Goal: Task Accomplishment & Management: Manage account settings

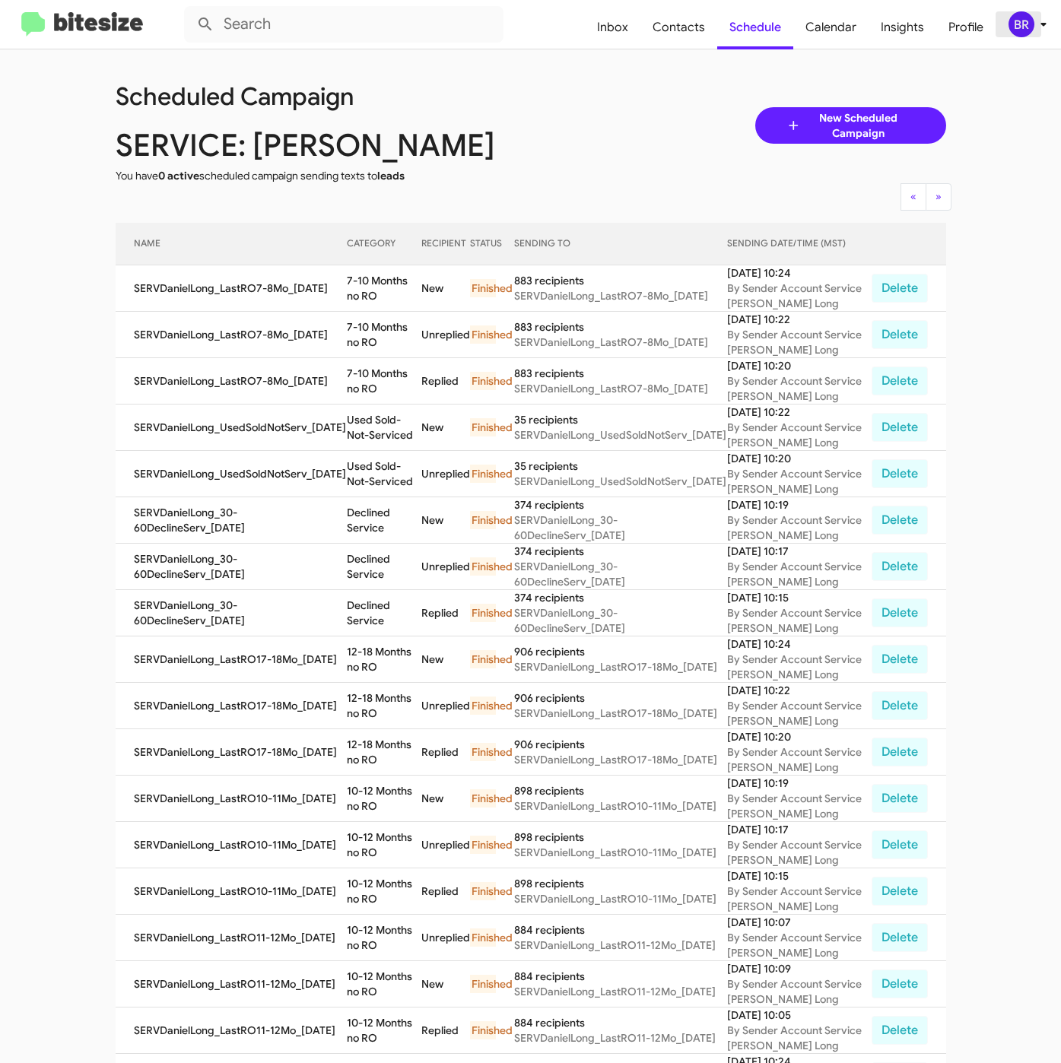
click at [1020, 17] on div "BR" at bounding box center [1021, 24] width 26 height 26
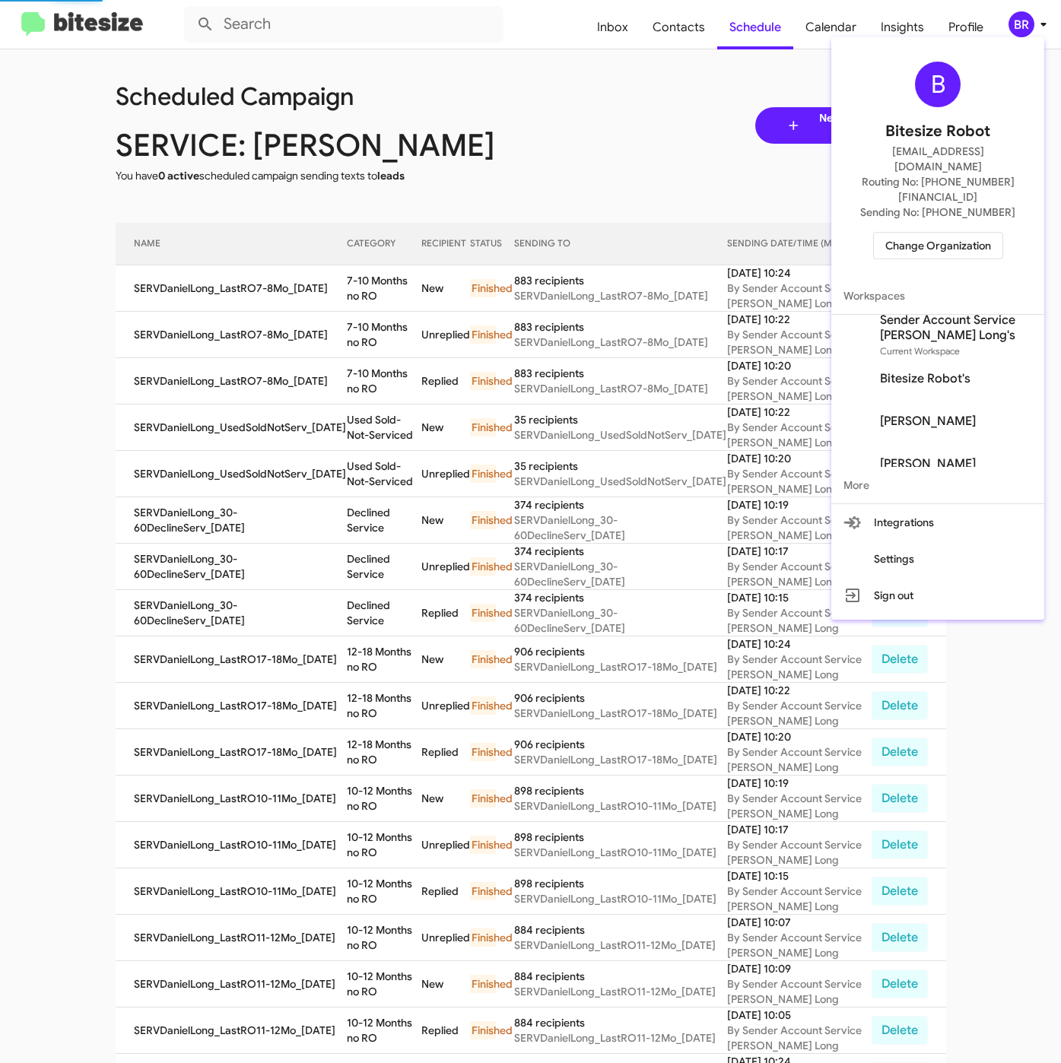
click at [922, 233] on span "Change Organization" at bounding box center [938, 246] width 106 height 26
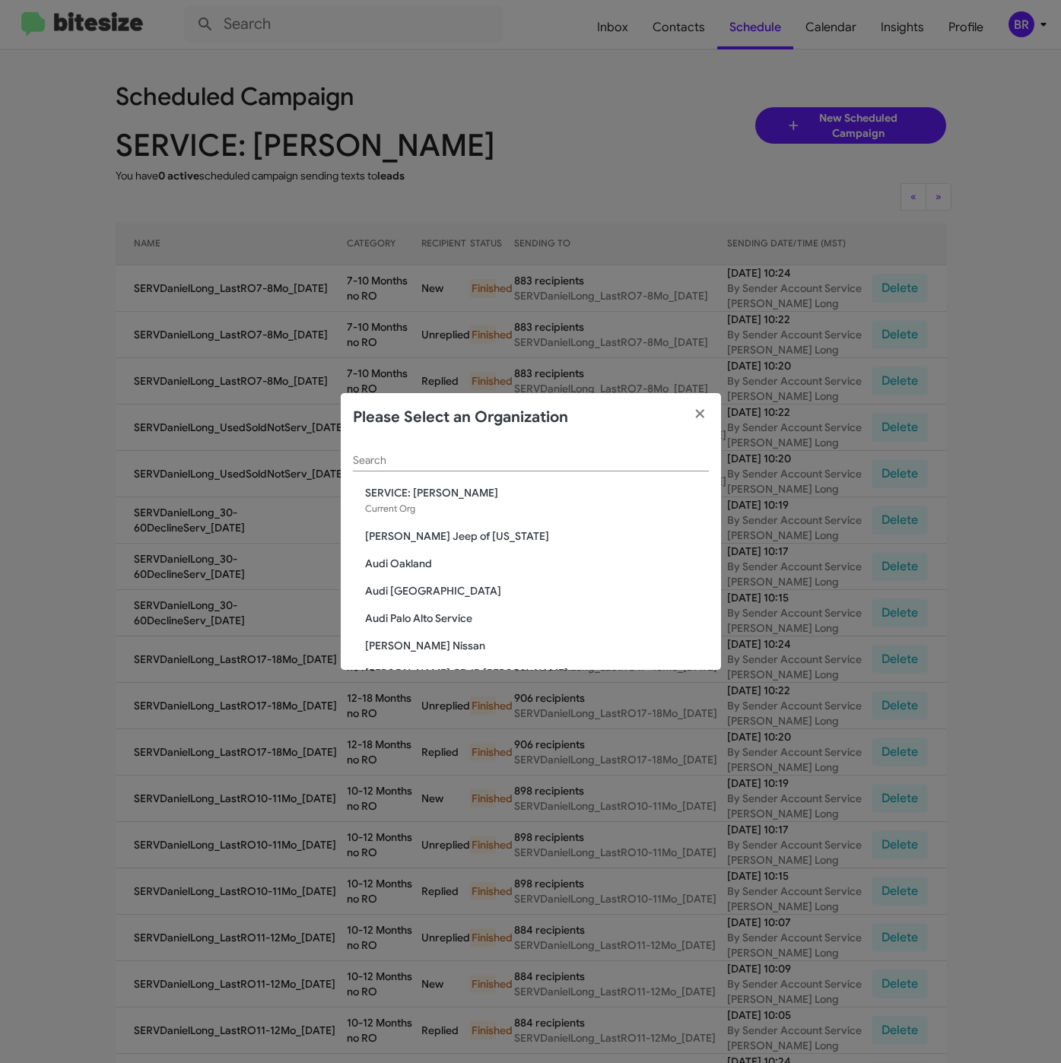
click at [472, 452] on div "Search" at bounding box center [531, 457] width 356 height 30
paste input "Team Toyota Princeton"
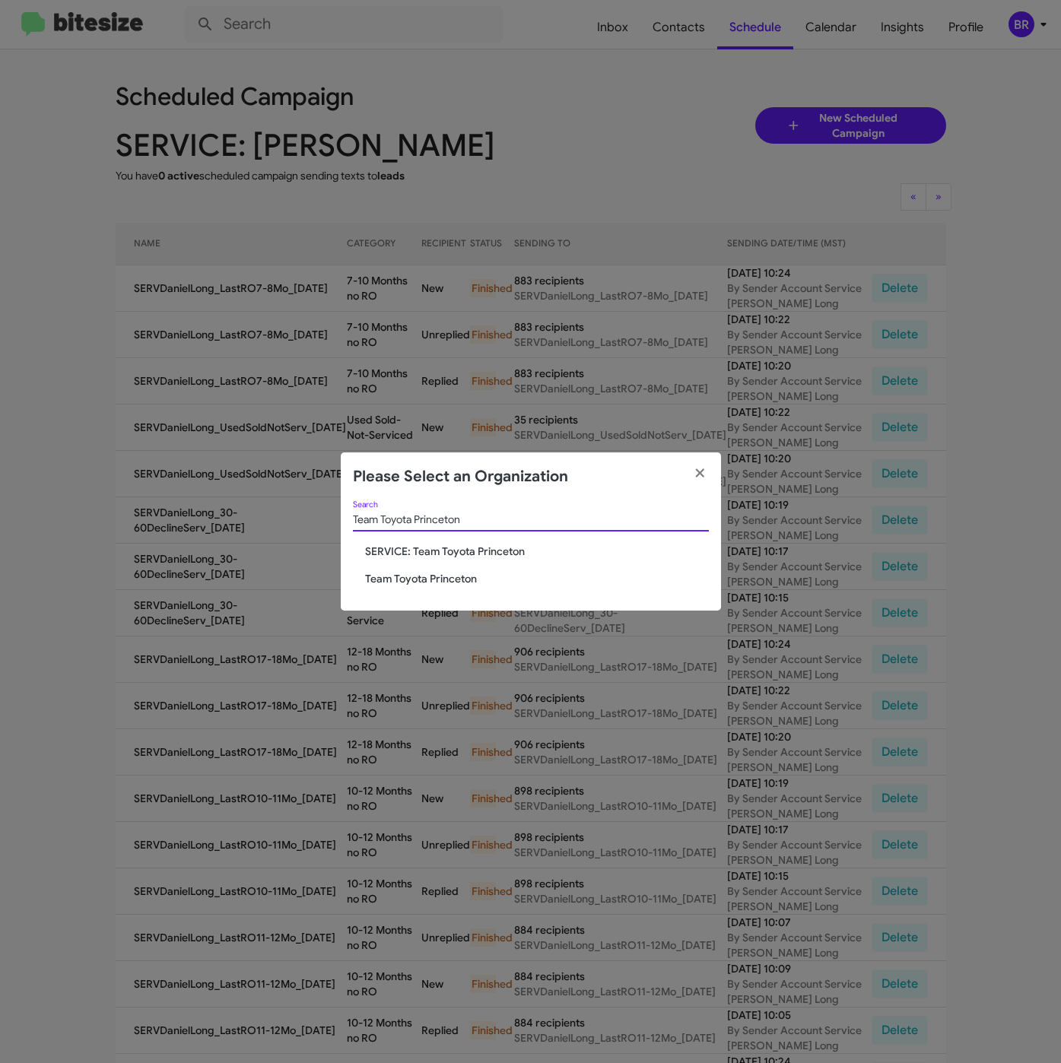
type input "Team Toyota Princeton"
click at [414, 578] on span "Team Toyota Princeton" at bounding box center [537, 578] width 344 height 15
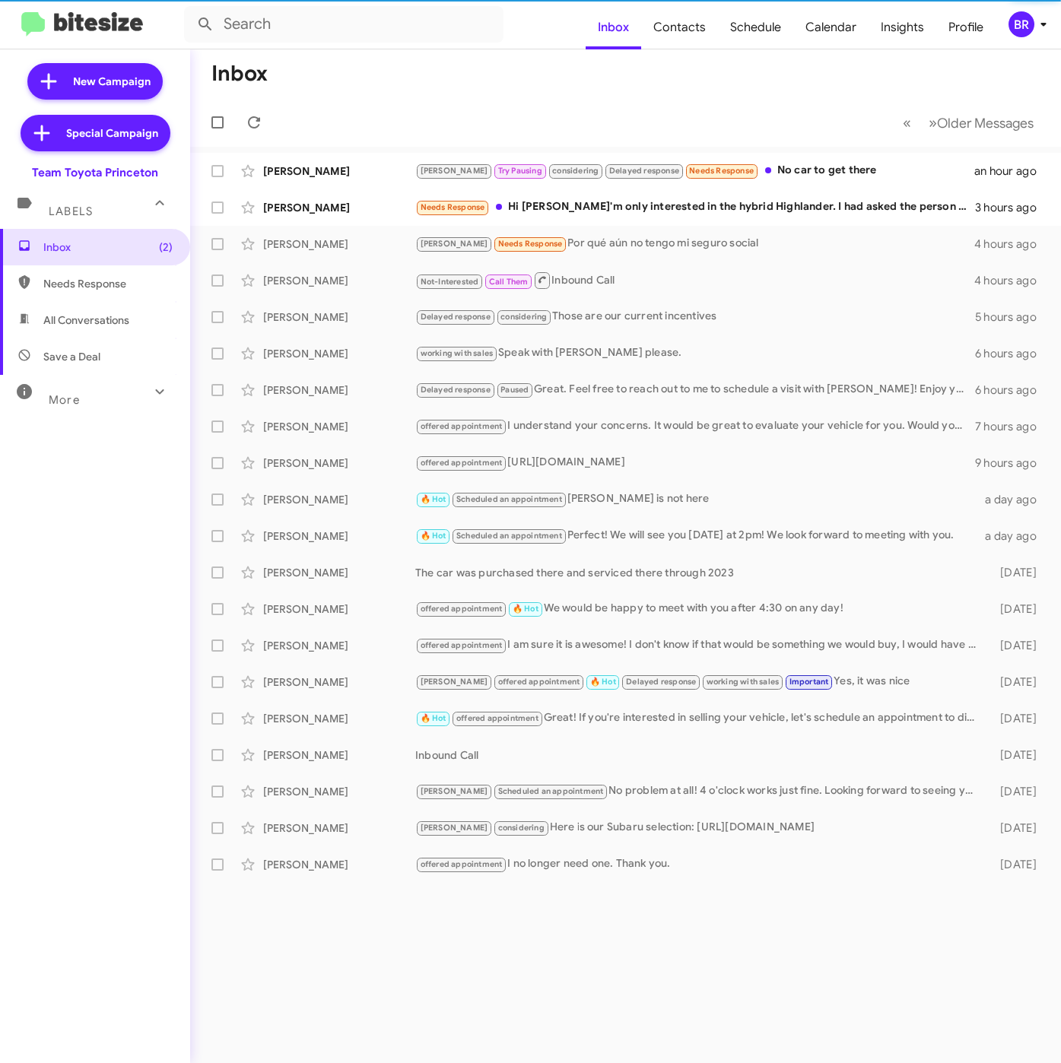
click at [1027, 17] on div "BR" at bounding box center [1021, 24] width 26 height 26
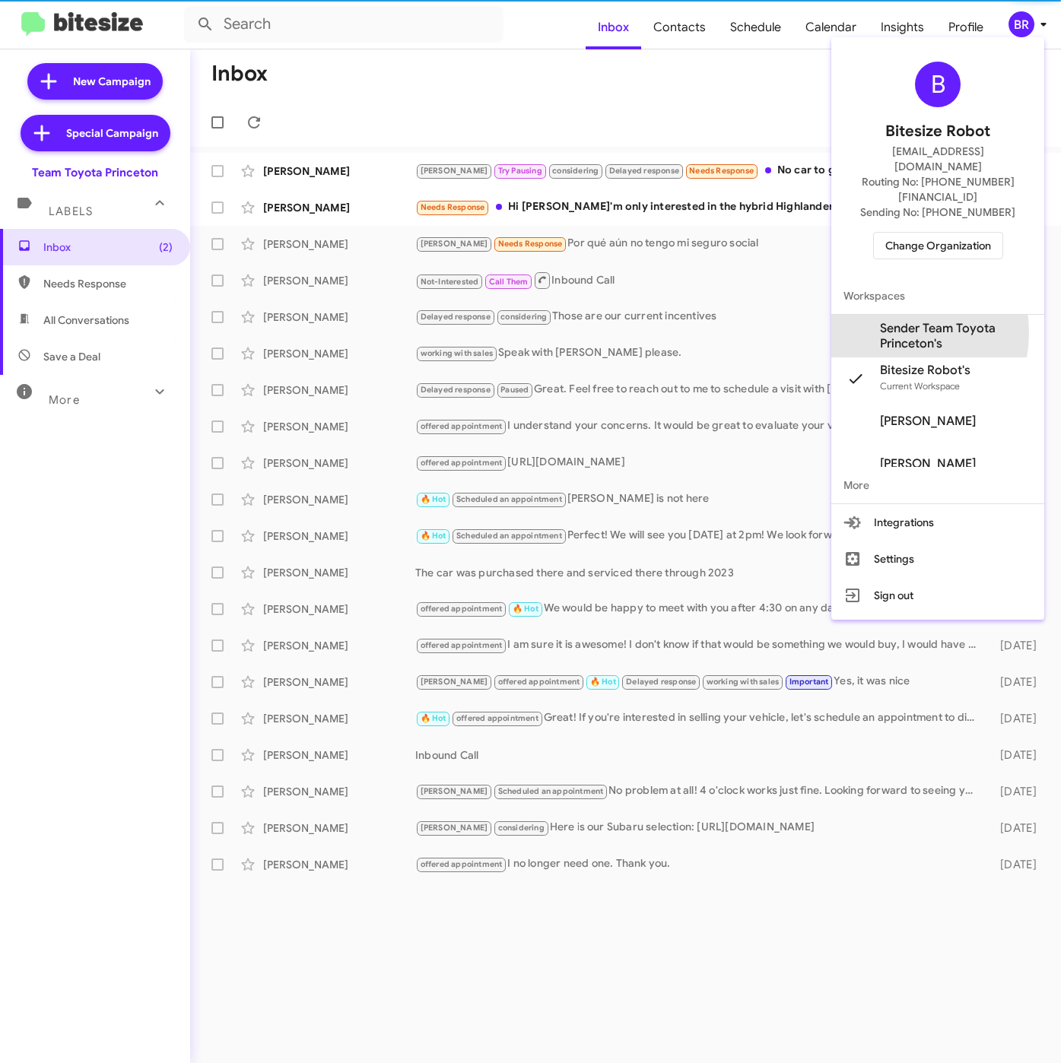
click at [888, 321] on span "Sender Team Toyota Princeton's" at bounding box center [956, 336] width 152 height 30
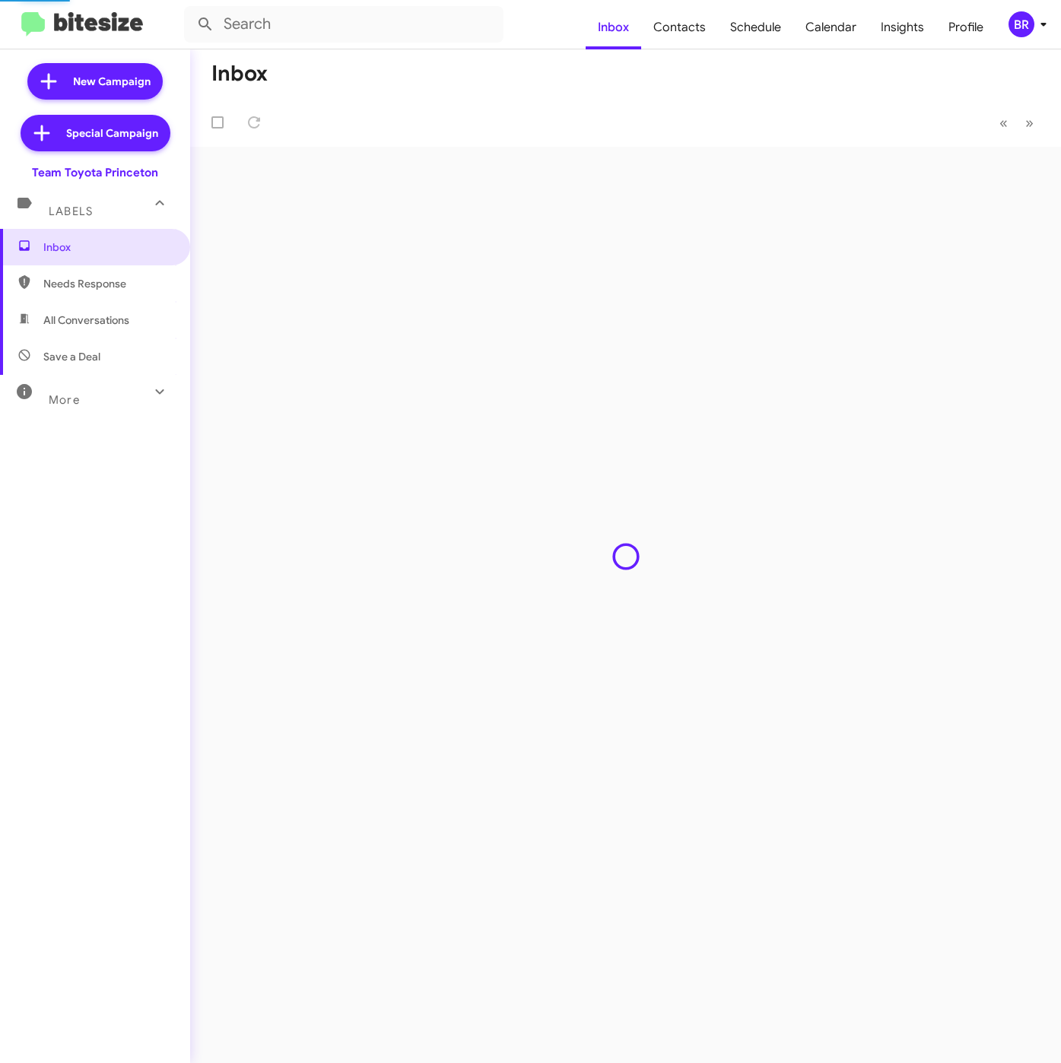
click at [689, 21] on span "Contacts" at bounding box center [679, 27] width 77 height 44
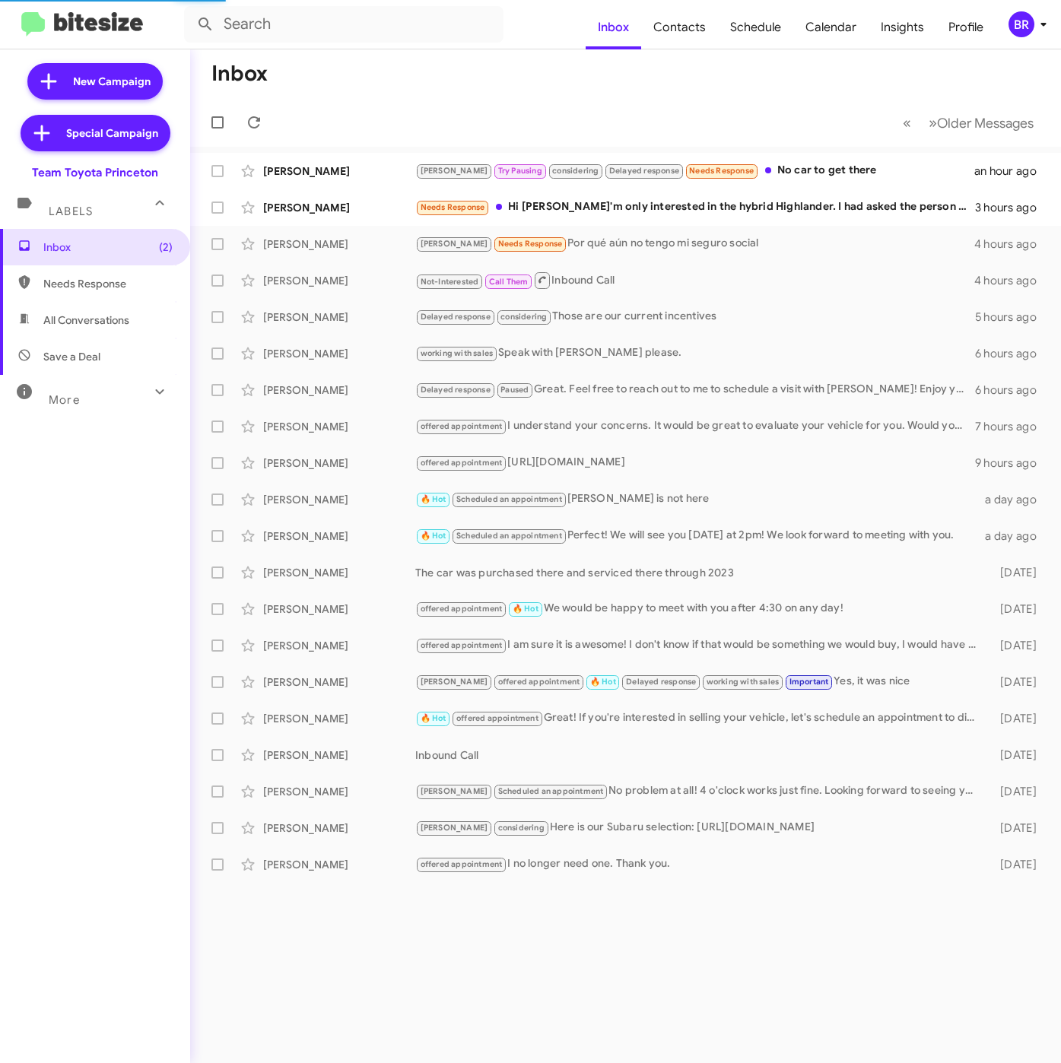
type input "in:groups"
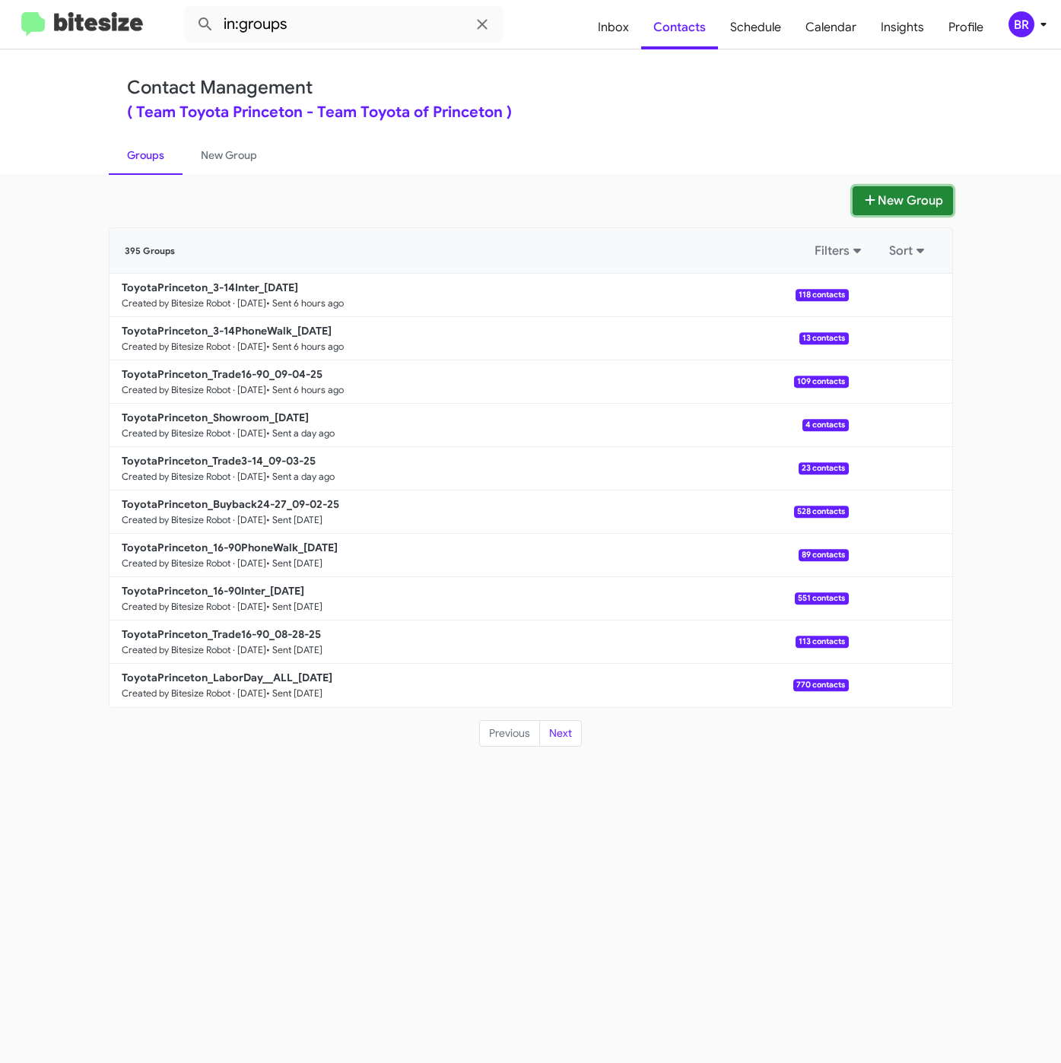
click at [872, 203] on icon at bounding box center [869, 200] width 15 height 12
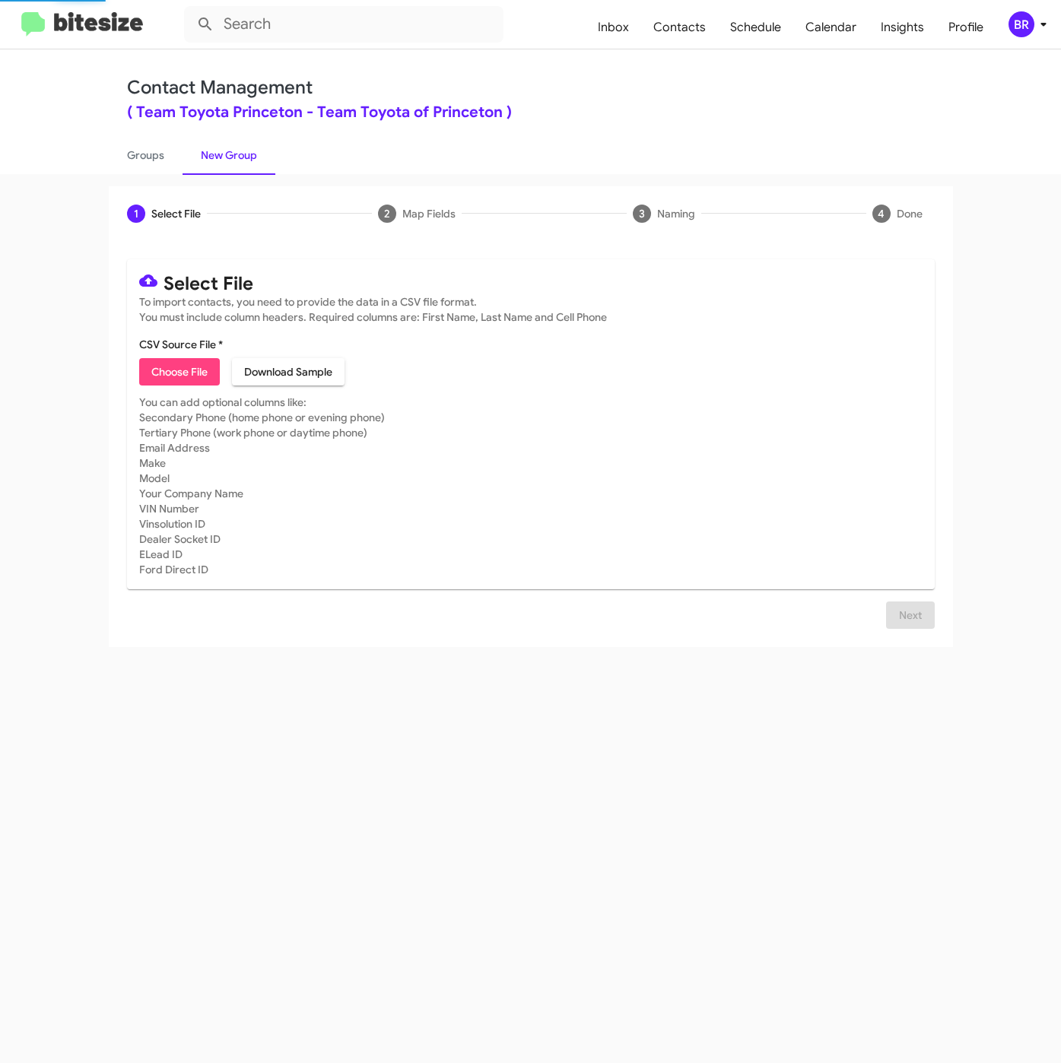
click at [167, 366] on span "Choose File" at bounding box center [179, 371] width 56 height 27
type input "ToyotaPrinceton_16-90PhoneWalk_09-05-25"
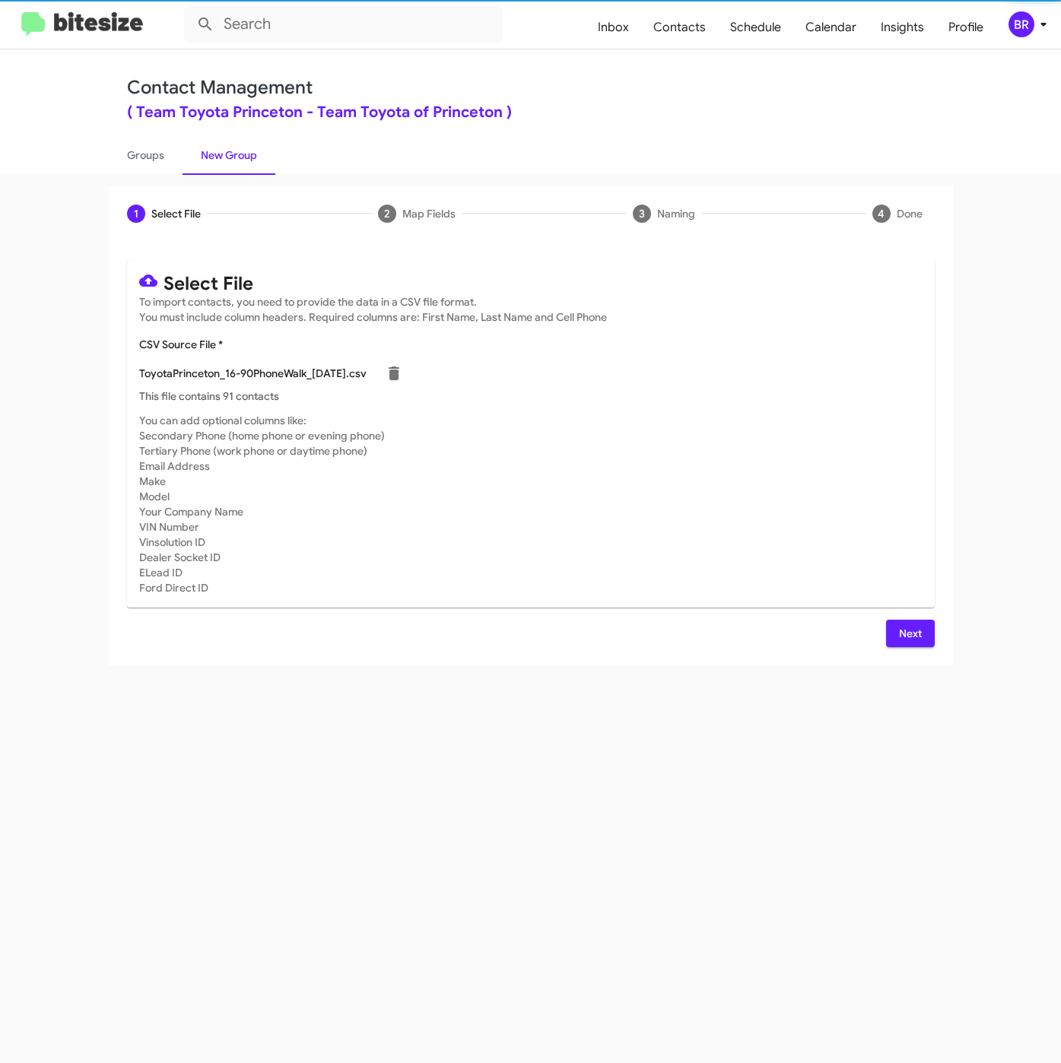
click at [917, 630] on span "Next" at bounding box center [910, 633] width 24 height 27
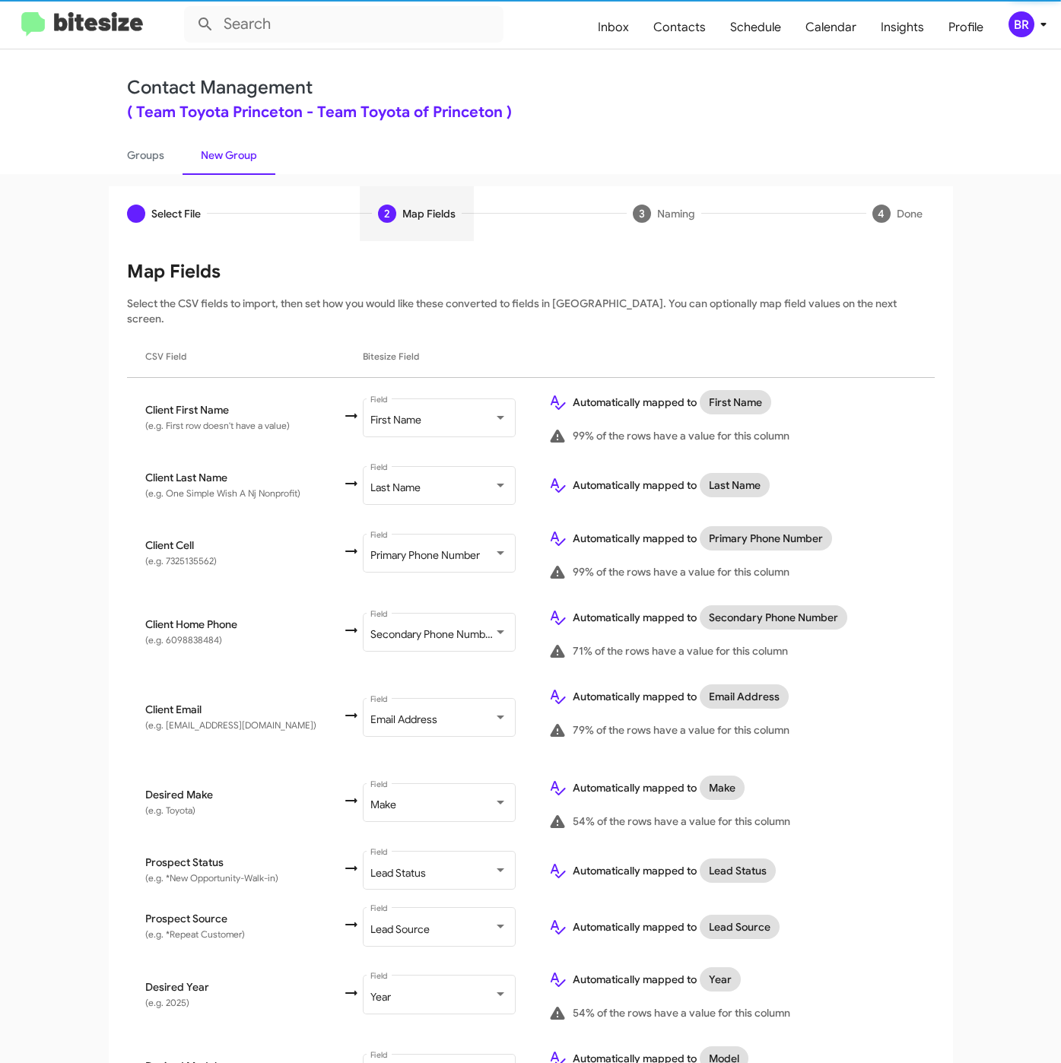
scroll to position [316, 0]
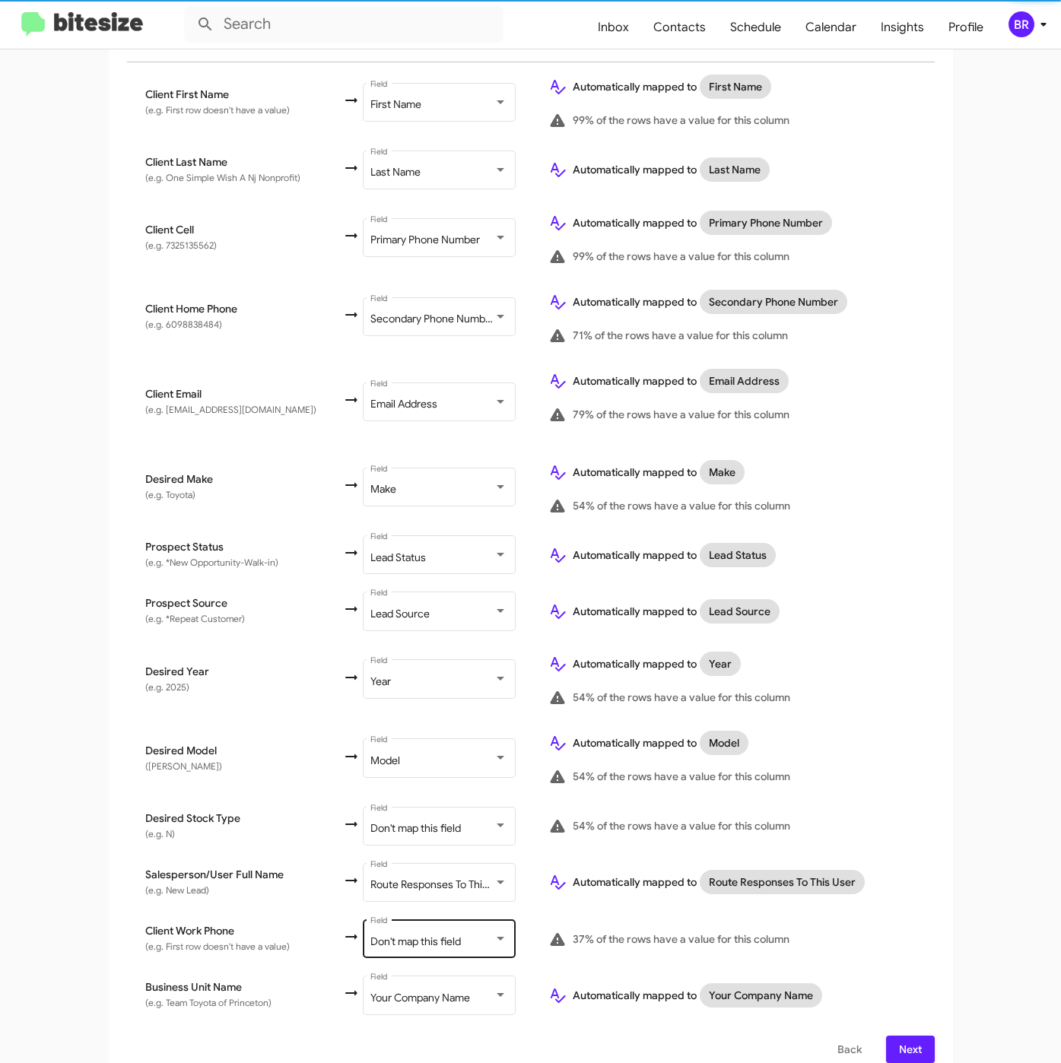
click at [436, 917] on div "Don't map this field Field" at bounding box center [438, 938] width 137 height 42
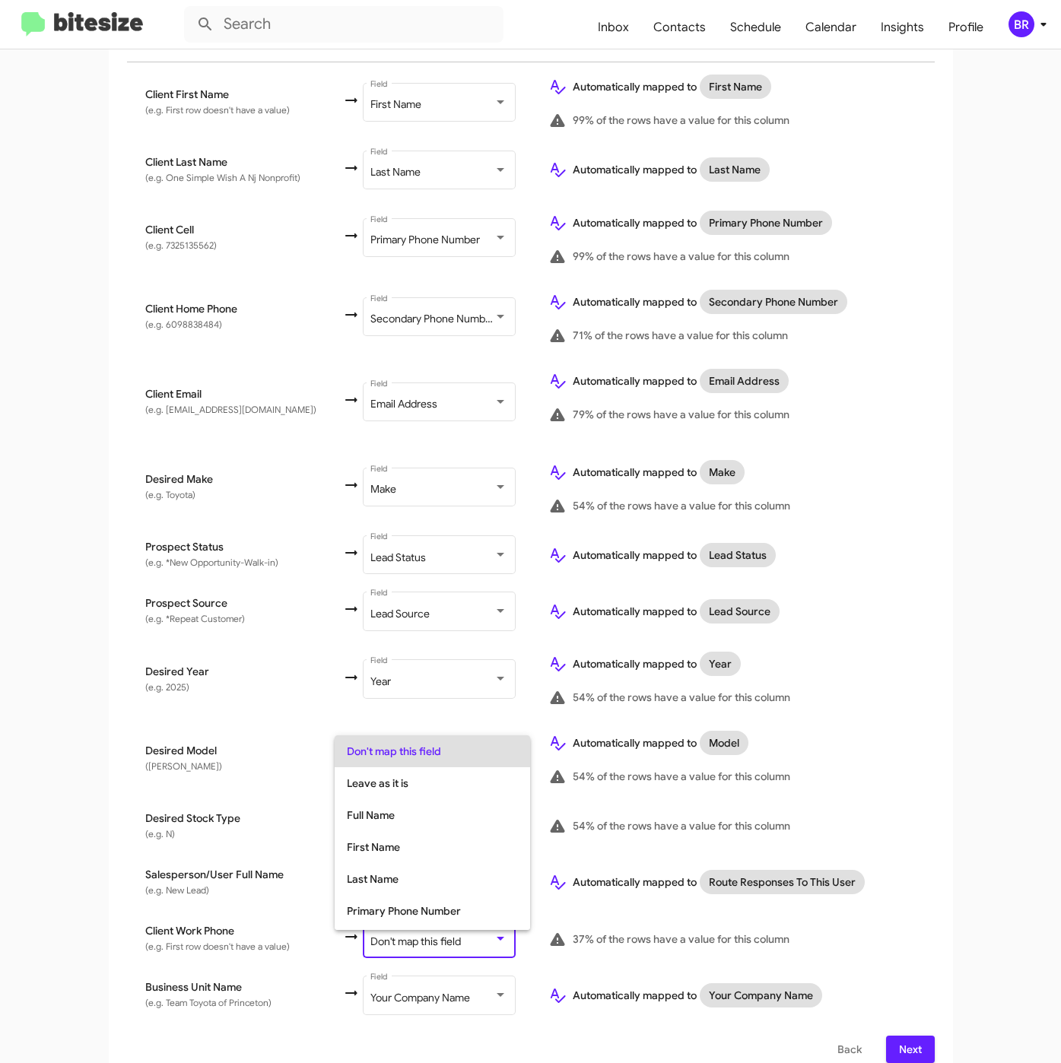
scroll to position [60, 0]
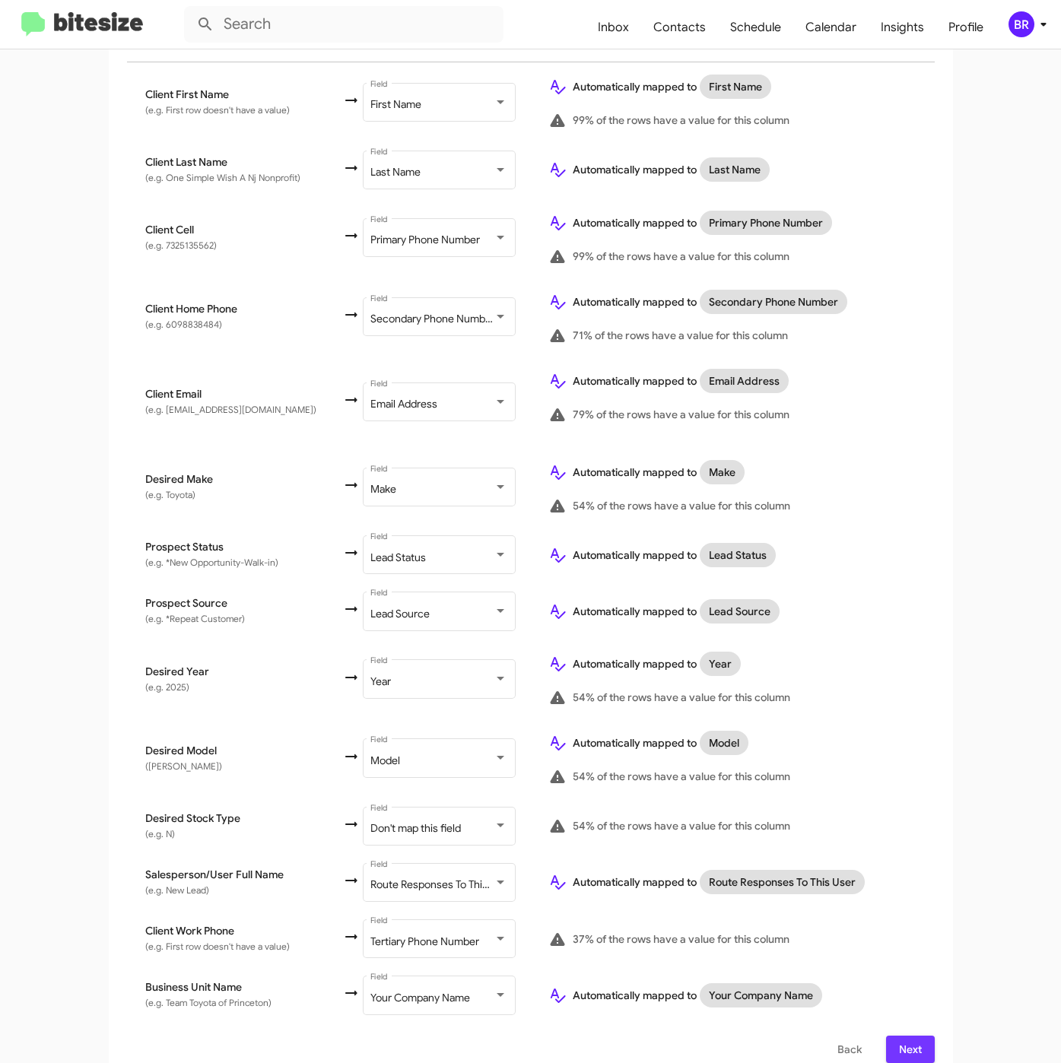
click at [922, 1036] on button "Next" at bounding box center [910, 1049] width 49 height 27
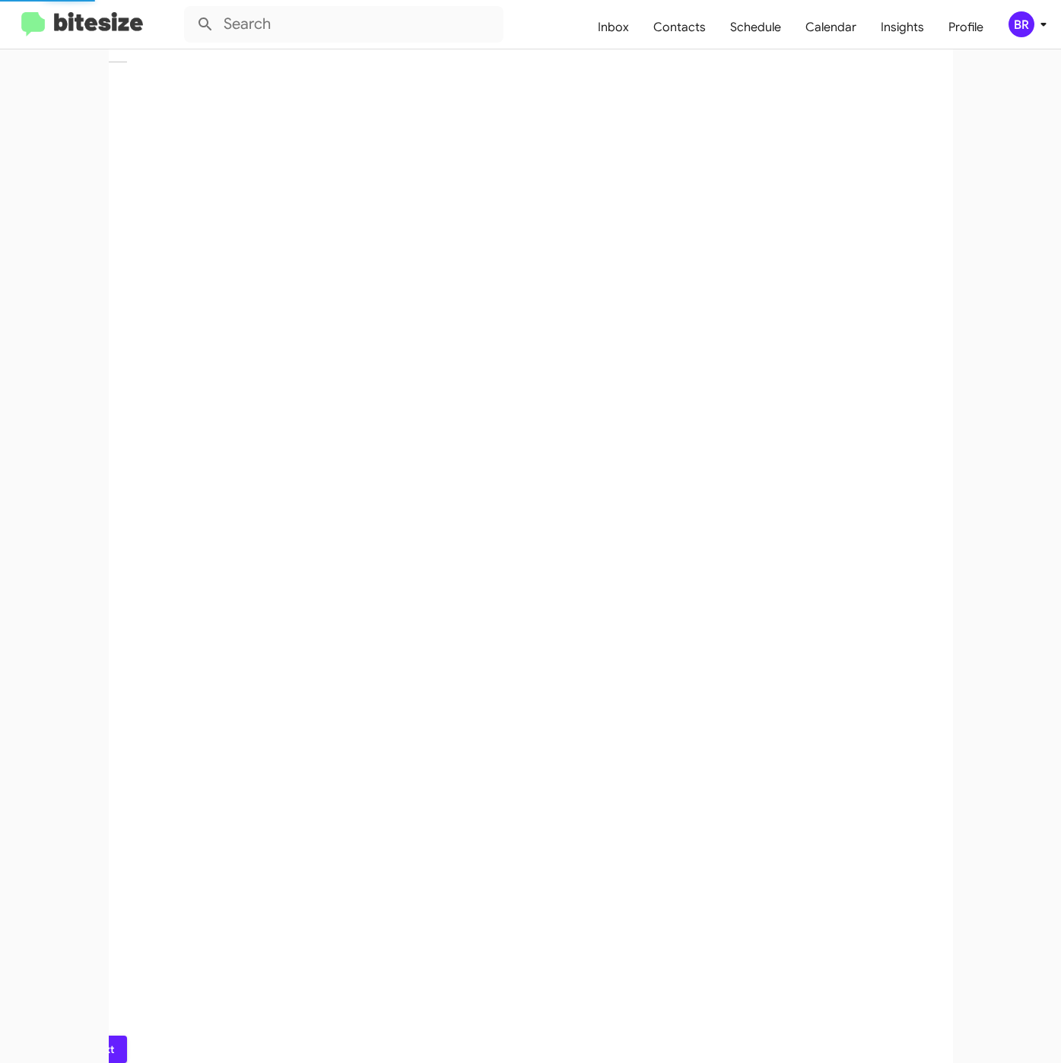
scroll to position [0, 0]
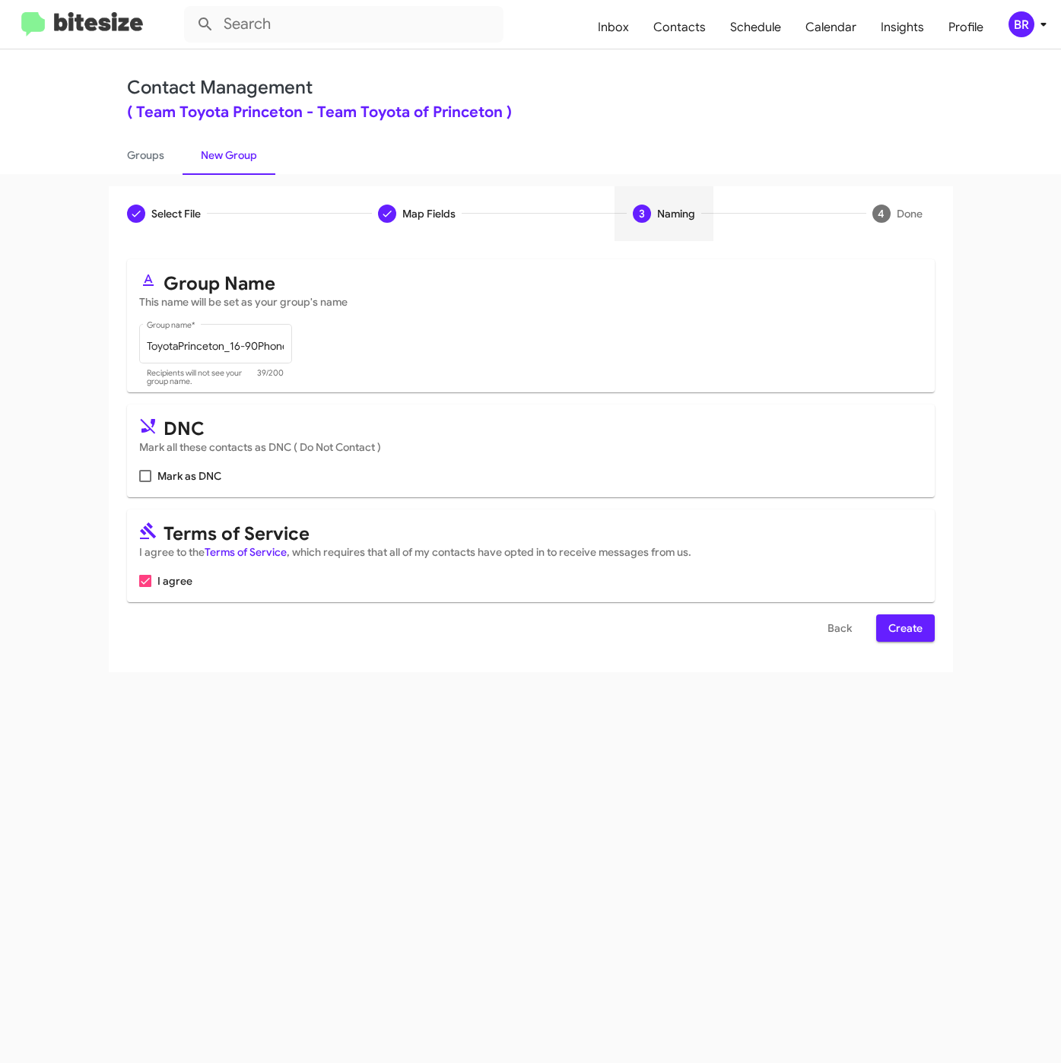
click at [909, 625] on span "Create" at bounding box center [905, 627] width 34 height 27
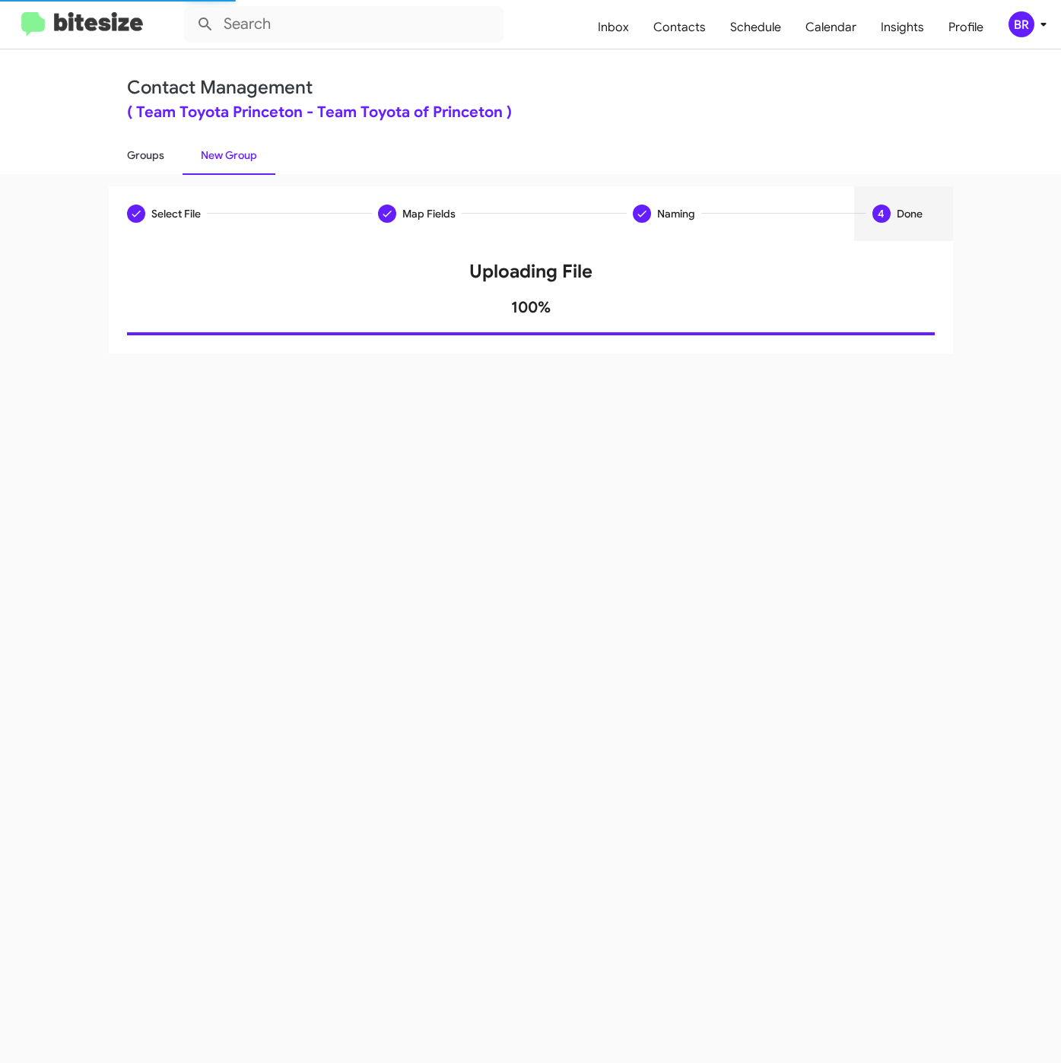
click at [140, 160] on link "Groups" at bounding box center [146, 155] width 74 height 40
type input "in:groups"
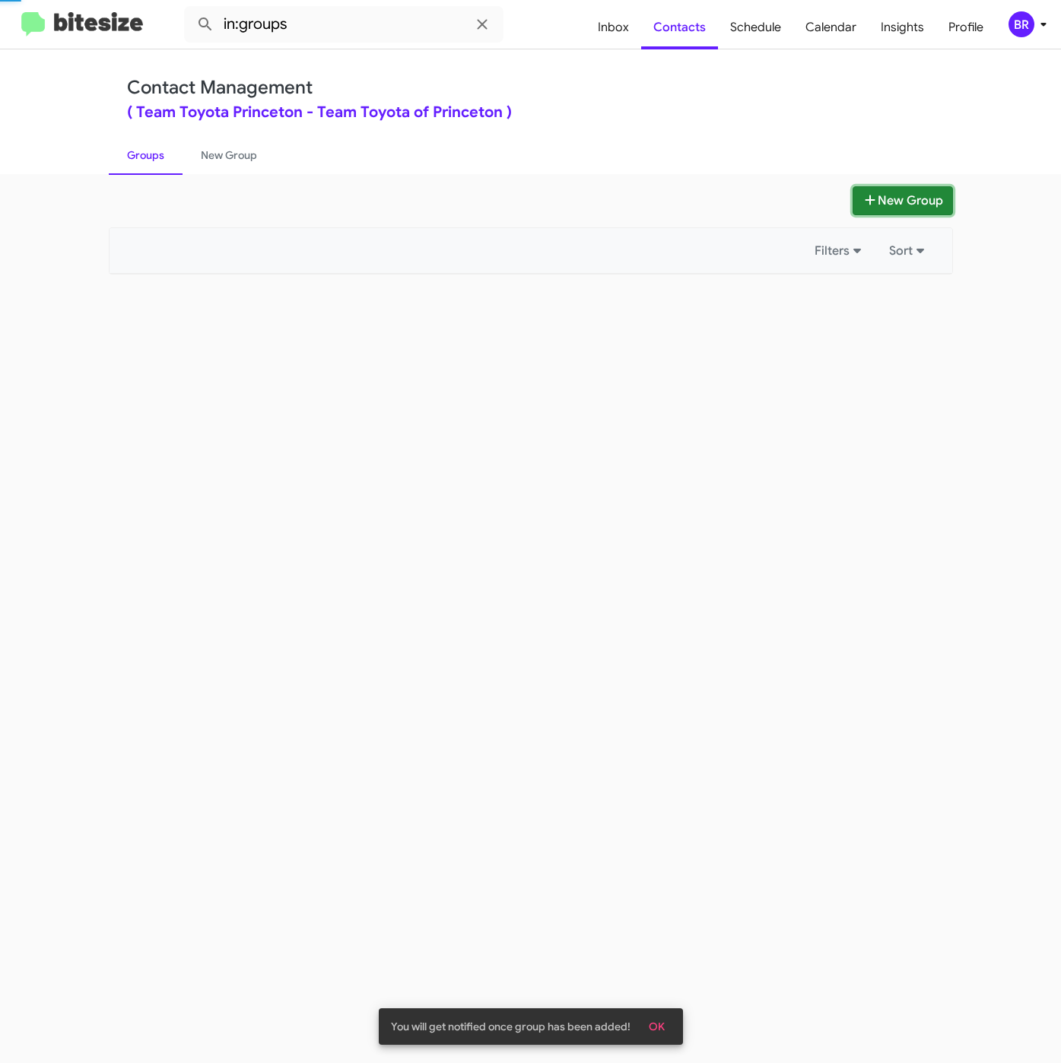
click at [911, 198] on button "New Group" at bounding box center [902, 200] width 100 height 29
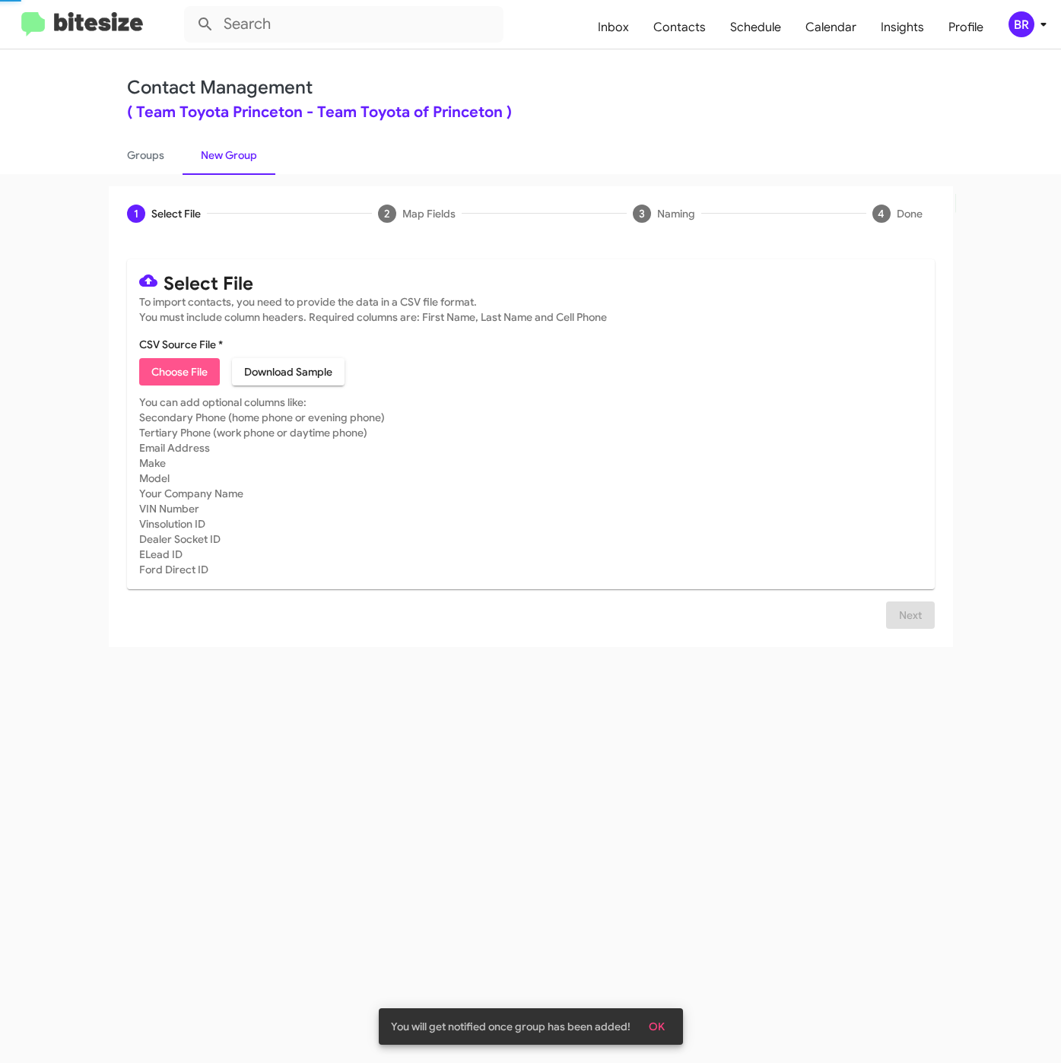
click at [160, 381] on span "Choose File" at bounding box center [179, 371] width 56 height 27
type input "ToyotaPrinceton_16-90Inter_09-05-25"
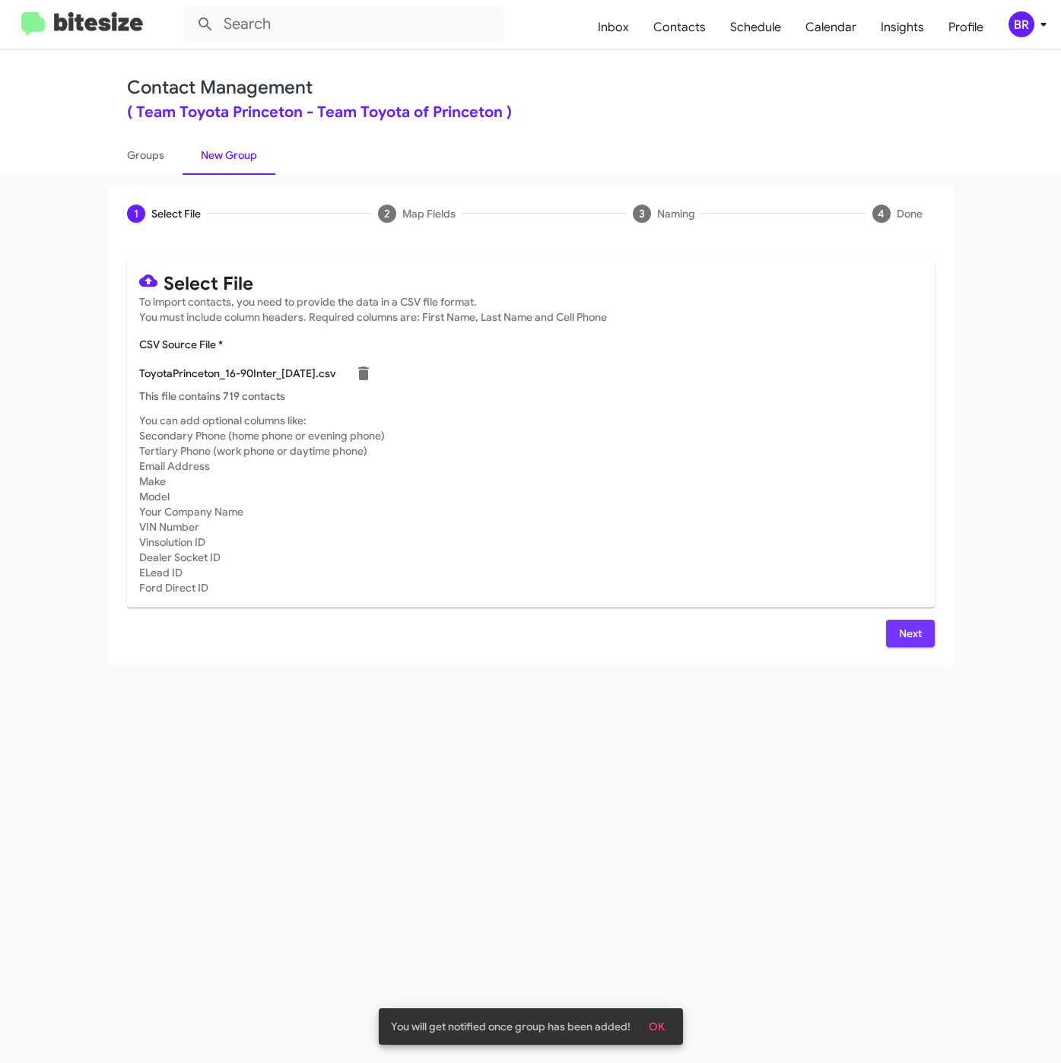
click at [906, 639] on span "Next" at bounding box center [910, 633] width 24 height 27
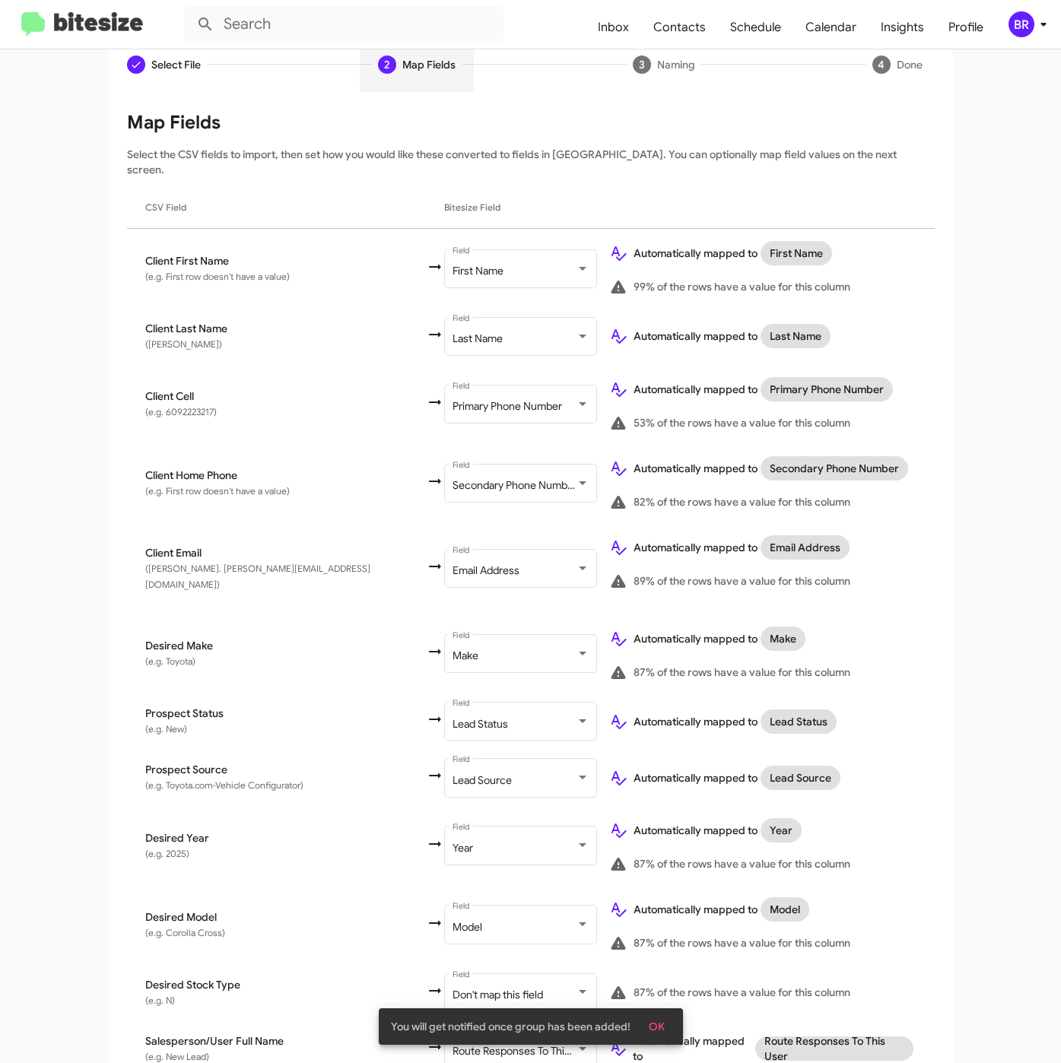
scroll to position [316, 0]
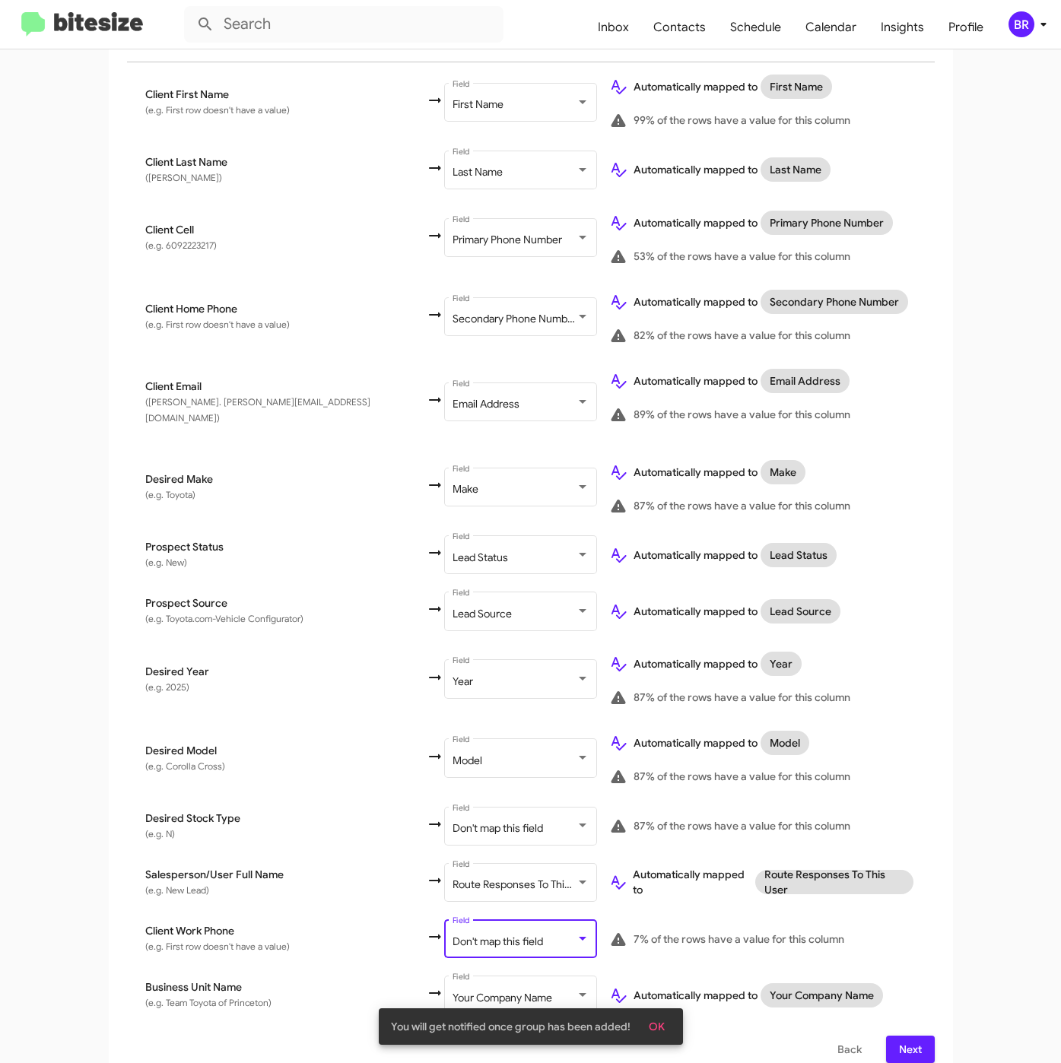
click at [452, 934] on span "Don't map this field" at bounding box center [497, 941] width 90 height 14
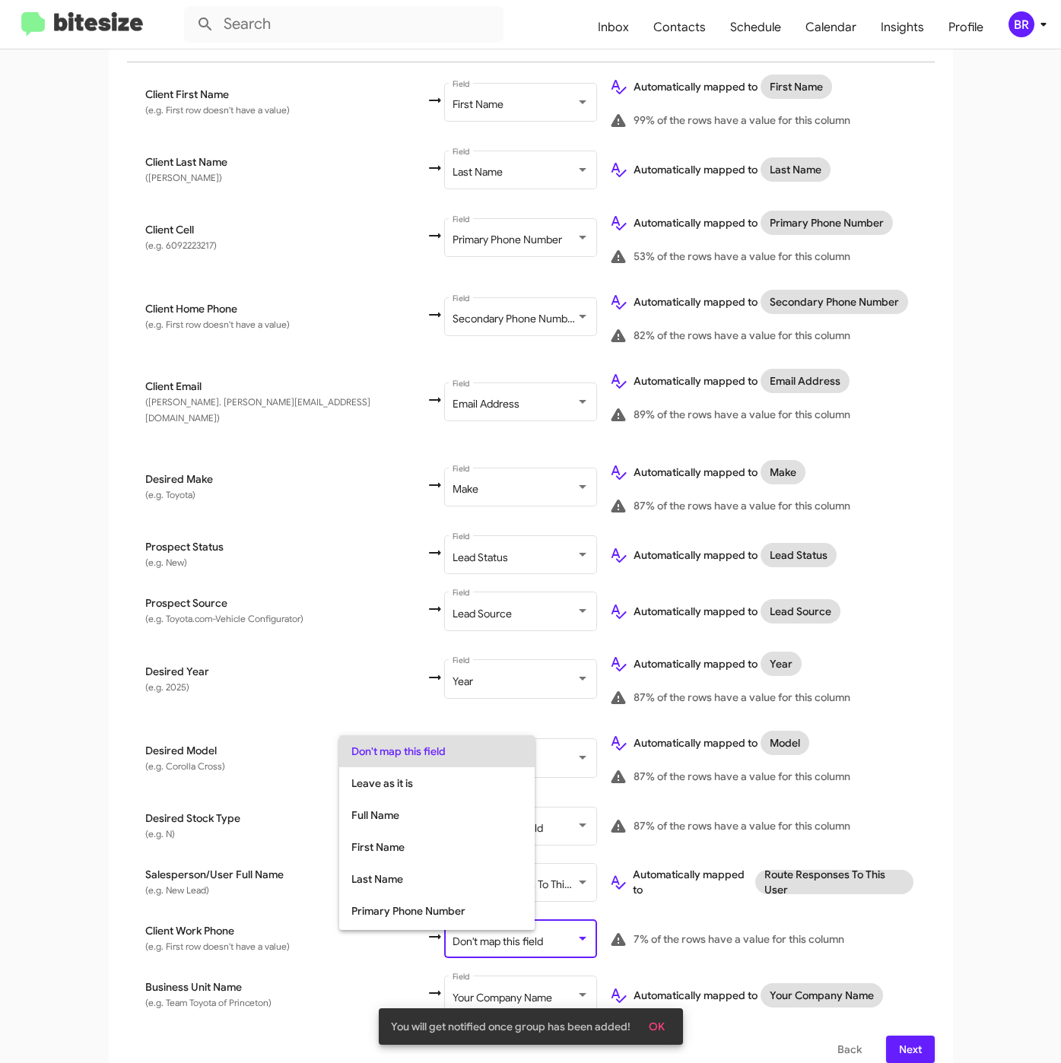
scroll to position [60, 0]
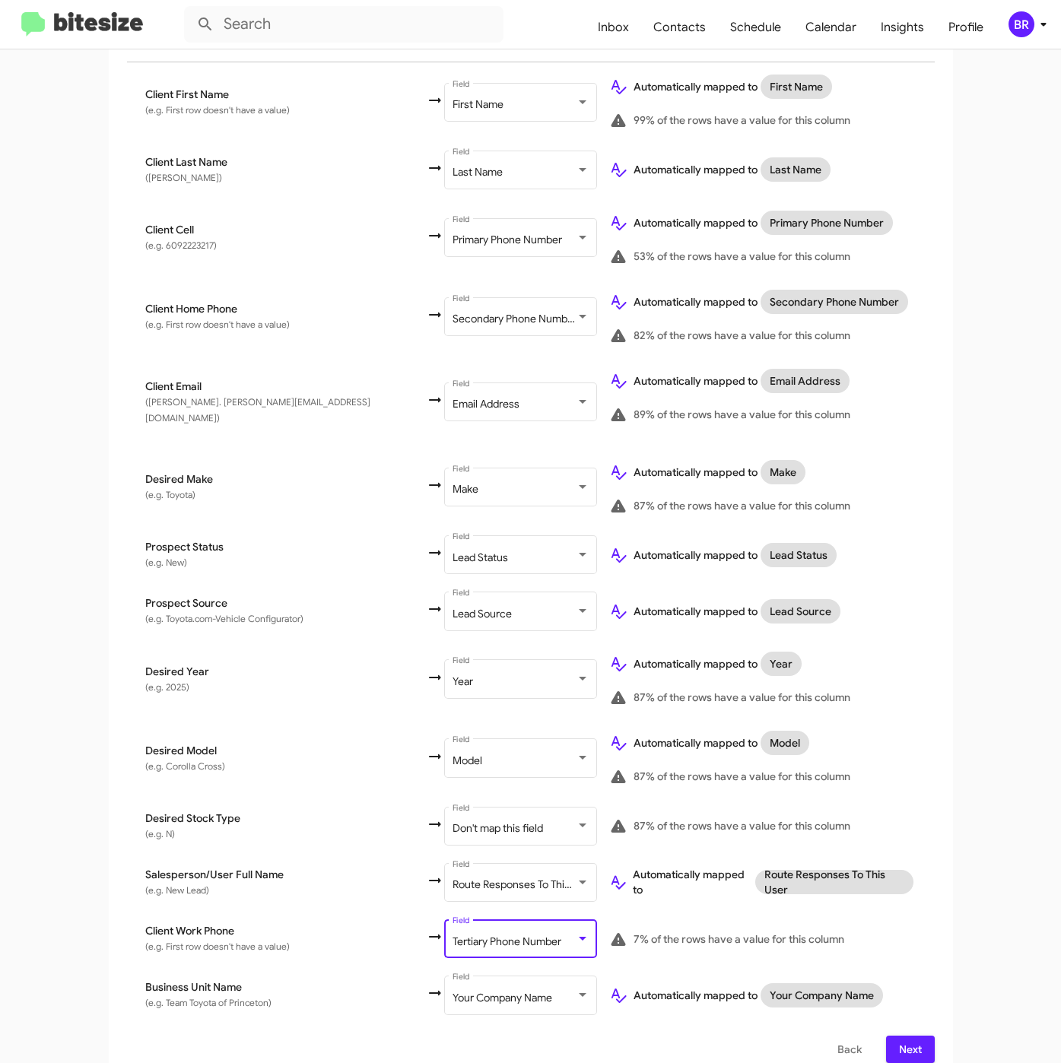
click at [909, 1038] on span "Next" at bounding box center [910, 1049] width 24 height 27
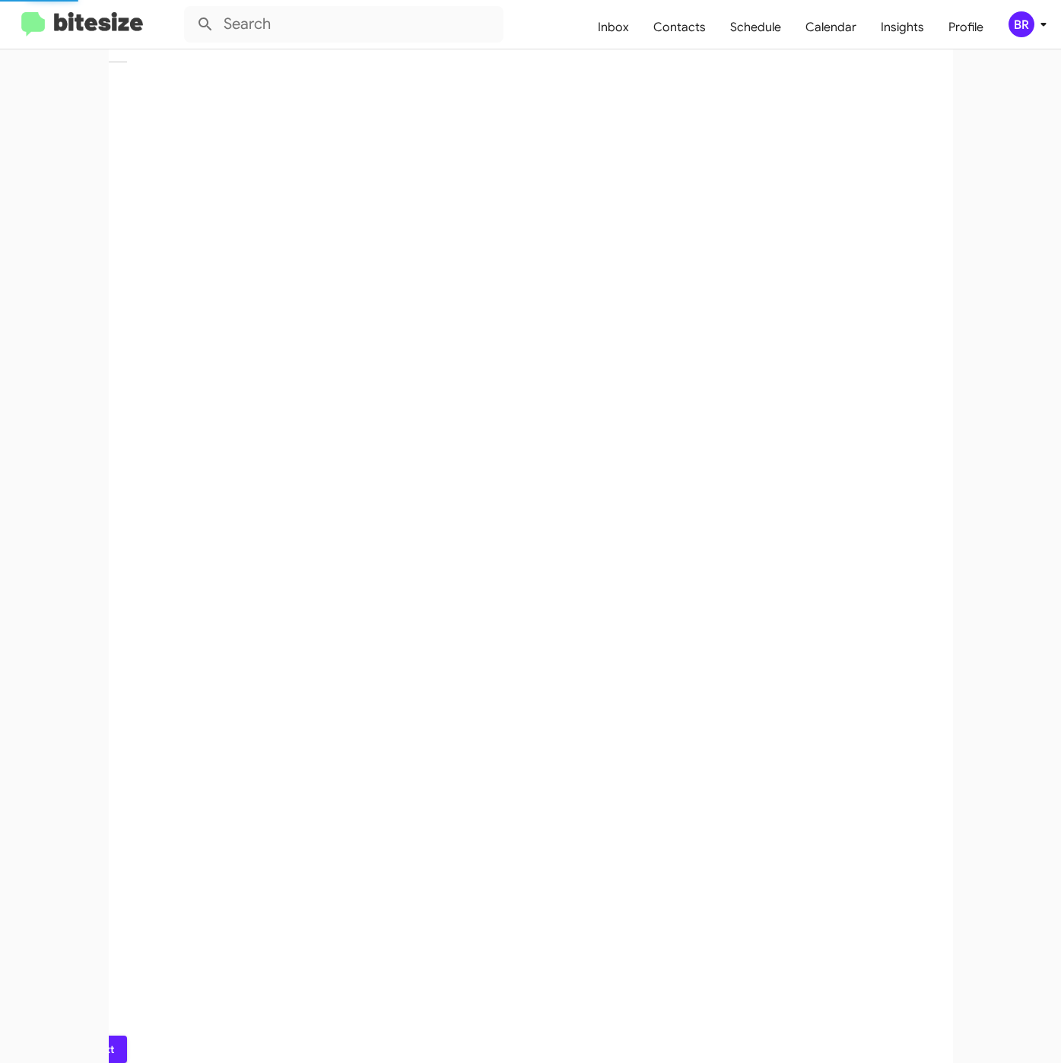
scroll to position [0, 0]
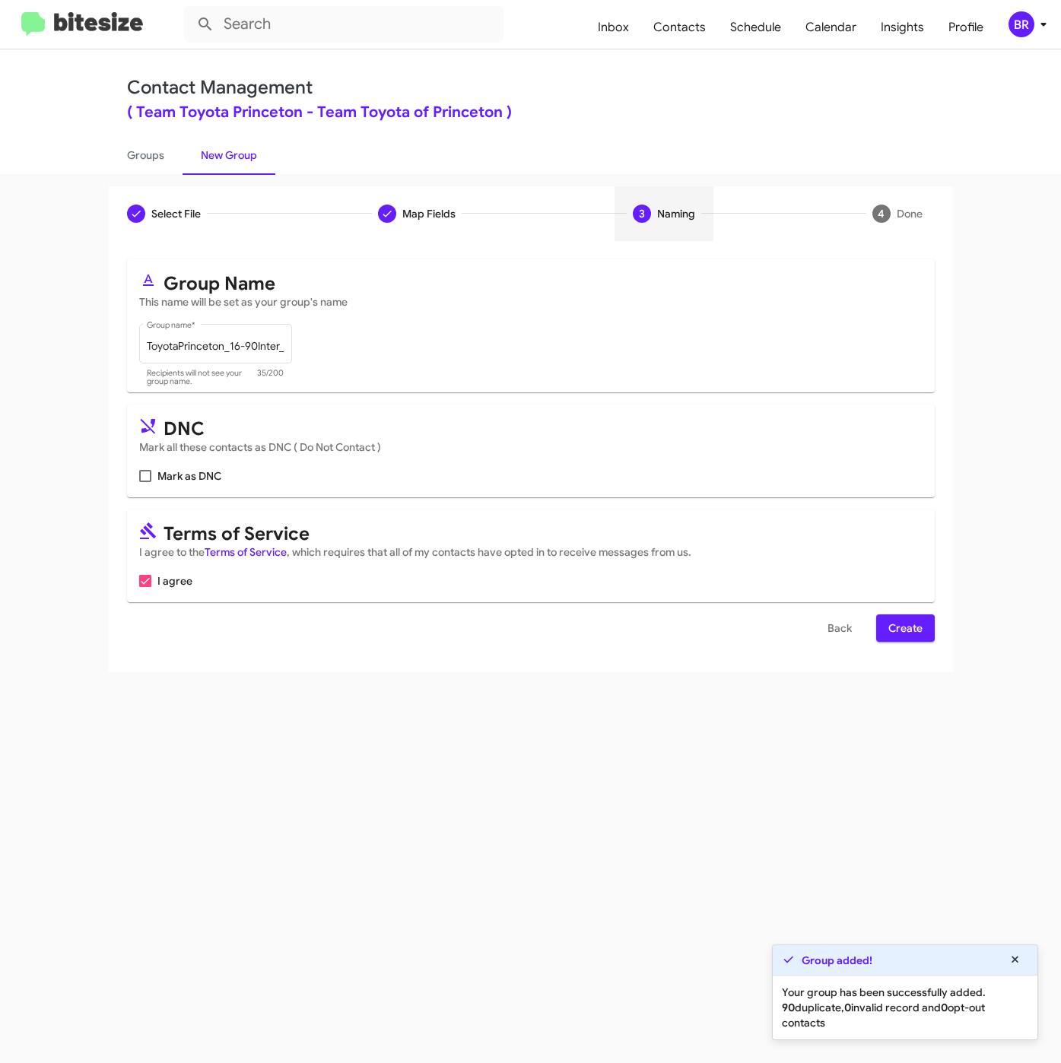
click at [919, 630] on span "Create" at bounding box center [905, 627] width 34 height 27
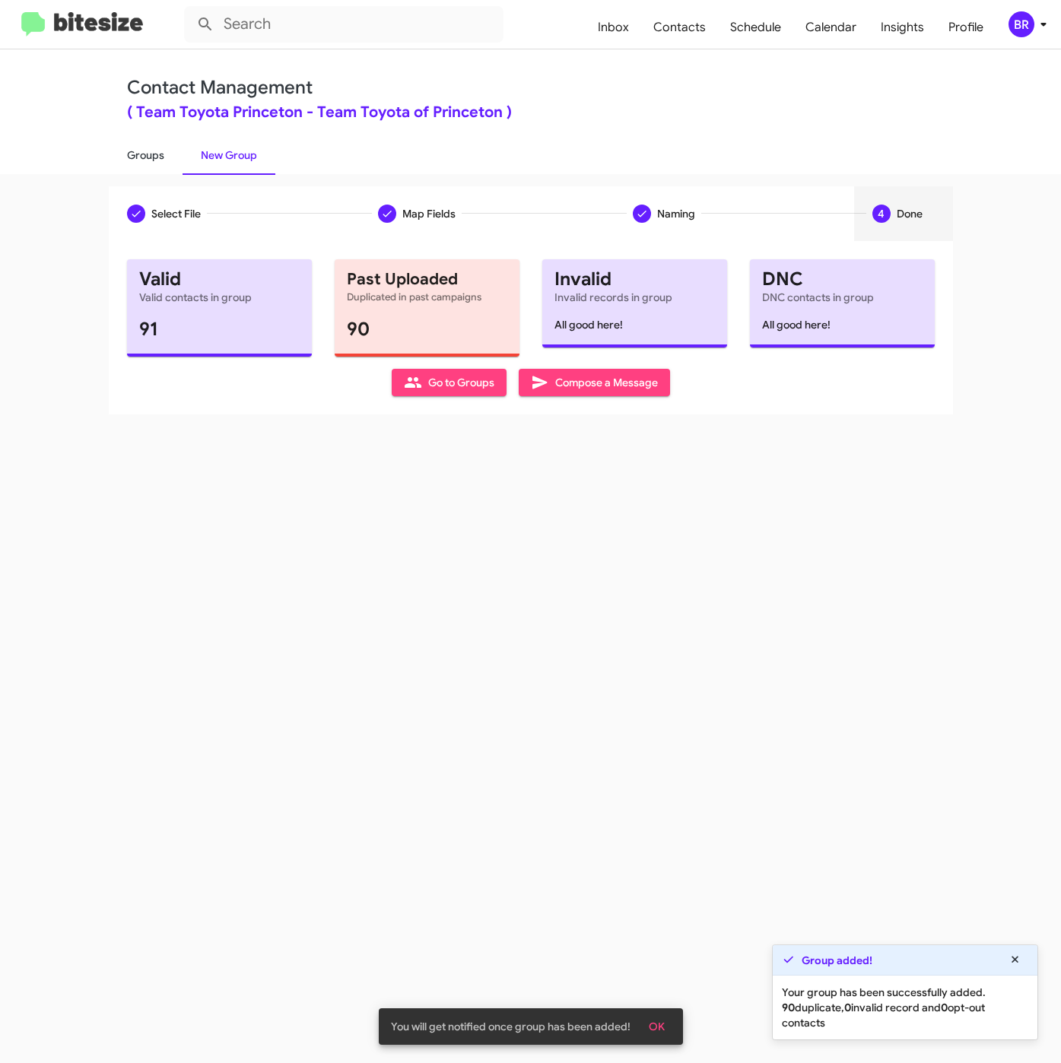
click at [156, 160] on link "Groups" at bounding box center [146, 155] width 74 height 40
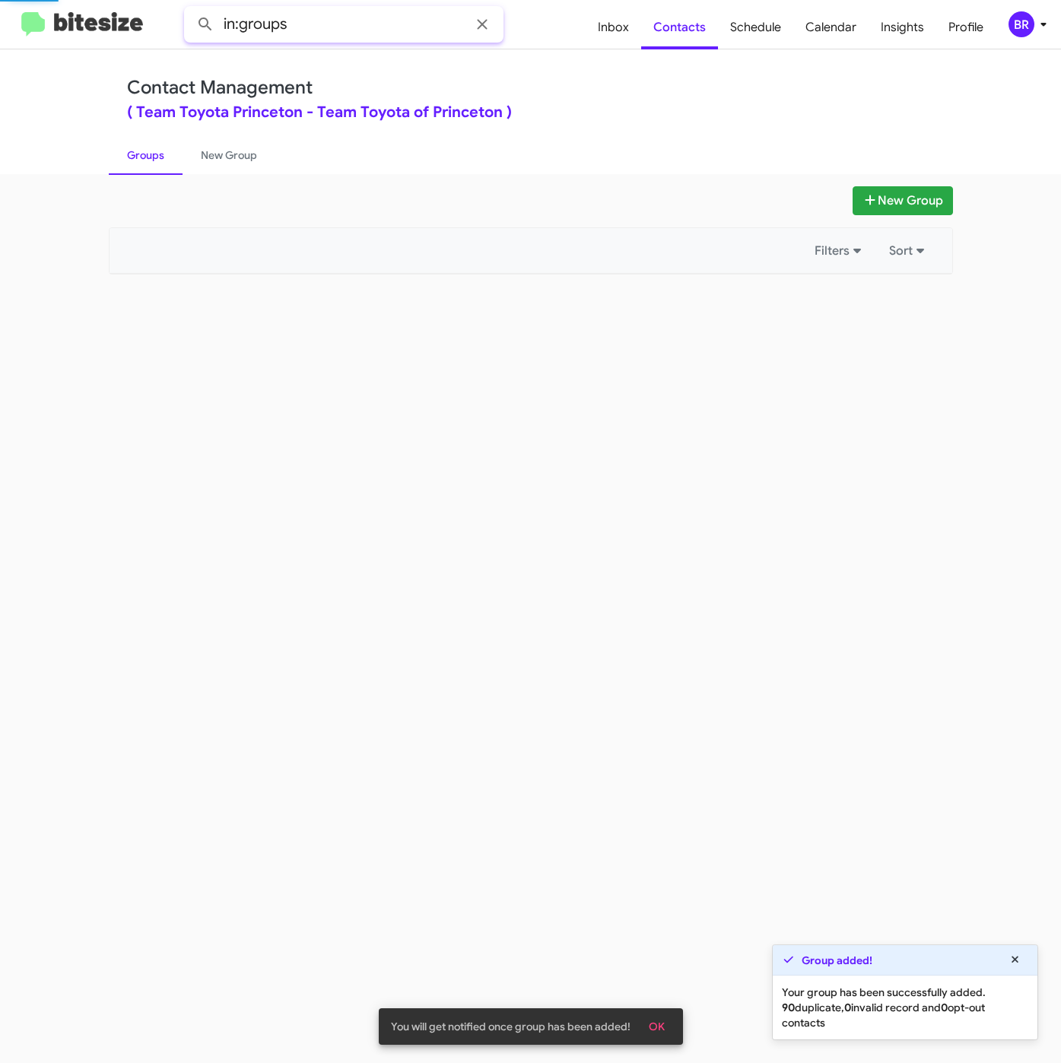
click at [327, 30] on input "in:groups" at bounding box center [343, 24] width 319 height 36
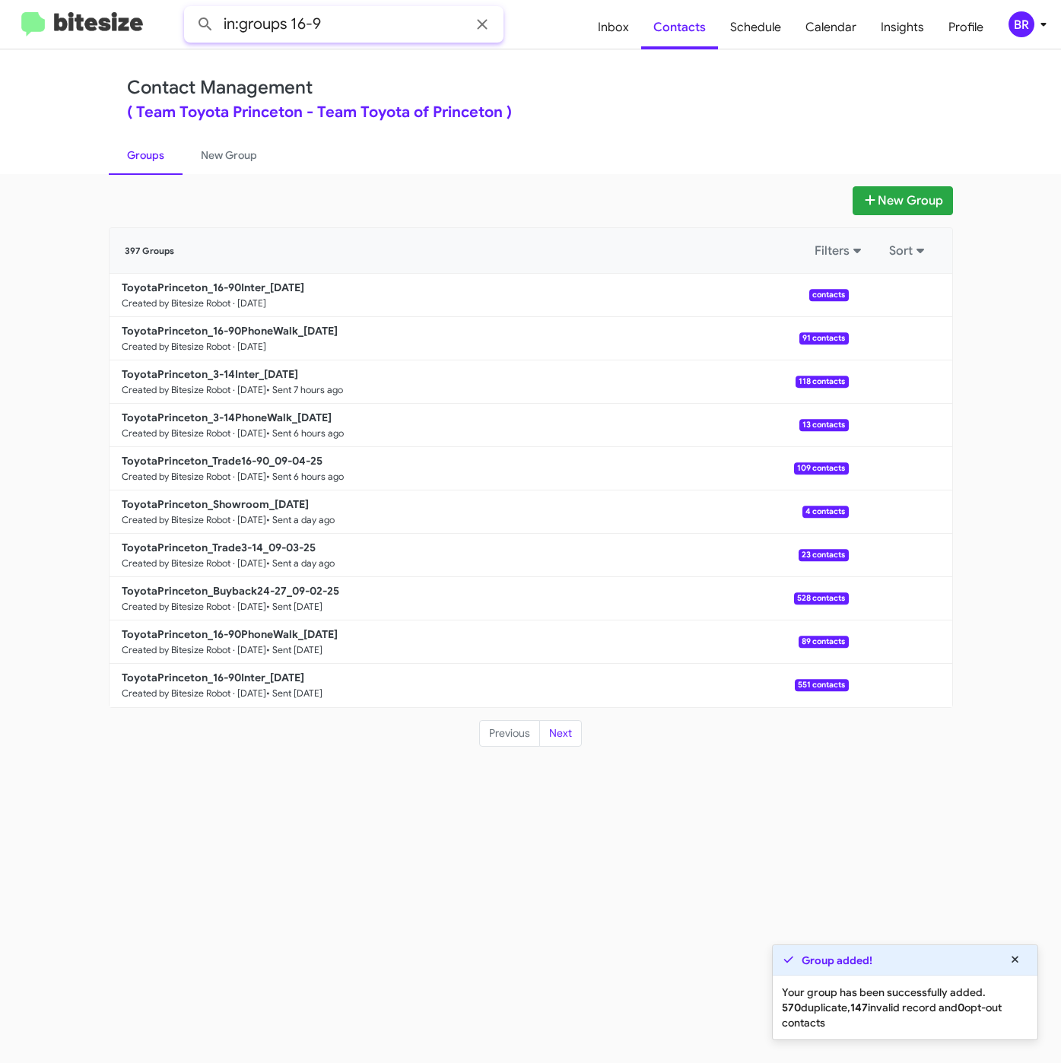
type input "in:groups 16-9"
click at [190, 9] on button at bounding box center [205, 24] width 30 height 30
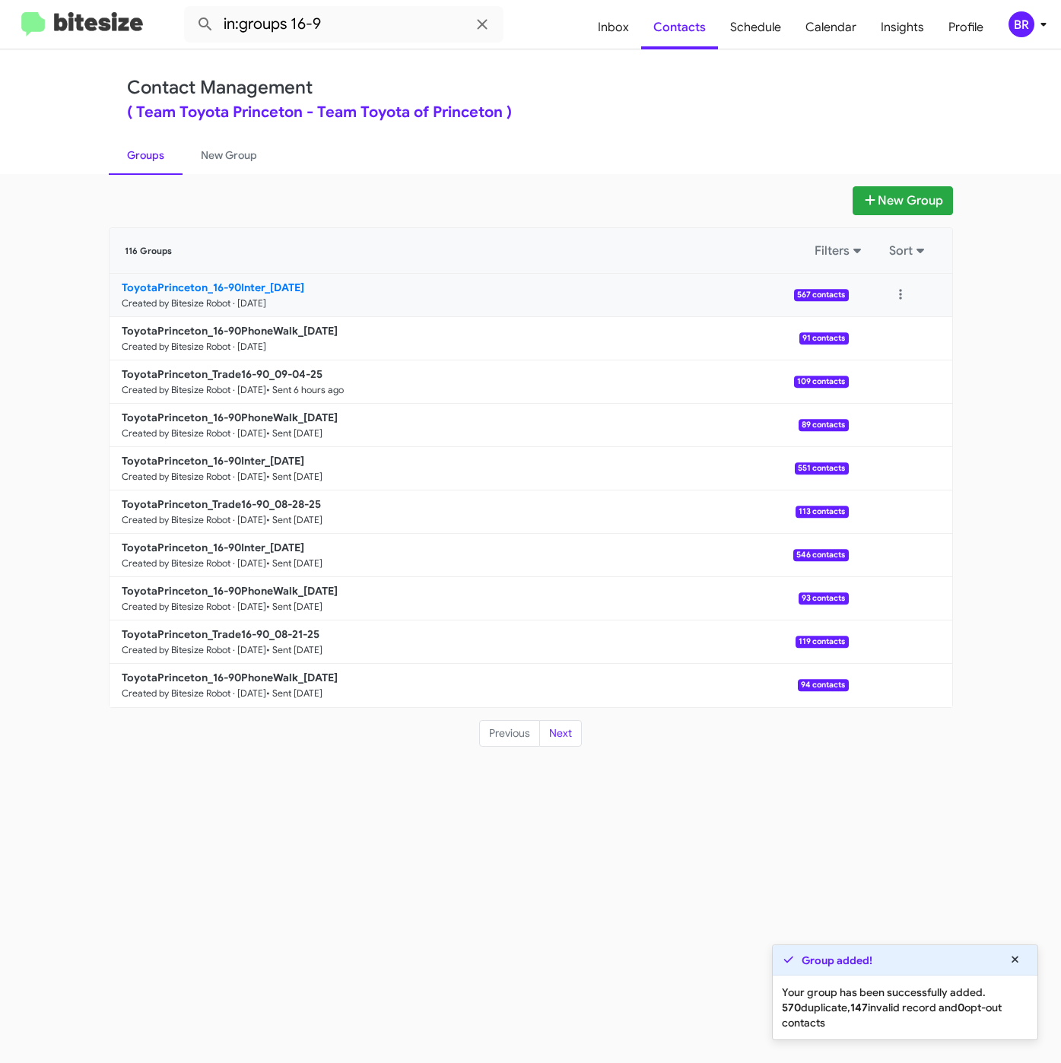
click at [233, 281] on b "ToyotaPrinceton_16-90Inter_09-05-25" at bounding box center [213, 288] width 182 height 14
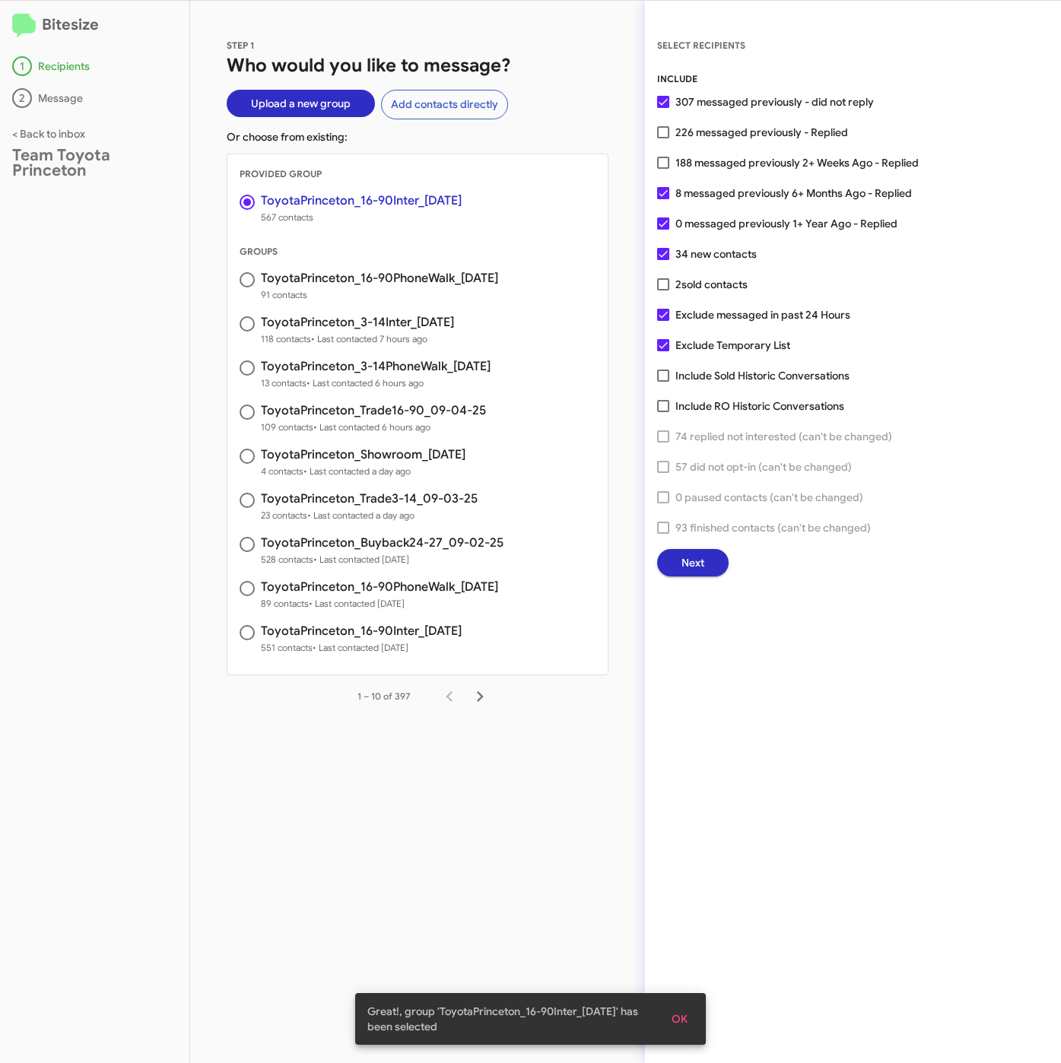
click at [671, 557] on button "Next" at bounding box center [692, 562] width 71 height 27
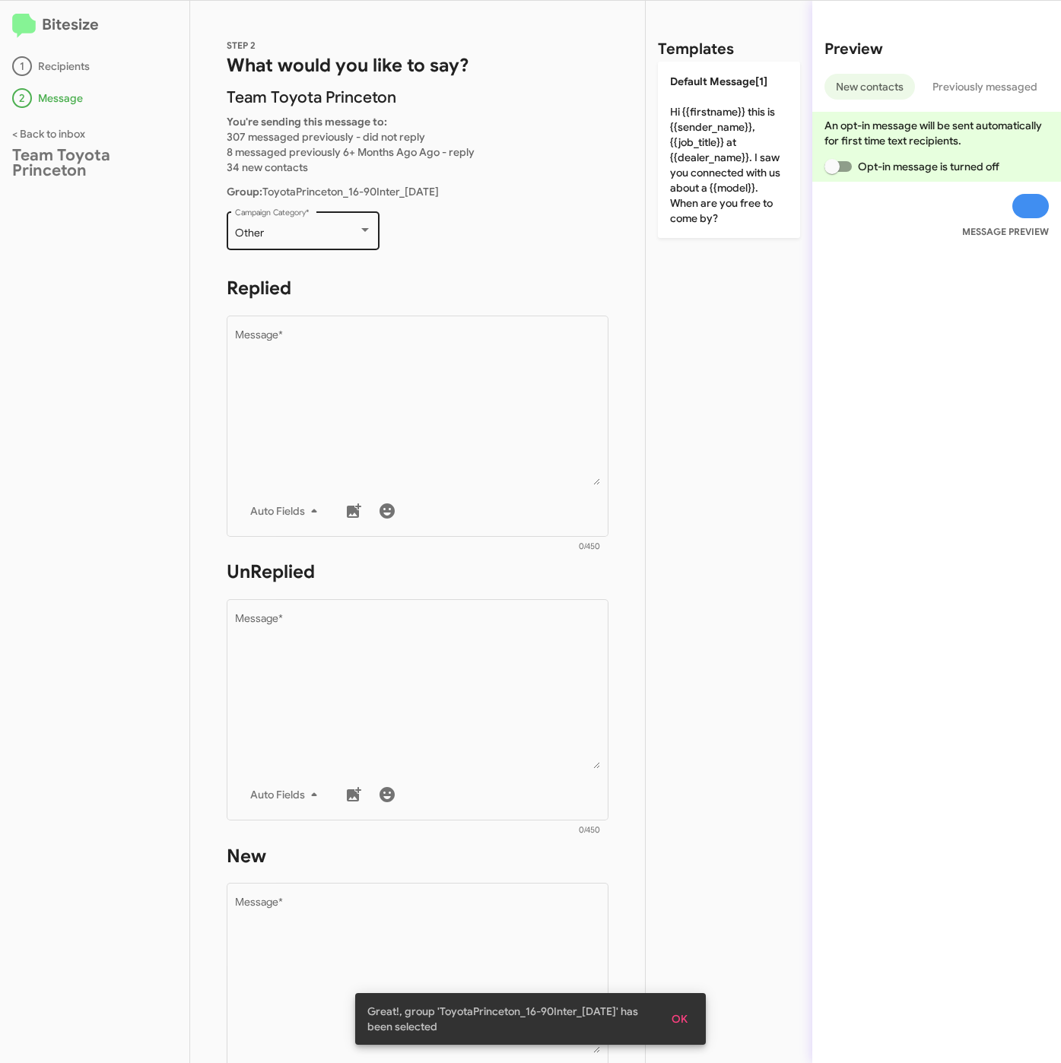
click at [279, 240] on div "Other Campaign Category *" at bounding box center [303, 229] width 137 height 42
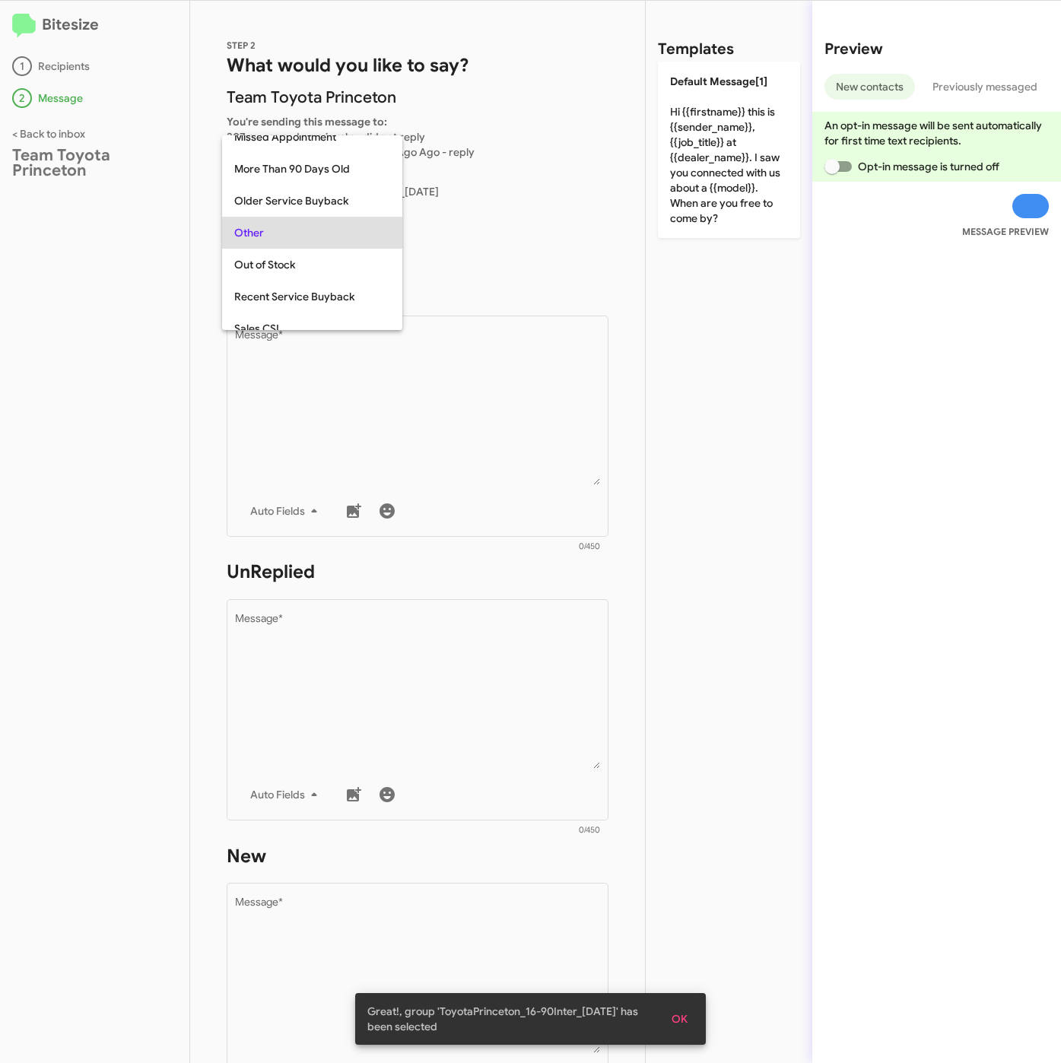
scroll to position [32, 0]
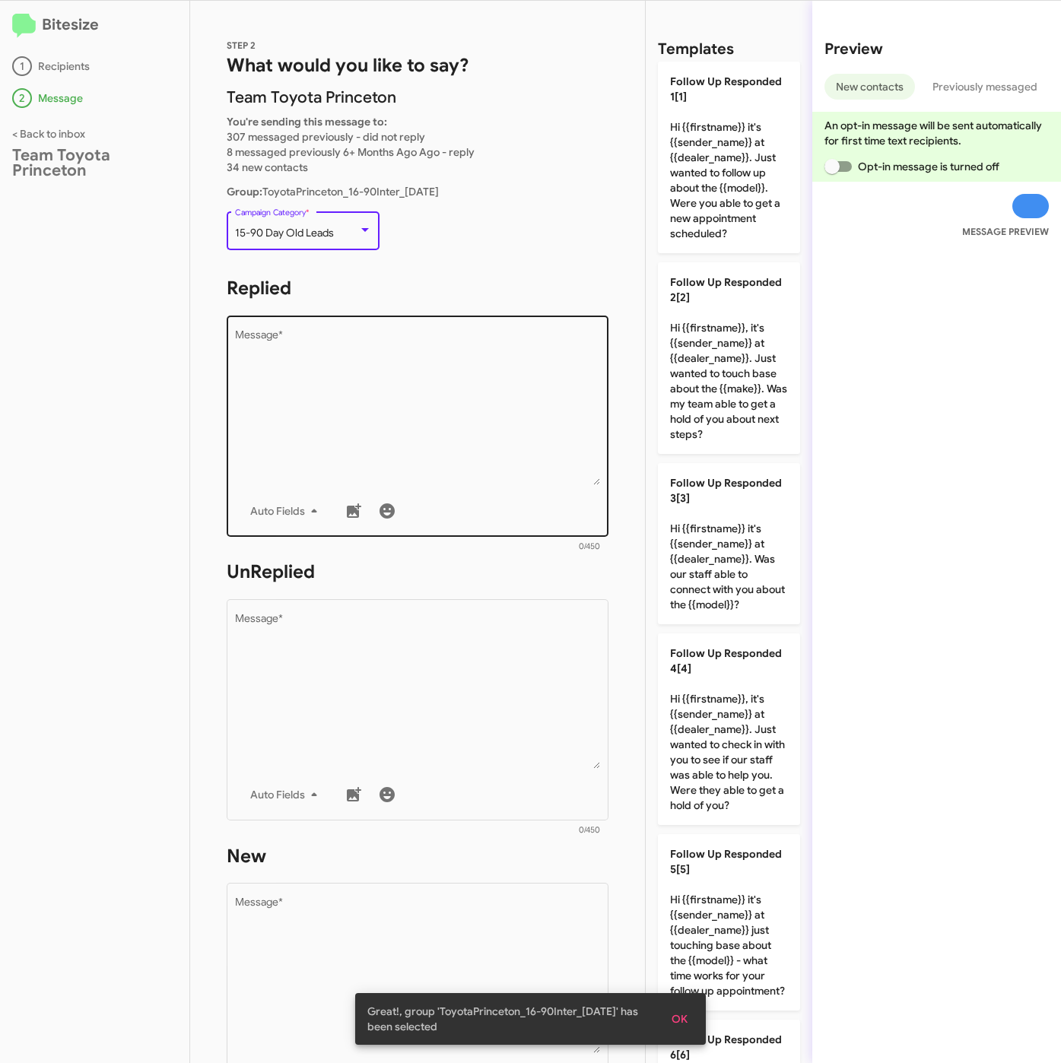
click at [416, 382] on textarea "Message *" at bounding box center [418, 407] width 366 height 155
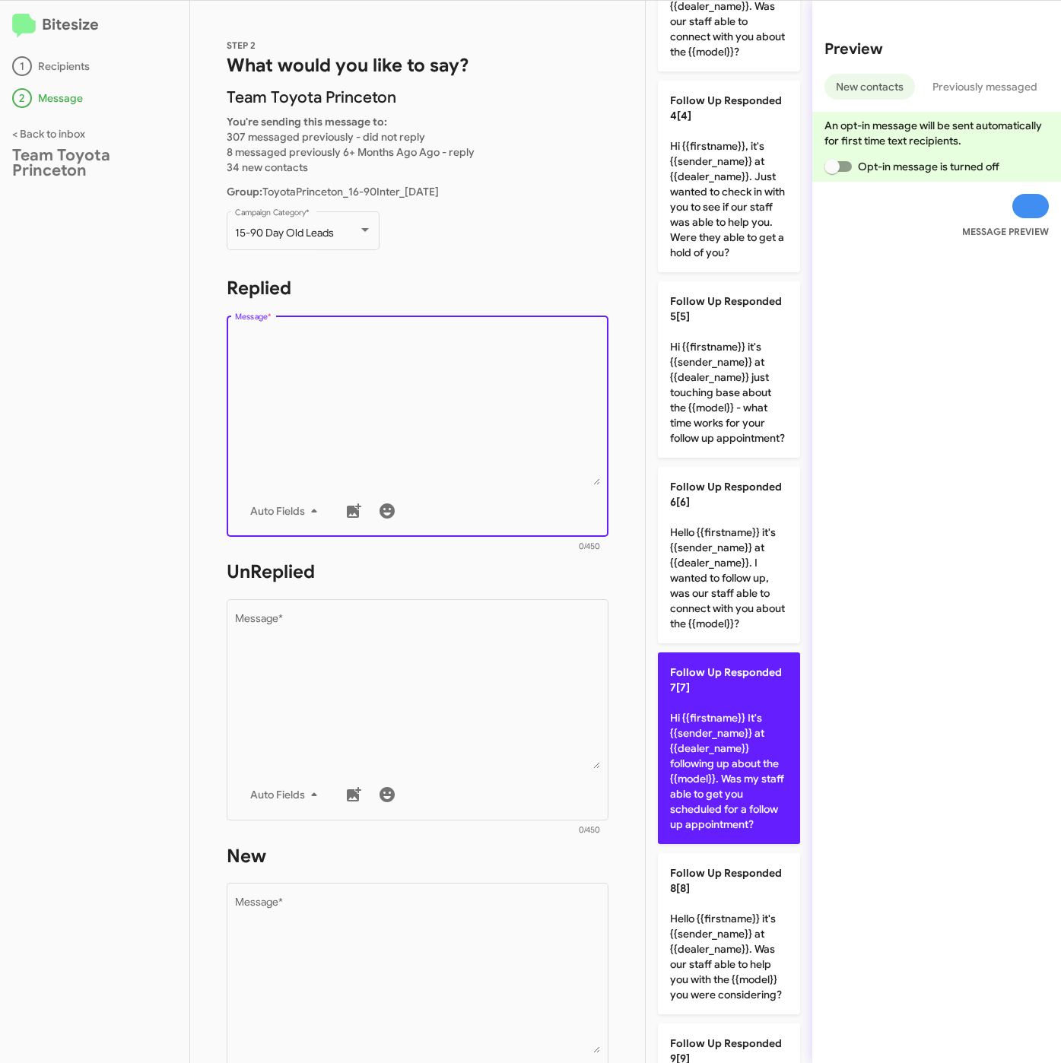
scroll to position [798, 0]
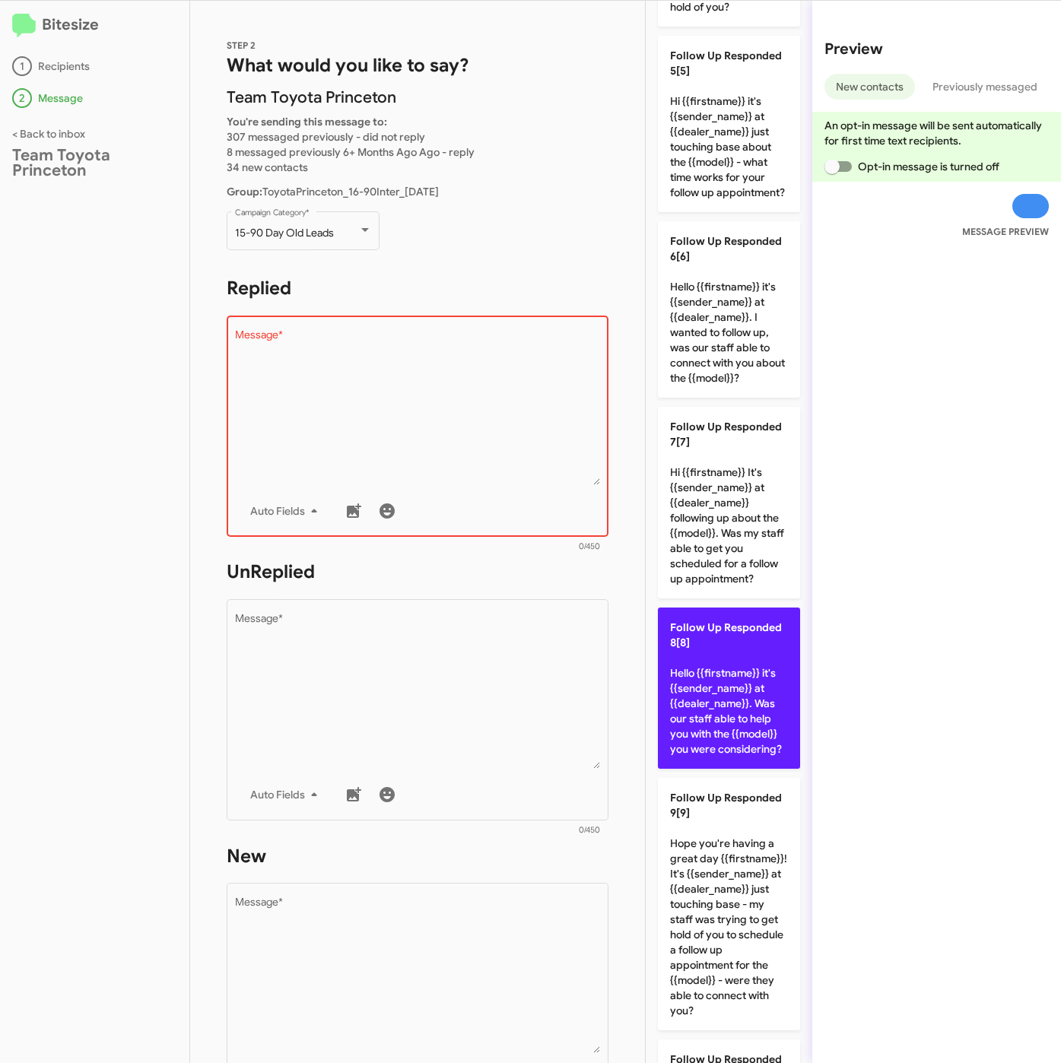
click at [728, 769] on p "Follow Up Responded 8[8] Hello {{firstname}} it's {{sender_name}} at {{dealer_n…" at bounding box center [729, 688] width 142 height 161
type textarea "Hello {{firstname}} it's {{sender_name}} at {{dealer_name}}. Was our staff able…"
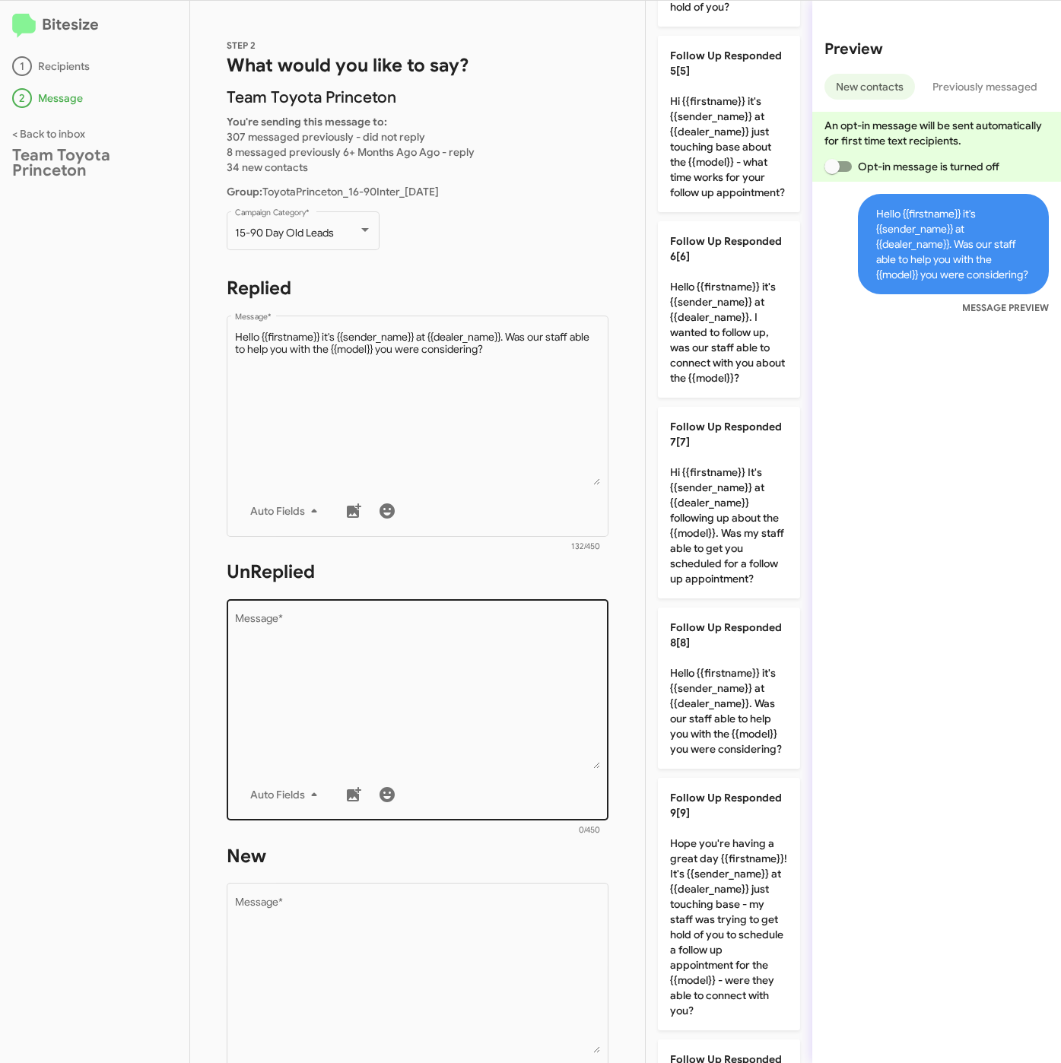
click at [509, 732] on textarea "Message *" at bounding box center [418, 691] width 366 height 155
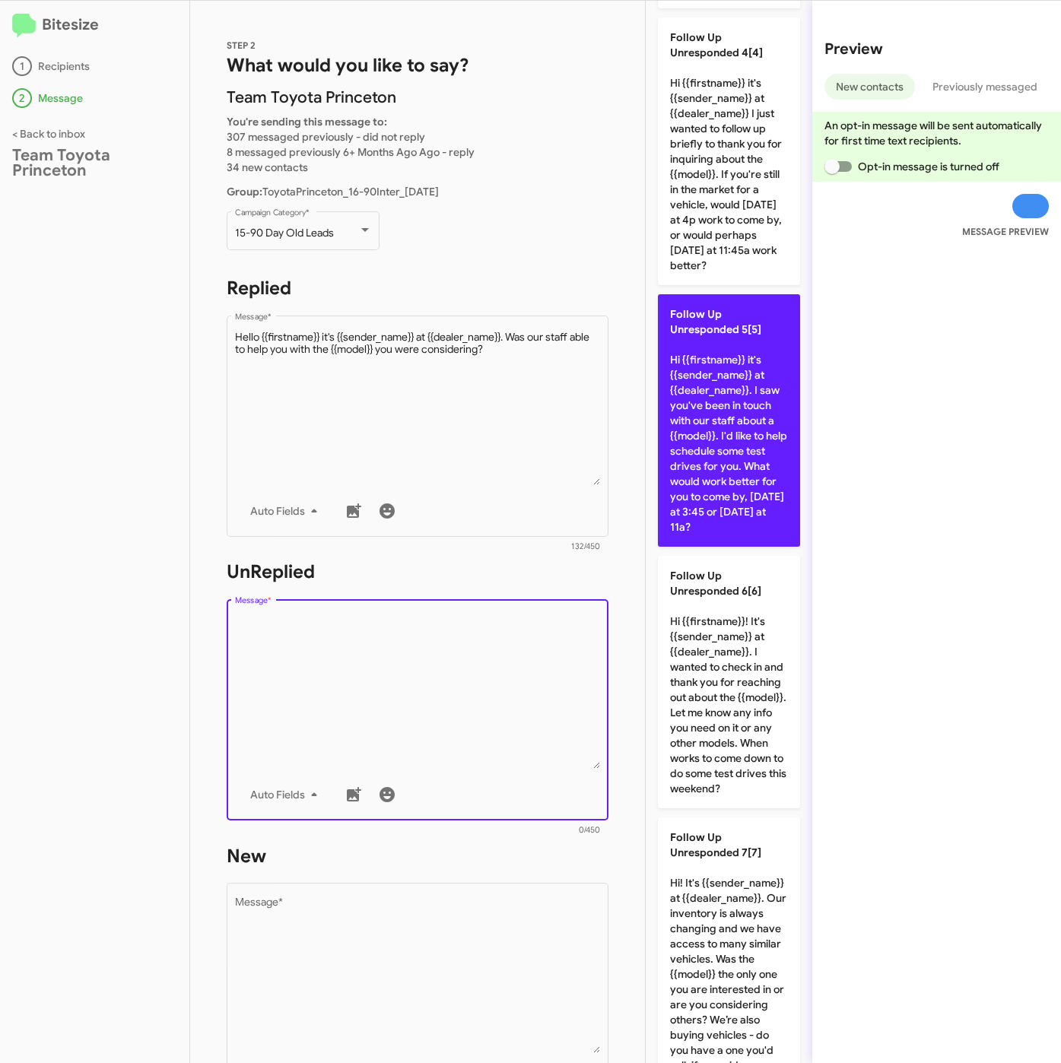
click at [723, 547] on p "Follow Up Unresponded 5[5] Hi {{firstname}} it's {{sender_name}} at {{dealer_na…" at bounding box center [729, 420] width 142 height 252
type textarea "Hi {{firstname}} it's {{sender_name}} at {{dealer_name}}. I saw you've been in …"
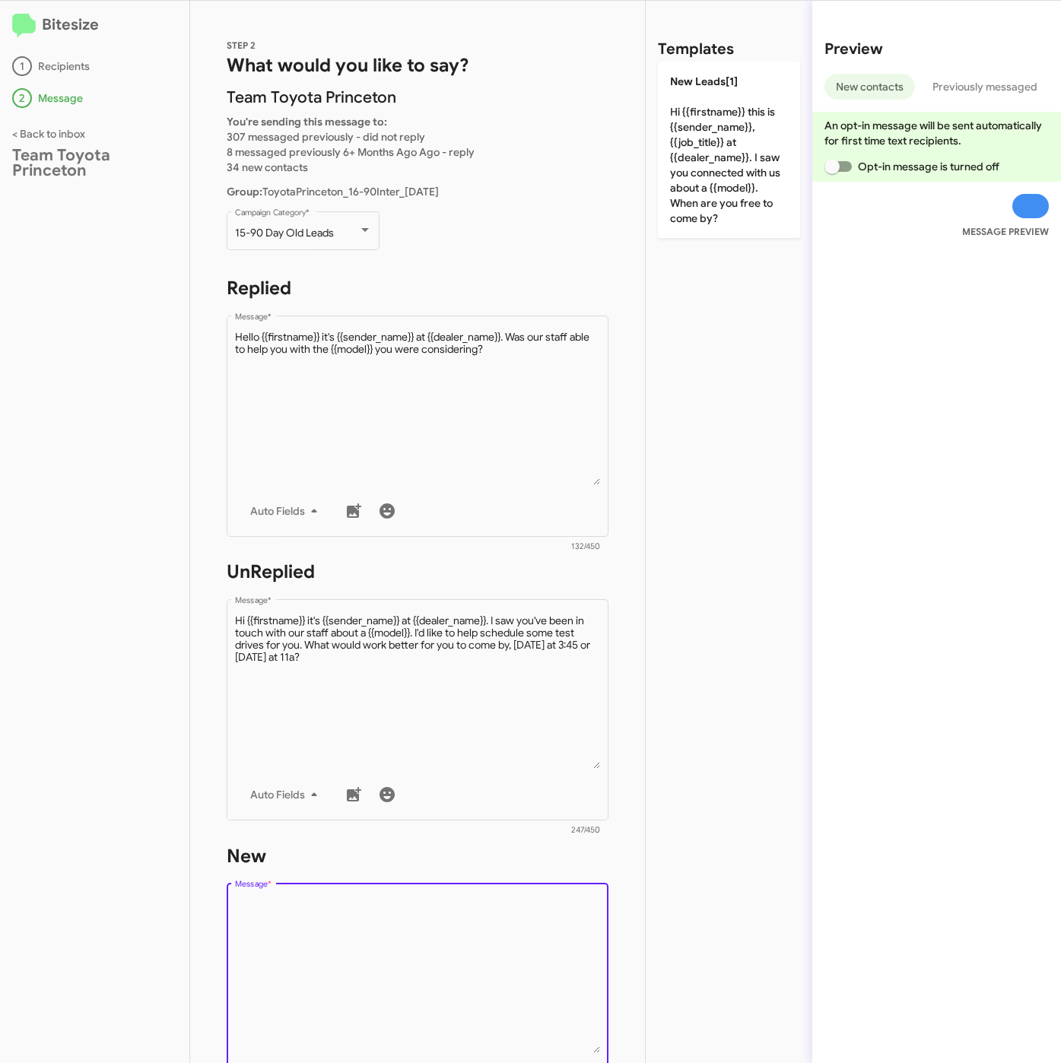
click at [480, 972] on textarea "Message *" at bounding box center [418, 975] width 366 height 155
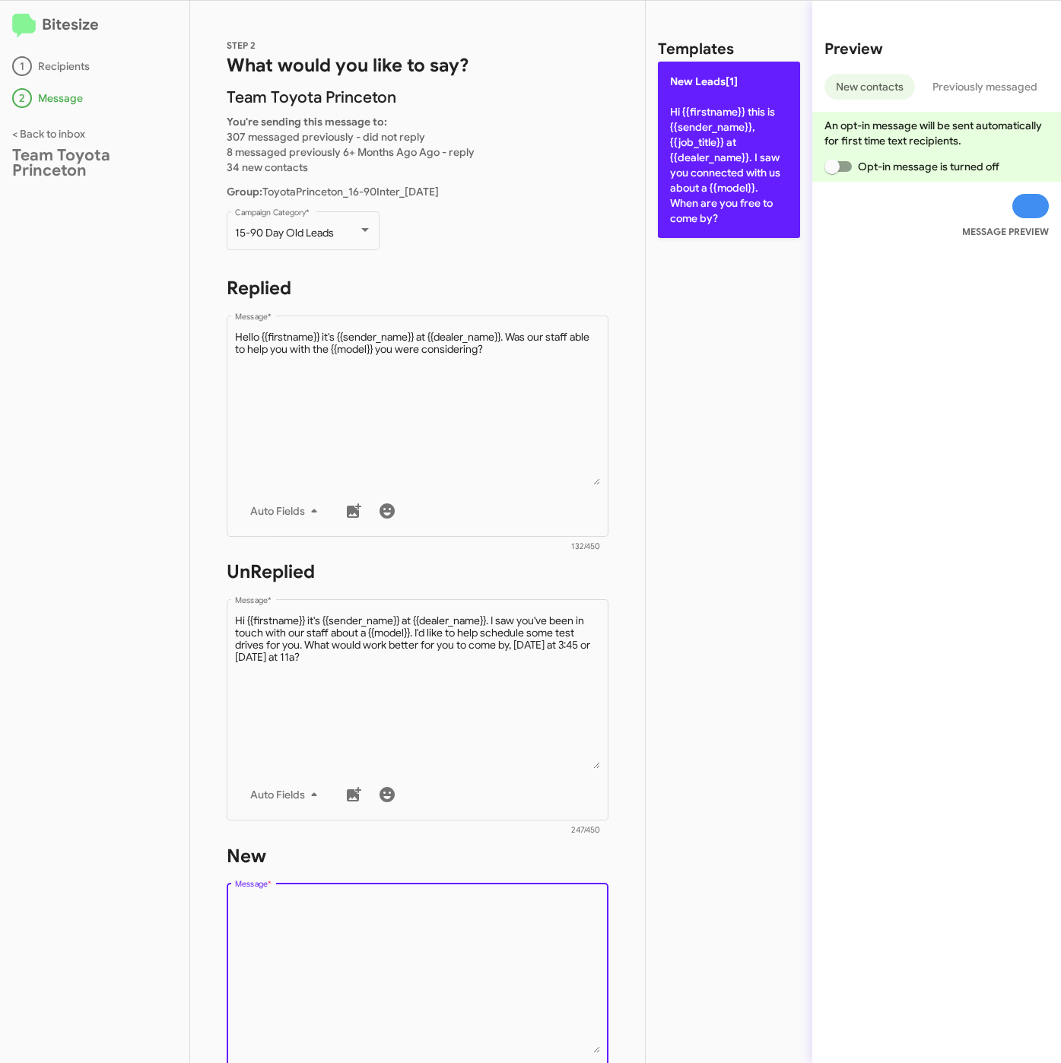
click at [742, 180] on p "New Leads[1] Hi {{firstname}} this is {{sender_name}}, {{job_title}} at {{deale…" at bounding box center [729, 150] width 142 height 176
type textarea "Hi {{firstname}} this is {{sender_name}}, {{job_title}} at {{dealer_name}}. I s…"
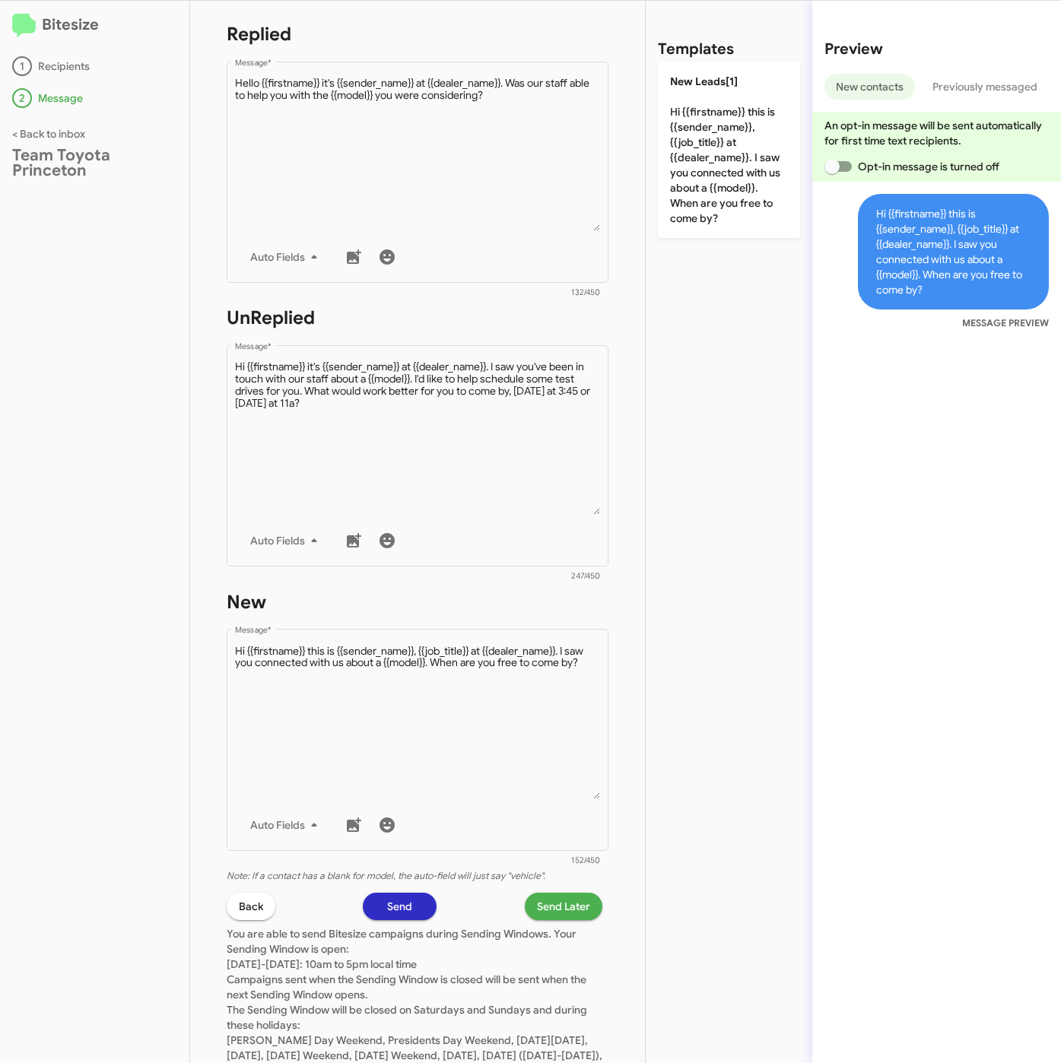
scroll to position [327, 0]
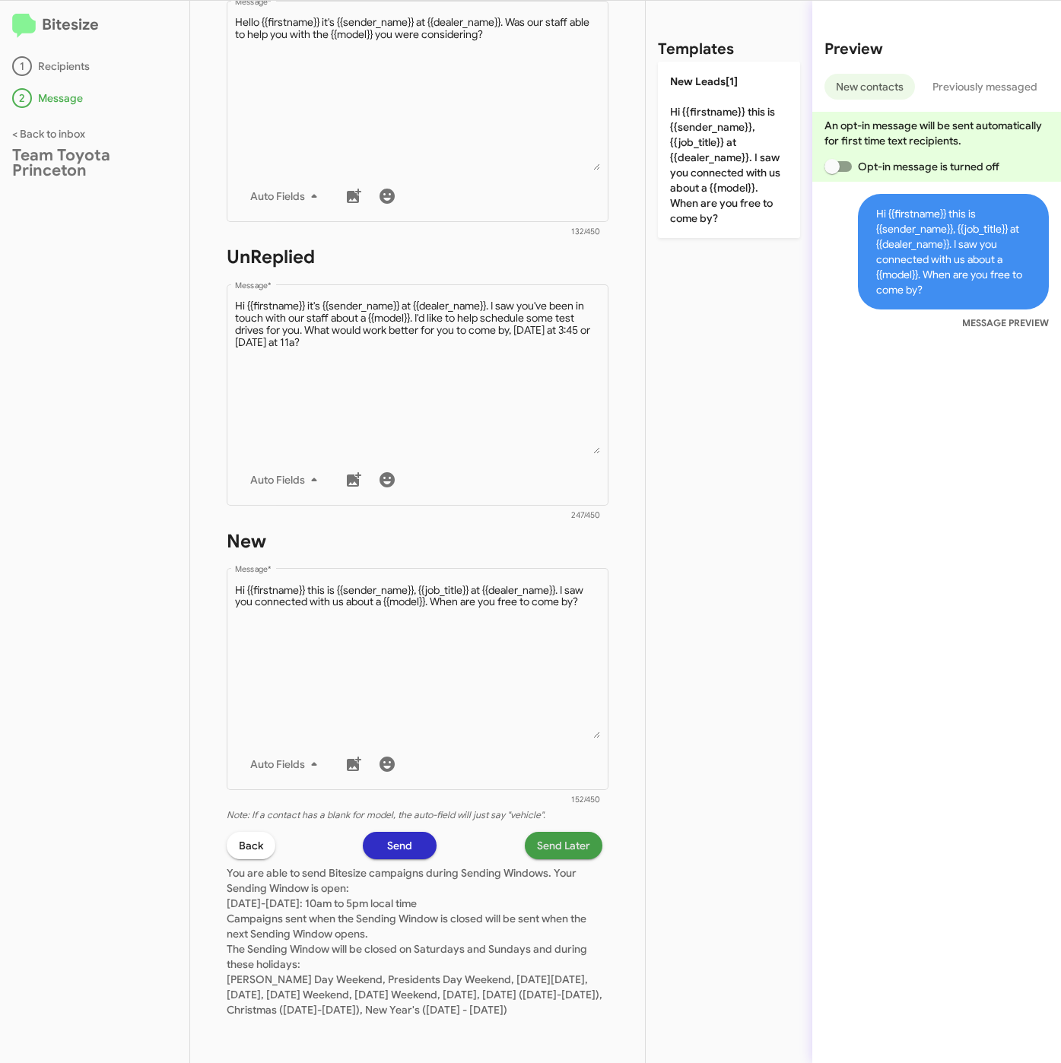
click at [543, 832] on span "Send Later" at bounding box center [563, 845] width 53 height 27
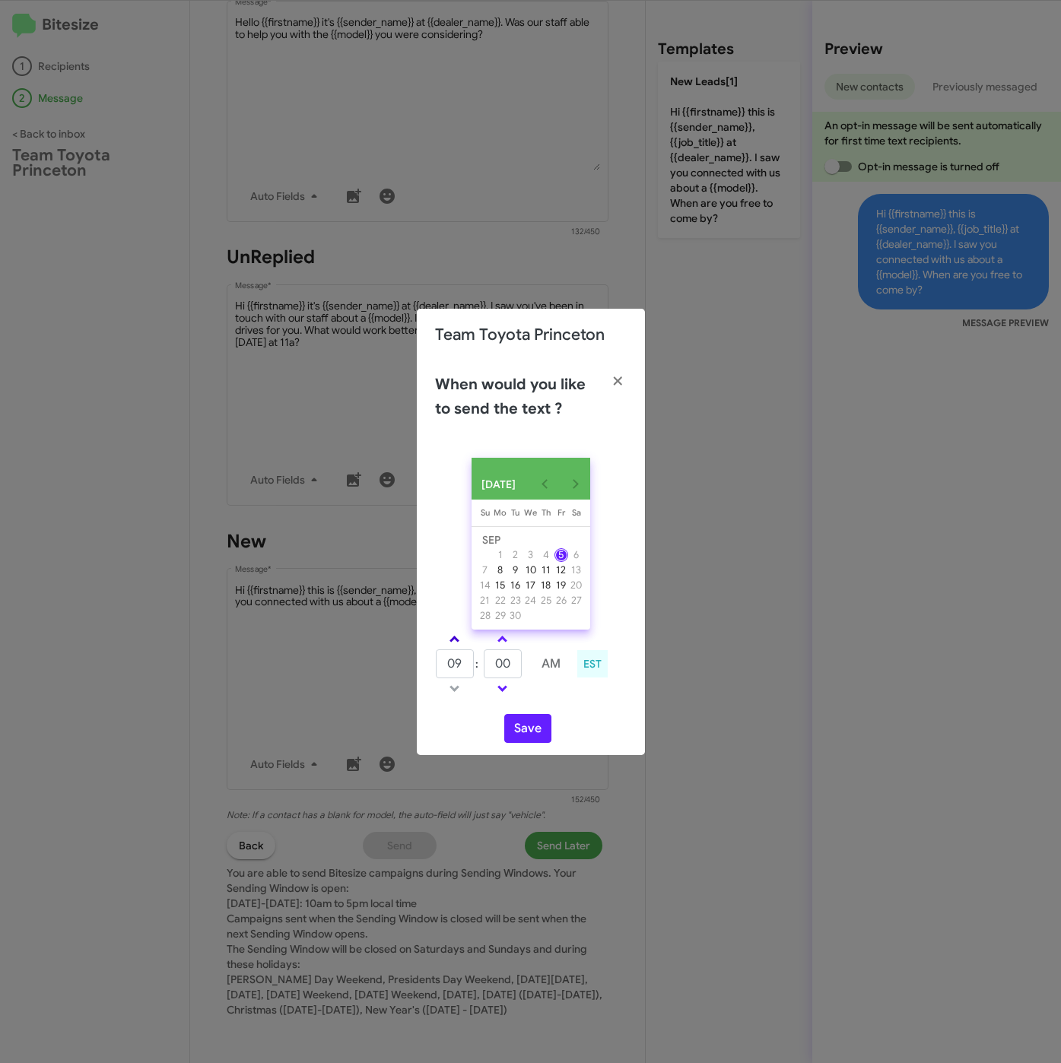
click at [463, 646] on link at bounding box center [454, 638] width 27 height 17
type input "01"
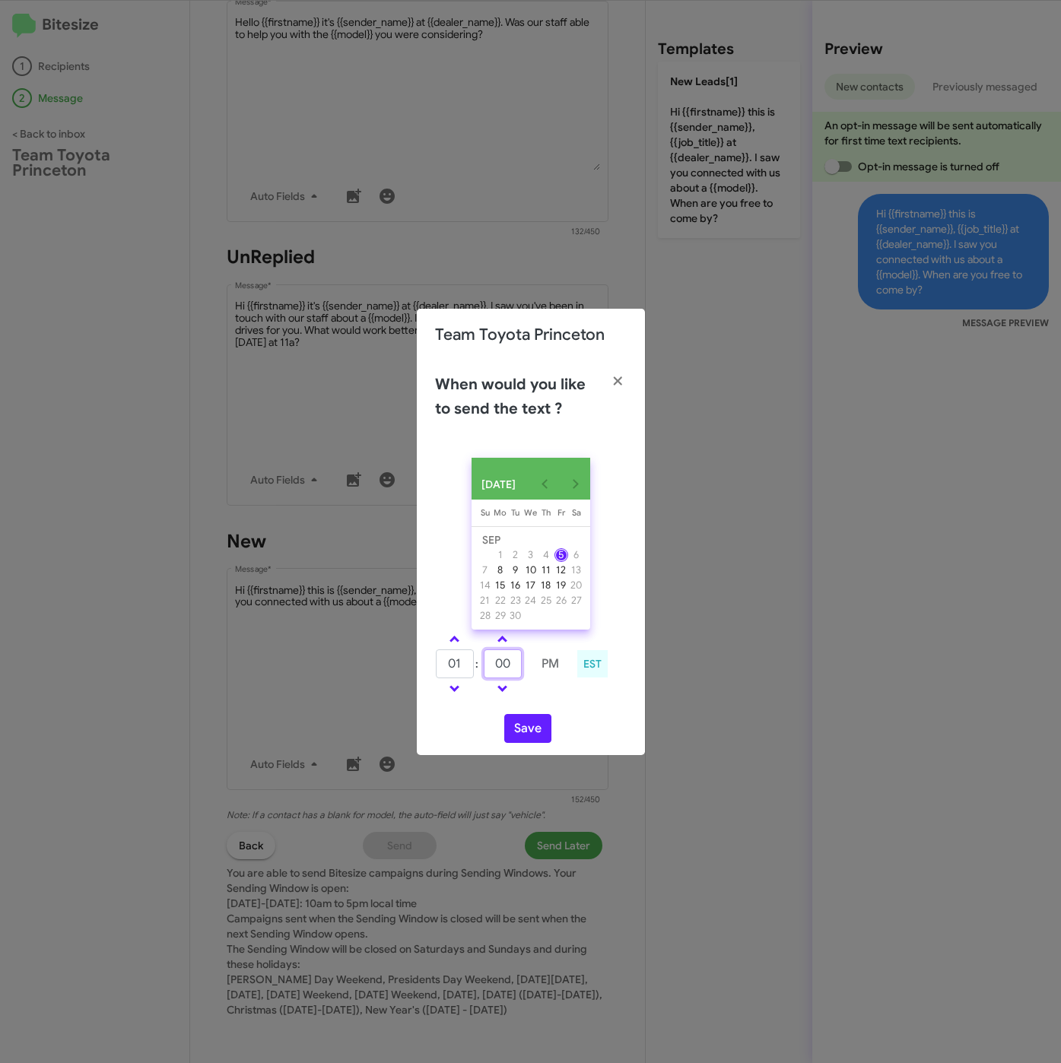
drag, startPoint x: 512, startPoint y: 665, endPoint x: 481, endPoint y: 665, distance: 30.4
click at [481, 665] on tr "01 : 00 PM" at bounding box center [502, 664] width 135 height 30
type input "24"
click at [525, 738] on button "Save" at bounding box center [527, 728] width 47 height 29
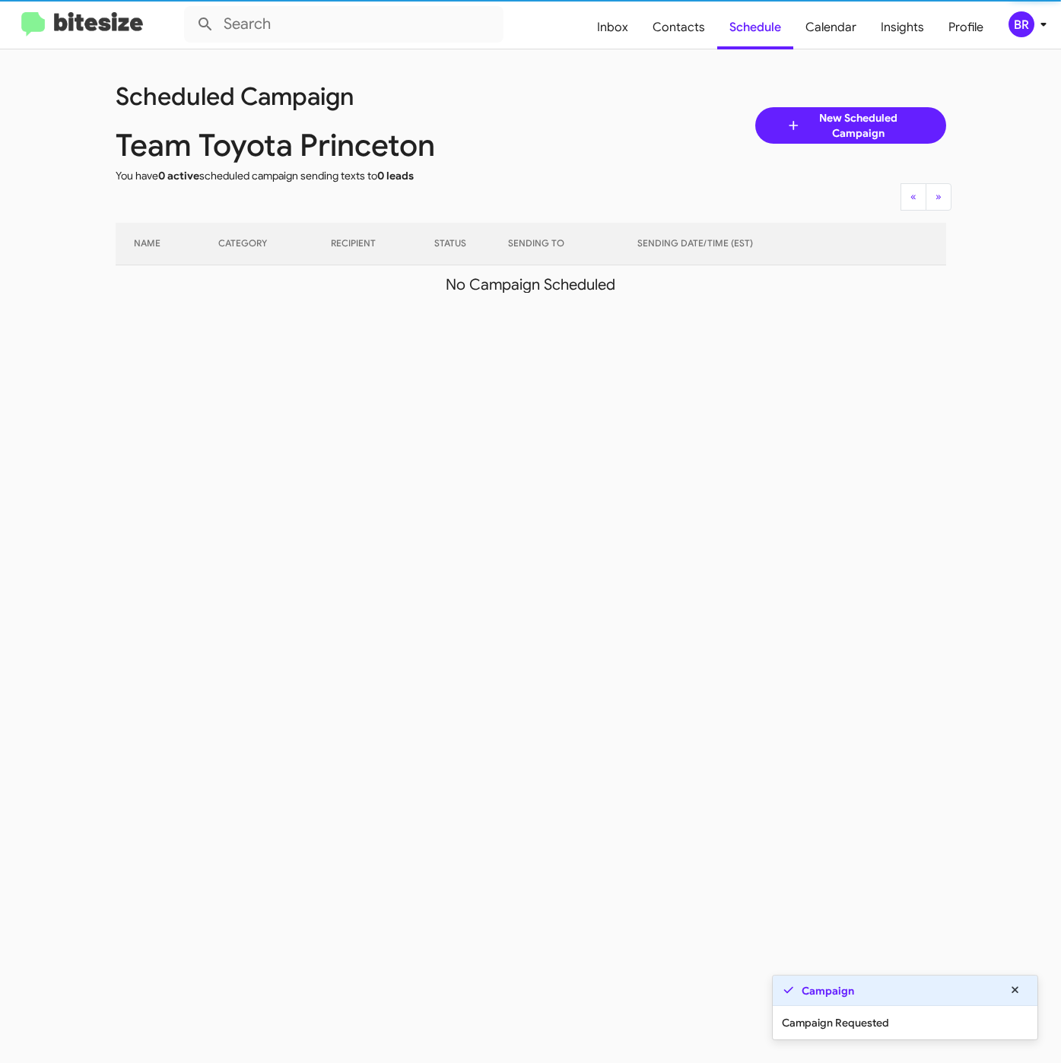
click at [1034, 27] on icon at bounding box center [1043, 24] width 18 height 18
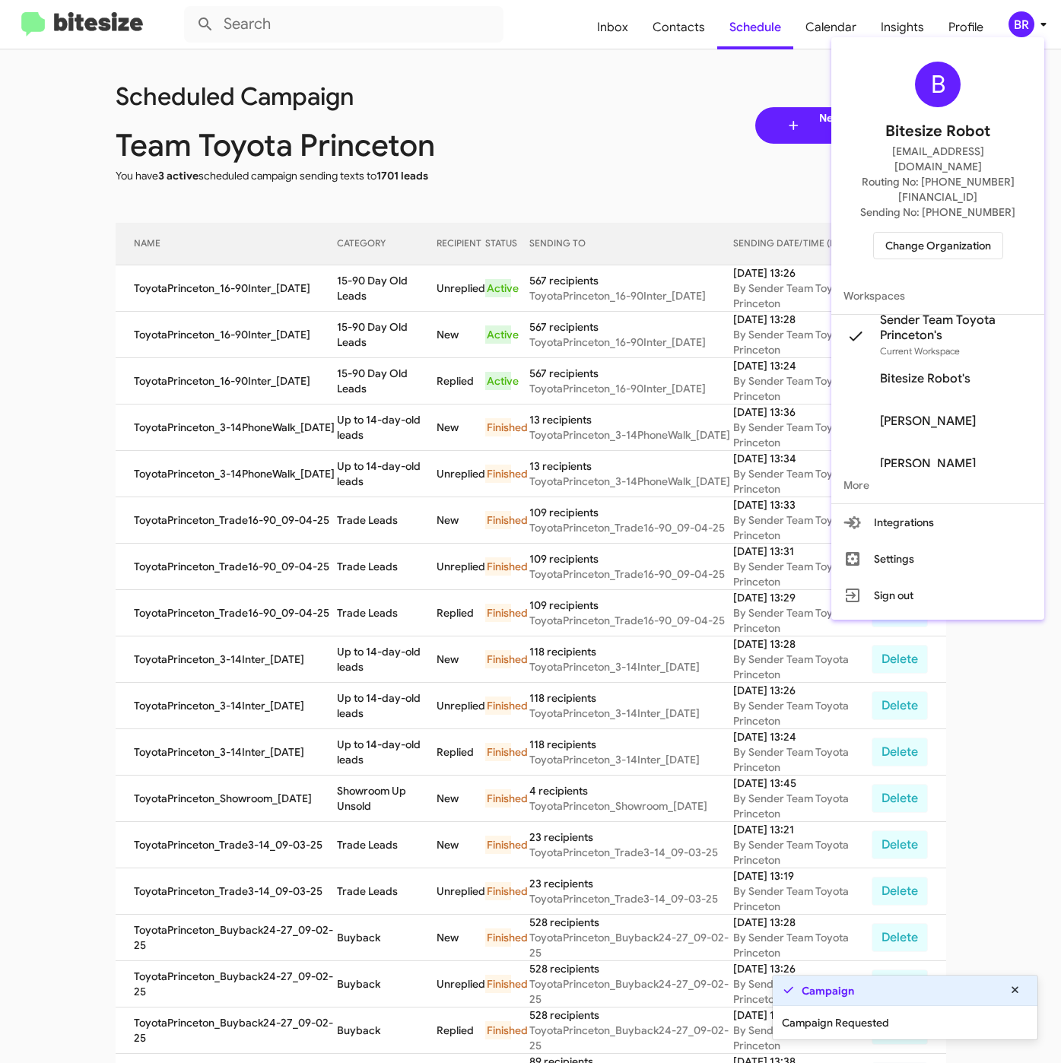
click at [351, 271] on div at bounding box center [530, 531] width 1061 height 1063
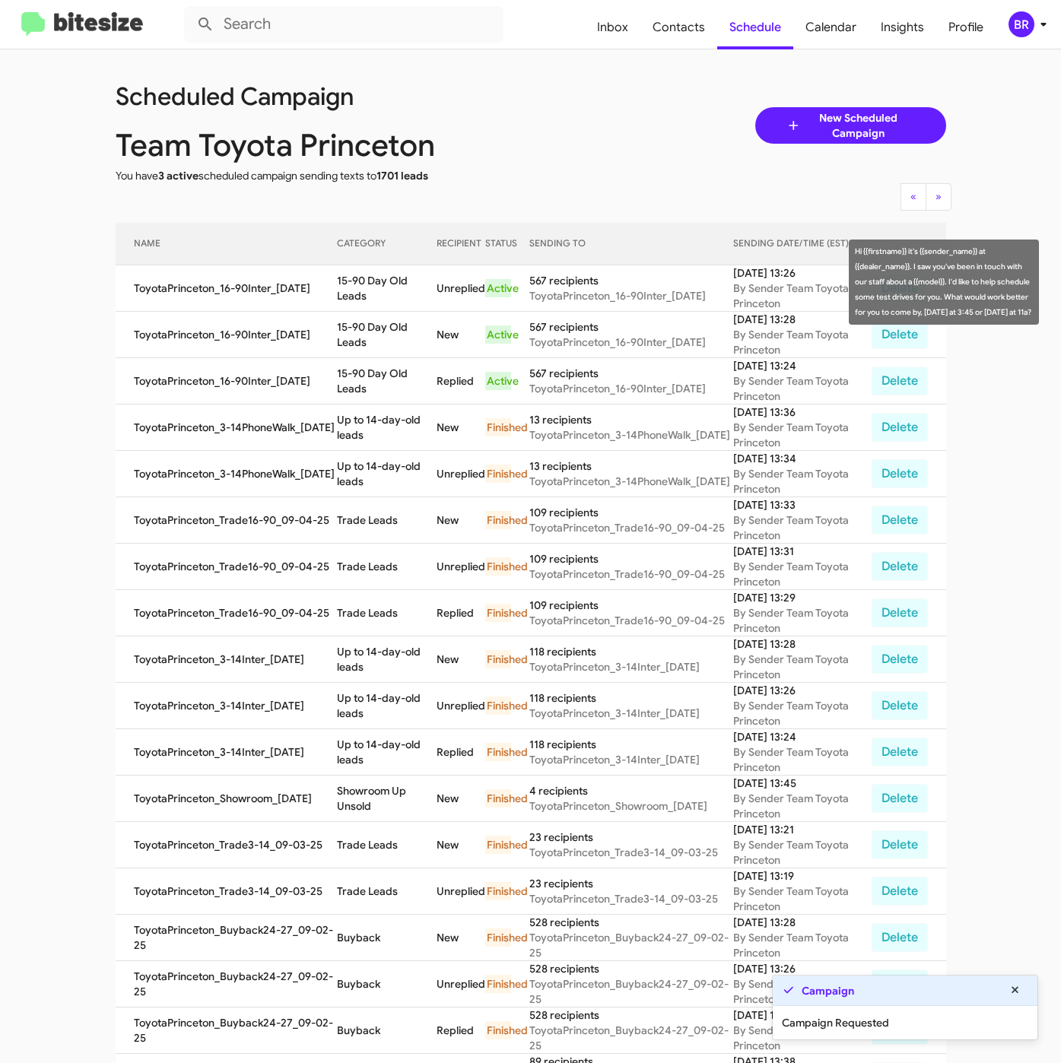
drag, startPoint x: 331, startPoint y: 281, endPoint x: 360, endPoint y: 293, distance: 32.1
click at [360, 293] on td "15-90 Day Old Leads" at bounding box center [386, 288] width 99 height 46
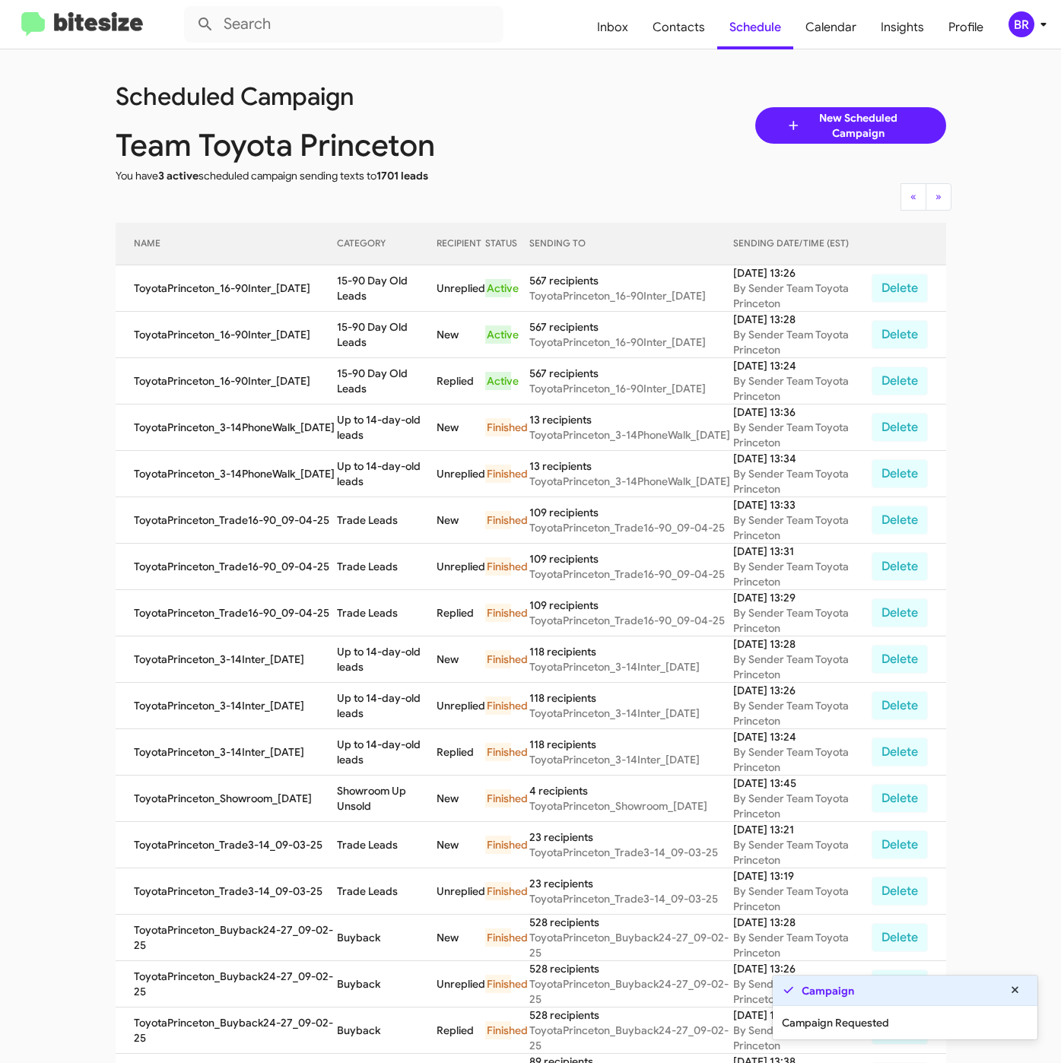
copy td "15-90 Day Old Leads"
click at [693, 34] on span "Contacts" at bounding box center [678, 27] width 77 height 44
type input "in:groups"
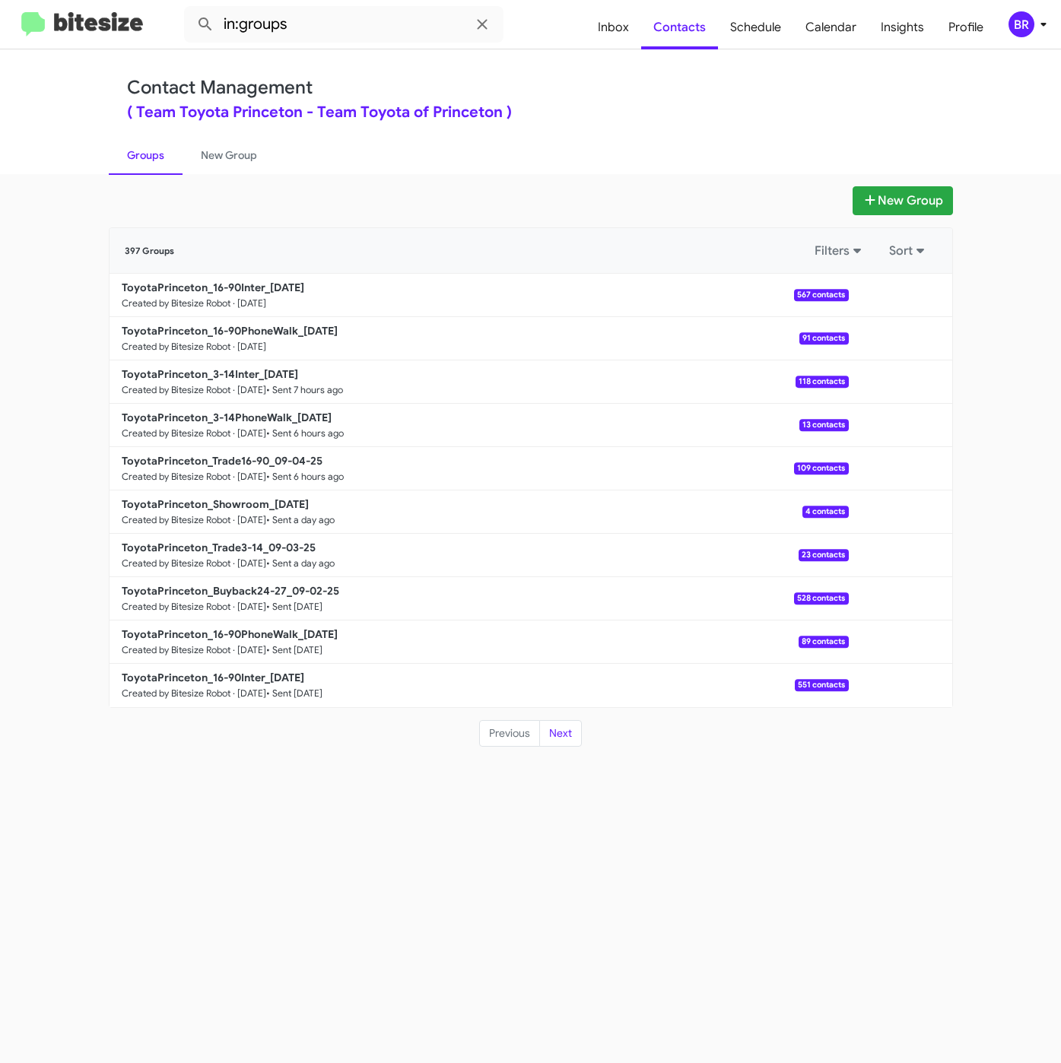
click at [653, 74] on div "Contact Management ( Team Toyota Princeton - Team Toyota of Princeton ) Groups …" at bounding box center [530, 111] width 867 height 125
click at [259, 327] on b "ToyotaPrinceton_16-90PhoneWalk_09-05-25" at bounding box center [230, 331] width 216 height 14
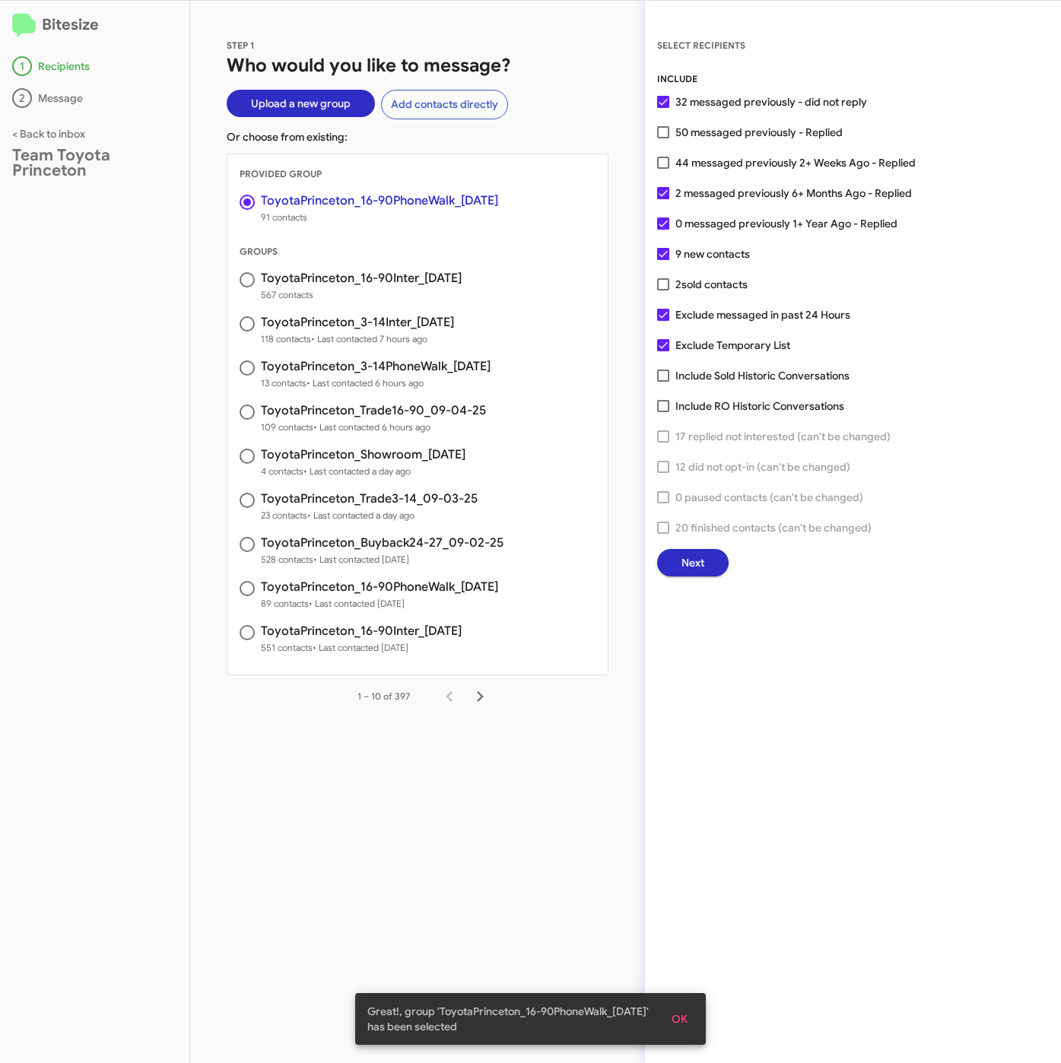
click at [681, 566] on span "Next" at bounding box center [692, 562] width 23 height 27
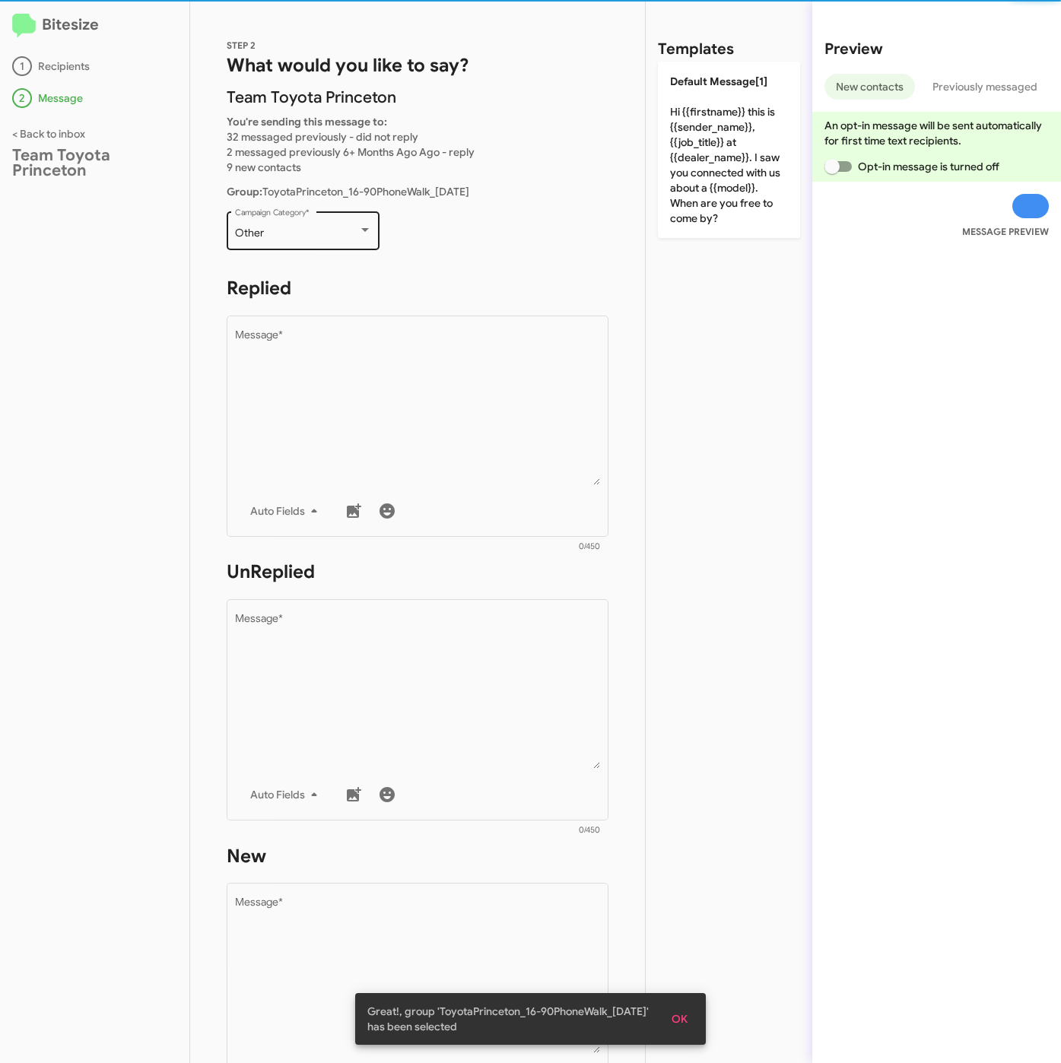
click at [293, 245] on div "Other Campaign Category *" at bounding box center [303, 229] width 137 height 42
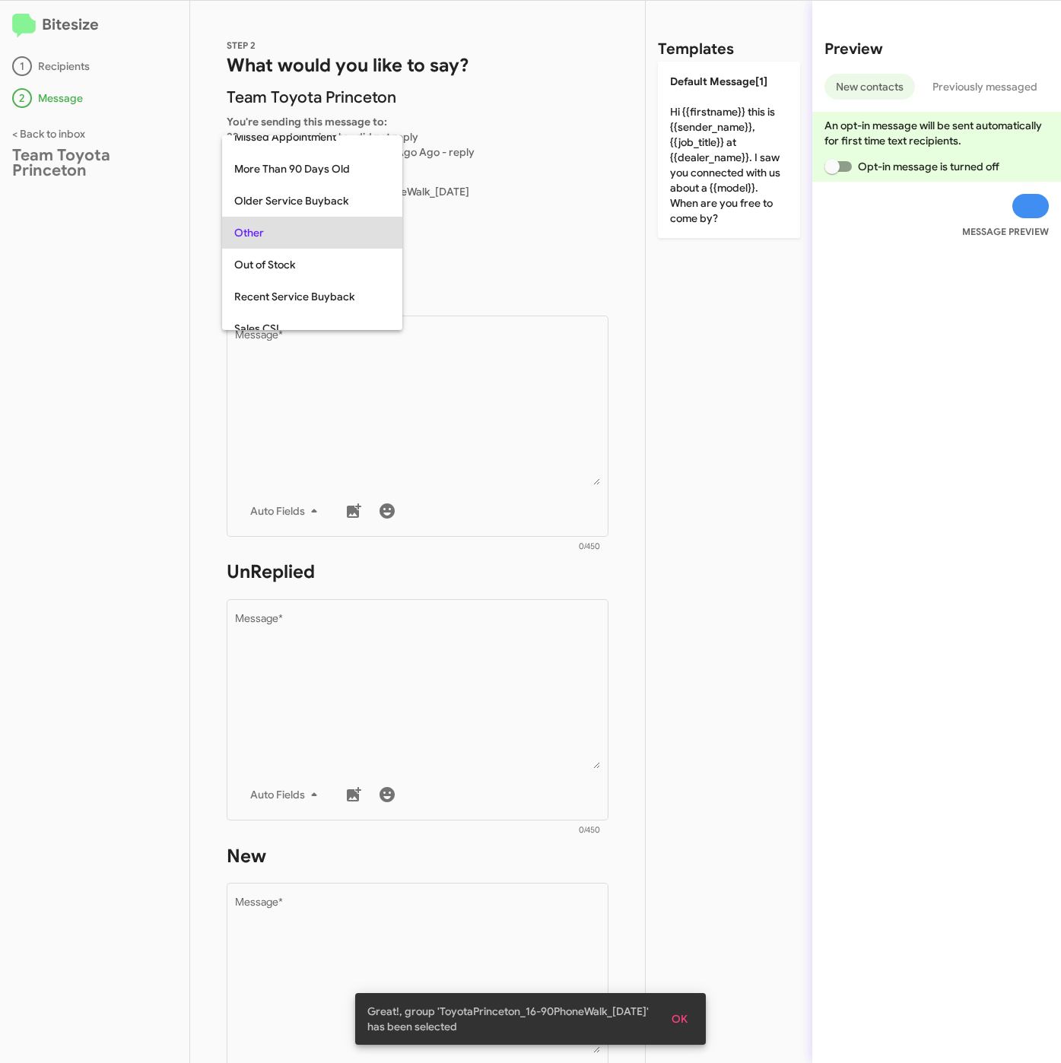
scroll to position [32, 0]
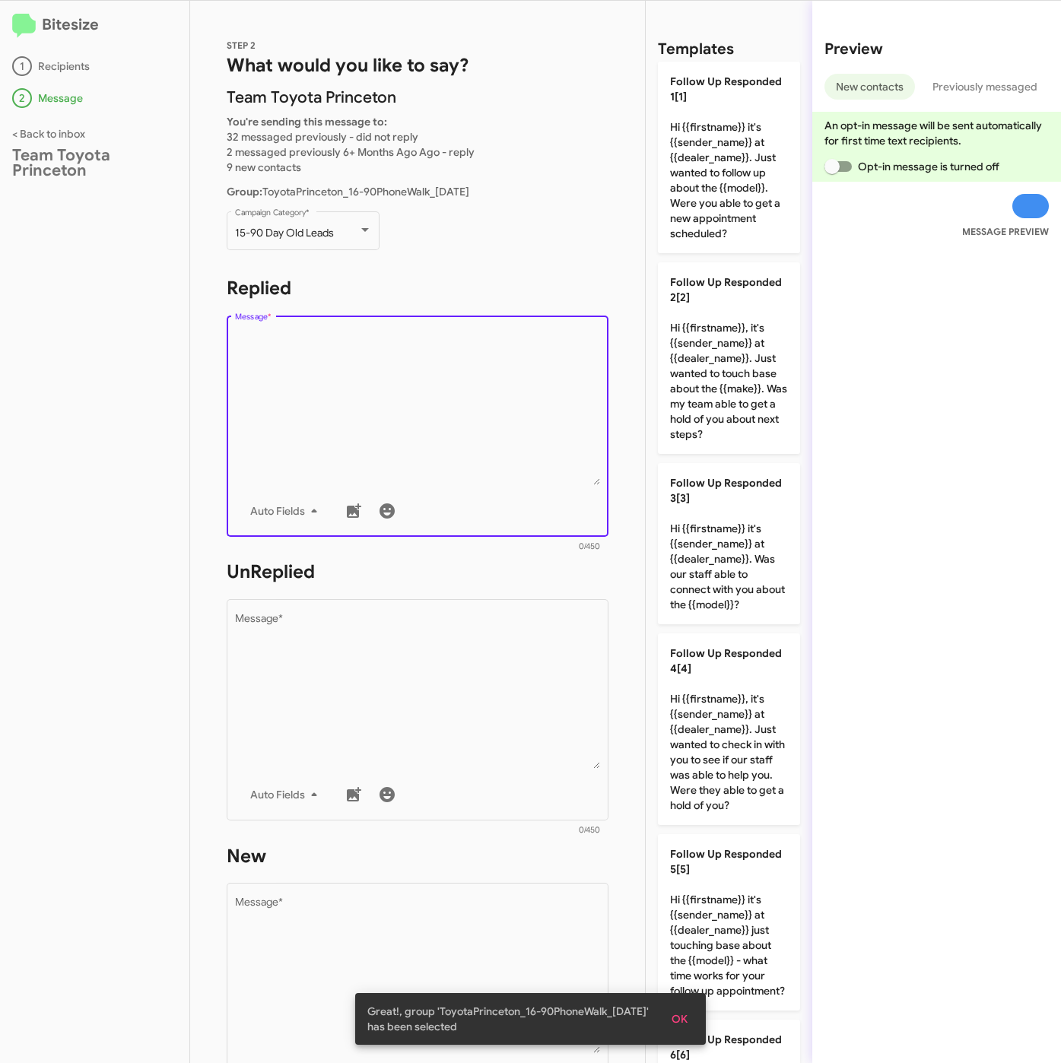
click at [434, 418] on textarea "Message *" at bounding box center [418, 407] width 366 height 155
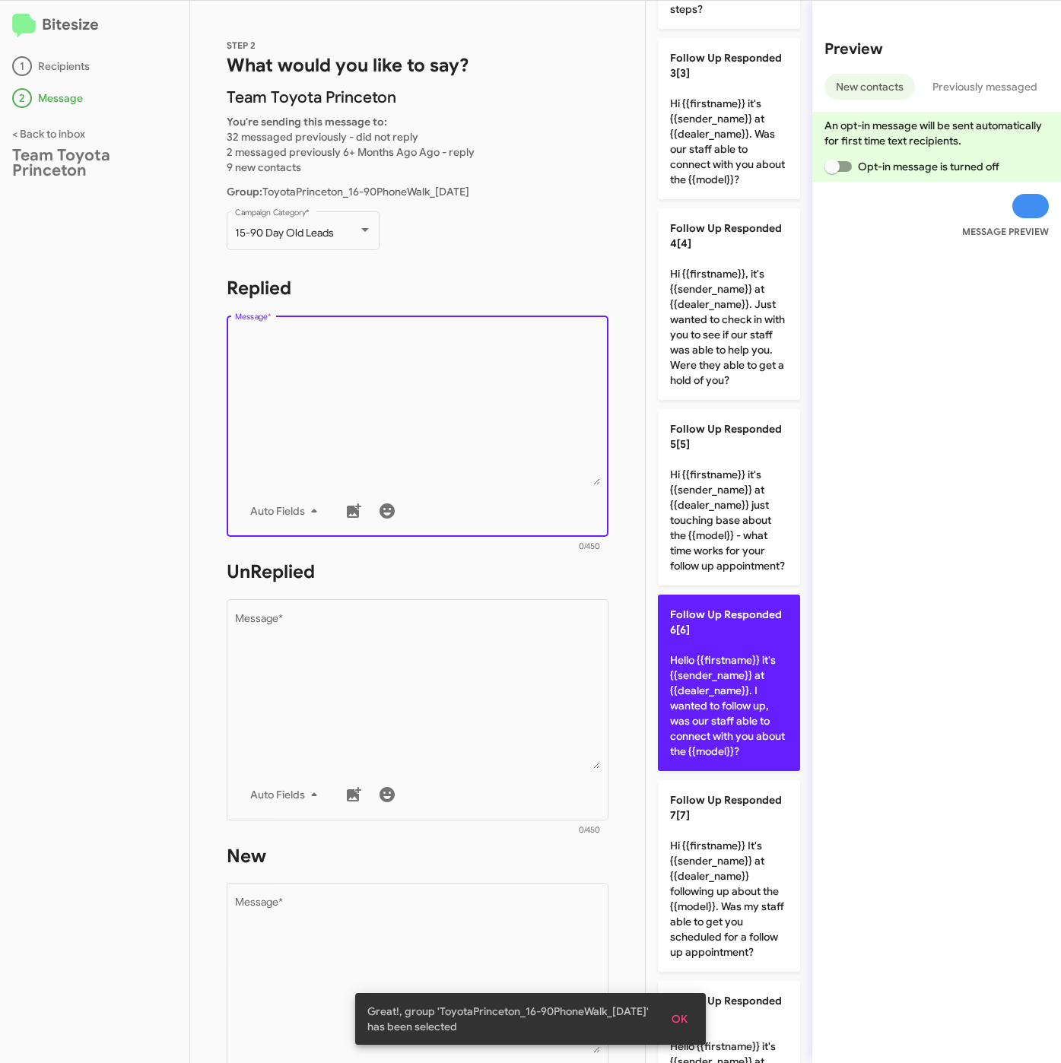
scroll to position [684, 0]
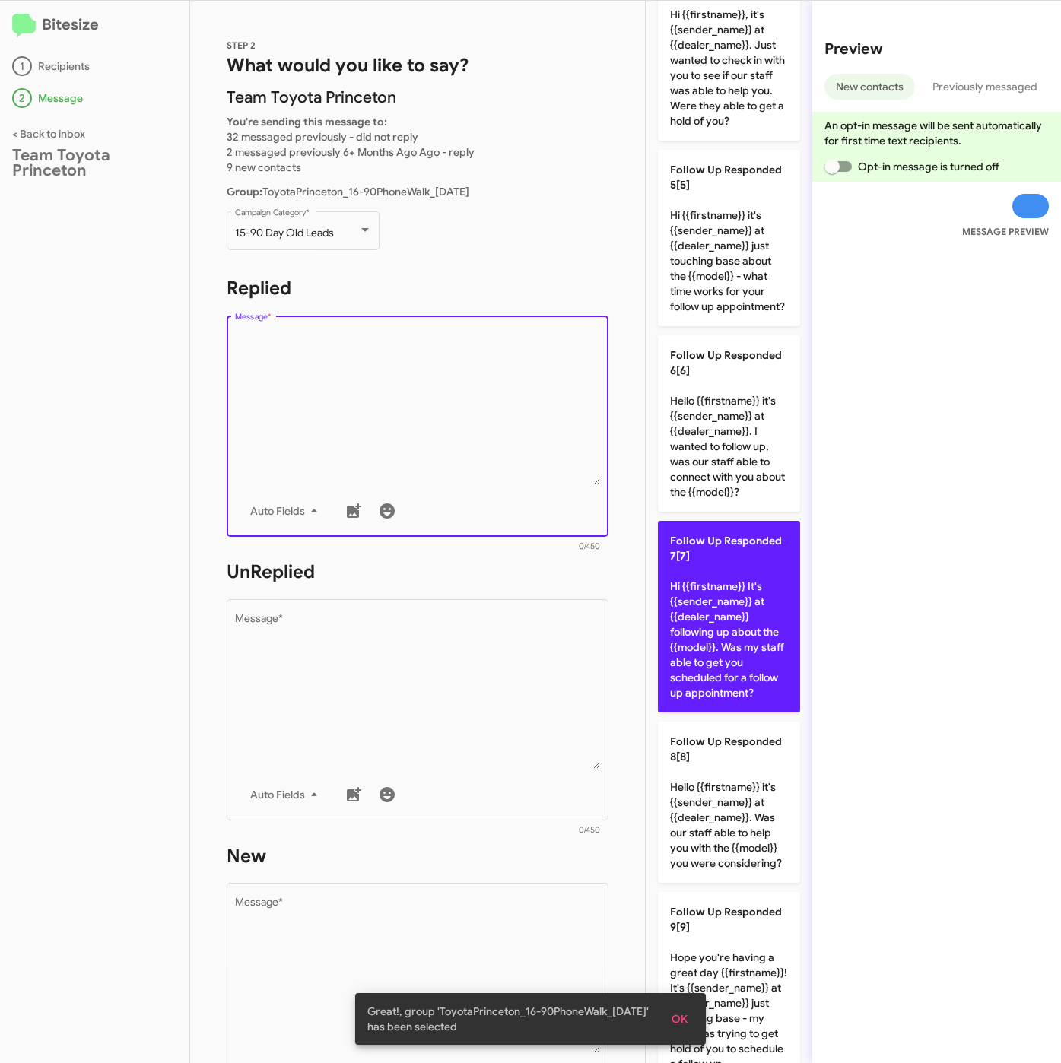
click at [765, 661] on p "Follow Up Responded 7[7] Hi {{firstname}} It's {{sender_name}} at {{dealer_name…" at bounding box center [729, 617] width 142 height 192
type textarea "Hi {{firstname}} It's {{sender_name}} at {{dealer_name}} following up about the…"
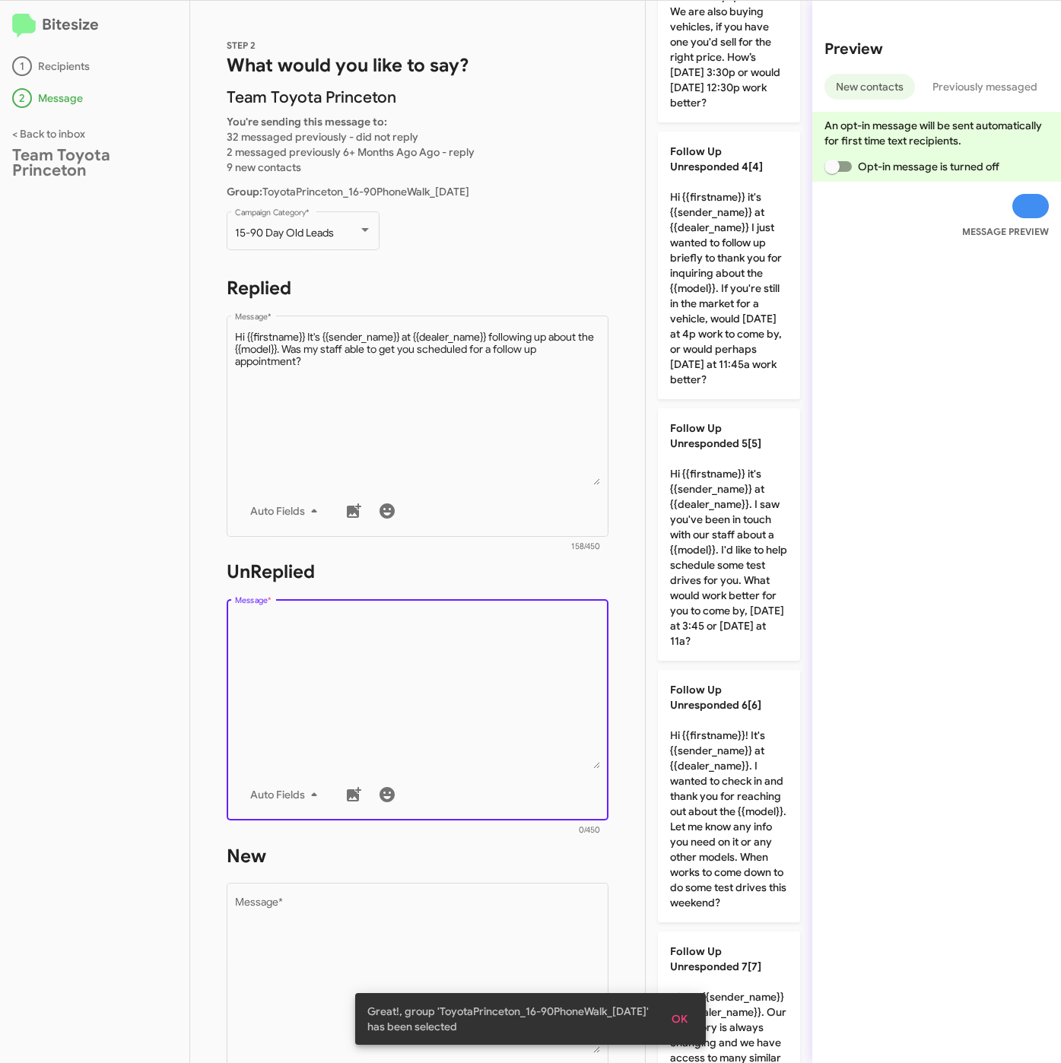
click at [482, 703] on textarea "Message *" at bounding box center [418, 691] width 366 height 155
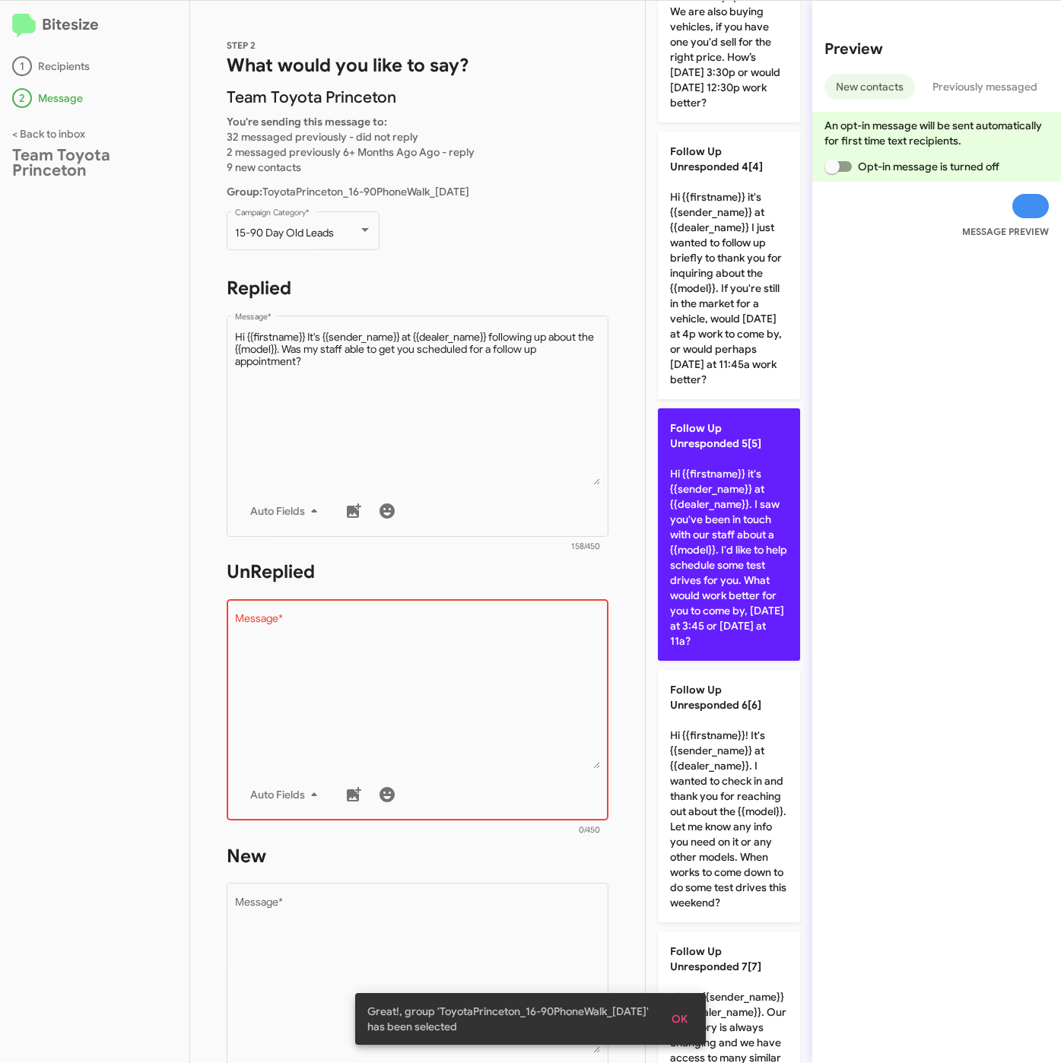
click at [735, 601] on p "Follow Up Unresponded 5[5] Hi {{firstname}} it's {{sender_name}} at {{dealer_na…" at bounding box center [729, 534] width 142 height 252
type textarea "Hi {{firstname}} it's {{sender_name}} at {{dealer_name}}. I saw you've been in …"
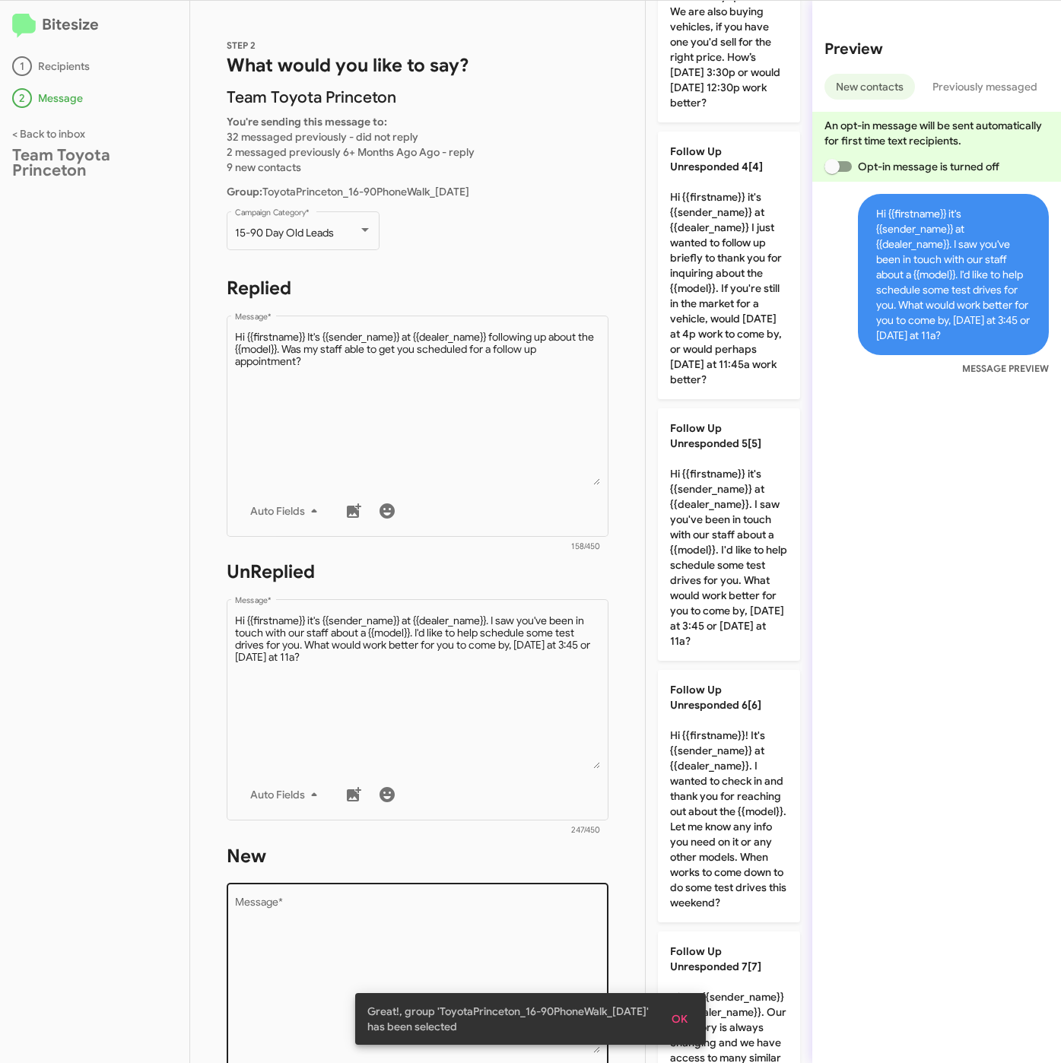
click at [534, 904] on textarea "Message *" at bounding box center [418, 975] width 366 height 155
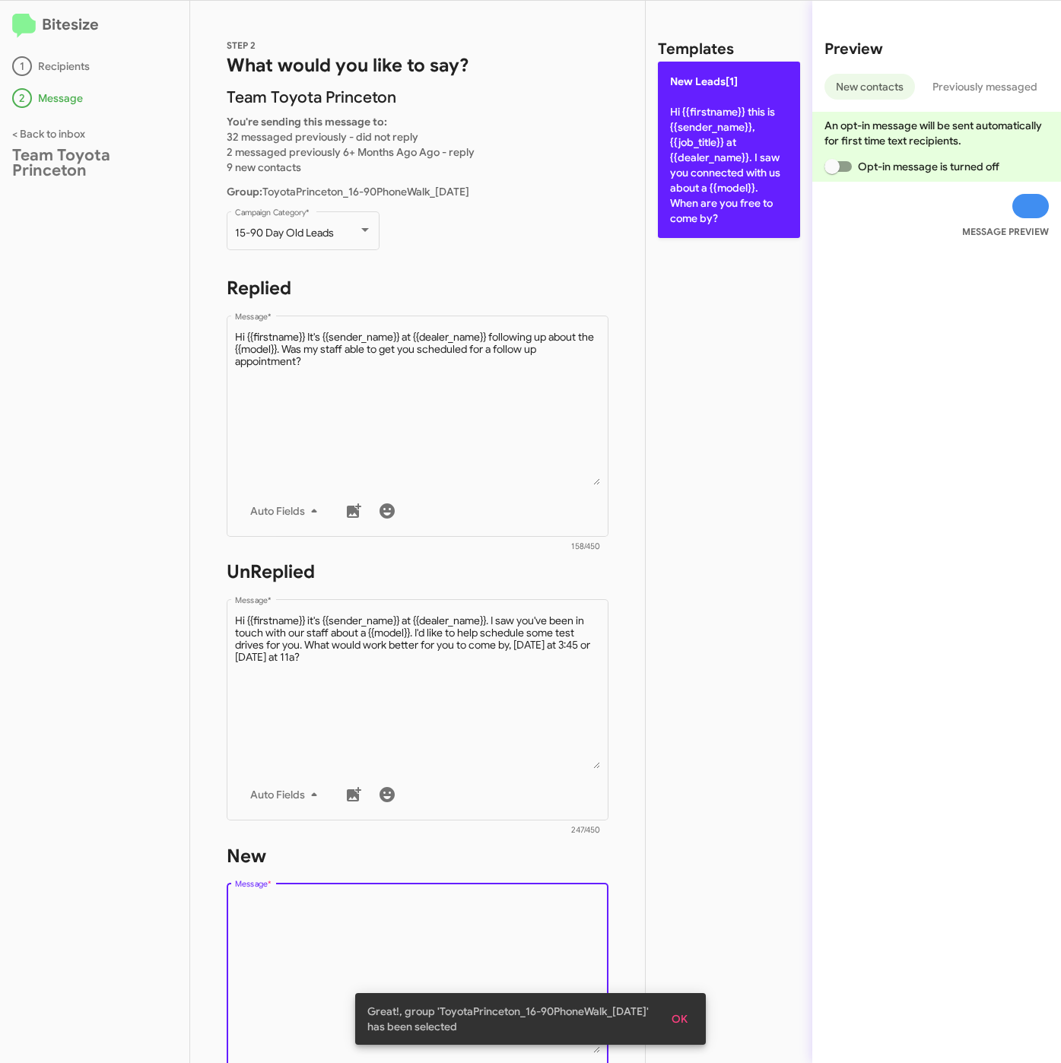
click at [691, 190] on p "New Leads[1] Hi {{firstname}} this is {{sender_name}}, {{job_title}} at {{deale…" at bounding box center [729, 150] width 142 height 176
type textarea "Hi {{firstname}} this is {{sender_name}}, {{job_title}} at {{dealer_name}}. I s…"
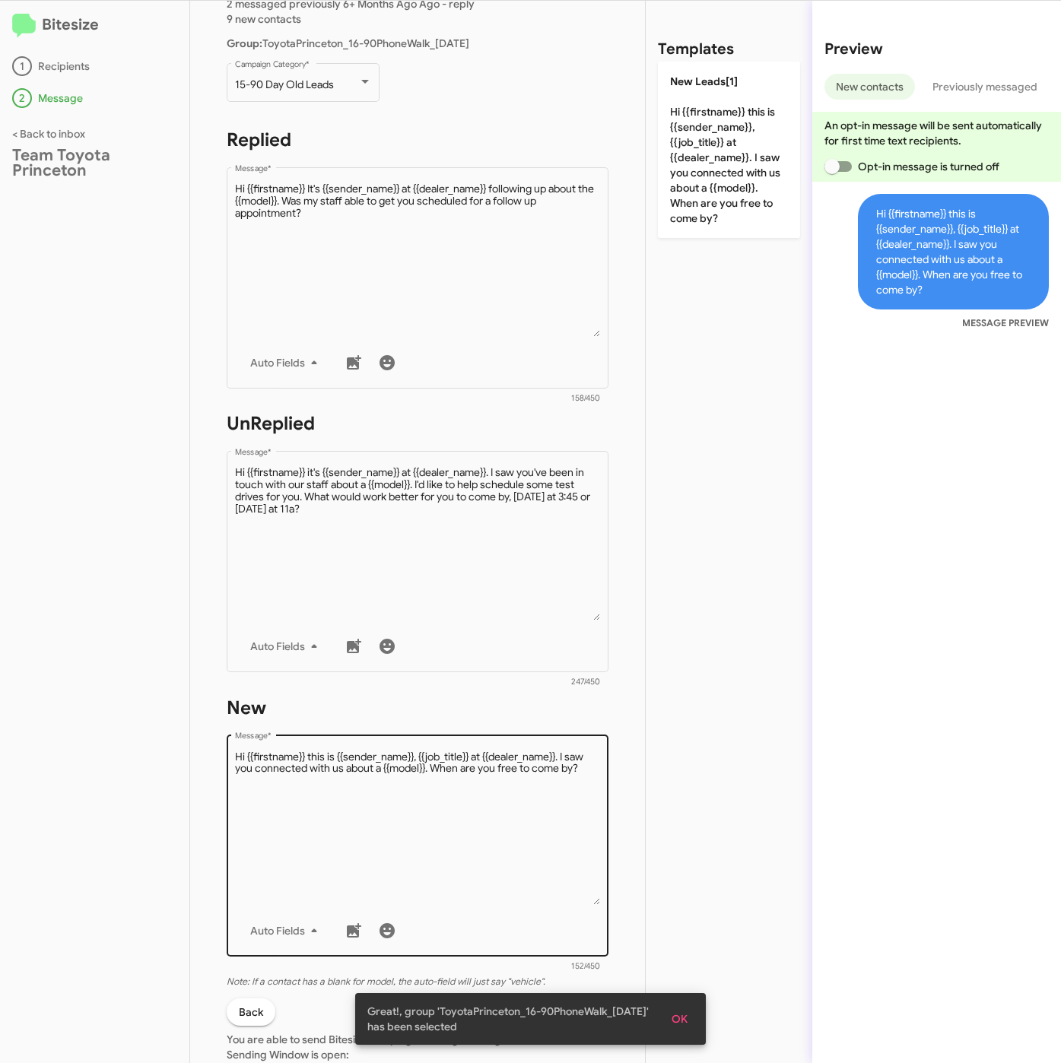
scroll to position [327, 0]
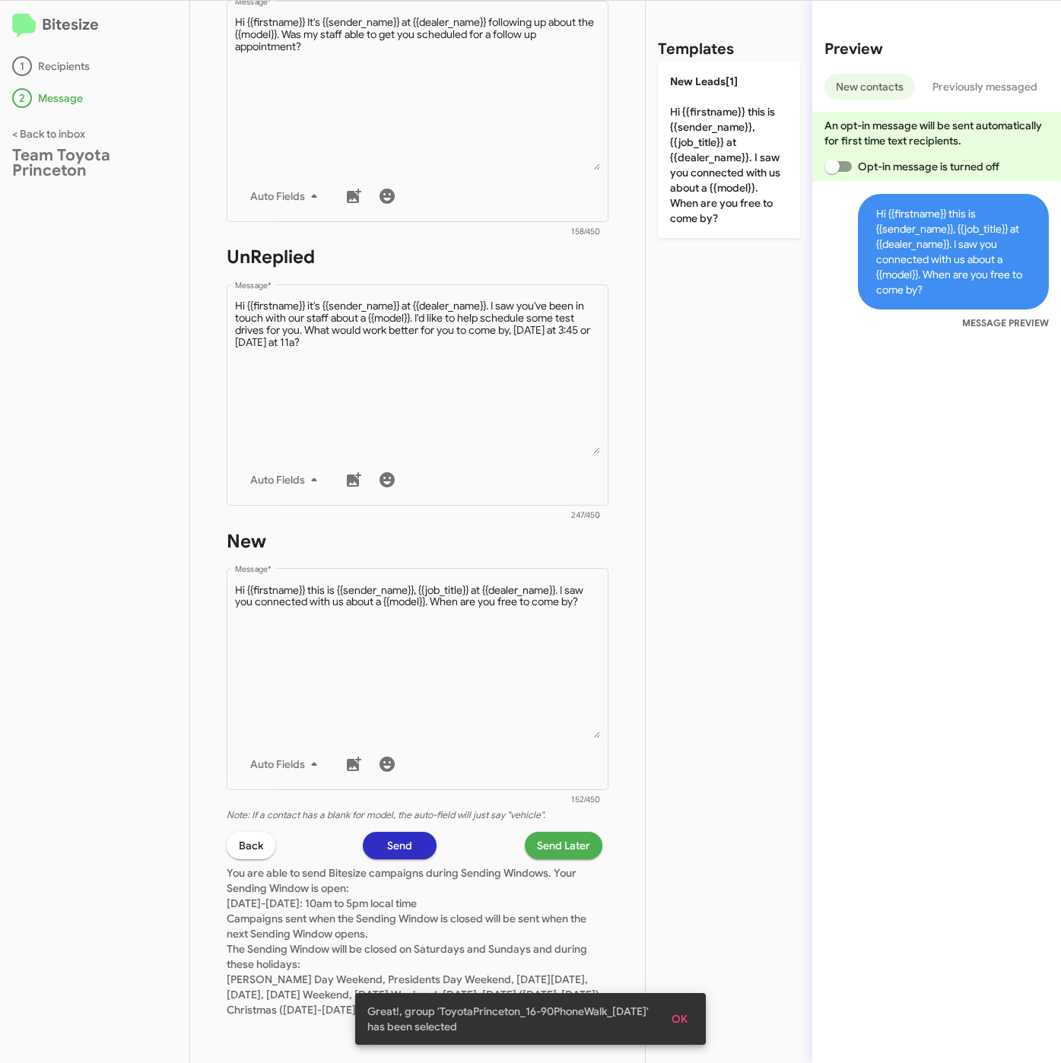
click at [537, 832] on span "Send Later" at bounding box center [563, 845] width 53 height 27
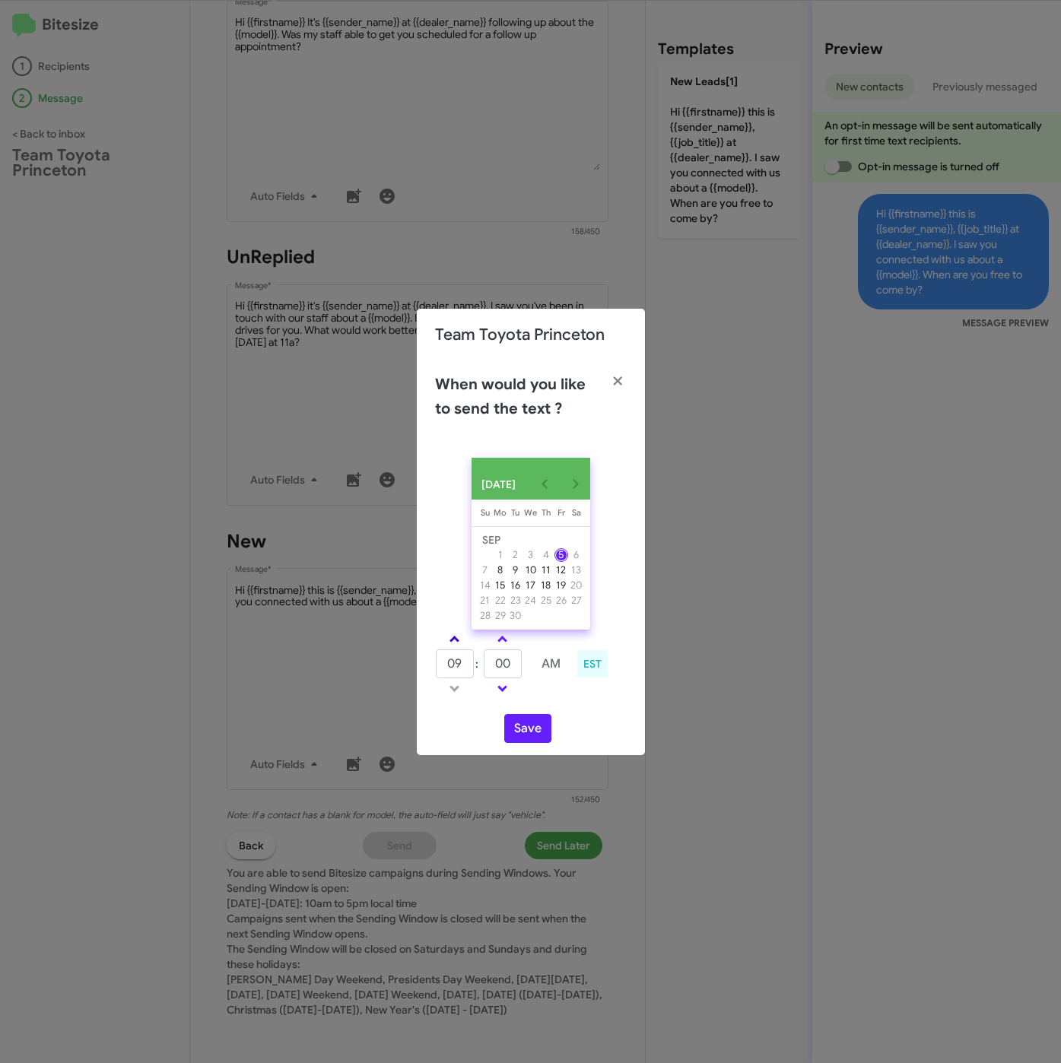
click at [454, 641] on span at bounding box center [454, 641] width 10 height 10
type input "01"
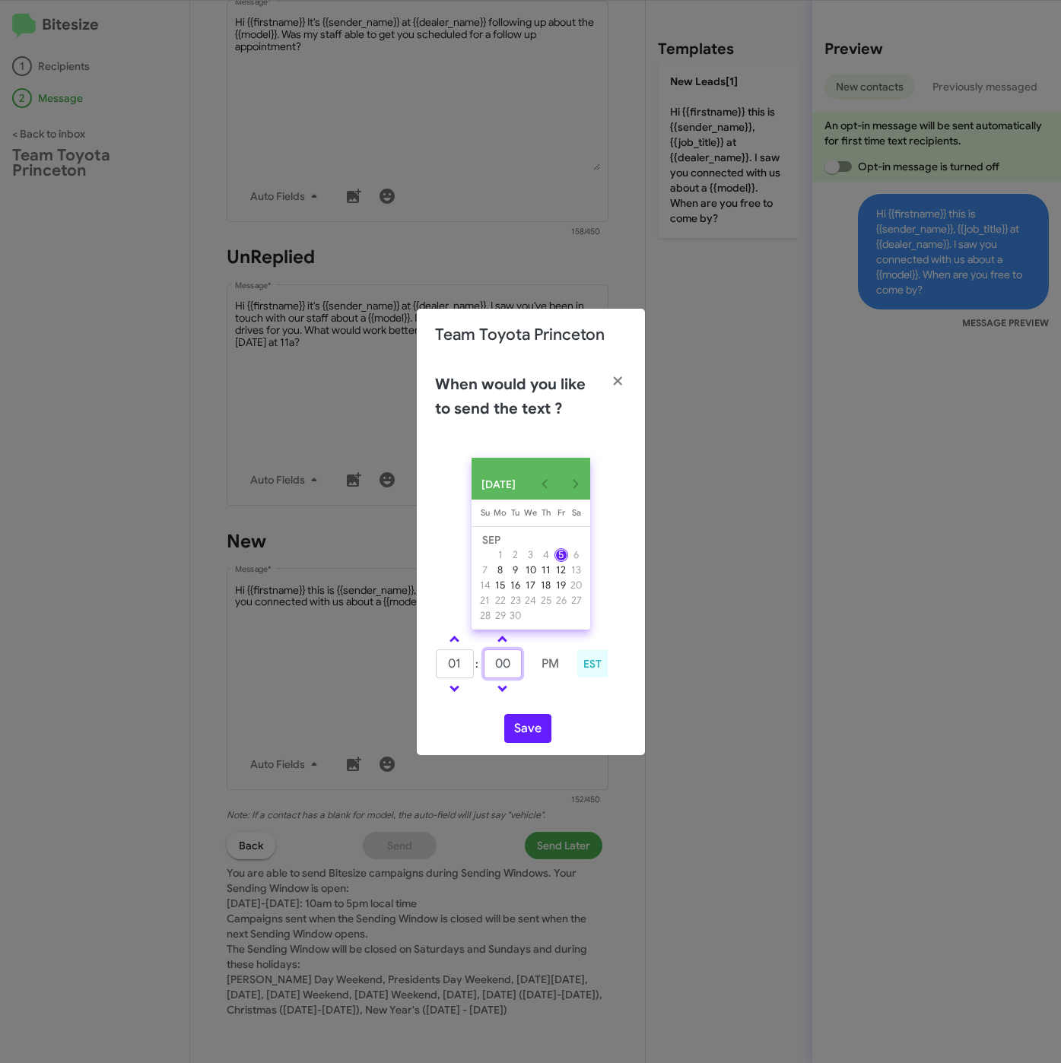
drag, startPoint x: 511, startPoint y: 666, endPoint x: 487, endPoint y: 666, distance: 24.3
click at [489, 666] on input "00" at bounding box center [503, 663] width 38 height 29
type input "34"
click at [516, 725] on button "Save" at bounding box center [527, 728] width 47 height 29
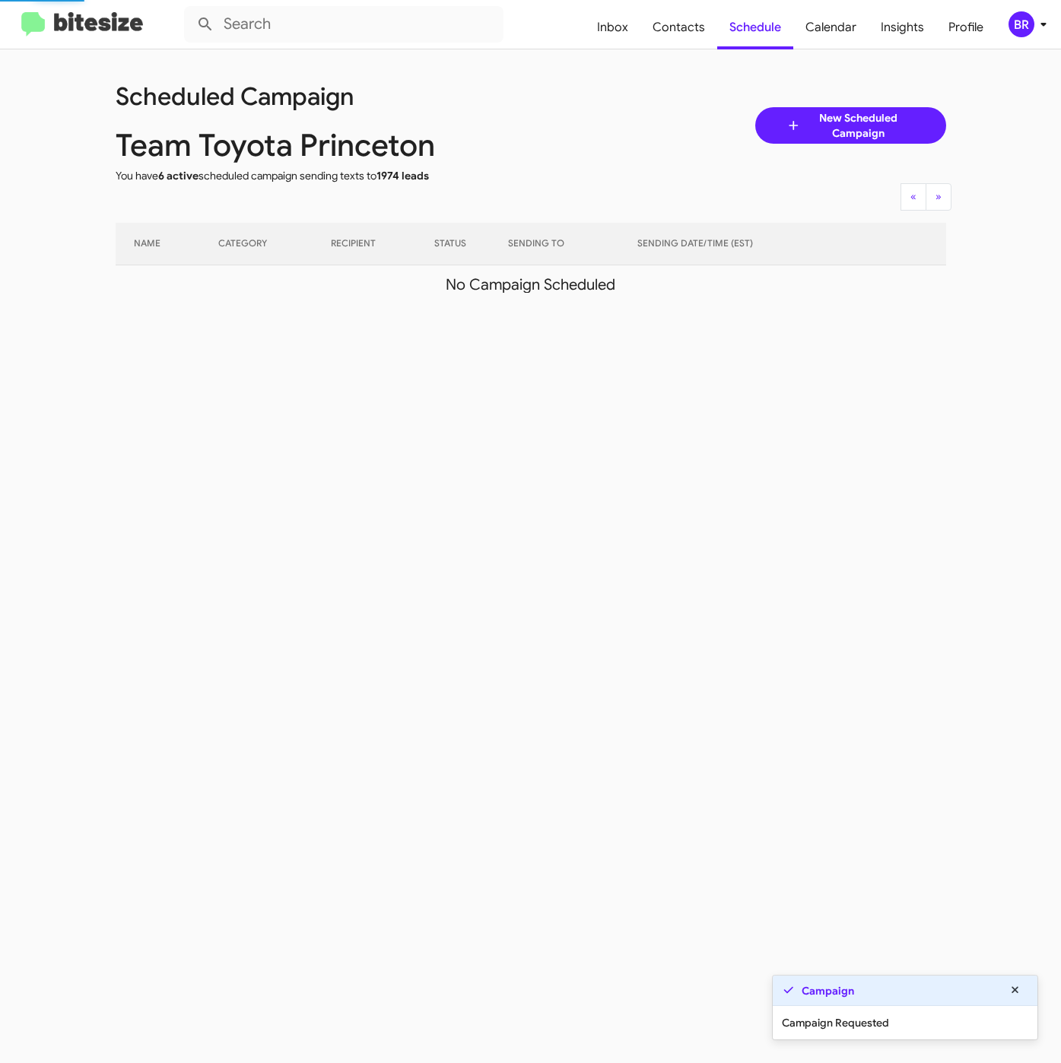
click at [1020, 32] on div "BR" at bounding box center [1021, 24] width 26 height 26
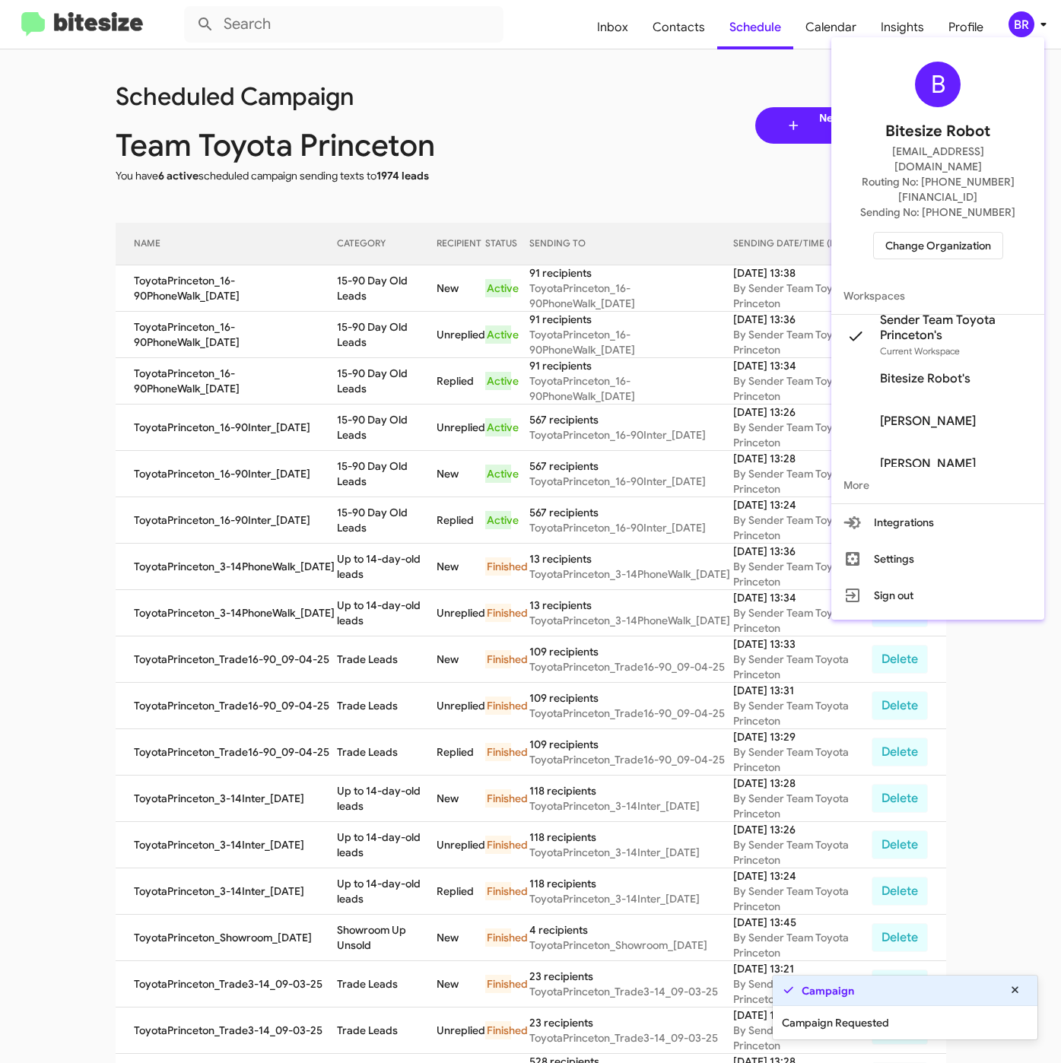
click at [398, 301] on div at bounding box center [530, 531] width 1061 height 1063
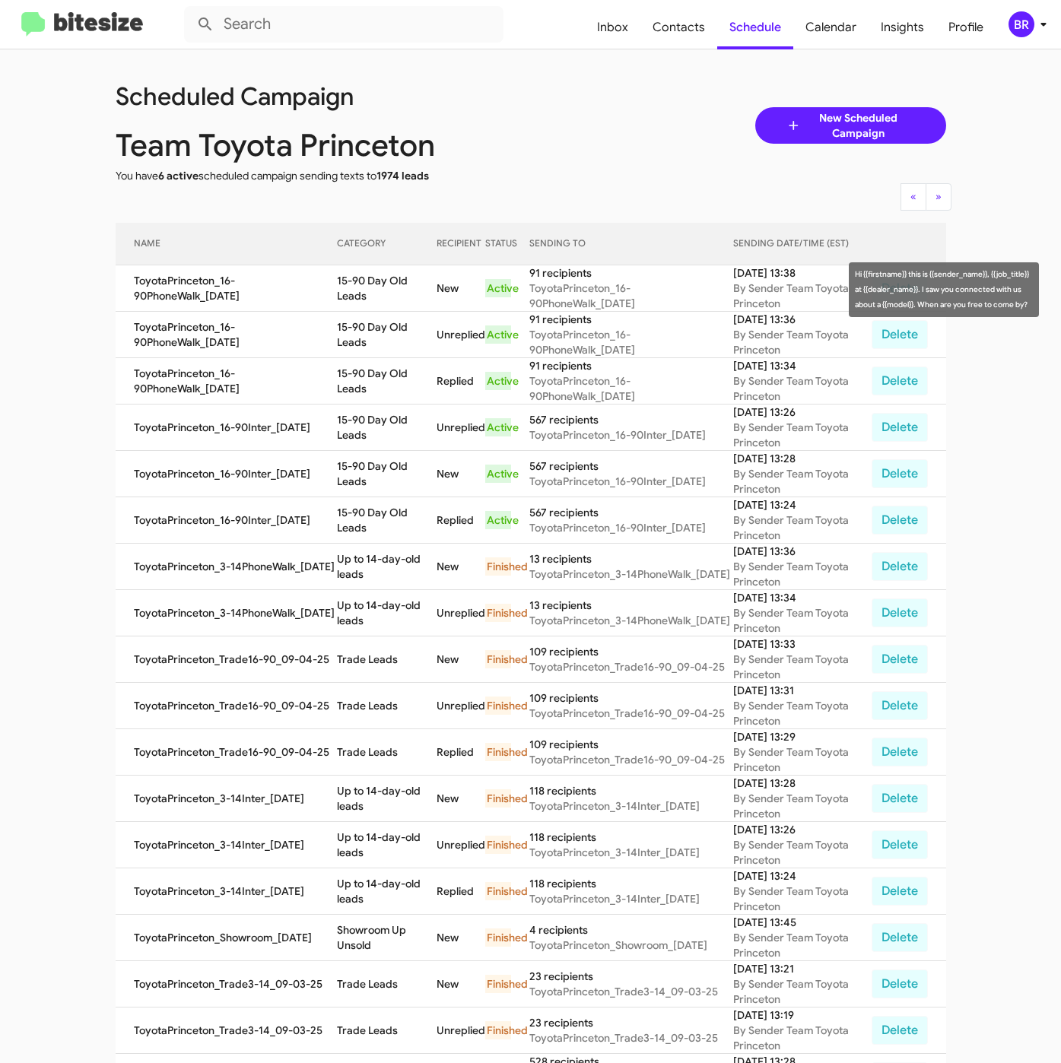
drag, startPoint x: 333, startPoint y: 277, endPoint x: 361, endPoint y: 295, distance: 33.5
click at [361, 295] on td "15-90 Day Old Leads" at bounding box center [386, 288] width 99 height 46
copy td "15-90 Day Old Leads"
click at [1017, 16] on div "BR" at bounding box center [1021, 24] width 26 height 26
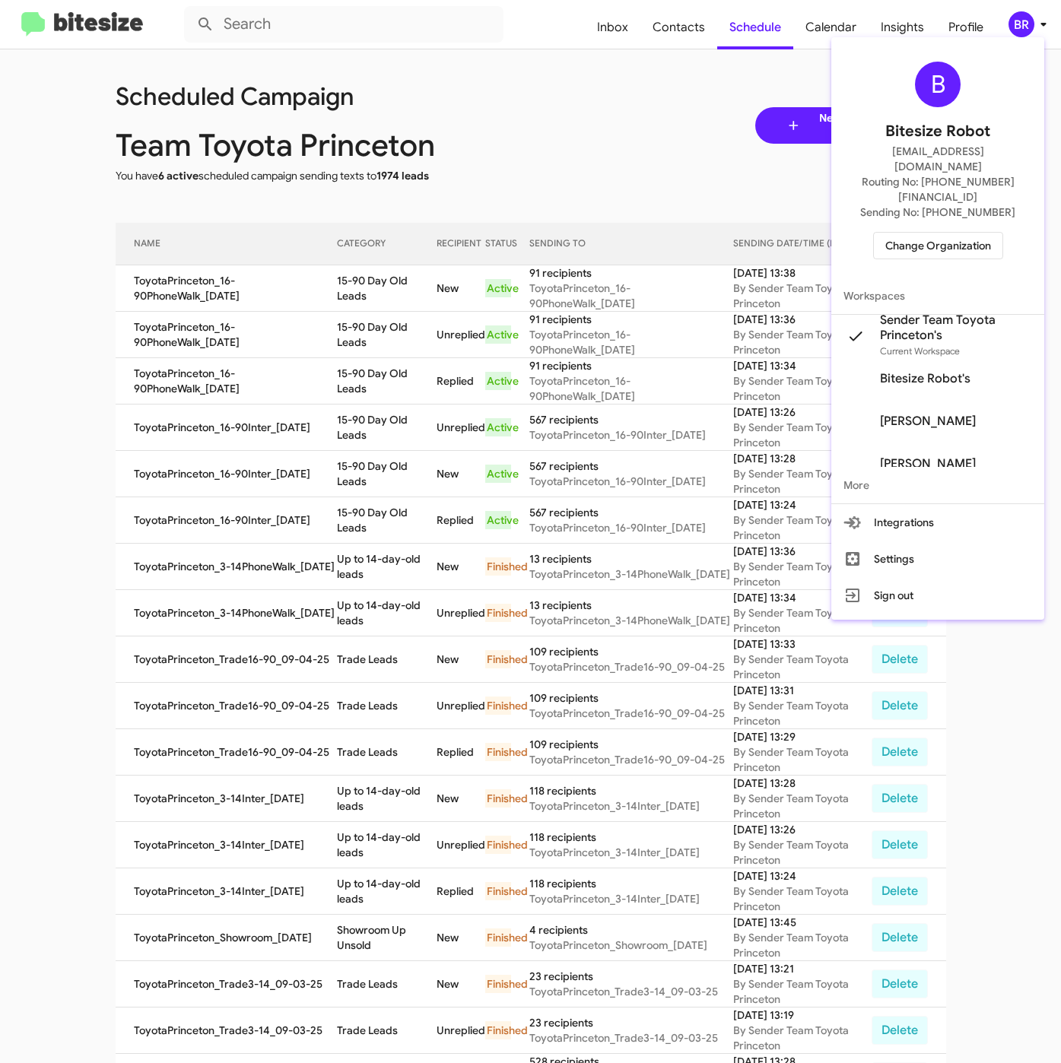
click at [919, 233] on span "Change Organization" at bounding box center [938, 246] width 106 height 26
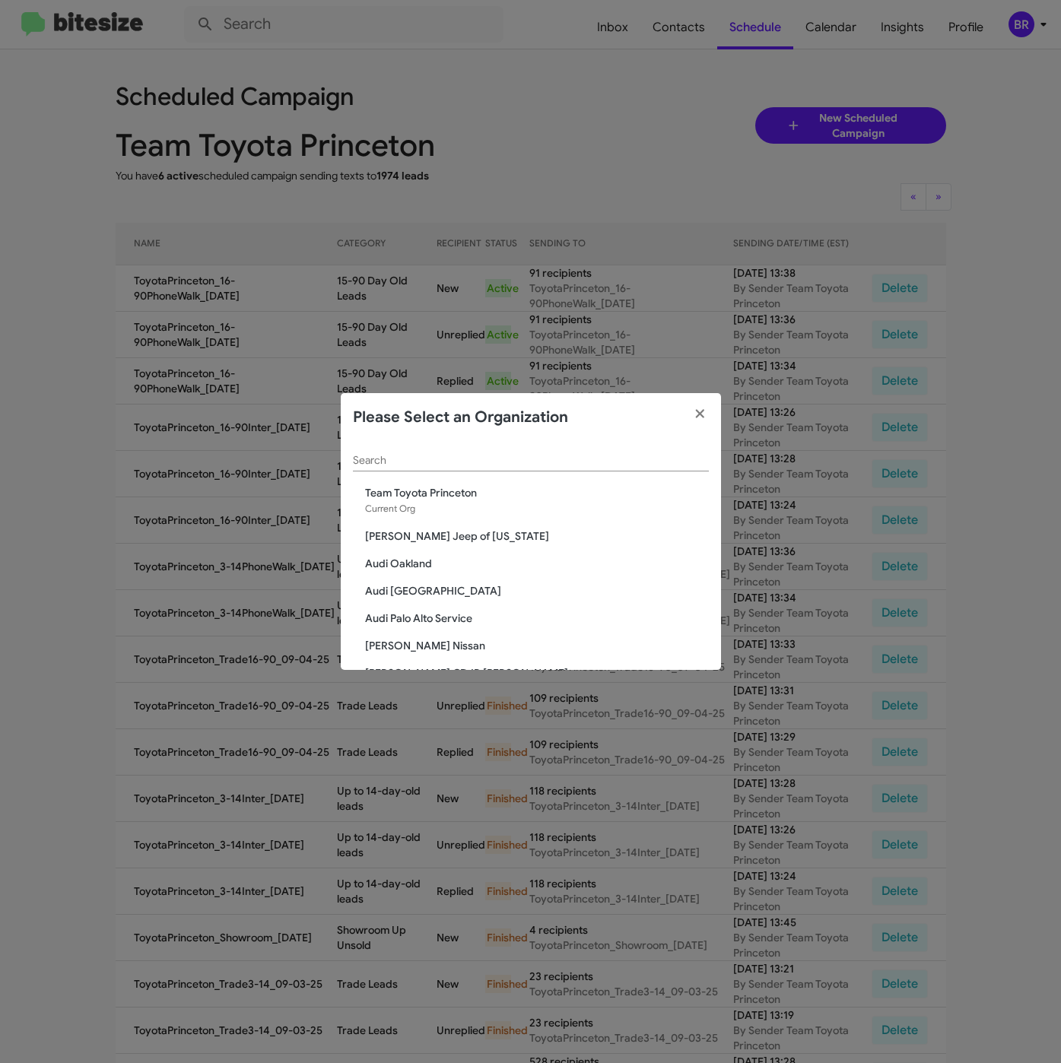
click at [498, 466] on div "Search" at bounding box center [531, 457] width 356 height 30
paste input "Team Toyota Langhorne"
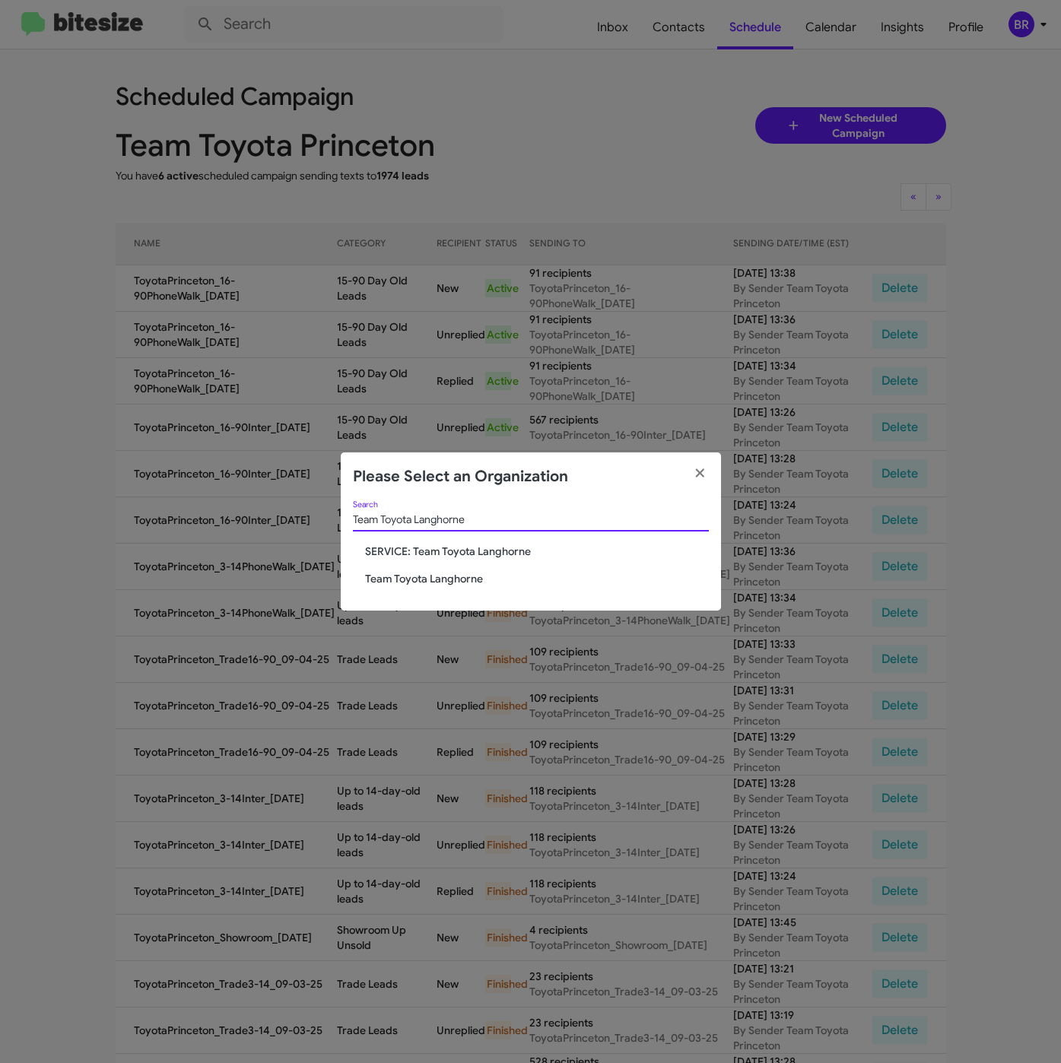
type input "Team Toyota Langhorne"
click at [414, 582] on span "Team Toyota Langhorne" at bounding box center [537, 578] width 344 height 15
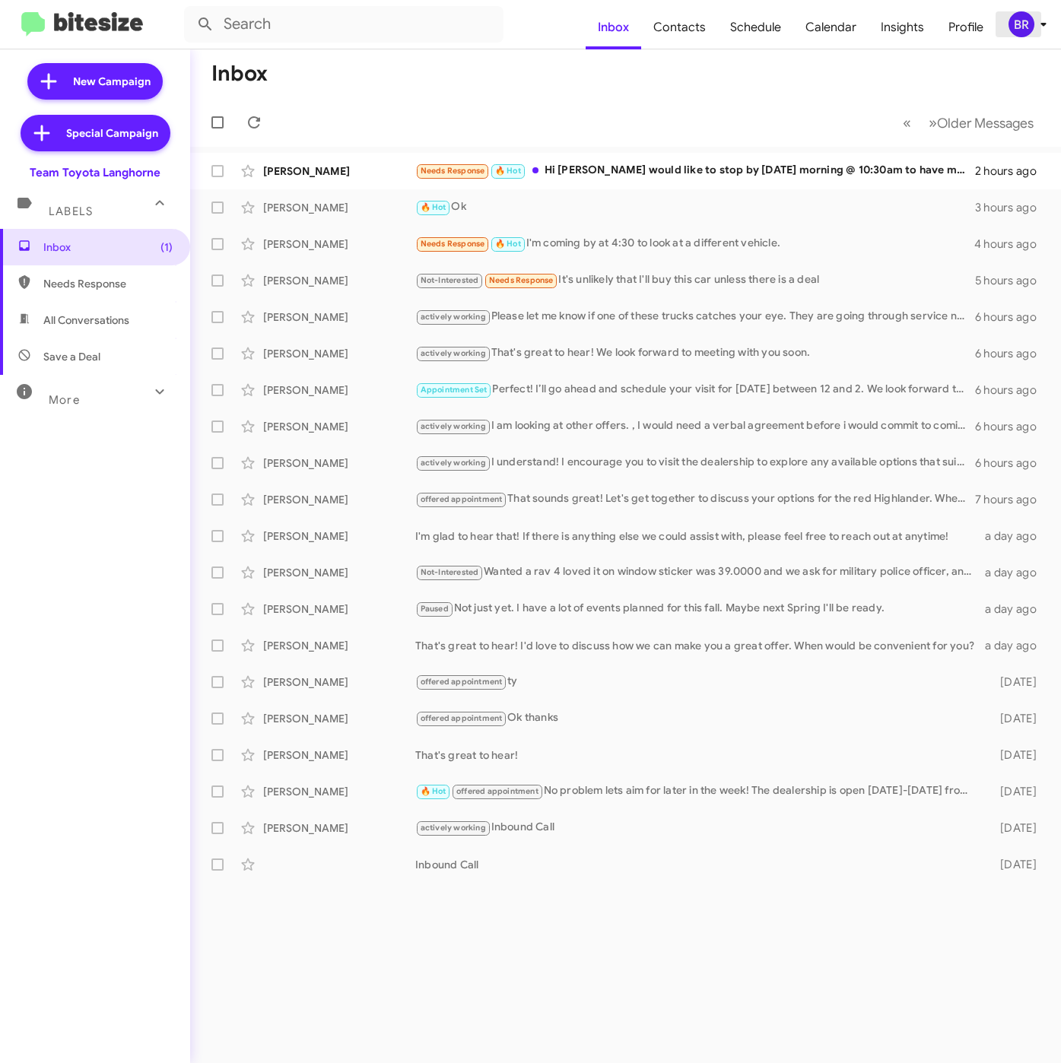
click at [1023, 25] on div "BR" at bounding box center [1021, 24] width 26 height 26
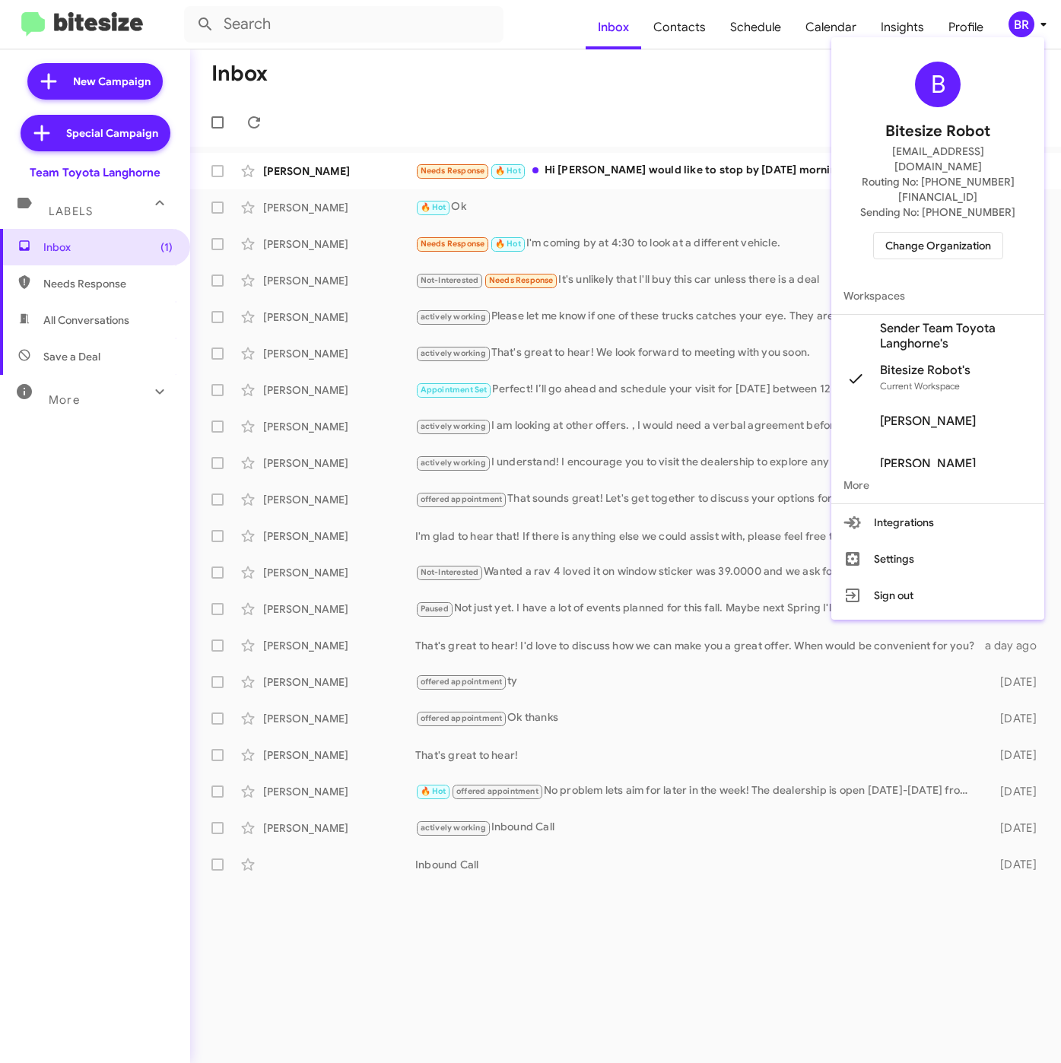
click at [919, 321] on span "Sender Team Toyota Langhorne's" at bounding box center [956, 336] width 152 height 30
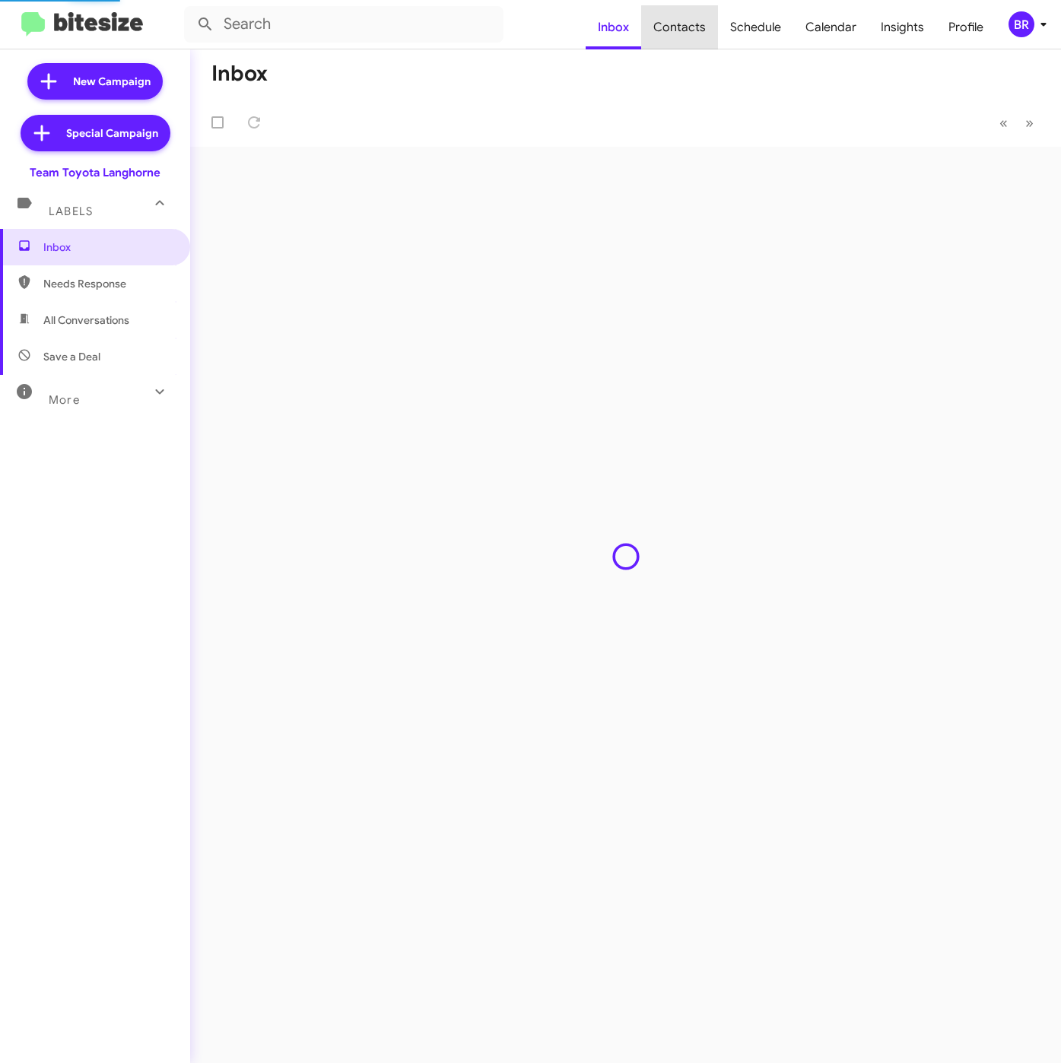
click at [691, 30] on span "Contacts" at bounding box center [679, 27] width 77 height 44
type input "in:groups"
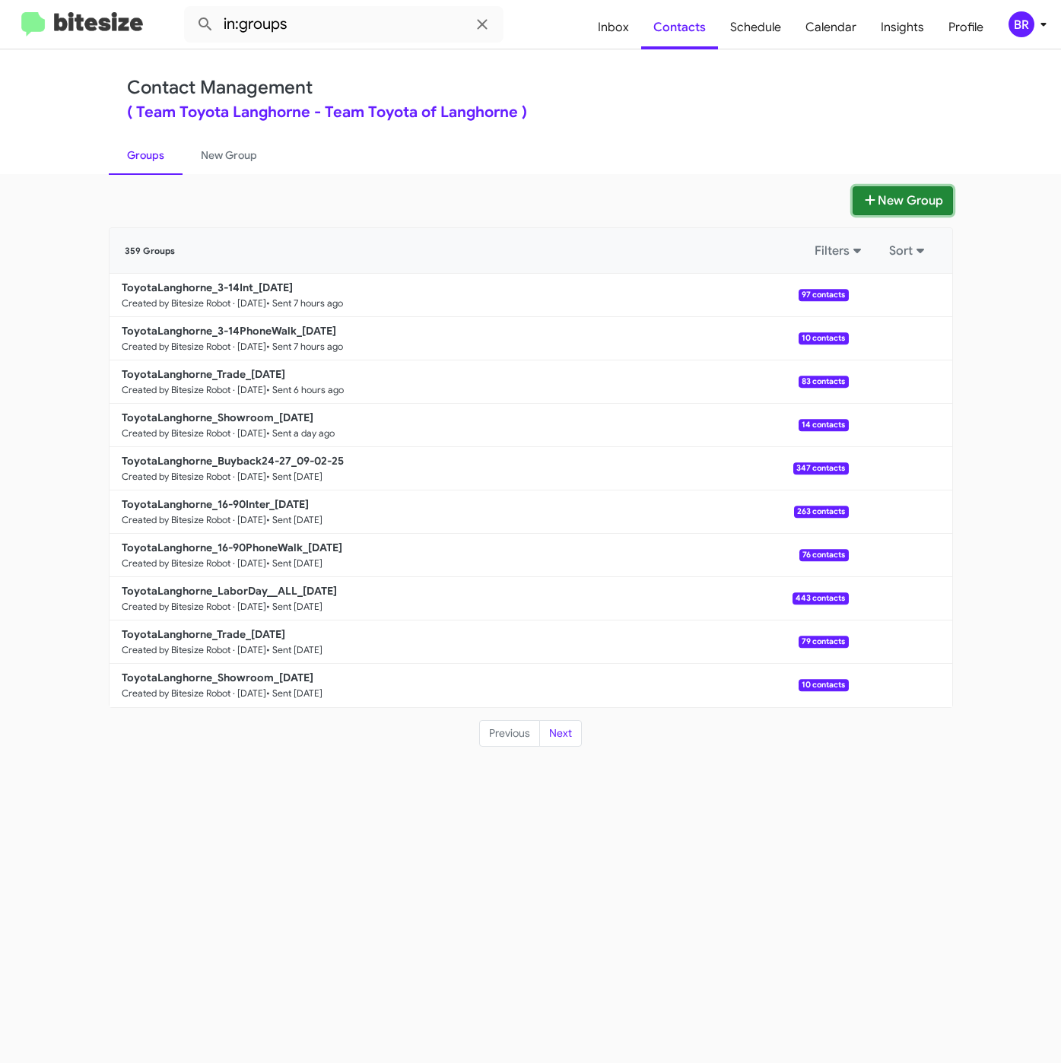
click at [862, 203] on icon at bounding box center [869, 200] width 15 height 12
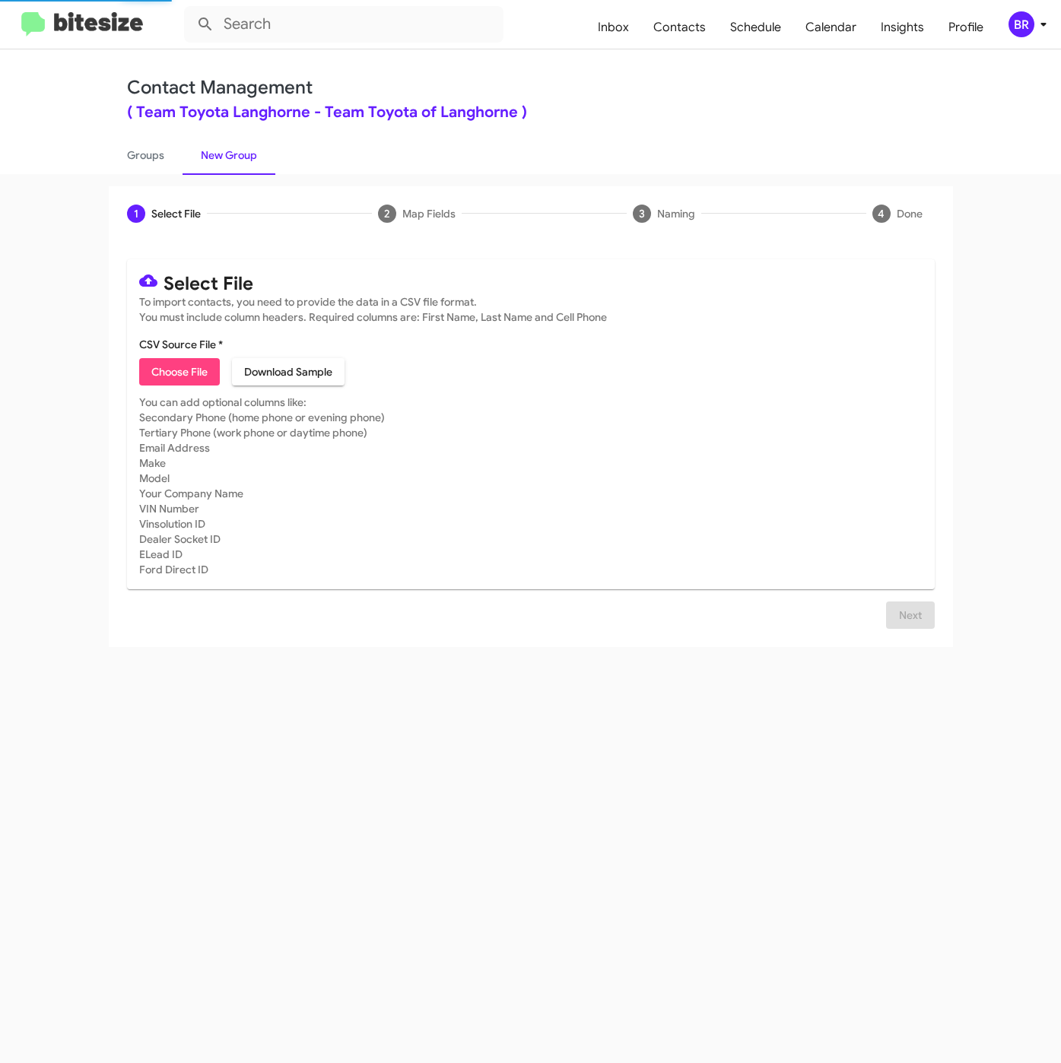
click at [172, 352] on label "CSV Source File *" at bounding box center [181, 344] width 84 height 15
click at [0, 0] on input "CSV Source File *" at bounding box center [0, 0] width 0 height 0
click at [169, 368] on span "Choose File" at bounding box center [179, 371] width 56 height 27
type input "ToyotaLanghorne_16-90PhoneWalk_[DATE]"
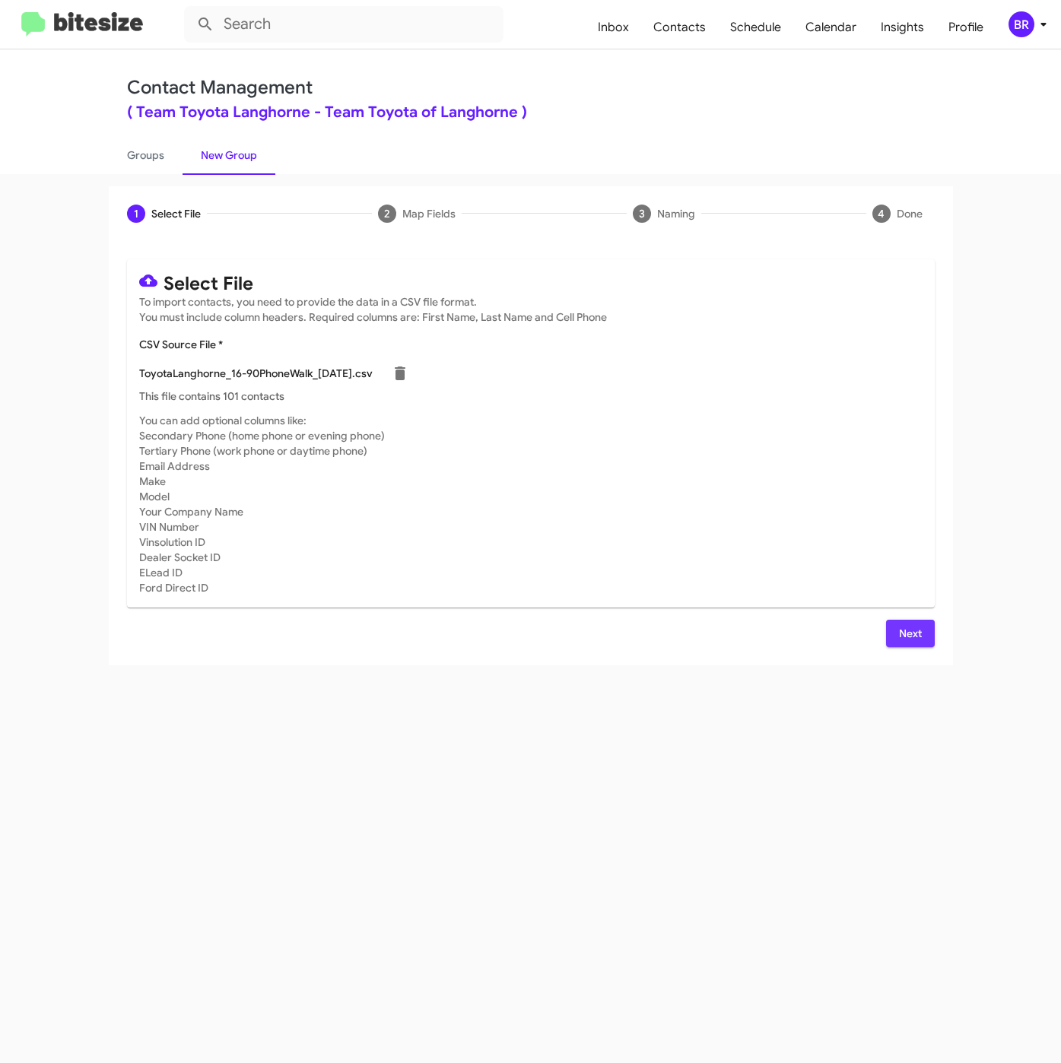
click at [899, 633] on button "Next" at bounding box center [910, 633] width 49 height 27
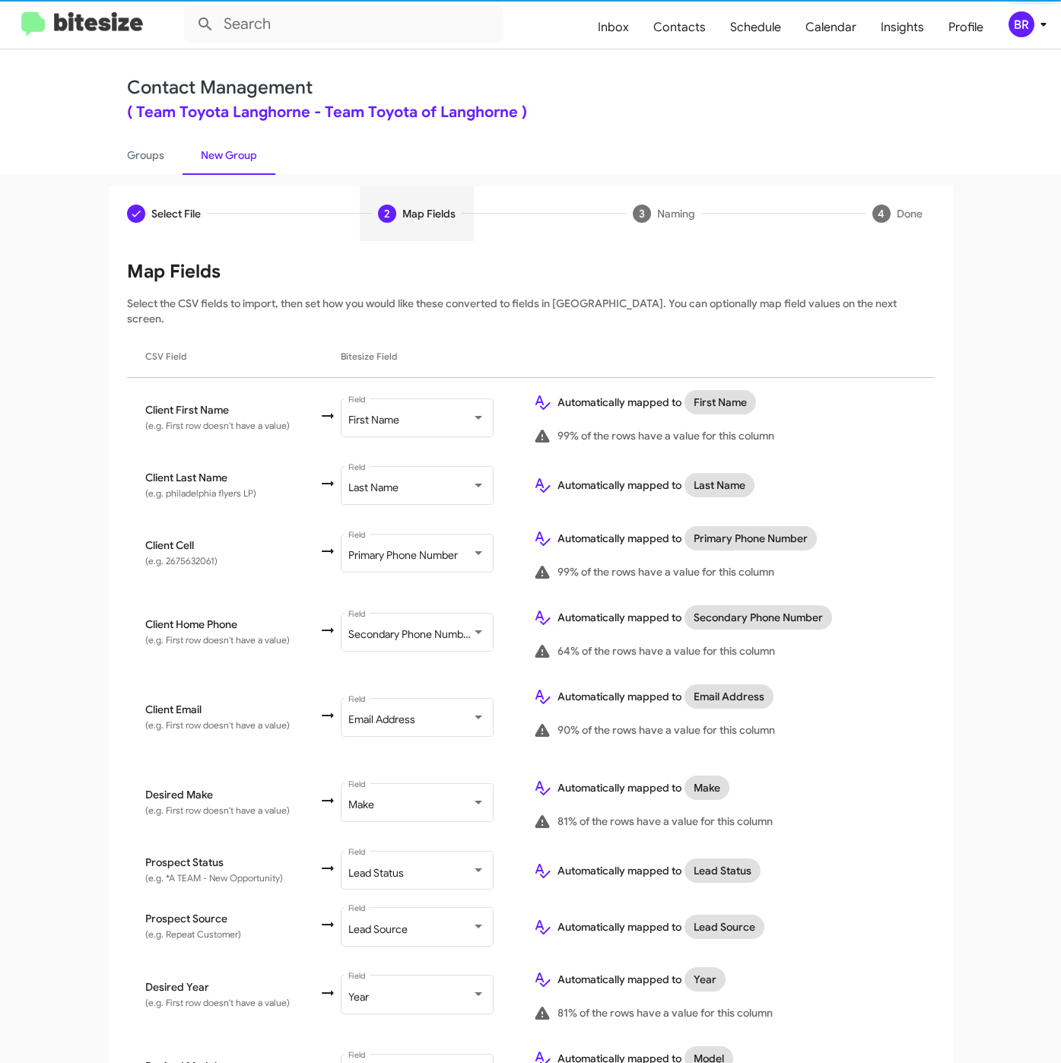
scroll to position [316, 0]
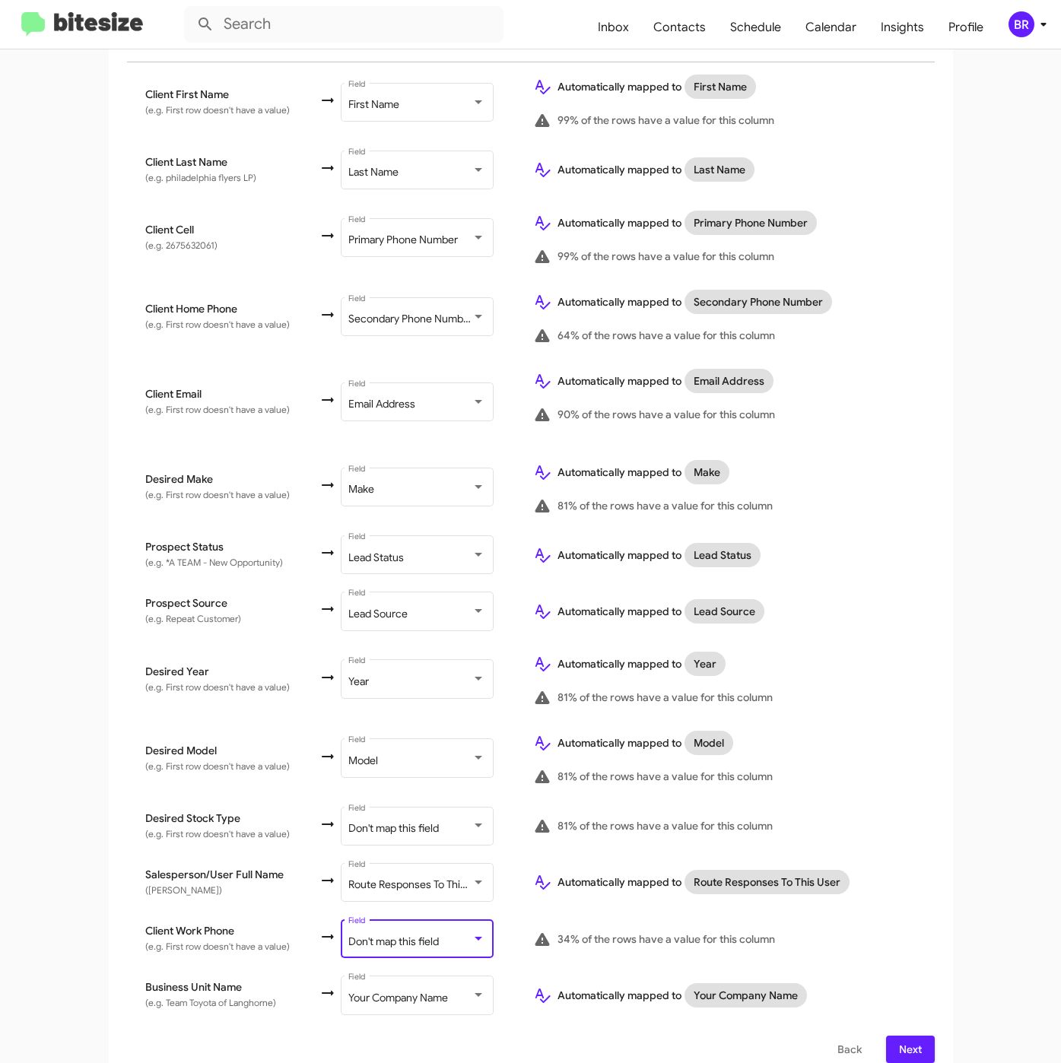
click at [432, 936] on div "Don't map this field" at bounding box center [409, 942] width 123 height 12
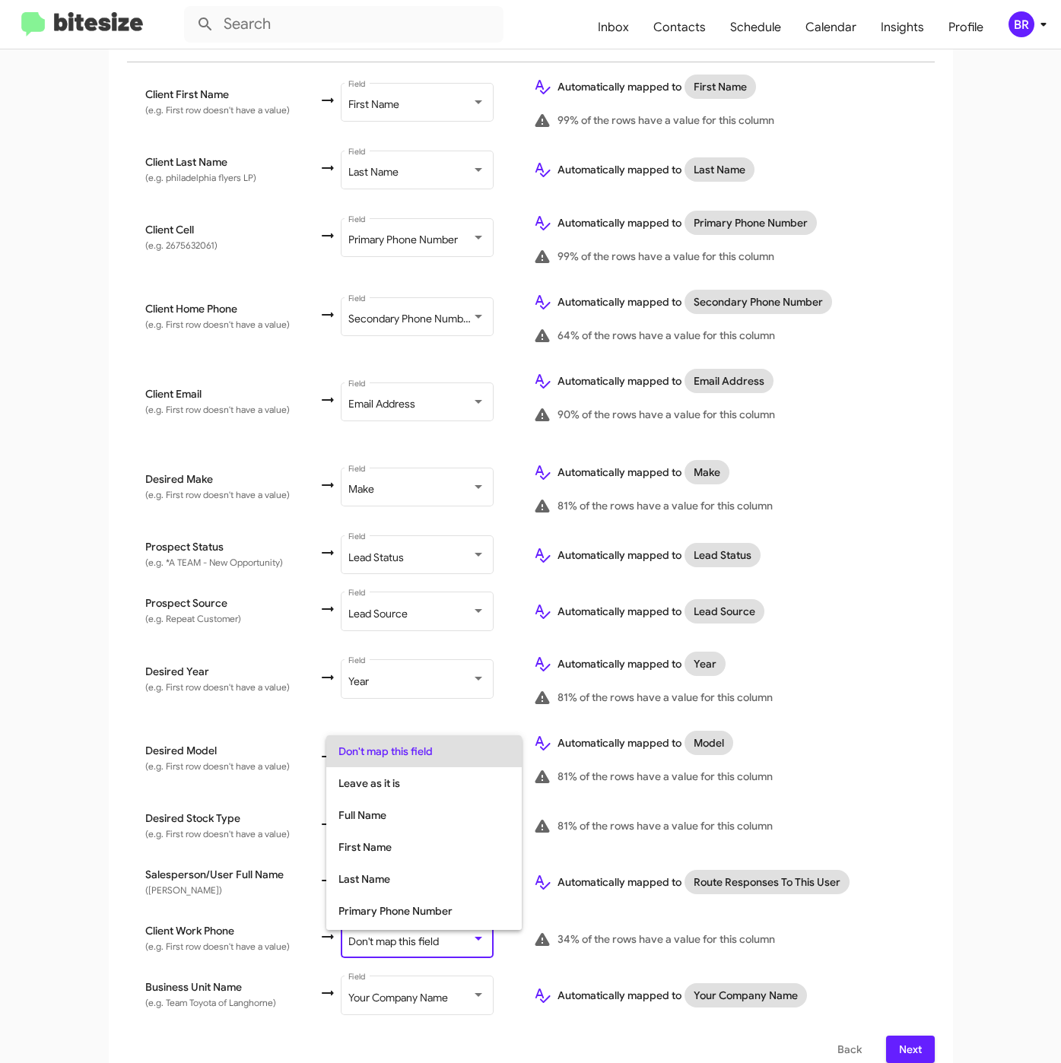
scroll to position [60, 0]
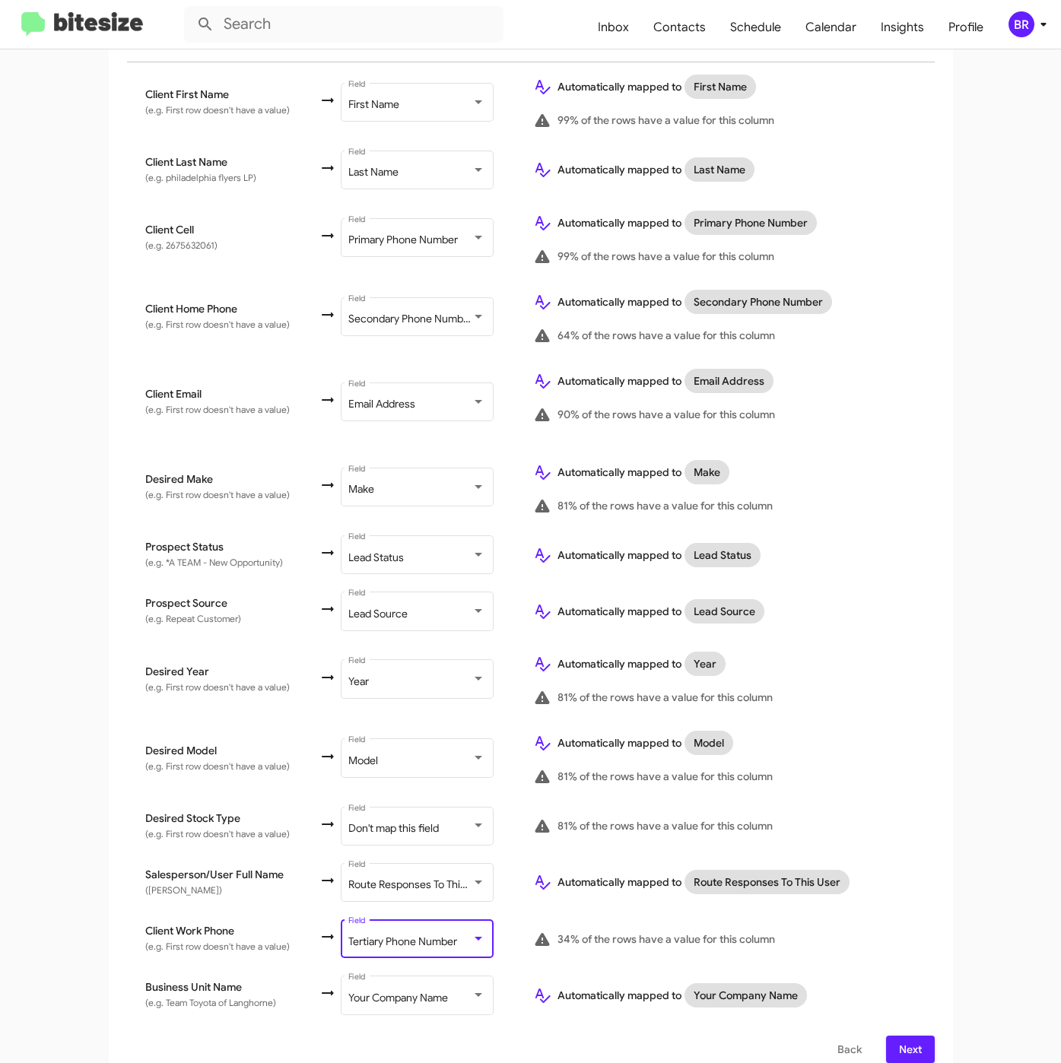
click at [915, 1036] on button "Next" at bounding box center [910, 1049] width 49 height 27
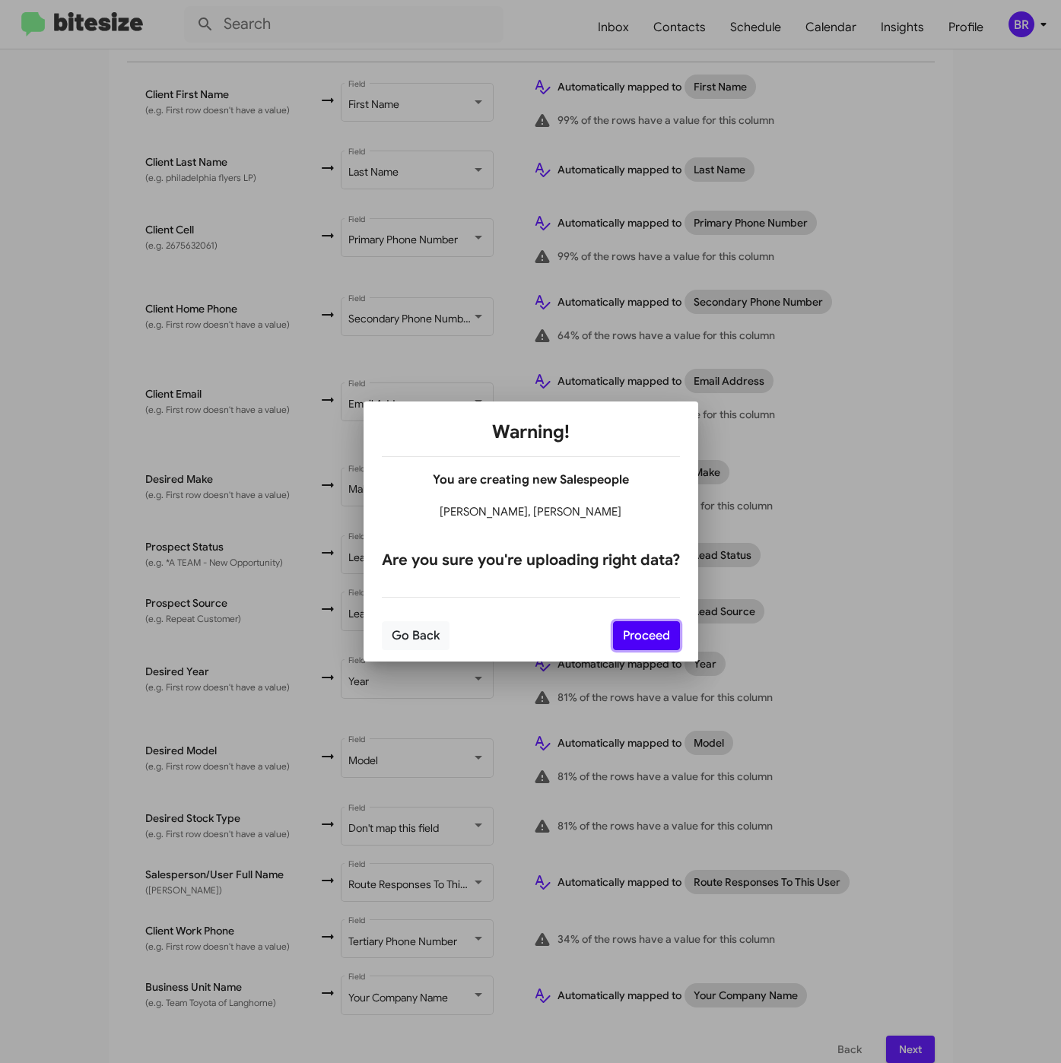
click at [659, 637] on button "Proceed" at bounding box center [646, 635] width 67 height 29
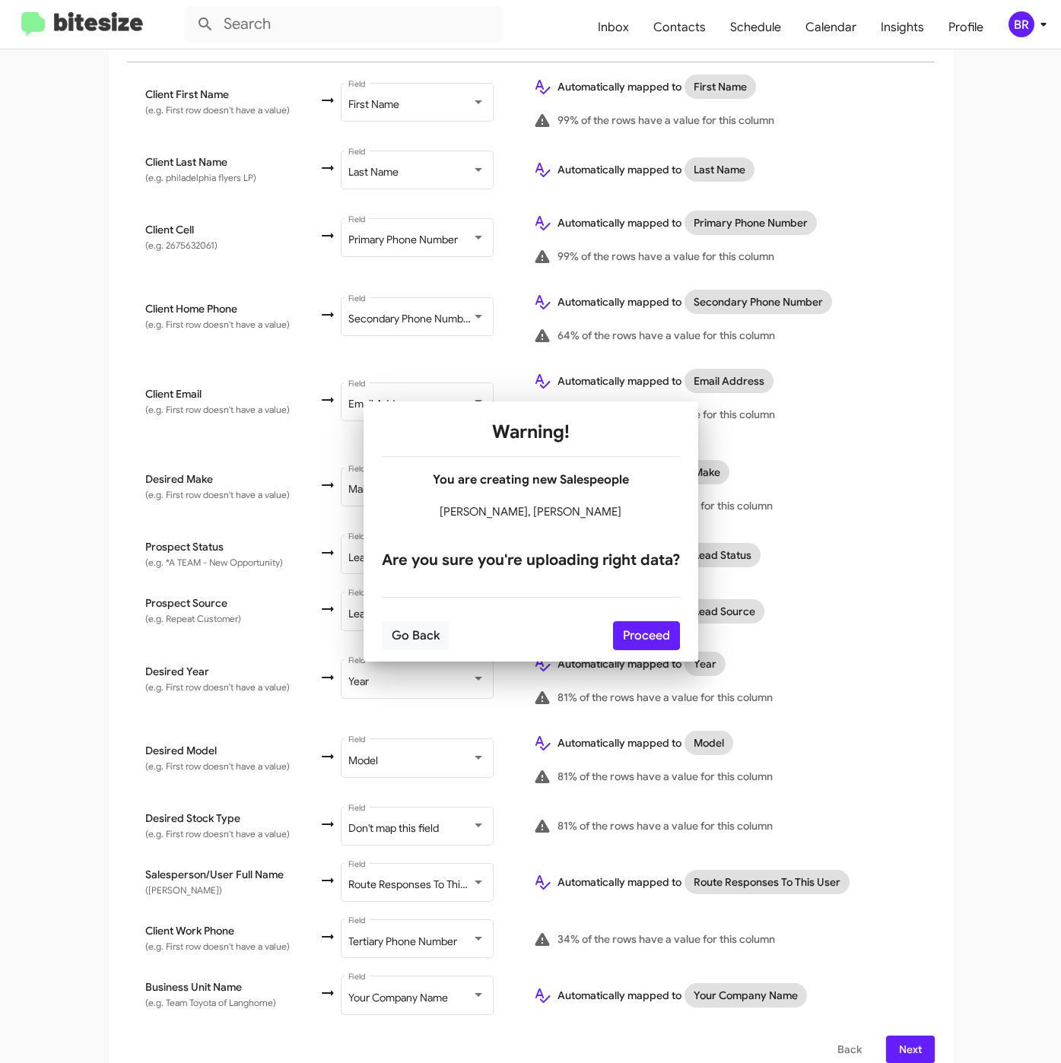
scroll to position [0, 0]
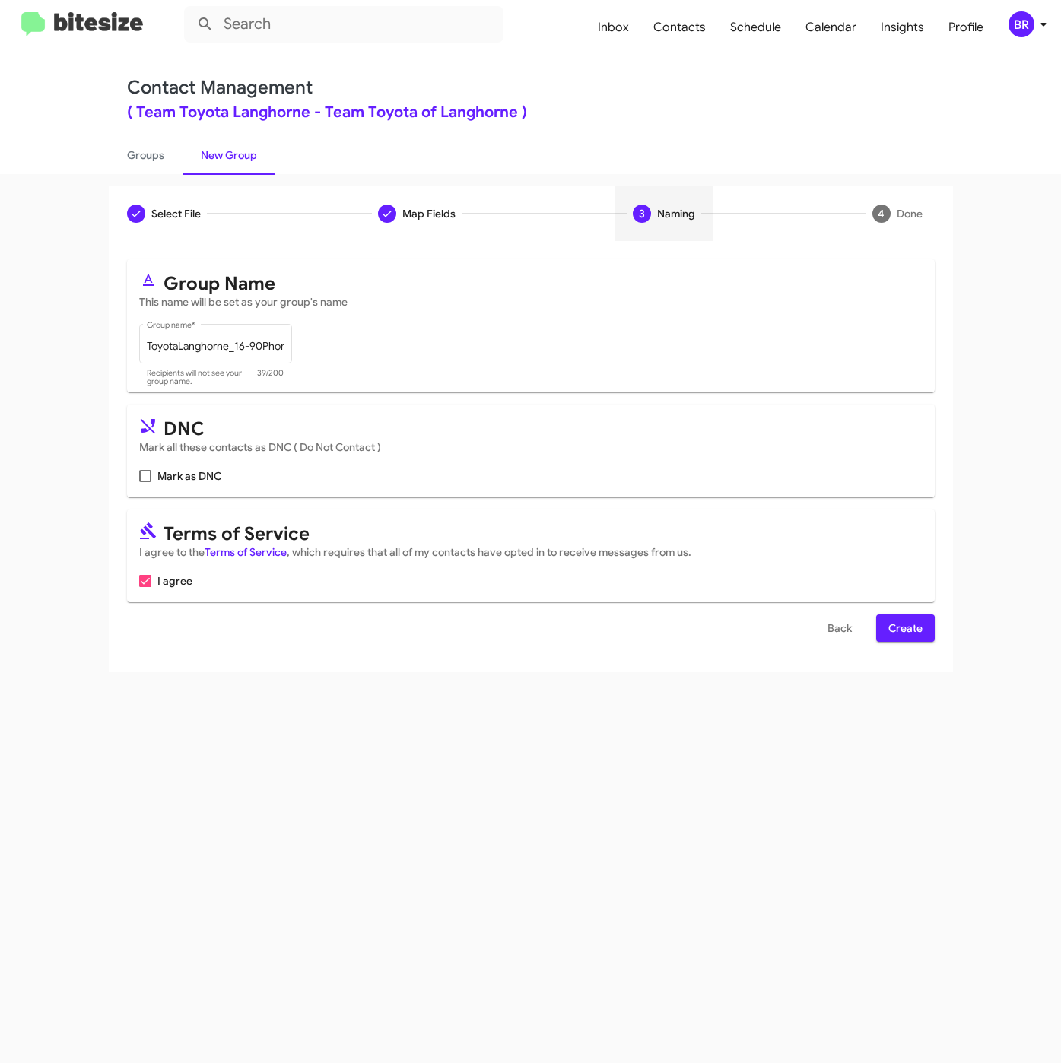
drag, startPoint x: 879, startPoint y: 623, endPoint x: 913, endPoint y: 623, distance: 34.2
click at [880, 623] on button "Create" at bounding box center [905, 627] width 59 height 27
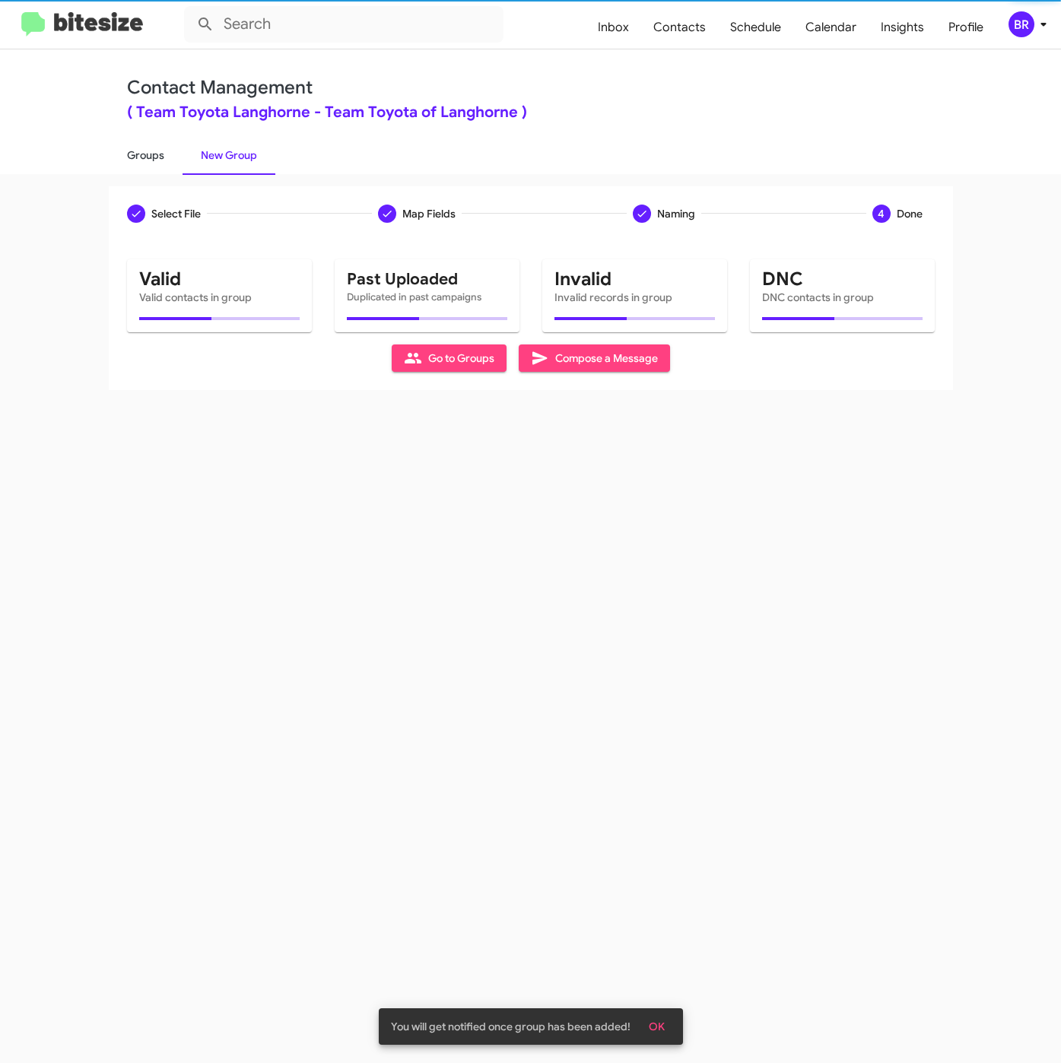
click at [138, 154] on link "Groups" at bounding box center [146, 155] width 74 height 40
type input "in:groups"
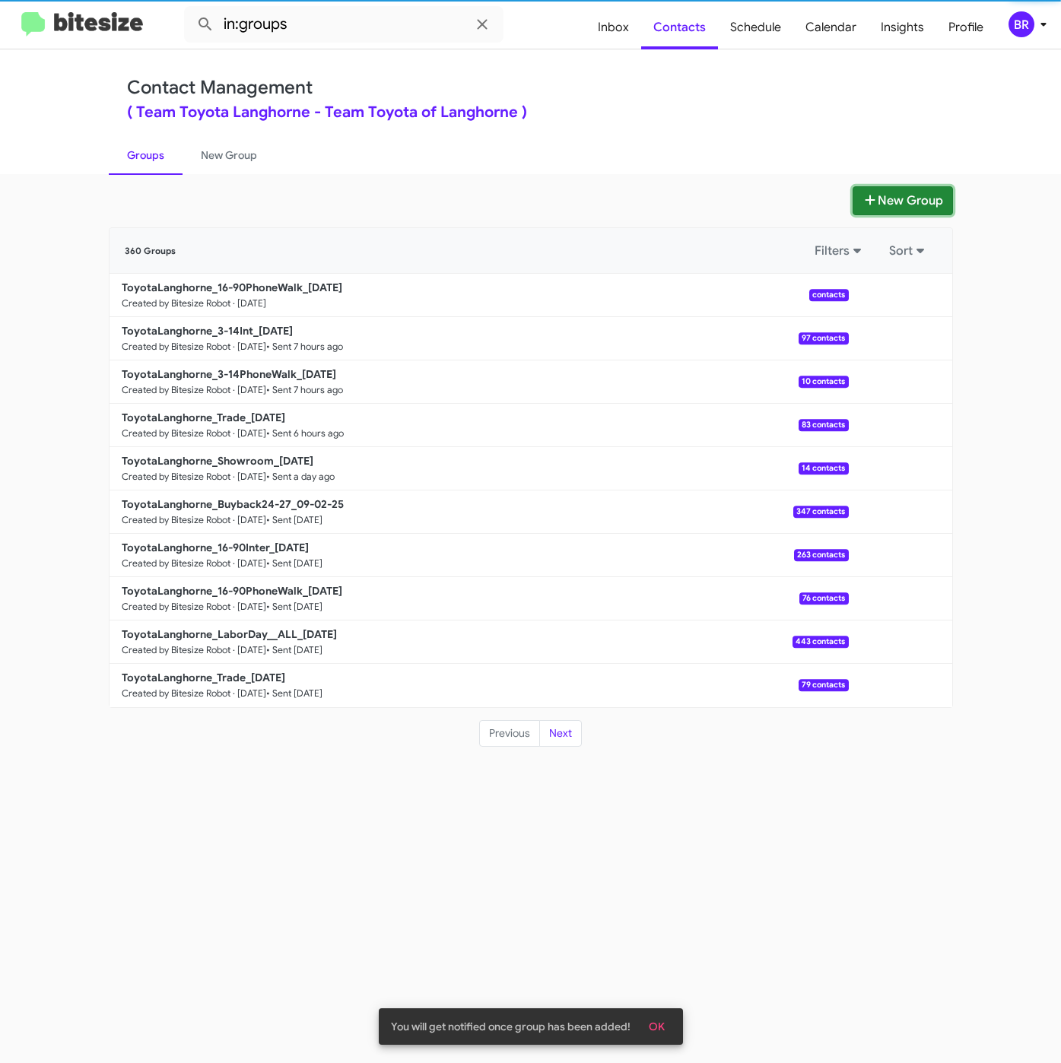
click at [872, 199] on icon at bounding box center [869, 200] width 15 height 12
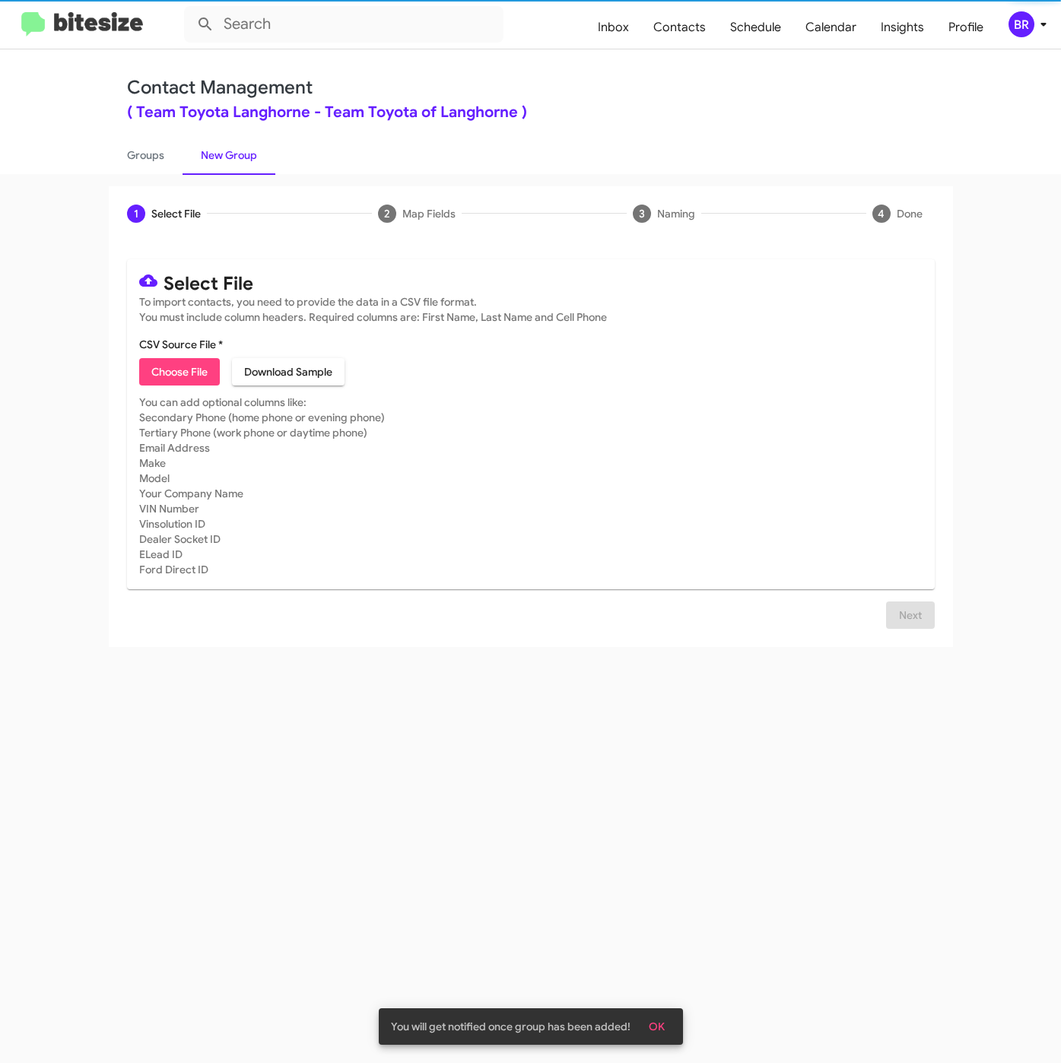
click at [189, 366] on span "Choose File" at bounding box center [179, 371] width 56 height 27
type input "ToyotaLanghorne_16-90Inter_09-05-25"
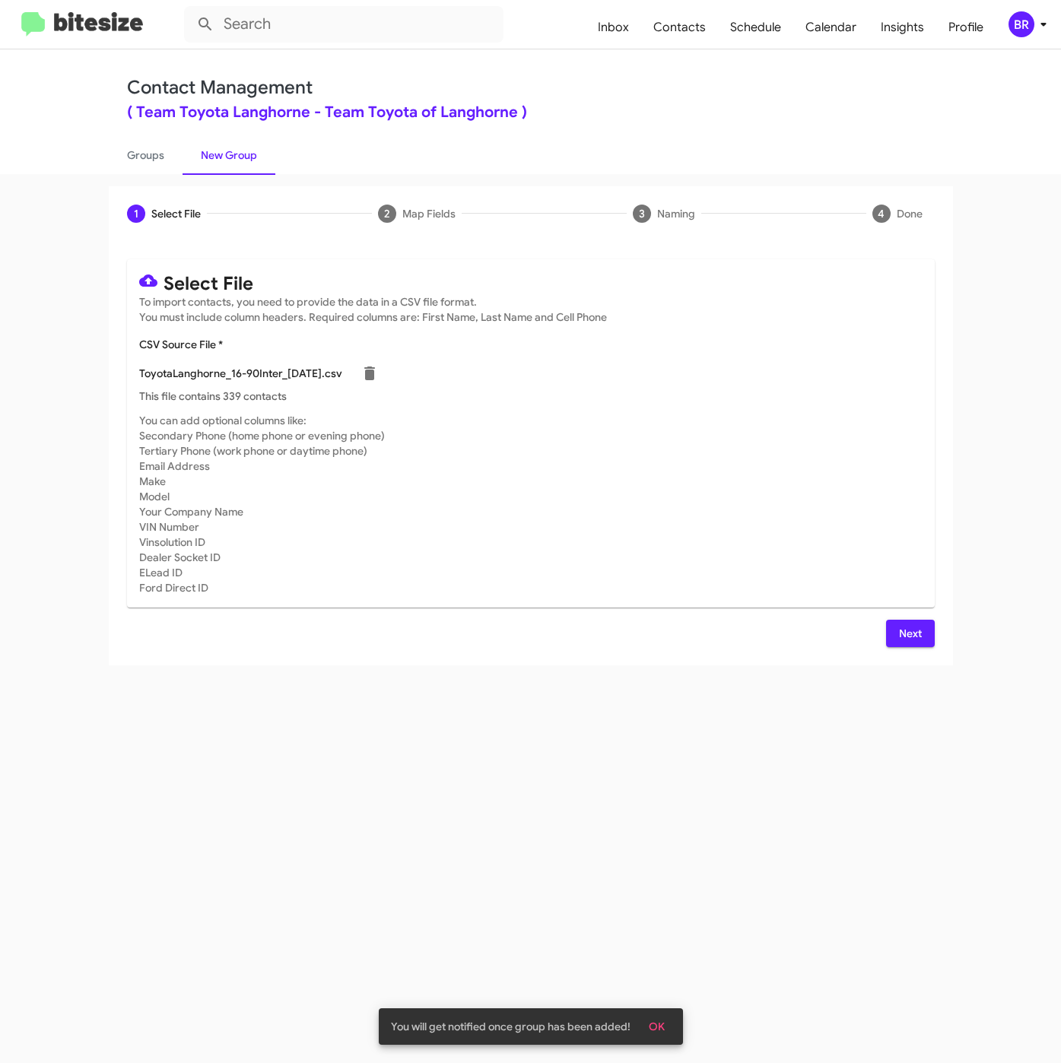
click at [922, 628] on button "Next" at bounding box center [910, 633] width 49 height 27
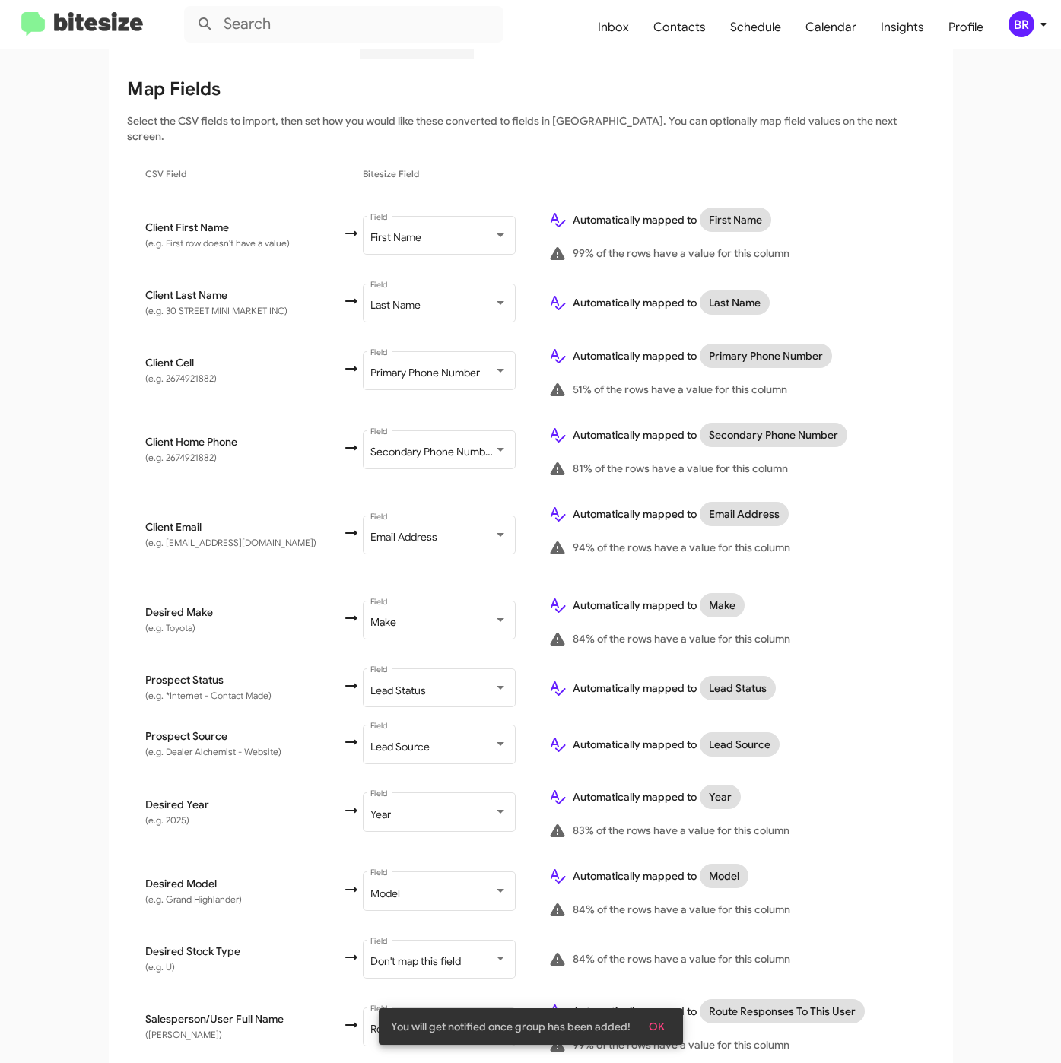
scroll to position [338, 0]
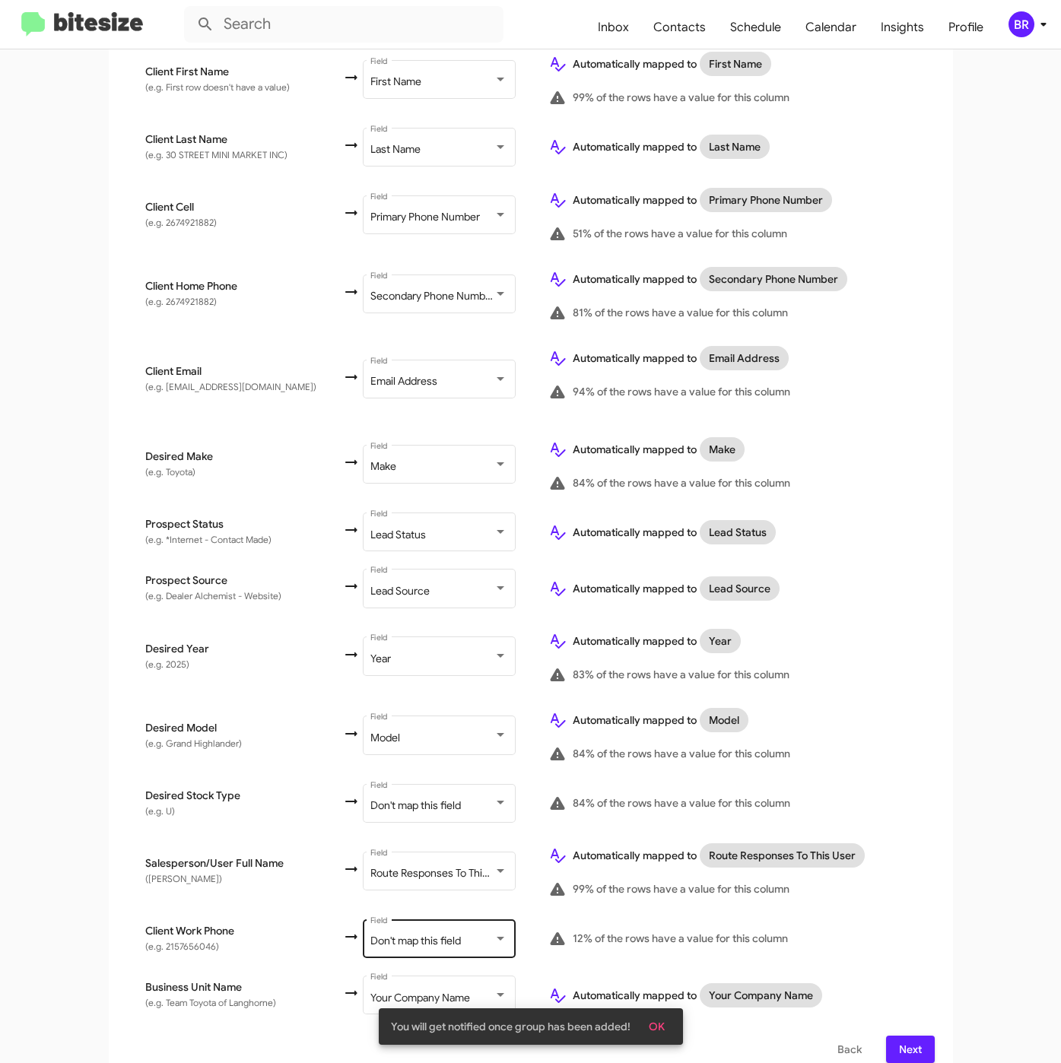
click at [409, 934] on span "Don't map this field" at bounding box center [415, 941] width 90 height 14
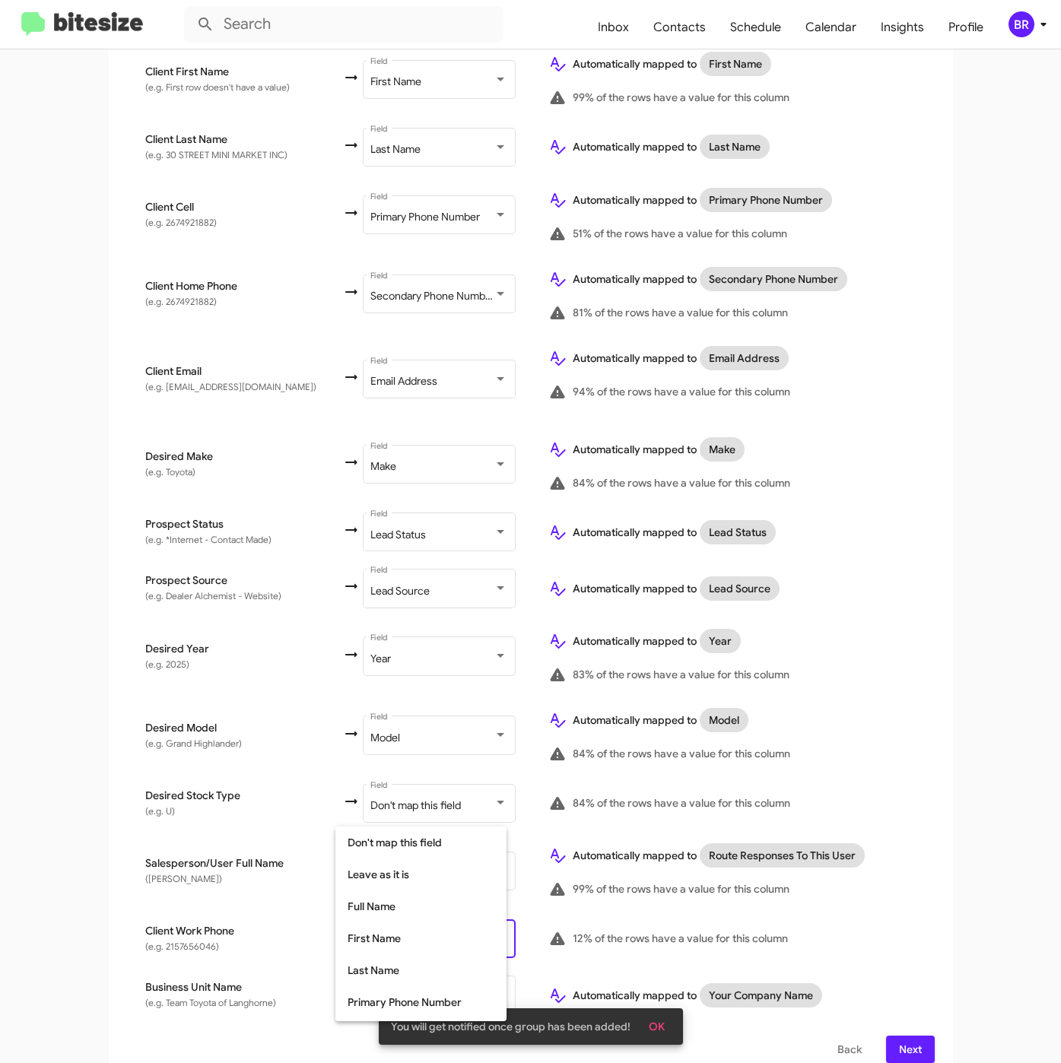
scroll to position [142, 0]
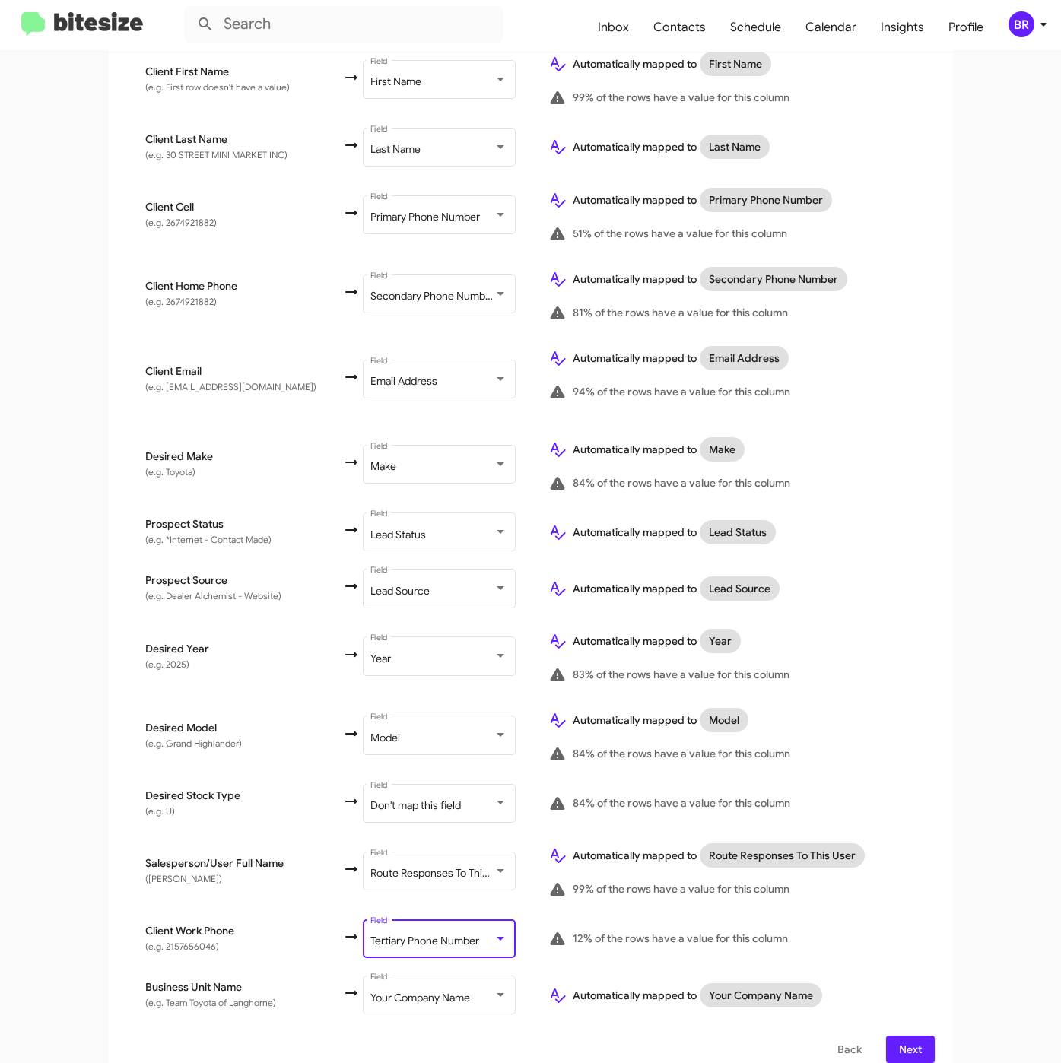
click at [909, 1036] on span "Next" at bounding box center [910, 1049] width 24 height 27
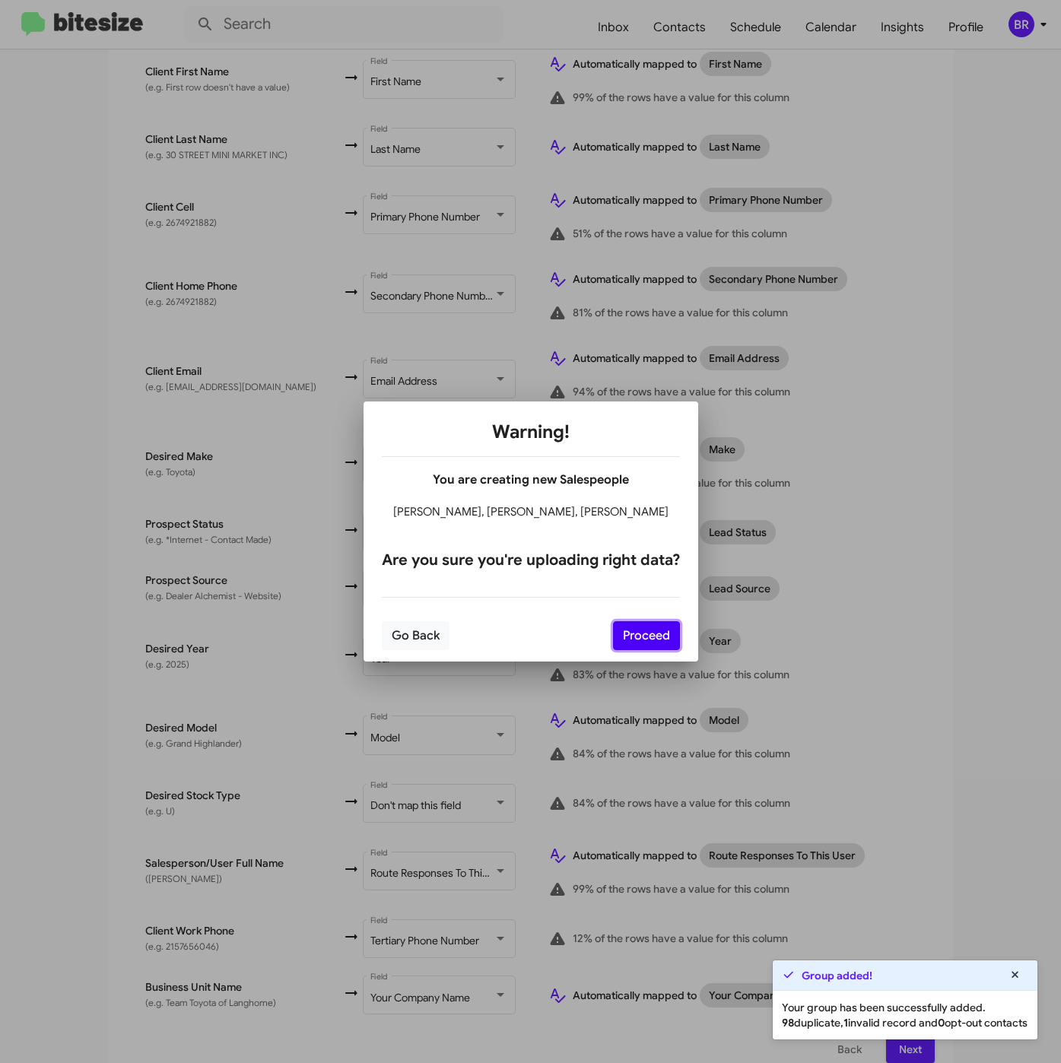
click at [655, 636] on button "Proceed" at bounding box center [646, 635] width 67 height 29
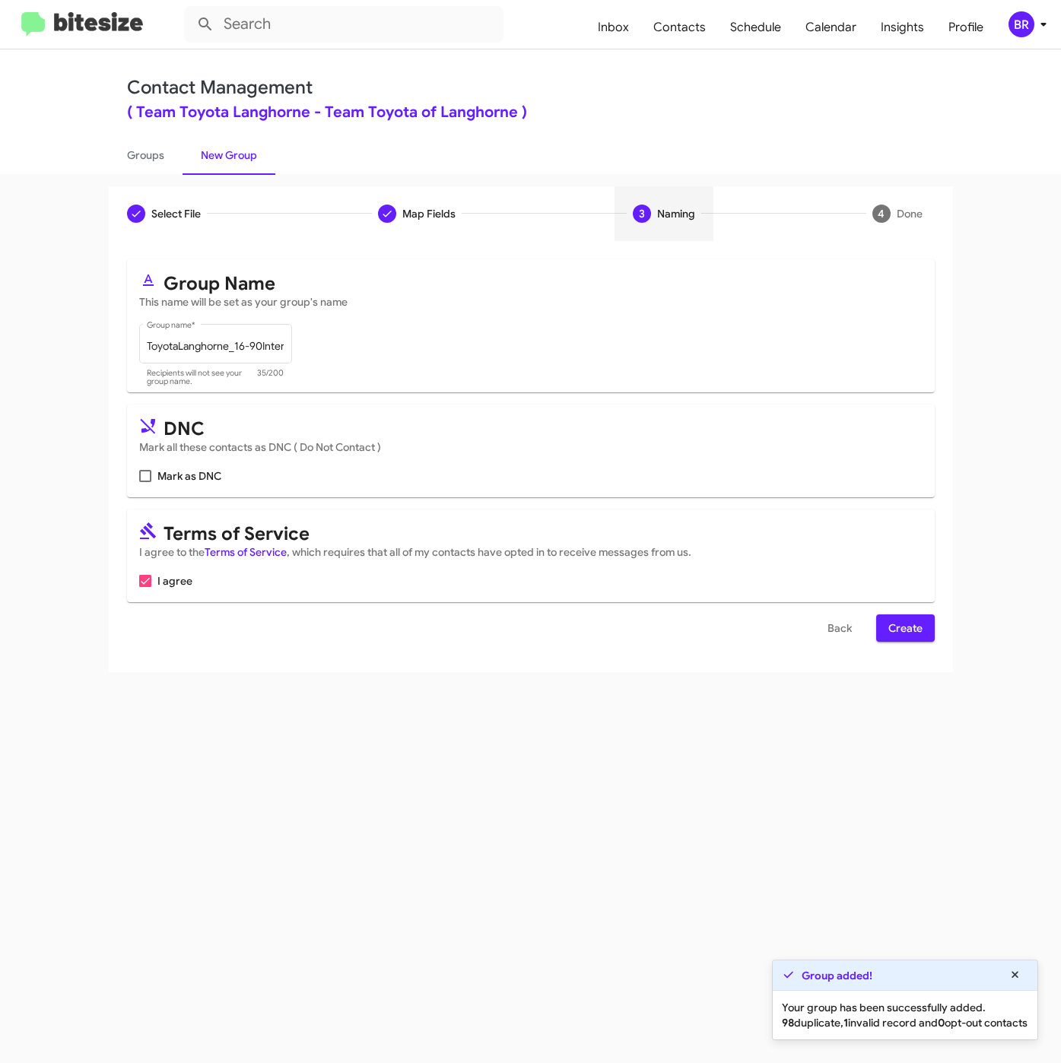
click at [909, 639] on span "Create" at bounding box center [905, 627] width 34 height 27
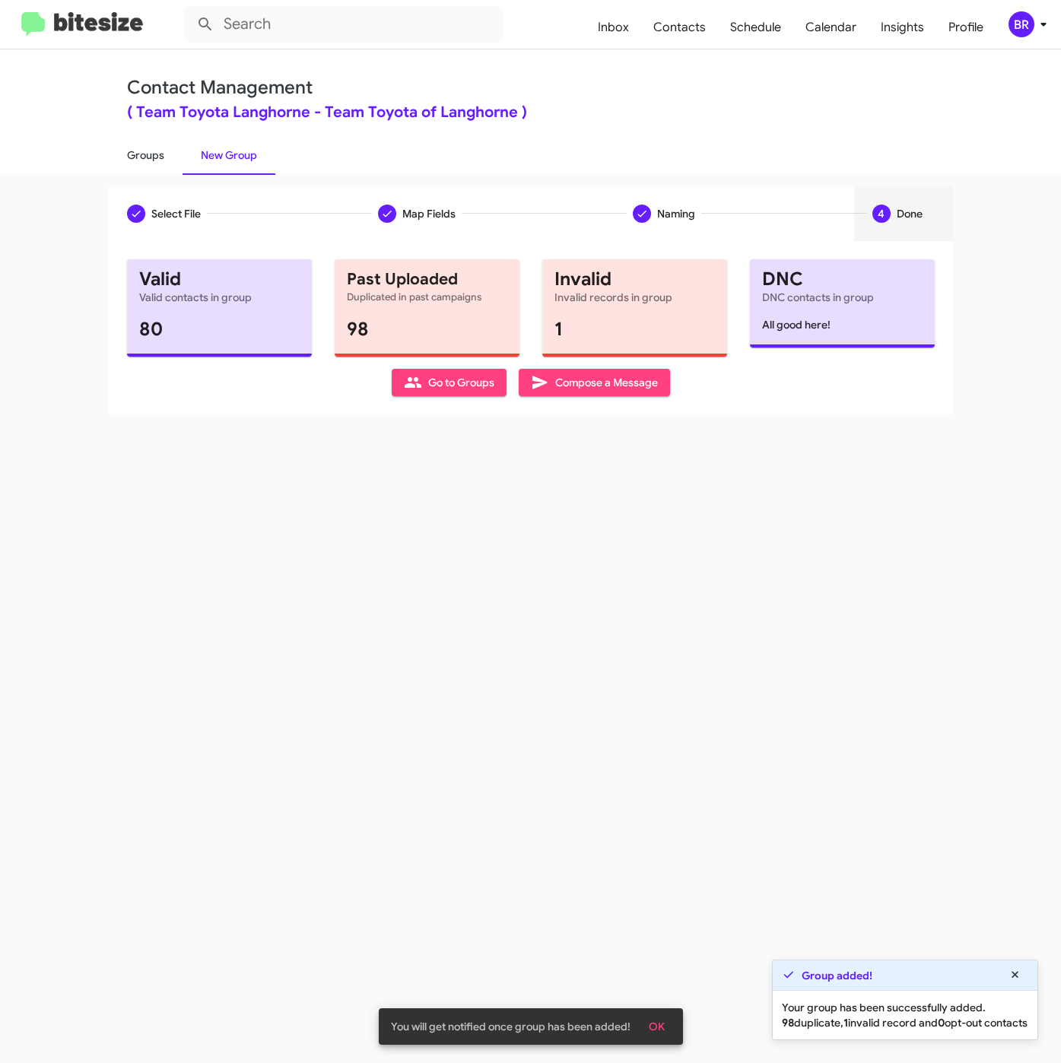
click at [144, 153] on link "Groups" at bounding box center [146, 155] width 74 height 40
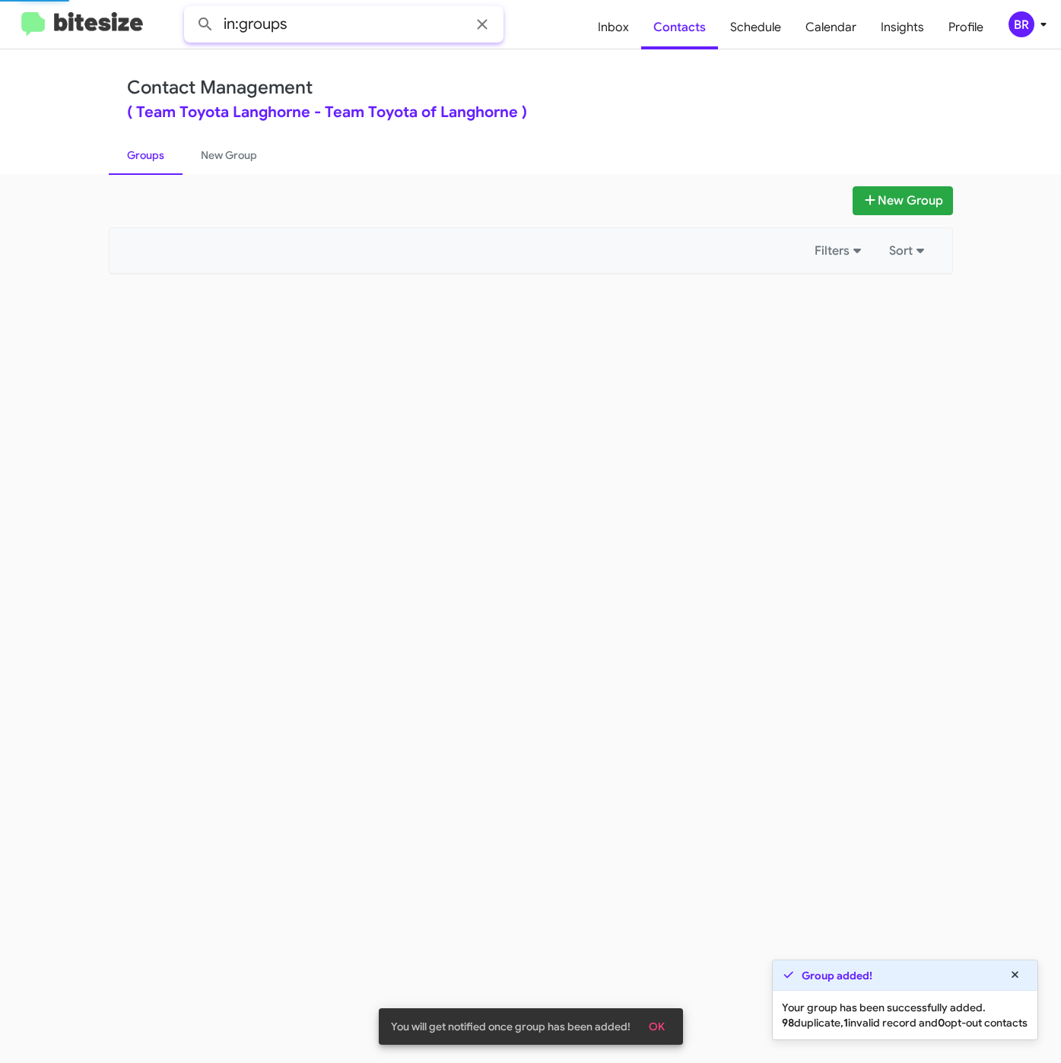
click at [343, 36] on input "in:groups" at bounding box center [343, 24] width 319 height 36
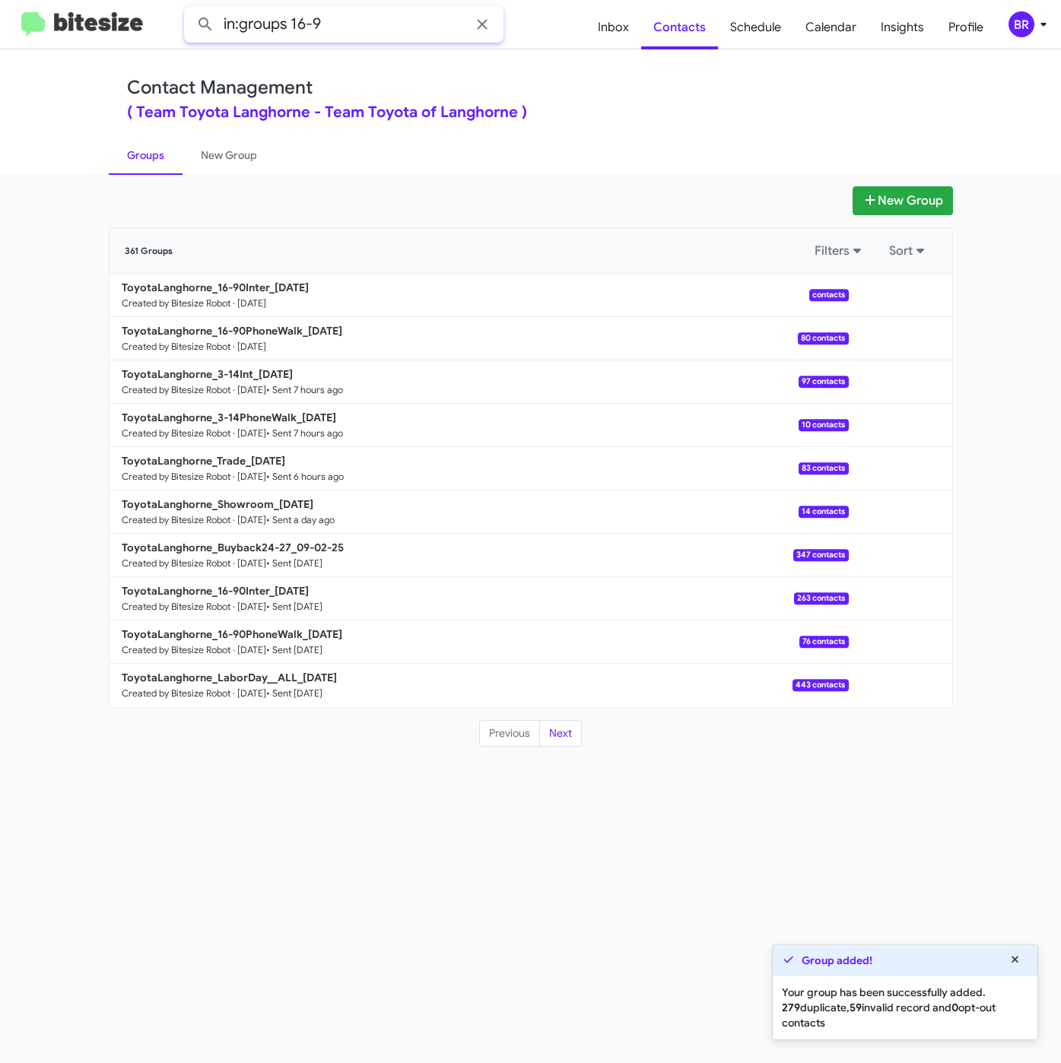
type input "in:groups 16-9"
click at [190, 9] on button at bounding box center [205, 24] width 30 height 30
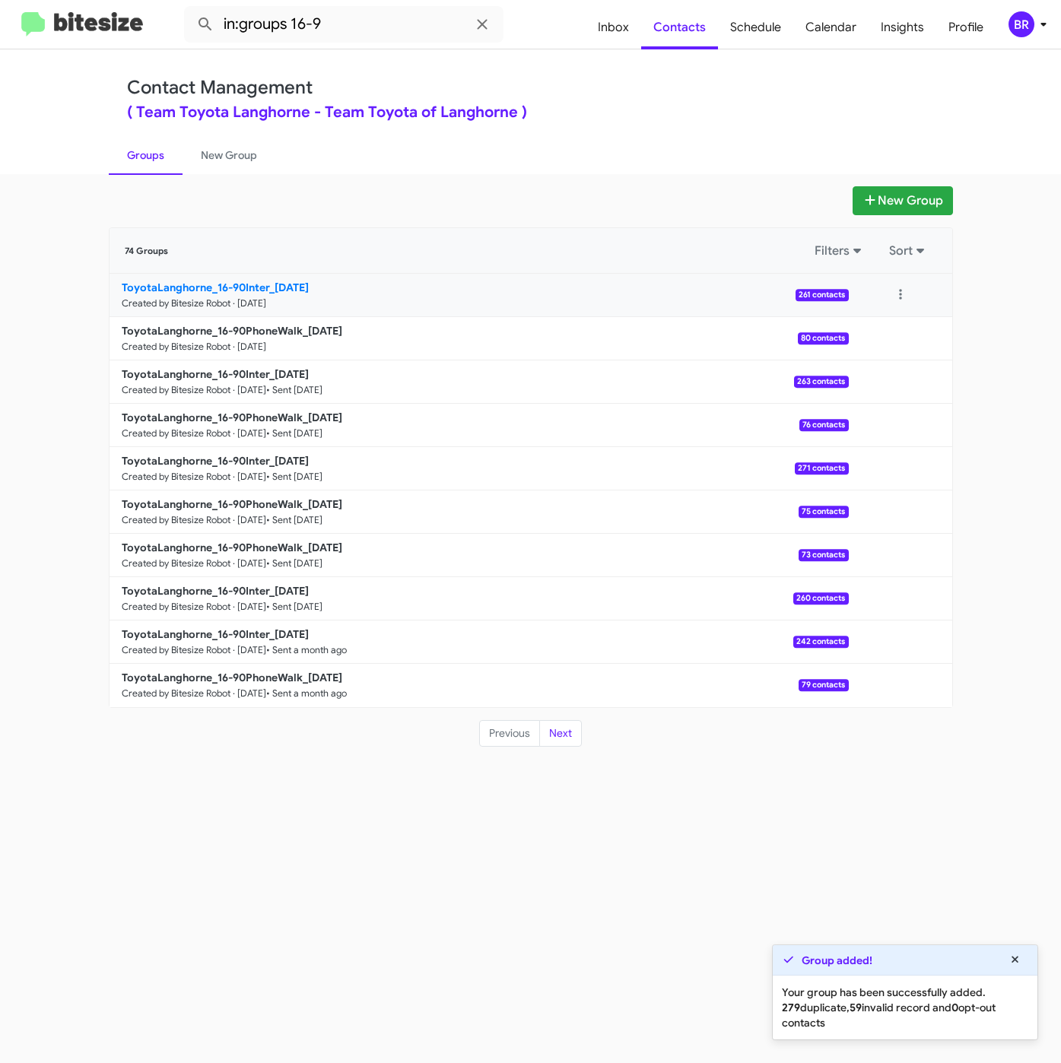
click at [278, 283] on b "ToyotaLanghorne_16-90Inter_09-05-25" at bounding box center [215, 288] width 187 height 14
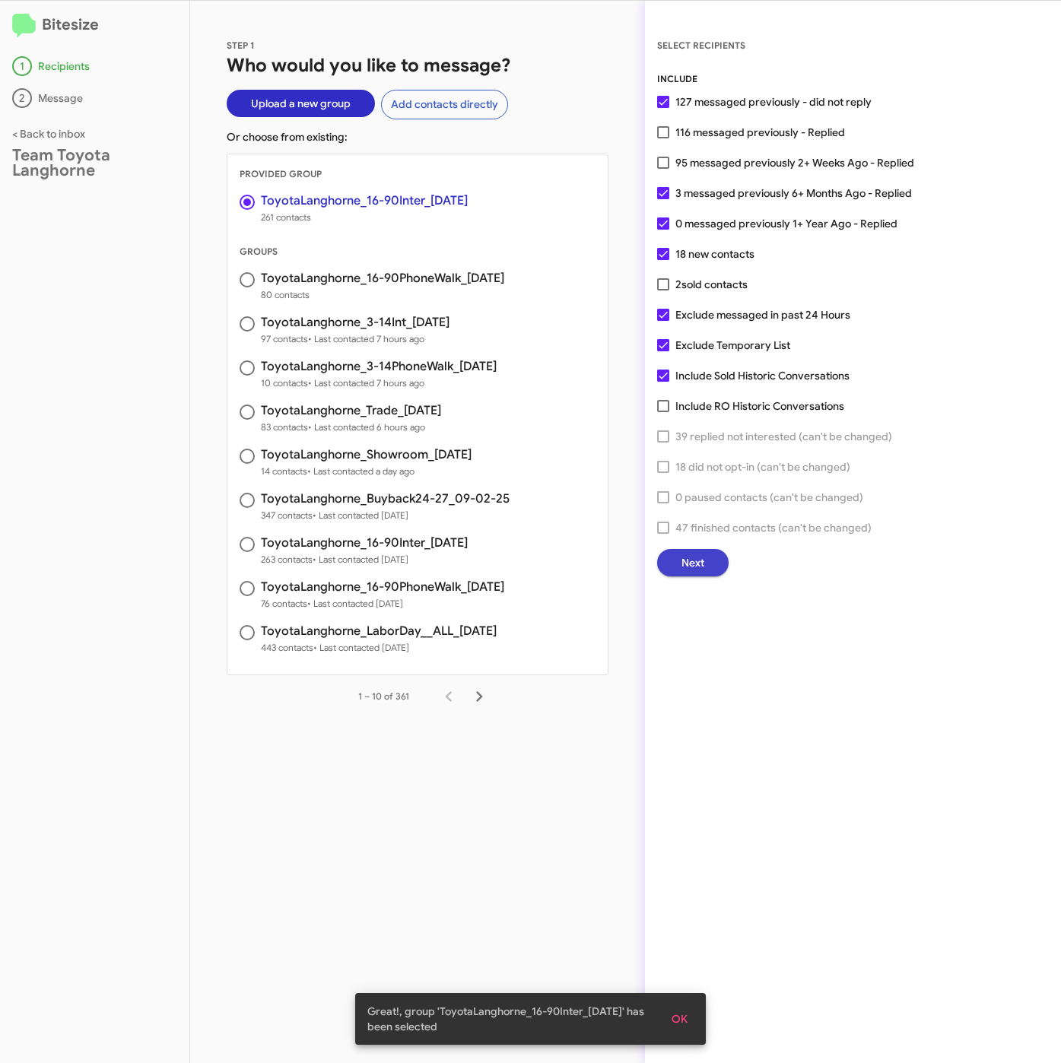
click at [669, 564] on button "Next" at bounding box center [692, 562] width 71 height 27
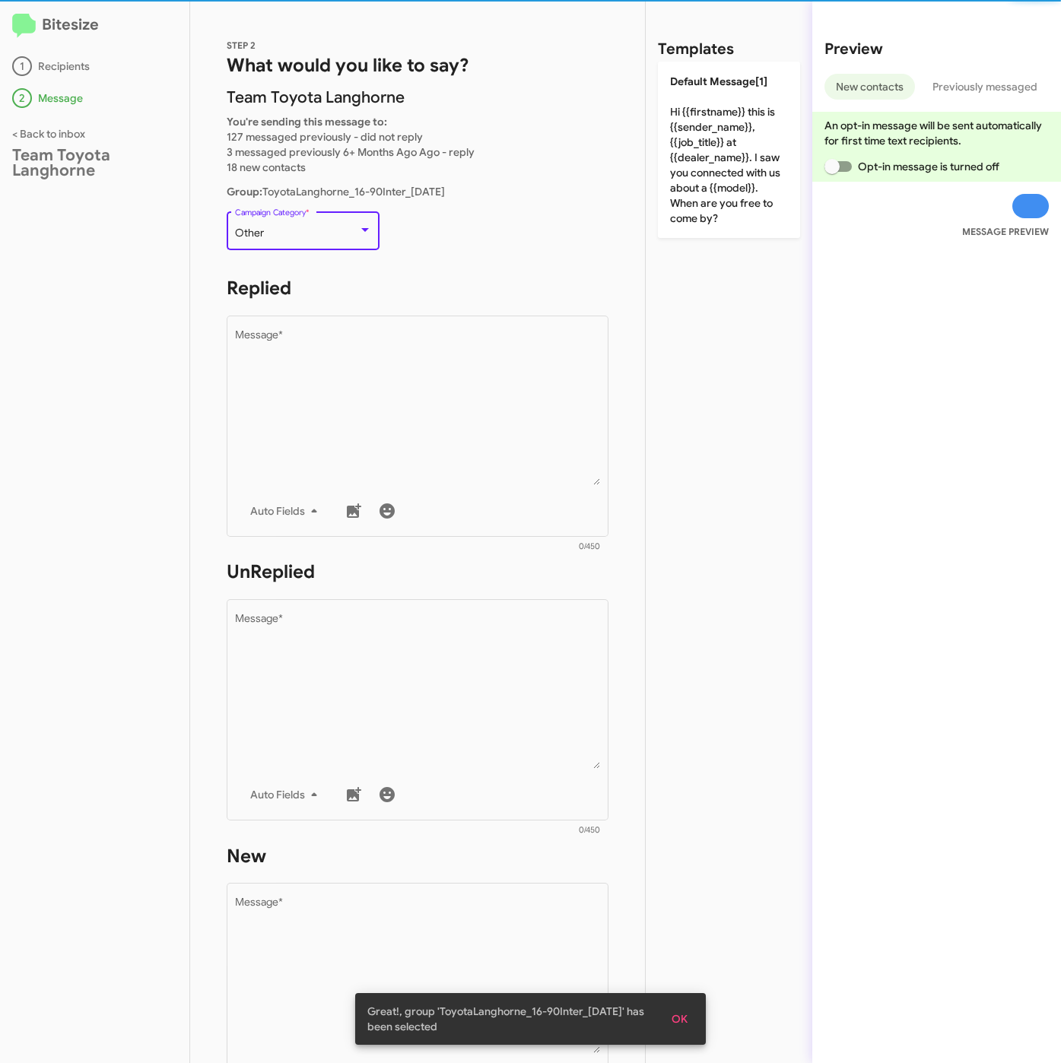
click at [285, 229] on div "Other" at bounding box center [296, 233] width 123 height 12
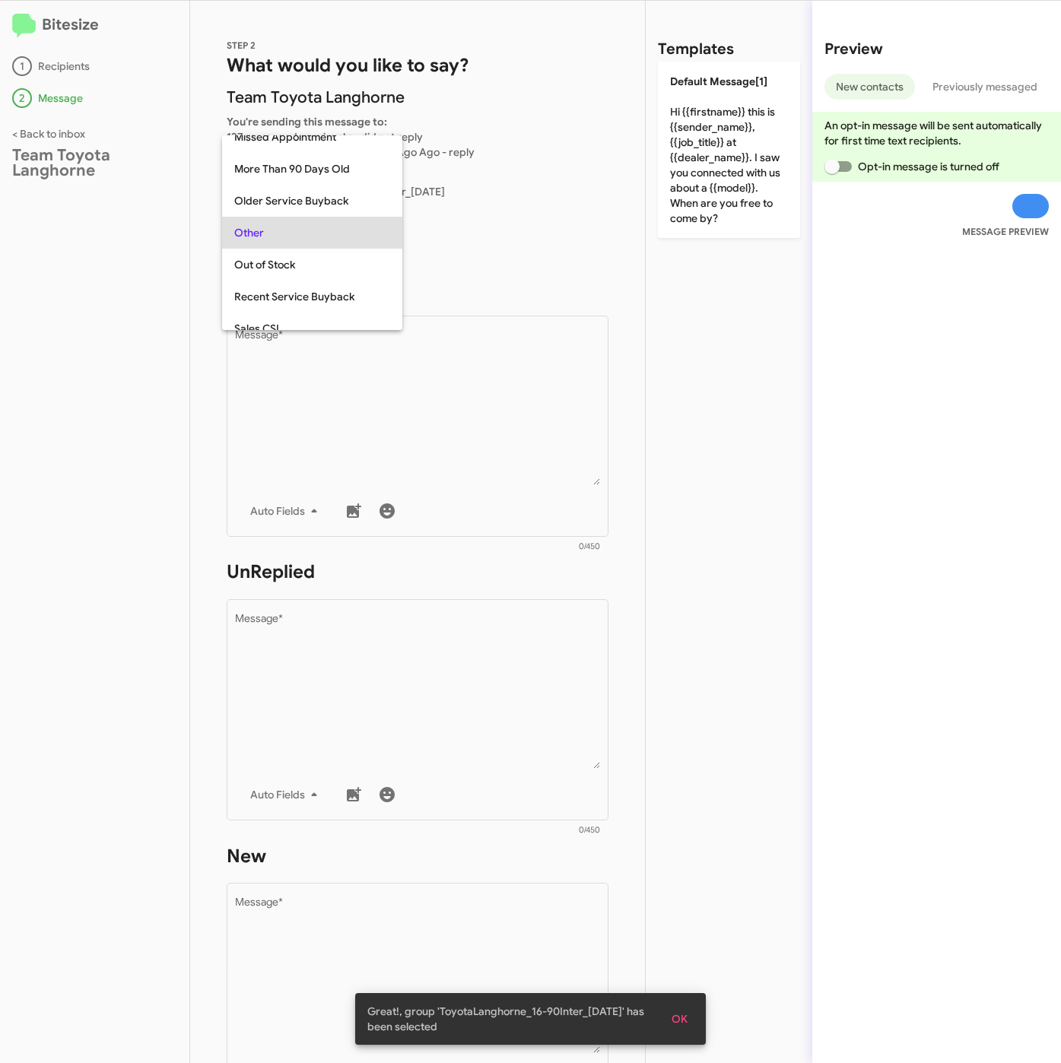
scroll to position [32, 0]
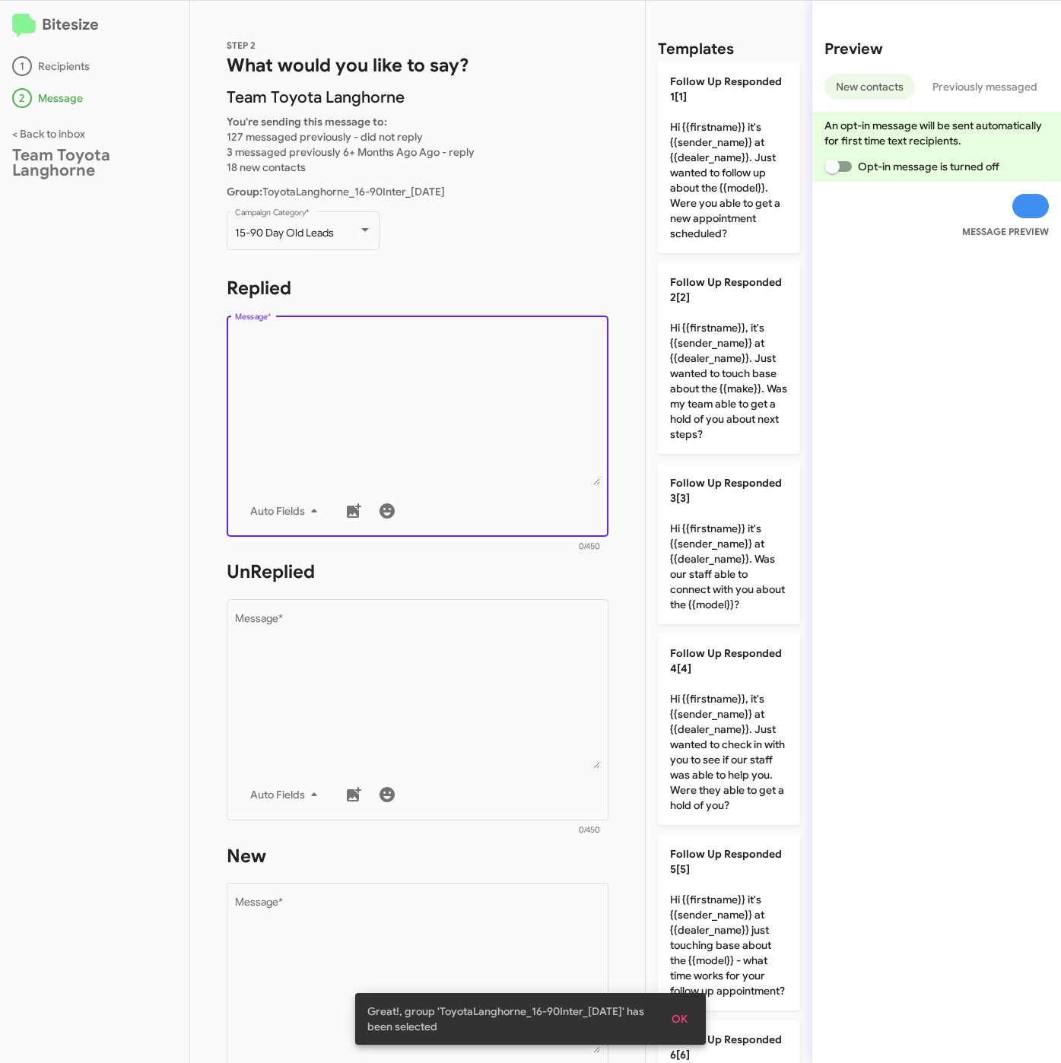
drag, startPoint x: 334, startPoint y: 391, endPoint x: 332, endPoint y: 374, distance: 16.9
click at [334, 392] on textarea "Message *" at bounding box center [418, 407] width 366 height 155
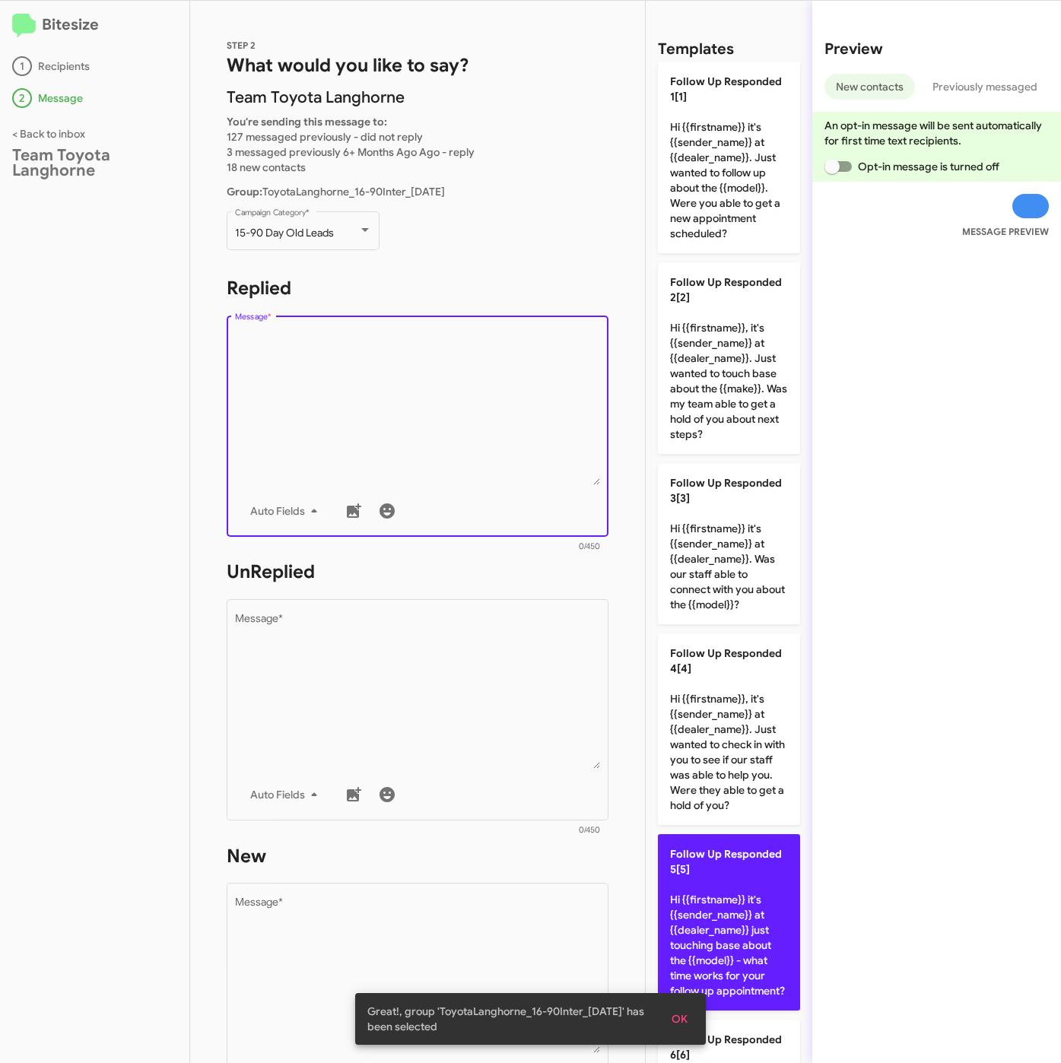
click at [749, 956] on p "Follow Up Responded 5[5] Hi {{firstname}} it's {{sender_name}} at {{dealer_name…" at bounding box center [729, 922] width 142 height 176
type textarea "Hi {{firstname}} it's {{sender_name}} at {{dealer_name}} just touching base abo…"
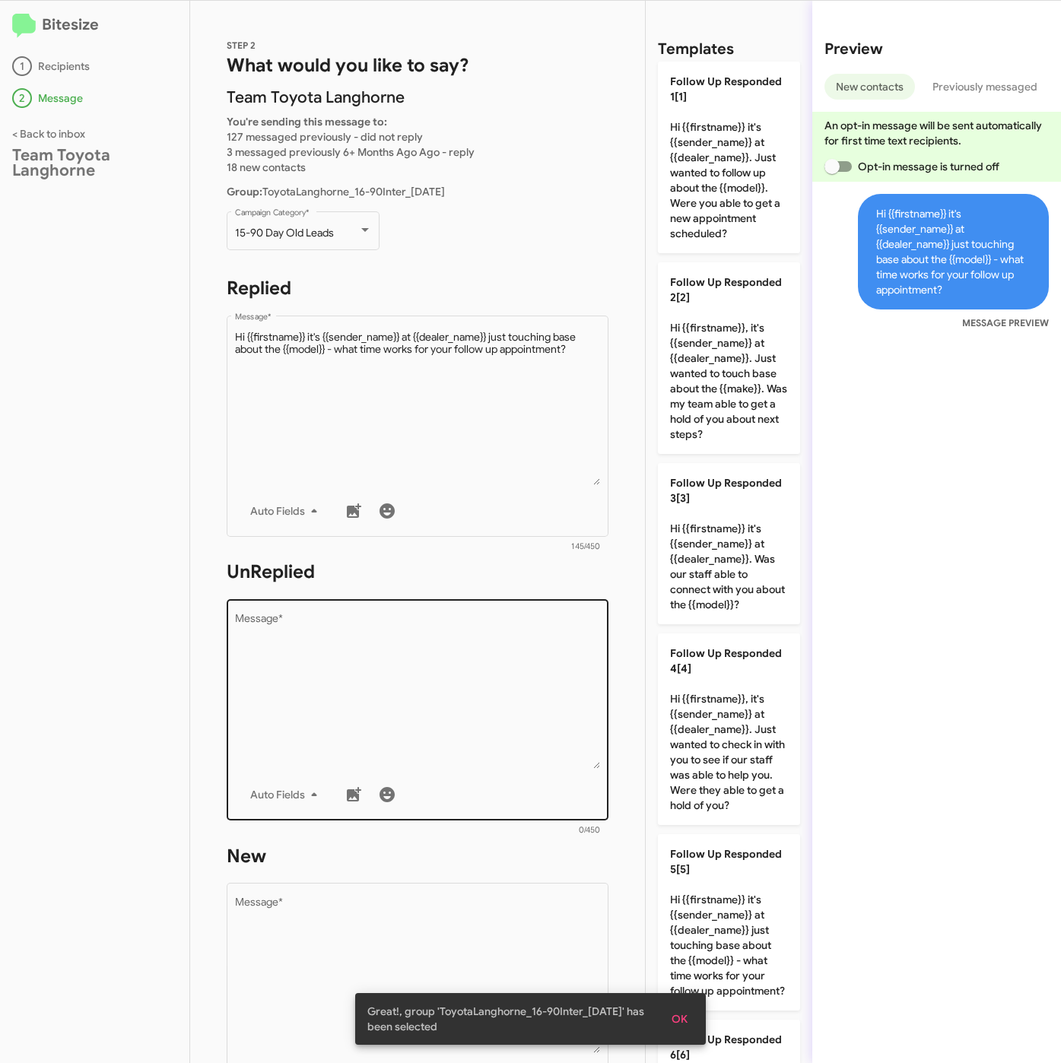
click at [555, 755] on textarea "Message *" at bounding box center [418, 691] width 366 height 155
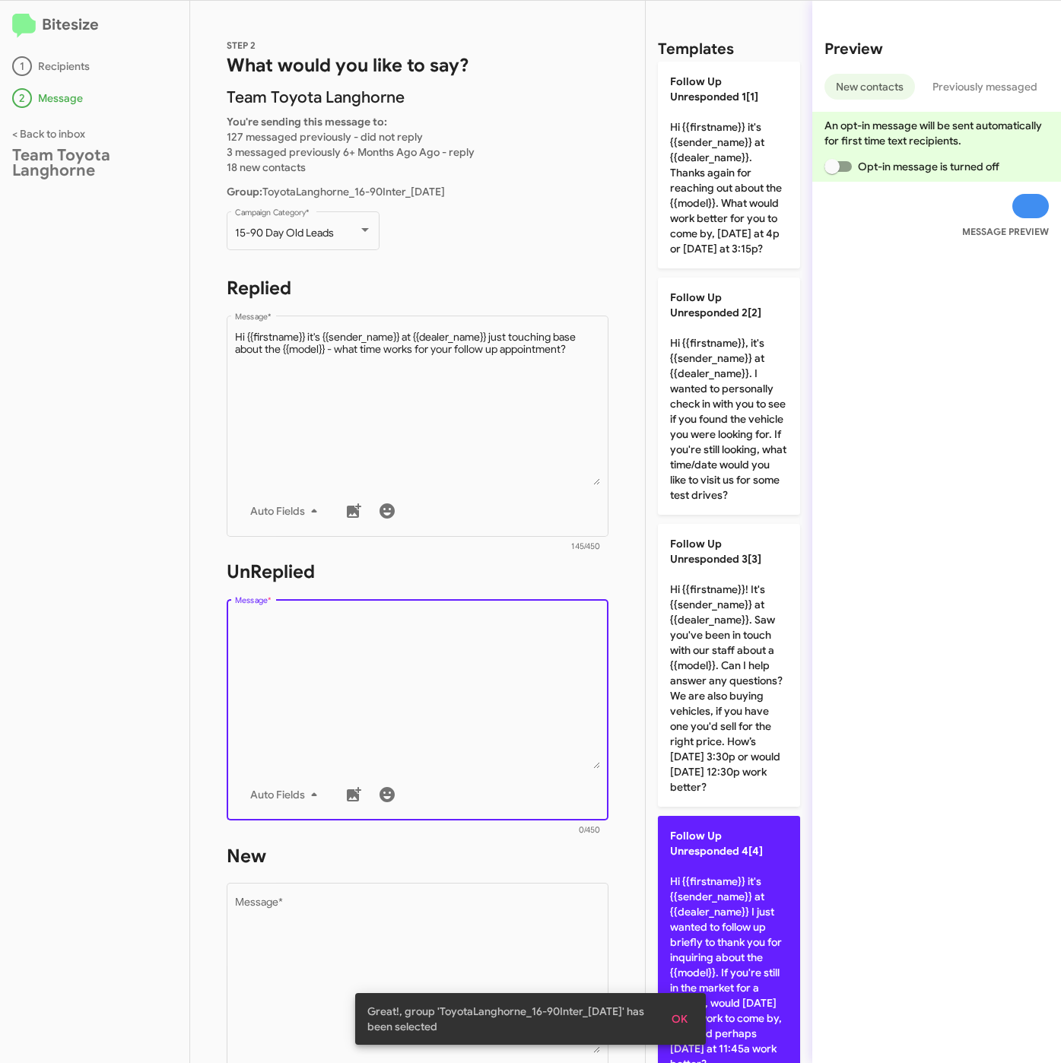
click at [734, 890] on p "Follow Up Unresponded 4[4] Hi {{firstname}} it's {{sender_name}} at {{dealer_na…" at bounding box center [729, 950] width 142 height 268
type textarea "Hi {{firstname}} it's {{sender_name}} at {{dealer_name}} I just wanted to follo…"
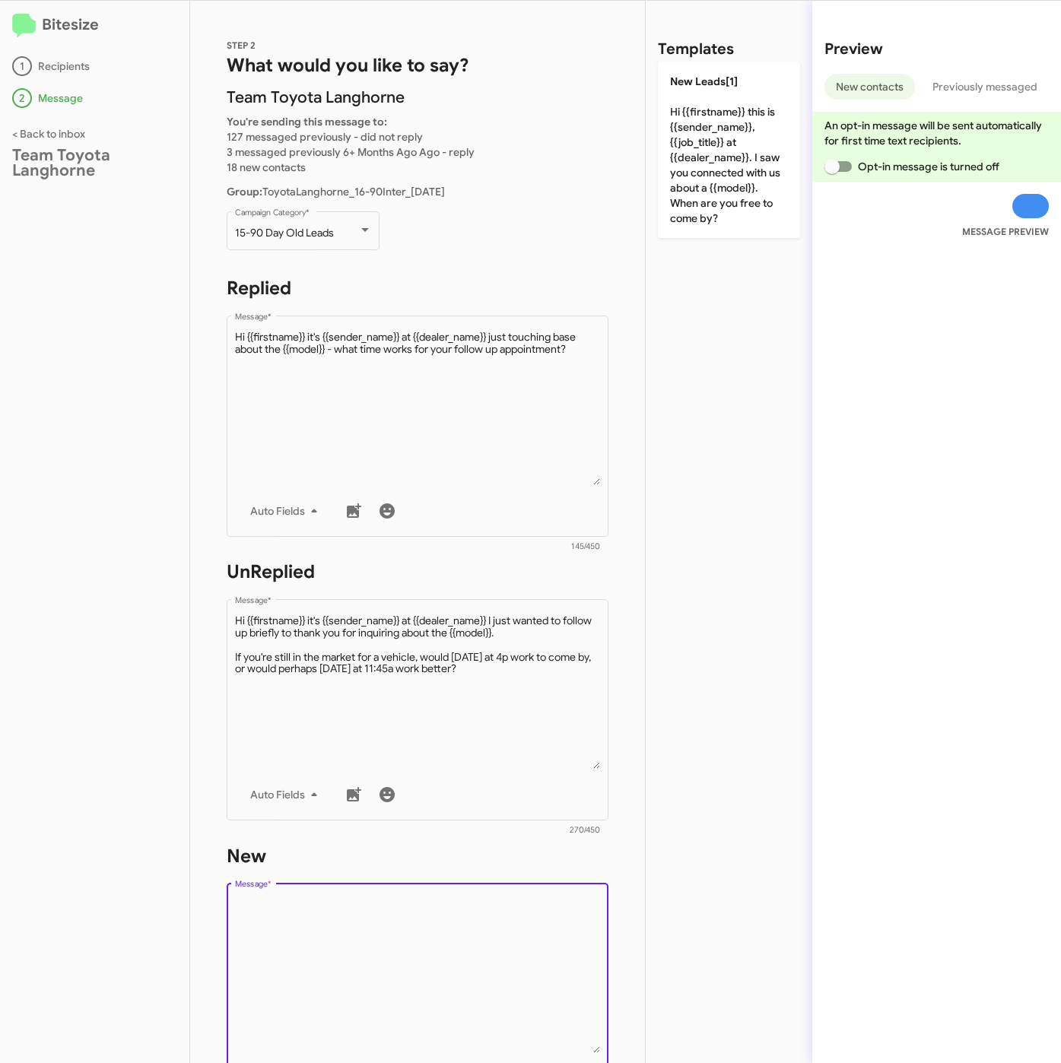
click at [527, 911] on textarea "Message *" at bounding box center [418, 975] width 366 height 155
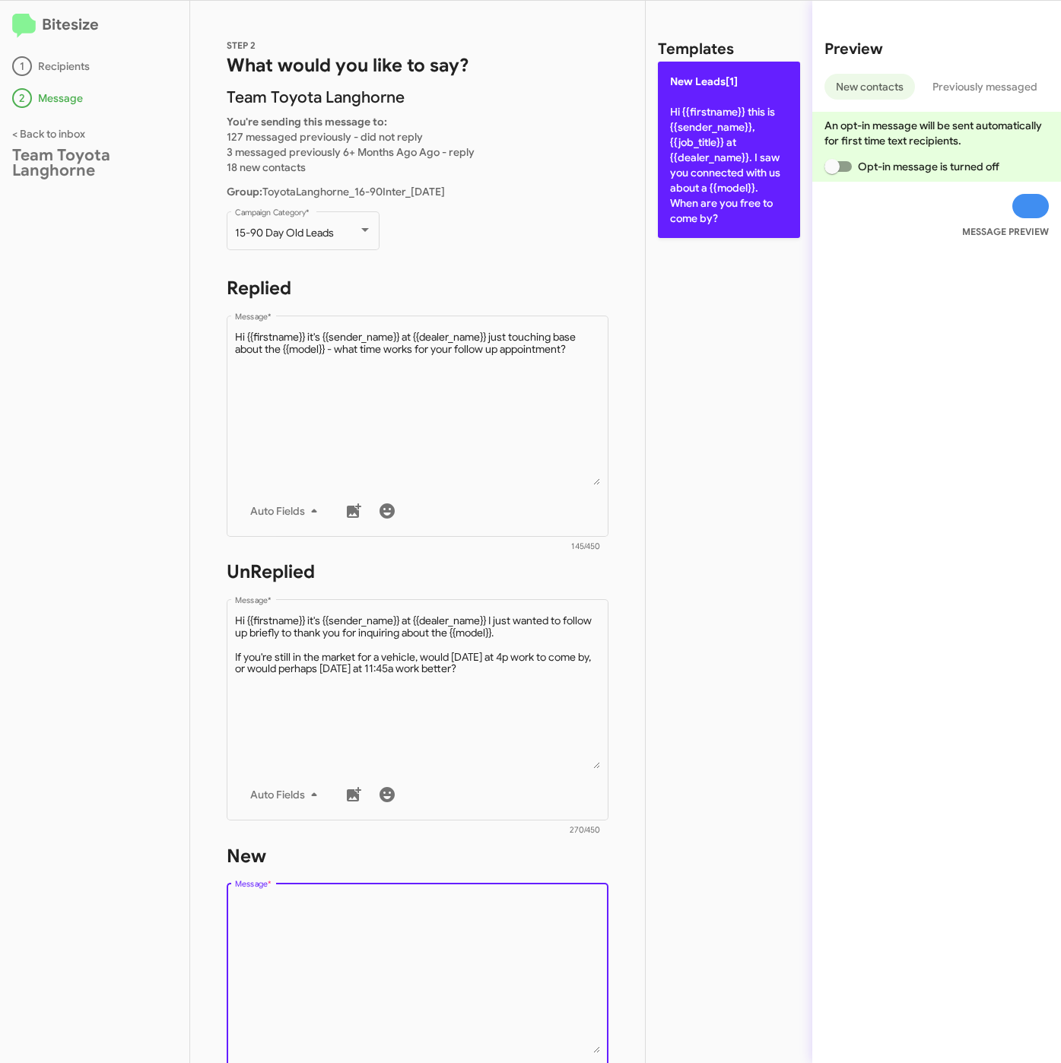
click at [703, 176] on p "New Leads[1] Hi {{firstname}} this is {{sender_name}}, {{job_title}} at {{deale…" at bounding box center [729, 150] width 142 height 176
type textarea "Hi {{firstname}} this is {{sender_name}}, {{job_title}} at {{dealer_name}}. I s…"
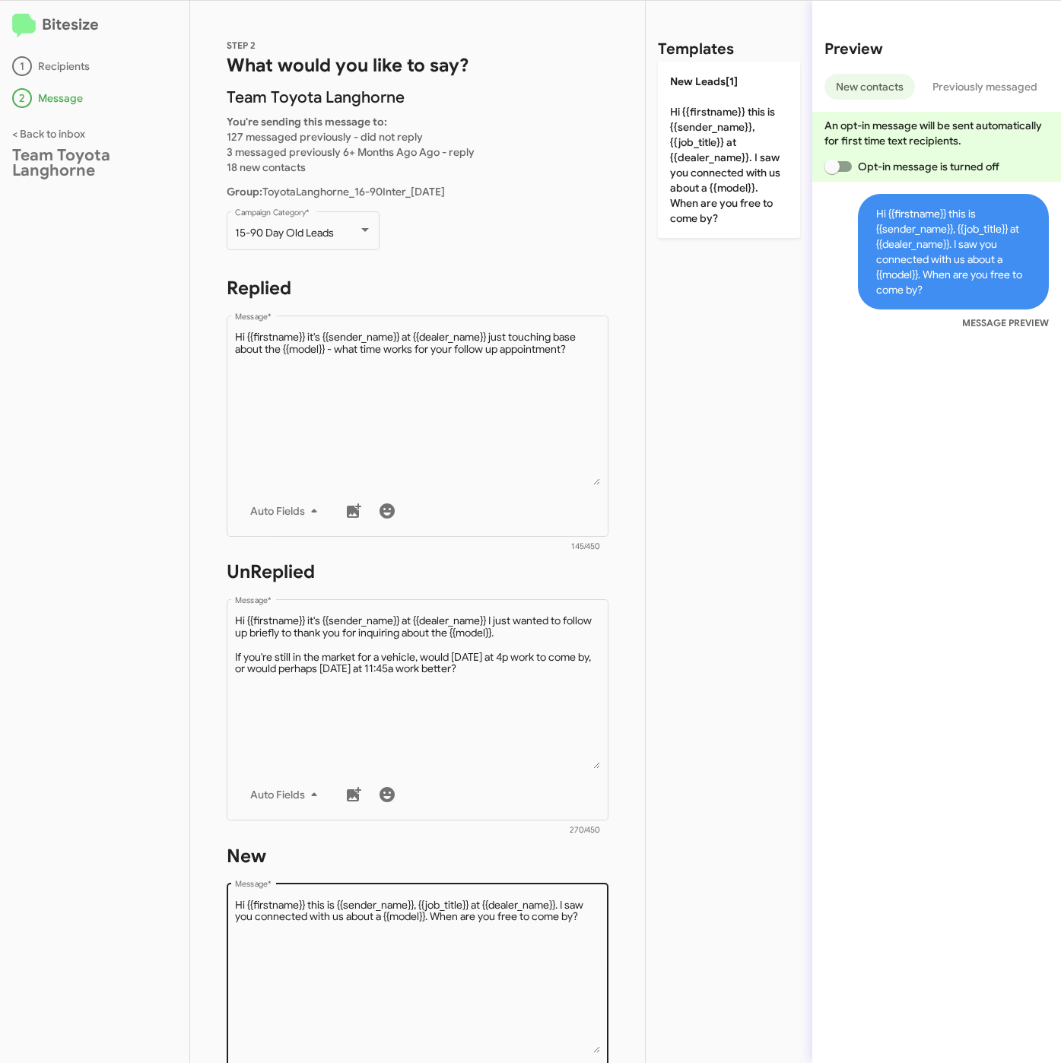
scroll to position [327, 0]
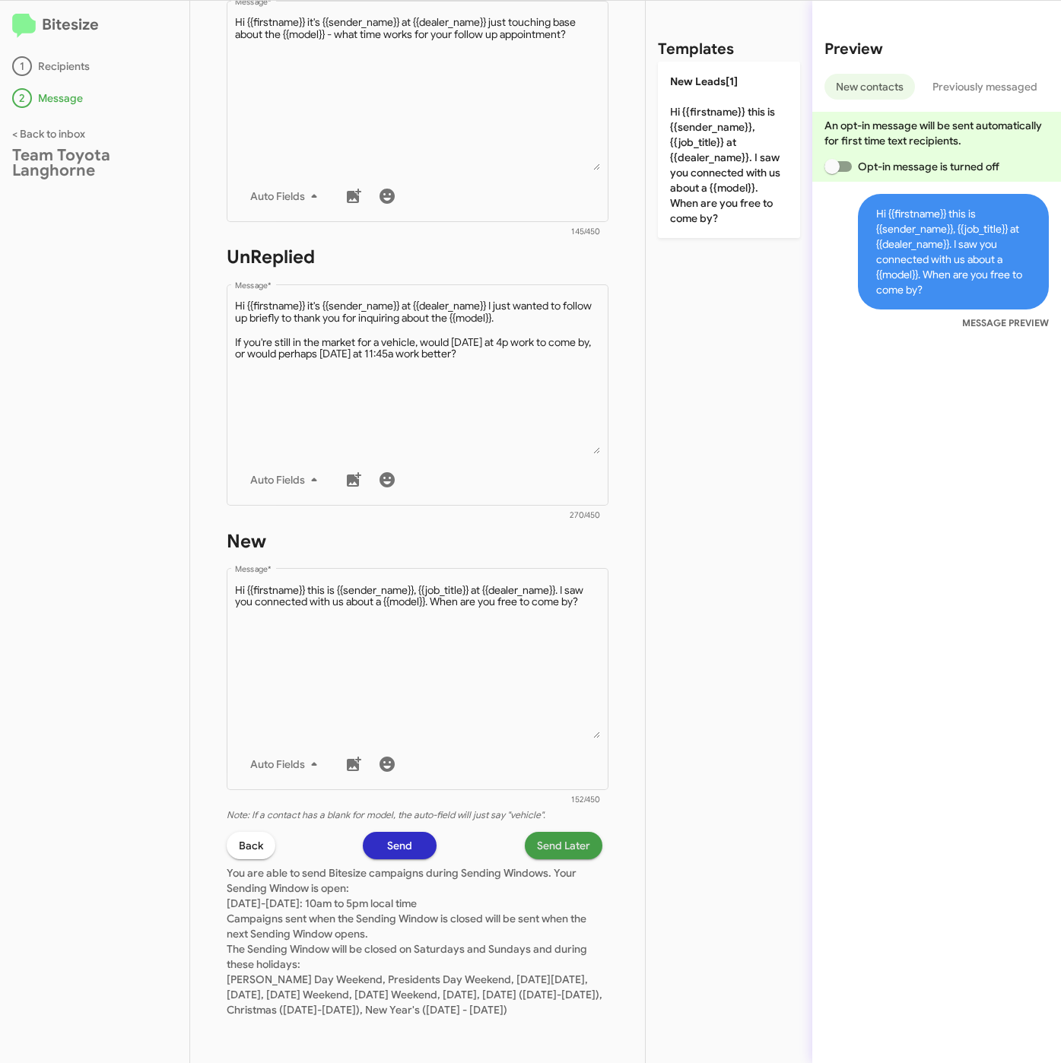
click at [525, 832] on button "Send Later" at bounding box center [564, 845] width 78 height 27
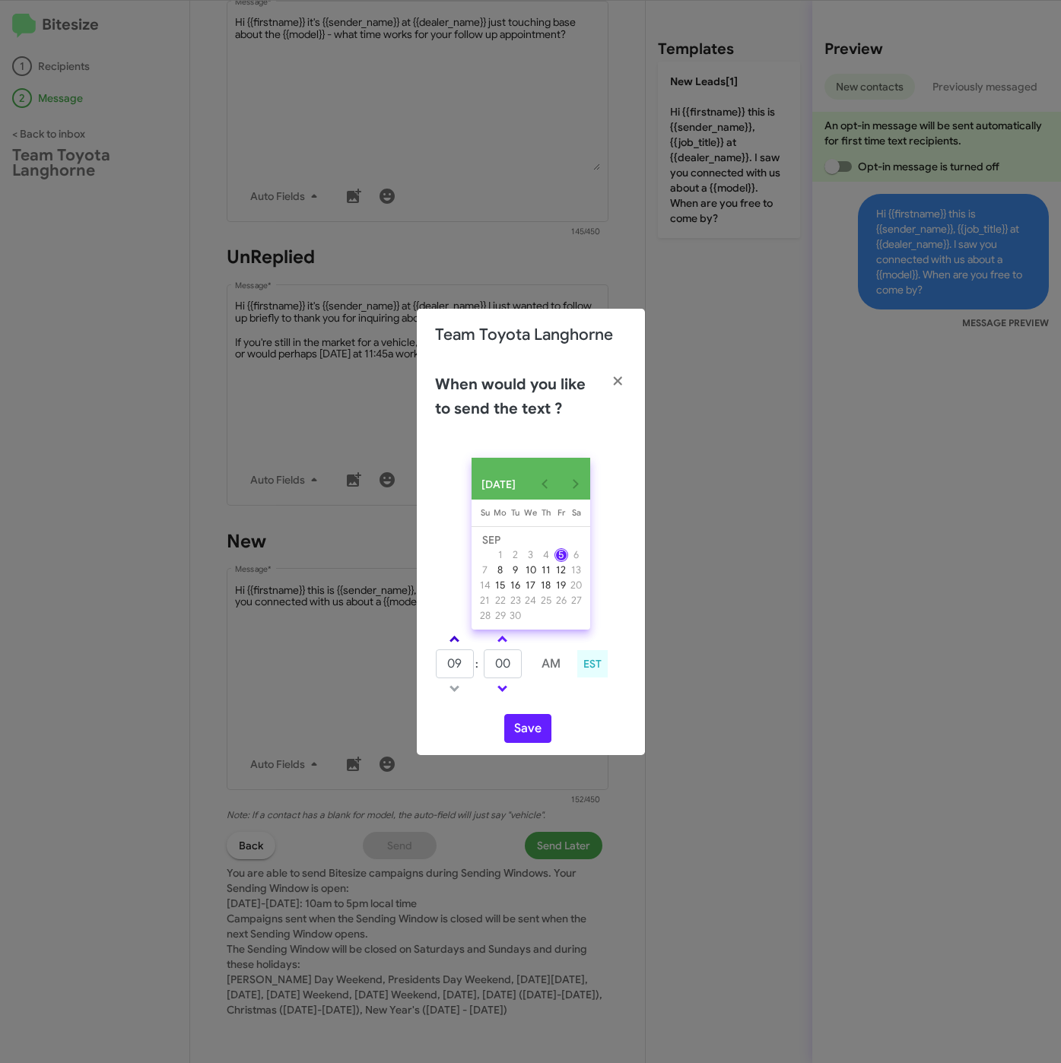
click at [458, 641] on link at bounding box center [454, 638] width 27 height 17
type input "01"
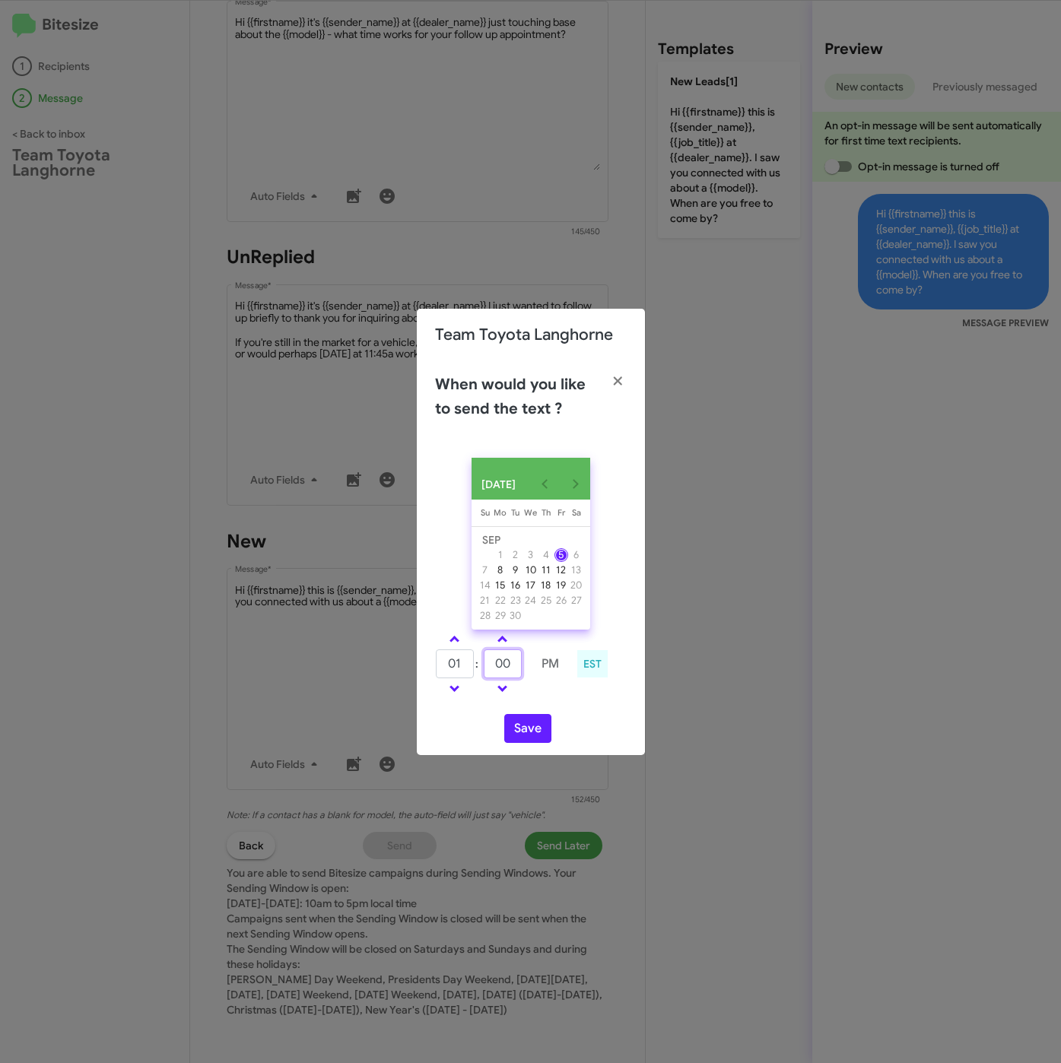
drag, startPoint x: 497, startPoint y: 666, endPoint x: 486, endPoint y: 664, distance: 11.6
click at [486, 664] on input "00" at bounding box center [503, 663] width 38 height 29
type input "11"
click at [531, 734] on button "Save" at bounding box center [527, 728] width 47 height 29
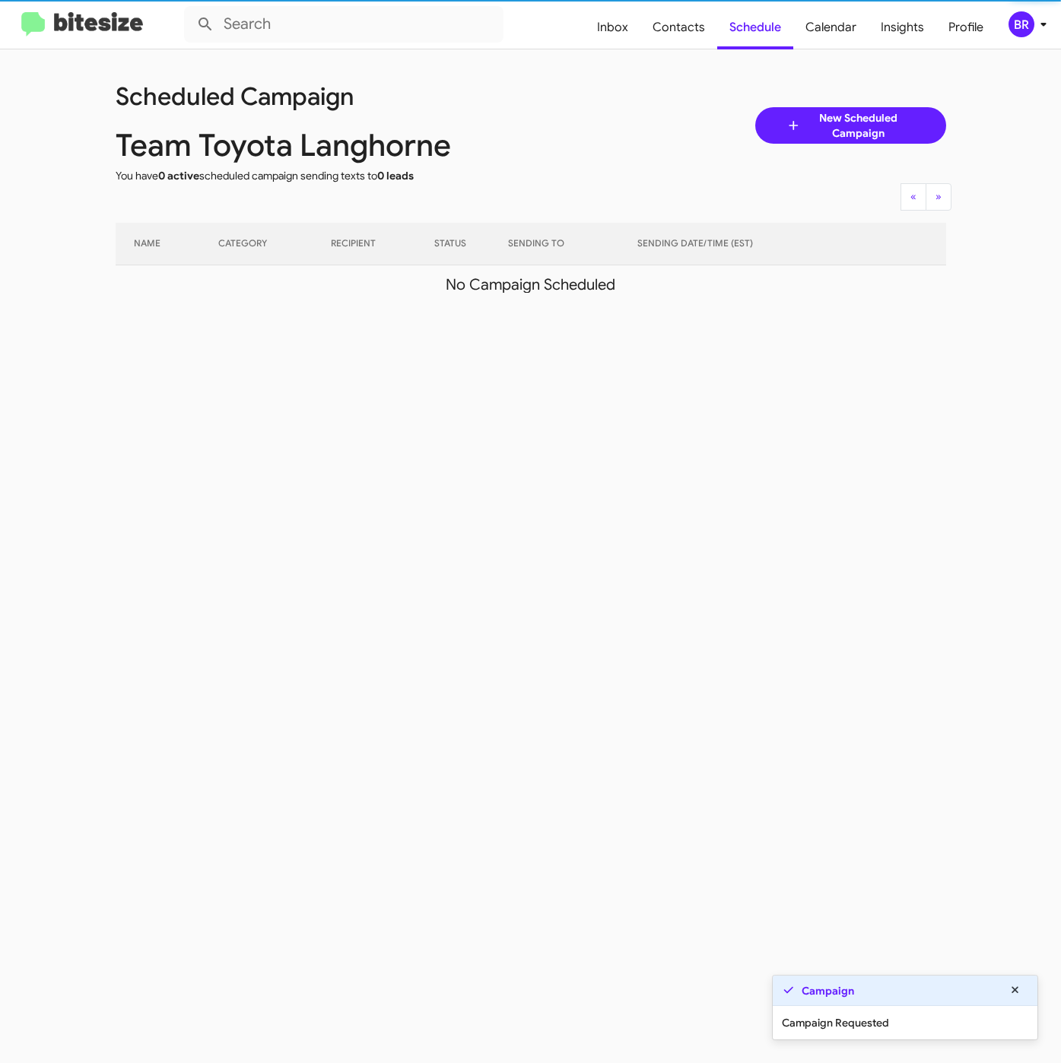
click at [1032, 30] on div "BR" at bounding box center [1021, 24] width 26 height 26
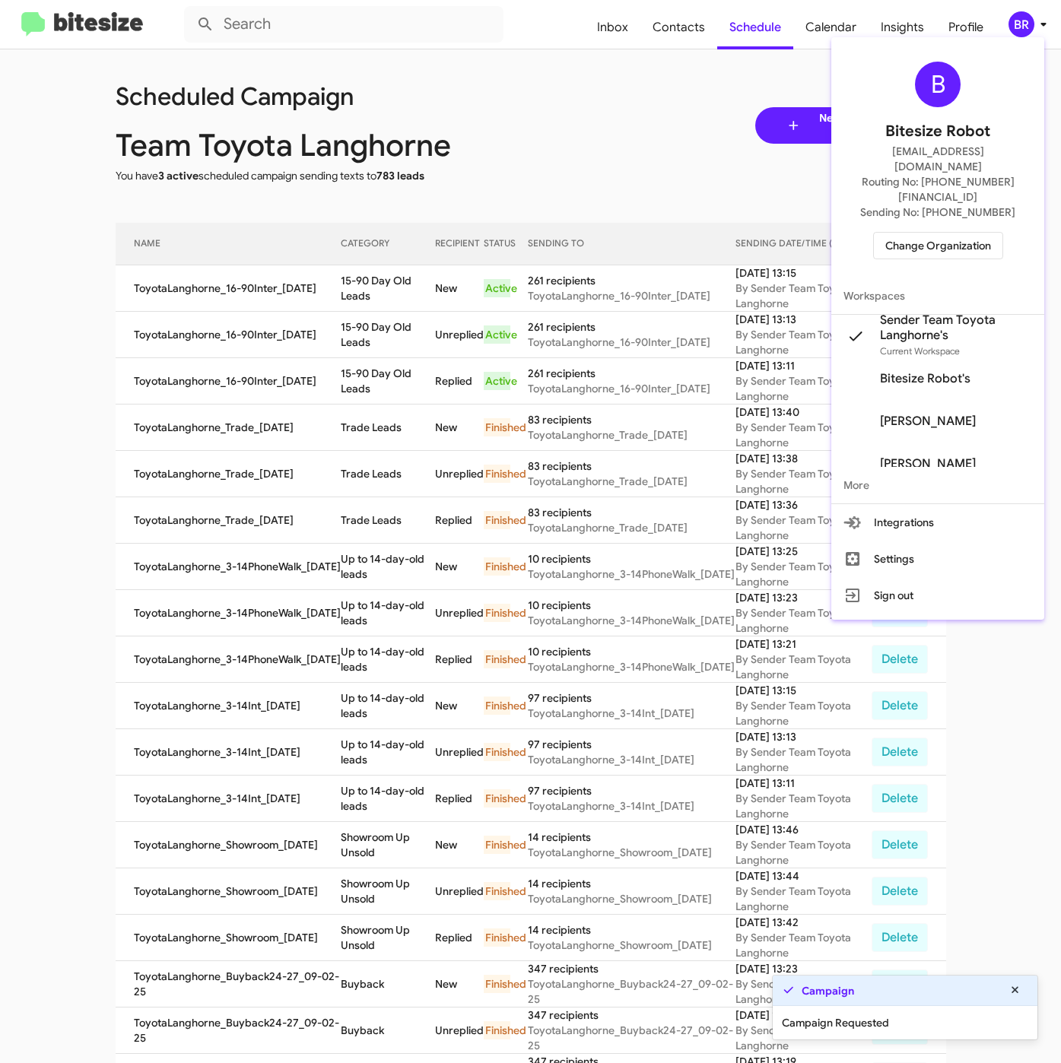
click at [449, 306] on div at bounding box center [530, 531] width 1061 height 1063
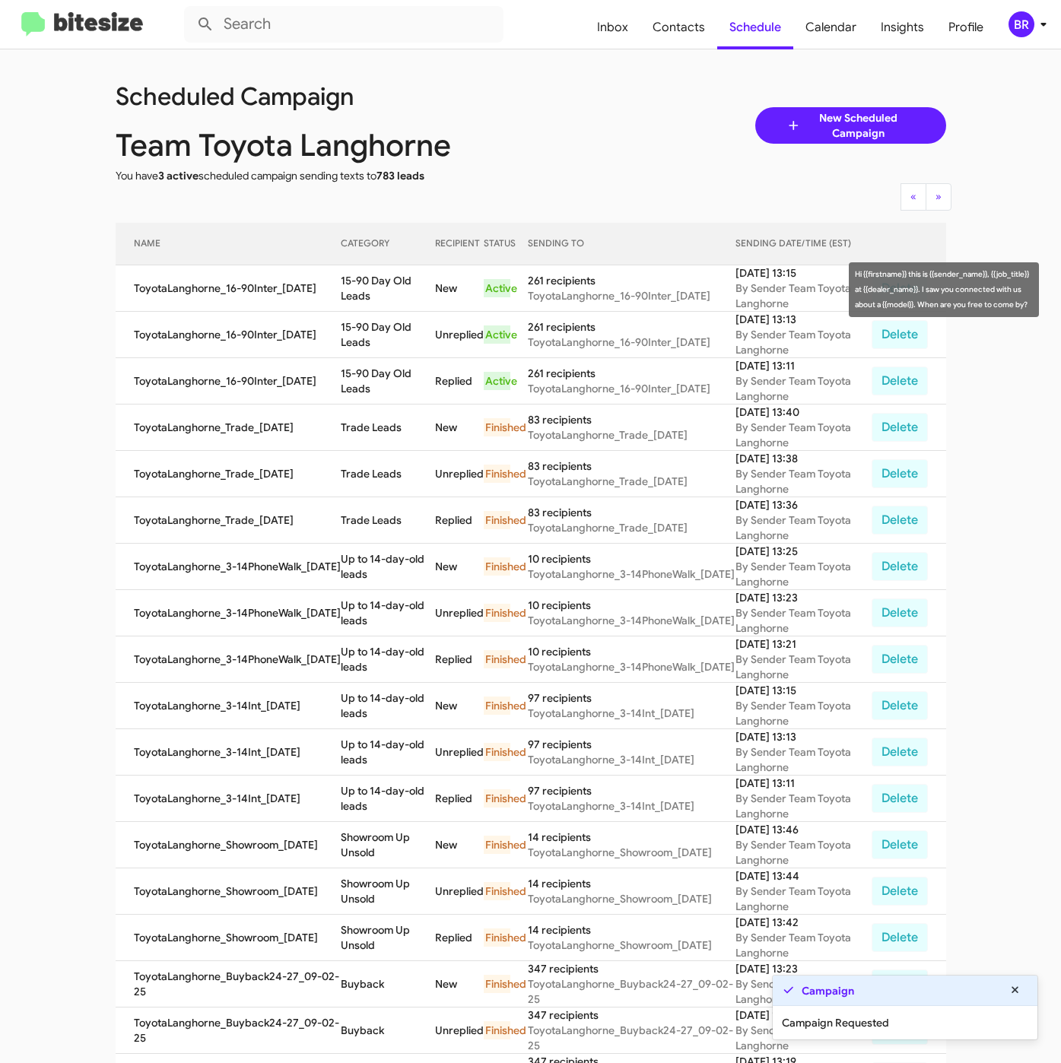
drag, startPoint x: 333, startPoint y: 283, endPoint x: 367, endPoint y: 297, distance: 37.1
click at [367, 297] on td "15-90 Day Old Leads" at bounding box center [388, 288] width 94 height 46
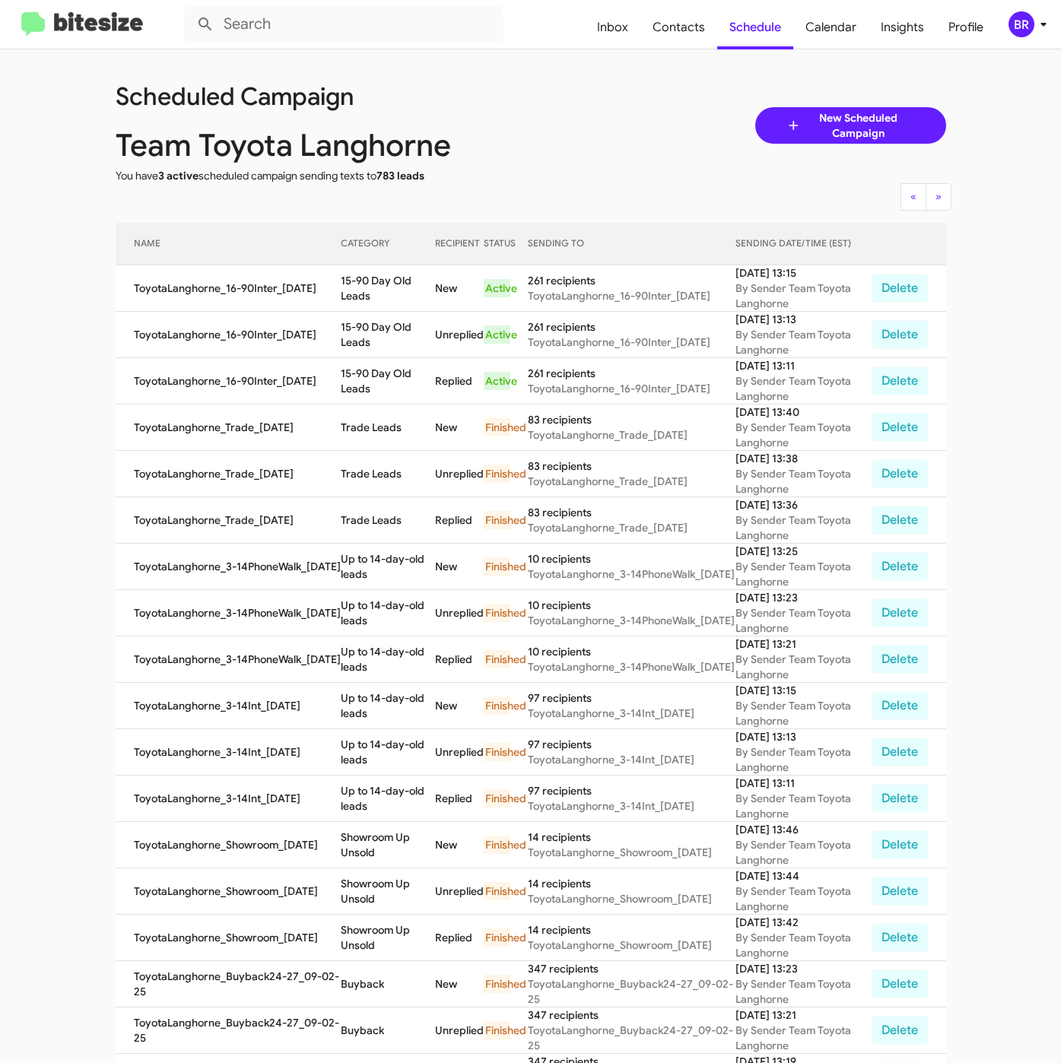
copy td "15-90 Day Old Leads"
click at [671, 30] on span "Contacts" at bounding box center [678, 27] width 77 height 44
type input "in:groups"
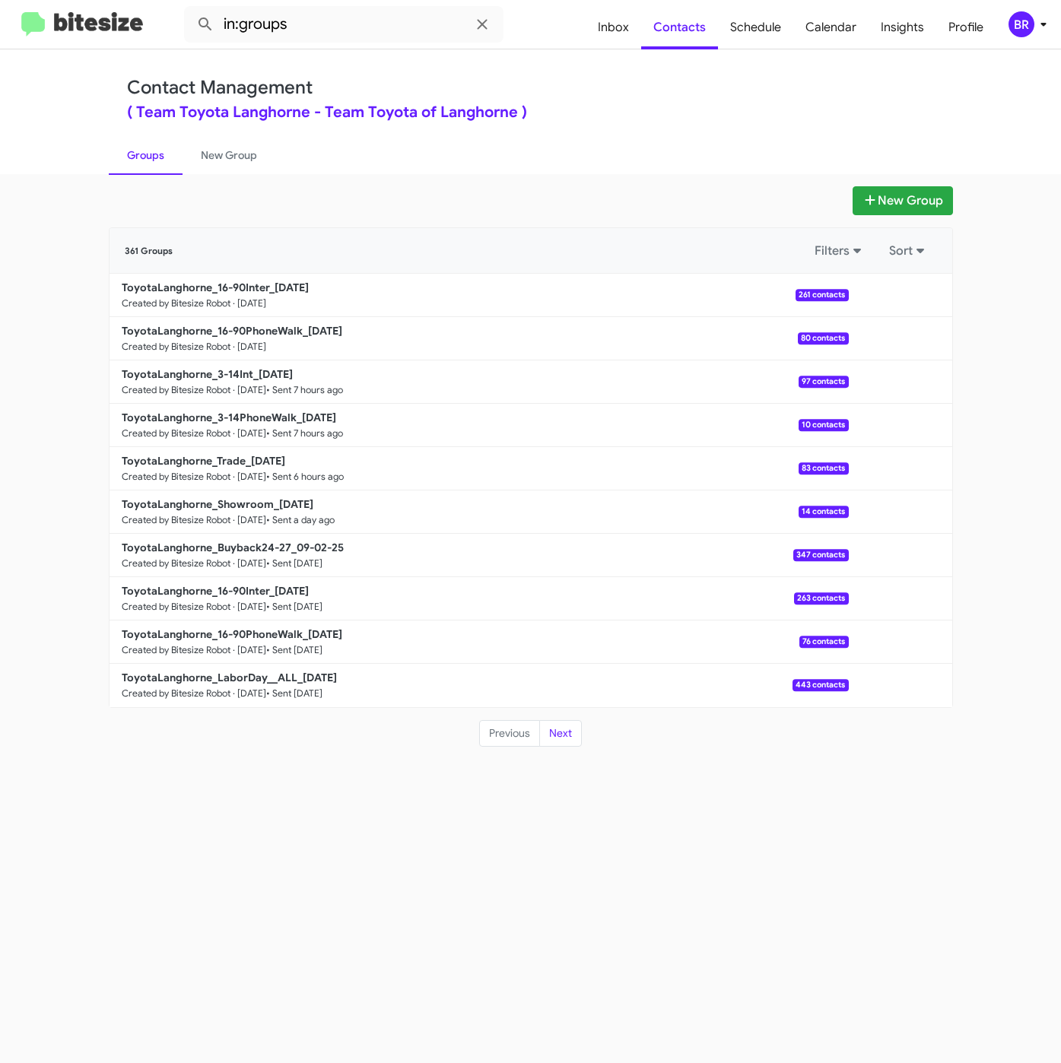
drag, startPoint x: 594, startPoint y: 106, endPoint x: 578, endPoint y: 140, distance: 37.8
click at [594, 106] on div "( Team Toyota Langhorne - Team Toyota of Langhorne )" at bounding box center [530, 112] width 807 height 15
click at [265, 335] on b "ToyotaLanghorne_16-90PhoneWalk_09-05-25" at bounding box center [232, 331] width 220 height 14
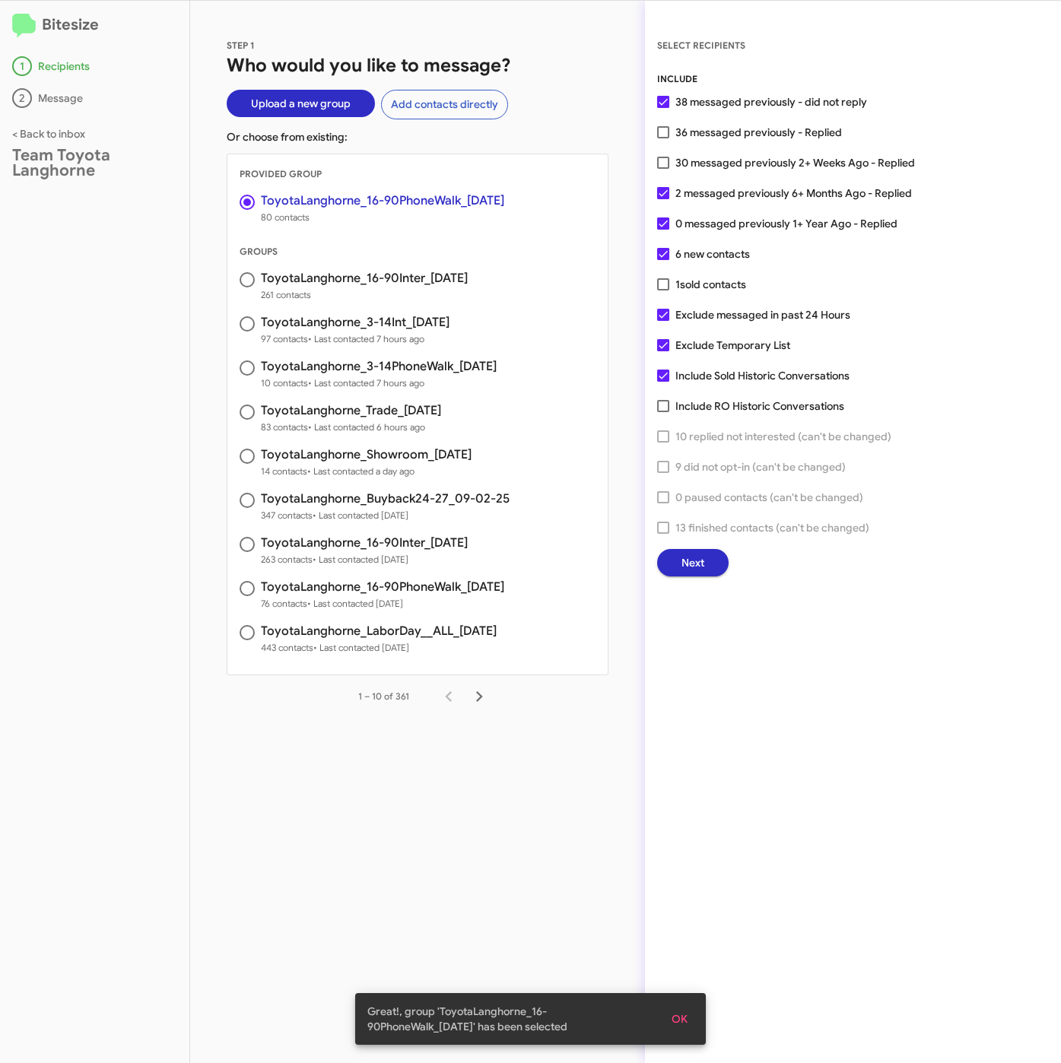
click at [682, 557] on span "Next" at bounding box center [692, 562] width 23 height 27
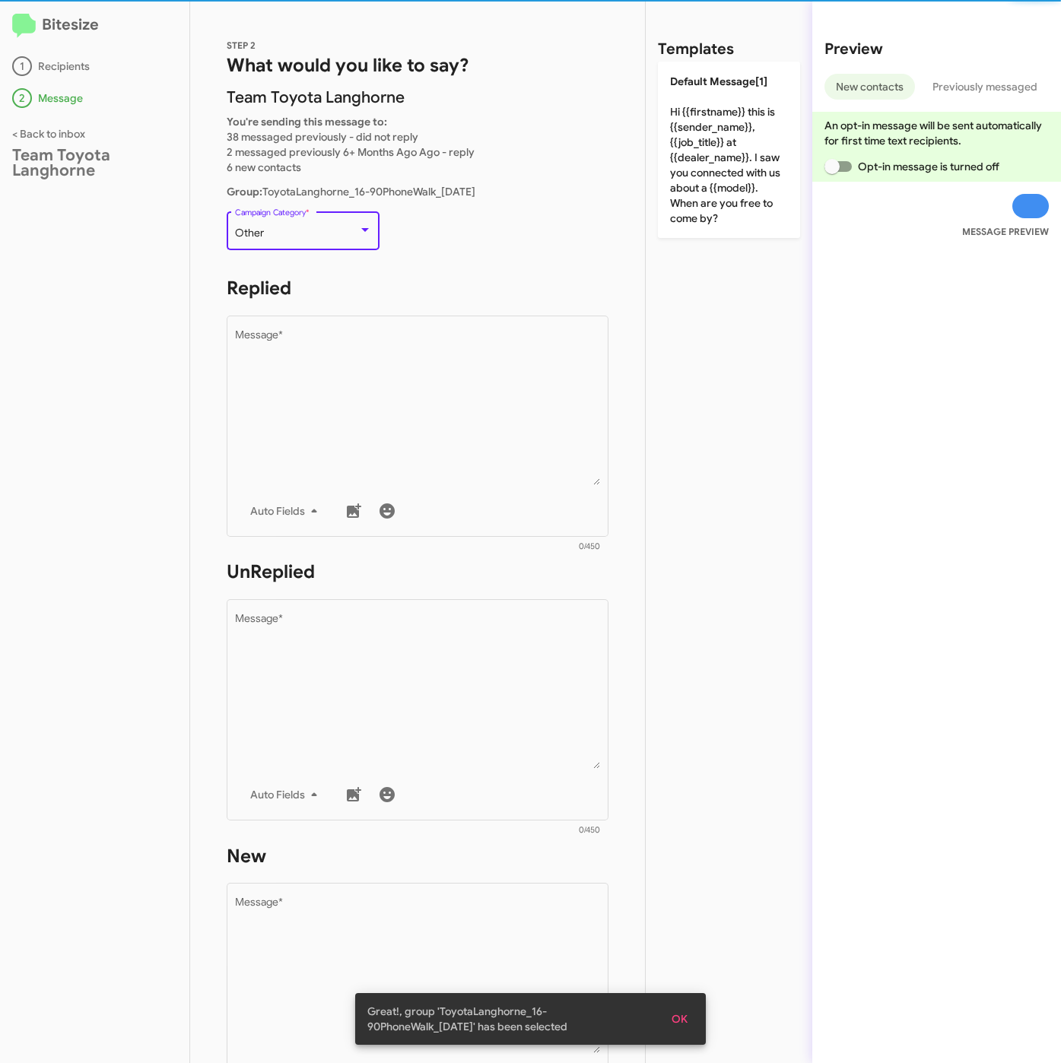
click at [311, 236] on div "Other" at bounding box center [296, 233] width 123 height 12
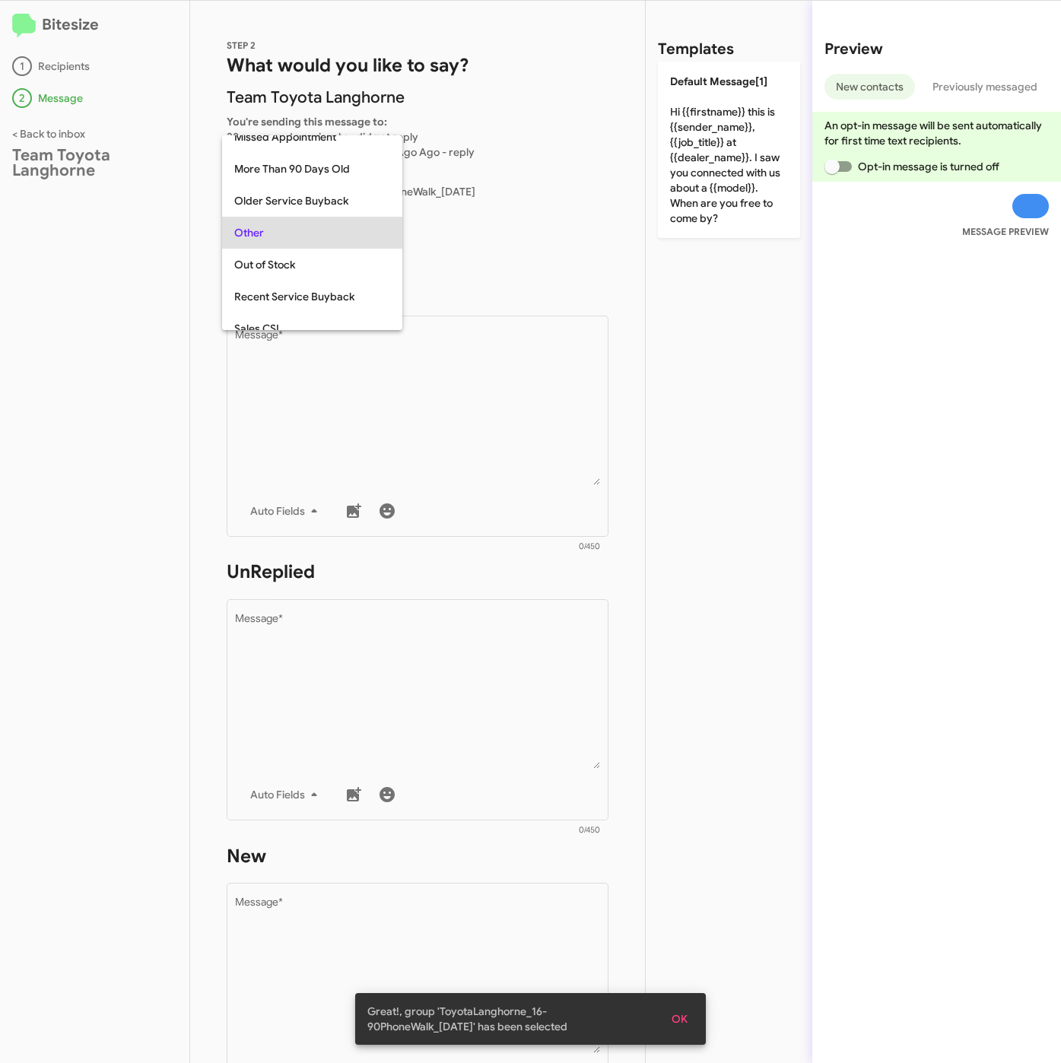
scroll to position [32, 0]
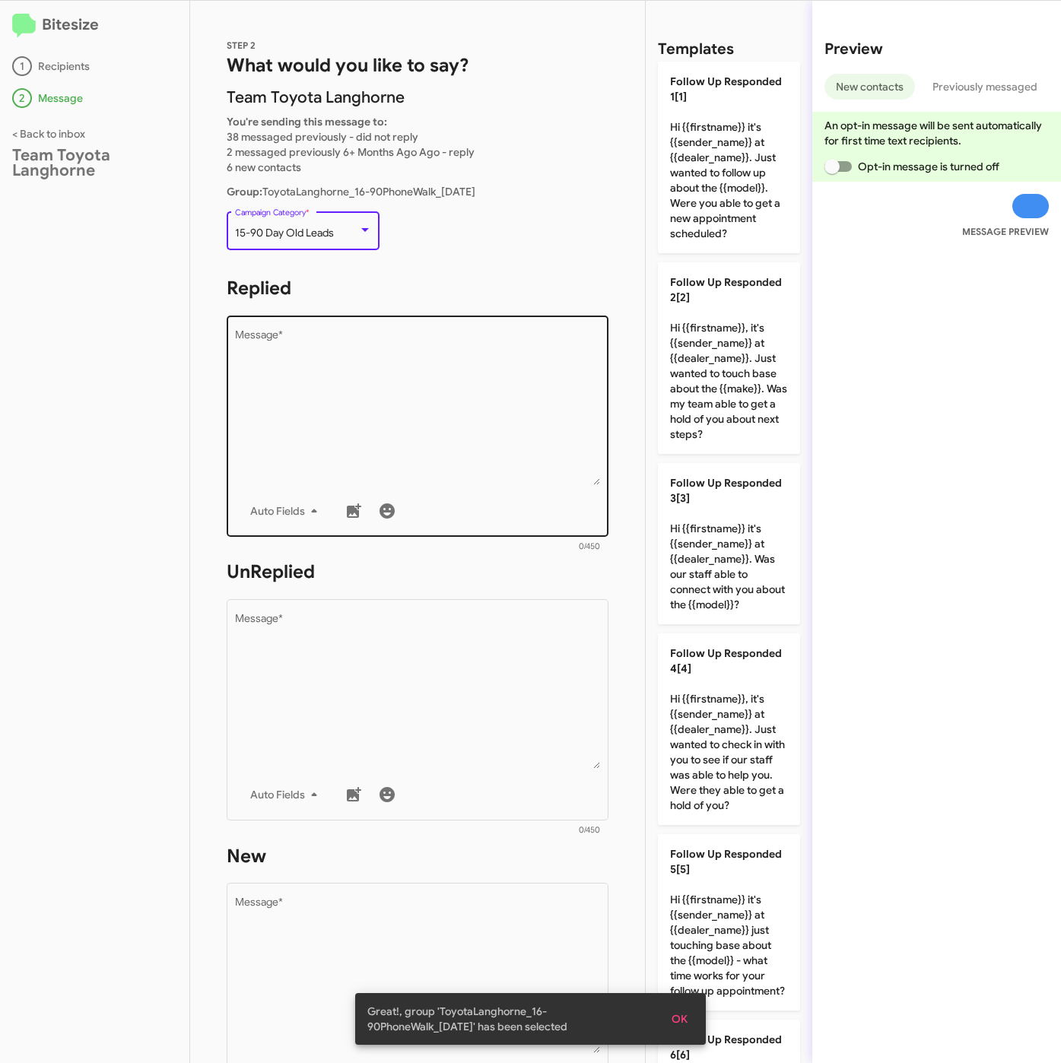
click at [315, 359] on textarea "Message *" at bounding box center [418, 407] width 366 height 155
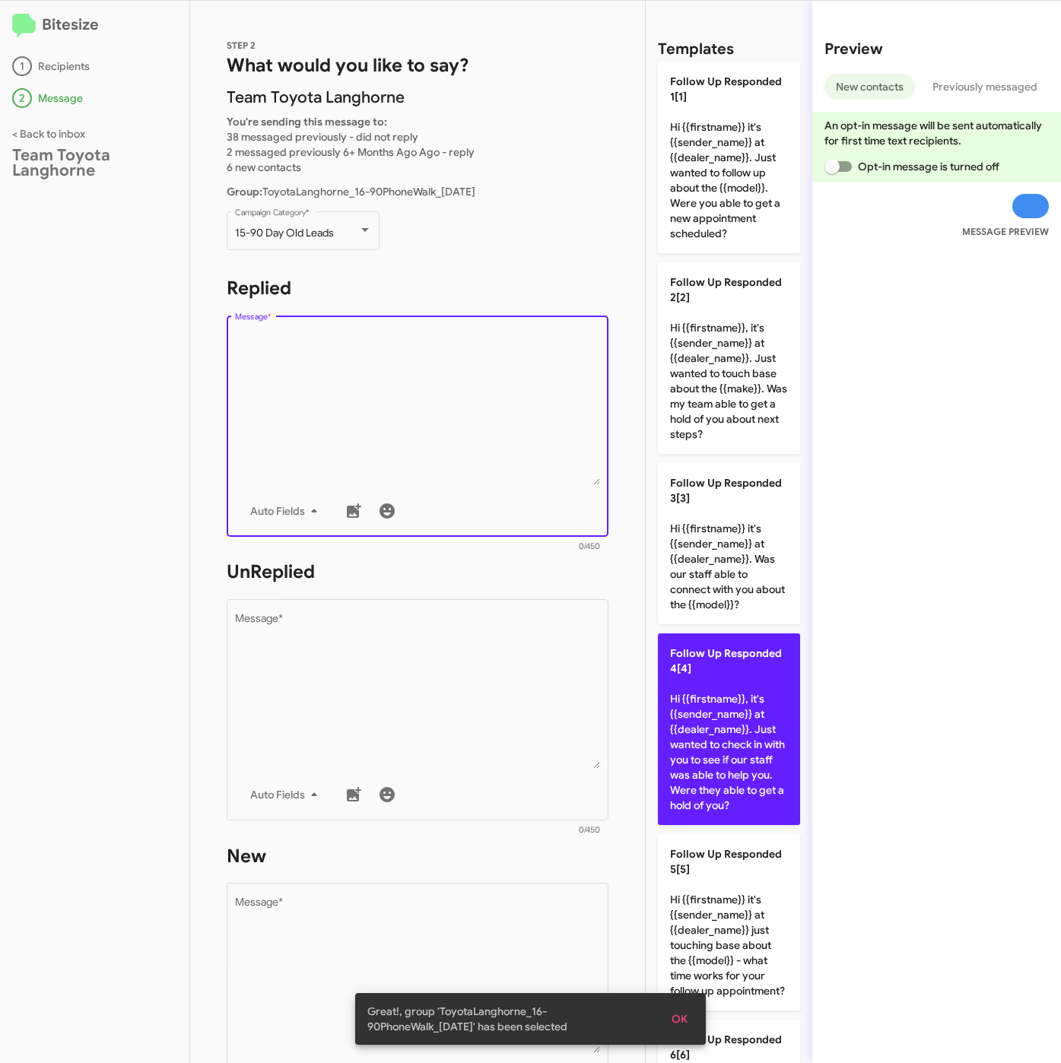
click at [740, 787] on p "Follow Up Responded 4[4] Hi {{firstname}}, it's {{sender_name}} at {{dealer_nam…" at bounding box center [729, 729] width 142 height 192
type textarea "Hi {{firstname}}, it's {{sender_name}} at {{dealer_name}}. Just wanted to check…"
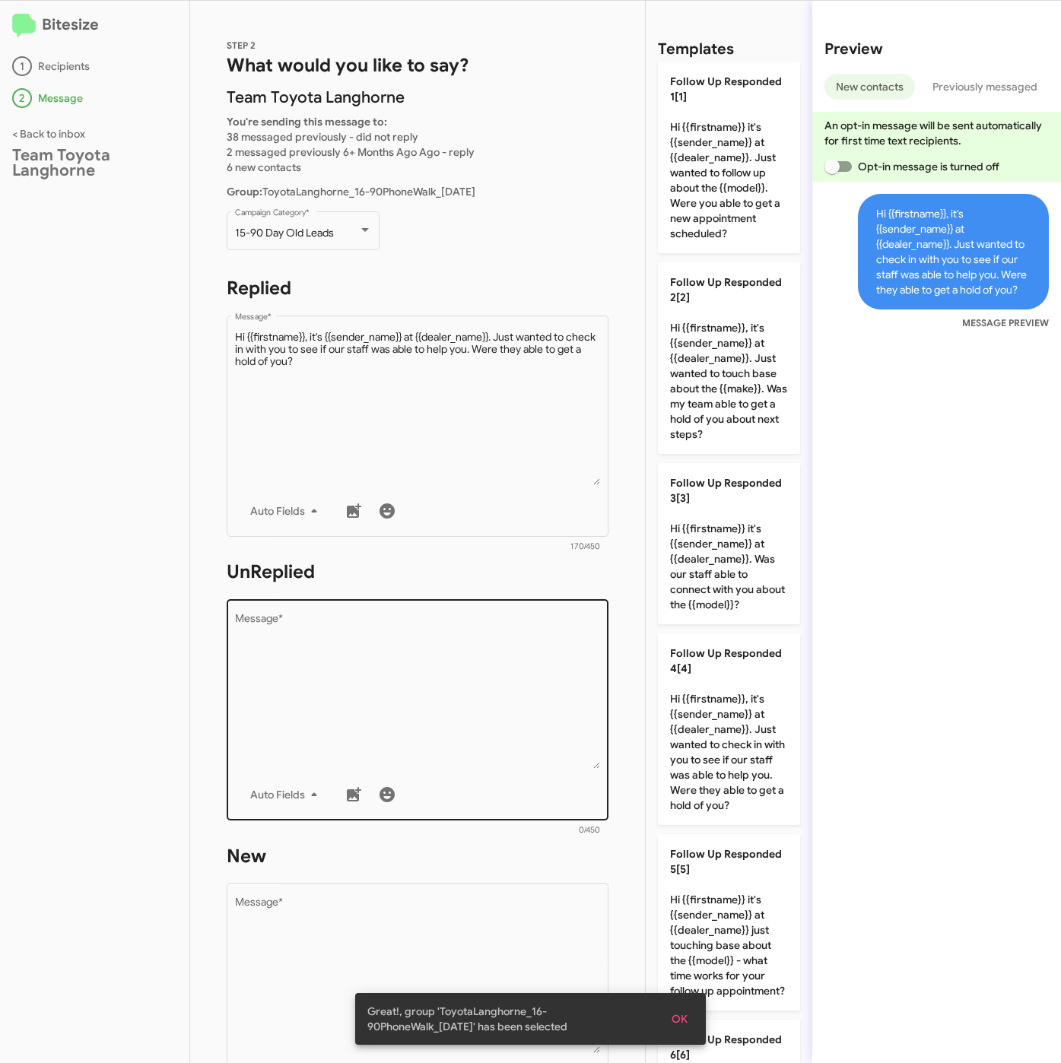
click at [489, 680] on textarea "Message *" at bounding box center [418, 691] width 366 height 155
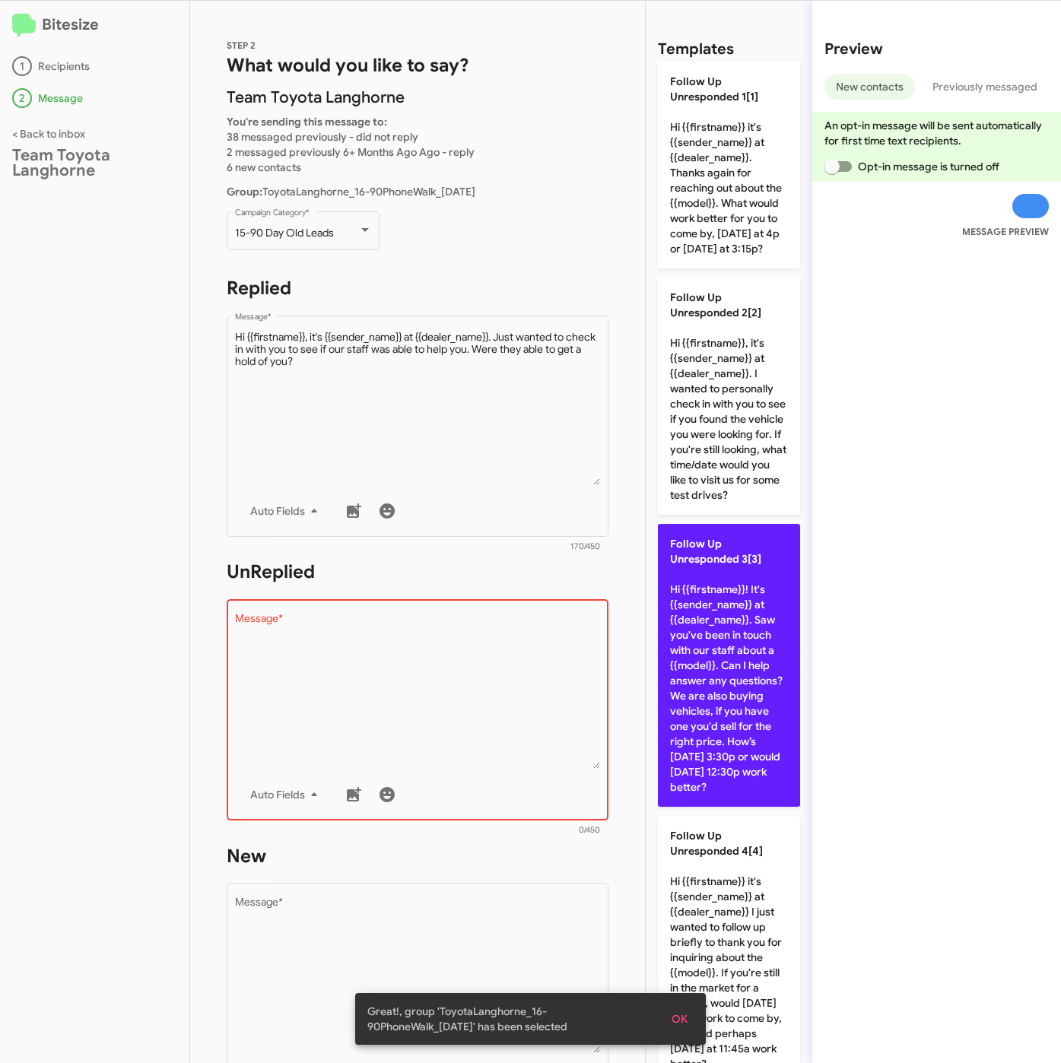
click at [739, 734] on p "Follow Up Unresponded 3[3] Hi {{firstname}}! It's {{sender_name}} at {{dealer_n…" at bounding box center [729, 665] width 142 height 283
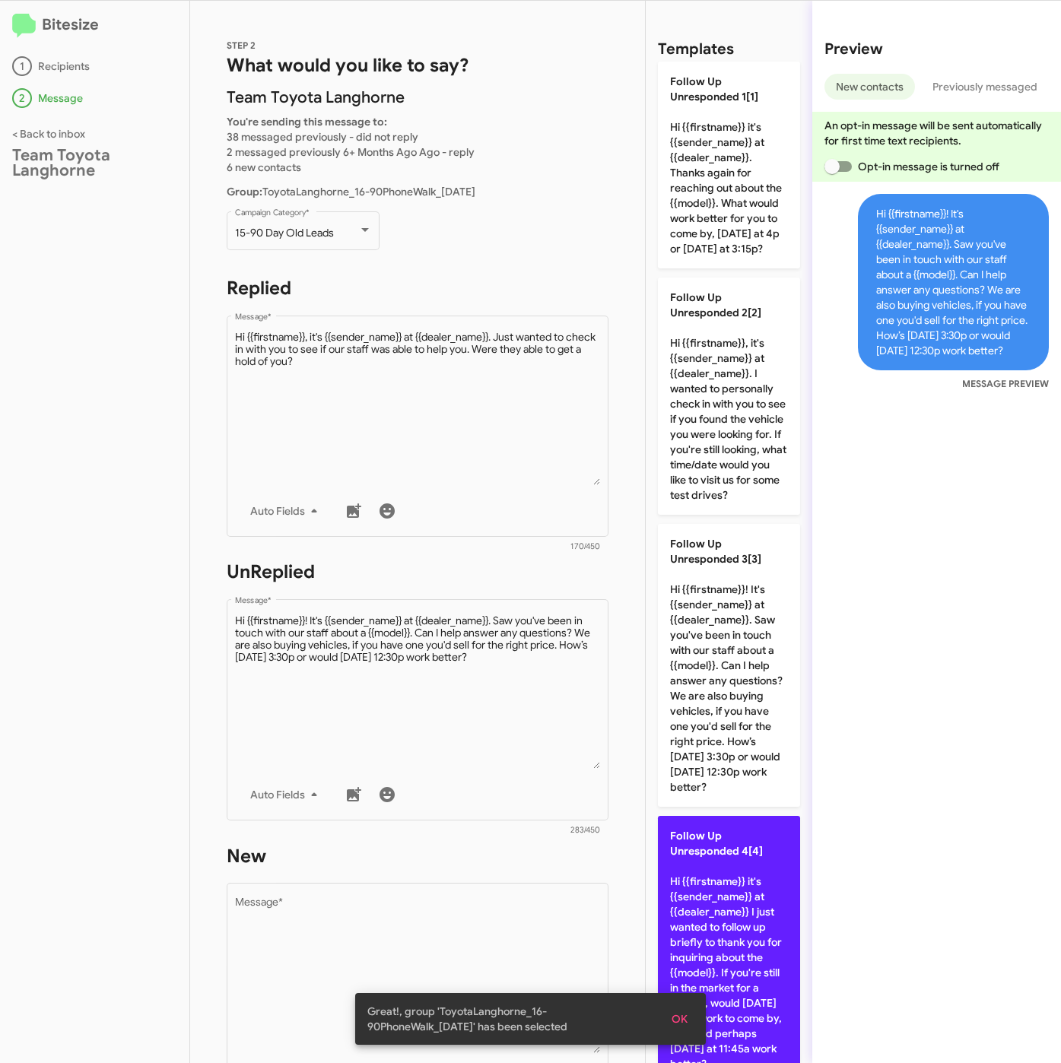
click at [734, 934] on p "Follow Up Unresponded 4[4] Hi {{firstname}} it's {{sender_name}} at {{dealer_na…" at bounding box center [729, 950] width 142 height 268
type textarea "Hi {{firstname}} it's {{sender_name}} at {{dealer_name}} I just wanted to follo…"
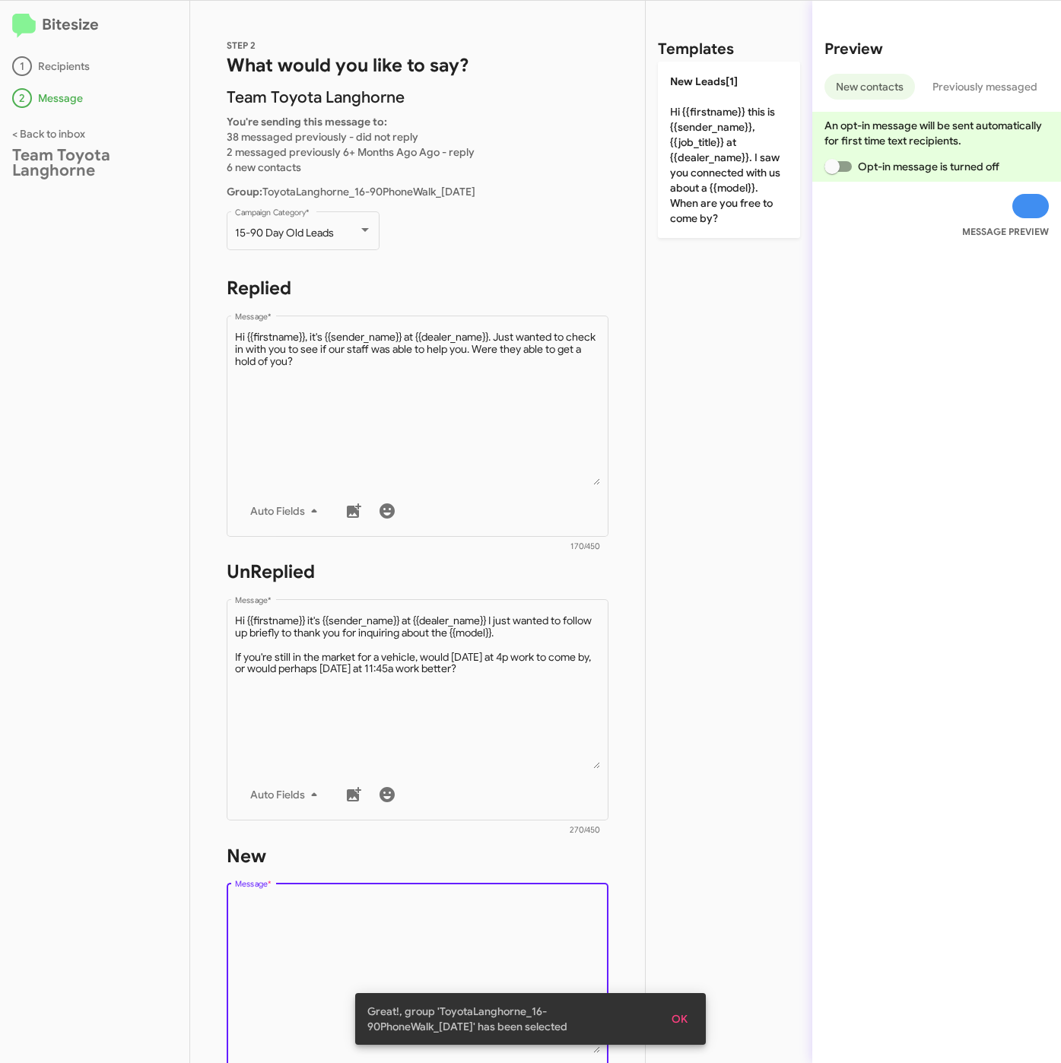
click at [566, 938] on textarea "Message *" at bounding box center [418, 975] width 366 height 155
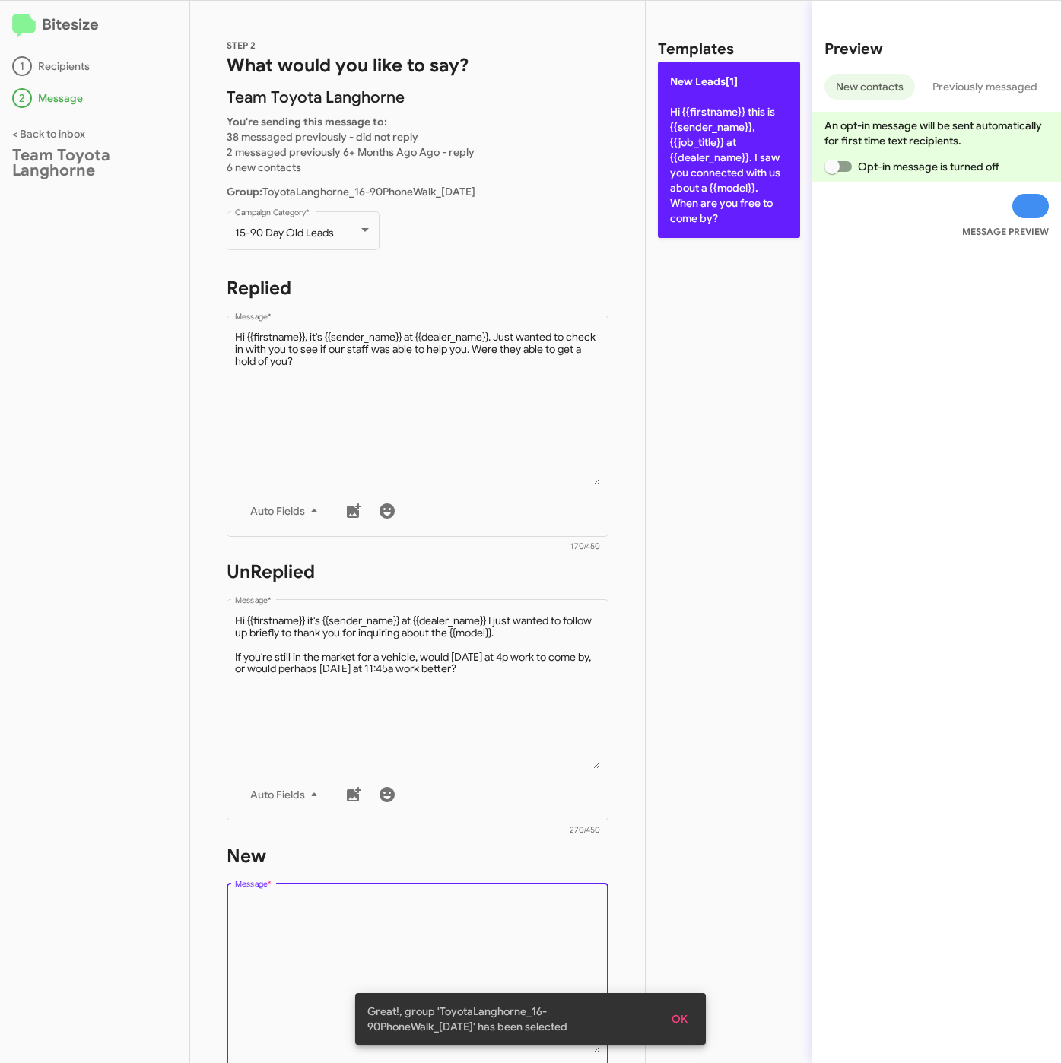
click at [749, 213] on p "New Leads[1] Hi {{firstname}} this is {{sender_name}}, {{job_title}} at {{deale…" at bounding box center [729, 150] width 142 height 176
type textarea "Hi {{firstname}} this is {{sender_name}}, {{job_title}} at {{dealer_name}}. I s…"
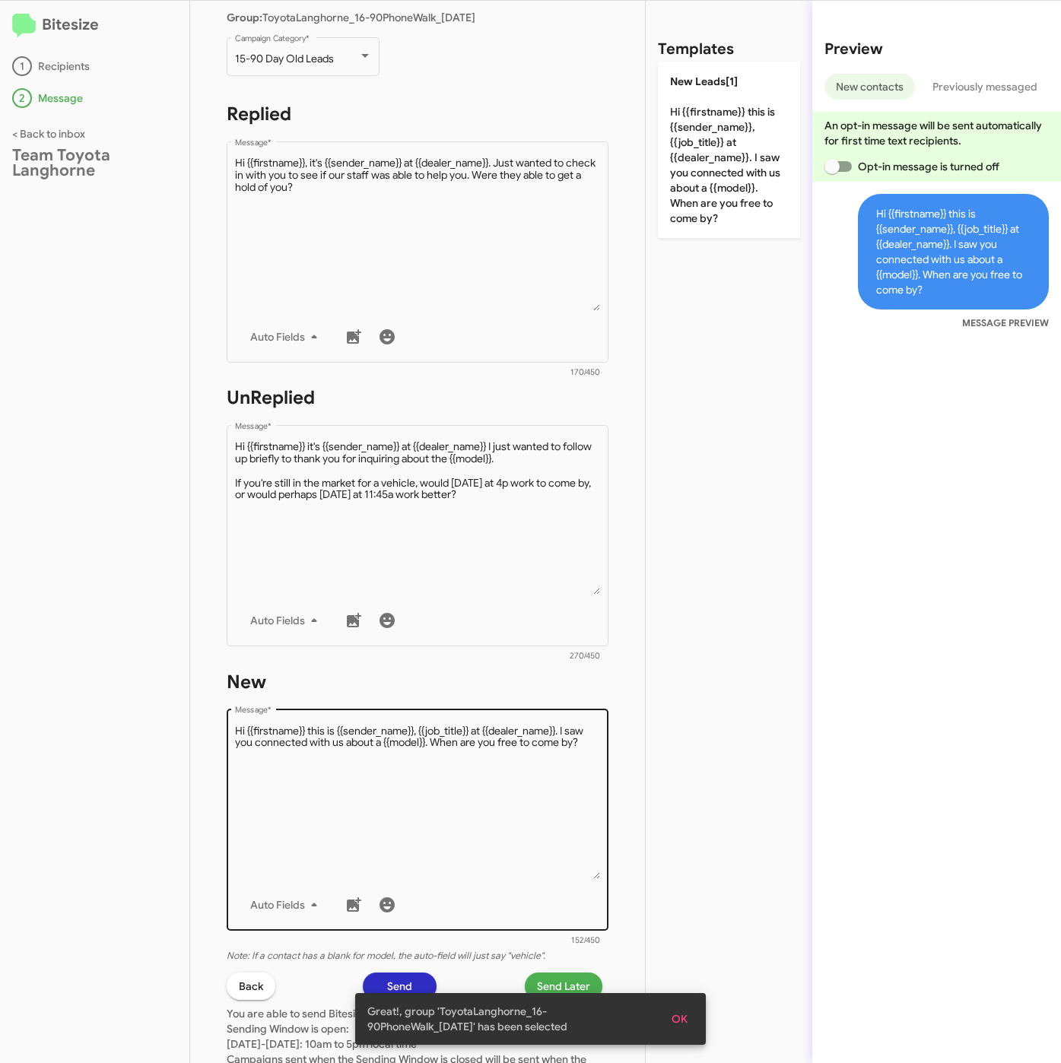
scroll to position [327, 0]
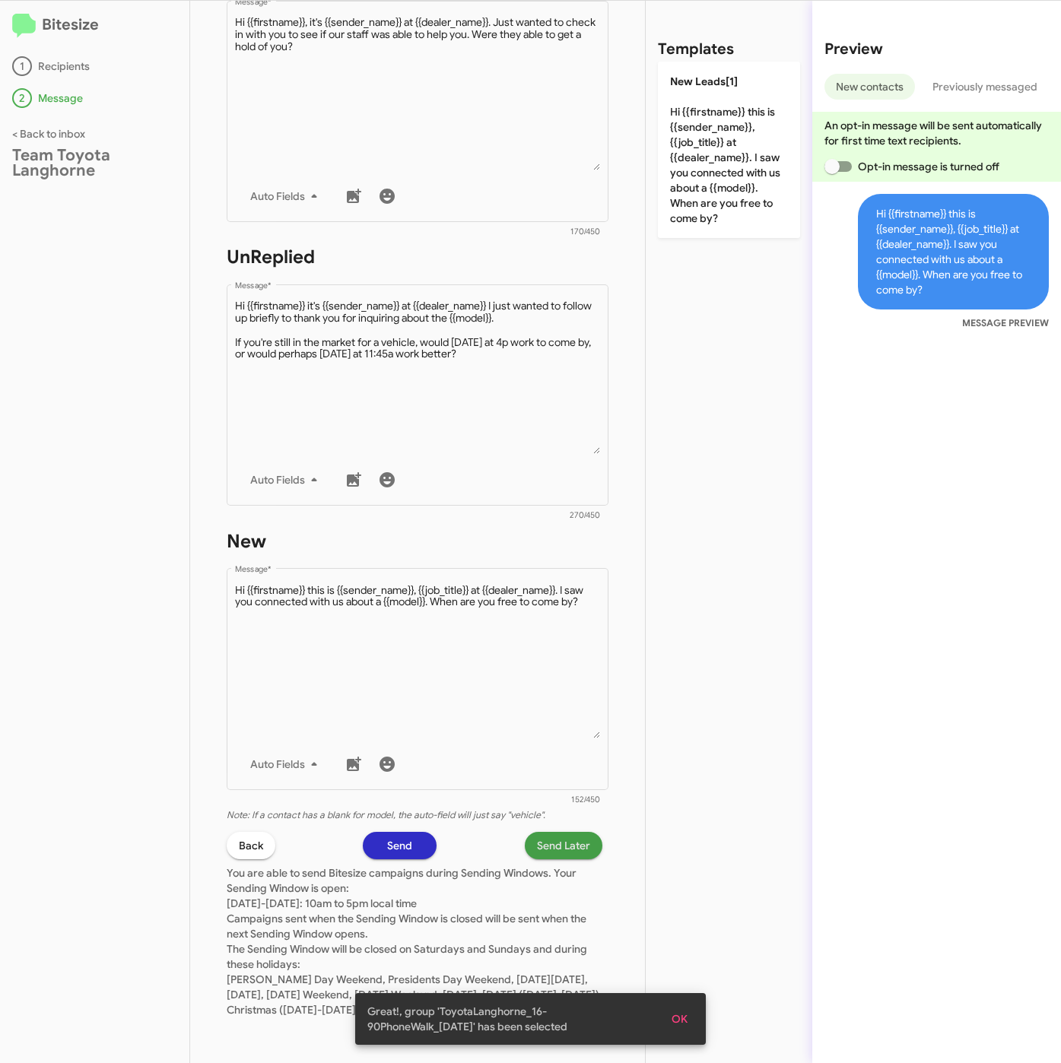
click at [537, 833] on span "Send Later" at bounding box center [563, 845] width 53 height 27
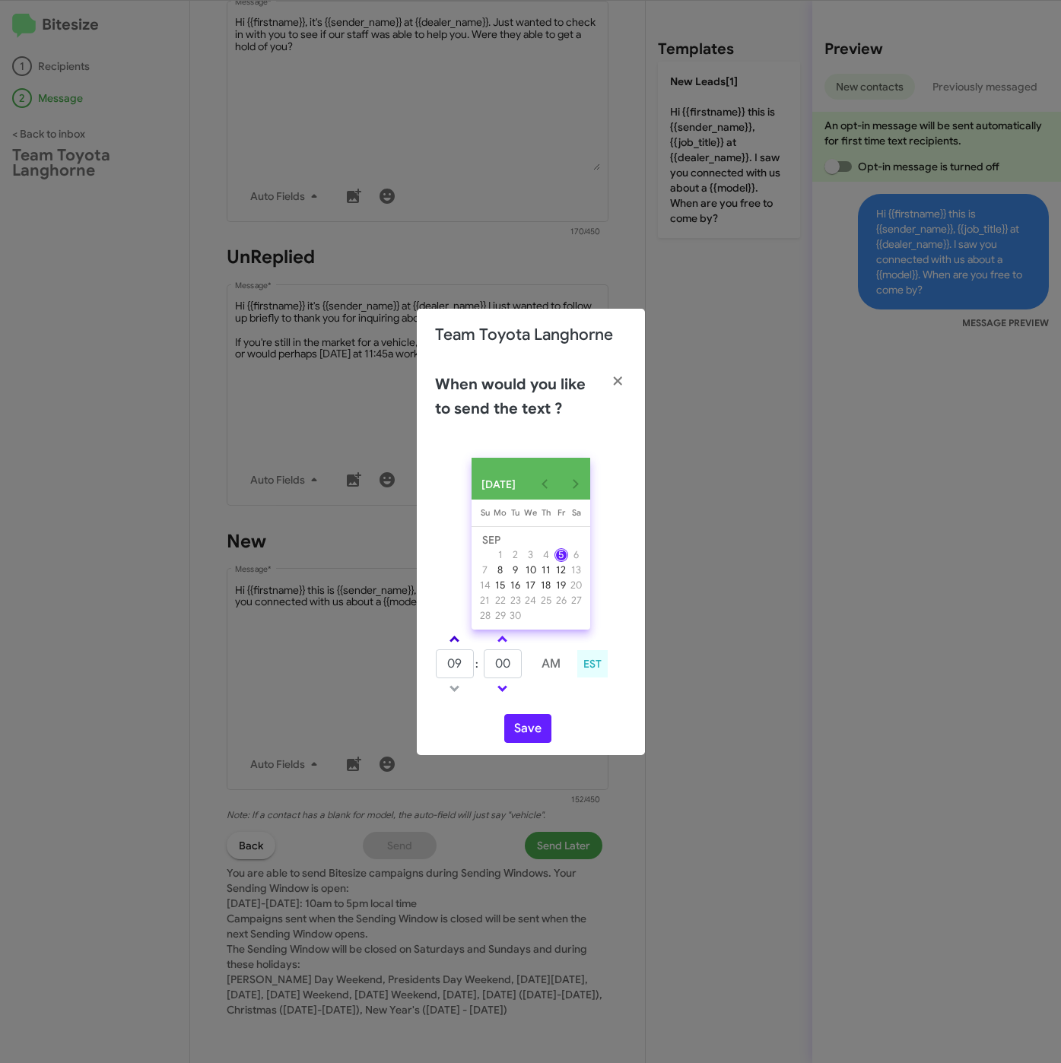
click at [463, 644] on link at bounding box center [454, 638] width 27 height 17
type input "01"
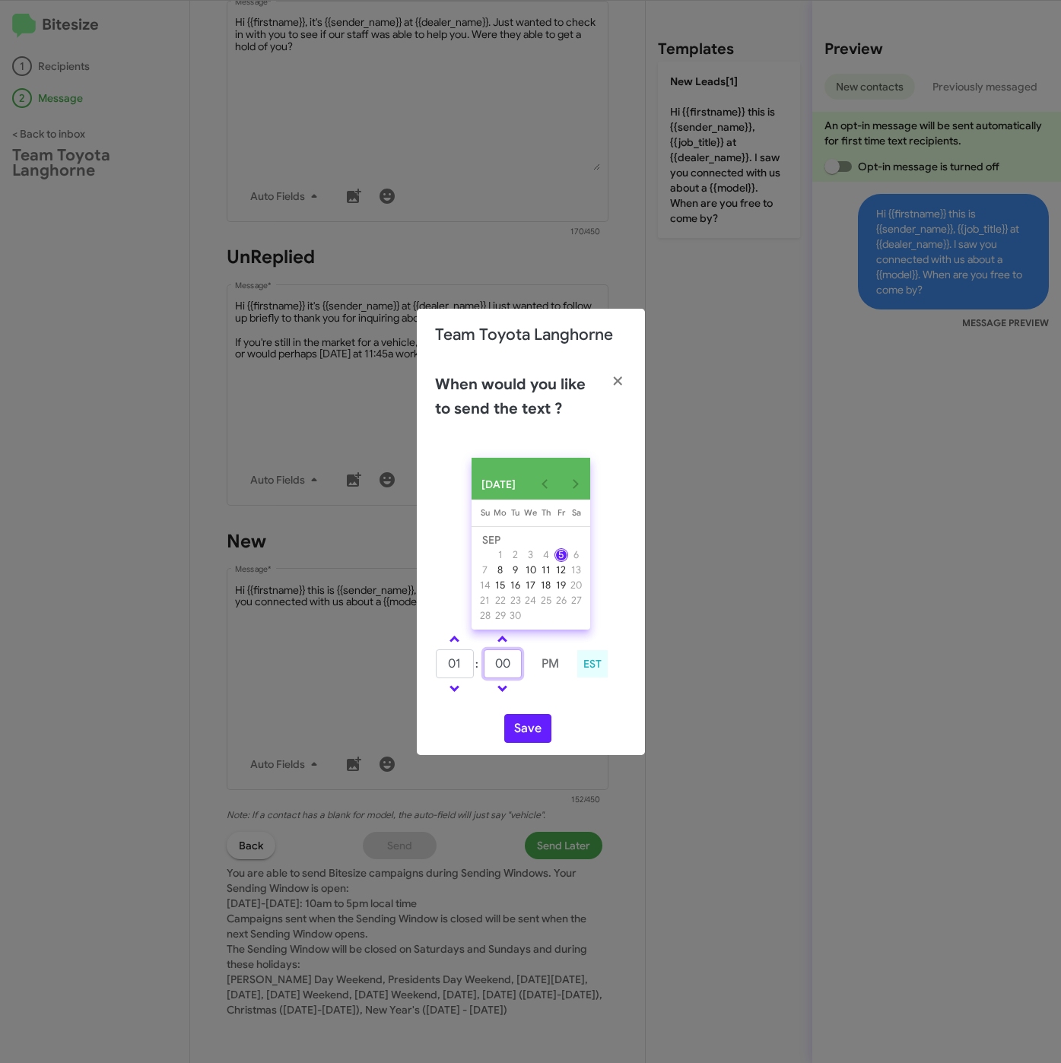
drag, startPoint x: 511, startPoint y: 674, endPoint x: 479, endPoint y: 671, distance: 32.0
click at [479, 671] on tr "01 : 00 PM" at bounding box center [502, 664] width 135 height 30
type input "21"
click at [520, 732] on button "Save" at bounding box center [527, 728] width 47 height 29
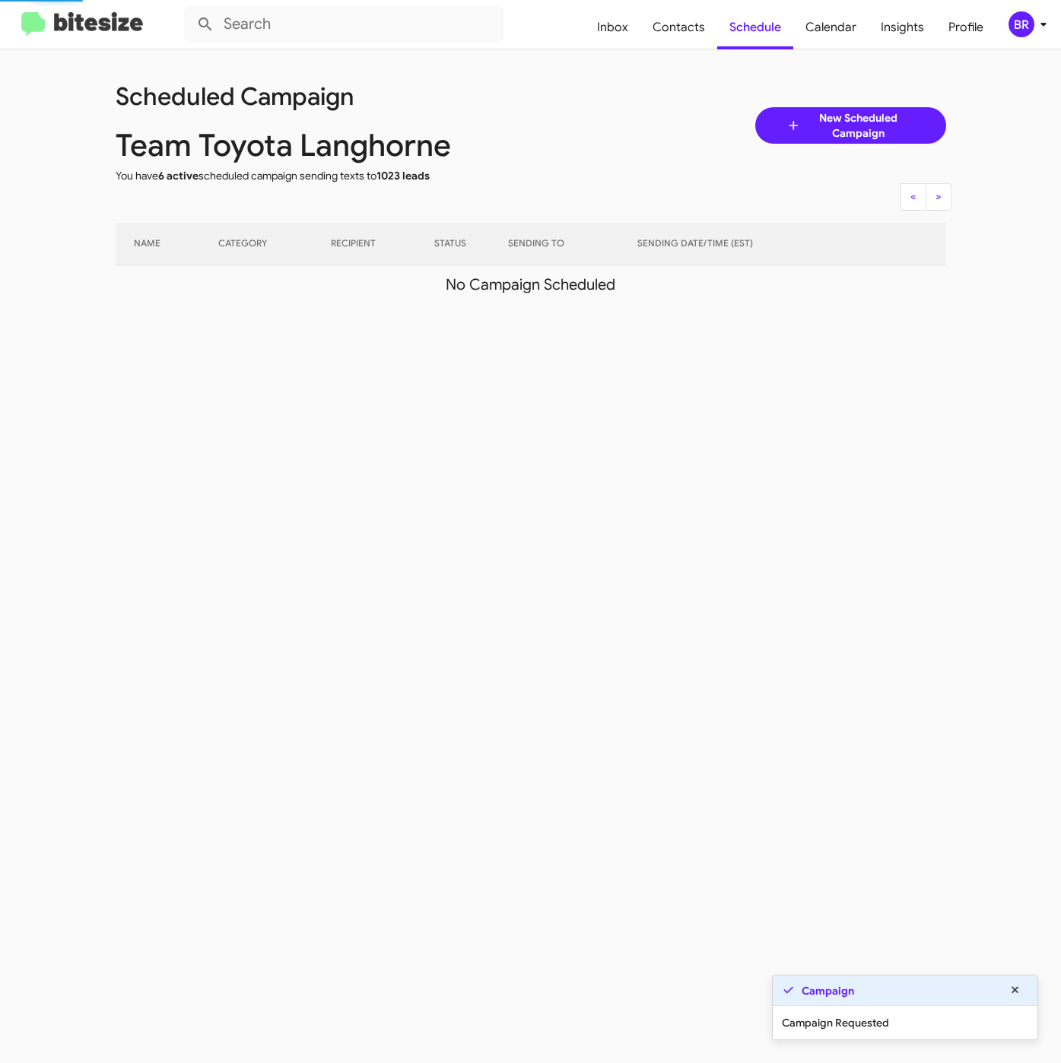
click at [1033, 34] on span "BR" at bounding box center [1030, 24] width 46 height 26
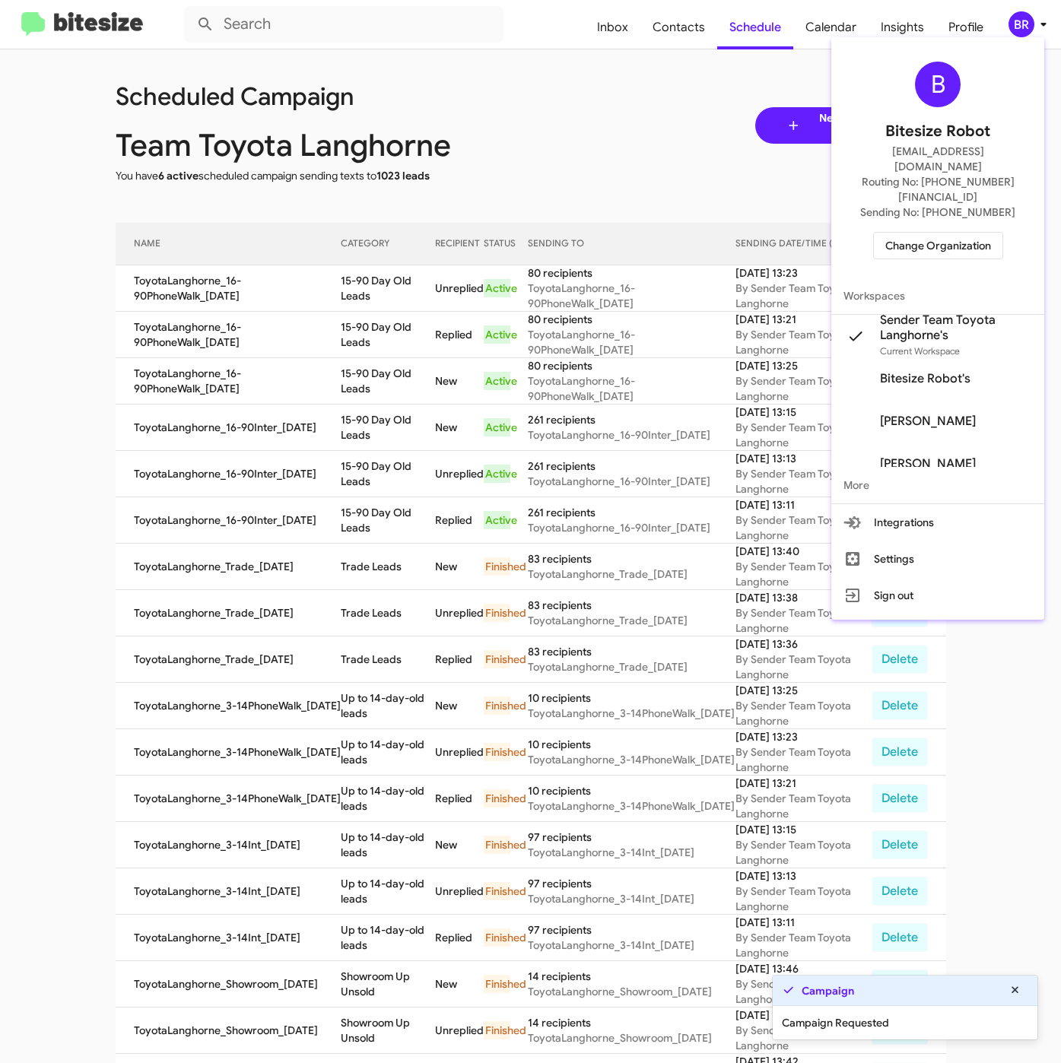
click at [356, 303] on div at bounding box center [530, 531] width 1061 height 1063
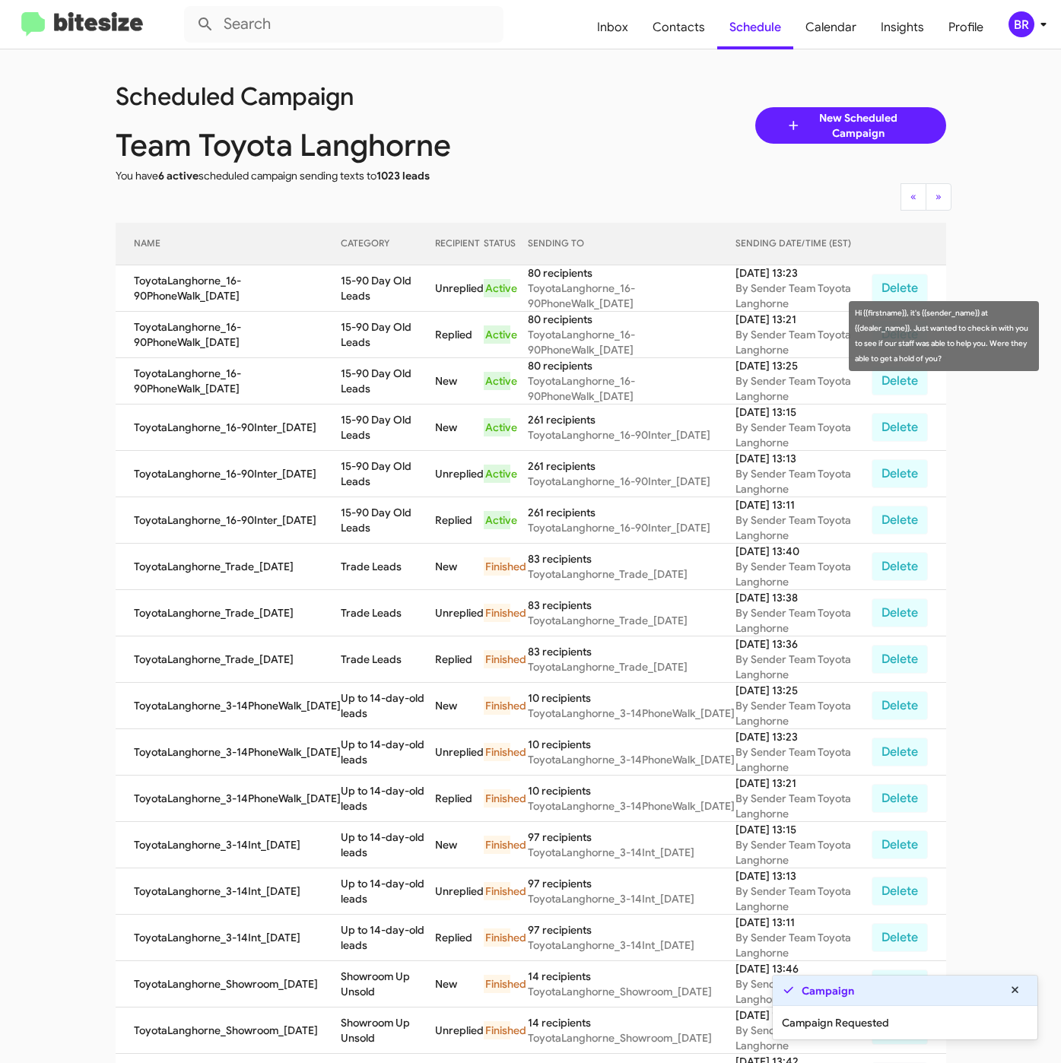
drag, startPoint x: 335, startPoint y: 327, endPoint x: 370, endPoint y: 347, distance: 40.2
click at [370, 347] on td "15-90 Day Old Leads" at bounding box center [388, 335] width 94 height 46
copy td "15-90 Day Old Leads"
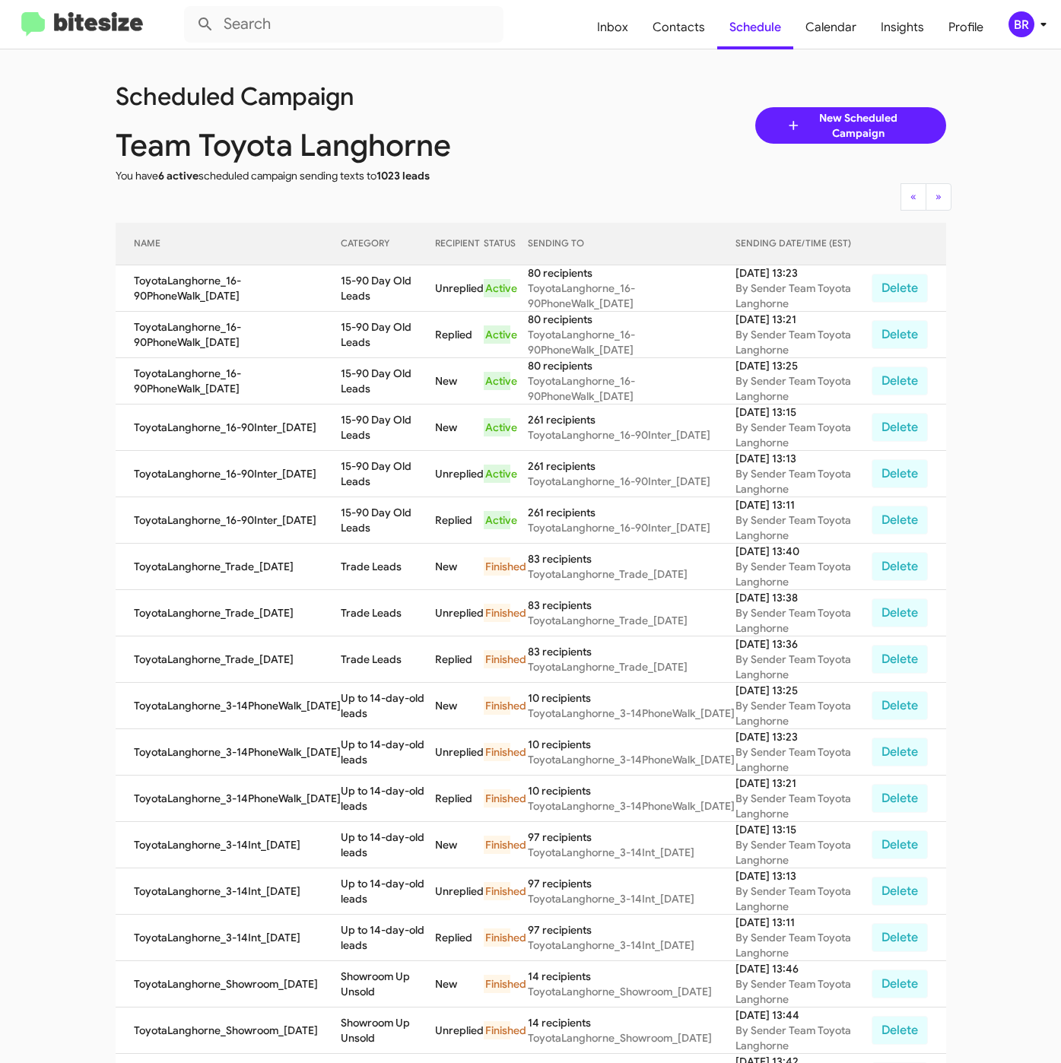
click at [1029, 28] on div "BR" at bounding box center [1021, 24] width 26 height 26
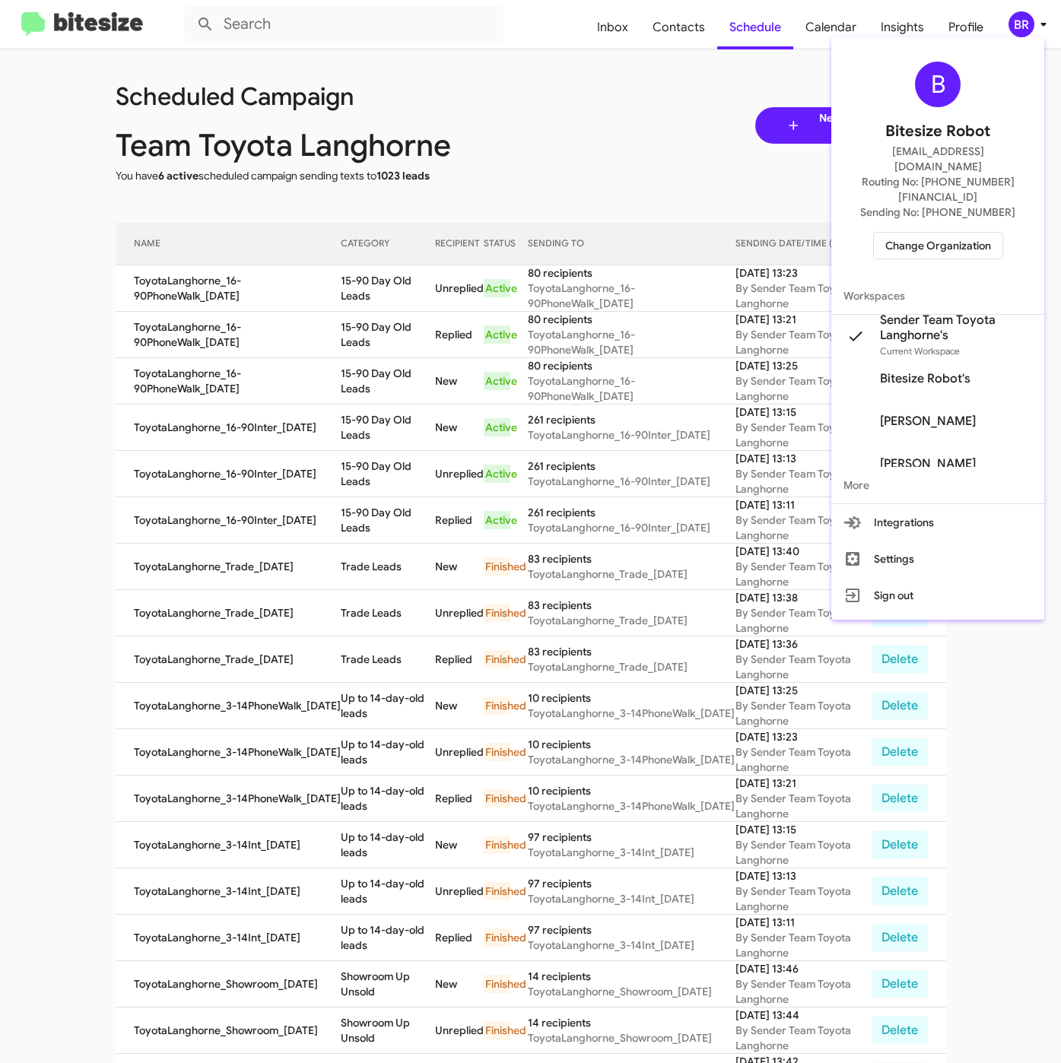
click at [931, 233] on span "Change Organization" at bounding box center [938, 246] width 106 height 26
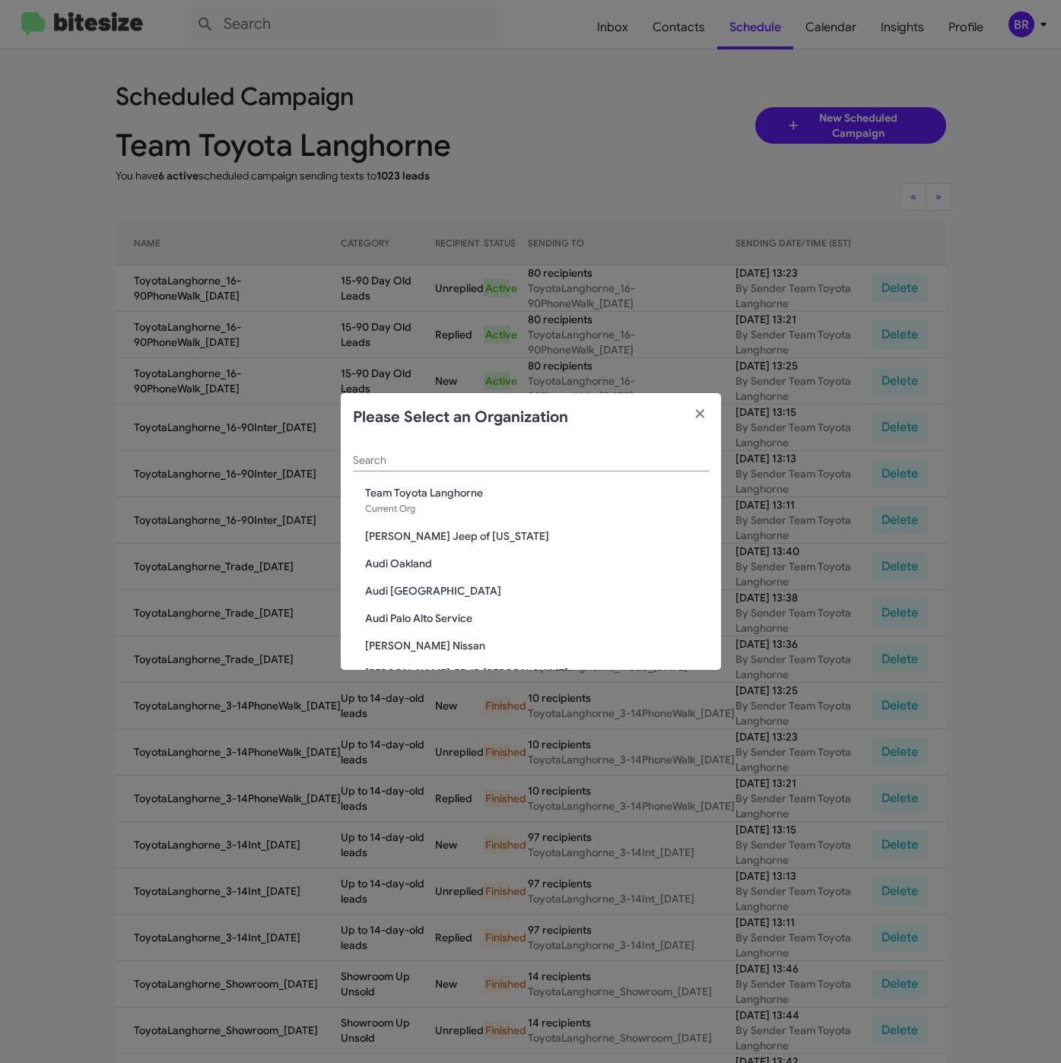
click at [436, 447] on div "Search" at bounding box center [531, 457] width 356 height 30
paste input "Audi Oakland"
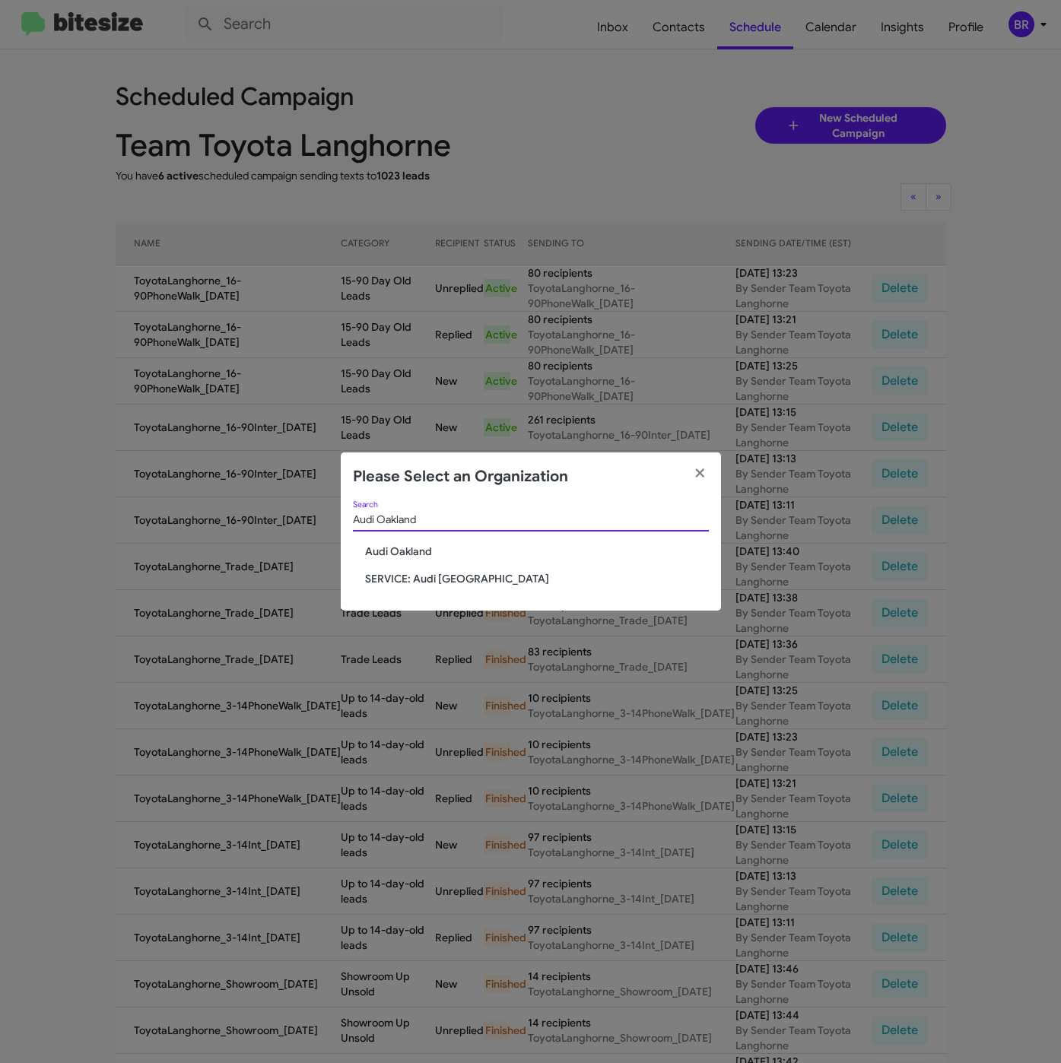
type input "Audi Oakland"
click at [411, 547] on span "Audi Oakland" at bounding box center [537, 551] width 344 height 15
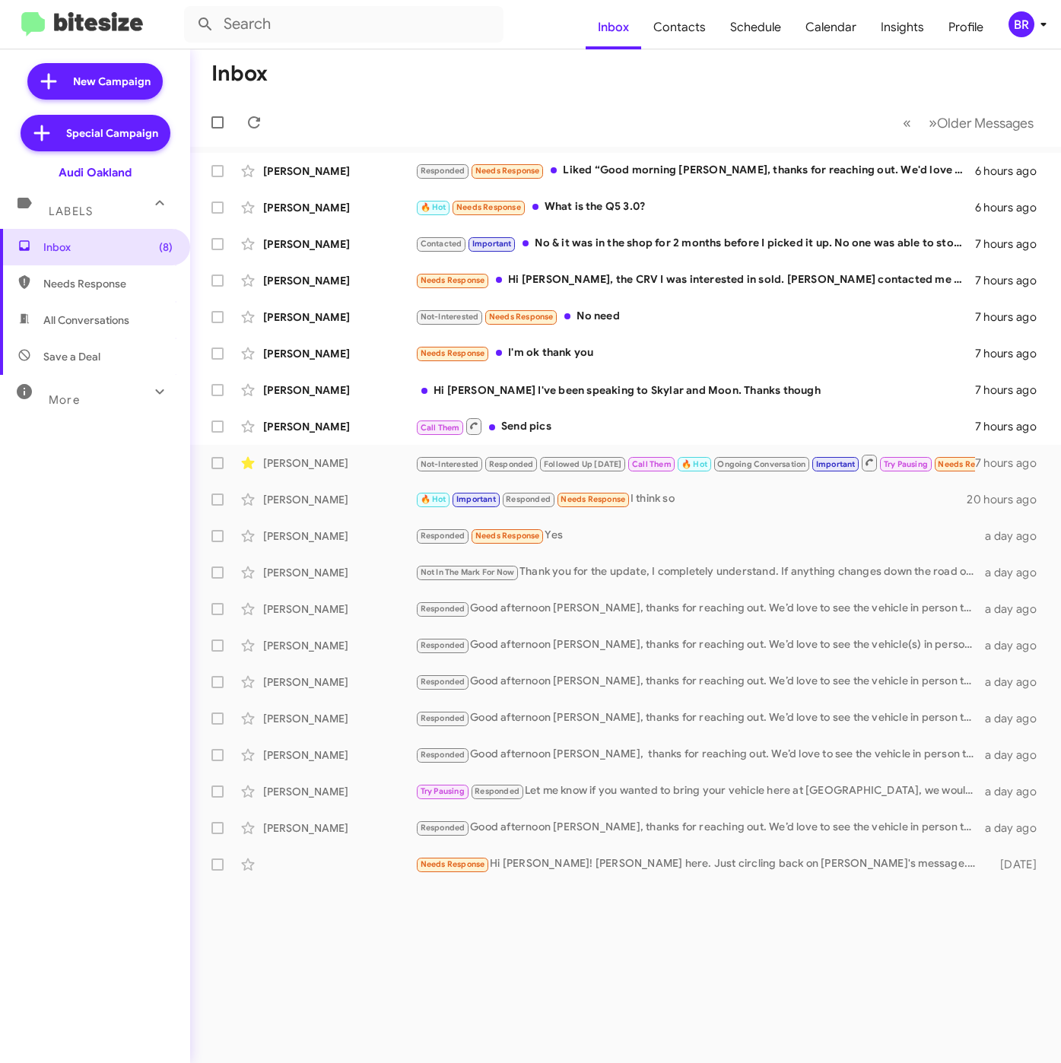
click at [1025, 26] on div "BR" at bounding box center [1021, 24] width 26 height 26
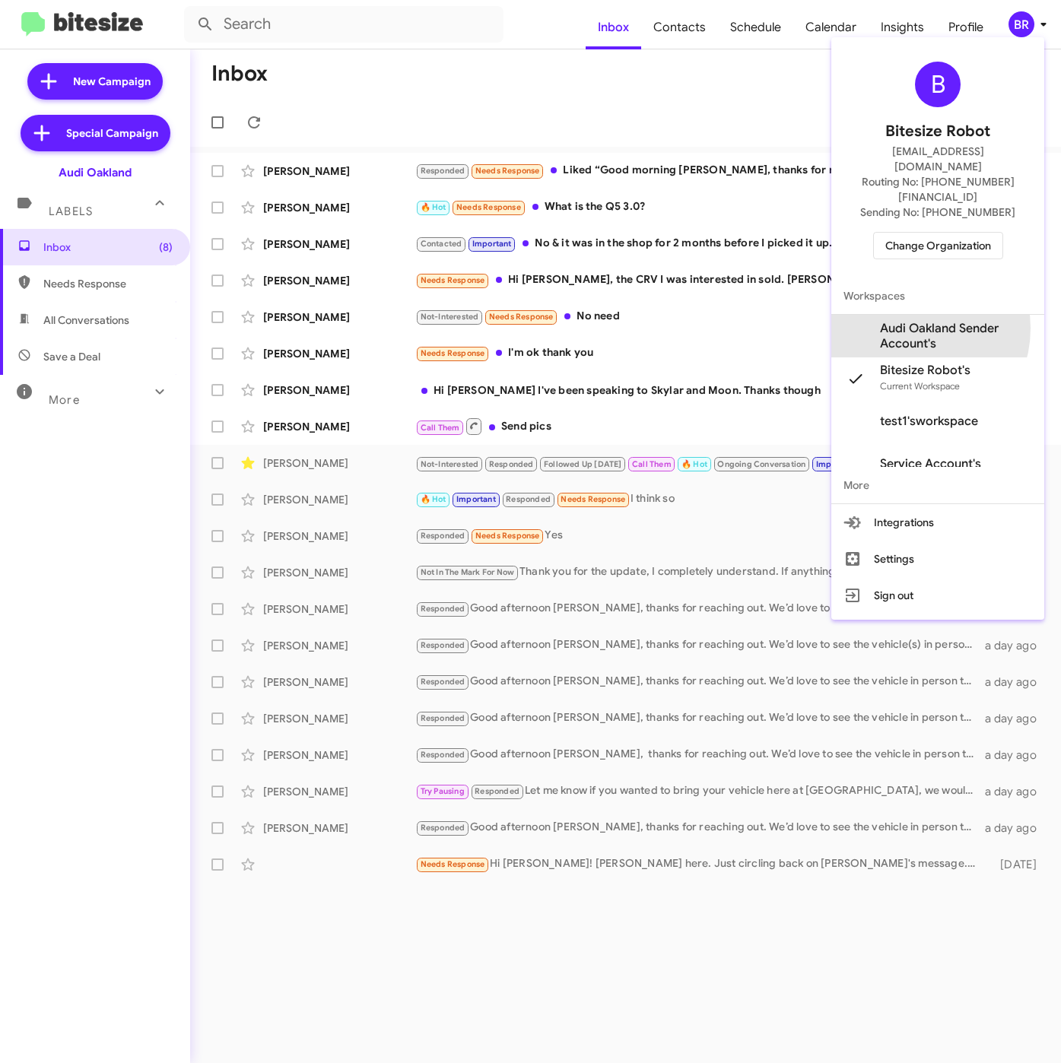
click at [909, 321] on span "Audi Oakland Sender Account's" at bounding box center [956, 336] width 152 height 30
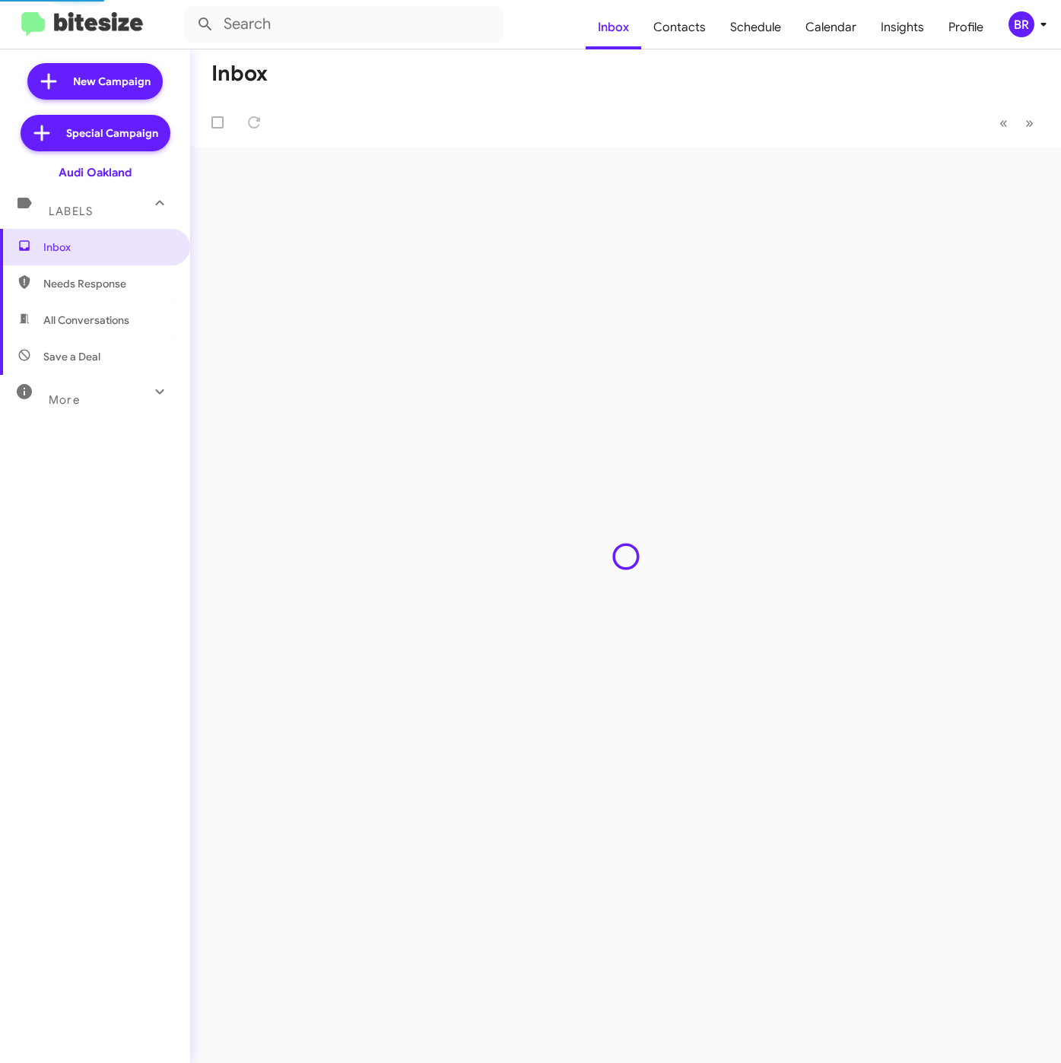
click at [682, 30] on span "Contacts" at bounding box center [679, 27] width 77 height 44
type input "in:groups"
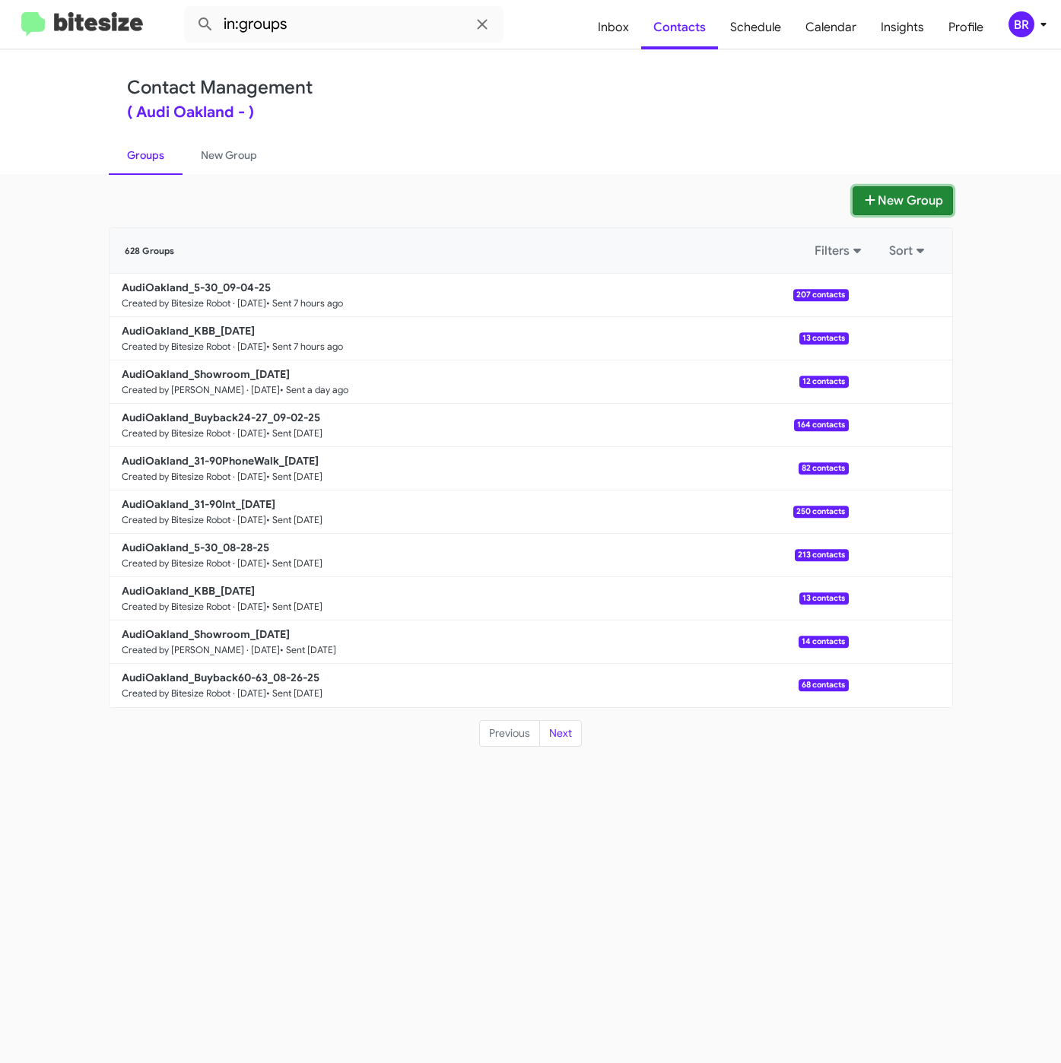
click at [885, 208] on button "New Group" at bounding box center [902, 200] width 100 height 29
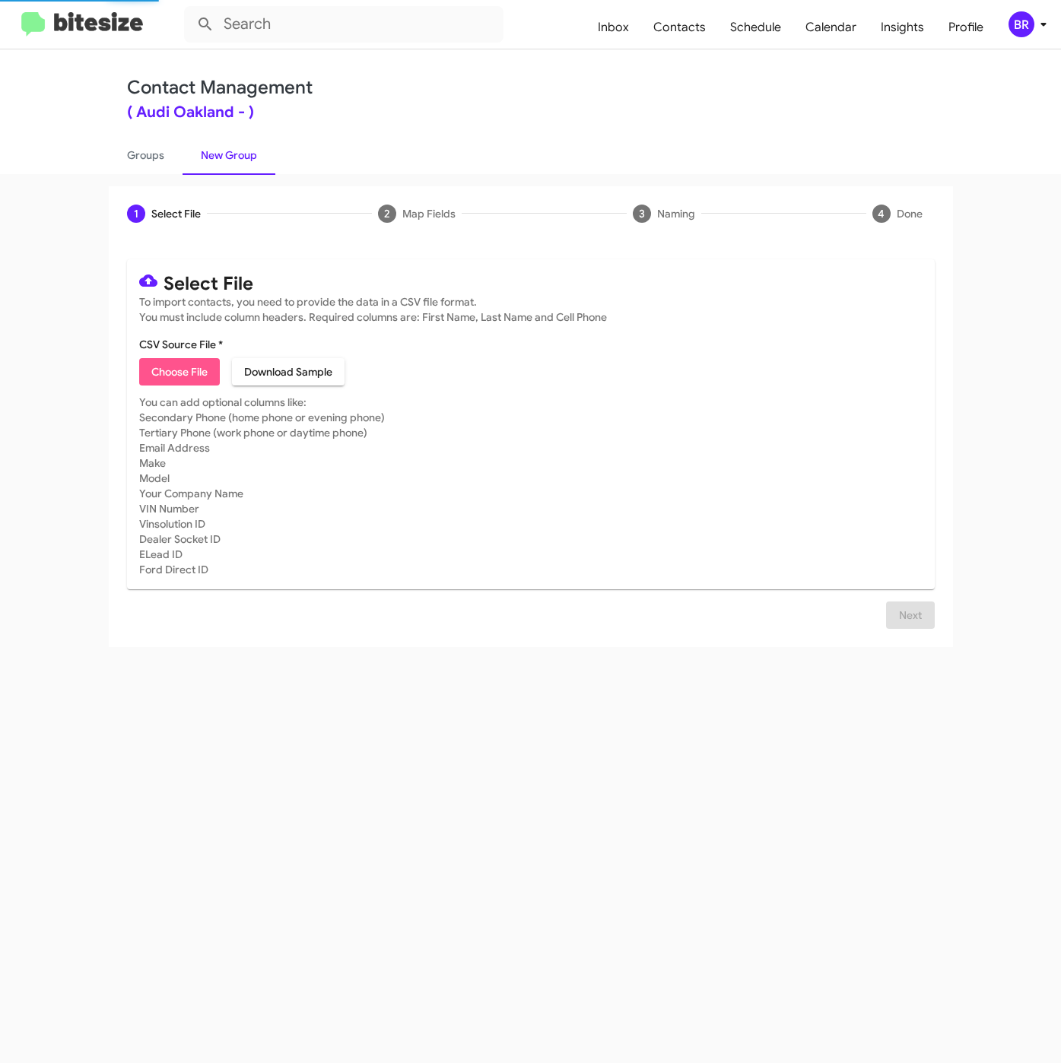
click at [180, 374] on span "Choose File" at bounding box center [179, 371] width 56 height 27
type input "AudiOakland_31-90PhoneWalk_09-05-25"
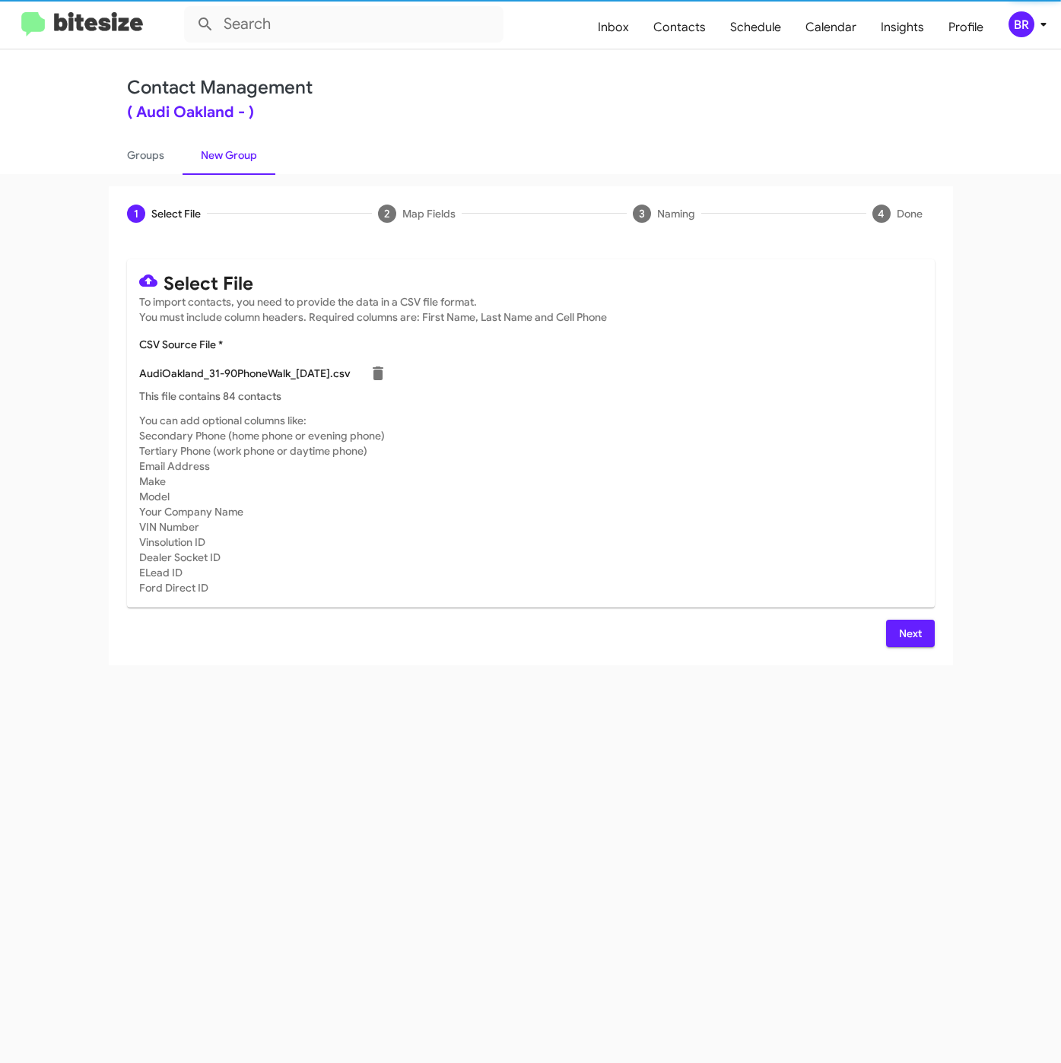
click at [896, 630] on button "Next" at bounding box center [910, 633] width 49 height 27
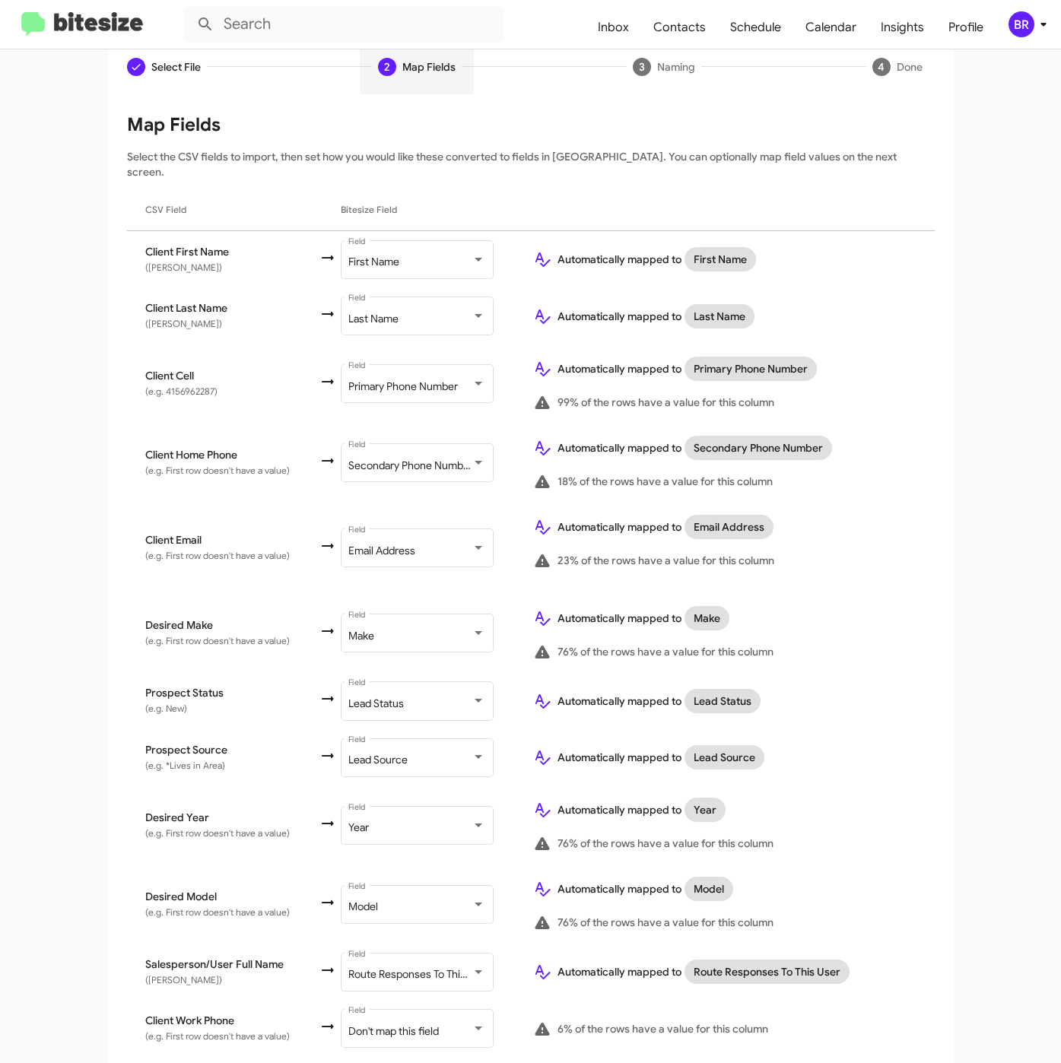
scroll to position [237, 0]
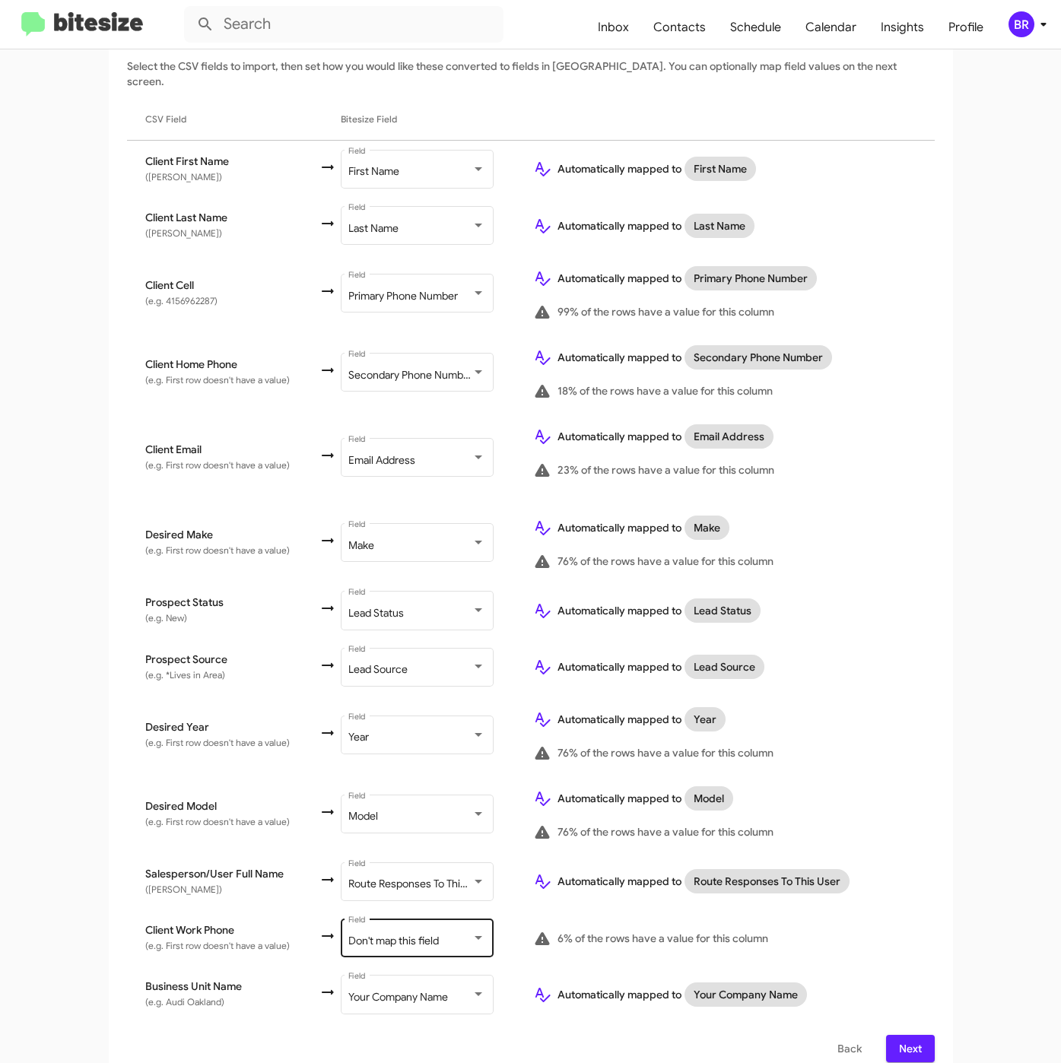
click at [450, 935] on div "Don't map this field" at bounding box center [409, 941] width 123 height 12
click at [898, 1035] on span "Next" at bounding box center [910, 1048] width 24 height 27
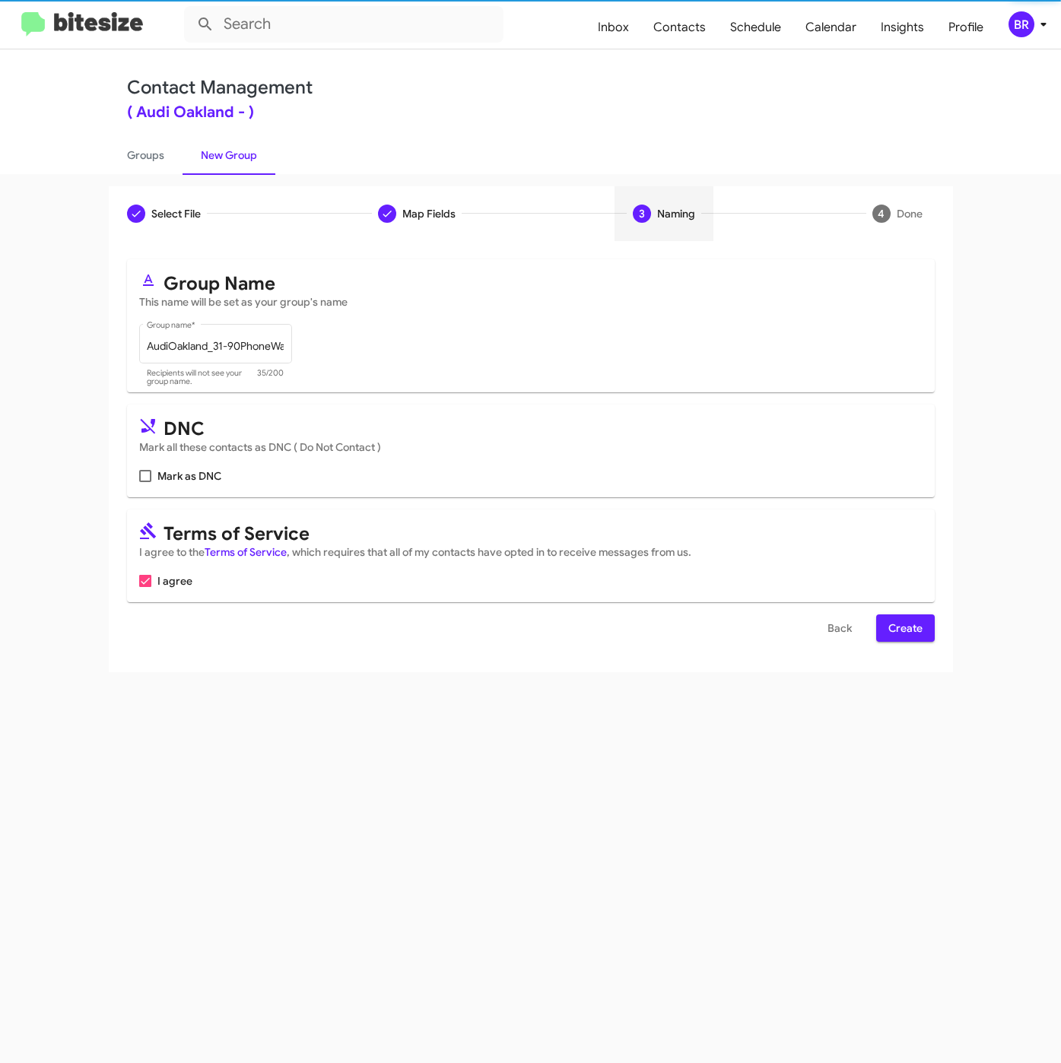
scroll to position [0, 0]
click at [903, 621] on span "Create" at bounding box center [905, 627] width 34 height 27
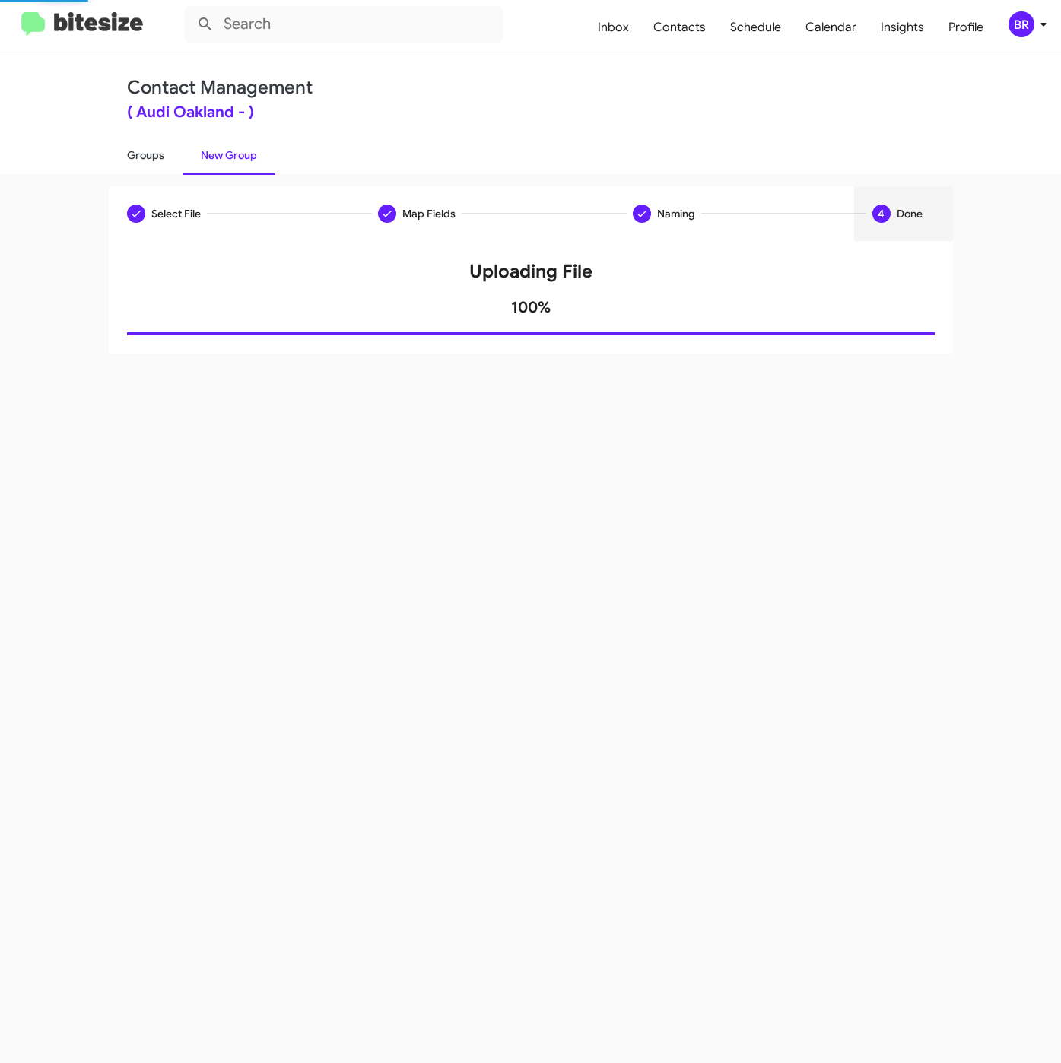
click at [155, 158] on link "Groups" at bounding box center [146, 155] width 74 height 40
type input "in:groups"
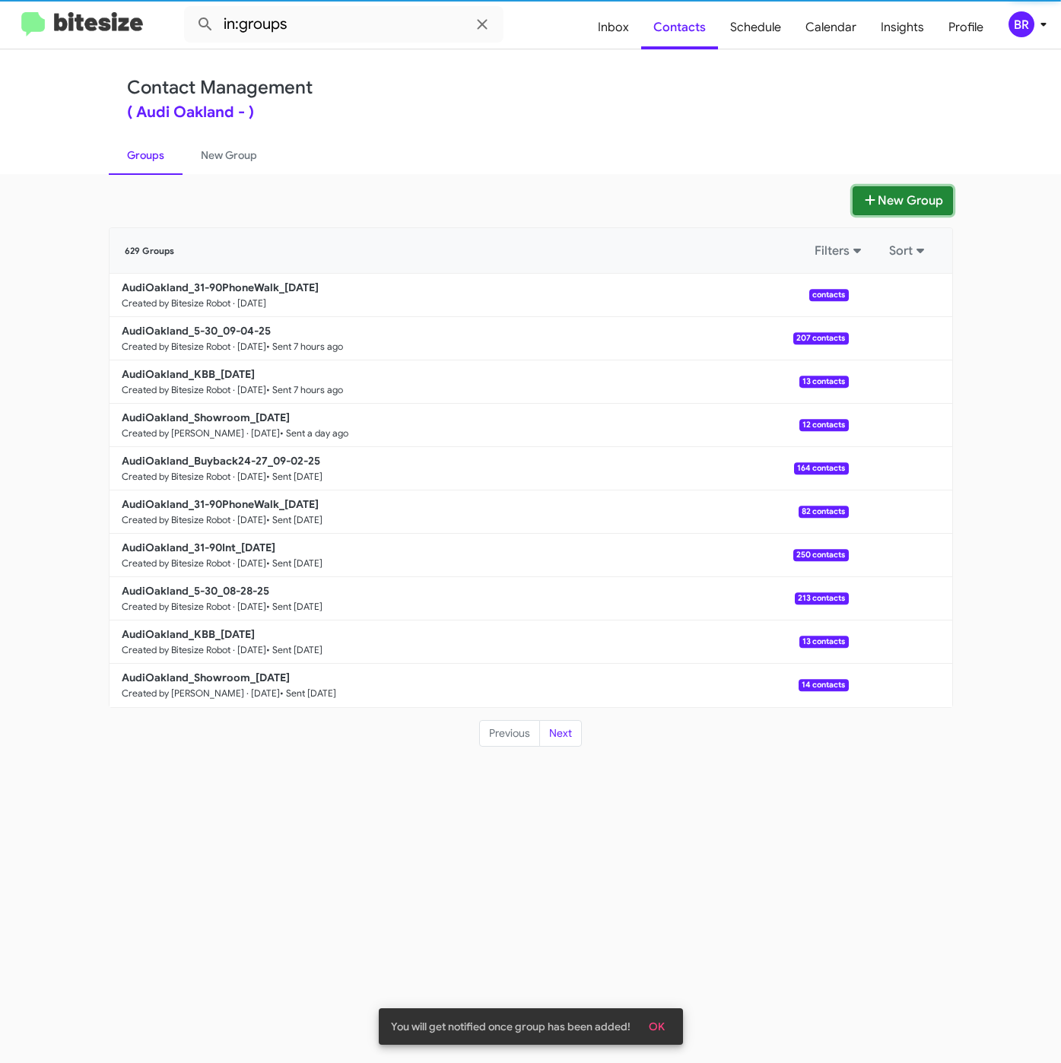
click at [884, 196] on button "New Group" at bounding box center [902, 200] width 100 height 29
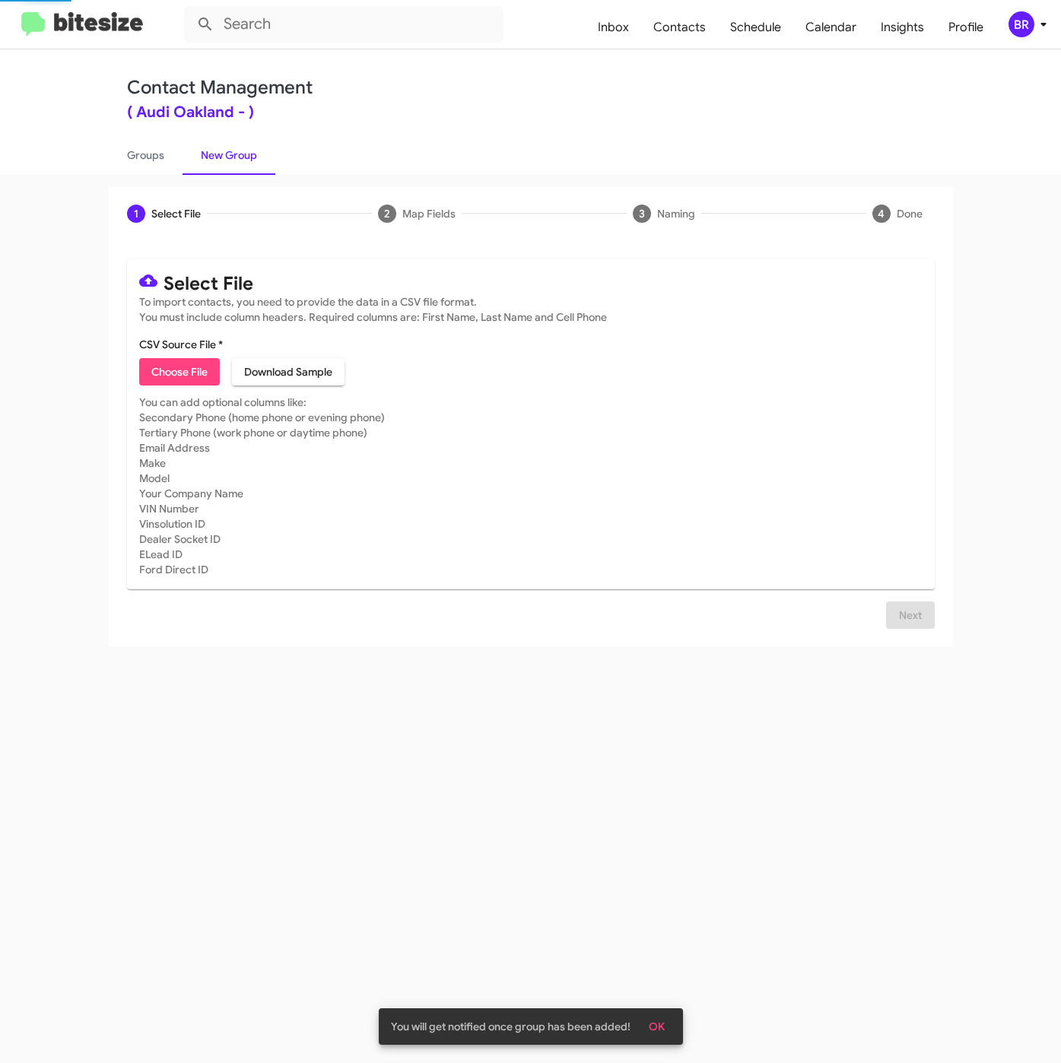
click at [201, 365] on span "Choose File" at bounding box center [179, 371] width 56 height 27
type input "AudiOakland_31-90Int_09-05-25"
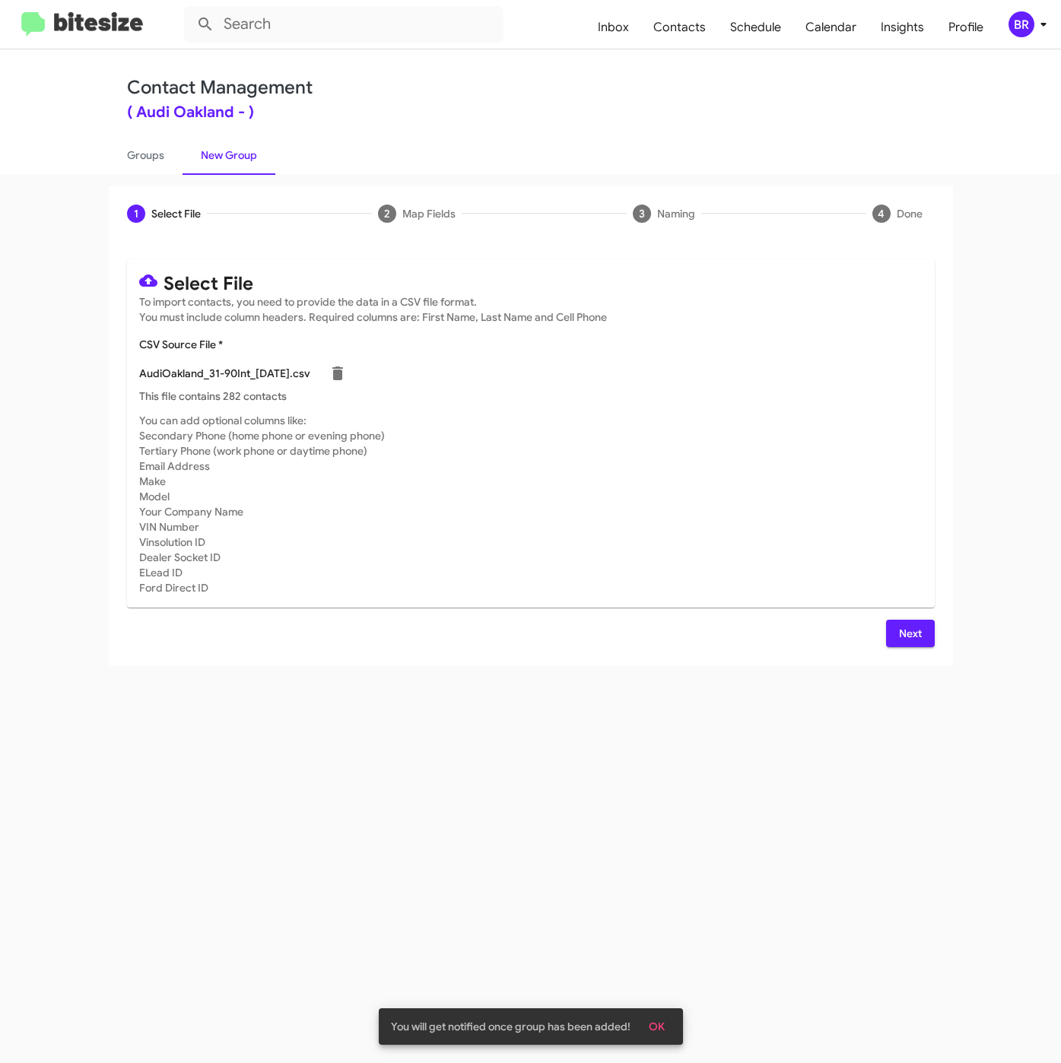
click at [912, 630] on span "Next" at bounding box center [910, 633] width 24 height 27
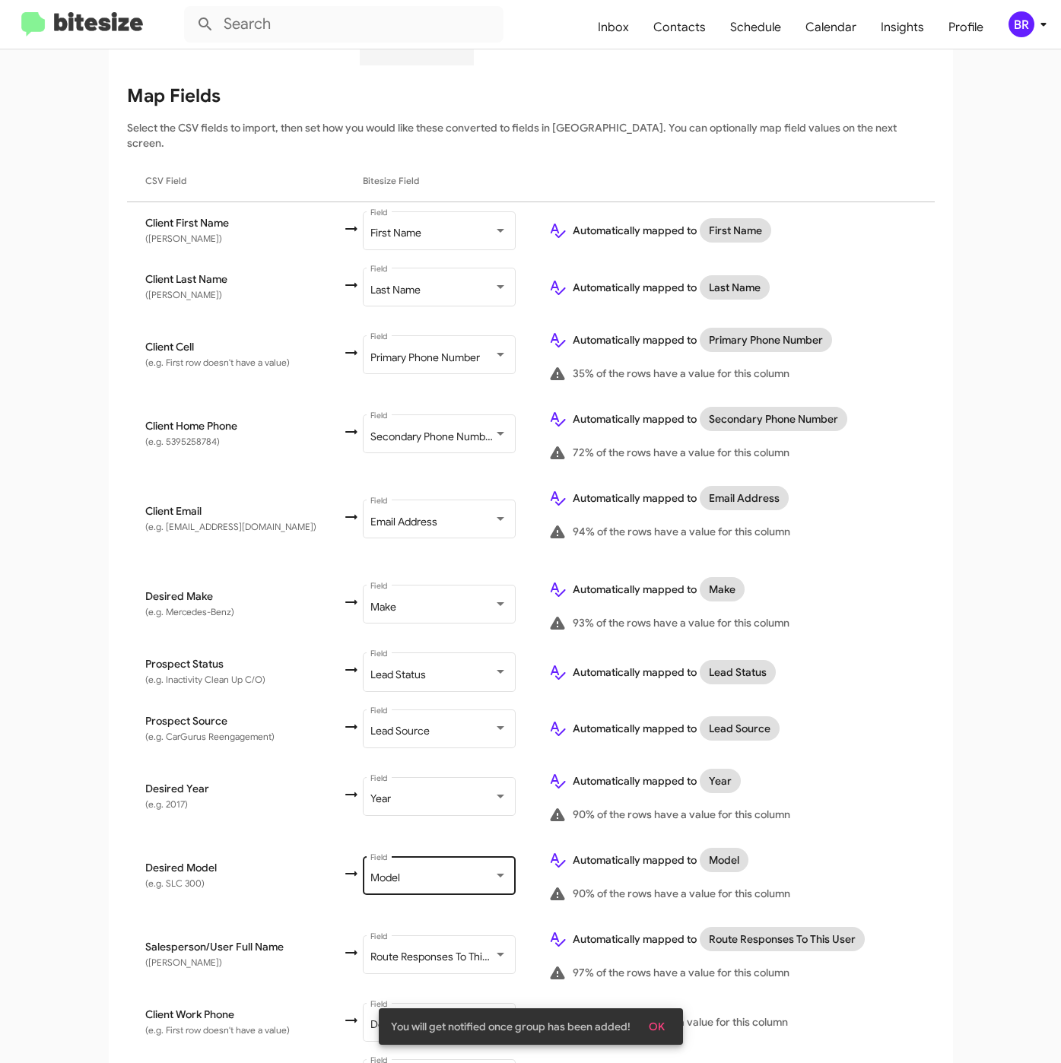
scroll to position [260, 0]
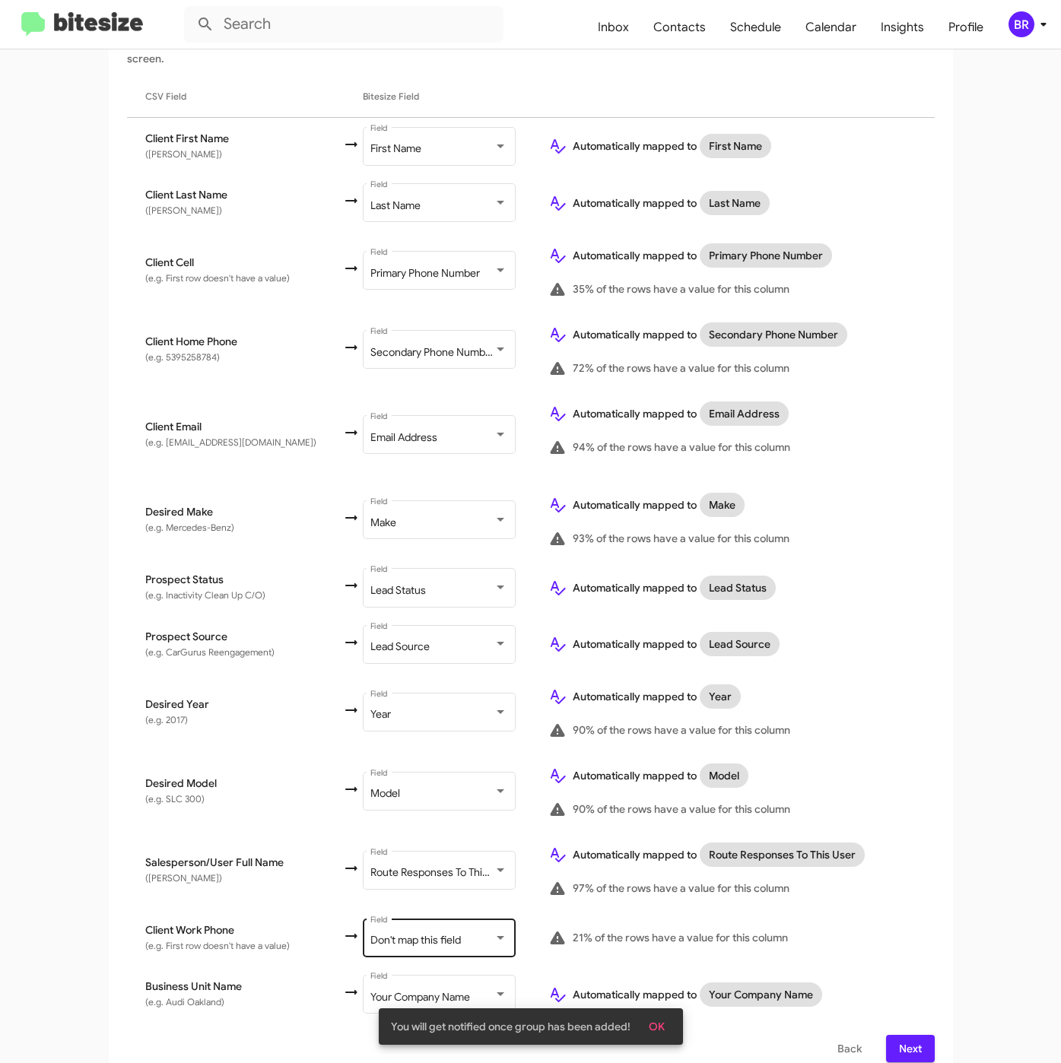
click at [449, 934] on div "Don't map this field" at bounding box center [431, 940] width 123 height 12
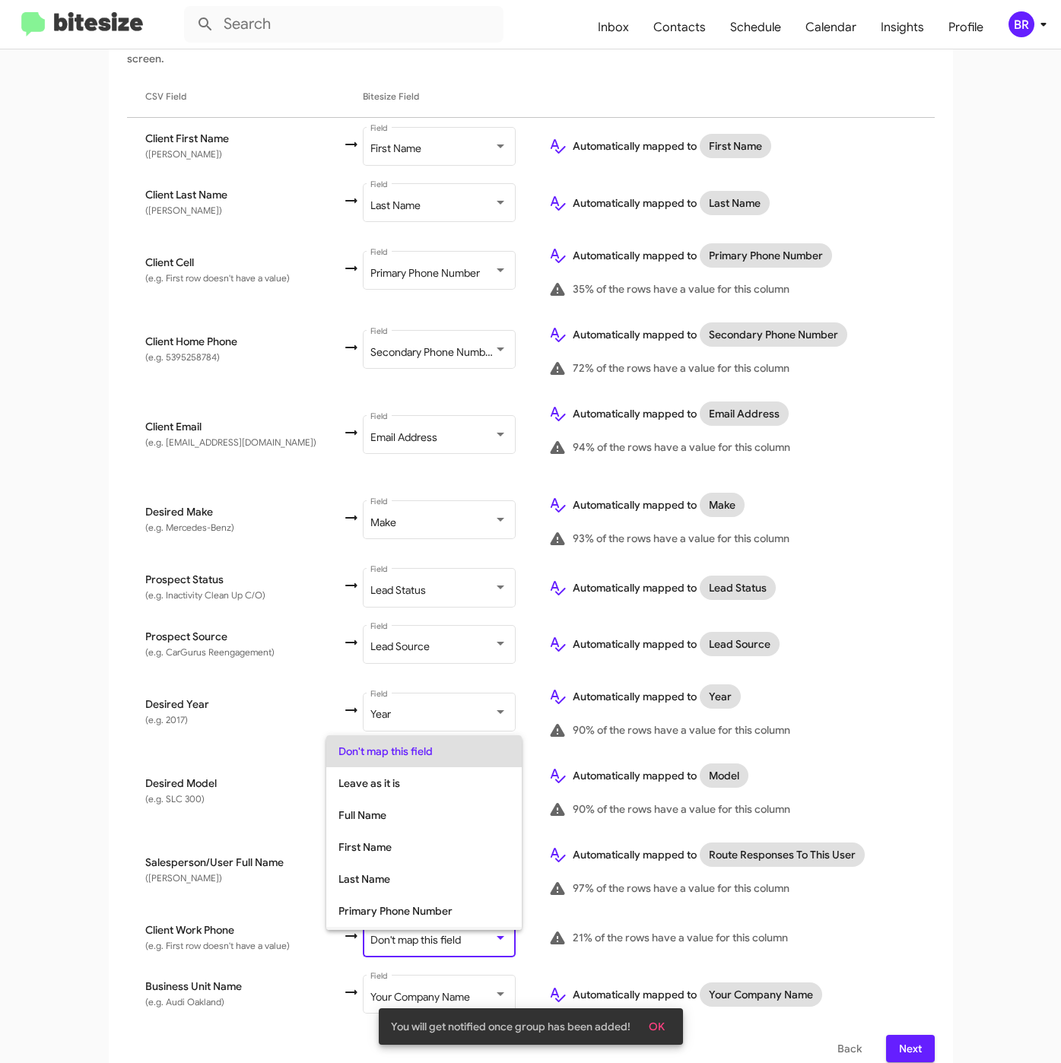
scroll to position [60, 0]
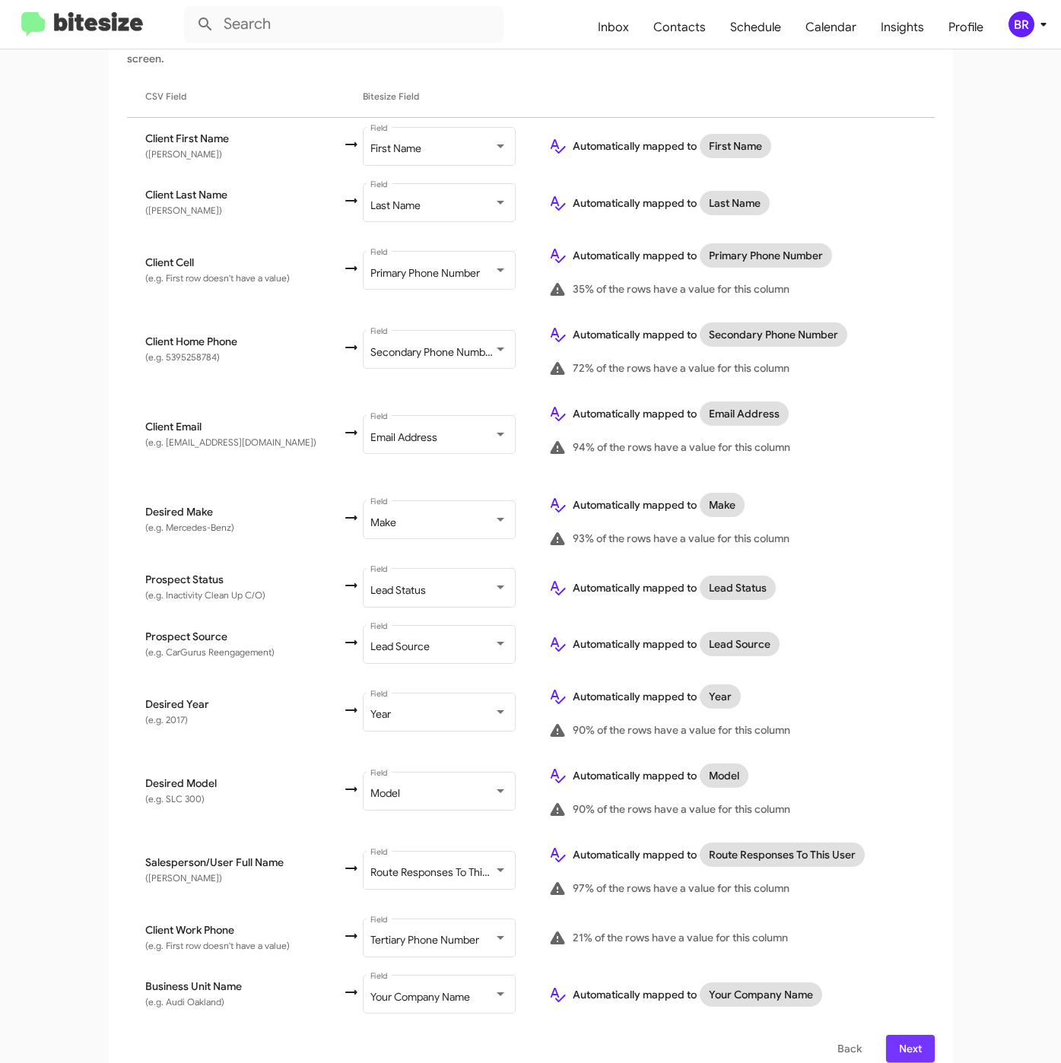
click at [898, 1035] on span "Next" at bounding box center [910, 1048] width 24 height 27
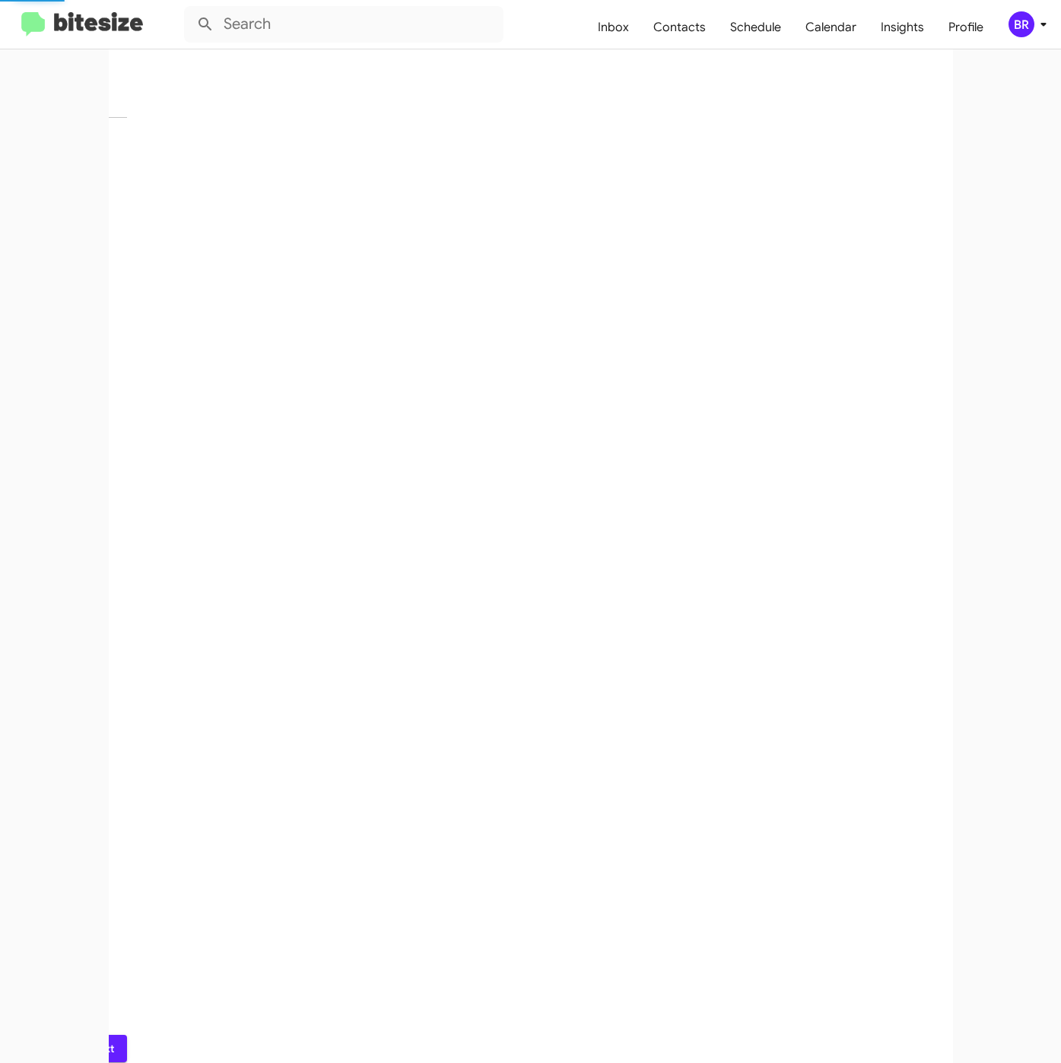
scroll to position [0, 0]
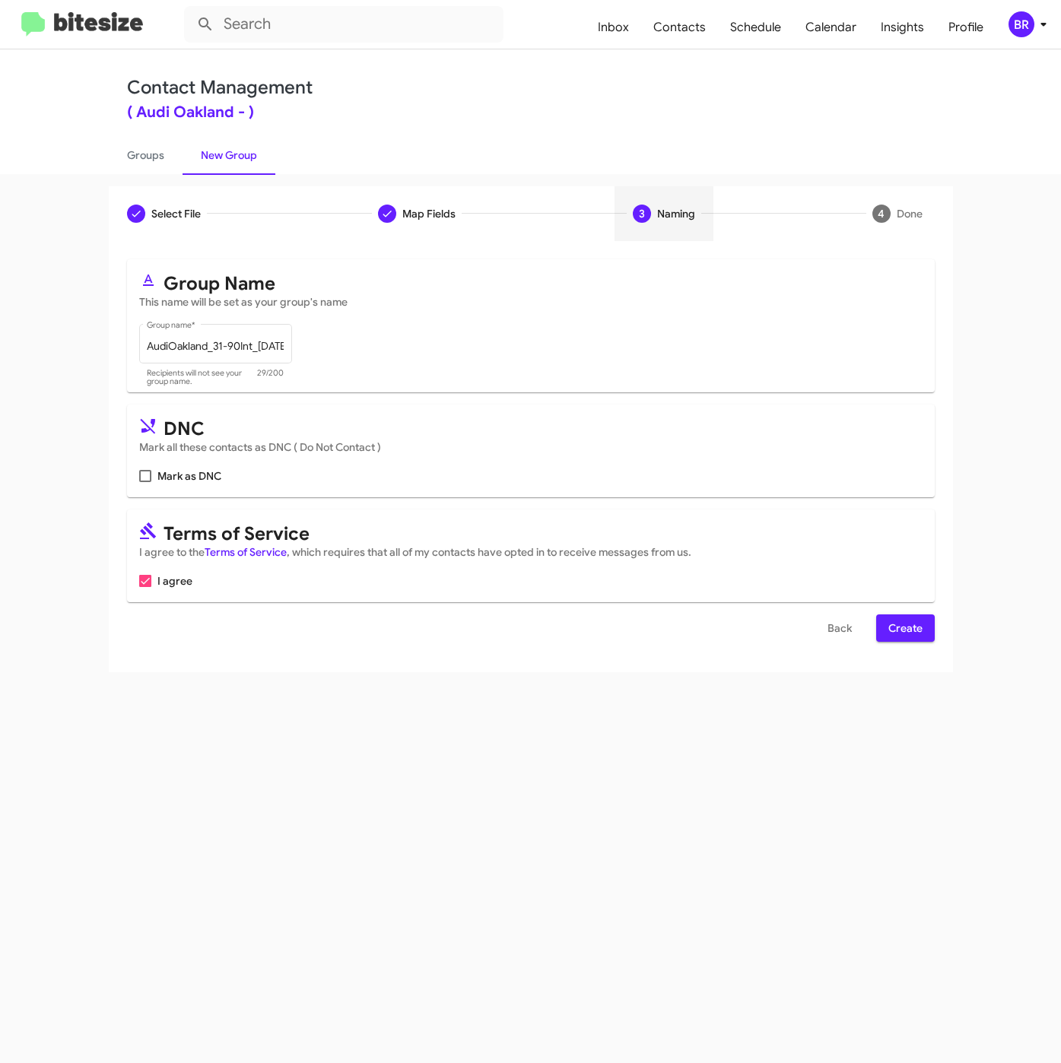
click at [915, 628] on span "Create" at bounding box center [905, 627] width 34 height 27
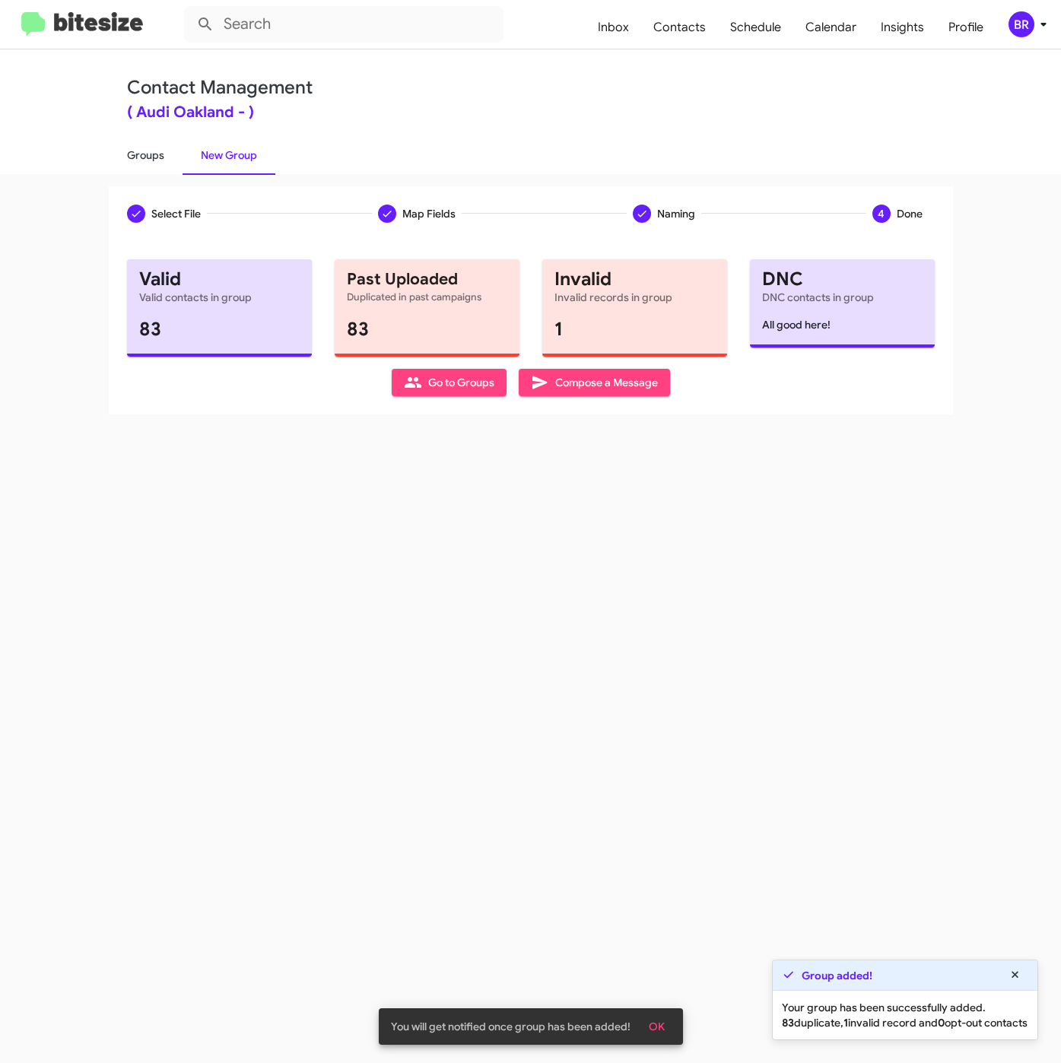
click at [153, 155] on link "Groups" at bounding box center [146, 155] width 74 height 40
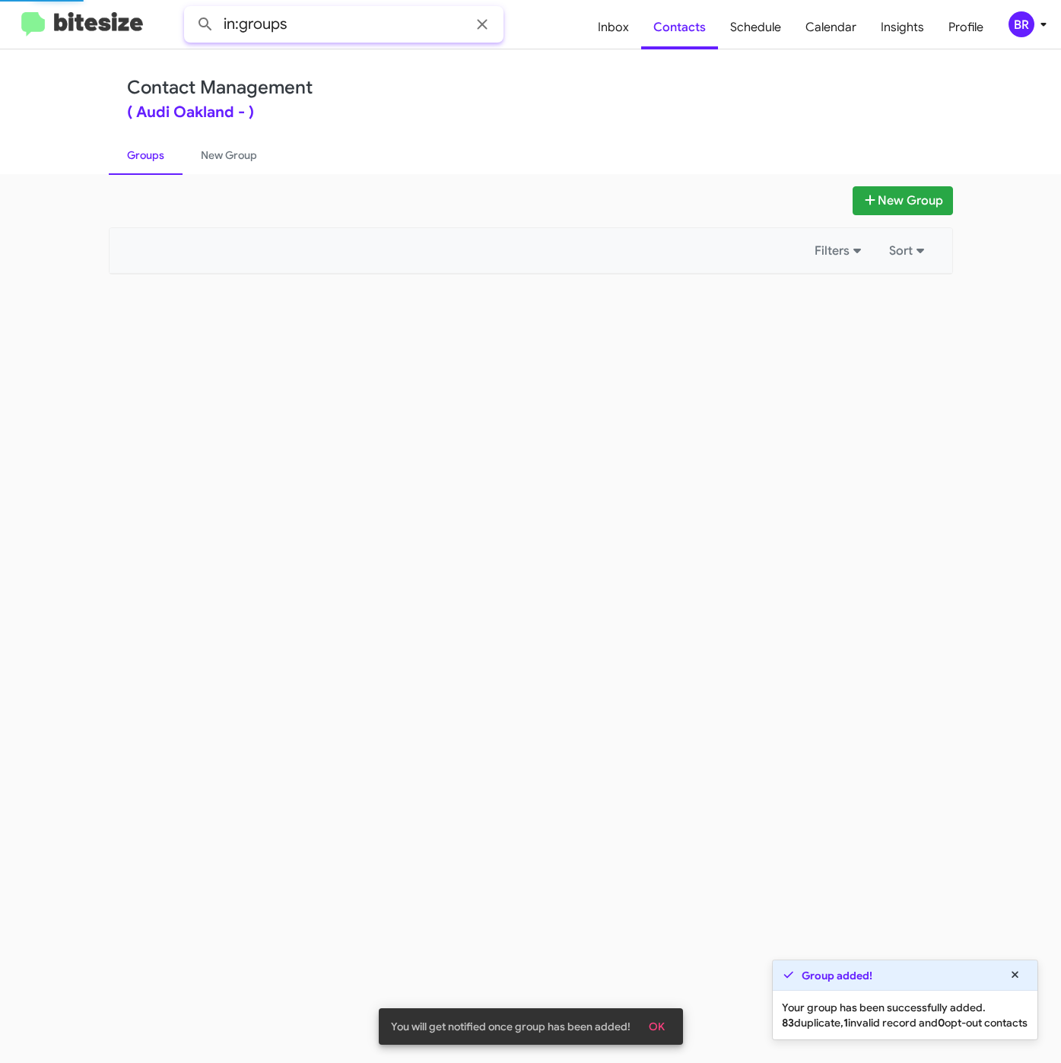
click at [349, 33] on input "in:groups" at bounding box center [343, 24] width 319 height 36
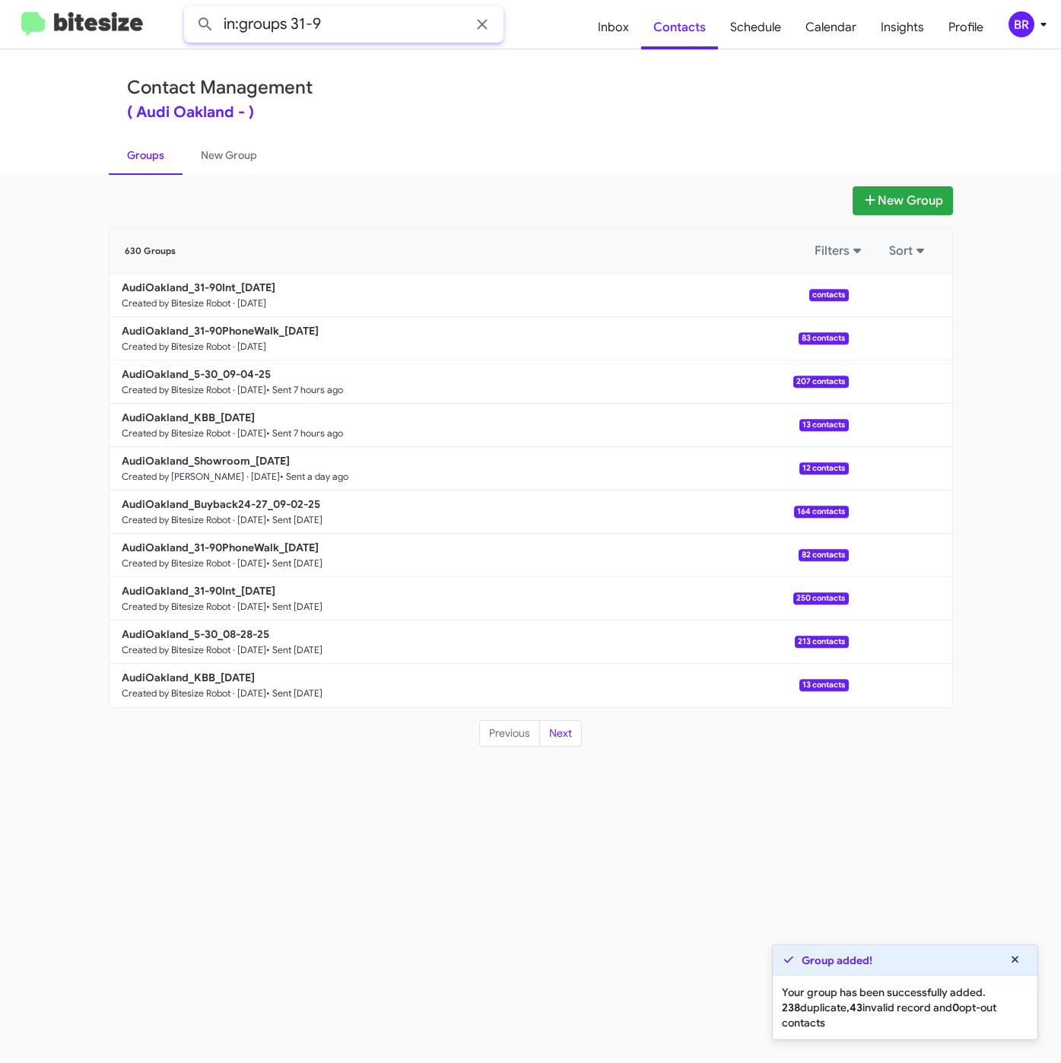
type input "in:groups 31-9"
click at [190, 9] on button at bounding box center [205, 24] width 30 height 30
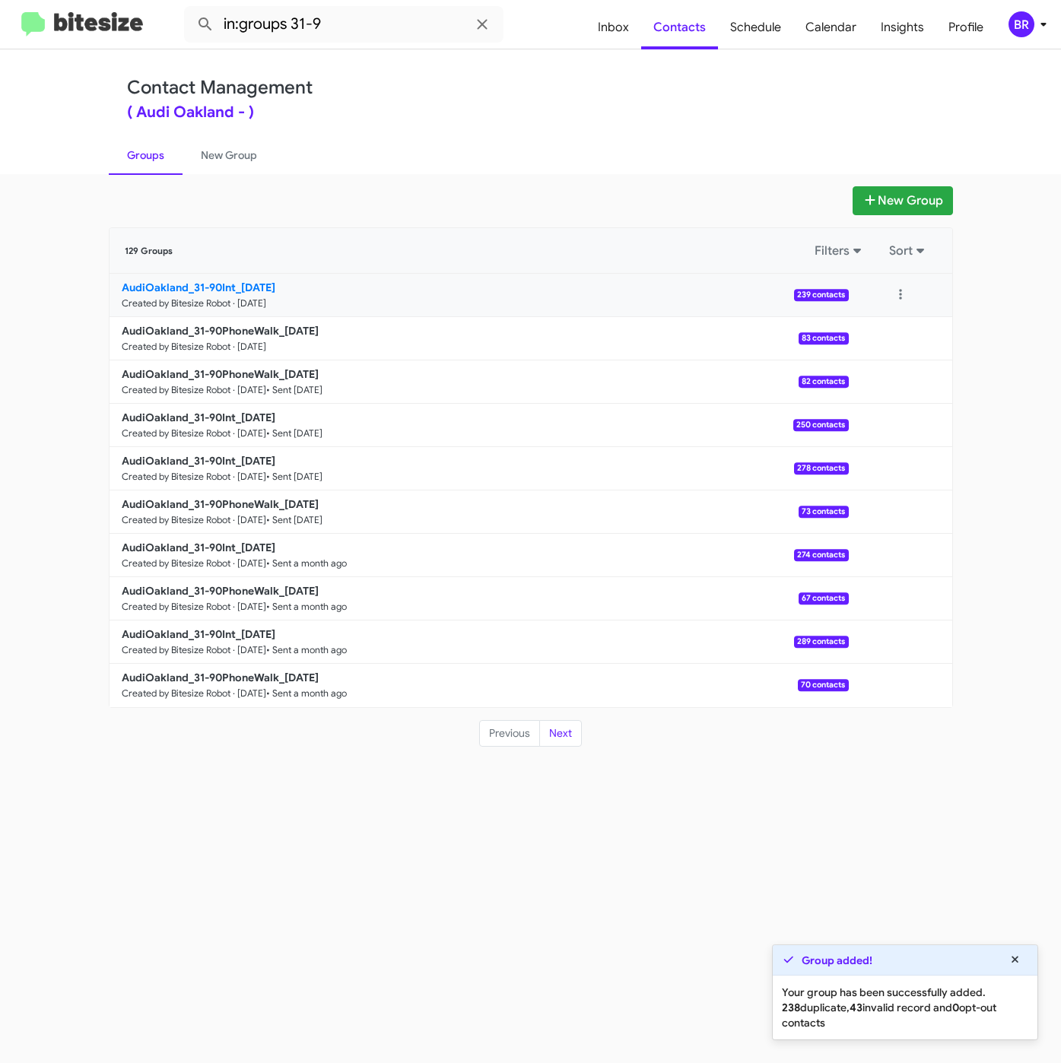
click at [261, 286] on b "AudiOakland_31-90Int_09-05-25" at bounding box center [199, 288] width 154 height 14
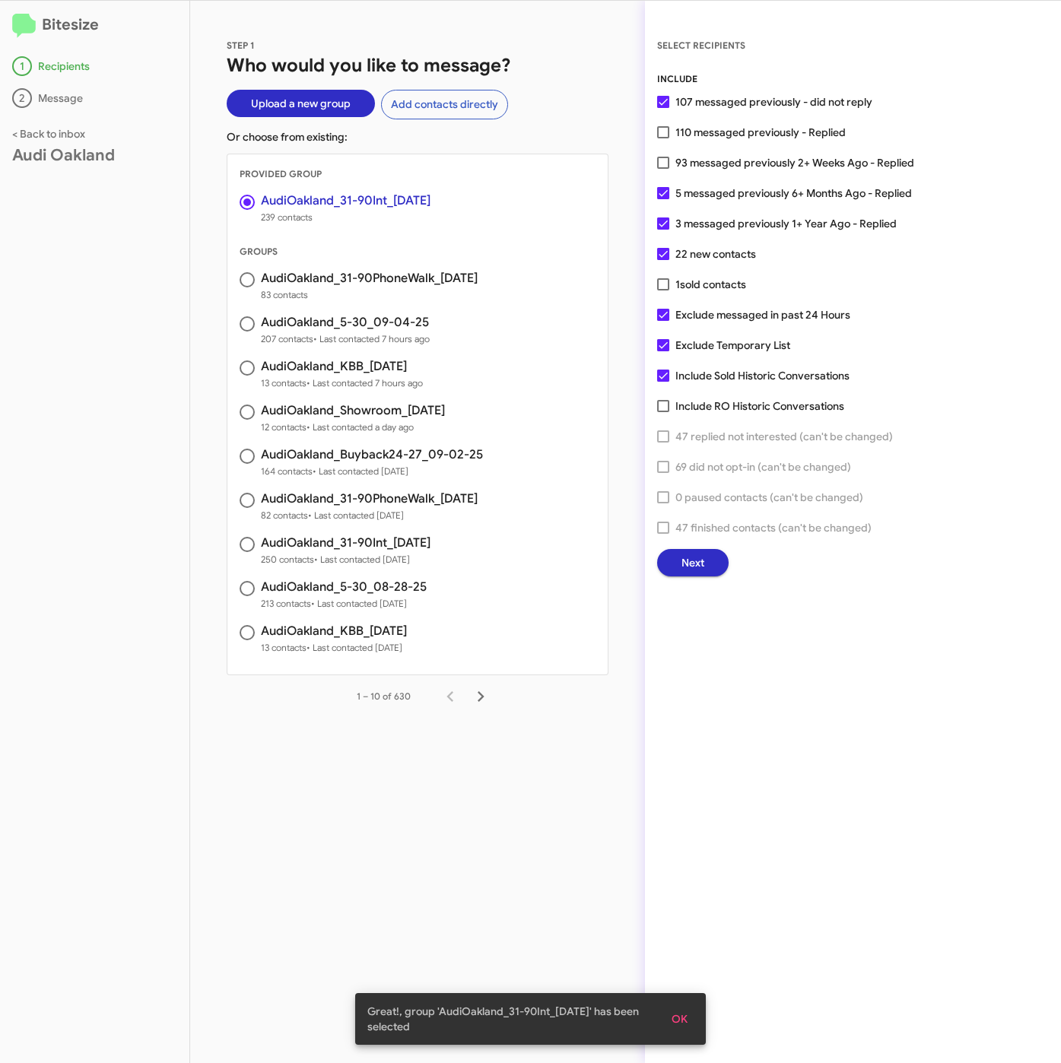
click at [731, 160] on span "93 messaged previously 2+ Weeks Ago - Replied" at bounding box center [794, 163] width 239 height 18
click at [663, 169] on input "93 messaged previously 2+ Weeks Ago - Replied" at bounding box center [662, 169] width 1 height 1
checkbox input "true"
click at [706, 561] on button "Next" at bounding box center [692, 562] width 71 height 27
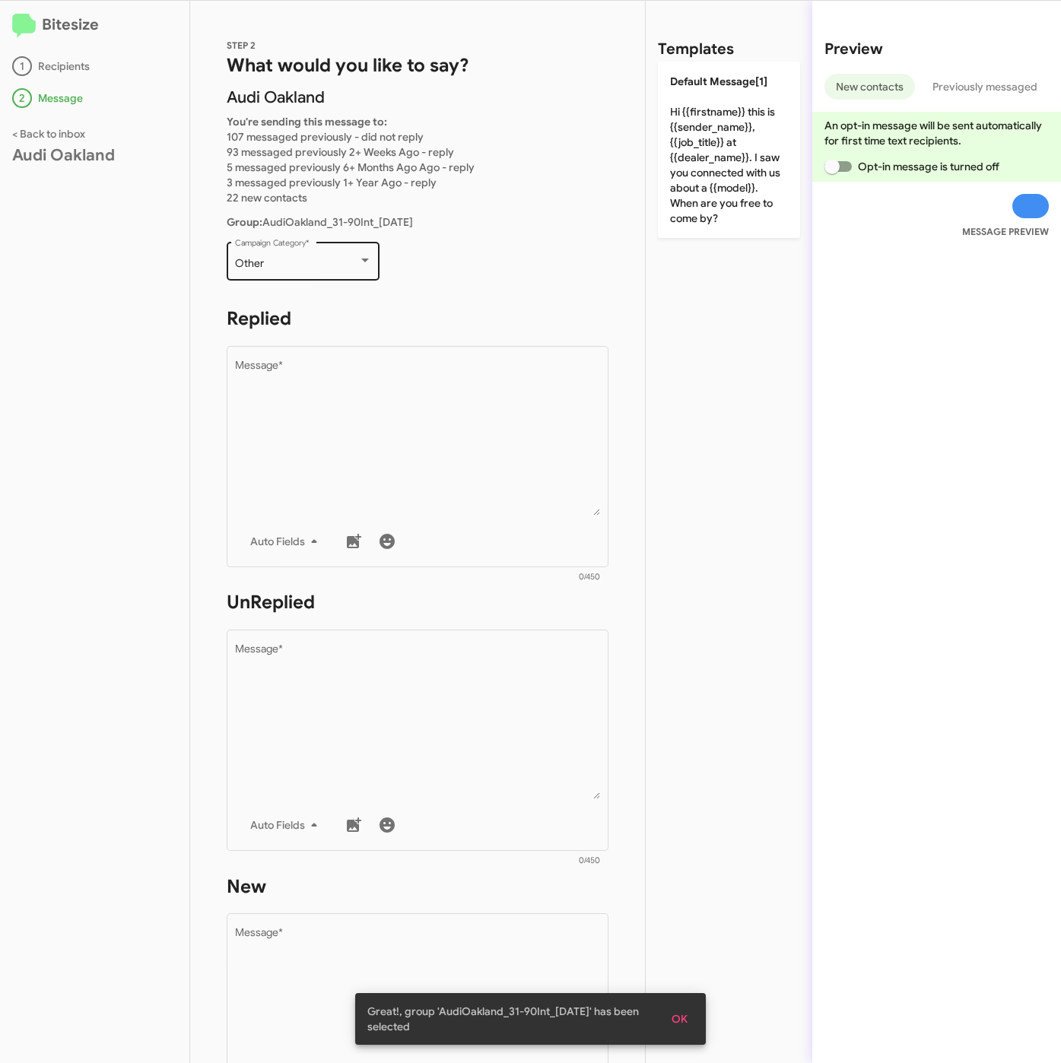
click at [301, 267] on div "Other" at bounding box center [296, 264] width 123 height 12
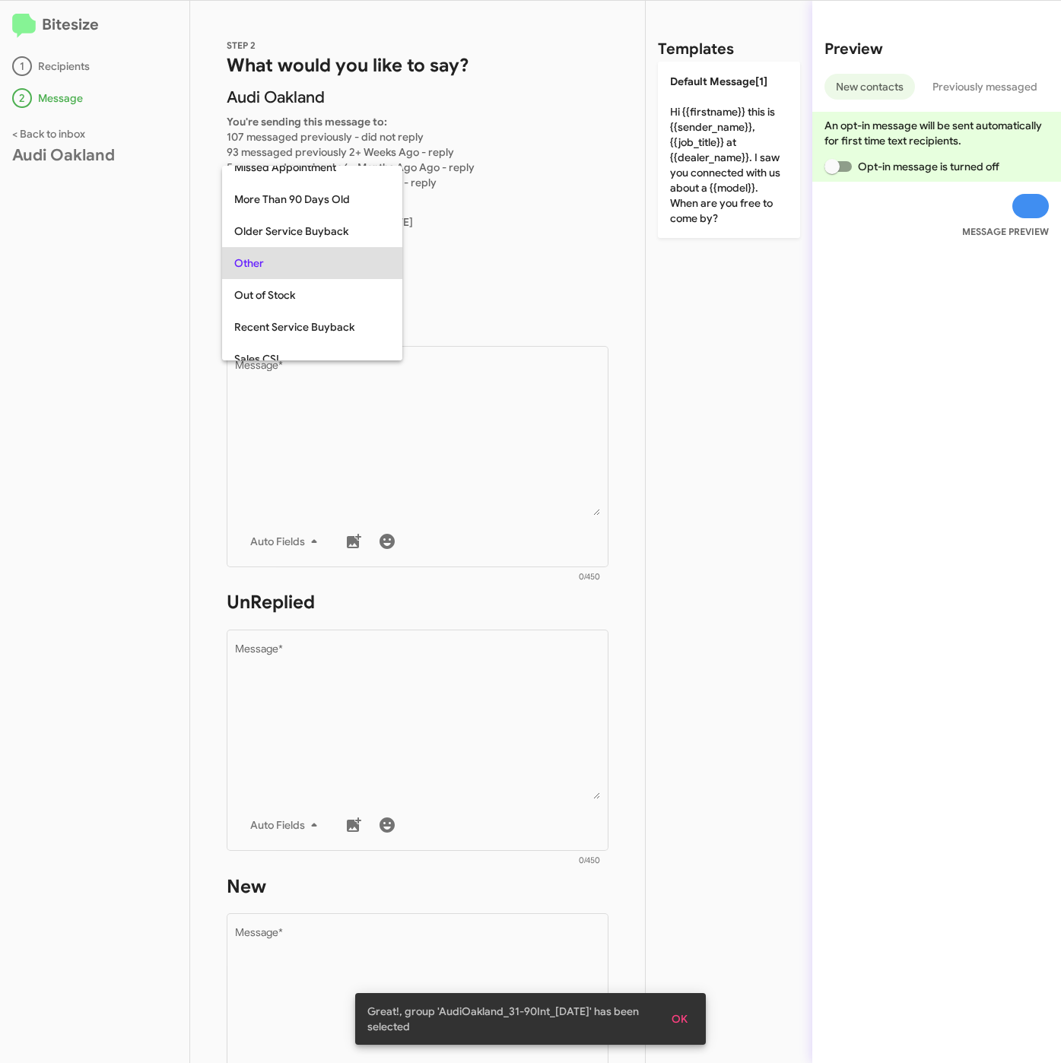
scroll to position [32, 0]
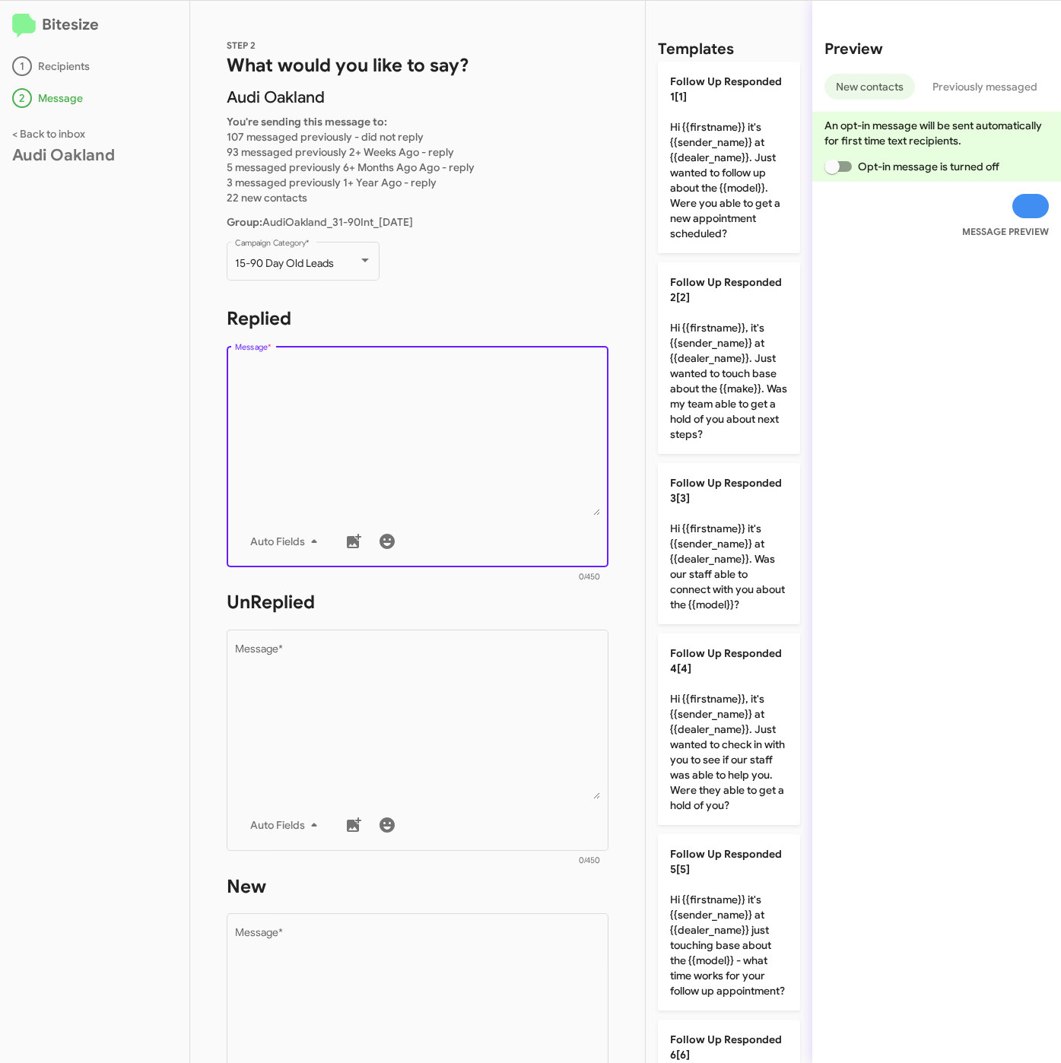
click at [347, 438] on textarea "Message *" at bounding box center [418, 437] width 366 height 155
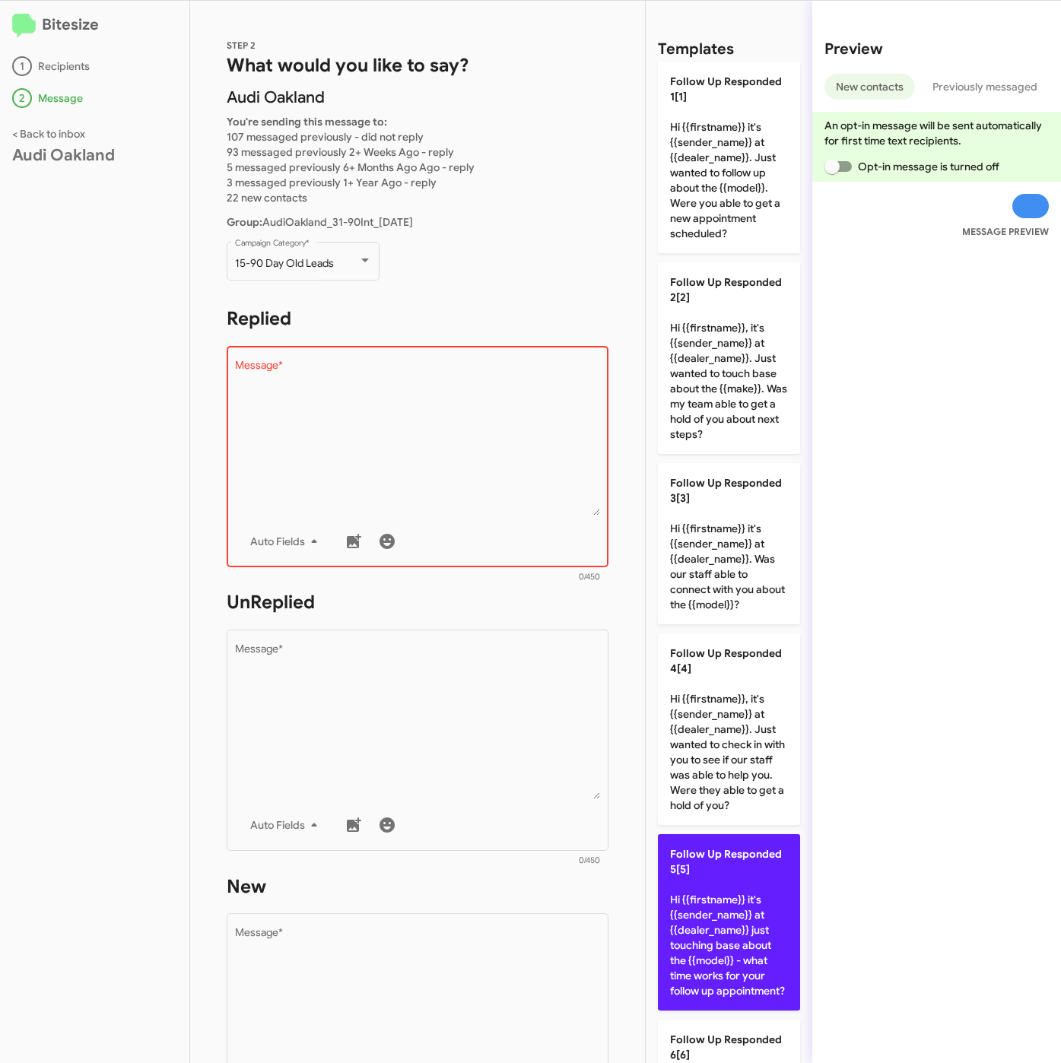
drag, startPoint x: 730, startPoint y: 899, endPoint x: 699, endPoint y: 883, distance: 35.0
click at [730, 899] on p "Follow Up Responded 5[5] Hi {{firstname}} it's {{sender_name}} at {{dealer_name…" at bounding box center [729, 922] width 142 height 176
type textarea "Hi {{firstname}} it's {{sender_name}} at {{dealer_name}} just touching base abo…"
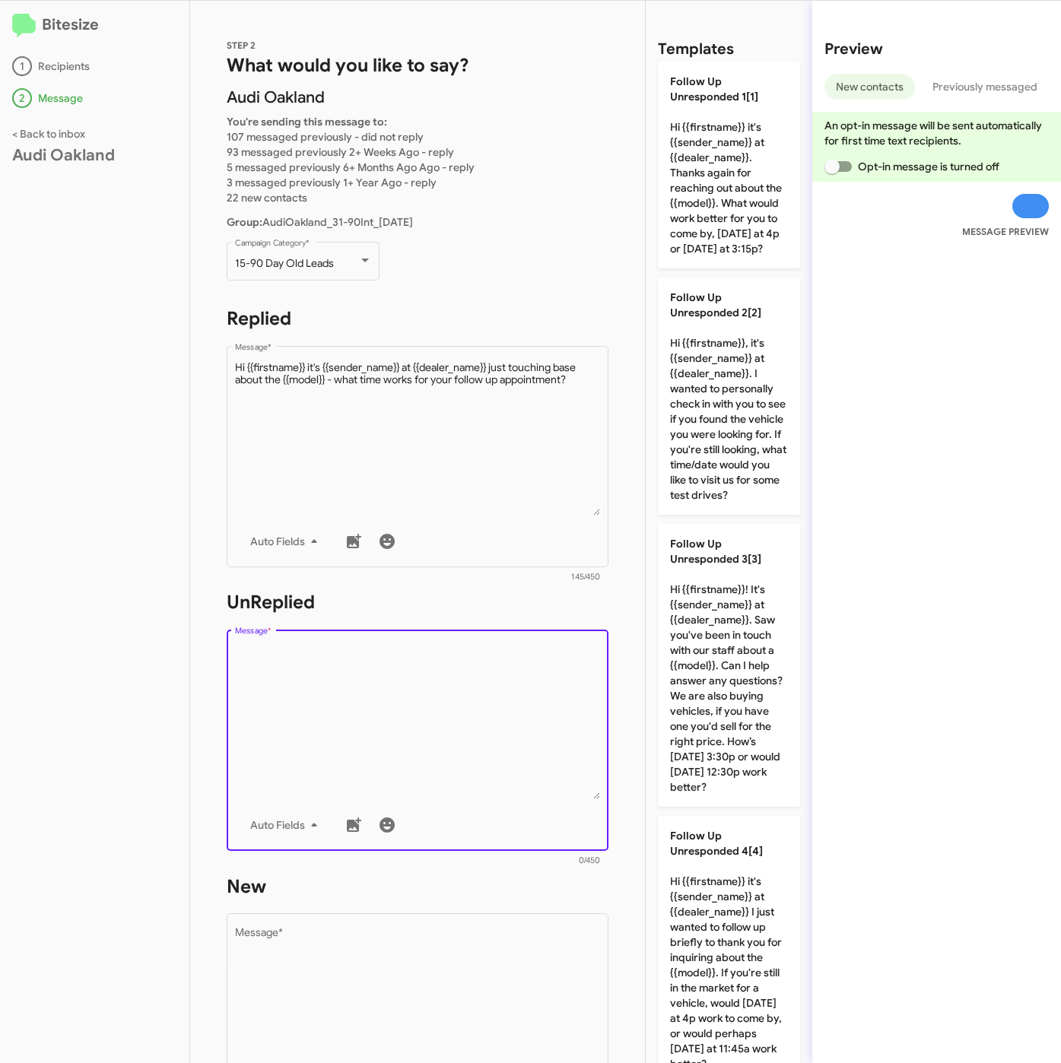
click at [493, 740] on textarea "Message *" at bounding box center [418, 721] width 366 height 155
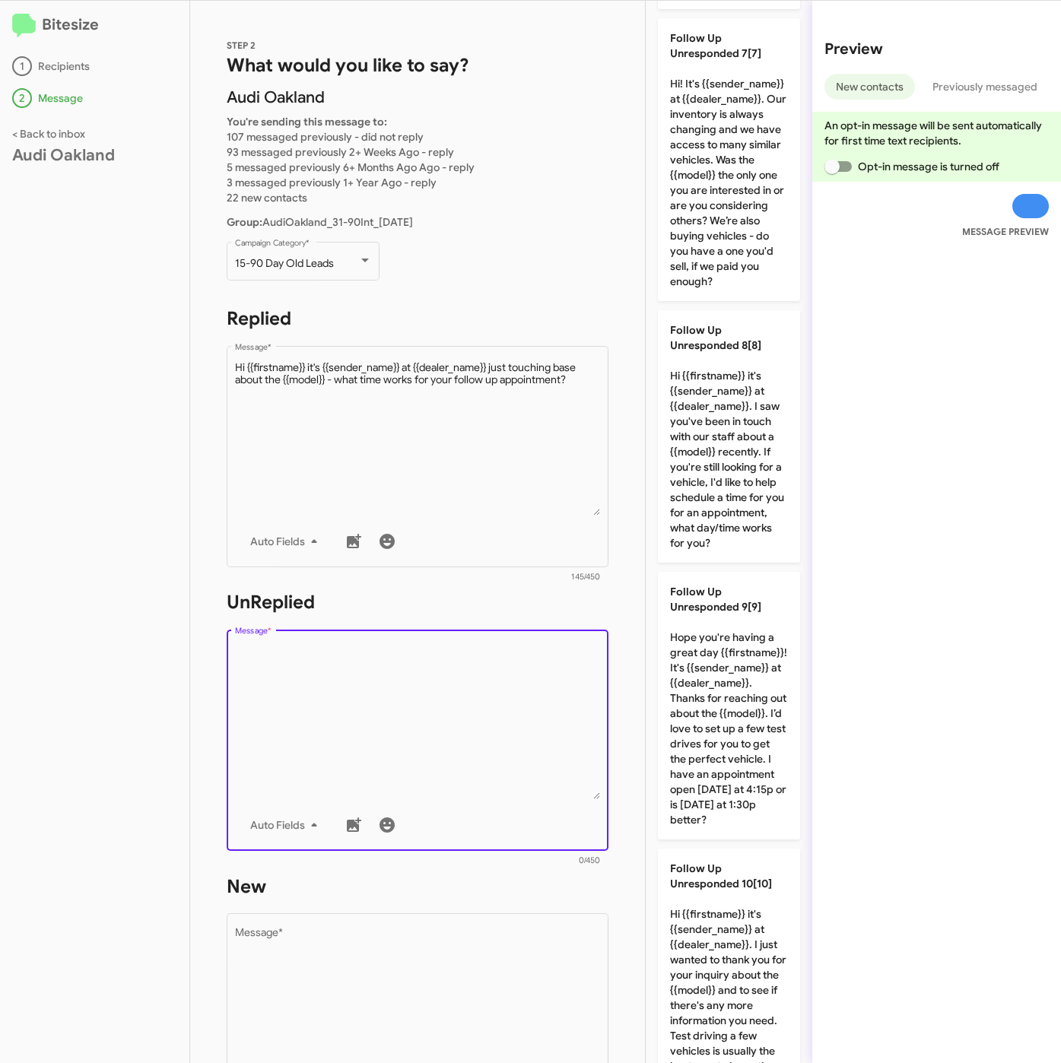
scroll to position [1609, 0]
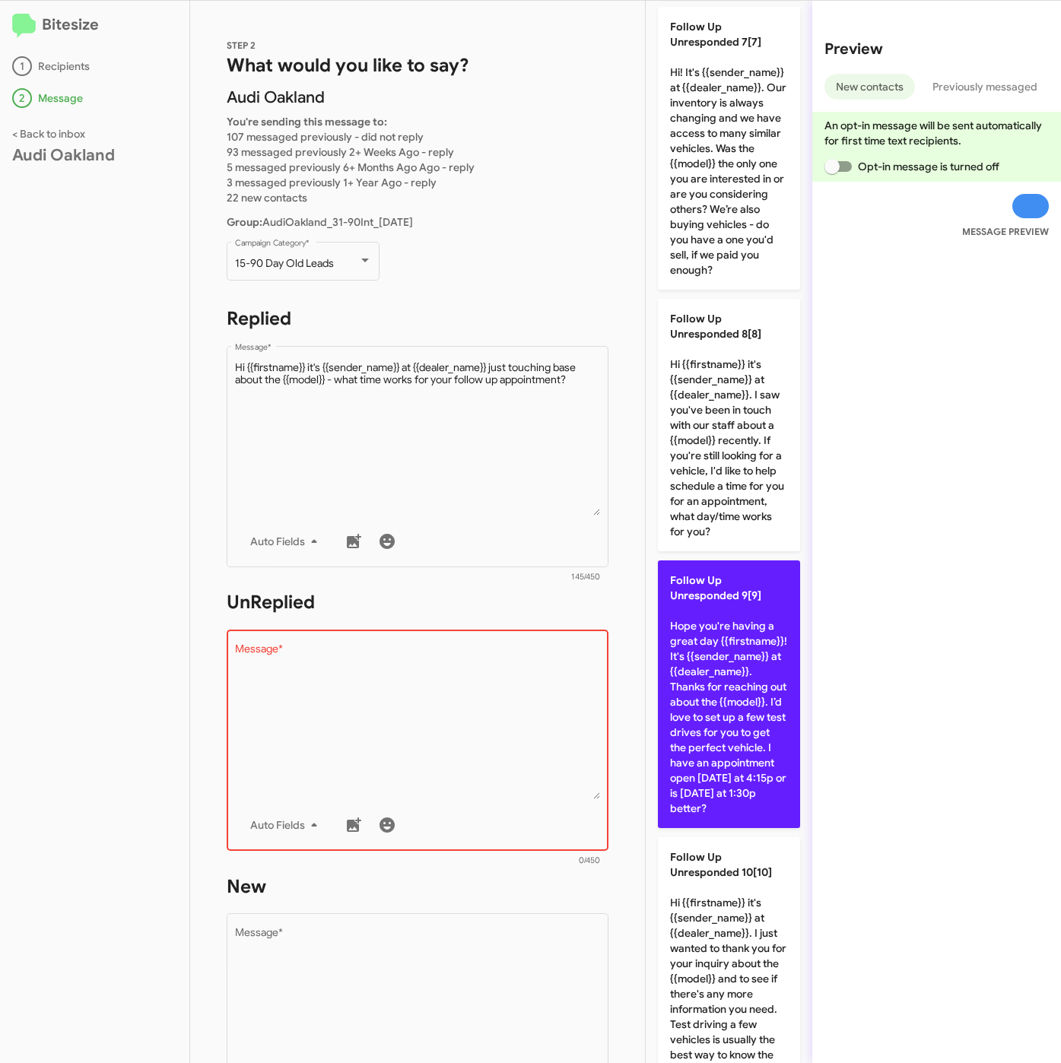
drag, startPoint x: 731, startPoint y: 849, endPoint x: 495, endPoint y: 972, distance: 265.9
click at [730, 828] on p "Follow Up Unresponded 9[9] Hope you're having a great day {{firstname}}! It's {…" at bounding box center [729, 694] width 142 height 268
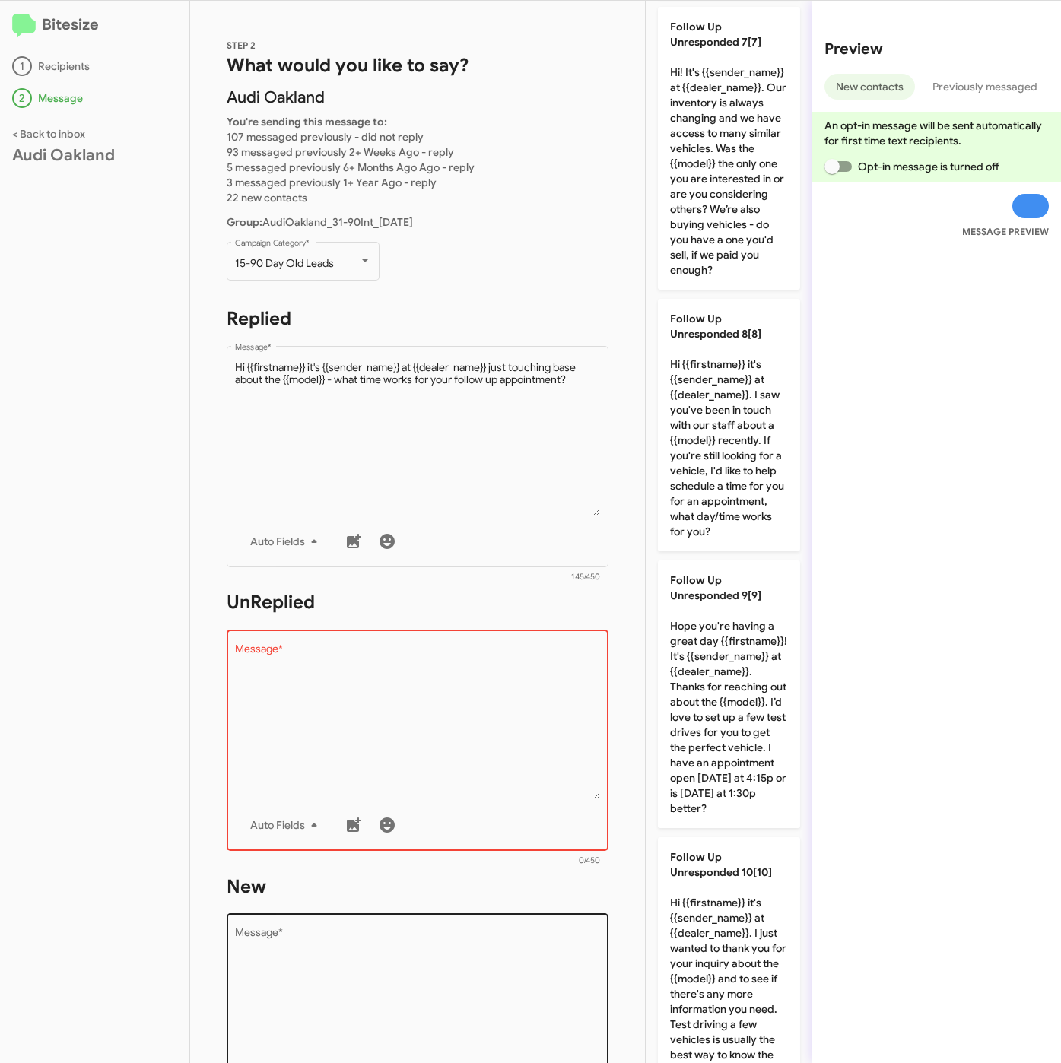
type textarea "Hope you're having a great day {{firstname}}! It's {{sender_name}} at {{dealer_…"
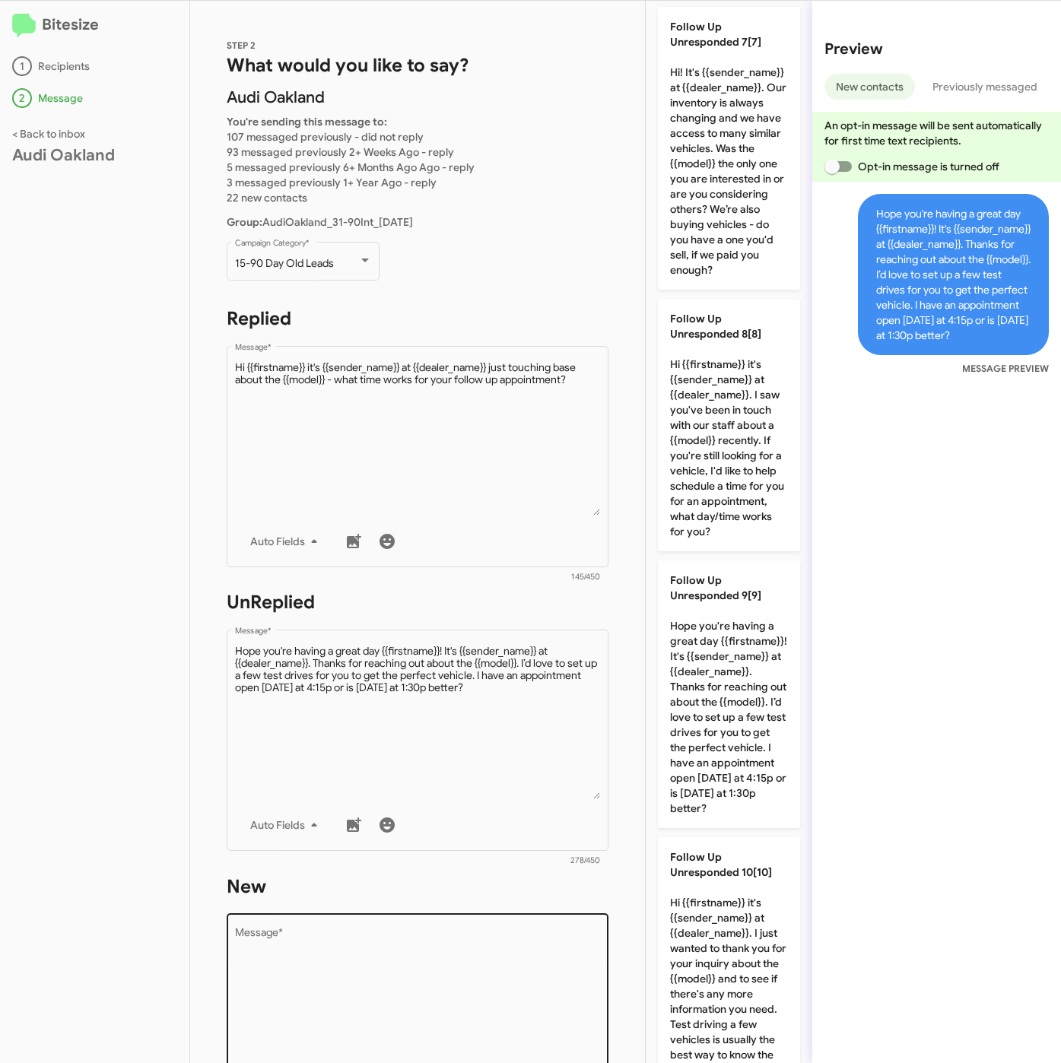
click at [473, 972] on textarea "Message *" at bounding box center [418, 1005] width 366 height 155
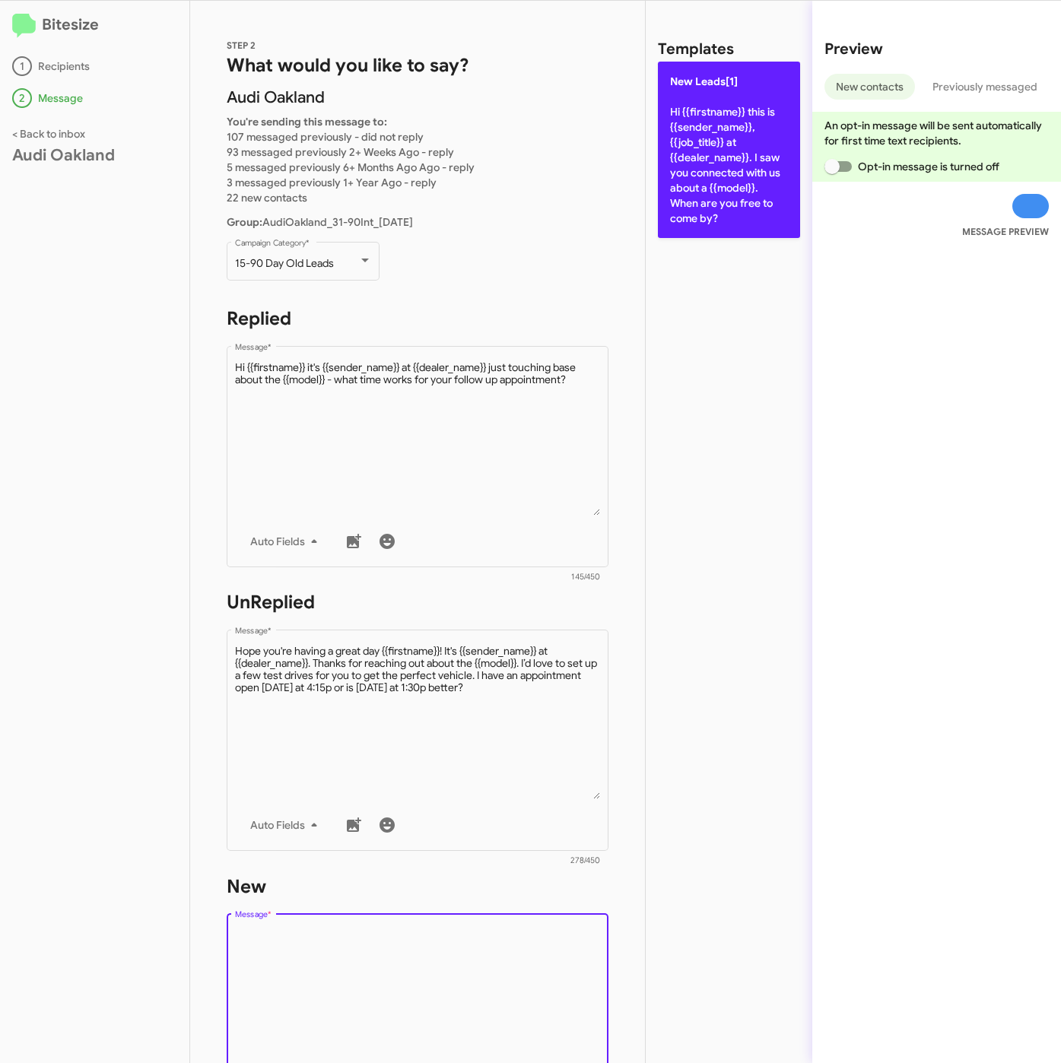
click at [676, 222] on p "New Leads[1] Hi {{firstname}} this is {{sender_name}}, {{job_title}} at {{deale…" at bounding box center [729, 150] width 142 height 176
type textarea "Hi {{firstname}} this is {{sender_name}}, {{job_title}} at {{dealer_name}}. I s…"
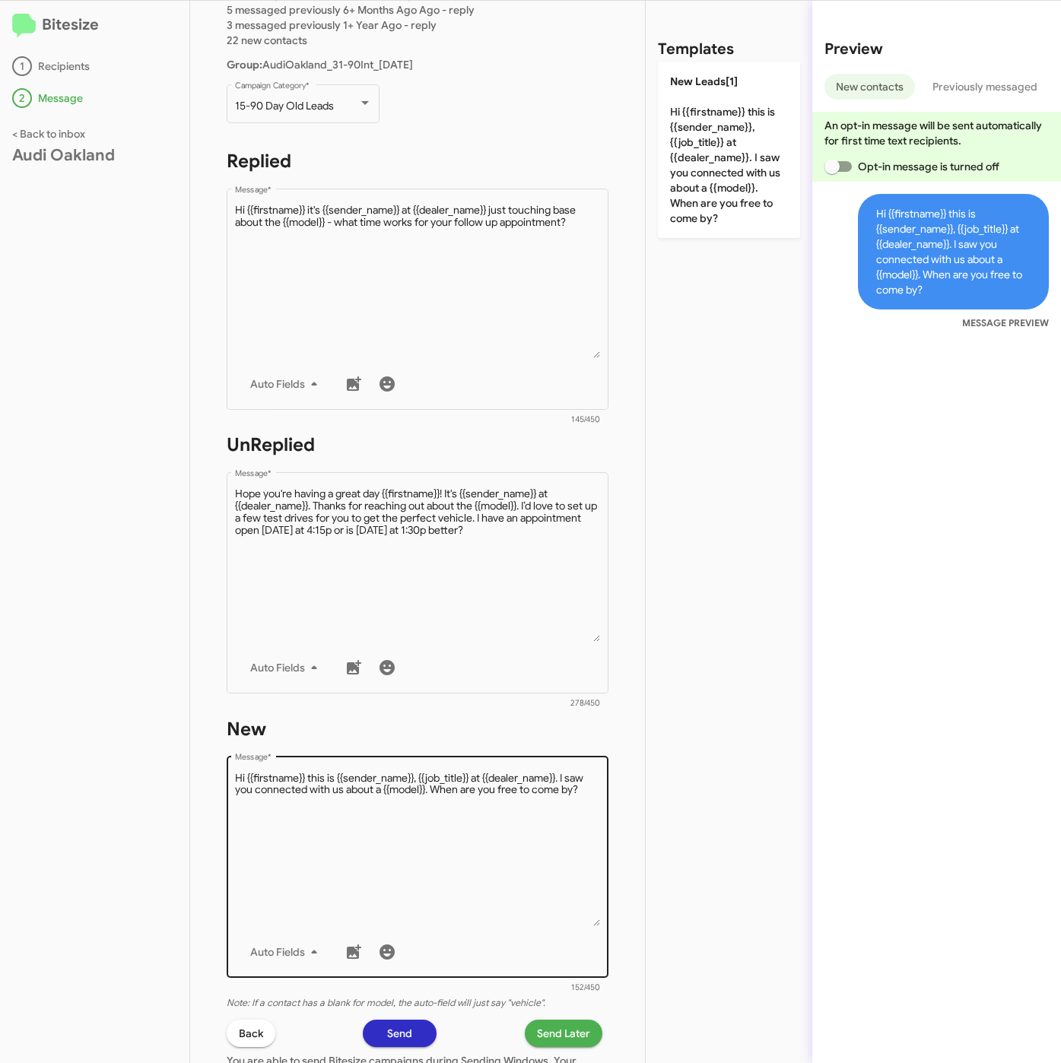
scroll to position [357, 0]
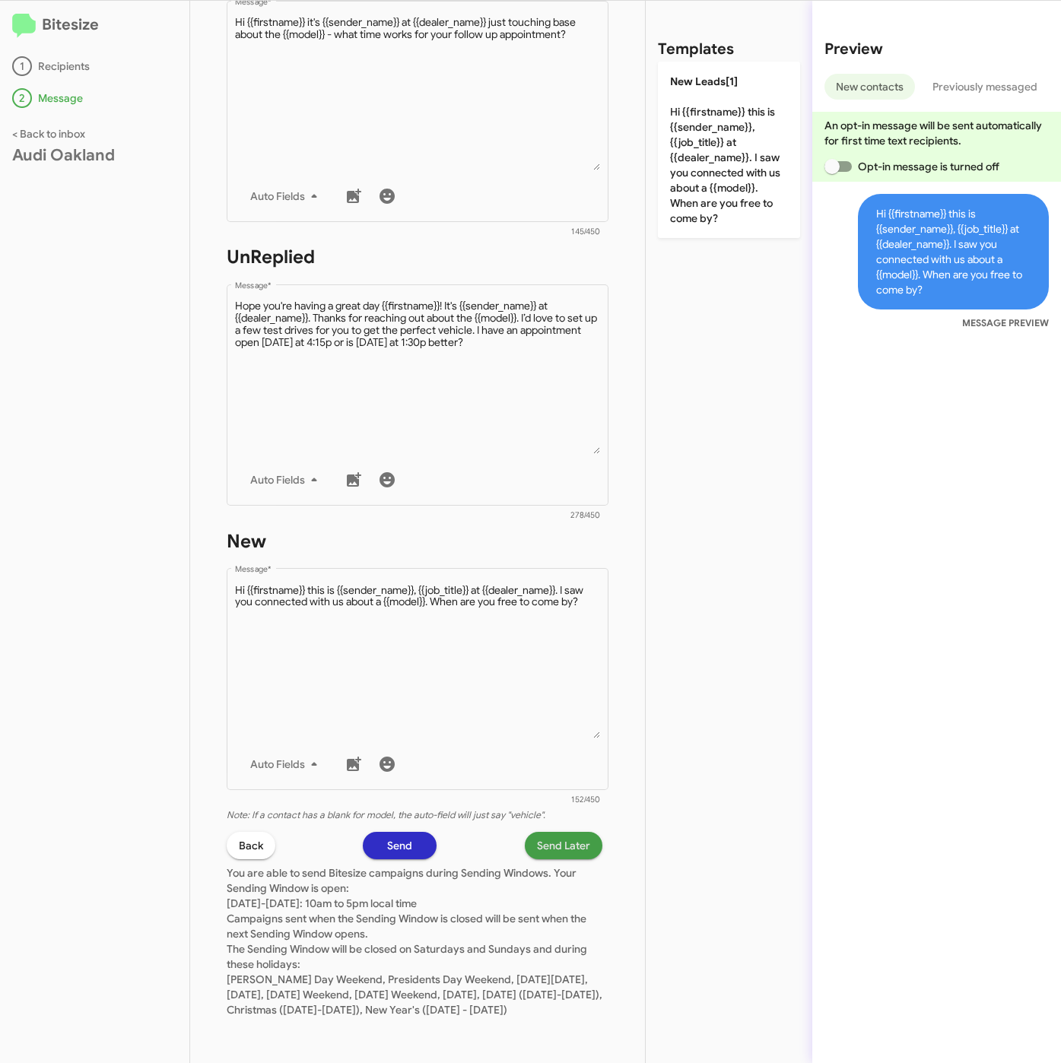
click at [546, 832] on span "Send Later" at bounding box center [563, 845] width 53 height 27
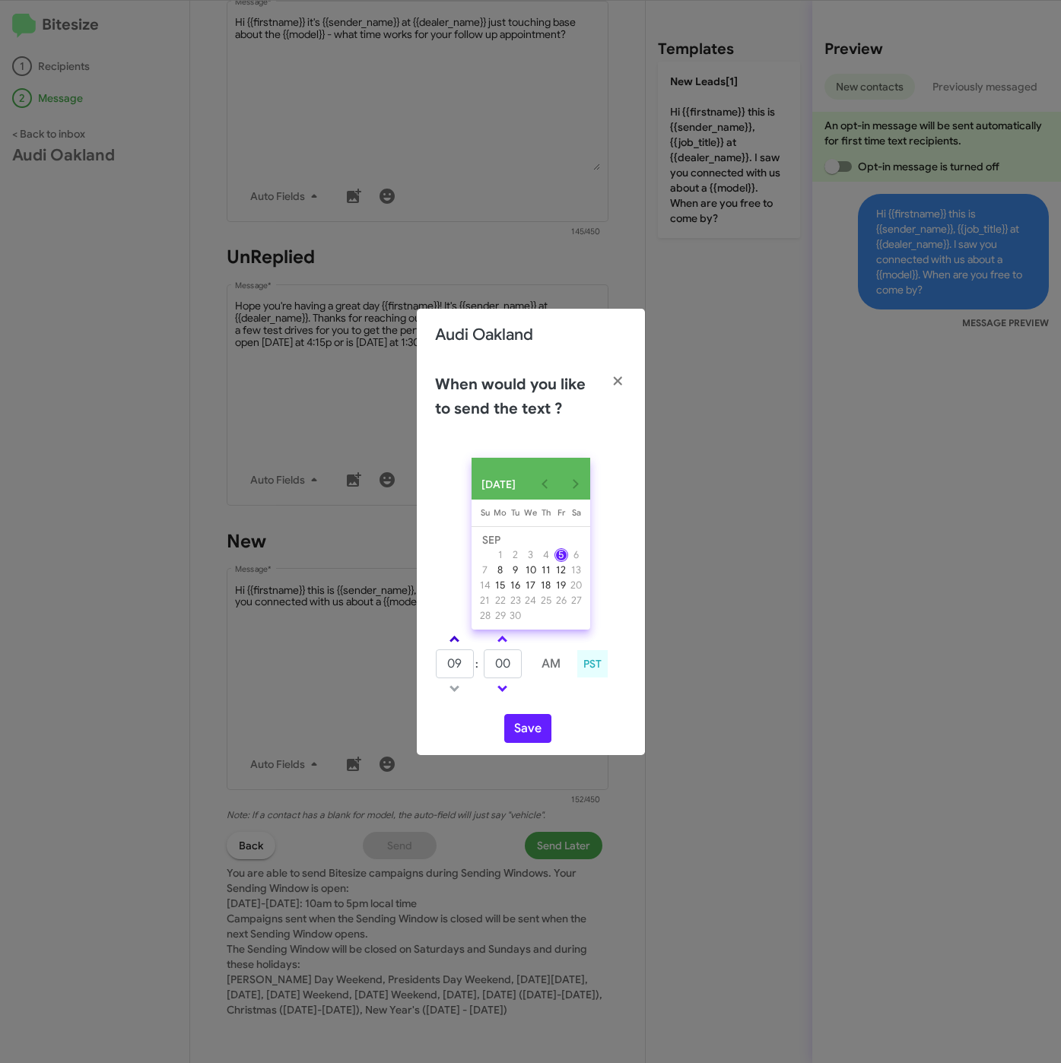
click at [450, 648] on link at bounding box center [454, 638] width 27 height 17
type input "10"
click at [529, 737] on button "Save" at bounding box center [527, 728] width 47 height 29
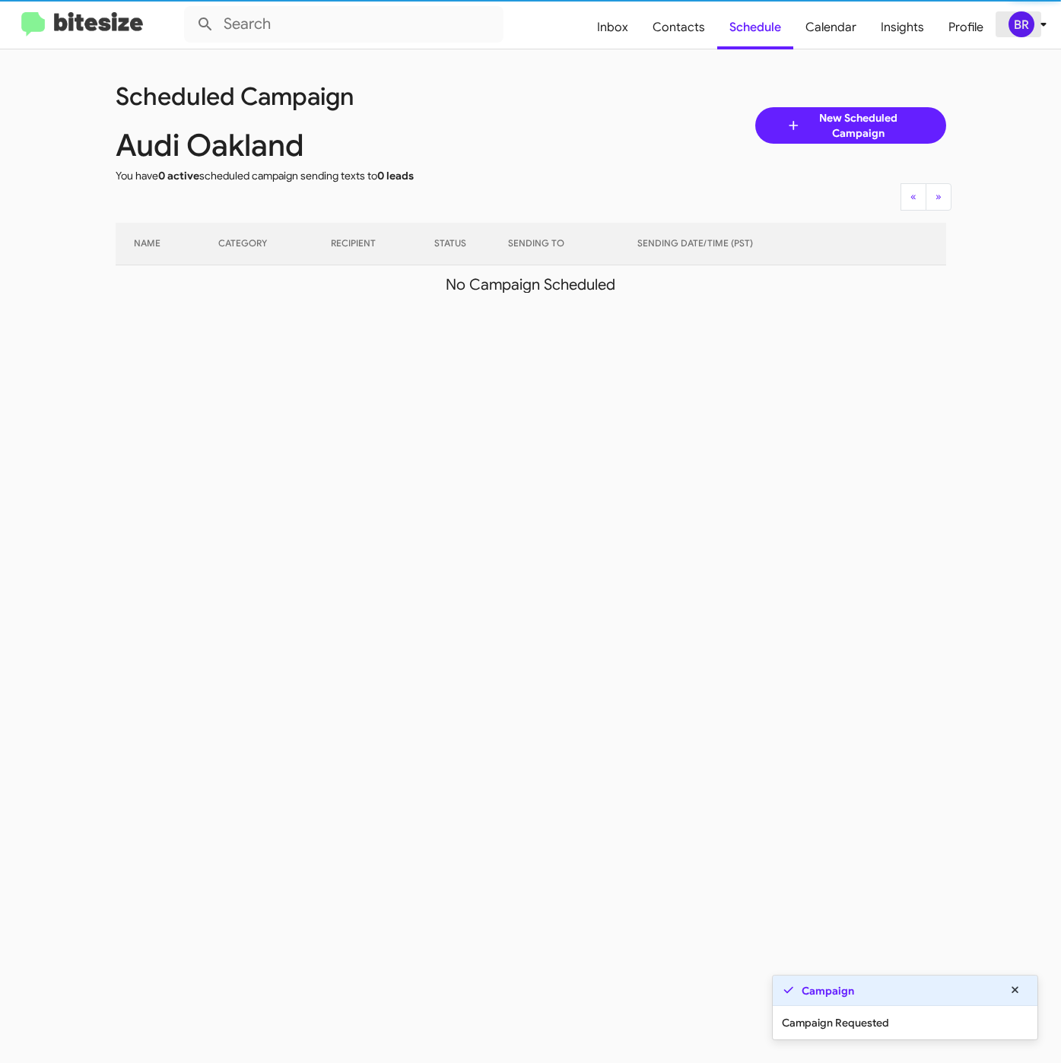
click at [1029, 24] on div "BR" at bounding box center [1021, 24] width 26 height 26
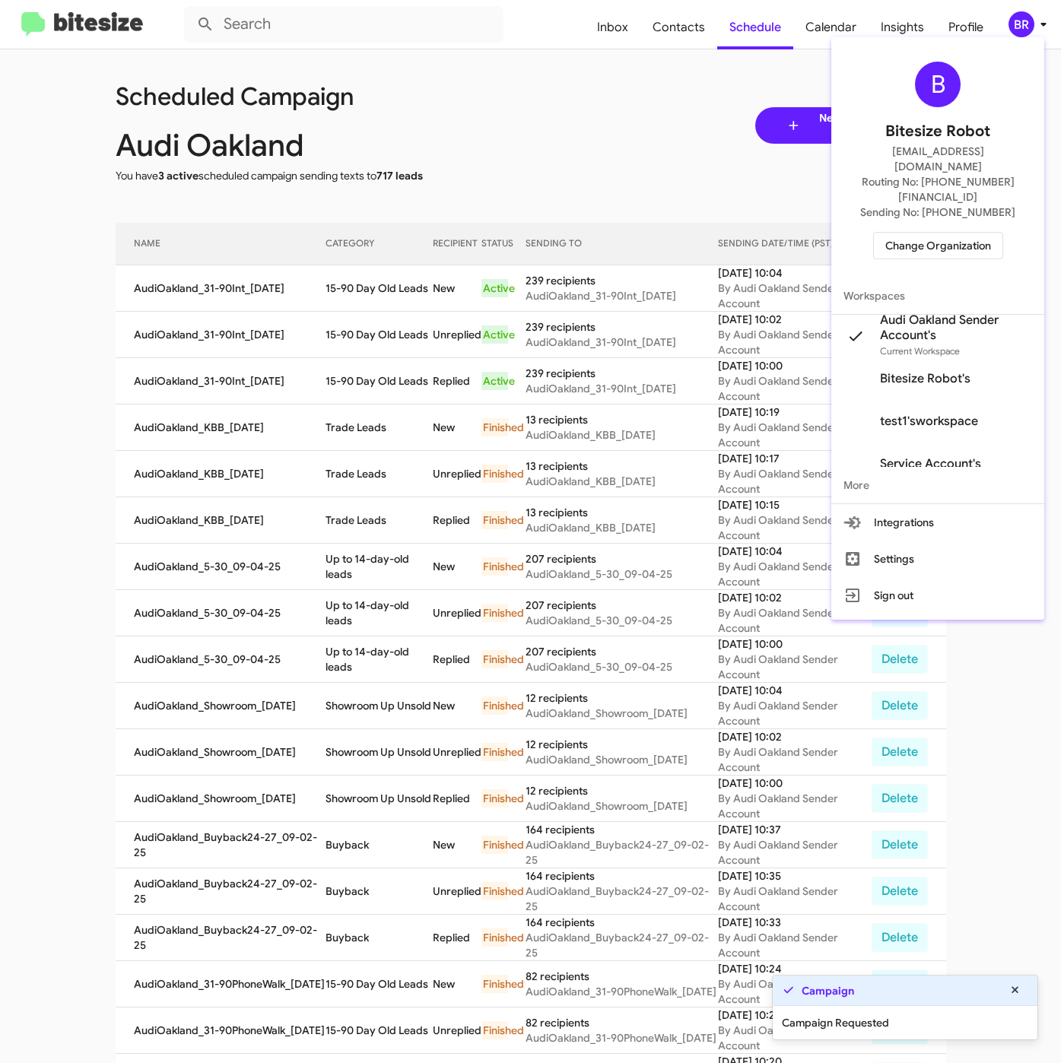
click at [328, 325] on div at bounding box center [530, 531] width 1061 height 1063
click at [331, 295] on td "15-90 Day Old Leads" at bounding box center [378, 288] width 107 height 46
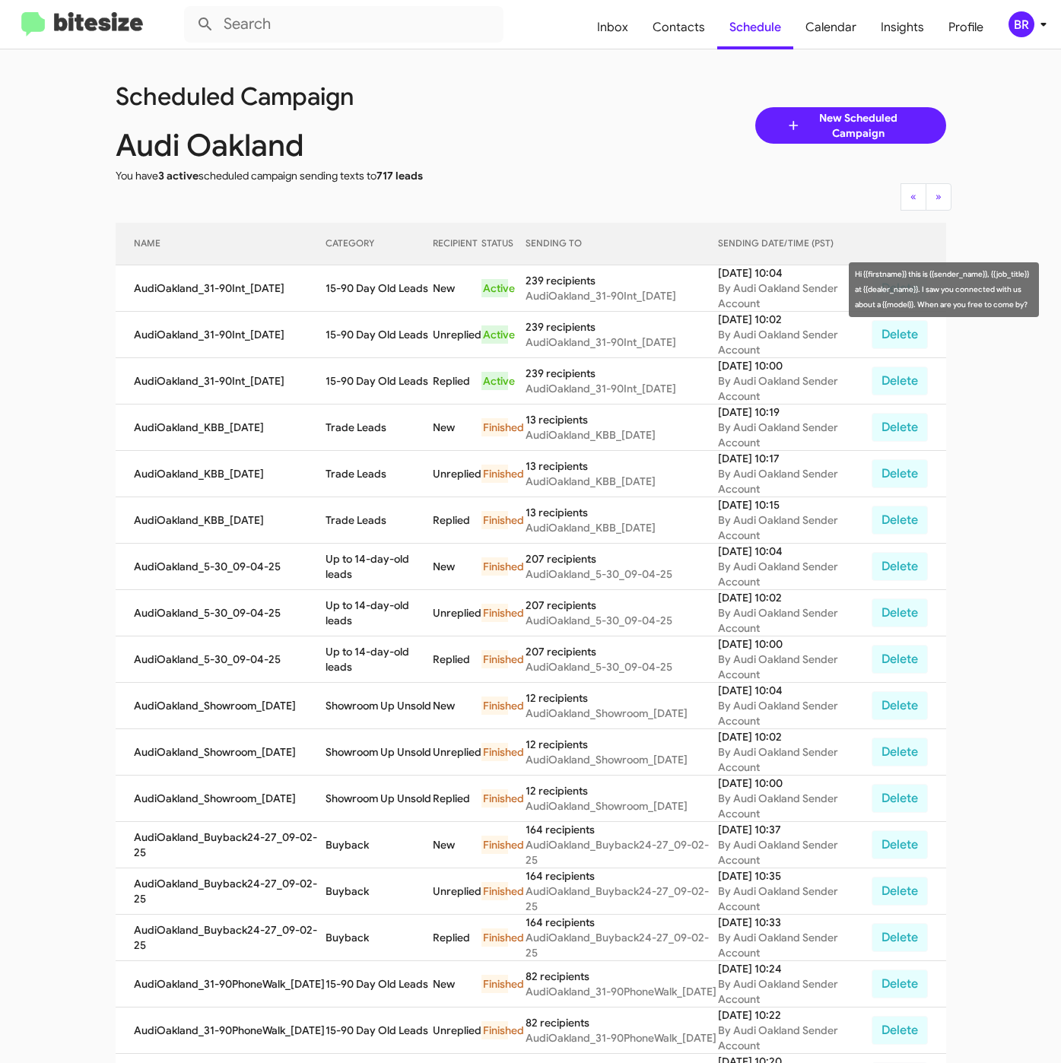
drag, startPoint x: 324, startPoint y: 287, endPoint x: 423, endPoint y: 295, distance: 99.1
click at [423, 295] on td "15-90 Day Old Leads" at bounding box center [378, 288] width 107 height 46
copy td "5-90 Day Old Leads"
drag, startPoint x: 514, startPoint y: 128, endPoint x: 490, endPoint y: 156, distance: 36.7
click at [514, 128] on div "Audi Oakland" at bounding box center [323, 143] width 438 height 49
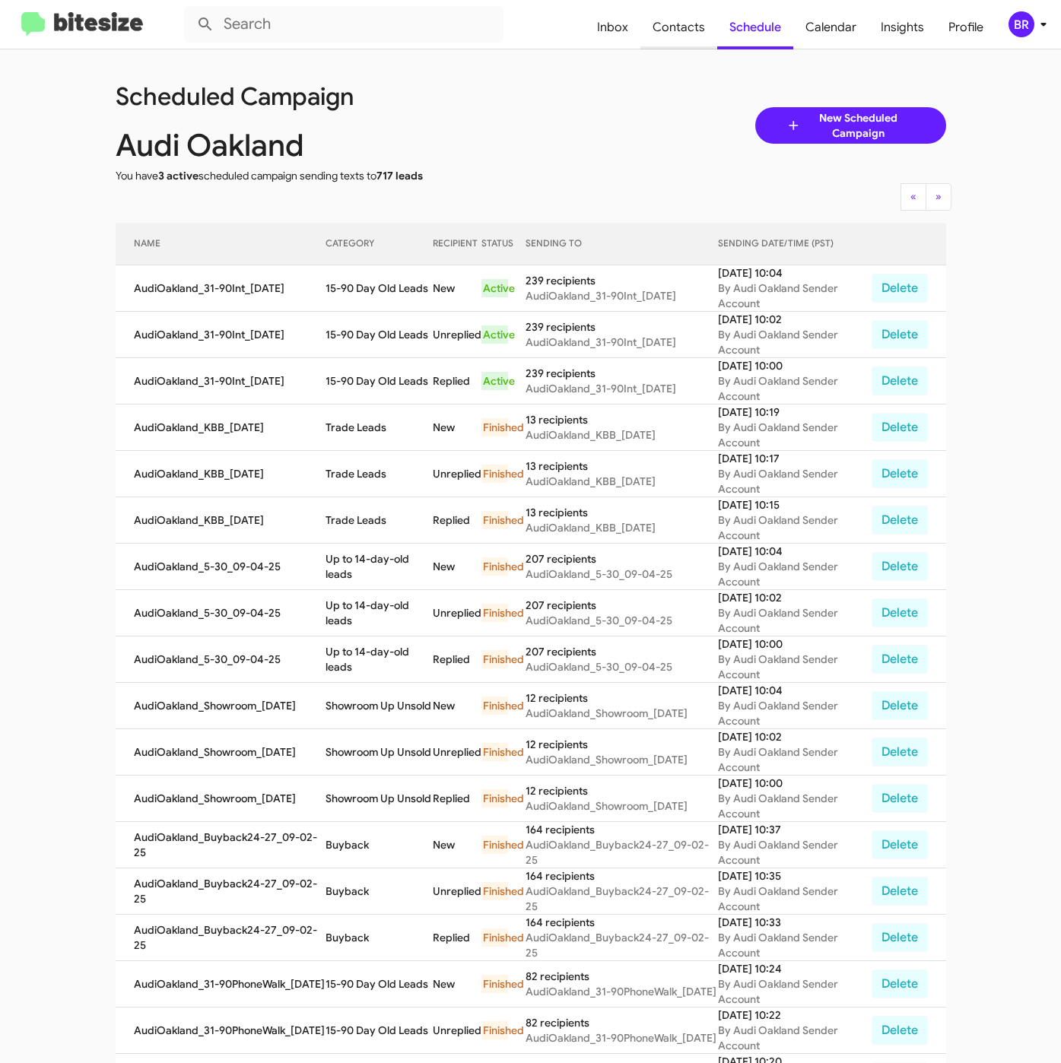
click at [682, 30] on span "Contacts" at bounding box center [678, 27] width 77 height 44
type input "in:groups"
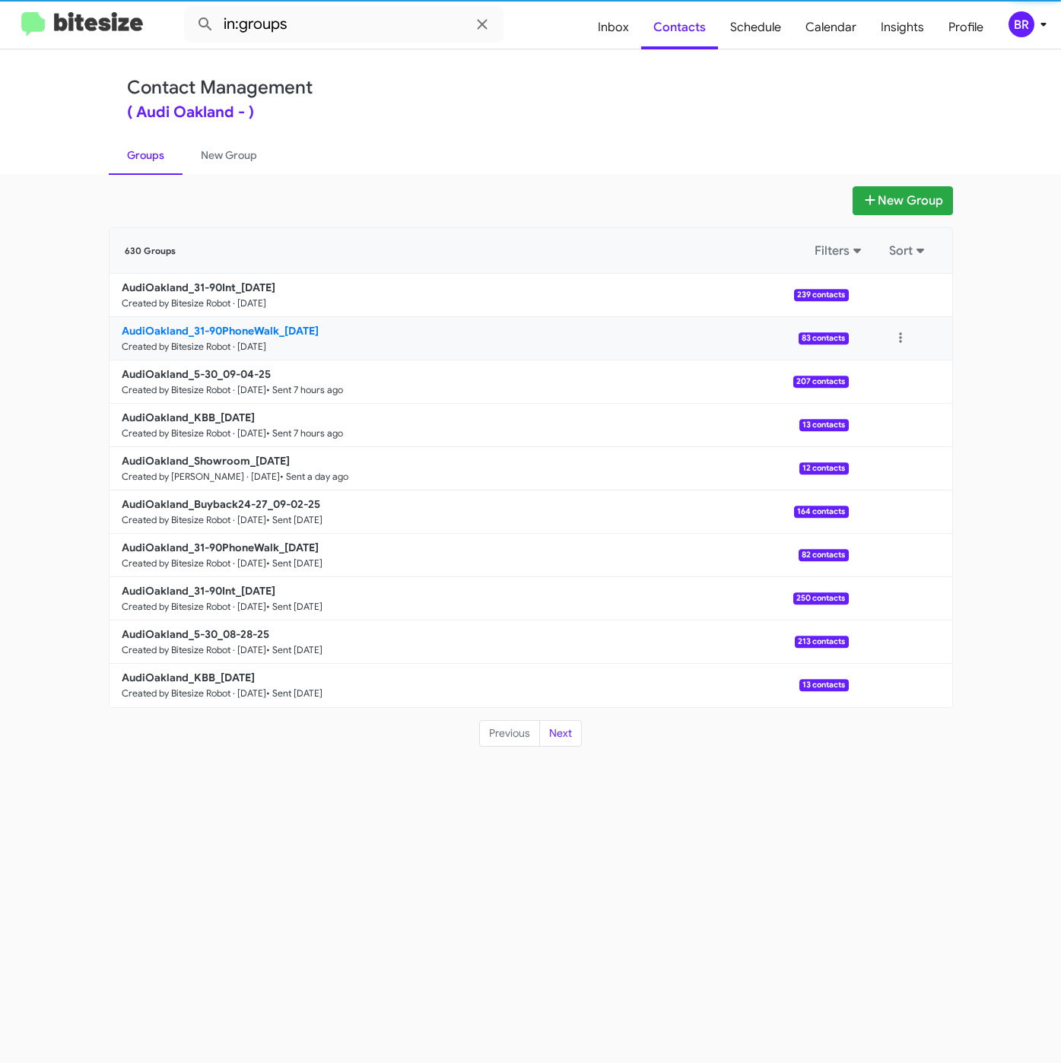
click at [240, 334] on b "AudiOakland_31-90PhoneWalk_09-05-25" at bounding box center [220, 331] width 197 height 14
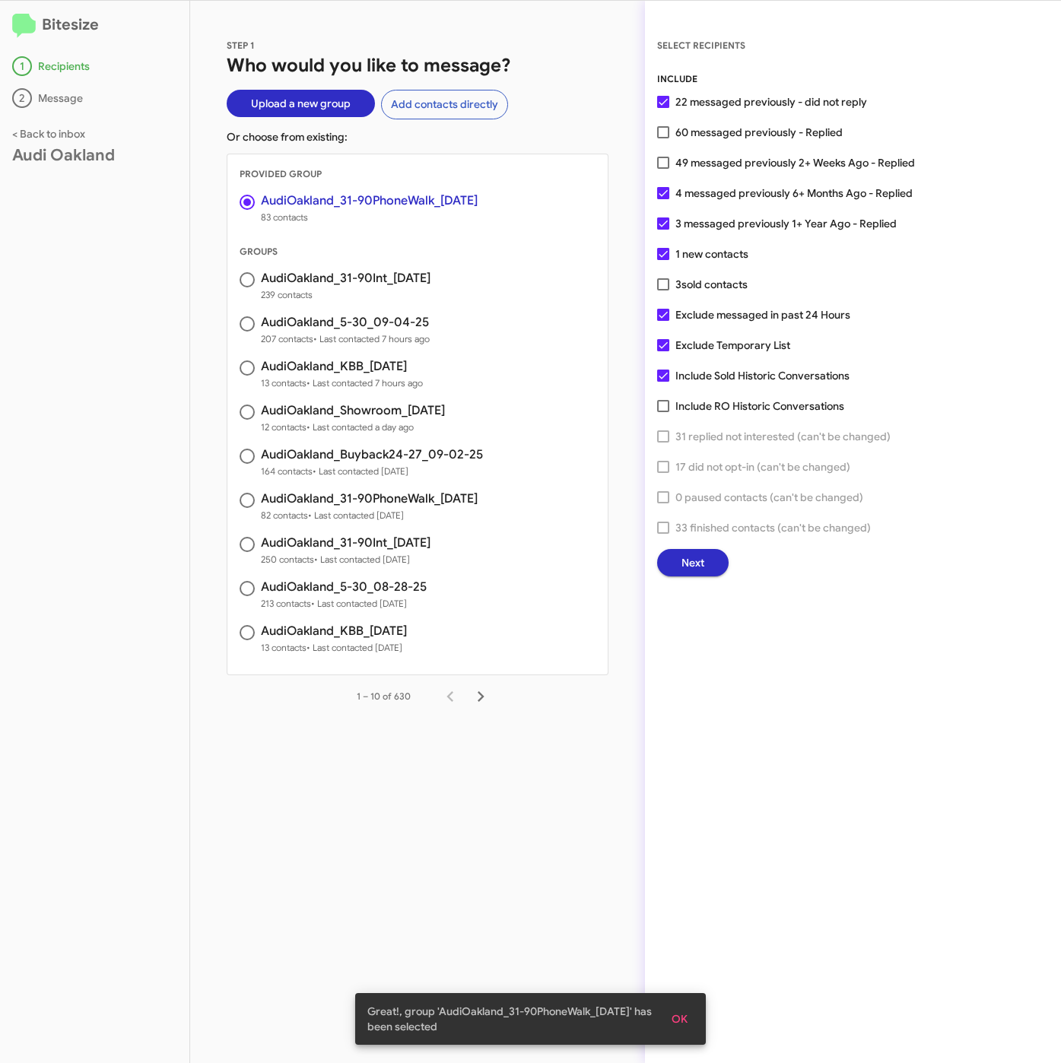
click at [724, 164] on span "49 messaged previously 2+ Weeks Ago - Replied" at bounding box center [795, 163] width 240 height 18
click at [663, 169] on input "49 messaged previously 2+ Weeks Ago - Replied" at bounding box center [662, 169] width 1 height 1
checkbox input "true"
click at [696, 561] on span "Next" at bounding box center [692, 562] width 23 height 27
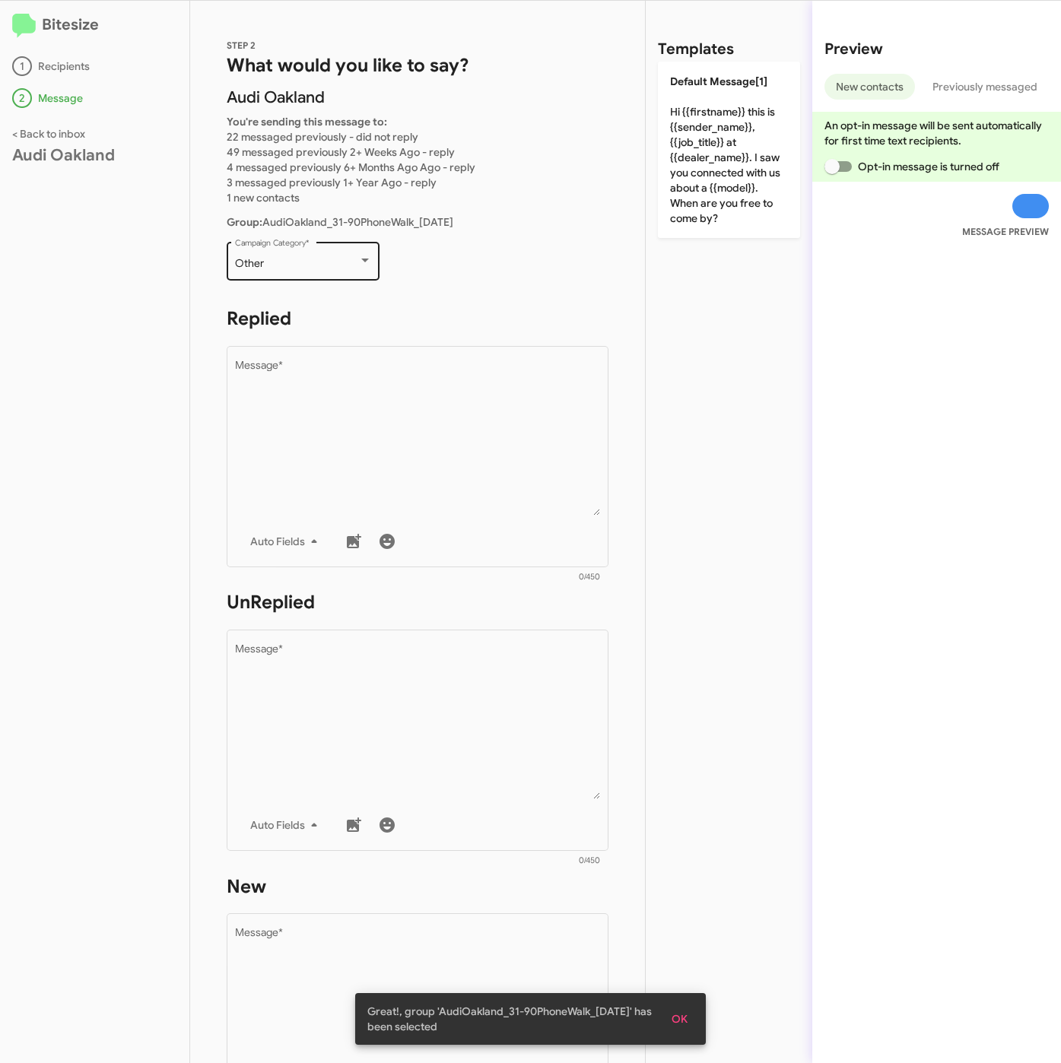
click at [361, 274] on div "Other Campaign Category *" at bounding box center [303, 260] width 137 height 42
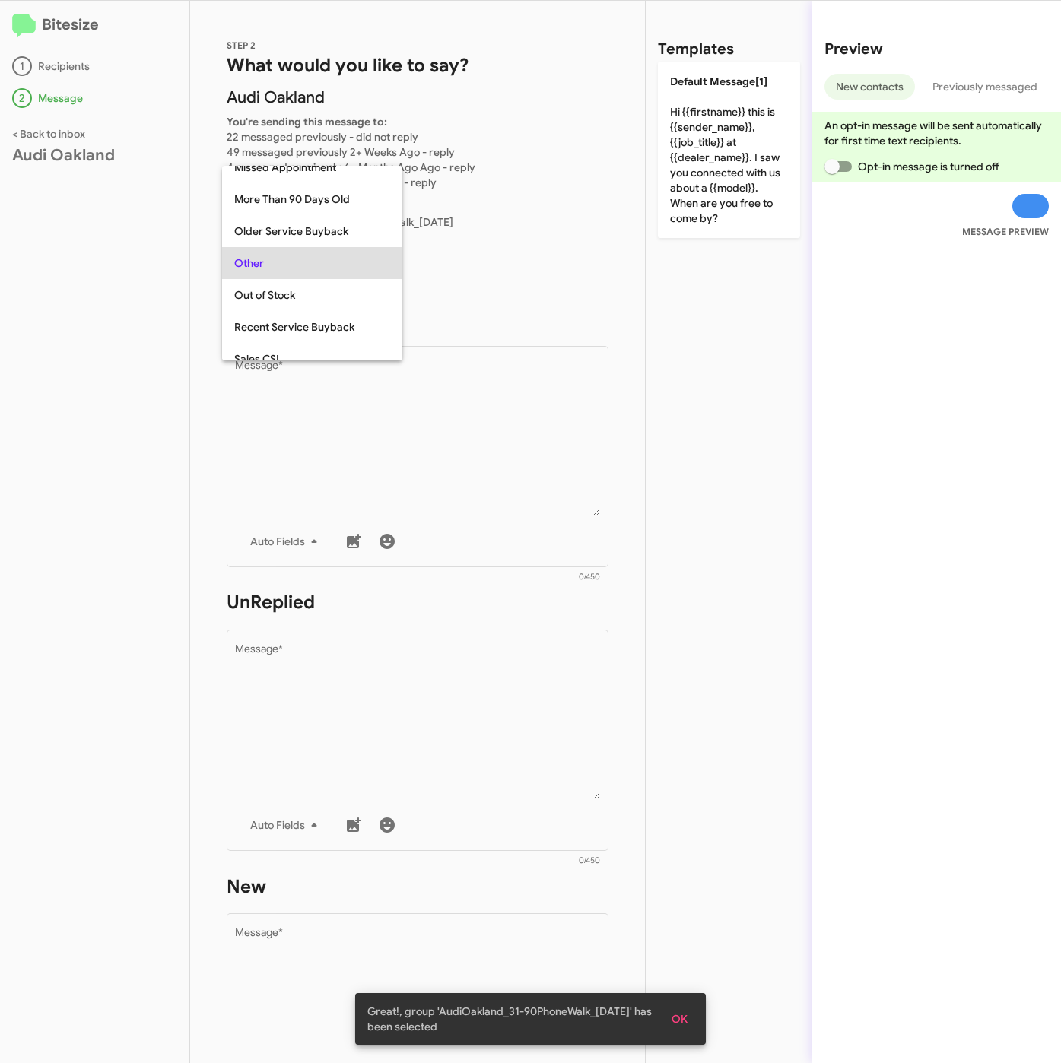
scroll to position [32, 0]
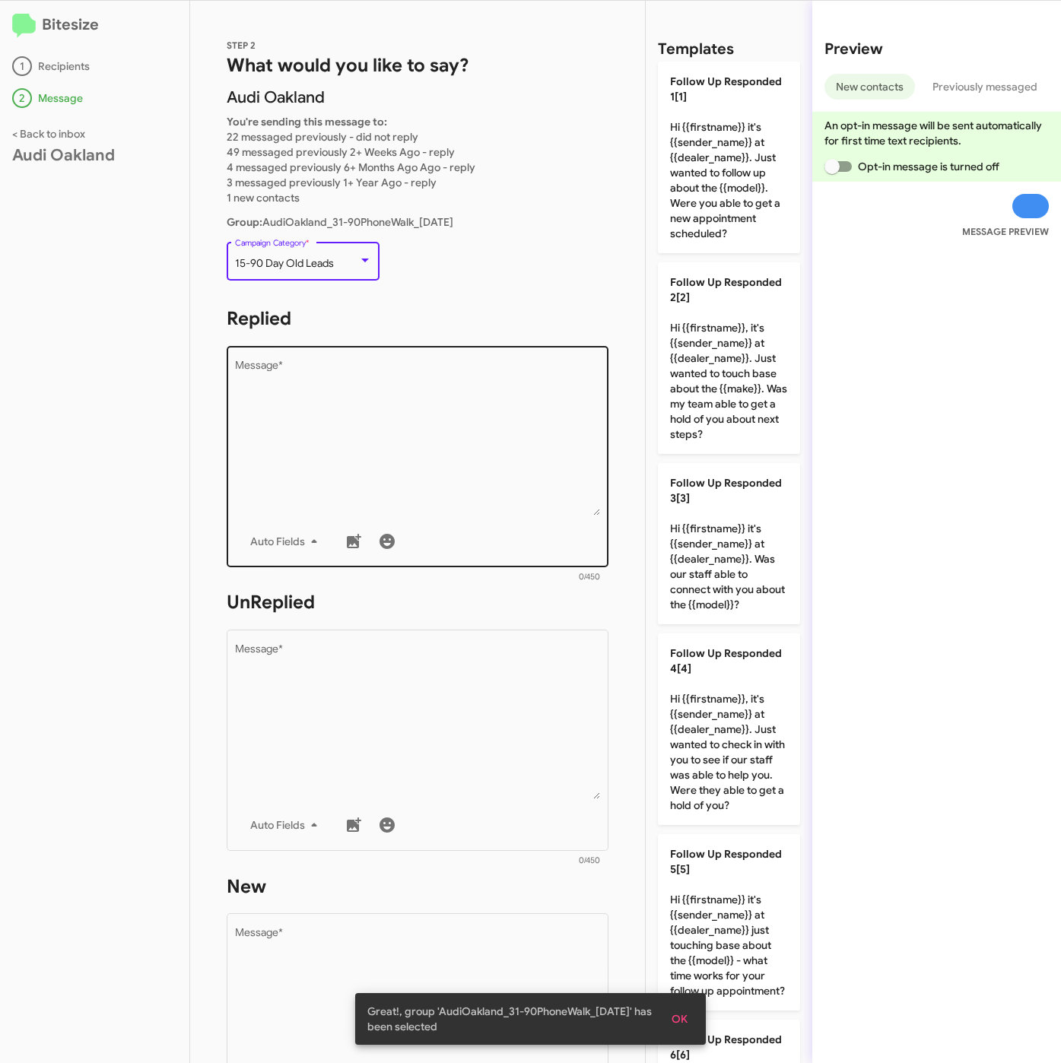
click at [401, 400] on textarea "Message *" at bounding box center [418, 437] width 366 height 155
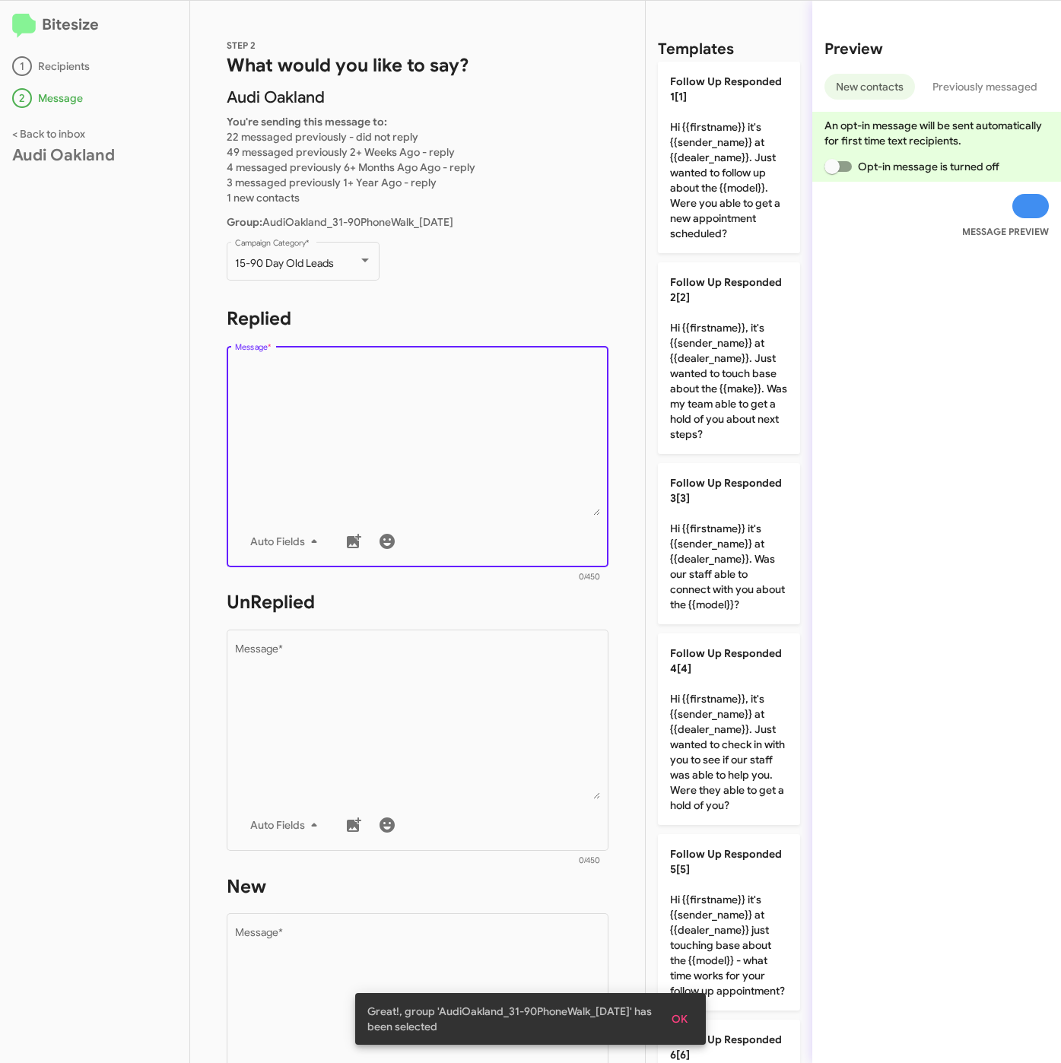
scroll to position [1066, 0]
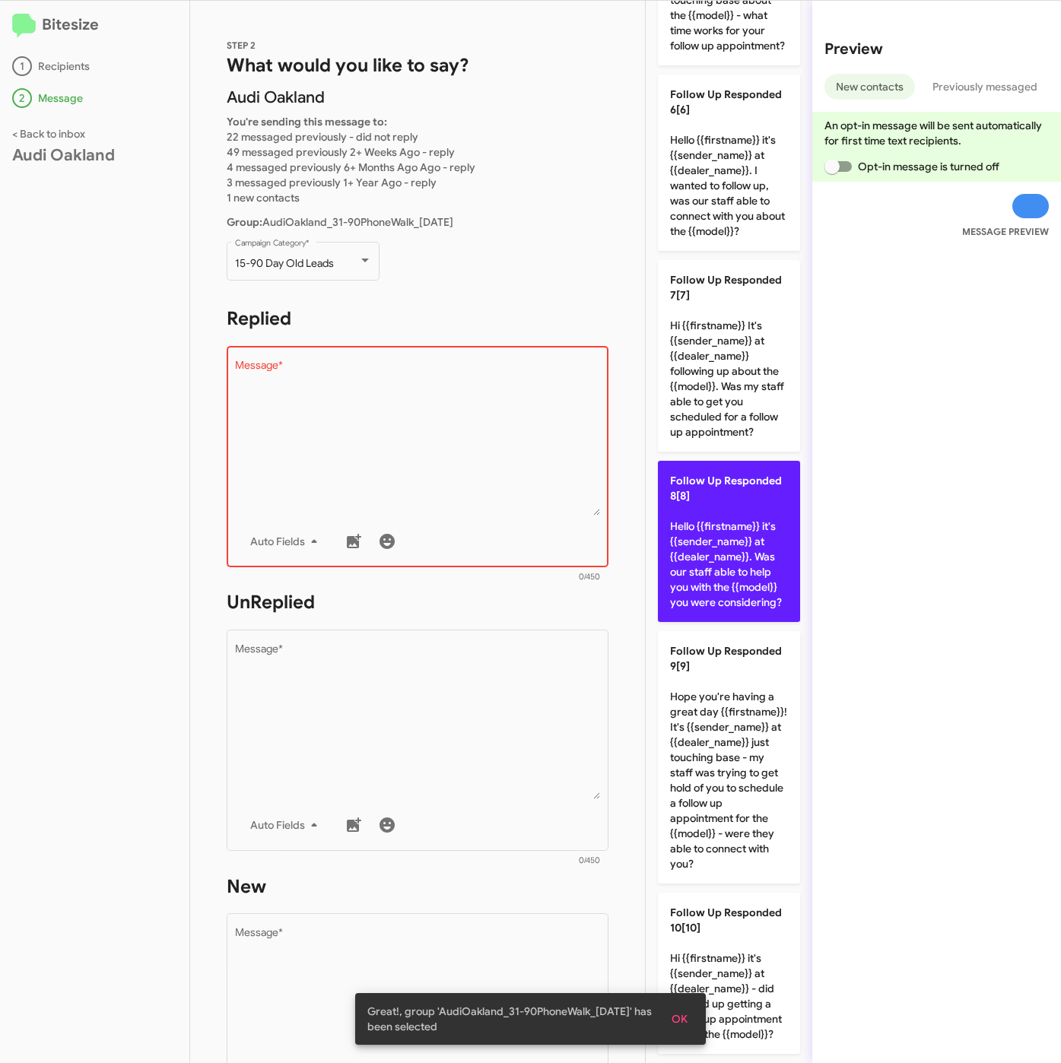
click at [699, 531] on p "Follow Up Responded 8[8] Hello {{firstname}} it's {{sender_name}} at {{dealer_n…" at bounding box center [729, 541] width 142 height 161
type textarea "Hello {{firstname}} it's {{sender_name}} at {{dealer_name}}. Was our staff able…"
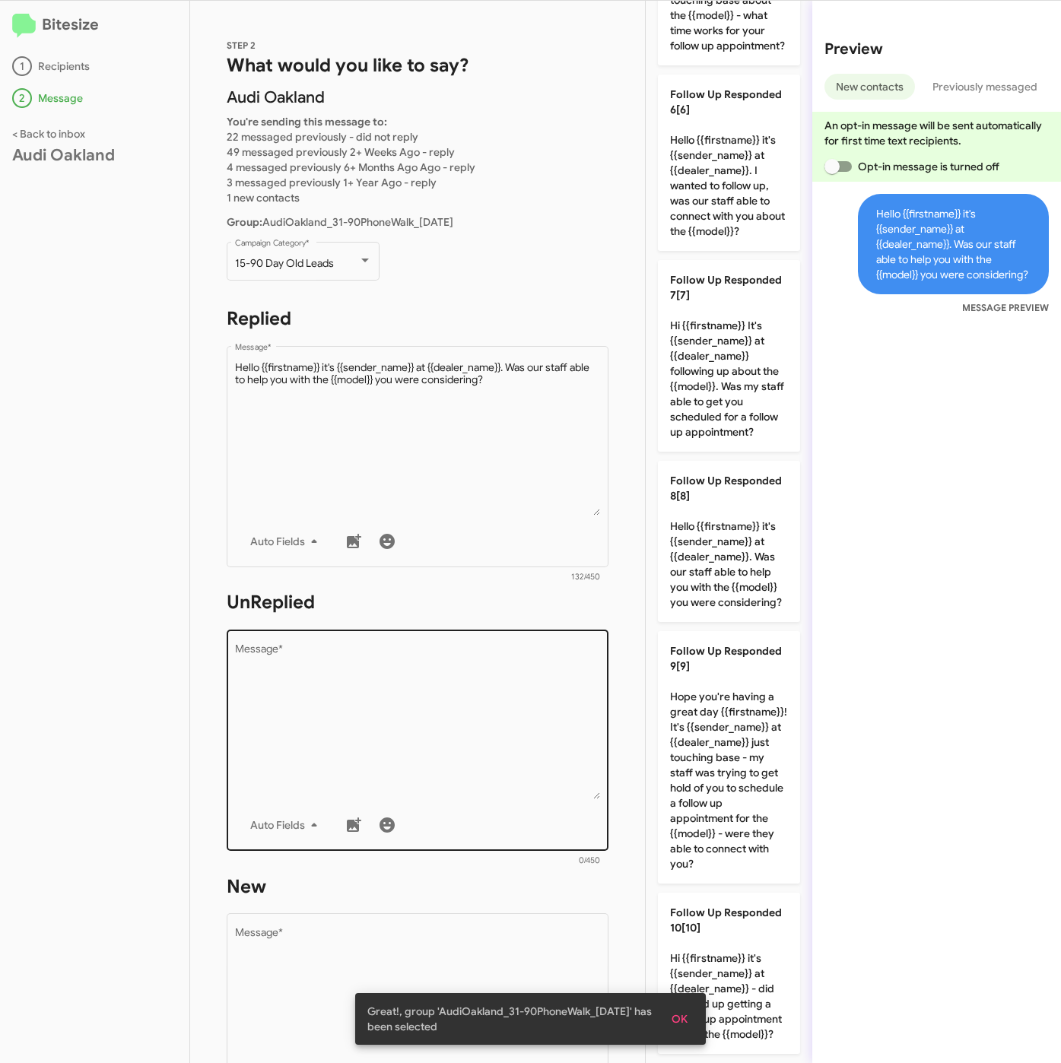
click at [477, 685] on textarea "Message *" at bounding box center [418, 721] width 366 height 155
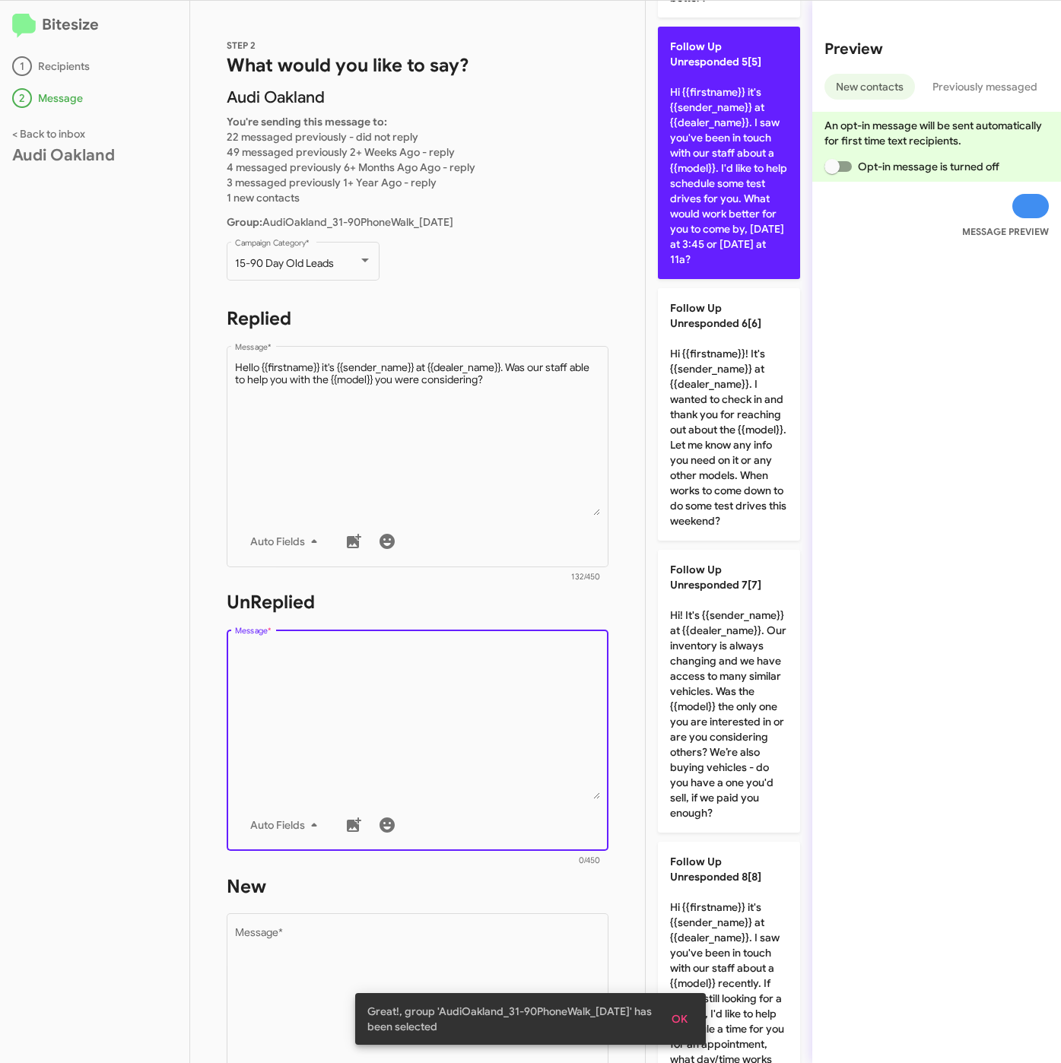
click at [706, 259] on p "Follow Up Unresponded 5[5] Hi {{firstname}} it's {{sender_name}} at {{dealer_na…" at bounding box center [729, 153] width 142 height 252
type textarea "Hi {{firstname}} it's {{sender_name}} at {{dealer_name}}. I saw you've been in …"
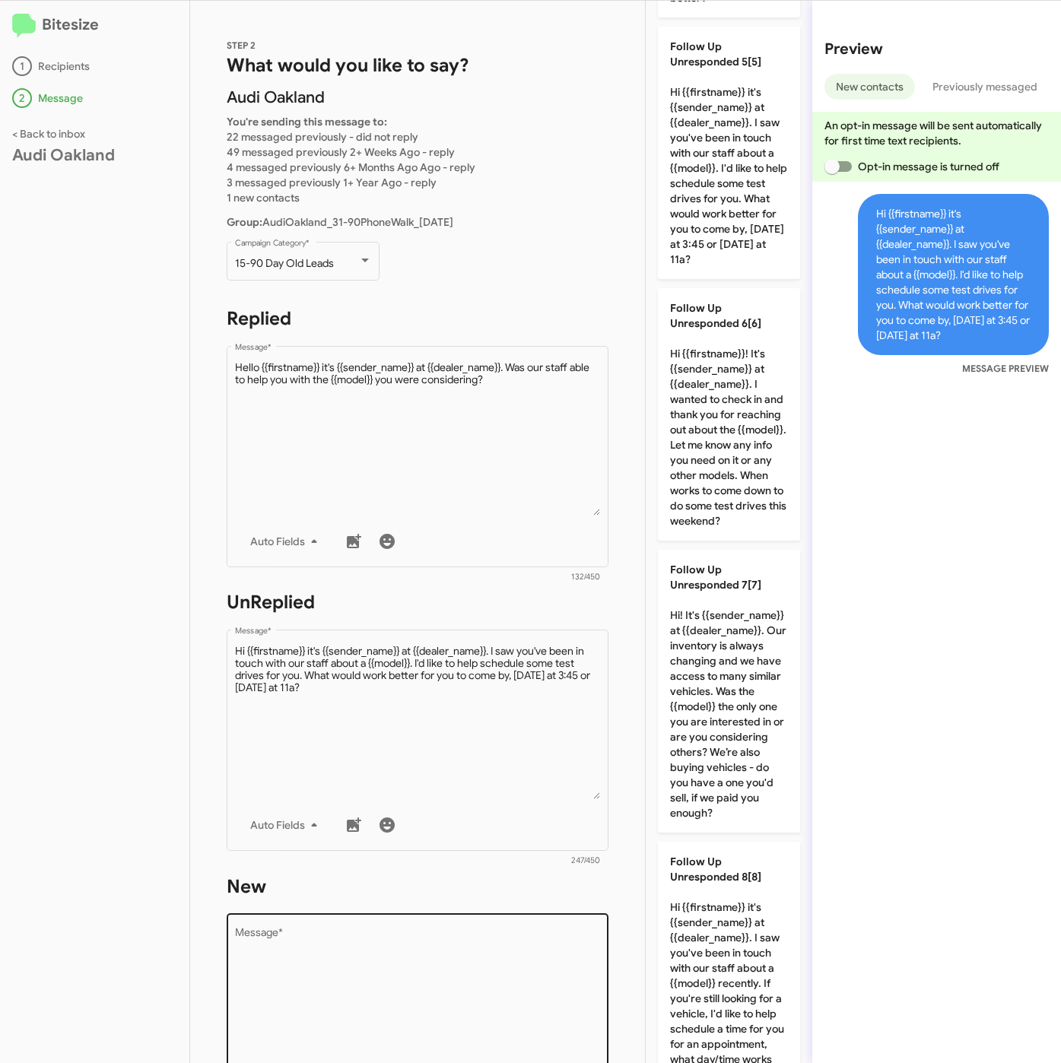
click at [468, 956] on textarea "Message *" at bounding box center [418, 1005] width 366 height 155
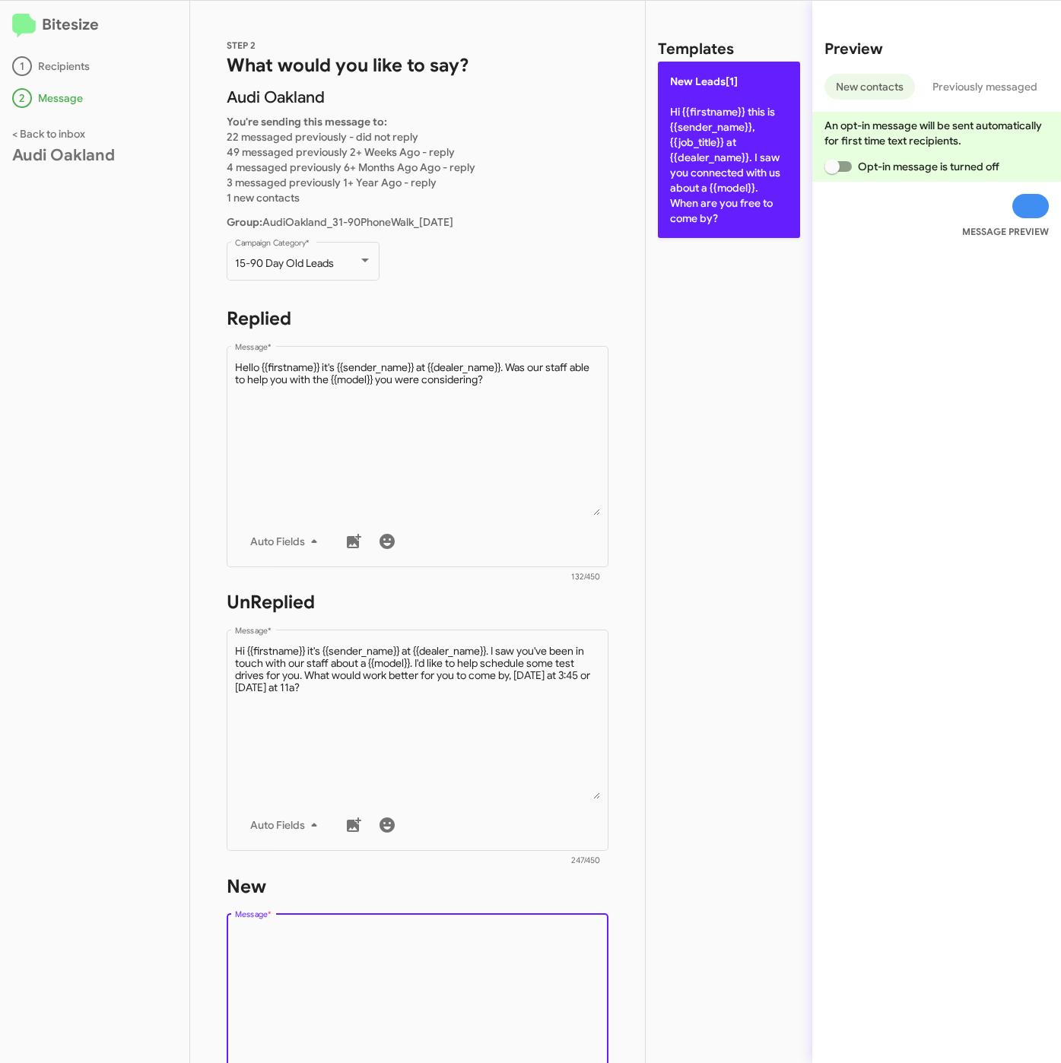
click at [766, 135] on p "New Leads[1] Hi {{firstname}} this is {{sender_name}}, {{job_title}} at {{deale…" at bounding box center [729, 150] width 142 height 176
type textarea "Hi {{firstname}} this is {{sender_name}}, {{job_title}} at {{dealer_name}}. I s…"
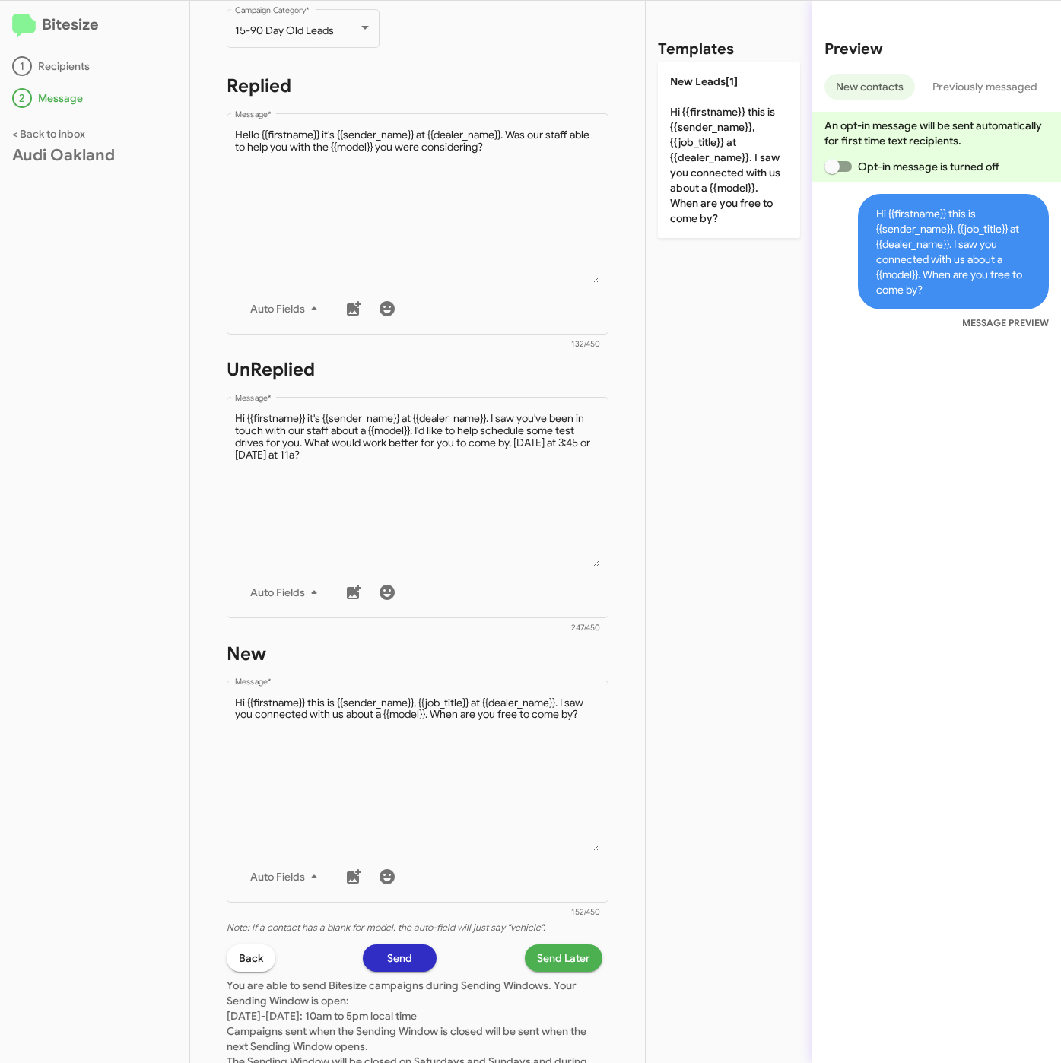
scroll to position [357, 0]
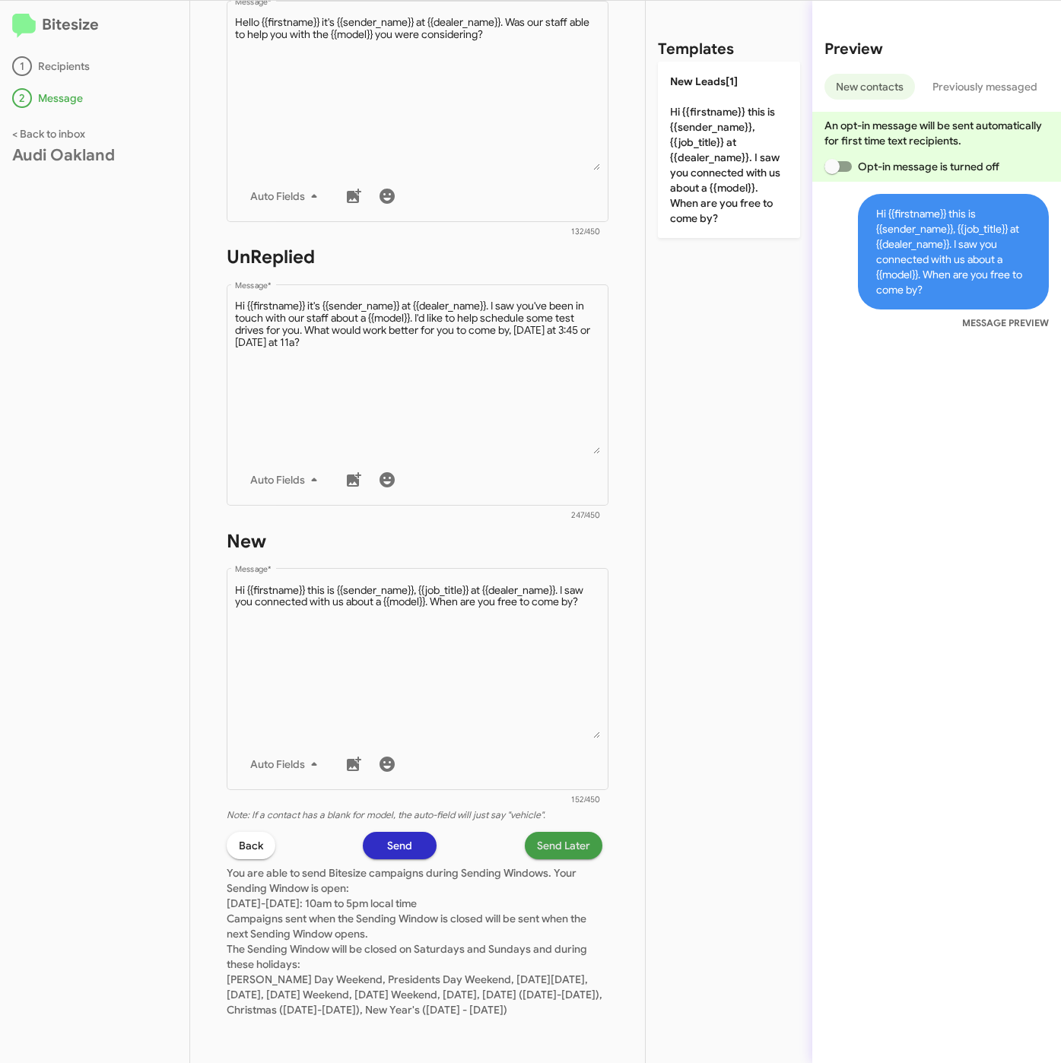
click at [566, 835] on span "Send Later" at bounding box center [563, 845] width 53 height 27
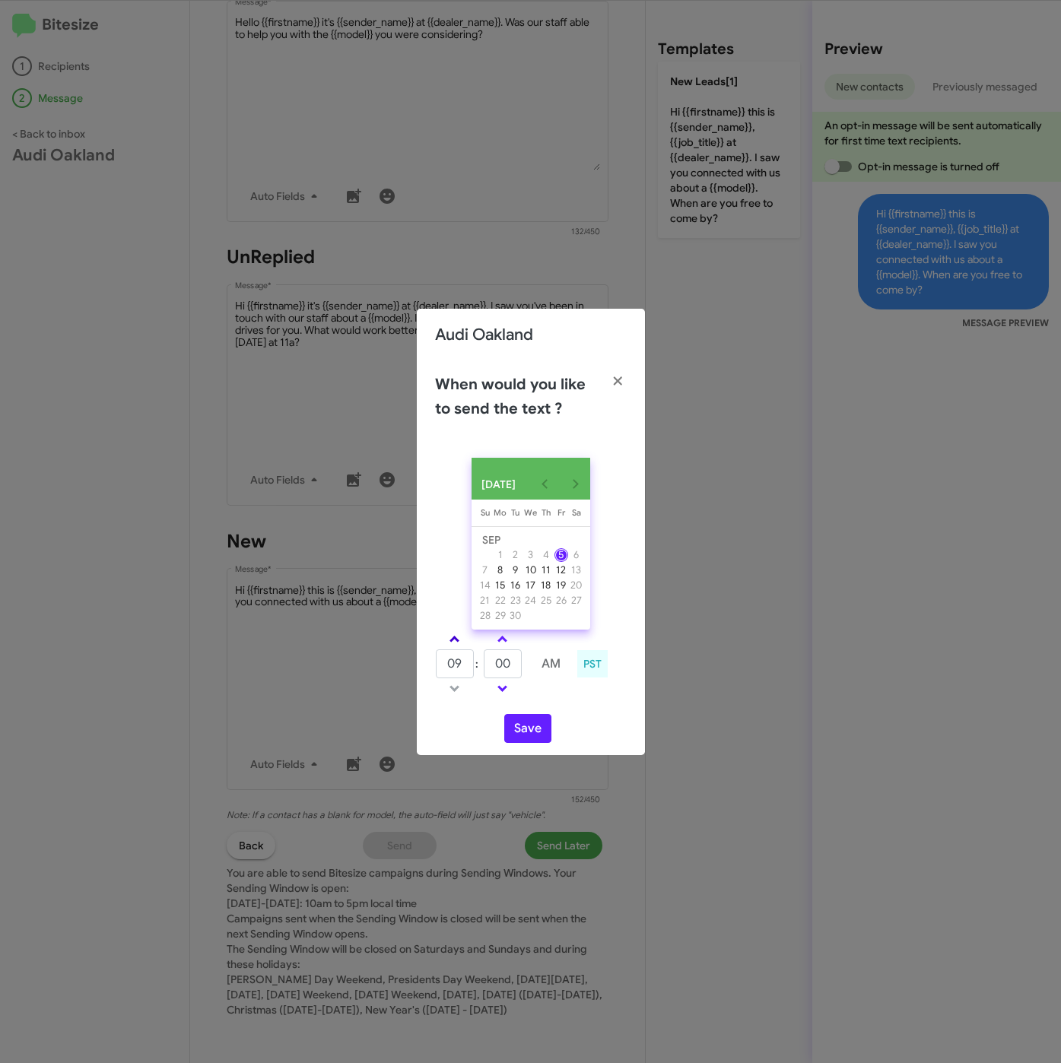
click at [454, 646] on span at bounding box center [454, 641] width 10 height 10
type input "10"
drag, startPoint x: 500, startPoint y: 671, endPoint x: 484, endPoint y: 671, distance: 16.0
click at [484, 671] on input "00" at bounding box center [503, 663] width 38 height 29
type input "20"
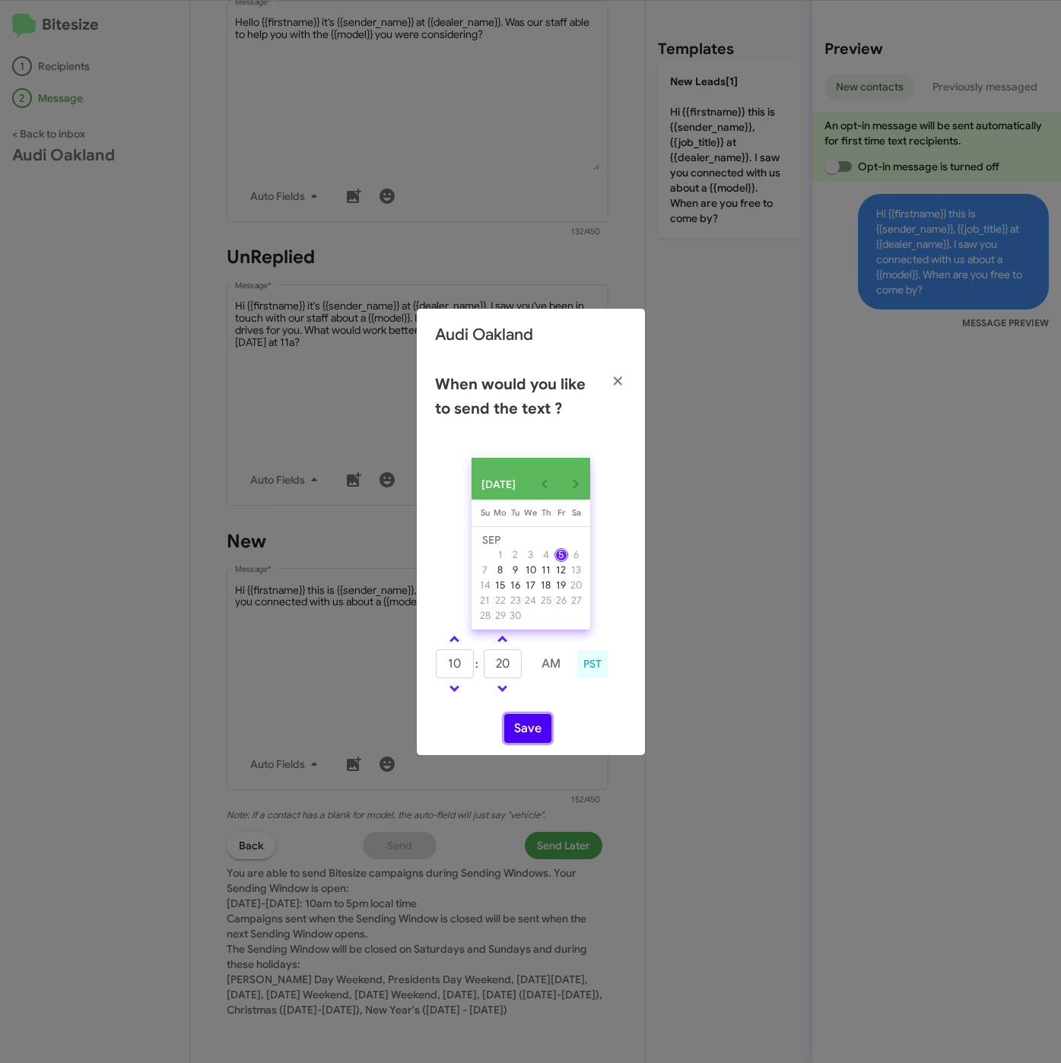
click at [527, 728] on button "Save" at bounding box center [527, 728] width 47 height 29
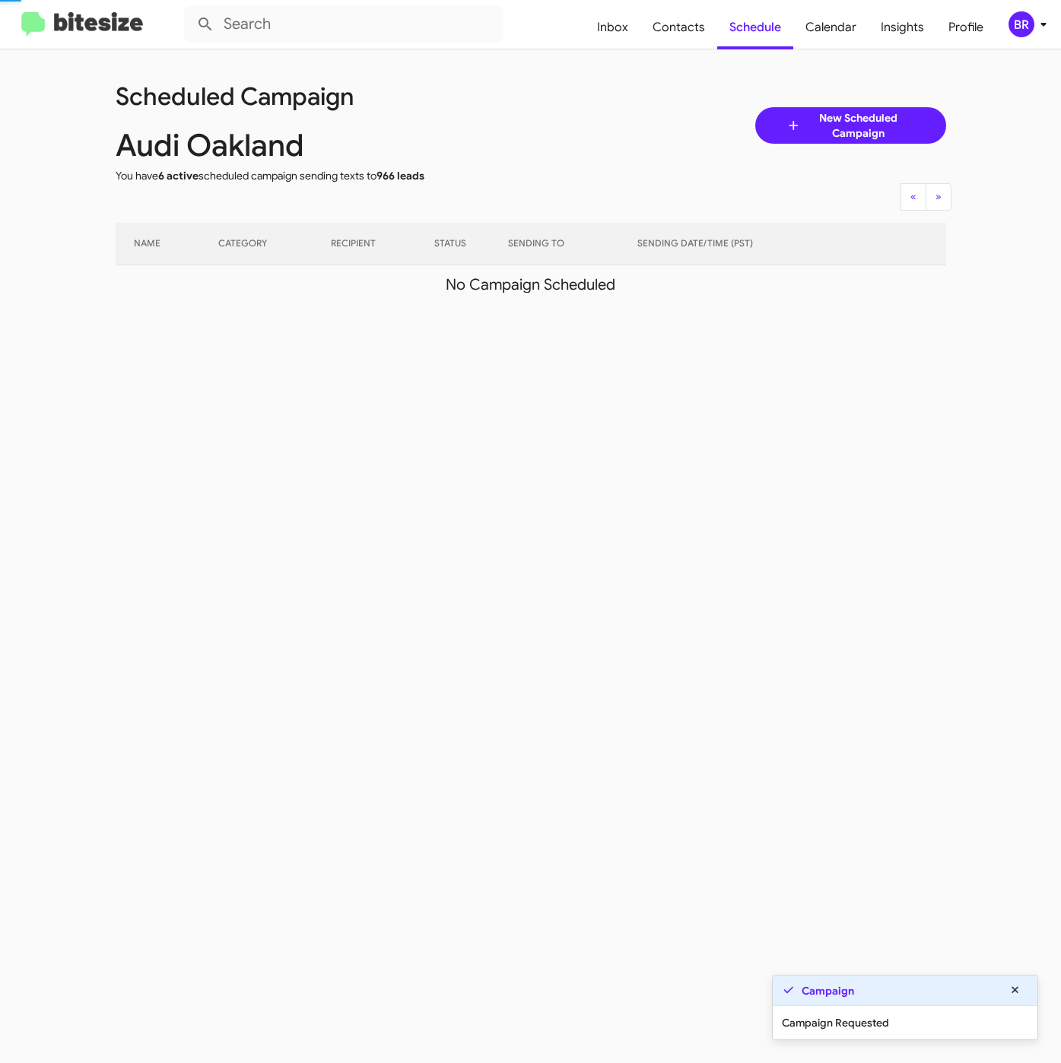
click at [1010, 27] on div "BR" at bounding box center [1021, 24] width 26 height 26
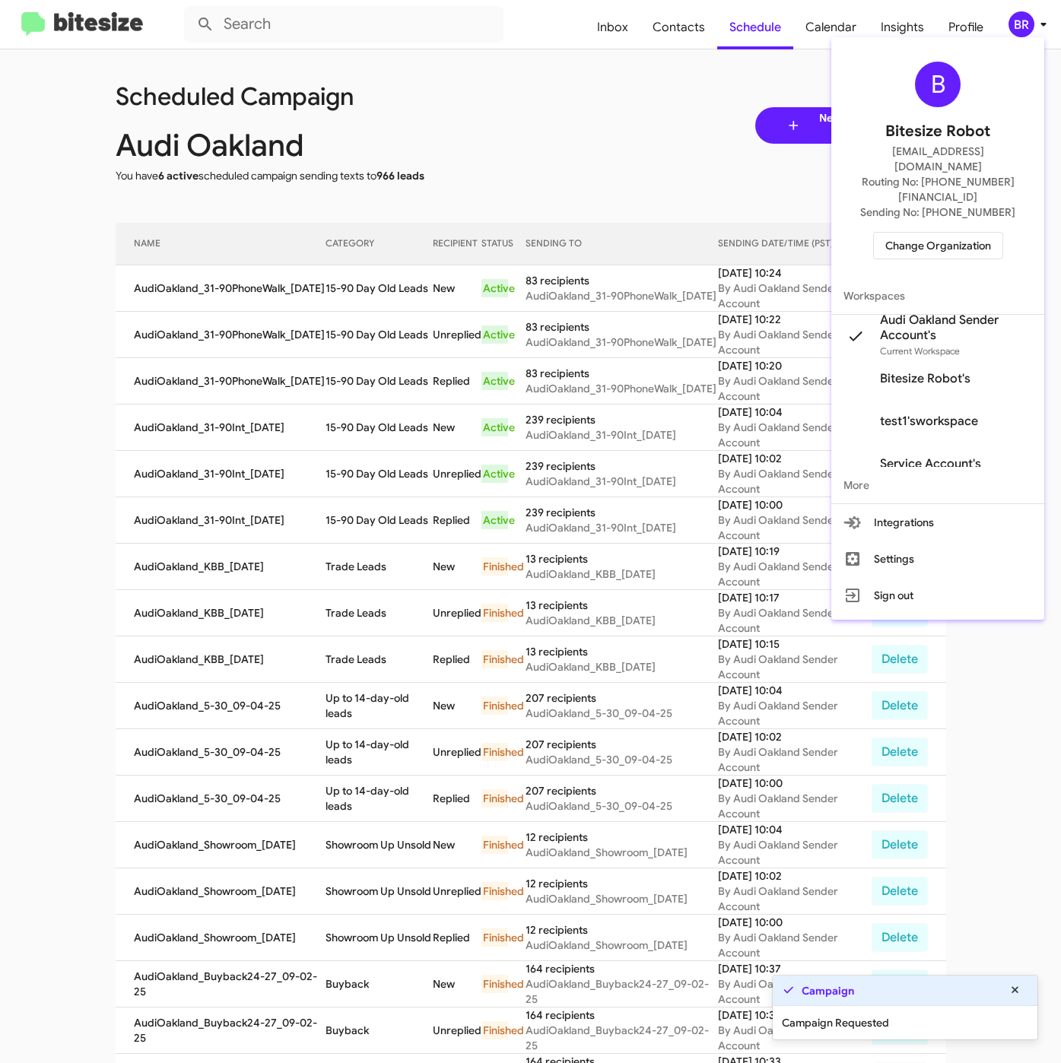
click at [375, 281] on div at bounding box center [530, 531] width 1061 height 1063
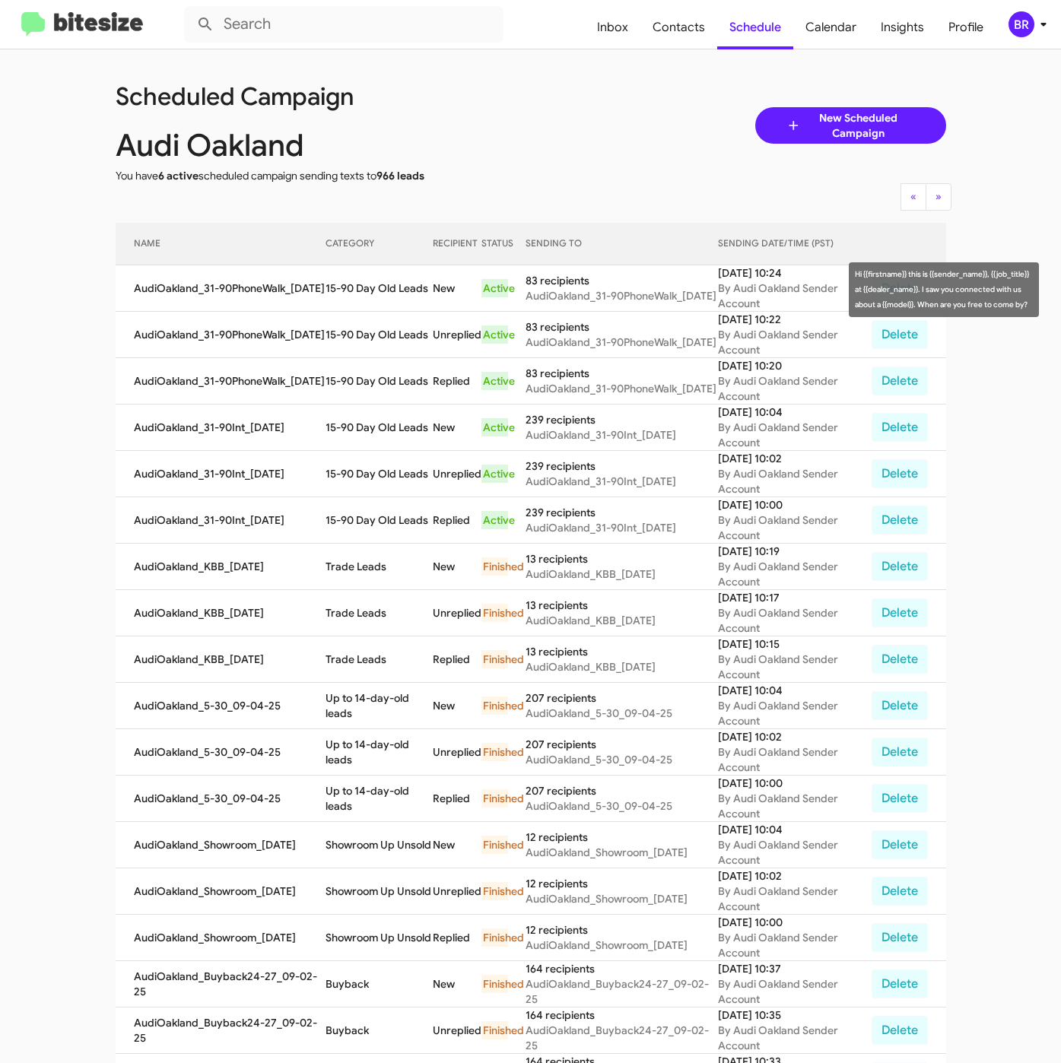
drag, startPoint x: 322, startPoint y: 287, endPoint x: 420, endPoint y: 301, distance: 98.3
click at [420, 301] on td "15-90 Day Old Leads" at bounding box center [378, 288] width 107 height 46
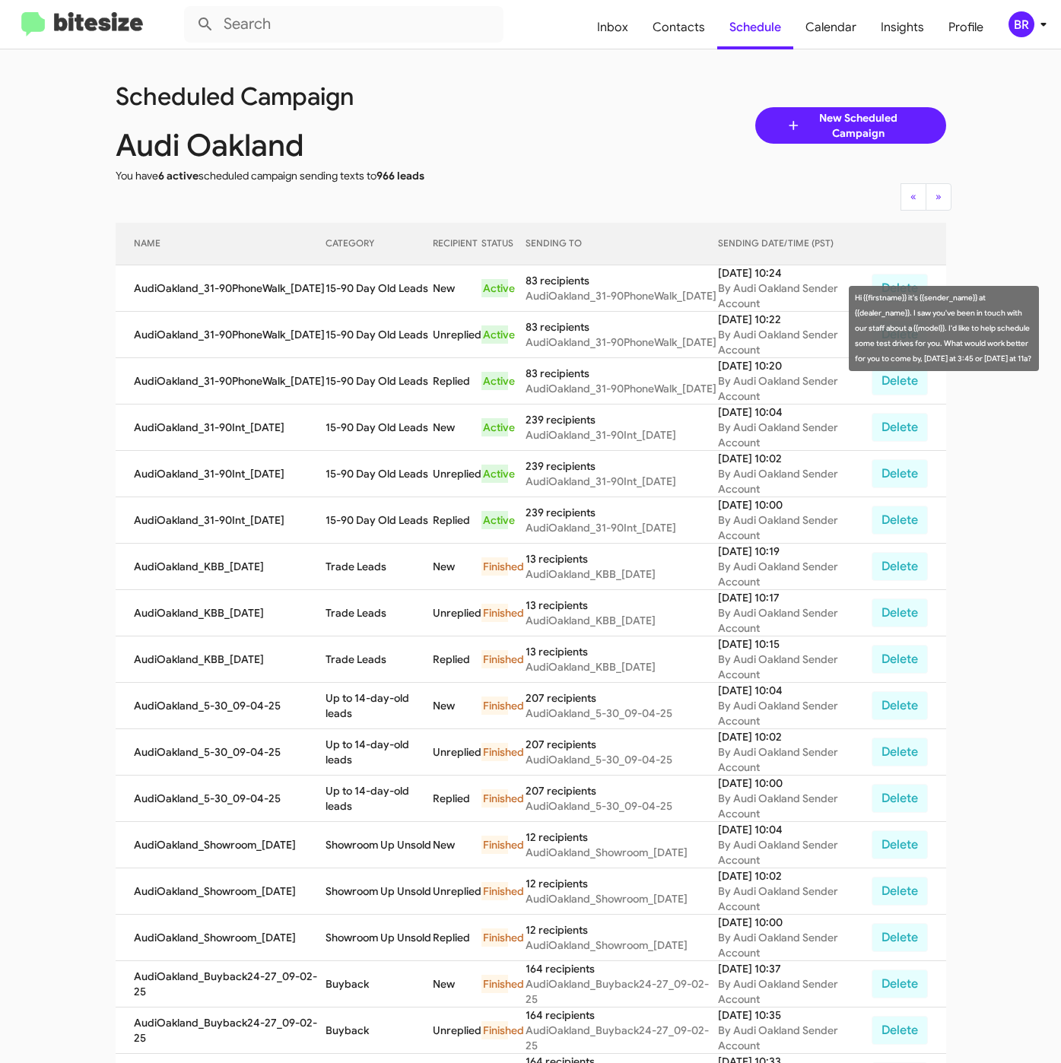
copy td "15-90 Day Old Lead"
copy td "15-90 Day Old Leads"
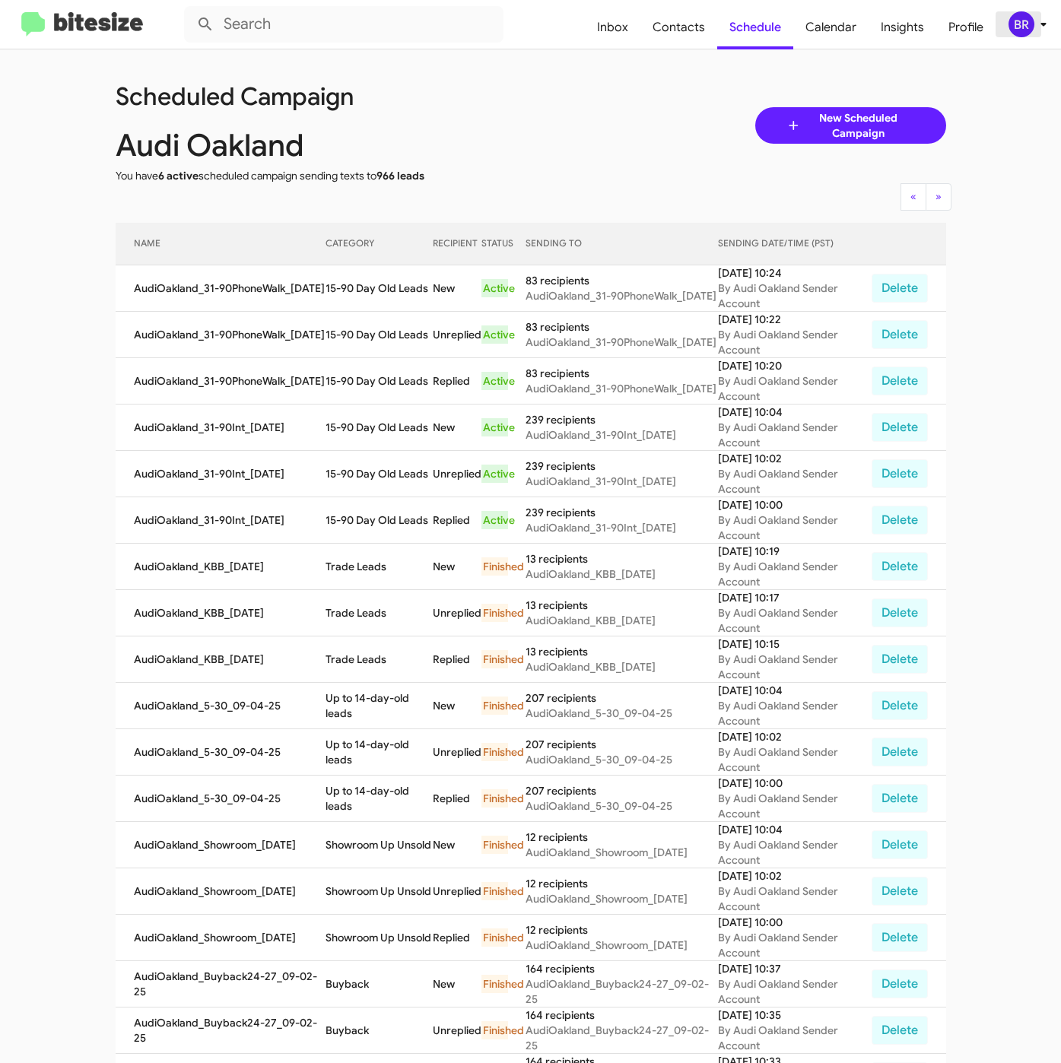
click at [1008, 32] on span "BR" at bounding box center [1030, 24] width 46 height 26
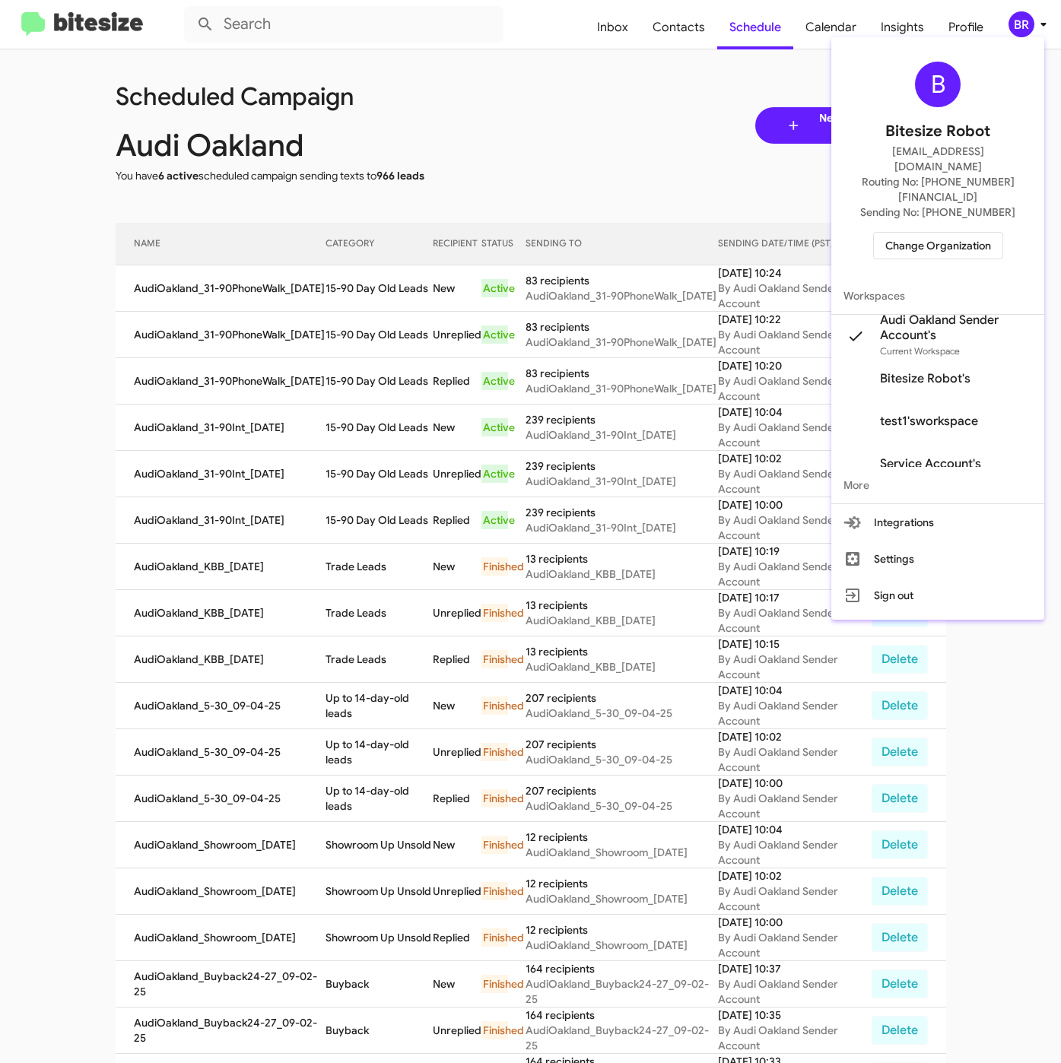
click at [928, 233] on span "Change Organization" at bounding box center [938, 246] width 106 height 26
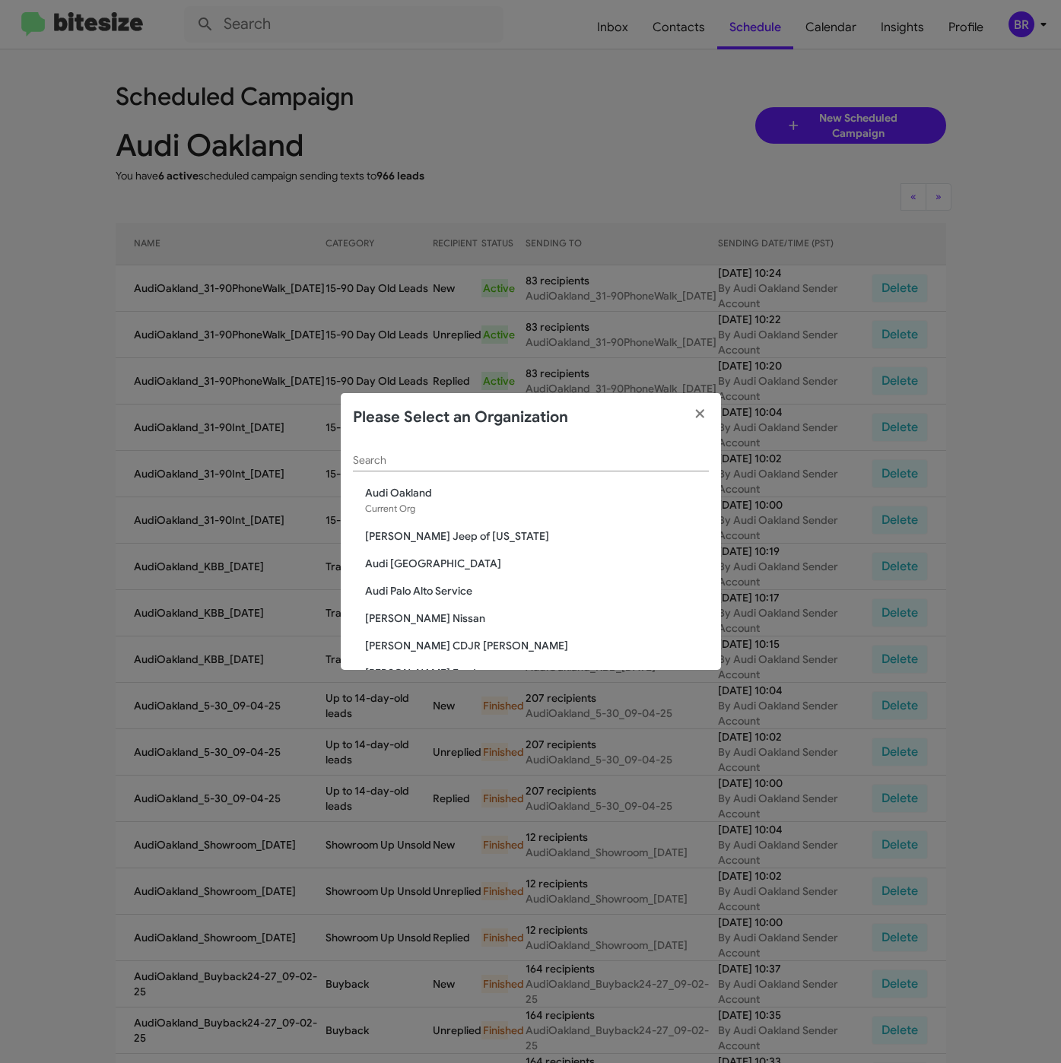
click at [441, 468] on div "Search" at bounding box center [531, 457] width 356 height 30
paste input "Audi [GEOGRAPHIC_DATA]"
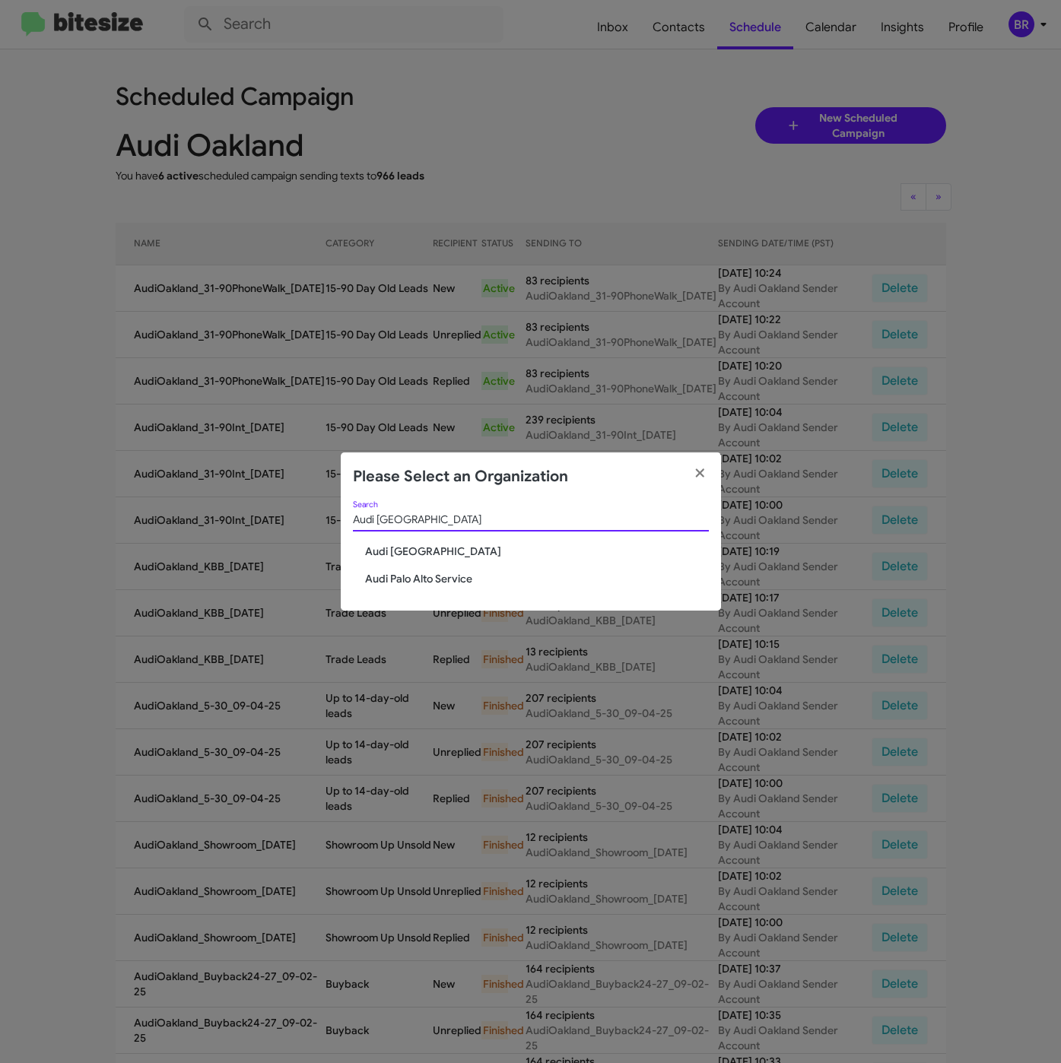
type input "Audi [GEOGRAPHIC_DATA]"
click at [411, 550] on span "Audi [GEOGRAPHIC_DATA]" at bounding box center [537, 551] width 344 height 15
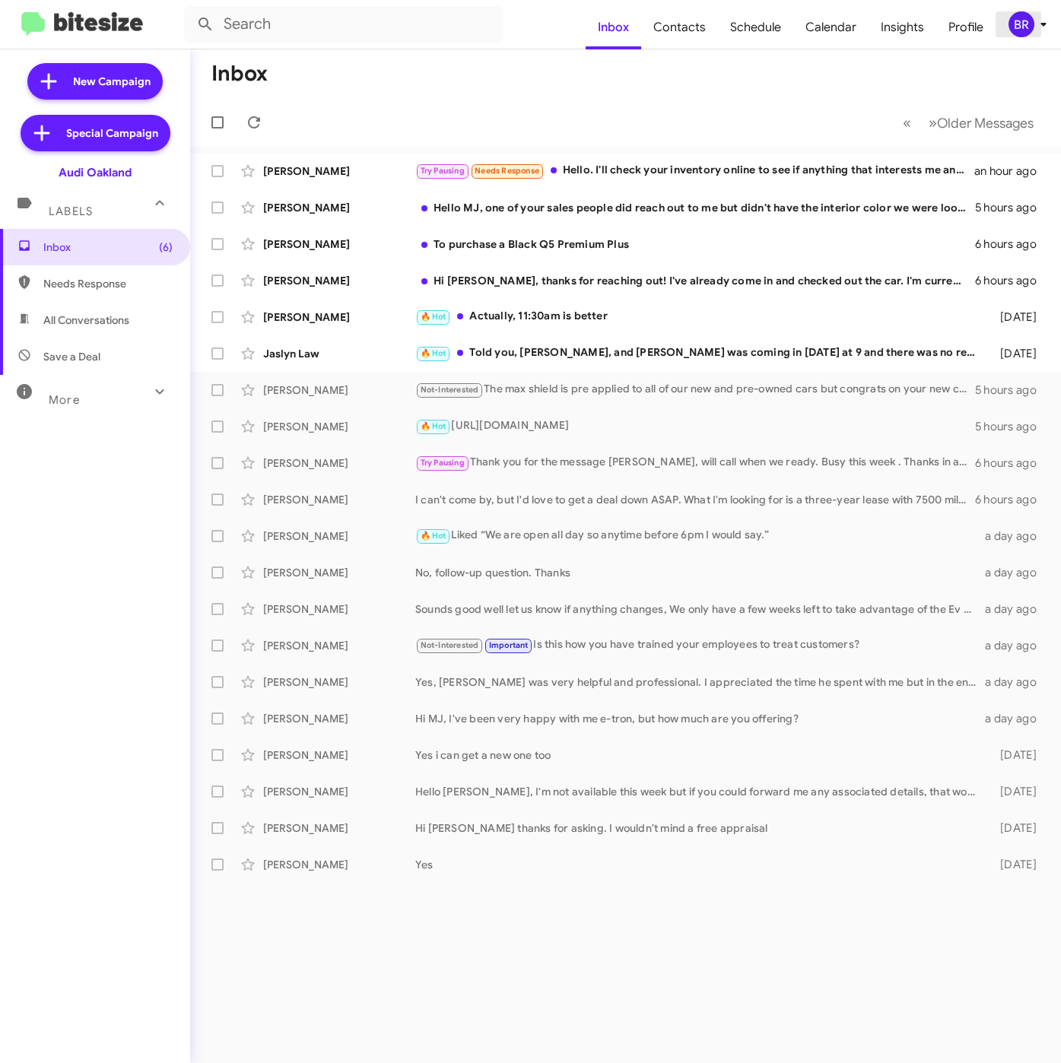
click at [1031, 33] on div "BR" at bounding box center [1021, 24] width 26 height 26
click at [1026, 26] on div "BR" at bounding box center [1021, 24] width 26 height 26
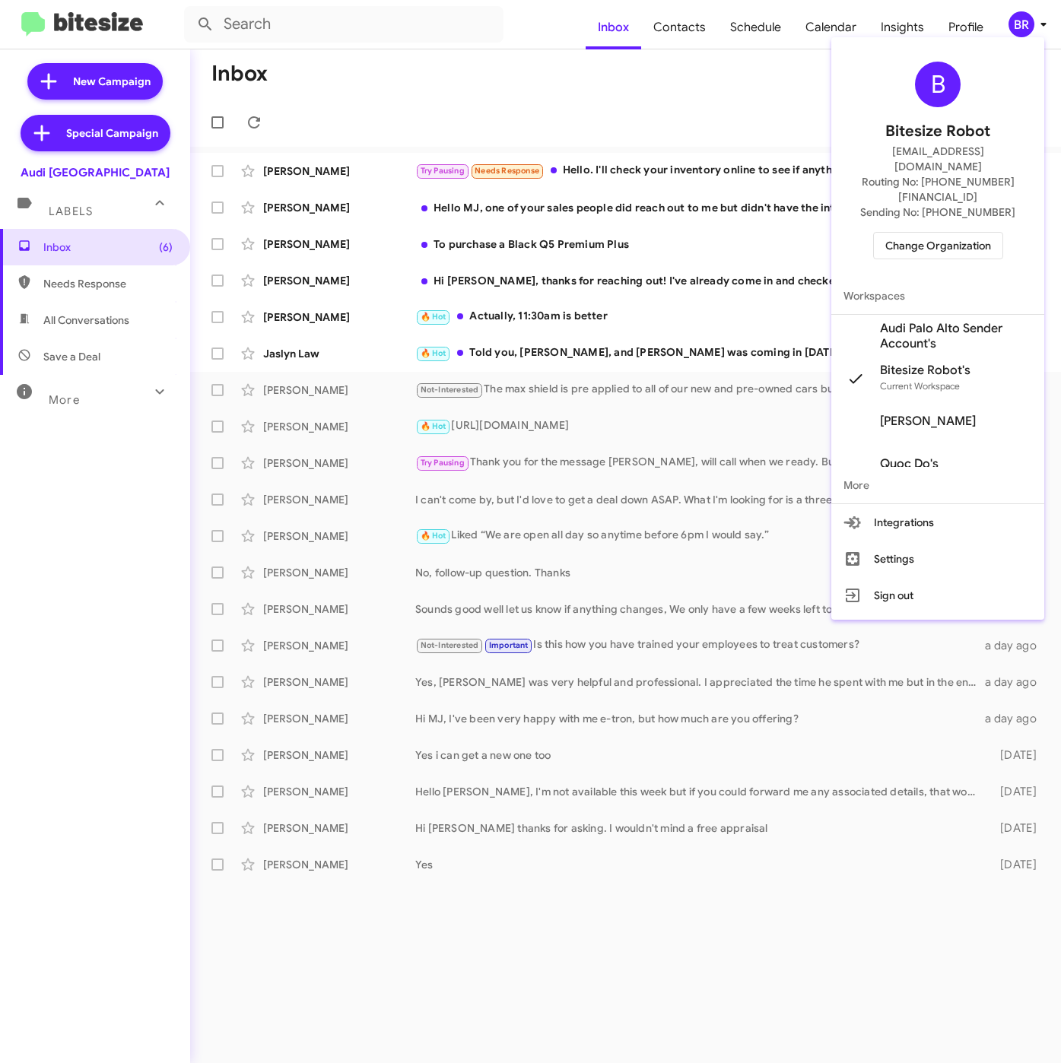
click at [906, 321] on span "Audi Palo Alto Sender Account's" at bounding box center [956, 336] width 152 height 30
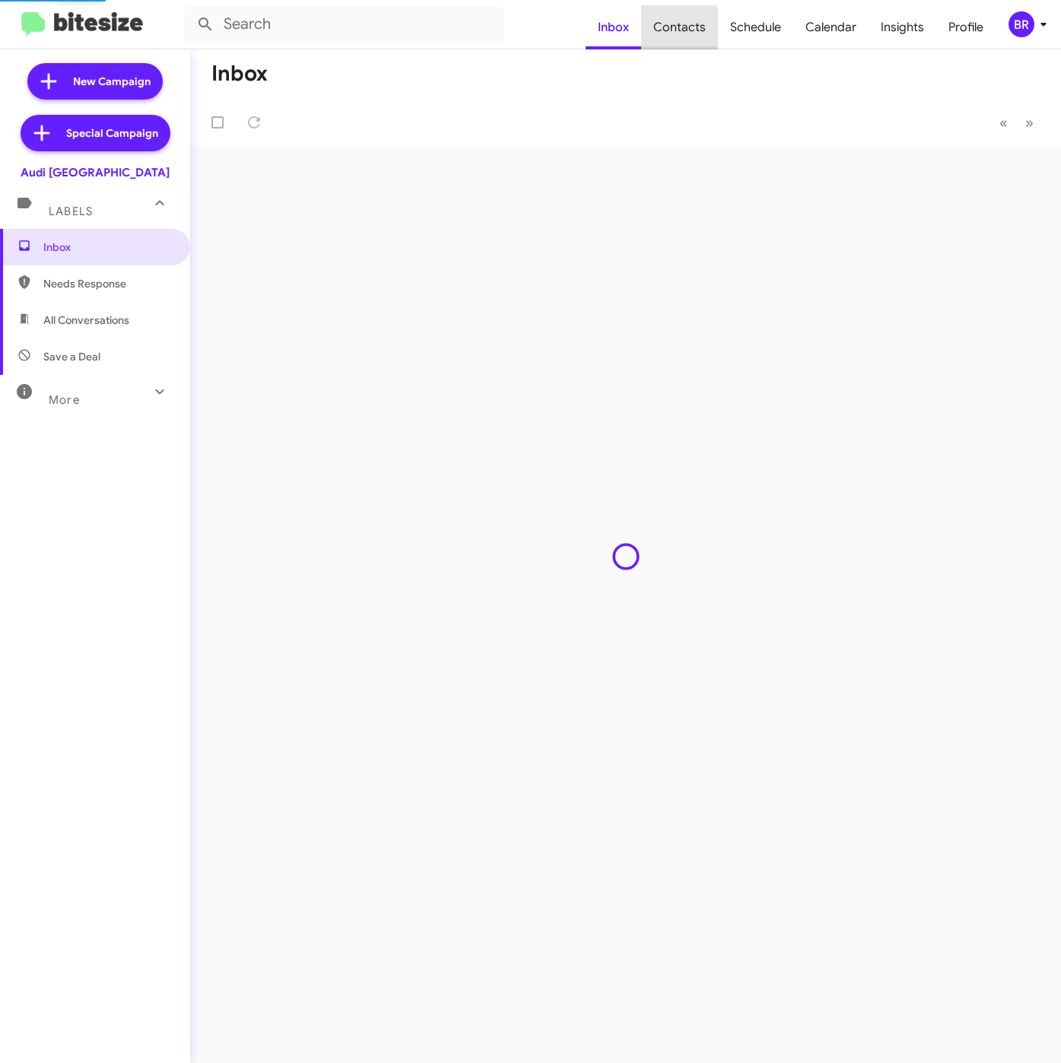
click at [668, 37] on span "Contacts" at bounding box center [679, 27] width 77 height 44
type input "in:groups"
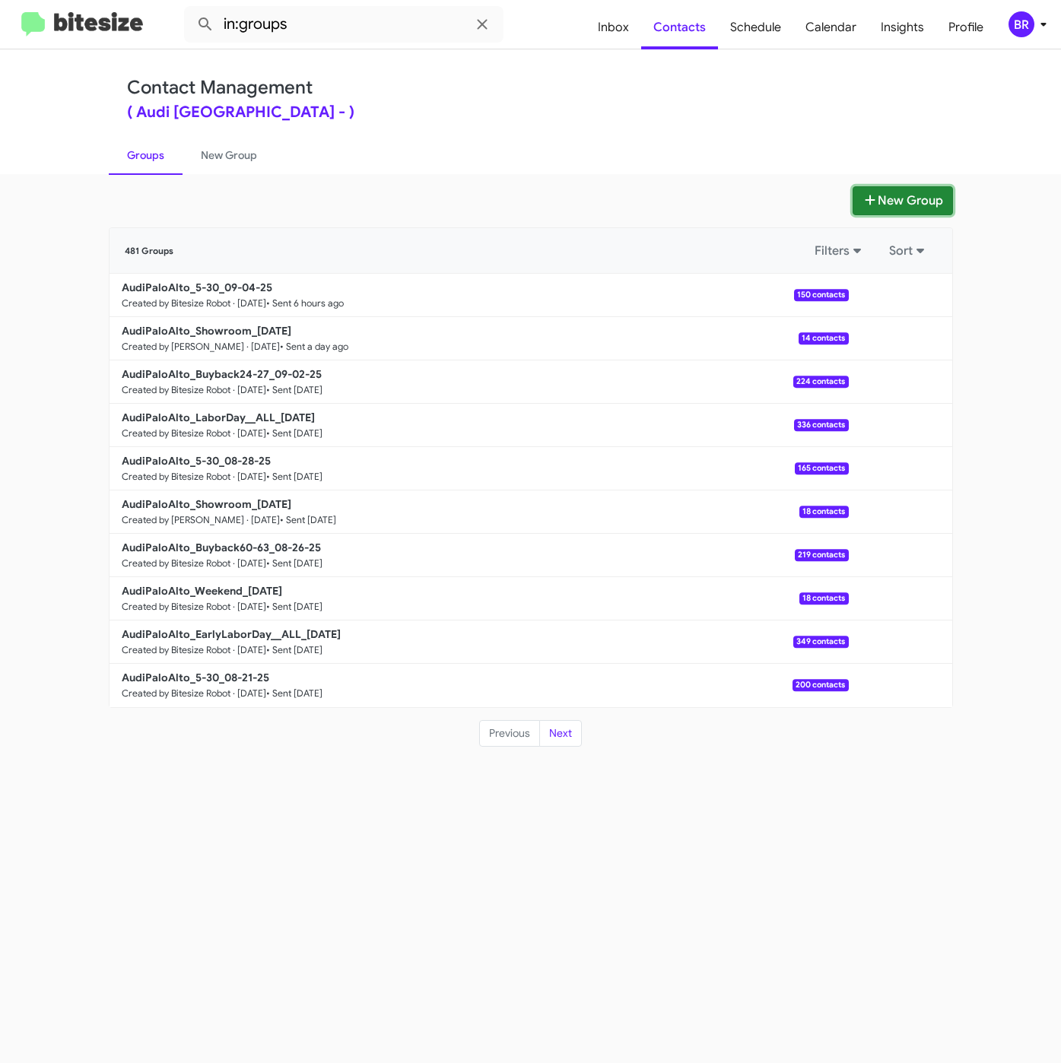
click at [856, 204] on button "New Group" at bounding box center [902, 200] width 100 height 29
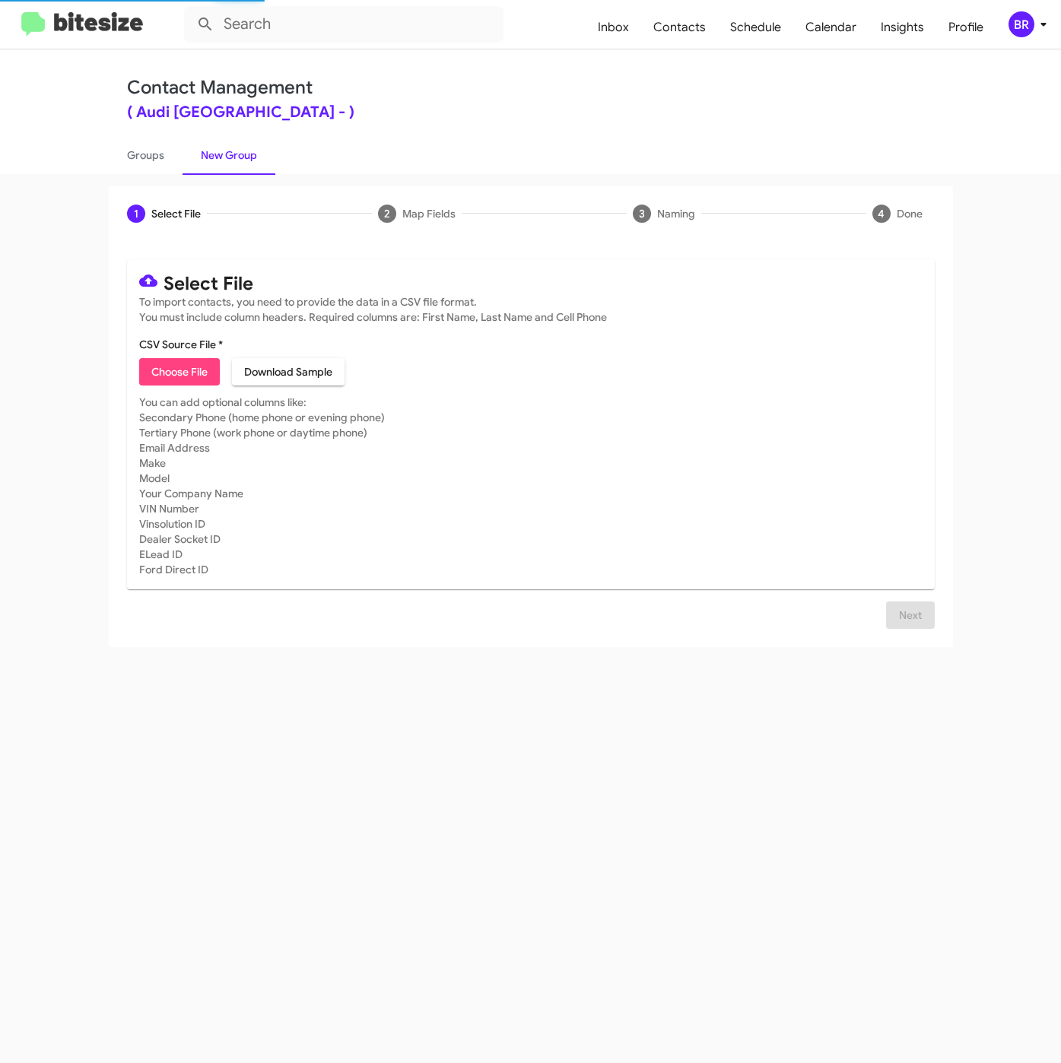
click at [162, 366] on span "Choose File" at bounding box center [179, 371] width 56 height 27
type input "AudiPaloAlto_31-90PhoneWalk_[DATE]"
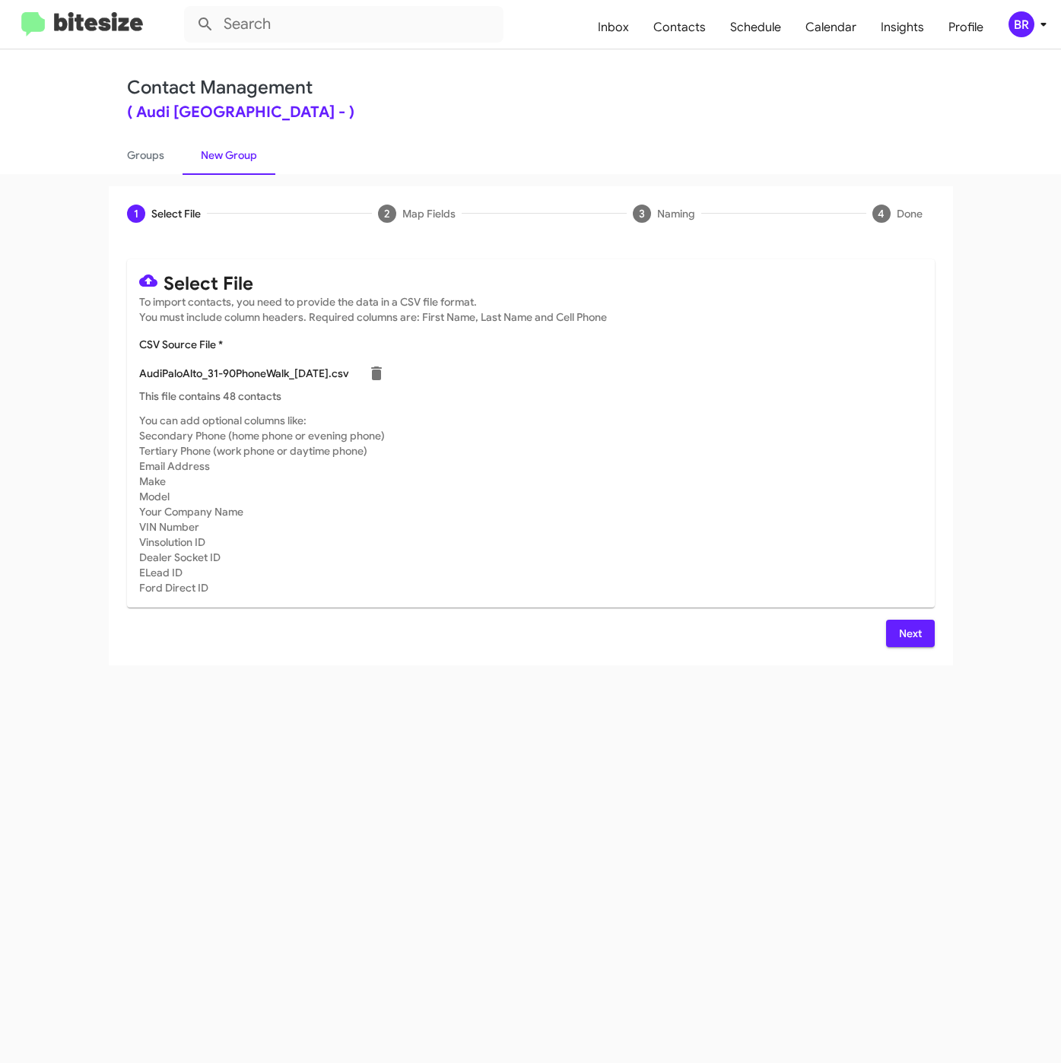
click at [886, 639] on button "Next" at bounding box center [910, 633] width 49 height 27
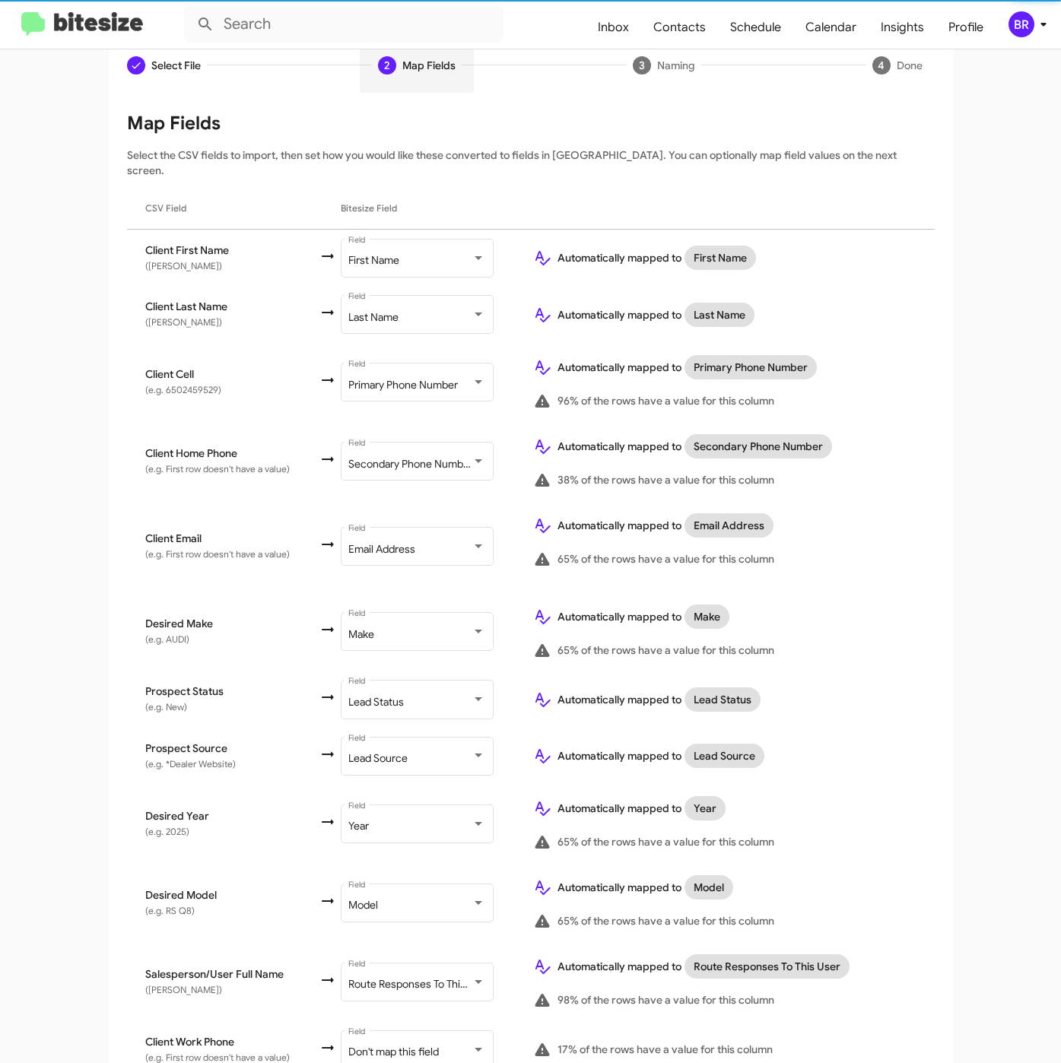
scroll to position [260, 0]
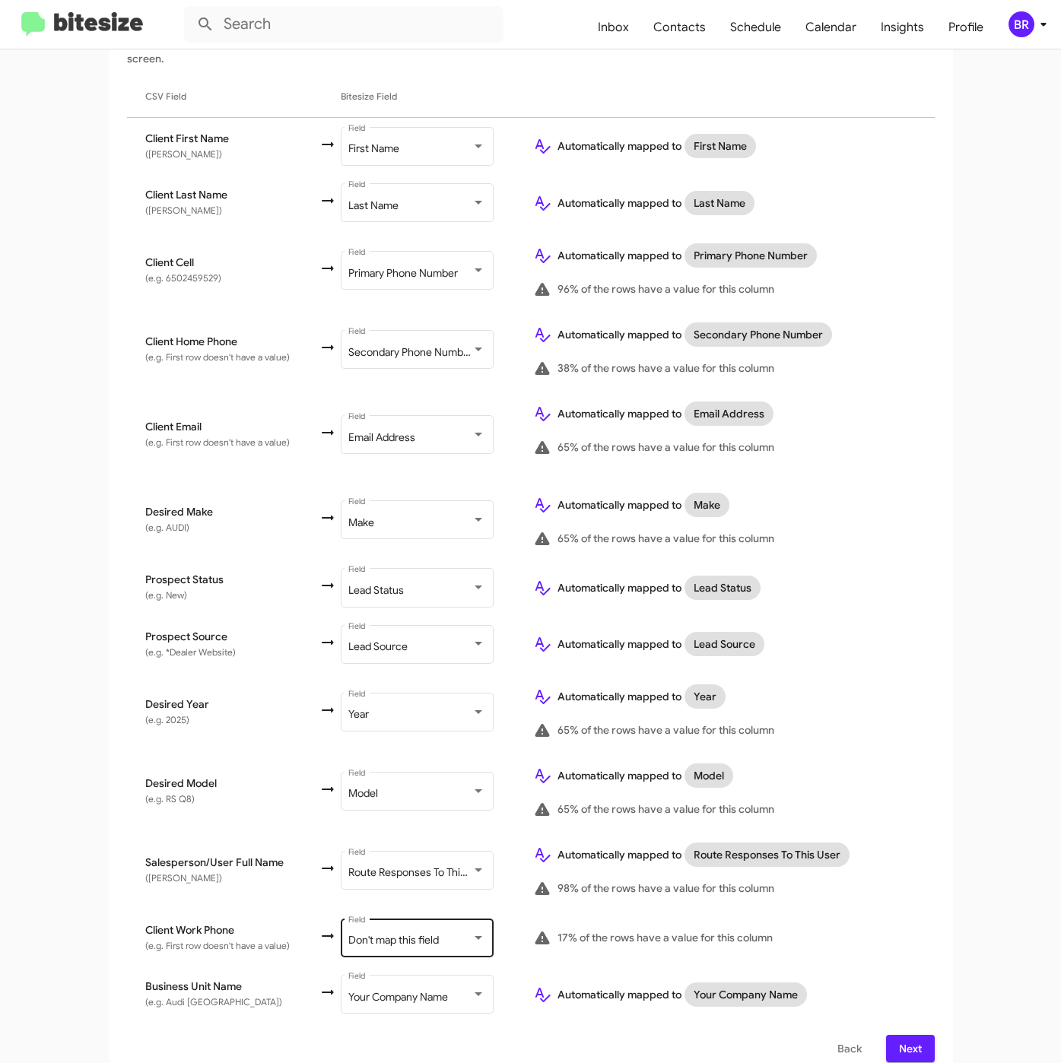
click at [446, 934] on div "Don't map this field" at bounding box center [409, 940] width 123 height 12
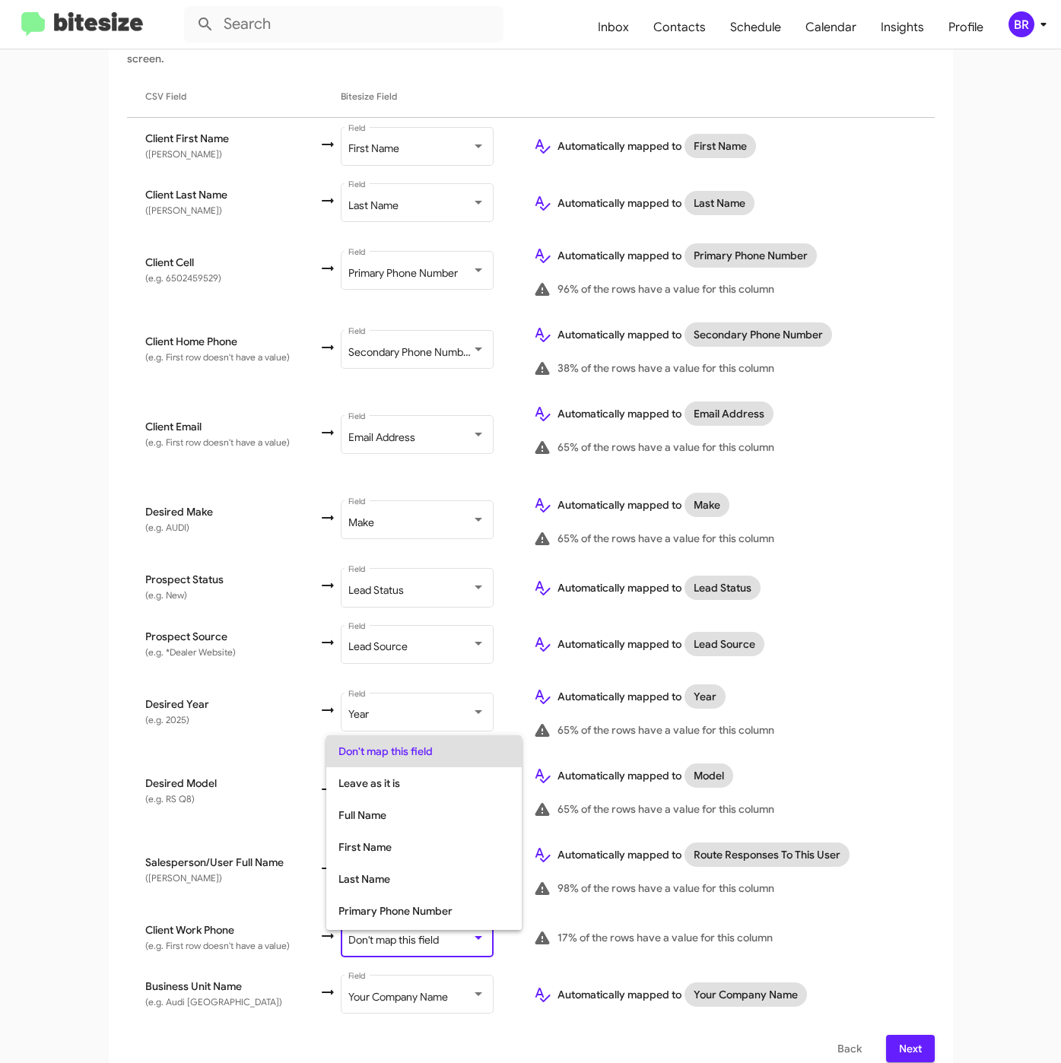
scroll to position [60, 0]
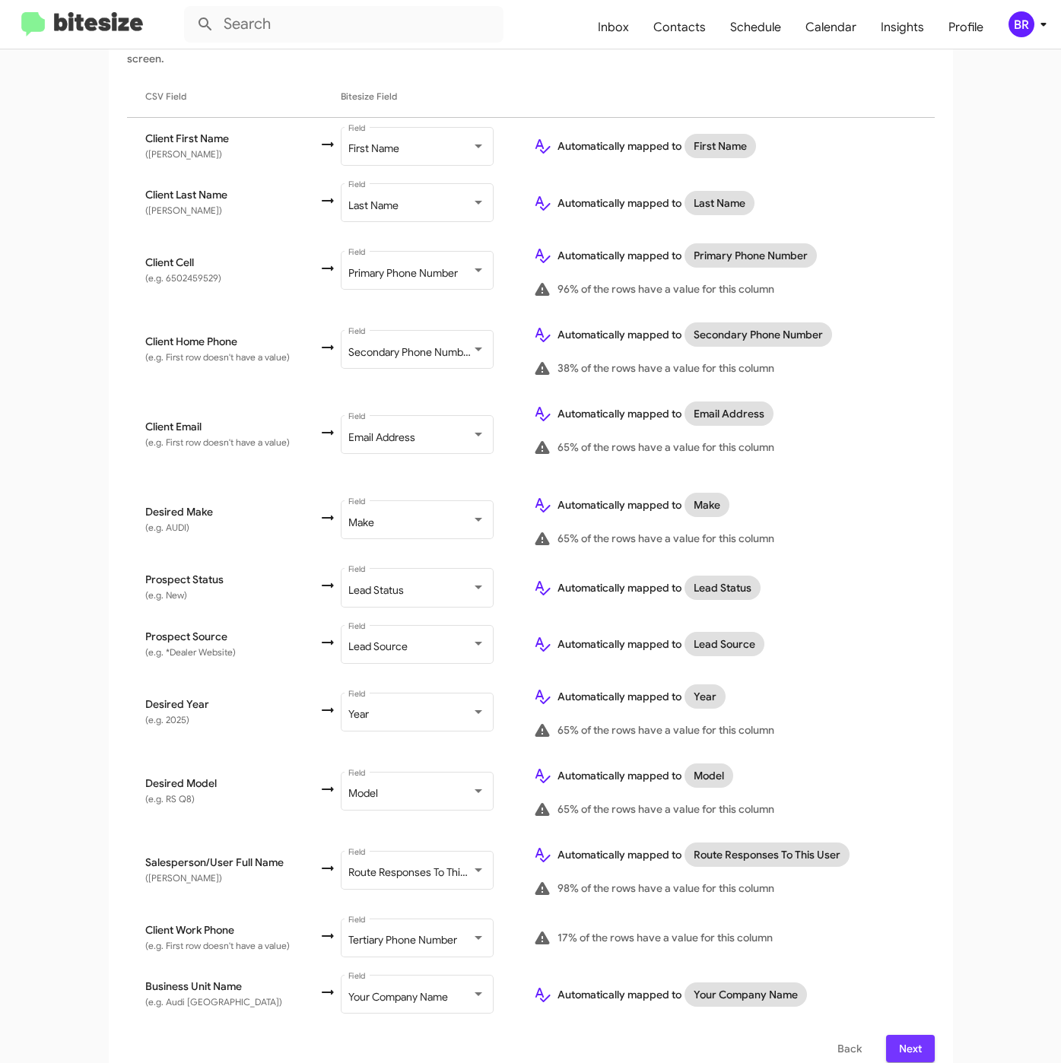
click at [898, 1036] on span "Next" at bounding box center [910, 1048] width 24 height 27
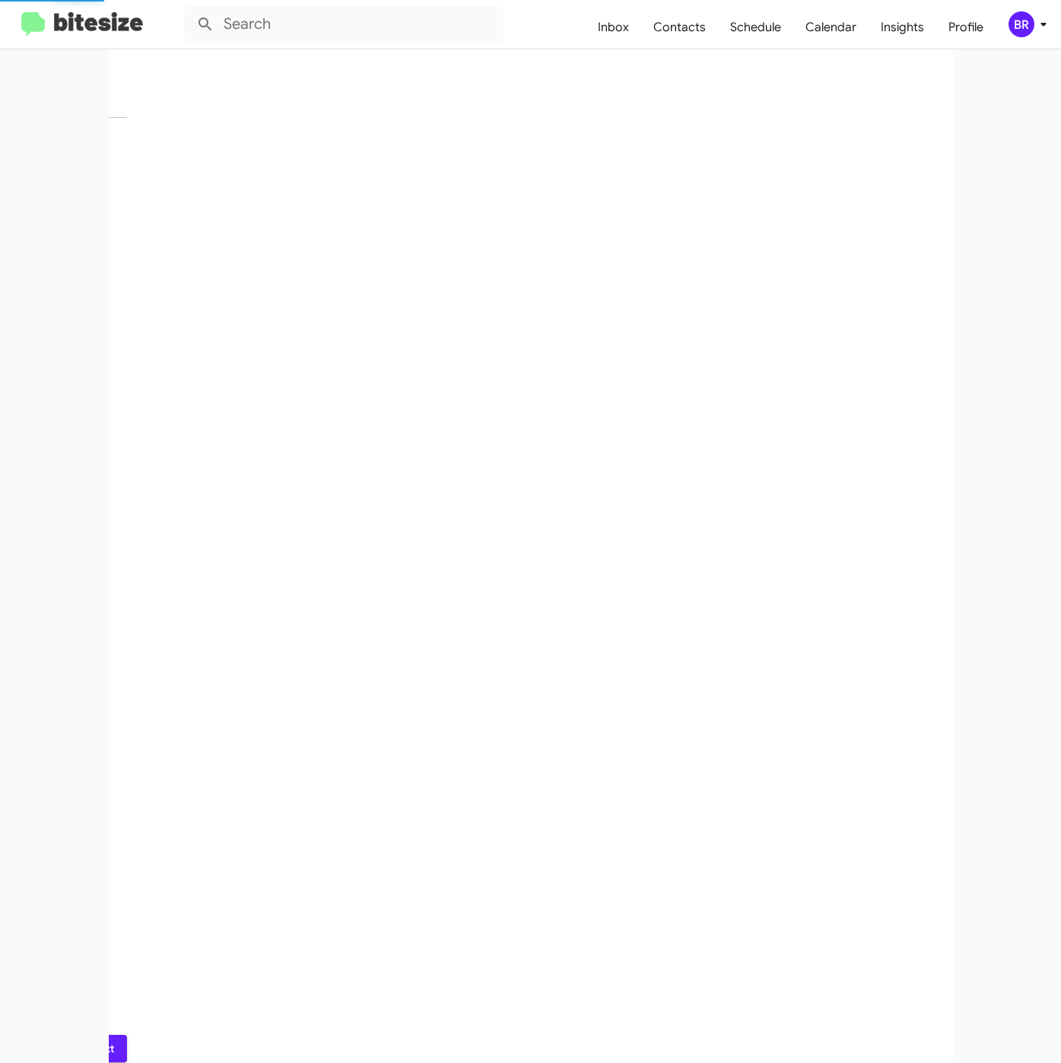
scroll to position [0, 0]
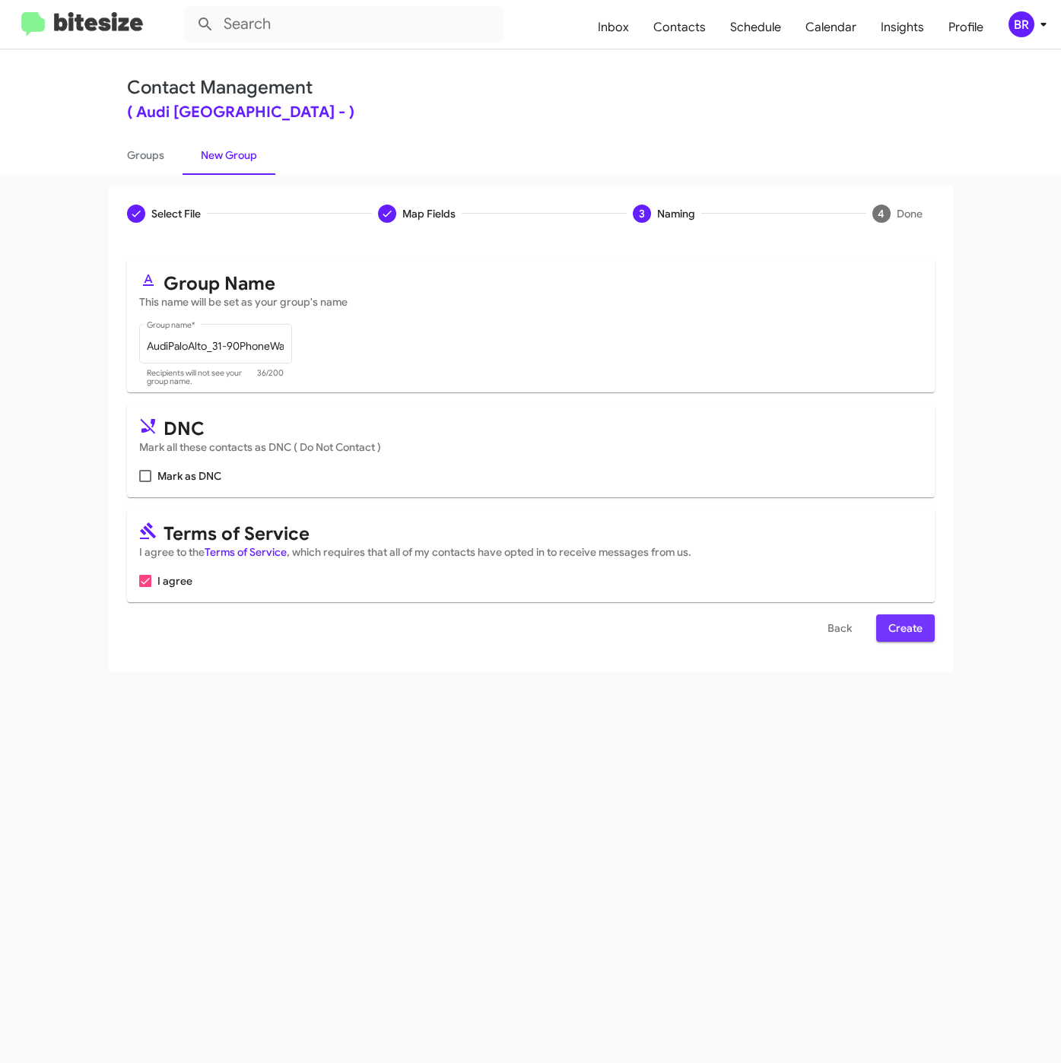
click at [915, 621] on span "Create" at bounding box center [905, 627] width 34 height 27
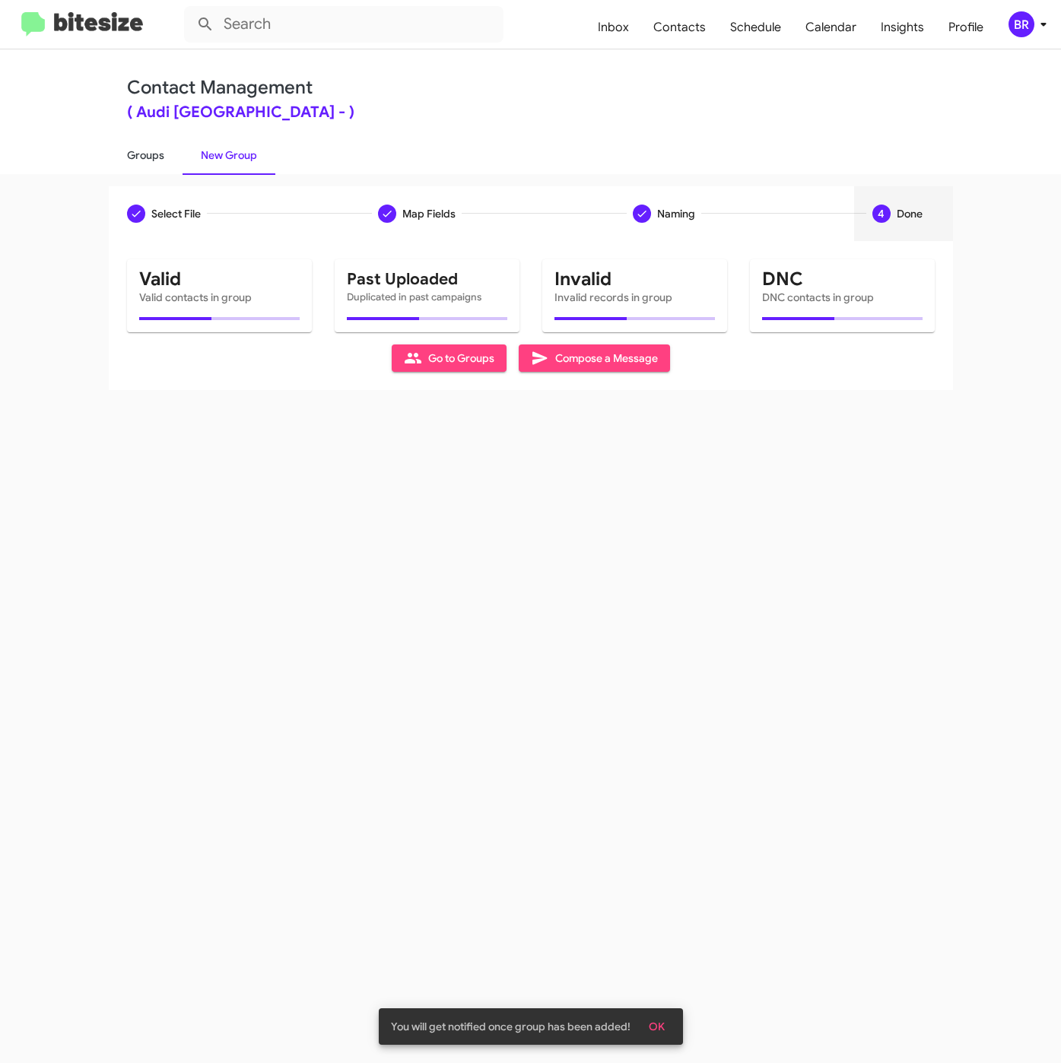
click at [144, 165] on link "Groups" at bounding box center [146, 155] width 74 height 40
type input "in:groups"
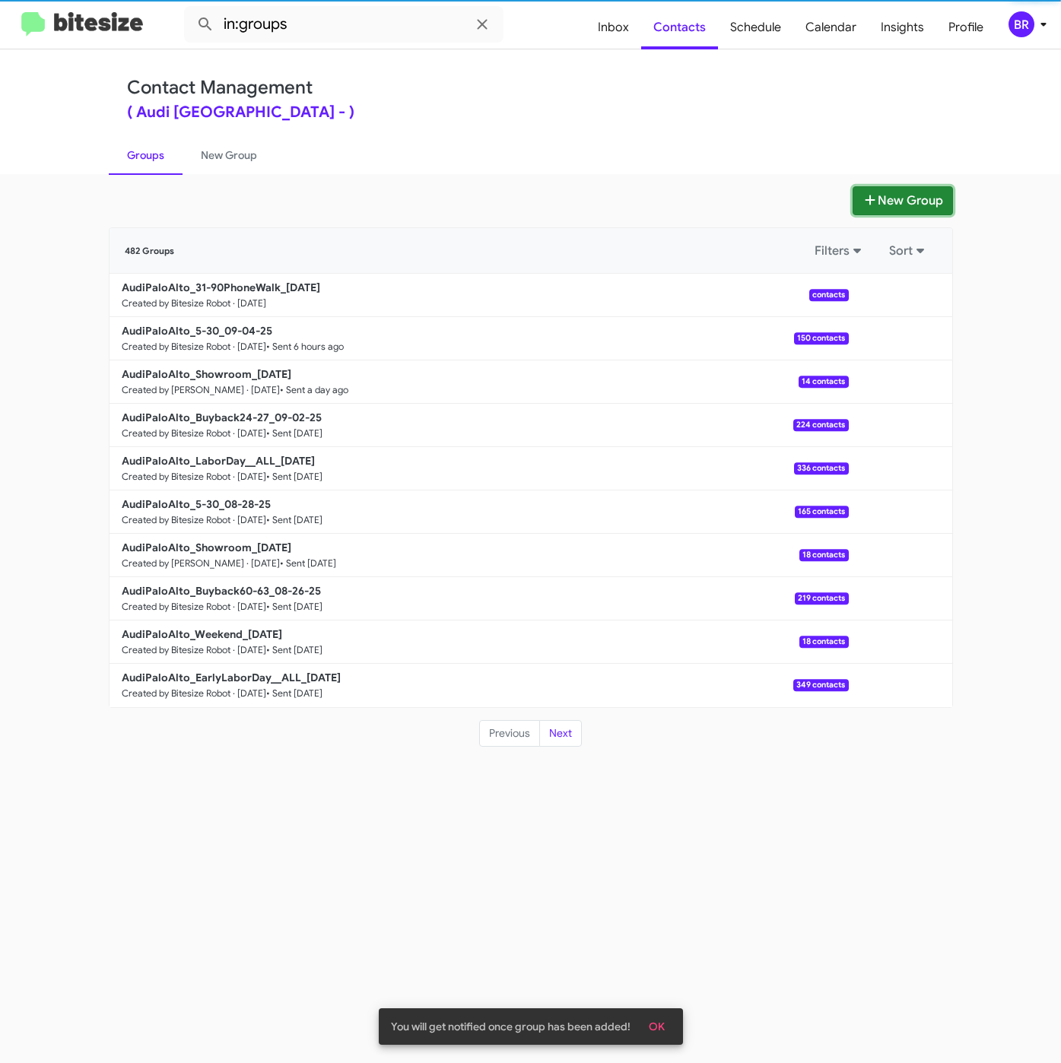
click at [884, 195] on button "New Group" at bounding box center [902, 200] width 100 height 29
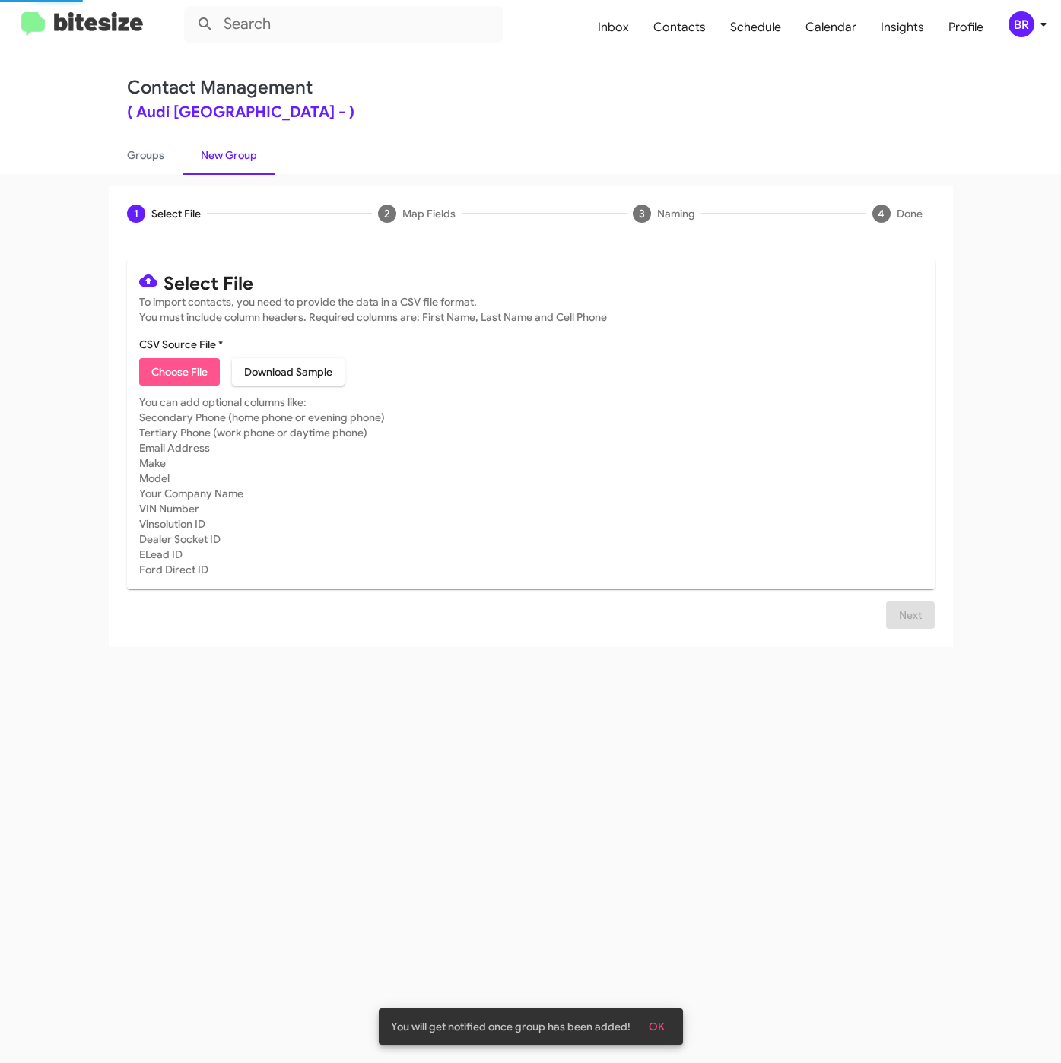
click at [174, 370] on span "Choose File" at bounding box center [179, 371] width 56 height 27
type input "AudiPaloAlto_31-90Int_[DATE]"
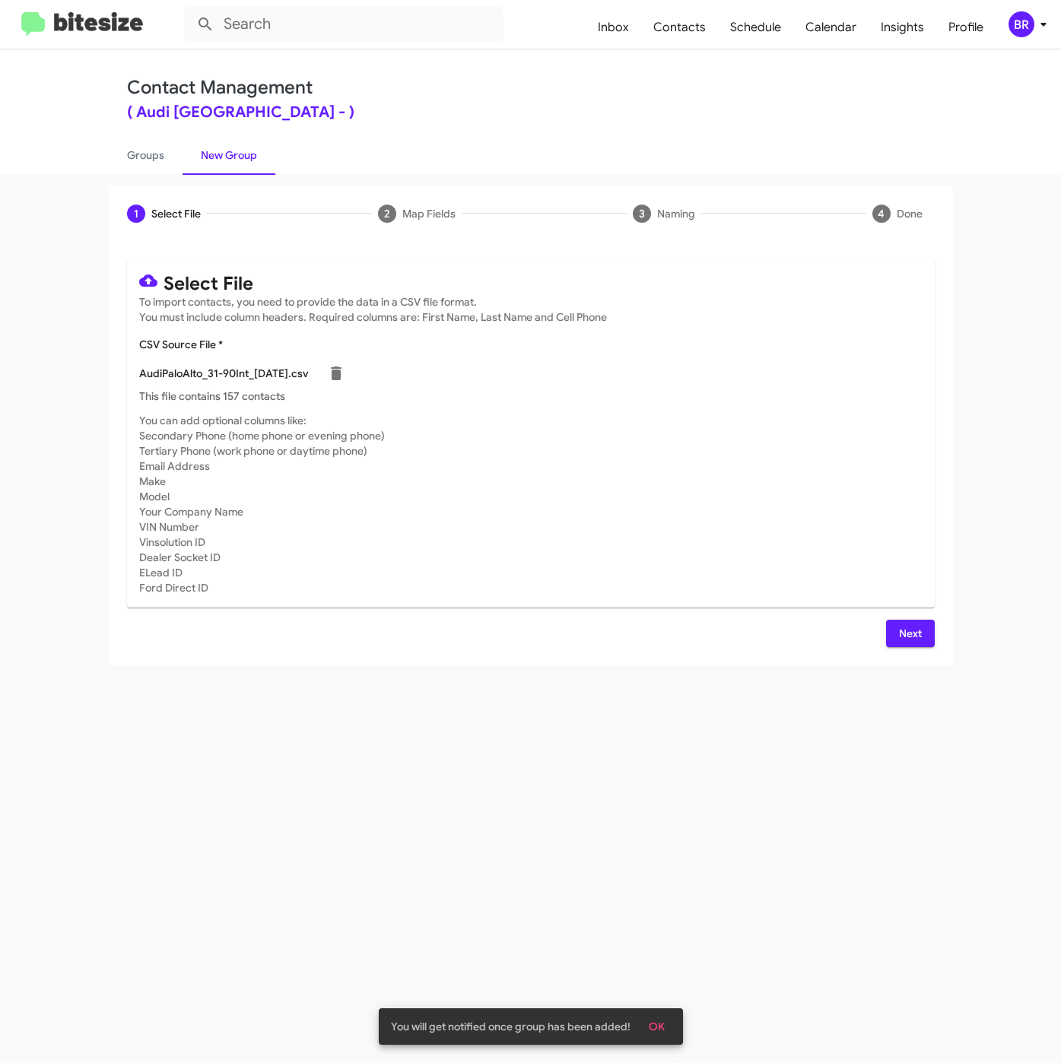
click at [935, 644] on div "Select File To import contacts, you need to provide the data in a CSV file form…" at bounding box center [531, 453] width 844 height 424
click at [931, 642] on button "Next" at bounding box center [910, 633] width 49 height 27
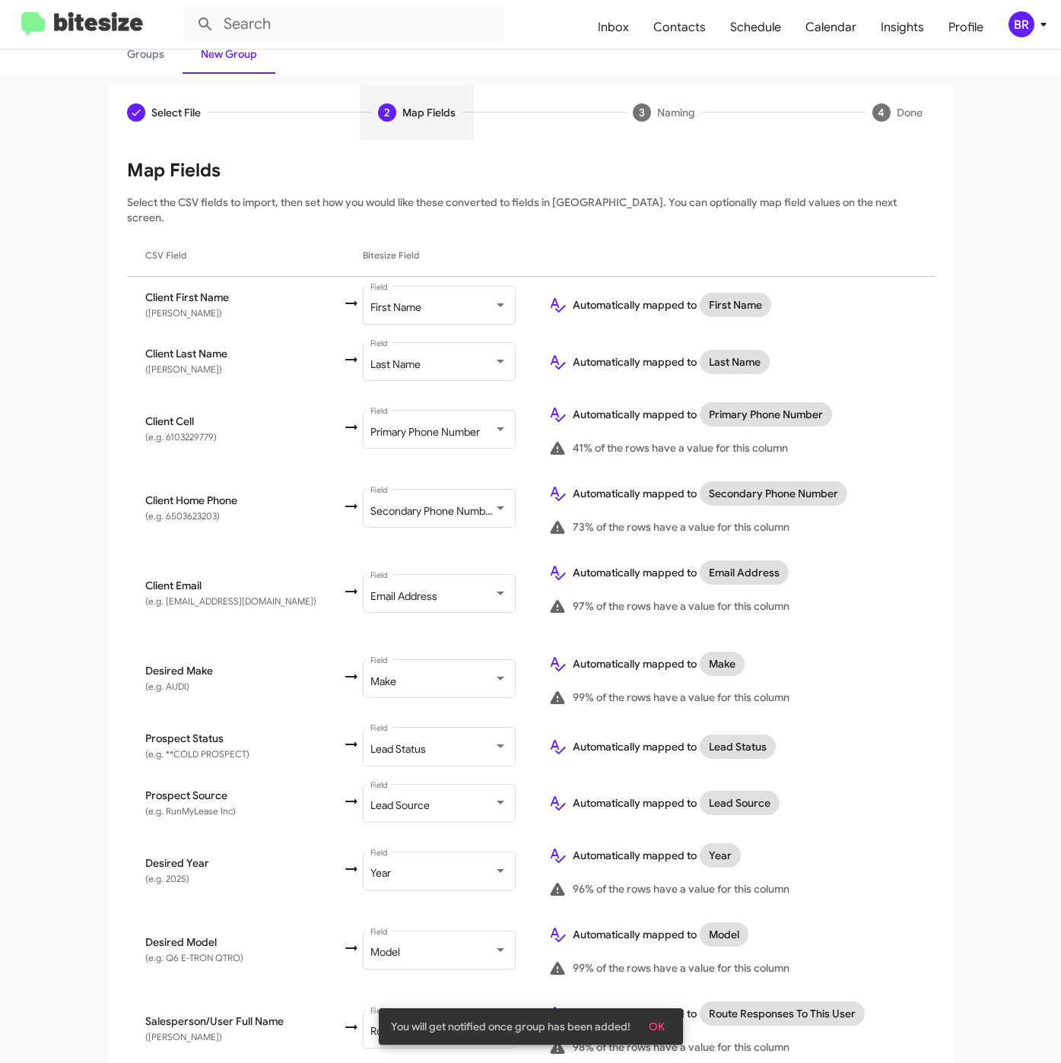
scroll to position [260, 0]
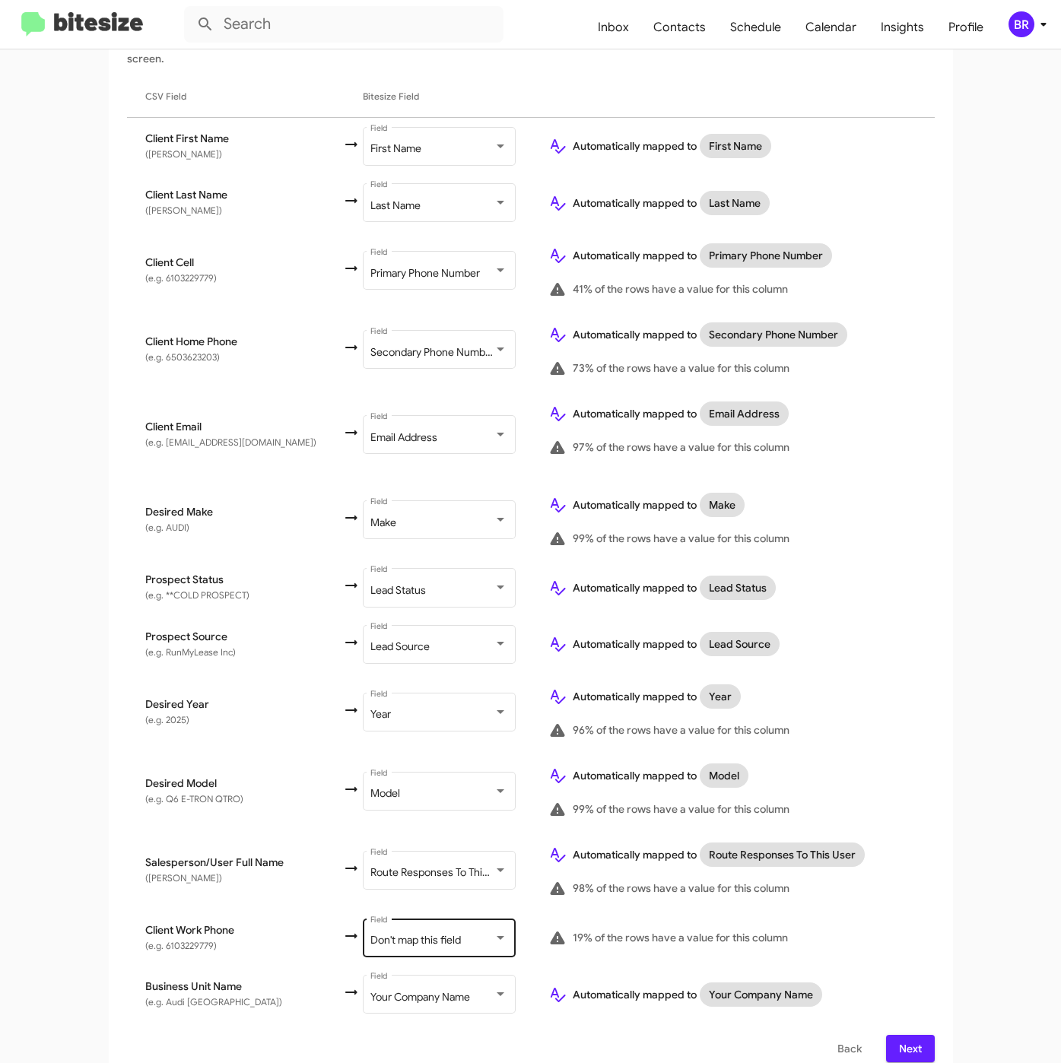
click at [370, 915] on div "Don't map this field Field" at bounding box center [438, 936] width 137 height 42
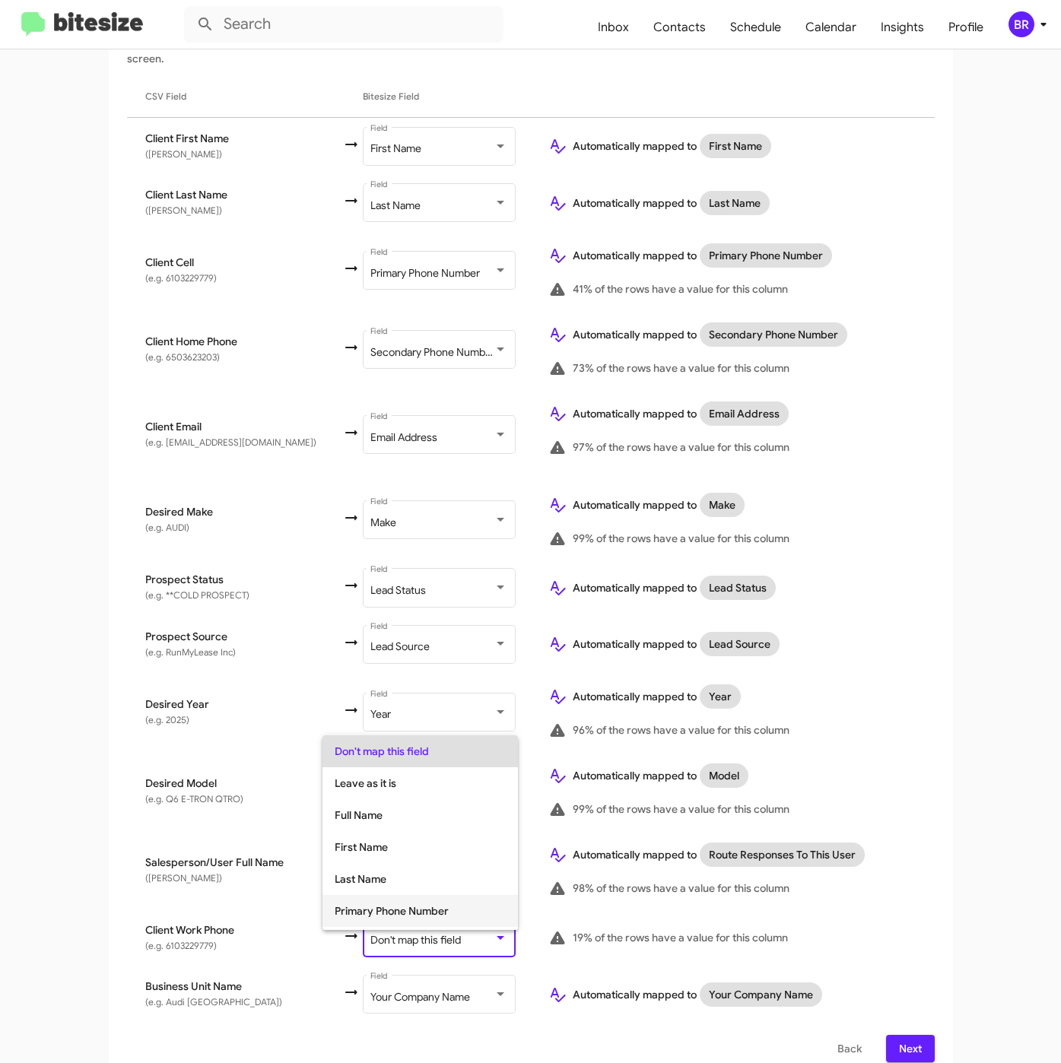
scroll to position [60, 0]
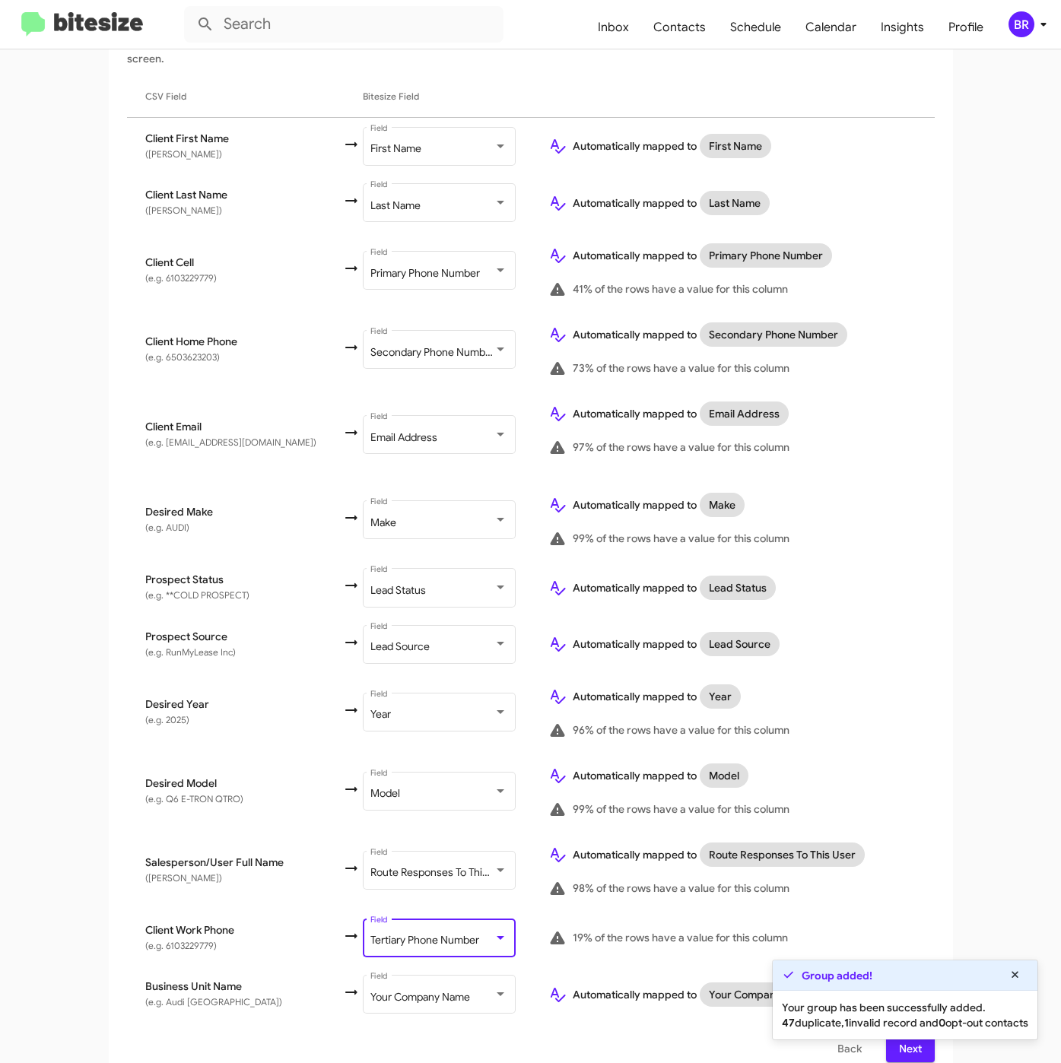
click at [898, 1042] on span "Next" at bounding box center [910, 1048] width 24 height 27
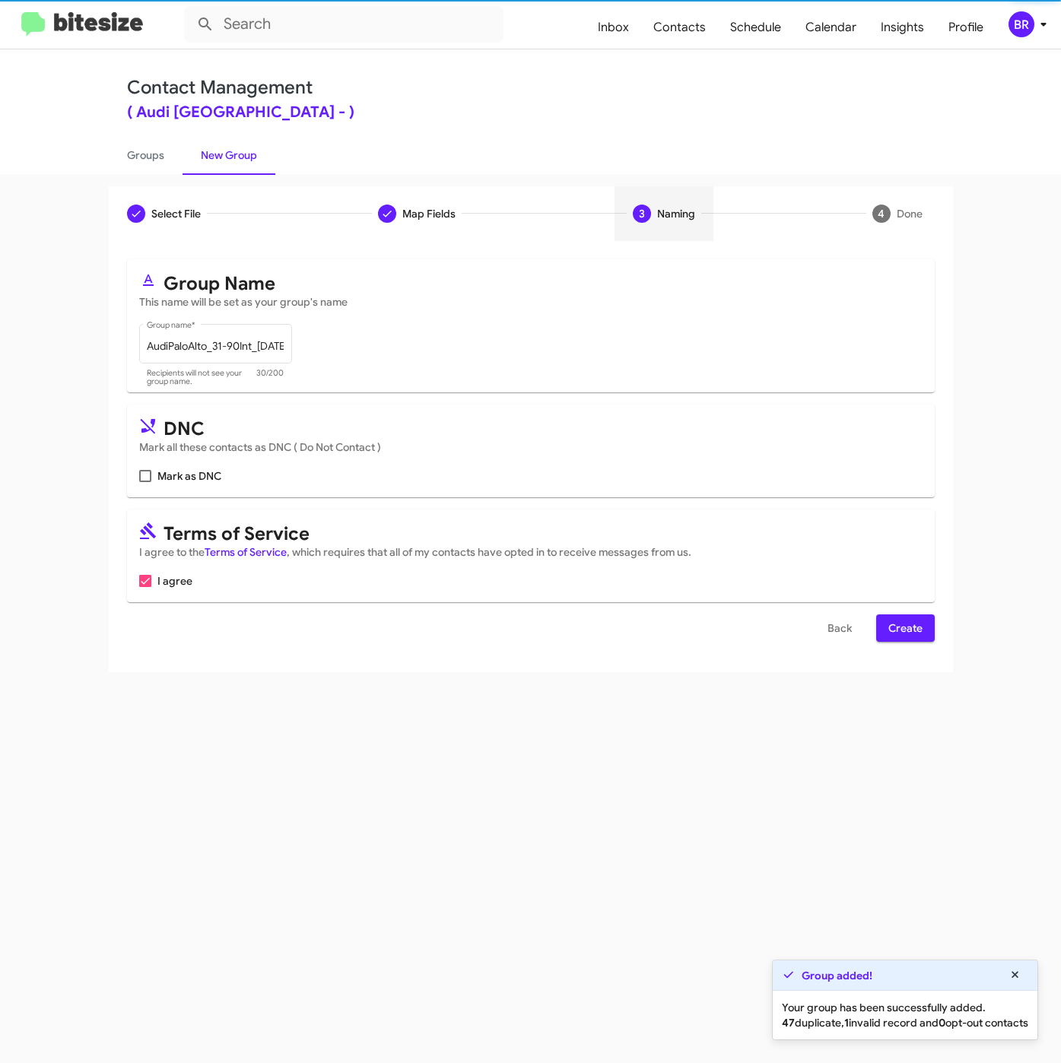
scroll to position [0, 0]
click at [895, 636] on span "Create" at bounding box center [905, 627] width 34 height 27
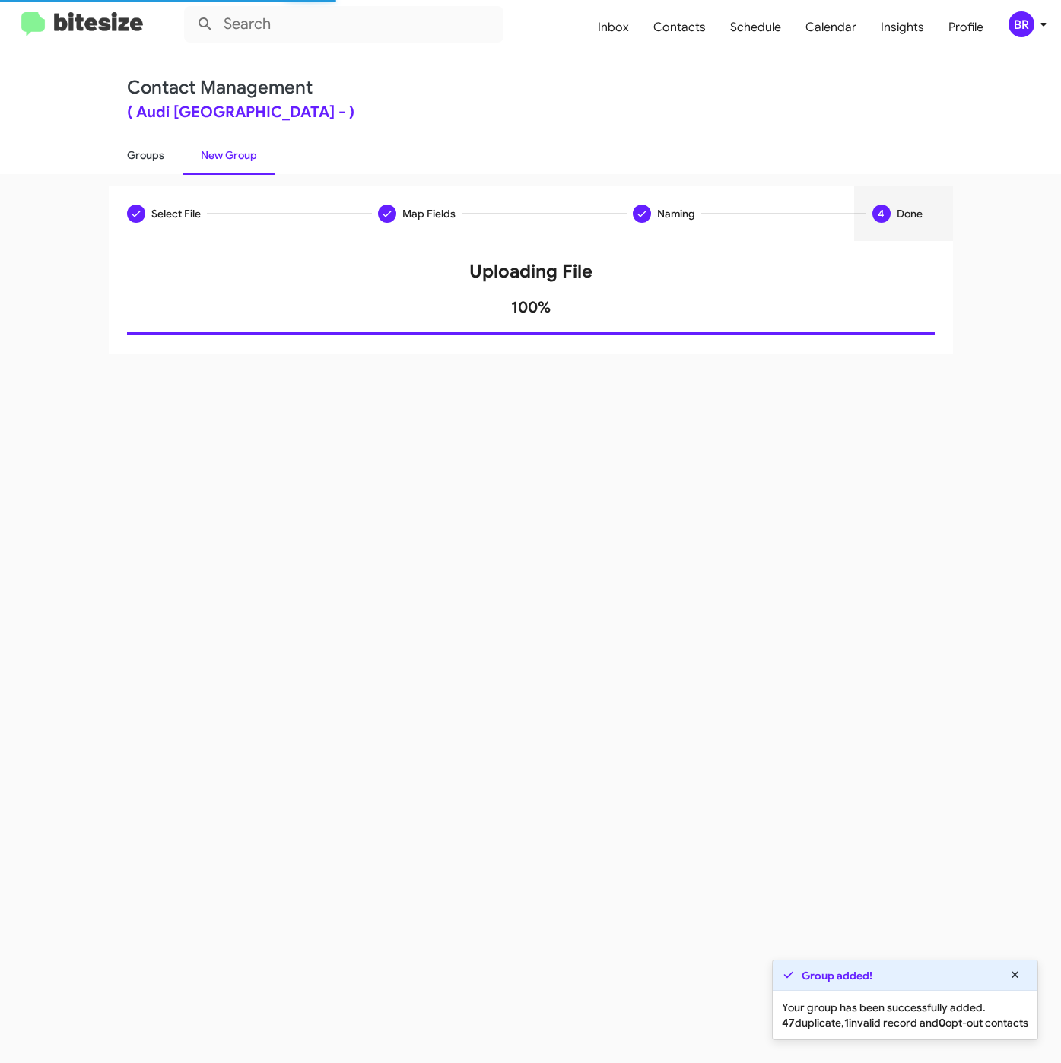
click at [154, 156] on link "Groups" at bounding box center [146, 155] width 74 height 40
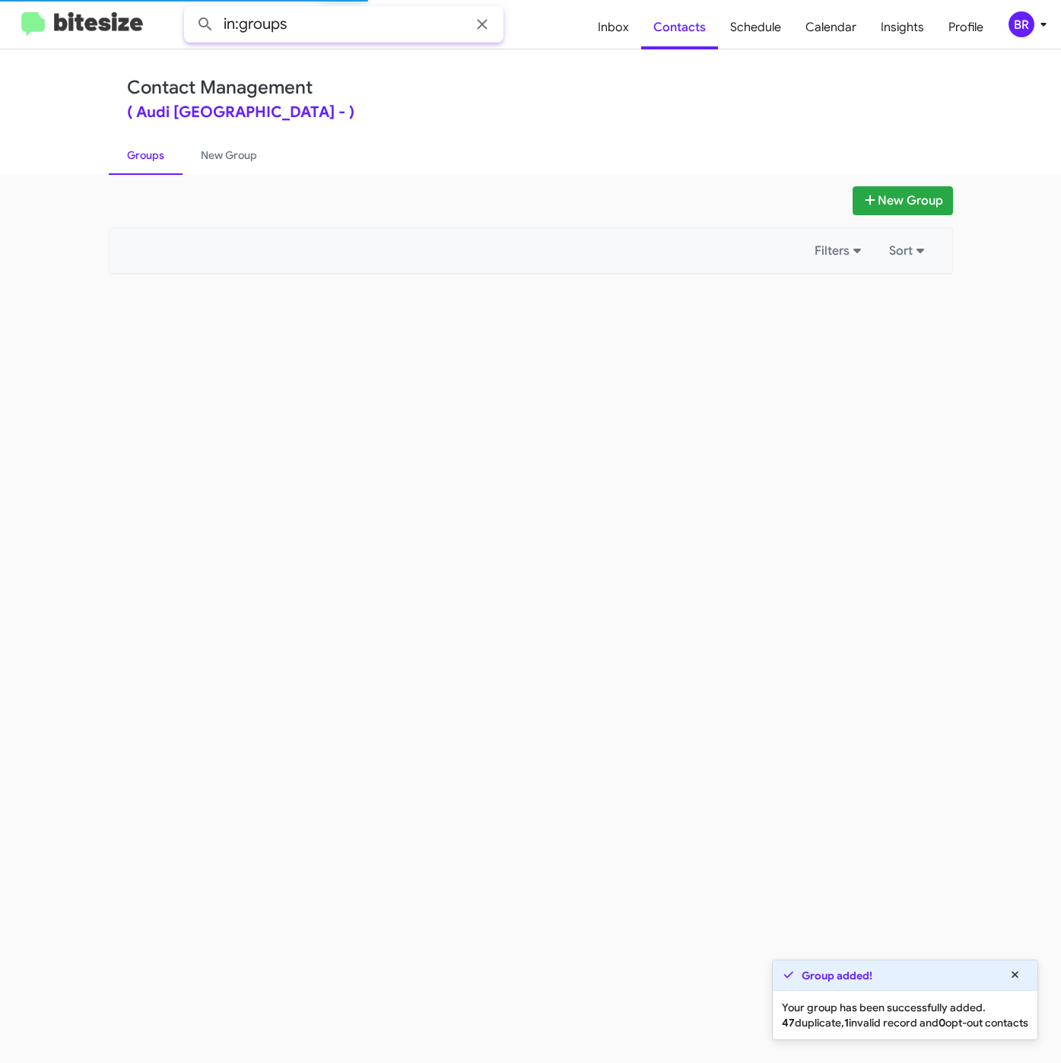
click at [334, 14] on input "in:groups" at bounding box center [343, 24] width 319 height 36
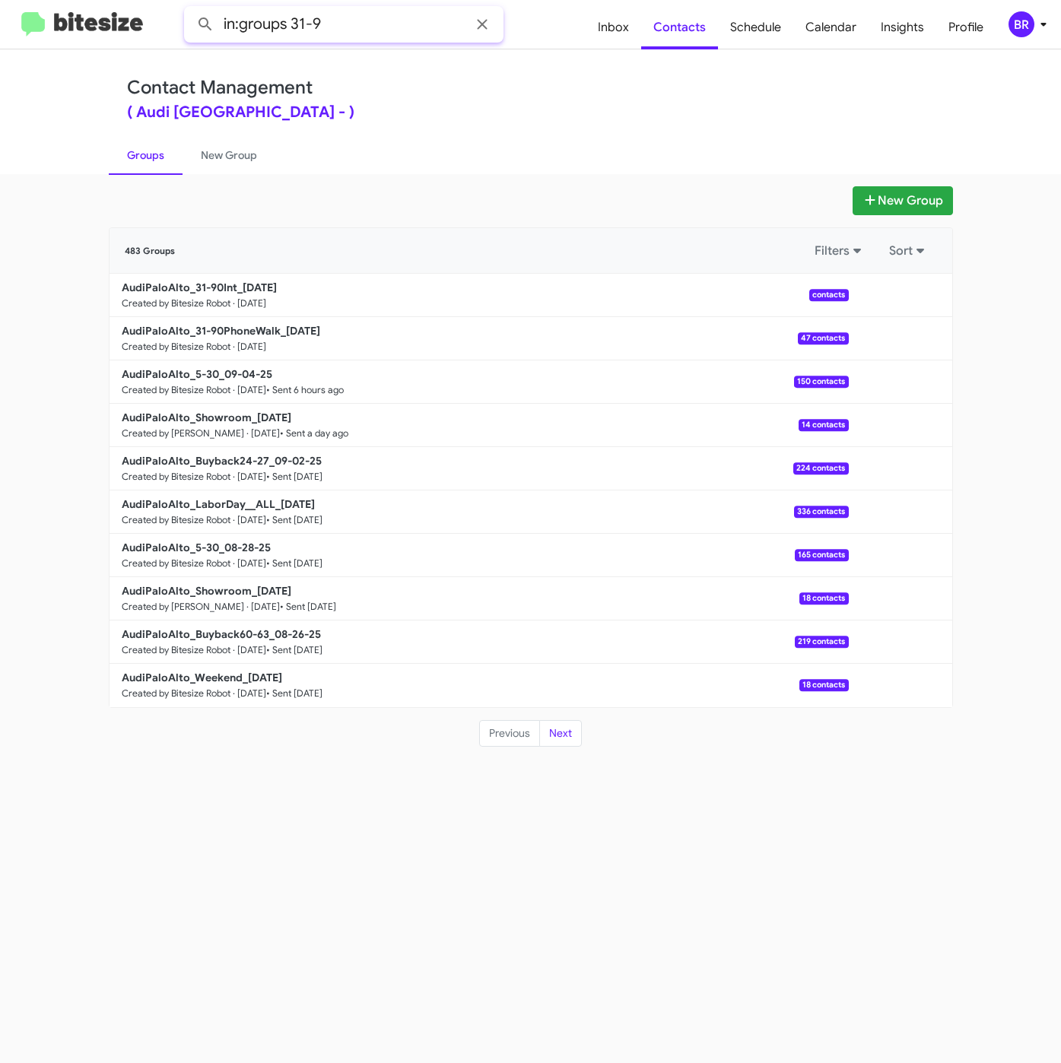
type input "in:groups 31-9"
click at [190, 9] on button at bounding box center [205, 24] width 30 height 30
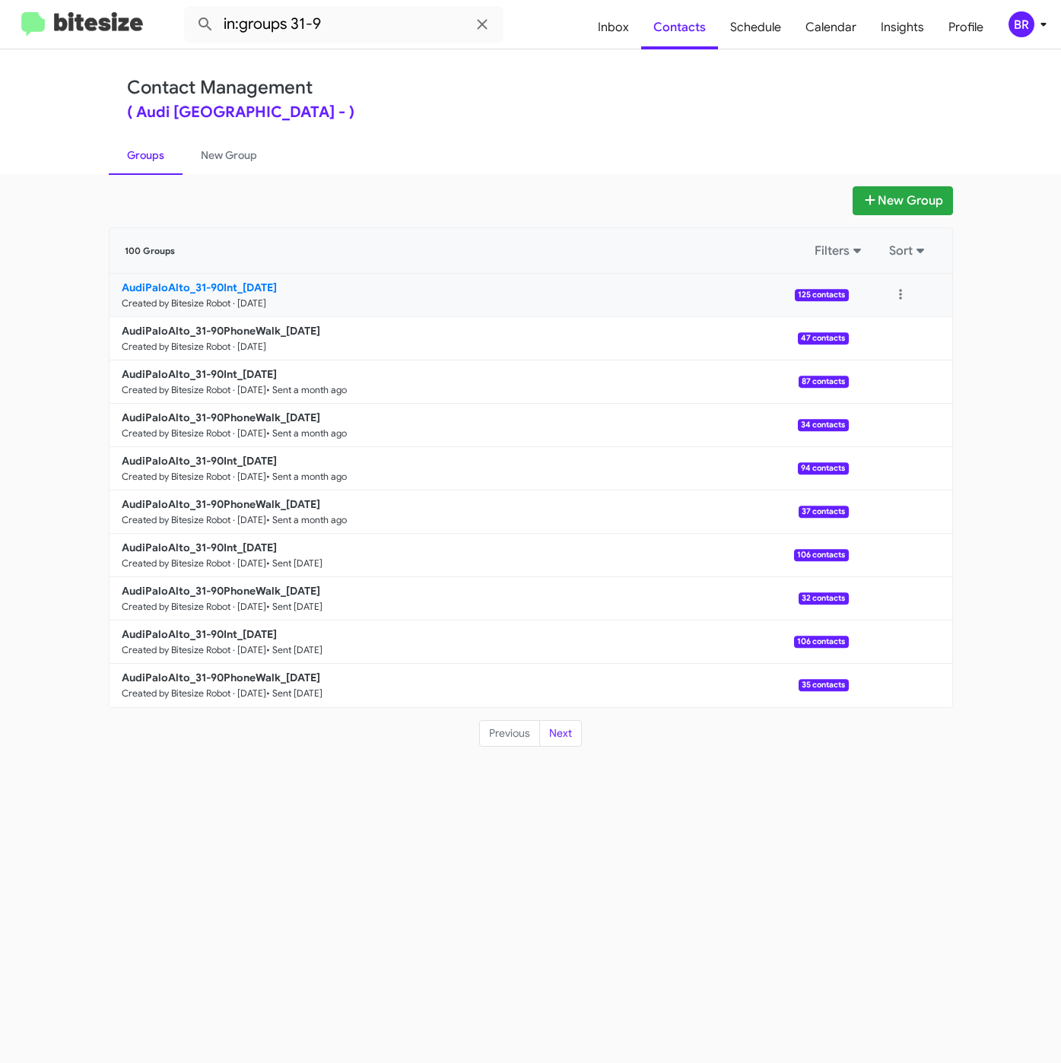
click at [197, 281] on b "AudiPaloAlto_31-90Int_09-05-25" at bounding box center [199, 288] width 155 height 14
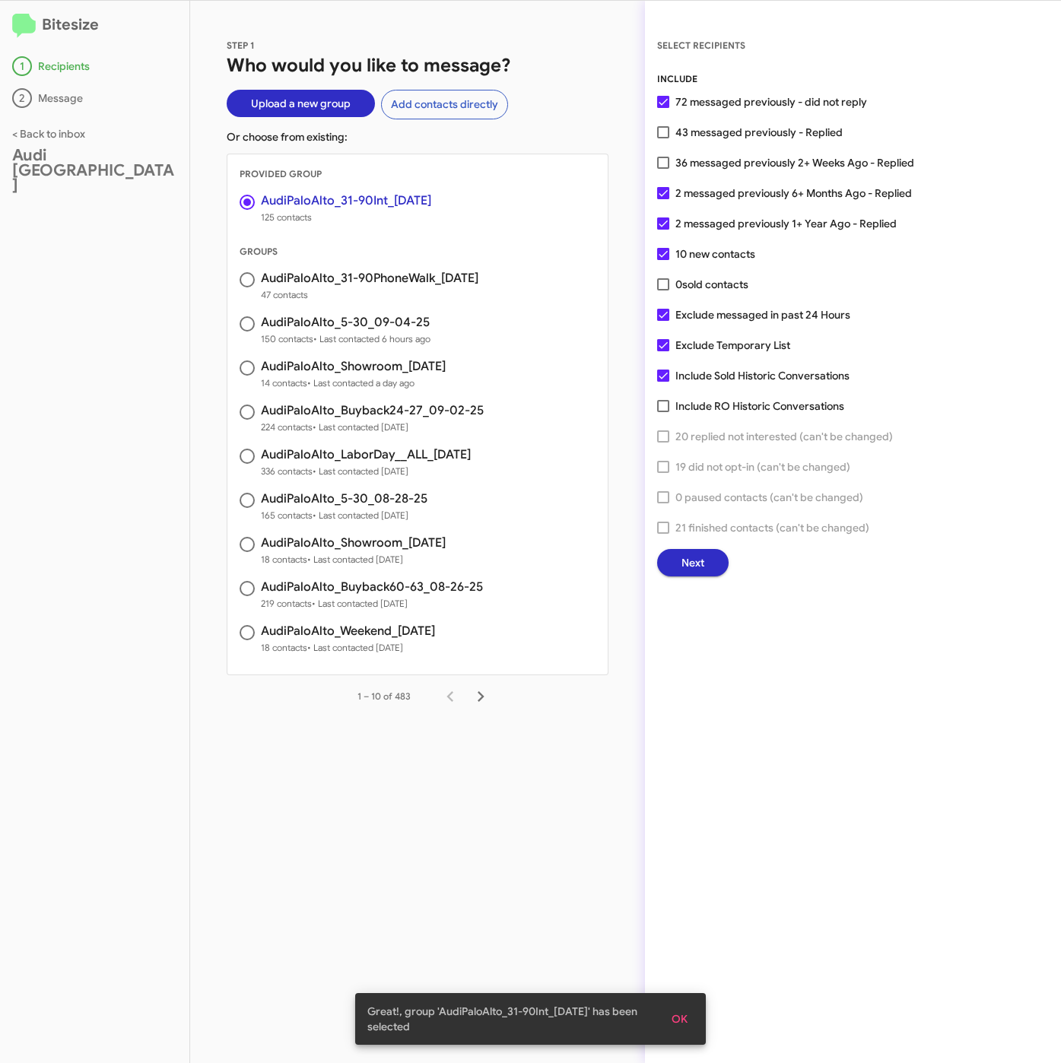
click at [709, 559] on button "Next" at bounding box center [692, 562] width 71 height 27
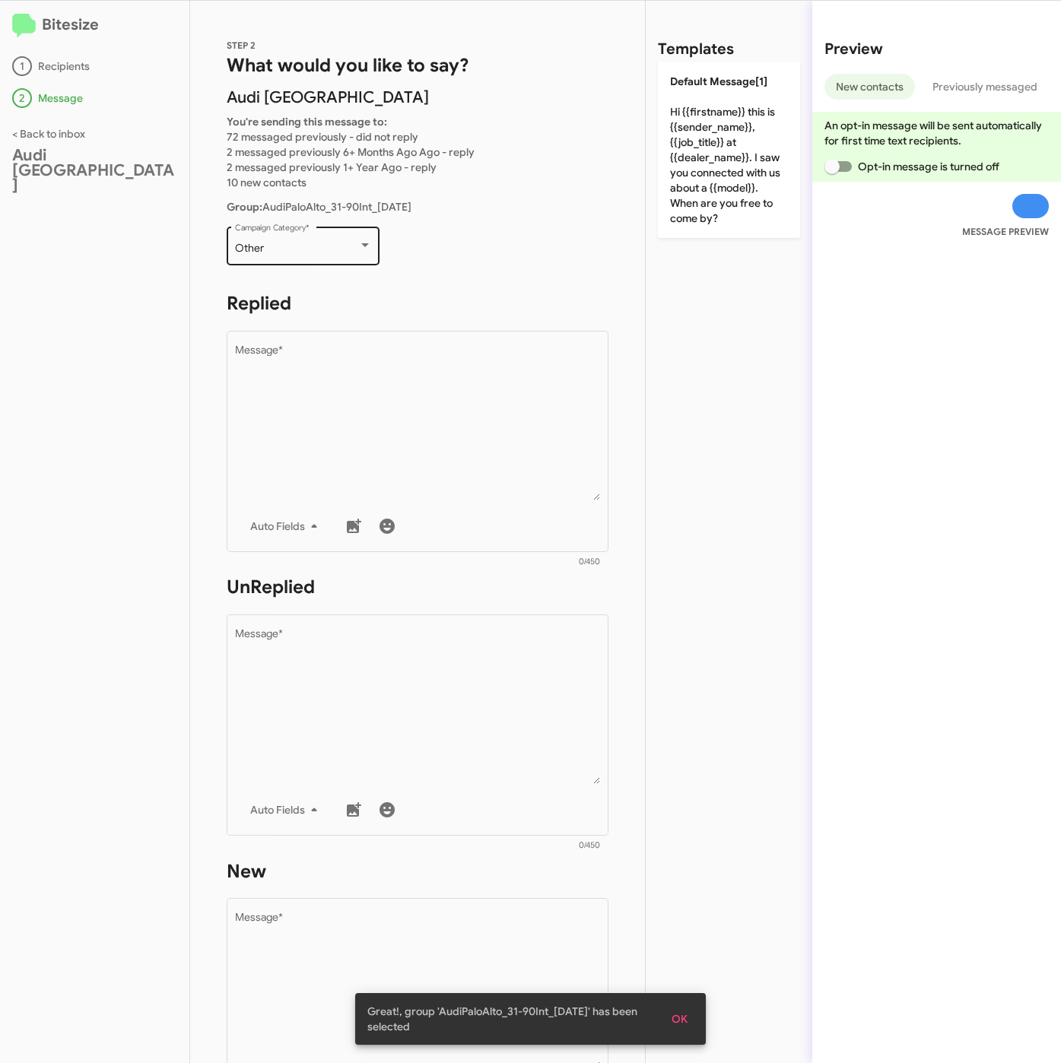
click at [286, 243] on div "Other" at bounding box center [296, 249] width 123 height 12
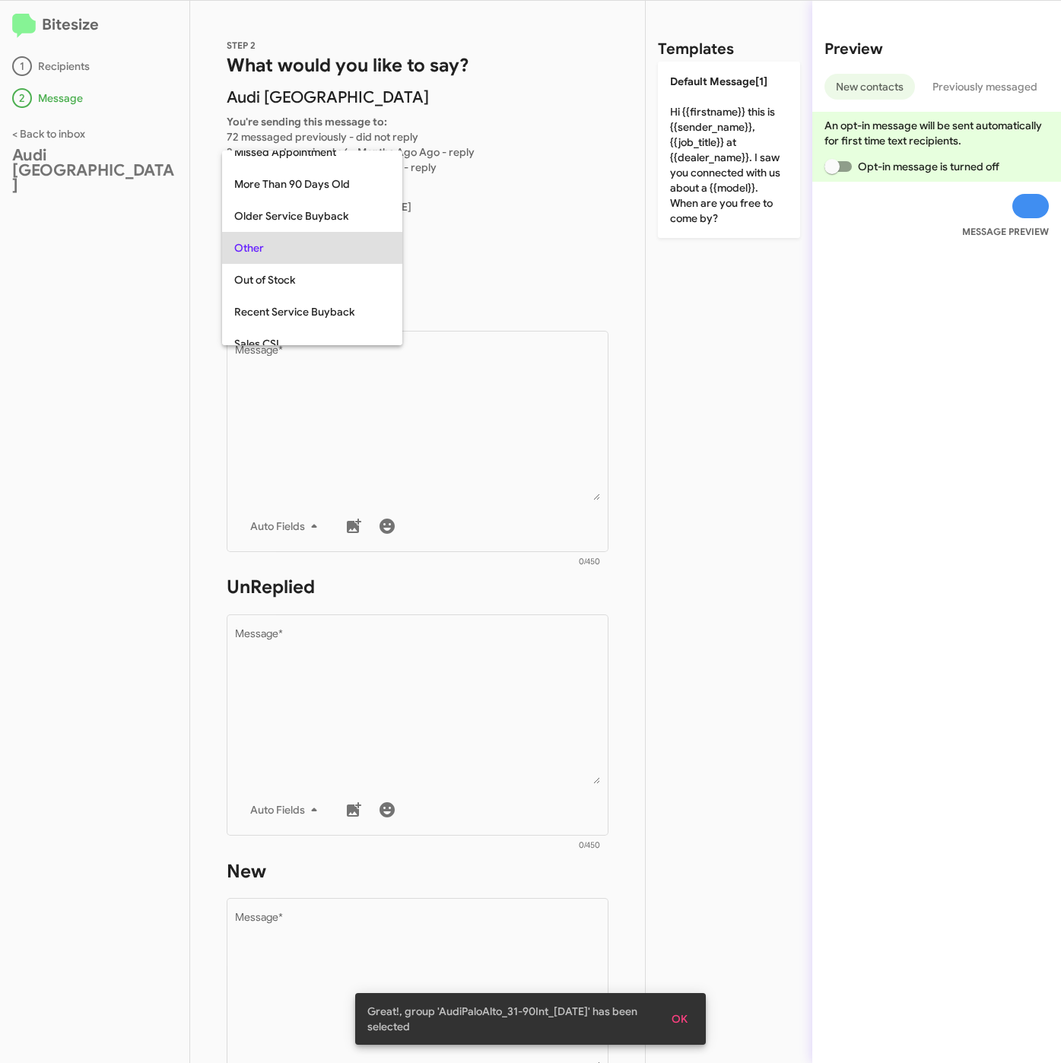
scroll to position [32, 0]
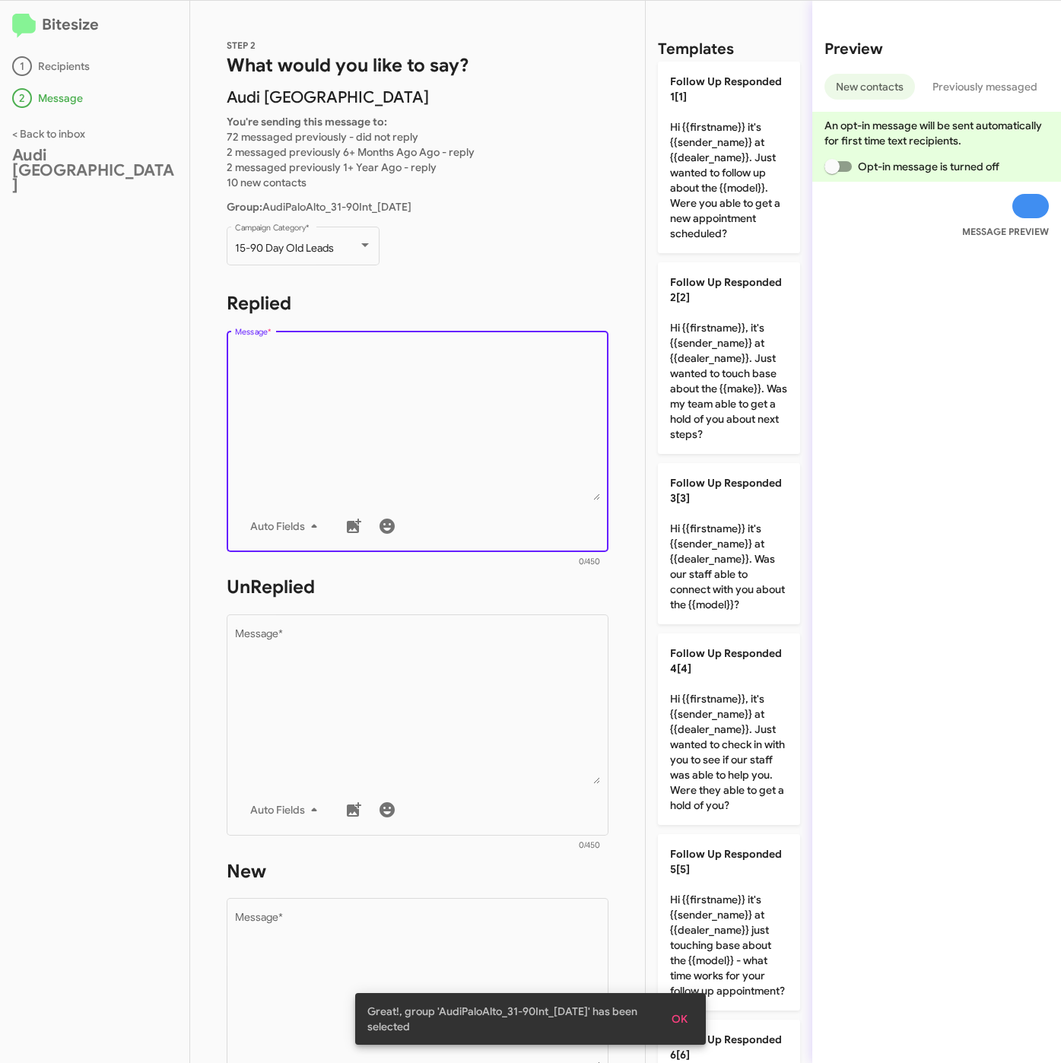
click at [389, 461] on textarea "Message *" at bounding box center [418, 422] width 366 height 155
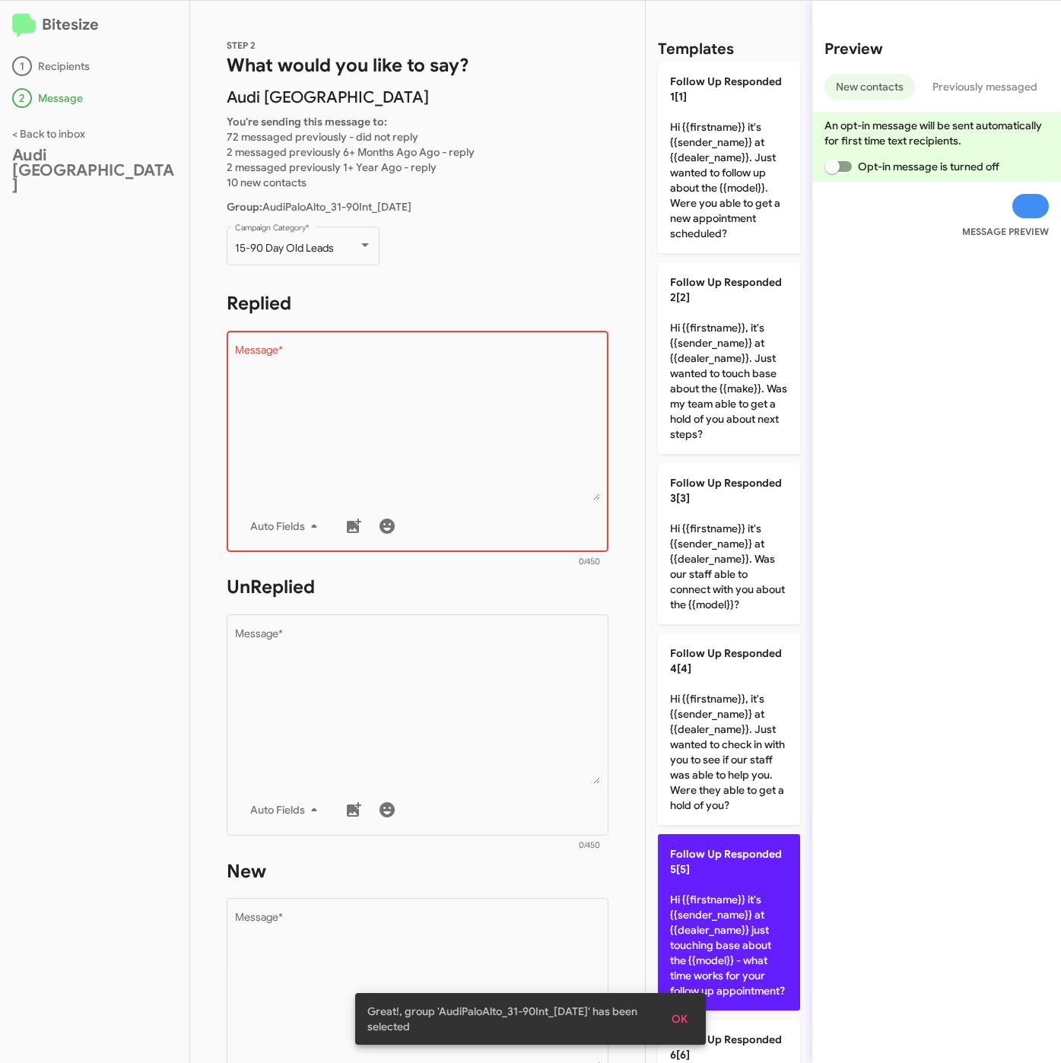
drag, startPoint x: 744, startPoint y: 947, endPoint x: 707, endPoint y: 912, distance: 50.6
click at [746, 947] on p "Follow Up Responded 5[5] Hi {{firstname}} it's {{sender_name}} at {{dealer_name…" at bounding box center [729, 922] width 142 height 176
type textarea "Hi {{firstname}} it's {{sender_name}} at {{dealer_name}} just touching base abo…"
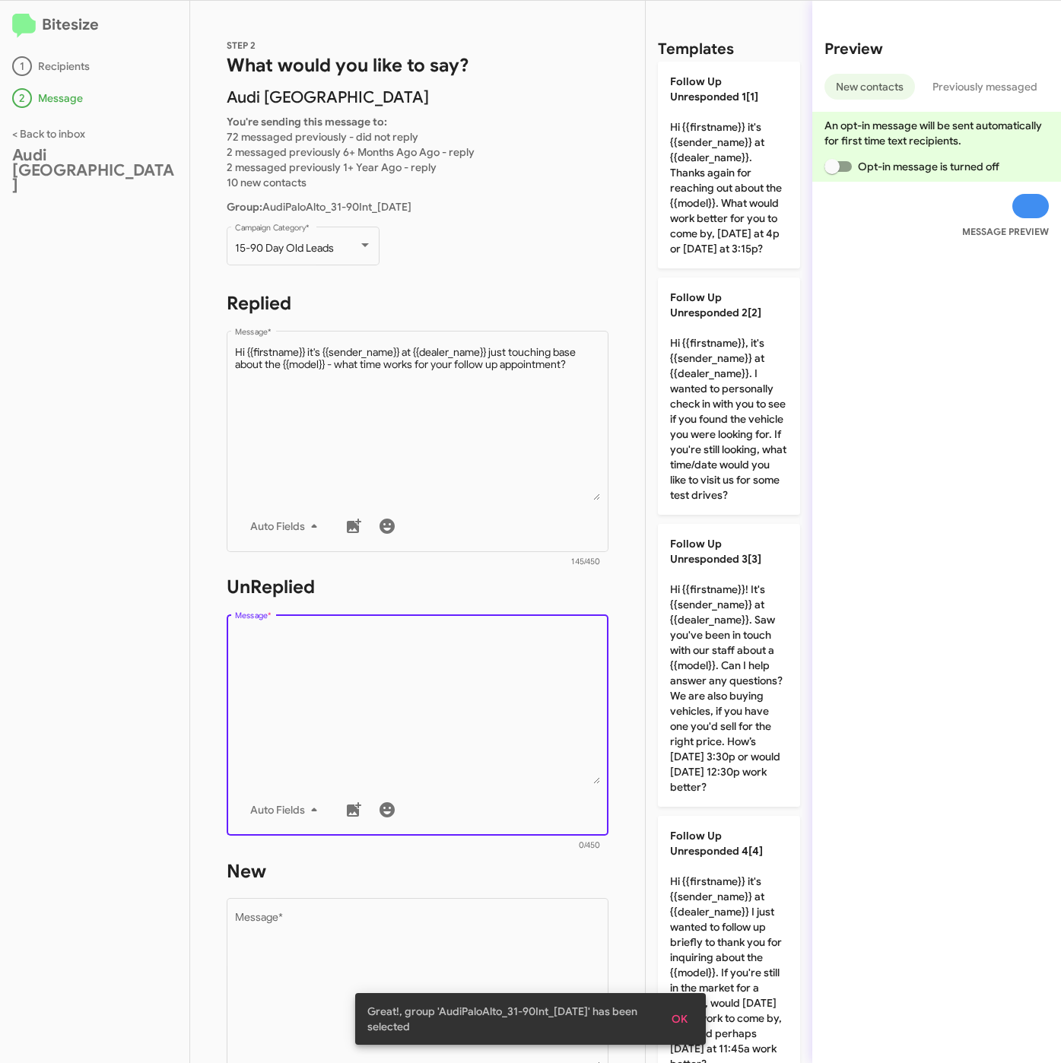
click at [477, 716] on textarea "Message *" at bounding box center [418, 706] width 366 height 155
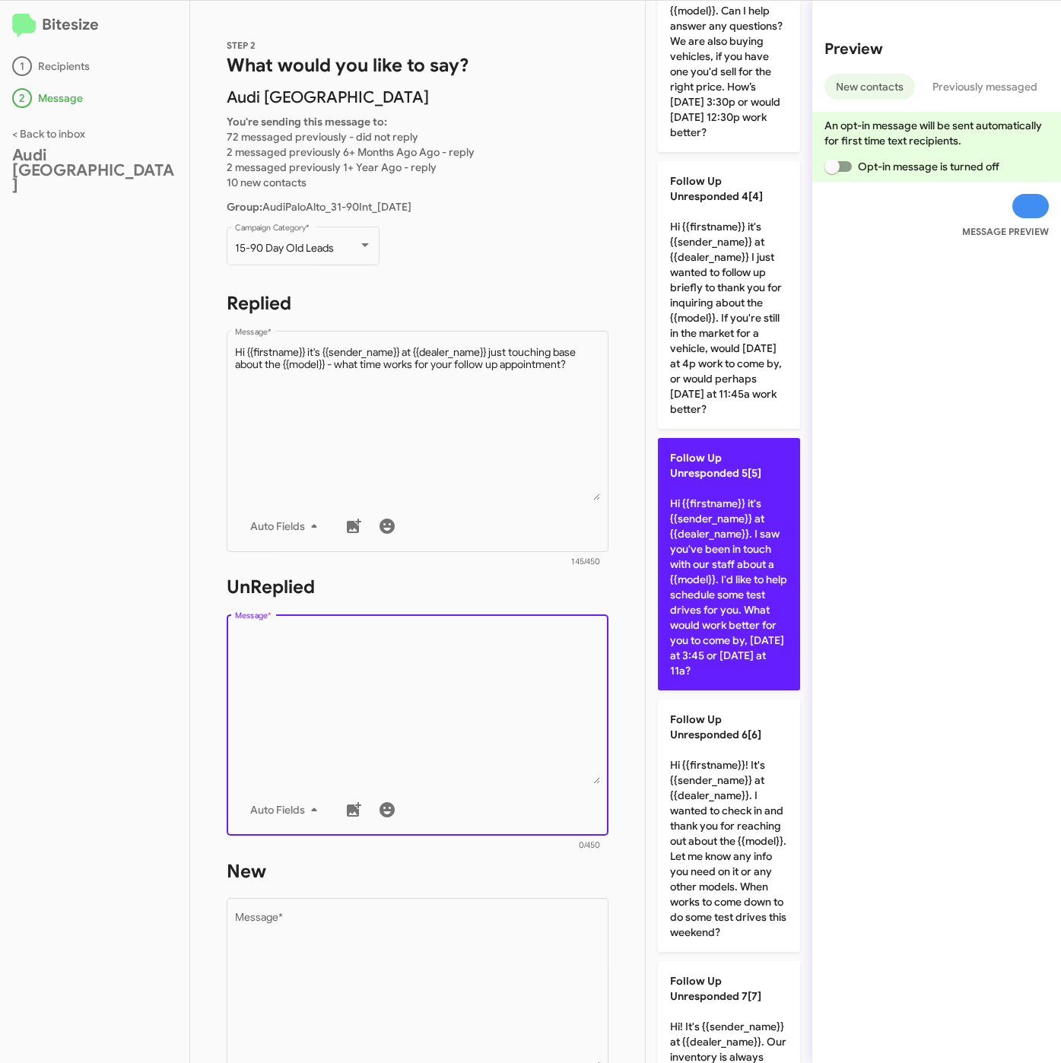
scroll to position [798, 0]
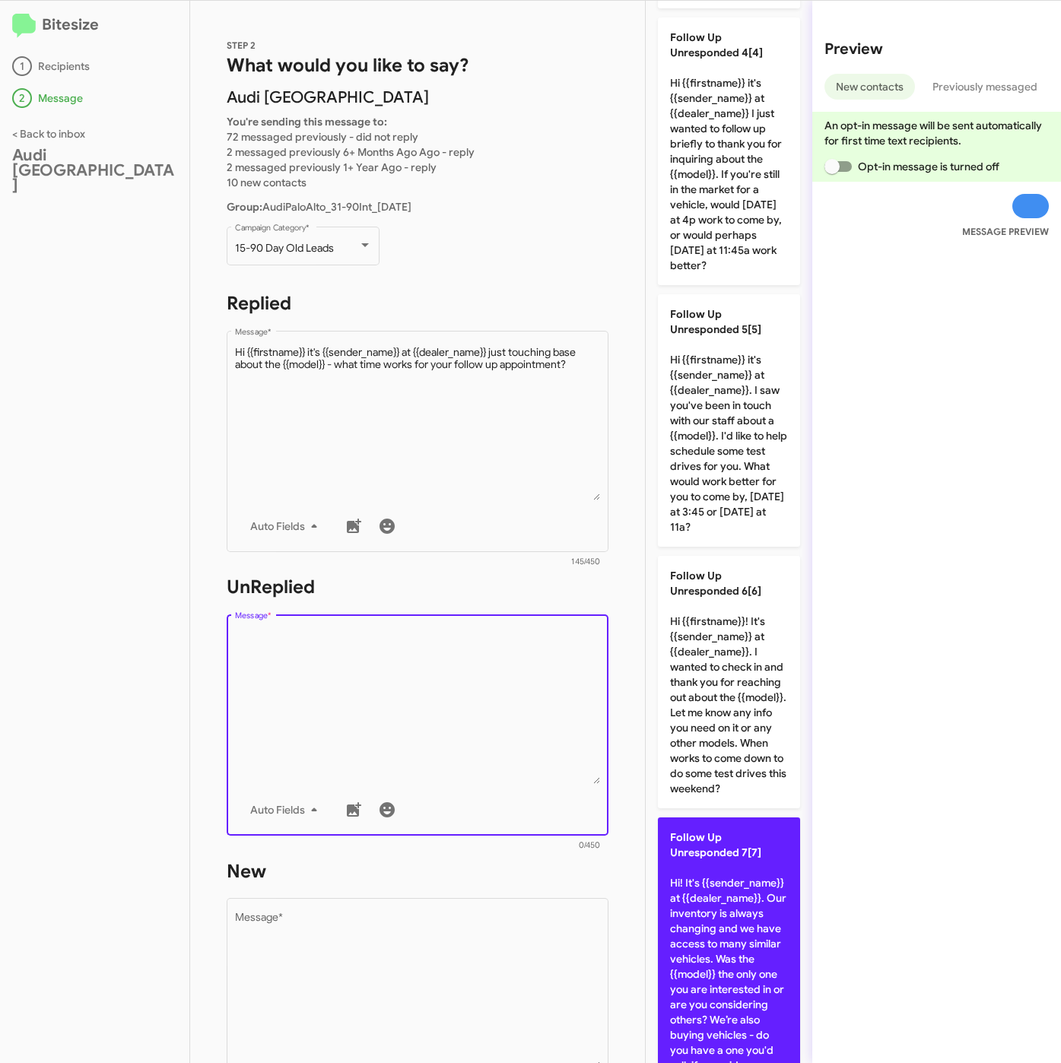
click at [732, 859] on span "Follow Up Unresponded 7[7]" at bounding box center [715, 844] width 91 height 29
type textarea "Hi! It's {{sender_name}} at {{dealer_name}}. Our inventory is always changing a…"
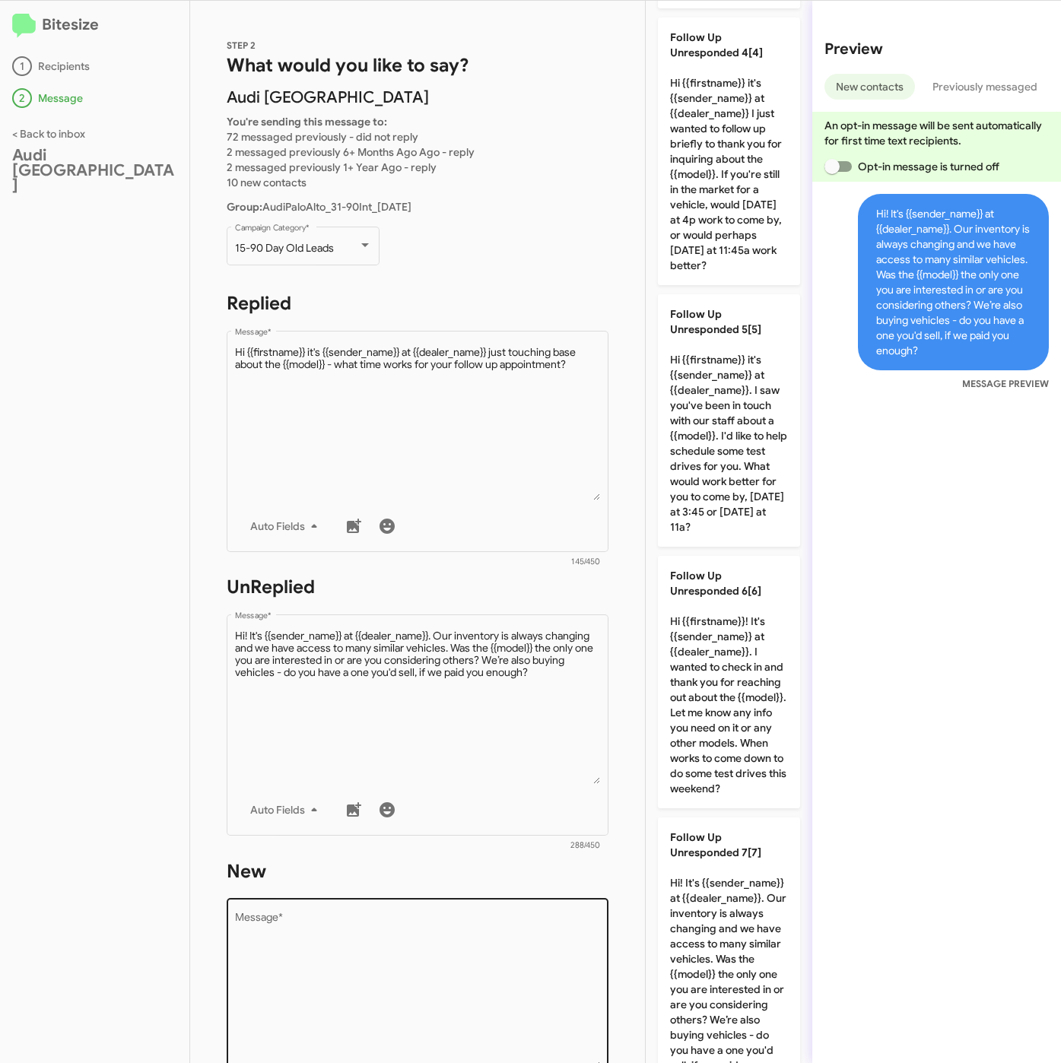
click at [566, 981] on textarea "Message *" at bounding box center [418, 990] width 366 height 155
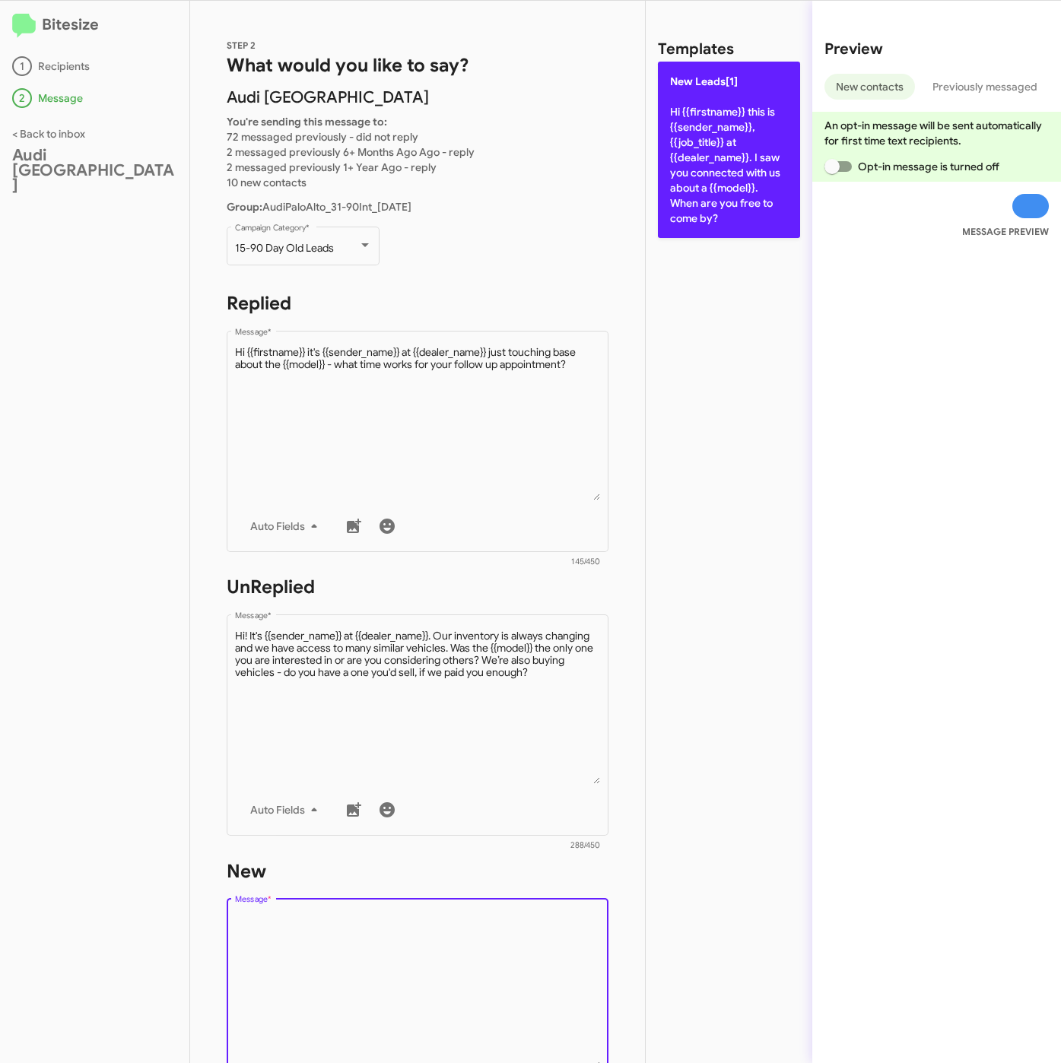
click at [749, 197] on p "New Leads[1] Hi {{firstname}} this is {{sender_name}}, {{job_title}} at {{deale…" at bounding box center [729, 150] width 142 height 176
type textarea "Hi {{firstname}} this is {{sender_name}}, {{job_title}} at {{dealer_name}}. I s…"
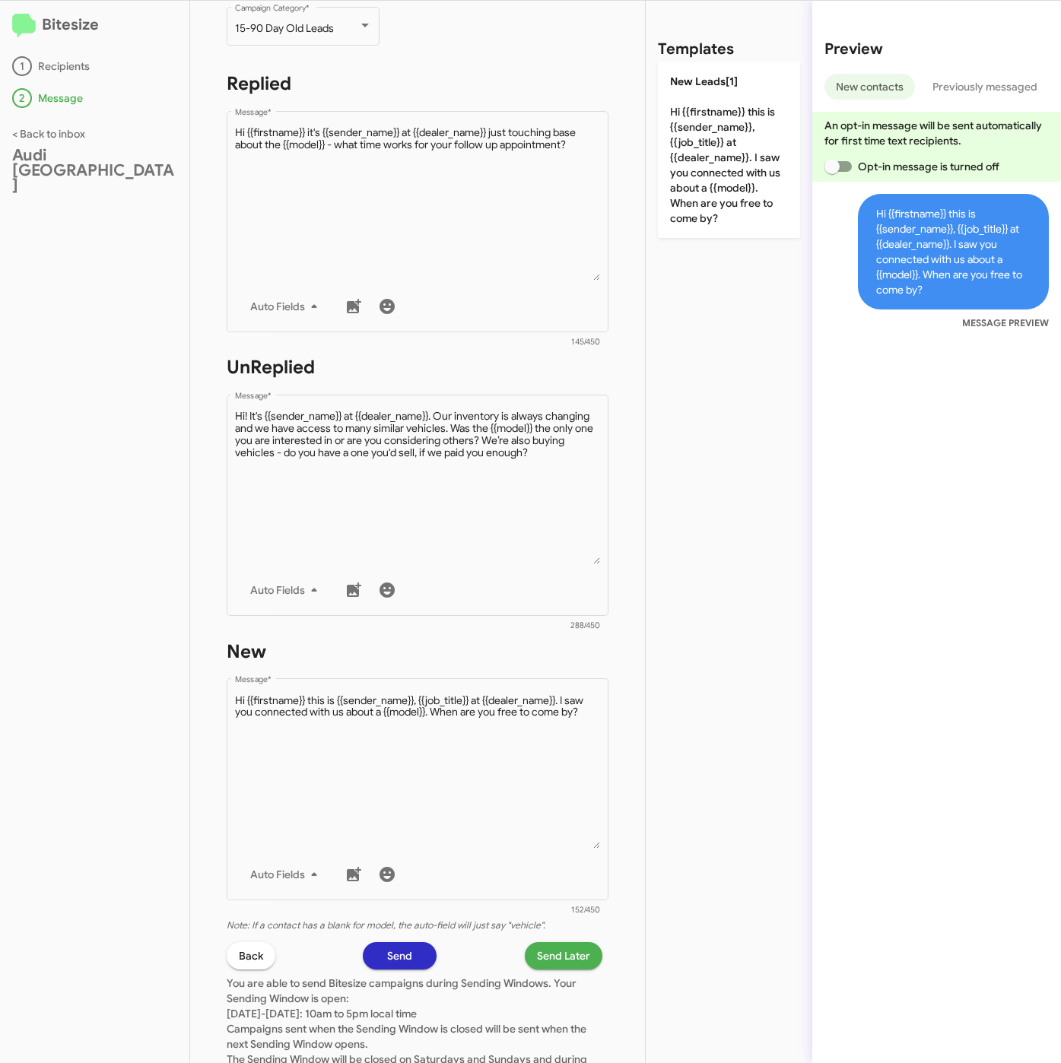
scroll to position [342, 0]
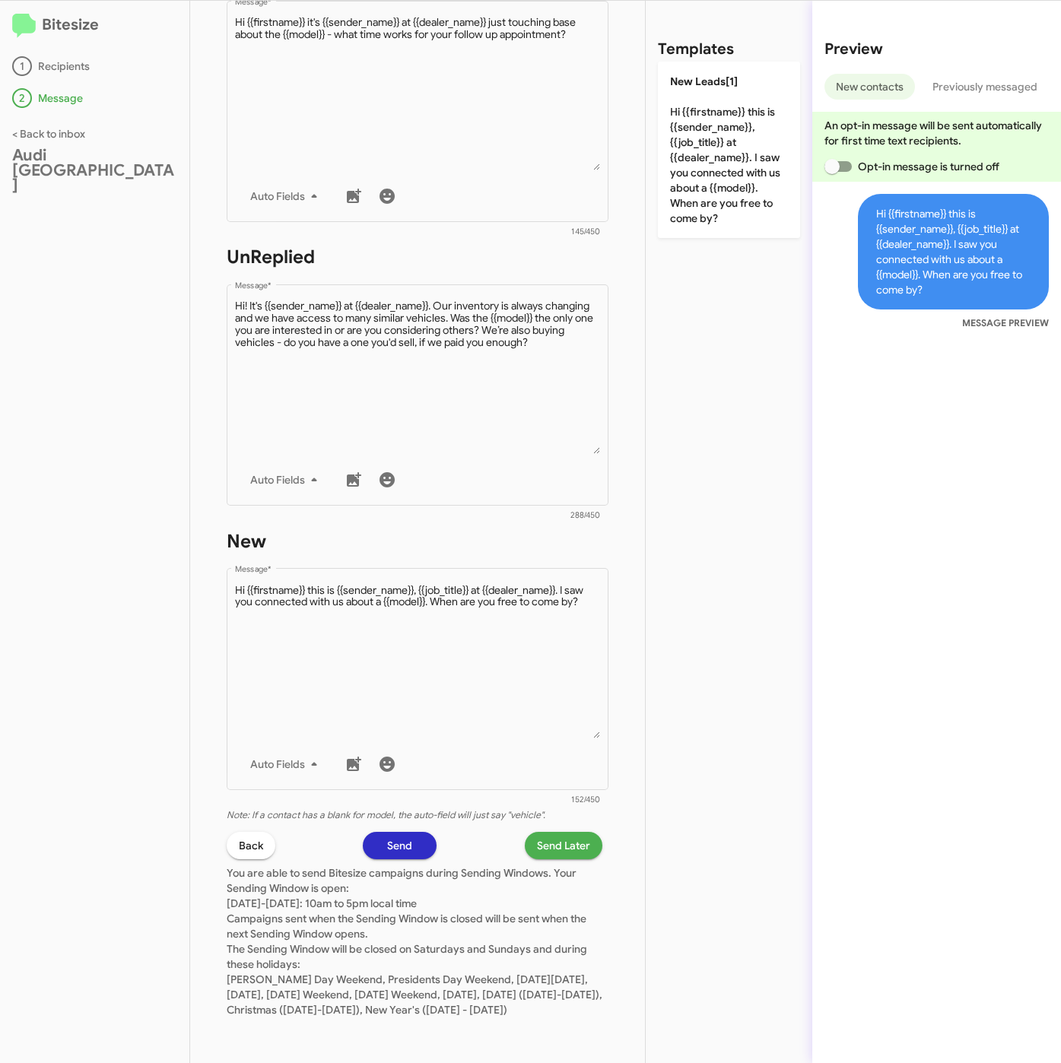
click at [543, 835] on span "Send Later" at bounding box center [563, 845] width 53 height 27
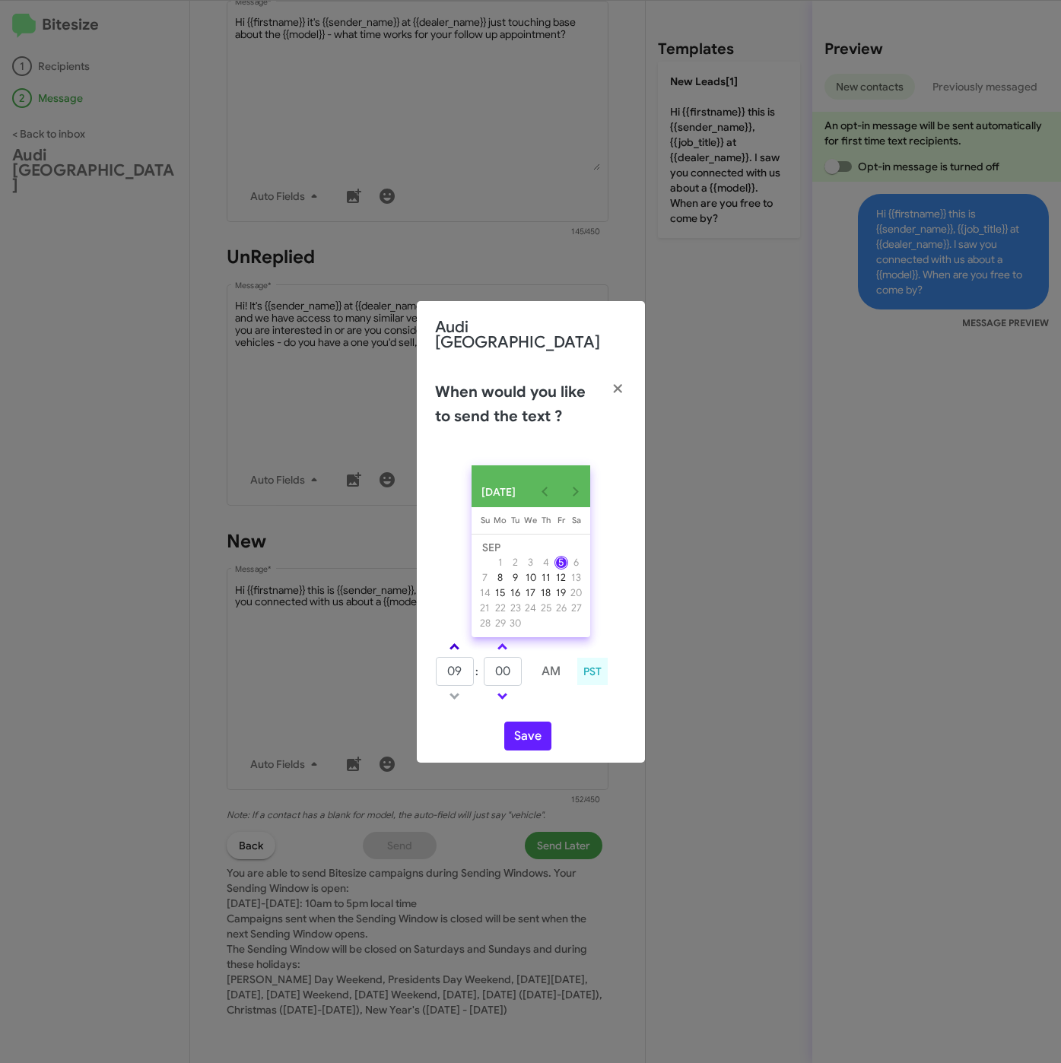
click at [455, 644] on span at bounding box center [454, 648] width 10 height 10
drag, startPoint x: 455, startPoint y: 644, endPoint x: 480, endPoint y: 662, distance: 31.0
click at [456, 644] on span at bounding box center [454, 648] width 10 height 10
type input "11"
click at [486, 674] on input "00" at bounding box center [503, 671] width 38 height 29
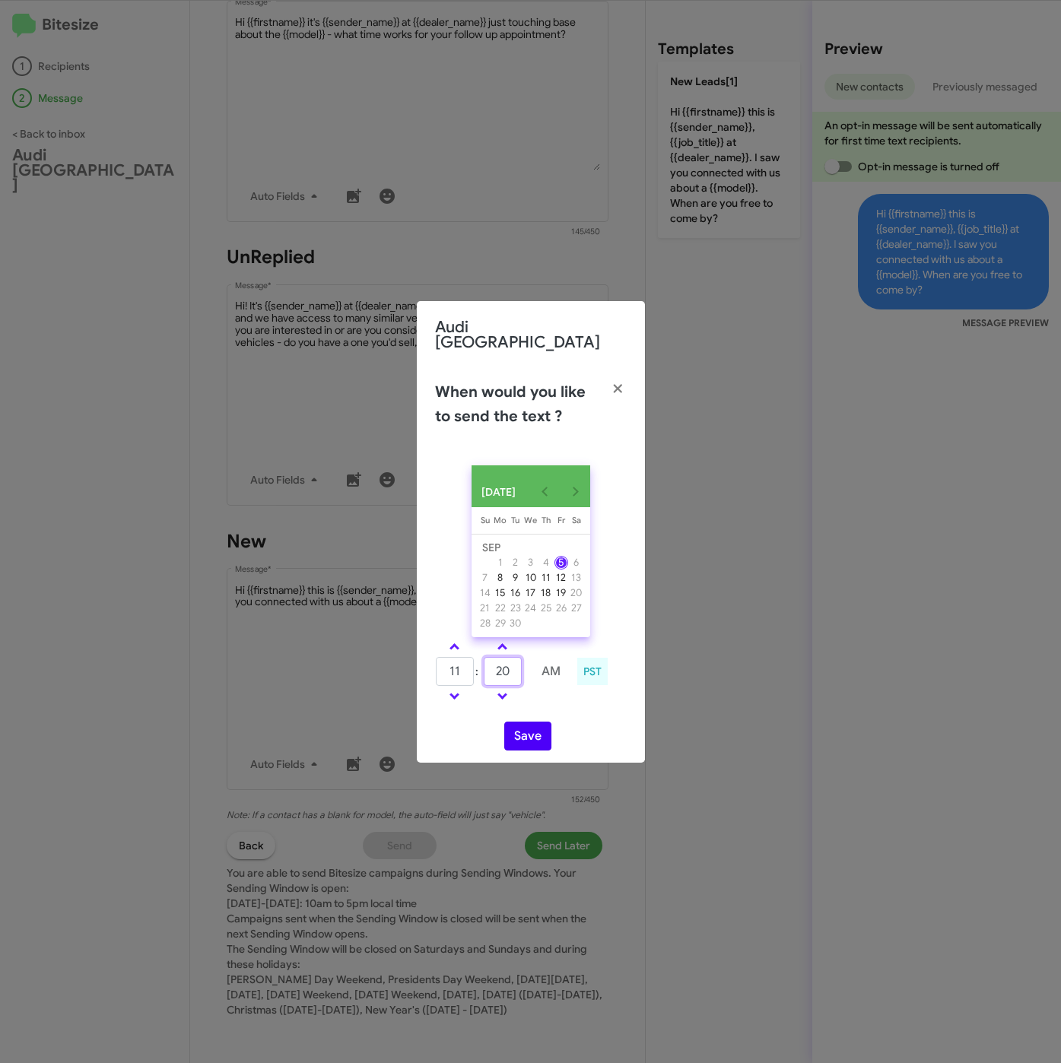
type input "20"
click at [519, 735] on button "Save" at bounding box center [527, 736] width 47 height 29
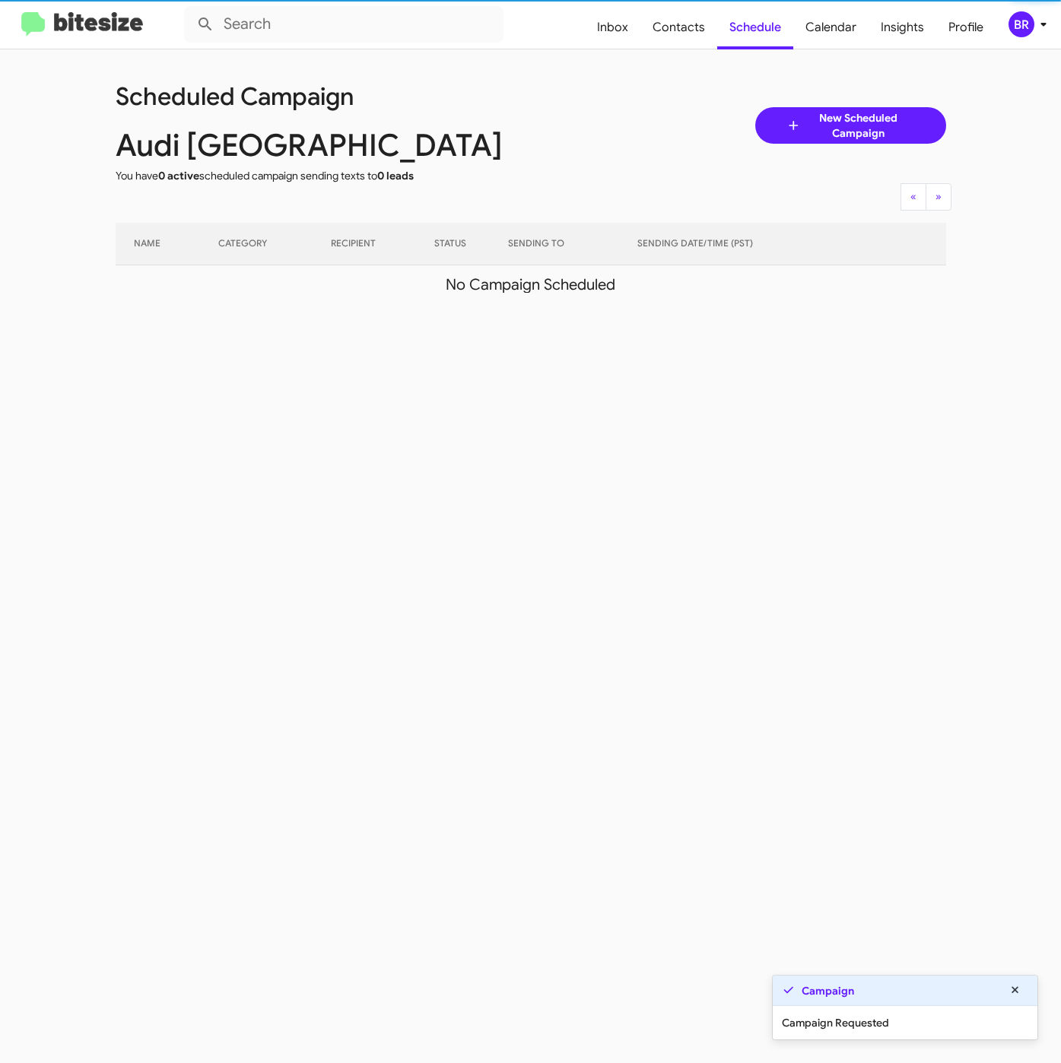
click at [1017, 21] on div "BR" at bounding box center [1021, 24] width 26 height 26
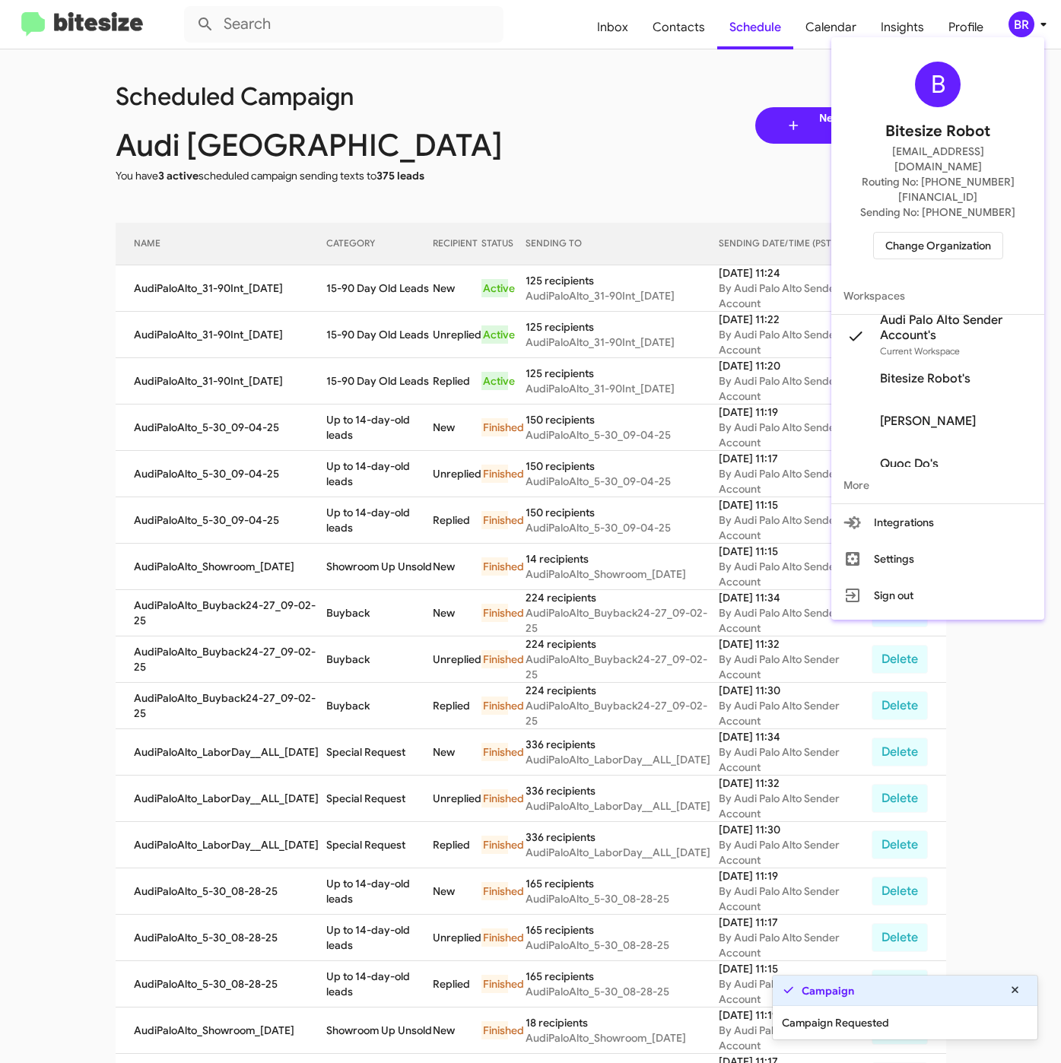
click at [359, 288] on div at bounding box center [530, 531] width 1061 height 1063
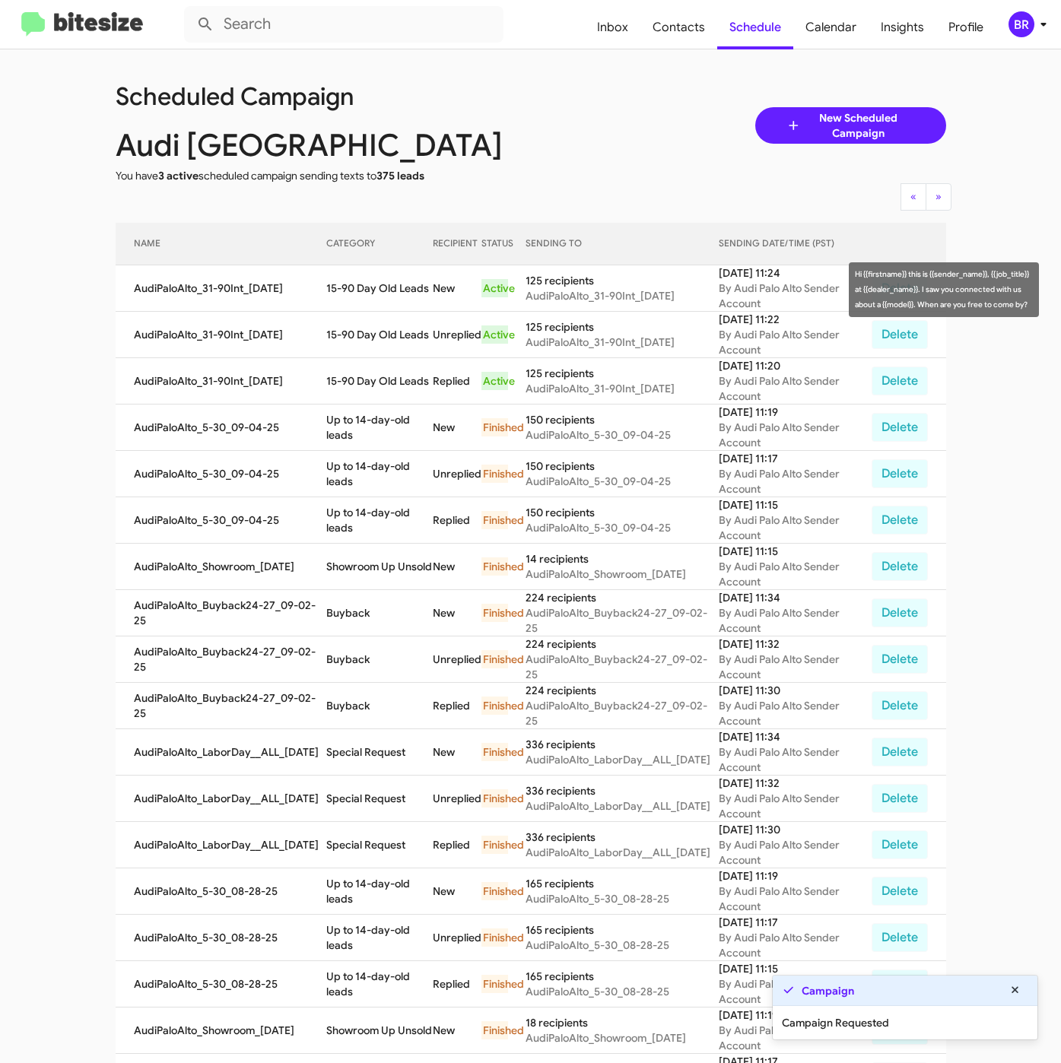
drag, startPoint x: 319, startPoint y: 292, endPoint x: 420, endPoint y: 306, distance: 101.4
click at [420, 306] on td "15-90 Day Old Leads" at bounding box center [379, 288] width 106 height 46
copy td "15-90 Day Old Leads"
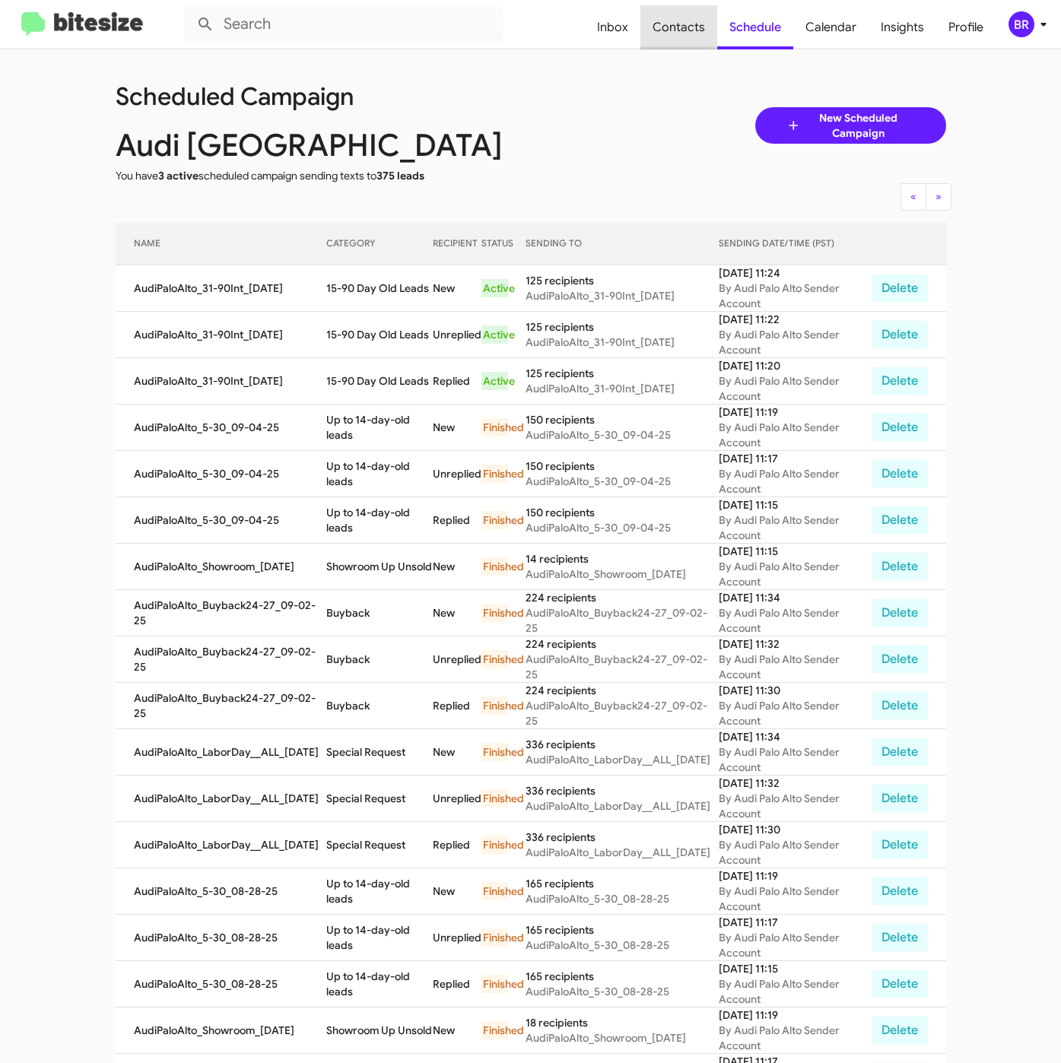
click at [675, 18] on span "Contacts" at bounding box center [678, 27] width 77 height 44
type input "in:groups"
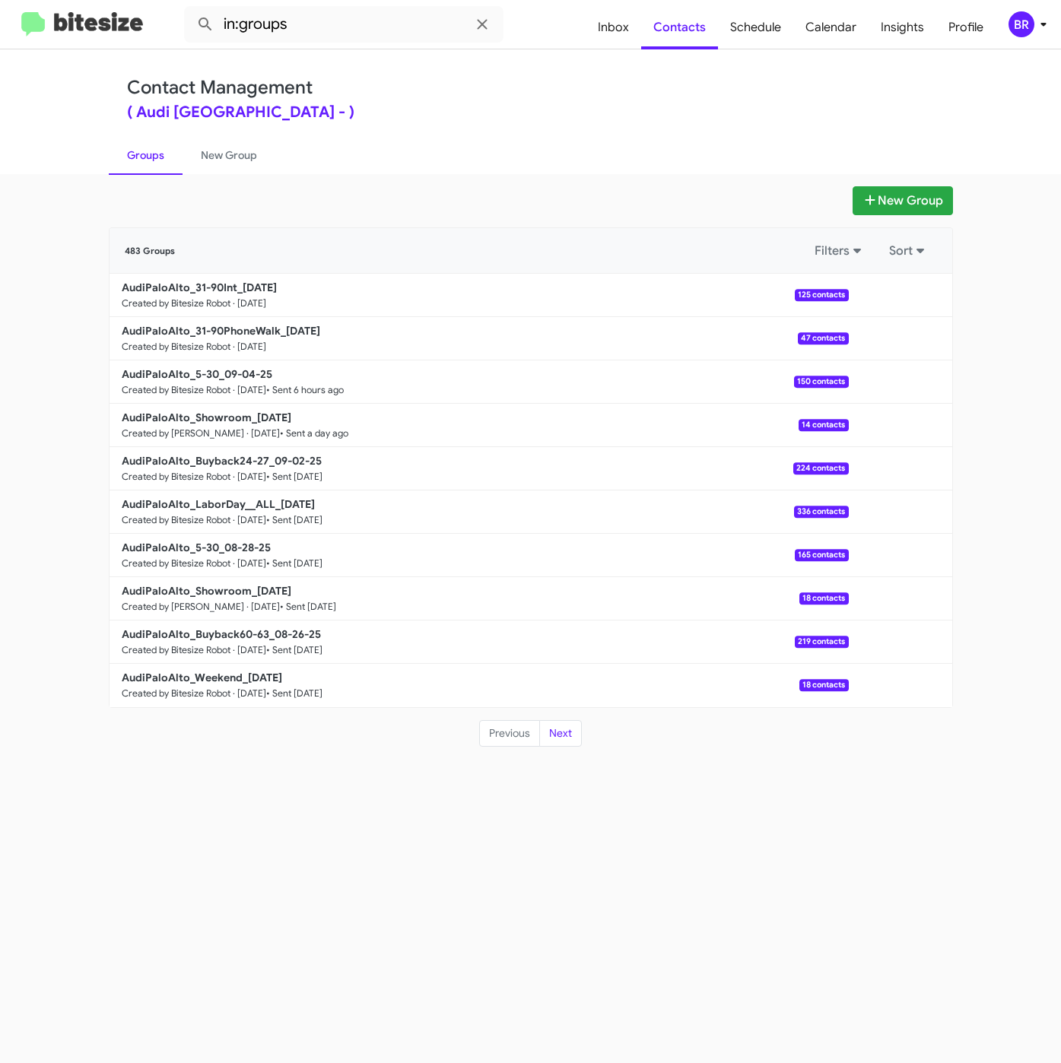
click at [552, 137] on ul "Groups New Group" at bounding box center [531, 154] width 844 height 39
click at [263, 333] on b "AudiPaloAlto_31-90PhoneWalk_09-05-25" at bounding box center [221, 331] width 198 height 14
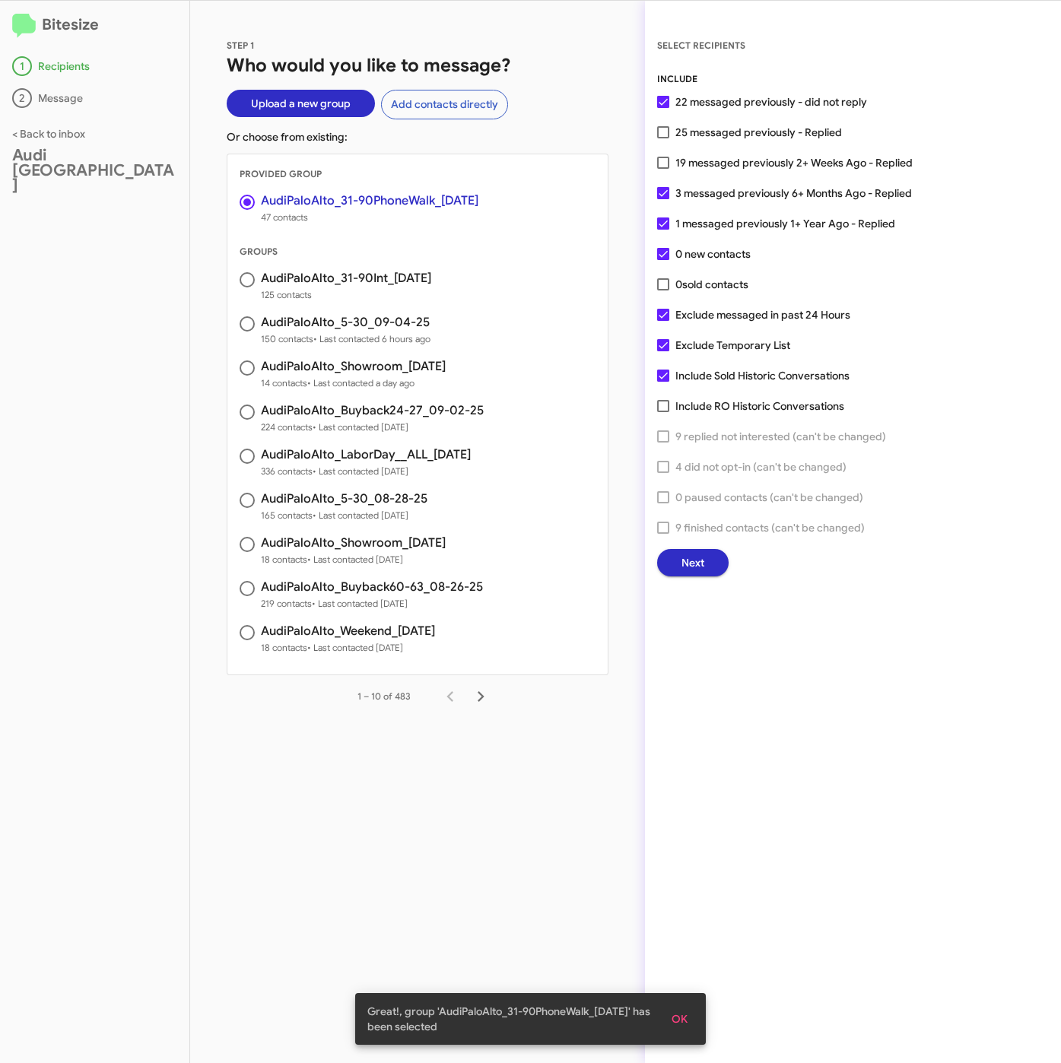
click at [683, 563] on span "Next" at bounding box center [692, 562] width 23 height 27
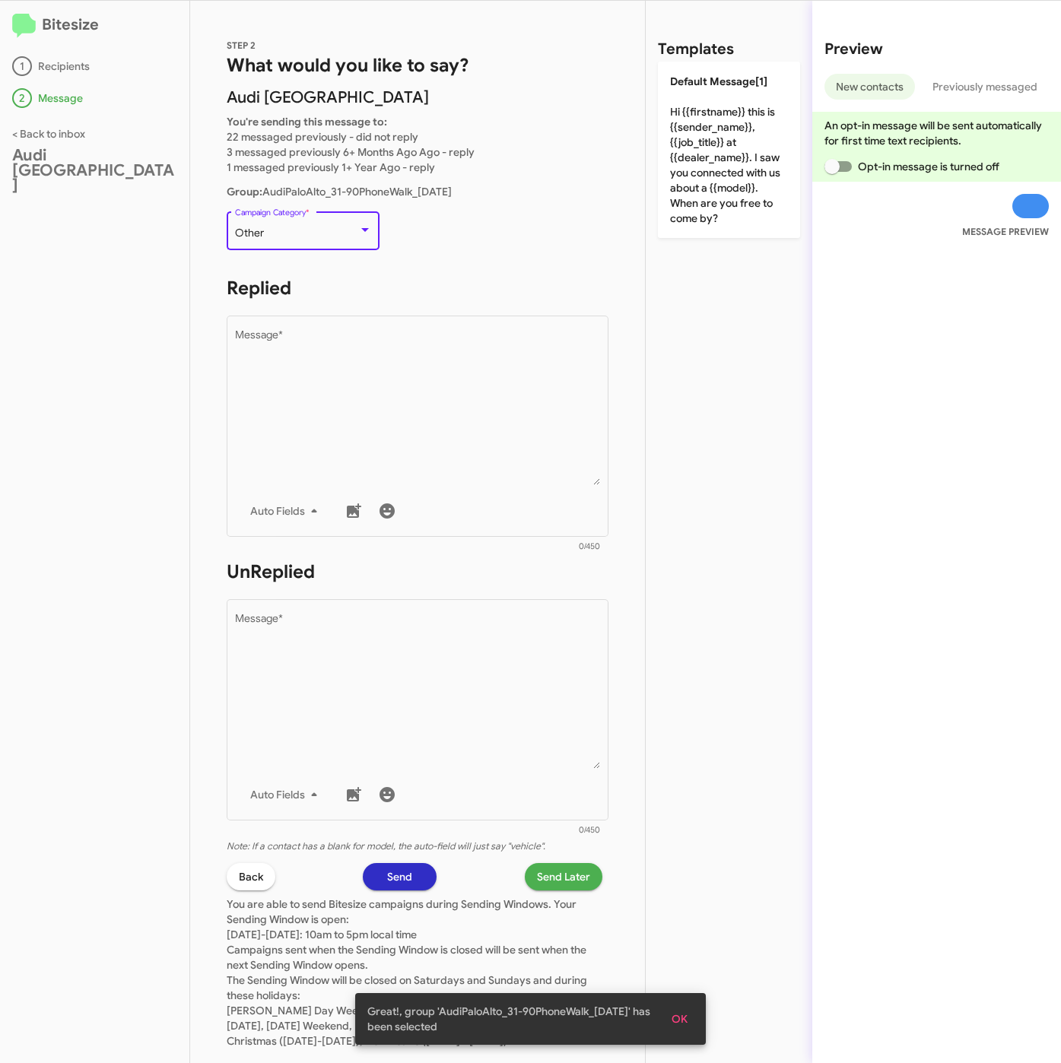
click at [276, 233] on div "Other" at bounding box center [296, 233] width 123 height 12
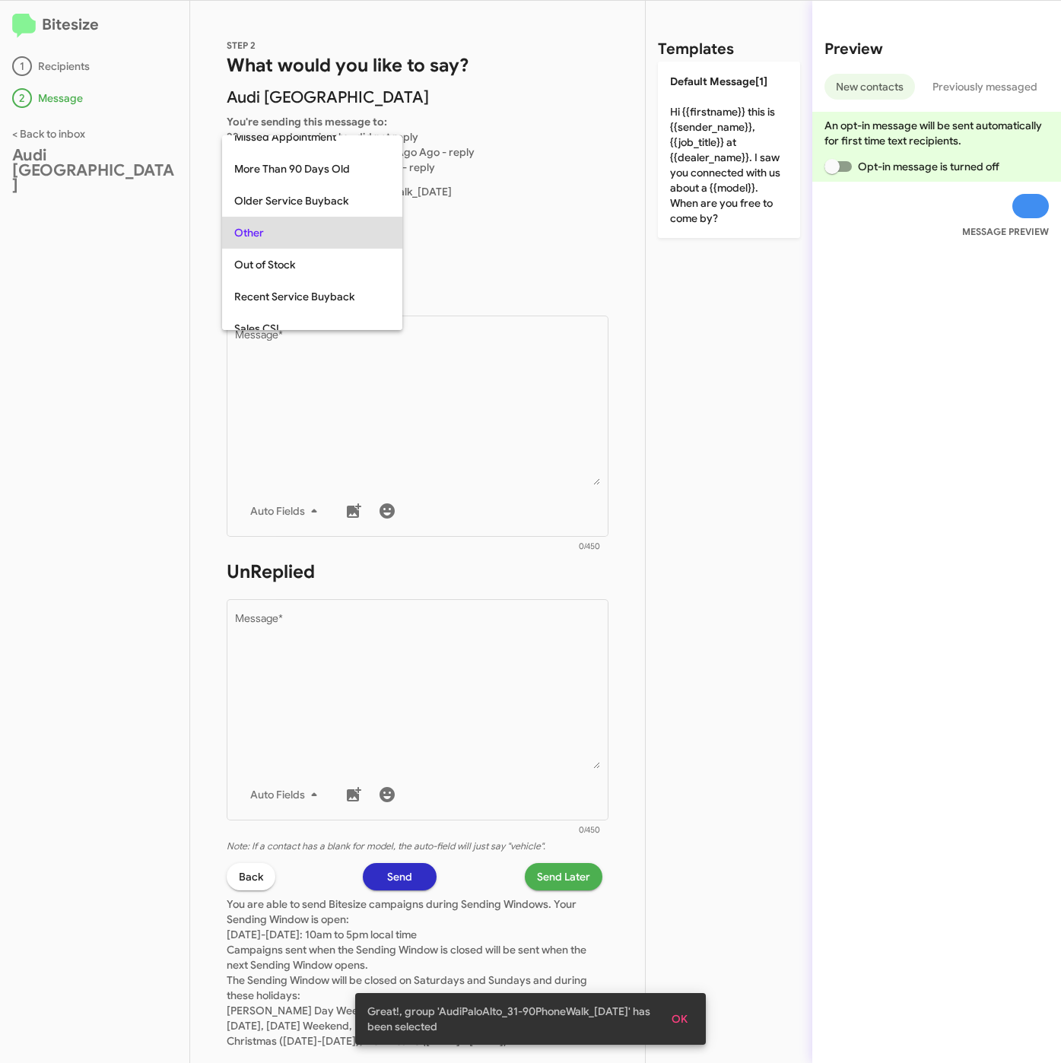
scroll to position [32, 0]
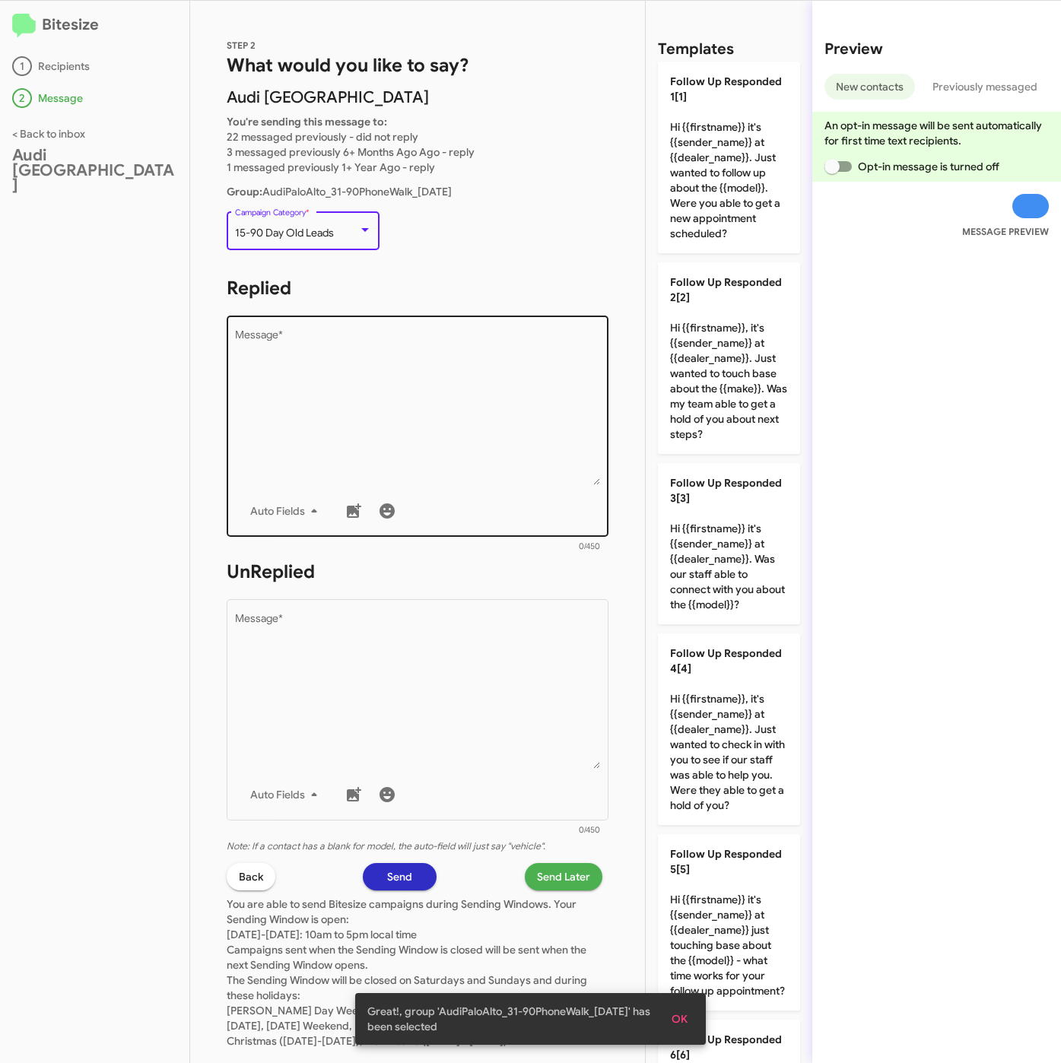
click at [395, 389] on textarea "Message *" at bounding box center [418, 407] width 366 height 155
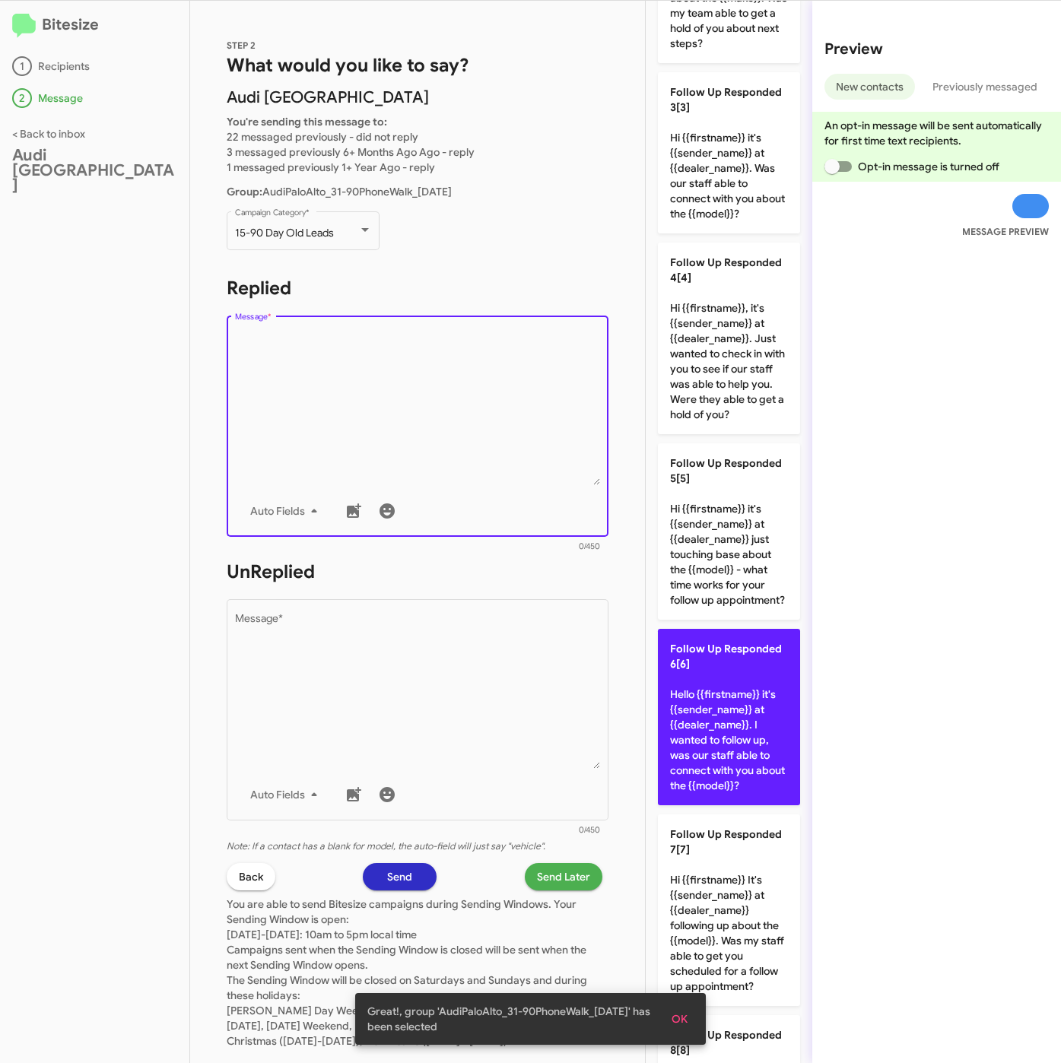
scroll to position [684, 0]
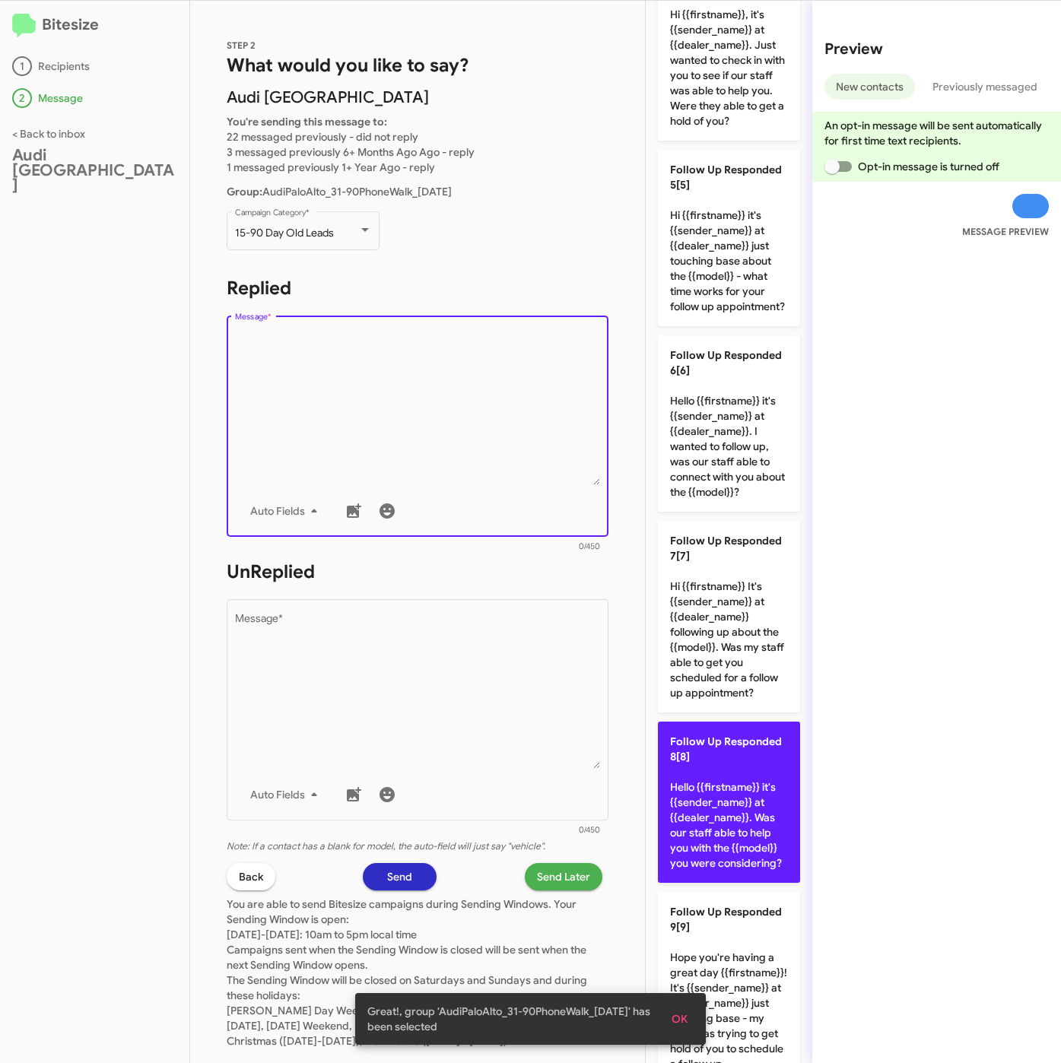
click at [744, 874] on p "Follow Up Responded 8[8] Hello {{firstname}} it's {{sender_name}} at {{dealer_n…" at bounding box center [729, 802] width 142 height 161
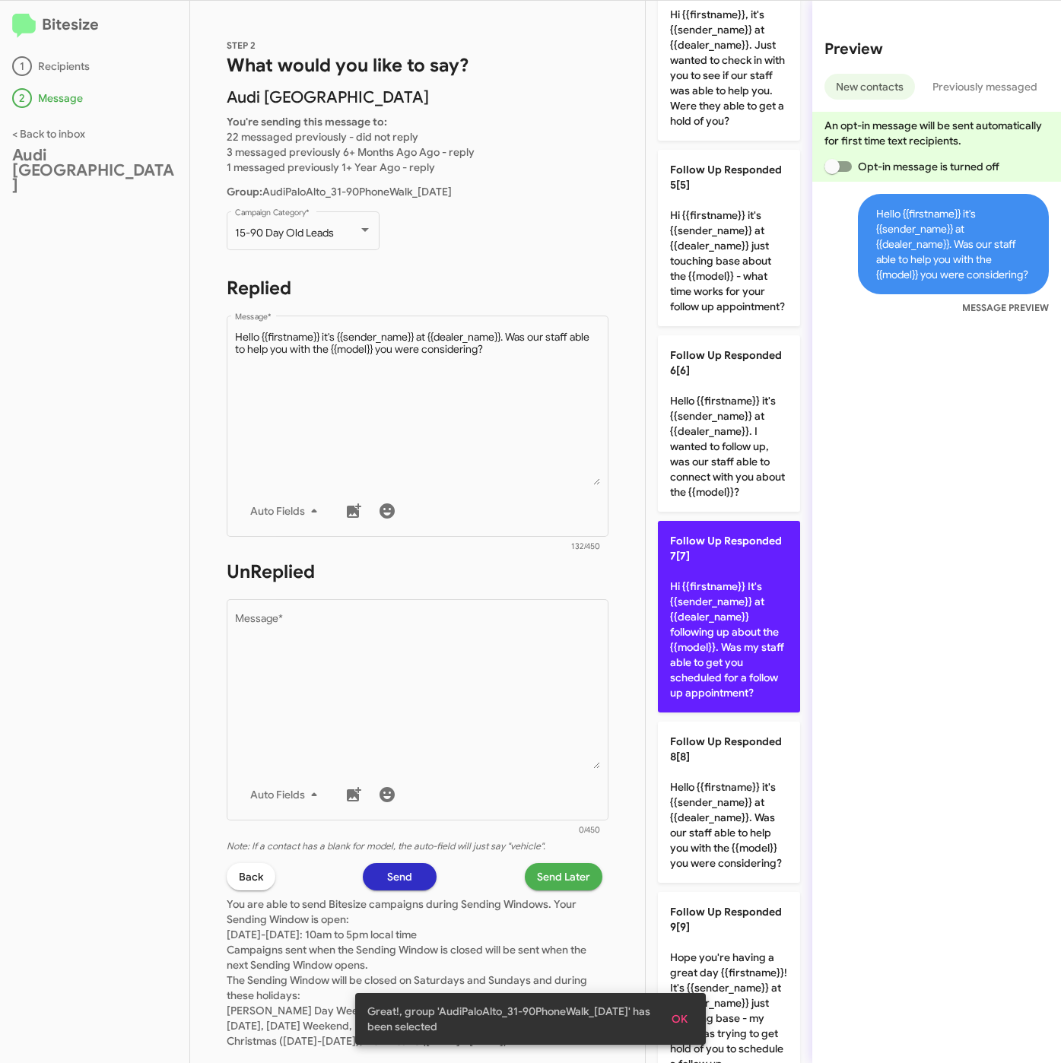
click at [731, 689] on p "Follow Up Responded 7[7] Hi {{firstname}} It's {{sender_name}} at {{dealer_name…" at bounding box center [729, 617] width 142 height 192
type textarea "Hi {{firstname}} It's {{sender_name}} at {{dealer_name}} following up about the…"
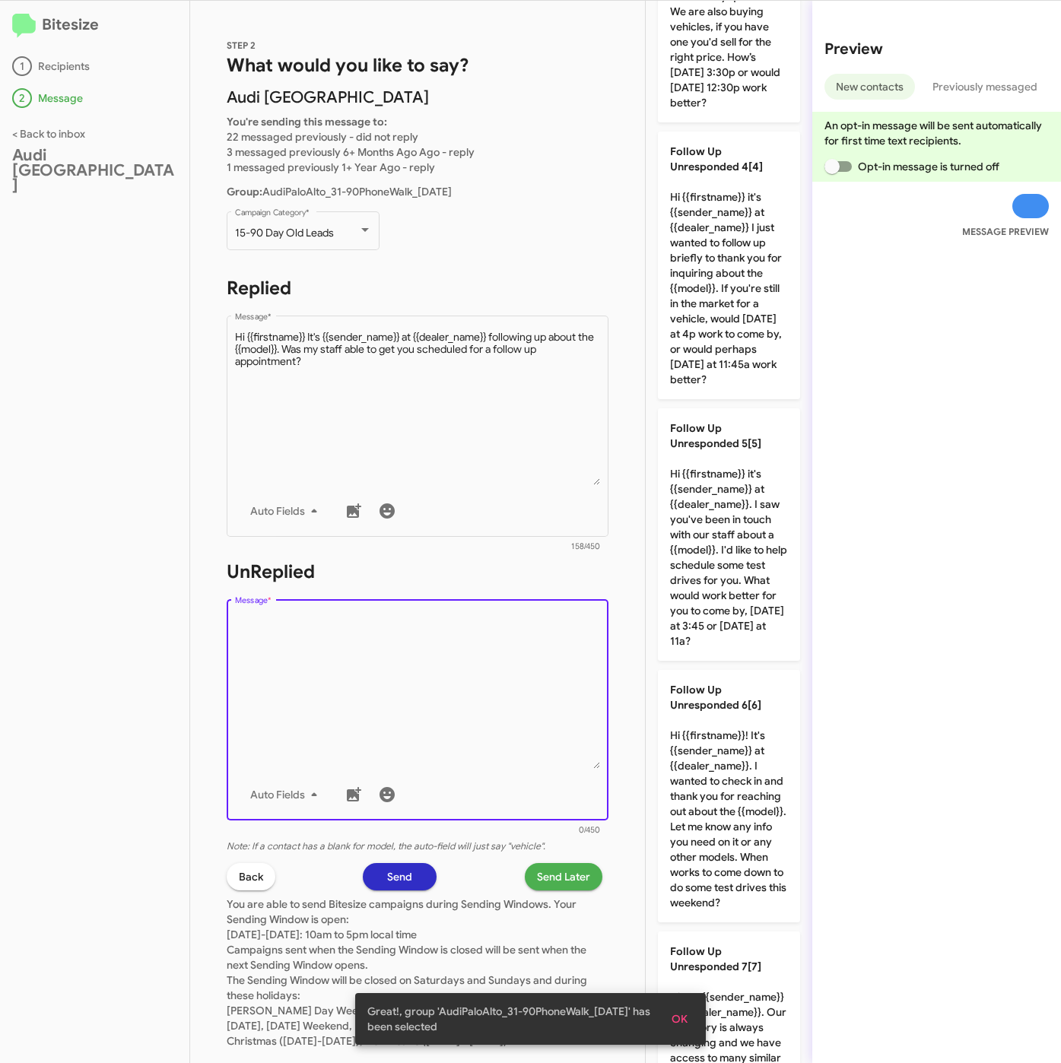
click at [430, 693] on textarea "Message *" at bounding box center [418, 691] width 366 height 155
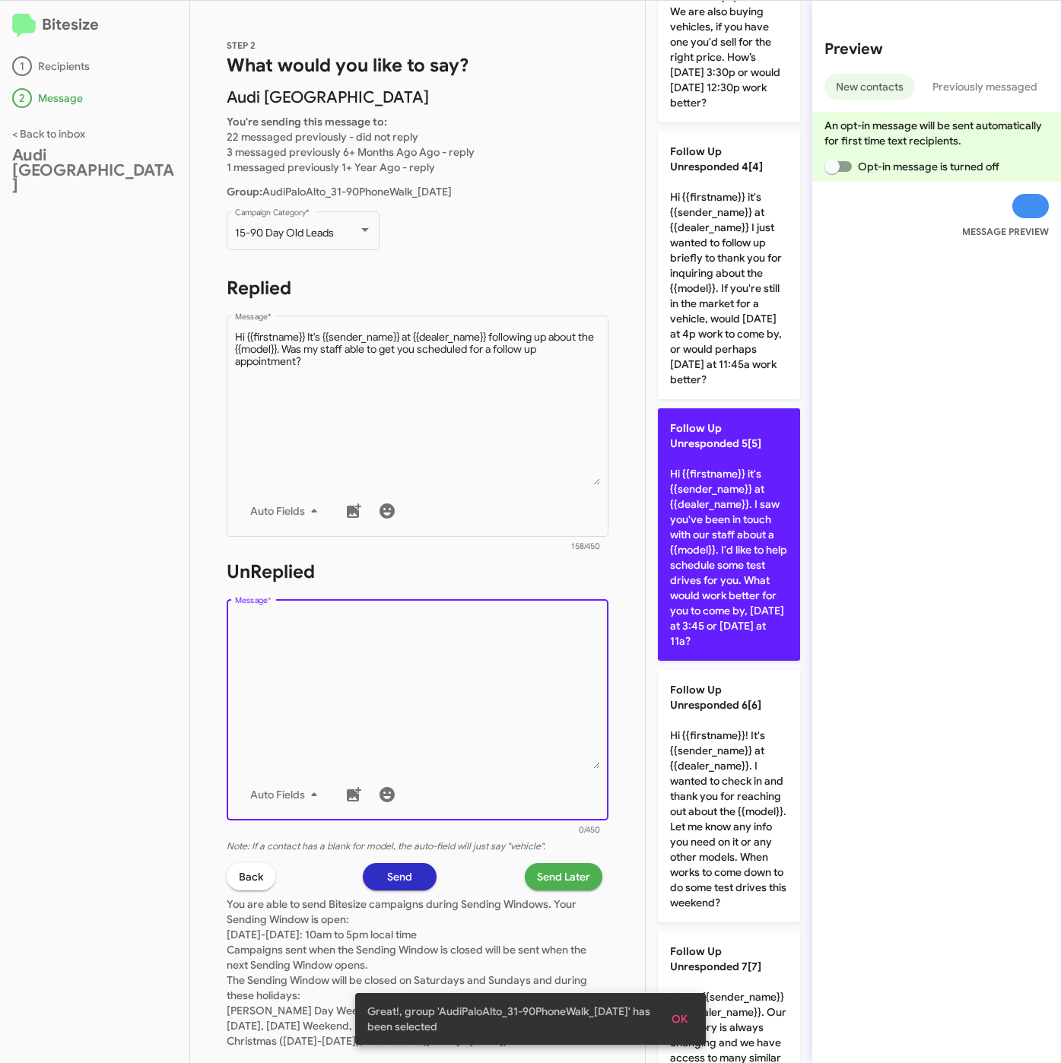
click at [740, 634] on p "Follow Up Unresponded 5[5] Hi {{firstname}} it's {{sender_name}} at {{dealer_na…" at bounding box center [729, 534] width 142 height 252
type textarea "Hi {{firstname}} it's {{sender_name}} at {{dealer_name}}. I saw you've been in …"
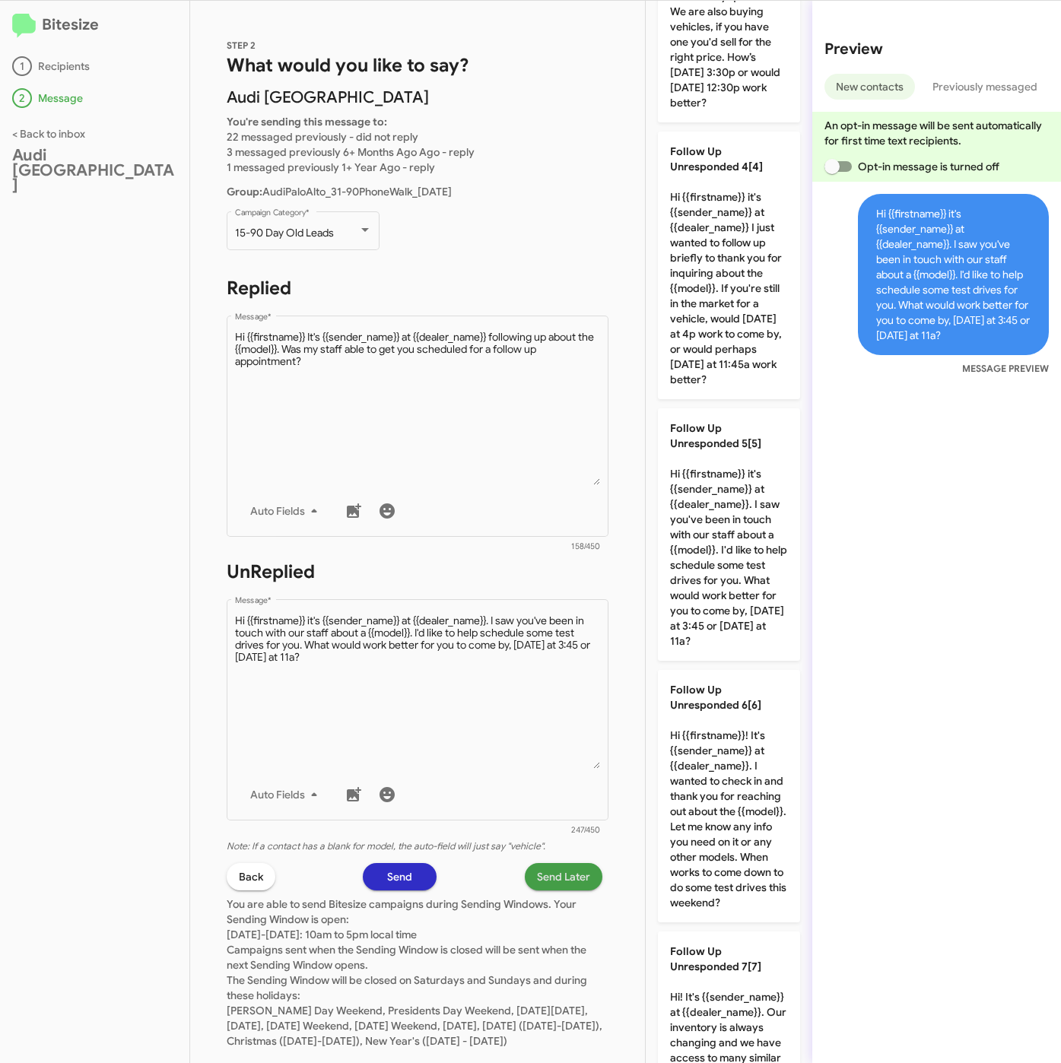
click at [554, 864] on span "Send Later" at bounding box center [563, 876] width 53 height 27
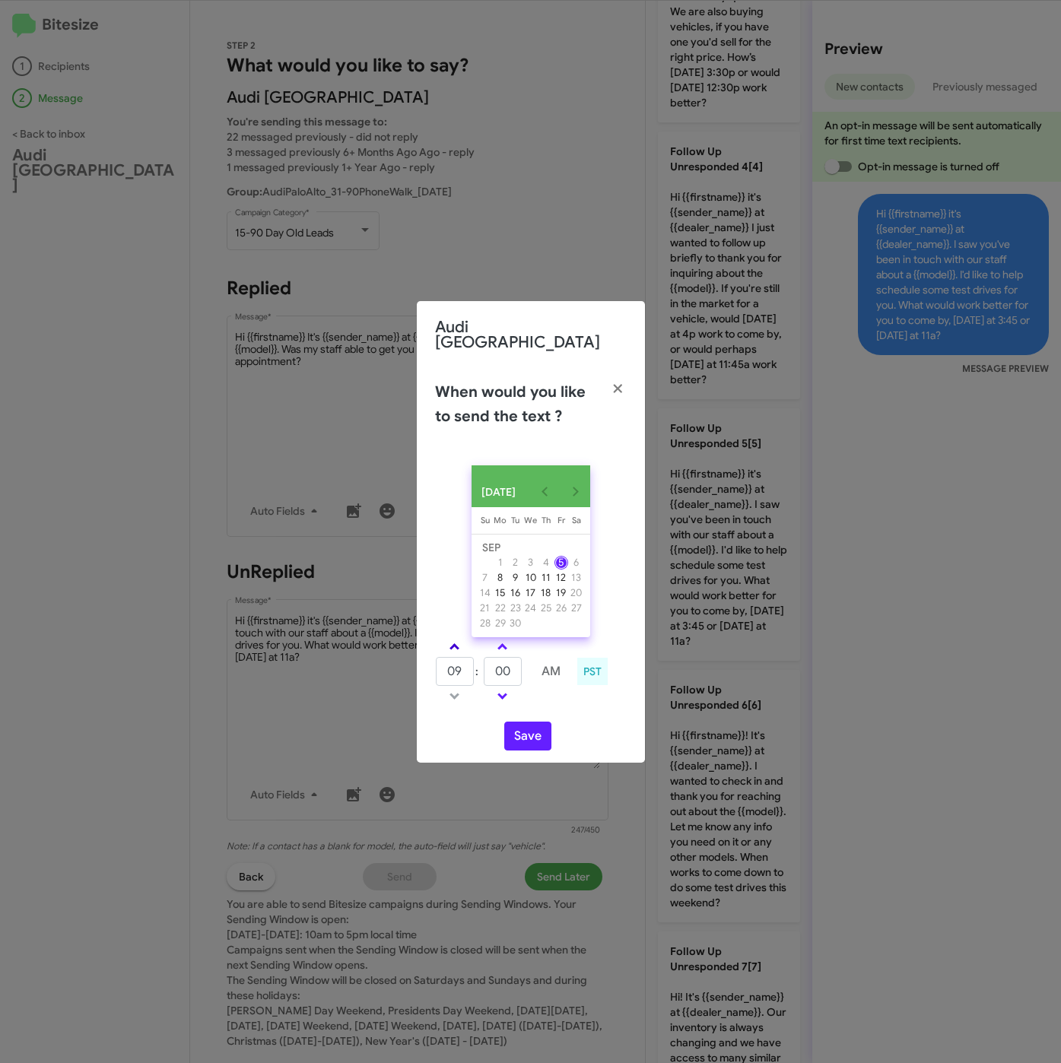
click at [461, 638] on link at bounding box center [454, 646] width 27 height 17
type input "11"
drag, startPoint x: 500, startPoint y: 665, endPoint x: 477, endPoint y: 669, distance: 24.0
click at [477, 669] on tr "11 : 00 AM" at bounding box center [503, 671] width 136 height 30
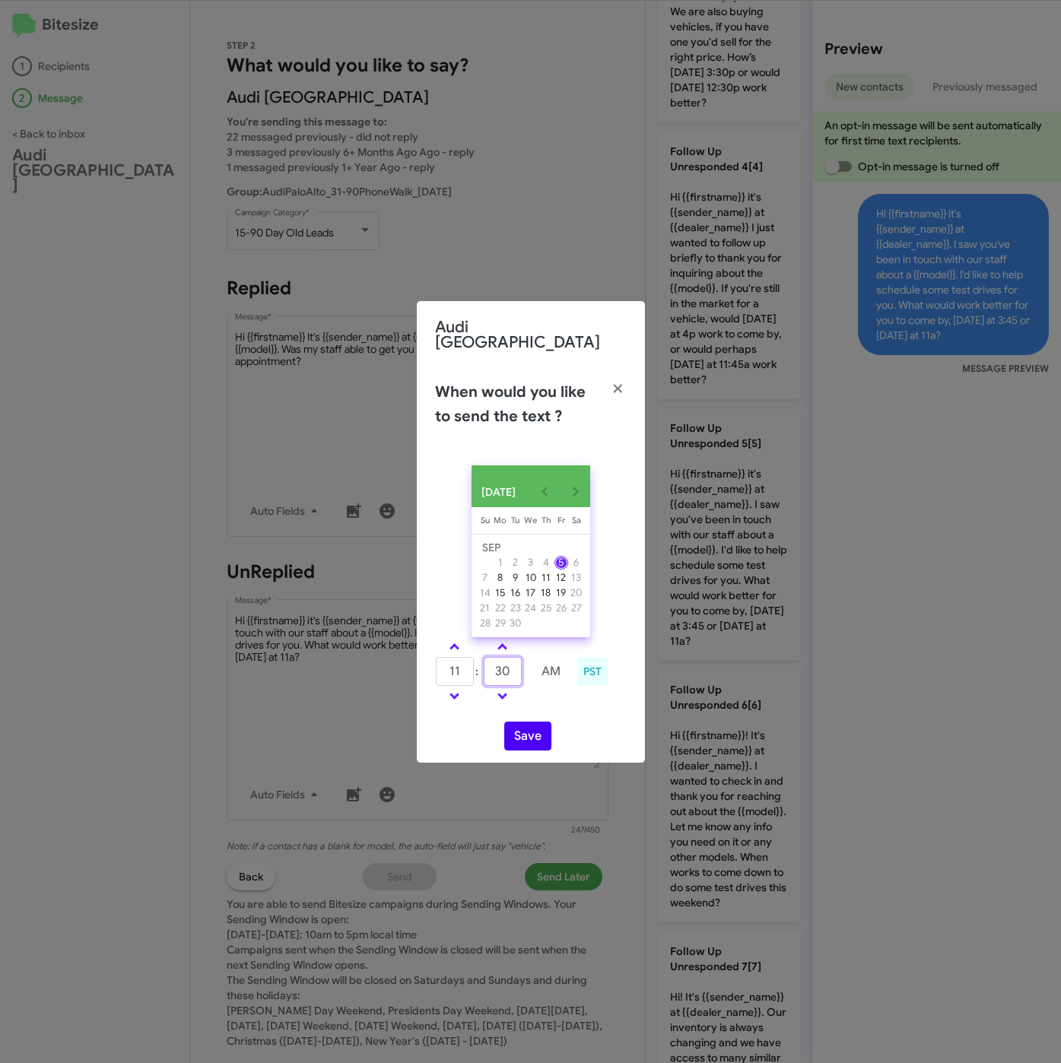
type input "30"
click at [536, 740] on button "Save" at bounding box center [527, 736] width 47 height 29
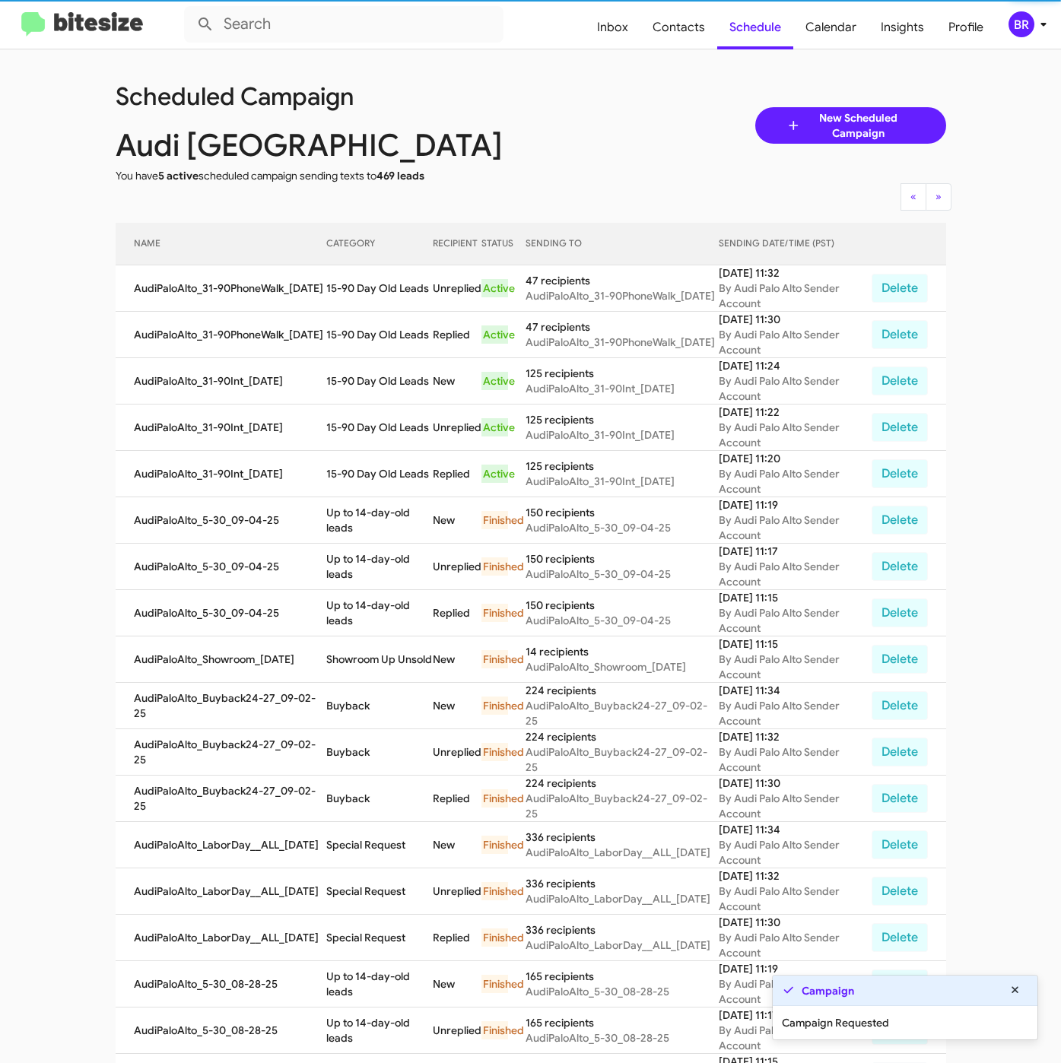
click at [1032, 28] on div "BR" at bounding box center [1021, 24] width 26 height 26
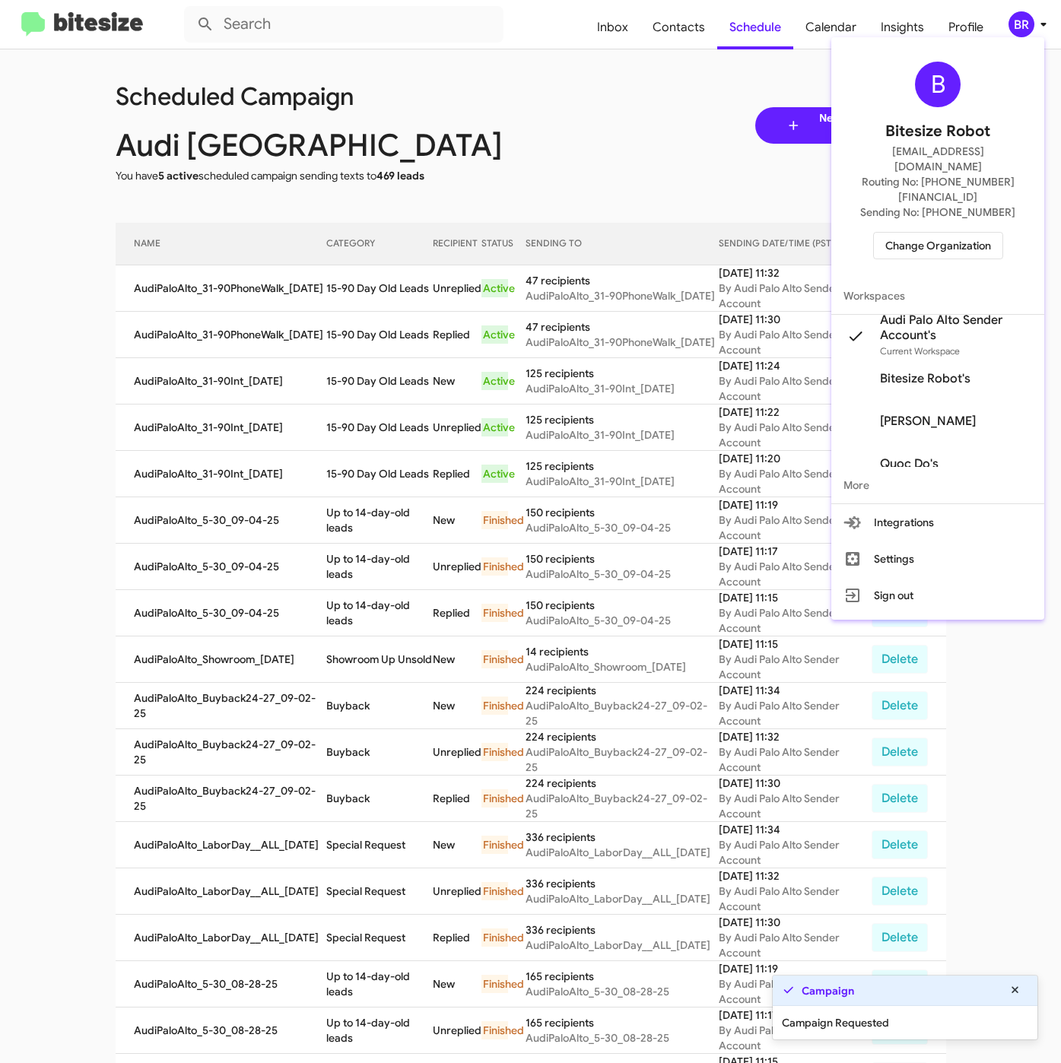
click at [349, 301] on div at bounding box center [530, 531] width 1061 height 1063
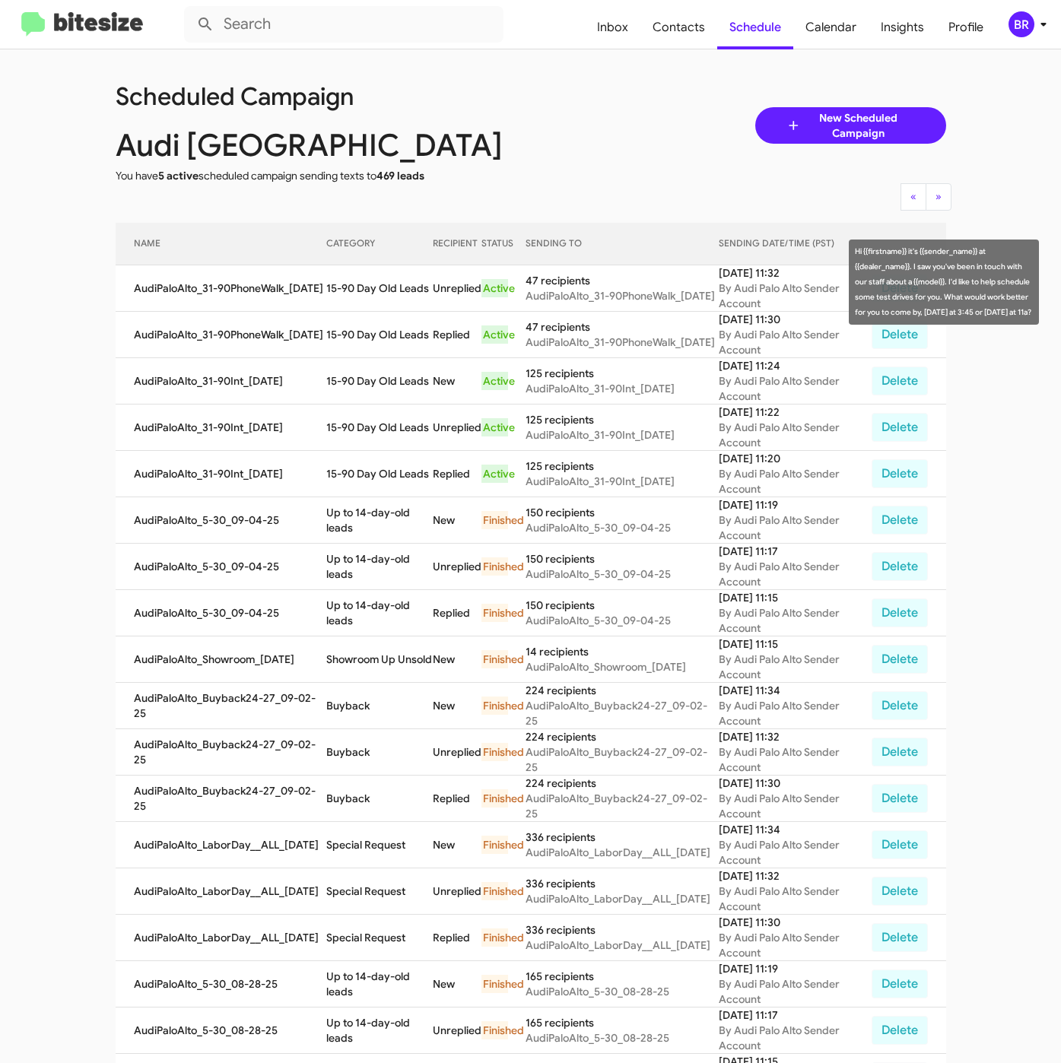
drag, startPoint x: 324, startPoint y: 293, endPoint x: 423, endPoint y: 304, distance: 99.5
click at [423, 304] on td "15-90 Day Old Leads" at bounding box center [379, 288] width 106 height 46
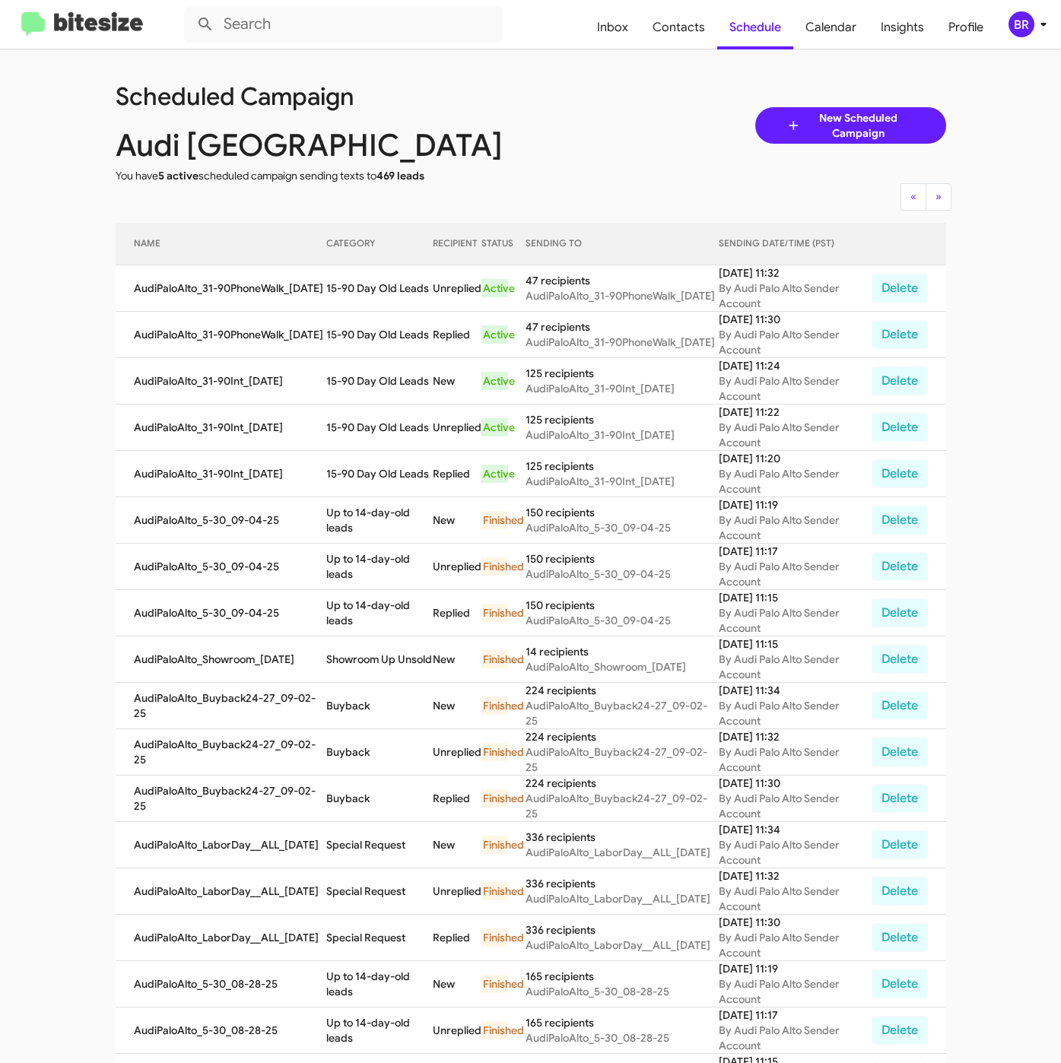
copy td "15-90 Day Old Leads"
click at [1024, 19] on div "BR" at bounding box center [1021, 24] width 26 height 26
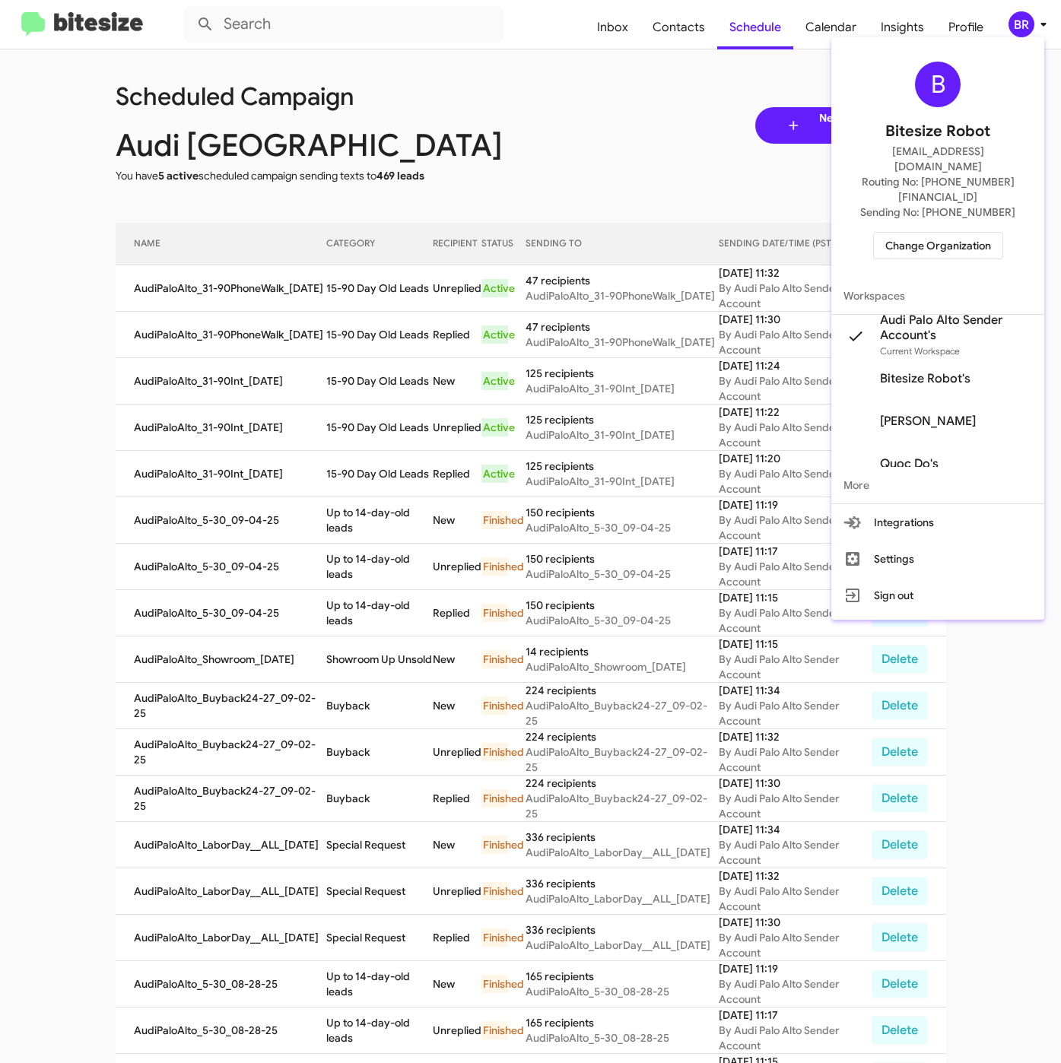
click at [922, 233] on span "Change Organization" at bounding box center [938, 246] width 106 height 26
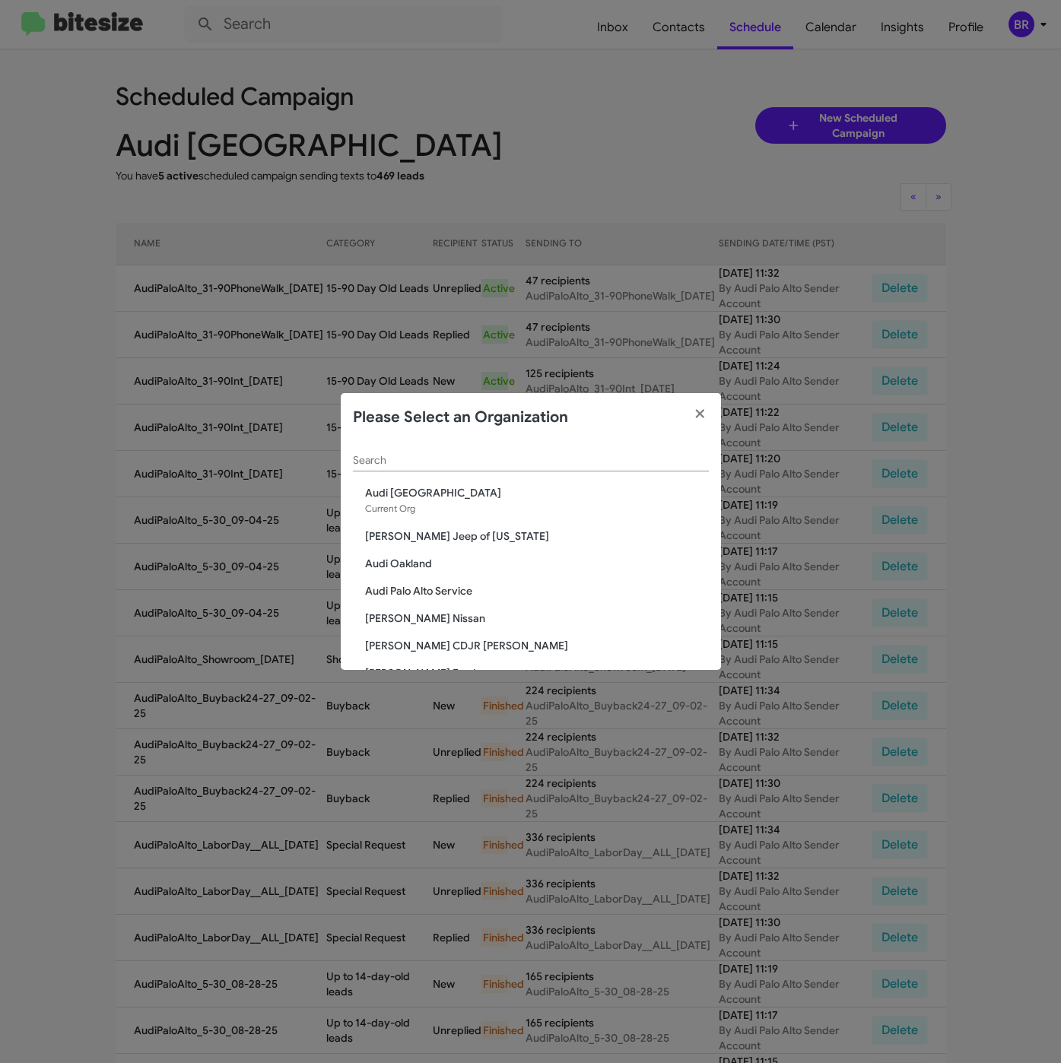
click at [425, 461] on input "Search" at bounding box center [531, 461] width 356 height 12
paste input "SERVICE: [PERSON_NAME]"
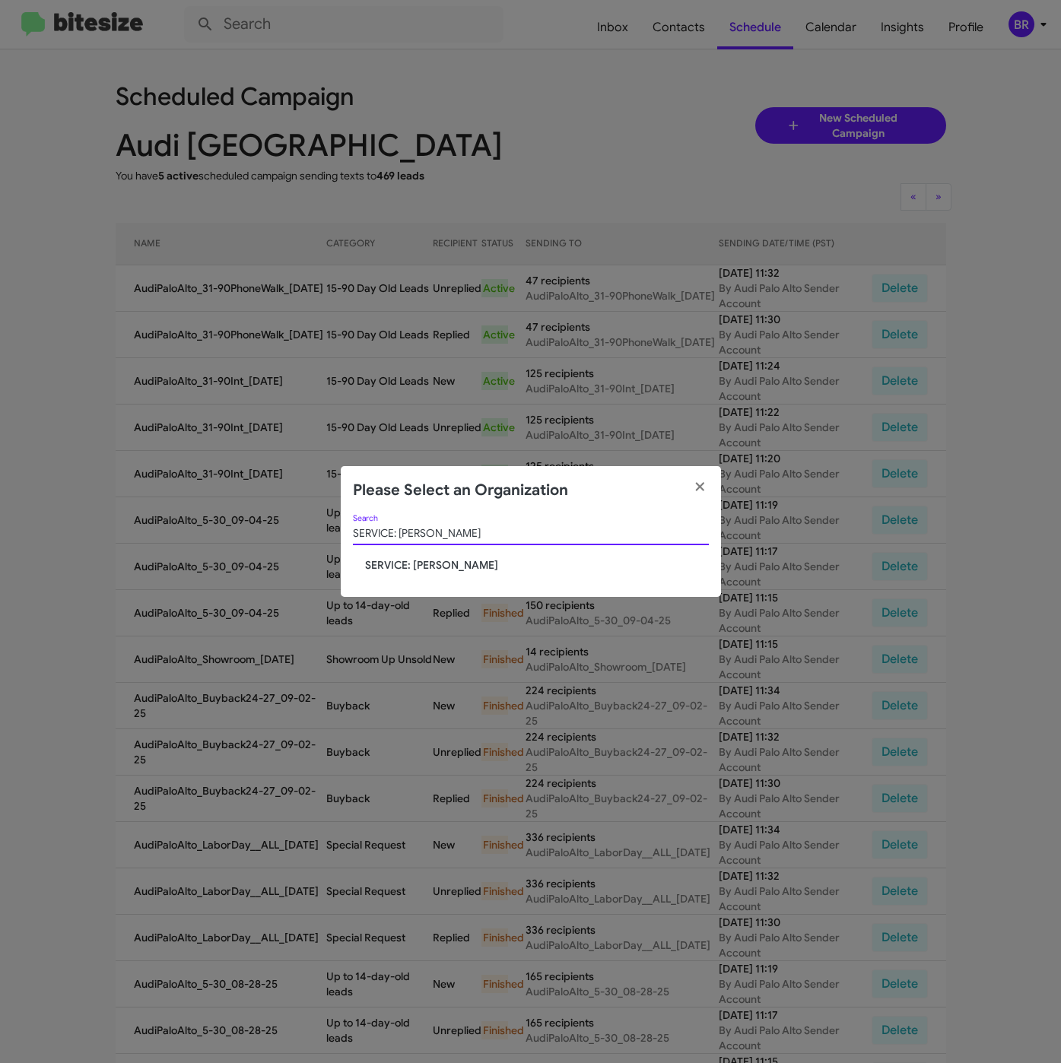
type input "SERVICE: [PERSON_NAME]"
click at [397, 562] on span "SERVICE: [PERSON_NAME]" at bounding box center [537, 564] width 344 height 15
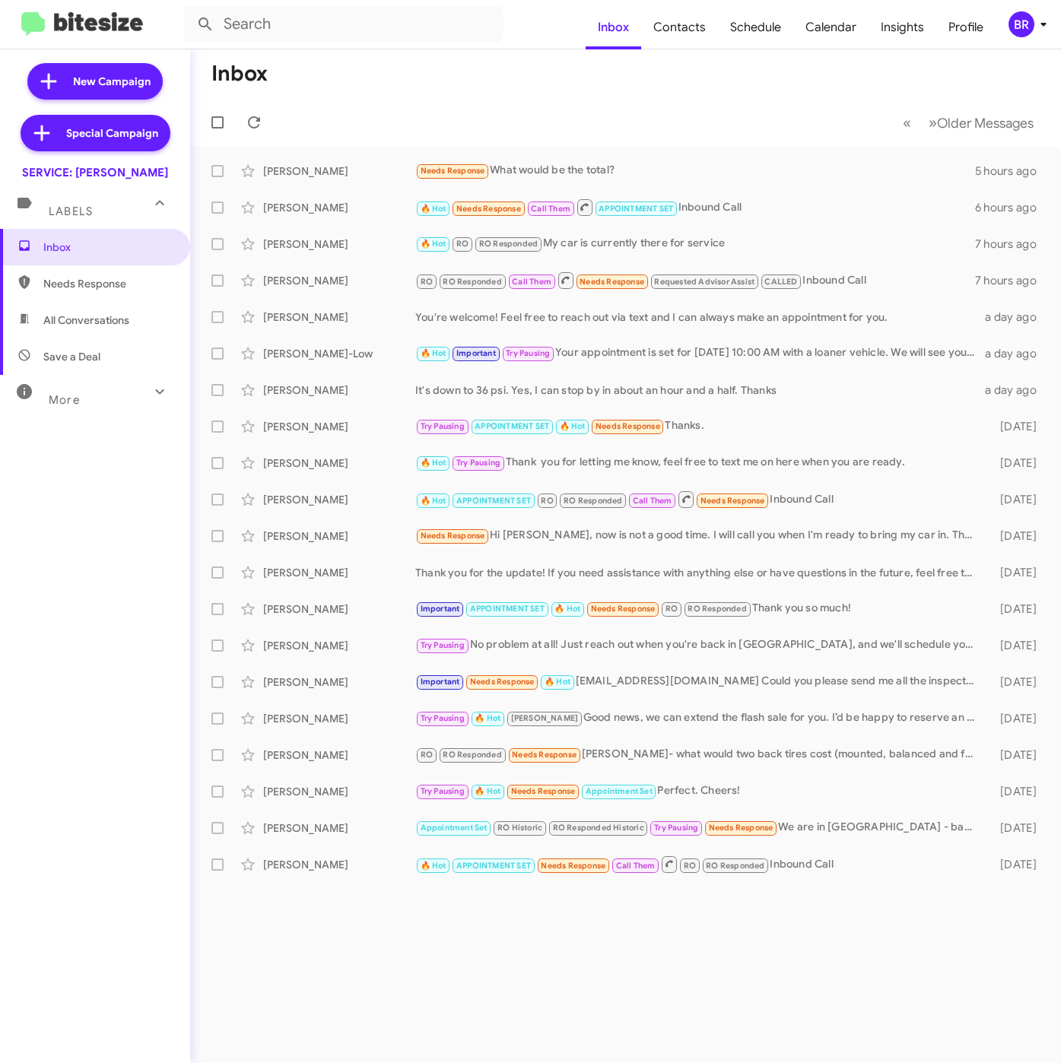
click at [1025, 21] on div "BR" at bounding box center [1021, 24] width 26 height 26
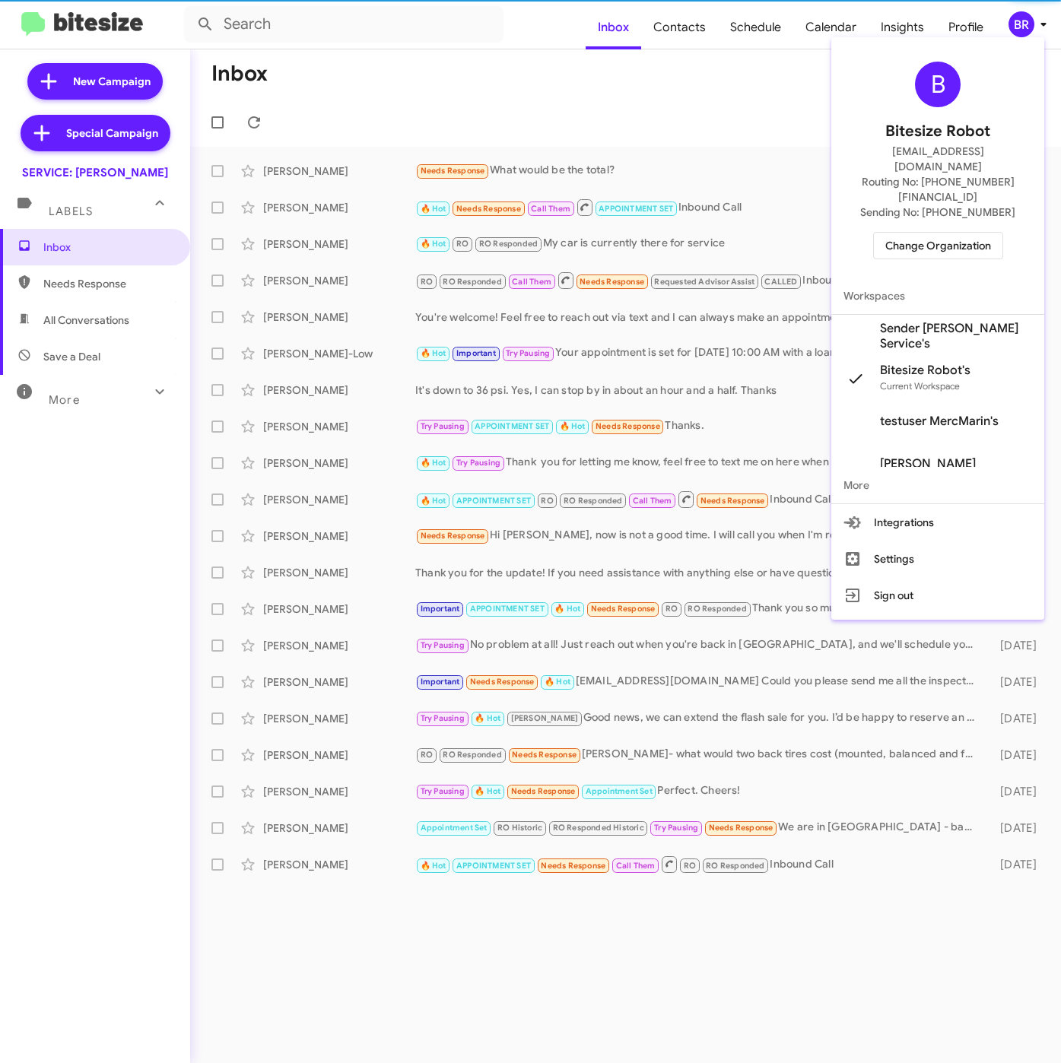
click at [922, 321] on span "Sender [PERSON_NAME] Service's" at bounding box center [956, 336] width 152 height 30
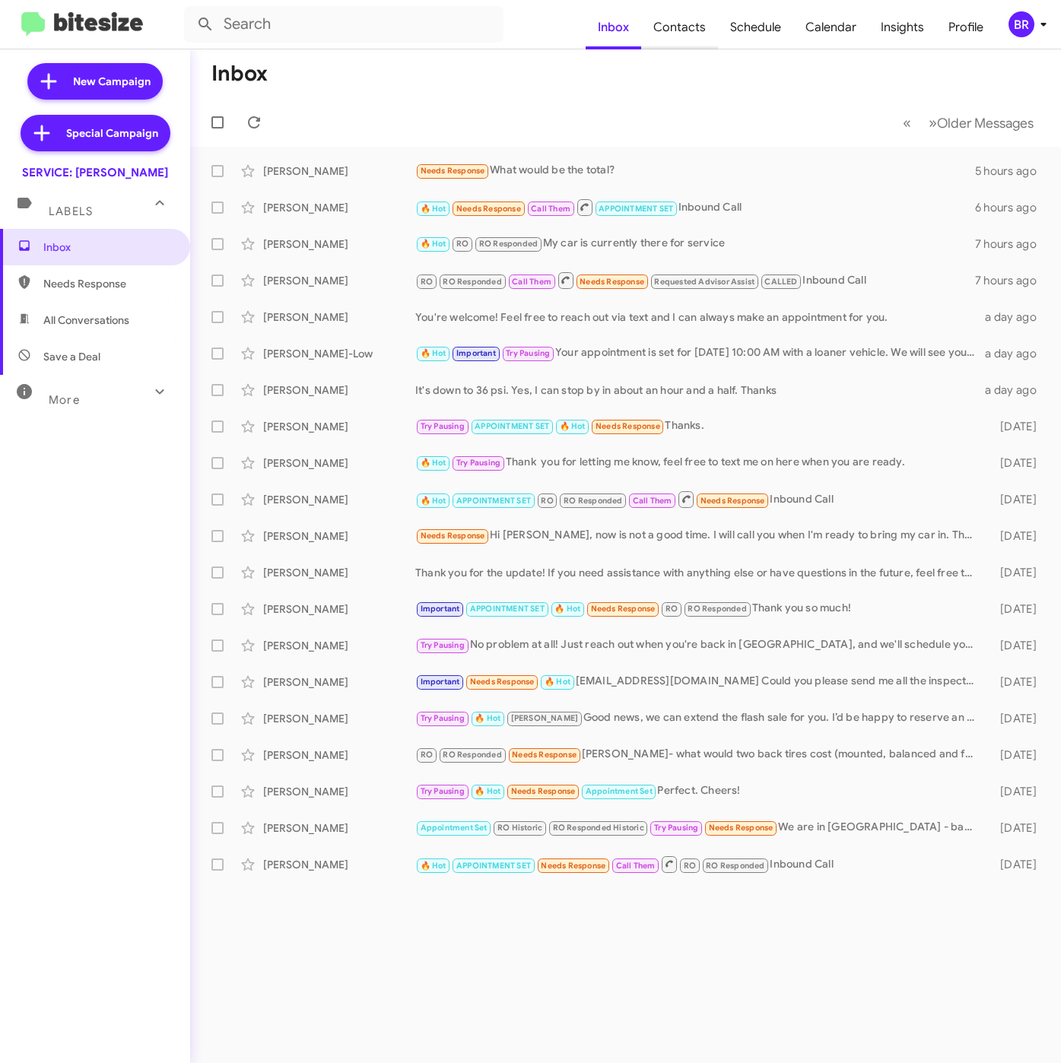
click at [691, 33] on span "Contacts" at bounding box center [679, 27] width 77 height 44
type input "in:groups"
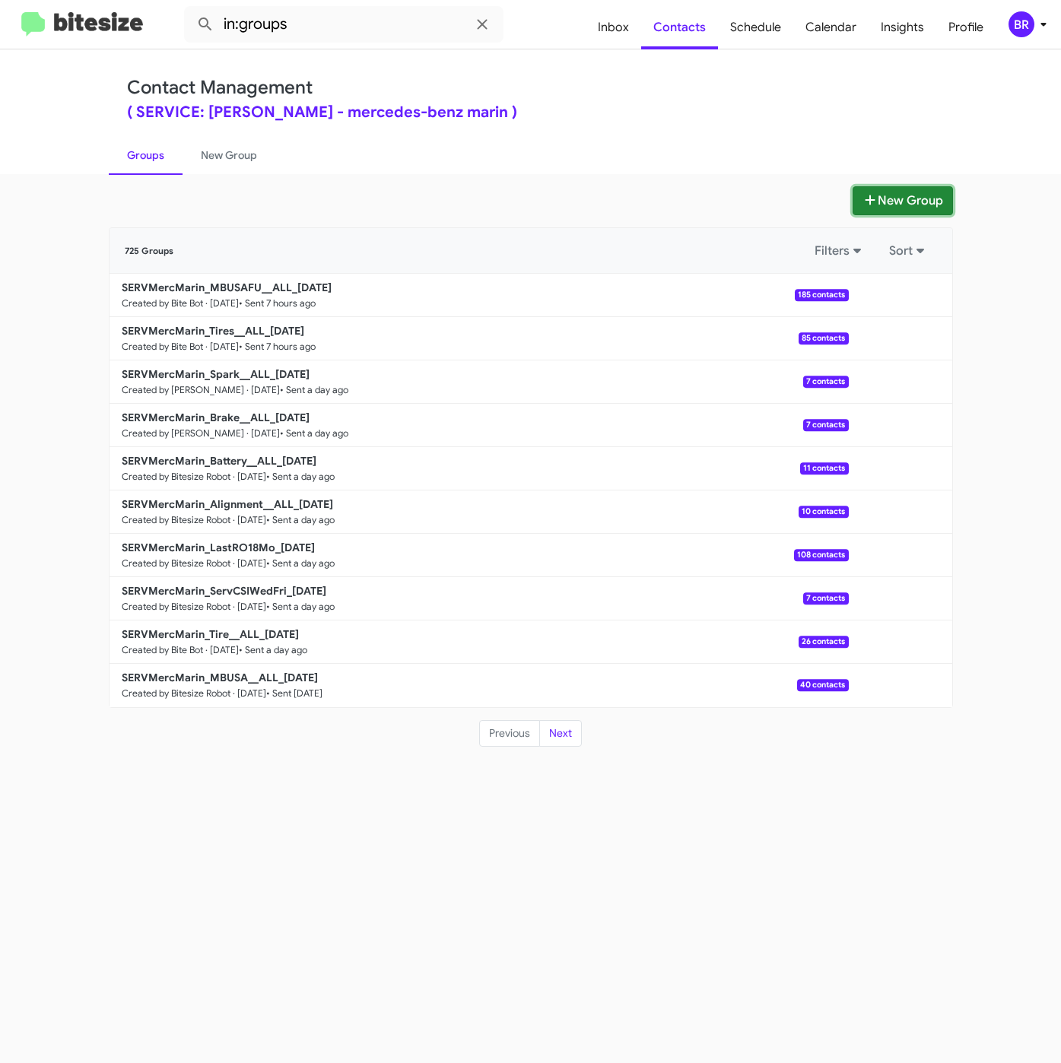
click at [896, 196] on button "New Group" at bounding box center [902, 200] width 100 height 29
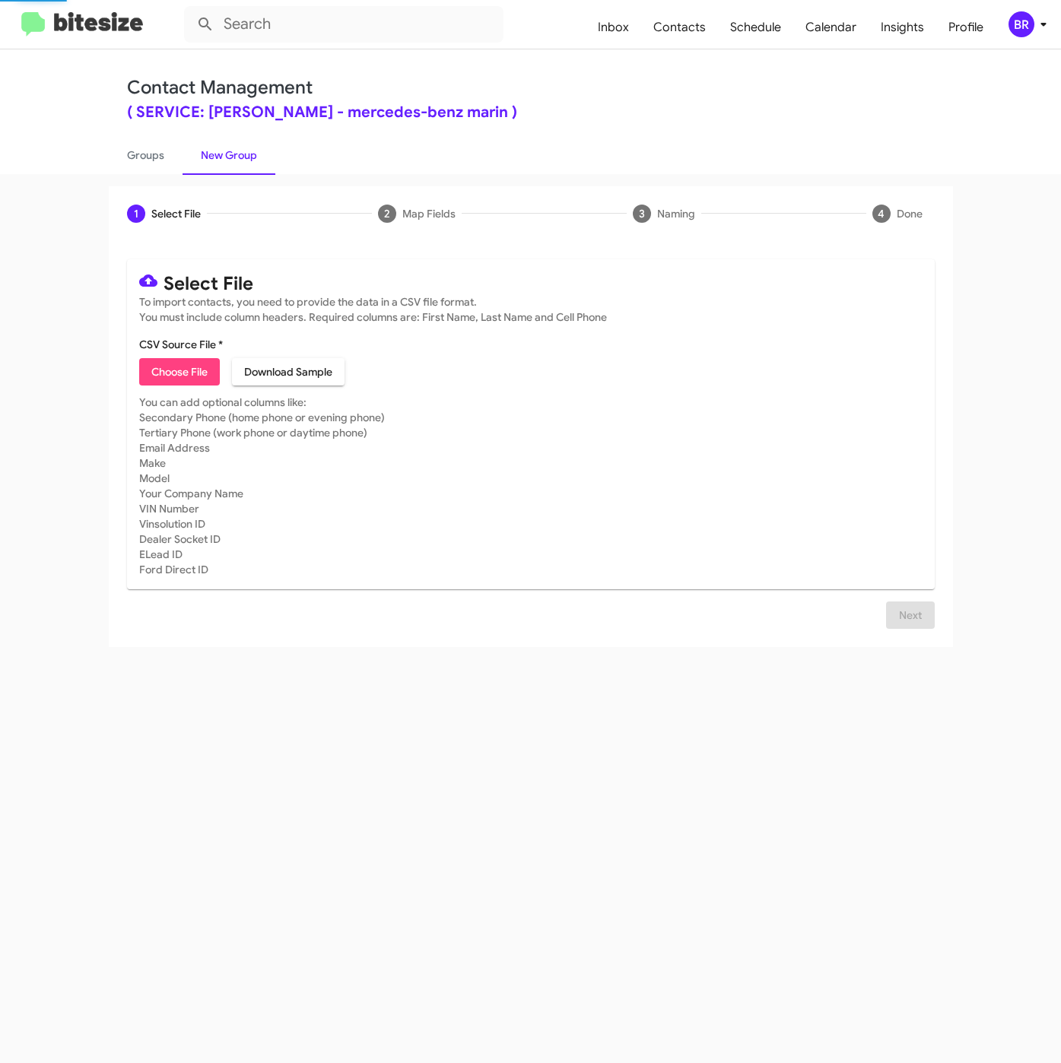
click at [182, 374] on span "Choose File" at bounding box center [179, 371] width 56 height 27
type input "SERVMercMarin_ServCSIWedFri_[DATE]"
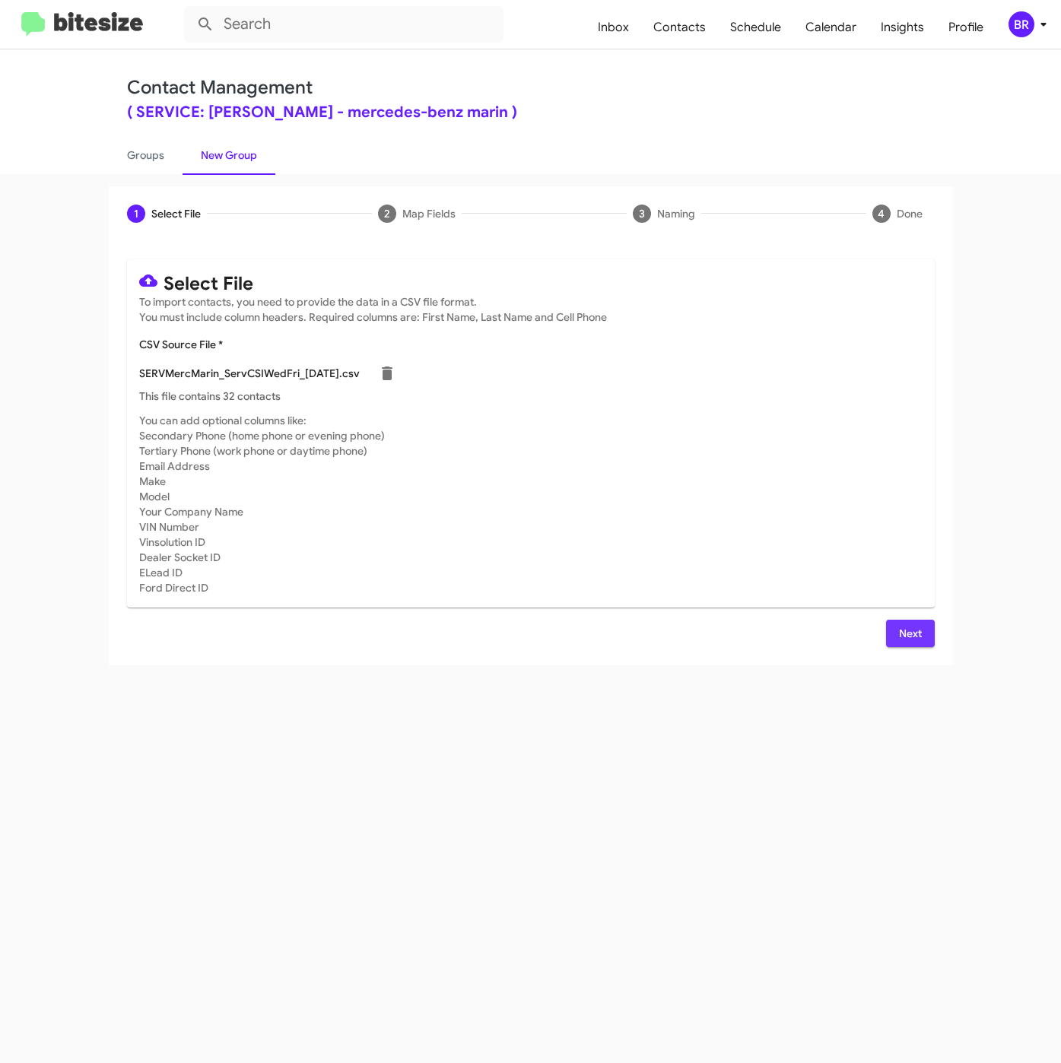
click at [912, 630] on span "Next" at bounding box center [910, 633] width 24 height 27
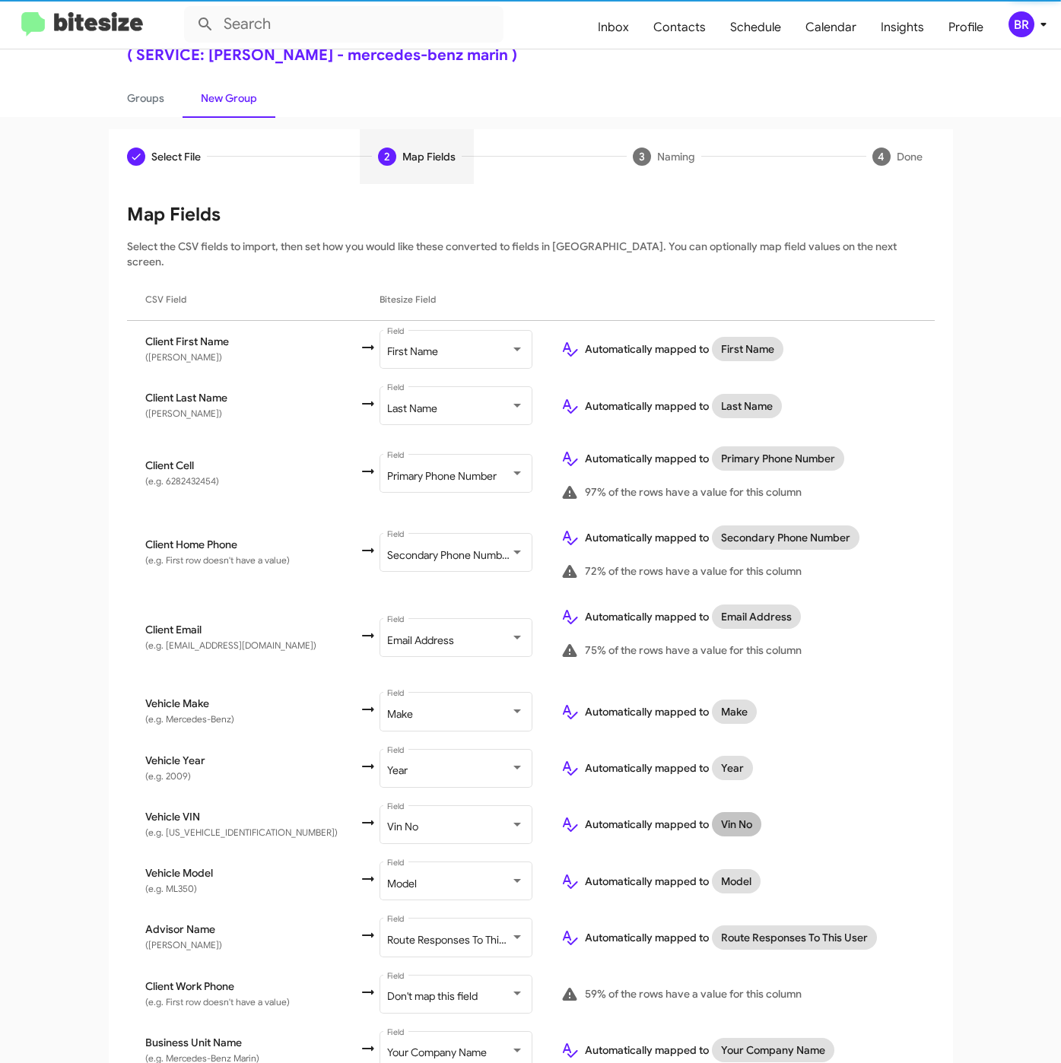
scroll to position [112, 0]
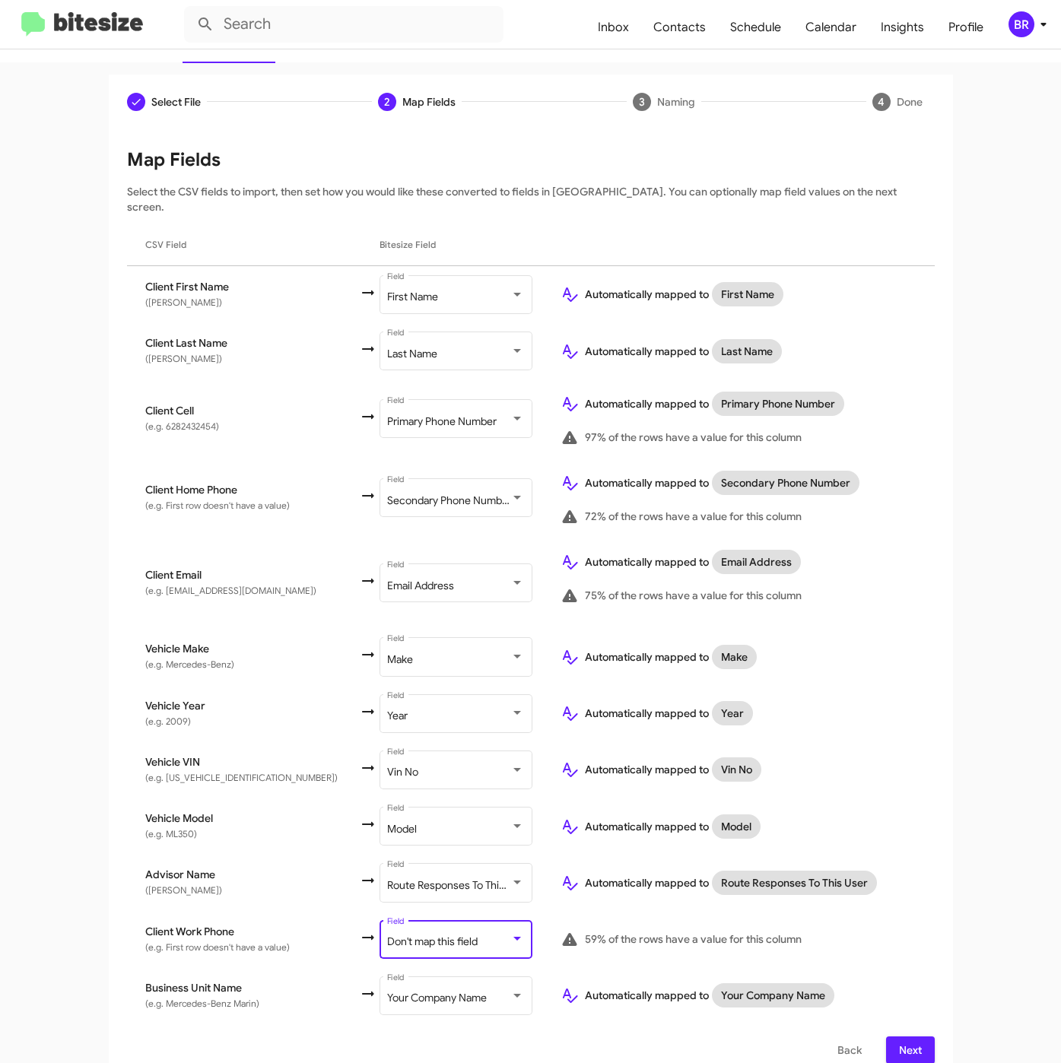
click at [447, 936] on div "Don't map this field" at bounding box center [448, 942] width 123 height 12
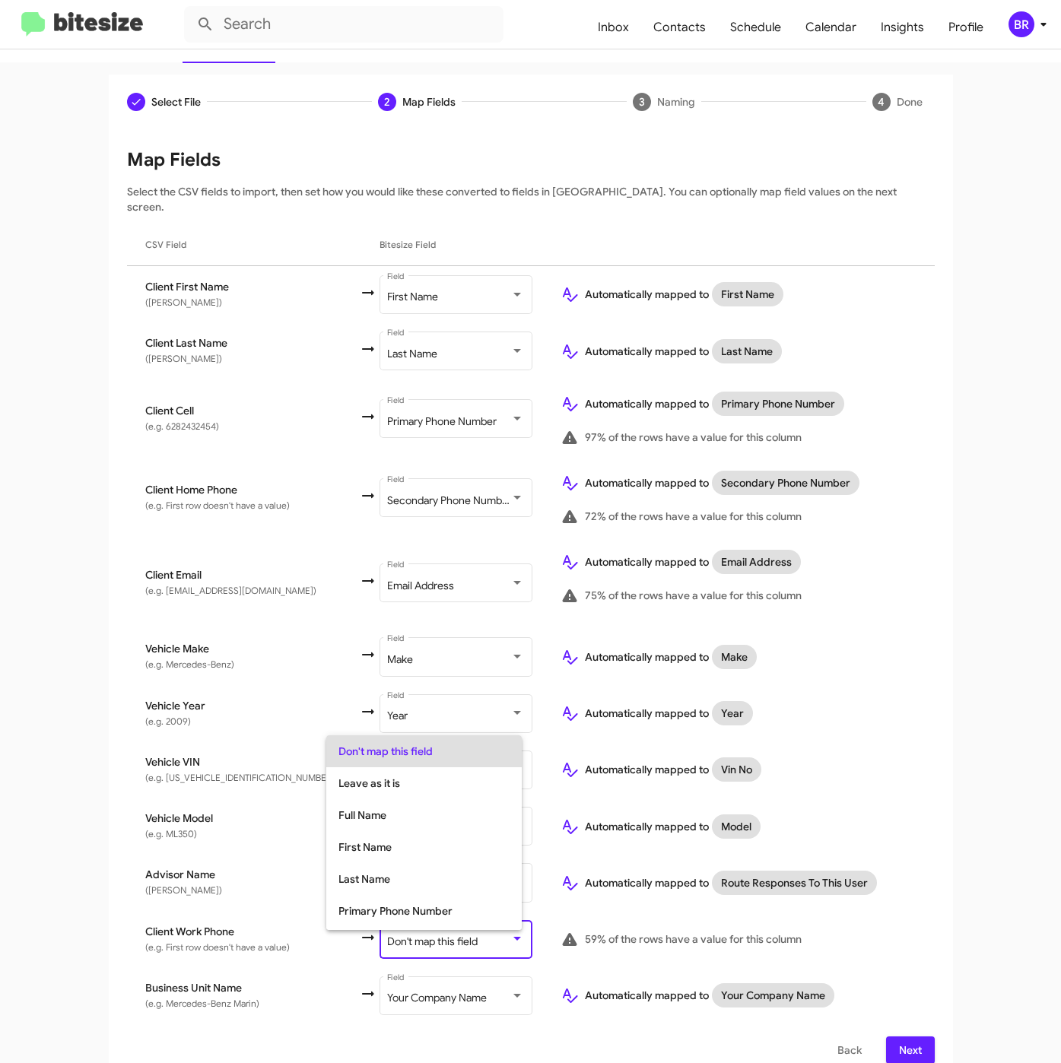
scroll to position [60, 0]
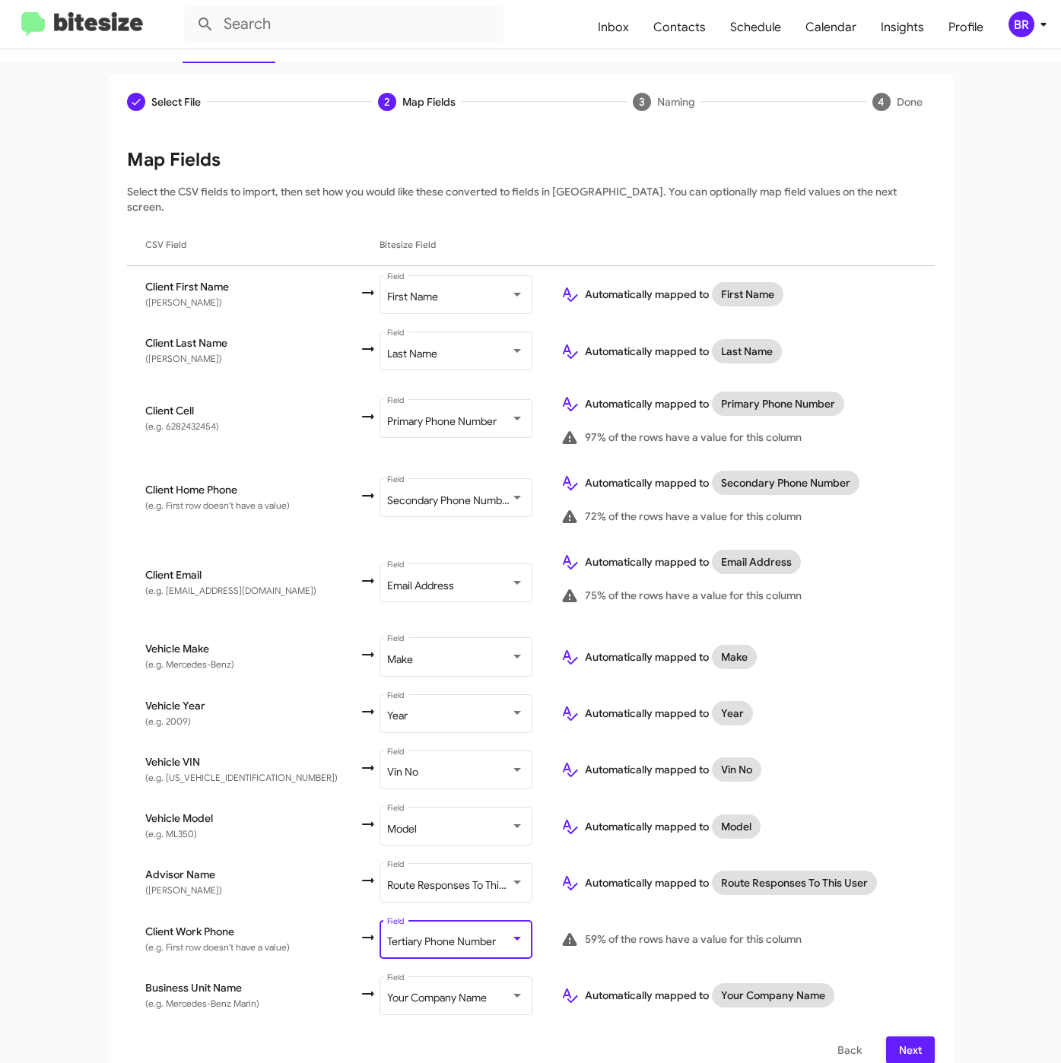
click at [898, 1036] on span "Next" at bounding box center [910, 1049] width 24 height 27
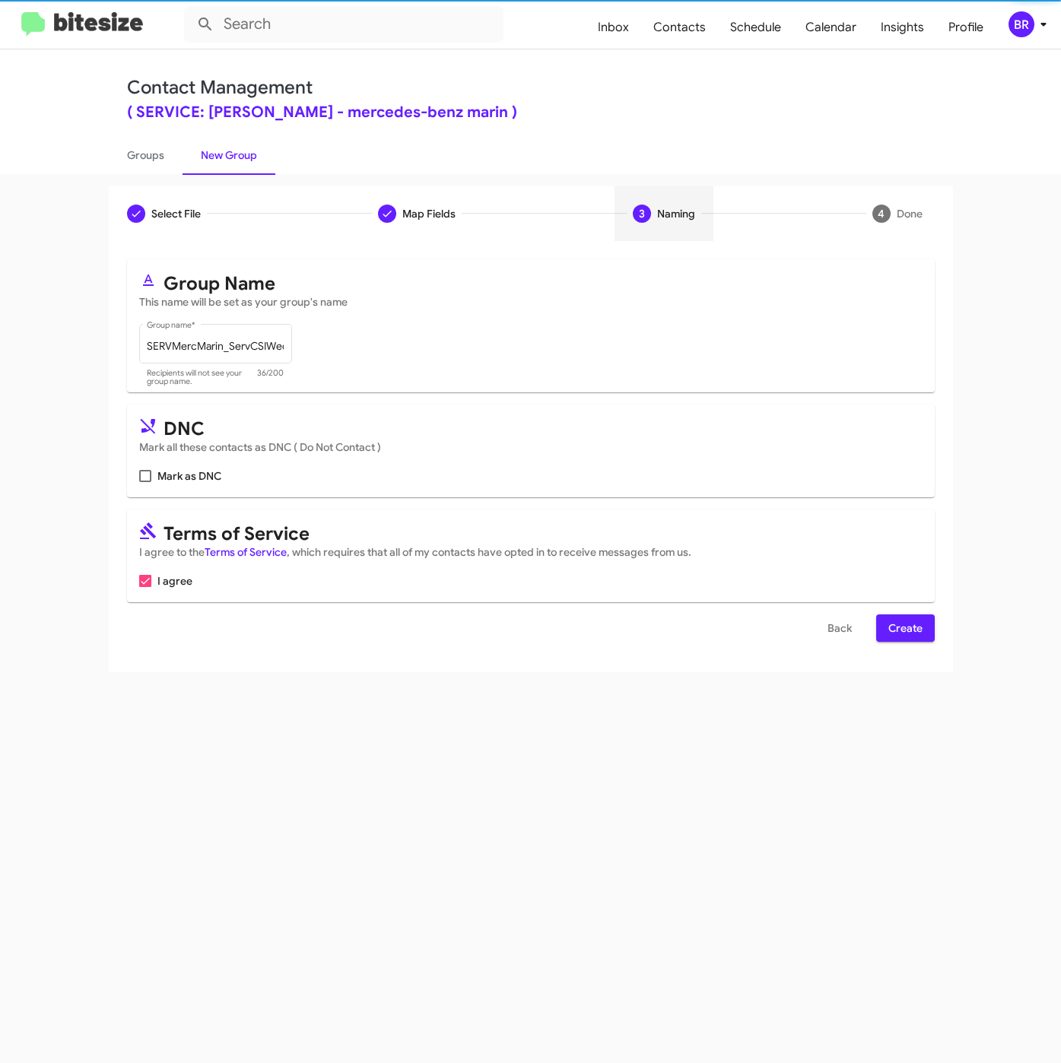
scroll to position [0, 0]
click at [894, 625] on span "Create" at bounding box center [905, 627] width 34 height 27
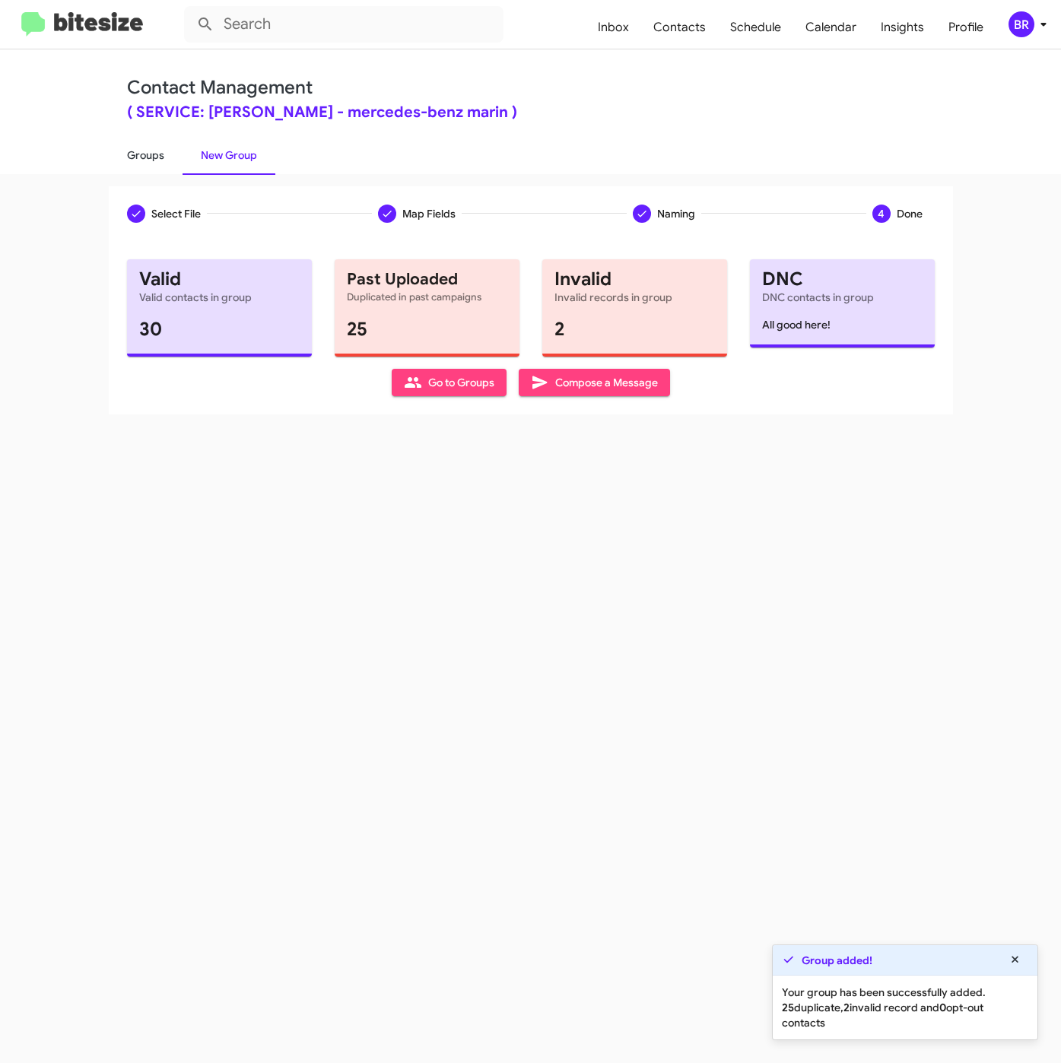
click at [141, 147] on link "Groups" at bounding box center [146, 155] width 74 height 40
type input "in:groups"
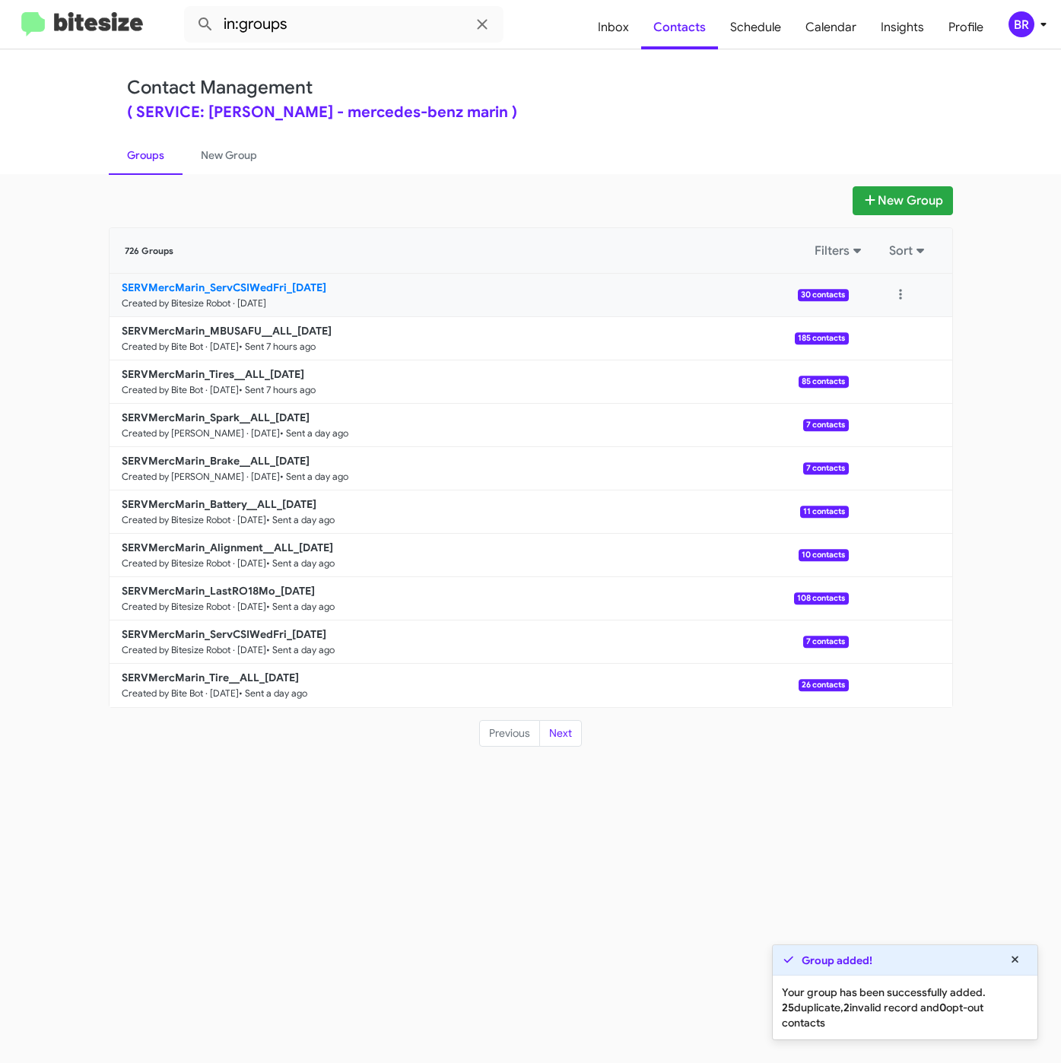
click at [297, 287] on b "SERVMercMarin_ServCSIWedFri_[DATE]" at bounding box center [224, 288] width 205 height 14
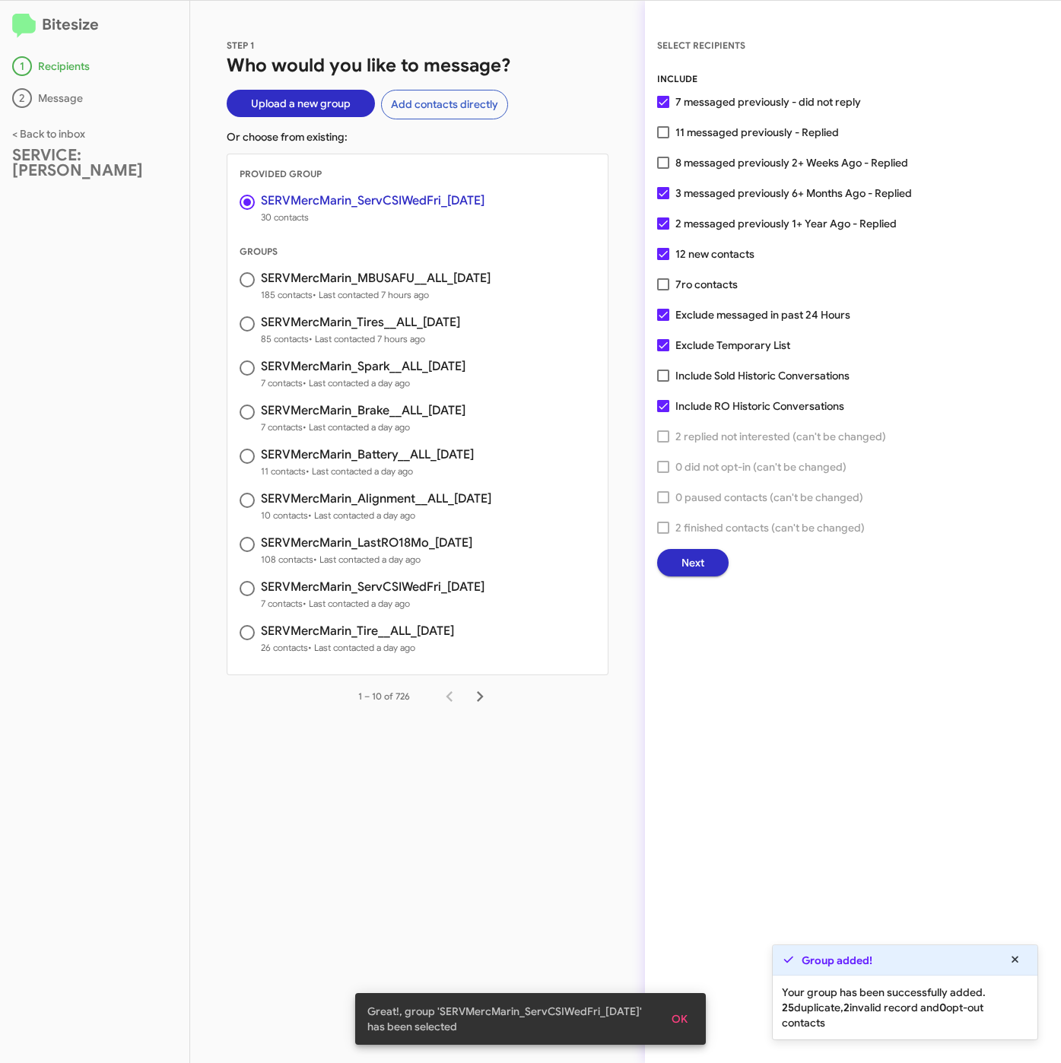
click at [712, 135] on span "11 messaged previously - Replied" at bounding box center [756, 132] width 163 height 18
click at [663, 138] on input "11 messaged previously - Replied" at bounding box center [662, 138] width 1 height 1
checkbox input "true"
click at [700, 287] on span "ro contacts" at bounding box center [709, 285] width 56 height 14
click at [663, 290] on input "7 ro contacts" at bounding box center [662, 290] width 1 height 1
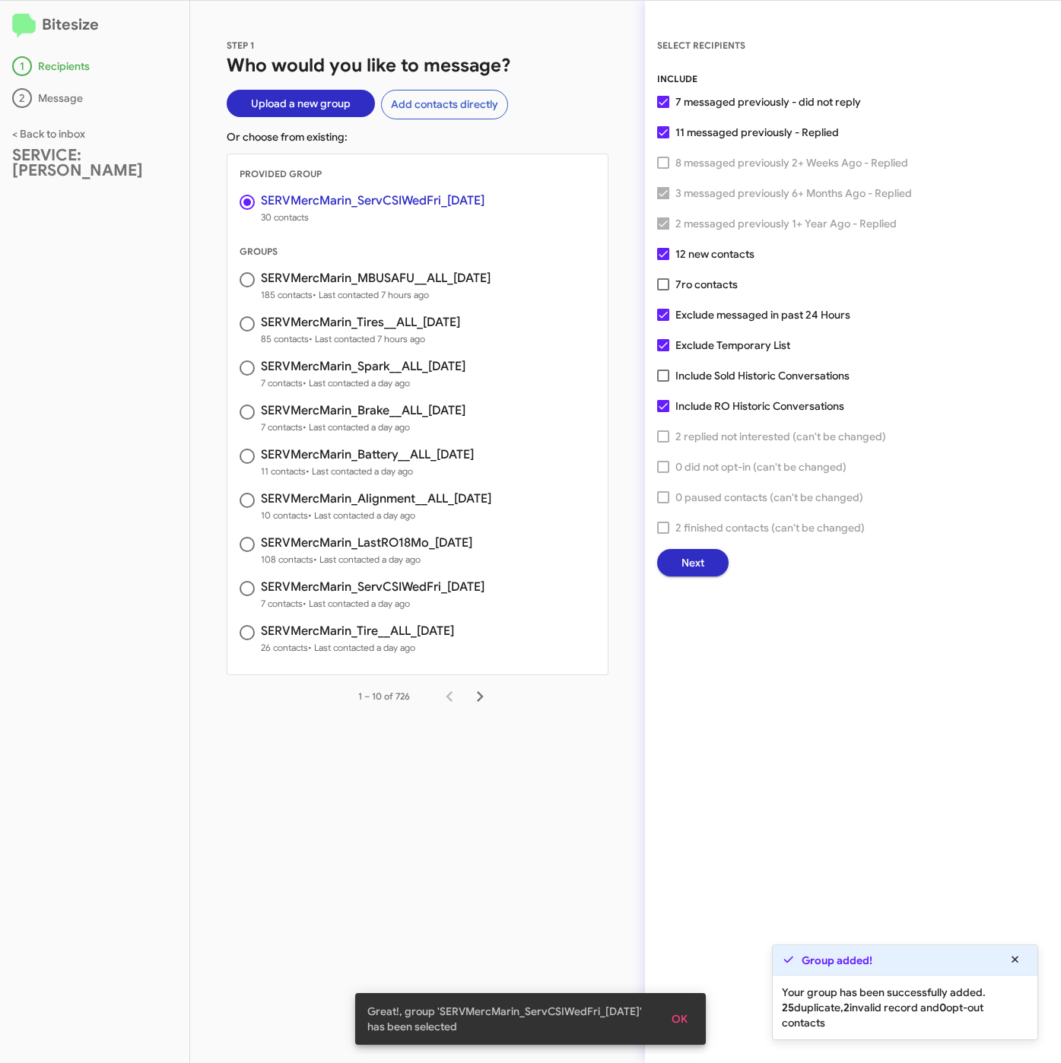
checkbox input "true"
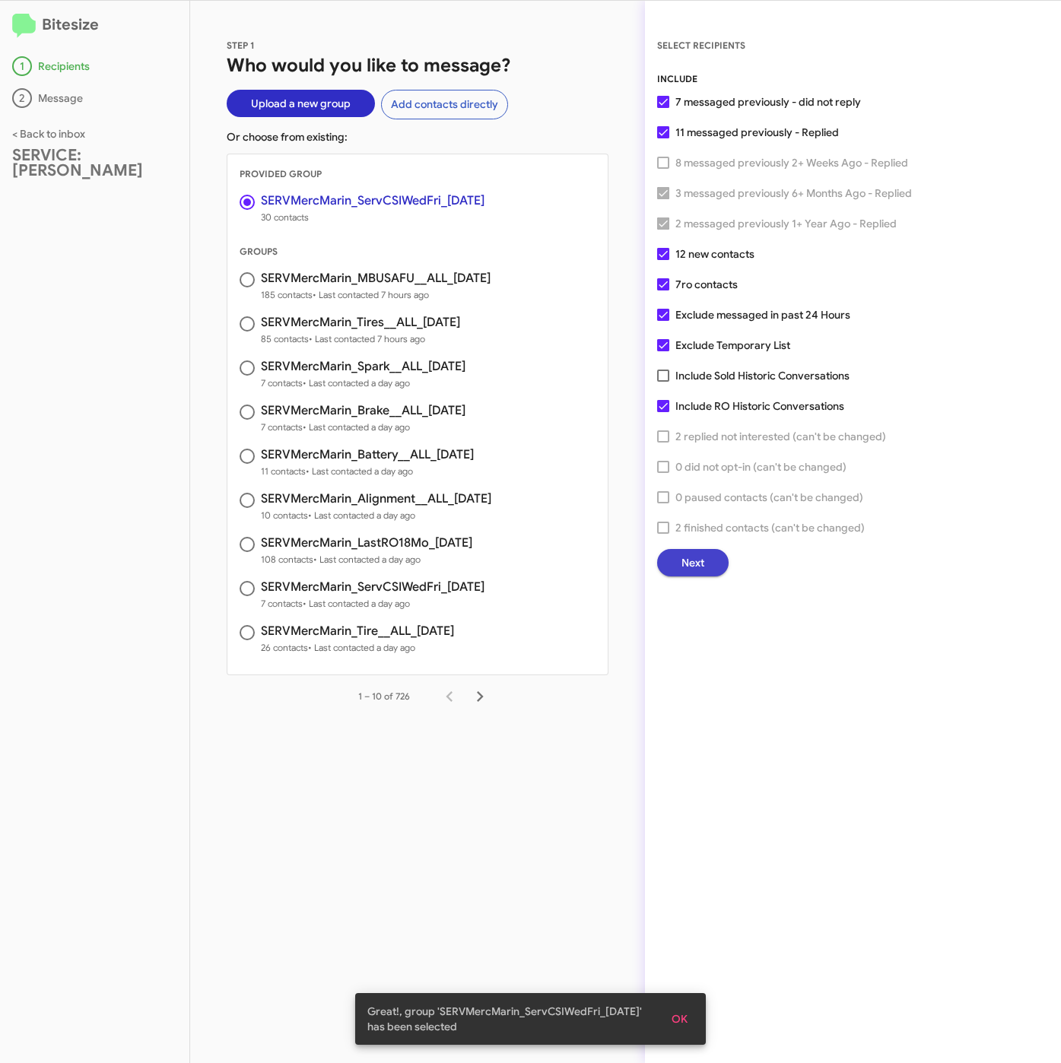
click at [692, 555] on span "Next" at bounding box center [692, 562] width 23 height 27
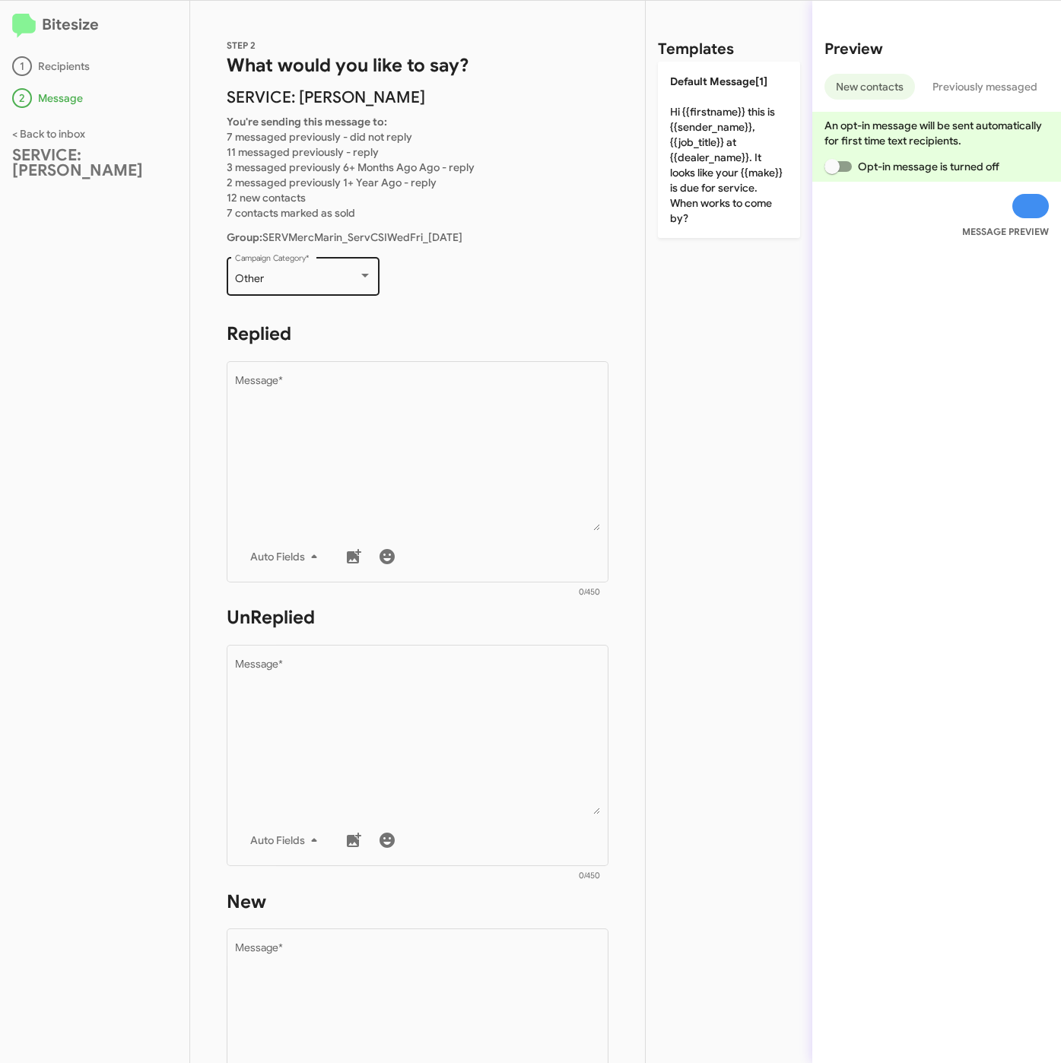
click at [306, 283] on div "Other" at bounding box center [296, 279] width 123 height 12
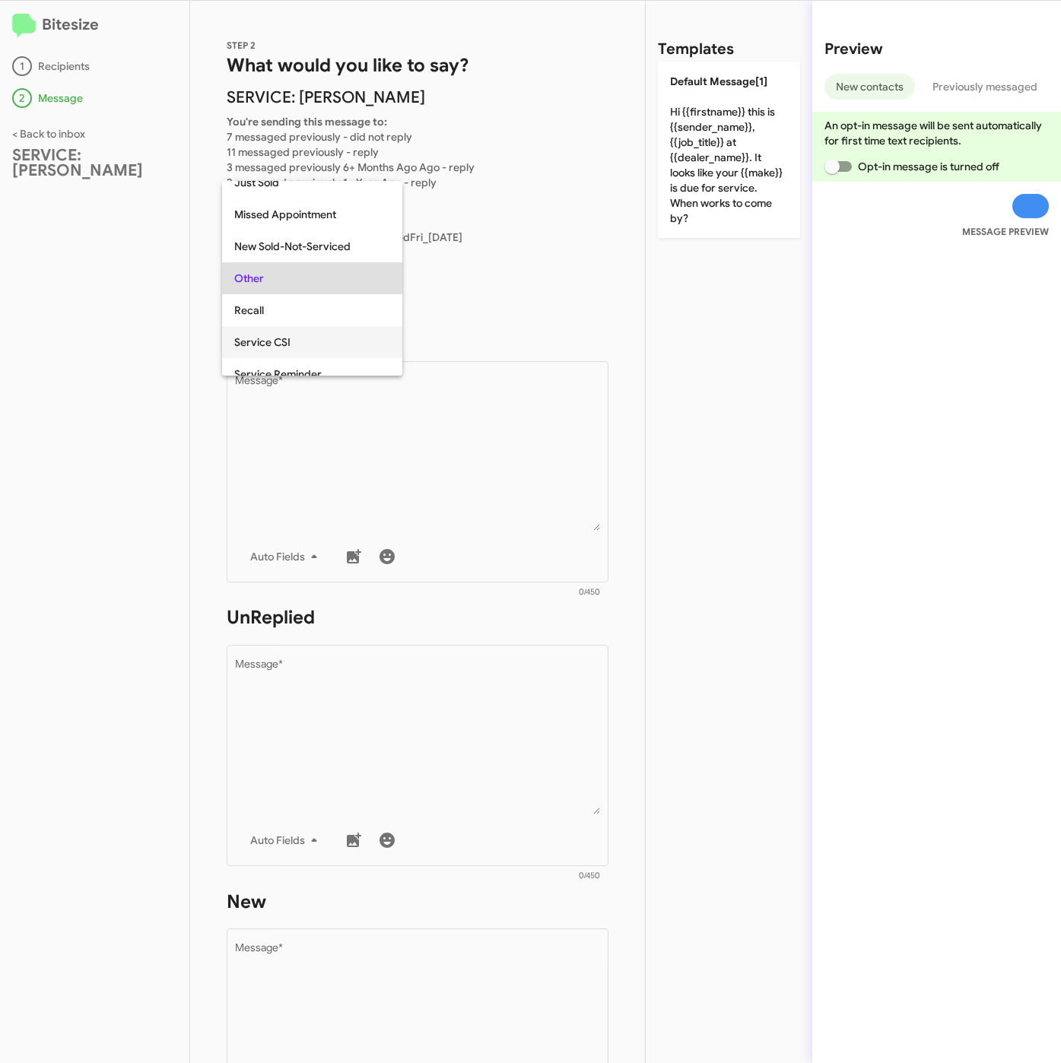
scroll to position [347, 0]
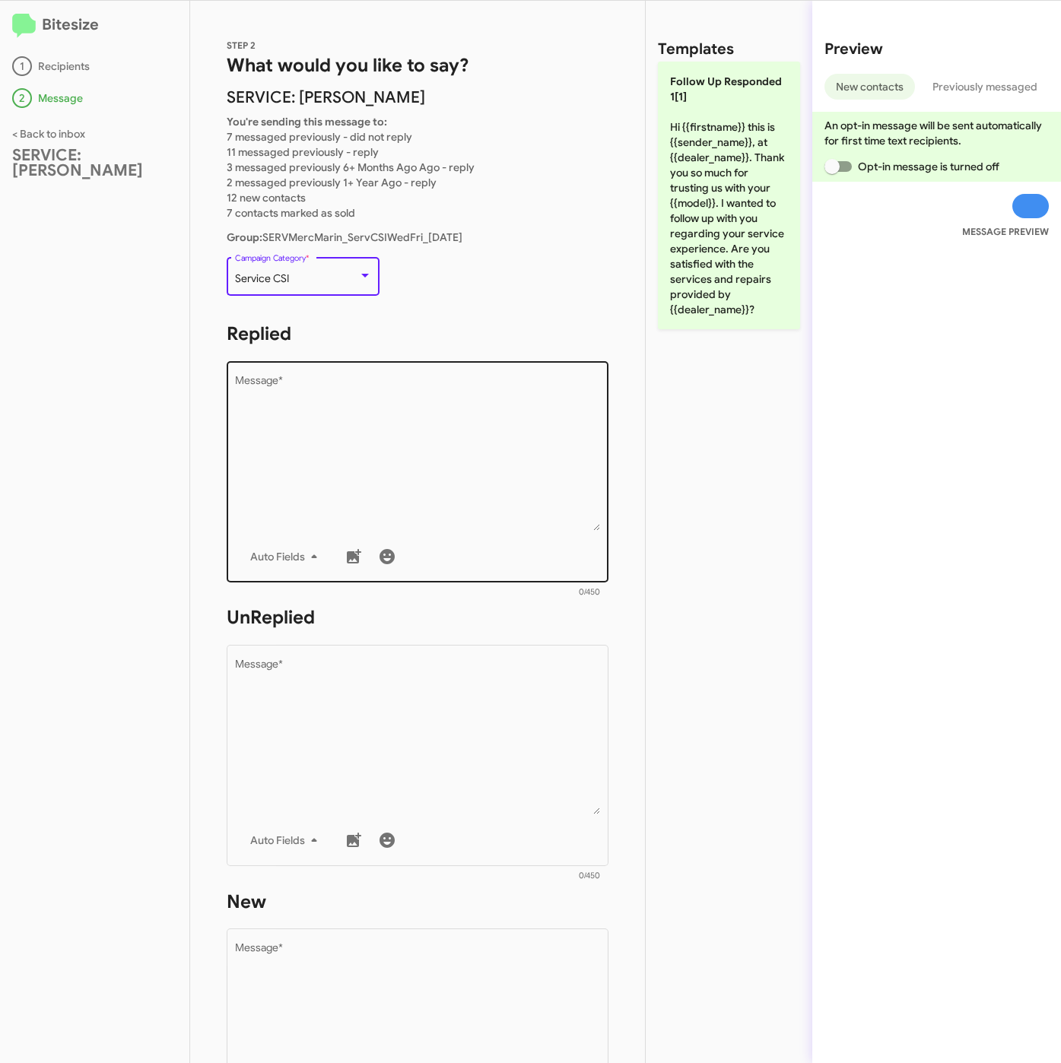
click at [310, 409] on textarea "Message *" at bounding box center [418, 453] width 366 height 155
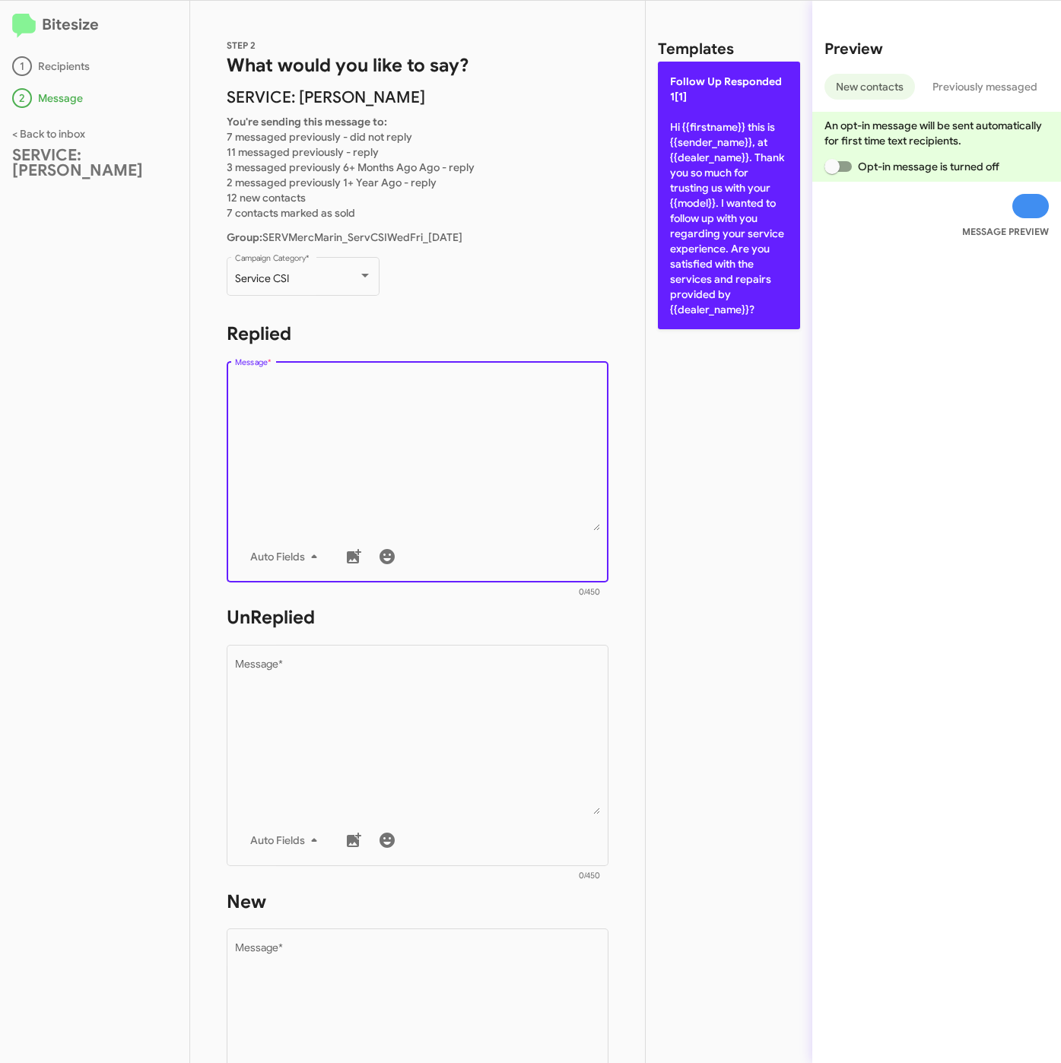
click at [689, 196] on p "Follow Up Responded 1[1] Hi {{firstname}} this is {{sender_name}}, at {{dealer_…" at bounding box center [729, 196] width 142 height 268
type textarea "Hi {{firstname}} this is {{sender_name}}, at {{dealer_name}}. Thank you so much…"
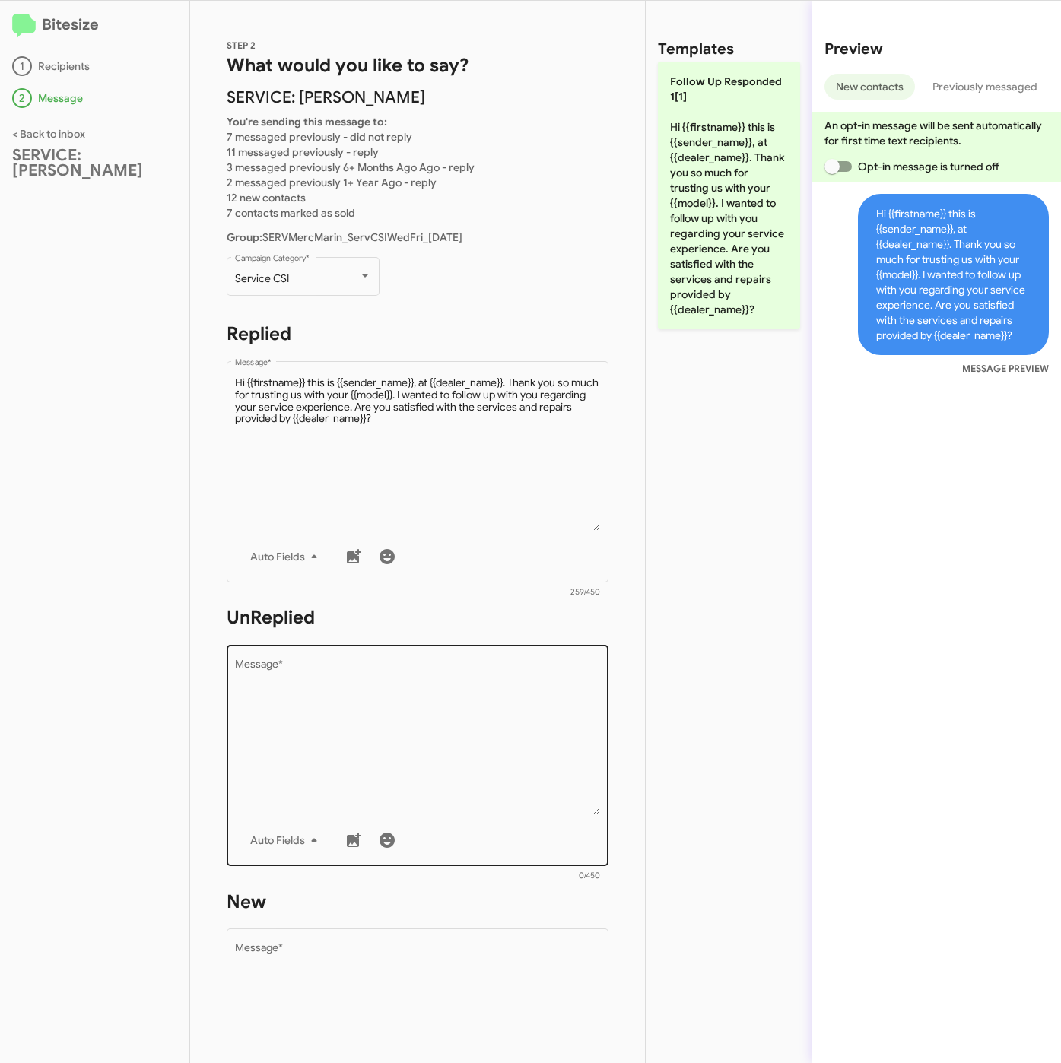
click at [436, 700] on textarea "Message *" at bounding box center [418, 736] width 366 height 155
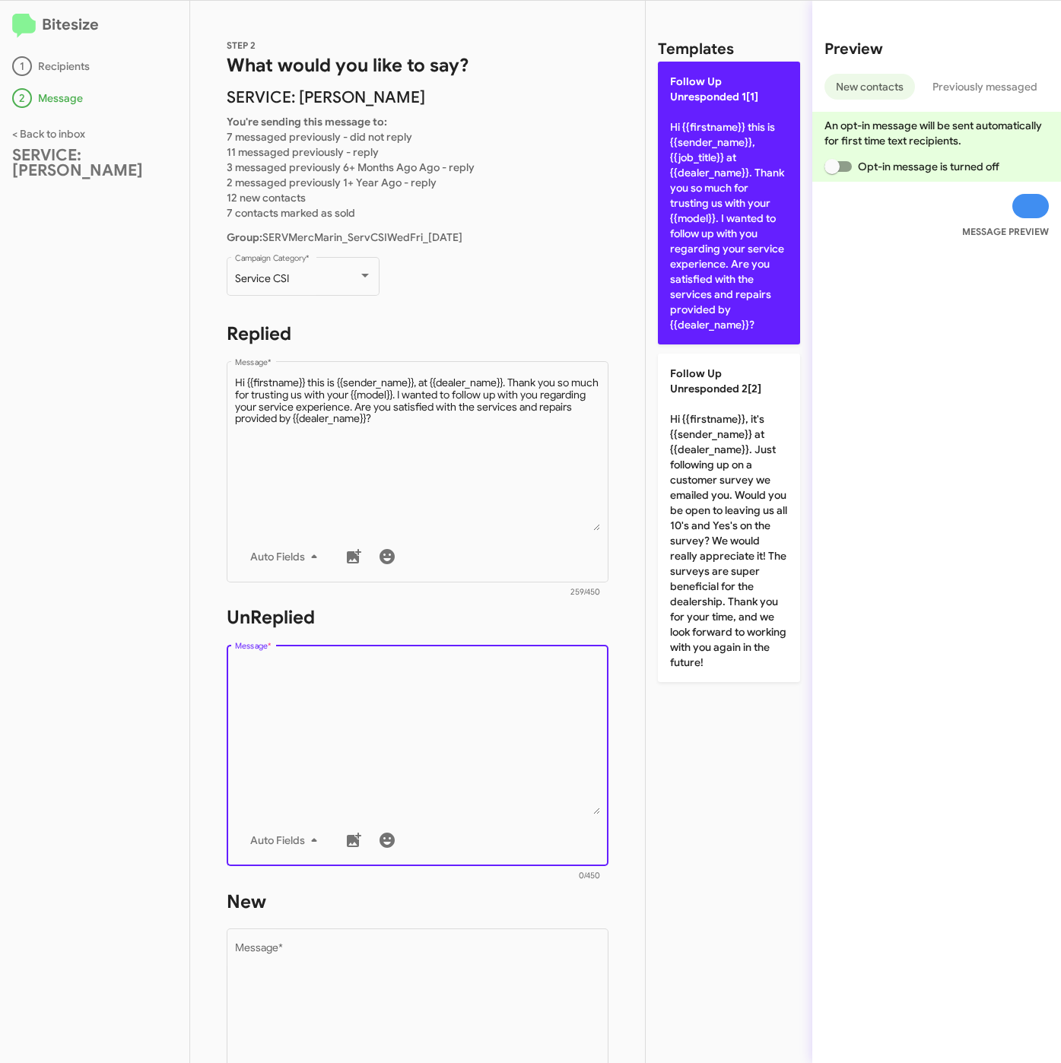
click at [710, 294] on p "Follow Up Unresponded 1[1] Hi {{firstname}} this is {{sender_name}}, {{job_titl…" at bounding box center [729, 203] width 142 height 283
type textarea "Hi {{firstname}} this is {{sender_name}}, {{job_title}} at {{dealer_name}}. Tha…"
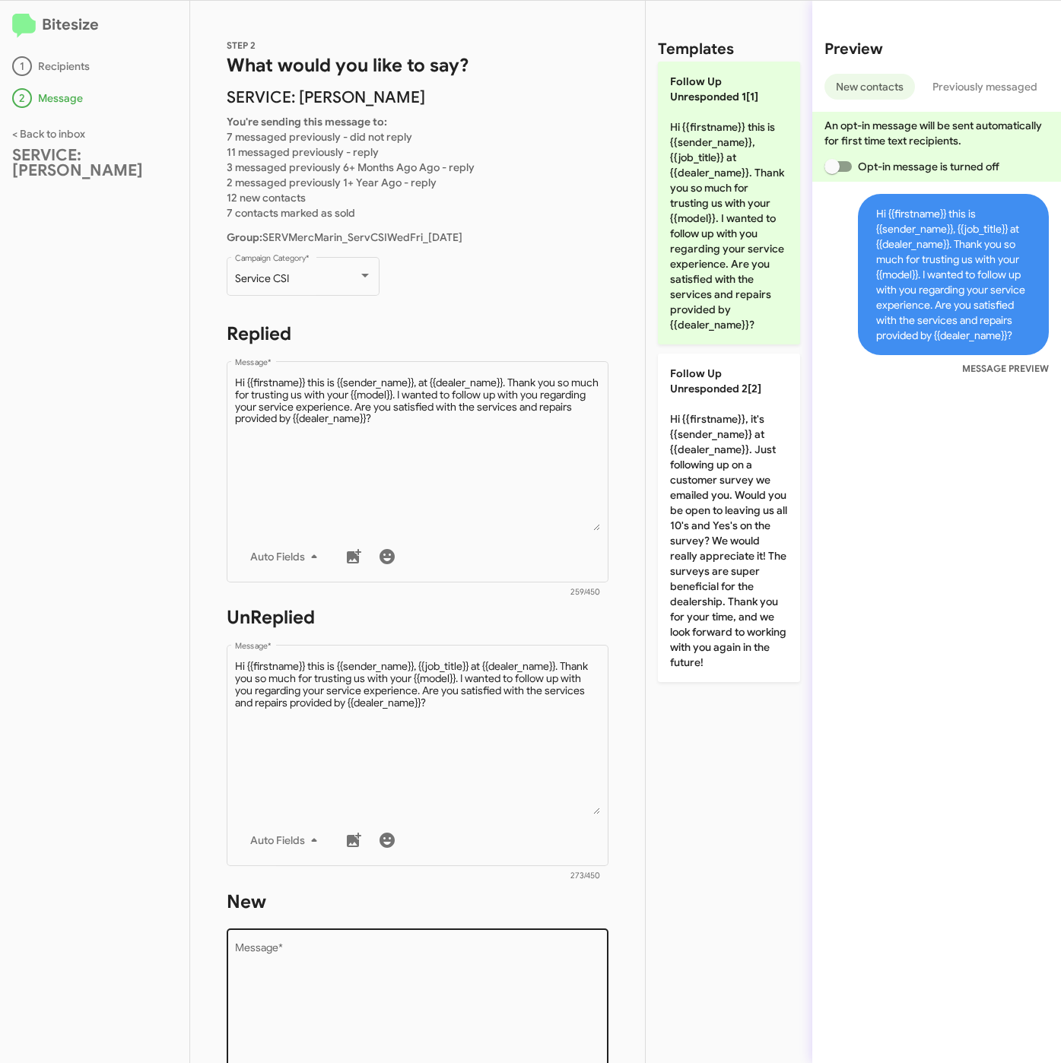
click at [375, 977] on textarea "Message *" at bounding box center [418, 1021] width 366 height 155
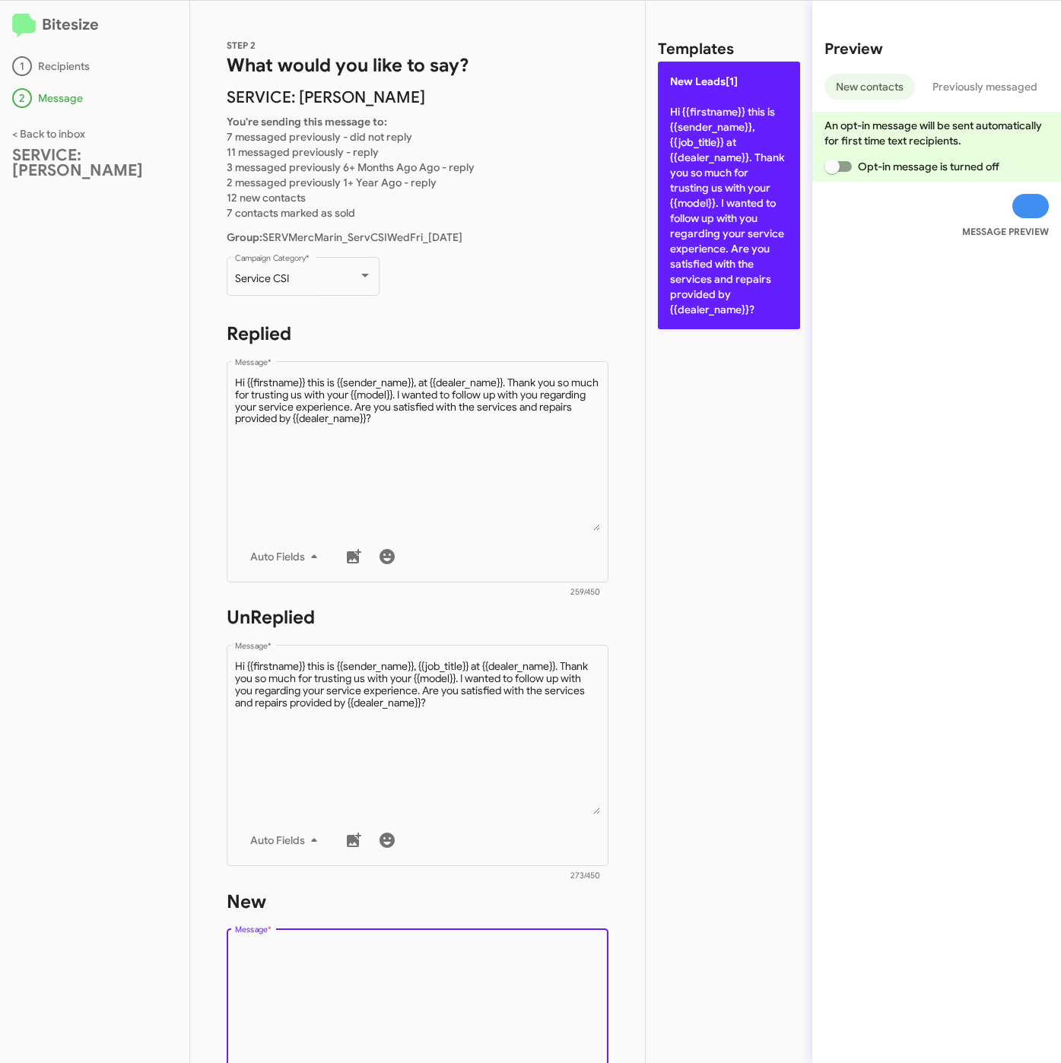
click at [712, 276] on p "New Leads[1] Hi {{firstname}} this is {{sender_name}}, {{job_title}} at {{deale…" at bounding box center [729, 196] width 142 height 268
type textarea "Hi {{firstname}} this is {{sender_name}}, {{job_title}} at {{dealer_name}}. Tha…"
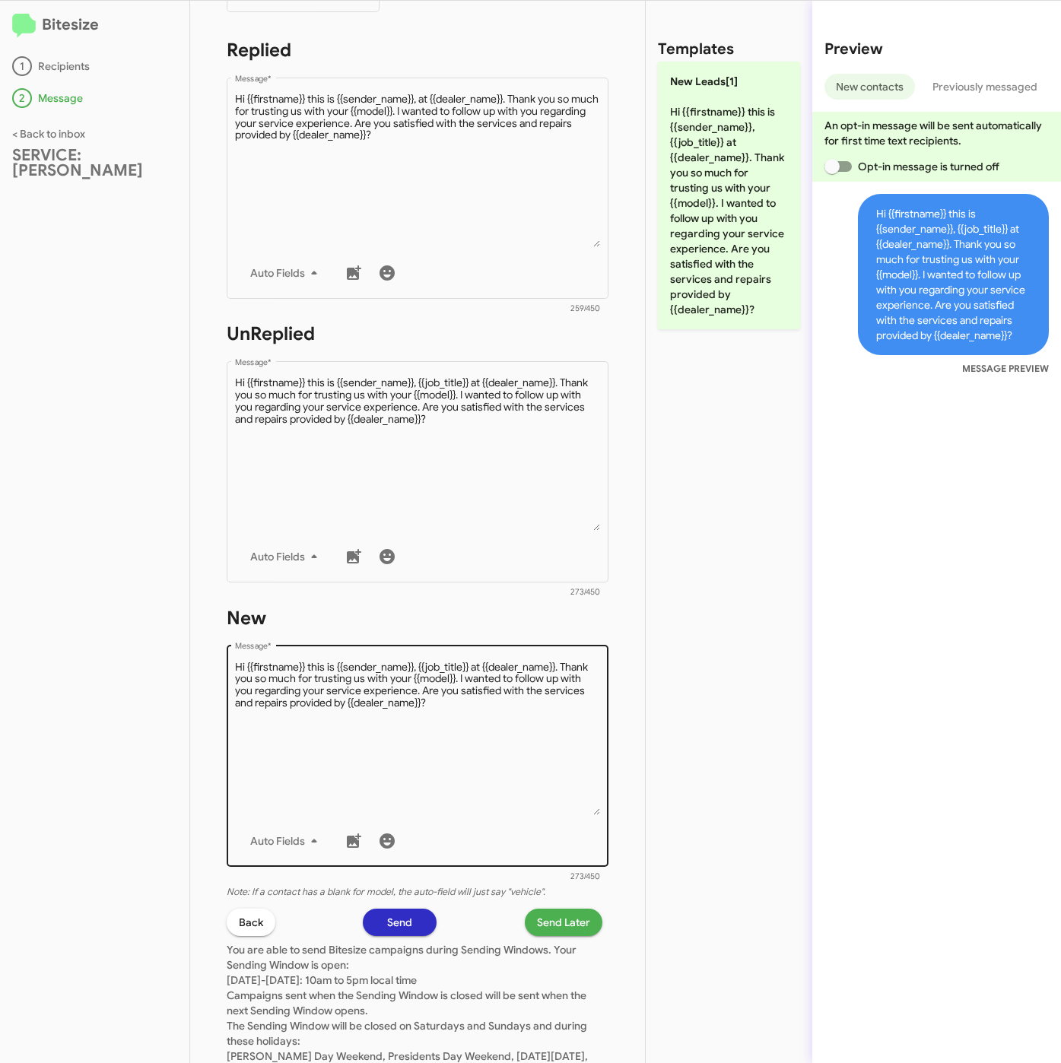
scroll to position [373, 0]
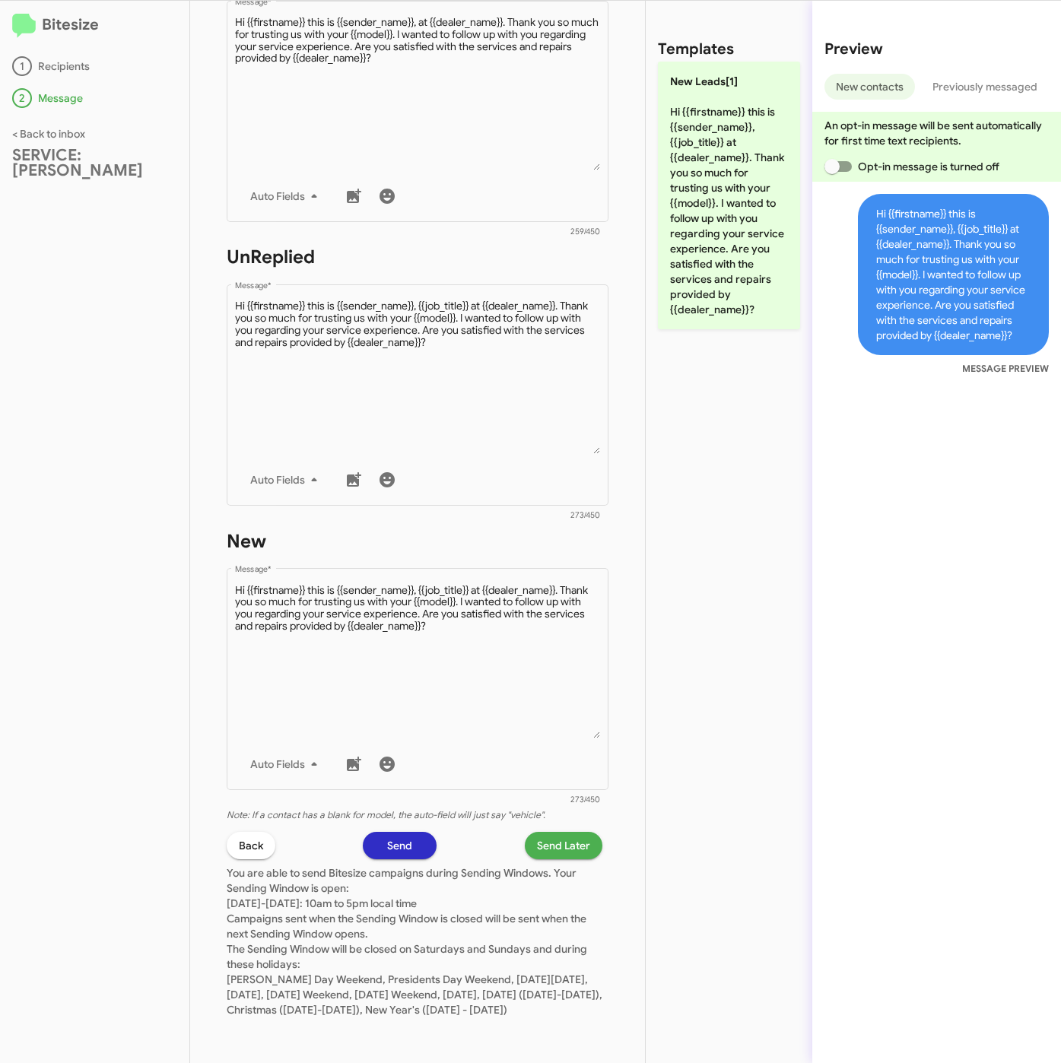
click at [561, 832] on span "Send Later" at bounding box center [563, 845] width 53 height 27
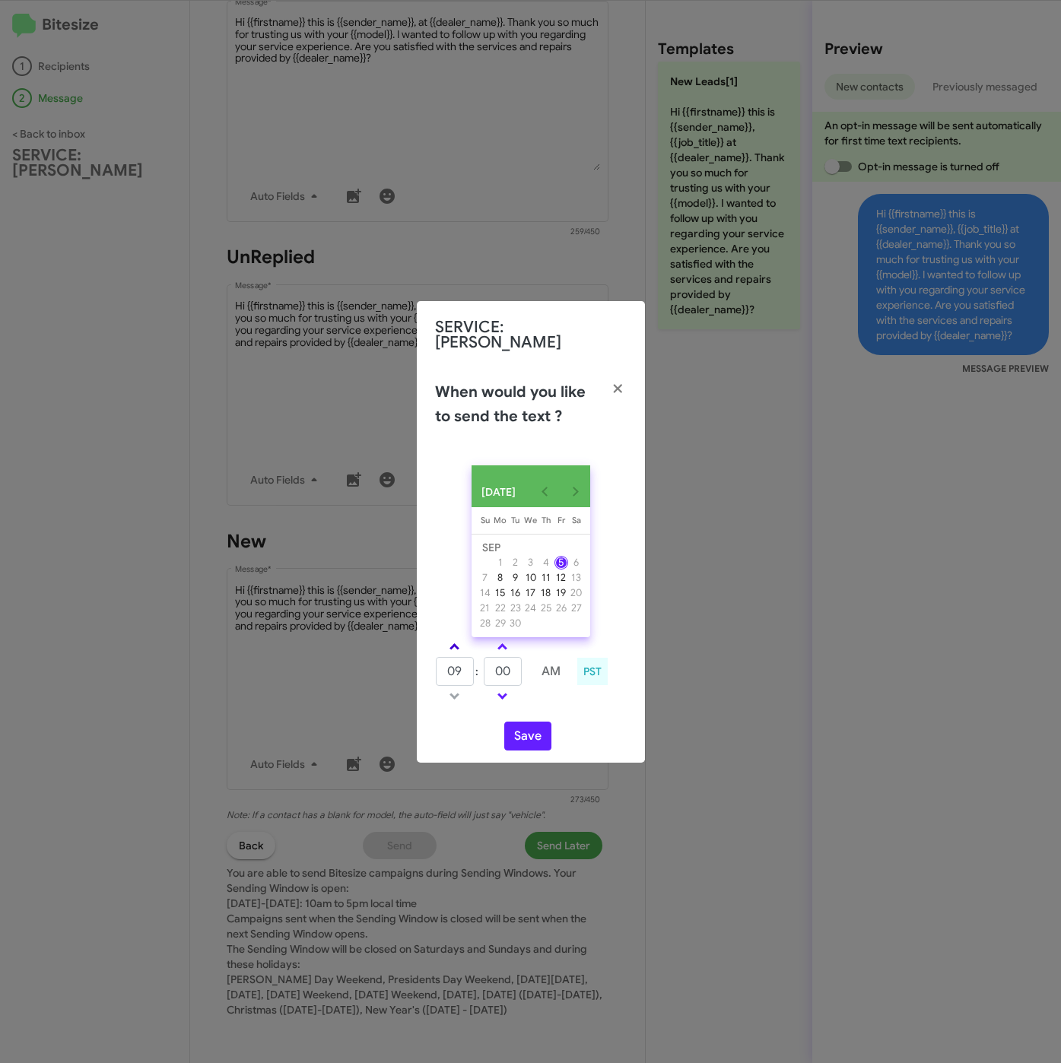
click at [449, 643] on span at bounding box center [454, 648] width 10 height 10
type input "10"
drag, startPoint x: 500, startPoint y: 666, endPoint x: 472, endPoint y: 666, distance: 28.1
click at [472, 666] on tr "10 : 00 AM" at bounding box center [503, 671] width 136 height 30
type input "20"
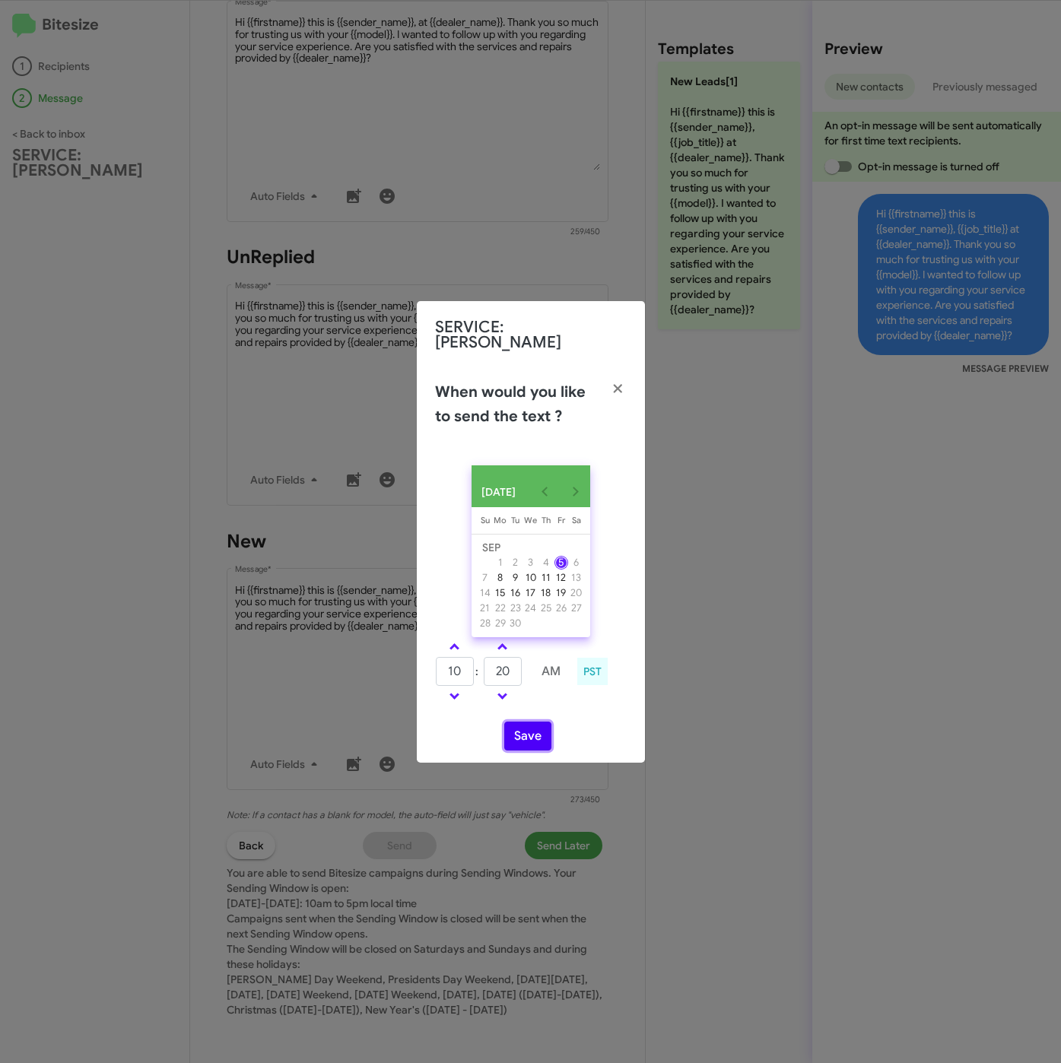
click at [529, 732] on button "Save" at bounding box center [527, 736] width 47 height 29
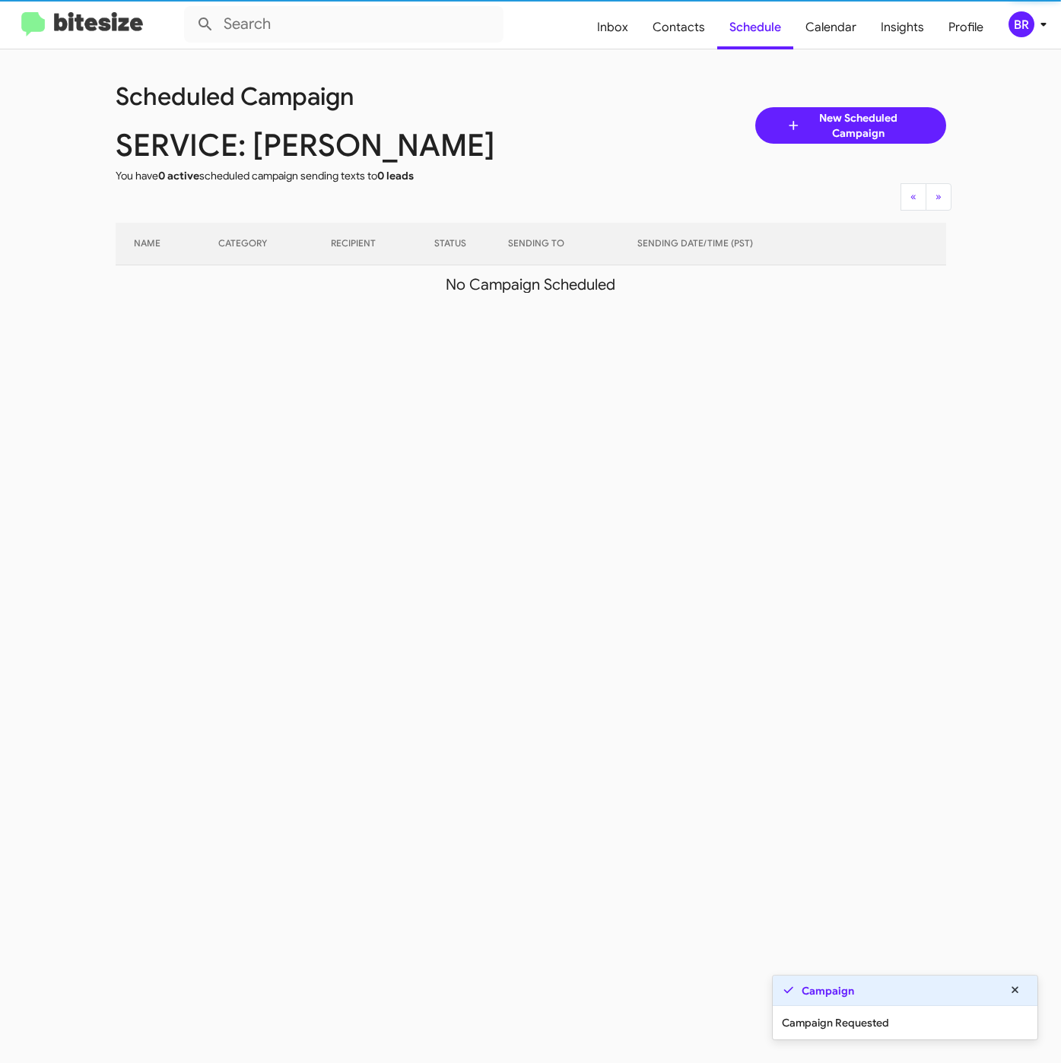
click at [1022, 27] on div "BR" at bounding box center [1021, 24] width 26 height 26
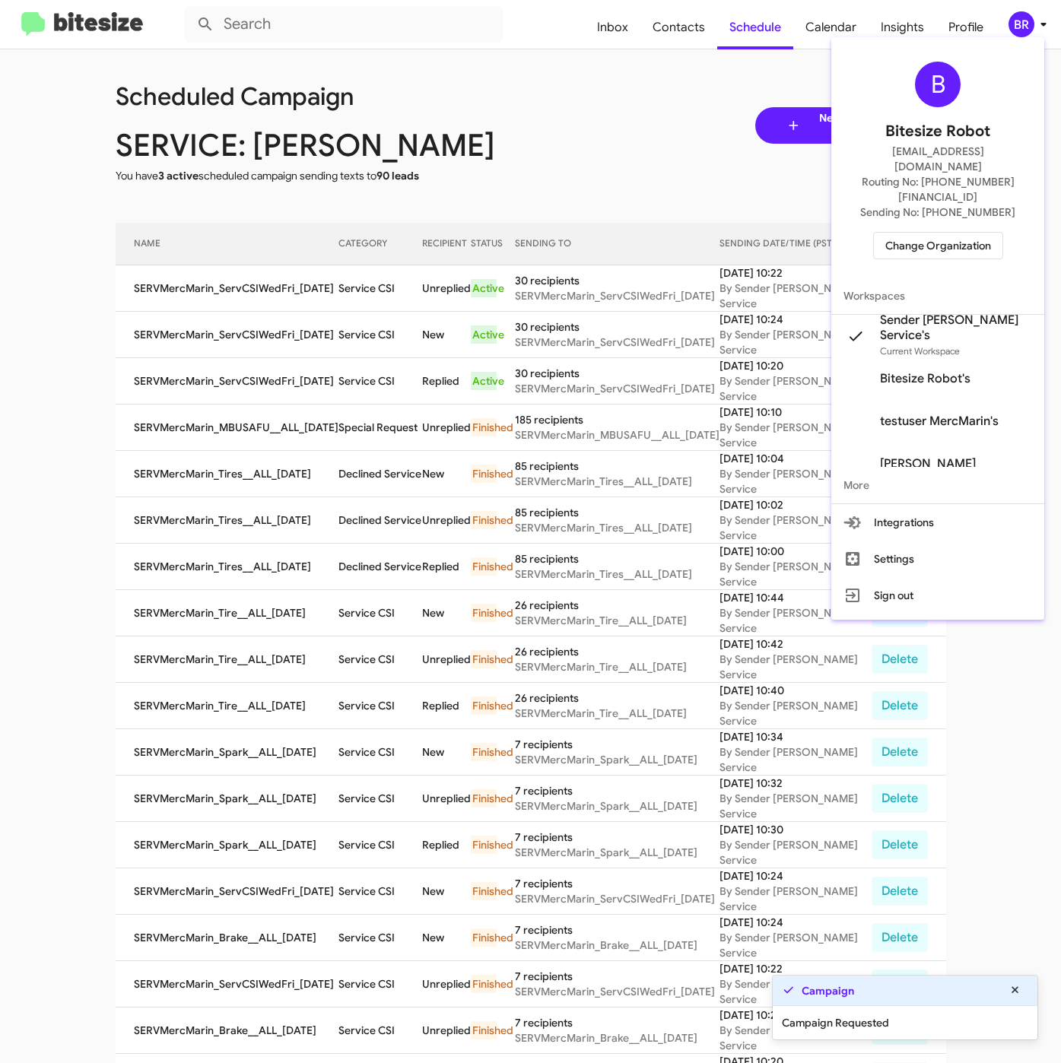
click at [341, 285] on div at bounding box center [530, 531] width 1061 height 1063
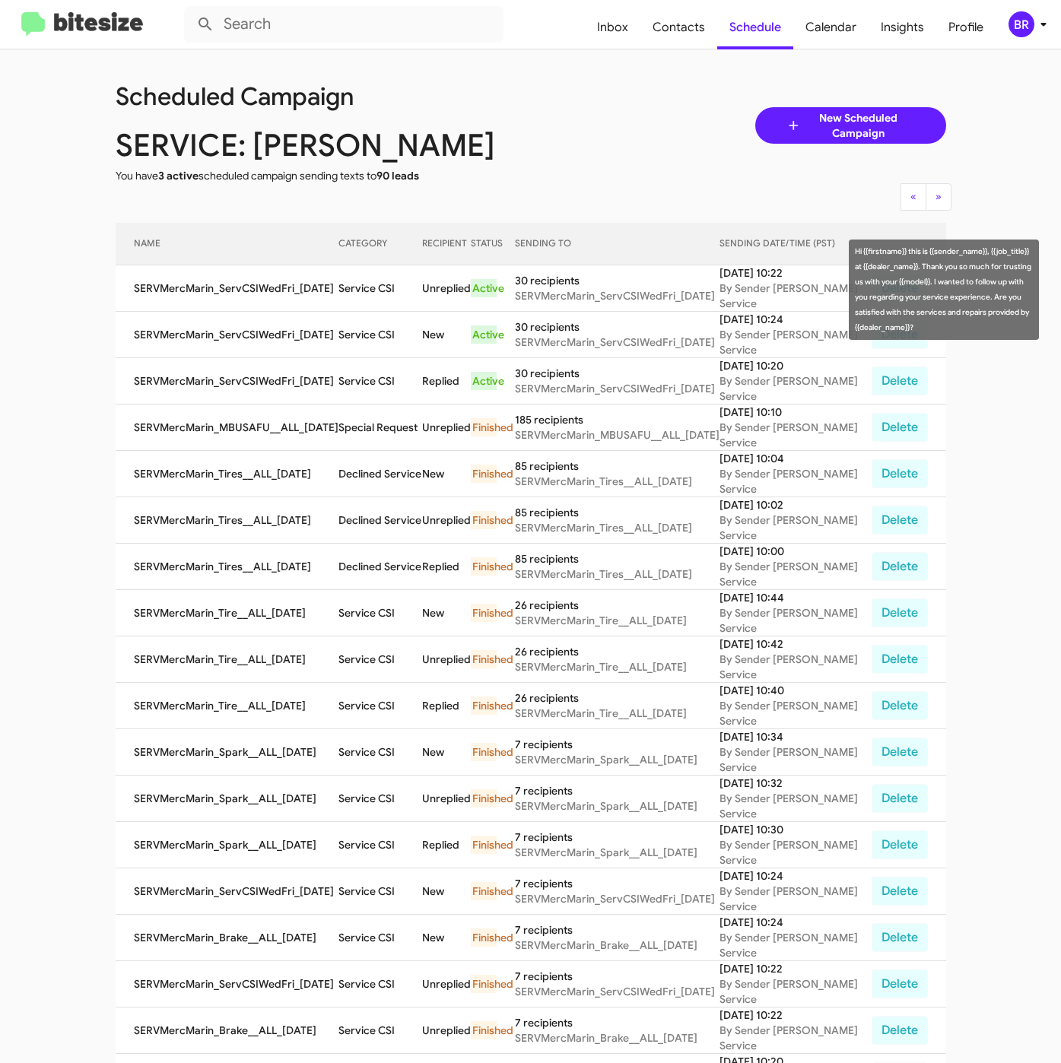
drag, startPoint x: 332, startPoint y: 288, endPoint x: 395, endPoint y: 300, distance: 64.1
click at [395, 300] on tr "SERVMercMarin_ServCSIWedFri_09-05-25 Service CSI Unreplied Active 30 recipients…" at bounding box center [531, 288] width 830 height 46
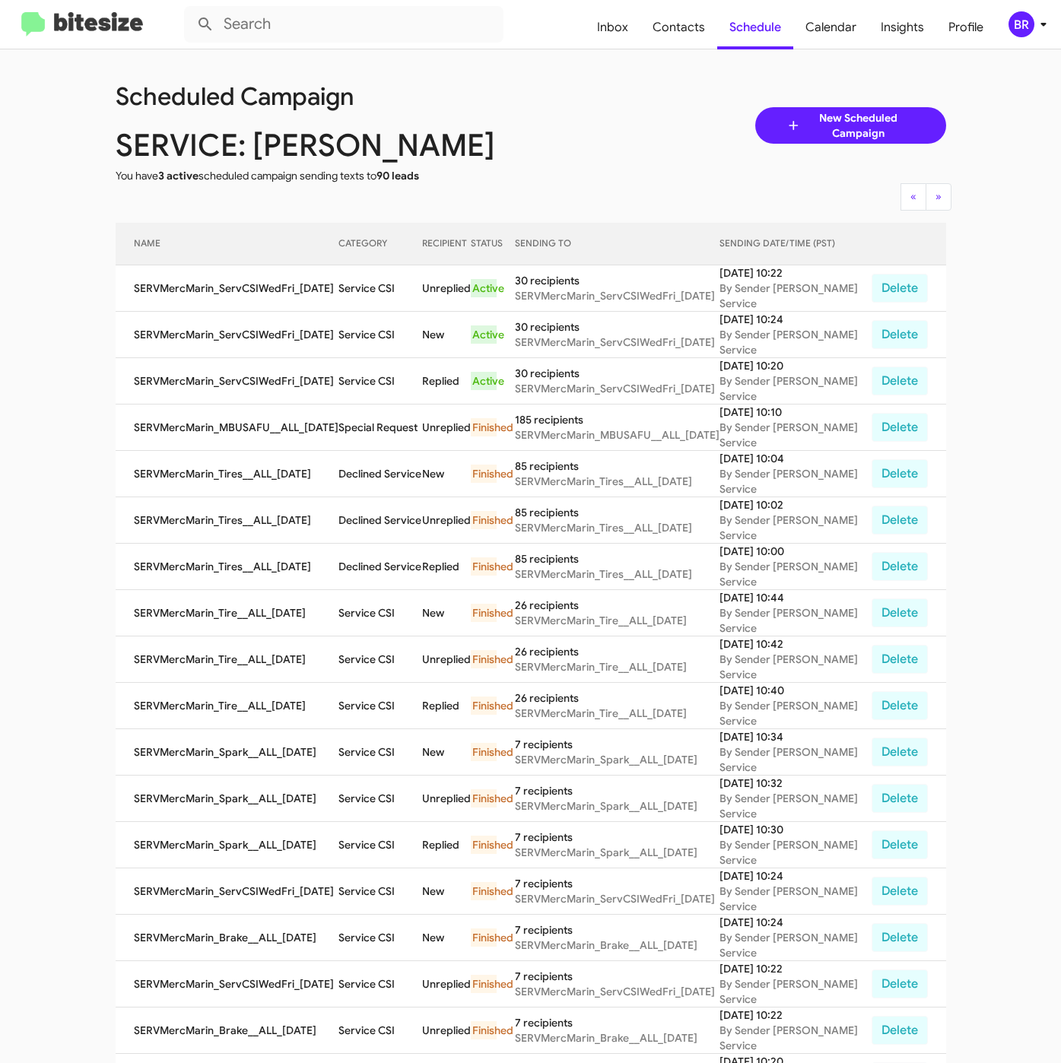
click at [356, 299] on td "Service CSI" at bounding box center [380, 288] width 84 height 46
drag, startPoint x: 335, startPoint y: 290, endPoint x: 390, endPoint y: 299, distance: 55.4
click at [390, 299] on td "Service CSI" at bounding box center [380, 288] width 84 height 46
copy td "Service CSI"
click at [1017, 23] on div "BR" at bounding box center [1021, 24] width 26 height 26
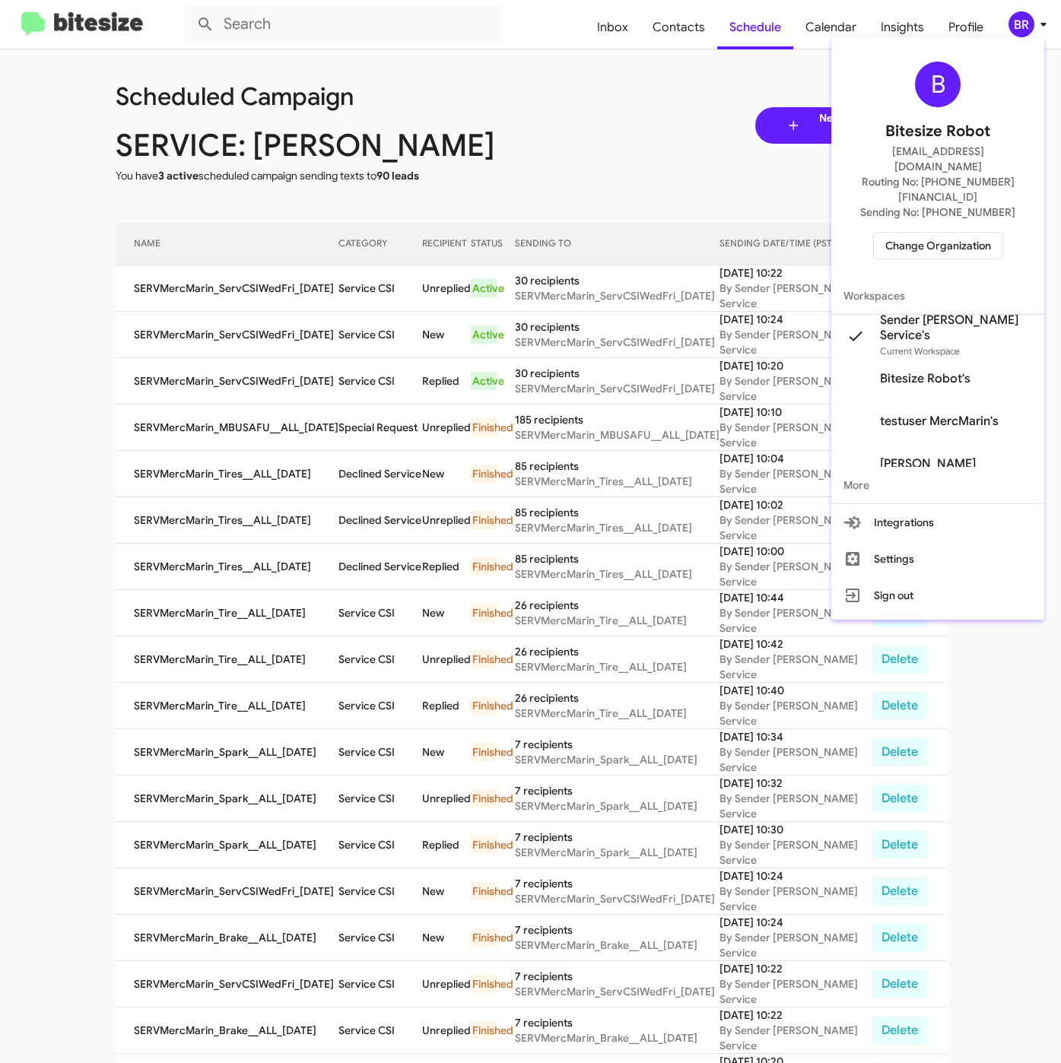
click at [931, 233] on span "Change Organization" at bounding box center [938, 246] width 106 height 26
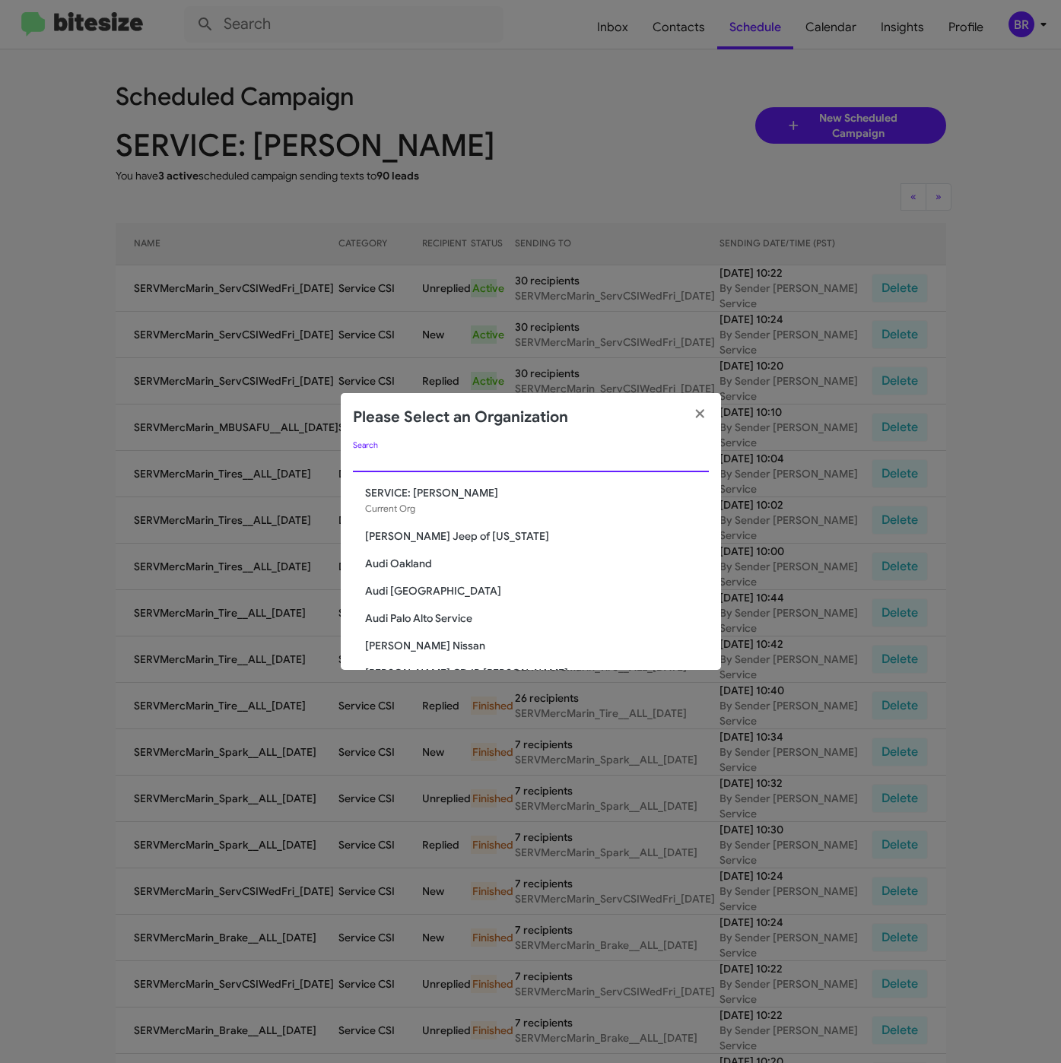
click at [497, 456] on input "Search" at bounding box center [531, 461] width 356 height 12
paste input "[PERSON_NAME] Nissan of Denville"
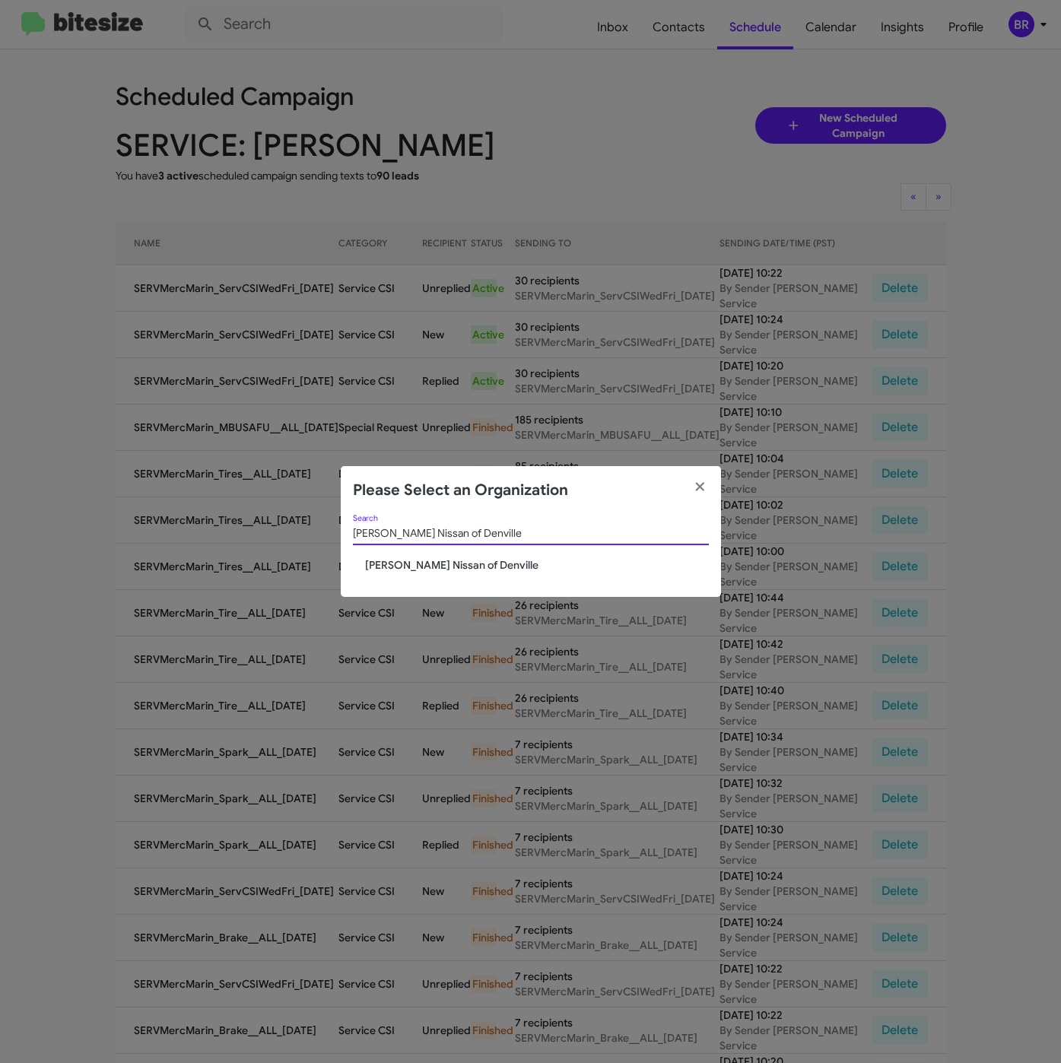
type input "[PERSON_NAME] Nissan of Denville"
click at [400, 566] on span "[PERSON_NAME] Nissan of Denville" at bounding box center [537, 564] width 344 height 15
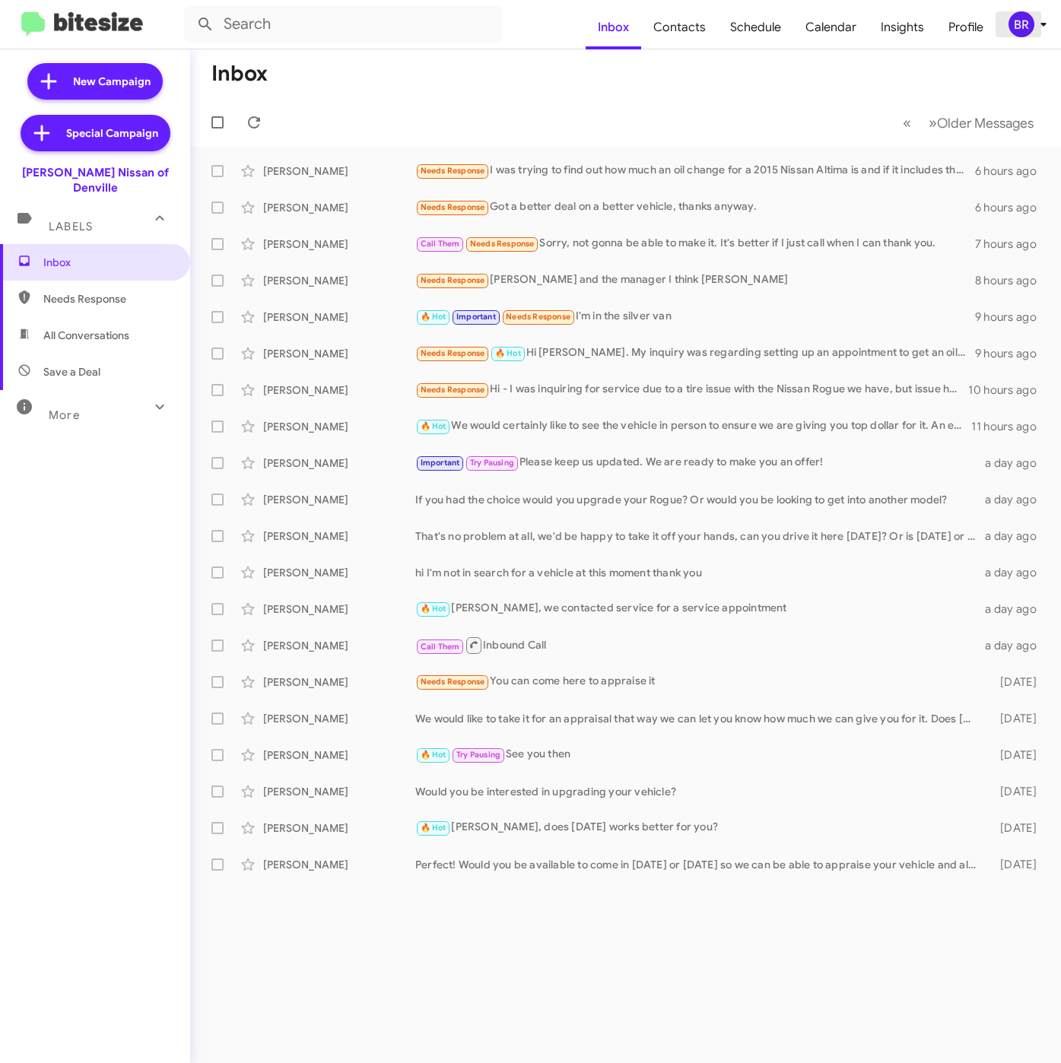
click at [1027, 30] on div "BR" at bounding box center [1021, 24] width 26 height 26
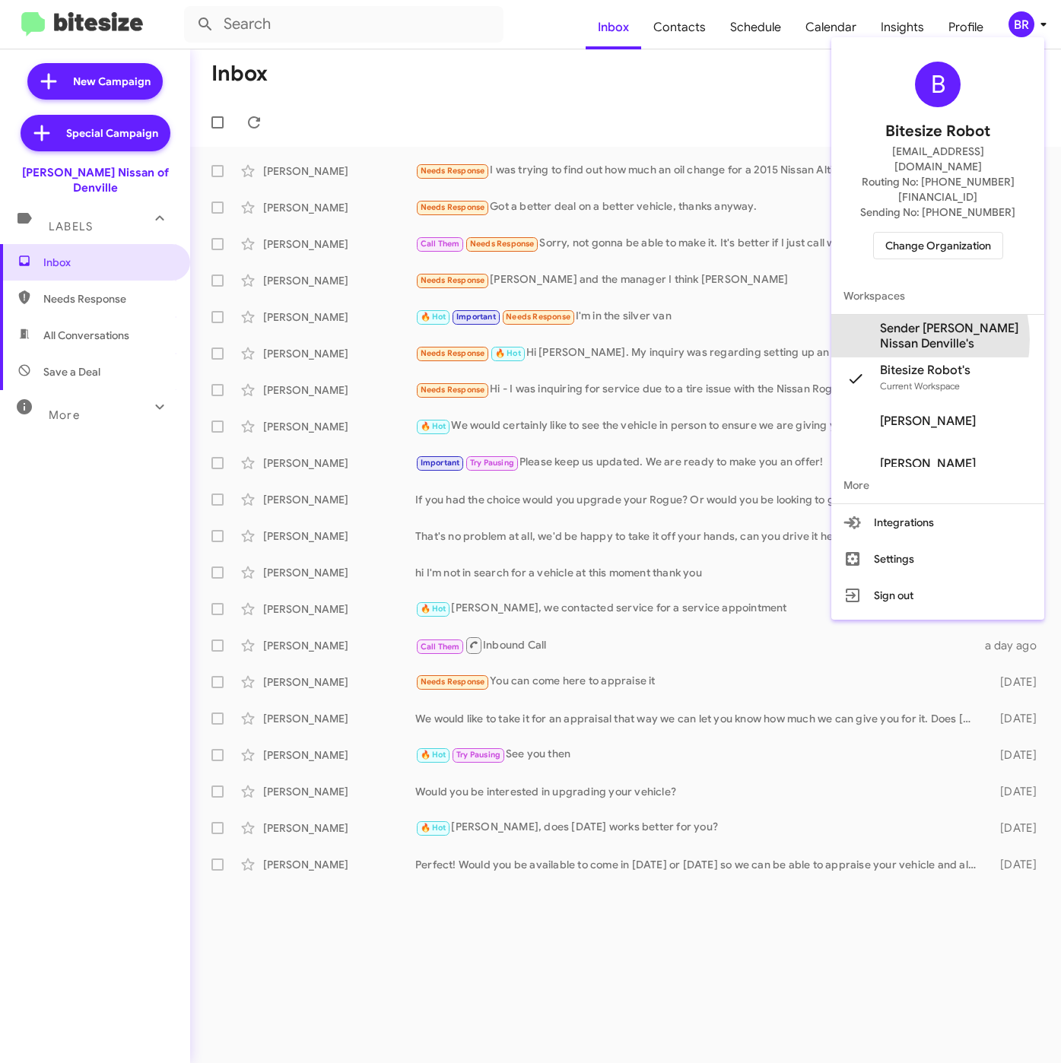
click at [897, 321] on span "Sender [PERSON_NAME] Nissan Denville's" at bounding box center [956, 336] width 152 height 30
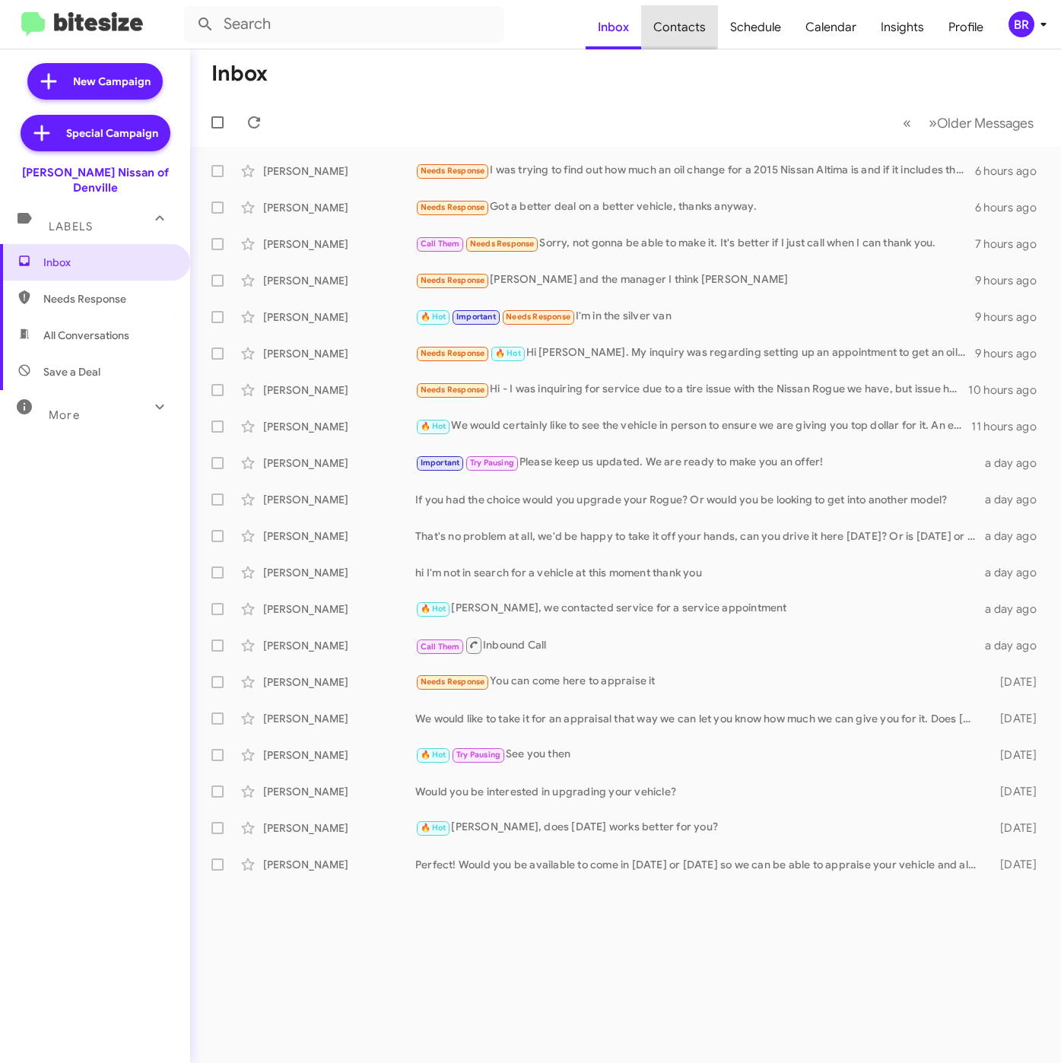
click at [680, 25] on span "Contacts" at bounding box center [679, 27] width 77 height 44
type input "in:groups"
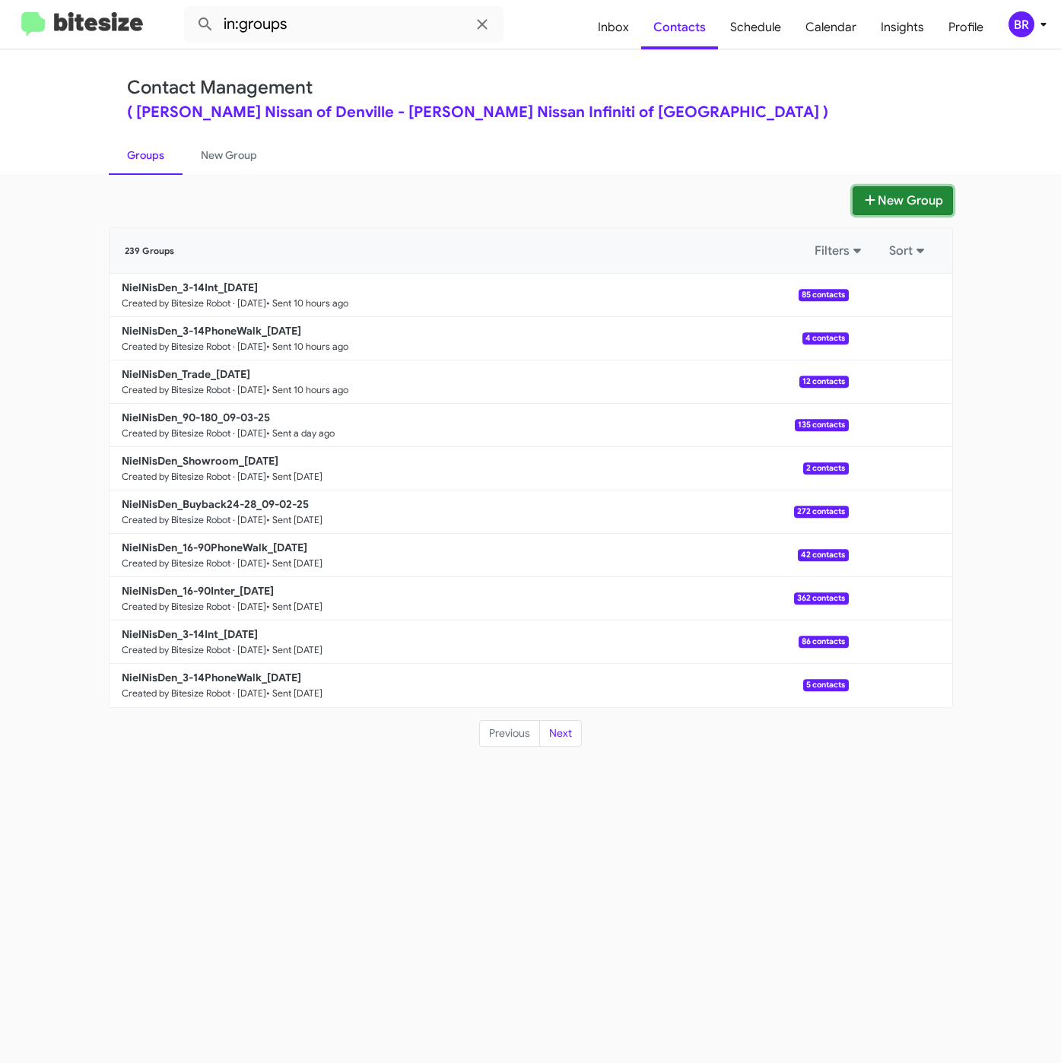
click at [902, 206] on button "New Group" at bounding box center [902, 200] width 100 height 29
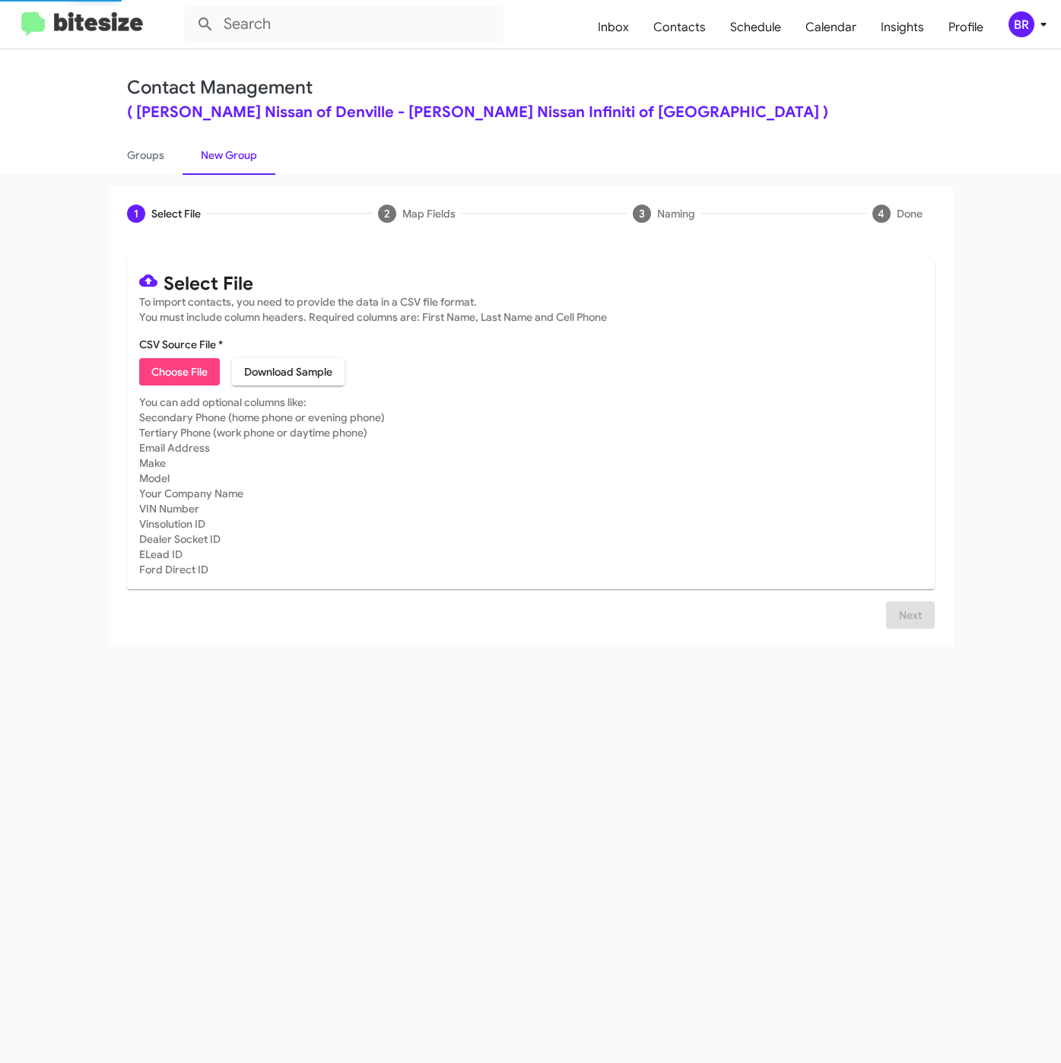
click at [190, 358] on mat-card-content "CSV Source File * Choose File Download Sample" at bounding box center [530, 361] width 783 height 49
click at [189, 359] on span "Choose File" at bounding box center [179, 371] width 56 height 27
type input "NielNisDen_16-90PhoneWalk_[DATE]"
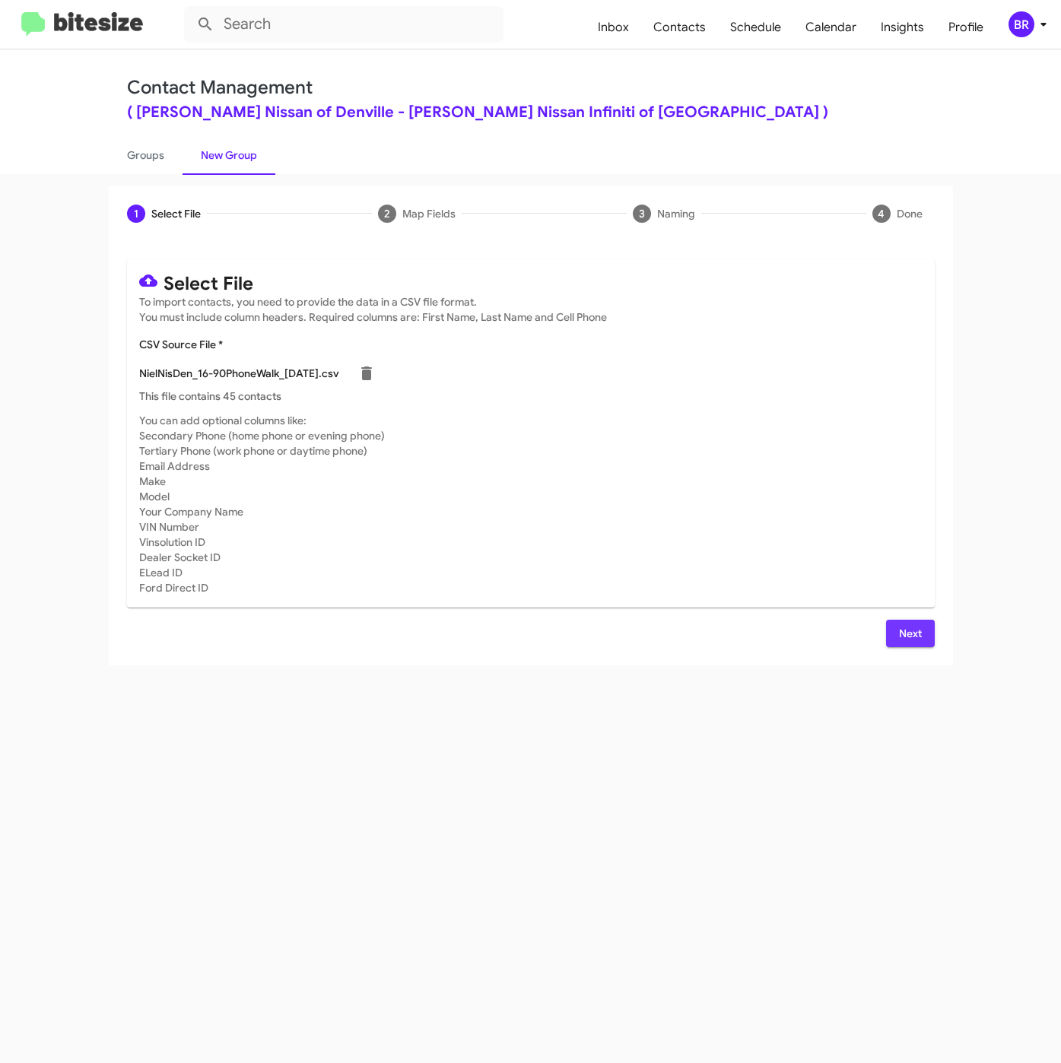
click at [893, 632] on button "Next" at bounding box center [910, 633] width 49 height 27
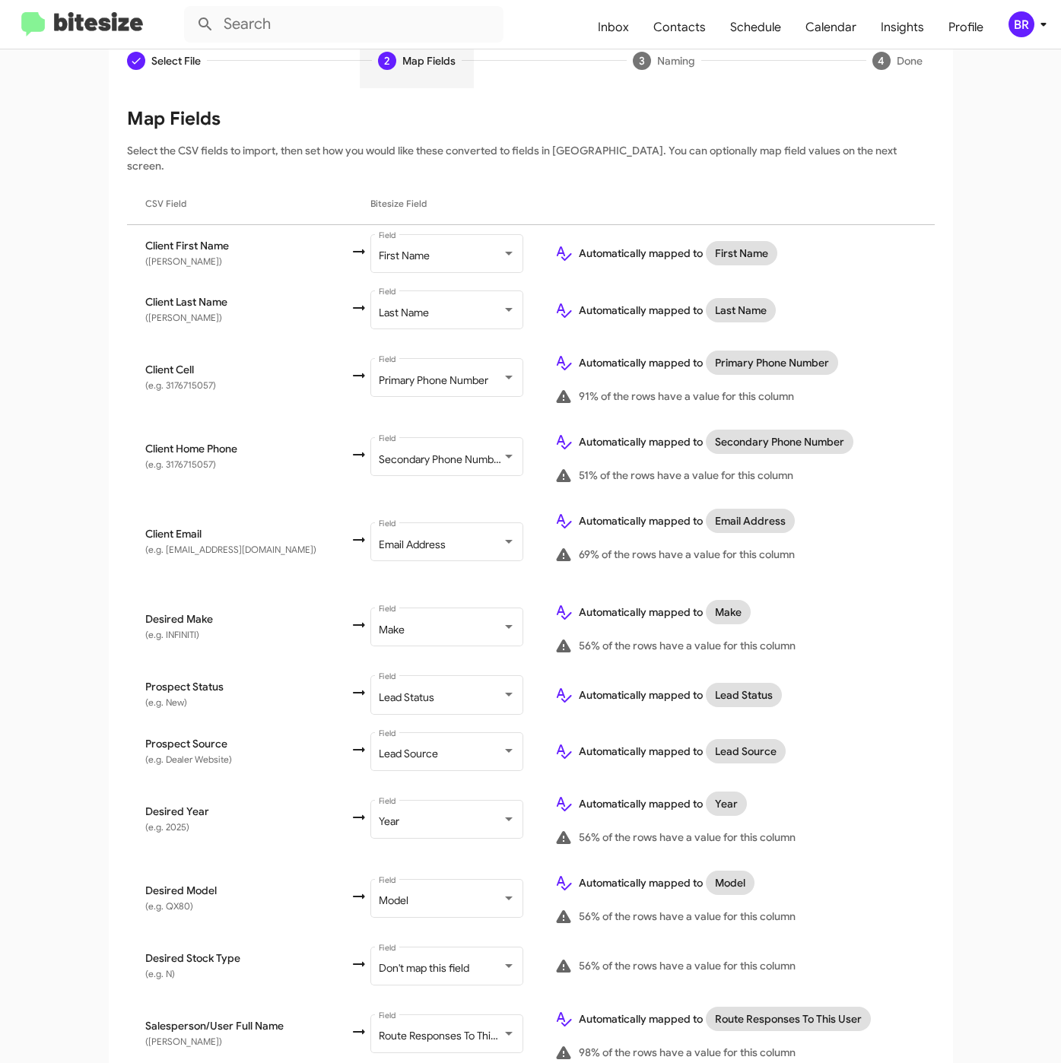
scroll to position [316, 0]
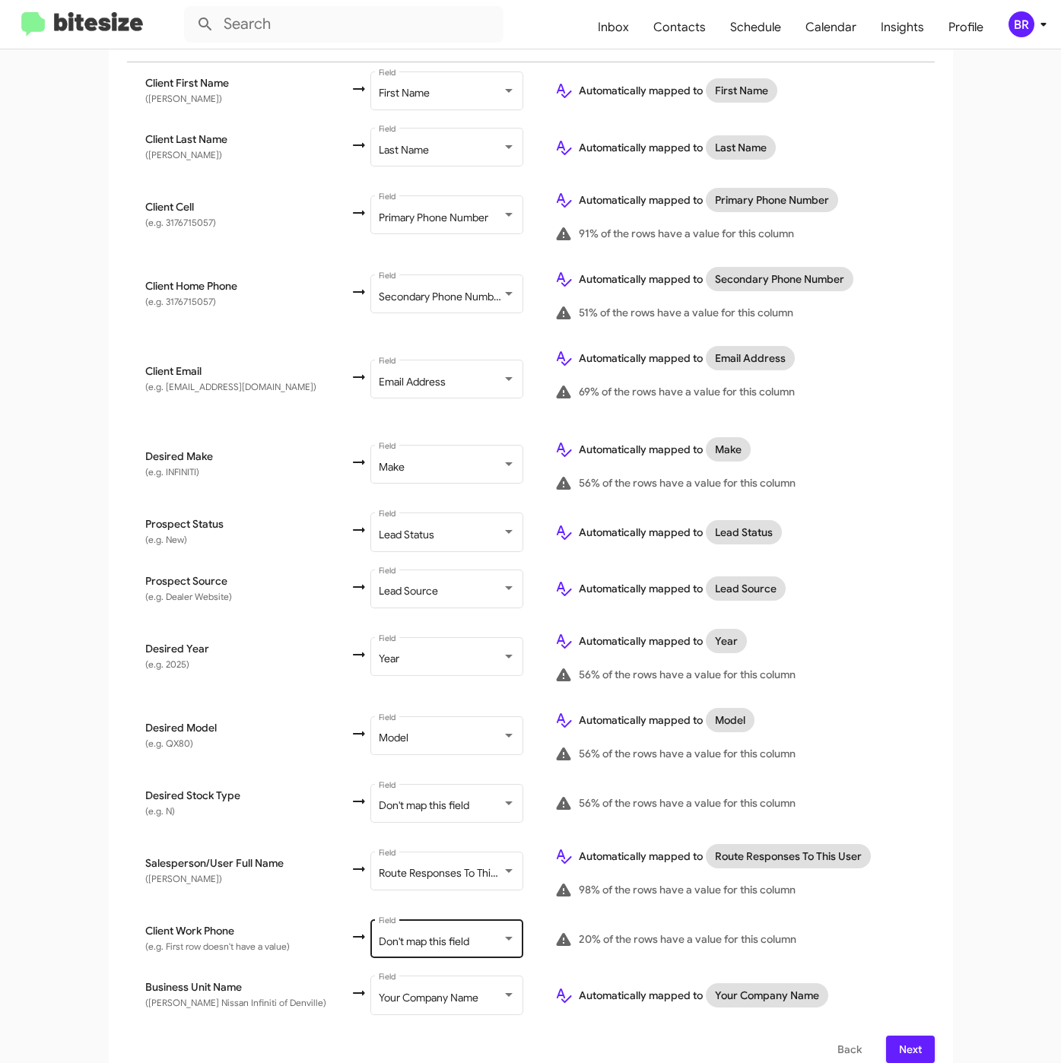
click at [400, 917] on div "Don't map this field Field" at bounding box center [447, 938] width 137 height 42
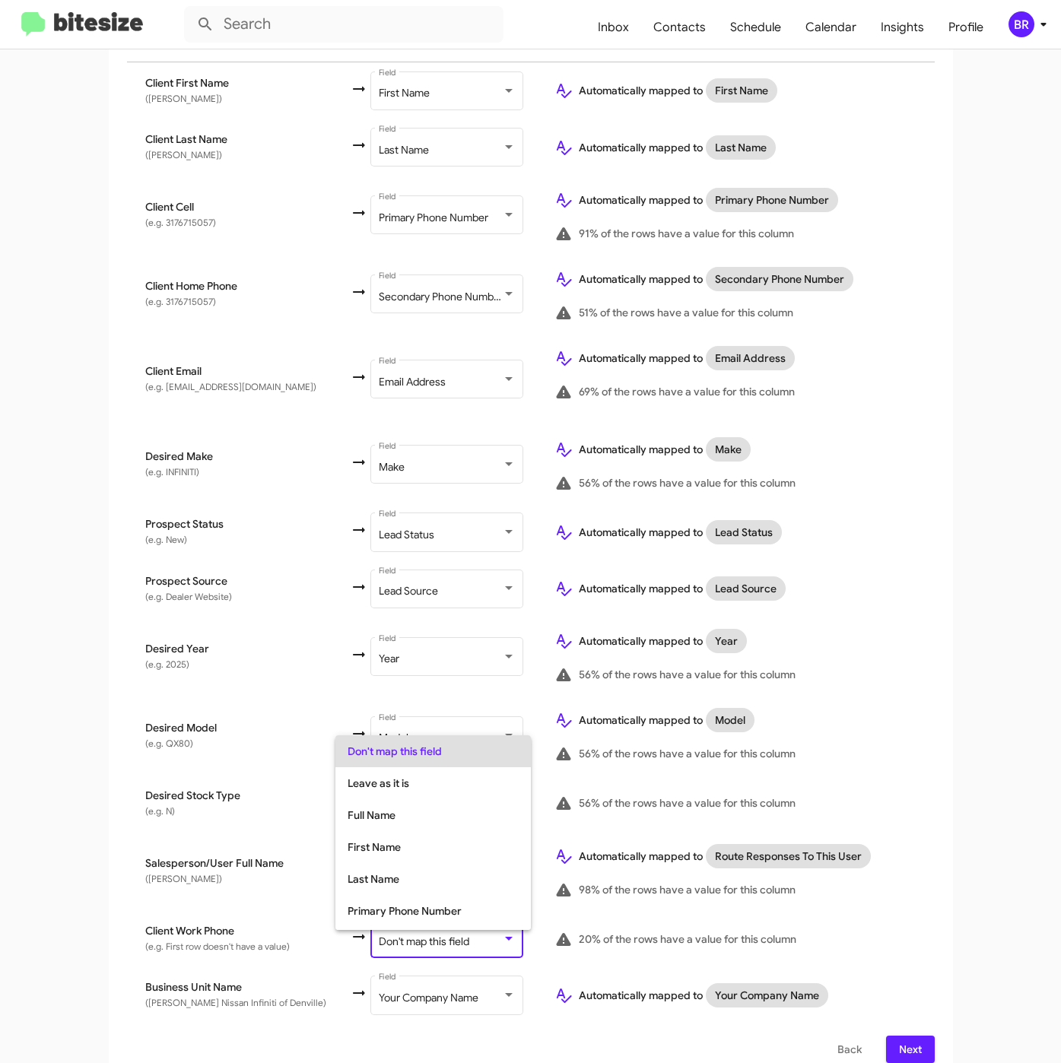
scroll to position [60, 0]
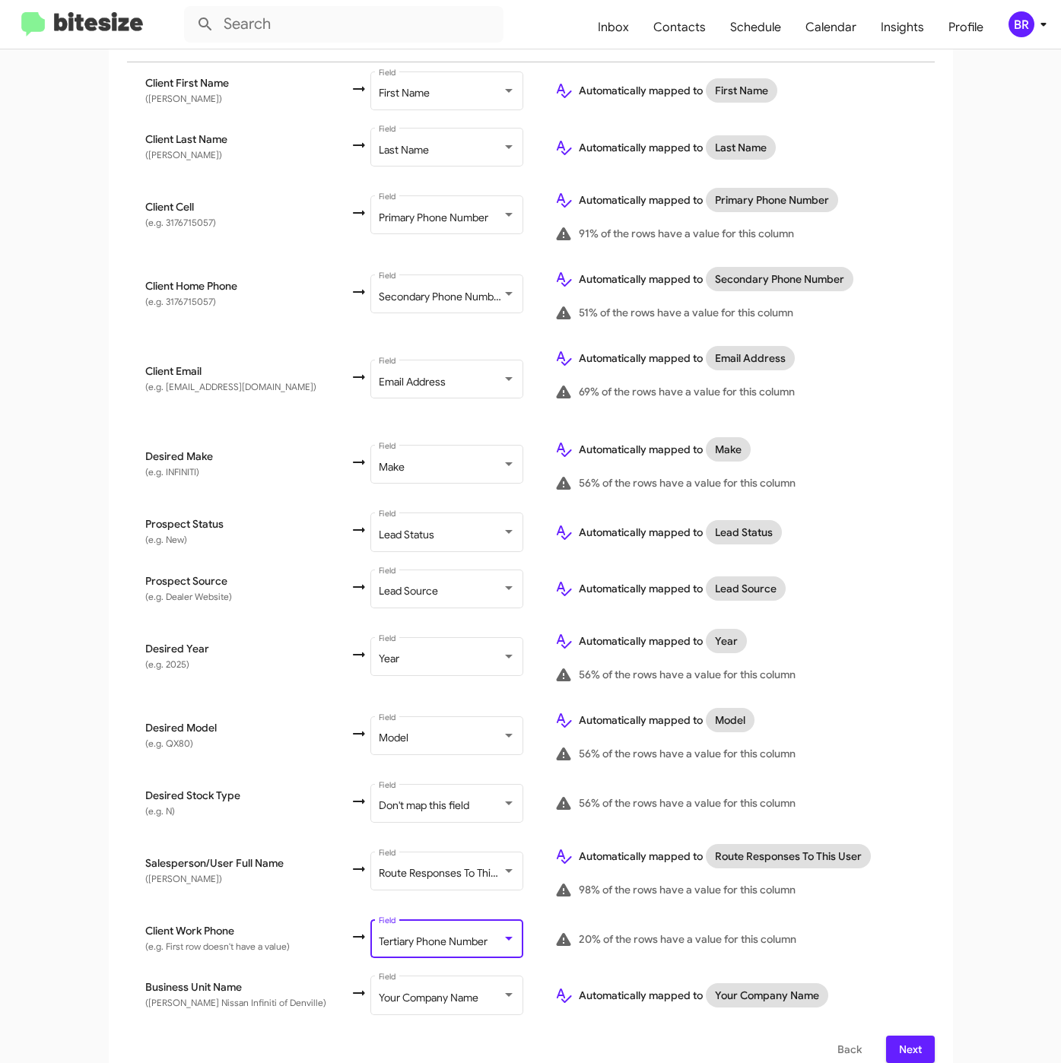
click at [911, 1036] on span "Next" at bounding box center [910, 1049] width 24 height 27
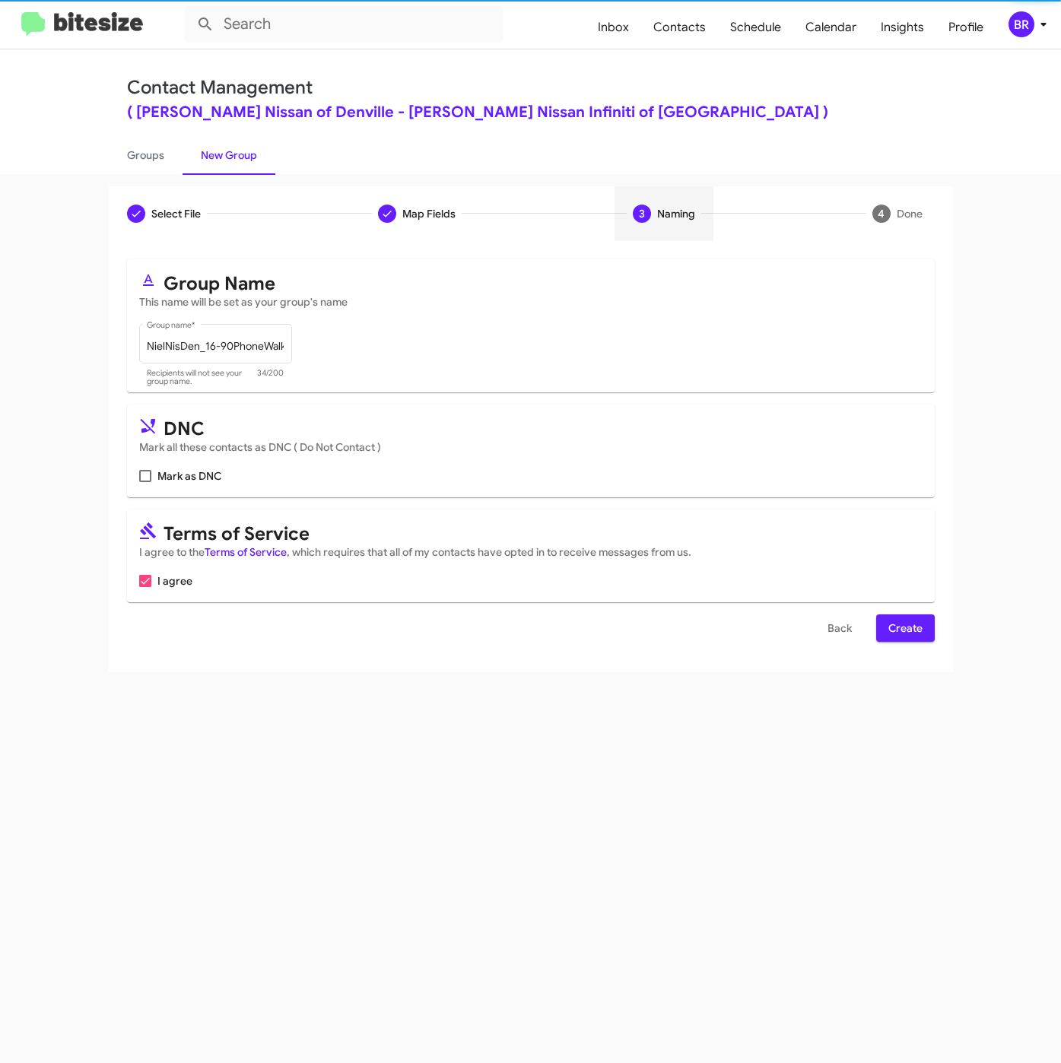
scroll to position [0, 0]
click at [893, 630] on span "Create" at bounding box center [905, 627] width 34 height 27
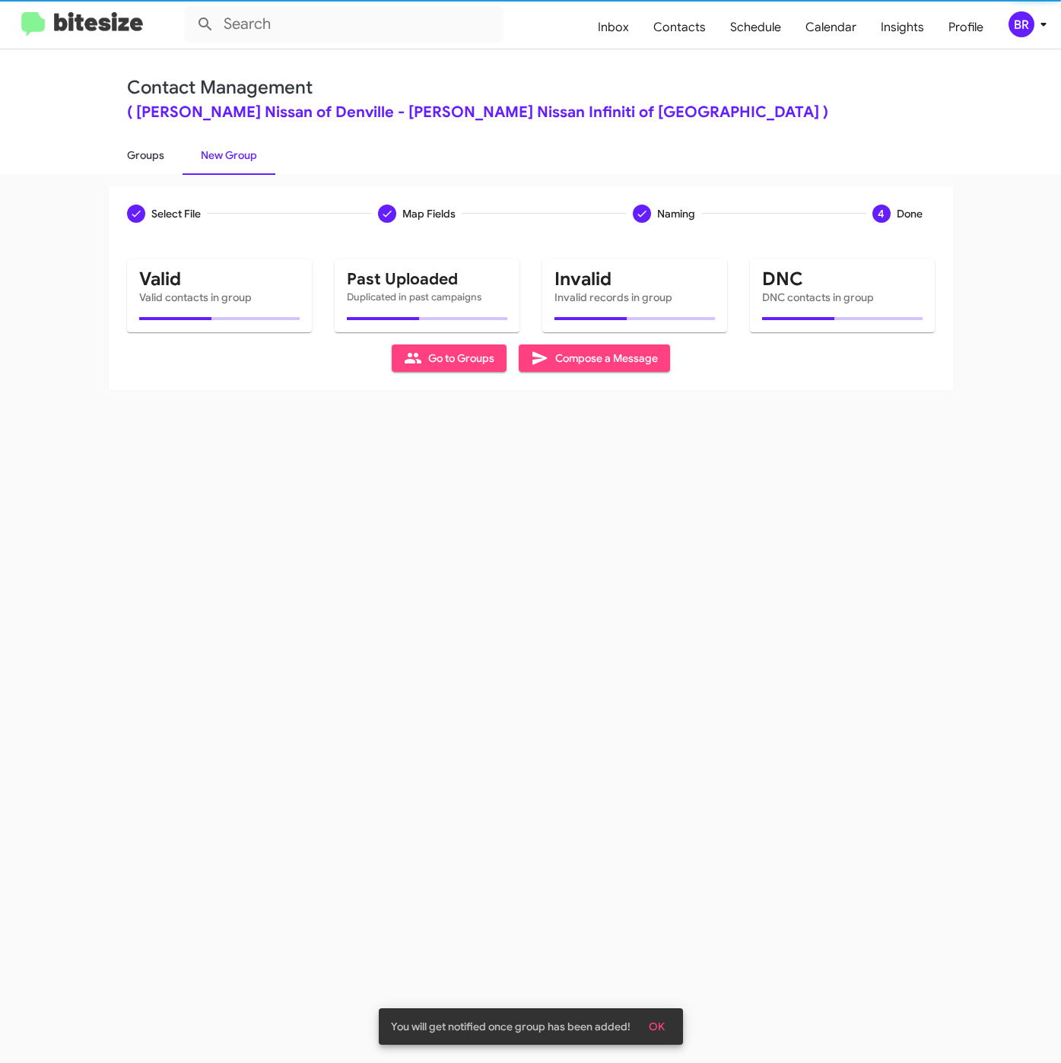
click at [155, 158] on link "Groups" at bounding box center [146, 155] width 74 height 40
type input "in:groups"
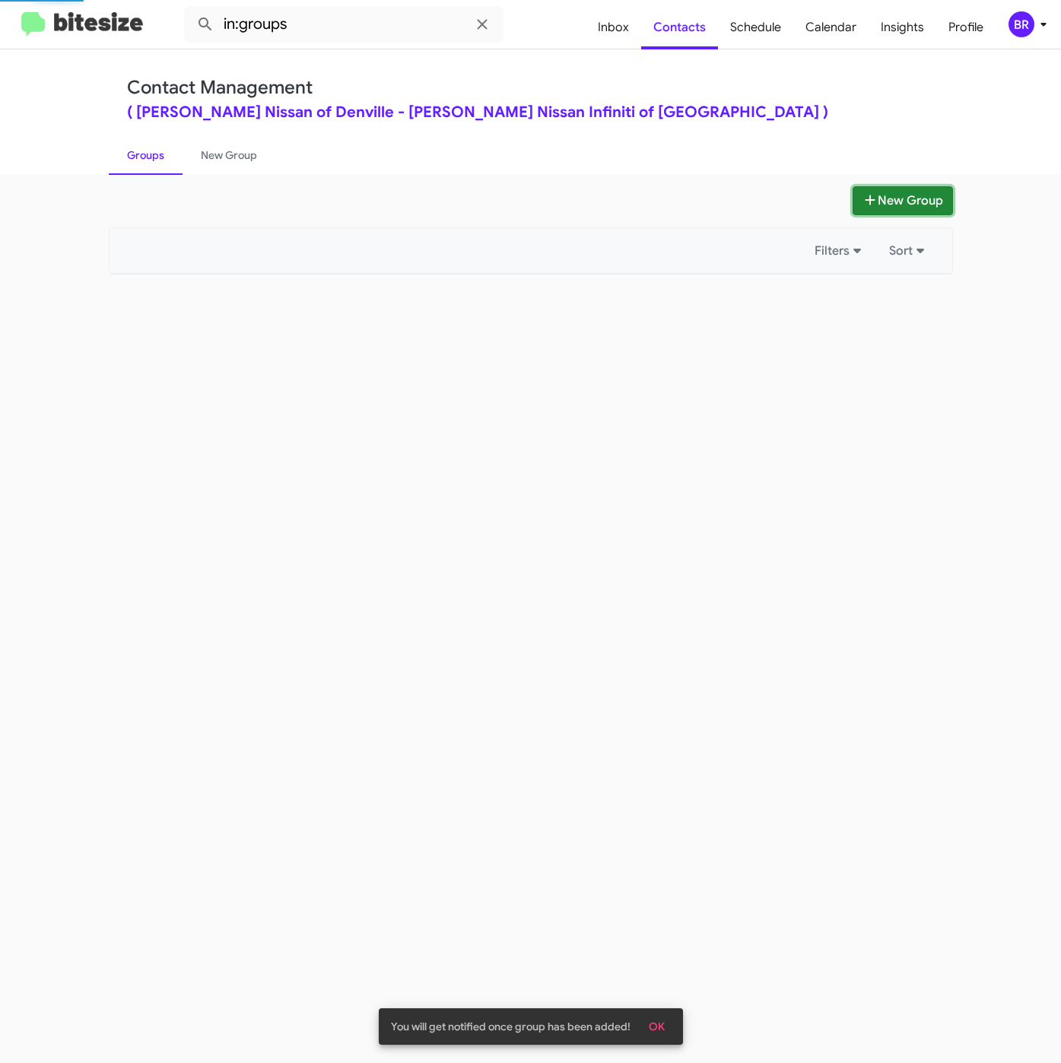
click at [922, 199] on button "New Group" at bounding box center [902, 200] width 100 height 29
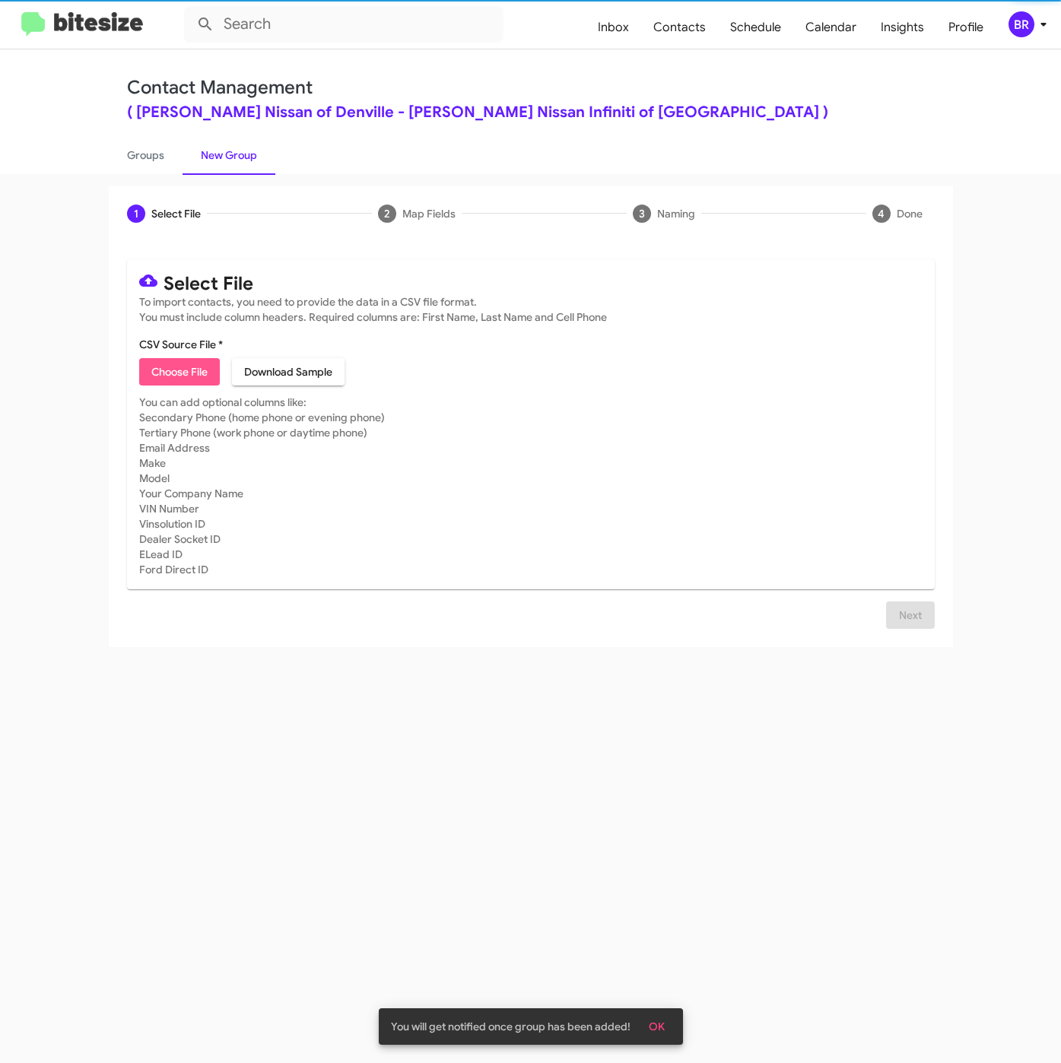
click at [182, 375] on span "Choose File" at bounding box center [179, 371] width 56 height 27
type input "NielNisDen_16-90Inter_09-05-25"
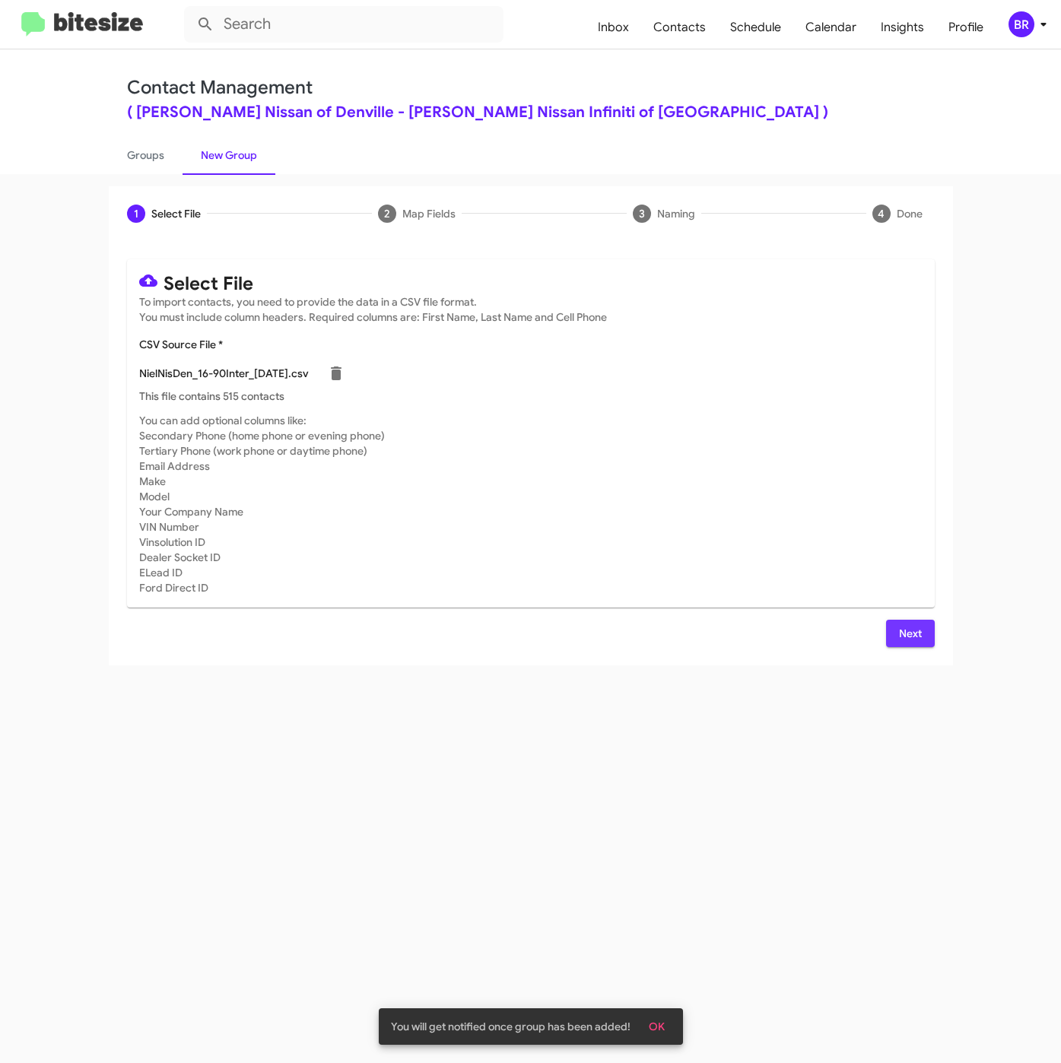
click at [894, 637] on button "Next" at bounding box center [910, 633] width 49 height 27
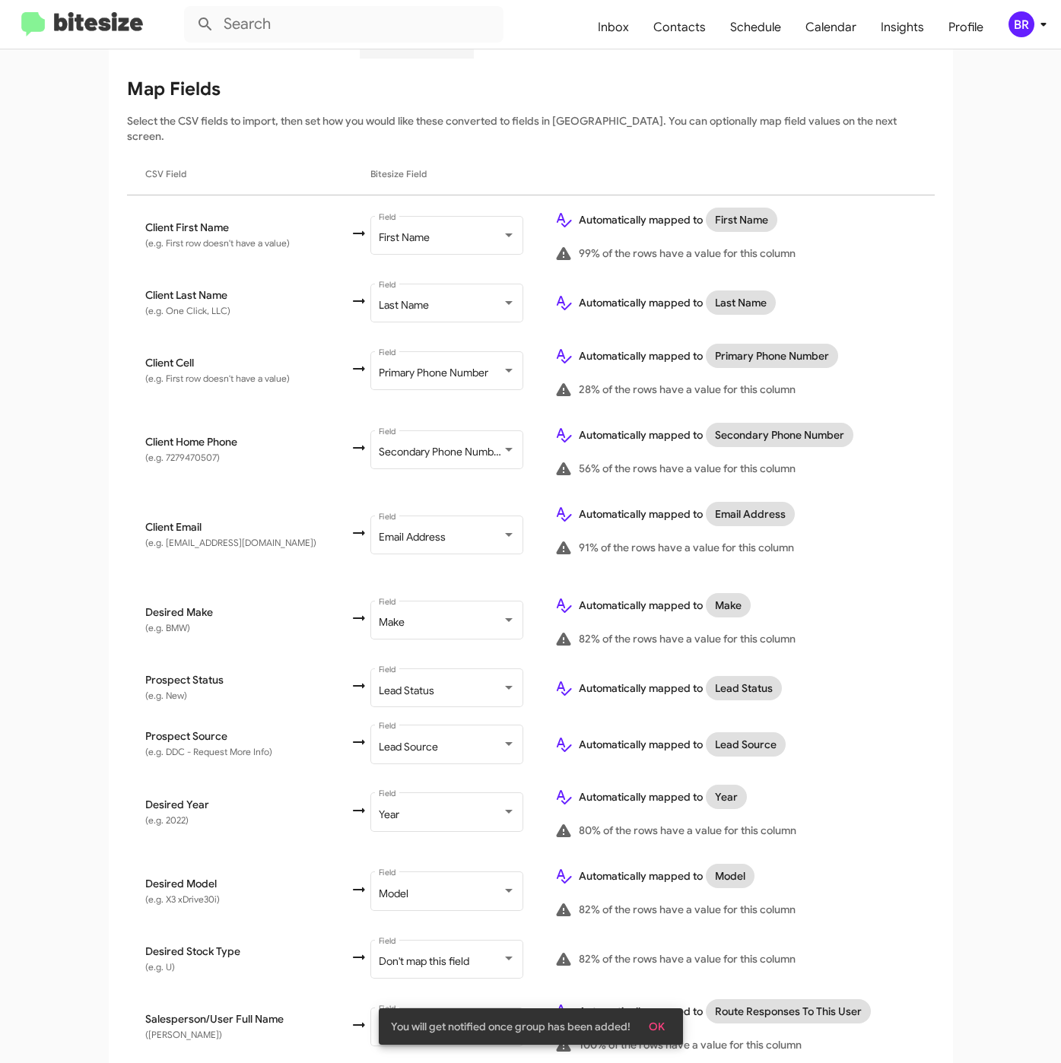
scroll to position [338, 0]
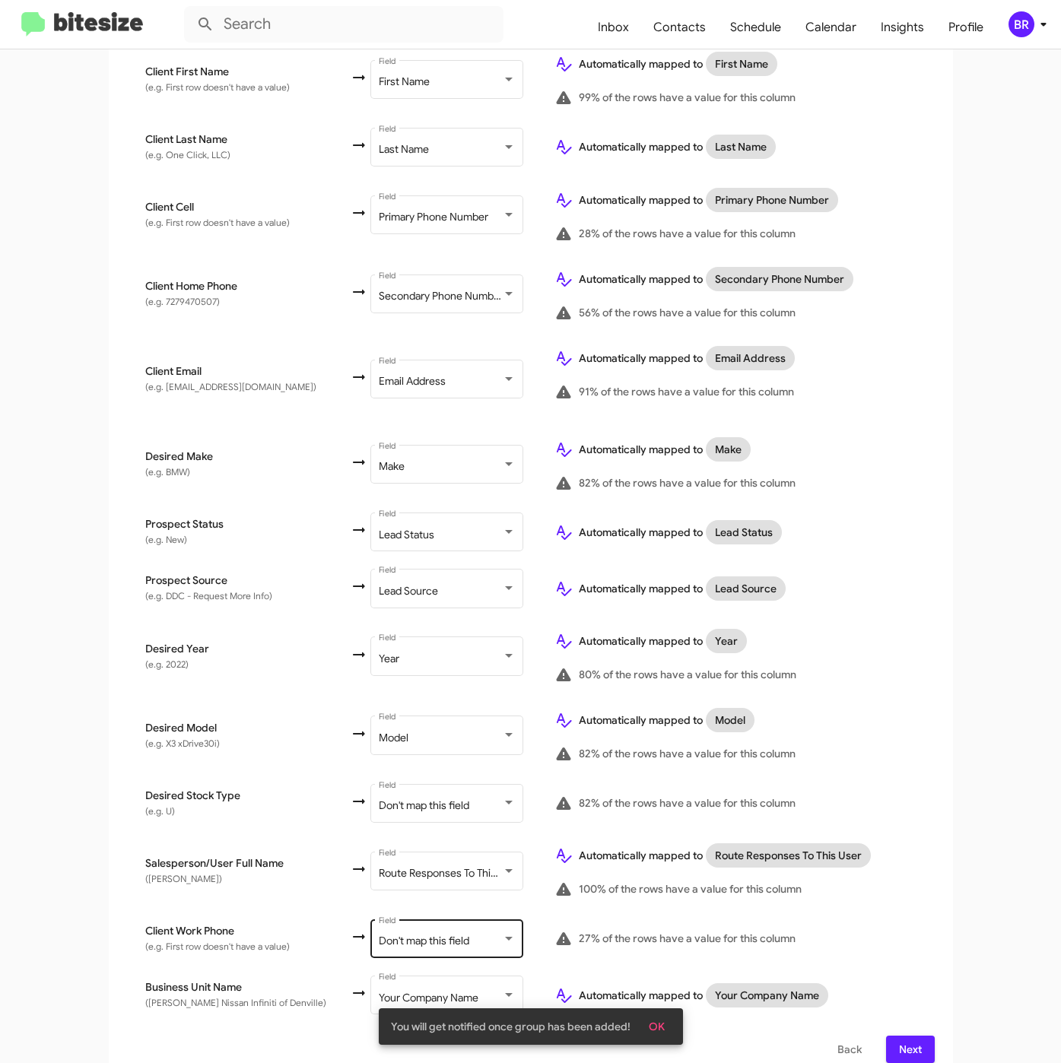
click at [411, 916] on div "Don't map this field Field" at bounding box center [447, 937] width 137 height 42
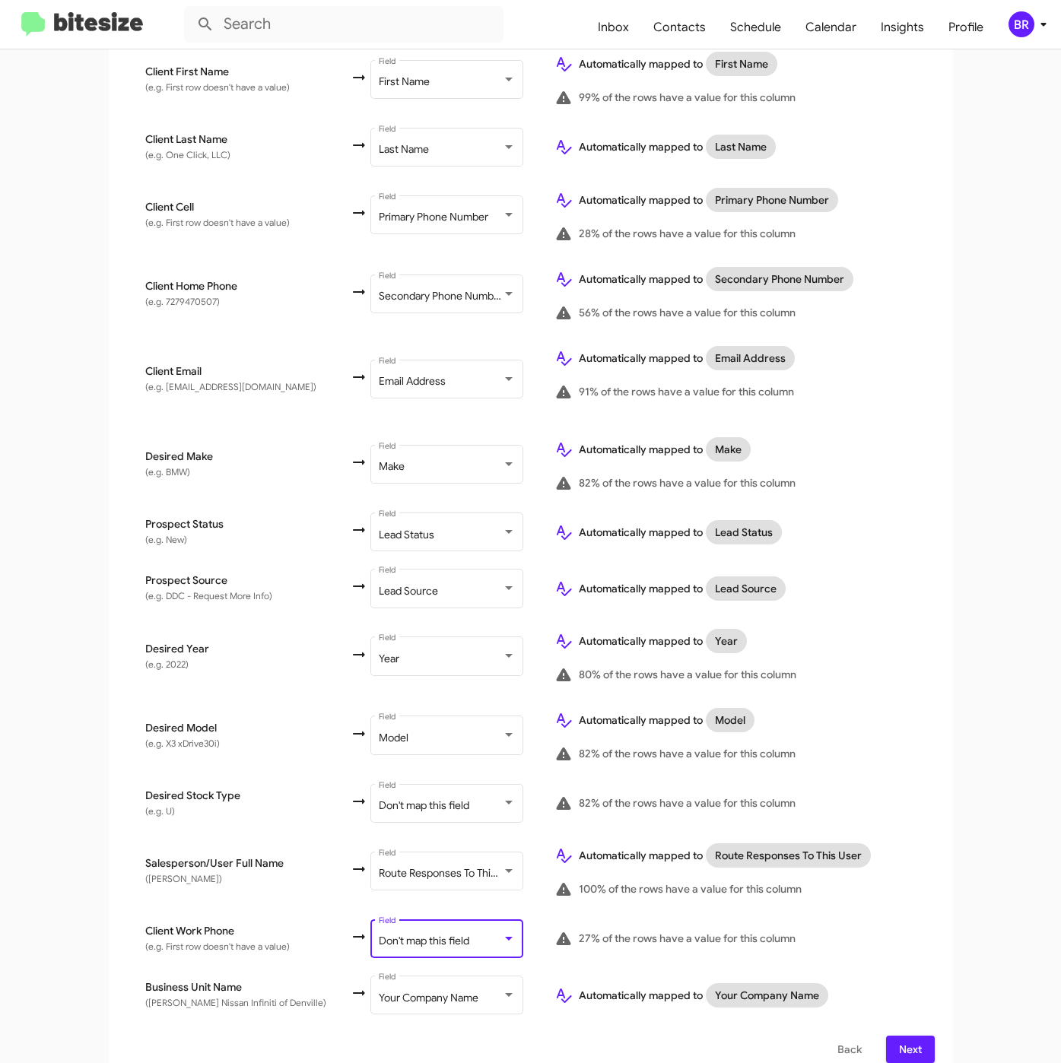
scroll to position [60, 0]
click at [902, 1036] on span "Next" at bounding box center [910, 1049] width 24 height 27
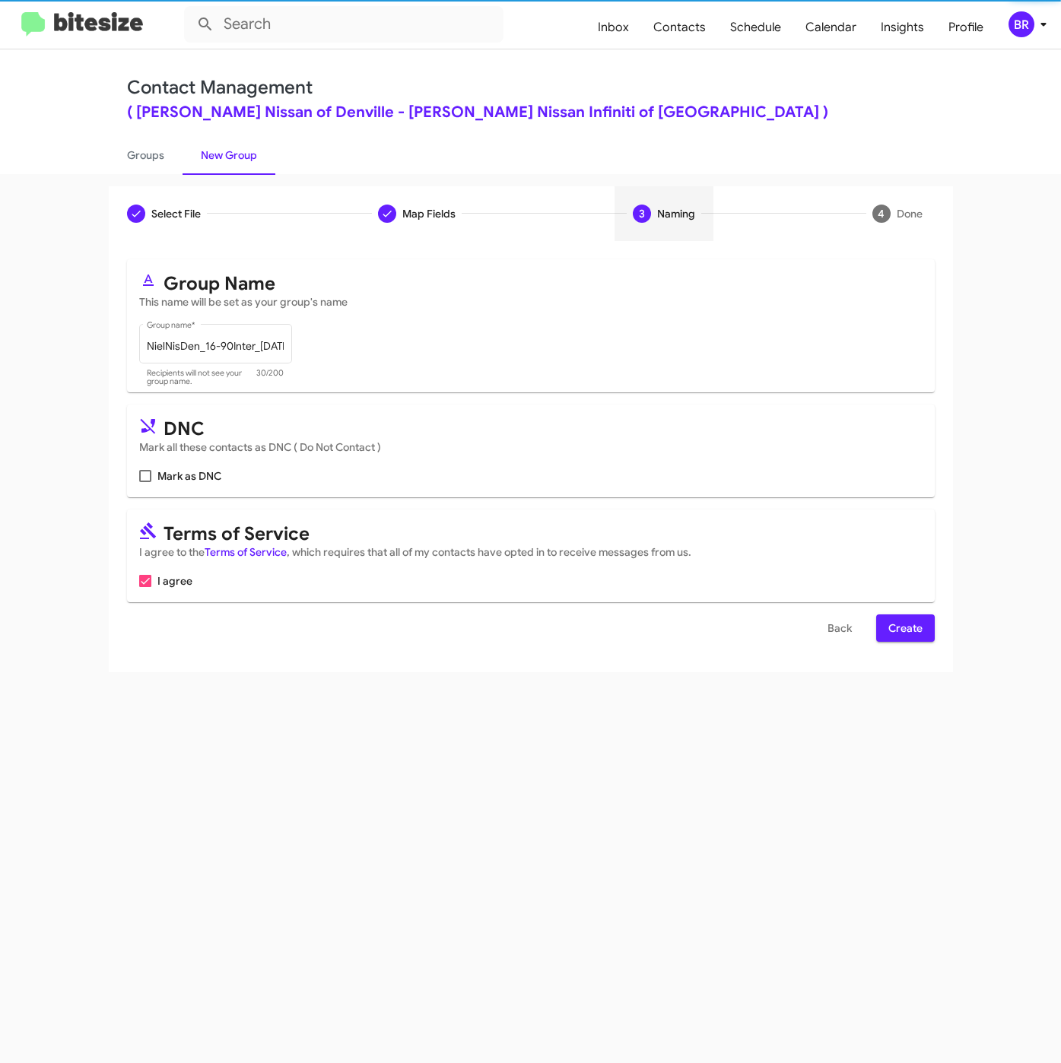
scroll to position [0, 0]
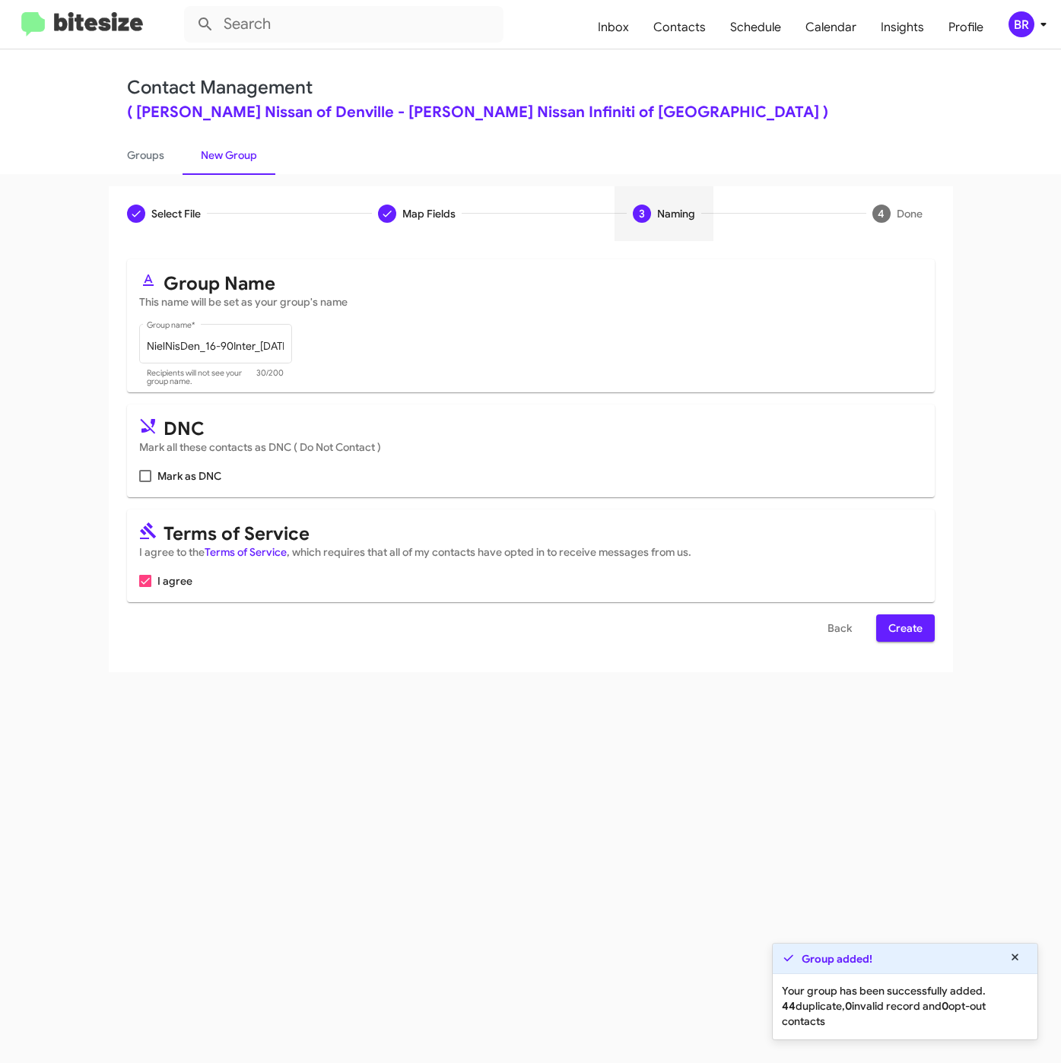
click at [895, 630] on span "Create" at bounding box center [905, 627] width 34 height 27
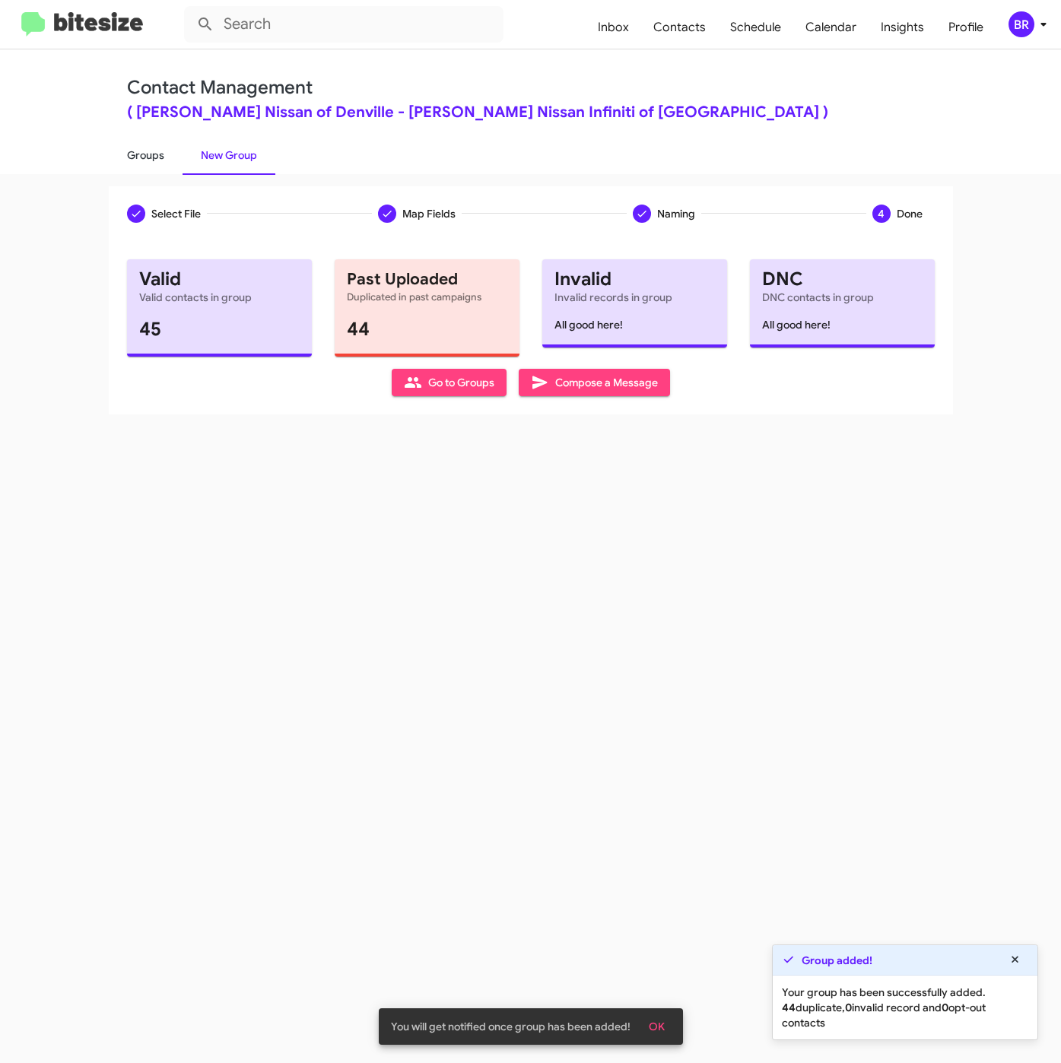
click at [138, 153] on link "Groups" at bounding box center [146, 155] width 74 height 40
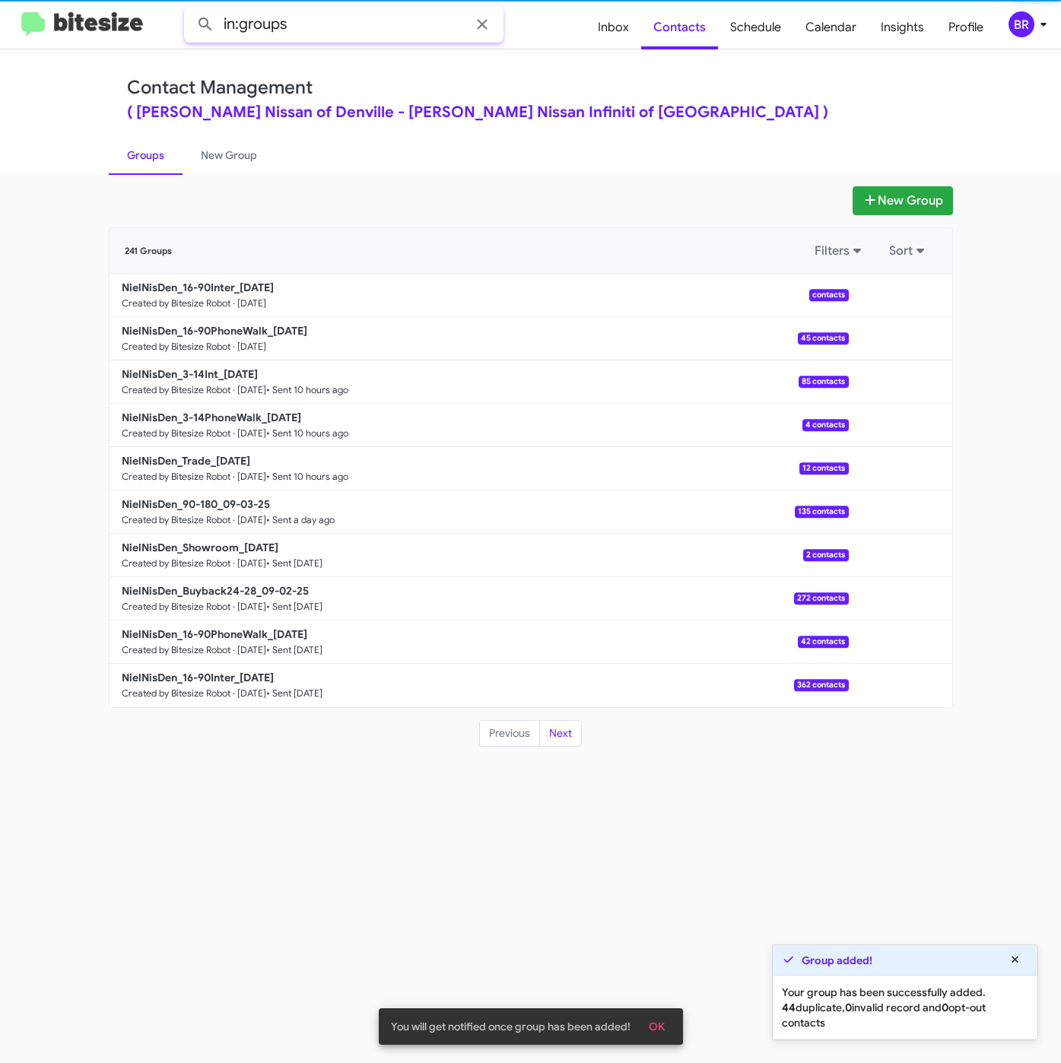
click at [361, 21] on input "in:groups" at bounding box center [343, 24] width 319 height 36
type input "in:groups 16-9"
click at [190, 9] on button at bounding box center [205, 24] width 30 height 30
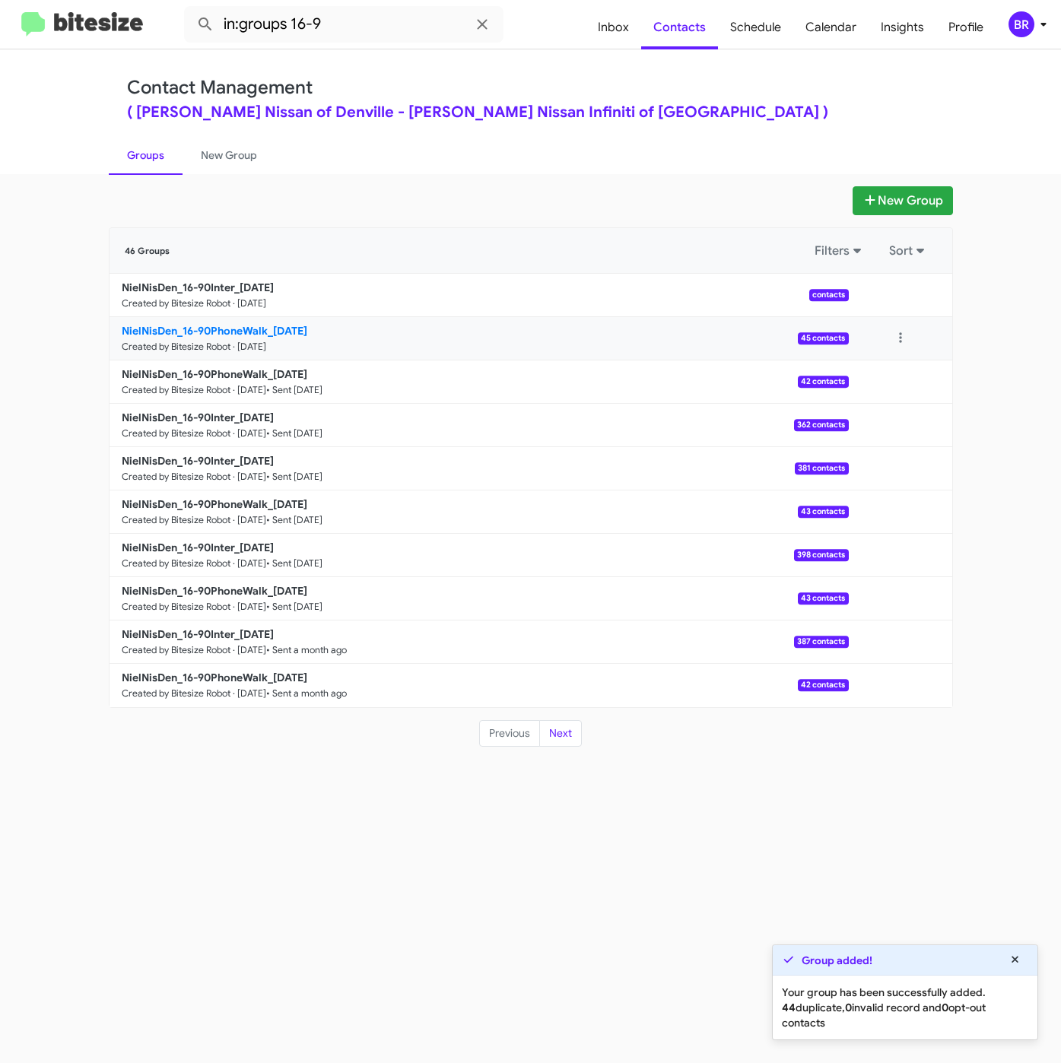
click at [238, 326] on b "NielNisDen_16-90PhoneWalk_09-05-25" at bounding box center [215, 331] width 186 height 14
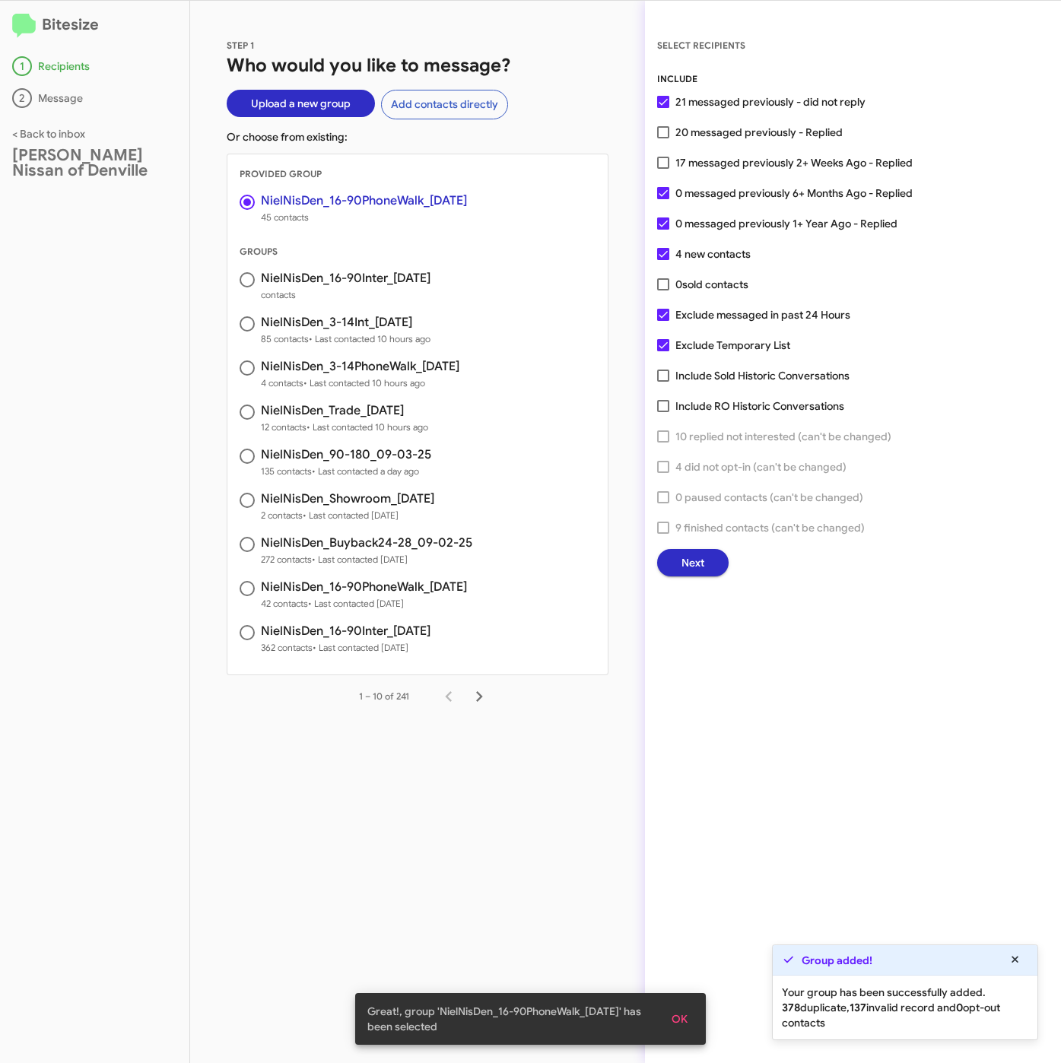
drag, startPoint x: 703, startPoint y: 156, endPoint x: 699, endPoint y: 288, distance: 132.4
click at [703, 156] on span "17 messaged previously 2+ Weeks Ago - Replied" at bounding box center [793, 163] width 237 height 18
click at [663, 169] on input "17 messaged previously 2+ Weeks Ago - Replied" at bounding box center [662, 169] width 1 height 1
checkbox input "true"
click at [671, 560] on button "Next" at bounding box center [692, 562] width 71 height 27
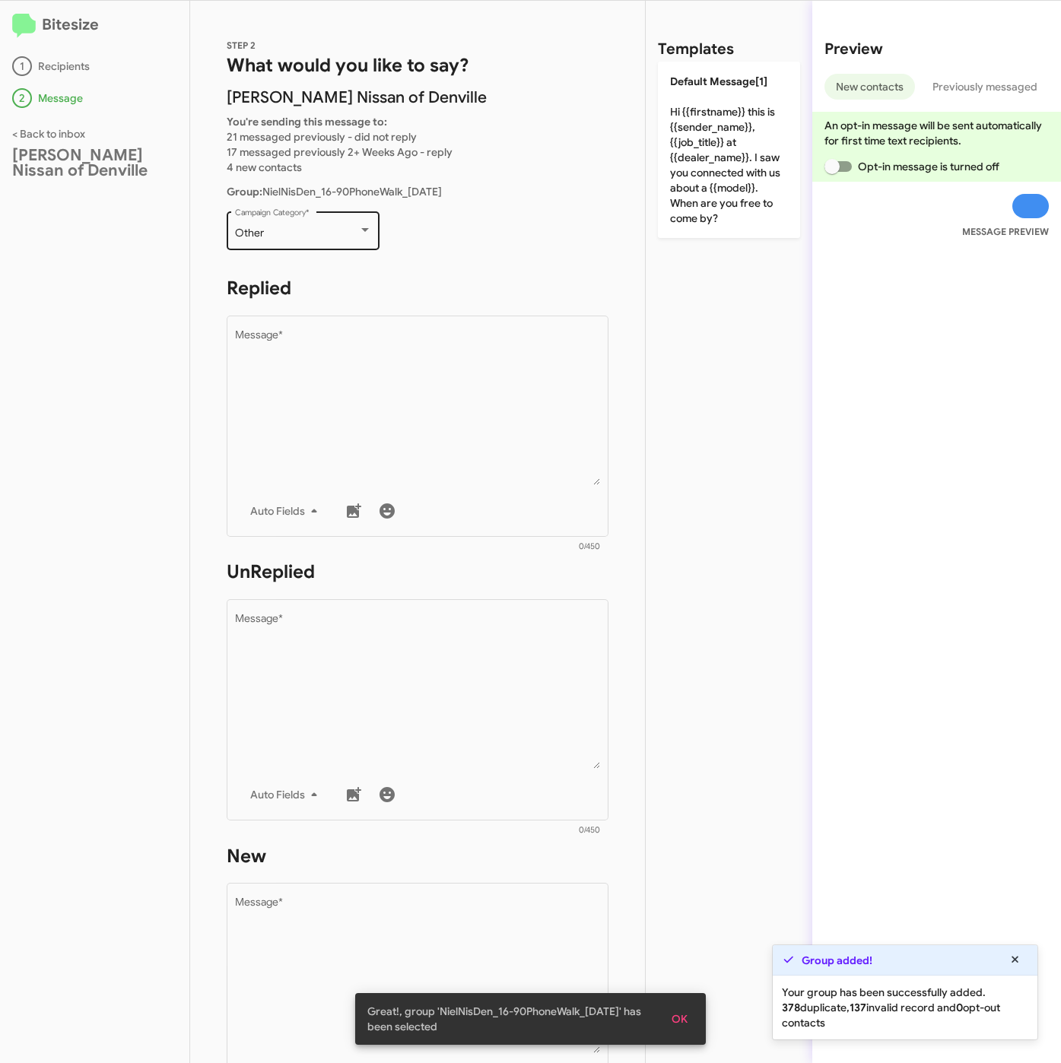
click at [306, 235] on div "Other" at bounding box center [296, 233] width 123 height 12
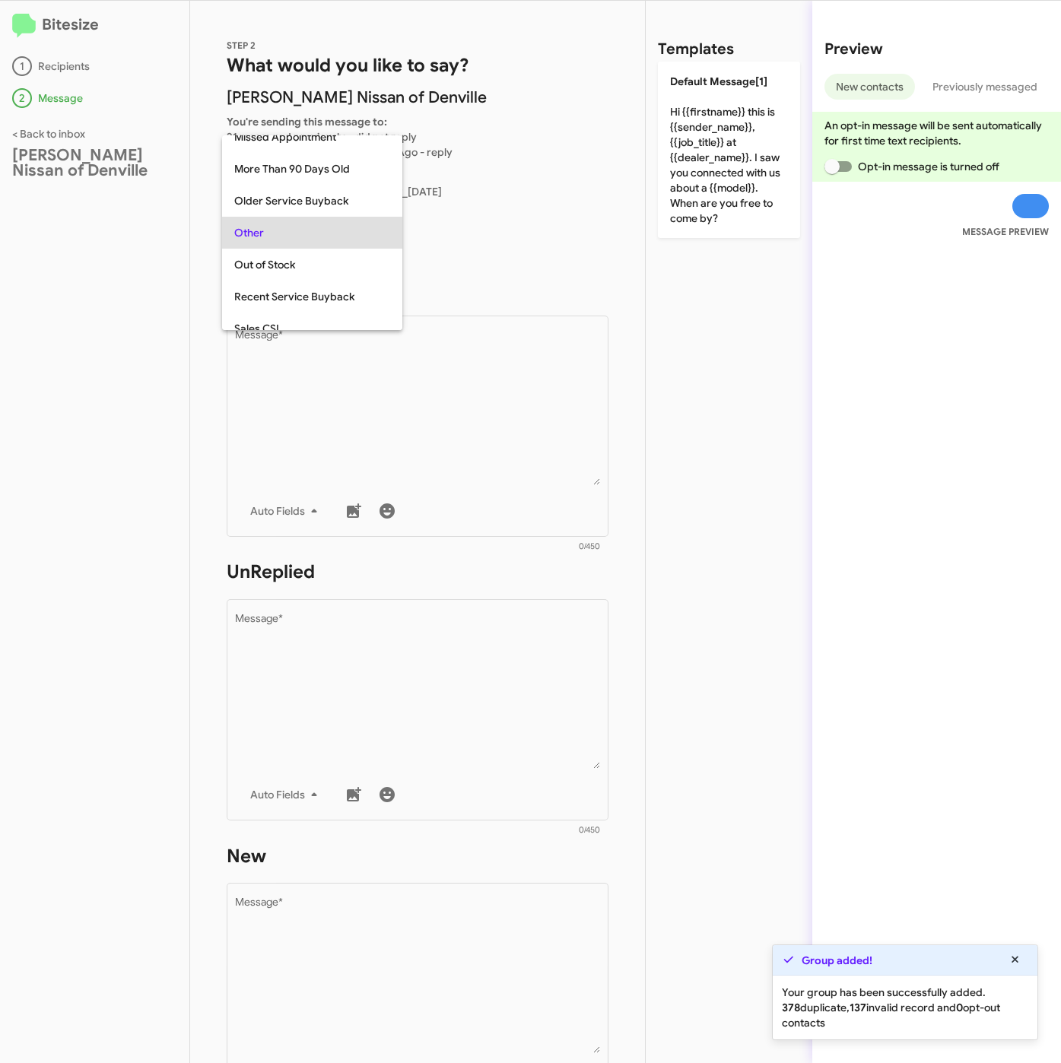
scroll to position [32, 0]
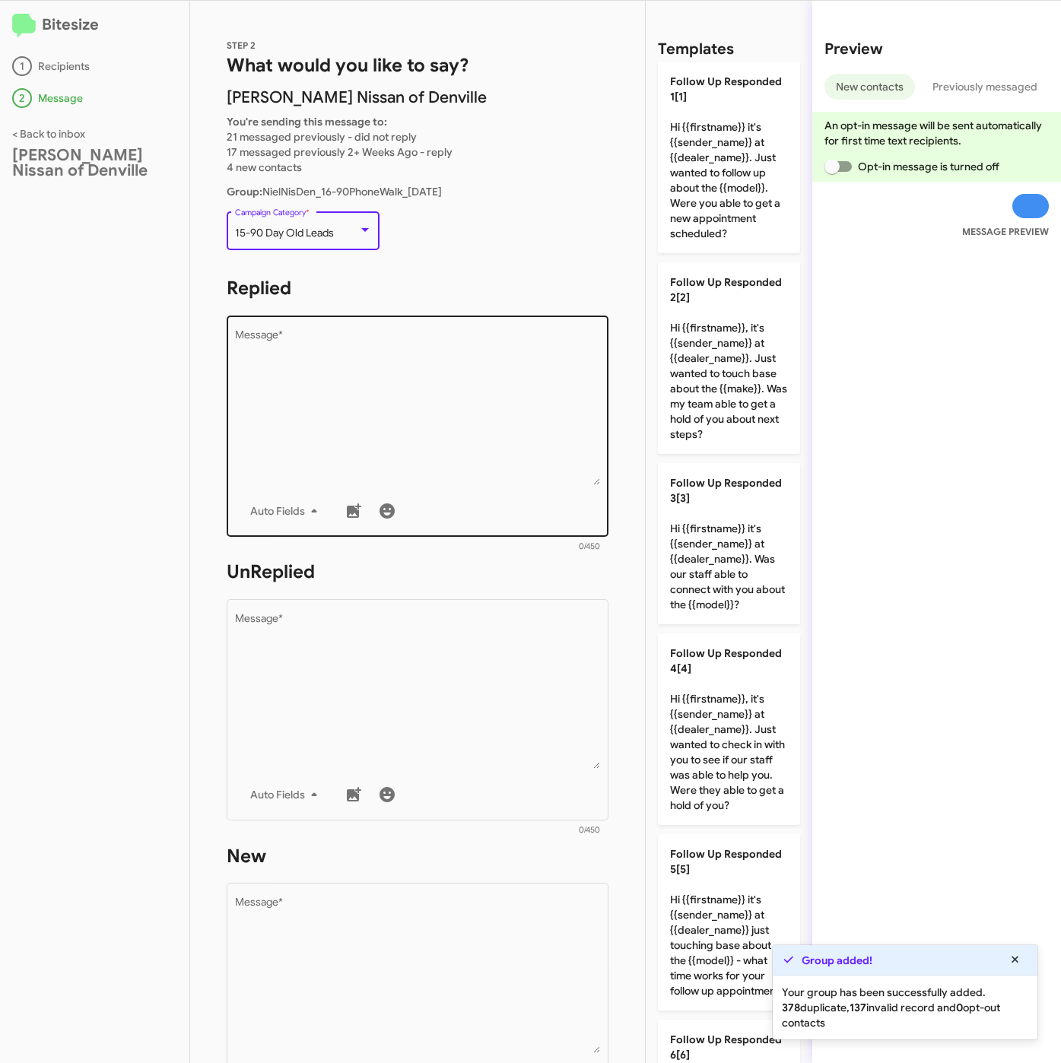
click at [338, 392] on textarea "Message *" at bounding box center [418, 407] width 366 height 155
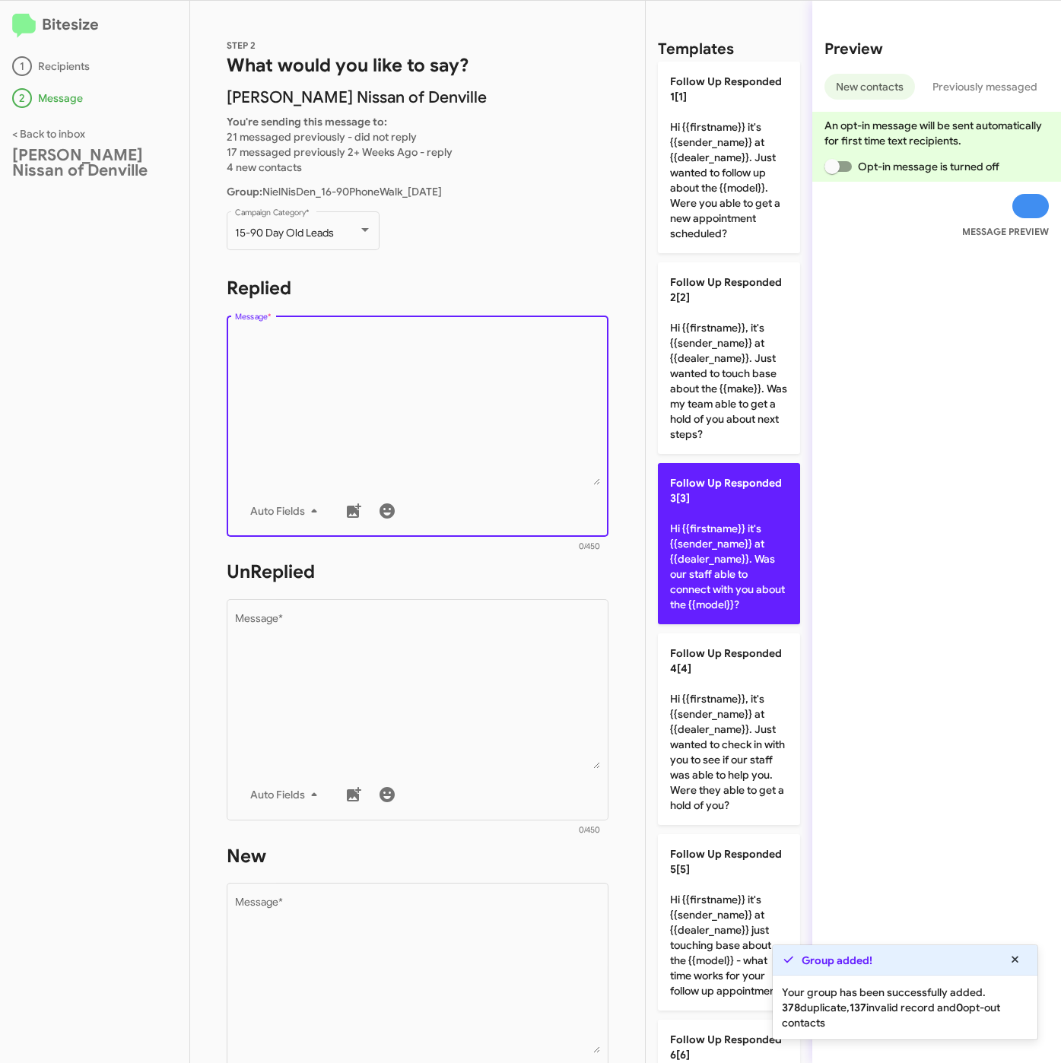
click at [730, 619] on p "Follow Up Responded 3[3] Hi {{firstname}} it's {{sender_name}} at {{dealer_name…" at bounding box center [729, 543] width 142 height 161
type textarea "Hi {{firstname}} it's {{sender_name}} at {{dealer_name}}. Was our staff able to…"
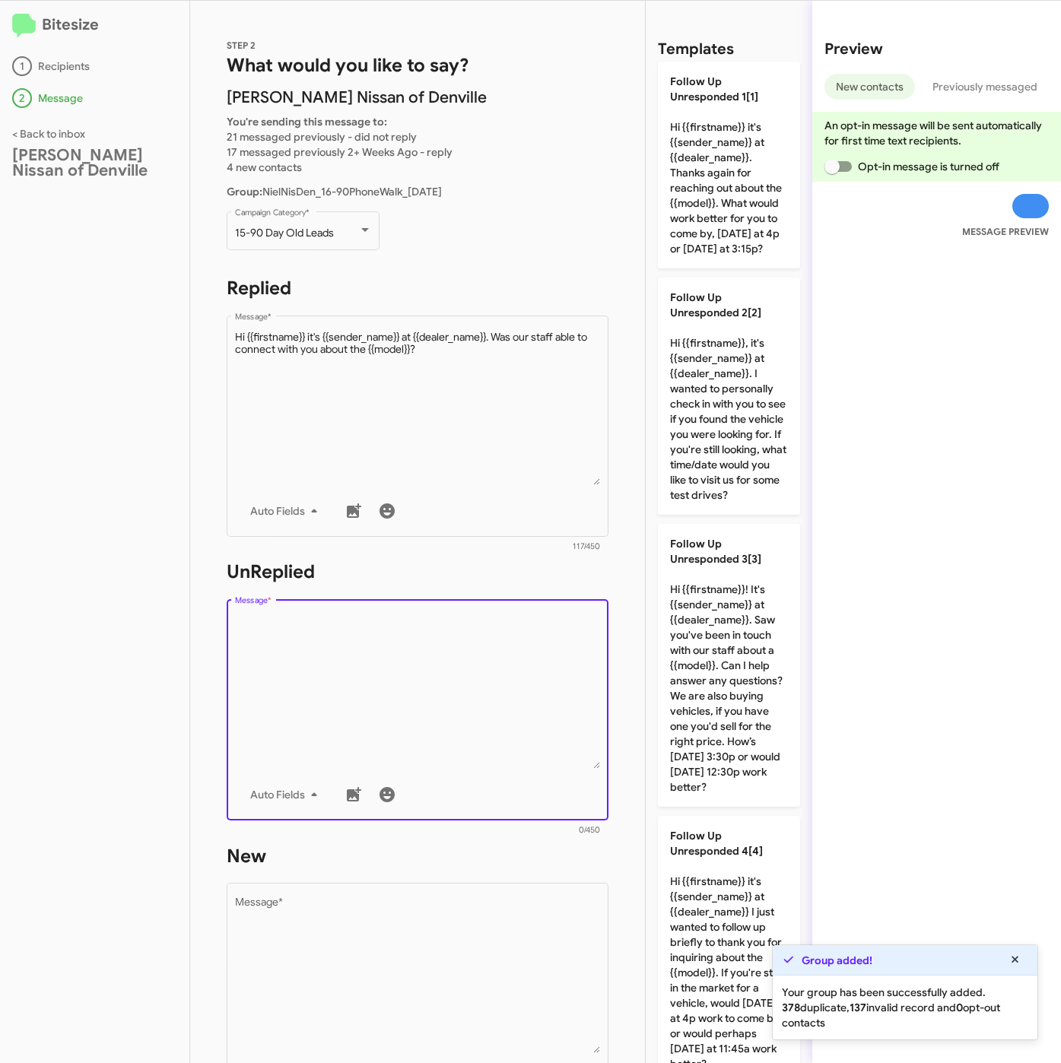
click at [454, 714] on textarea "Message *" at bounding box center [418, 691] width 366 height 155
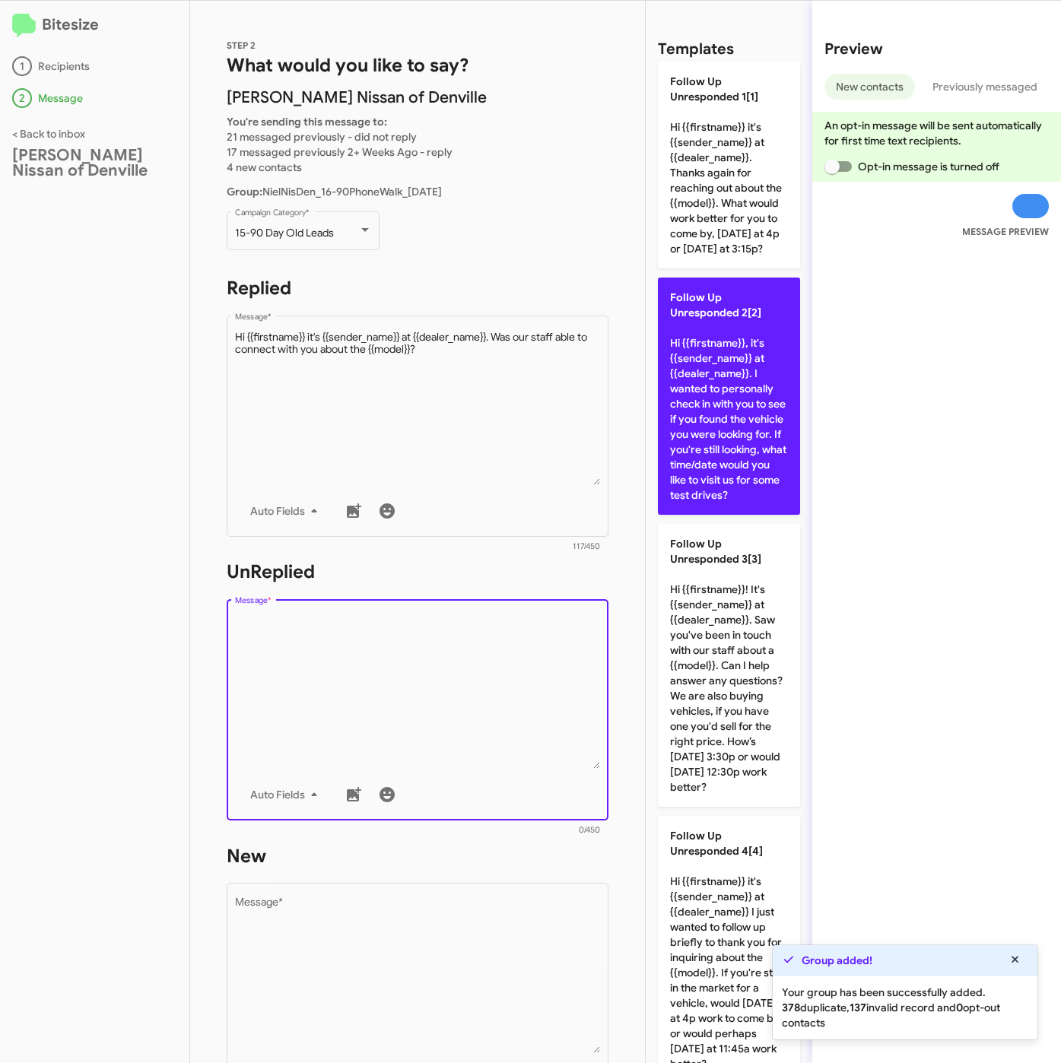
drag, startPoint x: 703, startPoint y: 406, endPoint x: 707, endPoint y: 463, distance: 57.2
click at [705, 406] on p "Follow Up Unresponded 2[2] Hi {{firstname}}, it's {{sender_name}} at {{dealer_n…" at bounding box center [729, 396] width 142 height 237
type textarea "Hi {{firstname}}, it's {{sender_name}} at {{dealer_name}}. I wanted to personal…"
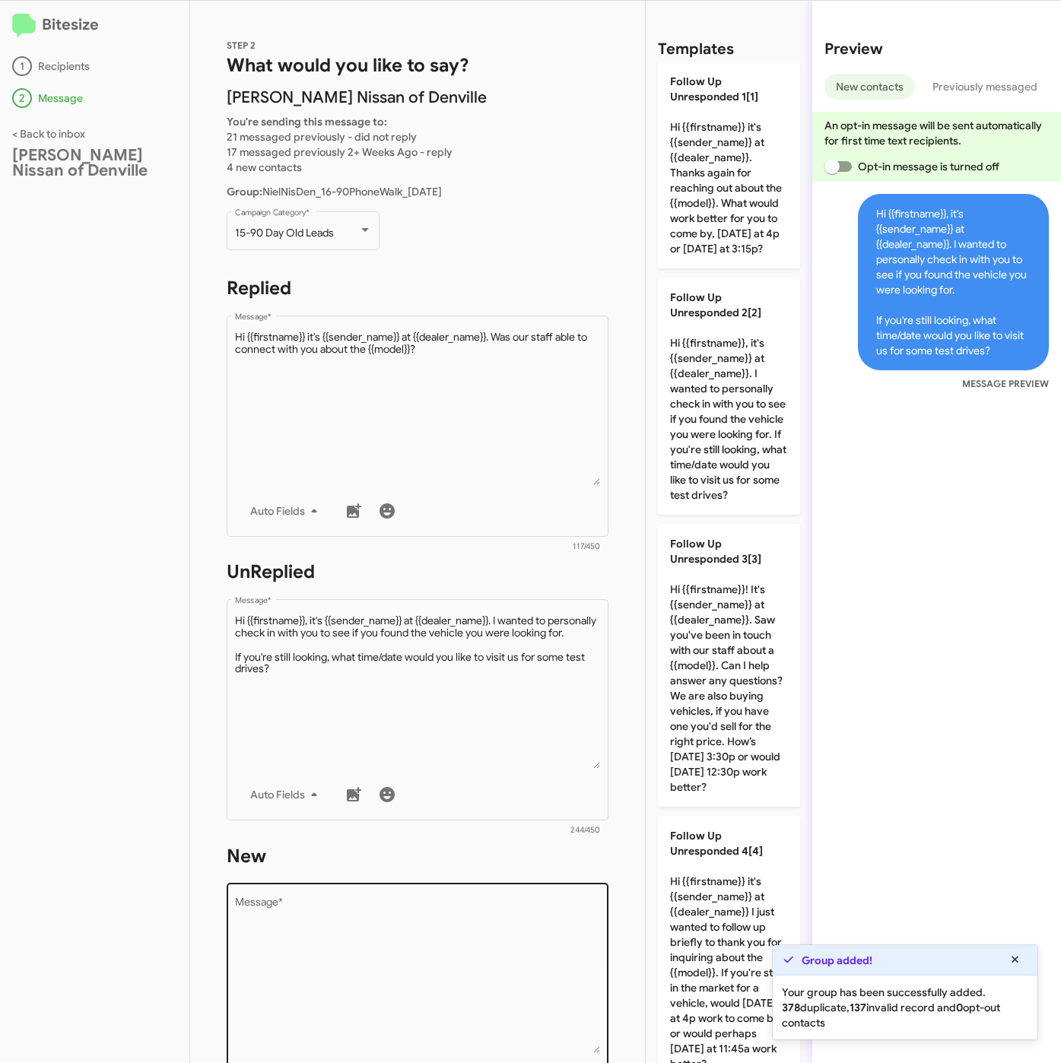
click at [496, 951] on textarea "Message *" at bounding box center [418, 975] width 366 height 155
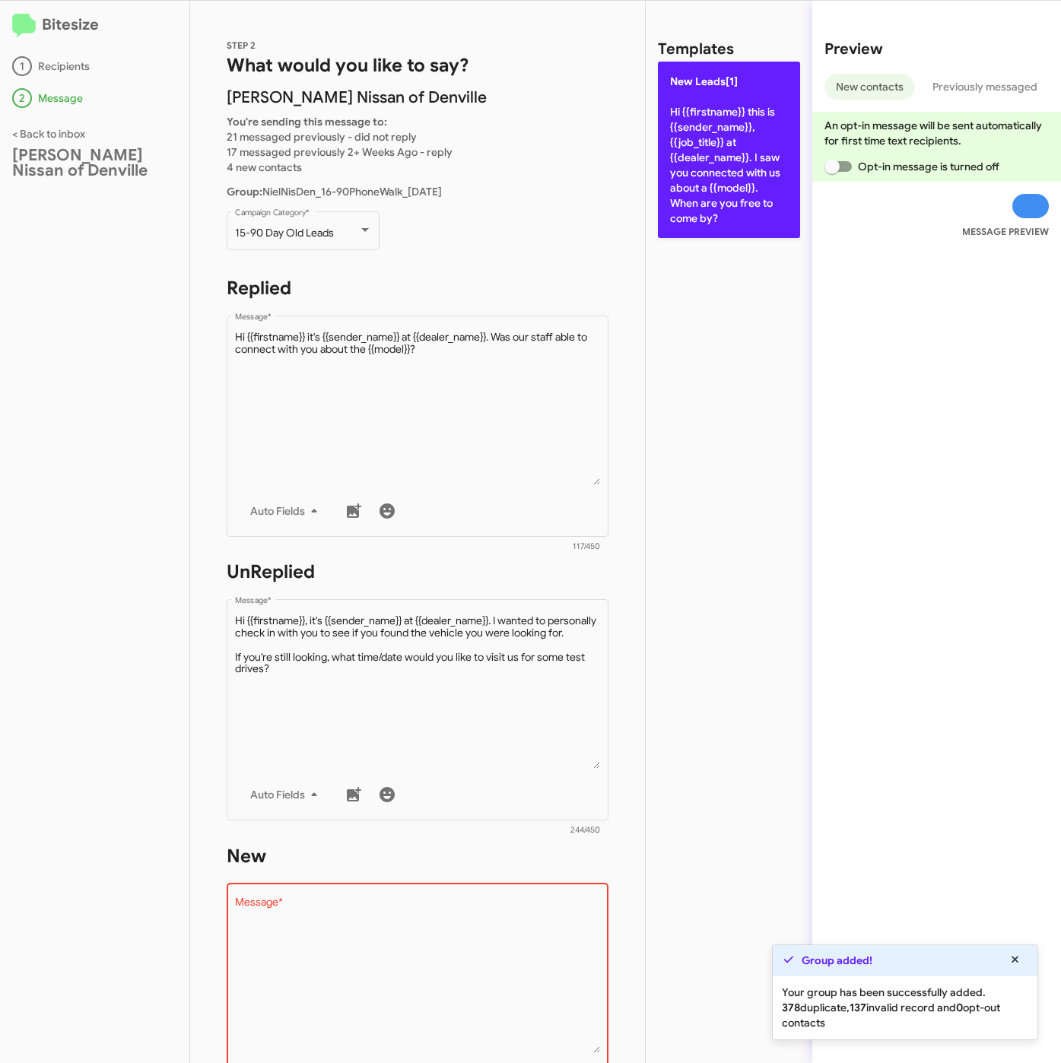
drag, startPoint x: 788, startPoint y: 130, endPoint x: 744, endPoint y: 163, distance: 54.3
click at [789, 130] on p "New Leads[1] Hi {{firstname}} this is {{sender_name}}, {{job_title}} at {{deale…" at bounding box center [729, 150] width 142 height 176
type textarea "Hi {{firstname}} this is {{sender_name}}, {{job_title}} at {{dealer_name}}. I s…"
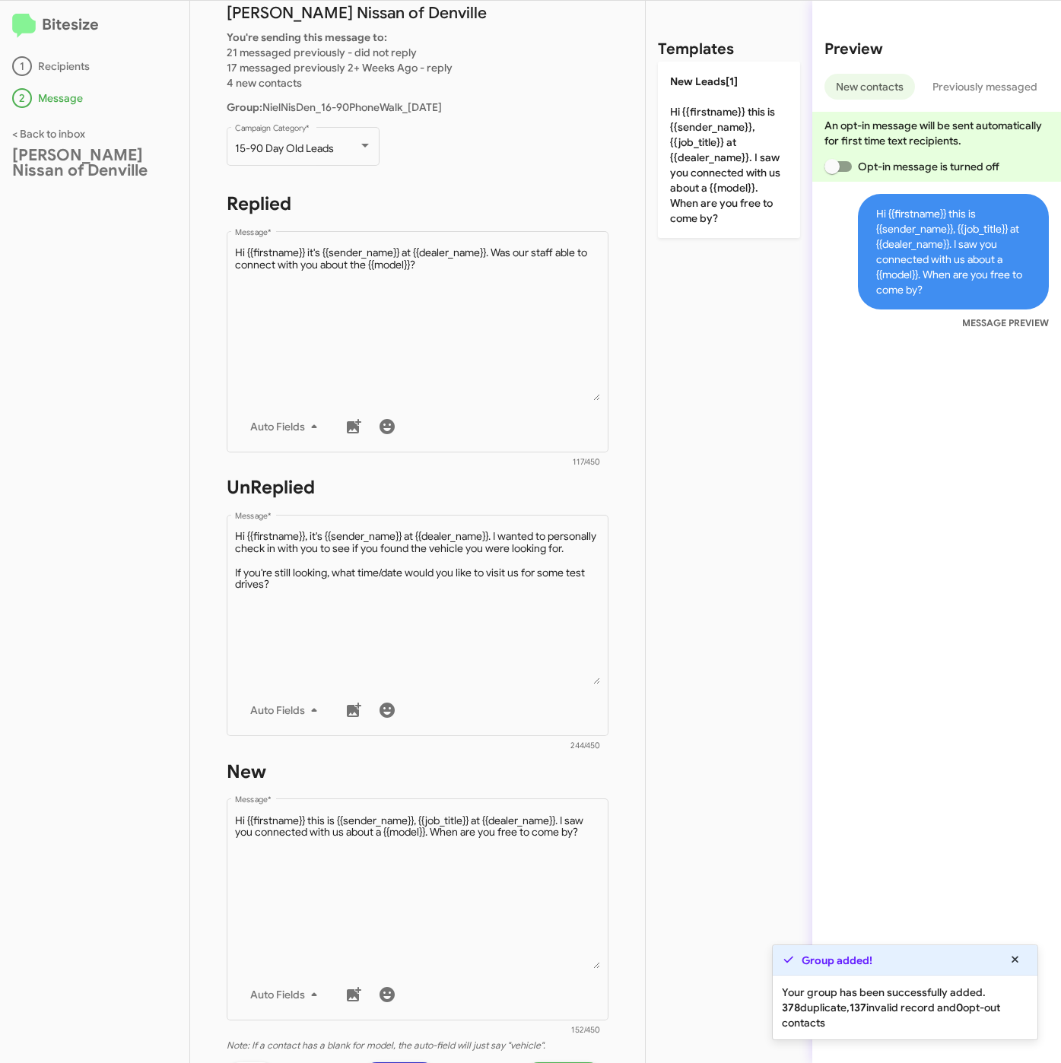
scroll to position [327, 0]
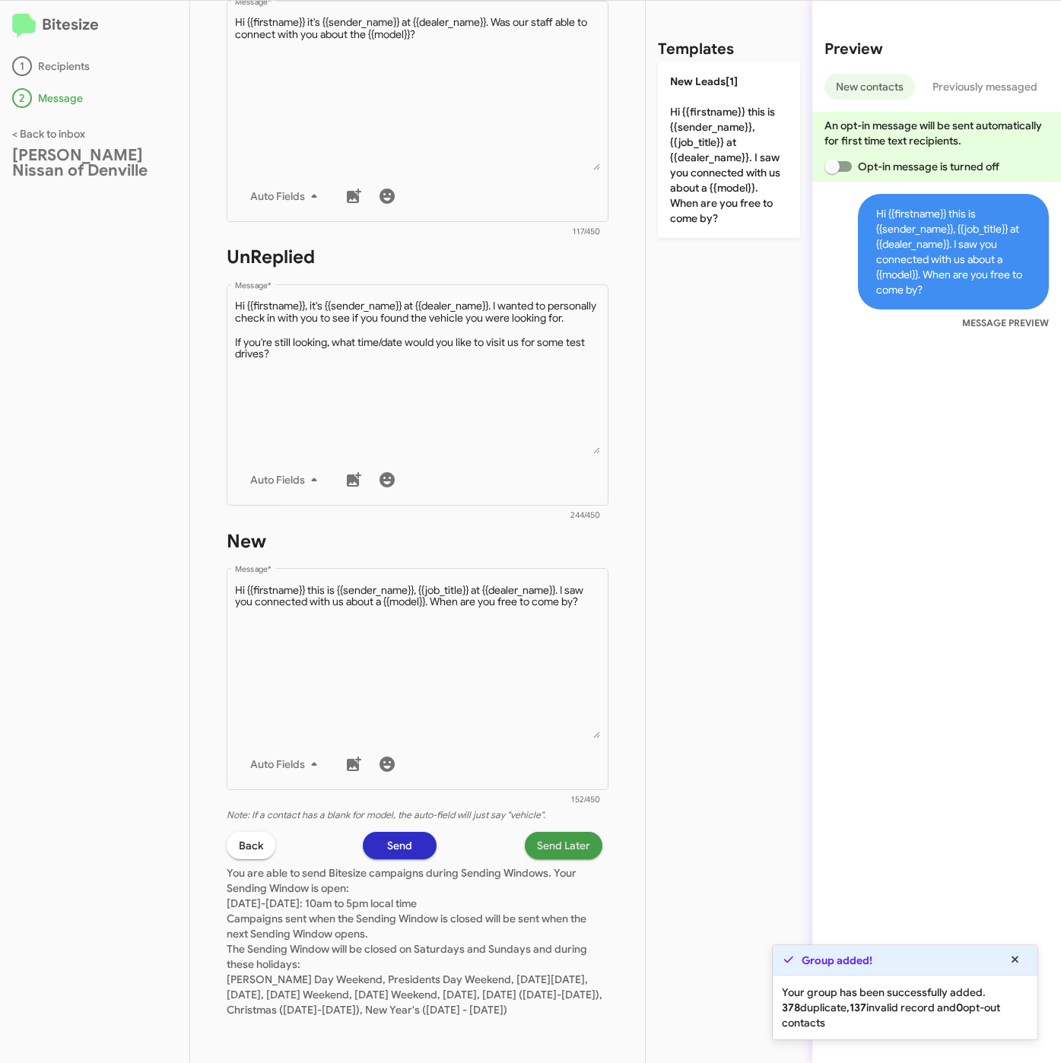
click at [561, 832] on span "Send Later" at bounding box center [563, 845] width 53 height 27
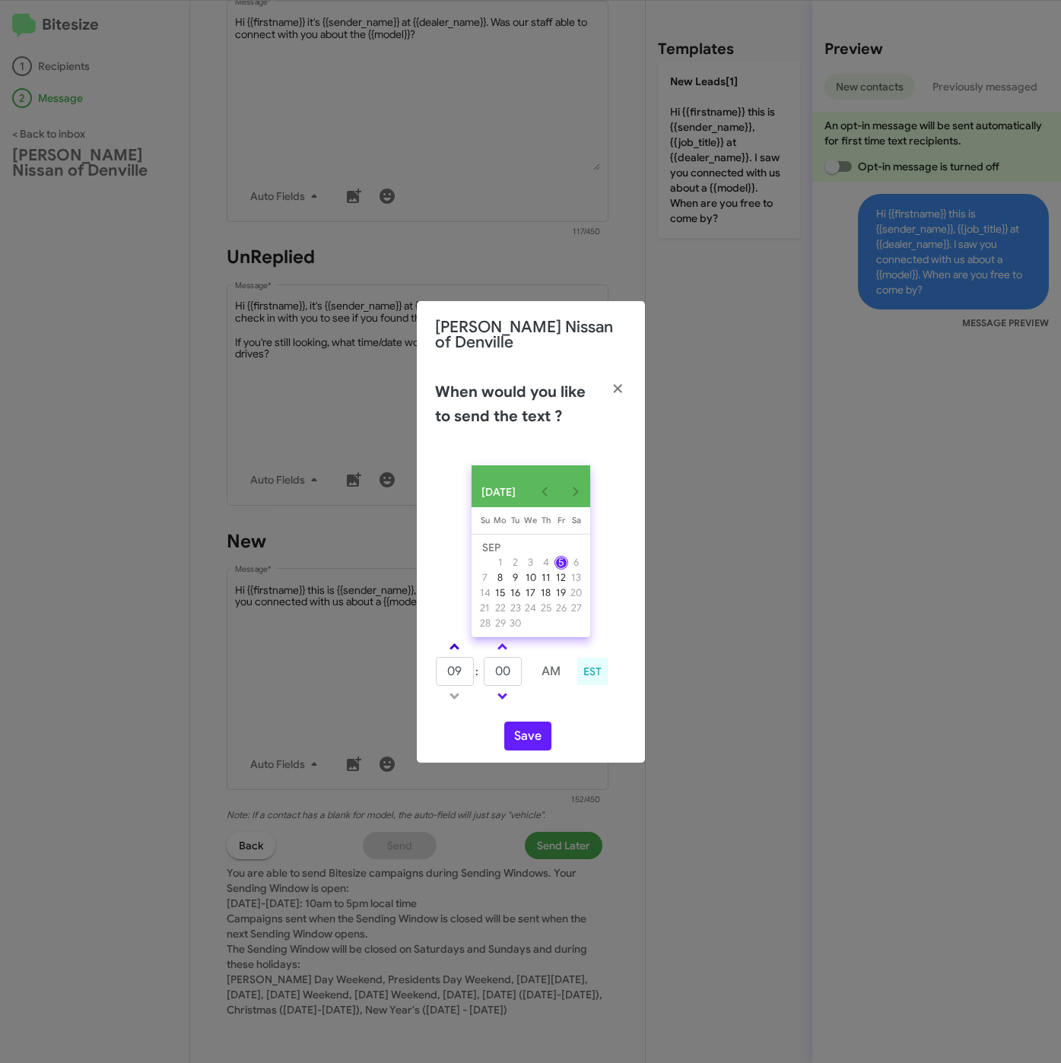
click at [457, 646] on link at bounding box center [454, 646] width 27 height 17
type input "10"
drag, startPoint x: 518, startPoint y: 675, endPoint x: 465, endPoint y: 669, distance: 52.8
click at [465, 669] on tr "10 : 00 AM" at bounding box center [503, 671] width 136 height 30
type input "32"
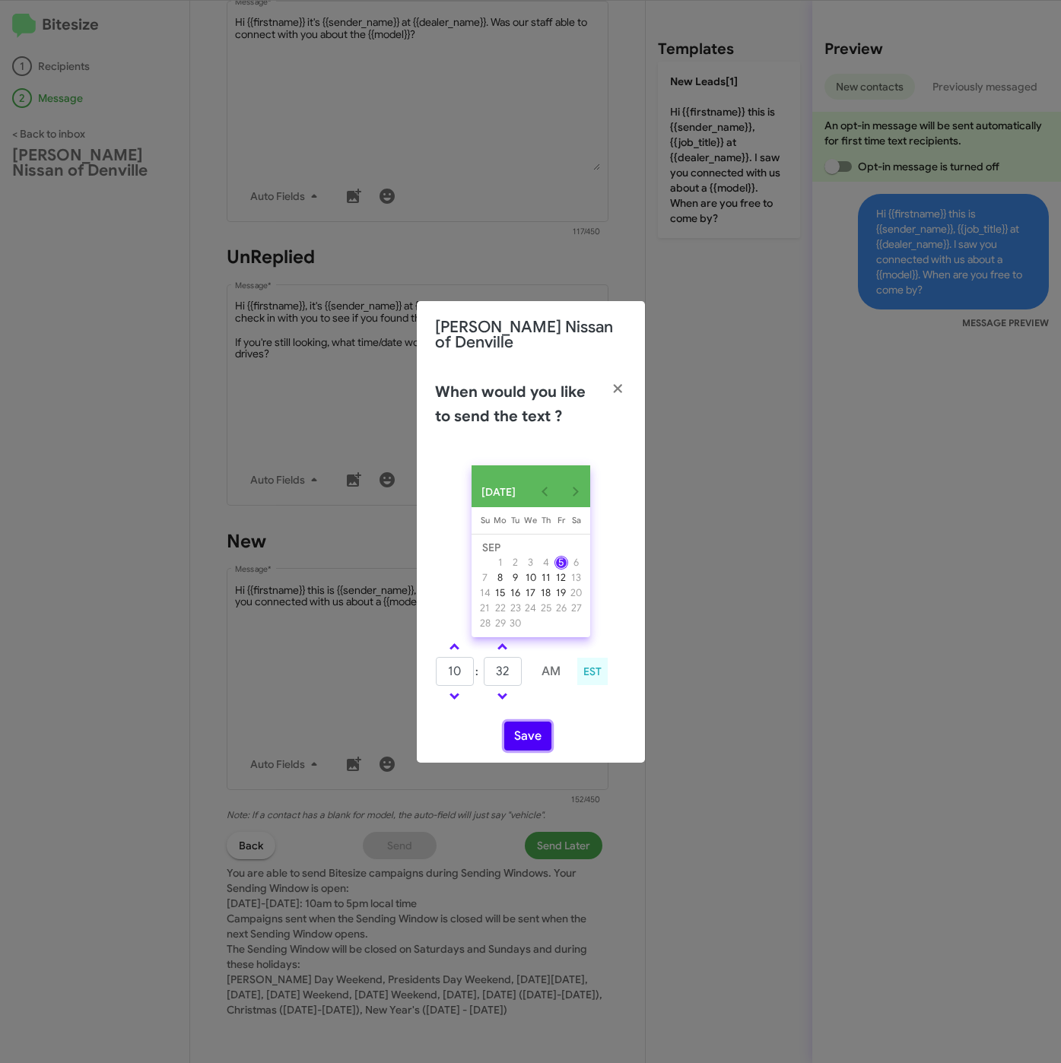
drag, startPoint x: 522, startPoint y: 731, endPoint x: 566, endPoint y: 748, distance: 46.7
click at [522, 732] on button "Save" at bounding box center [527, 736] width 47 height 29
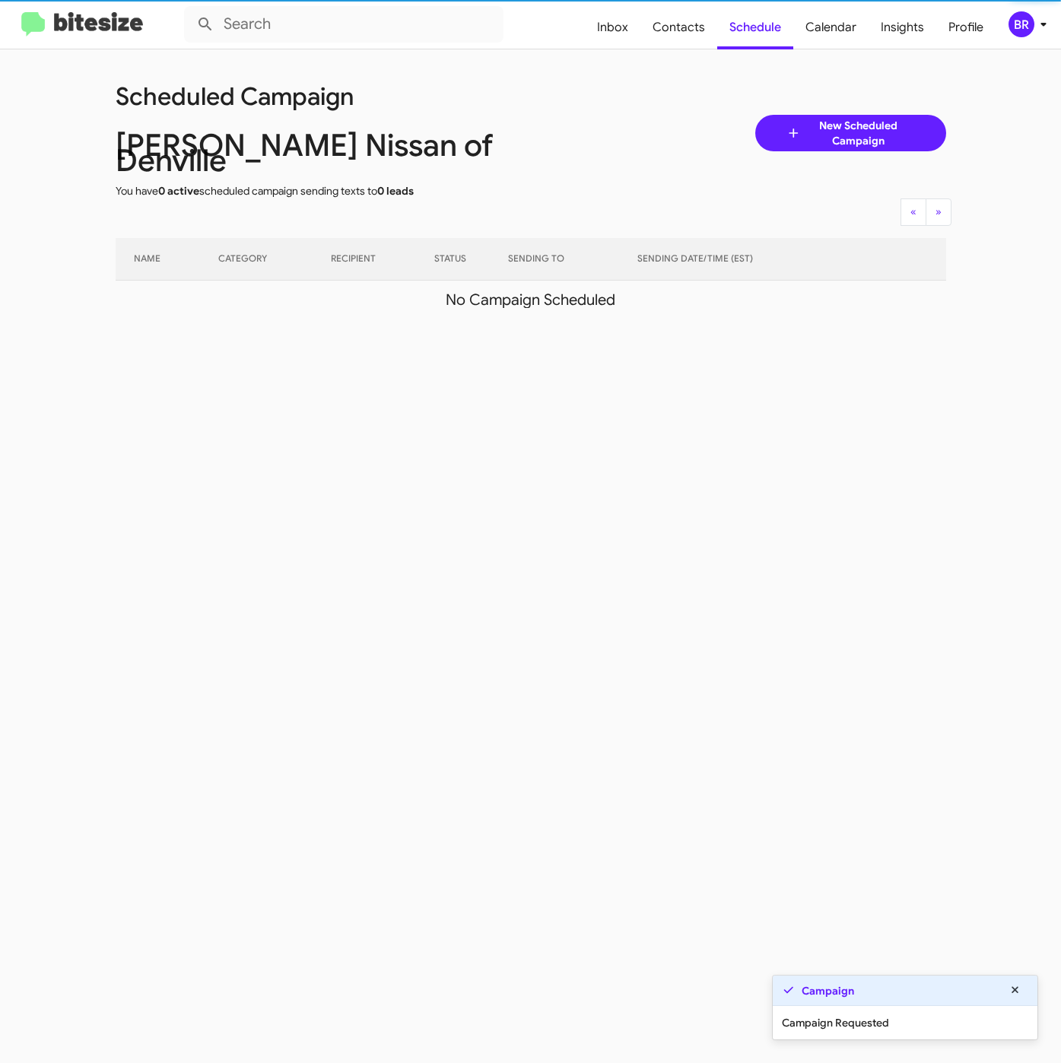
click at [1031, 23] on div "BR" at bounding box center [1021, 24] width 26 height 26
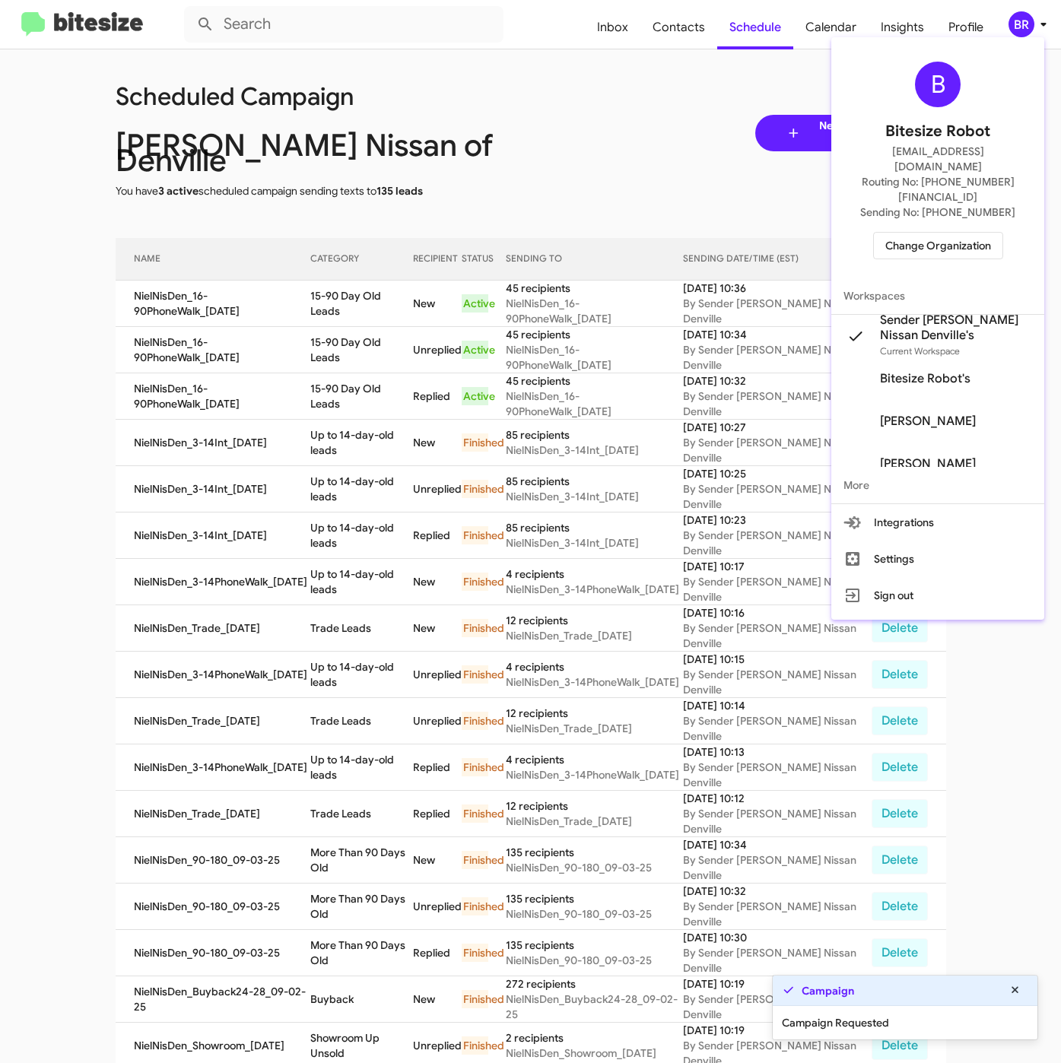
click at [341, 306] on div at bounding box center [530, 531] width 1061 height 1063
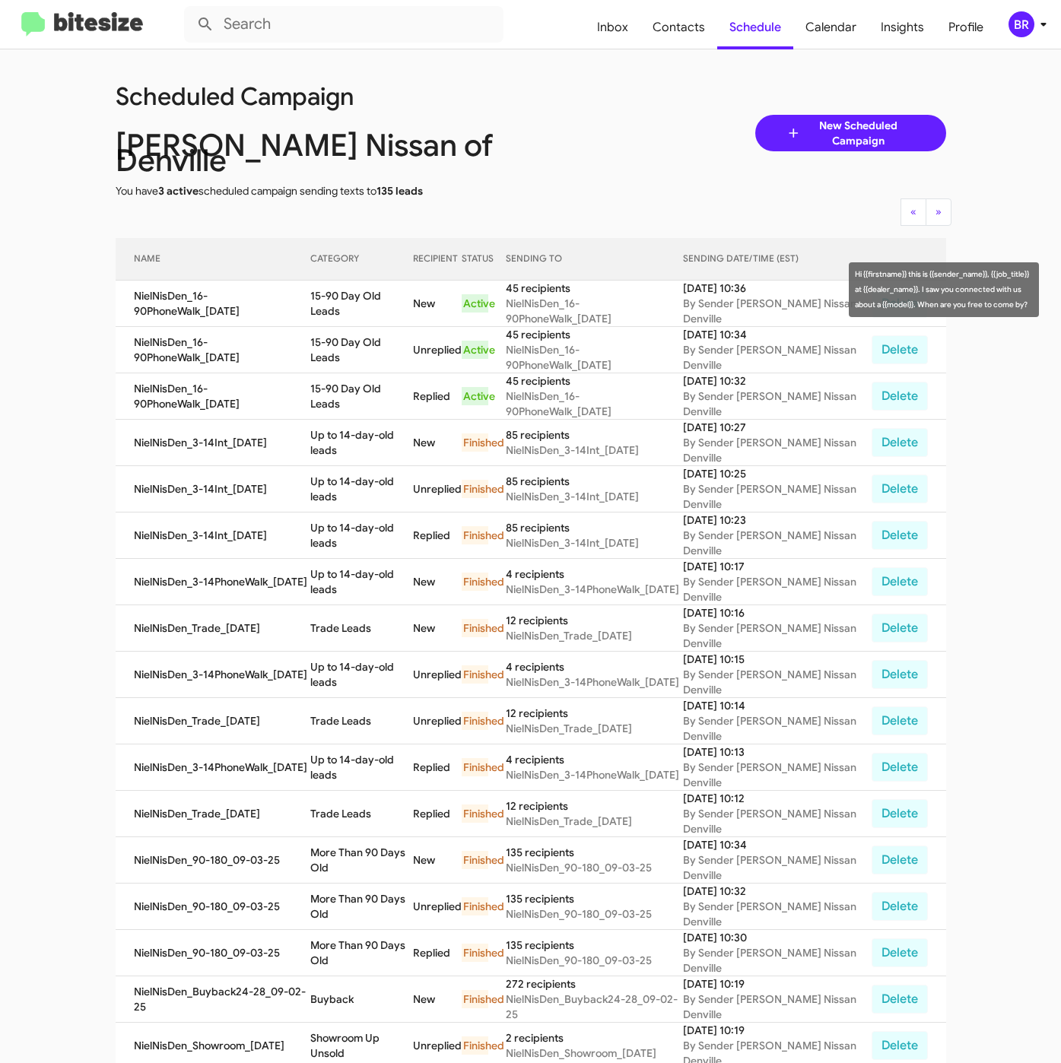
drag, startPoint x: 315, startPoint y: 288, endPoint x: 415, endPoint y: 297, distance: 100.8
click at [413, 297] on td "15-90 Day Old Leads" at bounding box center [361, 304] width 103 height 46
copy td "15-90 Day Old Leads"
click at [691, 26] on span "Contacts" at bounding box center [678, 27] width 77 height 44
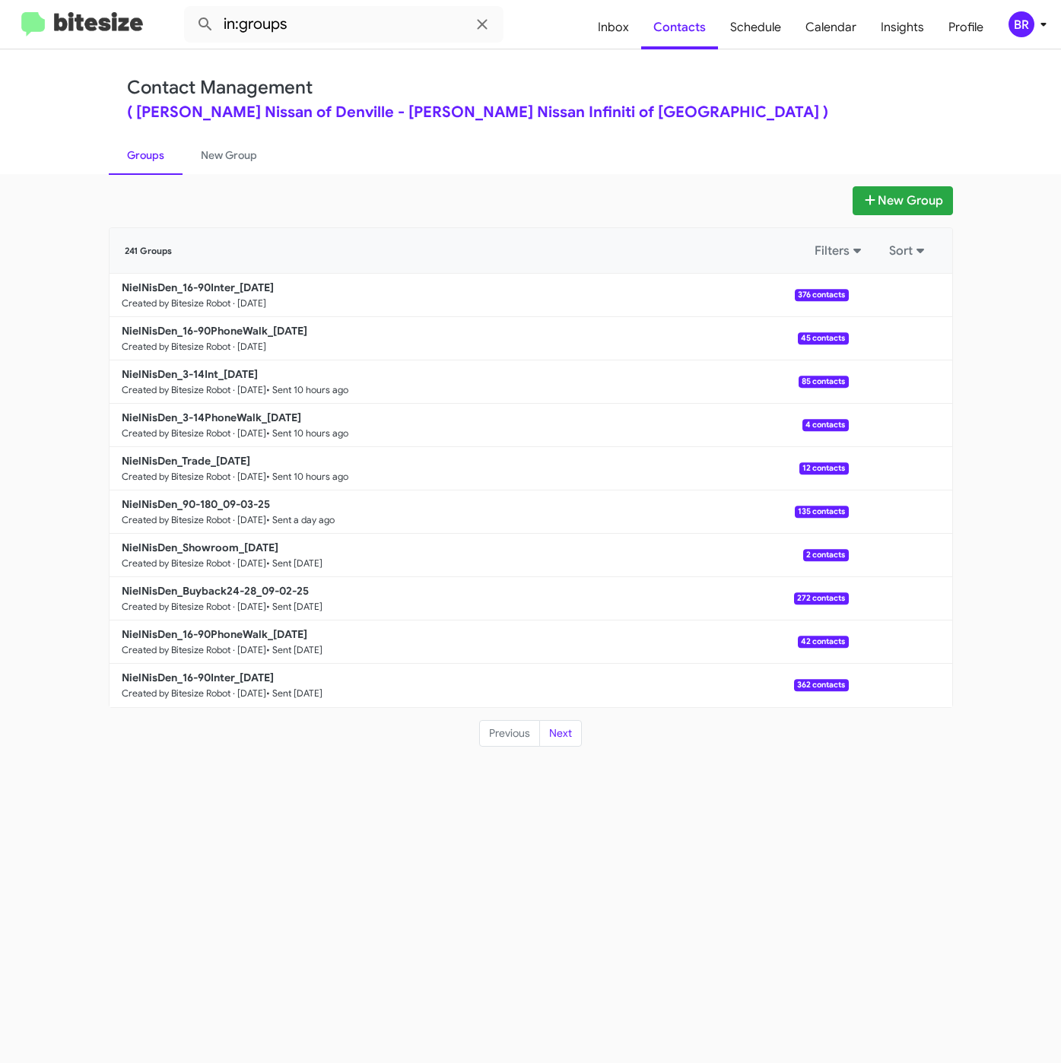
drag, startPoint x: 671, startPoint y: 123, endPoint x: 652, endPoint y: 154, distance: 35.9
click at [673, 123] on div "Contact Management ( Nielsen Nissan of Denville - Nielsen Nissan Infiniti of De…" at bounding box center [530, 111] width 867 height 125
click at [347, 17] on input "in:groups" at bounding box center [343, 24] width 319 height 36
type input "in:groups 16-9"
click at [190, 9] on button at bounding box center [205, 24] width 30 height 30
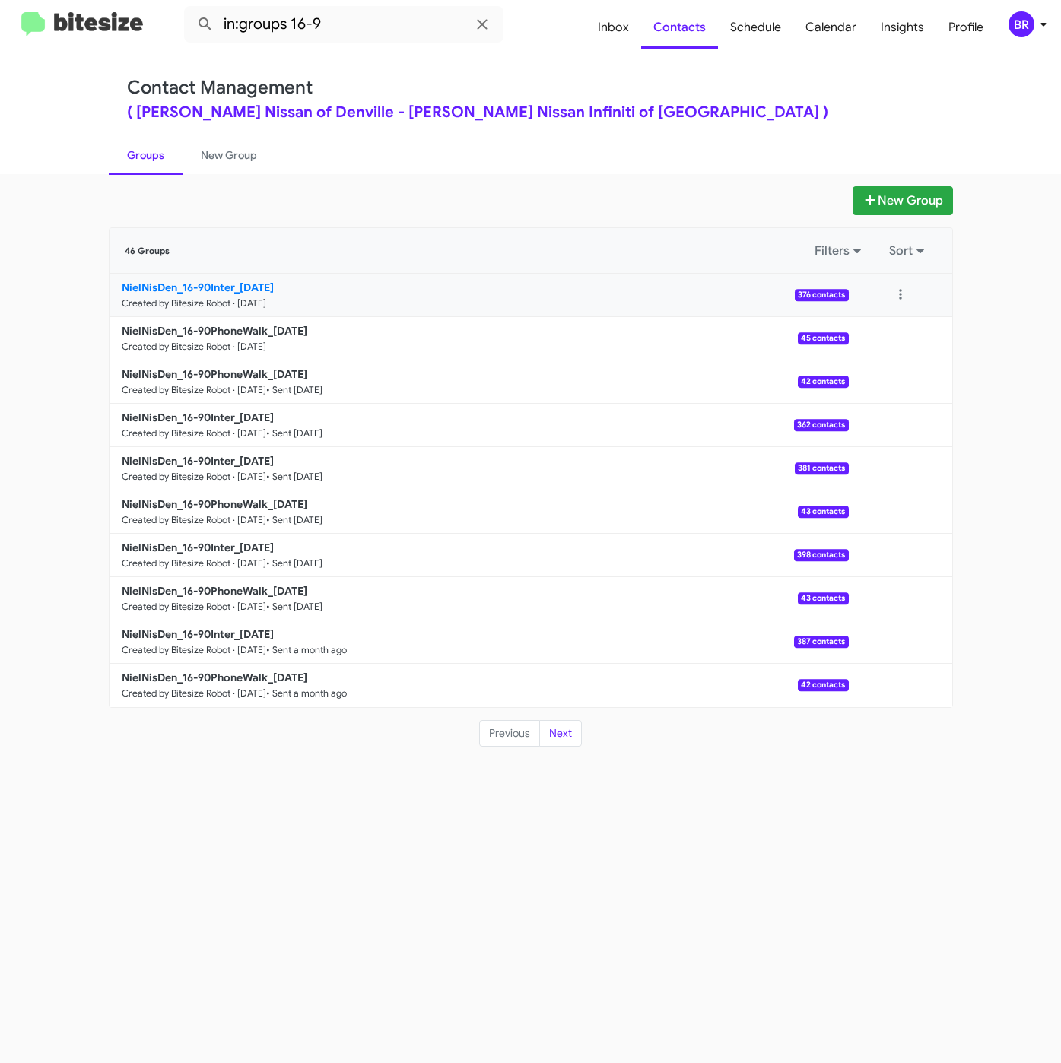
click at [238, 284] on b "NielNisDen_16-90Inter_09-05-25" at bounding box center [198, 288] width 152 height 14
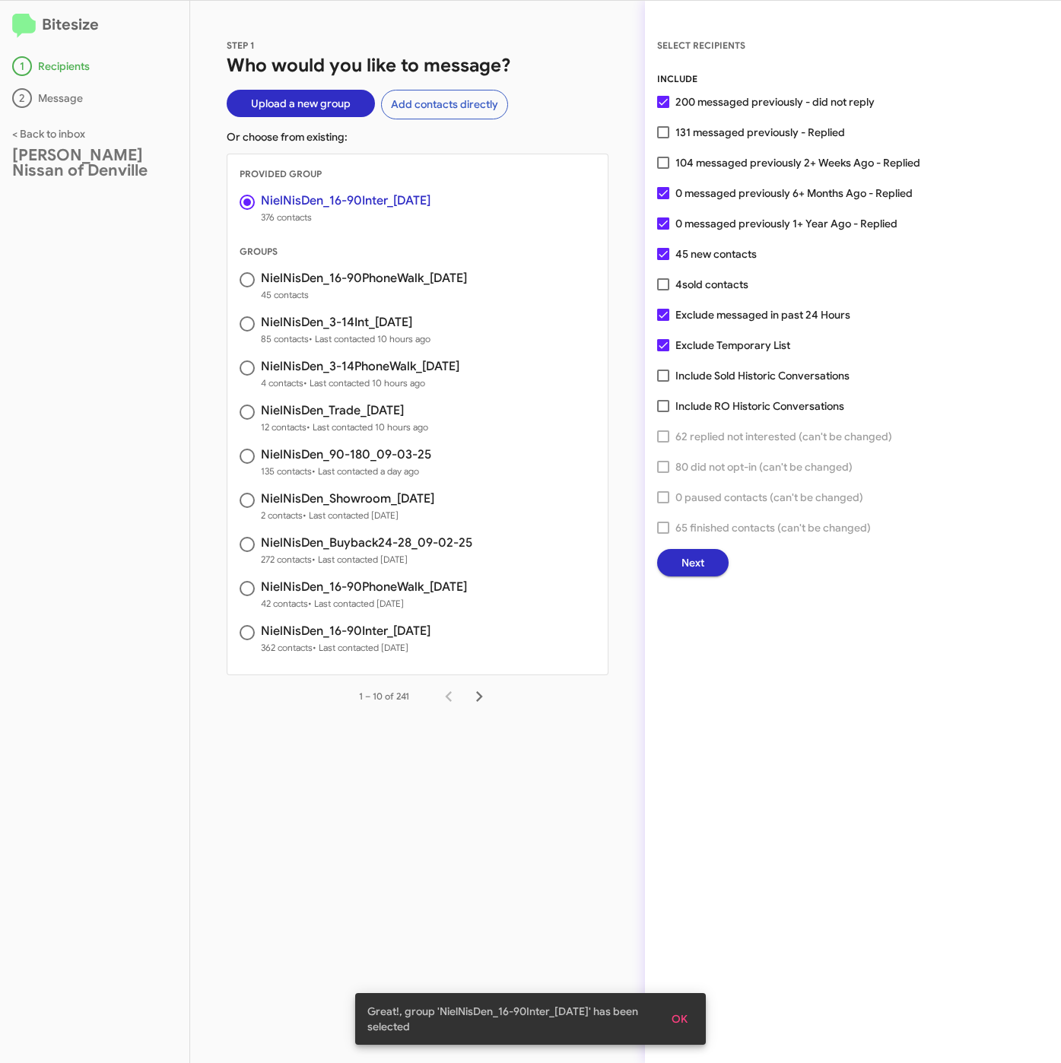
click at [719, 160] on span "104 messaged previously 2+ Weeks Ago - Replied" at bounding box center [797, 163] width 245 height 18
click at [663, 169] on input "104 messaged previously 2+ Weeks Ago - Replied" at bounding box center [662, 169] width 1 height 1
checkbox input "true"
click at [687, 560] on span "Next" at bounding box center [692, 562] width 23 height 27
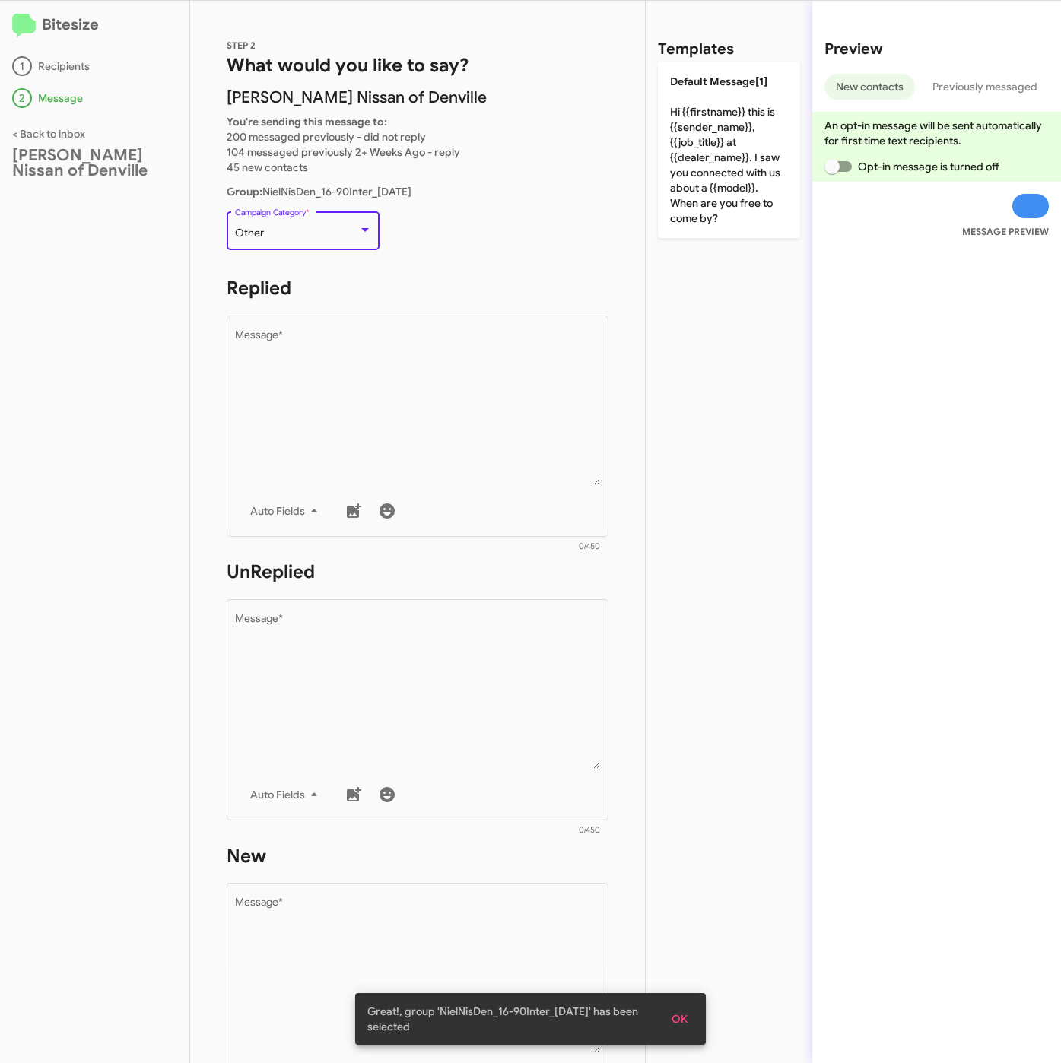
click at [329, 236] on div "Other" at bounding box center [296, 233] width 123 height 12
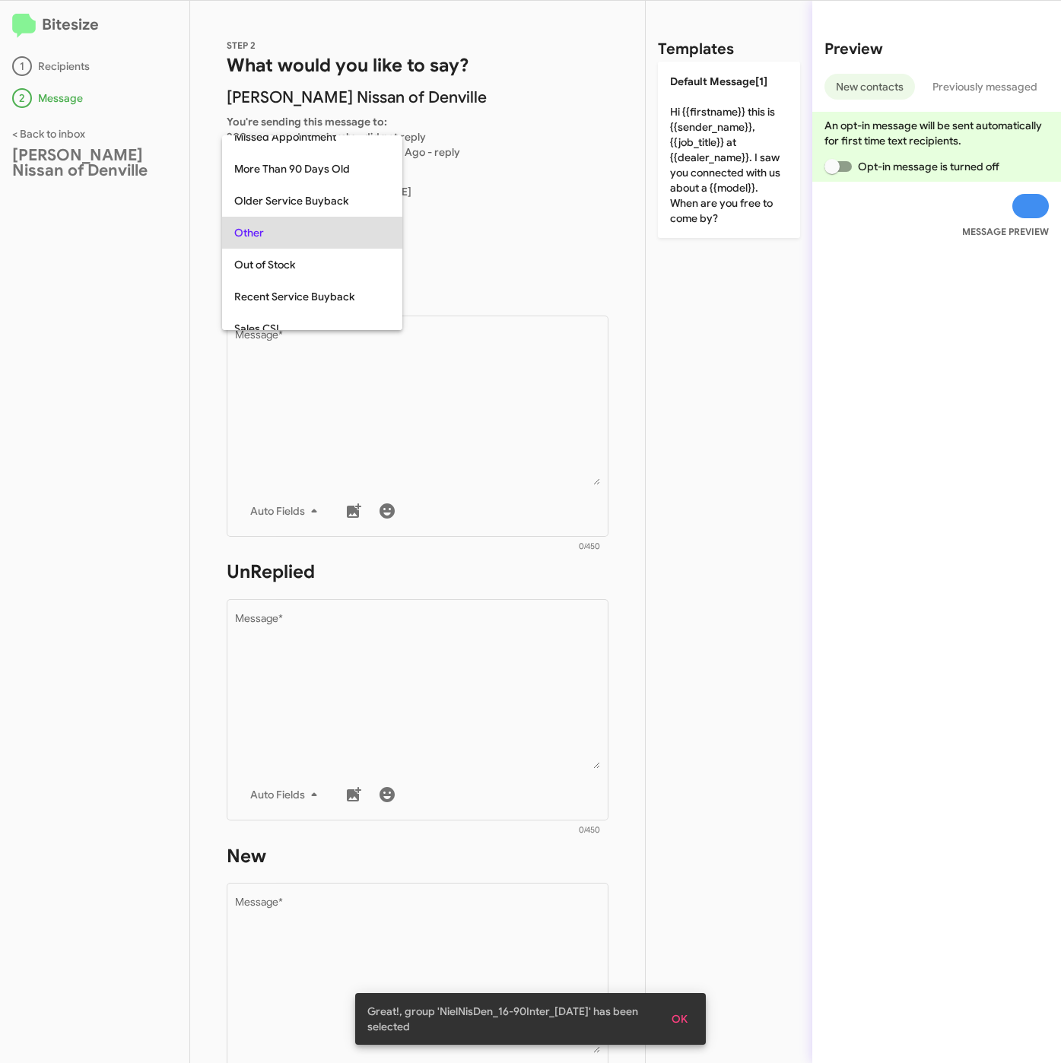
scroll to position [32, 0]
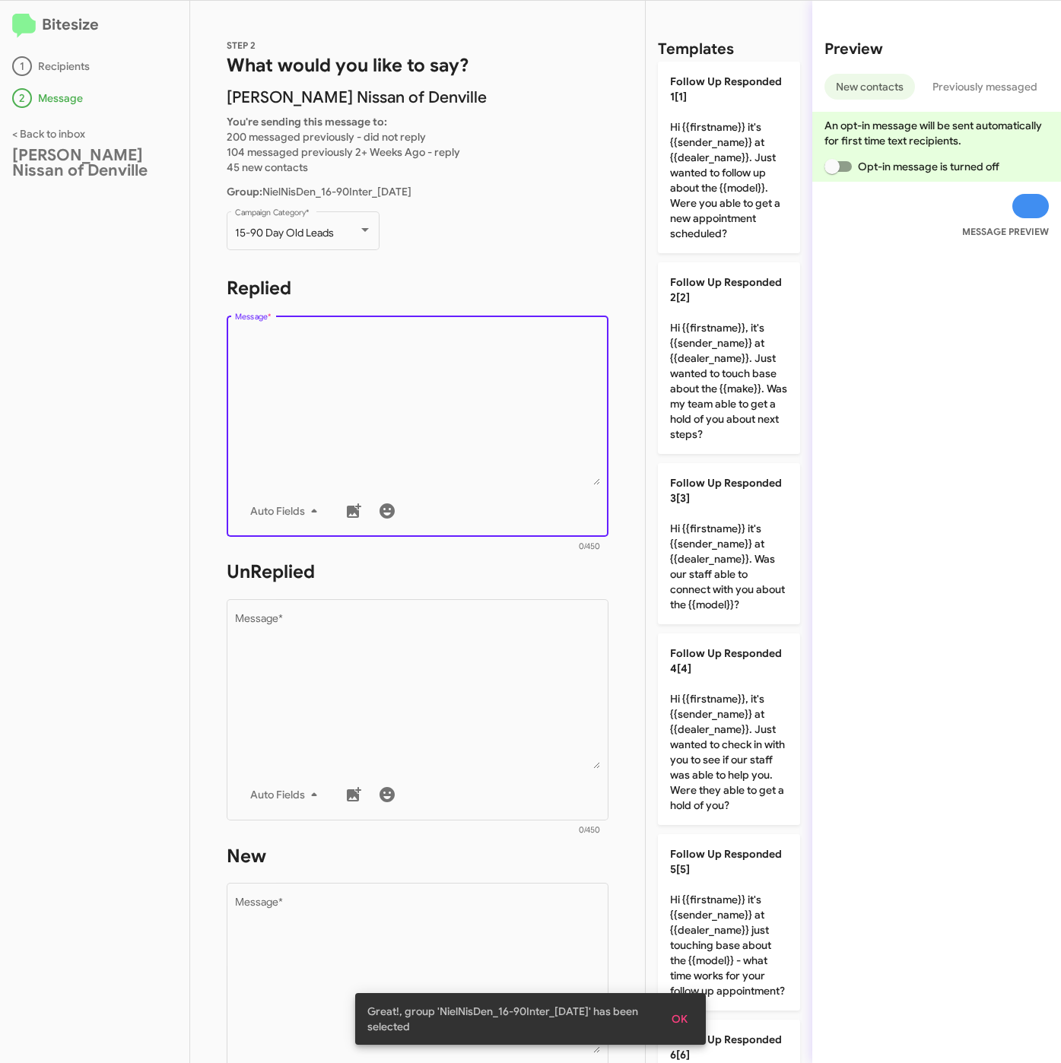
click at [370, 423] on textarea "Message *" at bounding box center [418, 407] width 366 height 155
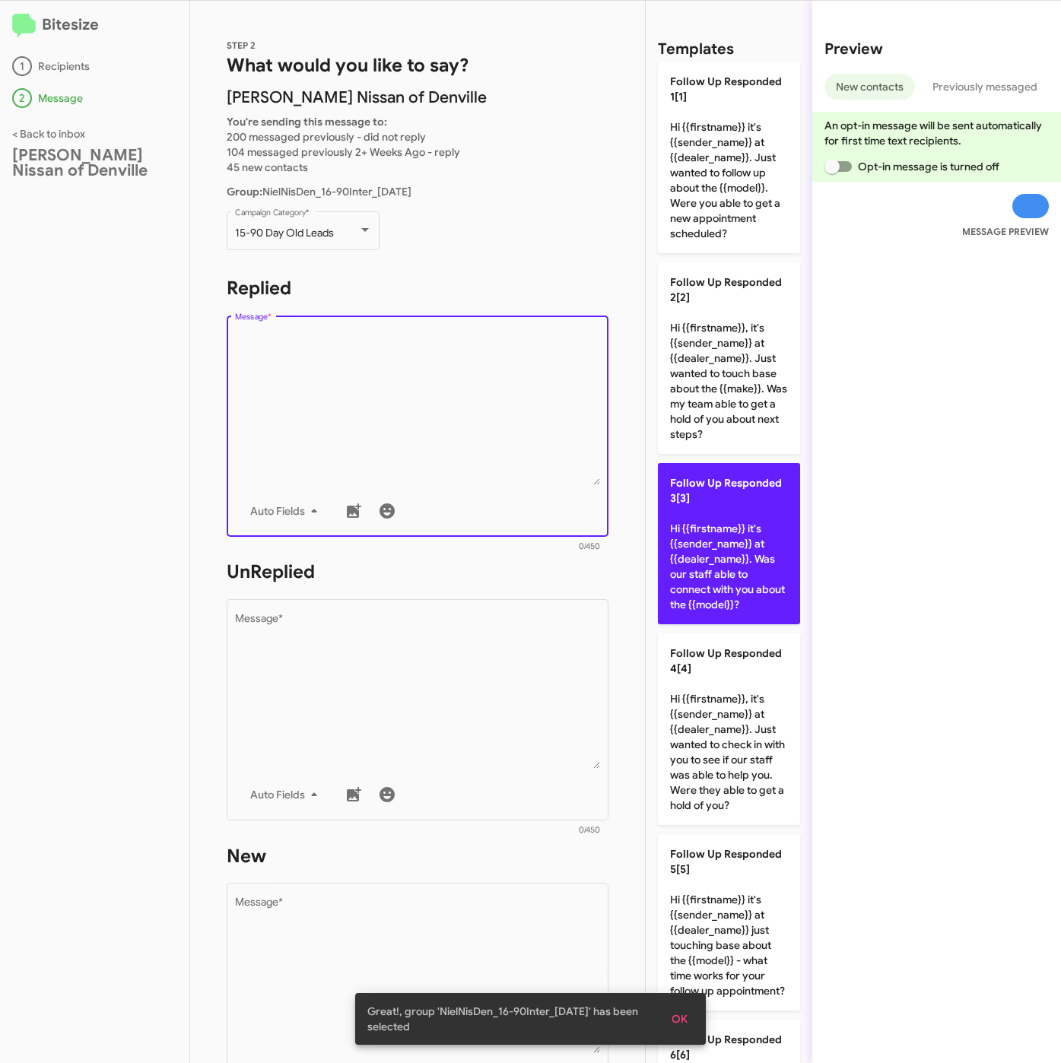
click at [685, 563] on p "Follow Up Responded 3[3] Hi {{firstname}} it's {{sender_name}} at {{dealer_name…" at bounding box center [729, 543] width 142 height 161
type textarea "Hi {{firstname}} it's {{sender_name}} at {{dealer_name}}. Was our staff able to…"
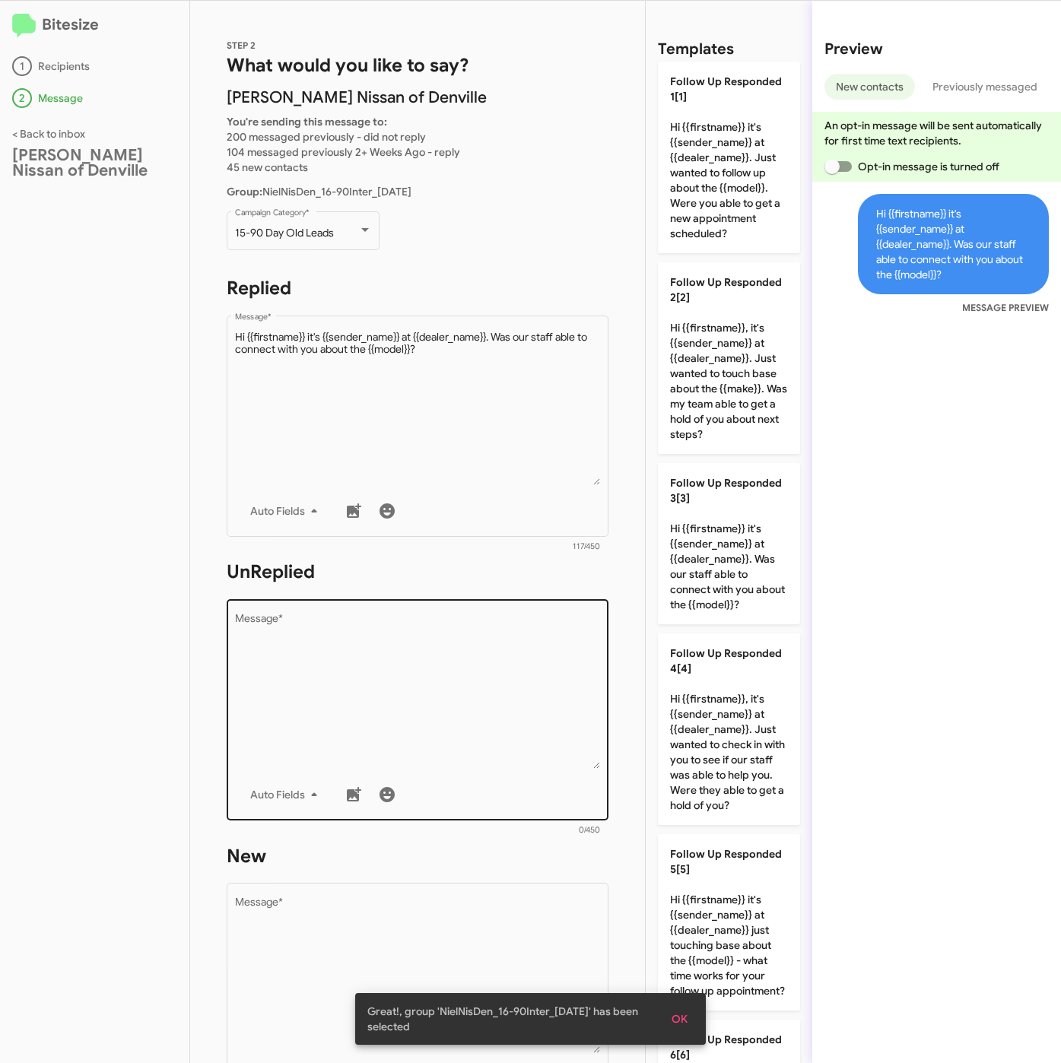
click at [480, 678] on textarea "Message *" at bounding box center [418, 691] width 366 height 155
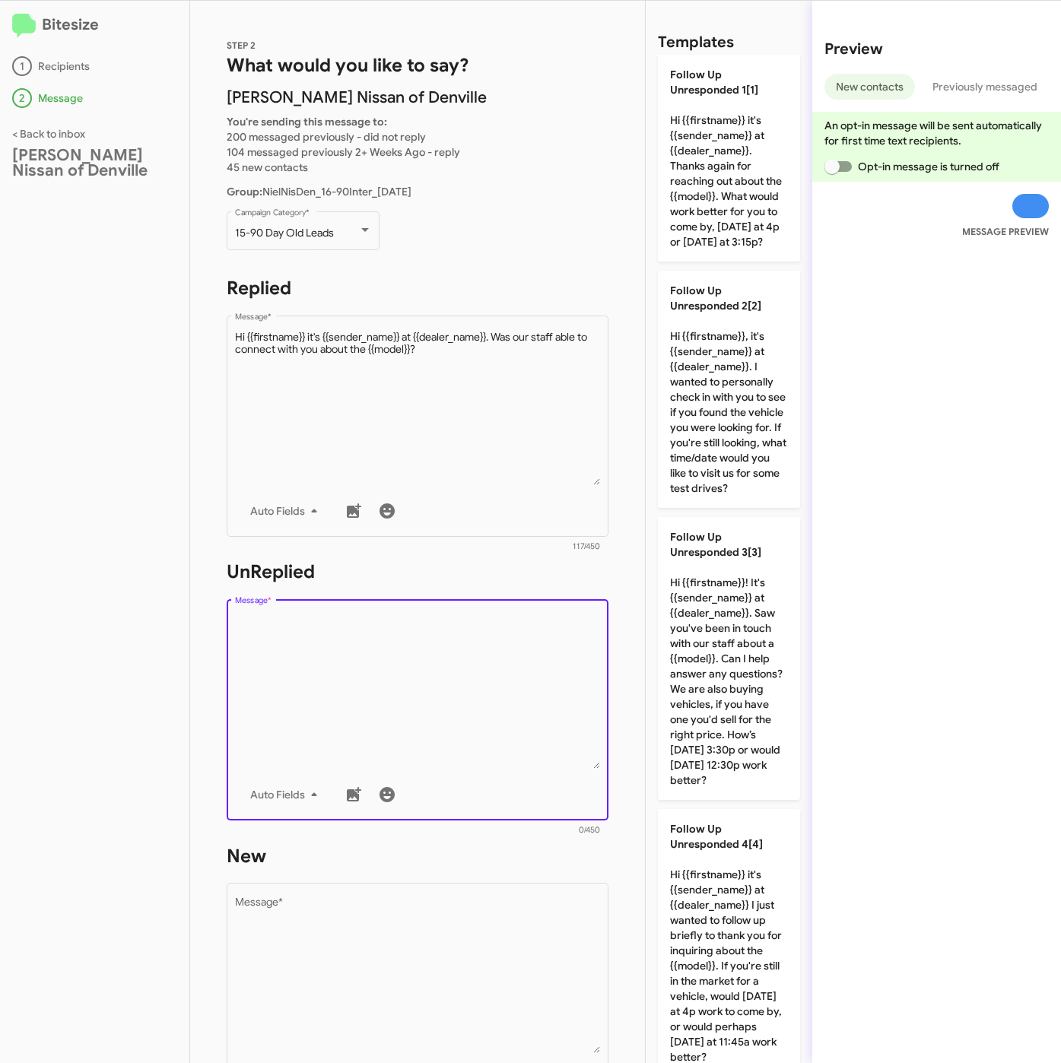
scroll to position [0, 0]
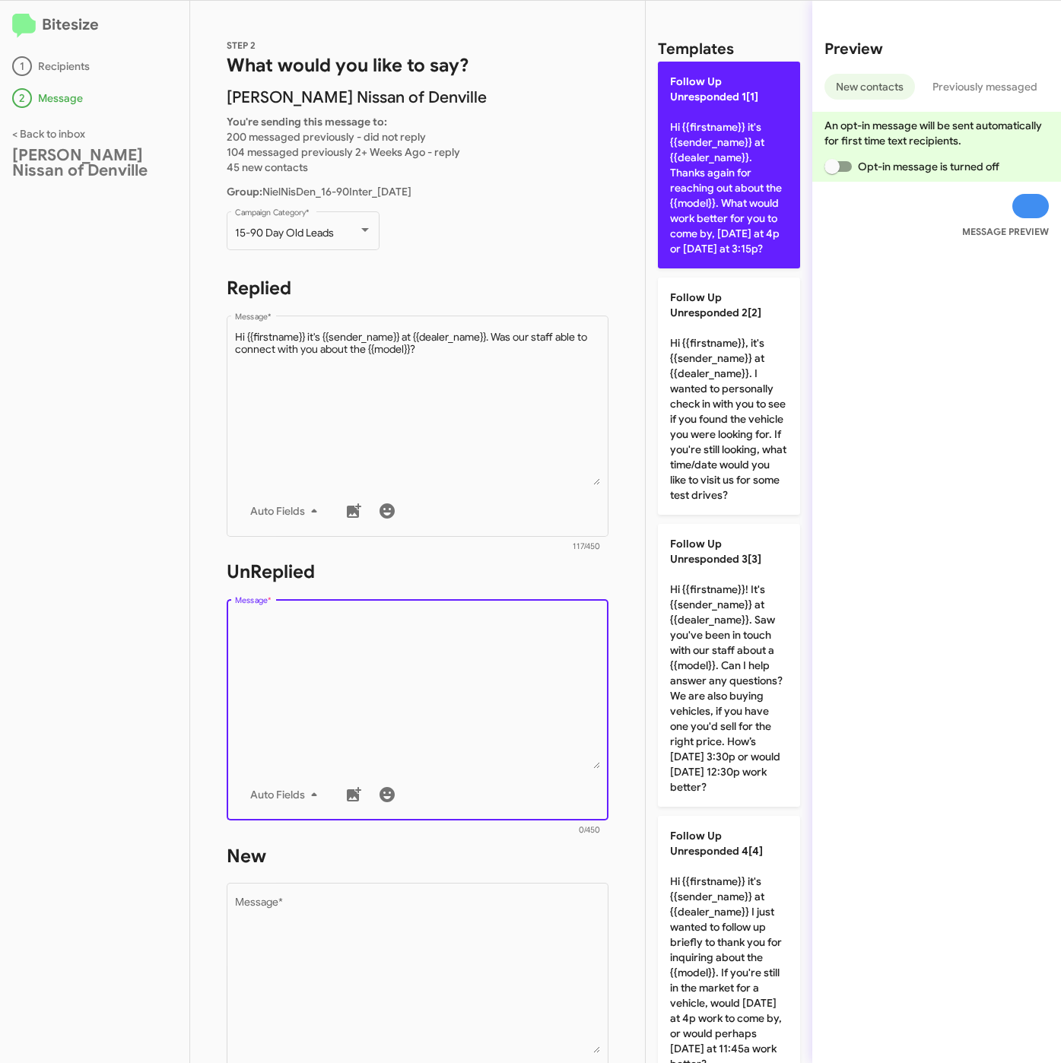
click at [769, 213] on p "Follow Up Unresponded 1[1] Hi {{firstname}} it's {{sender_name}} at {{dealer_na…" at bounding box center [729, 165] width 142 height 207
type textarea "Hi {{firstname}} it's {{sender_name}} at {{dealer_name}}. Thanks again for reac…"
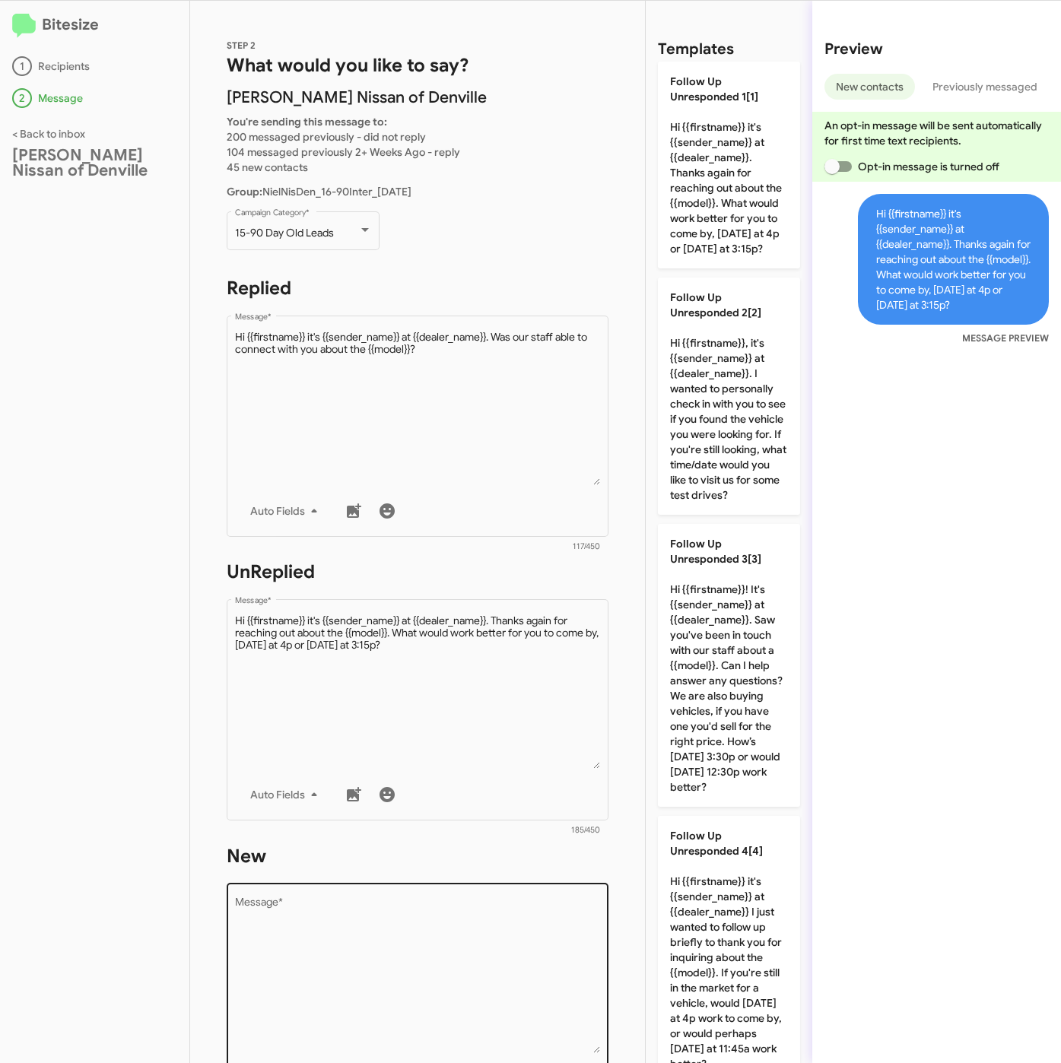
click at [532, 963] on textarea "Message *" at bounding box center [418, 975] width 366 height 155
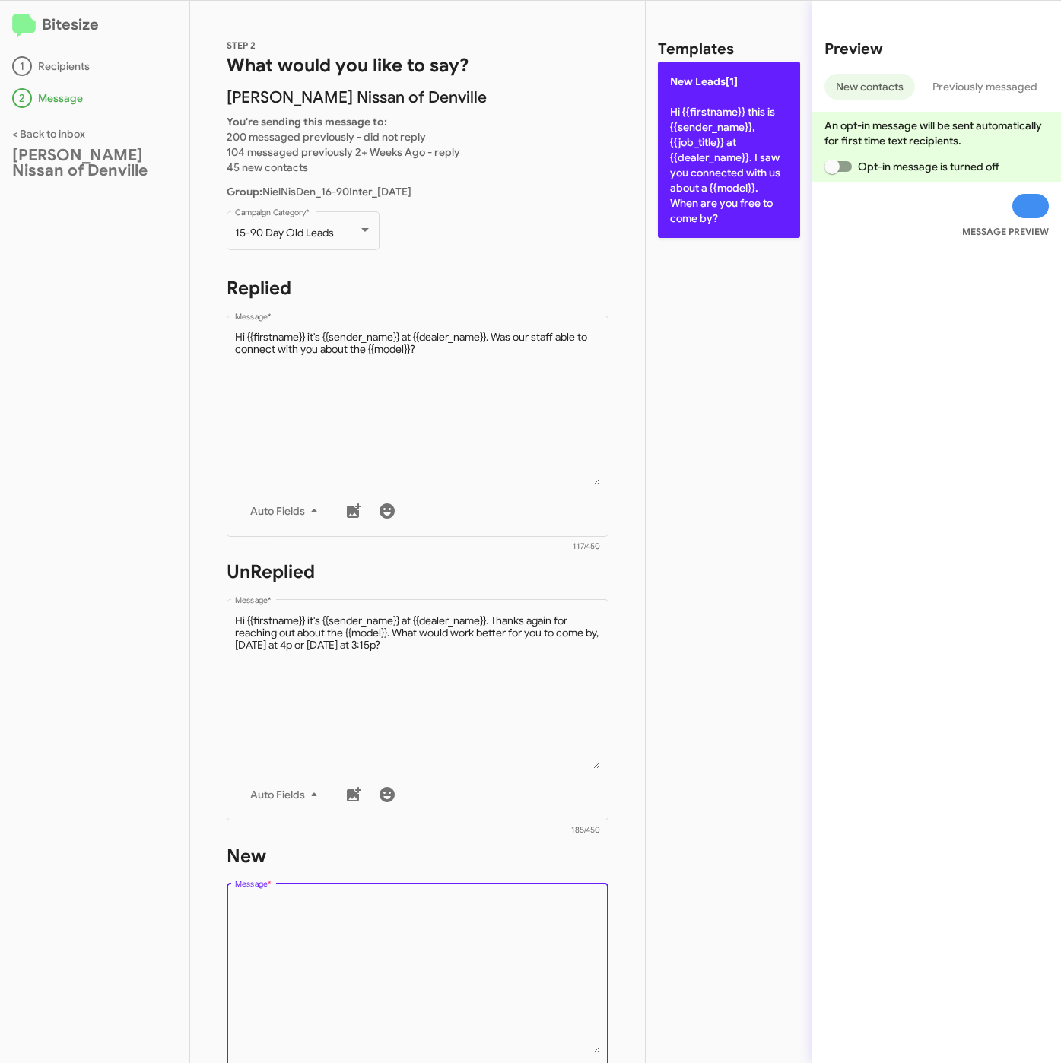
click at [712, 181] on p "New Leads[1] Hi {{firstname}} this is {{sender_name}}, {{job_title}} at {{deale…" at bounding box center [729, 150] width 142 height 176
type textarea "Hi {{firstname}} this is {{sender_name}}, {{job_title}} at {{dealer_name}}. I s…"
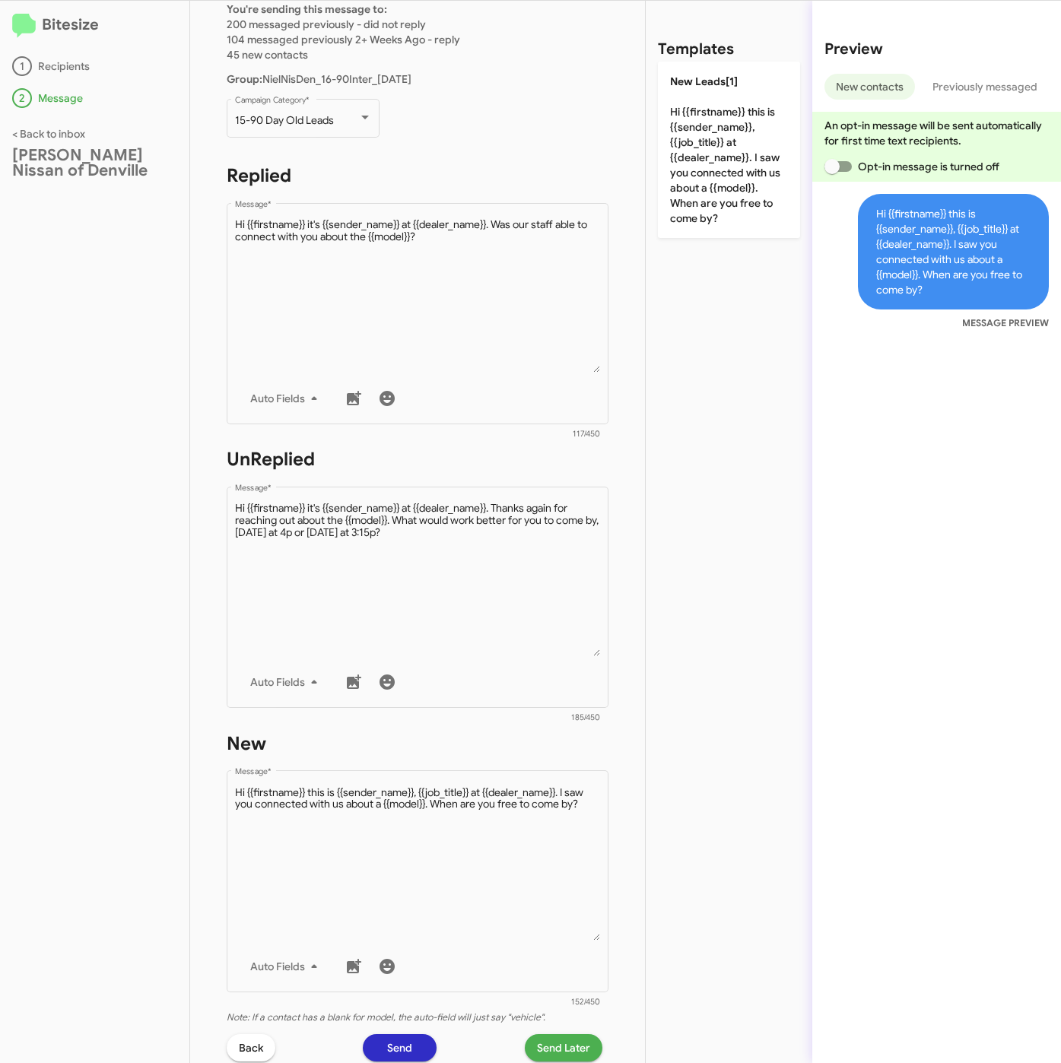
scroll to position [228, 0]
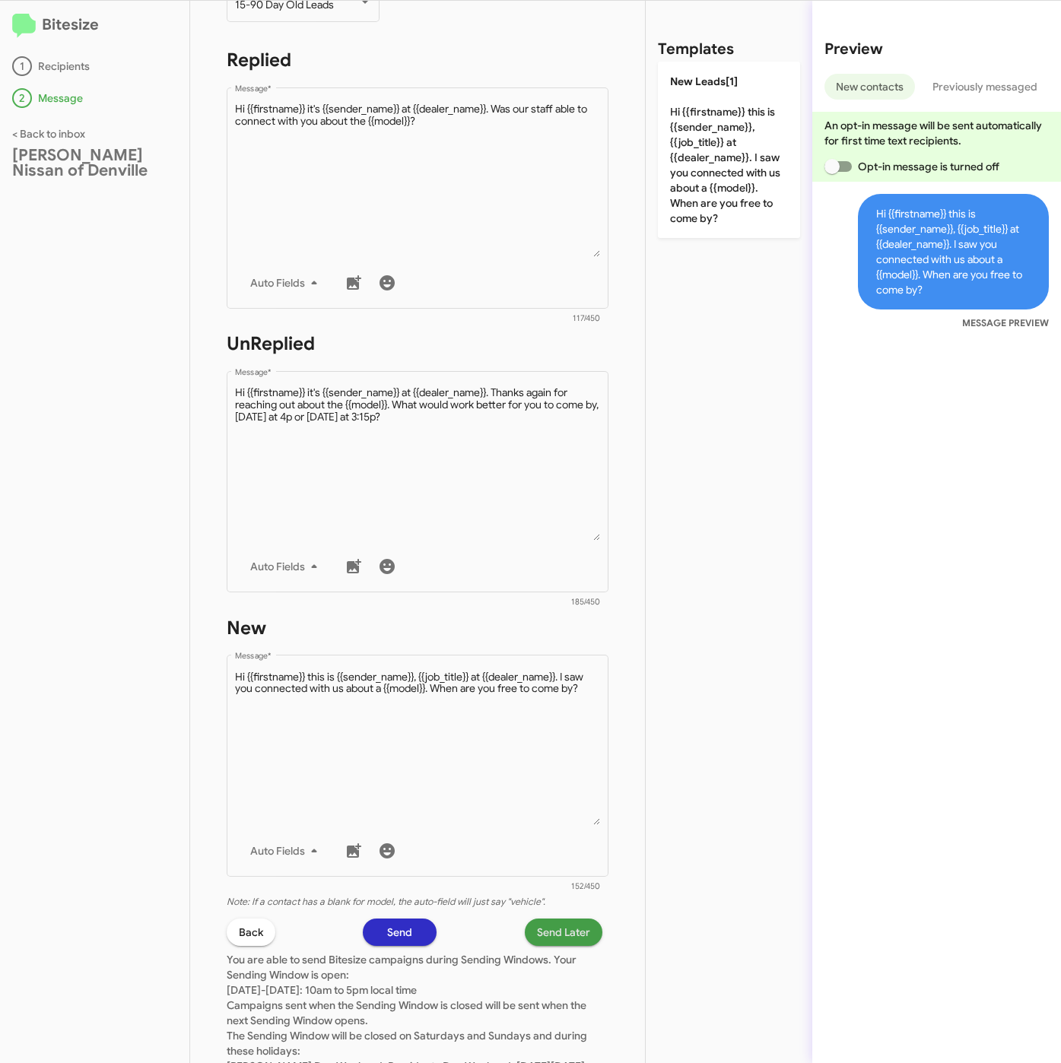
click at [546, 931] on span "Send Later" at bounding box center [563, 931] width 53 height 27
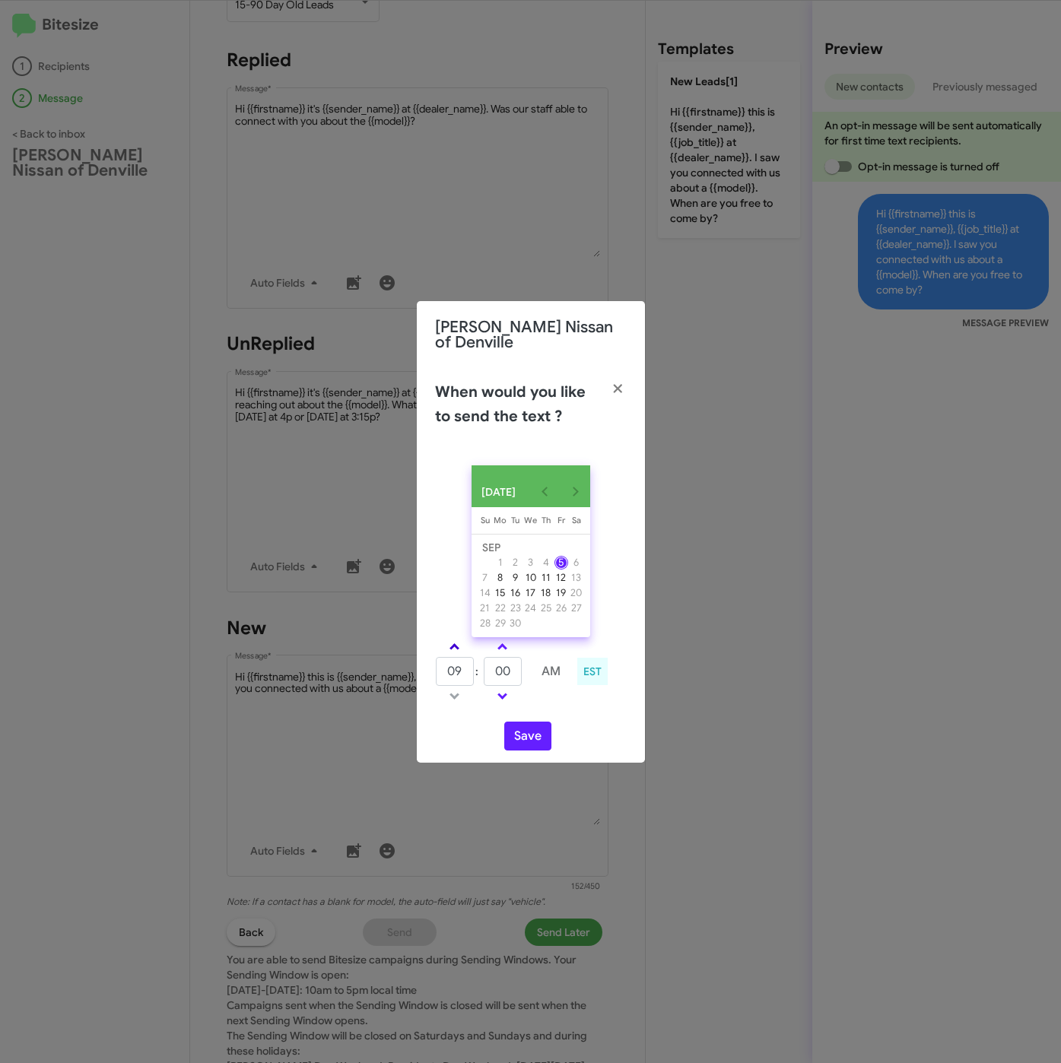
click at [456, 644] on span at bounding box center [454, 648] width 10 height 10
type input "10"
drag, startPoint x: 516, startPoint y: 671, endPoint x: 484, endPoint y: 674, distance: 31.3
click at [484, 674] on input "00" at bounding box center [503, 671] width 38 height 29
type input "27"
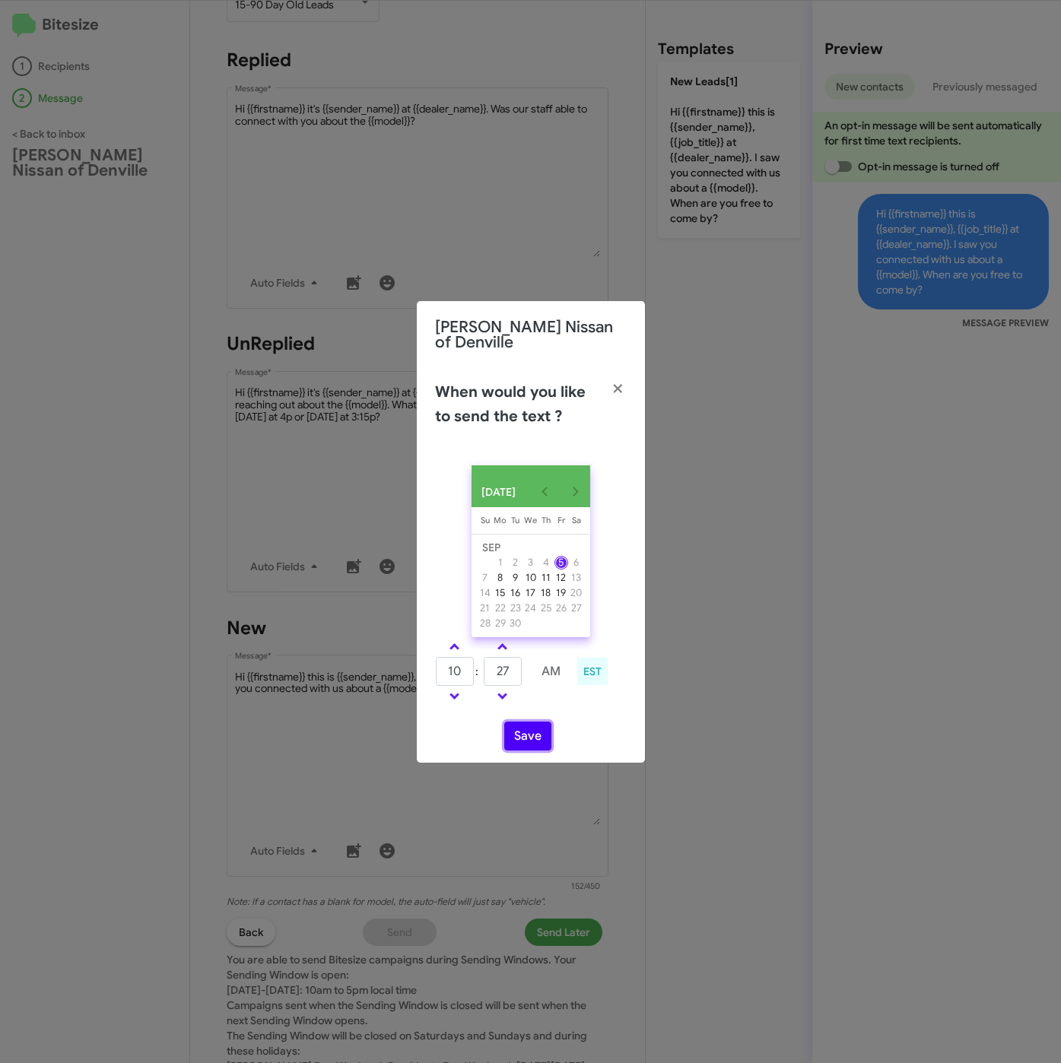
click at [527, 734] on button "Save" at bounding box center [527, 736] width 47 height 29
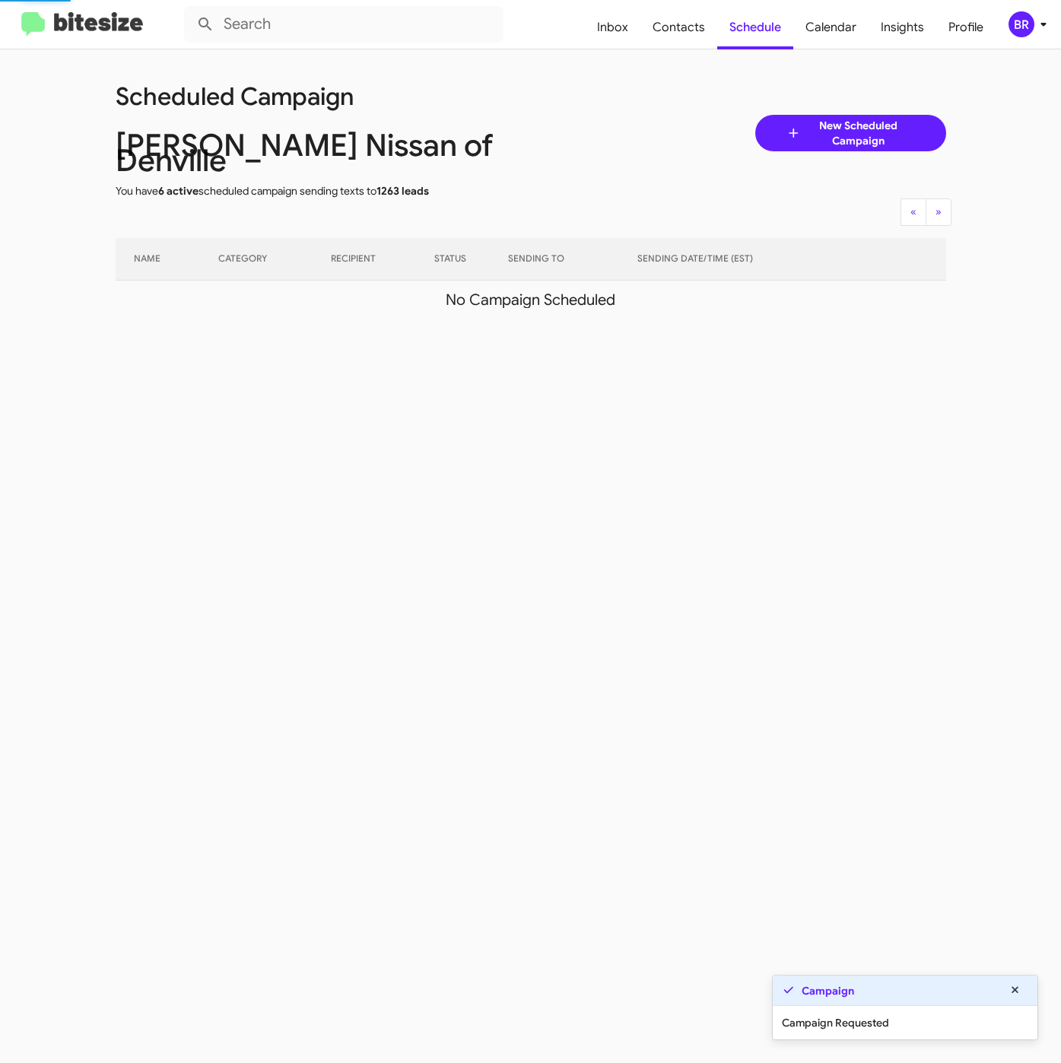
click at [1023, 25] on div "BR" at bounding box center [1021, 24] width 26 height 26
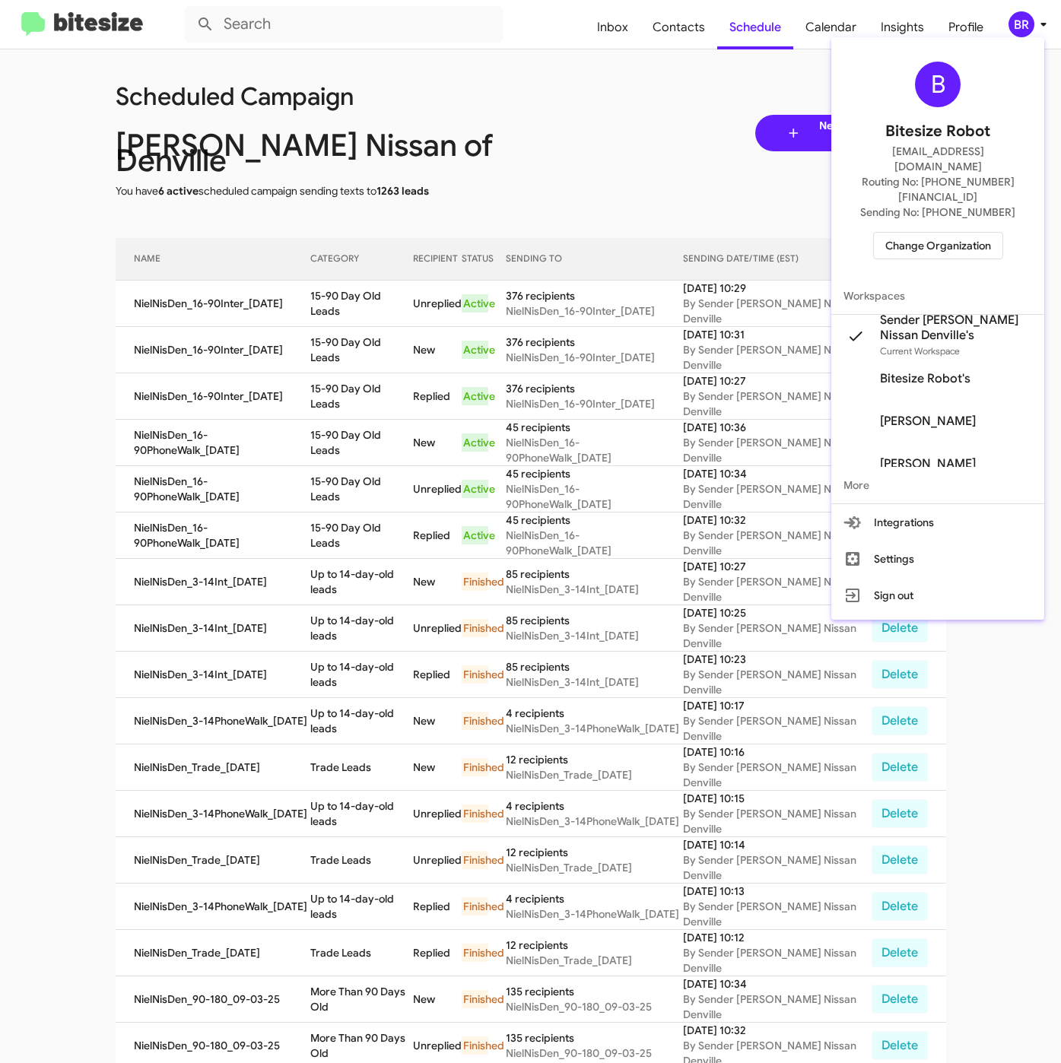
click at [315, 304] on div at bounding box center [530, 531] width 1061 height 1063
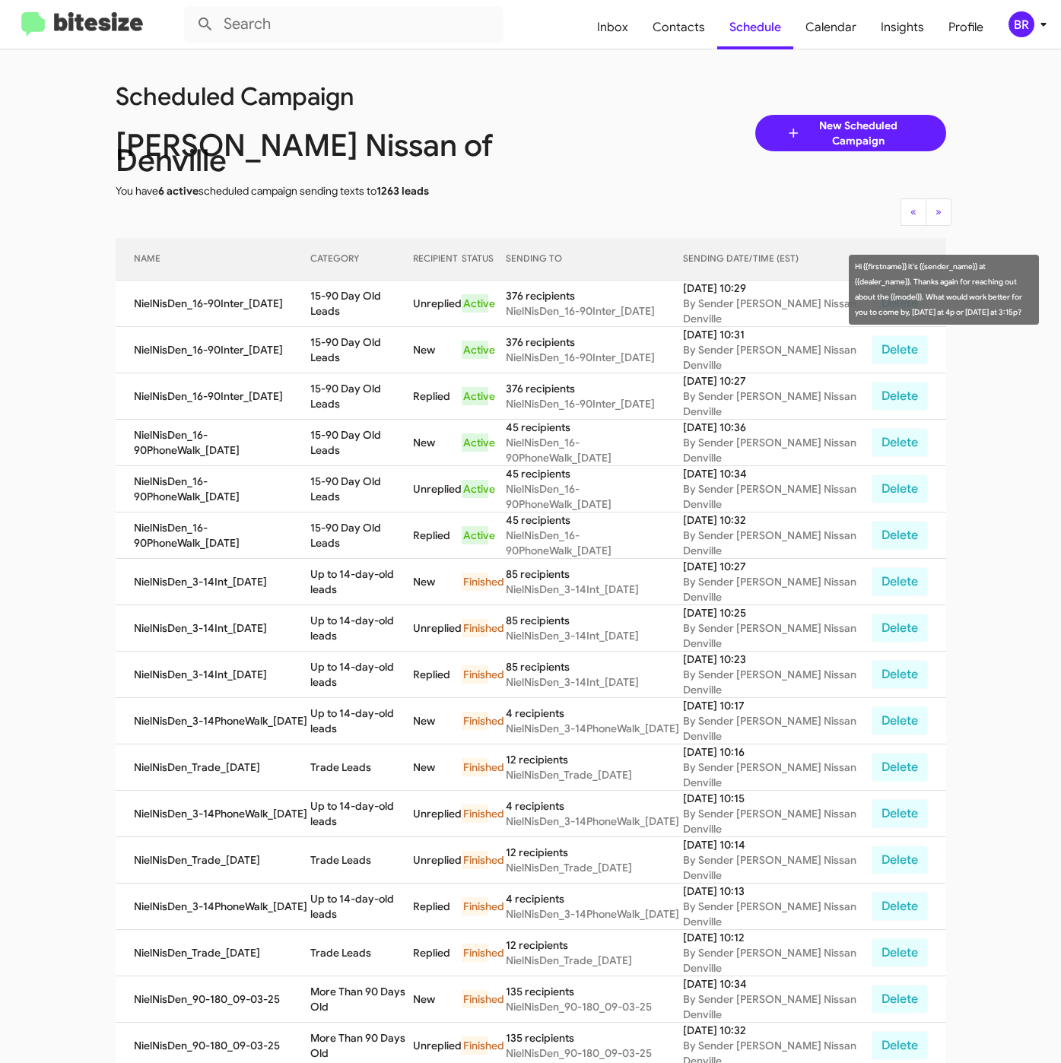
drag, startPoint x: 315, startPoint y: 290, endPoint x: 416, endPoint y: 302, distance: 101.9
click at [413, 302] on td "15-90 Day Old Leads" at bounding box center [361, 304] width 103 height 46
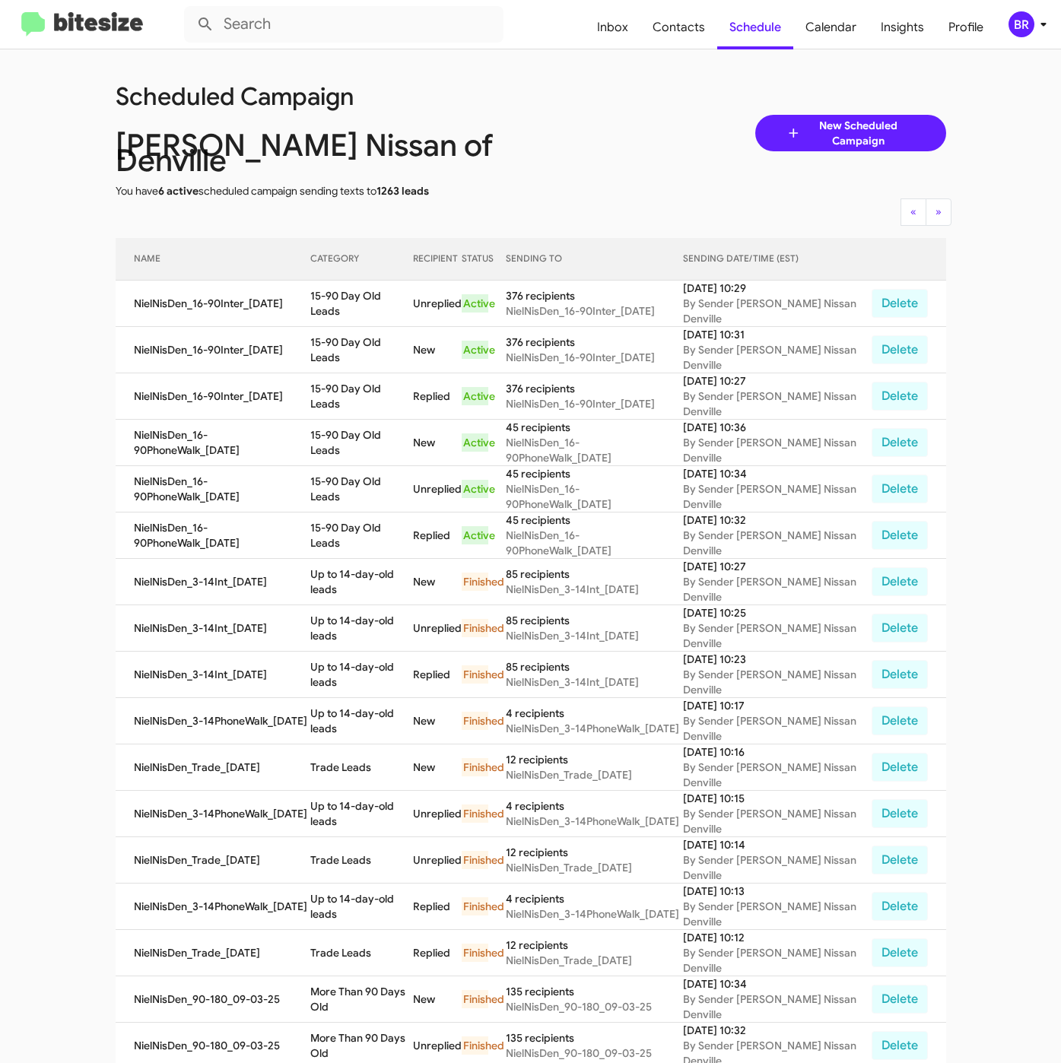
copy td "15-90 Day Old Leads"
click at [1029, 36] on span "BR" at bounding box center [1030, 24] width 46 height 26
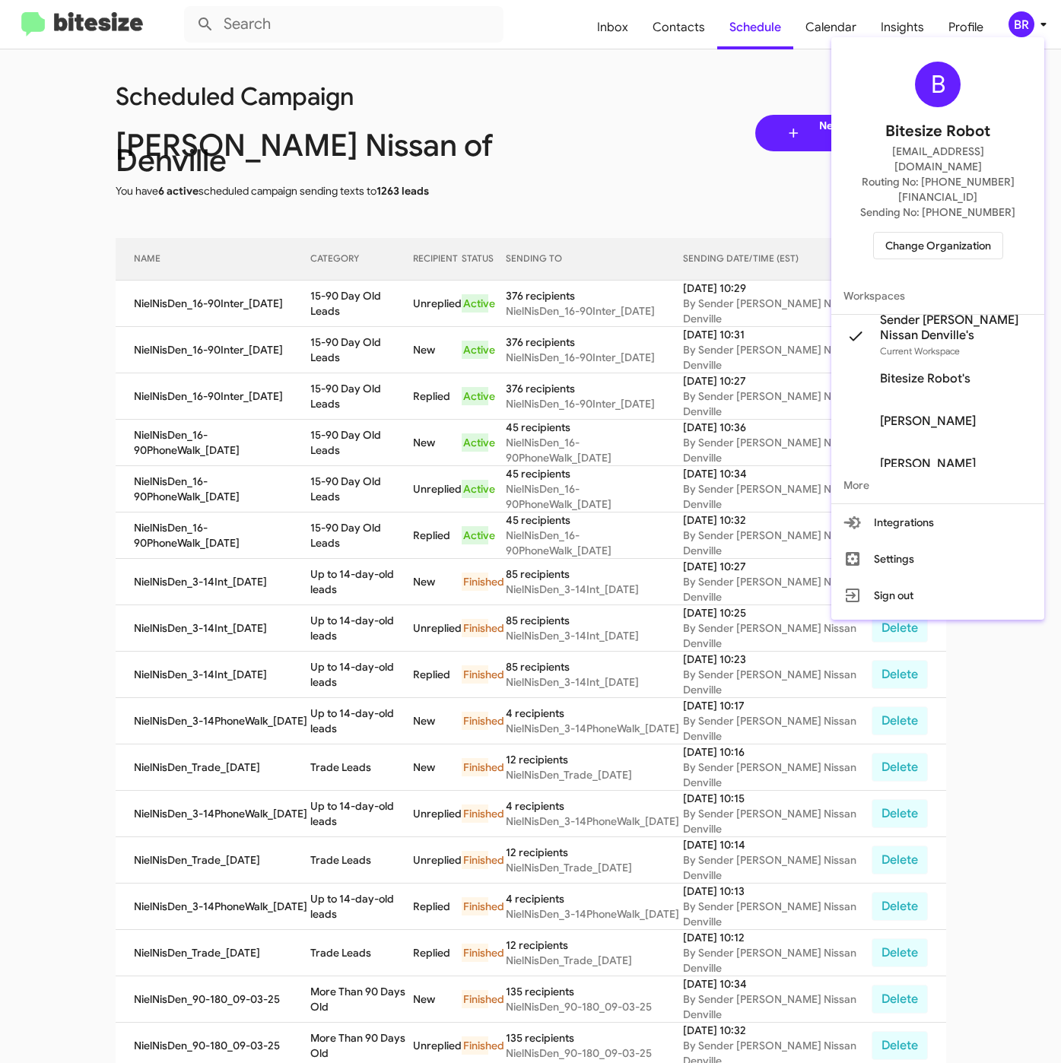
click at [917, 233] on span "Change Organization" at bounding box center [938, 246] width 106 height 26
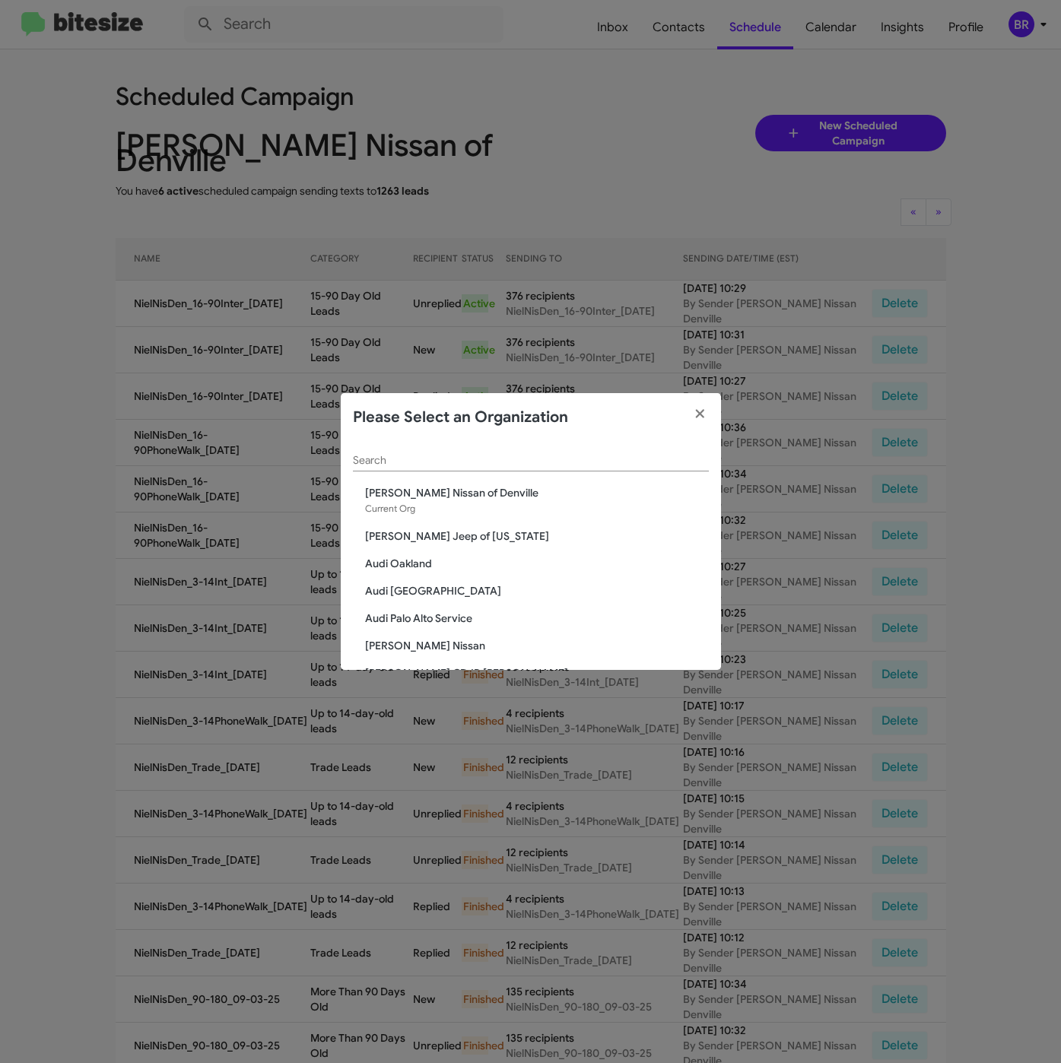
click at [487, 452] on div "Search" at bounding box center [531, 457] width 356 height 30
paste input "[PERSON_NAME] Kia of [PERSON_NAME]"
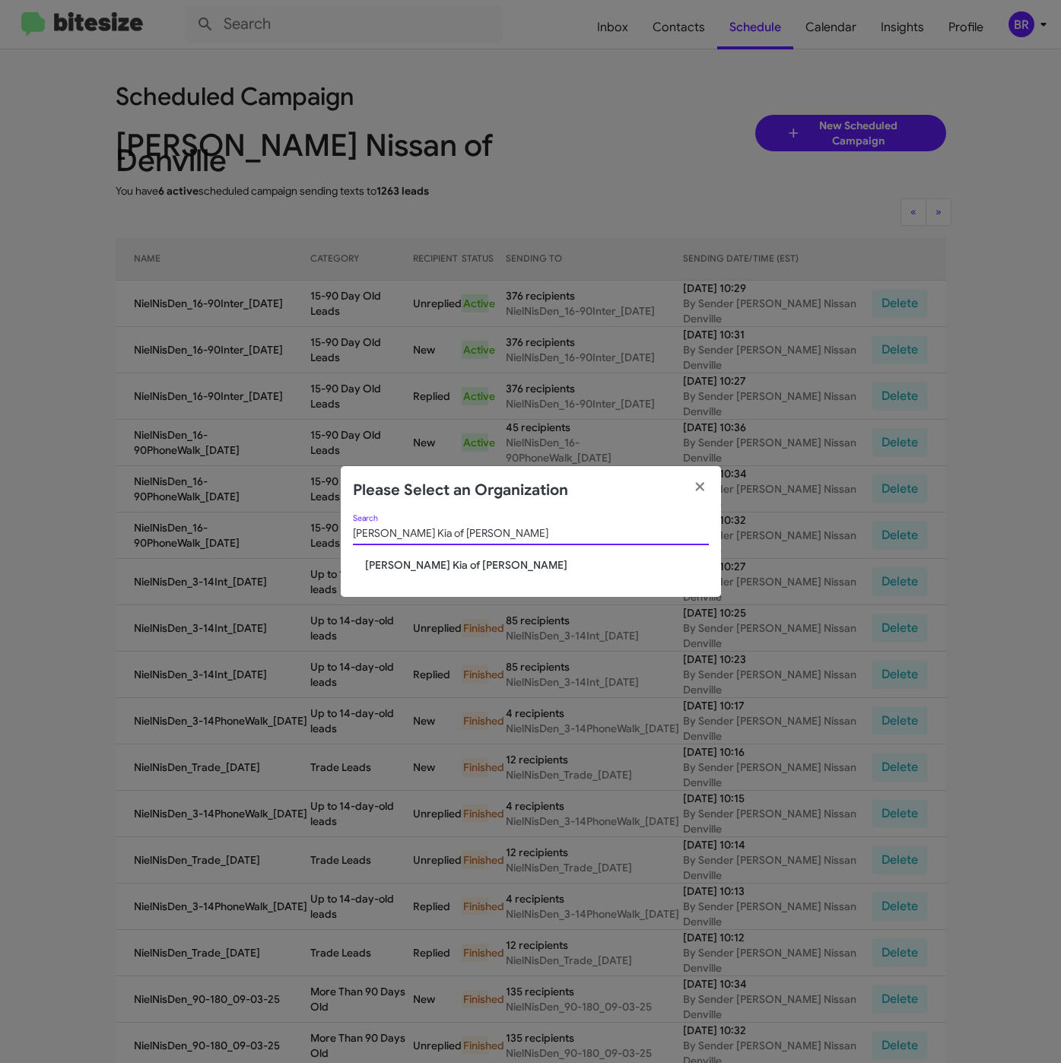
type input "[PERSON_NAME] Kia of [PERSON_NAME]"
click at [423, 566] on span "[PERSON_NAME] Kia of [PERSON_NAME]" at bounding box center [537, 564] width 344 height 15
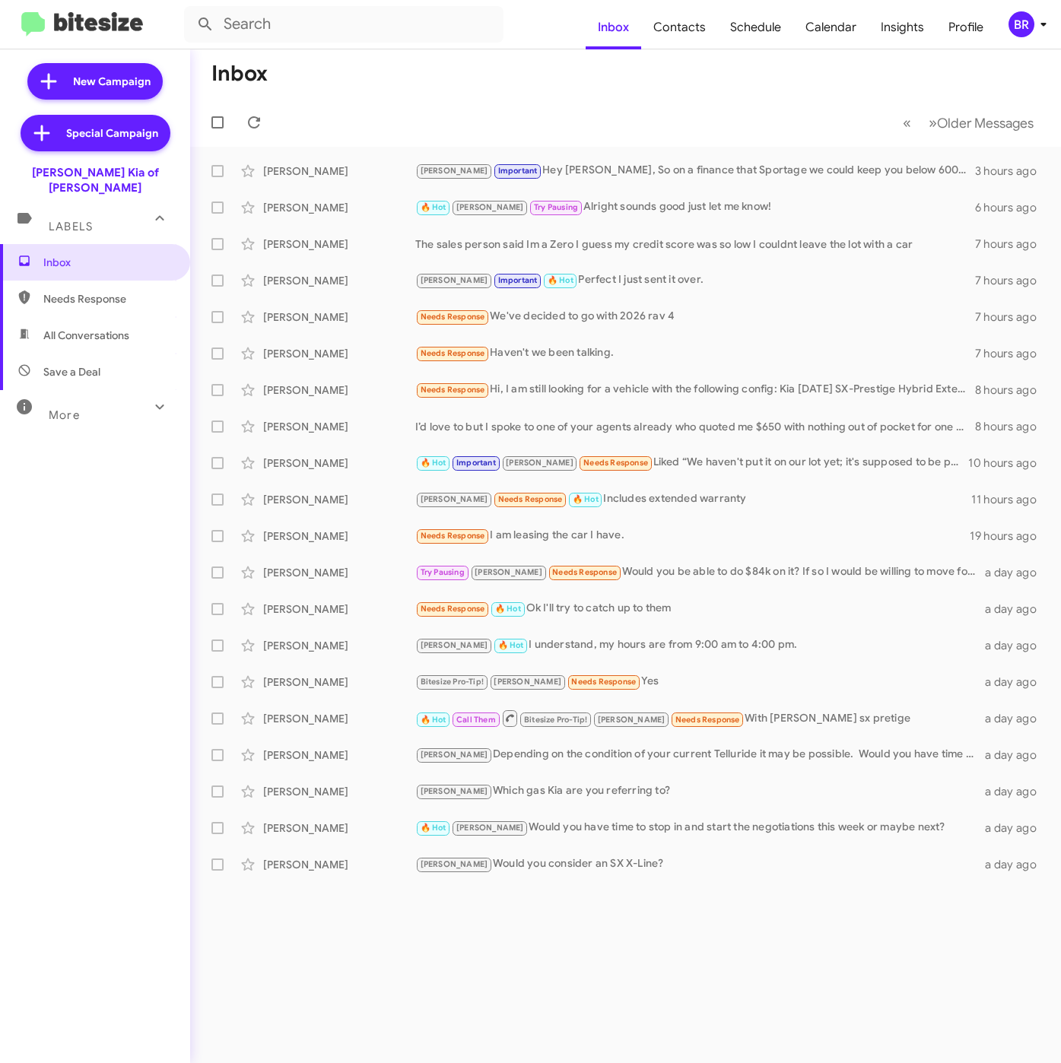
click at [1032, 33] on span "BR" at bounding box center [1030, 24] width 46 height 26
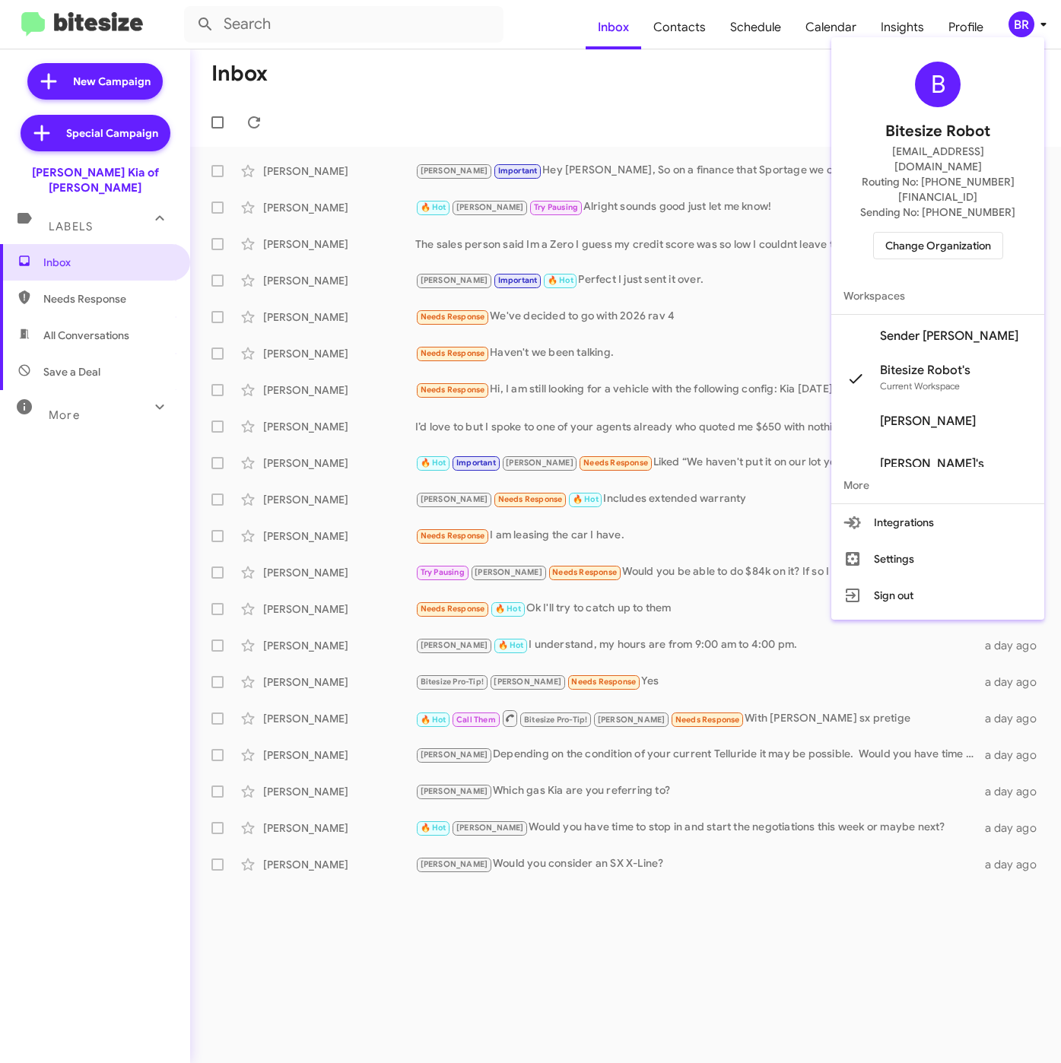
click at [909, 328] on span "Sender [PERSON_NAME]" at bounding box center [949, 335] width 138 height 15
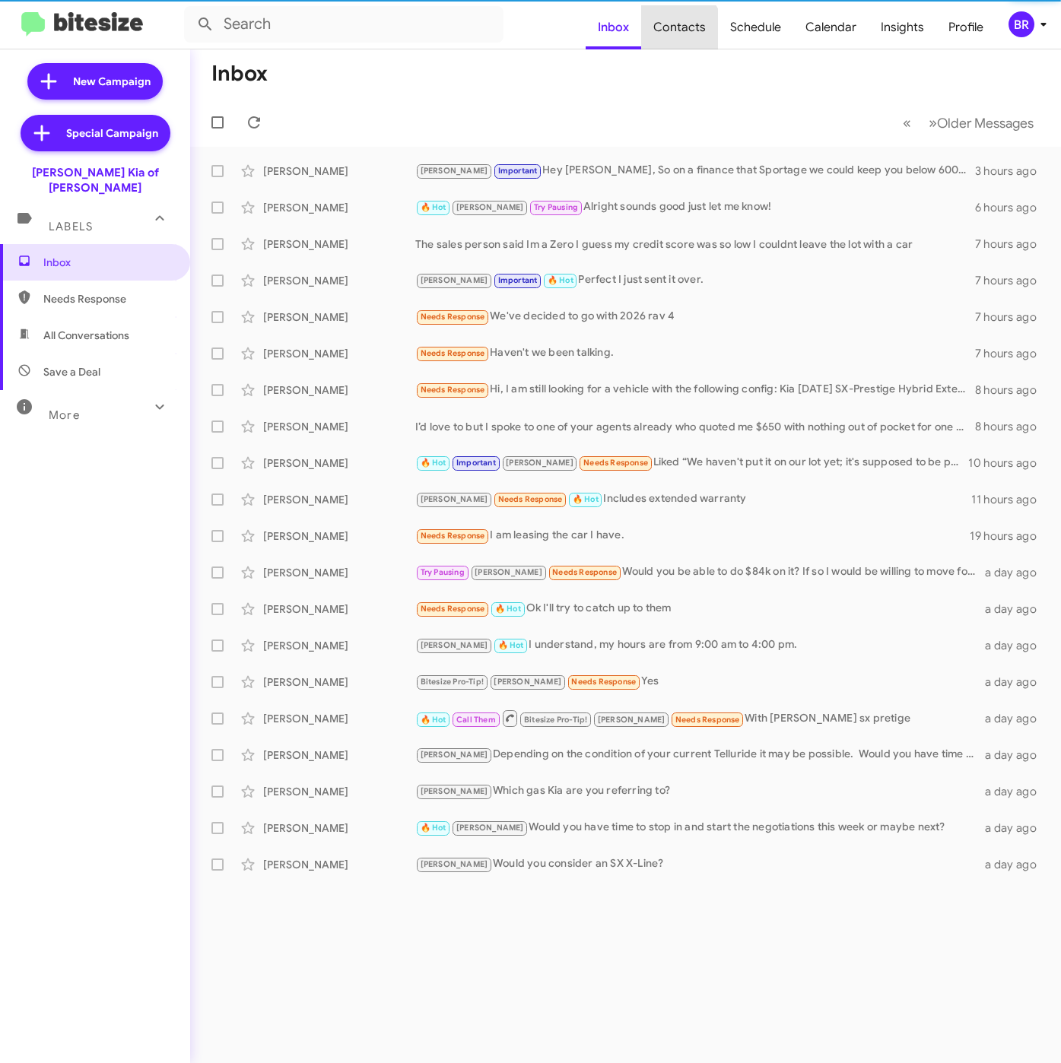
click at [683, 30] on span "Contacts" at bounding box center [679, 27] width 77 height 44
type input "in:groups"
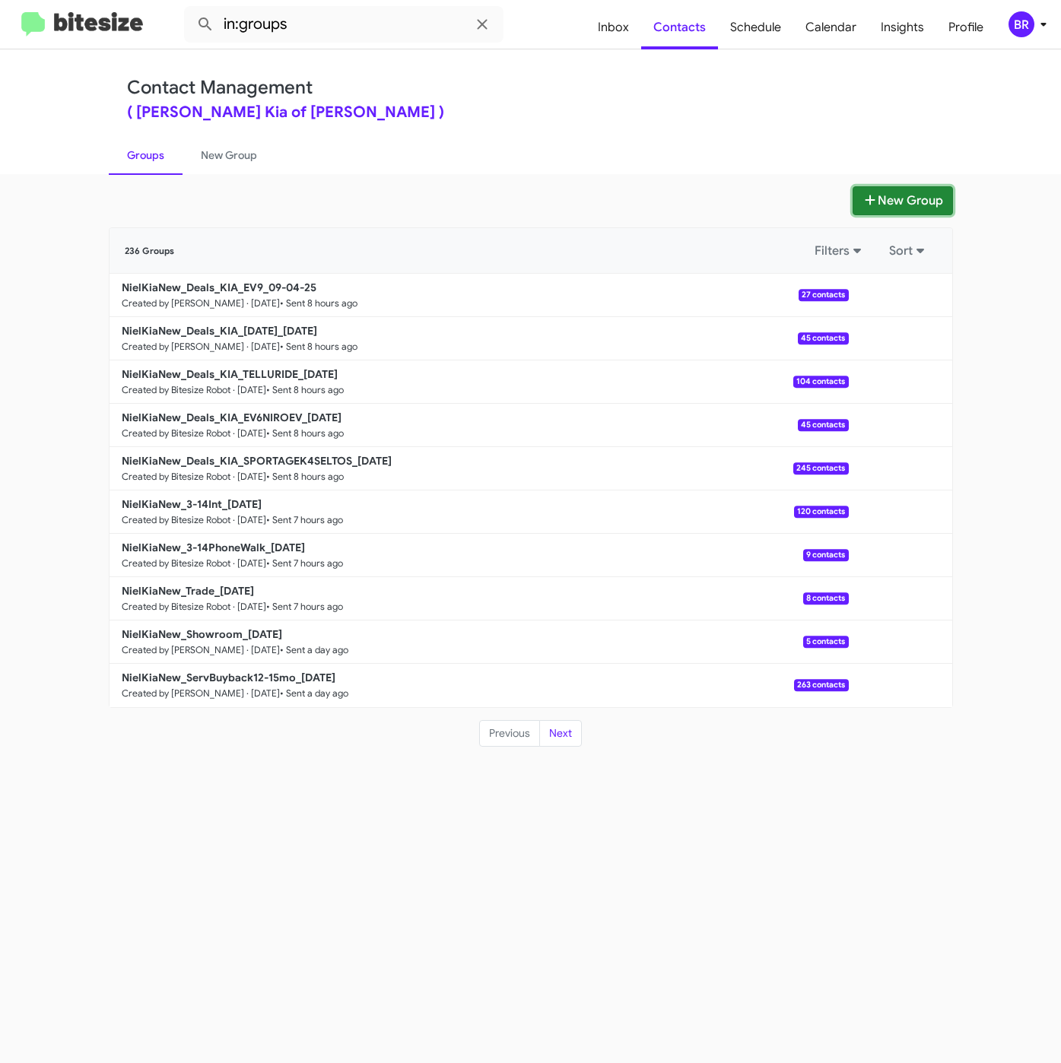
click at [896, 205] on button "New Group" at bounding box center [902, 200] width 100 height 29
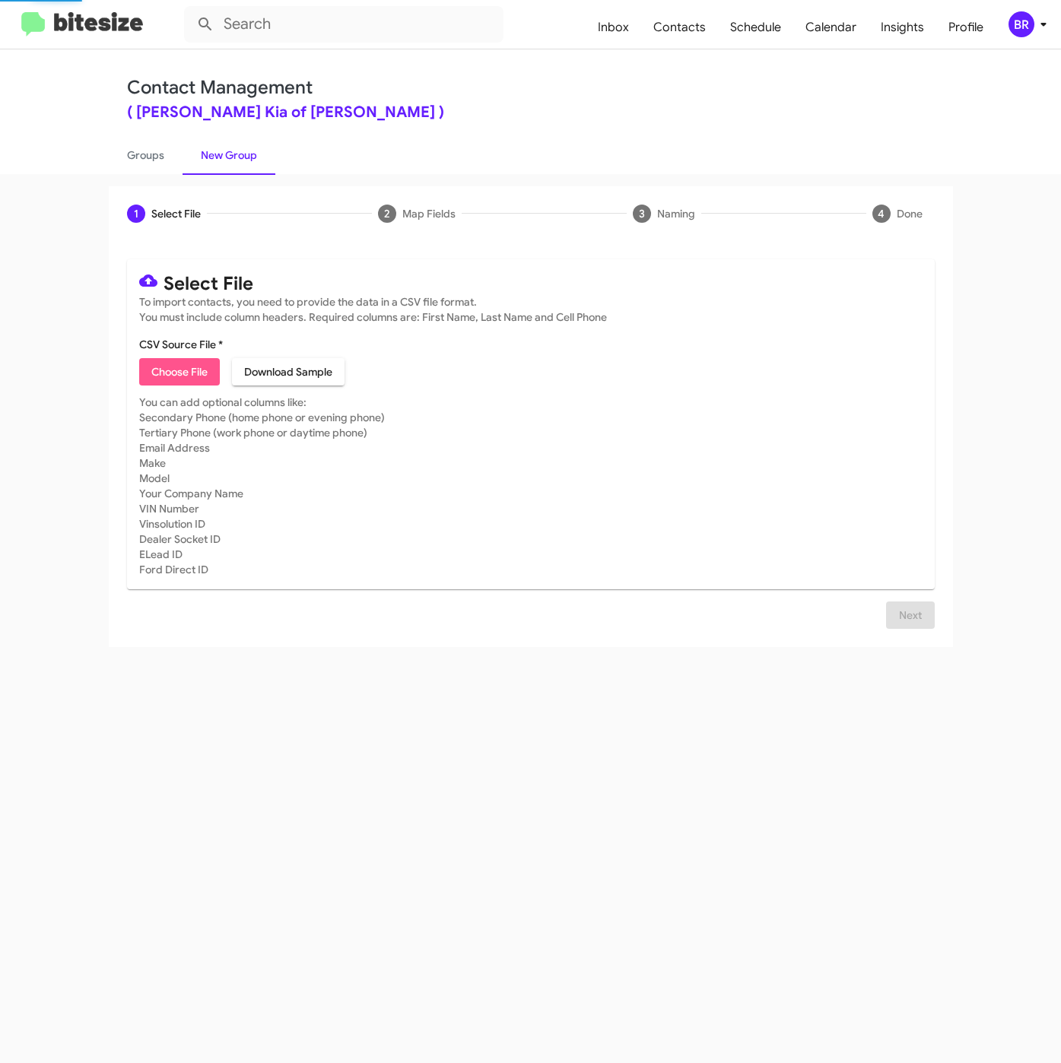
click at [198, 365] on span "Choose File" at bounding box center [179, 371] width 56 height 27
type input "NielKiaNew_16-90PhoneWalk_09-05-25"
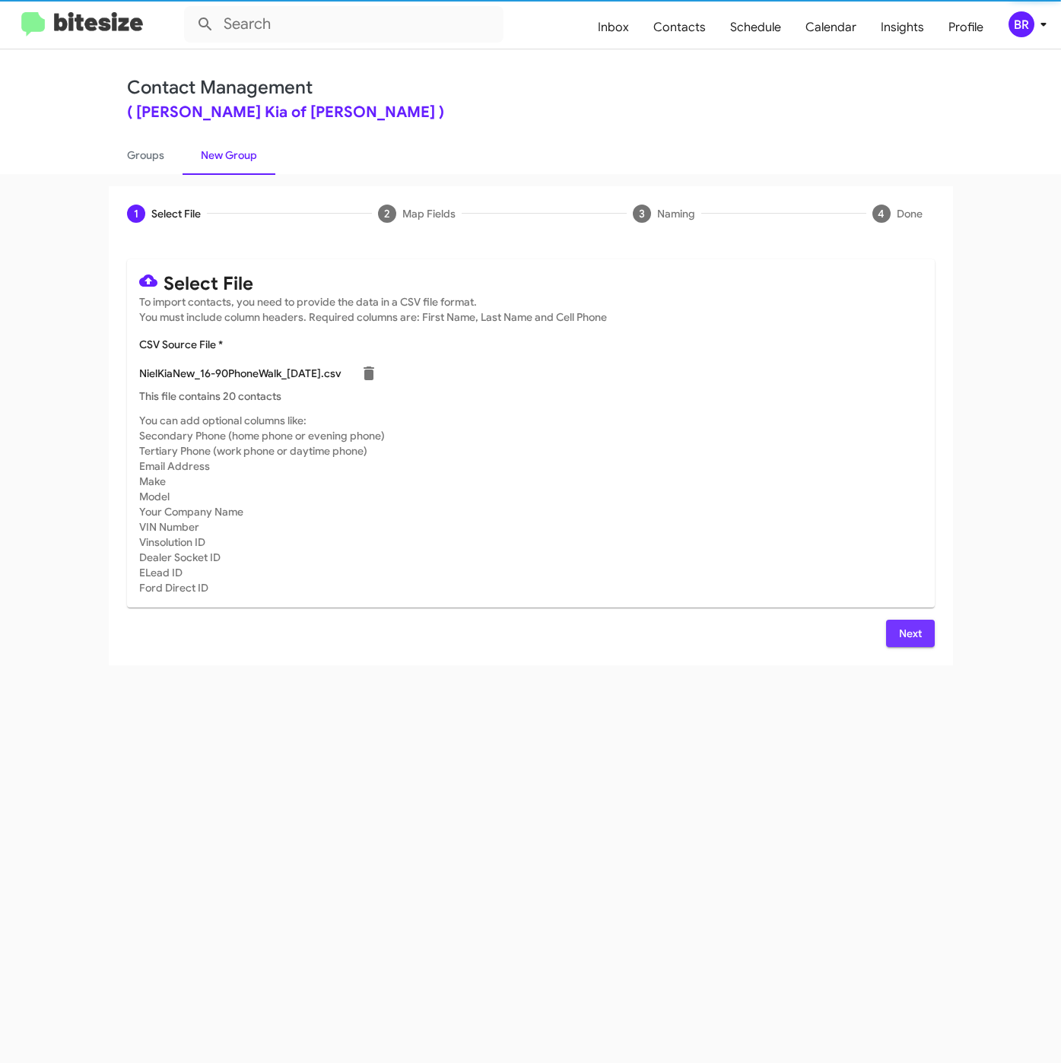
click at [890, 623] on button "Next" at bounding box center [910, 633] width 49 height 27
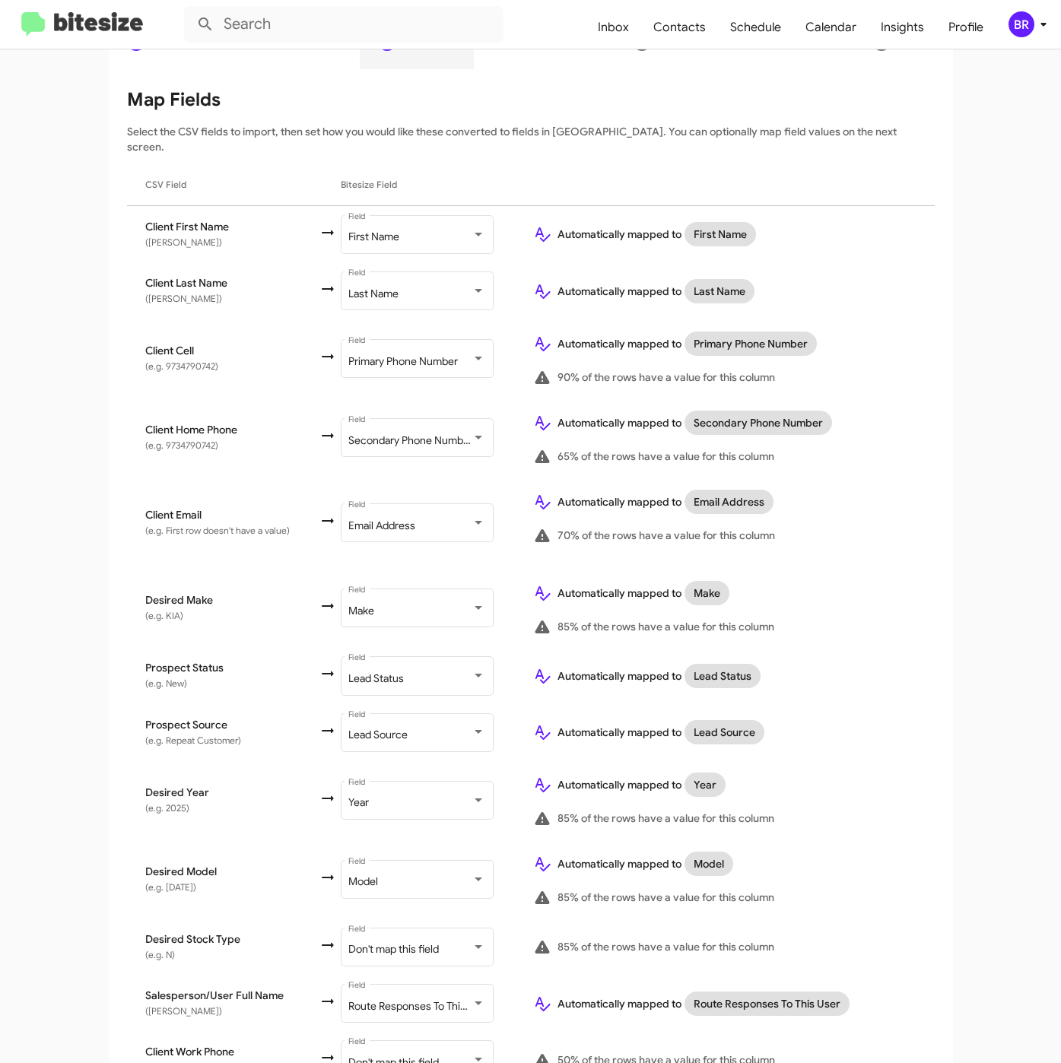
scroll to position [293, 0]
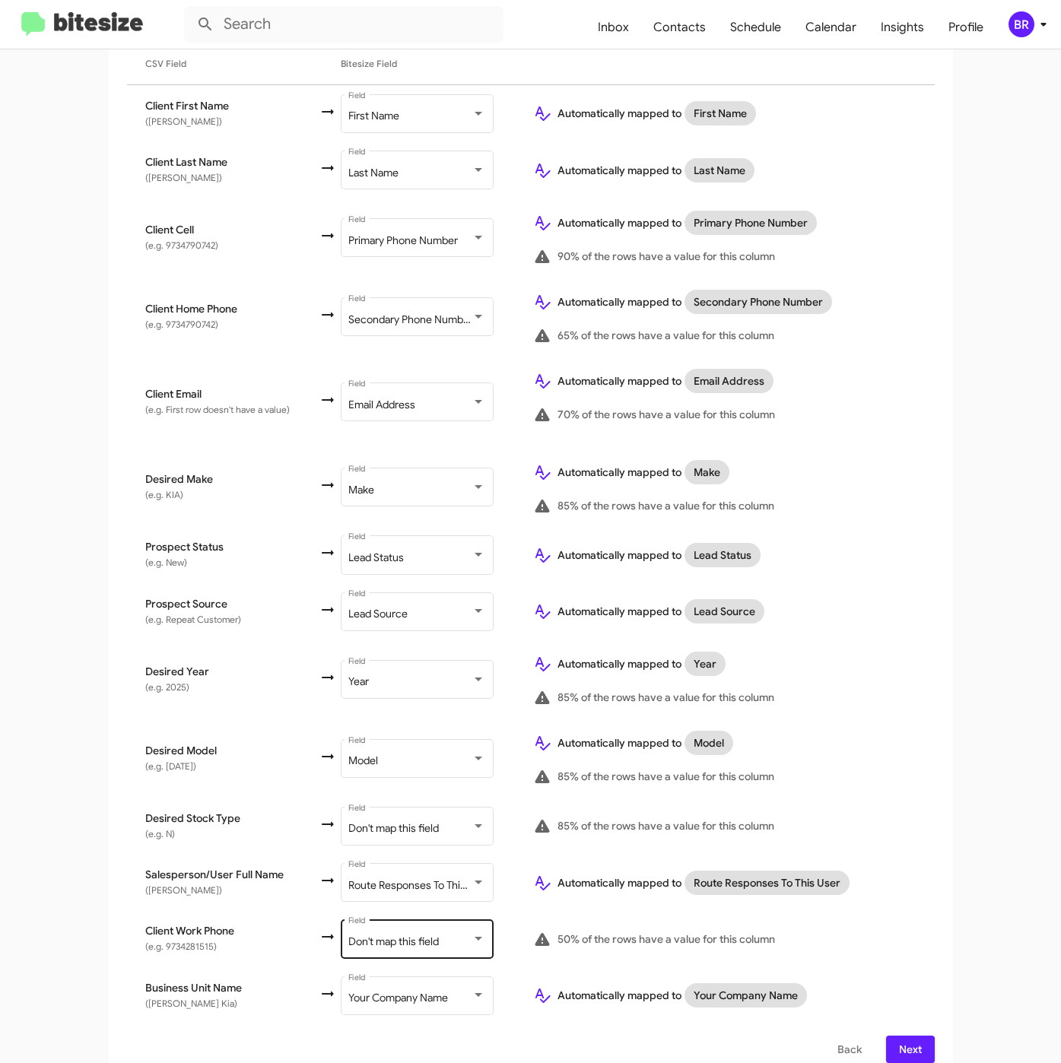
click at [420, 933] on div "Don't map this field Field" at bounding box center [416, 938] width 137 height 42
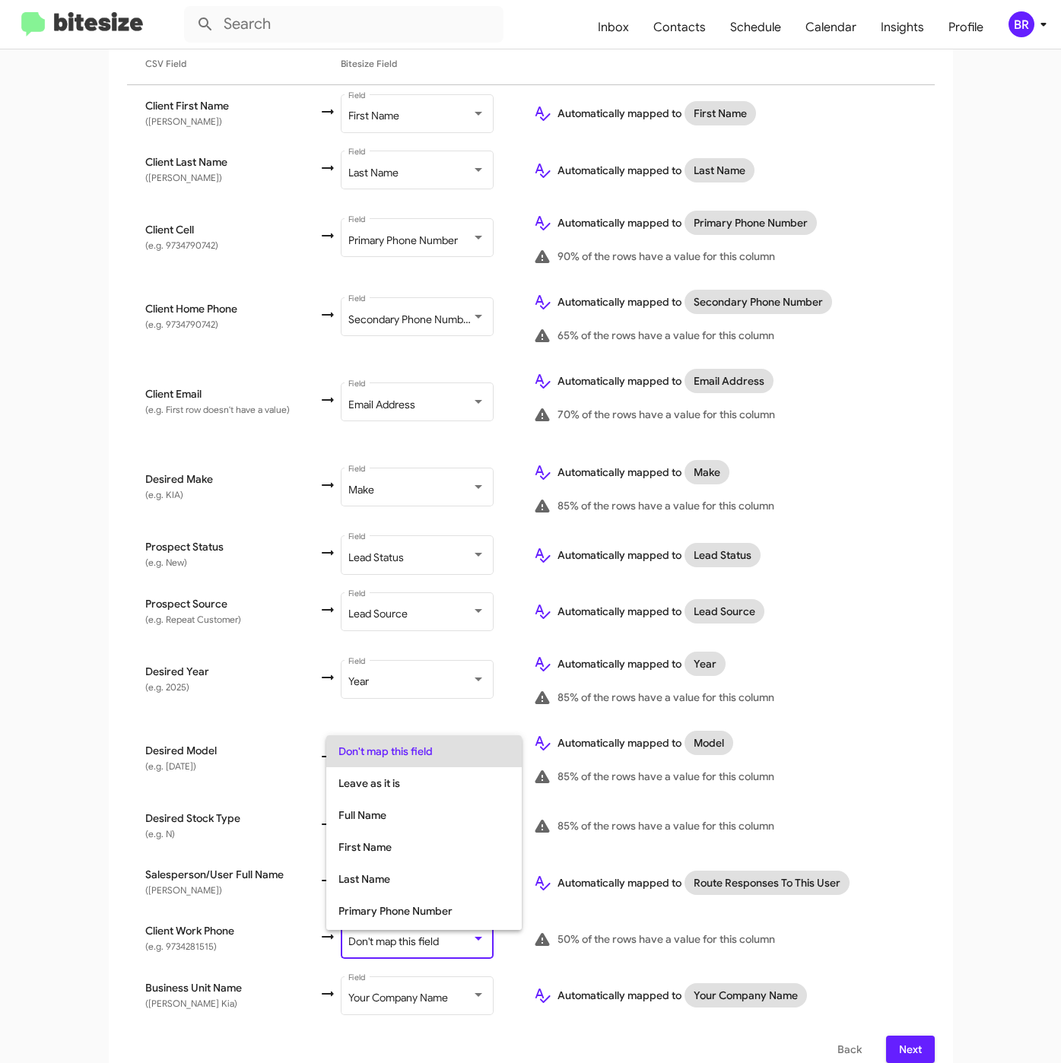
scroll to position [60, 0]
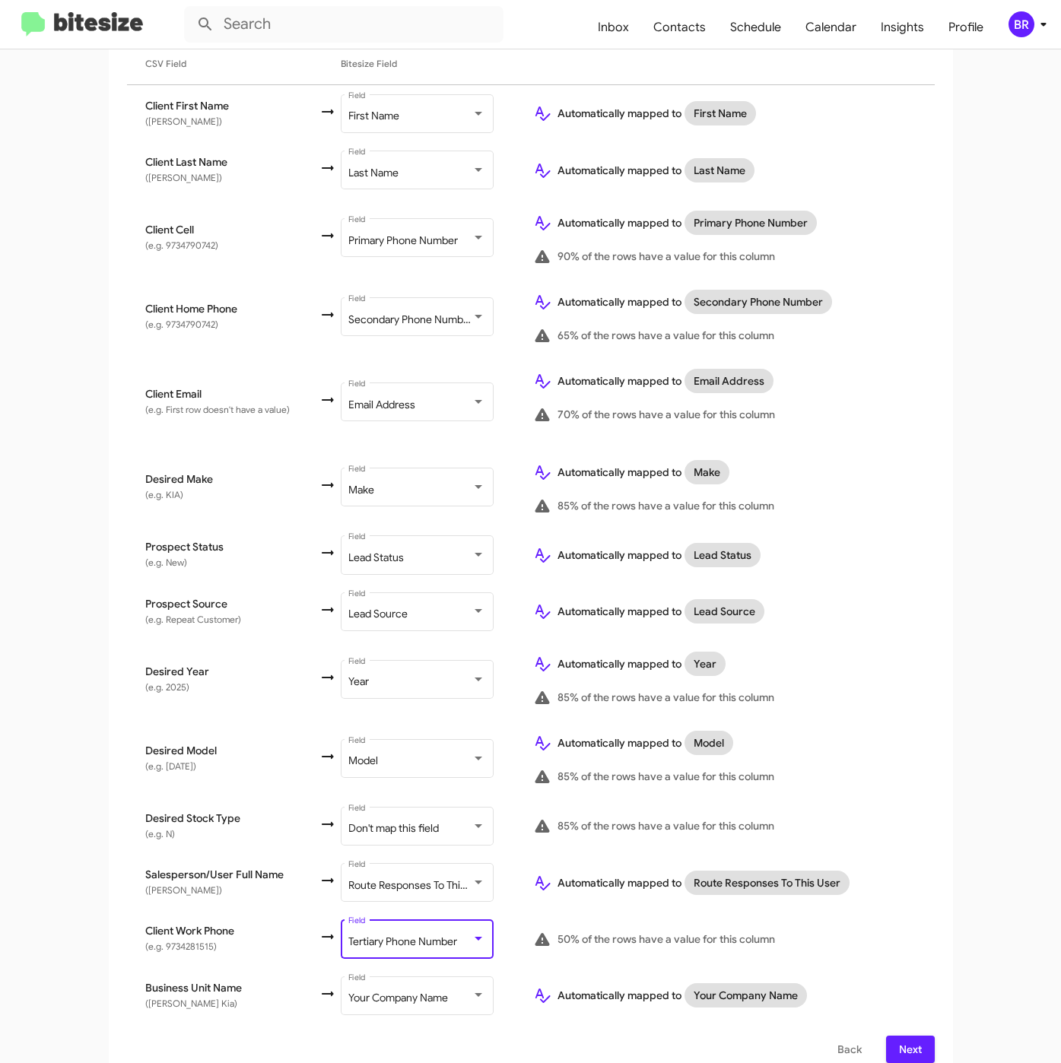
click at [898, 1036] on span "Next" at bounding box center [910, 1049] width 24 height 27
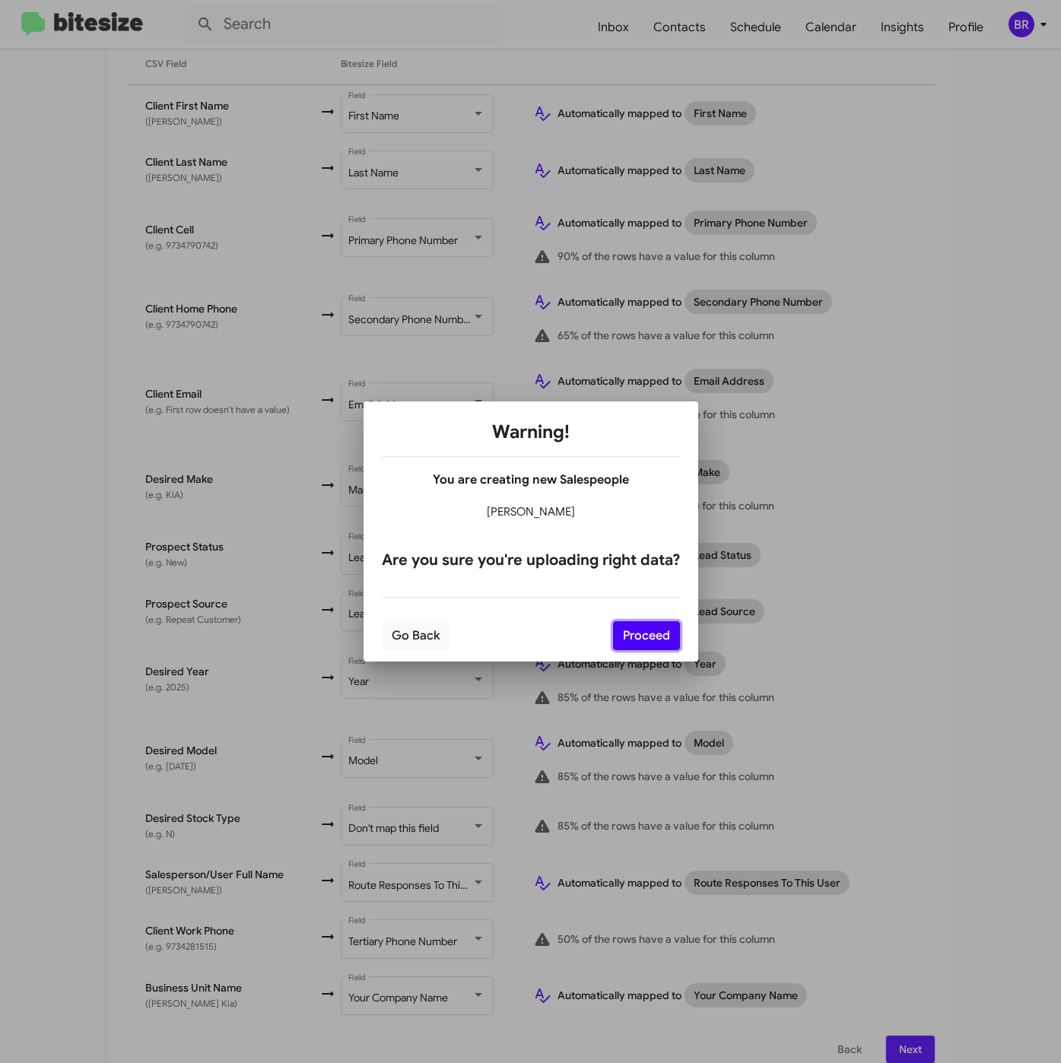
click at [649, 627] on button "Proceed" at bounding box center [646, 635] width 67 height 29
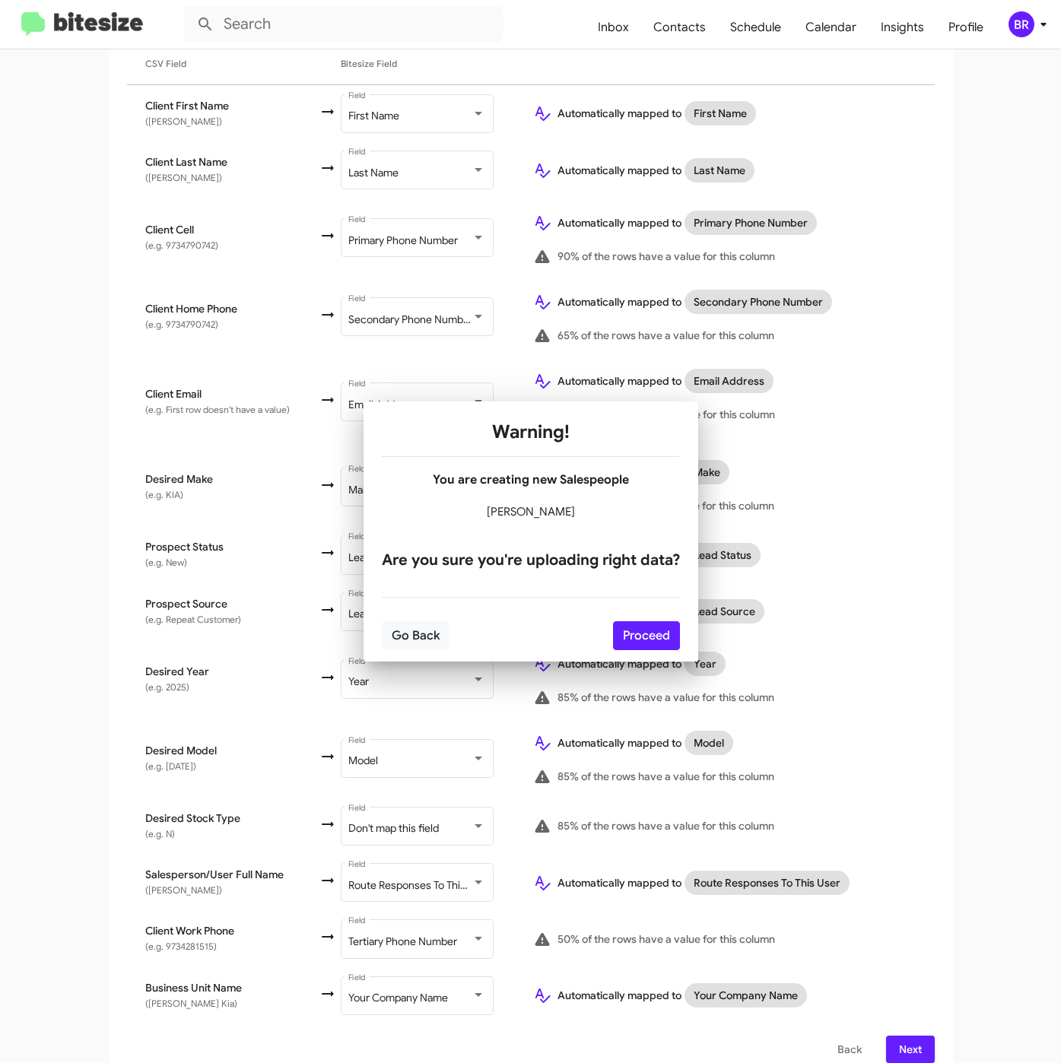
scroll to position [0, 0]
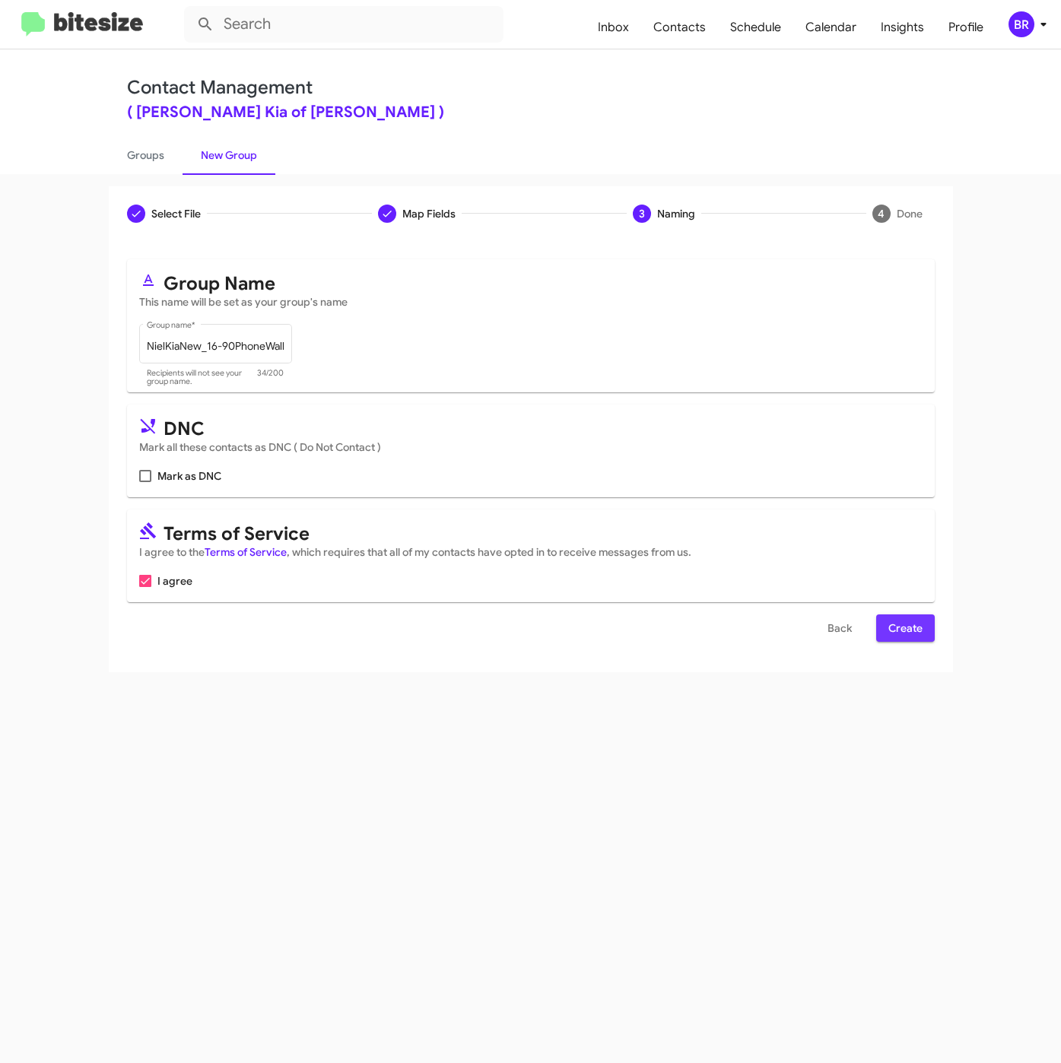
click at [885, 617] on button "Create" at bounding box center [905, 627] width 59 height 27
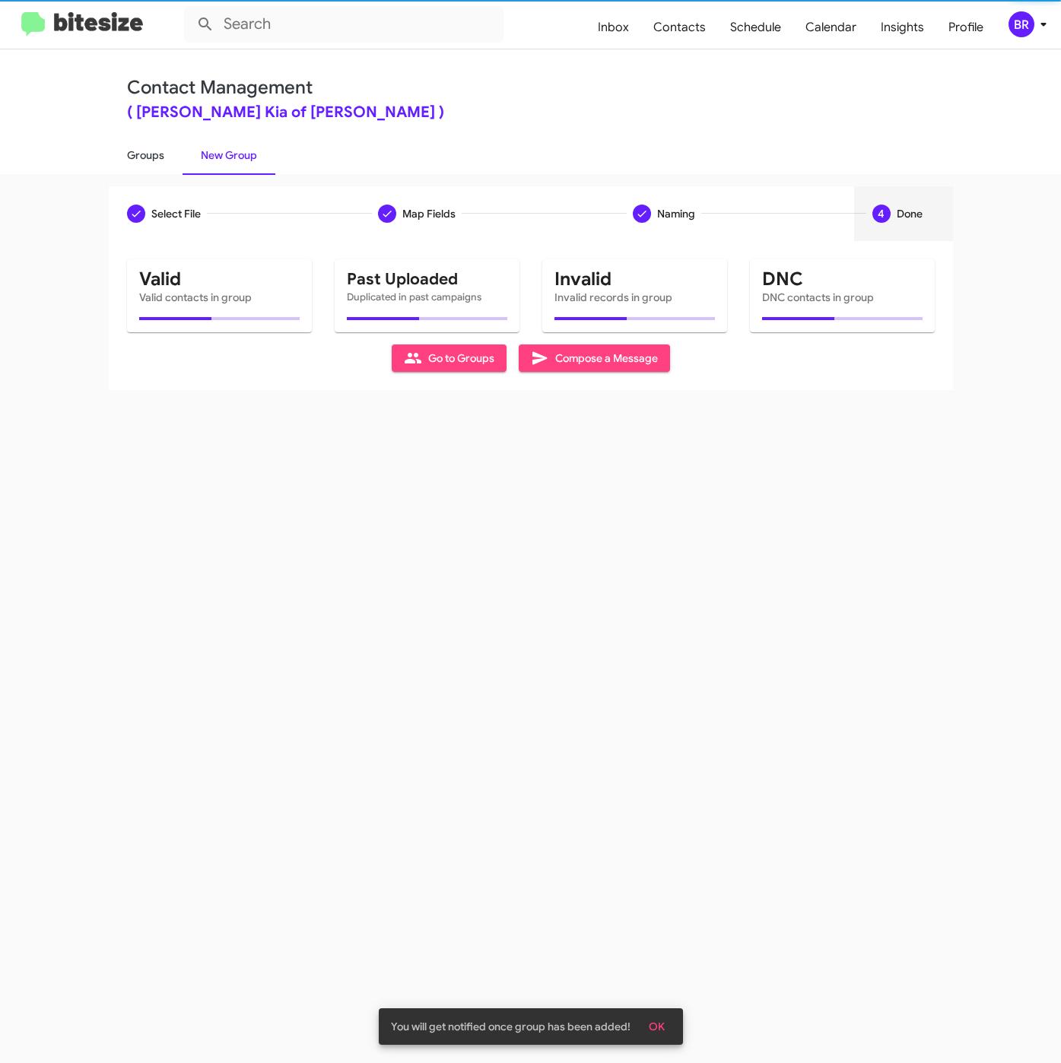
click at [151, 157] on link "Groups" at bounding box center [146, 155] width 74 height 40
type input "in:groups"
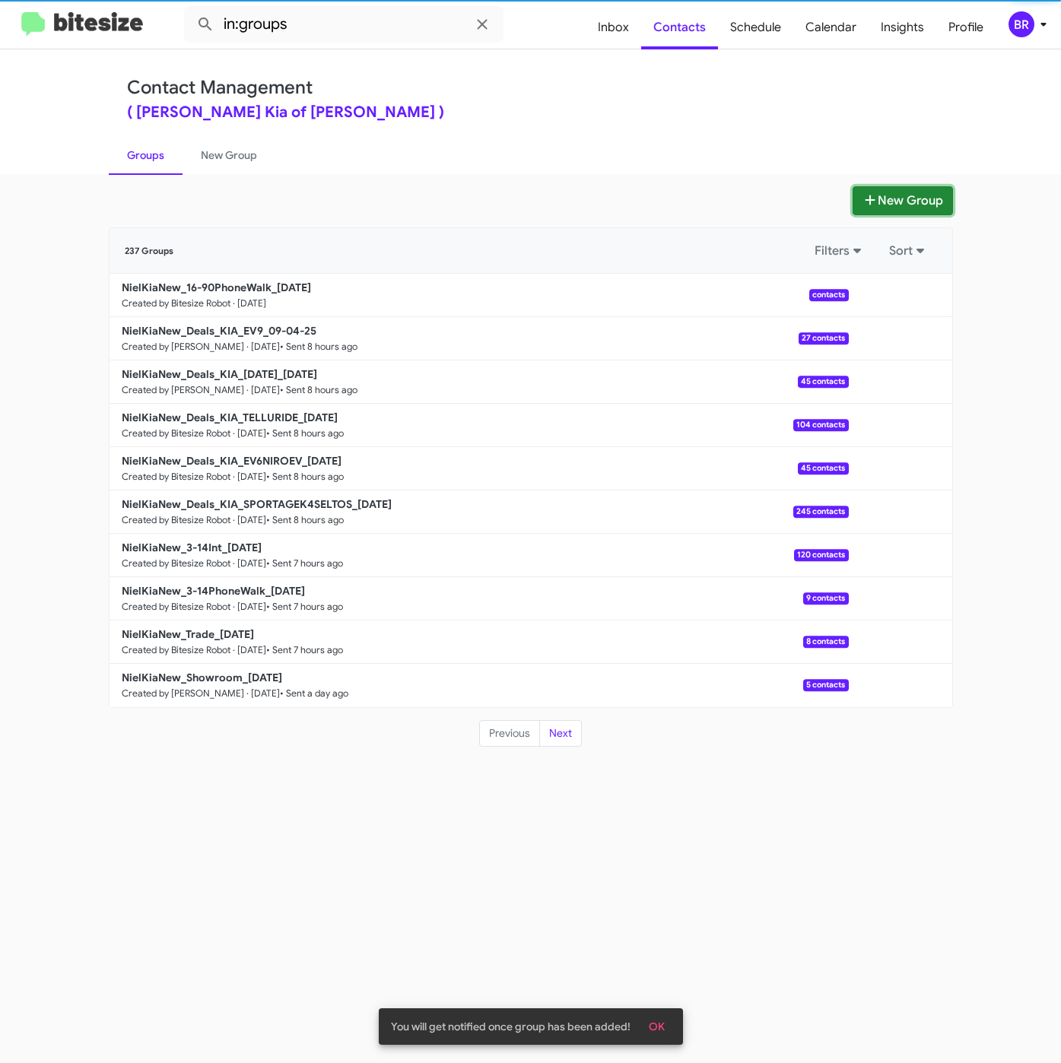
click at [906, 212] on button "New Group" at bounding box center [902, 200] width 100 height 29
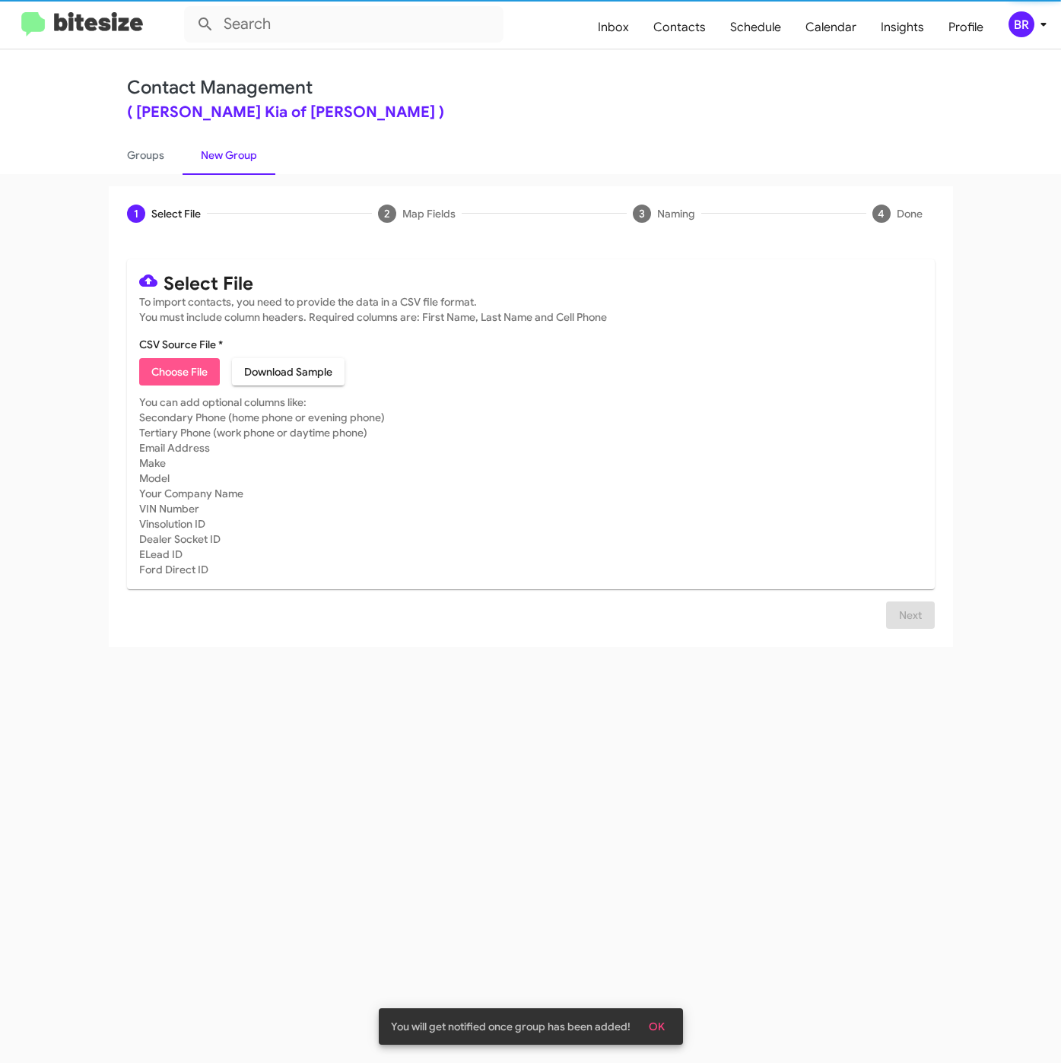
click at [187, 370] on span "Choose File" at bounding box center [179, 371] width 56 height 27
type input "NielKiaNew_16-90Inter_09-05-25"
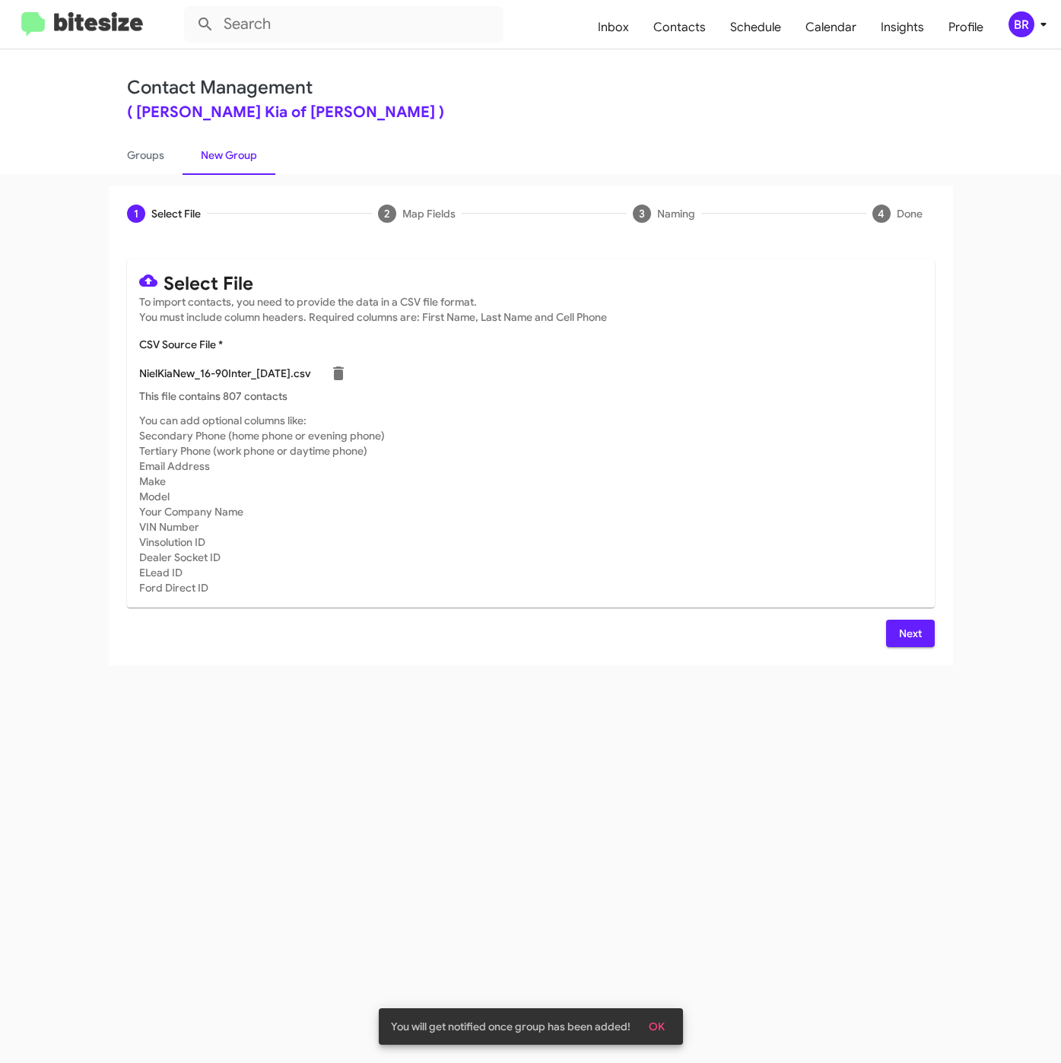
click at [919, 630] on span "Next" at bounding box center [910, 633] width 24 height 27
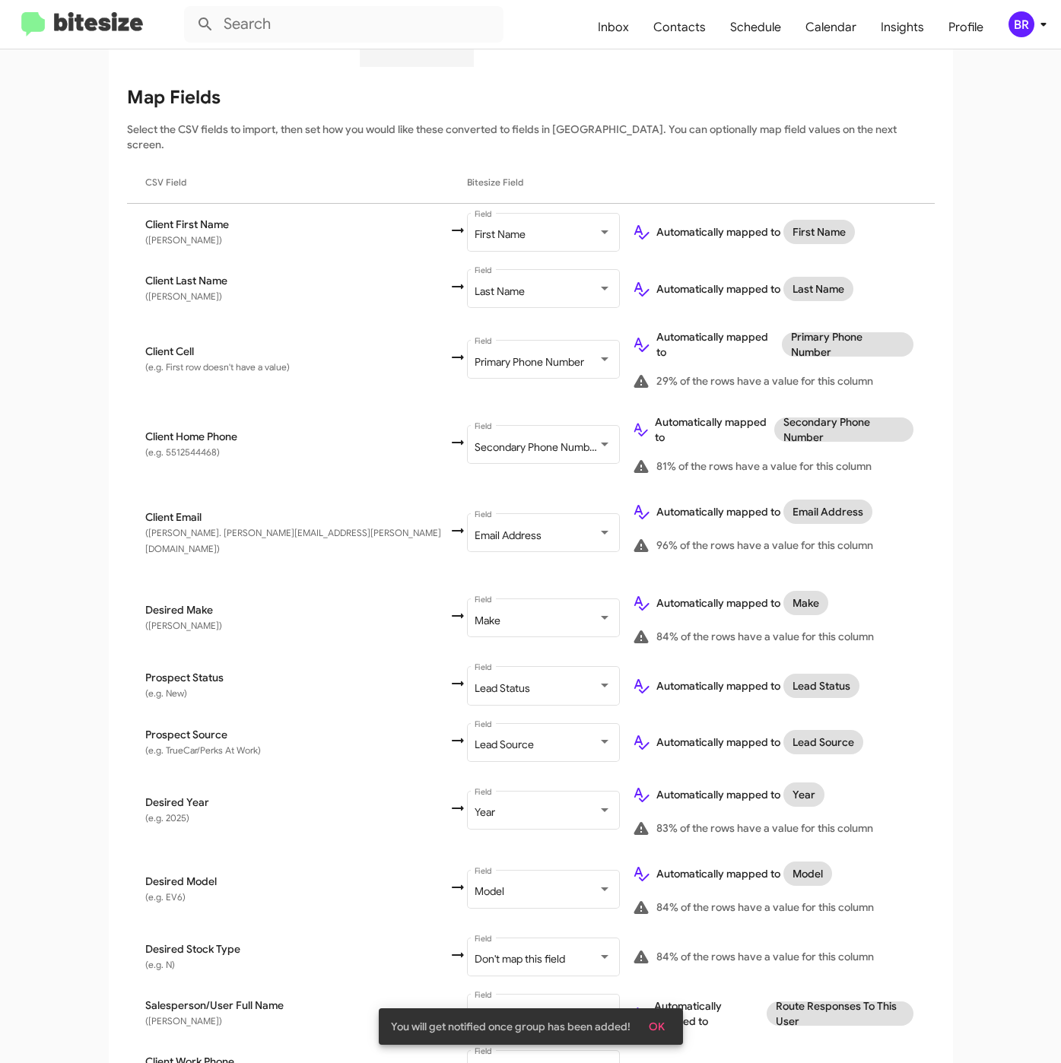
scroll to position [293, 0]
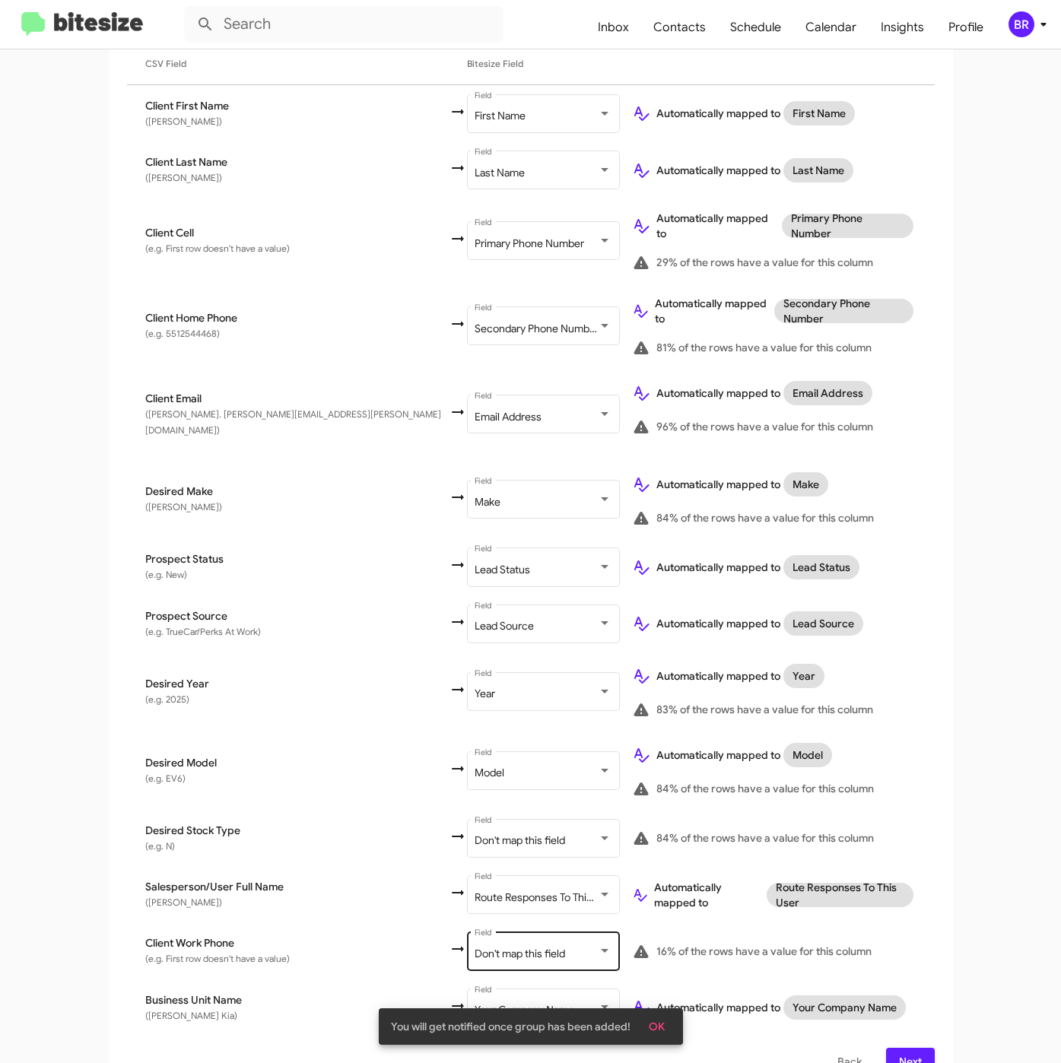
click at [474, 947] on span "Don't map this field" at bounding box center [519, 954] width 90 height 14
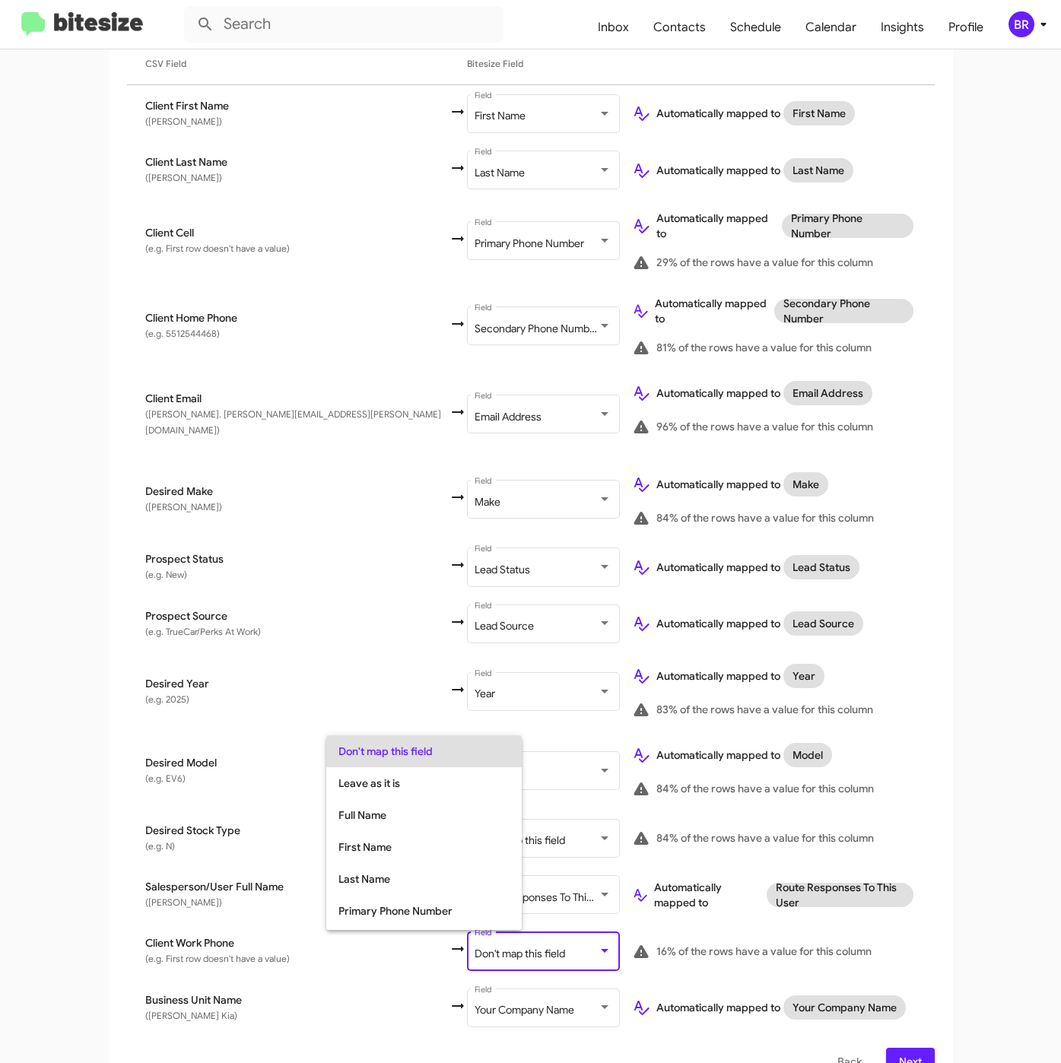
scroll to position [60, 0]
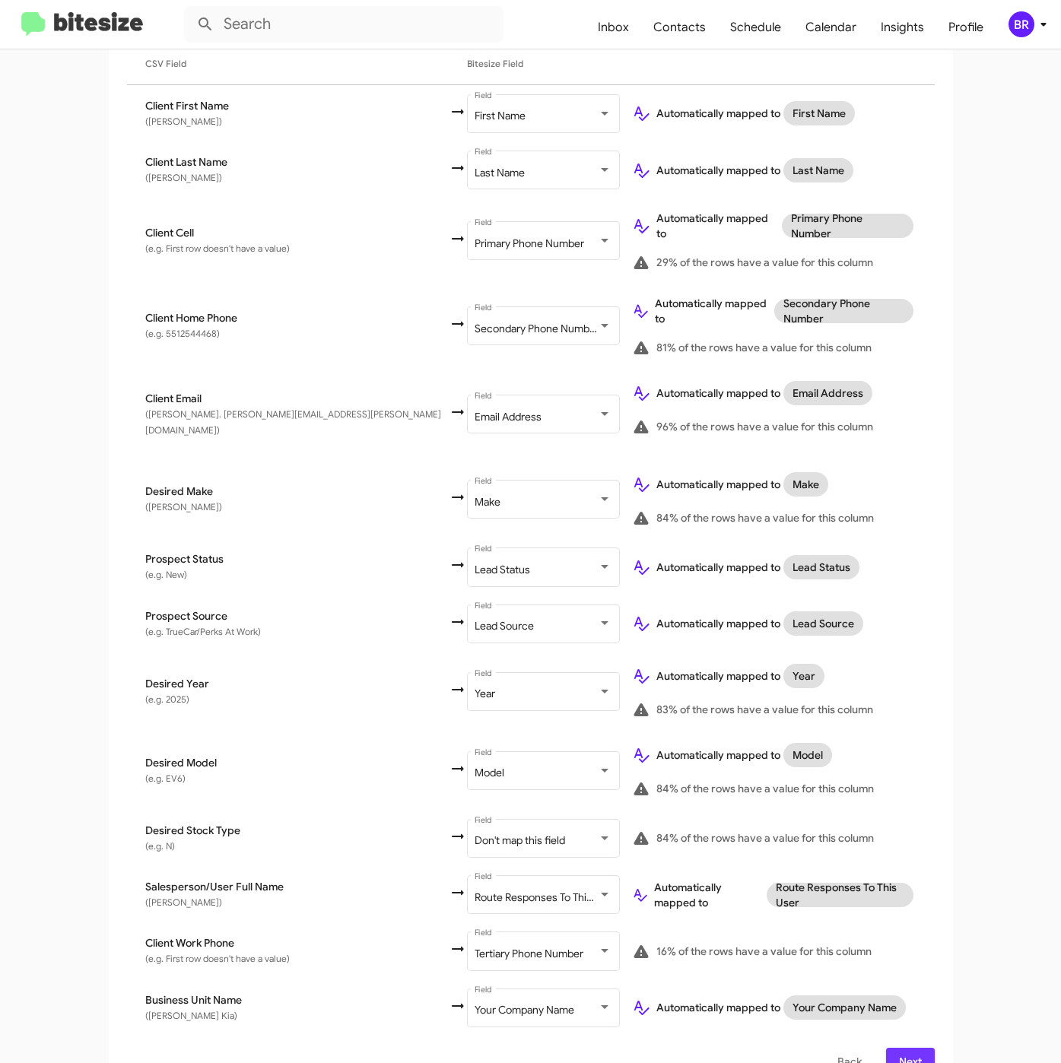
click at [898, 1048] on span "Next" at bounding box center [910, 1061] width 24 height 27
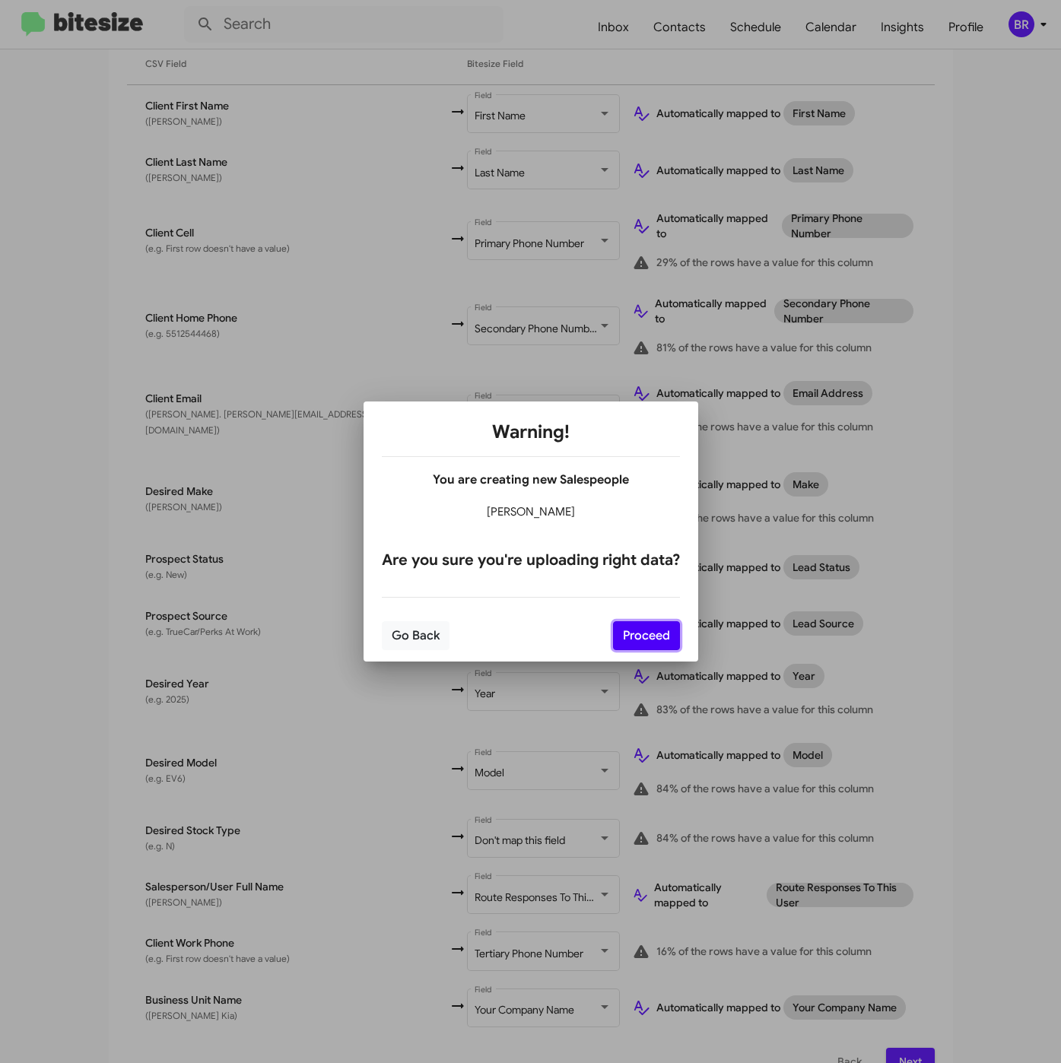
click at [652, 635] on button "Proceed" at bounding box center [646, 635] width 67 height 29
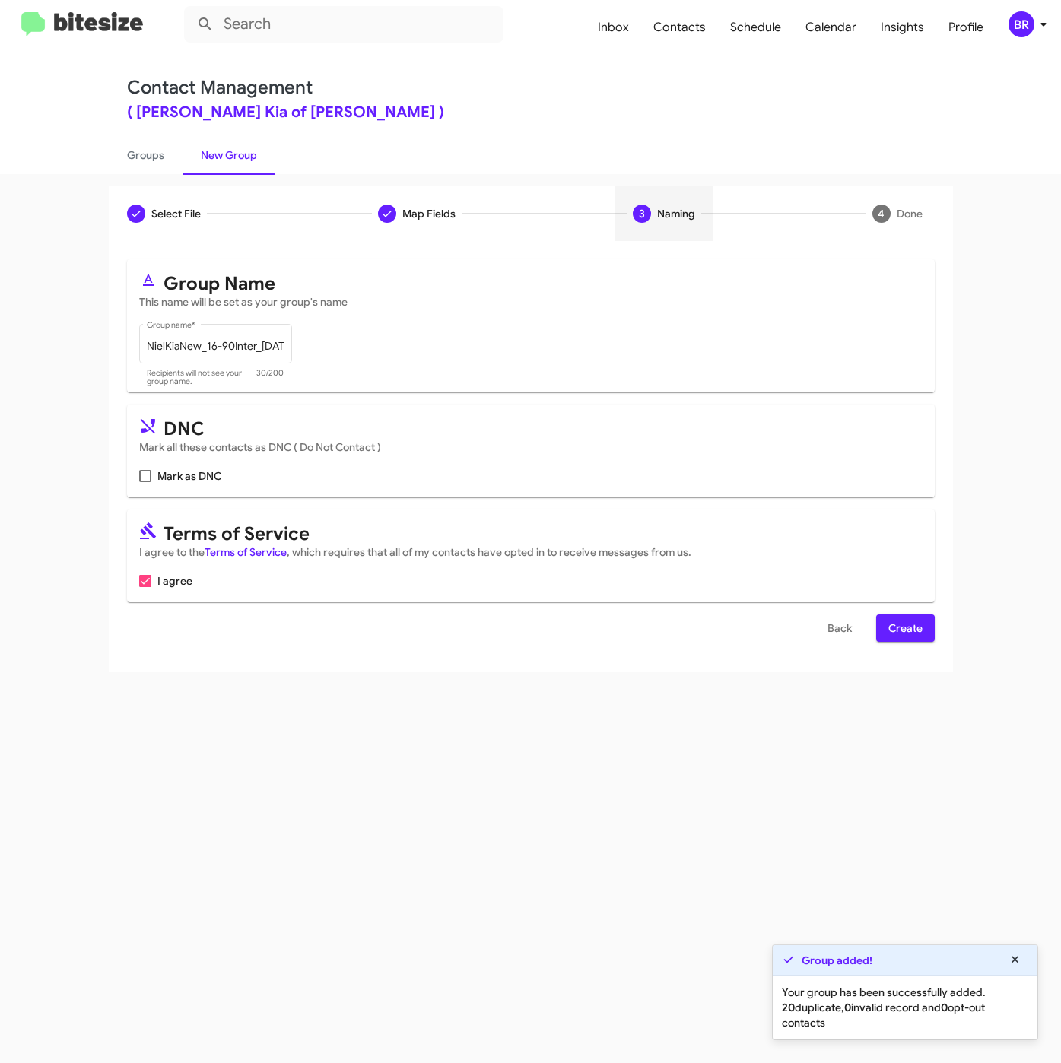
scroll to position [0, 0]
click at [904, 628] on span "Create" at bounding box center [905, 627] width 34 height 27
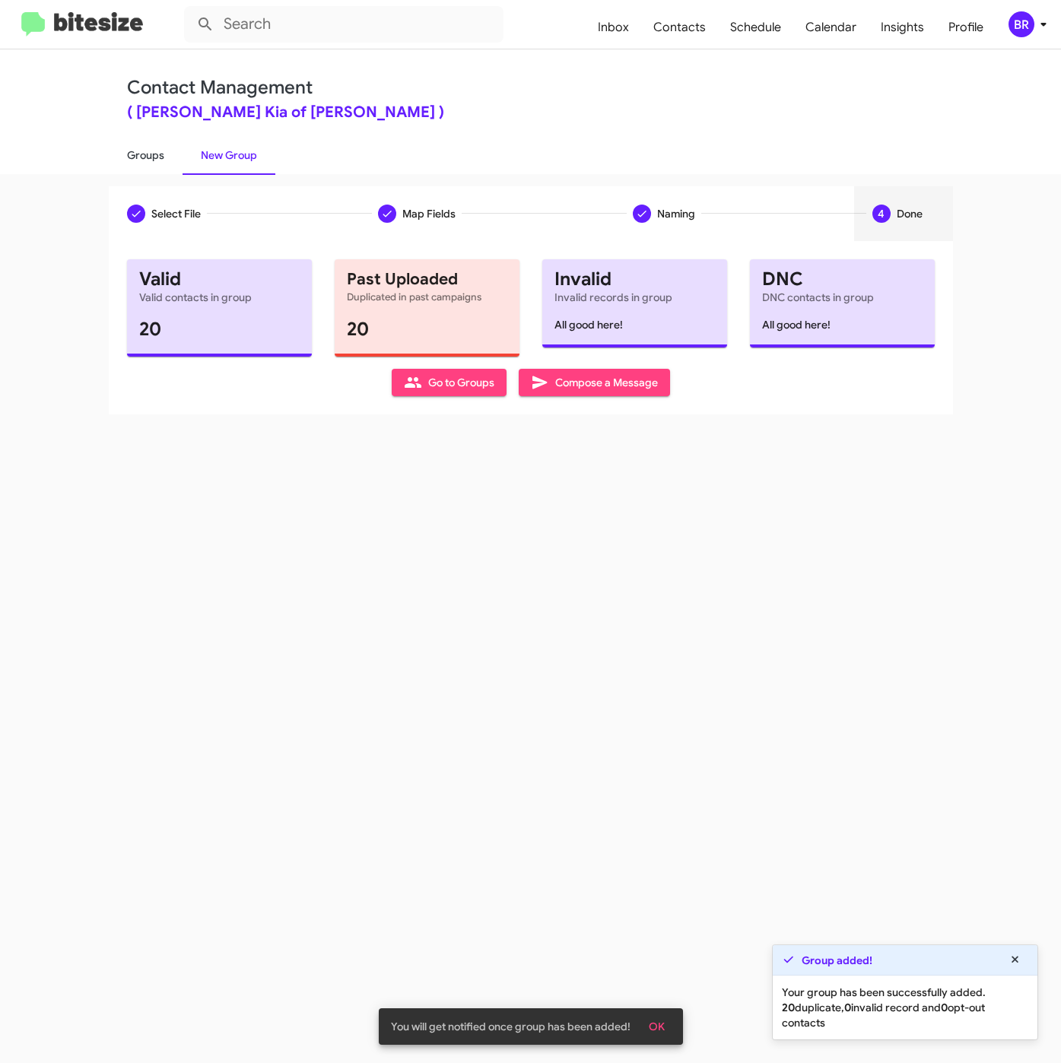
click at [133, 164] on link "Groups" at bounding box center [146, 155] width 74 height 40
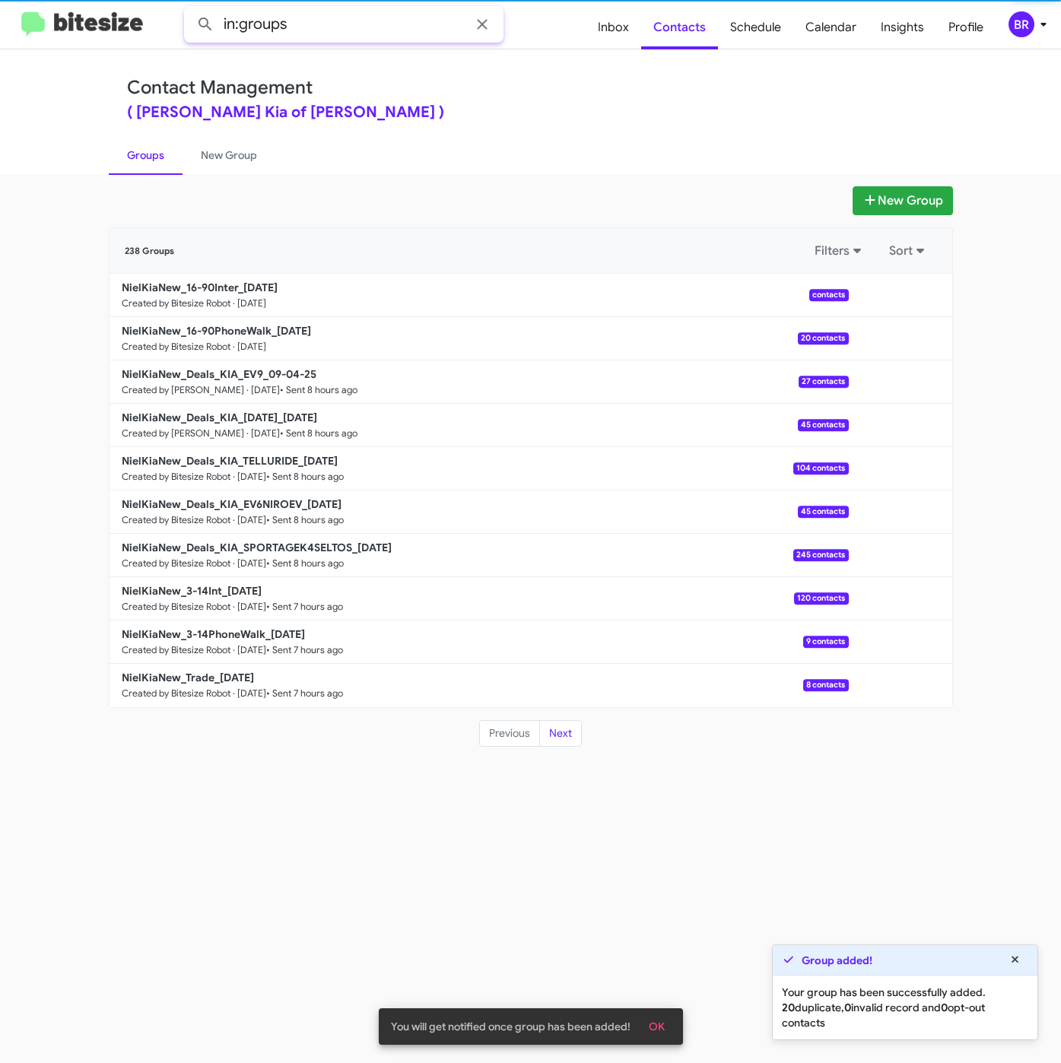
click at [327, 25] on input "in:groups" at bounding box center [343, 24] width 319 height 36
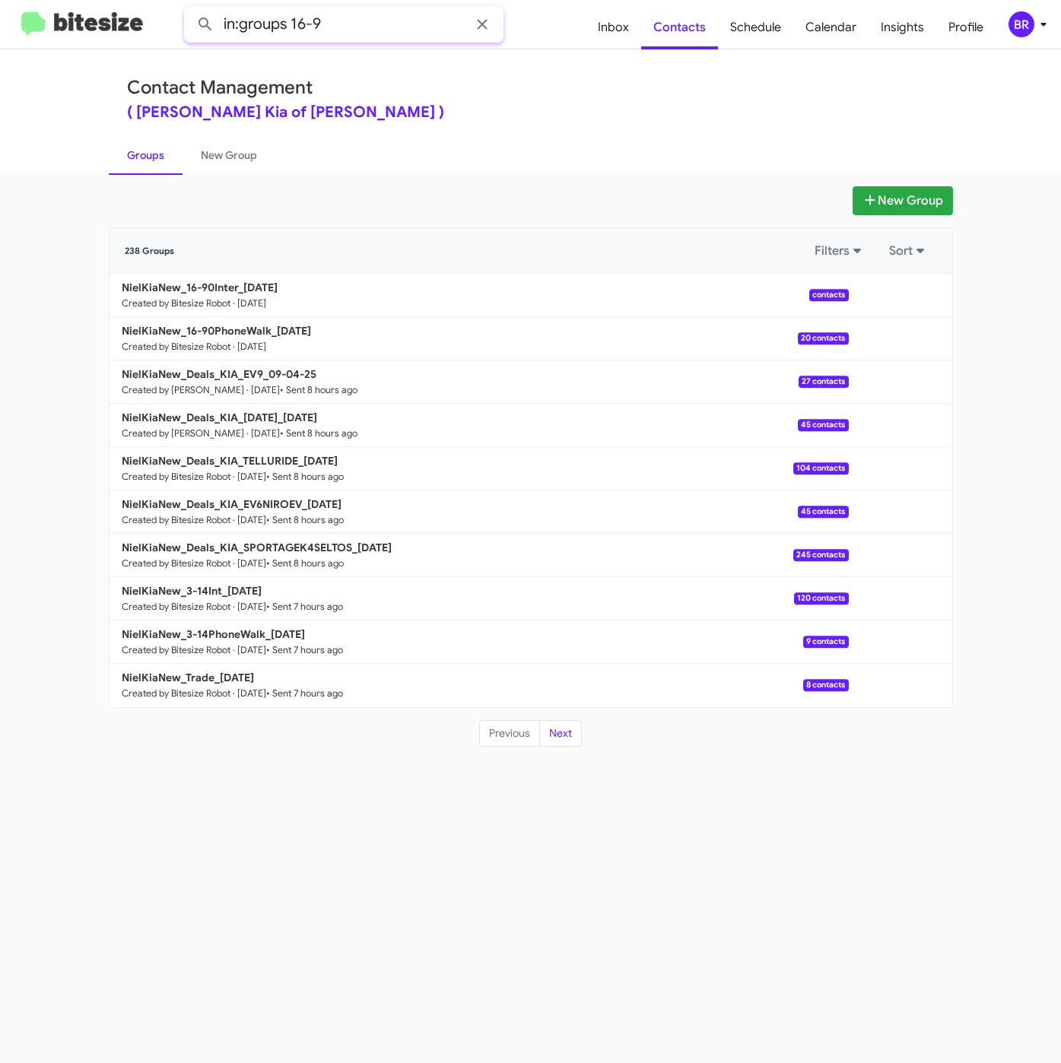
click at [190, 9] on button at bounding box center [205, 24] width 30 height 30
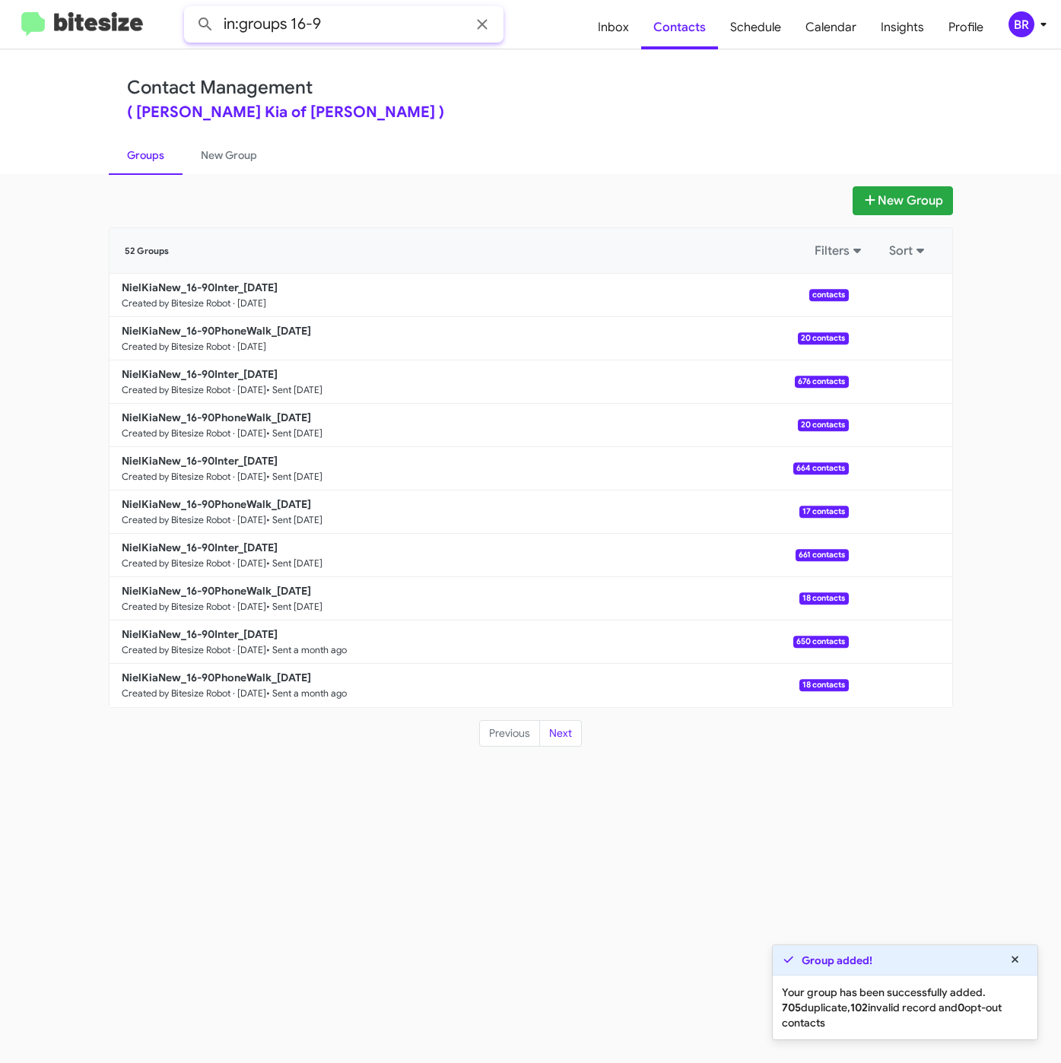
click at [190, 9] on button at bounding box center [205, 24] width 30 height 30
type input "in:groups 16-"
click at [190, 9] on button at bounding box center [205, 24] width 30 height 30
click at [259, 285] on b "NielKiaNew_16-90Inter_09-05-25" at bounding box center [200, 288] width 156 height 14
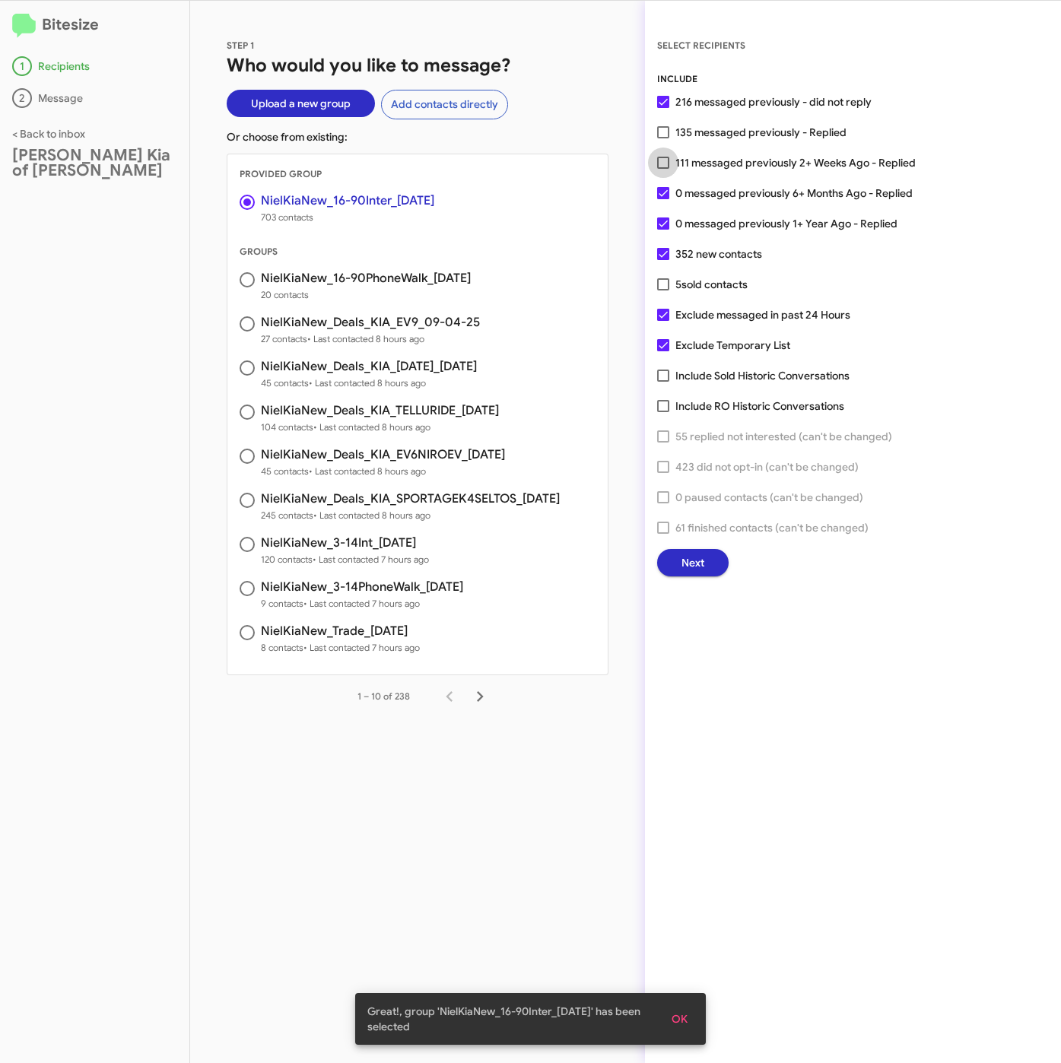
click at [693, 165] on span "111 messaged previously 2+ Weeks Ago - Replied" at bounding box center [795, 163] width 240 height 18
click at [663, 169] on input "111 messaged previously 2+ Weeks Ago - Replied" at bounding box center [662, 169] width 1 height 1
checkbox input "true"
click at [691, 568] on span "Next" at bounding box center [692, 562] width 23 height 27
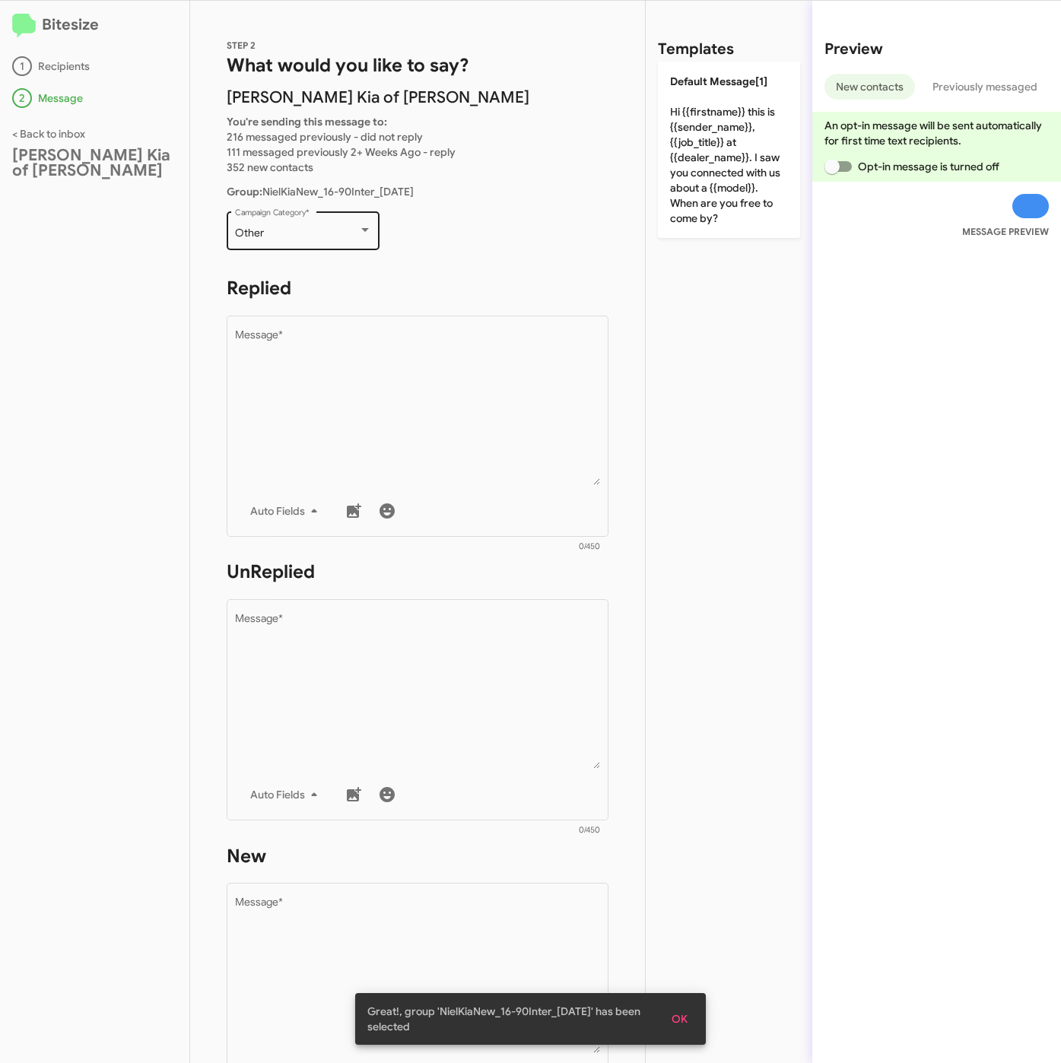
click at [316, 233] on div "Other" at bounding box center [296, 233] width 123 height 12
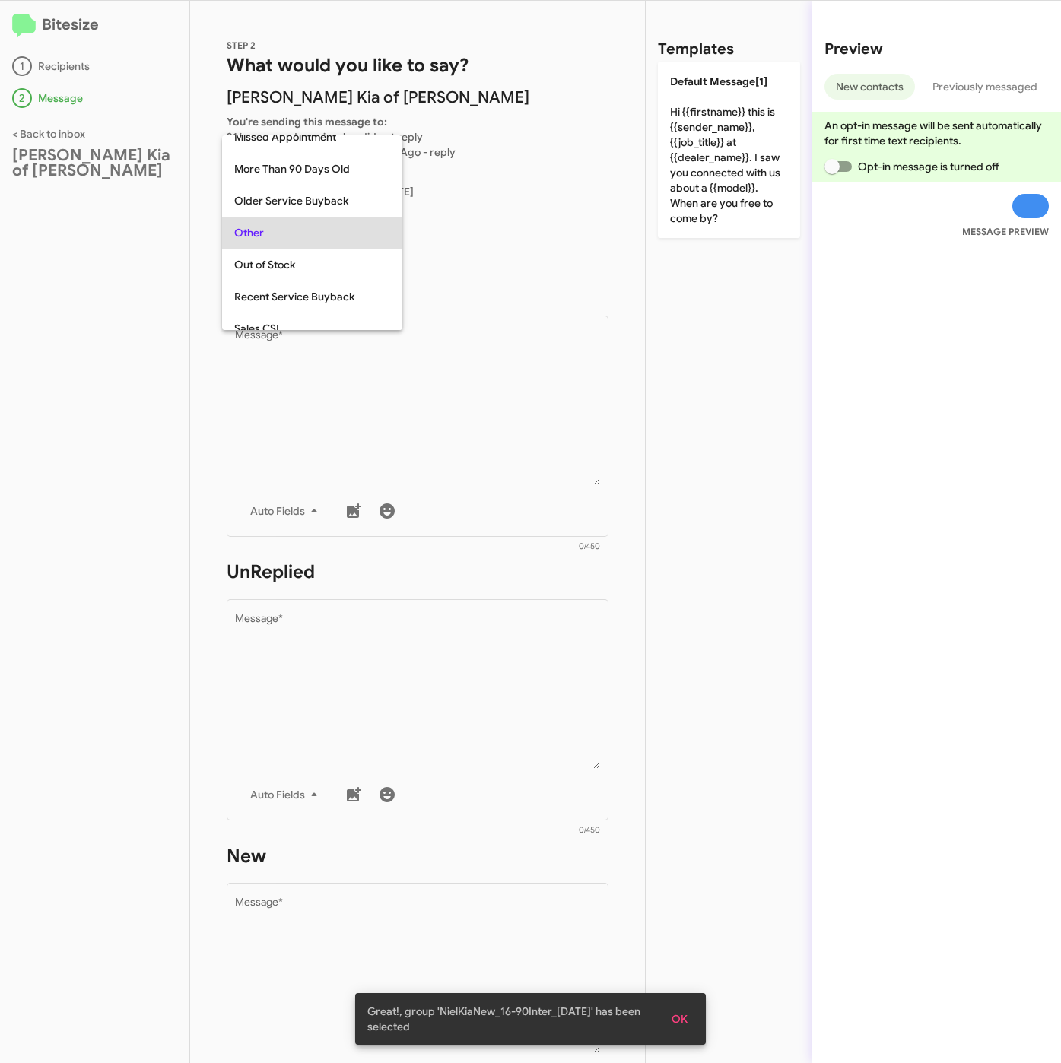
scroll to position [32, 0]
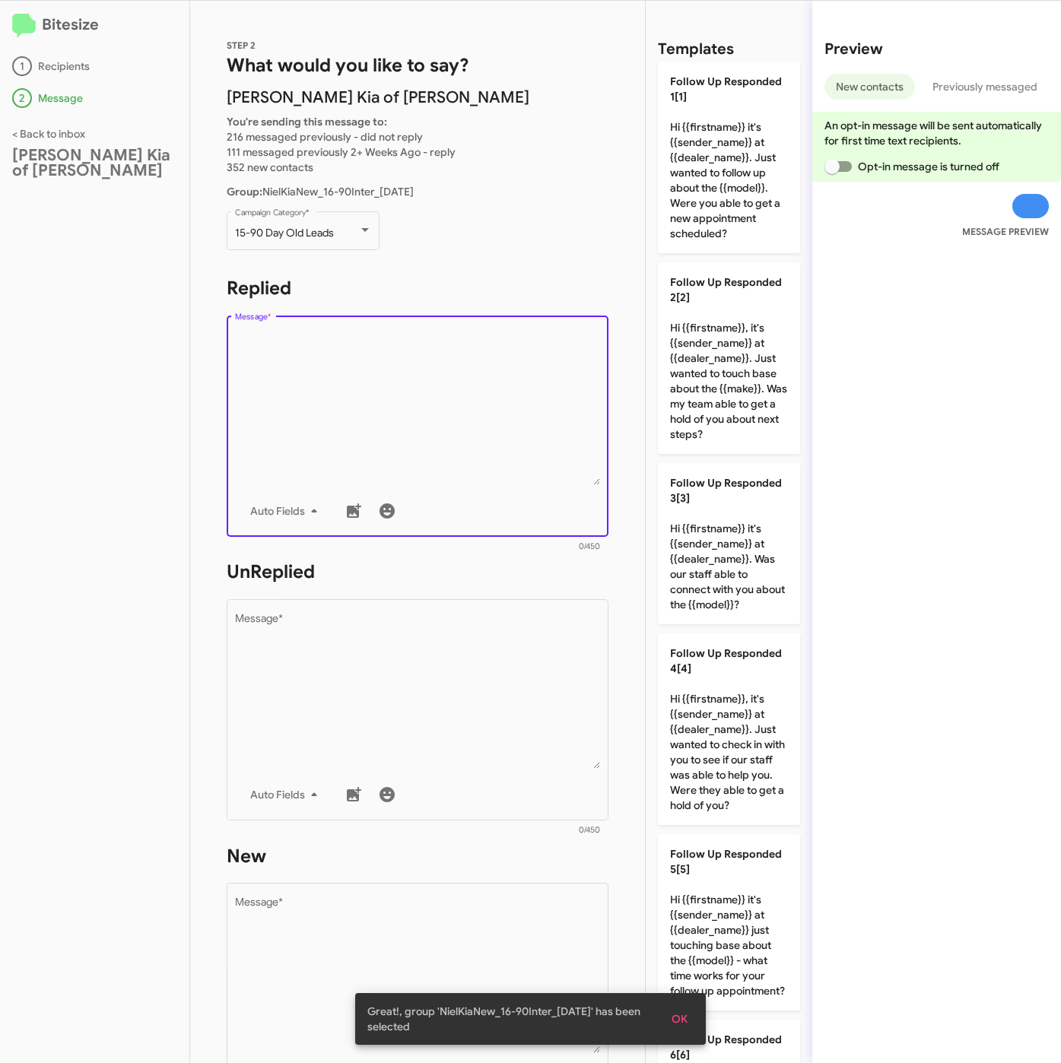
click at [358, 422] on textarea "Message *" at bounding box center [418, 407] width 366 height 155
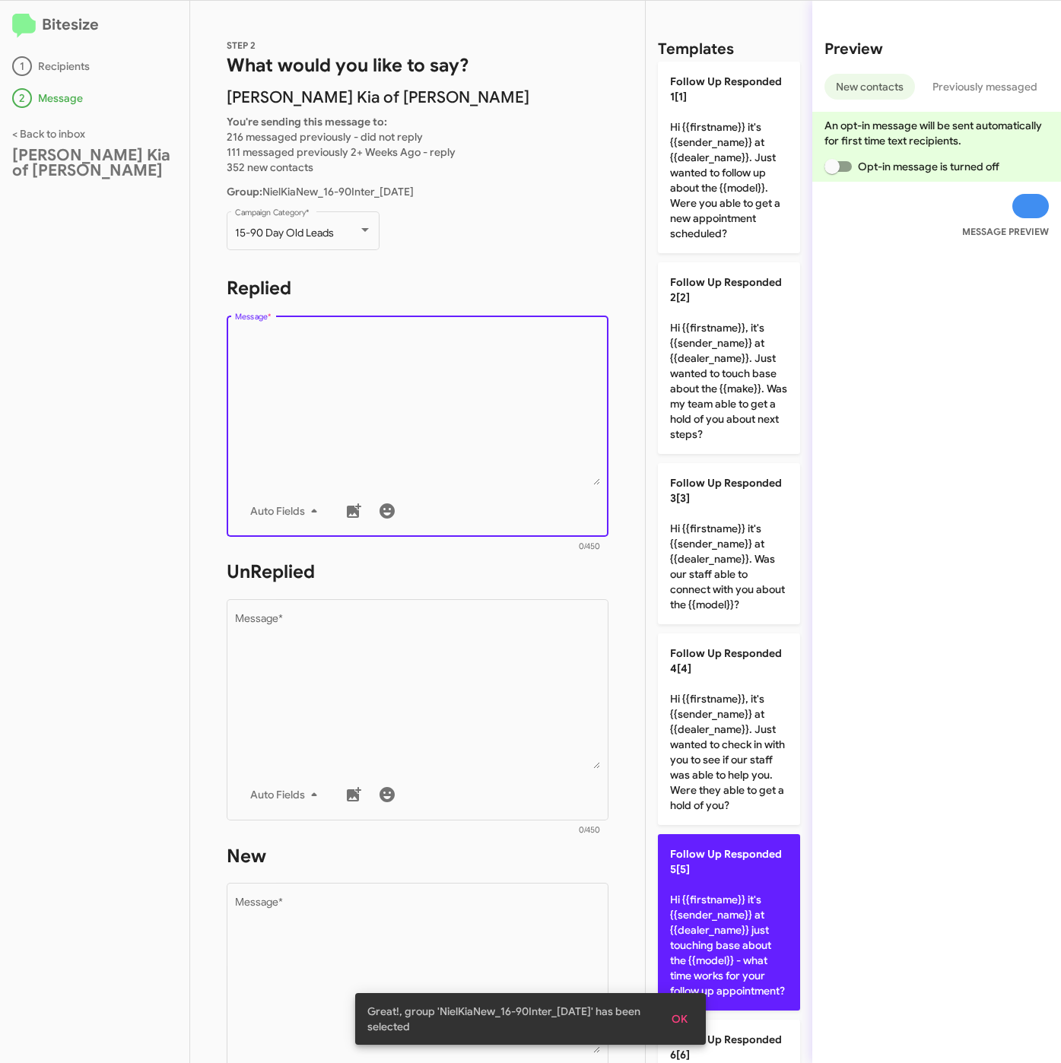
click at [747, 876] on span "Follow Up Responded 5[5]" at bounding box center [726, 861] width 112 height 29
type textarea "Hi {{firstname}} it's {{sender_name}} at {{dealer_name}} just touching base abo…"
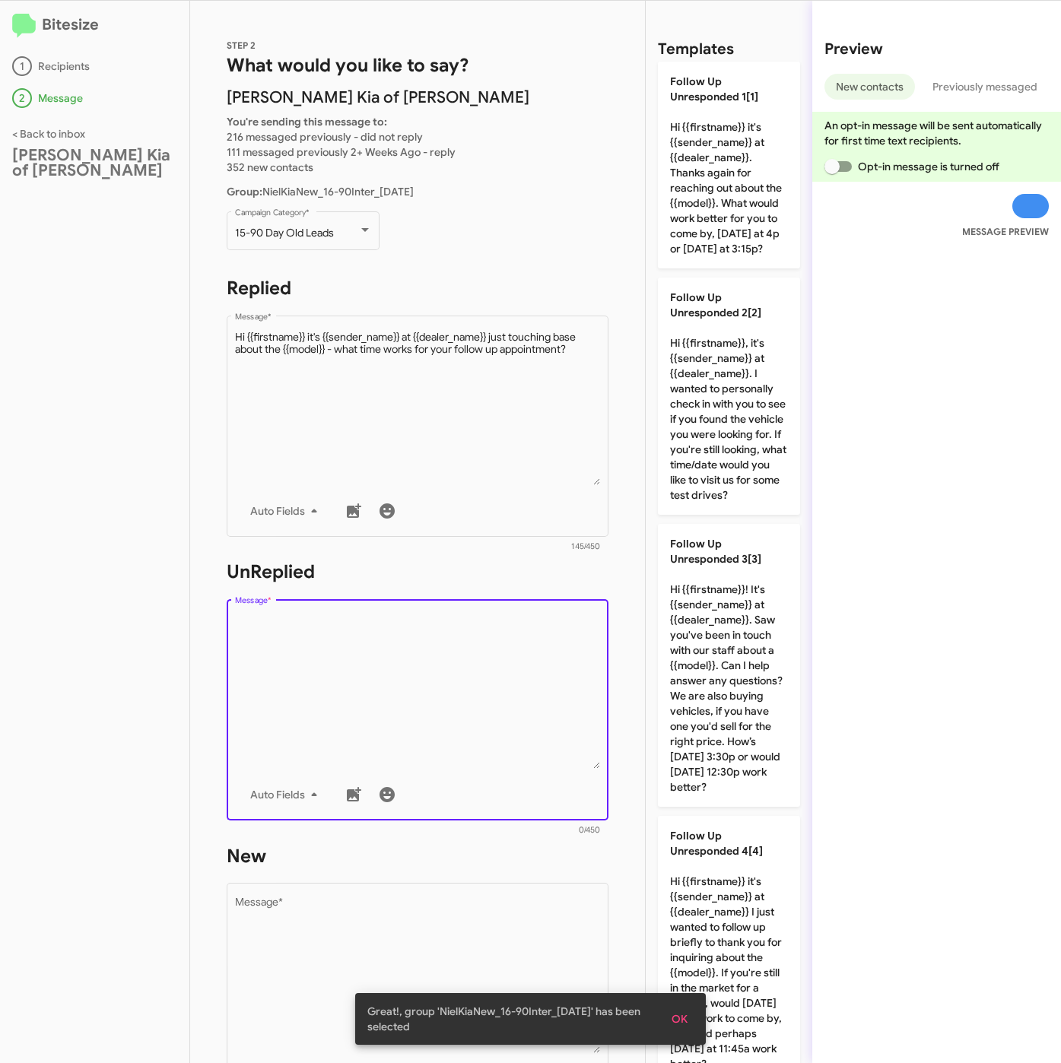
click at [475, 707] on textarea "Message *" at bounding box center [418, 691] width 366 height 155
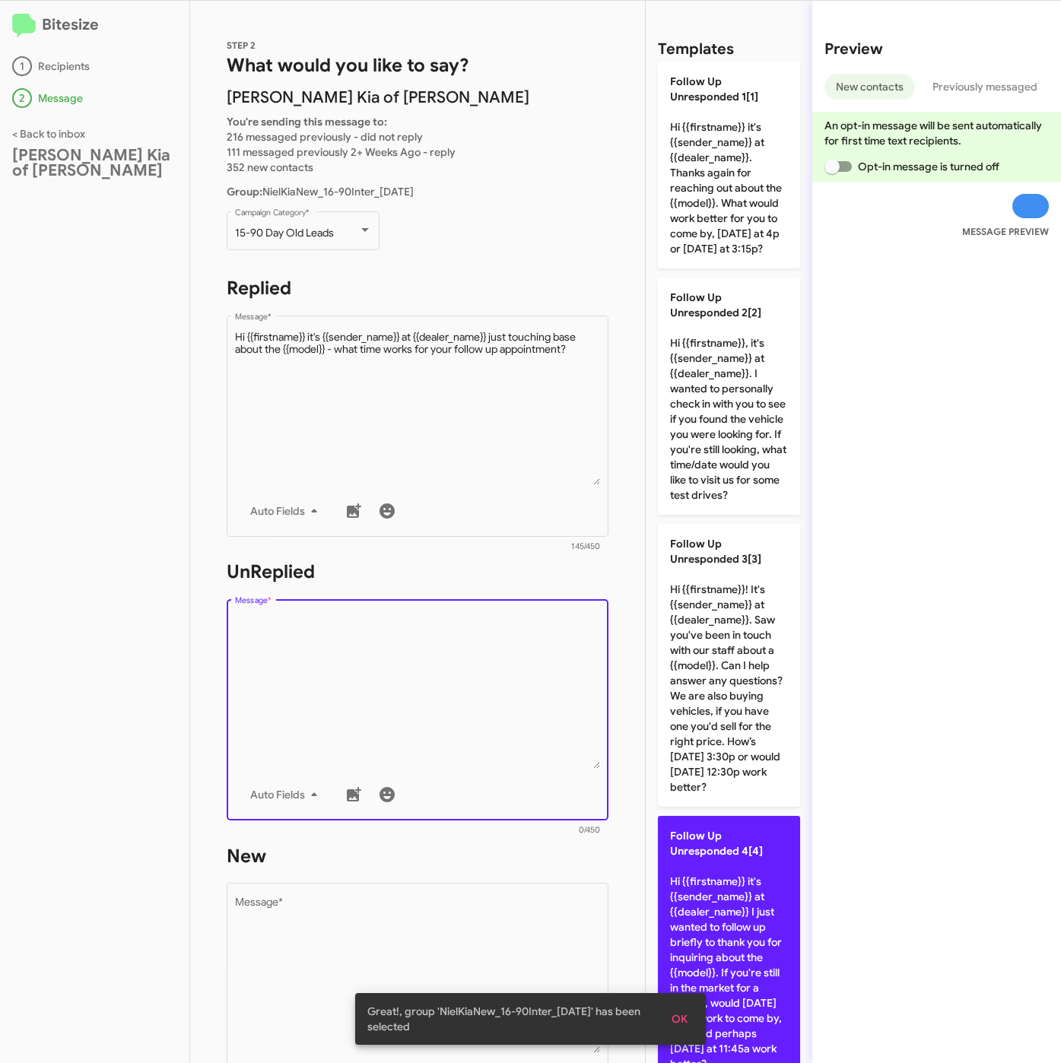
click at [753, 931] on p "Follow Up Unresponded 4[4] Hi {{firstname}} it's {{sender_name}} at {{dealer_na…" at bounding box center [729, 950] width 142 height 268
type textarea "Hi {{firstname}} it's {{sender_name}} at {{dealer_name}} I just wanted to follo…"
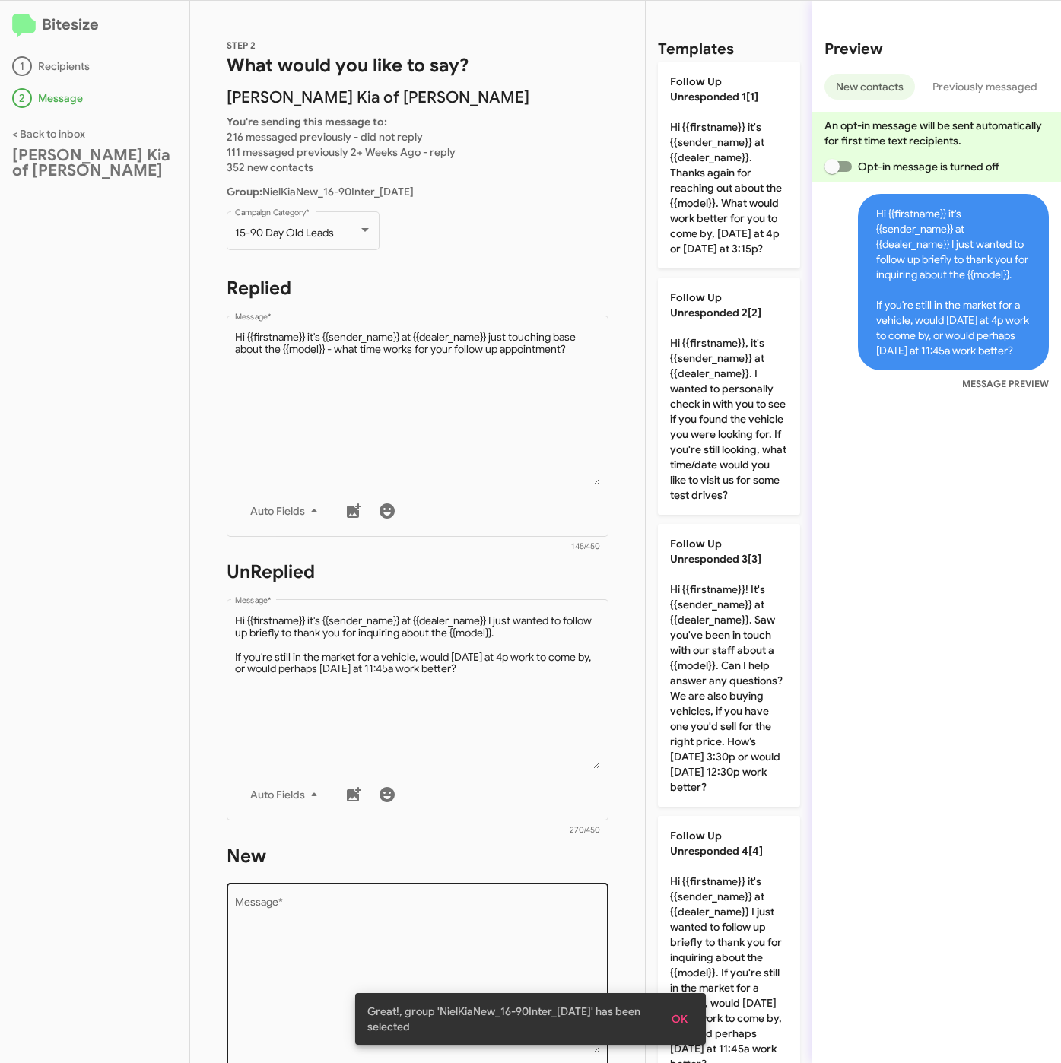
click at [559, 938] on textarea "Message *" at bounding box center [418, 975] width 366 height 155
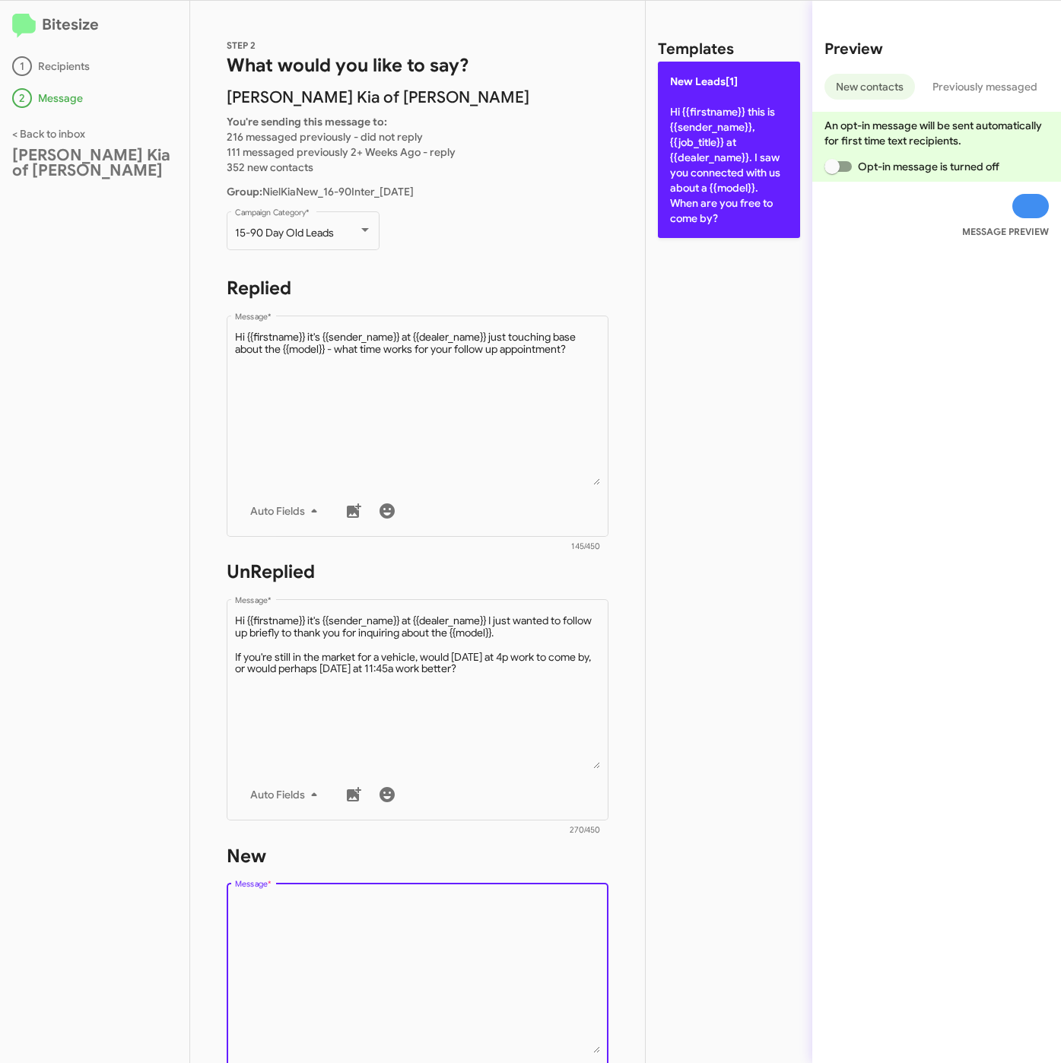
click at [725, 179] on p "New Leads[1] Hi {{firstname}} this is {{sender_name}}, {{job_title}} at {{deale…" at bounding box center [729, 150] width 142 height 176
type textarea "Hi {{firstname}} this is {{sender_name}}, {{job_title}} at {{dealer_name}}. I s…"
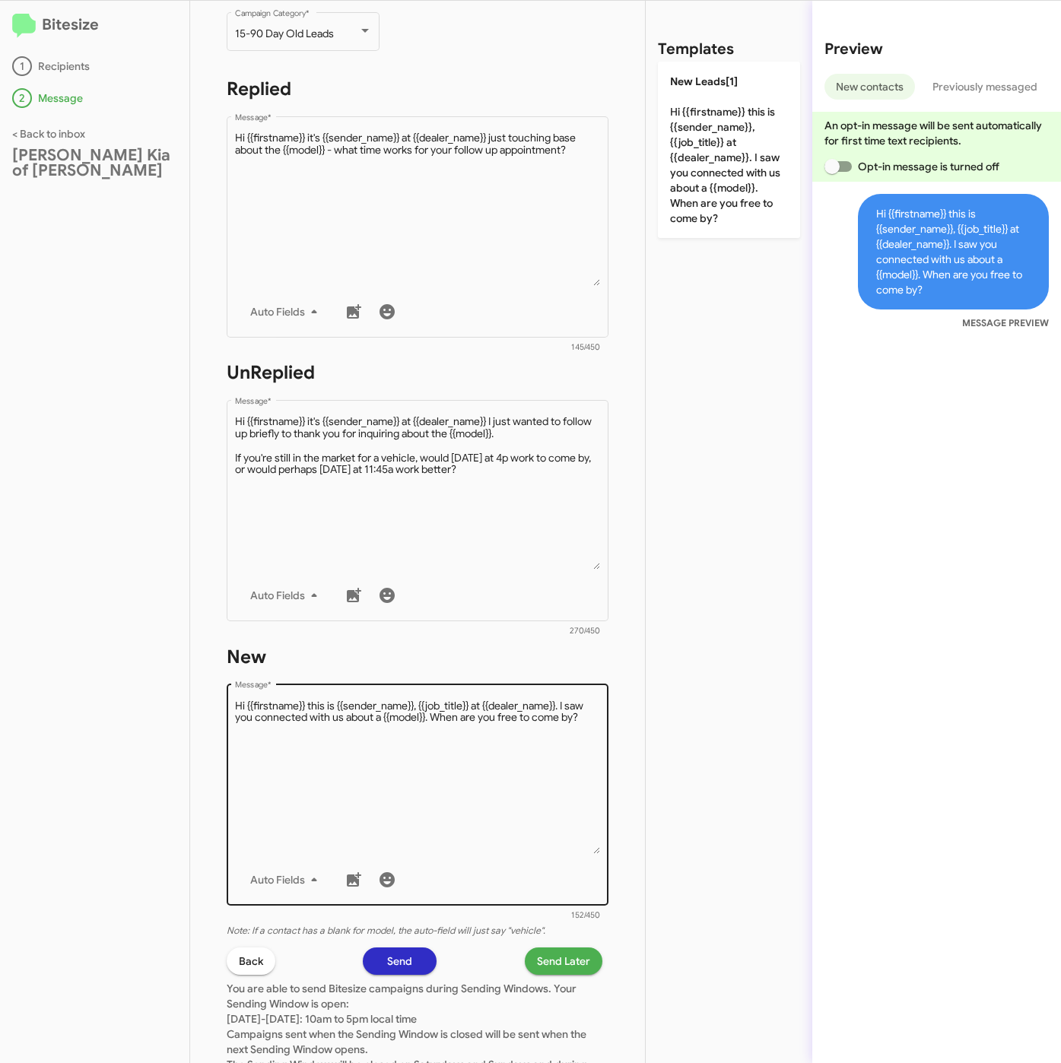
scroll to position [327, 0]
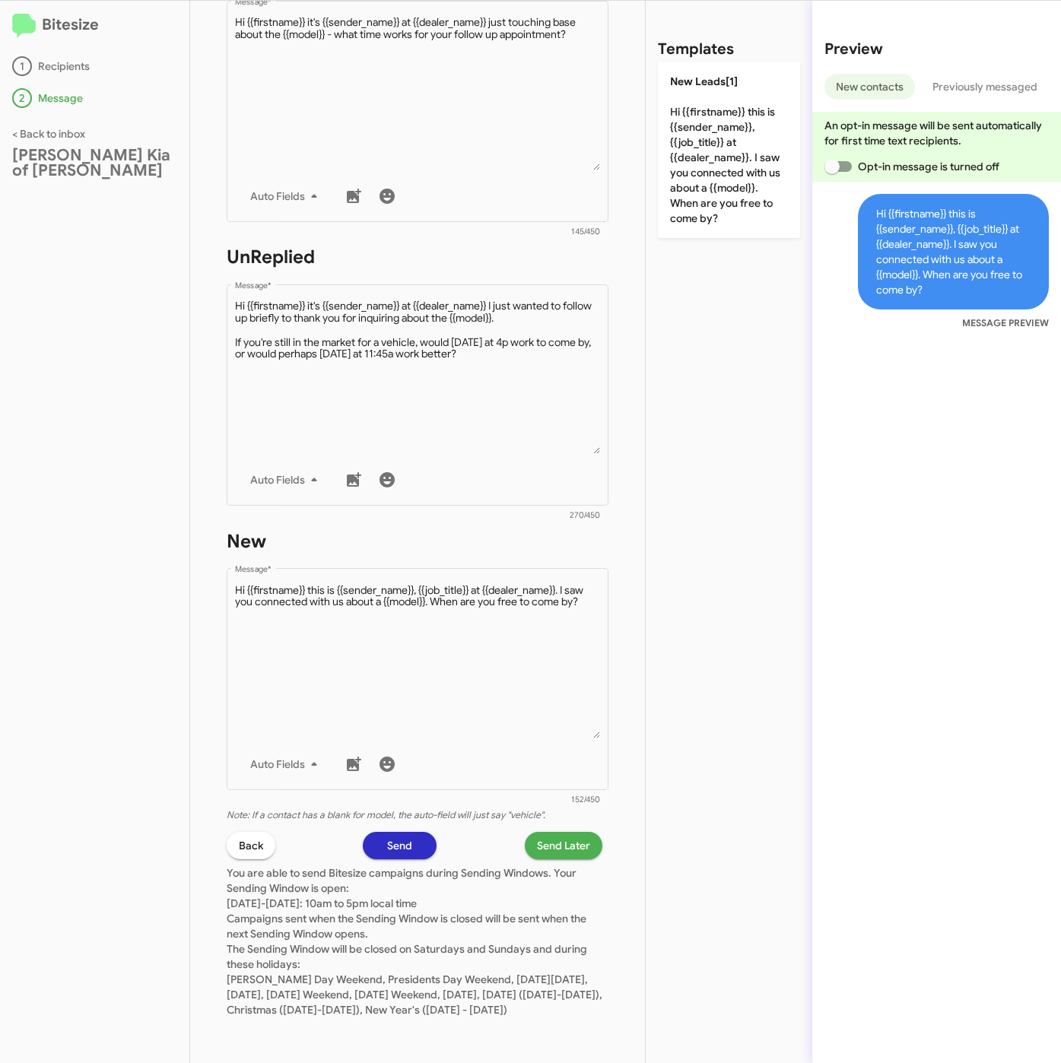
click at [543, 835] on span "Send Later" at bounding box center [563, 845] width 53 height 27
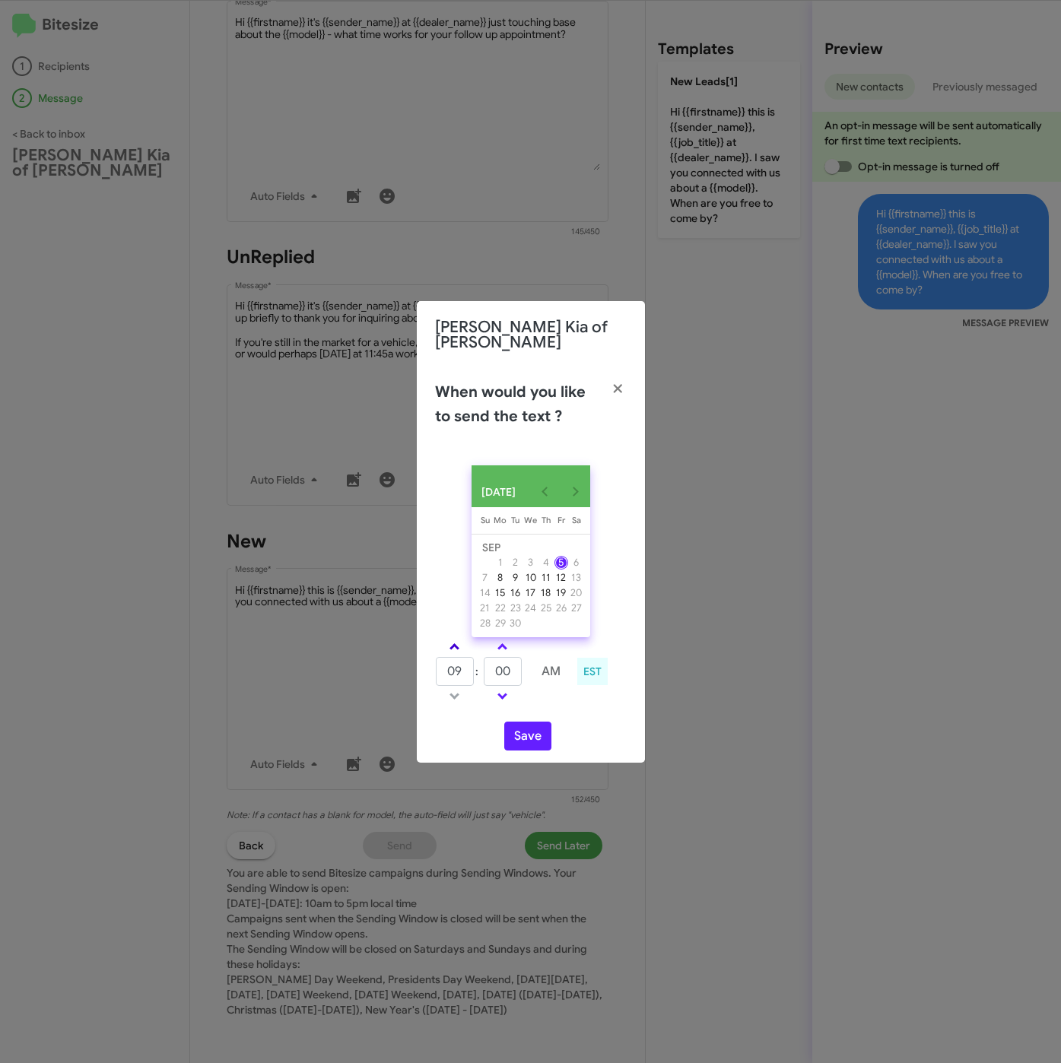
click at [458, 639] on link at bounding box center [454, 646] width 27 height 17
type input "01"
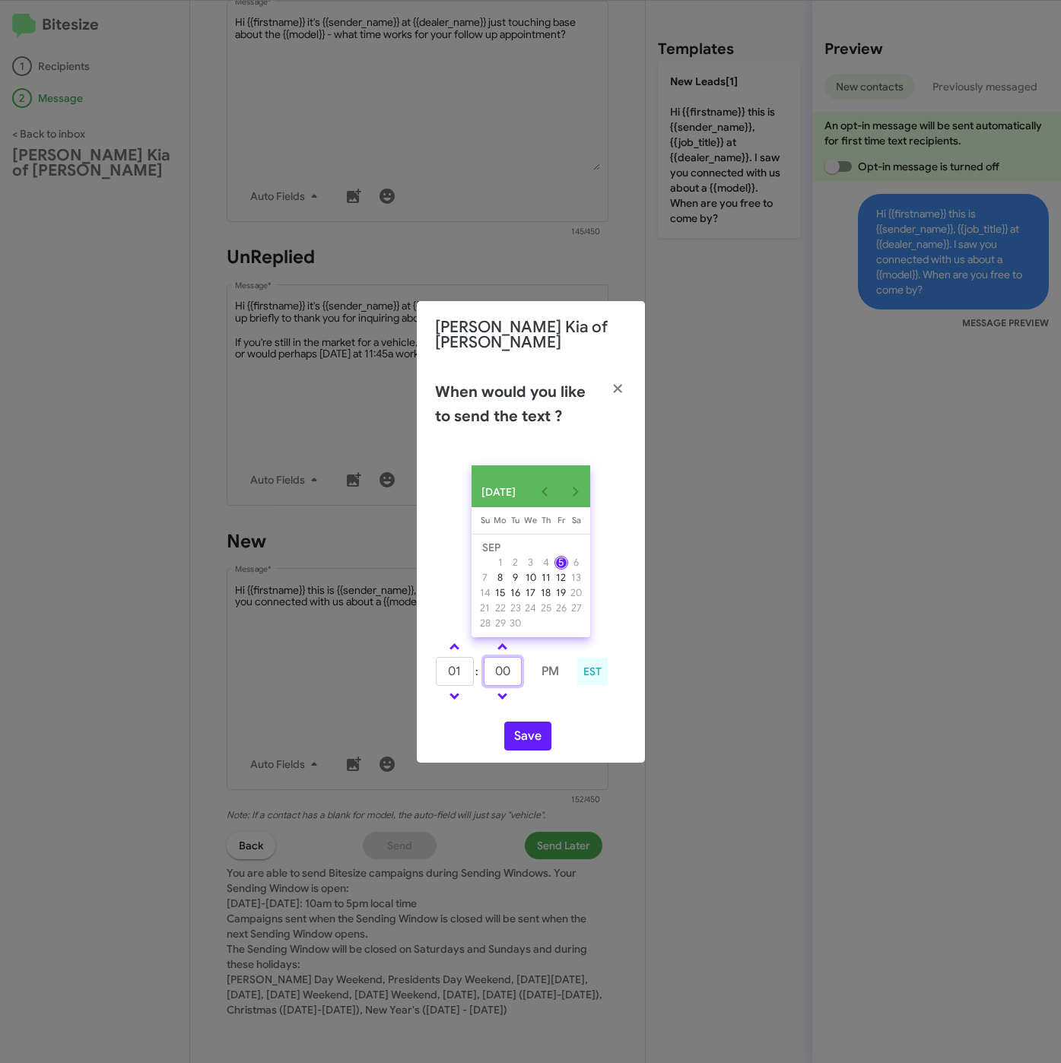
drag, startPoint x: 513, startPoint y: 666, endPoint x: 482, endPoint y: 666, distance: 31.2
click at [482, 666] on tr "01 : 00 PM" at bounding box center [502, 671] width 135 height 30
type input "45"
click at [529, 728] on button "Save" at bounding box center [527, 736] width 47 height 29
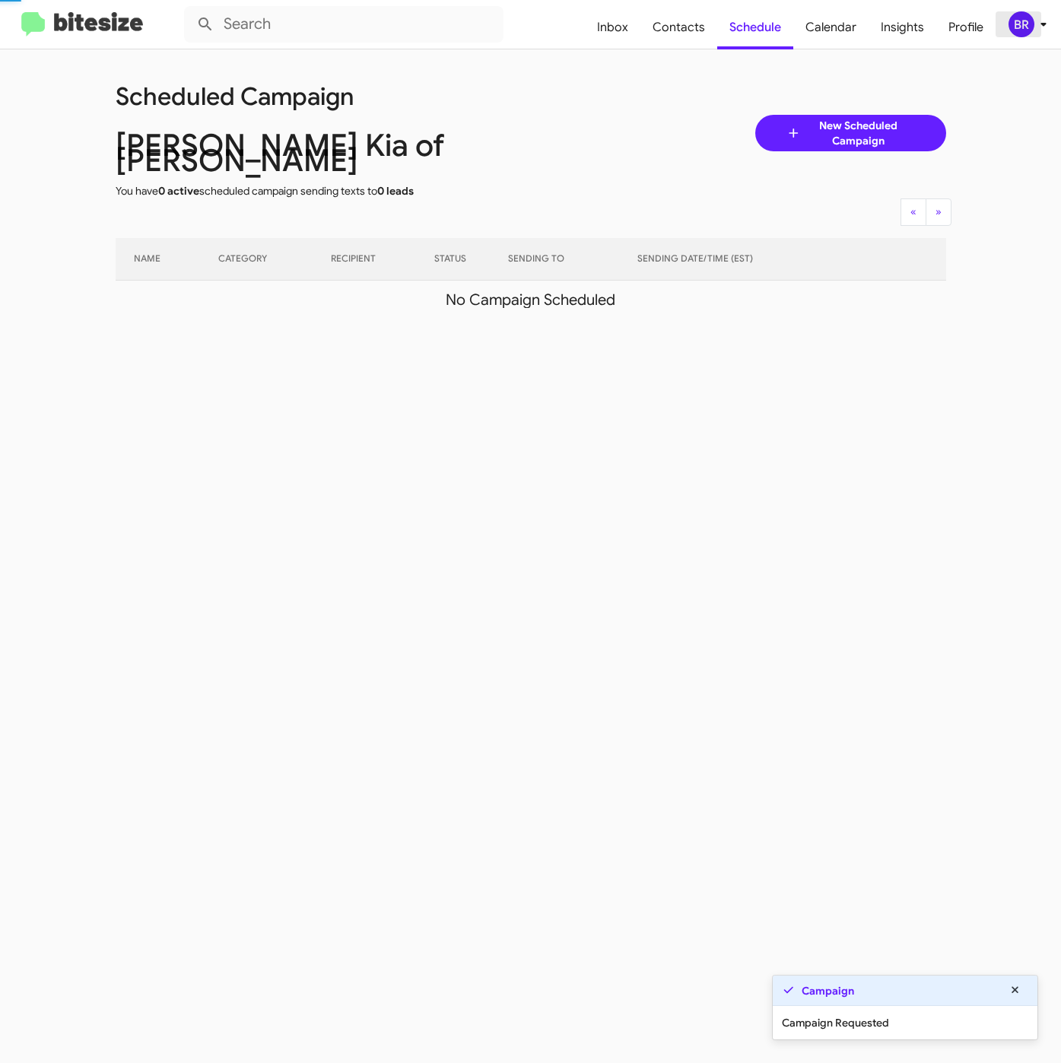
click at [1029, 21] on div "BR" at bounding box center [1021, 24] width 26 height 26
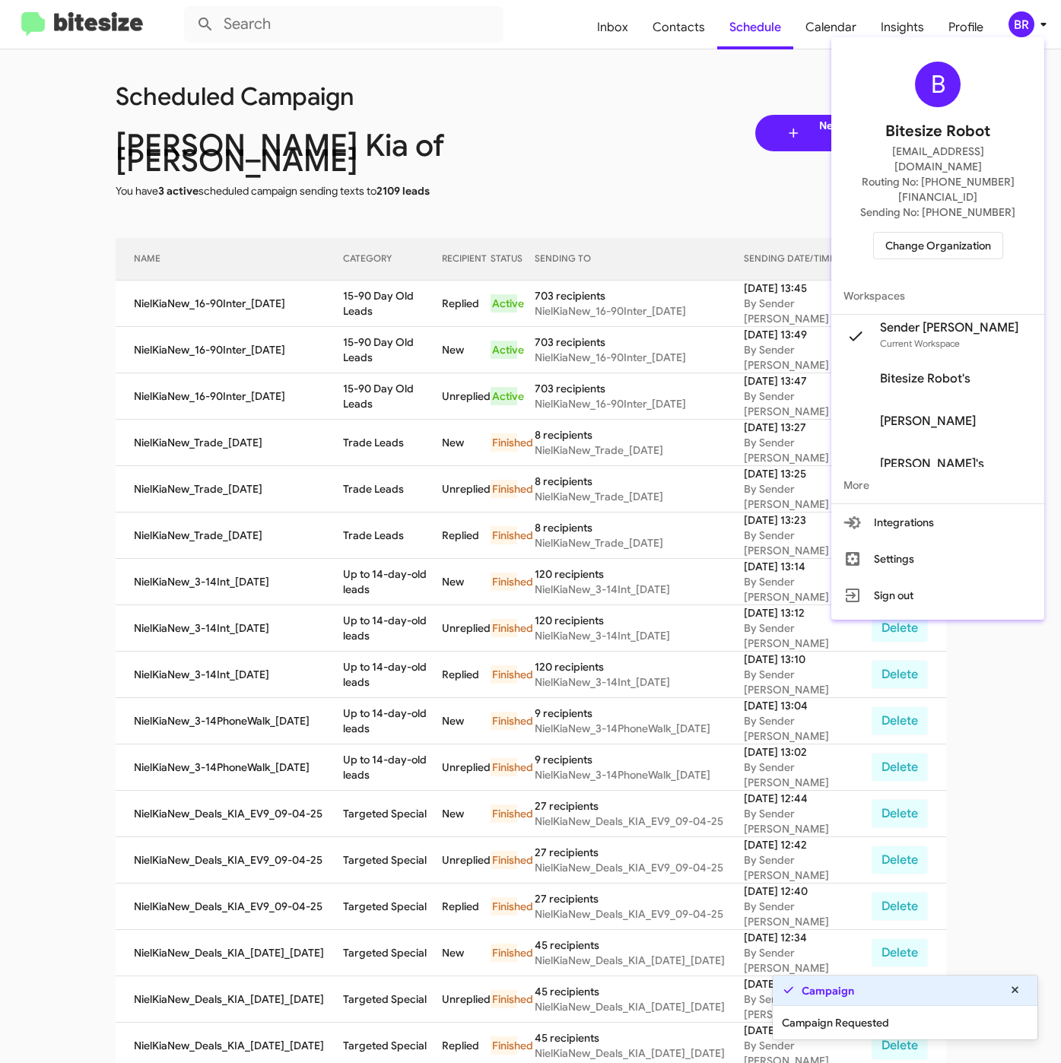
click at [390, 290] on div at bounding box center [530, 531] width 1061 height 1063
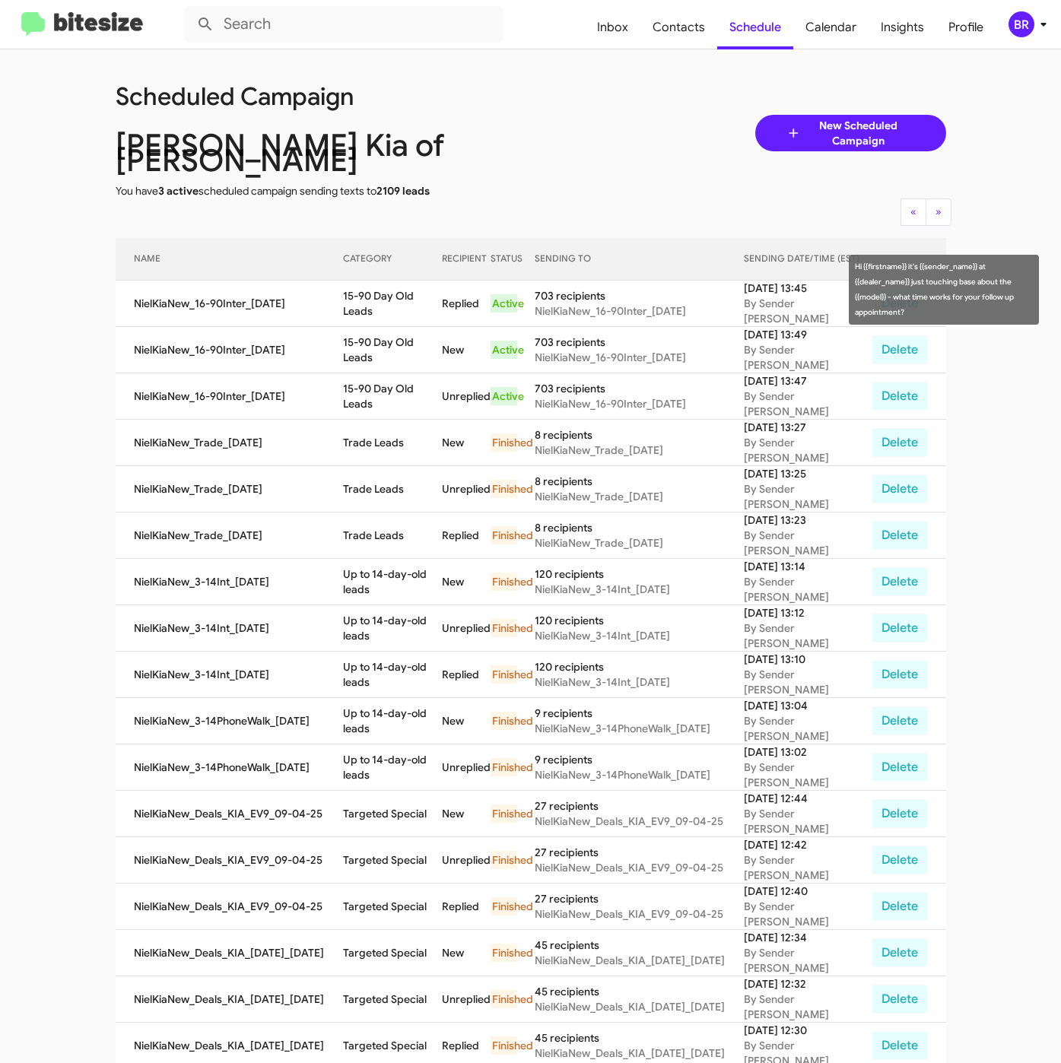
drag, startPoint x: 341, startPoint y: 287, endPoint x: 443, endPoint y: 304, distance: 104.0
click at [443, 304] on tr "NielKiaNew_16-90Inter_09-05-25 15-90 Day Old Leads Replied Active 703 recipient…" at bounding box center [531, 304] width 830 height 46
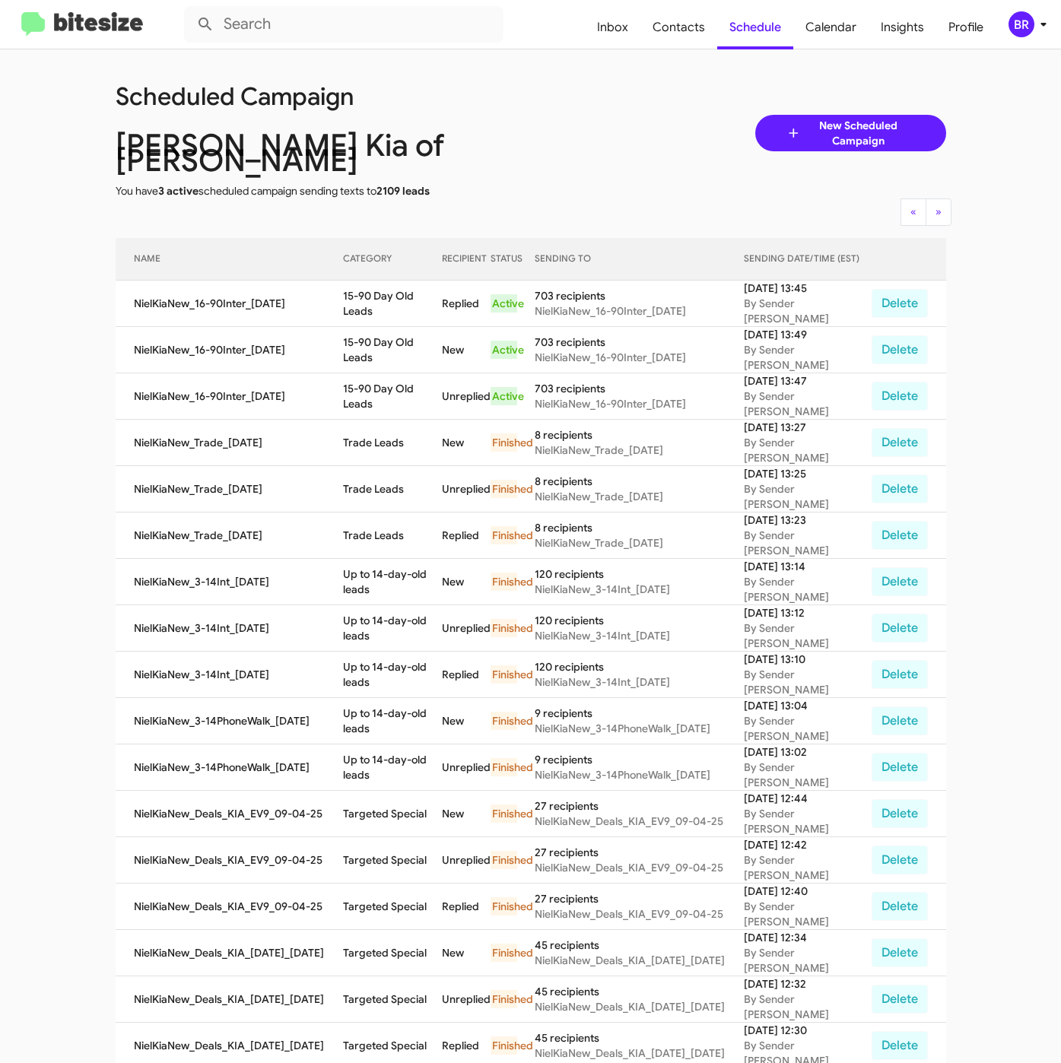
copy tr "15-90 Day Old Leads"
click at [675, 25] on span "Contacts" at bounding box center [678, 27] width 77 height 44
type input "in:groups"
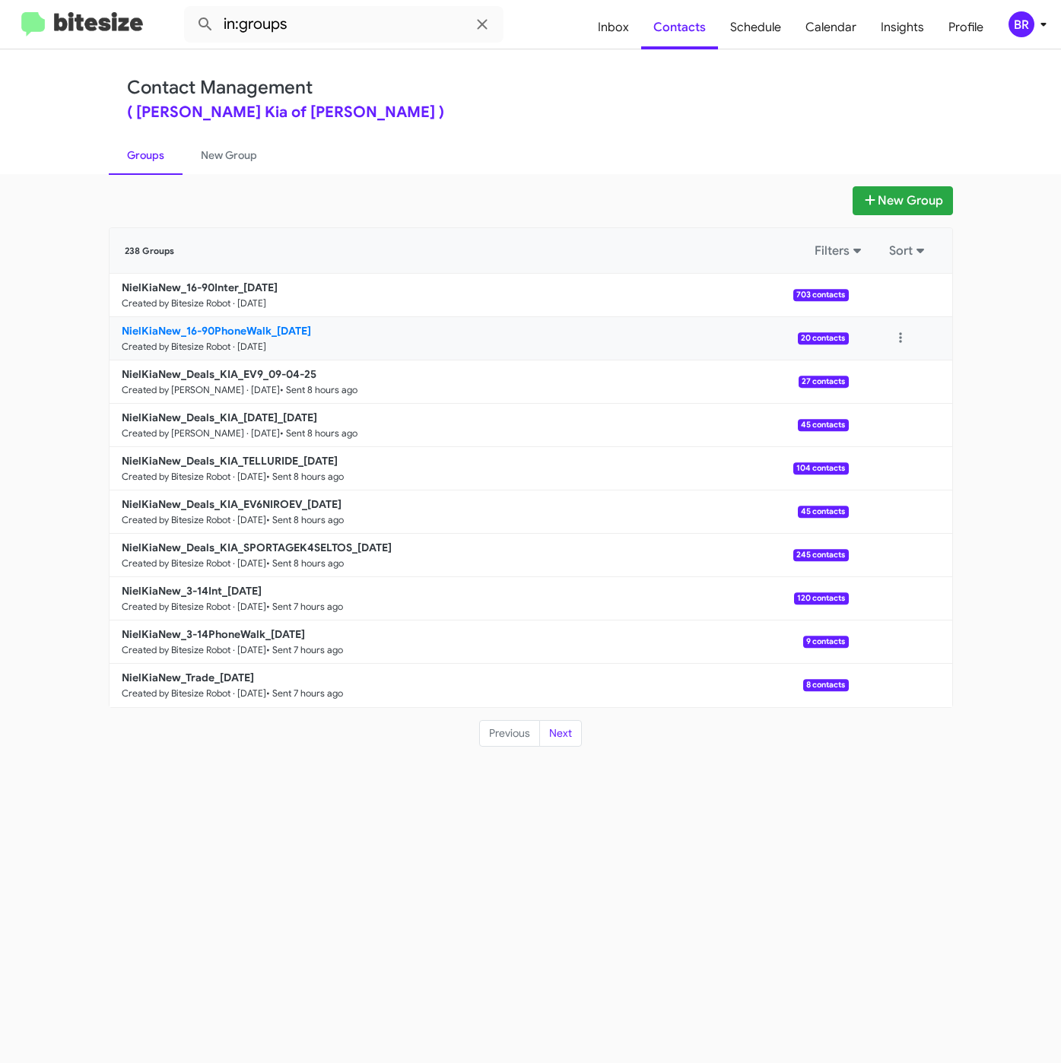
click at [237, 338] on p "NielKiaNew_16-90PhoneWalk_09-05-25" at bounding box center [479, 330] width 715 height 15
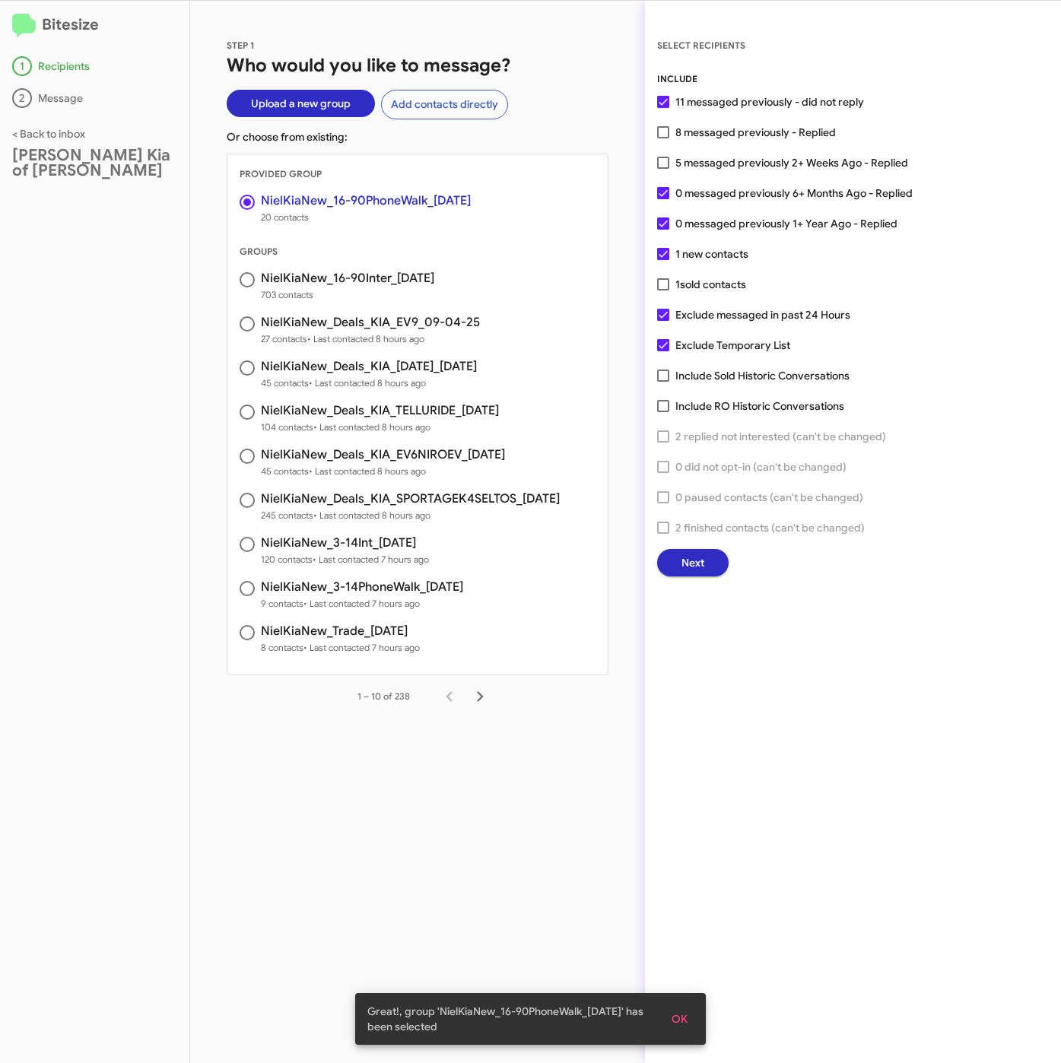
click at [719, 160] on span "5 messaged previously 2+ Weeks Ago - Replied" at bounding box center [791, 163] width 233 height 18
click at [663, 169] on input "5 messaged previously 2+ Weeks Ago - Replied" at bounding box center [662, 169] width 1 height 1
checkbox input "true"
click at [685, 566] on span "Next" at bounding box center [692, 562] width 23 height 27
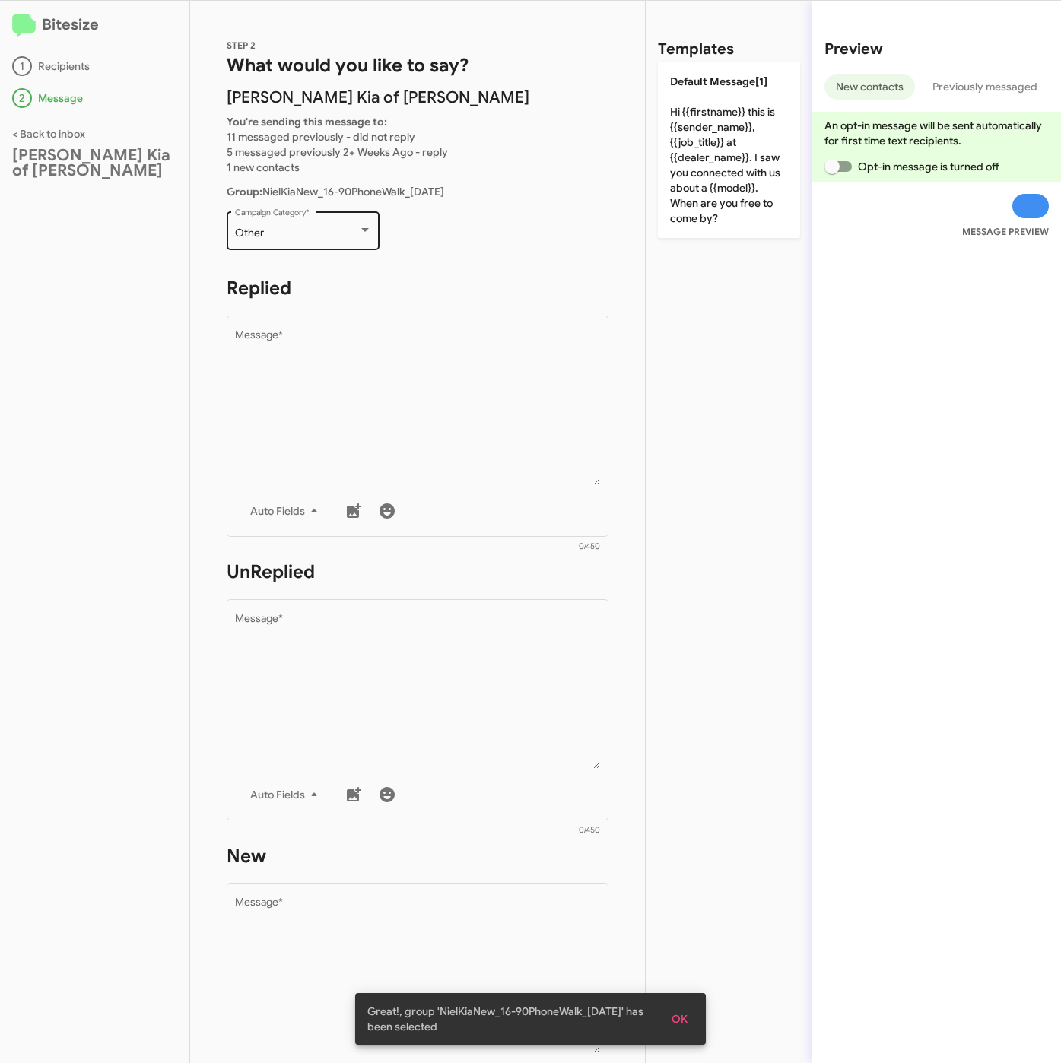
click at [312, 224] on div "Other Campaign Category *" at bounding box center [303, 229] width 137 height 42
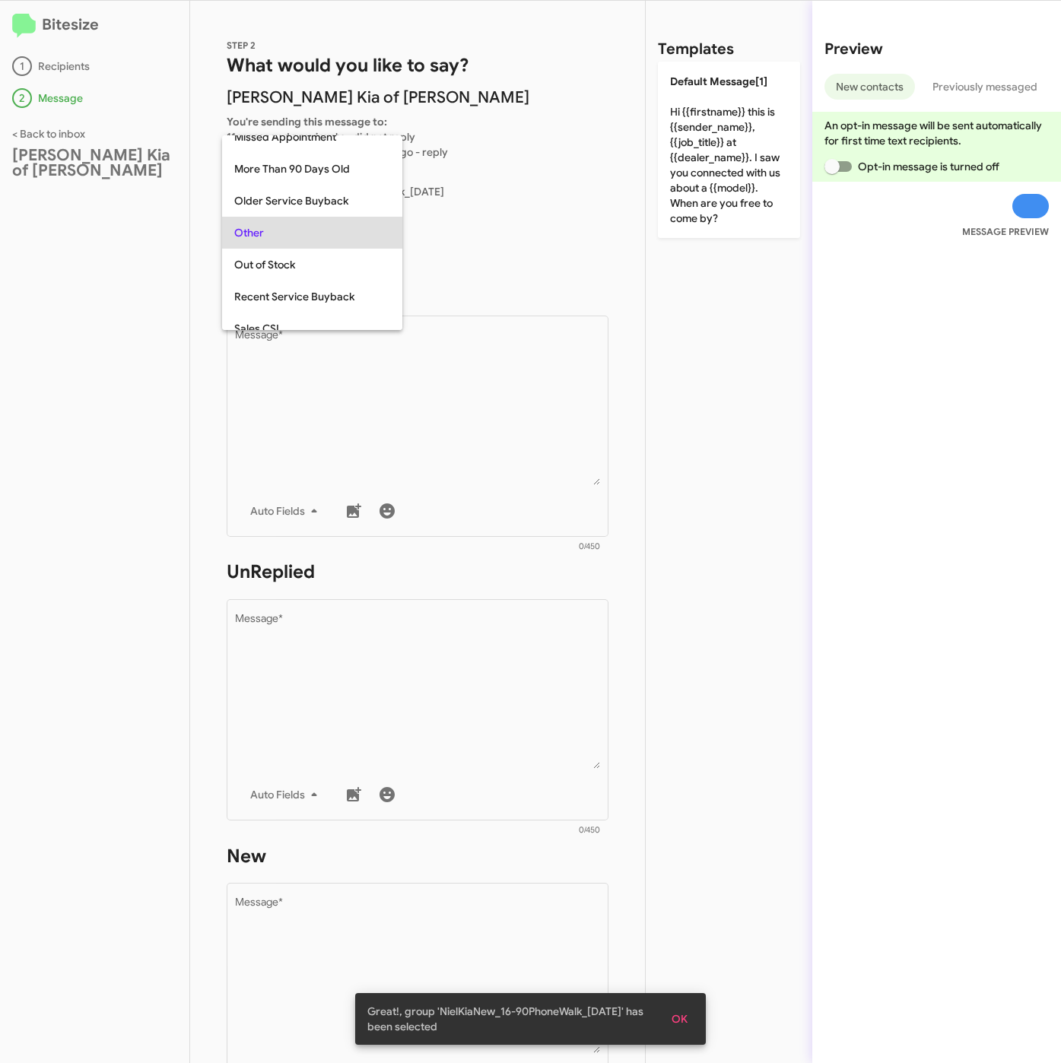
scroll to position [32, 0]
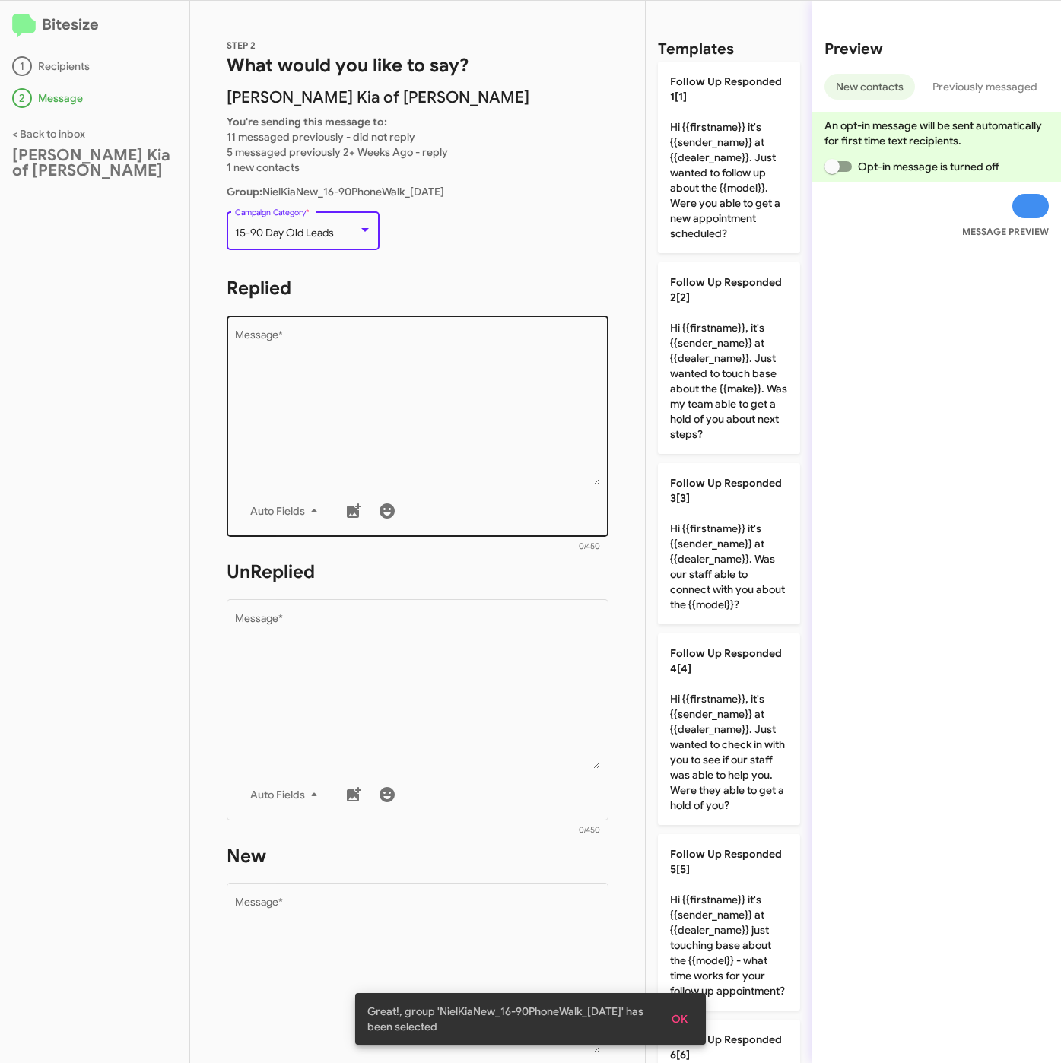
click at [320, 379] on textarea "Message *" at bounding box center [418, 407] width 366 height 155
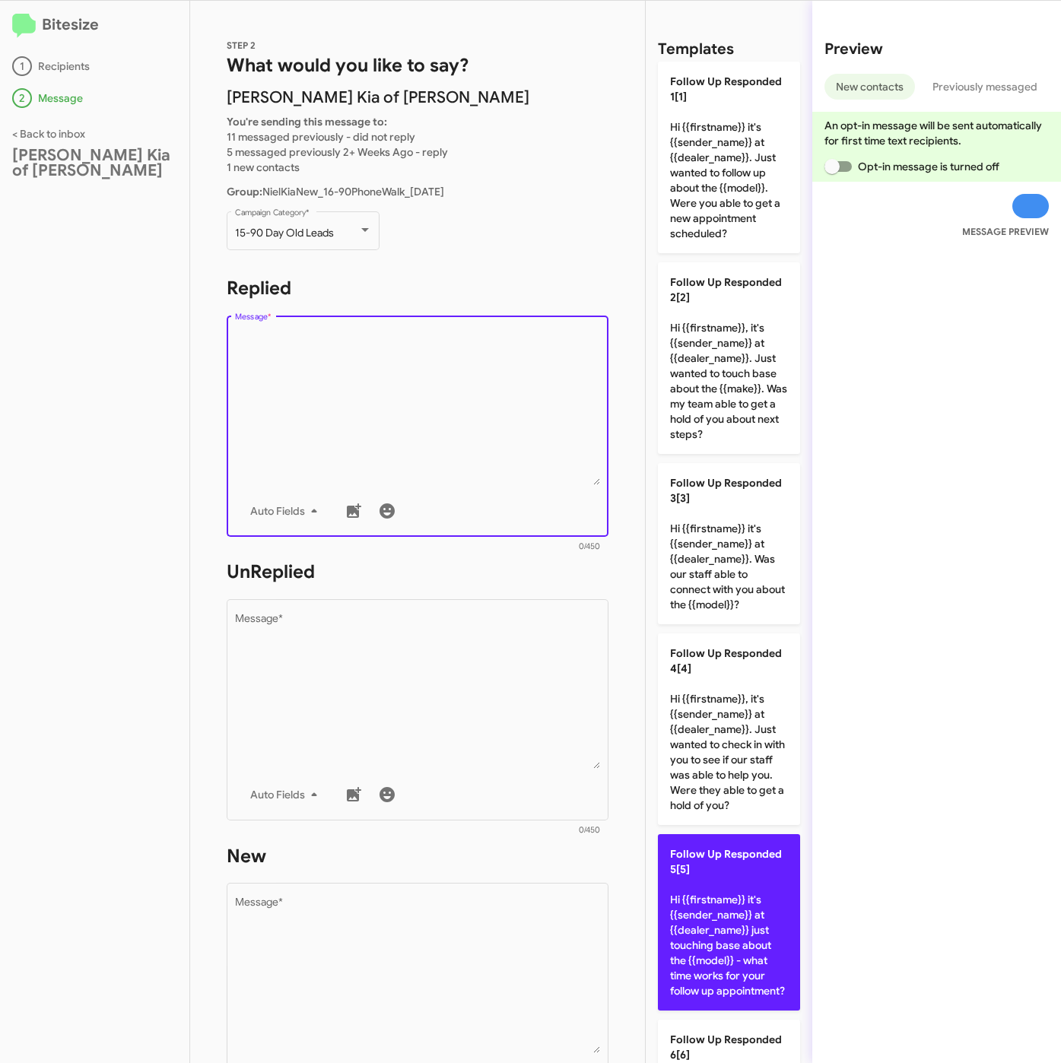
click at [749, 925] on p "Follow Up Responded 5[5] Hi {{firstname}} it's {{sender_name}} at {{dealer_name…" at bounding box center [729, 922] width 142 height 176
type textarea "Hi {{firstname}} it's {{sender_name}} at {{dealer_name}} just touching base abo…"
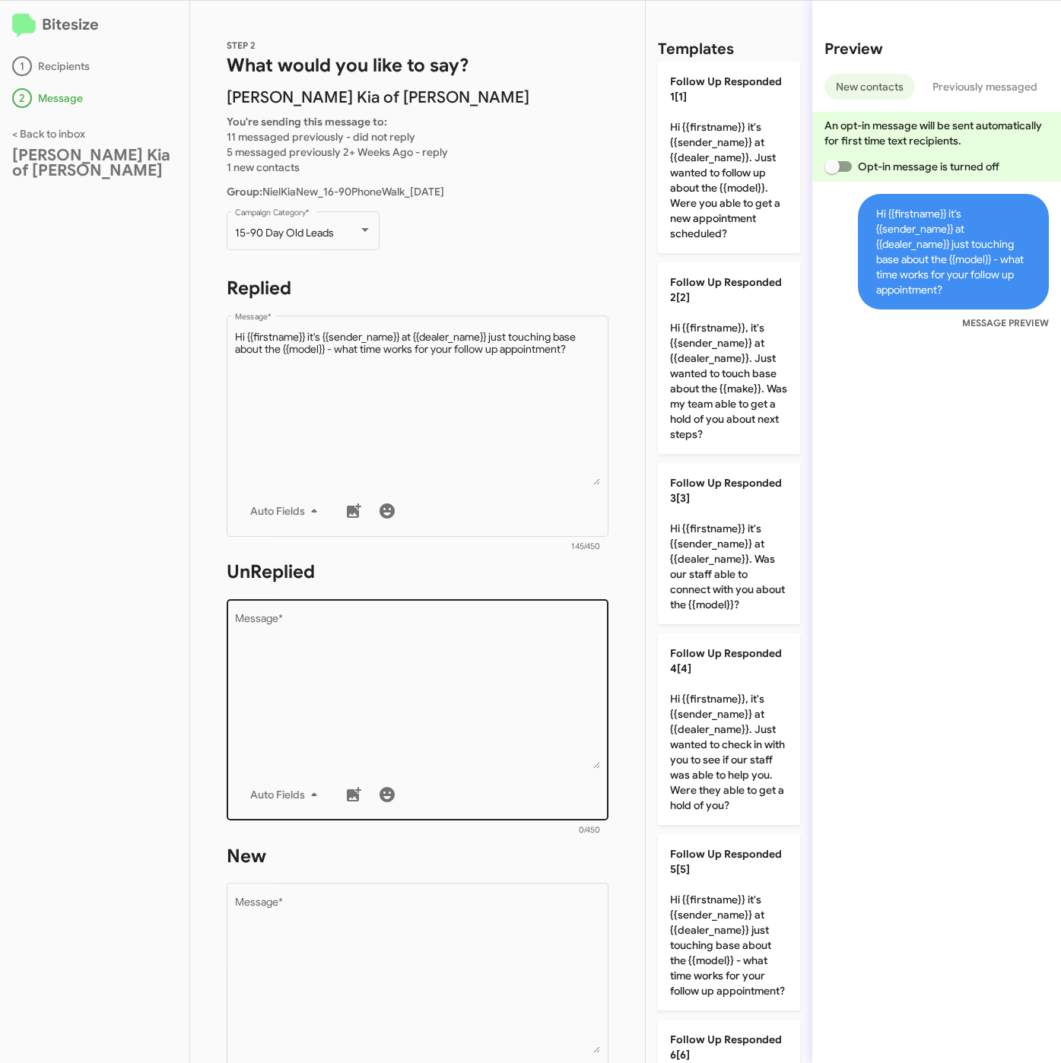
click at [488, 707] on textarea "Message *" at bounding box center [418, 691] width 366 height 155
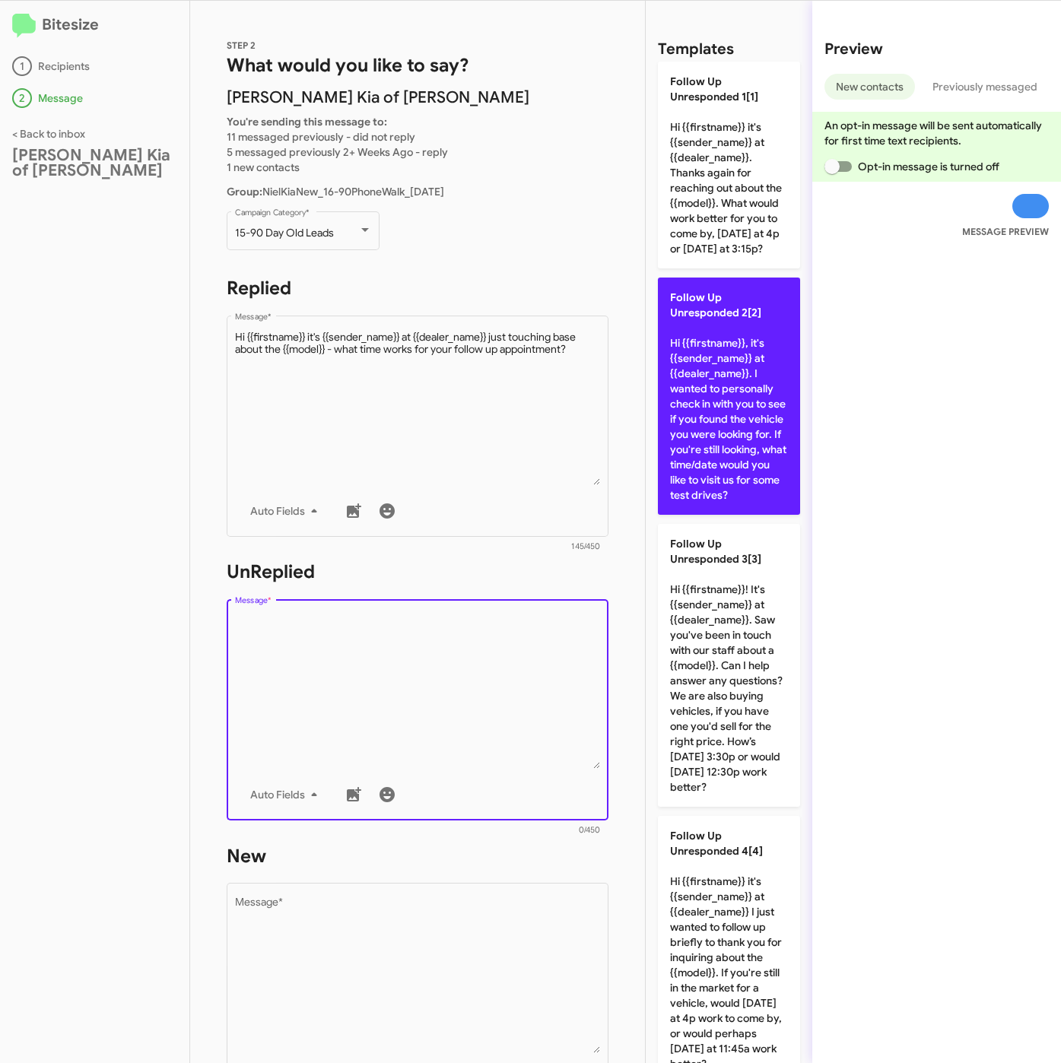
click at [742, 459] on p "Follow Up Unresponded 2[2] Hi {{firstname}}, it's {{sender_name}} at {{dealer_n…" at bounding box center [729, 396] width 142 height 237
type textarea "Hi {{firstname}}, it's {{sender_name}} at {{dealer_name}}. I wanted to personal…"
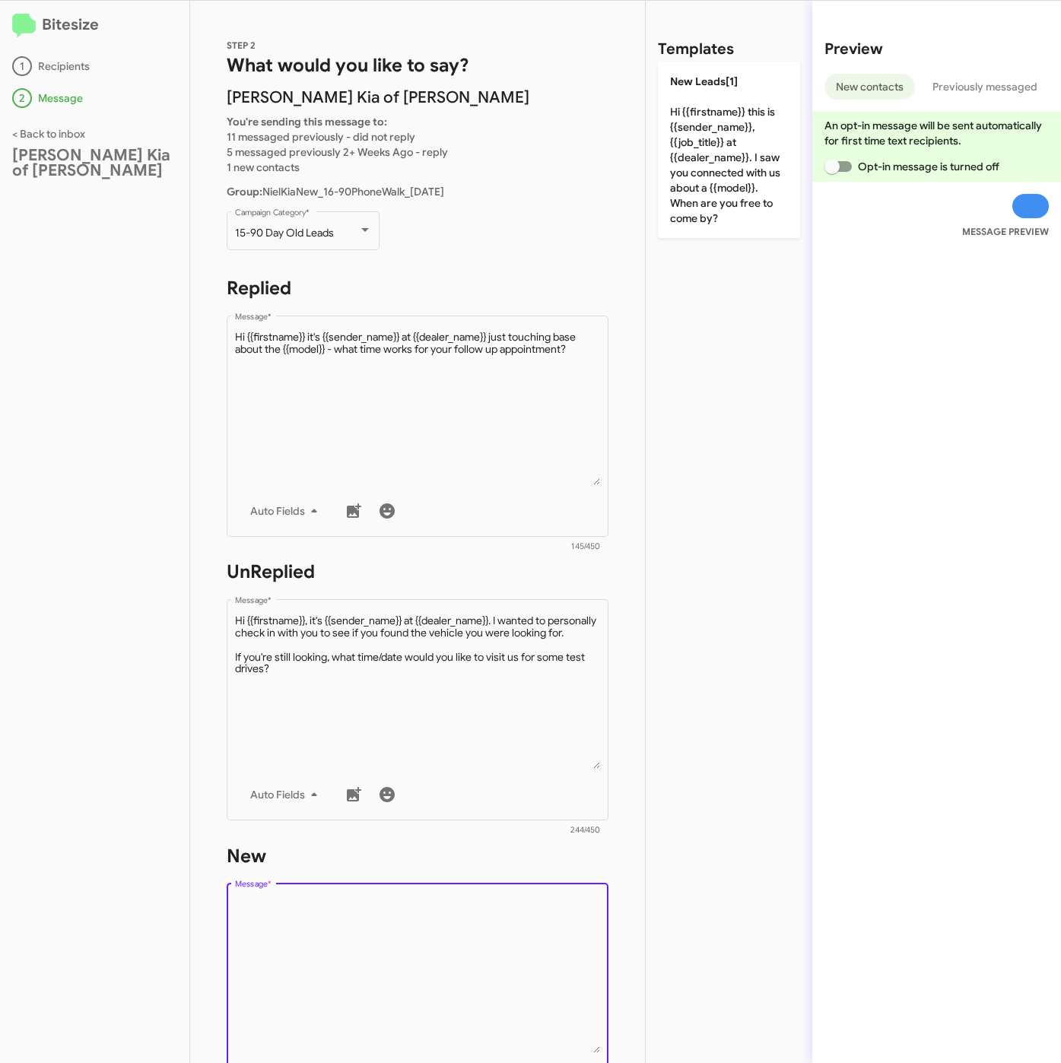
click at [546, 922] on textarea "Message *" at bounding box center [418, 975] width 366 height 155
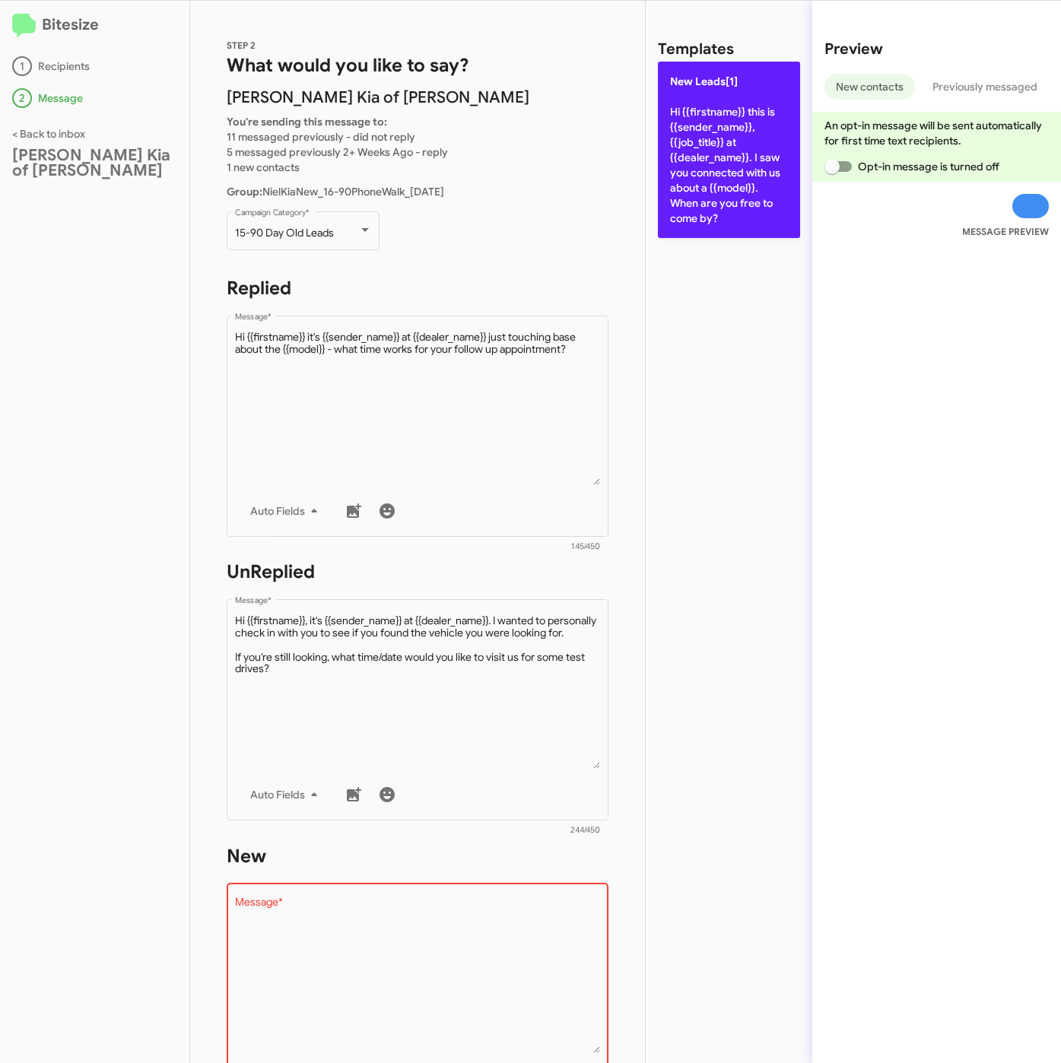
click at [730, 206] on p "New Leads[1] Hi {{firstname}} this is {{sender_name}}, {{job_title}} at {{deale…" at bounding box center [729, 150] width 142 height 176
type textarea "Hi {{firstname}} this is {{sender_name}}, {{job_title}} at {{dealer_name}}. I s…"
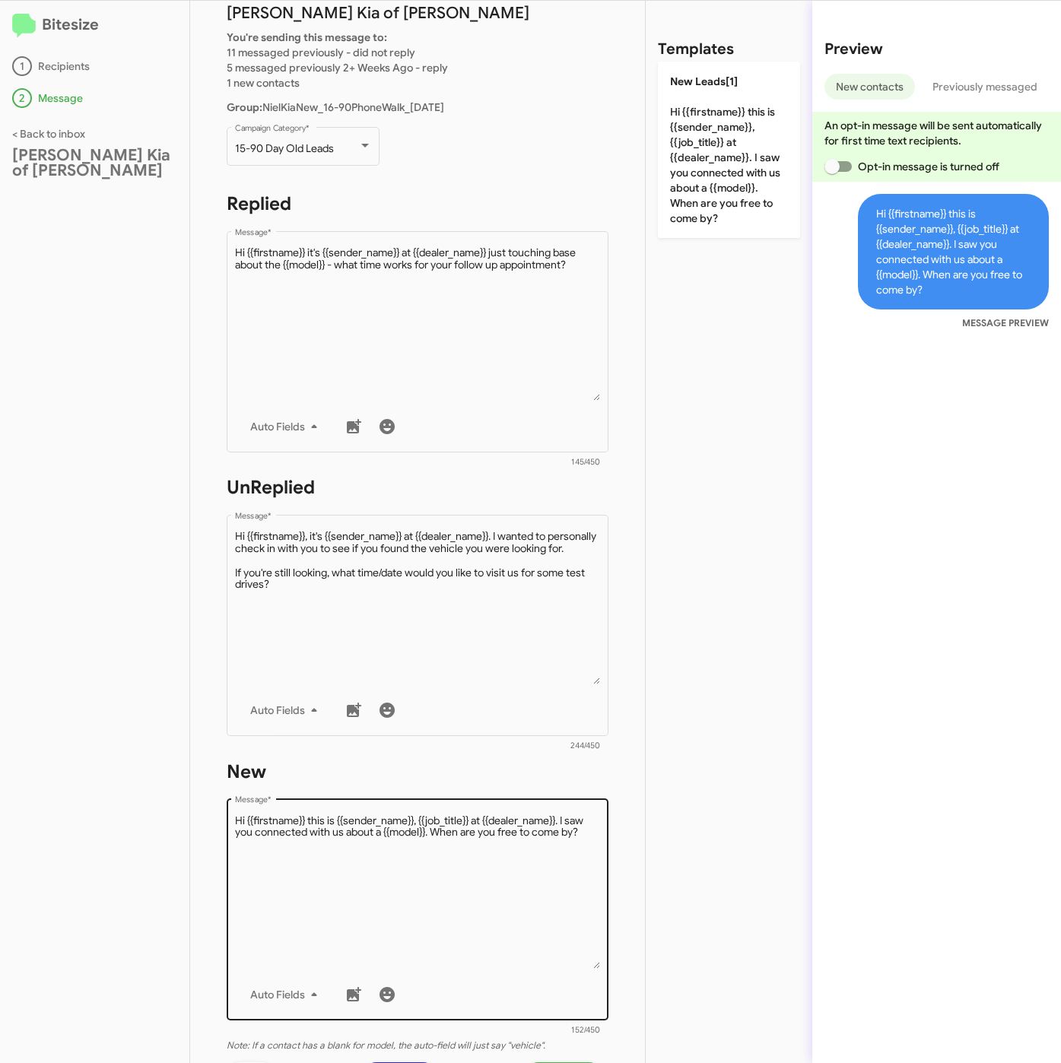
scroll to position [327, 0]
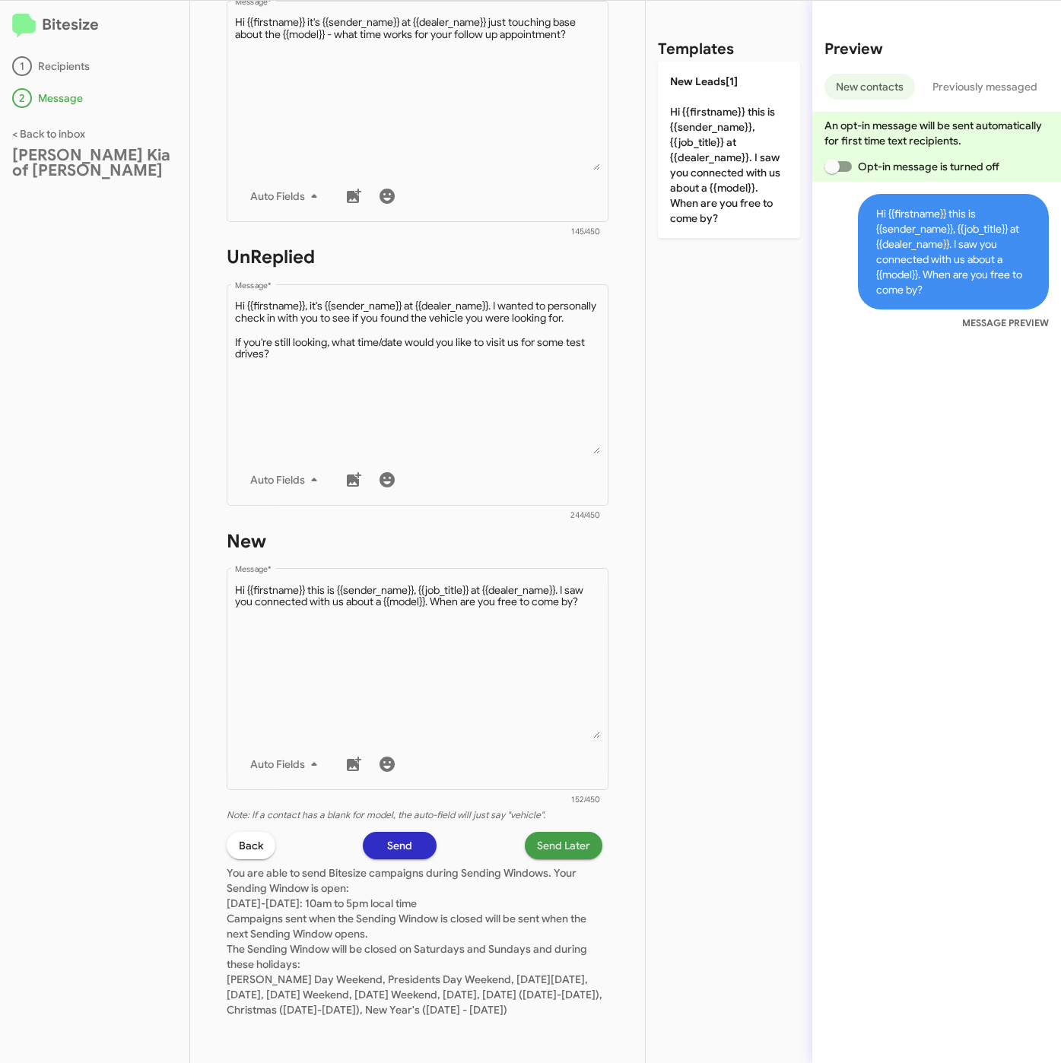
click at [537, 835] on span "Send Later" at bounding box center [563, 845] width 53 height 27
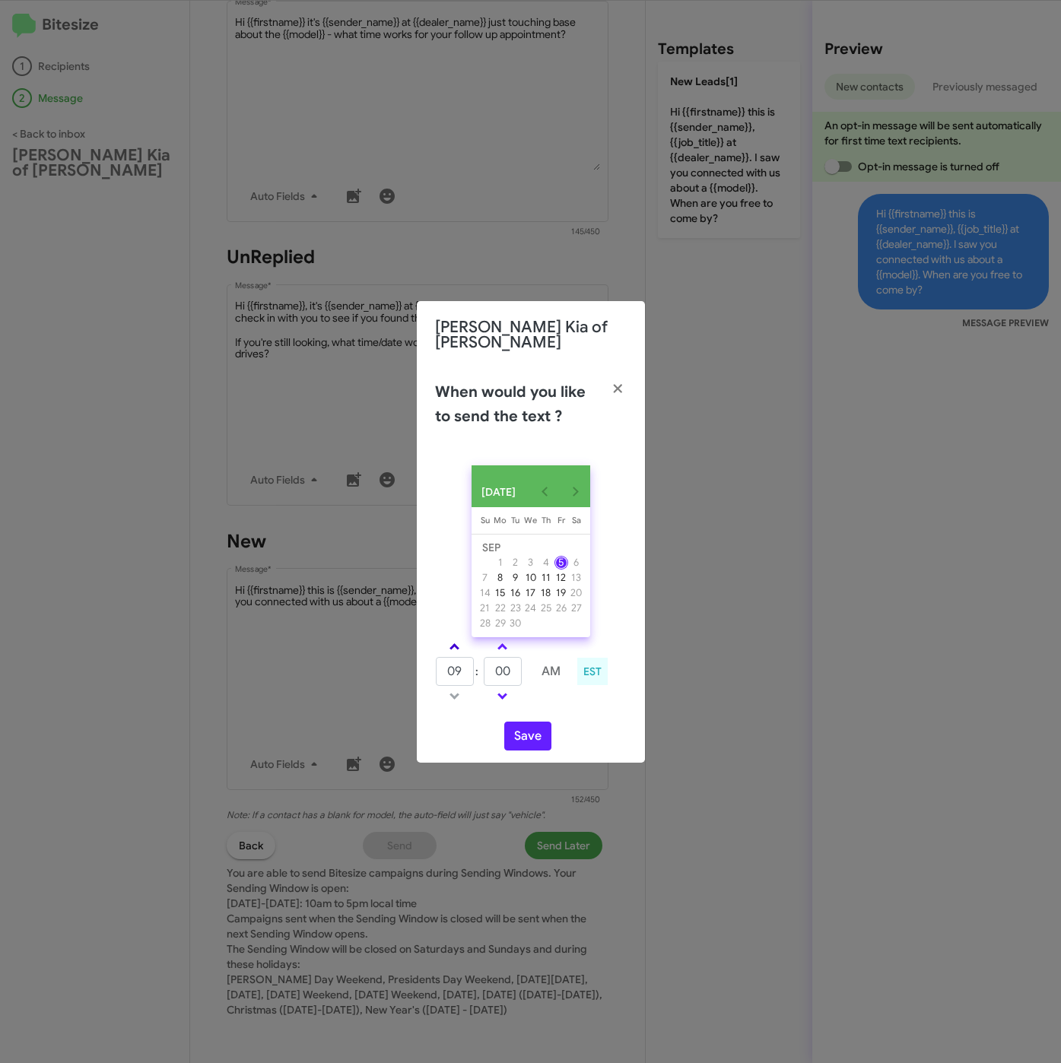
click at [462, 639] on link at bounding box center [454, 646] width 27 height 17
type input "01"
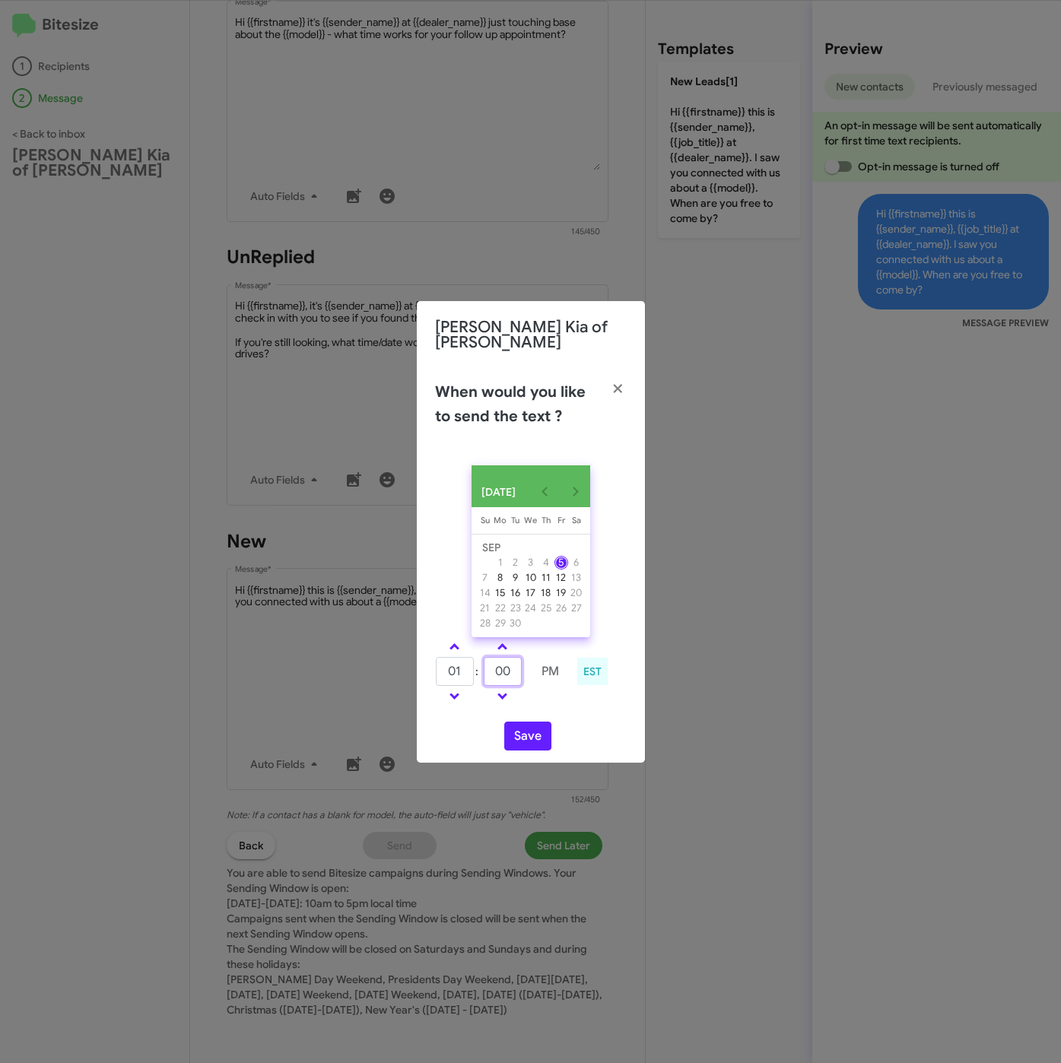
click at [470, 669] on tr "01 : 00 PM" at bounding box center [502, 671] width 135 height 30
type input "30"
click at [547, 734] on button "Save" at bounding box center [527, 736] width 47 height 29
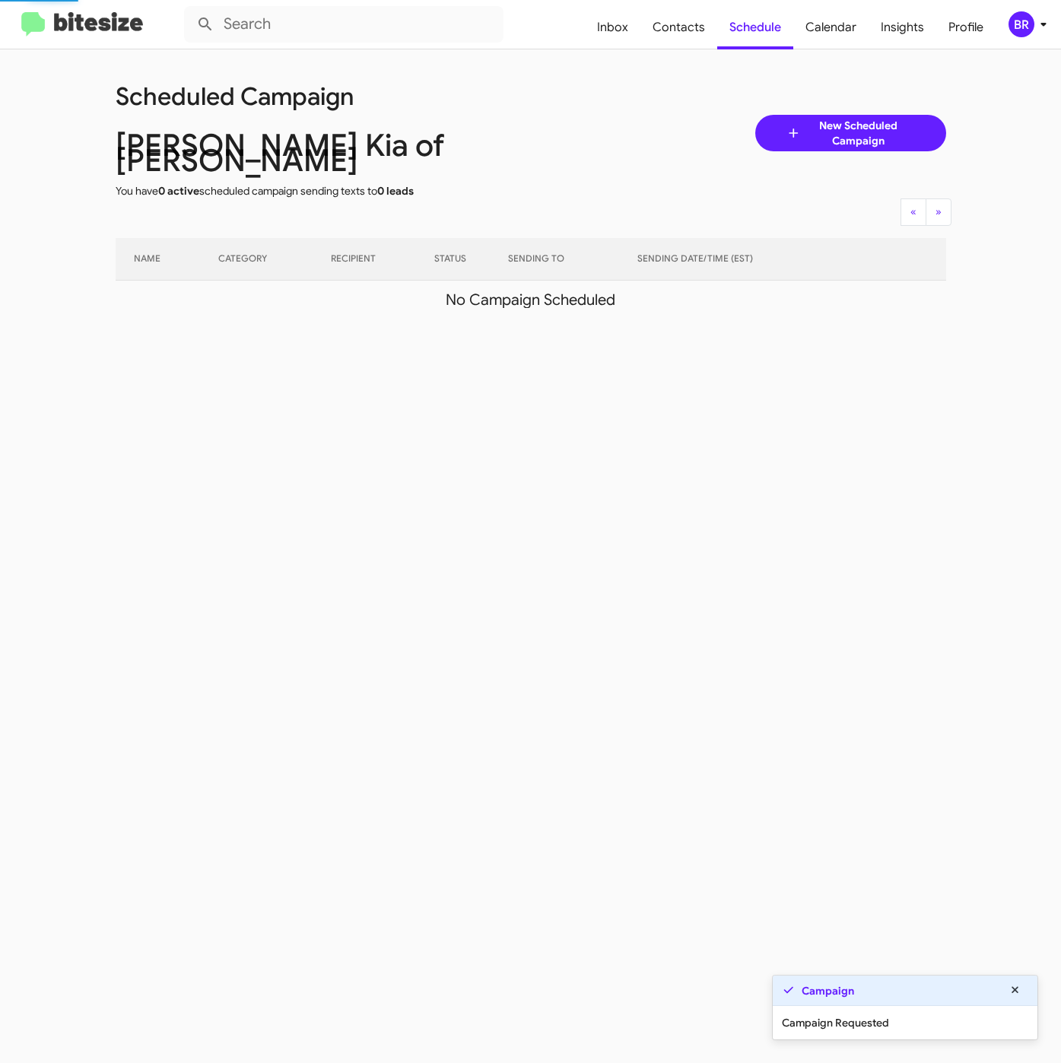
click at [1011, 27] on div "BR" at bounding box center [1021, 24] width 26 height 26
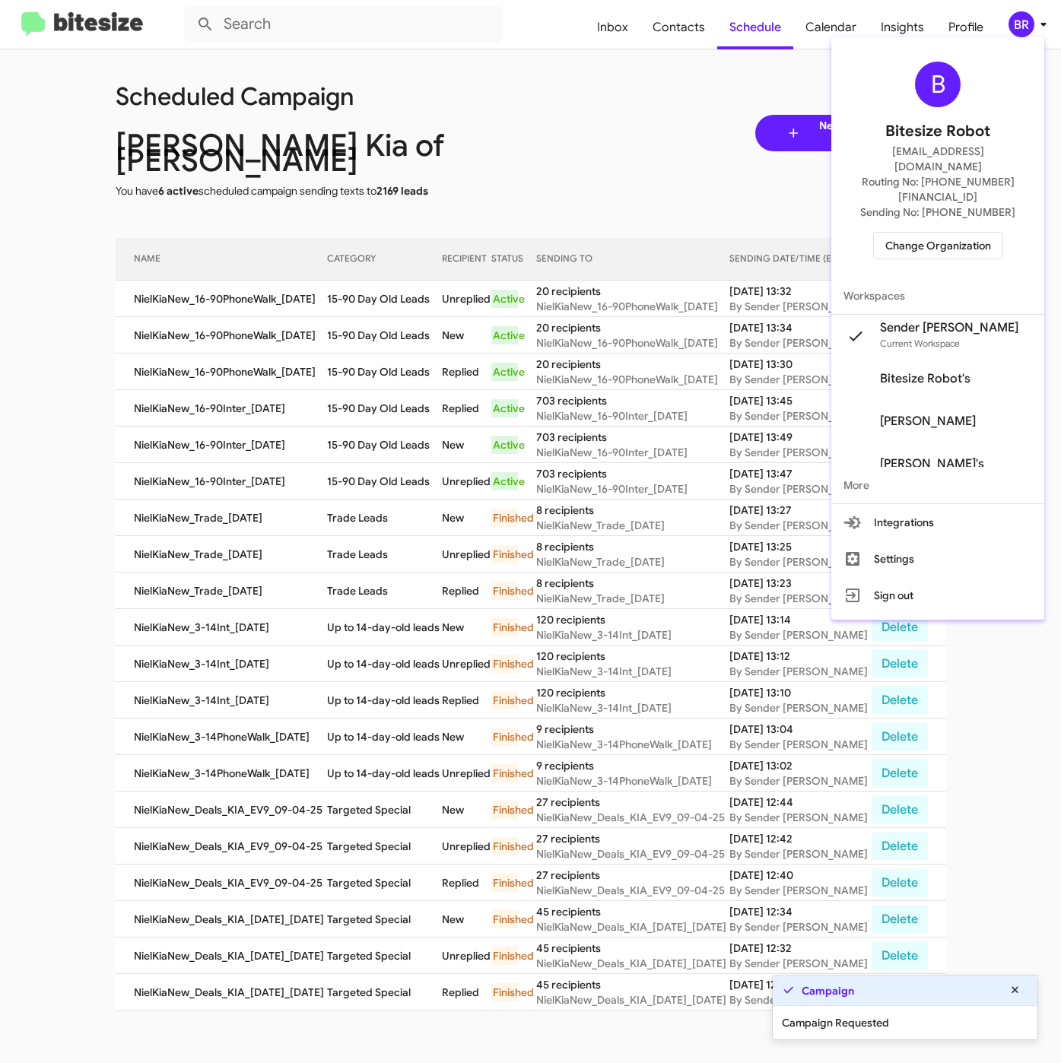
click at [308, 300] on div at bounding box center [530, 531] width 1061 height 1063
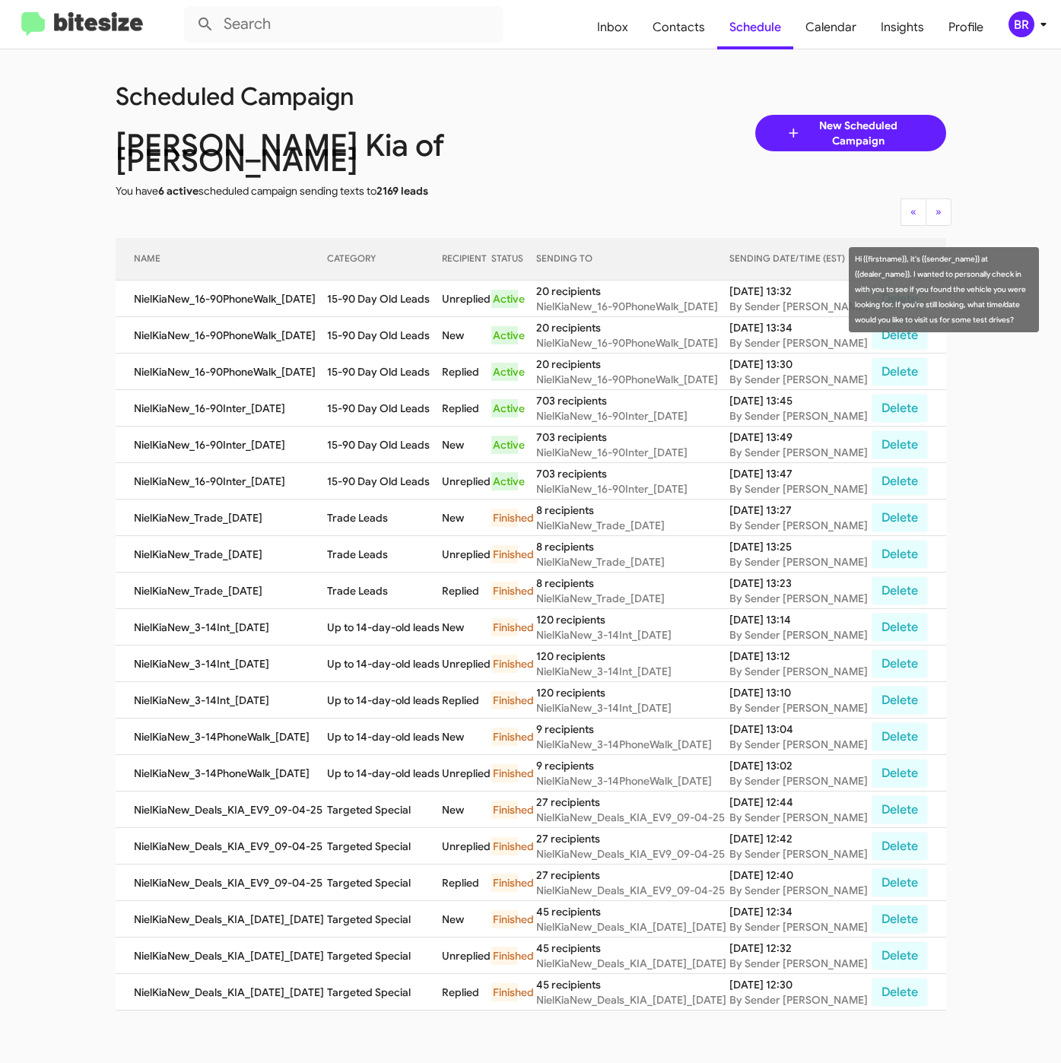
drag, startPoint x: 343, startPoint y: 292, endPoint x: 446, endPoint y: 297, distance: 102.8
click at [441, 297] on td "15-90 Day Old Leads" at bounding box center [384, 299] width 114 height 36
copy td "15-90 Day Old Leads"
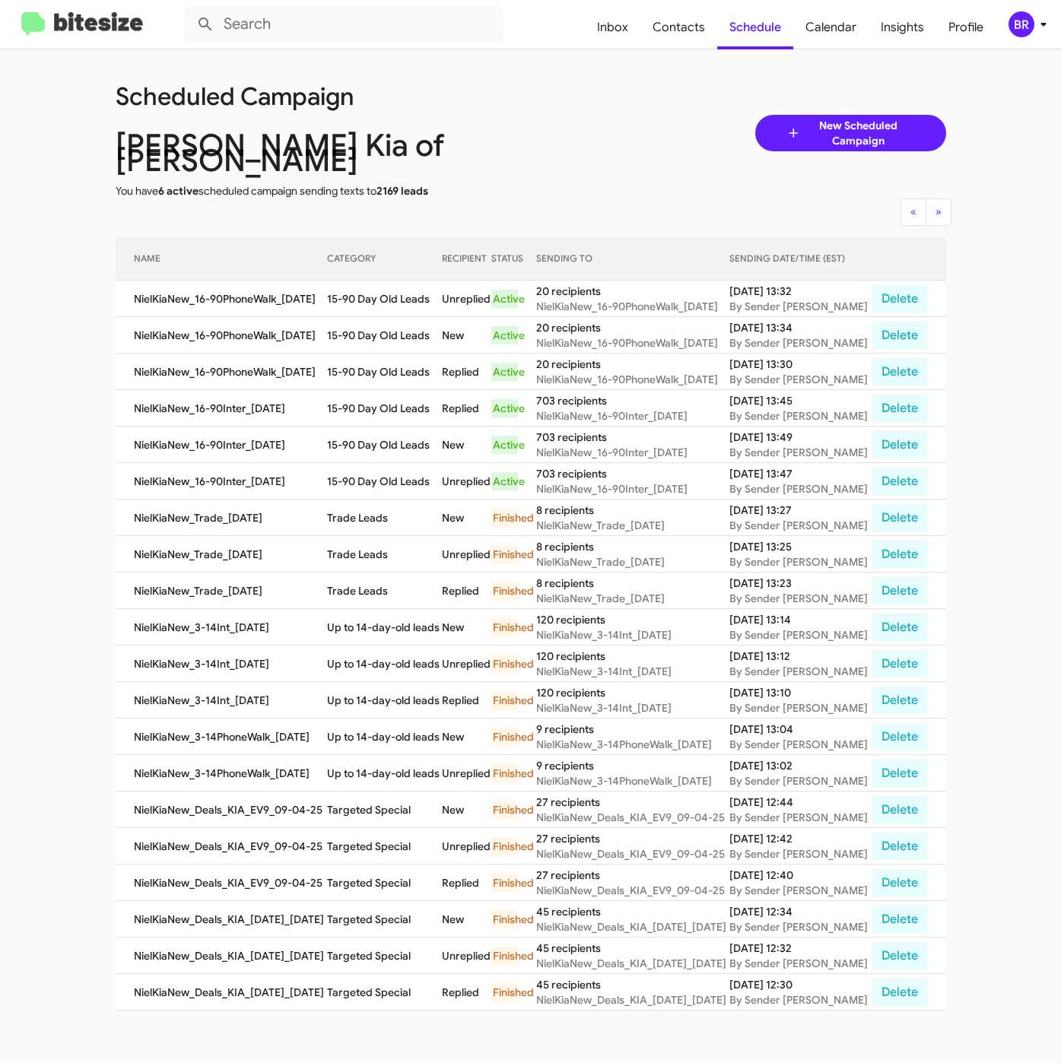
click at [1032, 16] on div "BR" at bounding box center [1021, 24] width 26 height 26
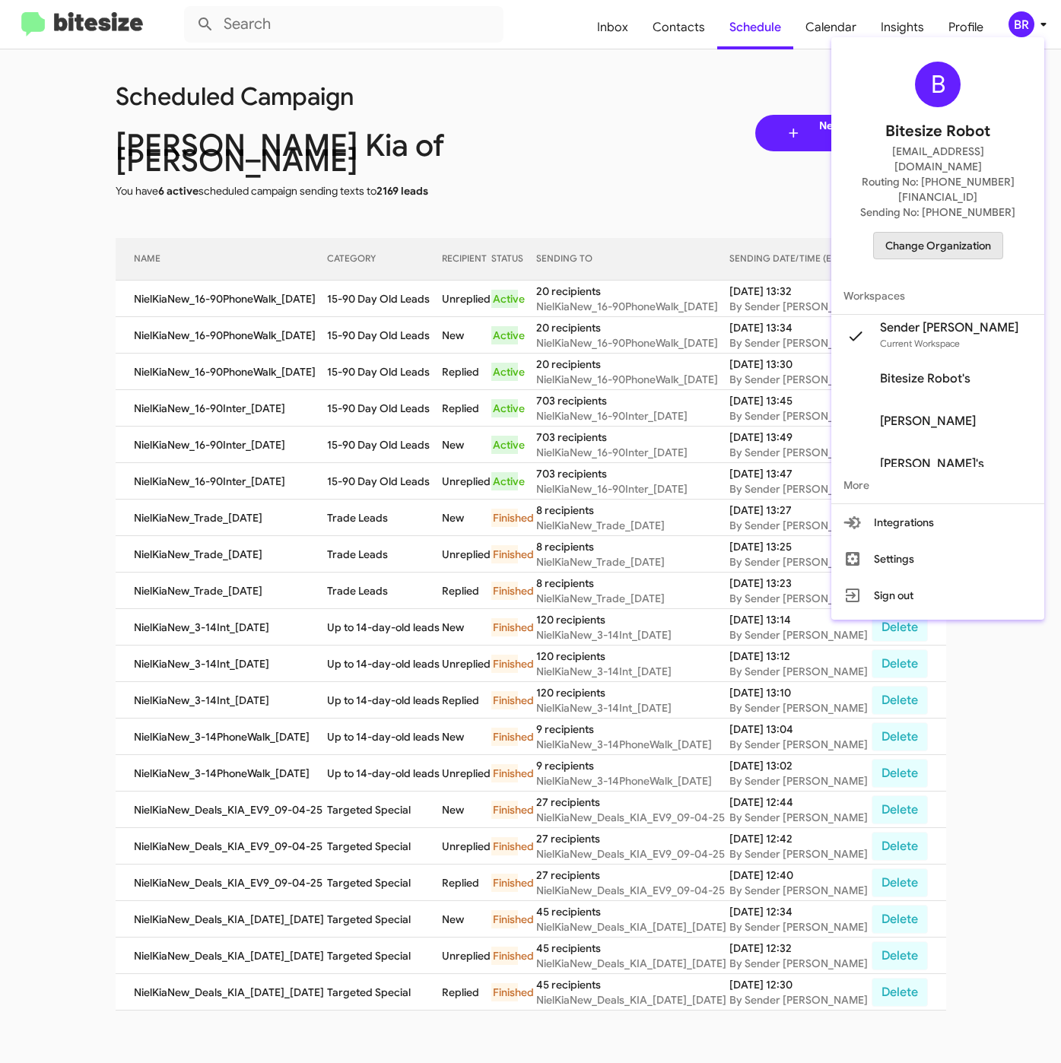
click at [935, 233] on span "Change Organization" at bounding box center [938, 246] width 106 height 26
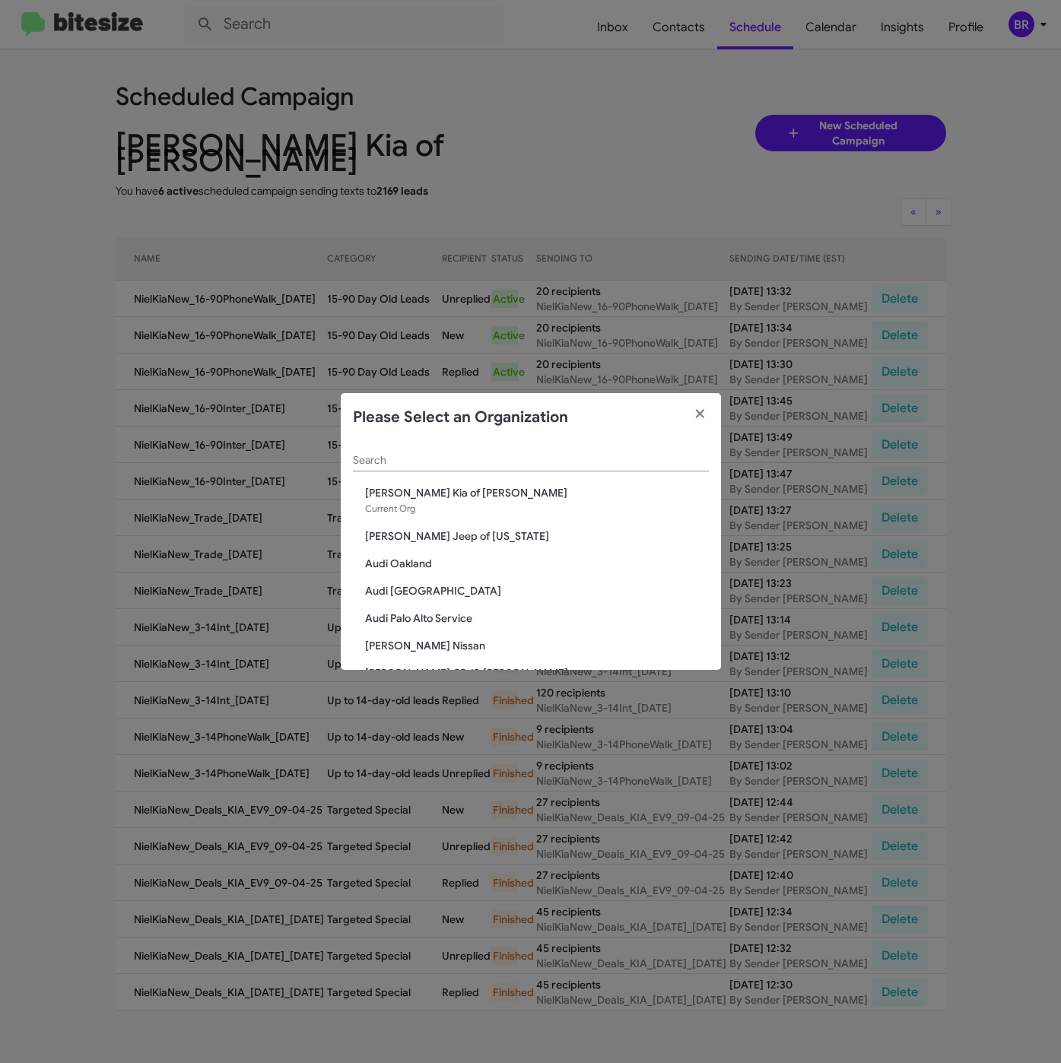
click at [466, 459] on input "Search" at bounding box center [531, 461] width 356 height 12
paste input "Nielsen Dodge Chrysler Jeep"
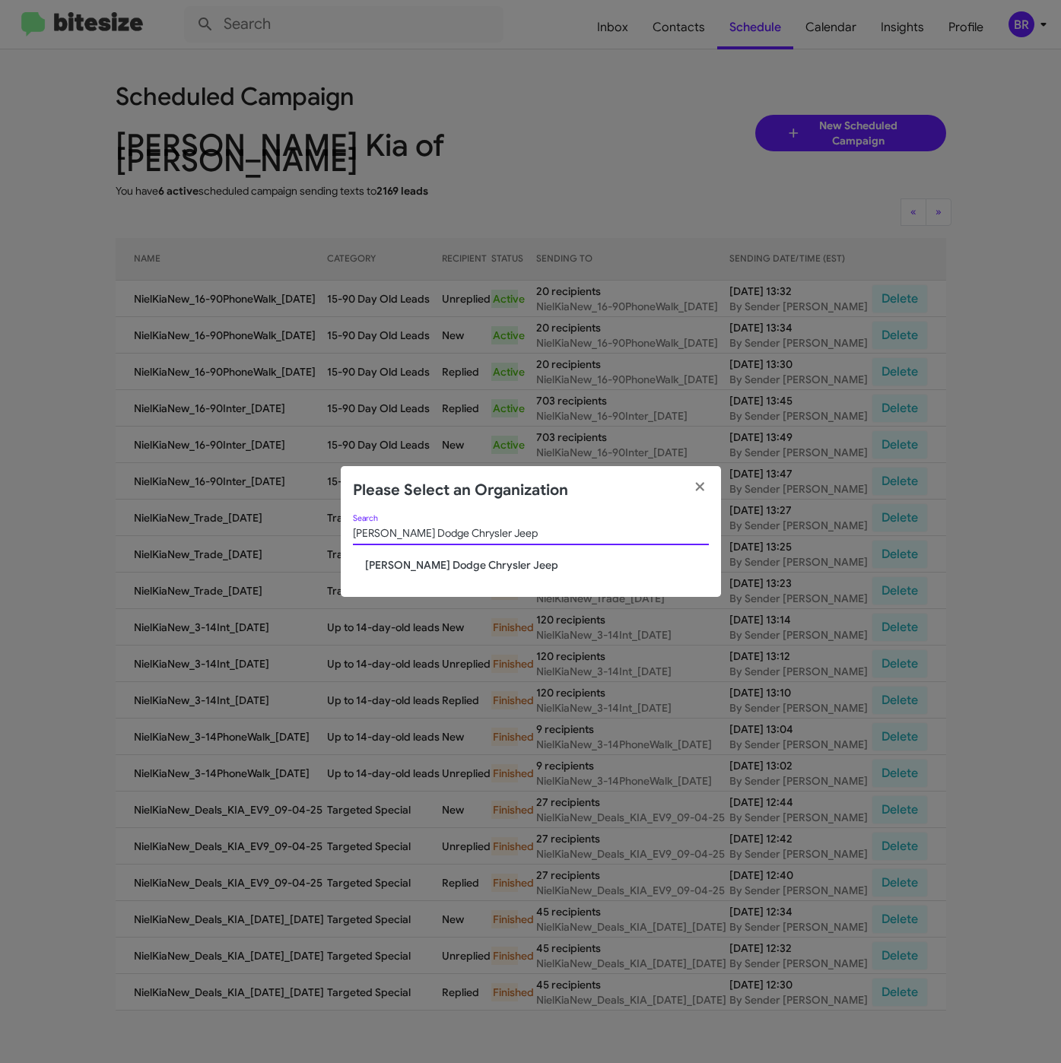
type input "Nielsen Dodge Chrysler Jeep"
click at [431, 563] on span "Nielsen Dodge Chrysler Jeep" at bounding box center [537, 564] width 344 height 15
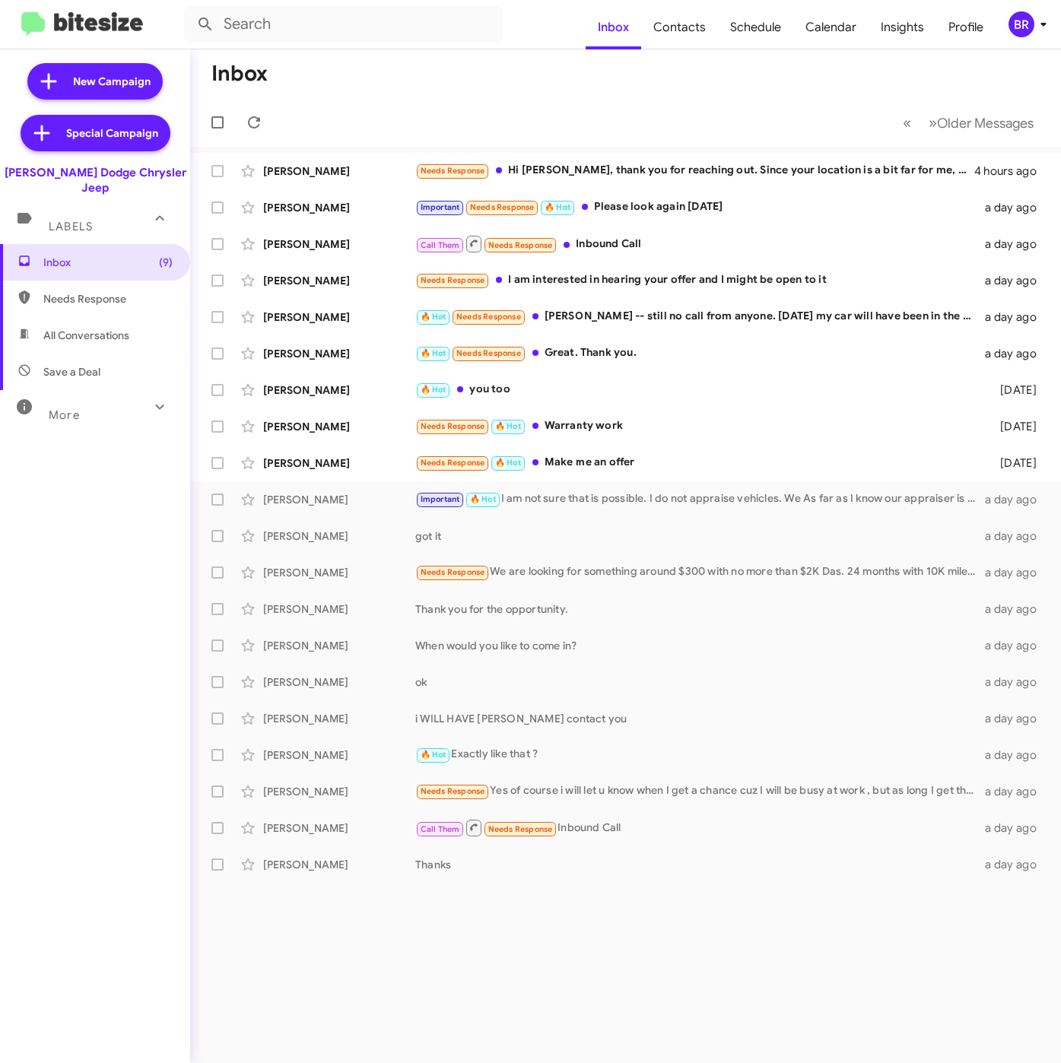
click at [1043, 37] on mat-toolbar "Inbox Contacts Schedule Calendar Insights Profile BR" at bounding box center [530, 24] width 1061 height 49
click at [1029, 21] on div "BR" at bounding box center [1021, 24] width 26 height 26
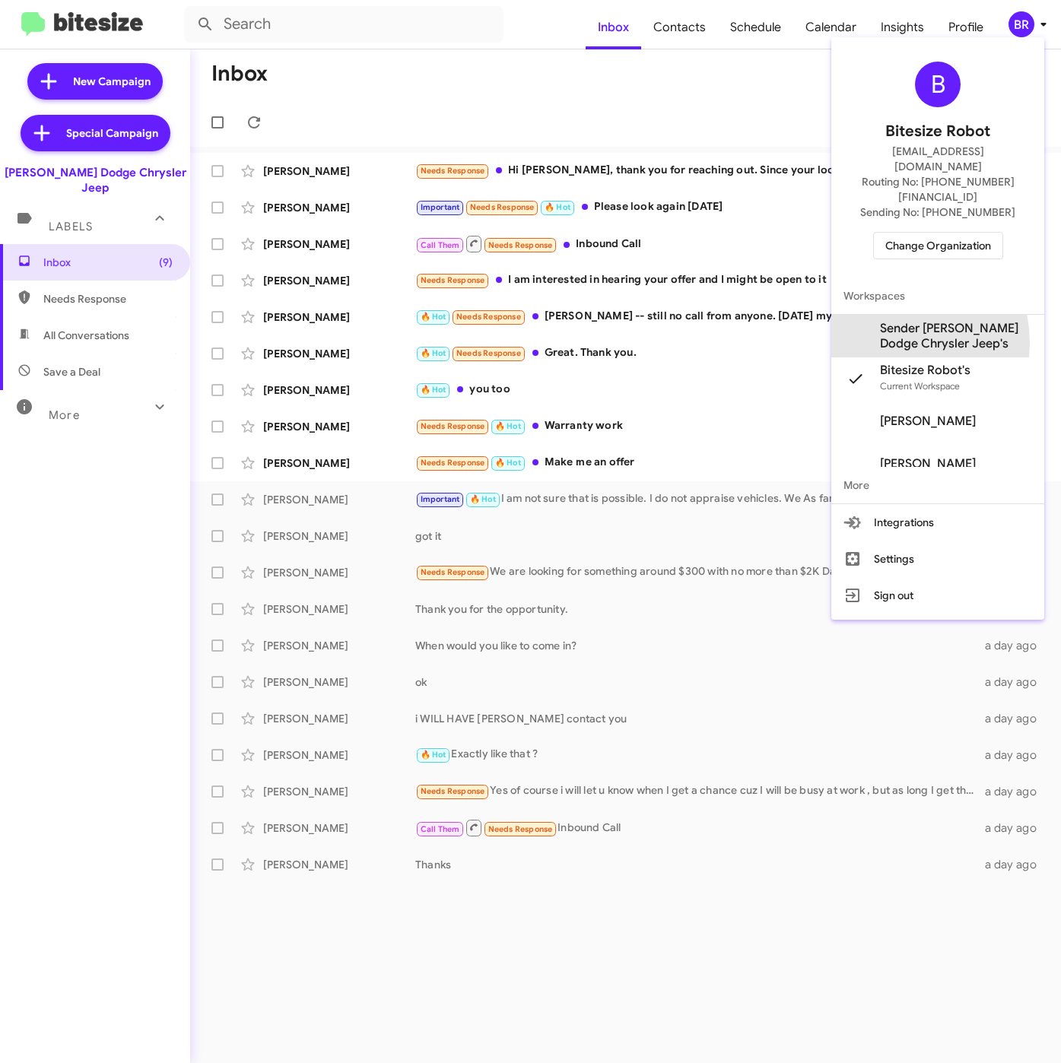
click at [893, 321] on span "Sender [PERSON_NAME] Dodge Chrysler Jeep's" at bounding box center [956, 336] width 152 height 30
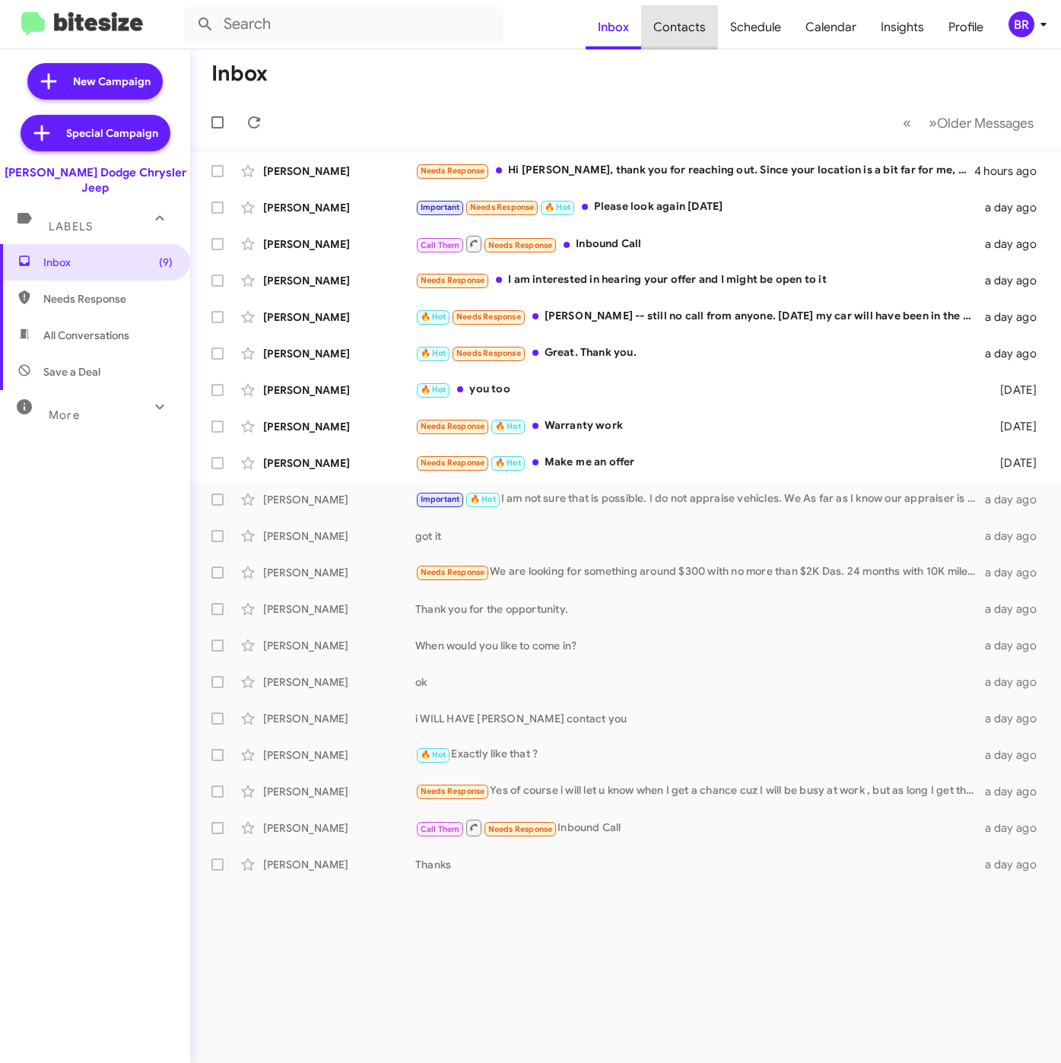
click at [690, 30] on span "Contacts" at bounding box center [679, 27] width 77 height 44
type input "in:groups"
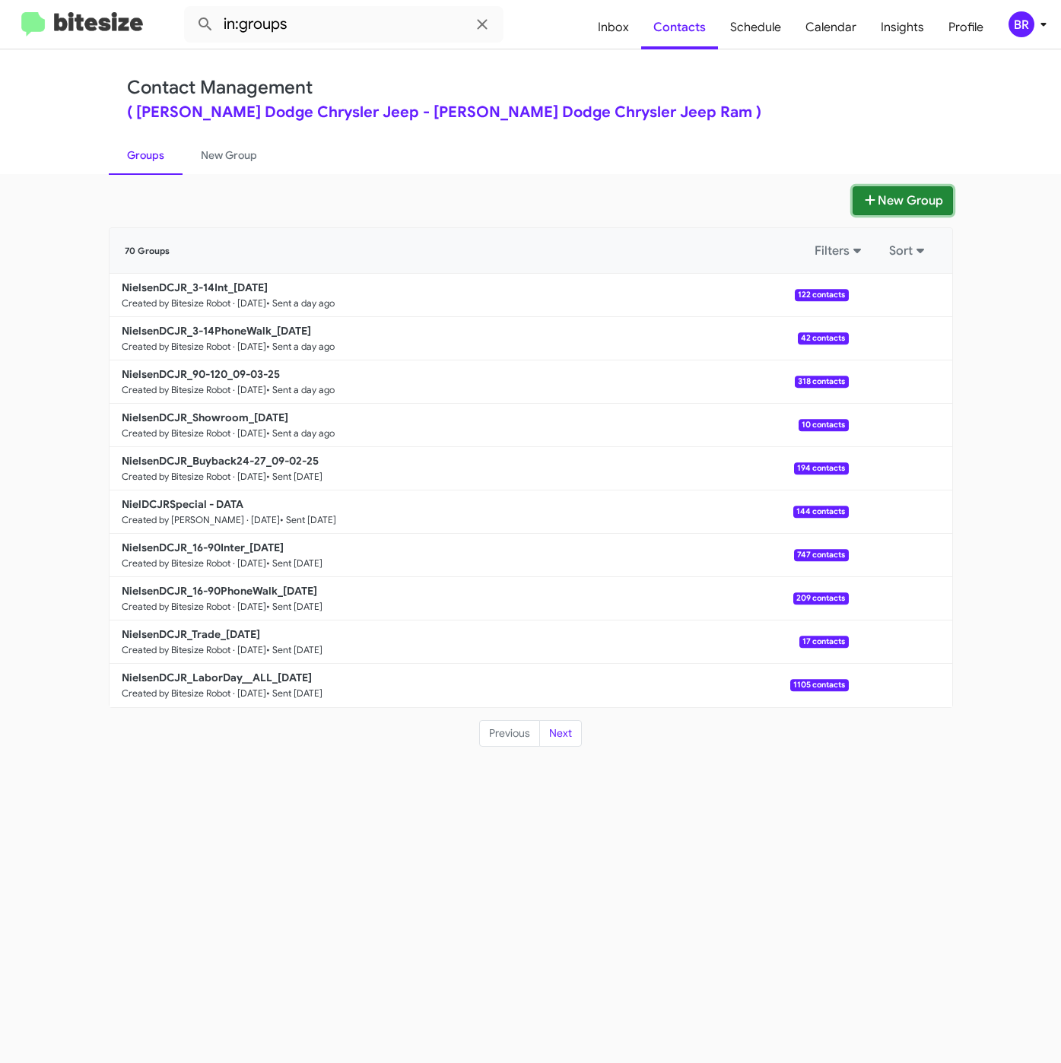
drag, startPoint x: 868, startPoint y: 201, endPoint x: 856, endPoint y: 211, distance: 14.6
click at [869, 201] on icon at bounding box center [869, 200] width 15 height 12
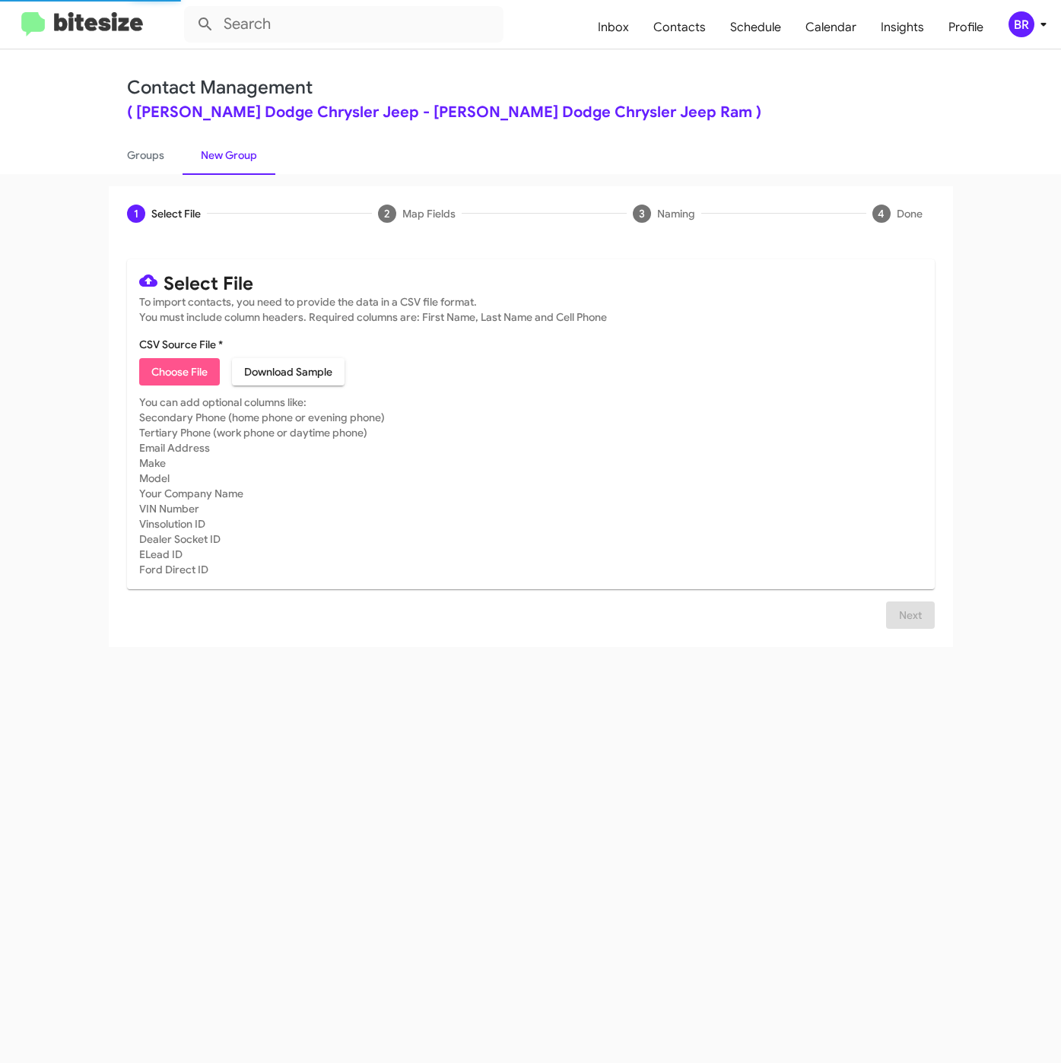
click at [176, 373] on span "Choose File" at bounding box center [179, 371] width 56 height 27
type input "NielsenDCJR_LeaseRet_[DATE]"
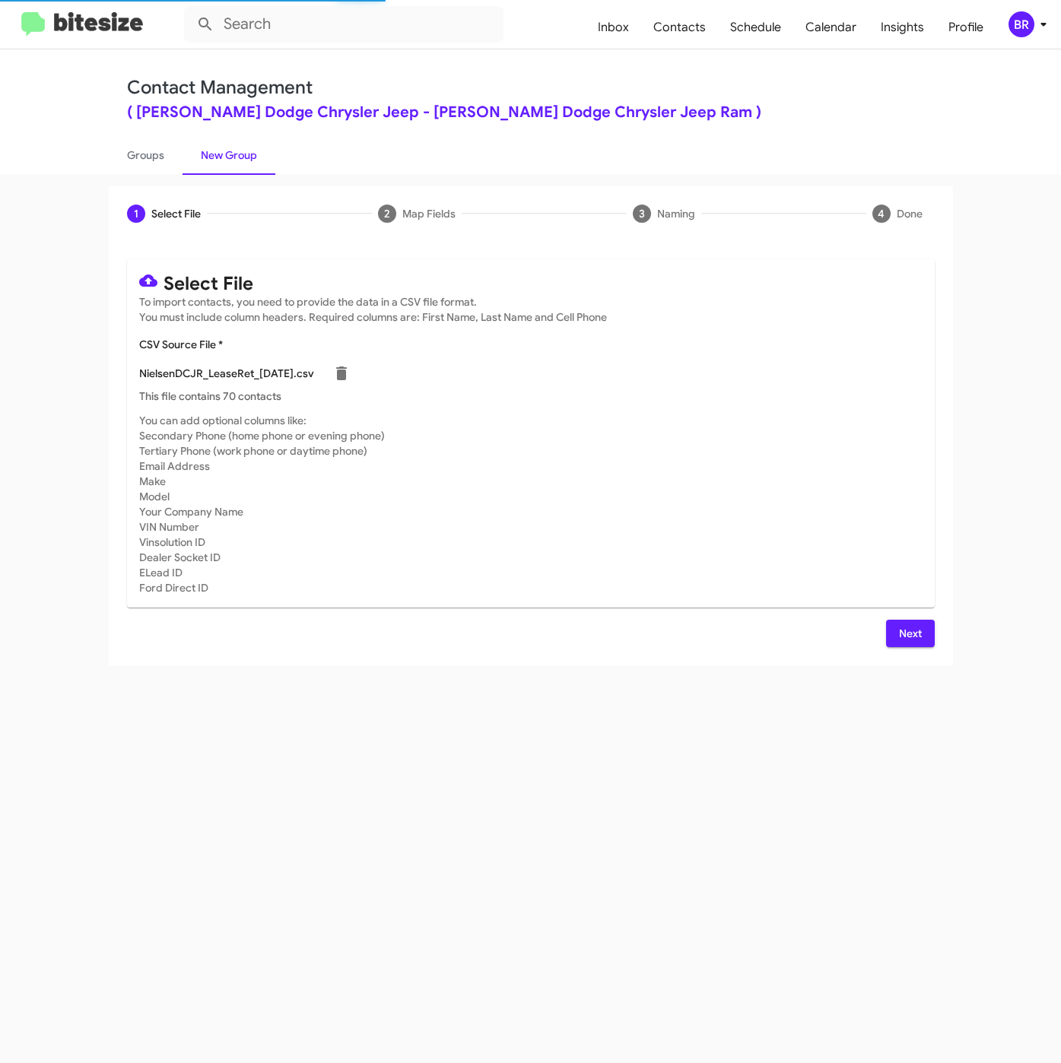
click at [906, 643] on span "Next" at bounding box center [910, 633] width 24 height 27
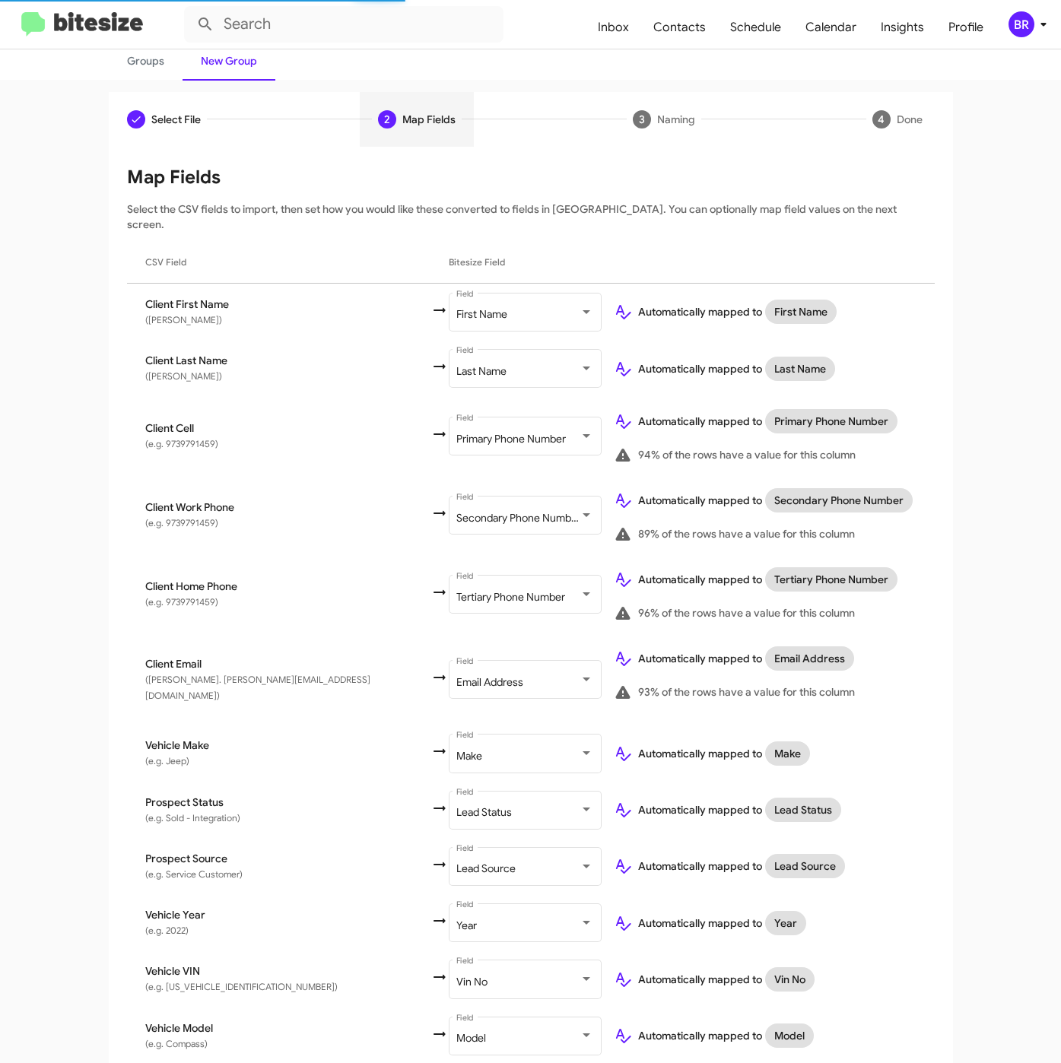
scroll to position [303, 0]
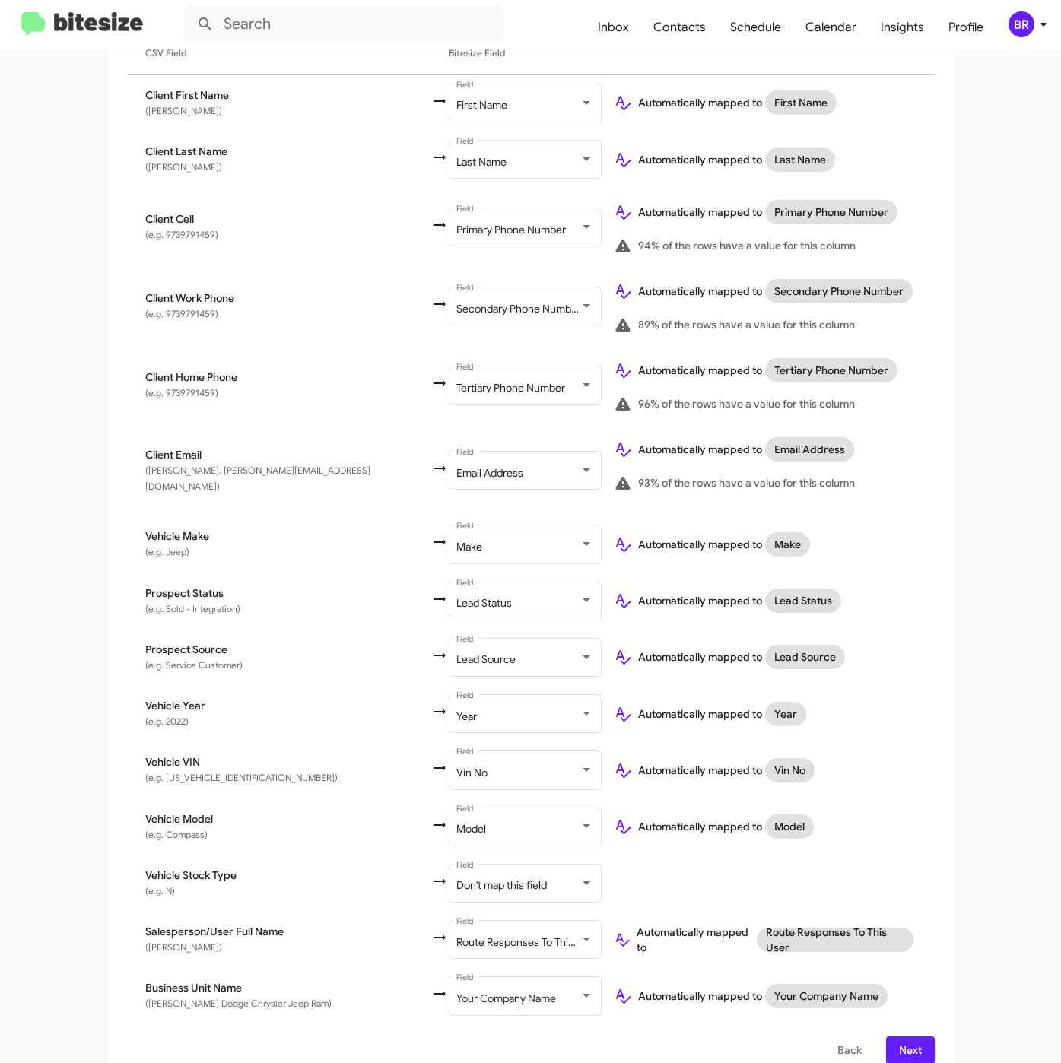
click at [910, 1036] on span "Next" at bounding box center [910, 1049] width 24 height 27
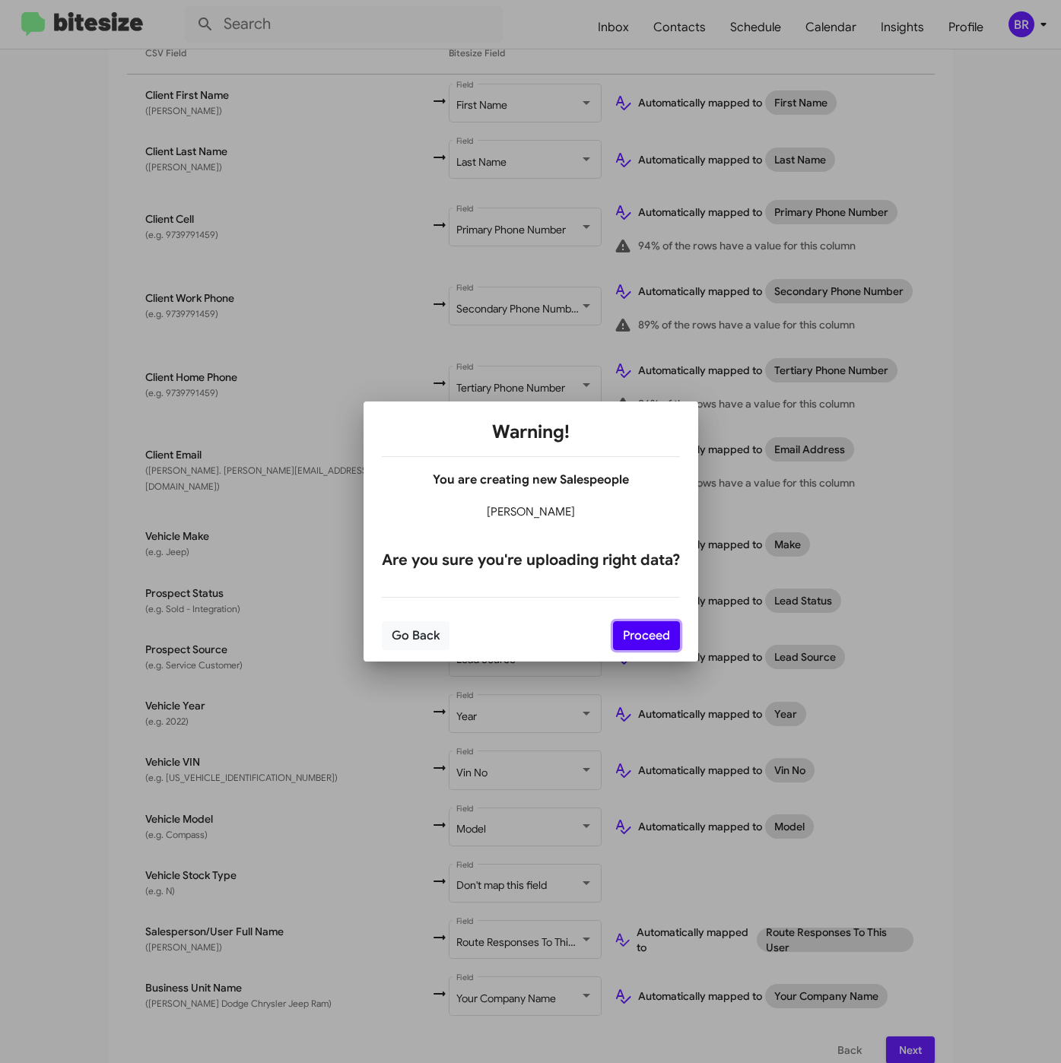
click at [639, 623] on button "Proceed" at bounding box center [646, 635] width 67 height 29
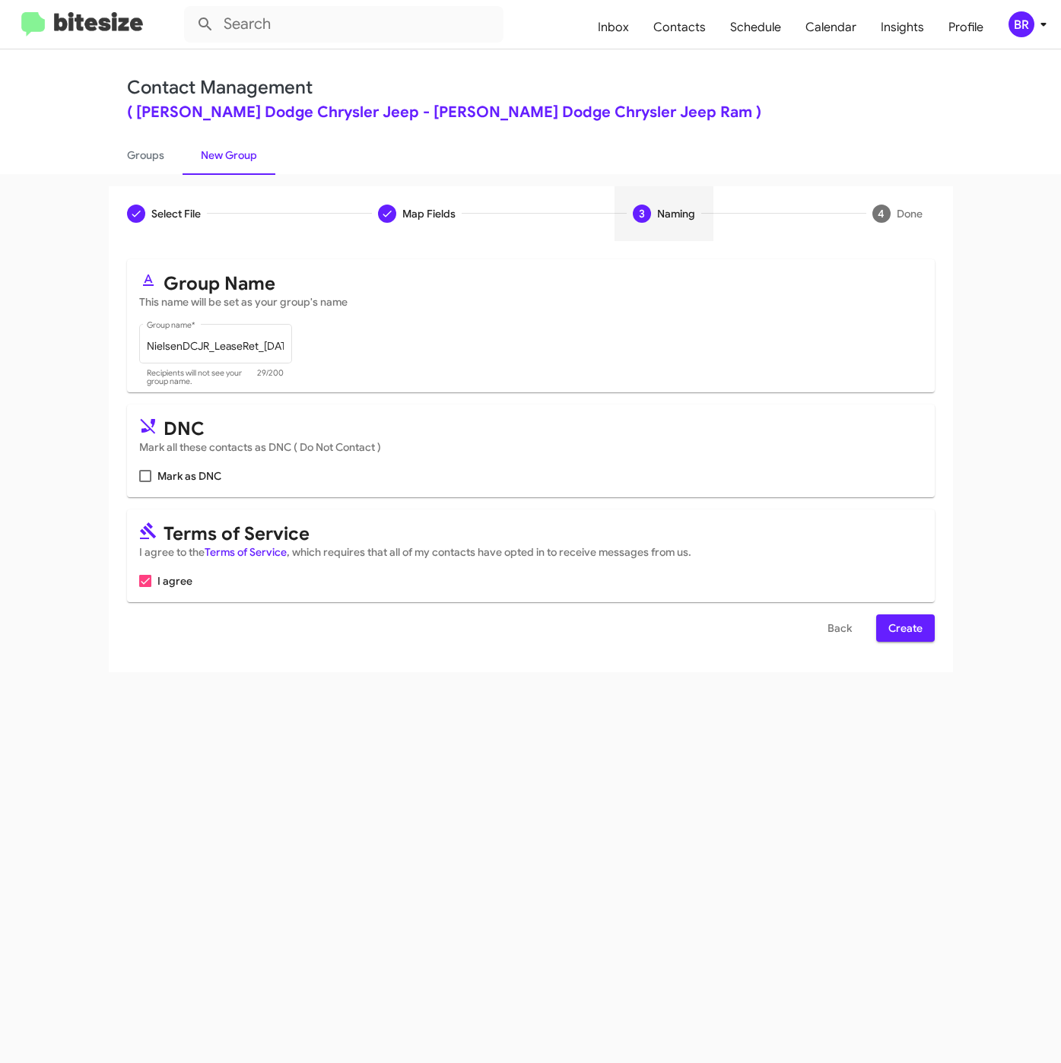
scroll to position [0, 0]
click at [920, 625] on span "Create" at bounding box center [905, 627] width 34 height 27
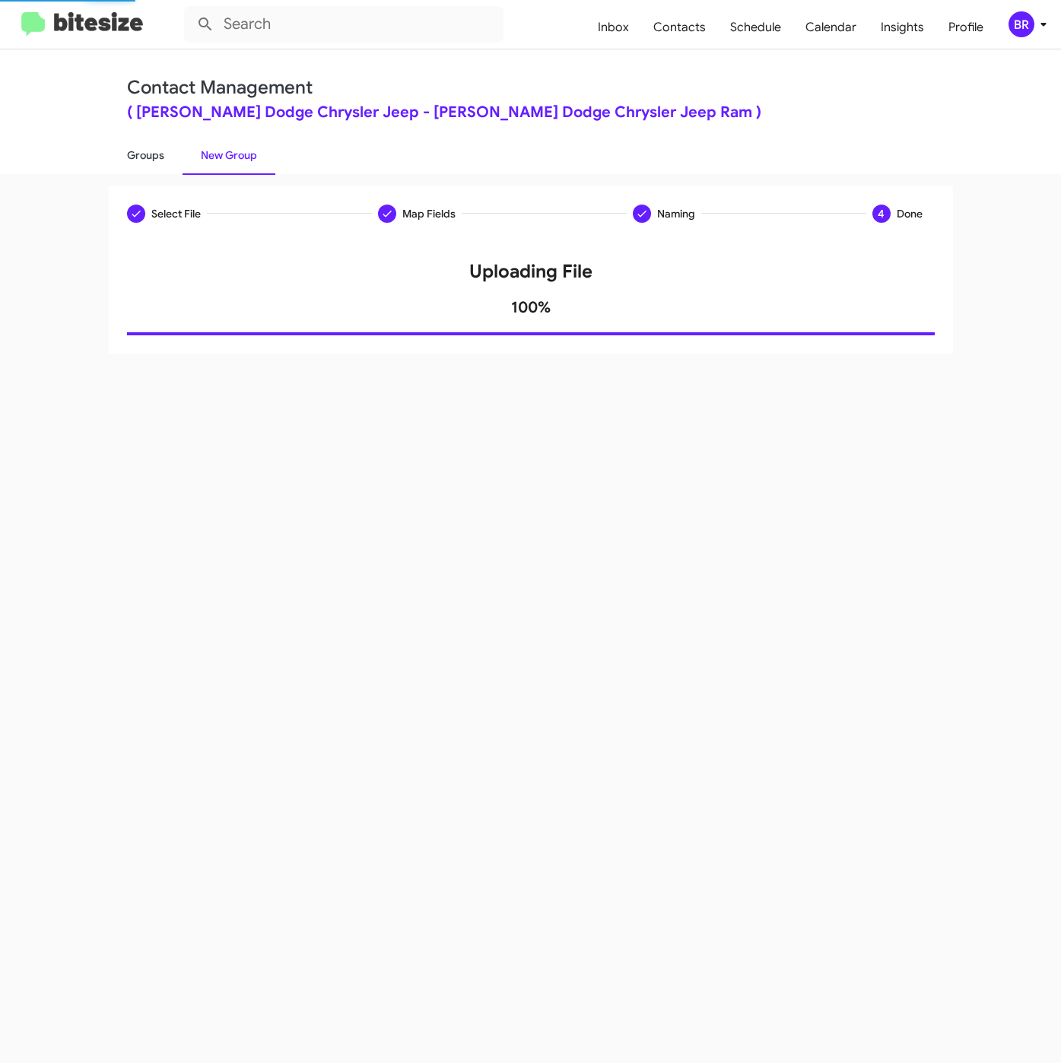
click at [131, 149] on link "Groups" at bounding box center [146, 155] width 74 height 40
type input "in:groups"
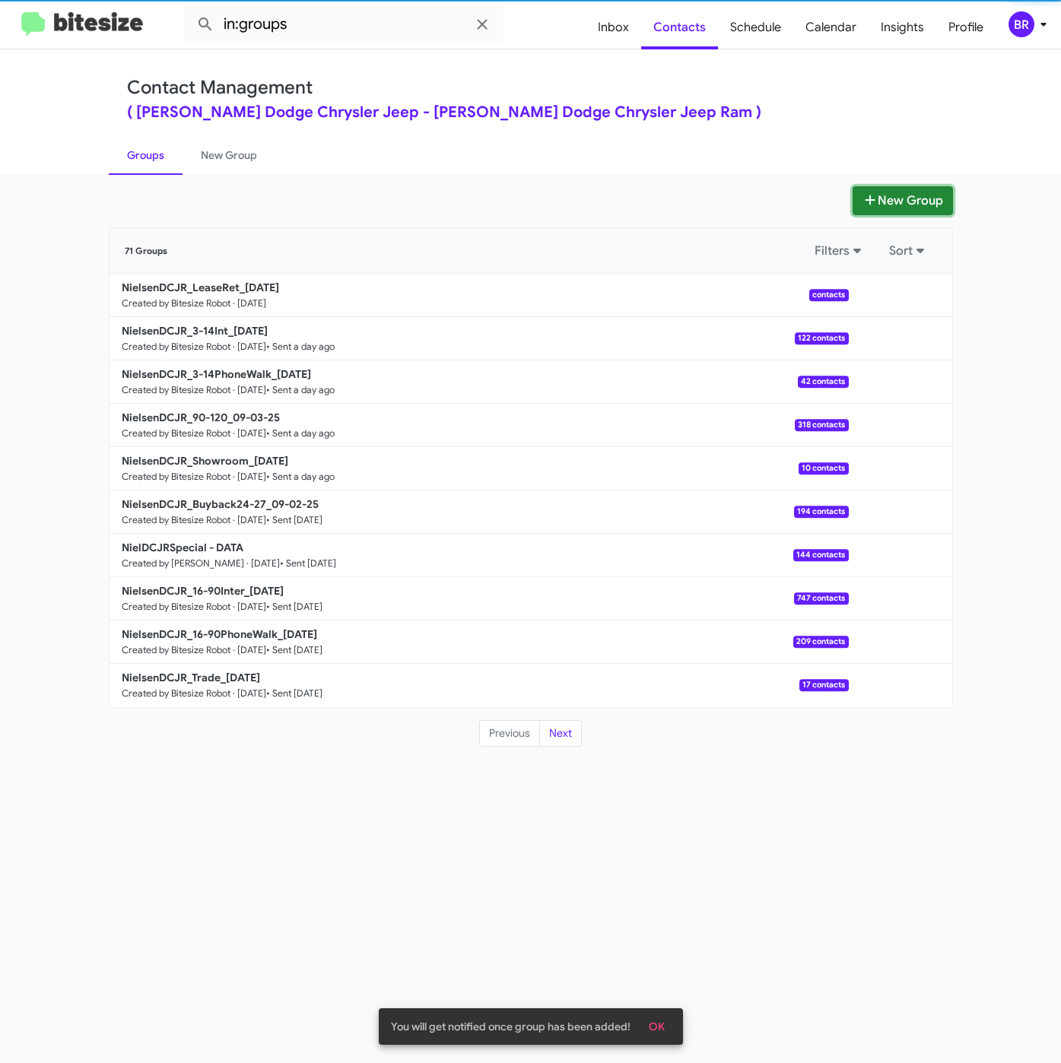
click at [933, 204] on button "New Group" at bounding box center [902, 200] width 100 height 29
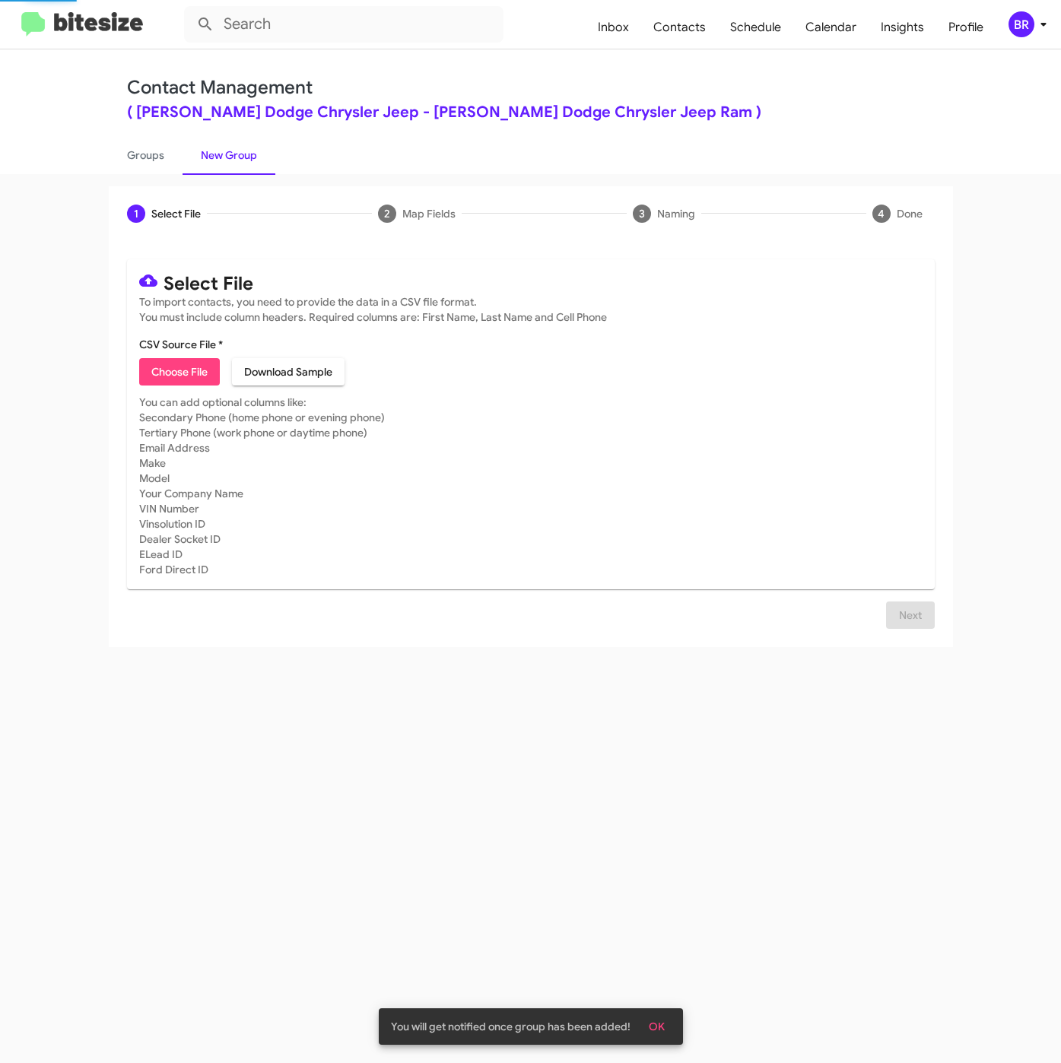
click at [167, 370] on span "Choose File" at bounding box center [179, 371] width 56 height 27
type input "NielsenDCJR_16-90PhoneWalk_[DATE]"
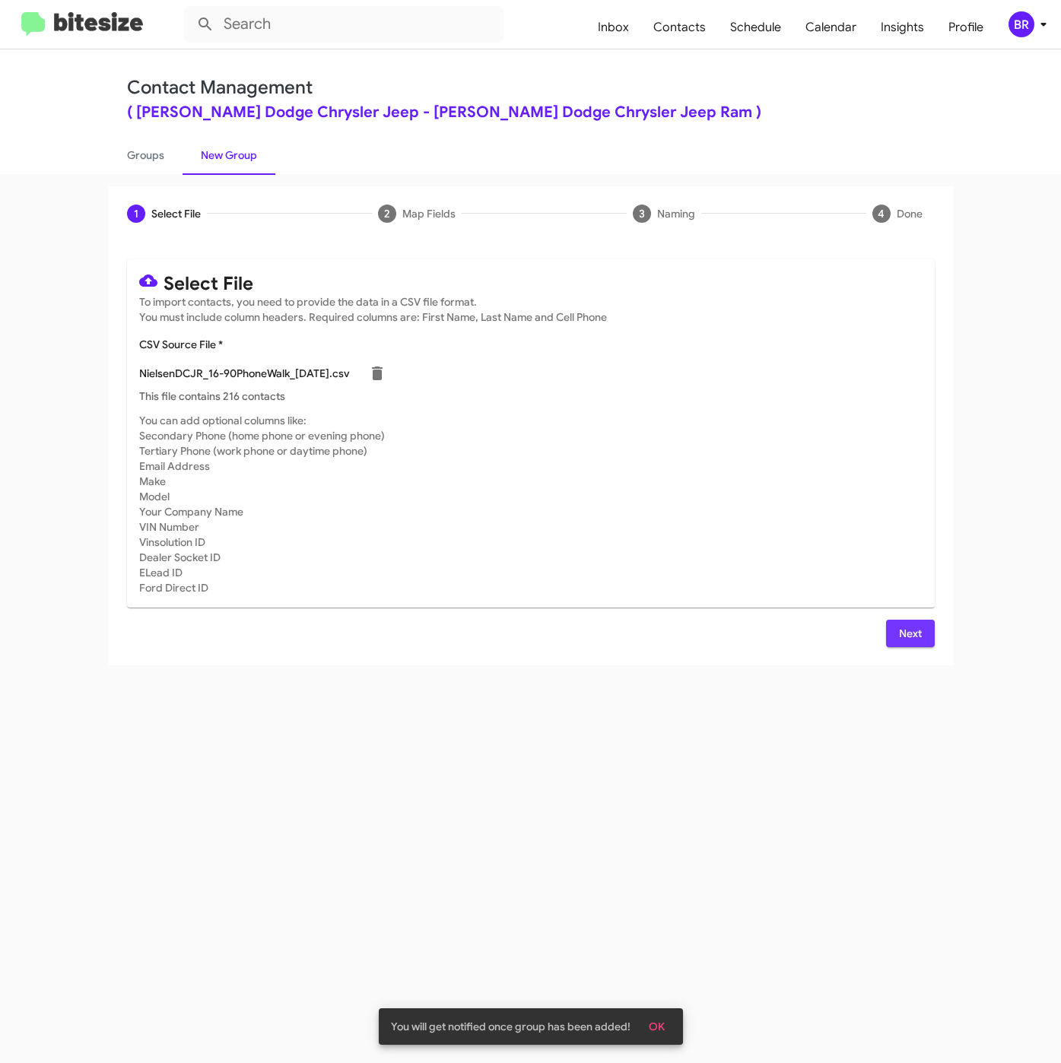
click at [903, 630] on span "Next" at bounding box center [910, 633] width 24 height 27
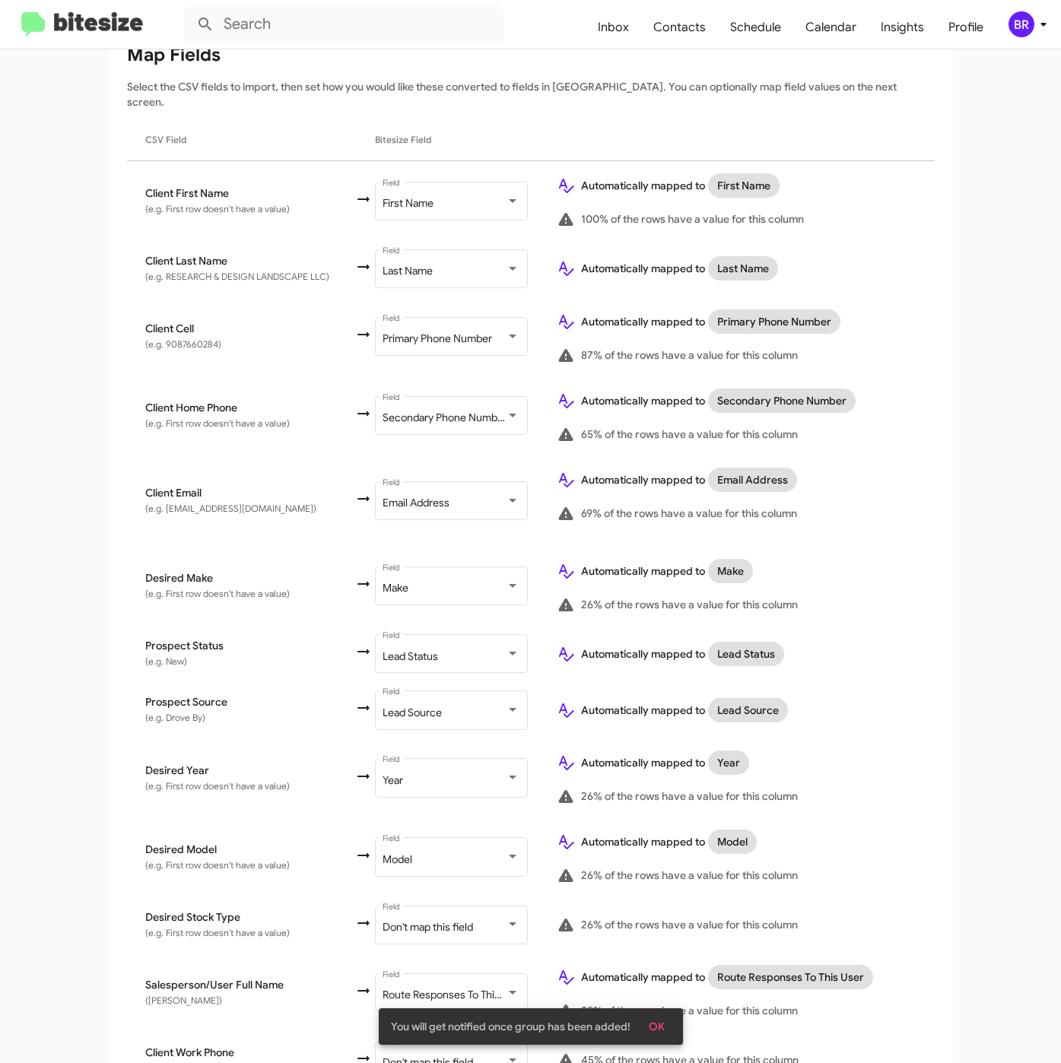
scroll to position [338, 0]
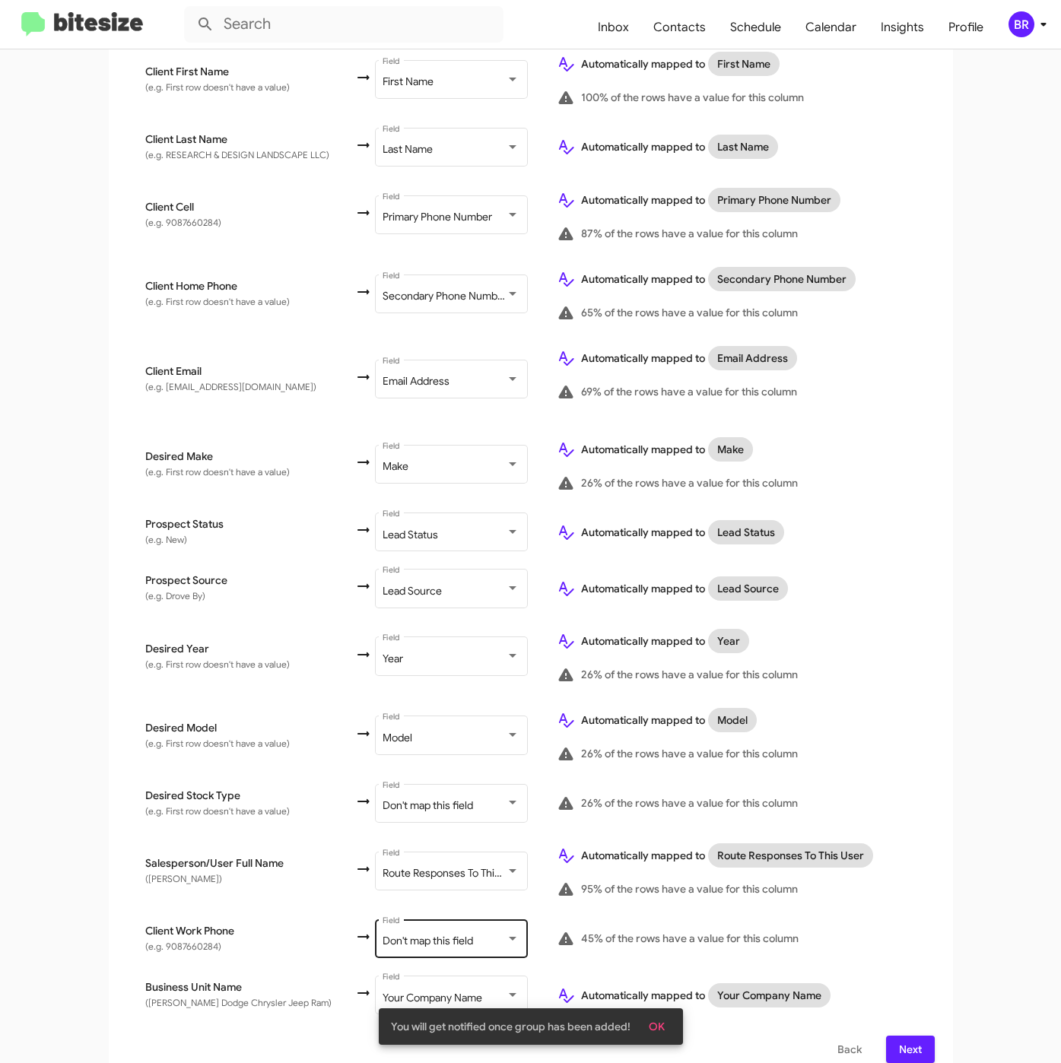
click at [489, 931] on div "Don't map this field Field" at bounding box center [450, 937] width 137 height 42
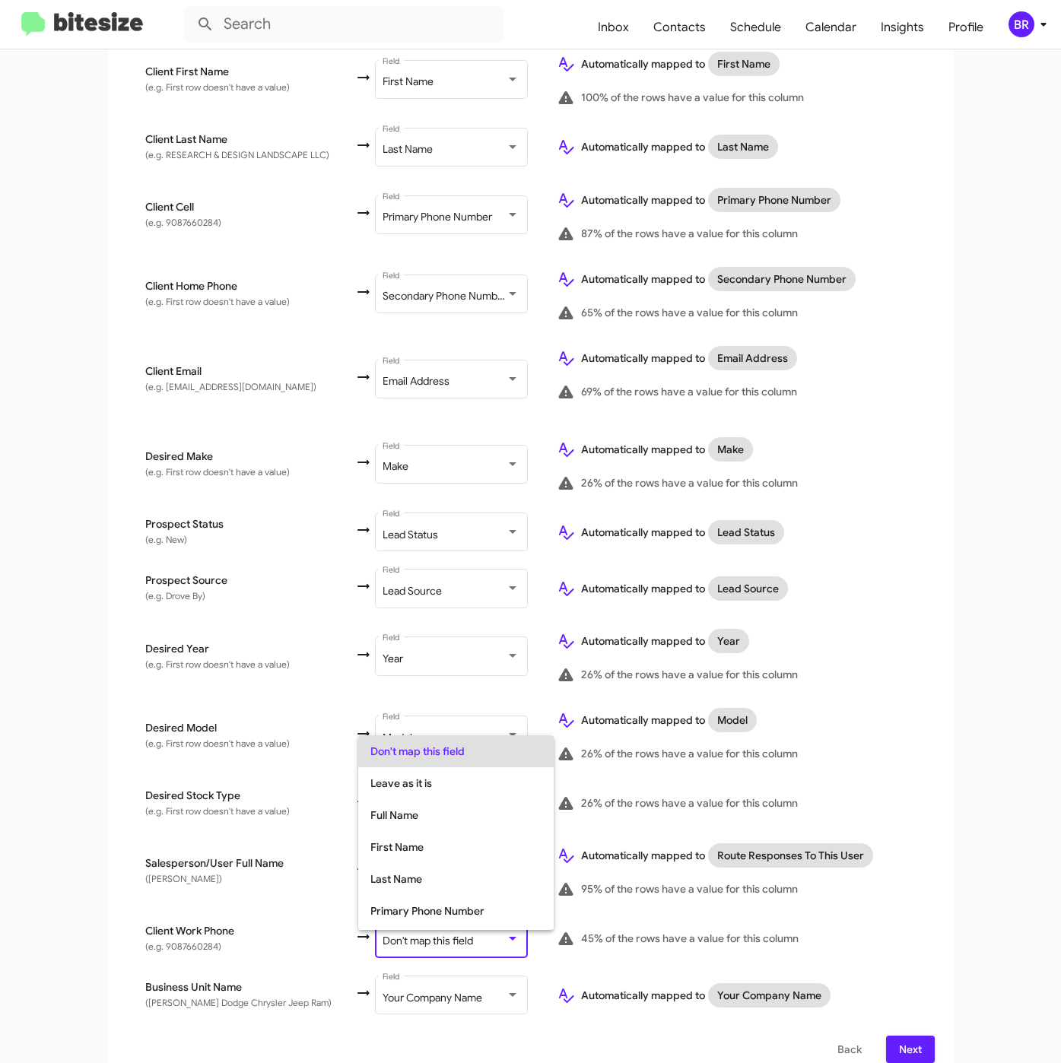
scroll to position [60, 0]
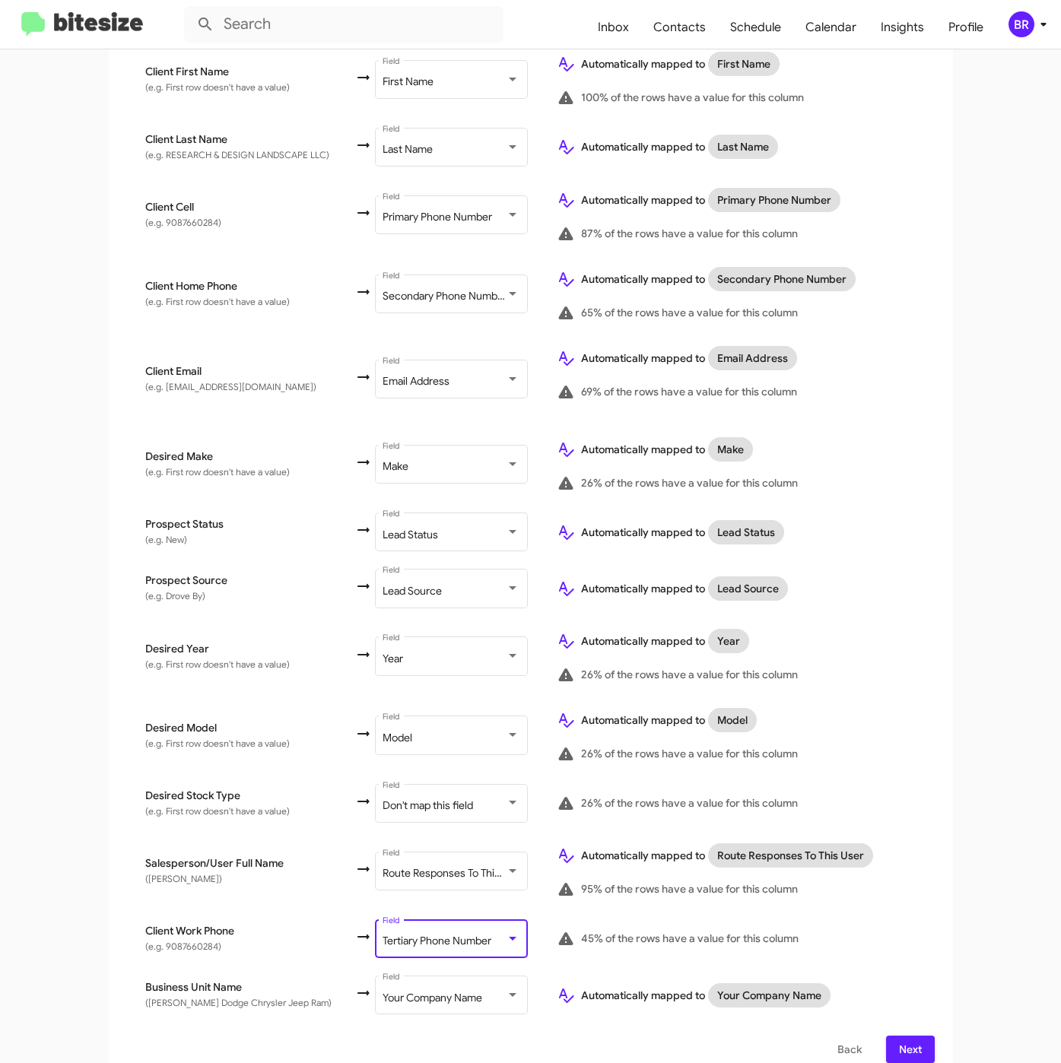
click at [915, 1036] on button "Next" at bounding box center [910, 1049] width 49 height 27
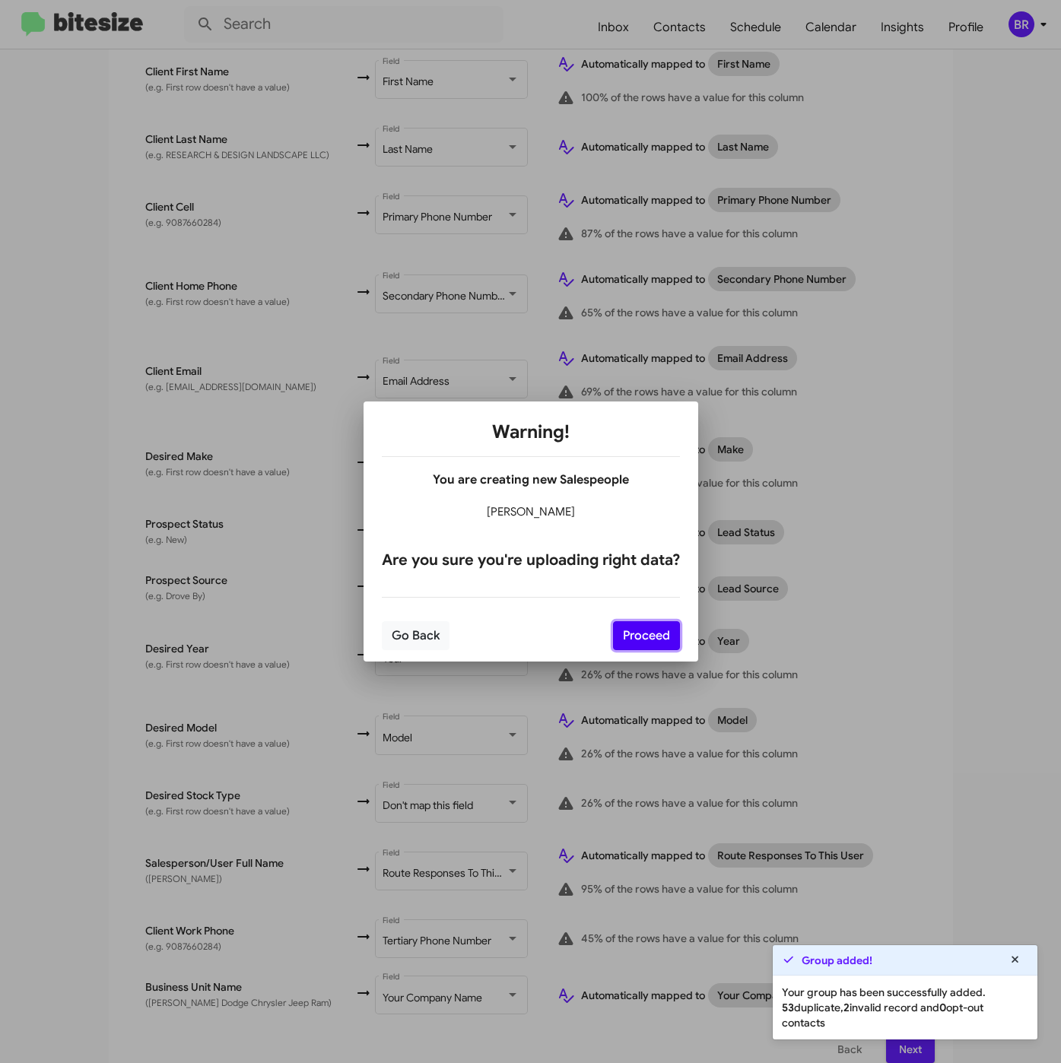
click at [655, 630] on button "Proceed" at bounding box center [646, 635] width 67 height 29
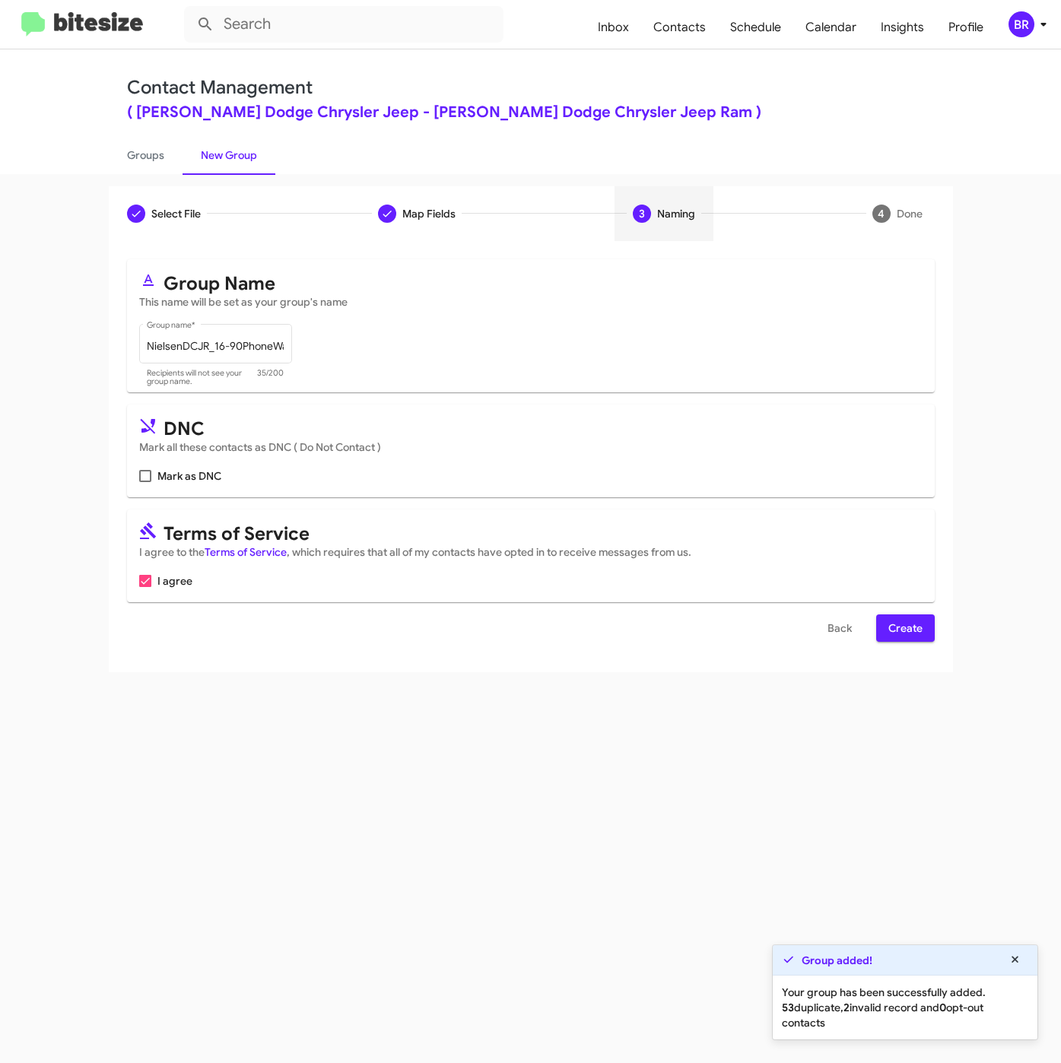
scroll to position [0, 0]
click at [892, 628] on span "Create" at bounding box center [905, 627] width 34 height 27
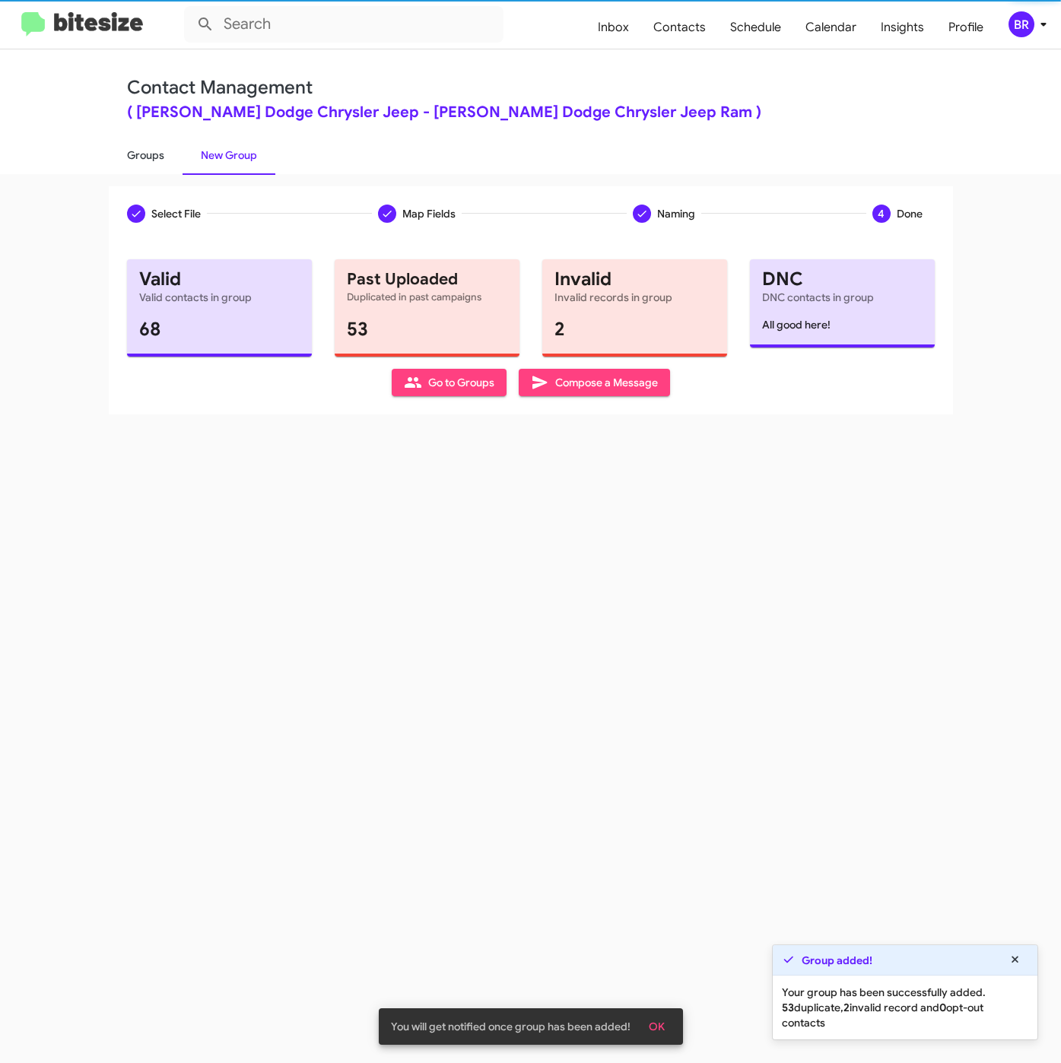
click at [133, 162] on link "Groups" at bounding box center [146, 155] width 74 height 40
type input "in:groups"
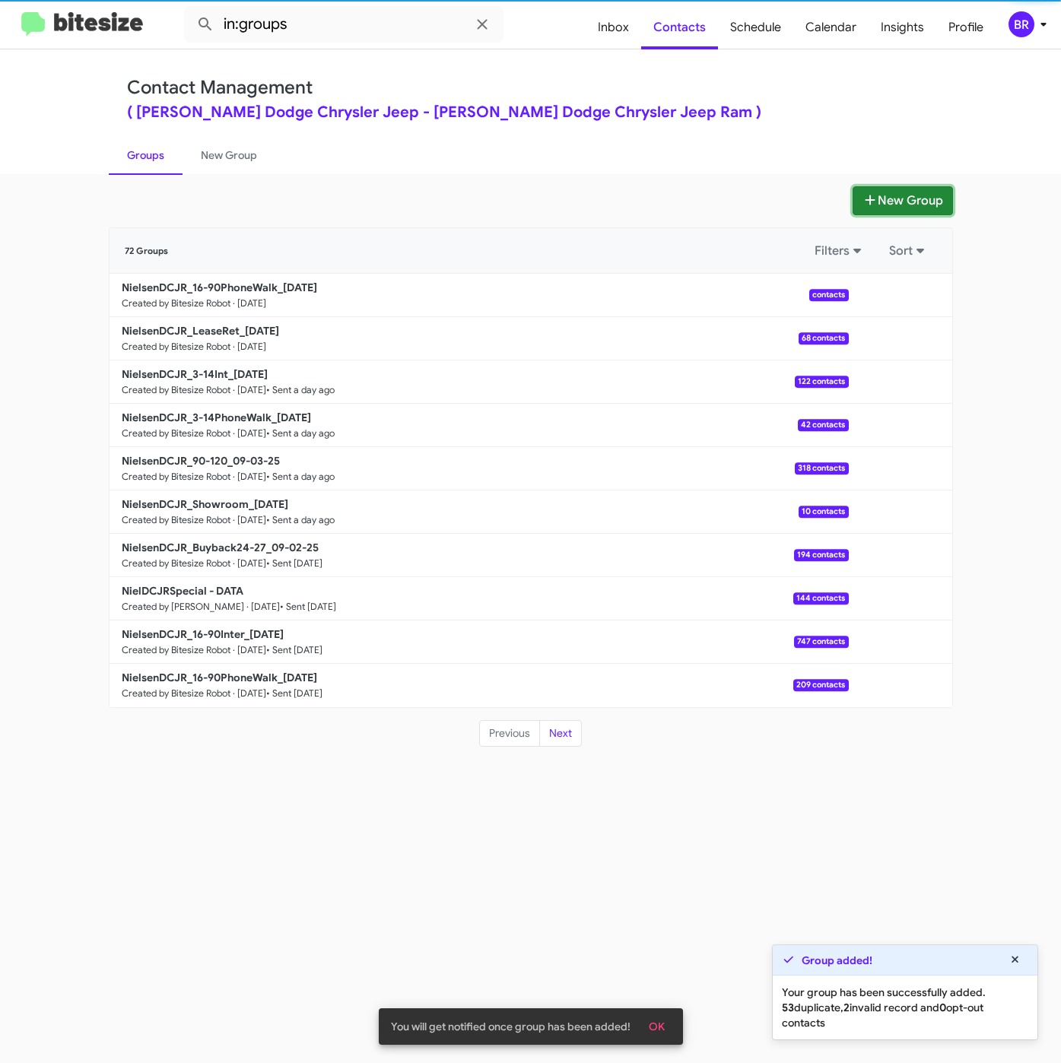
click at [922, 199] on button "New Group" at bounding box center [902, 200] width 100 height 29
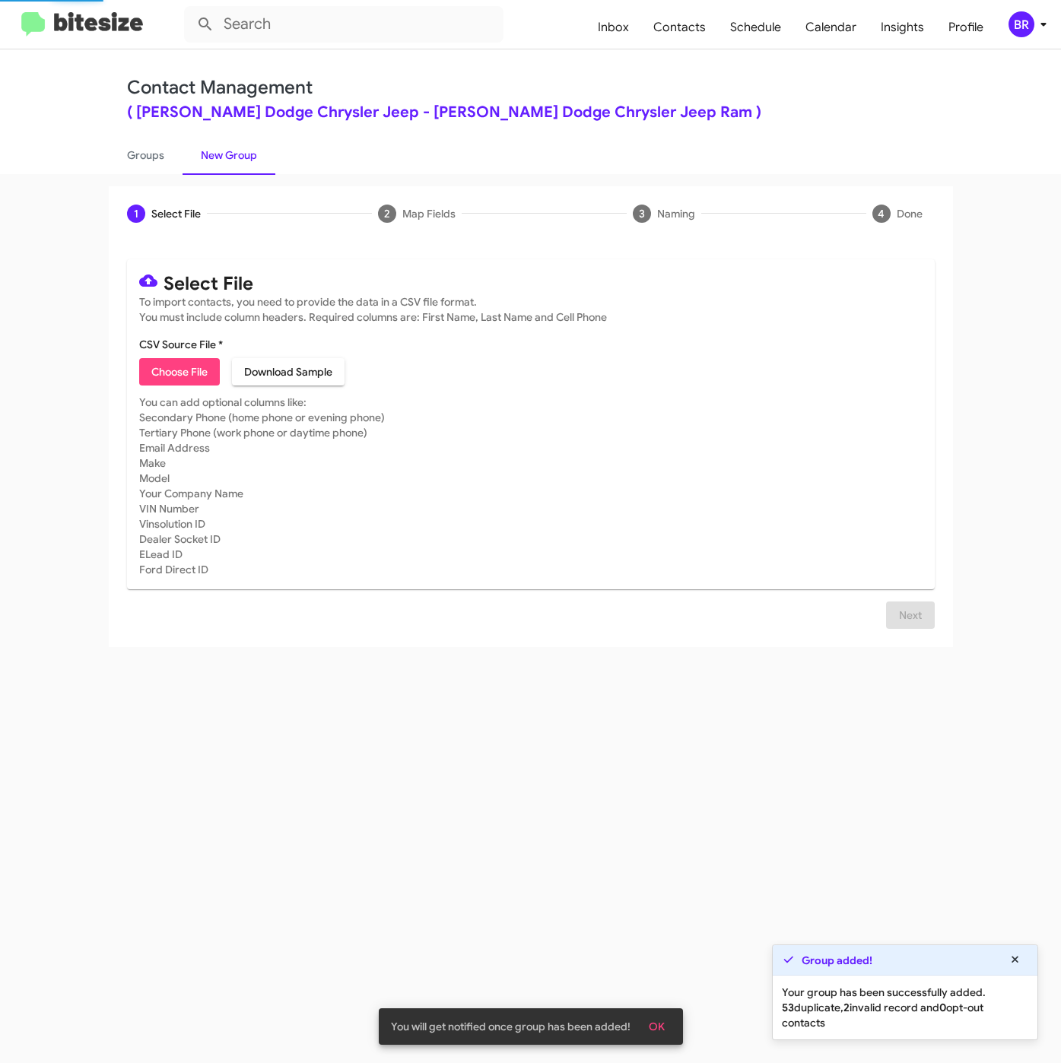
click at [162, 357] on mat-card-content "CSV Source File * Choose File Download Sample" at bounding box center [530, 361] width 783 height 49
click at [176, 385] on span "Choose File" at bounding box center [179, 371] width 56 height 27
type input "NielsenDCJR_16-90Inter_[DATE]"
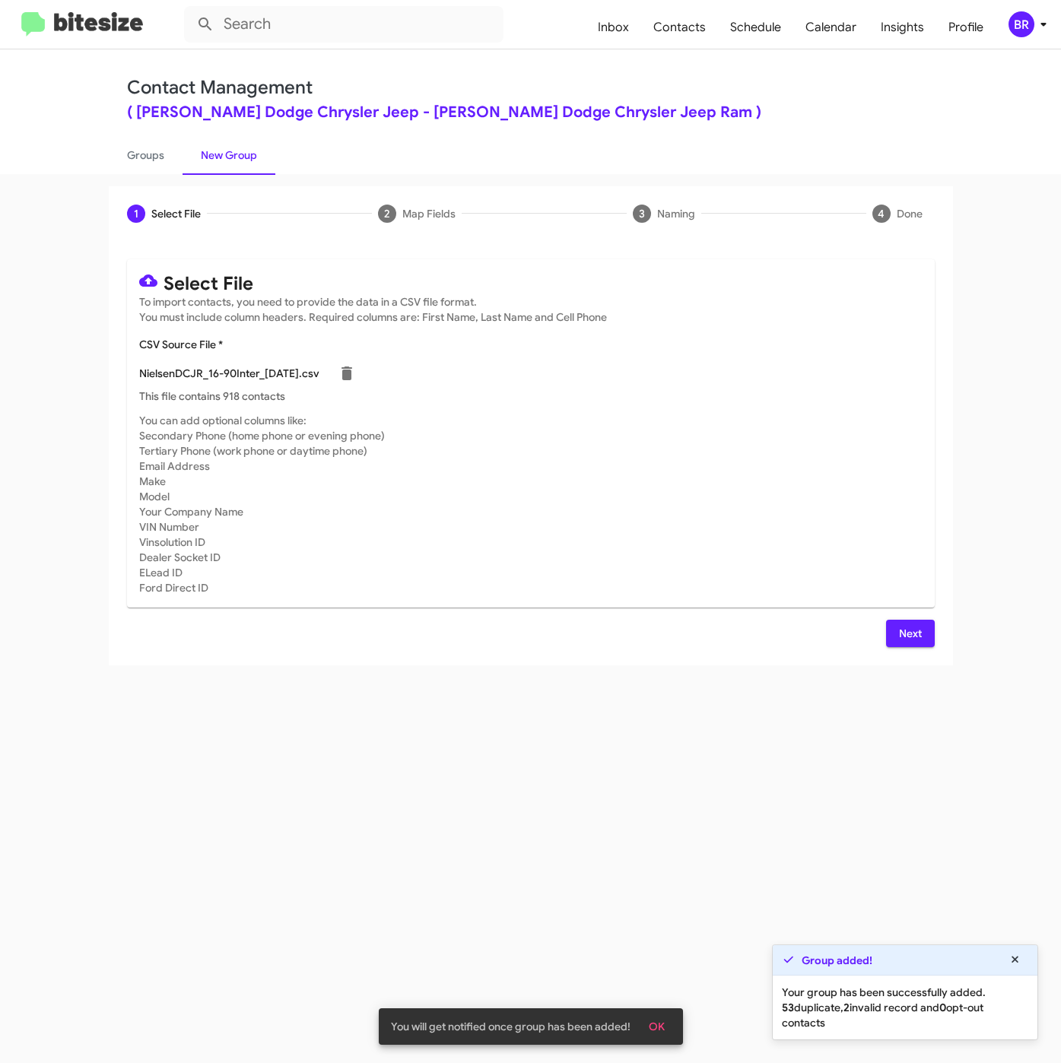
click at [880, 632] on div "Next" at bounding box center [530, 633] width 807 height 27
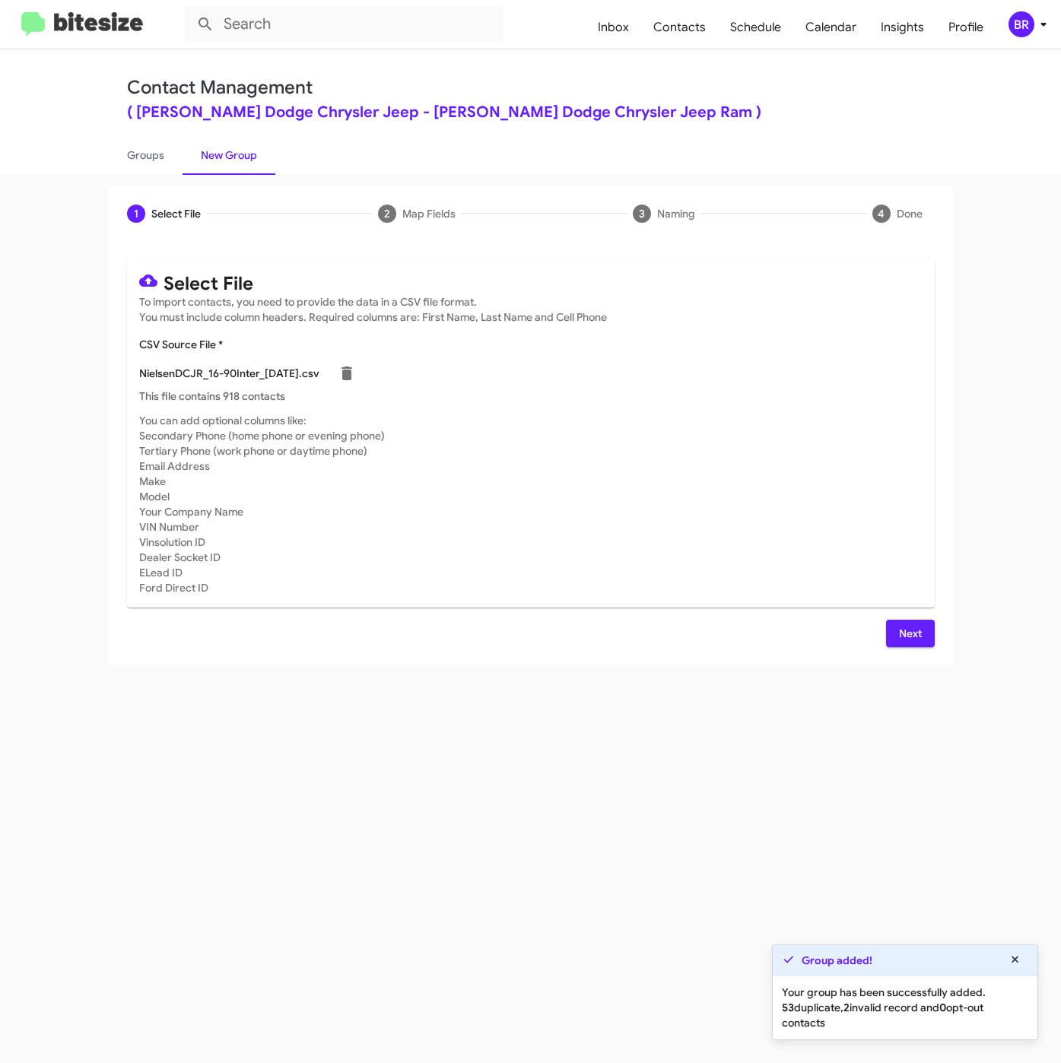
click at [890, 633] on button "Next" at bounding box center [910, 633] width 49 height 27
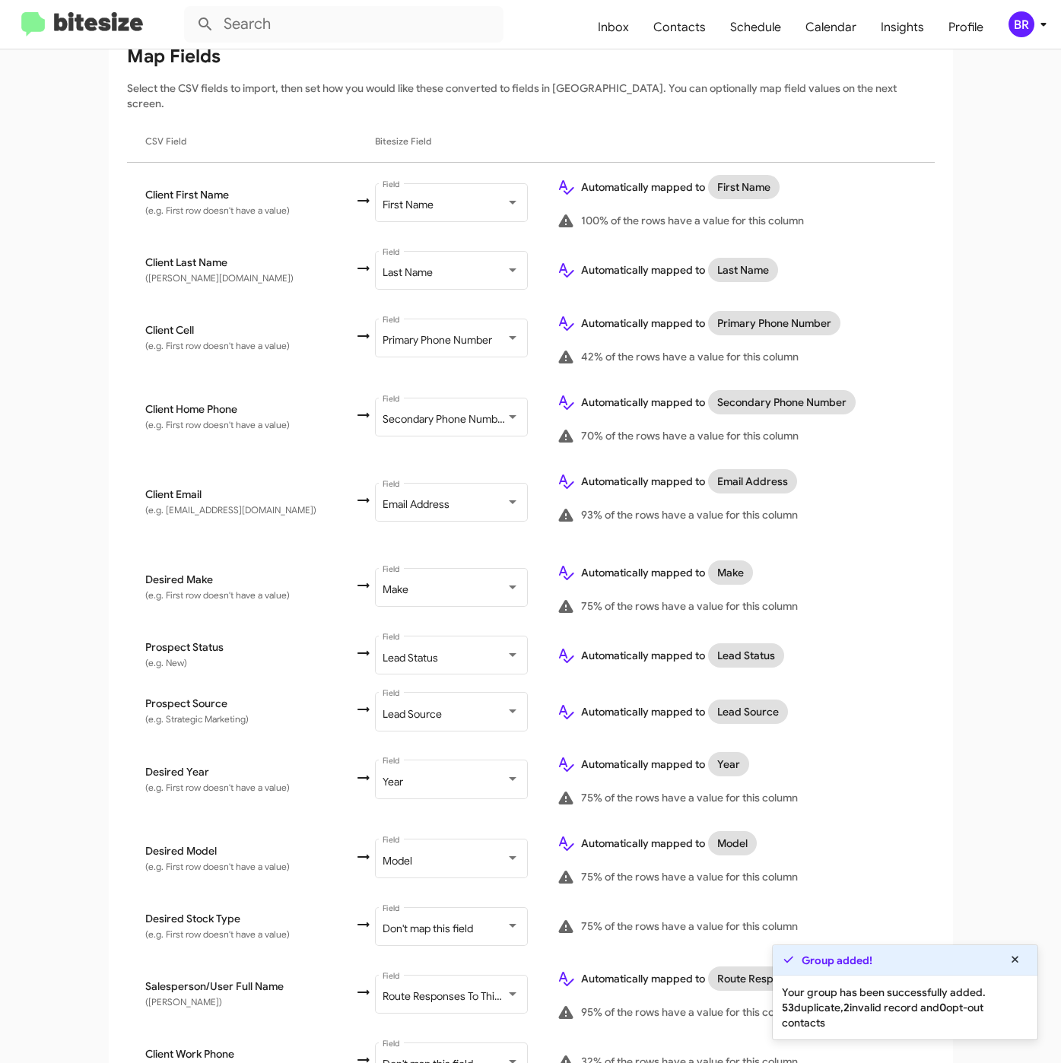
scroll to position [338, 0]
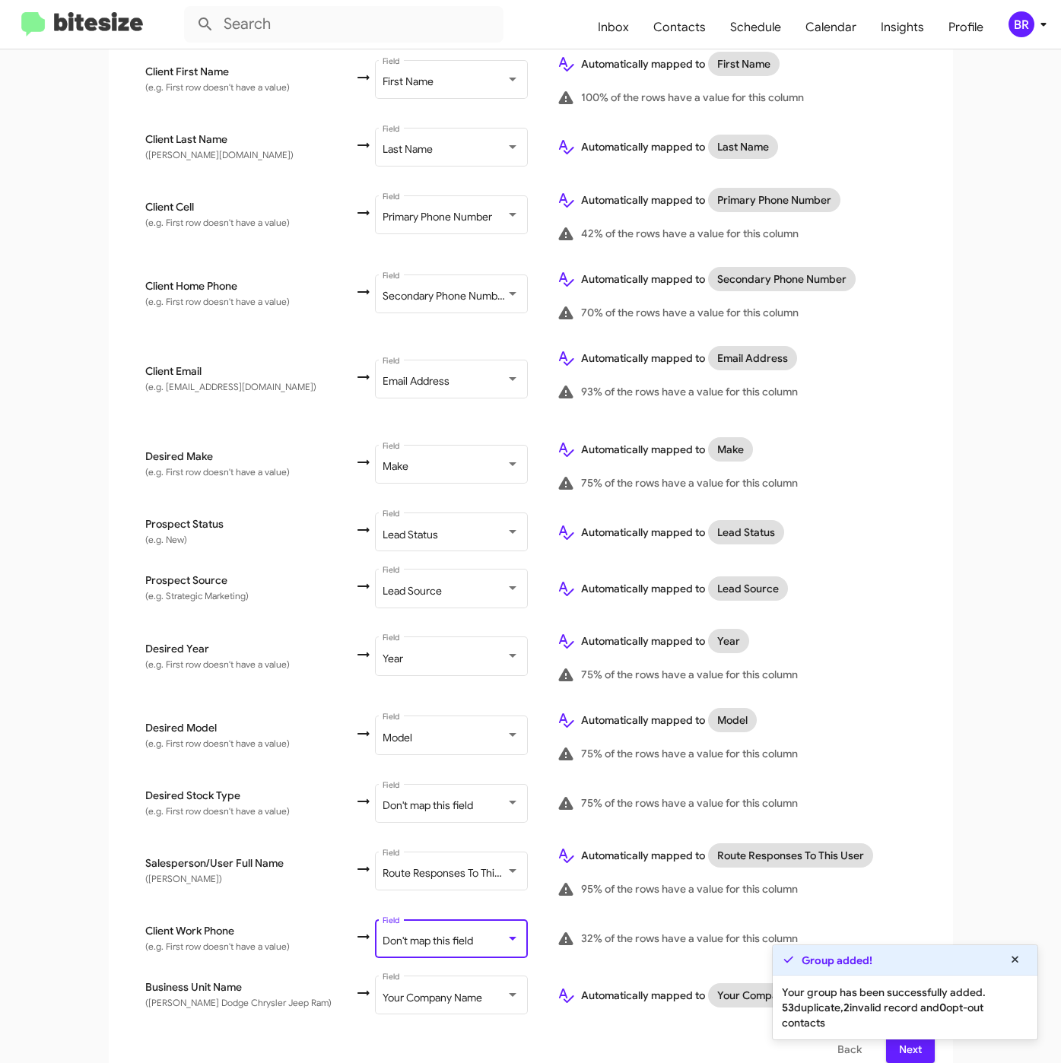
click at [462, 935] on div "Don't map this field" at bounding box center [443, 941] width 123 height 12
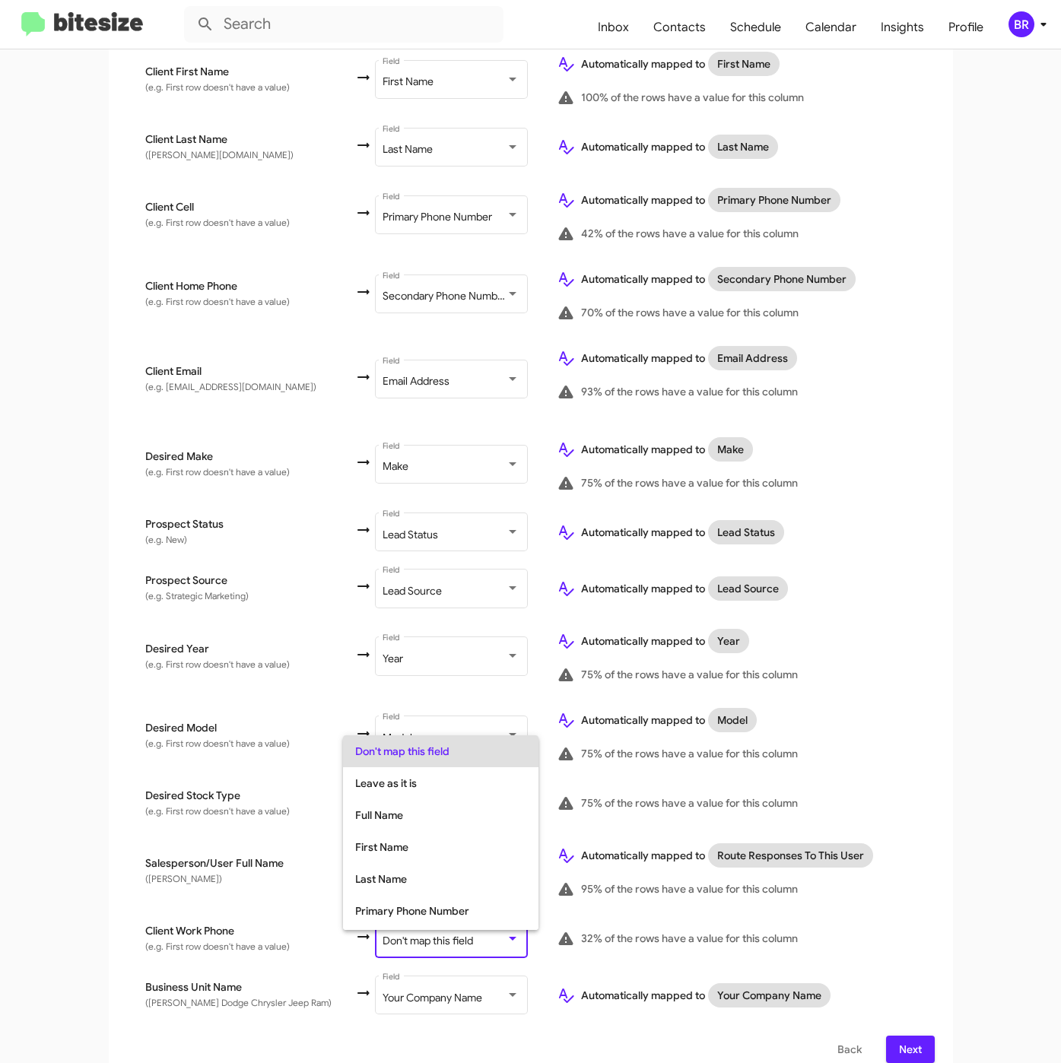
scroll to position [60, 0]
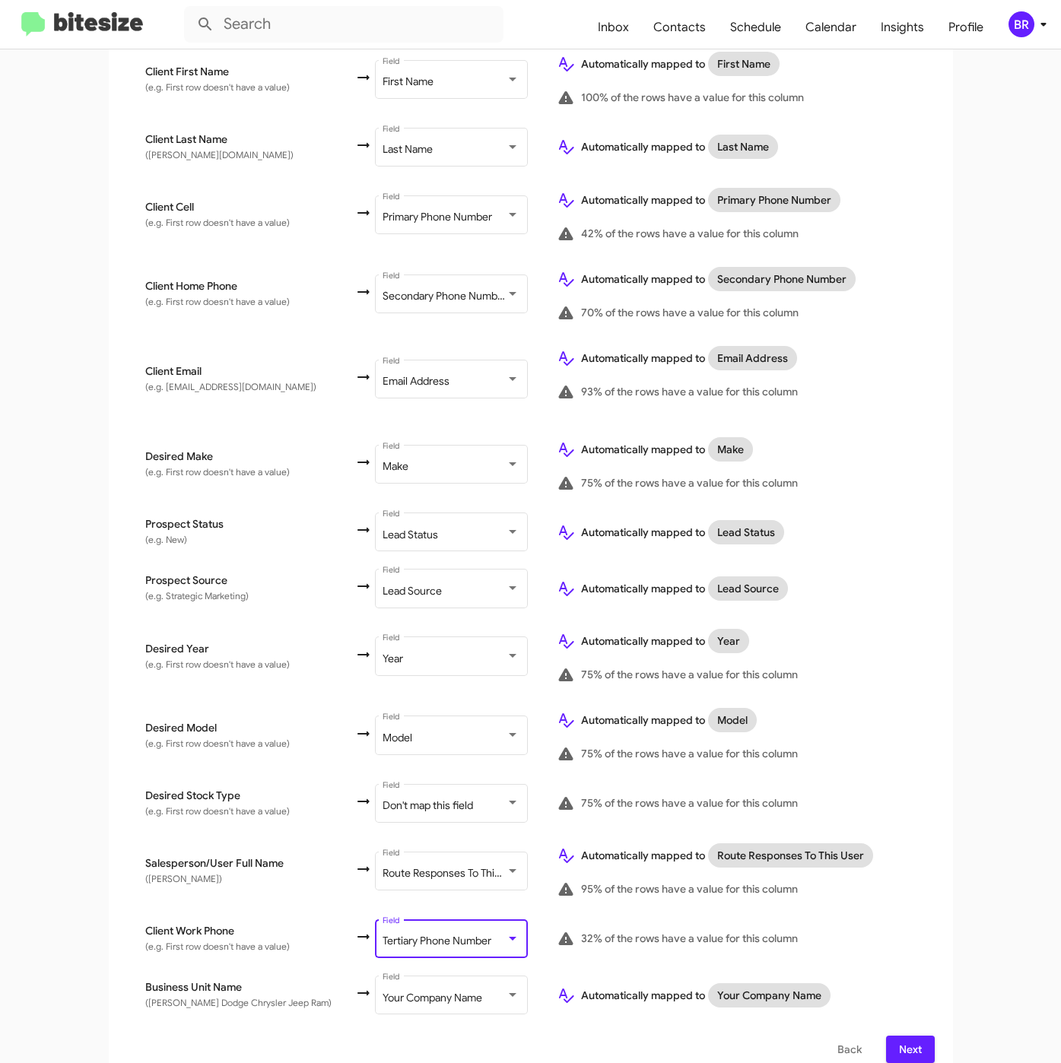
click at [902, 1036] on span "Next" at bounding box center [910, 1049] width 24 height 27
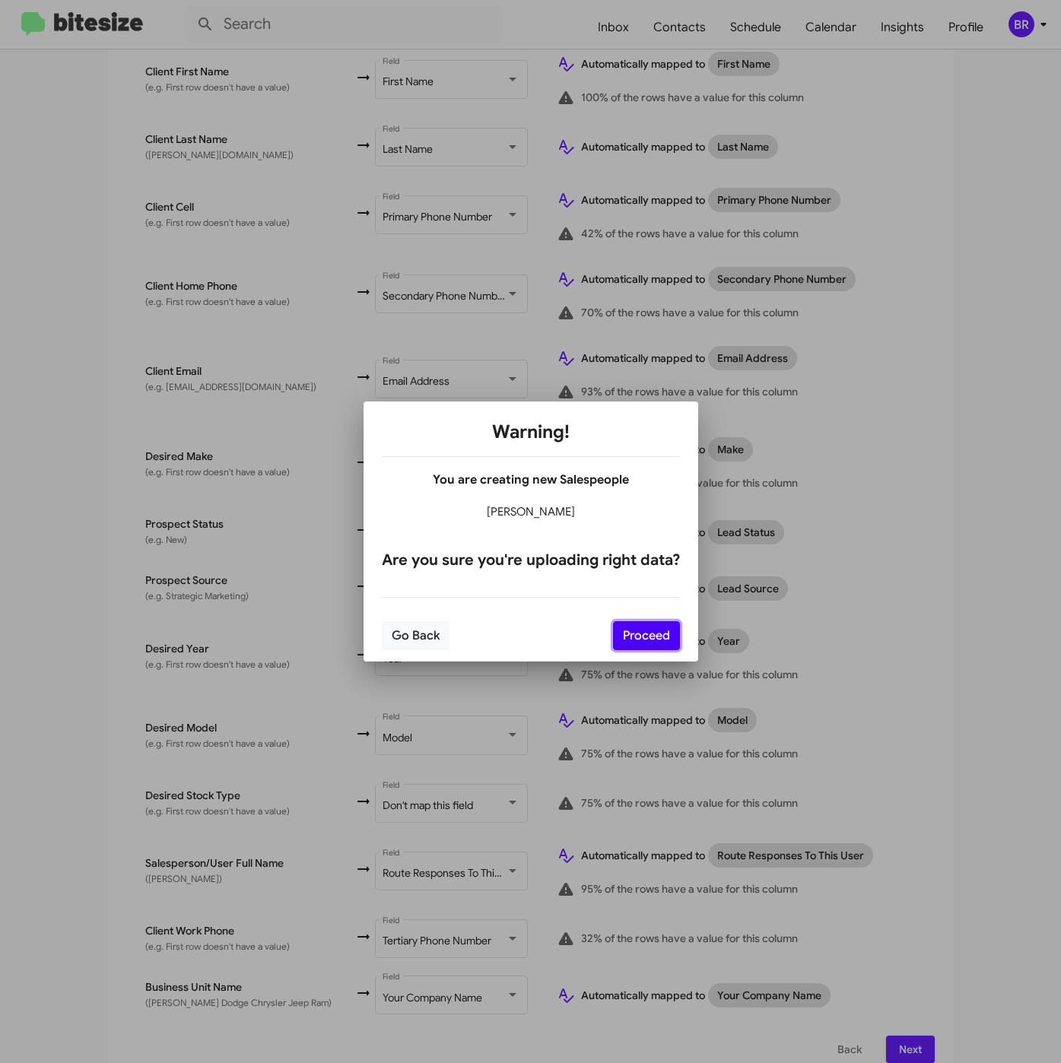
click at [648, 644] on button "Proceed" at bounding box center [646, 635] width 67 height 29
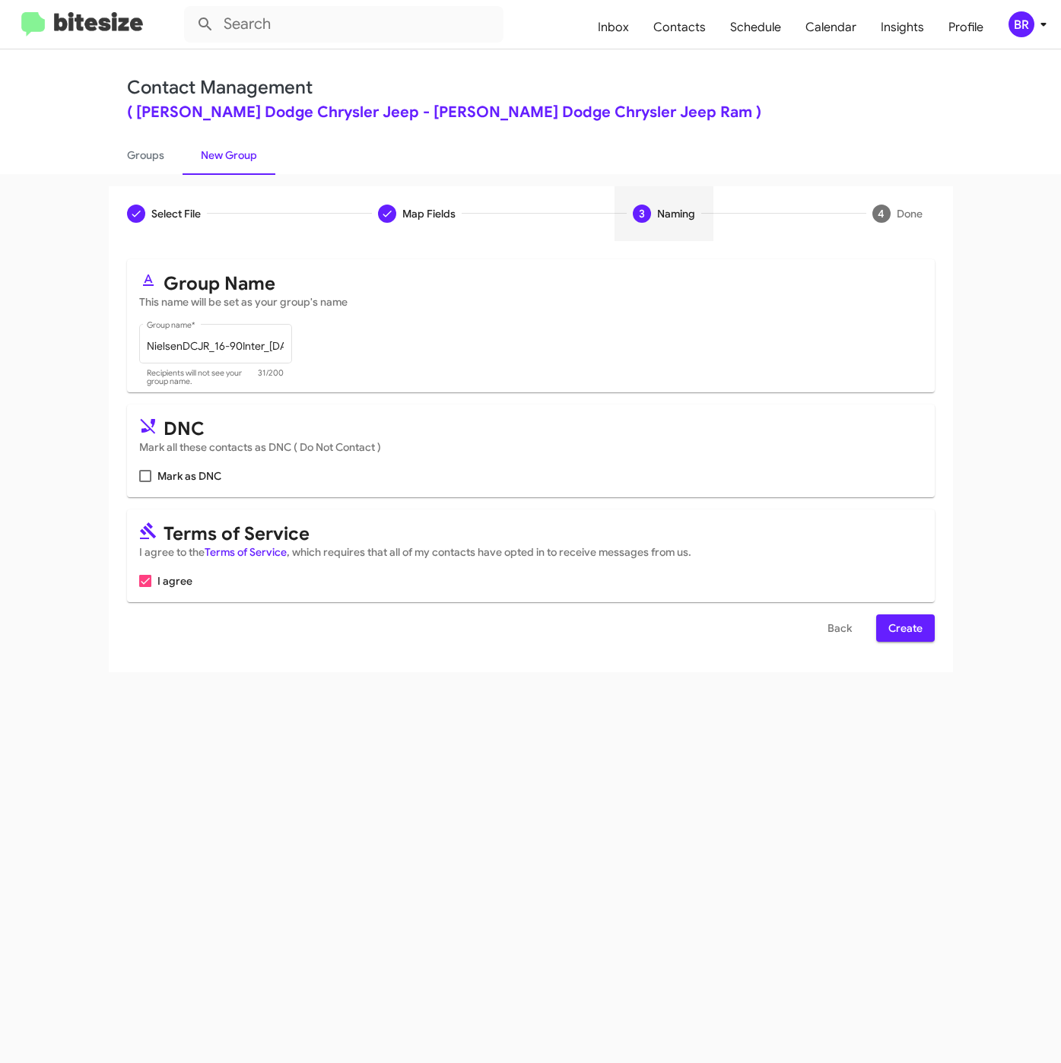
scroll to position [0, 0]
click at [915, 628] on span "Create" at bounding box center [905, 627] width 34 height 27
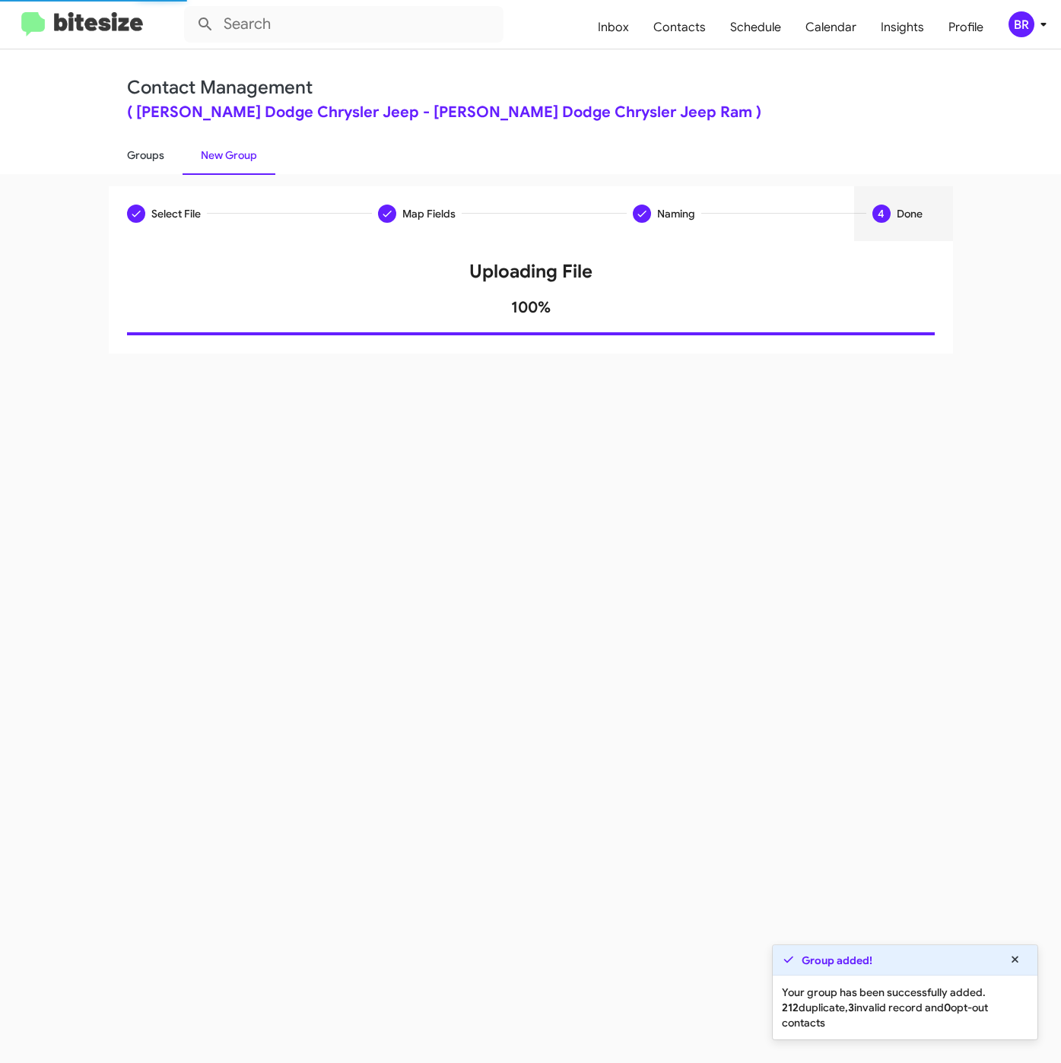
click at [140, 153] on link "Groups" at bounding box center [146, 155] width 74 height 40
type input "in:groups"
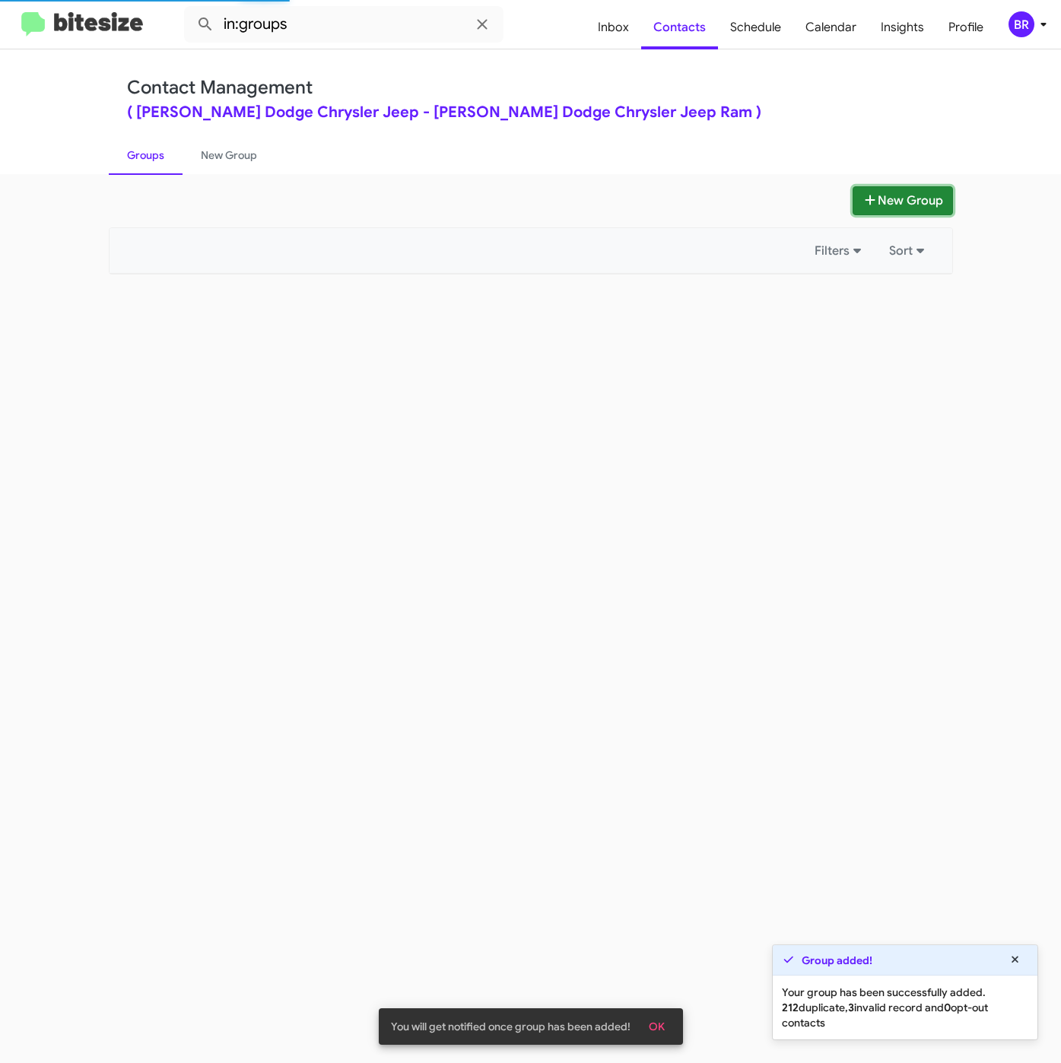
click at [852, 197] on button "New Group" at bounding box center [902, 200] width 100 height 29
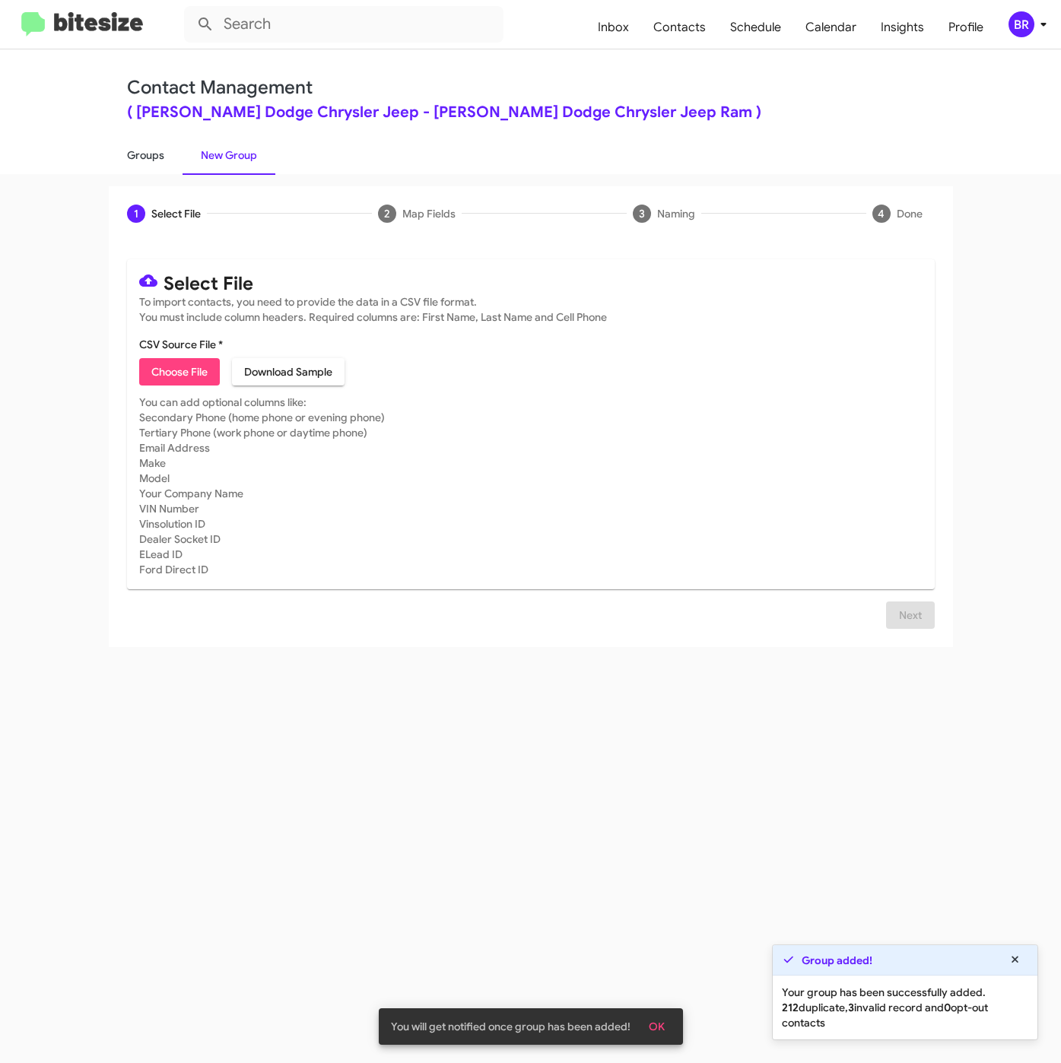
click at [154, 142] on link "Groups" at bounding box center [146, 155] width 74 height 40
type input "in:groups"
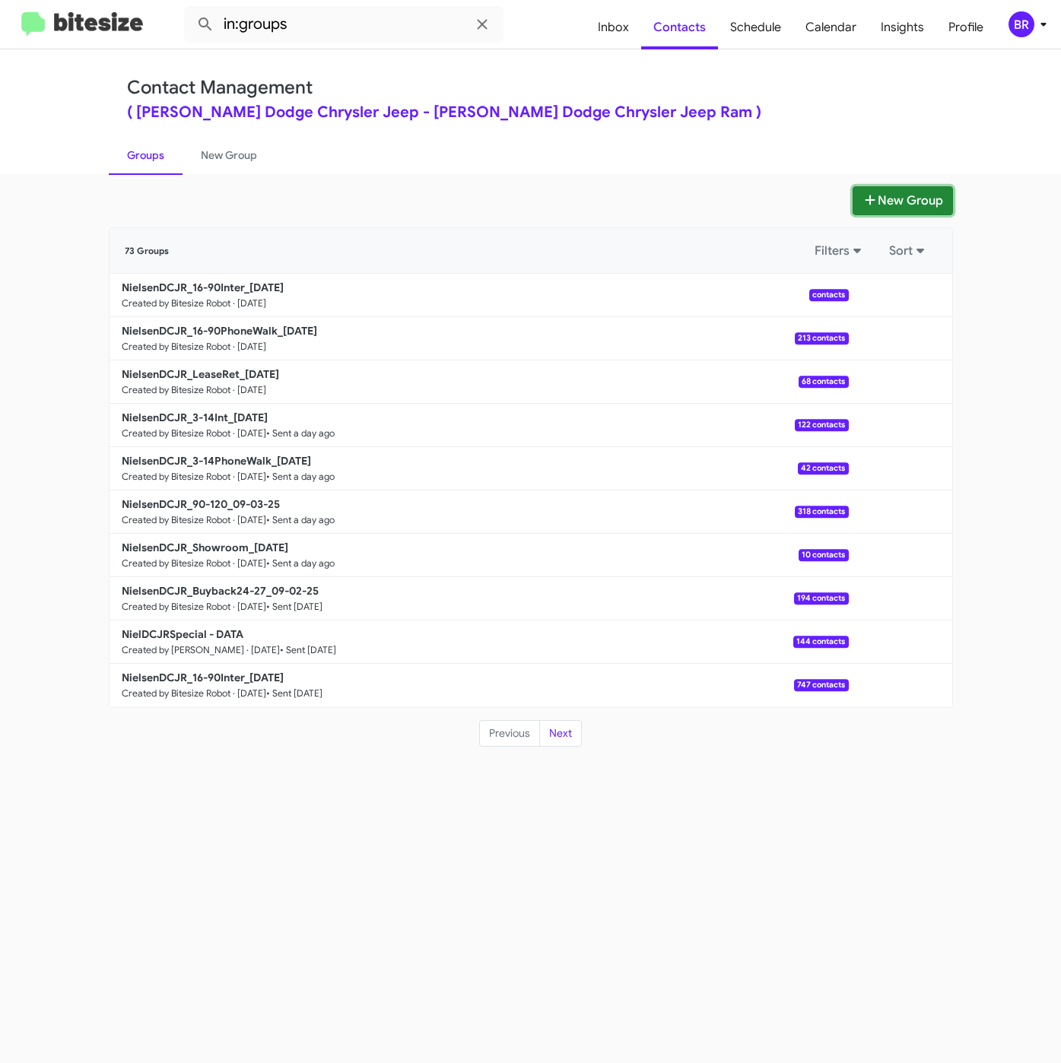
click at [878, 192] on button "New Group" at bounding box center [902, 200] width 100 height 29
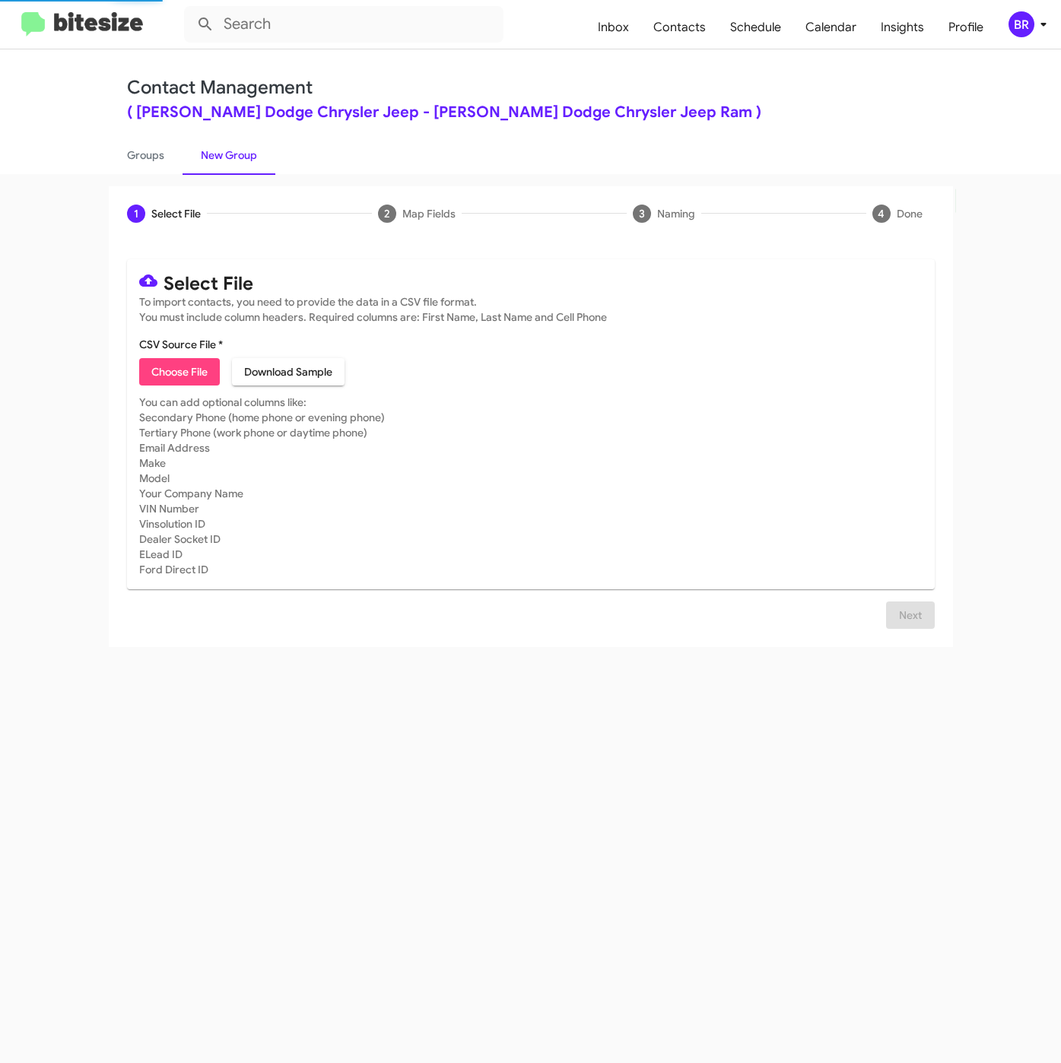
click at [163, 390] on mat-card "Select File To import contacts, you need to provide the data in a CSV file form…" at bounding box center [530, 424] width 807 height 330
click at [162, 384] on span "Choose File" at bounding box center [179, 371] width 56 height 27
type input "NielsenDCJR_Trade_09-05-25"
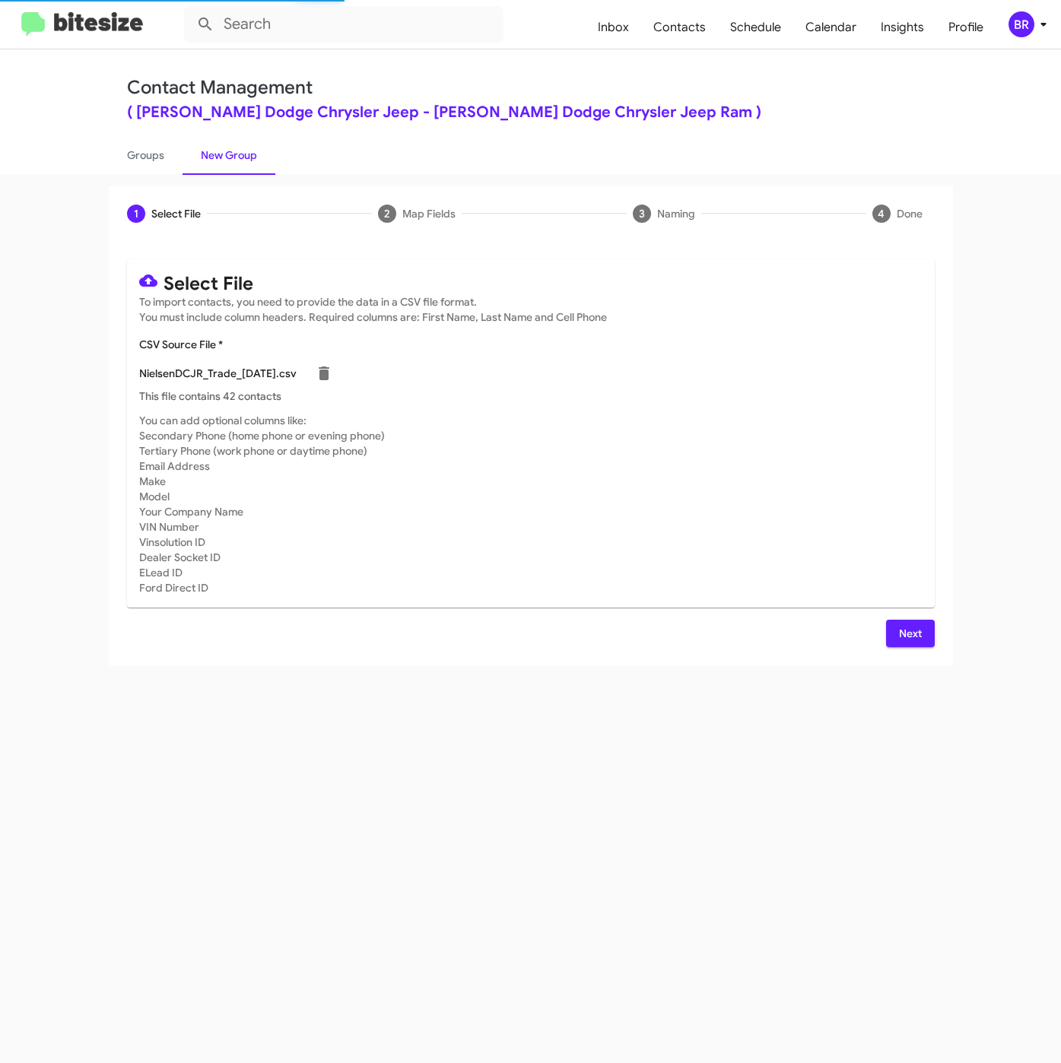
click at [917, 632] on span "Next" at bounding box center [910, 633] width 24 height 27
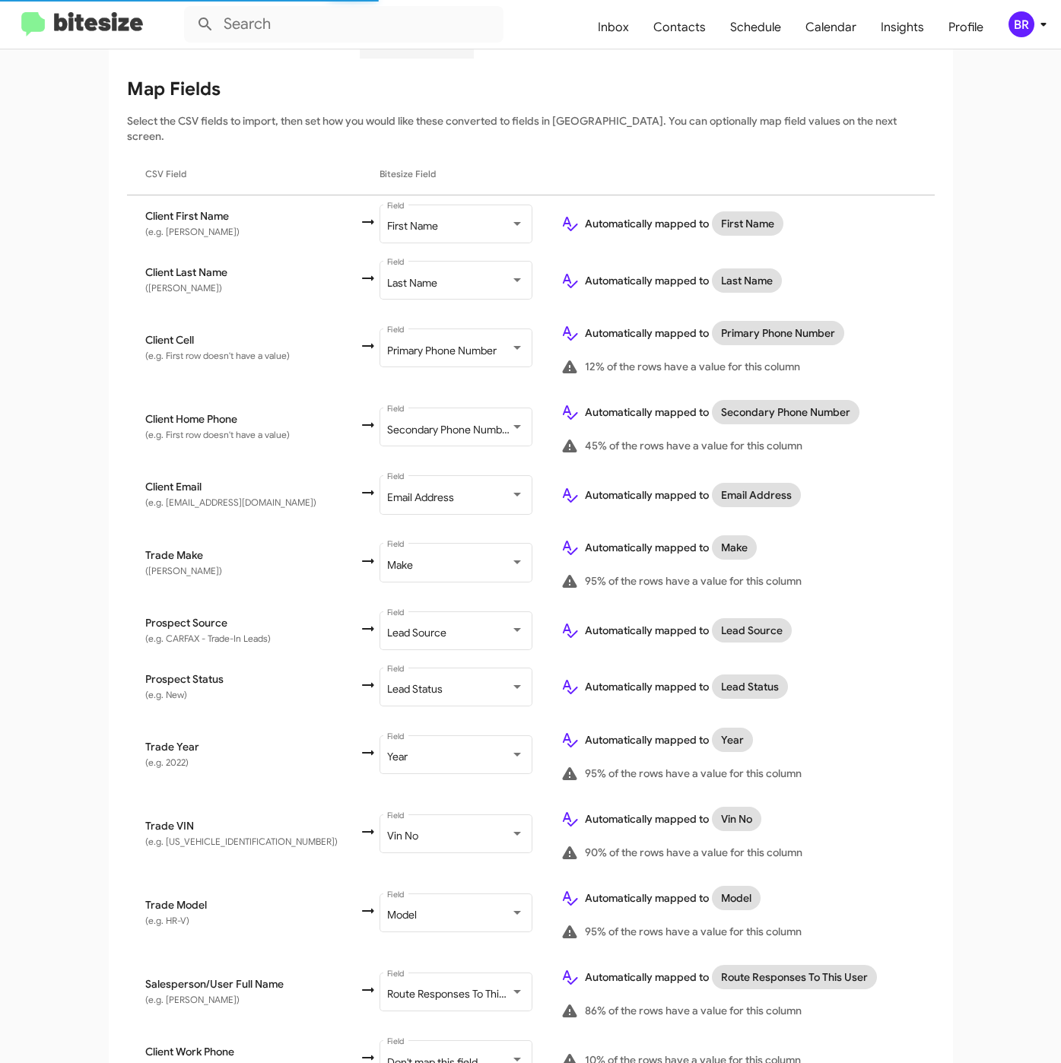
scroll to position [303, 0]
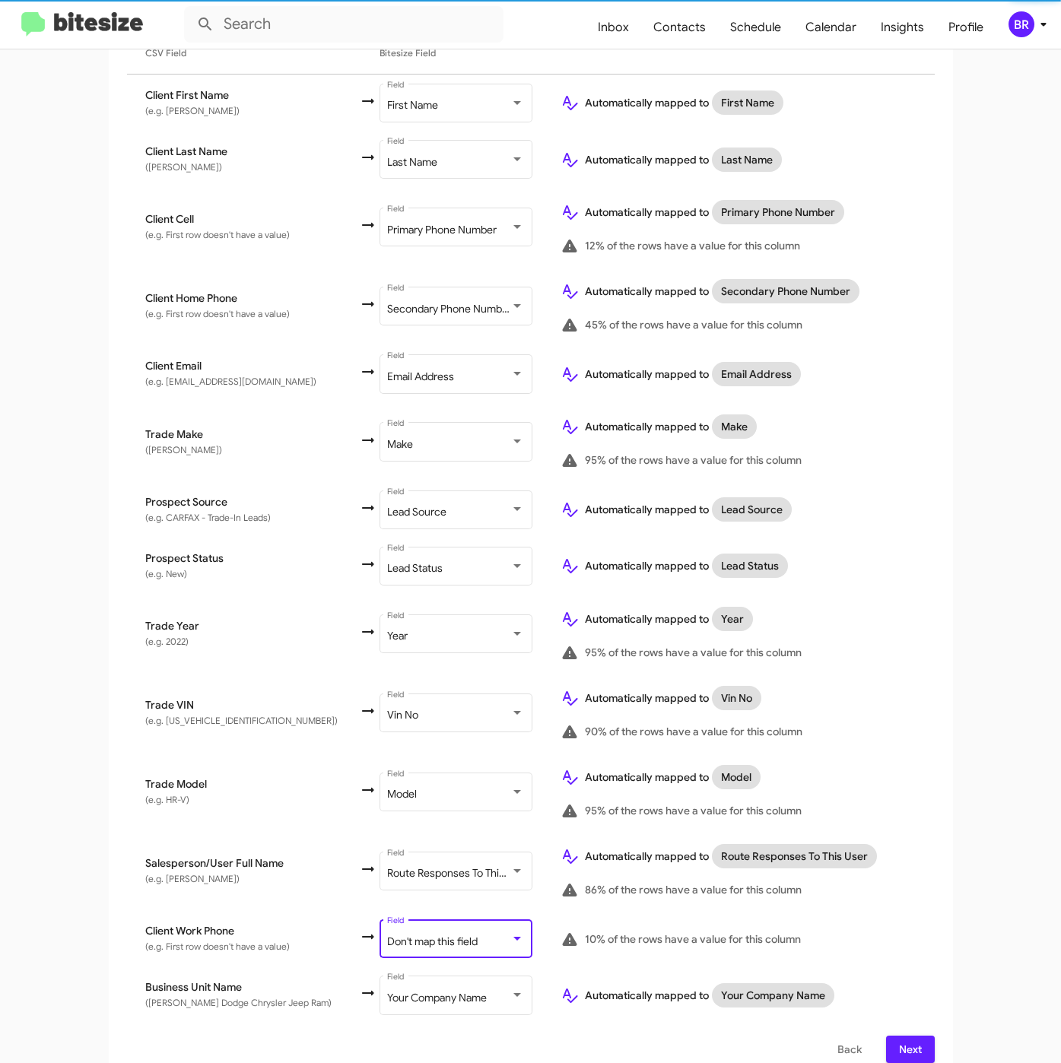
click at [472, 936] on div "Don't map this field" at bounding box center [448, 942] width 123 height 12
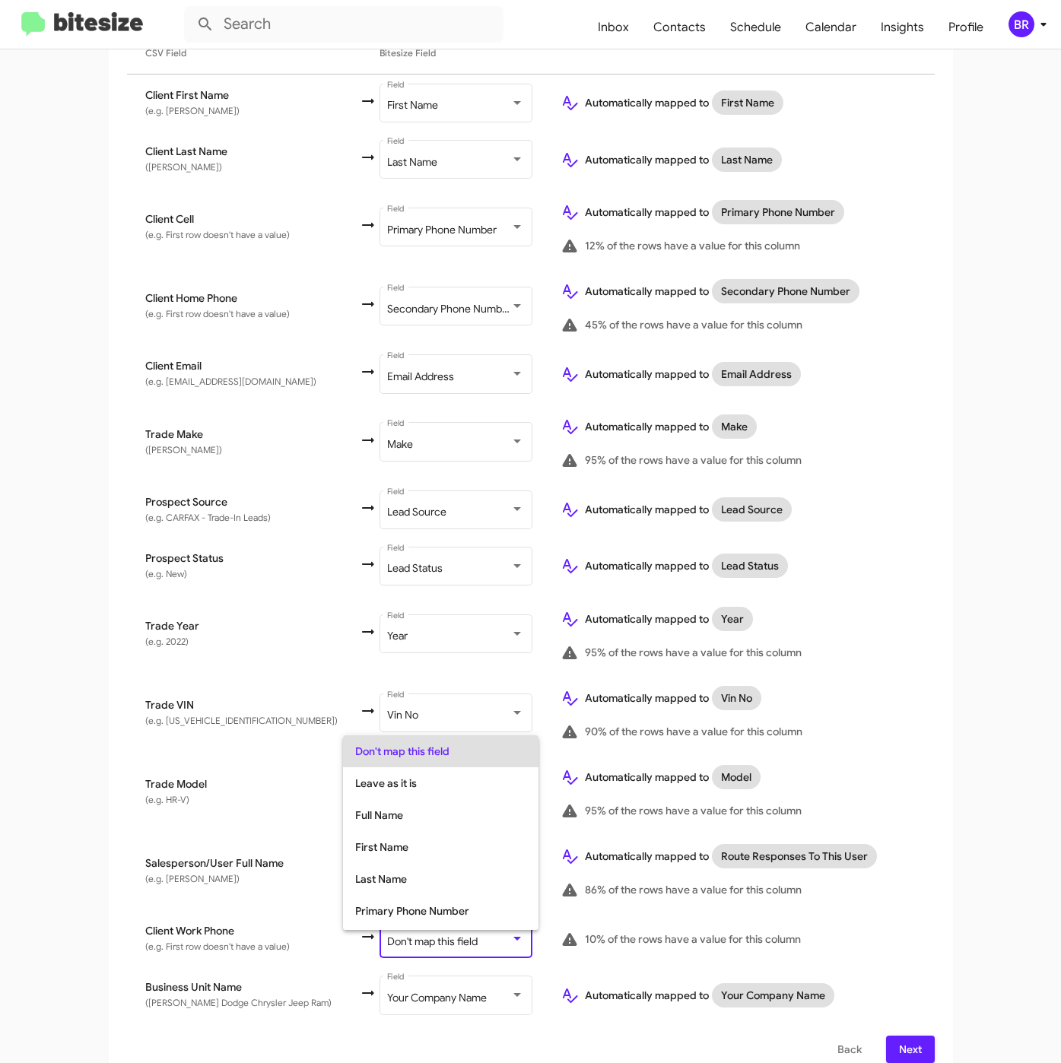
scroll to position [60, 0]
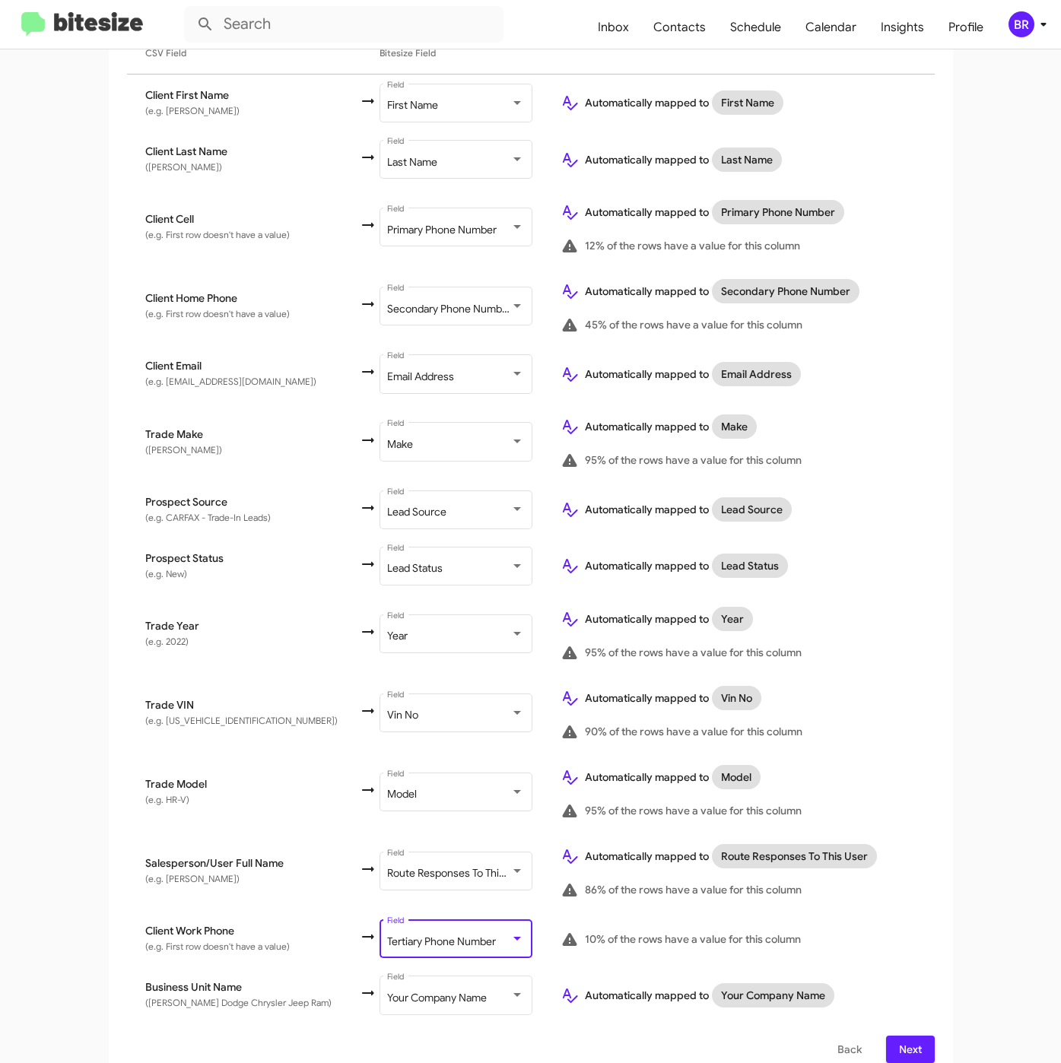
click at [886, 1036] on button "Next" at bounding box center [910, 1049] width 49 height 27
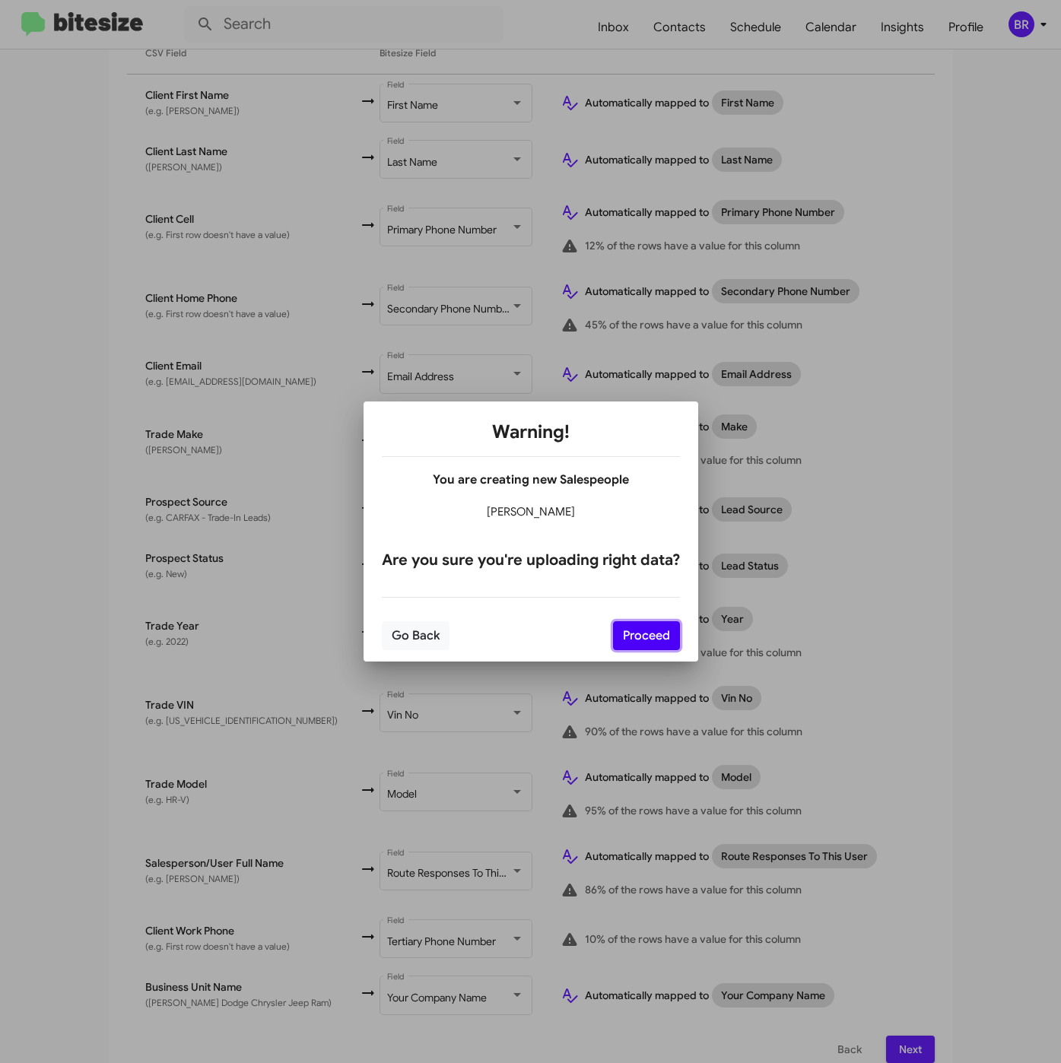
click at [633, 649] on button "Proceed" at bounding box center [646, 635] width 67 height 29
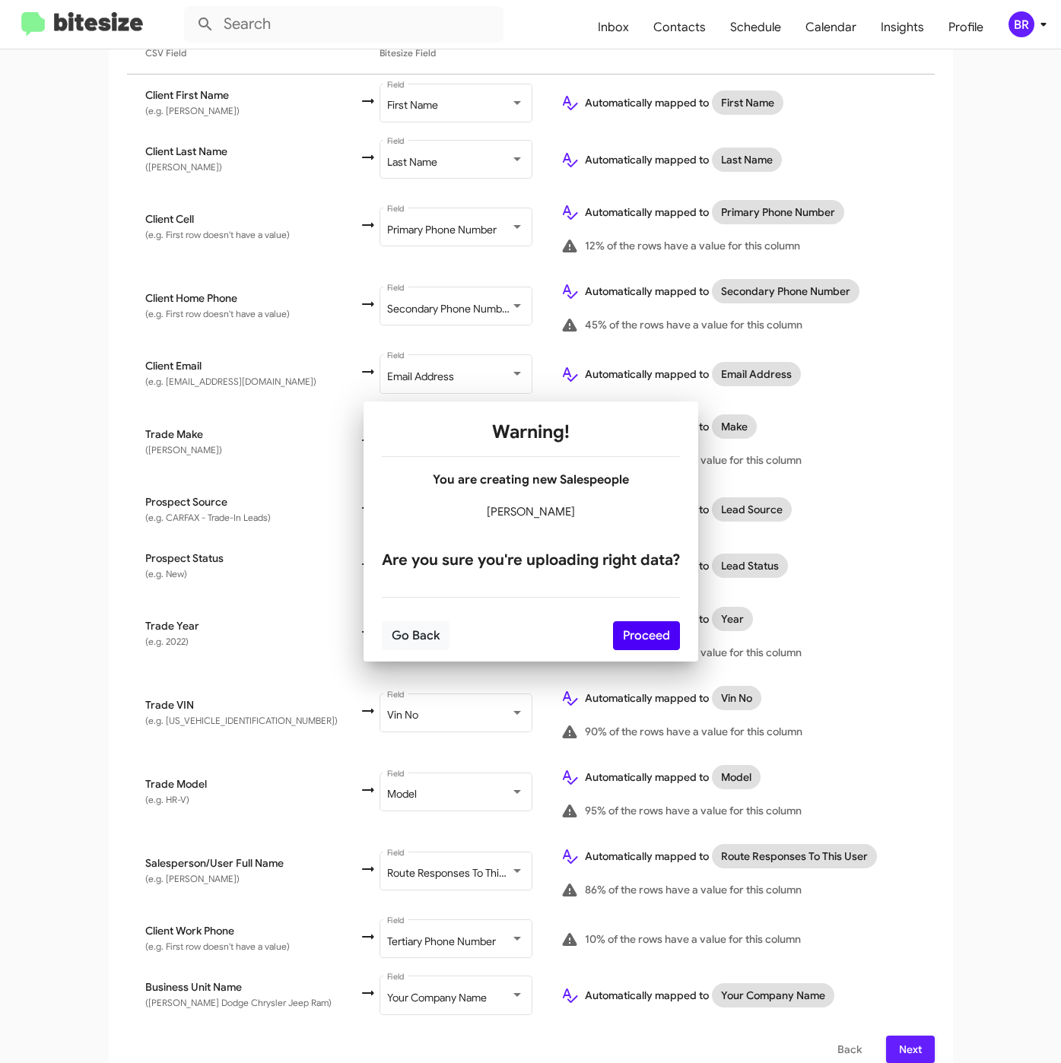
scroll to position [0, 0]
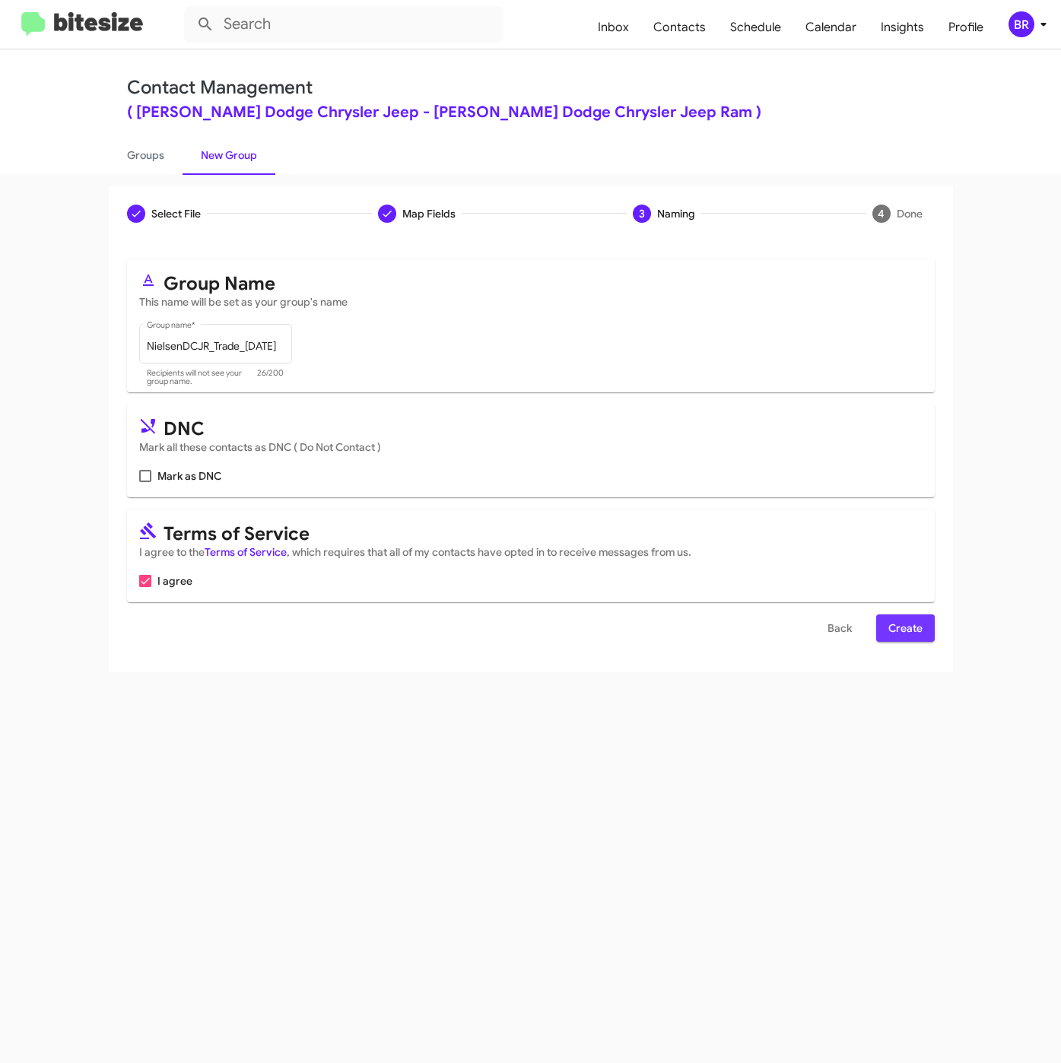
click at [911, 628] on span "Create" at bounding box center [905, 627] width 34 height 27
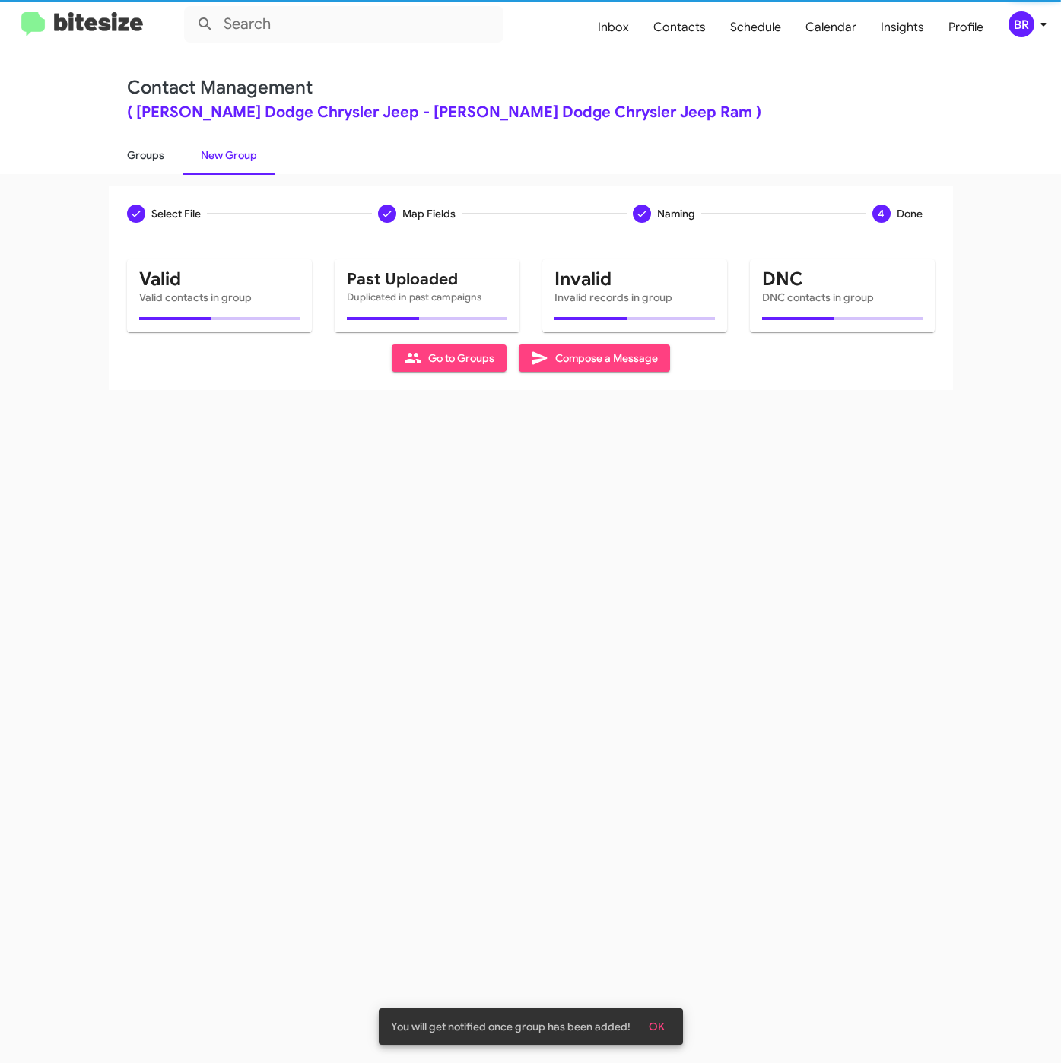
click at [154, 156] on link "Groups" at bounding box center [146, 155] width 74 height 40
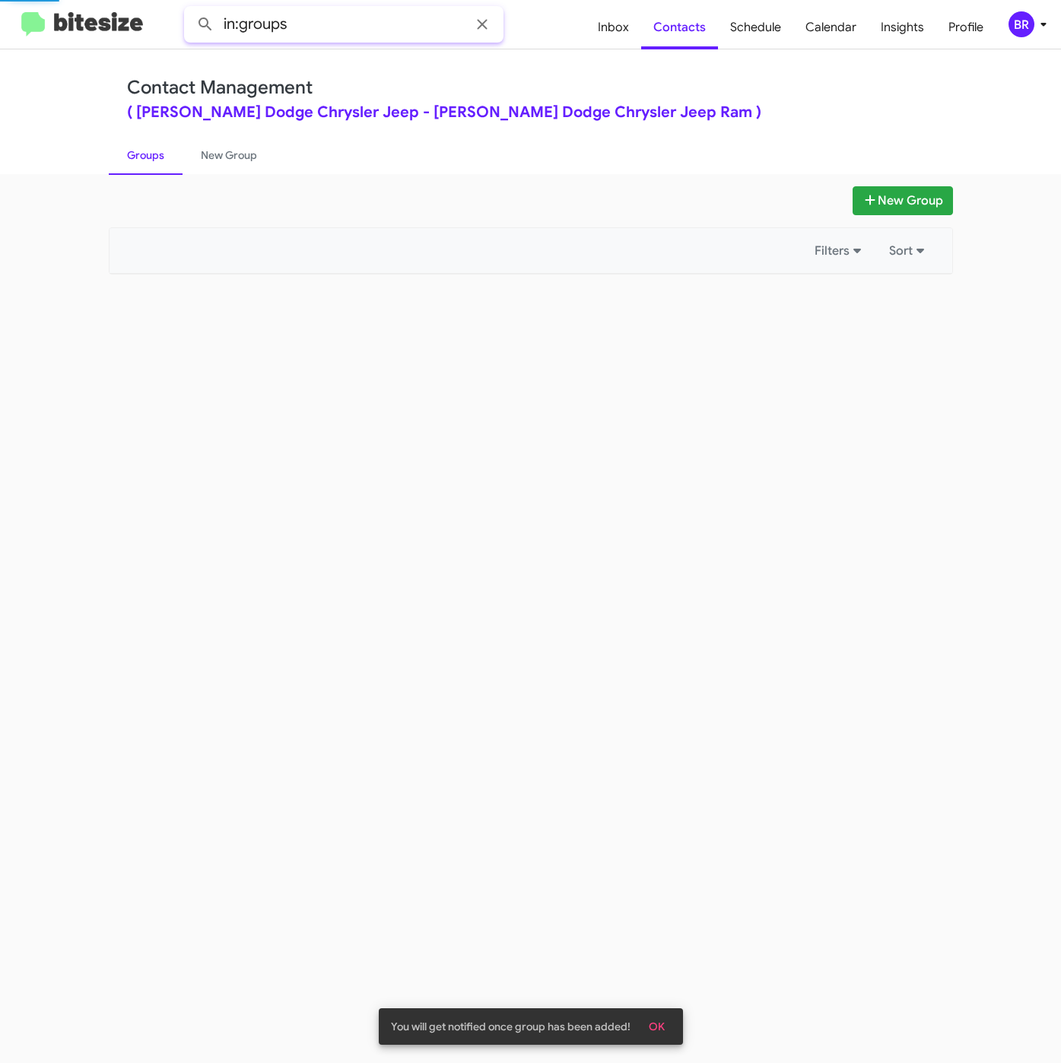
click at [343, 32] on input "in:groups" at bounding box center [343, 24] width 319 height 36
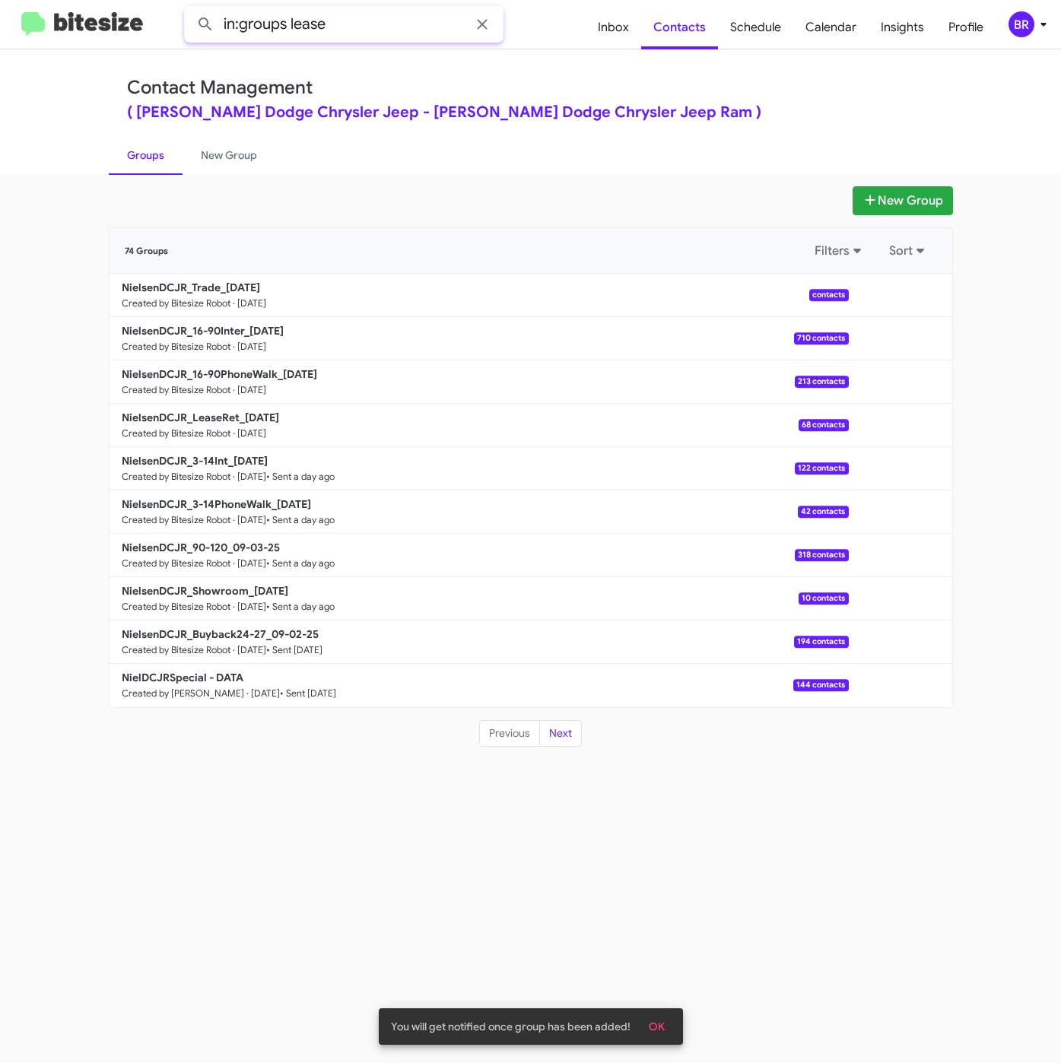
type input "in:groups lease"
click at [190, 9] on button at bounding box center [205, 24] width 30 height 30
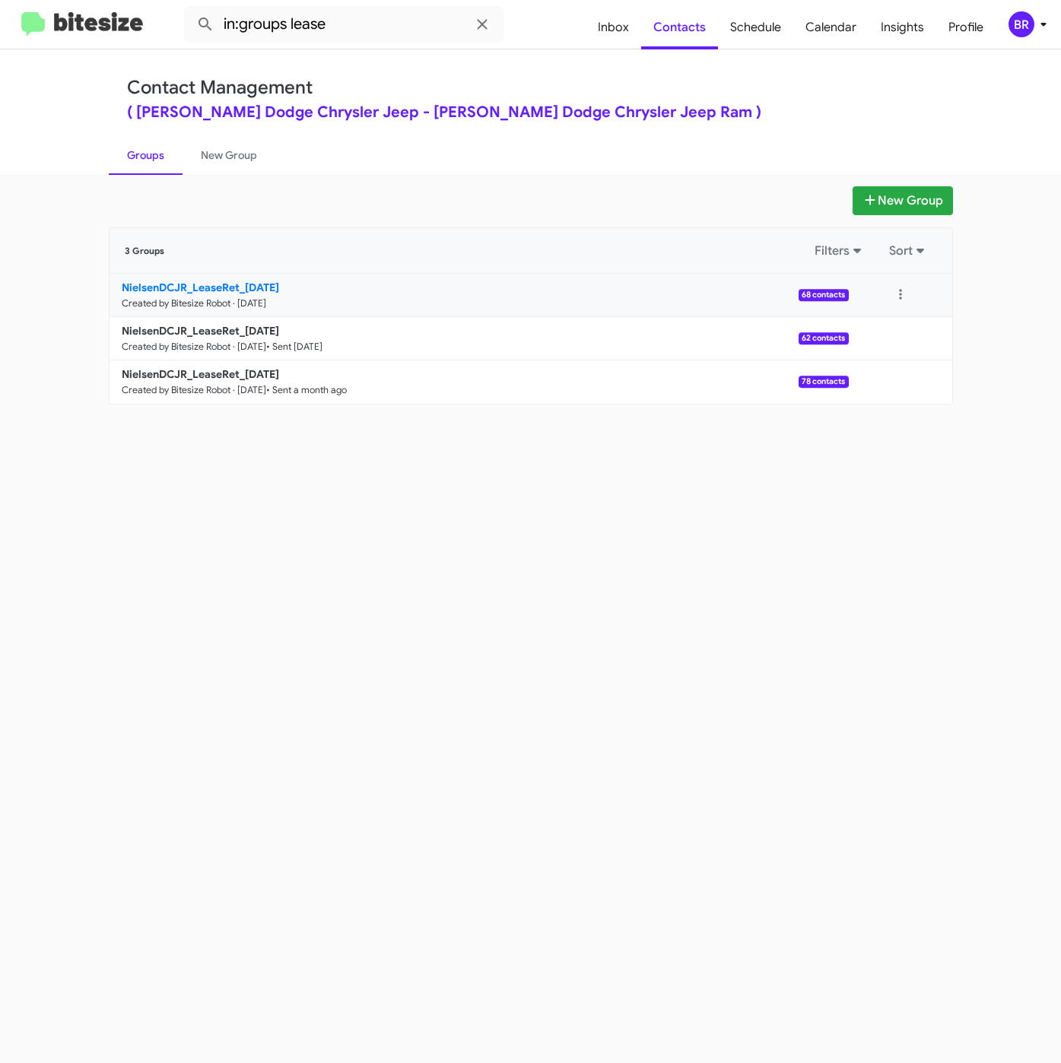
click at [258, 281] on b "NielsenDCJR_LeaseRet_09-05-25" at bounding box center [200, 288] width 157 height 14
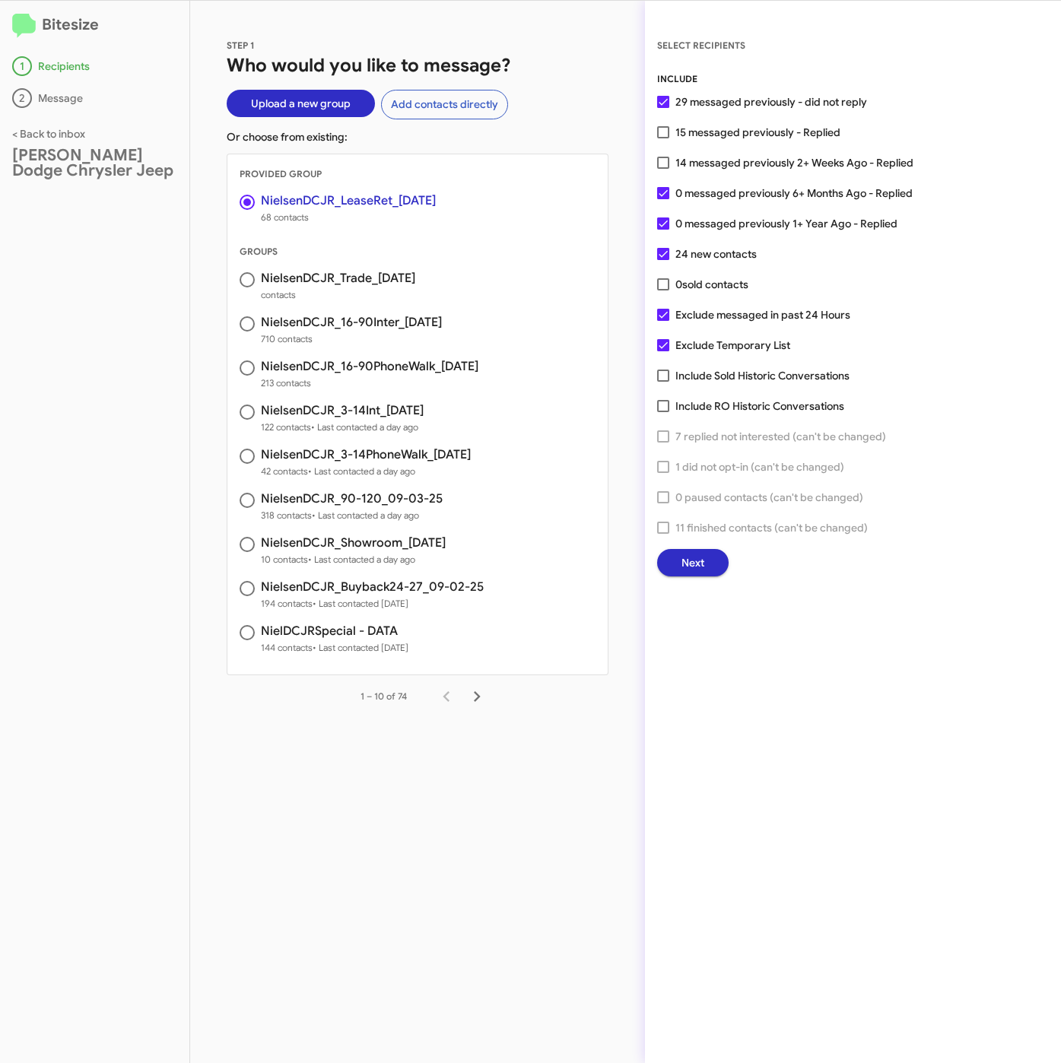
drag, startPoint x: 748, startPoint y: 162, endPoint x: 726, endPoint y: 243, distance: 83.6
click at [748, 162] on span "14 messaged previously 2+ Weeks Ago - Replied" at bounding box center [794, 163] width 238 height 18
click at [663, 169] on input "14 messaged previously 2+ Weeks Ago - Replied" at bounding box center [662, 169] width 1 height 1
checkbox input "true"
click at [705, 570] on button "Next" at bounding box center [692, 562] width 71 height 27
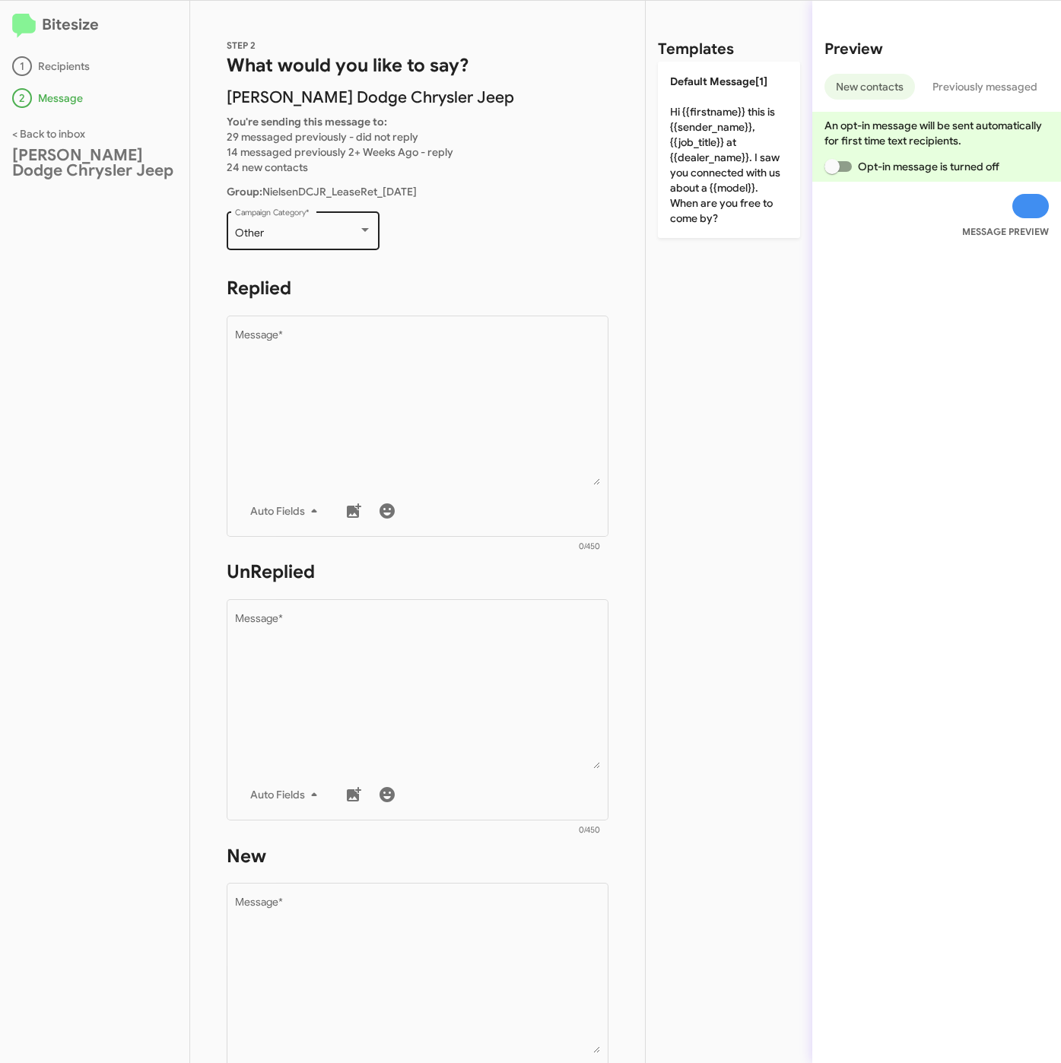
click at [301, 230] on div "Other" at bounding box center [296, 233] width 123 height 12
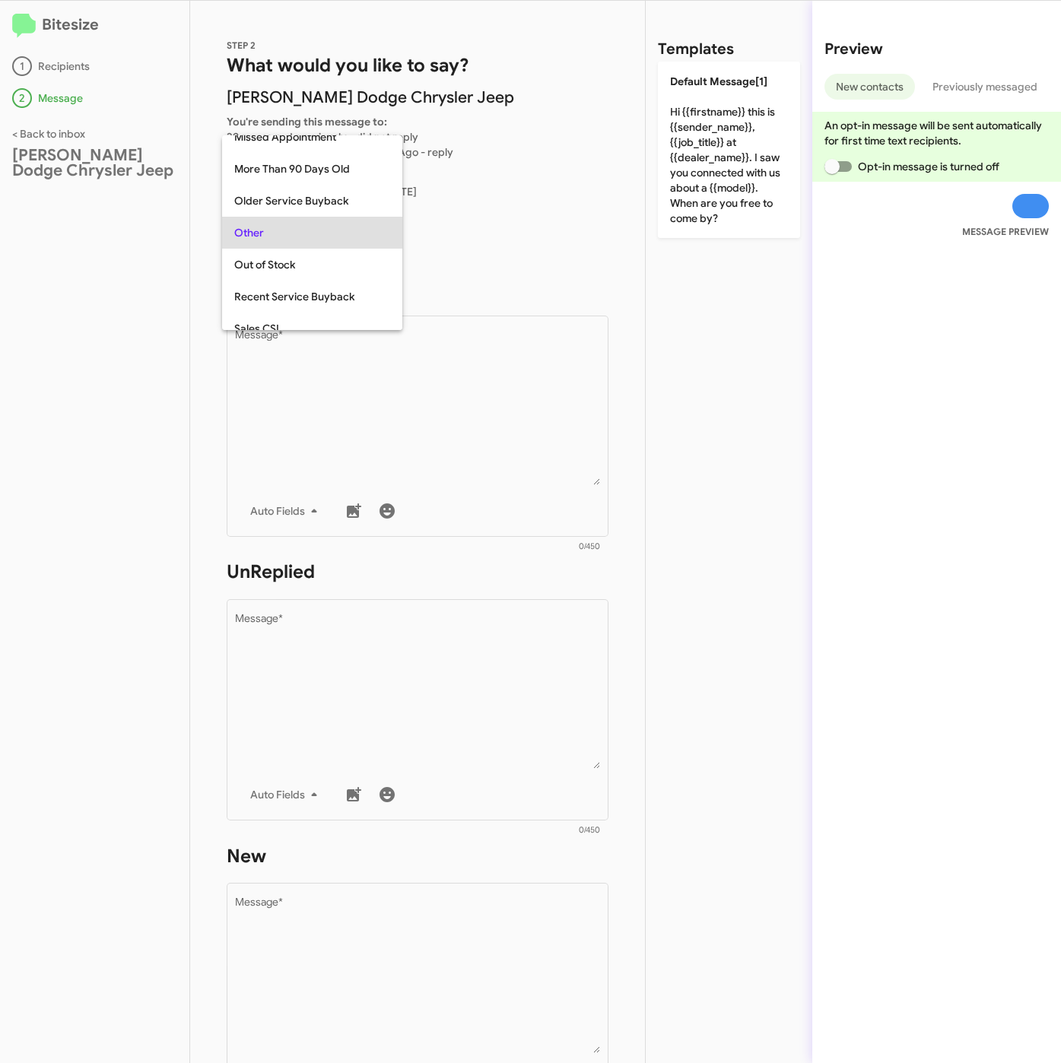
scroll to position [224, 0]
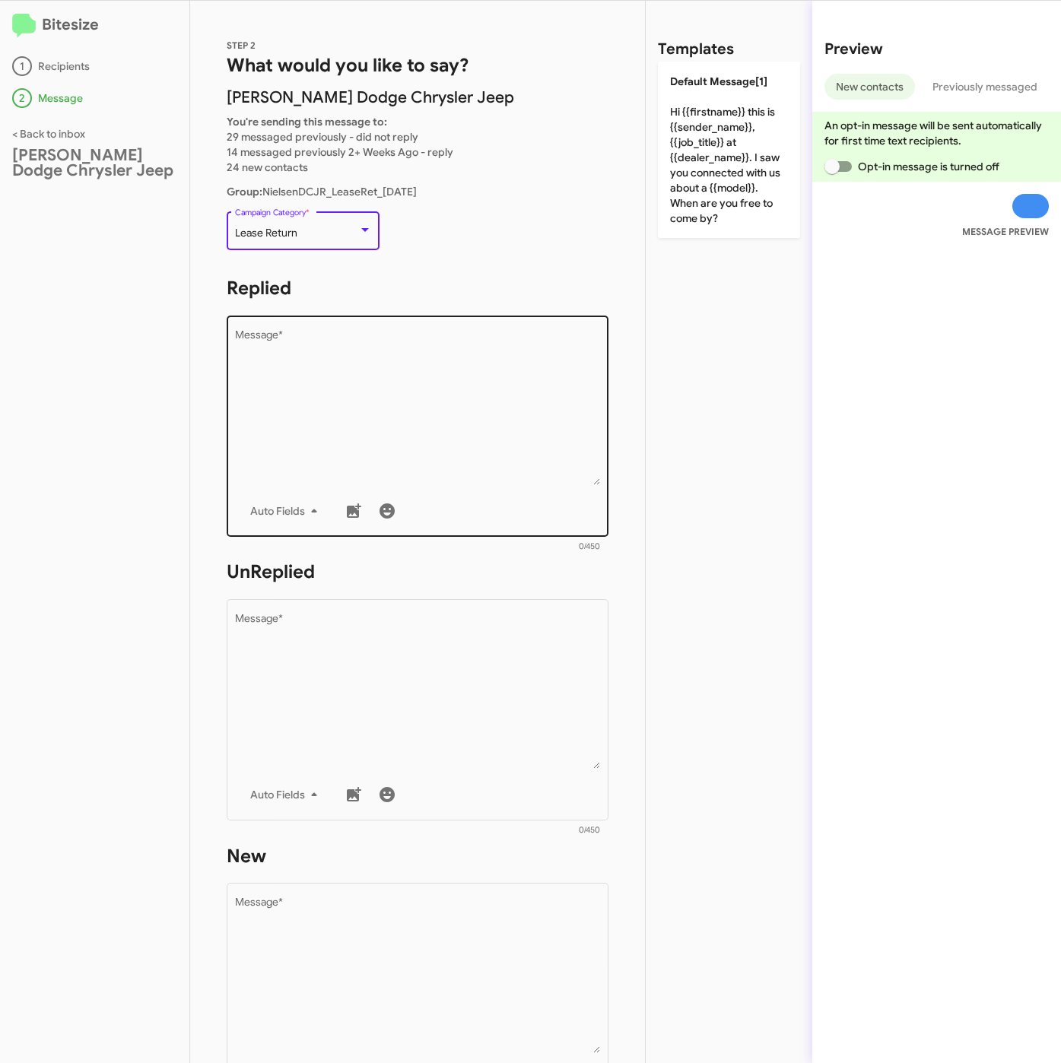
click at [365, 373] on textarea "Message *" at bounding box center [418, 407] width 366 height 155
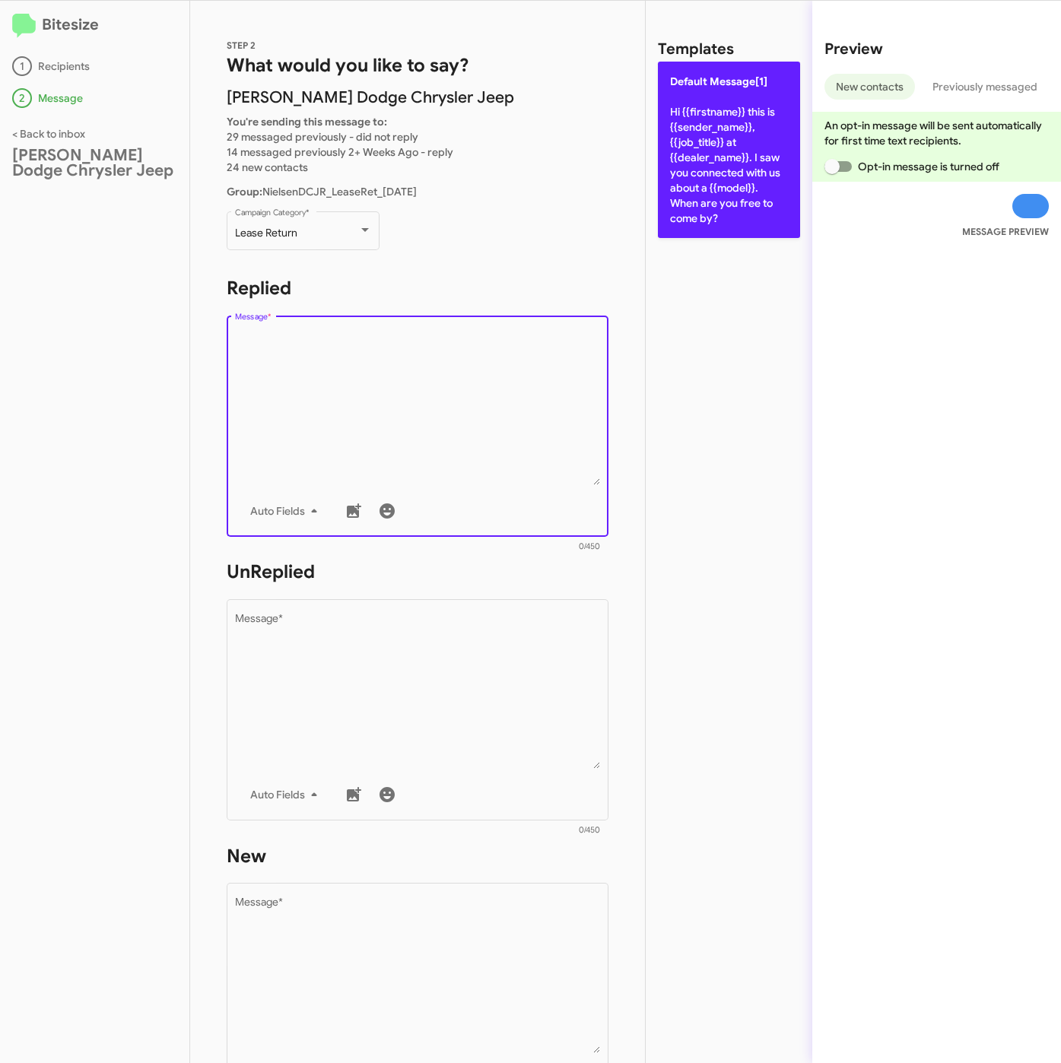
click at [707, 138] on p "Default Message[1] Hi {{firstname}} this is {{sender_name}}, {{job_title}} at {…" at bounding box center [729, 150] width 142 height 176
type textarea "Hi {{firstname}} this is {{sender_name}}, {{job_title}} at {{dealer_name}}. I s…"
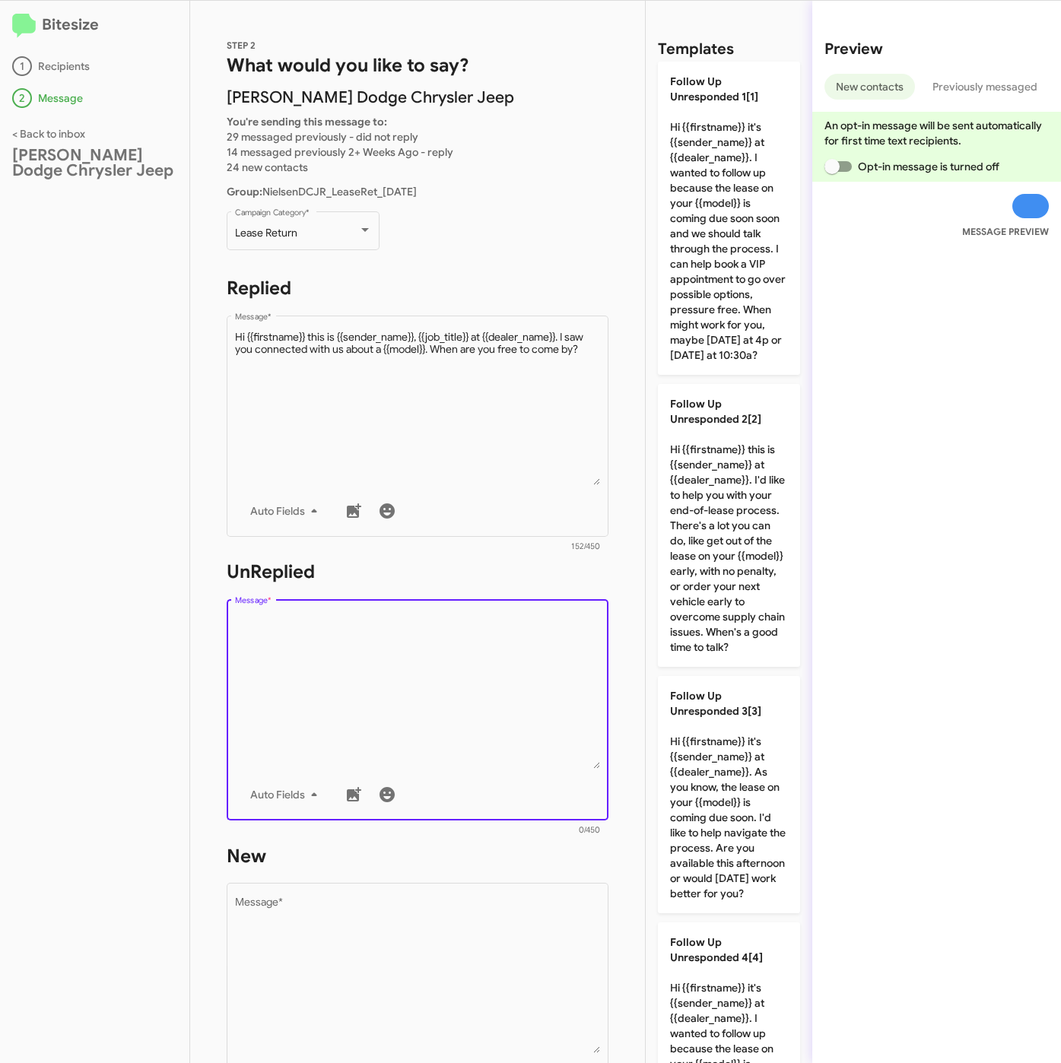
click at [407, 673] on textarea "Message *" at bounding box center [418, 691] width 366 height 155
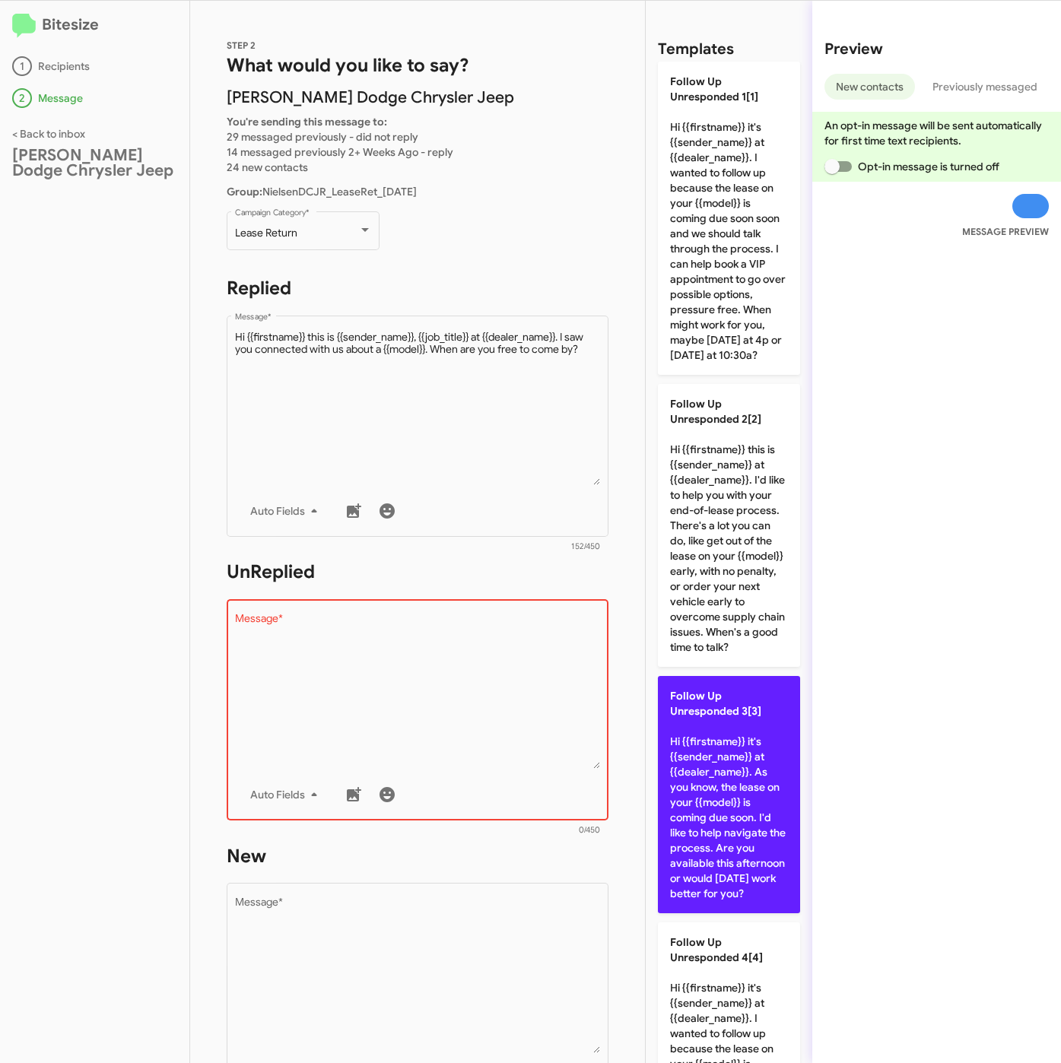
click at [716, 829] on p "Follow Up Unresponded 3[3] Hi {{firstname}} it's {{sender_name}} at {{dealer_na…" at bounding box center [729, 794] width 142 height 237
type textarea "Hi {{firstname}} it's {{sender_name}} at {{dealer_name}}. As you know, the leas…"
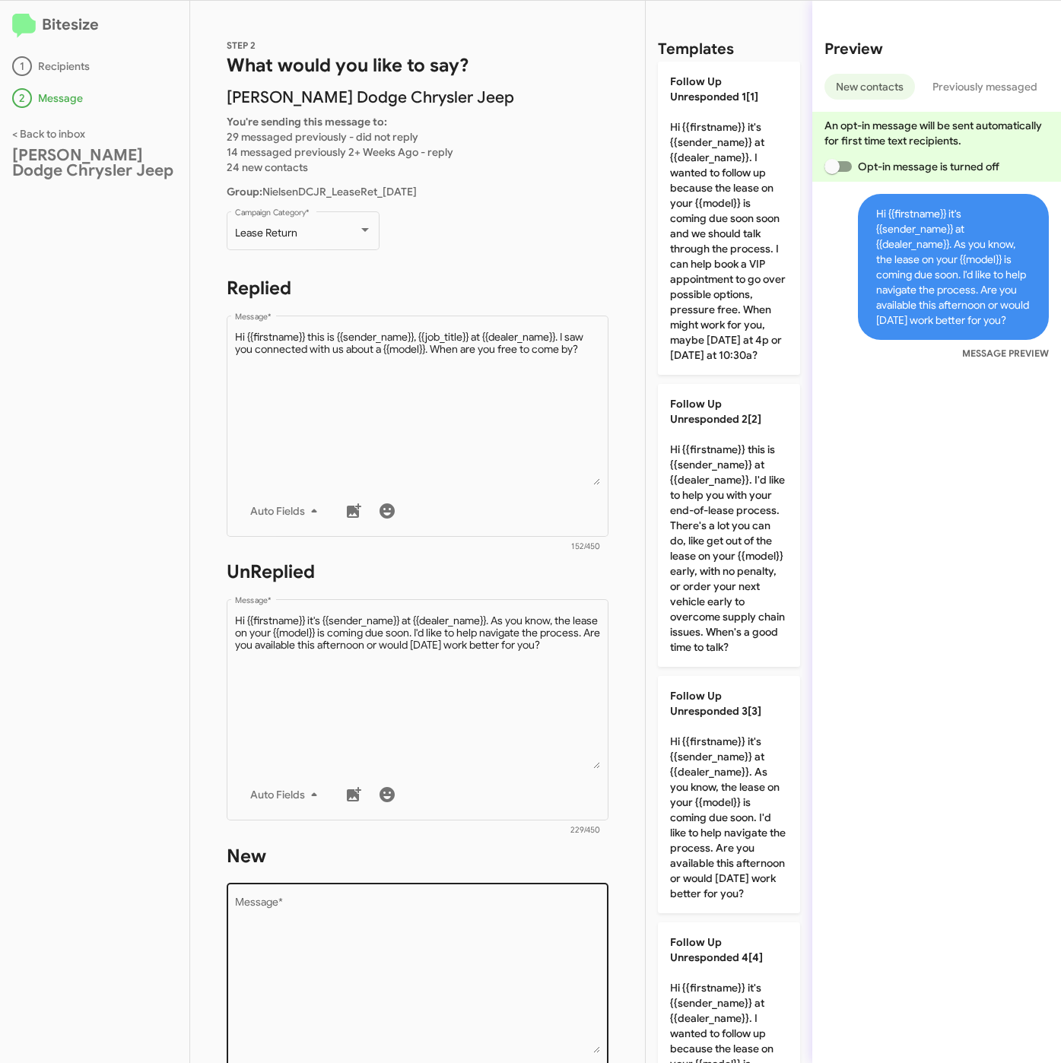
click at [552, 922] on textarea "Message *" at bounding box center [418, 975] width 366 height 155
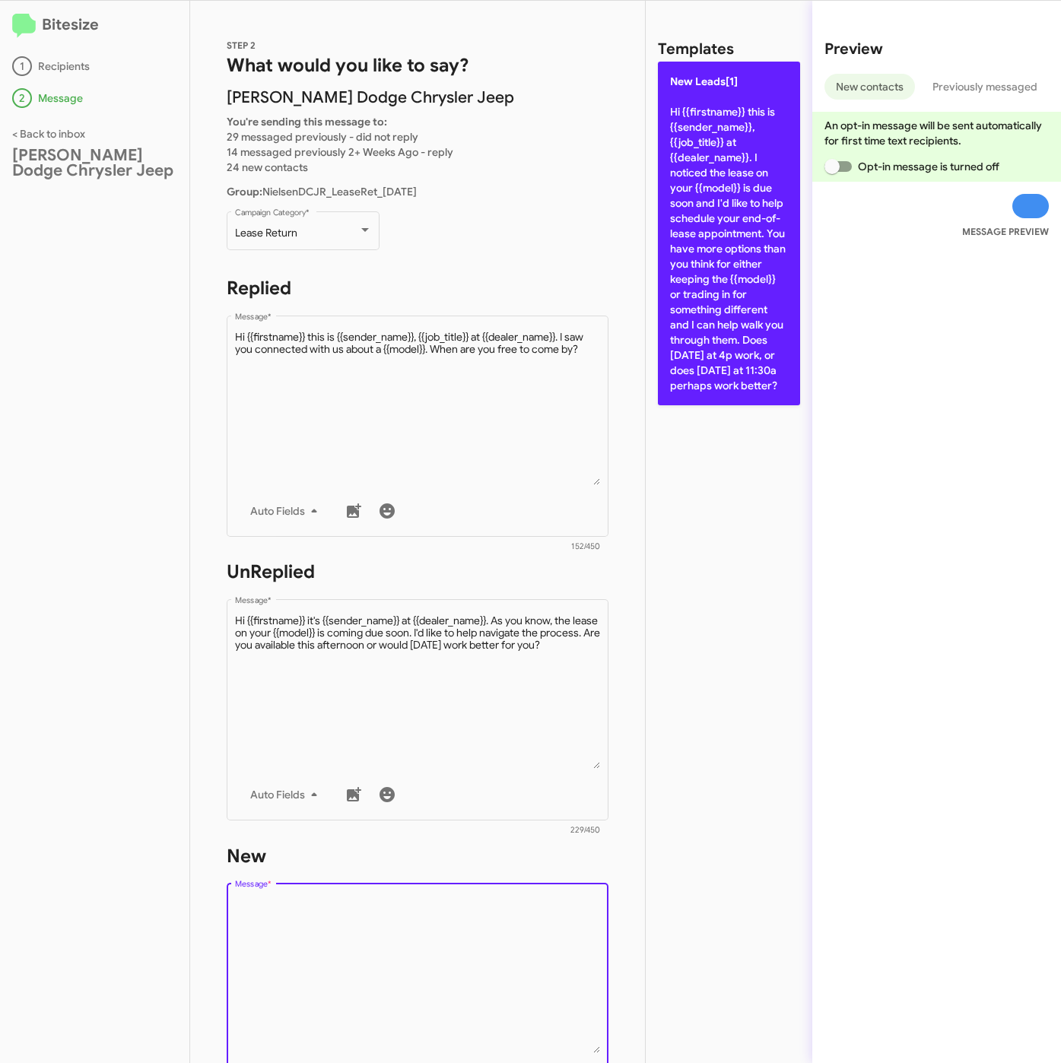
click at [716, 240] on p "New Leads[1] Hi {{firstname}} this is {{sender_name}}, {{job_title}} at {{deale…" at bounding box center [729, 234] width 142 height 344
type textarea "Hi {{firstname}} this is {{sender_name}}, {{job_title}} at {{dealer_name}}. I n…"
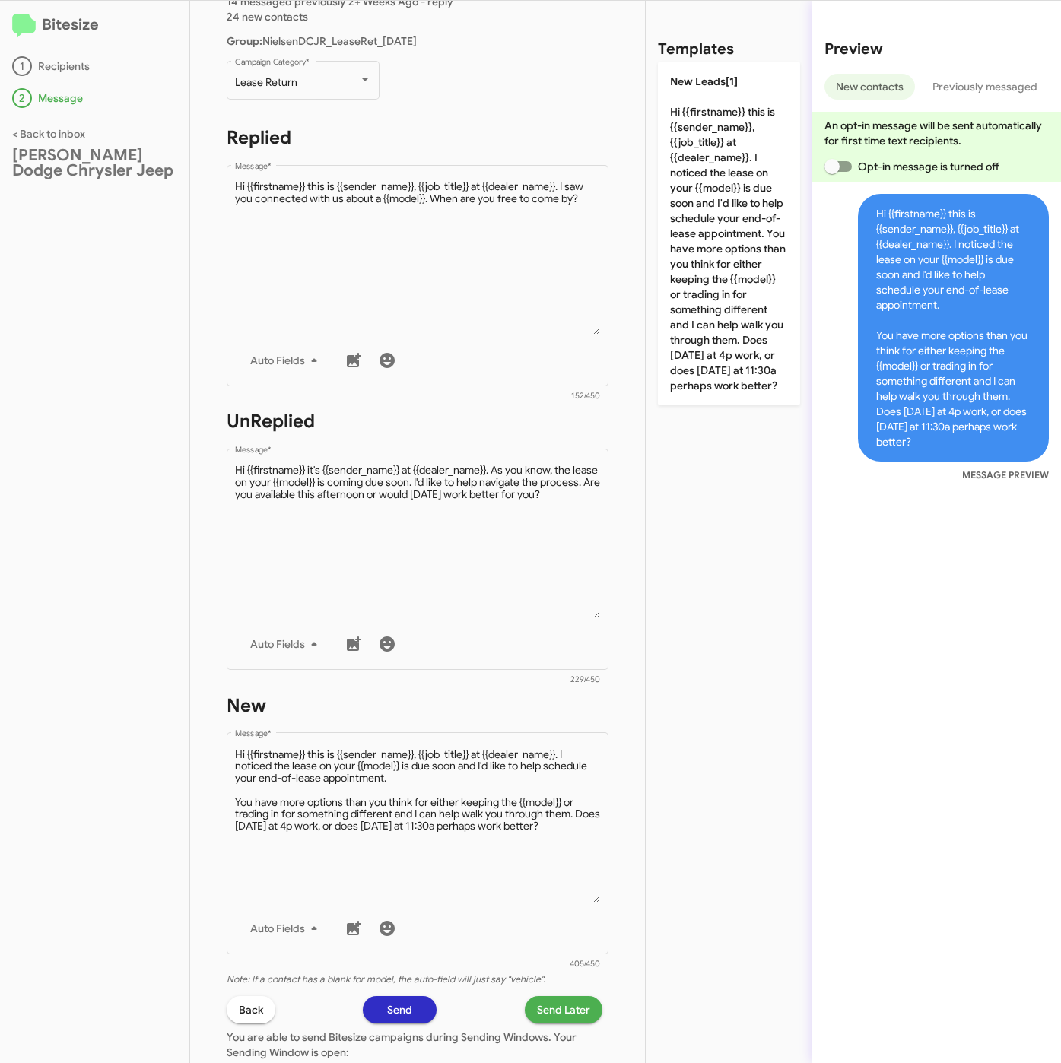
scroll to position [327, 0]
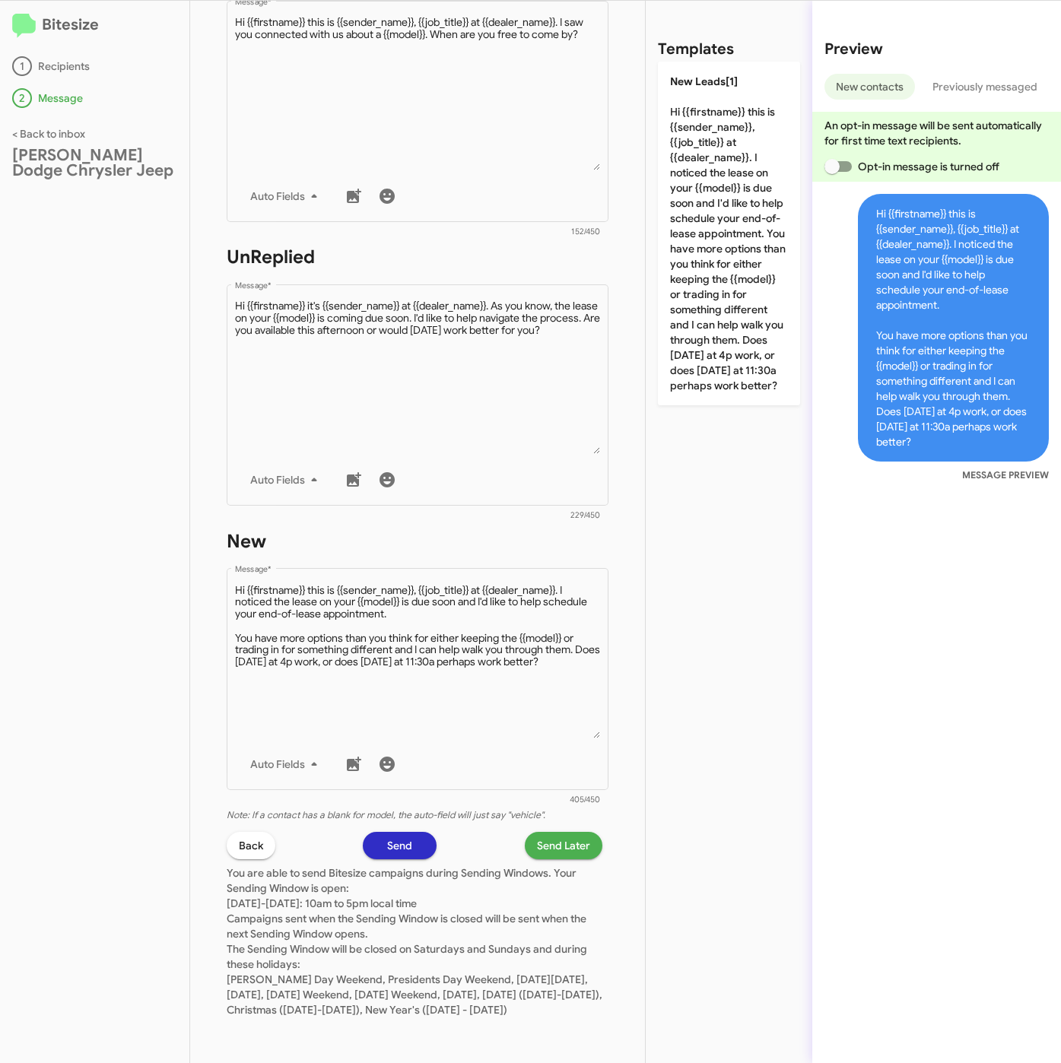
click at [547, 832] on span "Send Later" at bounding box center [563, 845] width 53 height 27
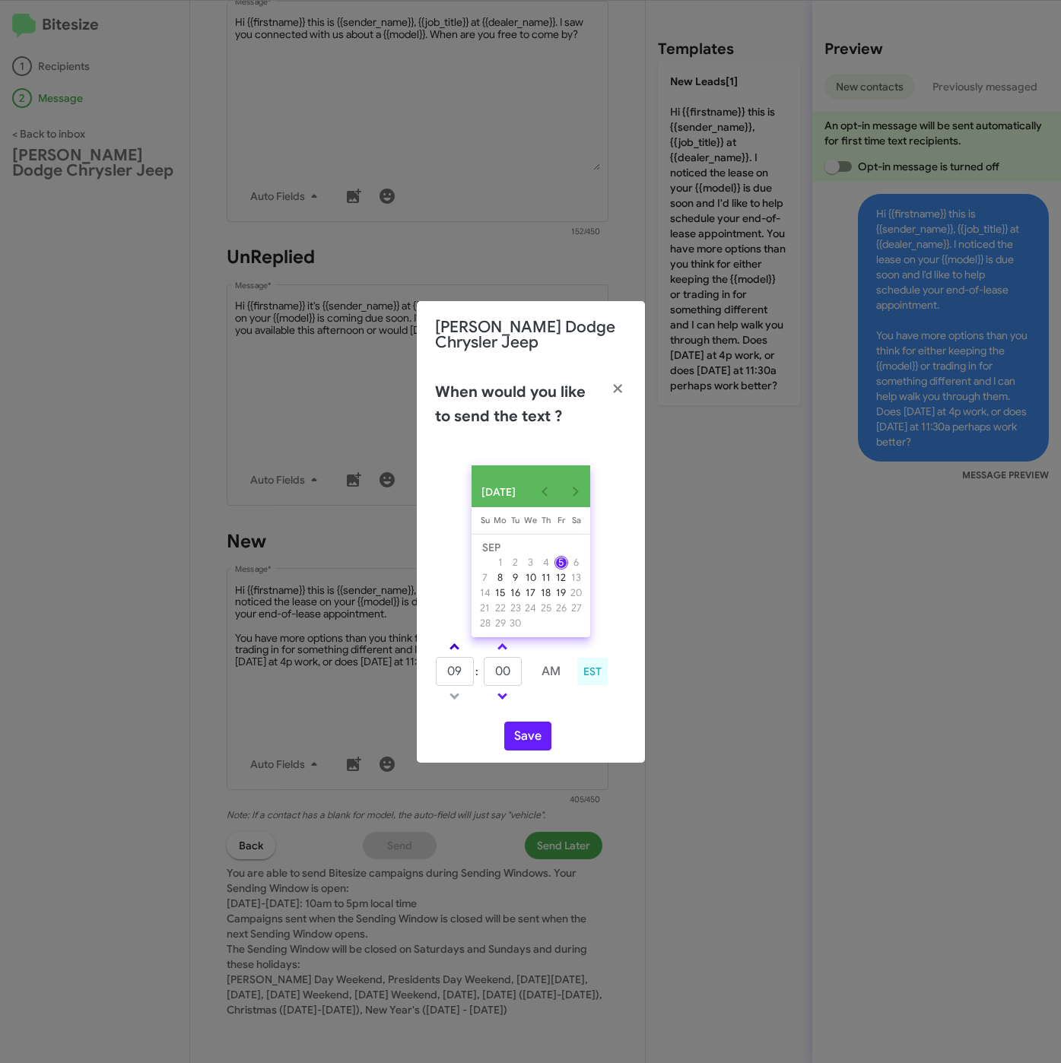
click at [456, 646] on link at bounding box center [454, 646] width 27 height 17
type input "10"
click at [493, 677] on input "00" at bounding box center [503, 671] width 38 height 29
type input "20"
click at [538, 741] on button "Save" at bounding box center [527, 736] width 47 height 29
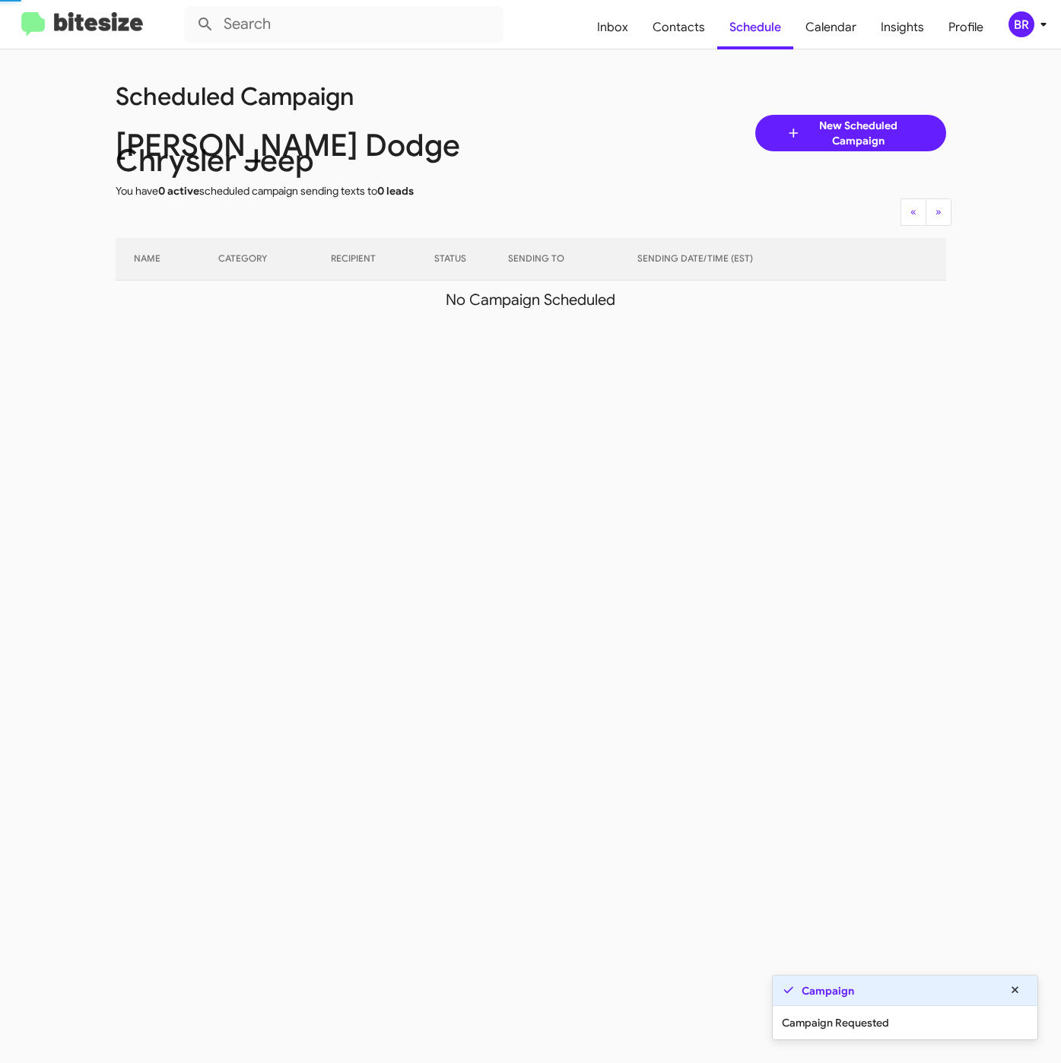
click at [1023, 21] on div "BR" at bounding box center [1021, 24] width 26 height 26
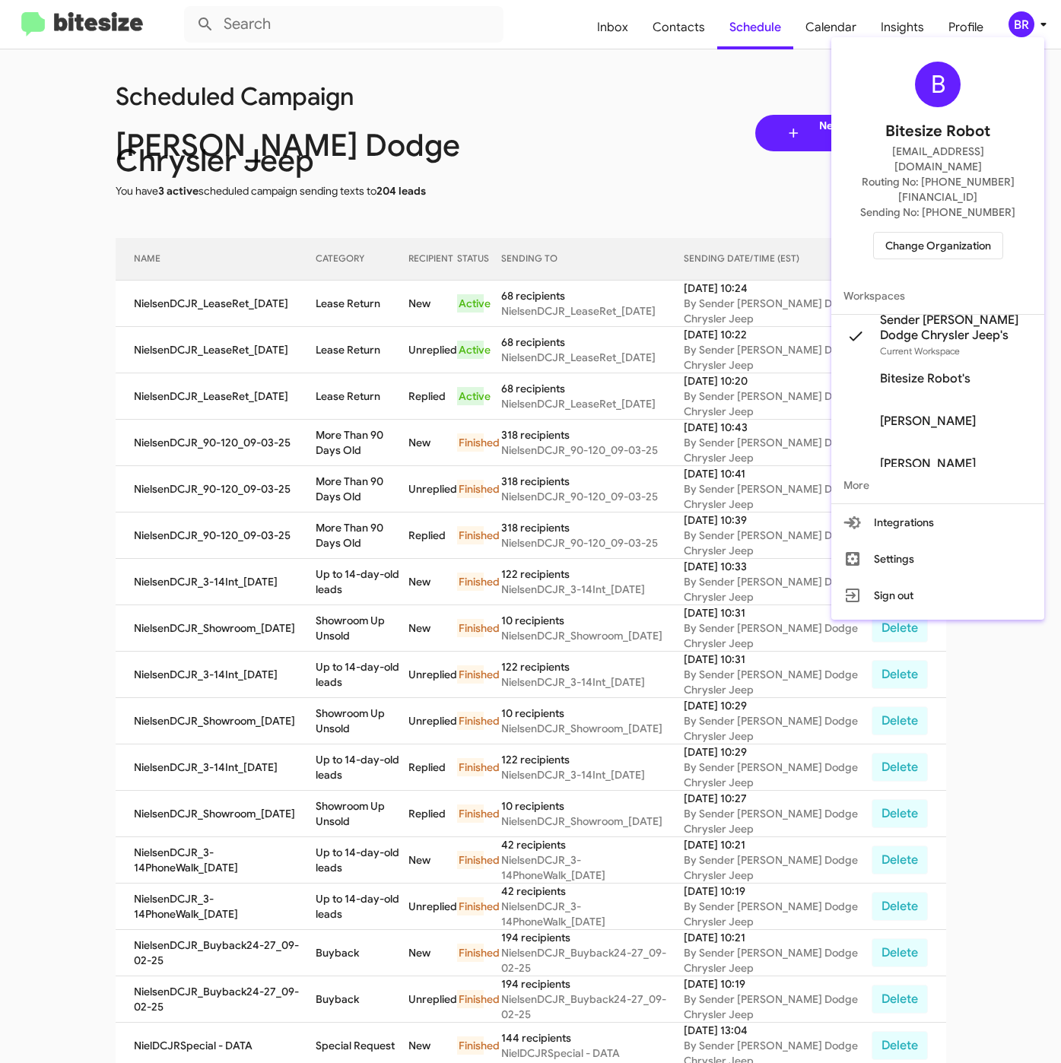
click at [358, 311] on div at bounding box center [530, 531] width 1061 height 1063
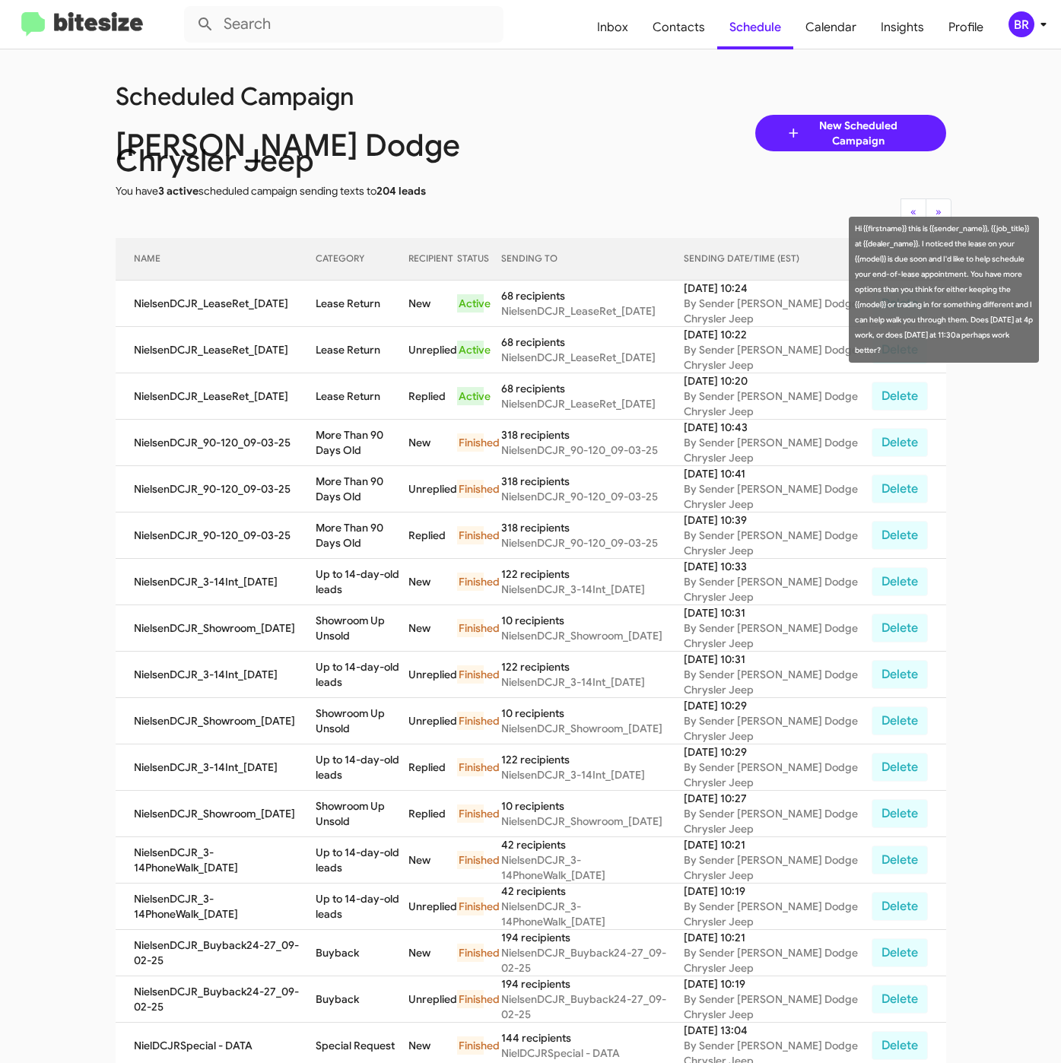
drag, startPoint x: 315, startPoint y: 290, endPoint x: 393, endPoint y: 301, distance: 79.0
click at [393, 301] on td "Lease Return" at bounding box center [362, 304] width 93 height 46
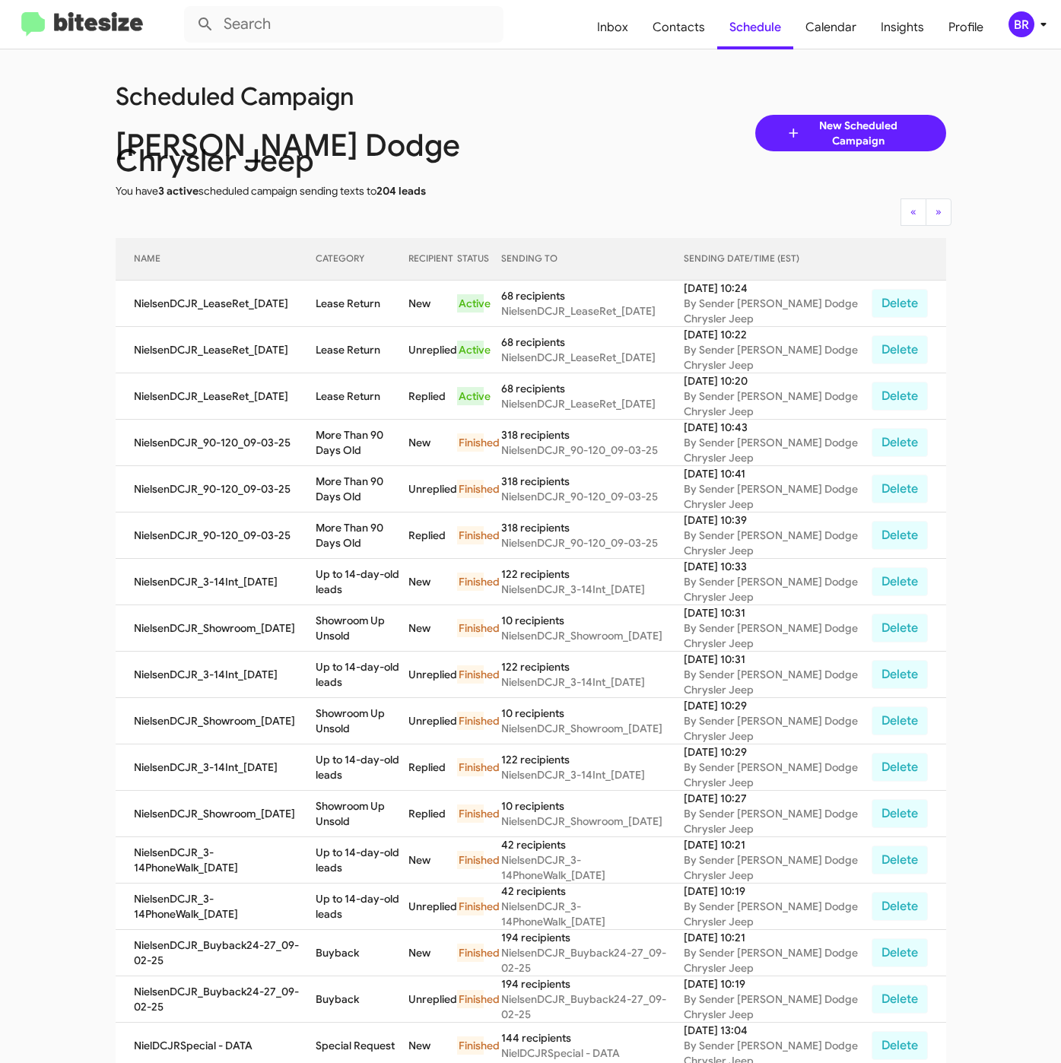
copy td "Lease Return"
click at [528, 121] on div "[PERSON_NAME] Dodge Chrysler Jeep" at bounding box center [323, 151] width 438 height 64
click at [231, 390] on td "NielsenDCJR_LeaseRet_09-05-25" at bounding box center [216, 396] width 201 height 46
click at [665, 27] on span "Contacts" at bounding box center [678, 27] width 77 height 44
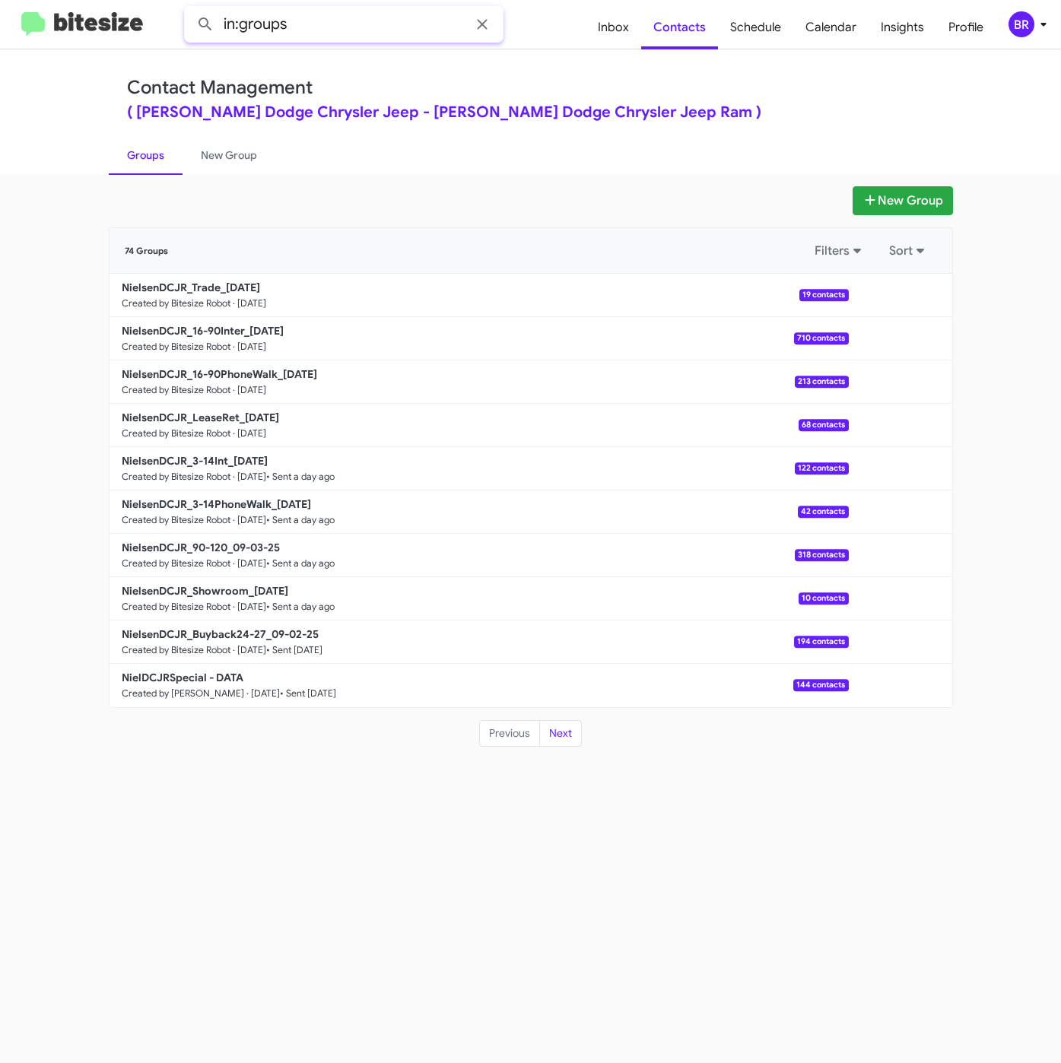
click at [342, 34] on input "in:groups" at bounding box center [343, 24] width 319 height 36
click at [190, 9] on button at bounding box center [205, 24] width 30 height 30
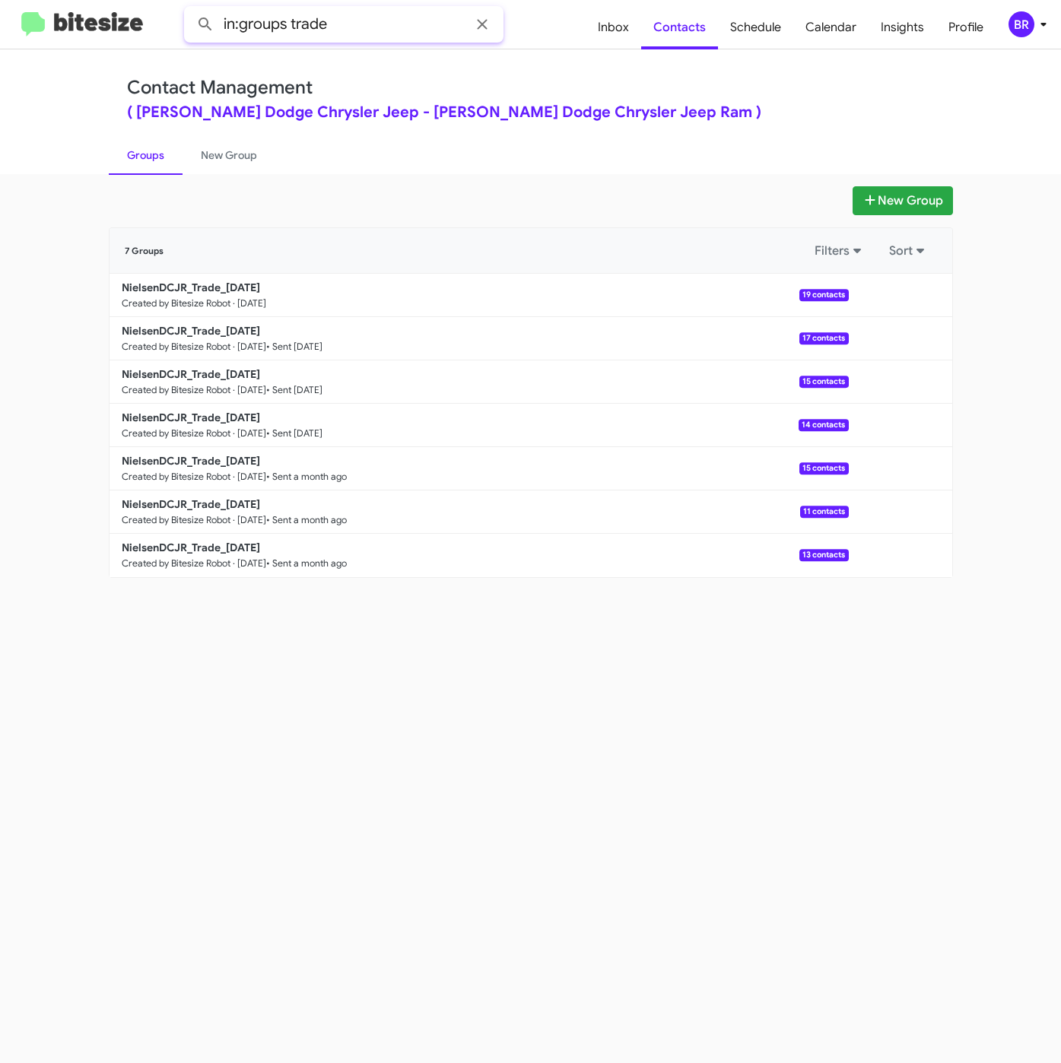
click at [347, 23] on input "in:groups trade" at bounding box center [343, 24] width 319 height 36
type input "in:groups 16-9"
click at [190, 9] on button at bounding box center [205, 24] width 30 height 30
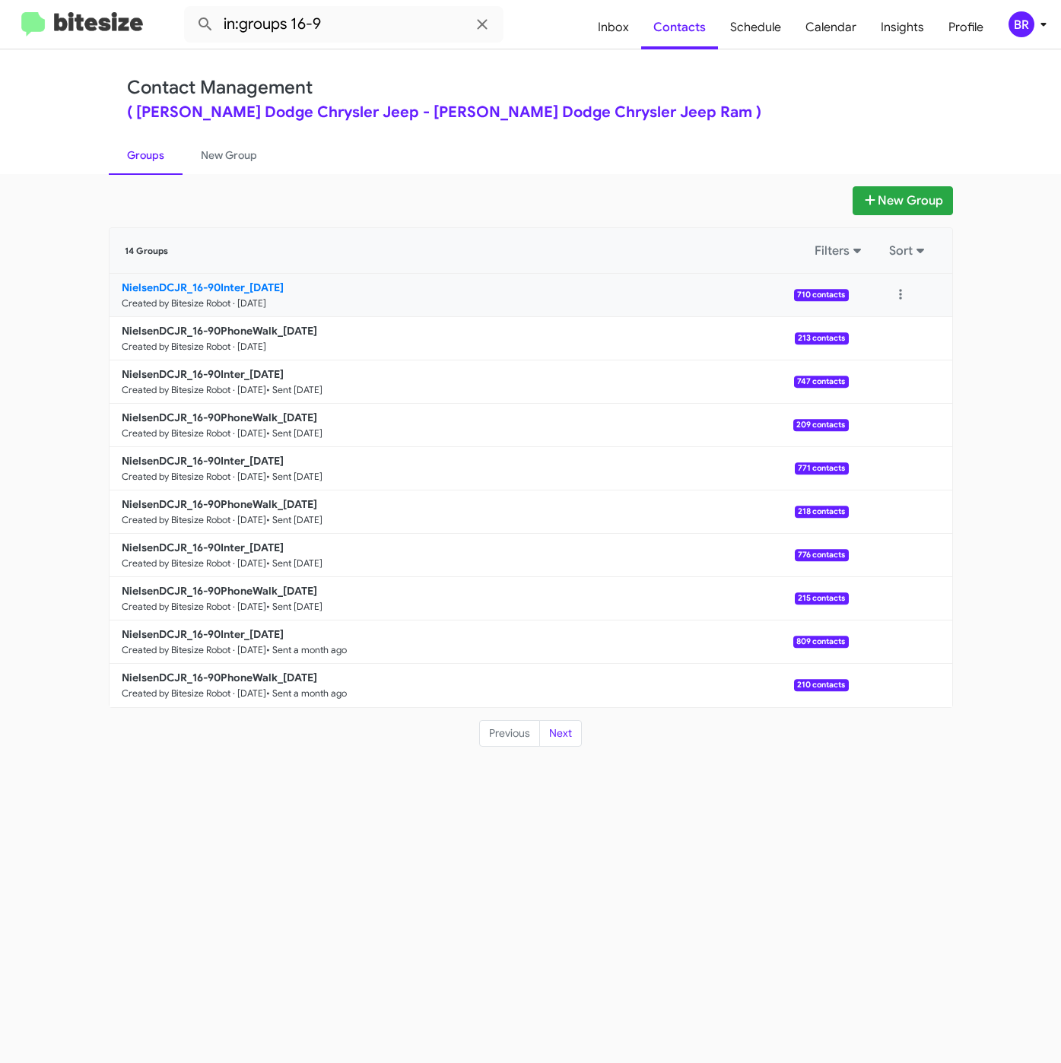
click at [284, 281] on b "NielsenDCJR_16-90Inter_09-05-25" at bounding box center [203, 288] width 162 height 14
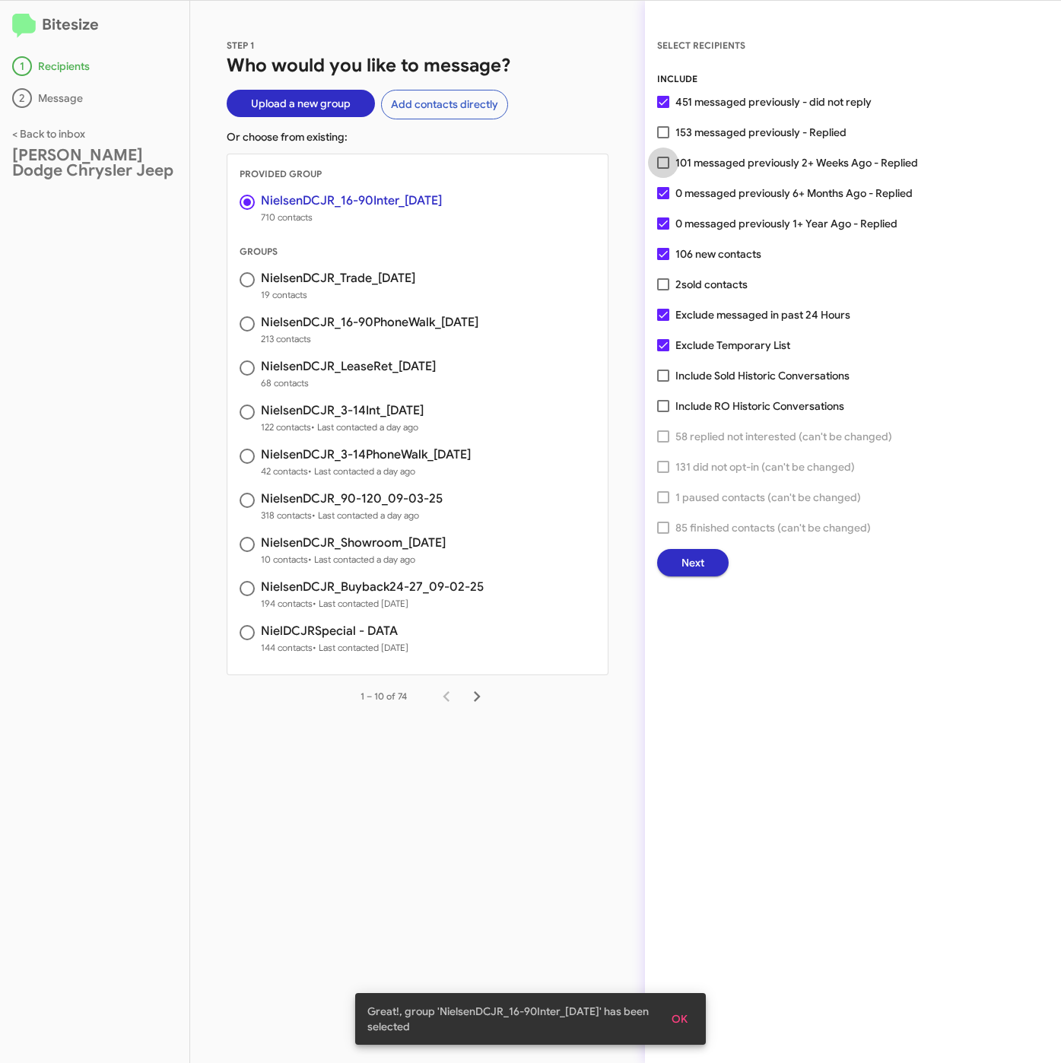
click at [740, 154] on span "101 messaged previously 2+ Weeks Ago - Replied" at bounding box center [796, 163] width 243 height 18
click at [663, 169] on input "101 messaged previously 2+ Weeks Ago - Replied" at bounding box center [662, 169] width 1 height 1
checkbox input "true"
click at [701, 562] on span "Next" at bounding box center [692, 562] width 23 height 27
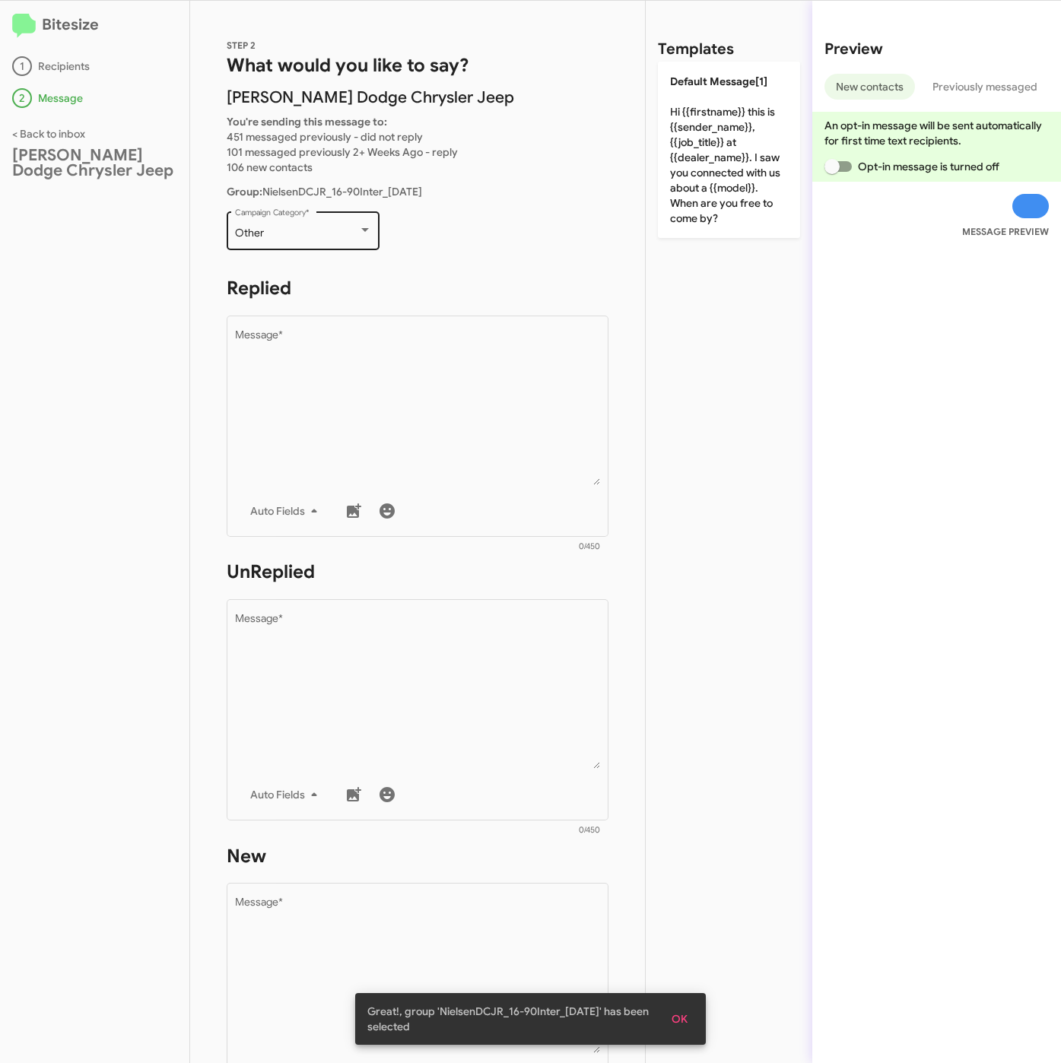
click at [315, 242] on div "Other Campaign Category *" at bounding box center [303, 229] width 137 height 42
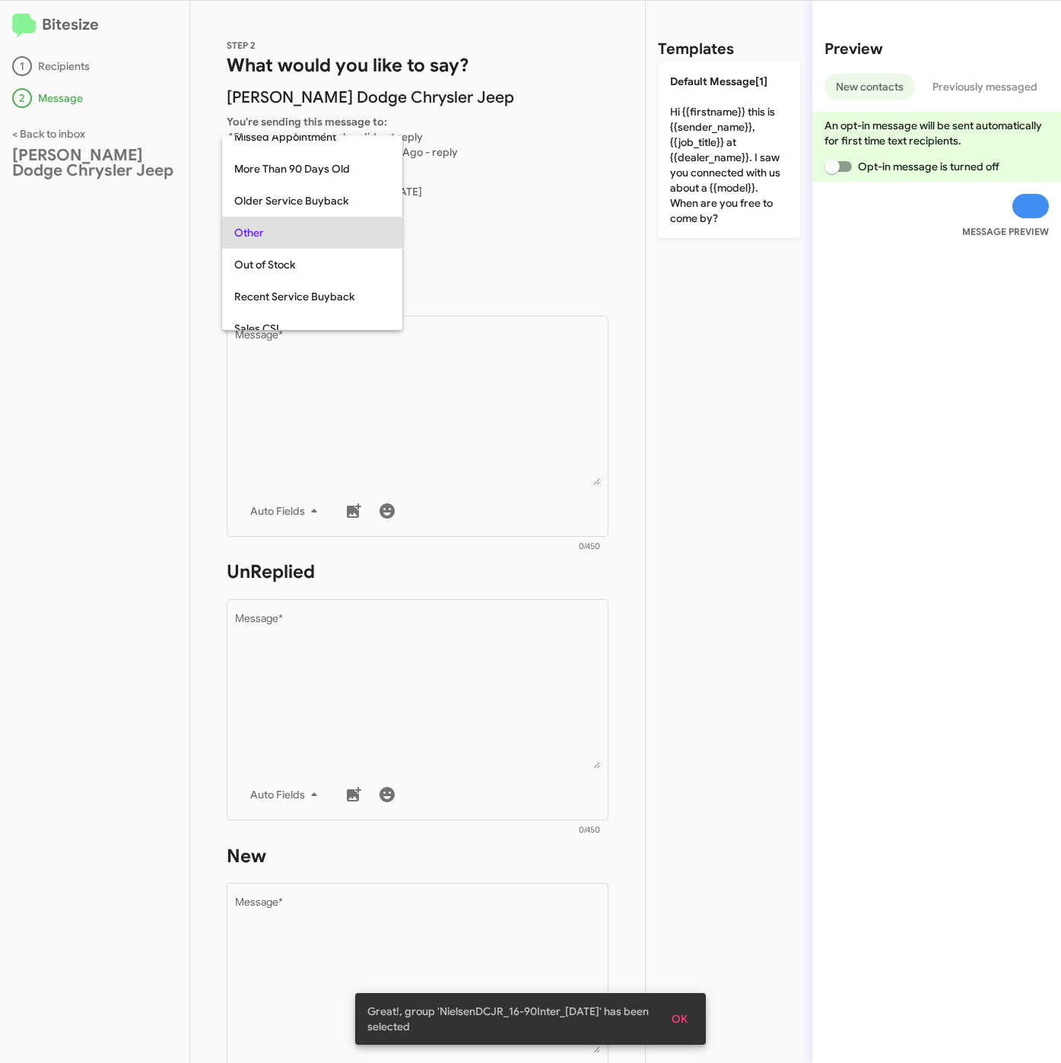
scroll to position [32, 0]
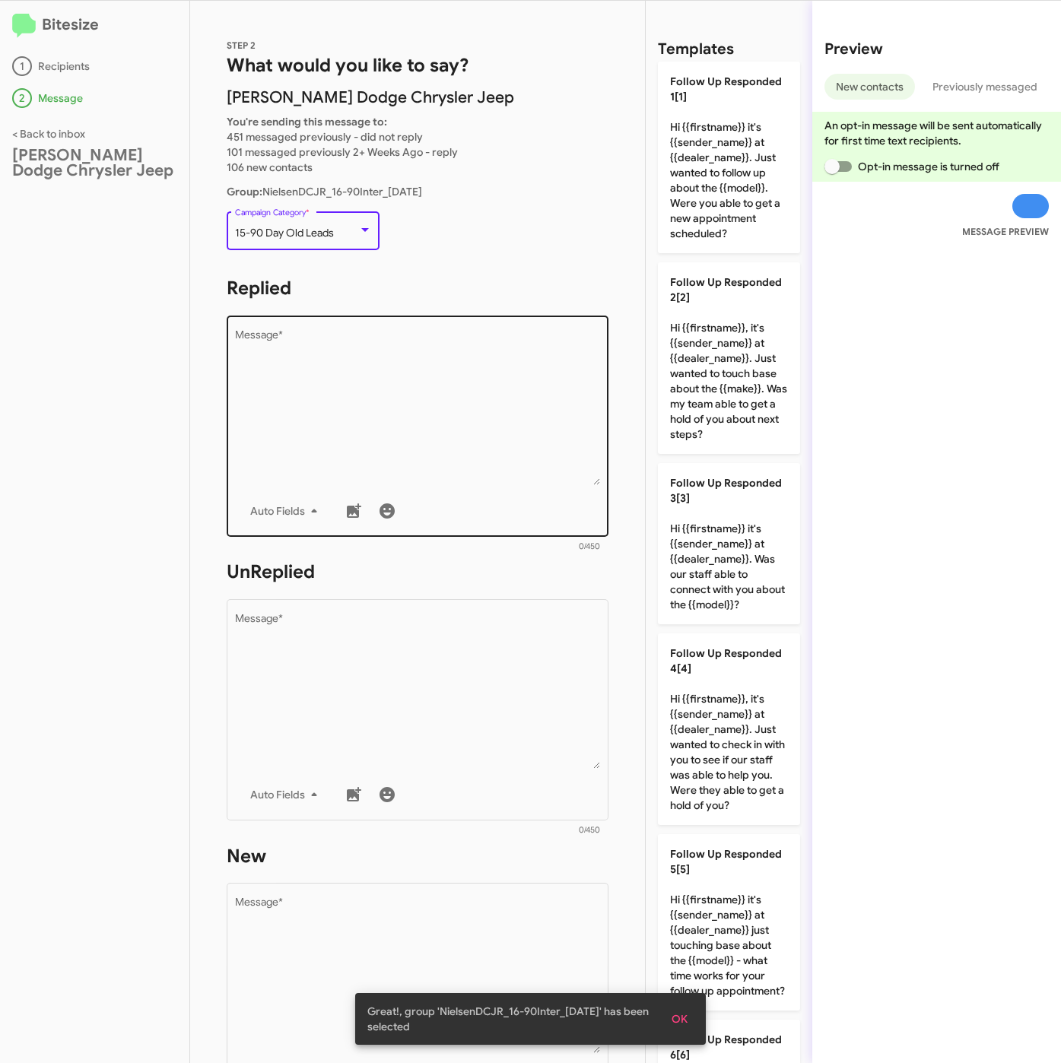
click at [332, 342] on textarea "Message *" at bounding box center [418, 407] width 366 height 155
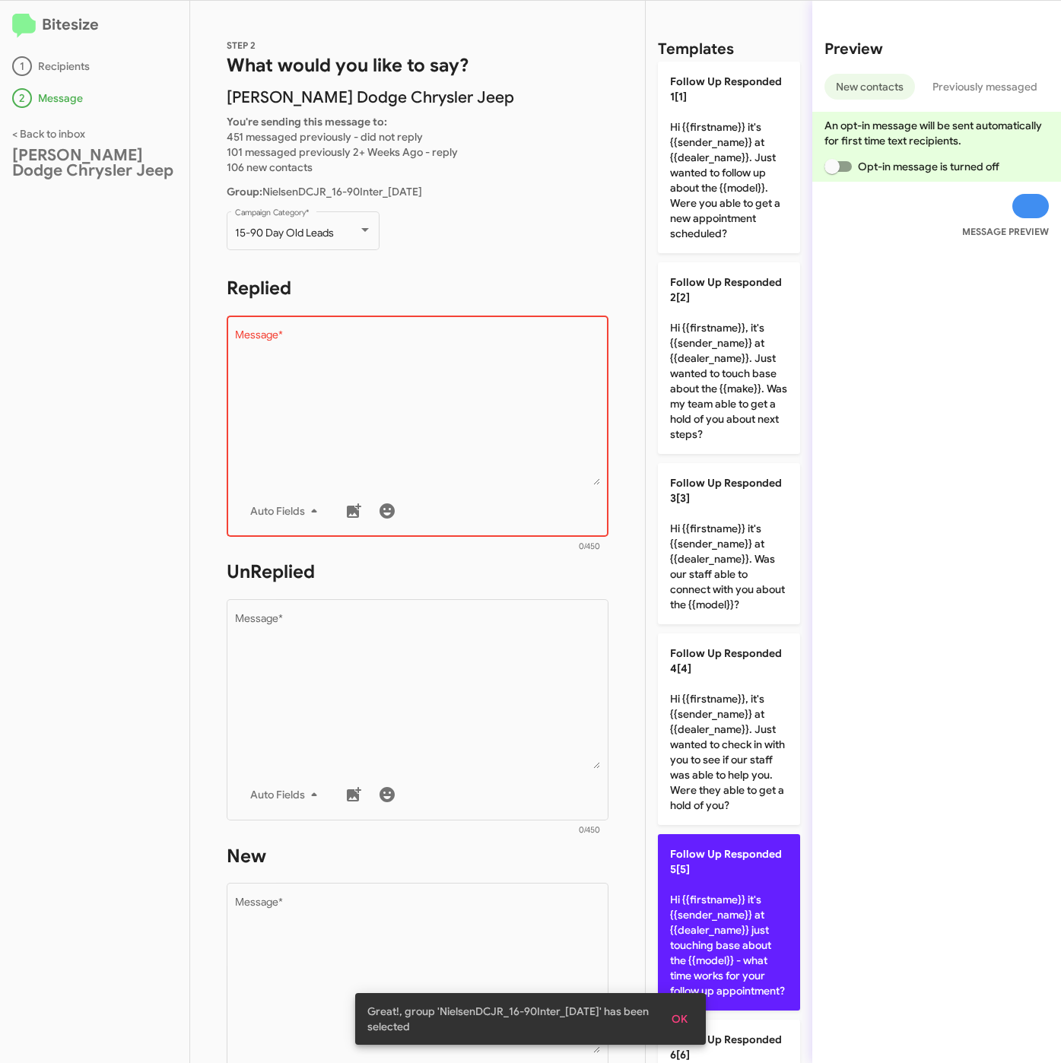
click at [717, 876] on span "Follow Up Responded 5[5]" at bounding box center [726, 861] width 112 height 29
type textarea "Hi {{firstname}} it's {{sender_name}} at {{dealer_name}} just touching base abo…"
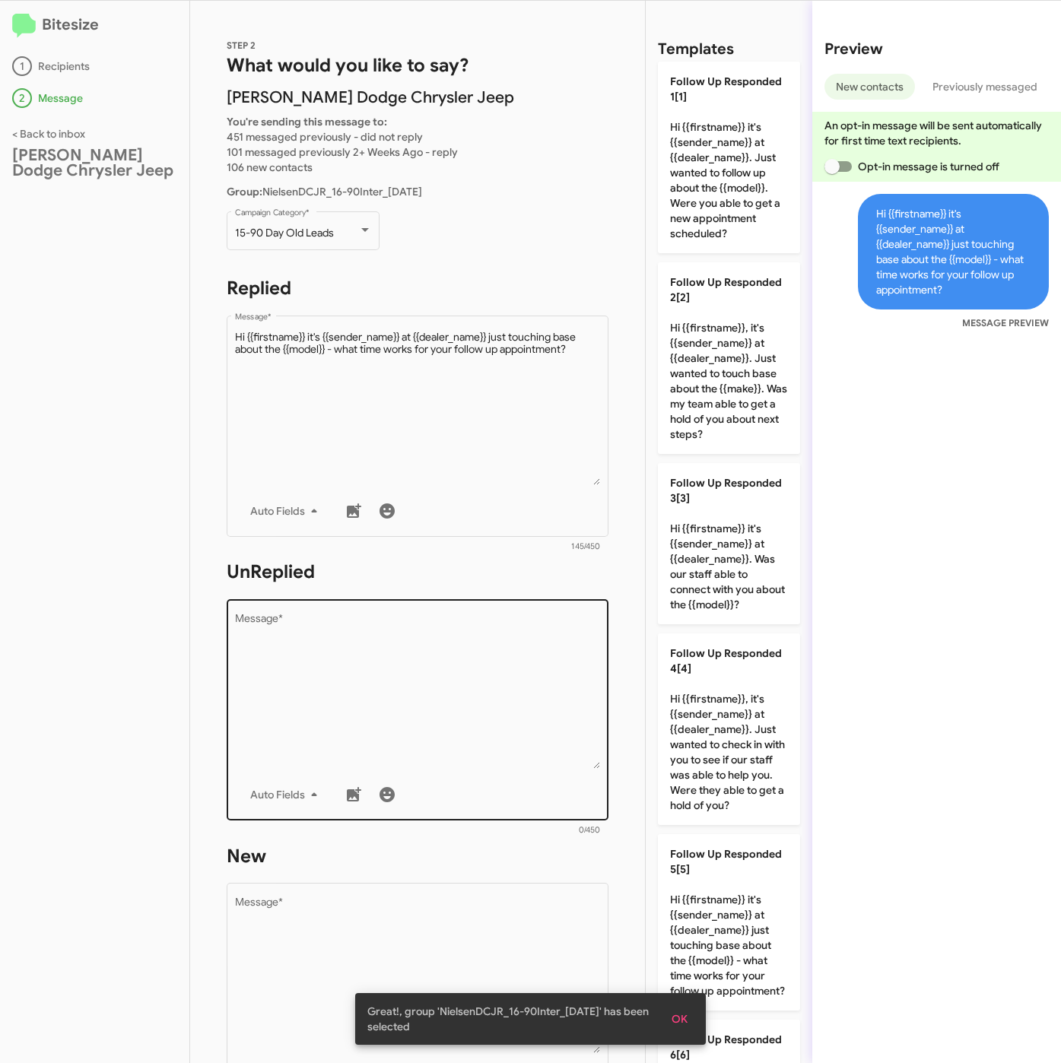
click at [488, 683] on textarea "Message *" at bounding box center [418, 691] width 366 height 155
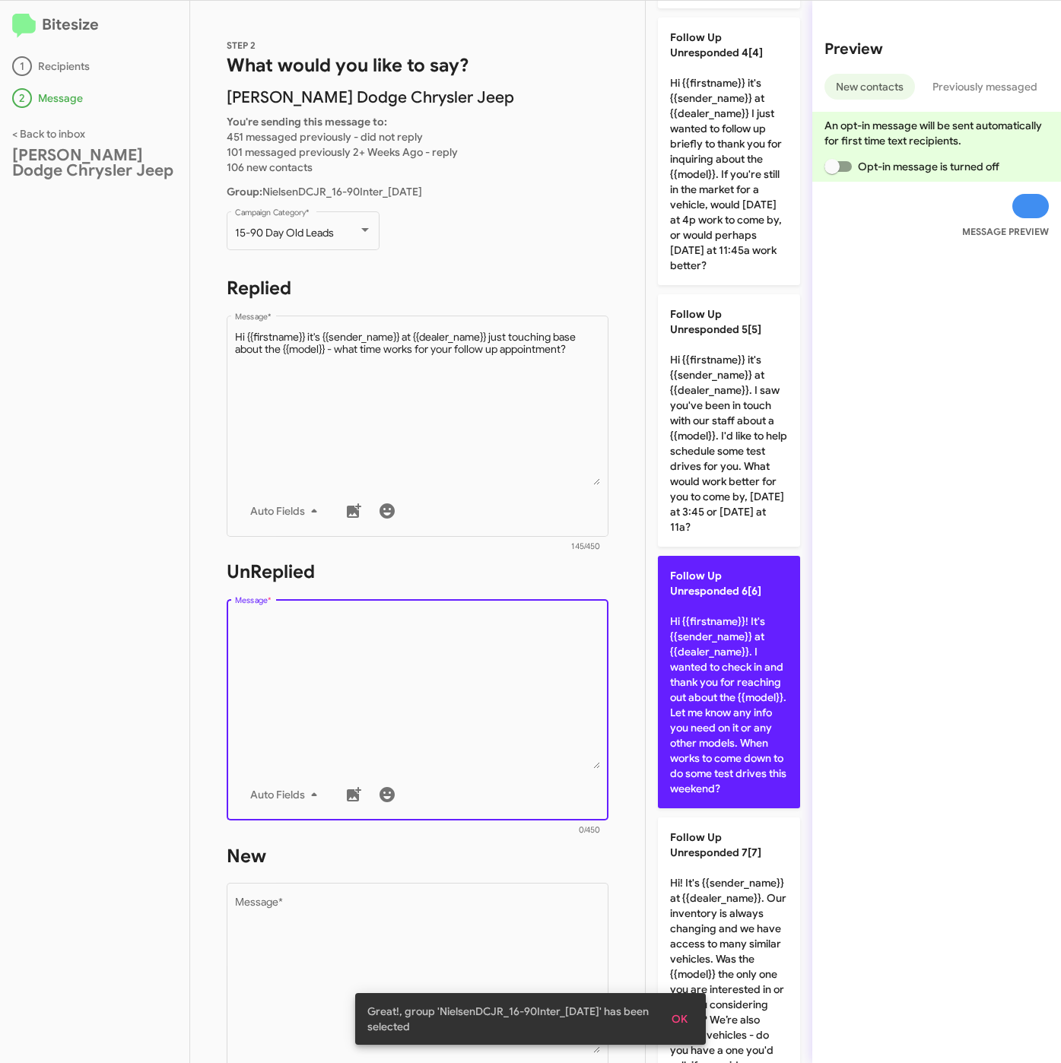
scroll to position [1483, 0]
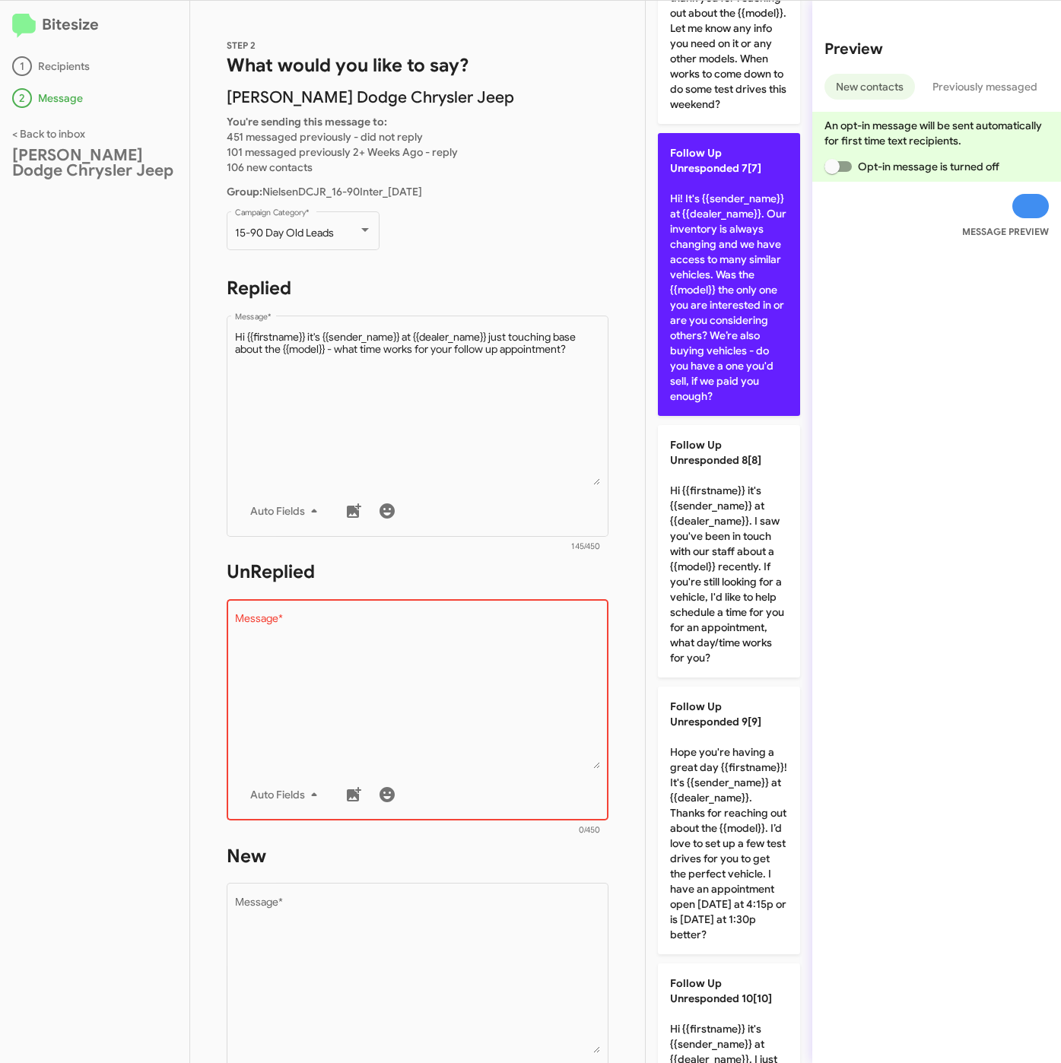
click at [737, 416] on p "Follow Up Unresponded 7[7] Hi! It's {{sender_name}} at {{dealer_name}}. Our inv…" at bounding box center [729, 274] width 142 height 283
type textarea "Hi! It's {{sender_name}} at {{dealer_name}}. Our inventory is always changing a…"
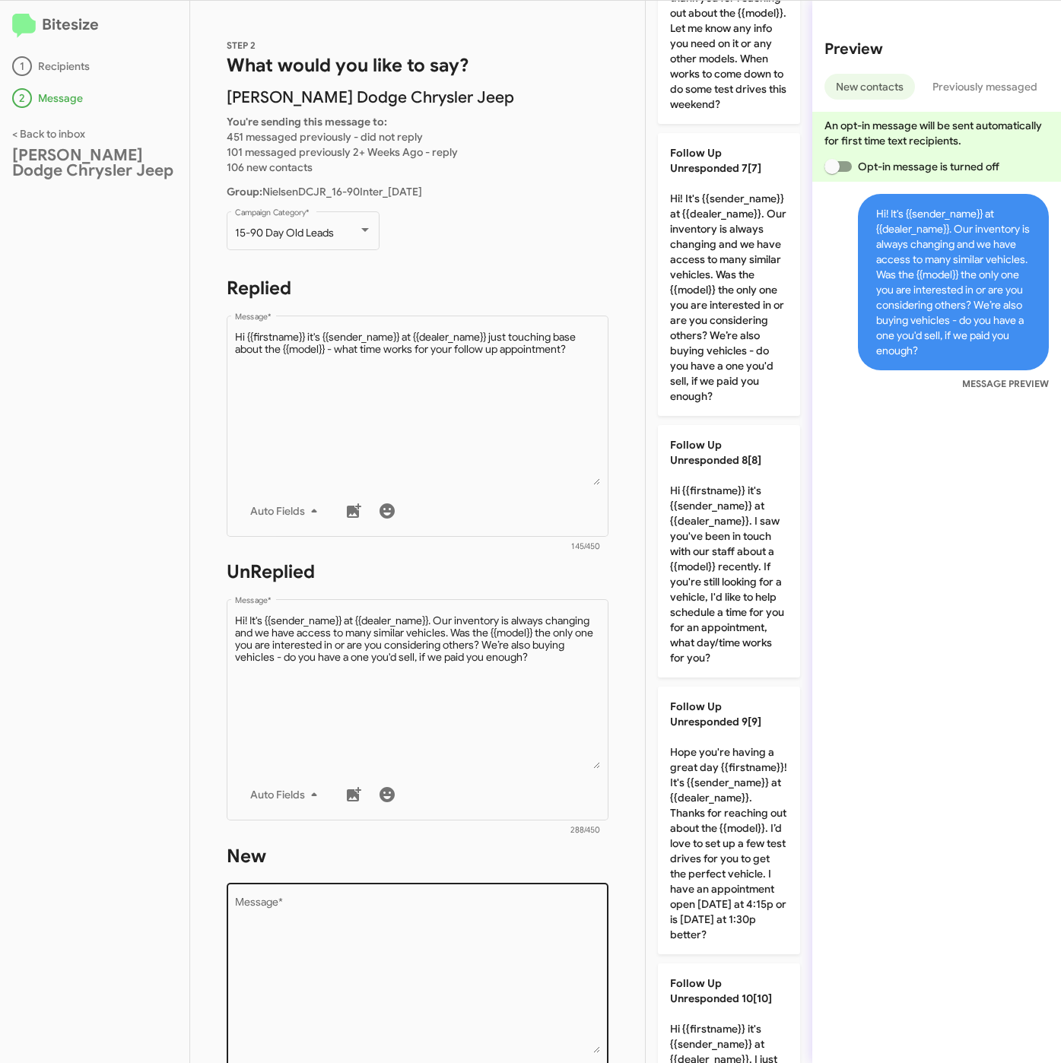
click at [543, 881] on div "Drop image here to insert Auto Fields Message *" at bounding box center [418, 992] width 366 height 224
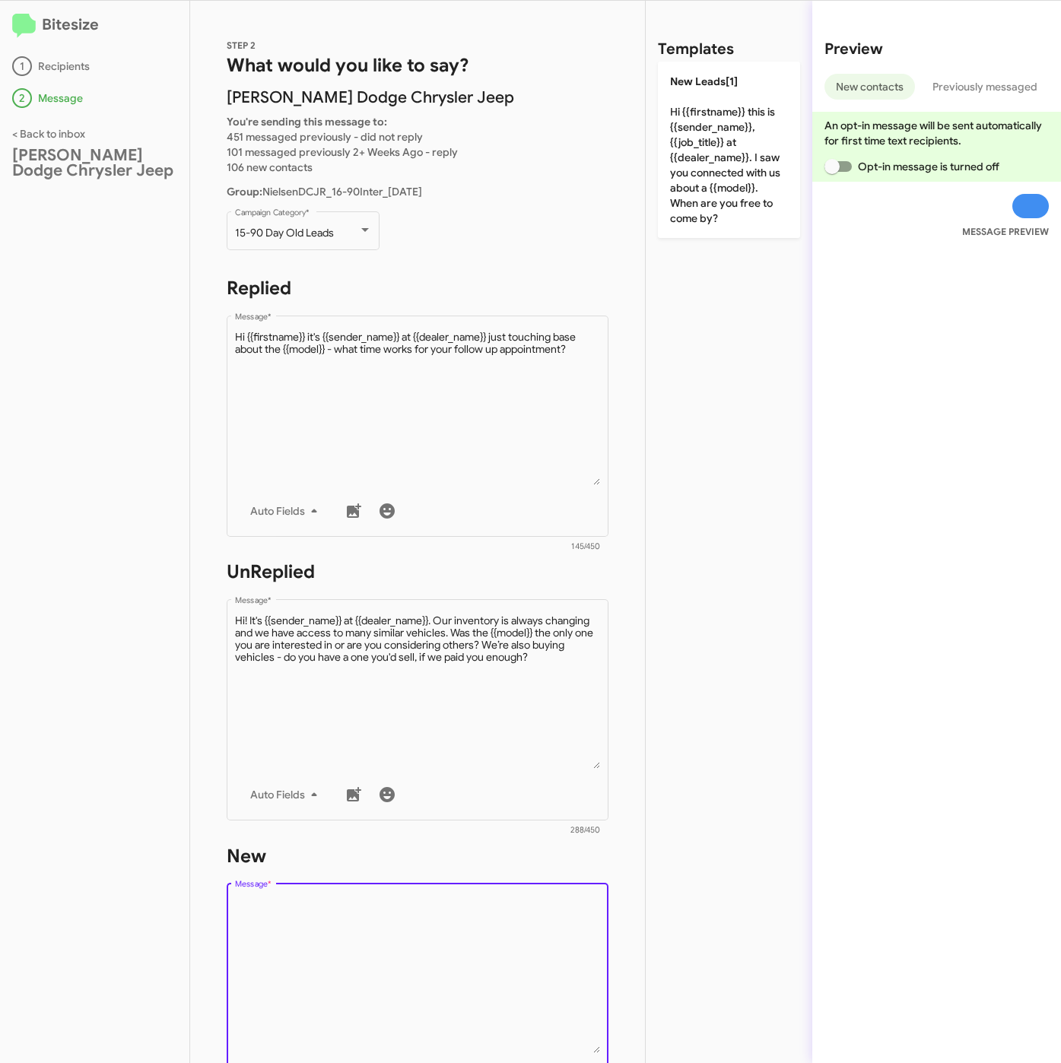
scroll to position [0, 0]
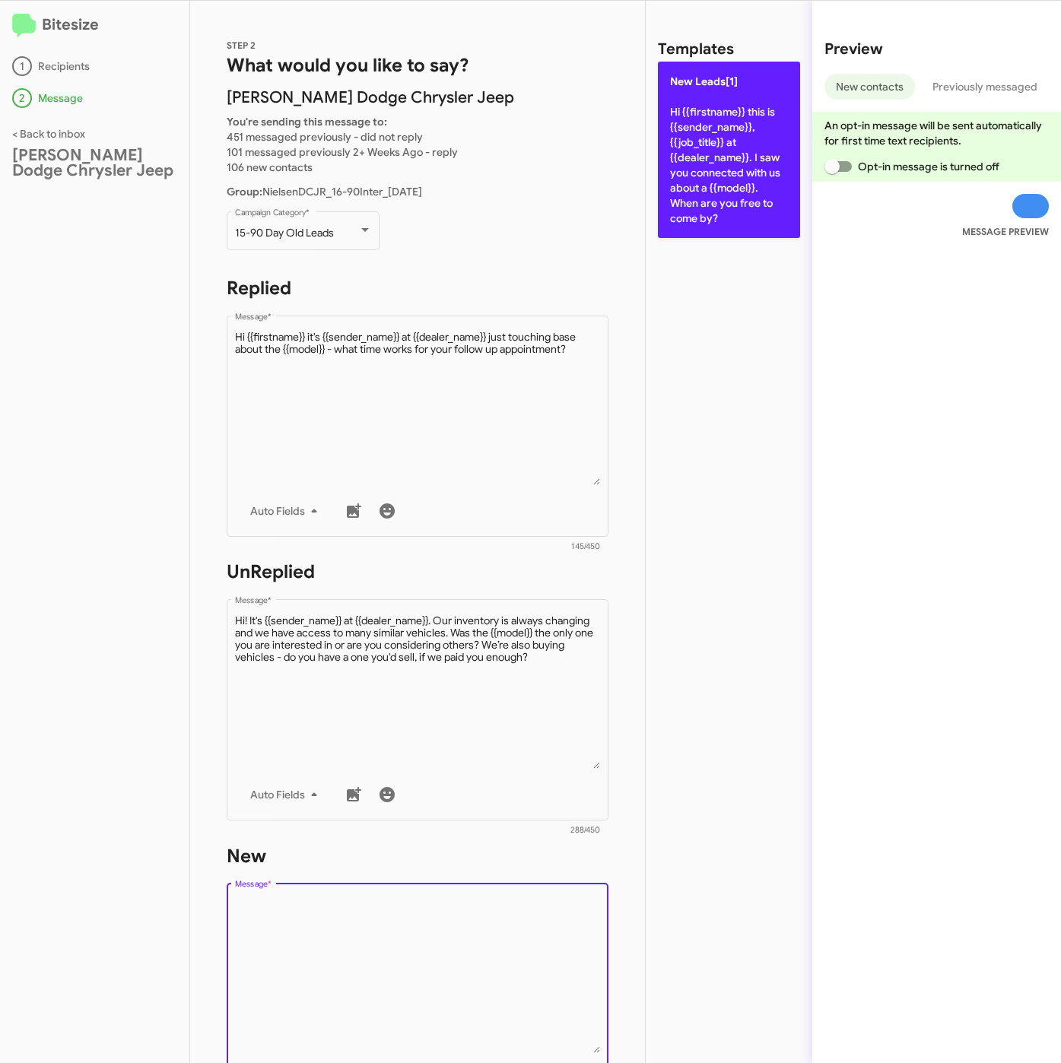
click at [719, 205] on p "New Leads[1] Hi {{firstname}} this is {{sender_name}}, {{job_title}} at {{deale…" at bounding box center [729, 150] width 142 height 176
type textarea "Hi {{firstname}} this is {{sender_name}}, {{job_title}} at {{dealer_name}}. I s…"
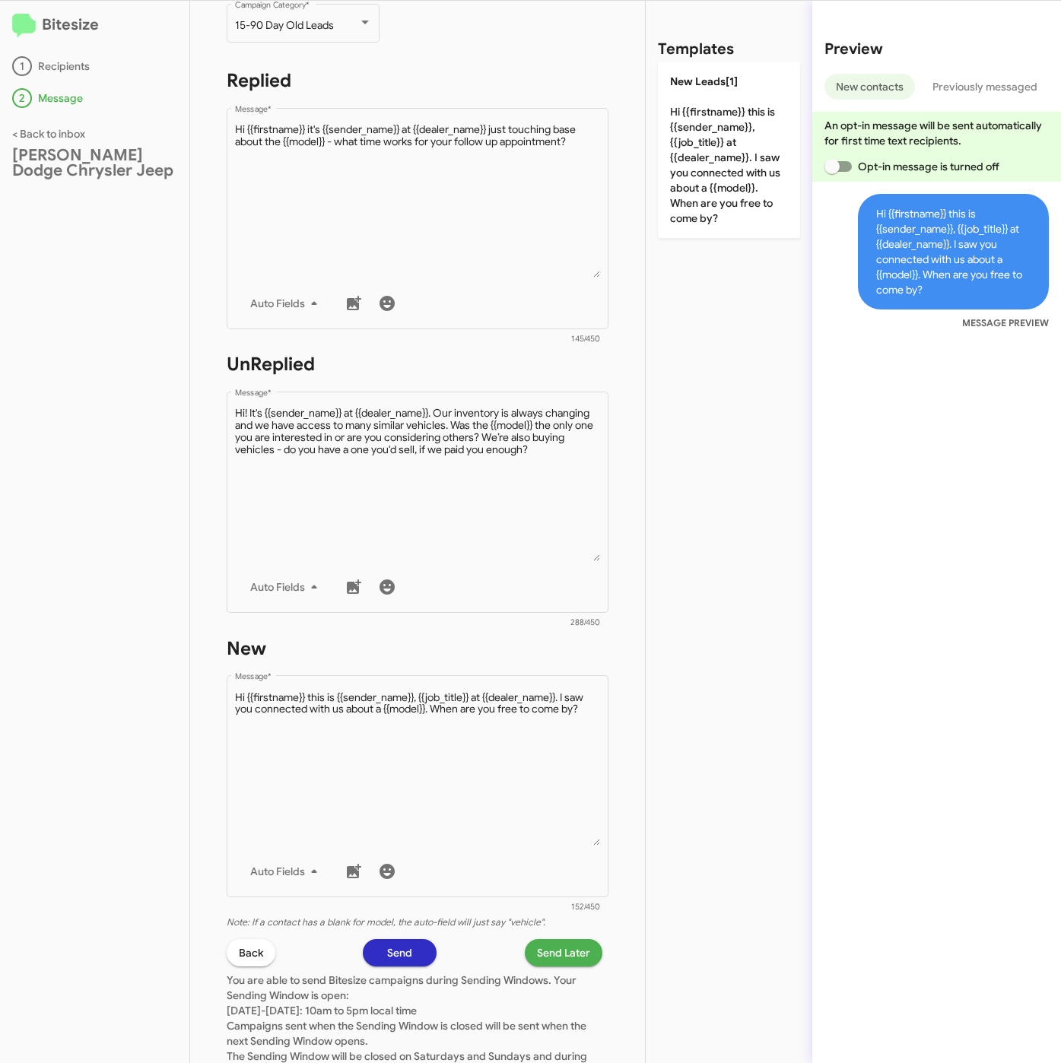
scroll to position [327, 0]
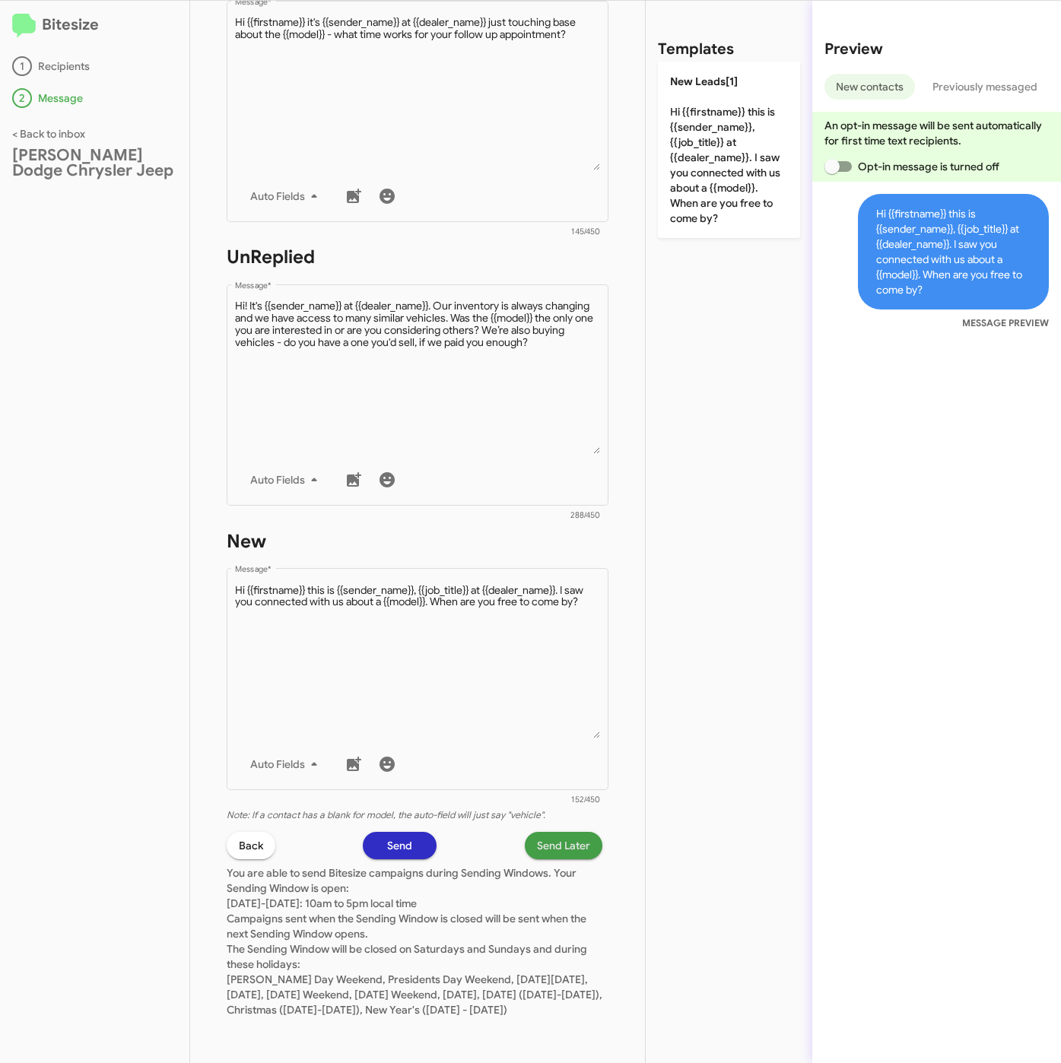
click at [569, 832] on span "Send Later" at bounding box center [563, 845] width 53 height 27
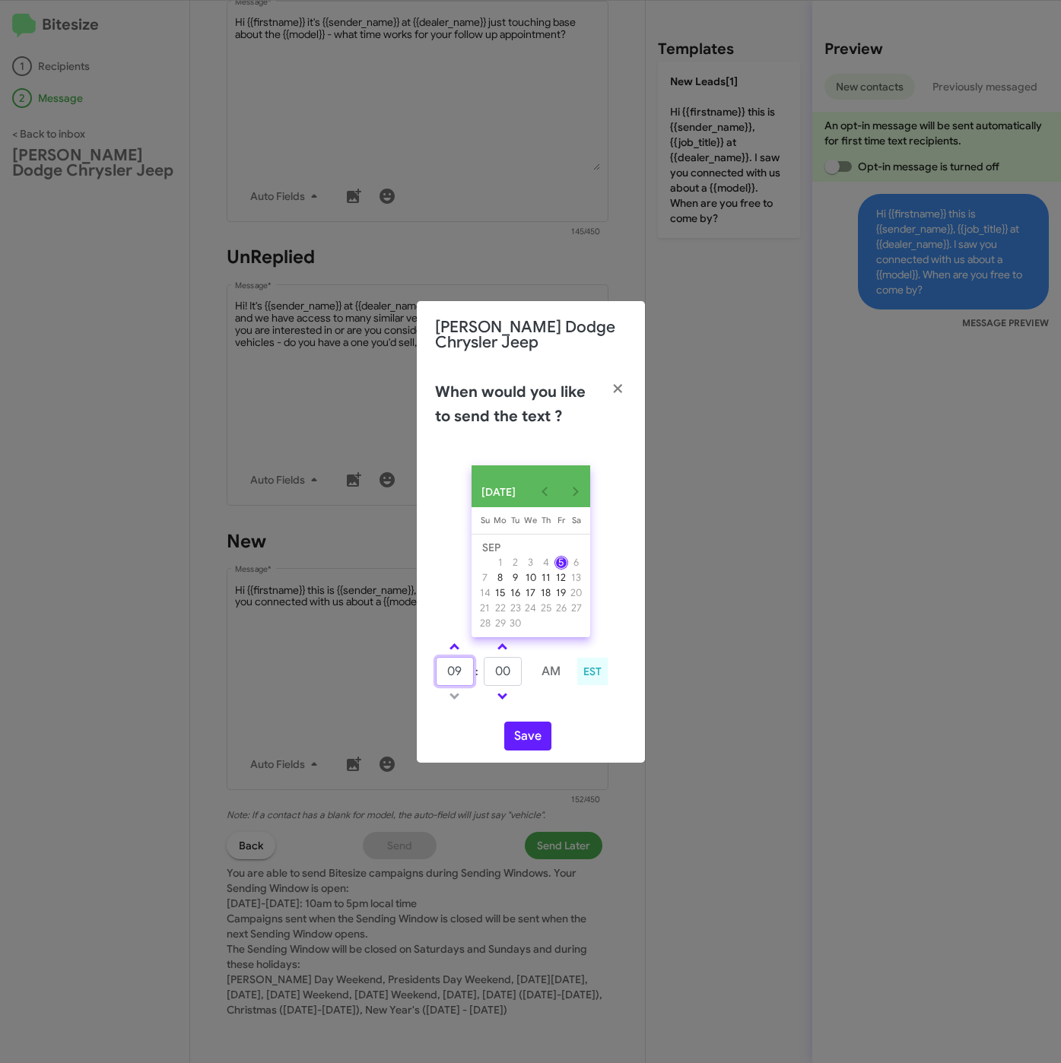
drag, startPoint x: 468, startPoint y: 671, endPoint x: 438, endPoint y: 669, distance: 29.7
click at [438, 669] on input "09" at bounding box center [455, 671] width 38 height 29
type input "10"
type input "20"
click at [527, 739] on button "Save" at bounding box center [527, 736] width 47 height 29
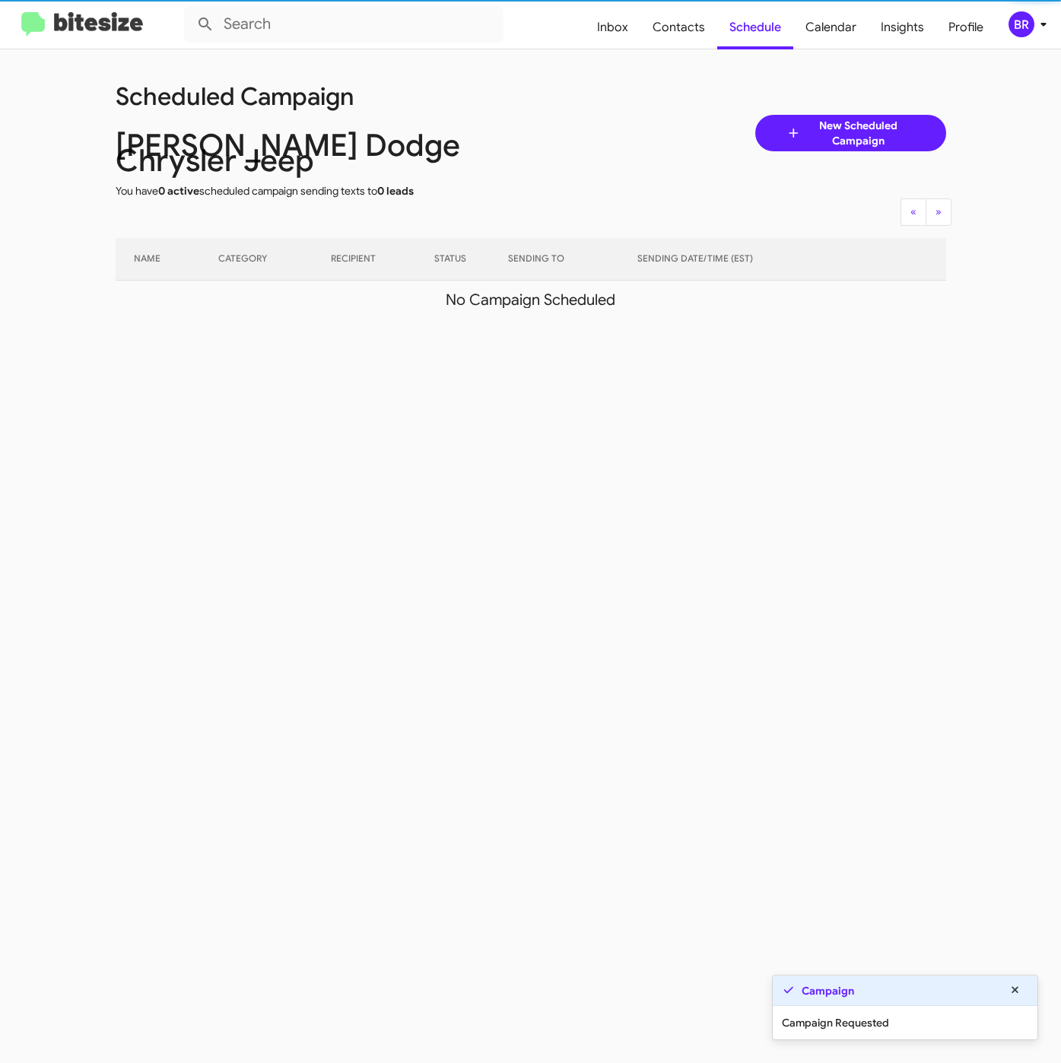
click at [1022, 28] on div "BR" at bounding box center [1021, 24] width 26 height 26
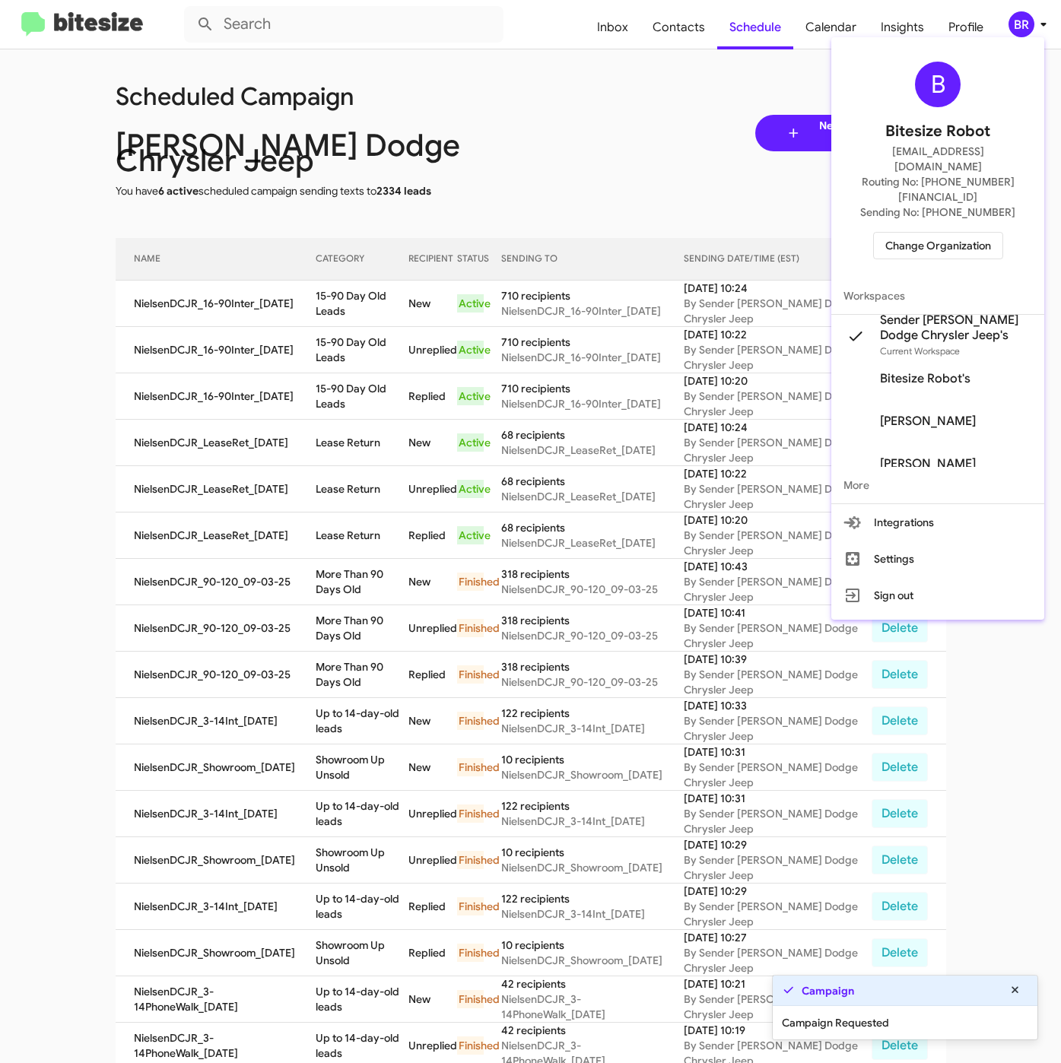
click at [326, 317] on div at bounding box center [530, 531] width 1061 height 1063
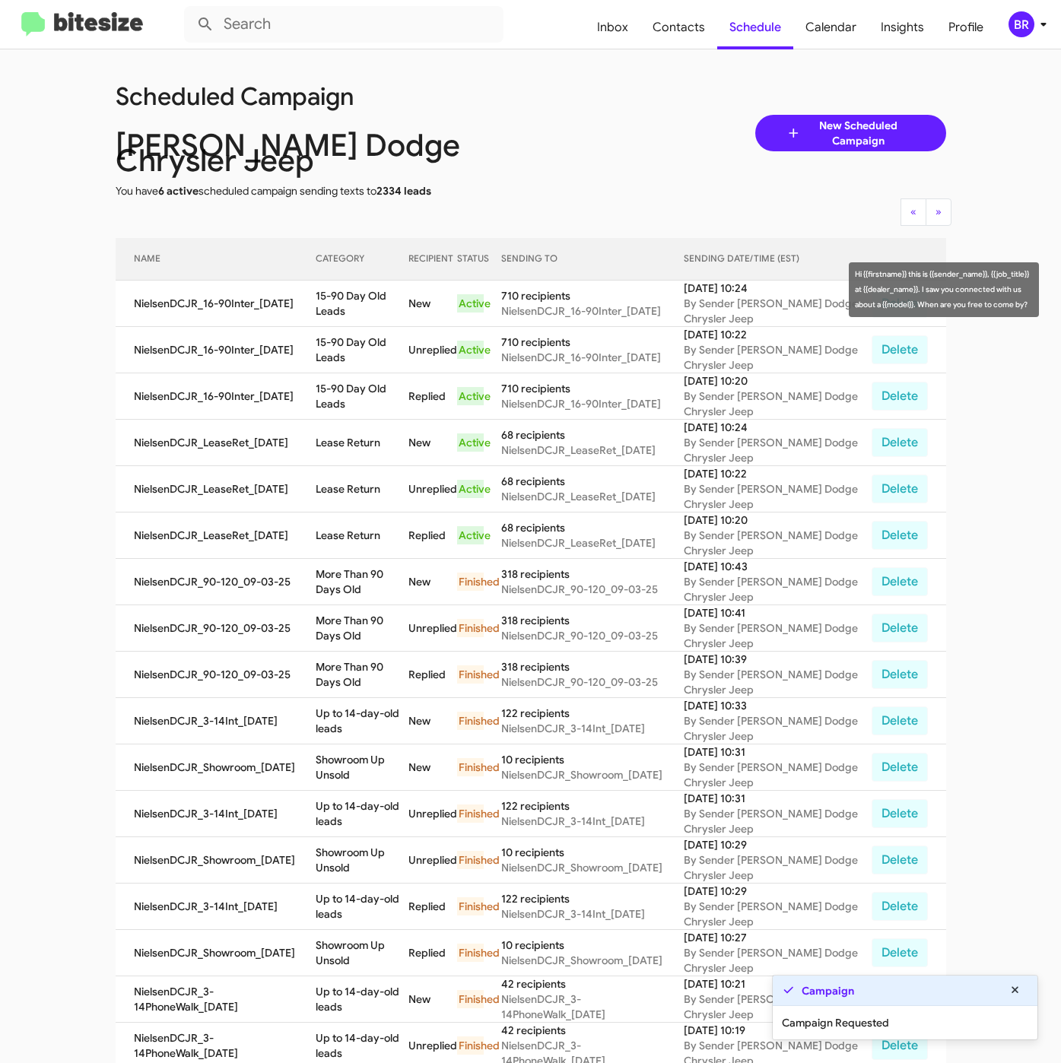
drag, startPoint x: 313, startPoint y: 293, endPoint x: 414, endPoint y: 303, distance: 100.9
click at [408, 303] on td "15-90 Day Old Leads" at bounding box center [362, 304] width 93 height 46
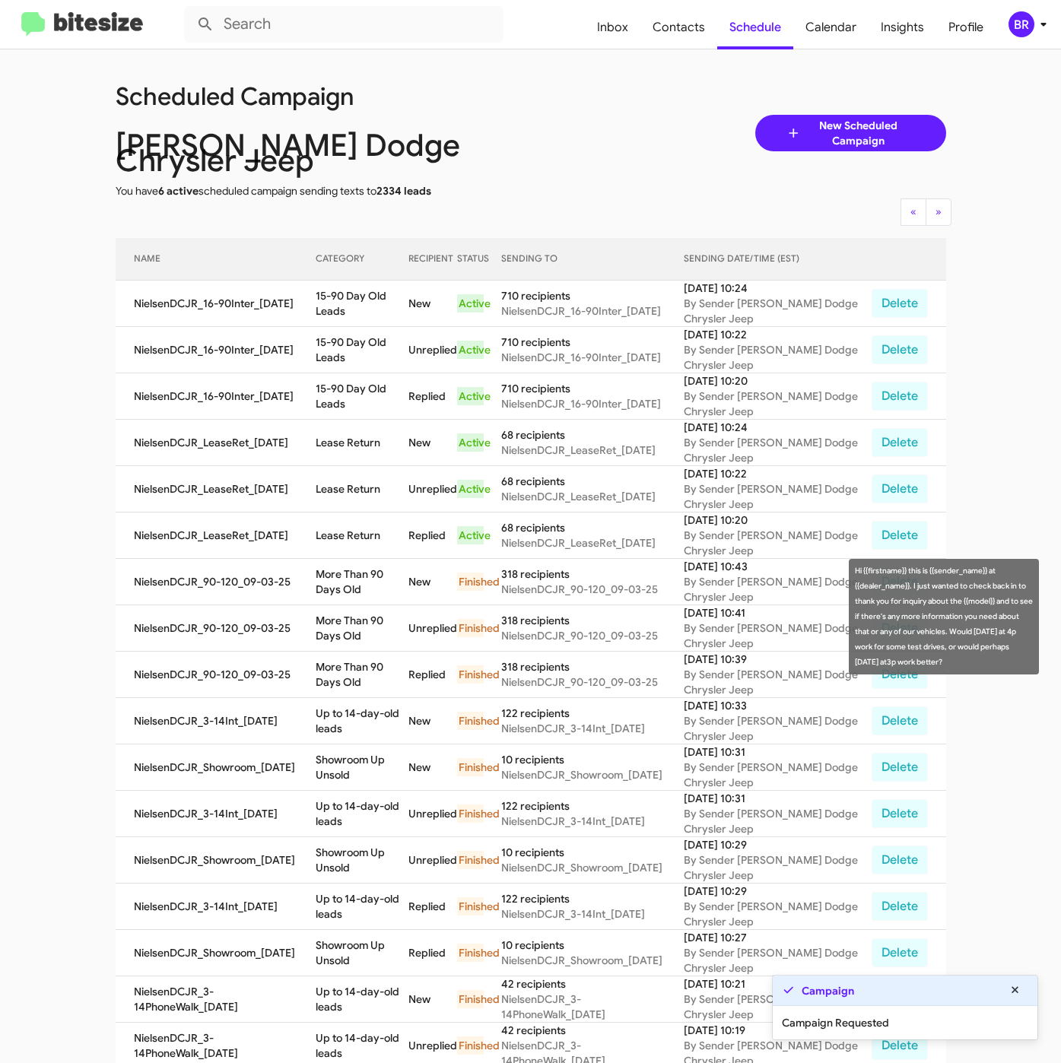
copy td "15-90 Day Old Leads"
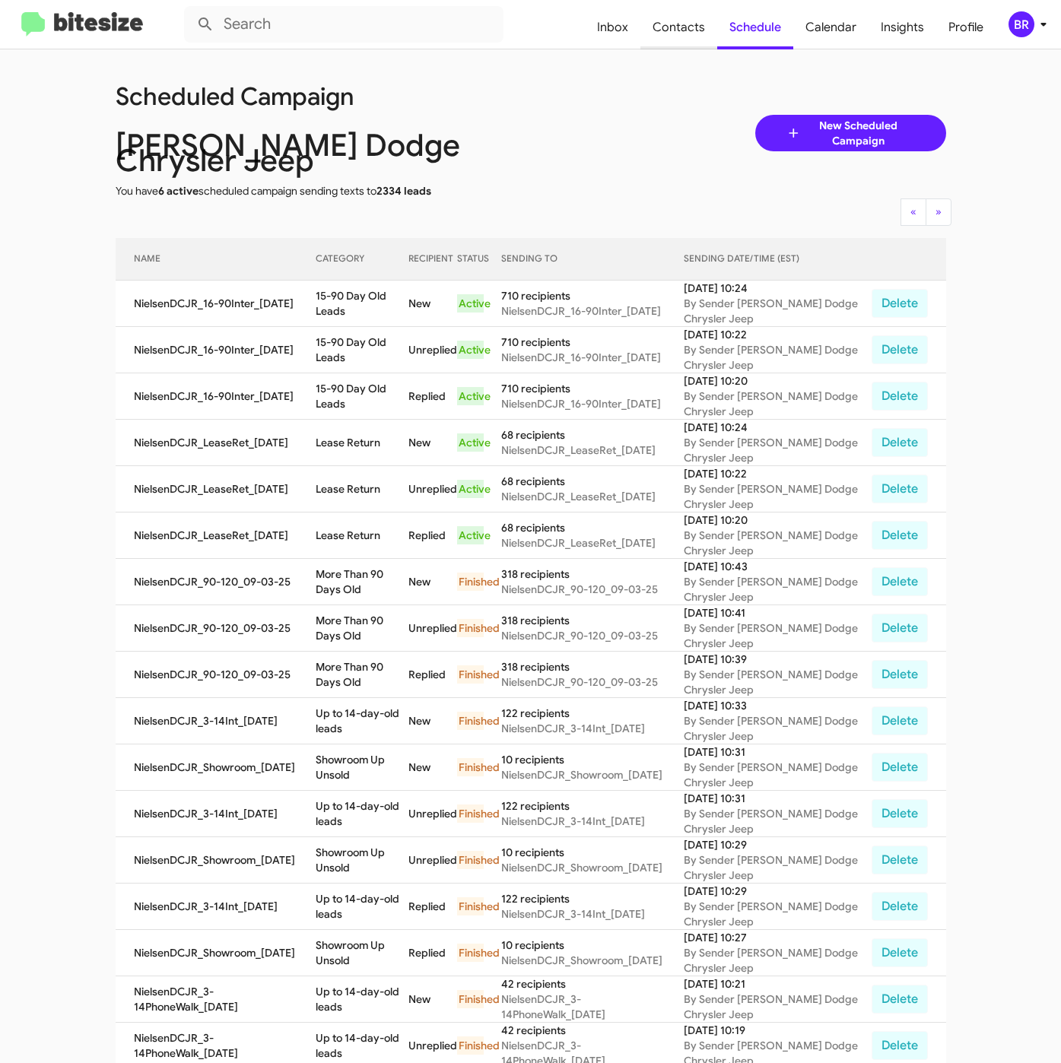
click at [675, 23] on span "Contacts" at bounding box center [678, 27] width 77 height 44
type input "in:groups"
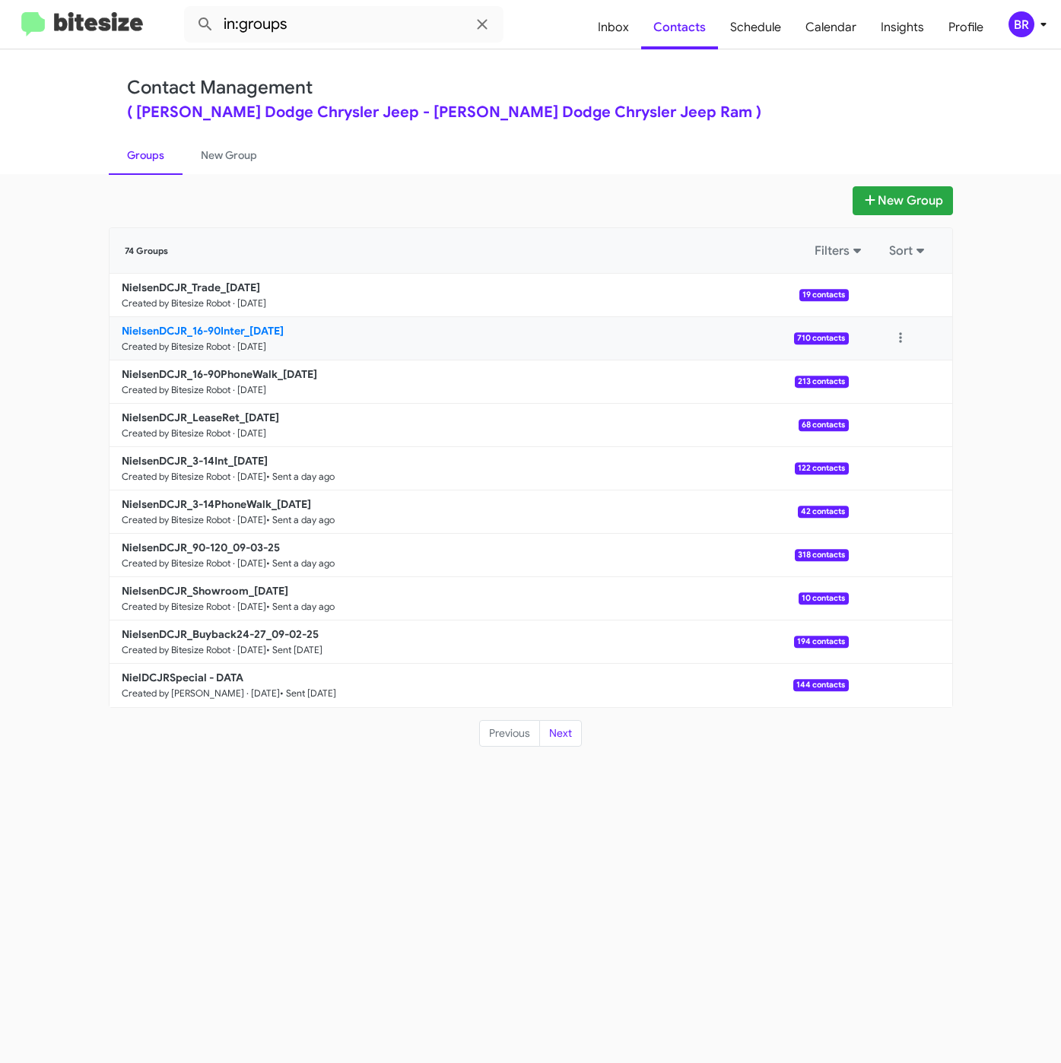
click at [267, 324] on b "NielsenDCJR_16-90Inter_09-05-25" at bounding box center [203, 331] width 162 height 14
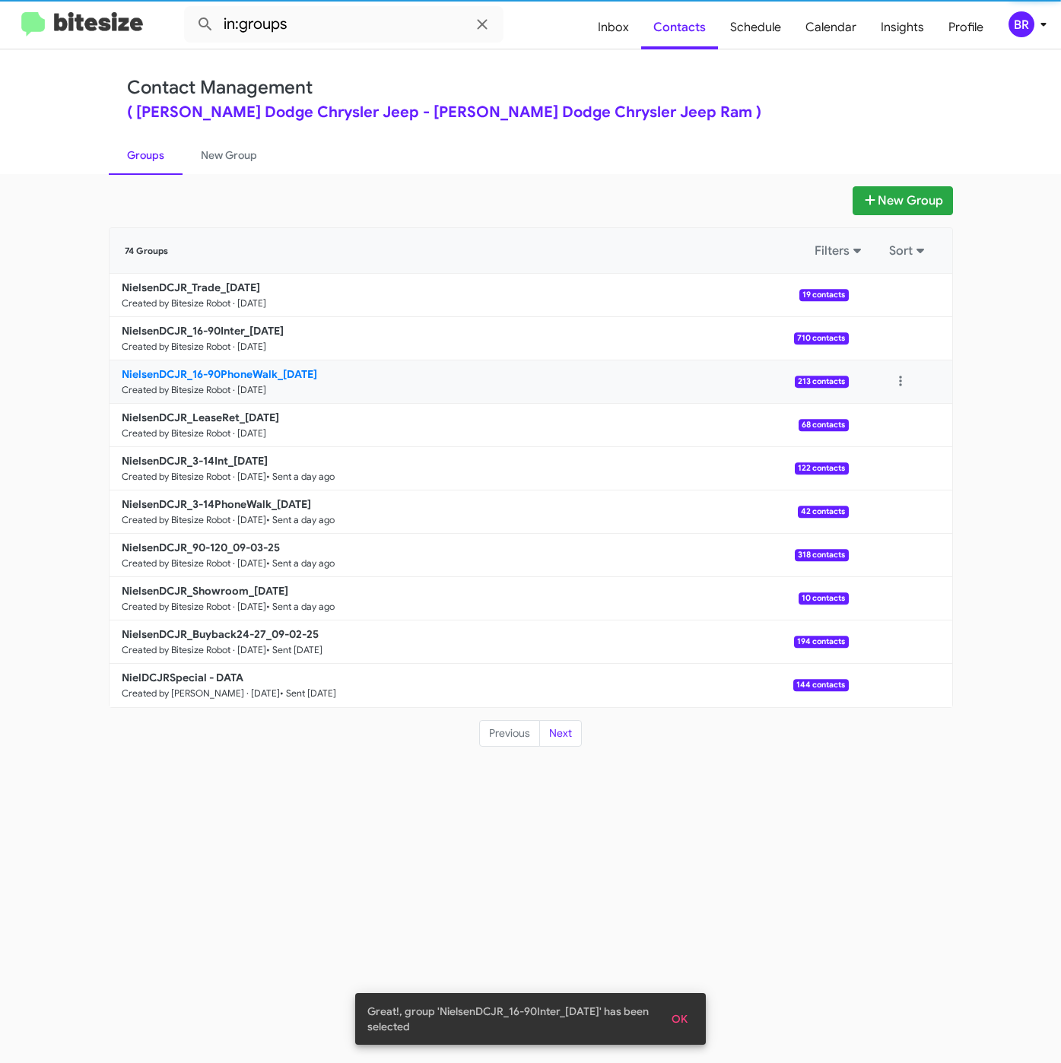
click at [286, 363] on link "NielsenDCJR_16-90PhoneWalk_09-05-25 Created by Bitesize Robot · Sep 5, 2025 213…" at bounding box center [478, 381] width 739 height 43
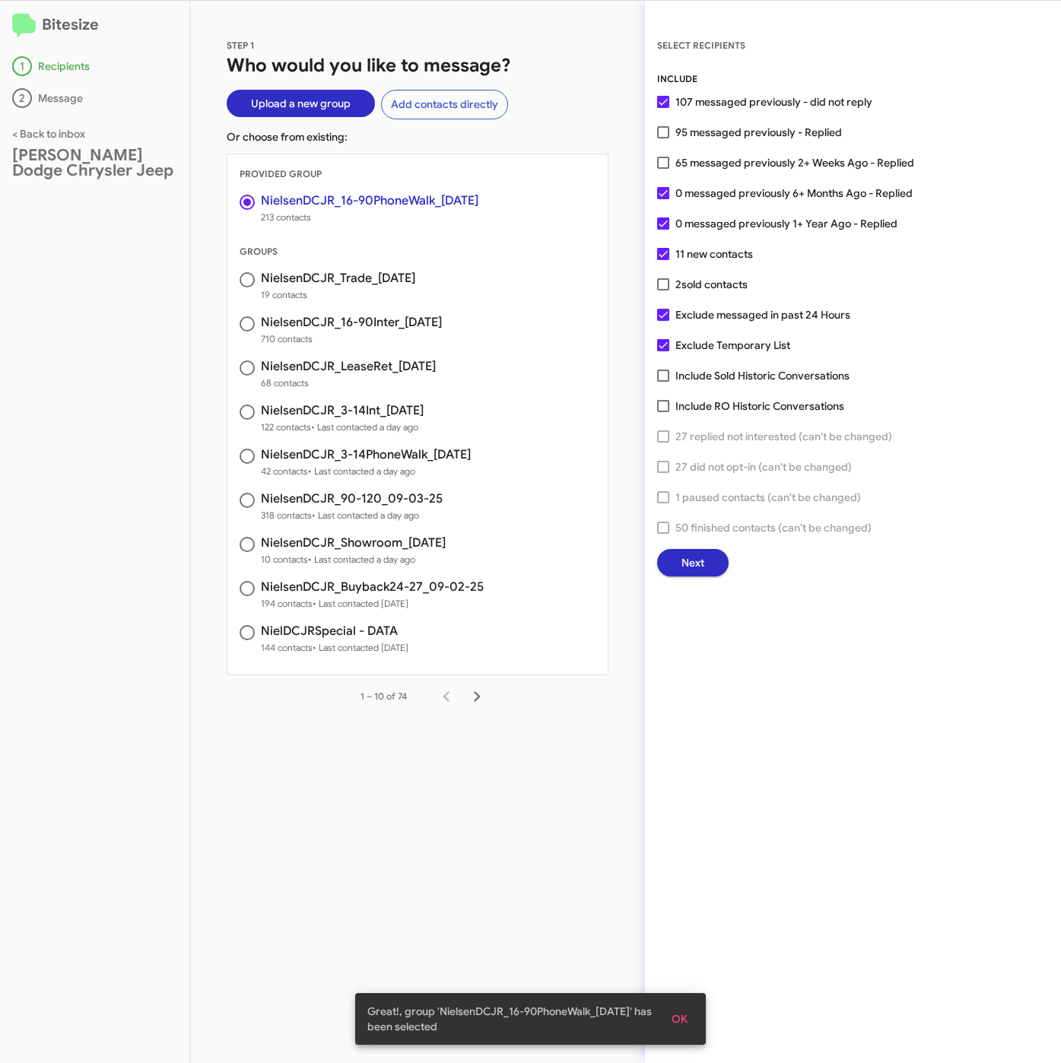
drag, startPoint x: 778, startPoint y: 163, endPoint x: 779, endPoint y: 215, distance: 52.5
click at [780, 163] on span "65 messaged previously 2+ Weeks Ago - Replied" at bounding box center [794, 163] width 239 height 18
click at [663, 169] on input "65 messaged previously 2+ Weeks Ago - Replied" at bounding box center [662, 169] width 1 height 1
checkbox input "true"
click at [684, 557] on span "Next" at bounding box center [692, 562] width 23 height 27
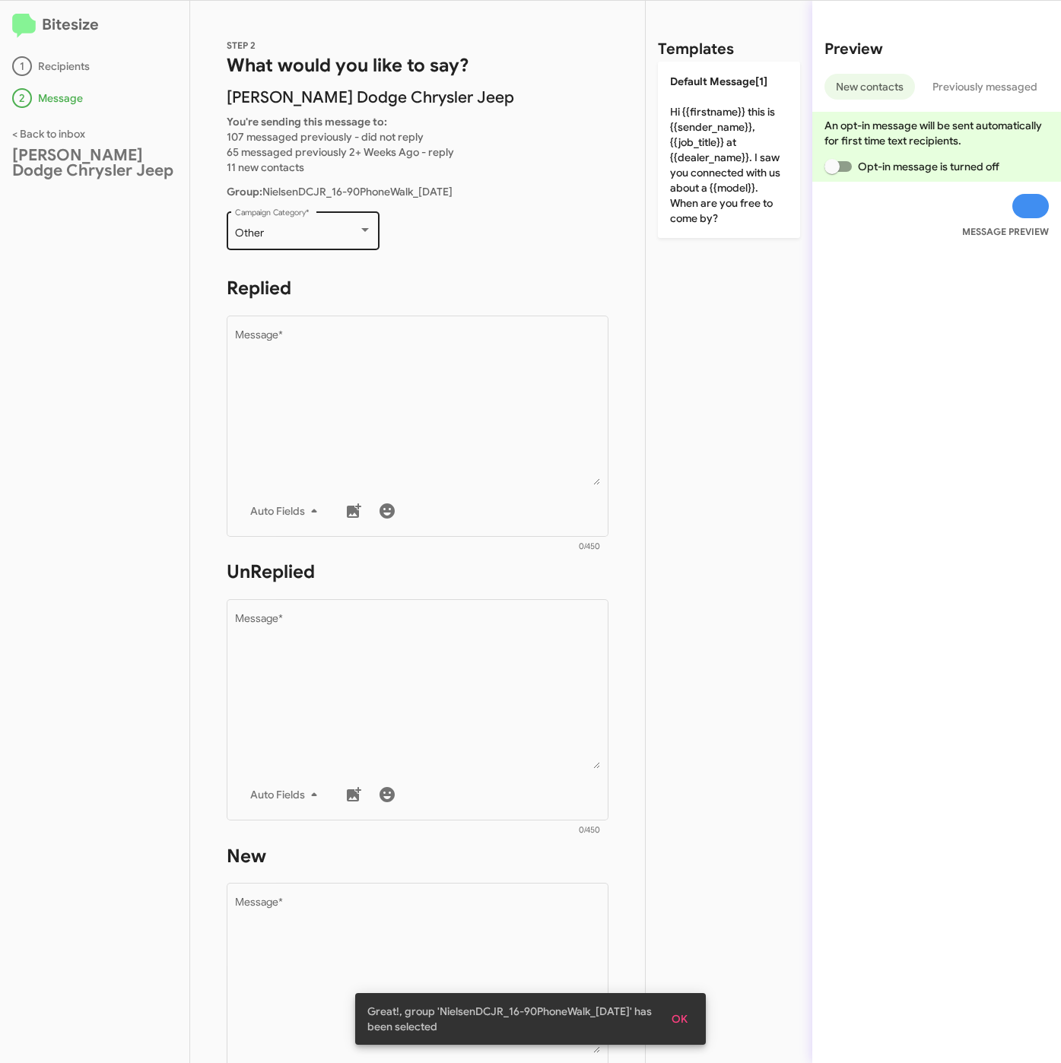
click at [293, 230] on div "Other" at bounding box center [296, 233] width 123 height 12
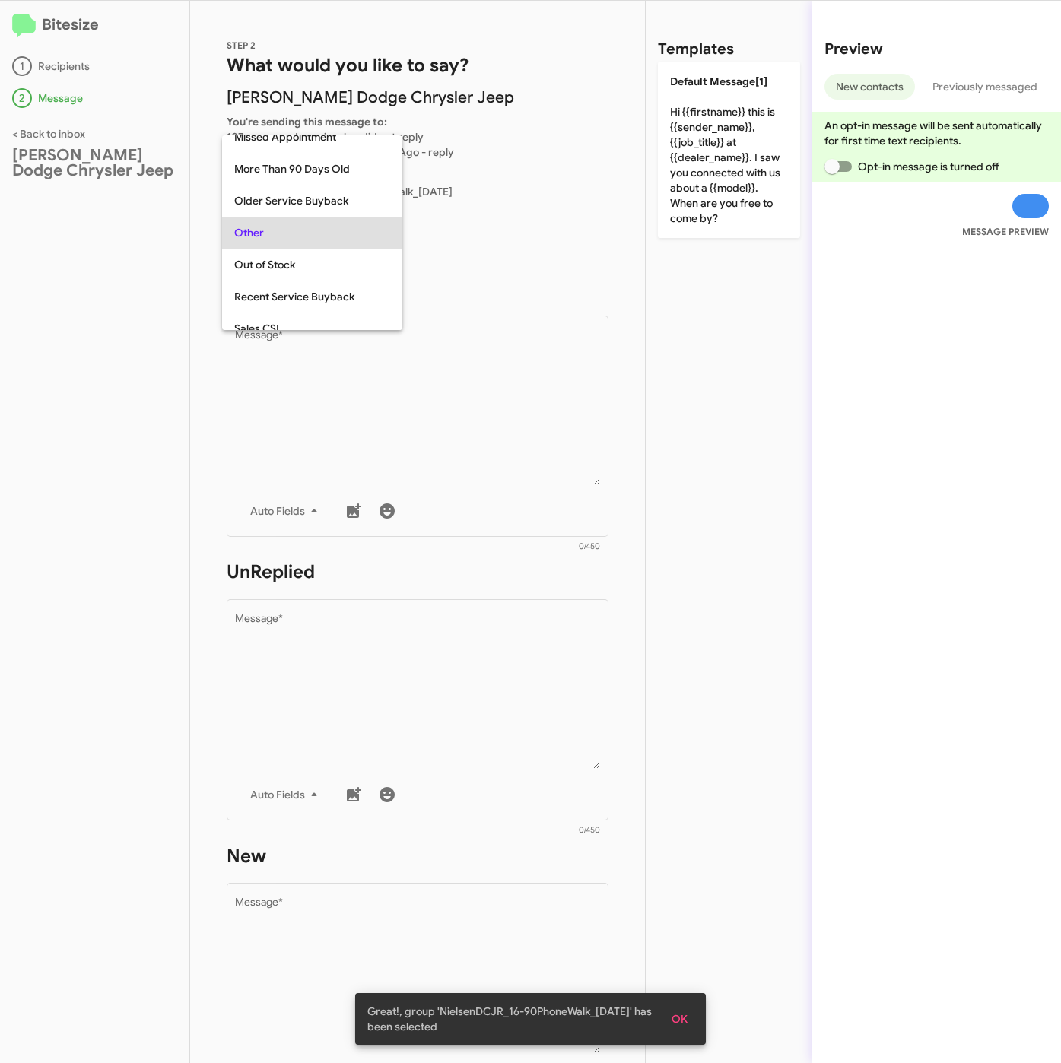
scroll to position [32, 0]
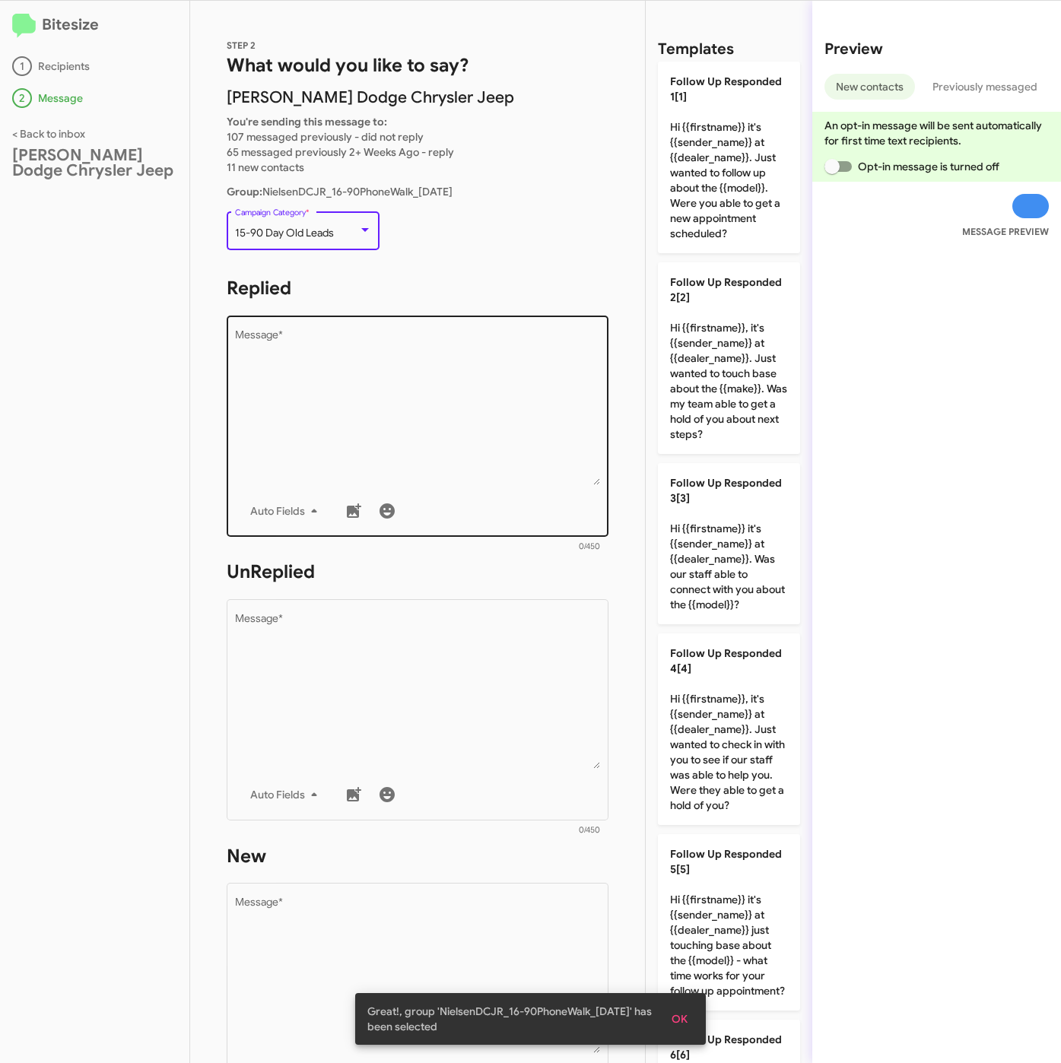
click at [341, 375] on textarea "Message *" at bounding box center [418, 407] width 366 height 155
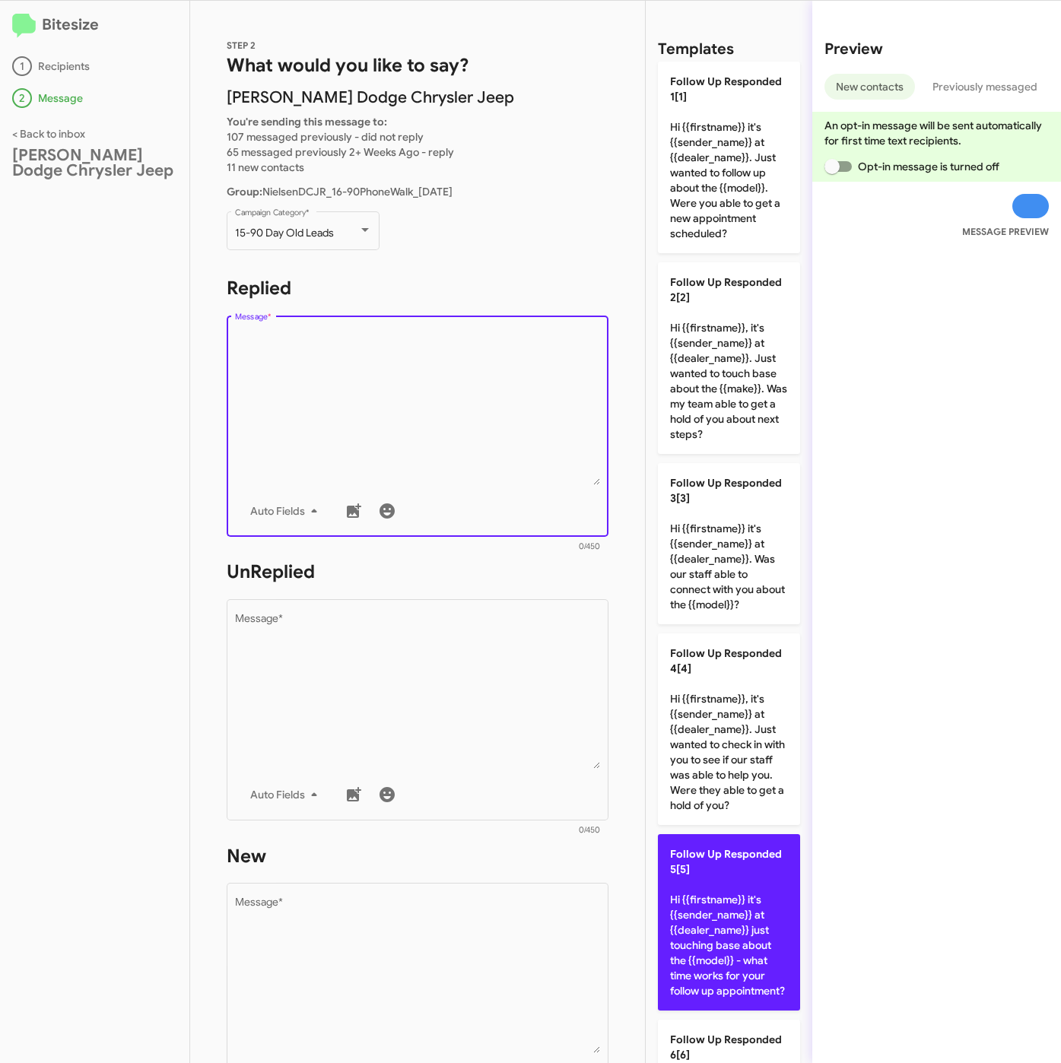
click at [712, 970] on p "Follow Up Responded 5[5] Hi {{firstname}} it's {{sender_name}} at {{dealer_name…" at bounding box center [729, 922] width 142 height 176
type textarea "Hi {{firstname}} it's {{sender_name}} at {{dealer_name}} just touching base abo…"
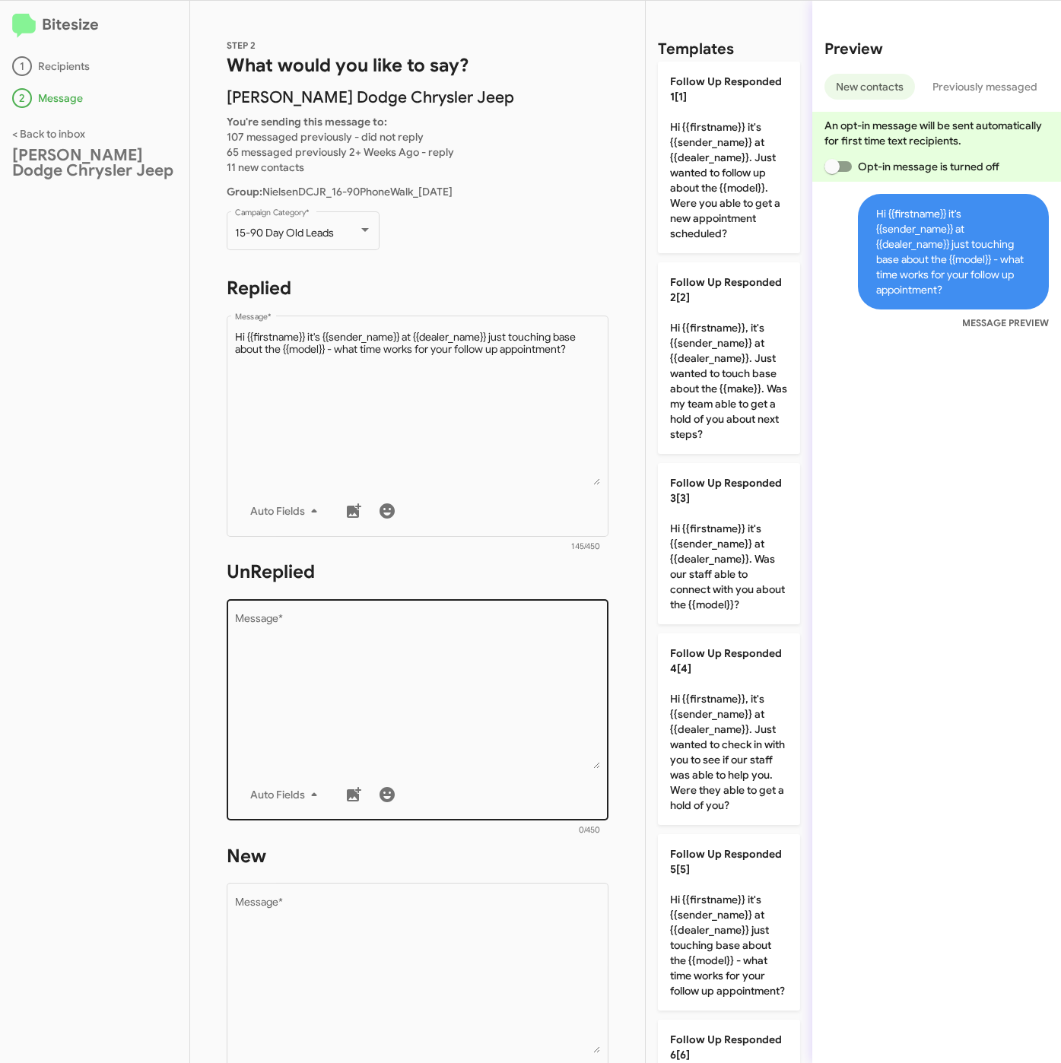
click at [443, 666] on textarea "Message *" at bounding box center [418, 691] width 366 height 155
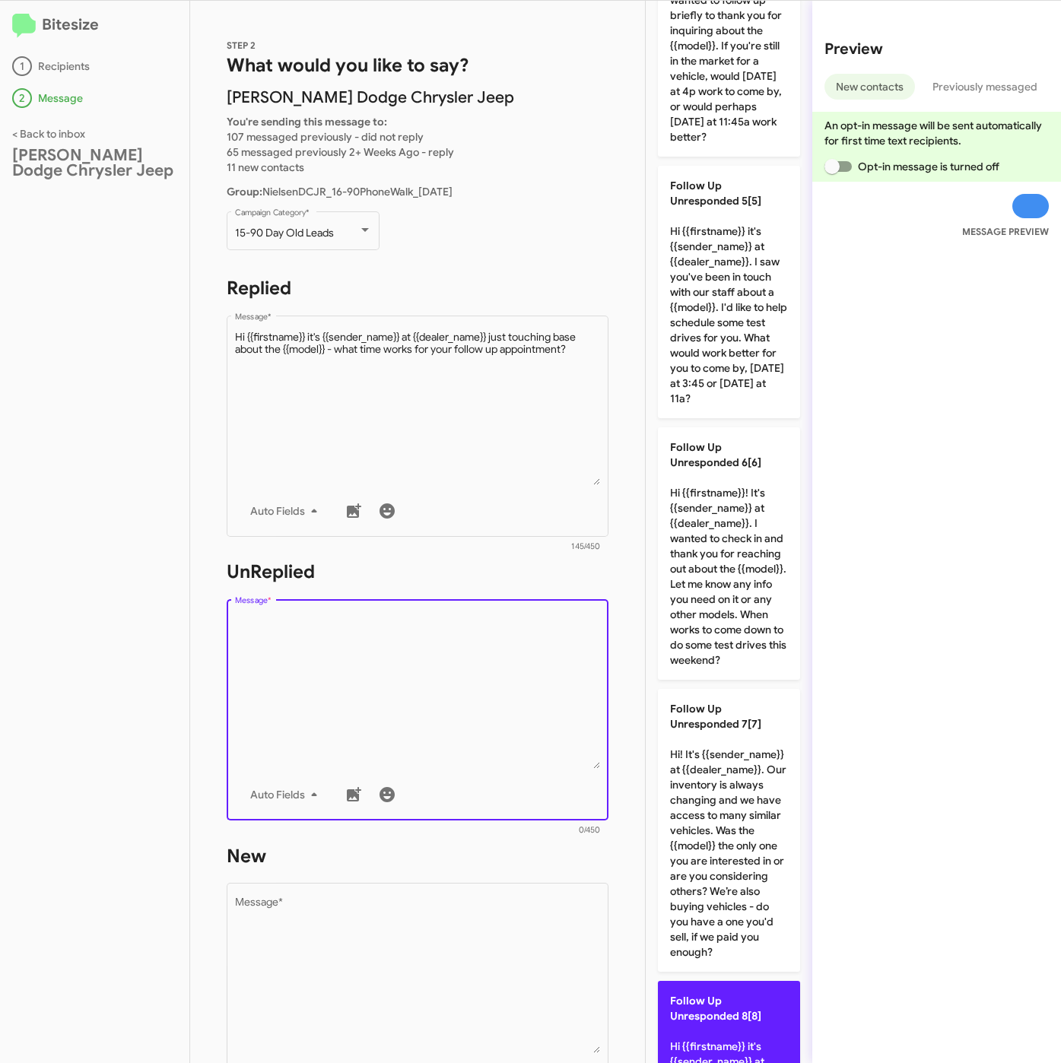
scroll to position [1255, 0]
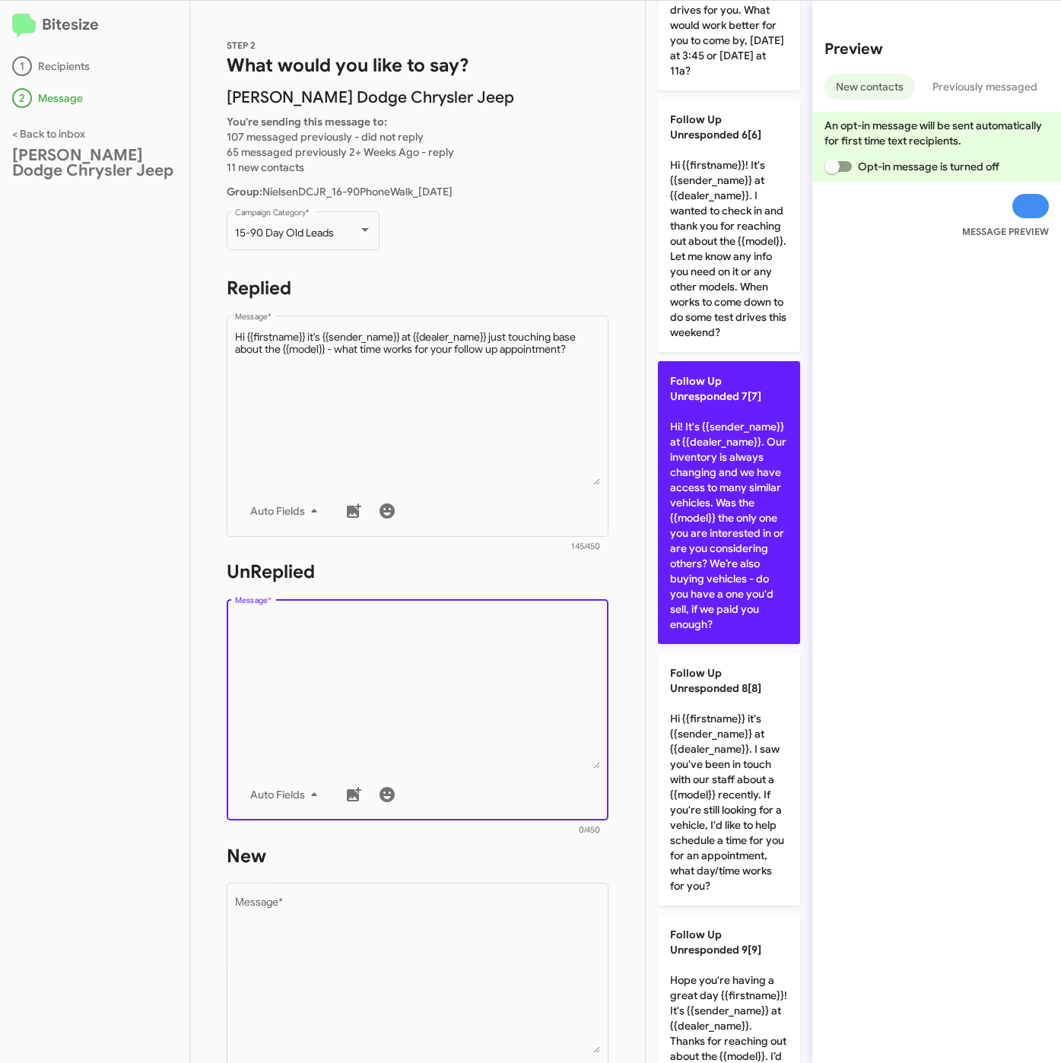
click at [719, 644] on p "Follow Up Unresponded 7[7] Hi! It's {{sender_name}} at {{dealer_name}}. Our inv…" at bounding box center [729, 502] width 142 height 283
type textarea "Hi! It's {{sender_name}} at {{dealer_name}}. Our inventory is always changing a…"
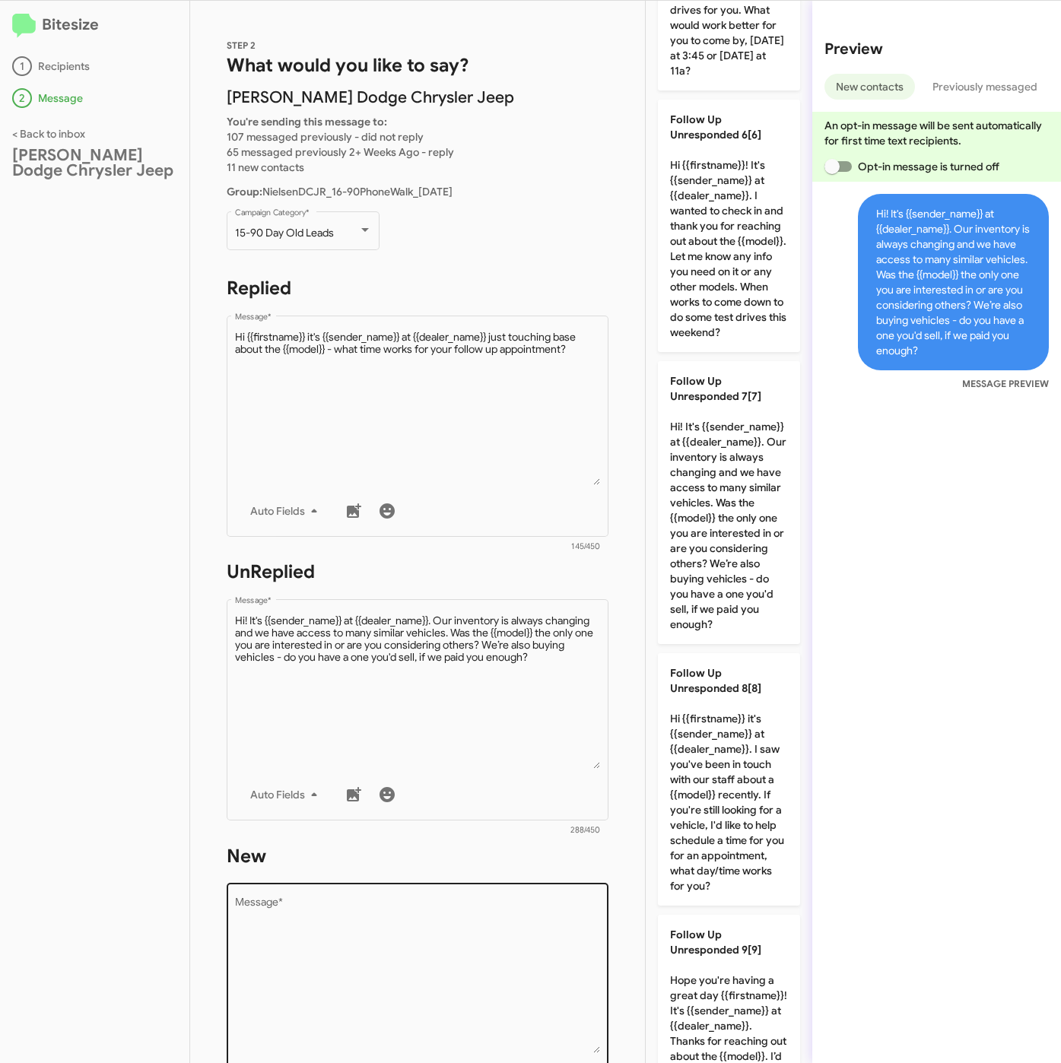
click at [547, 983] on textarea "Message *" at bounding box center [418, 975] width 366 height 155
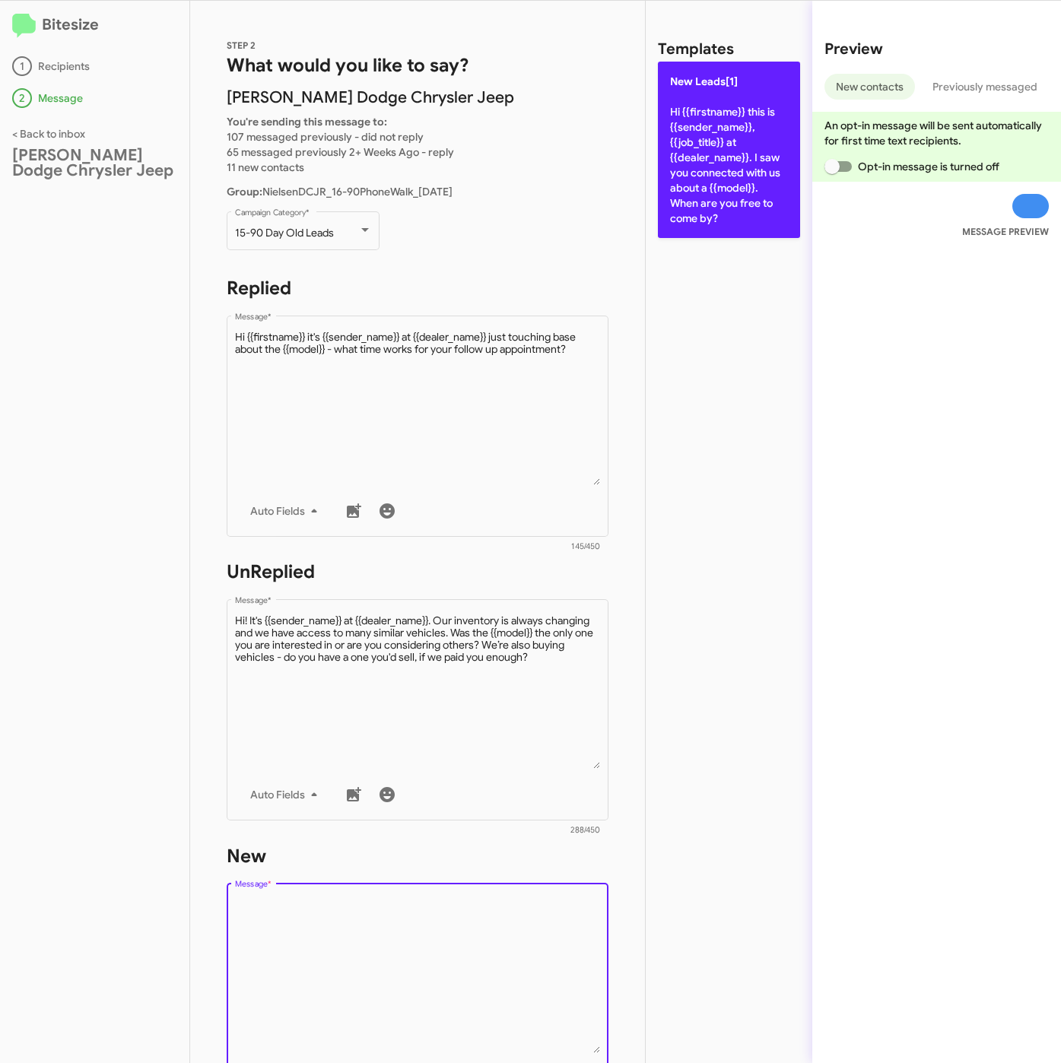
click at [780, 151] on p "New Leads[1] Hi {{firstname}} this is {{sender_name}}, {{job_title}} at {{deale…" at bounding box center [729, 150] width 142 height 176
type textarea "Hi {{firstname}} this is {{sender_name}}, {{job_title}} at {{dealer_name}}. I s…"
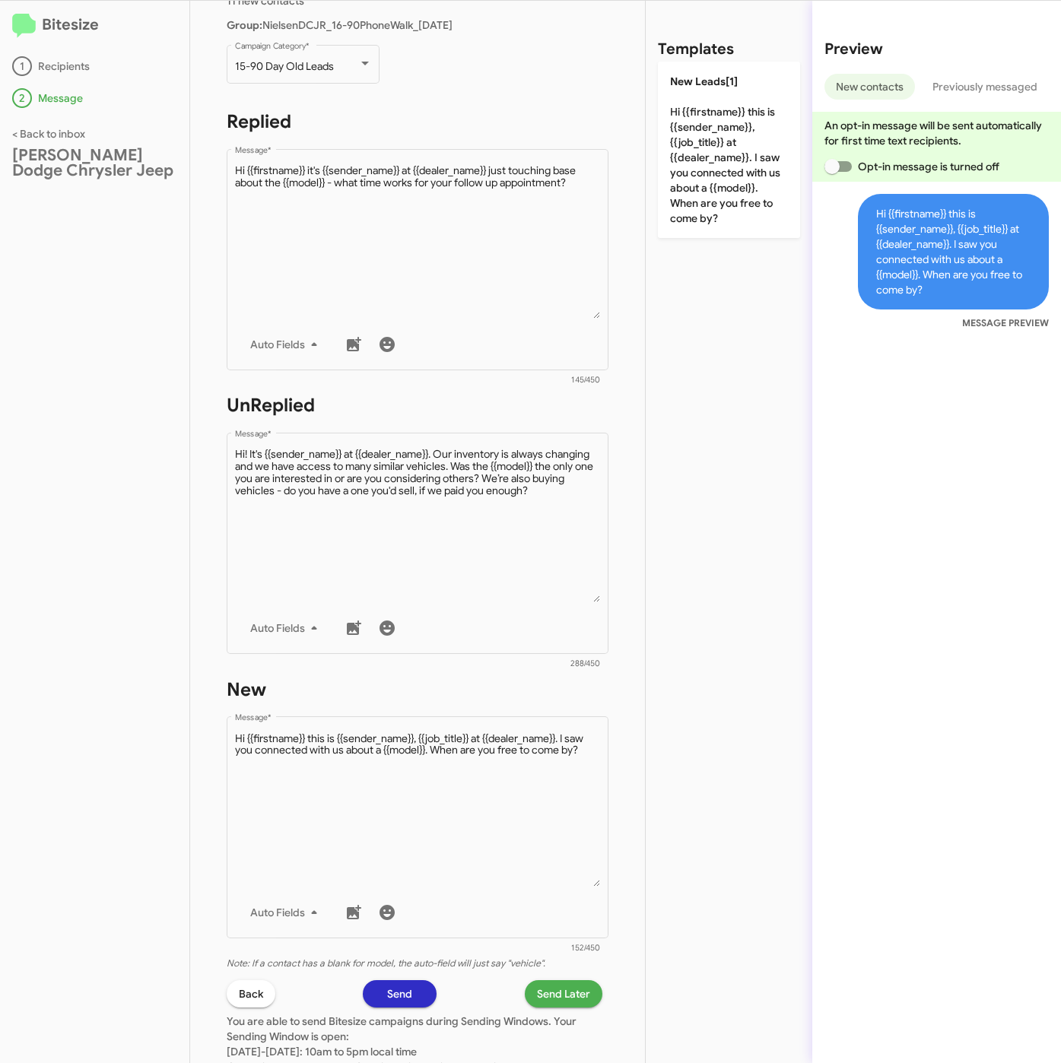
scroll to position [327, 0]
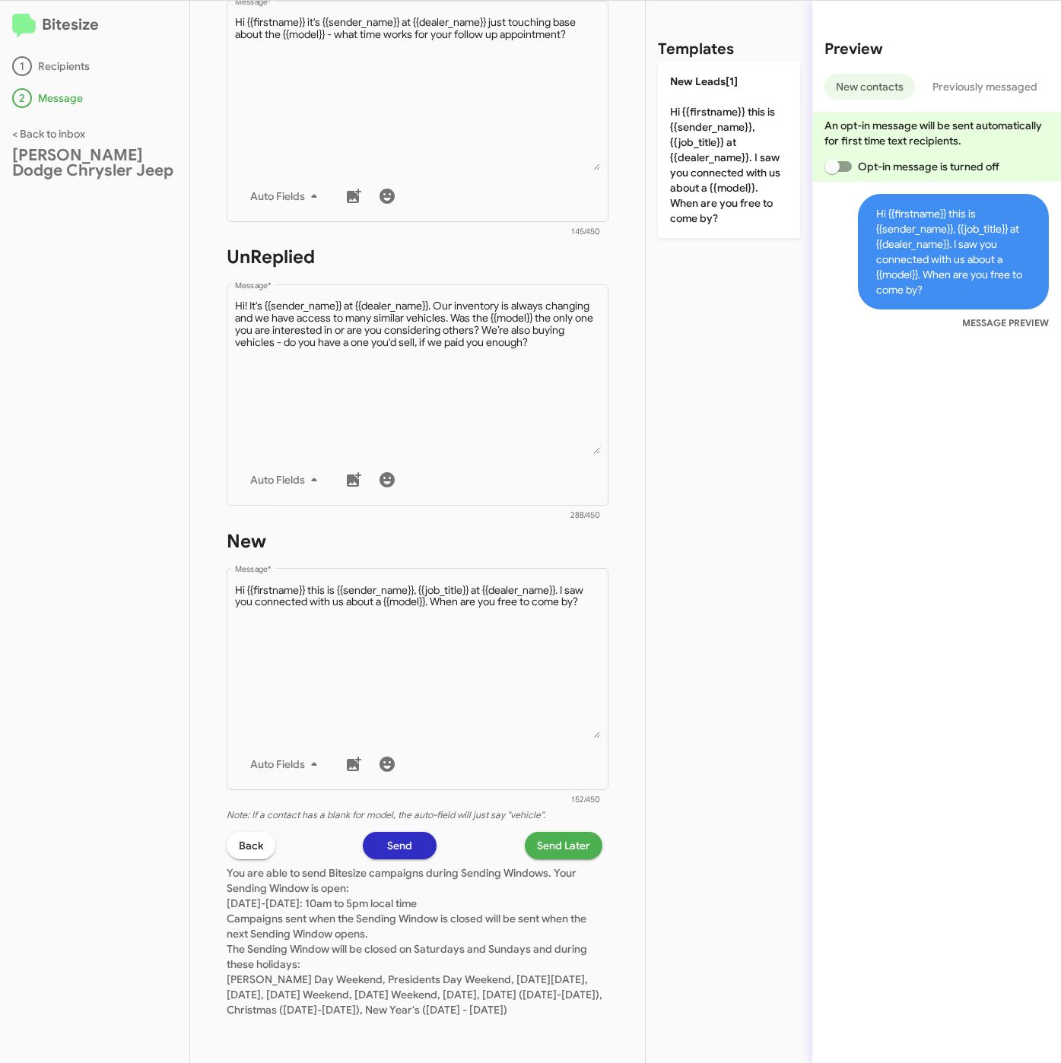
click at [537, 832] on span "Send Later" at bounding box center [563, 845] width 53 height 27
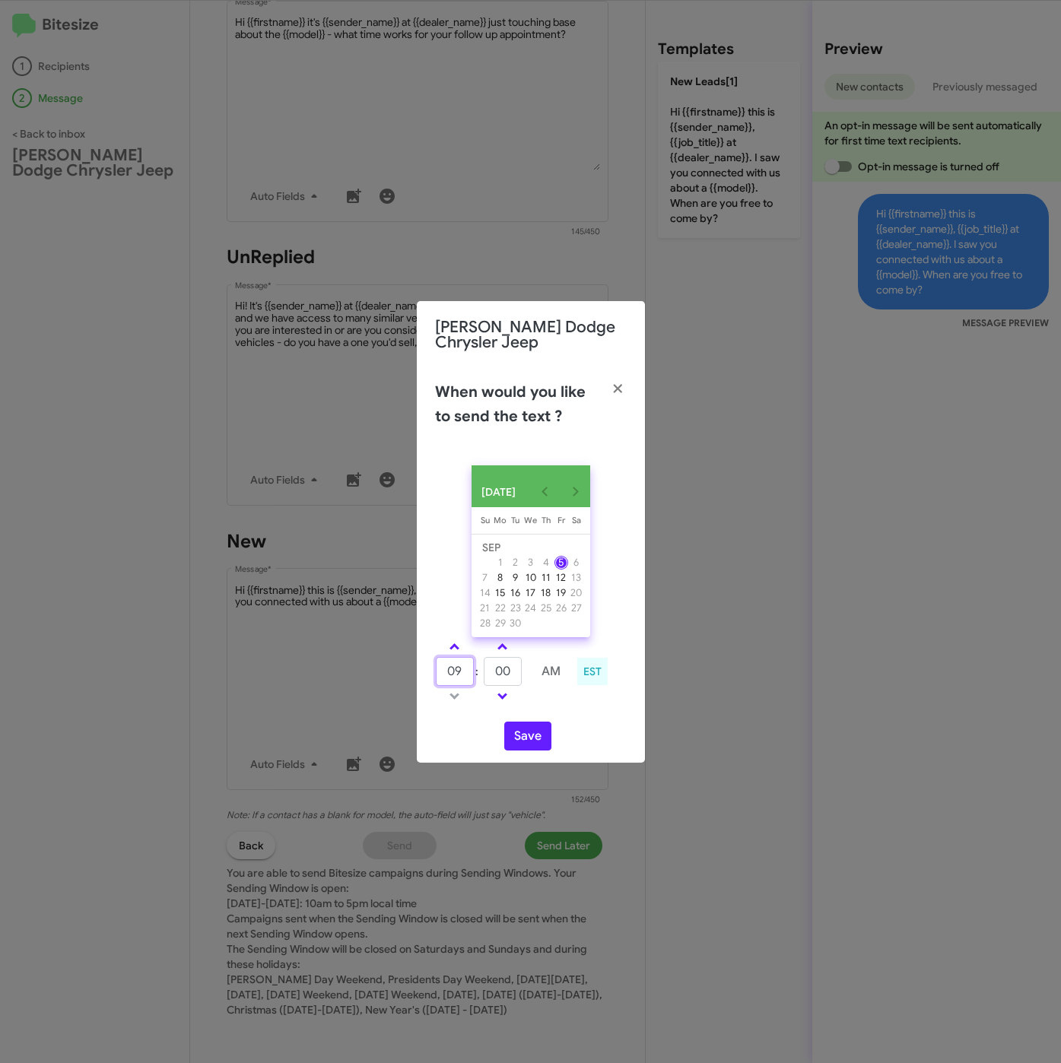
click at [436, 671] on input "09" at bounding box center [455, 671] width 38 height 29
type input "10"
type input "39"
click at [523, 739] on button "Save" at bounding box center [527, 736] width 47 height 29
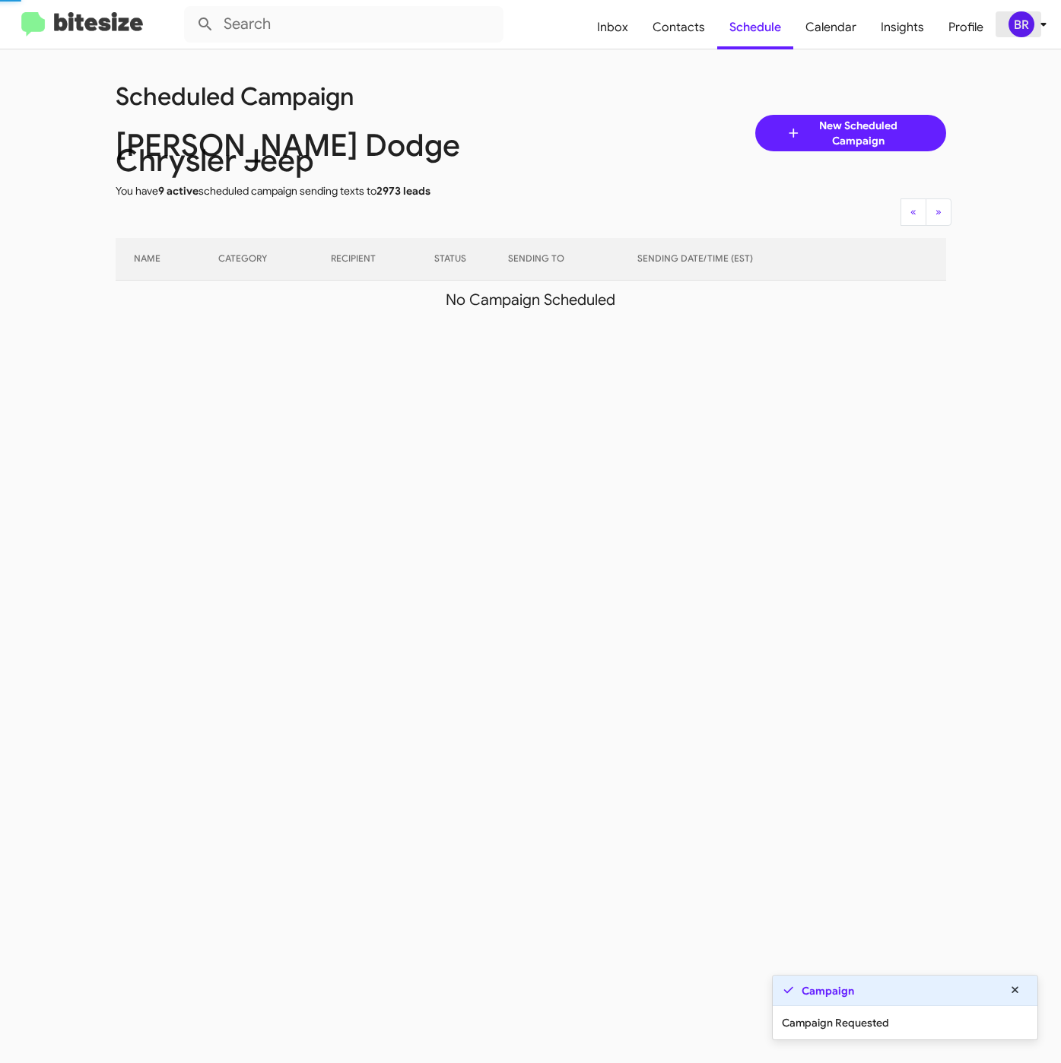
click at [1029, 21] on div "BR" at bounding box center [1021, 24] width 26 height 26
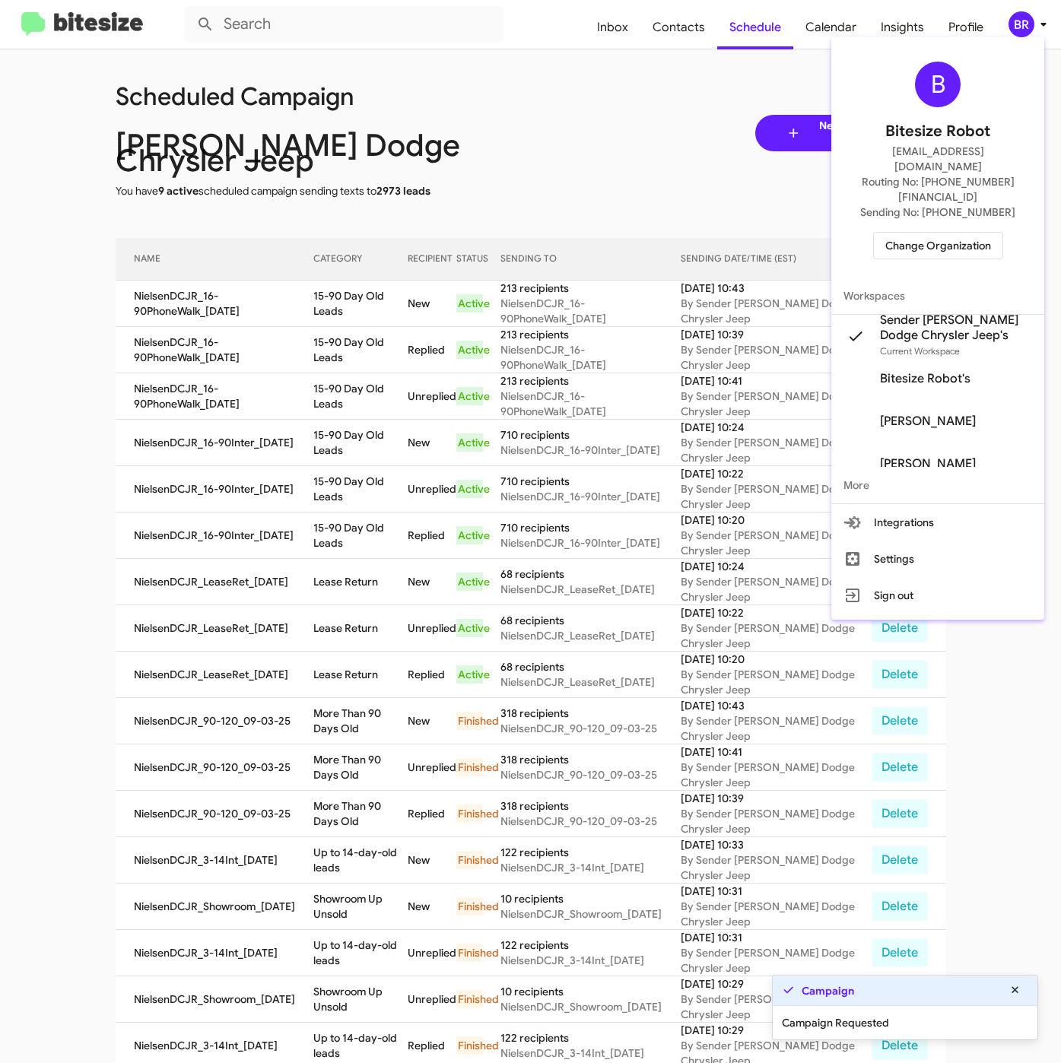
click at [349, 311] on div at bounding box center [530, 531] width 1061 height 1063
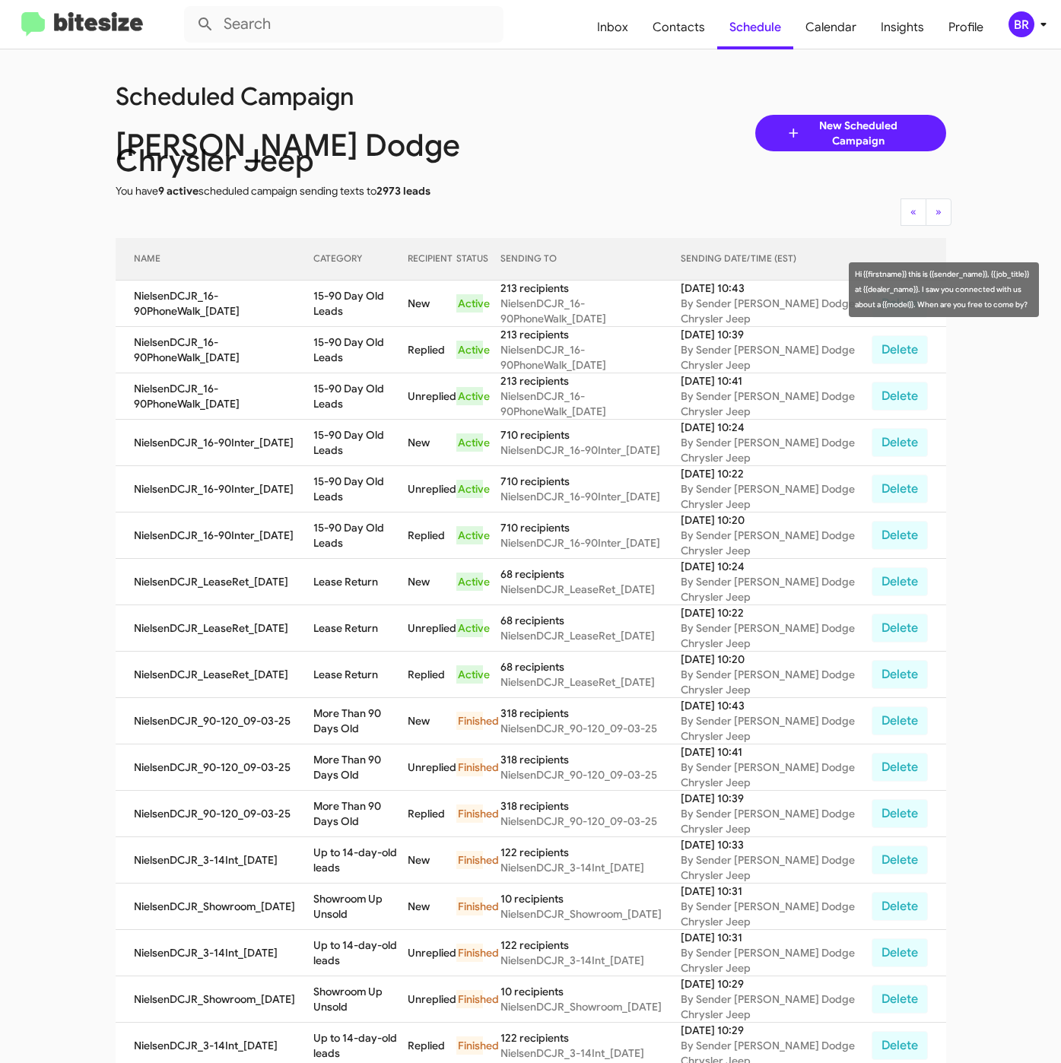
drag, startPoint x: 317, startPoint y: 283, endPoint x: 352, endPoint y: 295, distance: 37.0
click at [352, 295] on td "15-90 Day Old Leads" at bounding box center [360, 304] width 94 height 46
copy td "15-90 Day Old Leads"
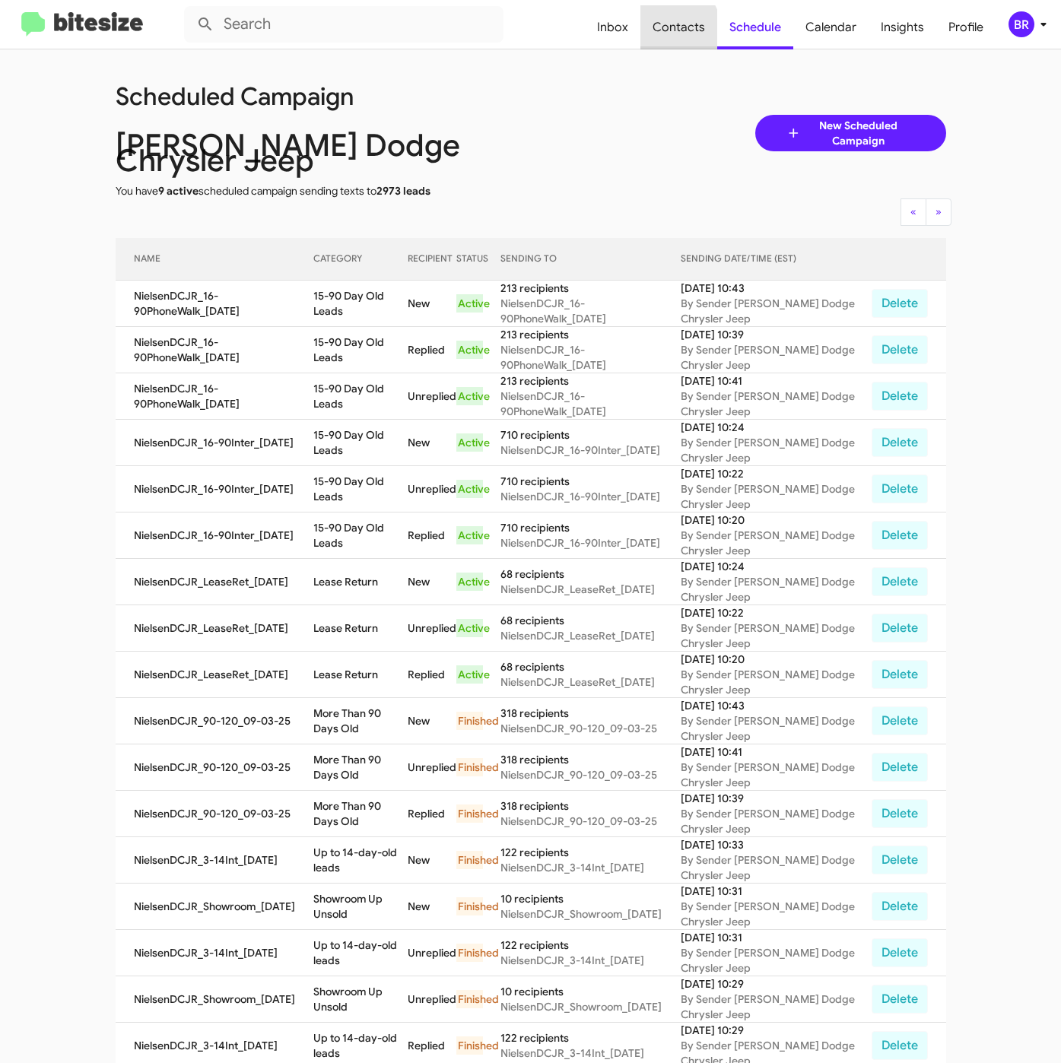
click at [667, 32] on span "Contacts" at bounding box center [678, 27] width 77 height 44
type input "in:groups"
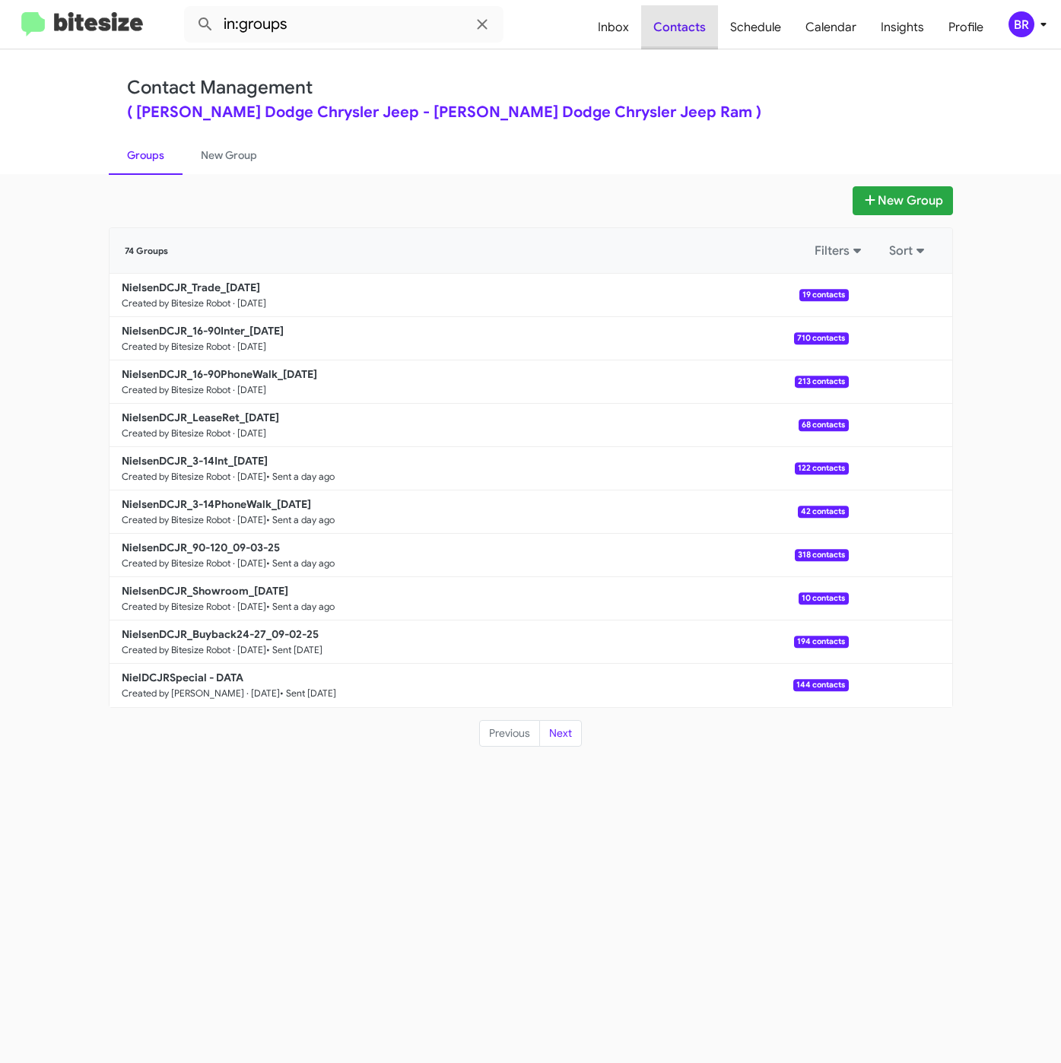
click at [687, 46] on span "Contacts" at bounding box center [679, 27] width 77 height 44
click at [258, 288] on b "NielsenDCJR_Trade_09-05-25" at bounding box center [191, 288] width 138 height 14
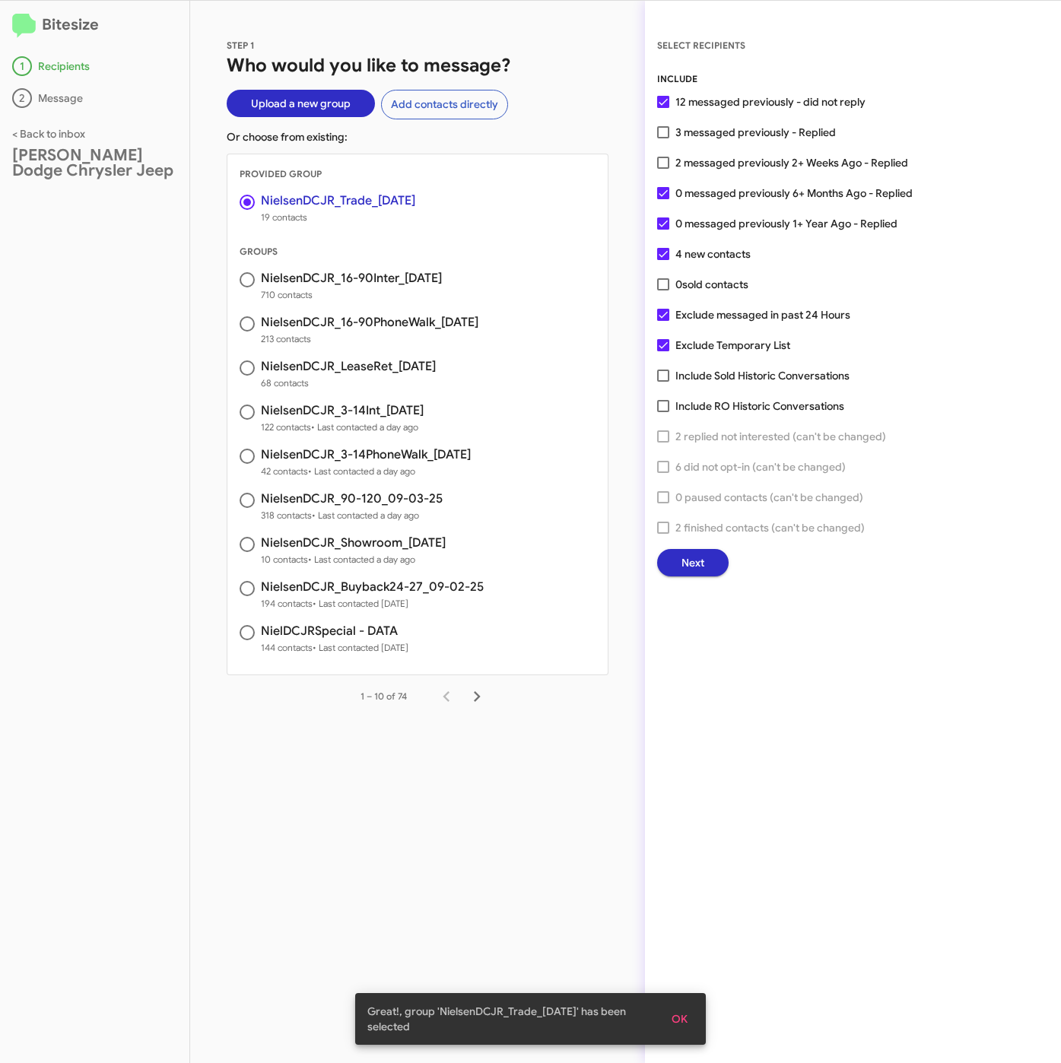
click at [691, 167] on span "2 messaged previously 2+ Weeks Ago - Replied" at bounding box center [791, 163] width 233 height 18
click at [663, 169] on input "2 messaged previously 2+ Weeks Ago - Replied" at bounding box center [662, 169] width 1 height 1
checkbox input "true"
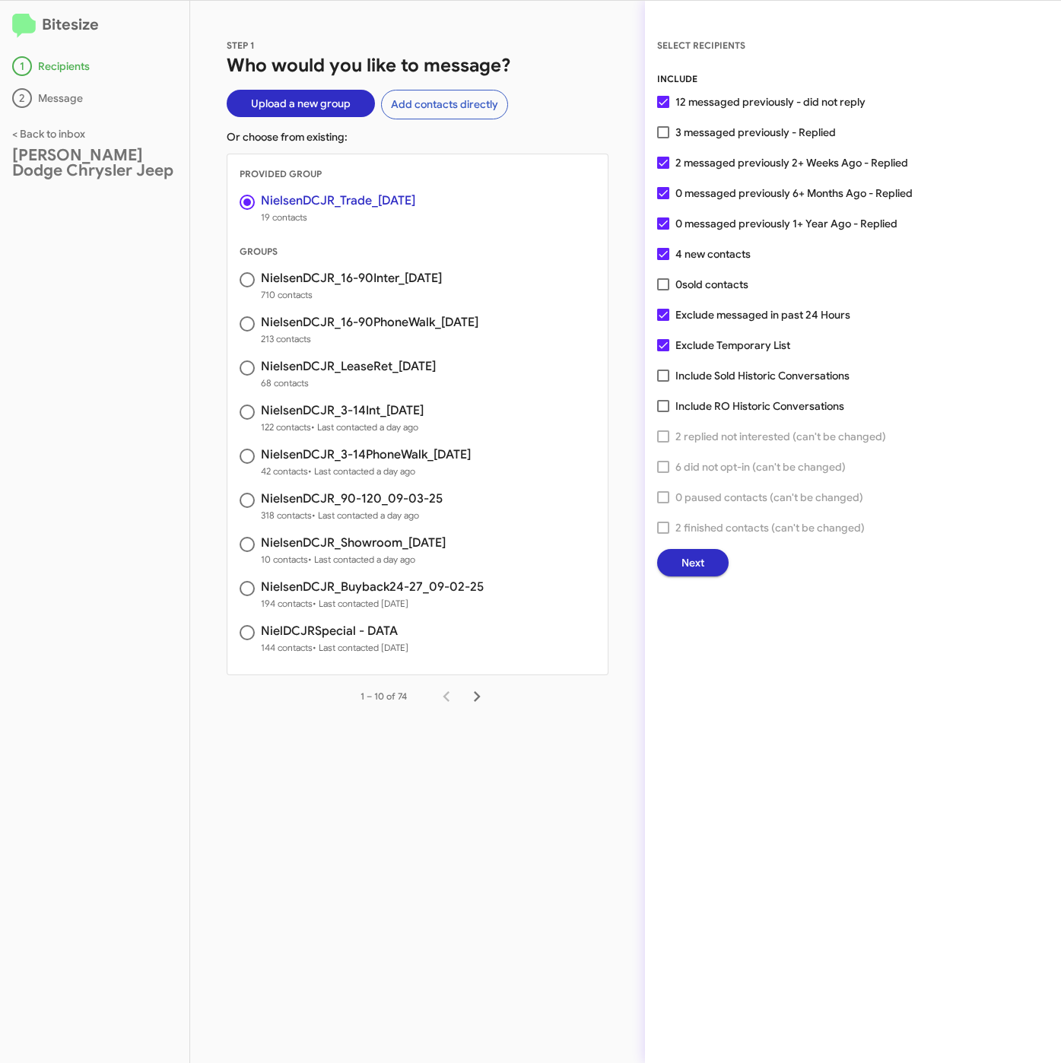
click at [709, 559] on button "Next" at bounding box center [692, 562] width 71 height 27
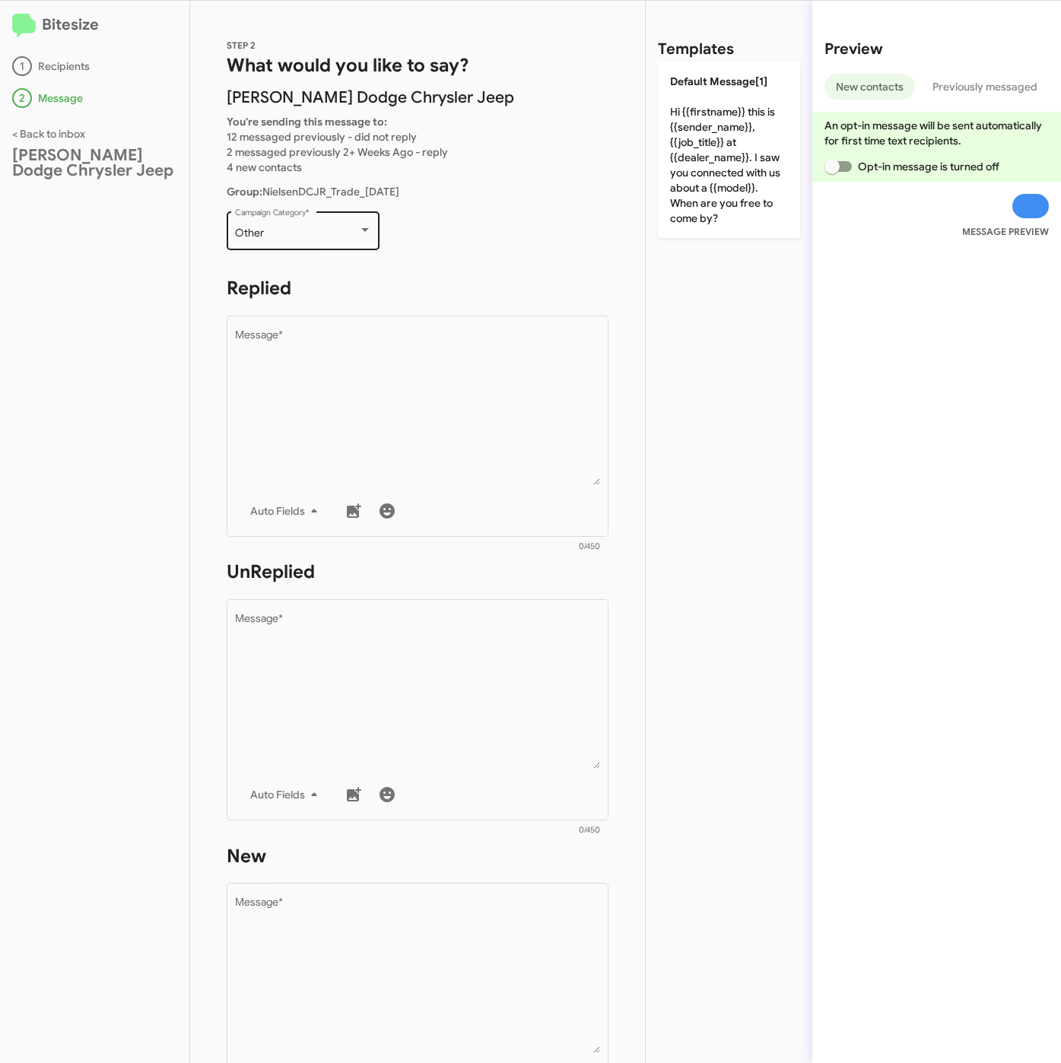
click at [301, 220] on div "Other Campaign Category *" at bounding box center [303, 229] width 137 height 42
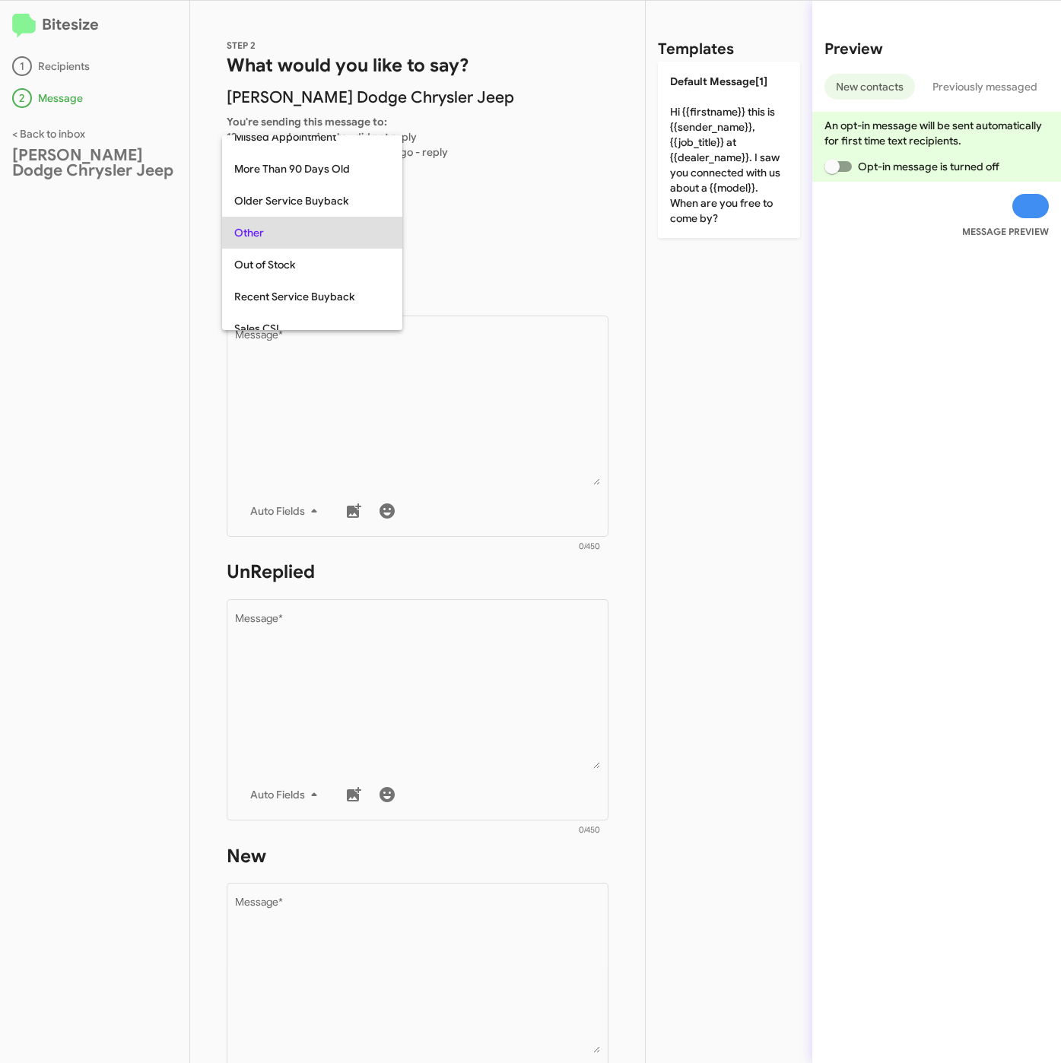
scroll to position [539, 0]
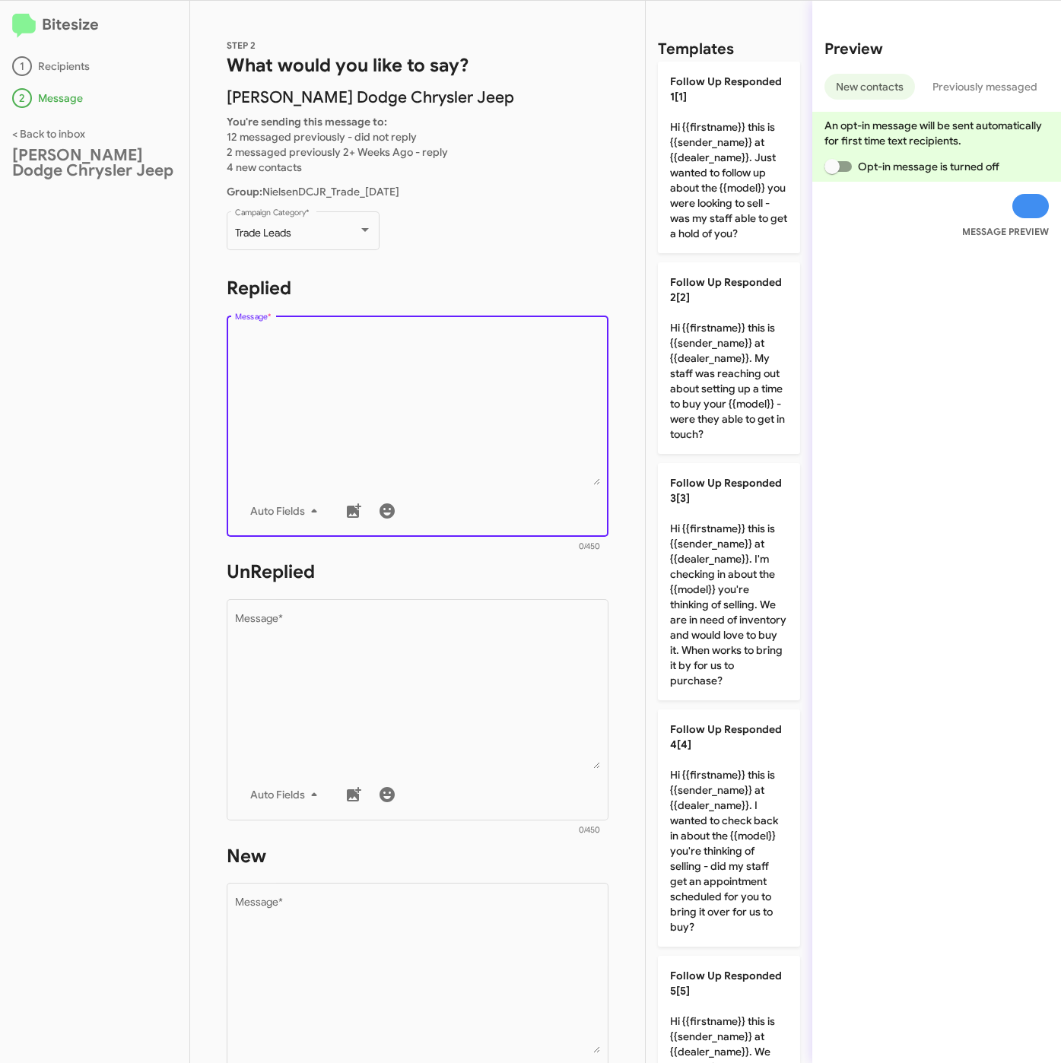
click at [304, 390] on textarea "Message *" at bounding box center [418, 407] width 366 height 155
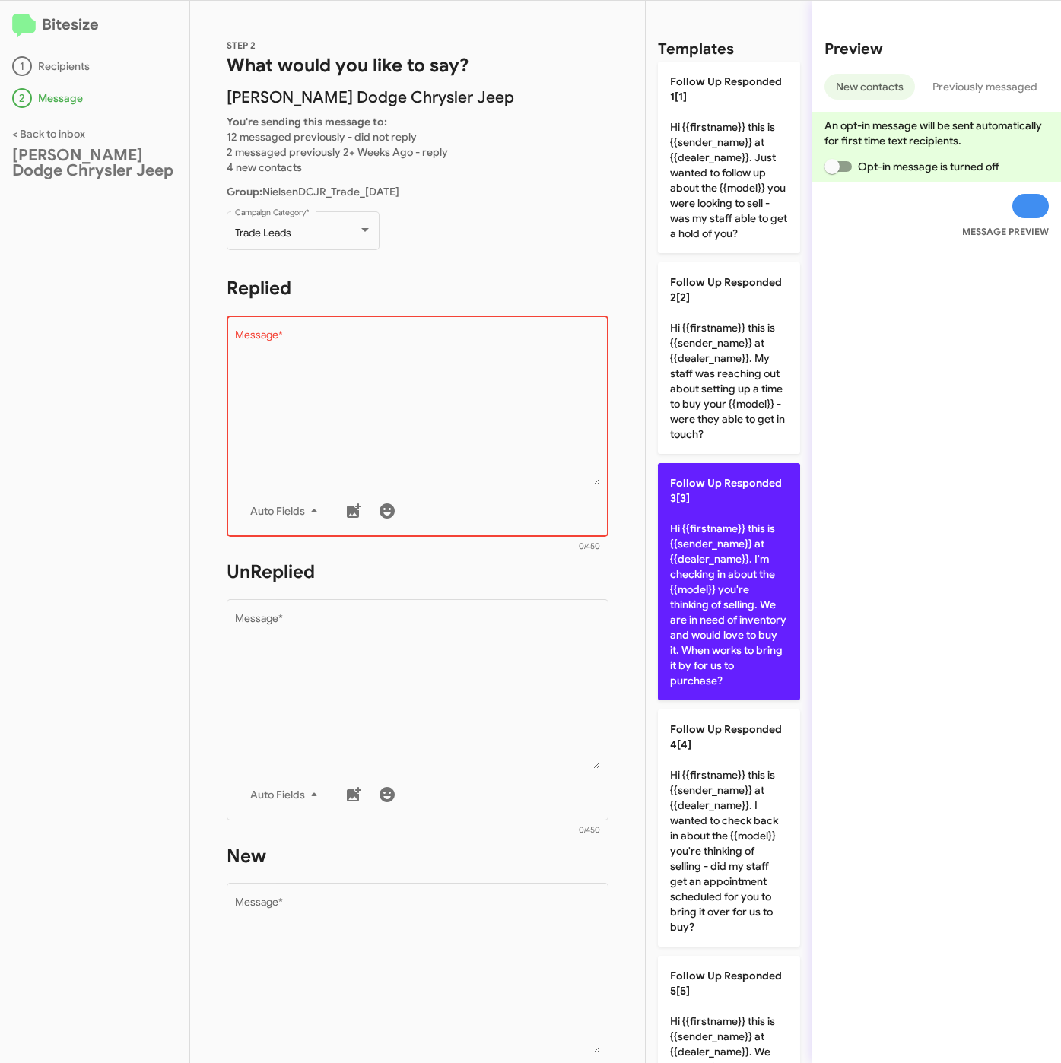
click at [710, 559] on p "Follow Up Responded 3[3] Hi {{firstname}} this is {{sender_name}} at {{dealer_n…" at bounding box center [729, 581] width 142 height 237
type textarea "Hi {{firstname}} this is {{sender_name}} at {{dealer_name}}. I'm checking in ab…"
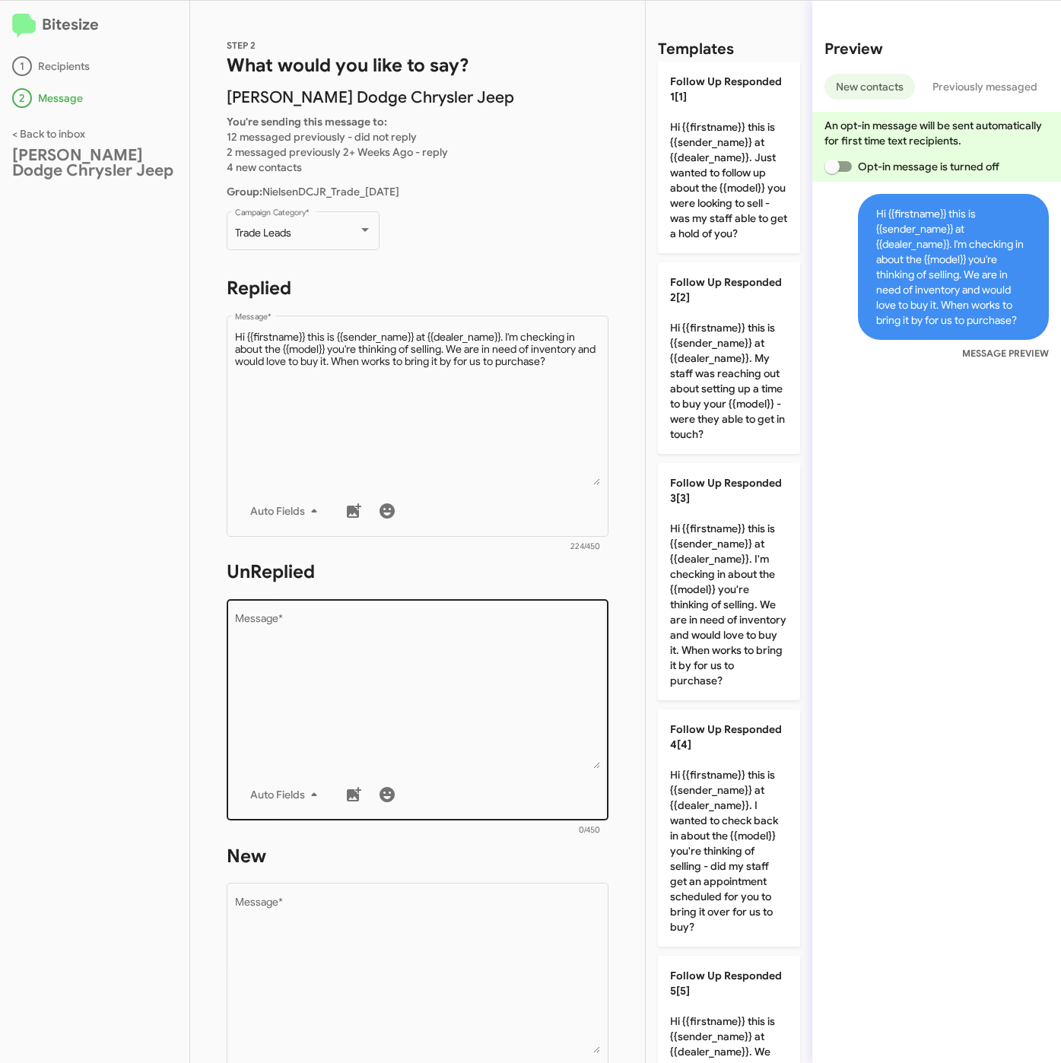
click at [391, 760] on textarea "Message *" at bounding box center [418, 691] width 366 height 155
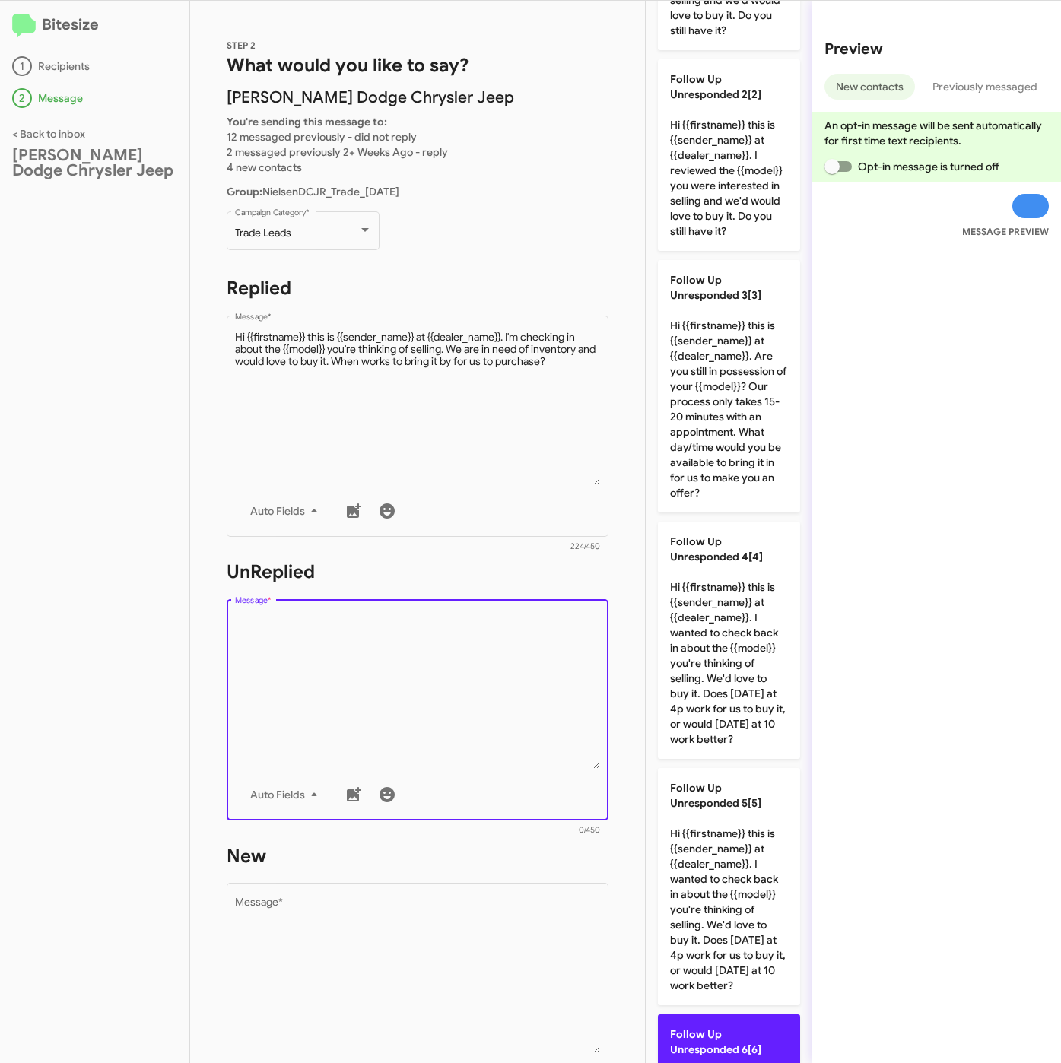
scroll to position [684, 0]
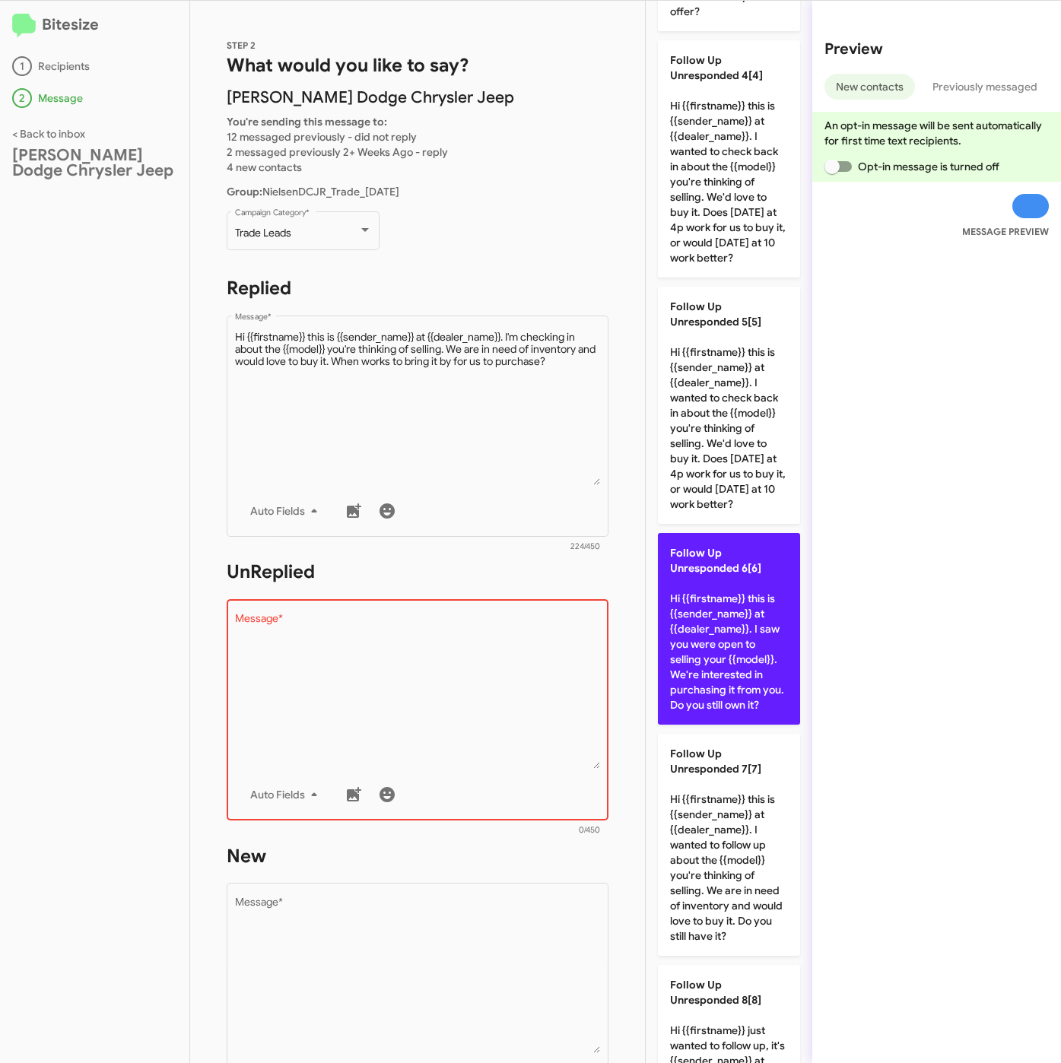
click at [706, 725] on p "Follow Up Unresponded 6[6] Hi {{firstname}} this is {{sender_name}} at {{dealer…" at bounding box center [729, 629] width 142 height 192
type textarea "Hi {{firstname}} this is {{sender_name}} at {{dealer_name}}. I saw you were ope…"
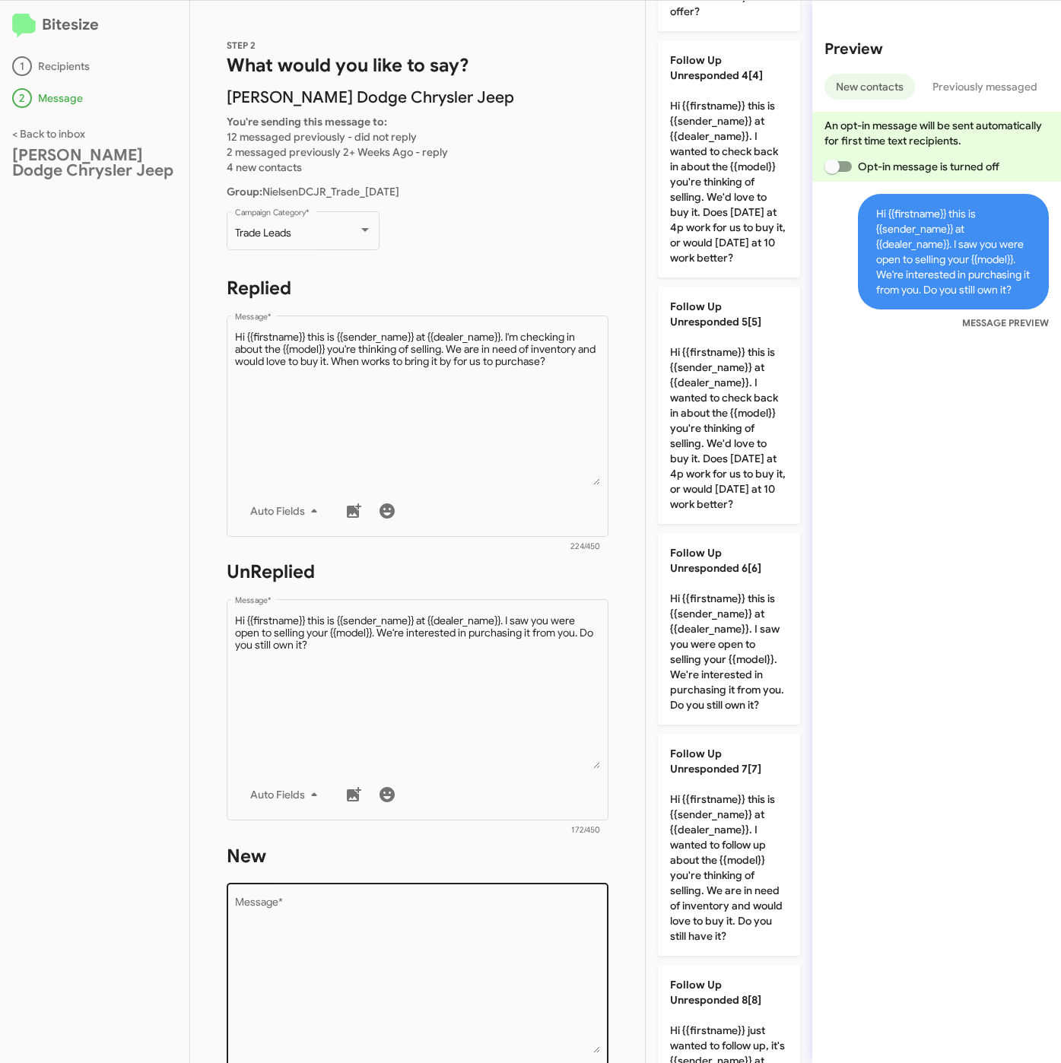
click at [484, 972] on textarea "Message *" at bounding box center [418, 975] width 366 height 155
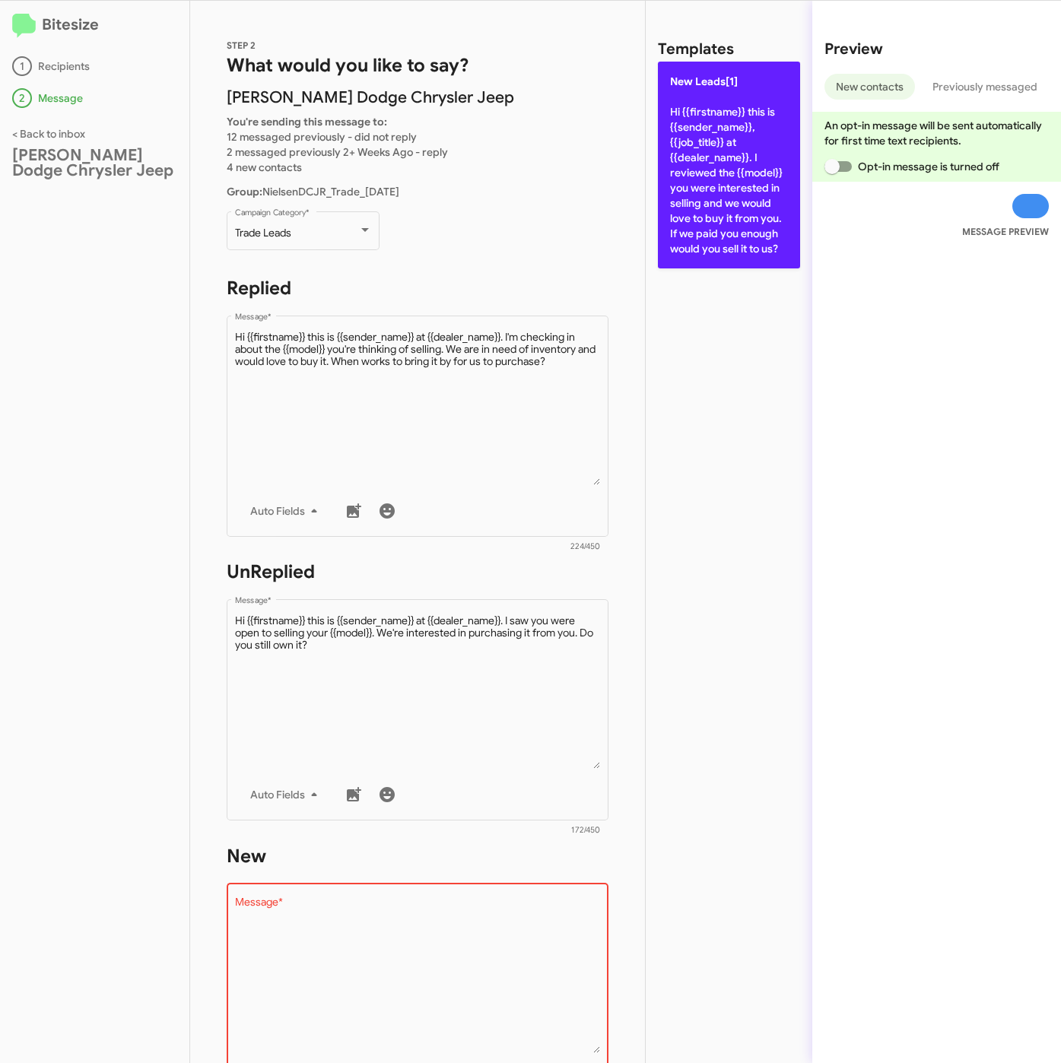
click at [766, 208] on p "New Leads[1] Hi {{firstname}} this is {{sender_name}}, {{job_title}} at {{deale…" at bounding box center [729, 165] width 142 height 207
type textarea "Hi {{firstname}} this is {{sender_name}}, {{job_title}} at {{dealer_name}}. I r…"
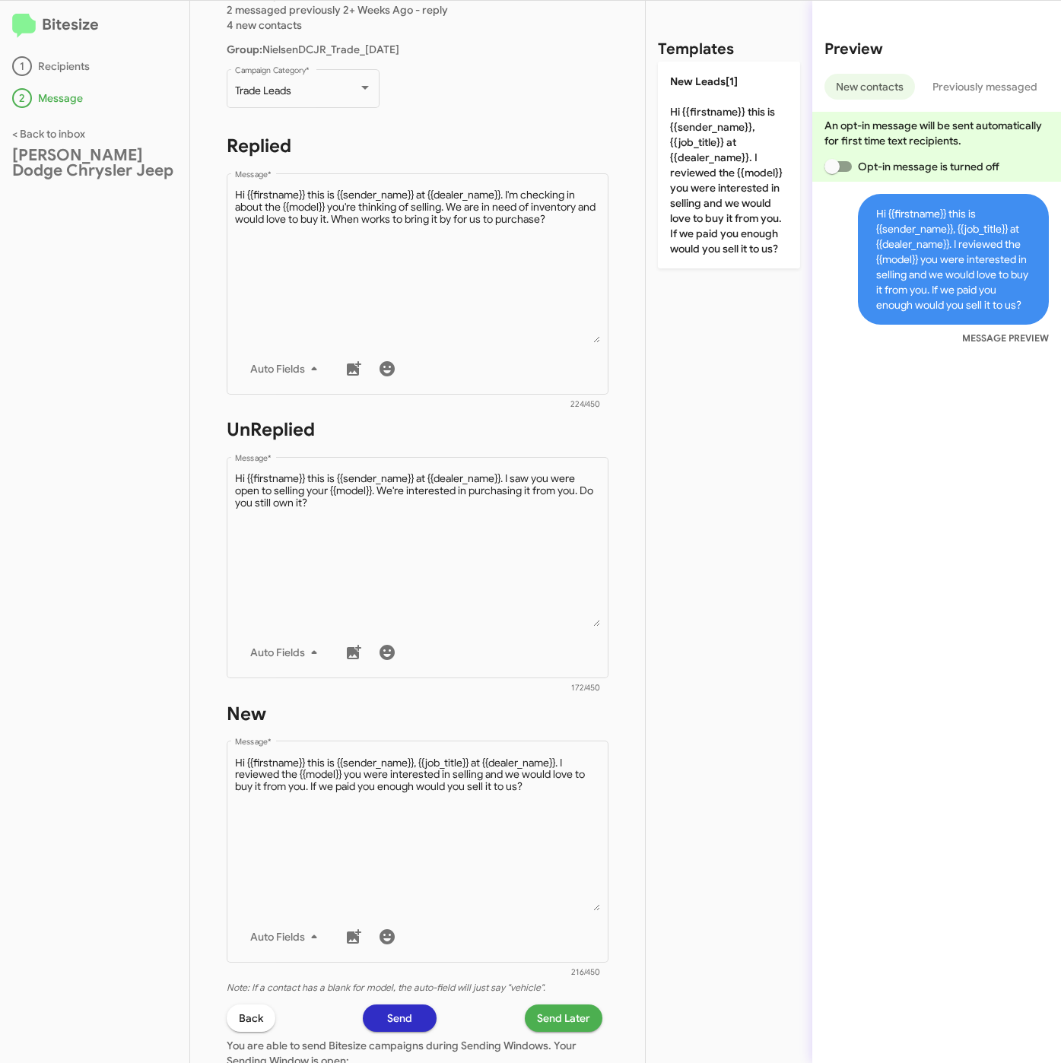
scroll to position [327, 0]
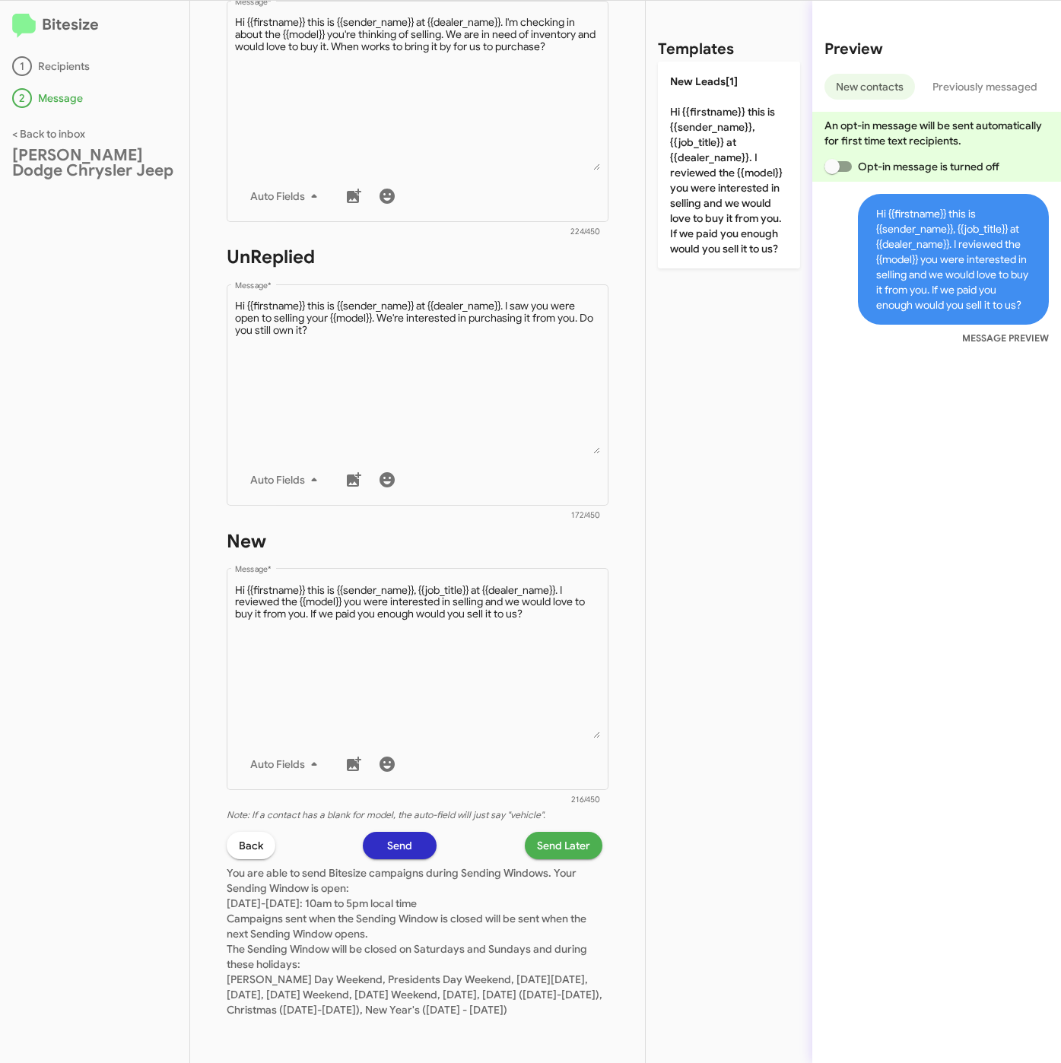
click at [577, 832] on button "Send Later" at bounding box center [564, 845] width 78 height 27
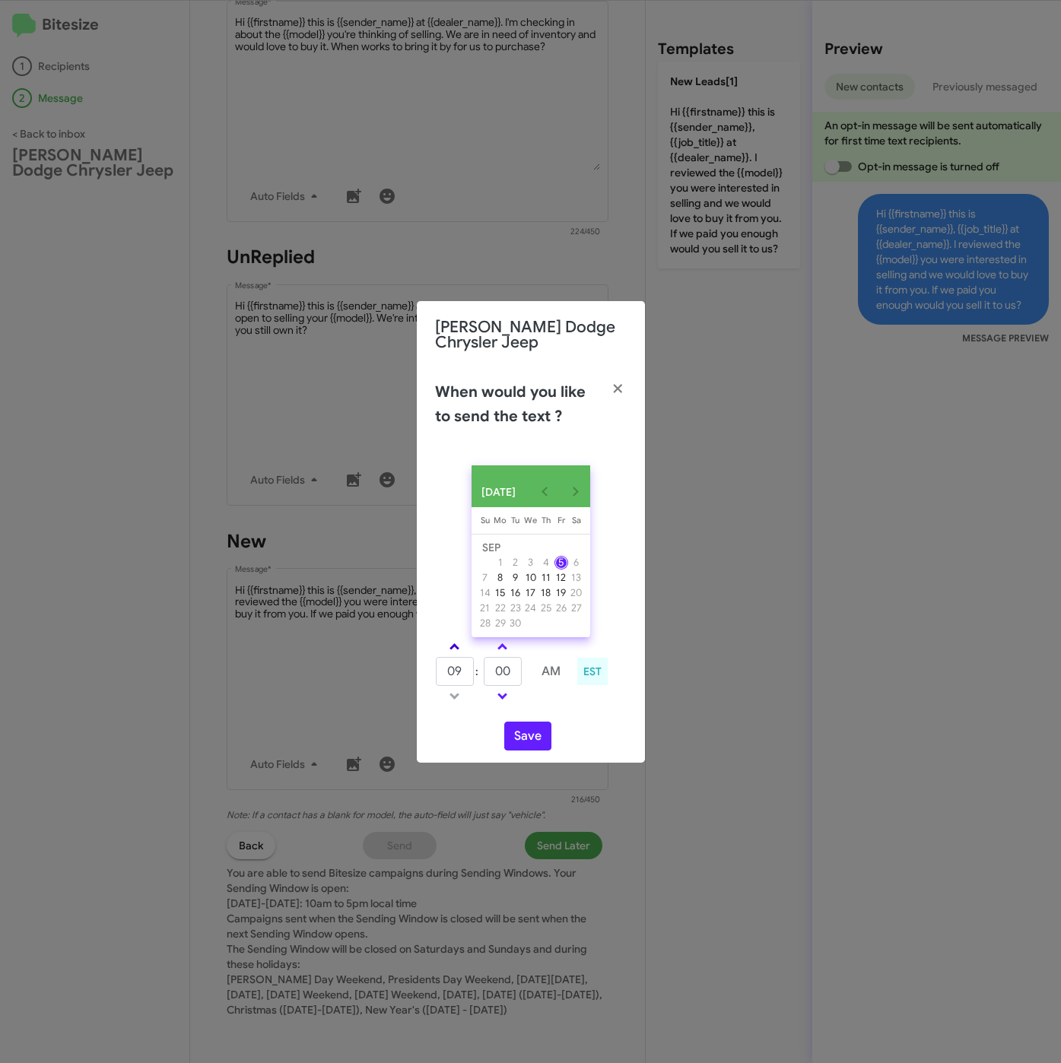
click at [463, 648] on link at bounding box center [454, 646] width 27 height 17
type input "10"
drag, startPoint x: 516, startPoint y: 671, endPoint x: 482, endPoint y: 671, distance: 34.2
click at [482, 671] on tr "10 : 00 AM" at bounding box center [503, 671] width 136 height 30
type input "19"
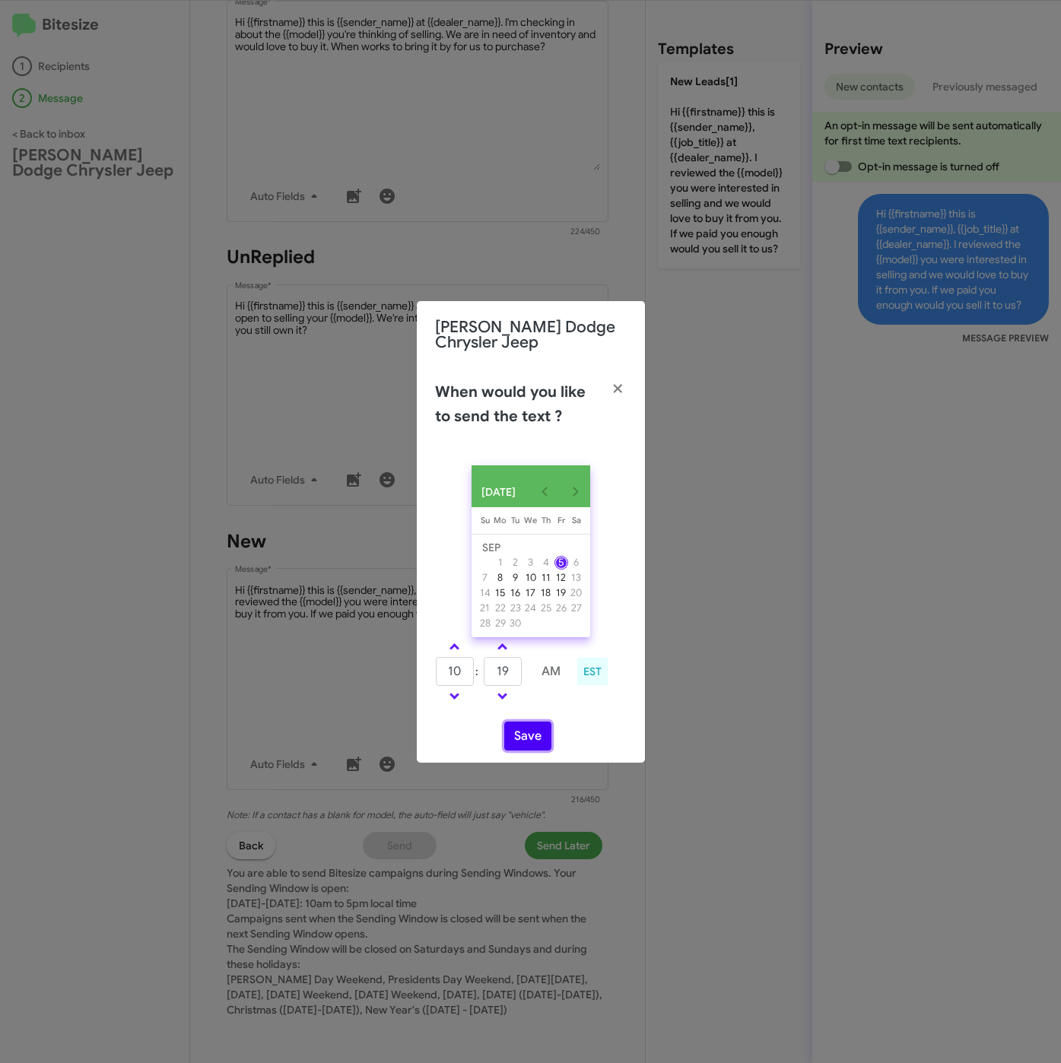
click at [528, 734] on button "Save" at bounding box center [527, 736] width 47 height 29
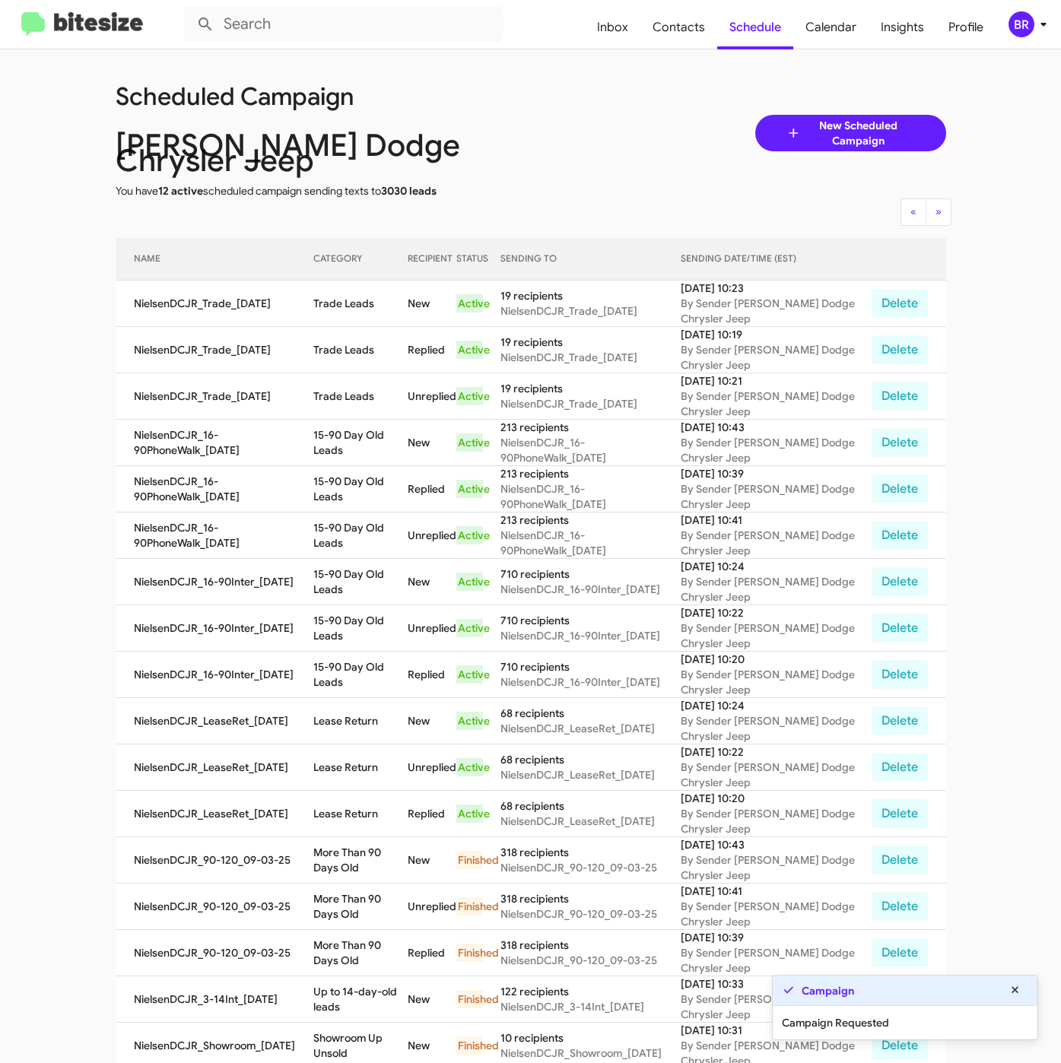
click at [1029, 24] on div "BR" at bounding box center [1021, 24] width 26 height 26
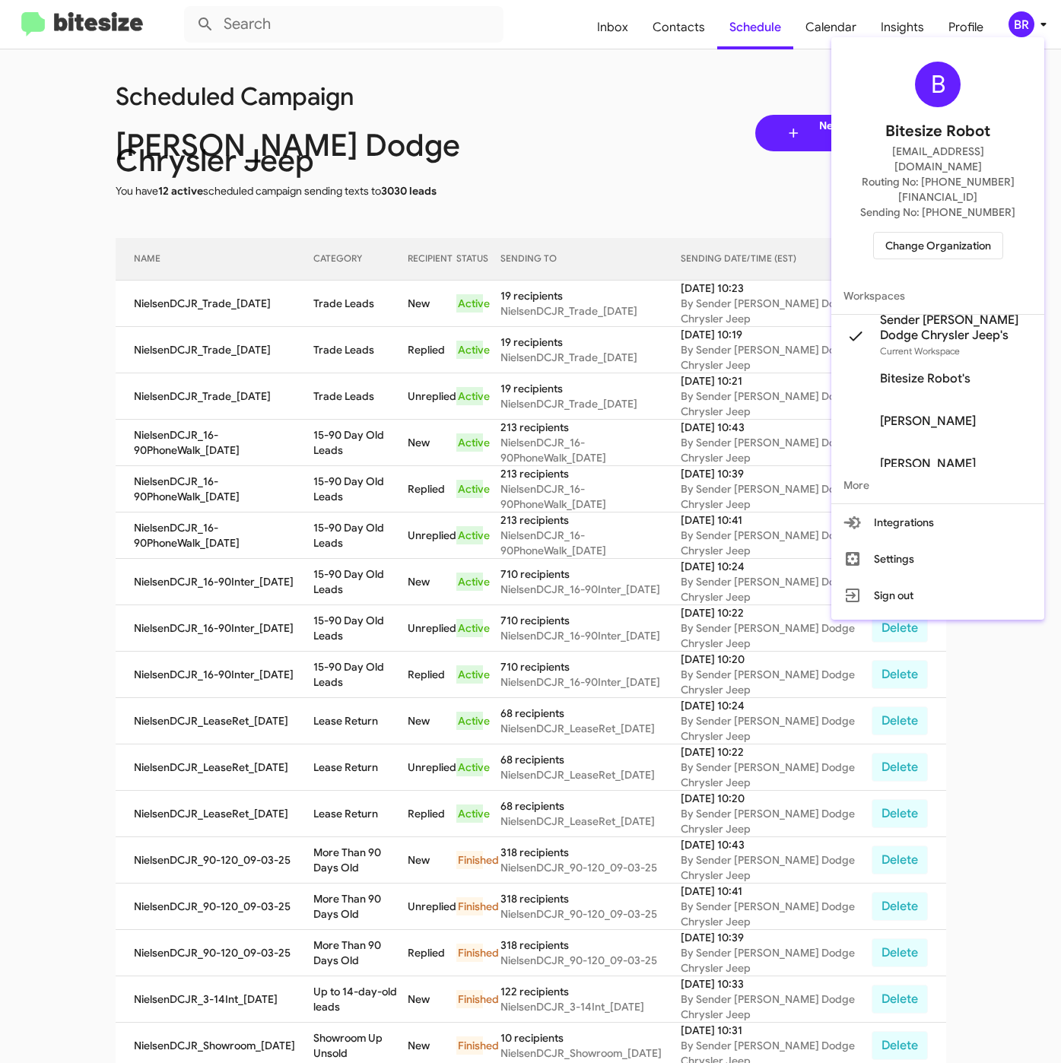
click at [327, 329] on div at bounding box center [530, 531] width 1061 height 1063
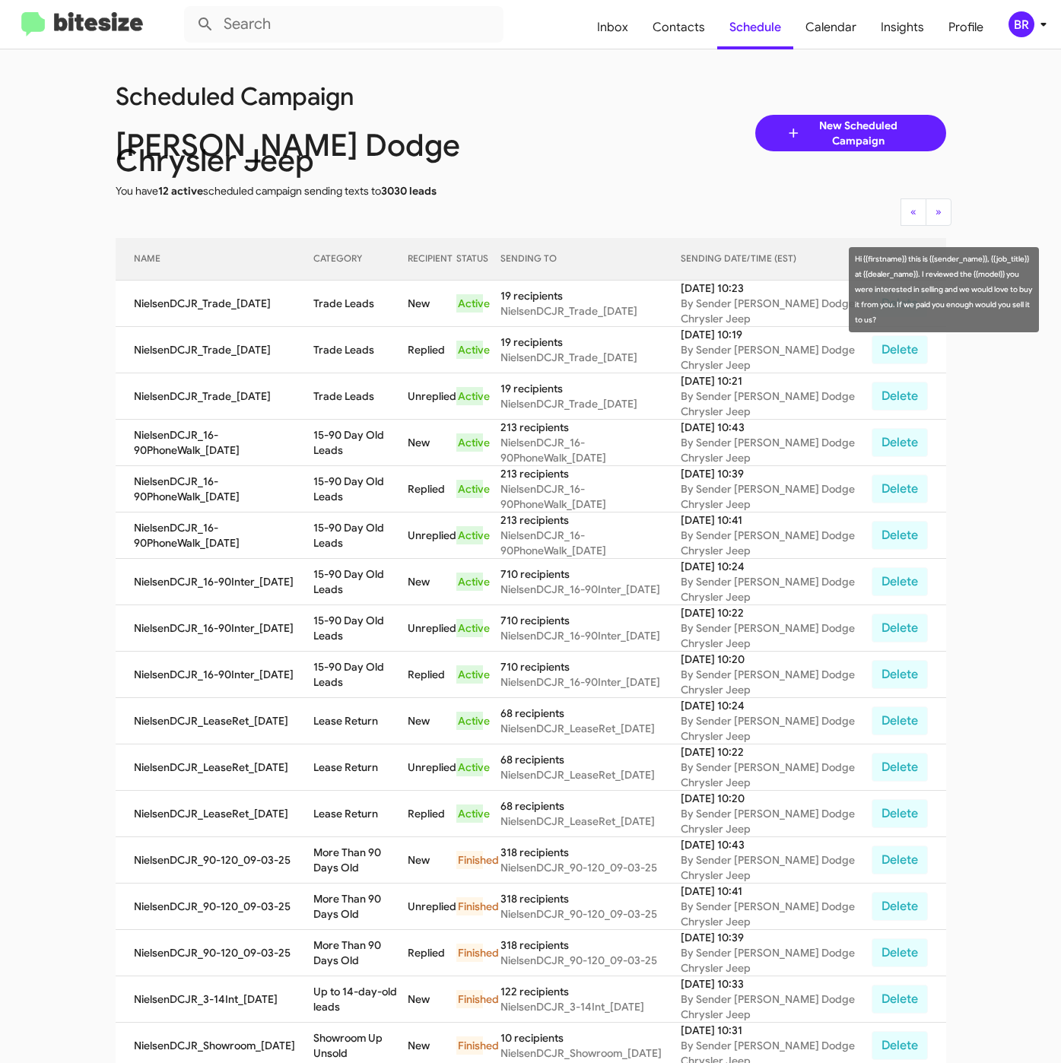
drag, startPoint x: 315, startPoint y: 281, endPoint x: 388, endPoint y: 300, distance: 75.2
click at [388, 300] on tr "NielsenDCJR_Trade_09-05-25 Trade Leads New Active 19 recipients NielsenDCJR_Tra…" at bounding box center [531, 304] width 830 height 46
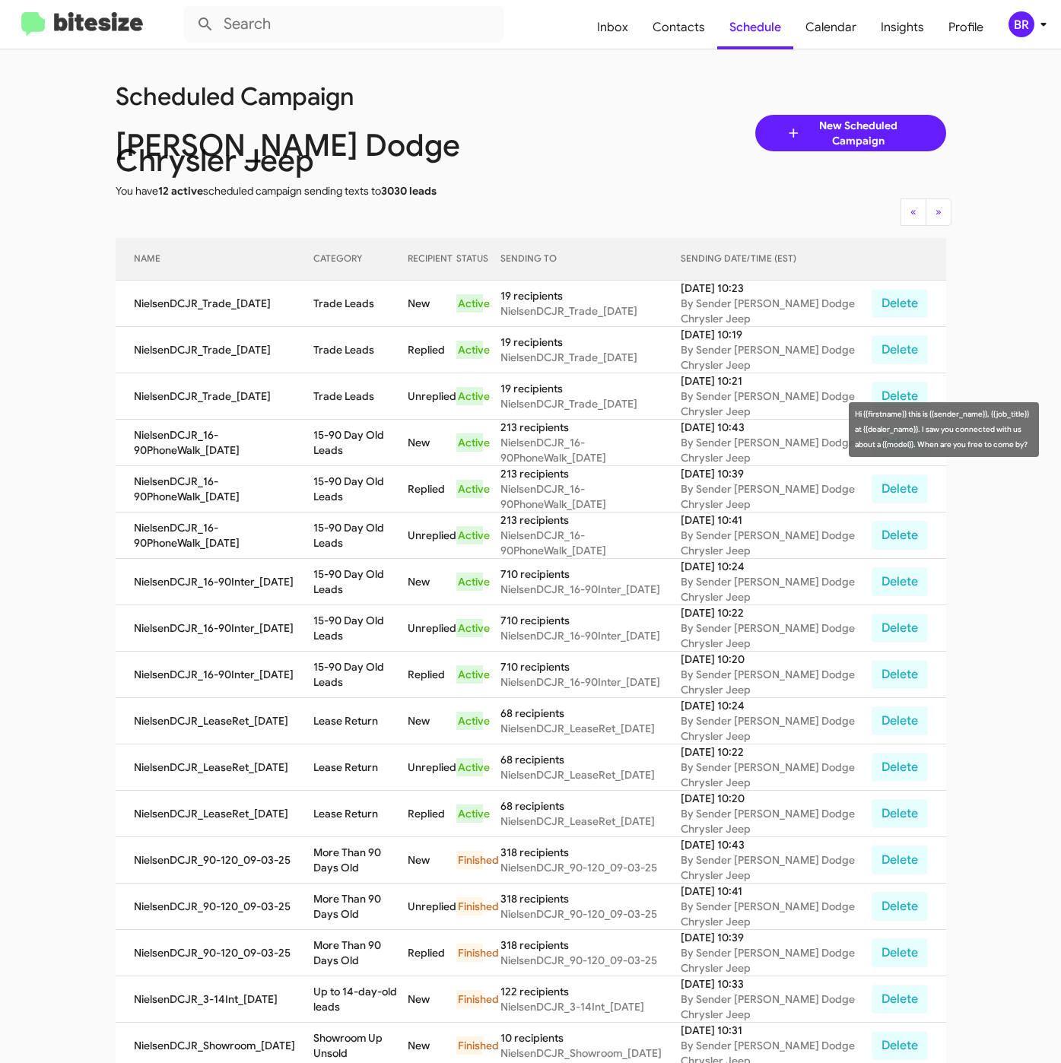
copy tr "Trade Leads"
click at [488, 73] on div "Scheduled Campaign" at bounding box center [323, 95] width 438 height 49
click at [1018, 26] on div "BR" at bounding box center [1021, 24] width 26 height 26
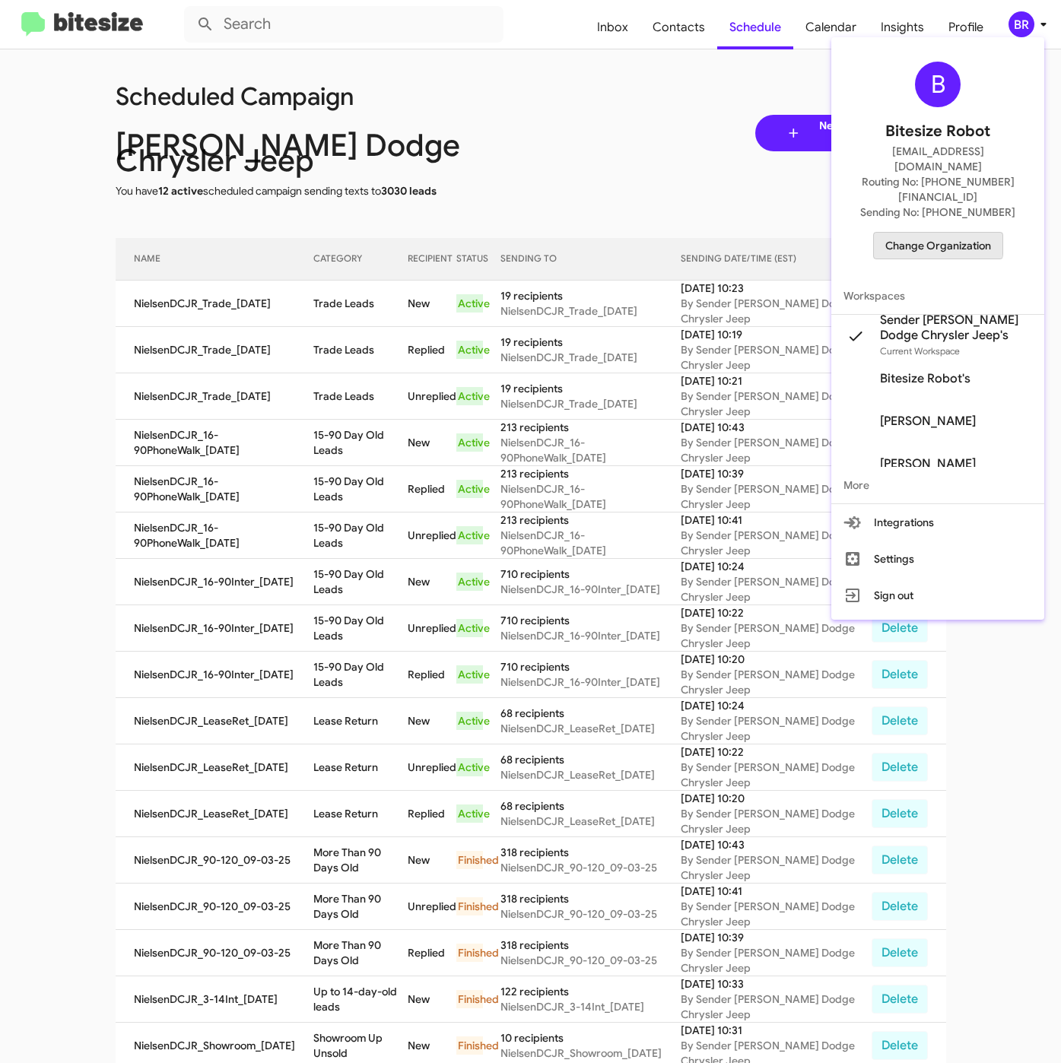
click at [929, 233] on span "Change Organization" at bounding box center [938, 246] width 106 height 26
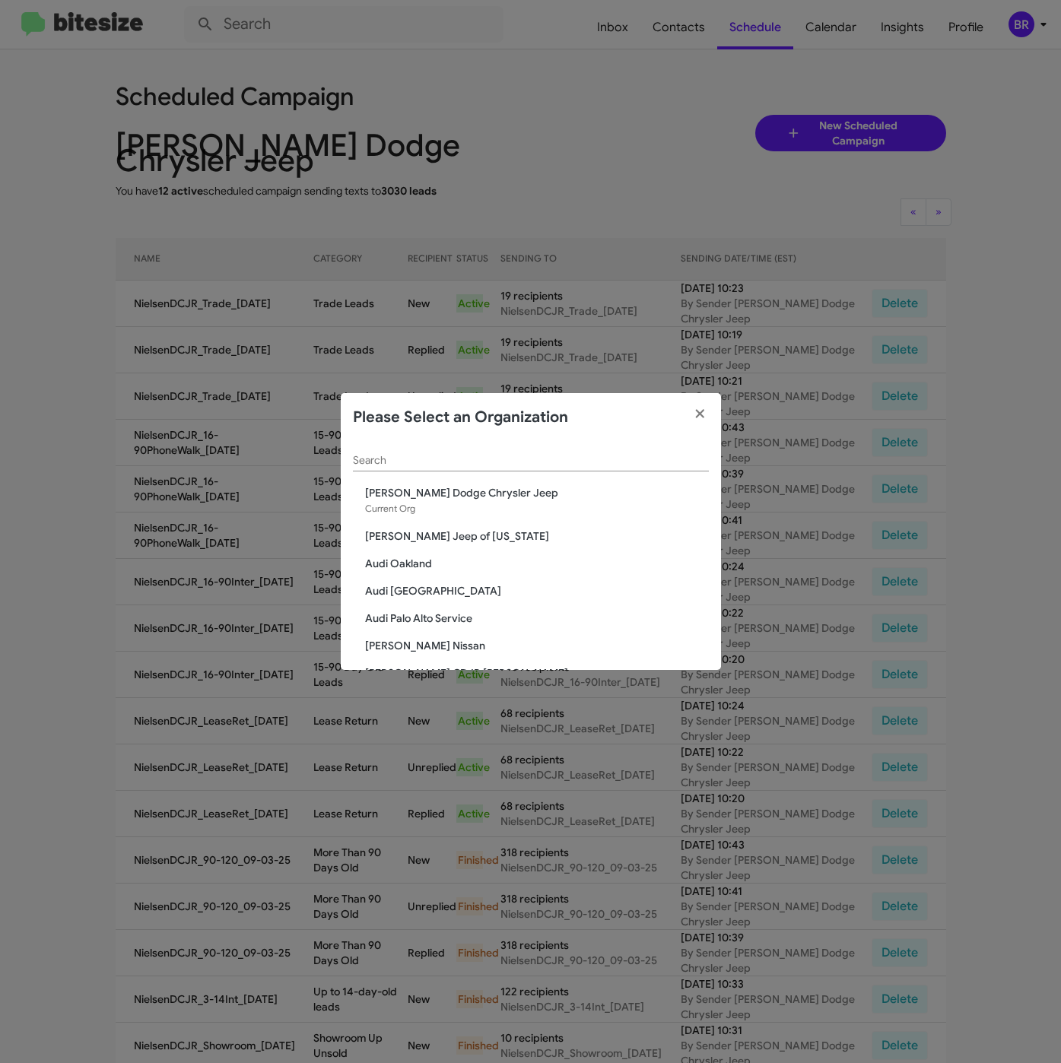
click at [382, 461] on input "Search" at bounding box center [531, 461] width 356 height 12
paste input "Nielsen Chevrolet"
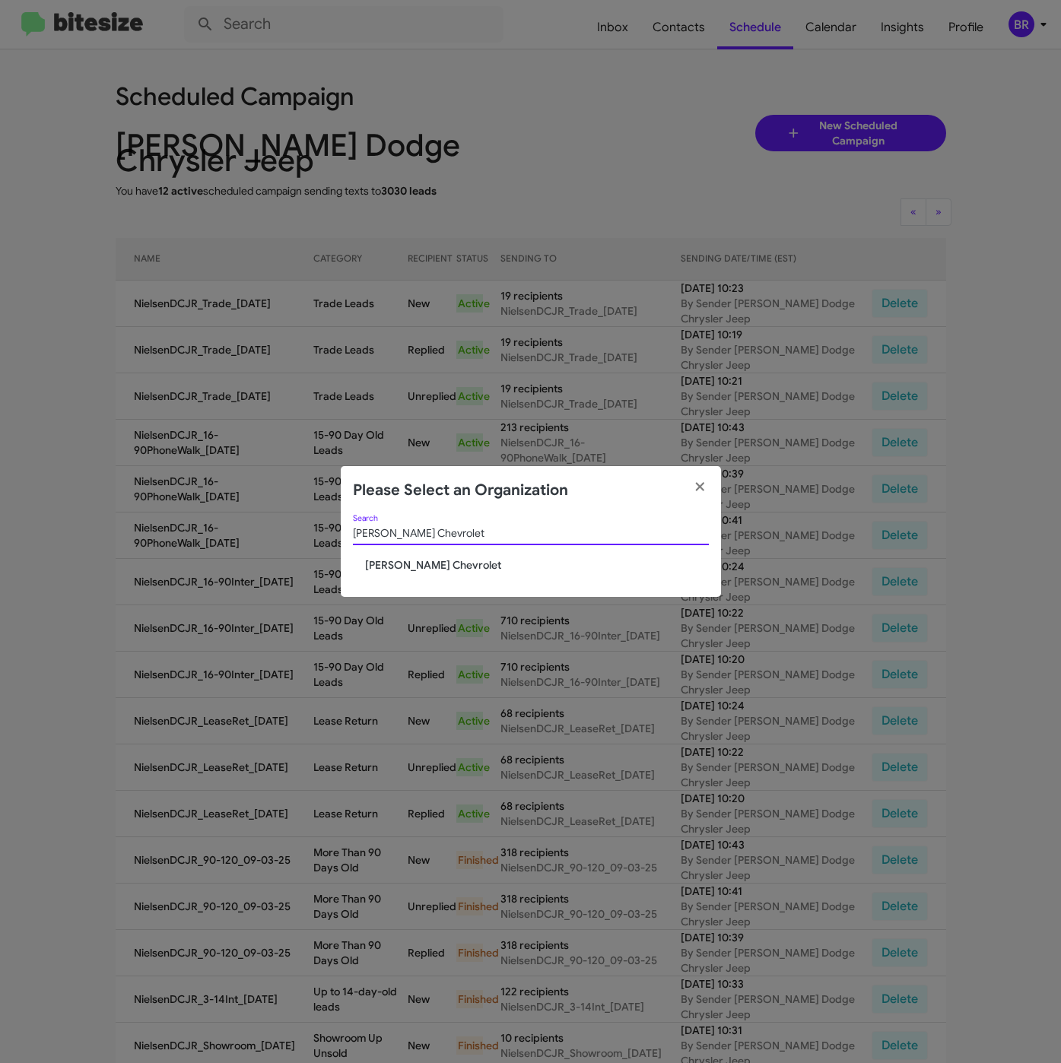
type input "Nielsen Chevrolet"
click at [414, 568] on span "Nielsen Chevrolet" at bounding box center [537, 564] width 344 height 15
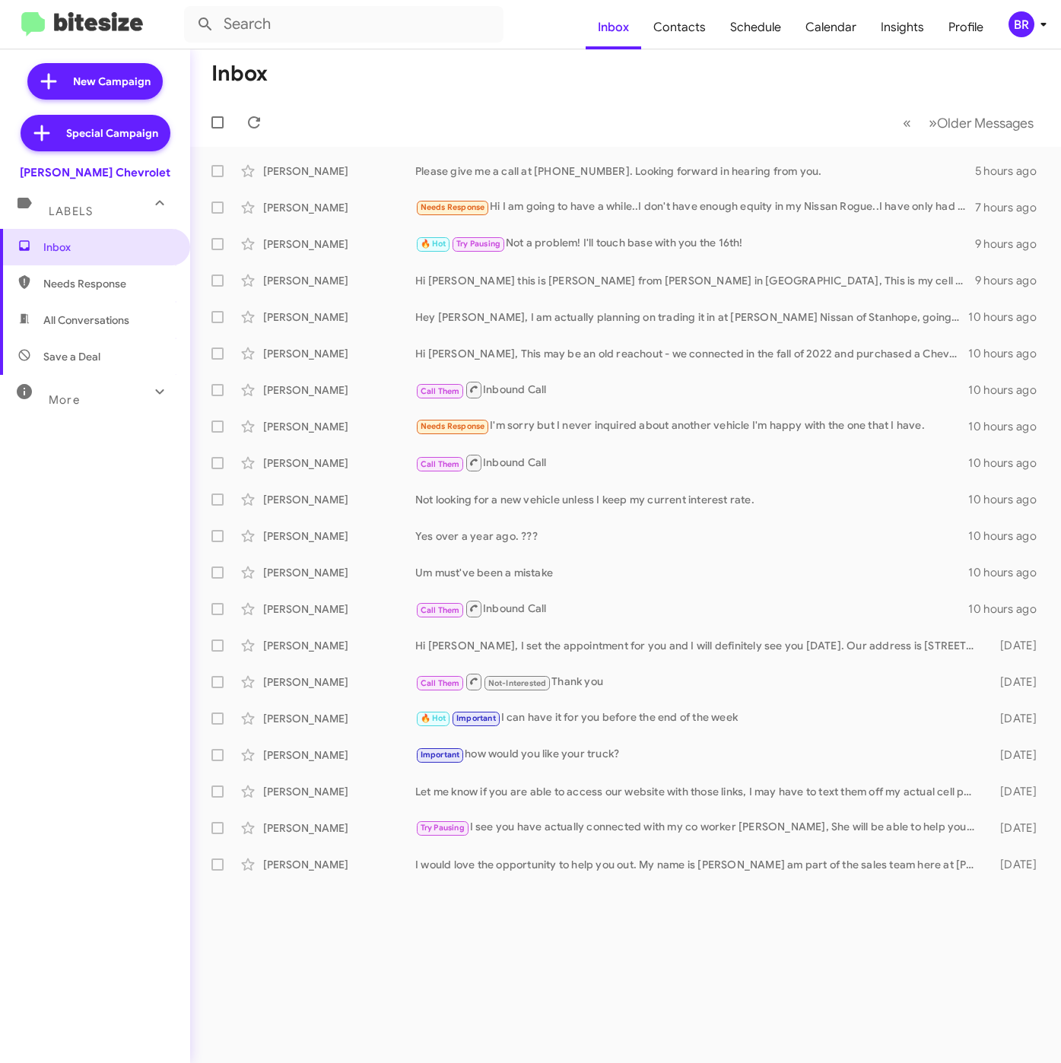
drag, startPoint x: 535, startPoint y: 94, endPoint x: 710, endPoint y: 64, distance: 178.2
click at [535, 94] on mat-toolbar-row "Inbox" at bounding box center [625, 73] width 871 height 49
click at [1011, 24] on div "BR" at bounding box center [1021, 24] width 26 height 26
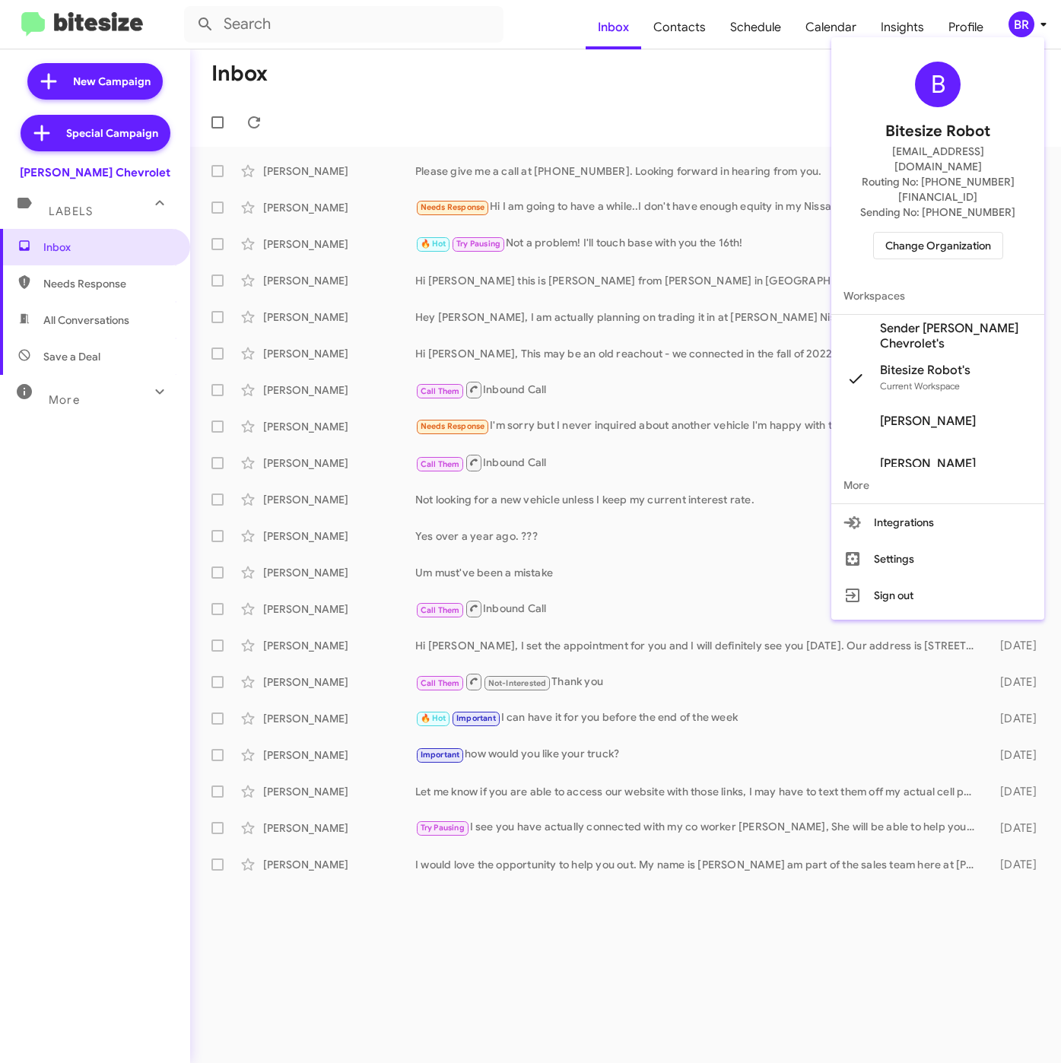
click at [903, 321] on span "Sender [PERSON_NAME] Chevrolet's" at bounding box center [956, 336] width 152 height 30
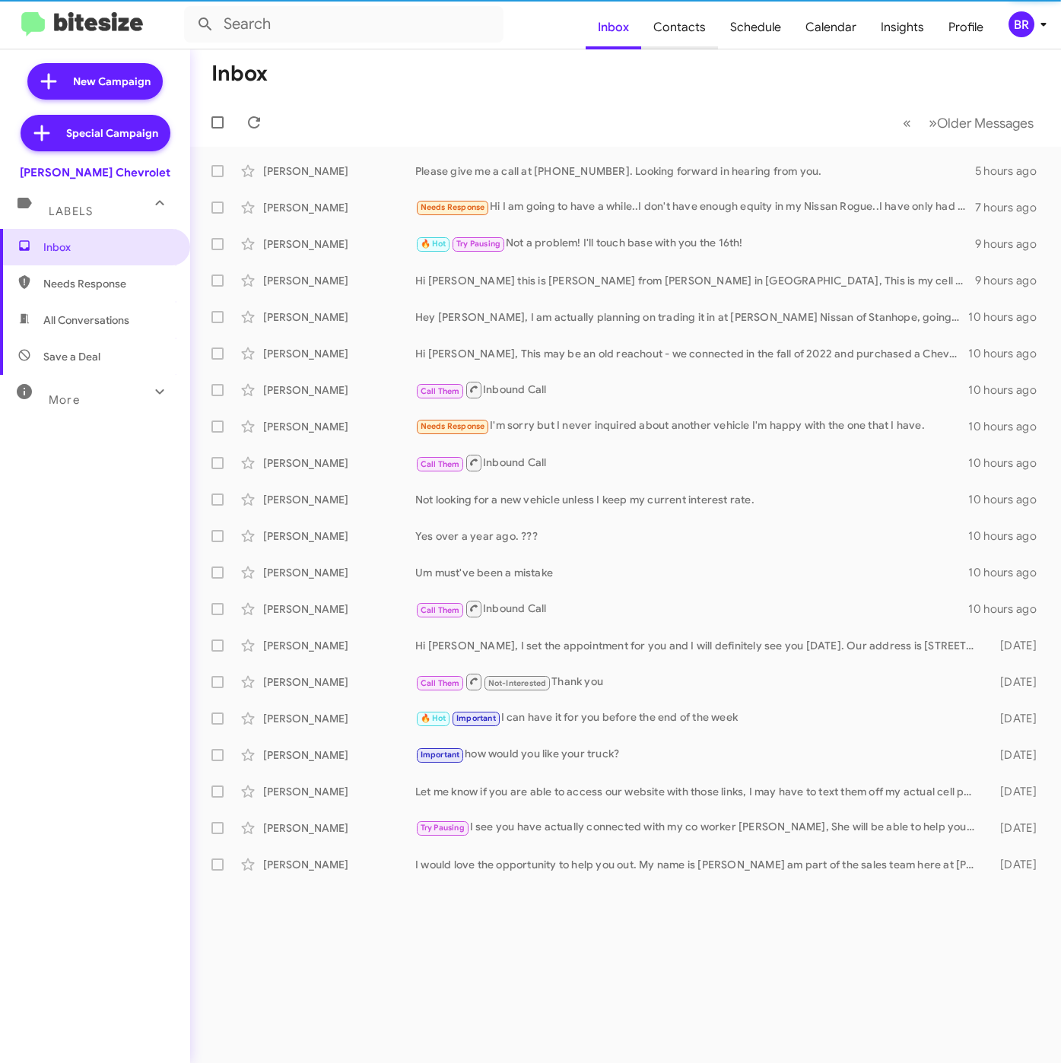
drag, startPoint x: 0, startPoint y: 0, endPoint x: 690, endPoint y: 30, distance: 690.3
click at [690, 30] on span "Contacts" at bounding box center [679, 27] width 77 height 44
type input "in:groups"
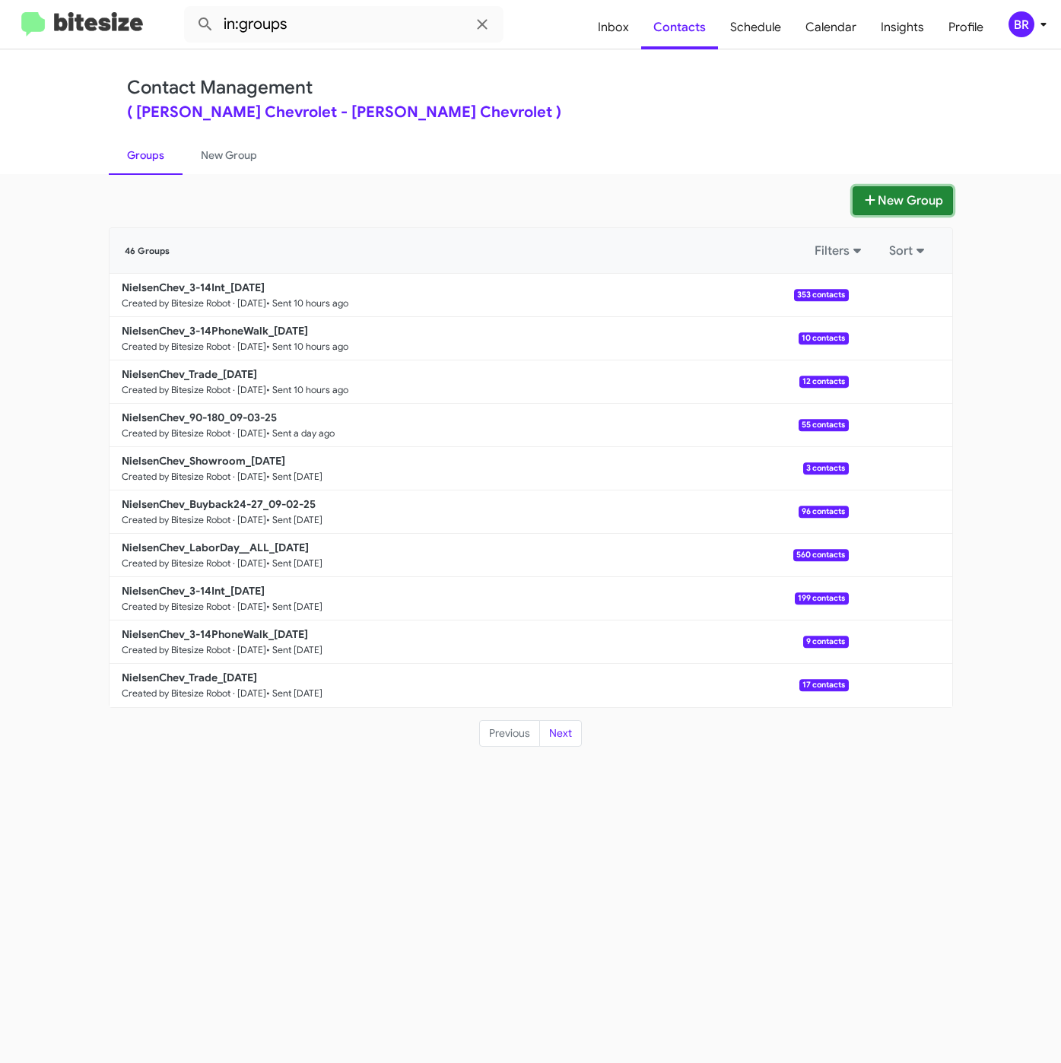
click at [924, 189] on button "New Group" at bounding box center [902, 200] width 100 height 29
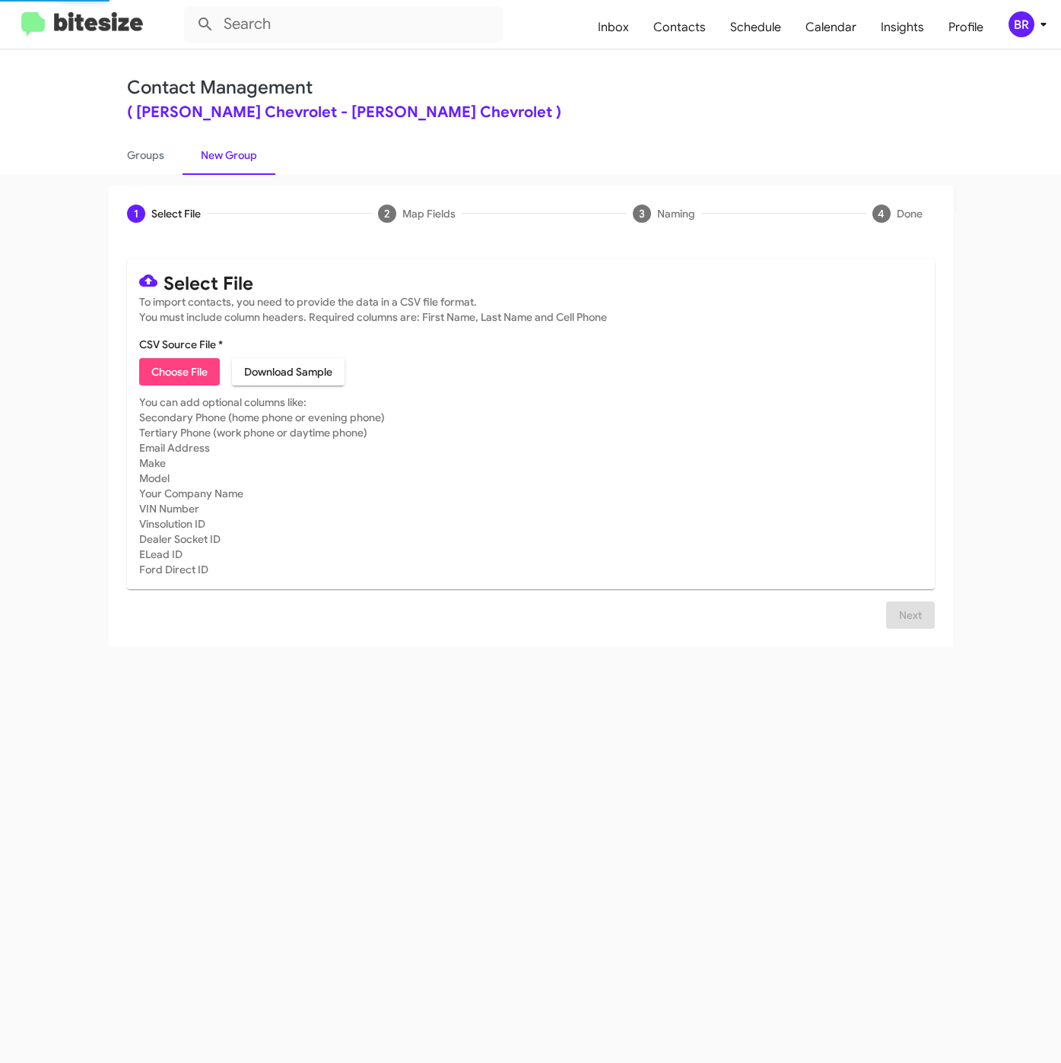
click at [201, 368] on span "Choose File" at bounding box center [179, 371] width 56 height 27
type input "NielsenChev_16-90PhoneWalk_[DATE]"
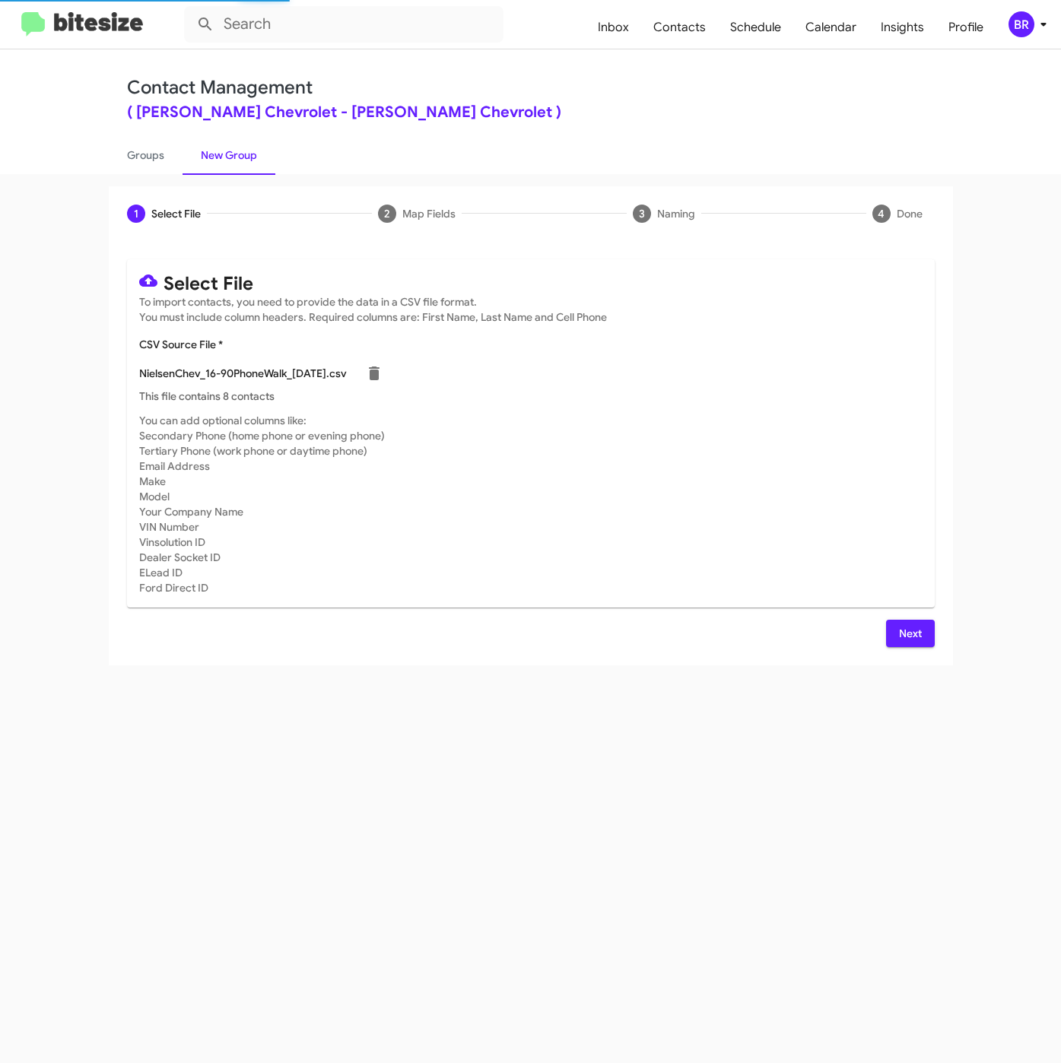
click at [915, 642] on span "Next" at bounding box center [910, 633] width 24 height 27
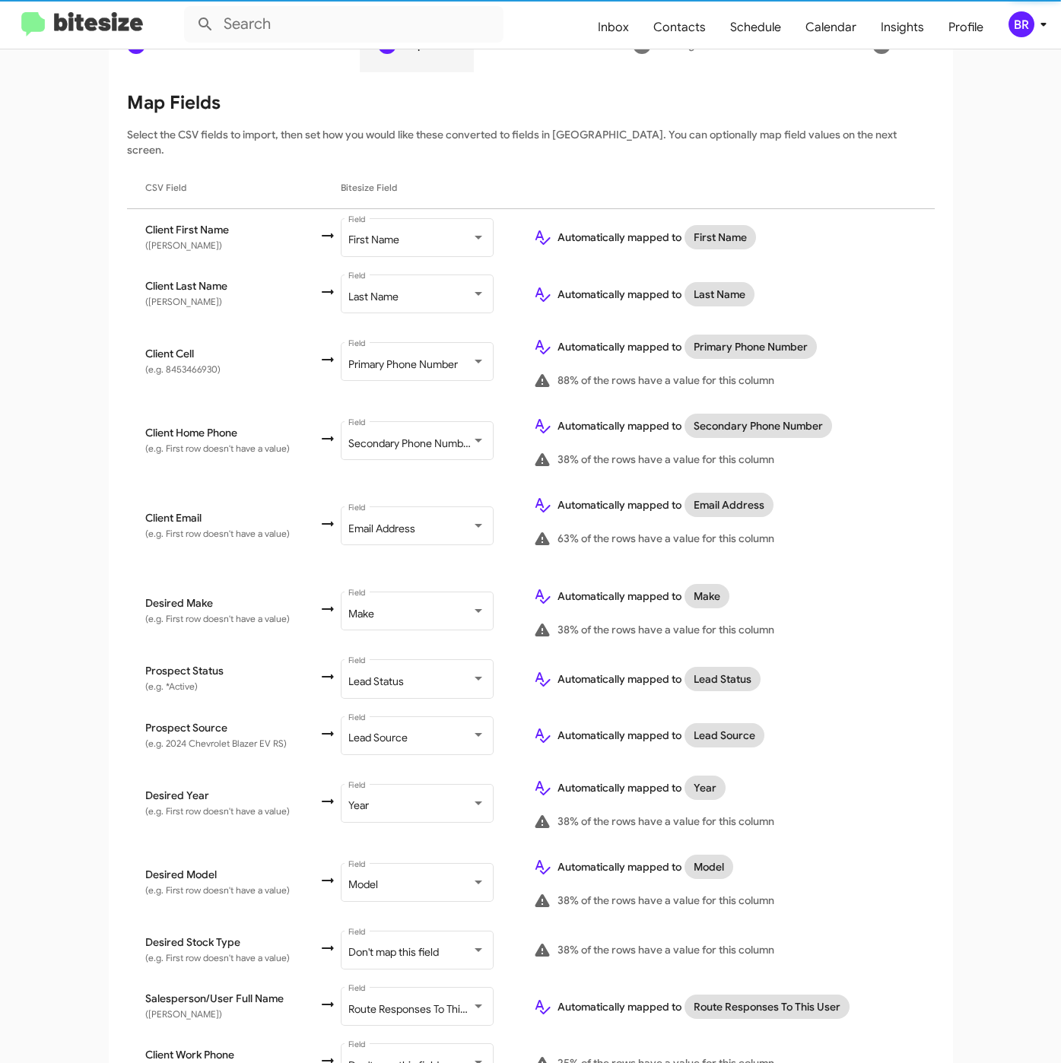
scroll to position [293, 0]
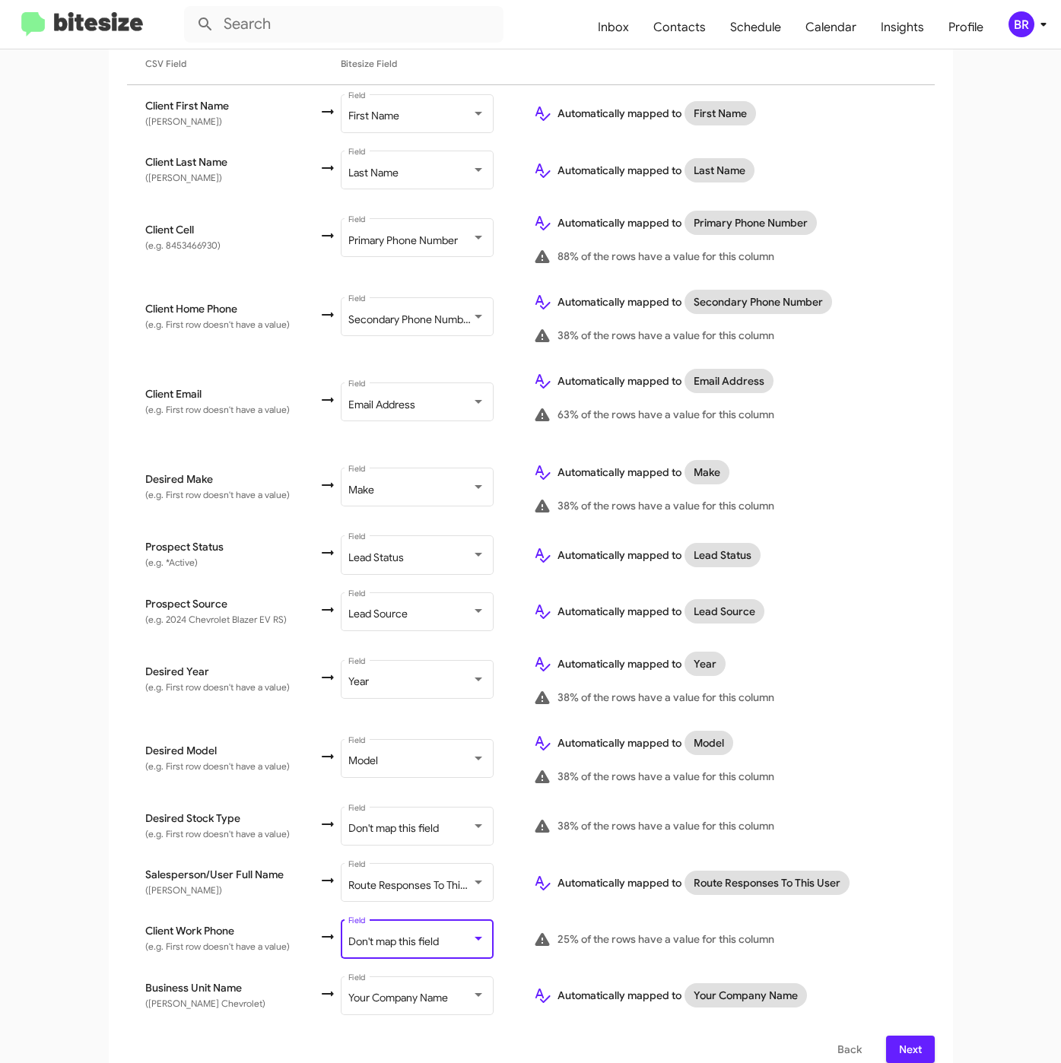
click at [432, 936] on div "Don't map this field" at bounding box center [409, 942] width 123 height 12
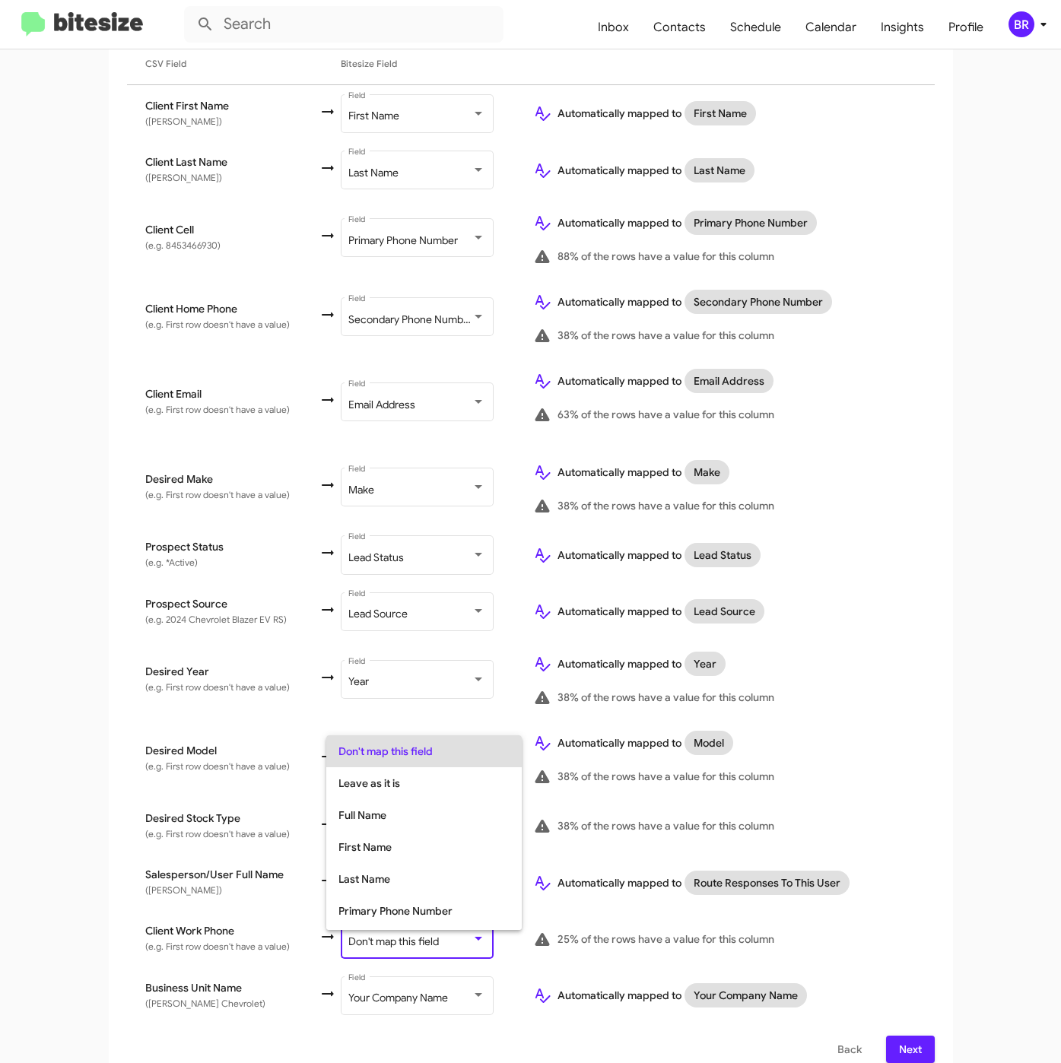
scroll to position [60, 0]
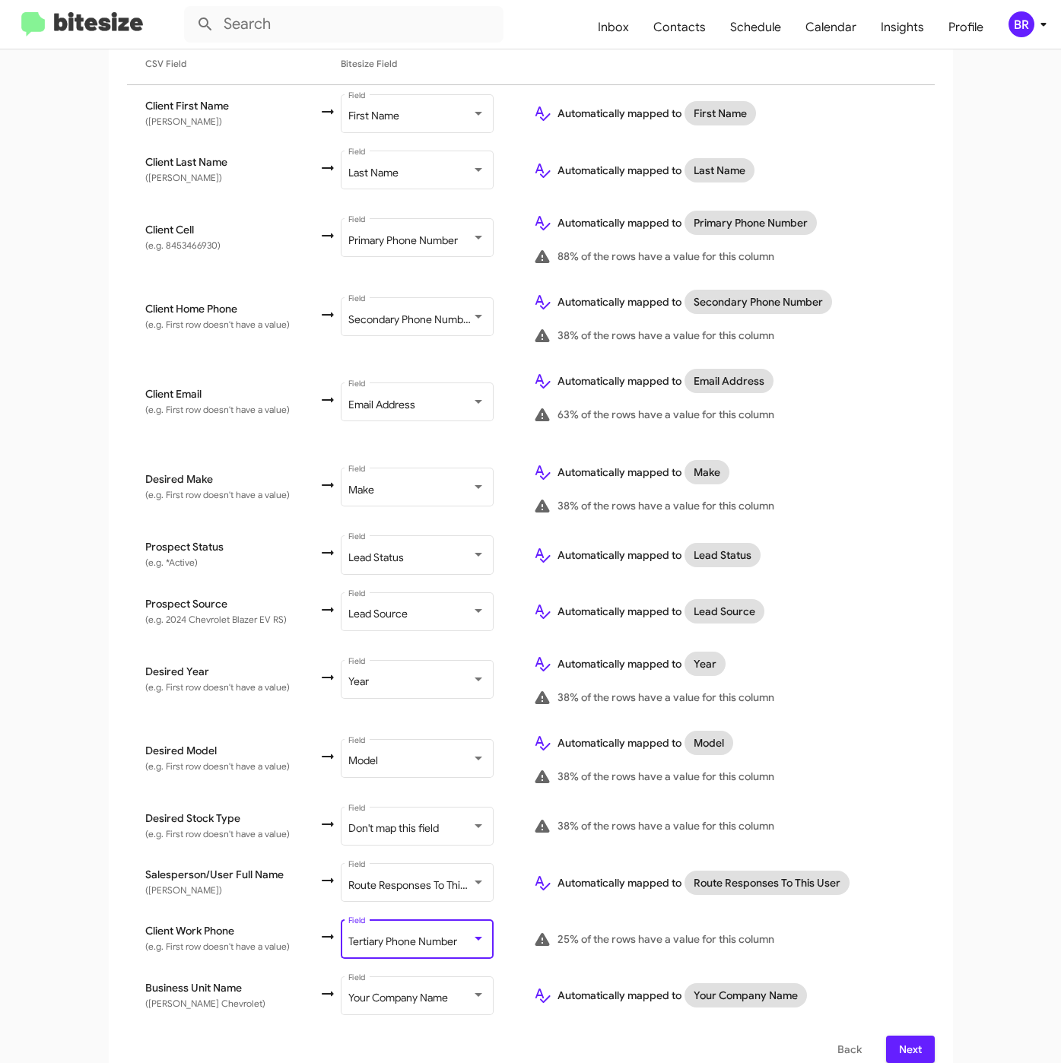
click at [898, 1036] on span "Next" at bounding box center [910, 1049] width 24 height 27
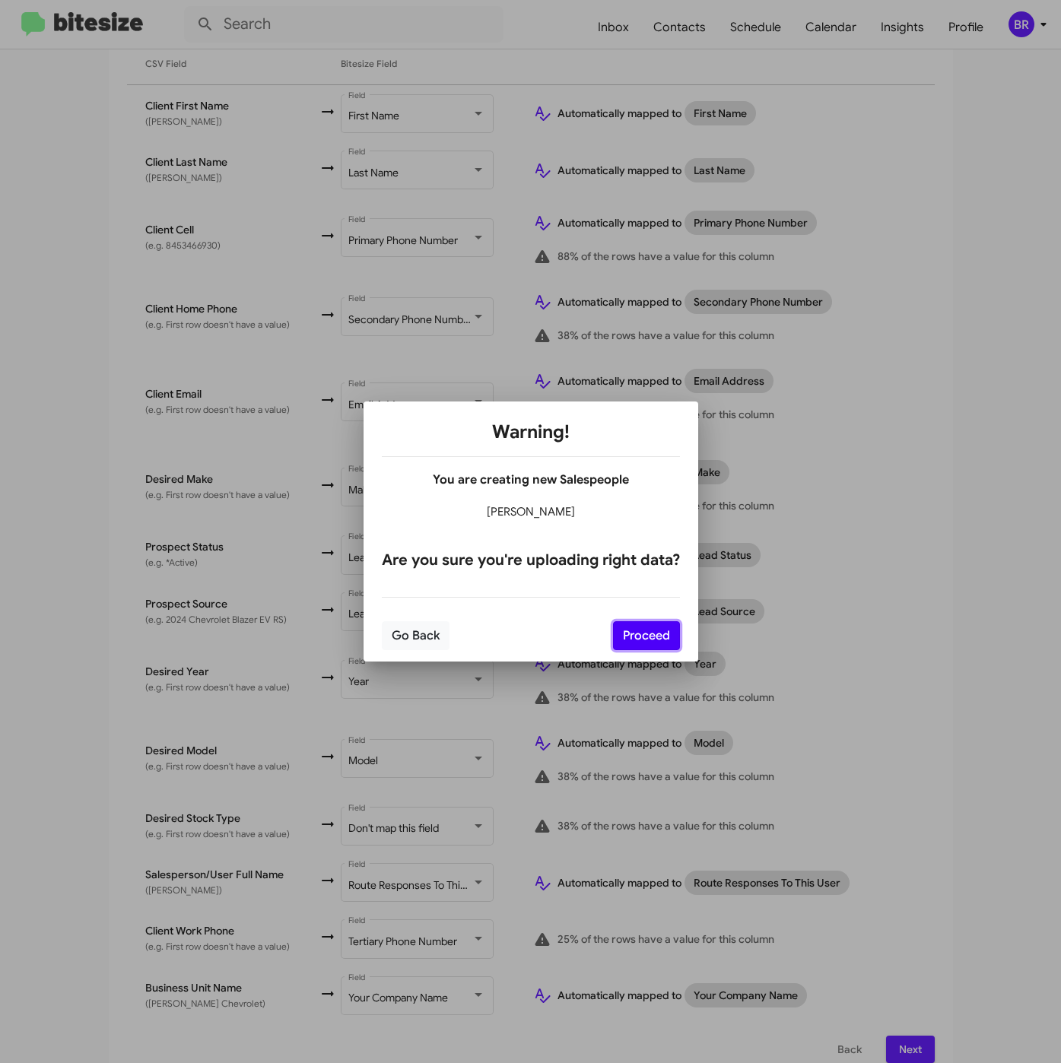
click at [641, 636] on button "Proceed" at bounding box center [646, 635] width 67 height 29
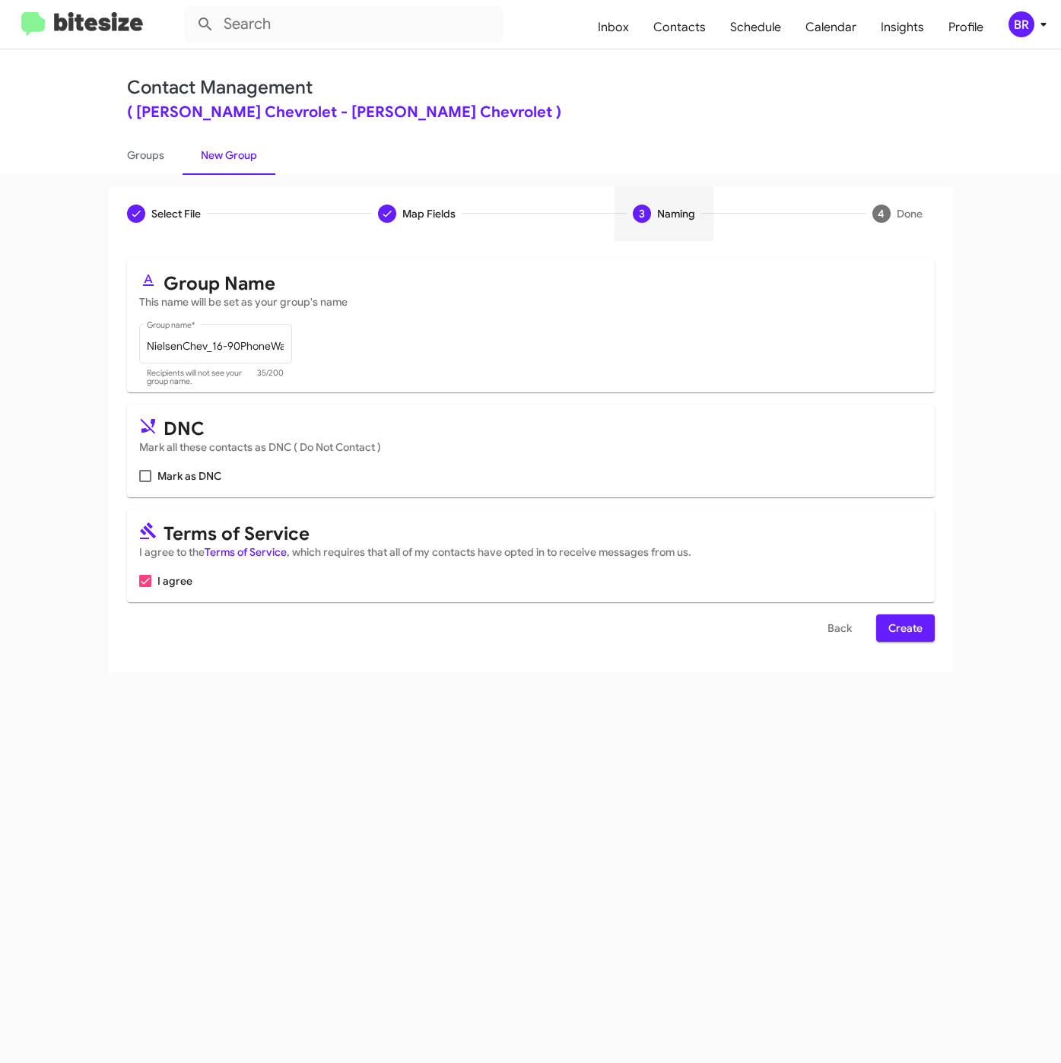
scroll to position [0, 0]
click at [904, 626] on span "Create" at bounding box center [905, 627] width 34 height 27
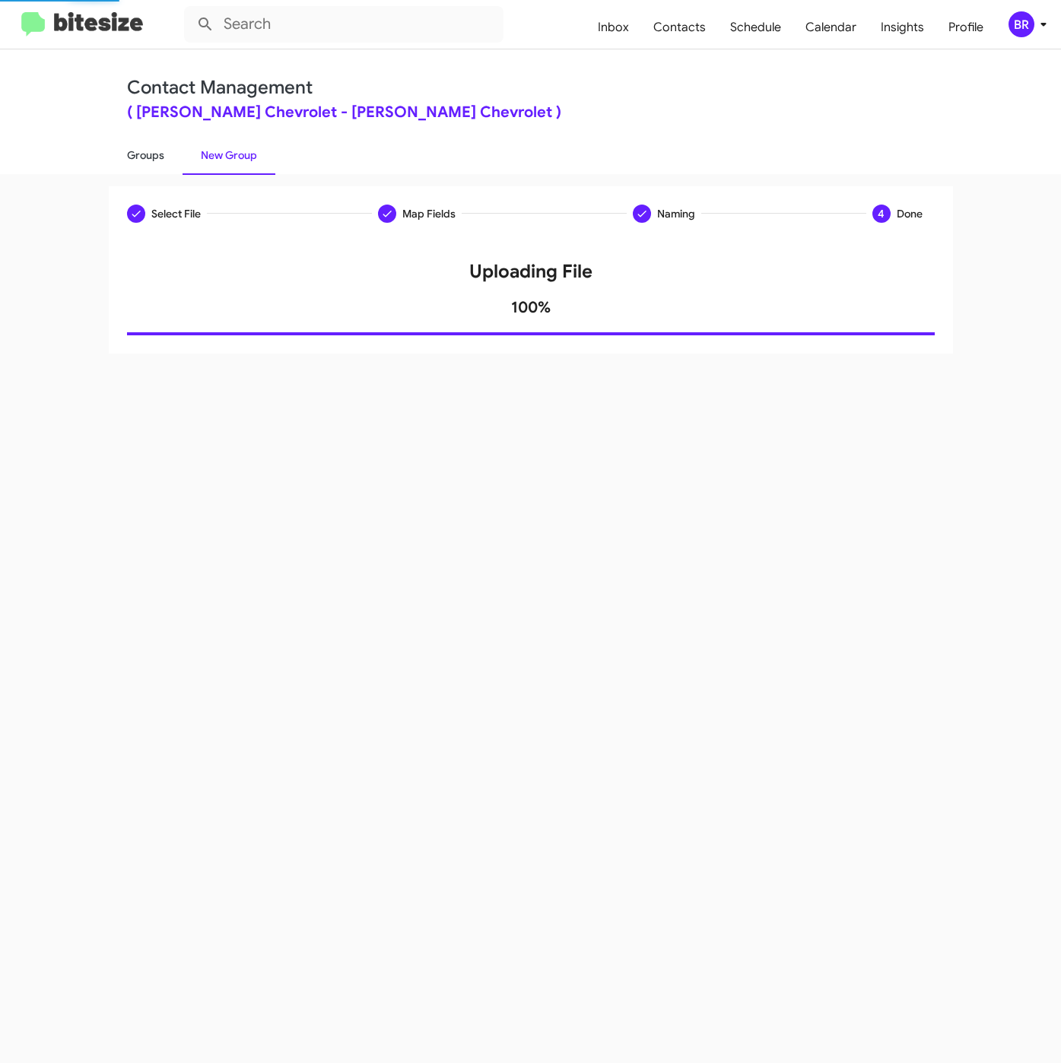
click at [146, 163] on link "Groups" at bounding box center [146, 155] width 74 height 40
type input "in:groups"
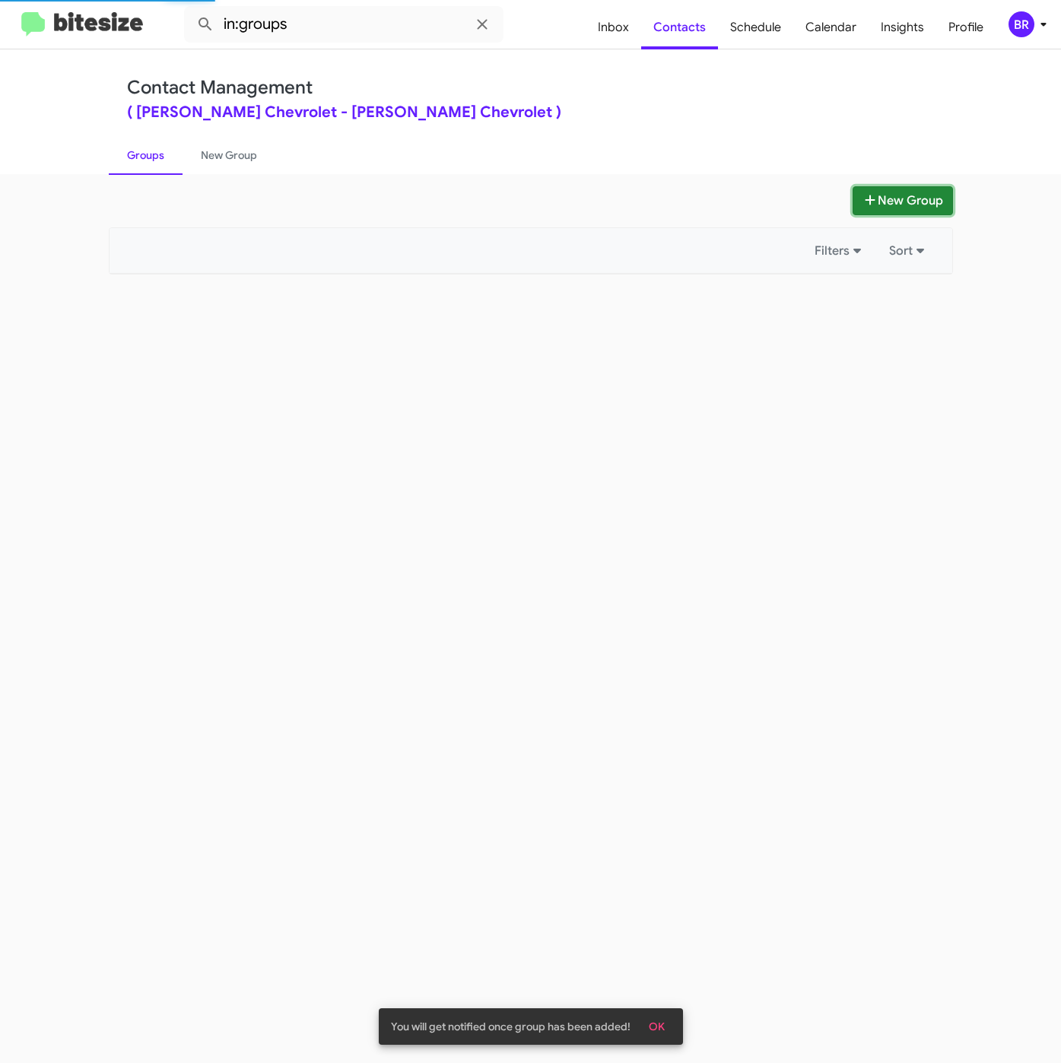
click at [880, 201] on button "New Group" at bounding box center [902, 200] width 100 height 29
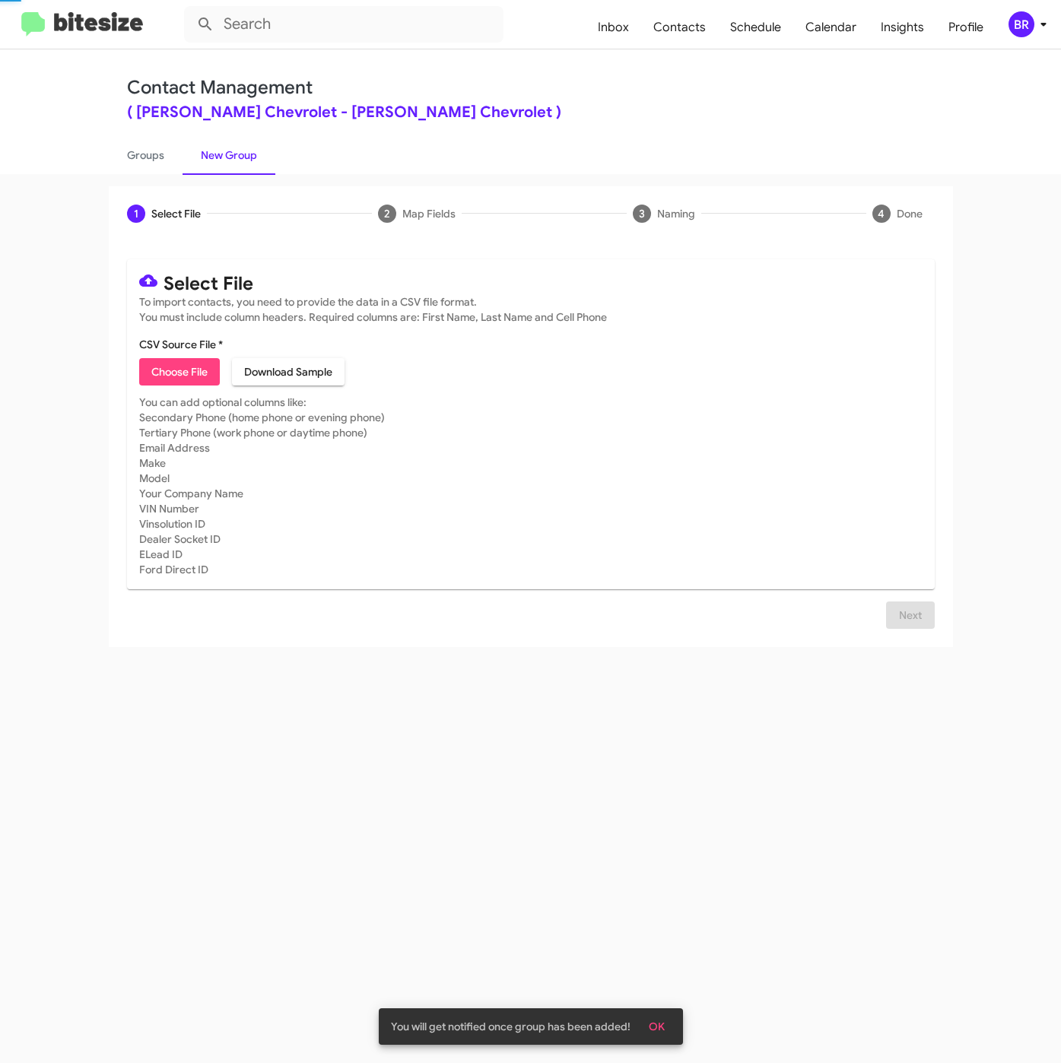
click at [192, 370] on span "Choose File" at bounding box center [179, 371] width 56 height 27
type input "NielsenChev_16-90Inter_09-05-25"
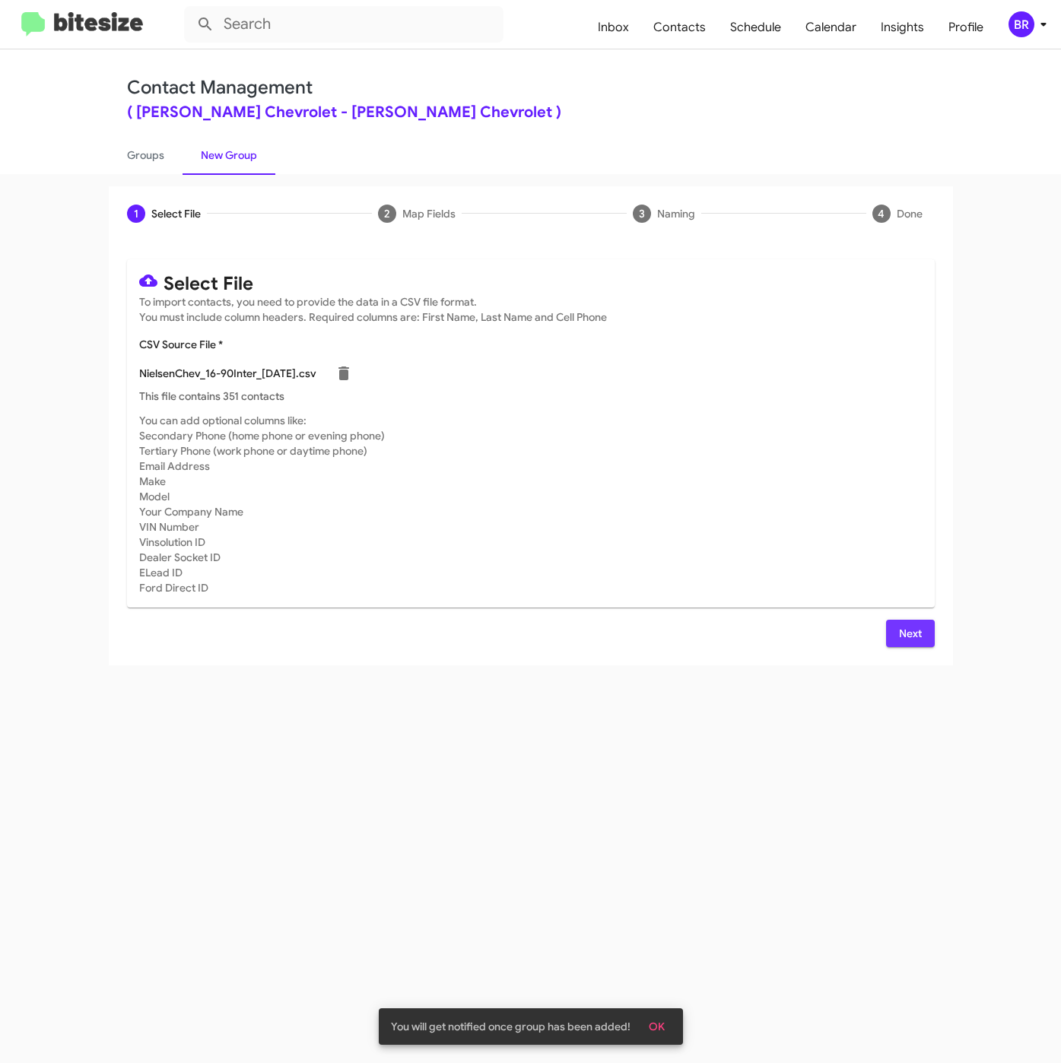
click at [906, 628] on span "Next" at bounding box center [910, 633] width 24 height 27
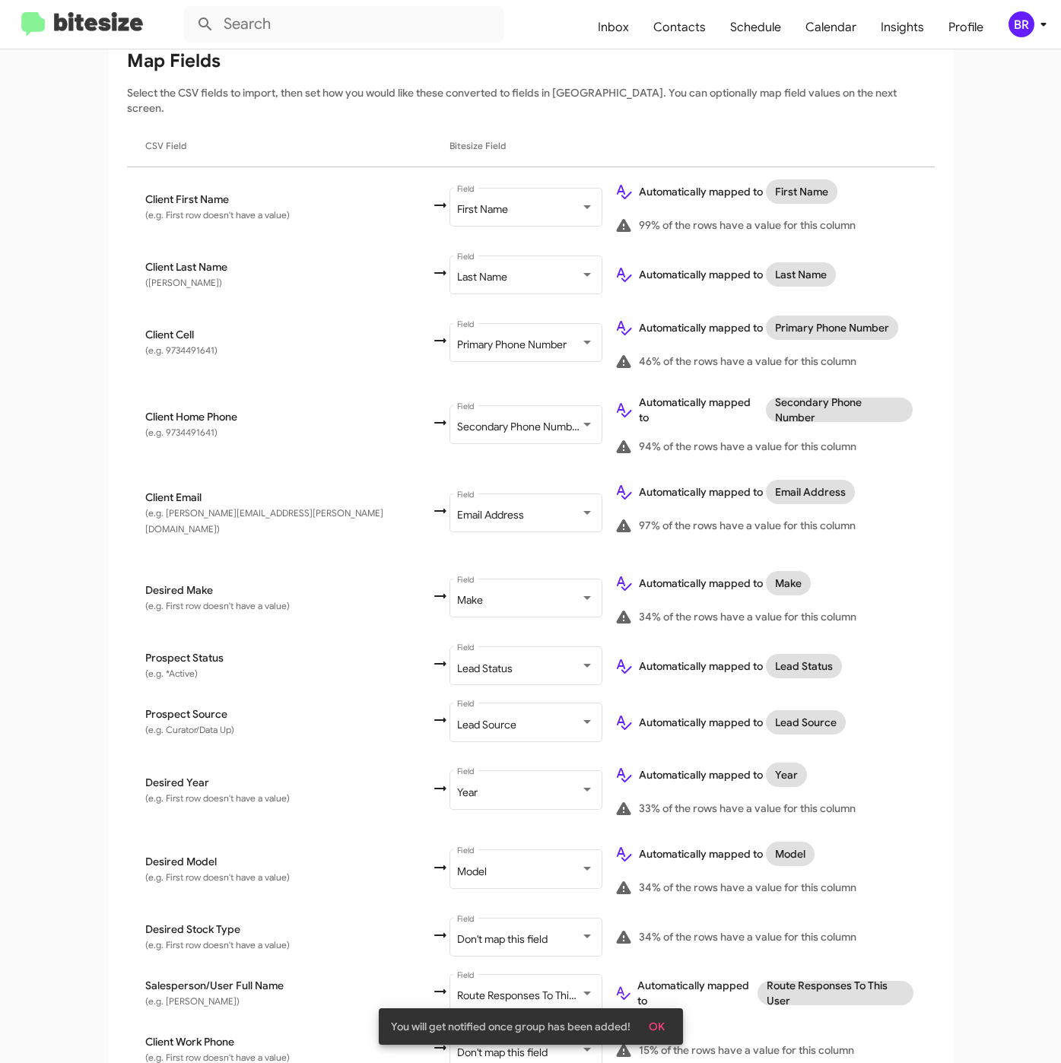
scroll to position [316, 0]
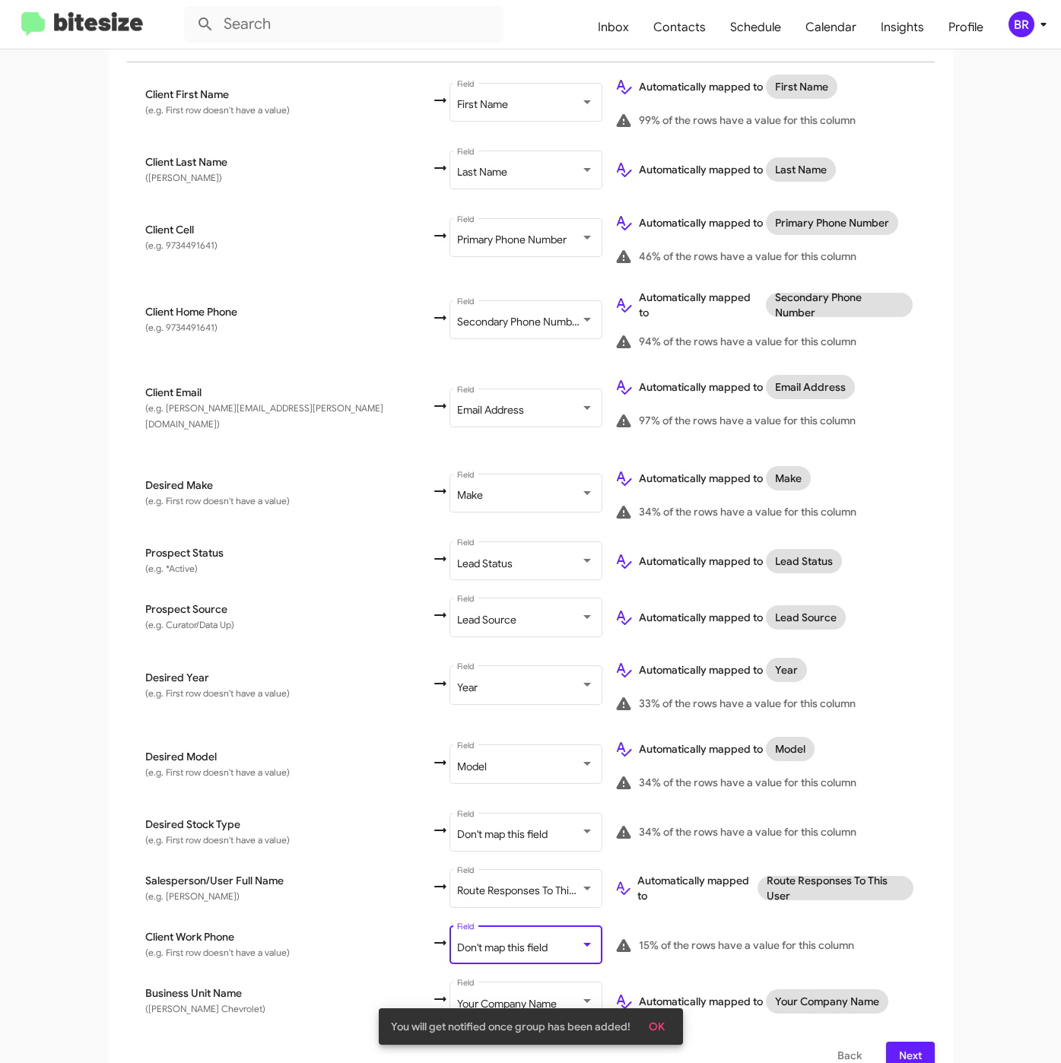
click at [457, 941] on span "Don't map this field" at bounding box center [502, 948] width 90 height 14
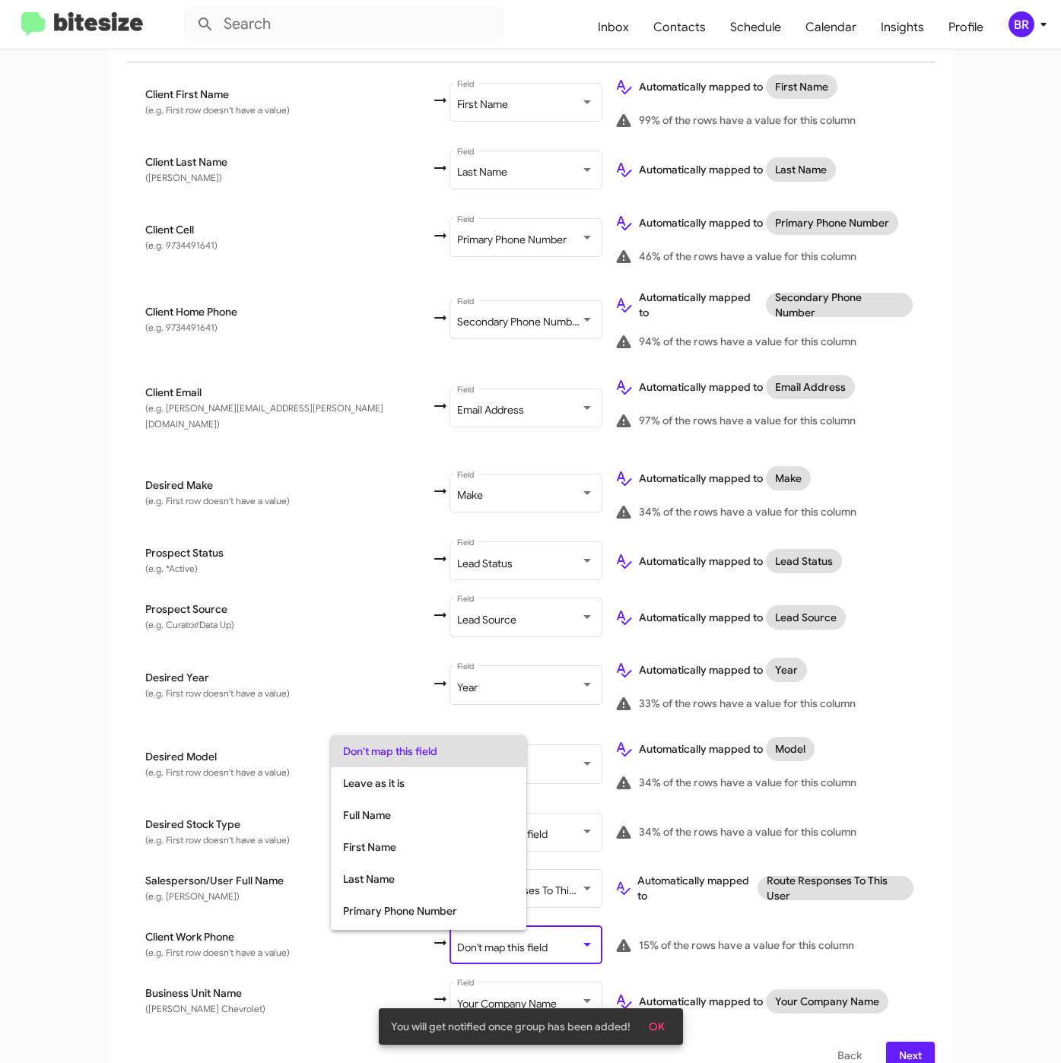
scroll to position [60, 0]
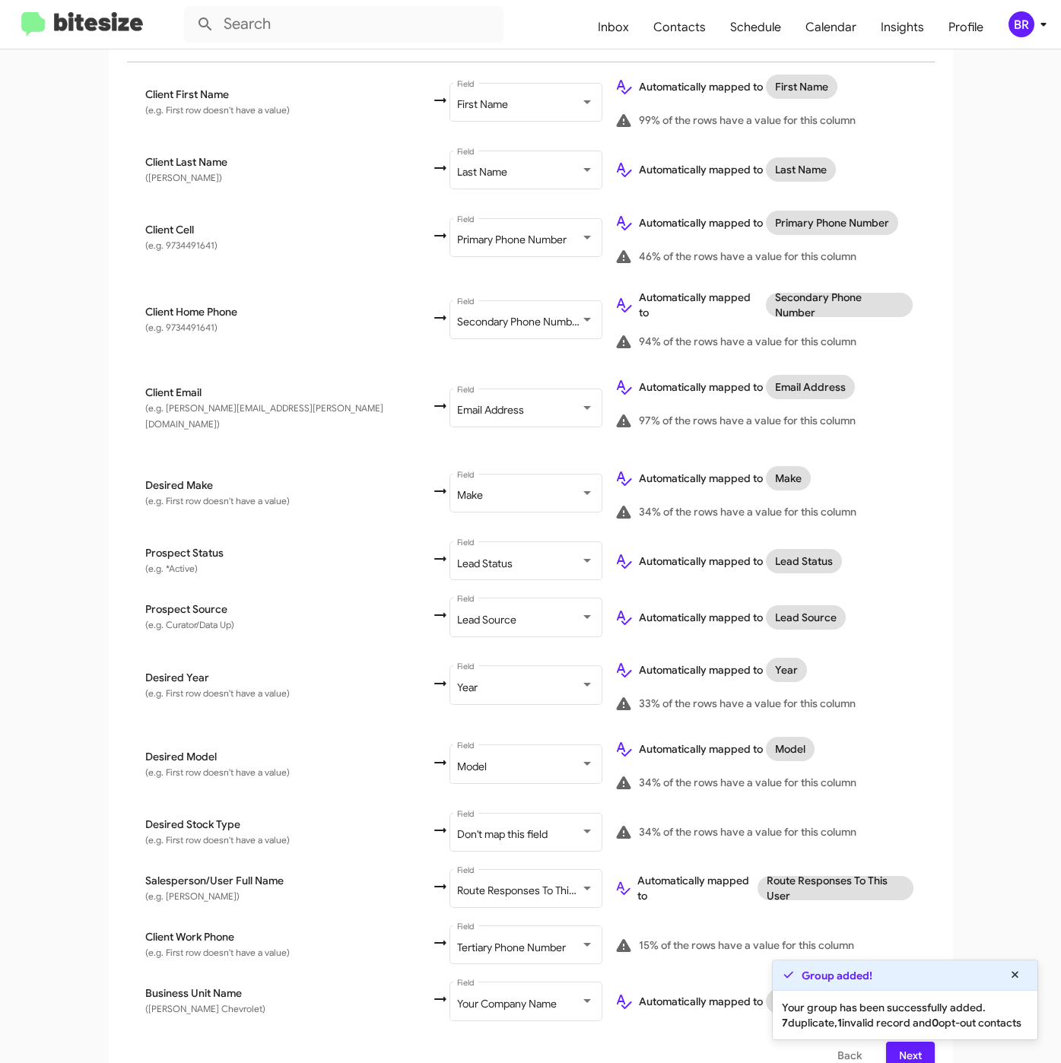
click at [884, 1029] on div "Group added! Your group has been successfully added. 7 duplicate, 1 invalid rec…" at bounding box center [905, 1000] width 266 height 81
click at [898, 1042] on span "Next" at bounding box center [910, 1055] width 24 height 27
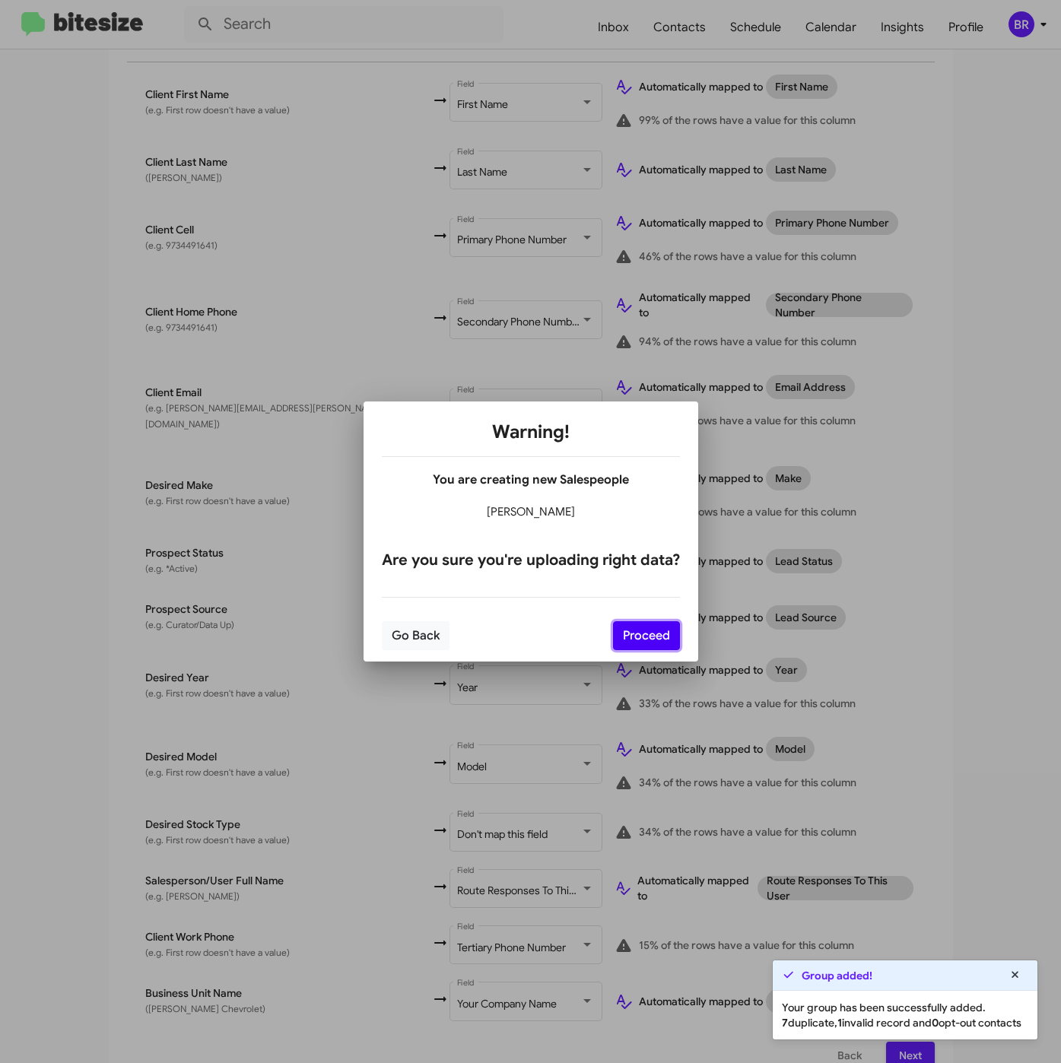
click at [625, 630] on button "Proceed" at bounding box center [646, 635] width 67 height 29
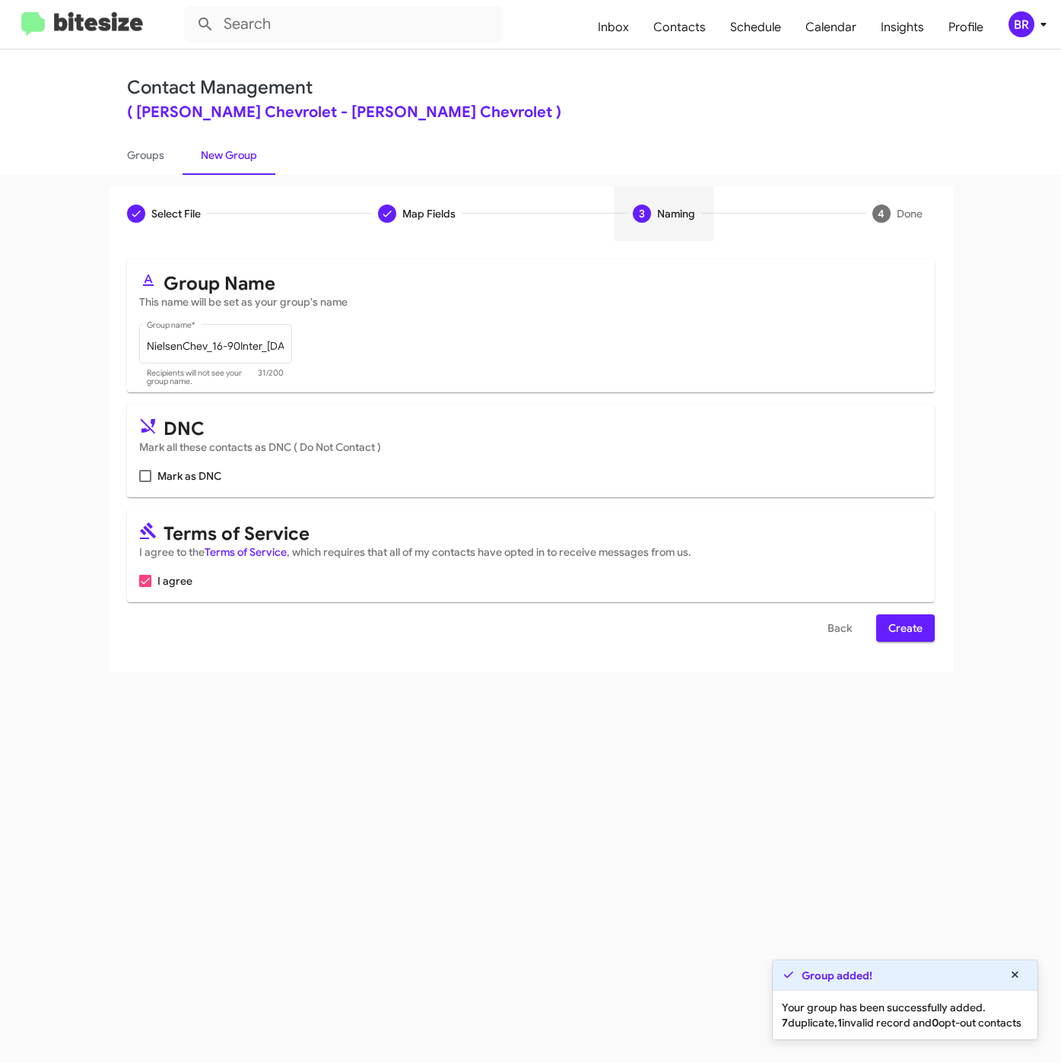
scroll to position [0, 0]
click at [913, 632] on span "Create" at bounding box center [905, 627] width 34 height 27
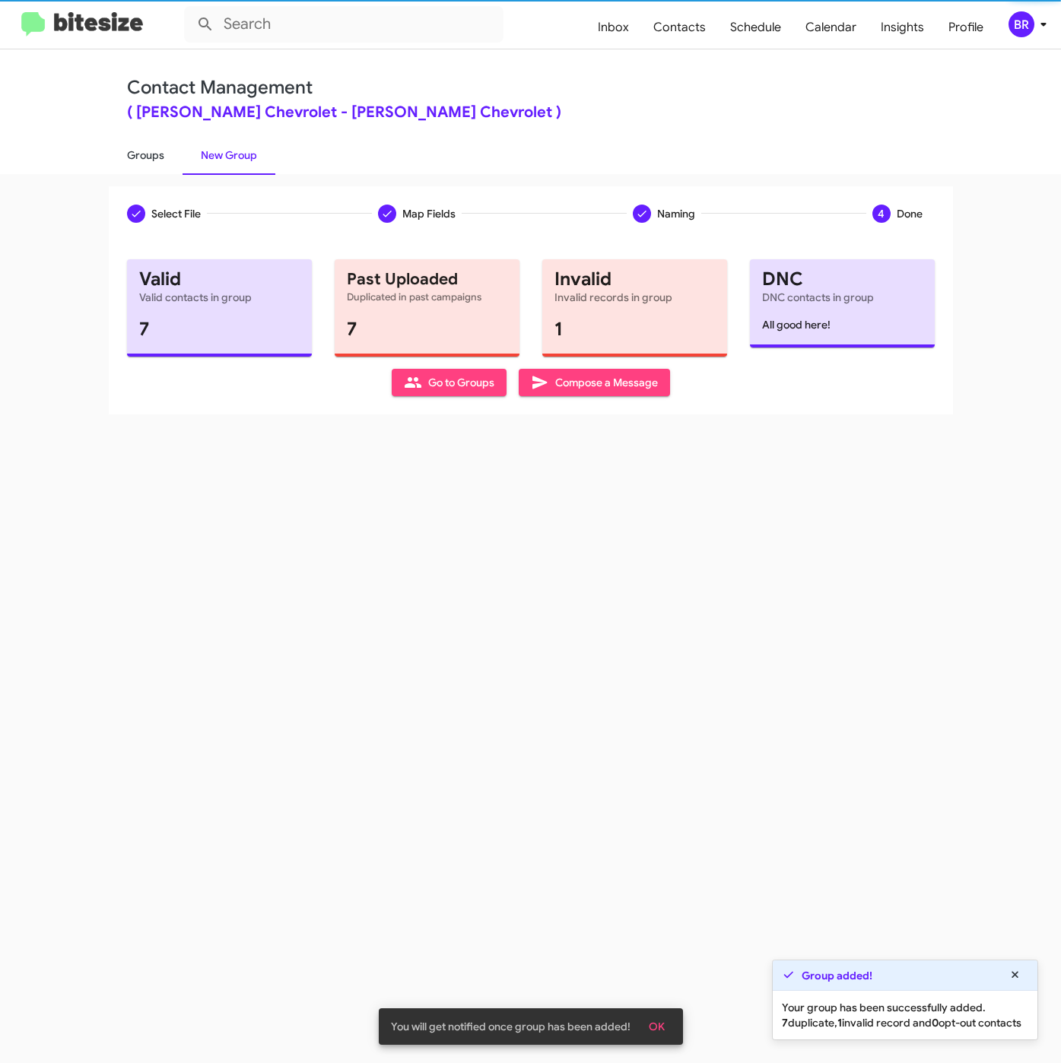
click at [151, 149] on link "Groups" at bounding box center [146, 155] width 74 height 40
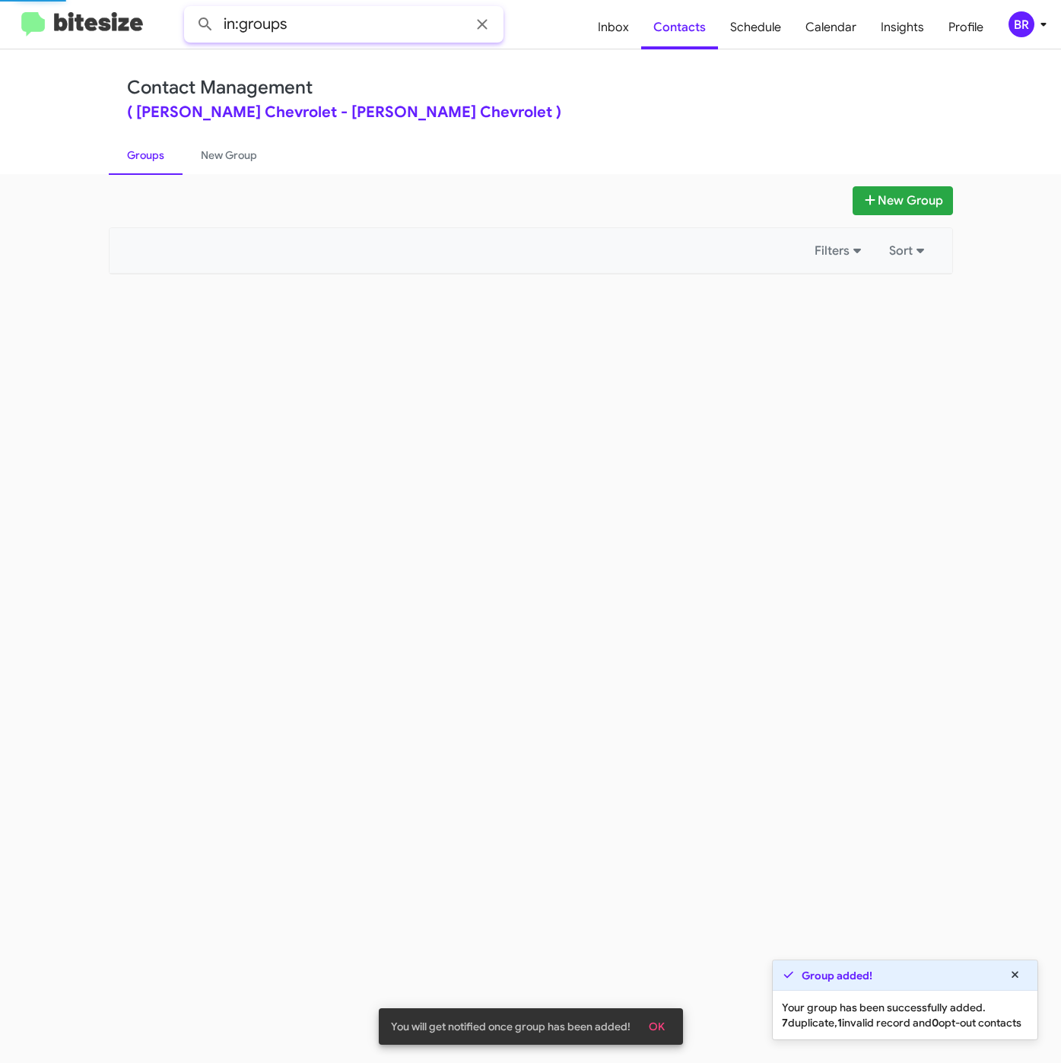
click at [328, 24] on input "in:groups" at bounding box center [343, 24] width 319 height 36
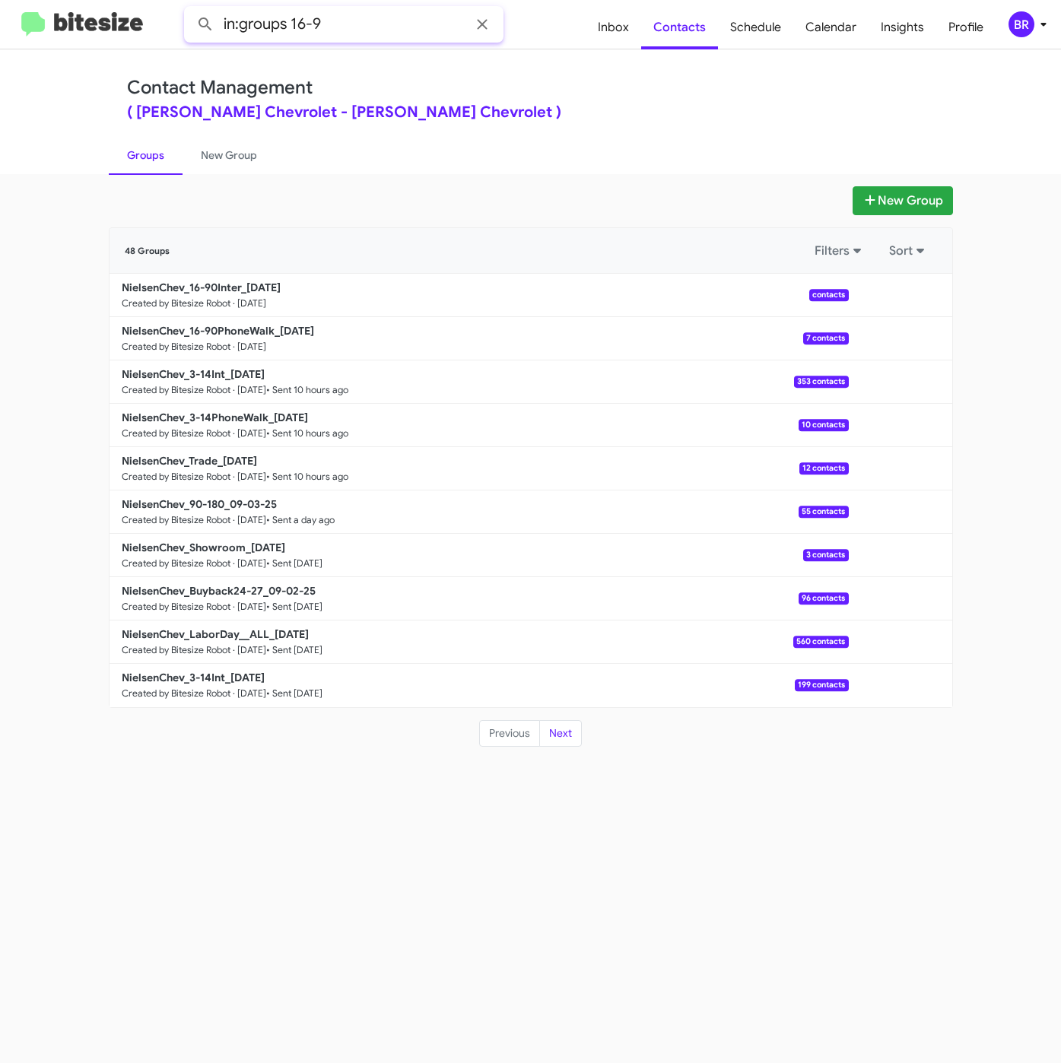
type input "in:groups 16-9"
click at [190, 9] on button at bounding box center [205, 24] width 30 height 30
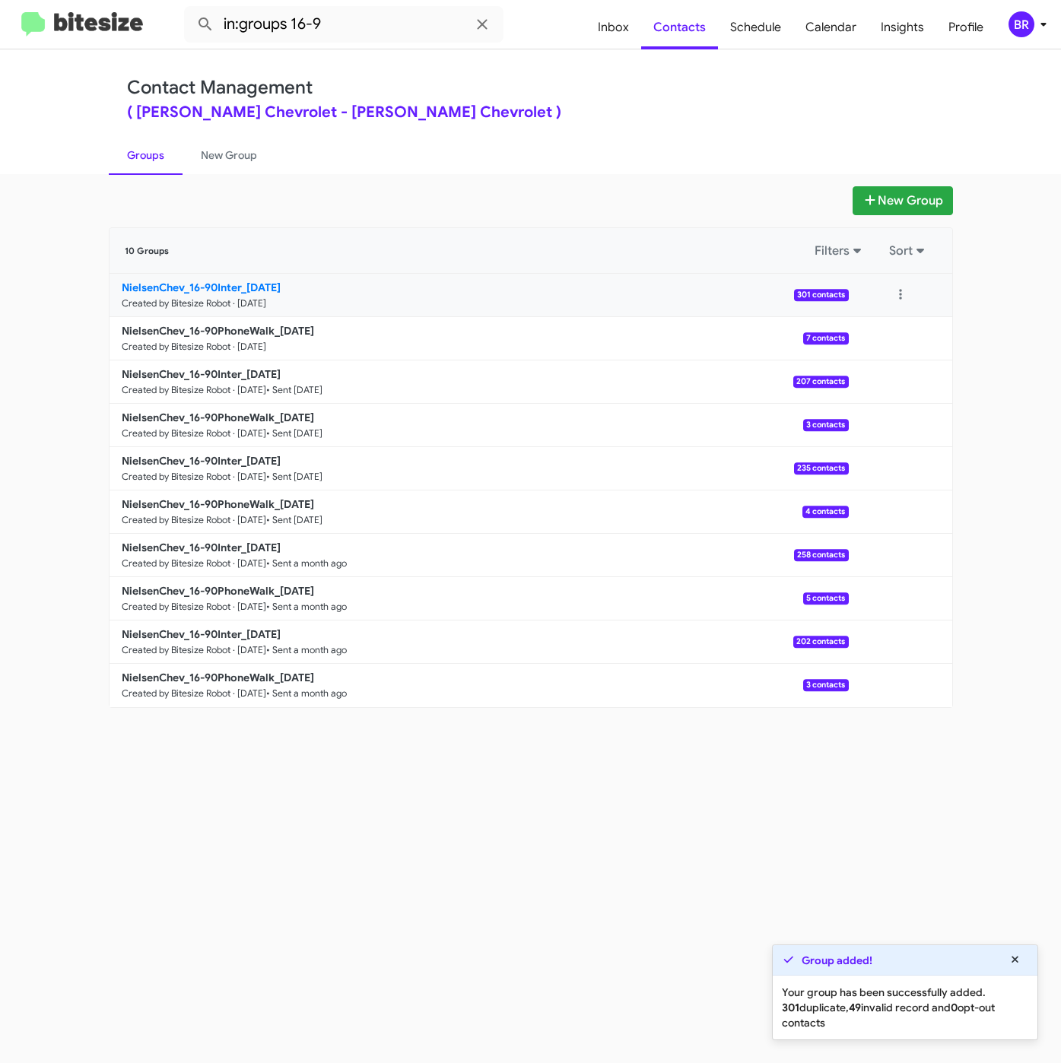
click at [211, 288] on b "NielsenChev_16-90Inter_09-05-25" at bounding box center [201, 288] width 159 height 14
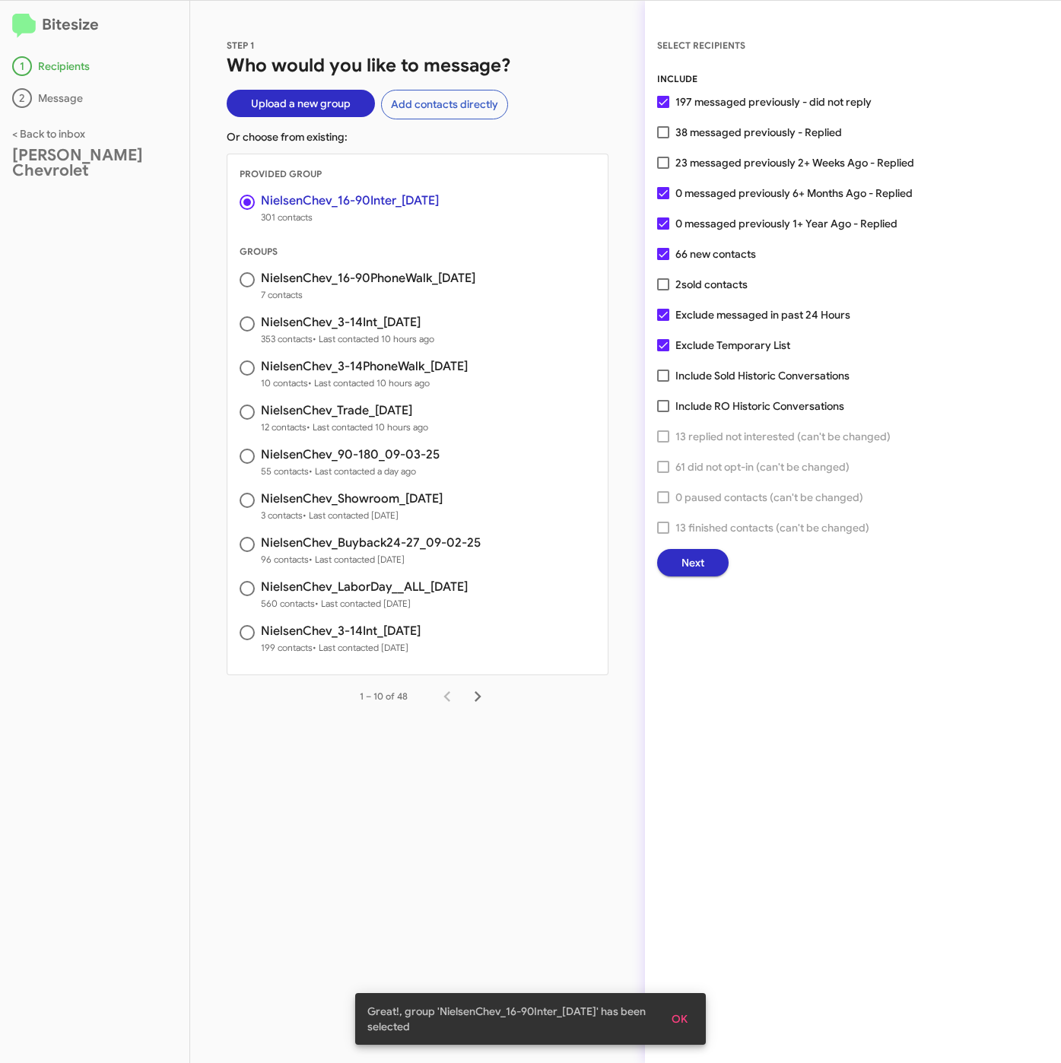
drag, startPoint x: 712, startPoint y: 158, endPoint x: 710, endPoint y: 258, distance: 99.6
click at [712, 158] on span "23 messaged previously 2+ Weeks Ago - Replied" at bounding box center [794, 163] width 239 height 18
click at [663, 169] on input "23 messaged previously 2+ Weeks Ago - Replied" at bounding box center [662, 169] width 1 height 1
checkbox input "true"
click at [685, 554] on span "Next" at bounding box center [692, 562] width 23 height 27
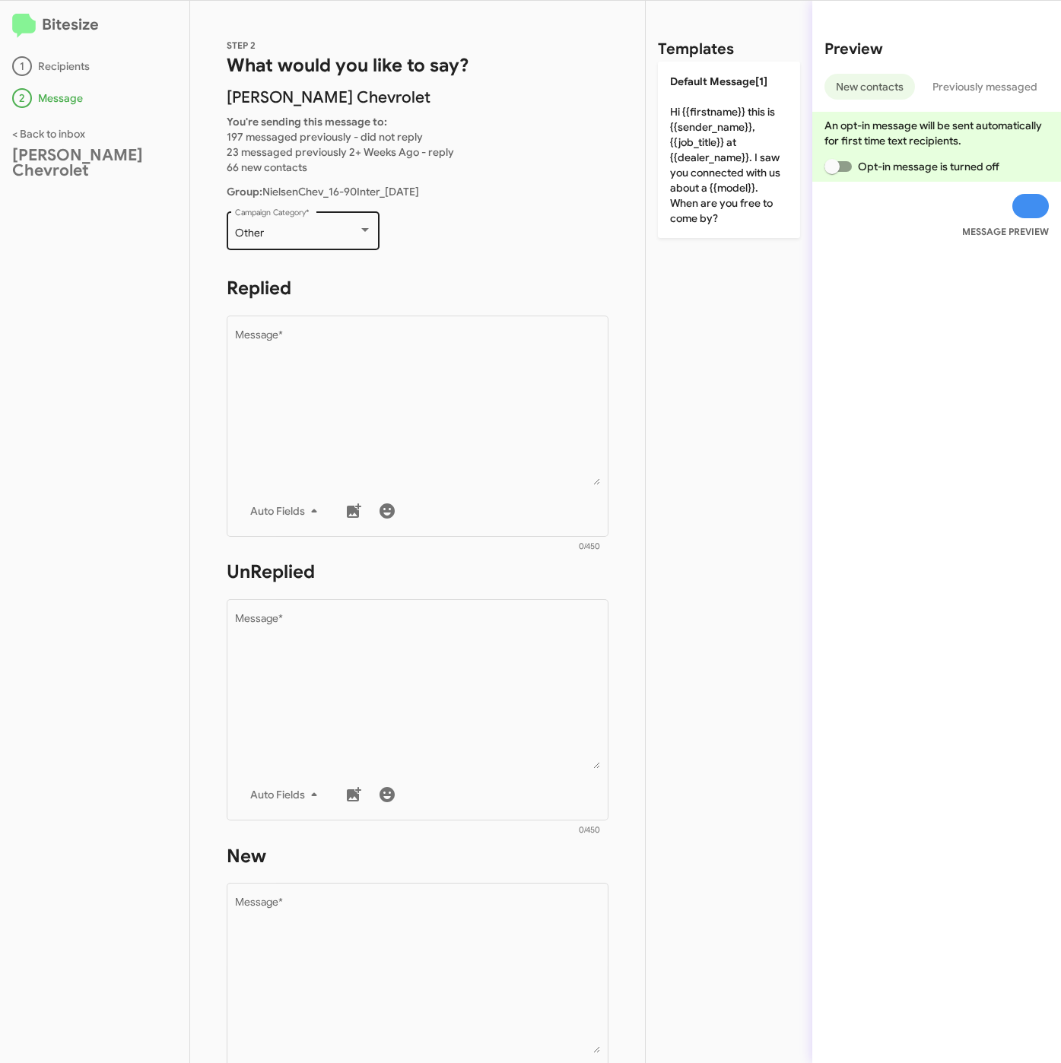
click at [285, 236] on div "Other" at bounding box center [296, 233] width 123 height 12
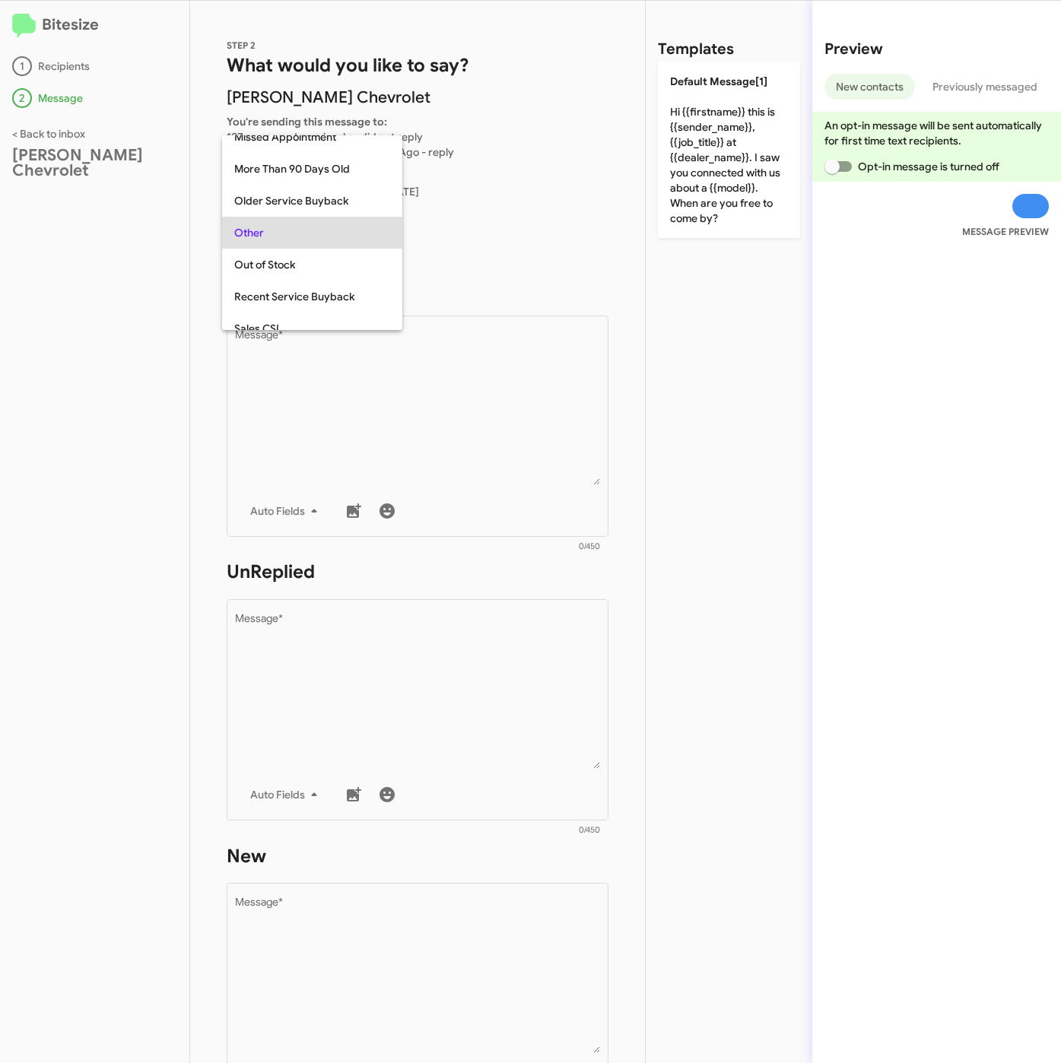
scroll to position [32, 0]
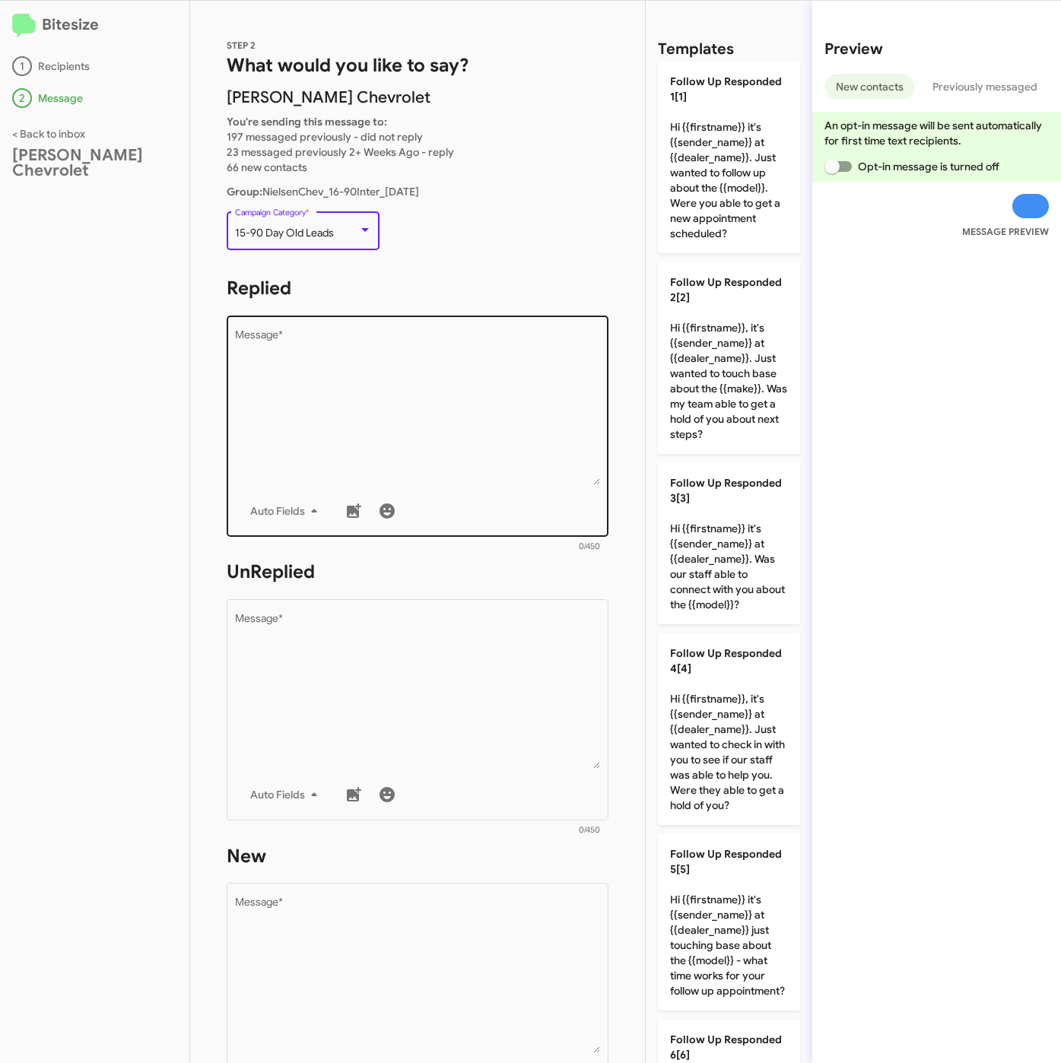
click at [422, 415] on textarea "Message *" at bounding box center [418, 407] width 366 height 155
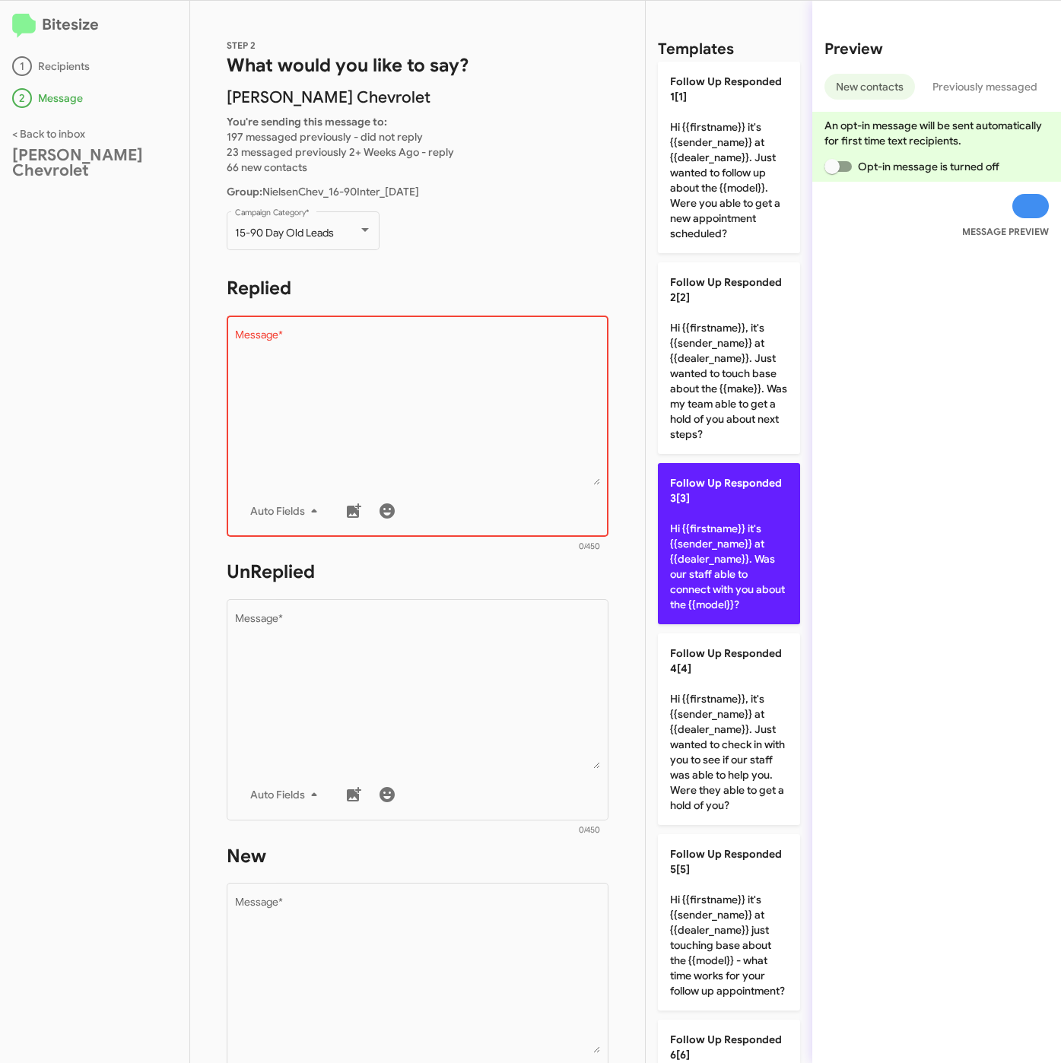
click at [712, 602] on p "Follow Up Responded 3[3] Hi {{firstname}} it's {{sender_name}} at {{dealer_name…" at bounding box center [729, 543] width 142 height 161
type textarea "Hi {{firstname}} it's {{sender_name}} at {{dealer_name}}. Was our staff able to…"
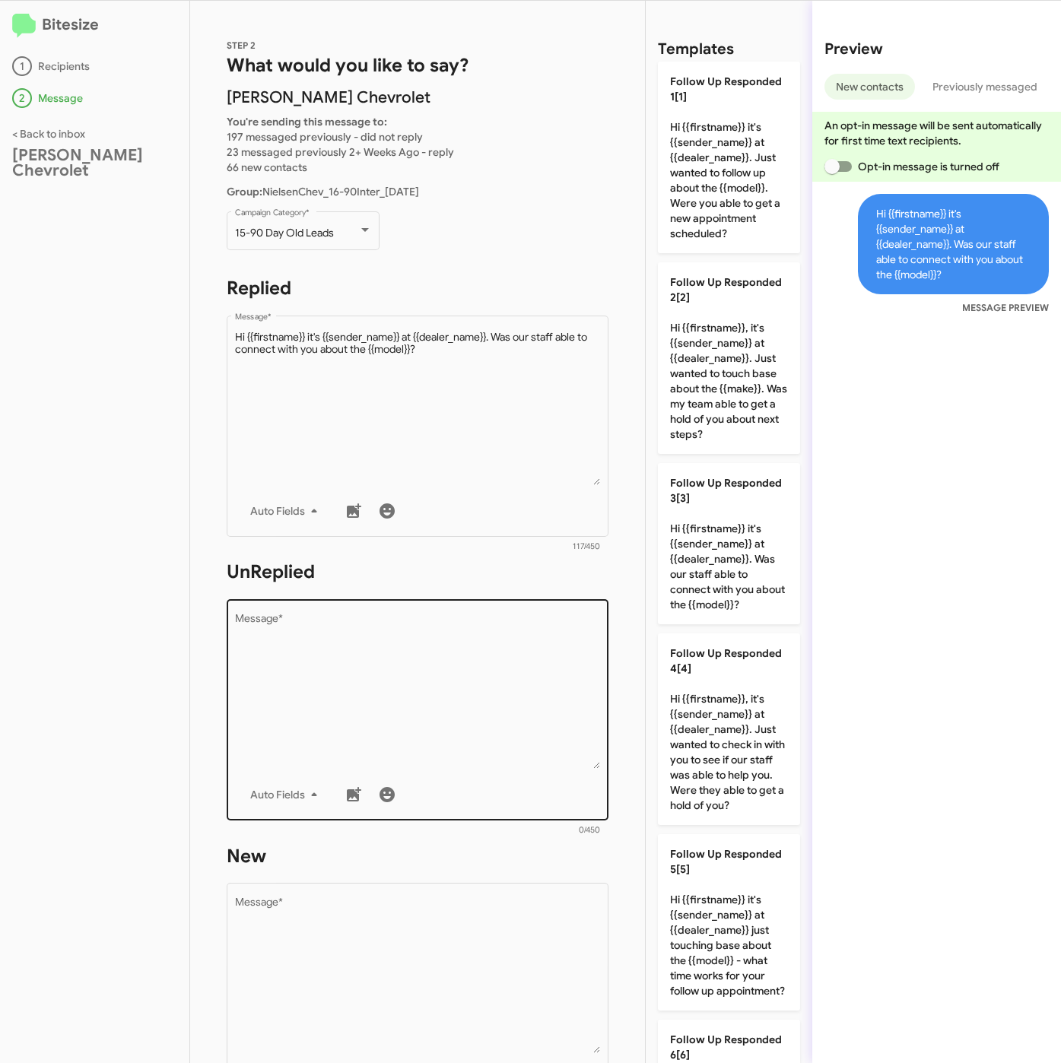
click at [566, 696] on textarea "Message *" at bounding box center [418, 691] width 366 height 155
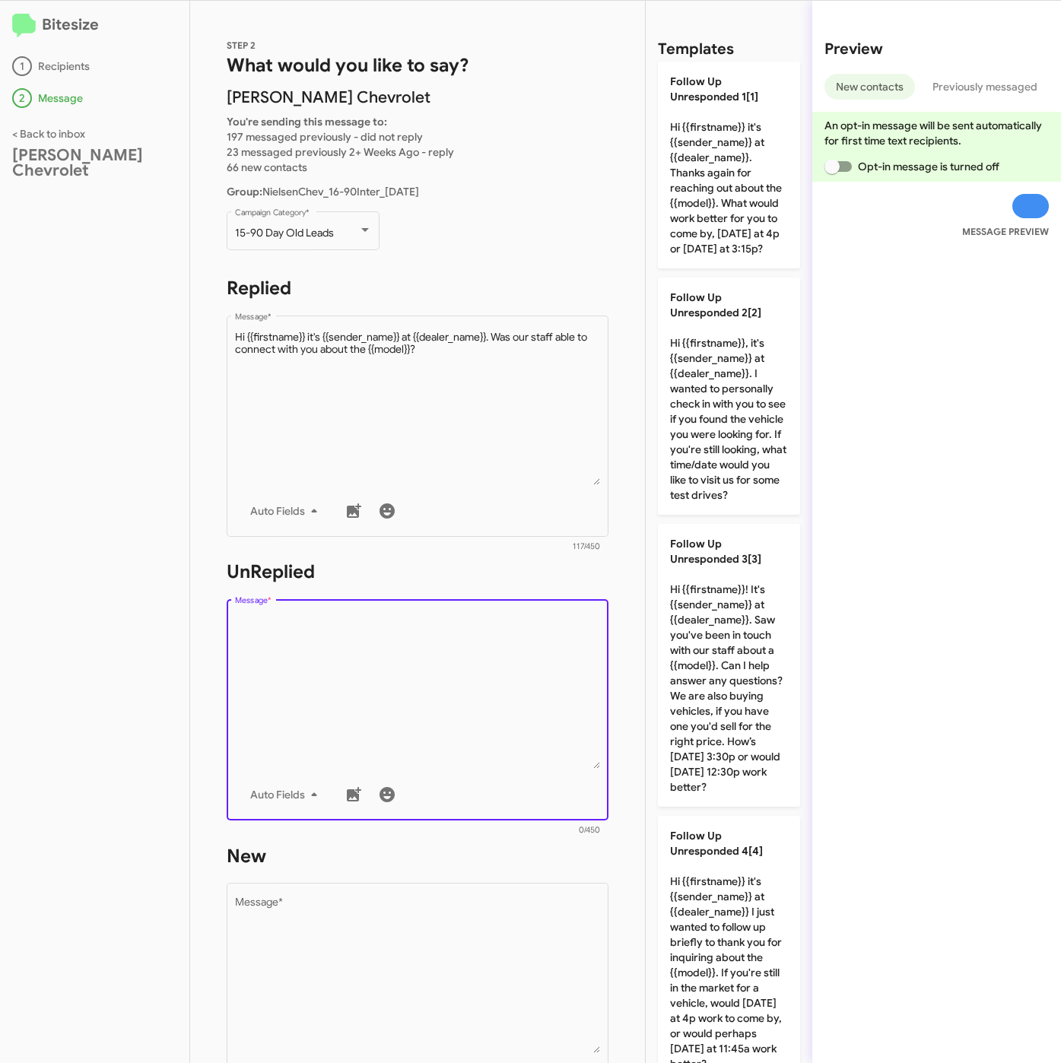
drag, startPoint x: 741, startPoint y: 926, endPoint x: 643, endPoint y: 947, distance: 100.4
click at [741, 927] on p "Follow Up Unresponded 4[4] Hi {{firstname}} it's {{sender_name}} at {{dealer_na…" at bounding box center [729, 950] width 142 height 268
type textarea "Hi {{firstname}} it's {{sender_name}} at {{dealer_name}} I just wanted to follo…"
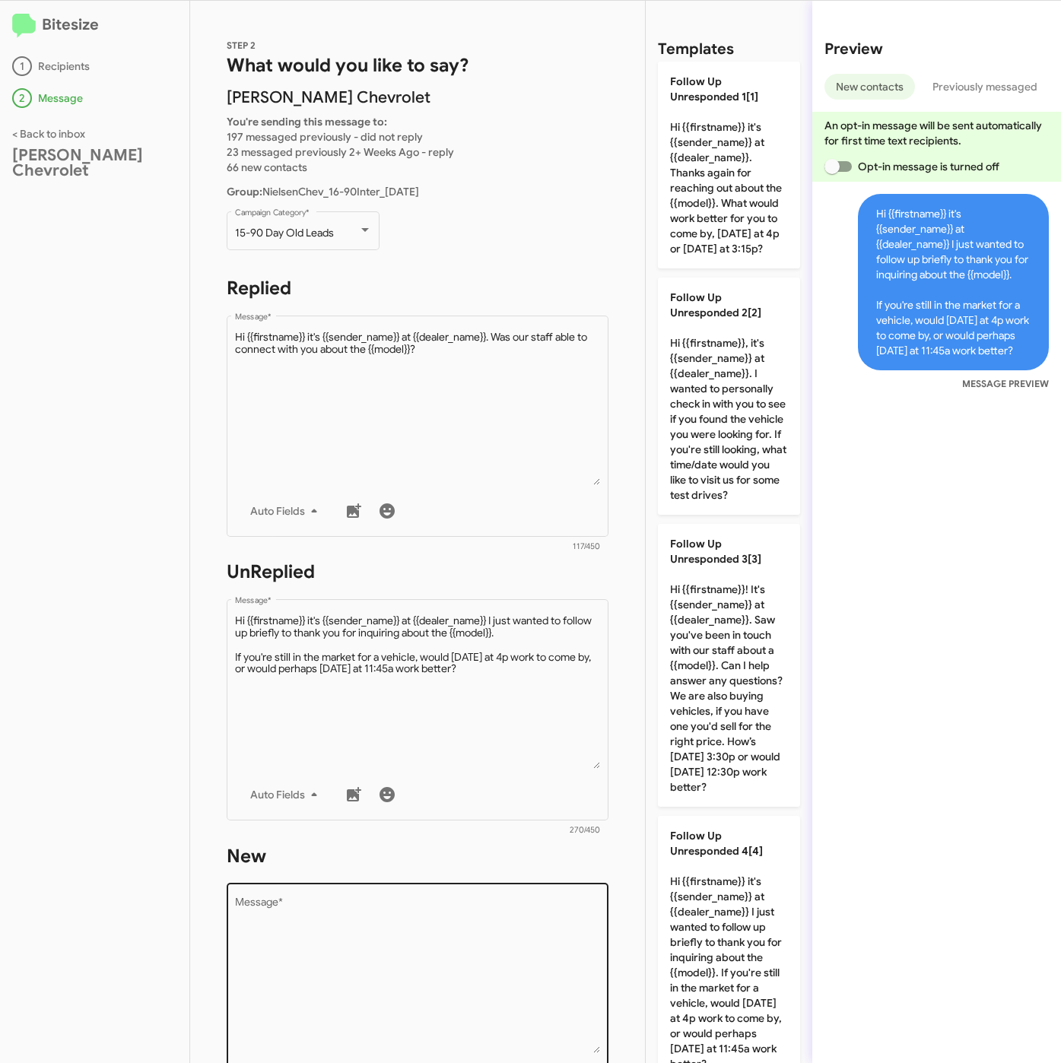
click at [384, 951] on textarea "Message *" at bounding box center [418, 975] width 366 height 155
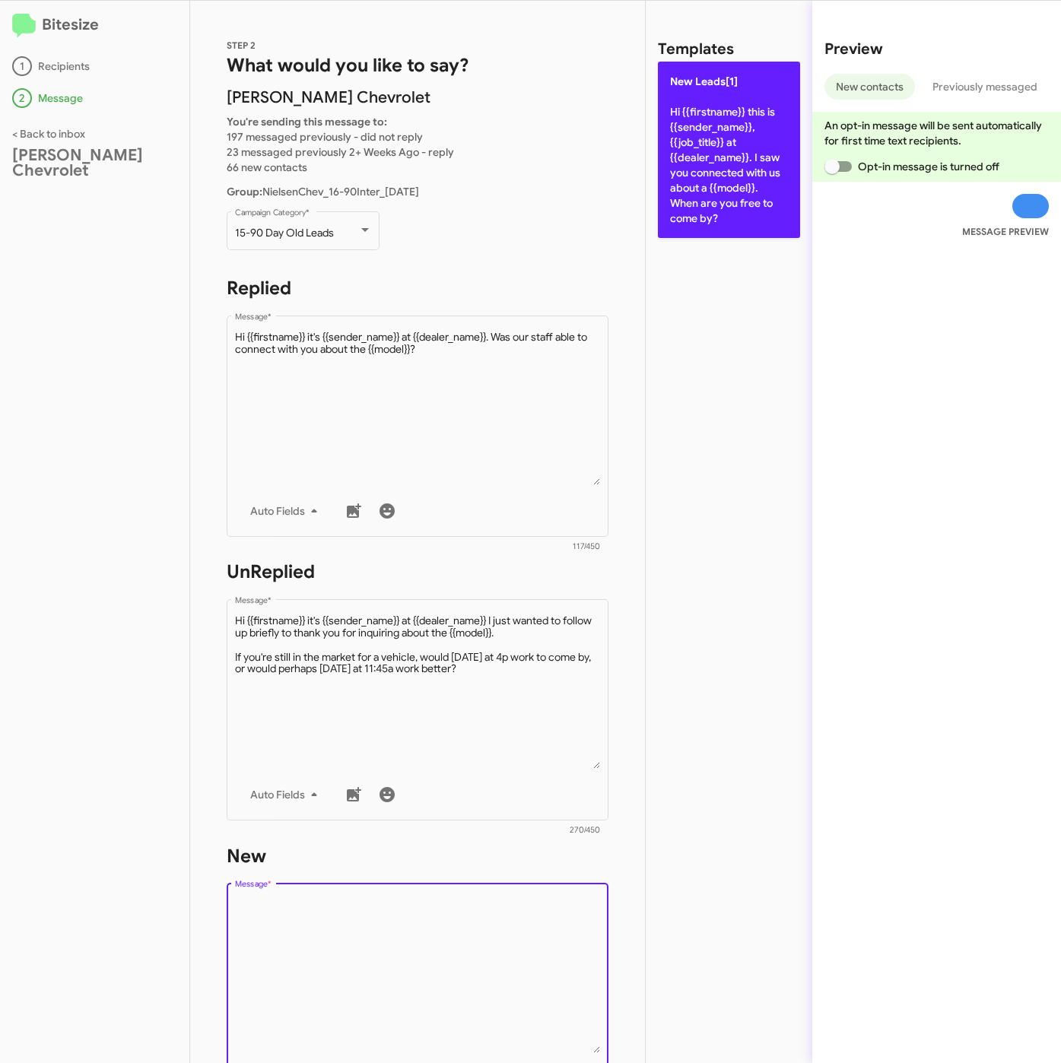
click at [692, 160] on p "New Leads[1] Hi {{firstname}} this is {{sender_name}}, {{job_title}} at {{deale…" at bounding box center [729, 150] width 142 height 176
type textarea "Hi {{firstname}} this is {{sender_name}}, {{job_title}} at {{dealer_name}}. I s…"
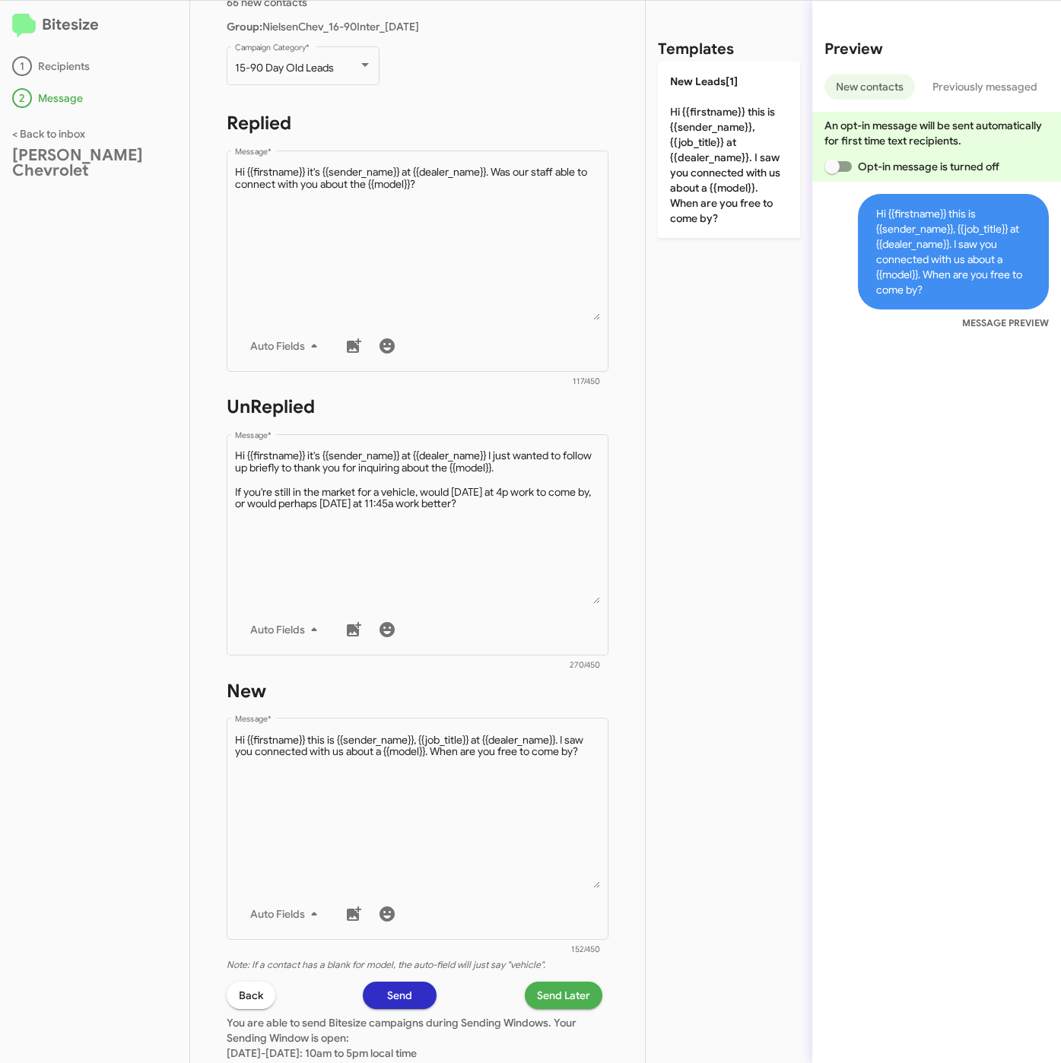
scroll to position [327, 0]
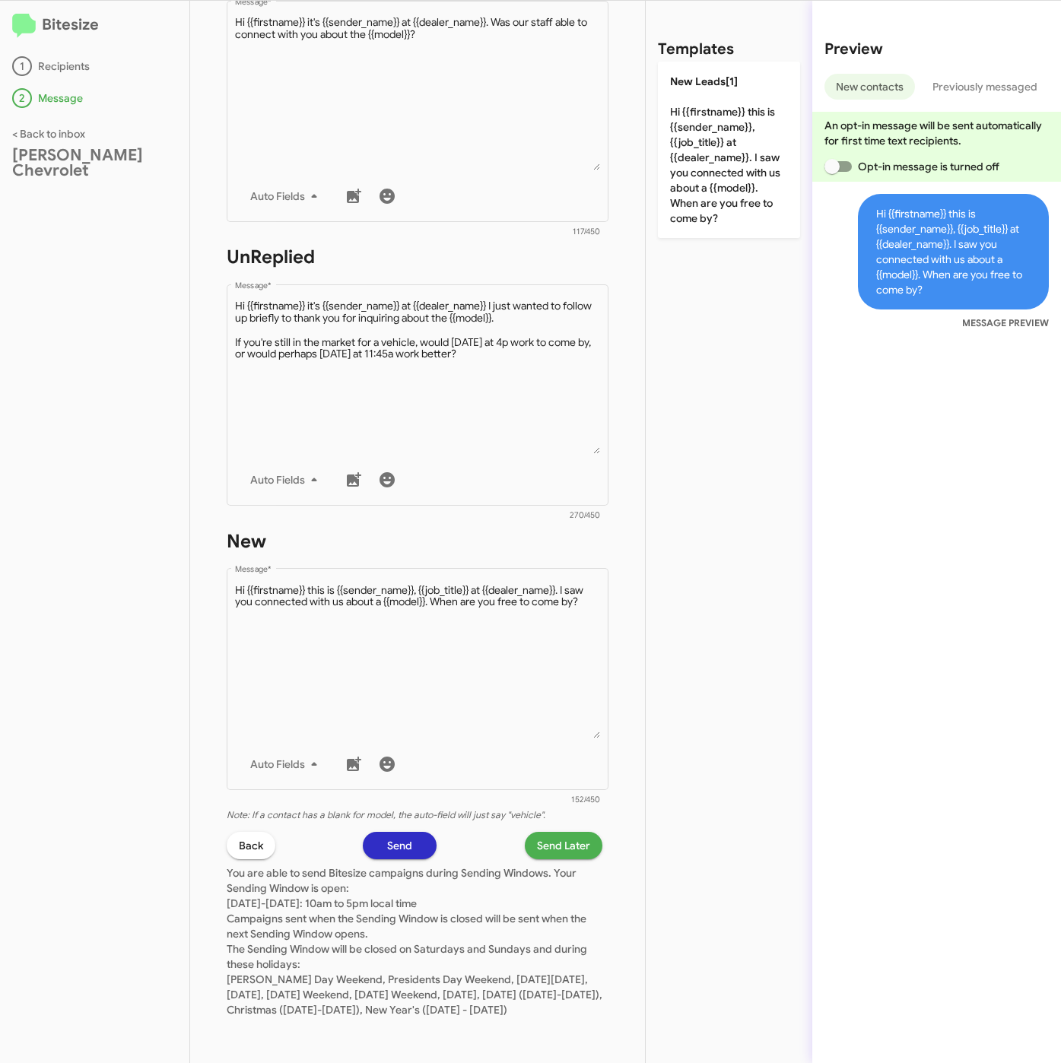
click at [539, 842] on span "Send Later" at bounding box center [563, 845] width 53 height 27
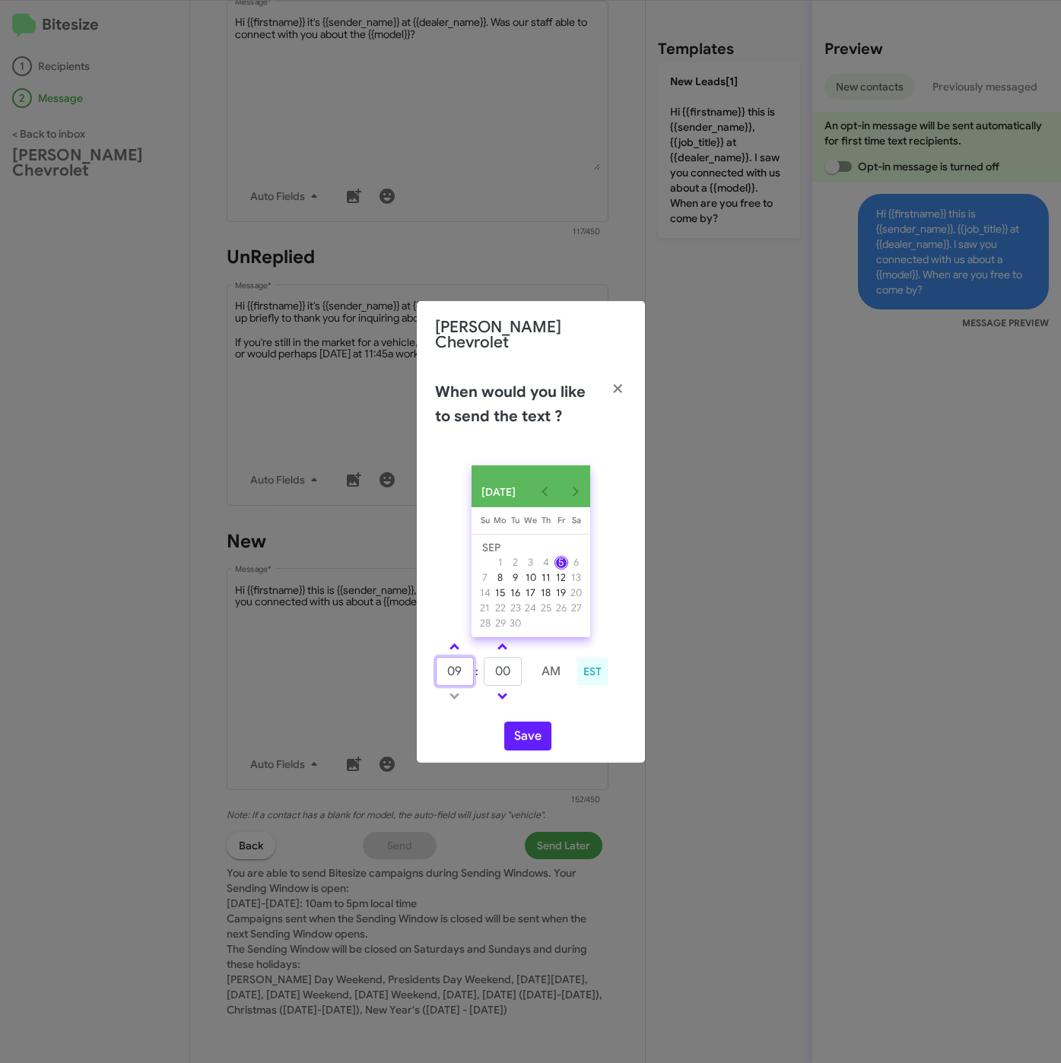
drag, startPoint x: 466, startPoint y: 665, endPoint x: 434, endPoint y: 662, distance: 32.0
click at [440, 665] on input "09" at bounding box center [455, 671] width 38 height 29
type input "10"
type input "41"
click at [536, 726] on button "Save" at bounding box center [527, 736] width 47 height 29
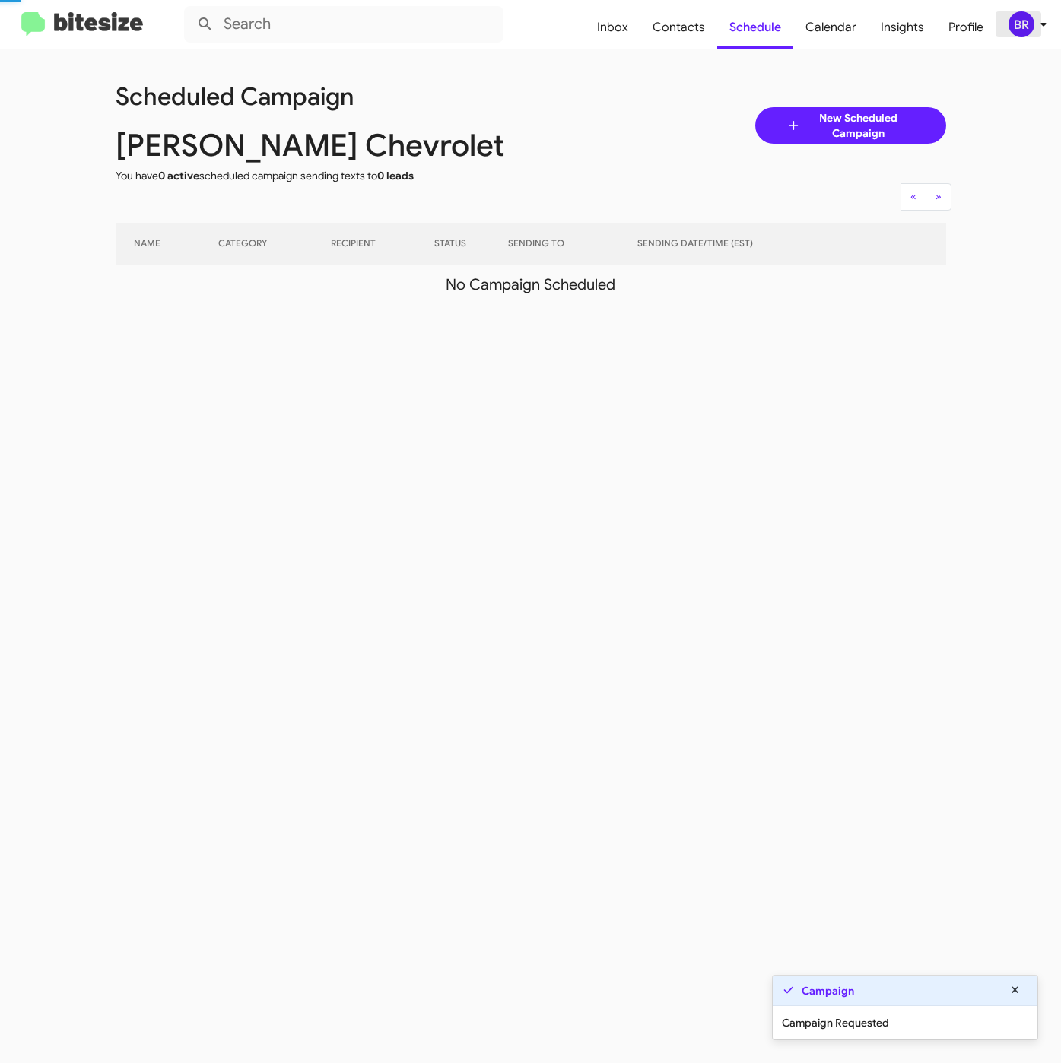
click at [1029, 18] on div "BR" at bounding box center [1021, 24] width 26 height 26
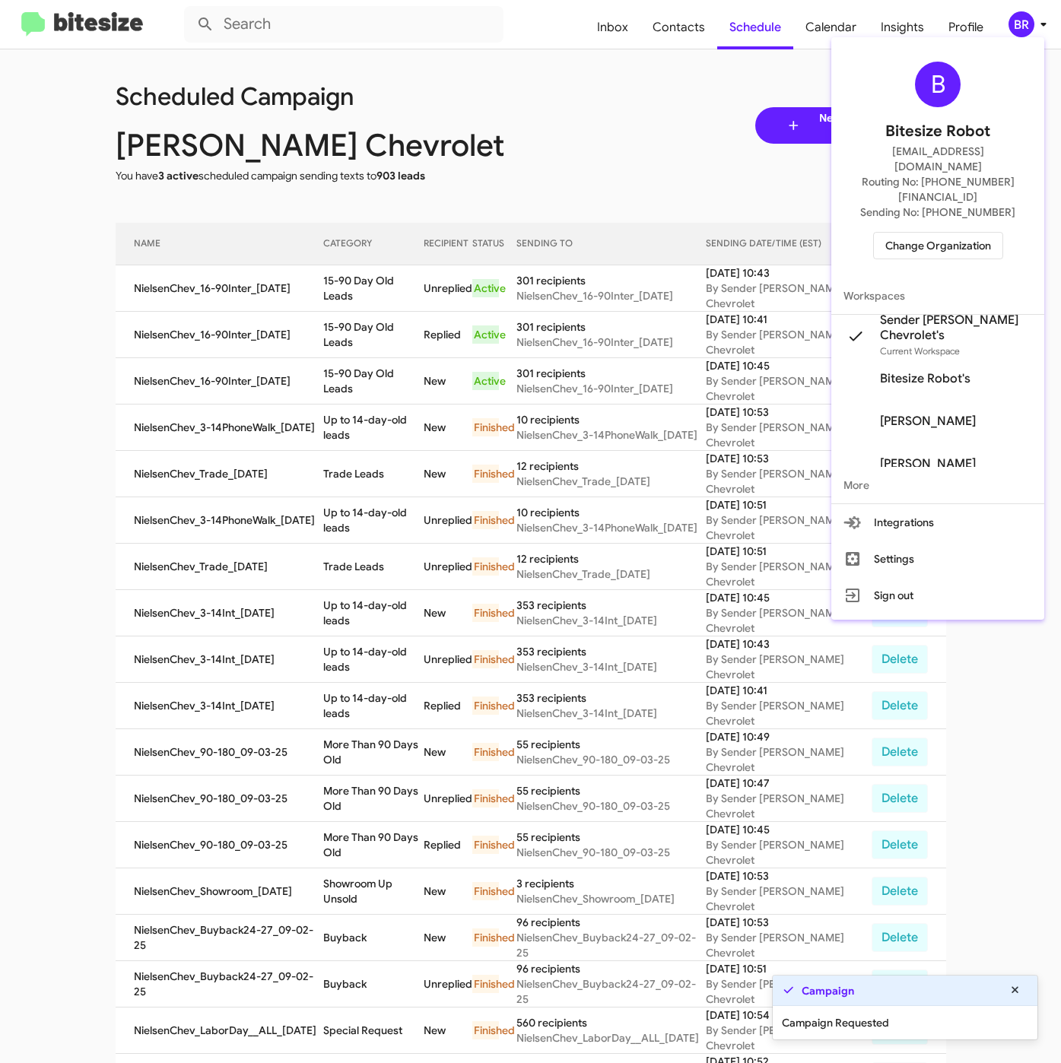
click at [322, 303] on div at bounding box center [530, 531] width 1061 height 1063
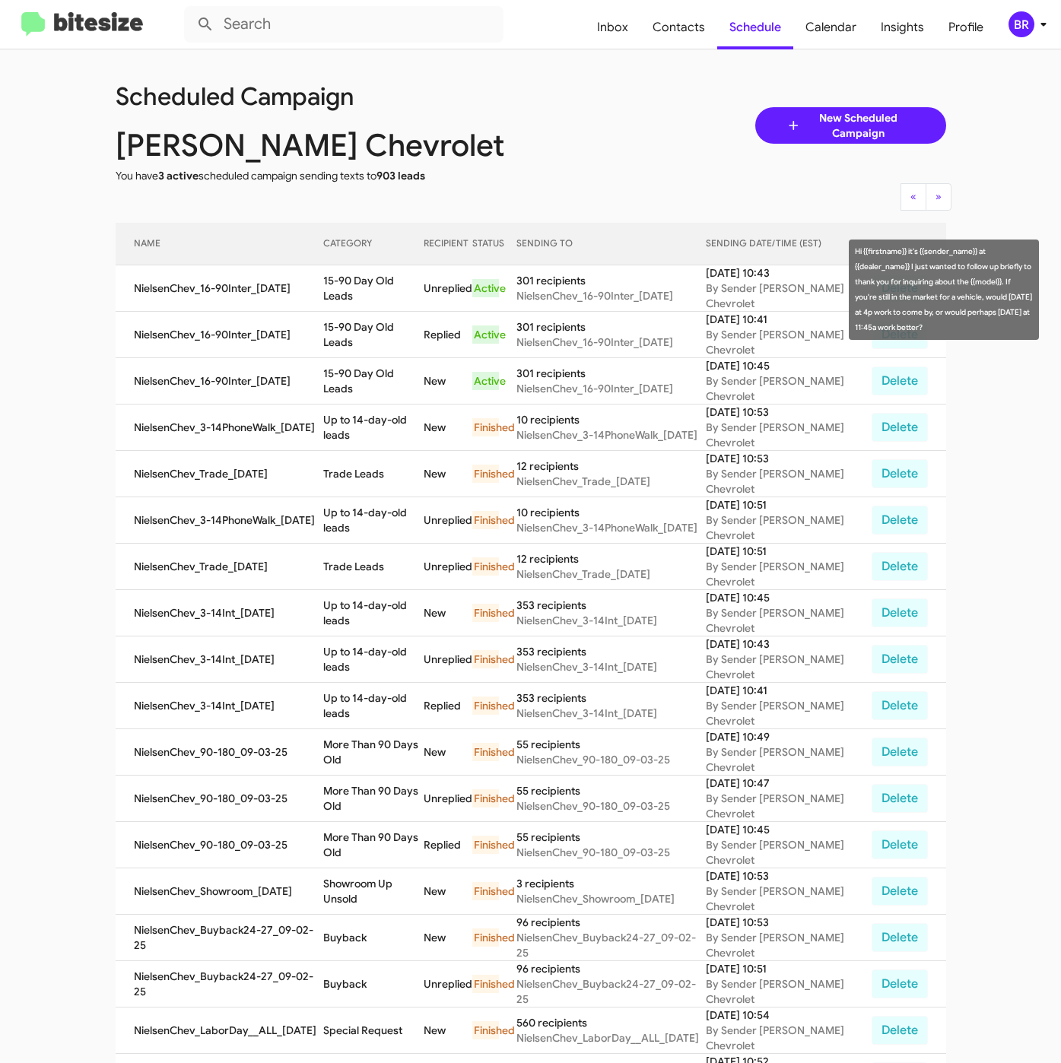
drag, startPoint x: 320, startPoint y: 286, endPoint x: 422, endPoint y: 297, distance: 102.4
click at [422, 297] on td "15-90 Day Old Leads" at bounding box center [373, 288] width 101 height 46
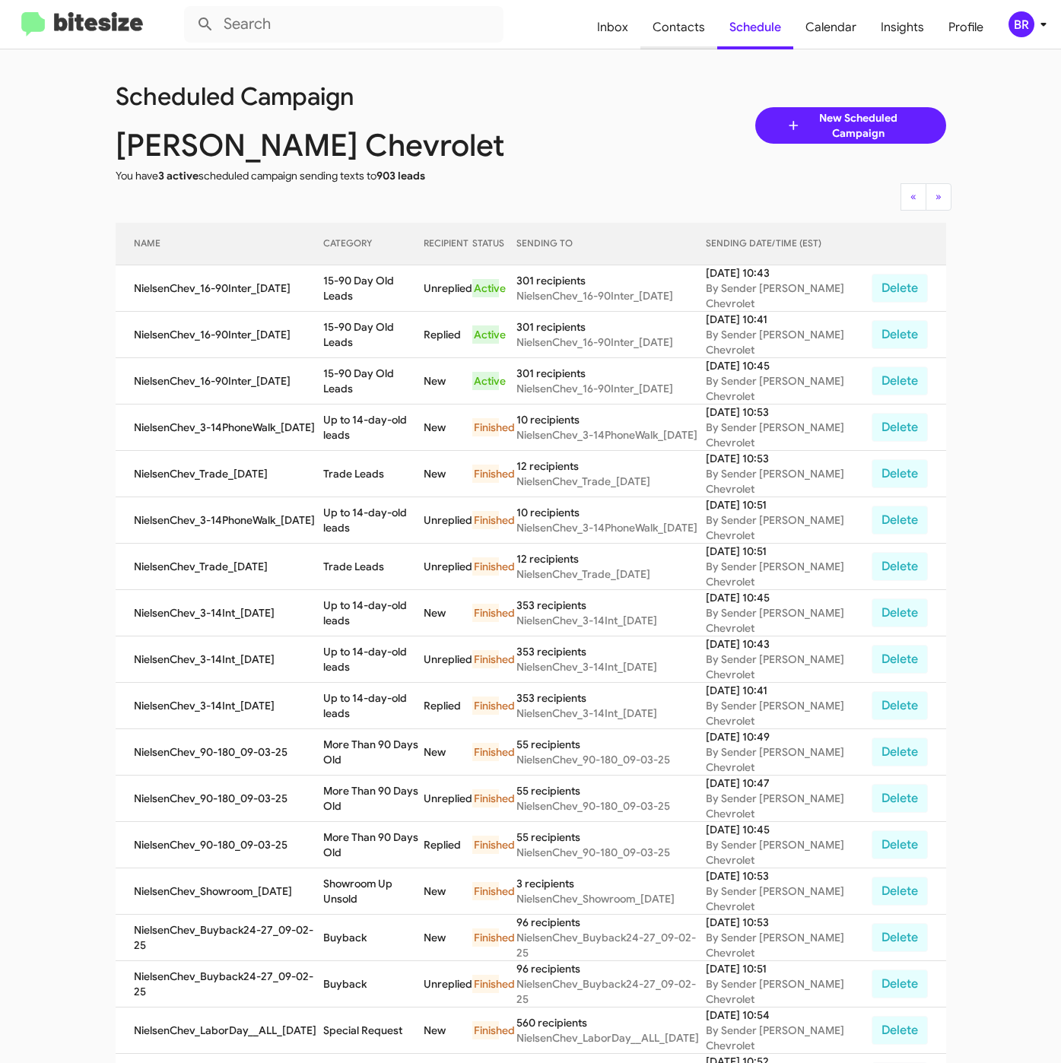
copy td "15-90 Day Old Leads"
click at [682, 30] on span "Contacts" at bounding box center [678, 27] width 77 height 44
type input "in:groups"
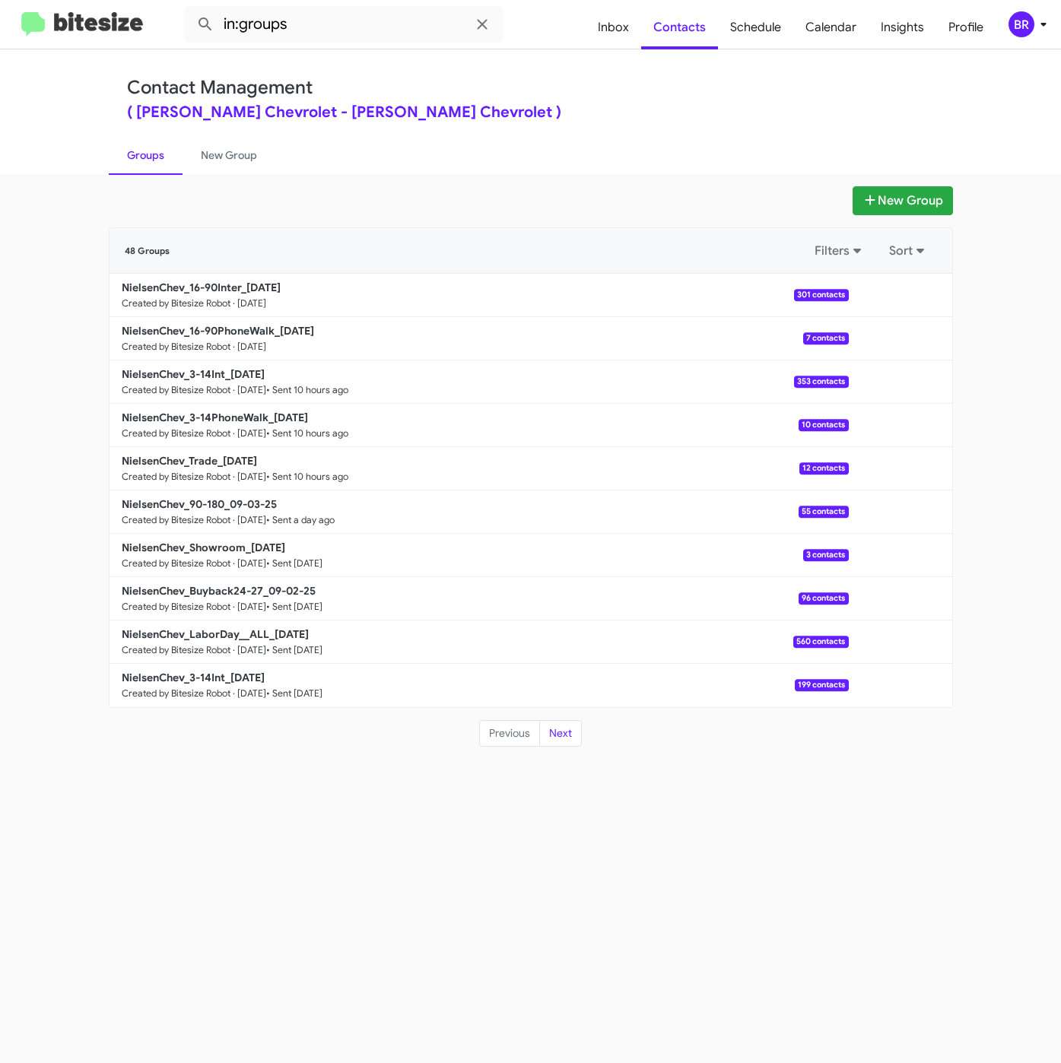
drag, startPoint x: 566, startPoint y: 106, endPoint x: 562, endPoint y: 117, distance: 12.3
click at [566, 106] on div "( Nielsen Chevrolet - Nielsen Chevrolet )" at bounding box center [530, 112] width 807 height 15
click at [244, 325] on b "NielsenChev_16-90PhoneWalk_09-05-25" at bounding box center [218, 331] width 192 height 14
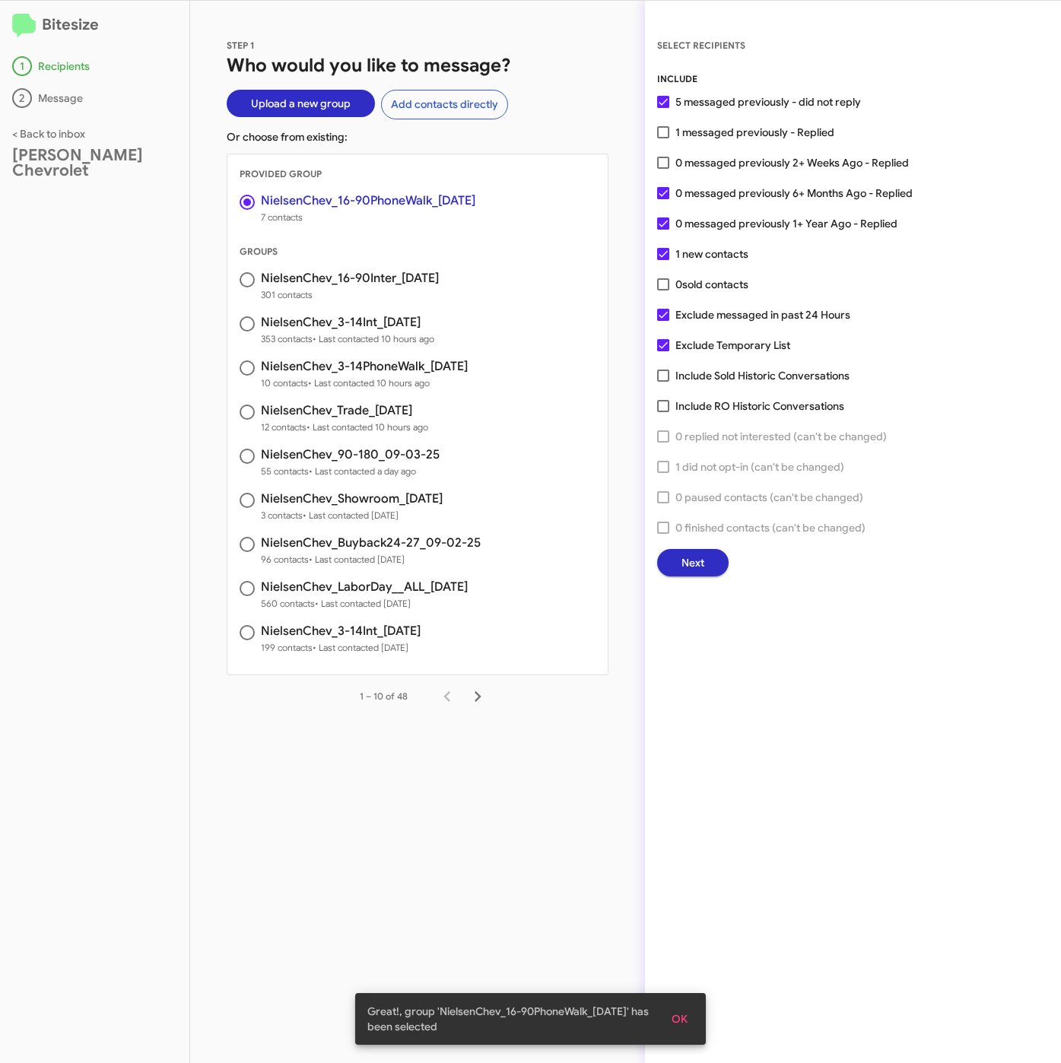
drag, startPoint x: 767, startPoint y: 162, endPoint x: 760, endPoint y: 255, distance: 93.8
click at [767, 160] on span "0 messaged previously 2+ Weeks Ago - Replied" at bounding box center [791, 163] width 233 height 18
click at [663, 169] on input "0 messaged previously 2+ Weeks Ago - Replied" at bounding box center [662, 169] width 1 height 1
checkbox input "true"
click at [687, 559] on span "Next" at bounding box center [692, 562] width 23 height 27
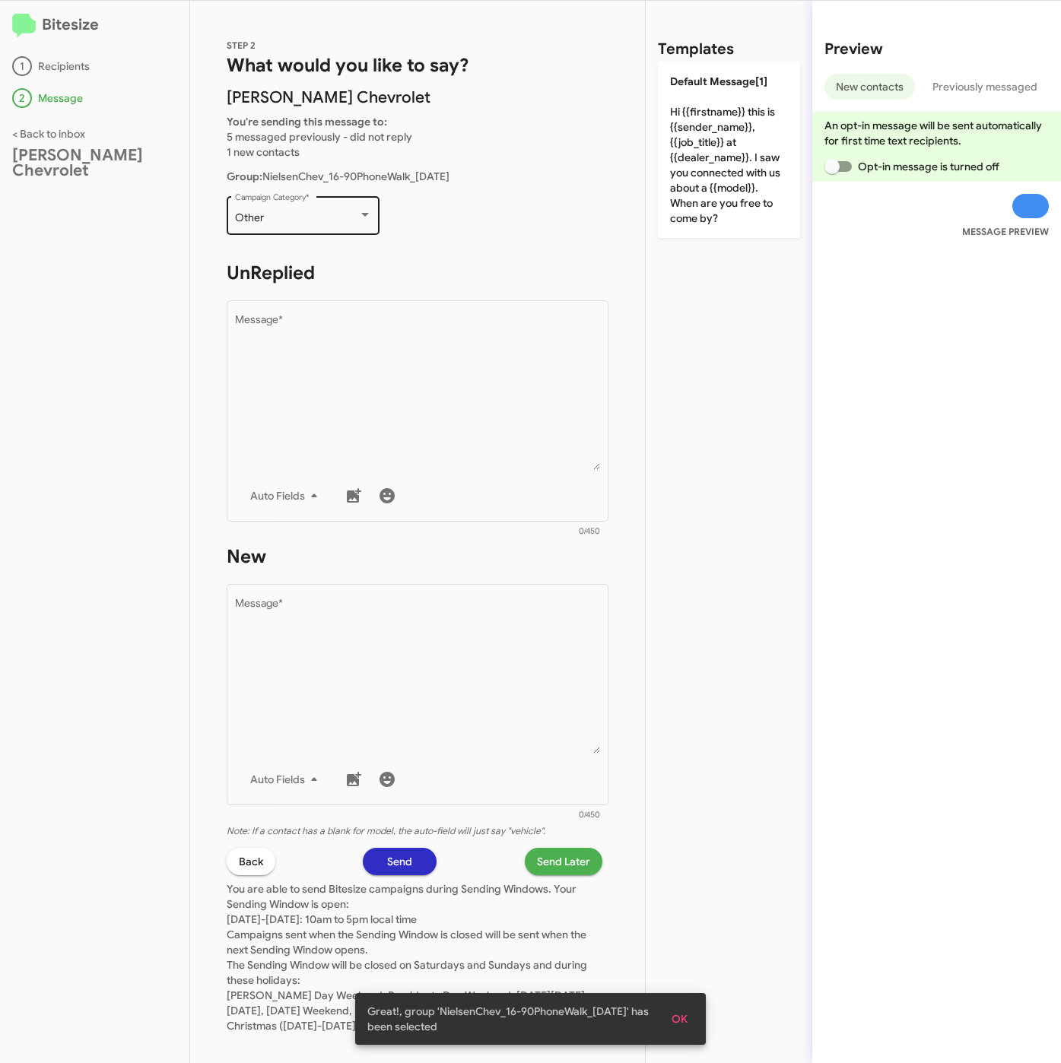
click at [308, 213] on div "Other" at bounding box center [296, 218] width 123 height 12
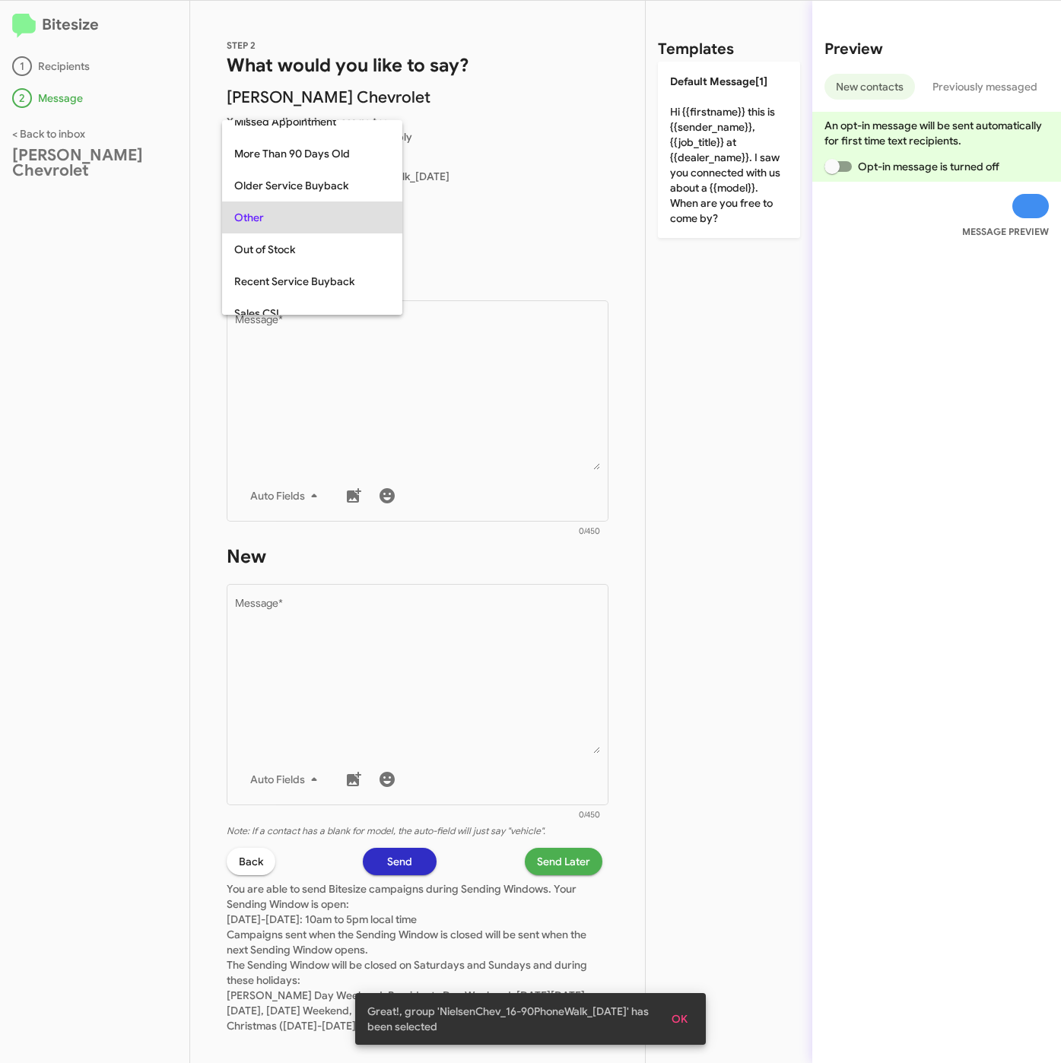
scroll to position [32, 0]
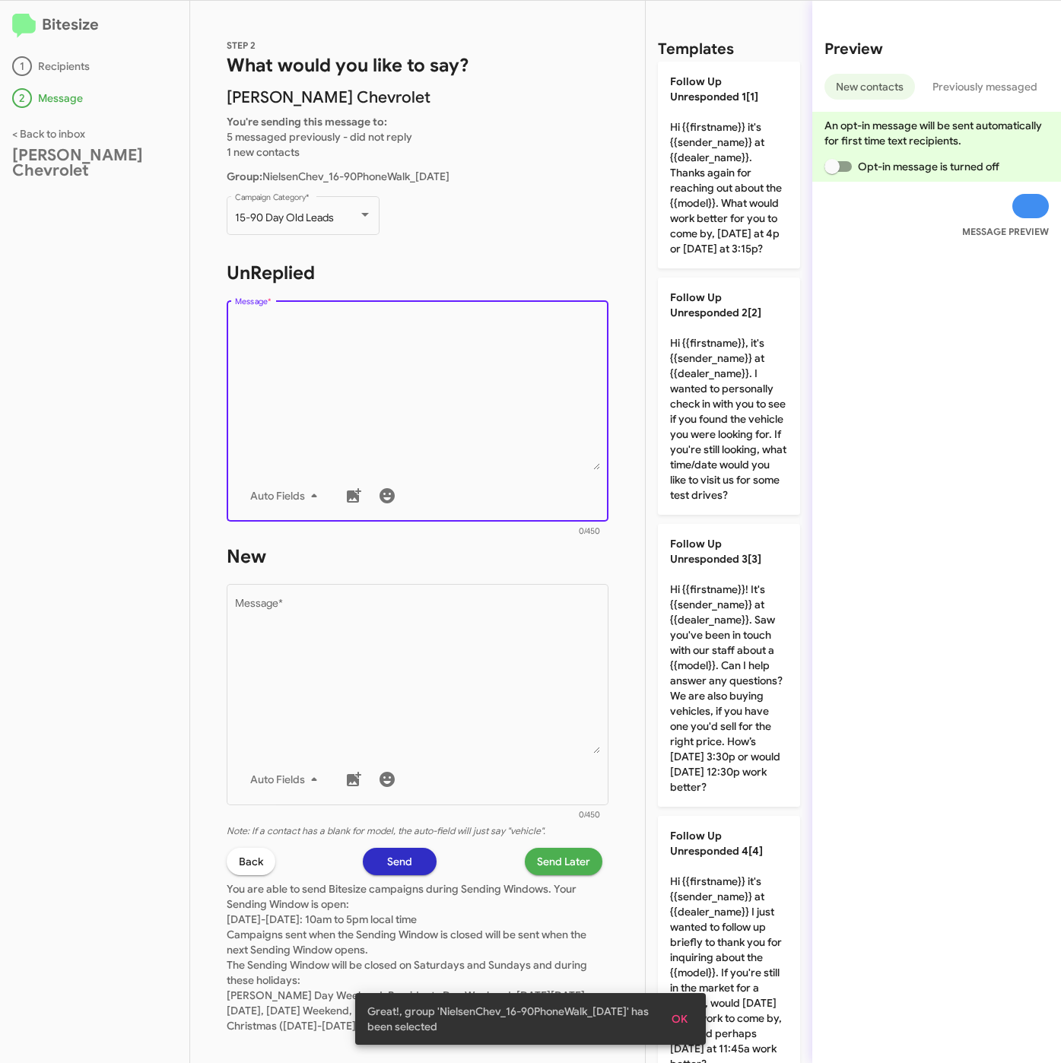
click at [338, 352] on textarea "Message *" at bounding box center [418, 392] width 366 height 155
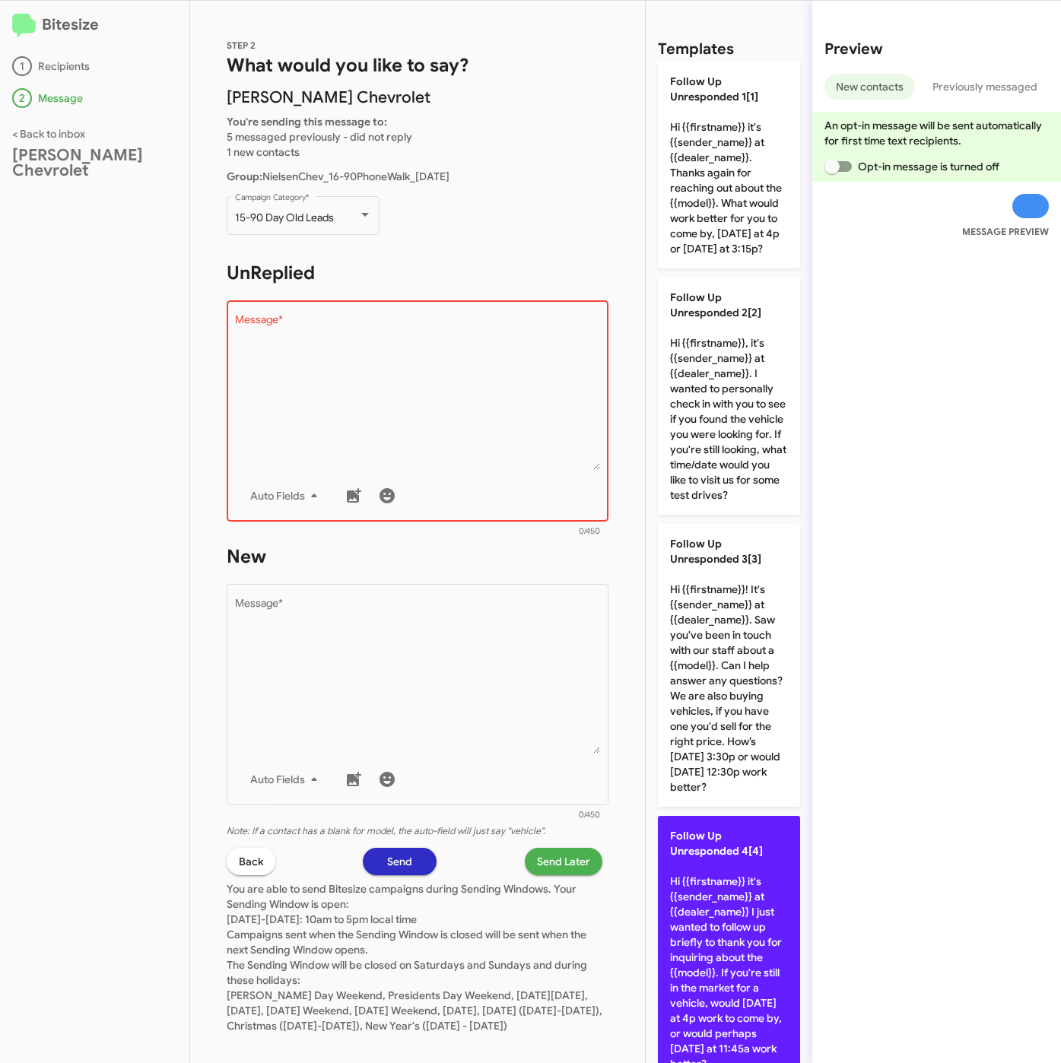
click at [732, 919] on p "Follow Up Unresponded 4[4] Hi {{firstname}} it's {{sender_name}} at {{dealer_na…" at bounding box center [729, 950] width 142 height 268
type textarea "Hi {{firstname}} it's {{sender_name}} at {{dealer_name}} I just wanted to follo…"
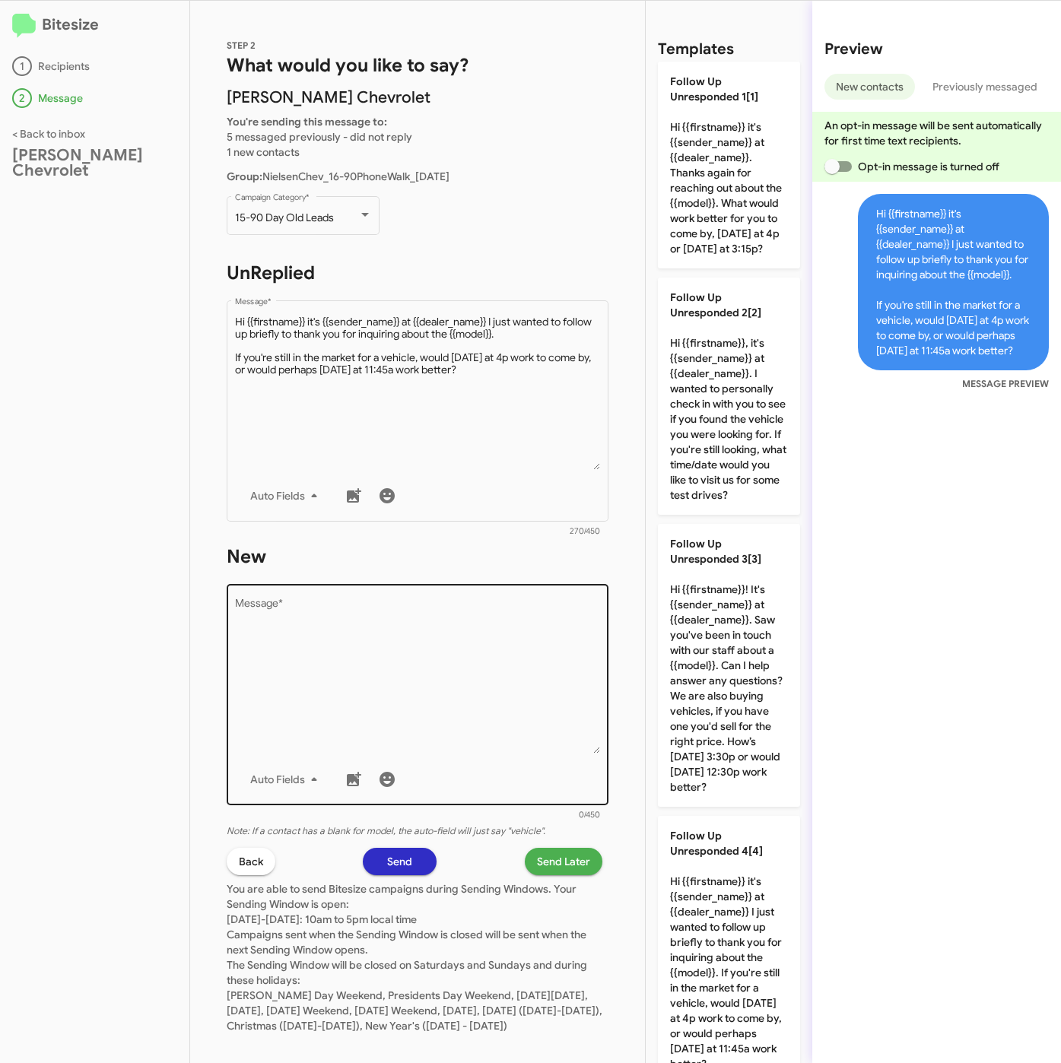
click at [398, 677] on textarea "Message *" at bounding box center [418, 675] width 366 height 155
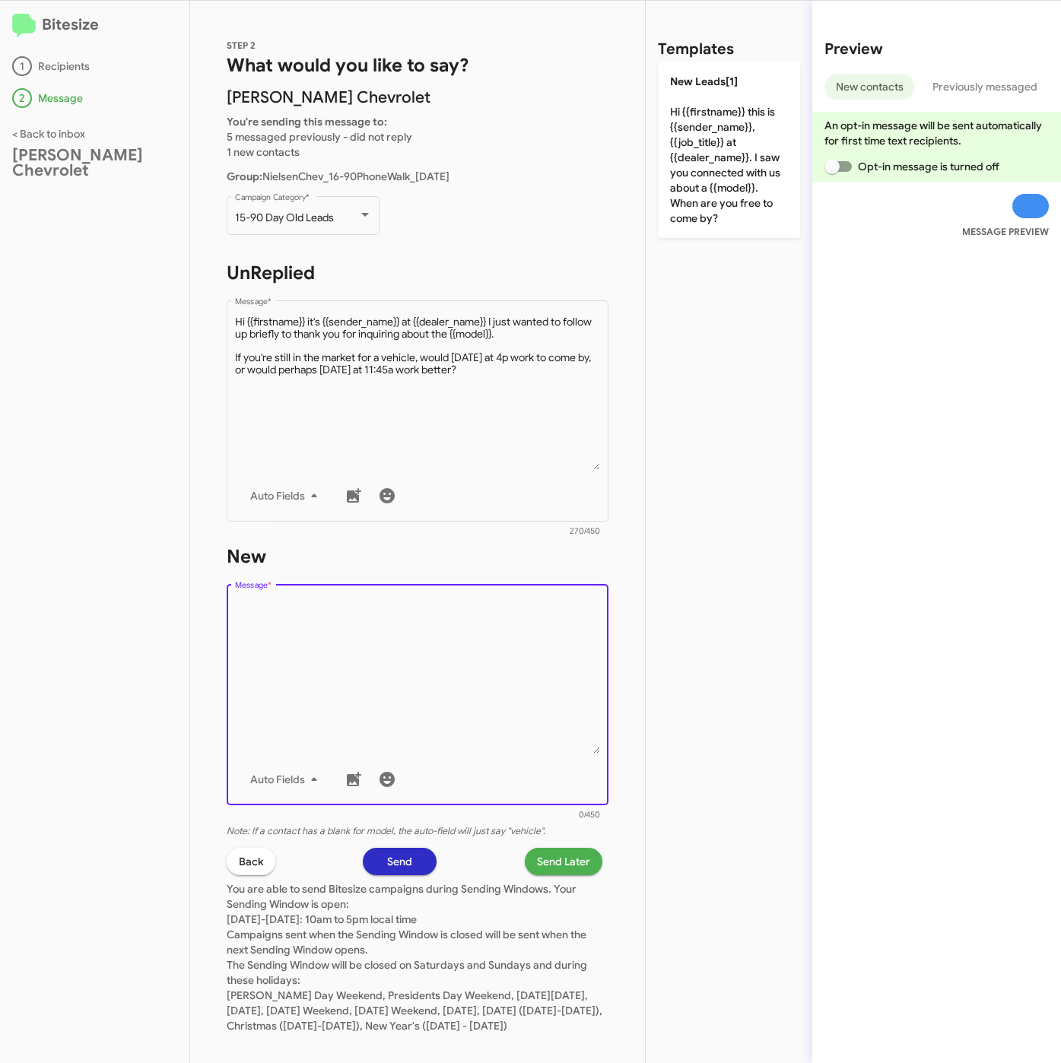
click at [645, 205] on mat-divider at bounding box center [645, 532] width 1 height 1062
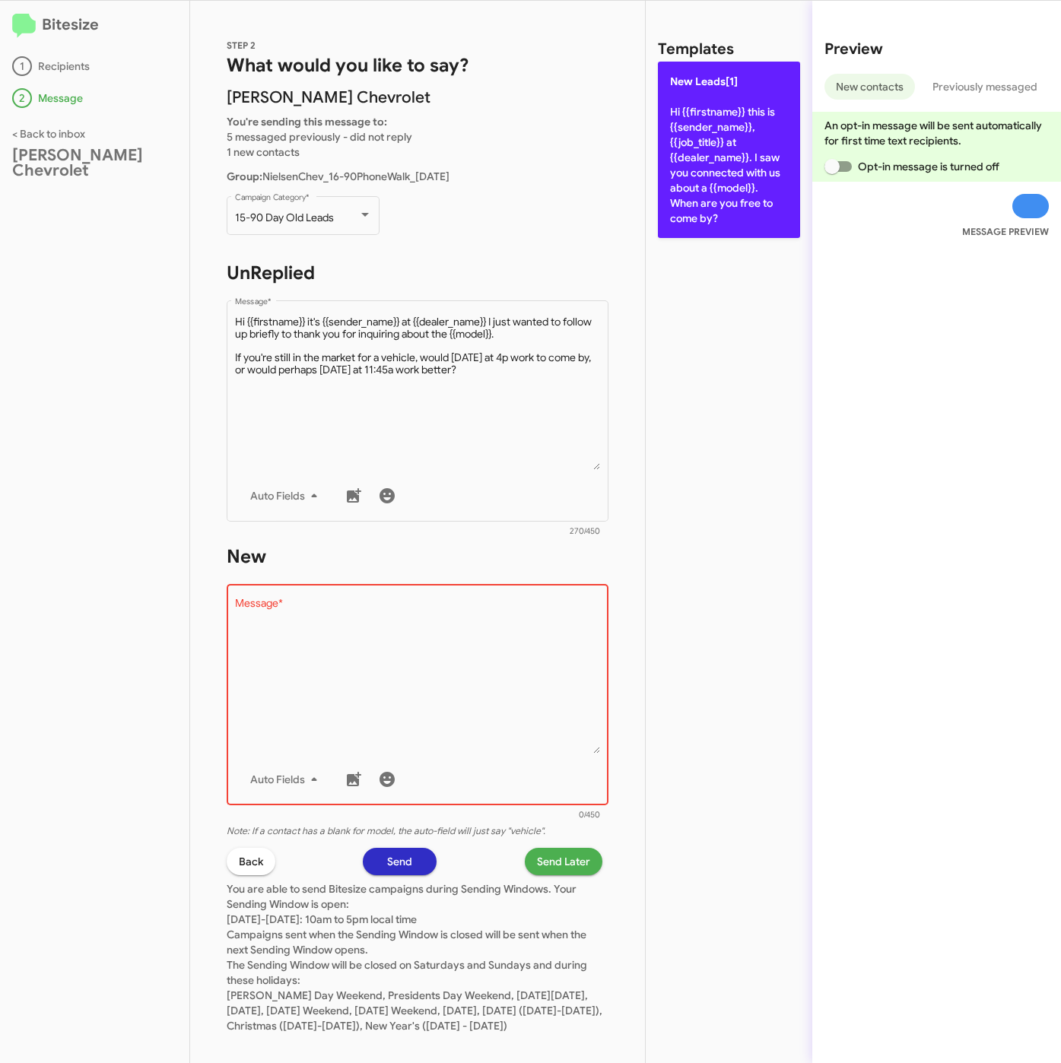
click at [662, 204] on p "New Leads[1] Hi {{firstname}} this is {{sender_name}}, {{job_title}} at {{deale…" at bounding box center [729, 150] width 142 height 176
type textarea "Hi {{firstname}} this is {{sender_name}}, {{job_title}} at {{dealer_name}}. I s…"
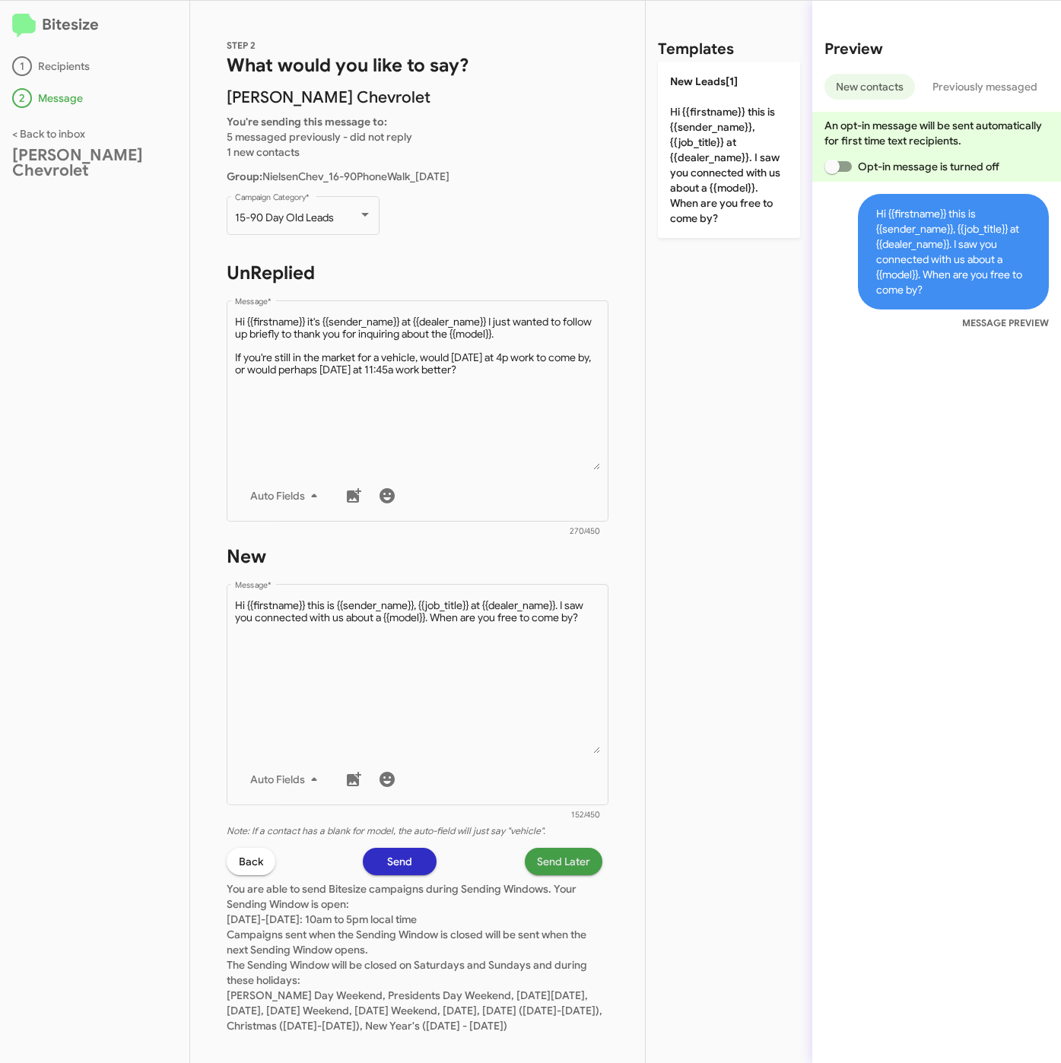
click at [563, 856] on span "Send Later" at bounding box center [563, 861] width 53 height 27
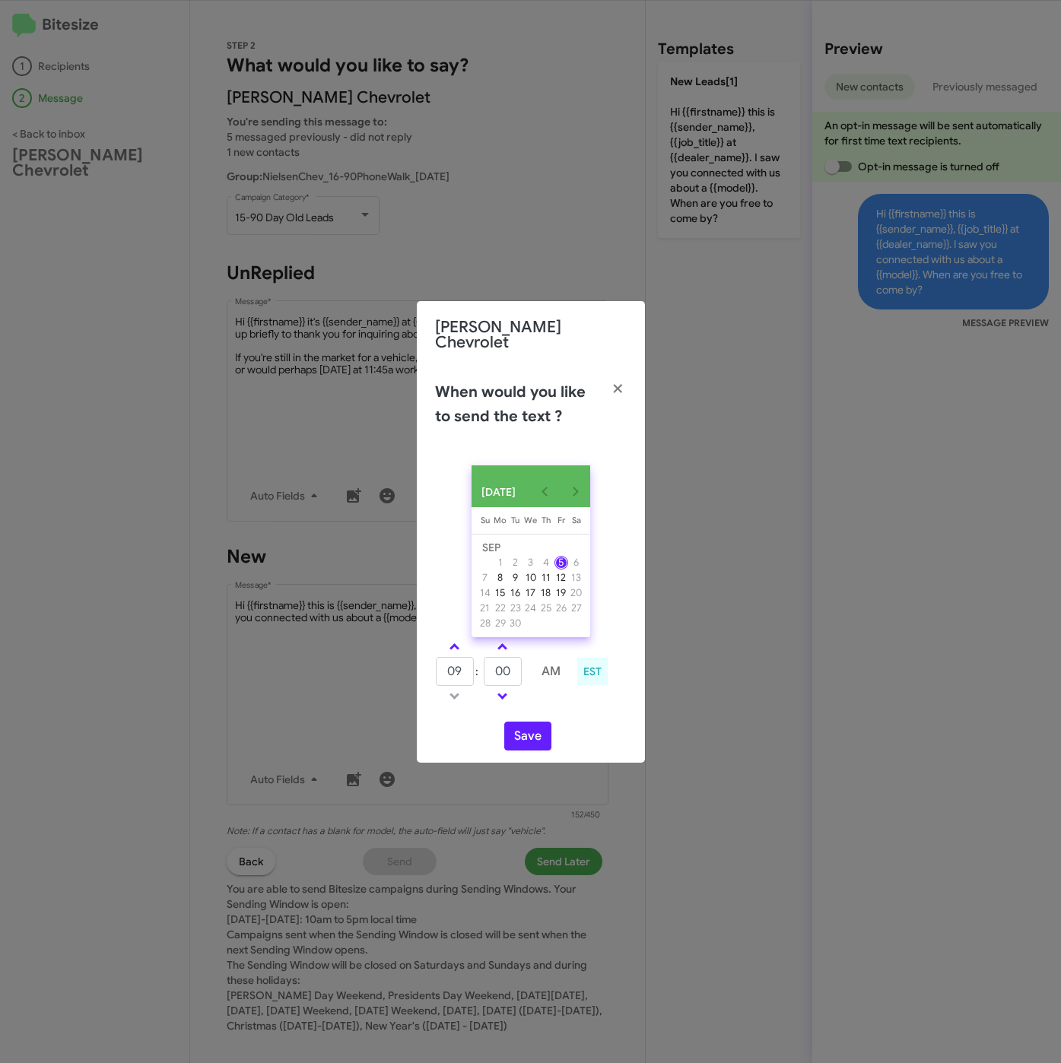
drag, startPoint x: 449, startPoint y: 636, endPoint x: 495, endPoint y: 659, distance: 51.0
click at [449, 638] on link at bounding box center [454, 646] width 27 height 17
type input "10"
drag, startPoint x: 514, startPoint y: 669, endPoint x: 490, endPoint y: 669, distance: 23.6
click at [490, 669] on input "00" at bounding box center [503, 671] width 38 height 29
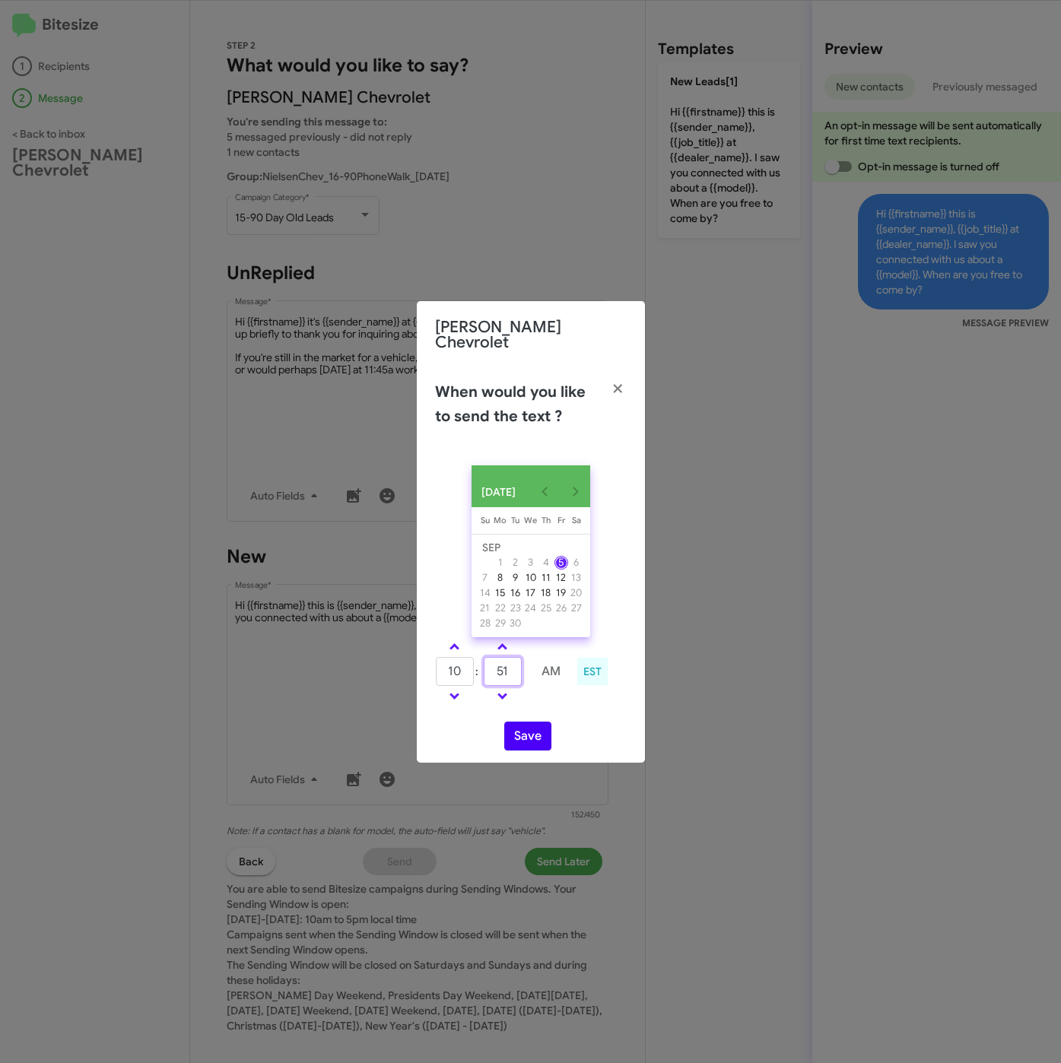
type input "51"
click at [525, 735] on button "Save" at bounding box center [527, 736] width 47 height 29
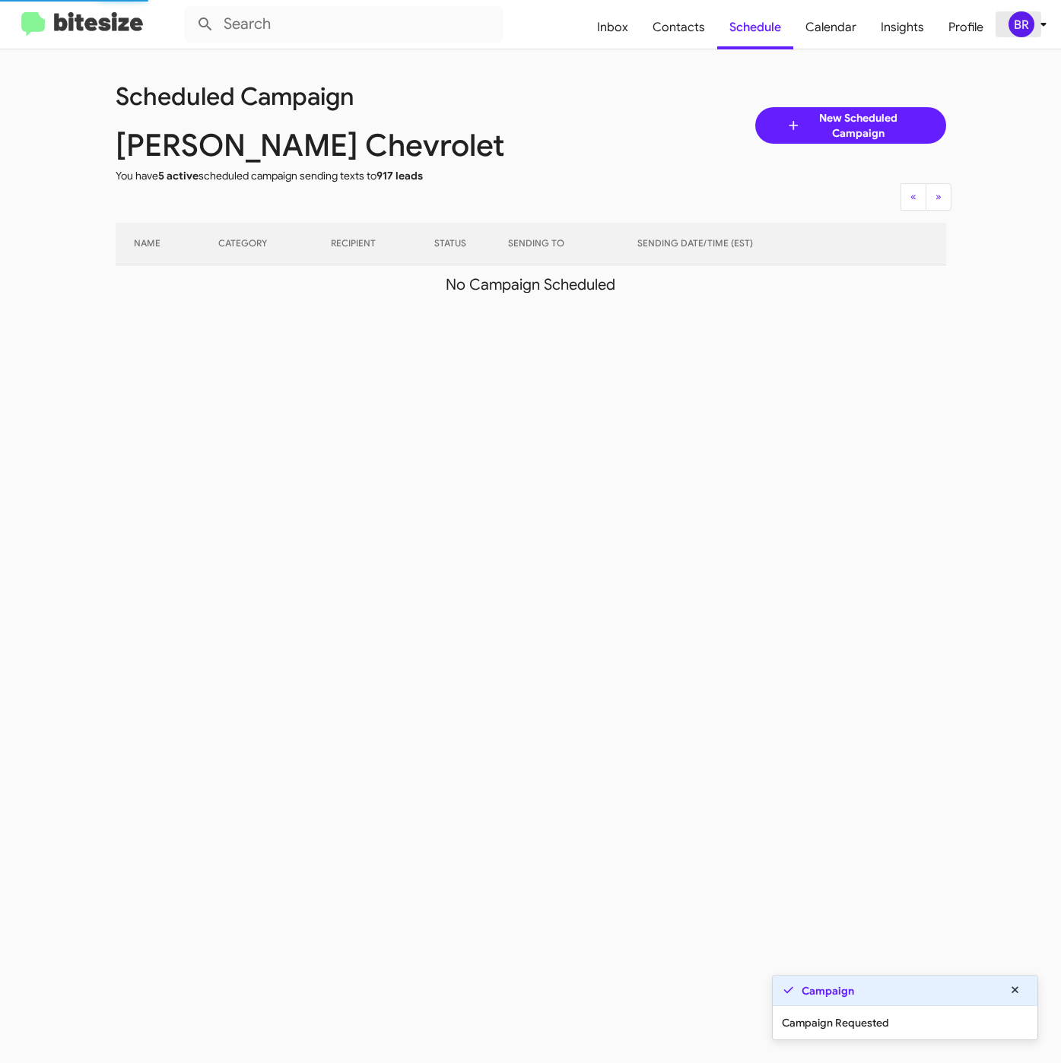
click at [1024, 25] on div "BR" at bounding box center [1021, 24] width 26 height 26
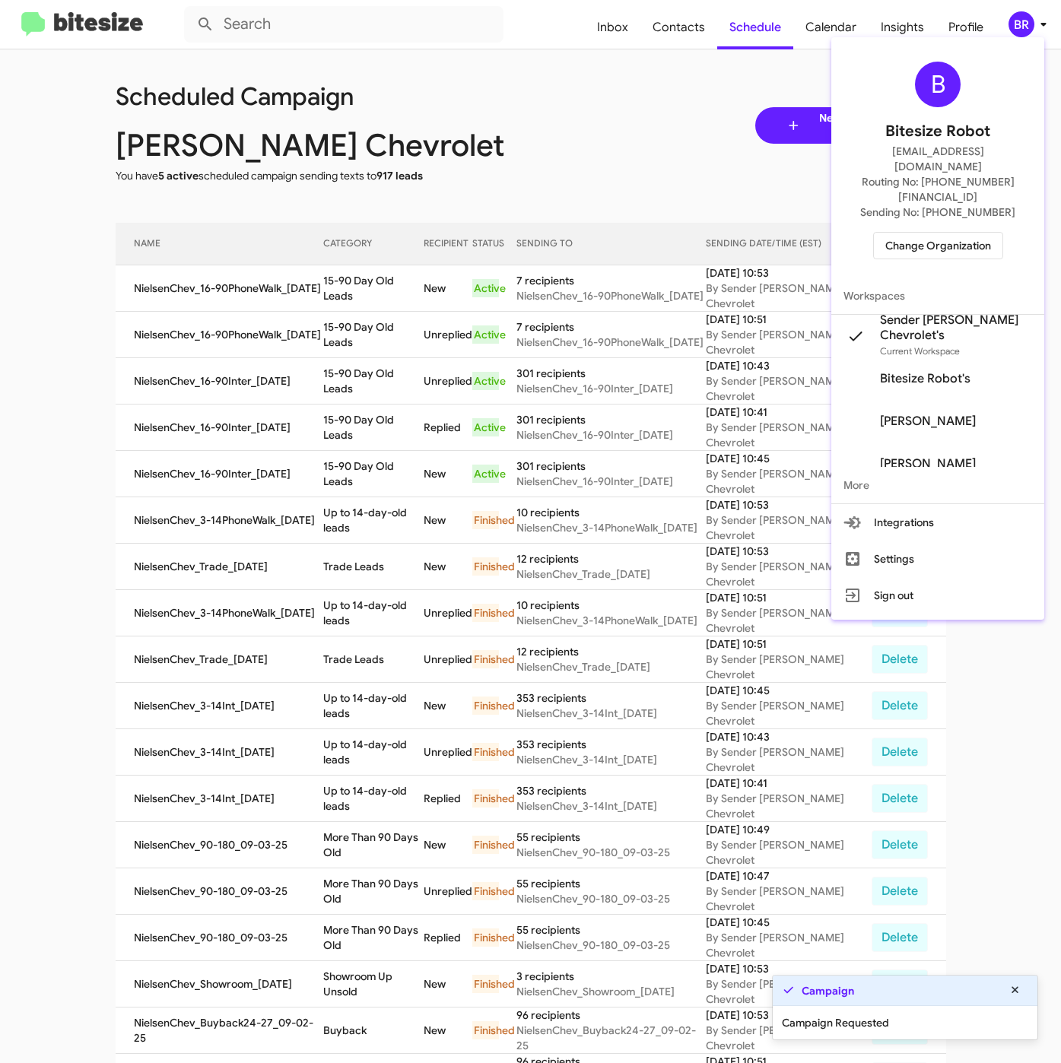
click at [379, 303] on div at bounding box center [530, 531] width 1061 height 1063
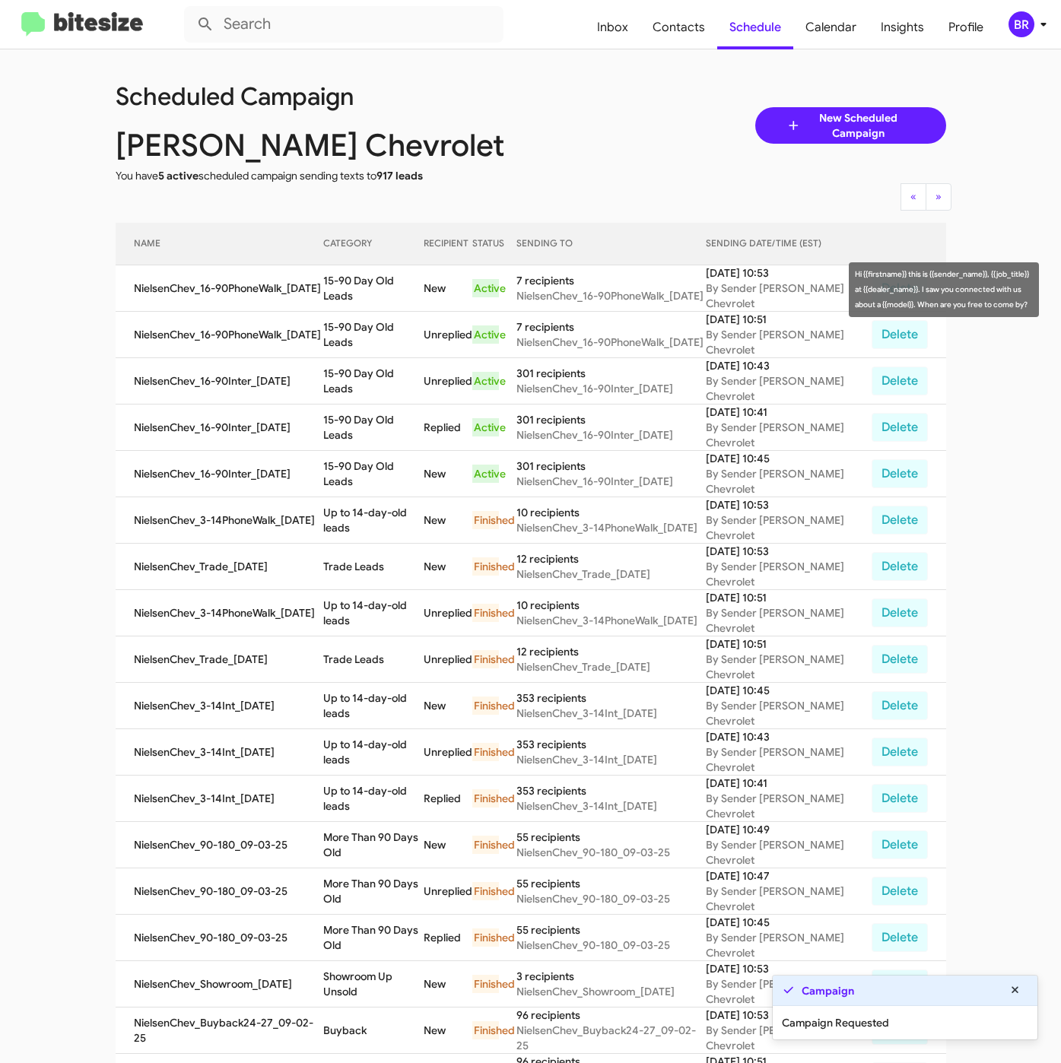
drag, startPoint x: 325, startPoint y: 293, endPoint x: 429, endPoint y: 306, distance: 105.0
click at [424, 306] on td "15-90 Day Old Leads" at bounding box center [373, 288] width 101 height 46
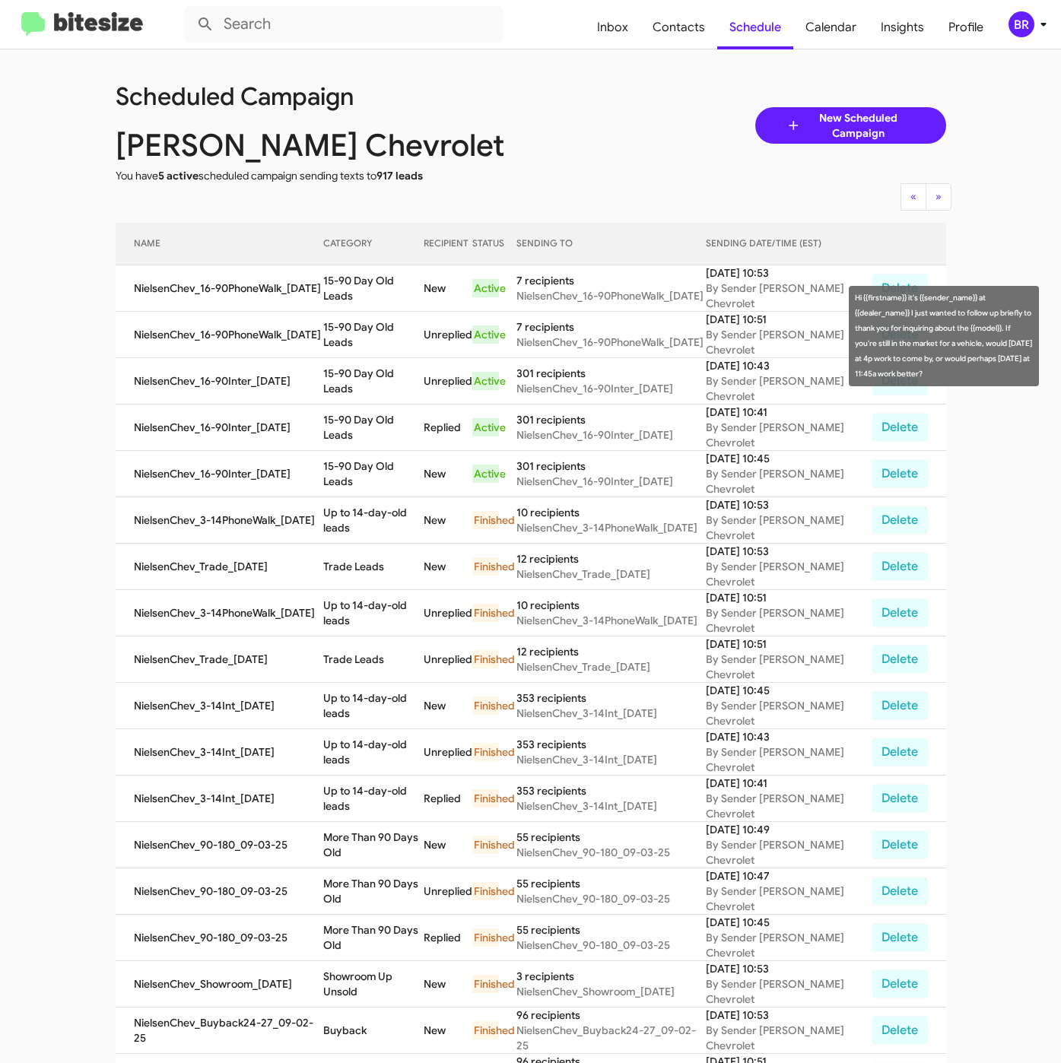
copy td "15-90 Day Old Leads"
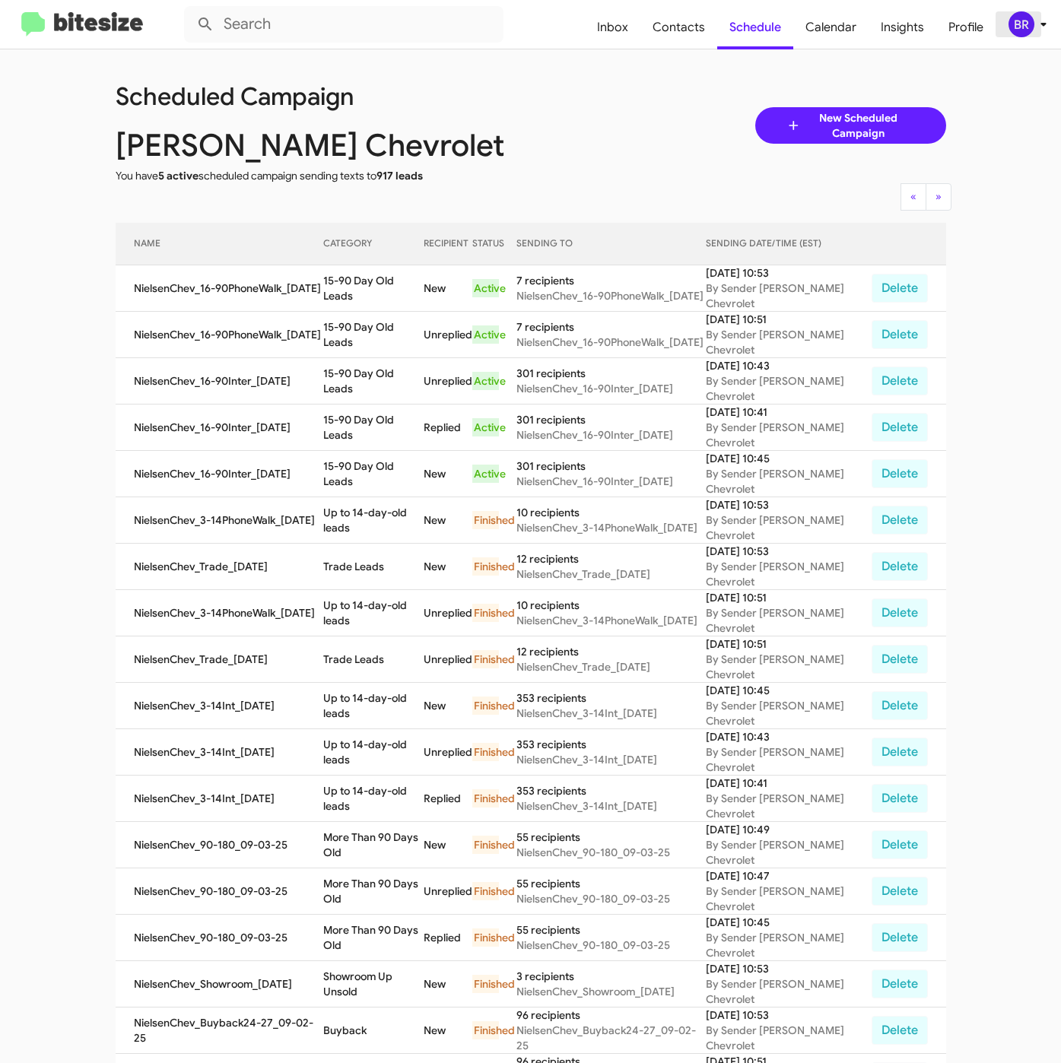
click at [1034, 18] on icon at bounding box center [1043, 24] width 18 height 18
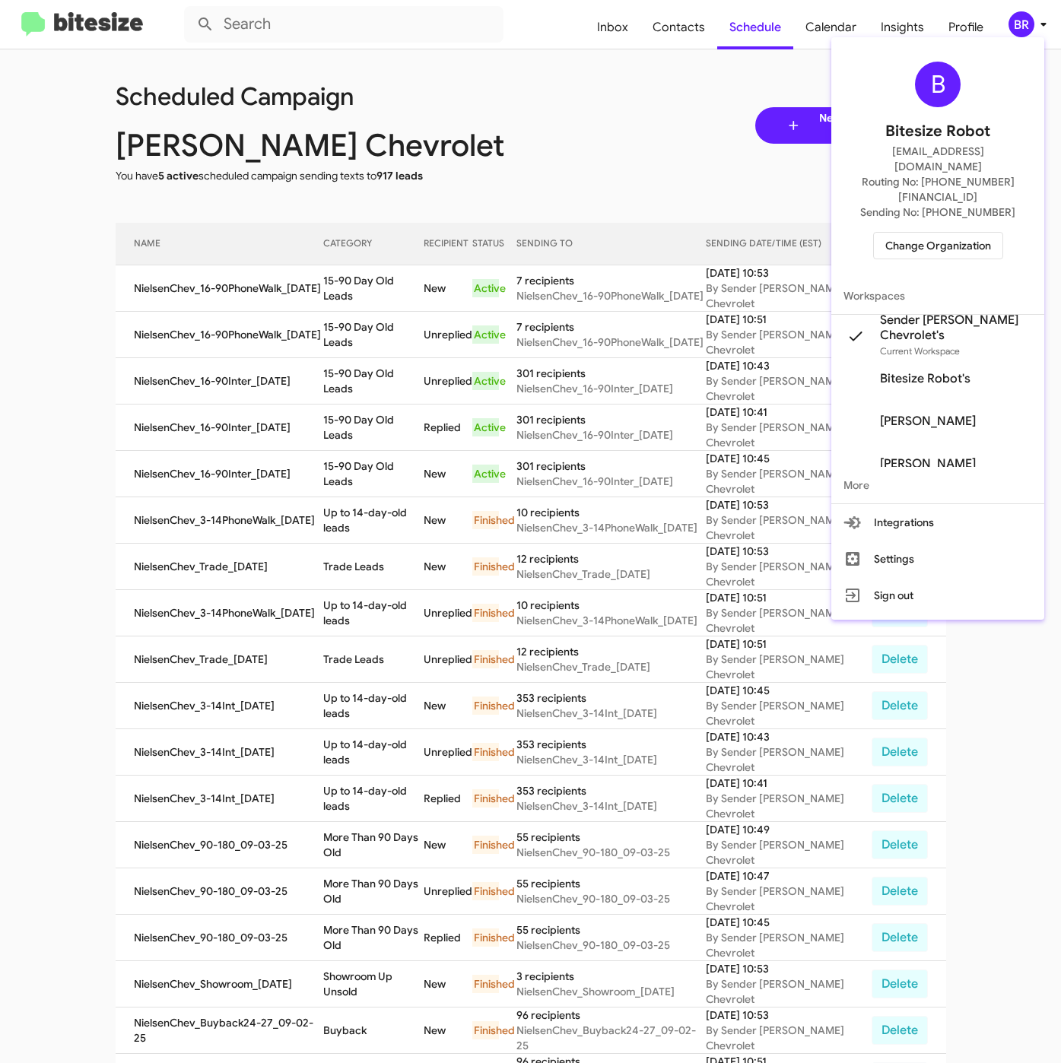
click at [904, 233] on span "Change Organization" at bounding box center [938, 246] width 106 height 26
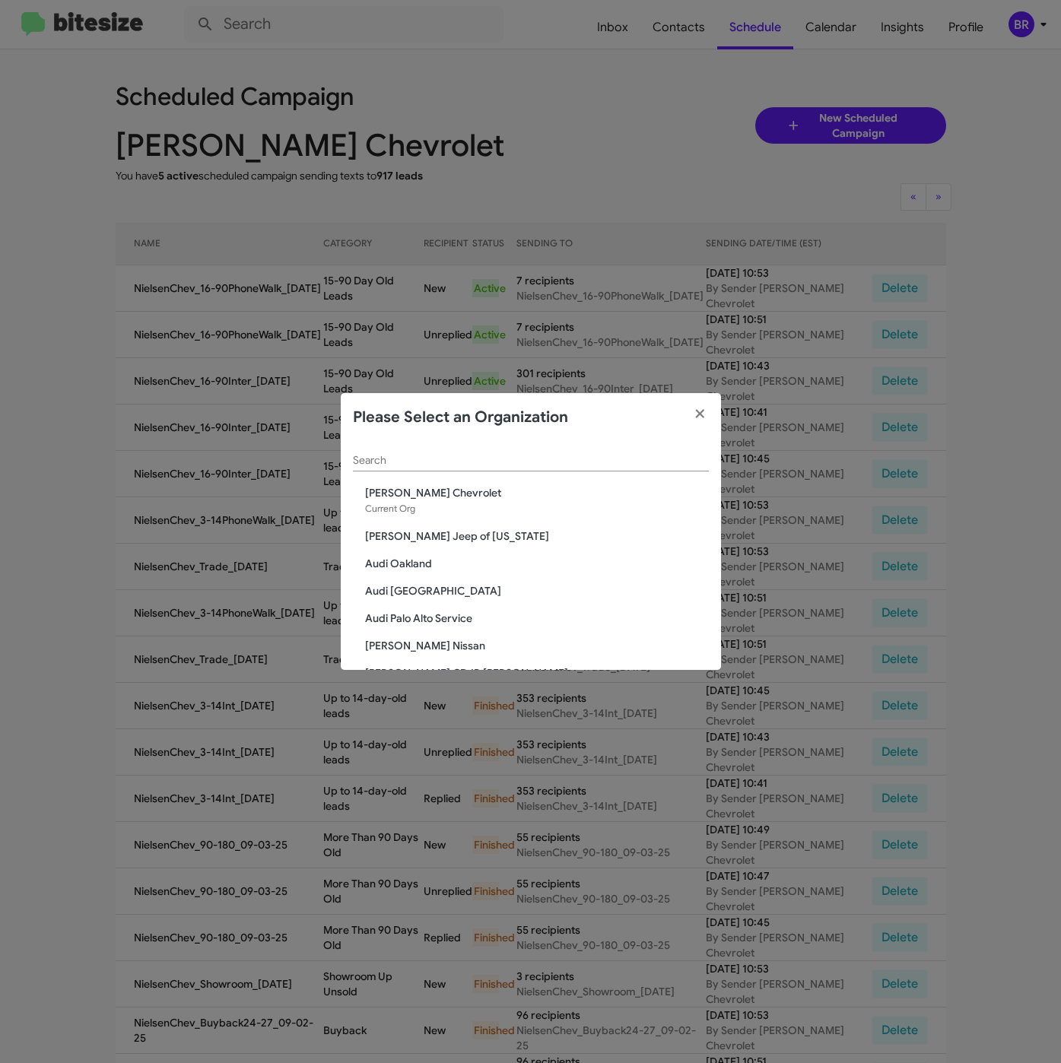
click at [445, 466] on div "Search" at bounding box center [531, 457] width 356 height 30
paste input "Volvo [GEOGRAPHIC_DATA]"
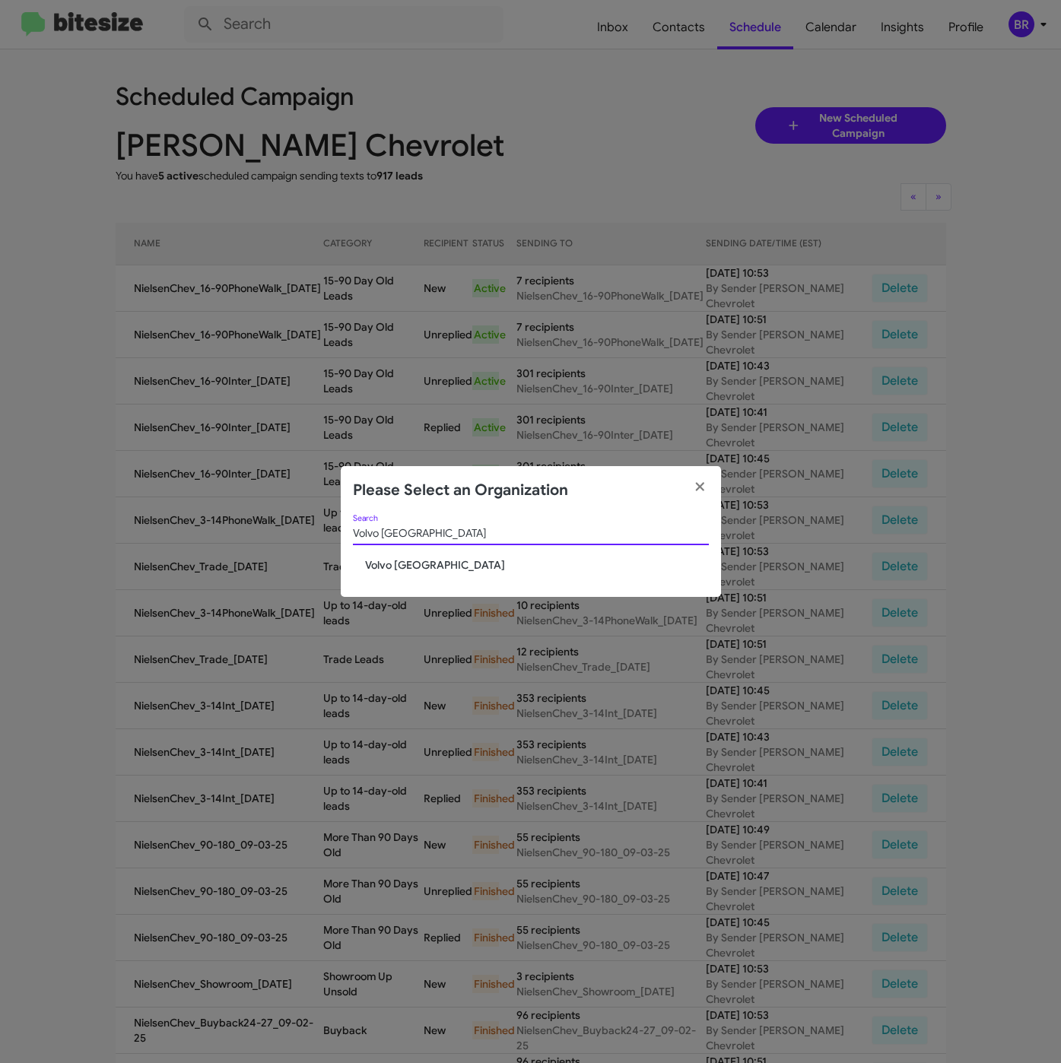
type input "Volvo [GEOGRAPHIC_DATA]"
click at [395, 569] on span "Volvo [GEOGRAPHIC_DATA]" at bounding box center [537, 564] width 344 height 15
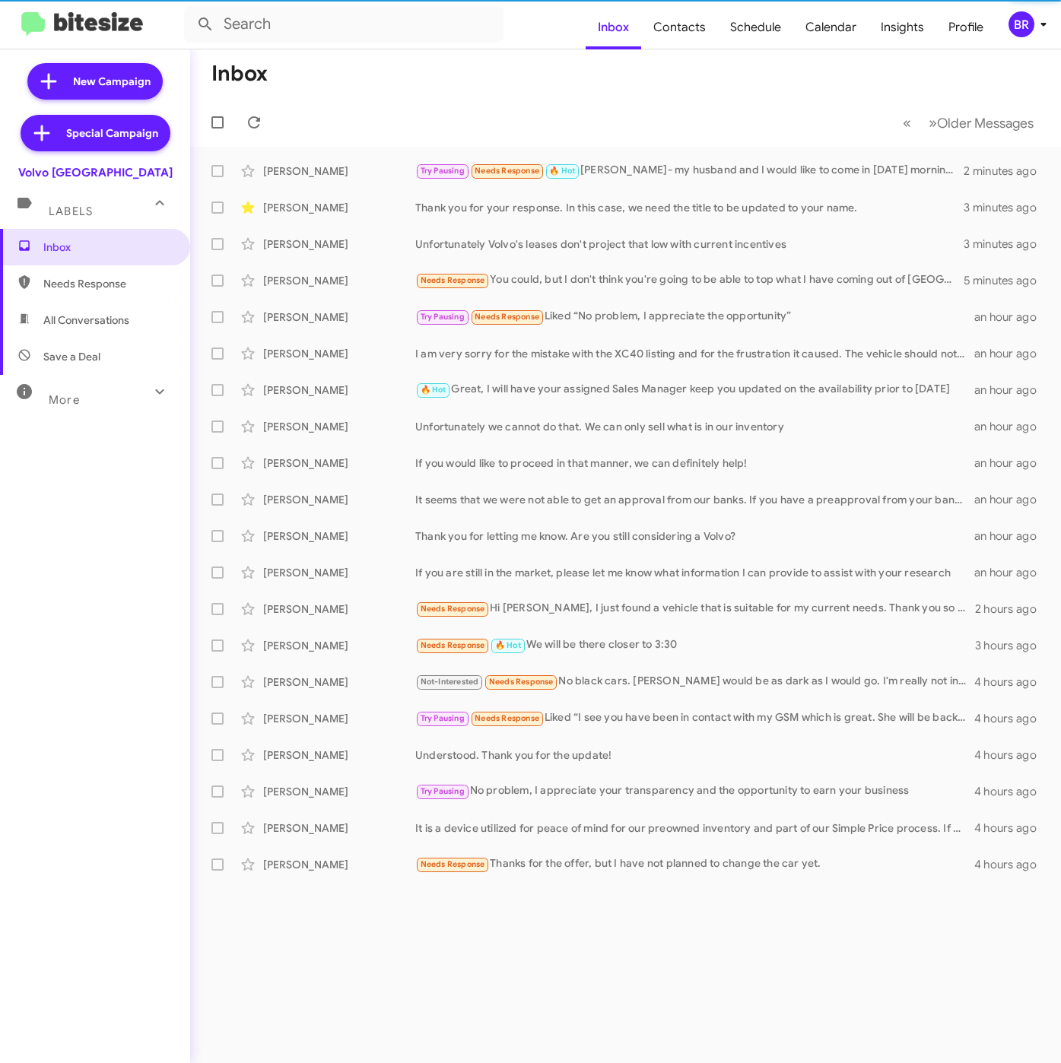
click at [684, 26] on span "Contacts" at bounding box center [679, 27] width 77 height 44
type input "in:groups"
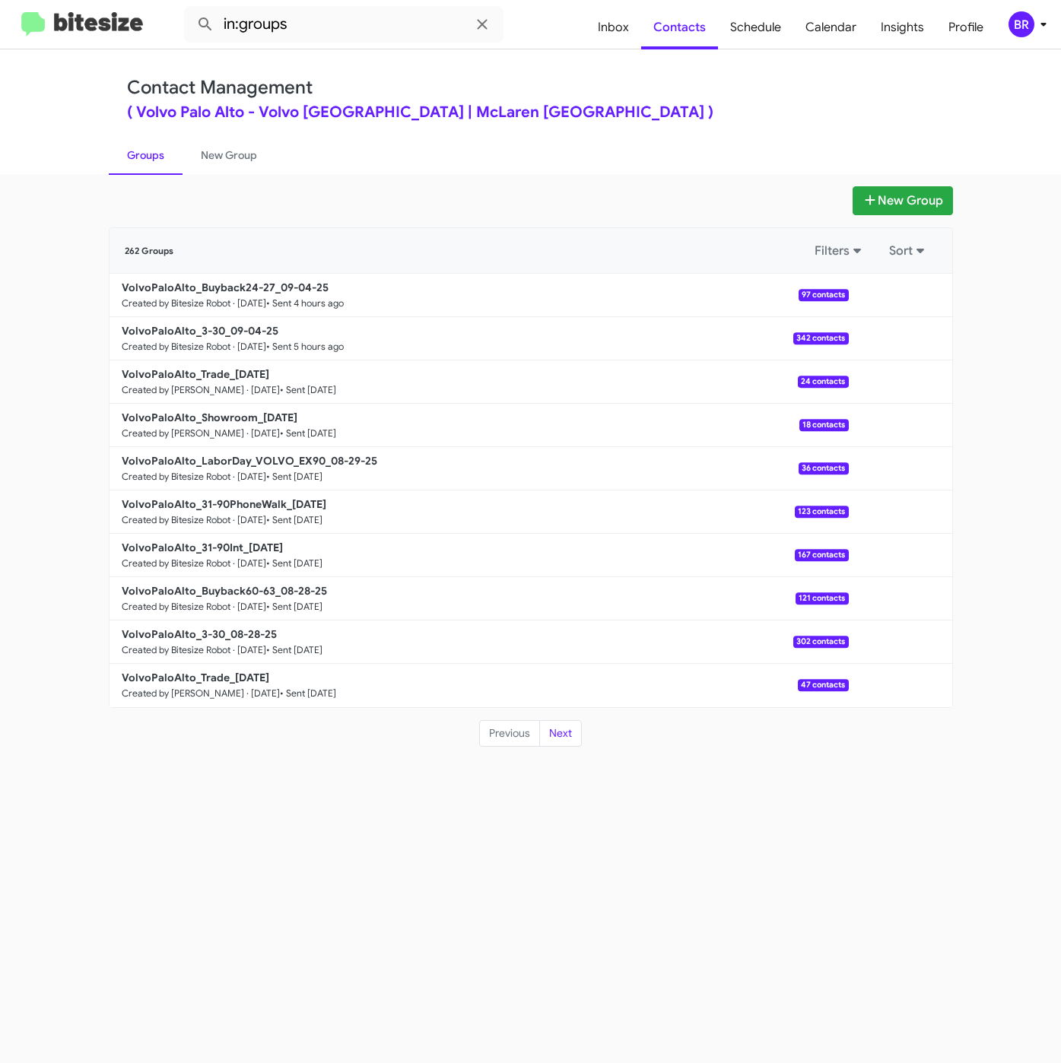
drag, startPoint x: 436, startPoint y: 846, endPoint x: 244, endPoint y: 901, distance: 199.3
click at [436, 846] on div "New Group 262 Groups Filters Sort VolvoPaloAlto_Buyback24-27_09-04-25 Created b…" at bounding box center [530, 618] width 1061 height 889
click at [933, 189] on button "New Group" at bounding box center [902, 200] width 100 height 29
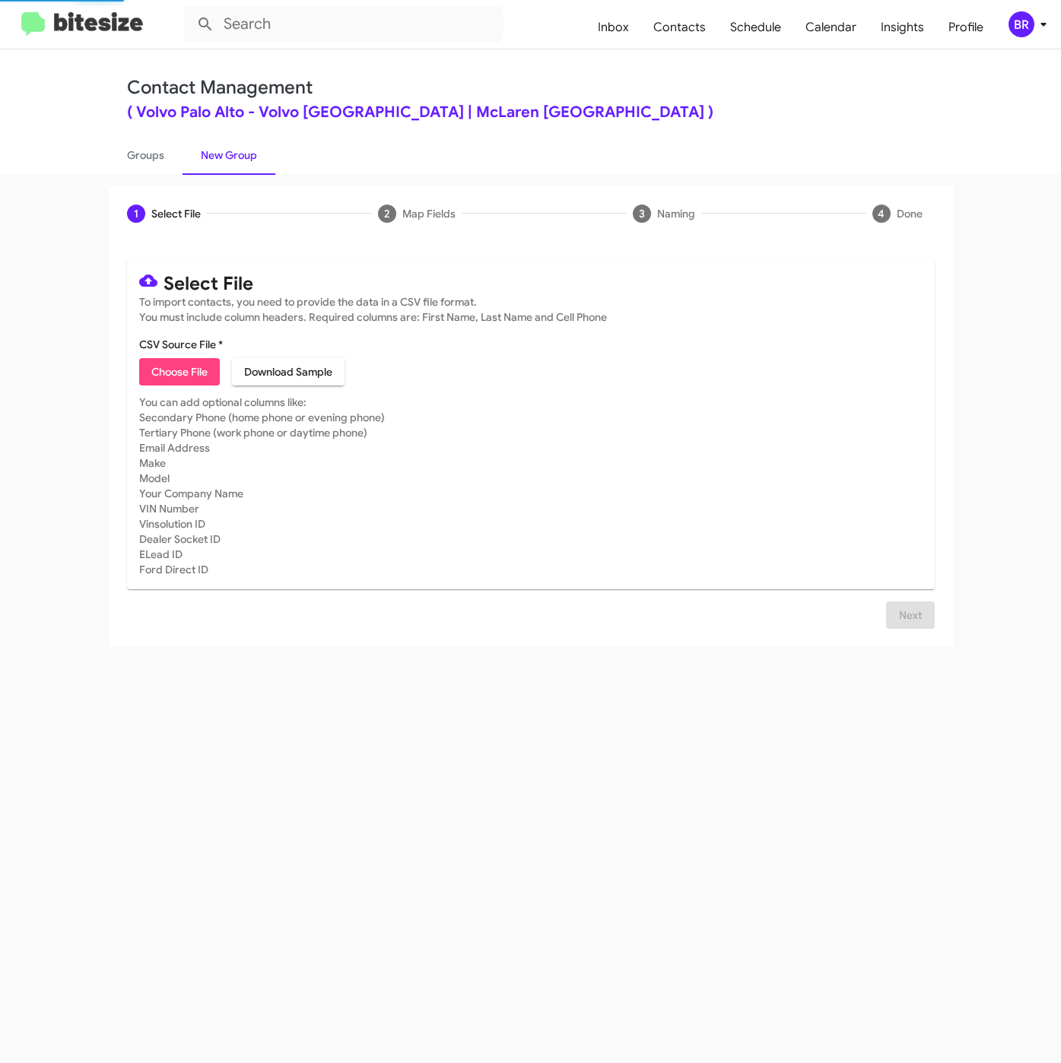
click at [160, 389] on mat-card "Select File To import contacts, you need to provide the data in a CSV file form…" at bounding box center [530, 424] width 807 height 330
click at [158, 373] on span "Choose File" at bounding box center [179, 371] width 56 height 27
type input "Opt-Out - Volvo [GEOGRAPHIC_DATA]"
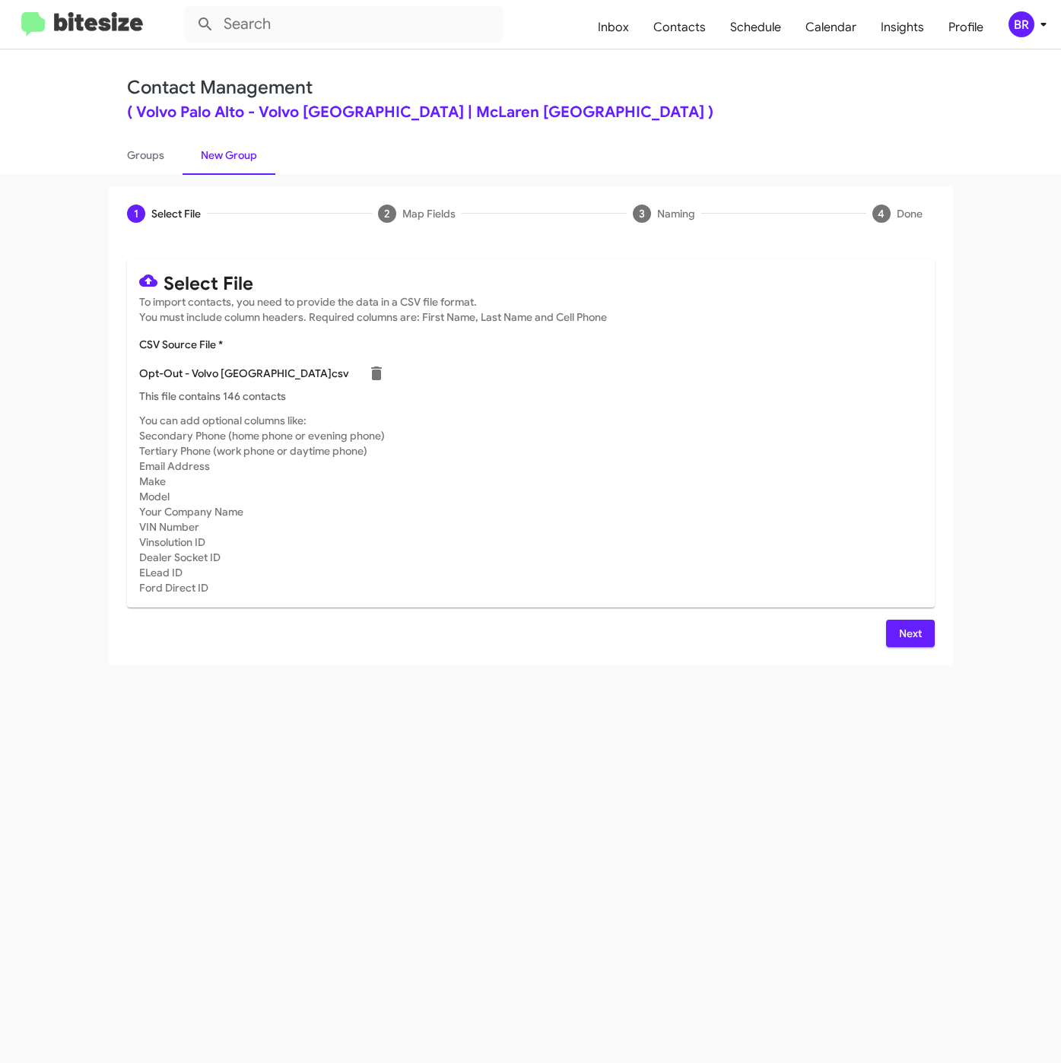
click at [926, 626] on button "Next" at bounding box center [910, 633] width 49 height 27
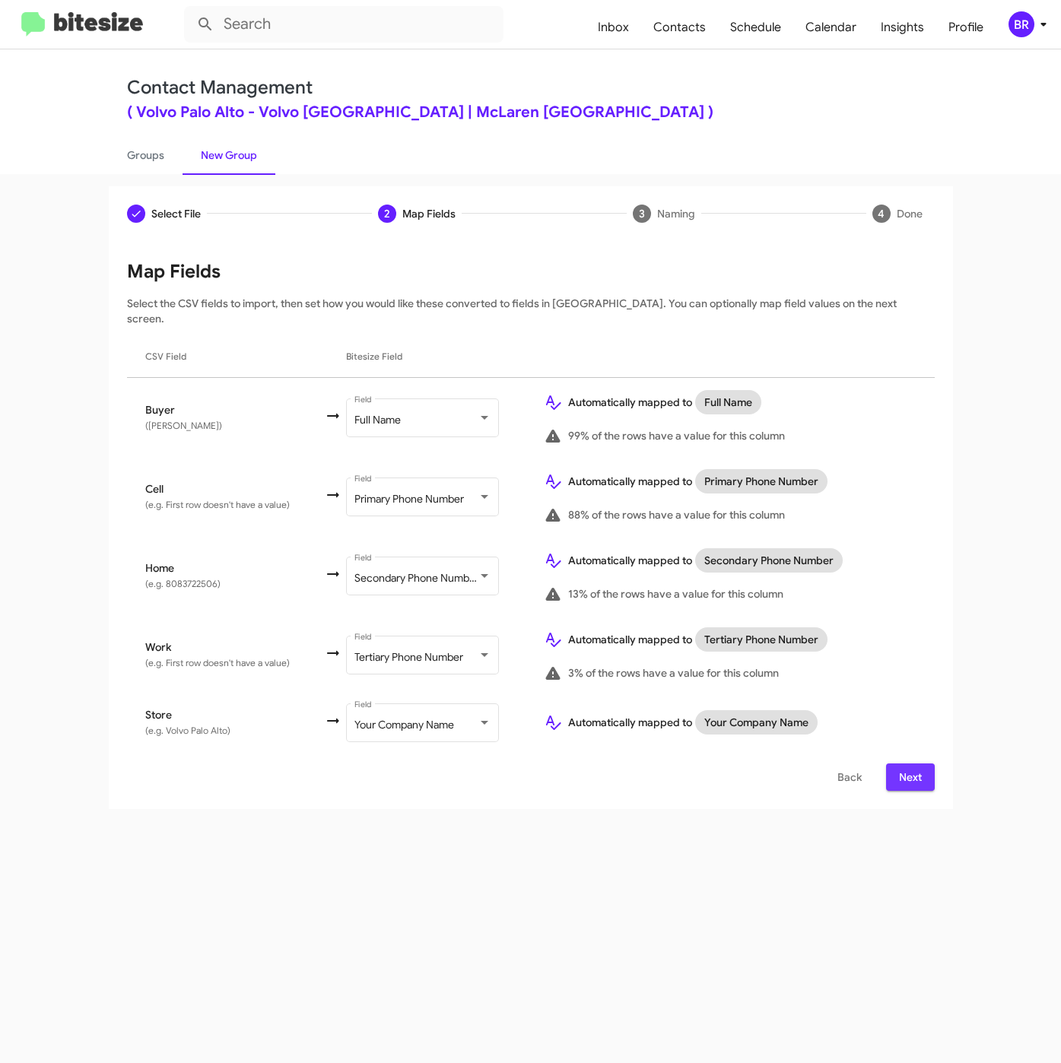
click at [898, 763] on span "Next" at bounding box center [910, 776] width 24 height 27
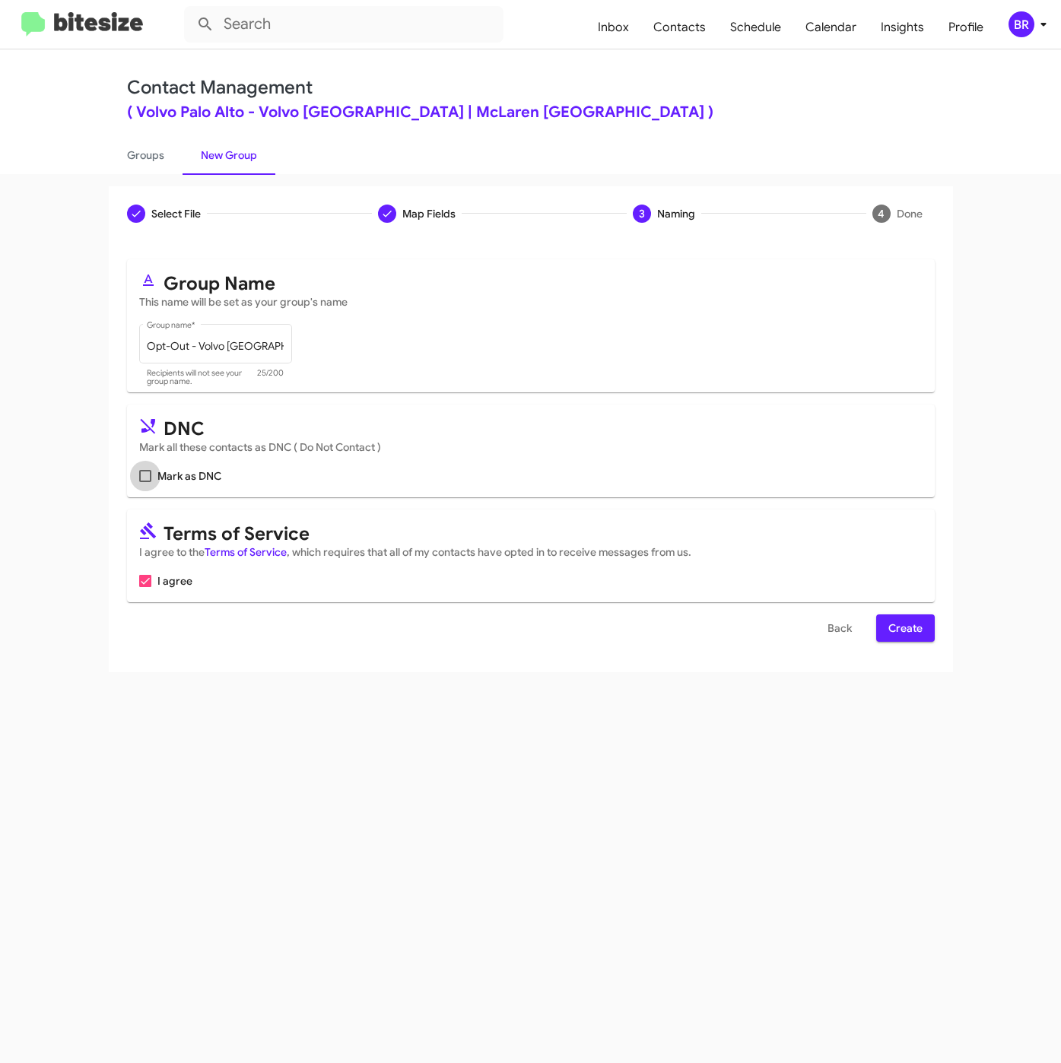
click at [190, 473] on span "Mark as DNC" at bounding box center [189, 476] width 64 height 18
click at [145, 482] on input "Mark as DNC" at bounding box center [144, 482] width 1 height 1
checkbox input "true"
click at [922, 636] on span "Create" at bounding box center [905, 627] width 34 height 27
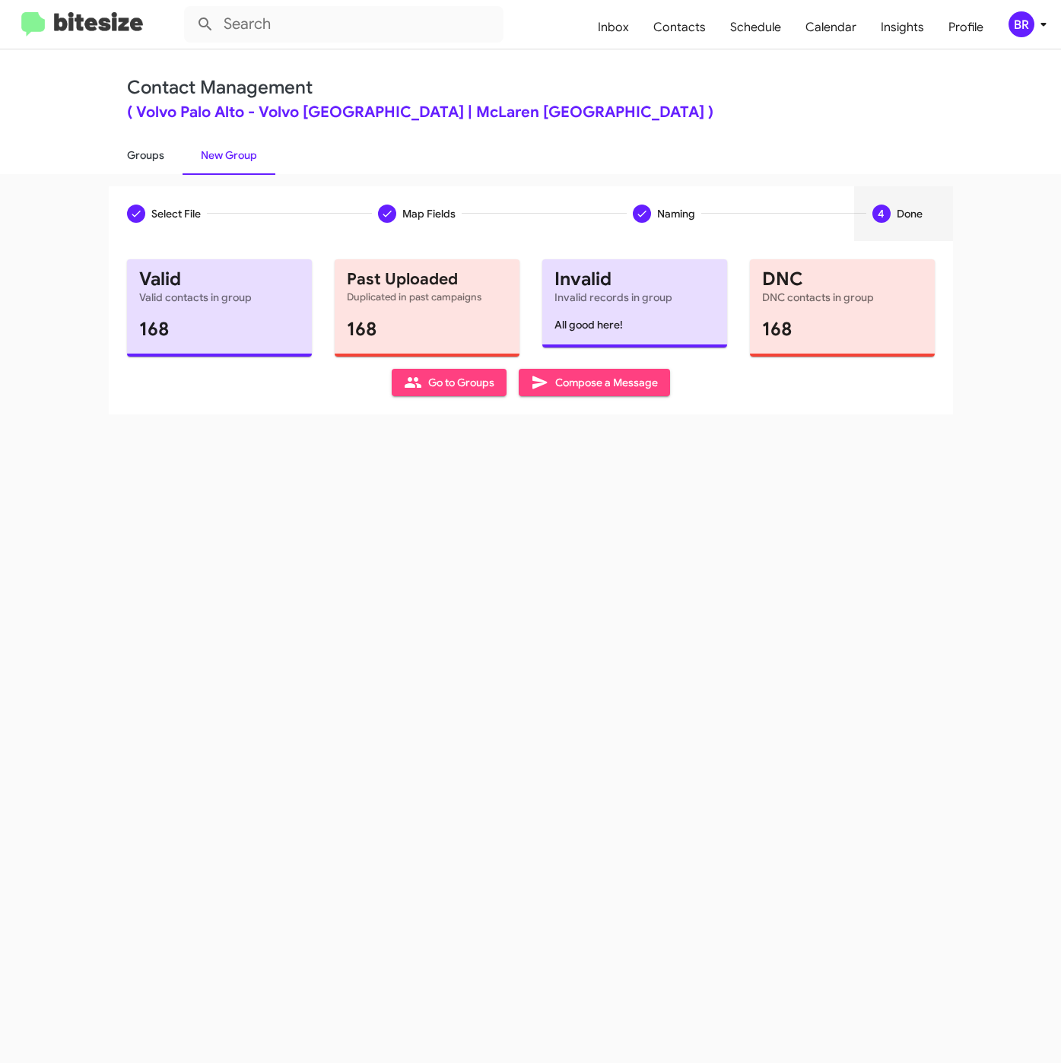
click at [140, 153] on link "Groups" at bounding box center [146, 155] width 74 height 40
type input "in:groups"
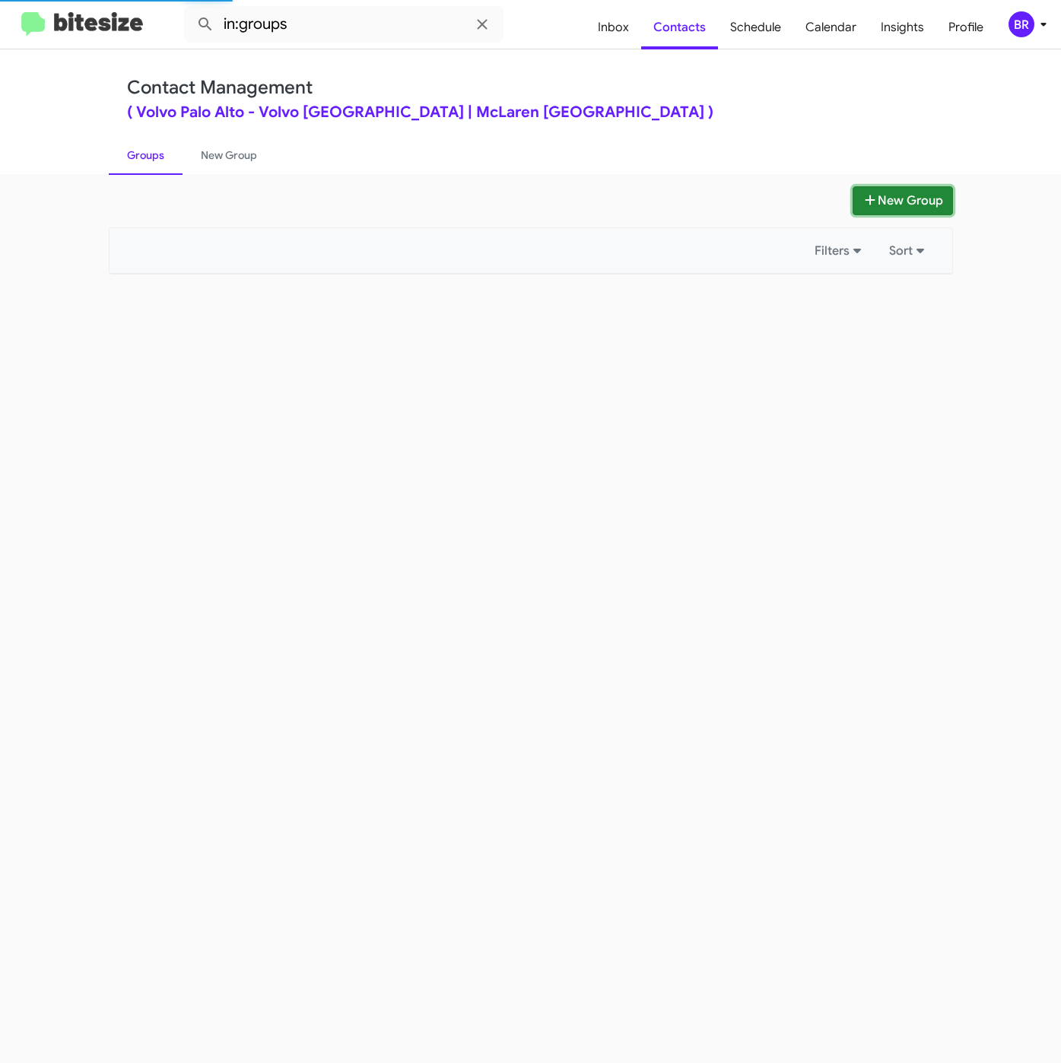
click at [883, 195] on button "New Group" at bounding box center [902, 200] width 100 height 29
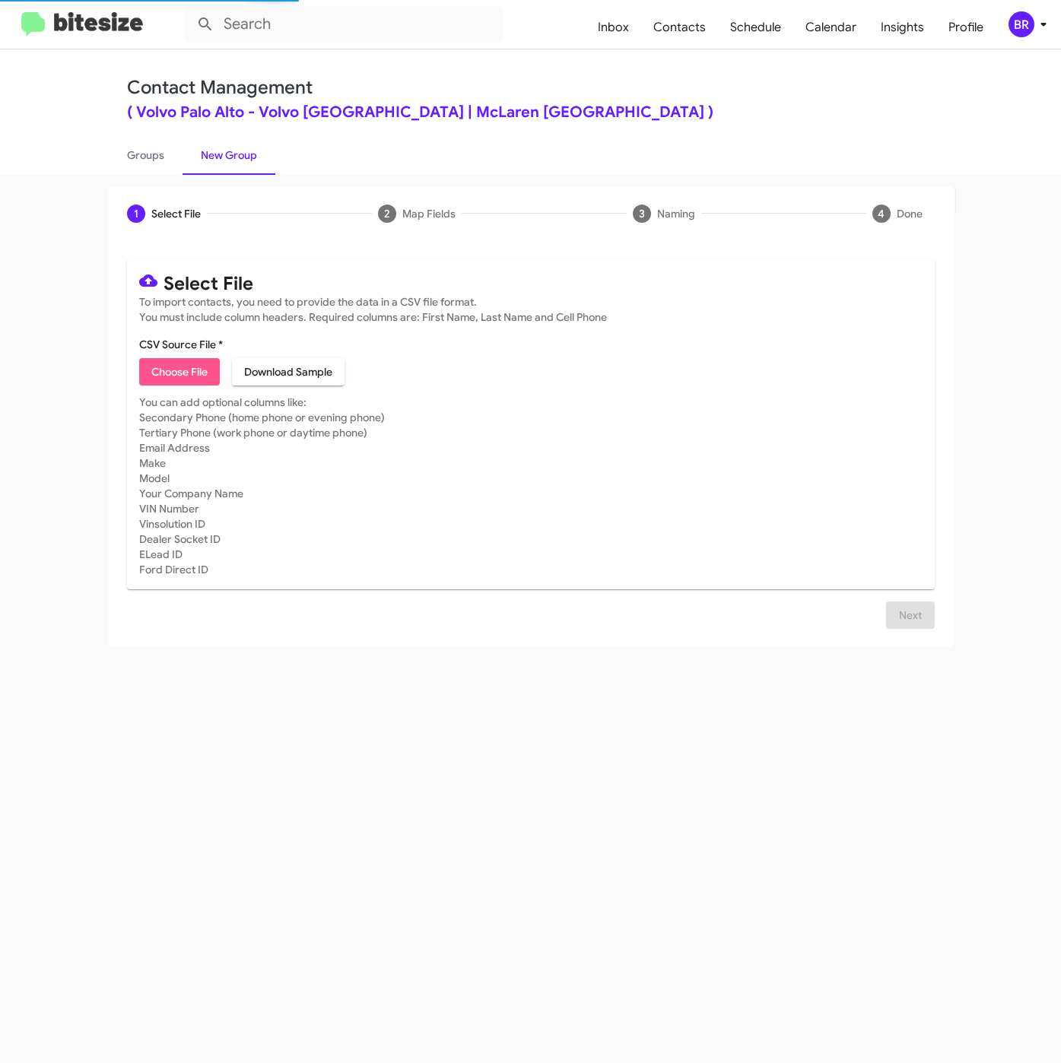
click at [164, 373] on span "Choose File" at bounding box center [179, 371] width 56 height 27
type input "VolvoPaloAlto_31-90Int_[DATE]"
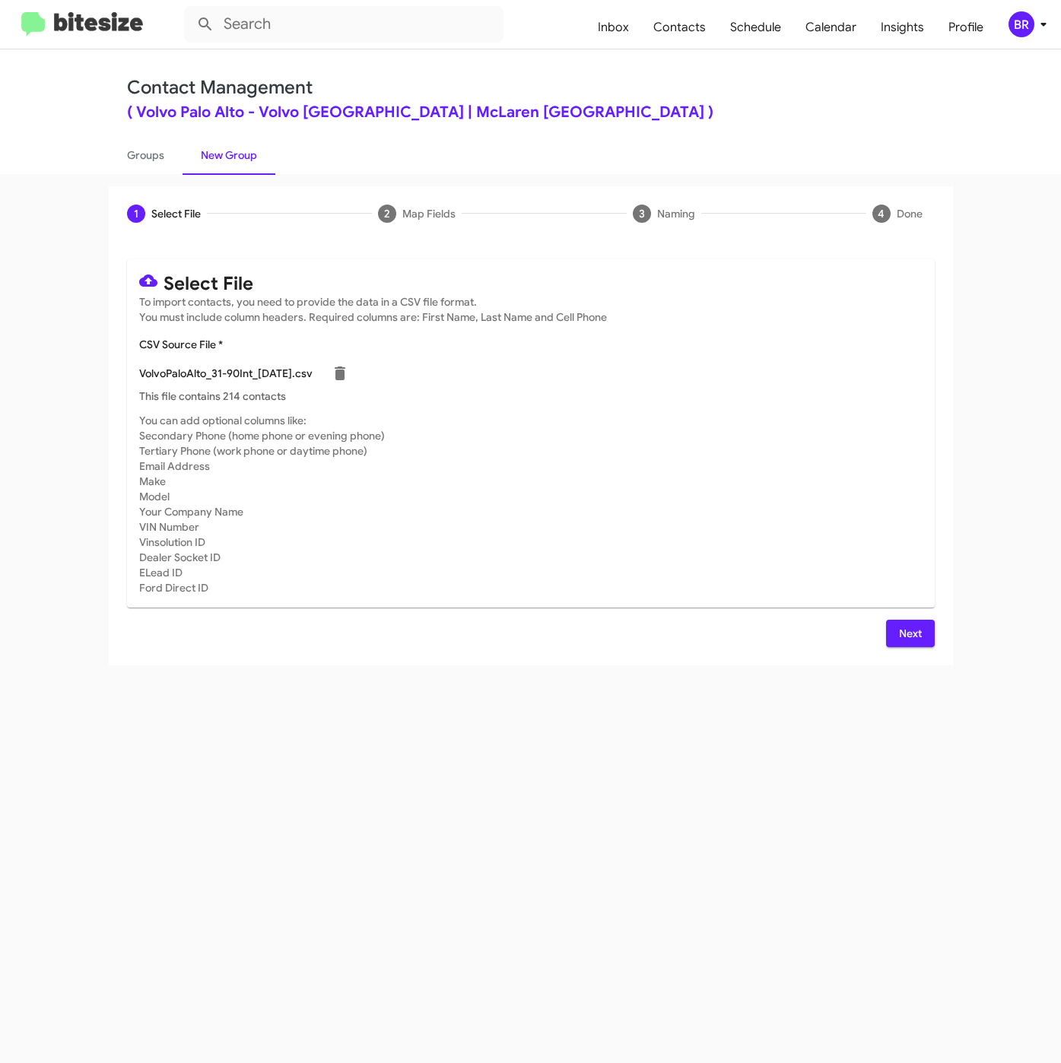
click at [890, 634] on button "Next" at bounding box center [910, 633] width 49 height 27
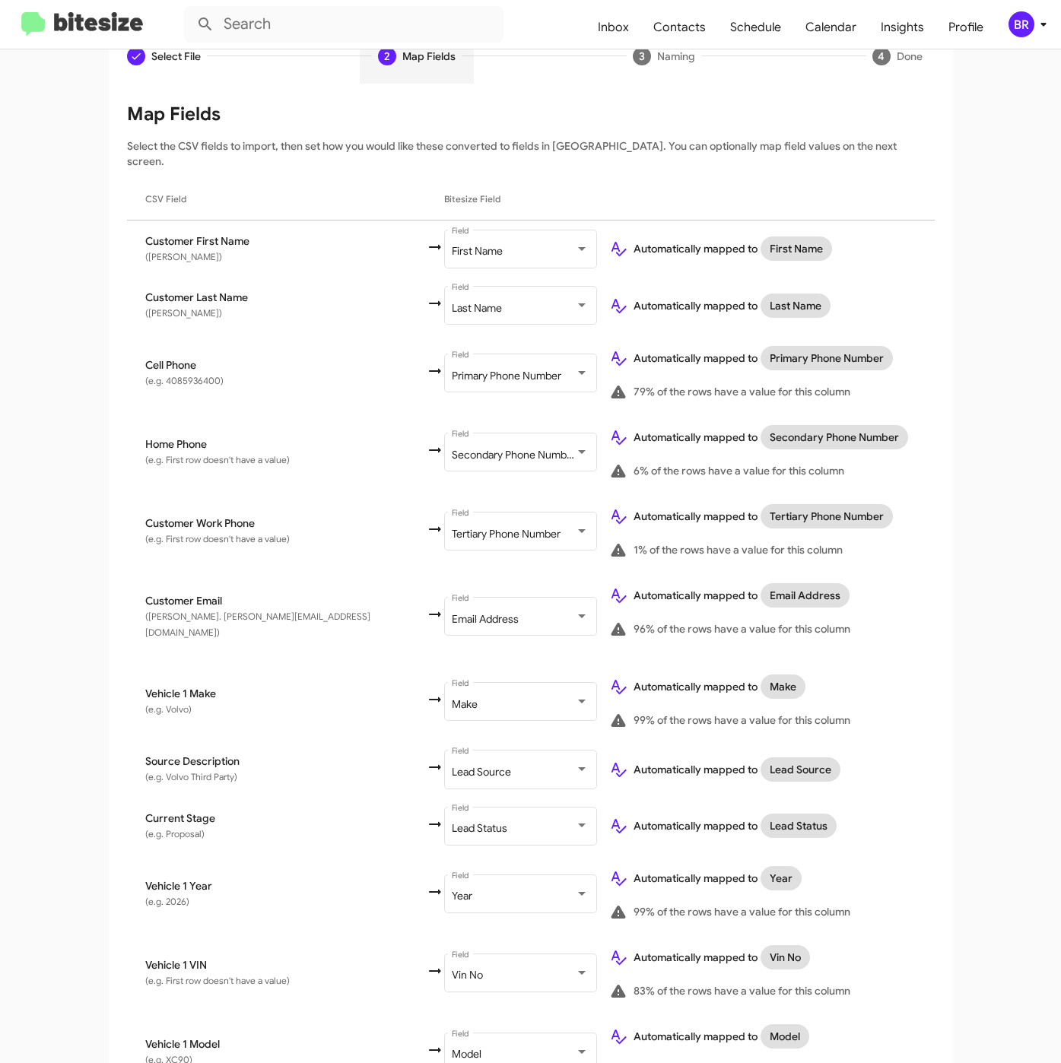
scroll to position [338, 0]
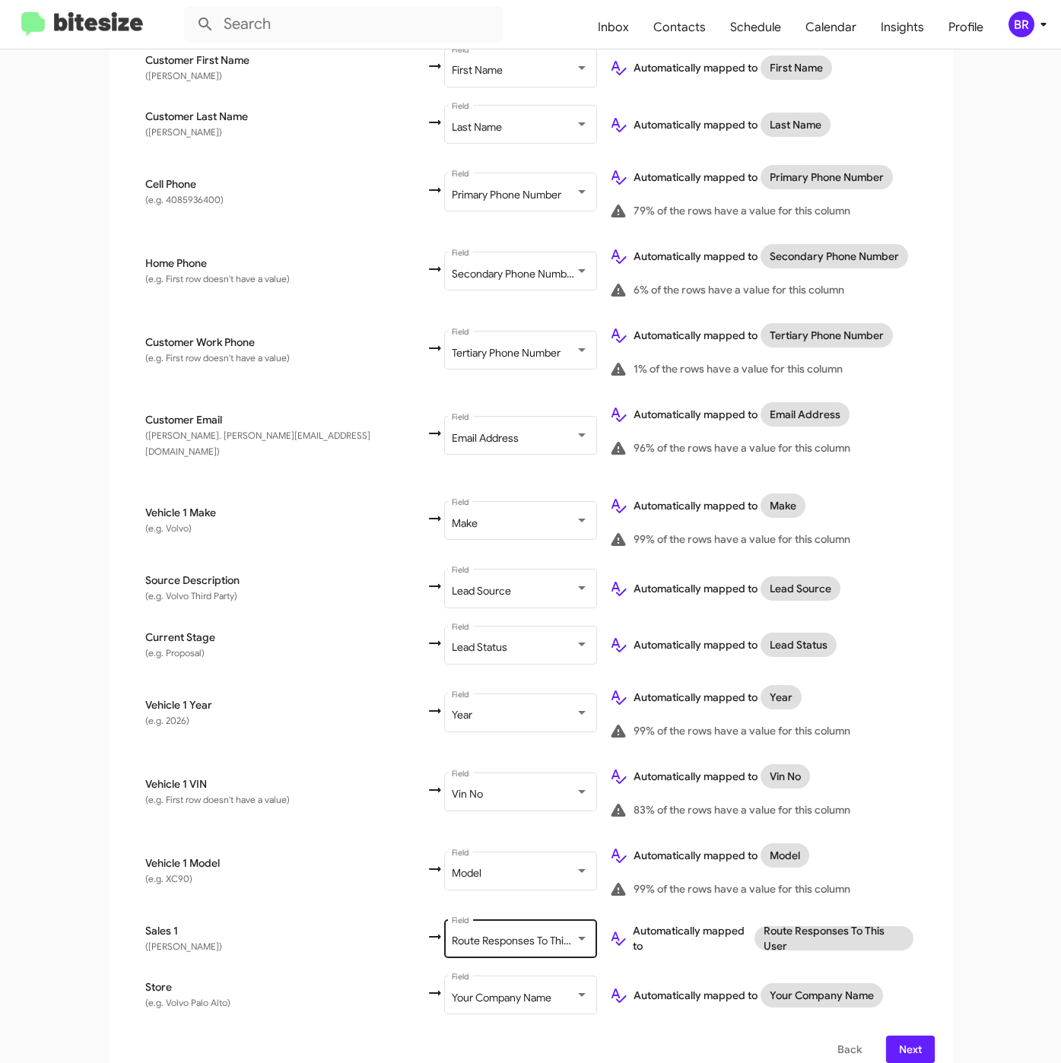
click at [452, 934] on span "Route Responses To This User" at bounding box center [522, 941] width 141 height 14
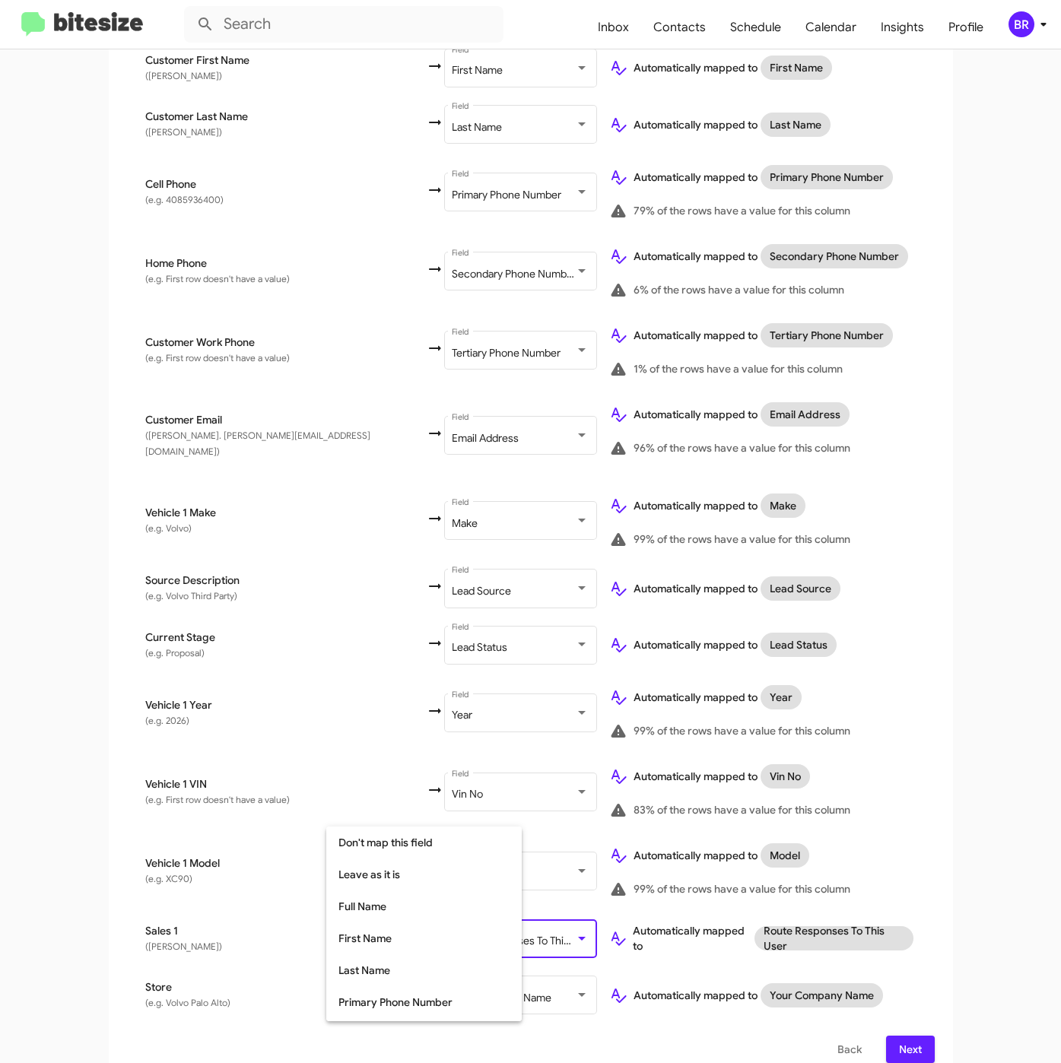
scroll to position [302, 0]
click at [1056, 787] on div at bounding box center [530, 531] width 1061 height 1063
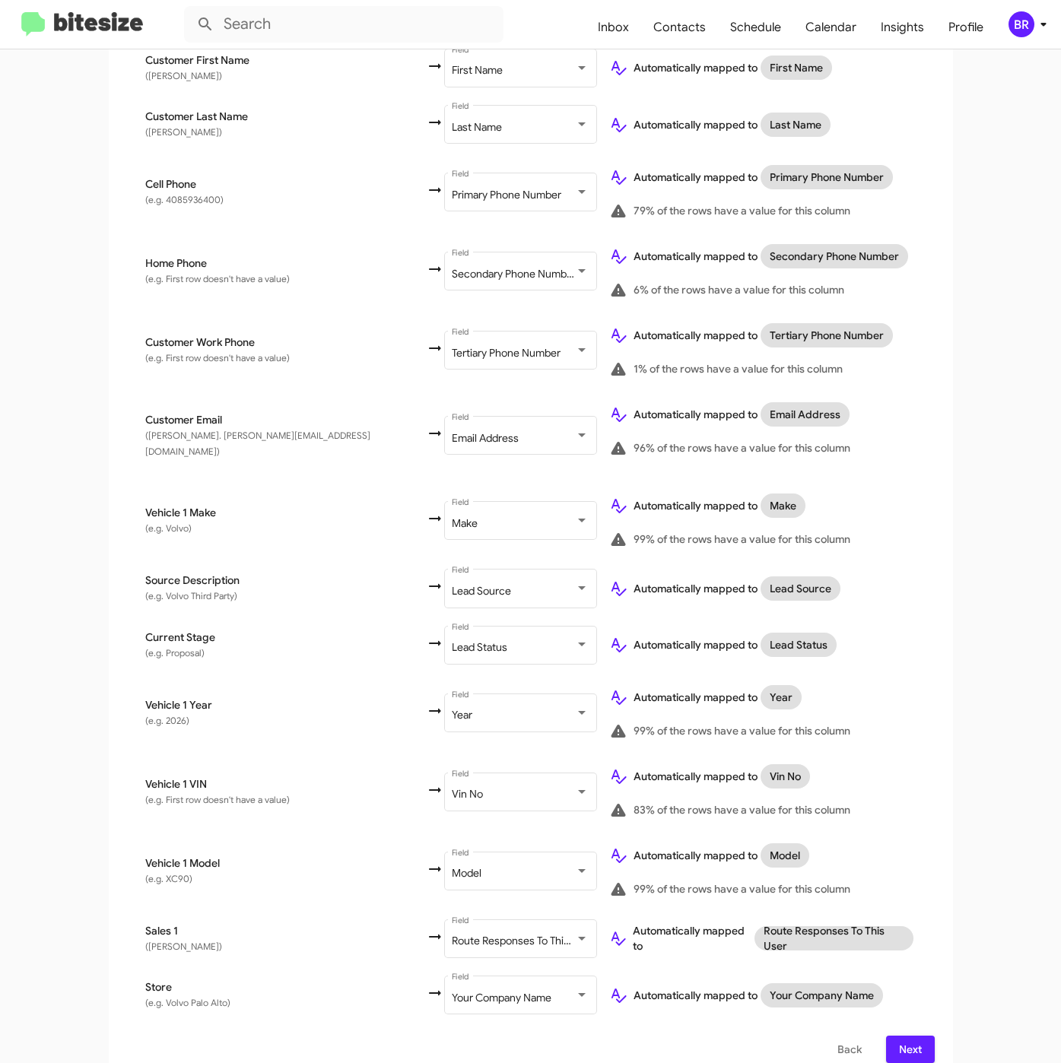
click at [886, 1036] on button "Next" at bounding box center [910, 1049] width 49 height 27
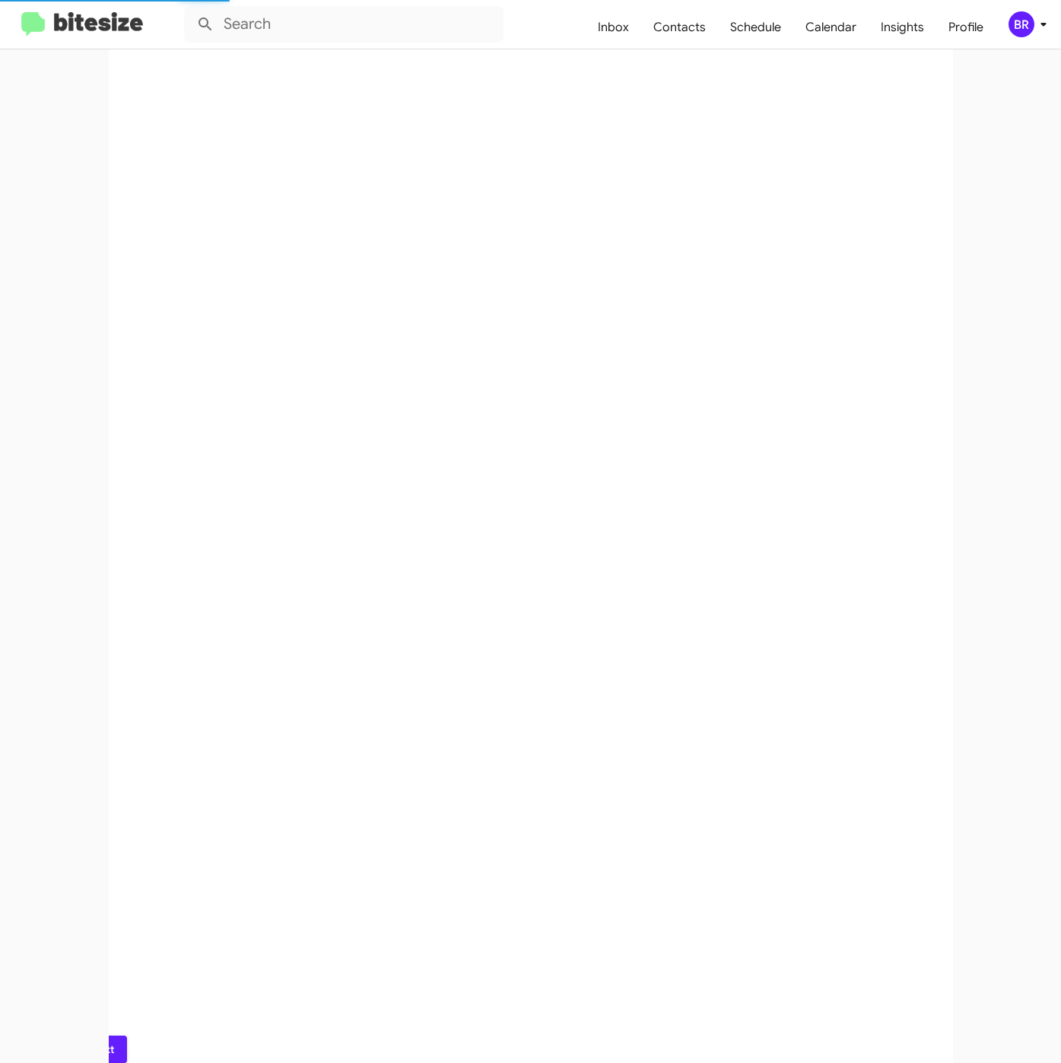
scroll to position [0, 0]
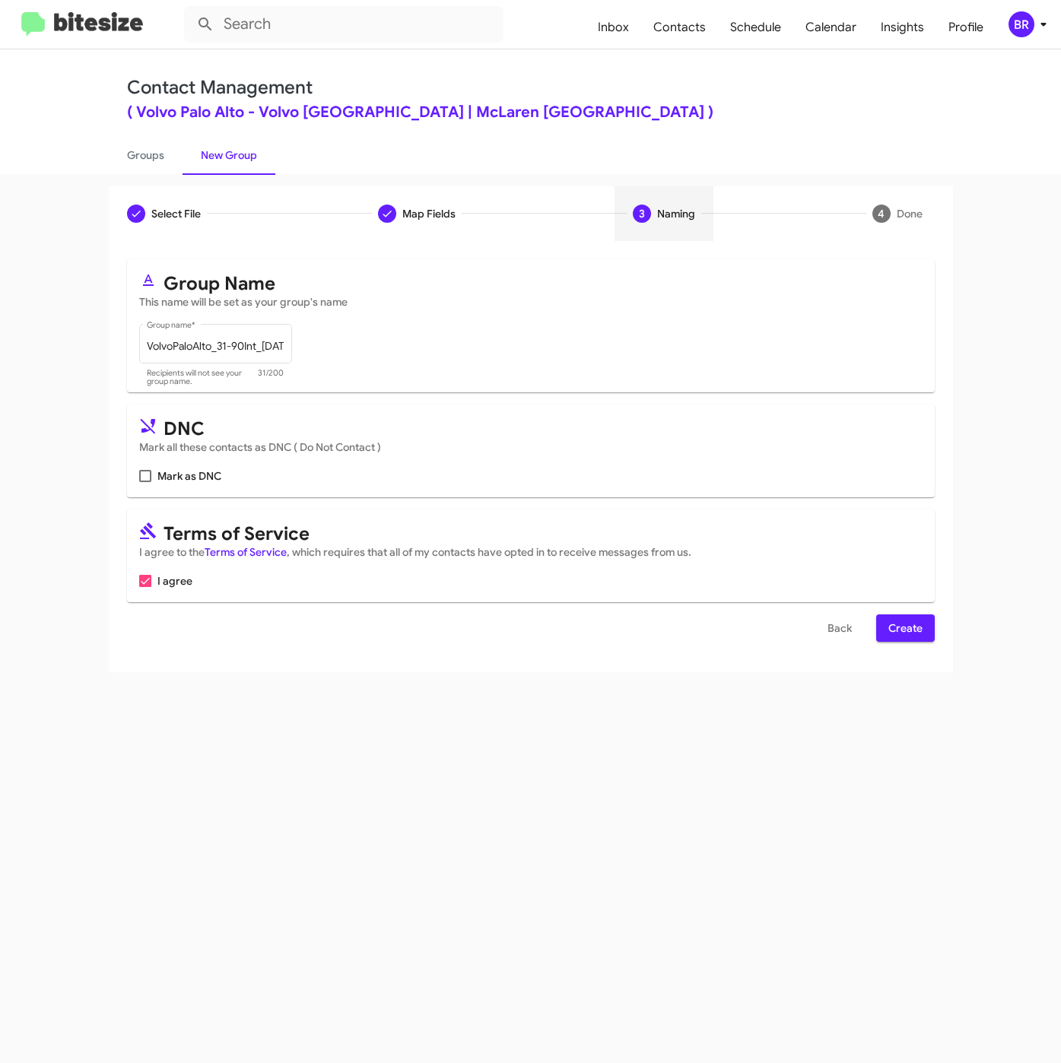
click at [899, 627] on span "Create" at bounding box center [905, 627] width 34 height 27
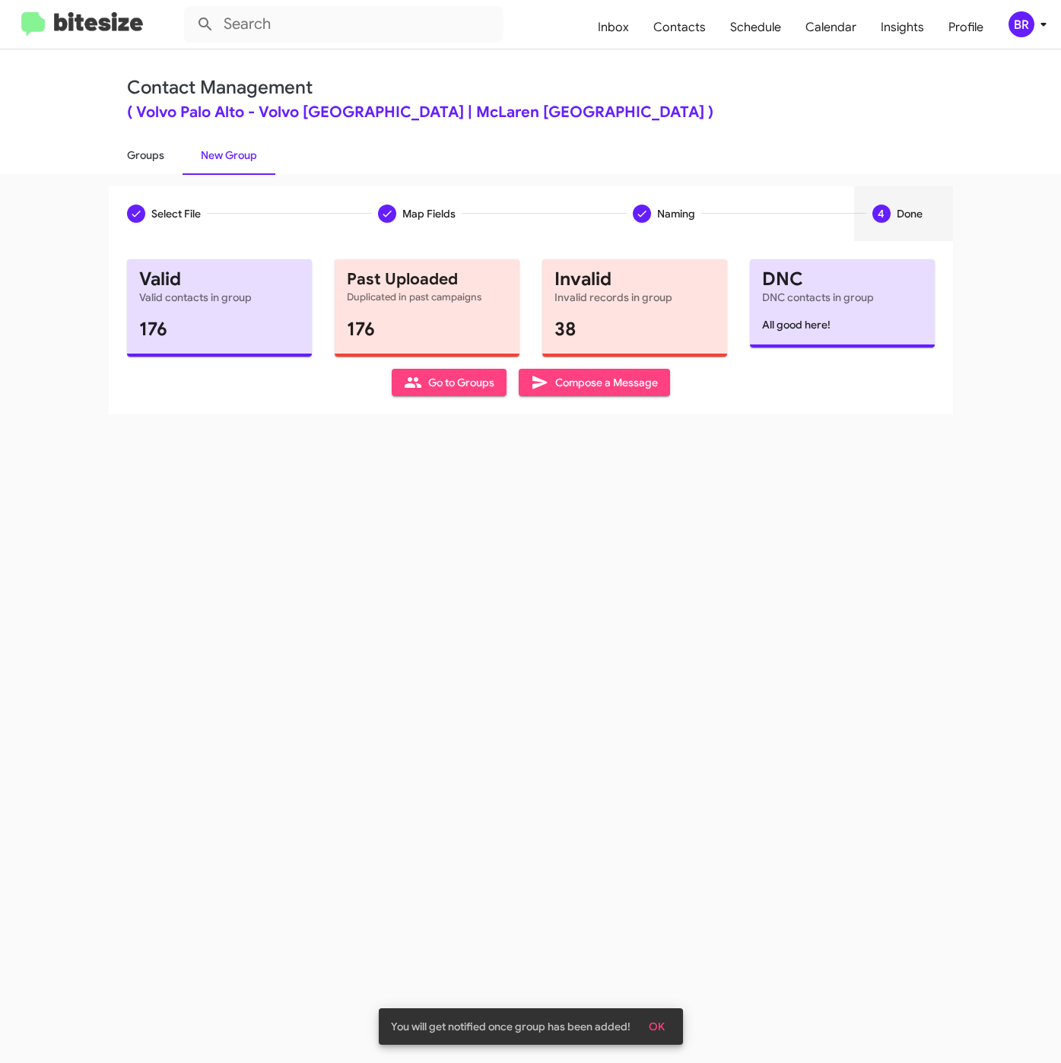
click at [138, 148] on link "Groups" at bounding box center [146, 155] width 74 height 40
type input "in:groups"
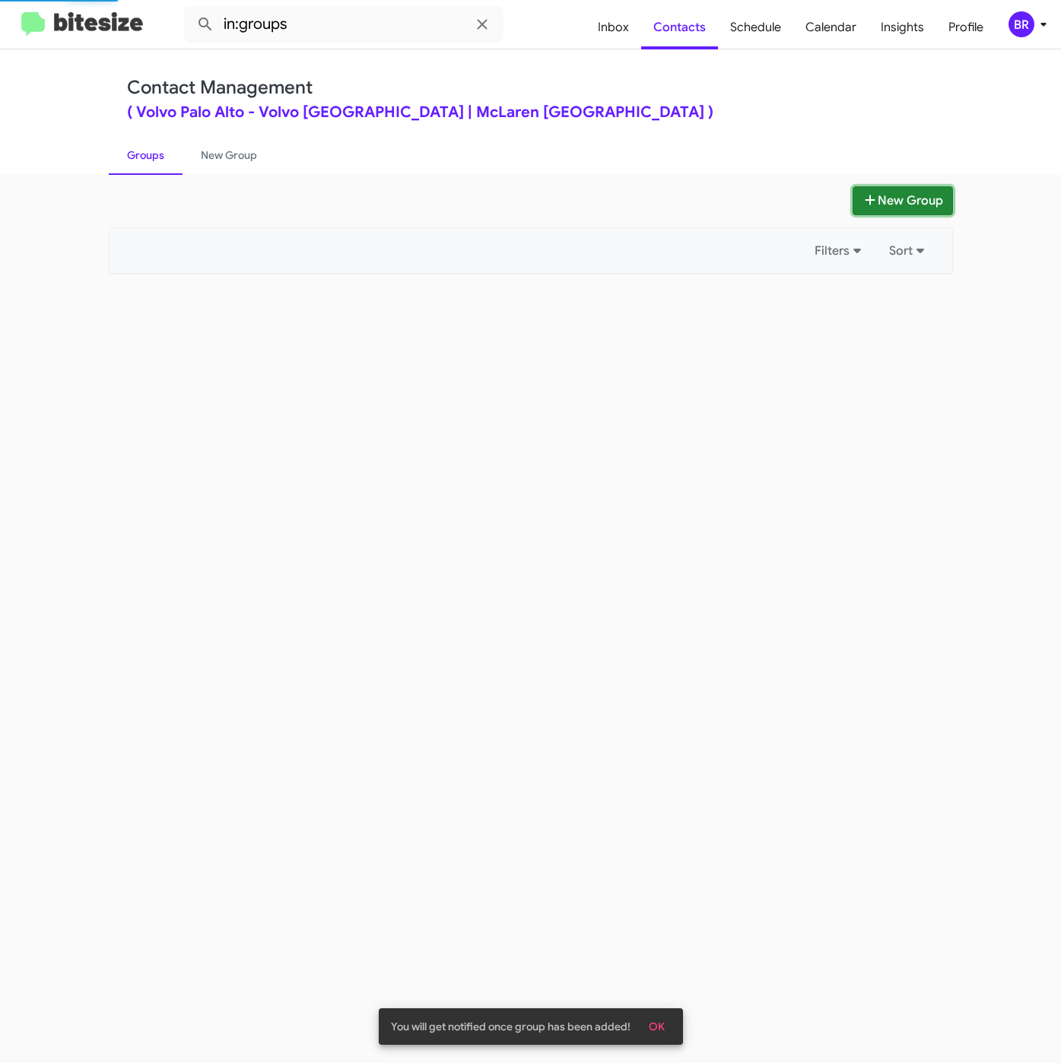
click at [874, 194] on icon at bounding box center [869, 200] width 15 height 12
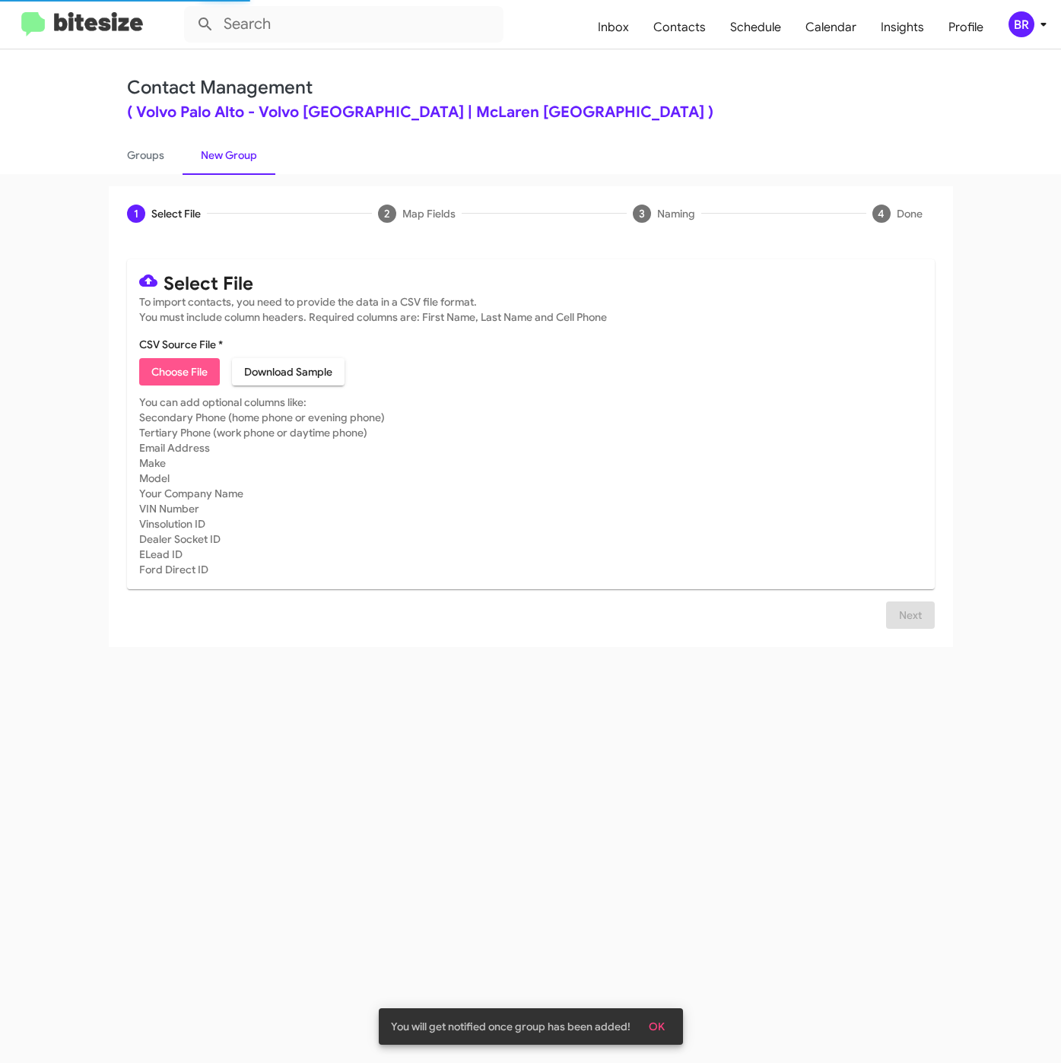
click at [171, 370] on span "Choose File" at bounding box center [179, 371] width 56 height 27
type input "VolvoPaloAlto_31-90PhoneWalk_[DATE]"
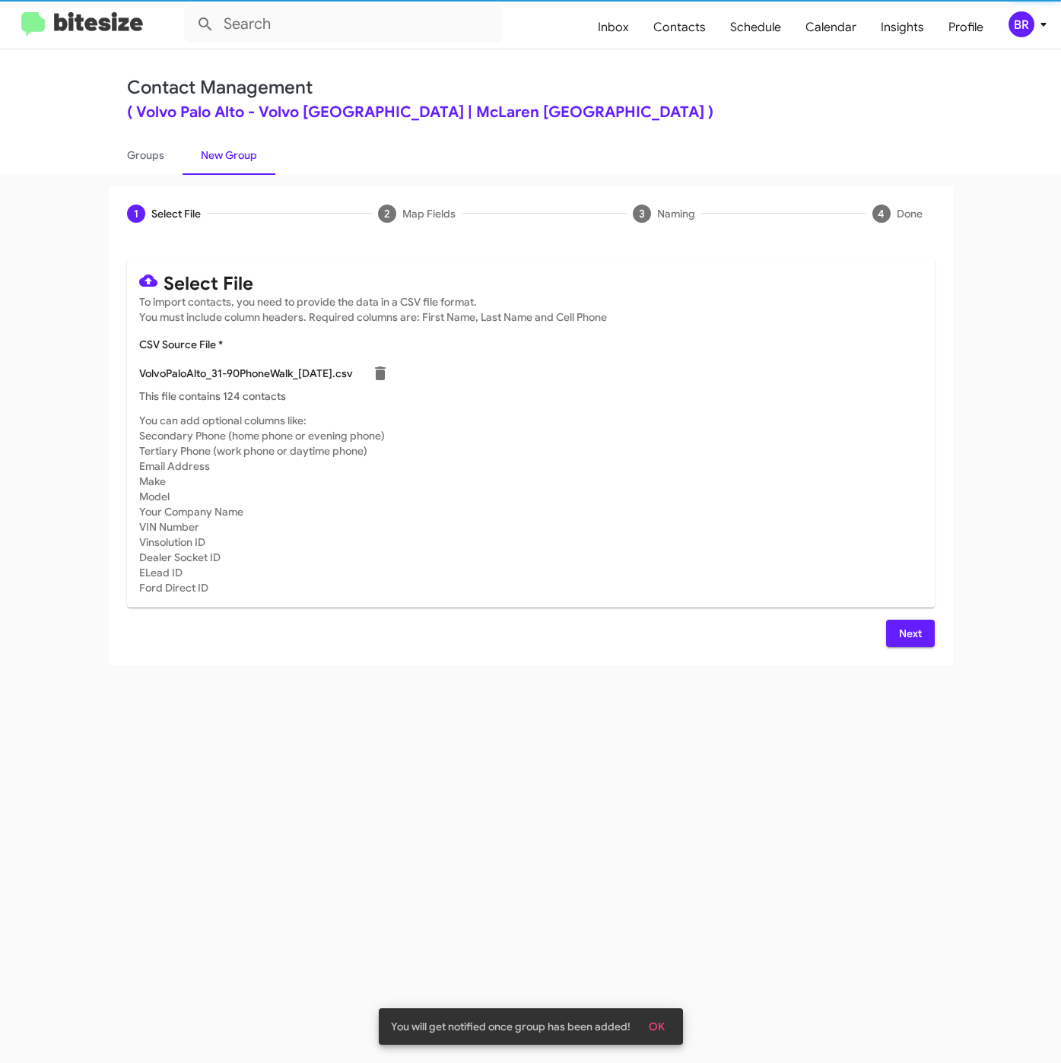
click at [909, 620] on div "Select File To import contacts, you need to provide the data in a CSV file form…" at bounding box center [530, 453] width 807 height 388
click at [908, 627] on span "Next" at bounding box center [910, 633] width 24 height 27
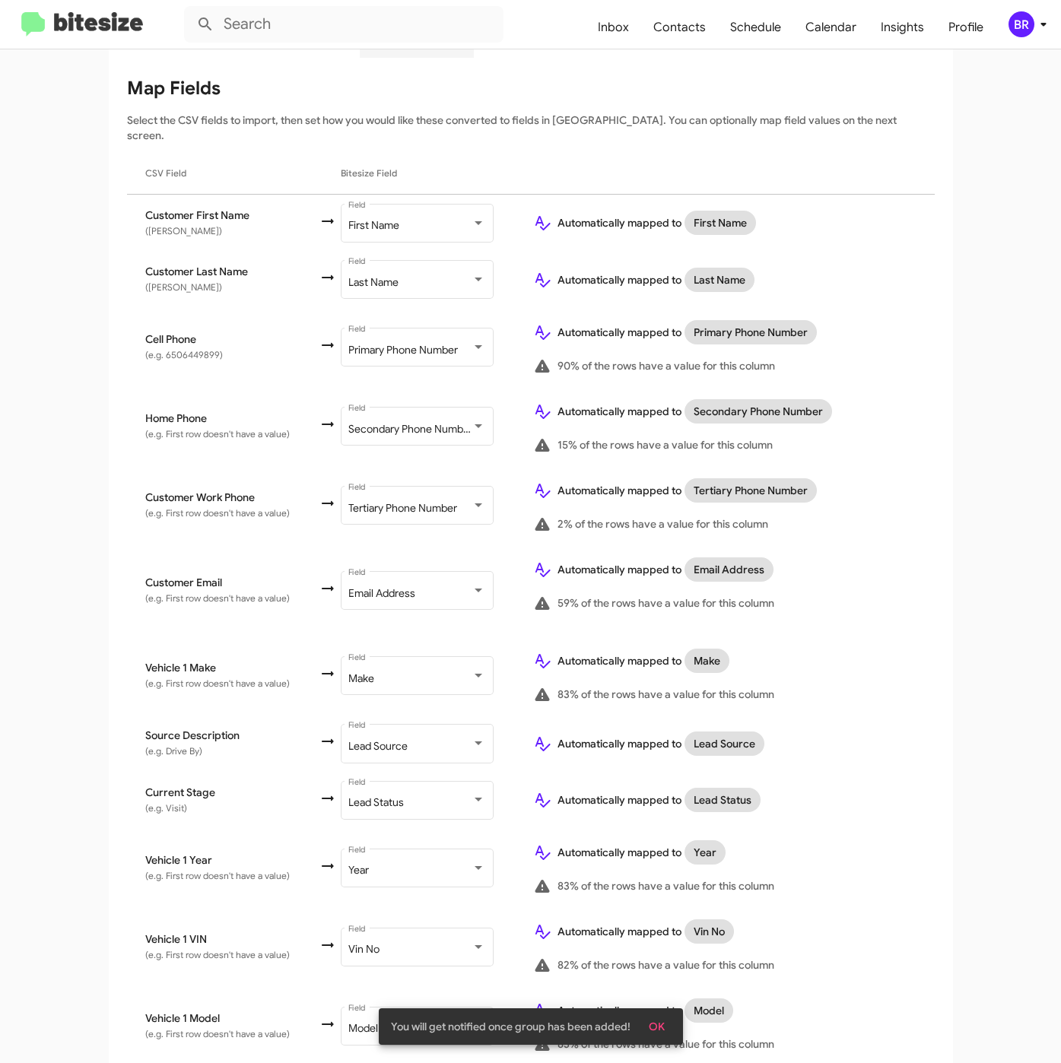
scroll to position [338, 0]
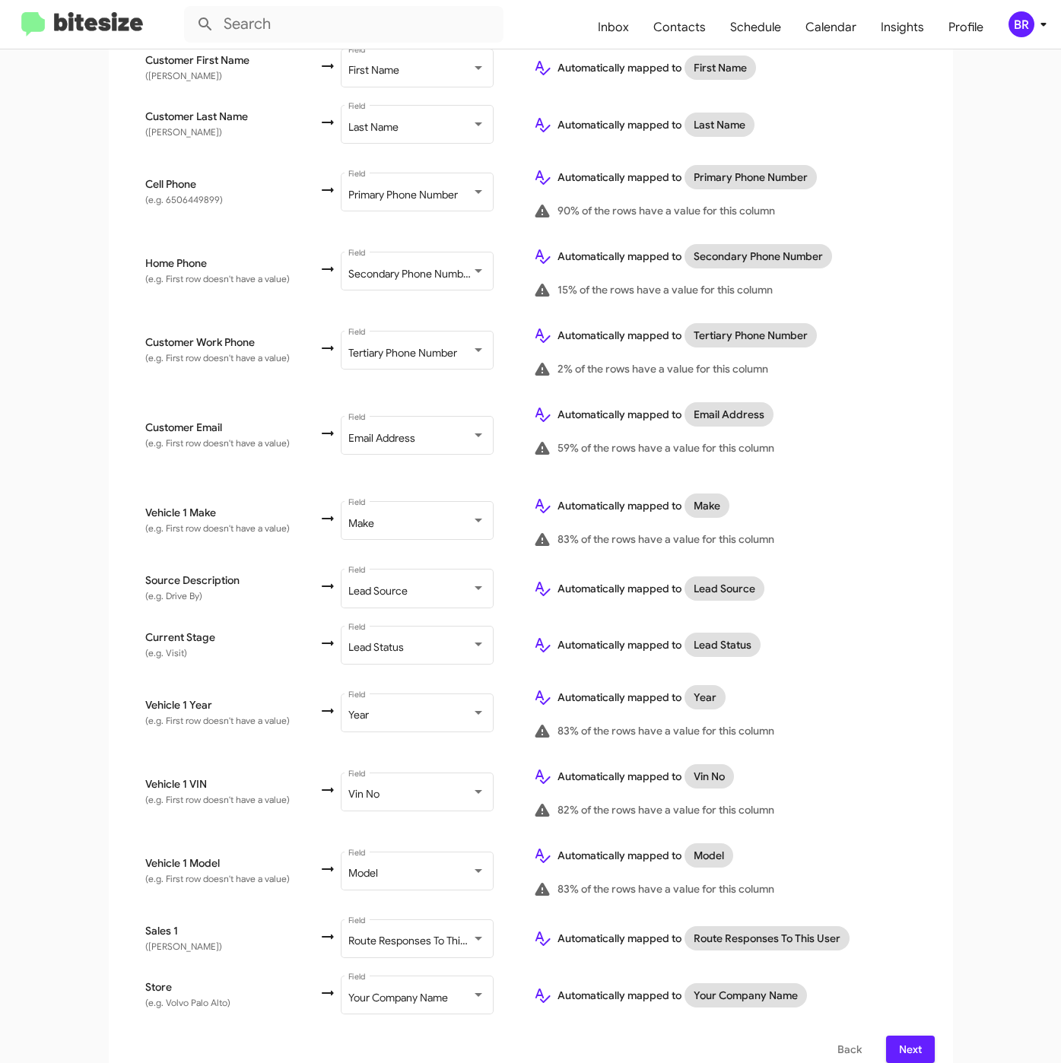
click at [899, 1036] on span "Next" at bounding box center [910, 1049] width 24 height 27
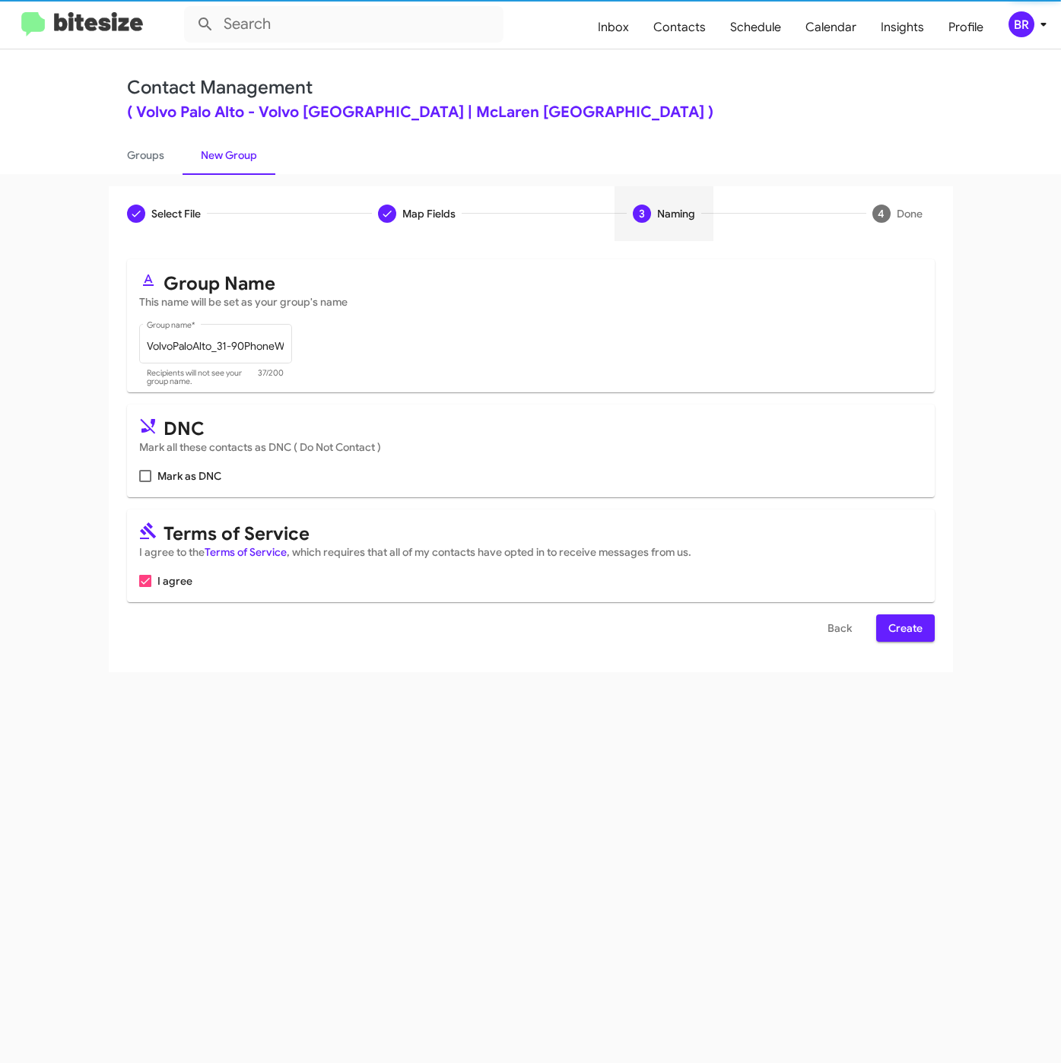
scroll to position [0, 0]
click at [904, 630] on span "Create" at bounding box center [905, 627] width 34 height 27
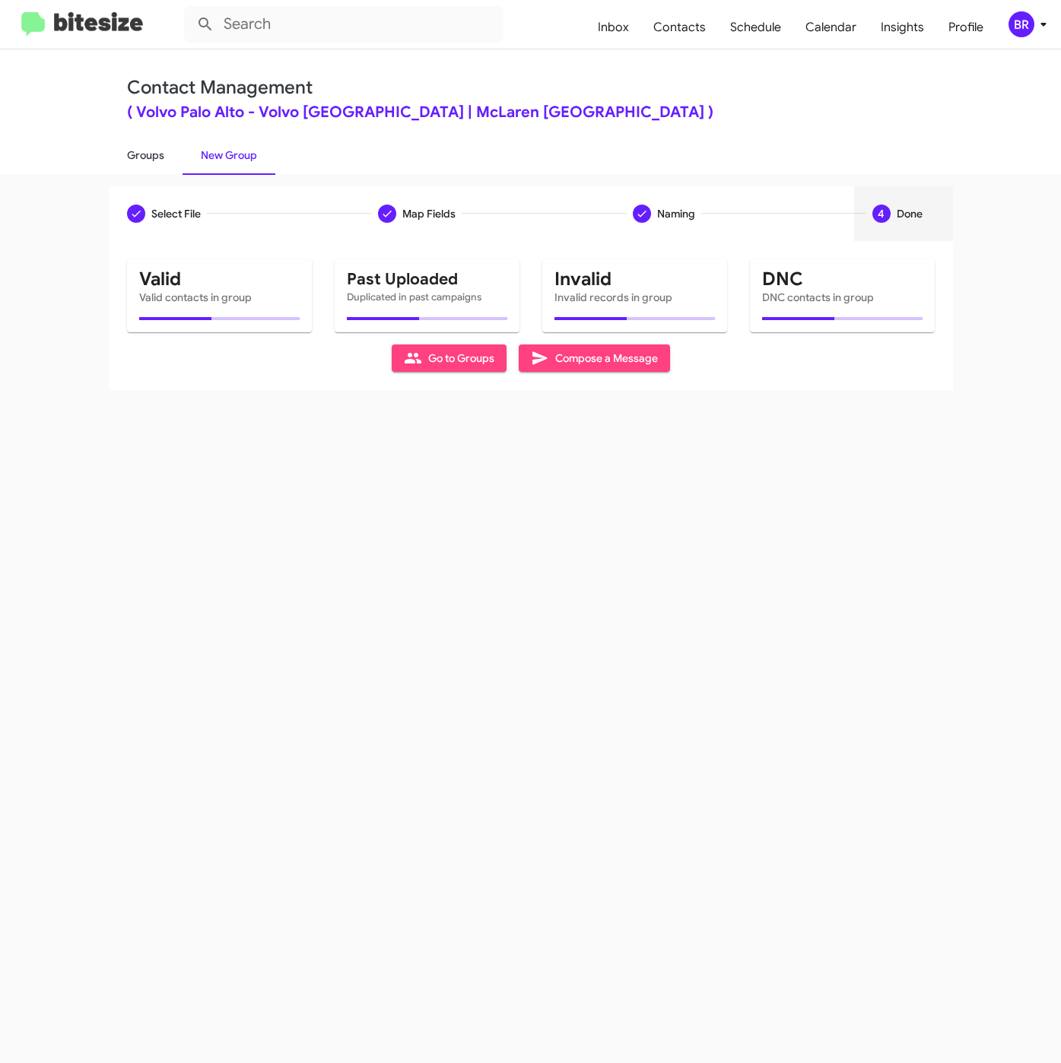
click at [137, 151] on link "Groups" at bounding box center [146, 155] width 74 height 40
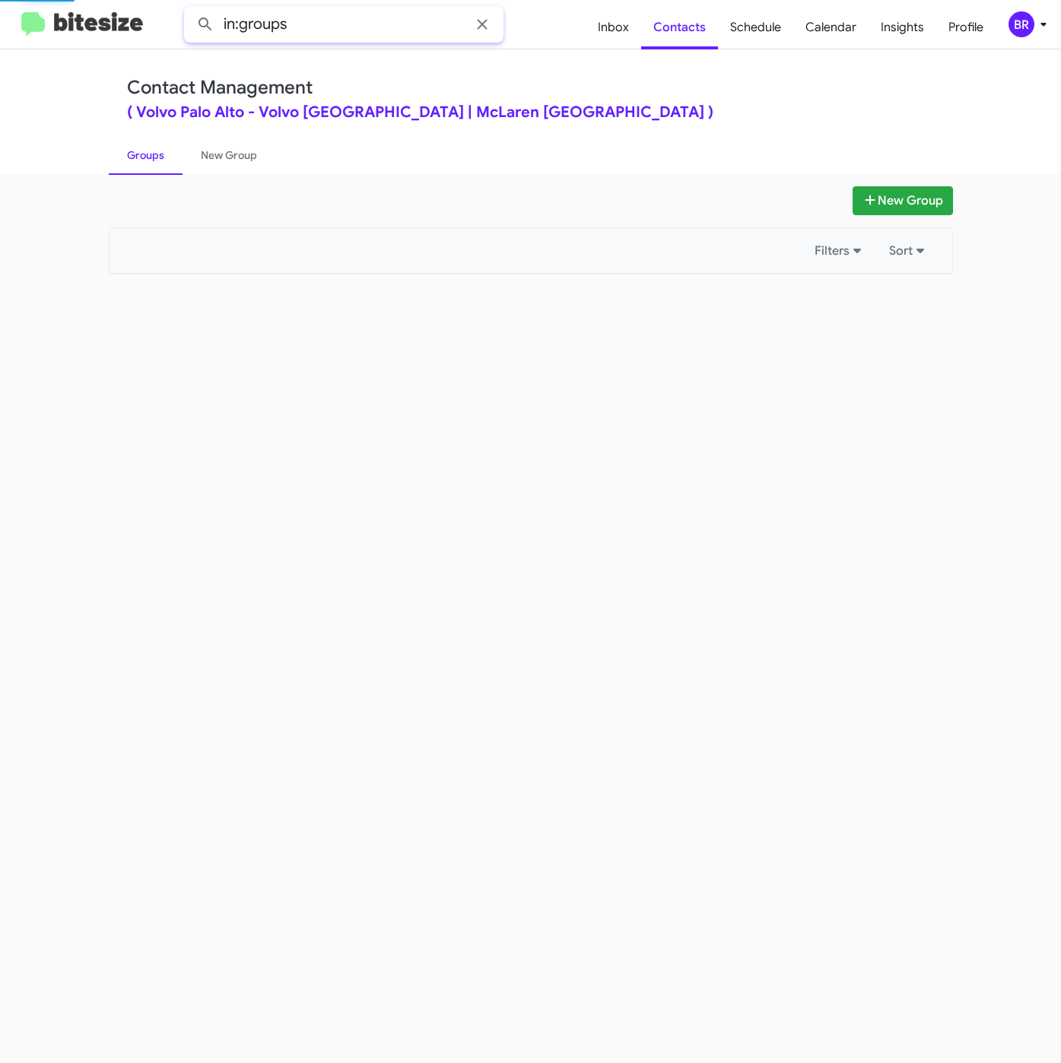
click at [366, 16] on input "in:groups" at bounding box center [343, 24] width 319 height 36
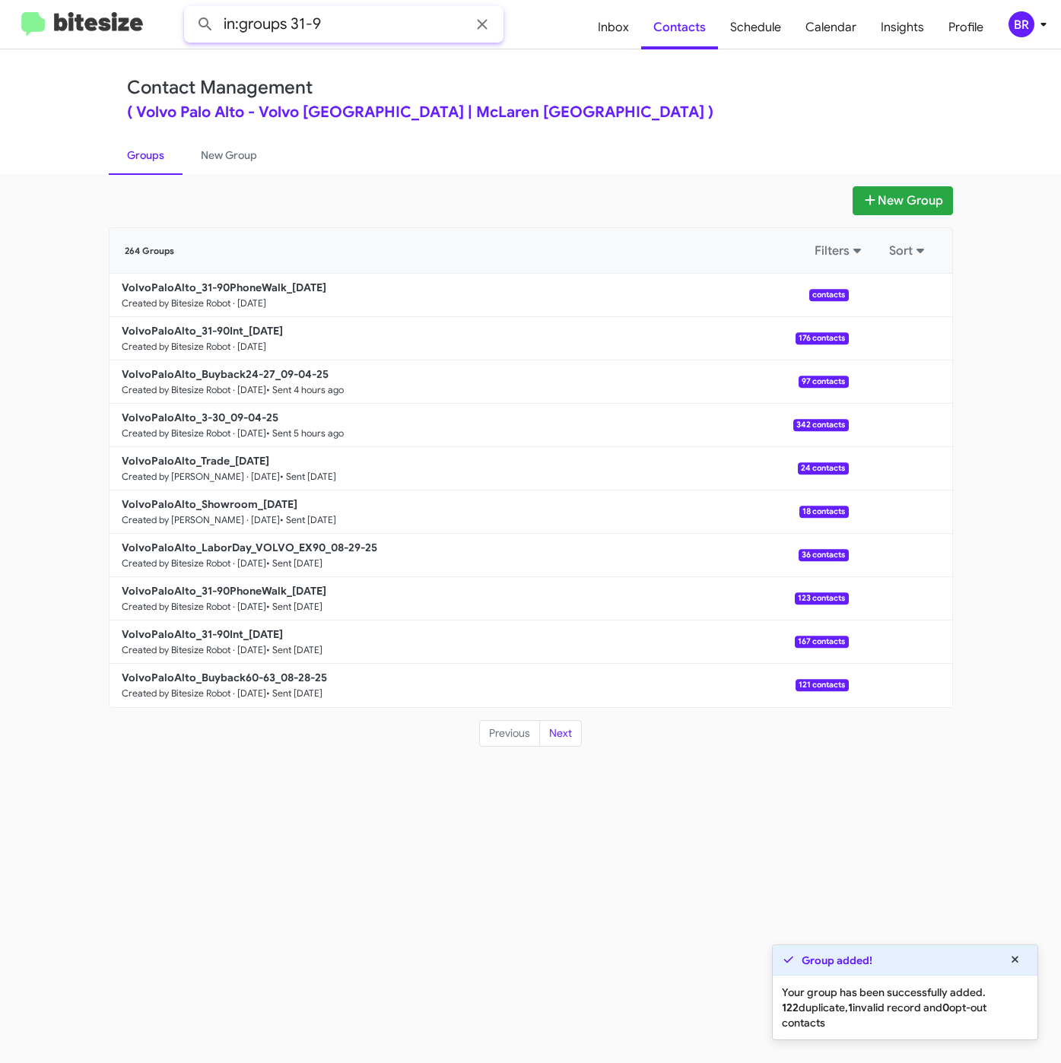
type input "in:groups 31-9"
click at [190, 9] on button at bounding box center [205, 24] width 30 height 30
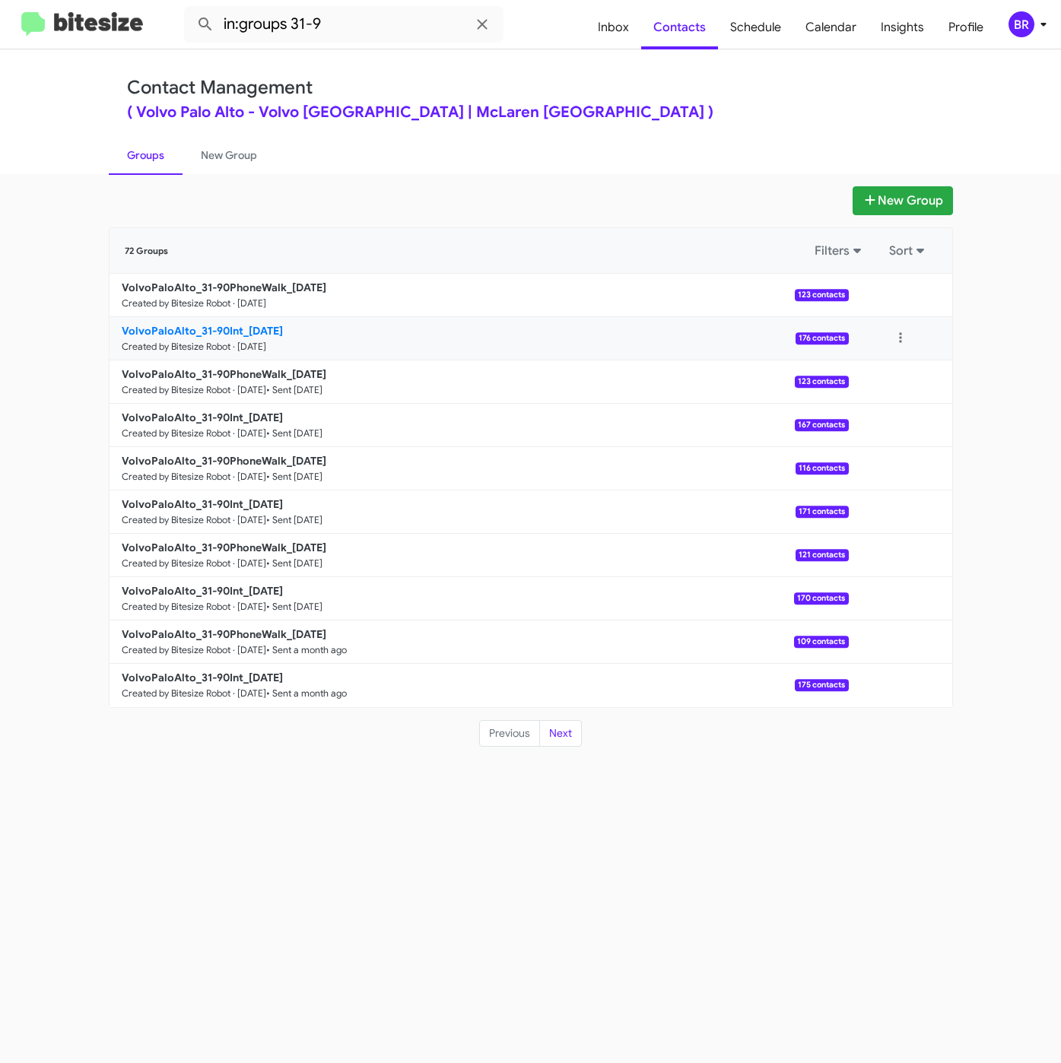
click at [227, 331] on b "VolvoPaloAlto_31-90Int_[DATE]" at bounding box center [202, 331] width 161 height 14
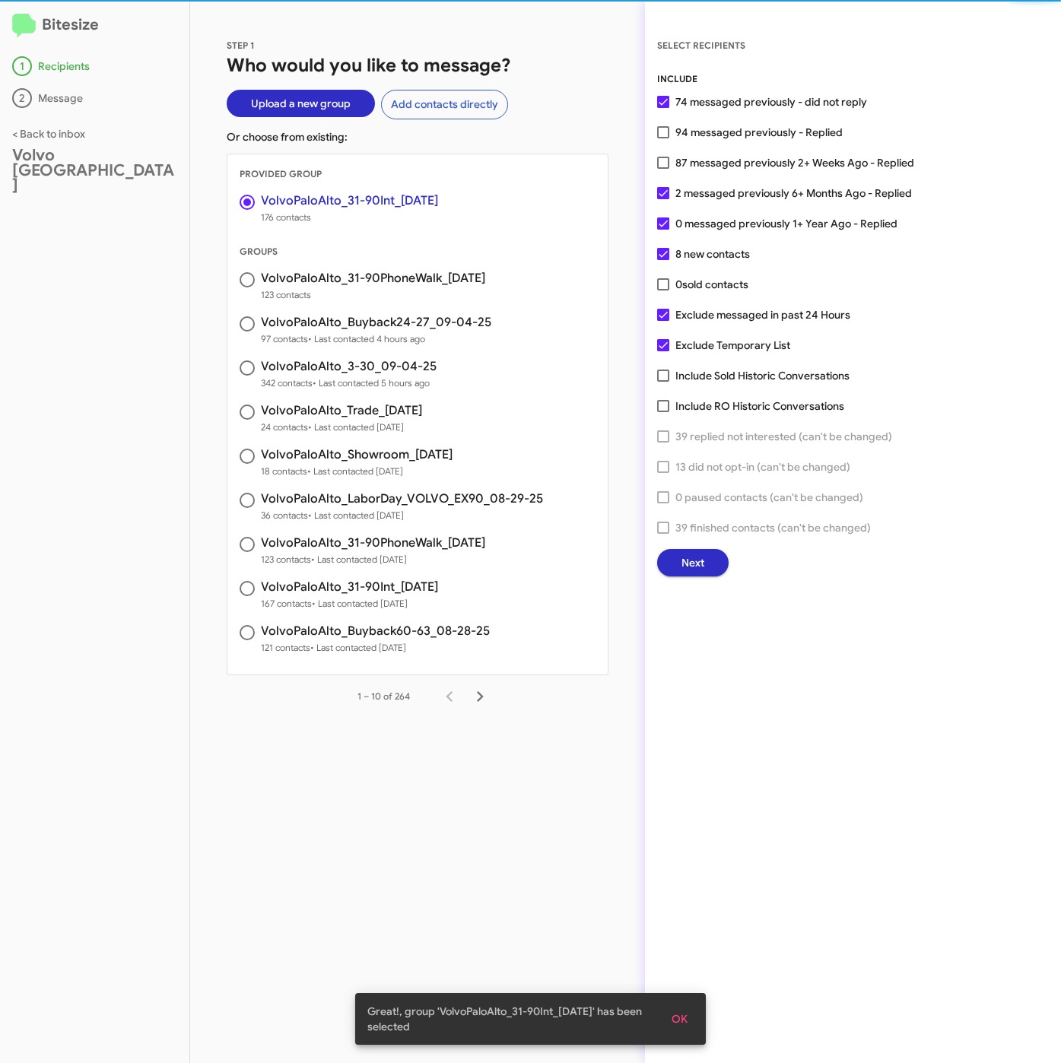
click at [708, 564] on button "Next" at bounding box center [692, 562] width 71 height 27
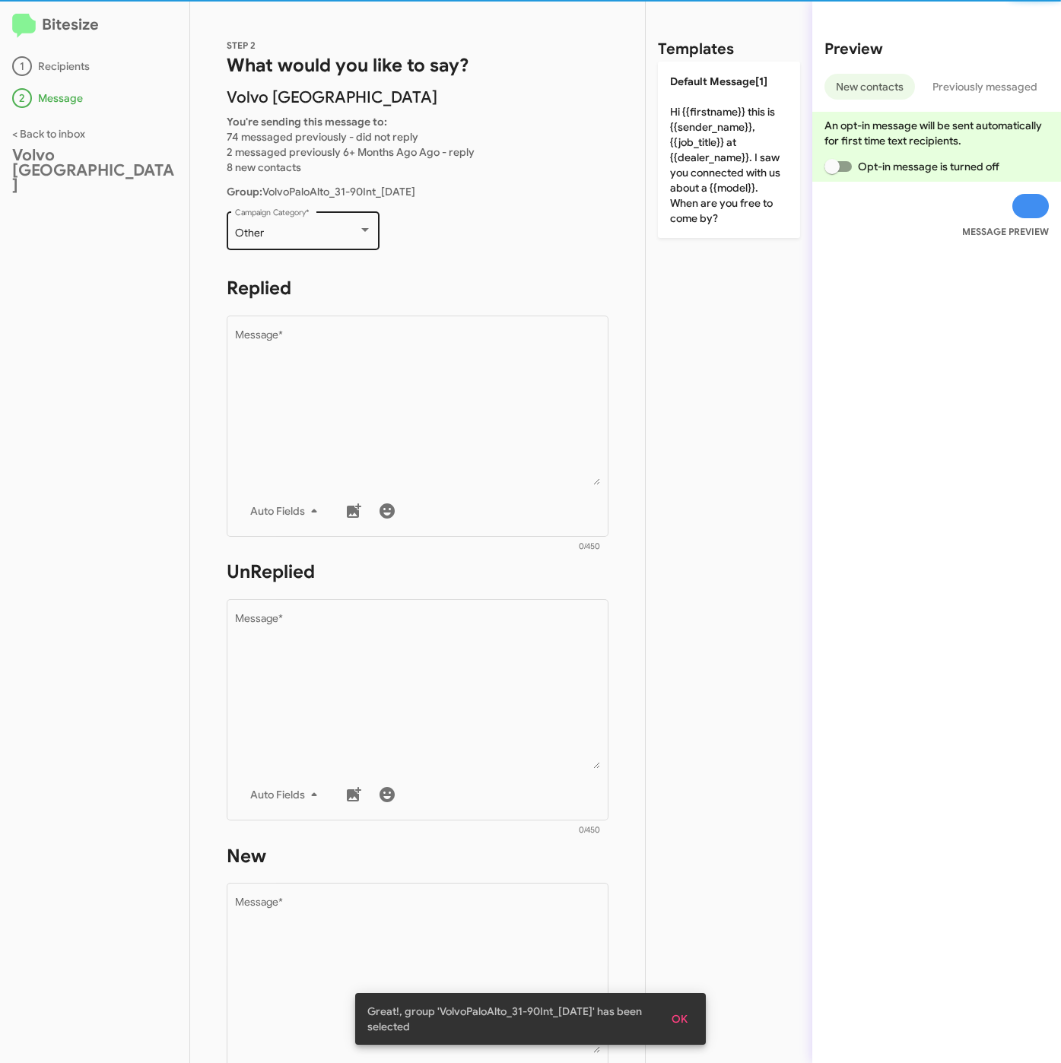
click at [310, 237] on div "Other" at bounding box center [296, 233] width 123 height 12
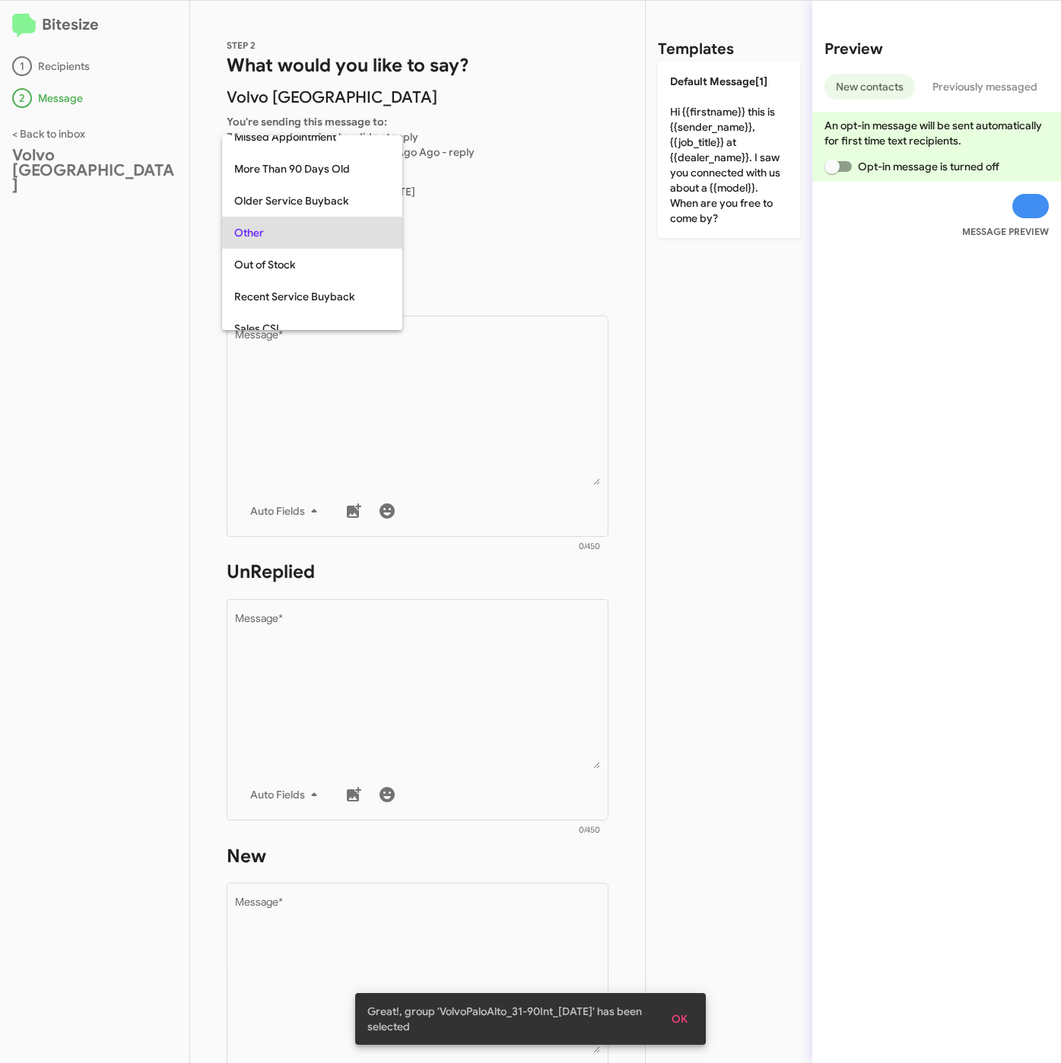
scroll to position [32, 0]
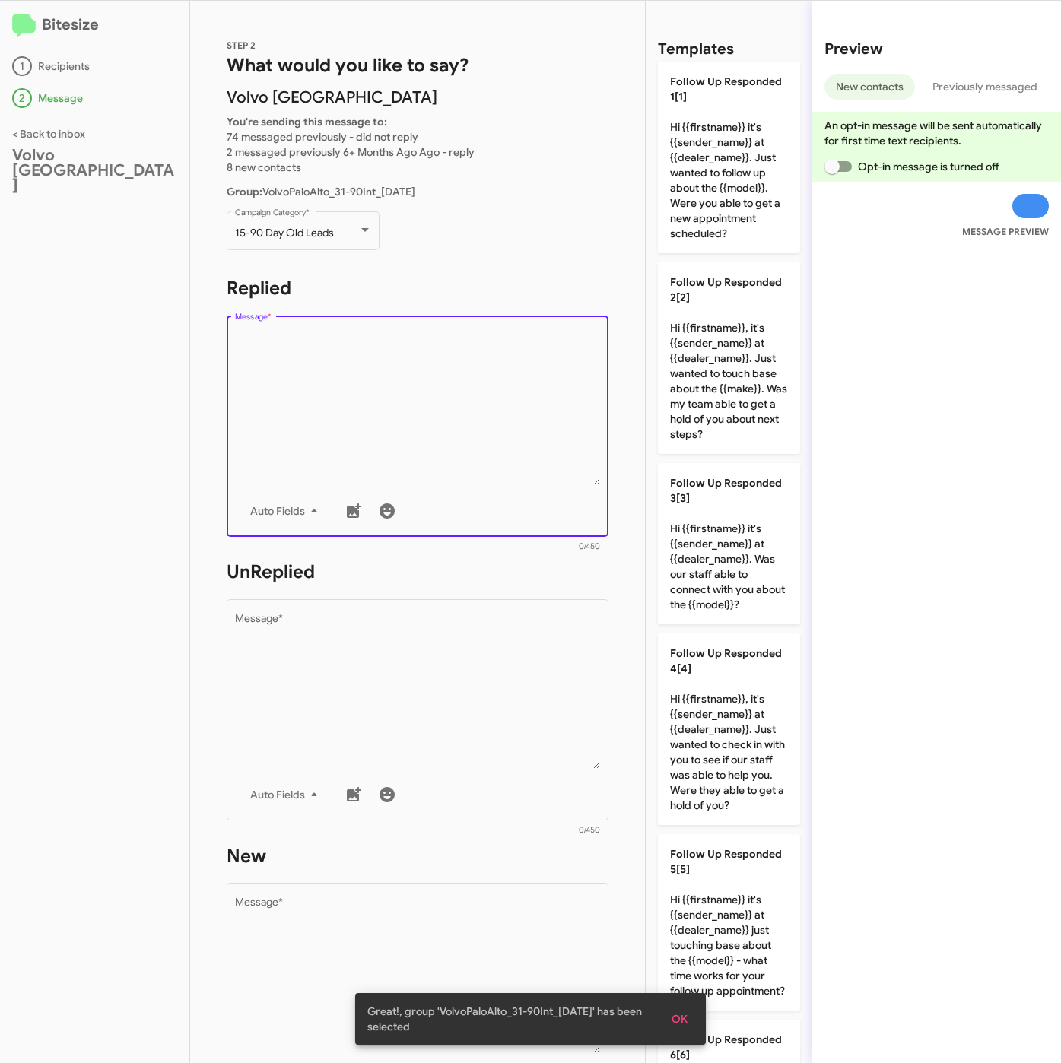
click at [423, 481] on textarea "Message *" at bounding box center [418, 407] width 366 height 155
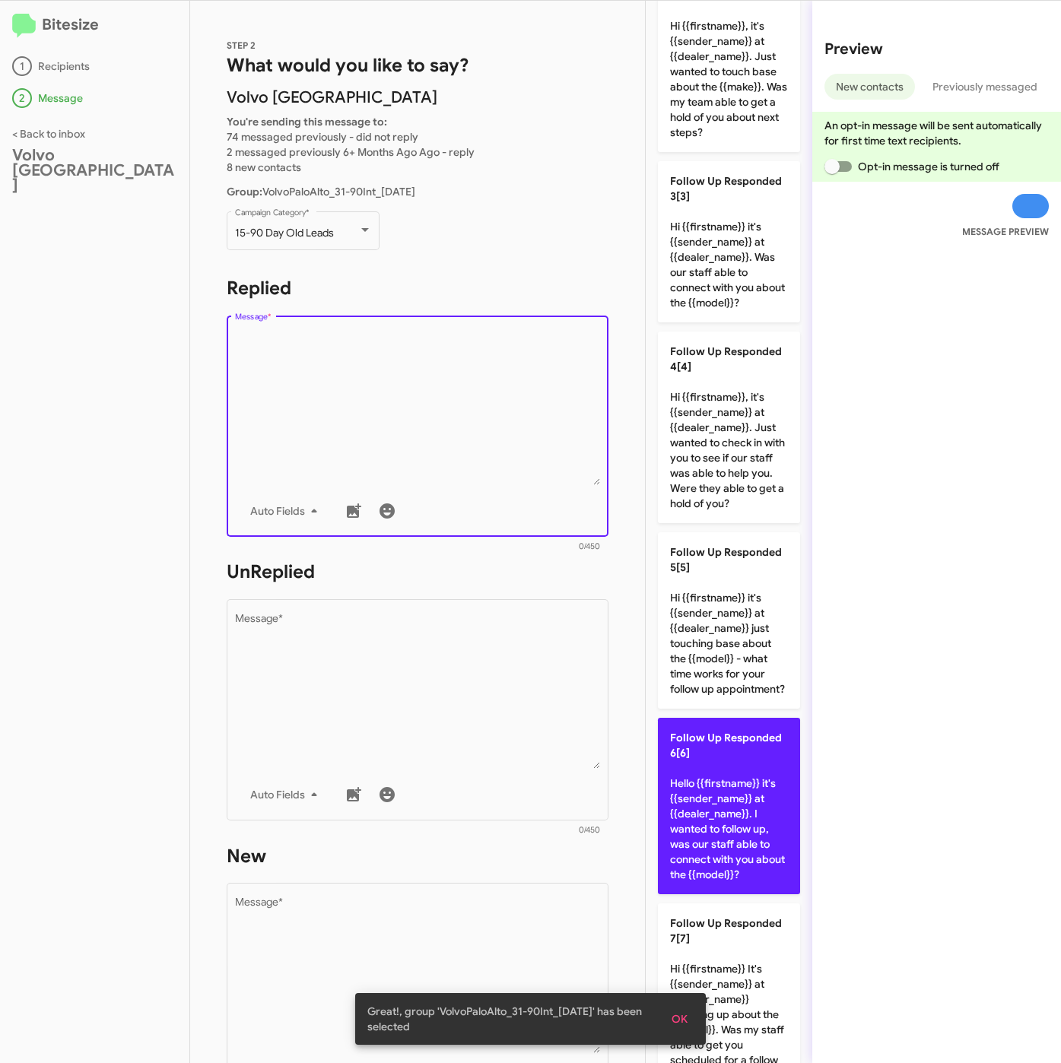
scroll to position [570, 0]
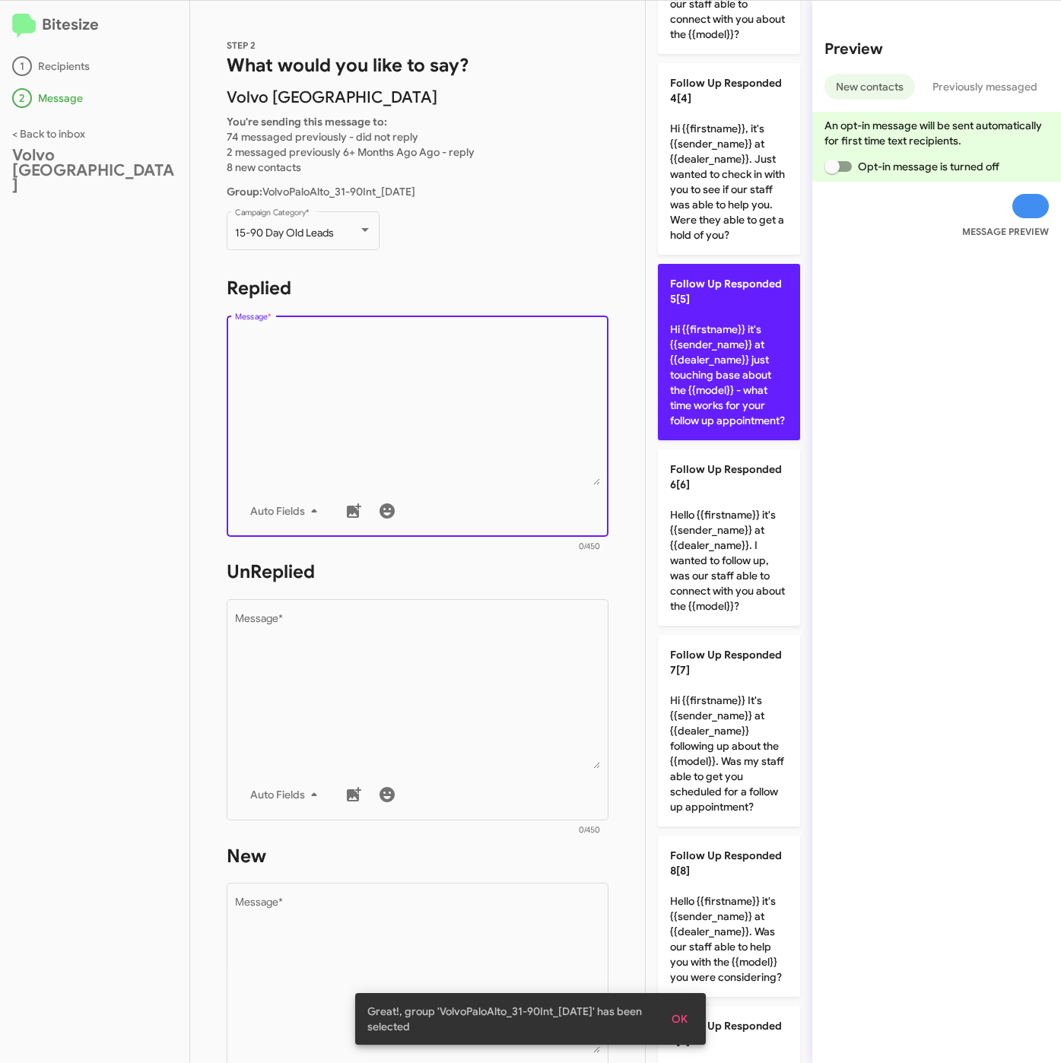
click at [699, 440] on p "Follow Up Responded 5[5] Hi {{firstname}} it's {{sender_name}} at {{dealer_name…" at bounding box center [729, 352] width 142 height 176
type textarea "Hi {{firstname}} it's {{sender_name}} at {{dealer_name}} just touching base abo…"
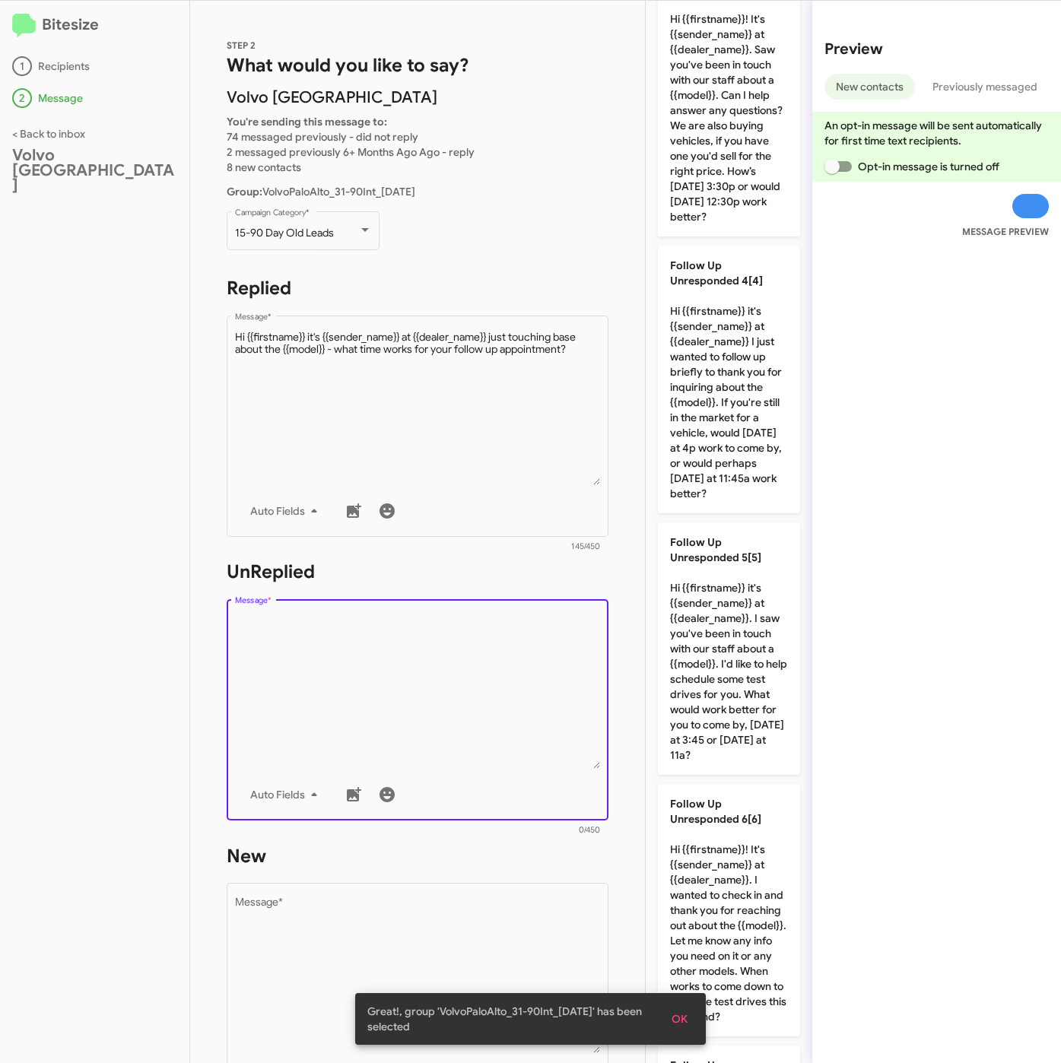
click at [529, 692] on textarea "Message *" at bounding box center [418, 691] width 366 height 155
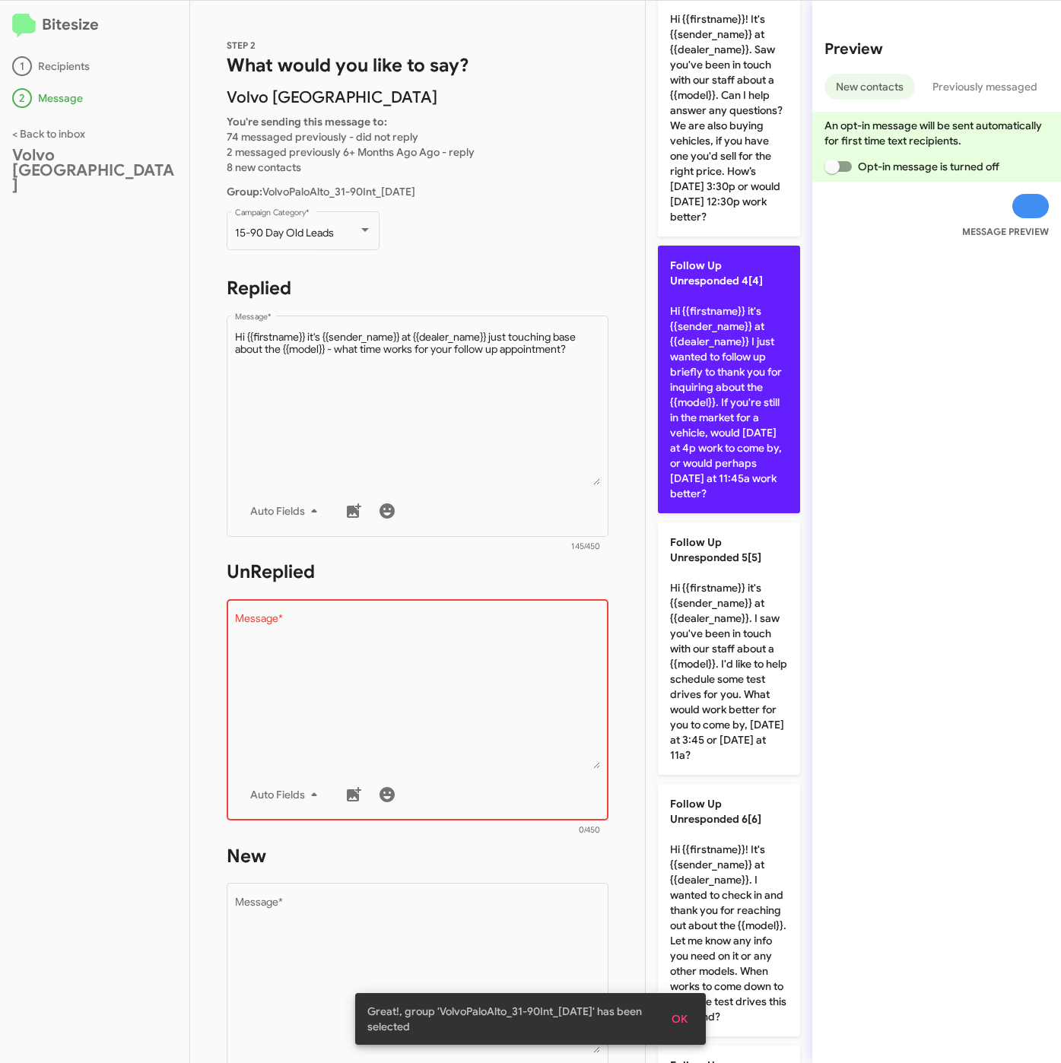
click at [707, 500] on p "Follow Up Unresponded 4[4] Hi {{firstname}} it's {{sender_name}} at {{dealer_na…" at bounding box center [729, 380] width 142 height 268
type textarea "Hi {{firstname}} it's {{sender_name}} at {{dealer_name}} I just wanted to follo…"
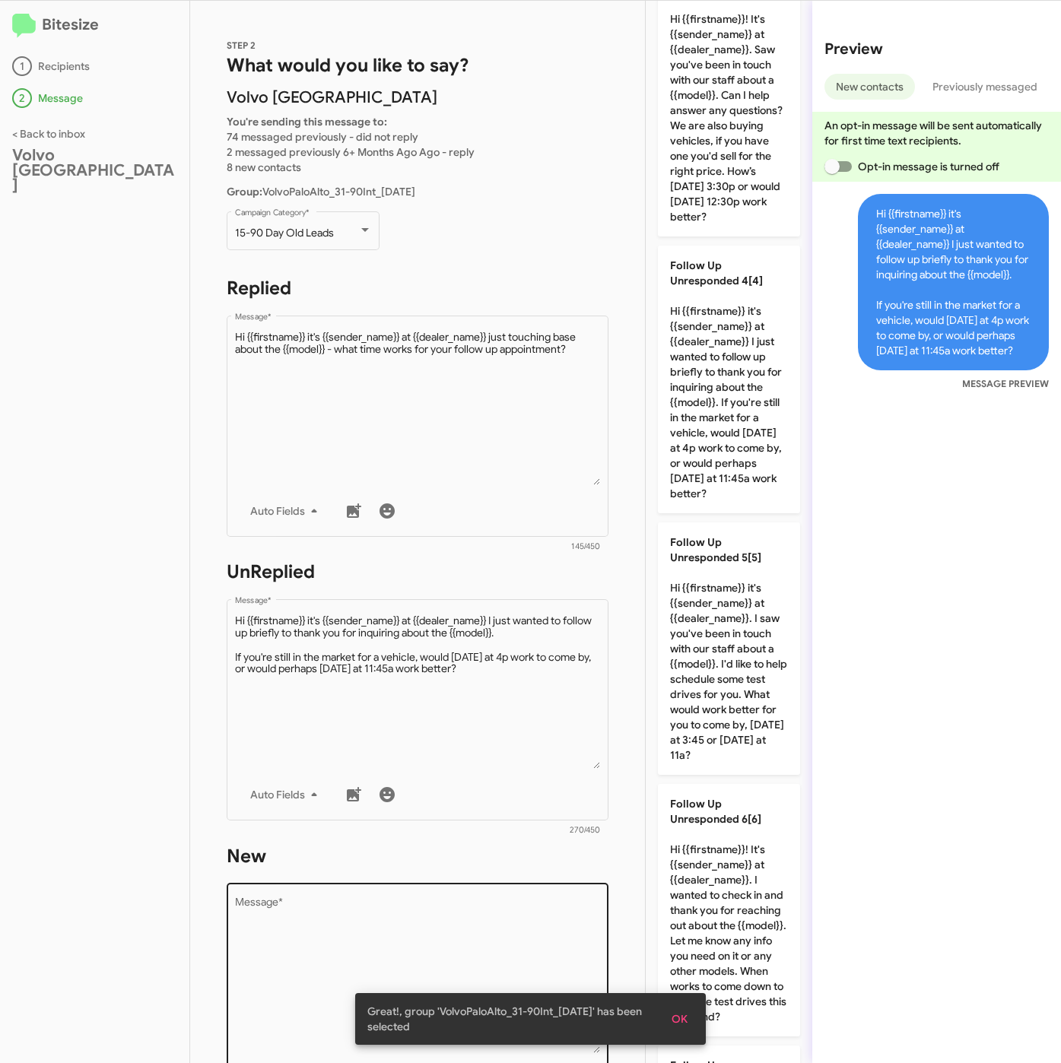
click at [409, 917] on textarea "Message *" at bounding box center [418, 975] width 366 height 155
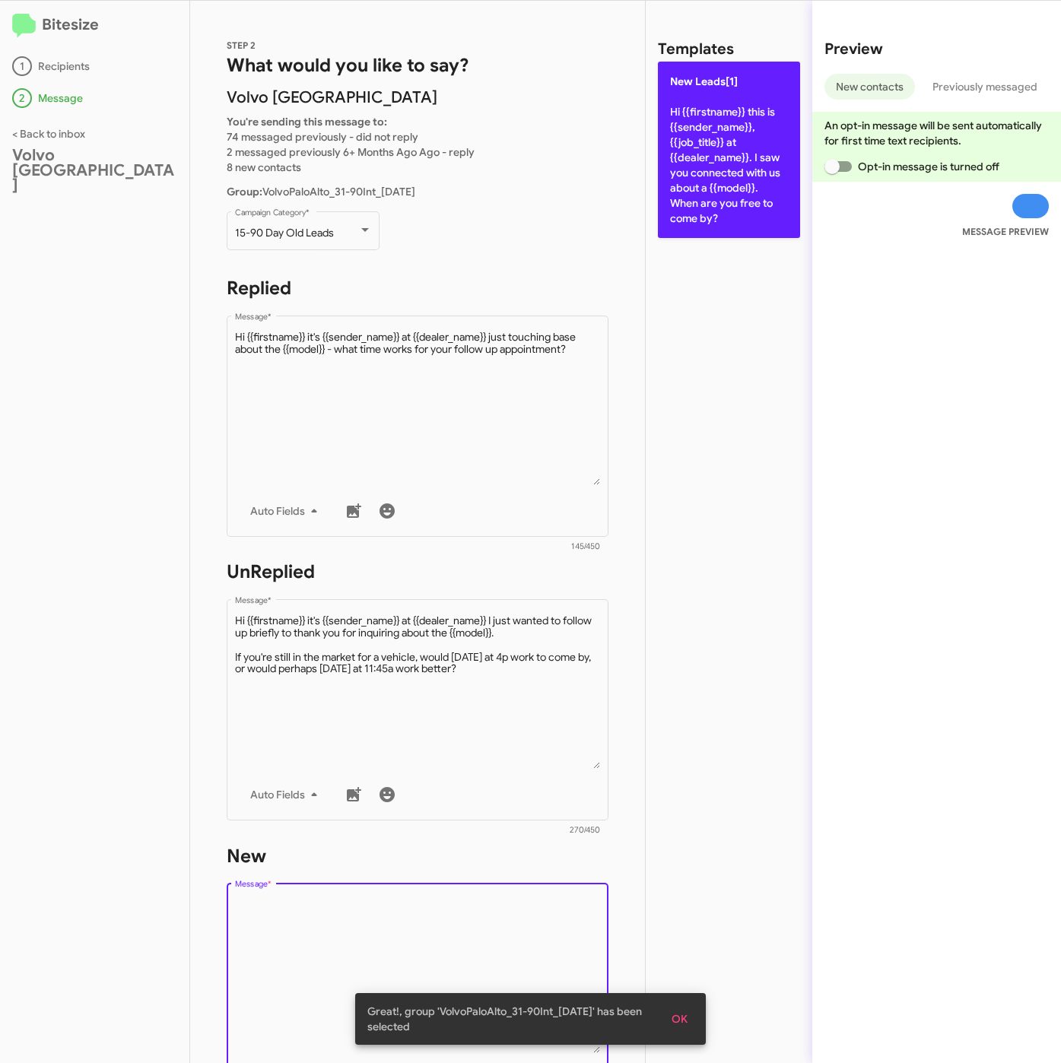
click at [744, 208] on p "New Leads[1] Hi {{firstname}} this is {{sender_name}}, {{job_title}} at {{deale…" at bounding box center [729, 150] width 142 height 176
type textarea "Hi {{firstname}} this is {{sender_name}}, {{job_title}} at {{dealer_name}}. I s…"
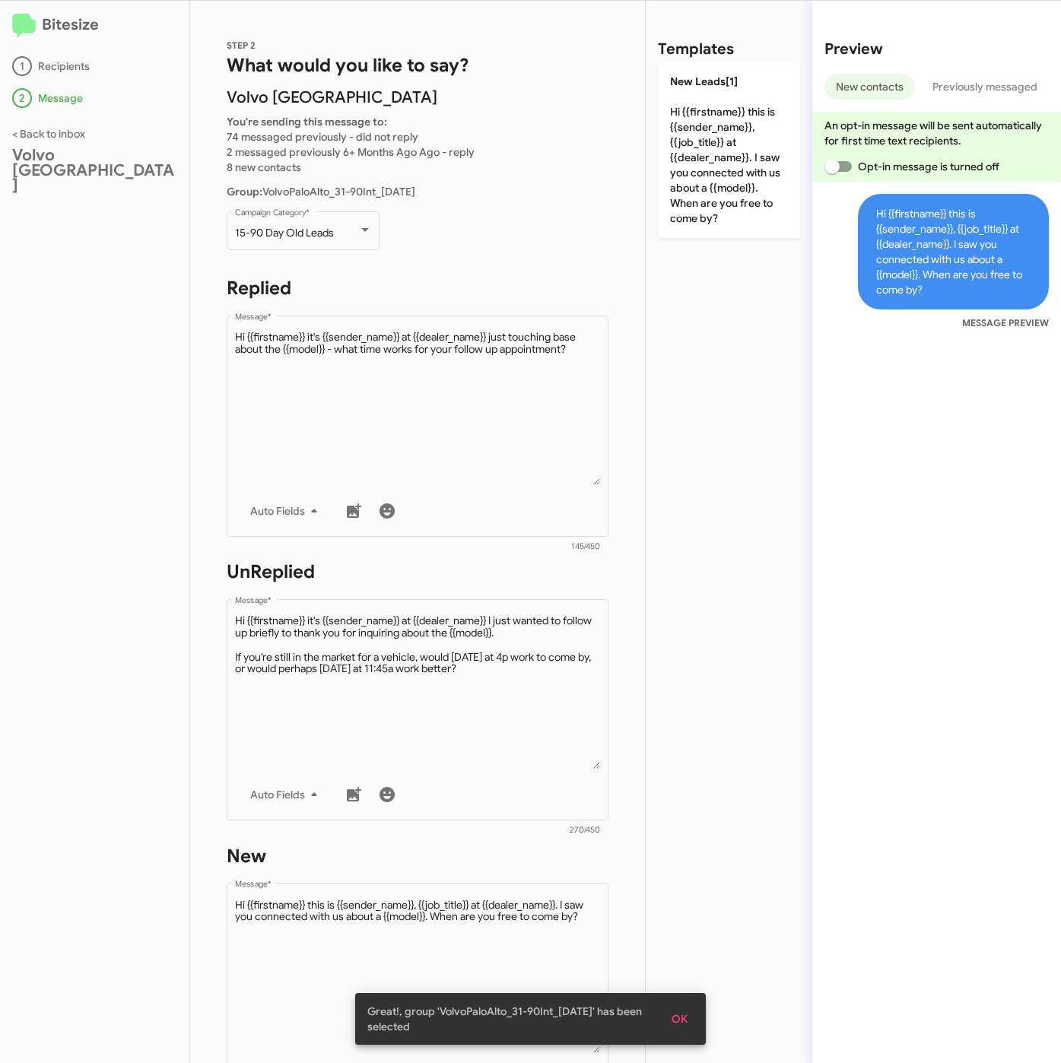
scroll to position [327, 0]
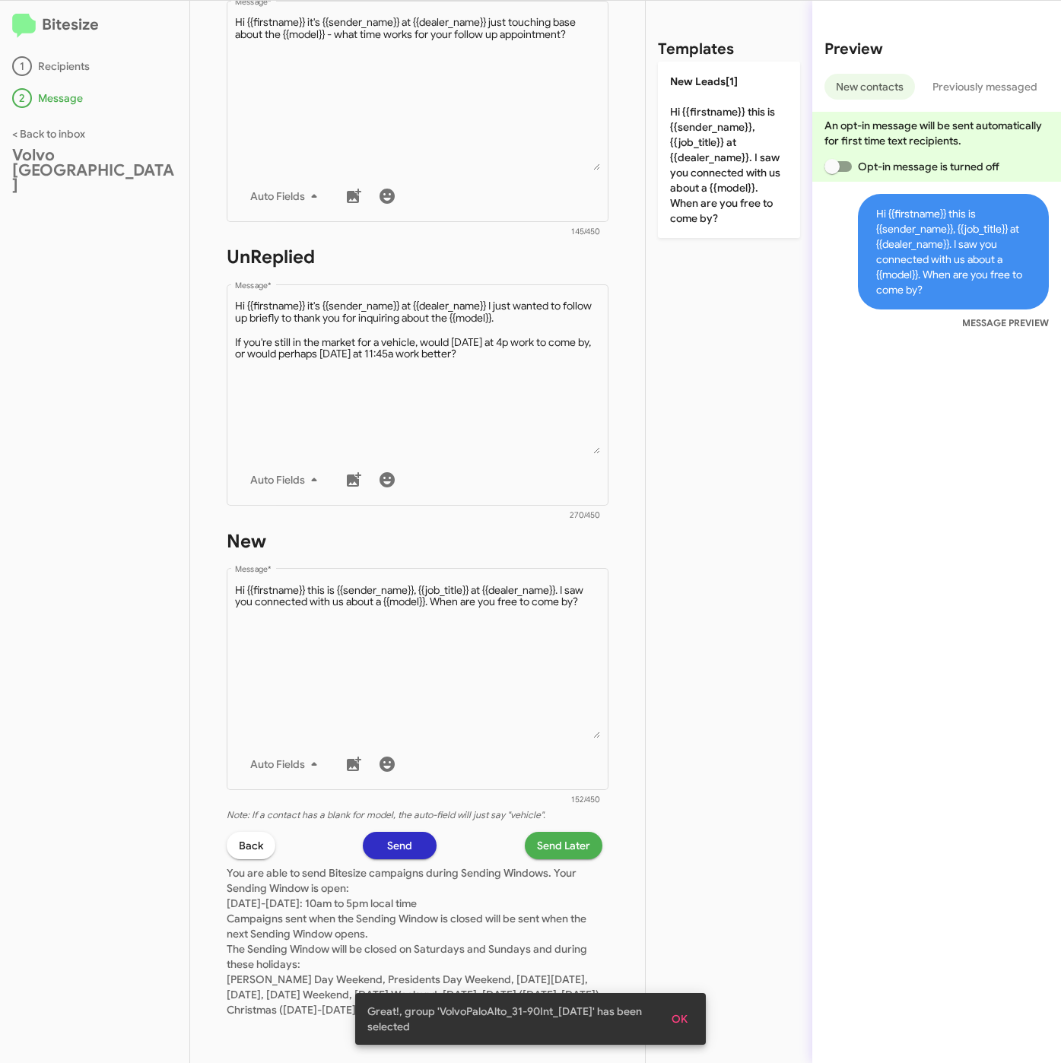
click at [563, 832] on span "Send Later" at bounding box center [563, 845] width 53 height 27
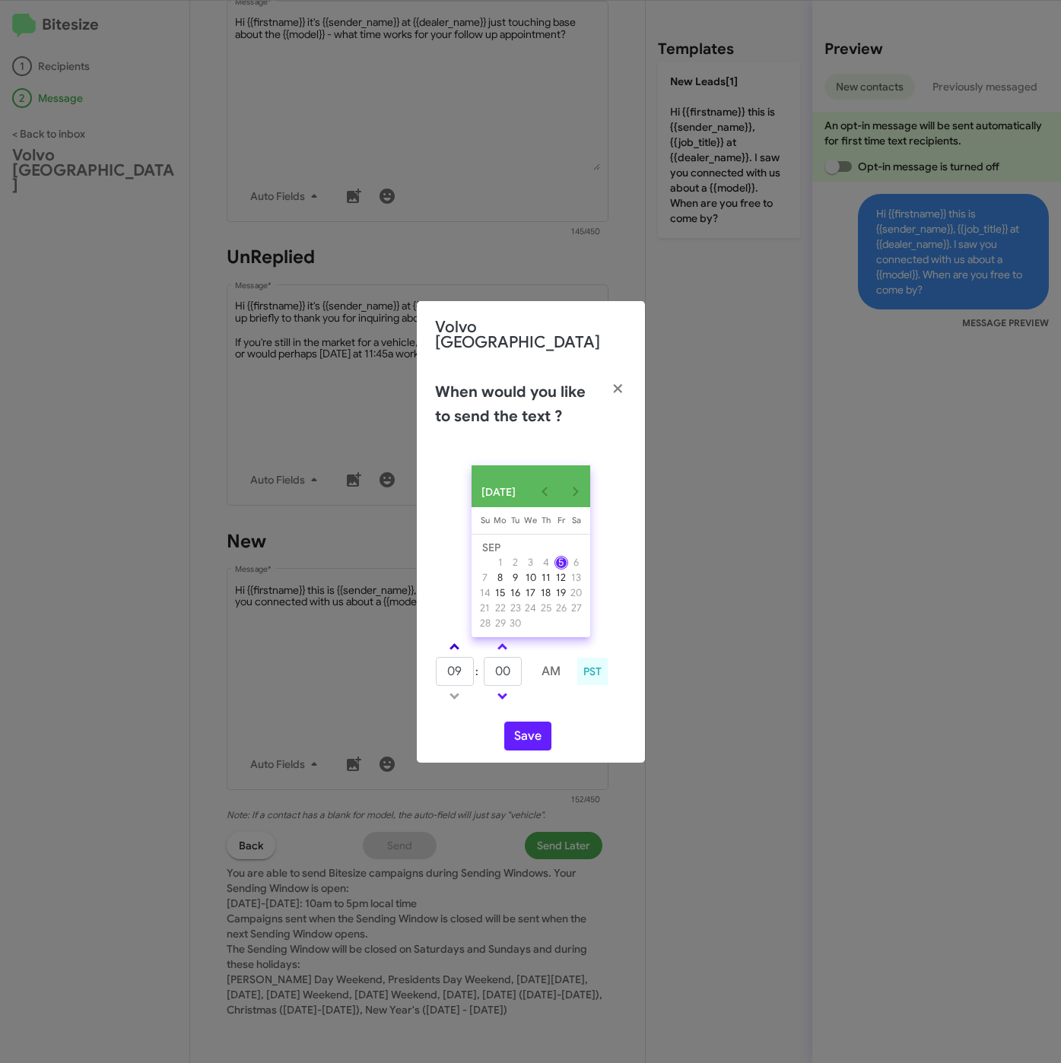
click at [464, 643] on link at bounding box center [454, 646] width 27 height 17
click at [463, 643] on link at bounding box center [454, 646] width 27 height 17
type input "01"
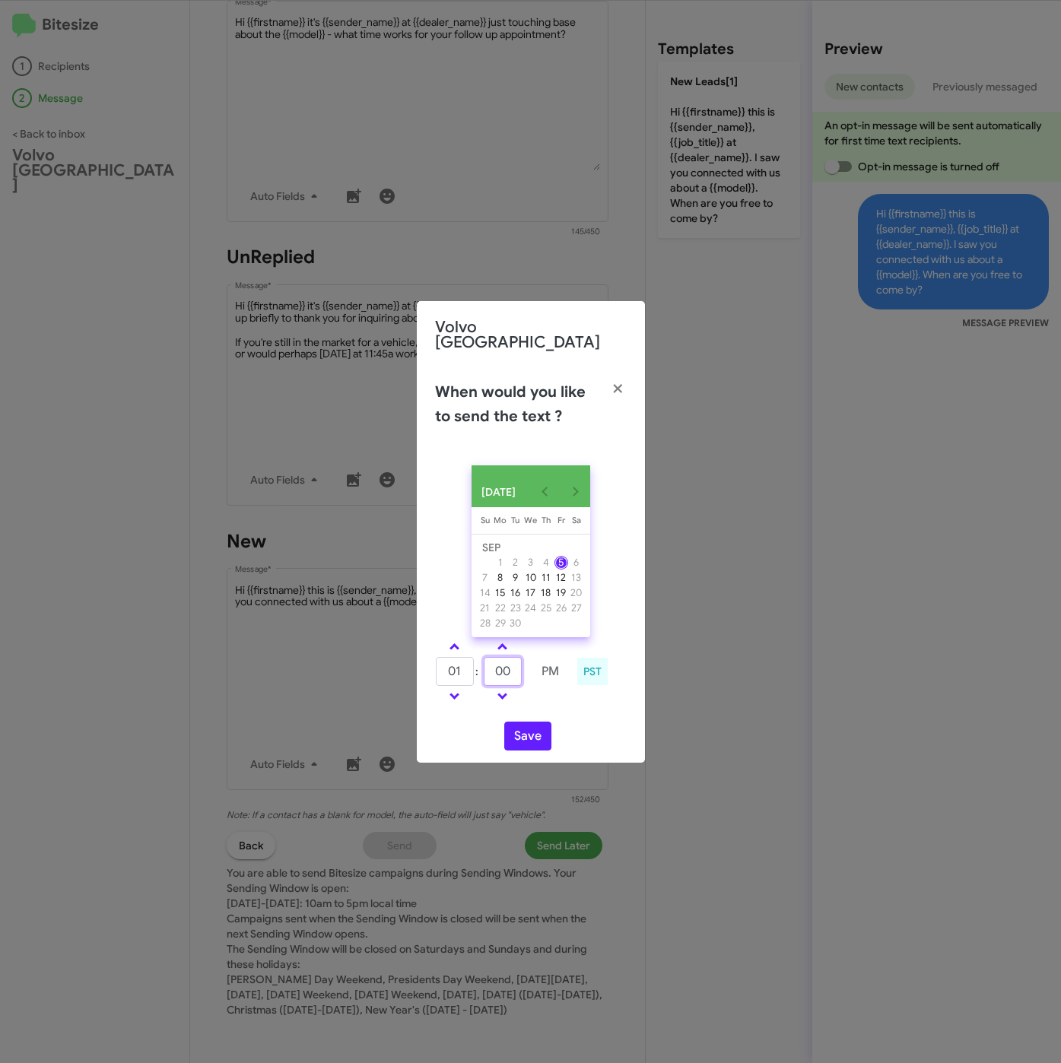
click at [503, 660] on input "00" at bounding box center [503, 671] width 38 height 29
type input "15"
click at [532, 724] on button "Save" at bounding box center [527, 736] width 47 height 29
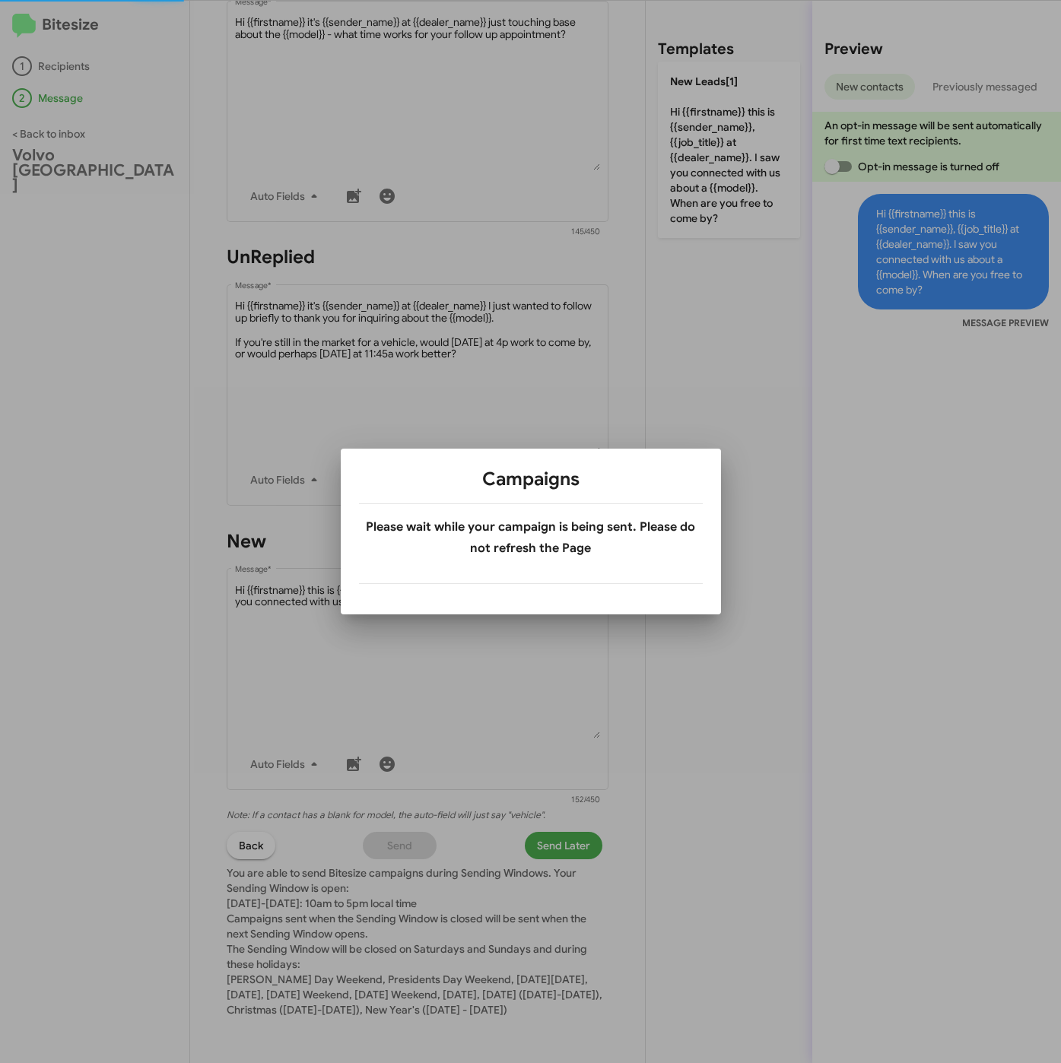
click at [1025, 18] on div "Preview New contacts Previously messaged An opt-in message will be sent automat…" at bounding box center [936, 532] width 249 height 1062
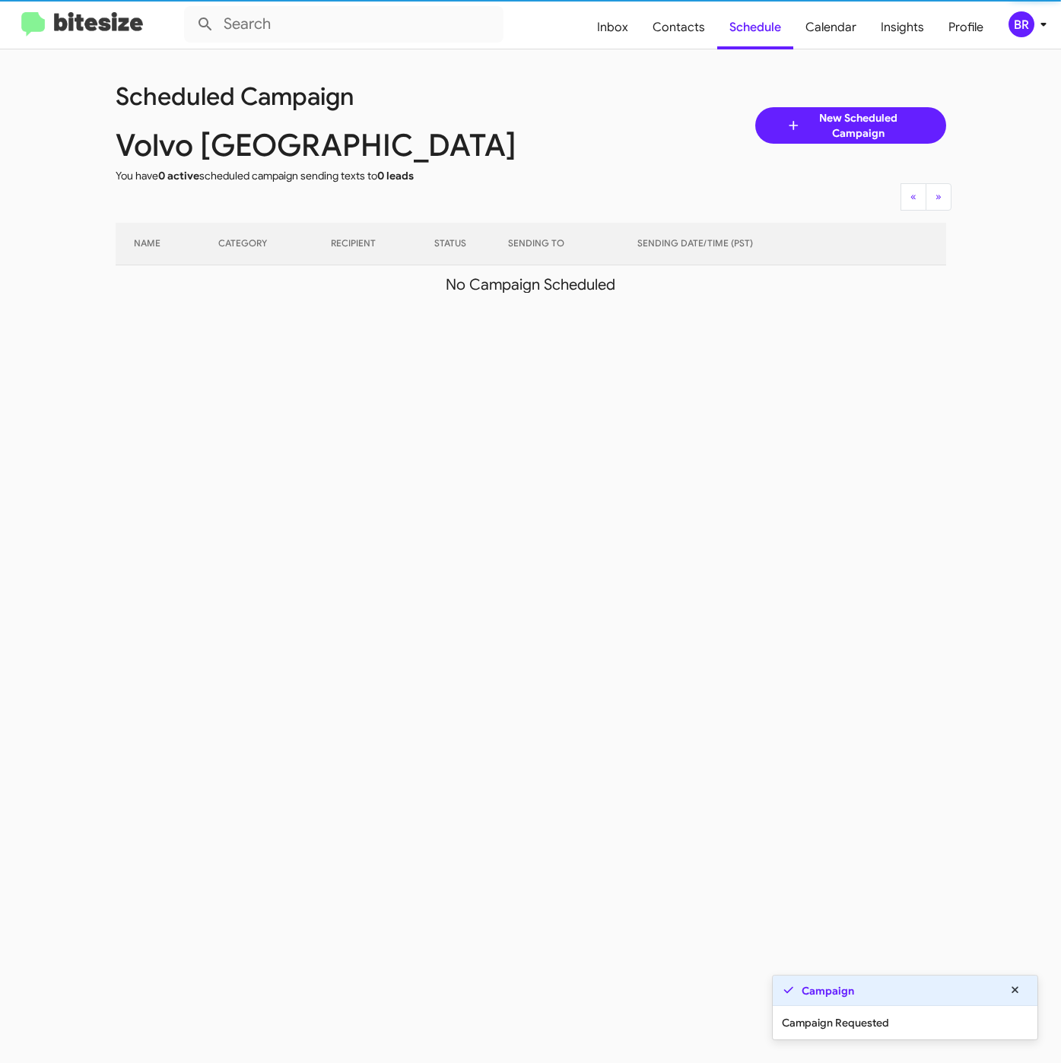
click at [1025, 17] on div "BR" at bounding box center [1021, 24] width 26 height 26
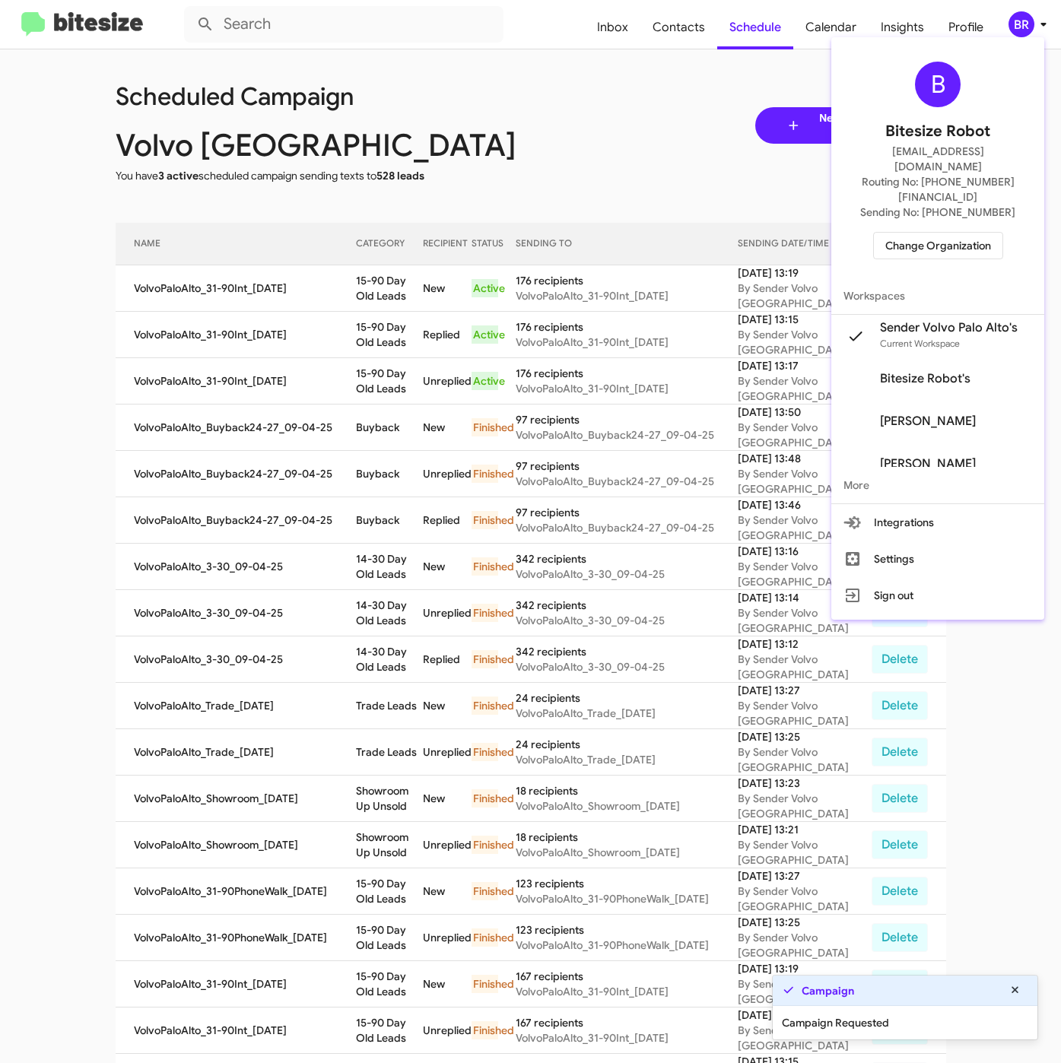
click at [367, 281] on div at bounding box center [530, 531] width 1061 height 1063
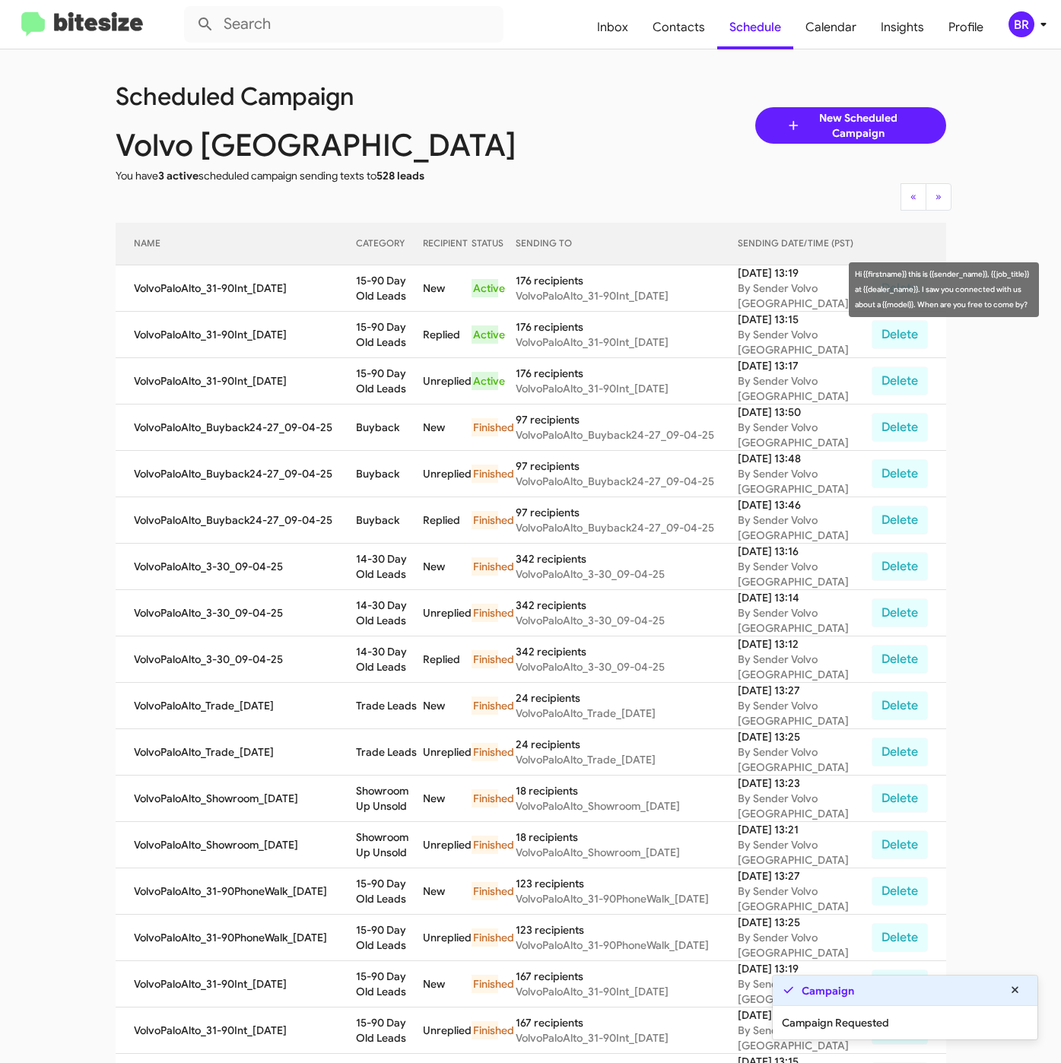
drag, startPoint x: 357, startPoint y: 281, endPoint x: 389, endPoint y: 299, distance: 36.8
click at [389, 299] on td "15-90 Day Old Leads" at bounding box center [389, 288] width 67 height 46
copy td "15-90 Day Old Leads"
click at [685, 41] on span "Contacts" at bounding box center [678, 27] width 77 height 44
type input "in:groups"
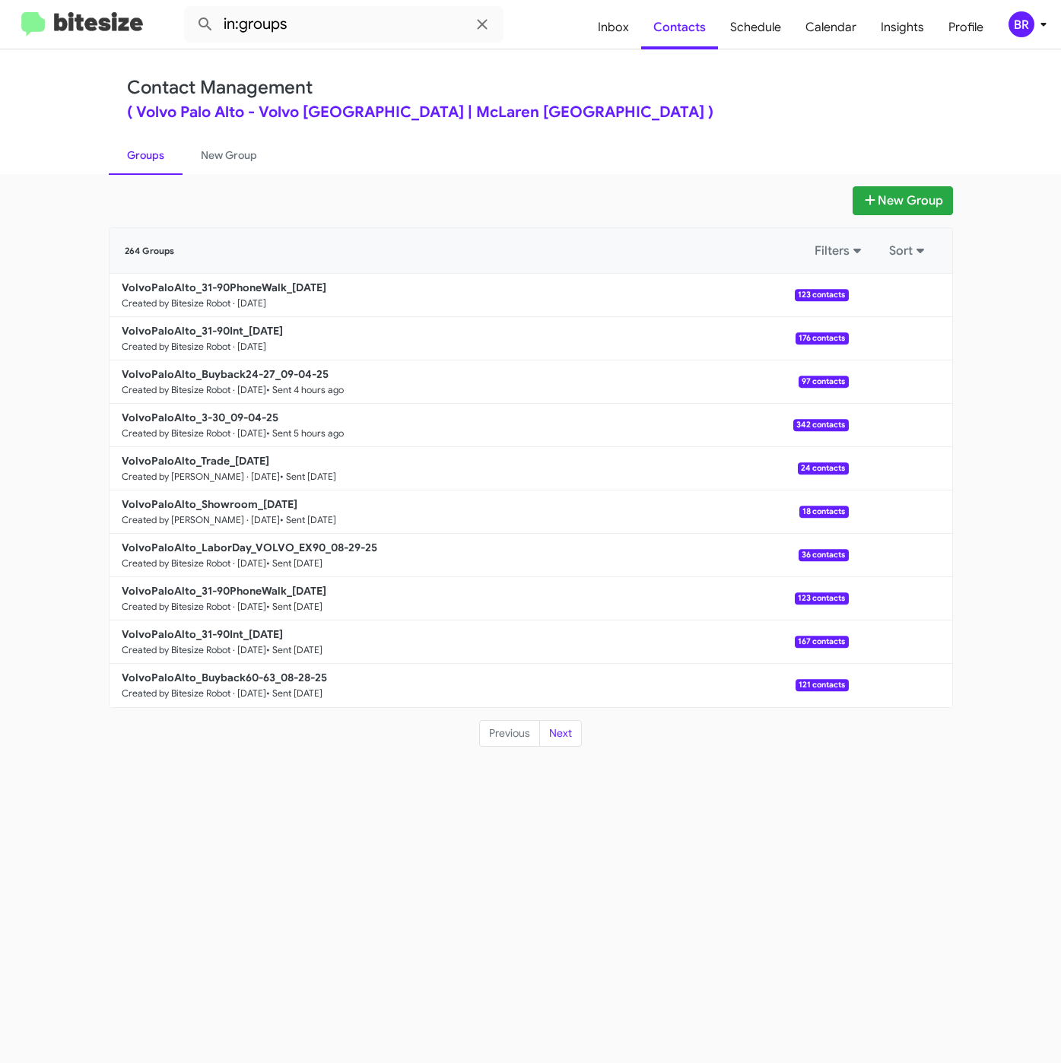
drag, startPoint x: 607, startPoint y: 101, endPoint x: 598, endPoint y: 117, distance: 18.4
click at [607, 101] on div "Contact Management ( Volvo [GEOGRAPHIC_DATA] - Volvo [GEOGRAPHIC_DATA] | McLare…" at bounding box center [530, 98] width 807 height 43
click at [238, 284] on b "VolvoPaloAlto_31-90PhoneWalk_[DATE]" at bounding box center [224, 288] width 205 height 14
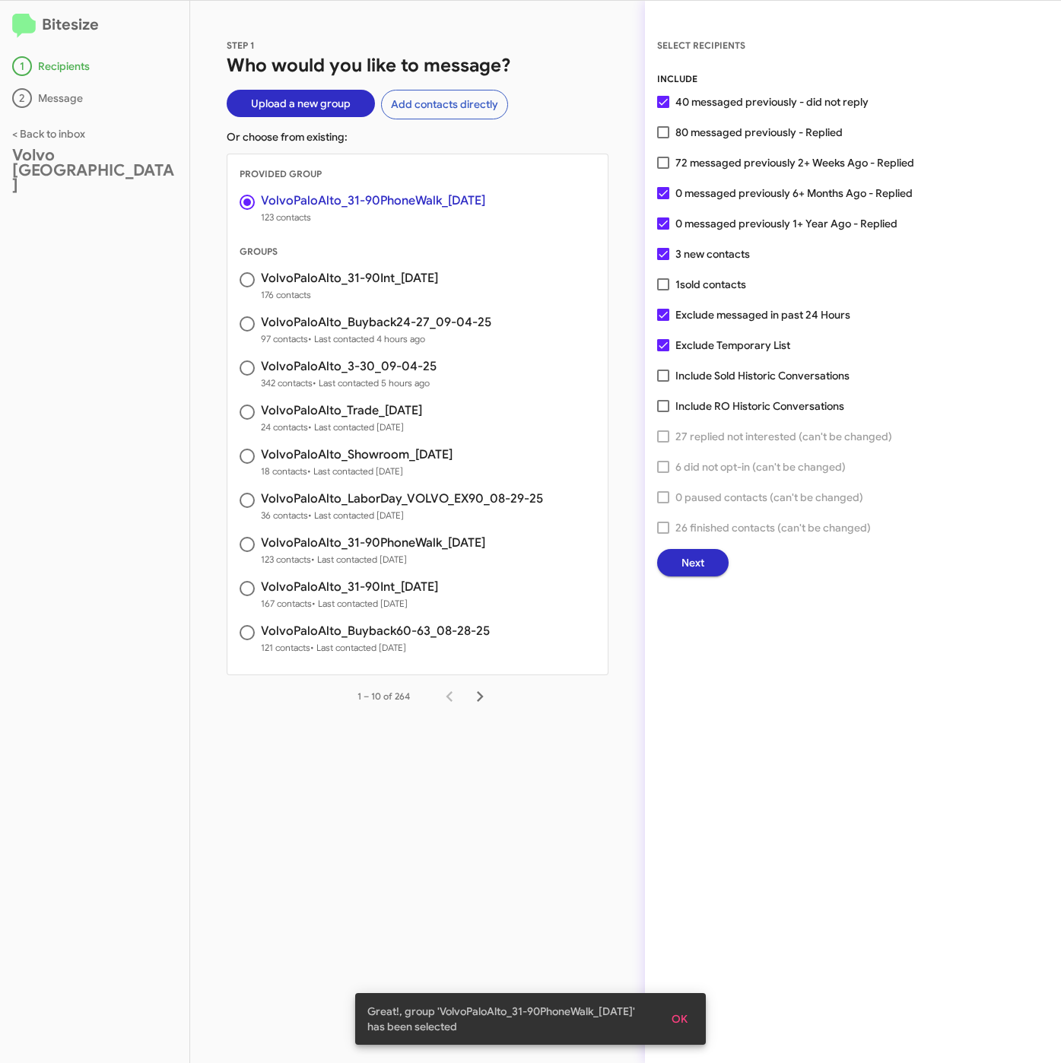
click at [687, 564] on span "Next" at bounding box center [692, 562] width 23 height 27
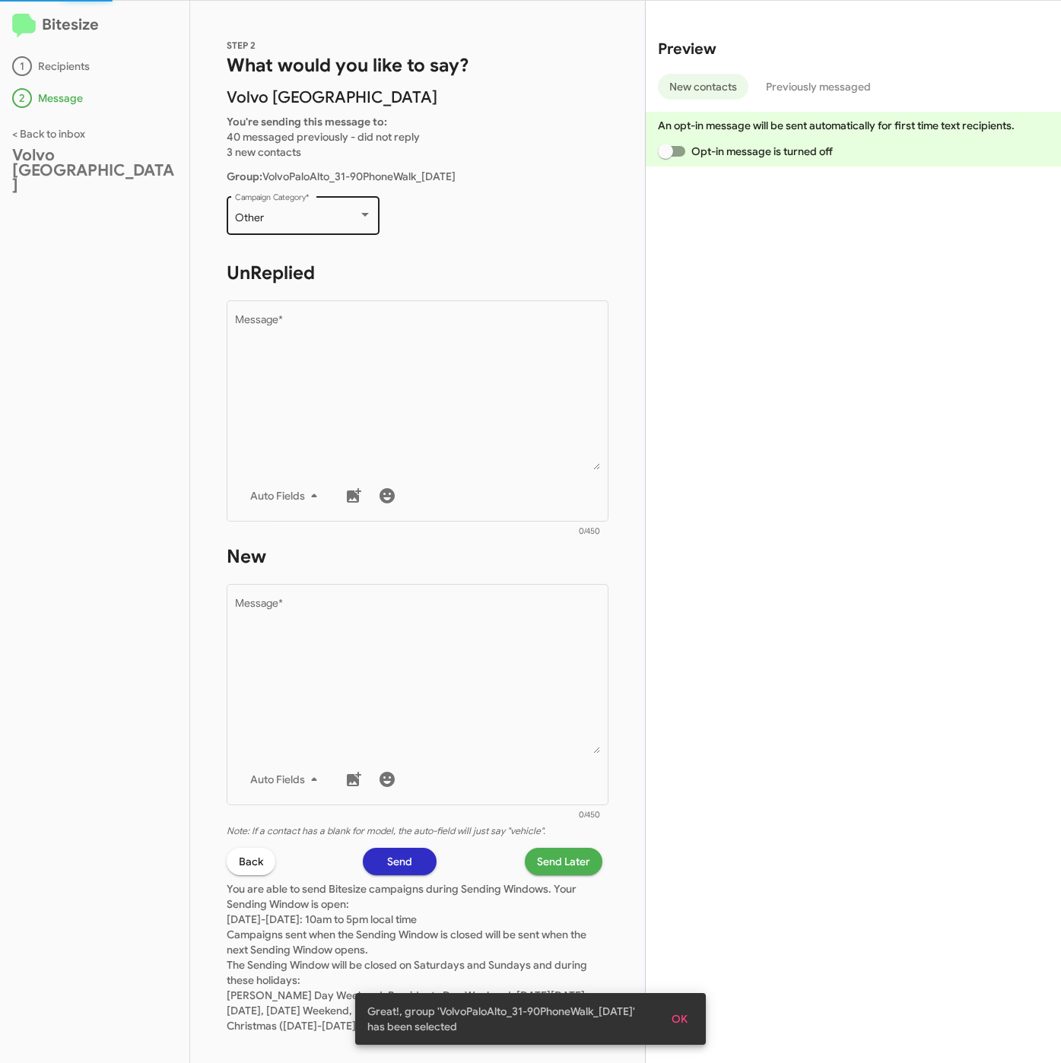
click at [285, 227] on div "Other Campaign Category *" at bounding box center [303, 214] width 137 height 42
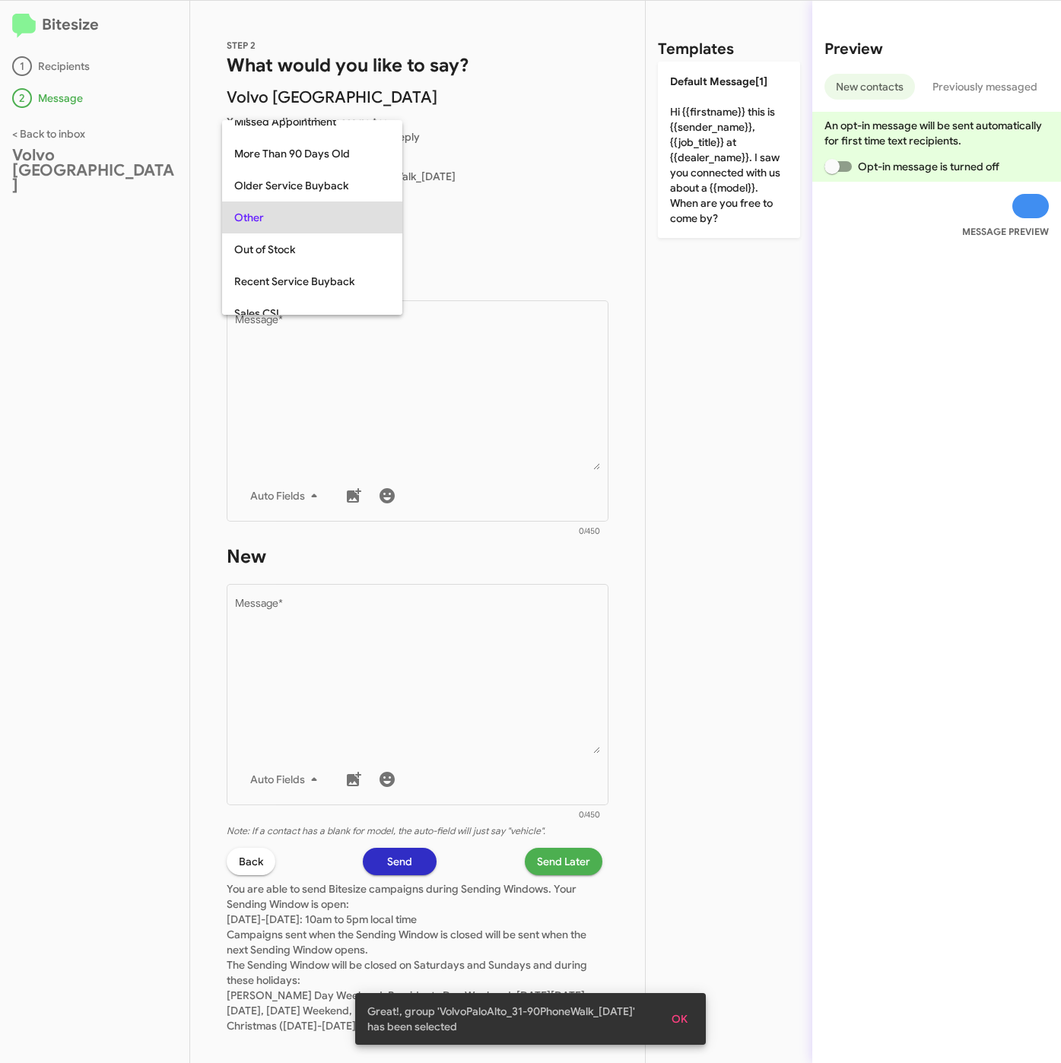
scroll to position [32, 0]
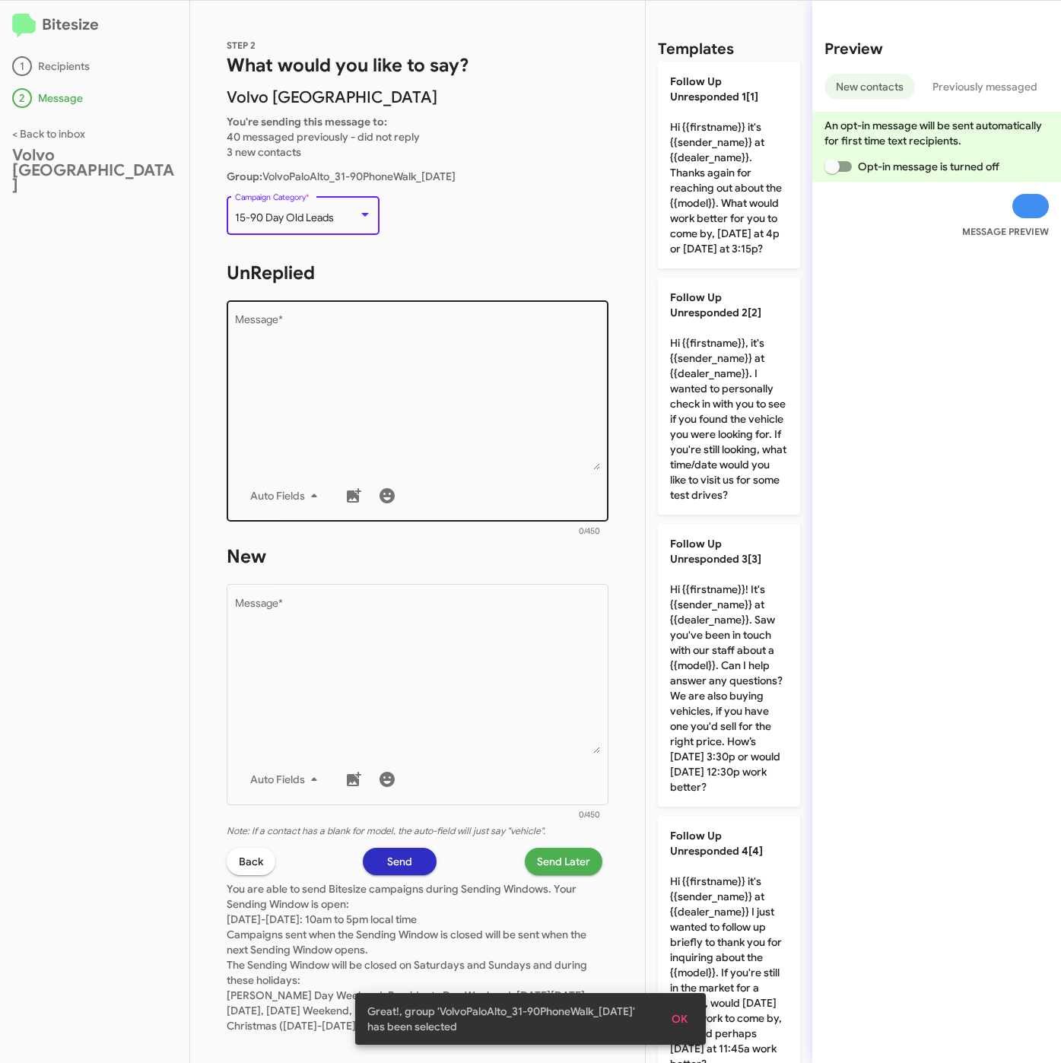
click at [326, 408] on textarea "Message *" at bounding box center [418, 392] width 366 height 155
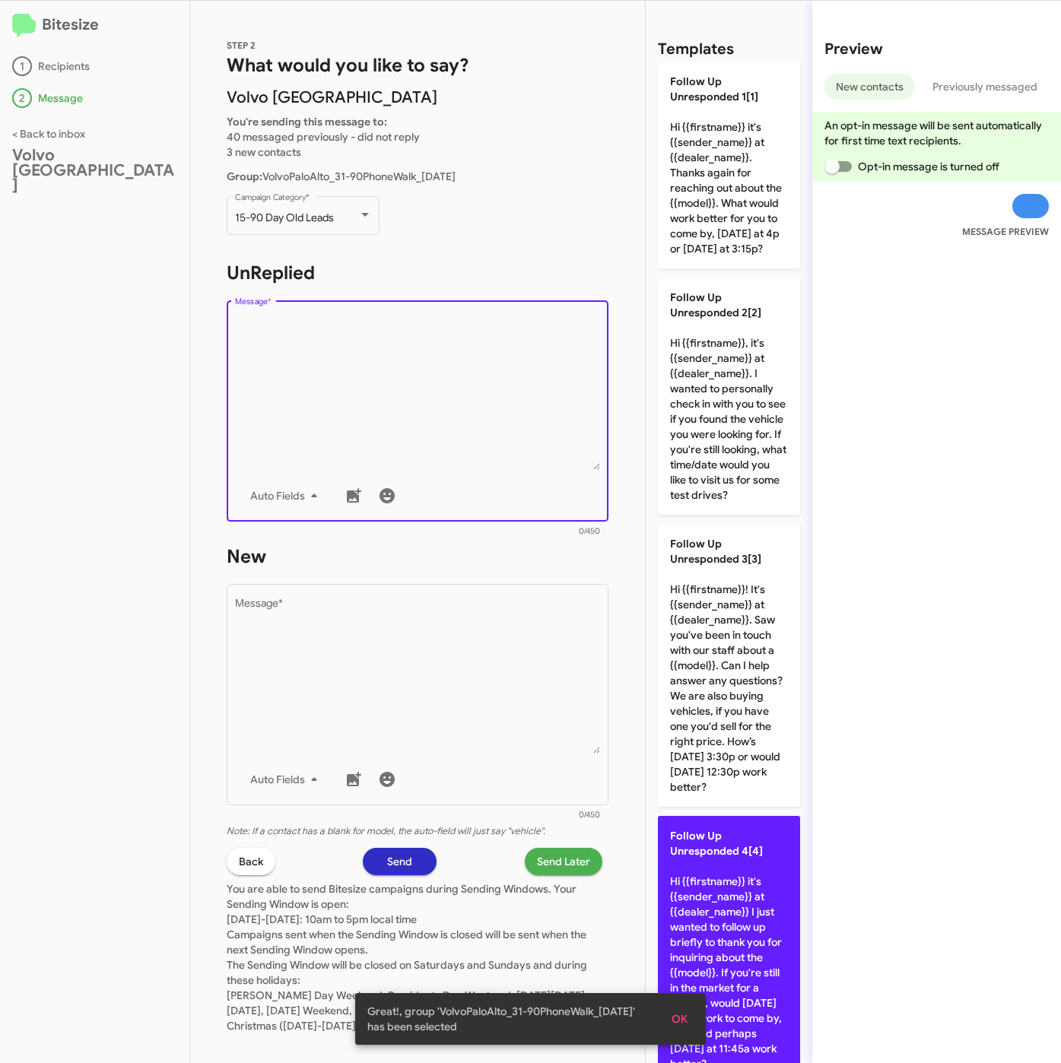
click at [737, 925] on p "Follow Up Unresponded 4[4] Hi {{firstname}} it's {{sender_name}} at {{dealer_na…" at bounding box center [729, 950] width 142 height 268
type textarea "Hi {{firstname}} it's {{sender_name}} at {{dealer_name}} I just wanted to follo…"
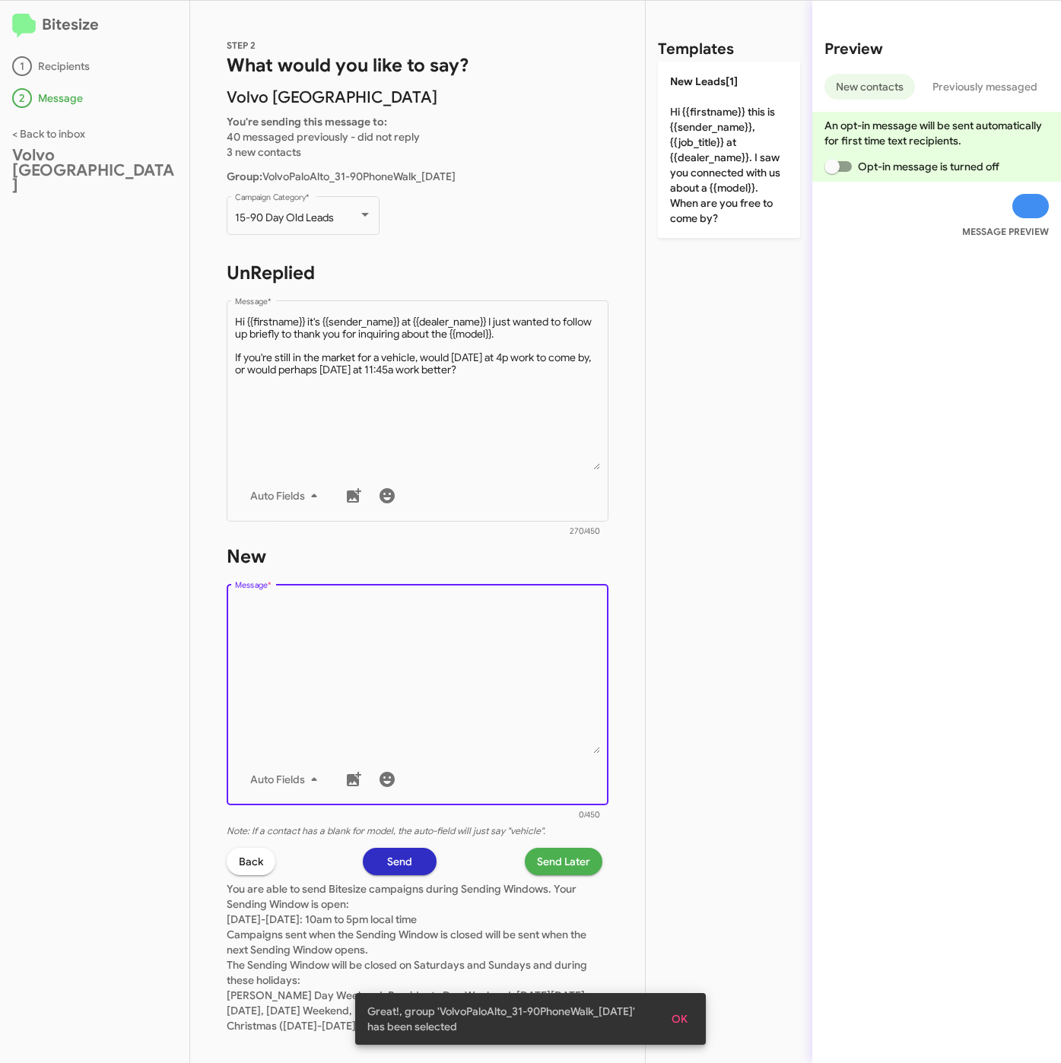
click at [445, 625] on textarea "Message *" at bounding box center [418, 675] width 366 height 155
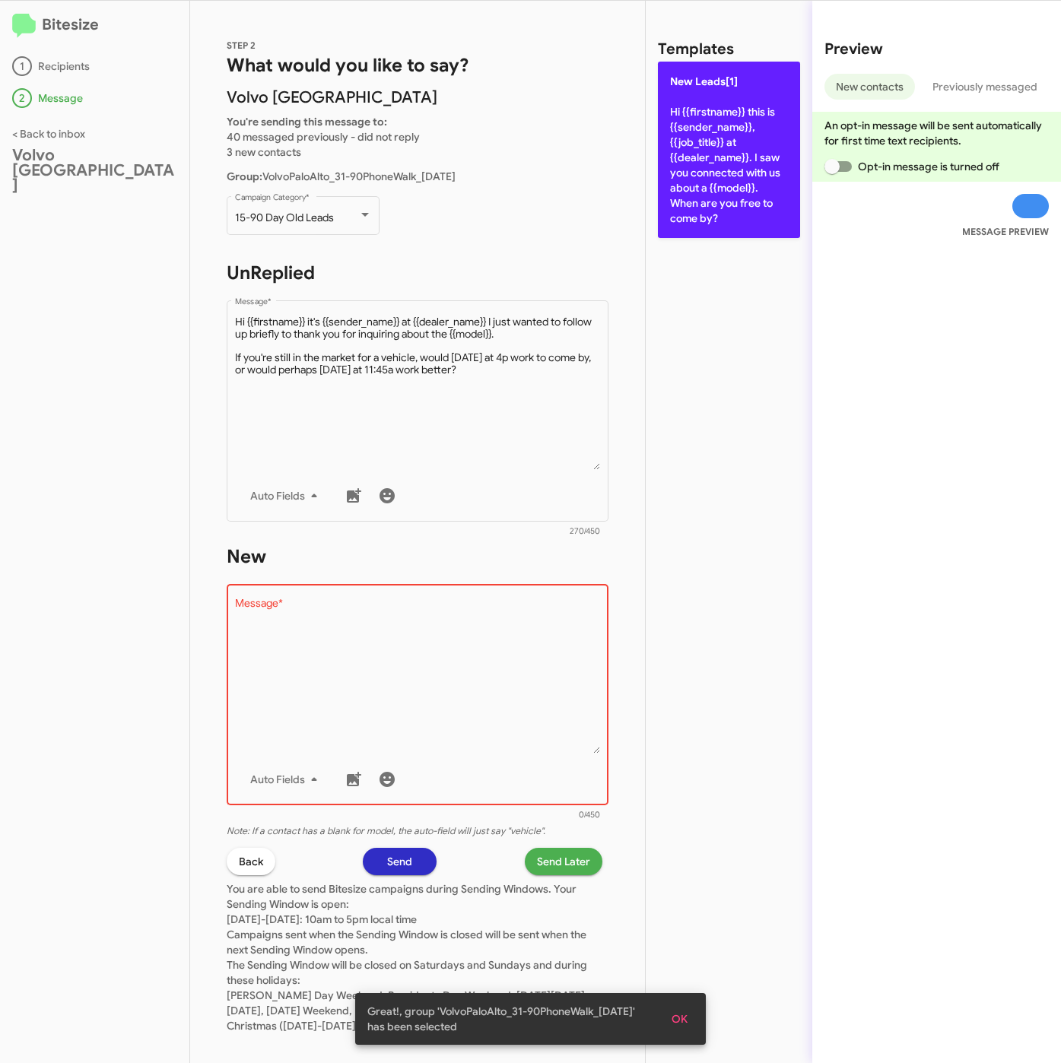
click at [687, 144] on p "New Leads[1] Hi {{firstname}} this is {{sender_name}}, {{job_title}} at {{deale…" at bounding box center [729, 150] width 142 height 176
type textarea "Hi {{firstname}} this is {{sender_name}}, {{job_title}} at {{dealer_name}}. I s…"
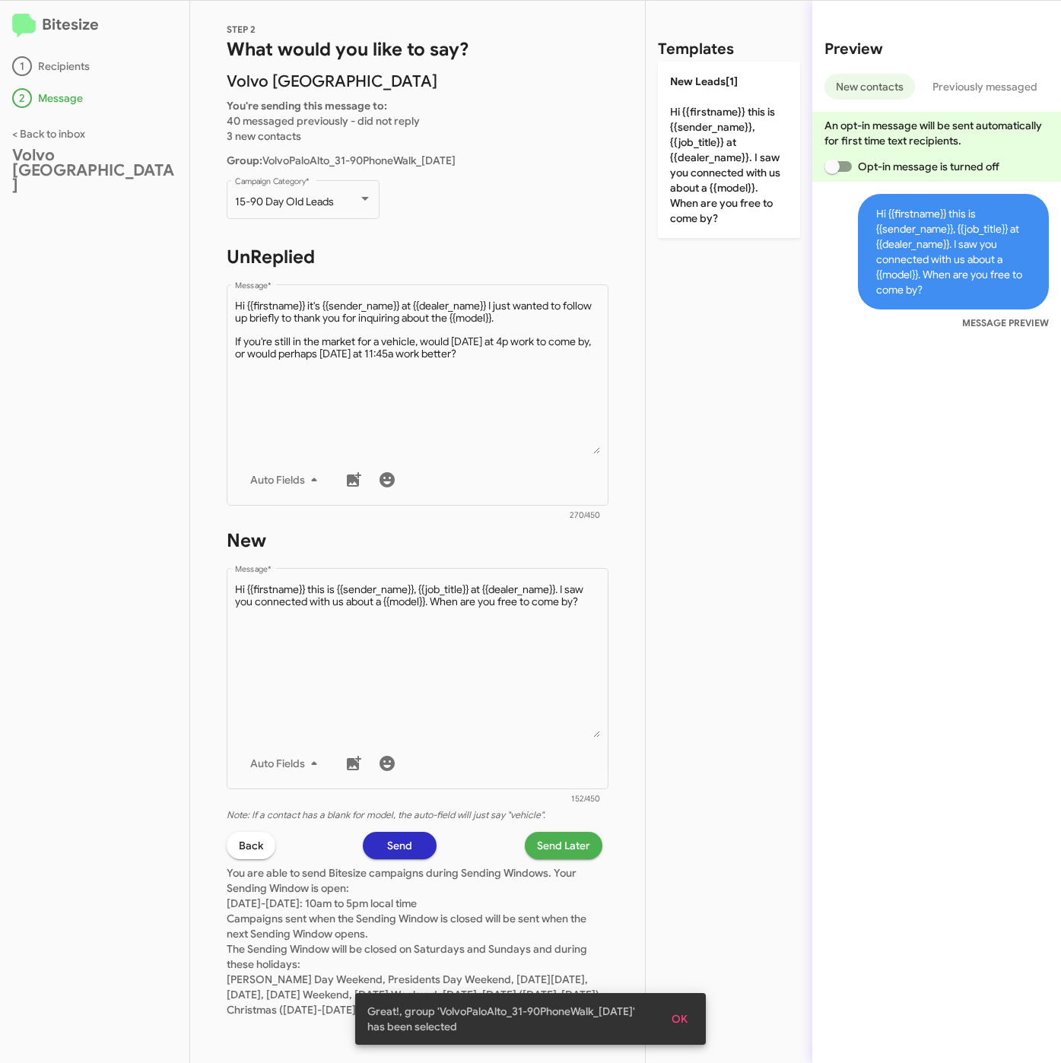
scroll to position [28, 0]
click at [545, 832] on span "Send Later" at bounding box center [563, 845] width 53 height 27
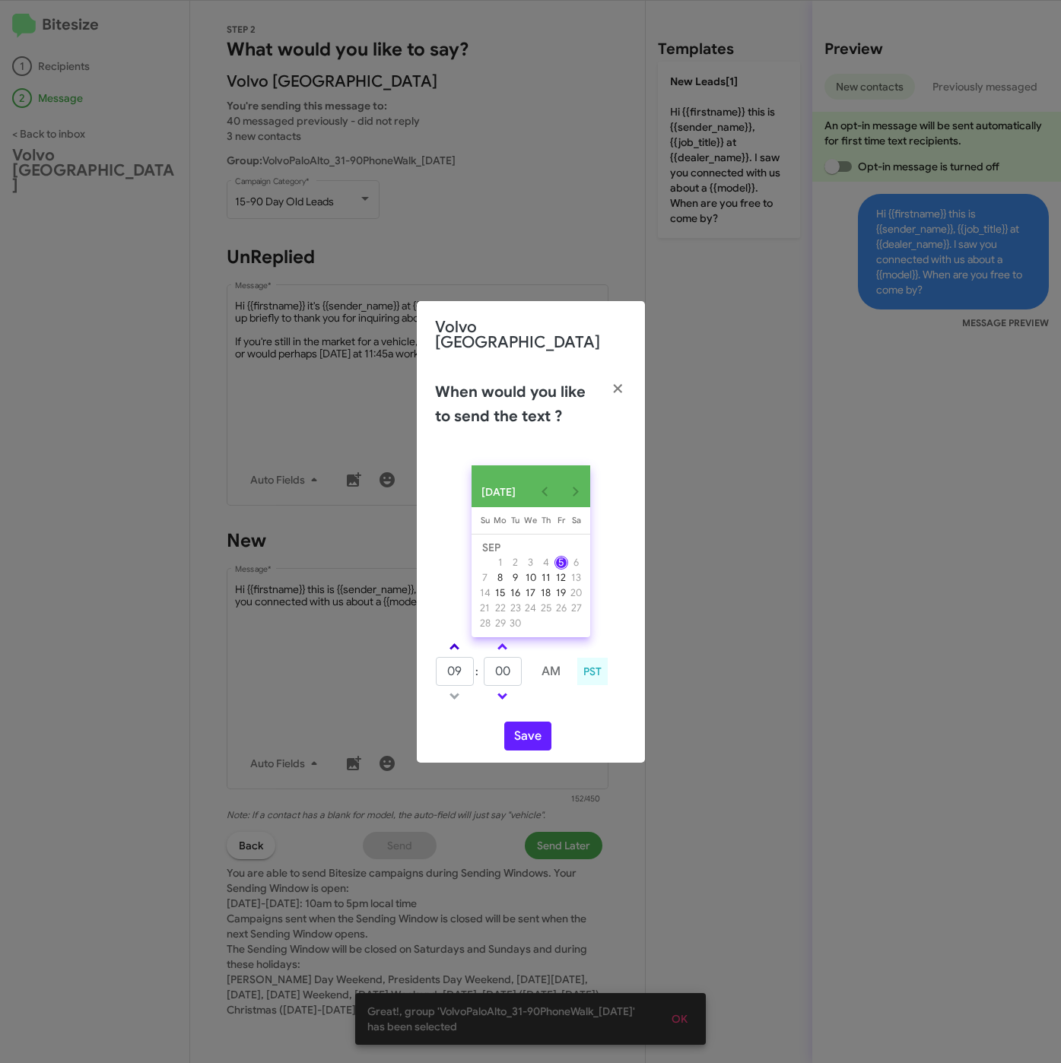
click at [459, 638] on link at bounding box center [454, 646] width 27 height 17
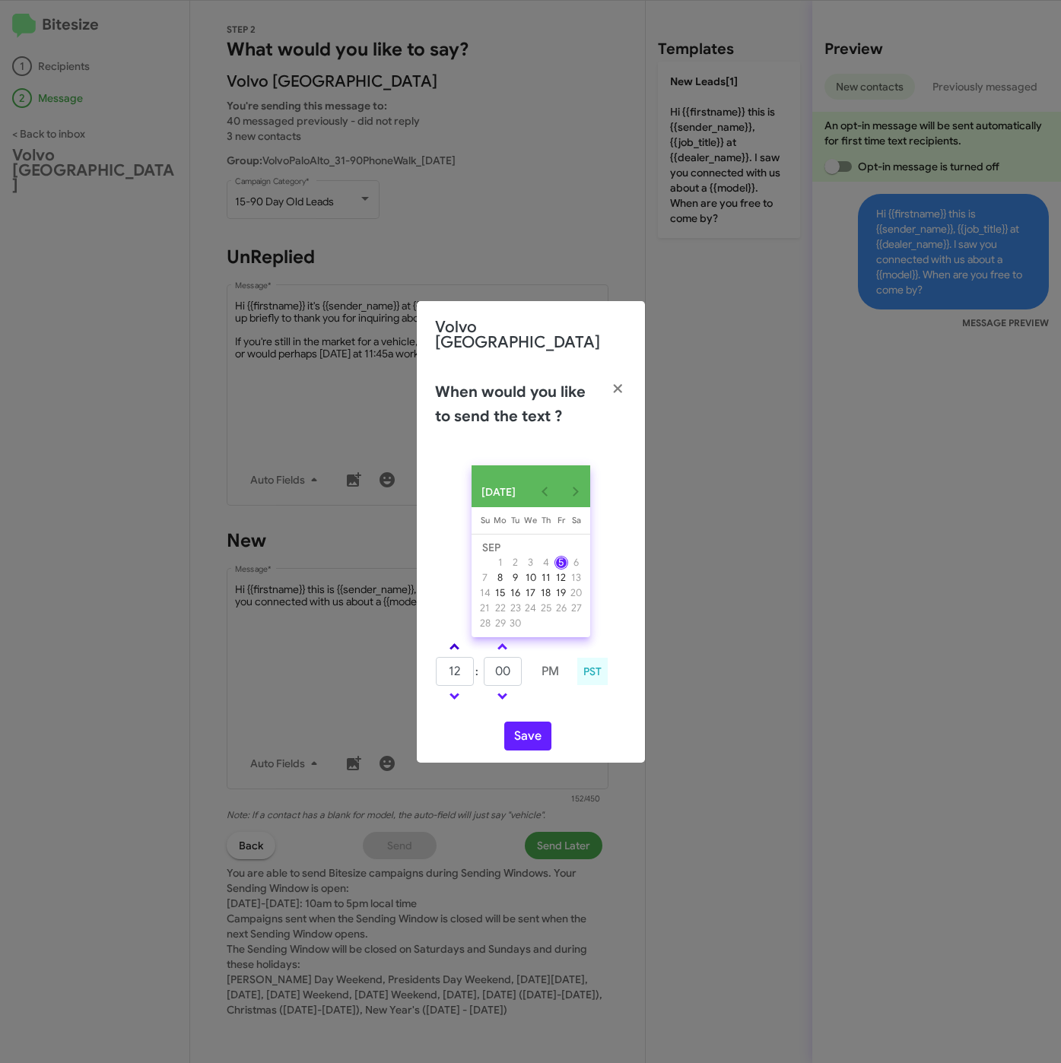
click at [459, 638] on link at bounding box center [454, 646] width 27 height 17
type input "01"
drag, startPoint x: 513, startPoint y: 669, endPoint x: 468, endPoint y: 669, distance: 45.6
click at [468, 669] on tr "01 : 00 PM" at bounding box center [502, 671] width 135 height 30
type input "25"
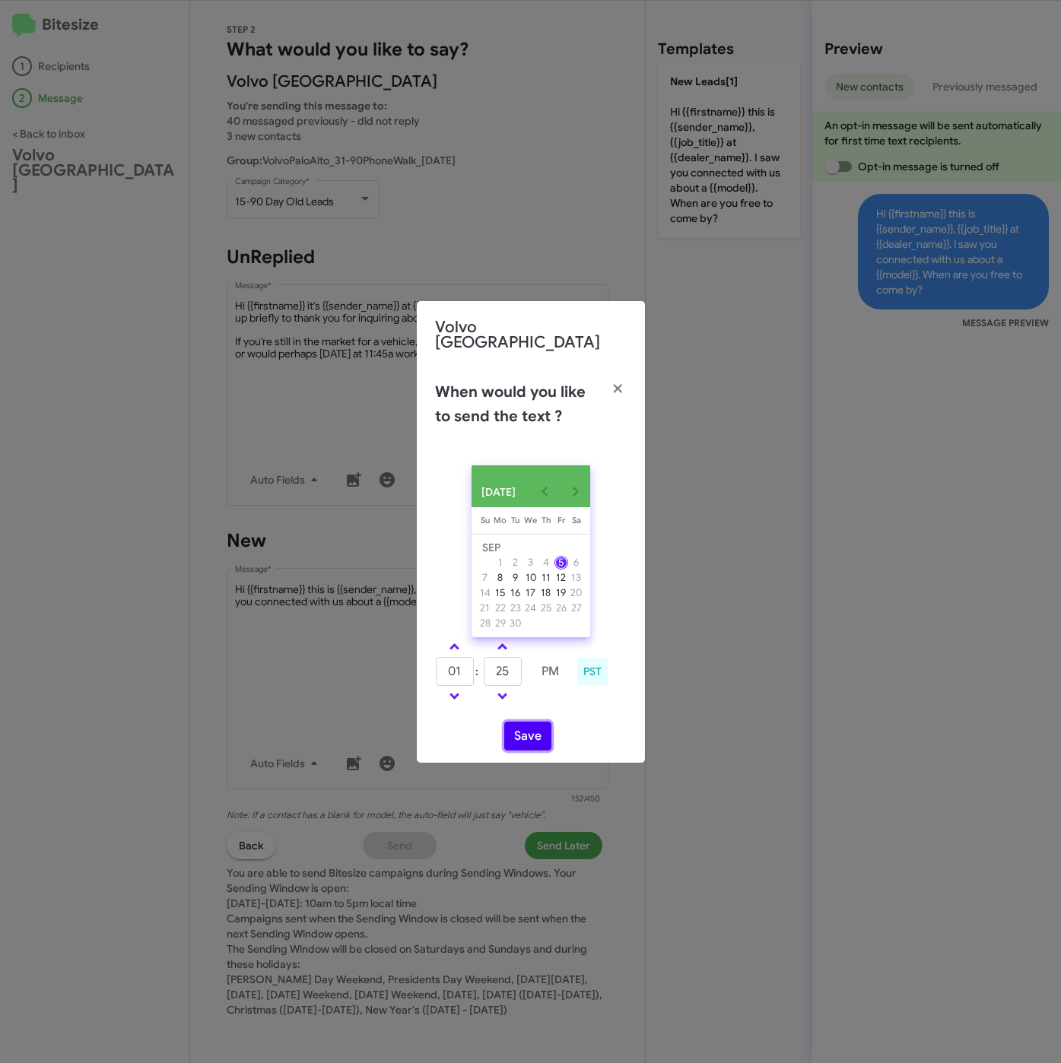
click at [521, 739] on button "Save" at bounding box center [527, 736] width 47 height 29
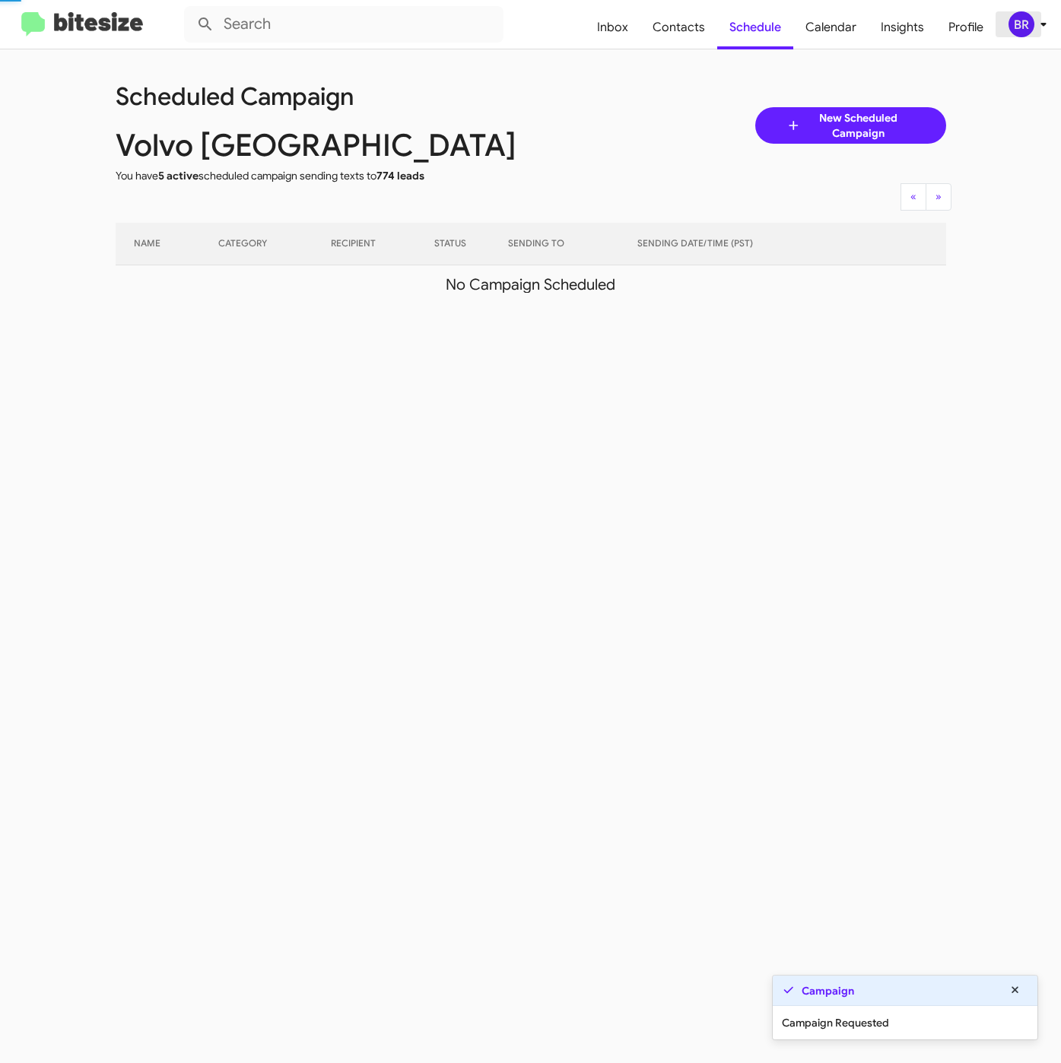
click at [1004, 21] on button "BR" at bounding box center [1019, 24] width 49 height 26
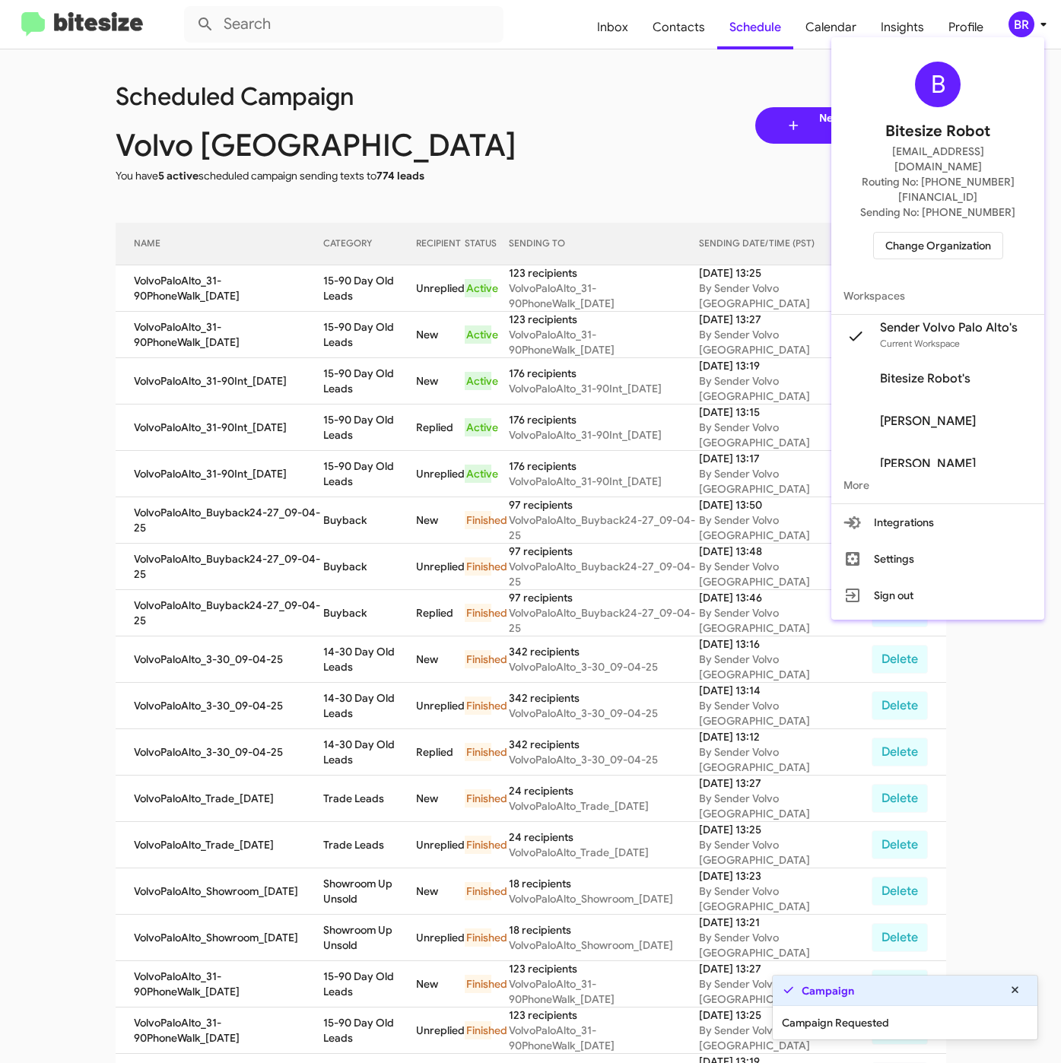
click at [931, 357] on span "Bitesize Robot's" at bounding box center [937, 378] width 213 height 43
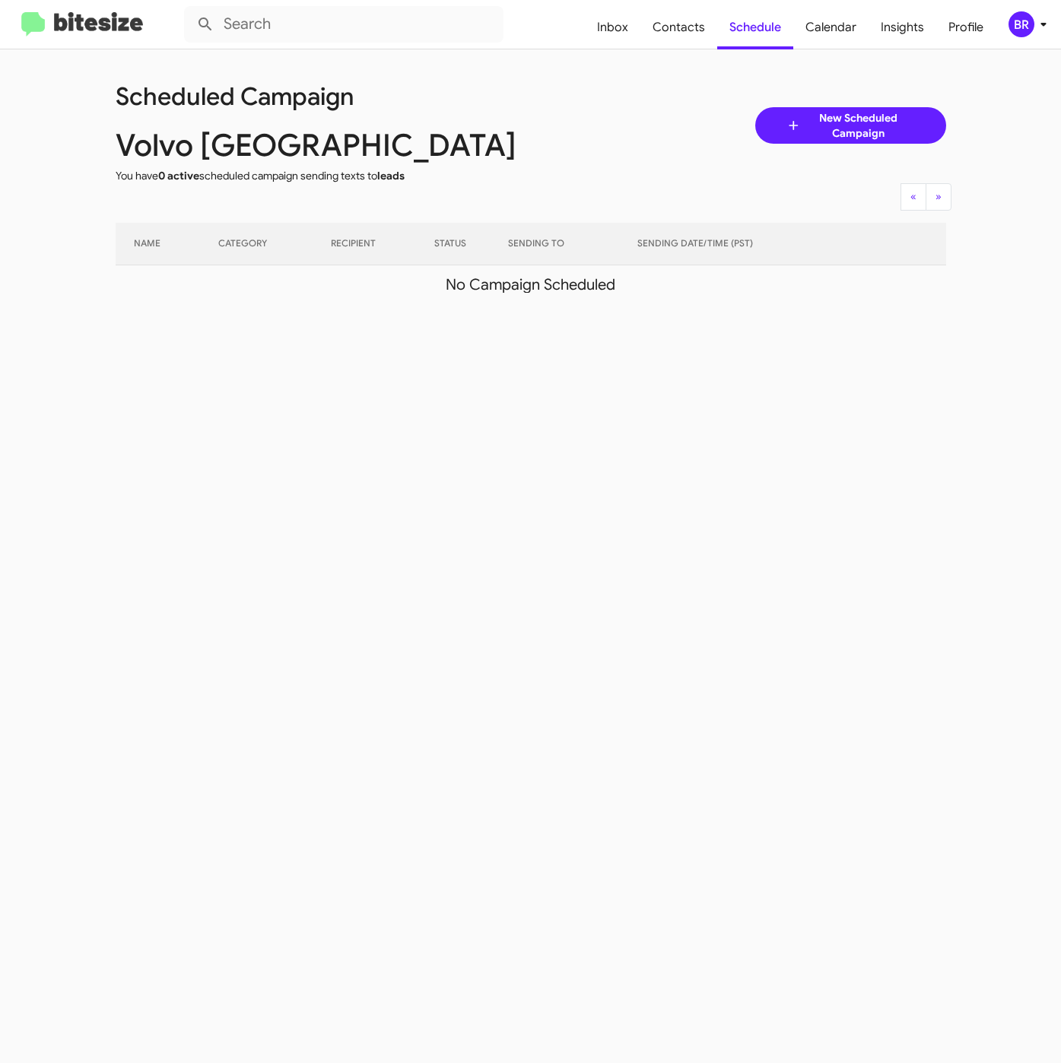
click at [1024, 28] on div "BR" at bounding box center [1021, 24] width 26 height 26
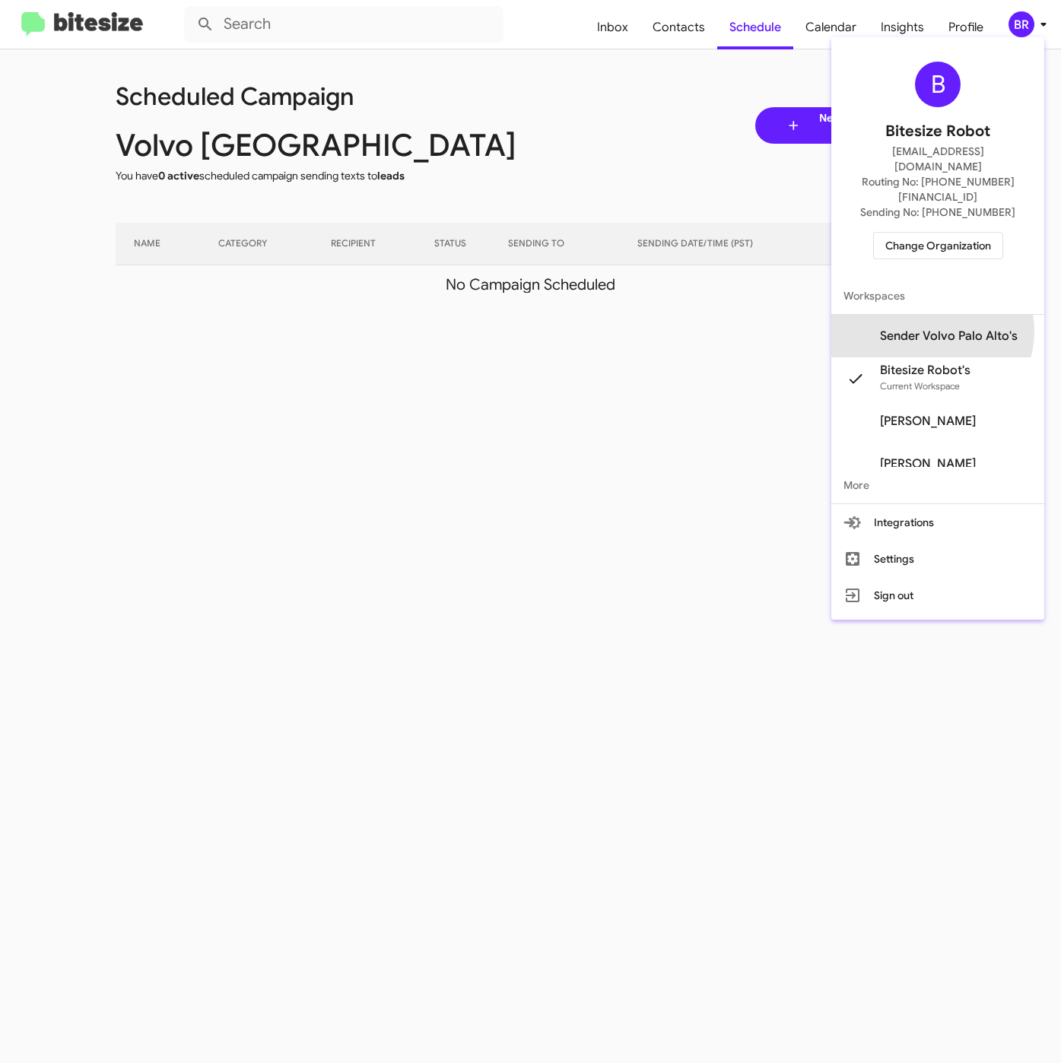
click at [931, 328] on span "Sender Volvo Palo Alto's" at bounding box center [949, 335] width 138 height 15
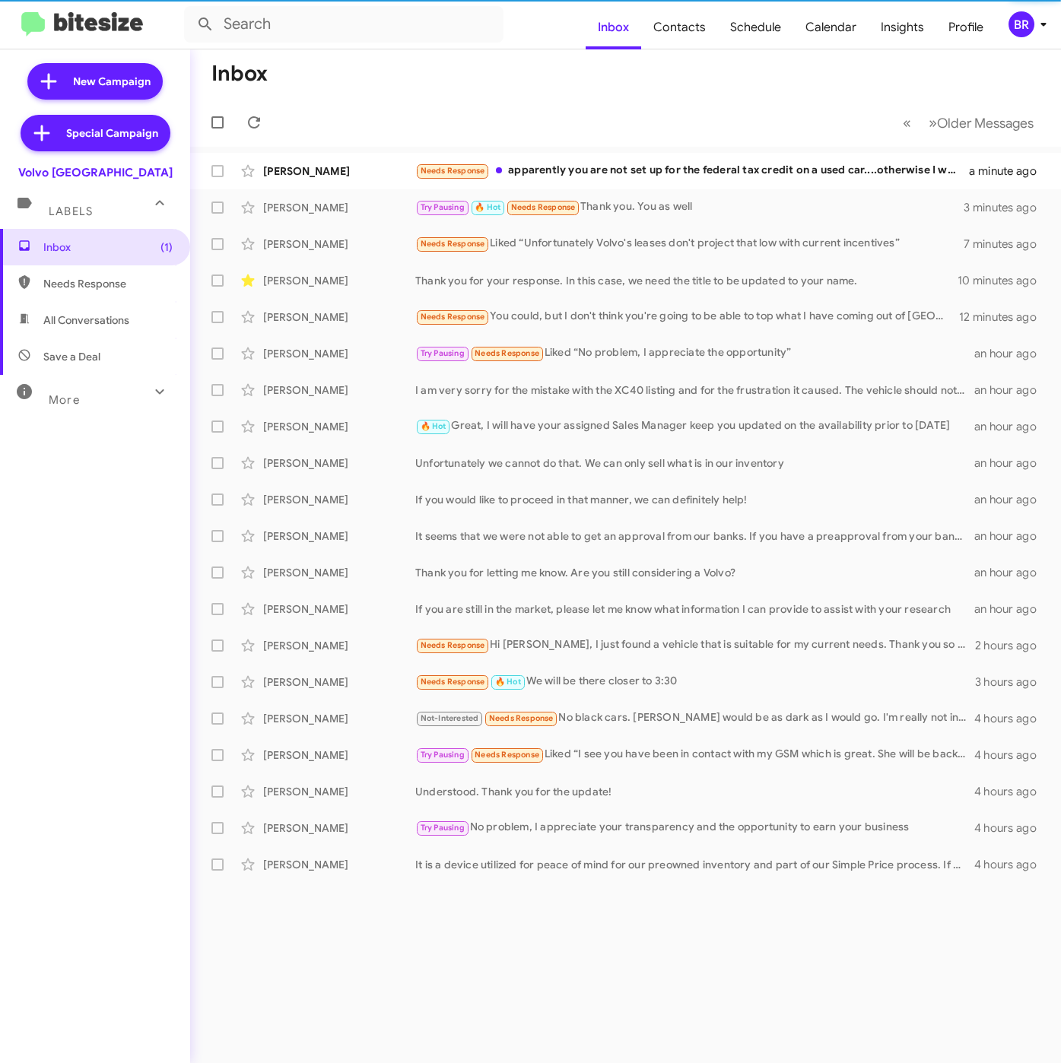
click at [767, 30] on span "Schedule" at bounding box center [755, 27] width 75 height 44
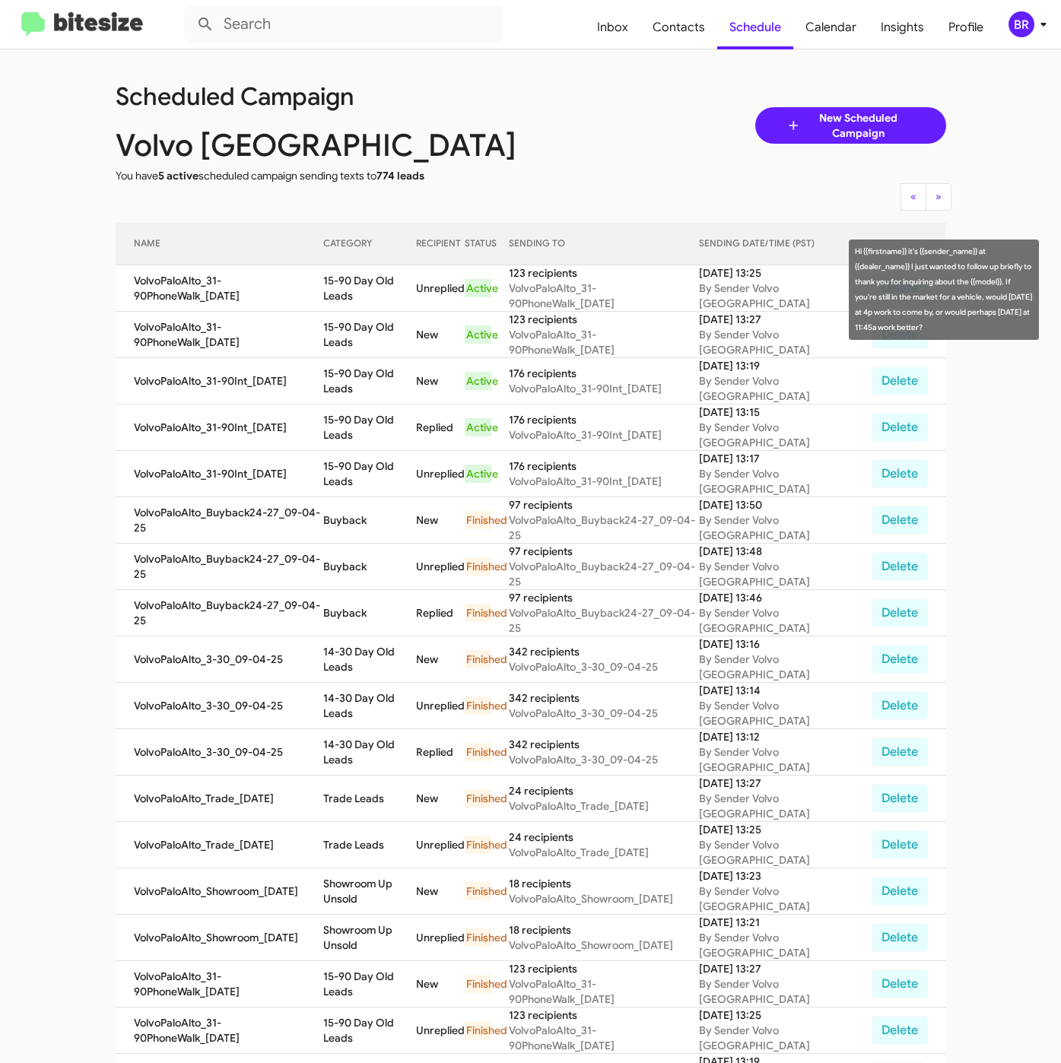
click at [359, 292] on td "15-90 Day Old Leads" at bounding box center [369, 288] width 93 height 46
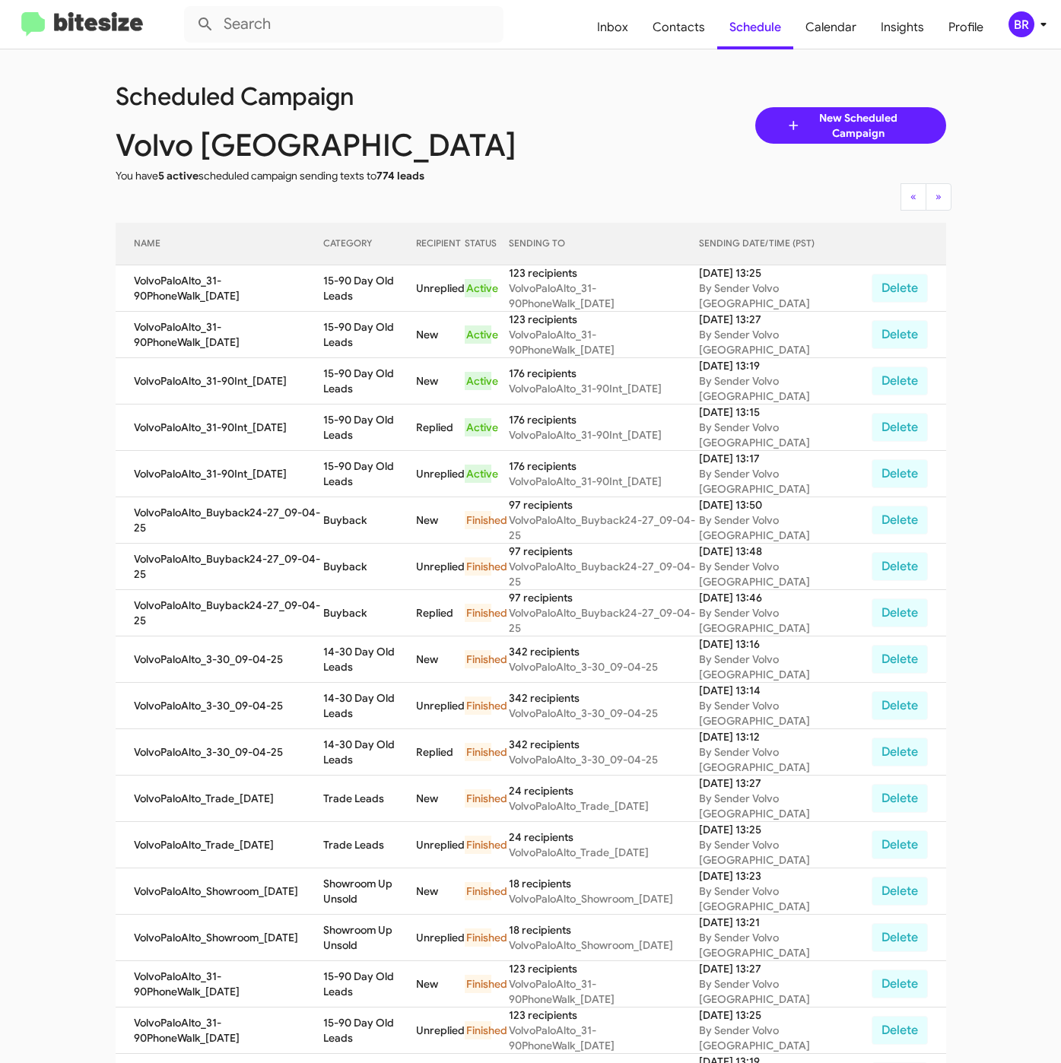
drag, startPoint x: 334, startPoint y: 293, endPoint x: 434, endPoint y: 301, distance: 100.7
click at [416, 301] on td "15-90 Day Old Leads" at bounding box center [369, 288] width 93 height 46
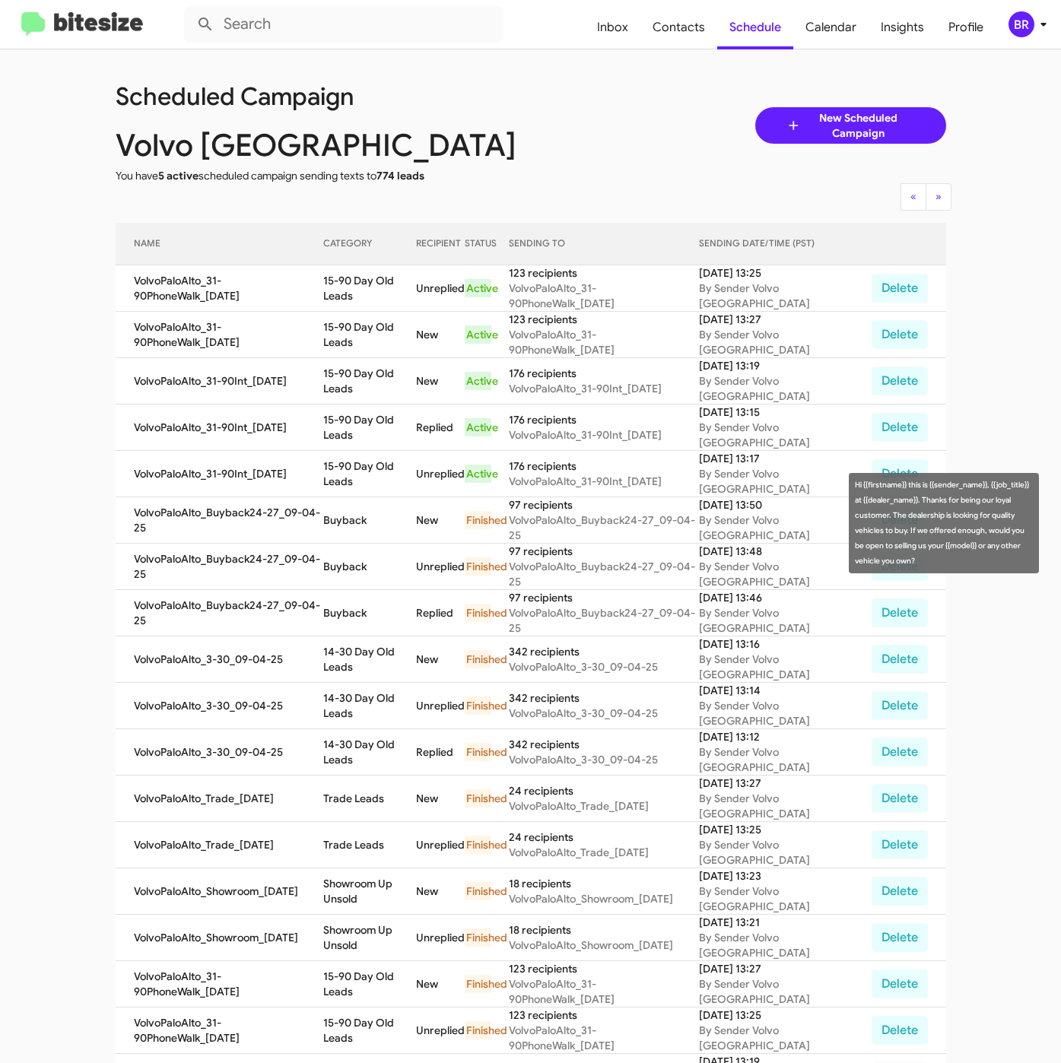
copy td "15-90 Day Old Leads"
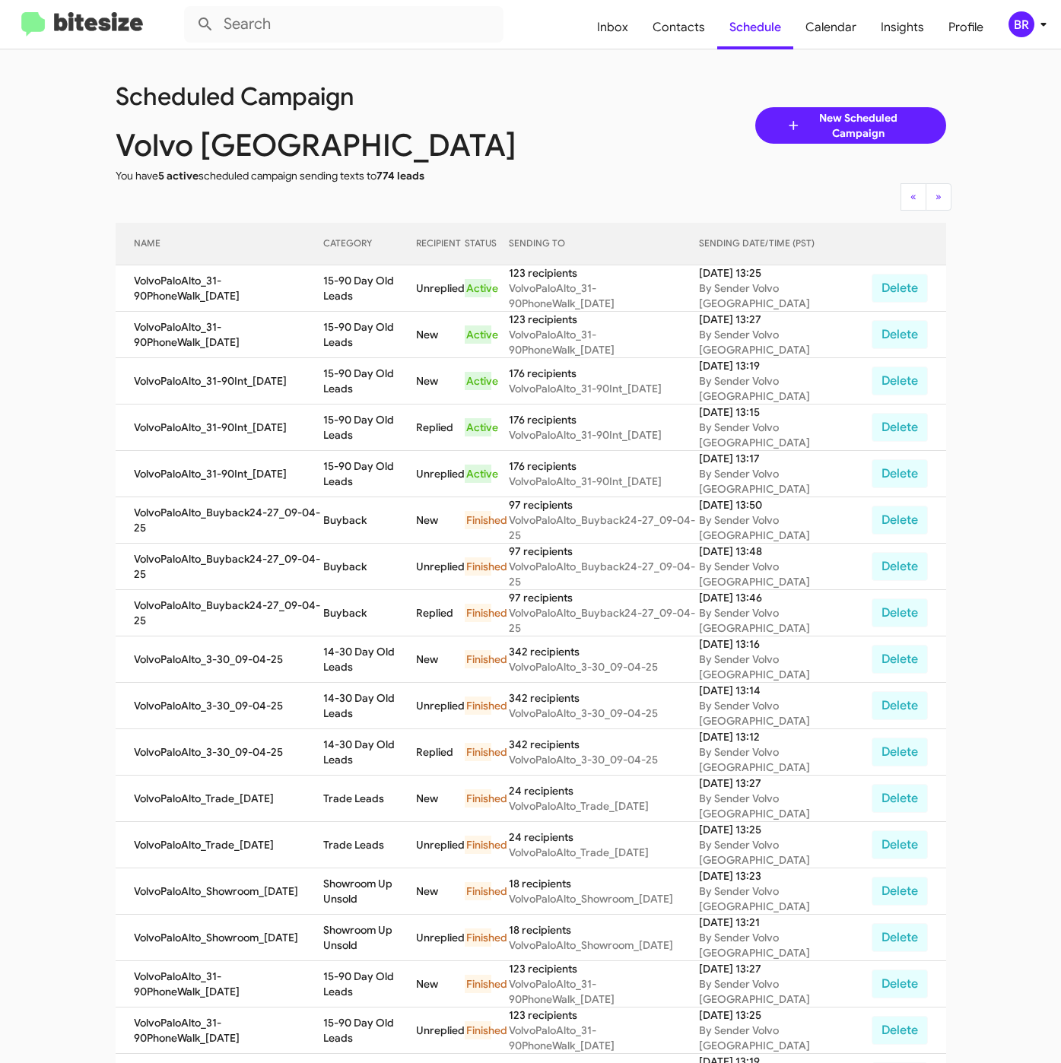
click at [1022, 34] on div "BR" at bounding box center [1021, 24] width 26 height 26
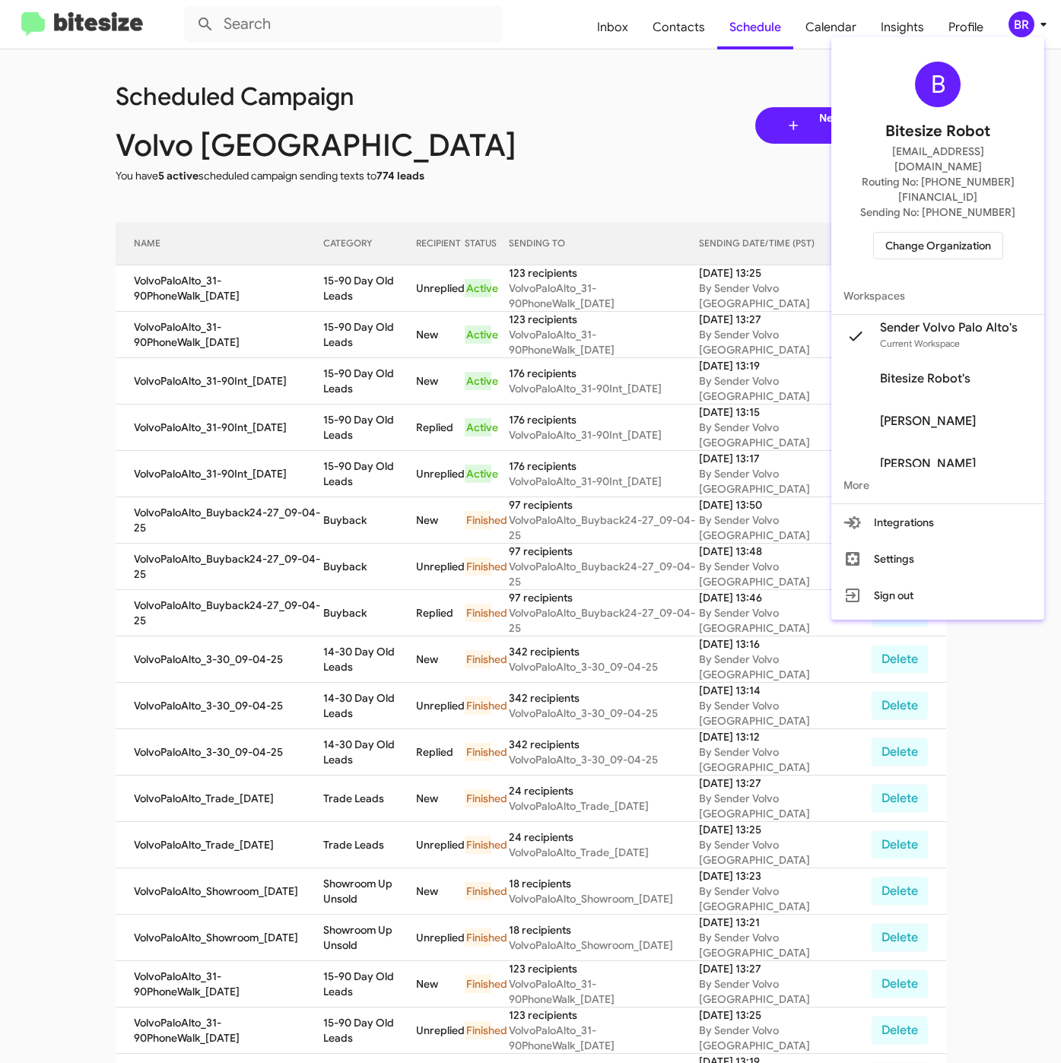
click at [958, 233] on span "Change Organization" at bounding box center [938, 246] width 106 height 26
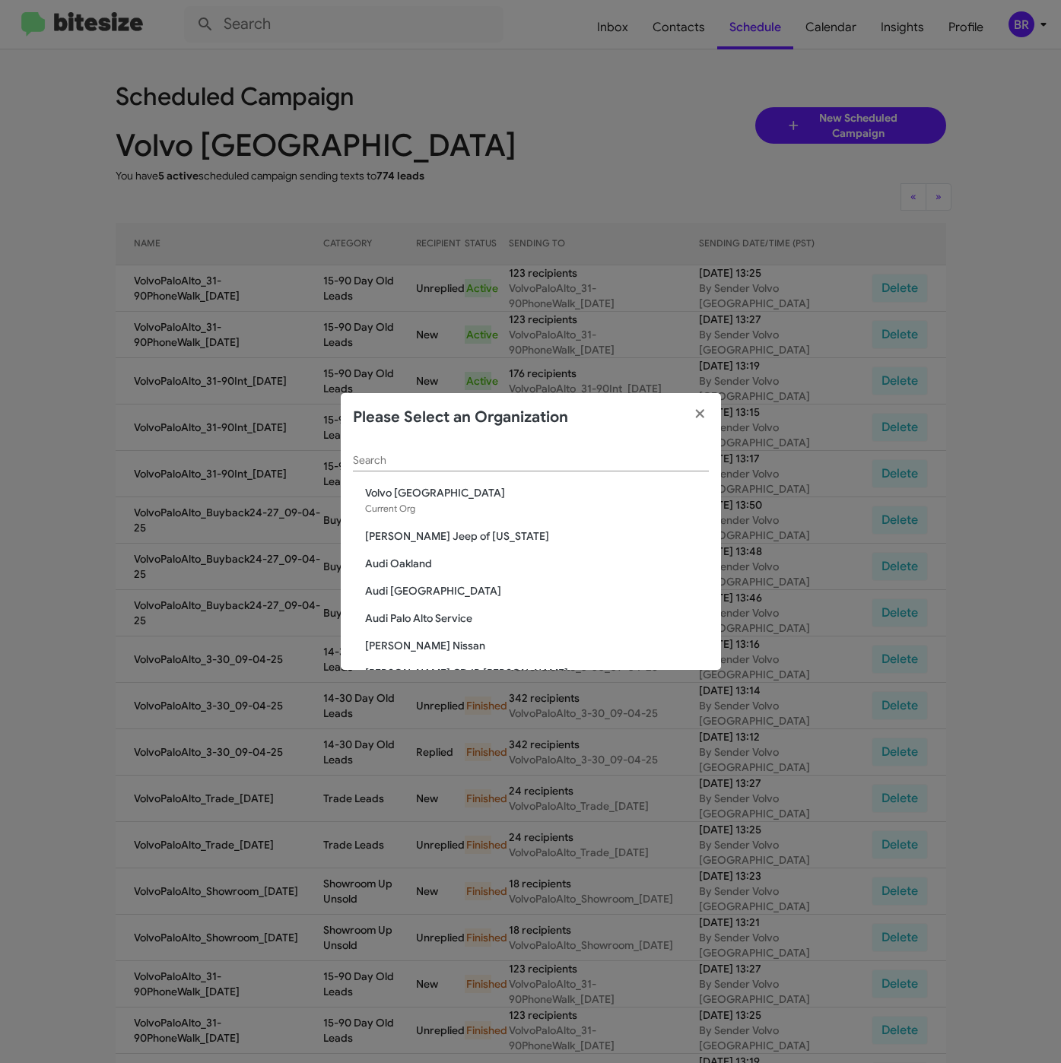
click at [477, 461] on input "Search" at bounding box center [531, 461] width 356 height 12
paste input "Volvo Cars Marin"
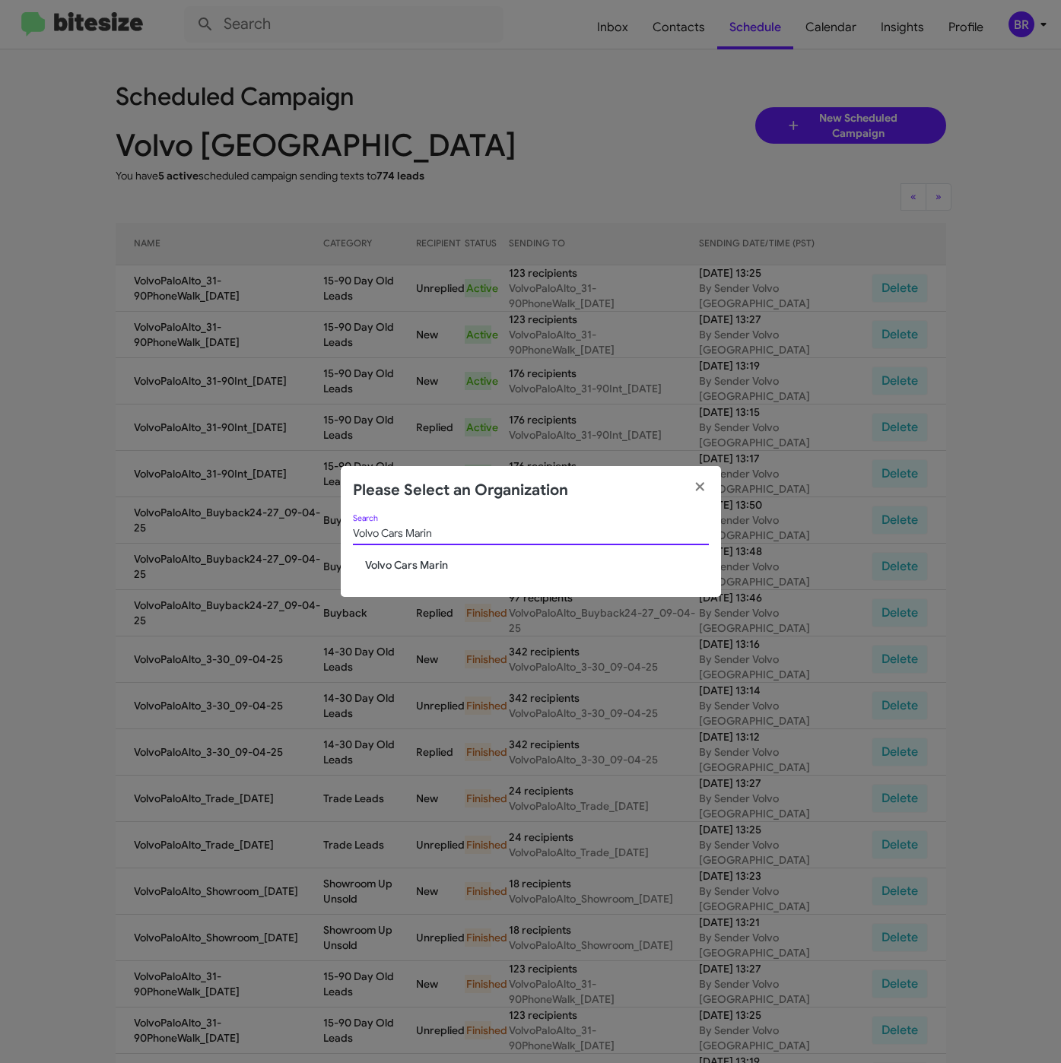
type input "Volvo Cars Marin"
click at [414, 568] on span "Volvo Cars Marin" at bounding box center [537, 564] width 344 height 15
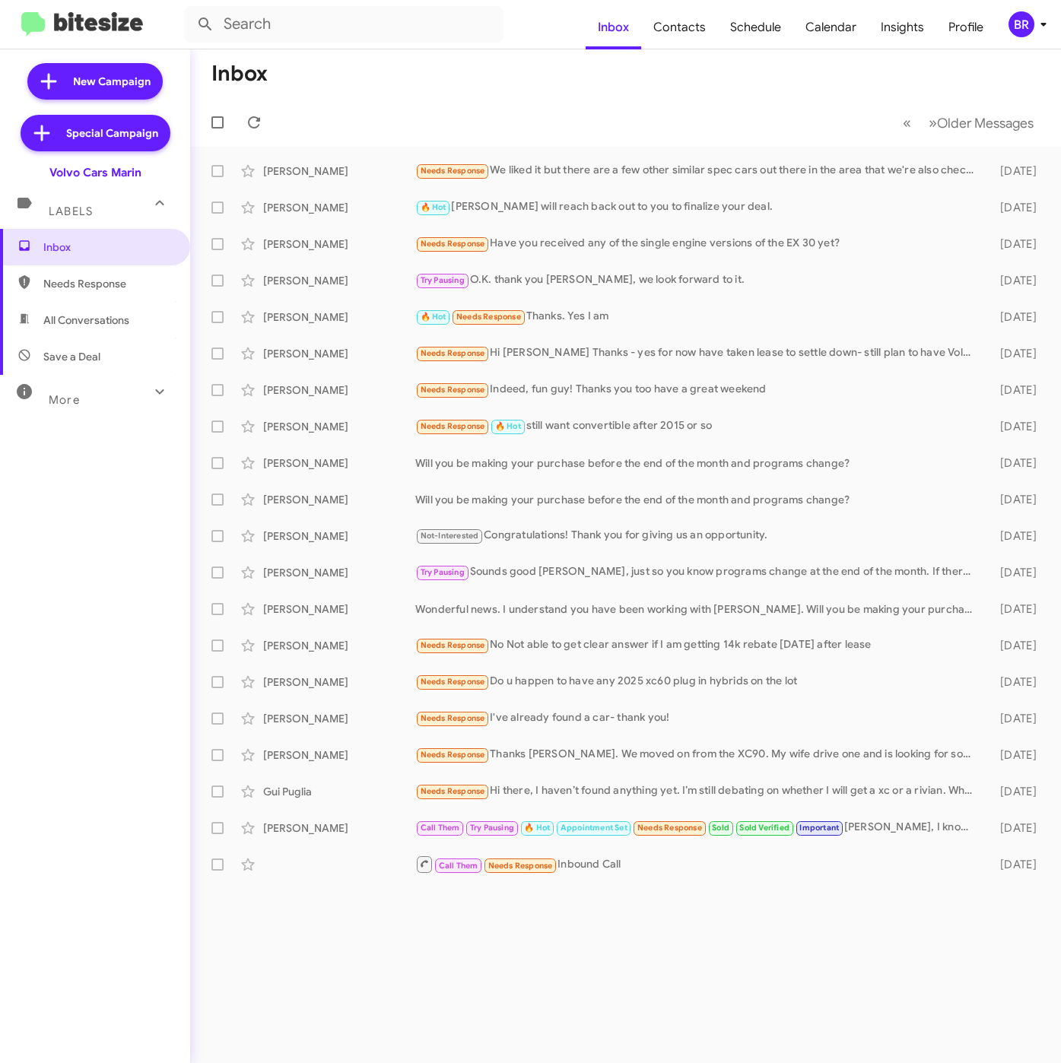
click at [1042, 27] on icon at bounding box center [1043, 24] width 18 height 18
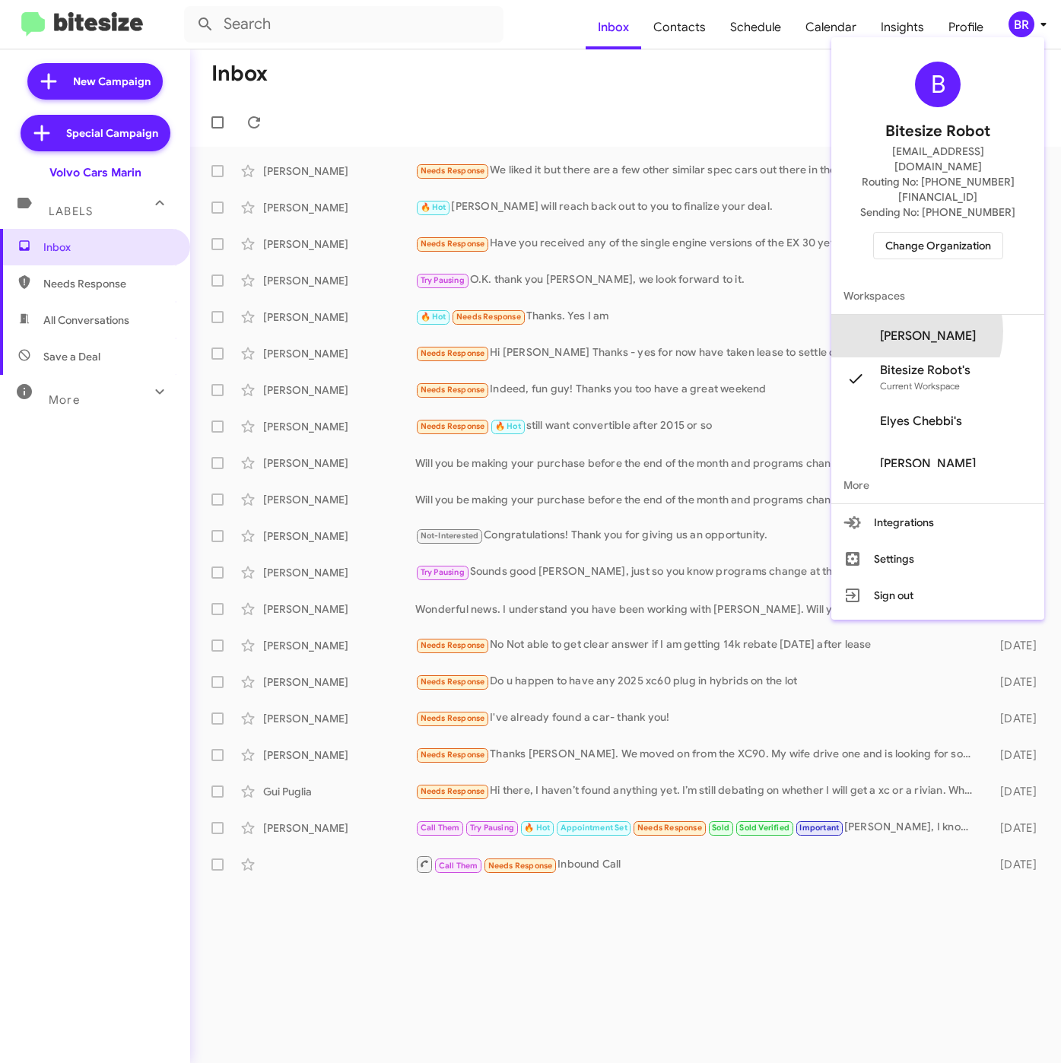
click at [931, 328] on span "[PERSON_NAME]" at bounding box center [928, 335] width 96 height 15
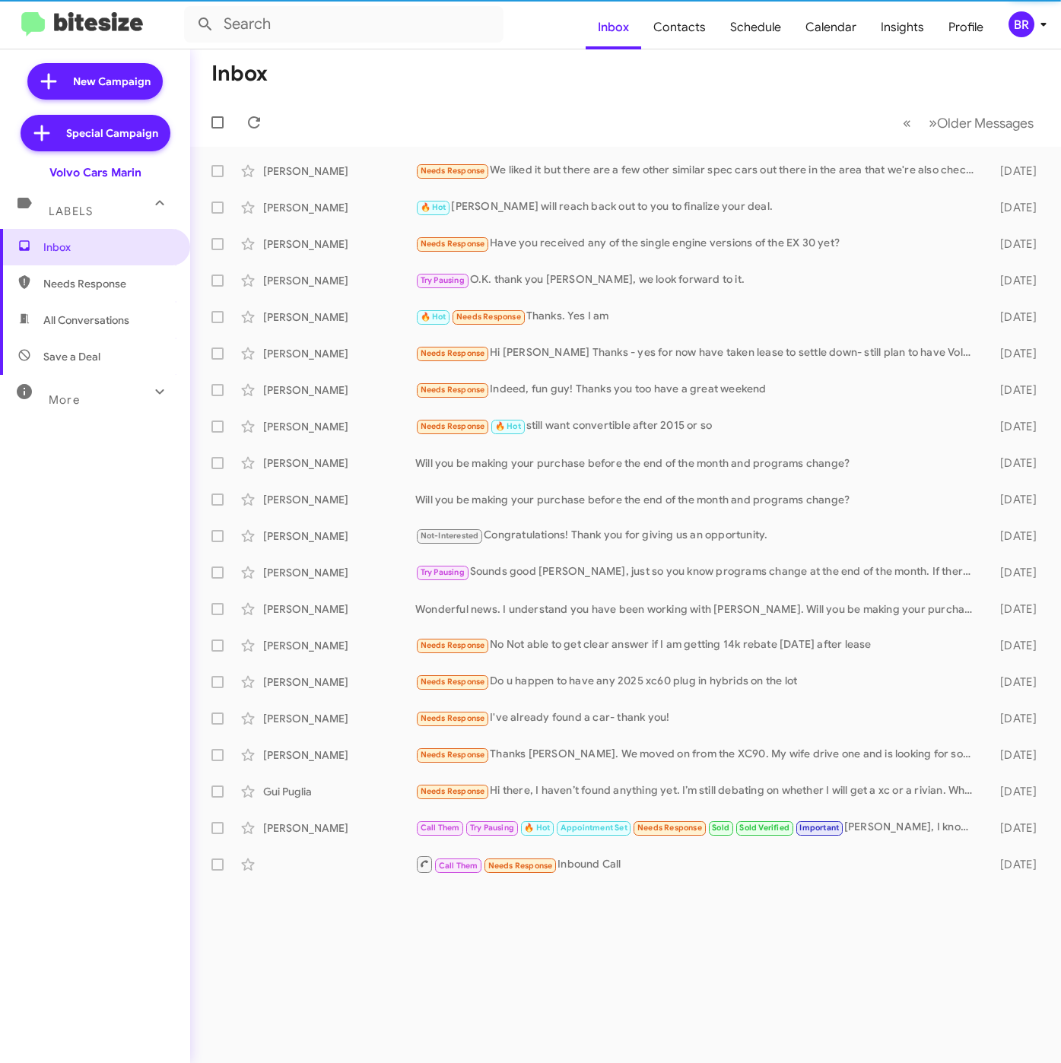
click at [668, 26] on span "Contacts" at bounding box center [679, 27] width 77 height 44
type input "in:groups"
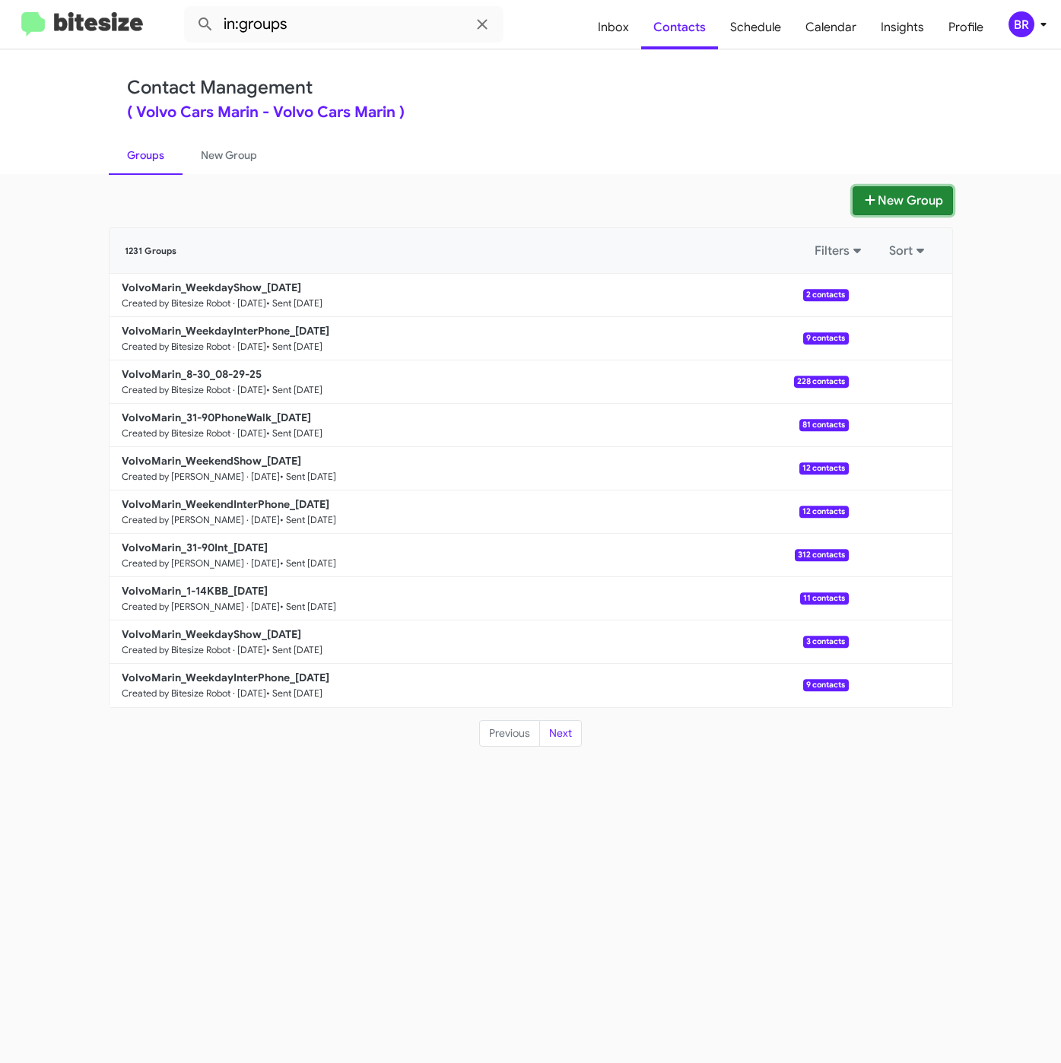
click at [899, 188] on button "New Group" at bounding box center [902, 200] width 100 height 29
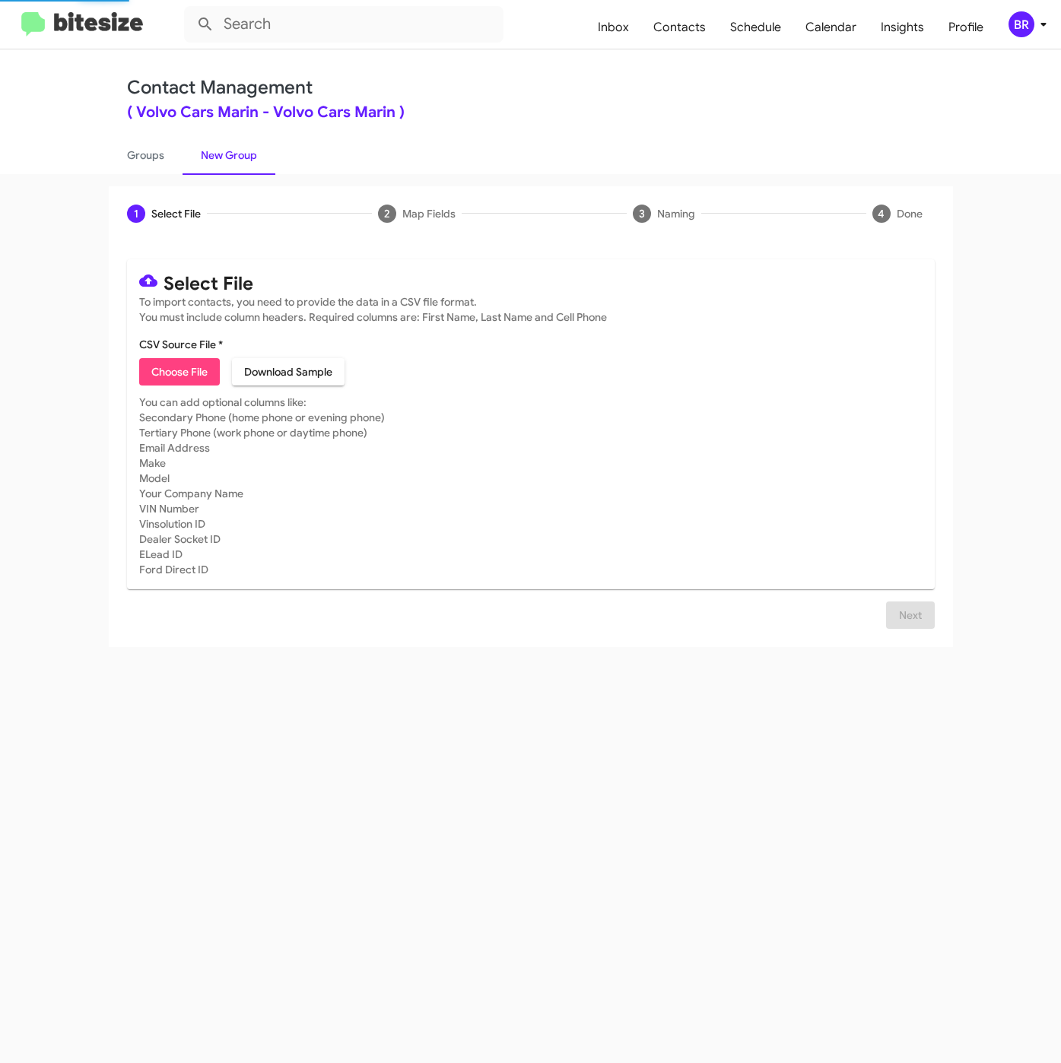
click at [173, 370] on span "Choose File" at bounding box center [179, 371] width 56 height 27
type input "Opt-Out -Volvo Cars Marin"
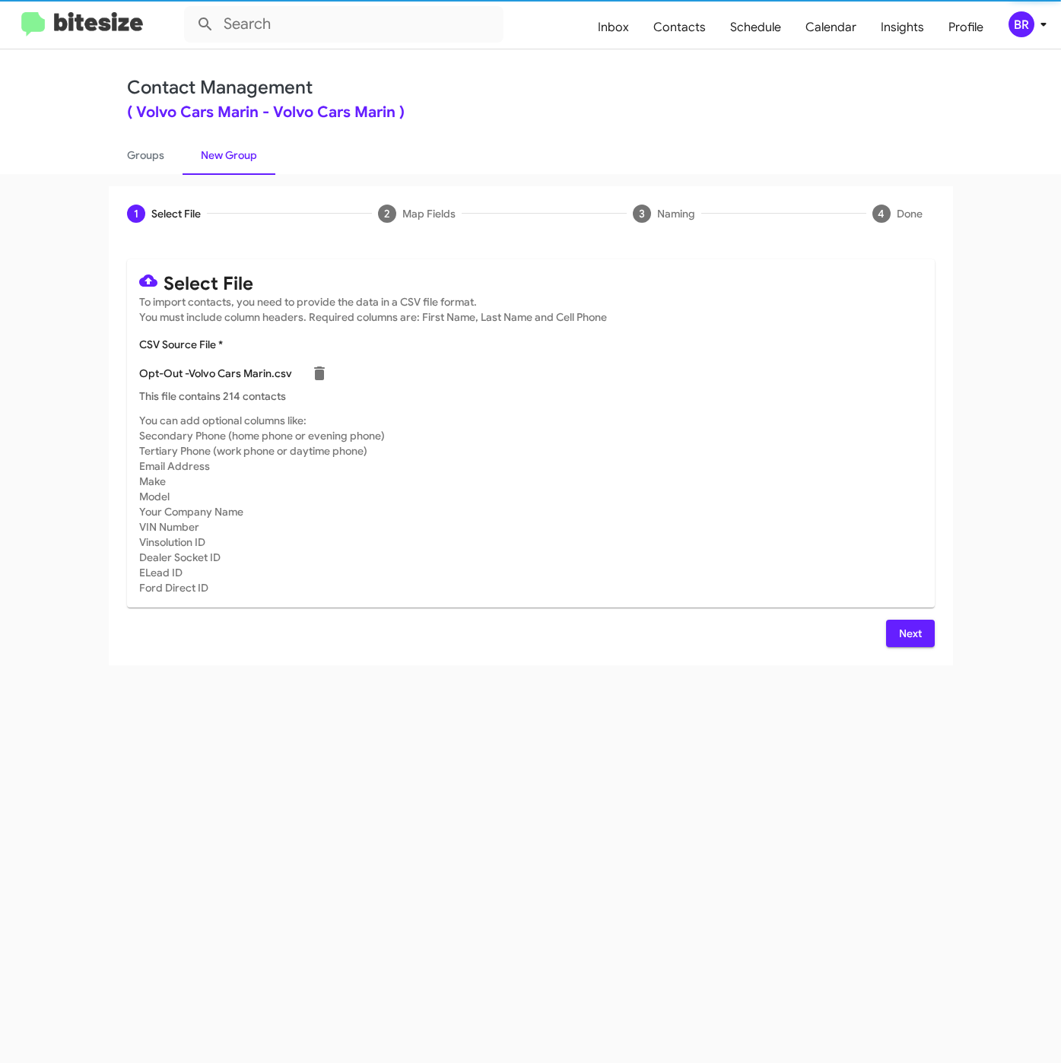
click at [906, 626] on span "Next" at bounding box center [910, 633] width 24 height 27
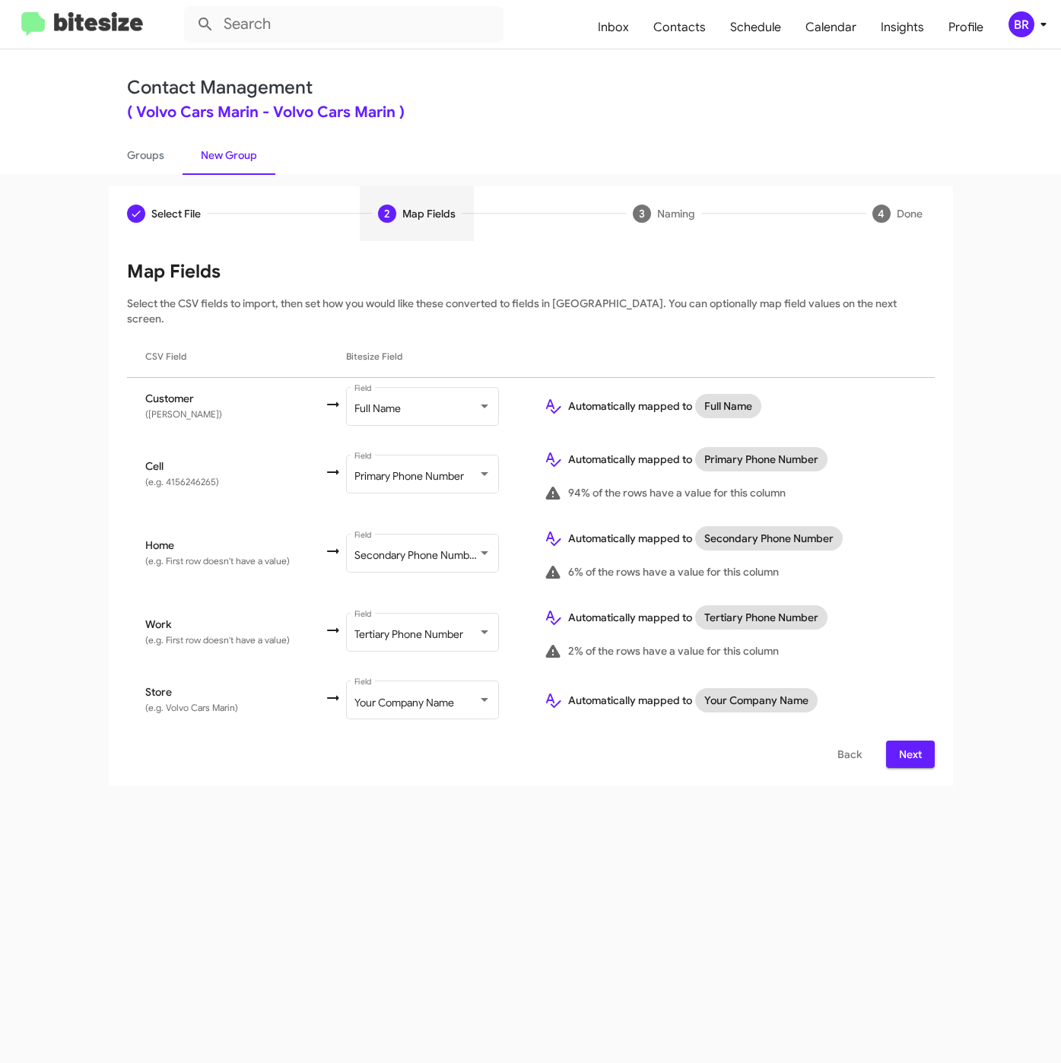
click at [926, 741] on button "Next" at bounding box center [910, 754] width 49 height 27
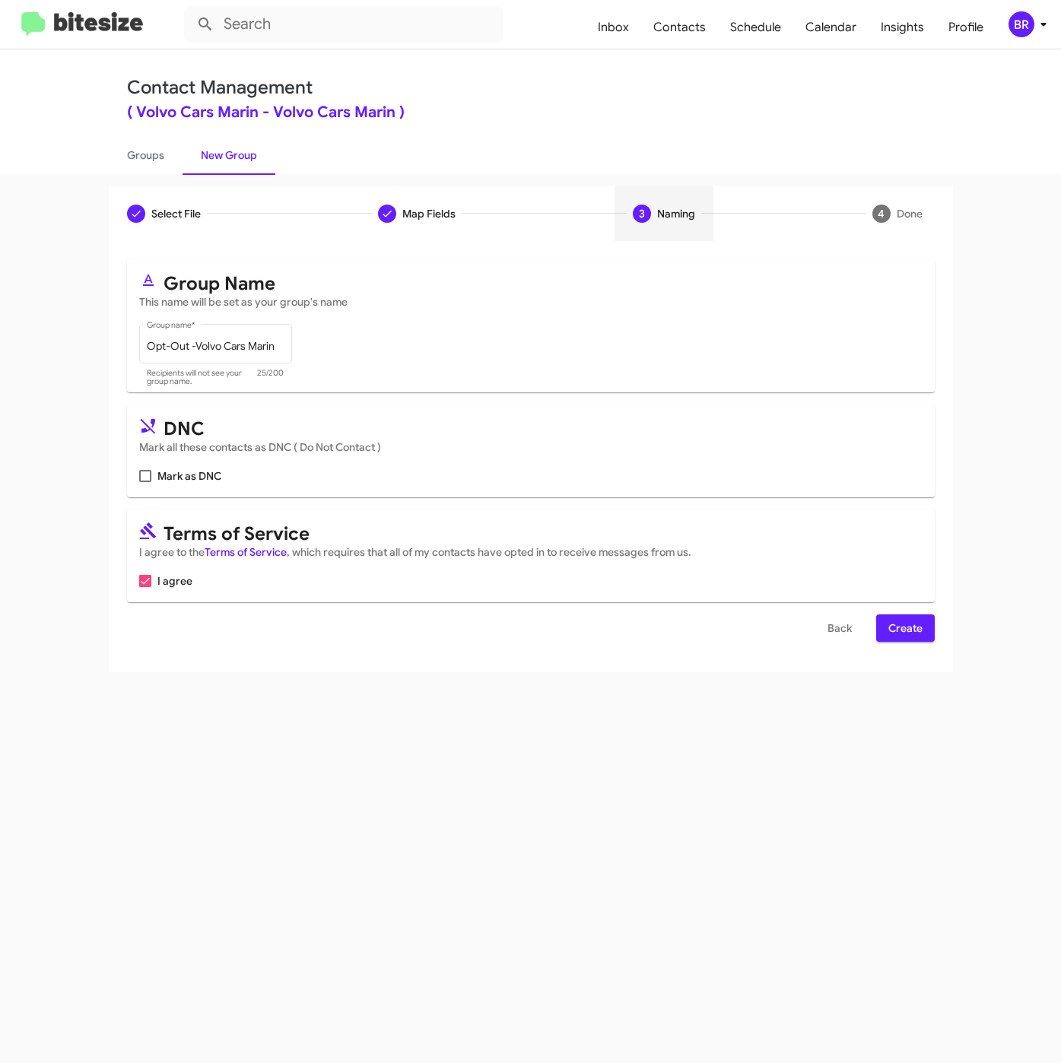
click at [178, 482] on span "Mark as DNC" at bounding box center [189, 476] width 64 height 18
click at [145, 482] on input "Mark as DNC" at bounding box center [144, 482] width 1 height 1
checkbox input "true"
click at [899, 630] on span "Create" at bounding box center [905, 627] width 34 height 27
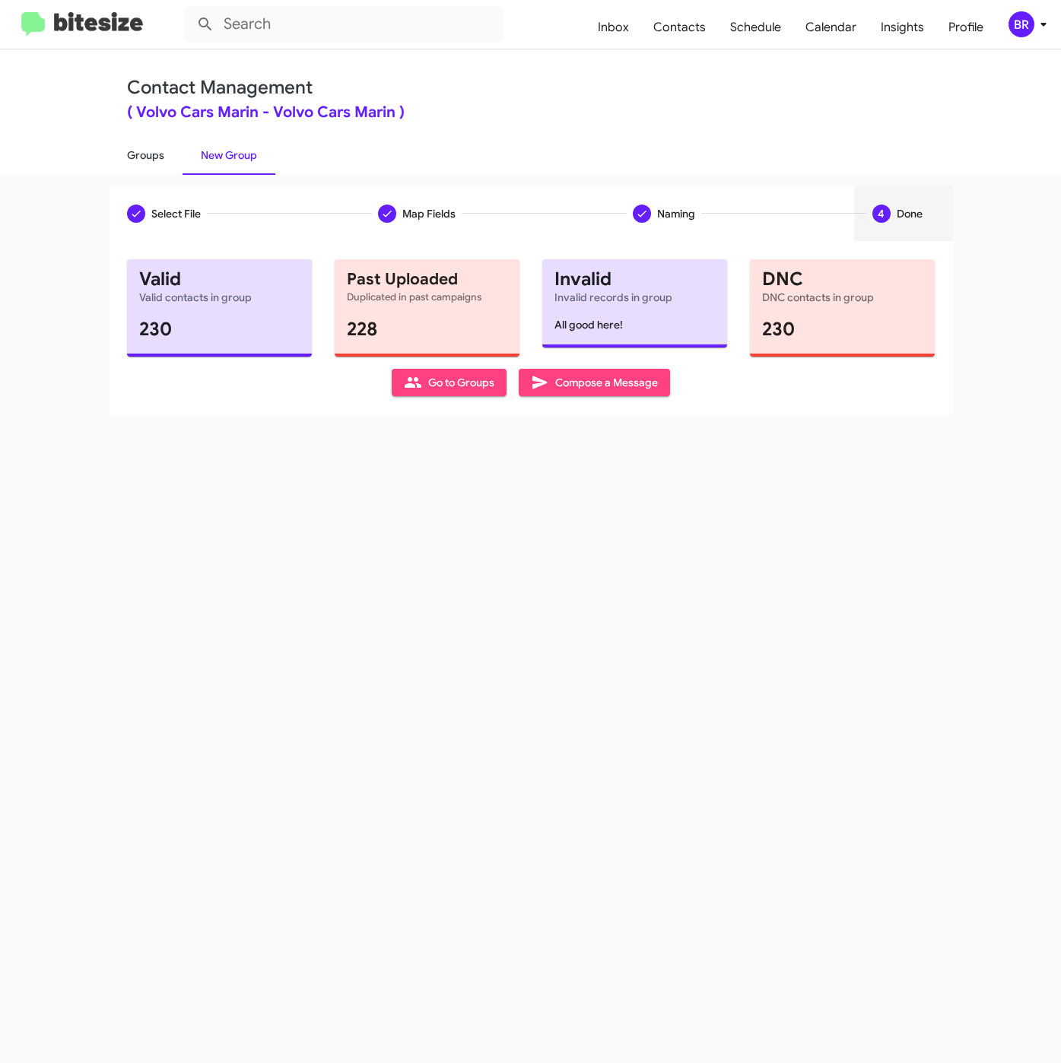
click at [144, 158] on link "Groups" at bounding box center [146, 155] width 74 height 40
type input "in:groups"
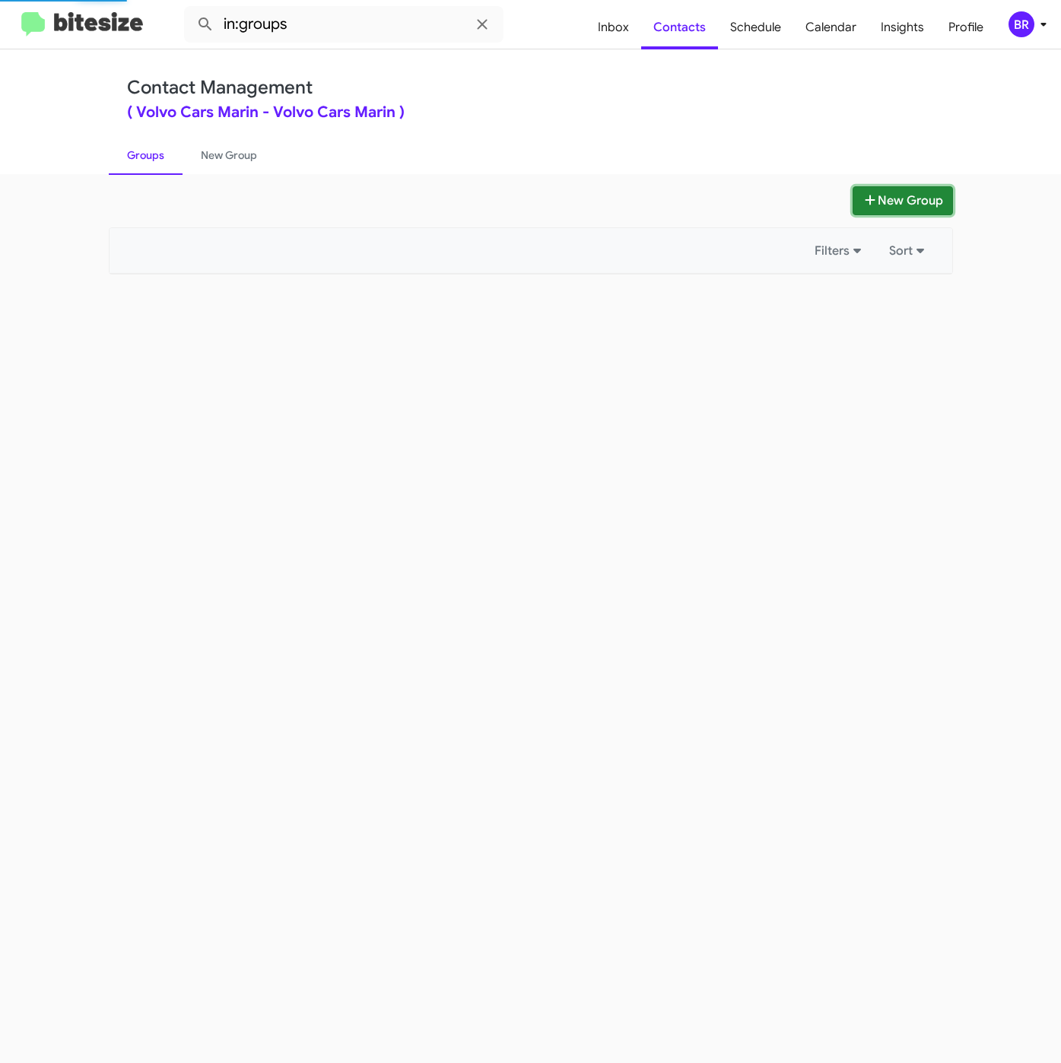
click at [869, 197] on icon at bounding box center [869, 200] width 15 height 12
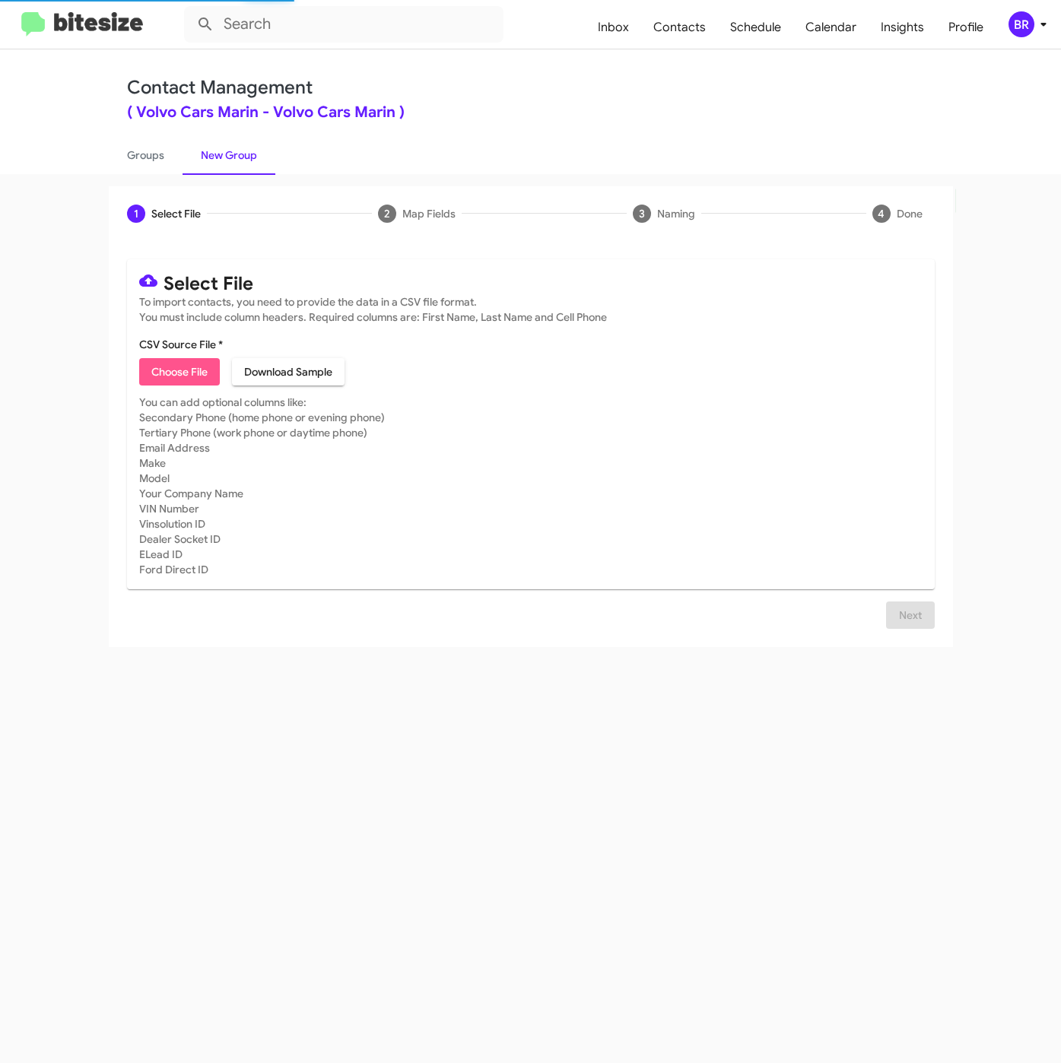
click at [195, 382] on span "Choose File" at bounding box center [179, 371] width 56 height 27
type input "VolvoMarin_31-90PhoneWalk_09-05-25"
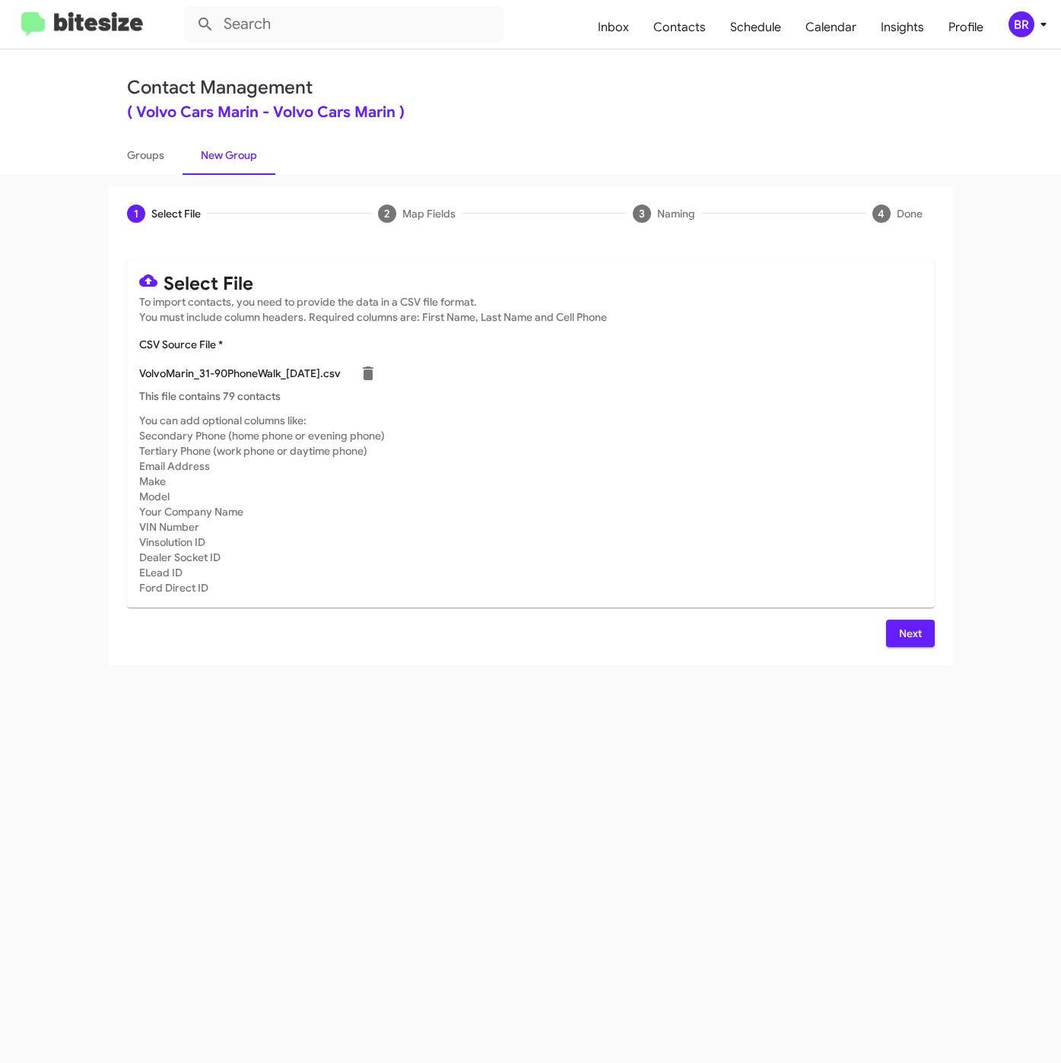
click at [908, 635] on span "Next" at bounding box center [910, 633] width 24 height 27
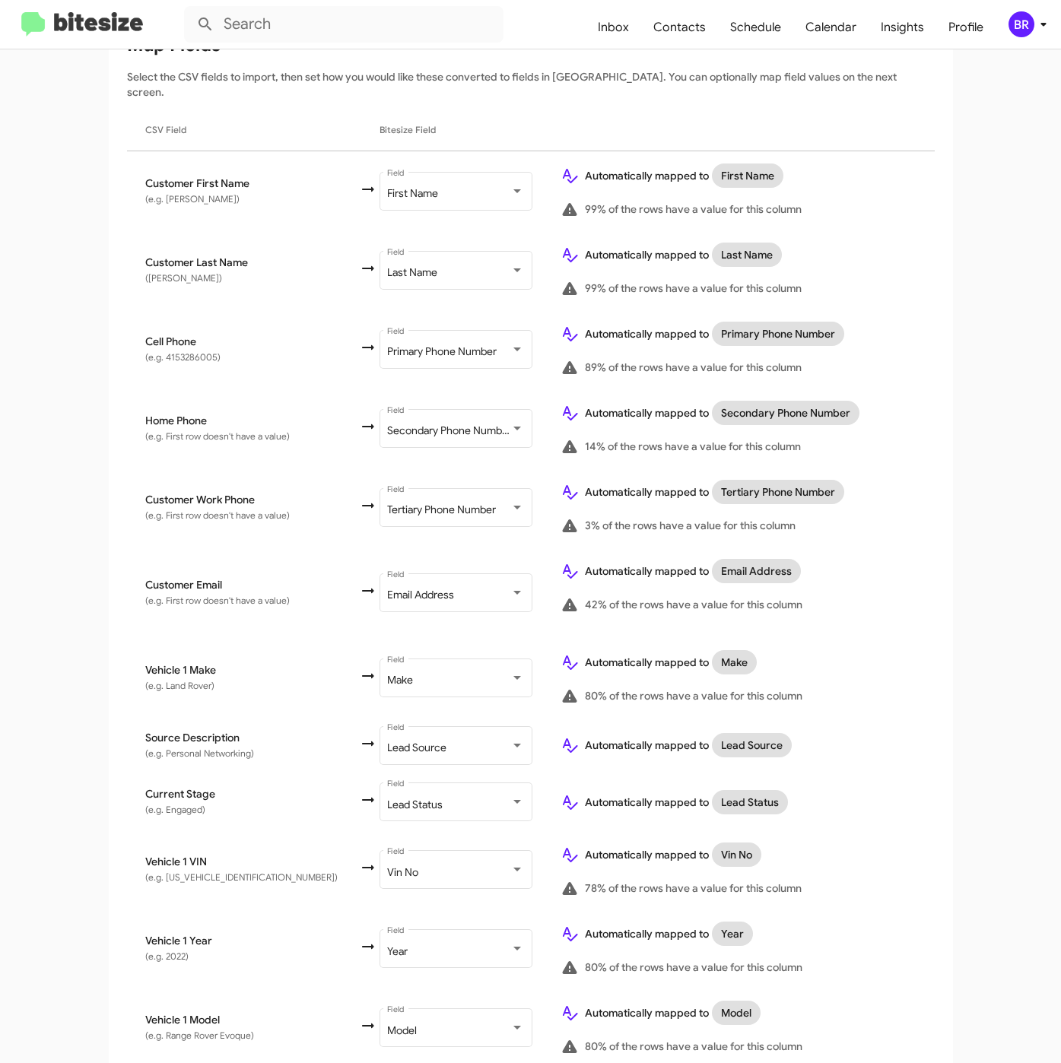
scroll to position [384, 0]
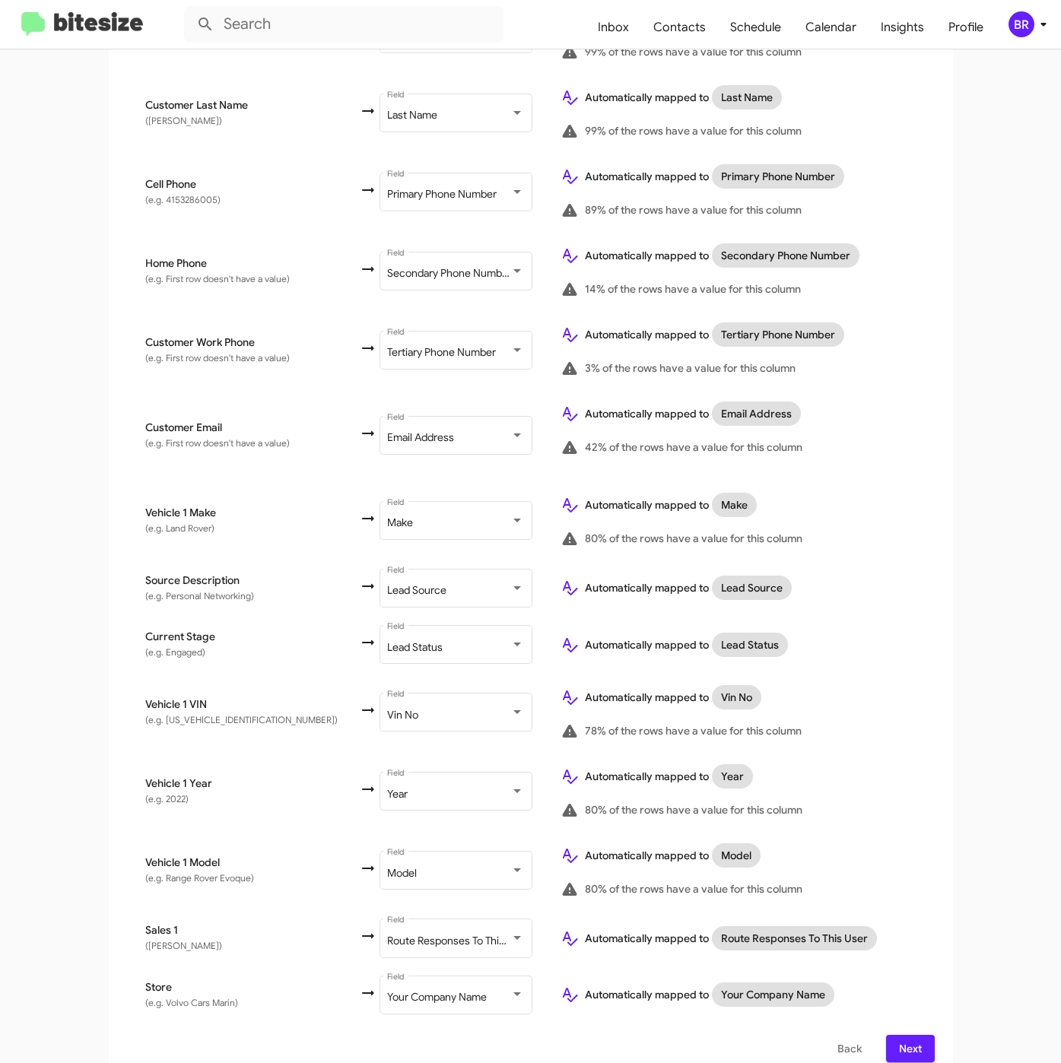
click at [902, 1035] on span "Next" at bounding box center [910, 1048] width 24 height 27
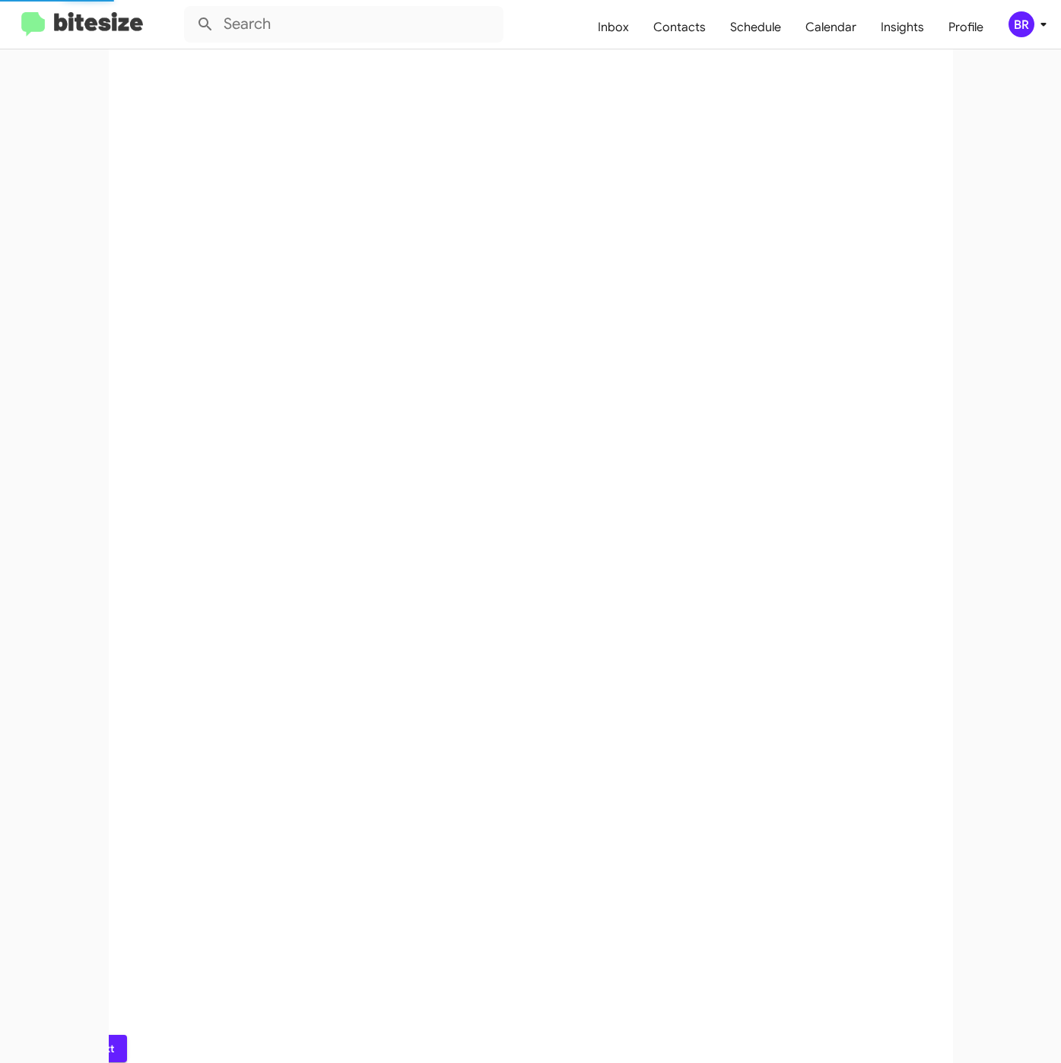
scroll to position [0, 0]
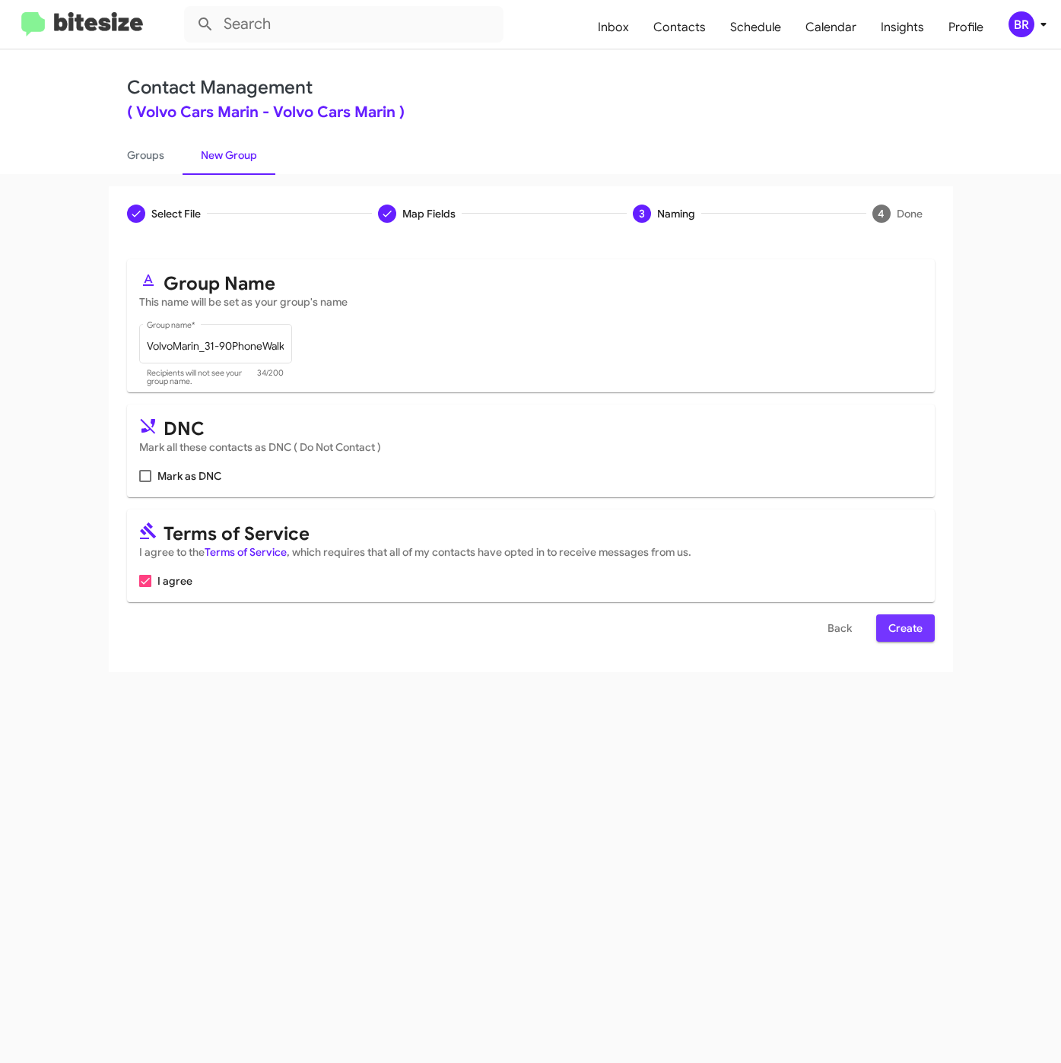
click at [915, 633] on span "Create" at bounding box center [905, 627] width 34 height 27
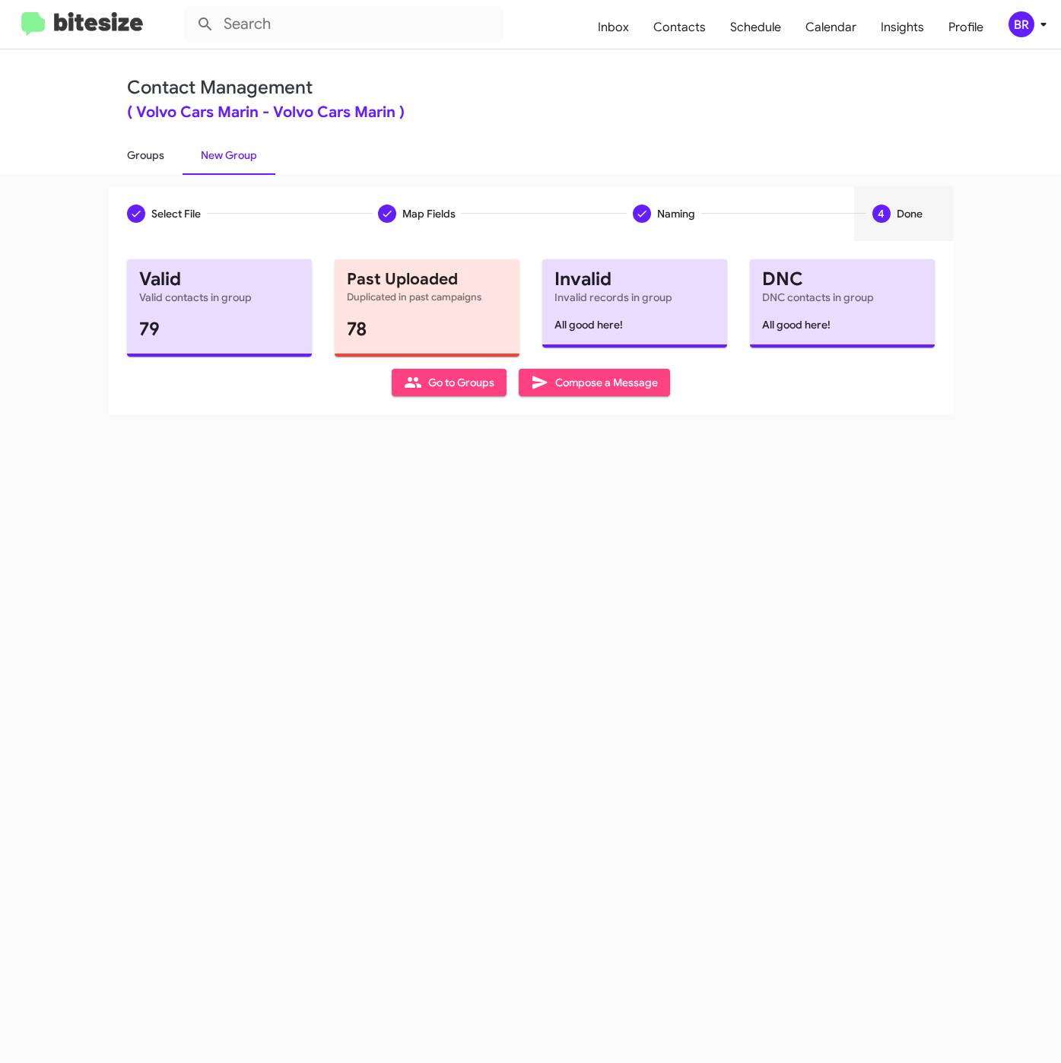
click at [170, 156] on link "Groups" at bounding box center [146, 155] width 74 height 40
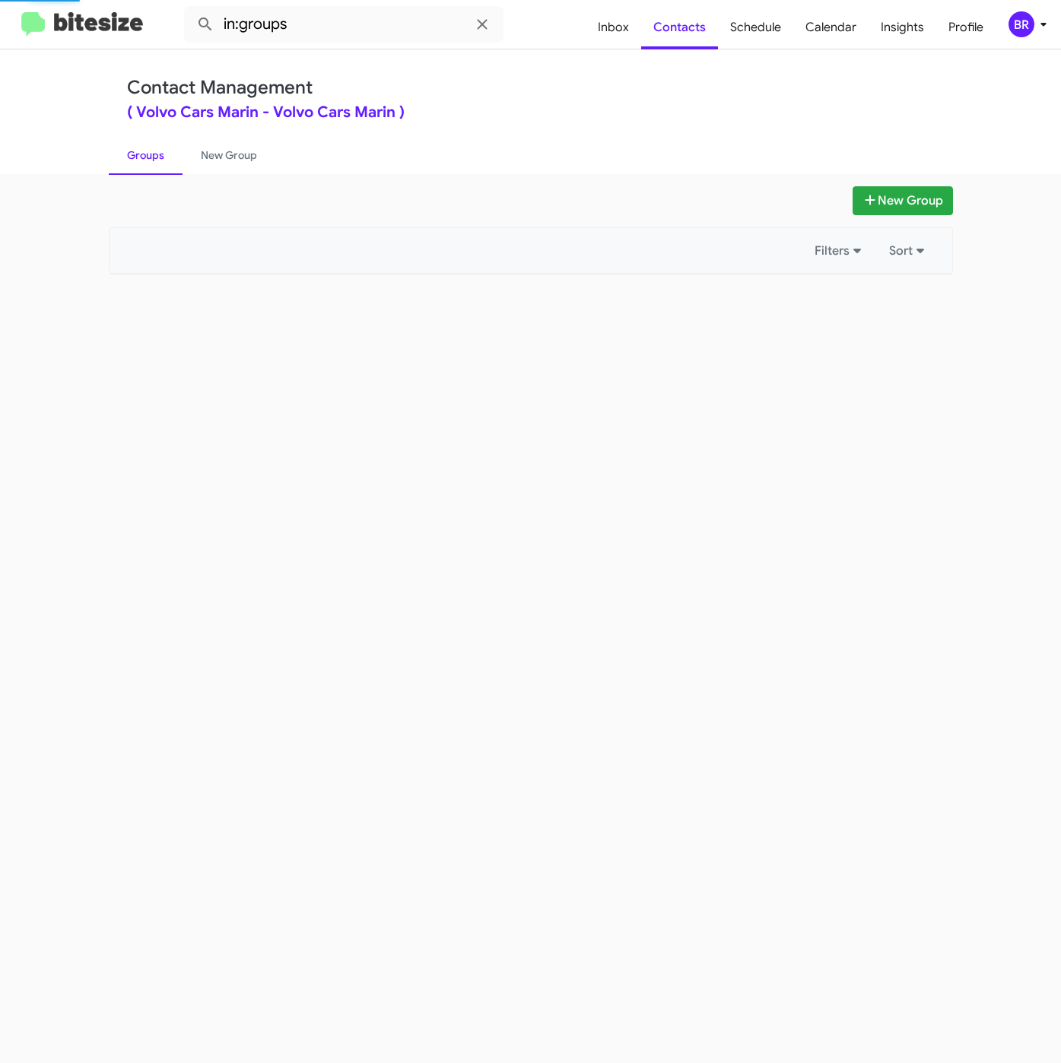
click at [373, 44] on mat-toolbar "in:groups Inbox Contacts Schedule Calendar Insights Profile BR" at bounding box center [530, 24] width 1061 height 49
click at [376, 32] on input "in:groups" at bounding box center [343, 24] width 319 height 36
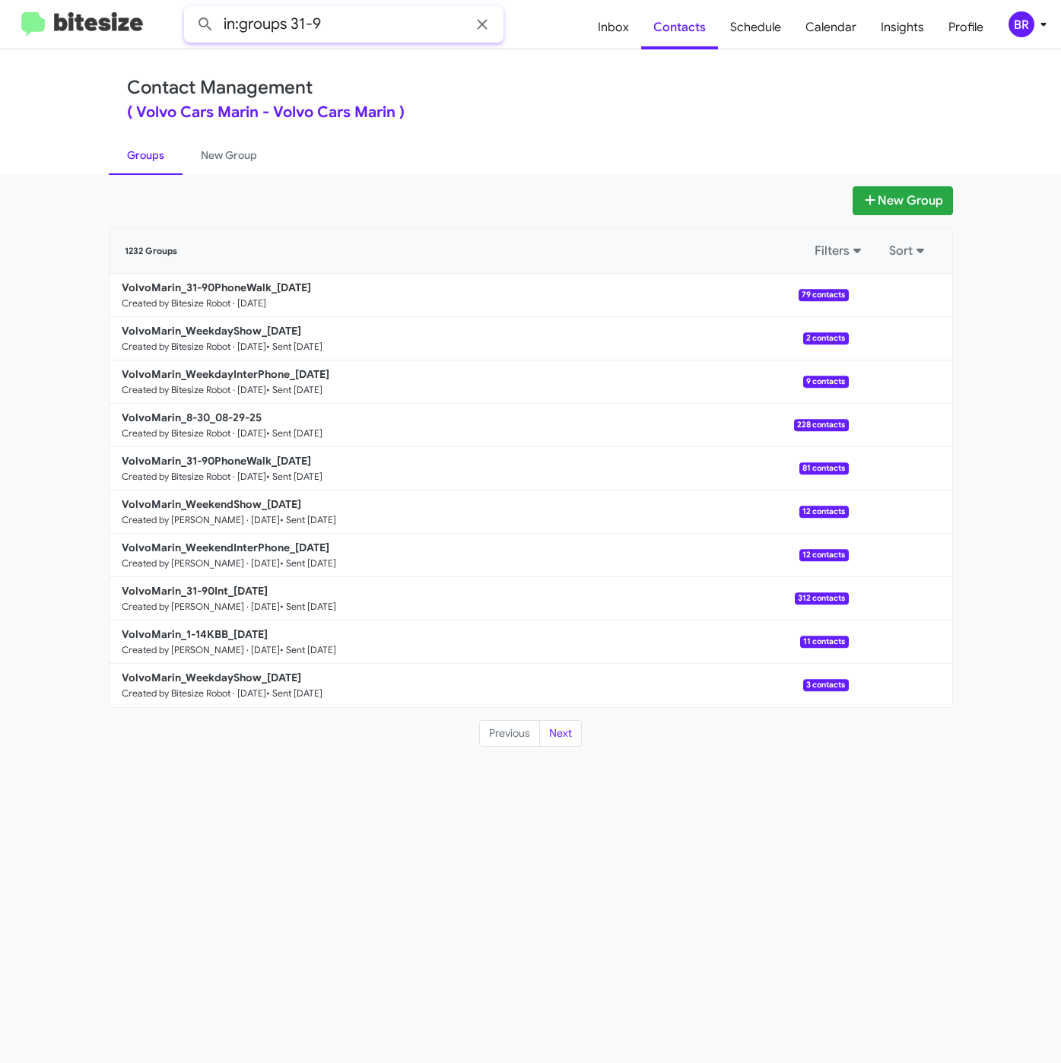
type input "in:groups 31-9"
click at [190, 9] on button at bounding box center [205, 24] width 30 height 30
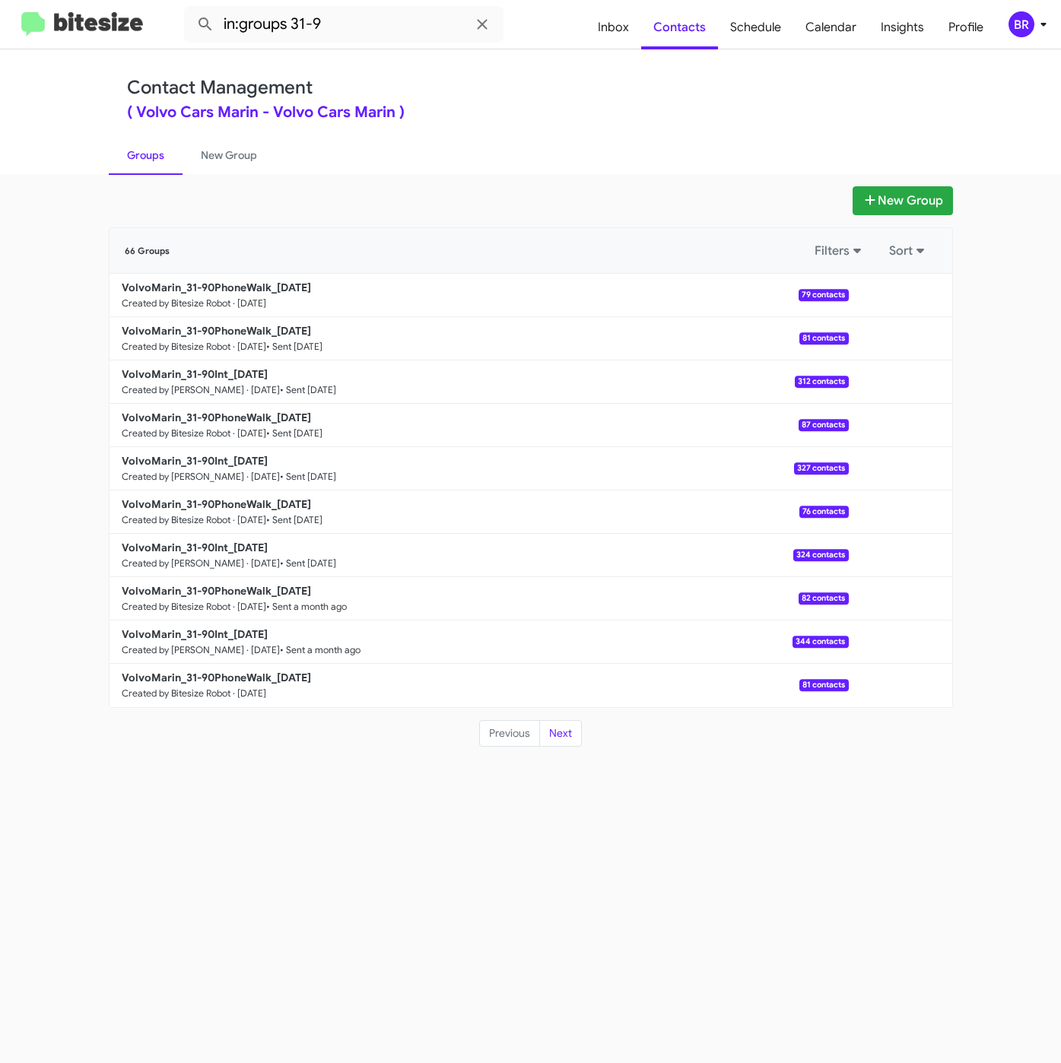
click at [1032, 25] on div "BR" at bounding box center [1021, 24] width 26 height 26
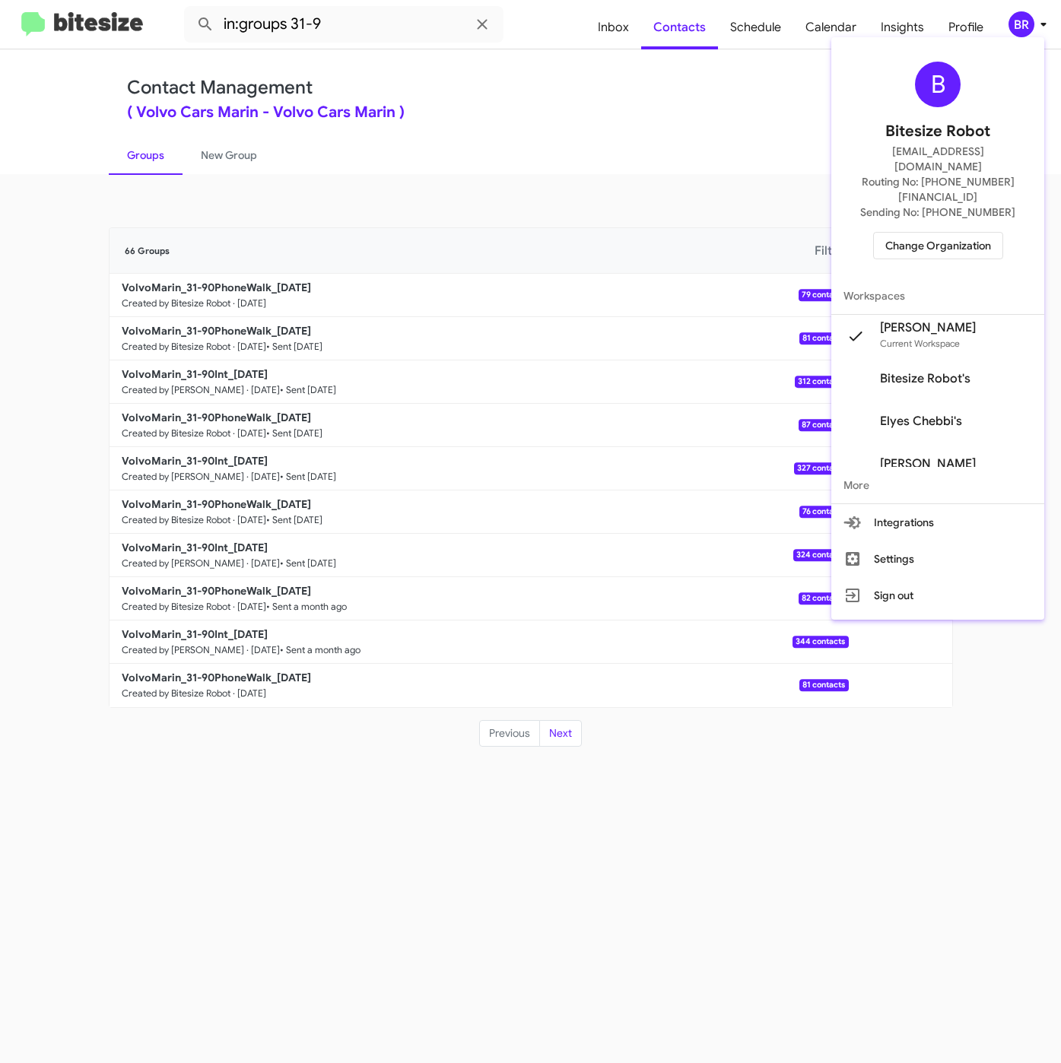
click at [691, 138] on div at bounding box center [530, 531] width 1061 height 1063
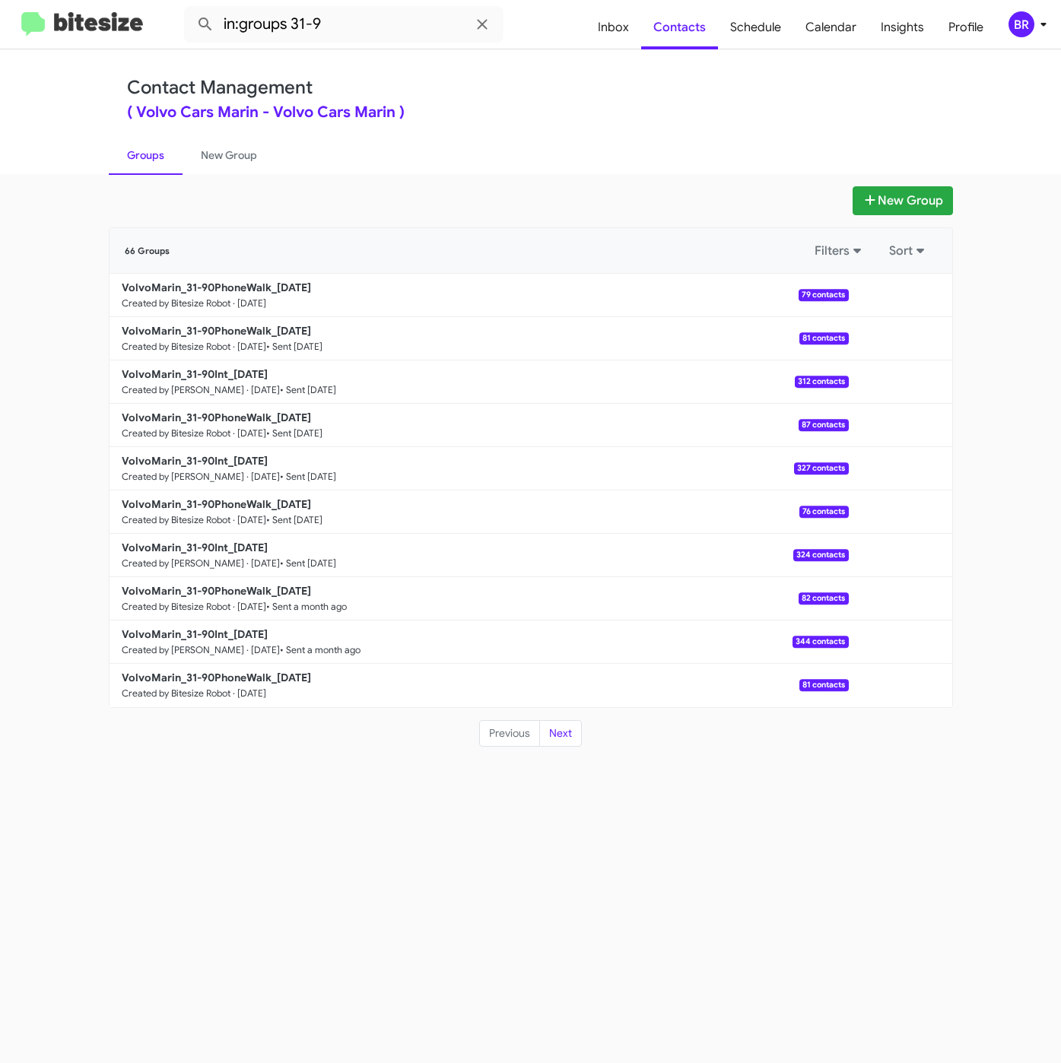
click at [840, 186] on div "New Group" at bounding box center [531, 200] width 844 height 29
click at [869, 199] on icon at bounding box center [869, 200] width 15 height 12
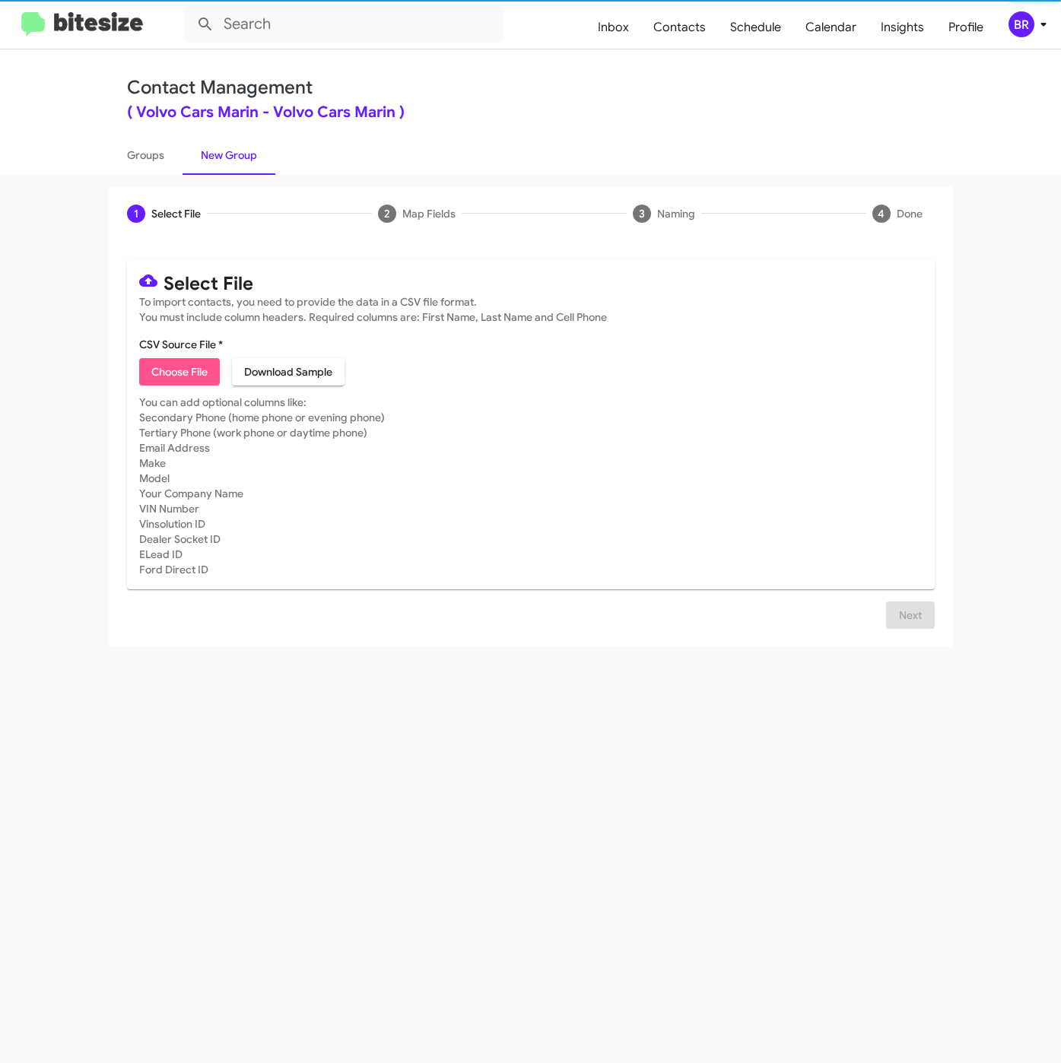
click at [196, 374] on span "Choose File" at bounding box center [179, 371] width 56 height 27
type input "VolvoMarin_8-30_09-05-25"
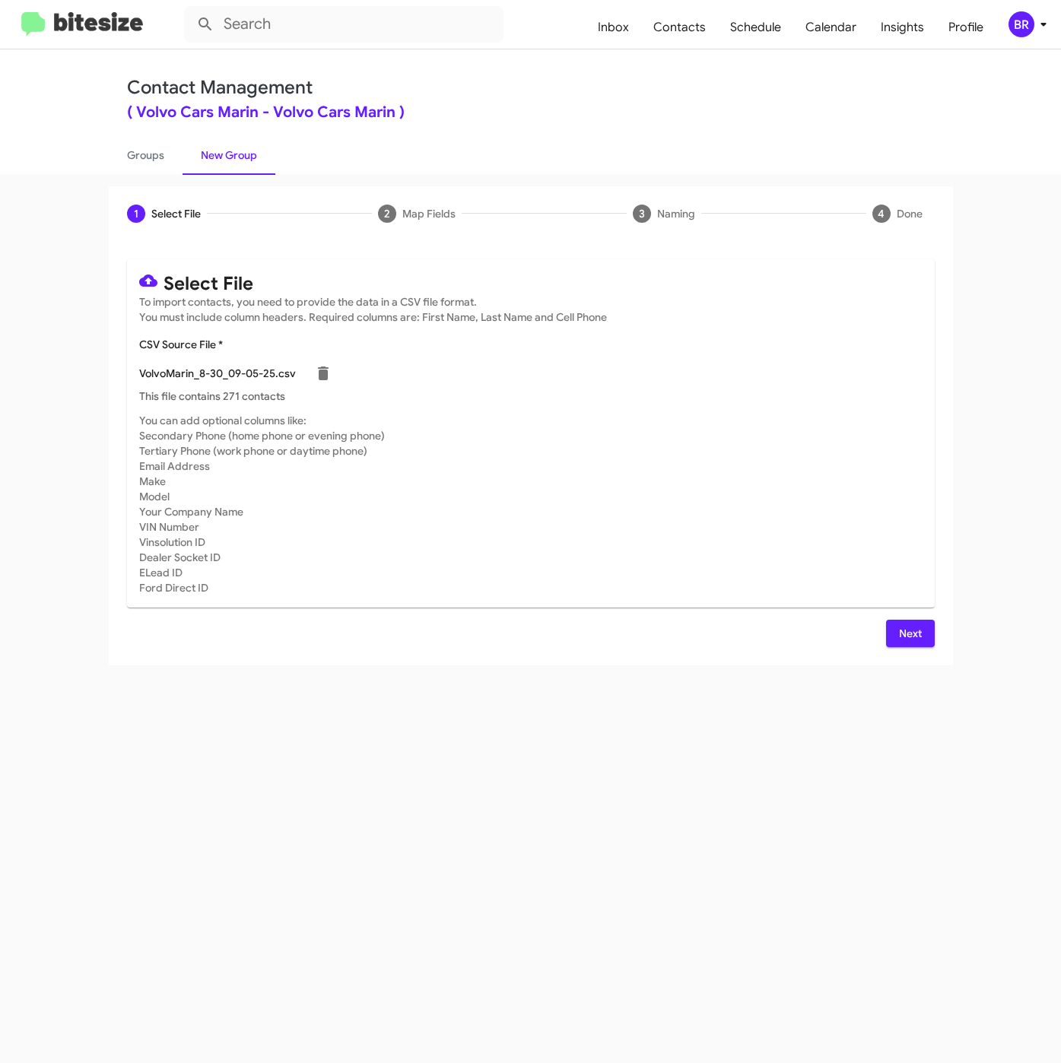
click at [912, 630] on span "Next" at bounding box center [910, 633] width 24 height 27
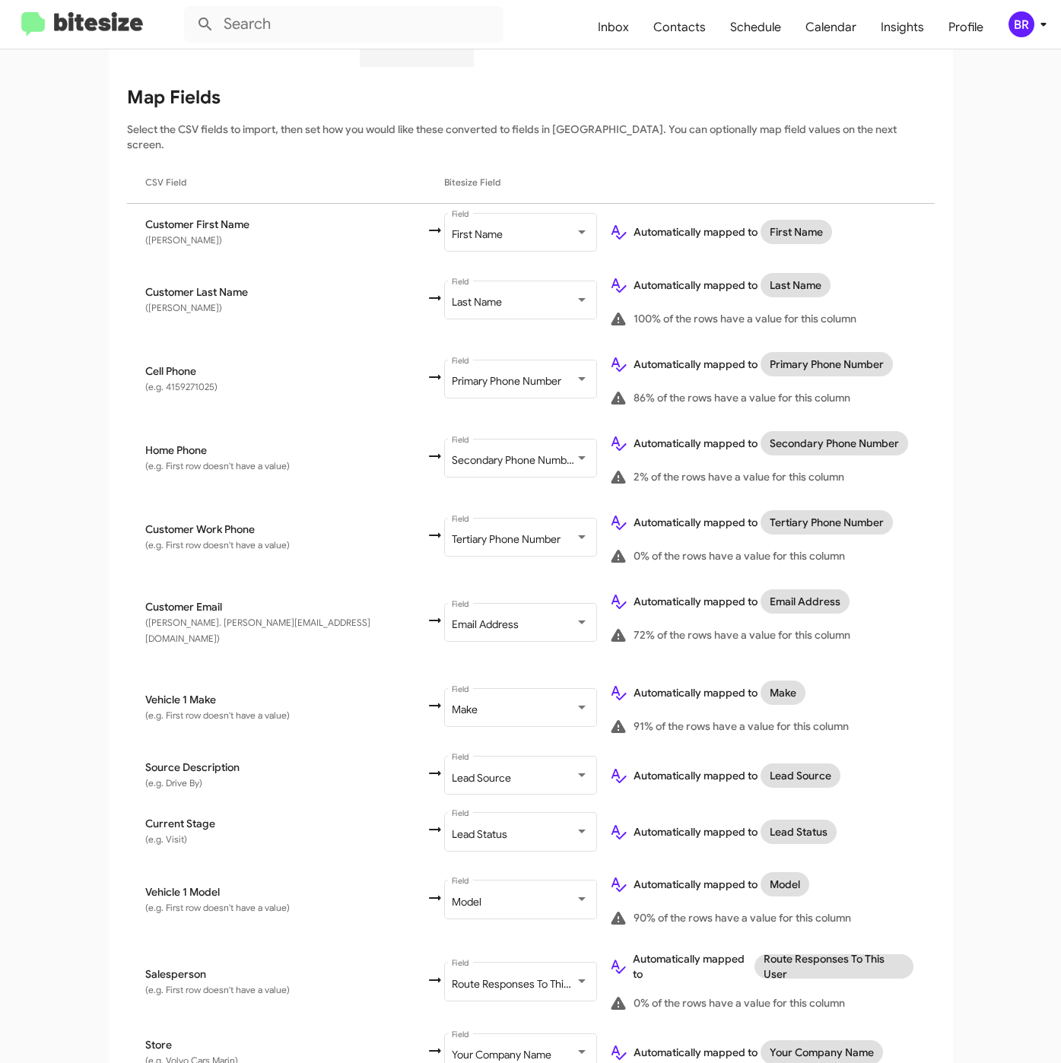
scroll to position [227, 0]
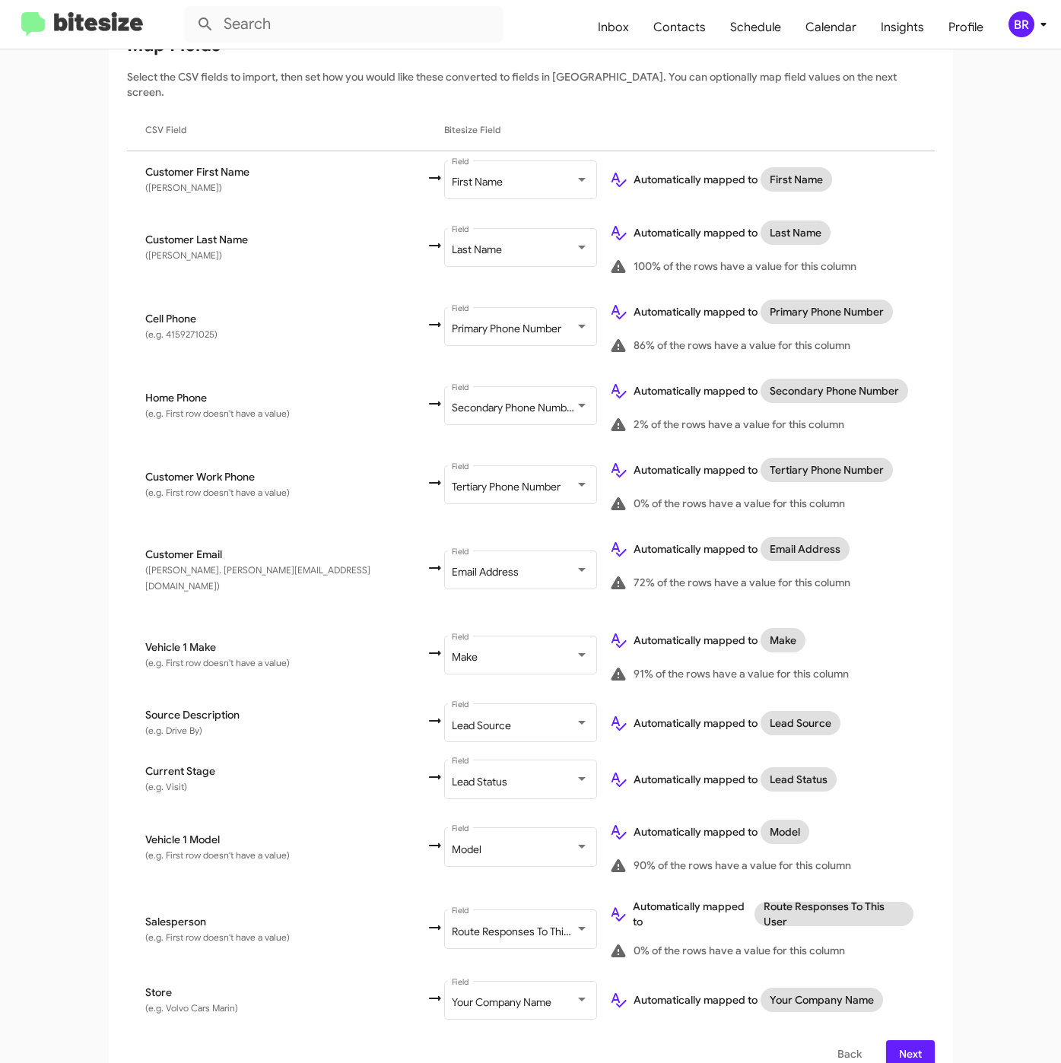
click at [935, 1024] on div "Select File To import contacts, you need to provide the data in a CSV file form…" at bounding box center [531, 550] width 844 height 1072
click at [919, 1040] on button "Next" at bounding box center [910, 1053] width 49 height 27
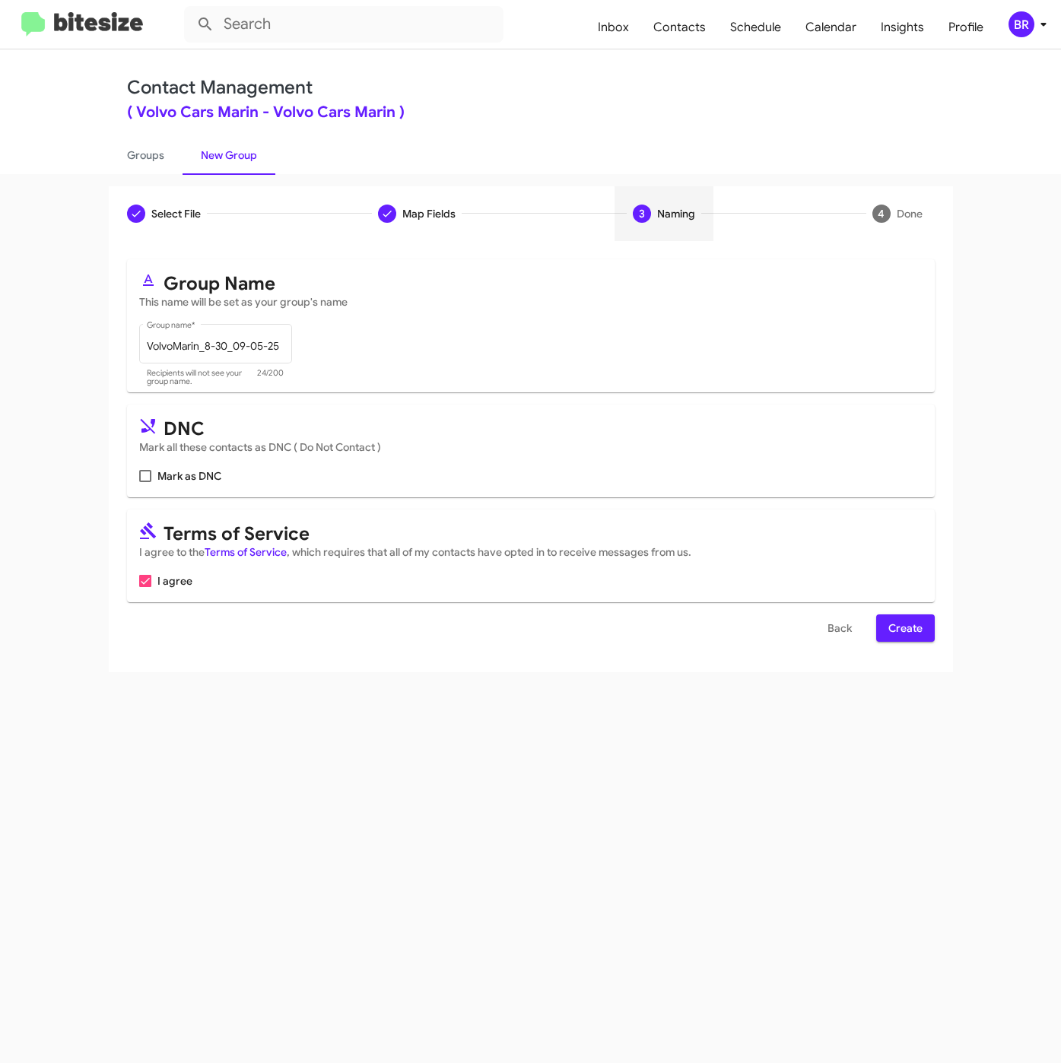
scroll to position [0, 0]
click at [910, 636] on span "Create" at bounding box center [905, 627] width 34 height 27
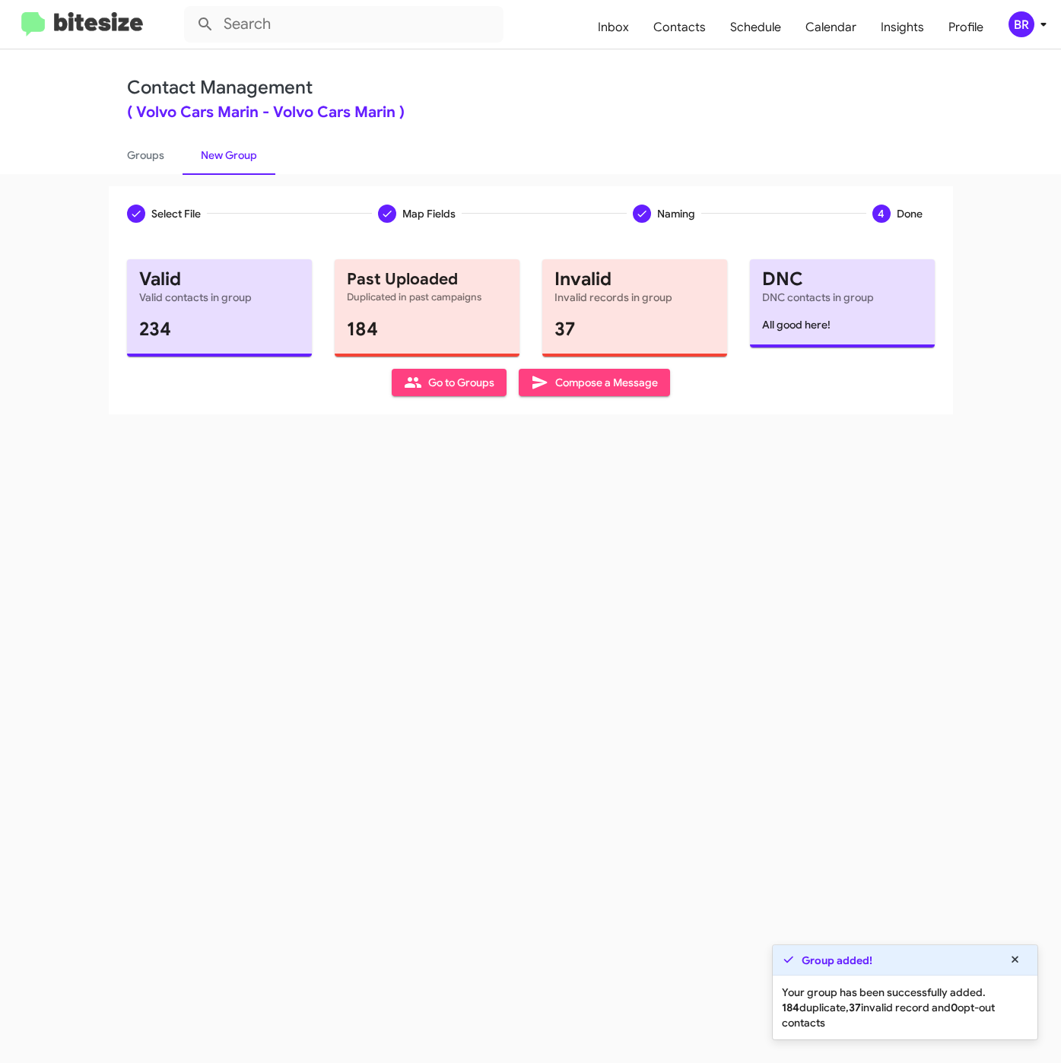
click at [470, 77] on div "Contact Management ( Volvo Cars Marin - Volvo Cars Marin )" at bounding box center [530, 98] width 807 height 43
click at [140, 153] on link "Groups" at bounding box center [146, 155] width 74 height 40
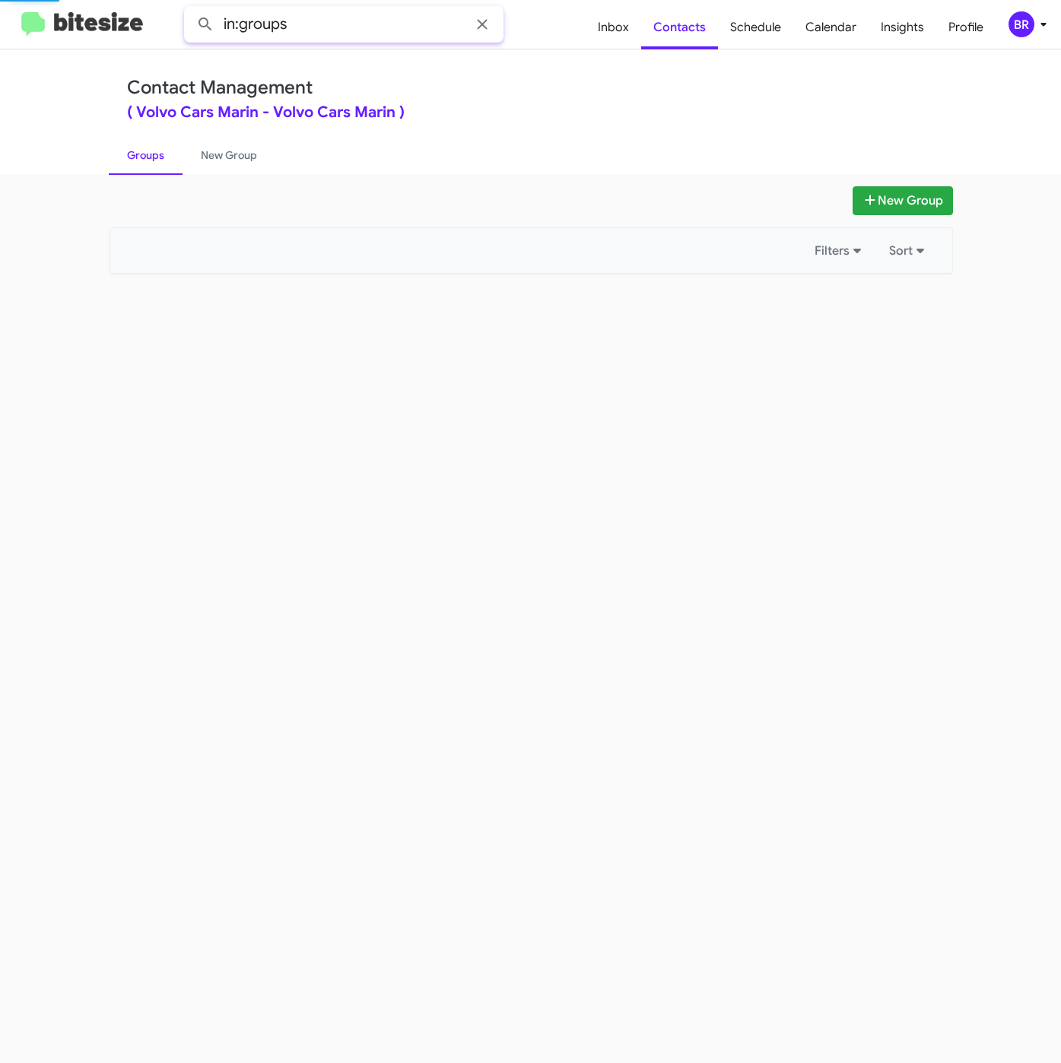
click at [373, 24] on input "in:groups" at bounding box center [343, 24] width 319 height 36
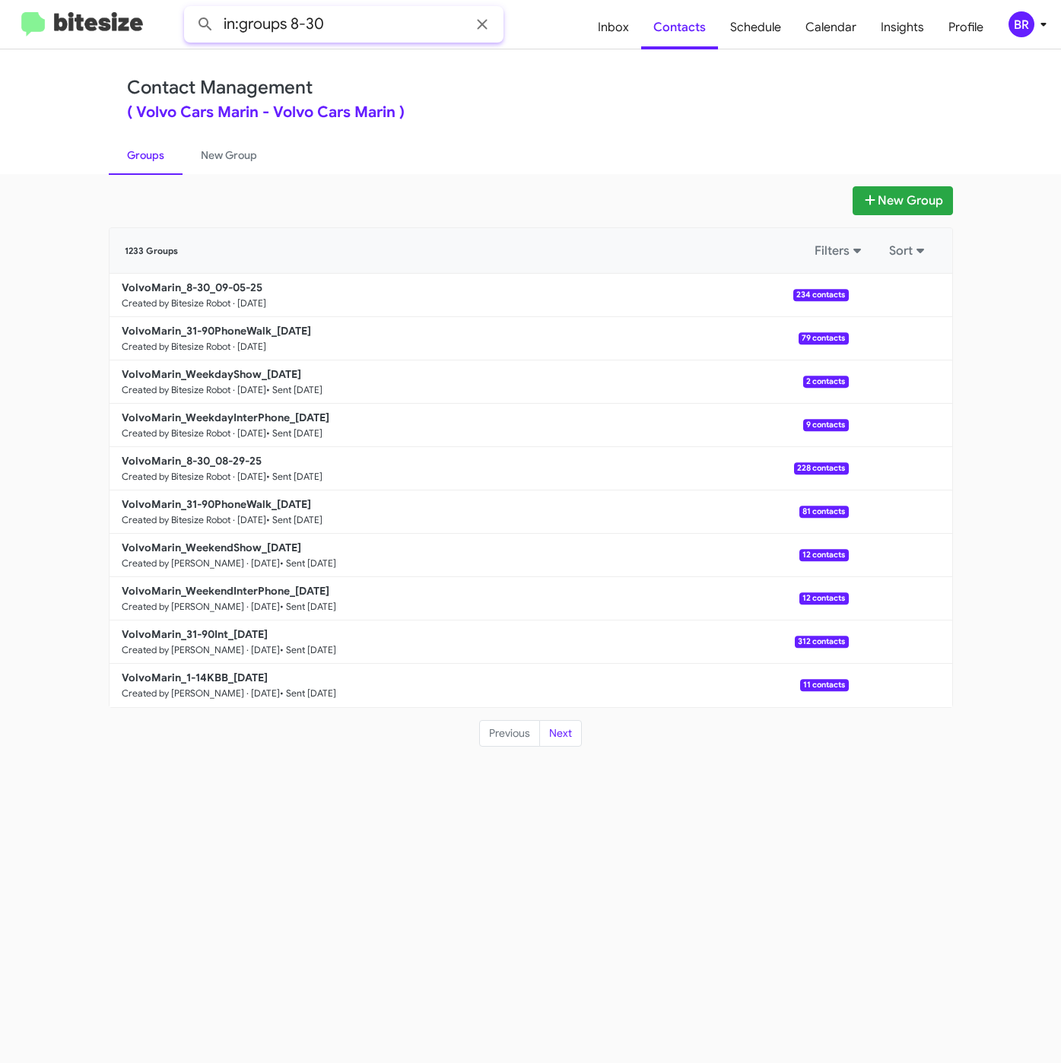
type input "in:groups 8-30"
click at [190, 9] on button at bounding box center [205, 24] width 30 height 30
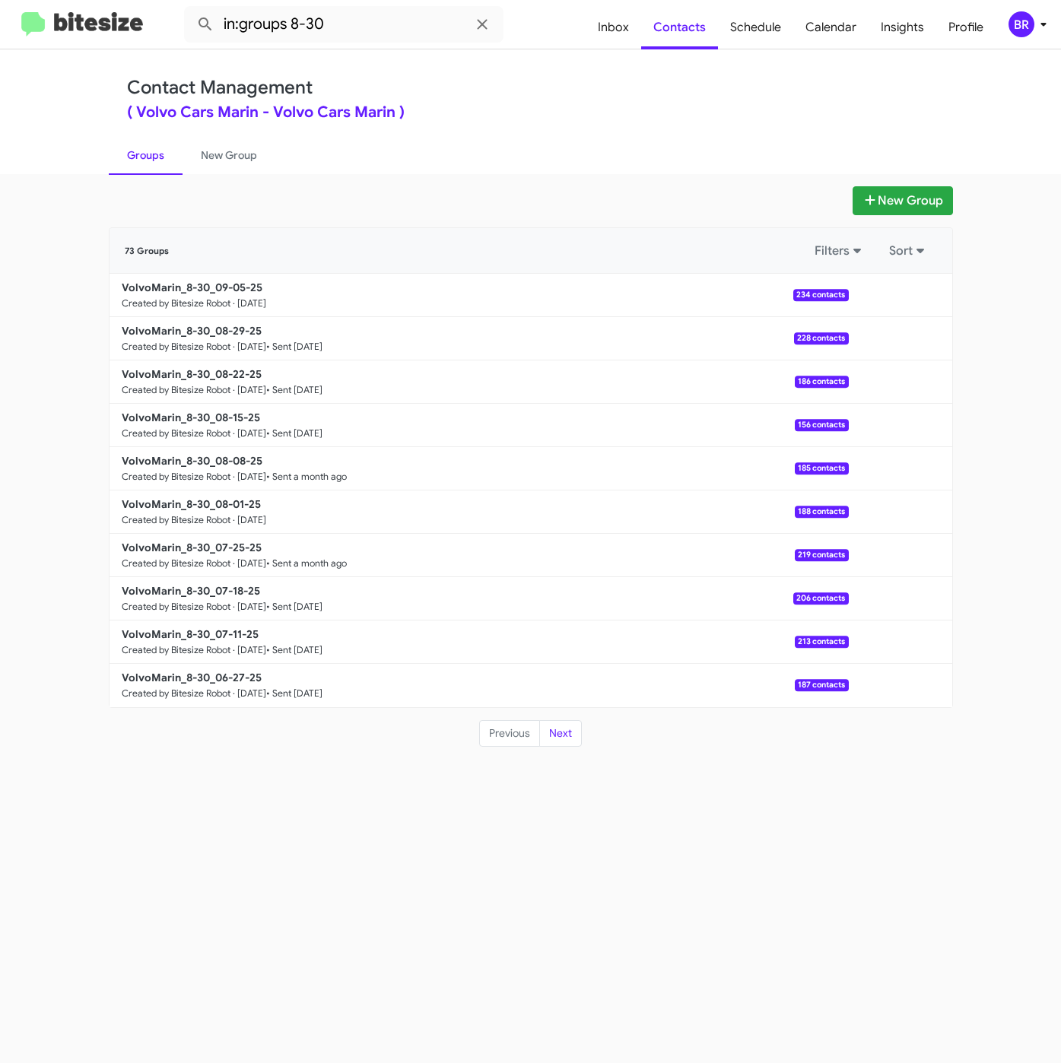
click at [1016, 26] on div "BR" at bounding box center [1021, 24] width 26 height 26
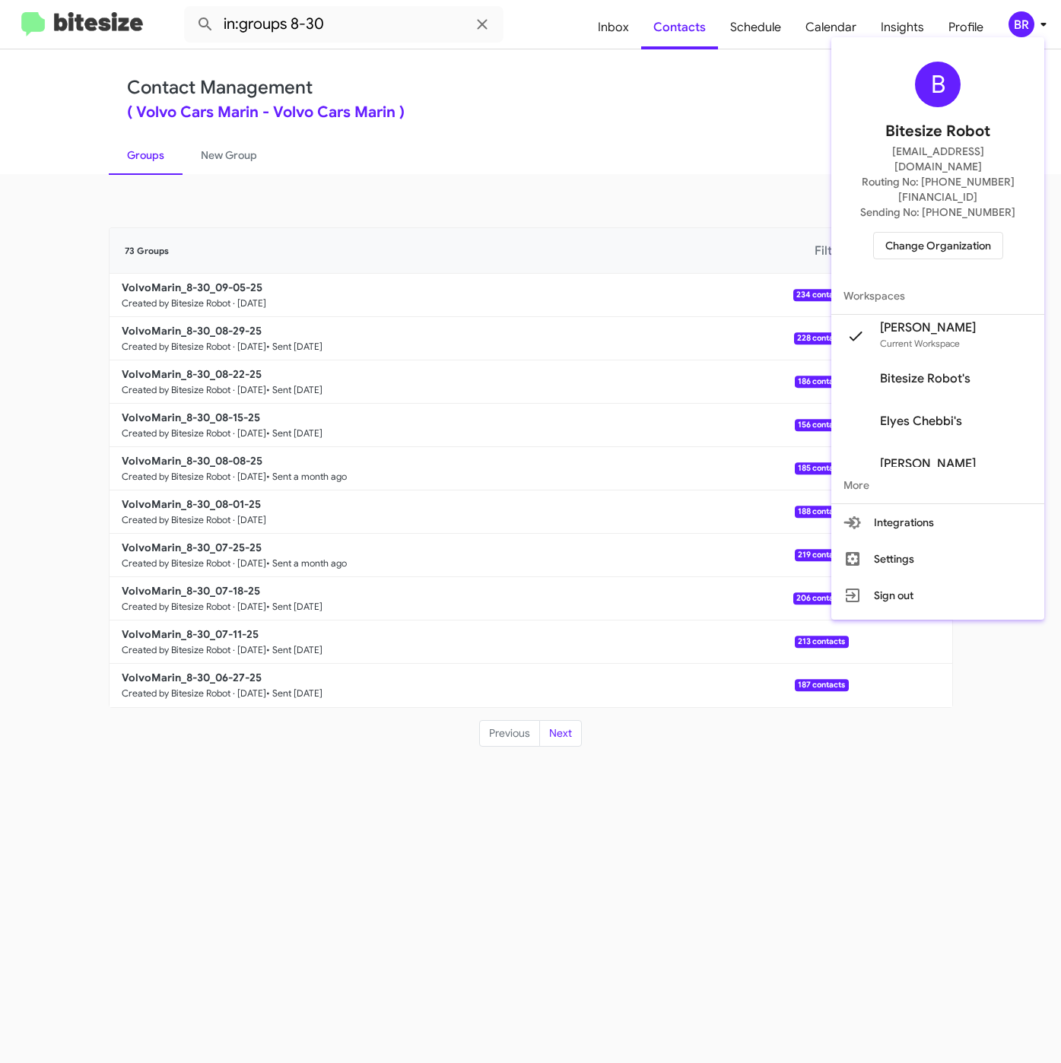
click at [741, 78] on div at bounding box center [530, 531] width 1061 height 1063
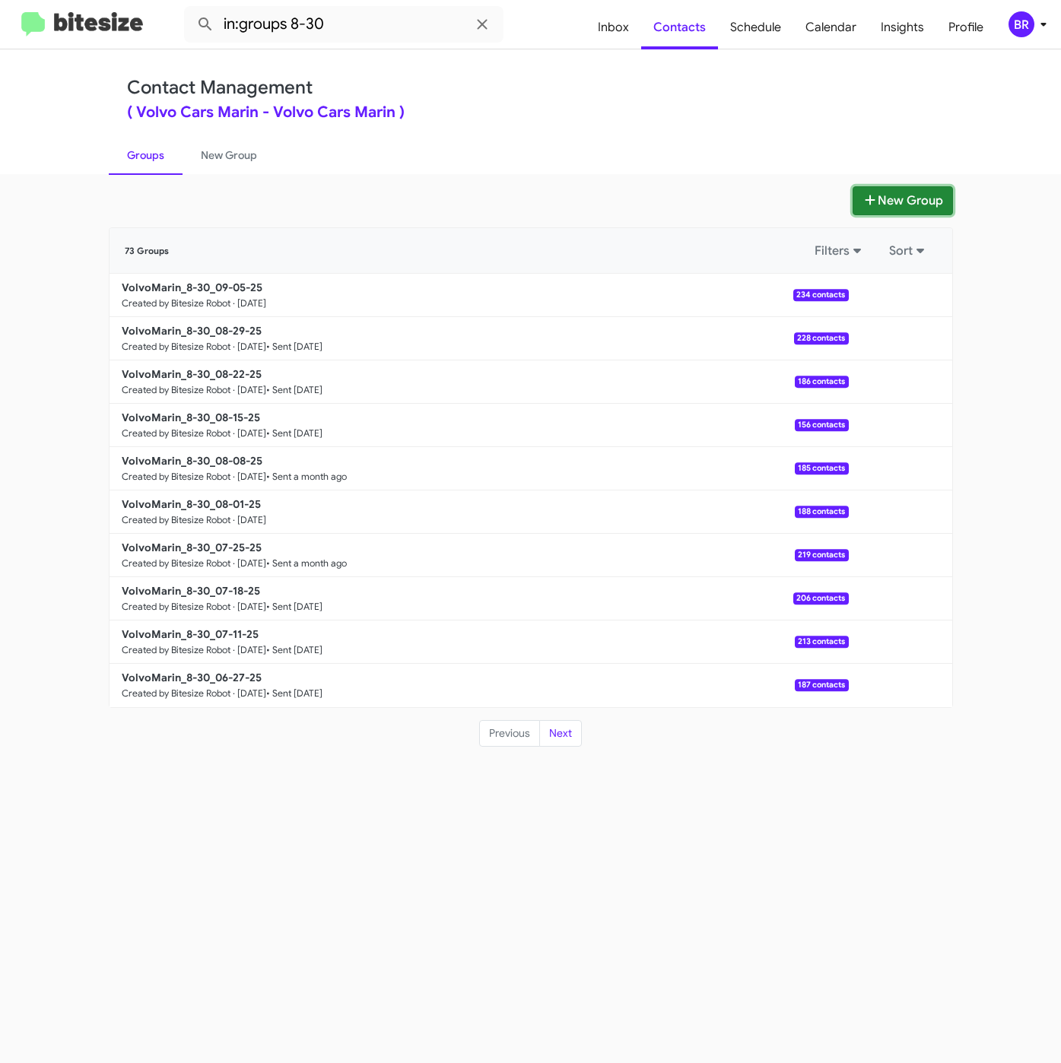
click at [852, 201] on button "New Group" at bounding box center [902, 200] width 100 height 29
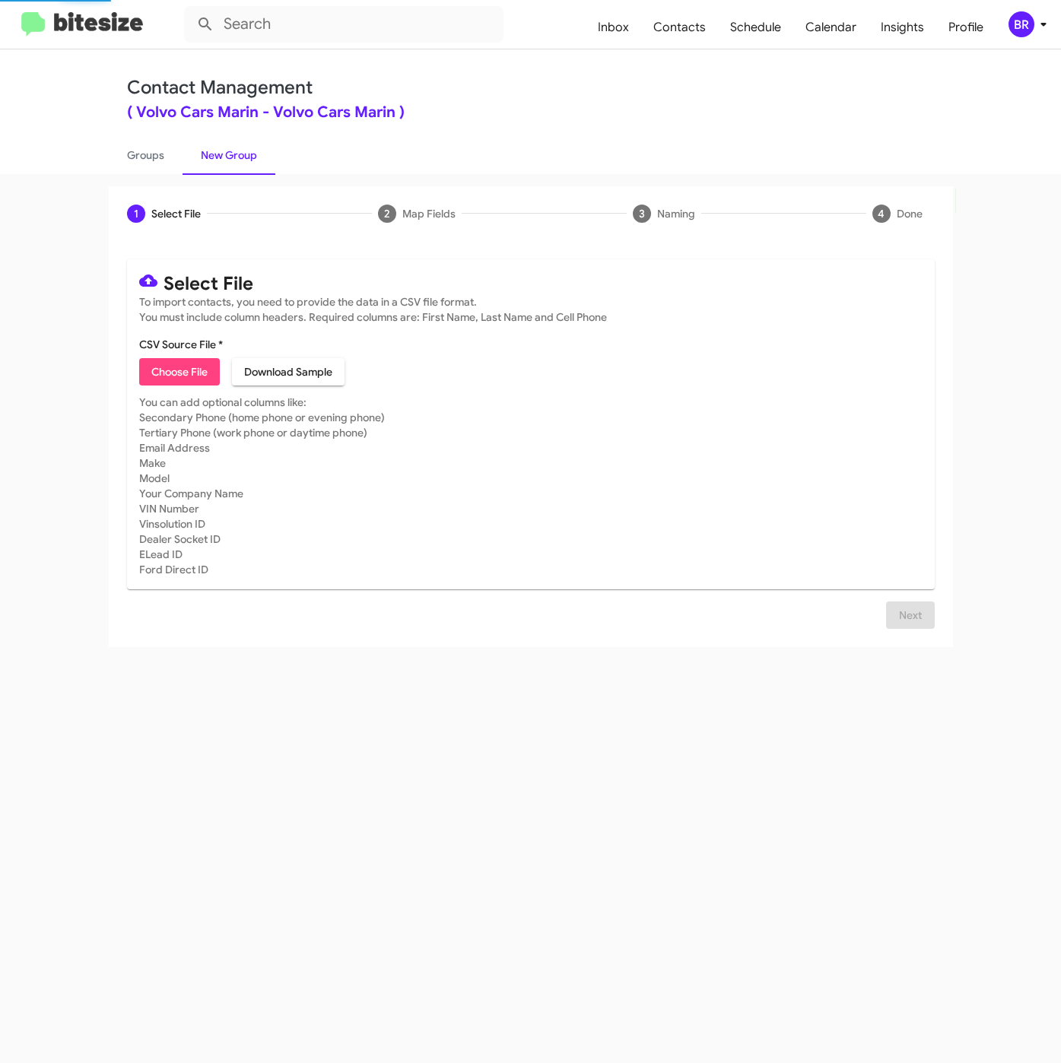
click at [190, 359] on span "Choose File" at bounding box center [179, 371] width 56 height 27
type input "VolvoMarin_WeekdayInterPhone_09-05-25"
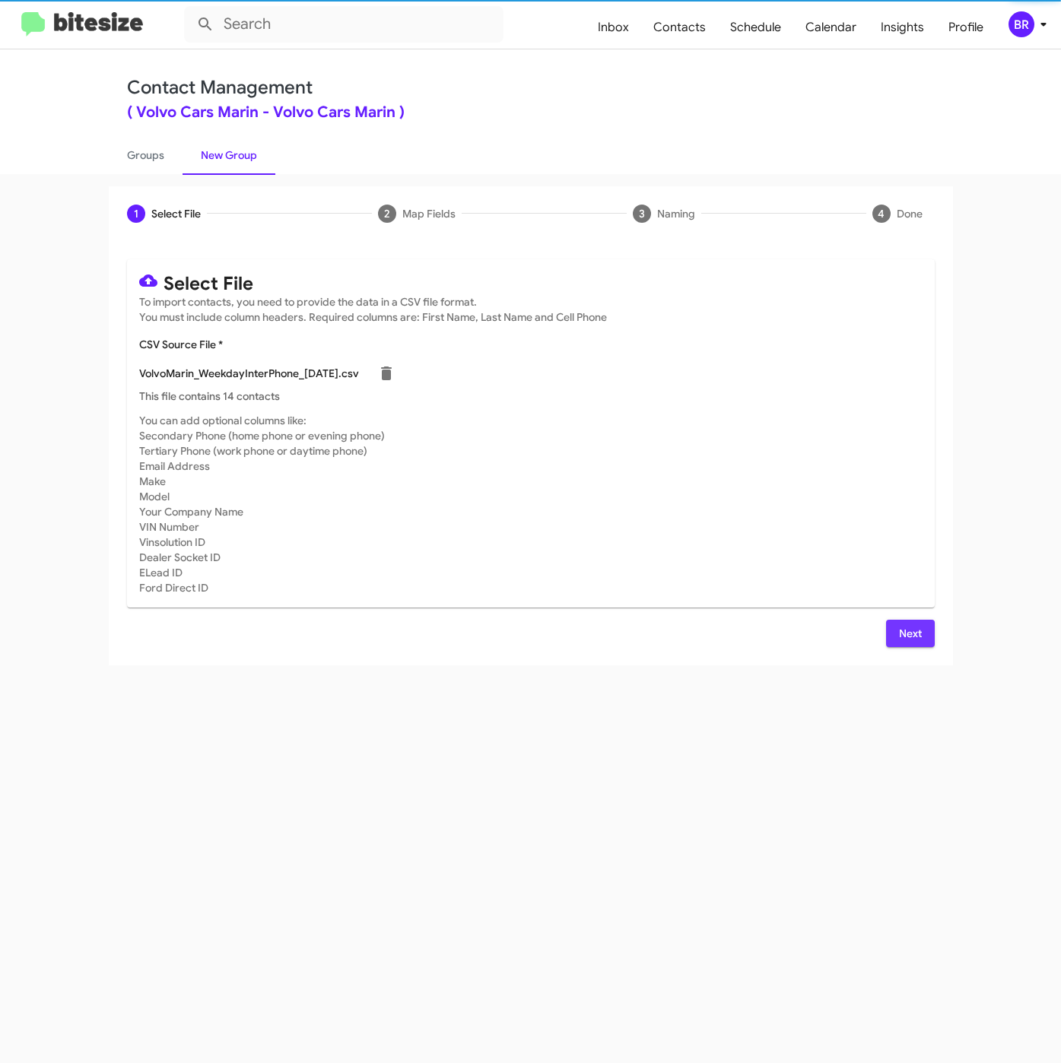
click at [887, 643] on button "Next" at bounding box center [910, 633] width 49 height 27
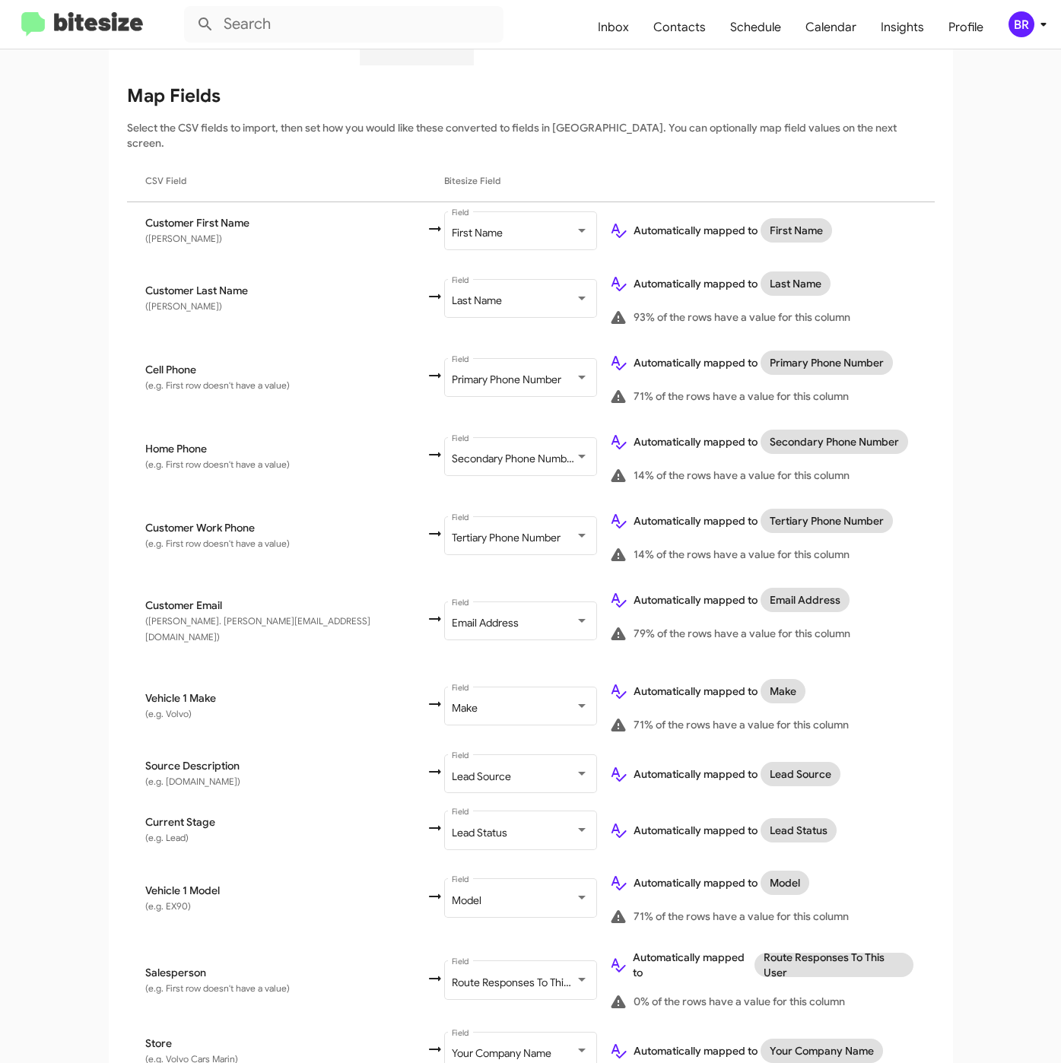
scroll to position [227, 0]
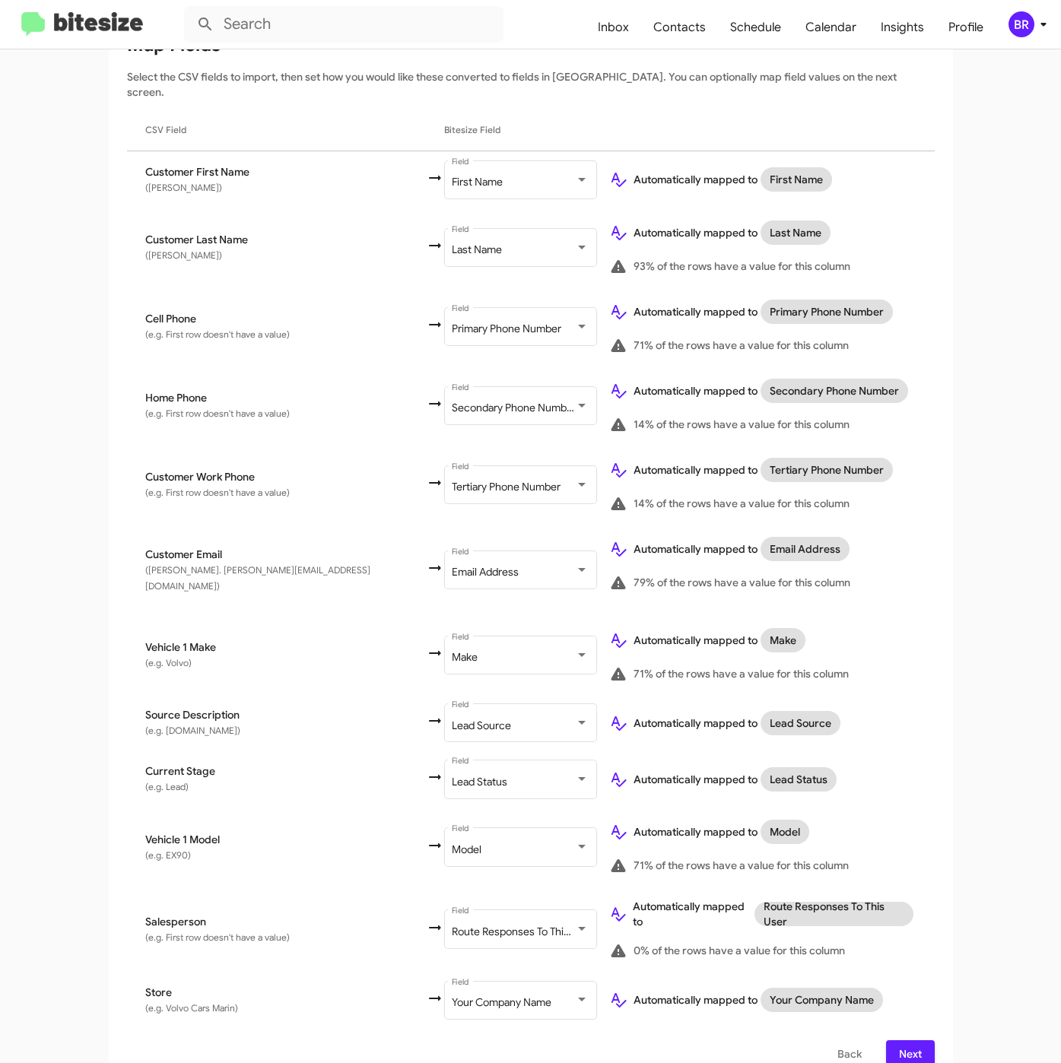
click at [874, 1040] on div "Back Next" at bounding box center [530, 1053] width 807 height 27
click at [898, 1040] on span "Next" at bounding box center [910, 1053] width 24 height 27
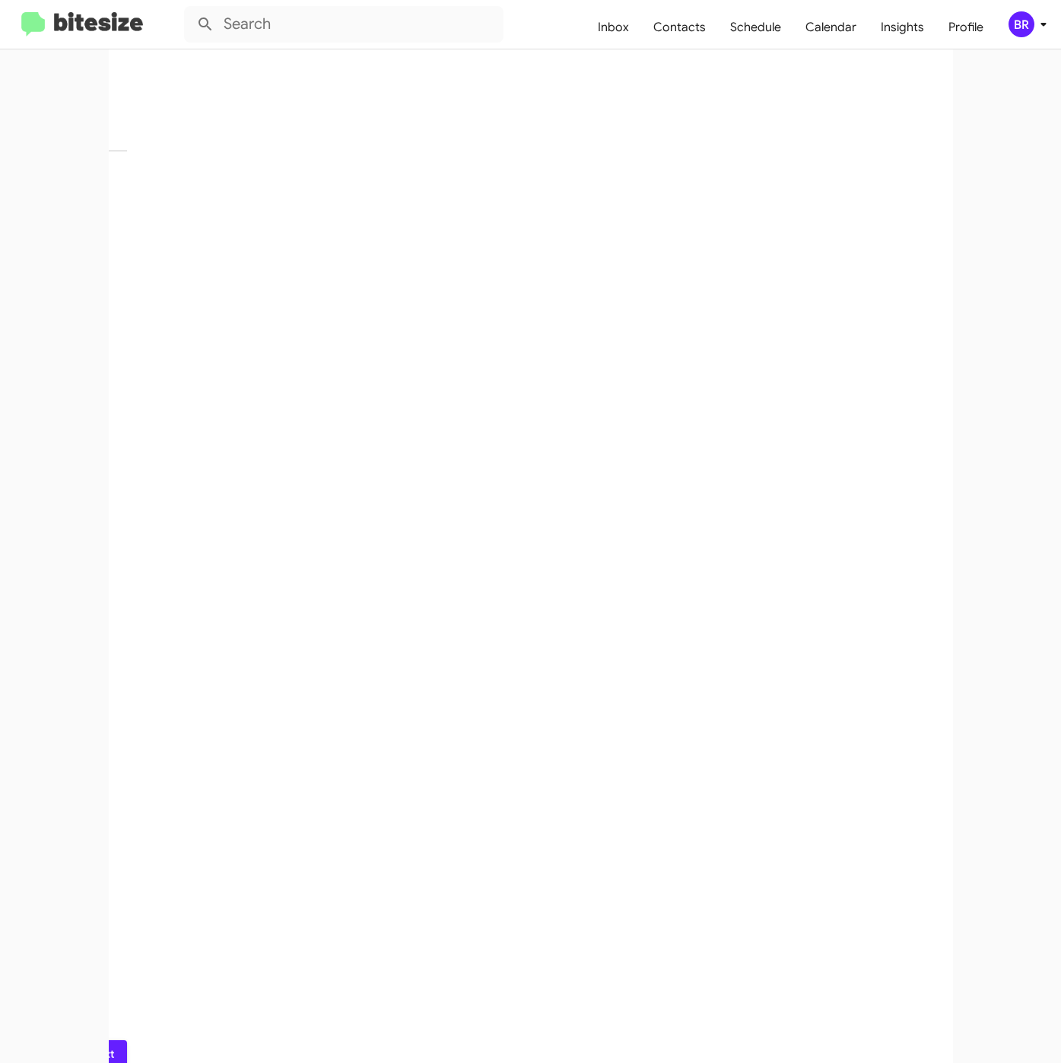
scroll to position [0, 0]
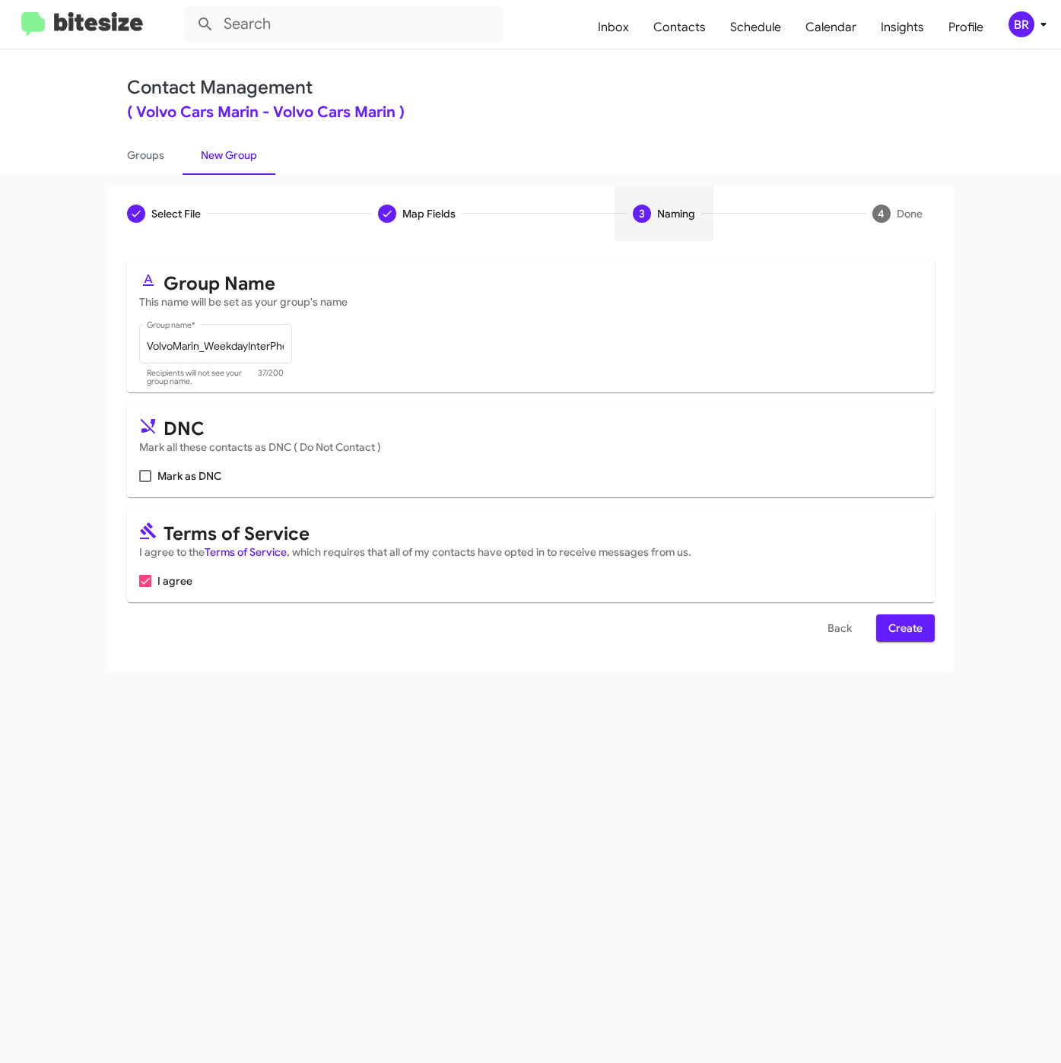
click at [924, 635] on button "Create" at bounding box center [905, 627] width 59 height 27
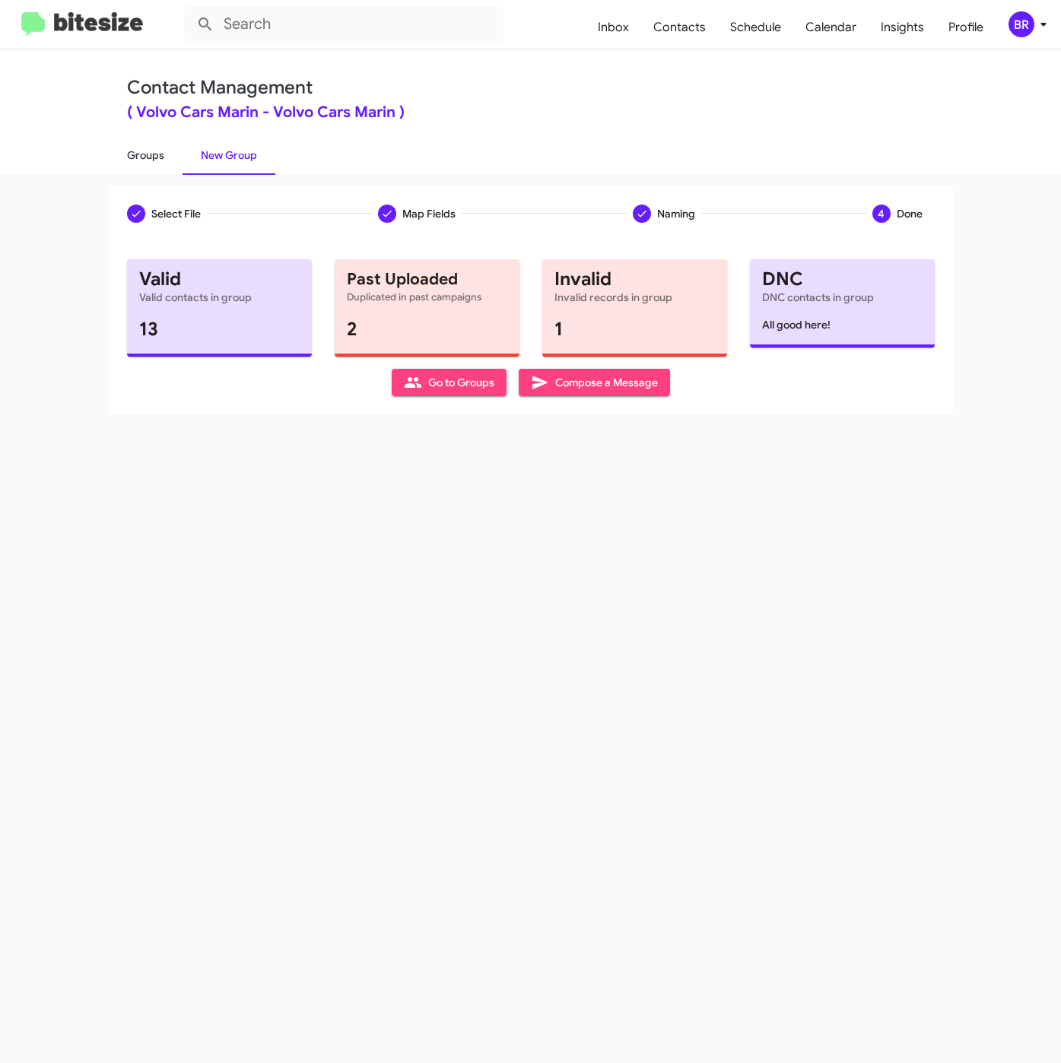
click at [147, 153] on link "Groups" at bounding box center [146, 155] width 74 height 40
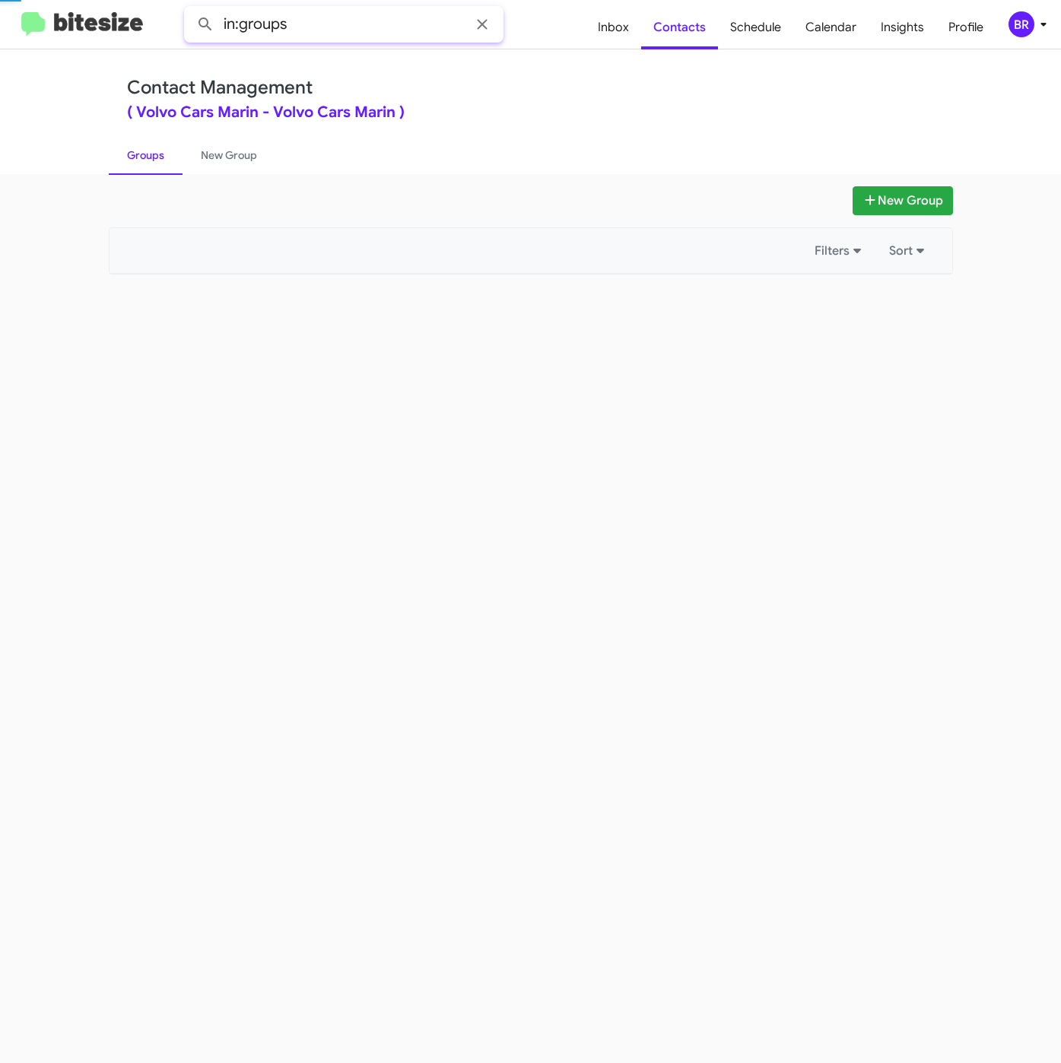
click at [365, 28] on input "in:groups" at bounding box center [343, 24] width 319 height 36
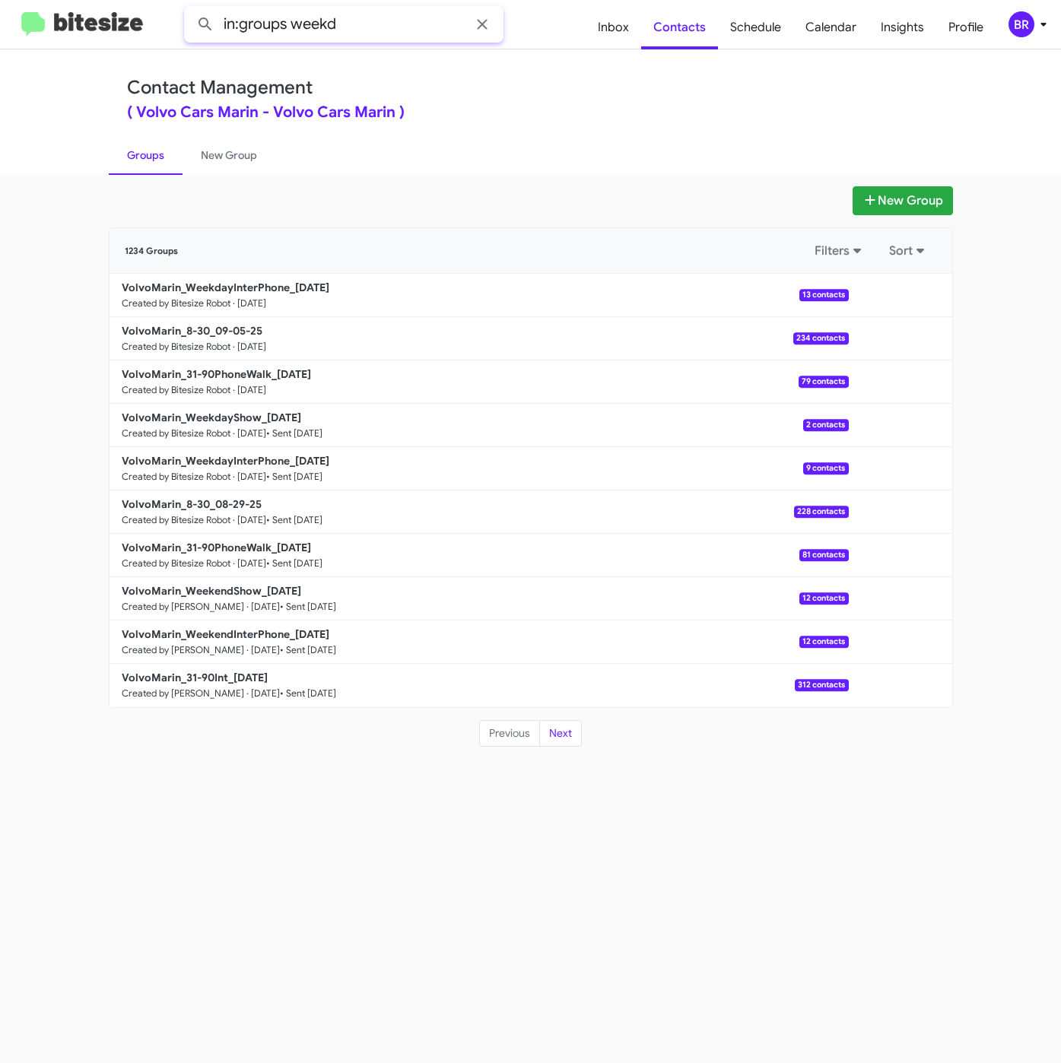
type input "in:groups weekd"
click at [190, 9] on button at bounding box center [205, 24] width 30 height 30
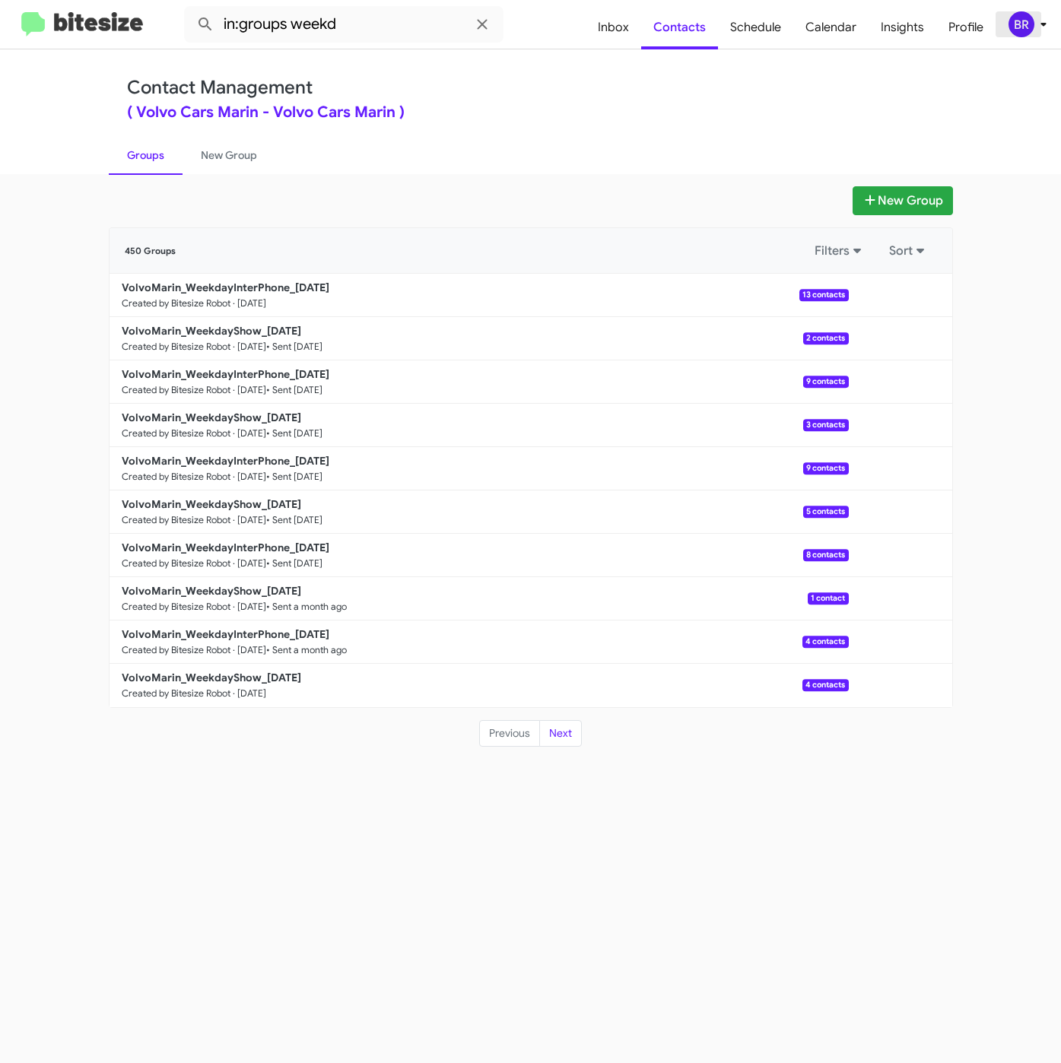
click at [1033, 26] on span "BR" at bounding box center [1030, 24] width 46 height 26
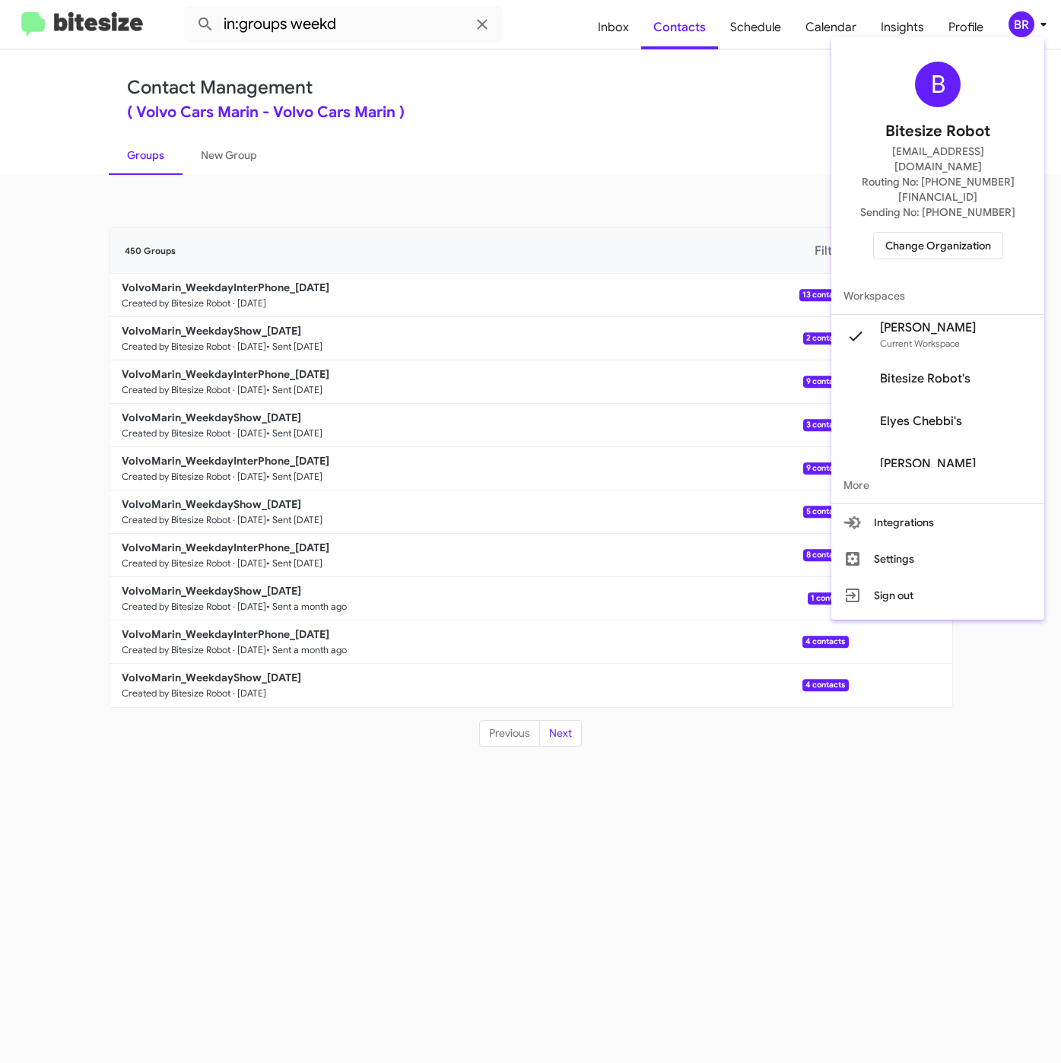
click at [497, 94] on div at bounding box center [530, 531] width 1061 height 1063
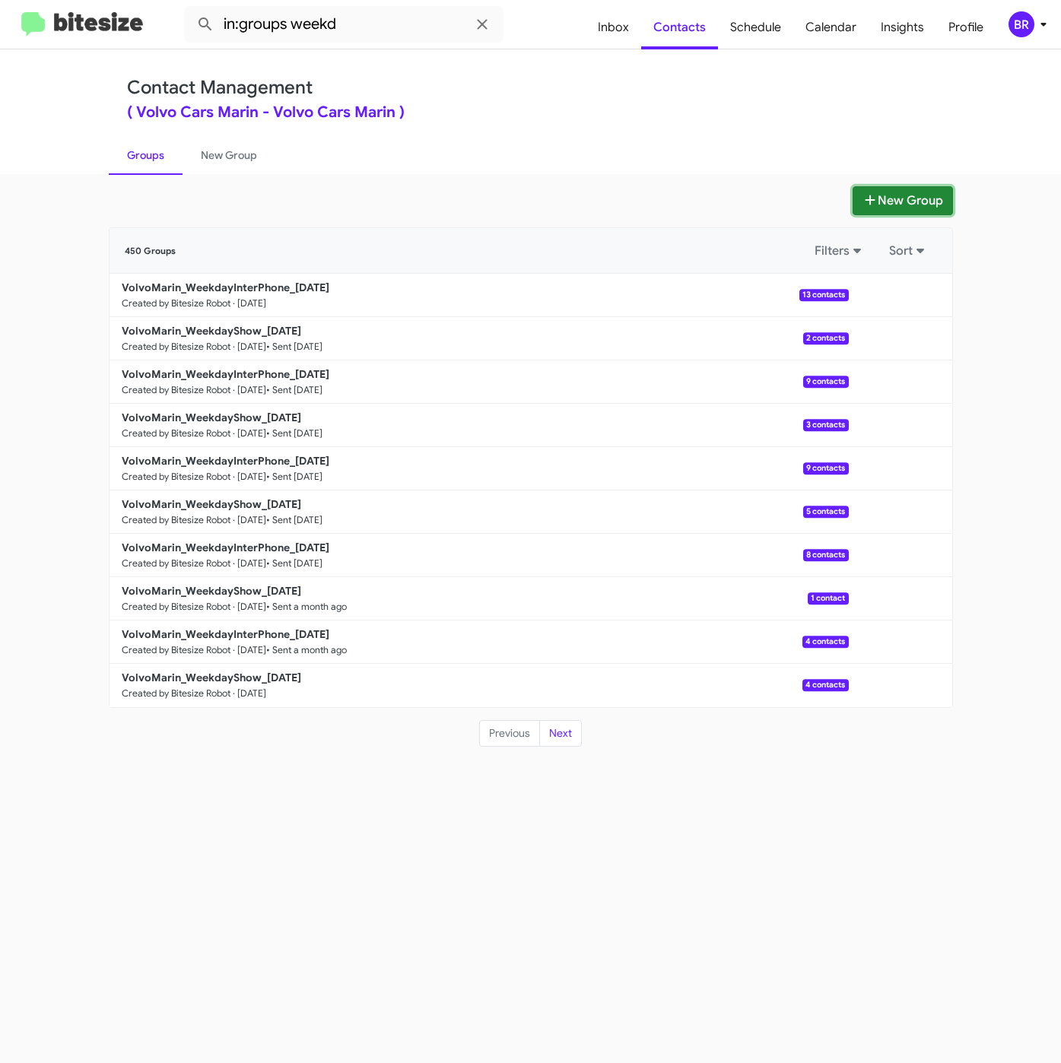
click at [911, 195] on button "New Group" at bounding box center [902, 200] width 100 height 29
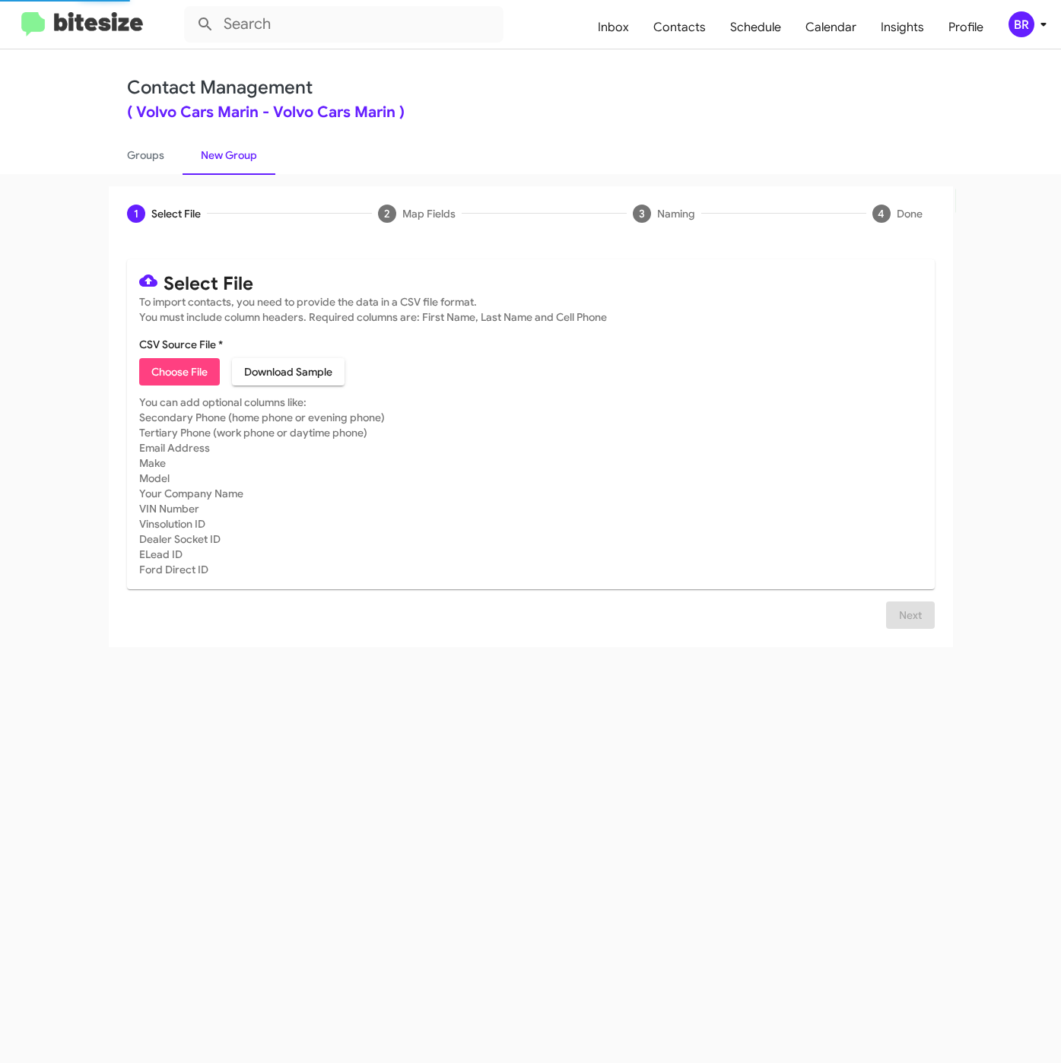
click at [173, 376] on span "Choose File" at bounding box center [179, 371] width 56 height 27
type input "VolvoMarin_WeekdayShow_09-05-25"
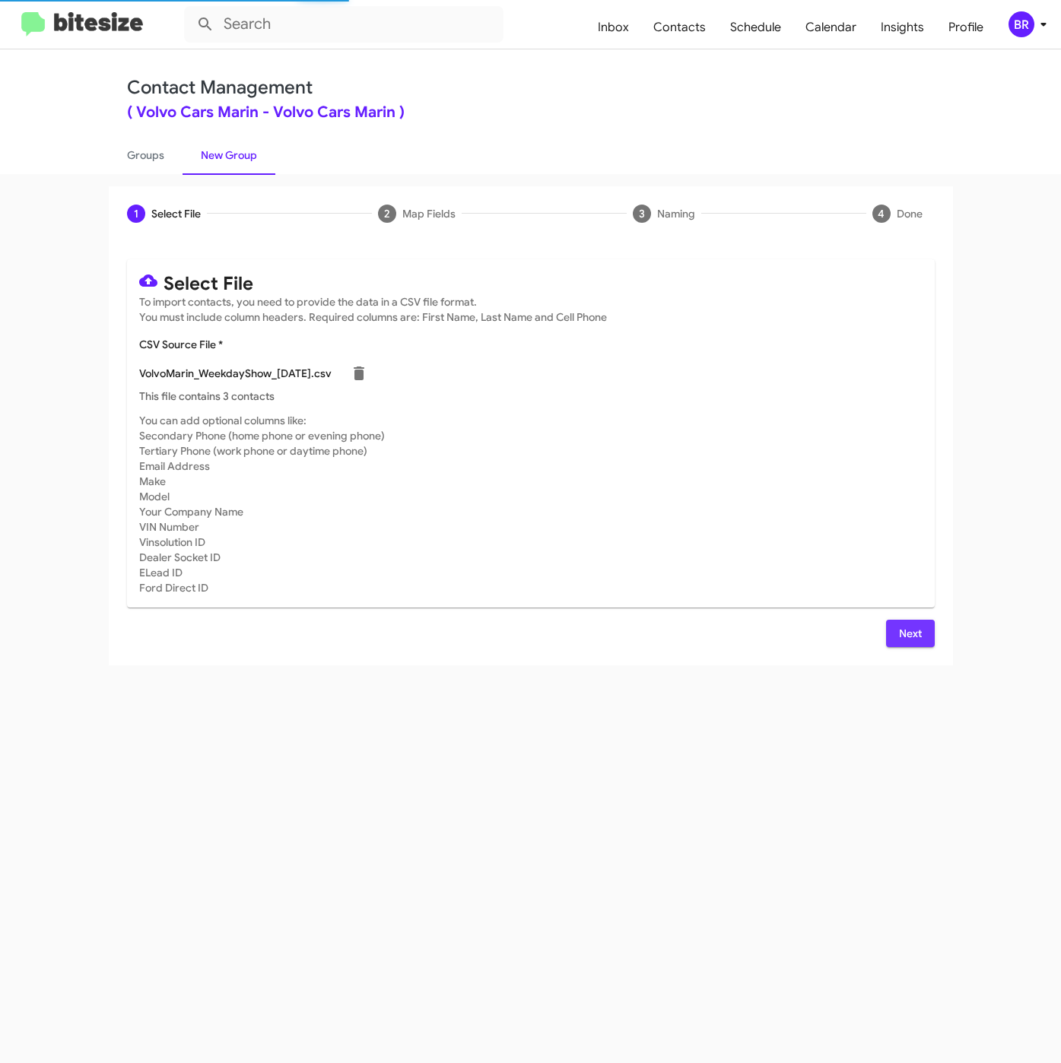
click at [906, 646] on span "Next" at bounding box center [910, 633] width 24 height 27
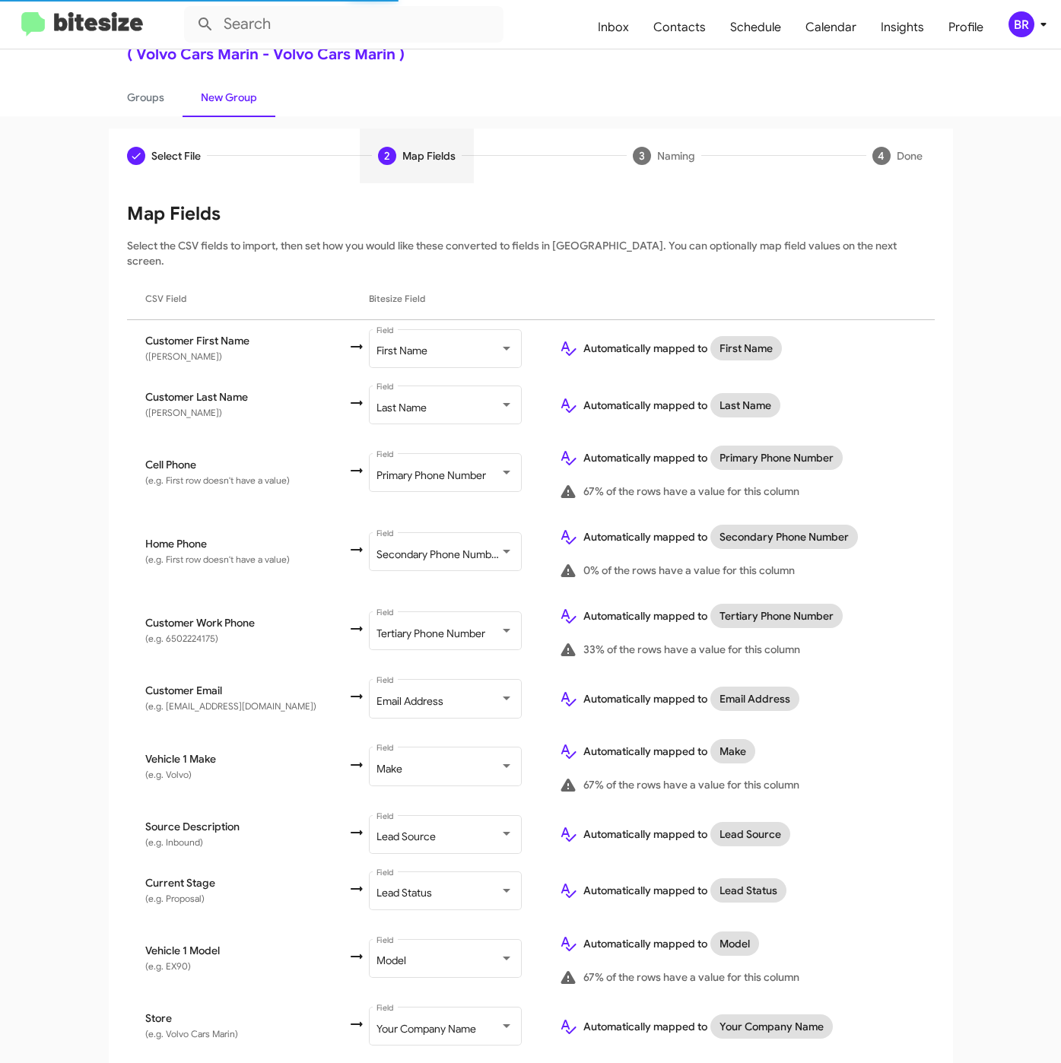
scroll to position [90, 0]
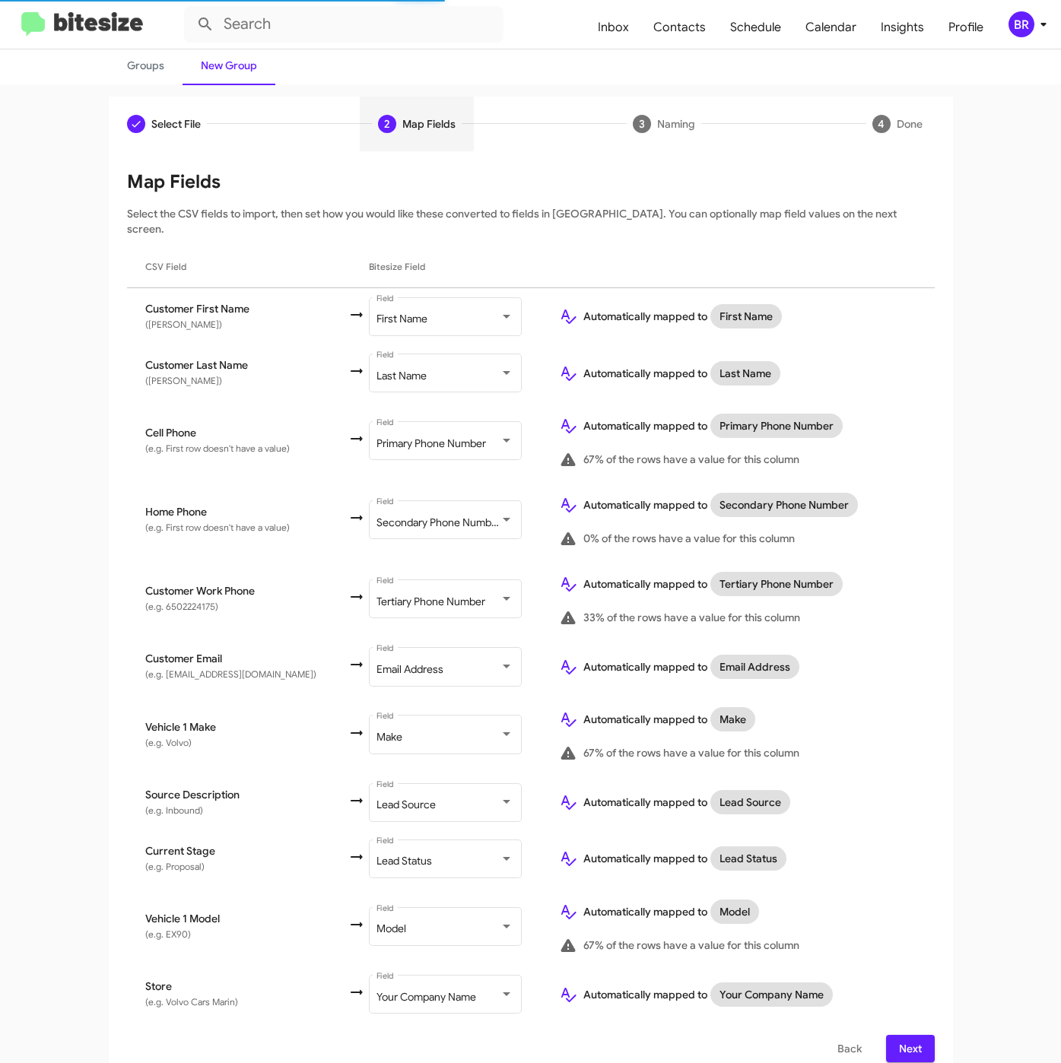
click at [906, 1035] on span "Next" at bounding box center [910, 1048] width 24 height 27
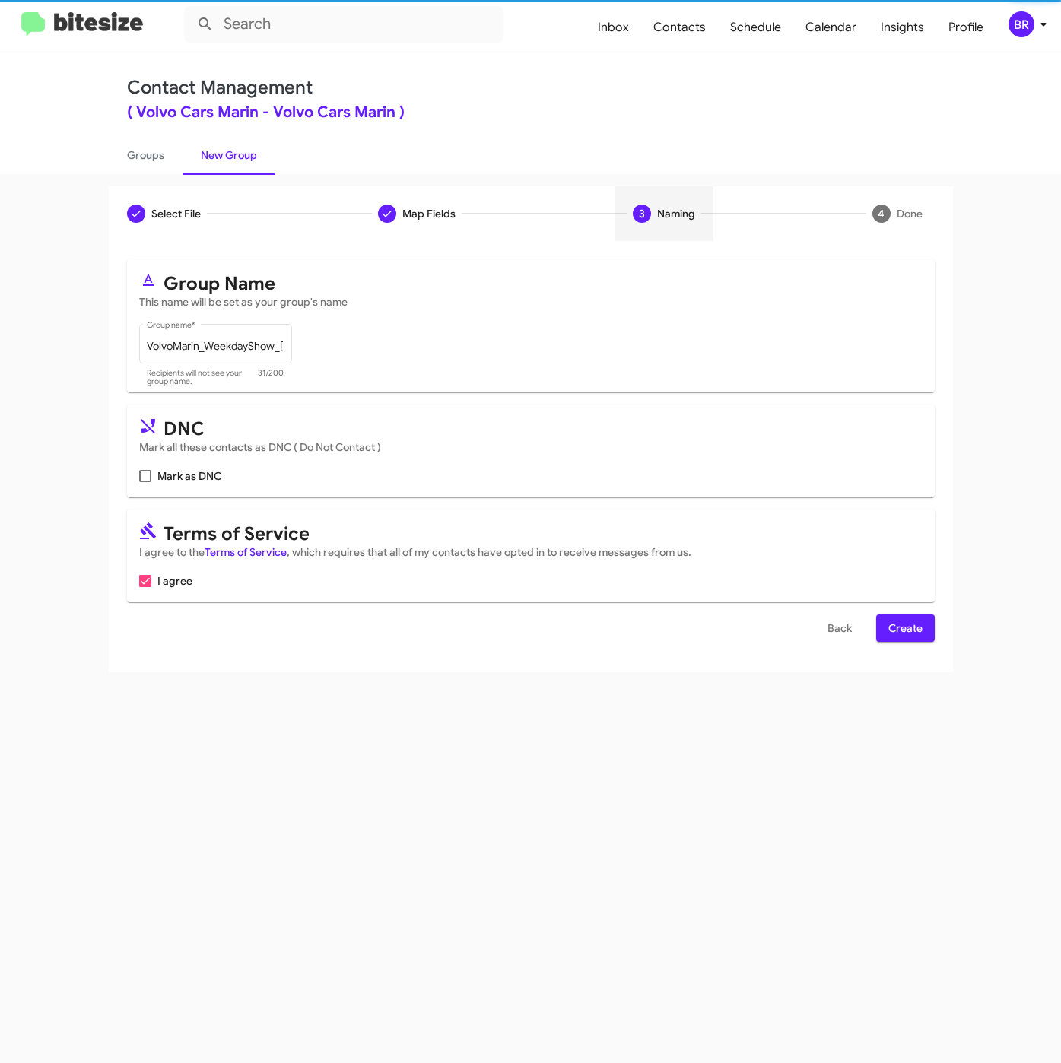
scroll to position [0, 0]
click at [906, 642] on span "Create" at bounding box center [905, 627] width 34 height 27
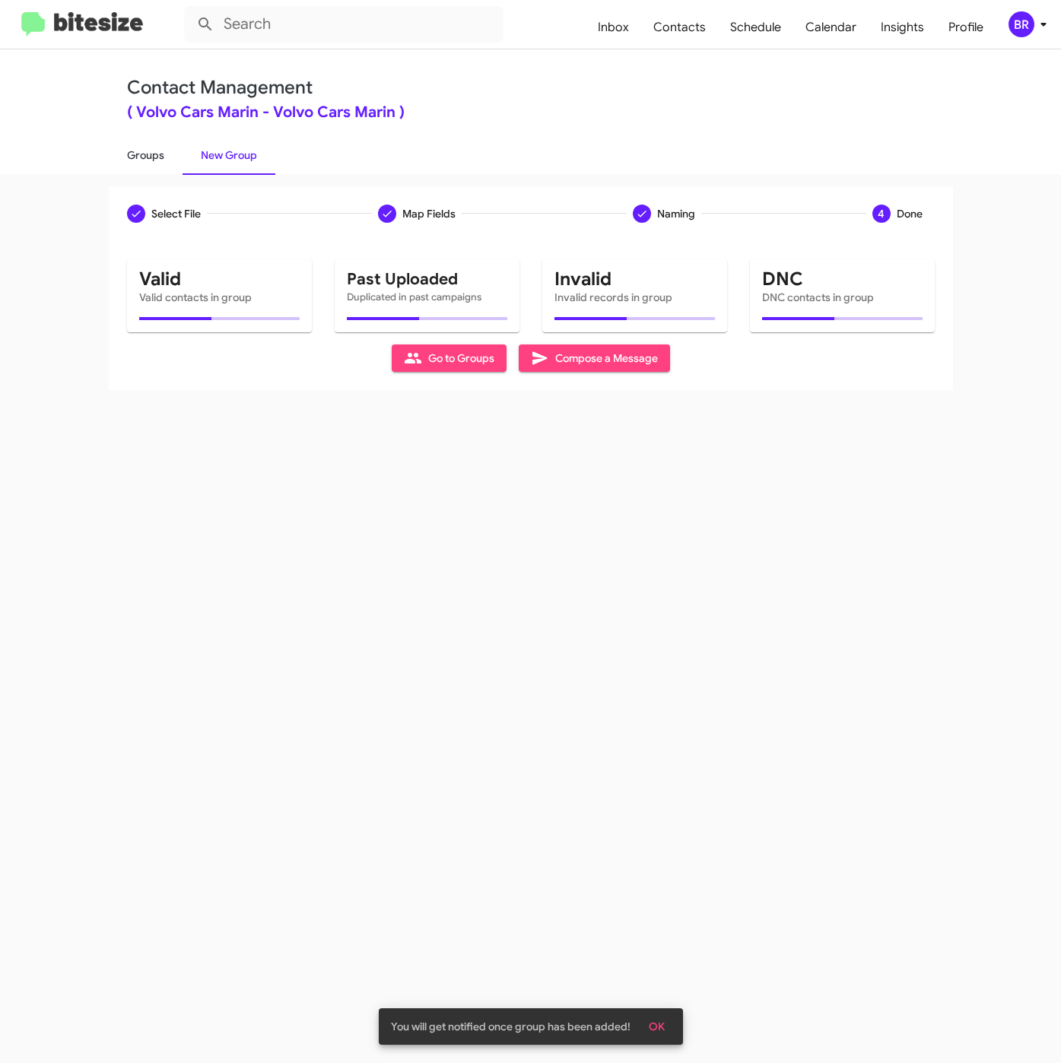
click at [133, 160] on link "Groups" at bounding box center [146, 155] width 74 height 40
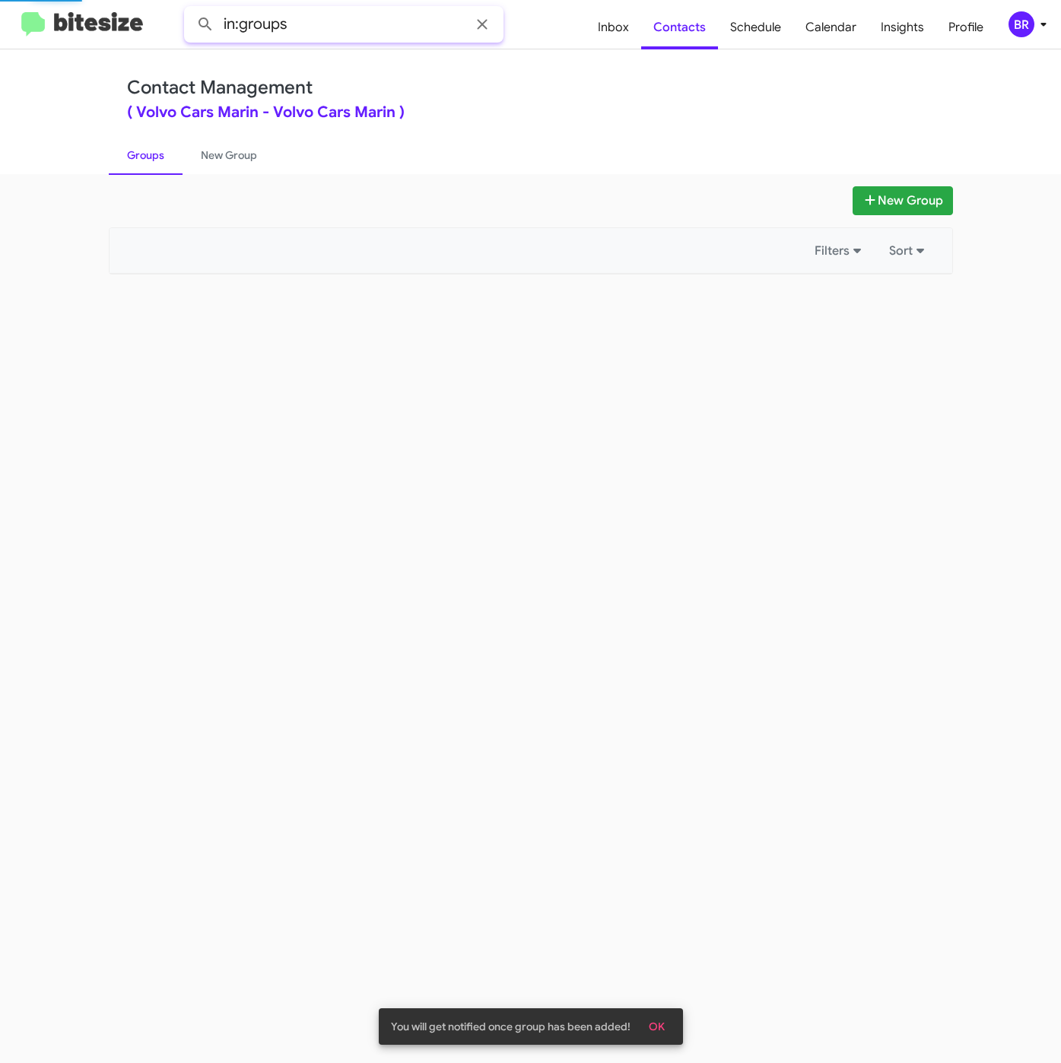
click at [354, 34] on input "in:groups" at bounding box center [343, 24] width 319 height 36
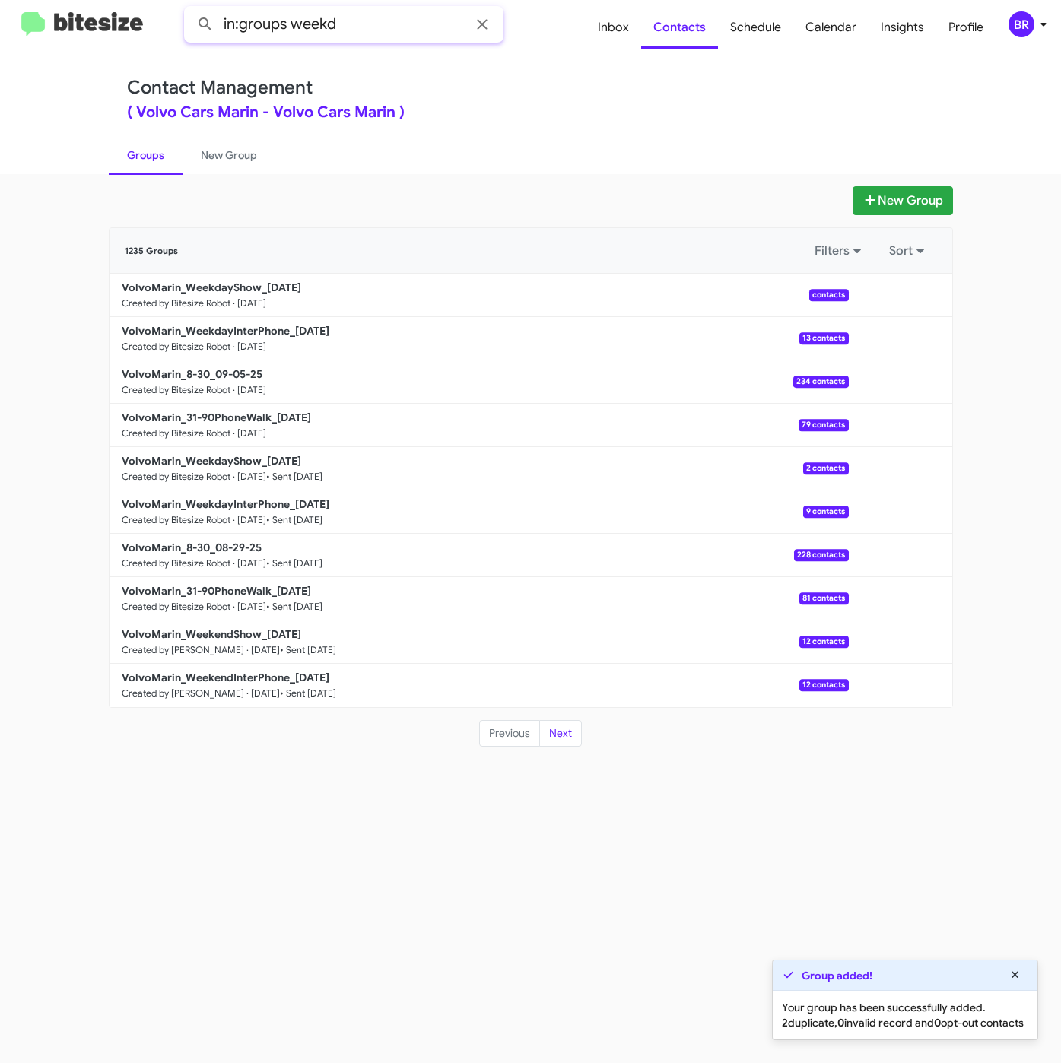
type input "in:groups weekd"
click at [190, 9] on button at bounding box center [205, 24] width 30 height 30
click at [1018, 23] on div "BR" at bounding box center [1021, 24] width 26 height 26
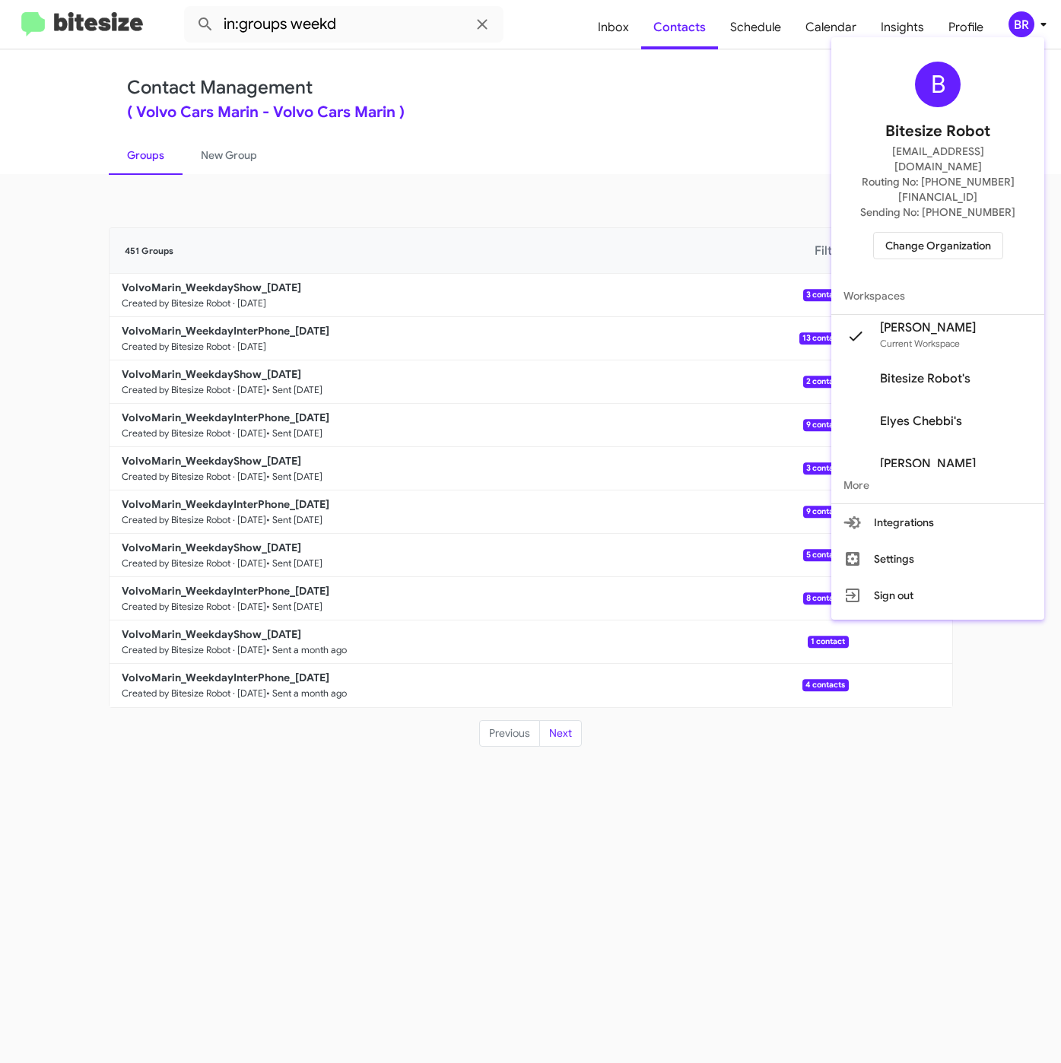
click at [294, 367] on div at bounding box center [530, 531] width 1061 height 1063
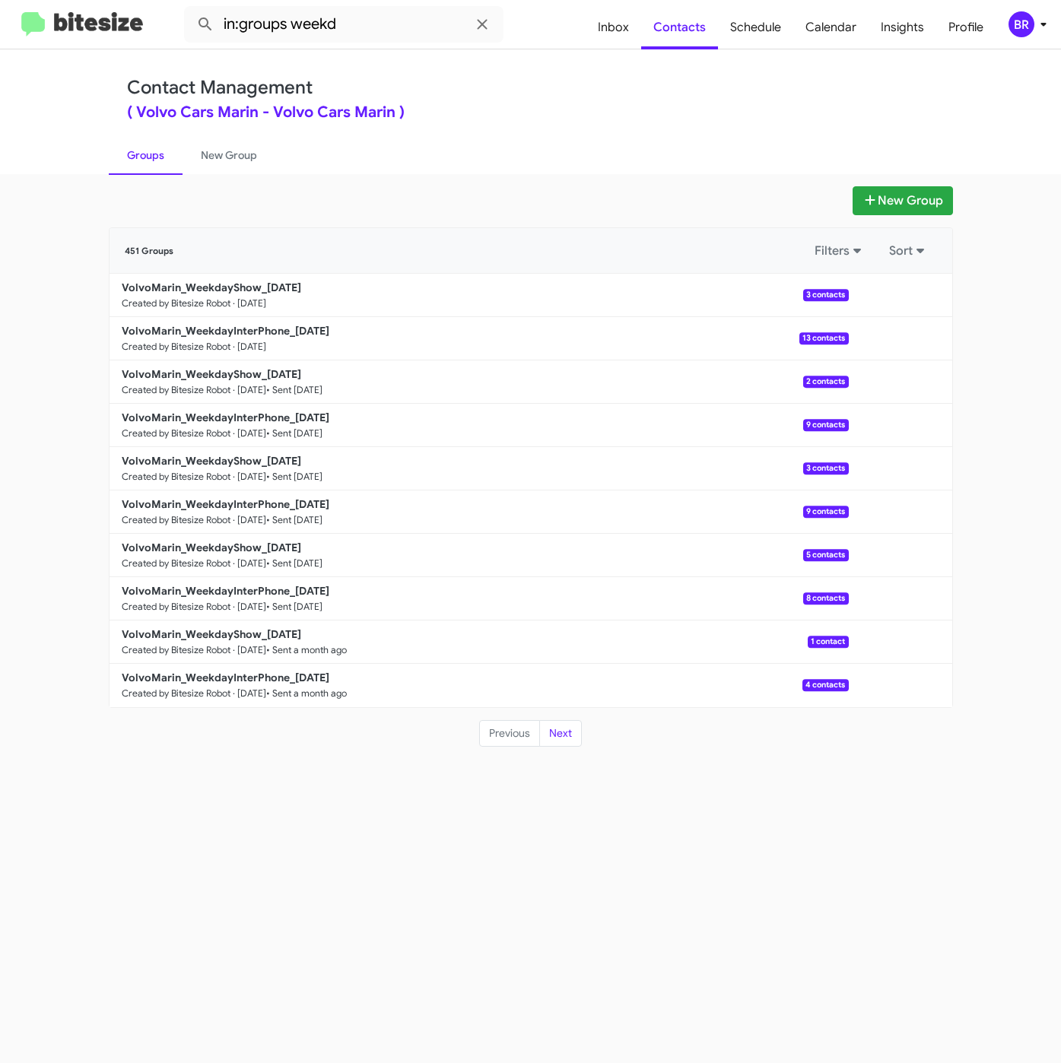
click at [1011, 30] on div "BR" at bounding box center [1021, 24] width 26 height 26
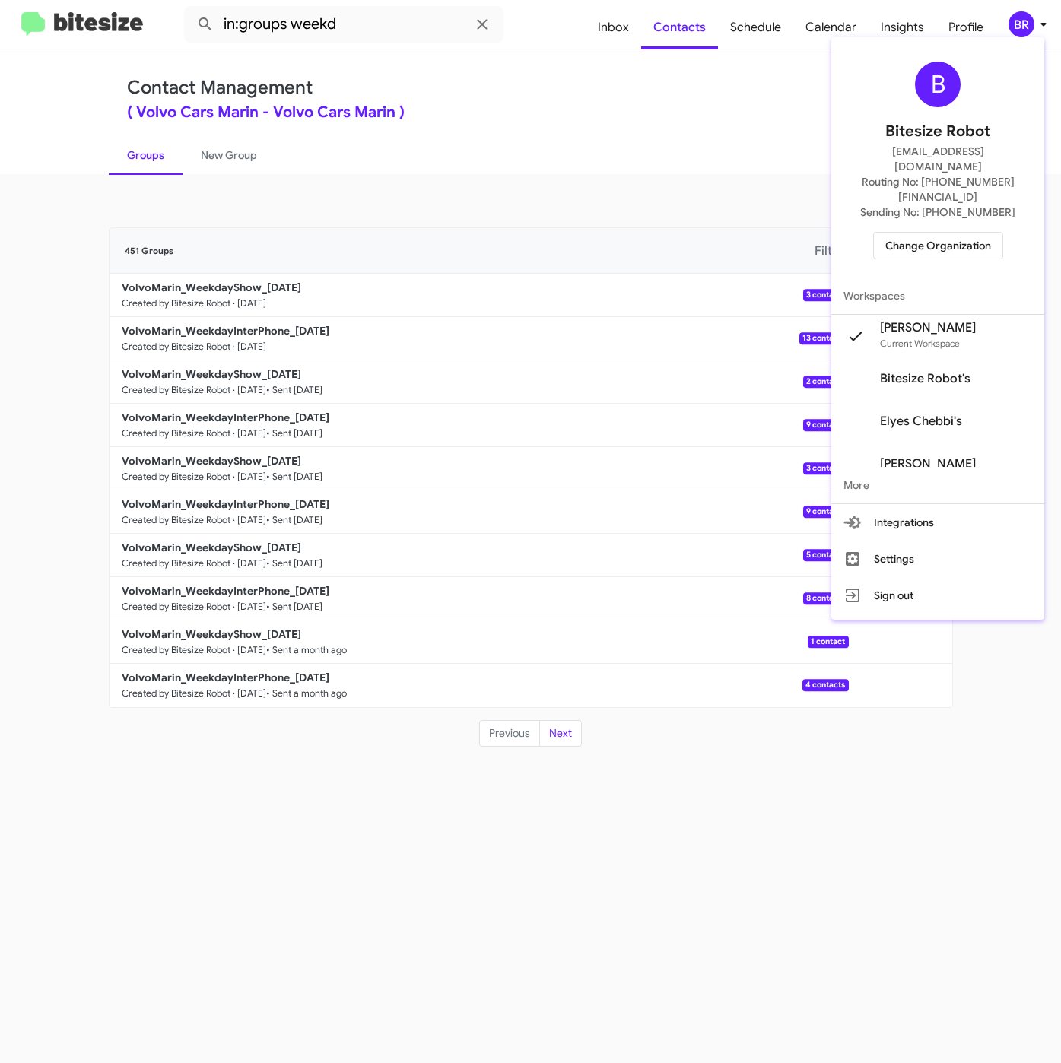
click at [920, 233] on span "Change Organization" at bounding box center [938, 246] width 106 height 26
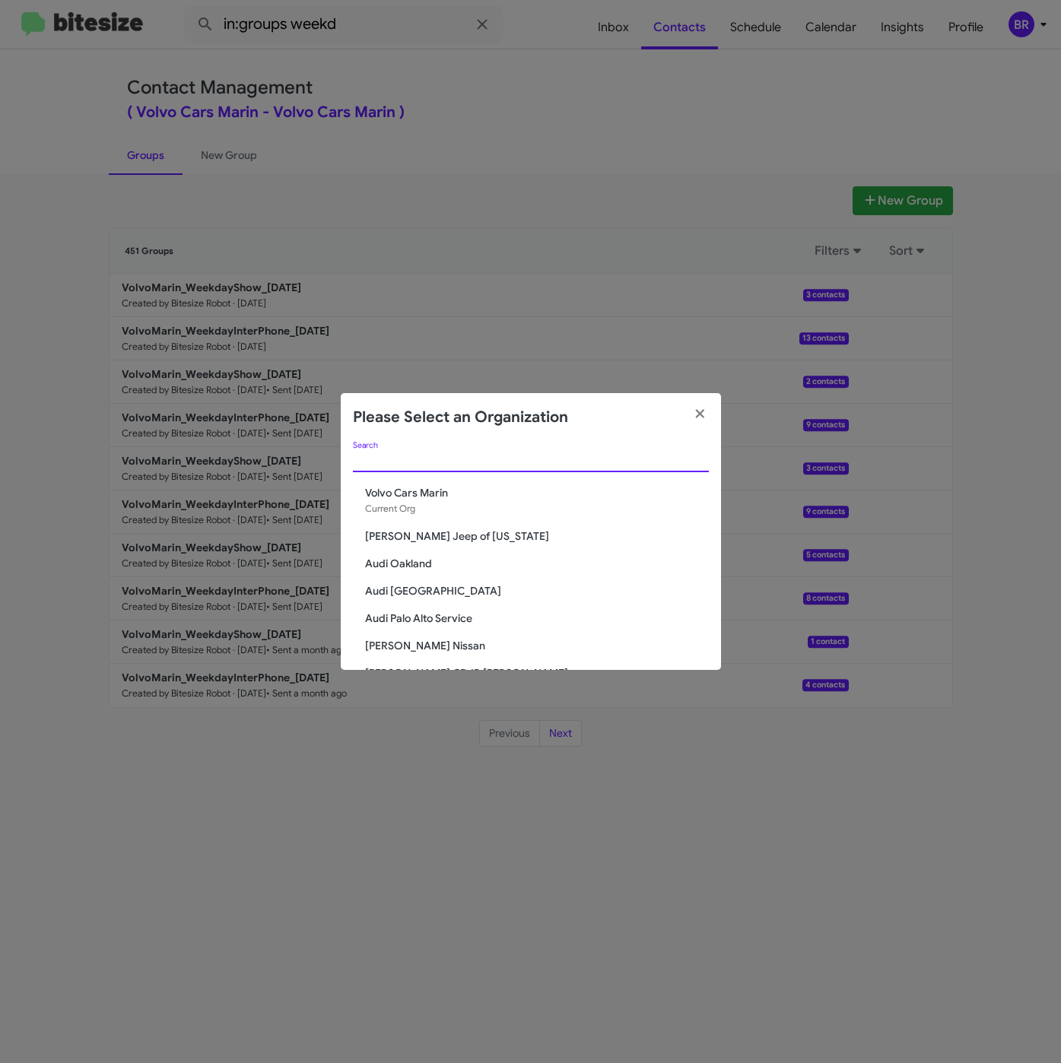
click at [423, 459] on input "Search" at bounding box center [531, 461] width 356 height 12
paste input "Marin Luxury Cars"
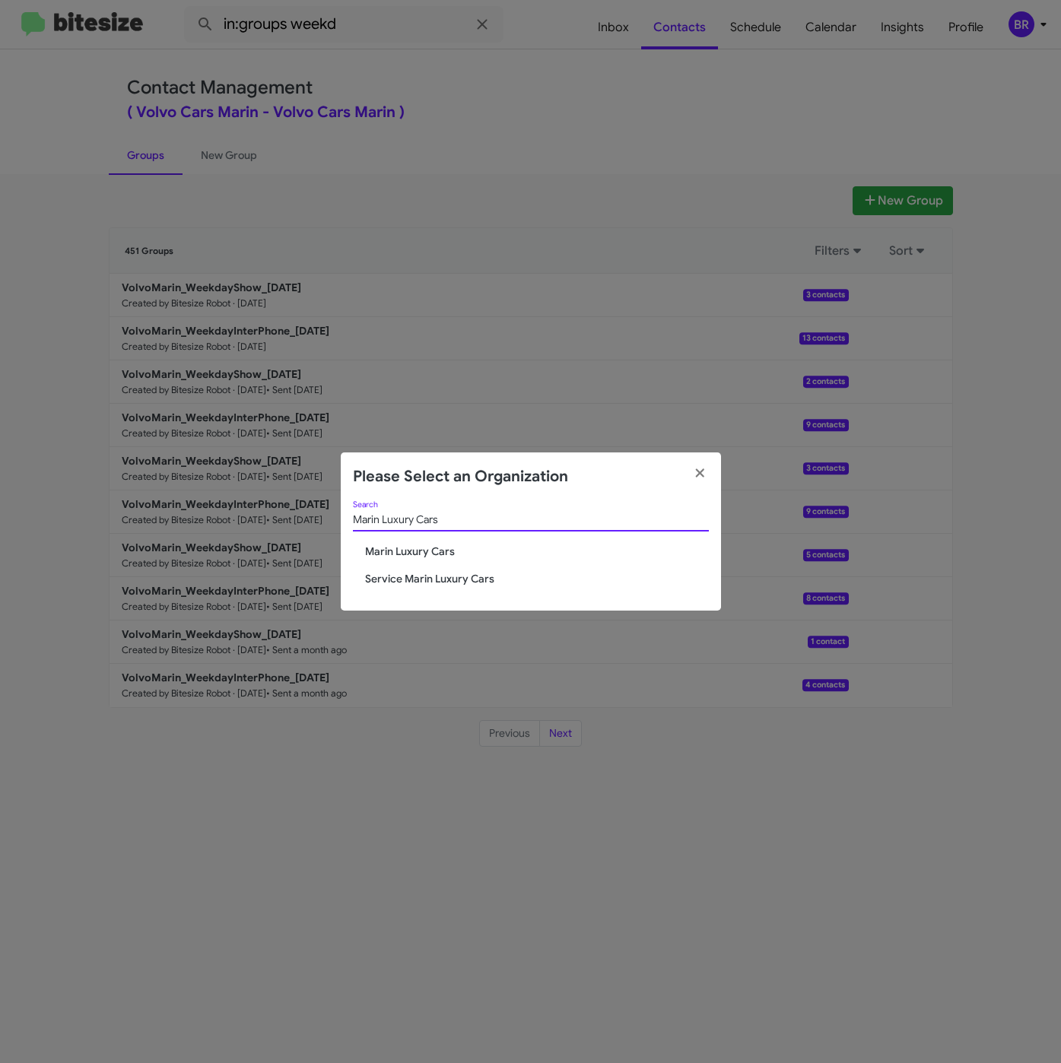
type input "Marin Luxury Cars"
click at [422, 550] on span "Marin Luxury Cars" at bounding box center [537, 551] width 344 height 15
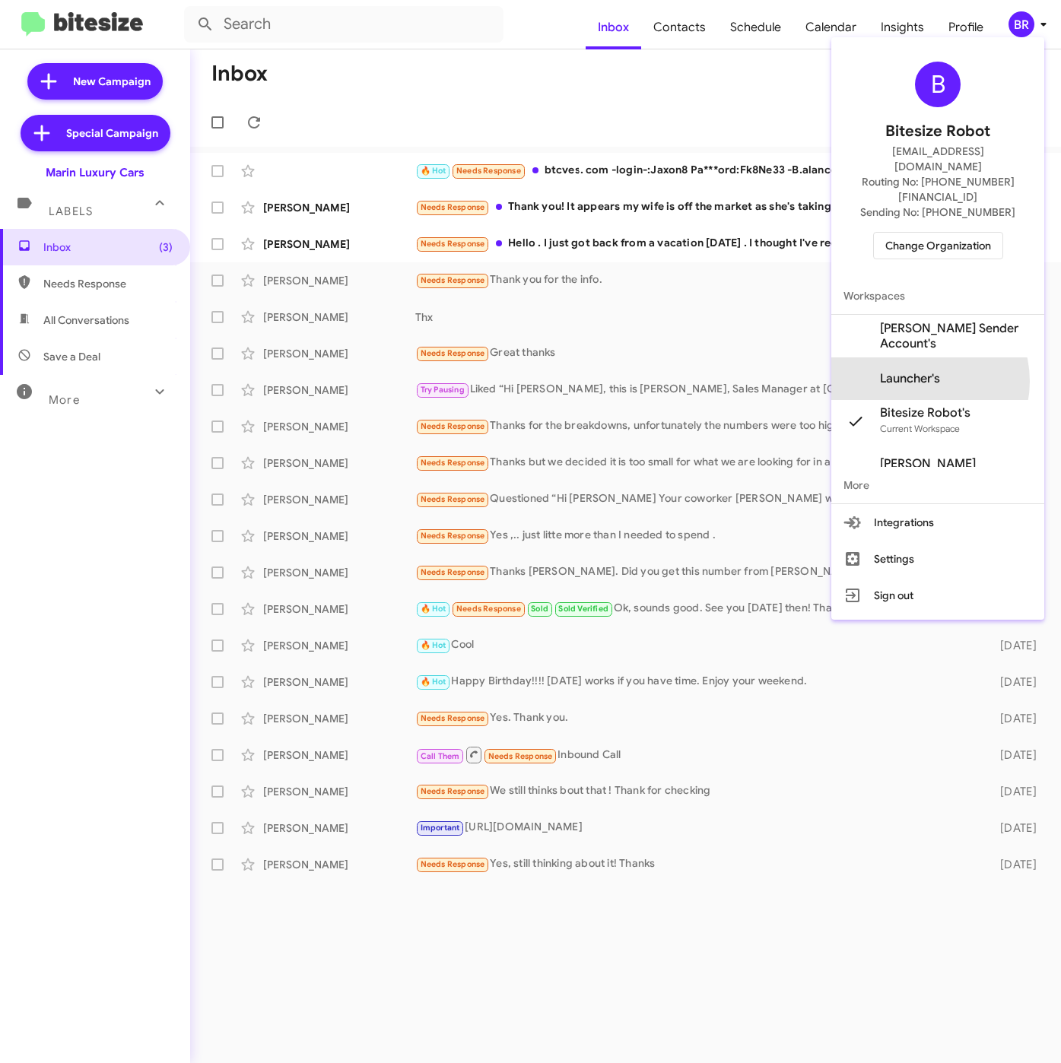
click at [915, 371] on span "Launcher's" at bounding box center [910, 378] width 60 height 15
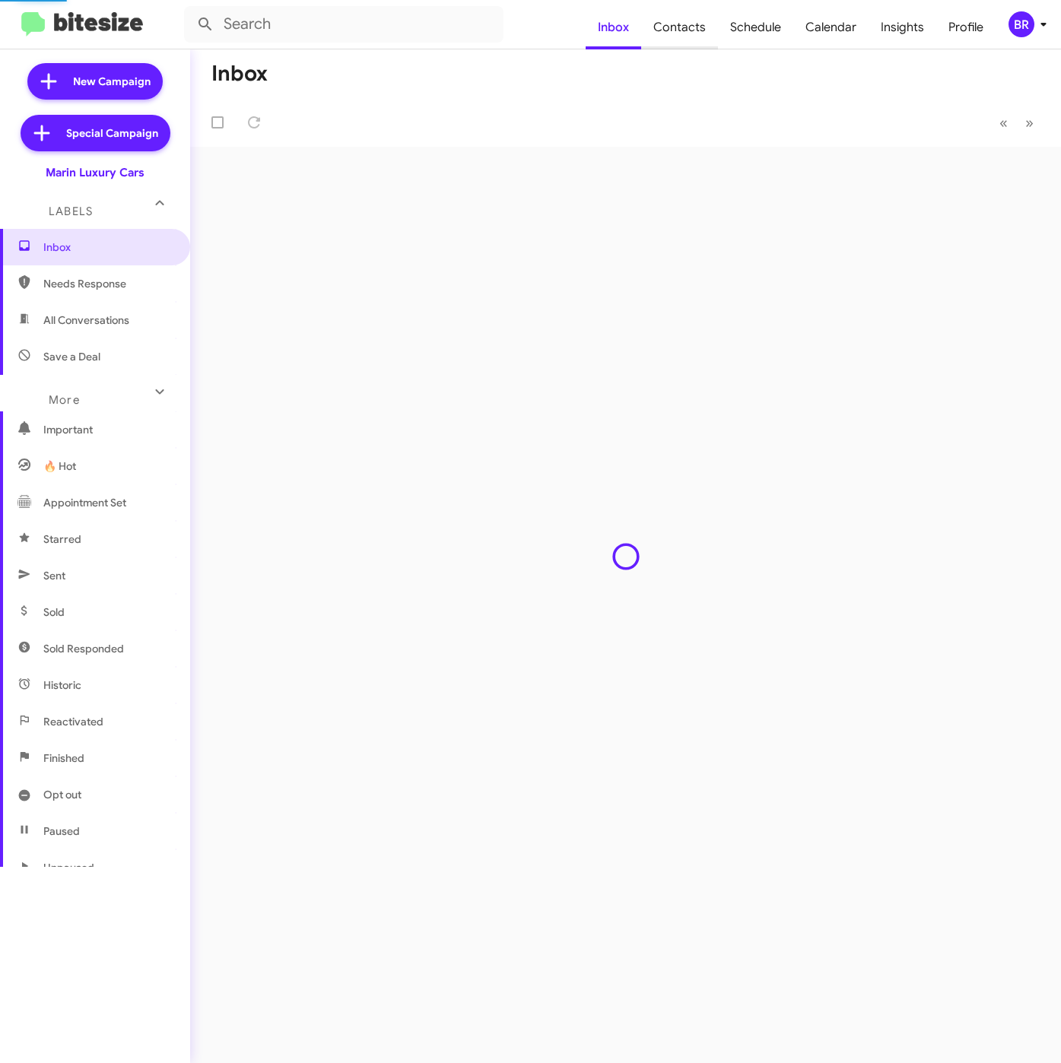
drag, startPoint x: 0, startPoint y: 0, endPoint x: 671, endPoint y: 32, distance: 672.1
click at [671, 32] on span "Contacts" at bounding box center [679, 27] width 77 height 44
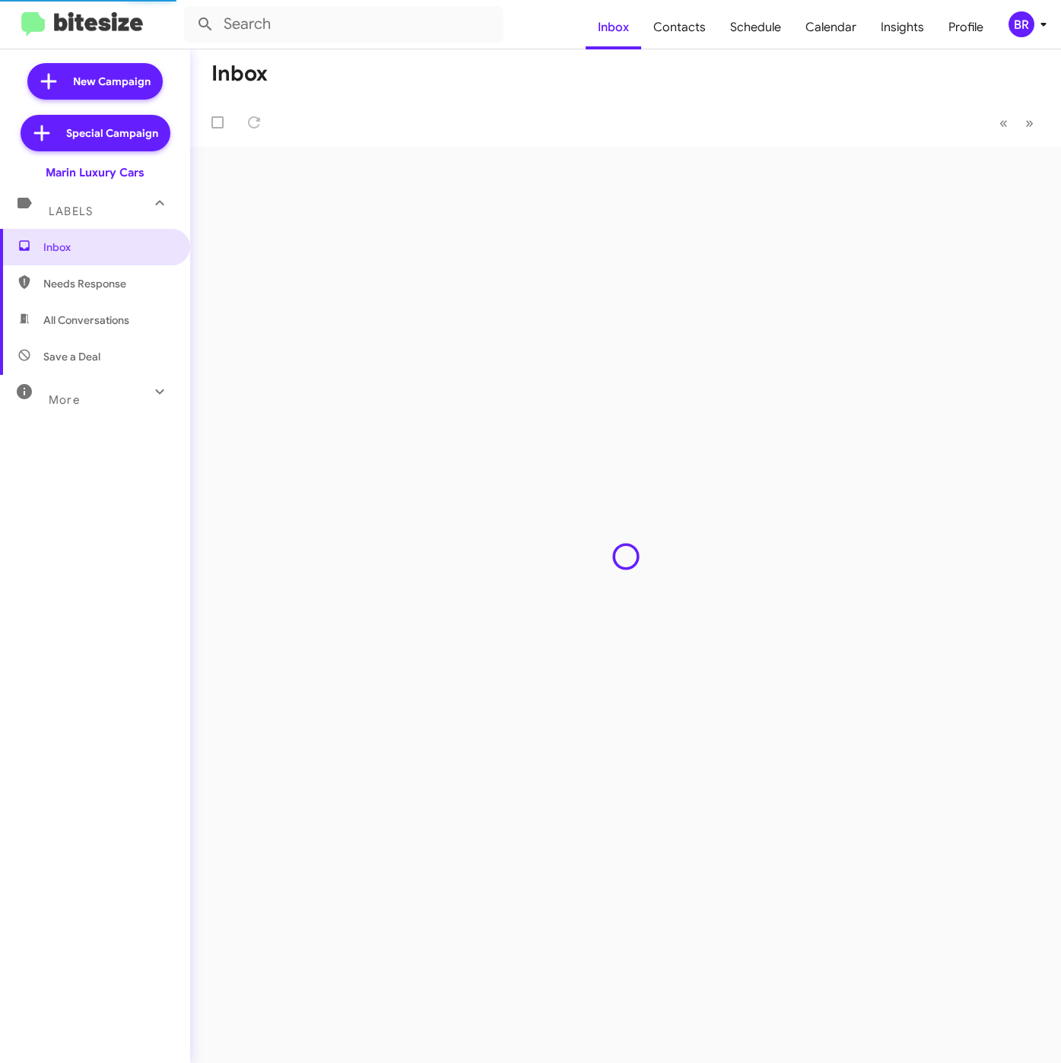
type input "in:groups"
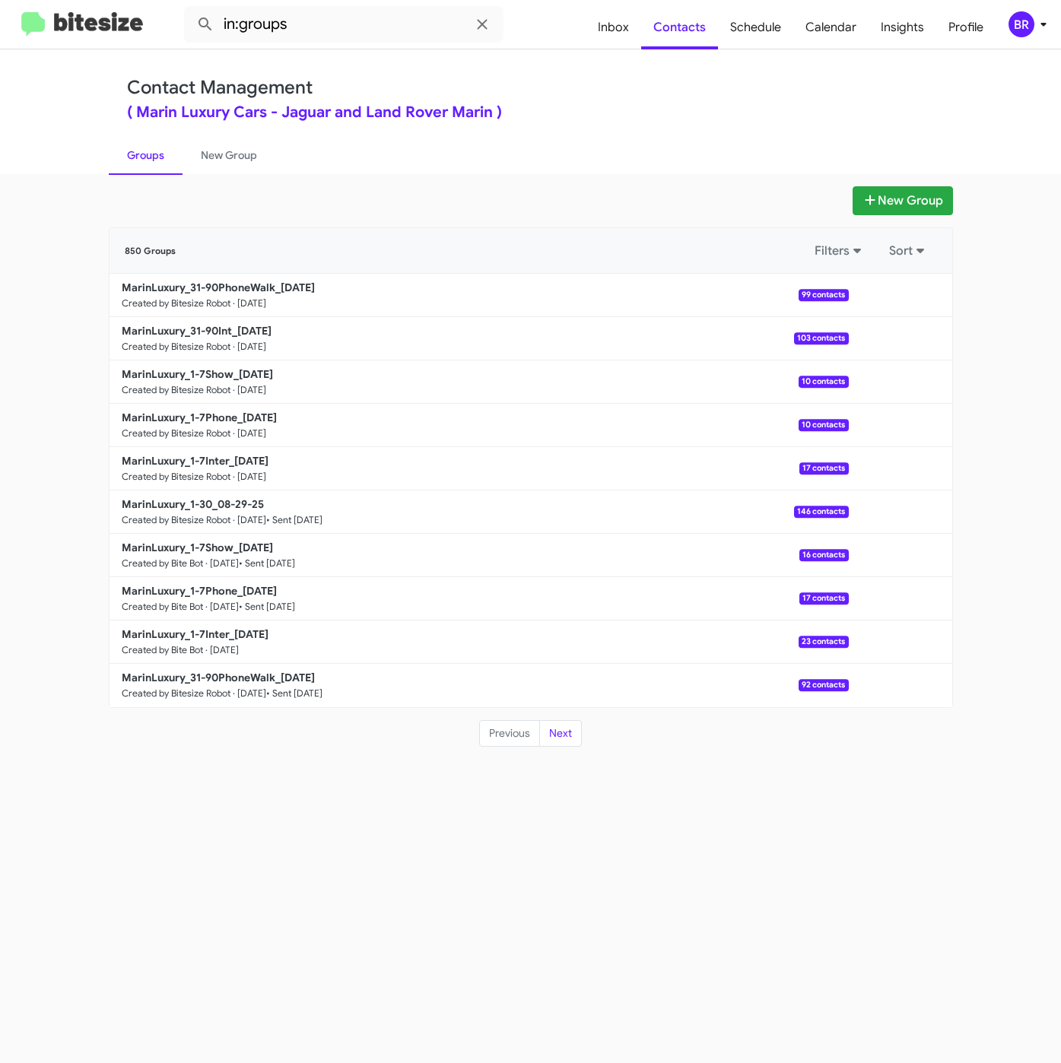
click at [87, 716] on app-groups "New Group 850 Groups Filters Sort MarinLuxury_31-90PhoneWalk_08-29-25 Created b…" at bounding box center [530, 466] width 1061 height 561
click at [927, 196] on button "New Group" at bounding box center [902, 200] width 100 height 29
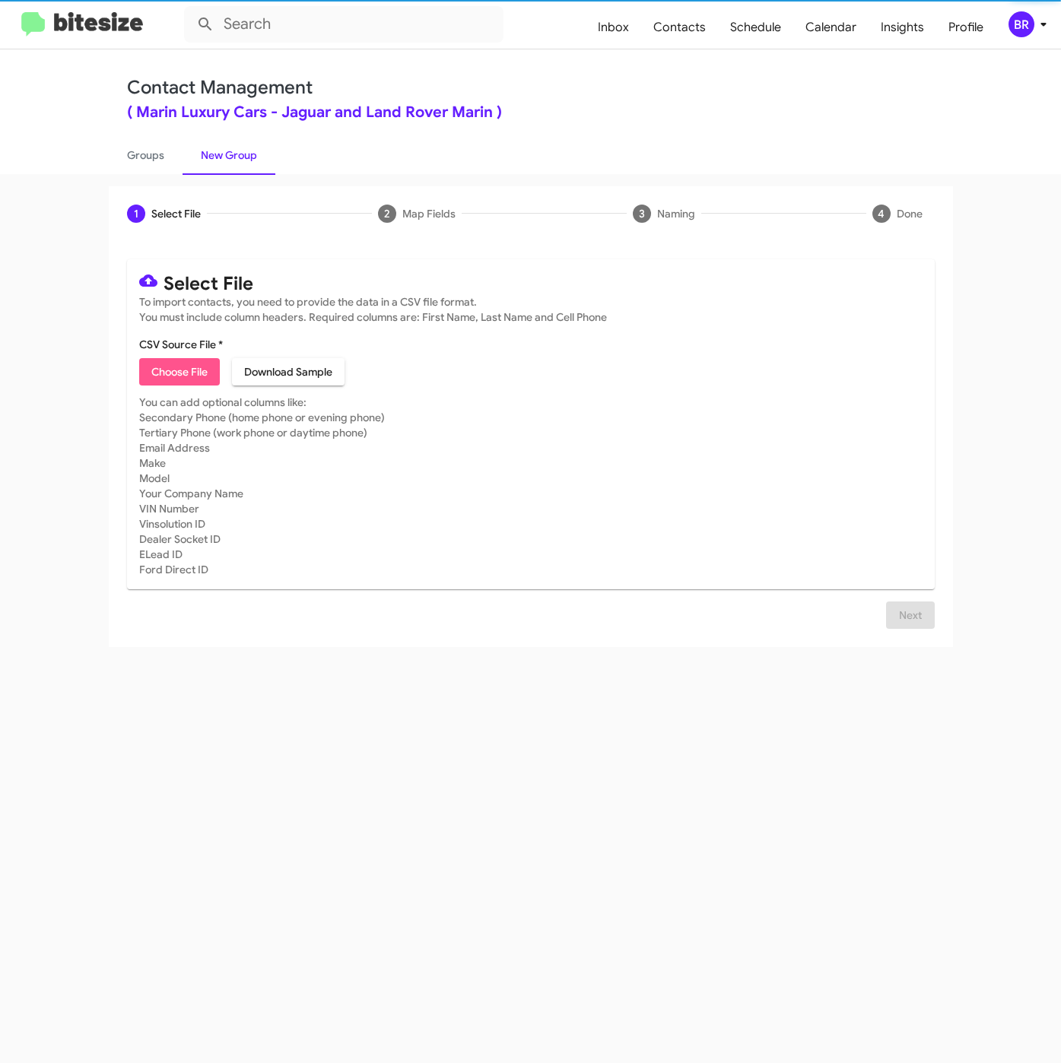
click at [162, 366] on span "Choose File" at bounding box center [179, 371] width 56 height 27
type input "Opt-Out - Marin Luxury Cars"
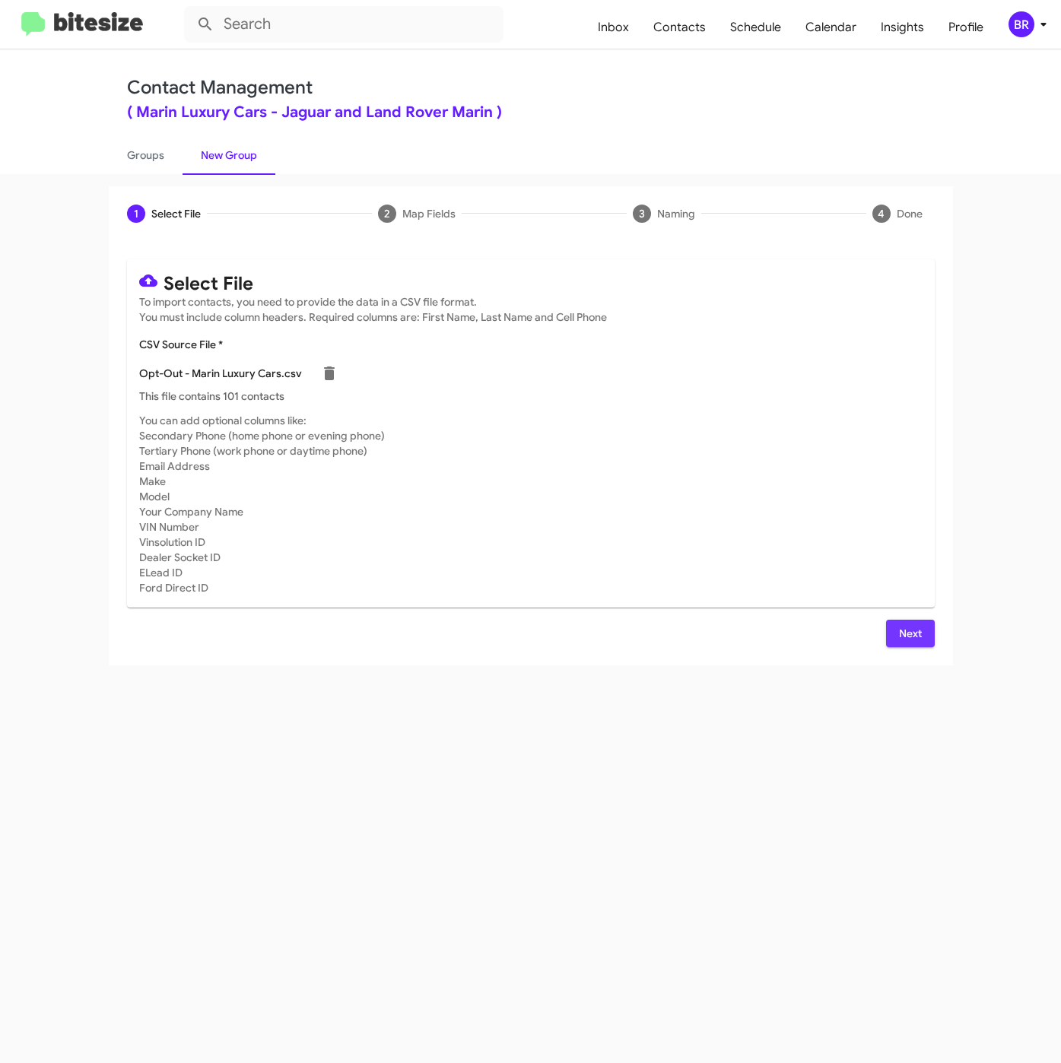
click at [910, 636] on span "Next" at bounding box center [910, 633] width 24 height 27
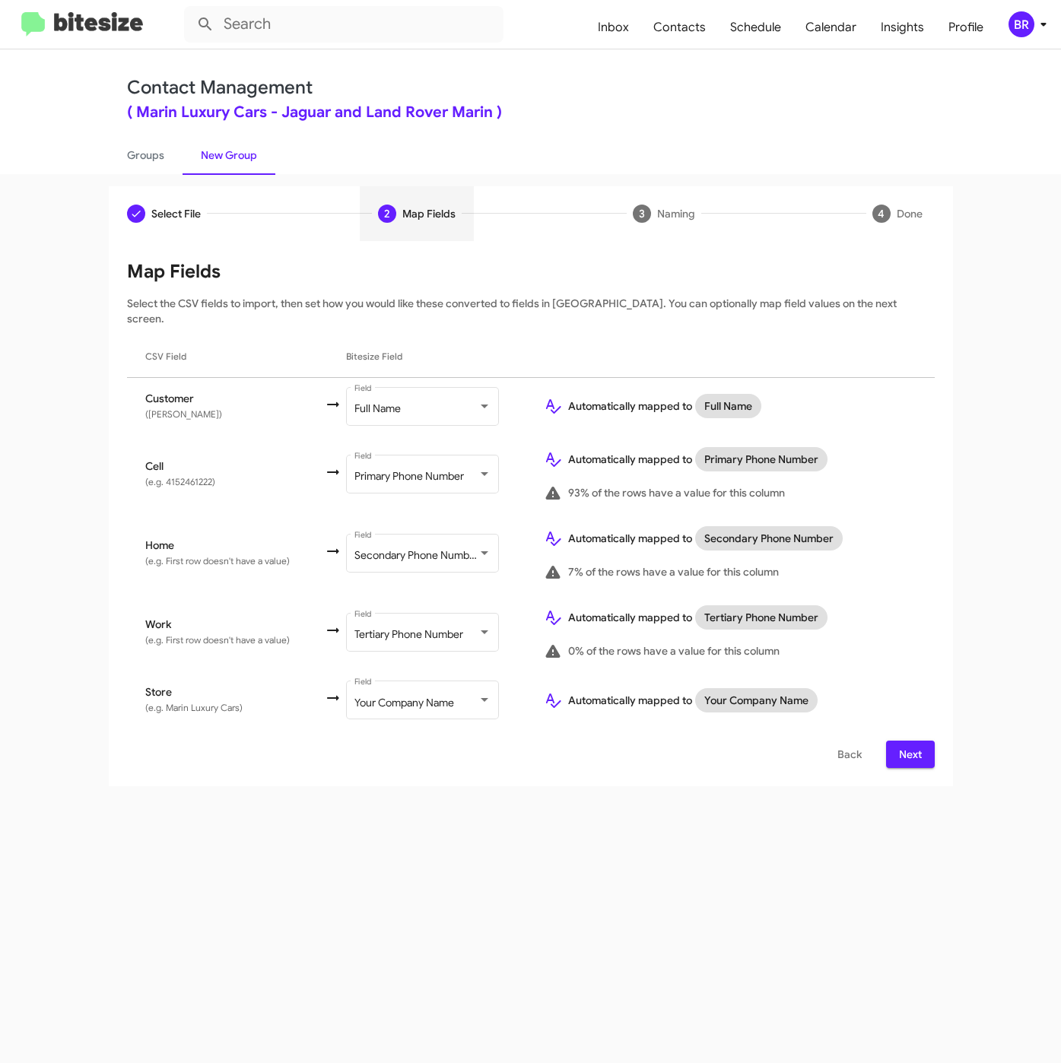
click at [890, 741] on button "Next" at bounding box center [910, 754] width 49 height 27
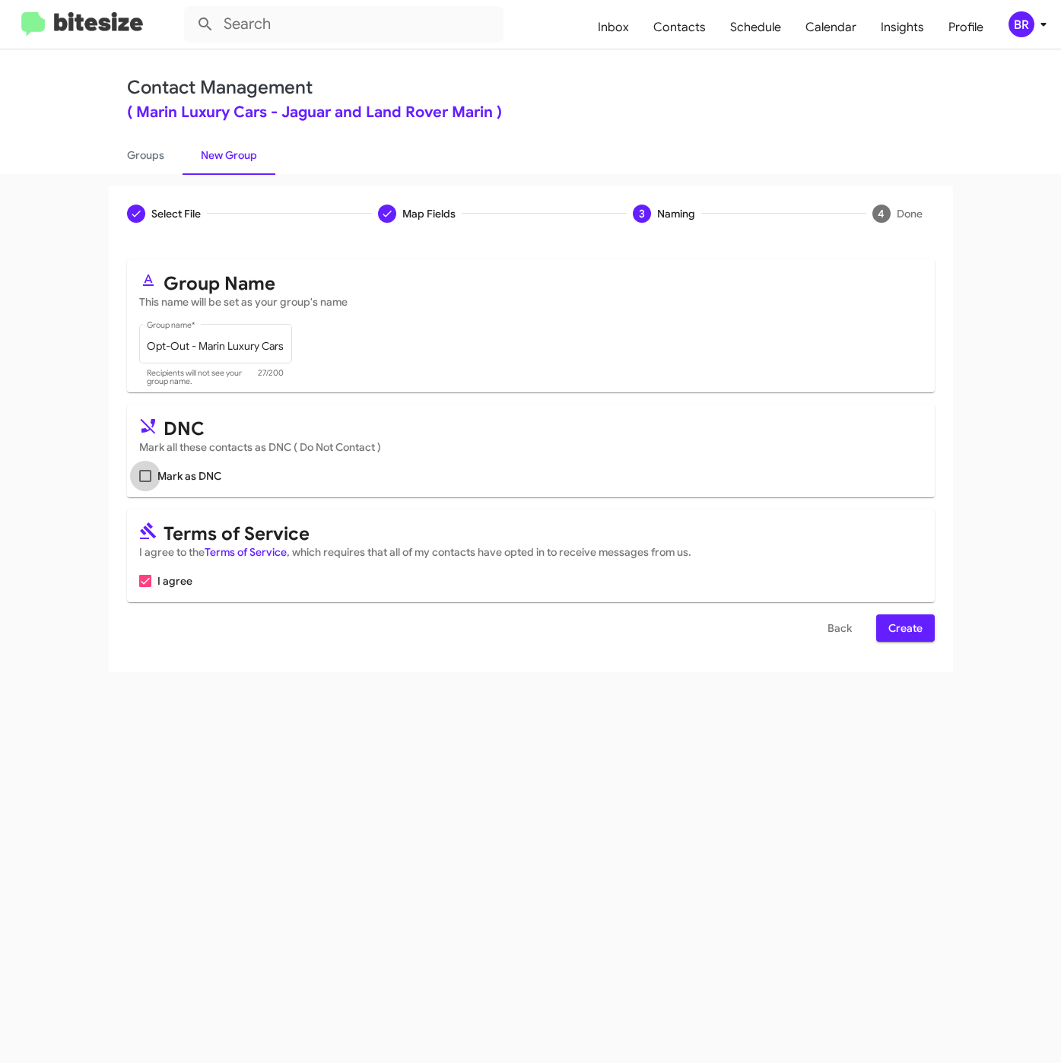
click at [185, 473] on span "Mark as DNC" at bounding box center [189, 476] width 64 height 18
click at [145, 482] on input "Mark as DNC" at bounding box center [144, 482] width 1 height 1
checkbox input "true"
click at [902, 623] on span "Create" at bounding box center [905, 627] width 34 height 27
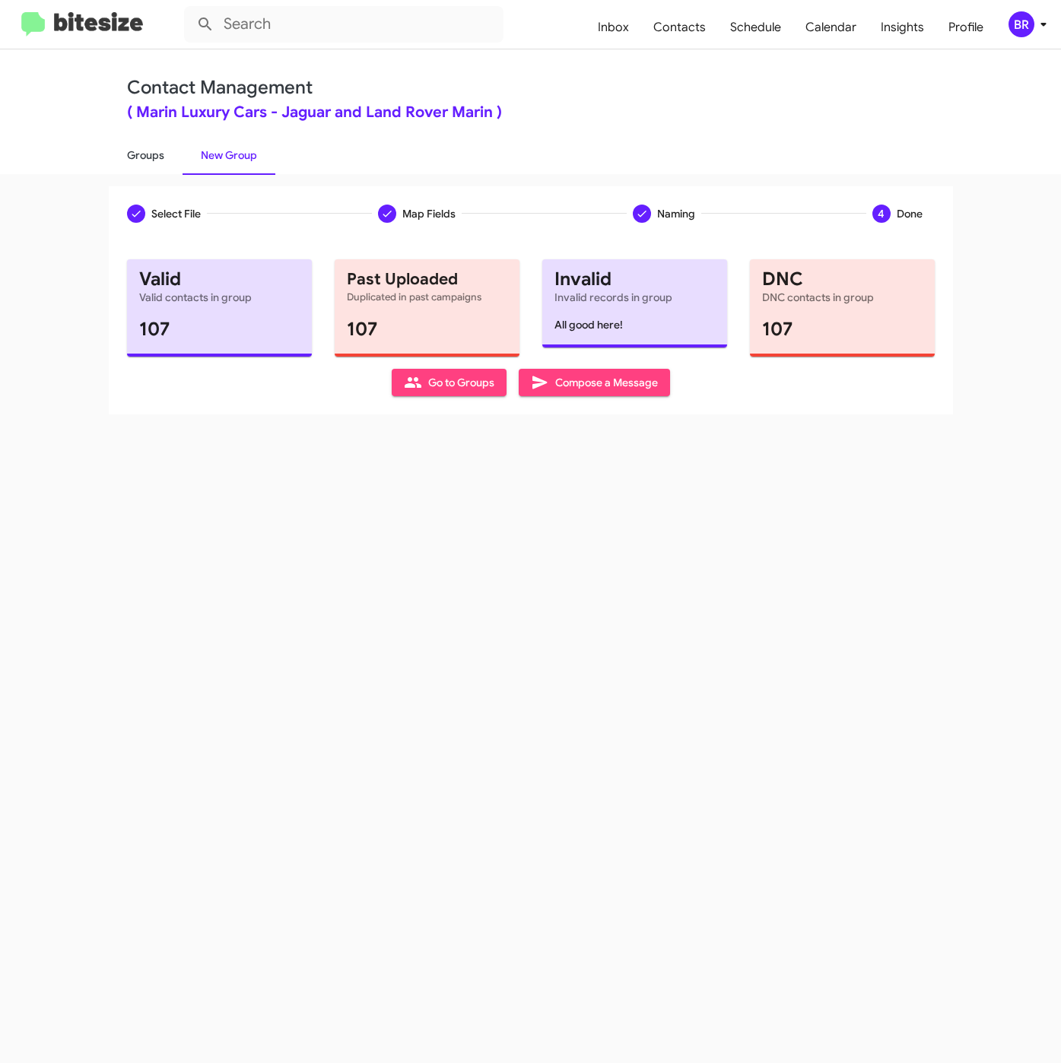
click at [141, 153] on link "Groups" at bounding box center [146, 155] width 74 height 40
type input "in:groups"
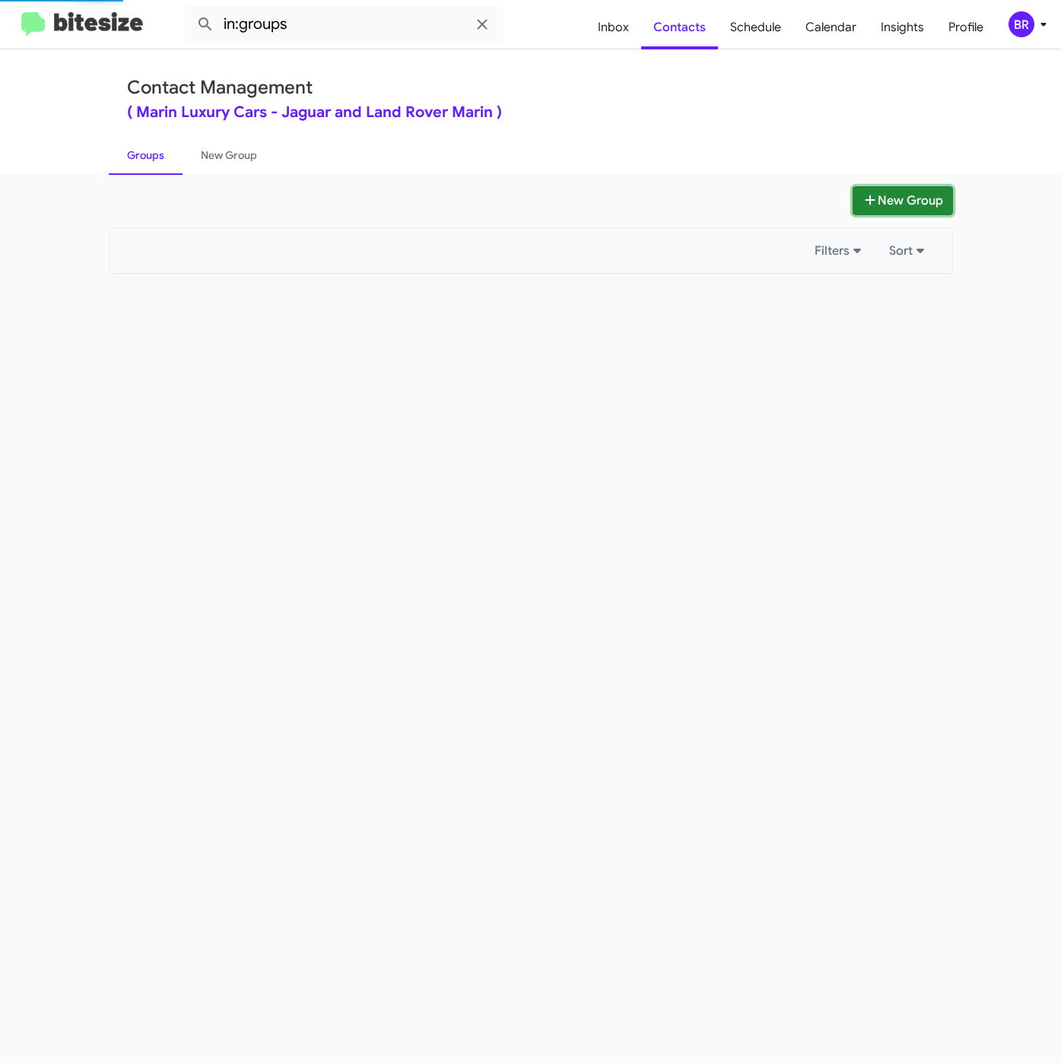
click at [890, 198] on button "New Group" at bounding box center [902, 200] width 100 height 29
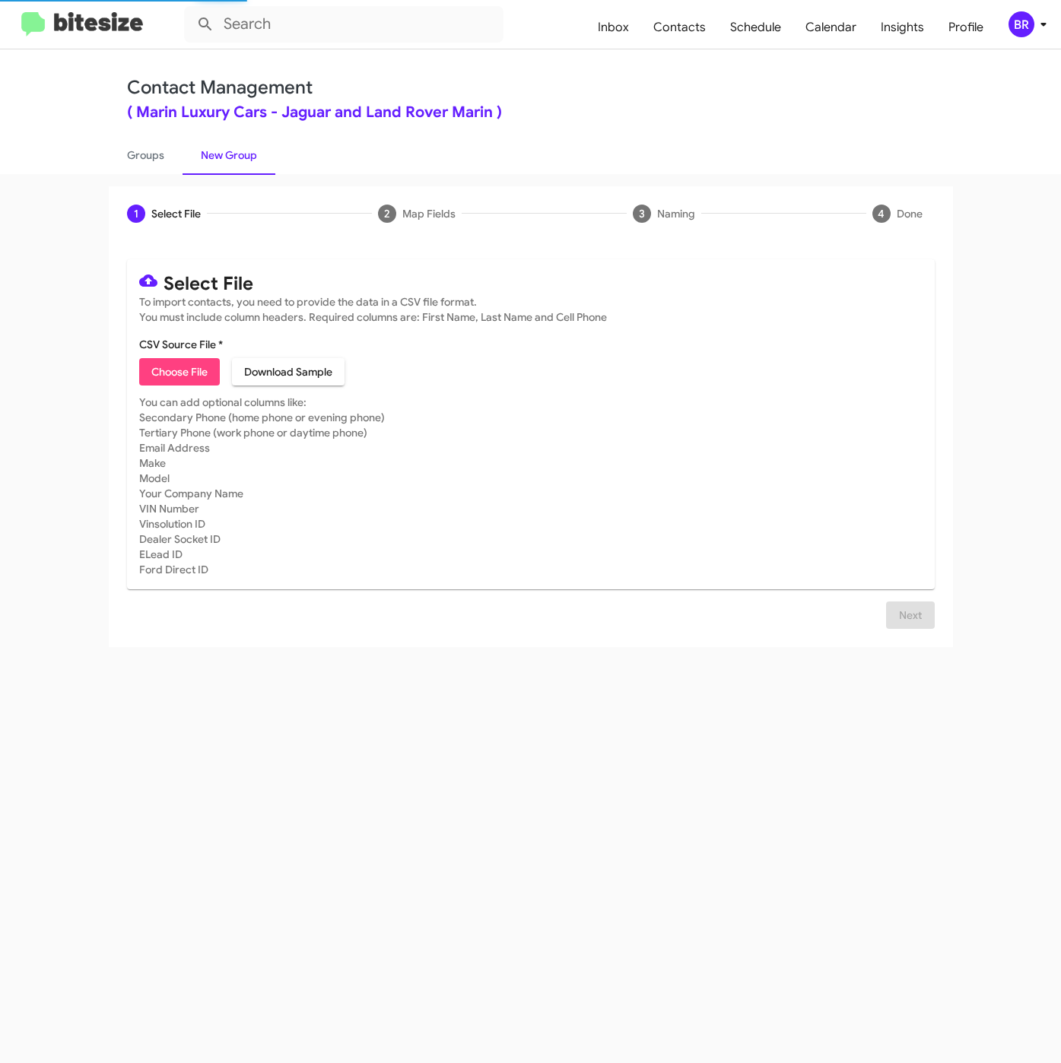
click at [180, 375] on span "Choose File" at bounding box center [179, 371] width 56 height 27
type input "MarinLuxury_1-30_09-05-25"
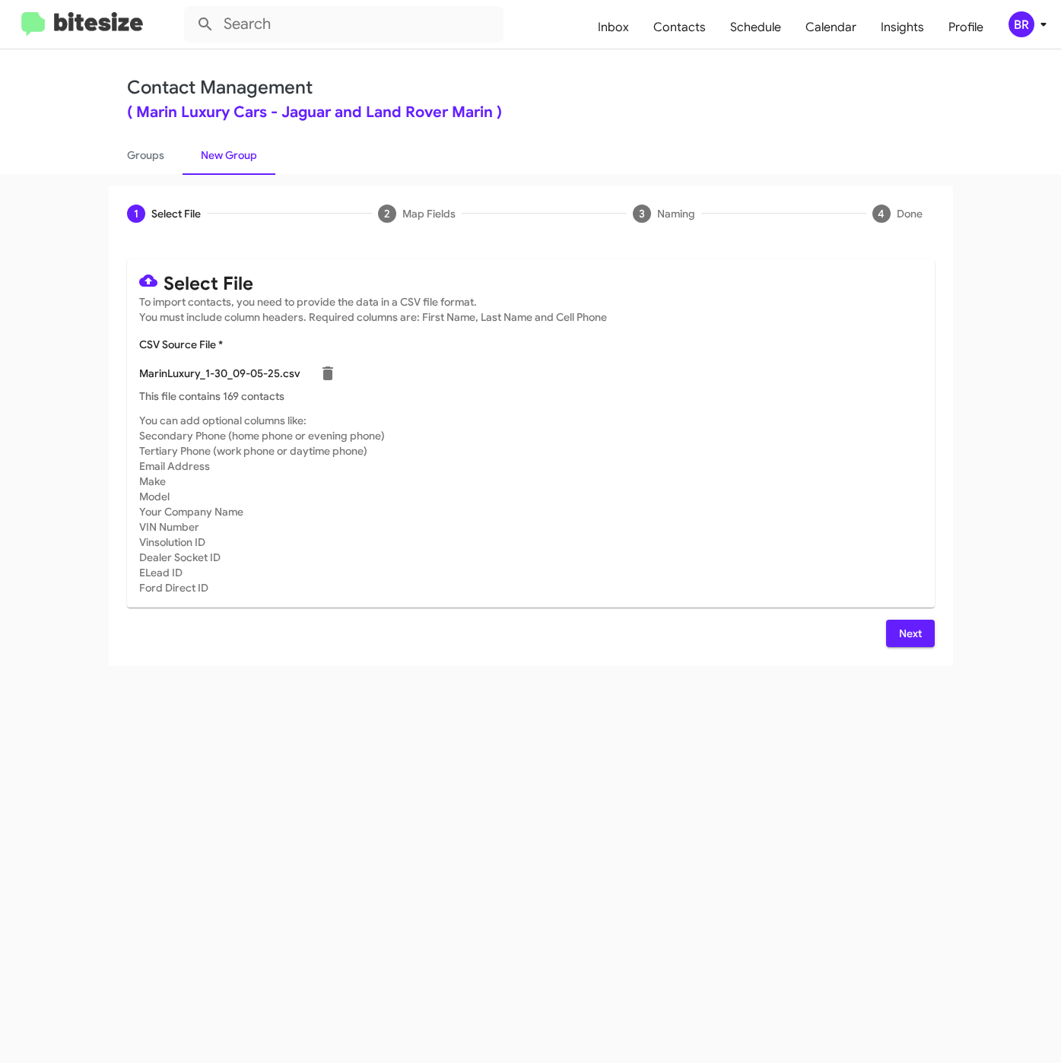
click at [906, 643] on span "Next" at bounding box center [910, 633] width 24 height 27
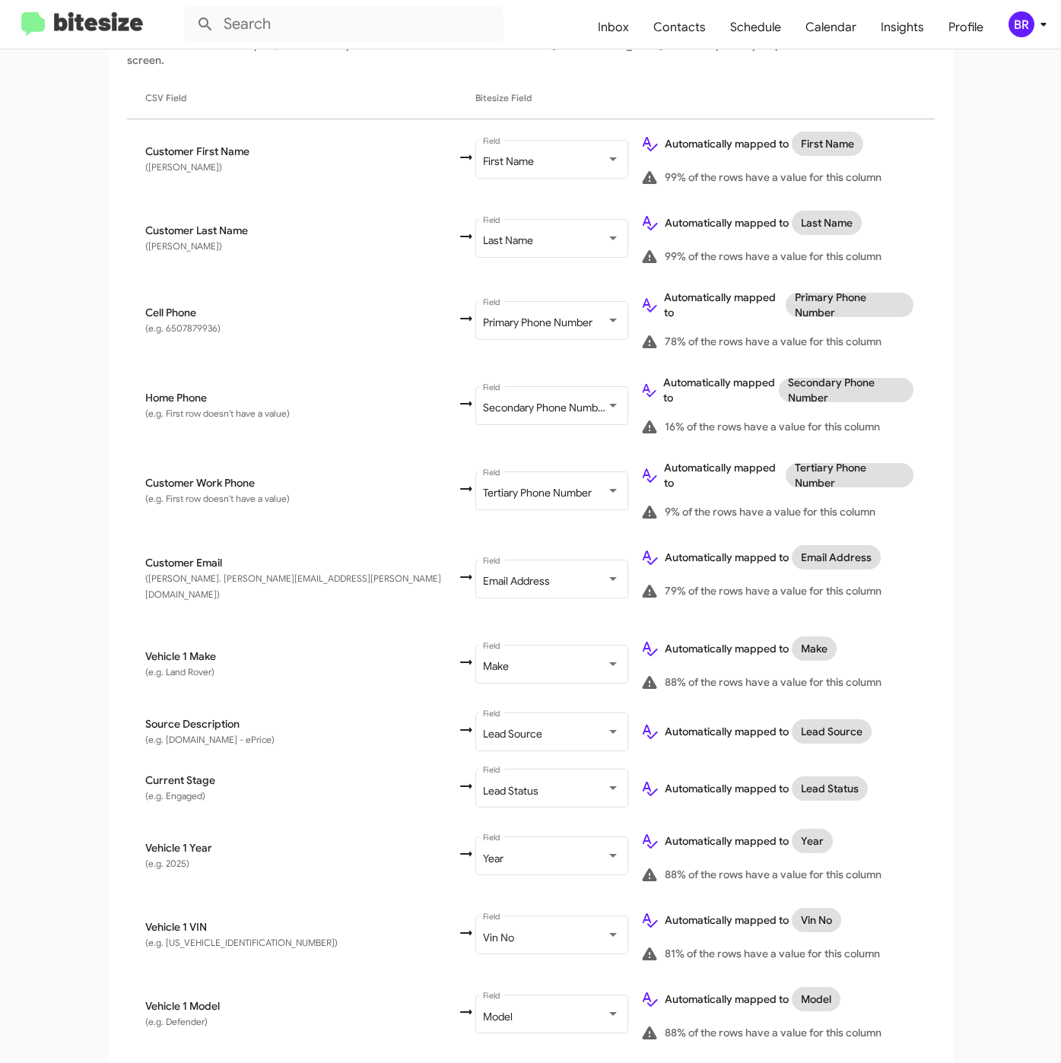
scroll to position [408, 0]
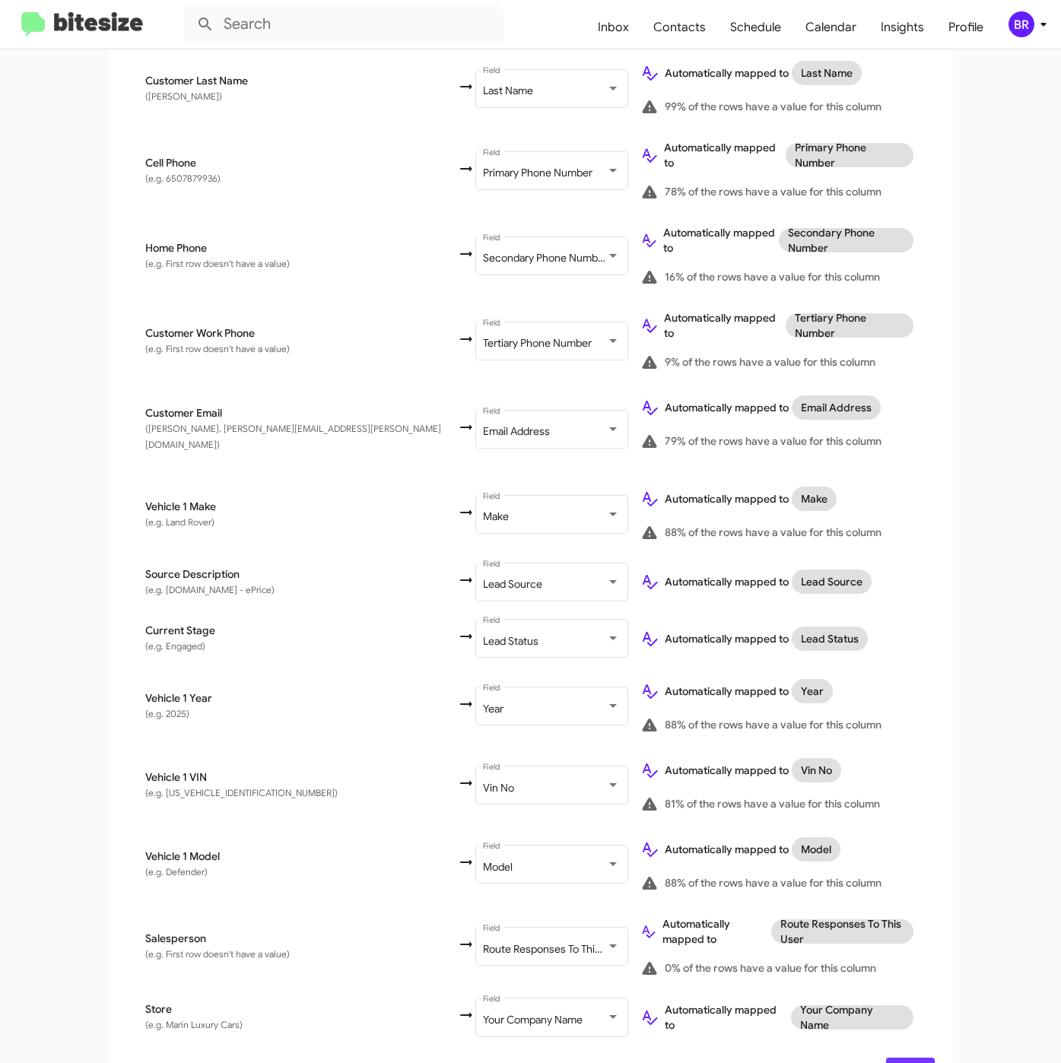
click at [913, 1058] on button "Next" at bounding box center [910, 1071] width 49 height 27
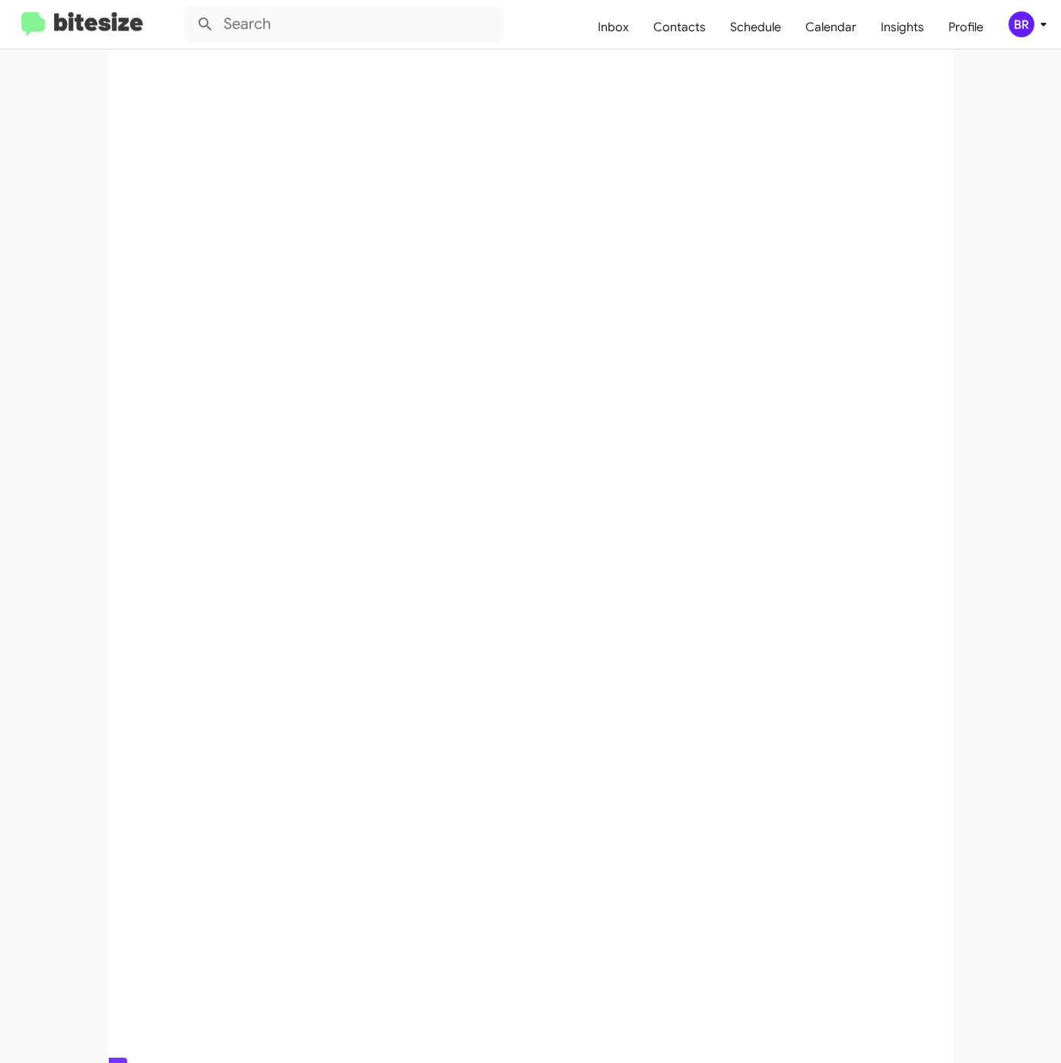
scroll to position [0, 0]
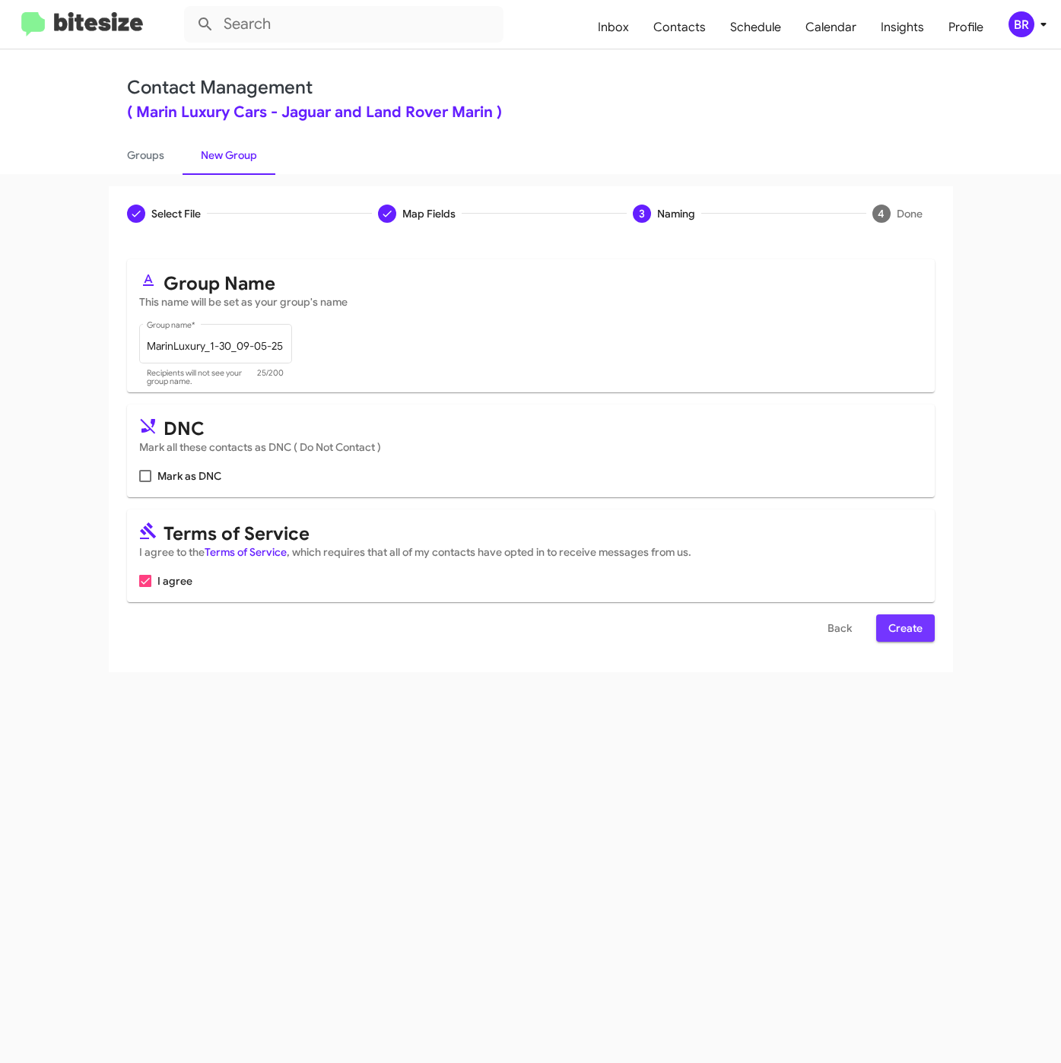
click at [909, 632] on span "Create" at bounding box center [905, 627] width 34 height 27
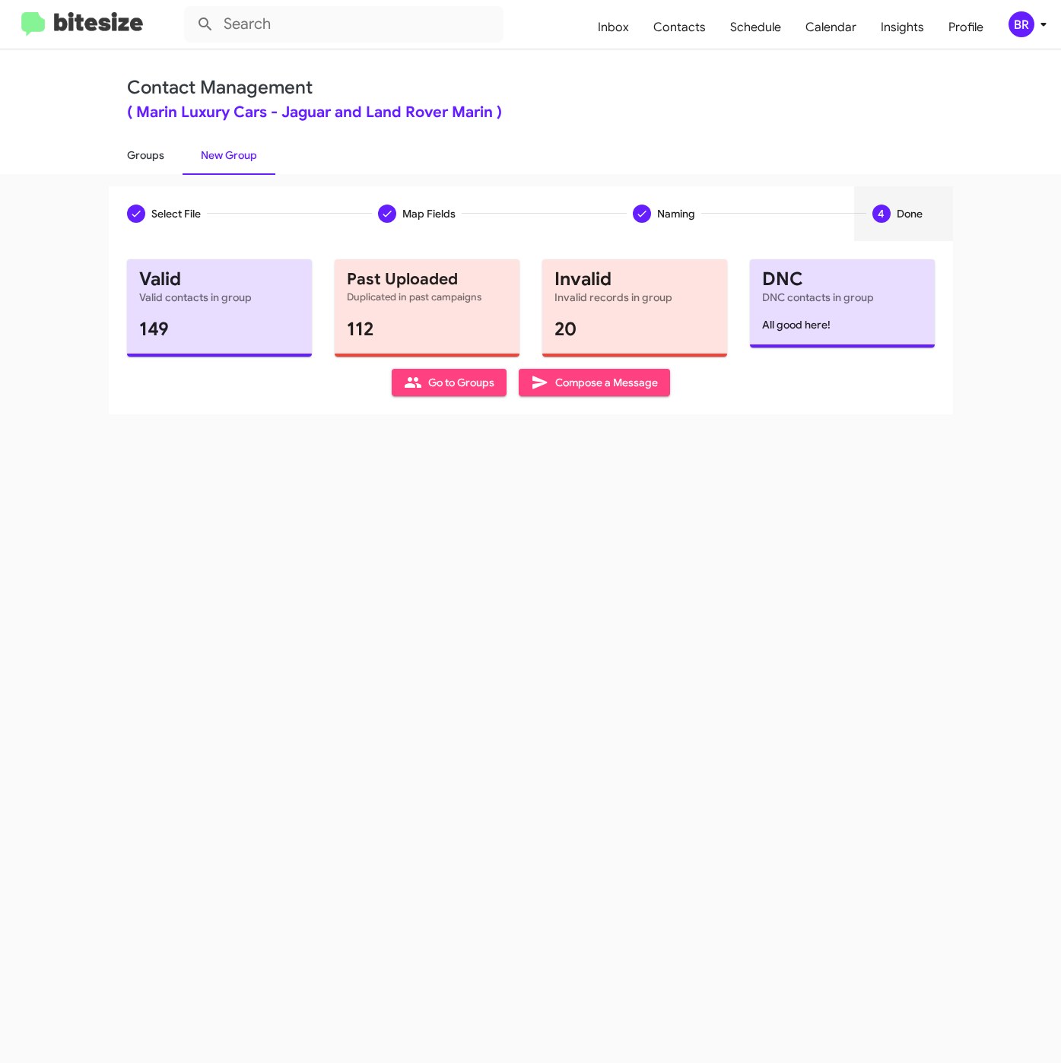
click at [146, 148] on link "Groups" at bounding box center [146, 155] width 74 height 40
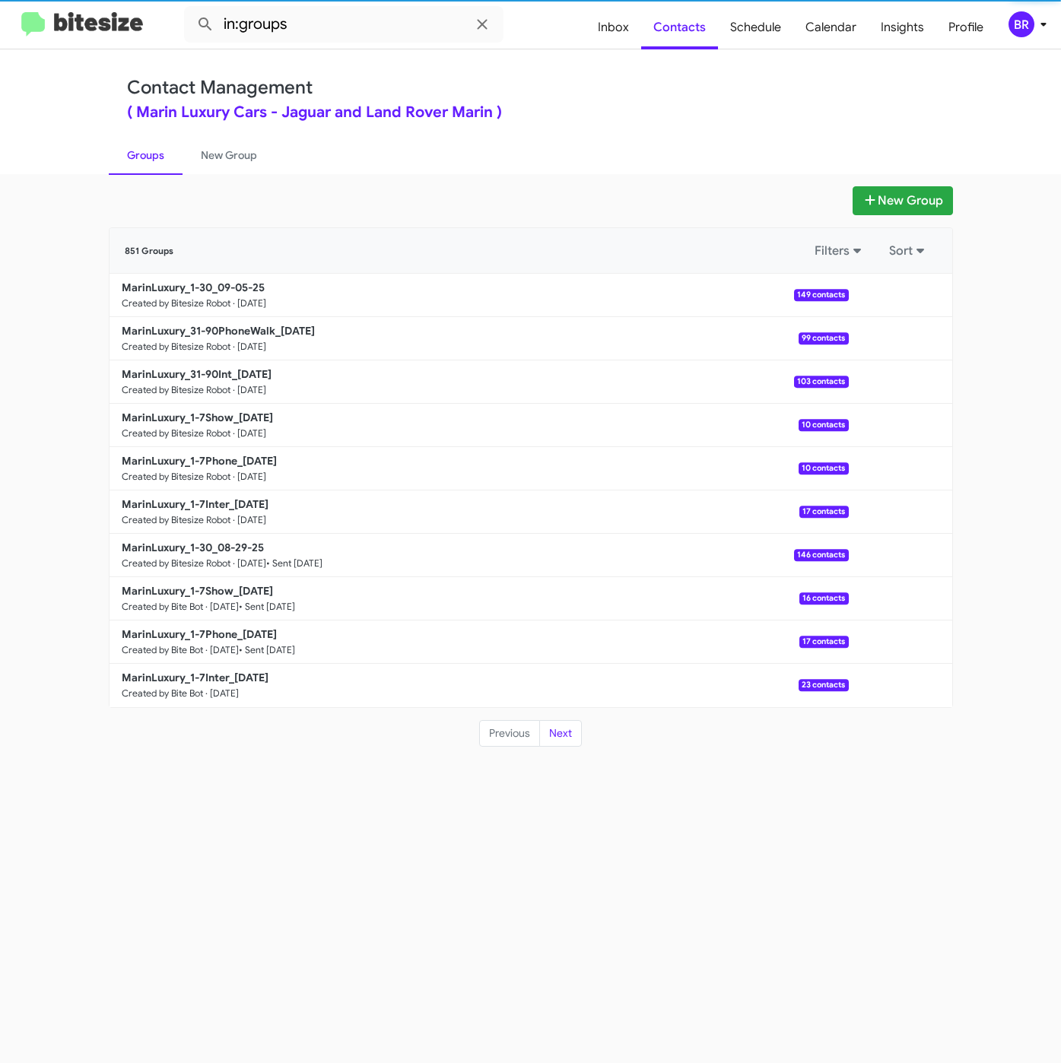
click at [1032, 27] on div "BR" at bounding box center [1021, 24] width 26 height 26
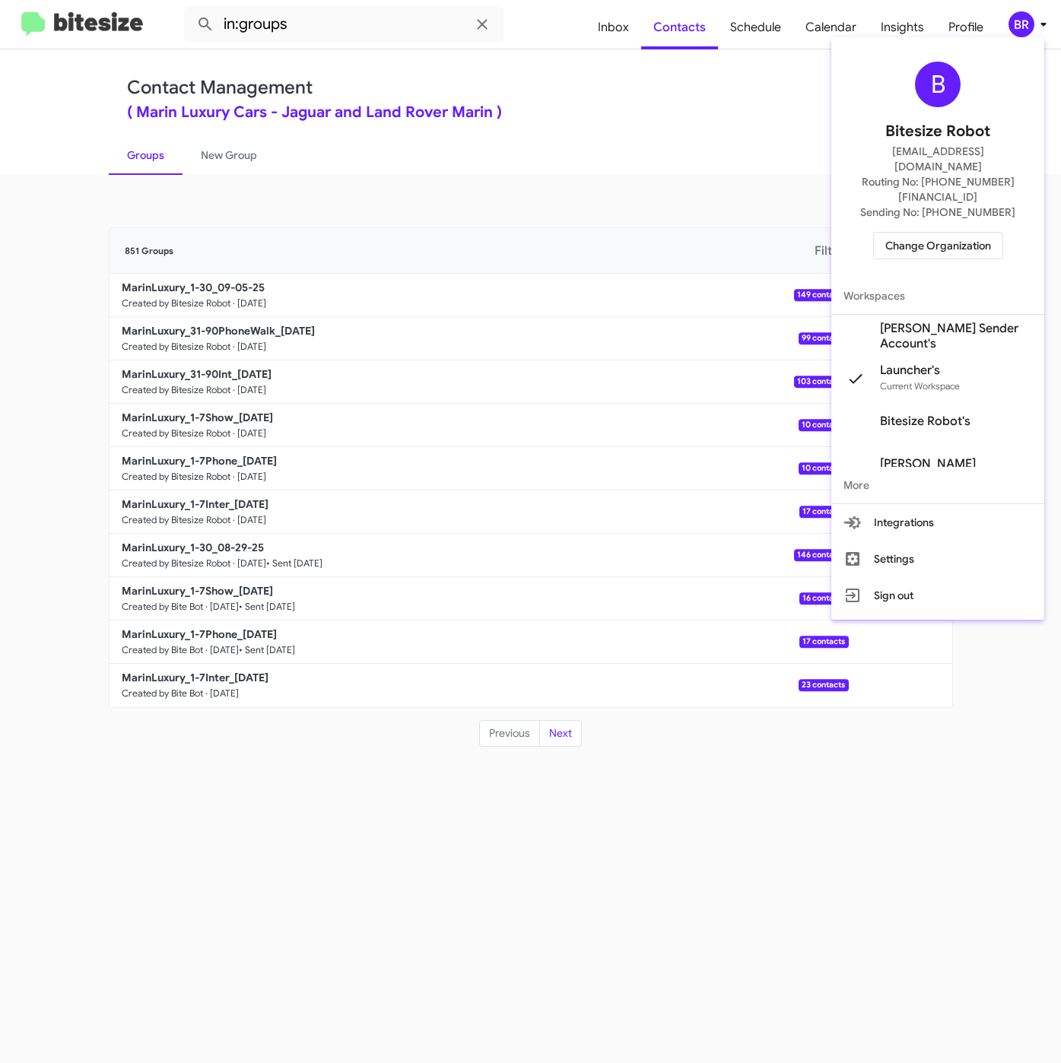
click at [372, 35] on div at bounding box center [530, 531] width 1061 height 1063
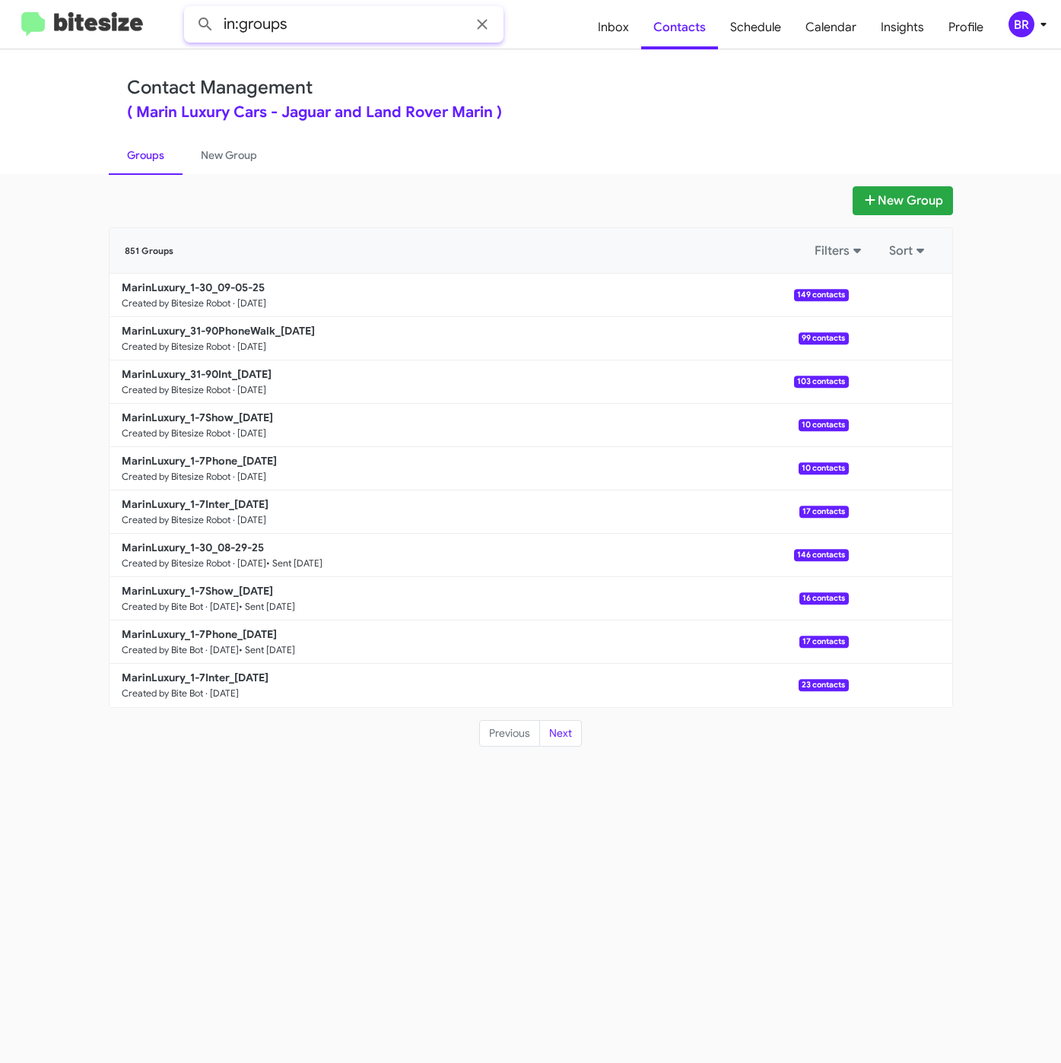
click at [374, 30] on input "in:groups" at bounding box center [343, 24] width 319 height 36
type input "in:groups 1-30"
click at [190, 9] on button at bounding box center [205, 24] width 30 height 30
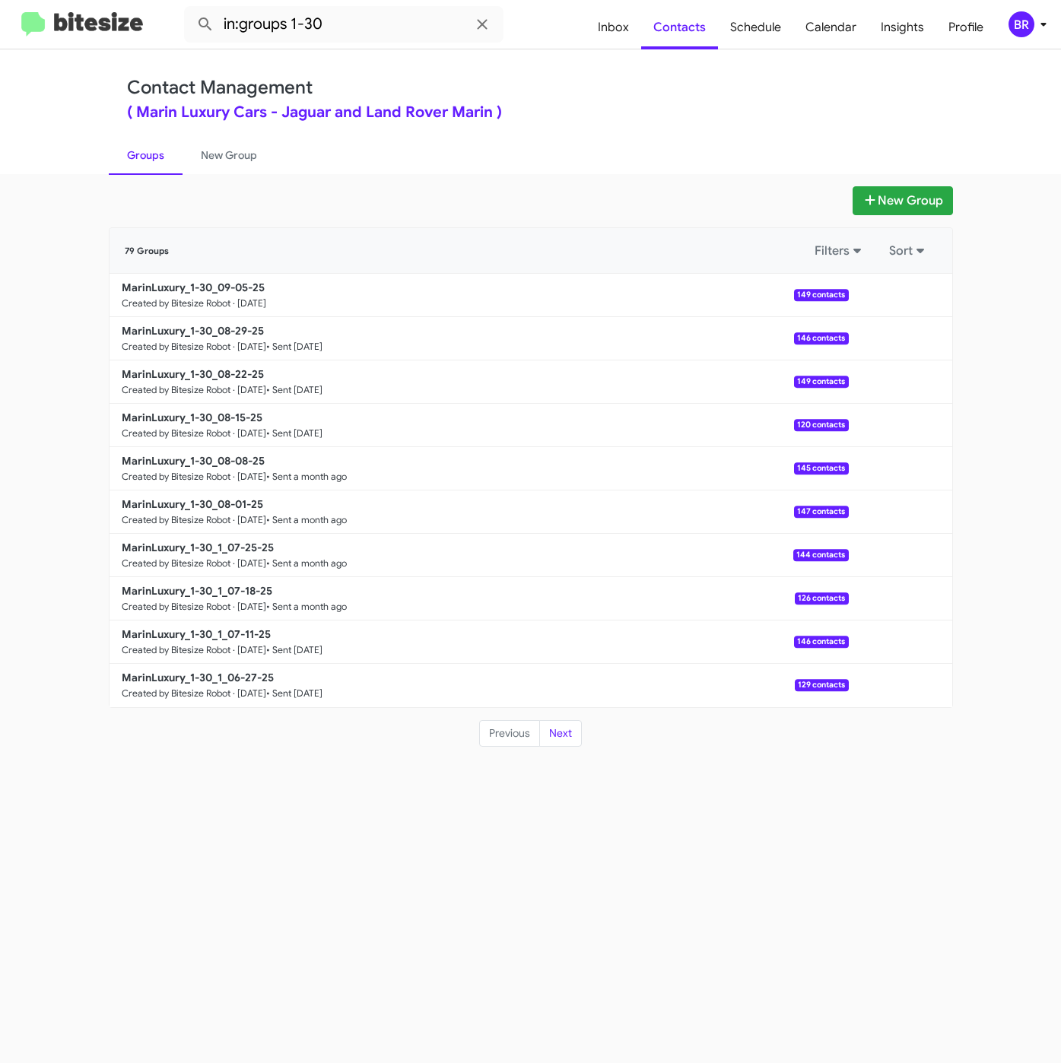
click at [1018, 24] on div "BR" at bounding box center [1021, 24] width 26 height 26
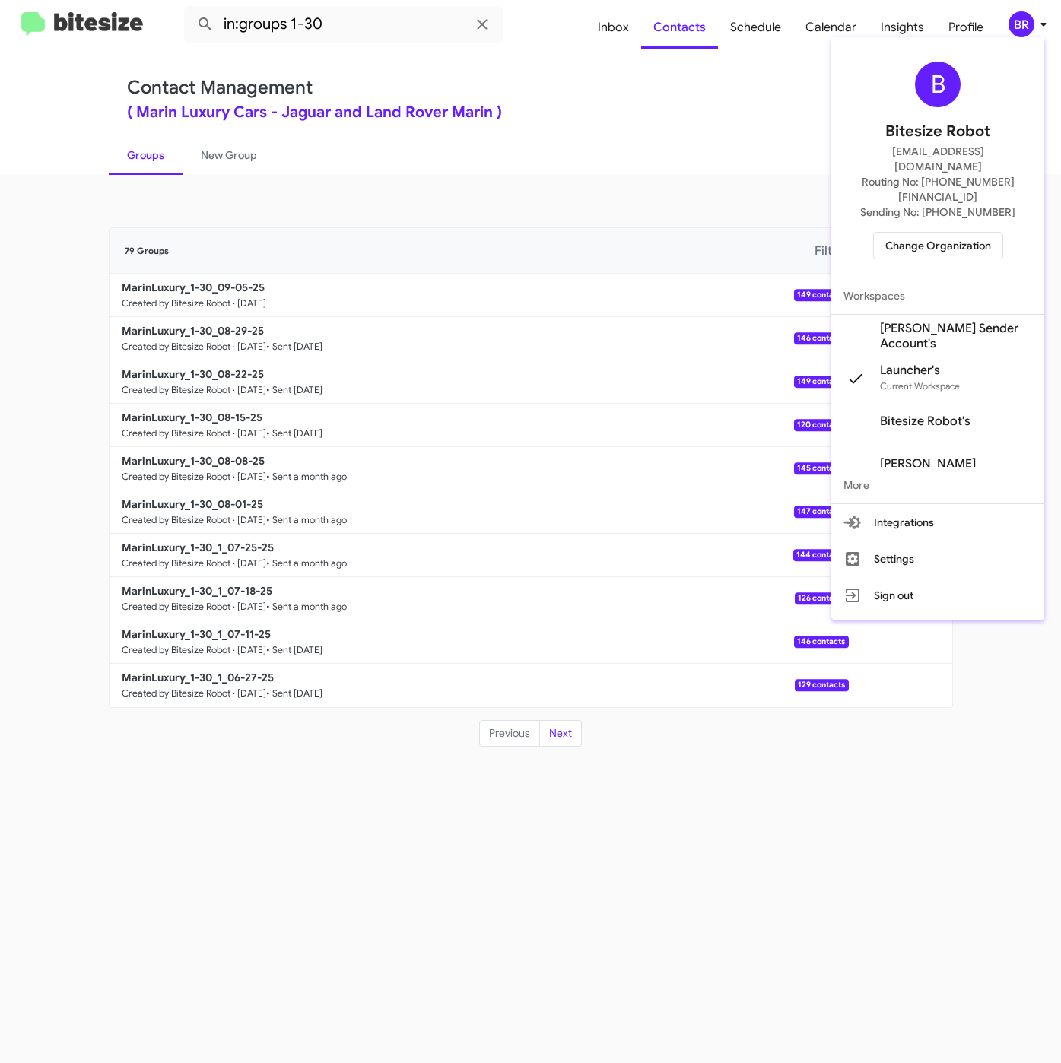
click at [588, 170] on div at bounding box center [530, 531] width 1061 height 1063
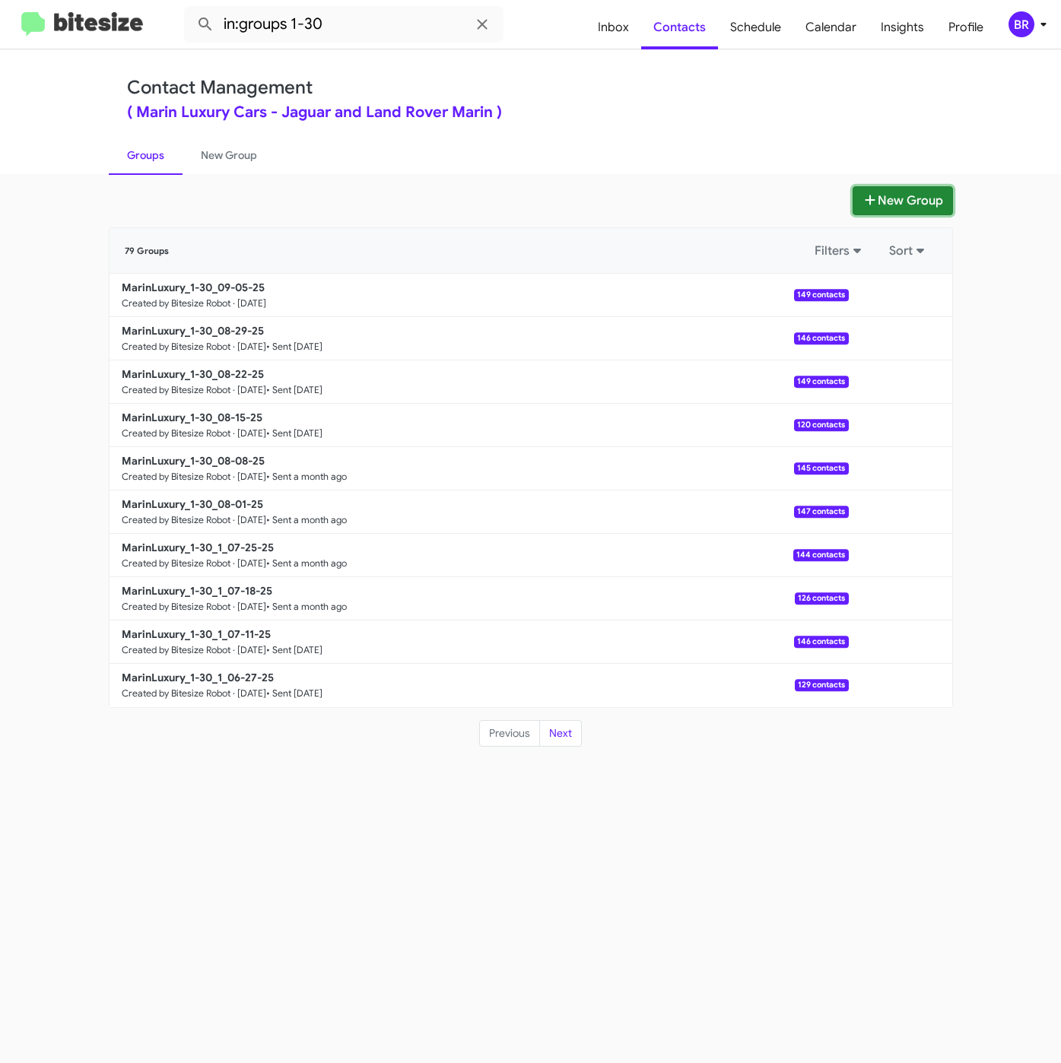
click at [879, 187] on button "New Group" at bounding box center [902, 200] width 100 height 29
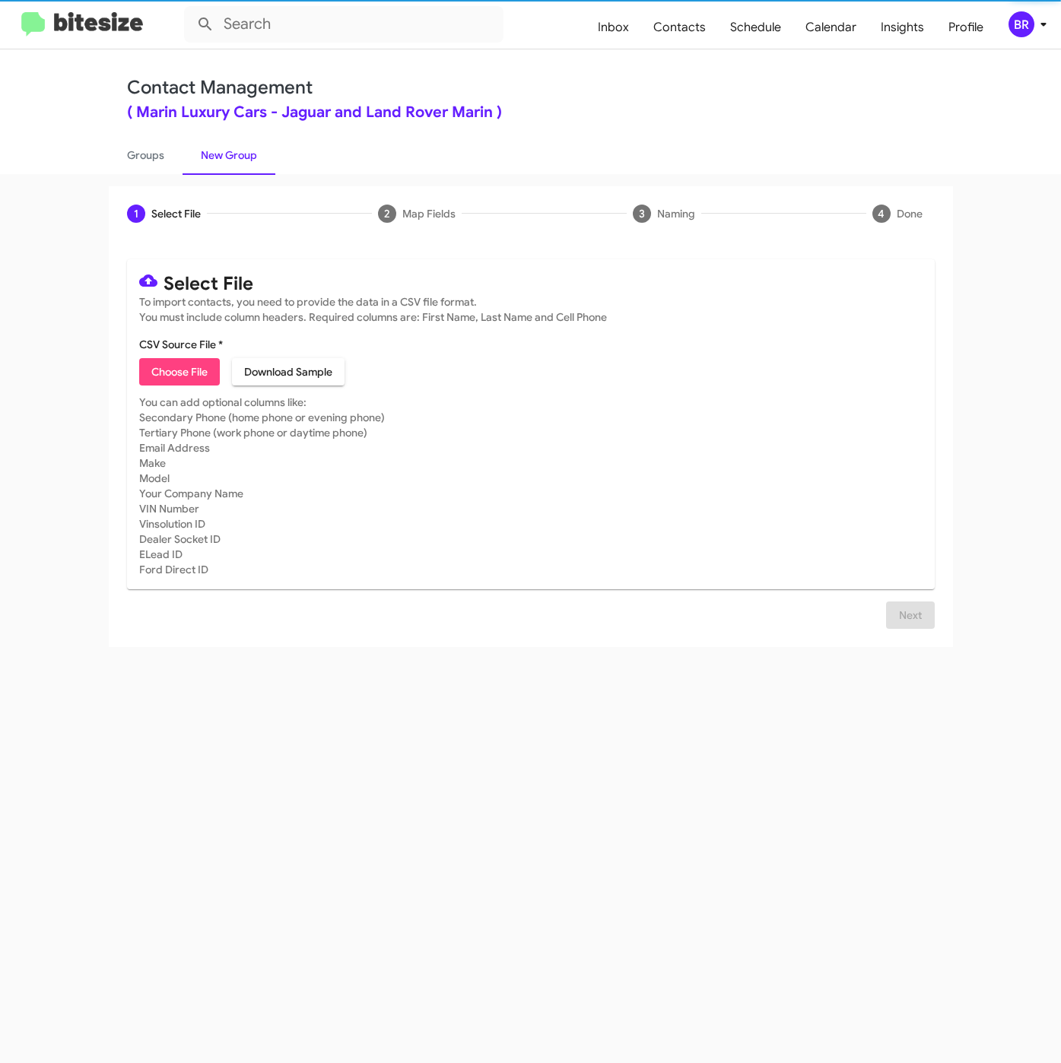
click at [178, 366] on span "Choose File" at bounding box center [179, 371] width 56 height 27
type input "MarinLuxury_31-90Int_09-05-25"
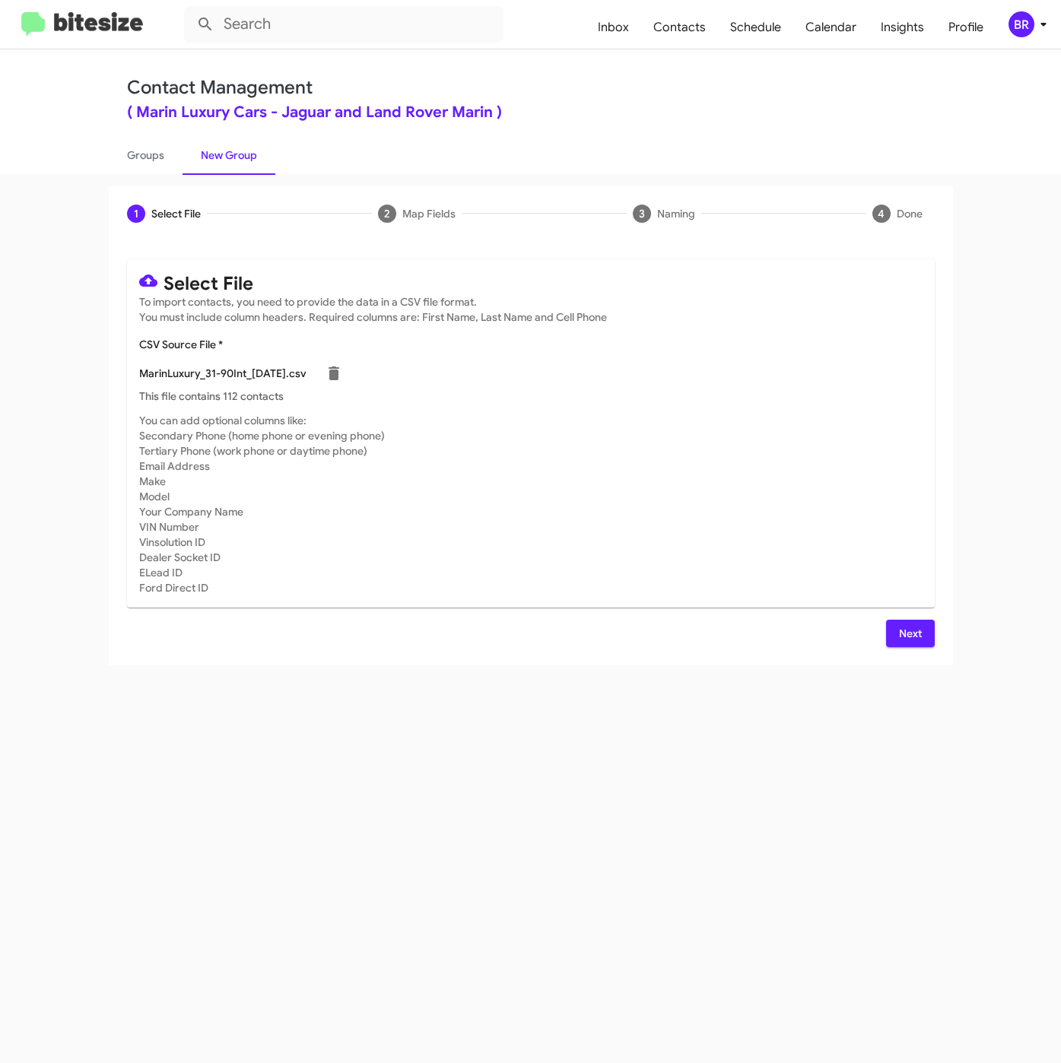
click at [919, 639] on span "Next" at bounding box center [910, 633] width 24 height 27
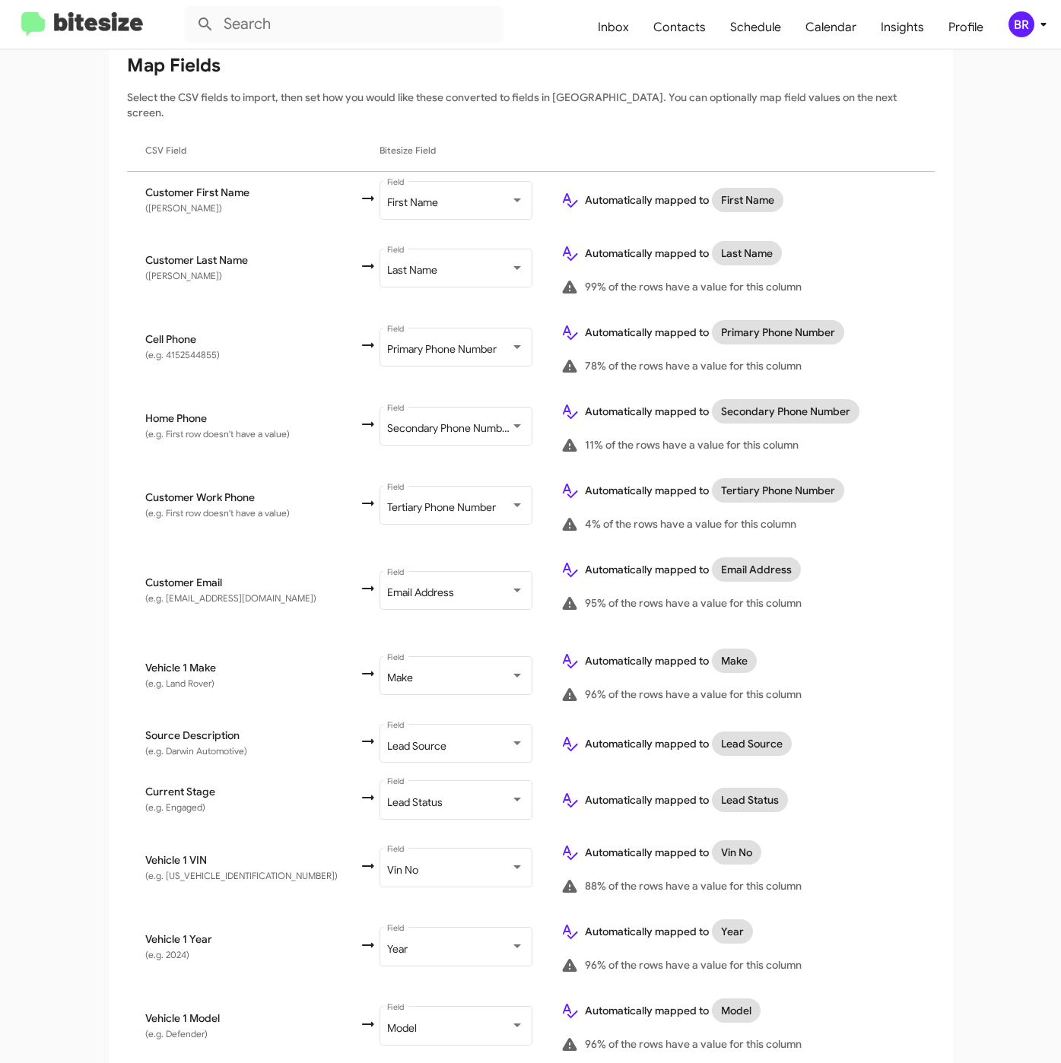
scroll to position [361, 0]
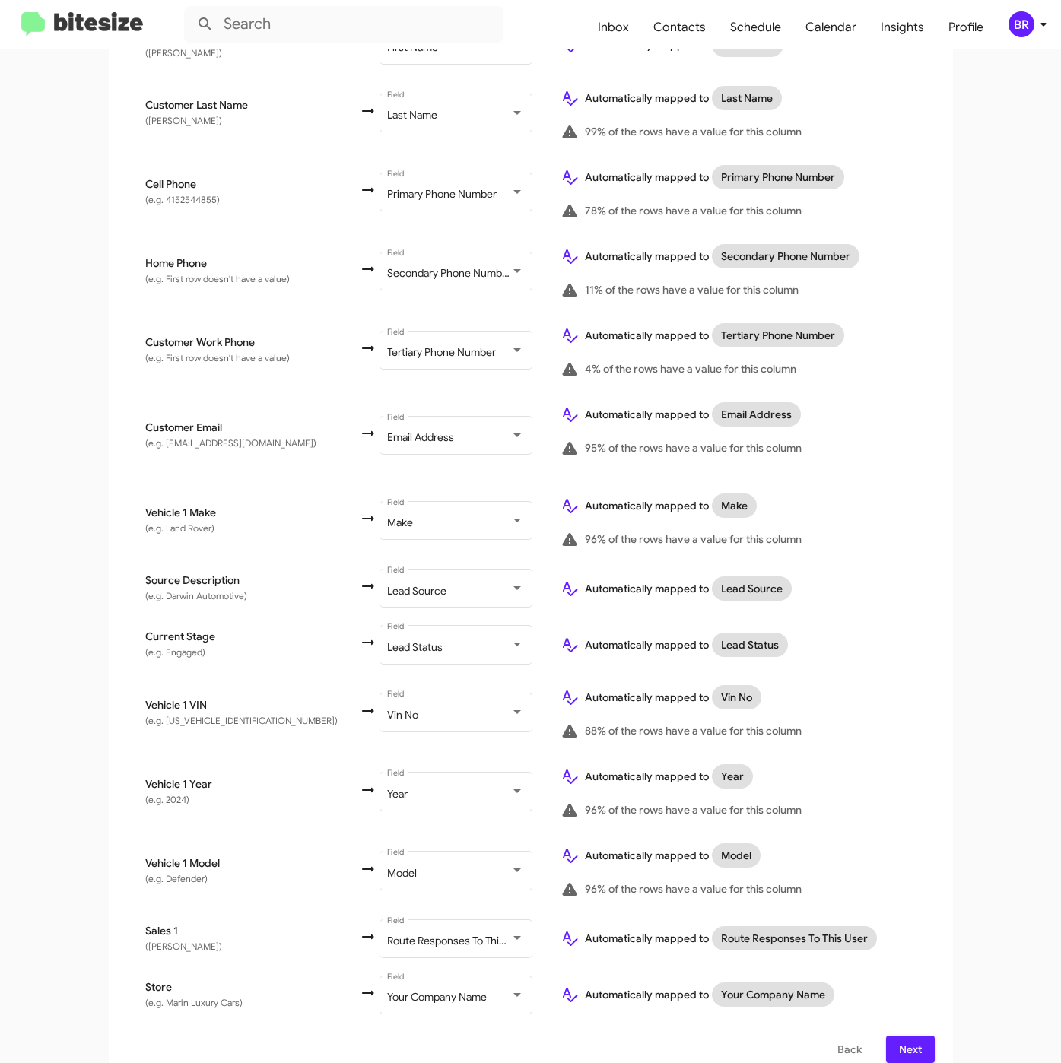
drag, startPoint x: 896, startPoint y: 1029, endPoint x: 912, endPoint y: 1025, distance: 16.6
click at [898, 1036] on span "Next" at bounding box center [910, 1049] width 24 height 27
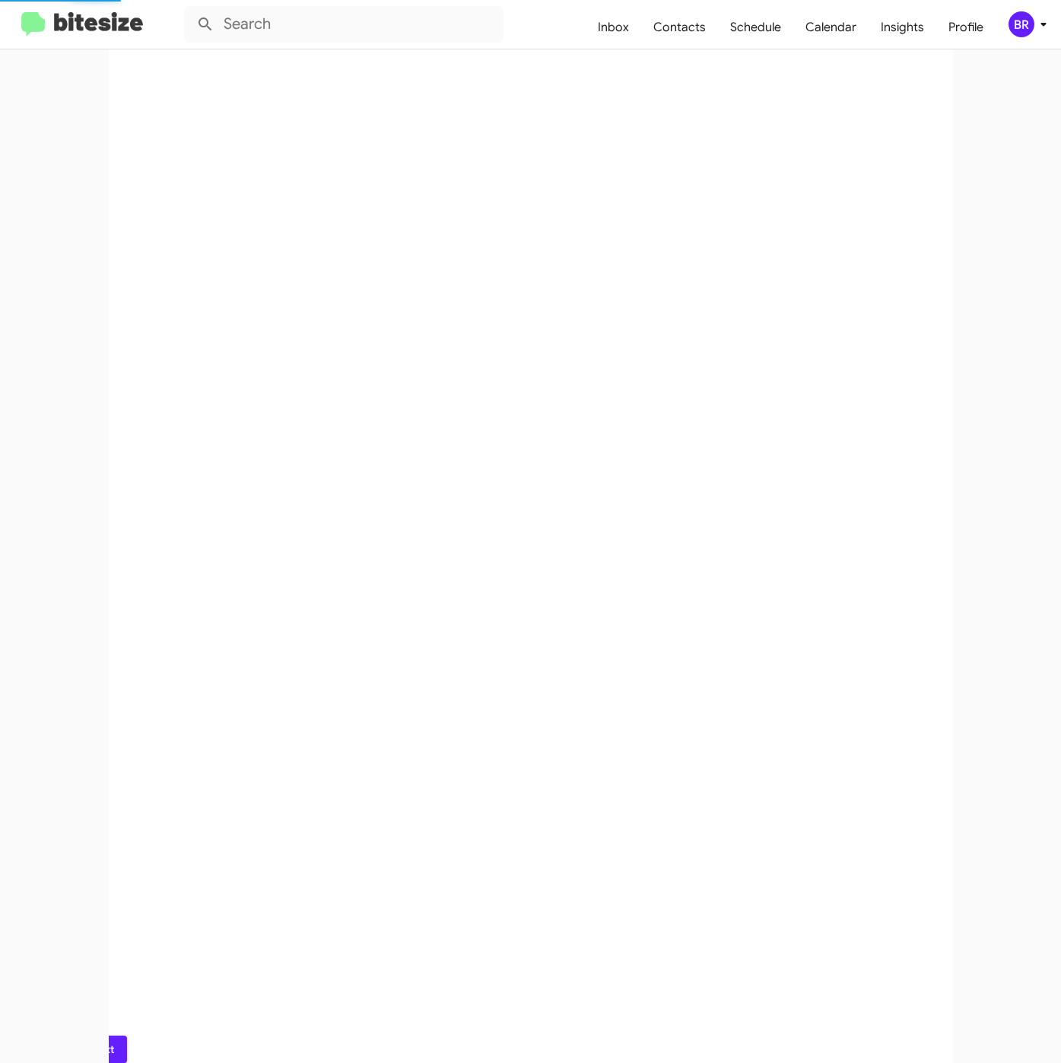
scroll to position [0, 0]
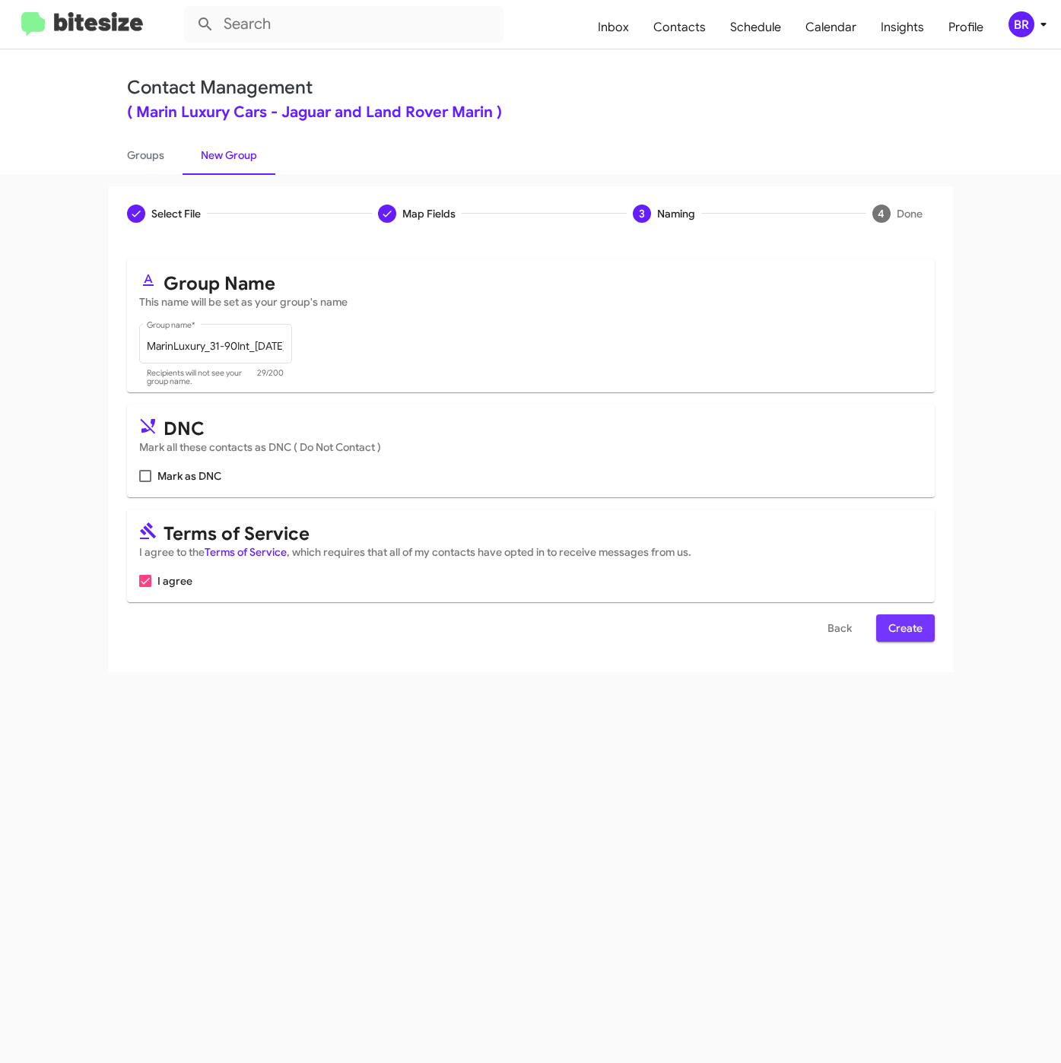
click at [899, 628] on span "Create" at bounding box center [905, 627] width 34 height 27
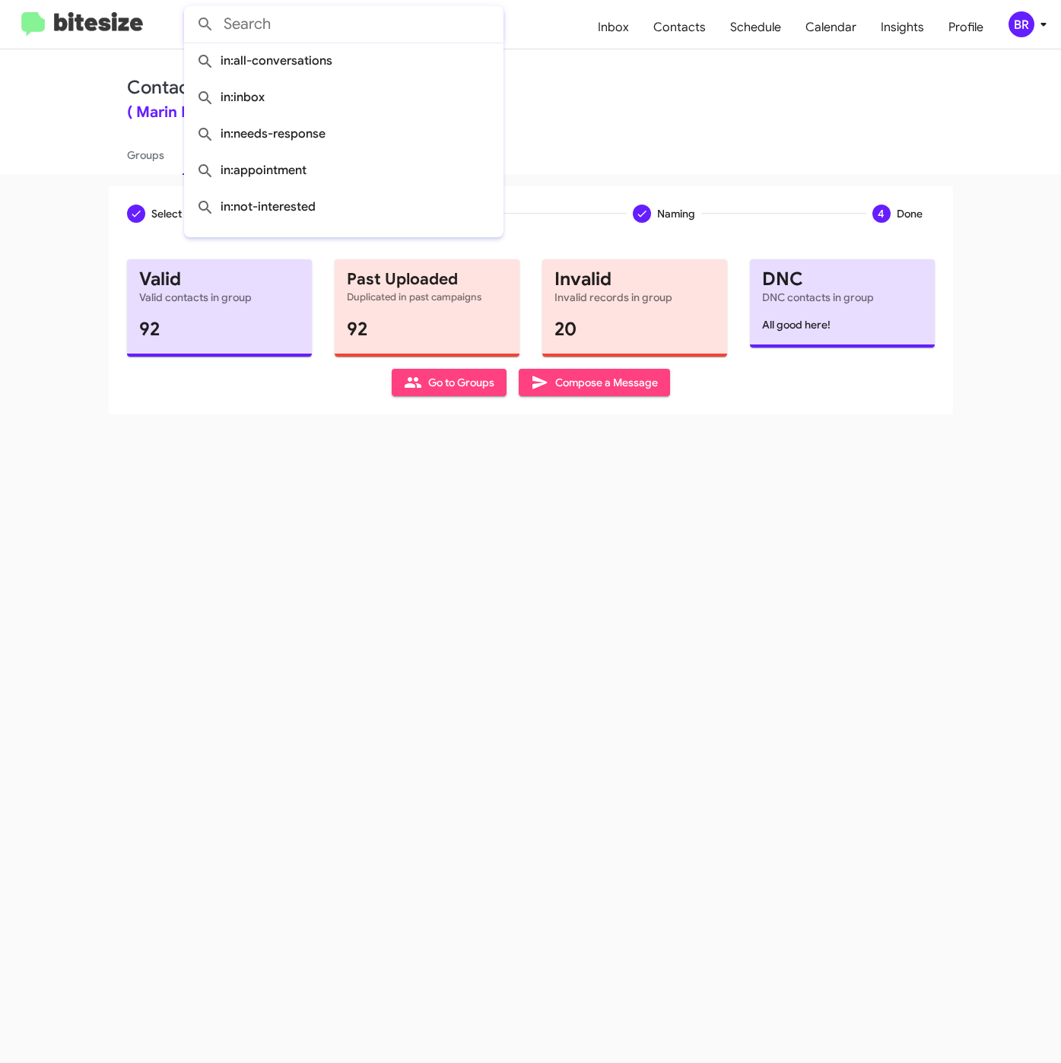
click at [400, 32] on input "text" at bounding box center [343, 24] width 319 height 36
click at [131, 147] on link "Groups" at bounding box center [146, 155] width 74 height 40
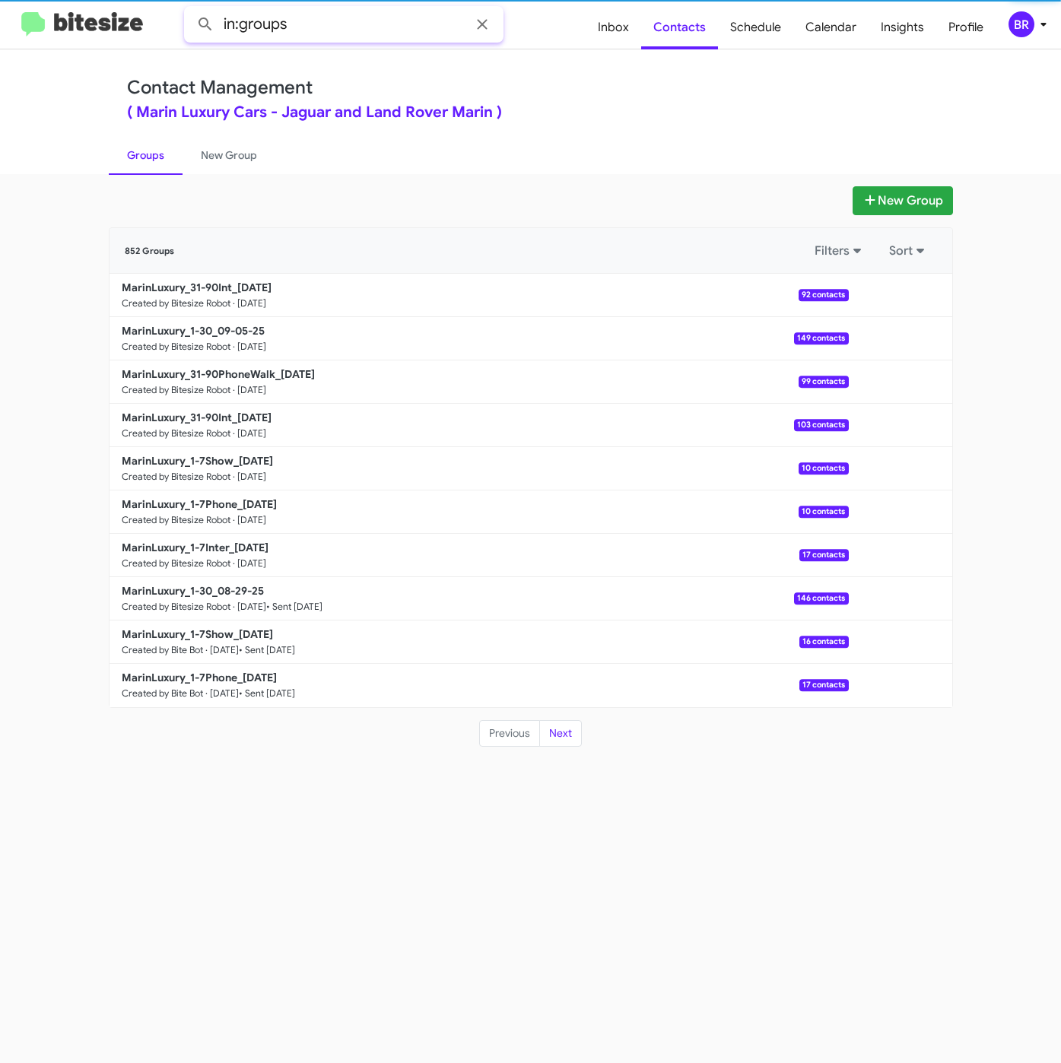
click at [351, 9] on input "in:groups" at bounding box center [343, 24] width 319 height 36
click at [352, 17] on input "in:groups" at bounding box center [343, 24] width 319 height 36
type input "in:groups 31-9"
click at [190, 9] on button at bounding box center [205, 24] width 30 height 30
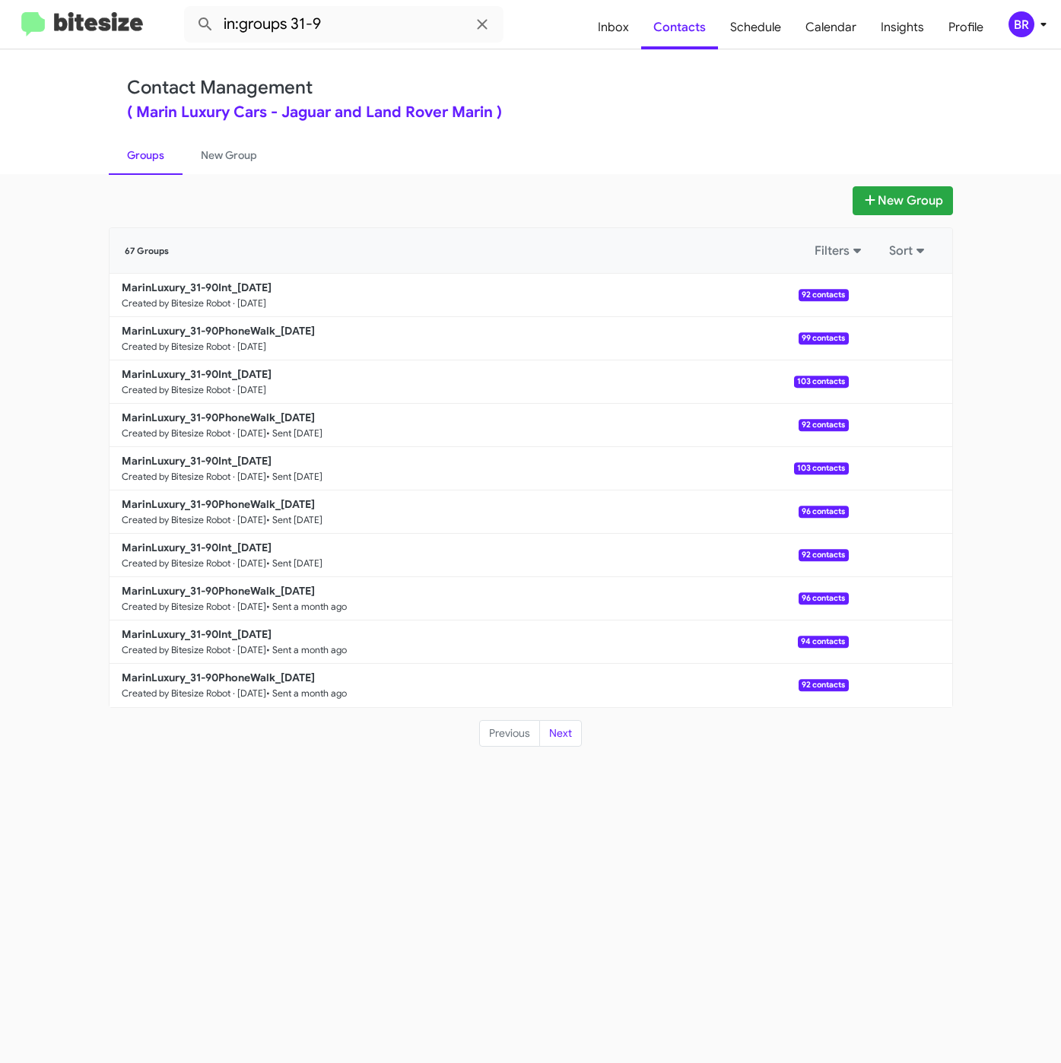
click at [1020, 26] on div "BR" at bounding box center [1021, 24] width 26 height 26
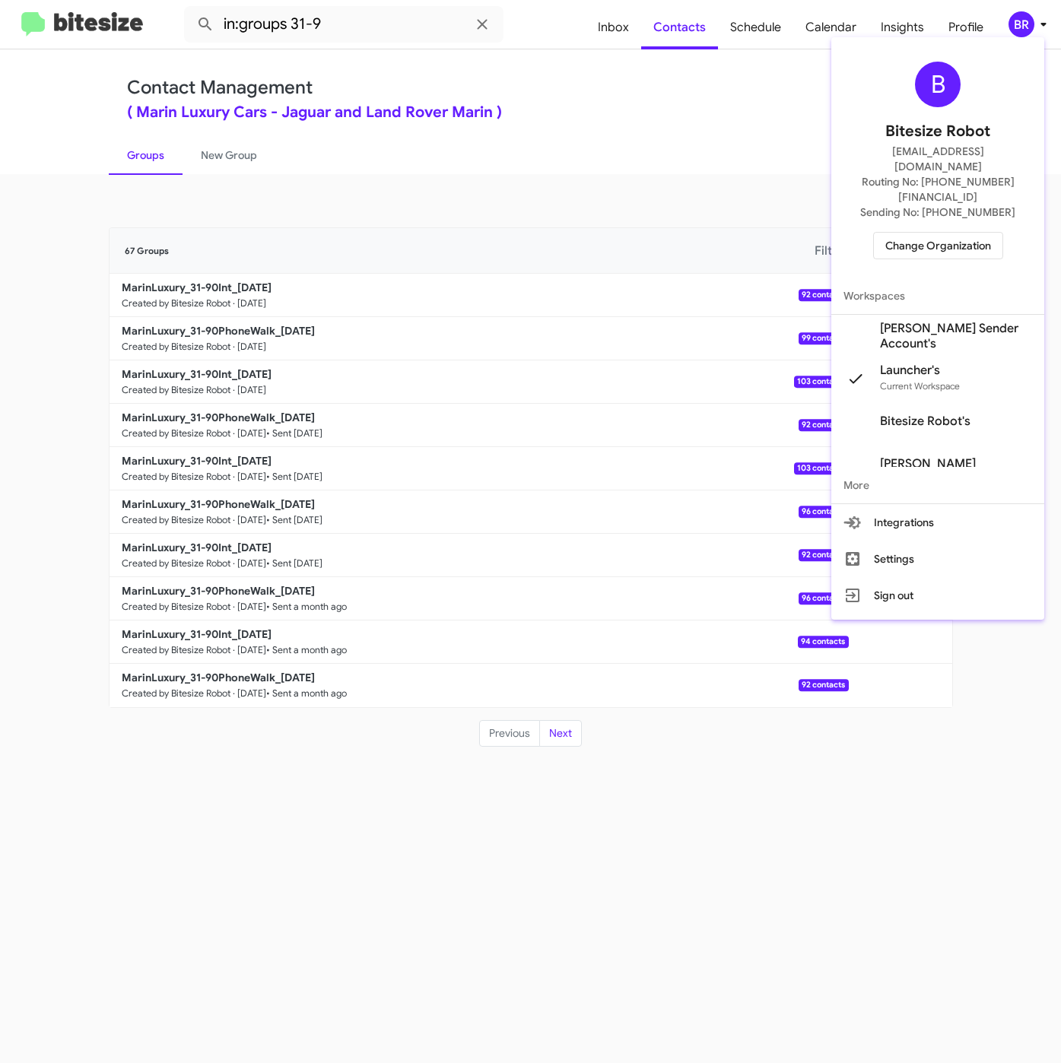
drag, startPoint x: 547, startPoint y: 80, endPoint x: 539, endPoint y: 115, distance: 36.0
click at [547, 80] on div at bounding box center [530, 531] width 1061 height 1063
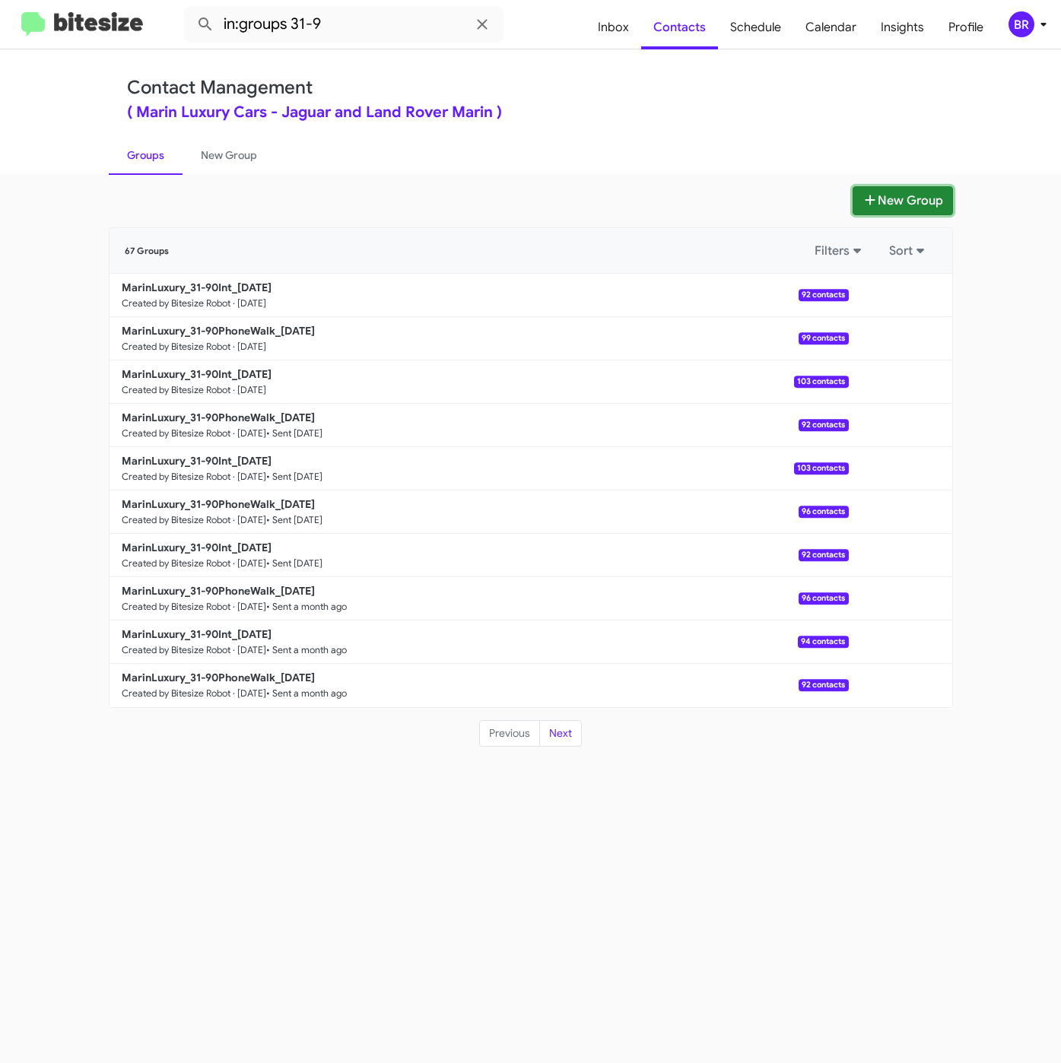
click at [868, 197] on icon at bounding box center [869, 200] width 15 height 12
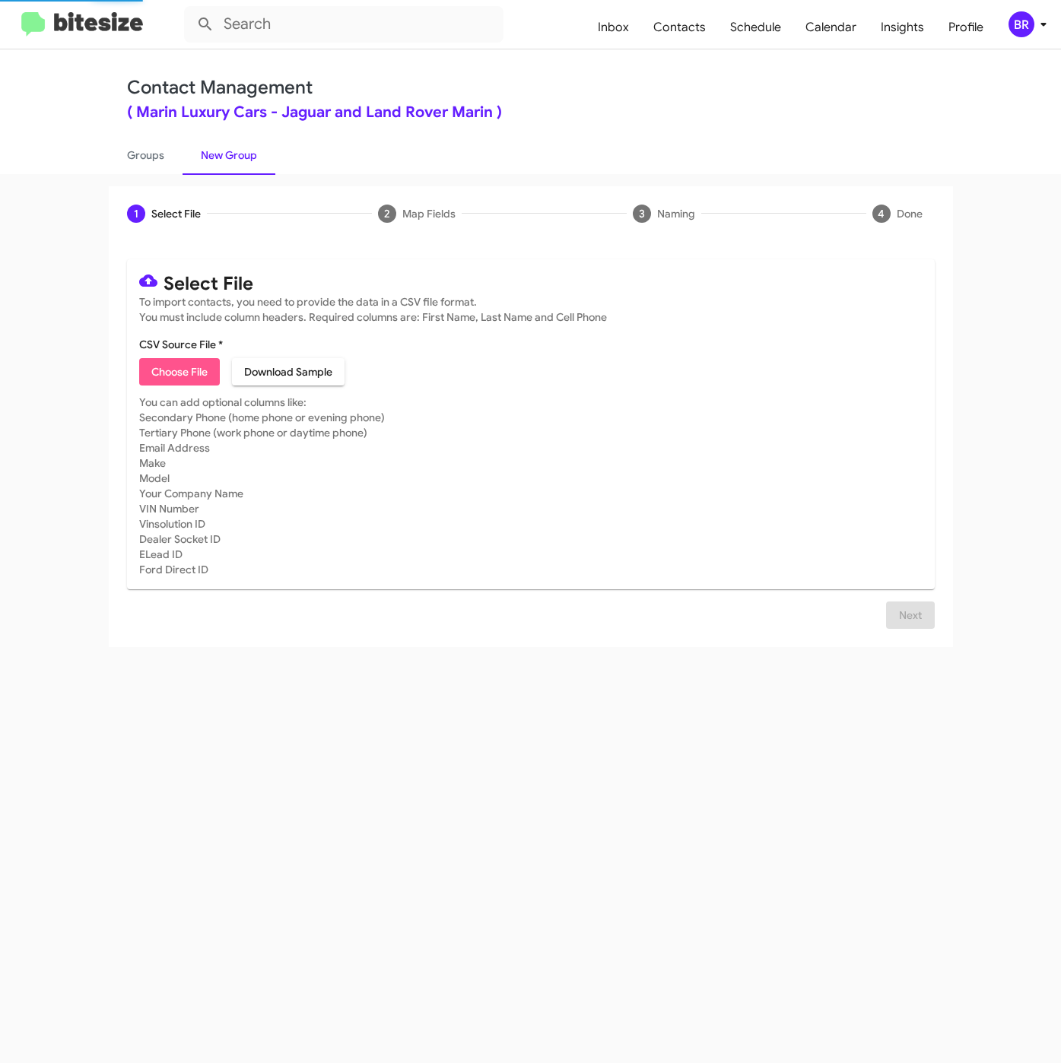
click at [178, 370] on span "Choose File" at bounding box center [179, 371] width 56 height 27
type input "MarinLuxury_31-90PhoneWalk_09-05-25"
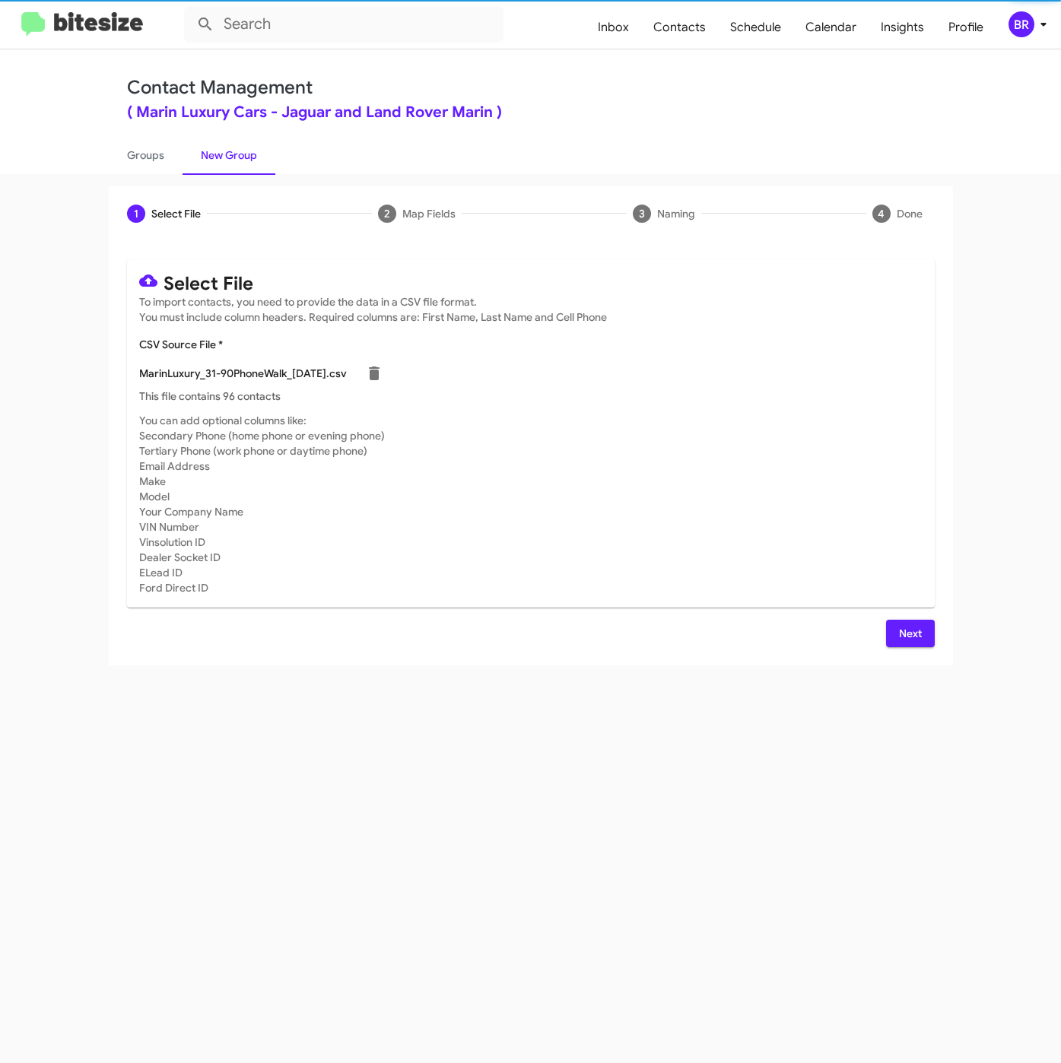
click at [901, 633] on span "Next" at bounding box center [910, 633] width 24 height 27
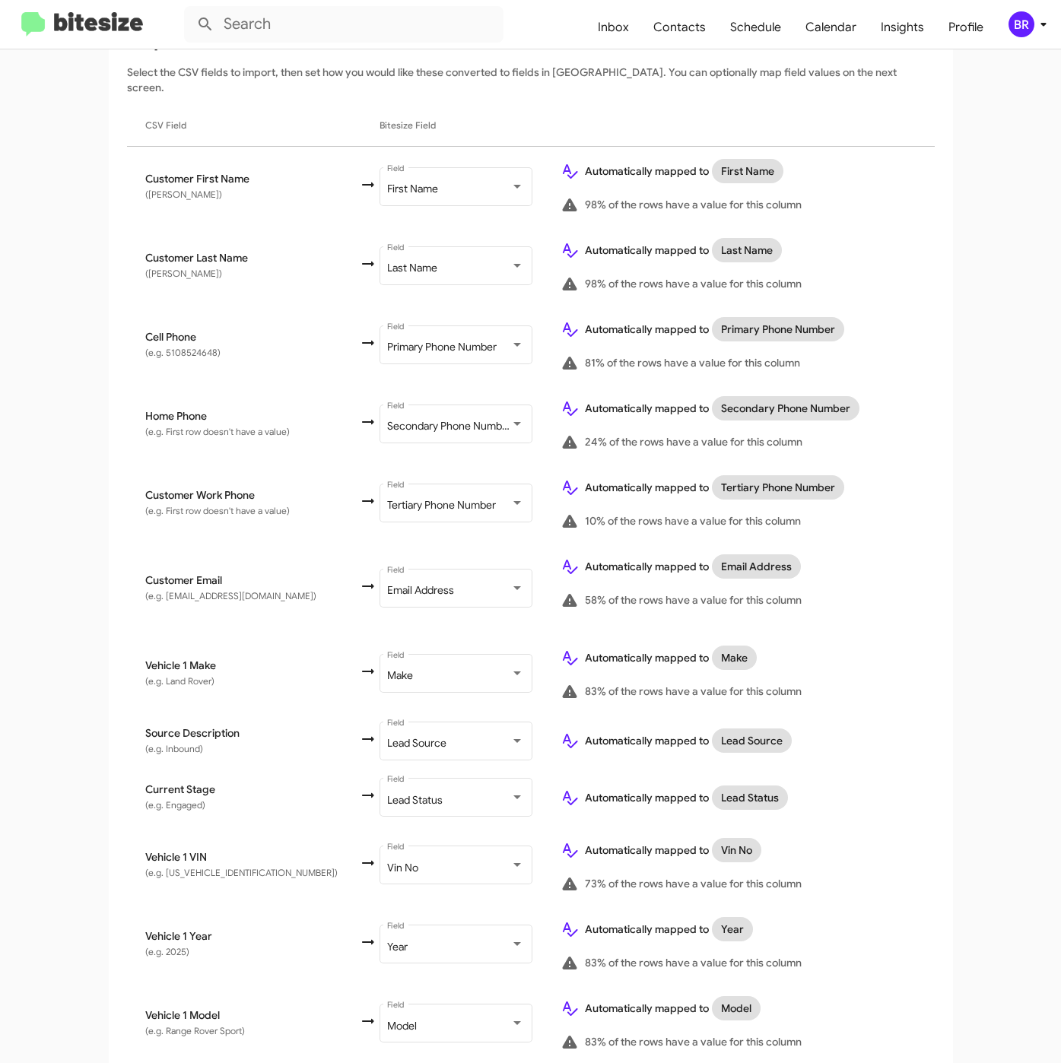
scroll to position [384, 0]
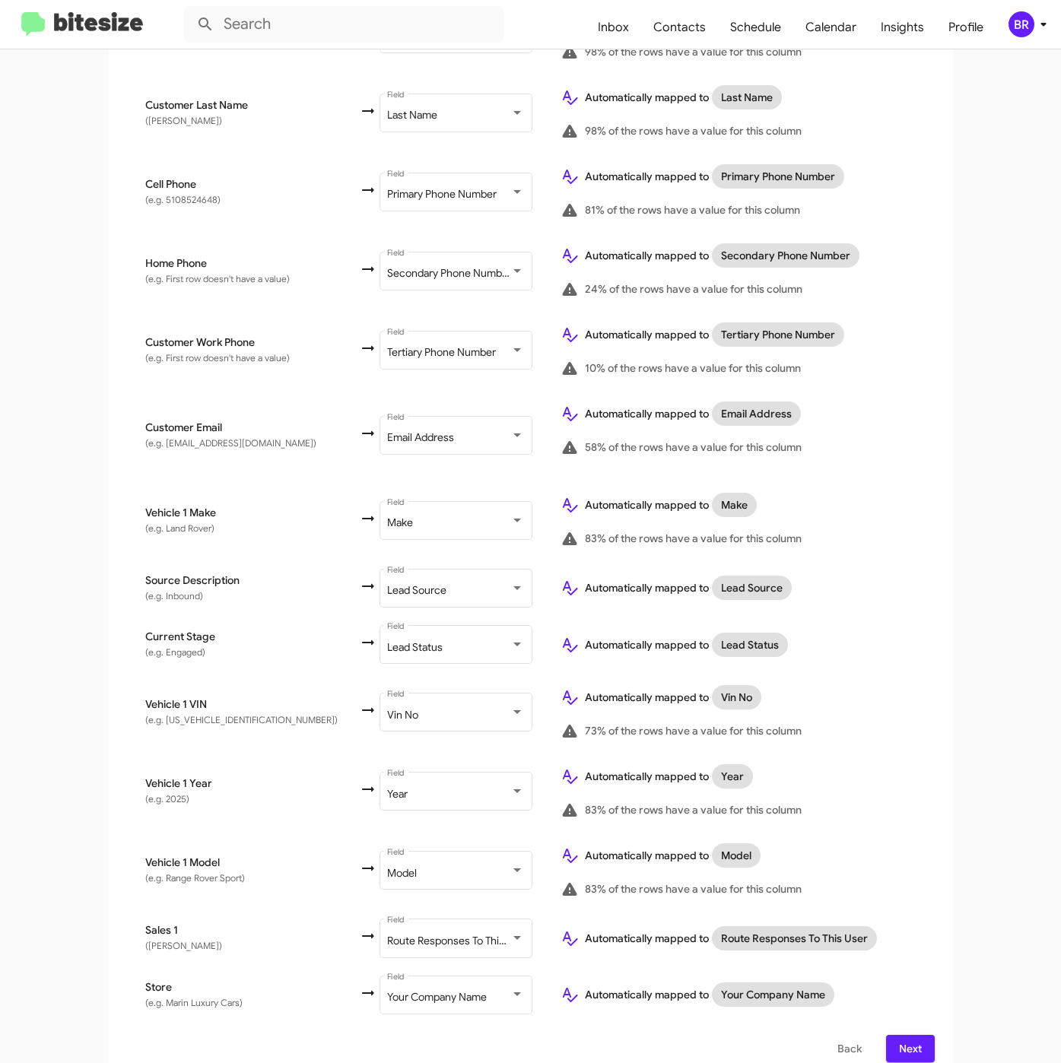
click at [898, 1035] on span "Next" at bounding box center [910, 1048] width 24 height 27
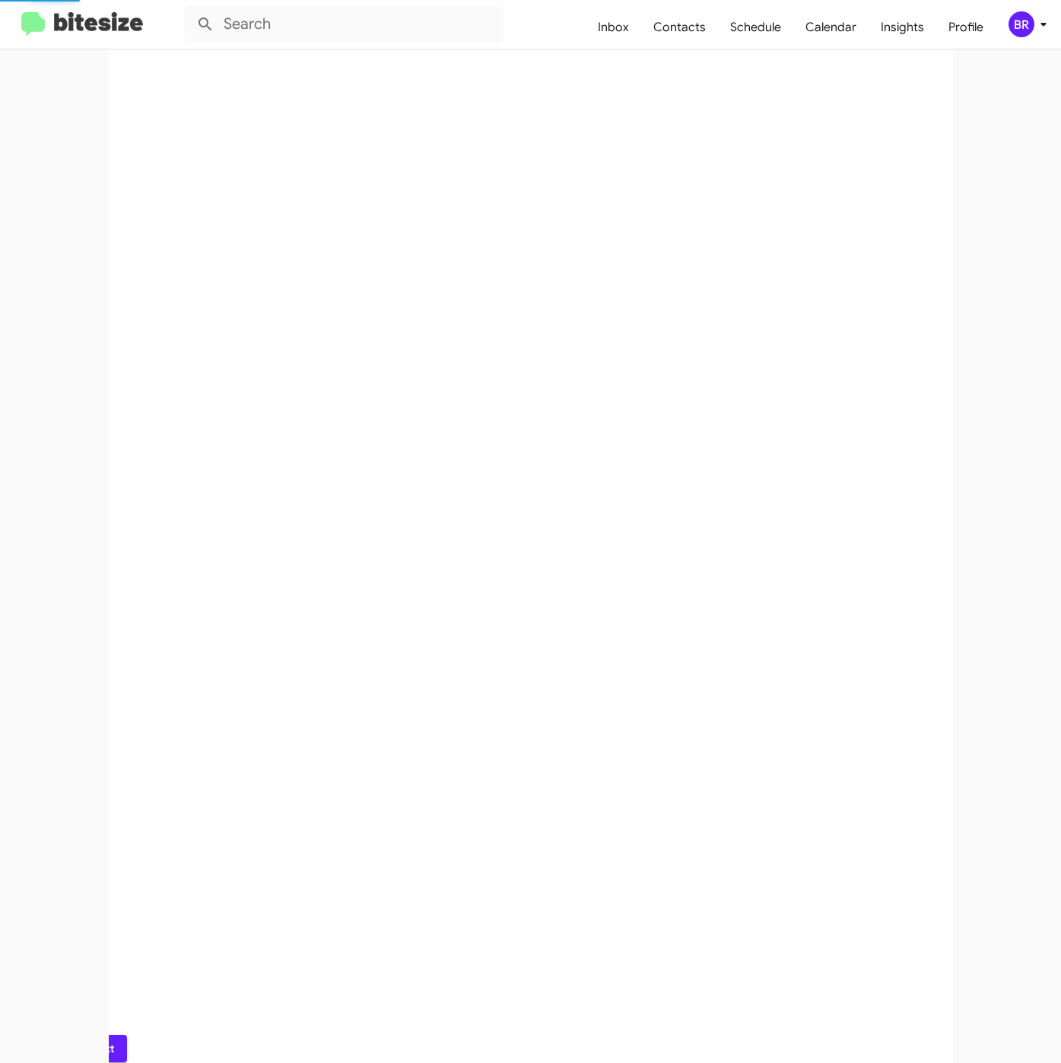
scroll to position [0, 0]
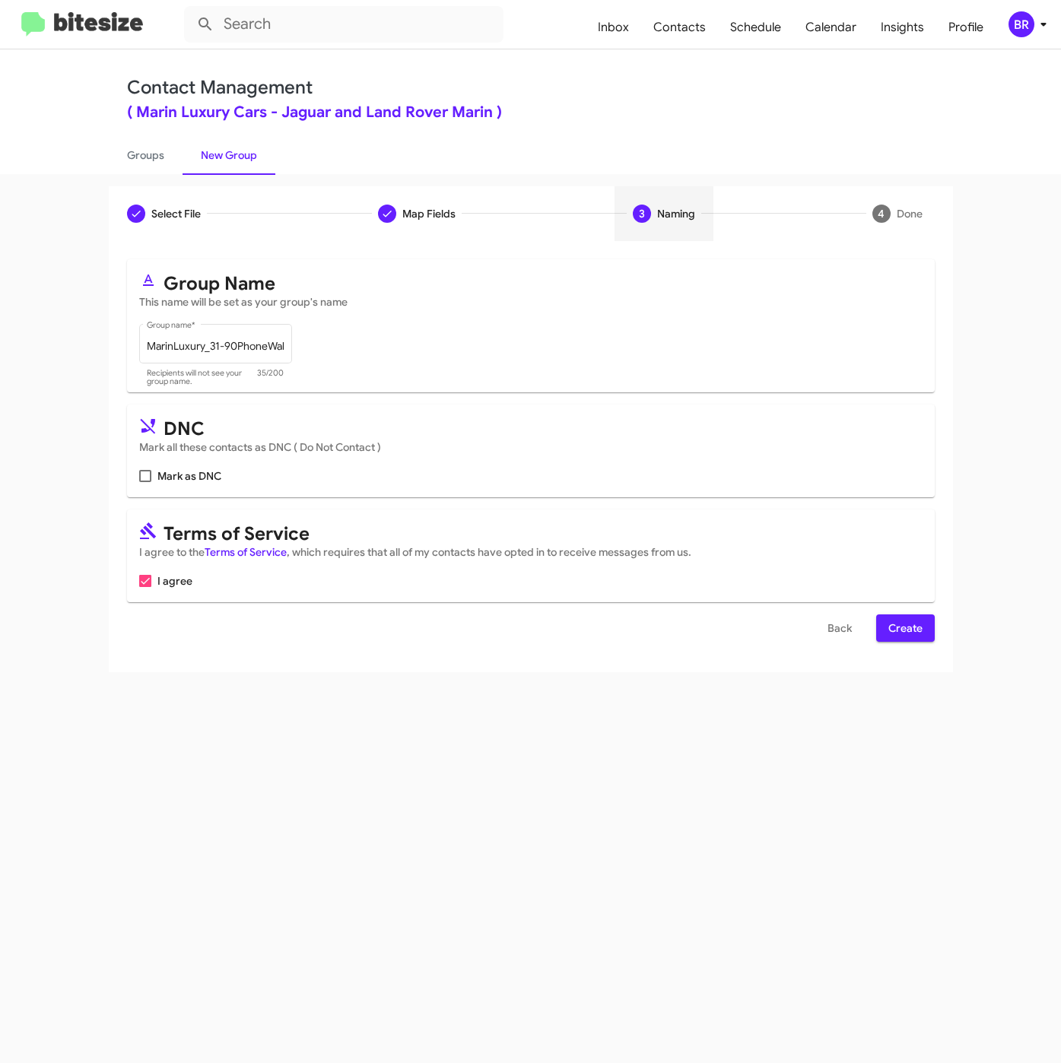
click at [908, 633] on span "Create" at bounding box center [905, 627] width 34 height 27
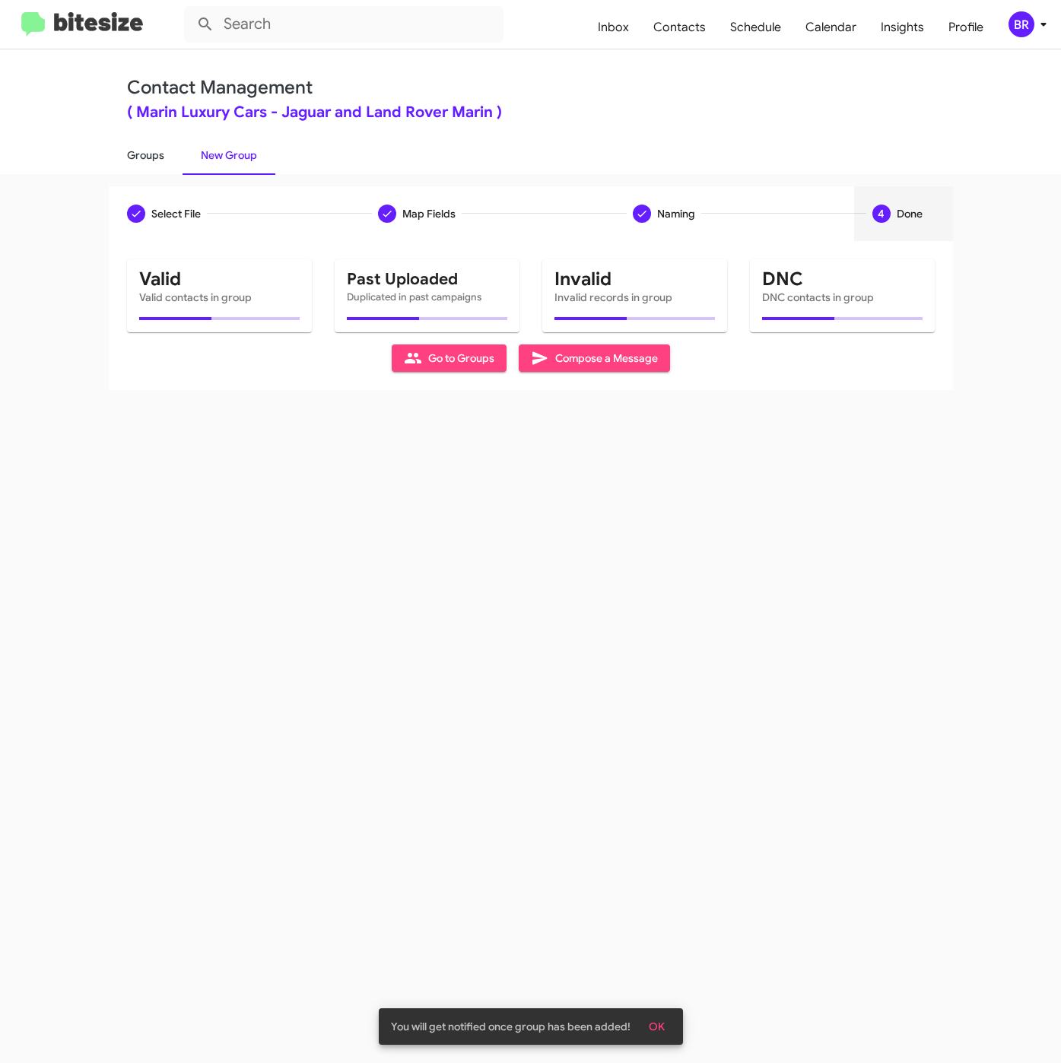
click at [147, 155] on link "Groups" at bounding box center [146, 155] width 74 height 40
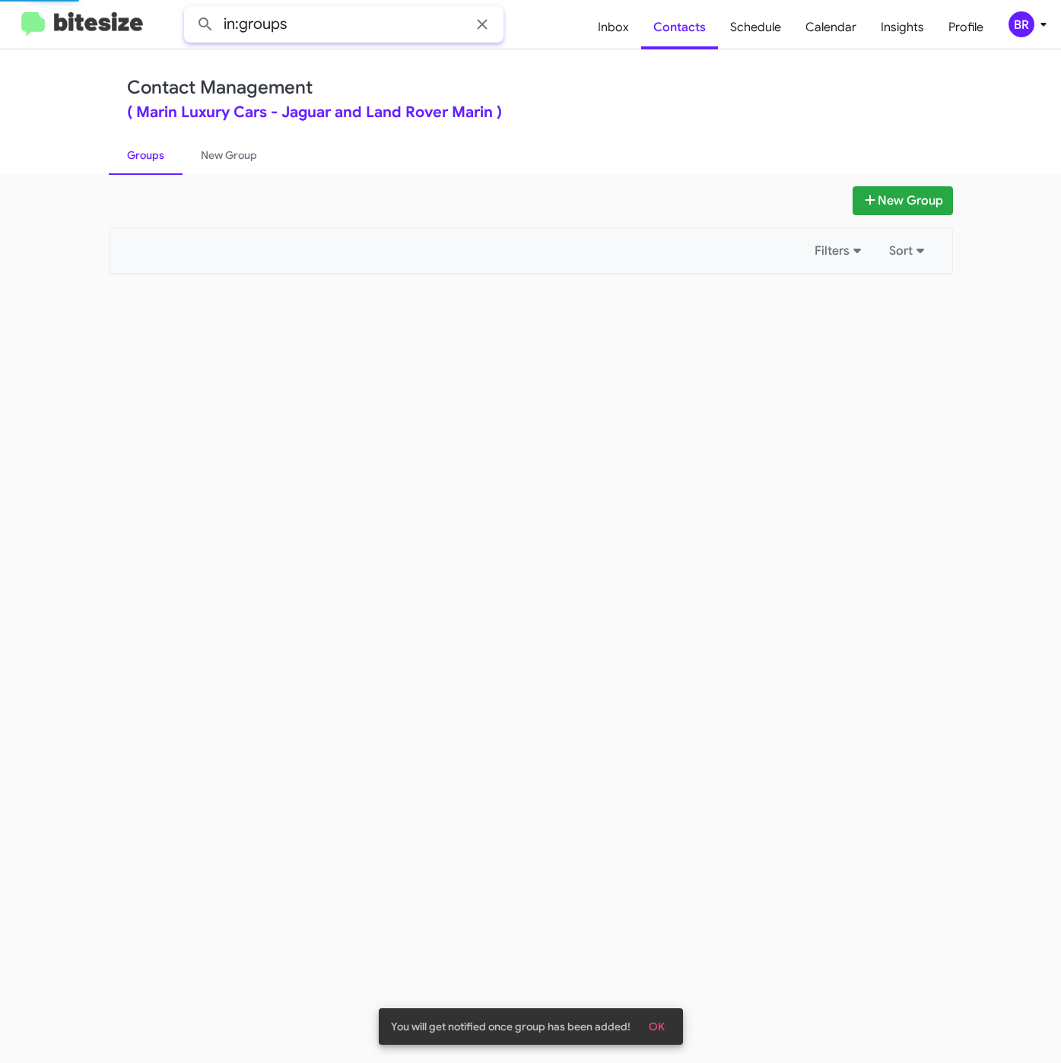
click at [331, 27] on input "in:groups" at bounding box center [343, 24] width 319 height 36
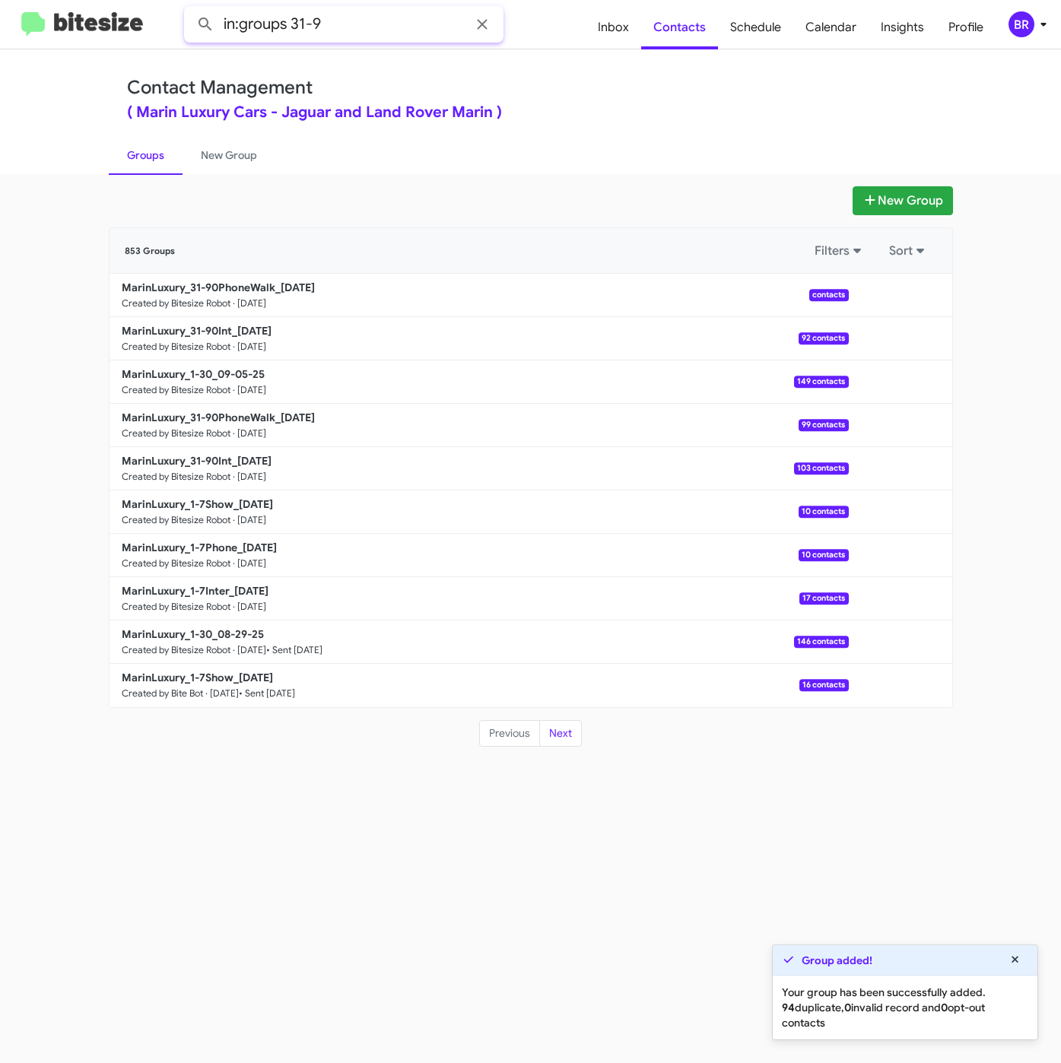
type input "in:groups 31-9"
click at [190, 9] on button at bounding box center [205, 24] width 30 height 30
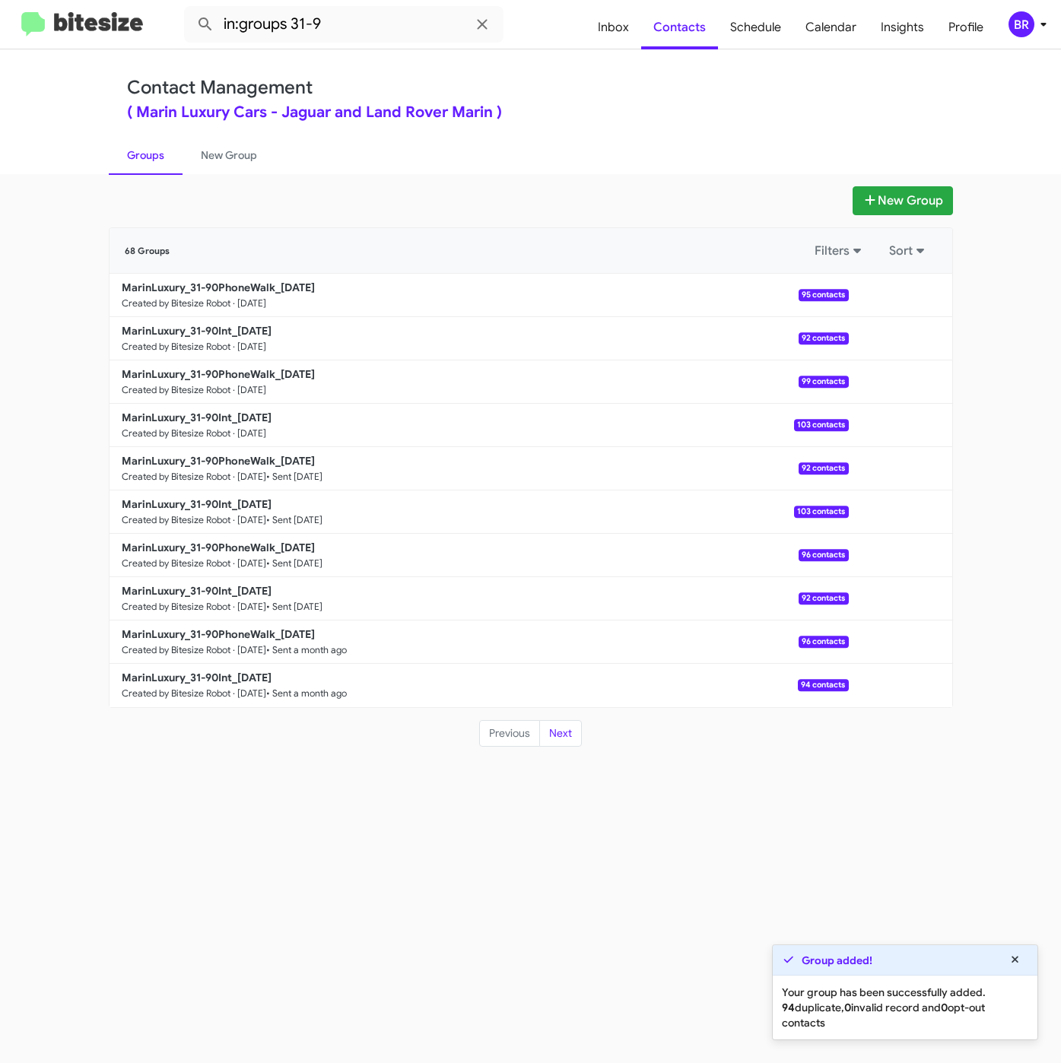
click at [1027, 23] on div "BR" at bounding box center [1021, 24] width 26 height 26
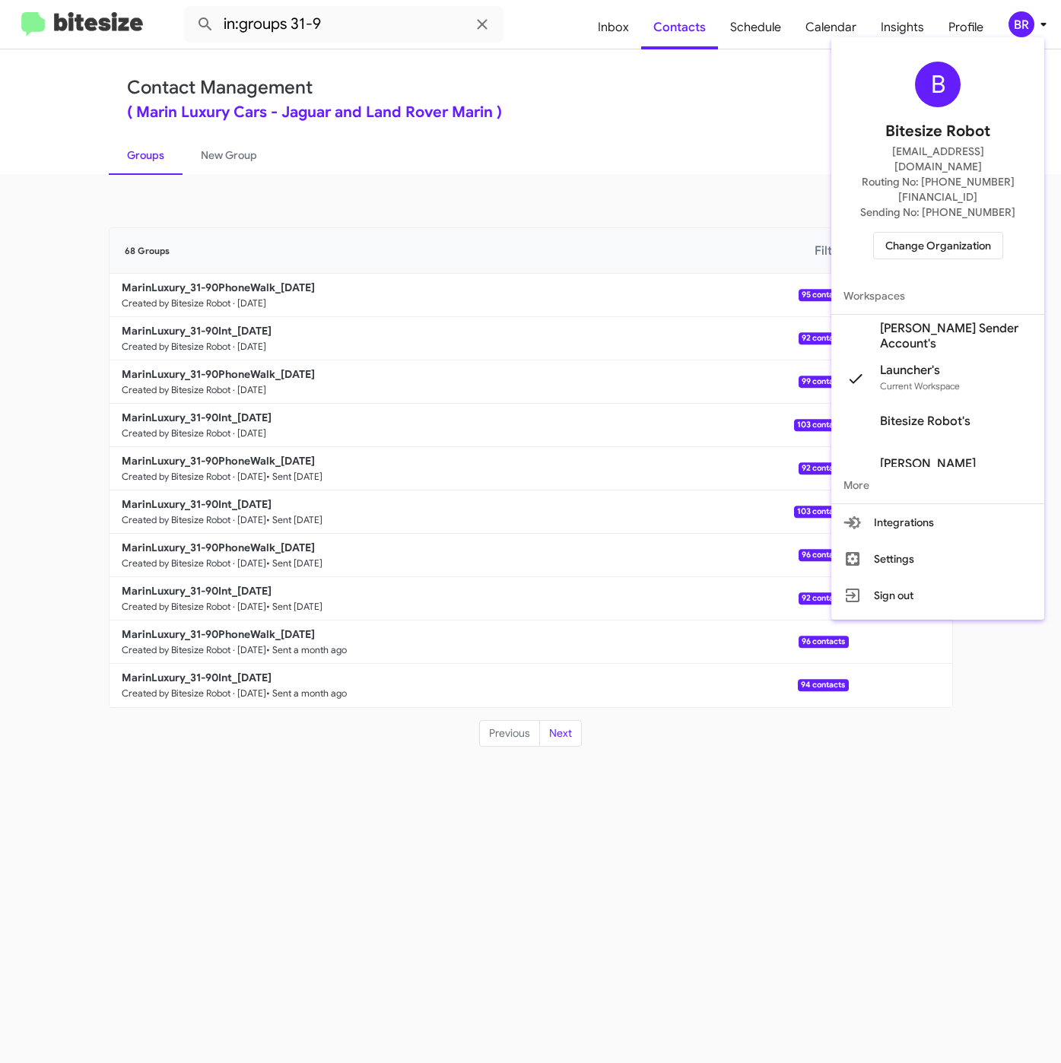
click at [554, 839] on div at bounding box center [530, 531] width 1061 height 1063
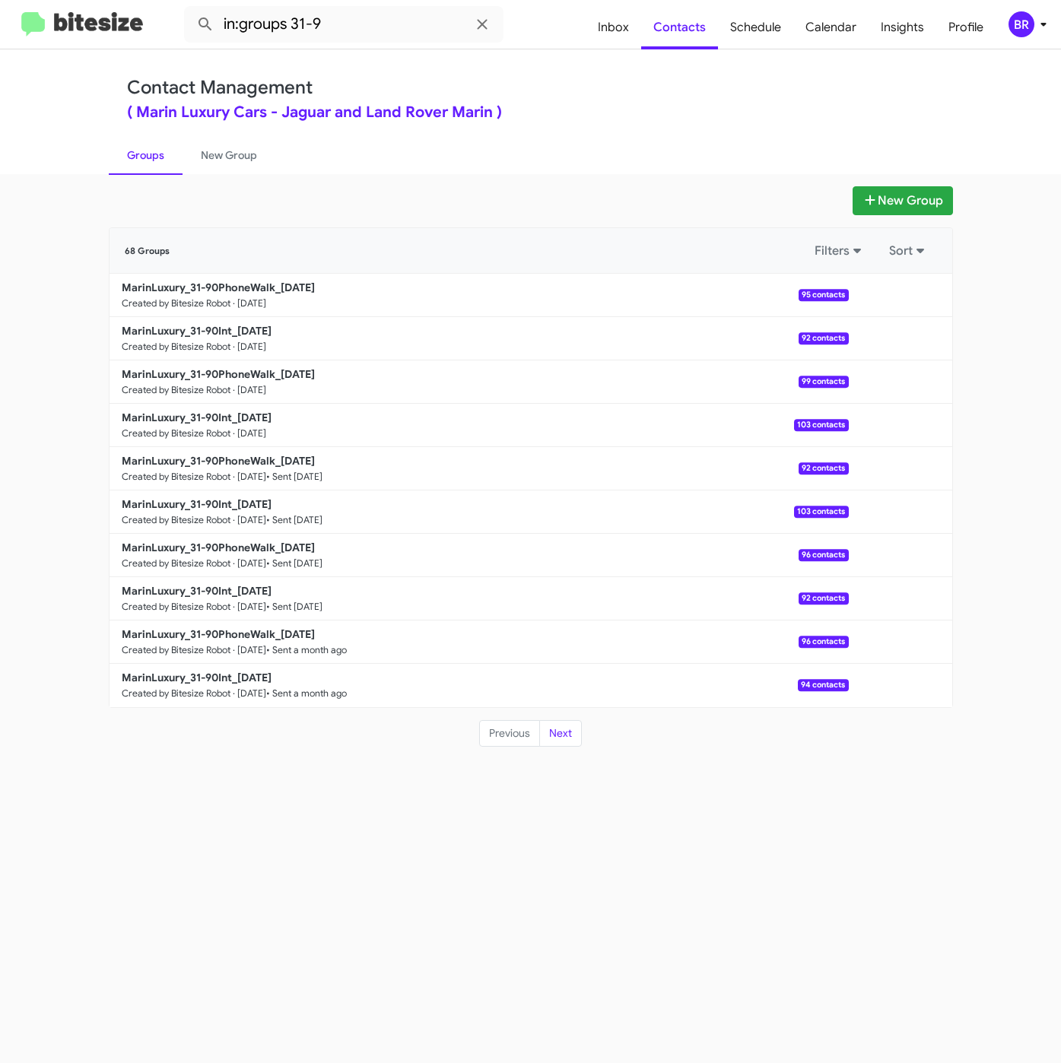
click at [1013, 24] on div "BR" at bounding box center [1021, 24] width 26 height 26
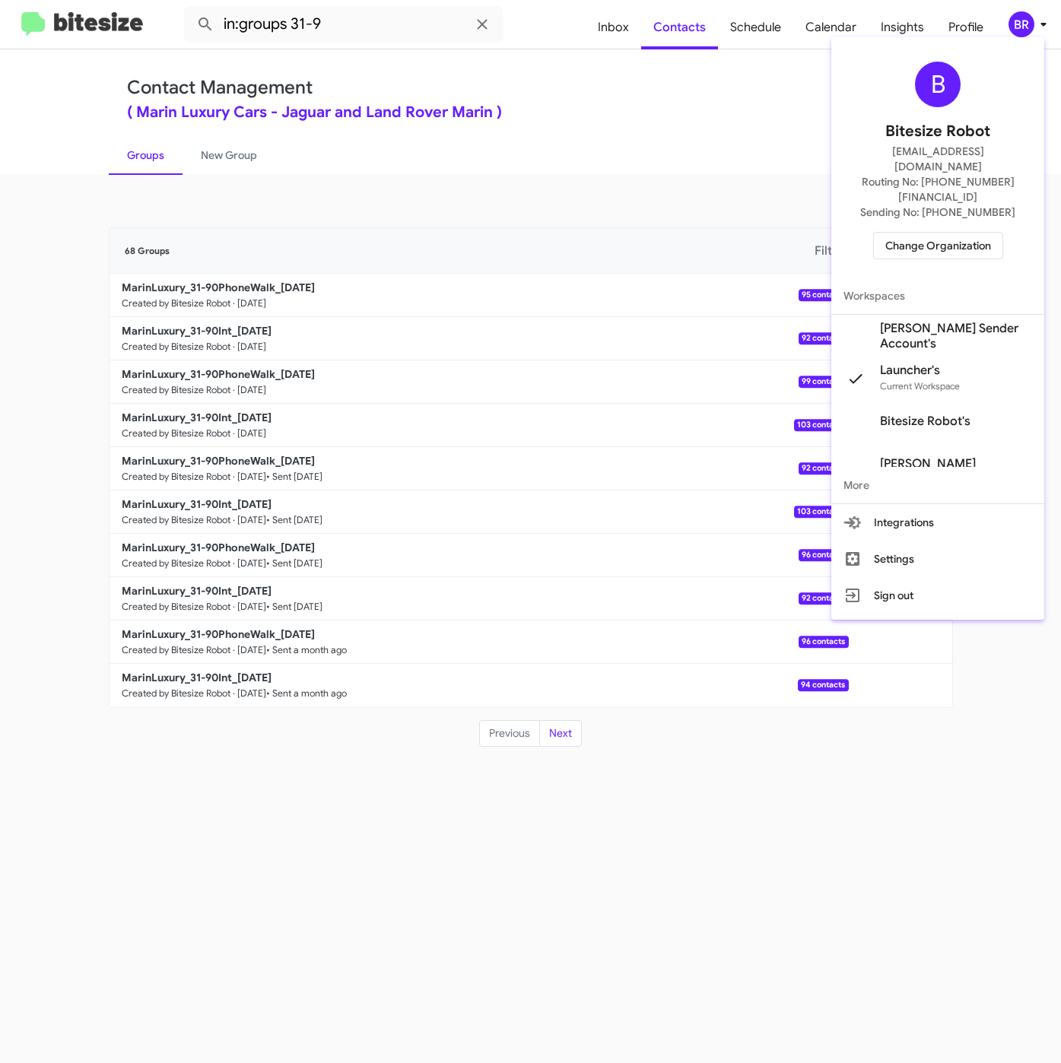
click at [925, 233] on span "Change Organization" at bounding box center [938, 246] width 106 height 26
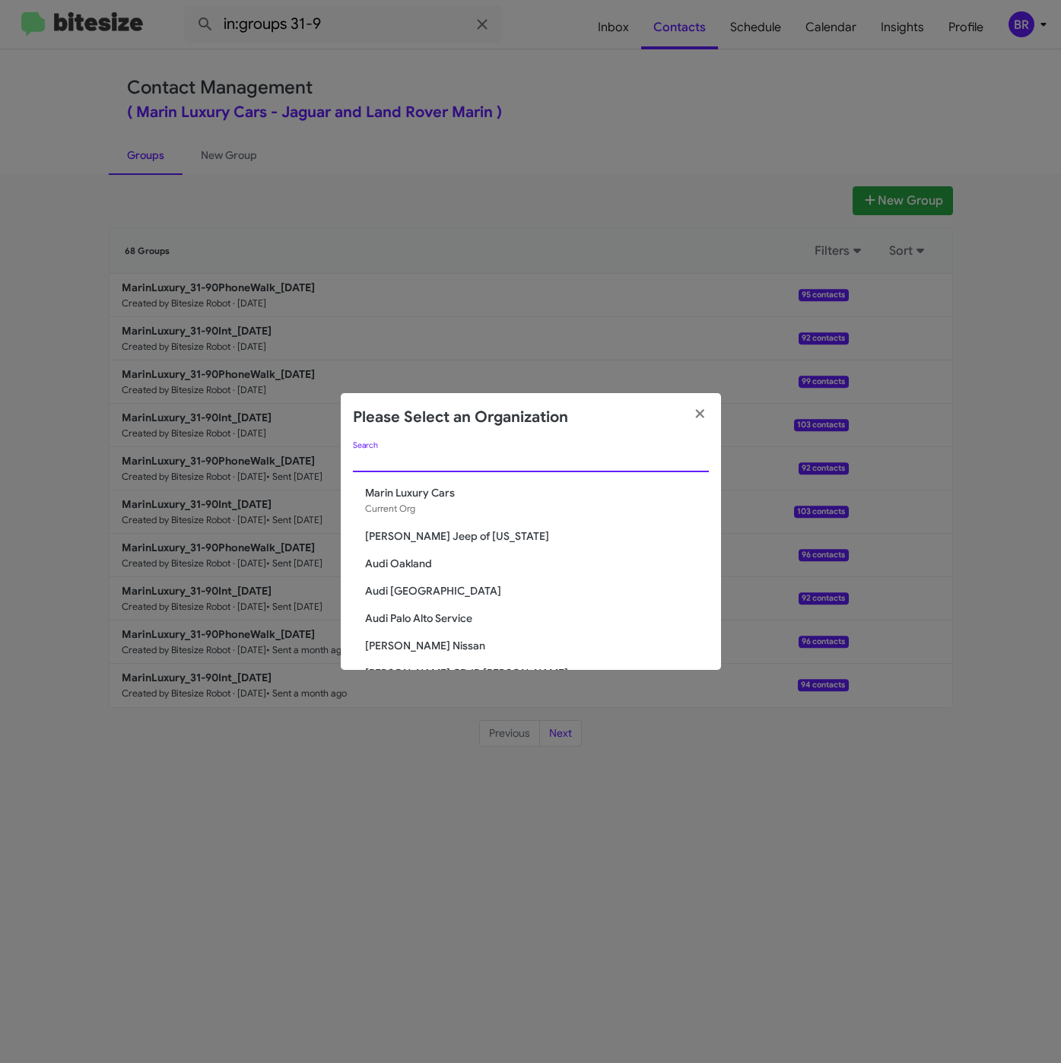
click at [459, 457] on input "Search" at bounding box center [531, 461] width 356 height 12
paste input "Daniels Long Chevrolet"
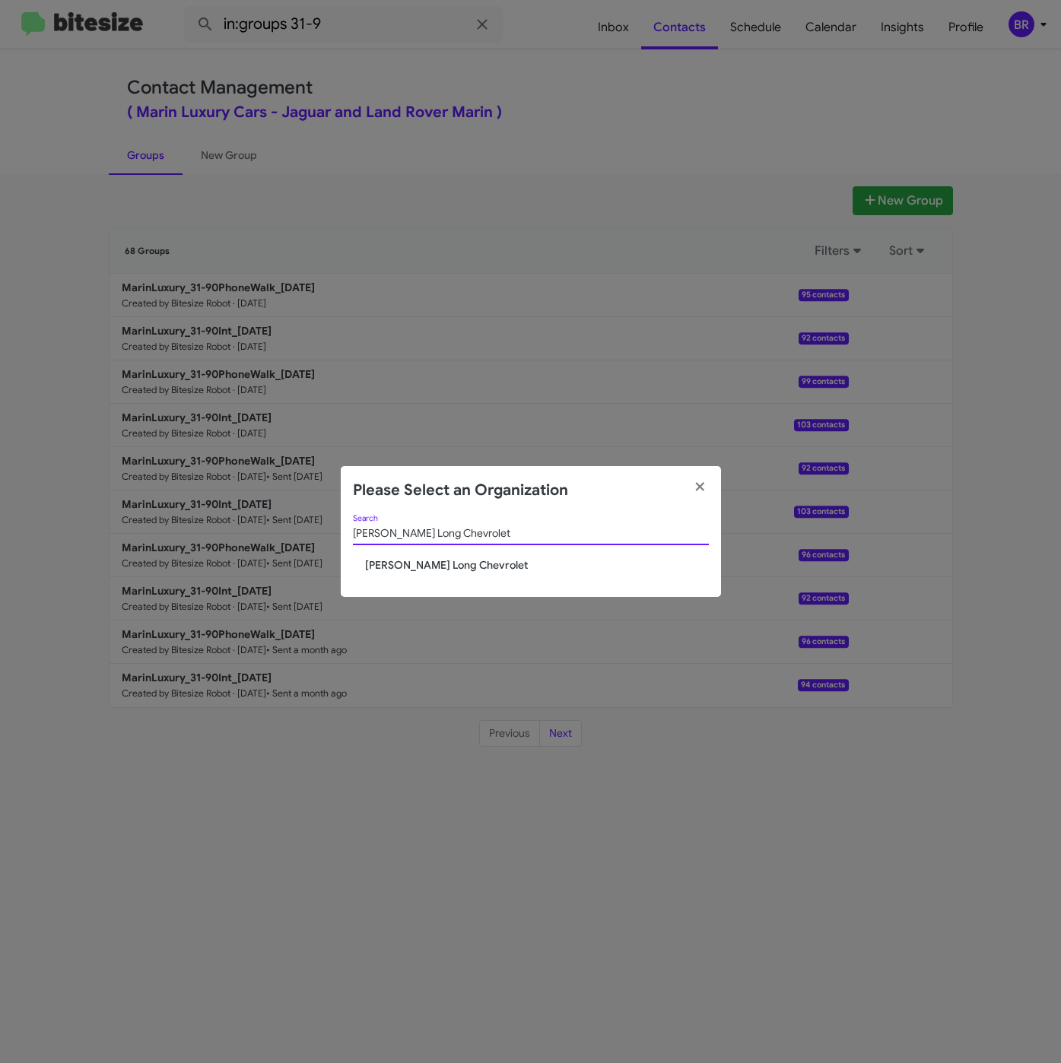
type input "Daniels Long Chevrolet"
click at [397, 564] on span "Daniels Long Chevrolet" at bounding box center [537, 564] width 344 height 15
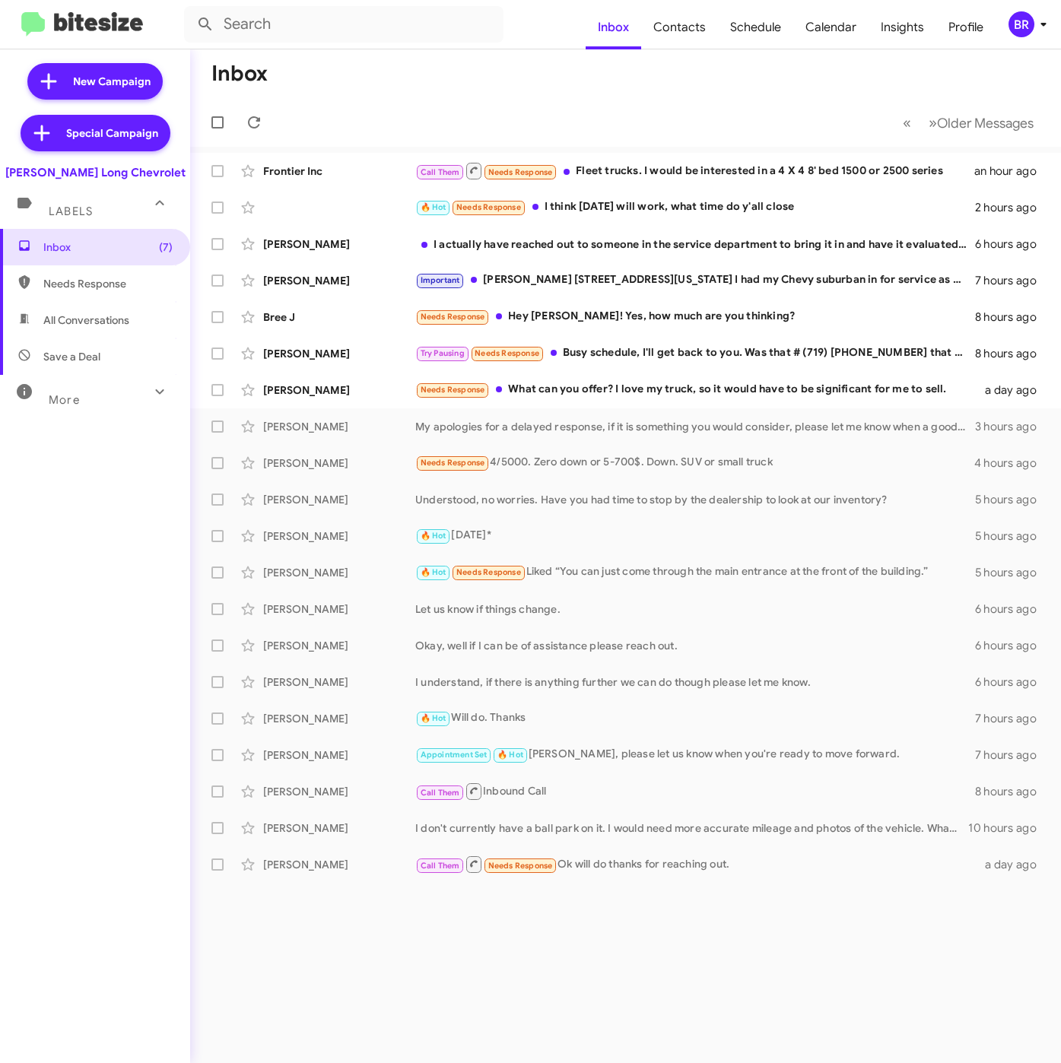
click at [1029, 26] on div "BR" at bounding box center [1021, 24] width 26 height 26
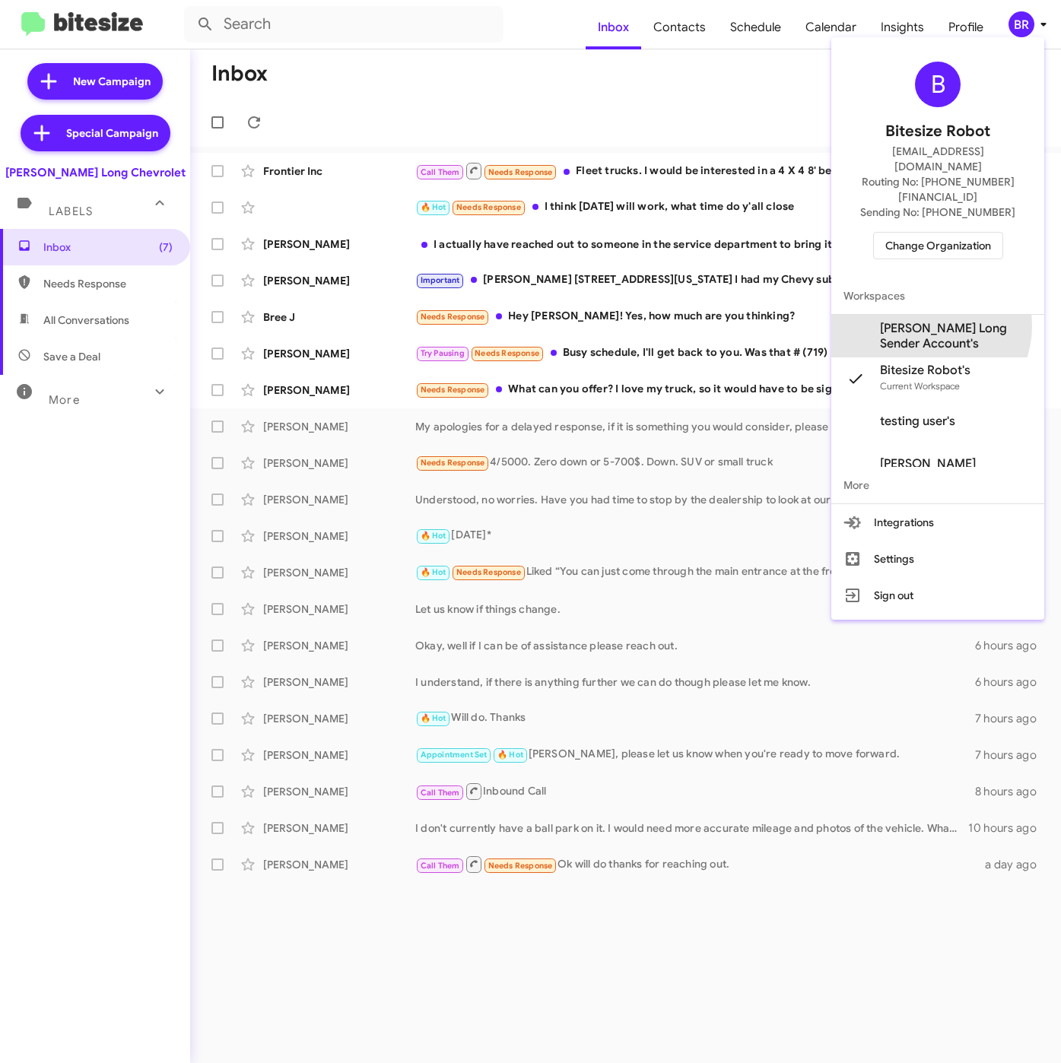
click at [929, 321] on span "[PERSON_NAME] Long Sender Account's" at bounding box center [956, 336] width 152 height 30
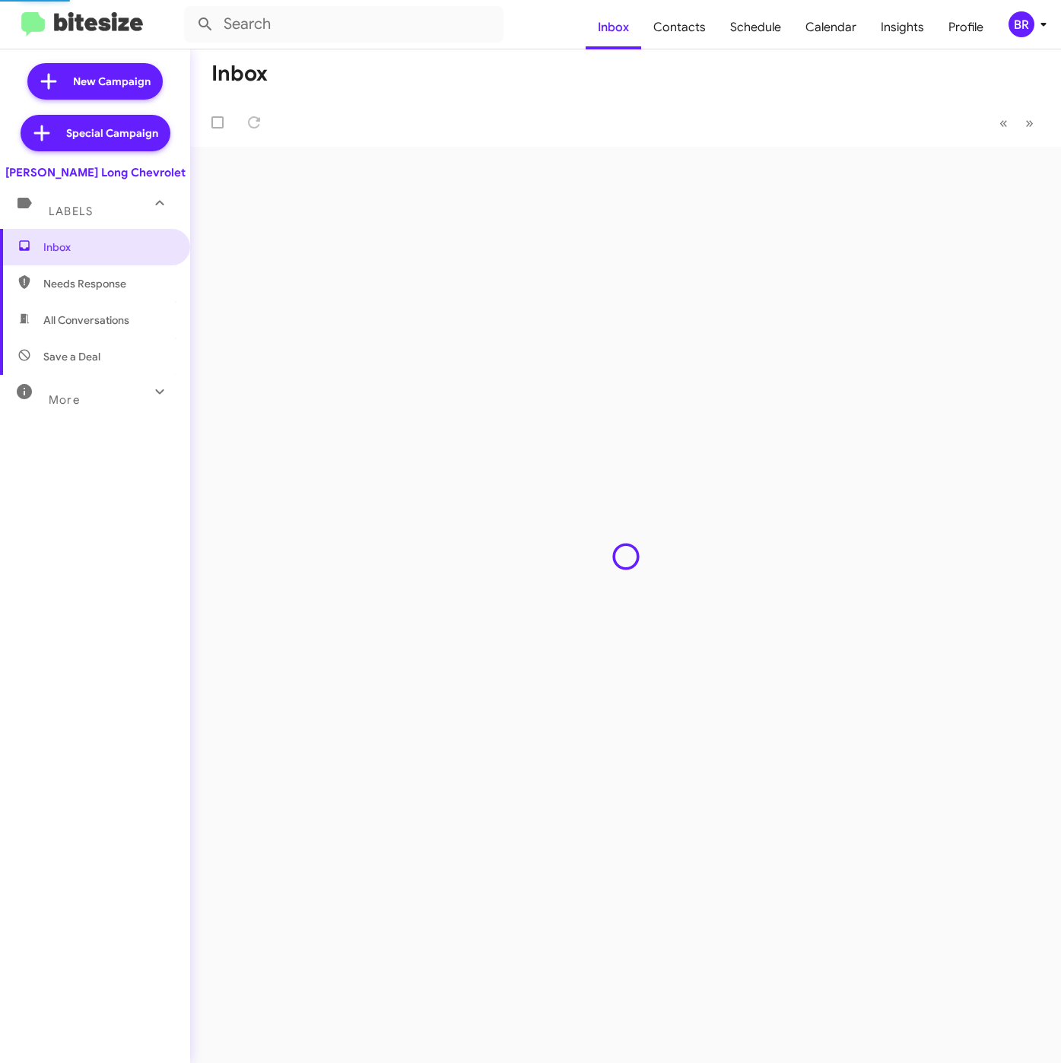
click at [692, 25] on span "Contacts" at bounding box center [679, 27] width 77 height 44
type input "in:groups"
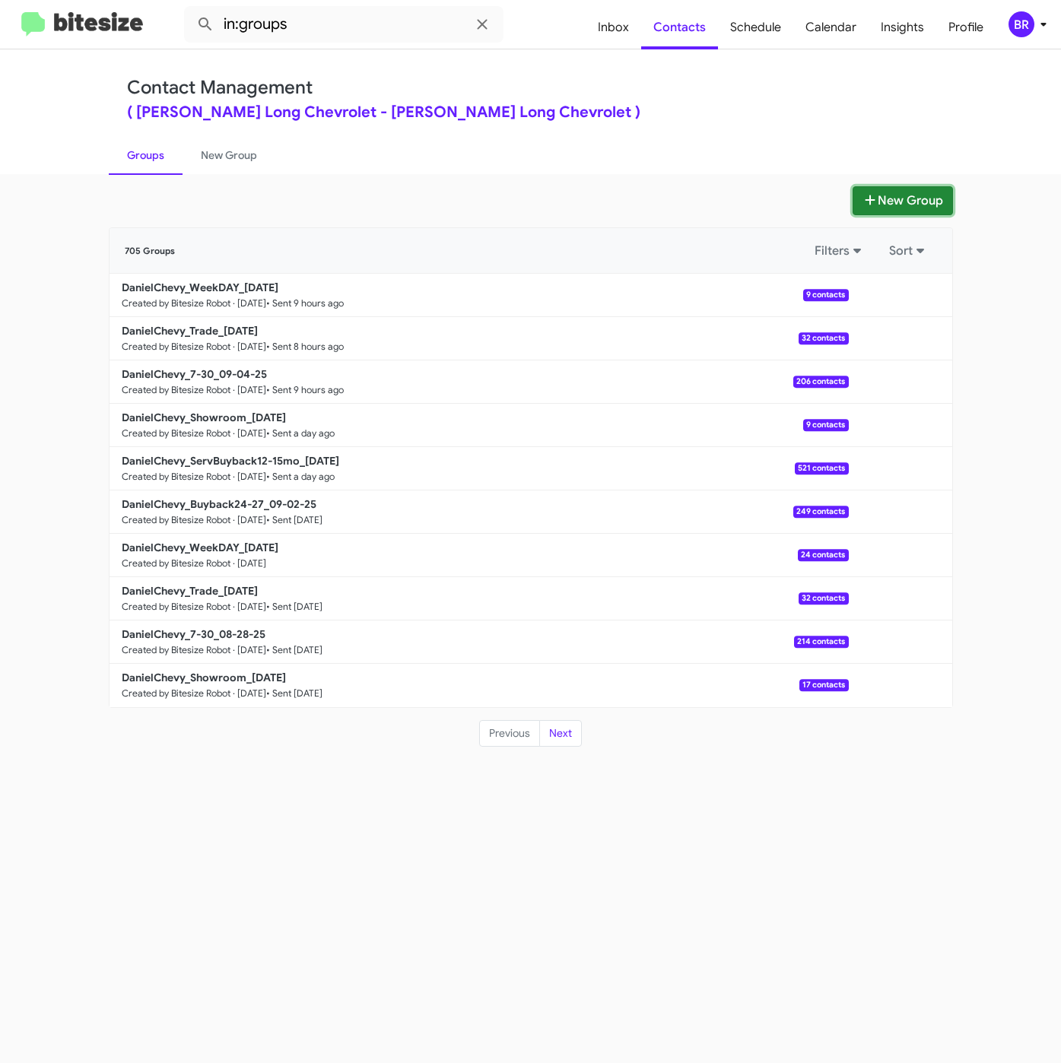
click at [874, 193] on fa-icon at bounding box center [869, 200] width 15 height 15
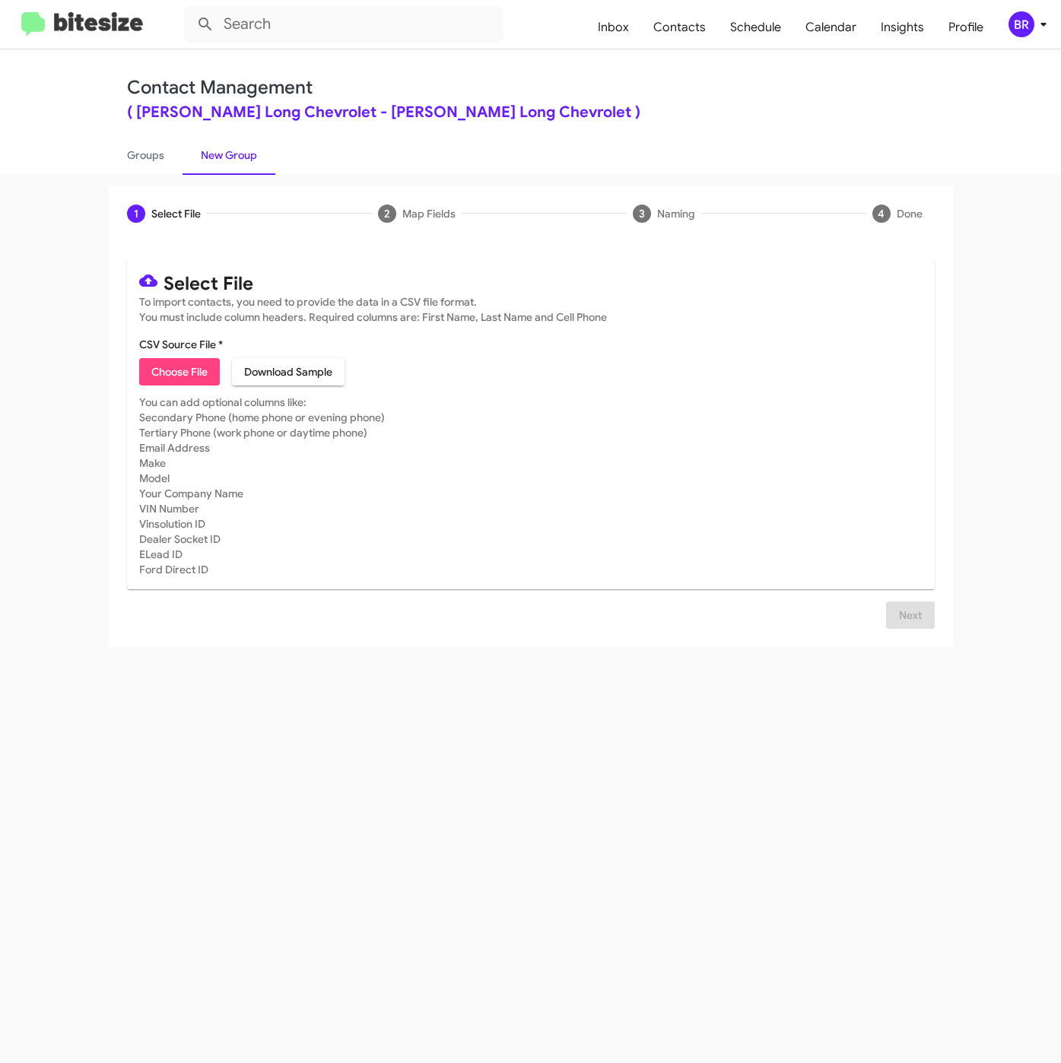
click at [171, 370] on span "Choose File" at bounding box center [179, 371] width 56 height 27
type input "DanielChevy_Military_09-05-25"
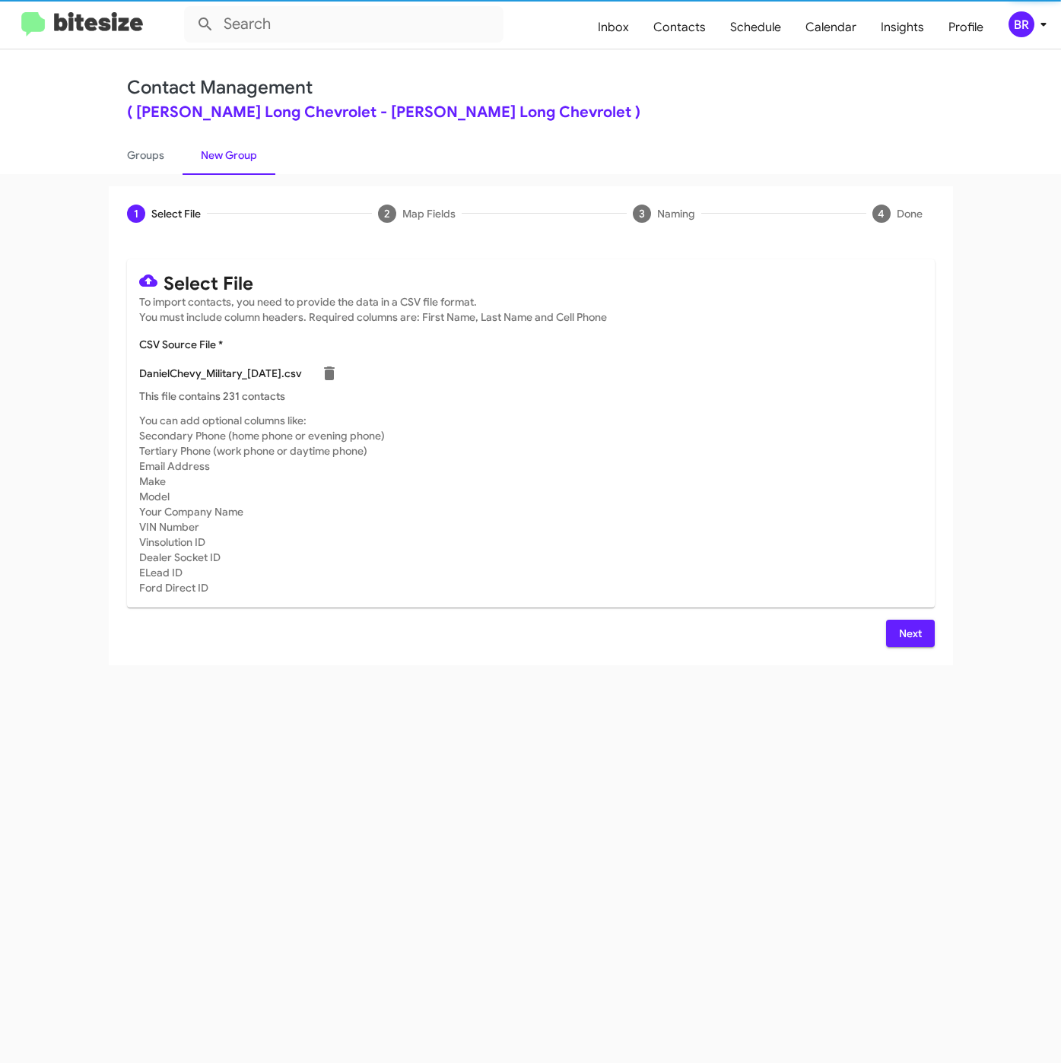
click at [890, 636] on button "Next" at bounding box center [910, 633] width 49 height 27
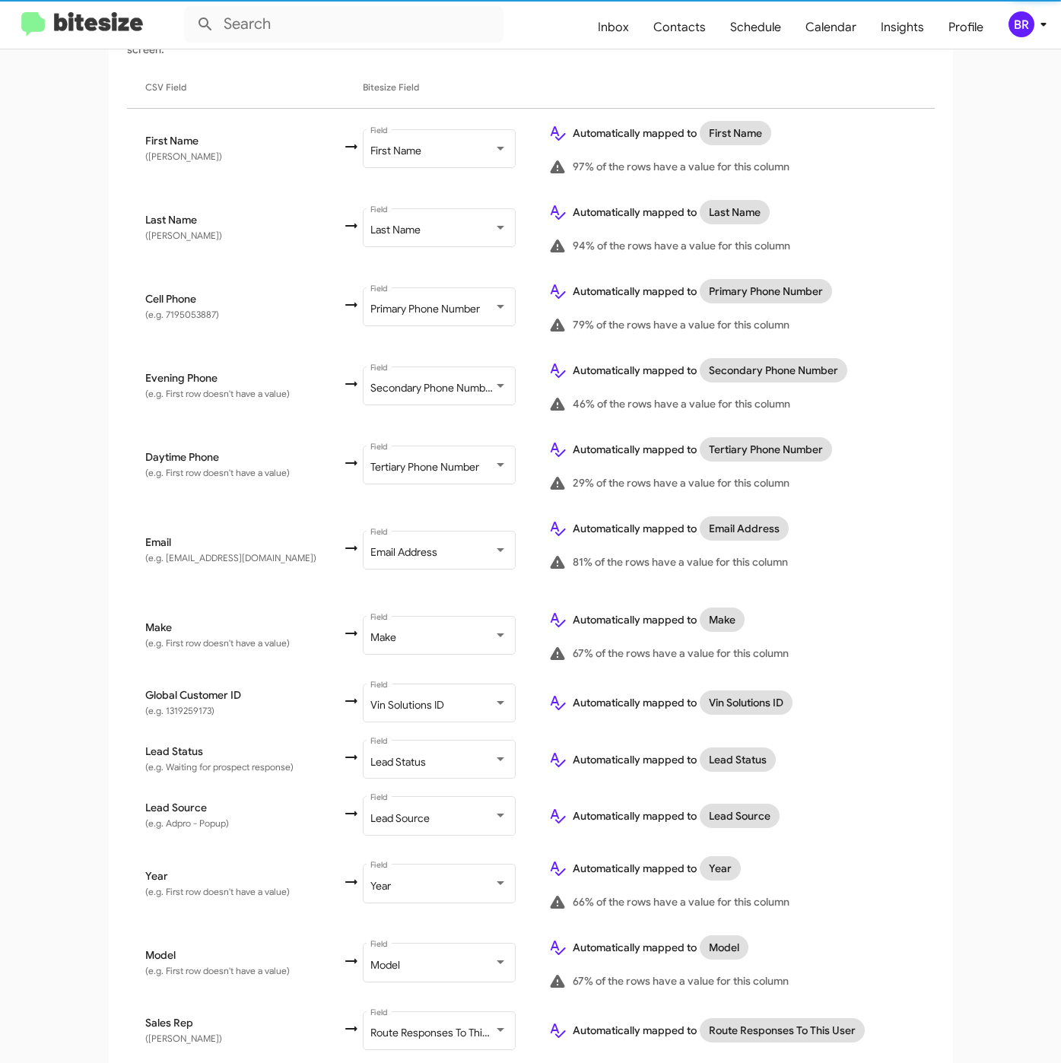
scroll to position [342, 0]
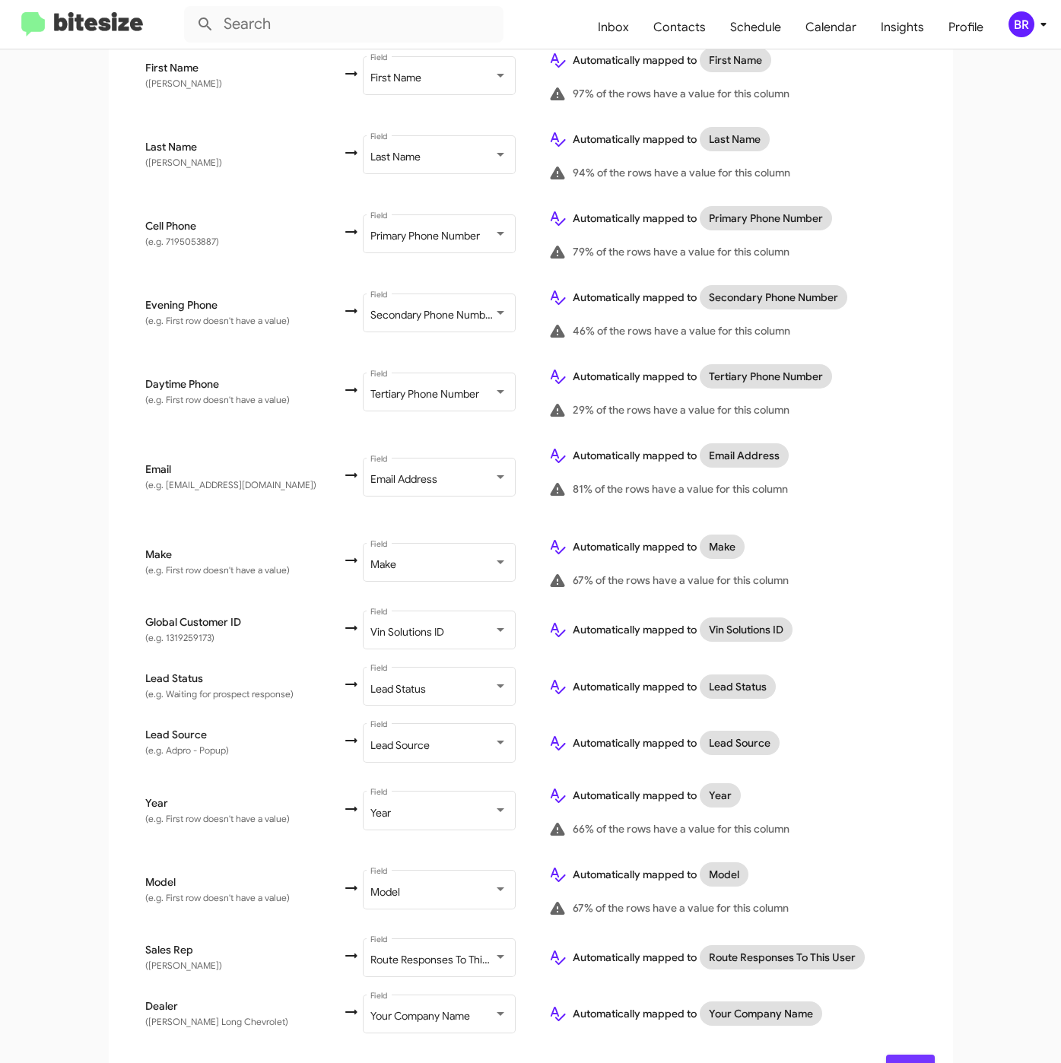
click at [898, 1055] on span "Next" at bounding box center [910, 1068] width 24 height 27
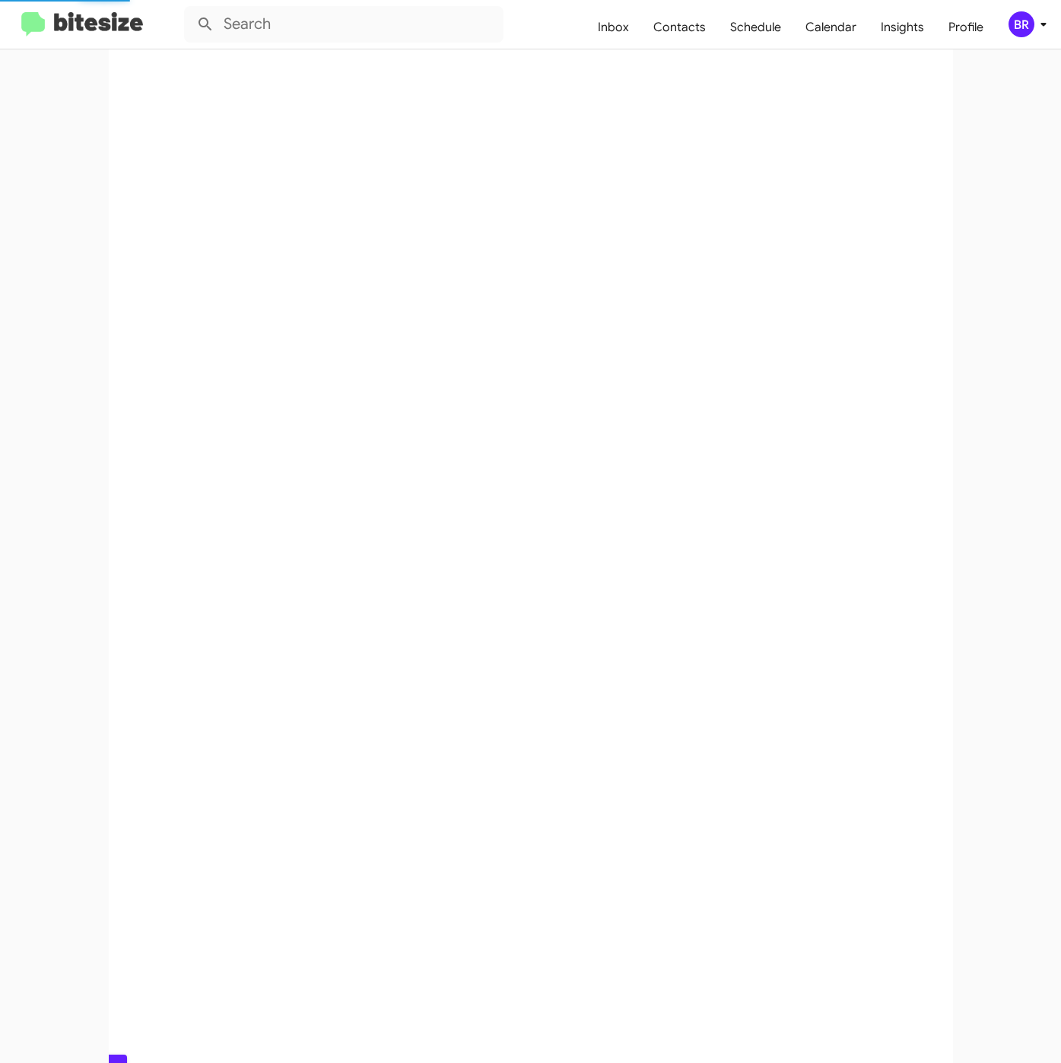
scroll to position [0, 0]
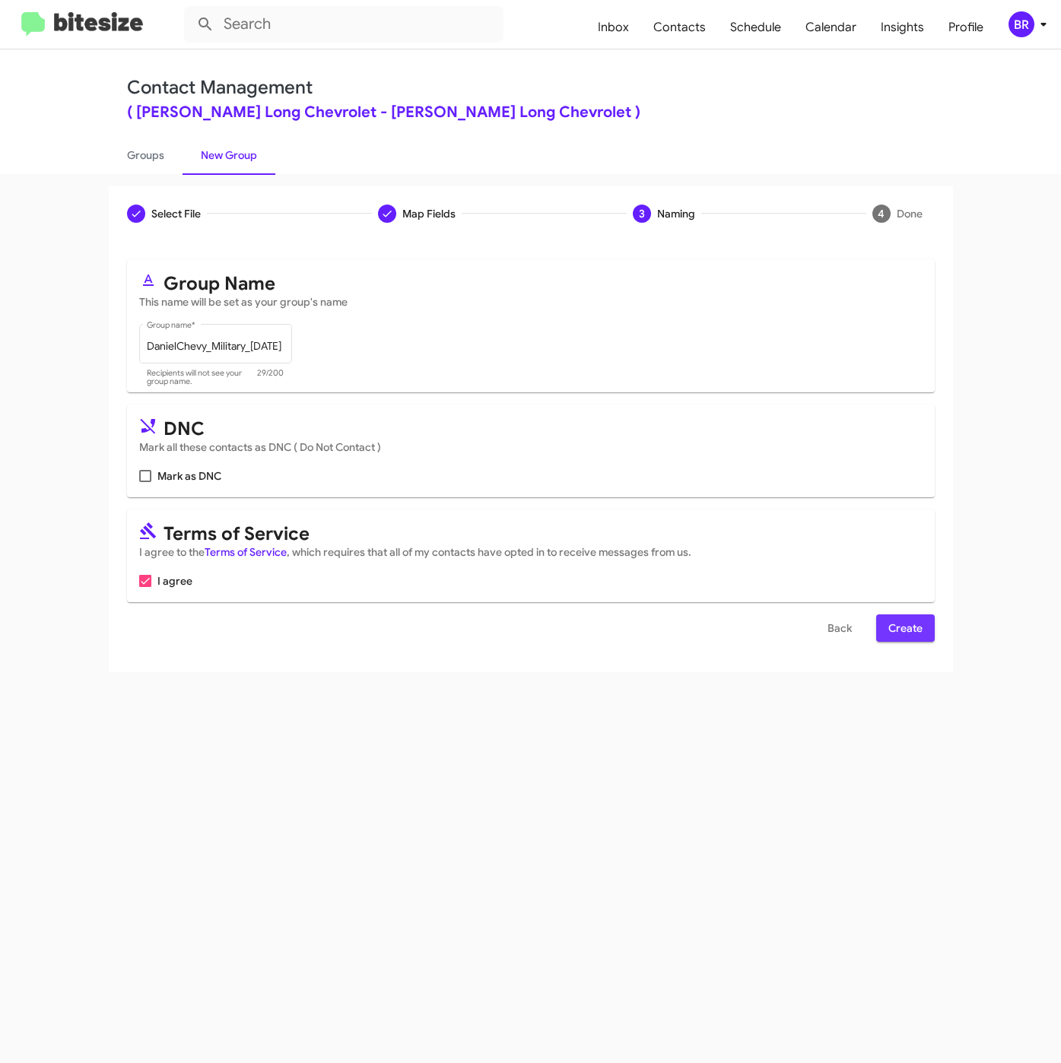
click at [922, 627] on button "Create" at bounding box center [905, 627] width 59 height 27
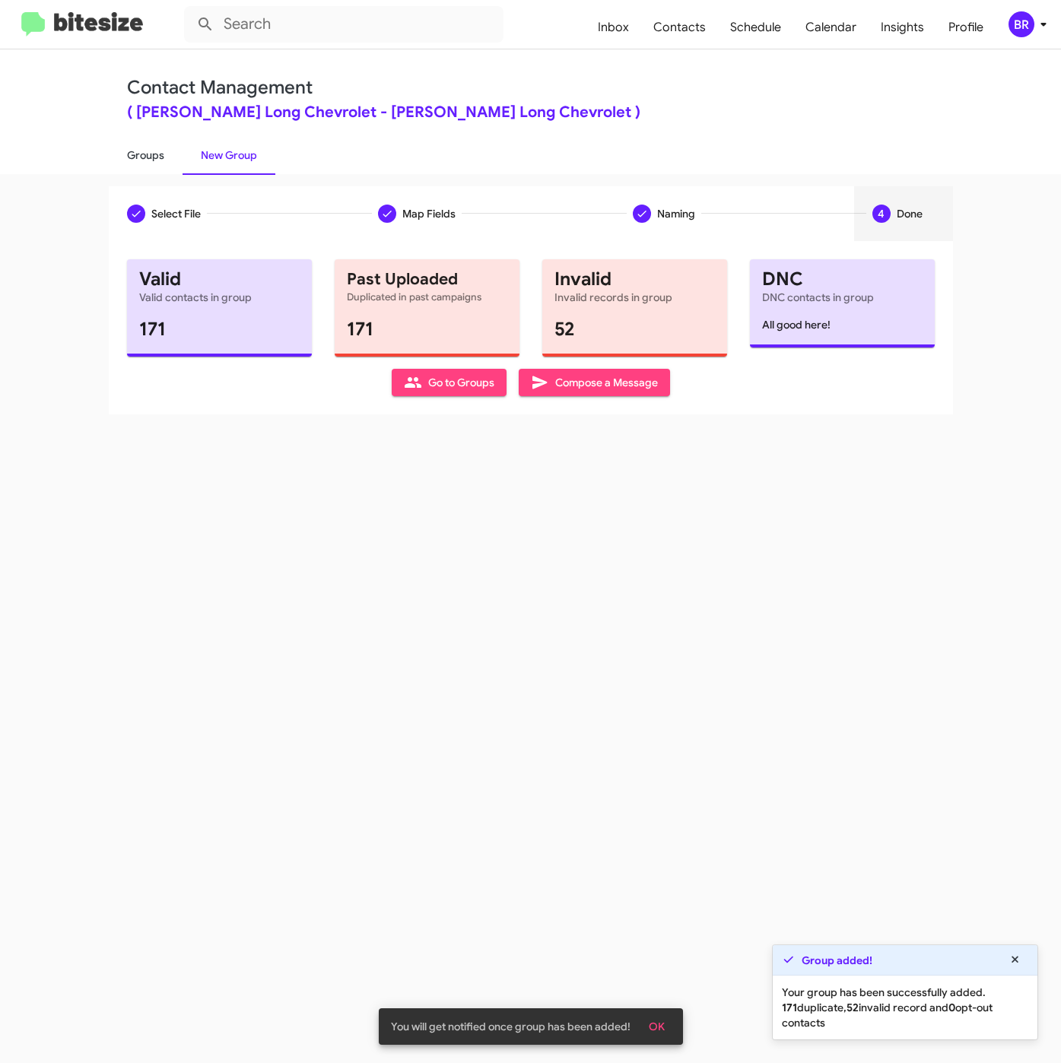
click at [148, 146] on link "Groups" at bounding box center [146, 155] width 74 height 40
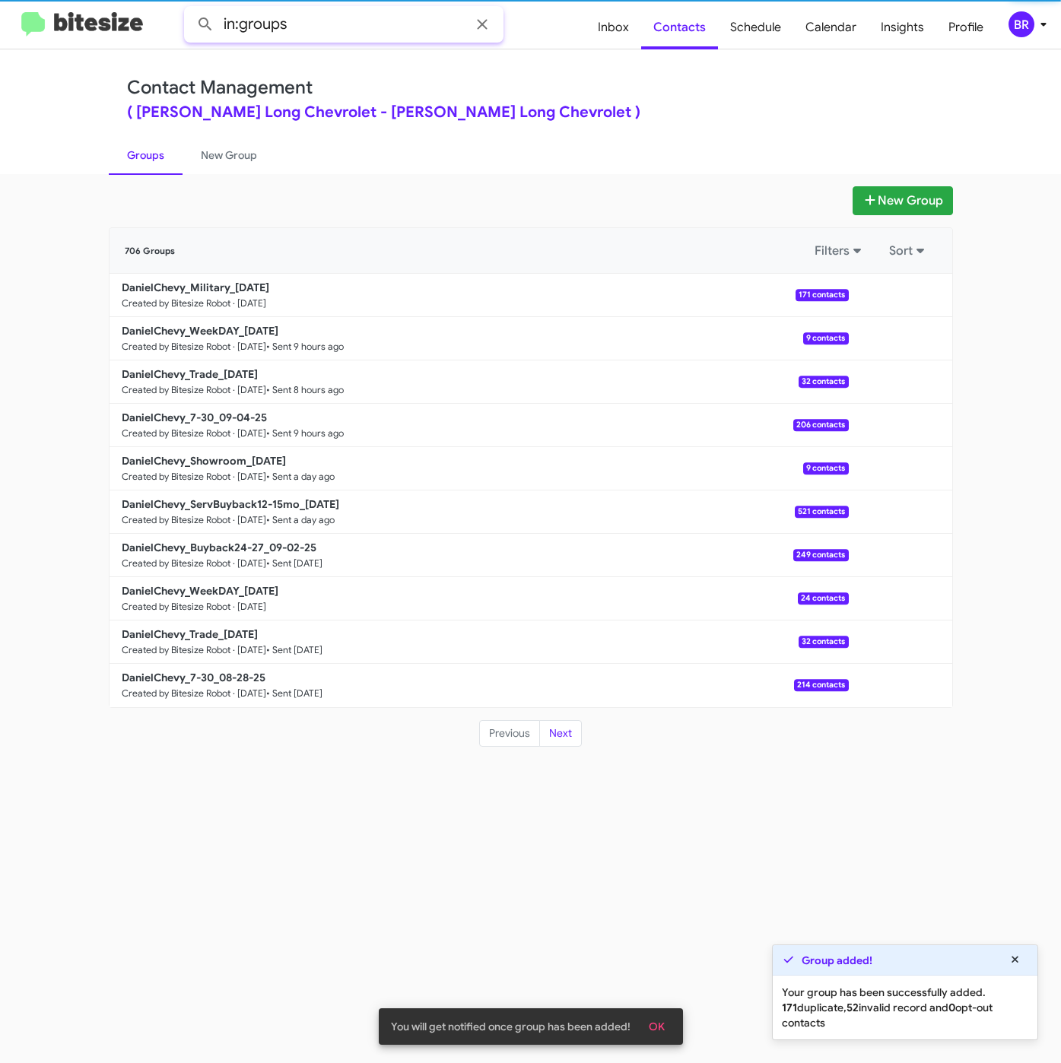
click at [354, 30] on input "in:groups" at bounding box center [343, 24] width 319 height 36
type input "in:groups mili"
click at [190, 9] on button at bounding box center [205, 24] width 30 height 30
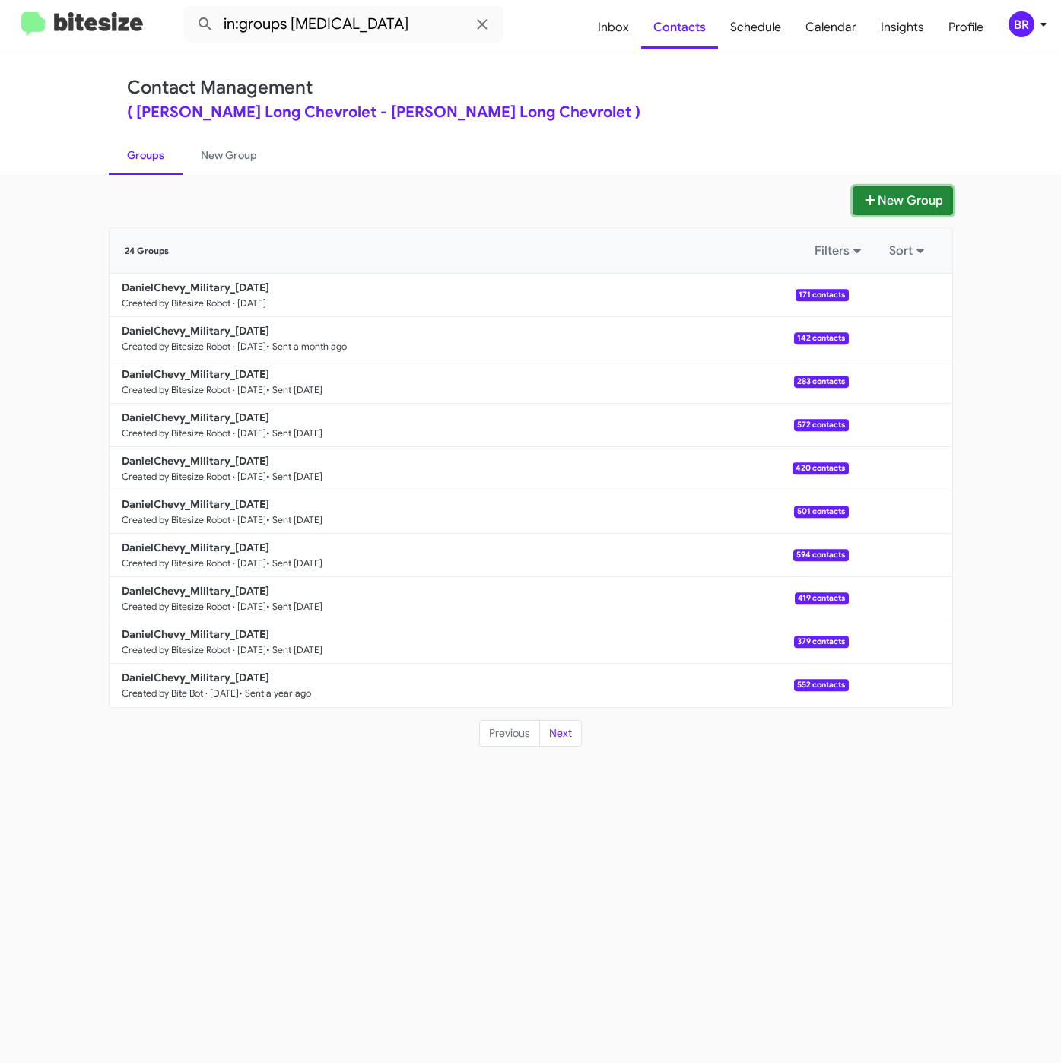
click at [904, 196] on button "New Group" at bounding box center [902, 200] width 100 height 29
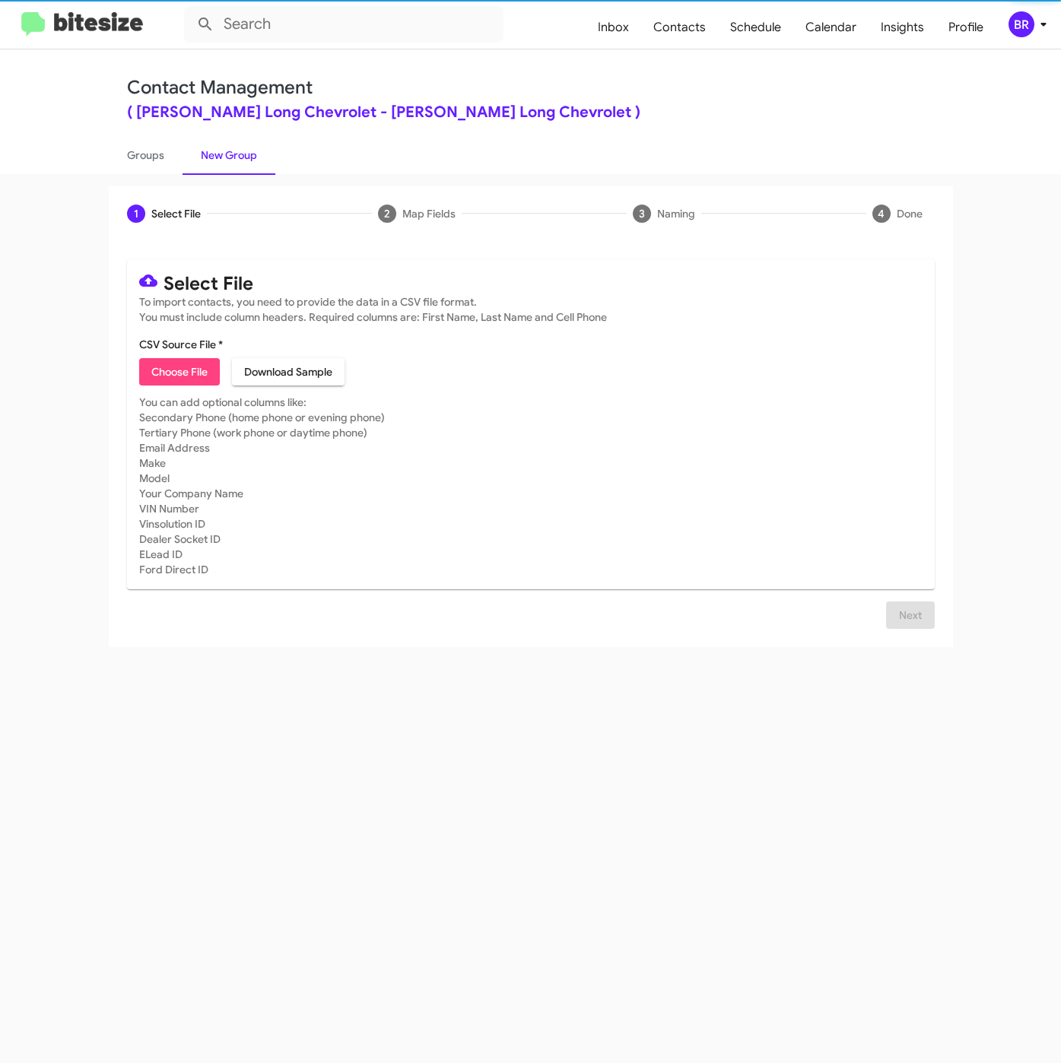
click at [176, 377] on span "Choose File" at bounding box center [179, 371] width 56 height 27
type input "DanielChevy_MilitaryPhoneWalk_09-05-25"
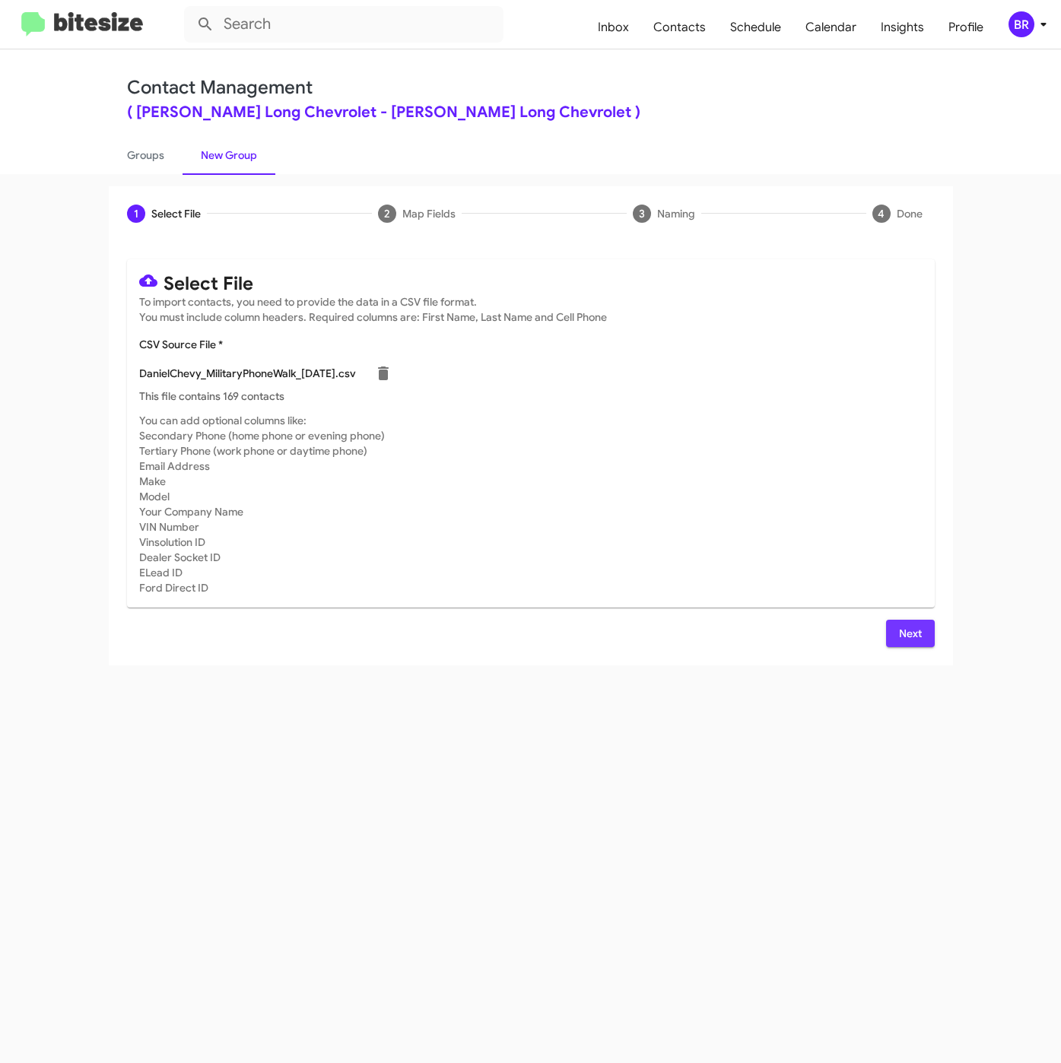
click at [913, 633] on span "Next" at bounding box center [910, 633] width 24 height 27
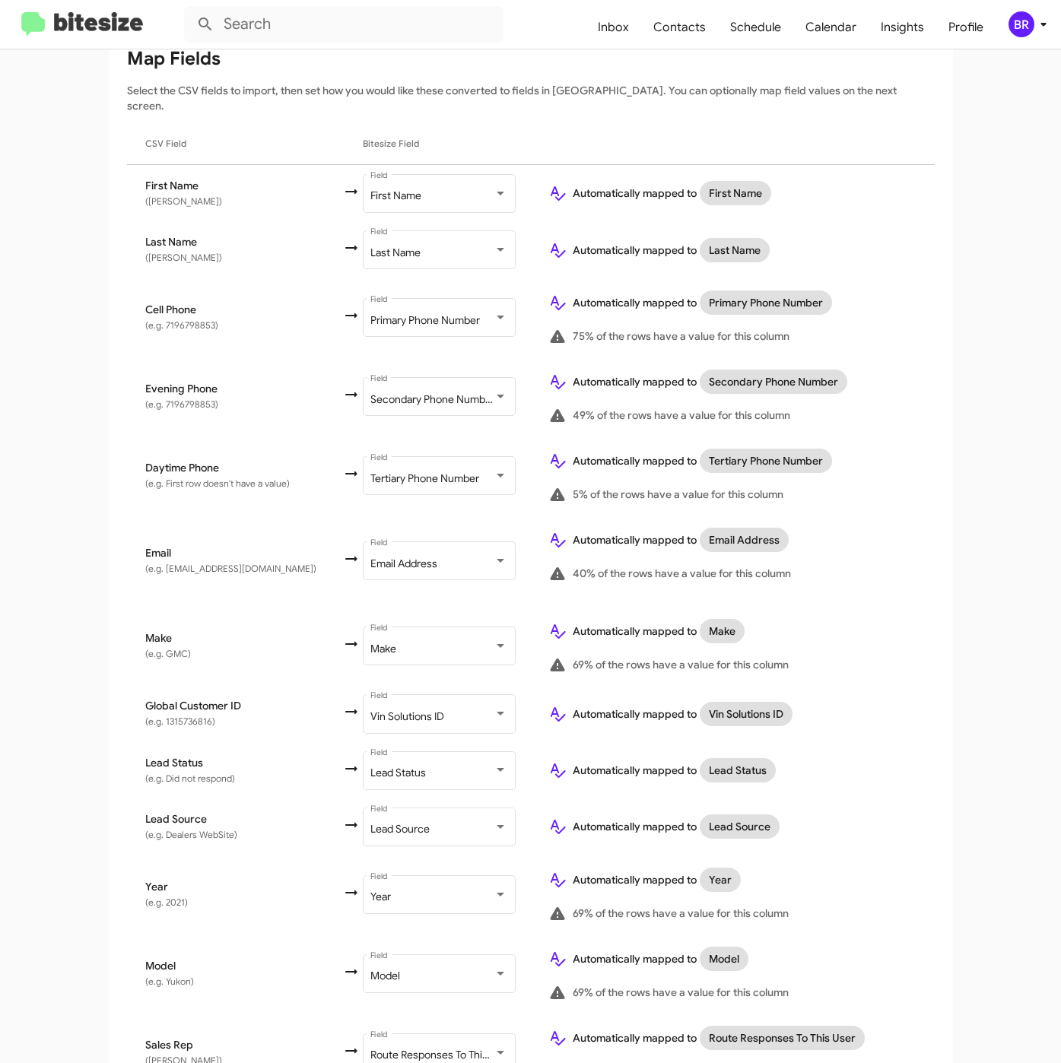
scroll to position [338, 0]
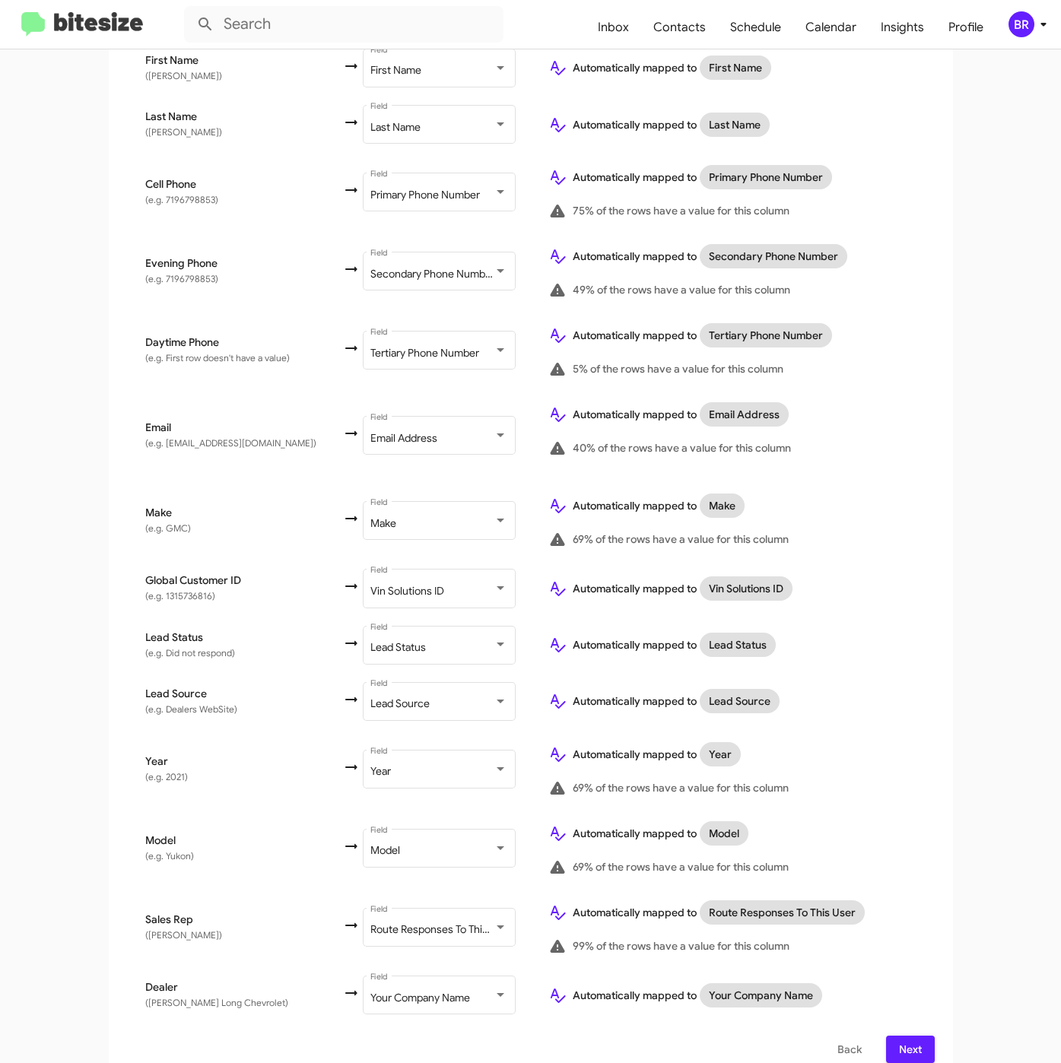
click at [898, 1036] on span "Next" at bounding box center [910, 1049] width 24 height 27
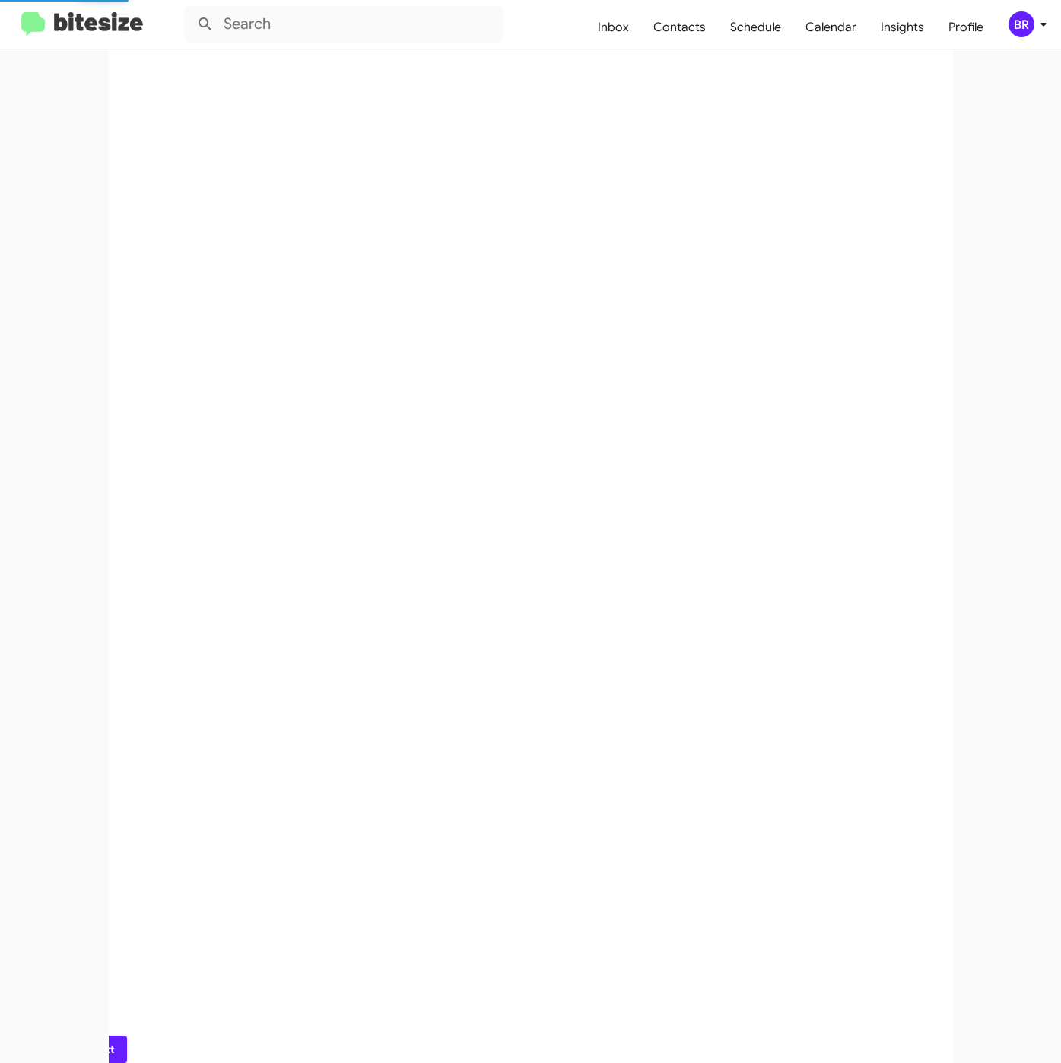
scroll to position [0, 0]
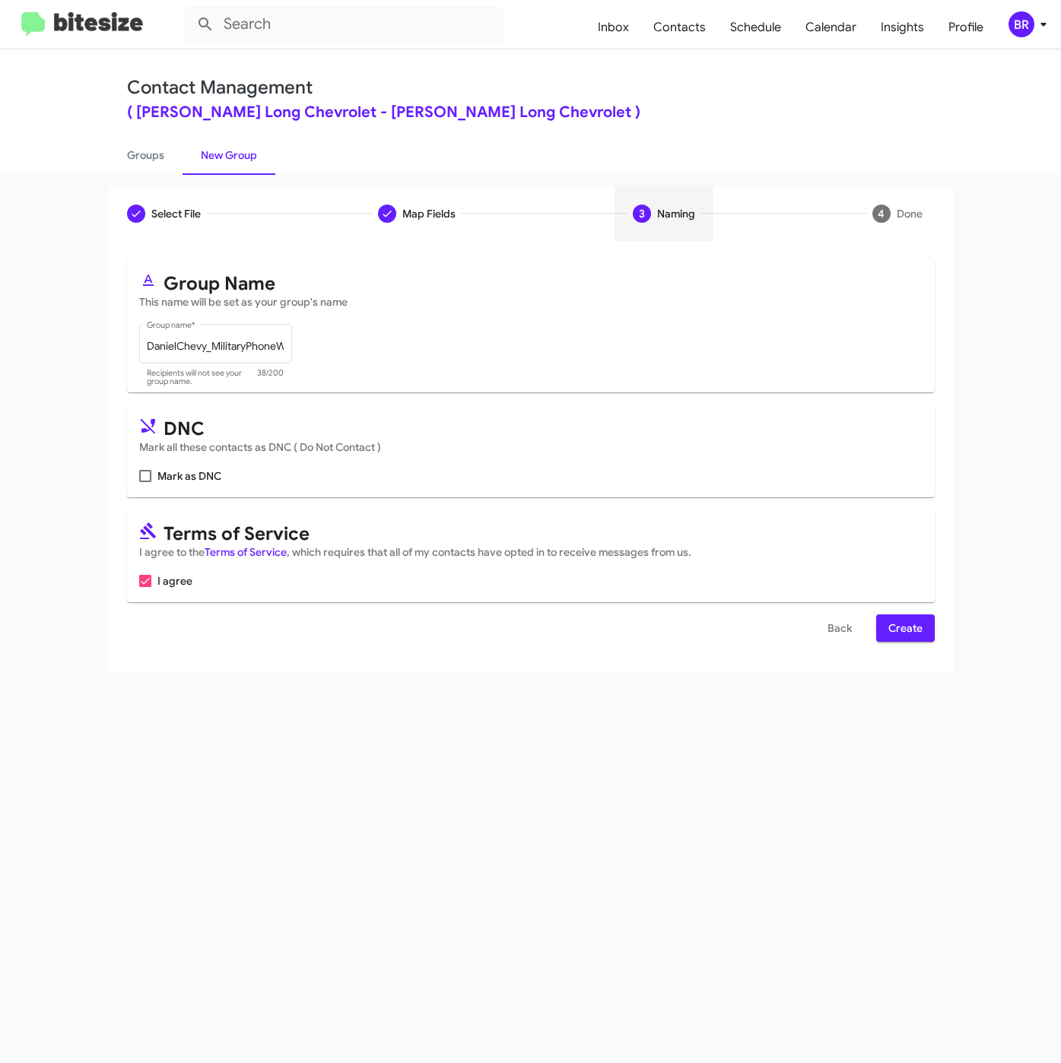
click at [888, 625] on span "Create" at bounding box center [905, 627] width 34 height 27
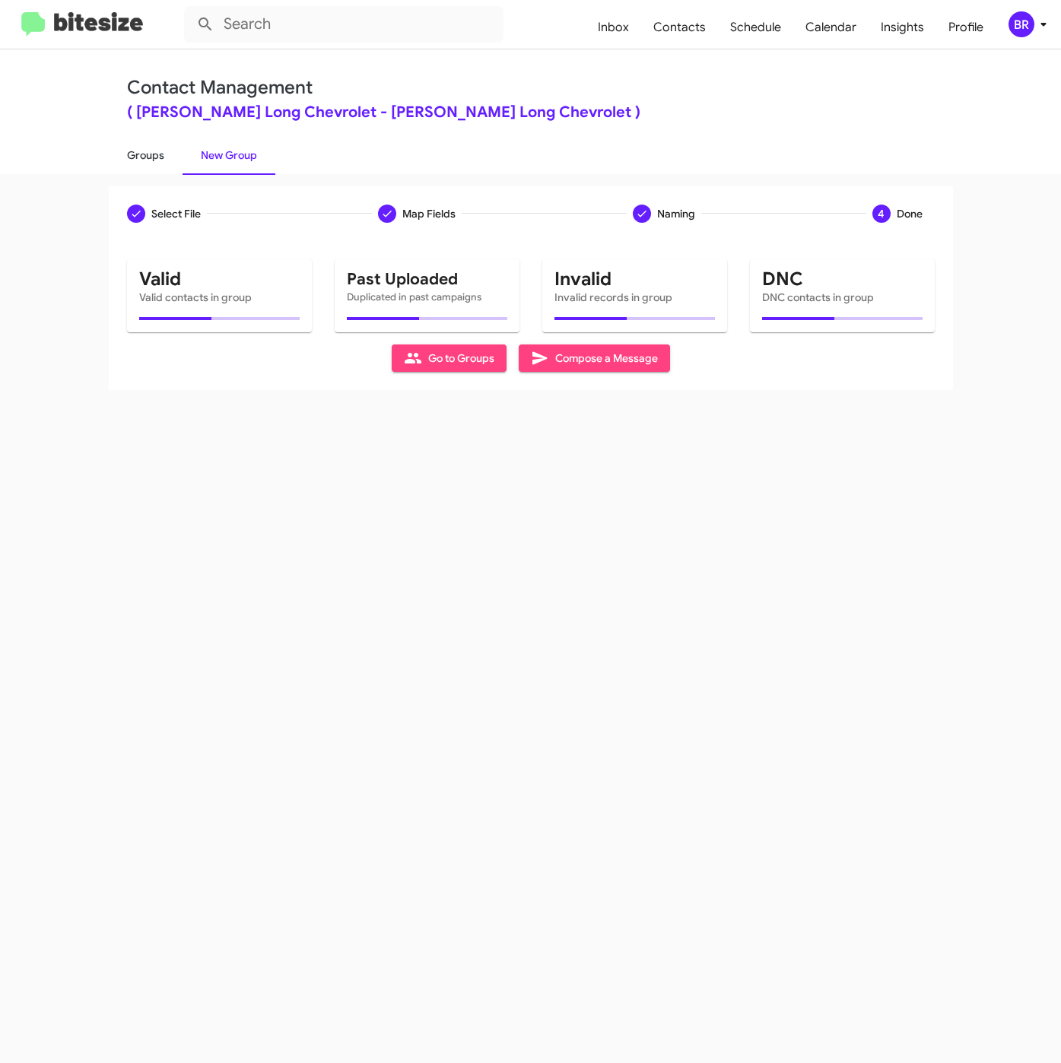
click at [149, 154] on link "Groups" at bounding box center [146, 155] width 74 height 40
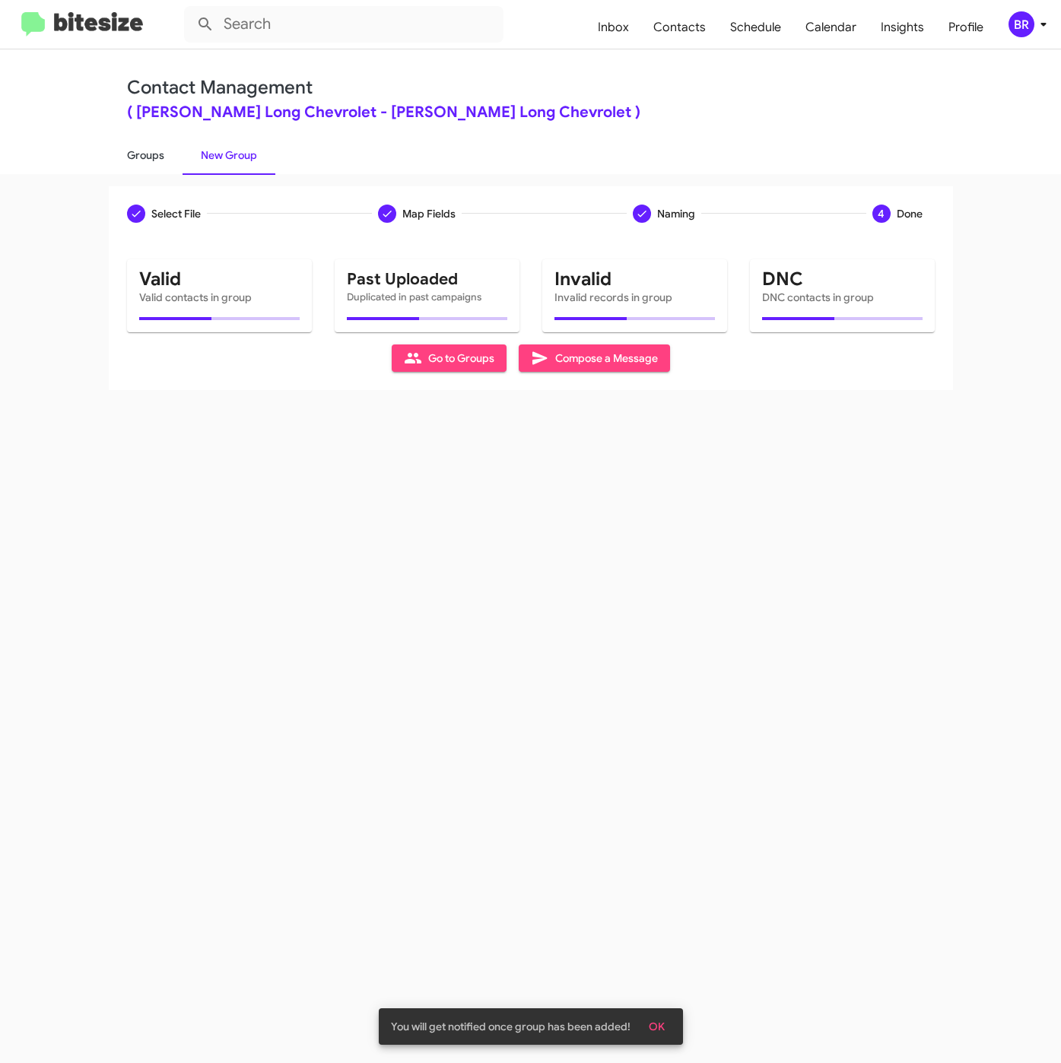
type input "in:groups"
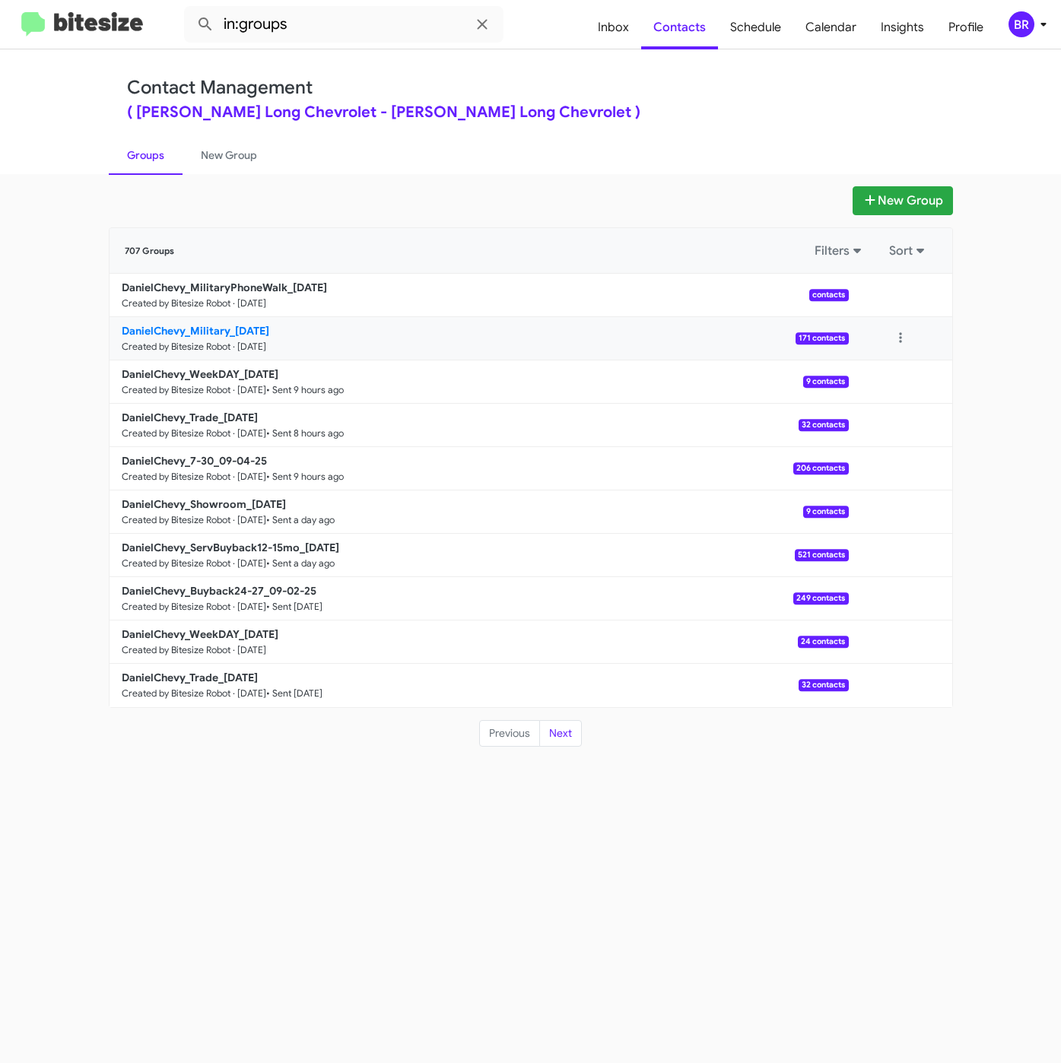
click at [229, 328] on b "DanielChevy_Military_09-05-25" at bounding box center [196, 331] width 148 height 14
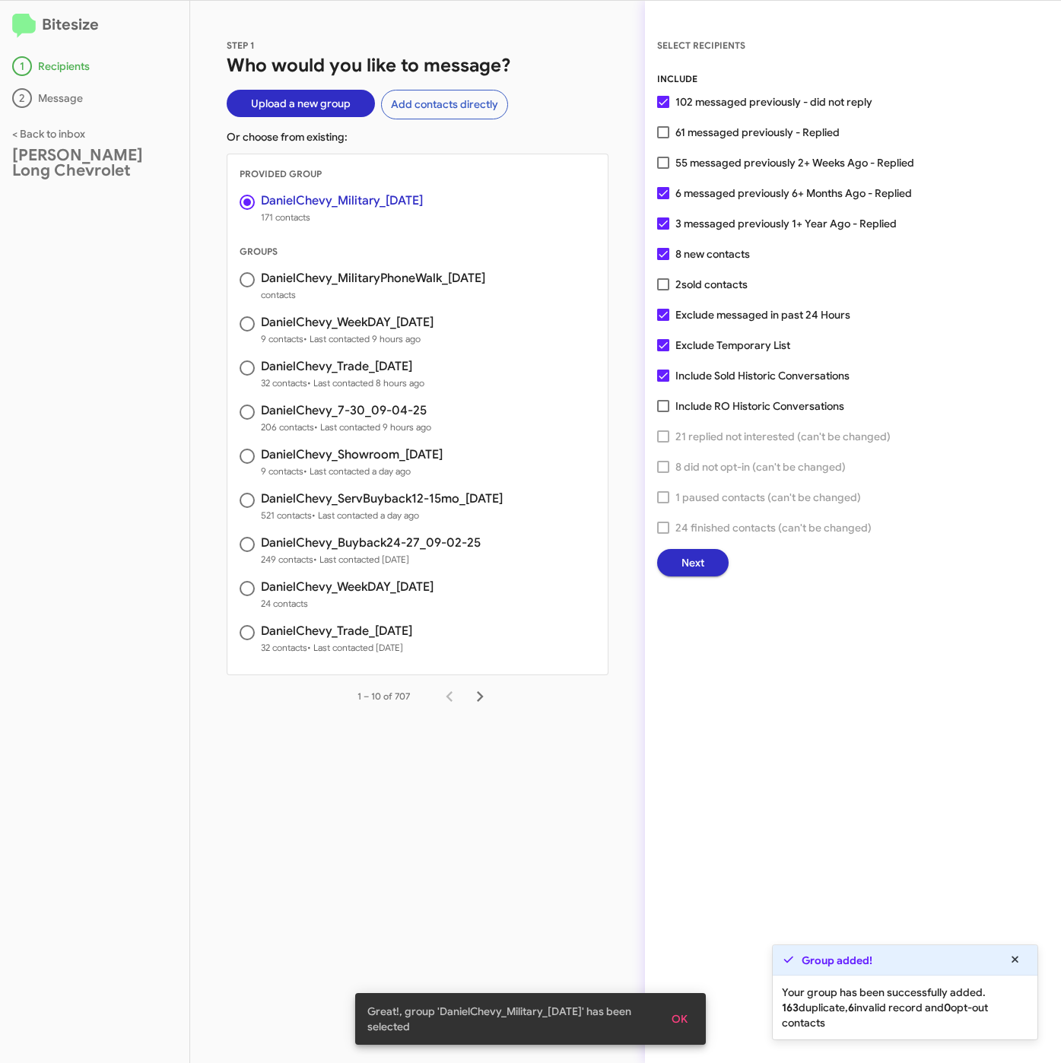
click at [703, 559] on span "Next" at bounding box center [692, 562] width 23 height 27
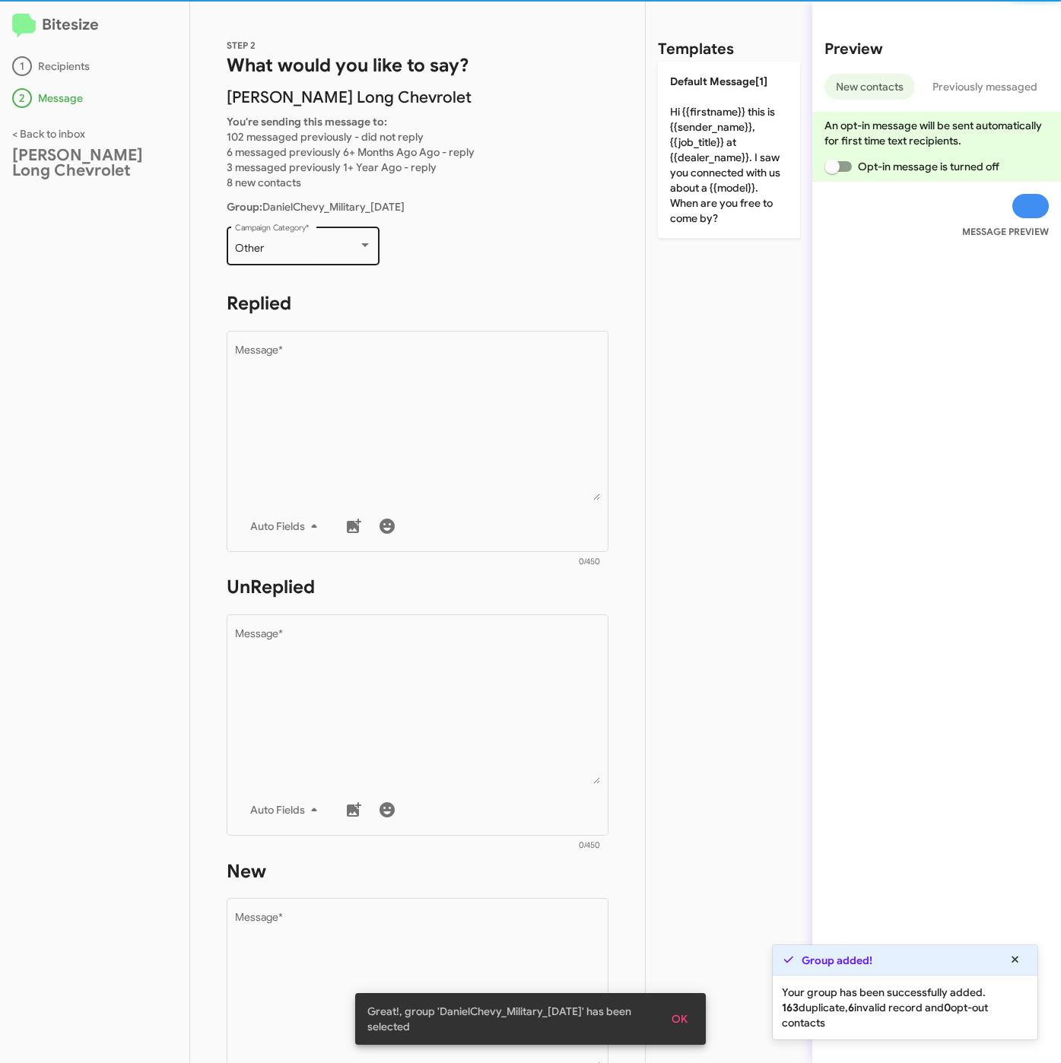
click at [319, 256] on div "Other Campaign Category *" at bounding box center [303, 245] width 137 height 42
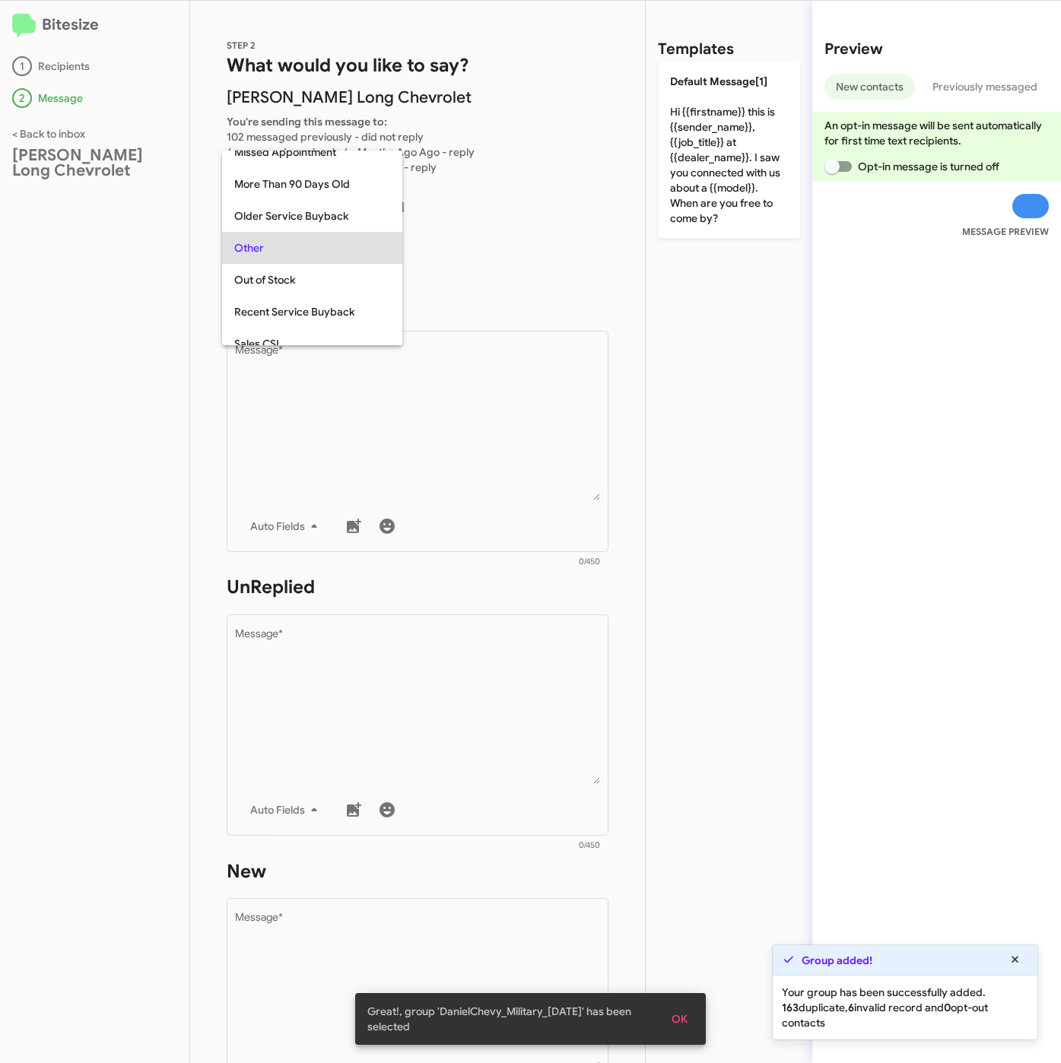
scroll to position [287, 0]
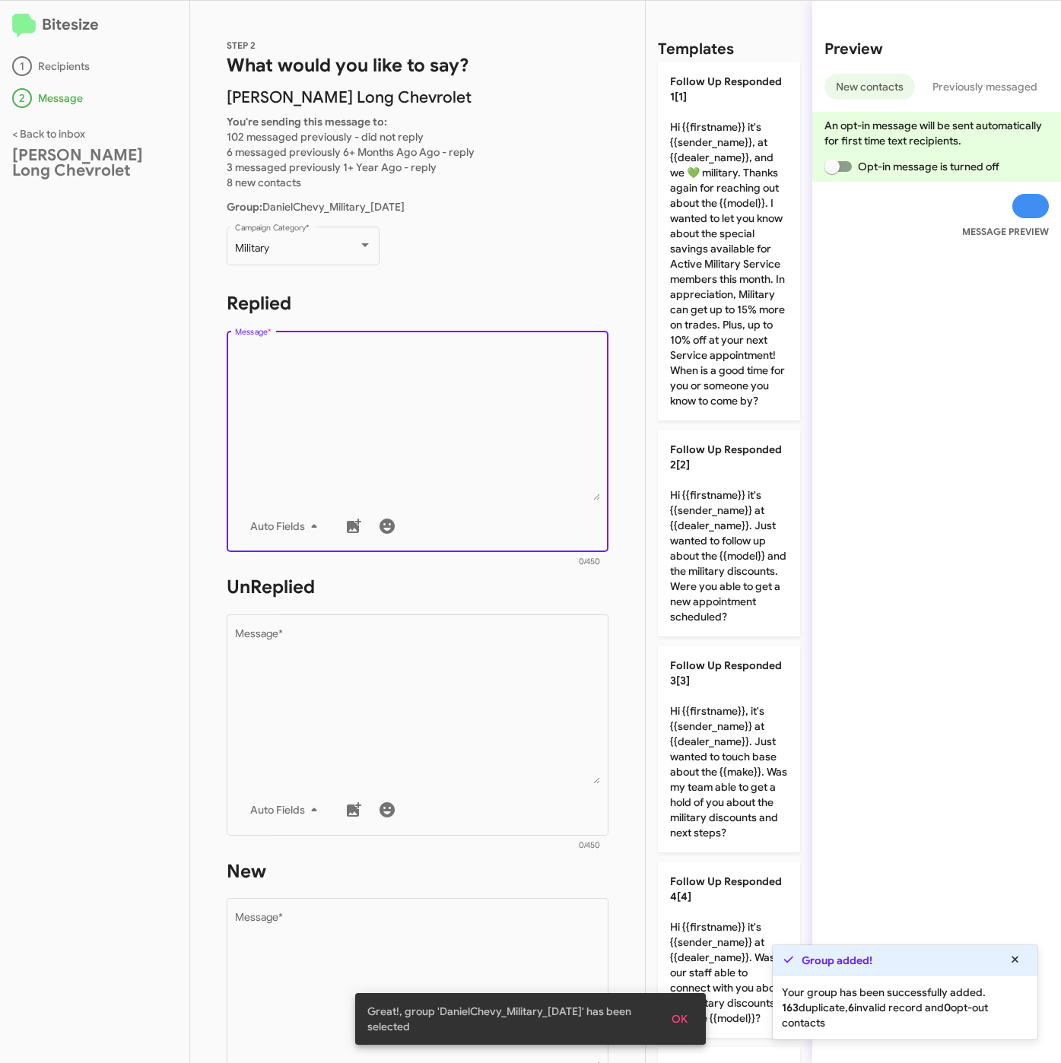
click at [338, 373] on textarea "Message *" at bounding box center [418, 422] width 366 height 155
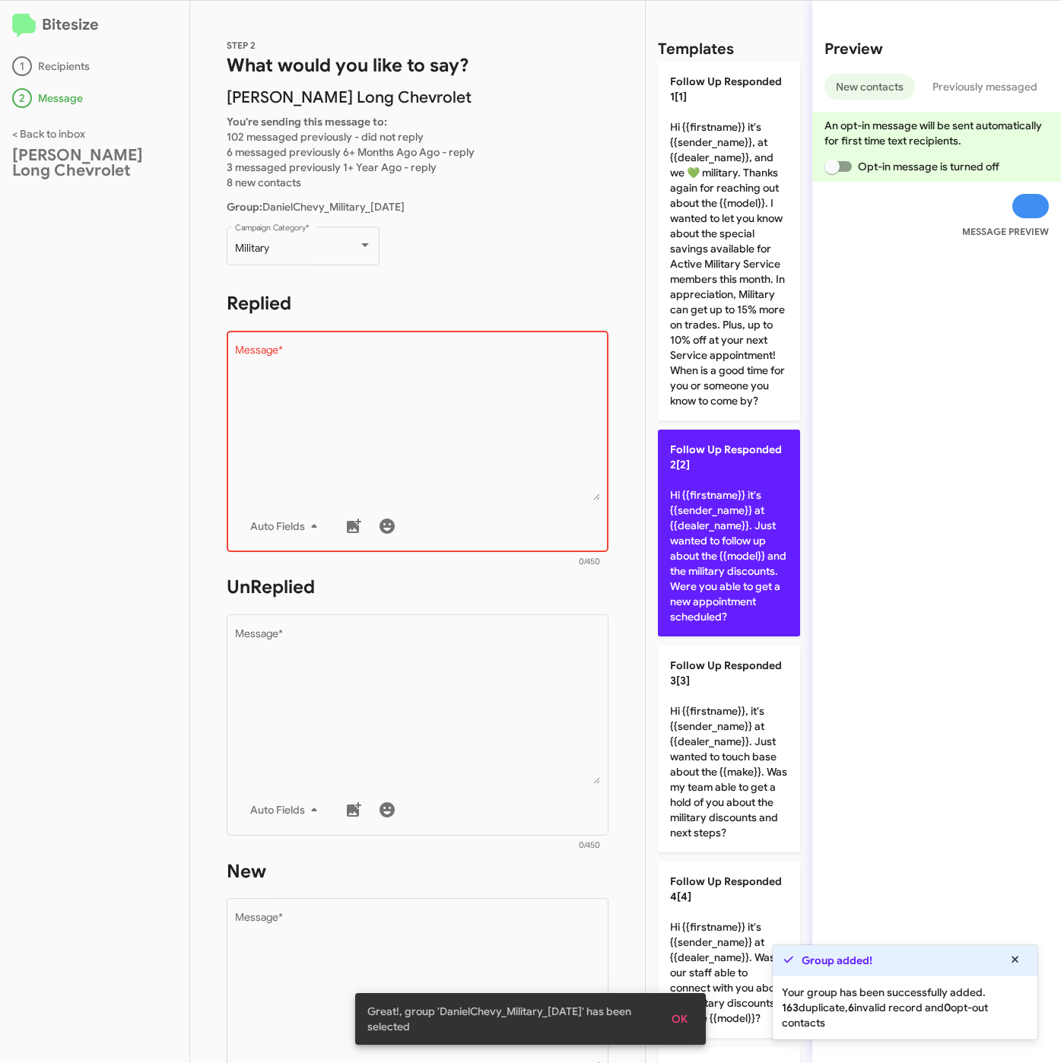
click at [715, 636] on p "Follow Up Responded 2[2] Hi {{firstname}} it's {{sender_name}} at {{dealer_name…" at bounding box center [729, 533] width 142 height 207
type textarea "Hi {{firstname}} it's {{sender_name}} at {{dealer_name}}. Just wanted to follow…"
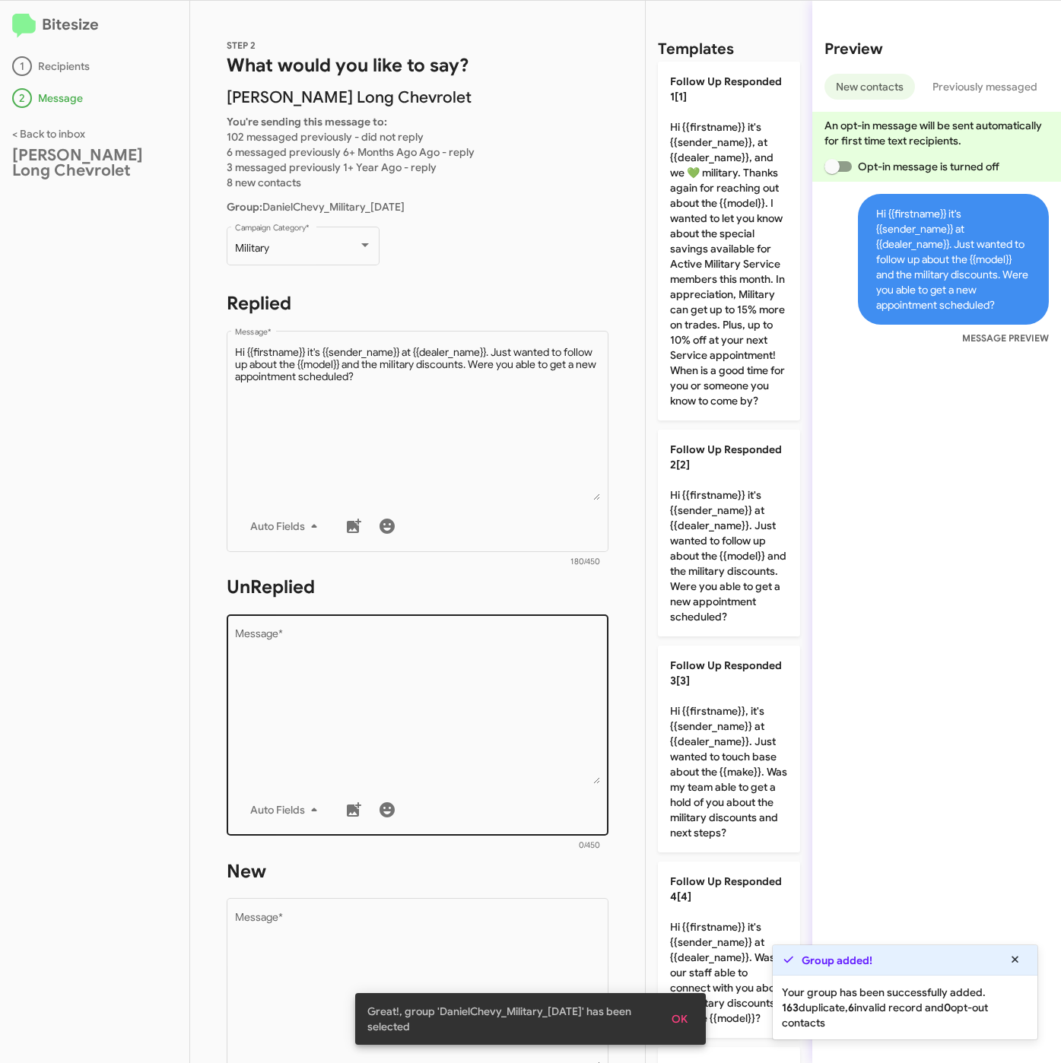
click at [374, 712] on textarea "Message *" at bounding box center [418, 706] width 366 height 155
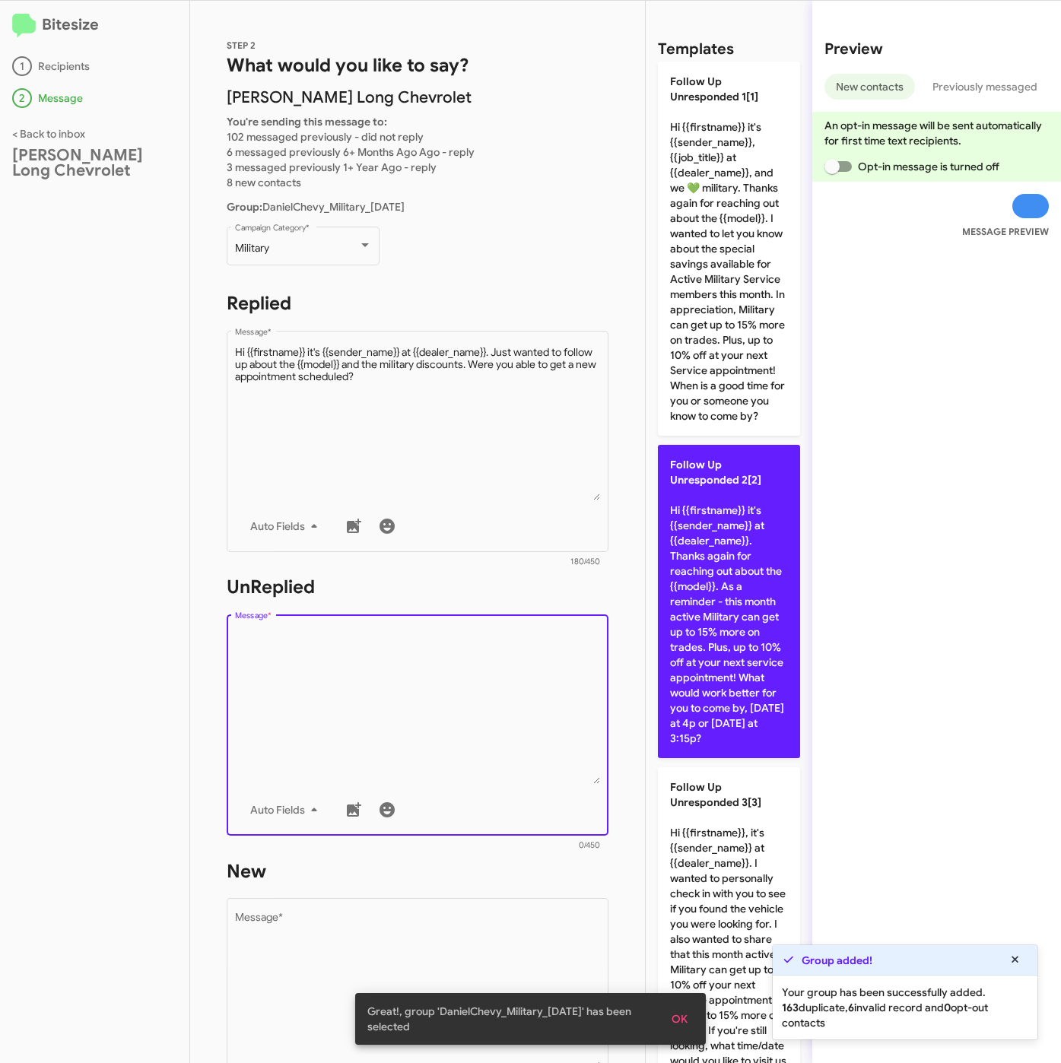
click at [721, 648] on p "Follow Up Unresponded 2[2] Hi {{firstname}} it's {{sender_name}} at {{dealer_na…" at bounding box center [729, 601] width 142 height 313
type textarea "Hi {{firstname}} it's {{sender_name}} at {{dealer_name}}. Thanks again for reac…"
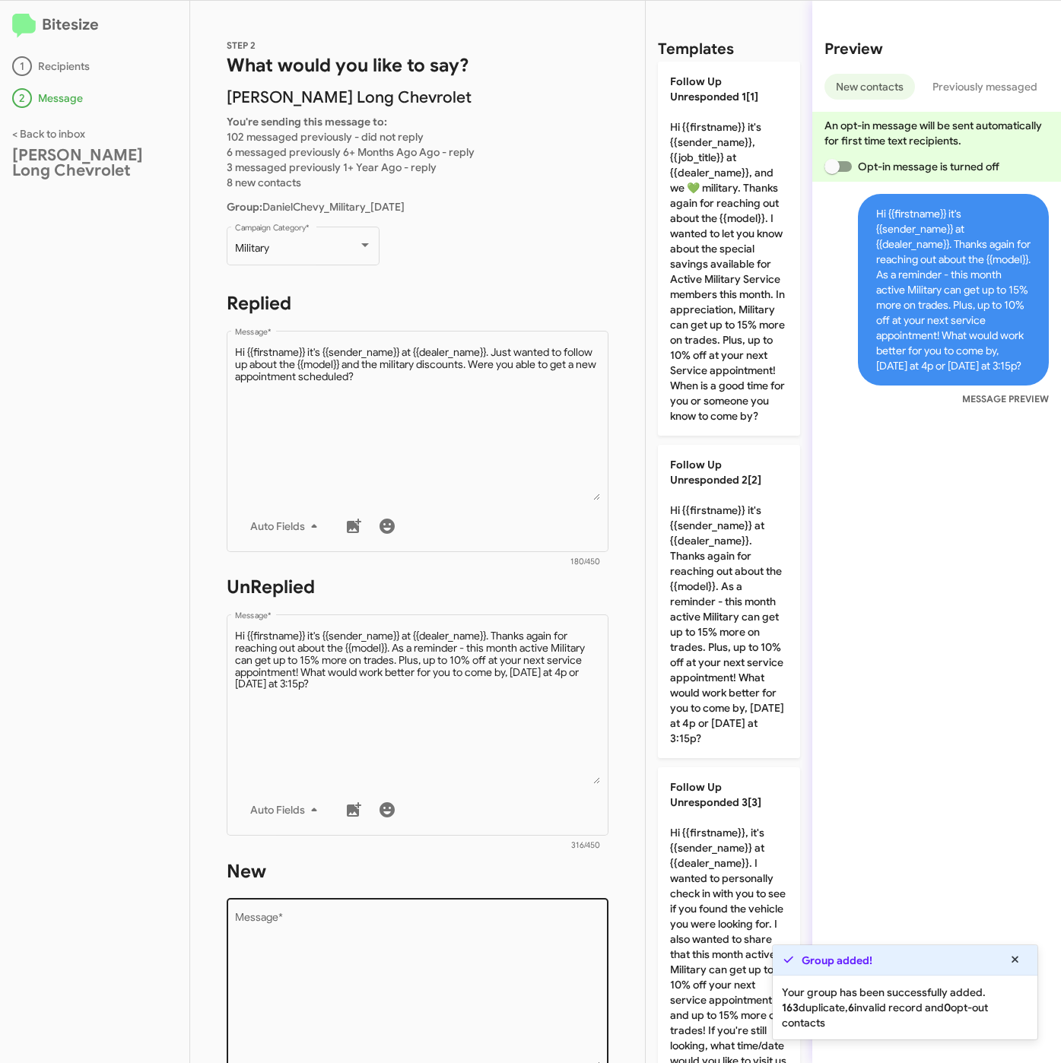
scroll to position [342, 0]
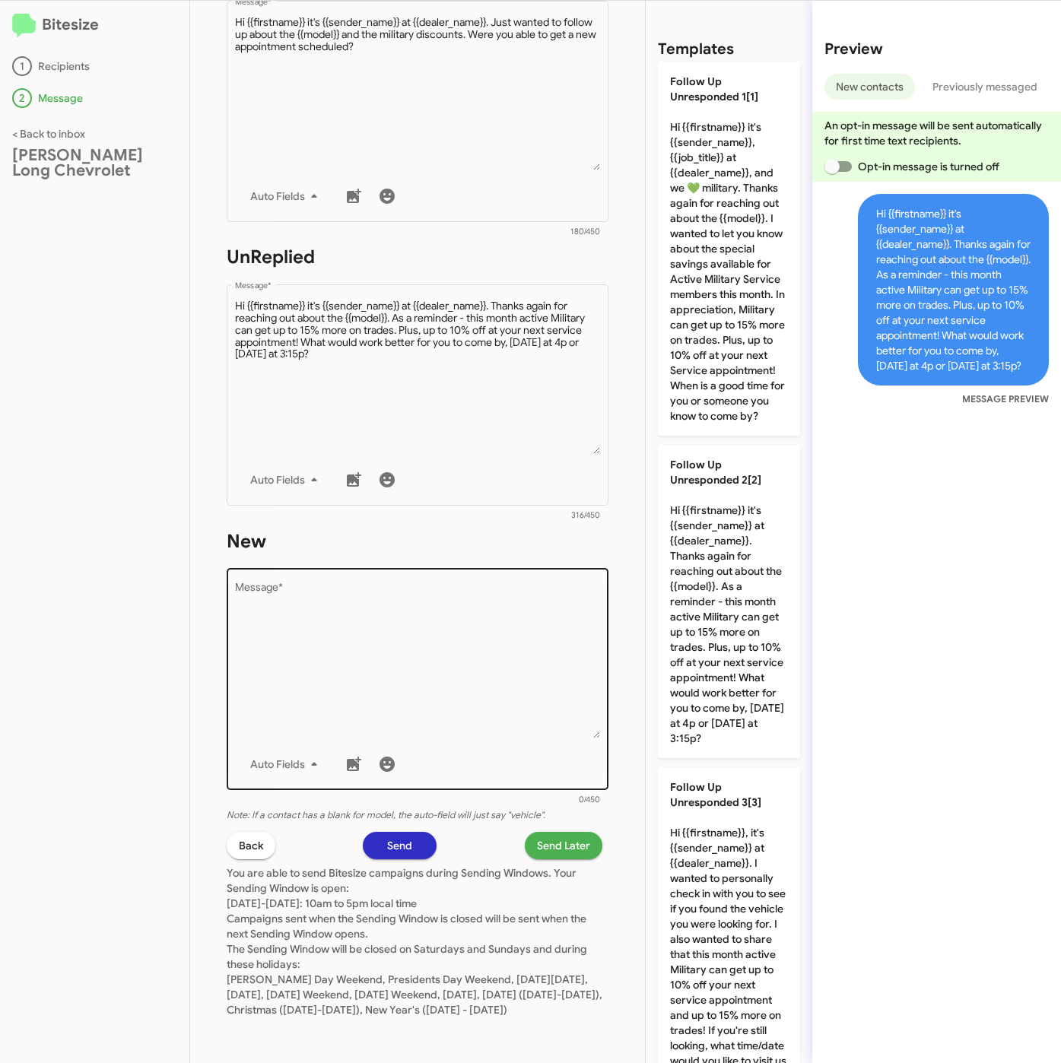
click at [433, 617] on textarea "Message *" at bounding box center [418, 660] width 366 height 155
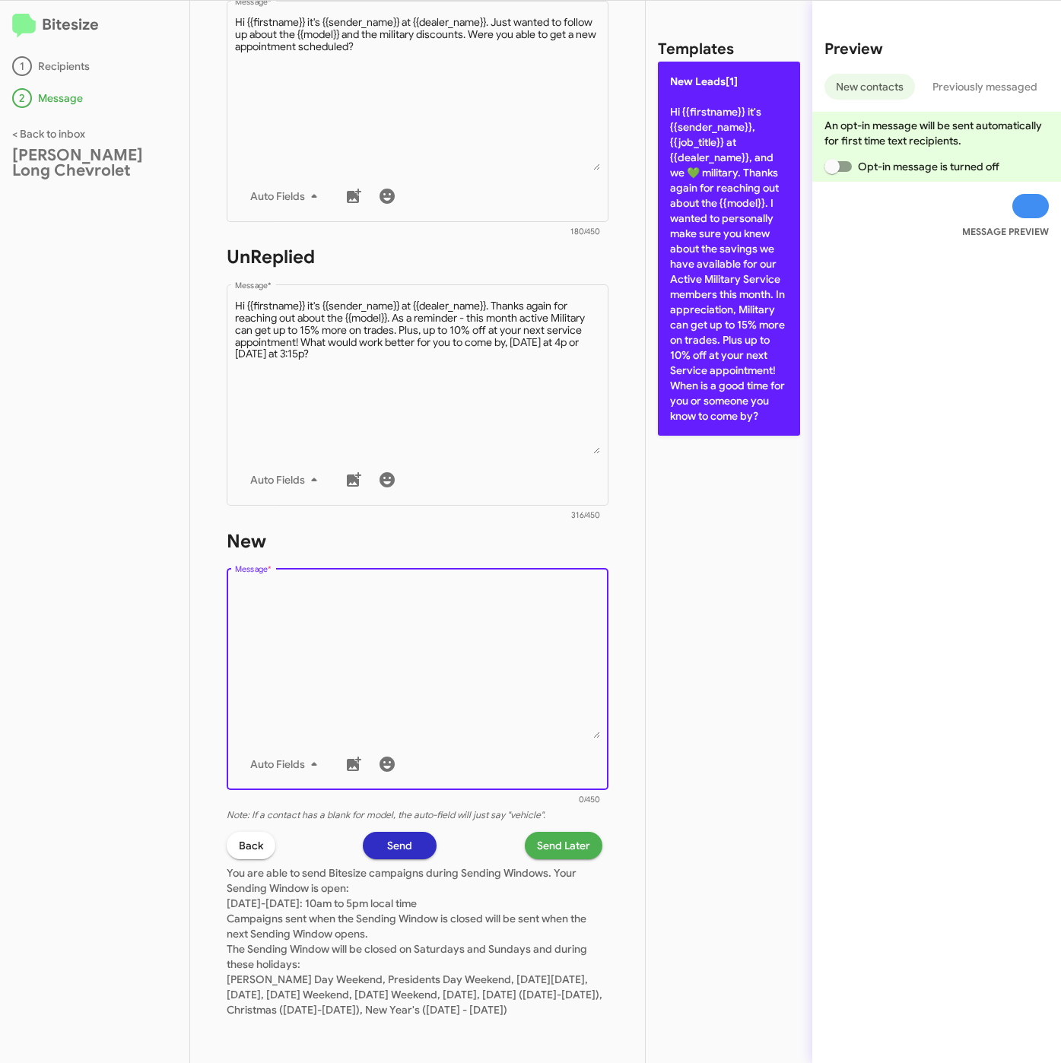
click at [677, 272] on p "New Leads[1] Hi {{firstname}} it's {{sender_name}}, {{job_title}} at {{dealer_n…" at bounding box center [729, 249] width 142 height 374
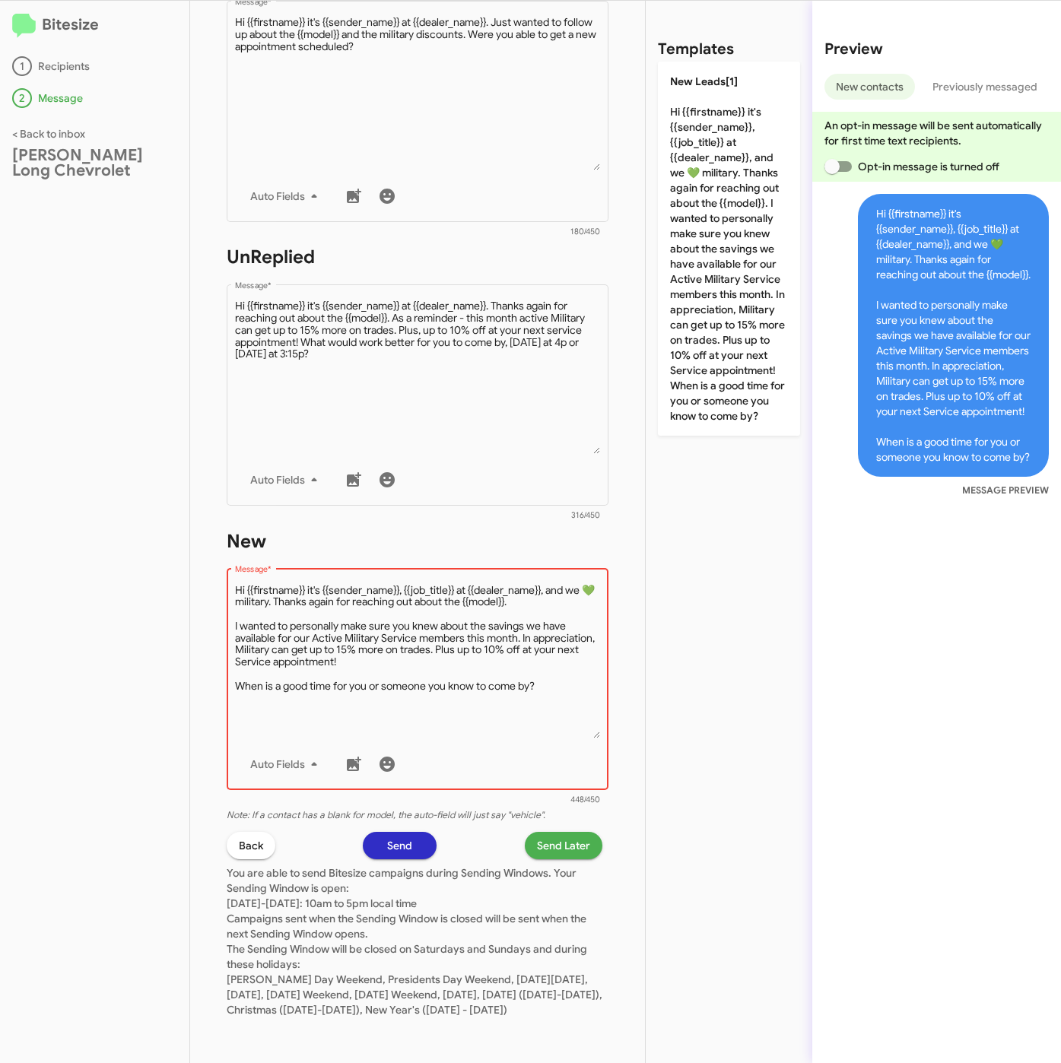
click at [554, 671] on textarea "Message *" at bounding box center [418, 660] width 366 height 155
type textarea "Hi {{firstname}} it's {{sender_name}}, {{job_title}} at {{dealer_name}}, and we…"
click at [543, 833] on span "Send Later" at bounding box center [563, 845] width 53 height 27
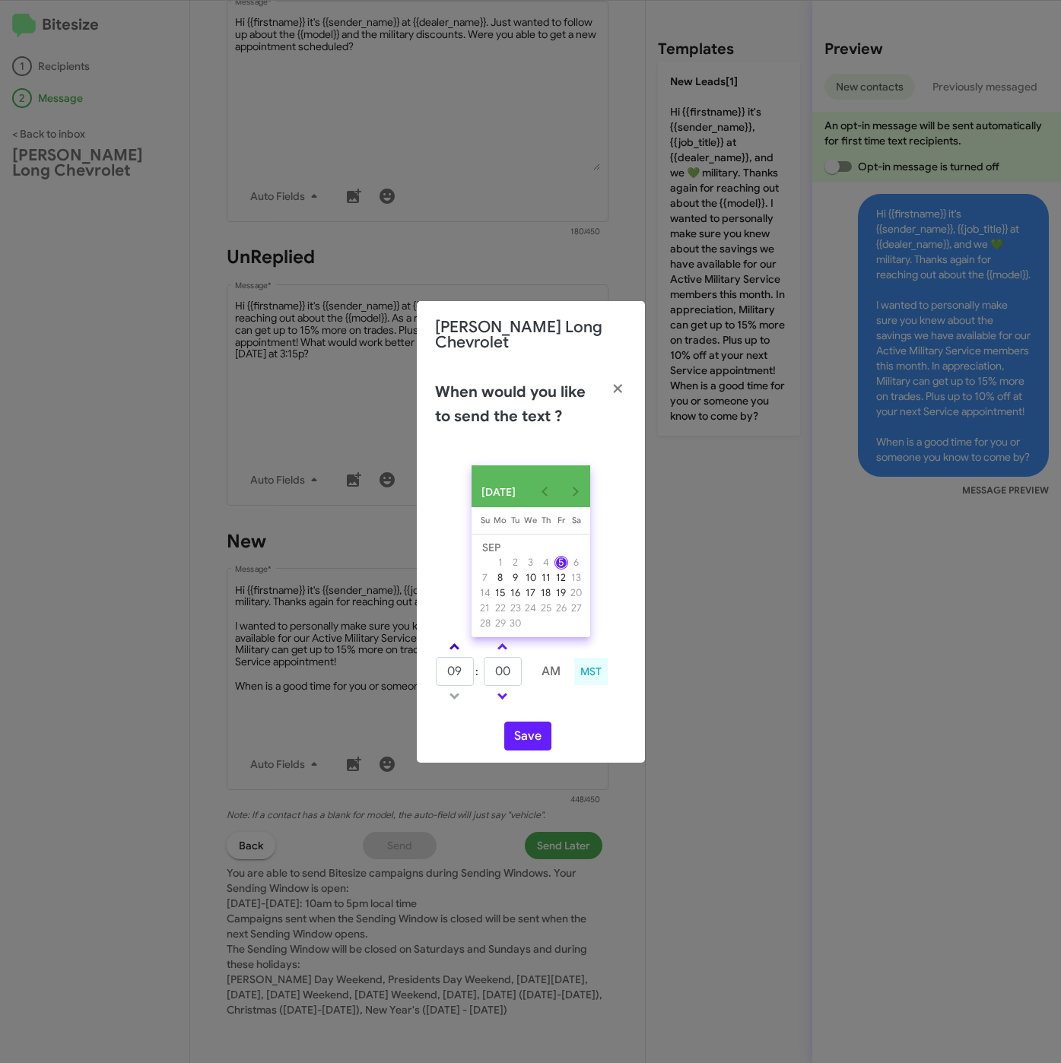
click at [464, 639] on link at bounding box center [454, 646] width 27 height 17
type input "10"
drag, startPoint x: 511, startPoint y: 657, endPoint x: 493, endPoint y: 659, distance: 17.6
click at [493, 659] on input "00" at bounding box center [503, 671] width 38 height 29
type input "5"
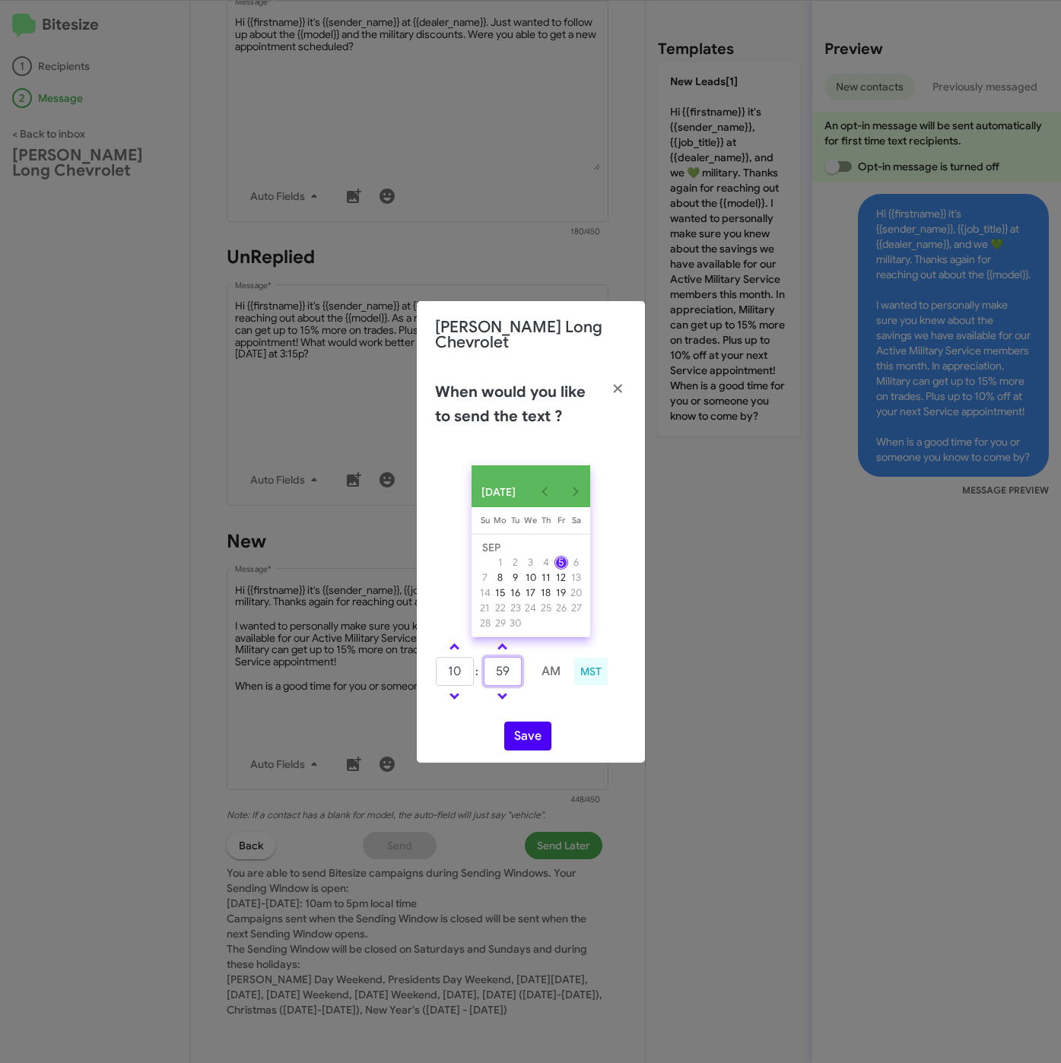
type input "59"
click at [527, 726] on button "Save" at bounding box center [527, 736] width 47 height 29
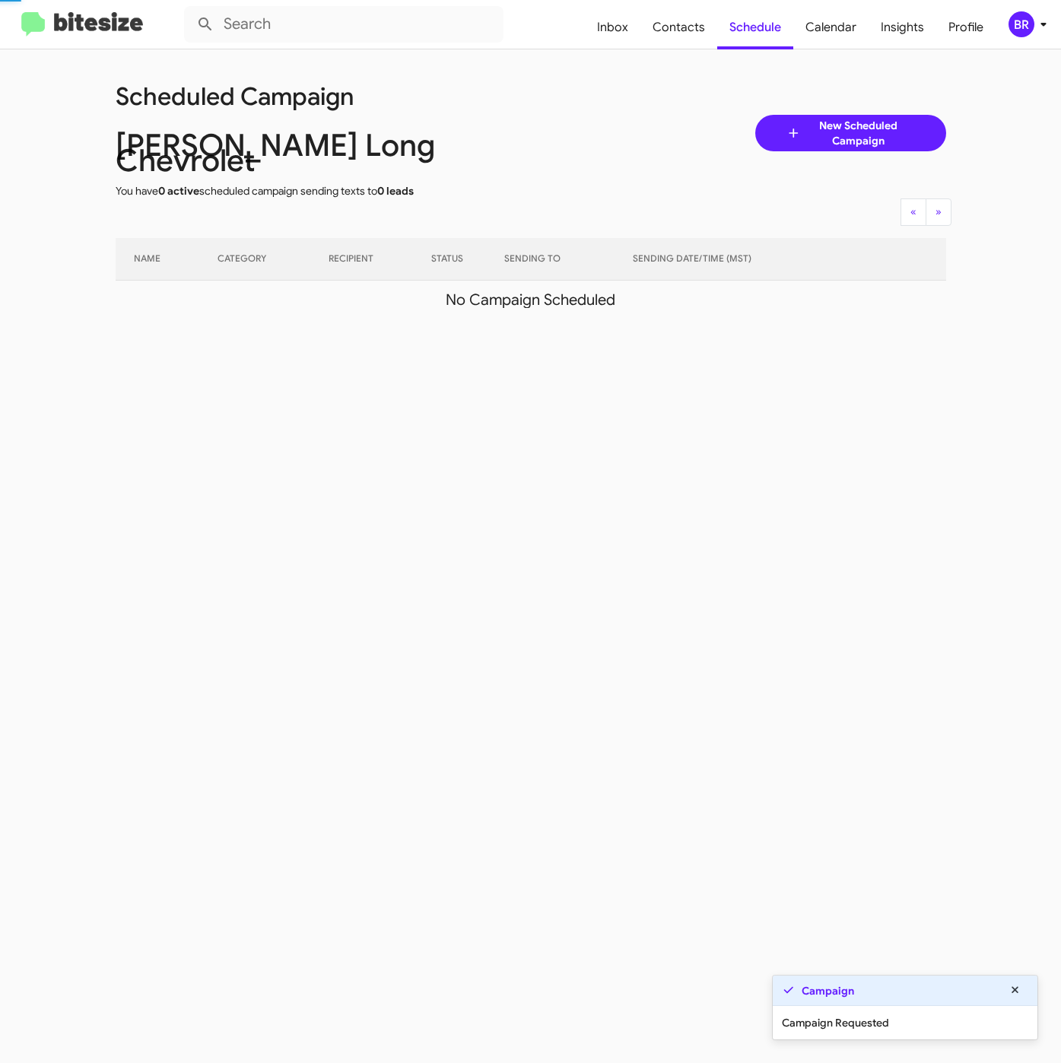
click at [1034, 21] on icon at bounding box center [1043, 24] width 18 height 18
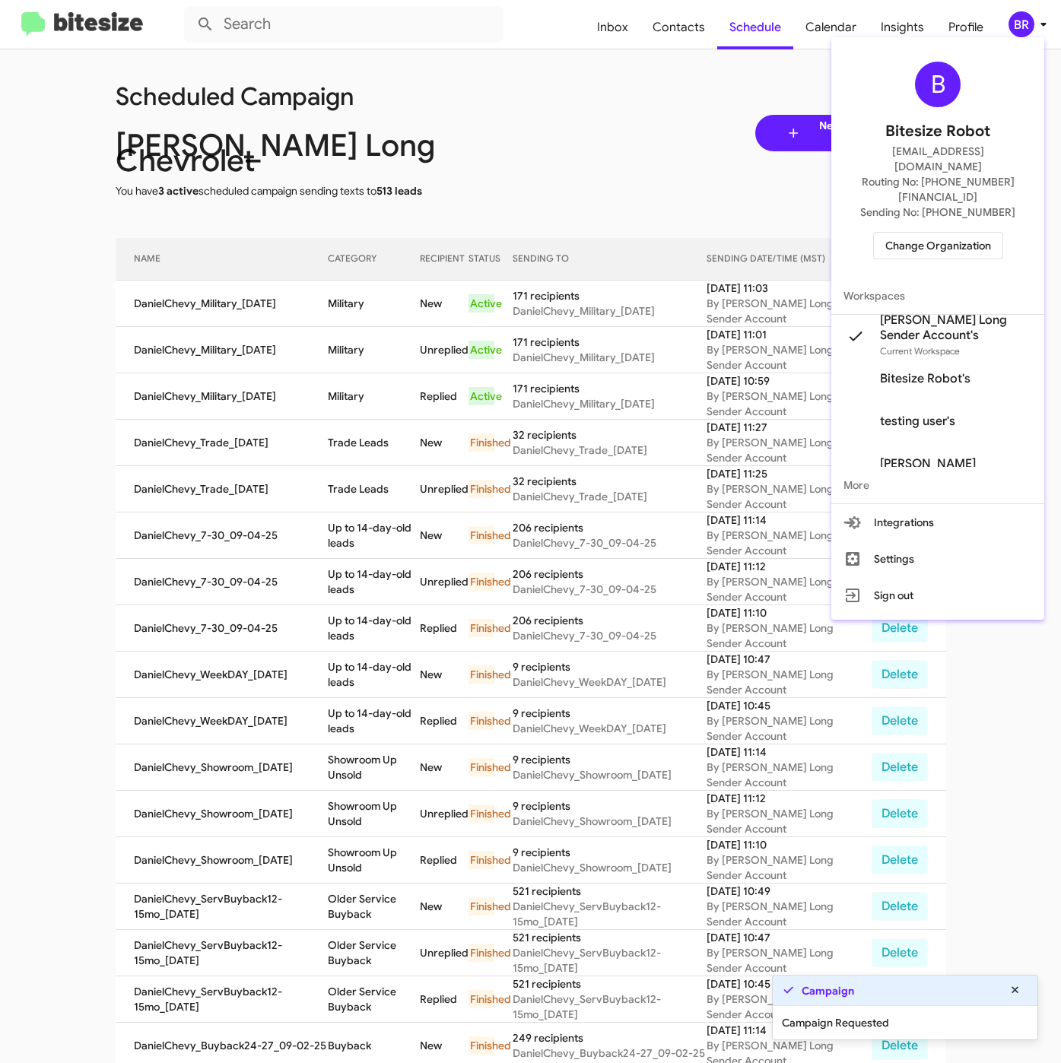
click at [414, 294] on div at bounding box center [530, 531] width 1061 height 1063
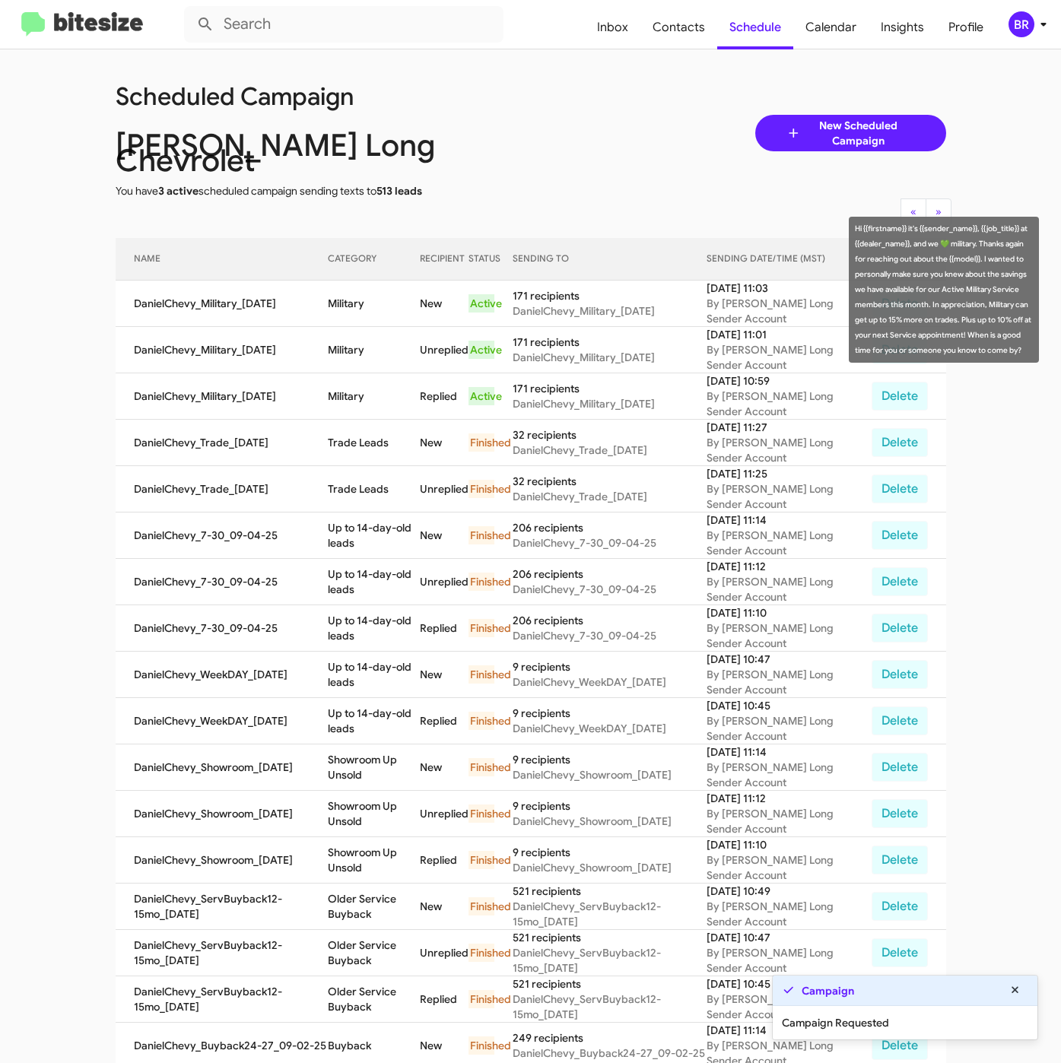
click at [349, 287] on td "Military" at bounding box center [374, 304] width 92 height 46
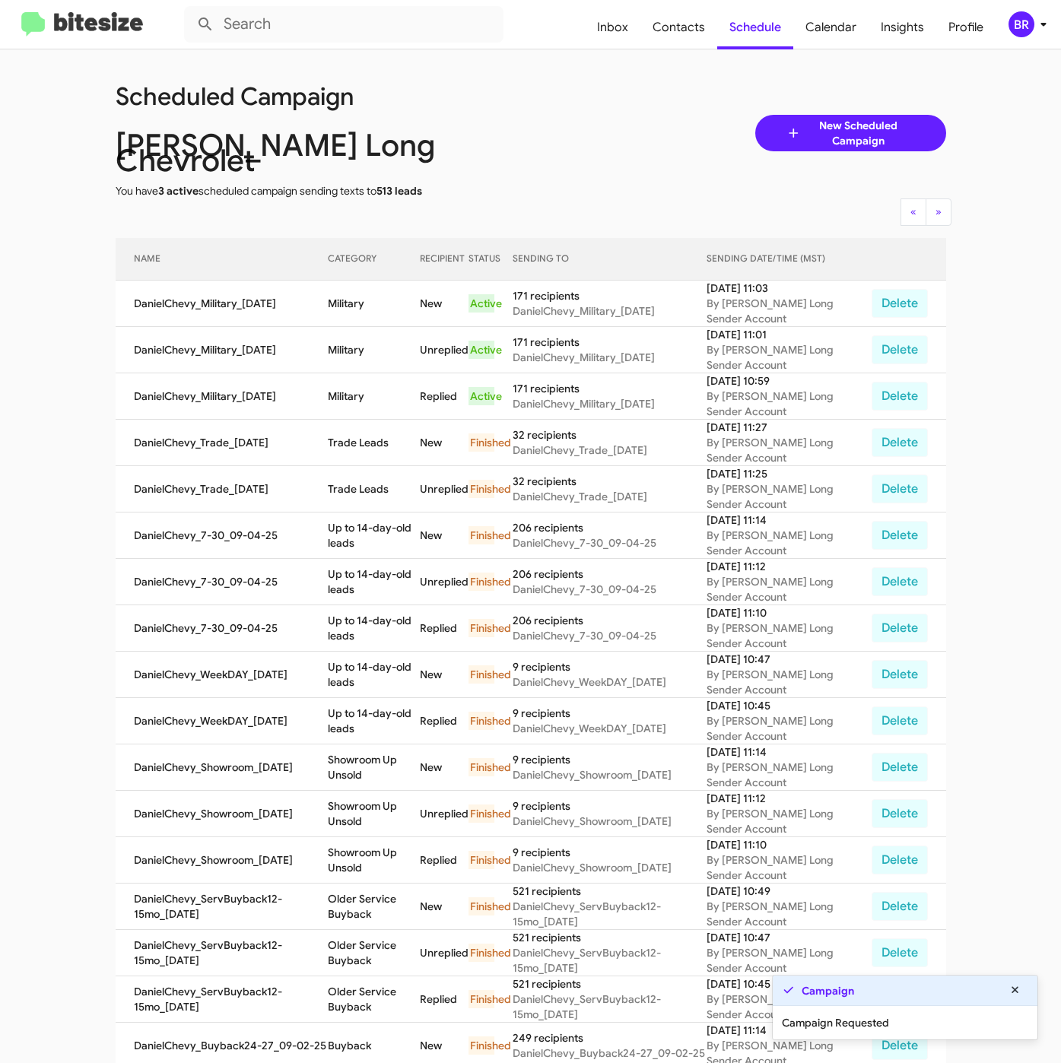
click at [349, 287] on td "Military" at bounding box center [374, 304] width 92 height 46
copy td "Military"
click at [489, 108] on div "Scheduled Campaign" at bounding box center [323, 95] width 438 height 49
click at [666, 40] on span "Contacts" at bounding box center [678, 27] width 77 height 44
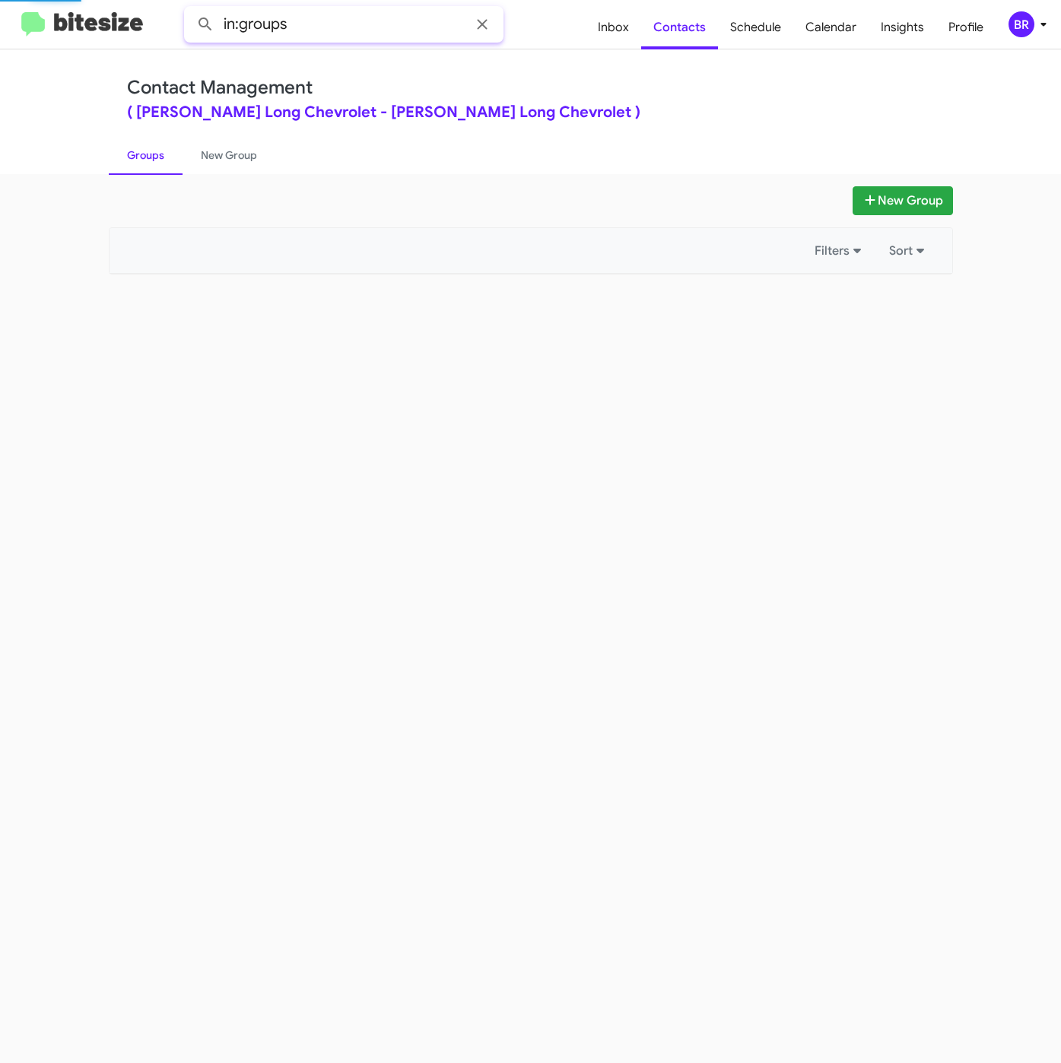
click at [427, 36] on input "in:groups" at bounding box center [343, 24] width 319 height 36
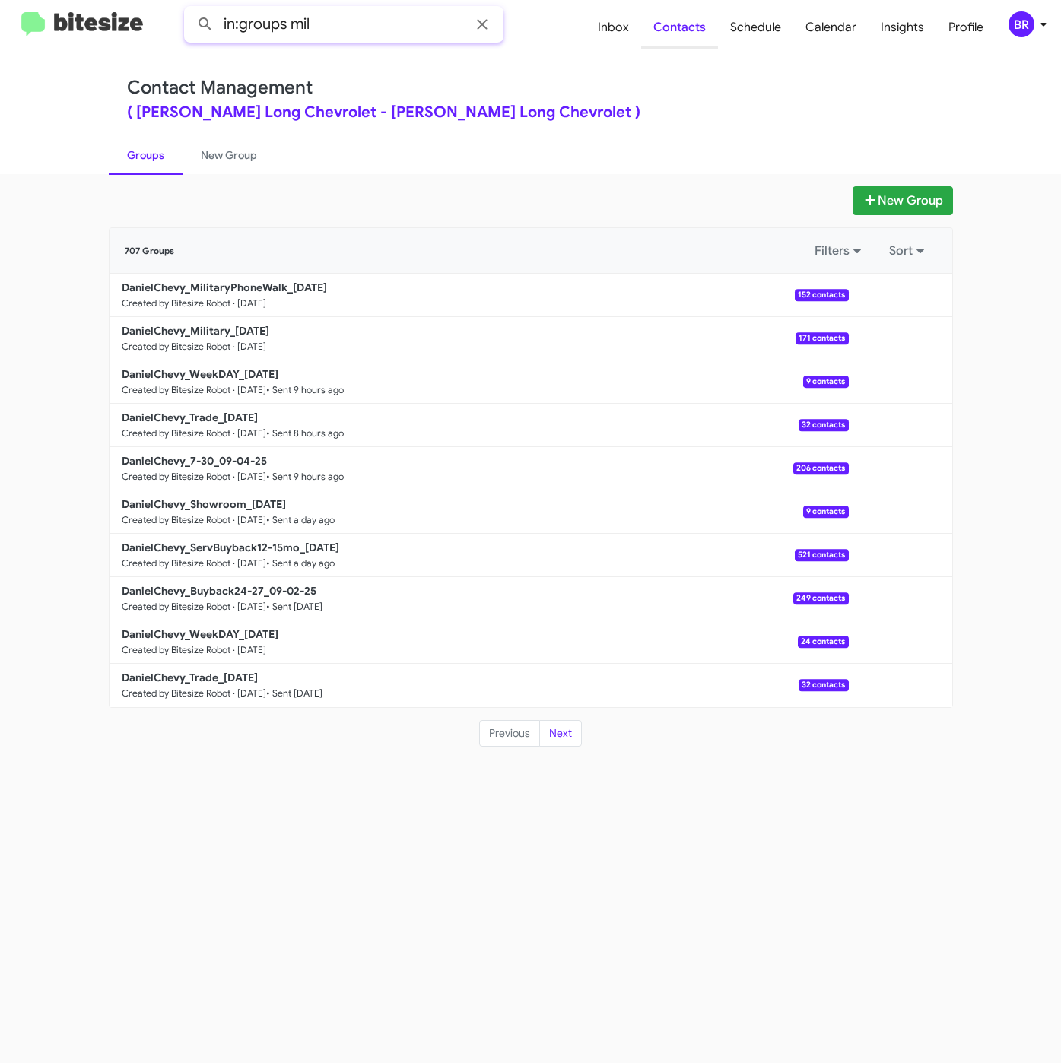
click at [190, 9] on button at bounding box center [205, 24] width 30 height 30
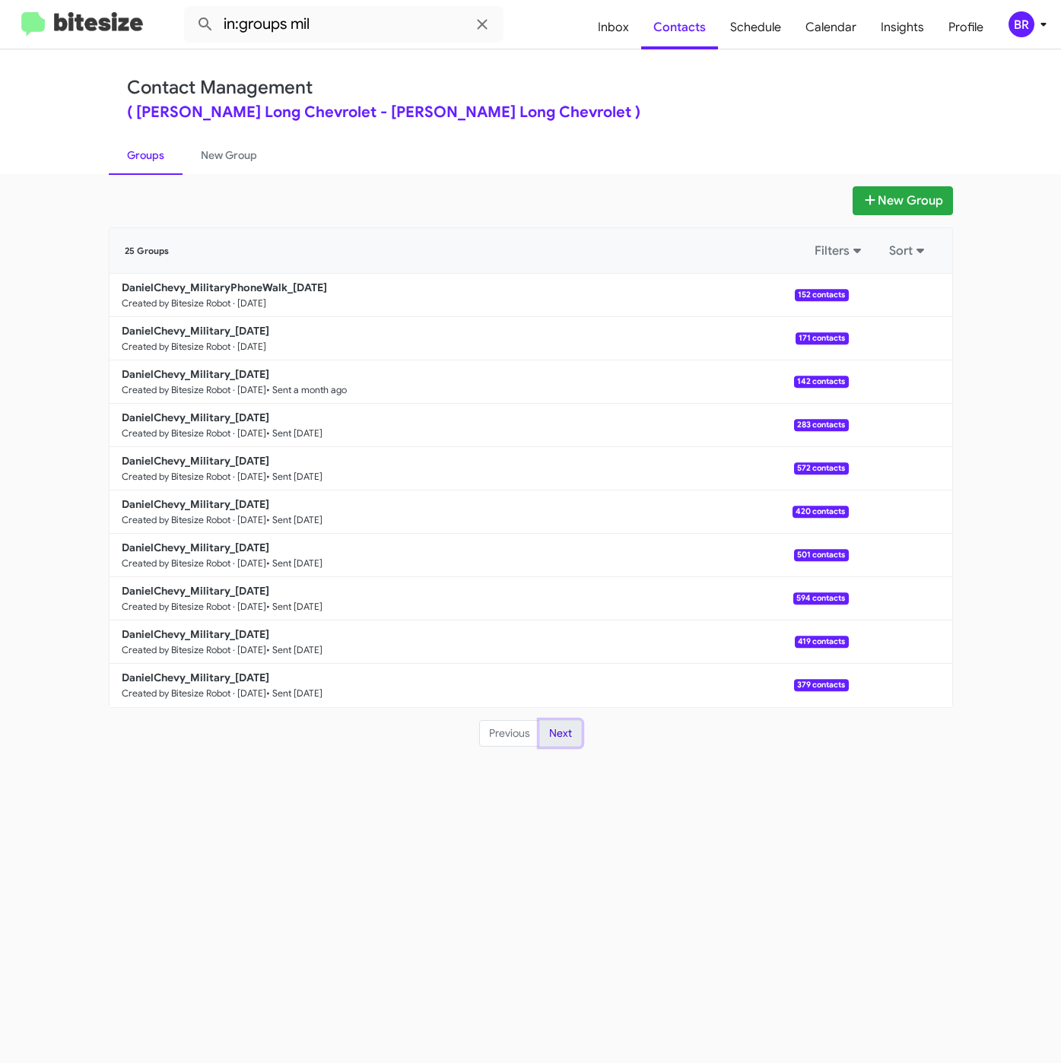
click at [557, 720] on button "Next" at bounding box center [560, 733] width 43 height 27
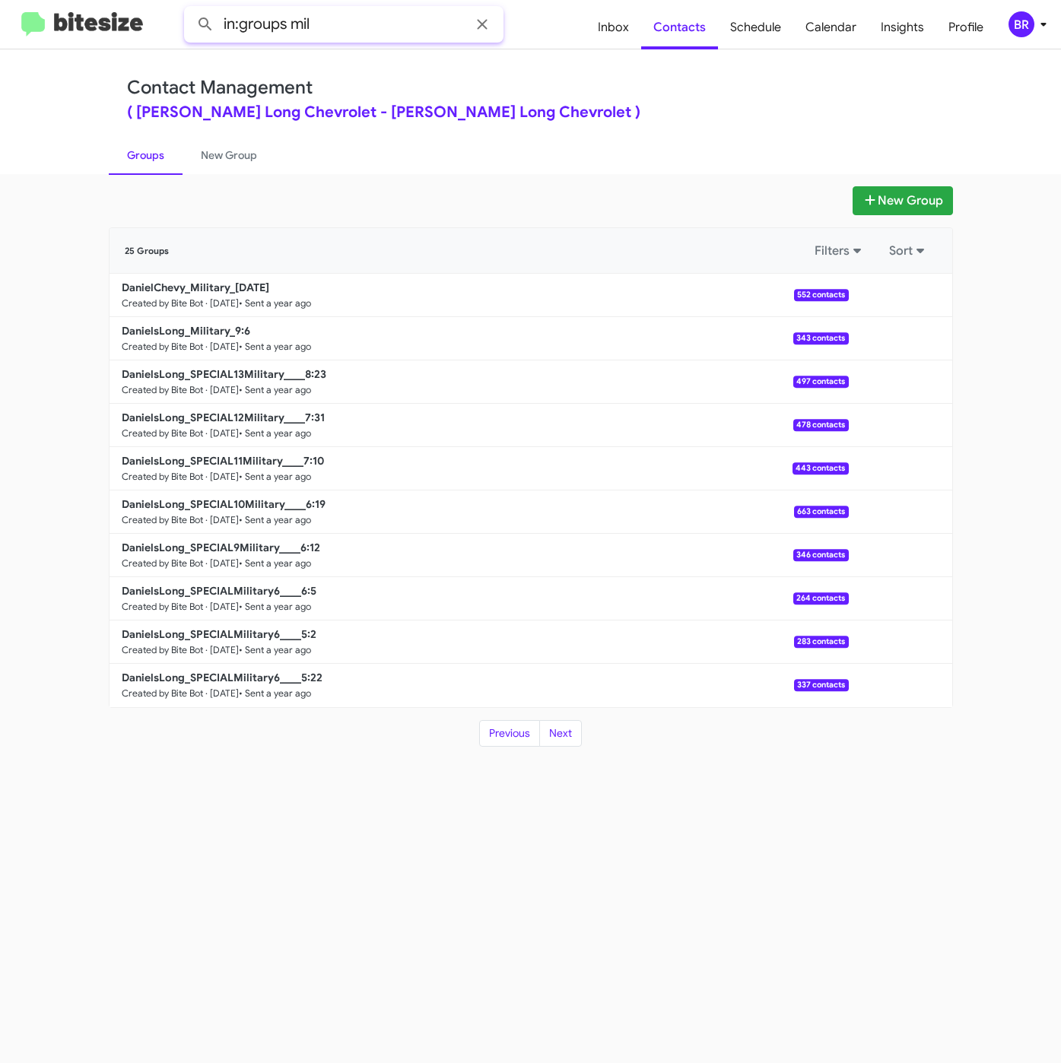
click at [286, 14] on input "in:groups mil" at bounding box center [343, 24] width 319 height 36
drag, startPoint x: 292, startPoint y: 27, endPoint x: 329, endPoint y: 27, distance: 37.3
click at [328, 27] on input "in:groups mil" at bounding box center [343, 24] width 319 height 36
type input "in:groups phon"
click at [190, 9] on button at bounding box center [205, 24] width 30 height 30
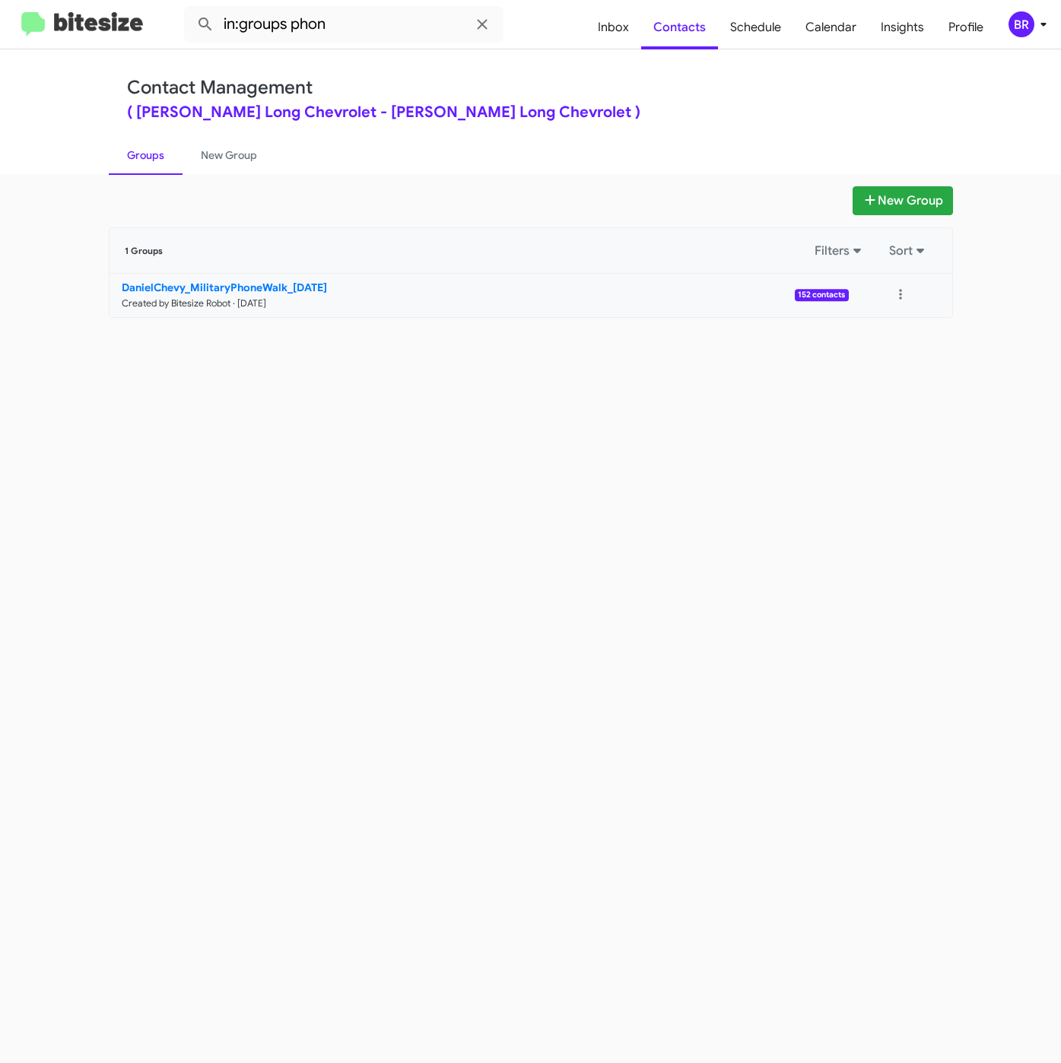
click at [308, 286] on b "DanielChevy_MilitaryPhoneWalk_09-05-25" at bounding box center [224, 288] width 205 height 14
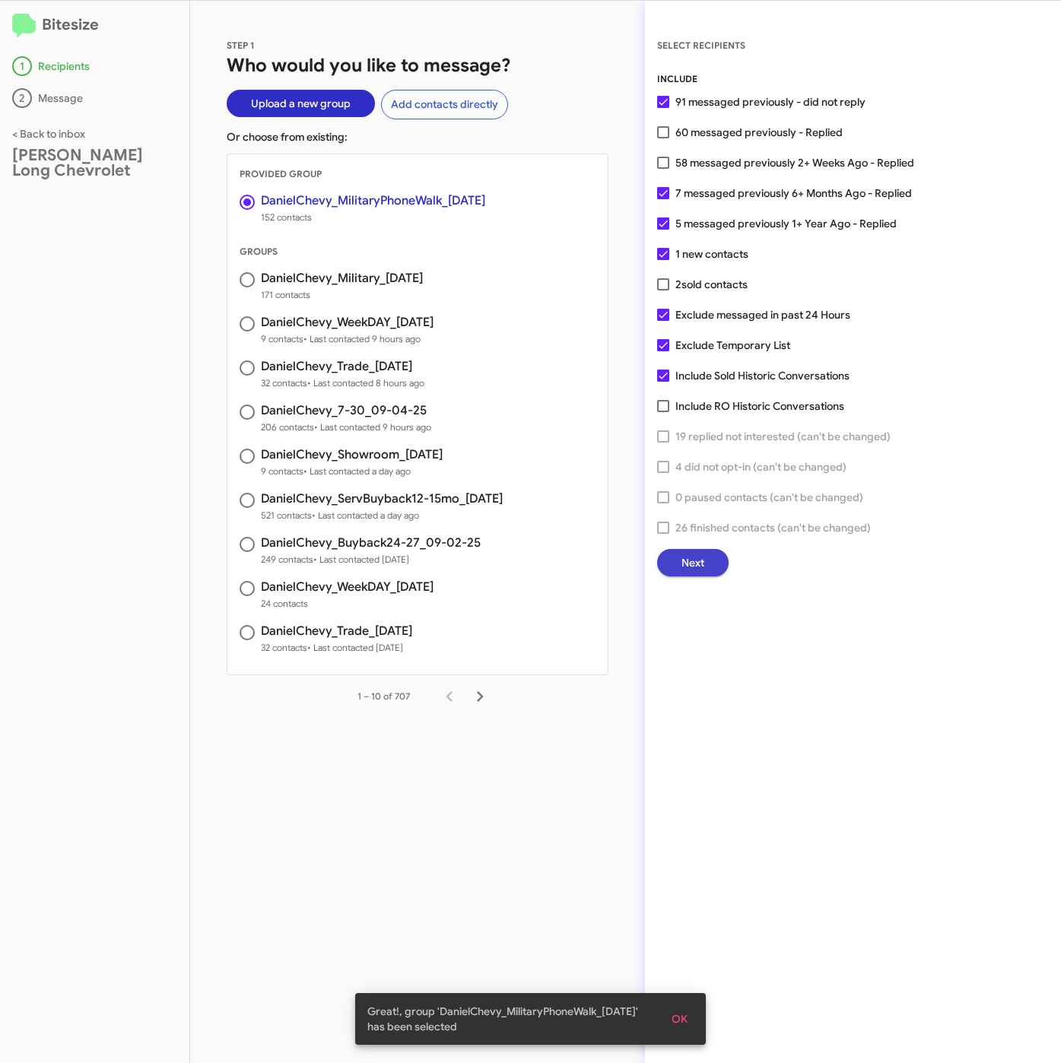
click at [701, 560] on span "Next" at bounding box center [692, 562] width 23 height 27
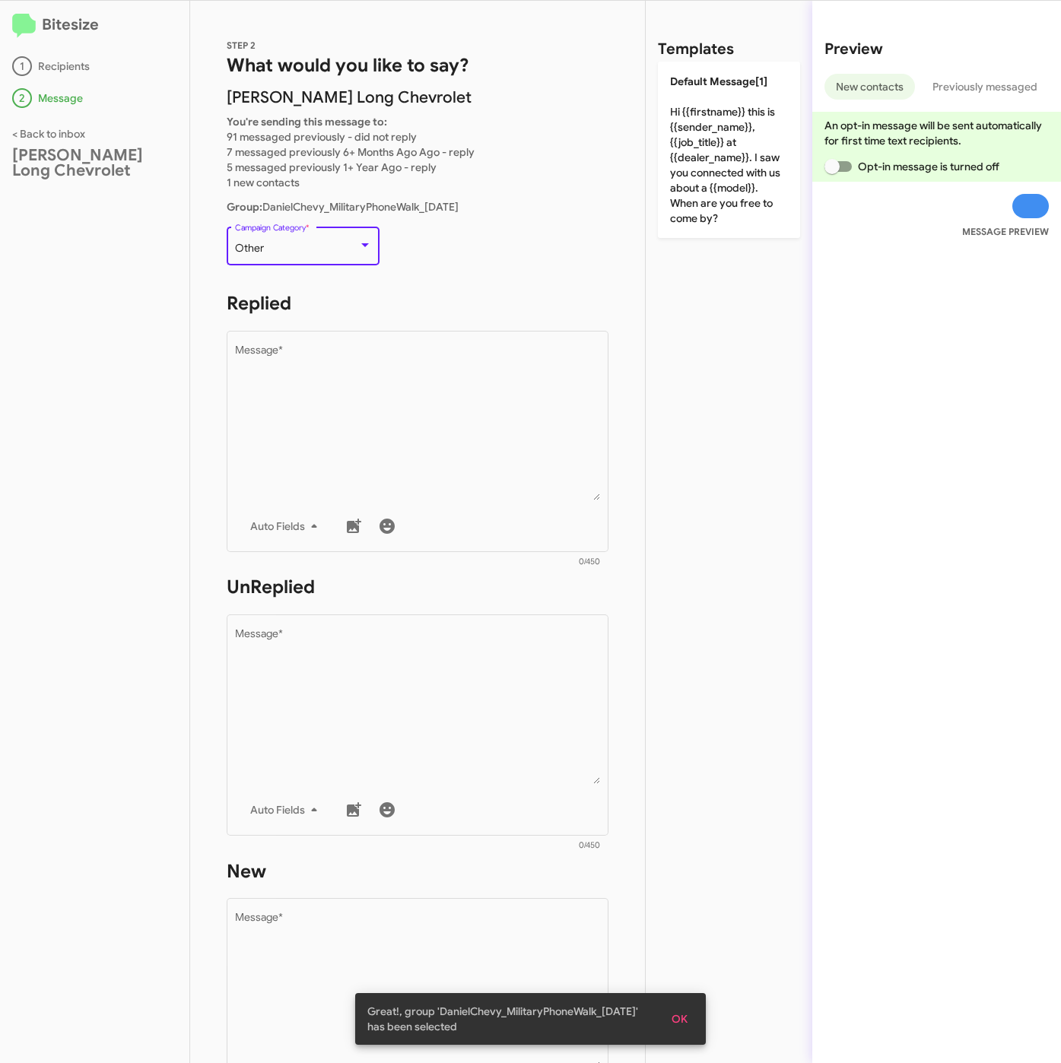
click at [325, 247] on div "Other" at bounding box center [296, 249] width 123 height 12
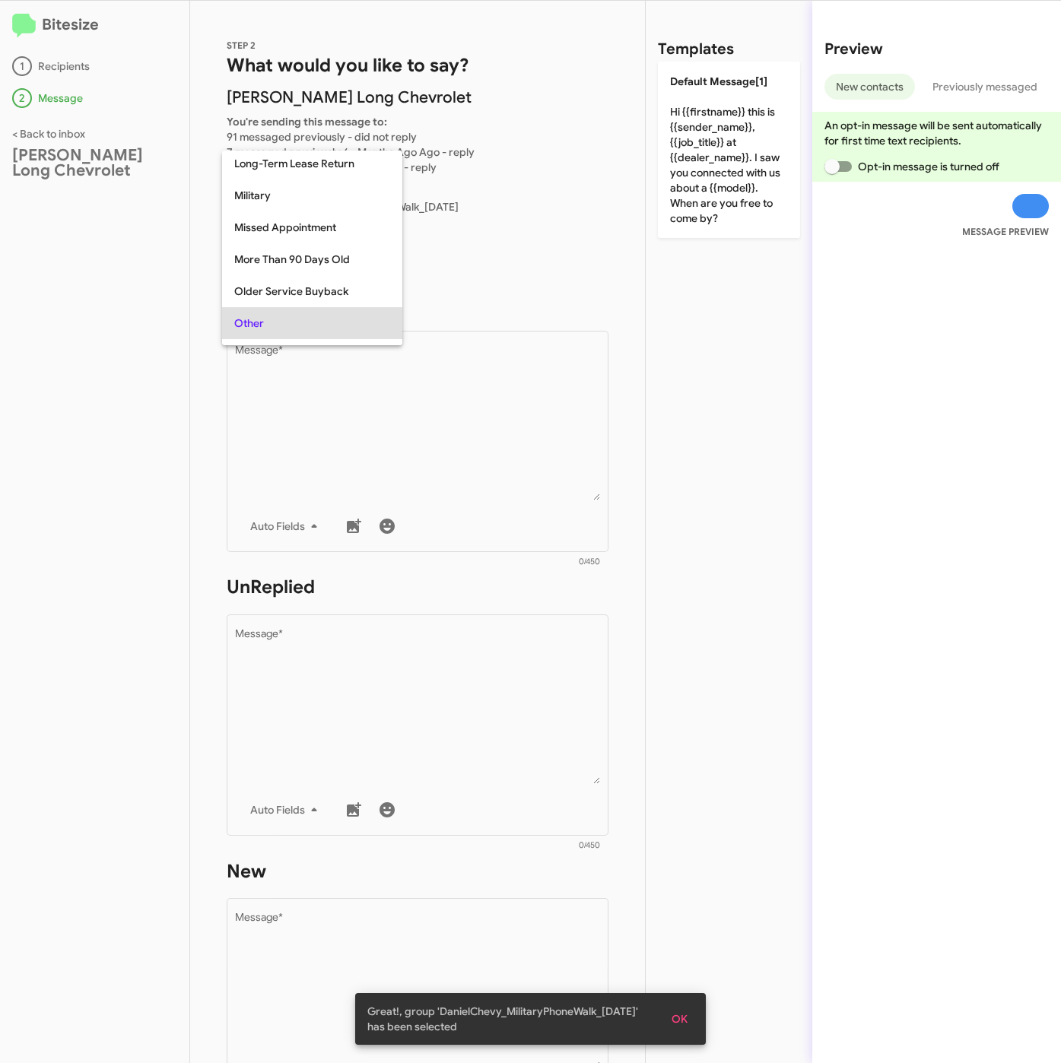
scroll to position [220, 0]
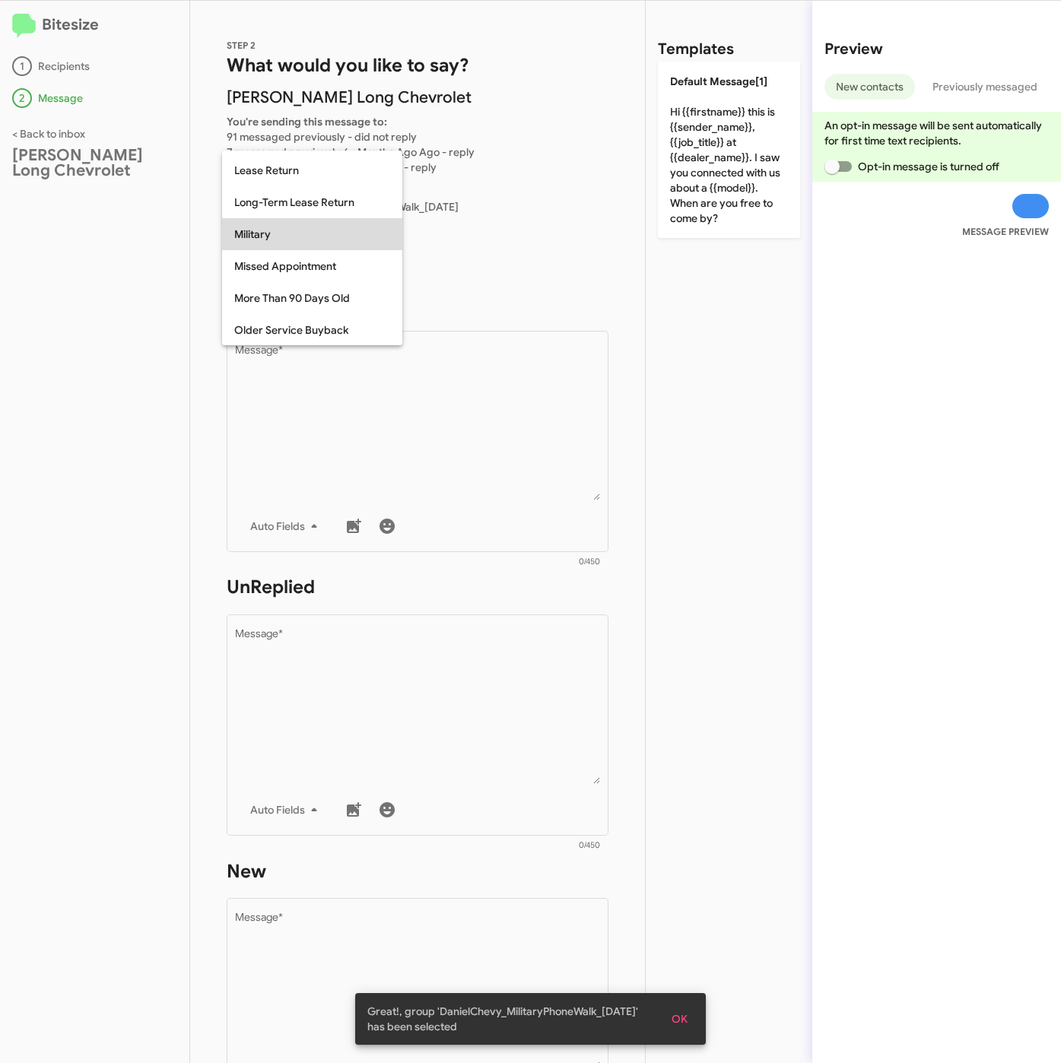
click at [290, 235] on span "Military" at bounding box center [312, 234] width 156 height 32
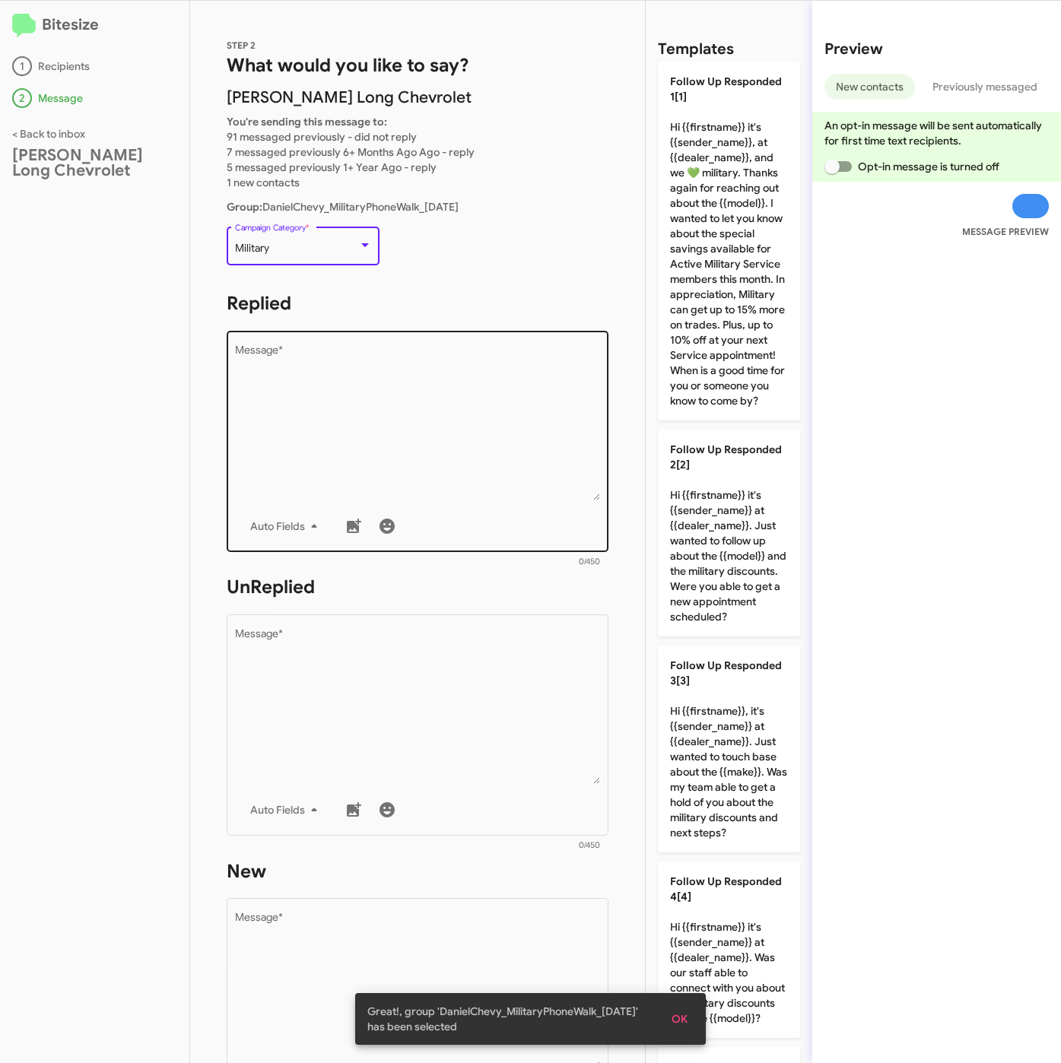
click at [359, 414] on textarea "Message *" at bounding box center [418, 422] width 366 height 155
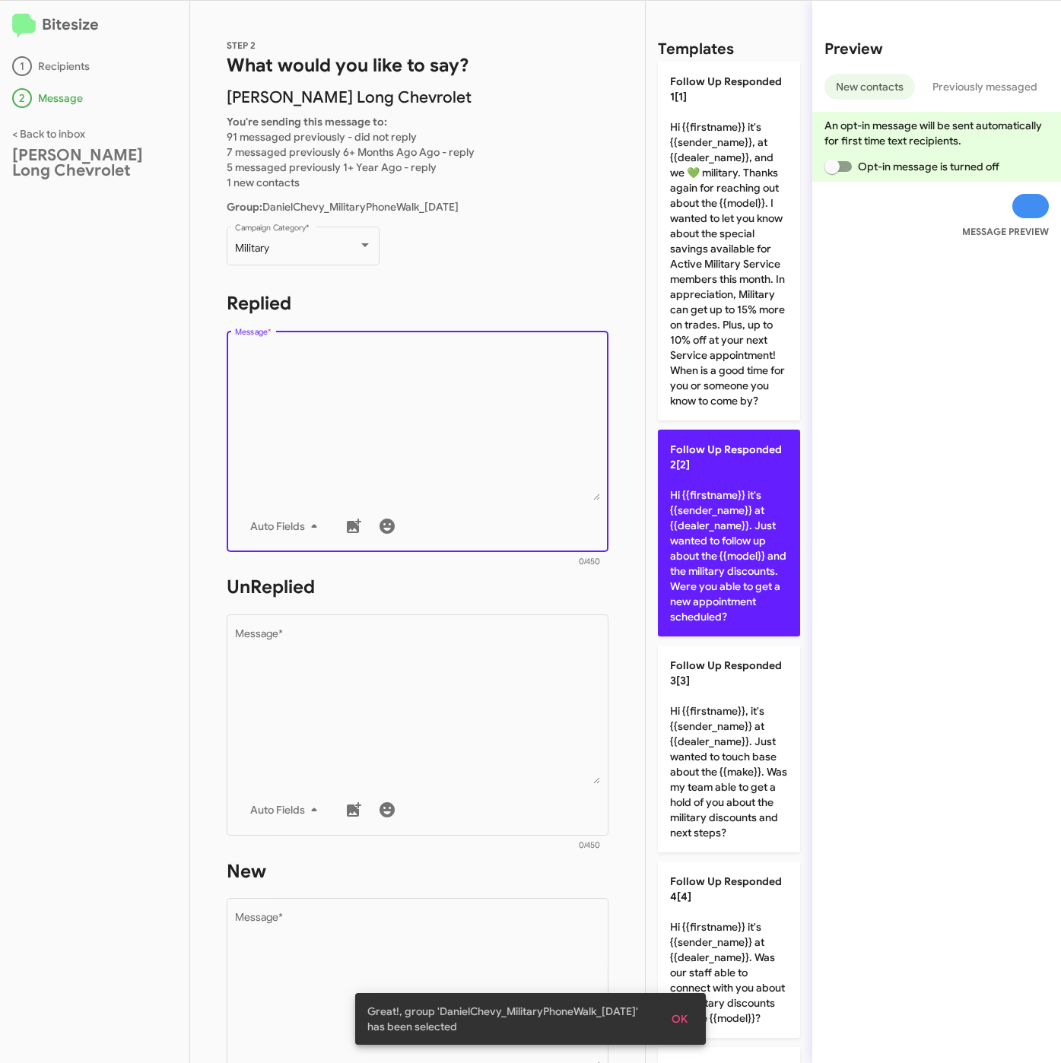
click at [705, 598] on p "Follow Up Responded 2[2] Hi {{firstname}} it's {{sender_name}} at {{dealer_name…" at bounding box center [729, 533] width 142 height 207
type textarea "Hi {{firstname}} it's {{sender_name}} at {{dealer_name}}. Just wanted to follow…"
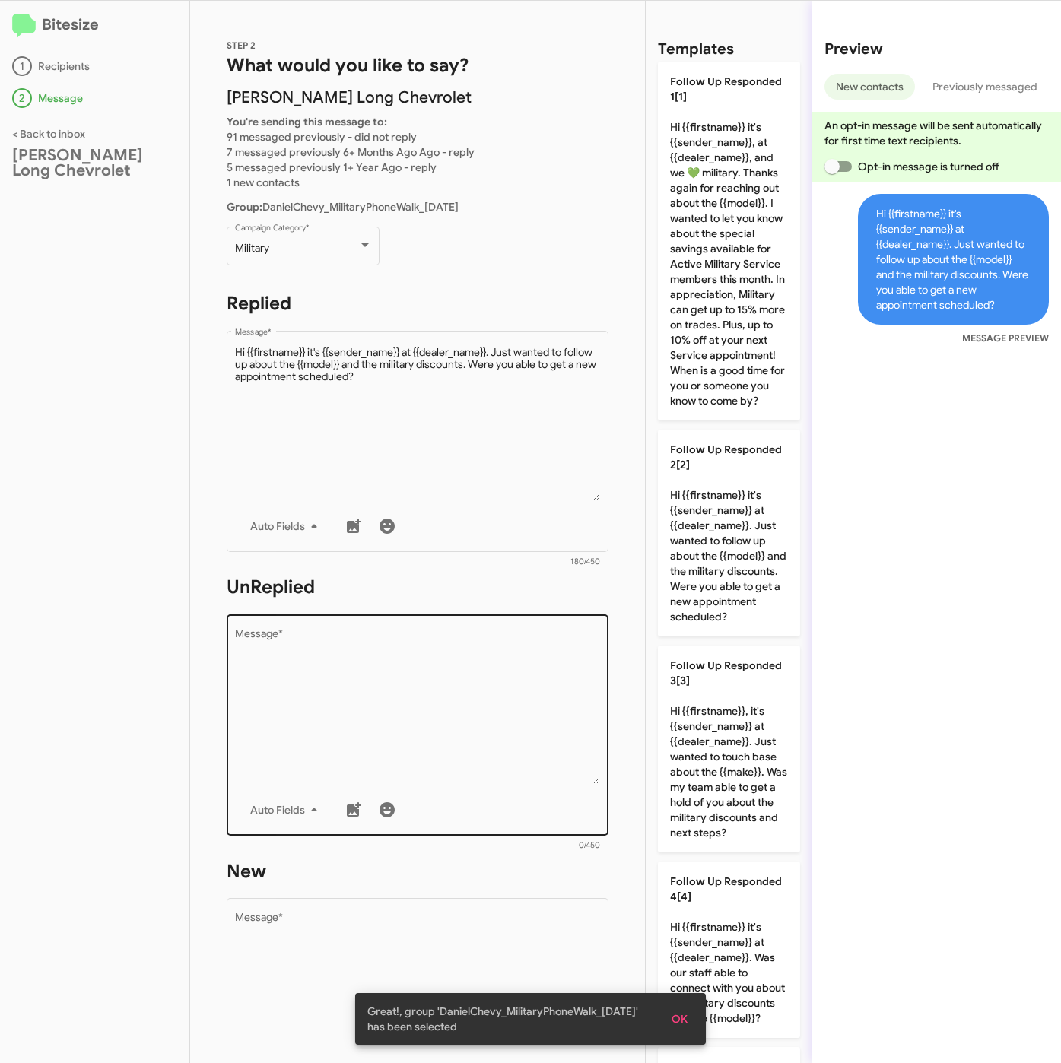
click at [450, 667] on textarea "Message *" at bounding box center [418, 706] width 366 height 155
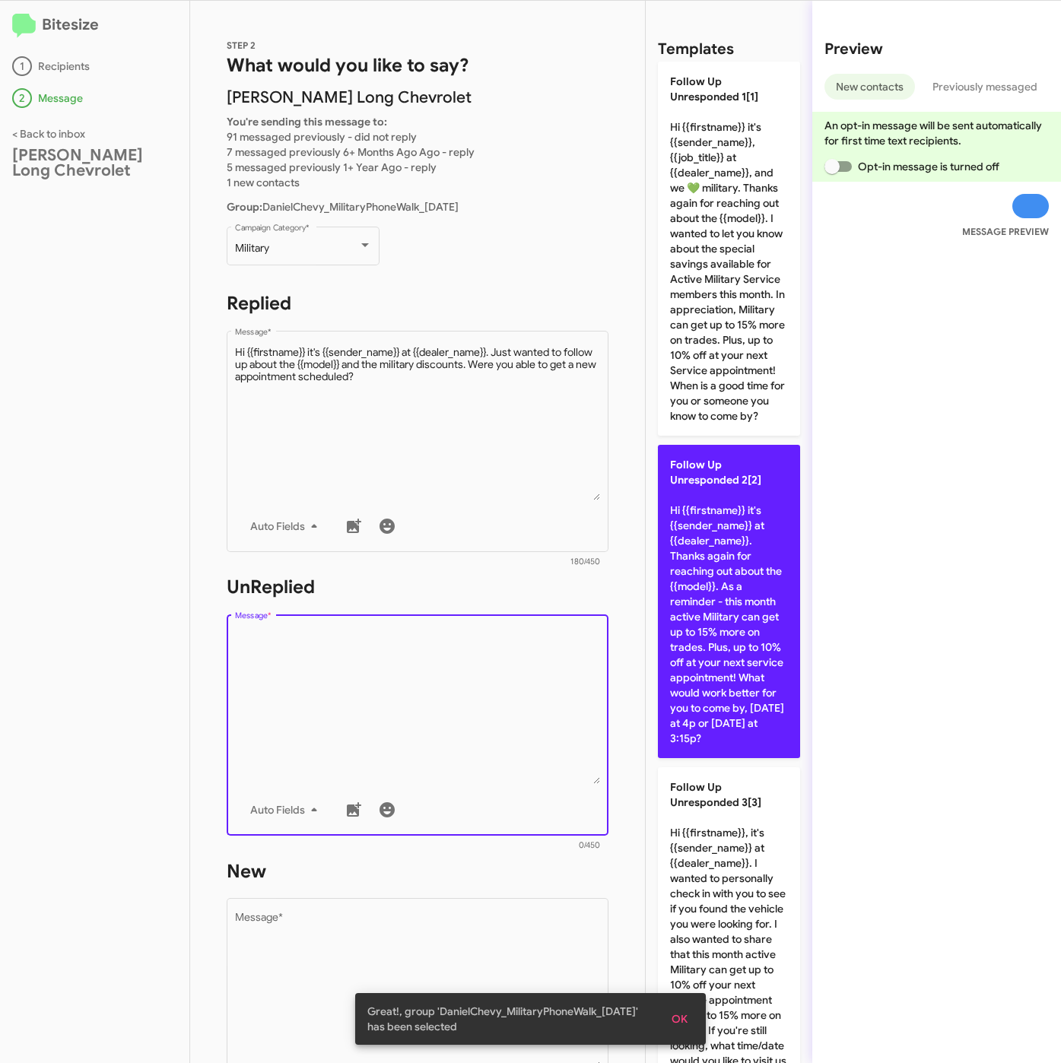
click at [699, 653] on p "Follow Up Unresponded 2[2] Hi {{firstname}} it's {{sender_name}} at {{dealer_na…" at bounding box center [729, 601] width 142 height 313
type textarea "Hi {{firstname}} it's {{sender_name}} at {{dealer_name}}. Thanks again for reac…"
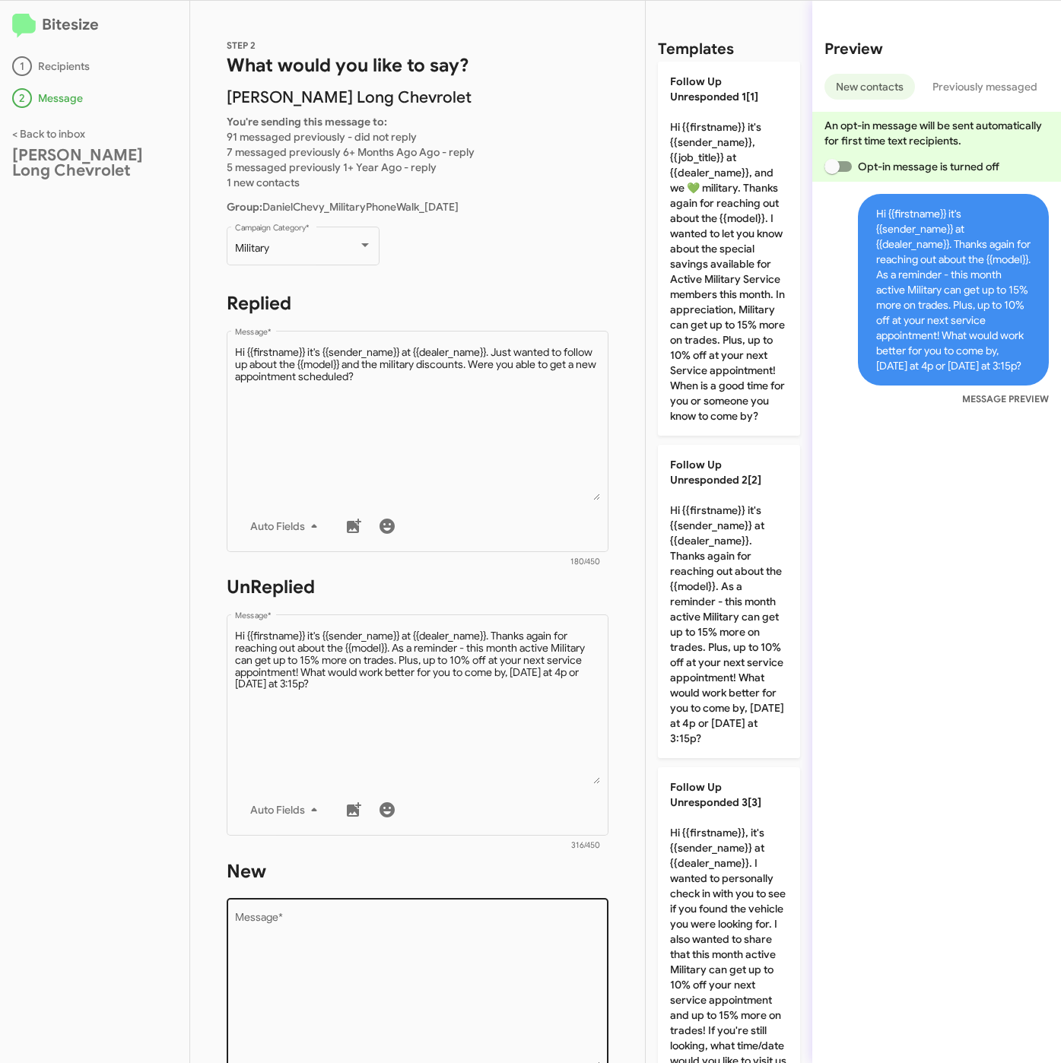
click at [446, 936] on textarea "Message *" at bounding box center [418, 990] width 366 height 155
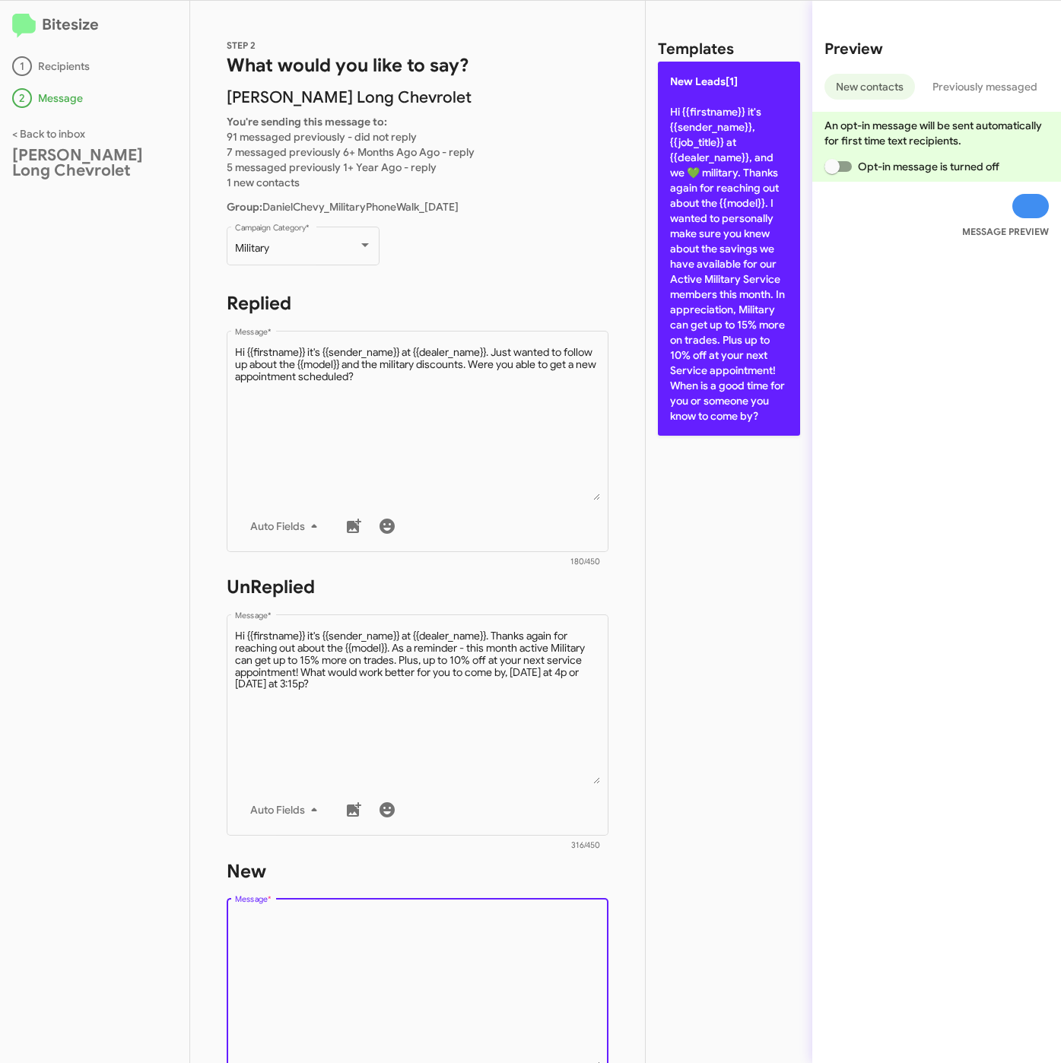
click at [744, 343] on p "New Leads[1] Hi {{firstname}} it's {{sender_name}}, {{job_title}} at {{dealer_n…" at bounding box center [729, 249] width 142 height 374
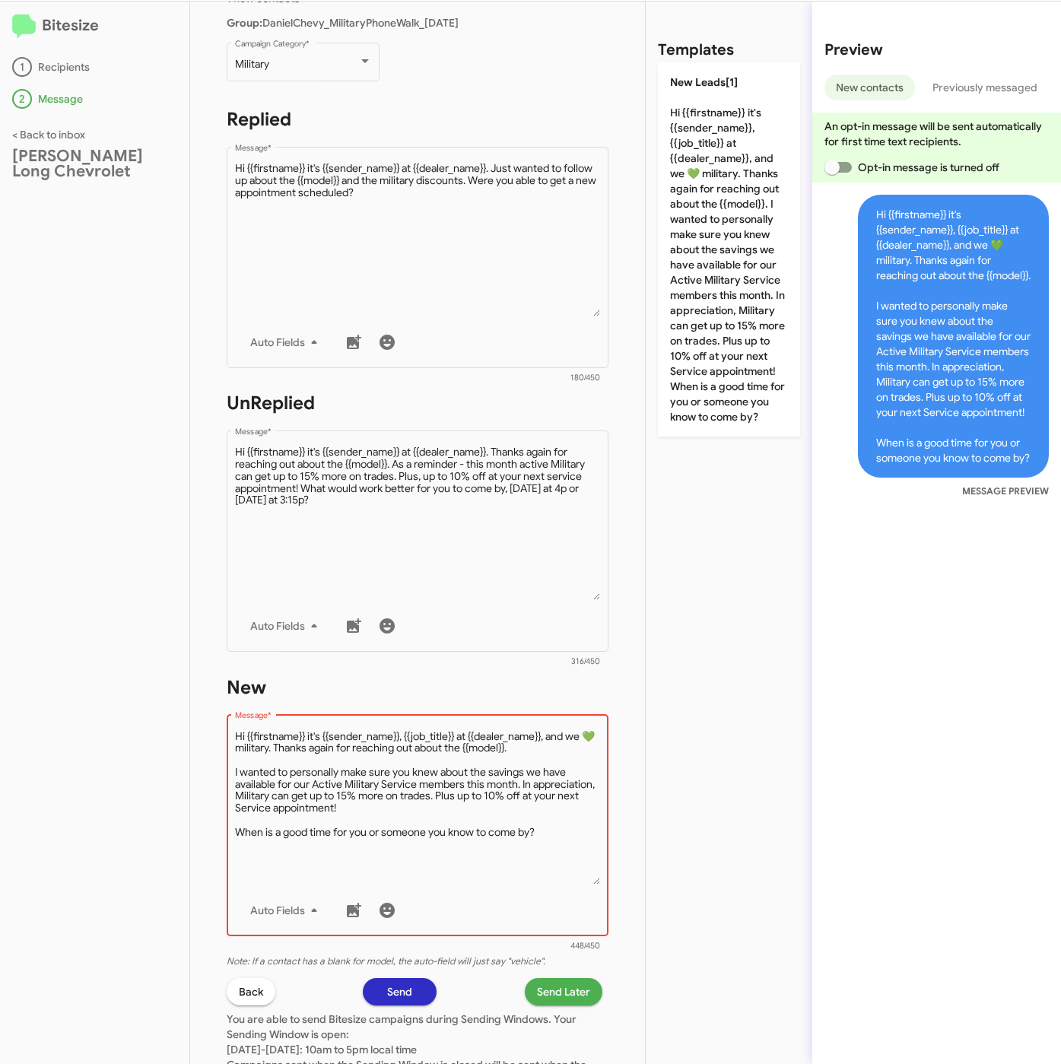
scroll to position [342, 0]
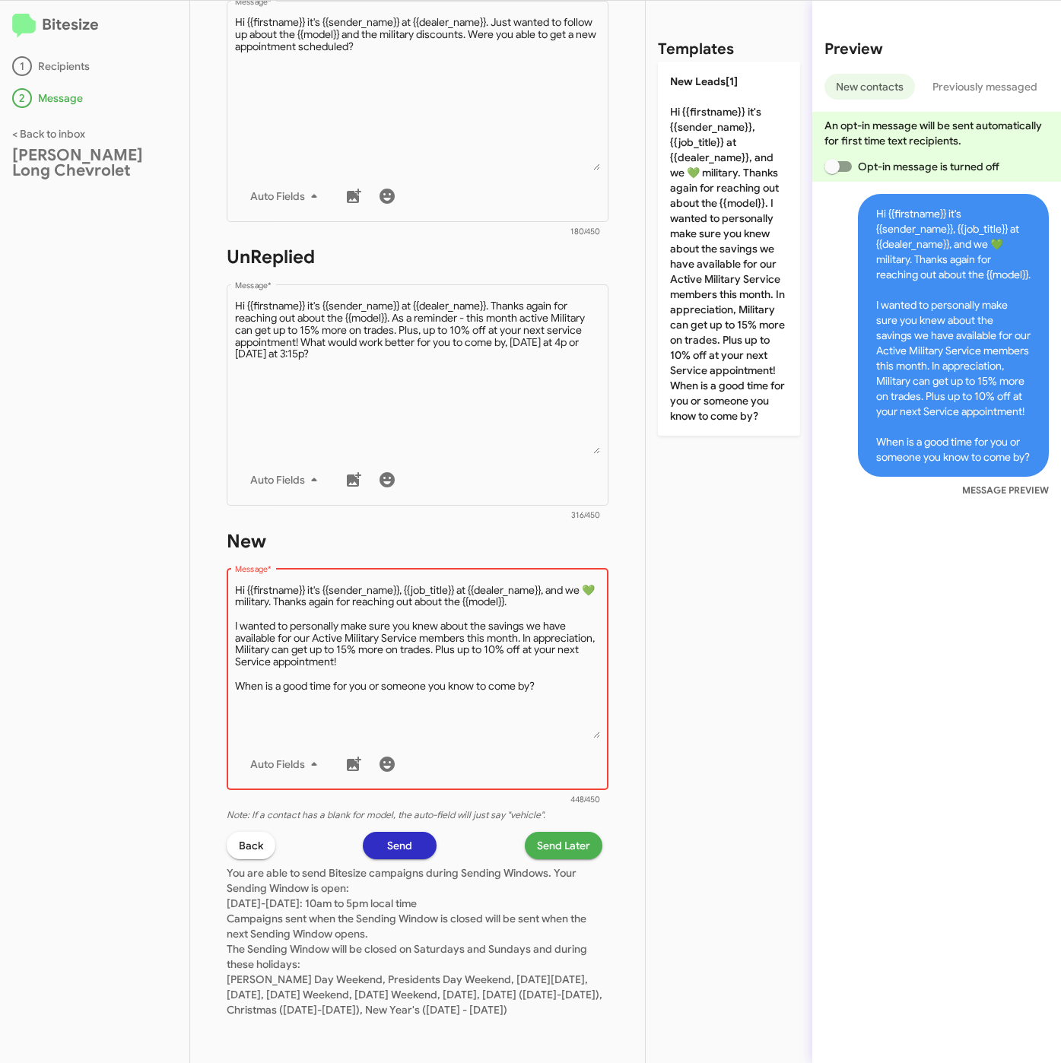
click at [550, 668] on textarea "Message *" at bounding box center [418, 660] width 366 height 155
type textarea "Hi {{firstname}} it's {{sender_name}}, {{job_title}} at {{dealer_name}}, and we…"
click at [538, 832] on span "Send Later" at bounding box center [563, 845] width 53 height 27
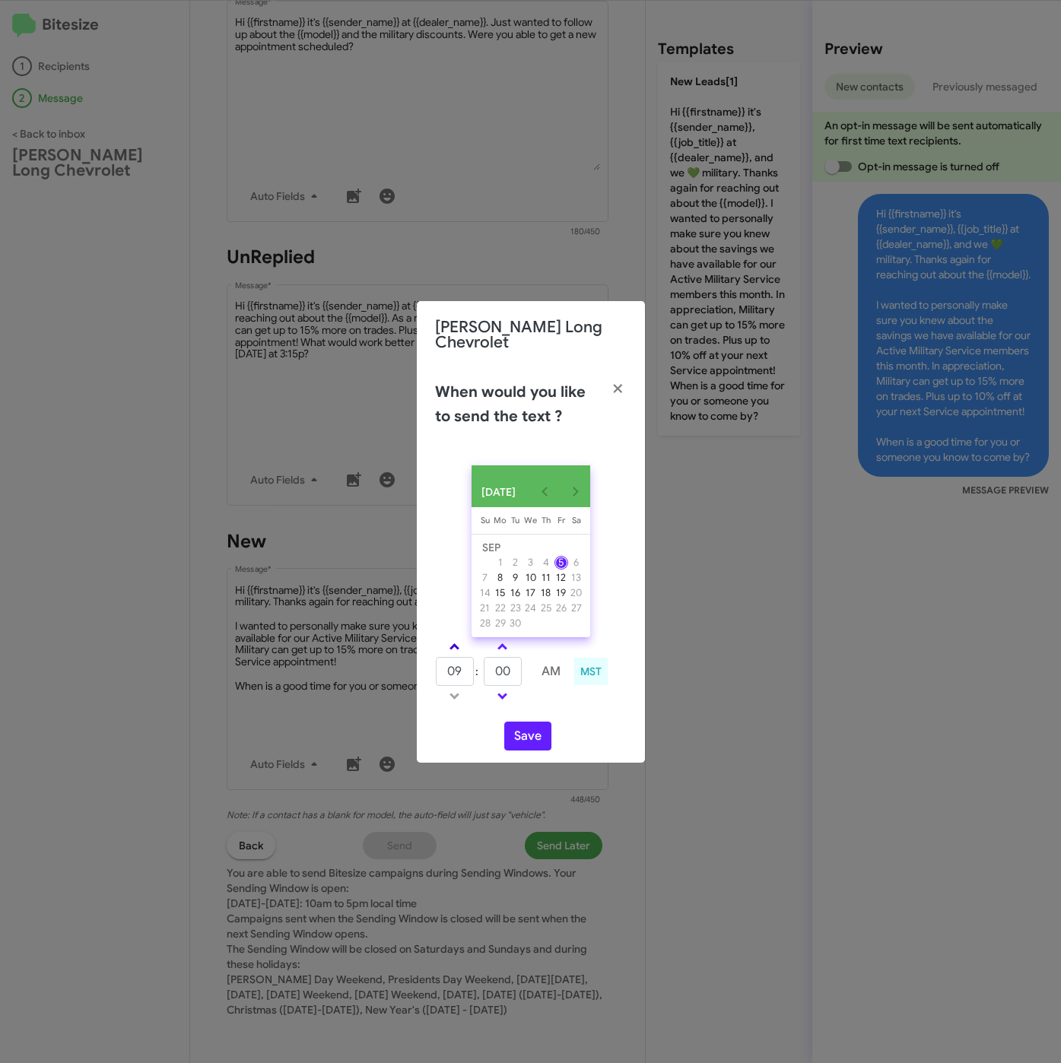
click at [456, 638] on link at bounding box center [454, 646] width 27 height 17
drag, startPoint x: 456, startPoint y: 635, endPoint x: 472, endPoint y: 644, distance: 18.4
click at [462, 638] on link at bounding box center [454, 646] width 27 height 17
type input "11"
click at [513, 668] on input "00" at bounding box center [503, 671] width 38 height 29
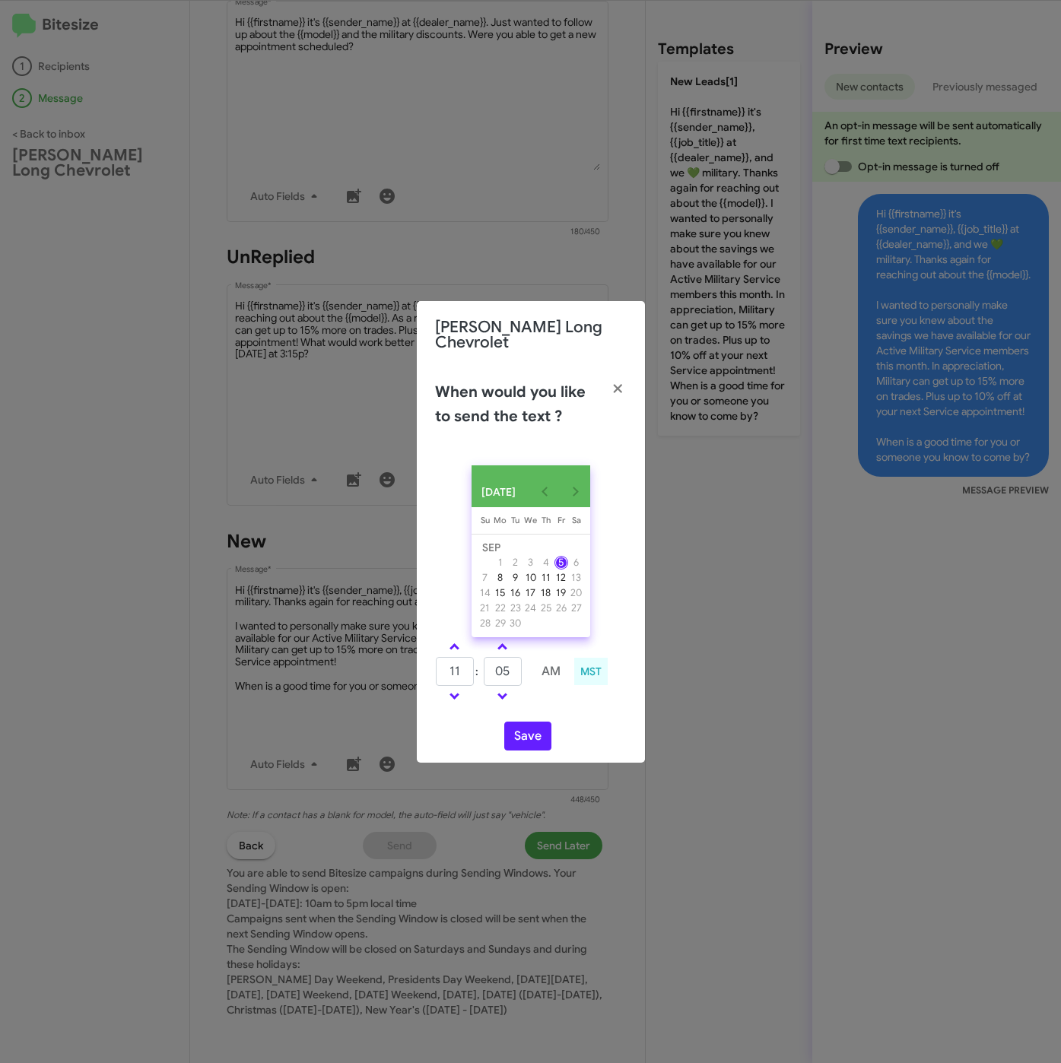
scroll to position [341, 0]
click at [519, 664] on input "05" at bounding box center [503, 671] width 38 height 29
type input "09"
click at [529, 724] on button "Save" at bounding box center [527, 736] width 47 height 29
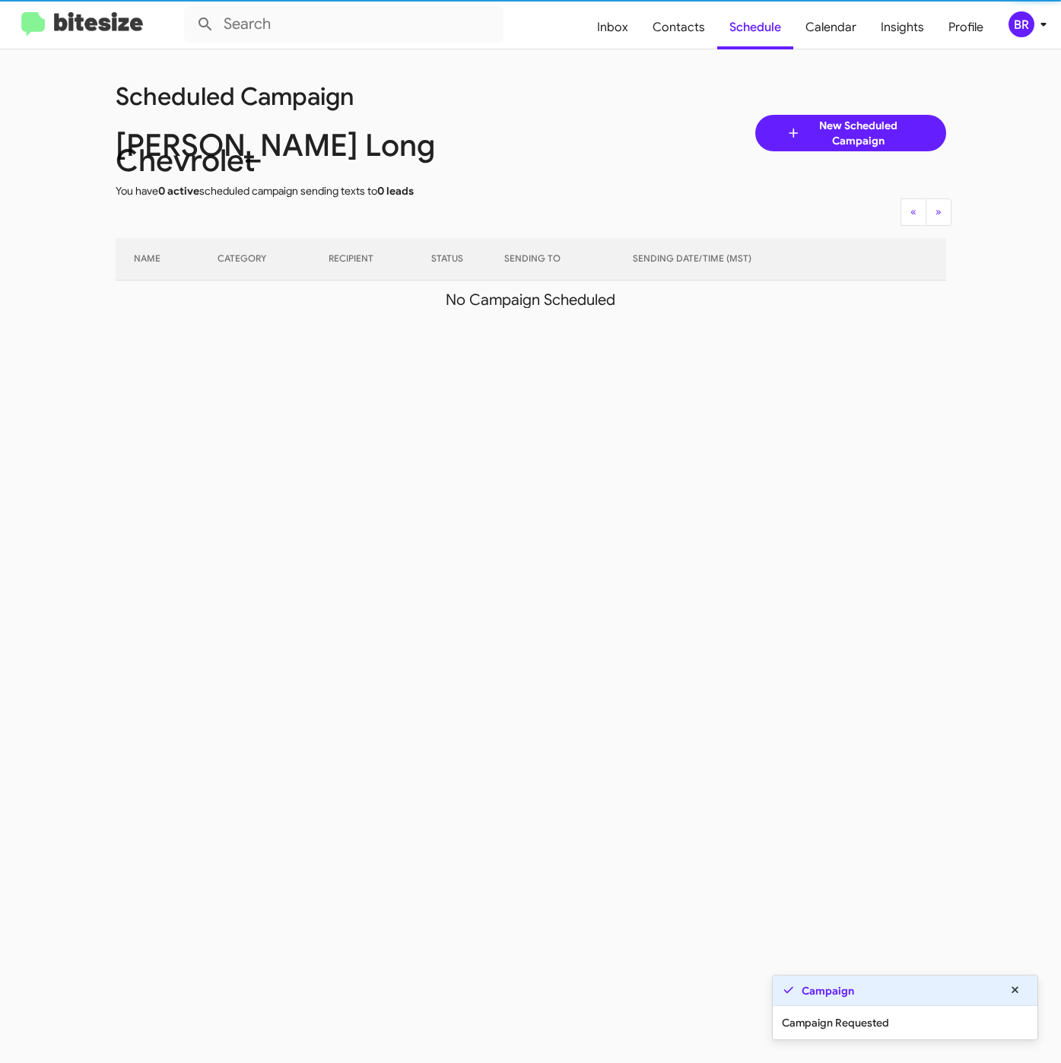
click at [1007, 27] on span "BR" at bounding box center [1030, 24] width 46 height 26
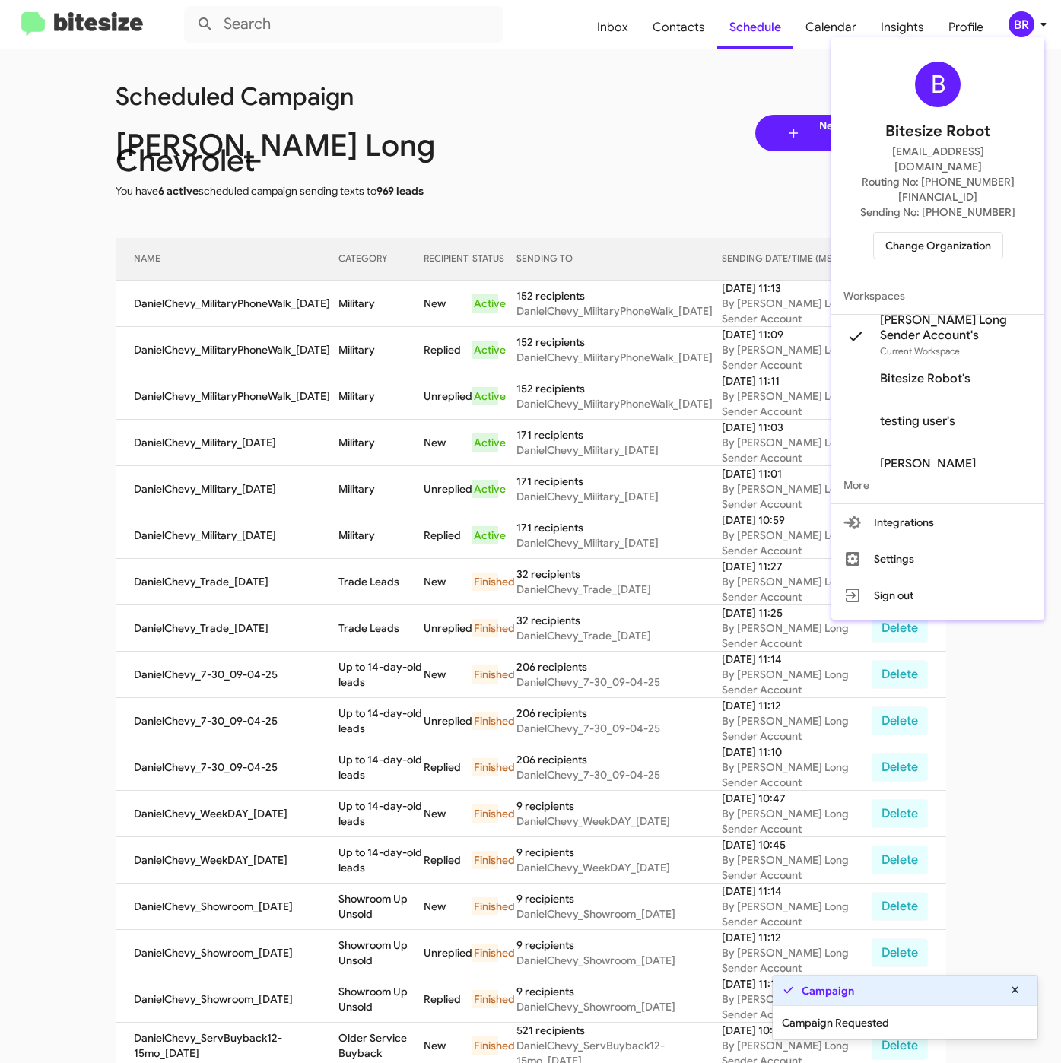
click at [272, 290] on div at bounding box center [530, 531] width 1061 height 1063
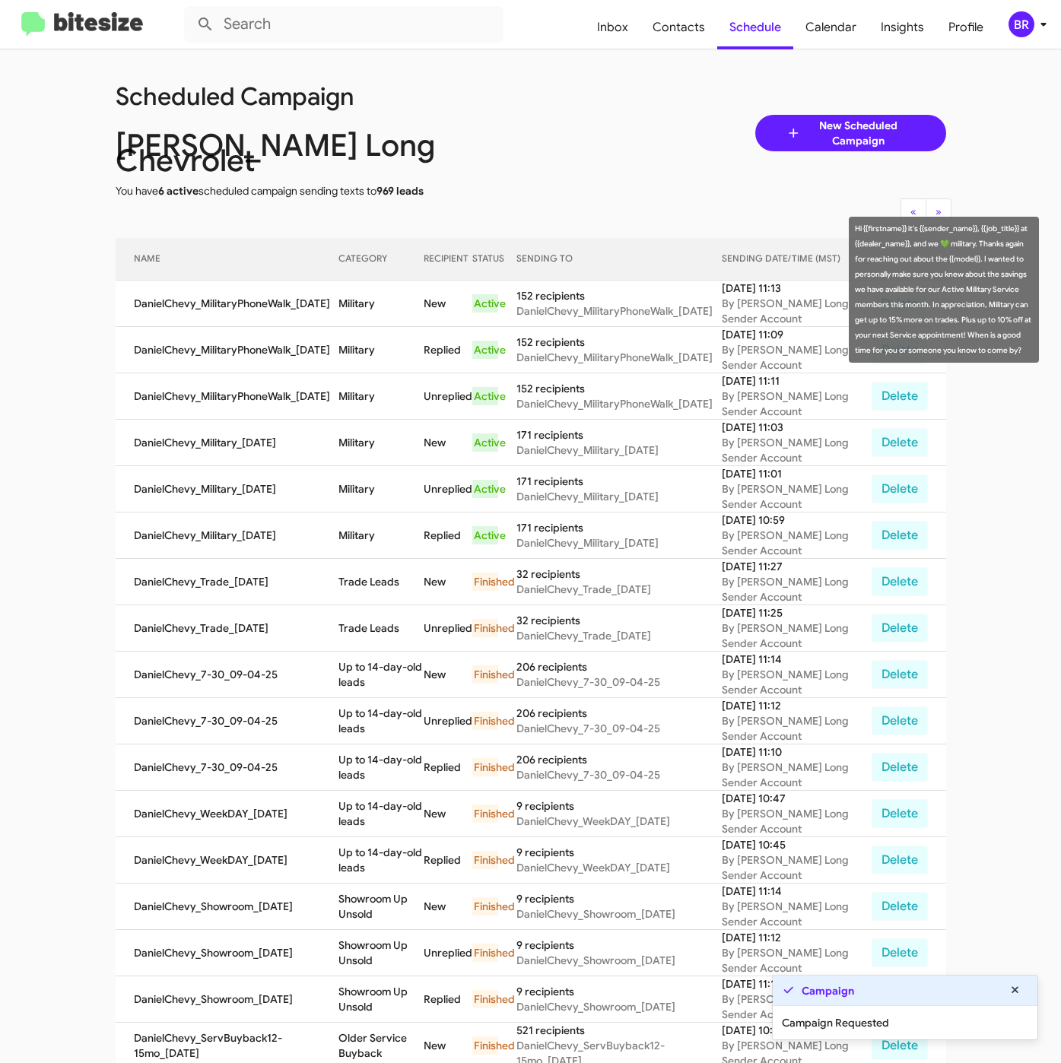
click at [365, 286] on td "Military" at bounding box center [380, 304] width 84 height 46
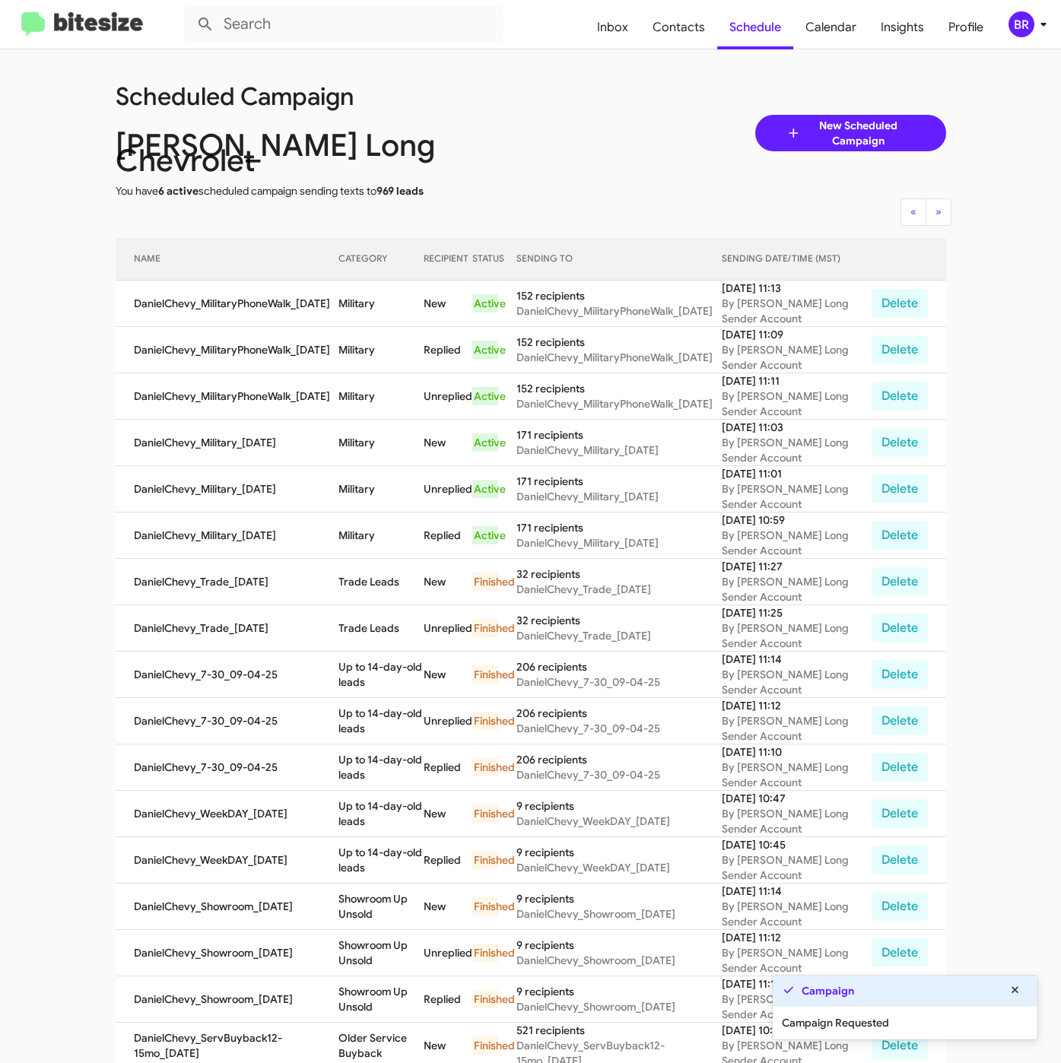
click at [365, 286] on td "Military" at bounding box center [380, 304] width 84 height 46
copy td "Military"
click at [1022, 30] on div "BR" at bounding box center [1021, 24] width 26 height 26
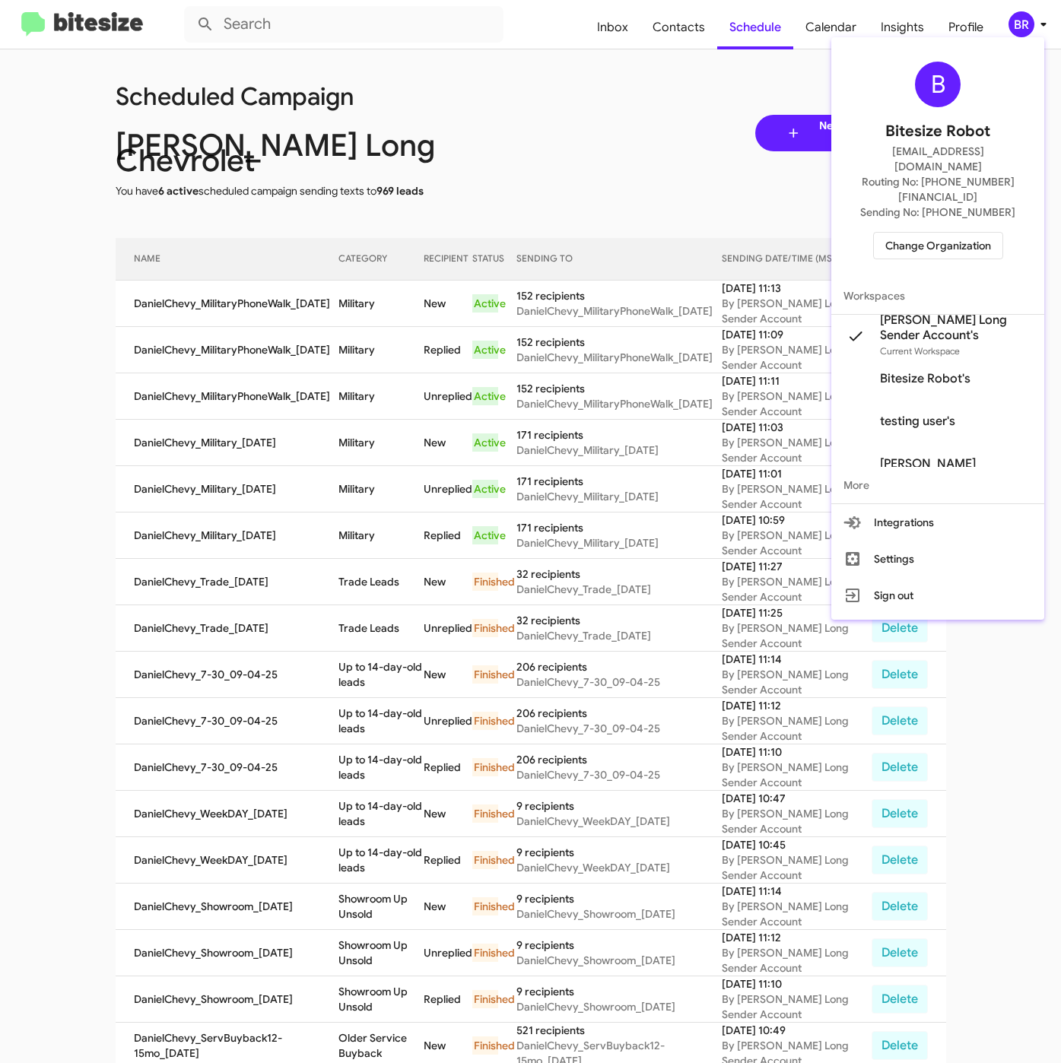
click at [906, 233] on span "Change Organization" at bounding box center [938, 246] width 106 height 26
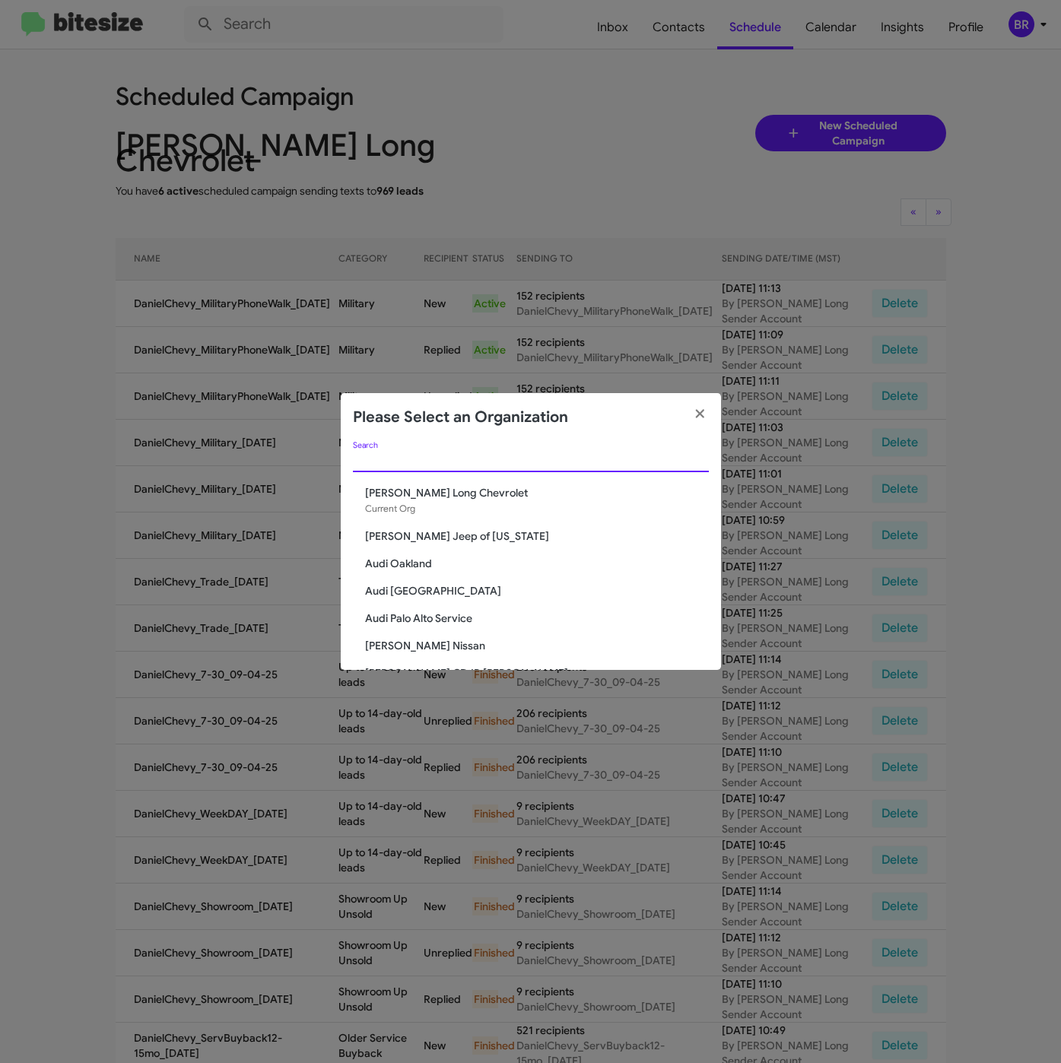
click at [370, 455] on input "Search" at bounding box center [531, 461] width 356 height 12
paste input "The Jeep Store"
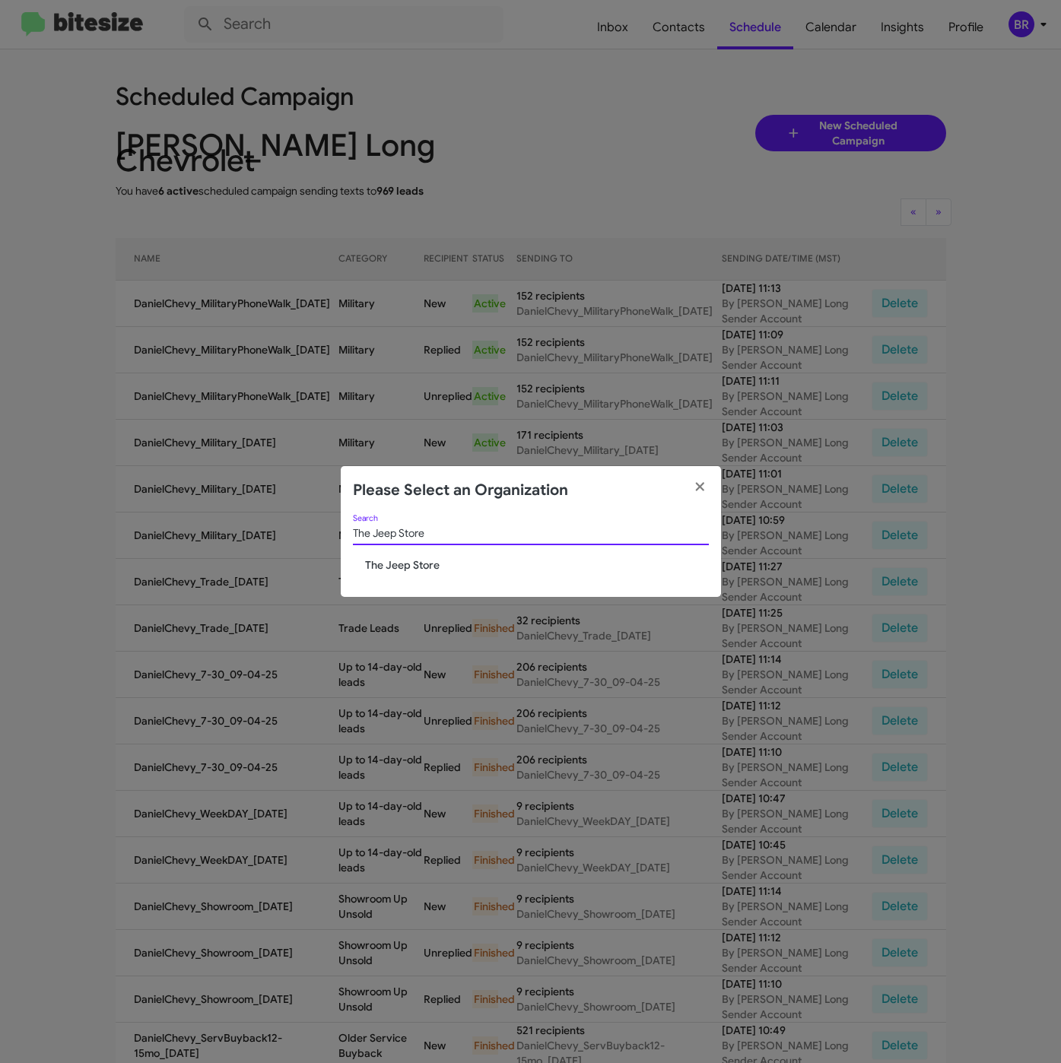
type input "The Jeep Store"
click at [401, 562] on span "The Jeep Store" at bounding box center [537, 564] width 344 height 15
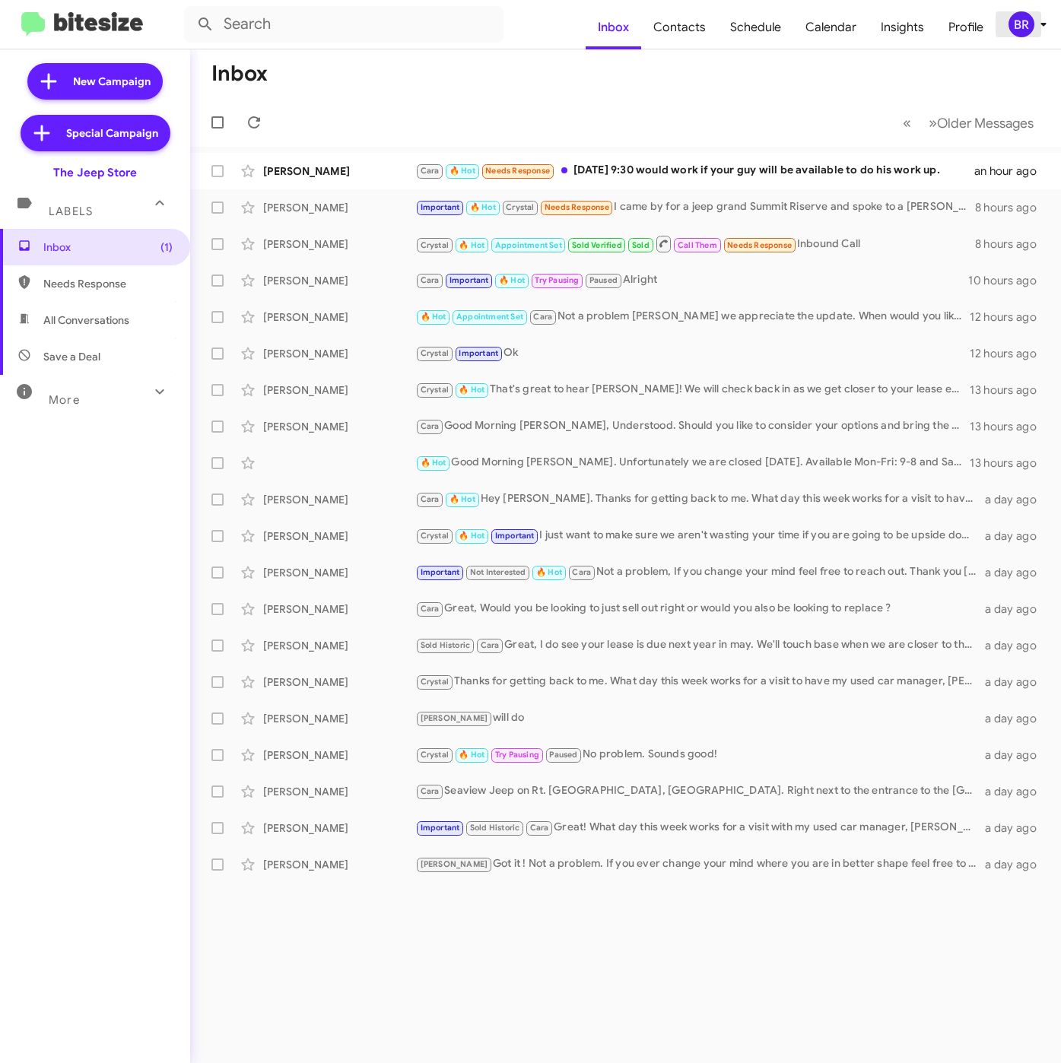
click at [1034, 24] on icon at bounding box center [1043, 24] width 18 height 18
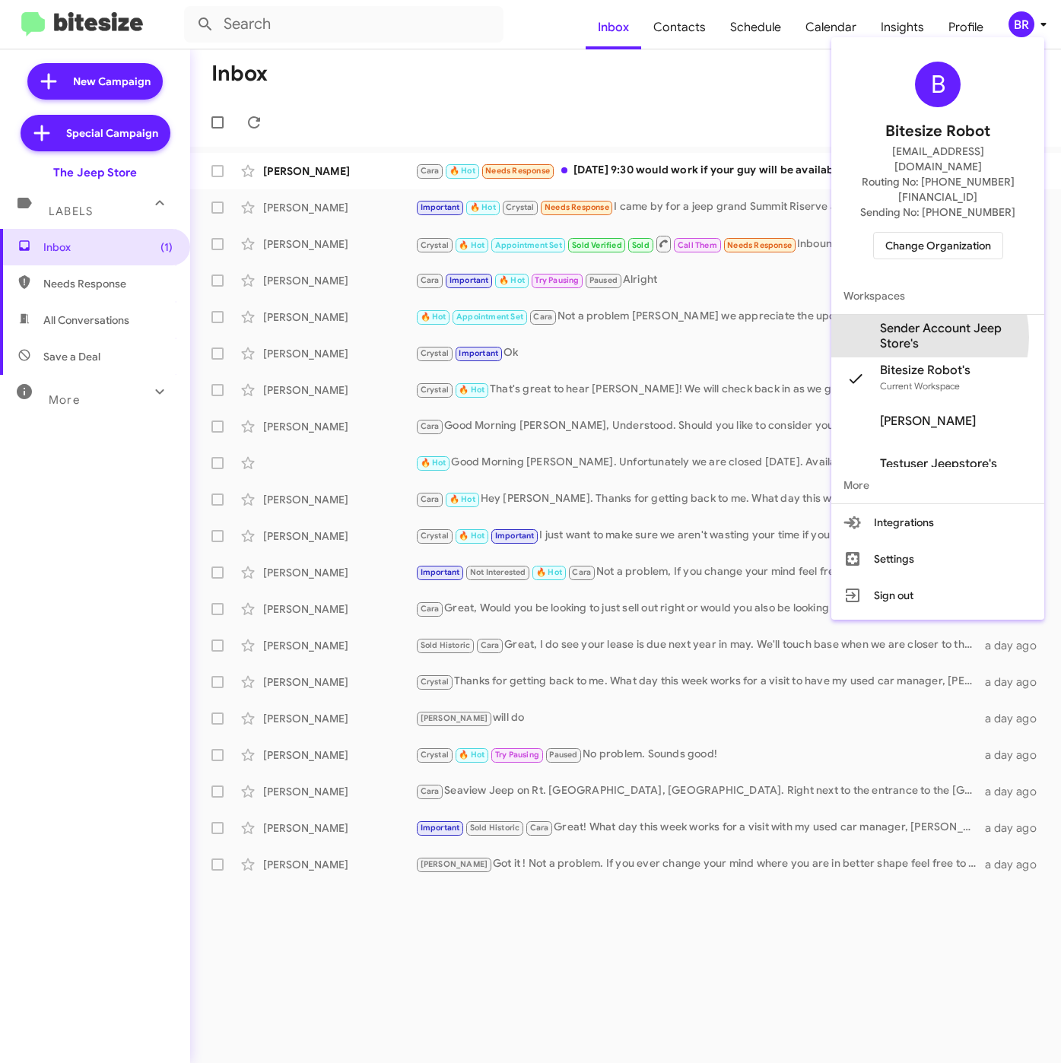
click at [906, 321] on span "Sender Account Jeep Store's" at bounding box center [956, 336] width 152 height 30
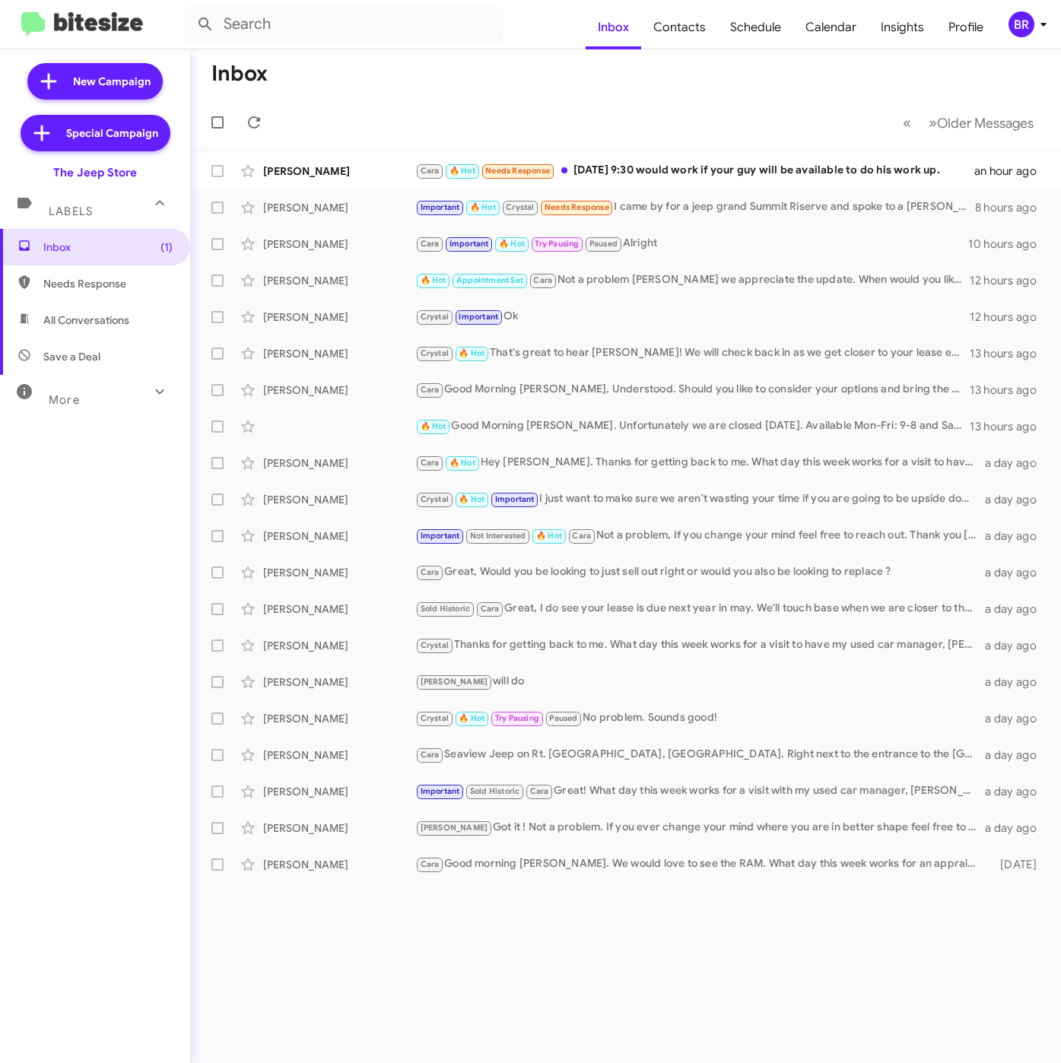
click at [696, 25] on span "Contacts" at bounding box center [679, 27] width 77 height 44
type input "in:groups"
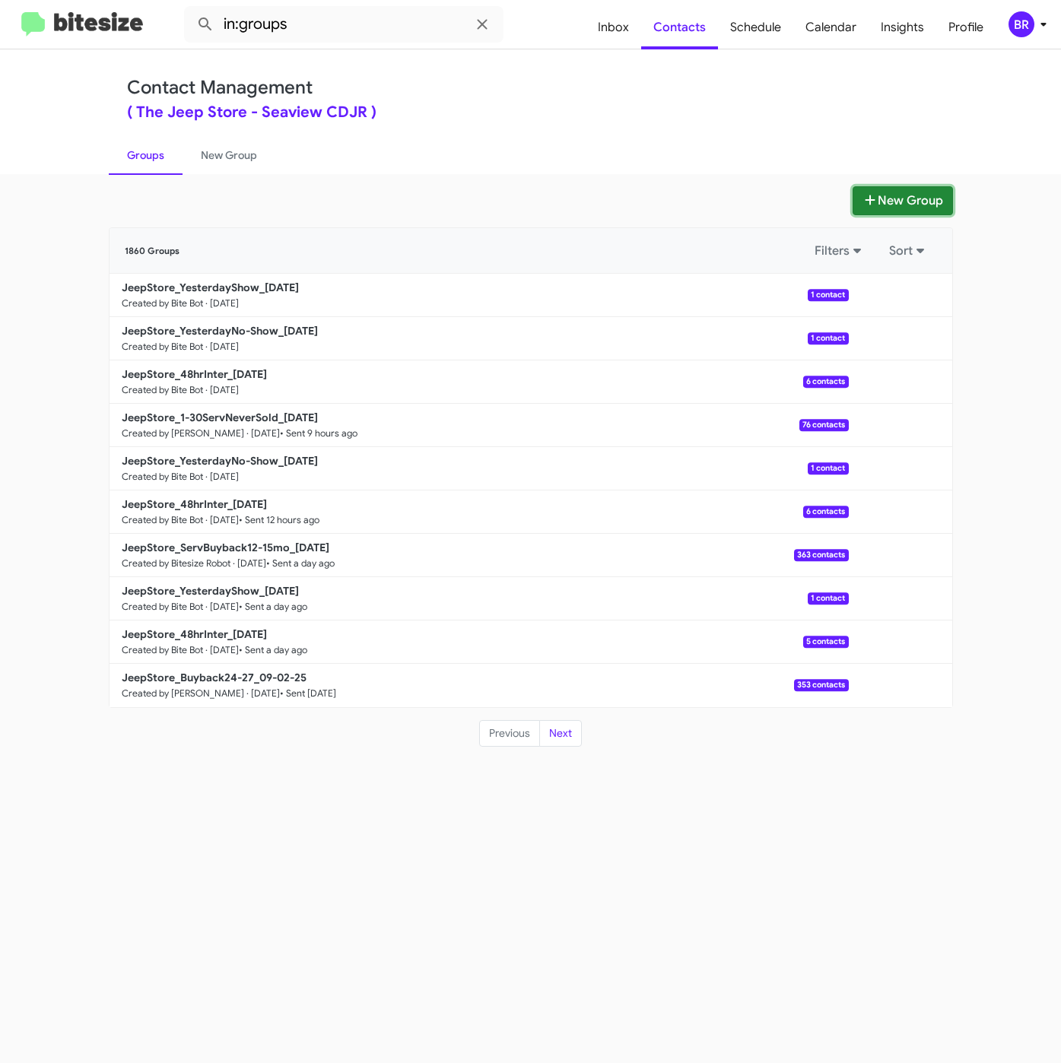
click at [864, 201] on icon at bounding box center [869, 200] width 10 height 10
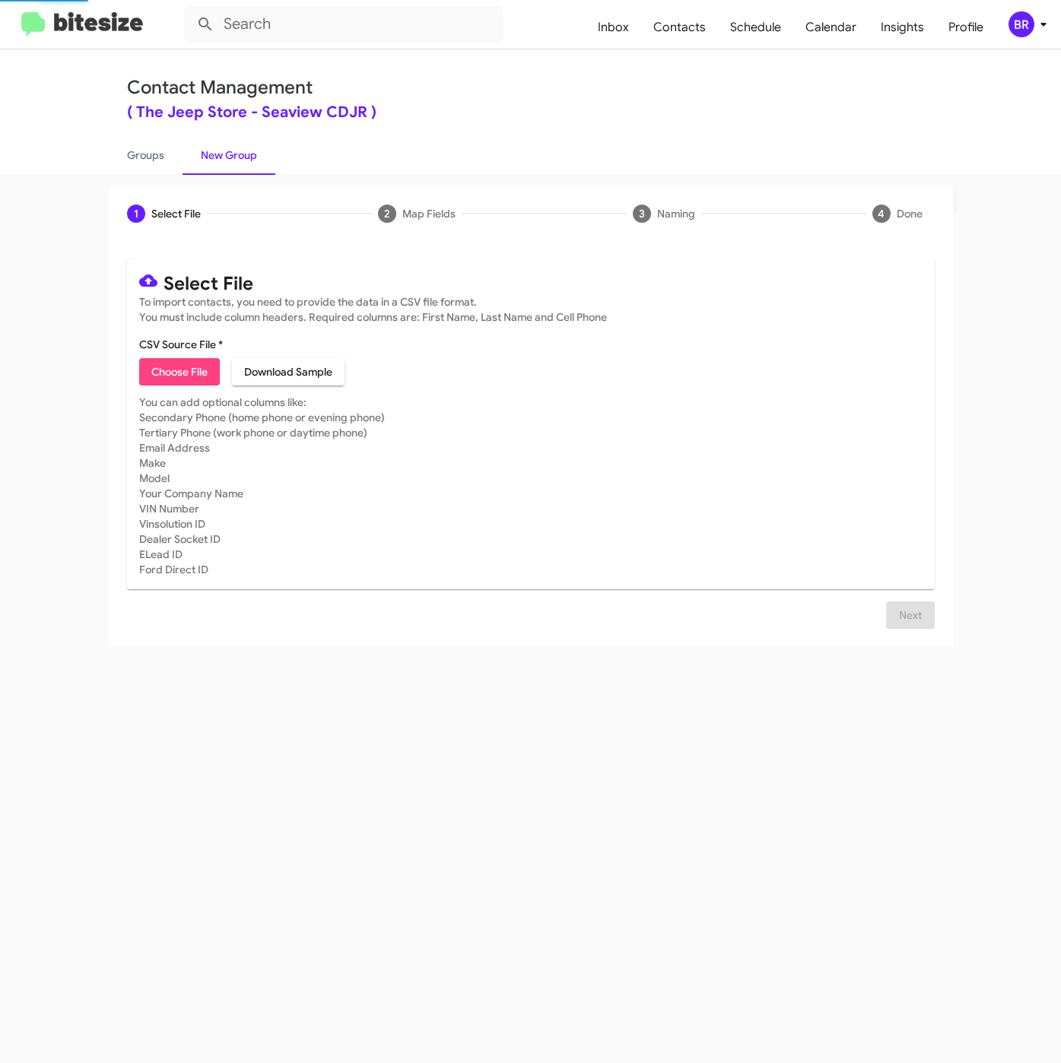
click at [165, 367] on span "Choose File" at bounding box center [179, 371] width 56 height 27
type input "JeepStore_1-3MoLeaseRet_[DATE]"
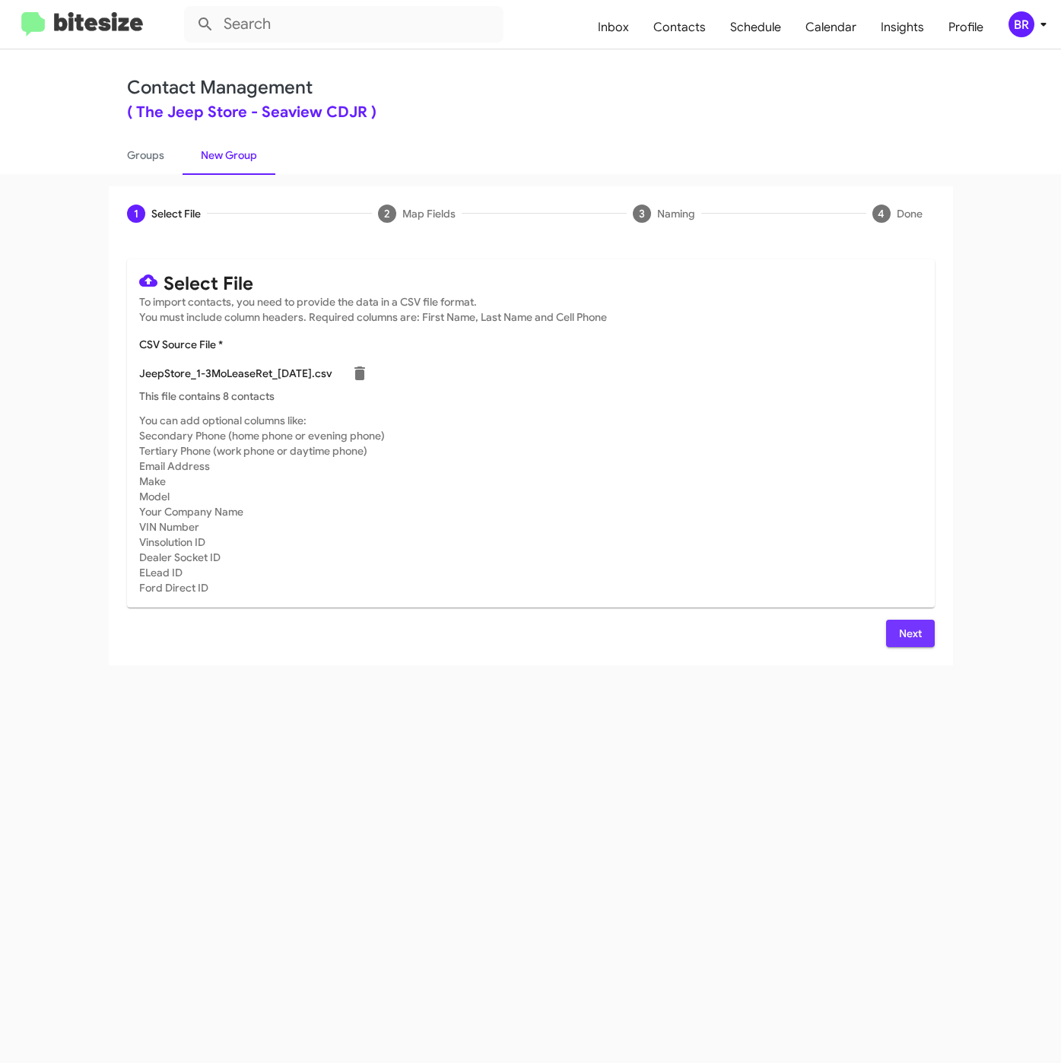
click at [897, 641] on button "Next" at bounding box center [910, 633] width 49 height 27
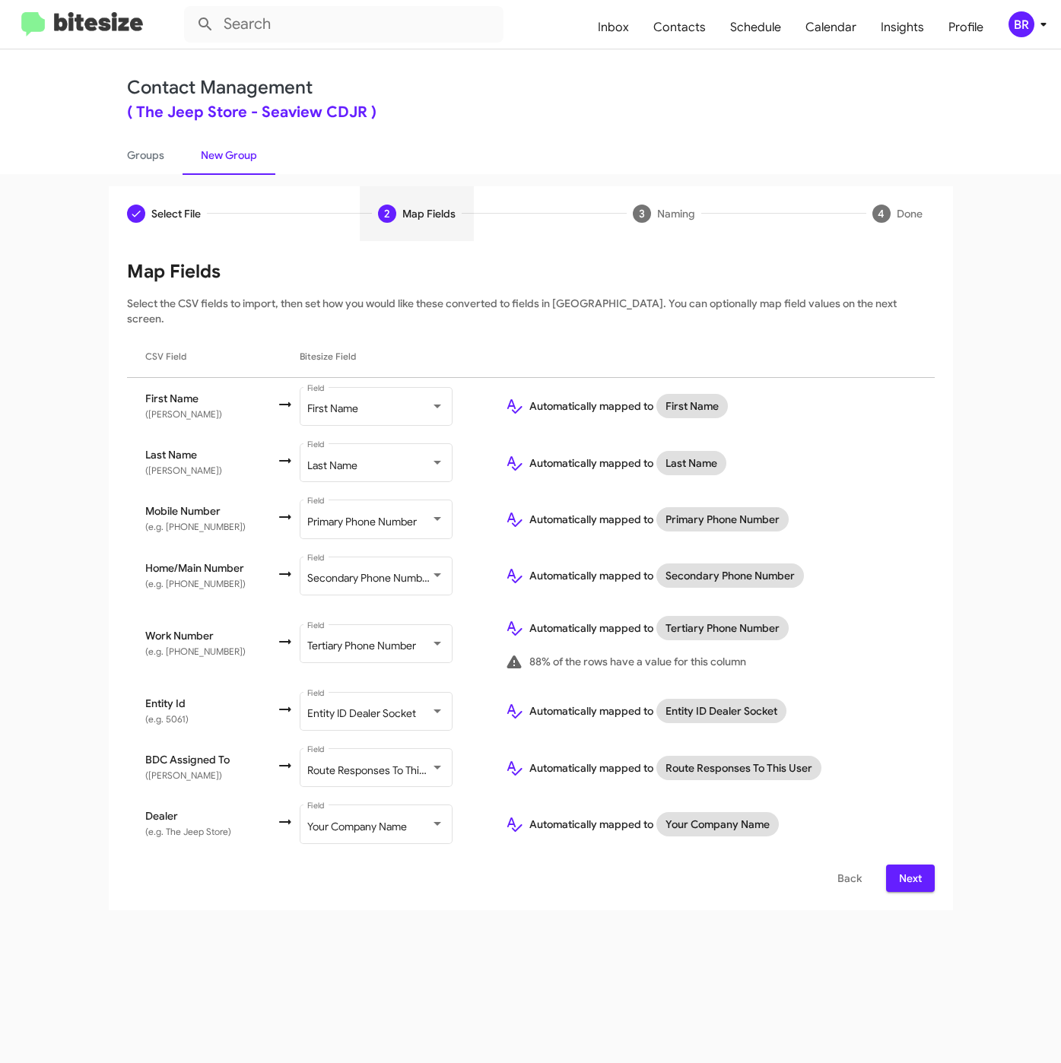
click at [904, 864] on span "Next" at bounding box center [910, 877] width 24 height 27
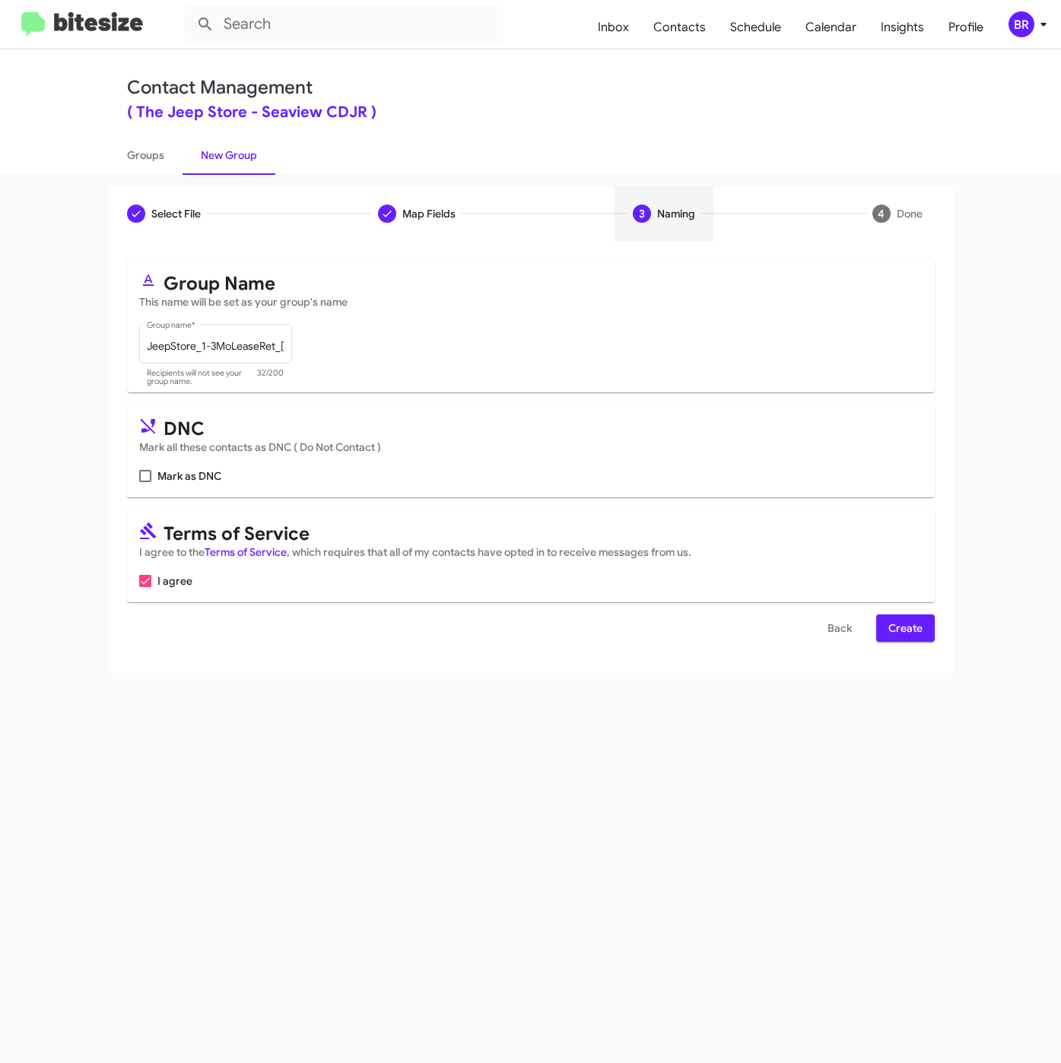
click at [920, 625] on span "Create" at bounding box center [905, 627] width 34 height 27
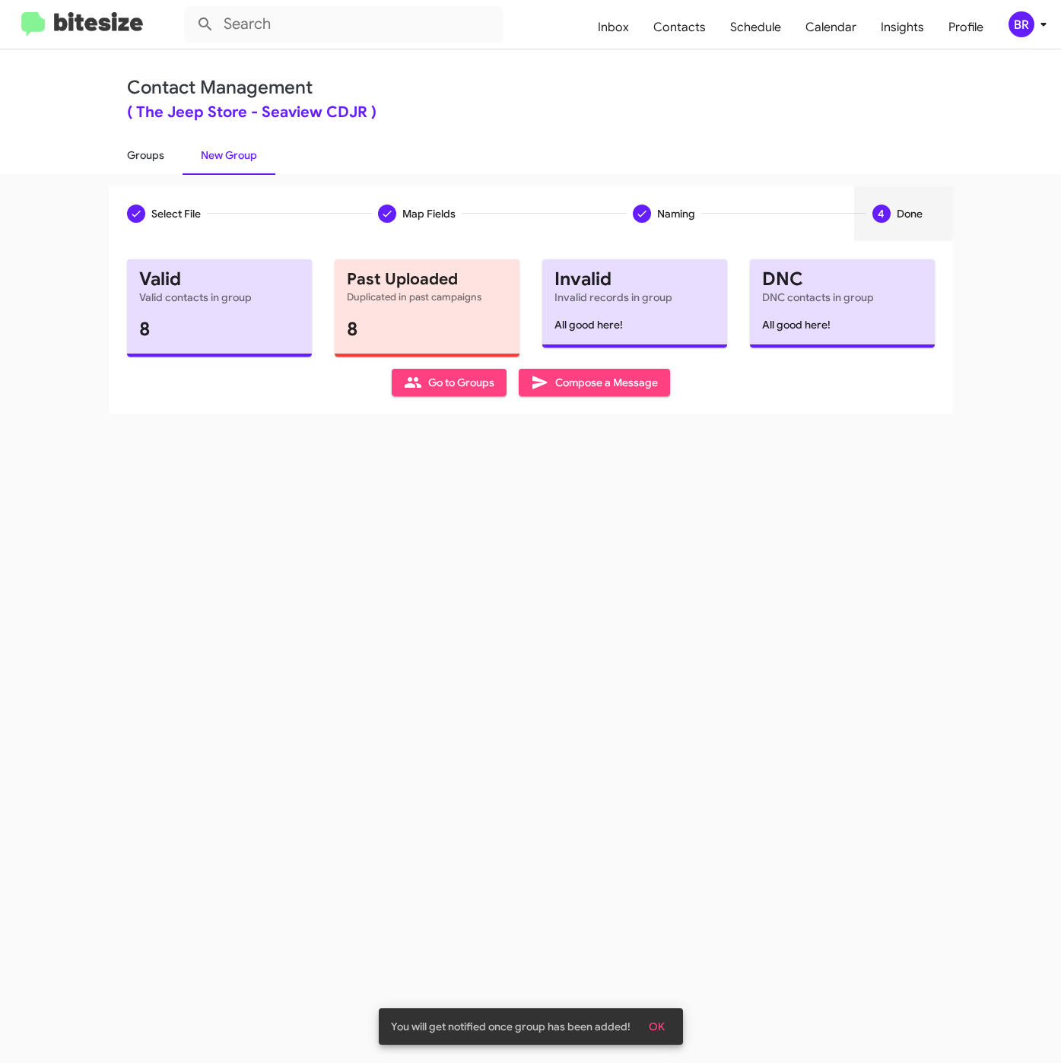
click at [147, 149] on link "Groups" at bounding box center [146, 155] width 74 height 40
type input "in:groups"
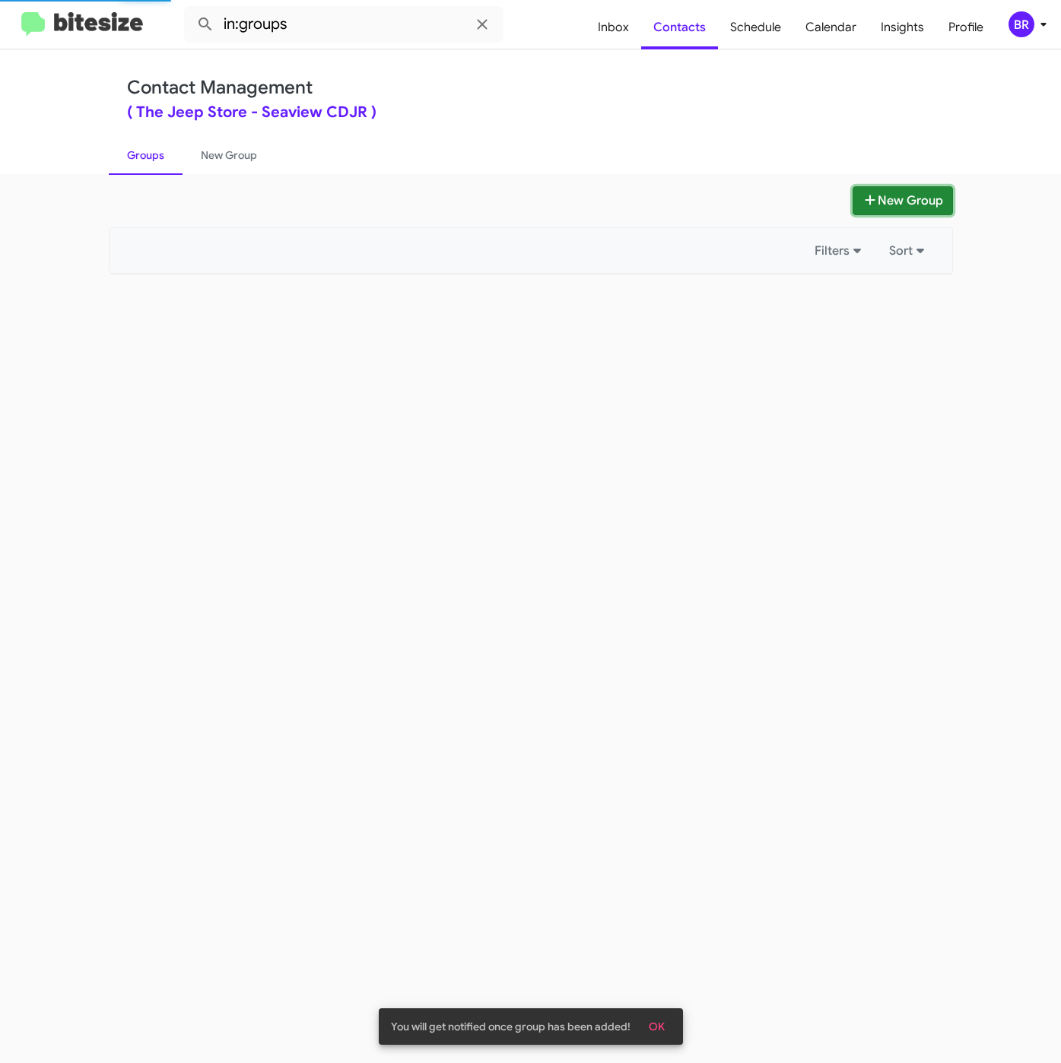
click at [881, 208] on button "New Group" at bounding box center [902, 200] width 100 height 29
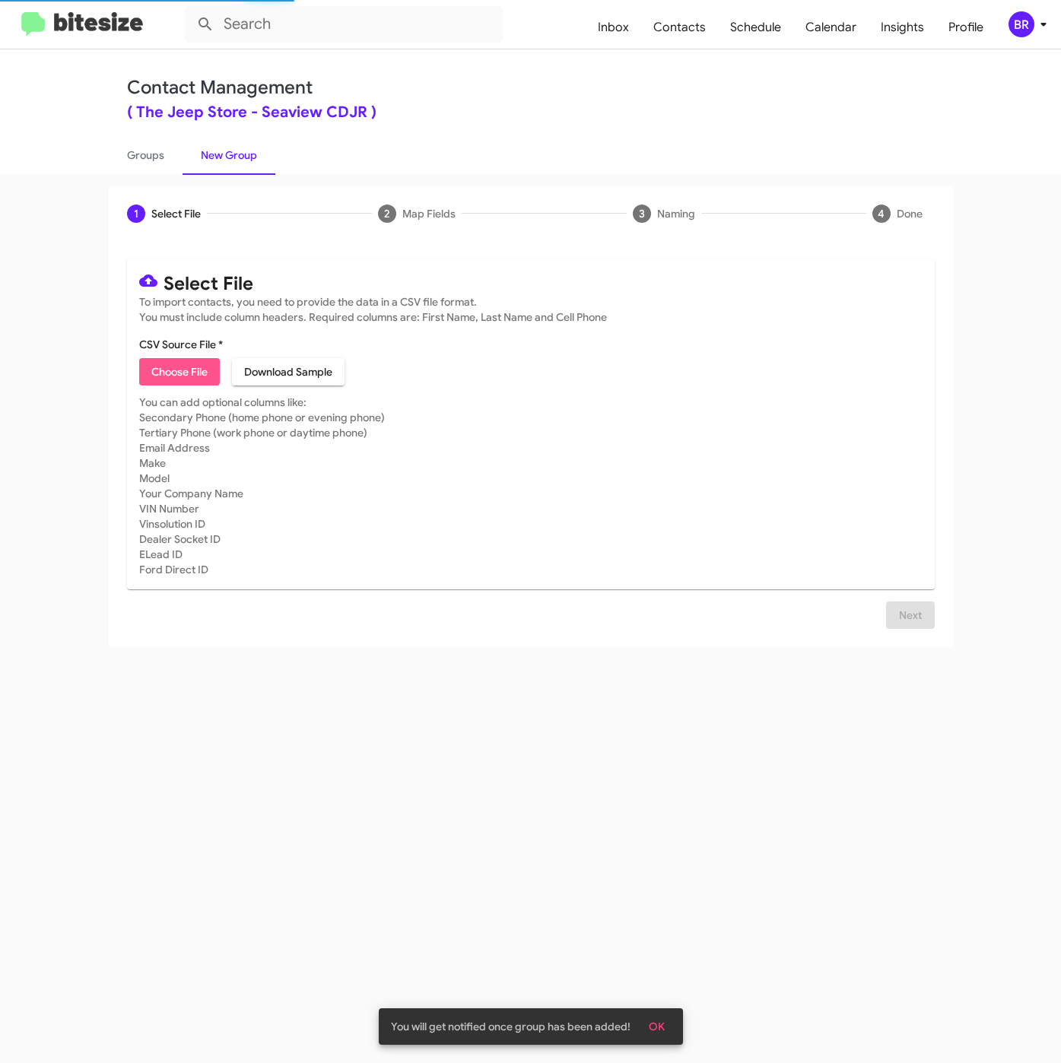
click at [149, 376] on button "Choose File" at bounding box center [179, 371] width 81 height 27
type input "JeepStore_1-6Fresh_[DATE]"
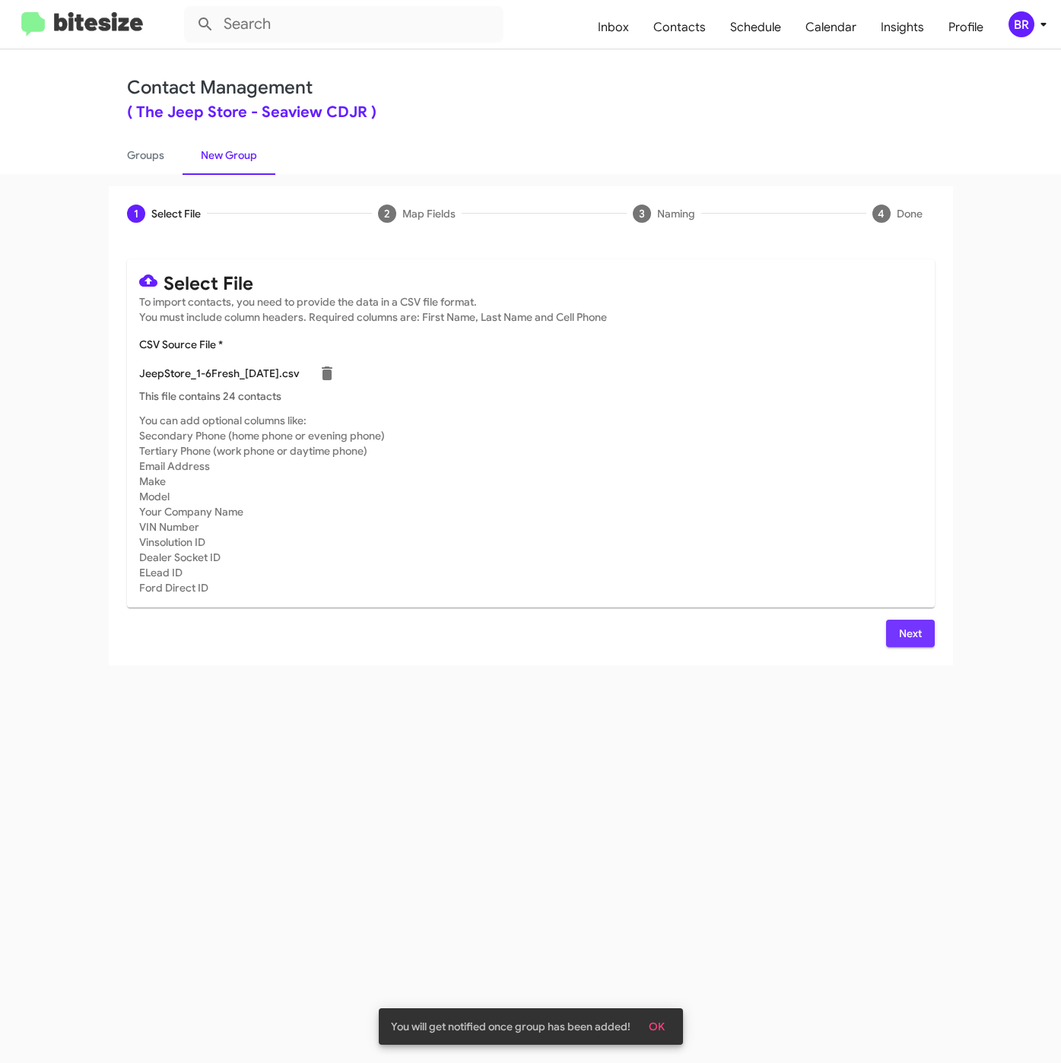
click at [903, 628] on span "Next" at bounding box center [910, 633] width 24 height 27
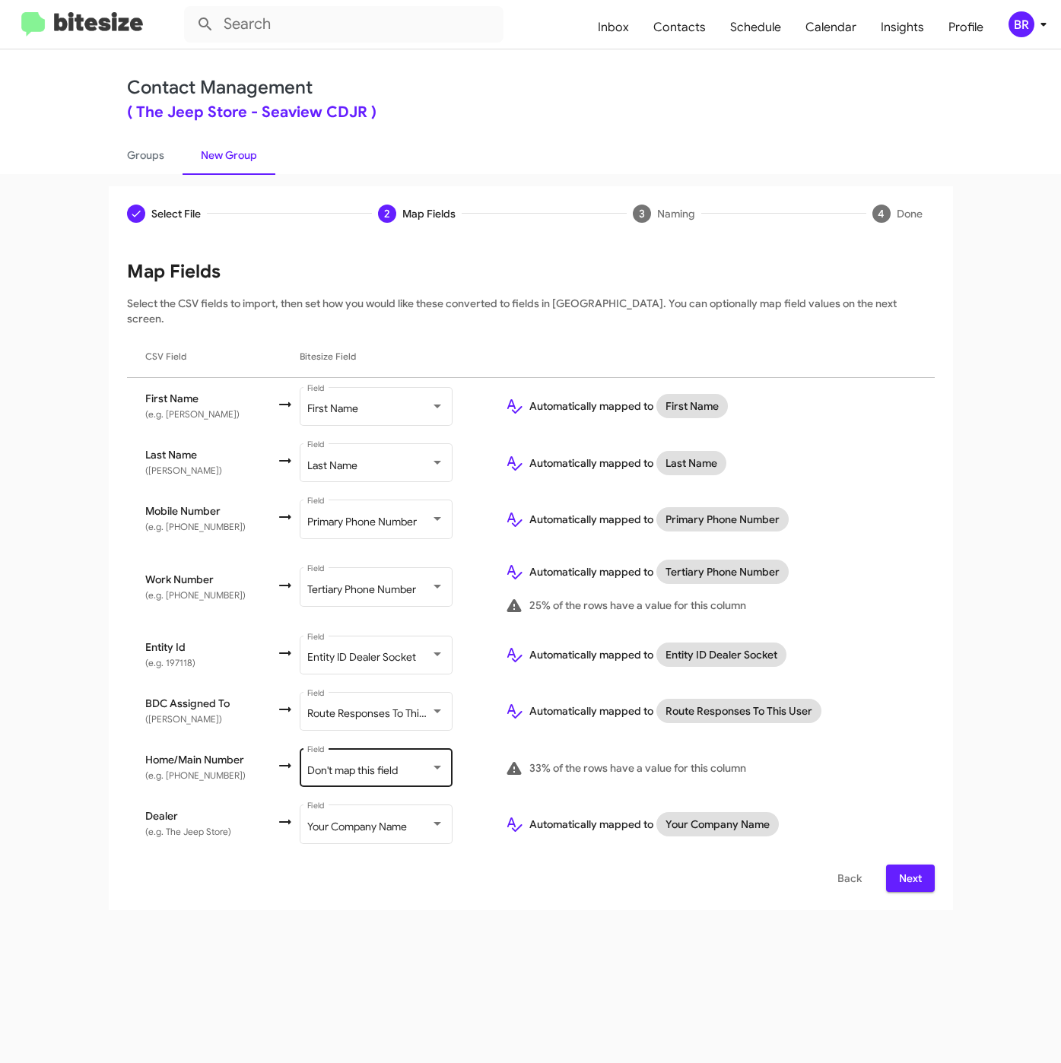
click at [402, 746] on div "Don't map this field Field" at bounding box center [375, 767] width 137 height 42
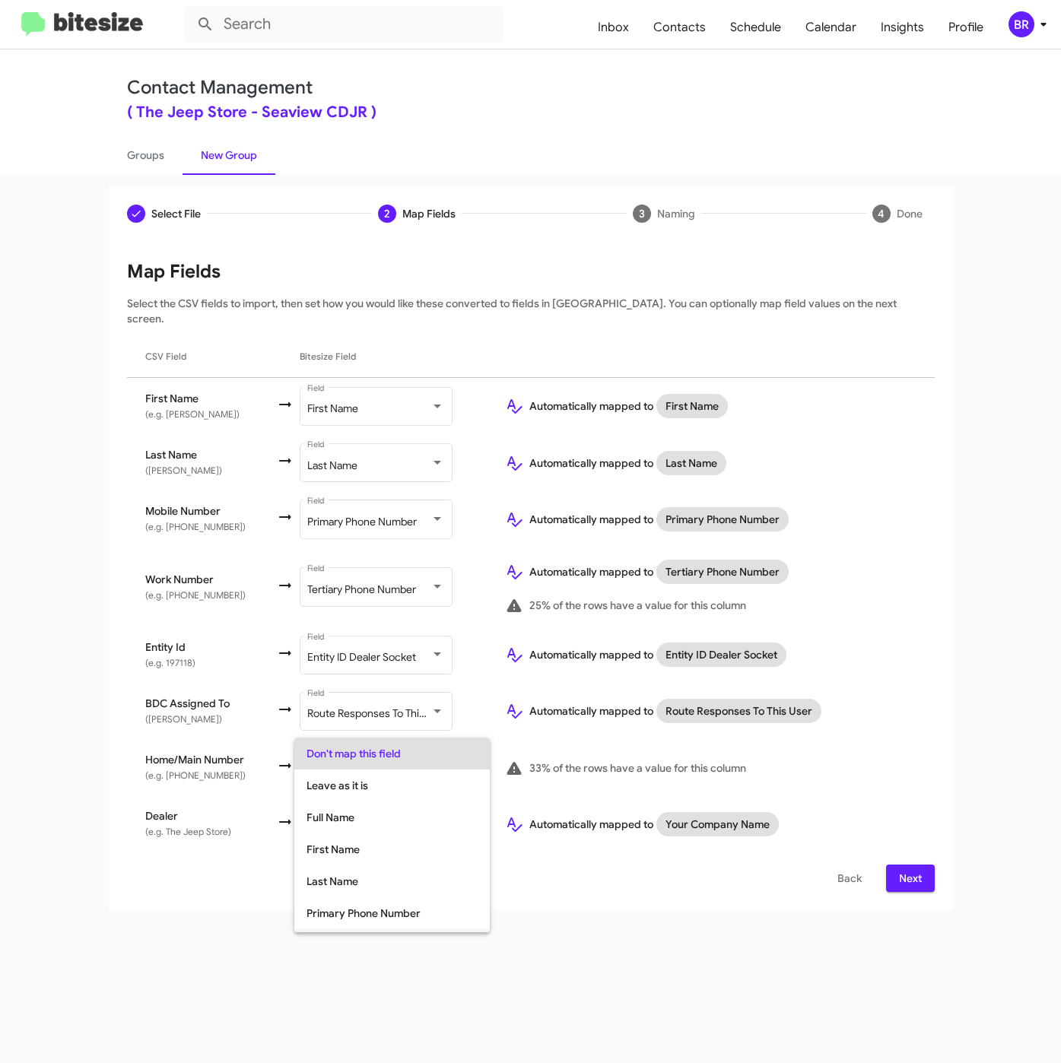
scroll to position [28, 0]
click at [393, 931] on span "Secondary Phone Number" at bounding box center [391, 917] width 171 height 32
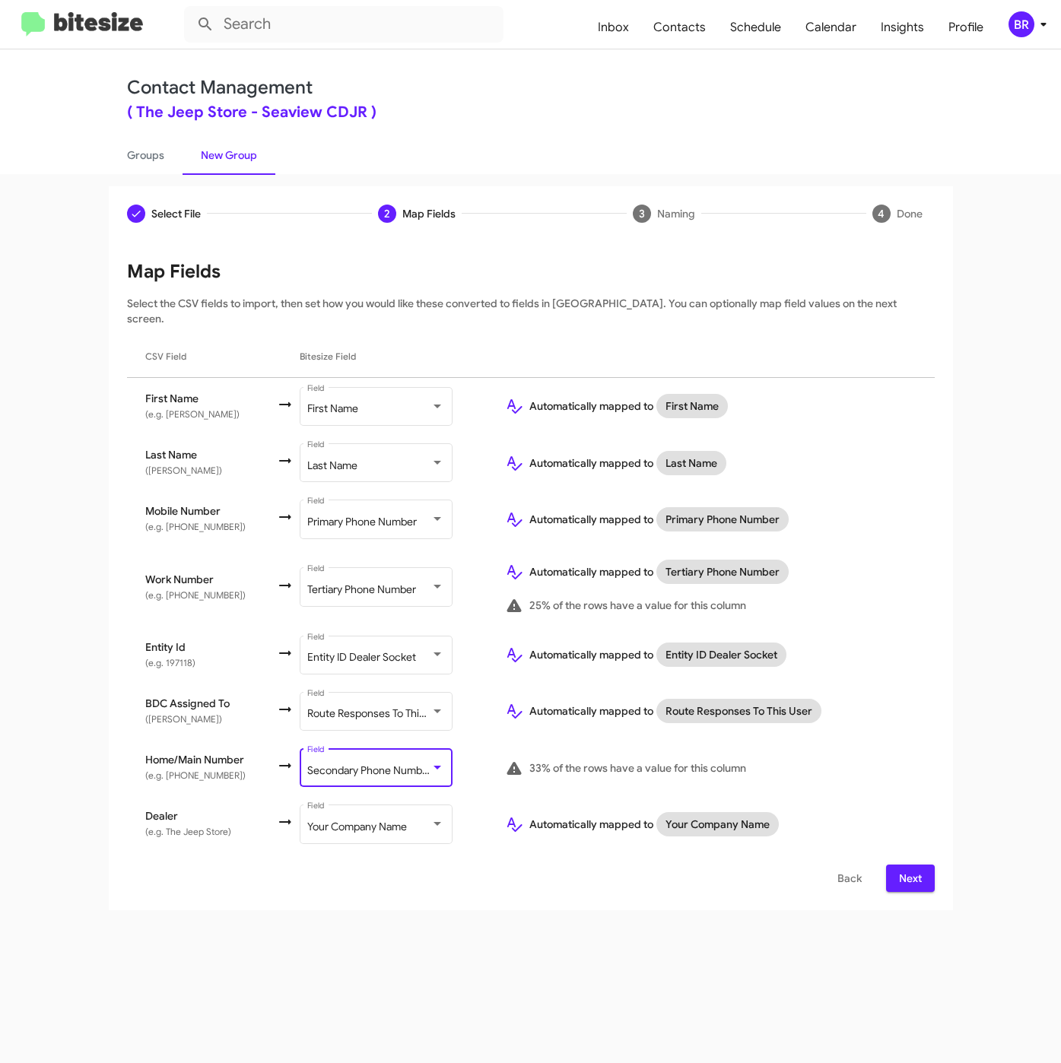
click at [908, 864] on span "Next" at bounding box center [910, 877] width 24 height 27
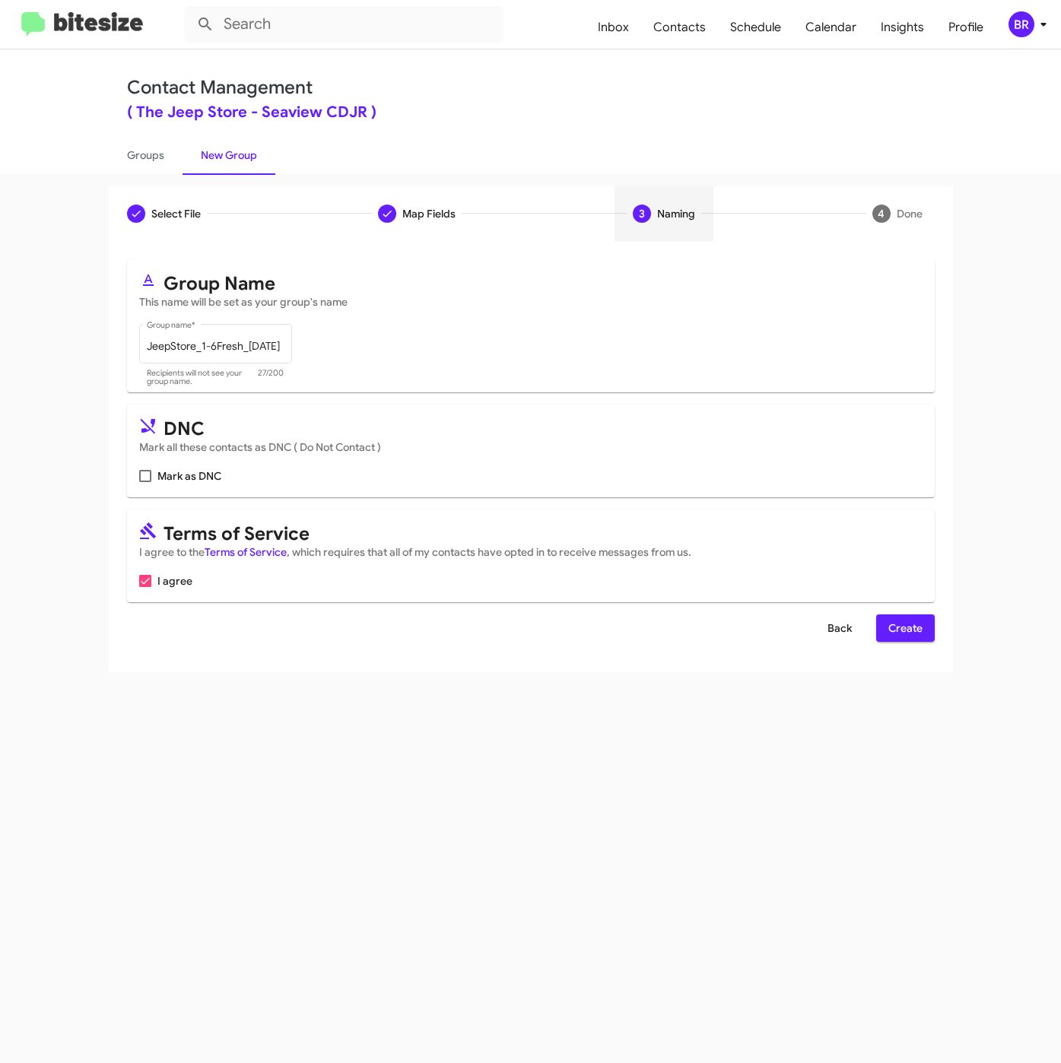
click at [849, 633] on span "Back" at bounding box center [839, 627] width 24 height 27
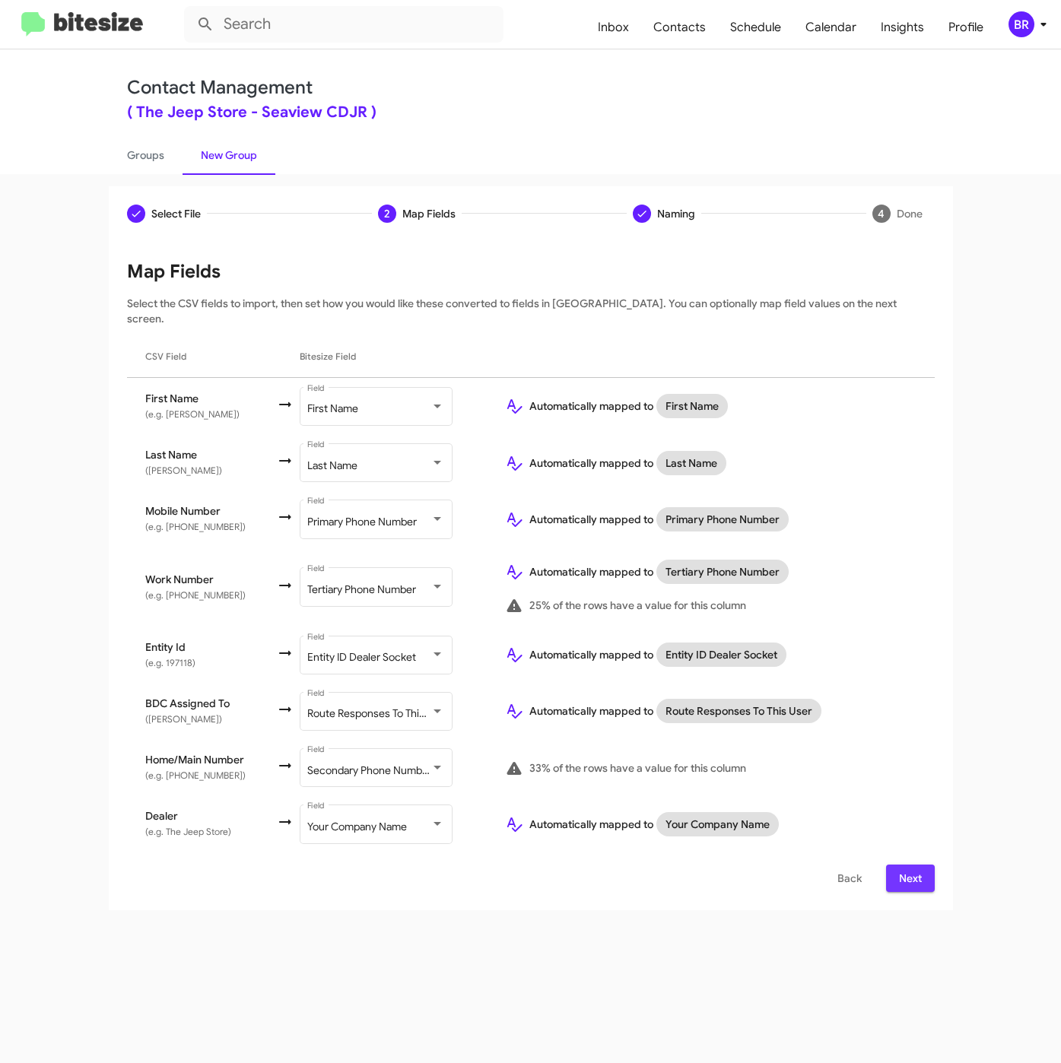
click at [899, 867] on span "Next" at bounding box center [910, 877] width 24 height 27
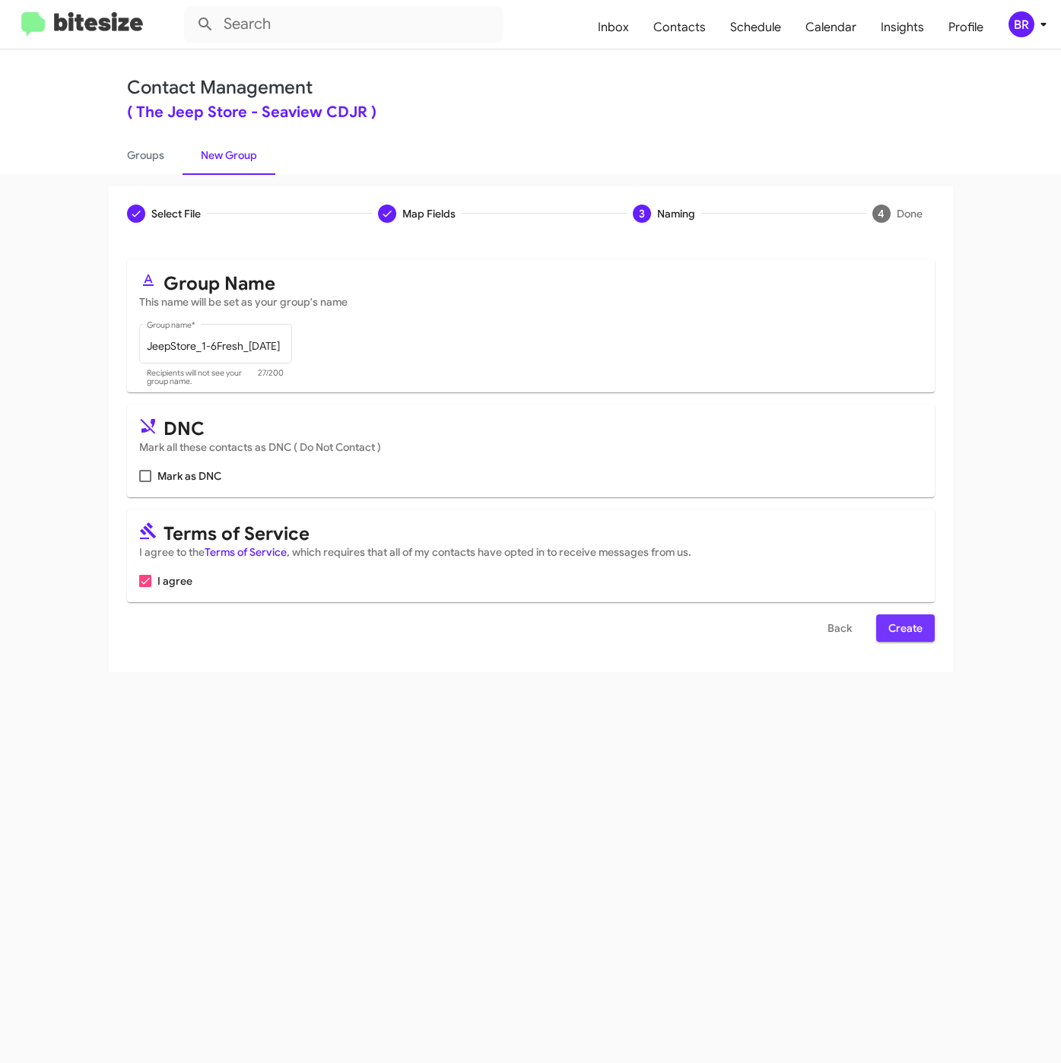
click at [918, 627] on span "Create" at bounding box center [905, 627] width 34 height 27
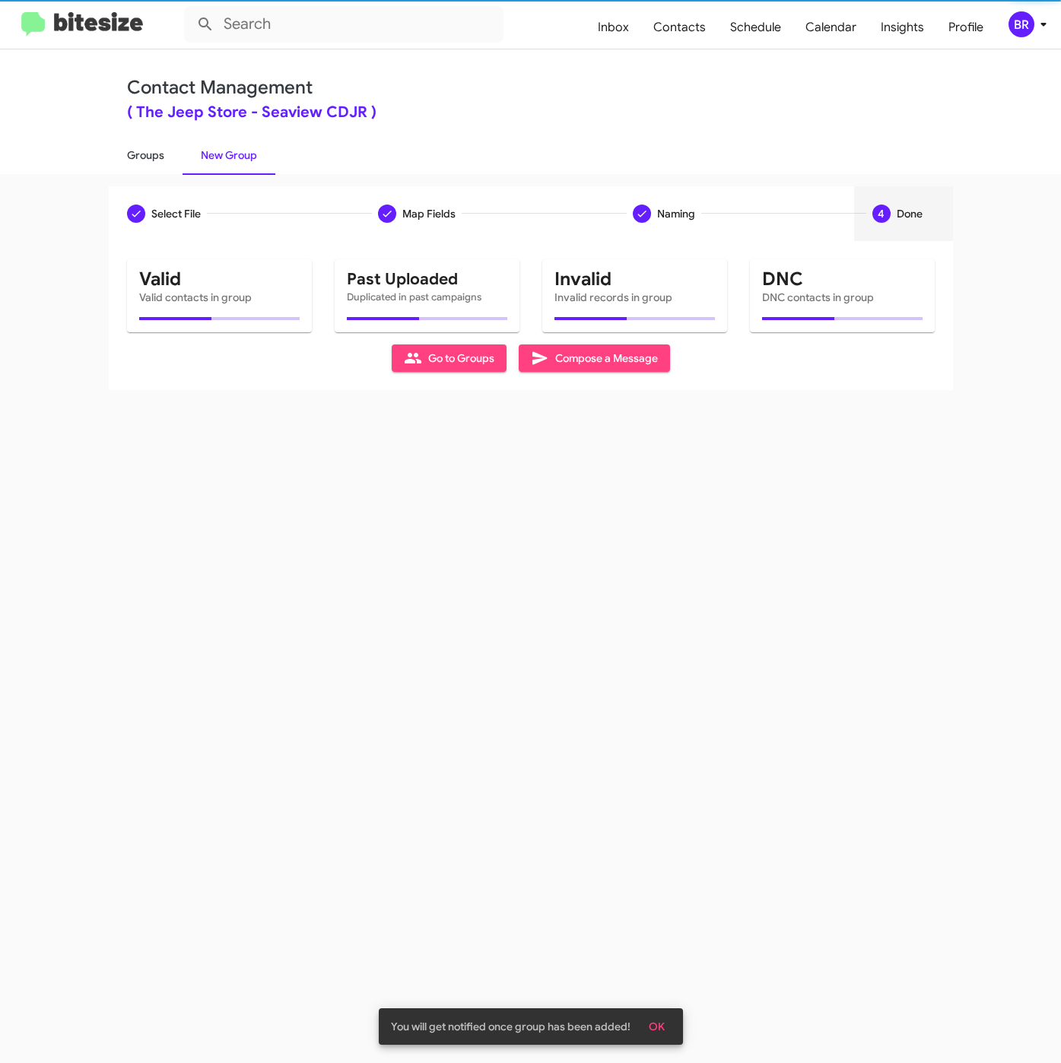
click at [144, 156] on link "Groups" at bounding box center [146, 155] width 74 height 40
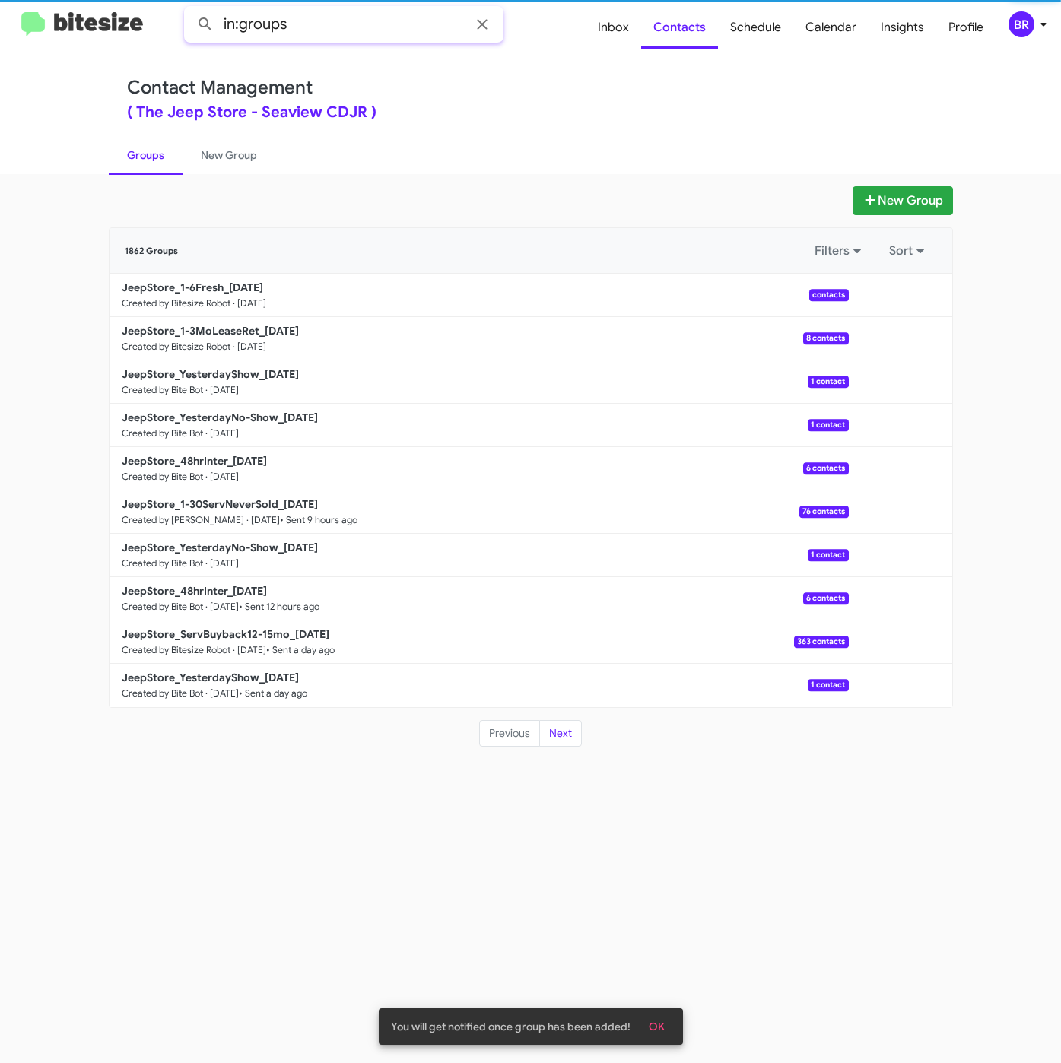
click at [392, 26] on input "in:groups" at bounding box center [343, 24] width 319 height 36
type input "in:groups 1-3"
click at [190, 9] on button at bounding box center [205, 24] width 30 height 30
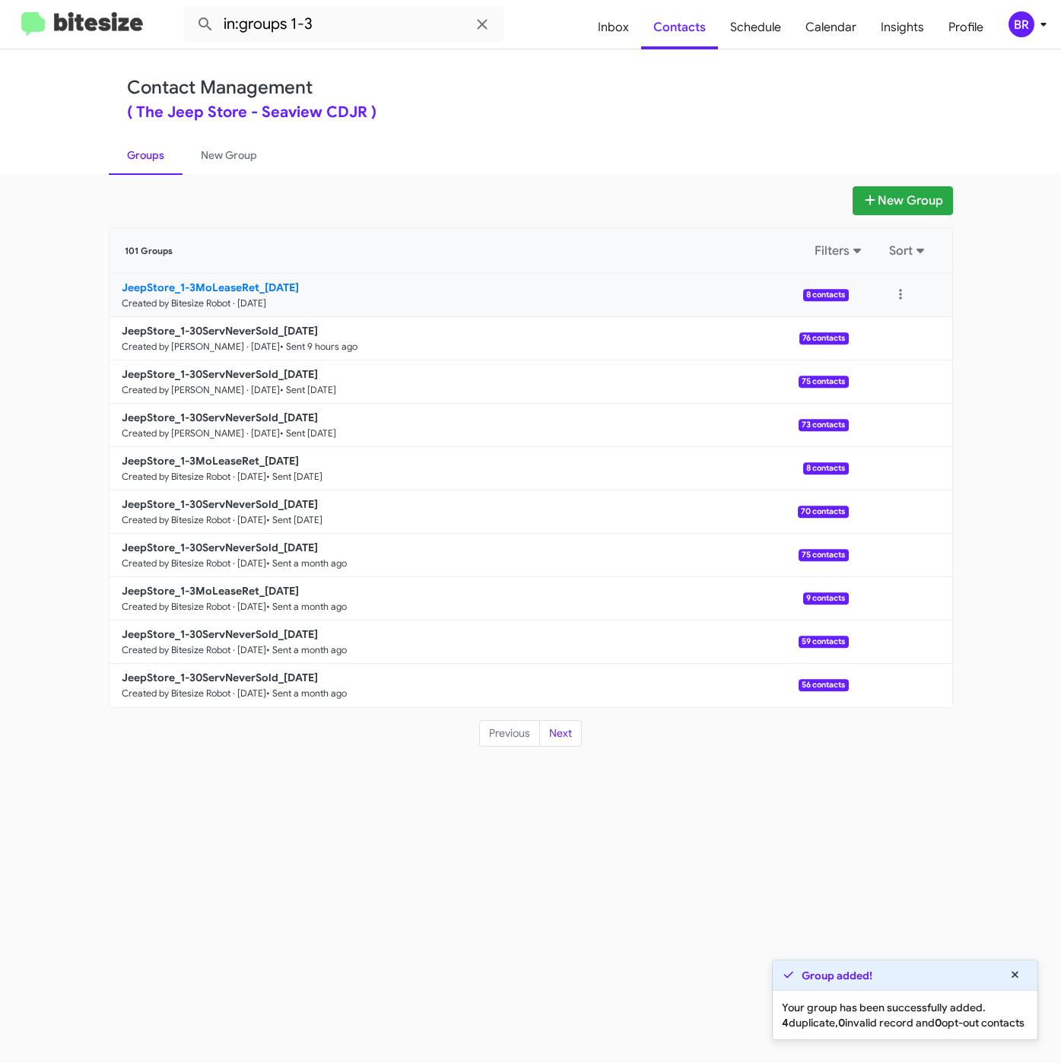
click at [211, 285] on b "JeepStore_1-3MoLeaseRet_09-05-25" at bounding box center [210, 288] width 177 height 14
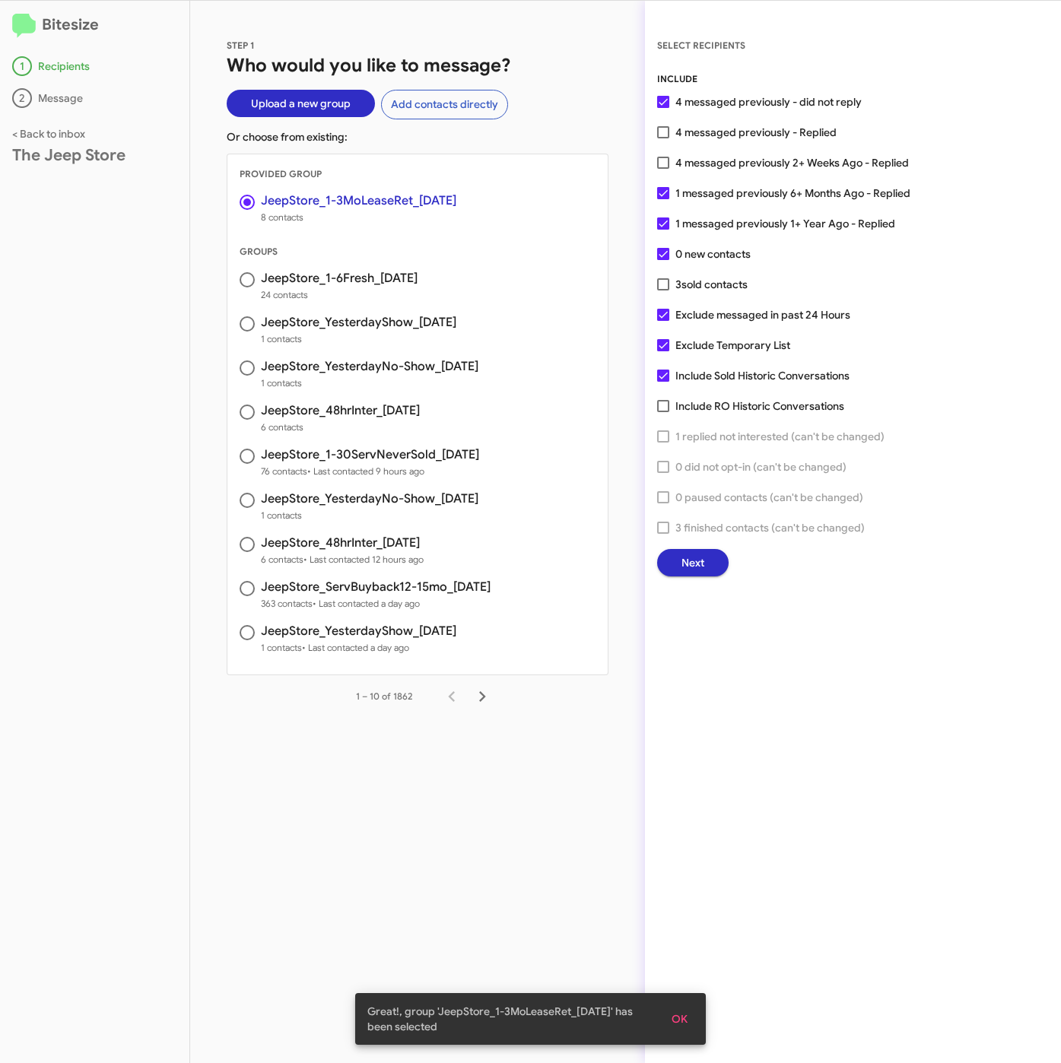
click at [722, 557] on button "Next" at bounding box center [692, 562] width 71 height 27
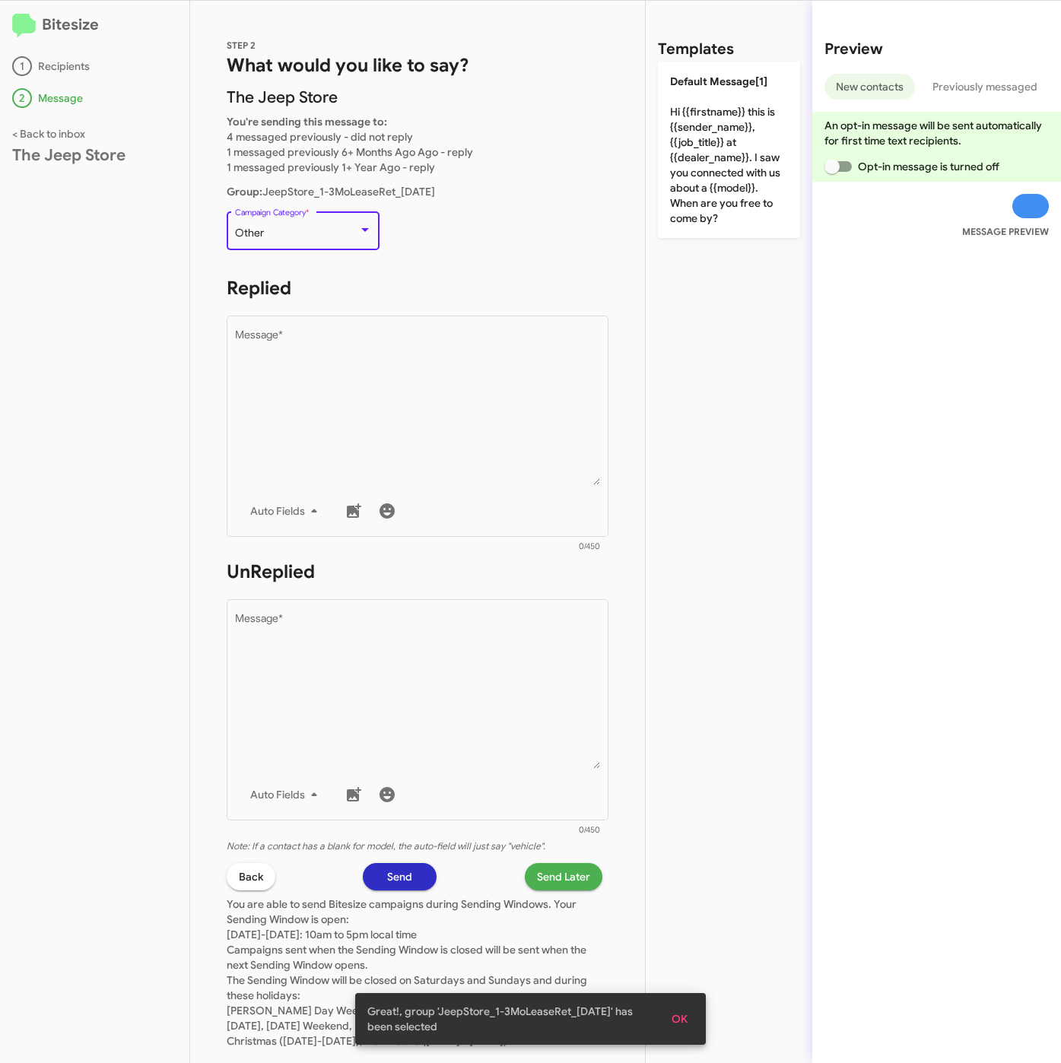
click at [290, 236] on div "Other" at bounding box center [296, 233] width 123 height 12
click at [416, 370] on textarea "Message *" at bounding box center [418, 407] width 366 height 155
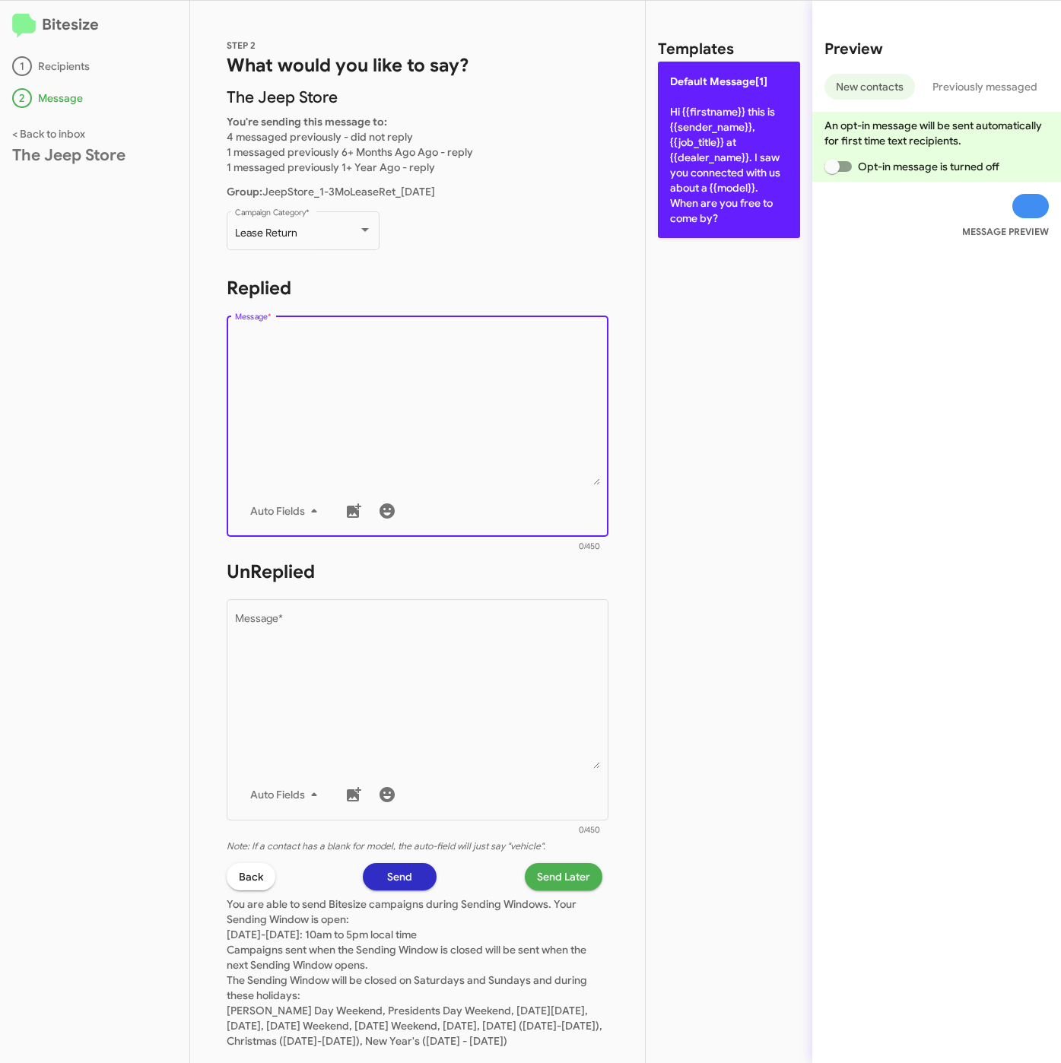
click at [728, 157] on p "Default Message[1] Hi {{firstname}} this is {{sender_name}}, {{job_title}} at {…" at bounding box center [729, 150] width 142 height 176
type textarea "Hi {{firstname}} this is {{sender_name}}, {{job_title}} at {{dealer_name}}. I s…"
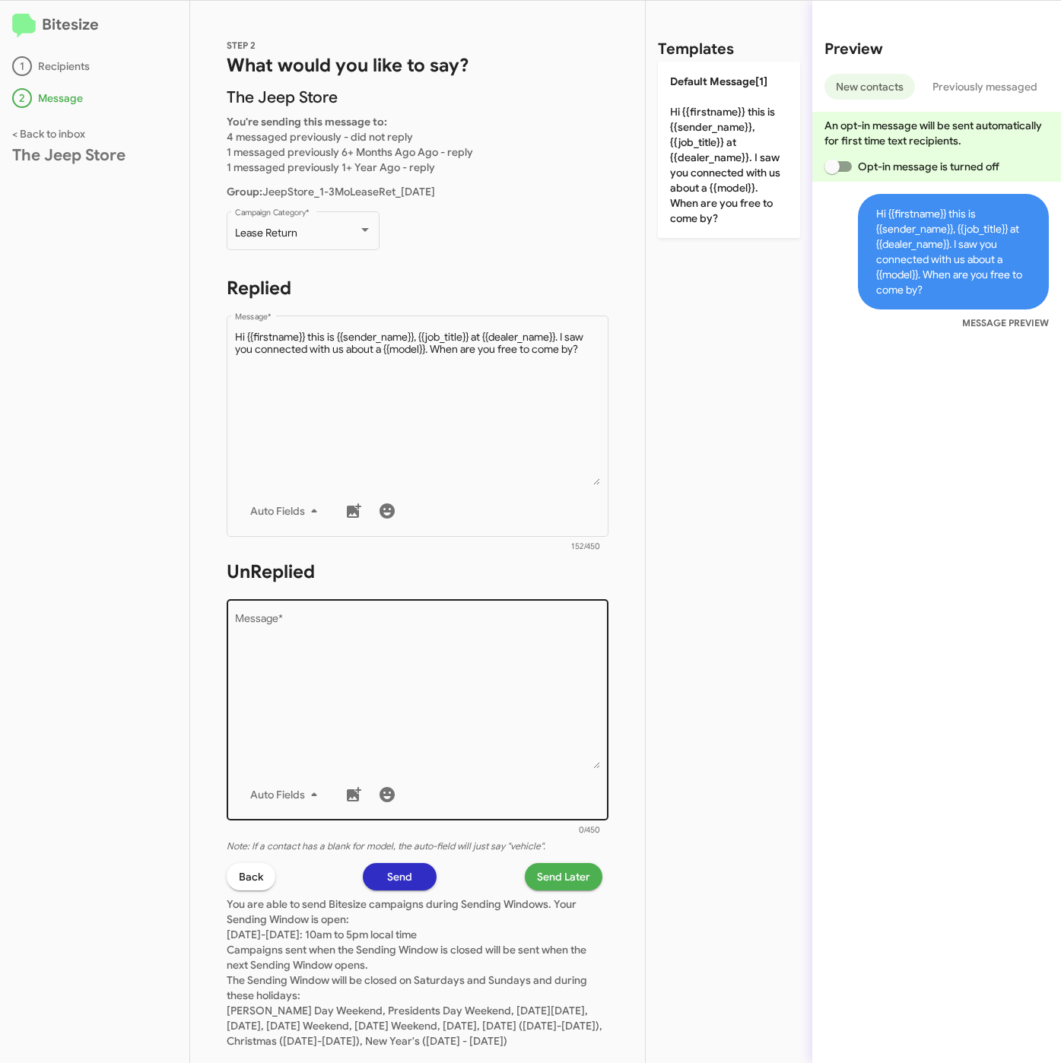
click at [496, 658] on textarea "Message *" at bounding box center [418, 691] width 366 height 155
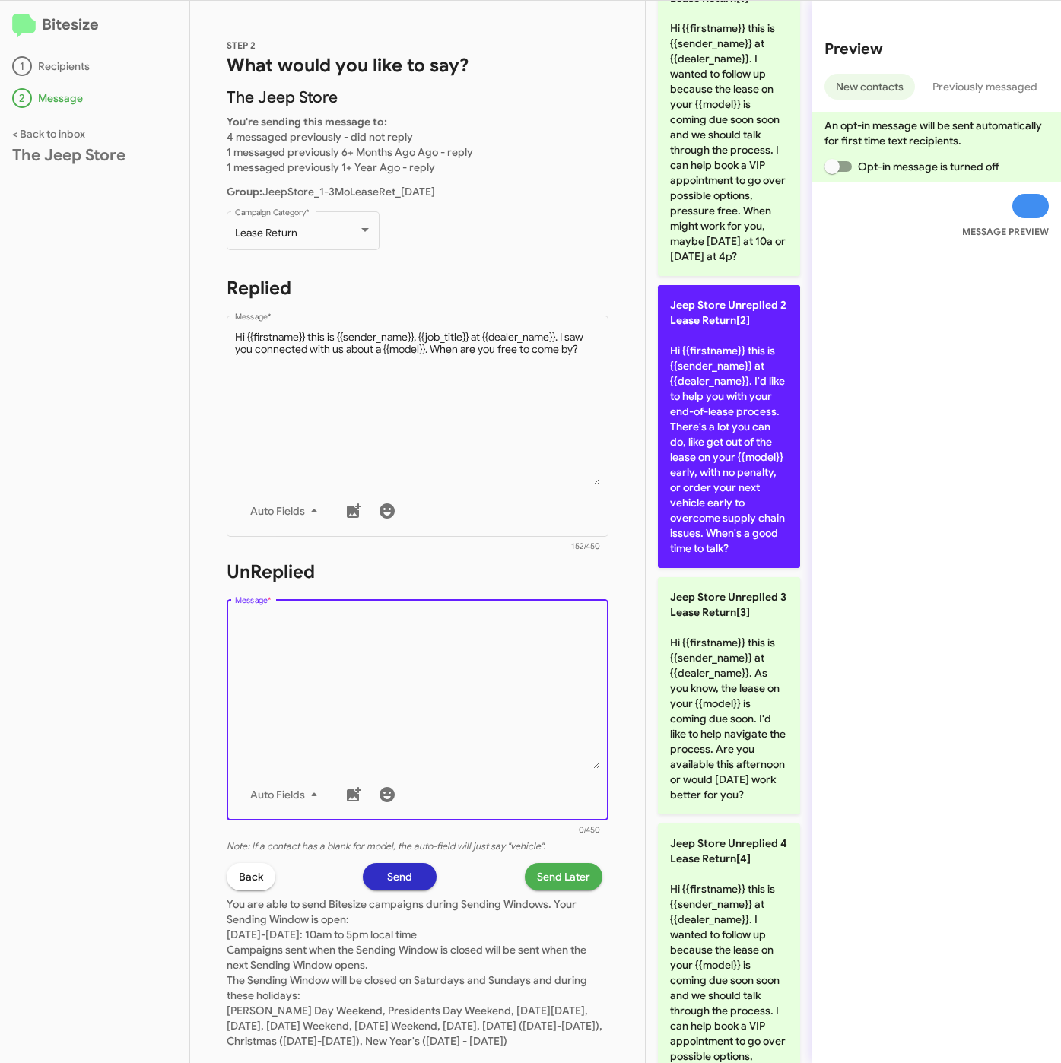
scroll to position [228, 0]
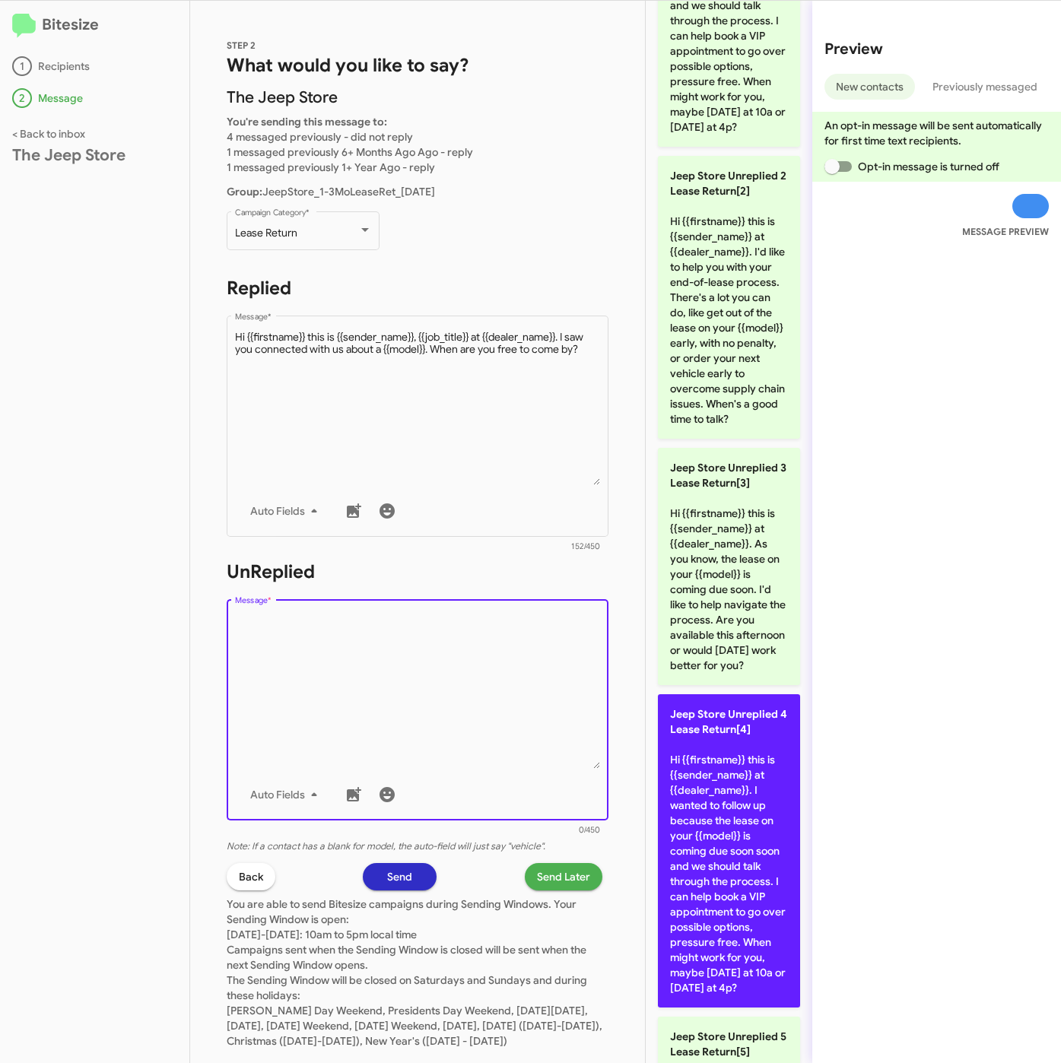
click at [700, 935] on p "Jeep Store Unreplied 4 Lease Return[4] Hi {{firstname}} this is {{sender_name}}…" at bounding box center [729, 850] width 142 height 313
type textarea "Hi {{firstname}} this is {{sender_name}} at {{dealer_name}}. I wanted to follow…"
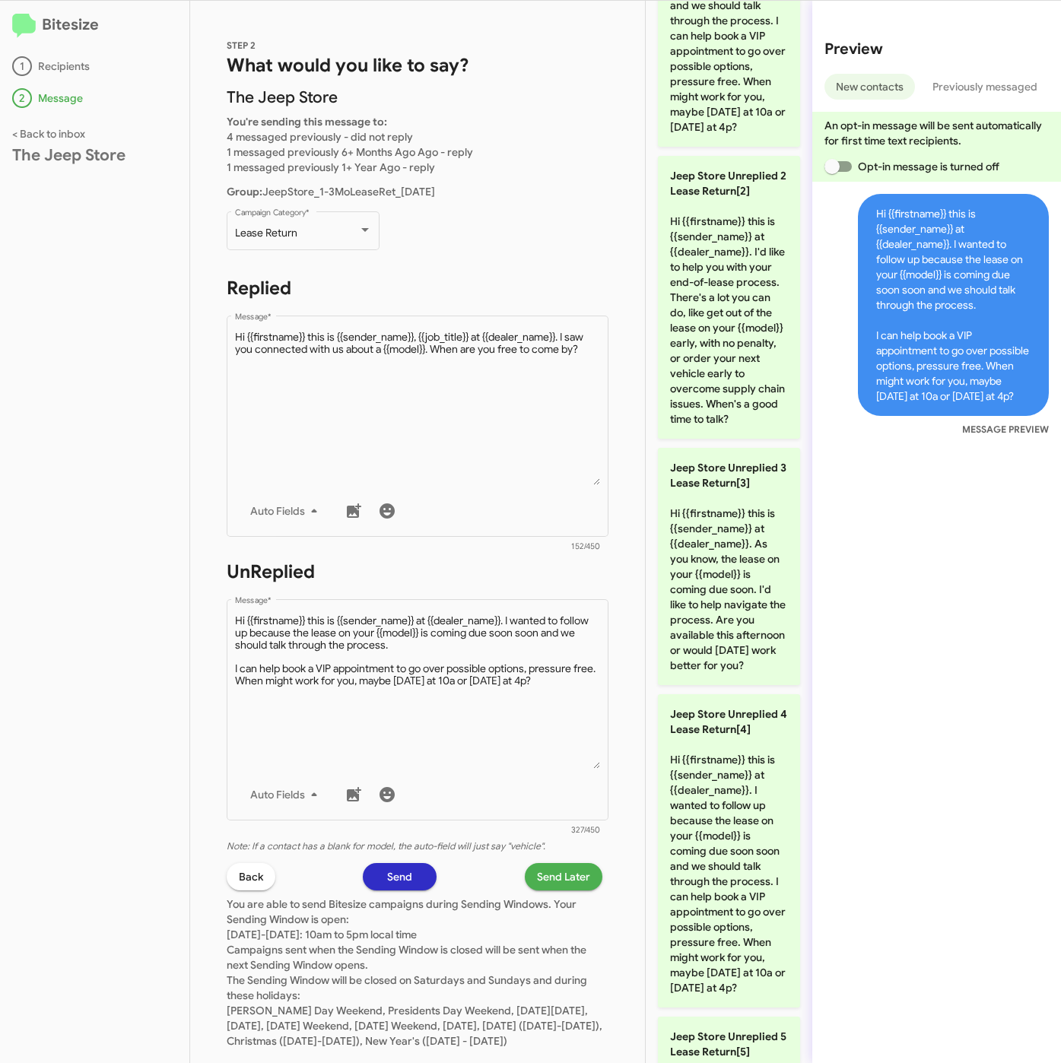
click at [560, 880] on span "Send Later" at bounding box center [563, 876] width 53 height 27
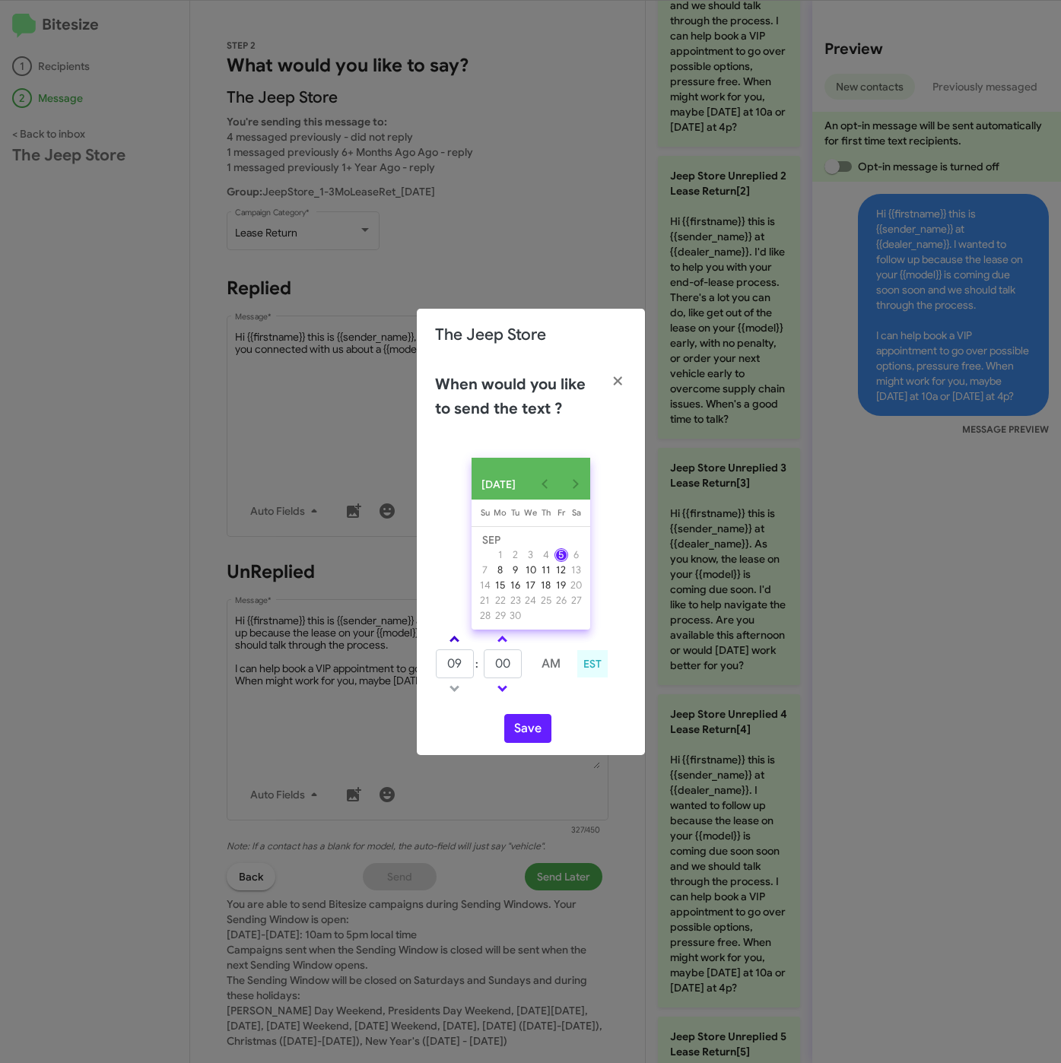
click at [459, 635] on link at bounding box center [454, 638] width 27 height 17
click at [459, 634] on link at bounding box center [454, 638] width 27 height 17
type input "01"
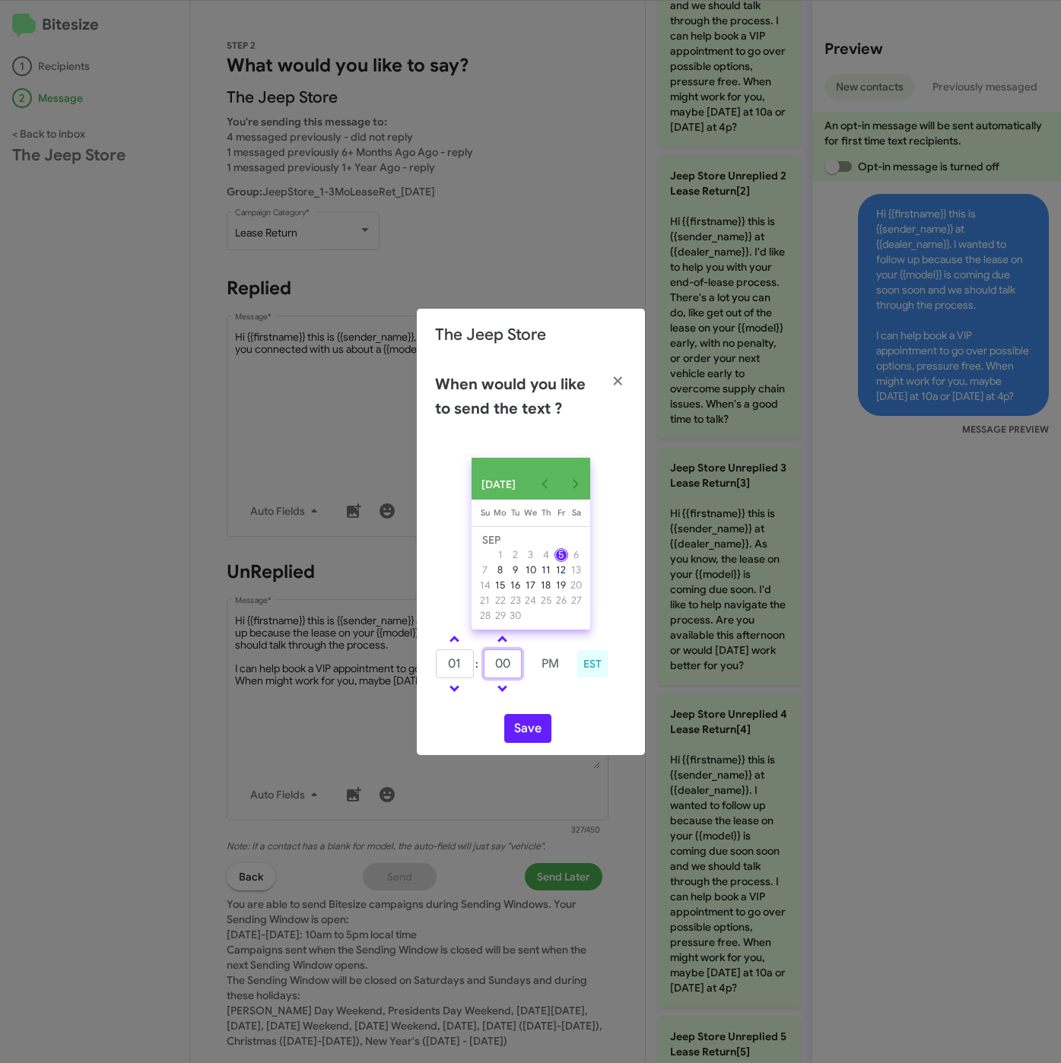
drag, startPoint x: 500, startPoint y: 673, endPoint x: 473, endPoint y: 667, distance: 27.3
click at [473, 667] on tr "01 : 00 PM" at bounding box center [502, 664] width 135 height 30
type input "20"
click at [538, 738] on button "Save" at bounding box center [527, 728] width 47 height 29
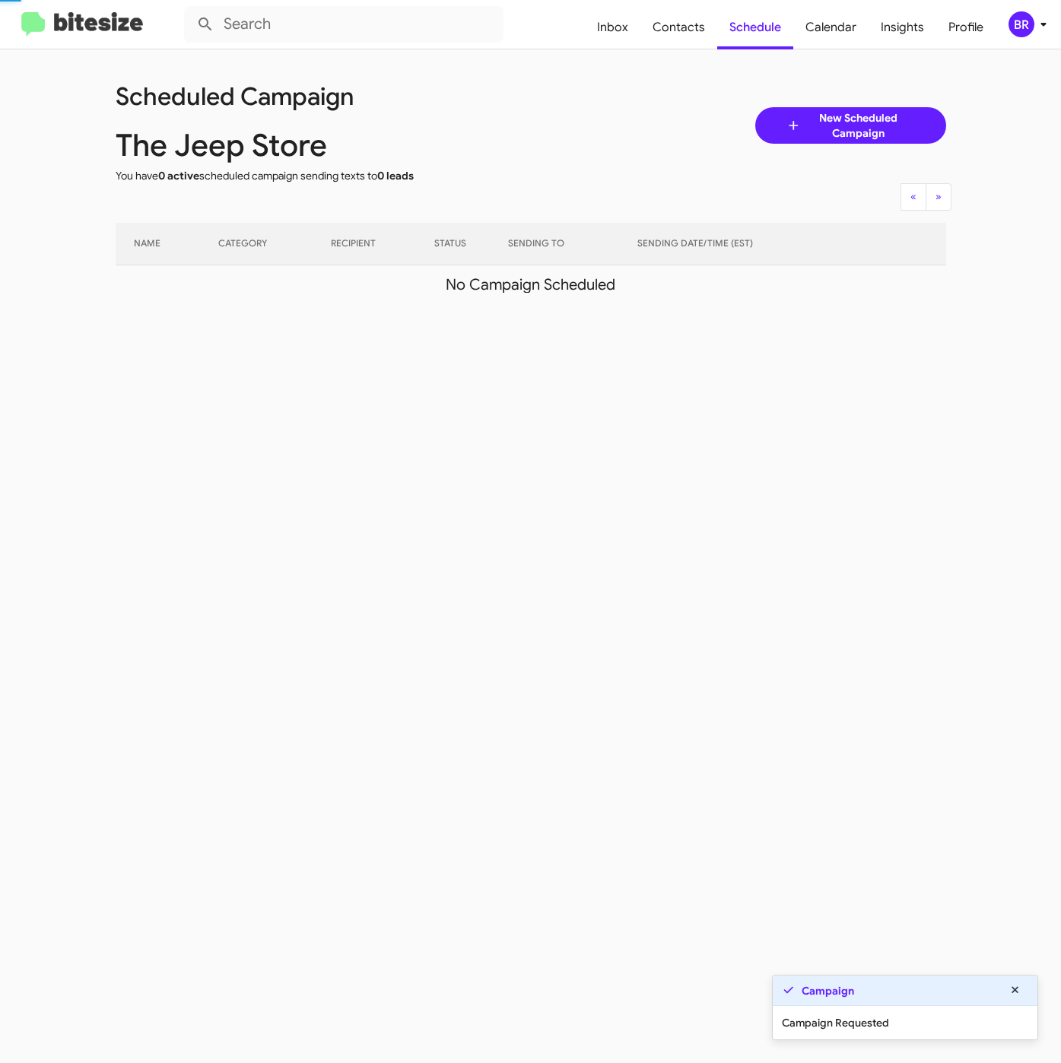
click at [1041, 21] on icon at bounding box center [1043, 24] width 18 height 18
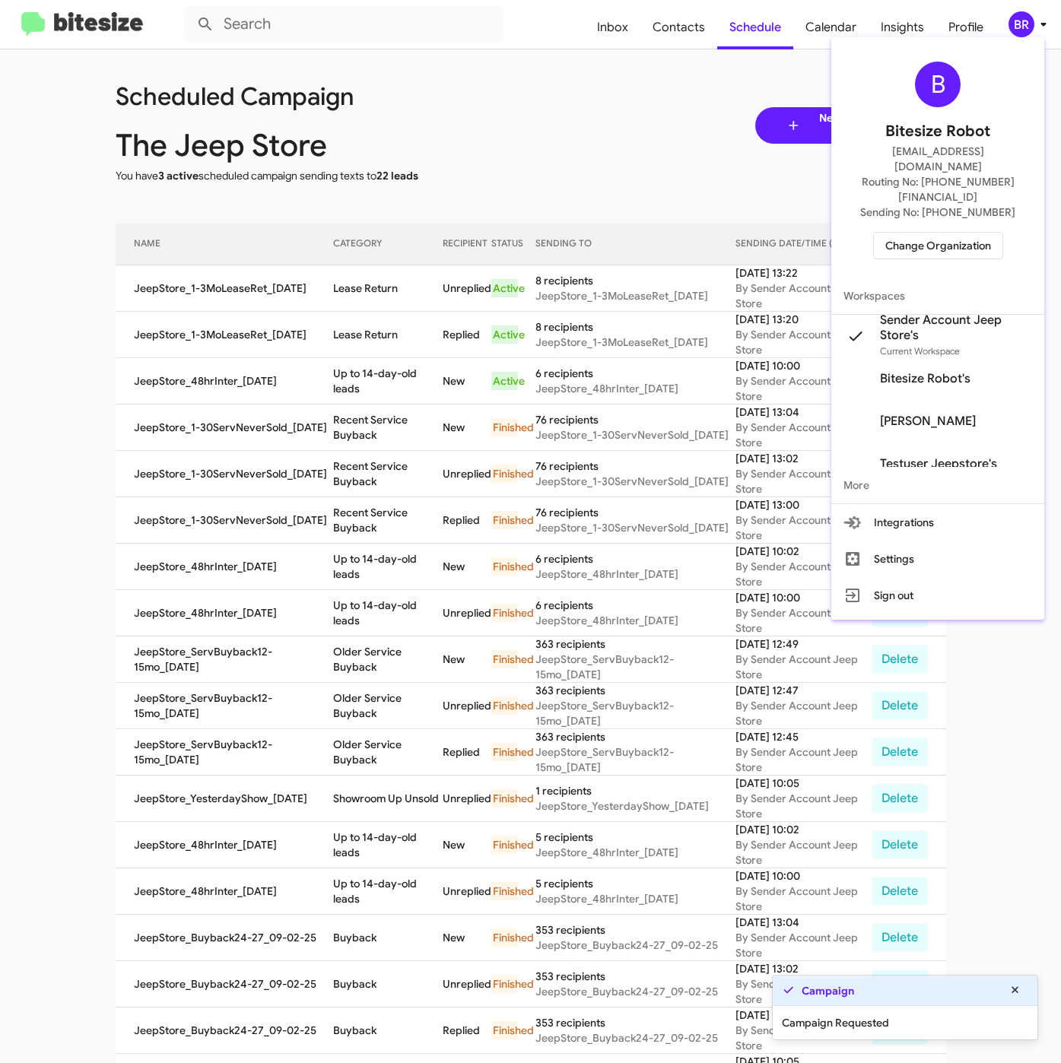
click at [252, 276] on div at bounding box center [530, 531] width 1061 height 1063
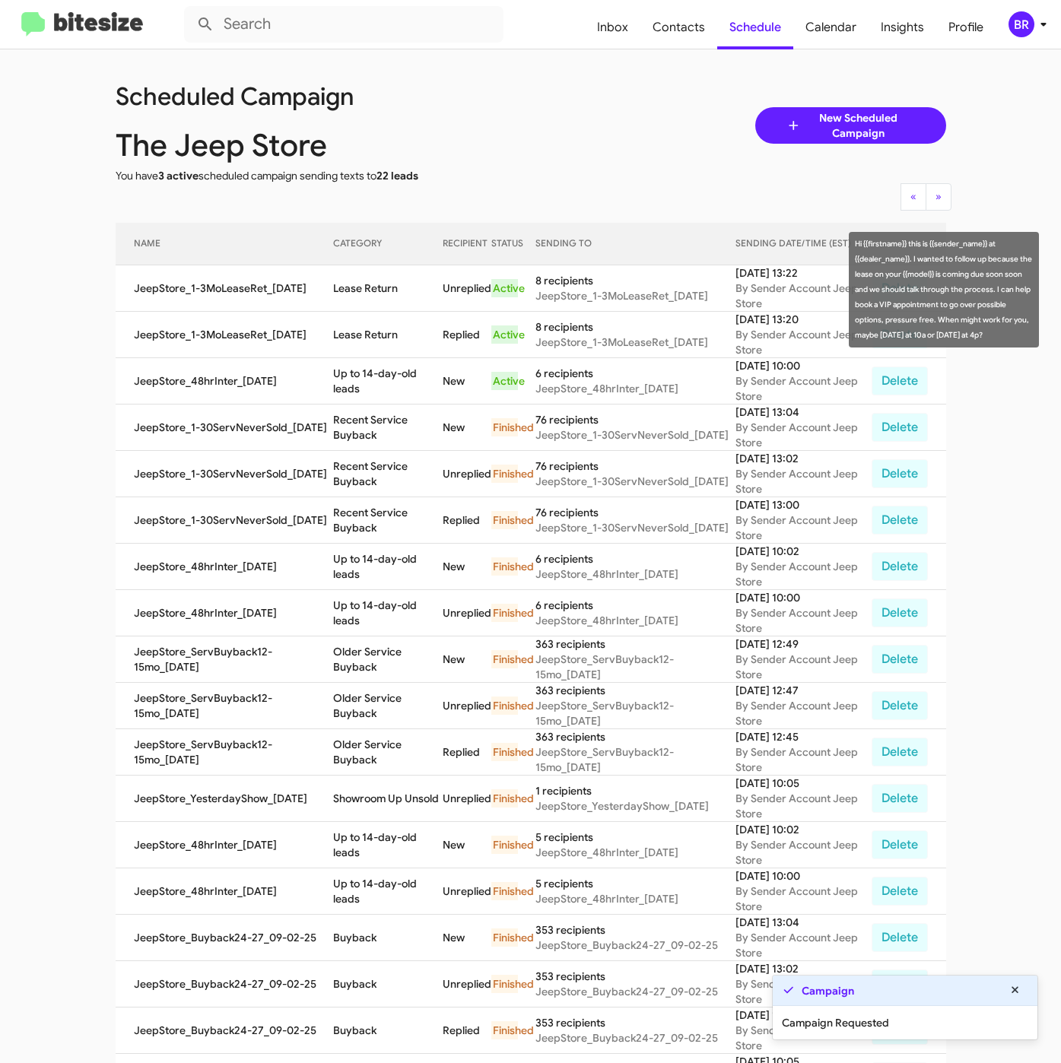
drag, startPoint x: 329, startPoint y: 288, endPoint x: 397, endPoint y: 288, distance: 67.7
click at [397, 288] on td "Lease Return" at bounding box center [388, 288] width 110 height 46
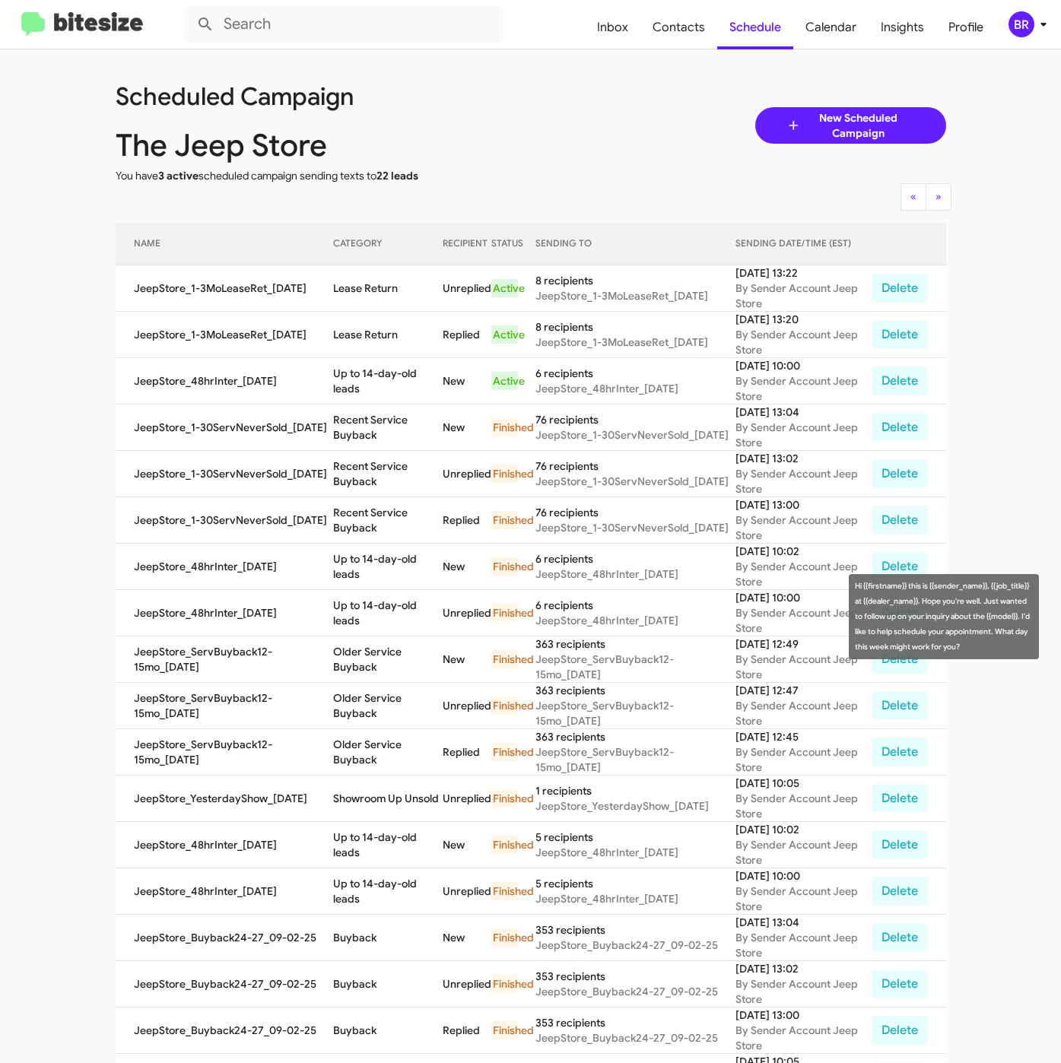
copy td "Lease Return"
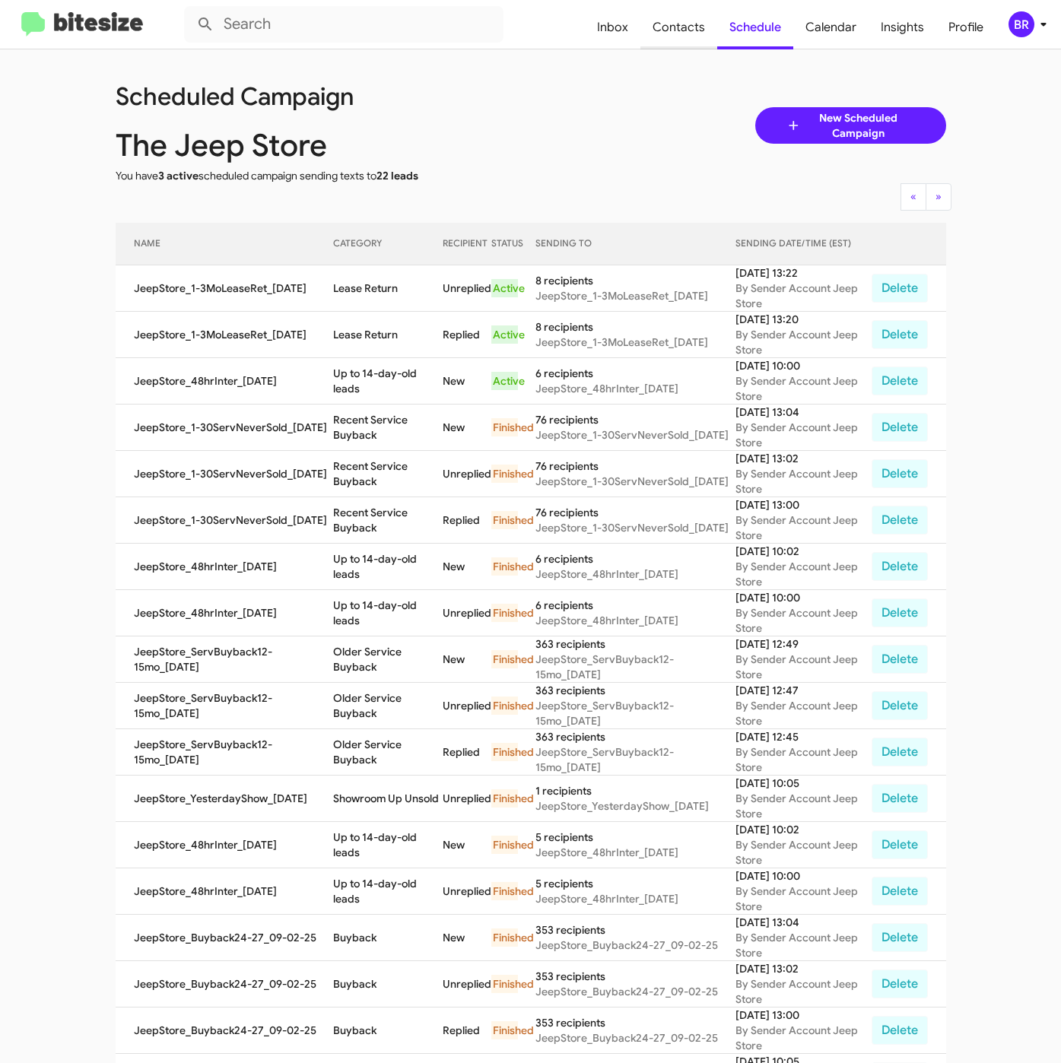
click at [675, 43] on span "Contacts" at bounding box center [678, 27] width 77 height 44
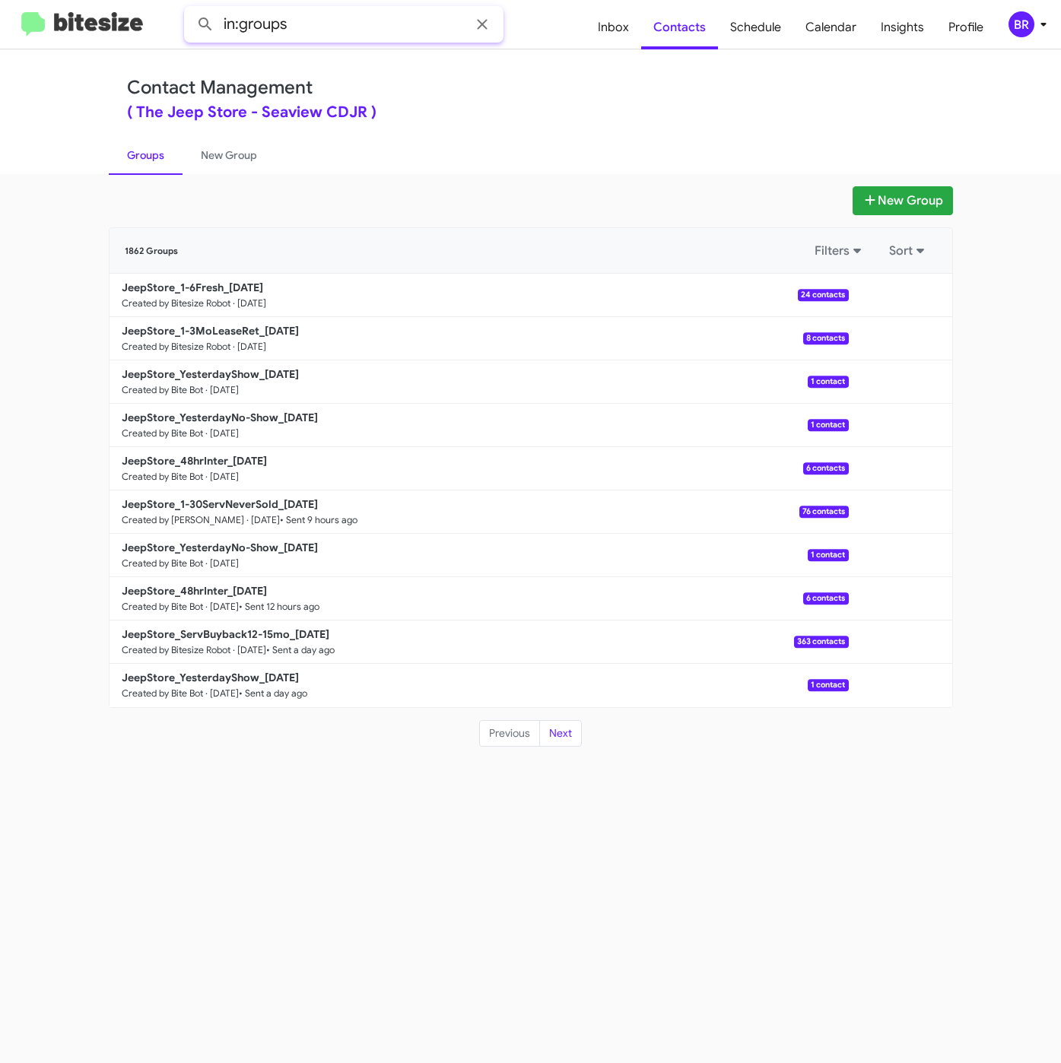
click at [342, 30] on input "in:groups" at bounding box center [343, 24] width 319 height 36
type input "in:groups 1-6"
click at [190, 9] on button at bounding box center [205, 24] width 30 height 30
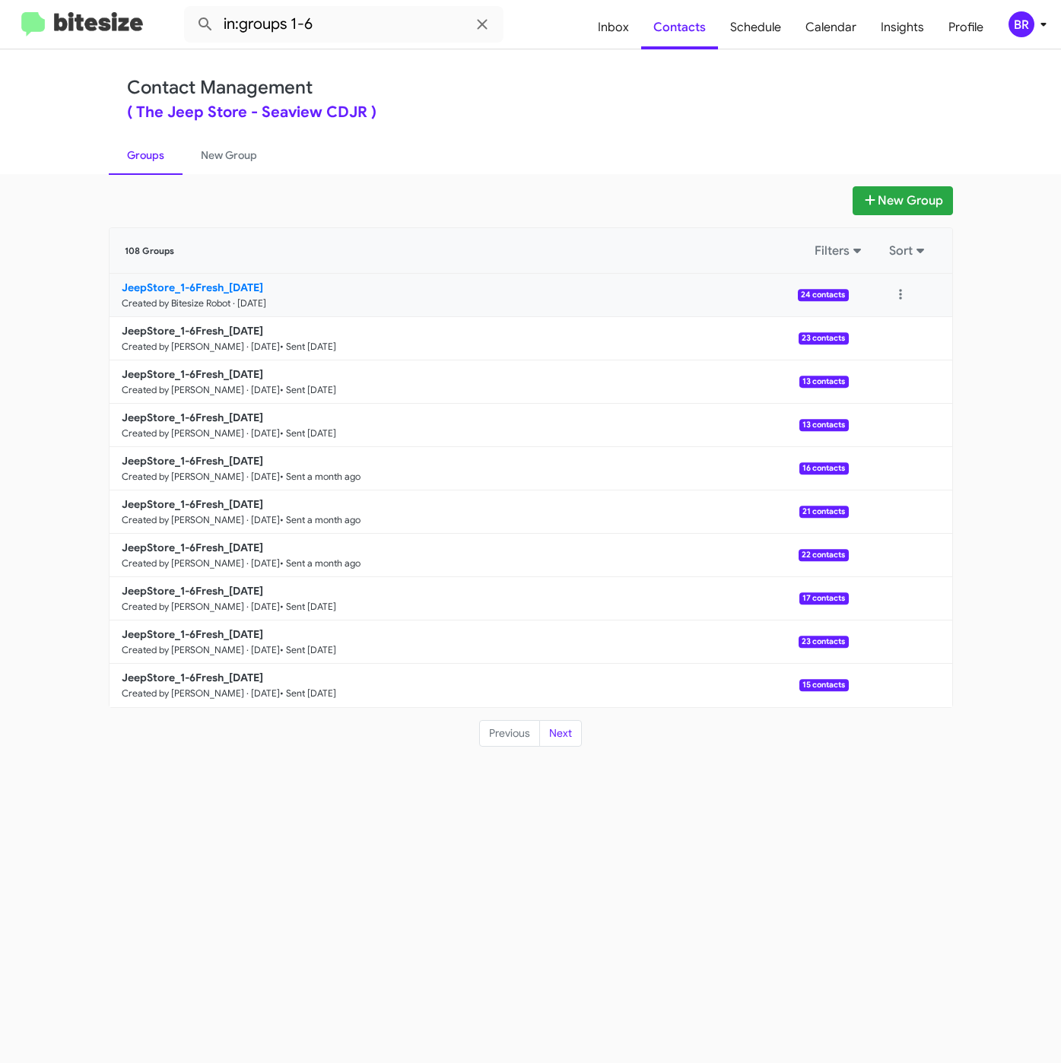
click at [208, 286] on b "JeepStore_1-6Fresh_09-05-25" at bounding box center [192, 288] width 141 height 14
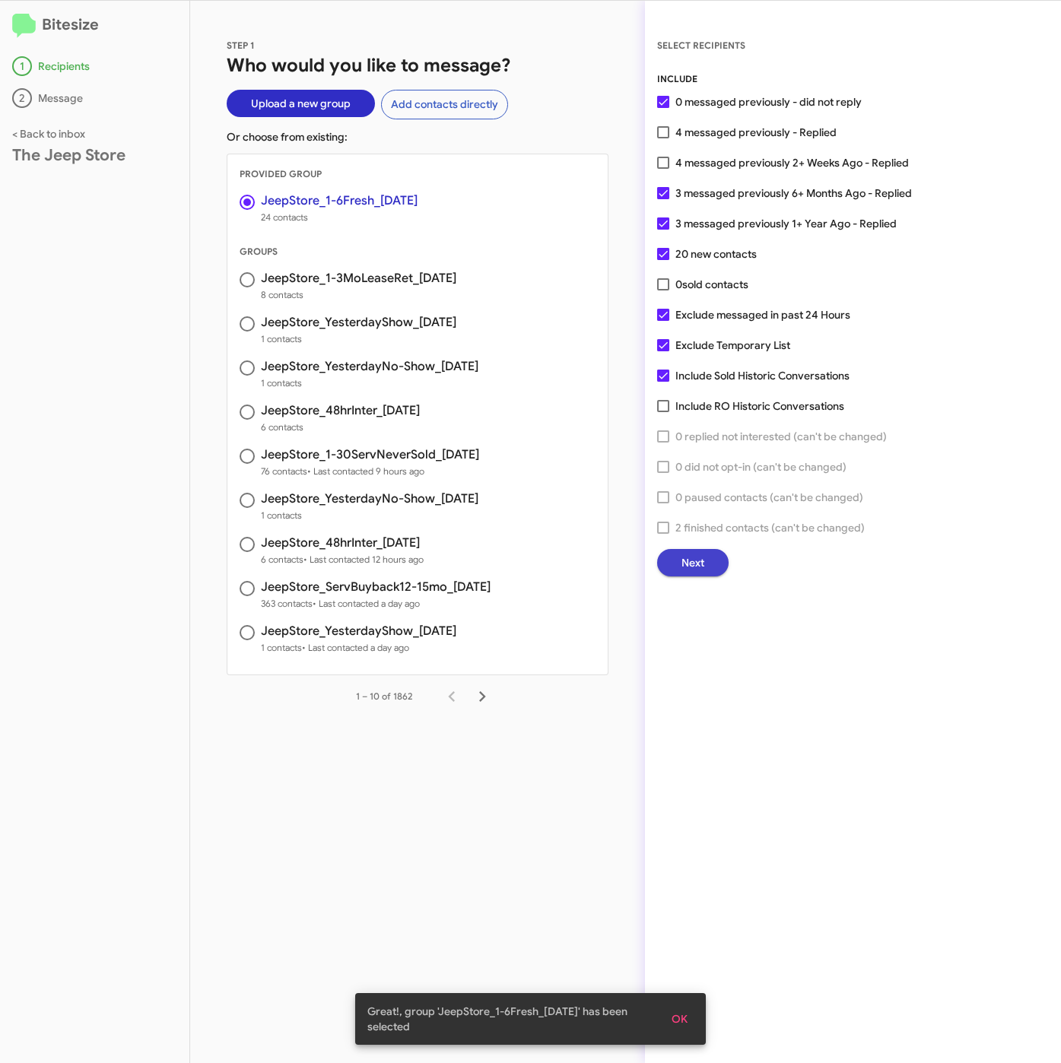
click at [701, 562] on span "Next" at bounding box center [692, 562] width 23 height 27
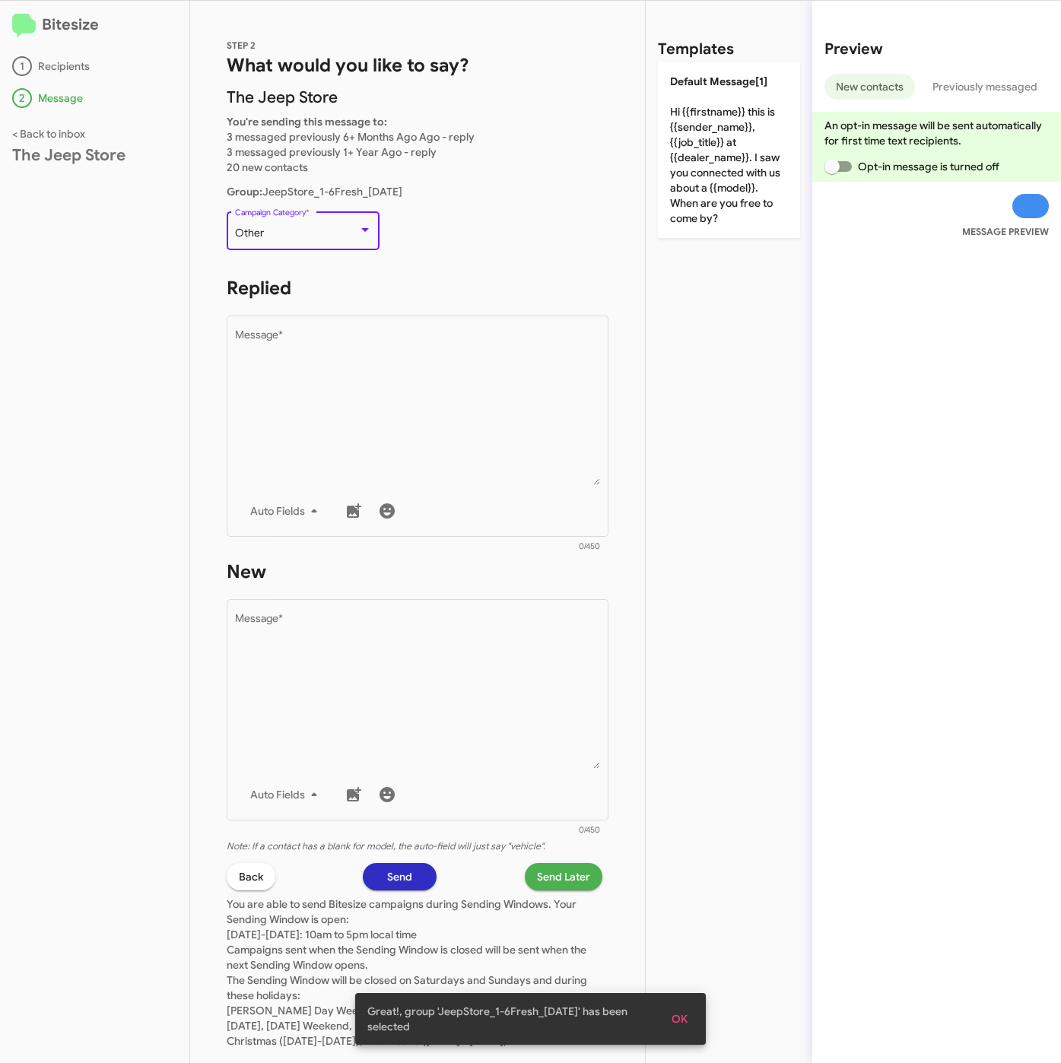
click at [329, 227] on div "Other" at bounding box center [296, 233] width 123 height 12
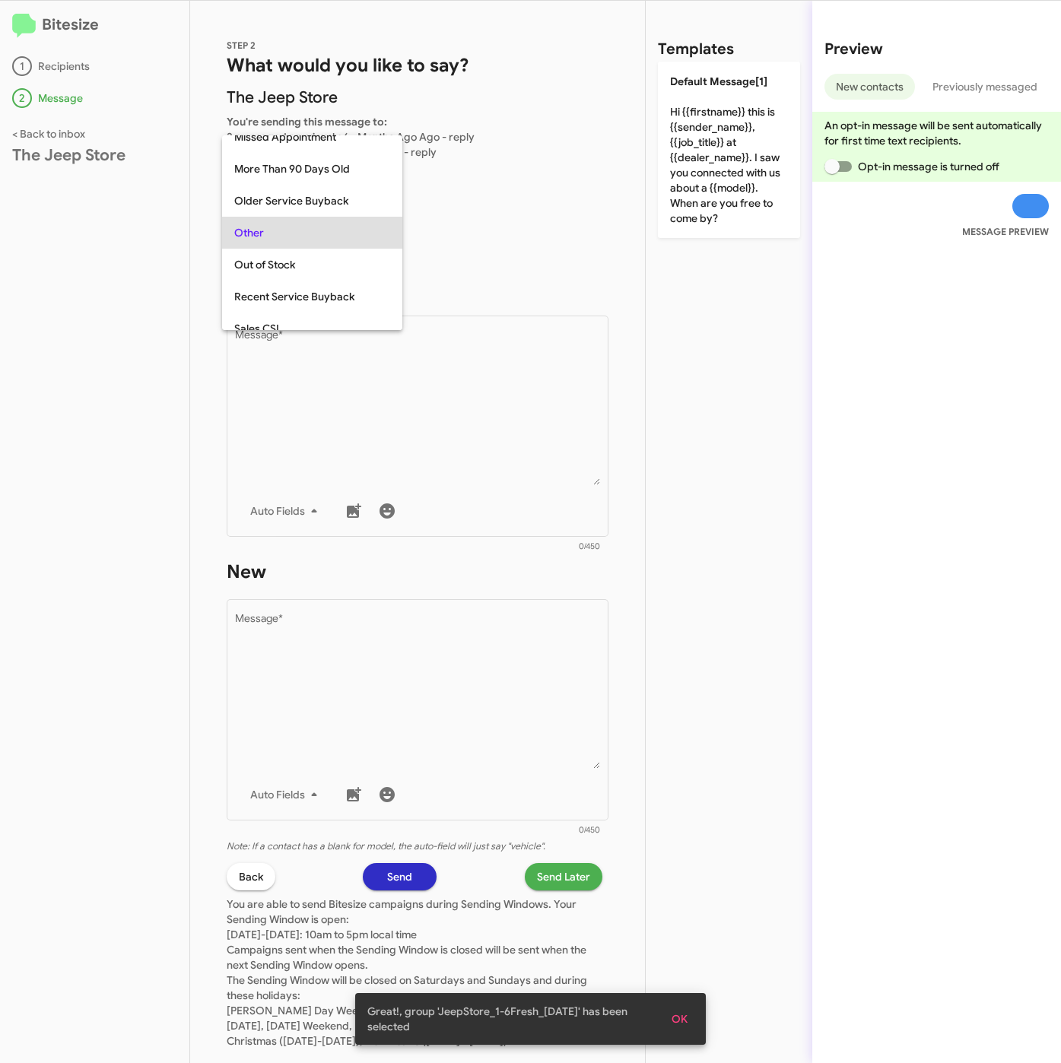
scroll to position [411, 0]
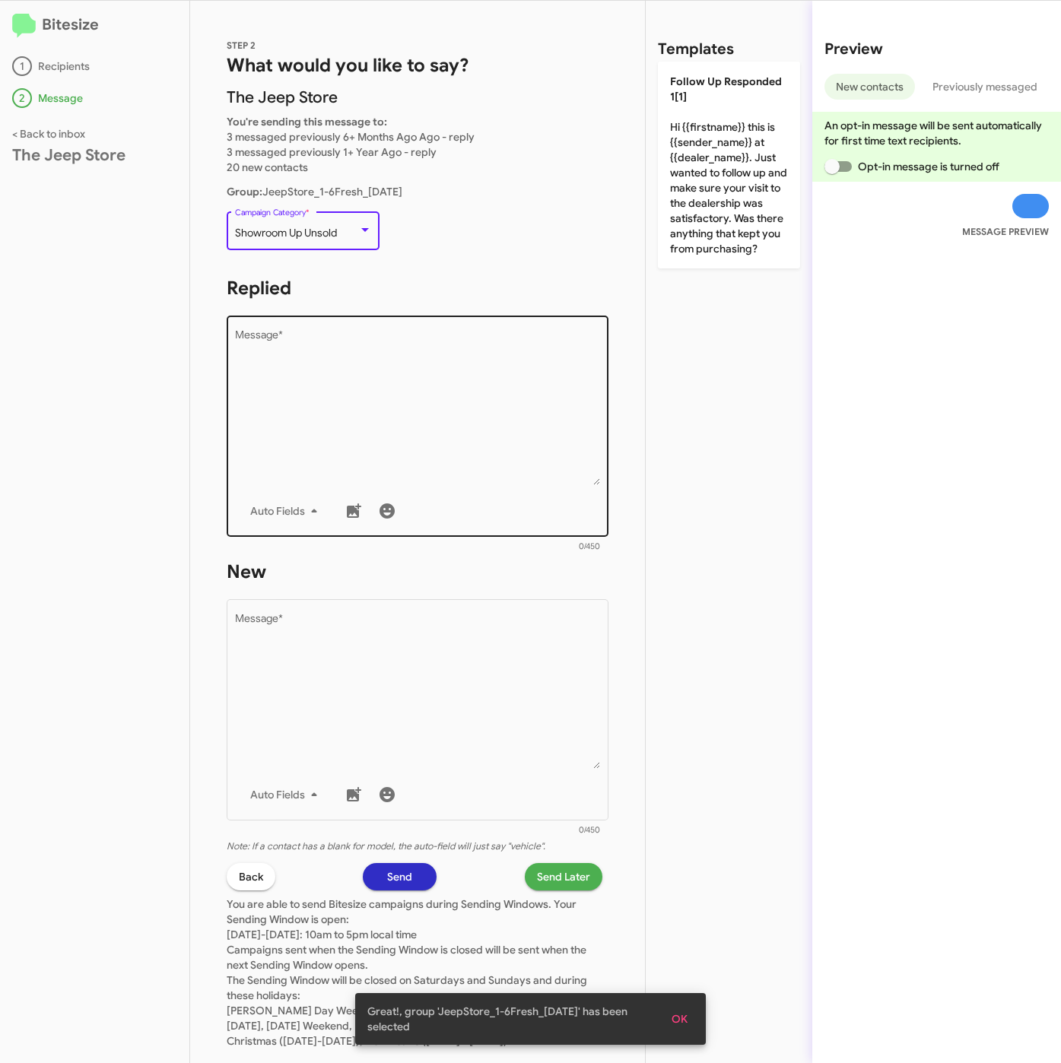
click at [327, 324] on div "Drop image here to insert Auto Fields Message *" at bounding box center [418, 424] width 366 height 224
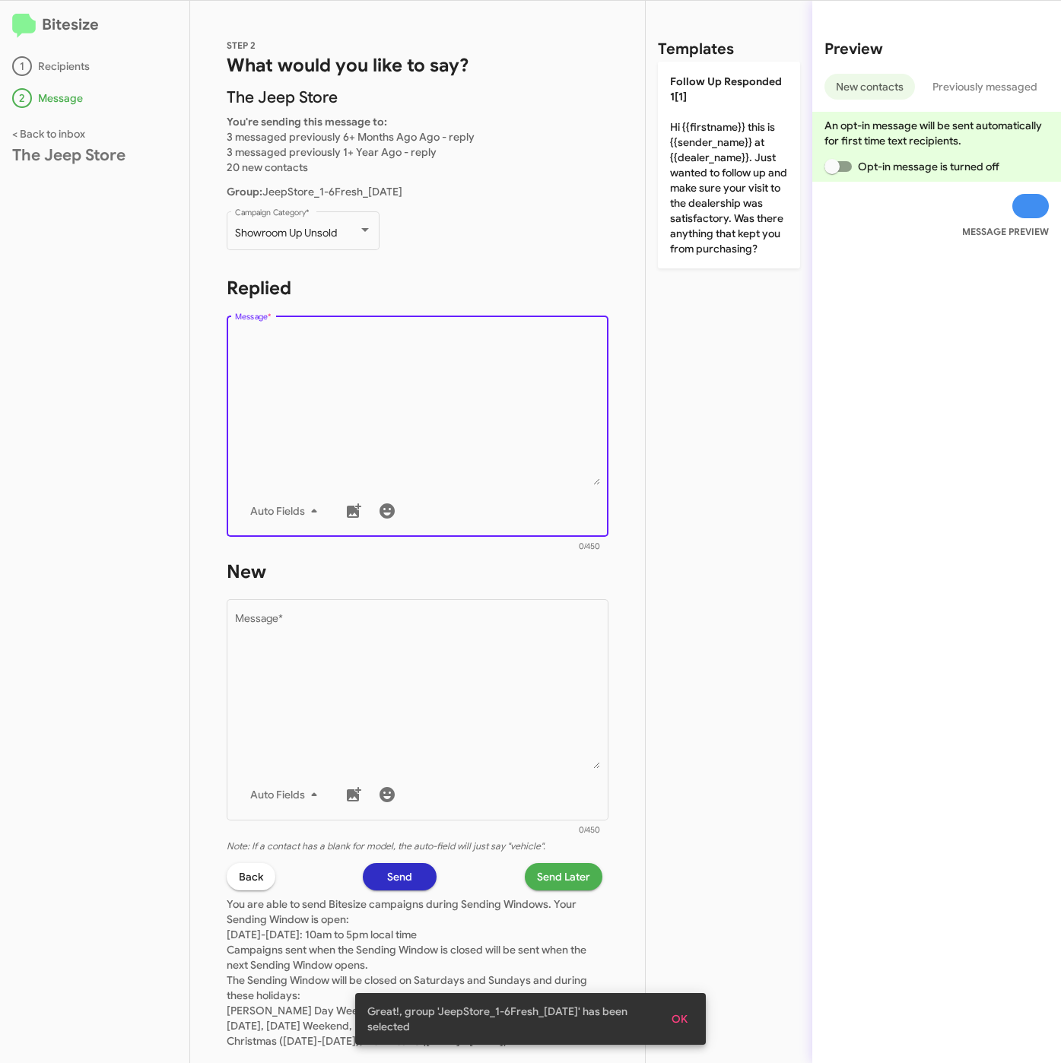
click at [332, 424] on textarea "Message *" at bounding box center [418, 407] width 366 height 155
drag, startPoint x: 684, startPoint y: 251, endPoint x: 652, endPoint y: 454, distance: 205.5
click at [685, 251] on p "Follow Up Responded 1[1] Hi {{firstname}} this is {{sender_name}} at {{dealer_n…" at bounding box center [729, 165] width 142 height 207
type textarea "Hi {{firstname}} this is {{sender_name}} at {{dealer_name}}. Just wanted to fol…"
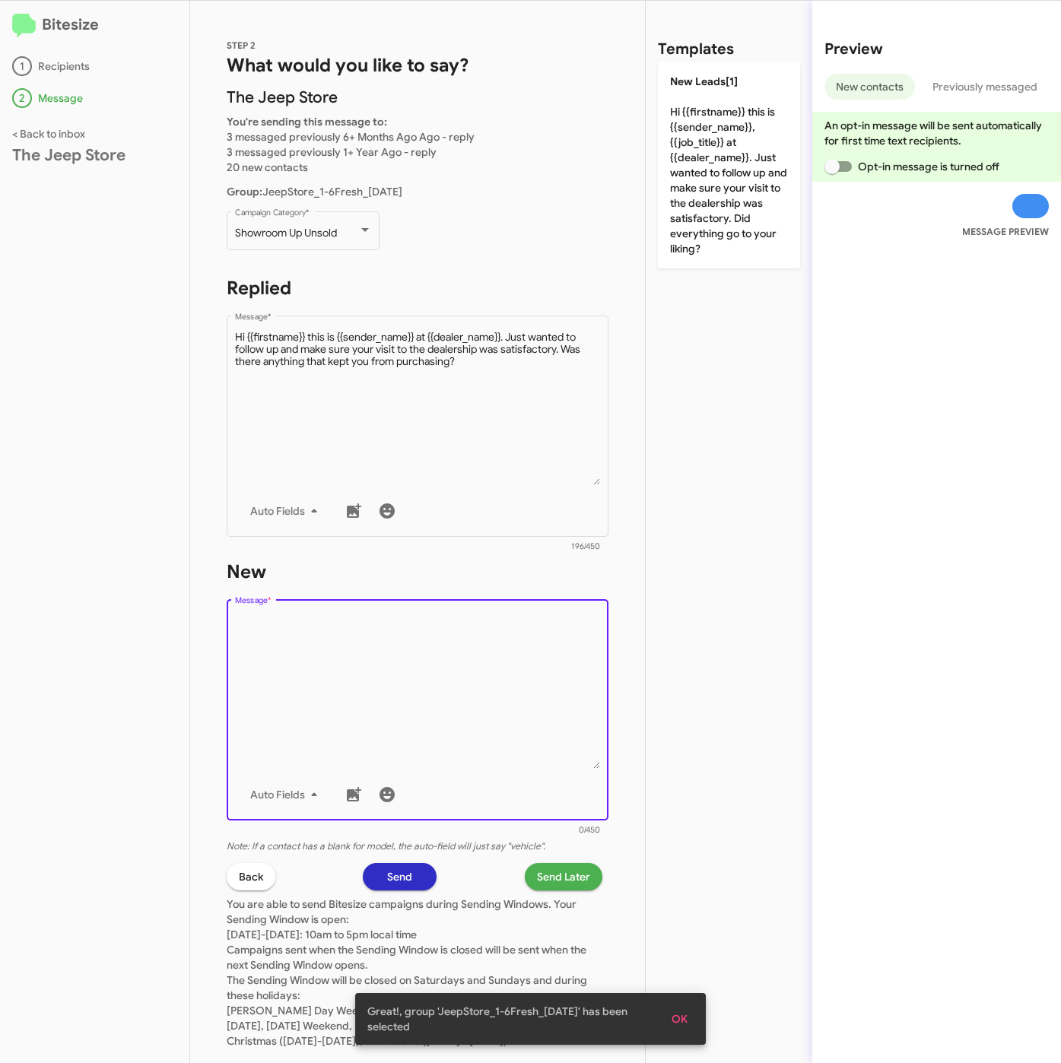
click at [505, 687] on textarea "Message *" at bounding box center [418, 691] width 366 height 155
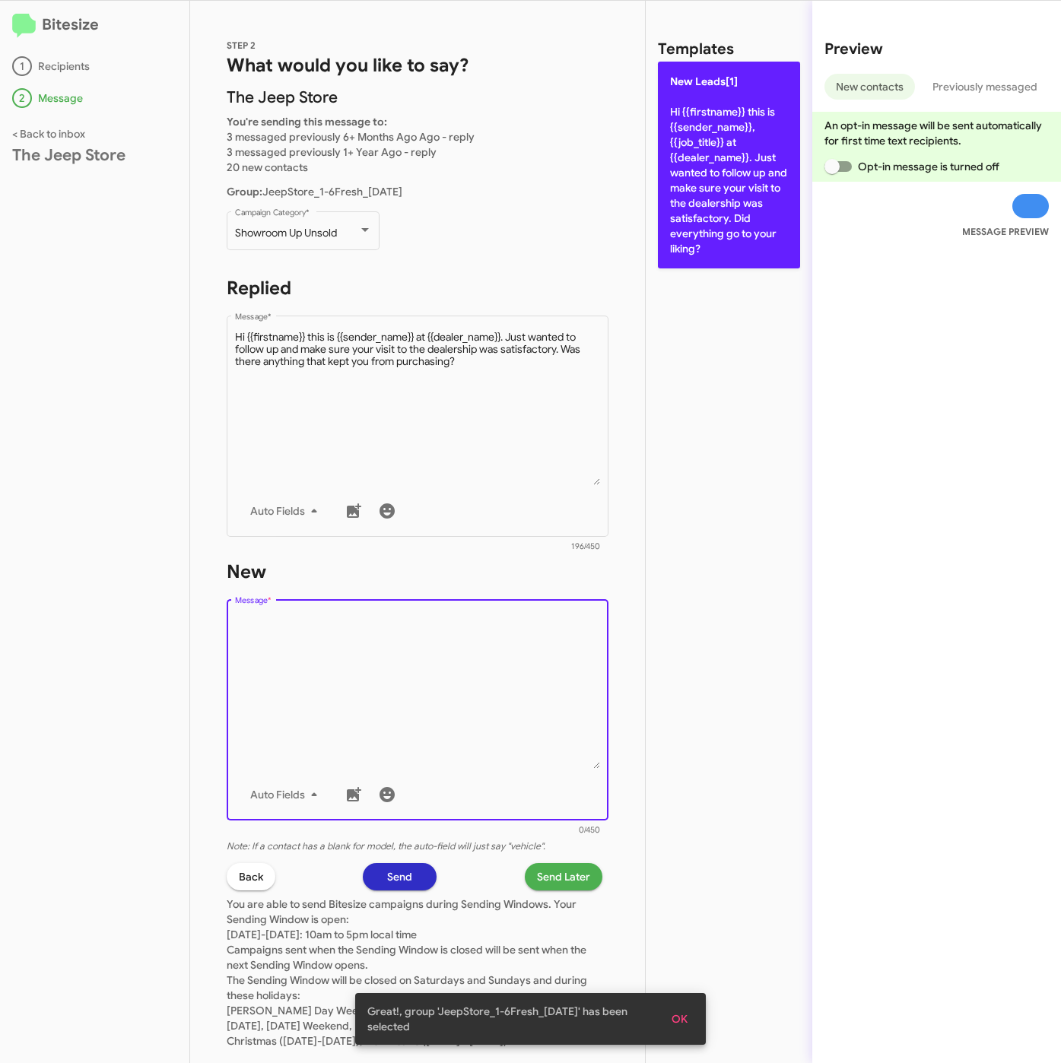
click at [699, 237] on p "New Leads[1] Hi {{firstname}} this is {{sender_name}}, {{job_title}} at {{deale…" at bounding box center [729, 165] width 142 height 207
type textarea "Hi {{firstname}} this is {{sender_name}}, {{job_title}} at {{dealer_name}}. Jus…"
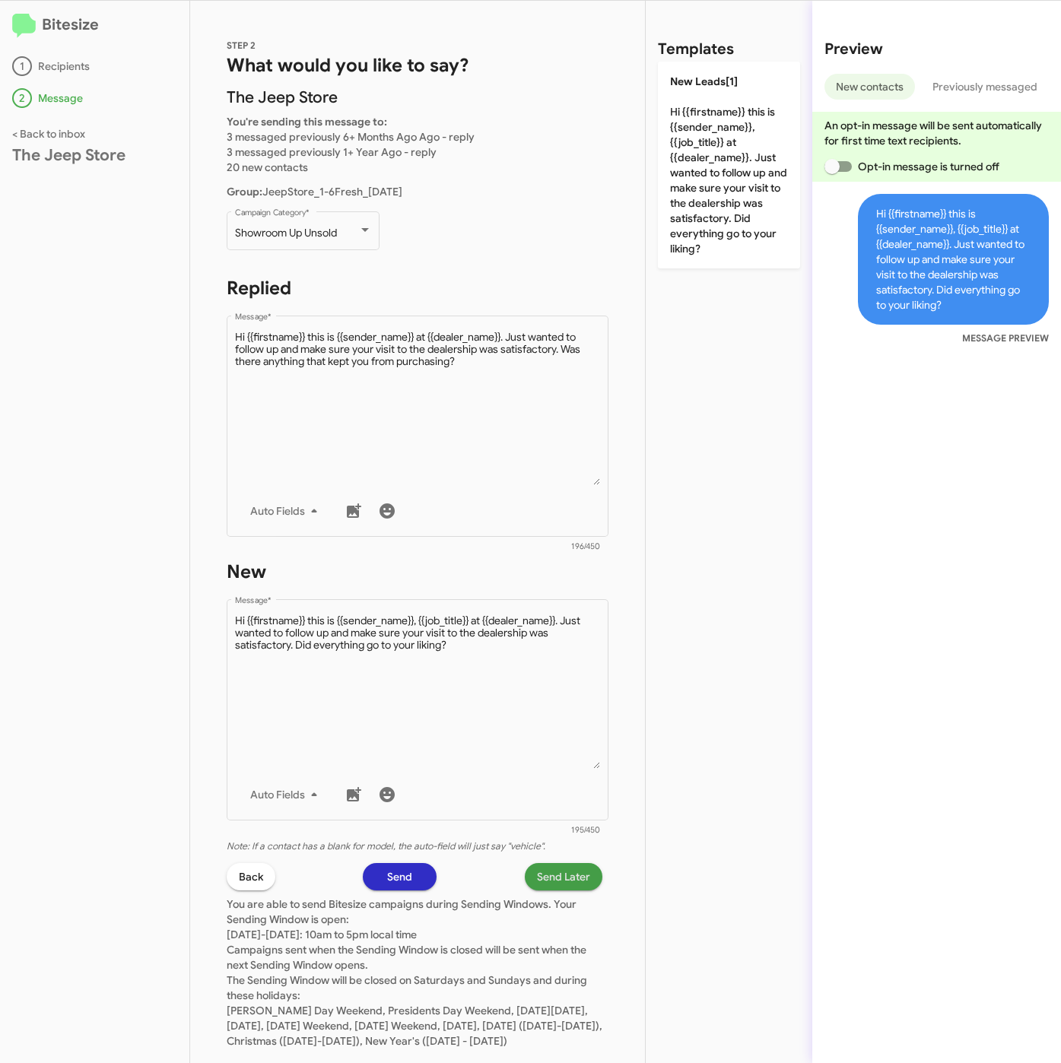
click at [557, 865] on span "Send Later" at bounding box center [563, 876] width 53 height 27
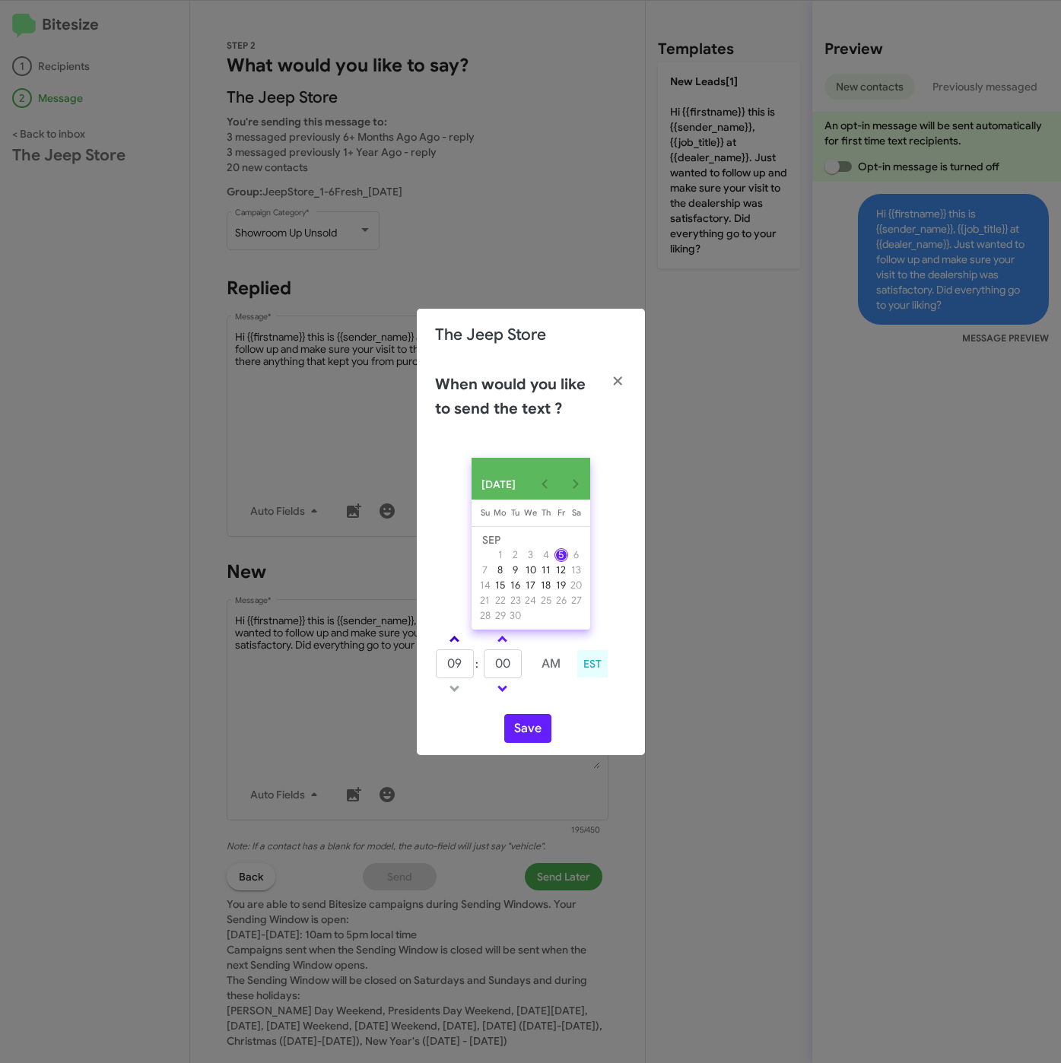
click at [452, 641] on span at bounding box center [454, 641] width 10 height 10
type input "01"
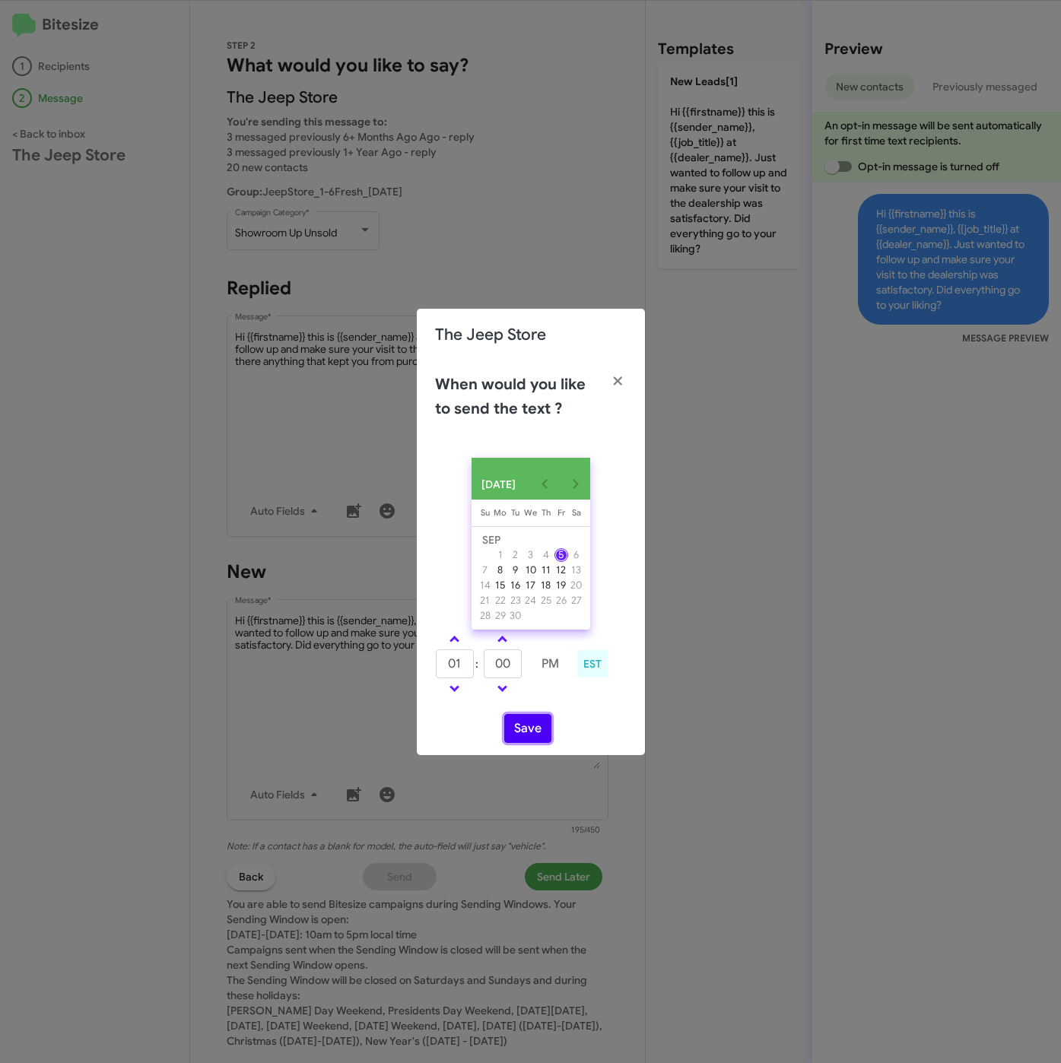
click at [520, 726] on button "Save" at bounding box center [527, 728] width 47 height 29
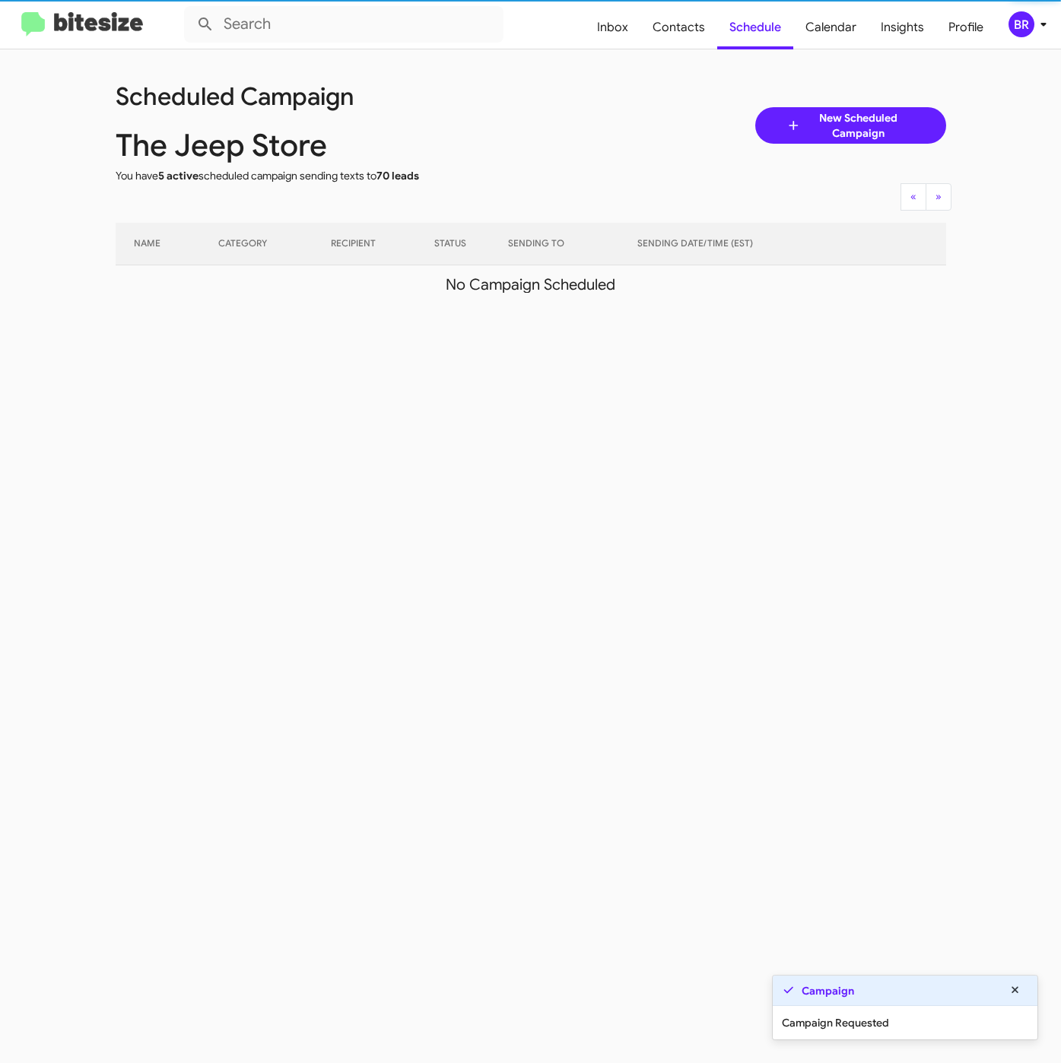
click at [1045, 21] on icon at bounding box center [1043, 24] width 18 height 18
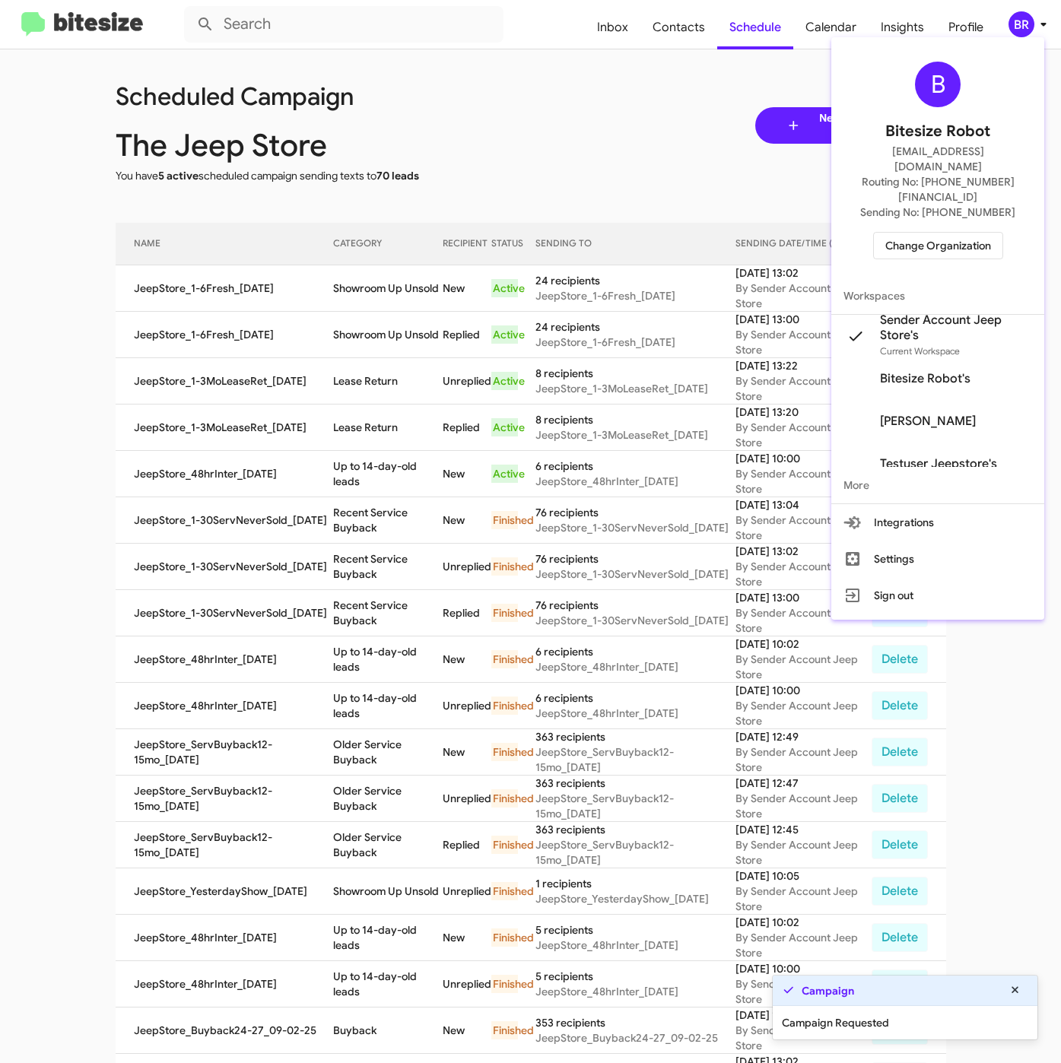
click at [338, 326] on div at bounding box center [530, 531] width 1061 height 1063
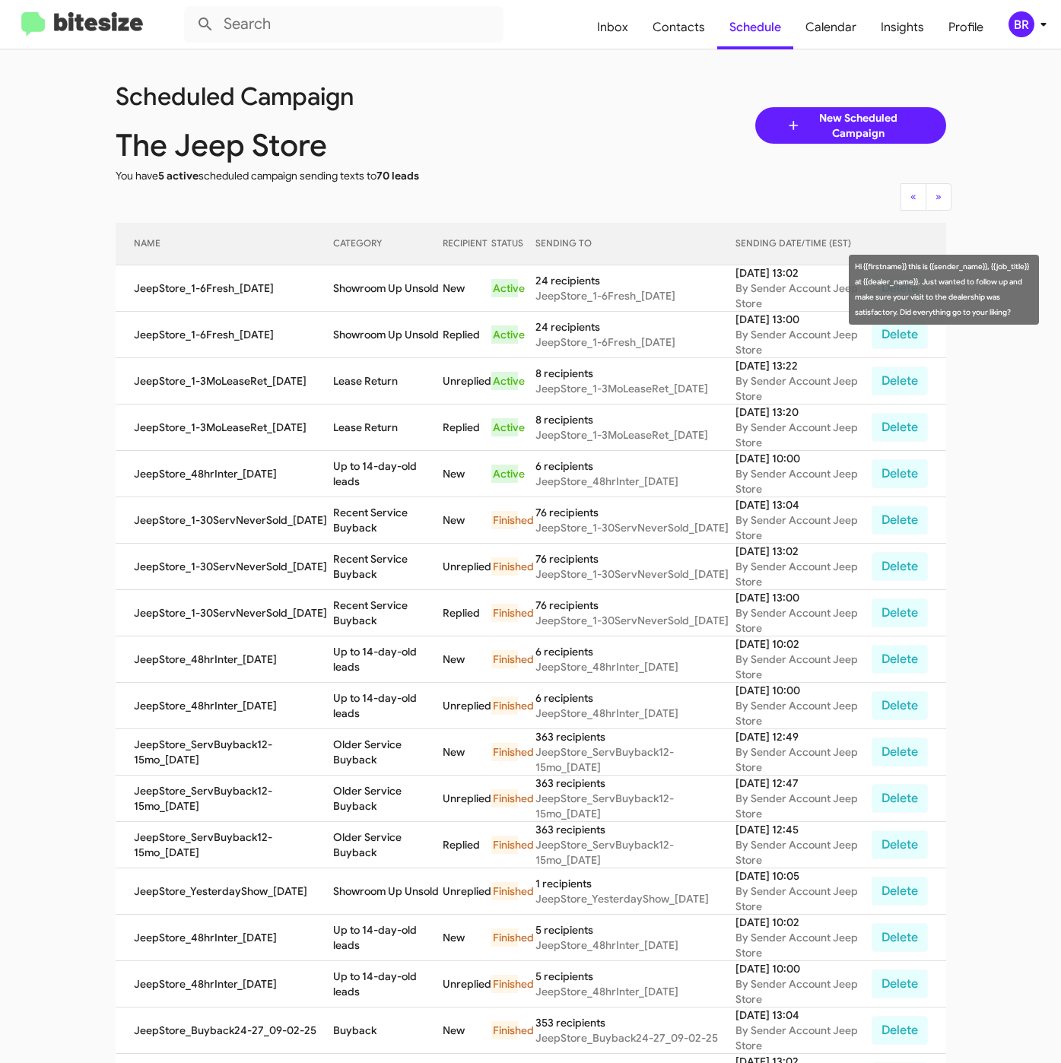
drag, startPoint x: 368, startPoint y: 292, endPoint x: 397, endPoint y: 300, distance: 29.9
click at [397, 300] on td "Showroom Up Unsold" at bounding box center [388, 288] width 110 height 46
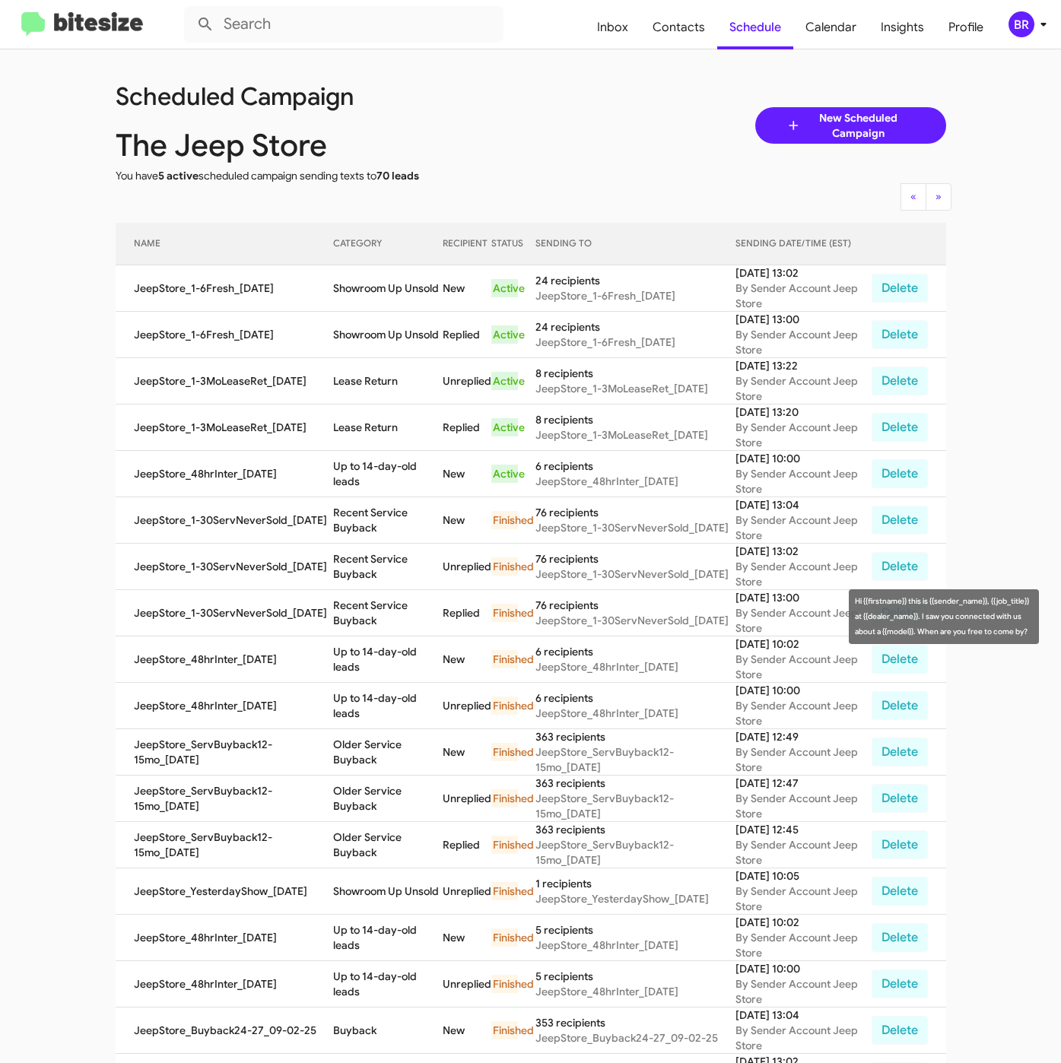
copy td "Showroom Up"
click at [1029, 23] on div "BR" at bounding box center [1021, 24] width 26 height 26
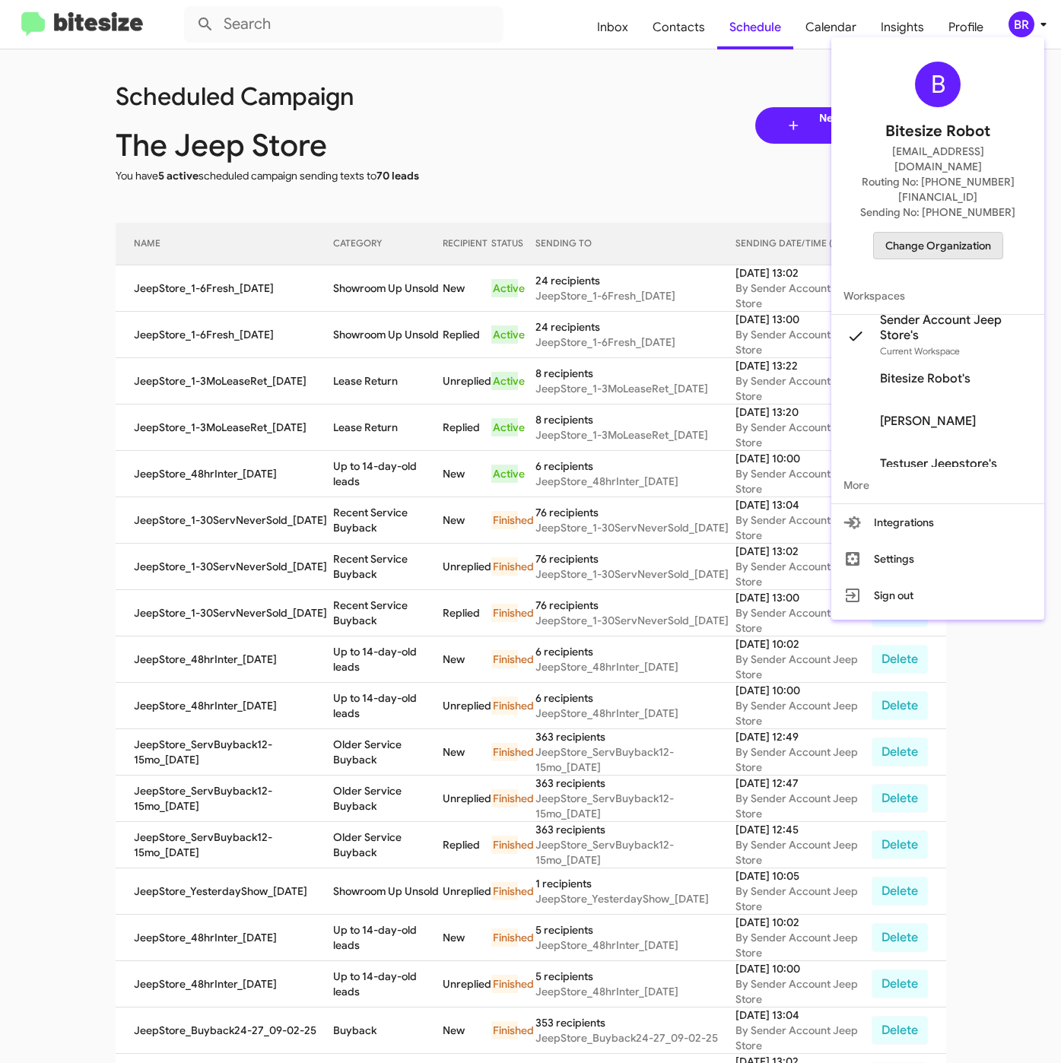
click at [926, 233] on span "Change Organization" at bounding box center [938, 246] width 106 height 26
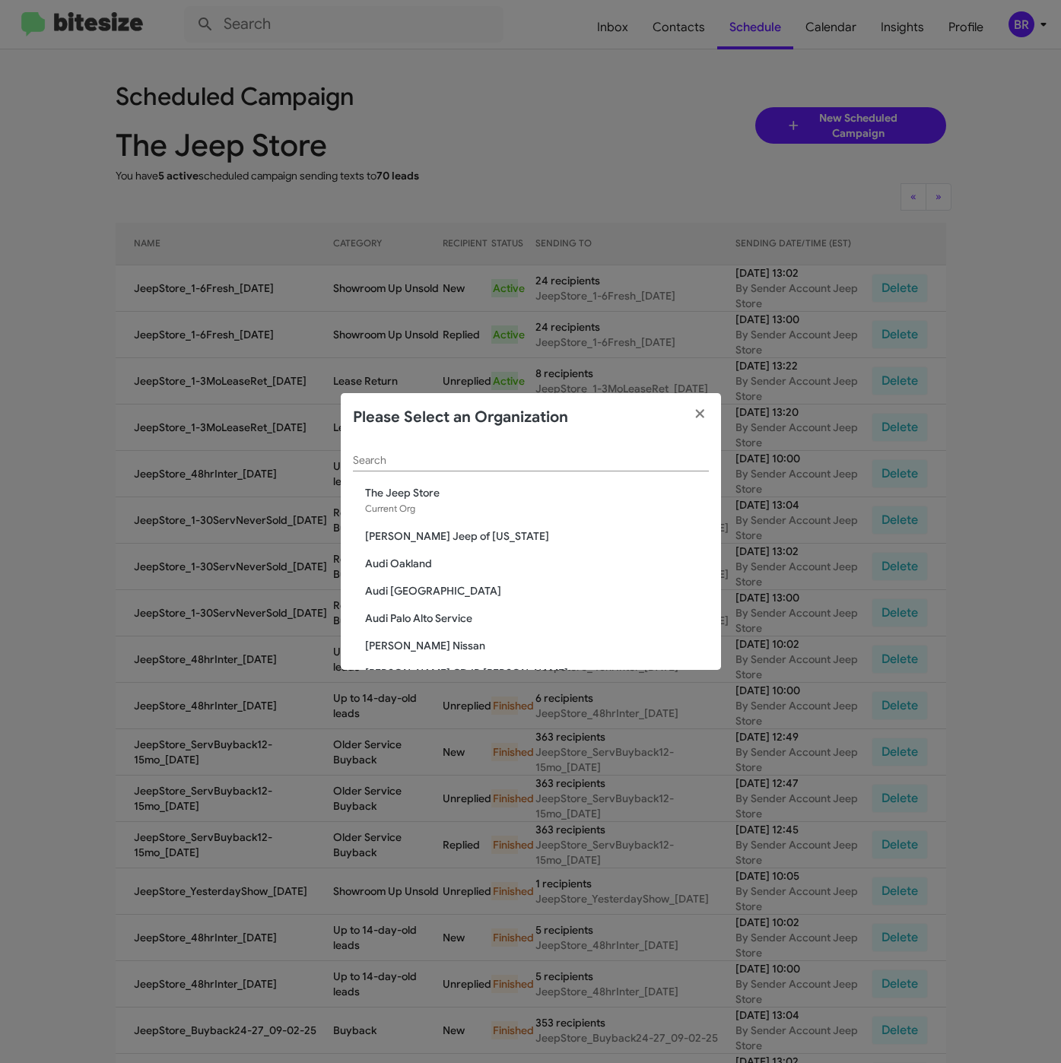
click at [406, 459] on input "Search" at bounding box center [531, 461] width 356 height 12
paste input "Franklin Sussex Hyundai"
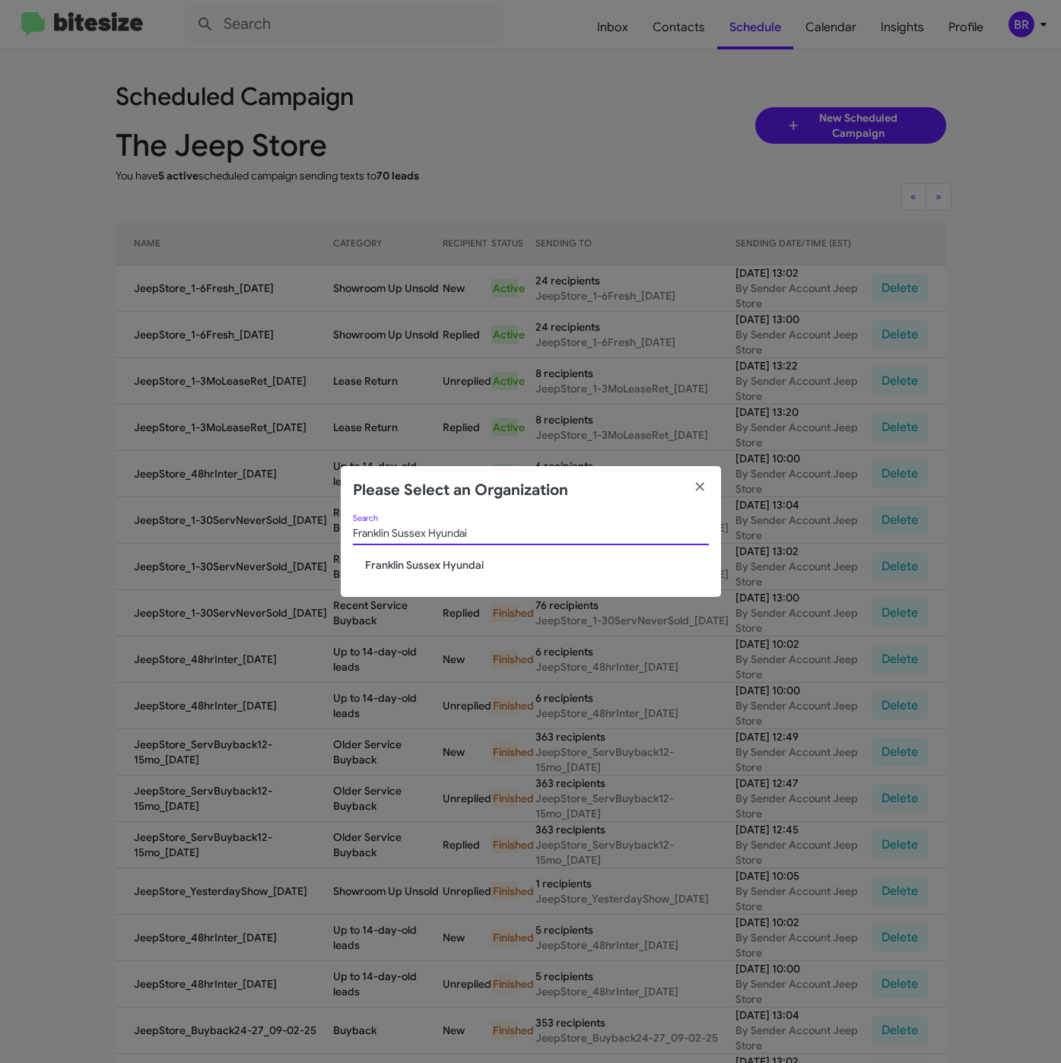
type input "Franklin Sussex Hyundai"
click at [416, 559] on span "Franklin Sussex Hyundai" at bounding box center [537, 564] width 344 height 15
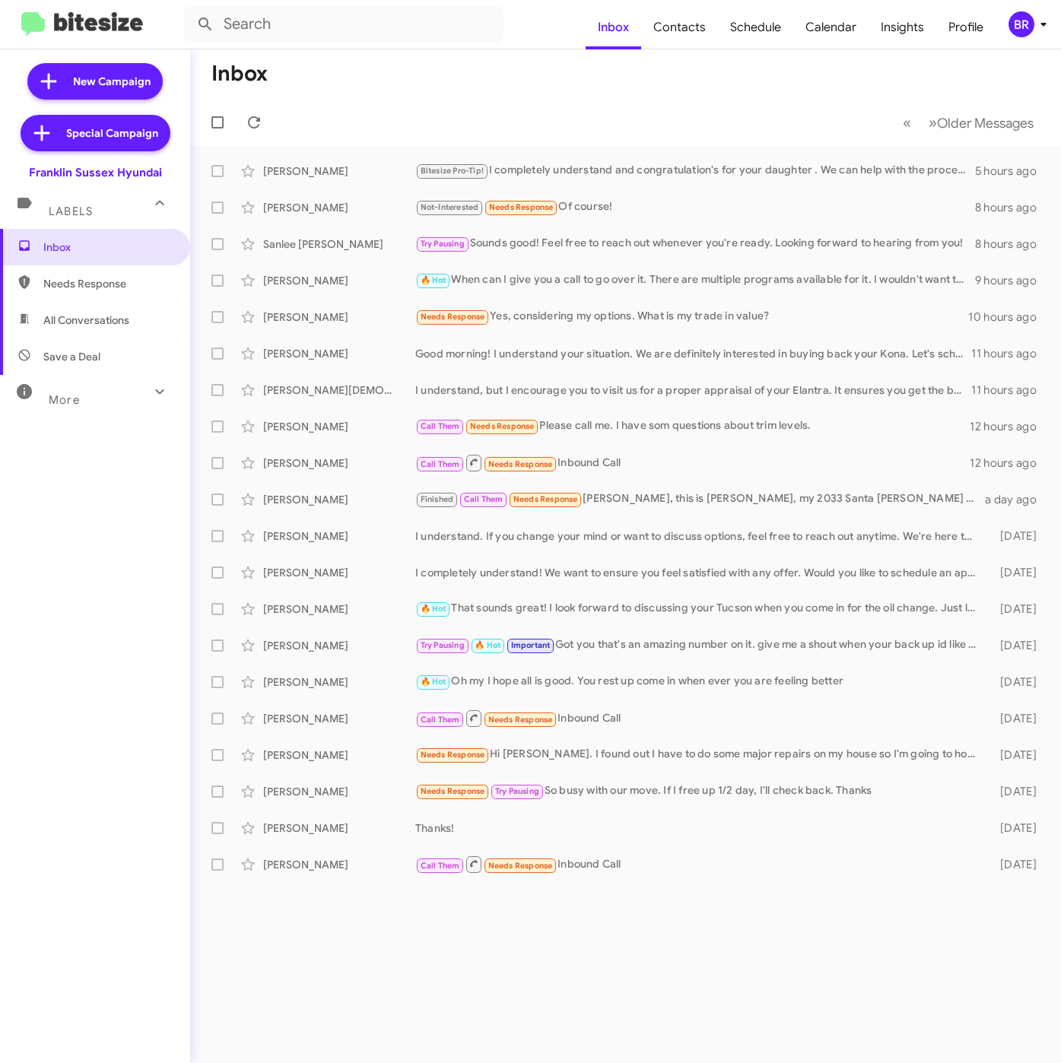
click at [1016, 10] on mat-toolbar "Inbox Contacts Schedule Calendar Insights Profile BR" at bounding box center [530, 24] width 1061 height 49
click at [1026, 42] on mat-toolbar "Inbox Contacts Schedule Calendar Insights Profile BR" at bounding box center [530, 24] width 1061 height 49
click at [1020, 28] on div "BR" at bounding box center [1021, 24] width 26 height 26
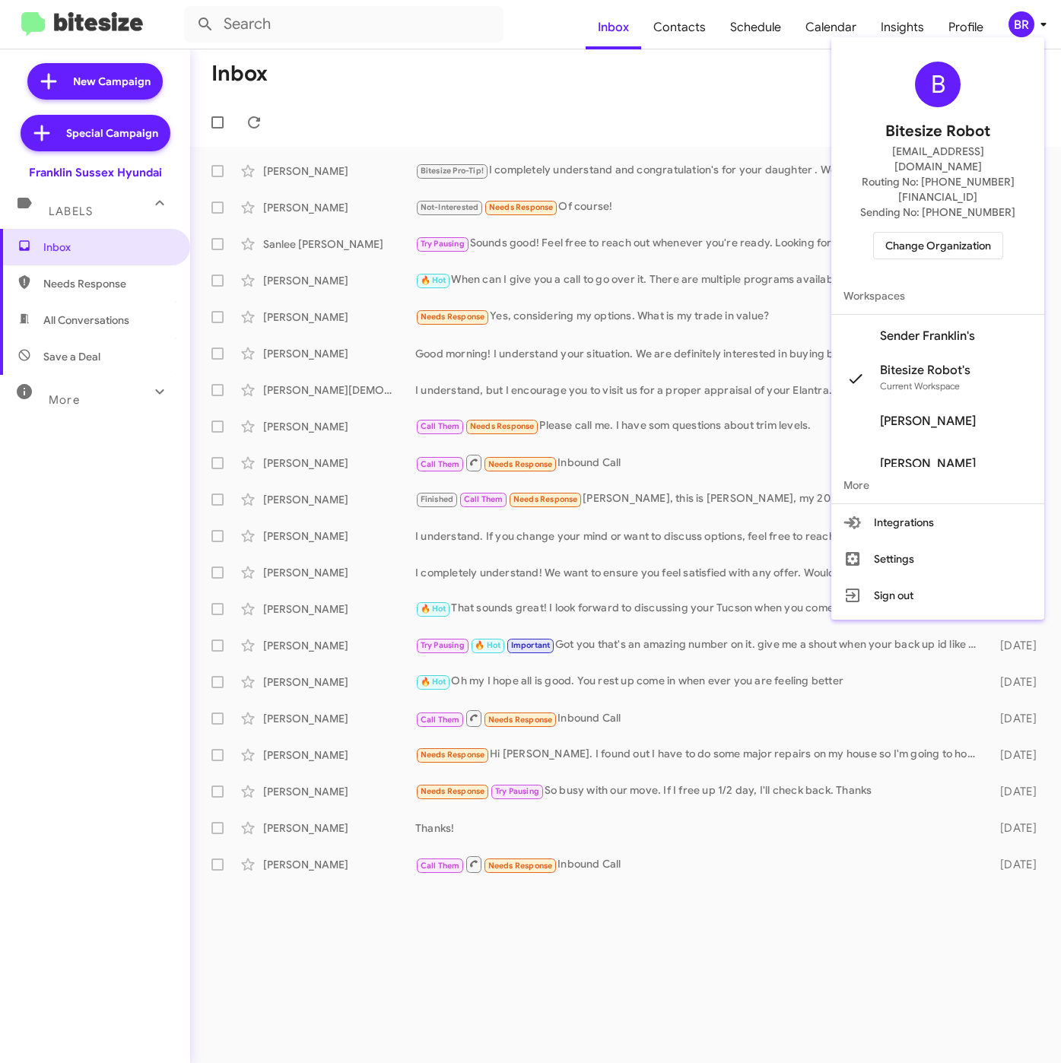
click at [931, 328] on span "Sender Franklin's" at bounding box center [927, 335] width 95 height 15
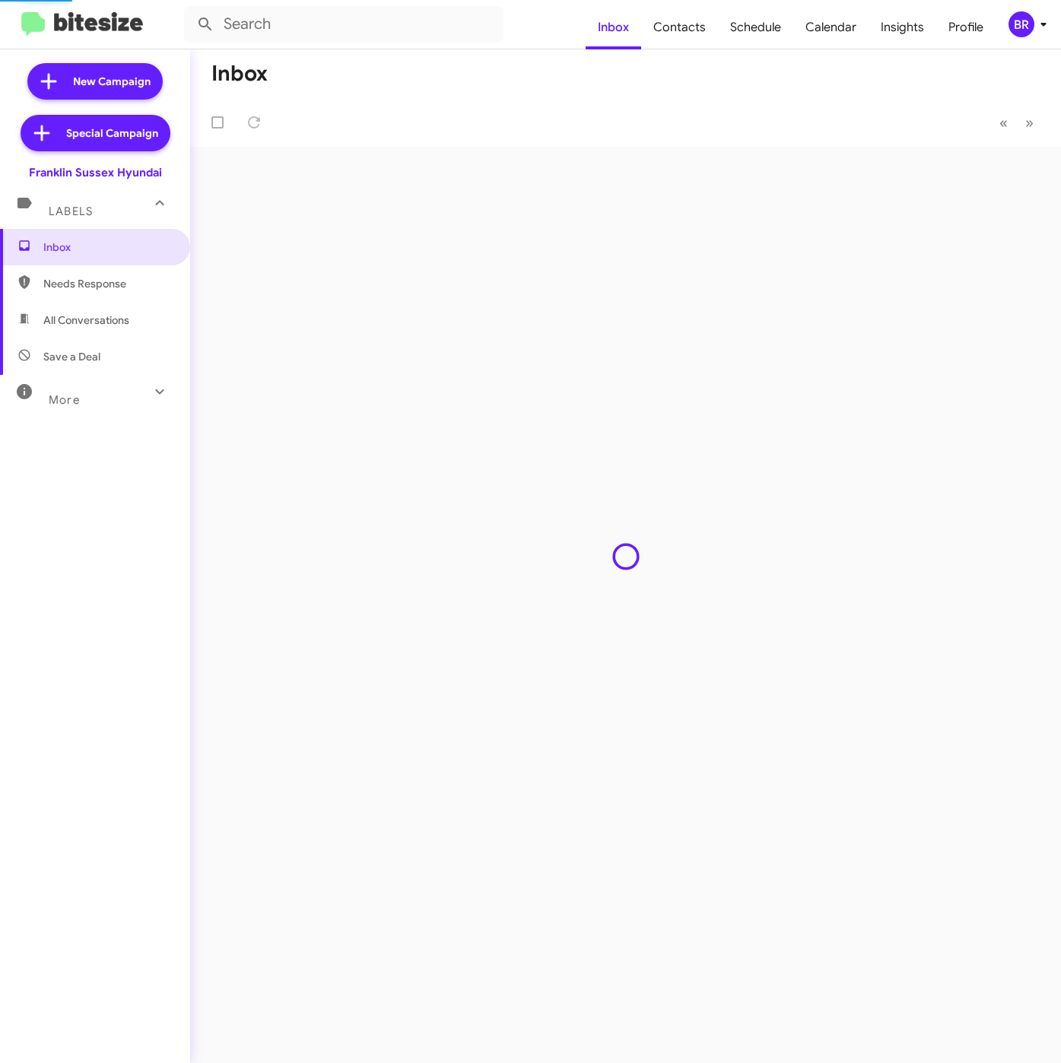
click at [669, 23] on span "Contacts" at bounding box center [679, 27] width 77 height 44
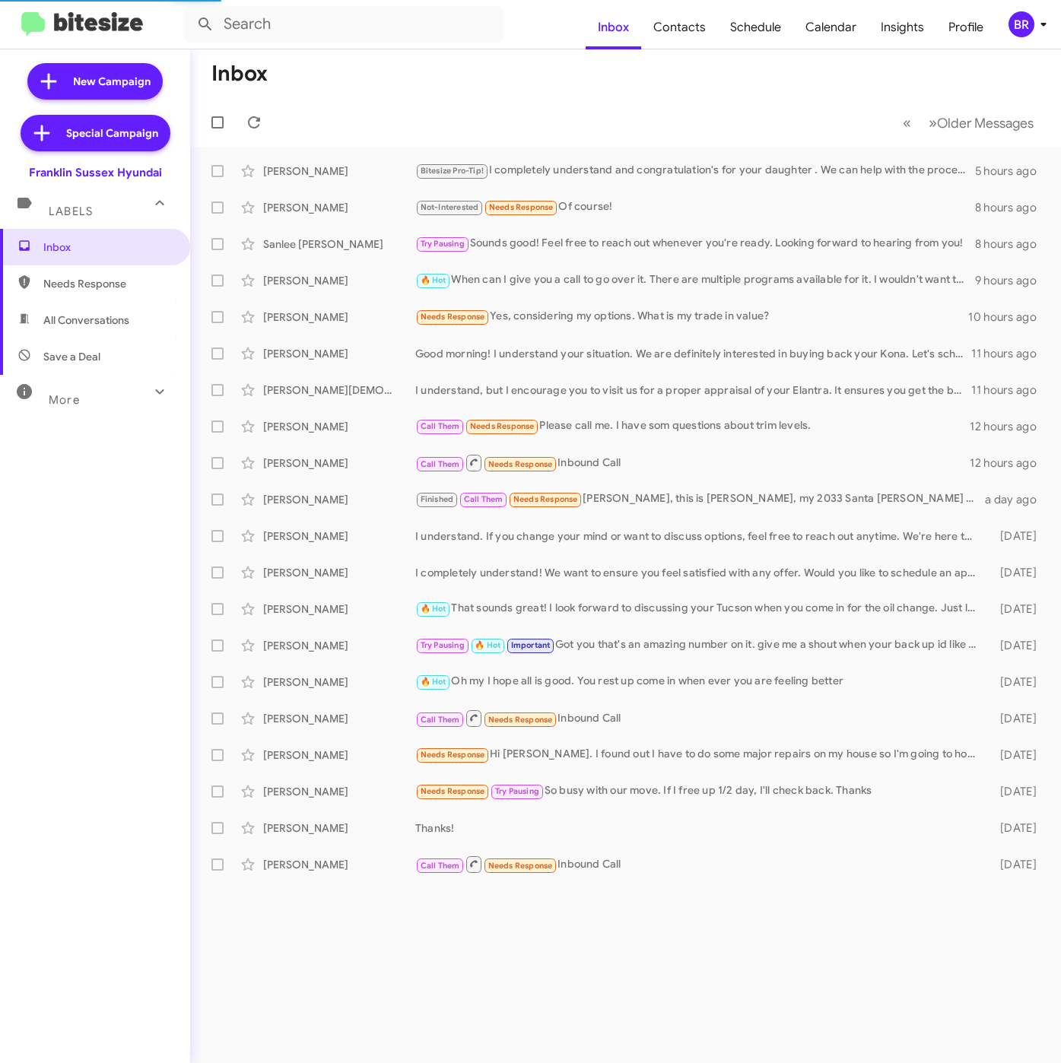
type input "in:groups"
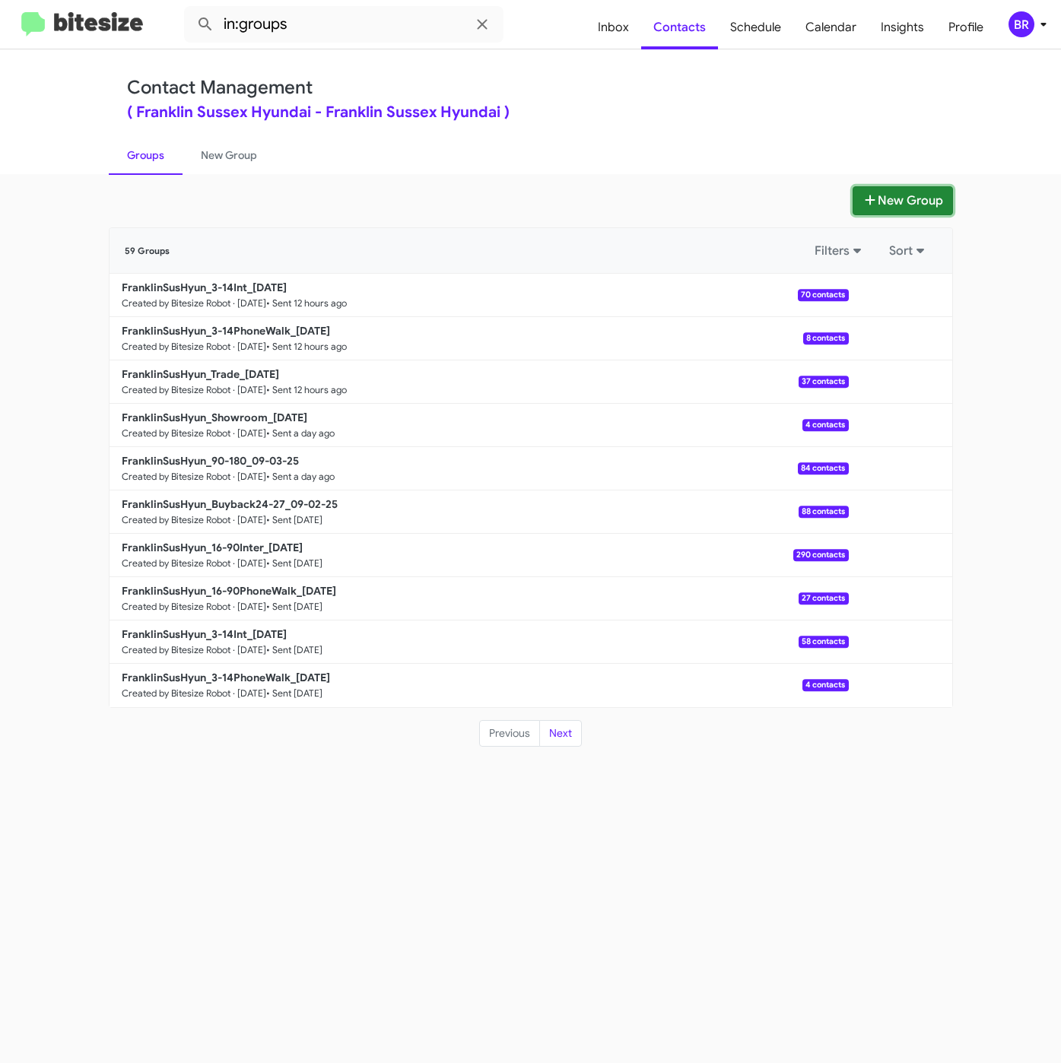
click at [899, 203] on button "New Group" at bounding box center [902, 200] width 100 height 29
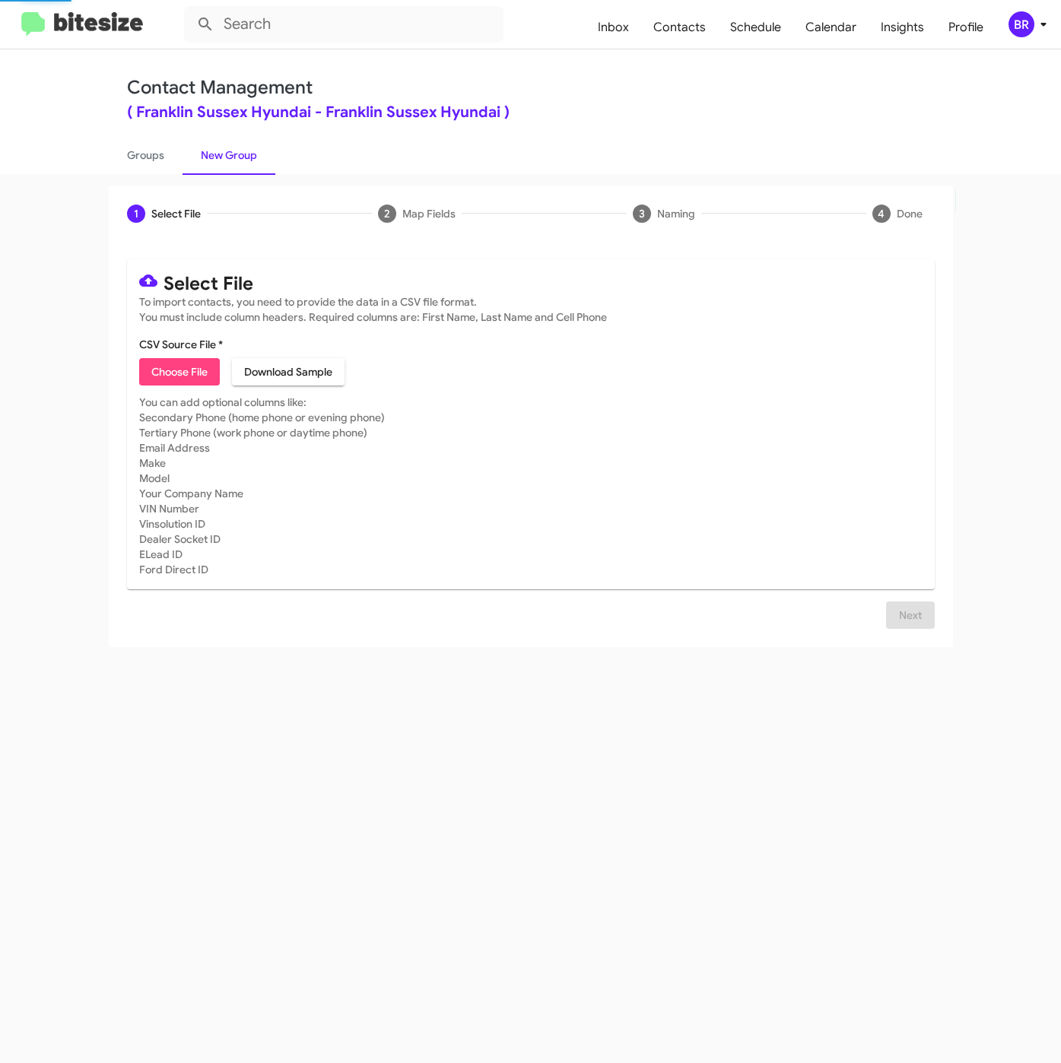
click at [169, 385] on span "Choose File" at bounding box center [179, 371] width 56 height 27
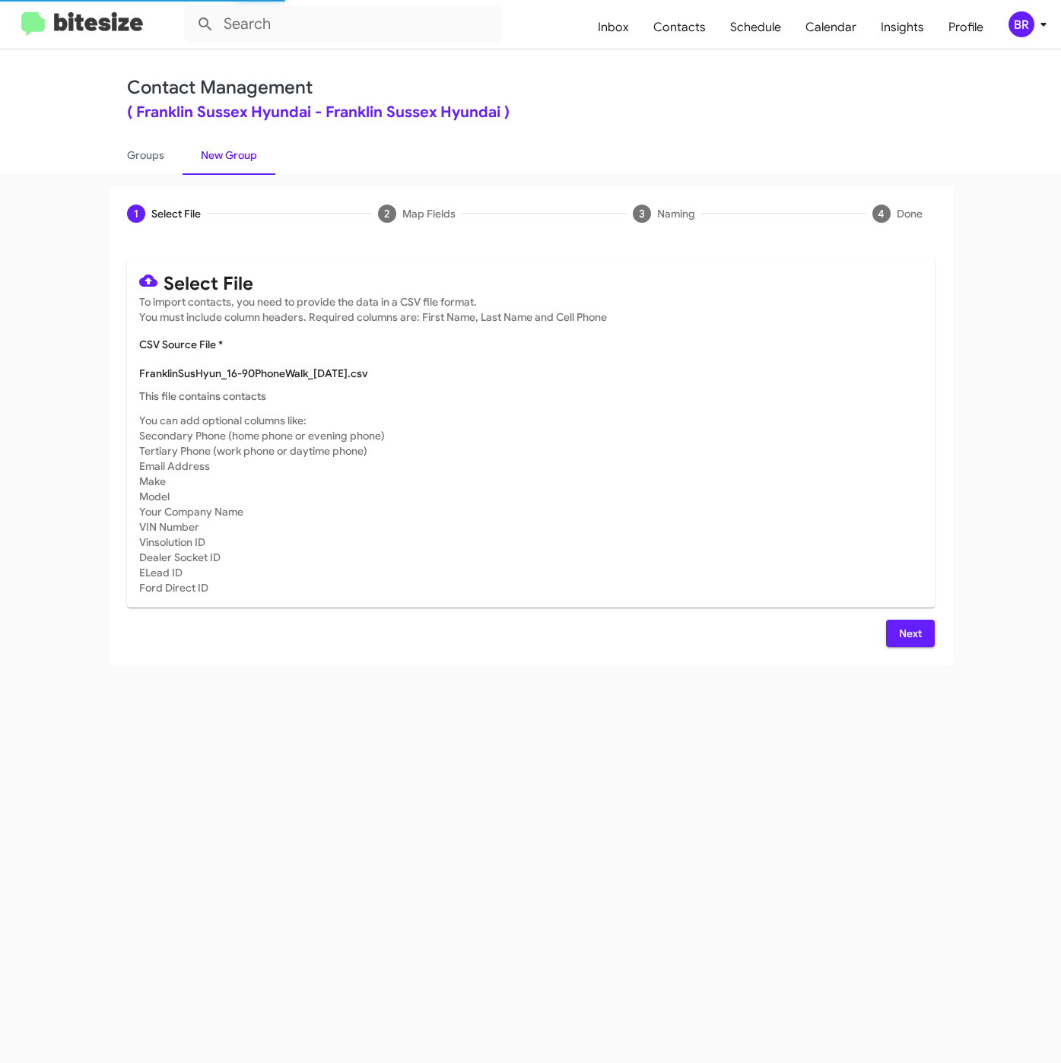
type input "FranklinSusHyun_16-90PhoneWalk_09-05-25"
click at [909, 620] on span "Next" at bounding box center [910, 633] width 24 height 27
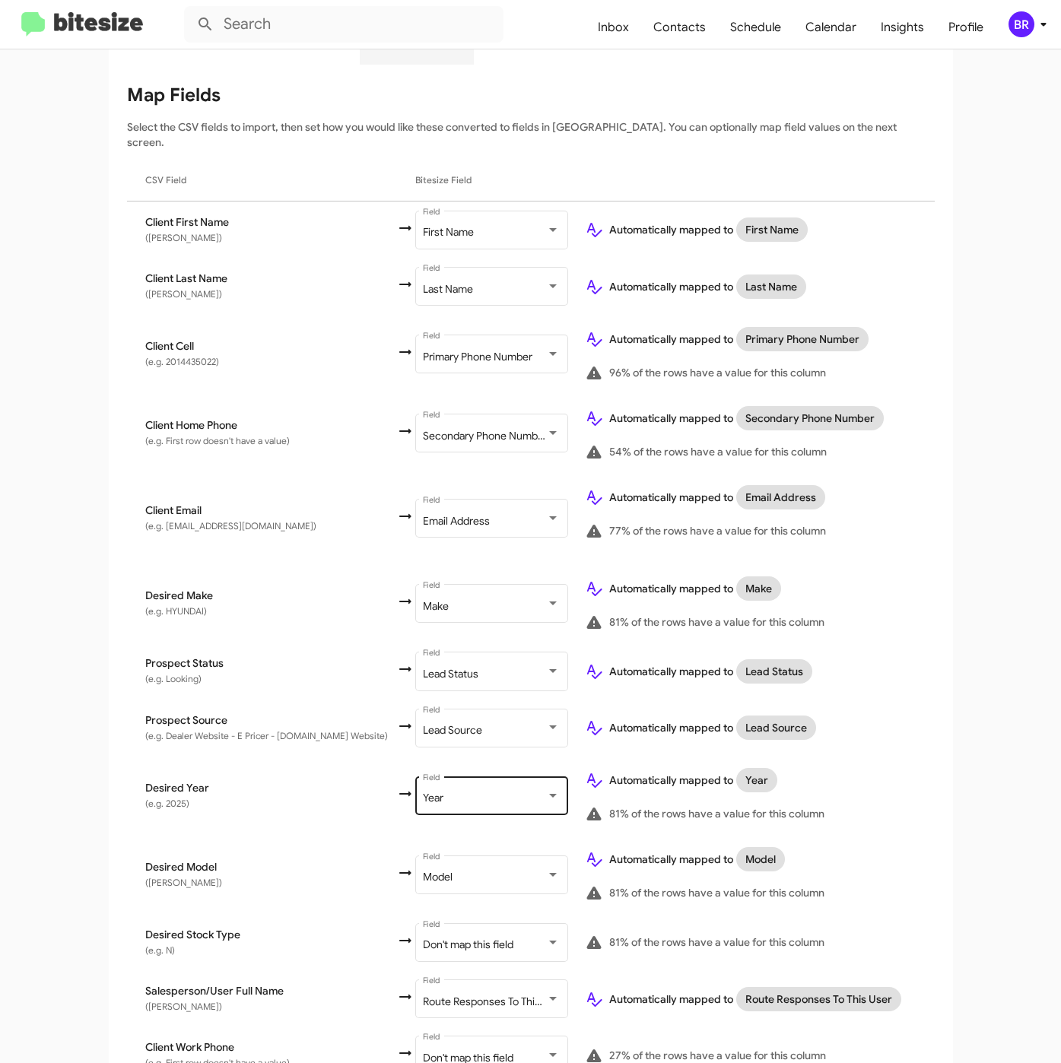
scroll to position [293, 0]
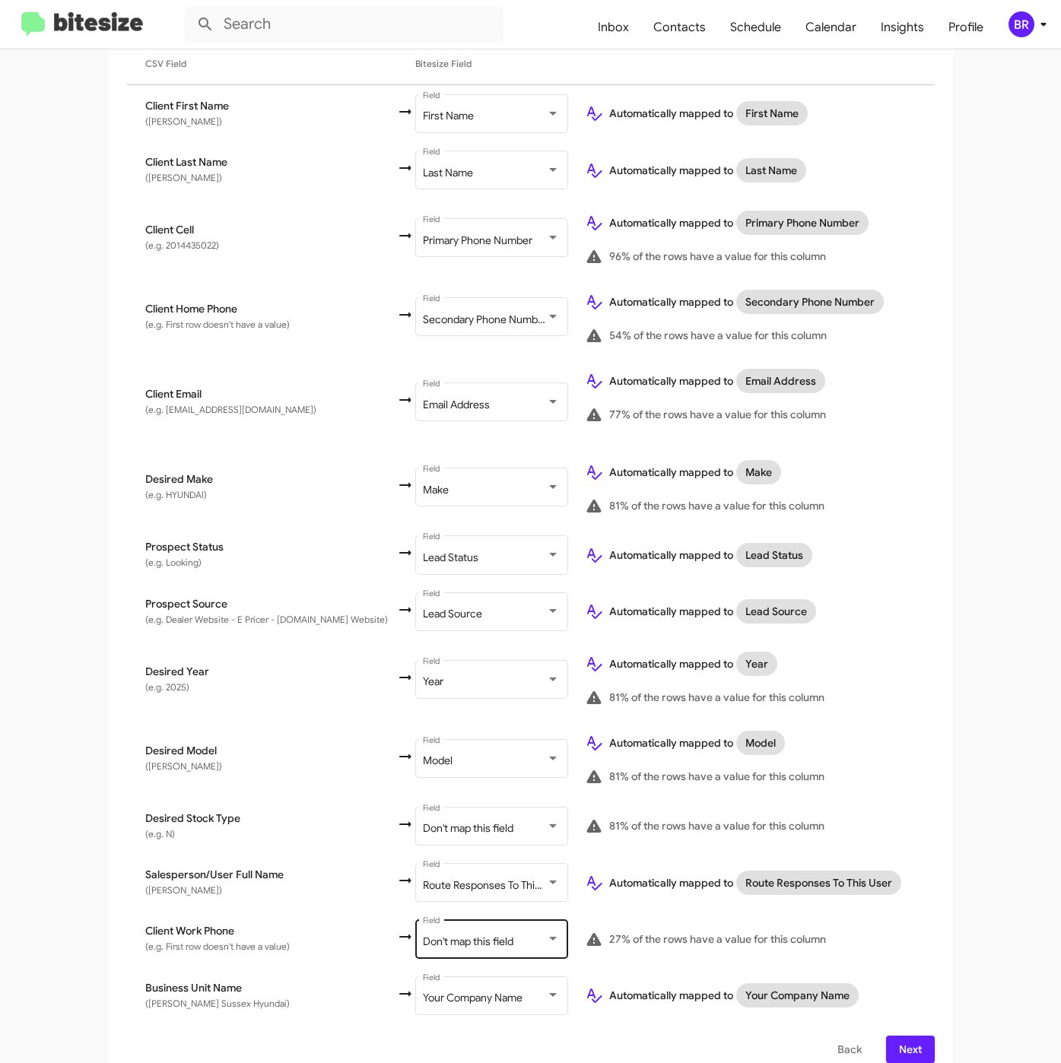
click at [489, 936] on div "Don't map this field" at bounding box center [484, 942] width 123 height 12
click at [898, 1036] on span "Next" at bounding box center [910, 1049] width 24 height 27
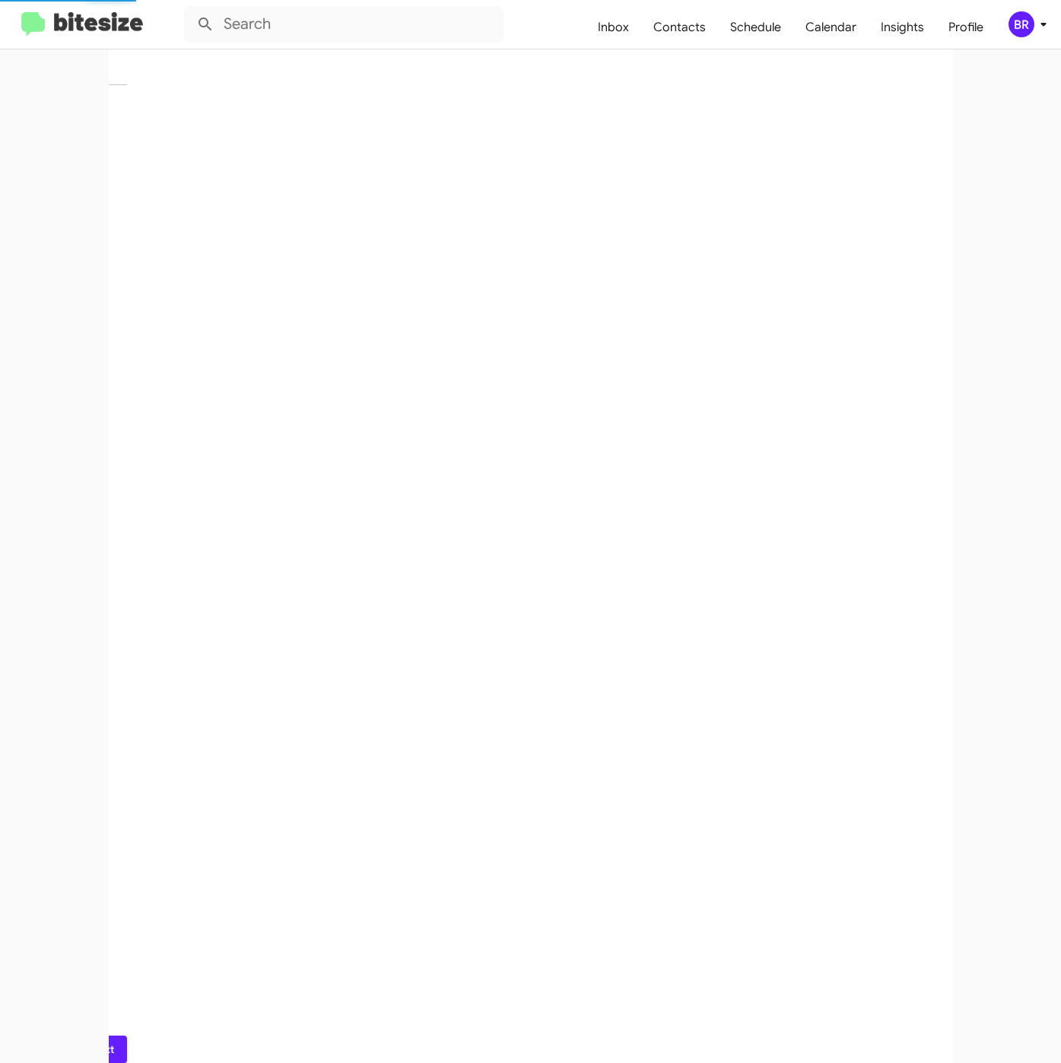
scroll to position [0, 0]
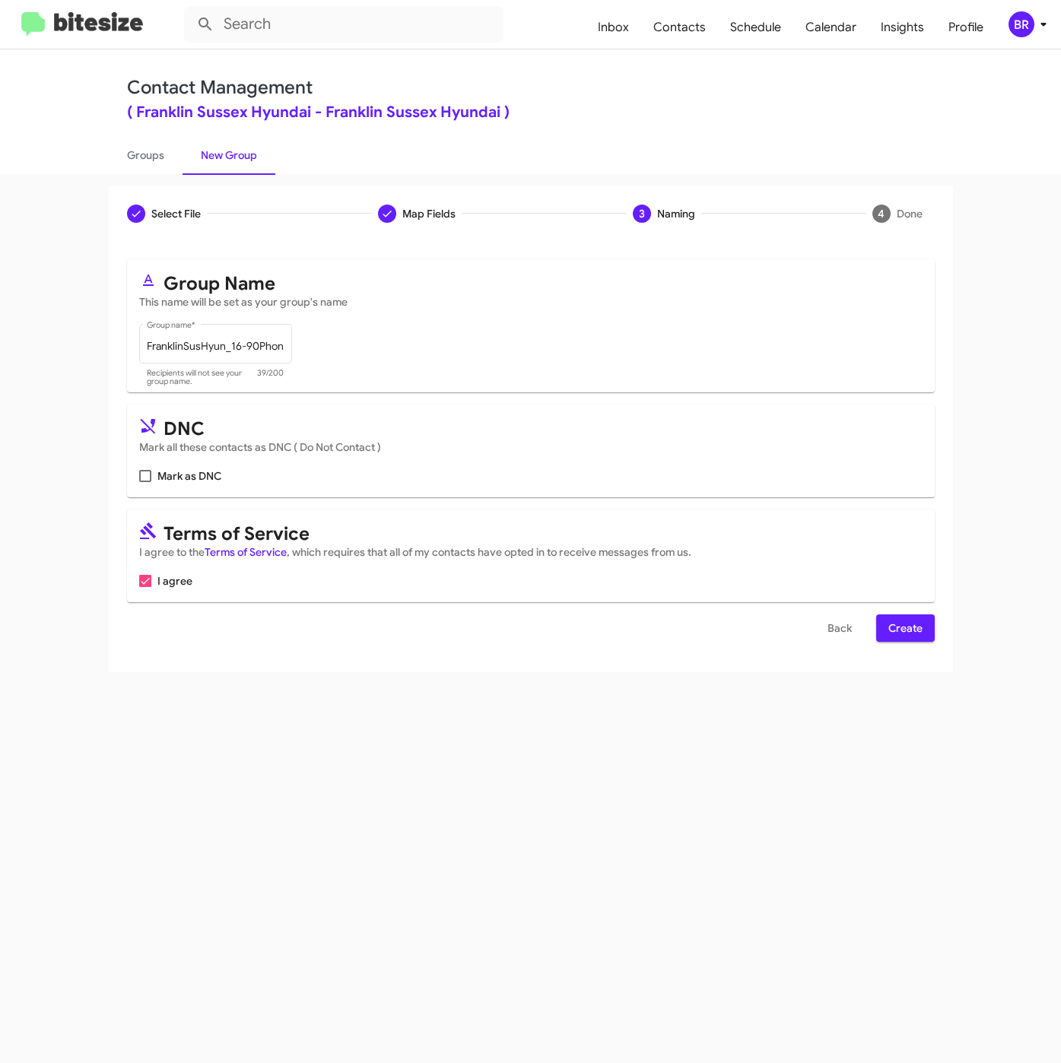
click at [912, 646] on div "Select File To import contacts, you need to provide the data in a CSV file form…" at bounding box center [531, 456] width 844 height 431
click at [915, 641] on span "Create" at bounding box center [905, 627] width 34 height 27
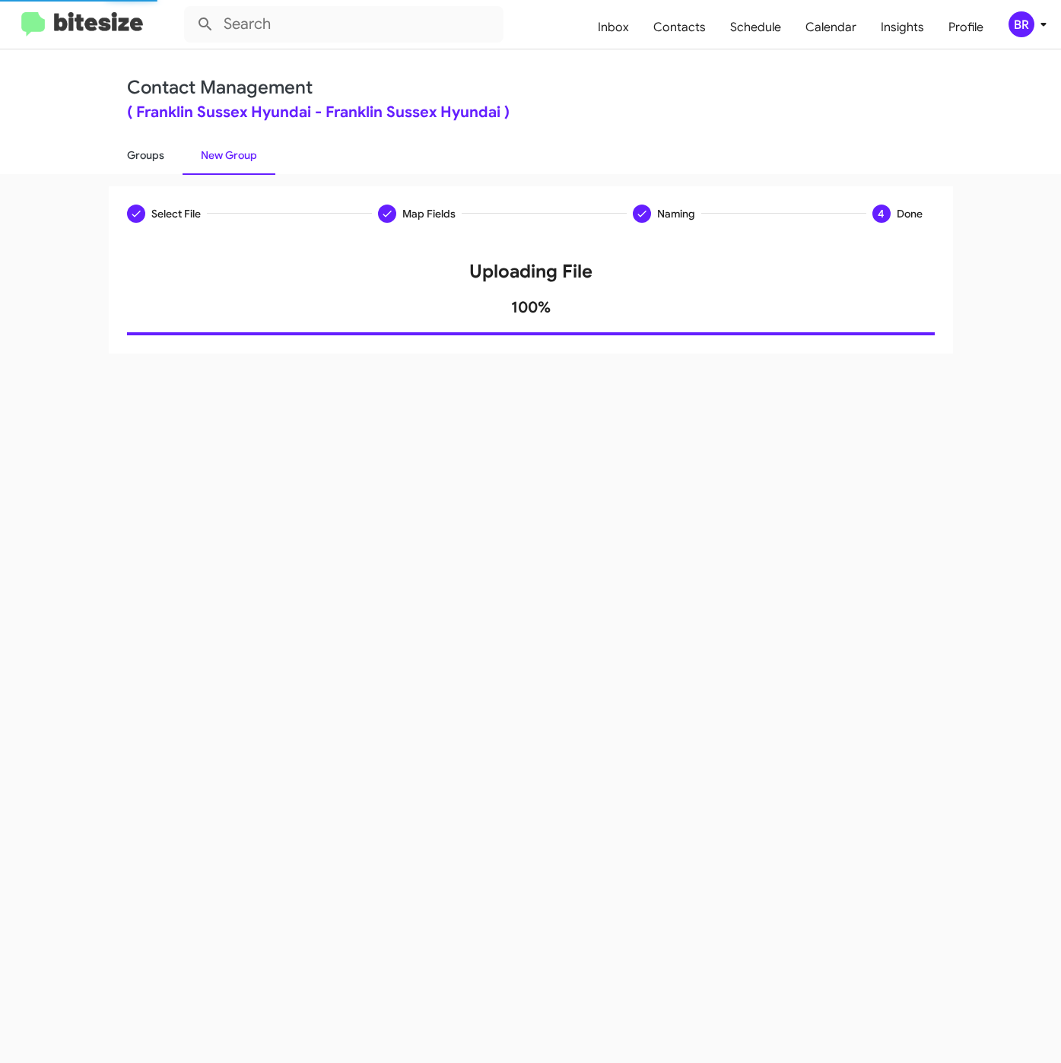
click at [154, 147] on link "Groups" at bounding box center [146, 155] width 74 height 40
type input "in:groups"
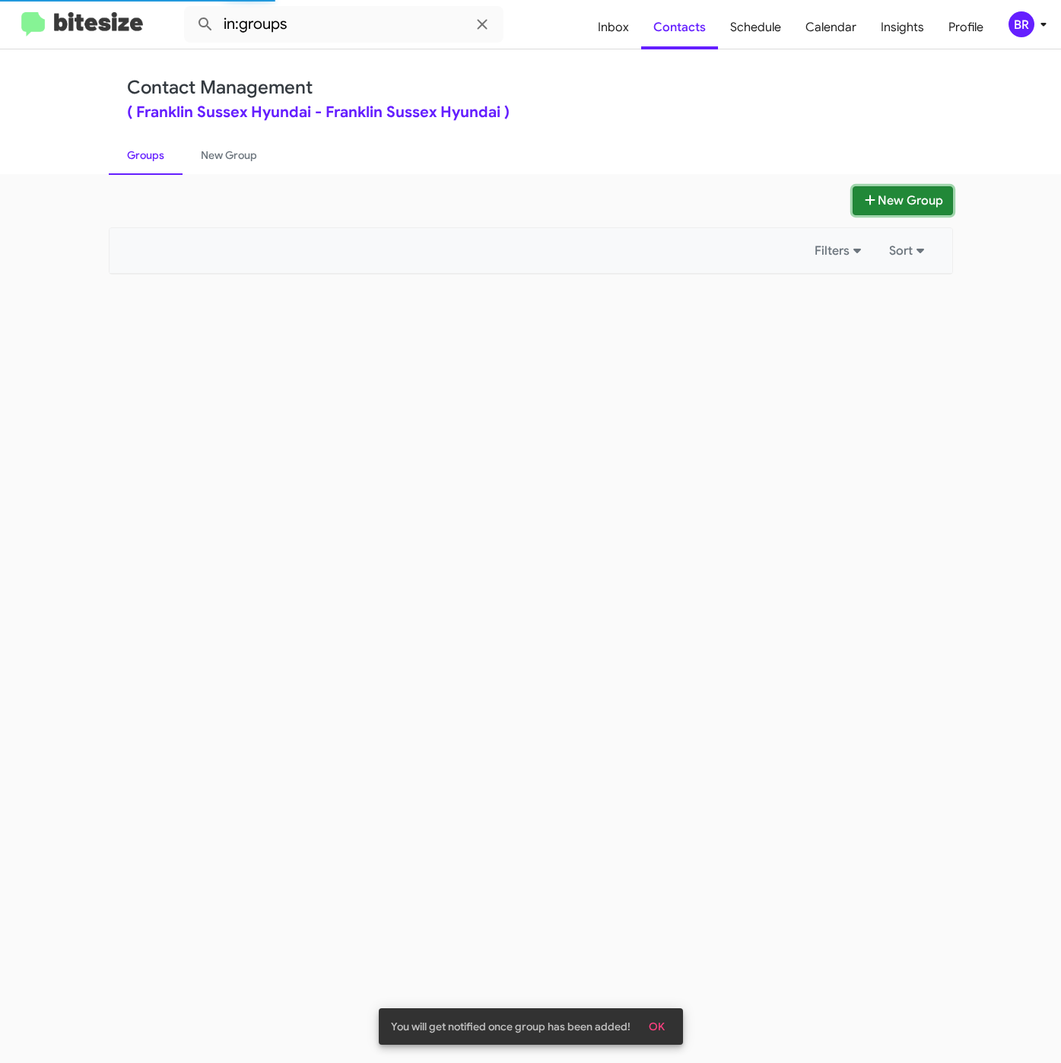
click at [869, 187] on button "New Group" at bounding box center [902, 200] width 100 height 29
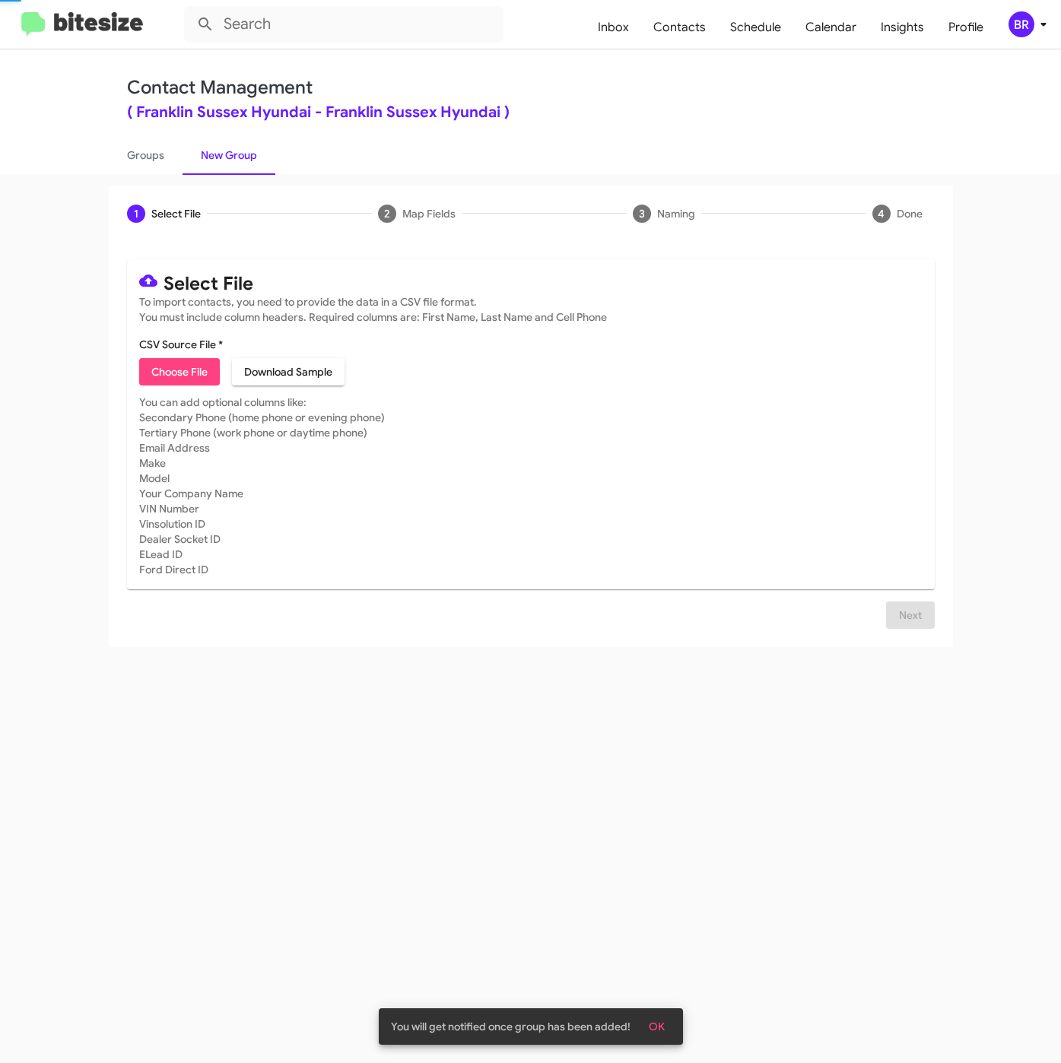
click at [174, 377] on span "Choose File" at bounding box center [179, 371] width 56 height 27
type input "FranklinSusHyun_16-90Inter_09-05-25"
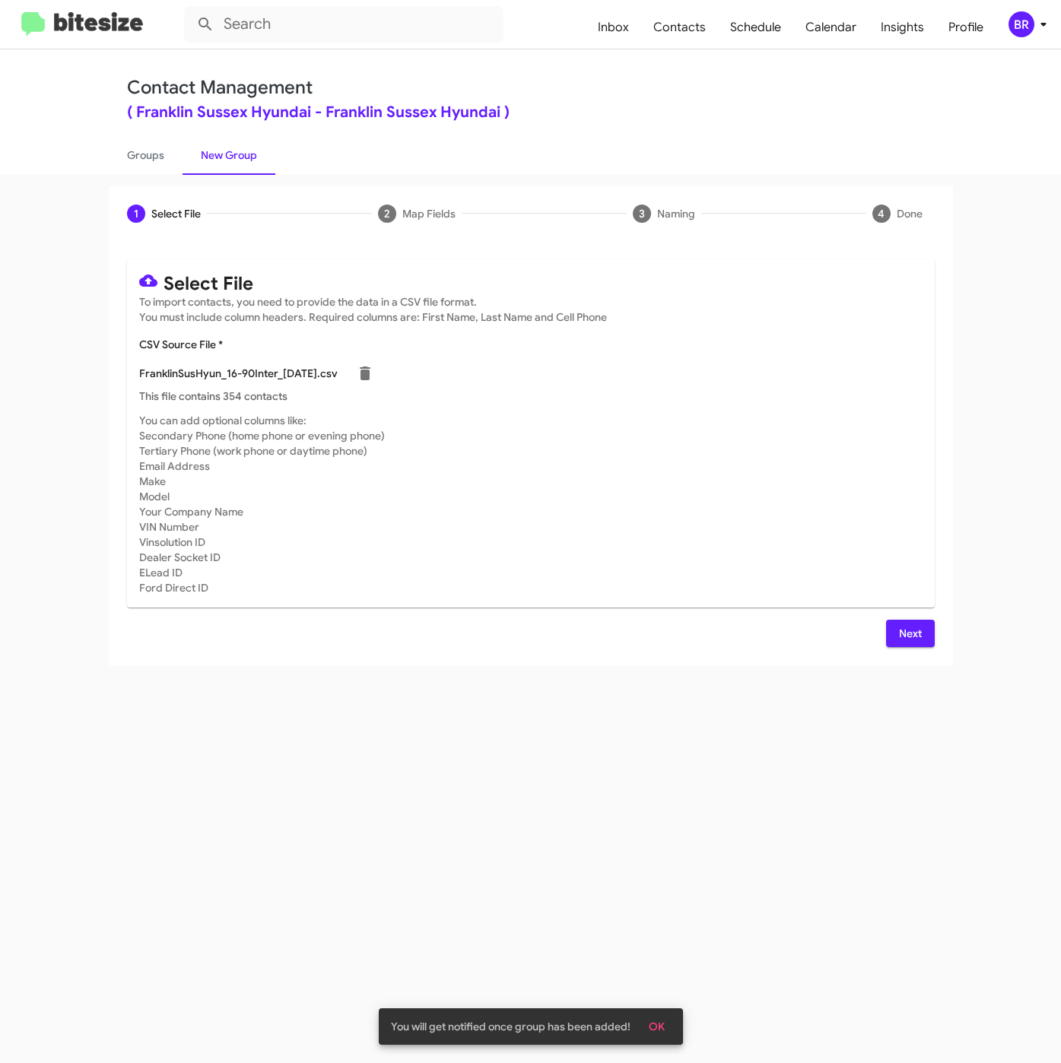
click at [879, 652] on div "Select File To import contacts, you need to provide the data in a CSV file form…" at bounding box center [531, 453] width 844 height 424
click at [890, 641] on button "Next" at bounding box center [910, 633] width 49 height 27
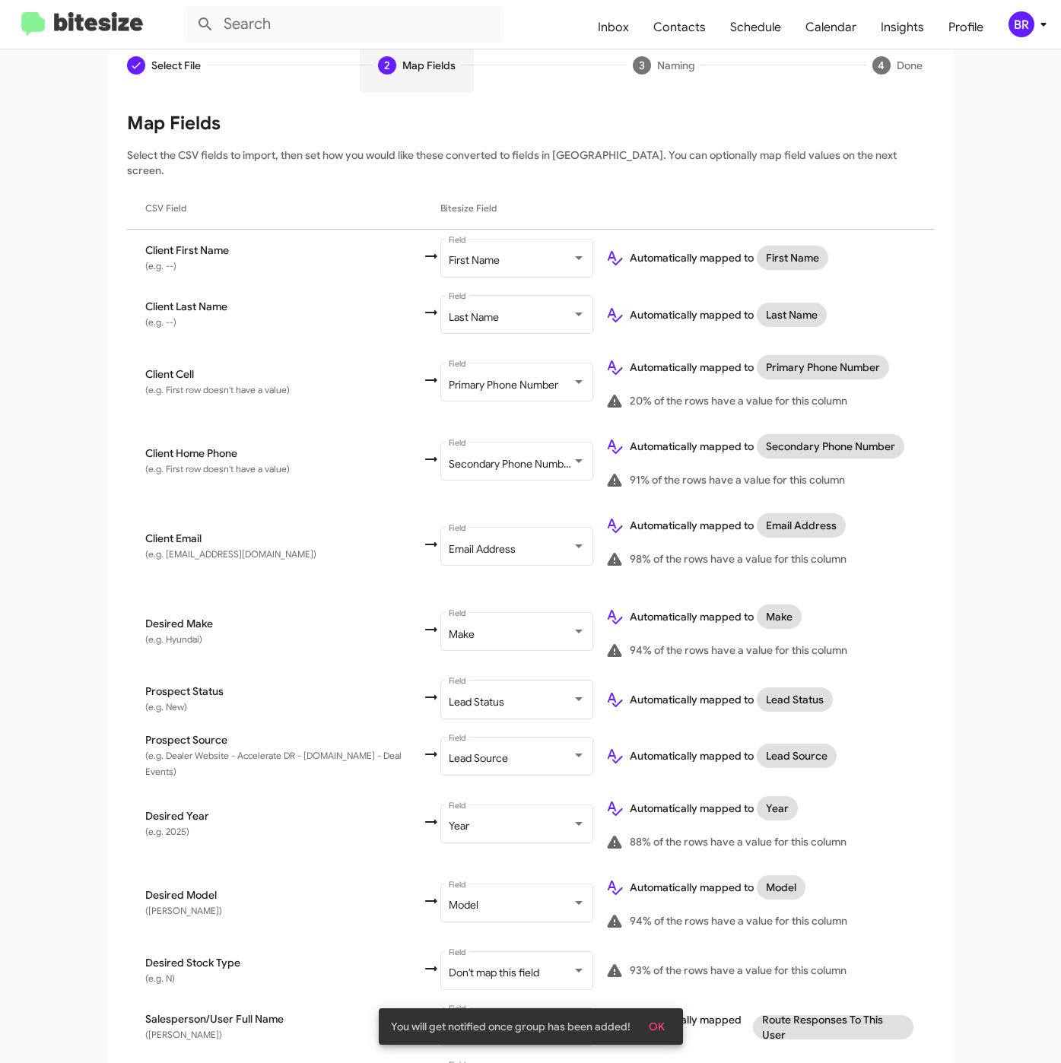
scroll to position [293, 0]
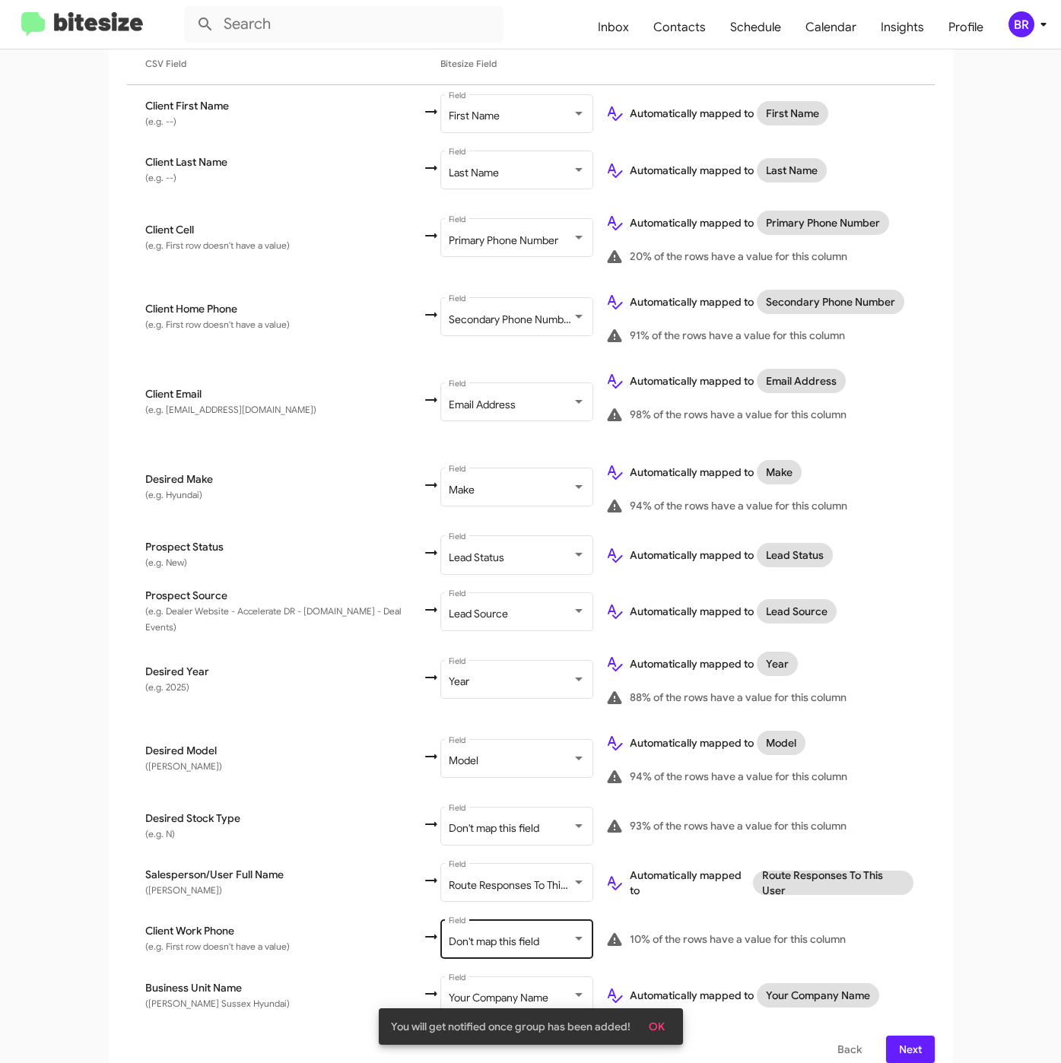
click at [505, 917] on div "Don't map this field Field" at bounding box center [517, 938] width 137 height 42
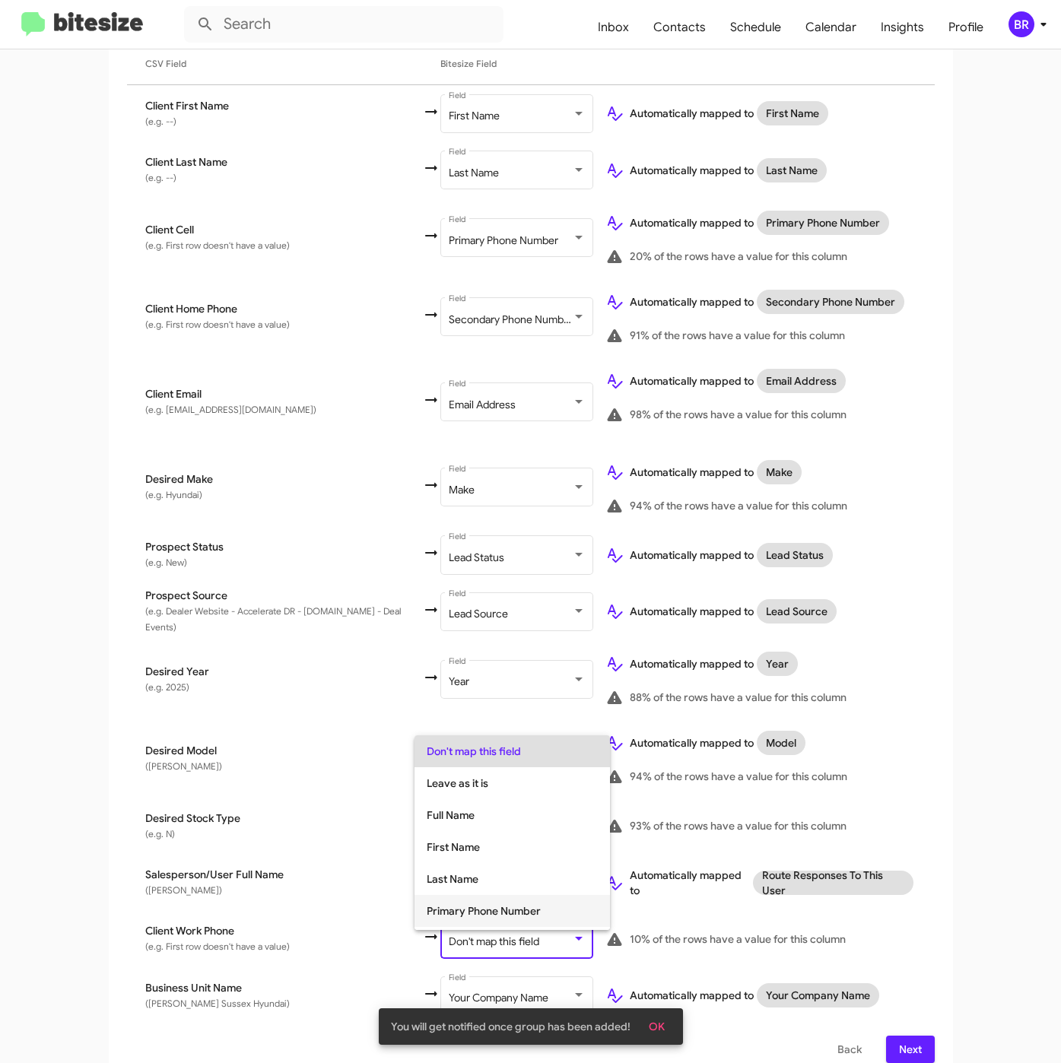
scroll to position [60, 0]
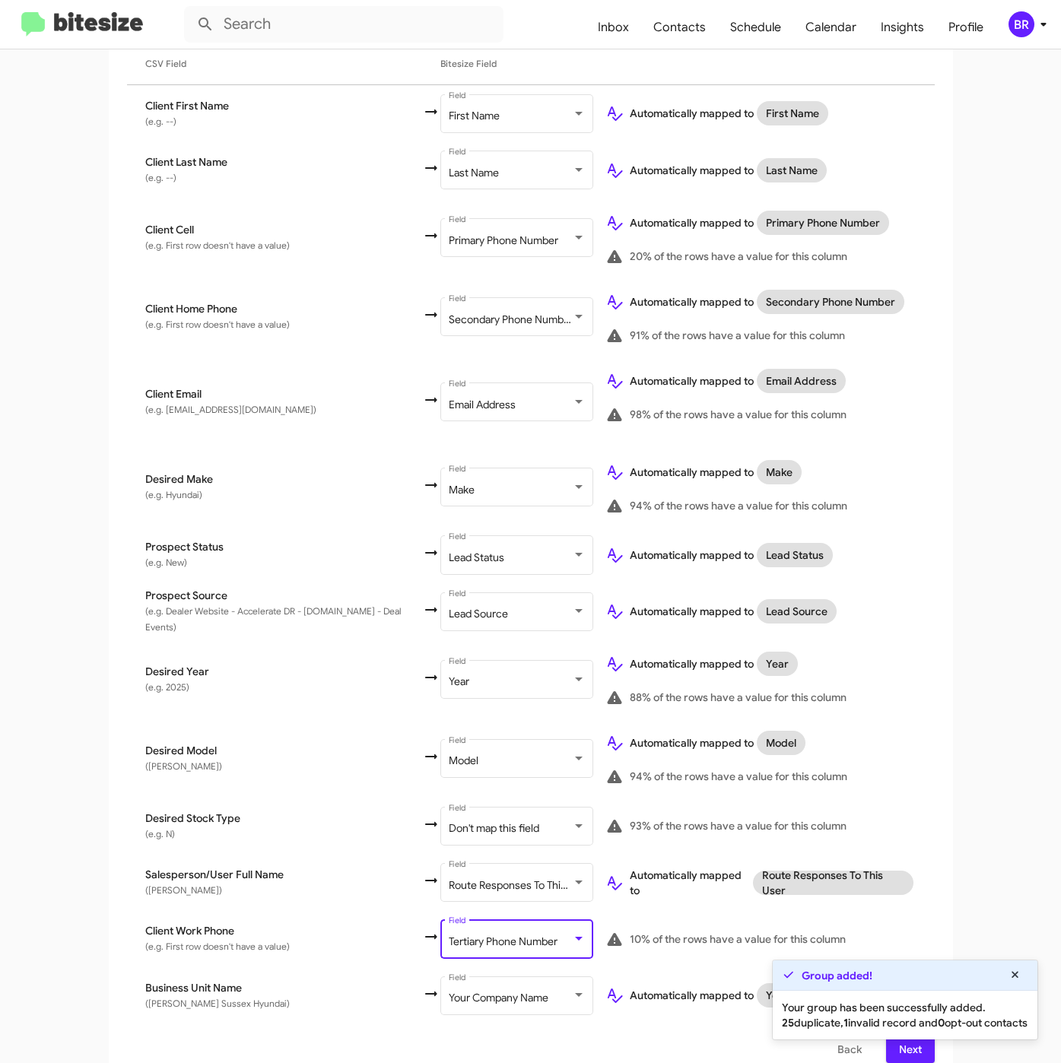
click at [903, 1040] on span "Next" at bounding box center [910, 1049] width 24 height 27
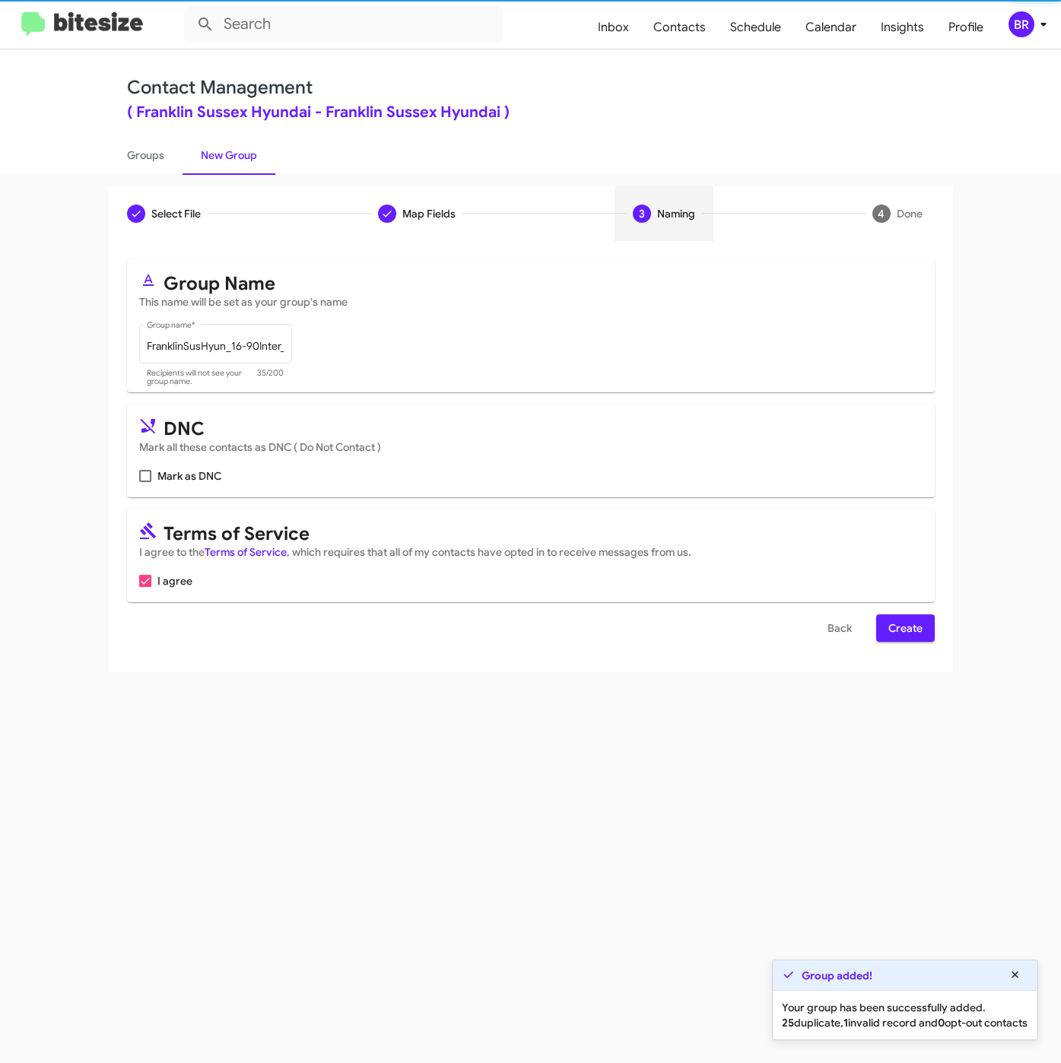
scroll to position [0, 0]
click at [890, 634] on span "Create" at bounding box center [905, 627] width 34 height 27
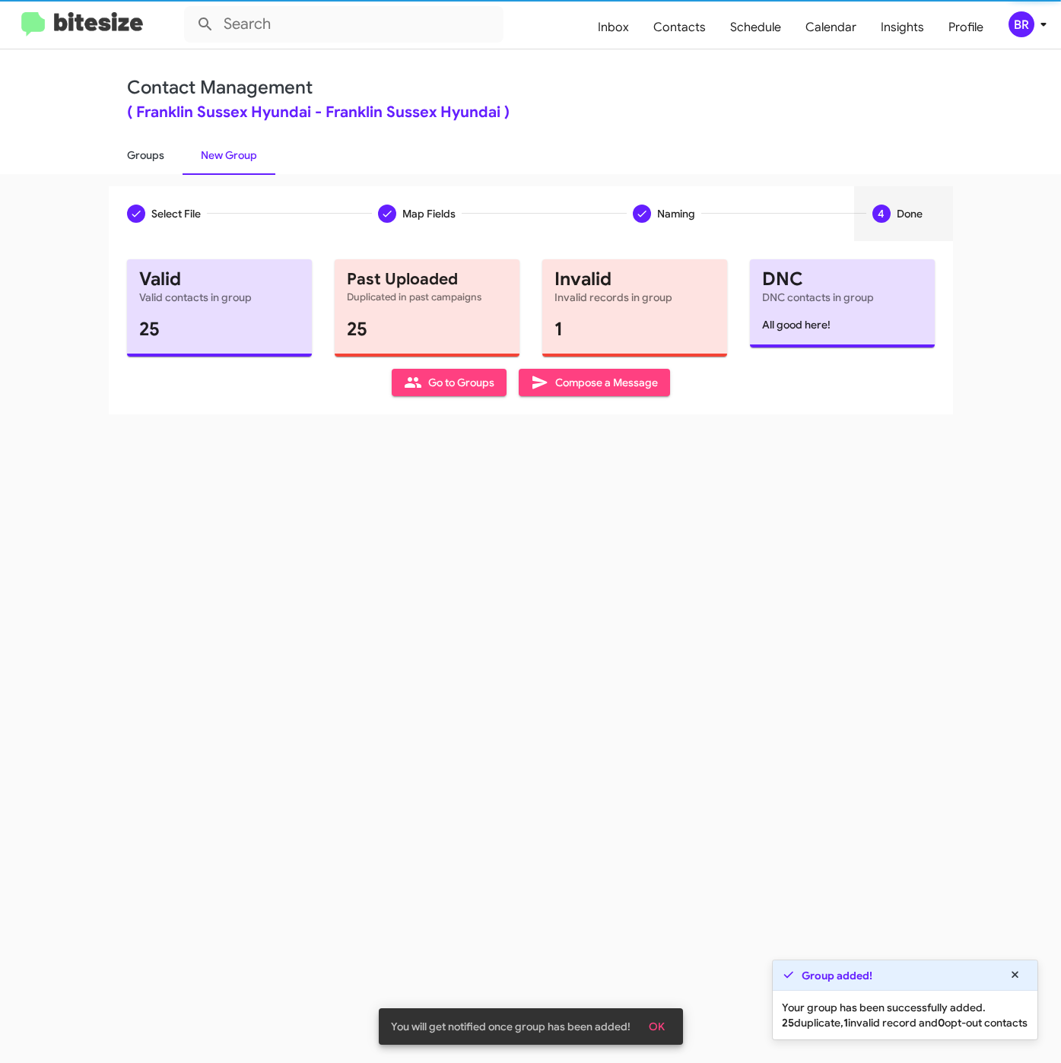
click at [160, 158] on link "Groups" at bounding box center [146, 155] width 74 height 40
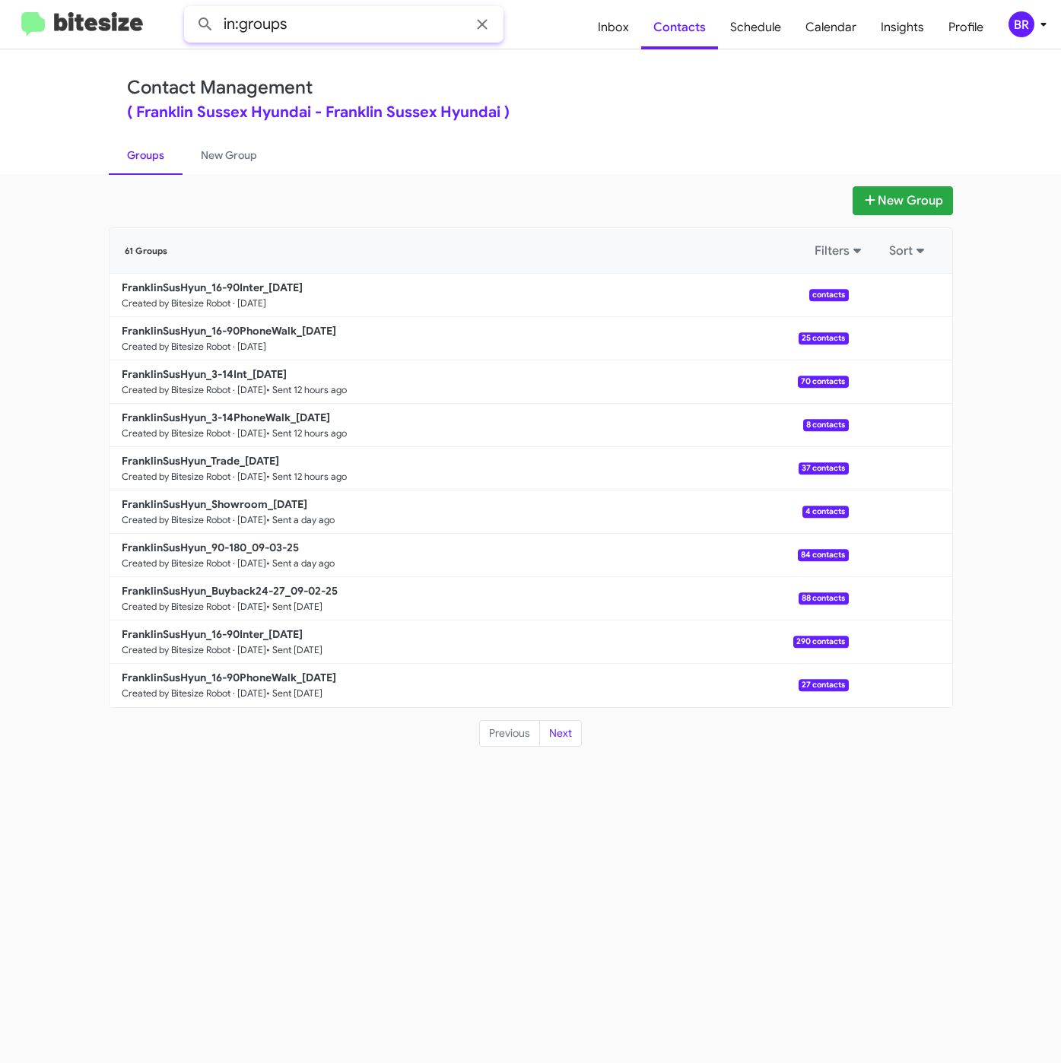
click at [357, 17] on input "in:groups" at bounding box center [343, 24] width 319 height 36
type input "in:groups 16-9"
click at [190, 9] on button at bounding box center [205, 24] width 30 height 30
click at [286, 279] on link "FranklinSusHyun_16-90Inter_09-05-25 Created by Bitesize Robot · Sep 5, 2025 286…" at bounding box center [478, 295] width 739 height 43
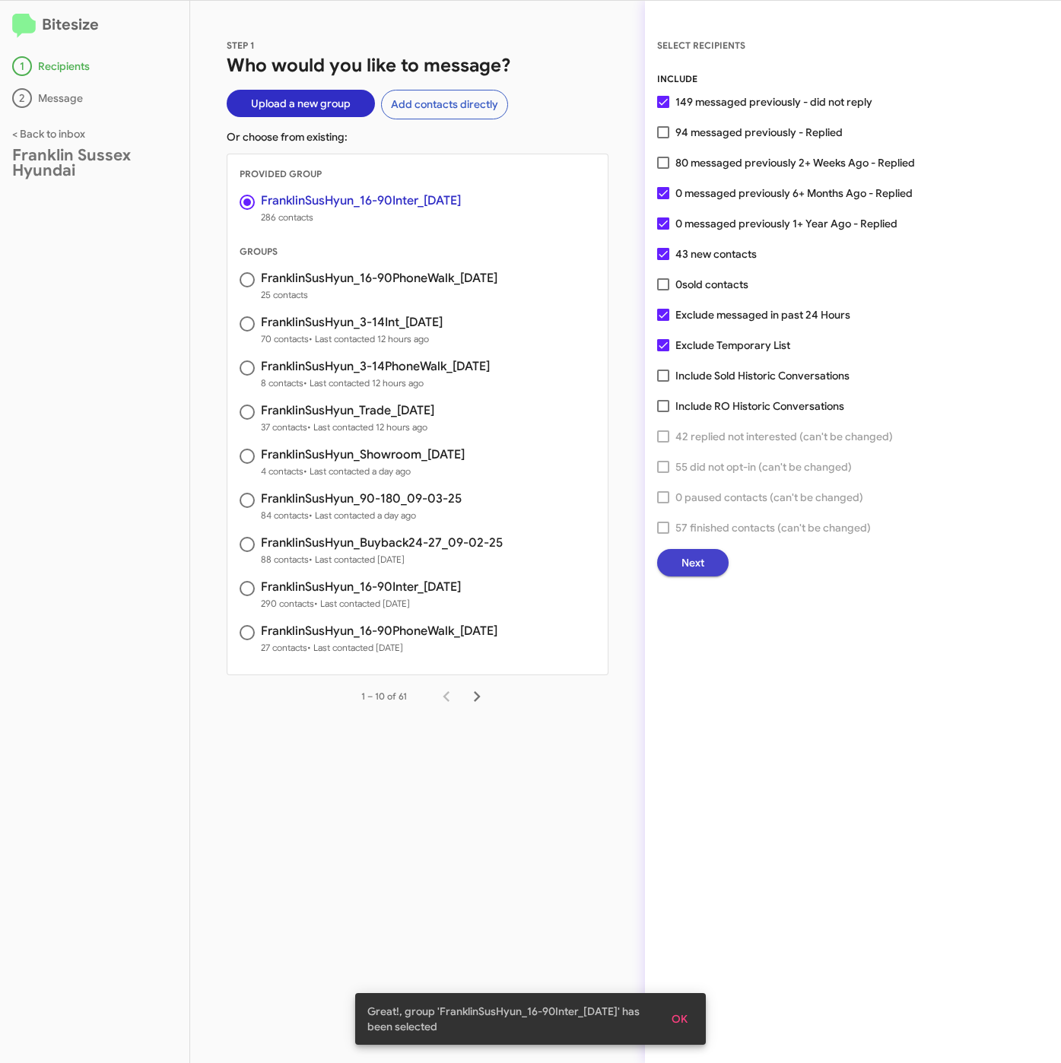
click at [682, 554] on span "Next" at bounding box center [692, 562] width 23 height 27
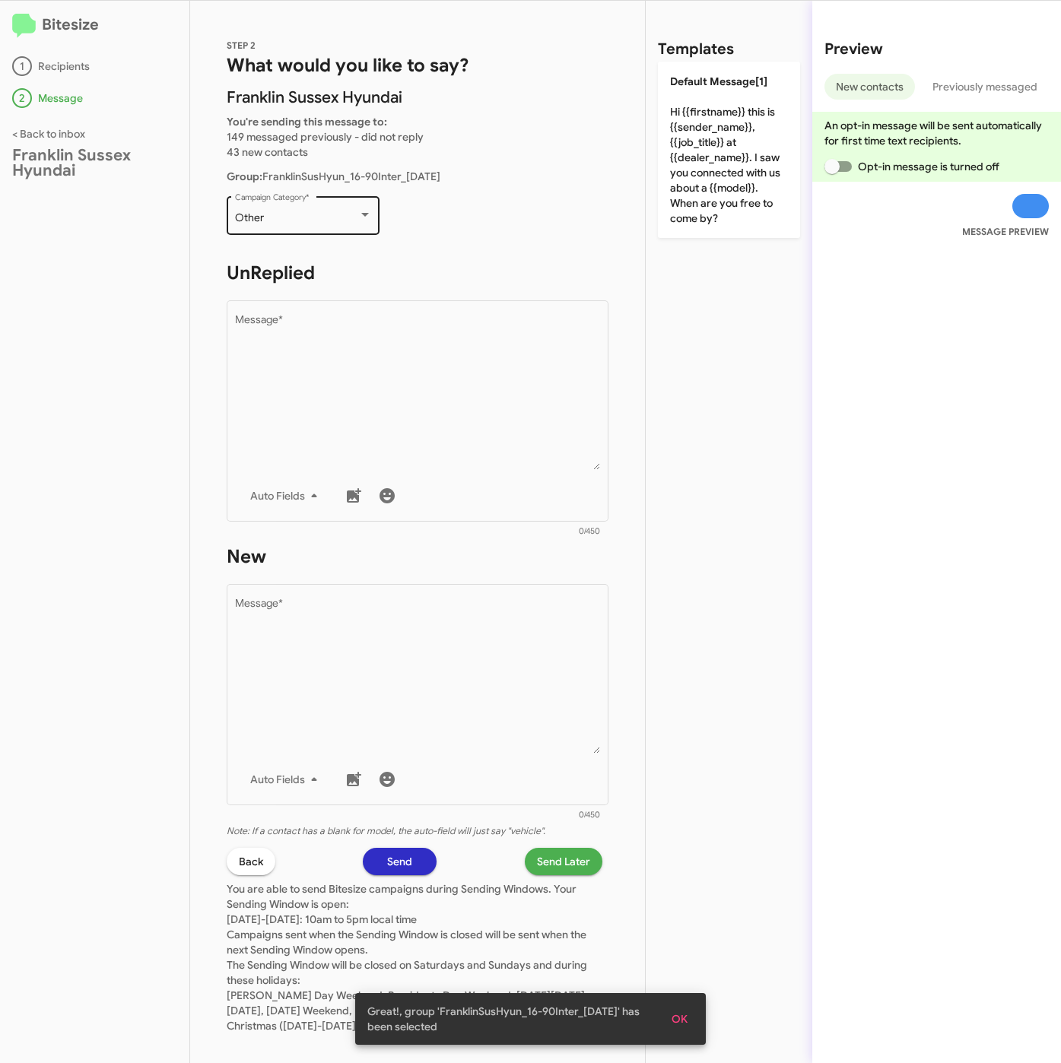
click at [259, 208] on div "Other Campaign Category *" at bounding box center [303, 214] width 137 height 42
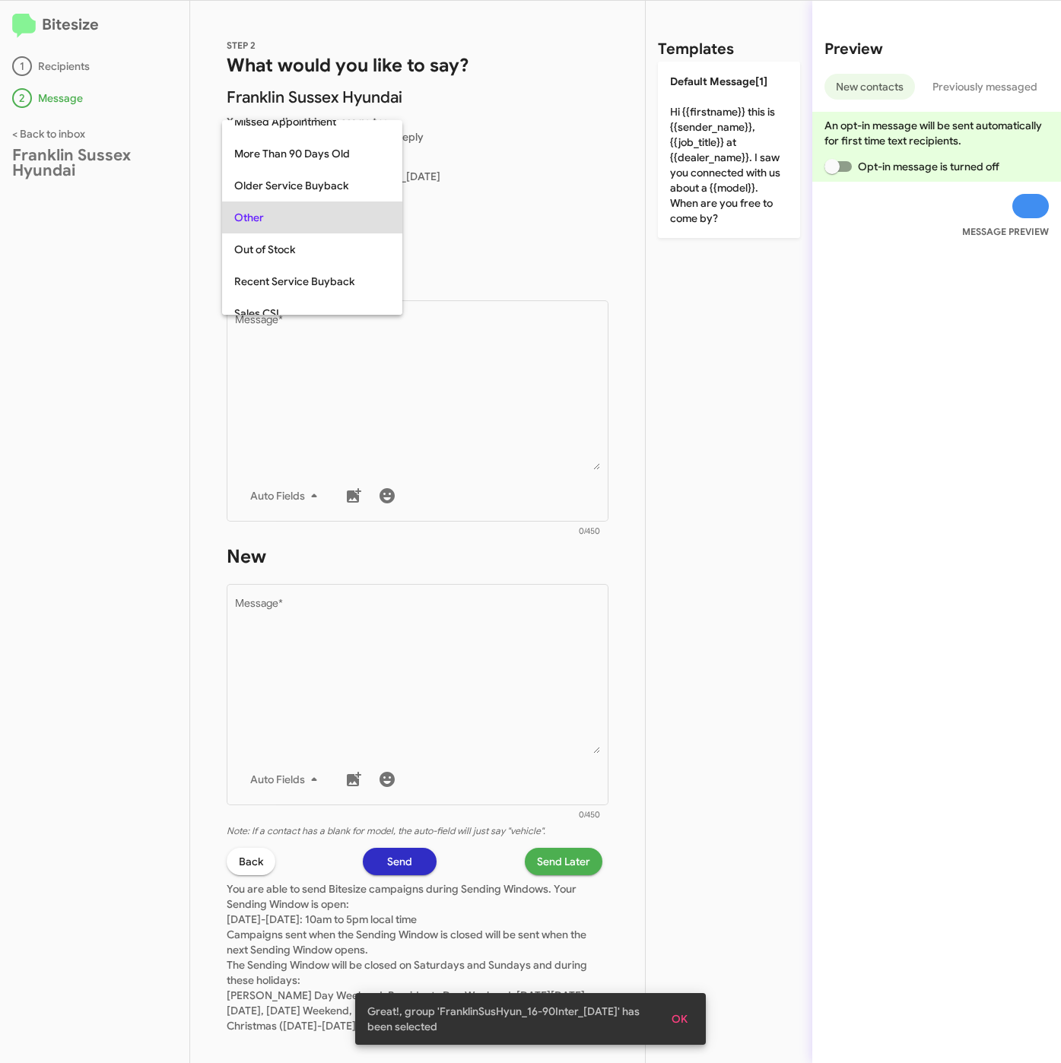
scroll to position [32, 0]
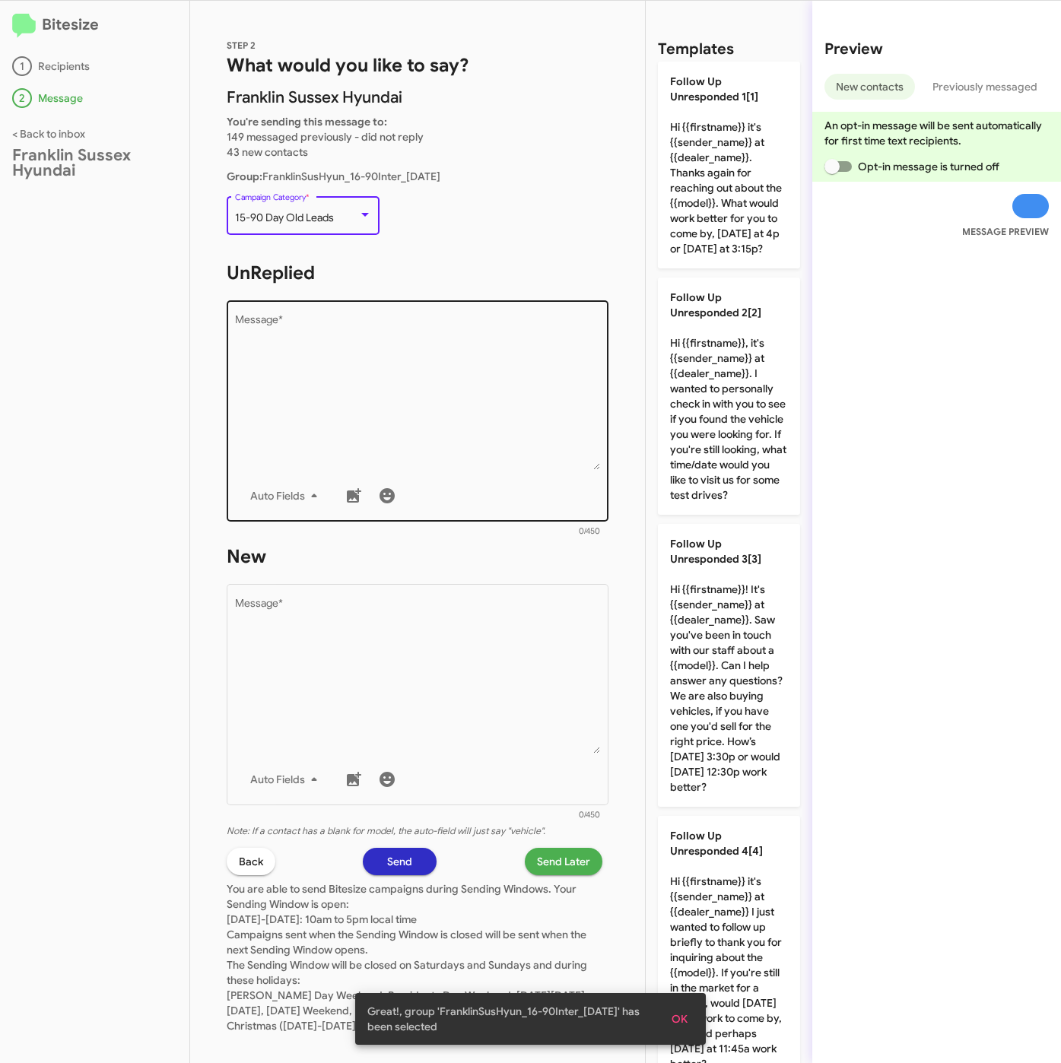
click at [386, 365] on textarea "Message *" at bounding box center [418, 392] width 366 height 155
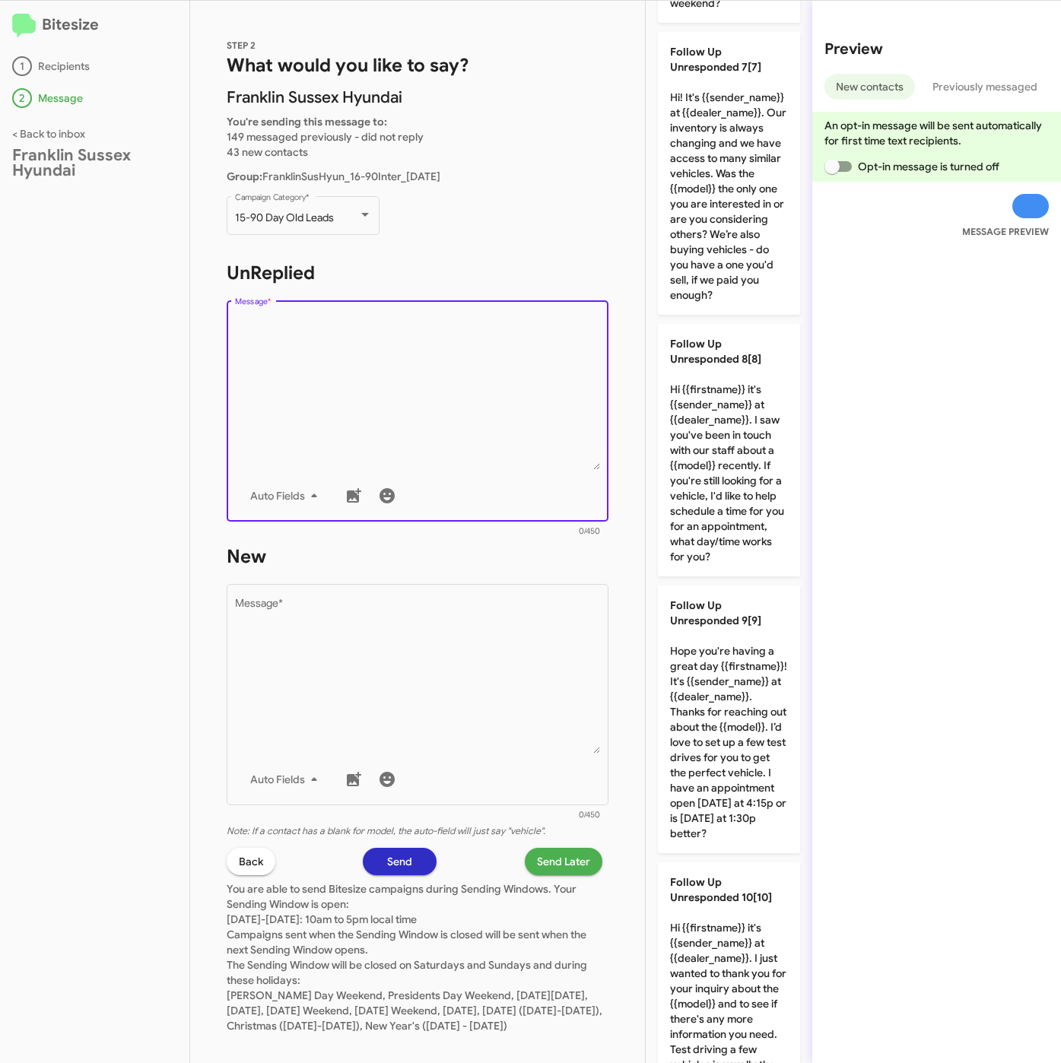
scroll to position [1804, 0]
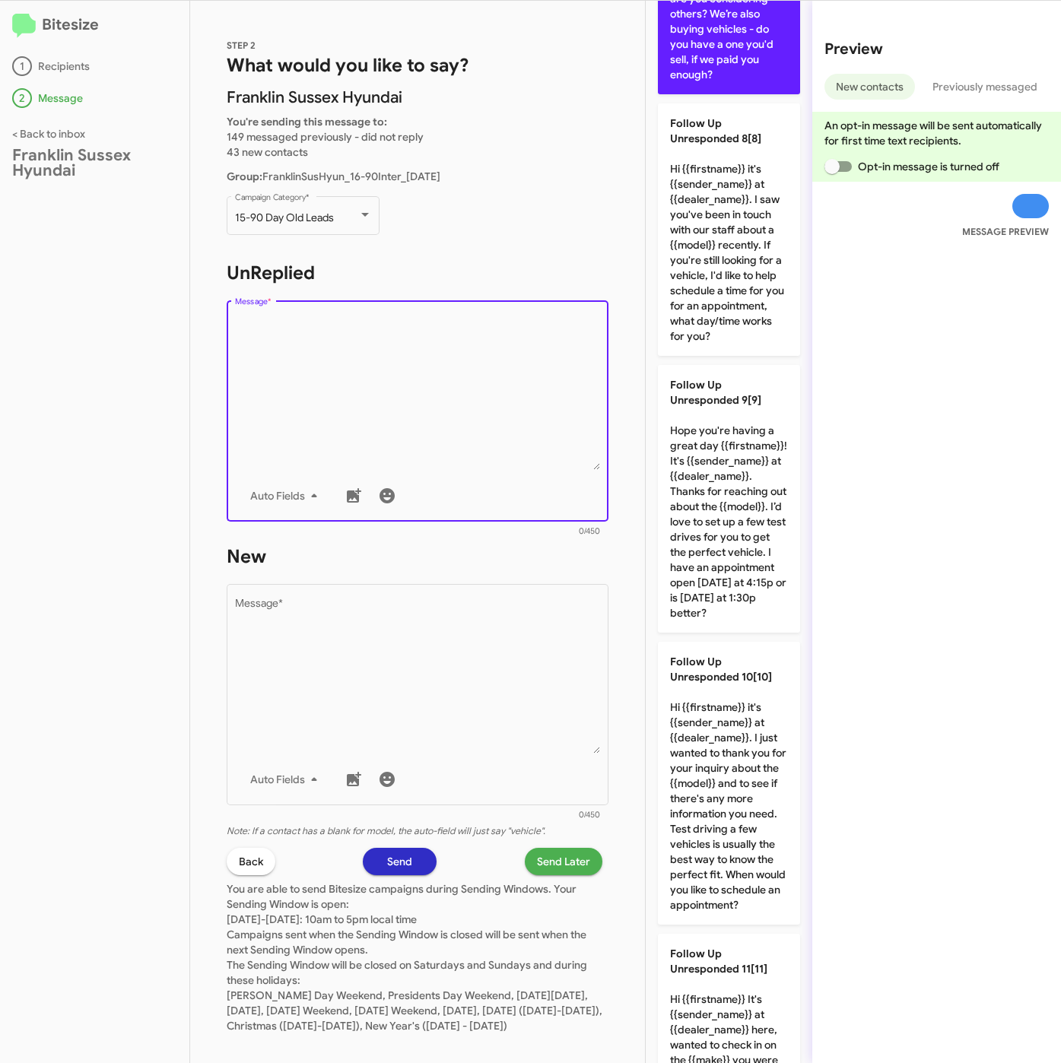
type textarea "Hi! It's {{sender_name}} at {{dealer_name}}. Our inventory is always changing a…"
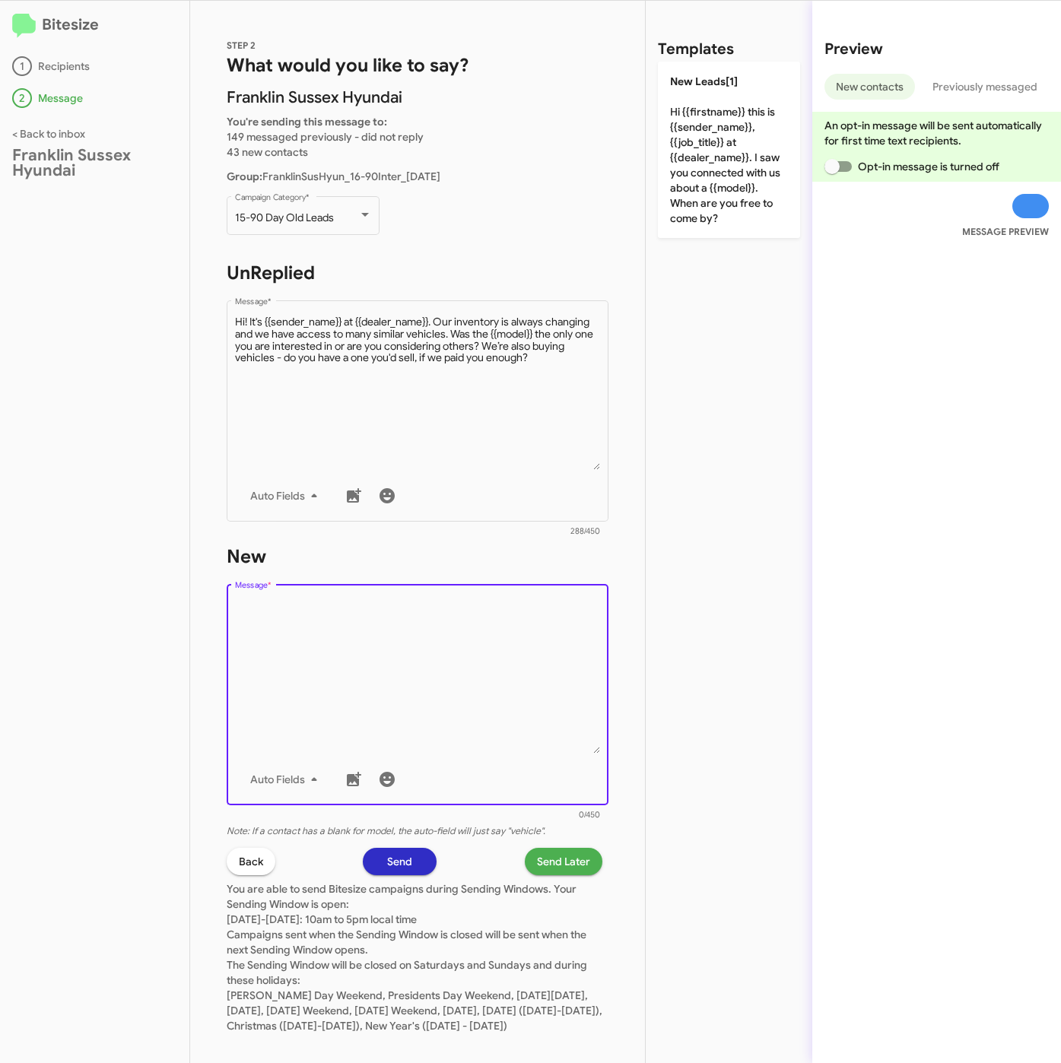
click at [496, 712] on textarea "Message *" at bounding box center [418, 675] width 366 height 155
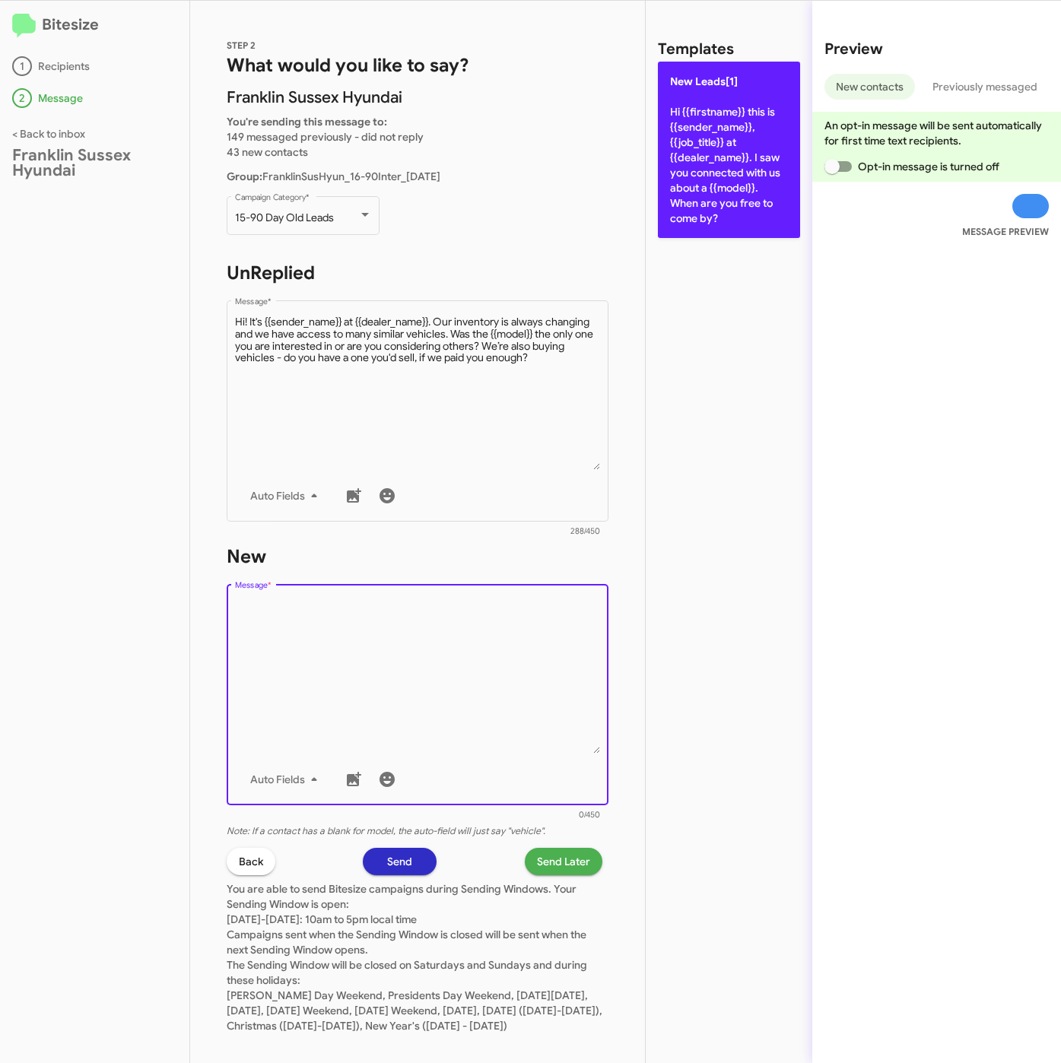
click at [746, 151] on p "New Leads[1] Hi {{firstname}} this is {{sender_name}}, {{job_title}} at {{deale…" at bounding box center [729, 150] width 142 height 176
type textarea "Hi {{firstname}} this is {{sender_name}}, {{job_title}} at {{dealer_name}}. I s…"
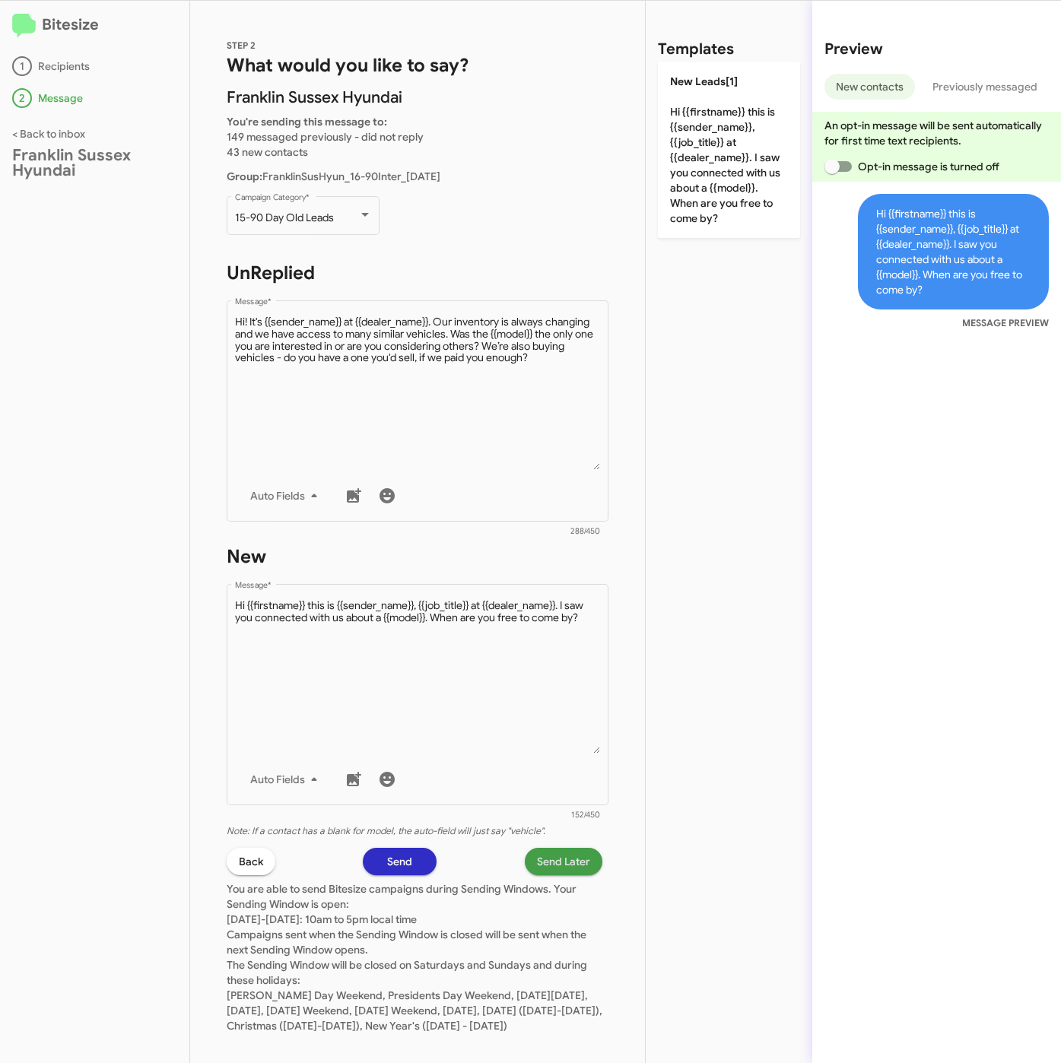
click at [546, 858] on span "Send Later" at bounding box center [563, 861] width 53 height 27
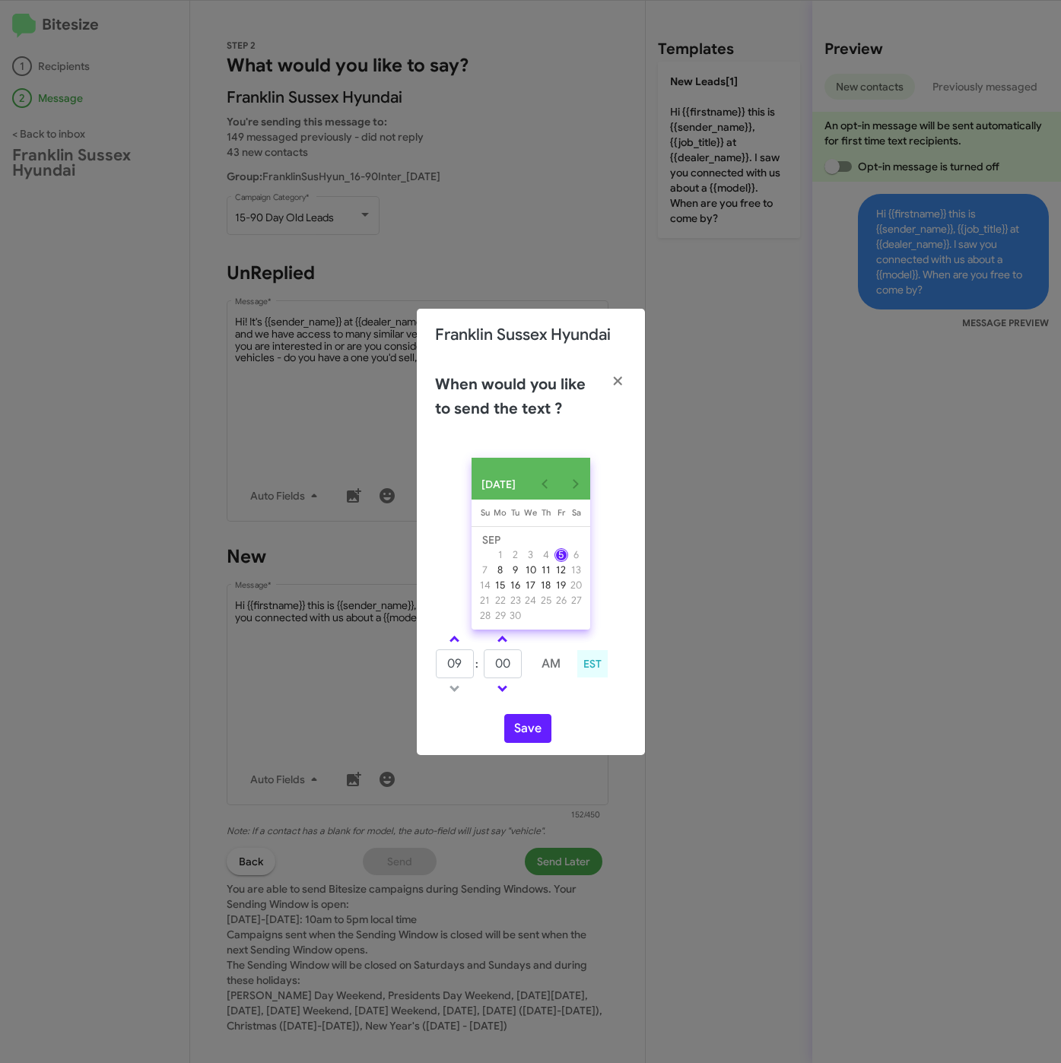
drag, startPoint x: 452, startPoint y: 641, endPoint x: 500, endPoint y: 659, distance: 51.3
click at [452, 641] on span at bounding box center [454, 641] width 10 height 10
type input "10"
drag, startPoint x: 509, startPoint y: 665, endPoint x: 477, endPoint y: 662, distance: 32.0
click at [477, 662] on tr "10 : 00 AM" at bounding box center [503, 664] width 136 height 30
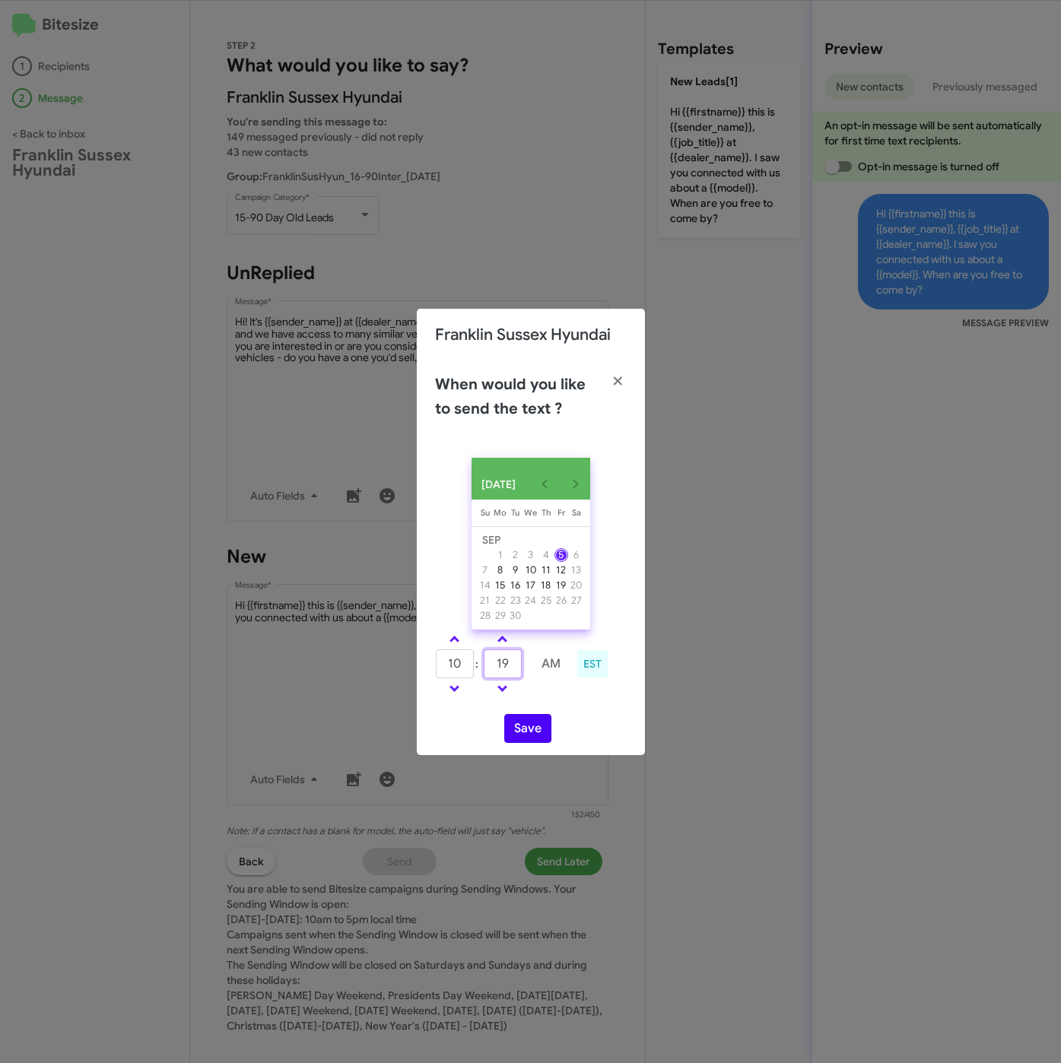
type input "19"
click at [537, 740] on button "Save" at bounding box center [527, 728] width 47 height 29
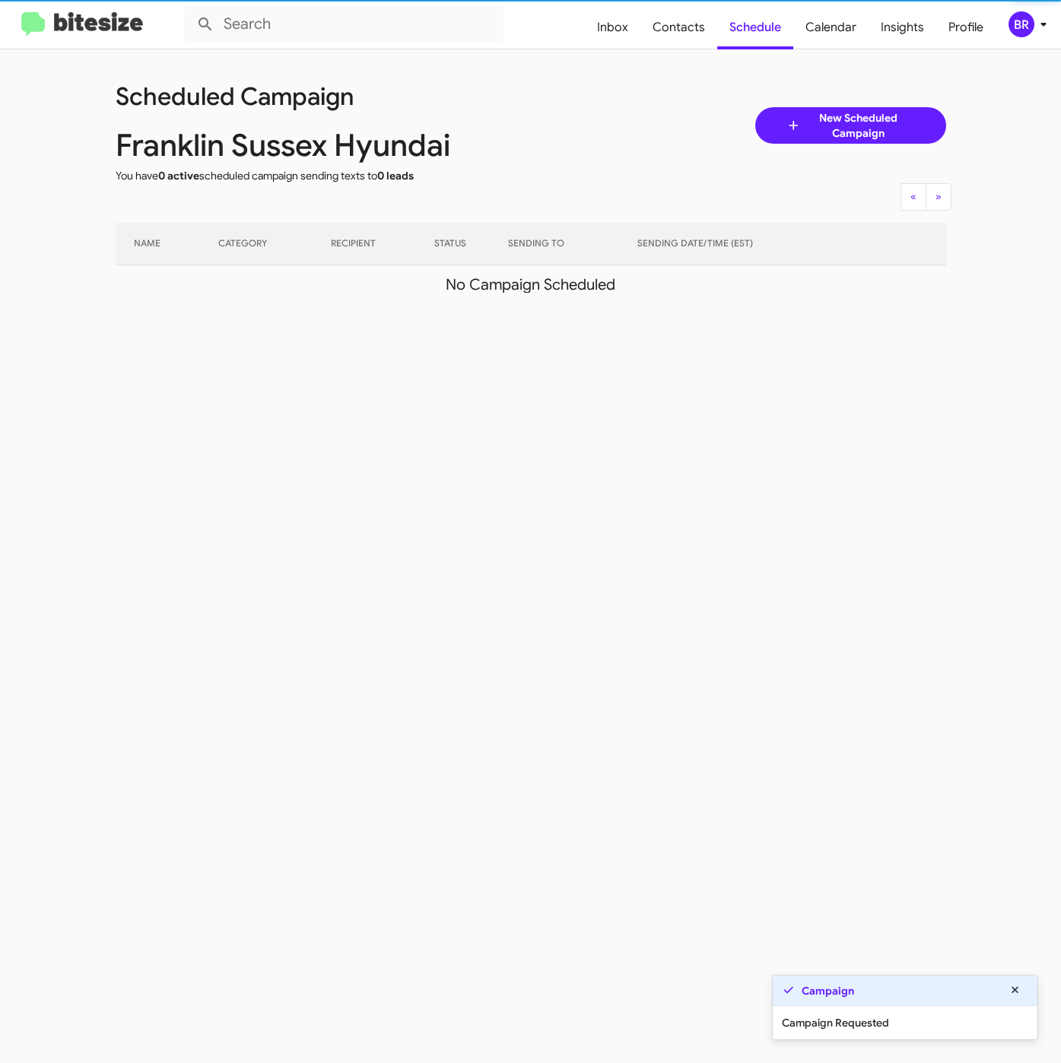
click at [1020, 25] on div "BR" at bounding box center [1021, 24] width 26 height 26
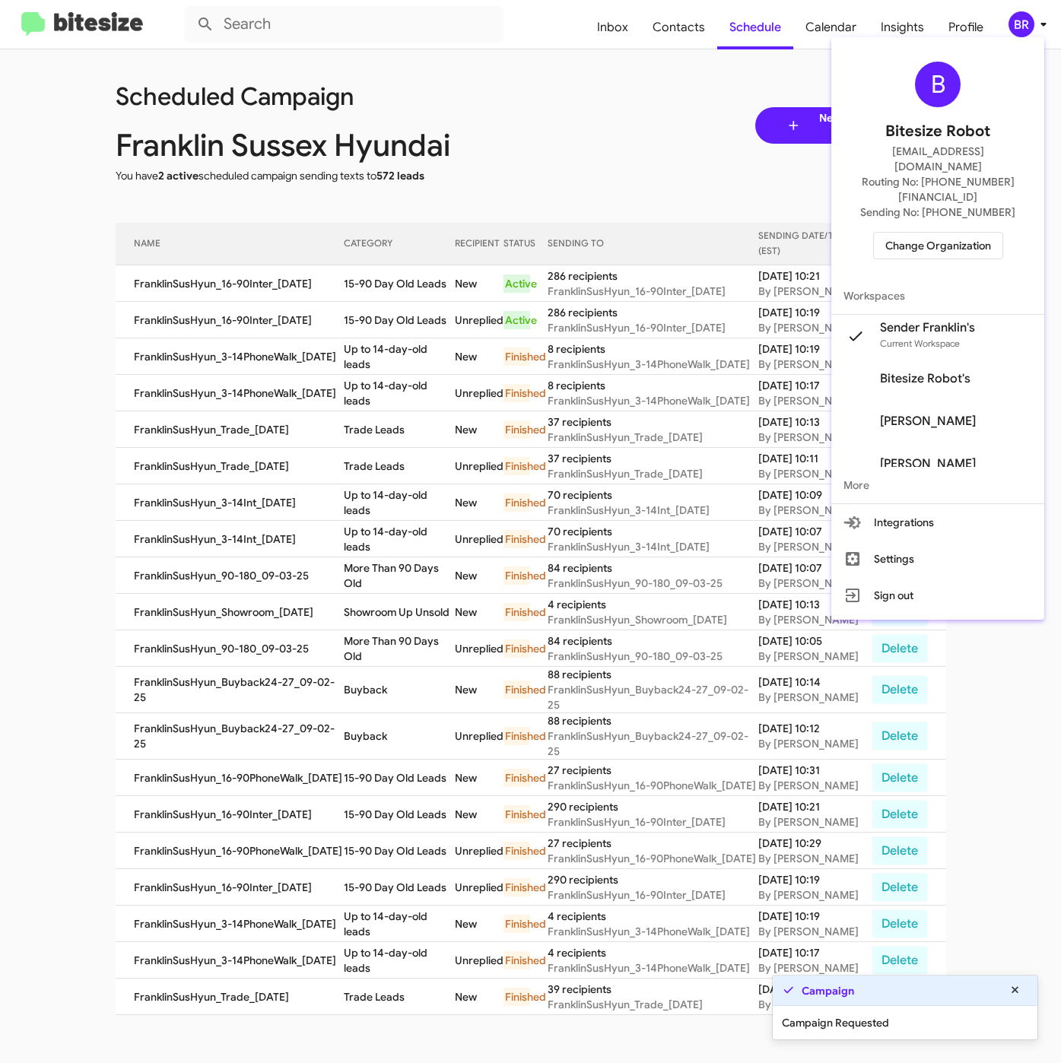
click at [385, 268] on div at bounding box center [530, 531] width 1061 height 1063
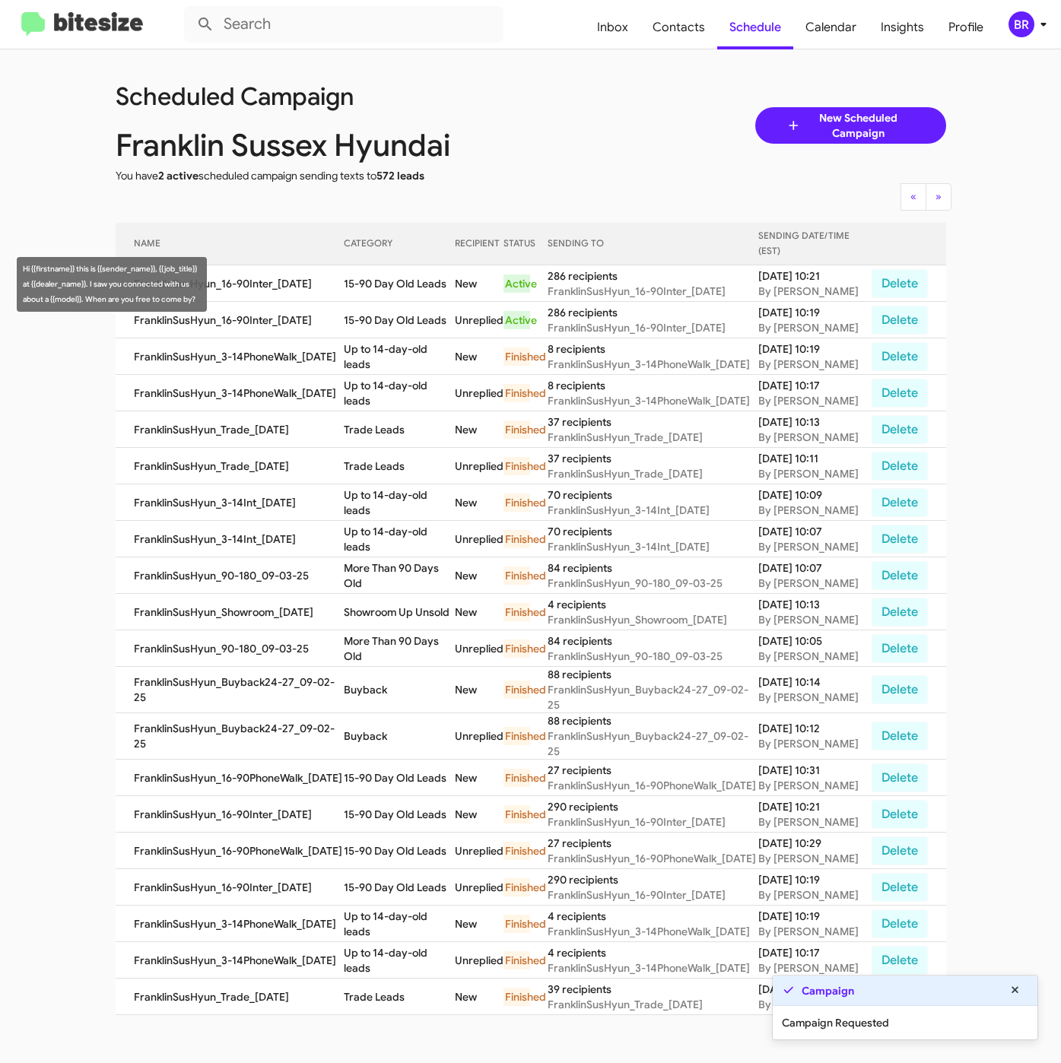
drag, startPoint x: 350, startPoint y: 285, endPoint x: 450, endPoint y: 297, distance: 101.1
click at [450, 297] on td "15-90 Day Old Leads" at bounding box center [399, 283] width 111 height 36
copy td "15-90 Day Old Leads"
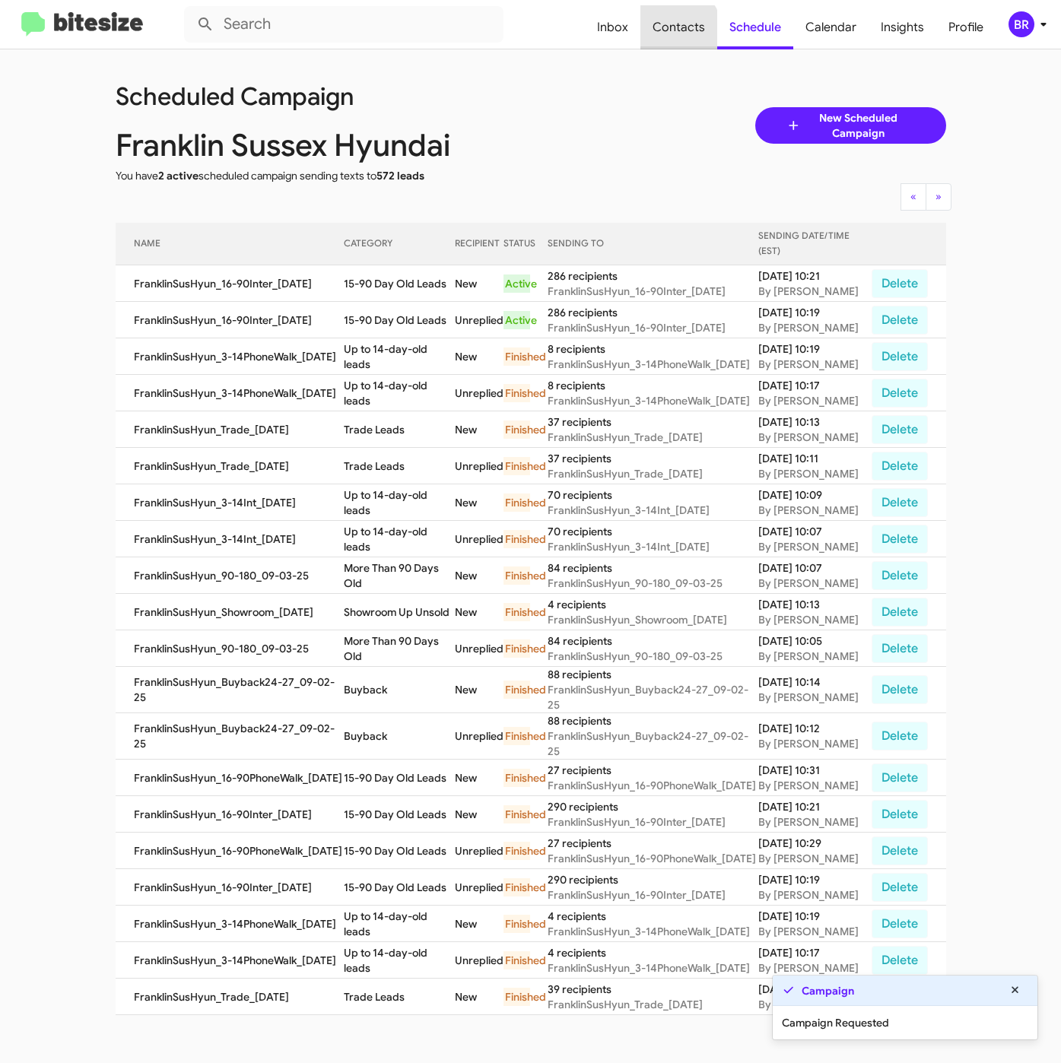
click at [678, 30] on span "Contacts" at bounding box center [678, 27] width 77 height 44
type input "in:groups"
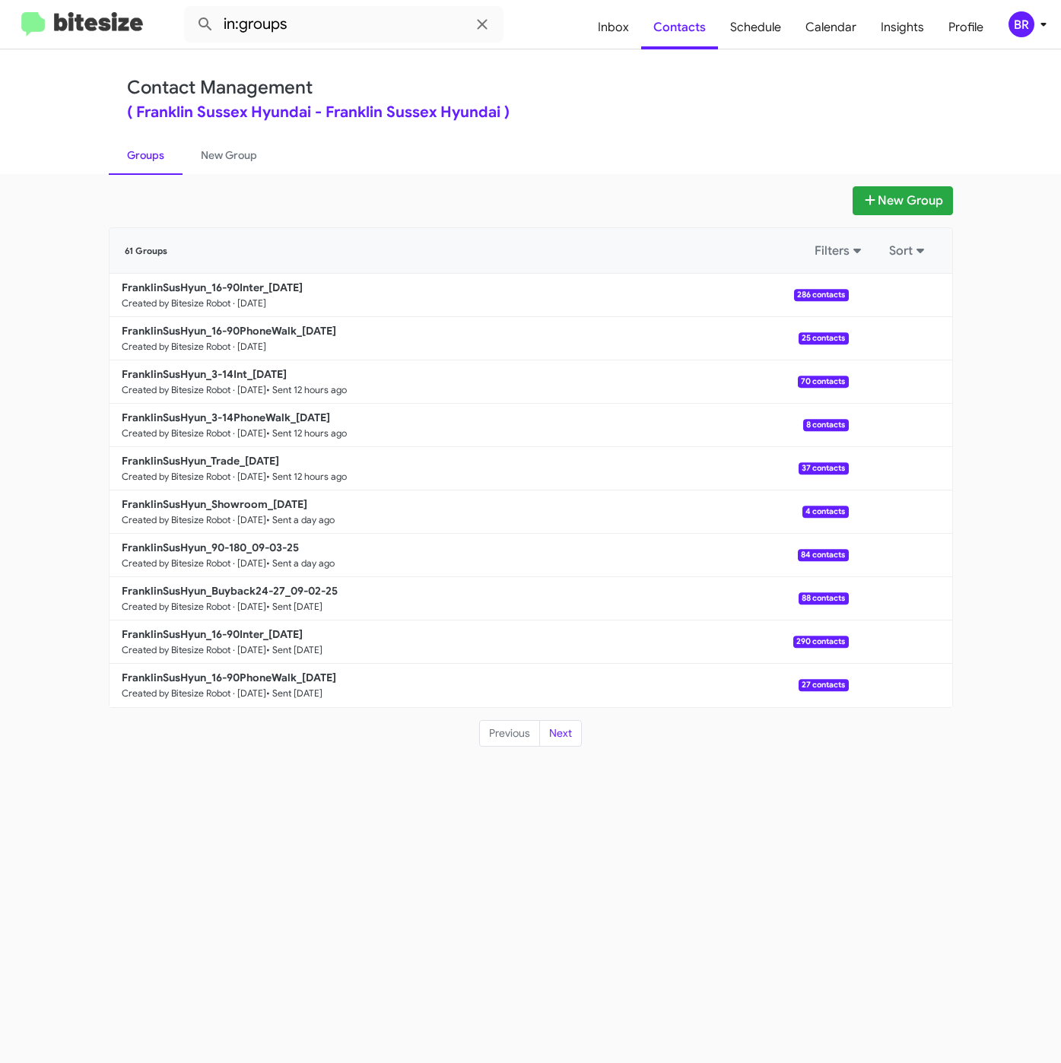
click at [623, 114] on div "( Franklin Sussex Hyundai - Franklin Sussex Hyundai )" at bounding box center [530, 112] width 807 height 15
click at [254, 334] on b "FranklinSusHyun_16-90PhoneWalk_09-05-25" at bounding box center [229, 331] width 214 height 14
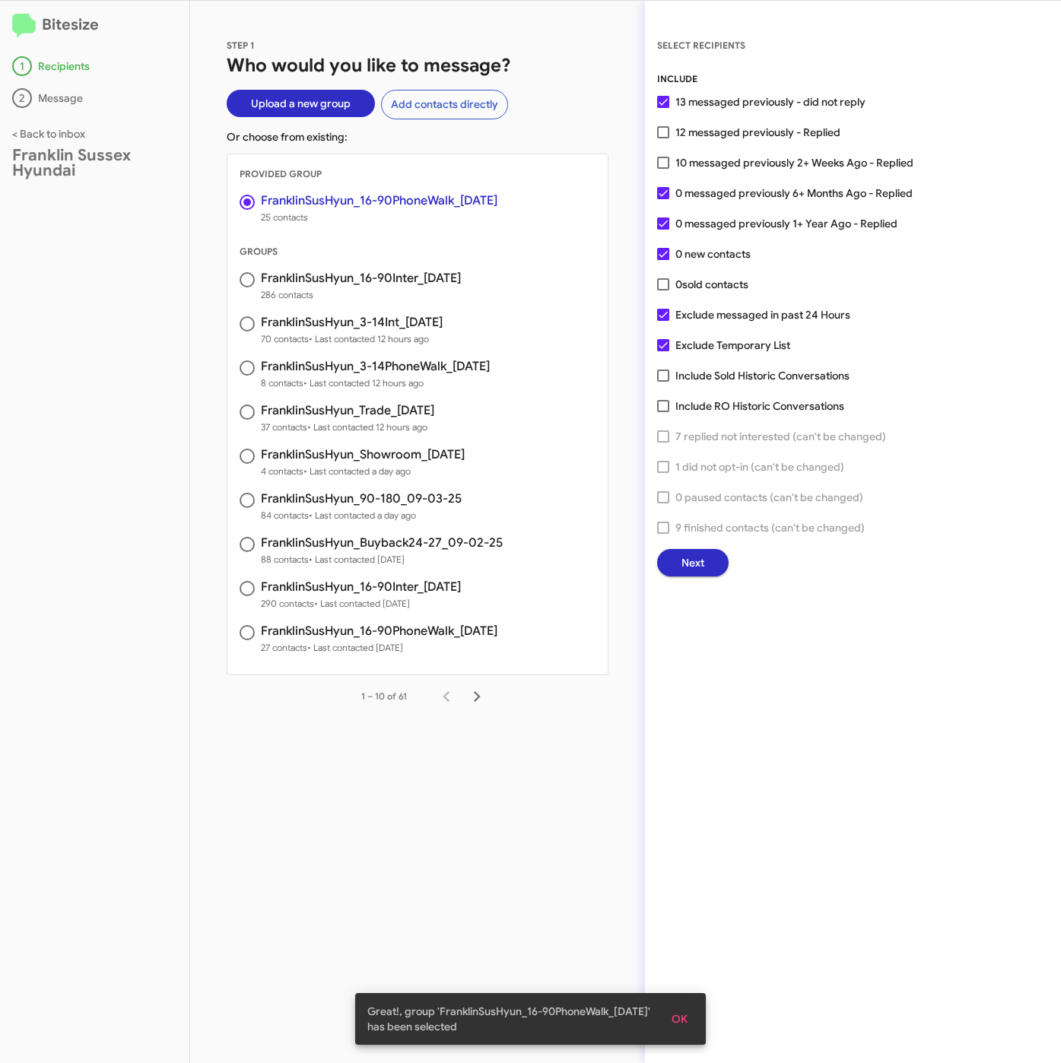
click at [678, 557] on button "Next" at bounding box center [692, 562] width 71 height 27
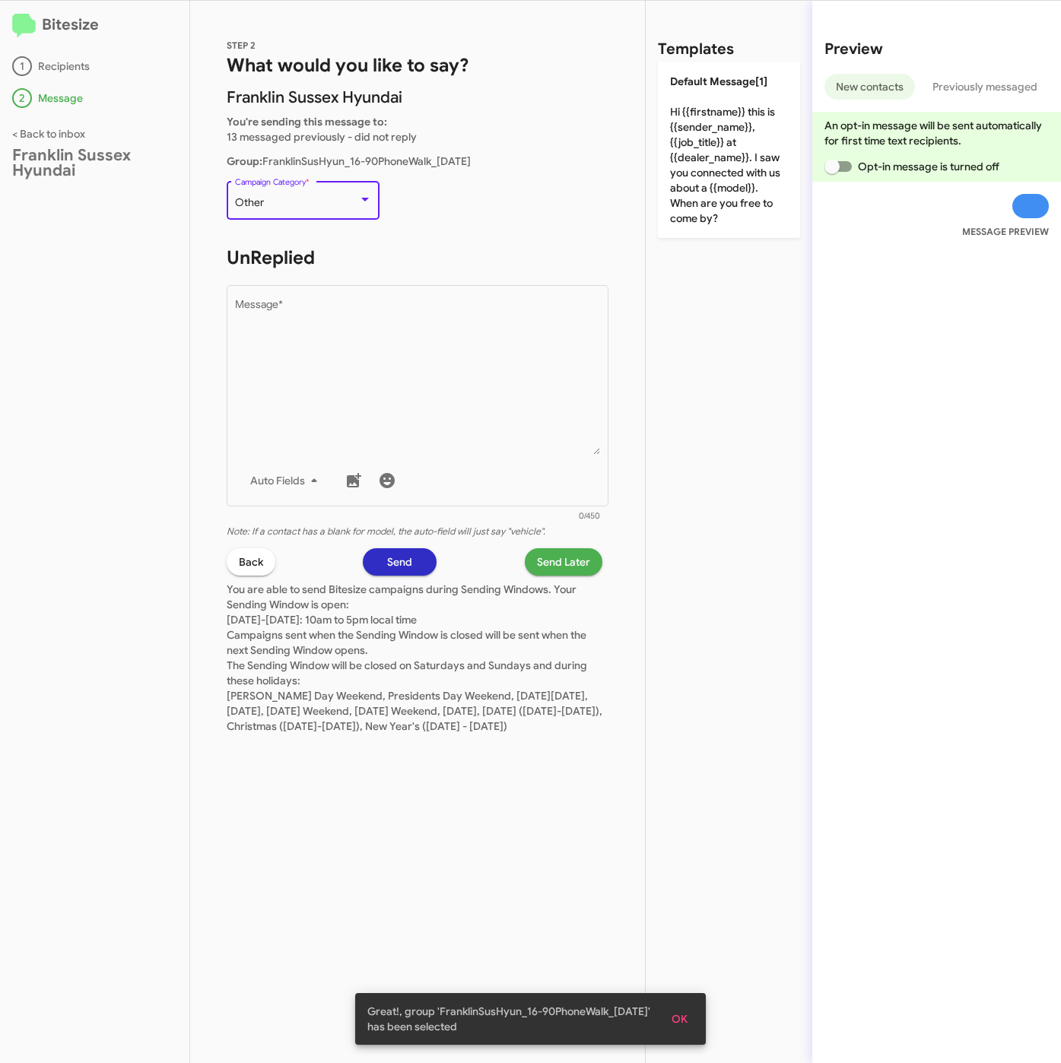
click at [306, 205] on div "Other" at bounding box center [296, 203] width 123 height 12
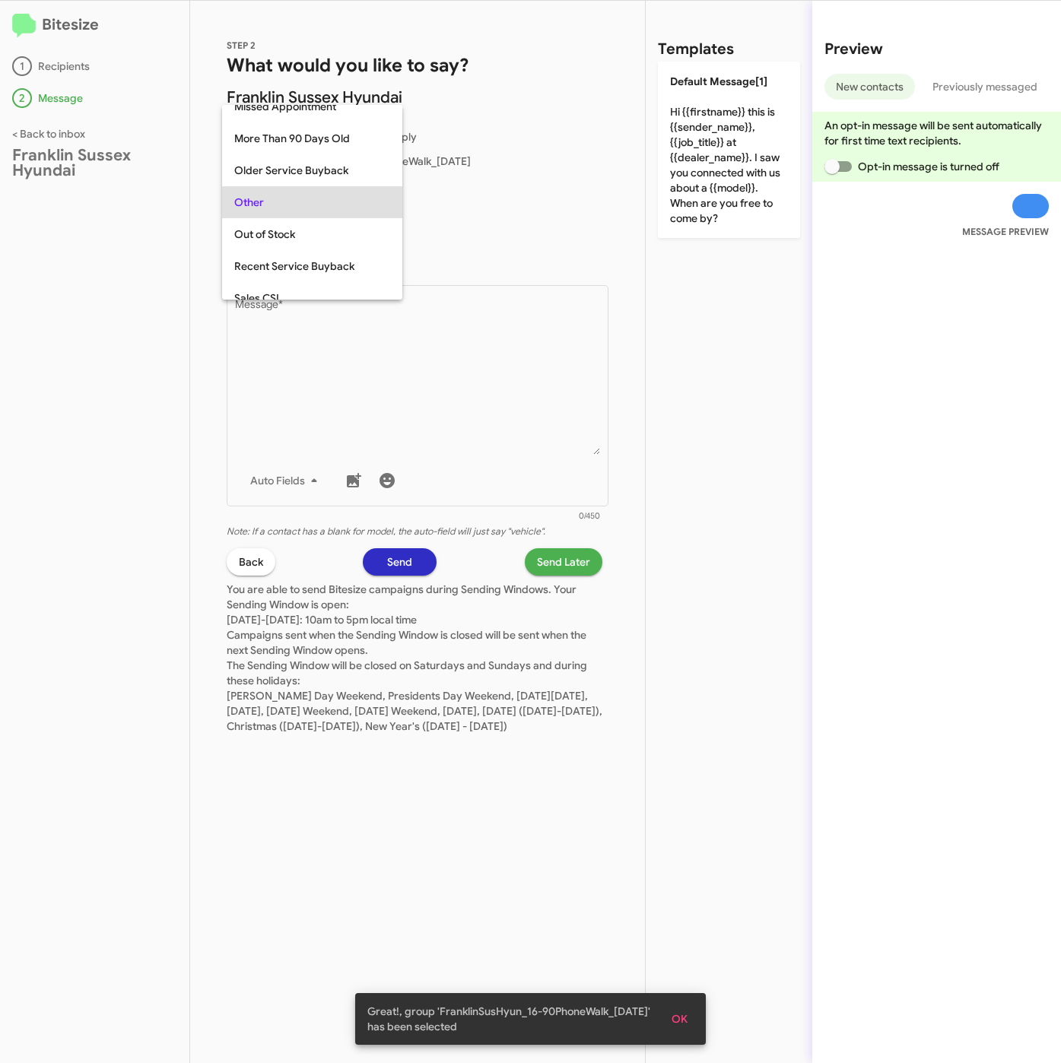
scroll to position [32, 0]
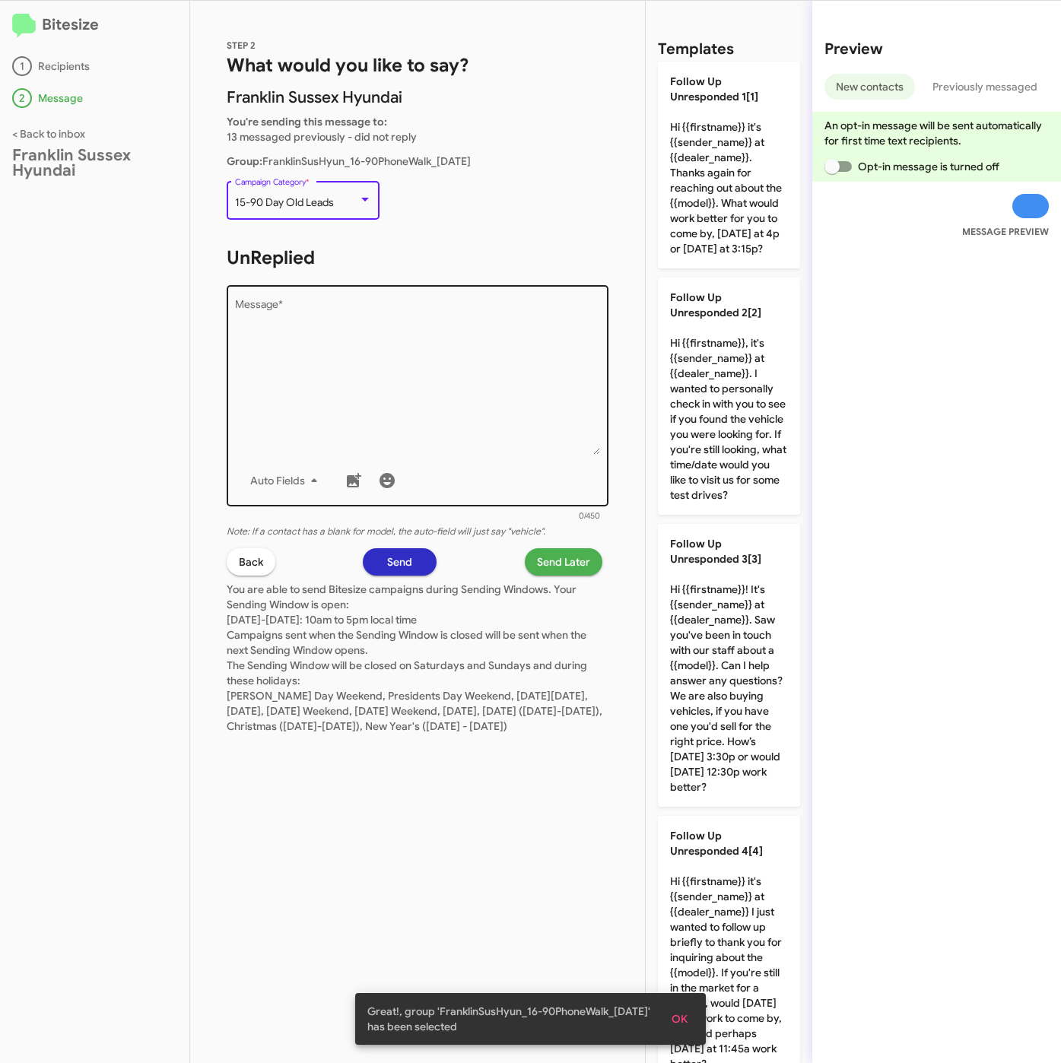
drag, startPoint x: 370, startPoint y: 345, endPoint x: 810, endPoint y: 415, distance: 445.8
click at [370, 347] on textarea "Message *" at bounding box center [418, 377] width 366 height 155
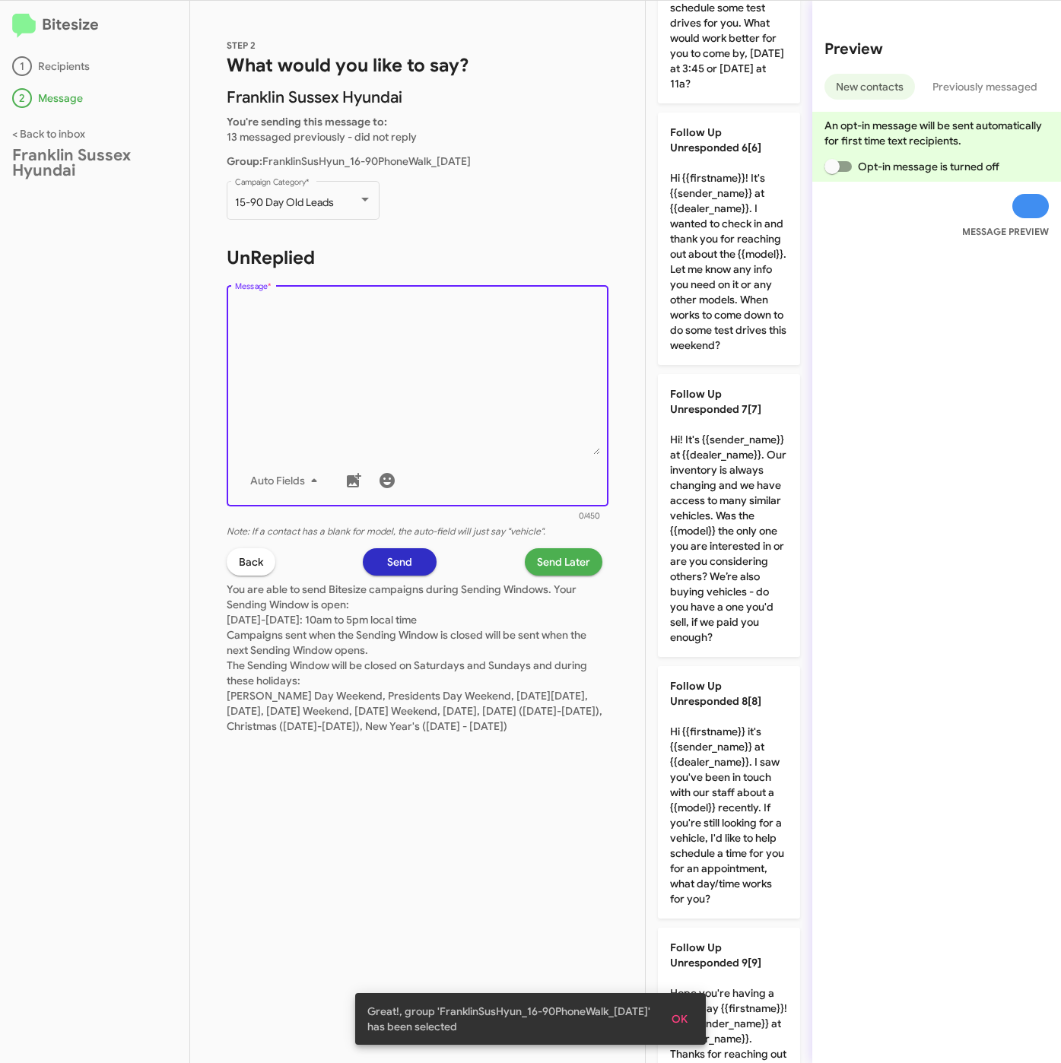
scroll to position [1463, 0]
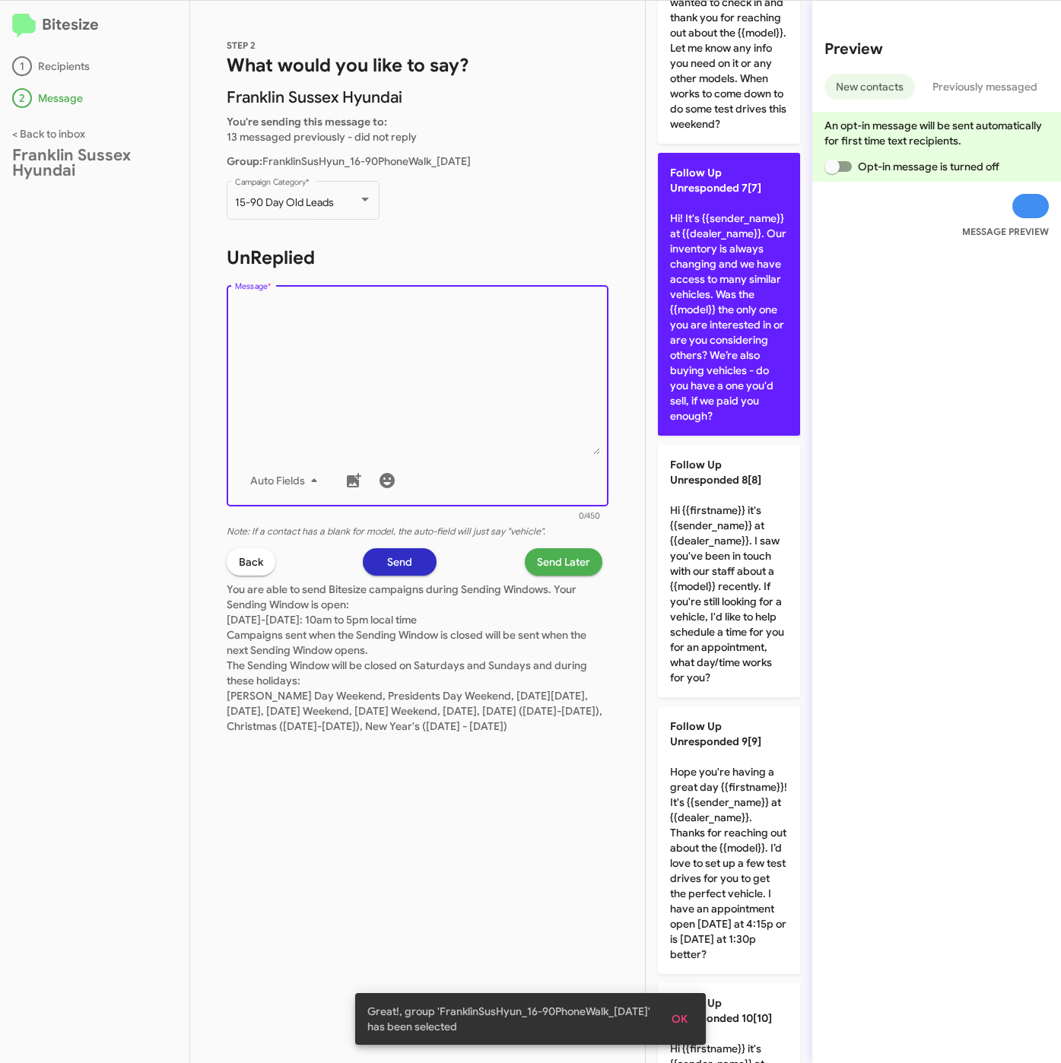
click at [715, 436] on p "Follow Up Unresponded 7[7] Hi! It's {{sender_name}} at {{dealer_name}}. Our inv…" at bounding box center [729, 294] width 142 height 283
type textarea "Hi! It's {{sender_name}} at {{dealer_name}}. Our inventory is always changing a…"
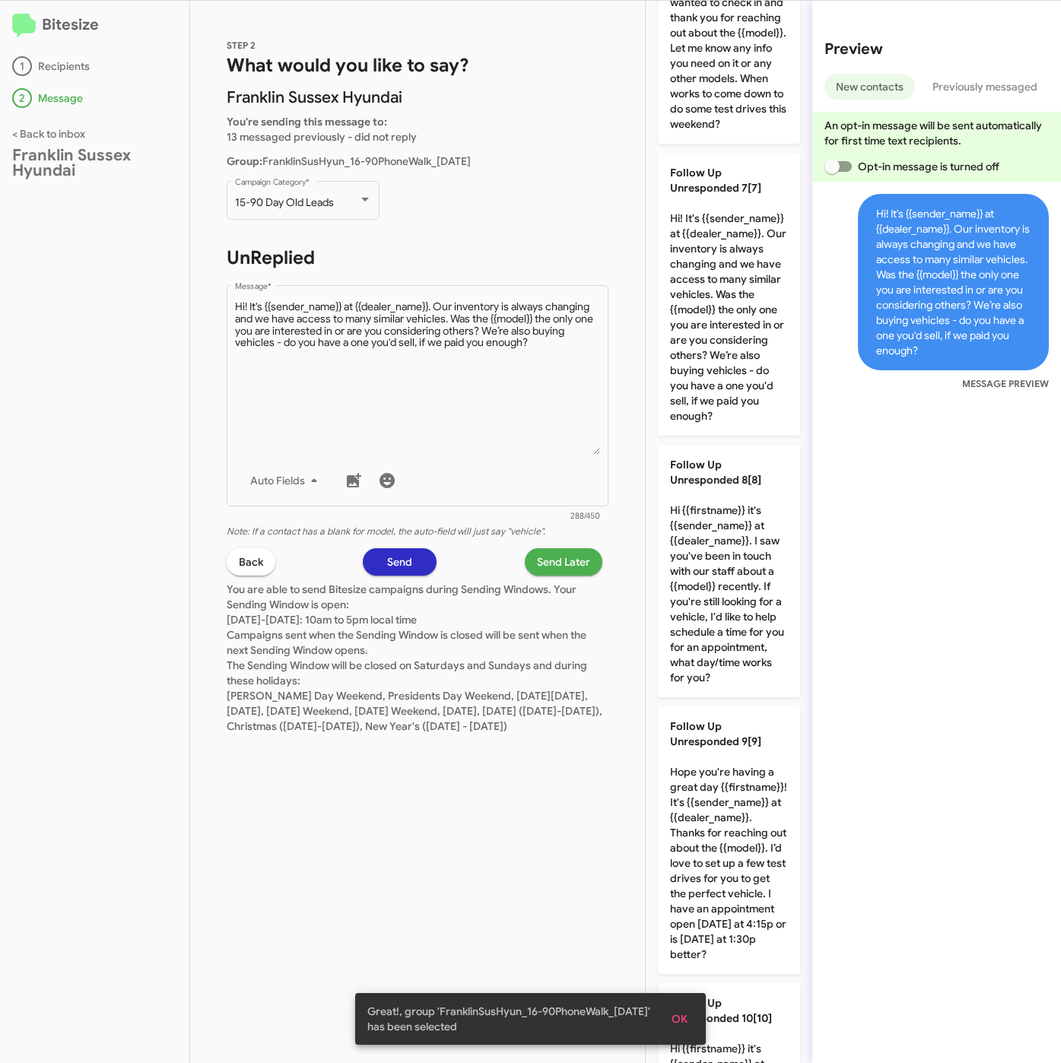
click at [563, 548] on span "Send Later" at bounding box center [563, 561] width 53 height 27
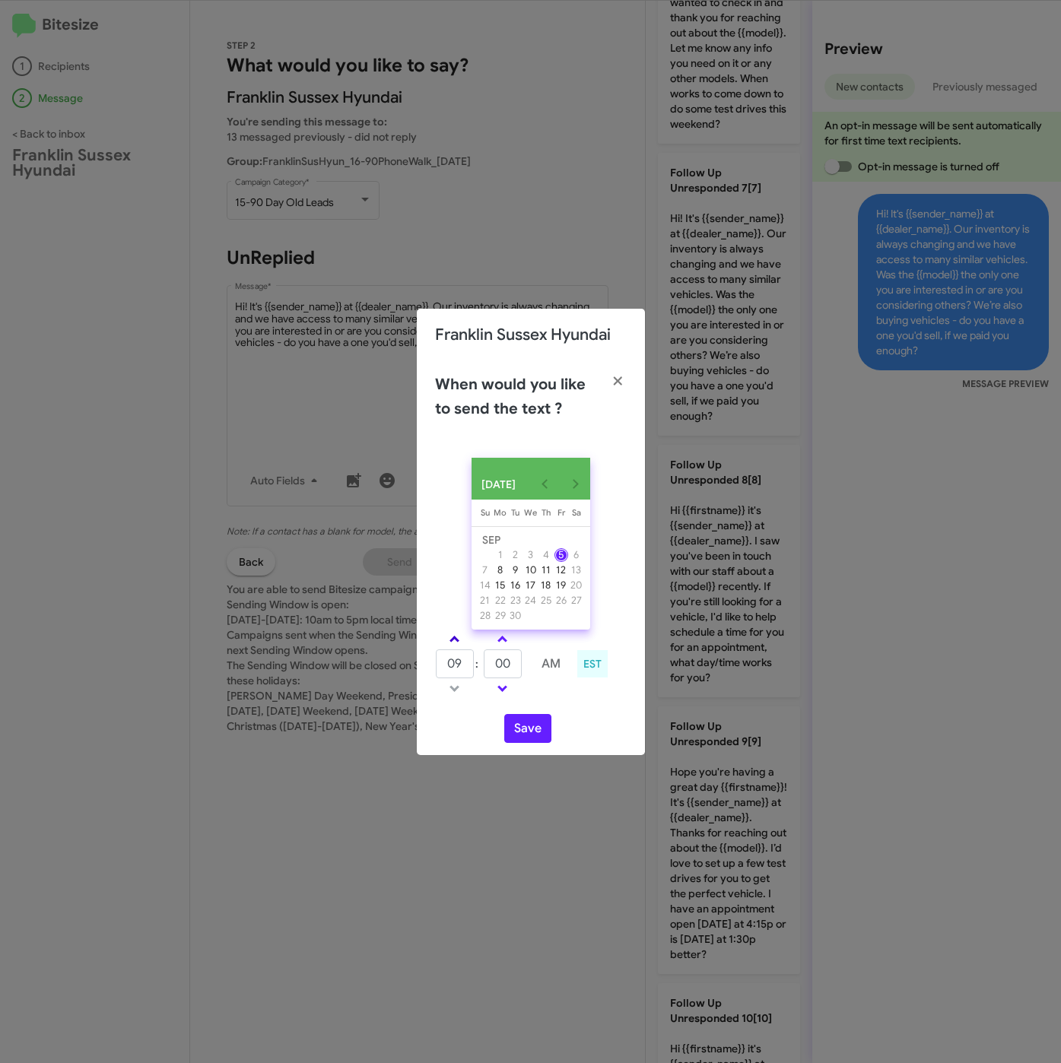
click at [449, 639] on link at bounding box center [454, 638] width 27 height 17
type input "10"
drag, startPoint x: 512, startPoint y: 661, endPoint x: 488, endPoint y: 659, distance: 23.7
click at [490, 661] on input "00" at bounding box center [503, 663] width 38 height 29
type input "29"
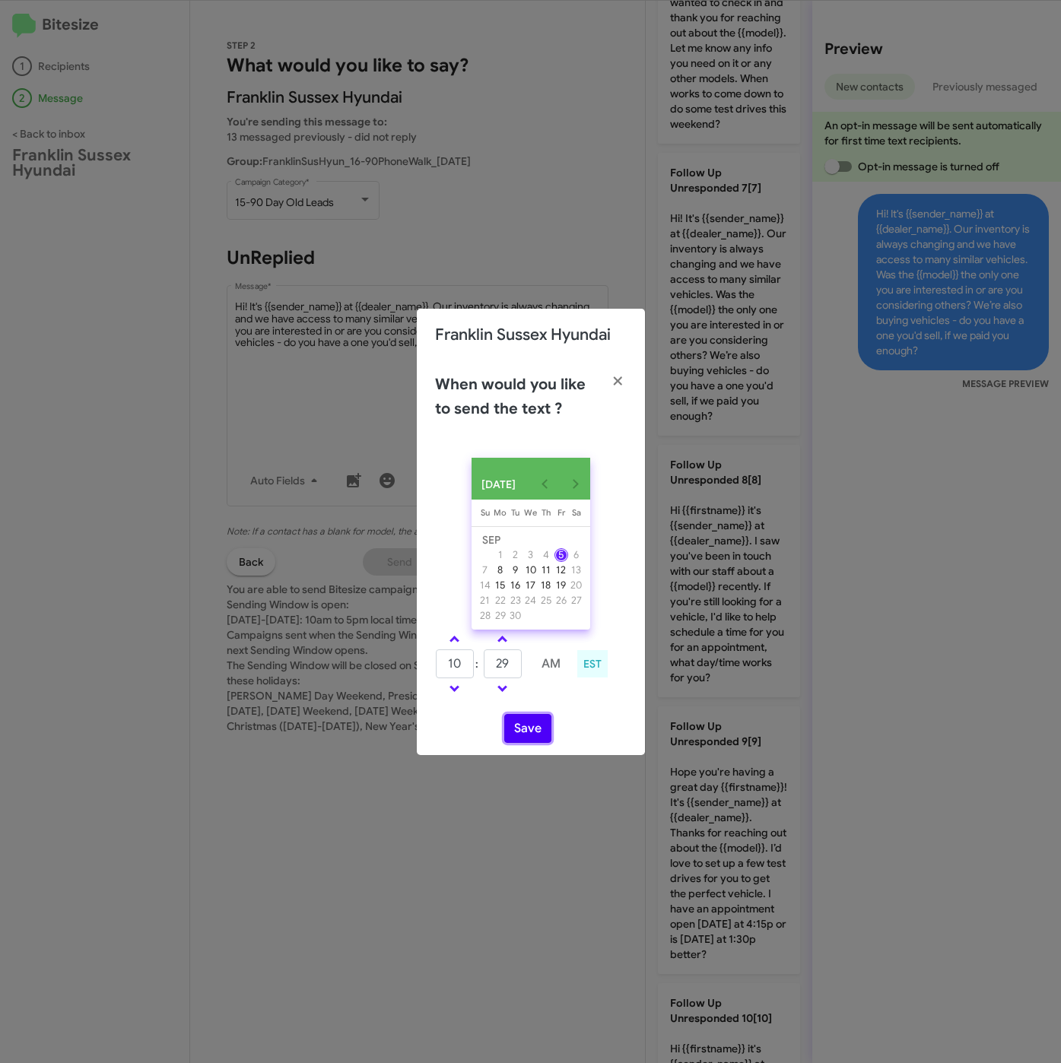
click at [516, 733] on button "Save" at bounding box center [527, 728] width 47 height 29
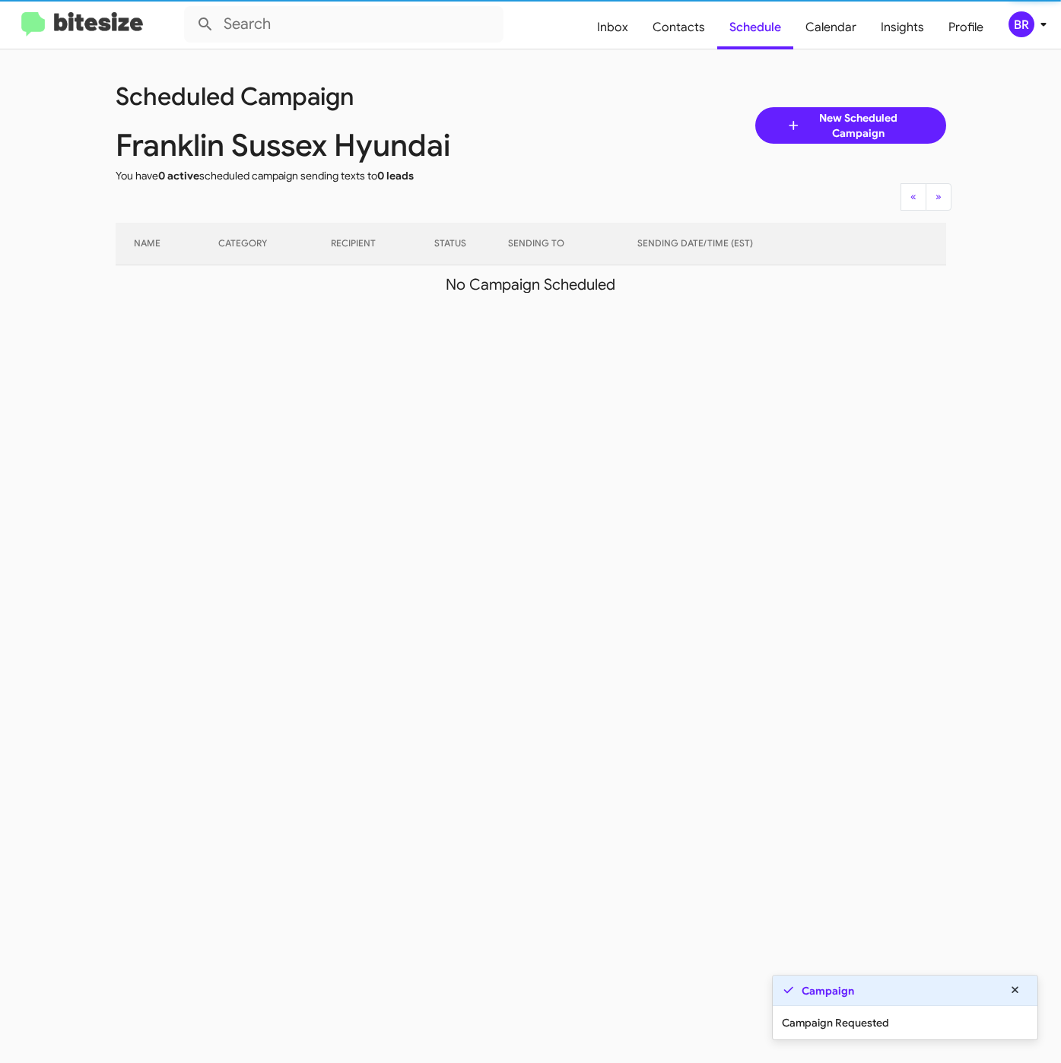
click at [1036, 19] on icon at bounding box center [1043, 24] width 18 height 18
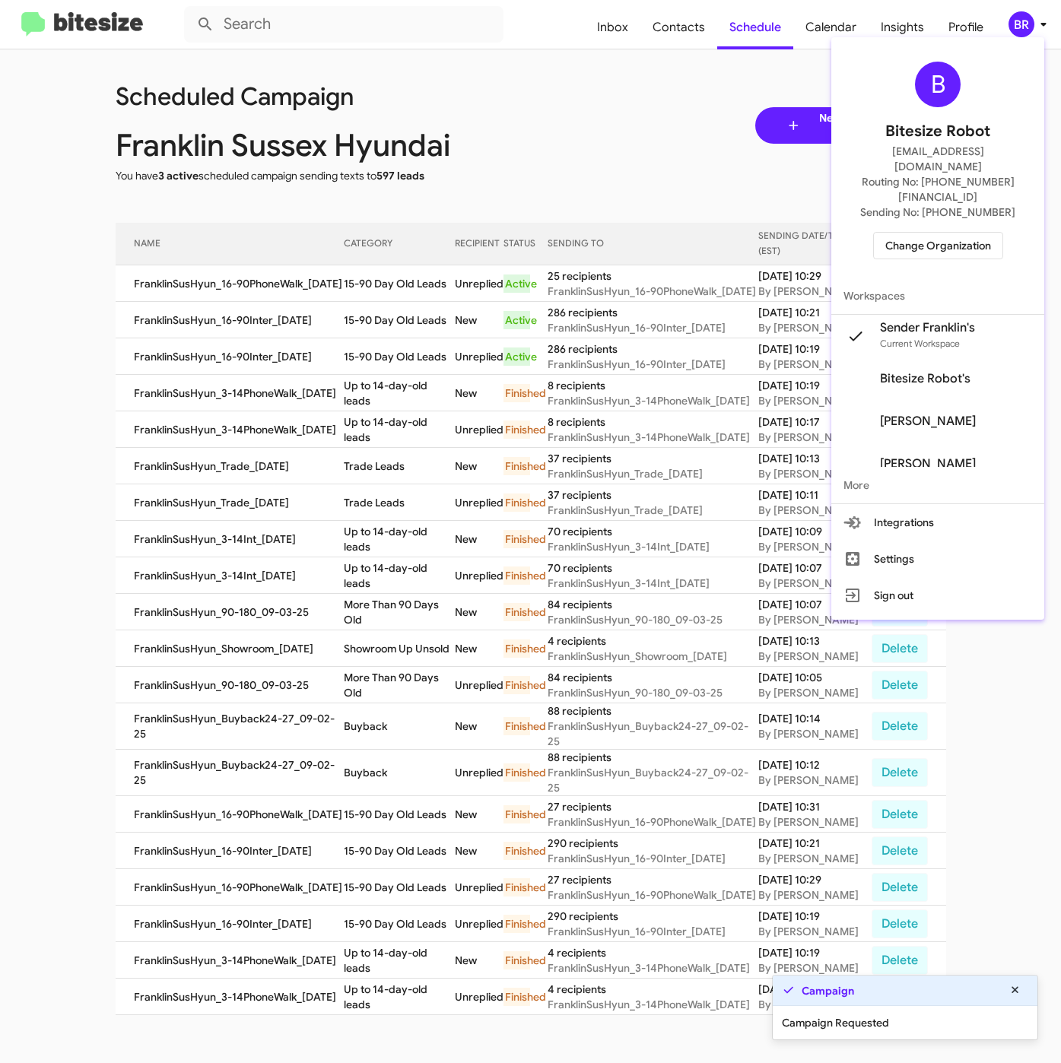
click at [372, 309] on div at bounding box center [530, 531] width 1061 height 1063
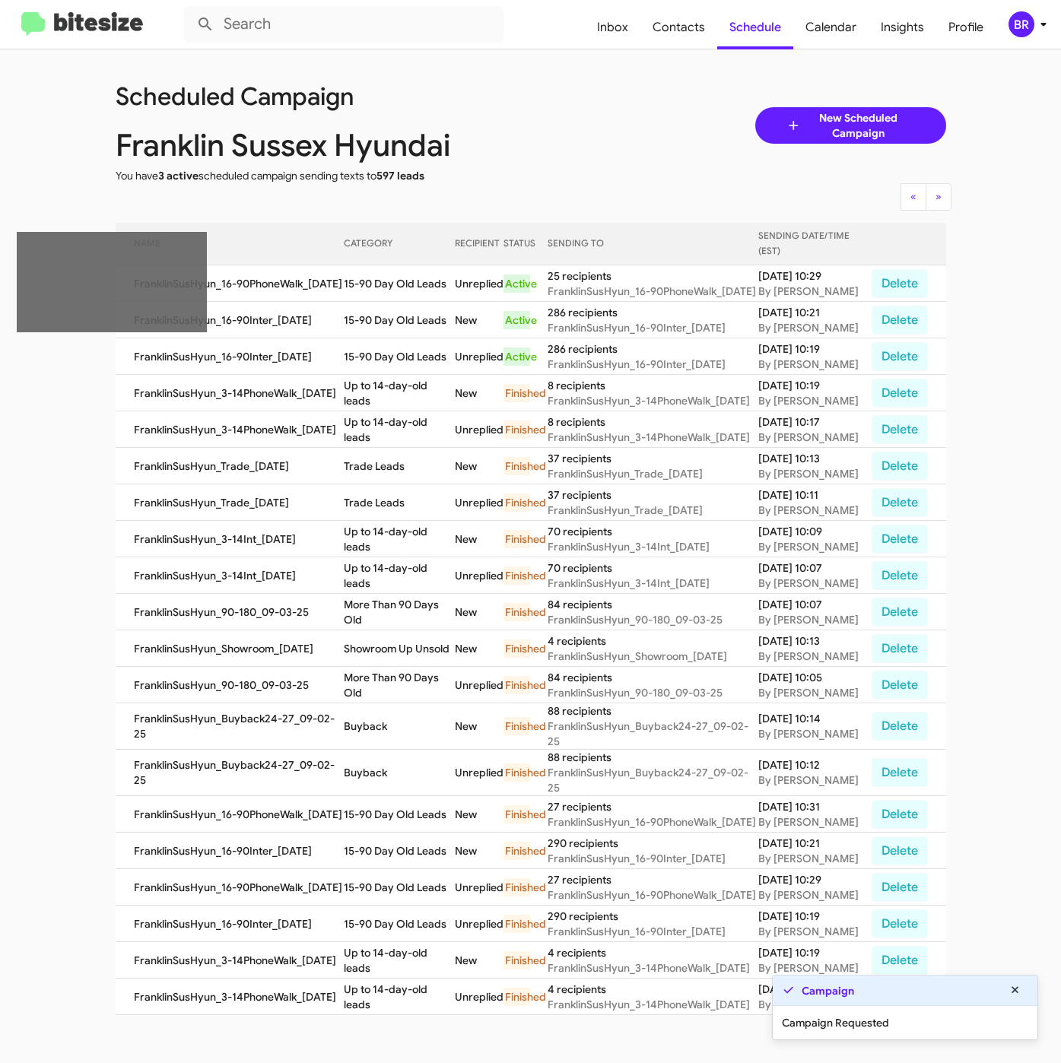
drag, startPoint x: 350, startPoint y: 293, endPoint x: 450, endPoint y: 306, distance: 101.2
click at [450, 302] on td "15-90 Day Old Leads" at bounding box center [399, 283] width 111 height 36
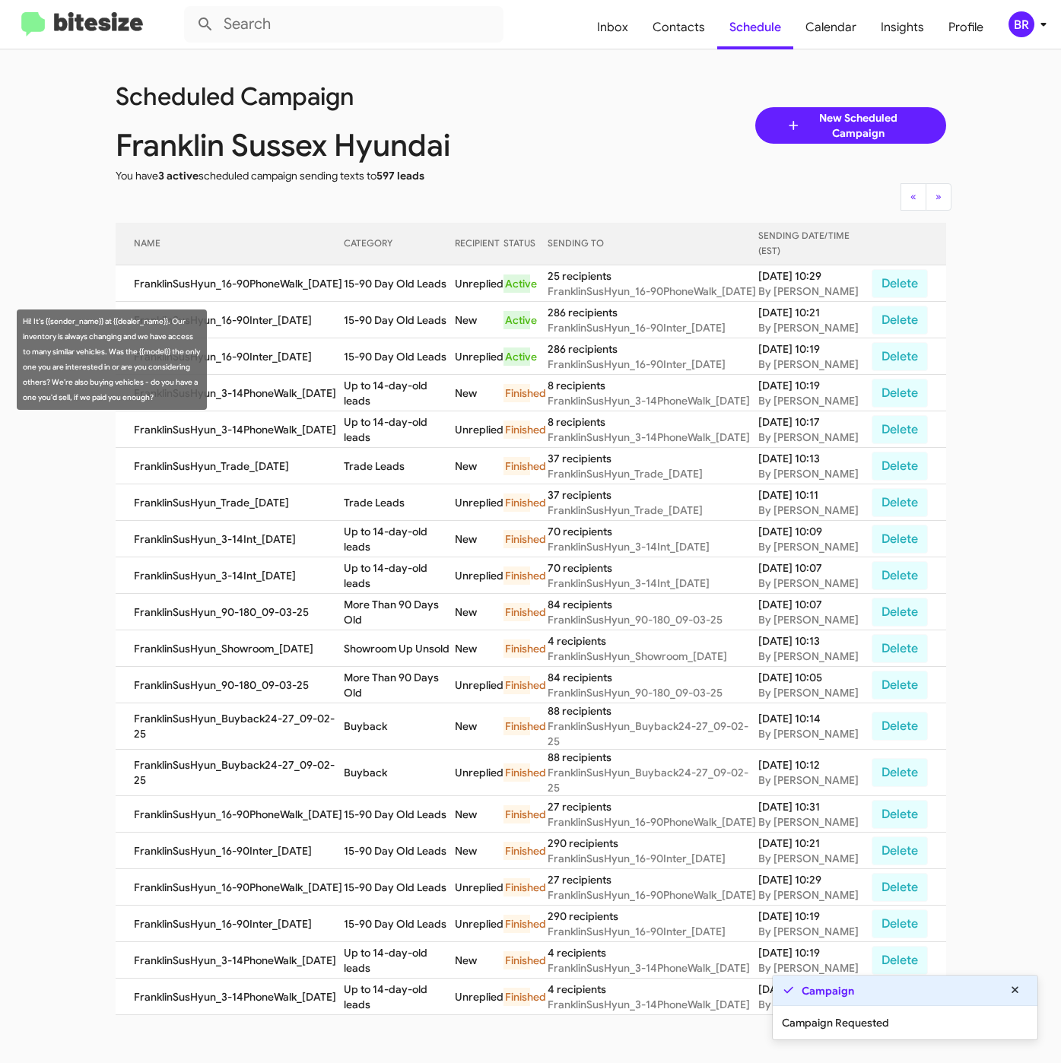
copy td "15-90 Day Old Leads"
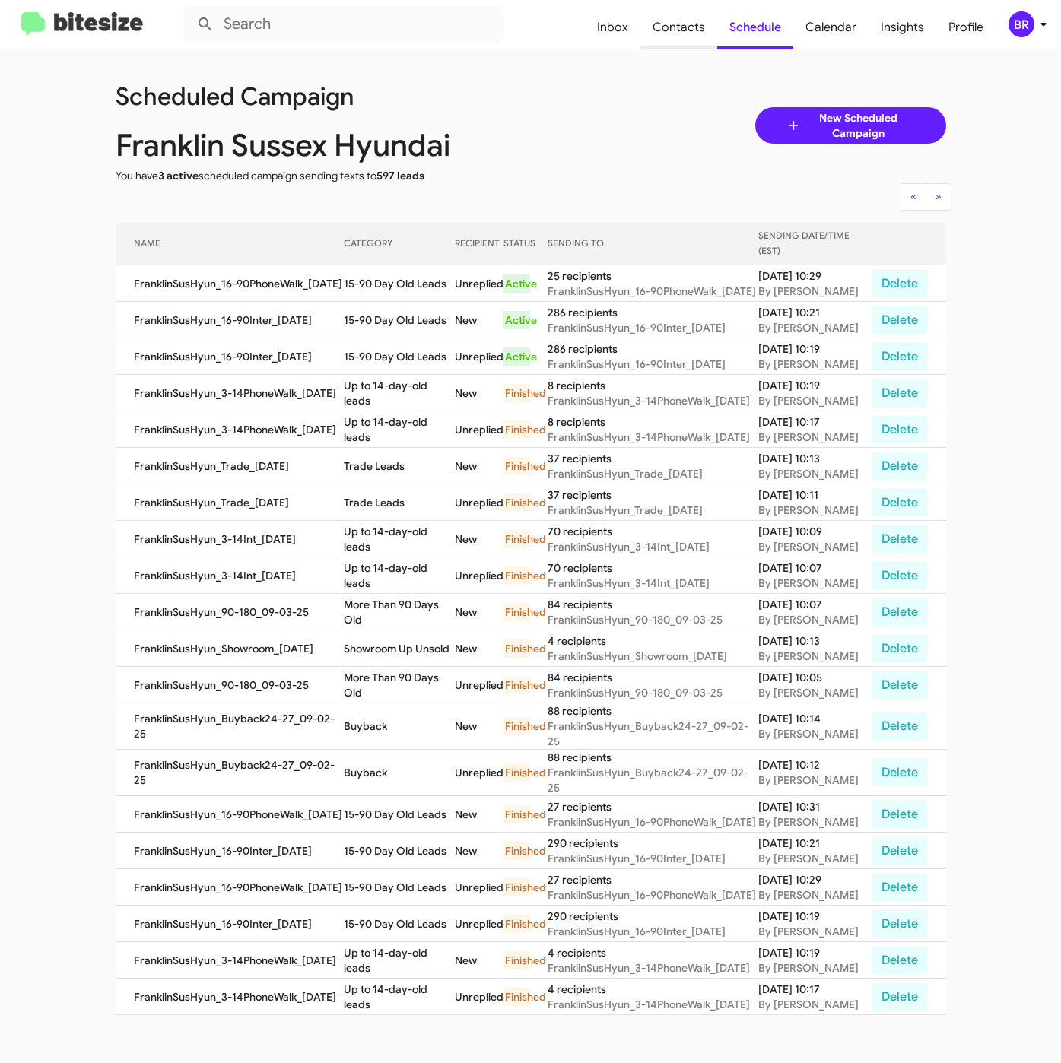
click at [680, 16] on span "Contacts" at bounding box center [678, 27] width 77 height 44
type input "in:groups"
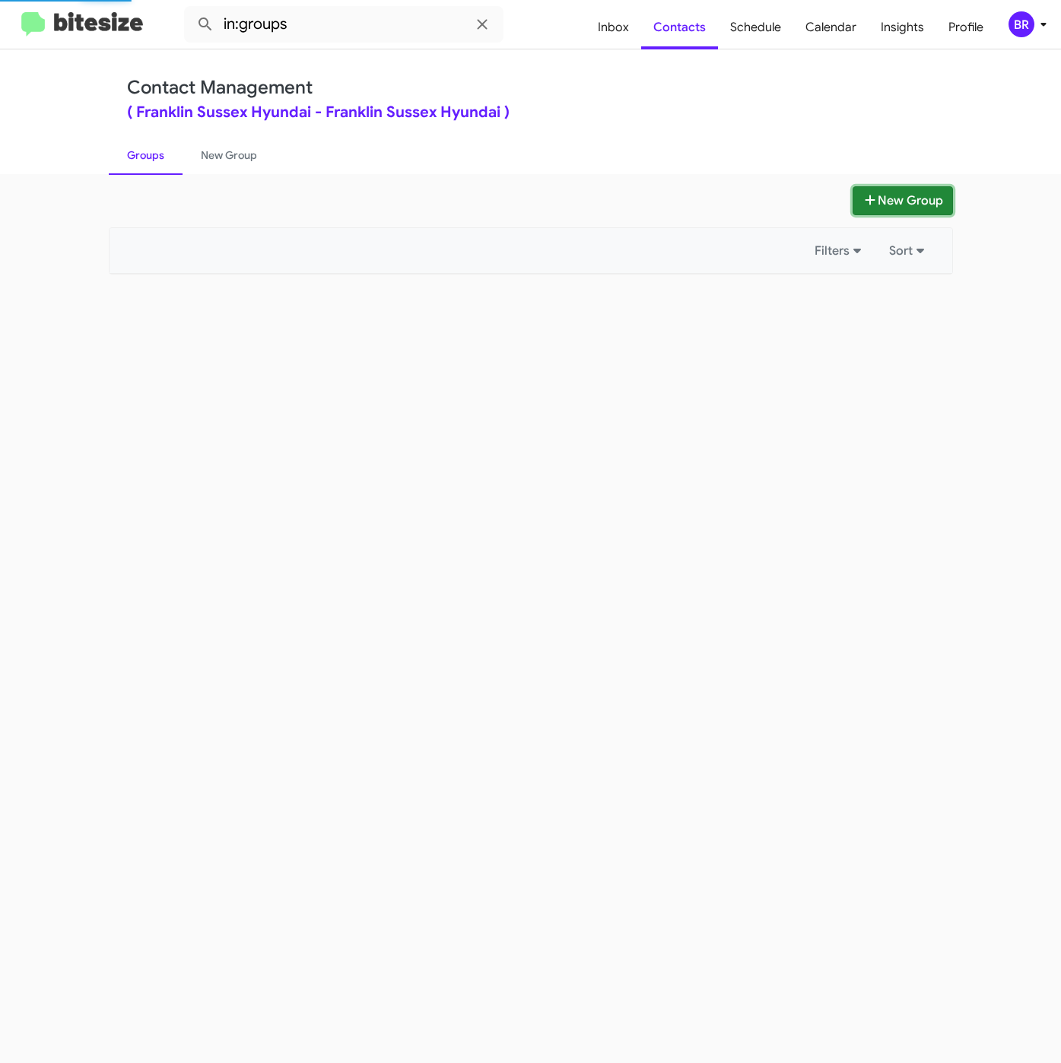
click at [881, 196] on button "New Group" at bounding box center [902, 200] width 100 height 29
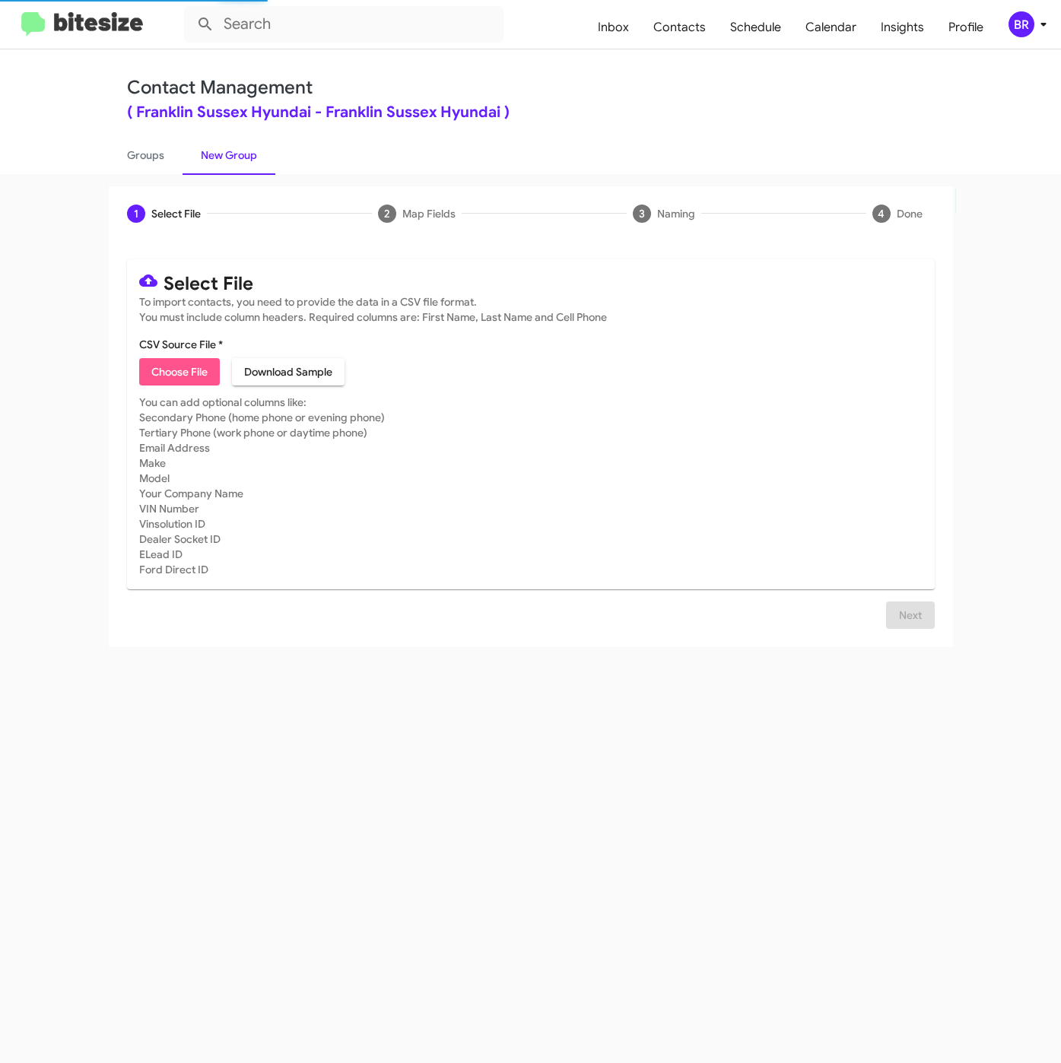
click at [182, 383] on span "Choose File" at bounding box center [179, 371] width 56 height 27
type input "FranklinSusHyun_Deals_HYUNDAI_IONIQ_09-05-25"
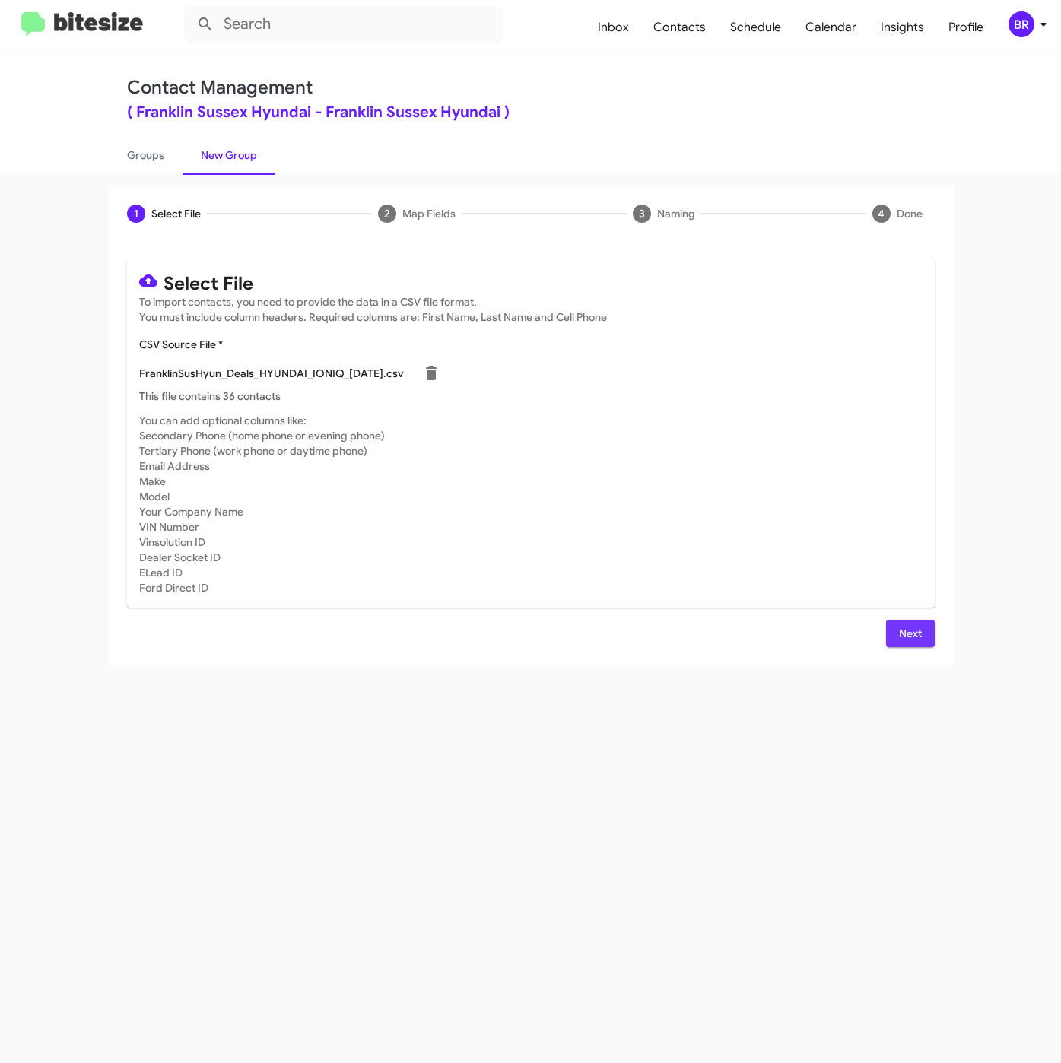
click at [904, 630] on span "Next" at bounding box center [910, 633] width 24 height 27
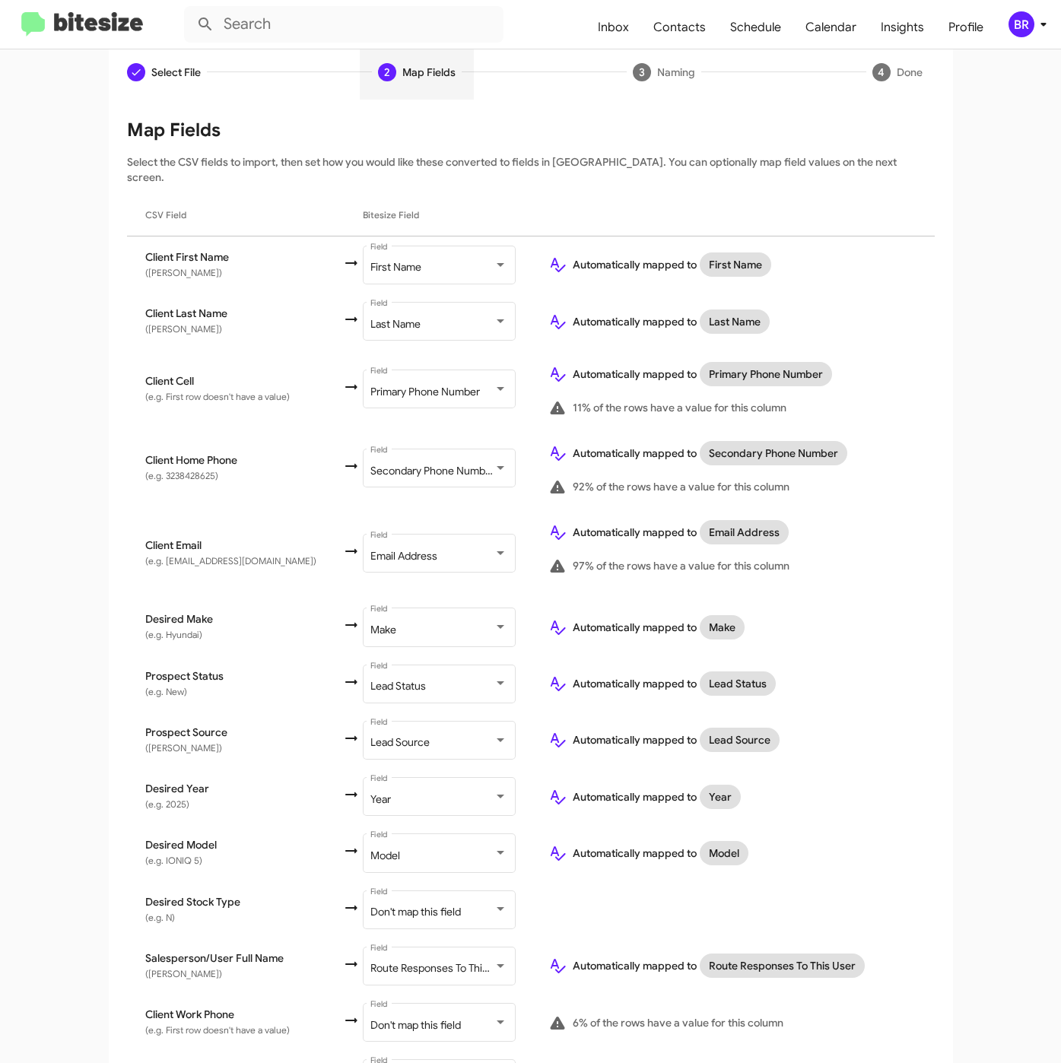
scroll to position [224, 0]
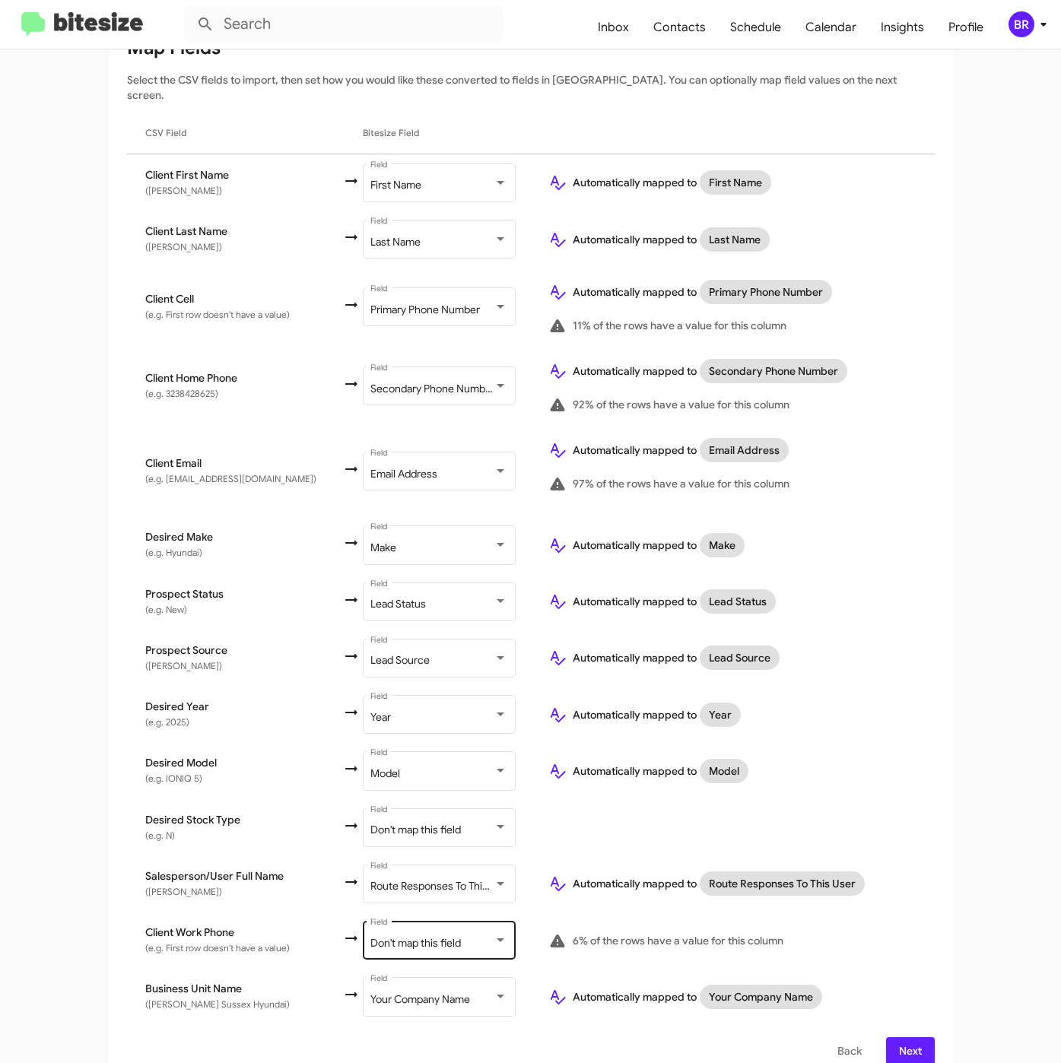
click at [417, 918] on div "Don't map this field Field" at bounding box center [438, 939] width 137 height 42
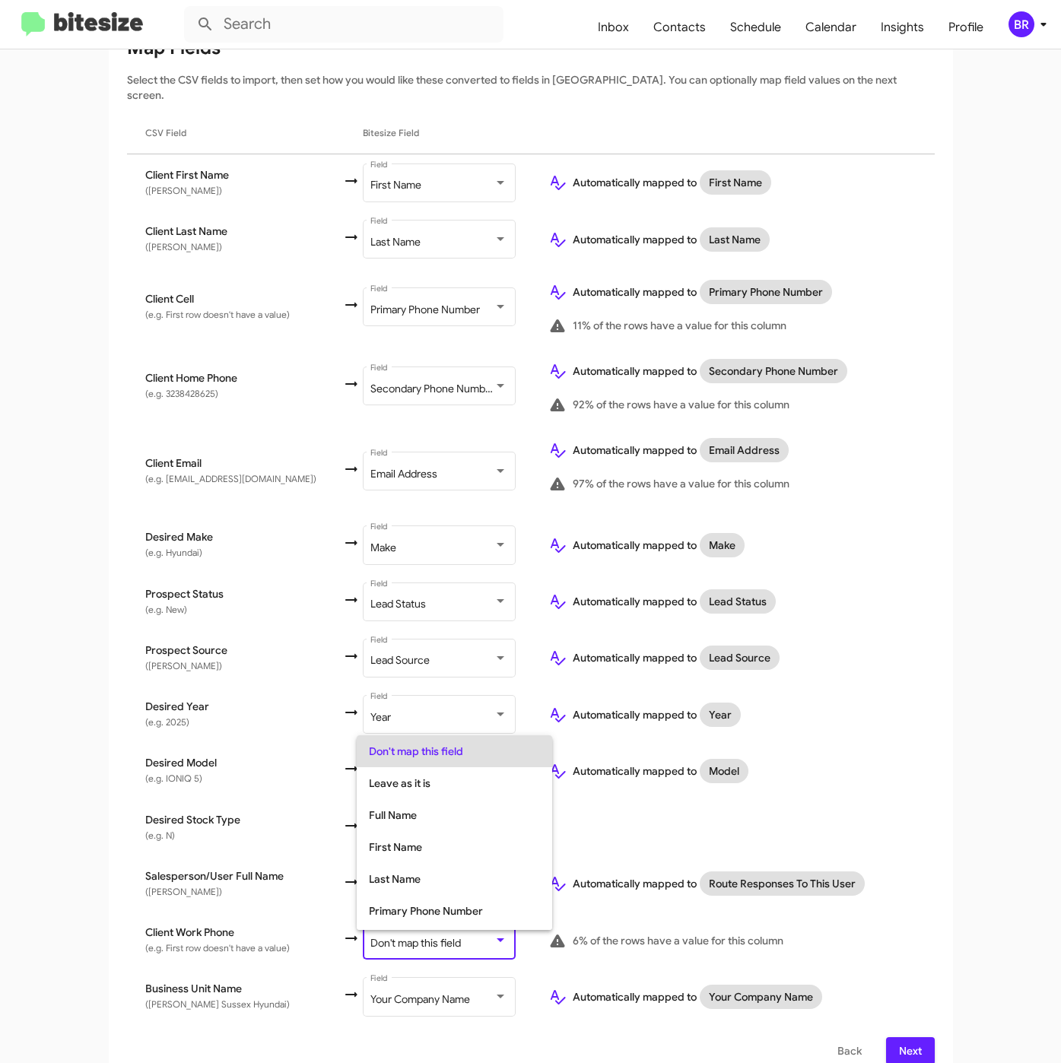
scroll to position [60, 0]
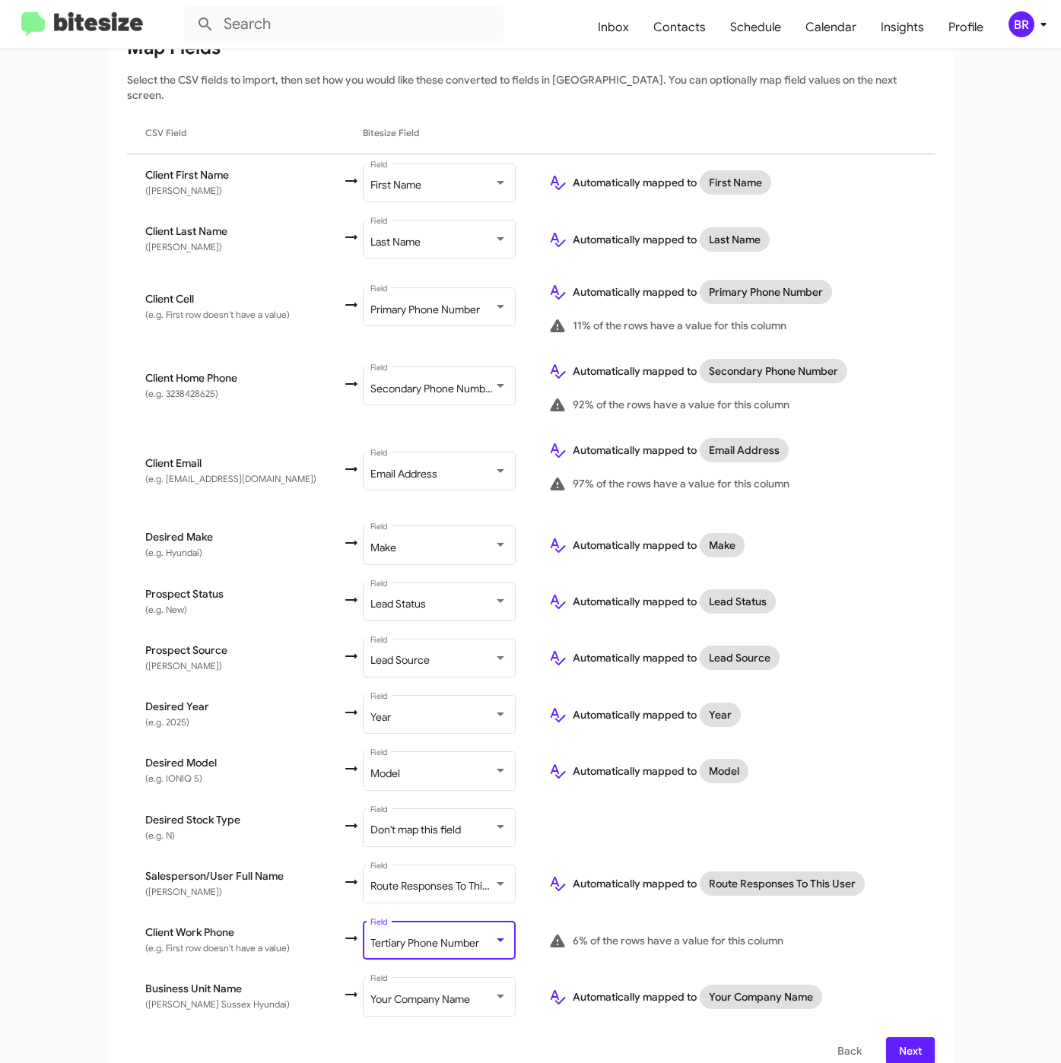
click at [898, 1037] on span "Next" at bounding box center [910, 1050] width 24 height 27
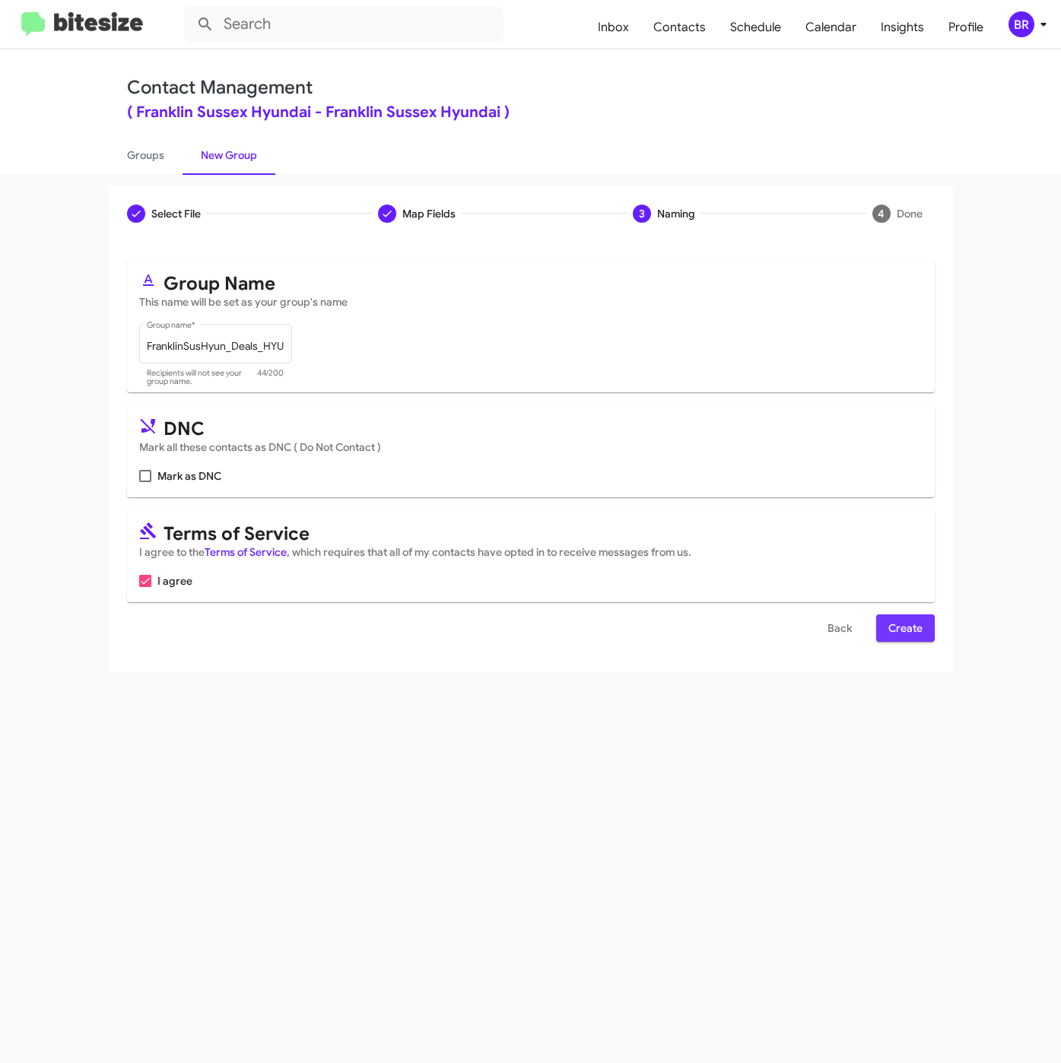
click at [918, 626] on span "Create" at bounding box center [905, 627] width 34 height 27
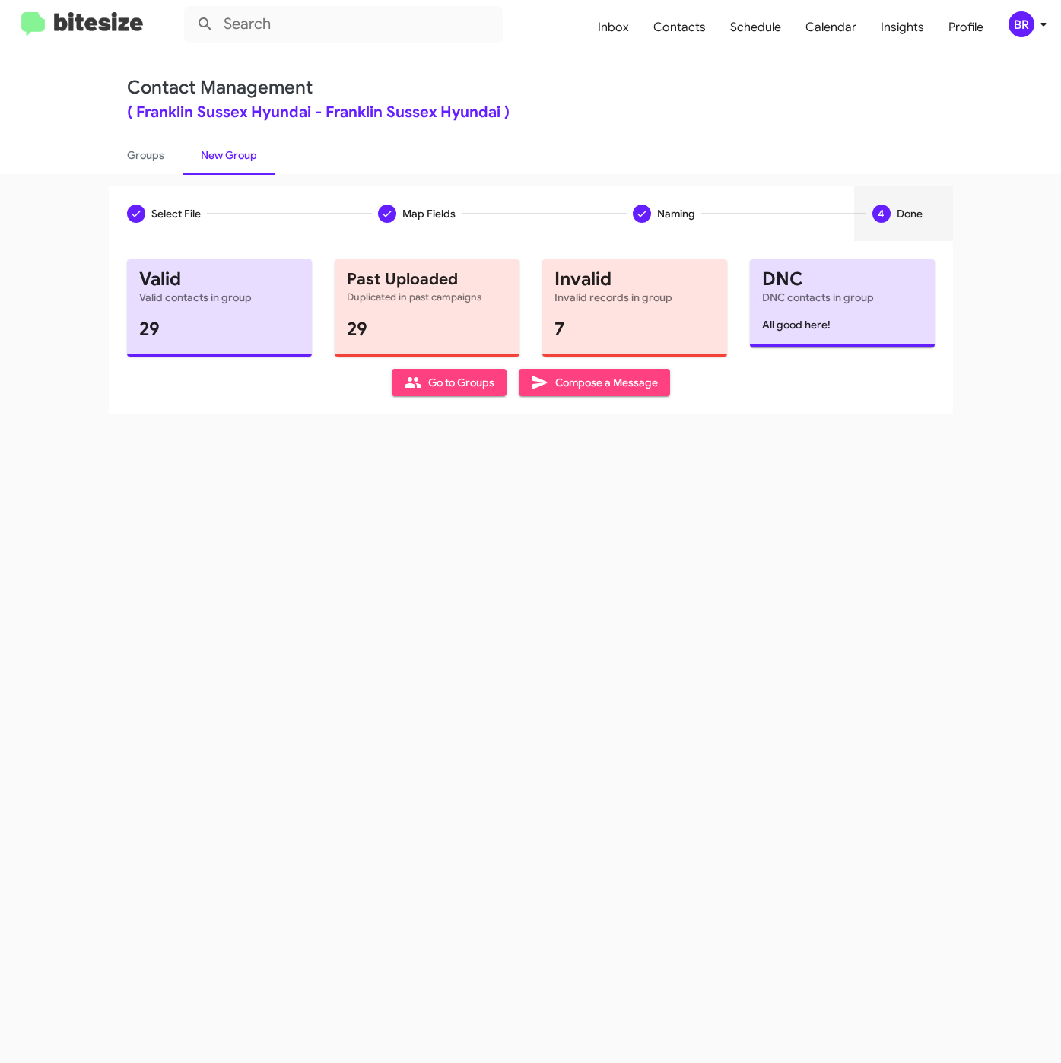
drag, startPoint x: 148, startPoint y: 147, endPoint x: 708, endPoint y: 148, distance: 559.6
click at [148, 148] on link "Groups" at bounding box center [146, 155] width 74 height 40
type input "in:groups"
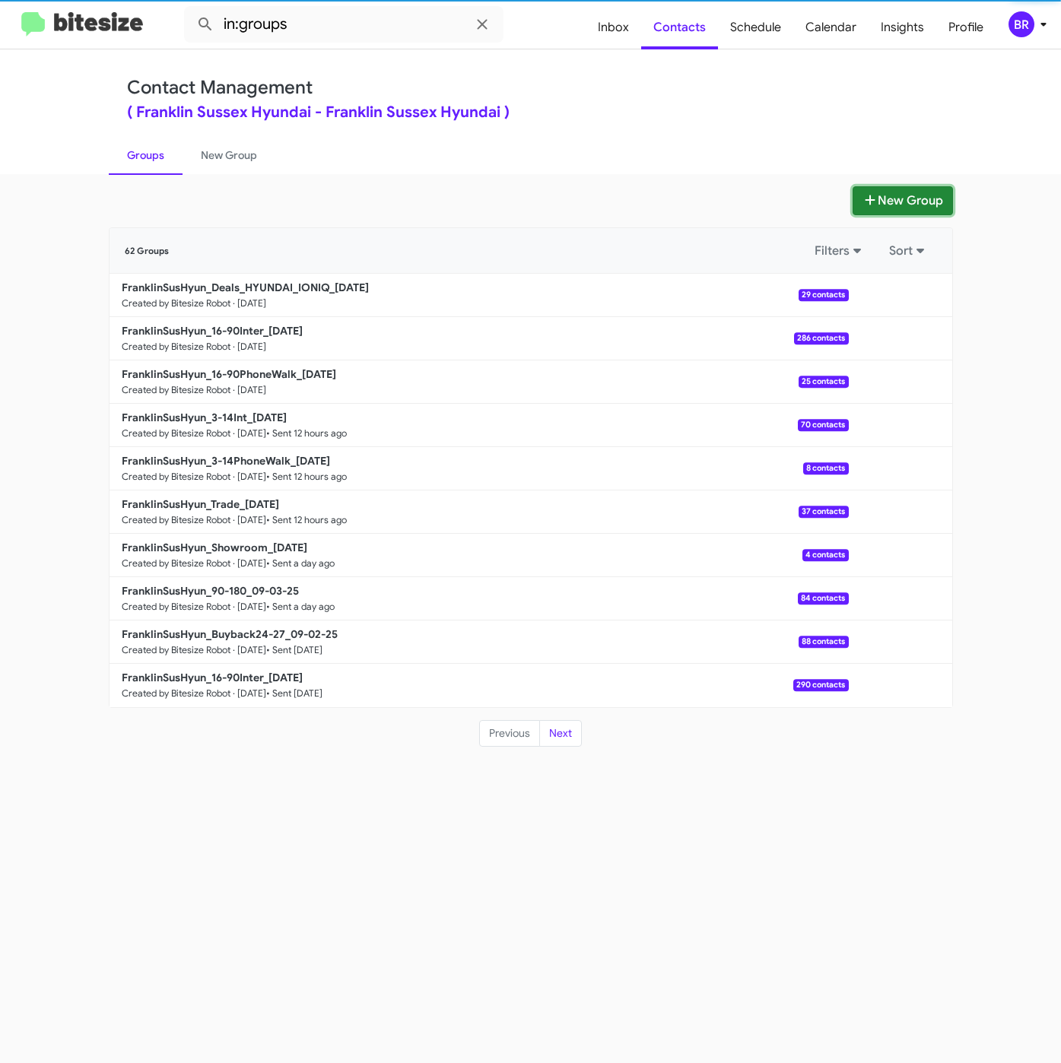
click at [910, 201] on button "New Group" at bounding box center [902, 200] width 100 height 29
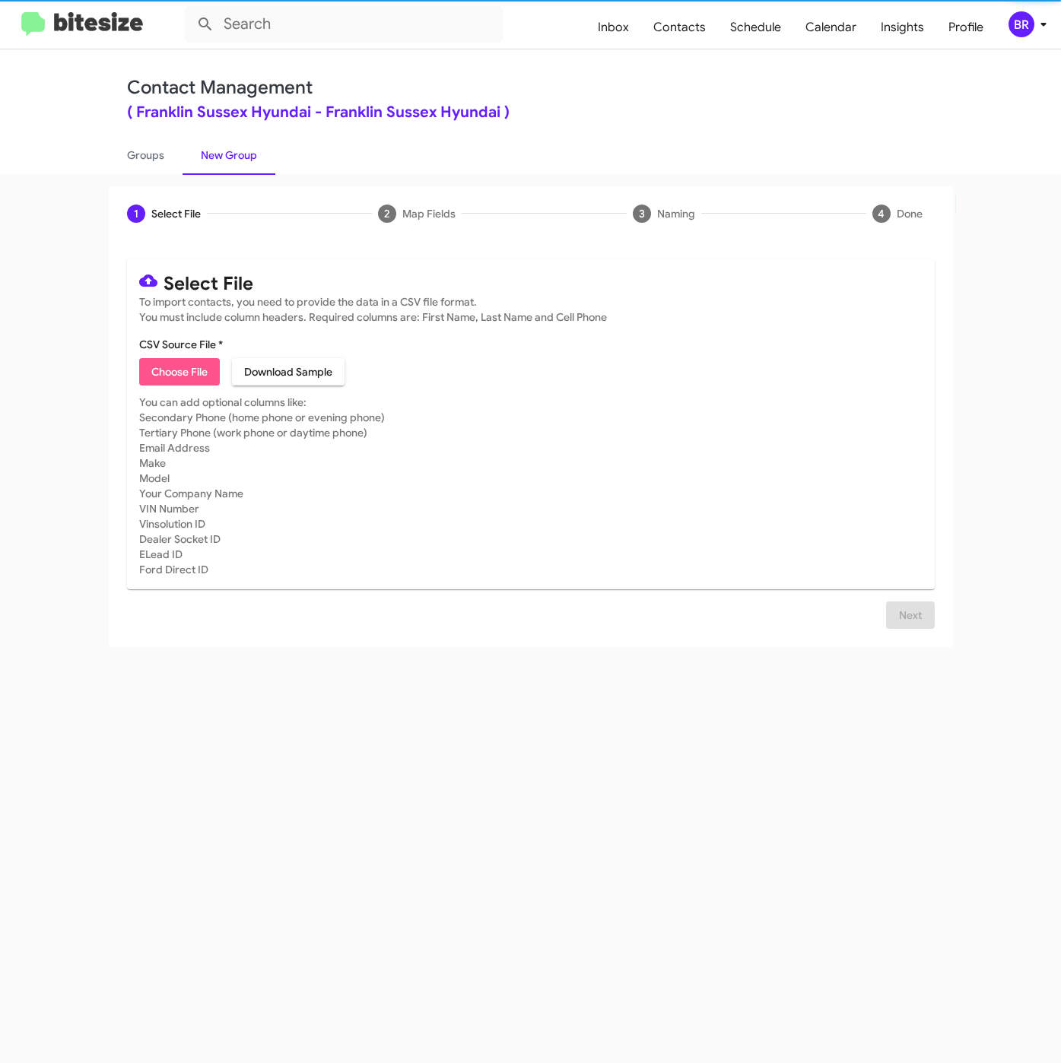
click at [192, 370] on span "Choose File" at bounding box center [179, 371] width 56 height 27
type input "FranklinSusHyun_Sedan_HYUNDAI_ManyModels_09-05-25"
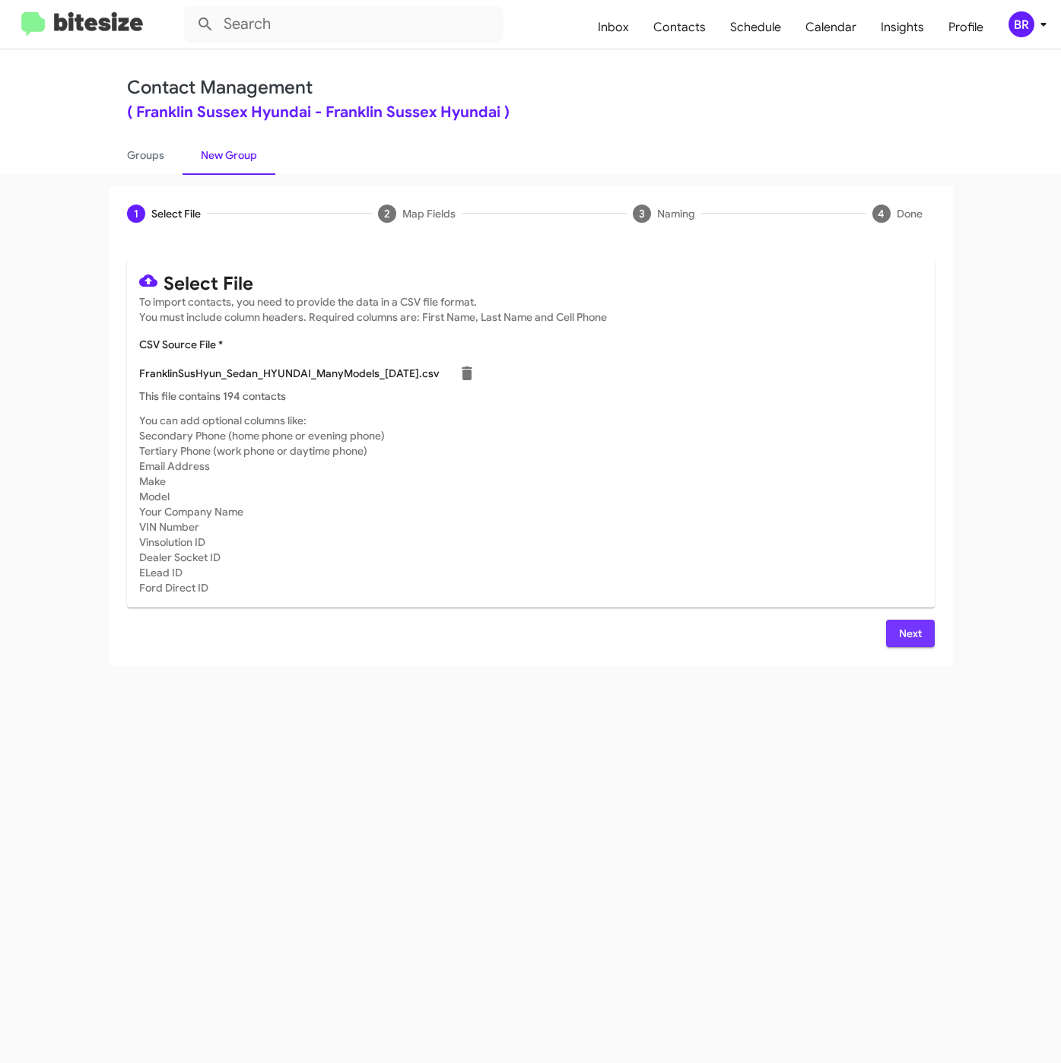
click at [910, 623] on span "Next" at bounding box center [910, 633] width 24 height 27
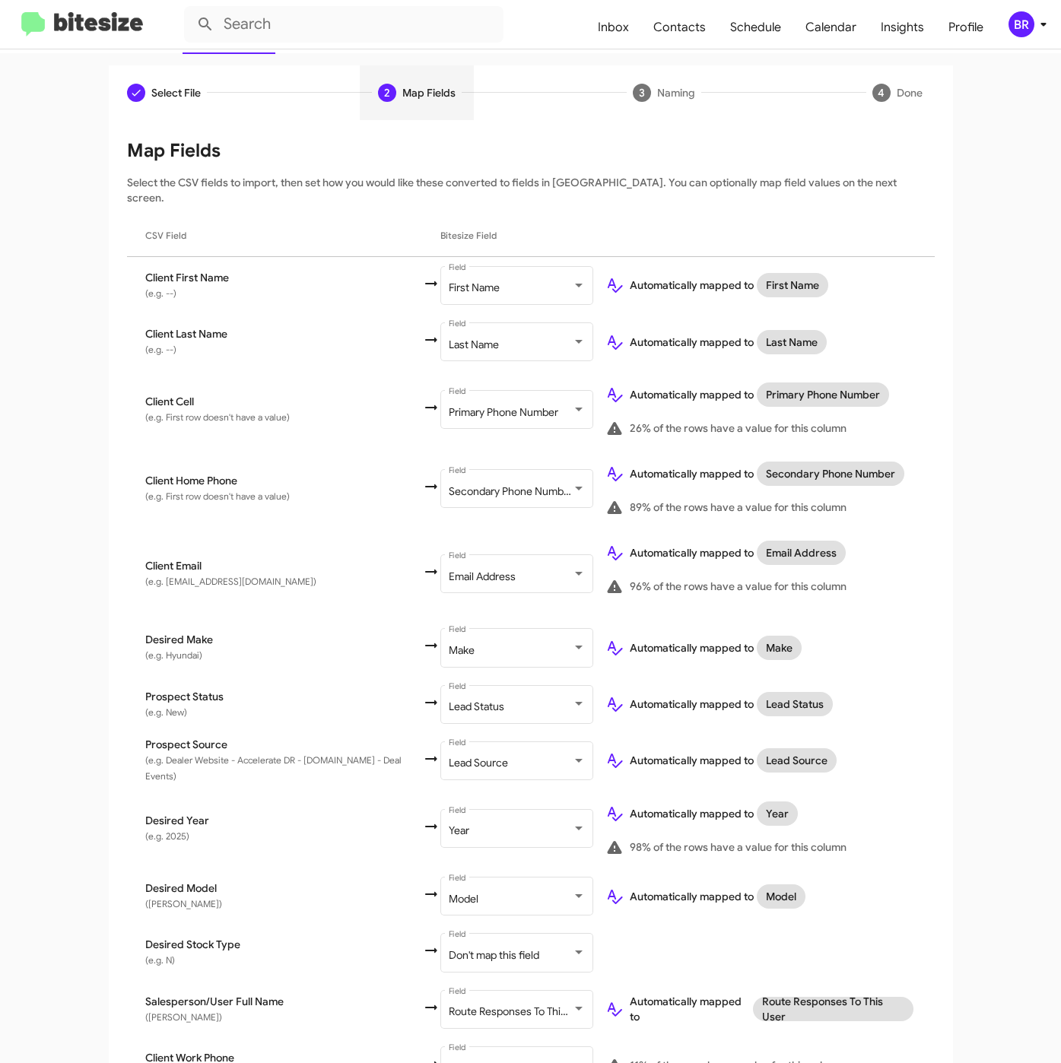
scroll to position [247, 0]
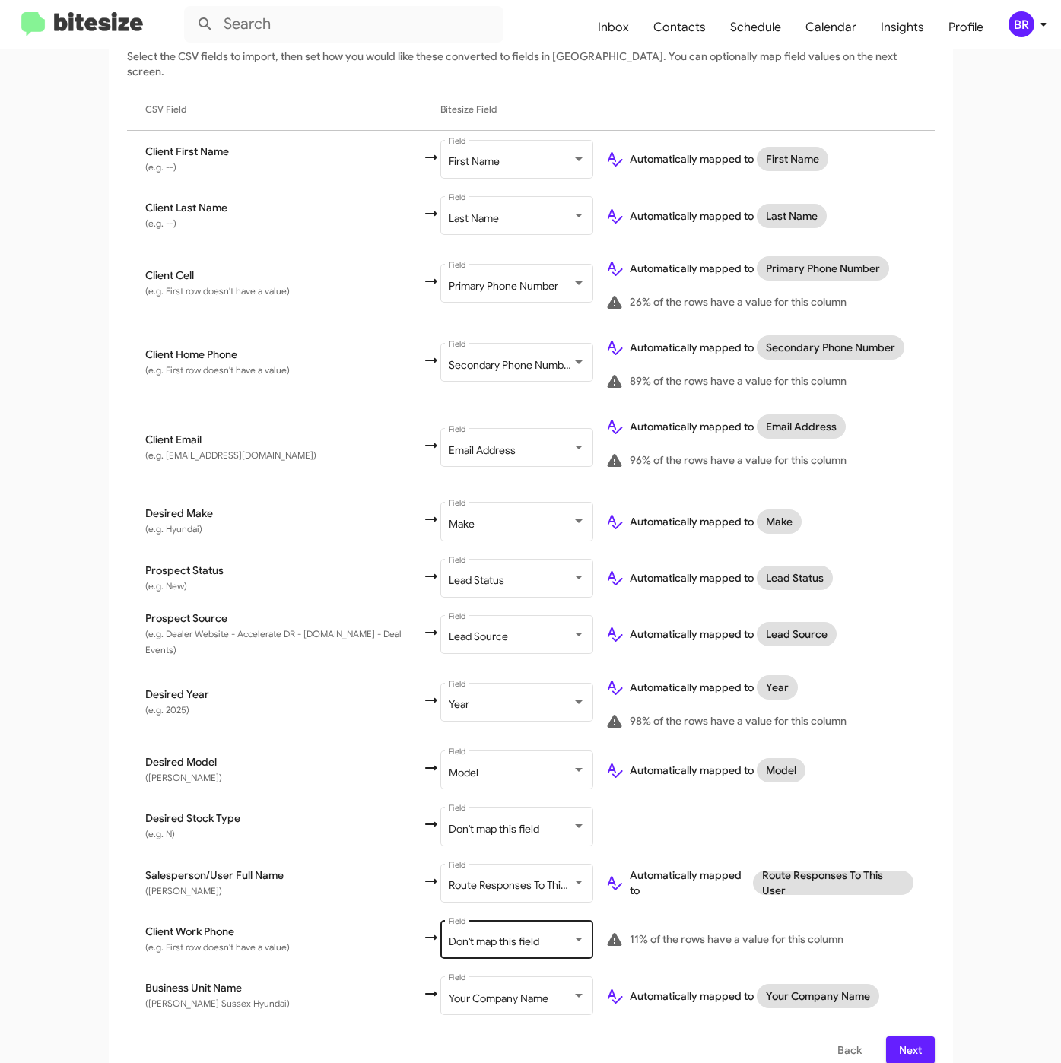
click at [497, 917] on div "Don't map this field Field" at bounding box center [517, 938] width 137 height 42
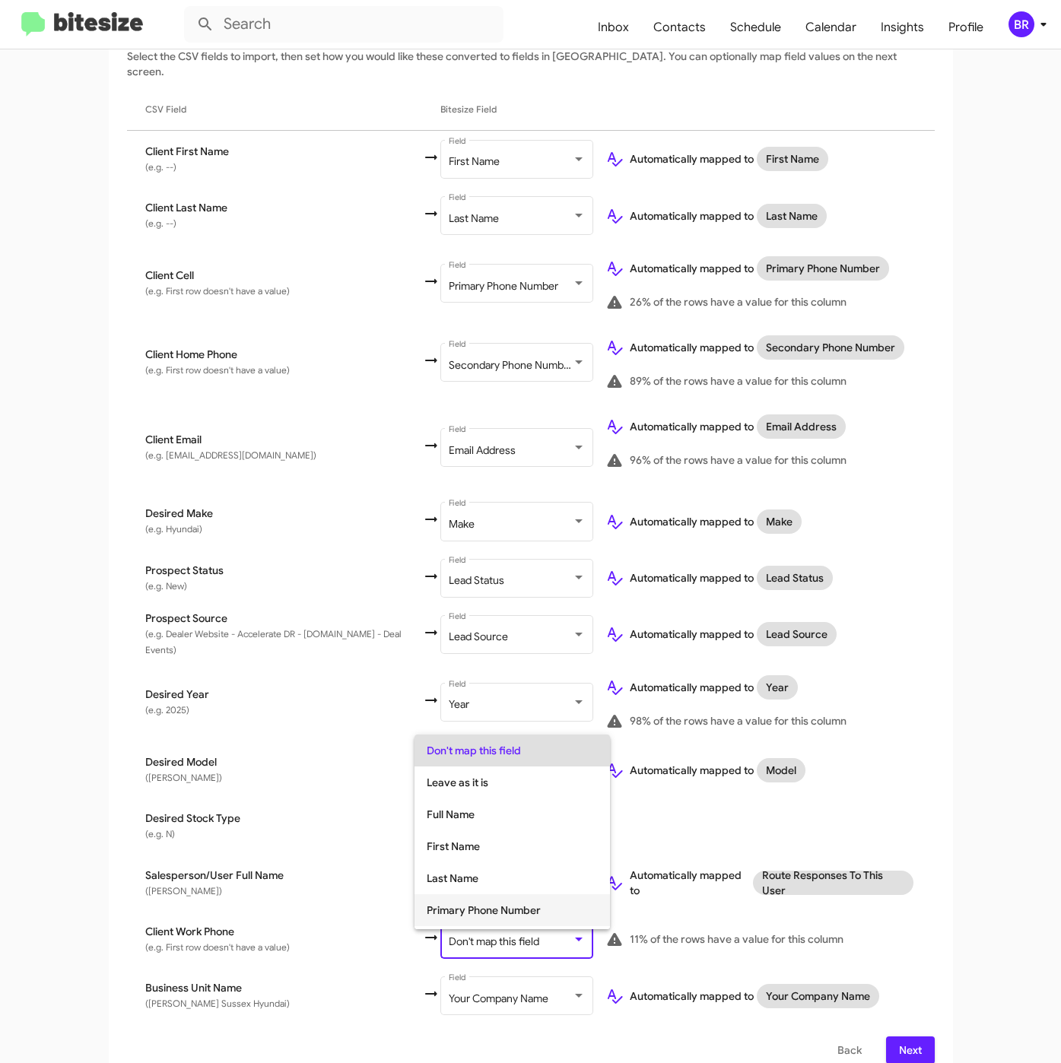
scroll to position [60, 0]
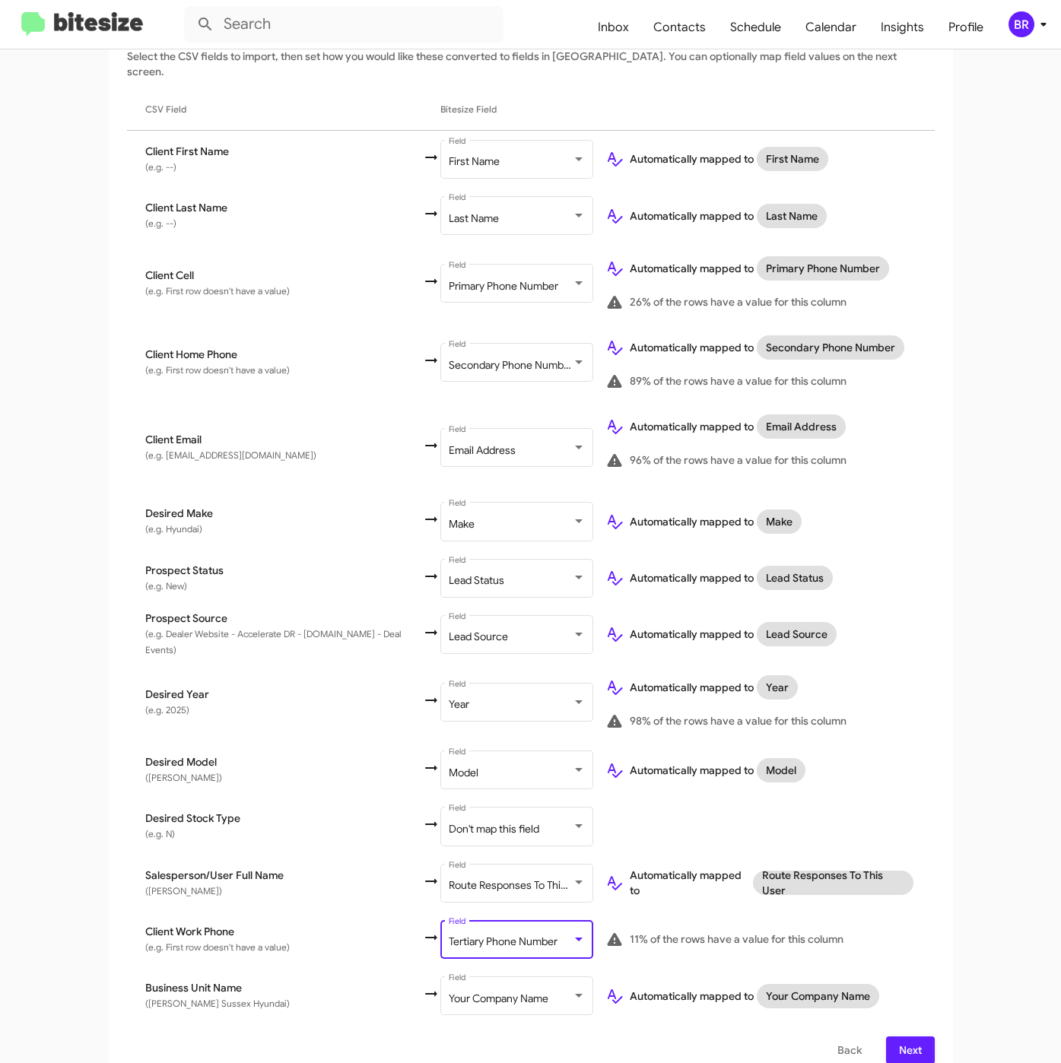
click at [886, 1036] on button "Next" at bounding box center [910, 1049] width 49 height 27
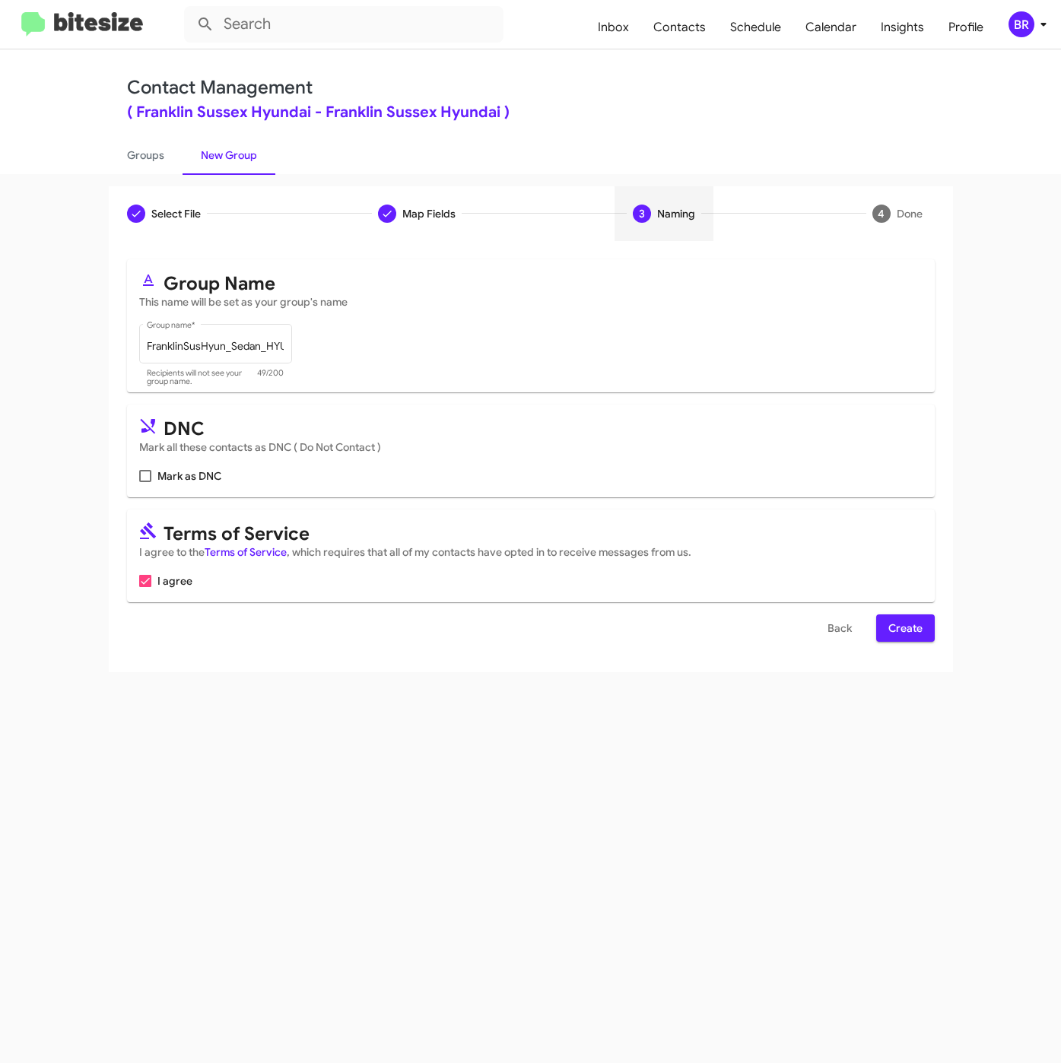
click at [917, 637] on span "Create" at bounding box center [905, 627] width 34 height 27
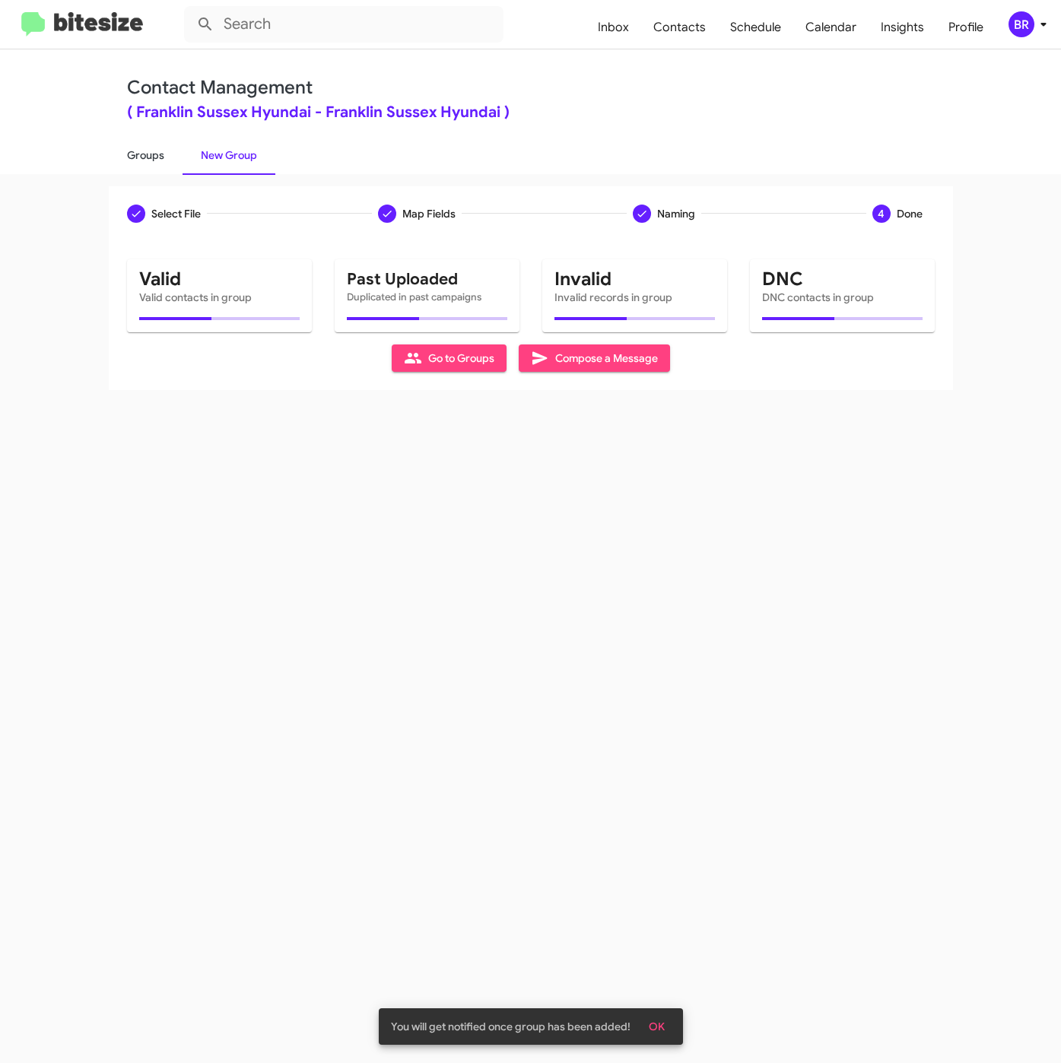
click at [146, 151] on link "Groups" at bounding box center [146, 155] width 74 height 40
type input "in:groups"
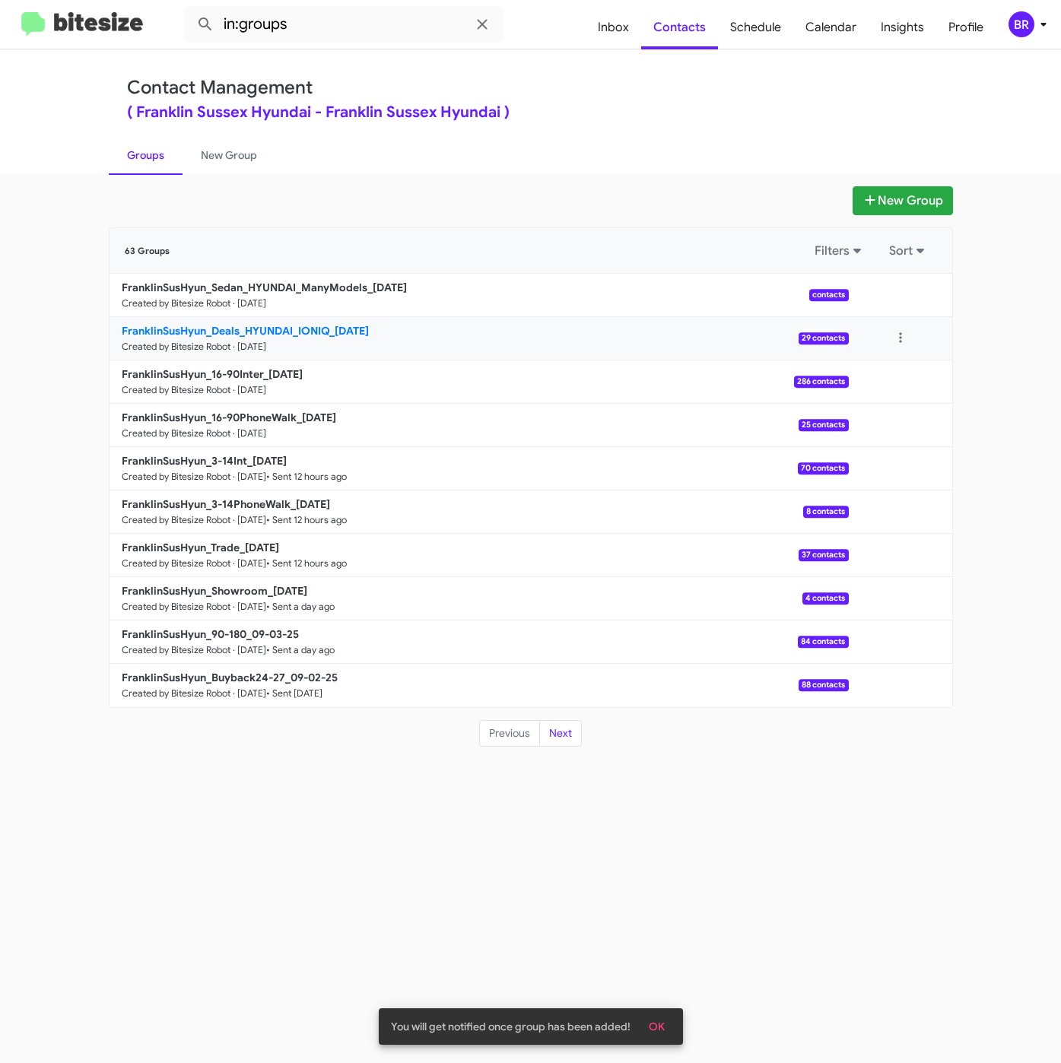
click at [281, 331] on b "FranklinSusHyun_Deals_HYUNDAI_IONIQ_09-05-25" at bounding box center [245, 331] width 247 height 14
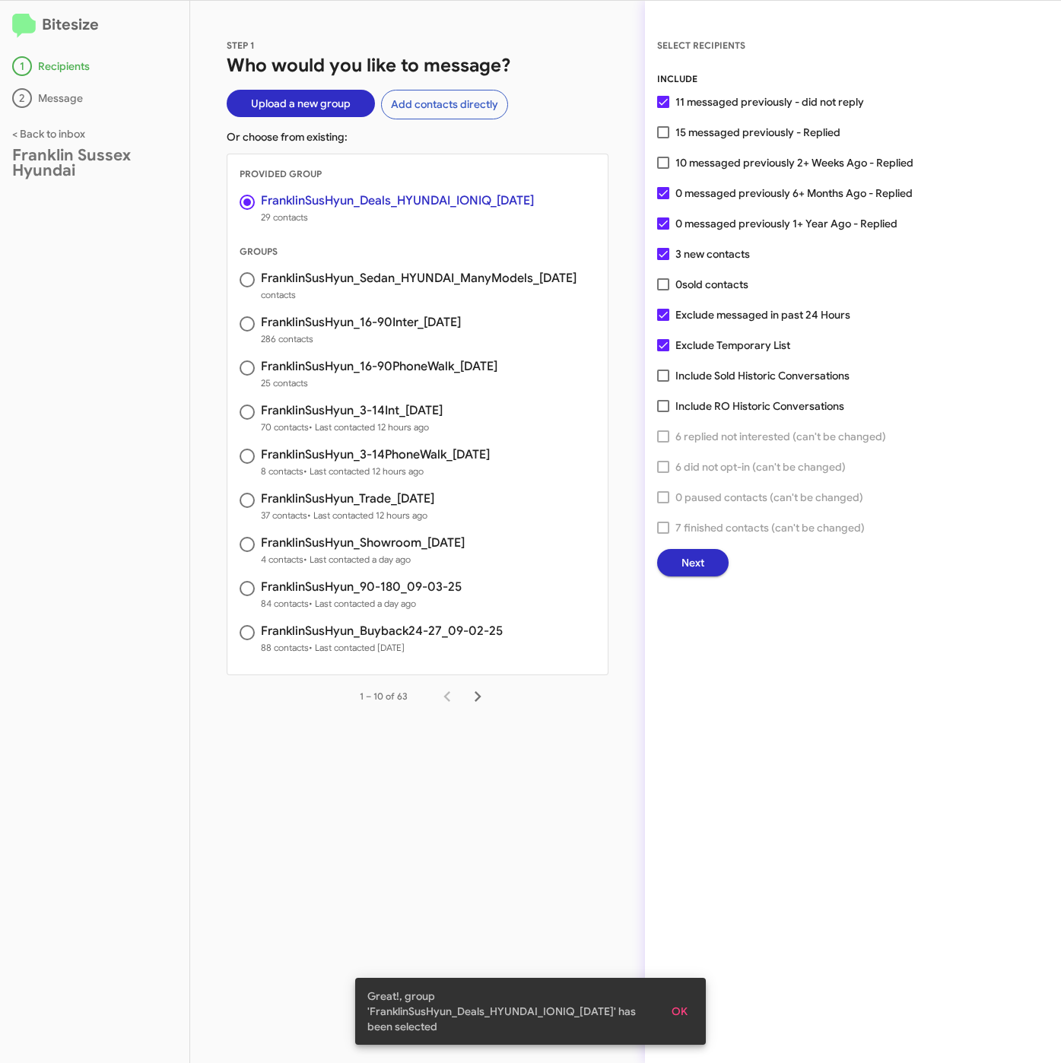
click at [728, 126] on span "15 messaged previously - Replied" at bounding box center [757, 132] width 165 height 18
click at [663, 138] on input "15 messaged previously - Replied" at bounding box center [662, 138] width 1 height 1
checkbox input "true"
click at [696, 561] on span "Next" at bounding box center [692, 562] width 23 height 27
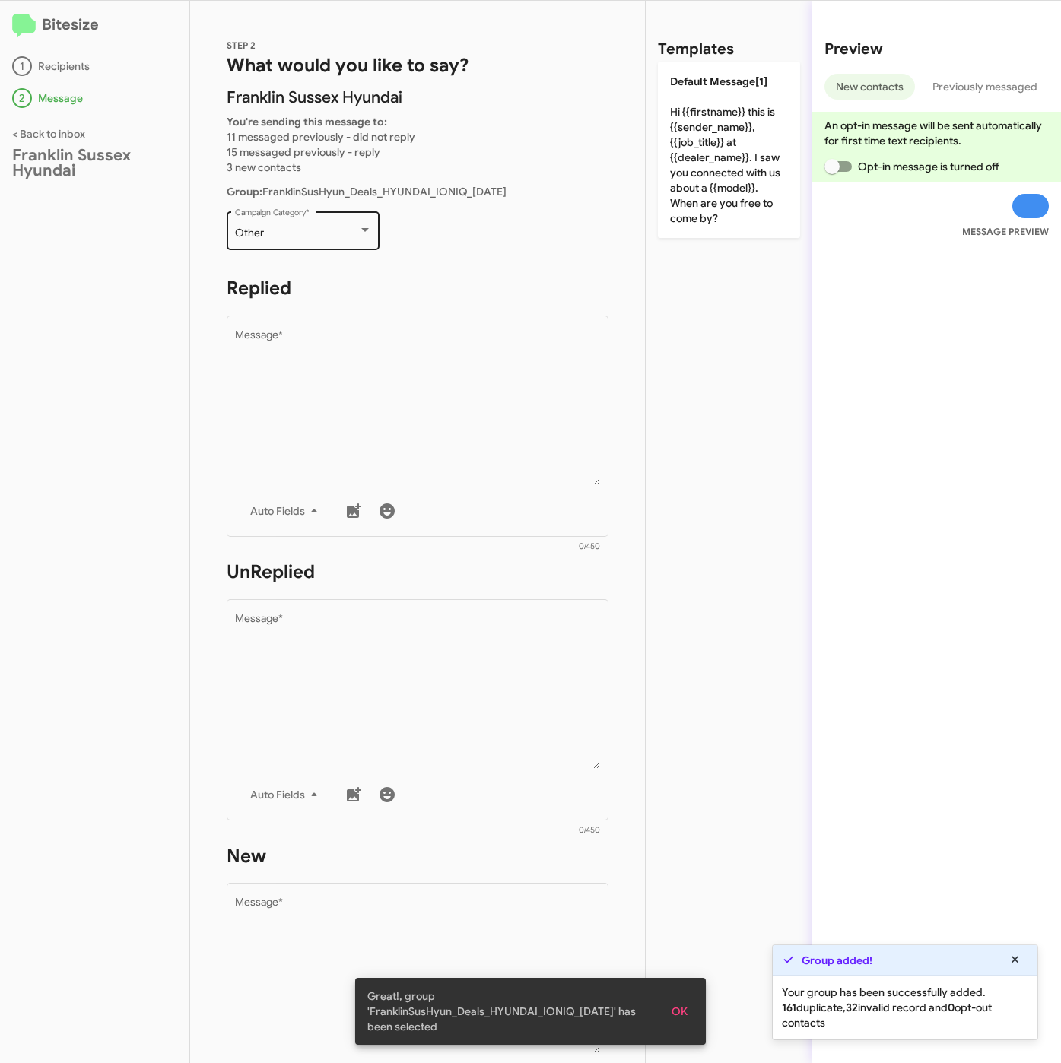
click at [320, 245] on div "Other Campaign Category *" at bounding box center [303, 229] width 137 height 42
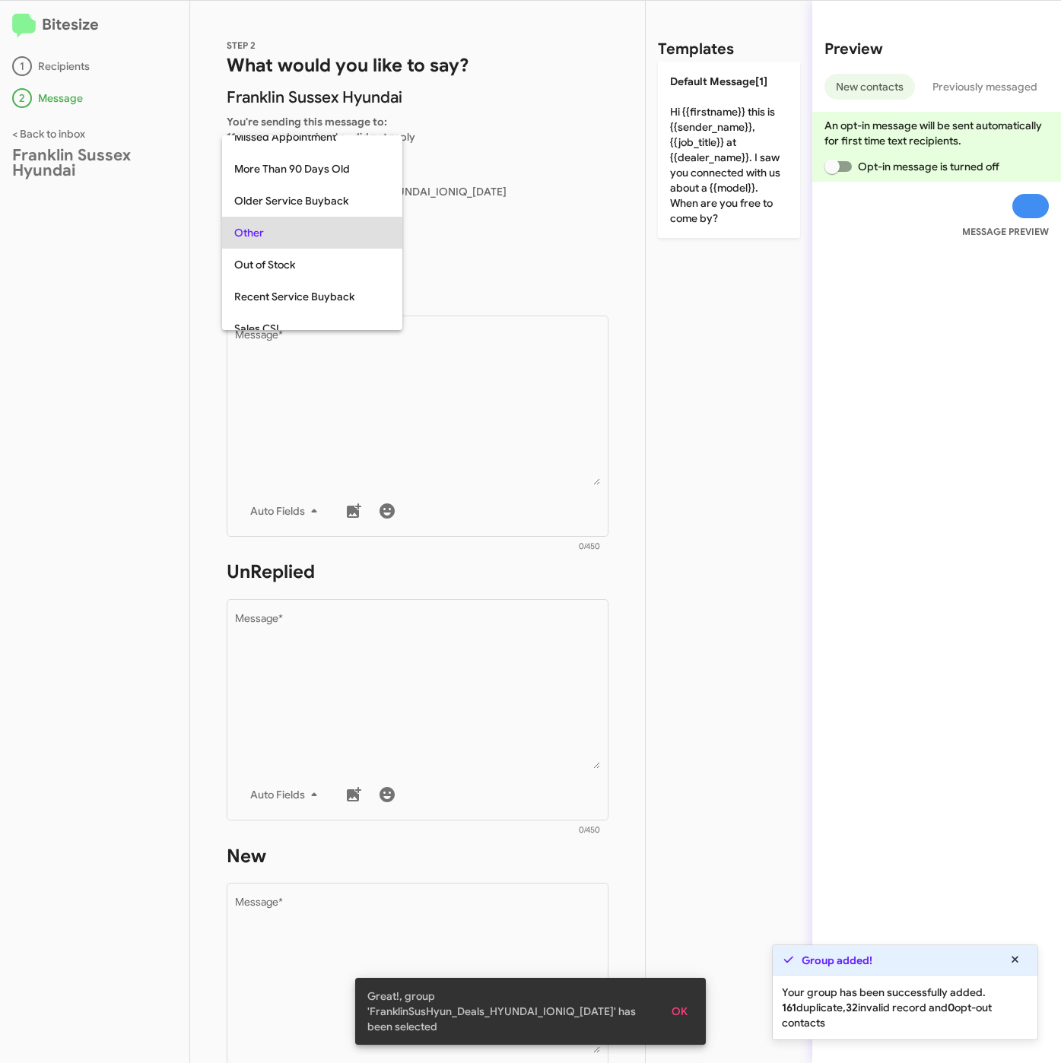
scroll to position [507, 0]
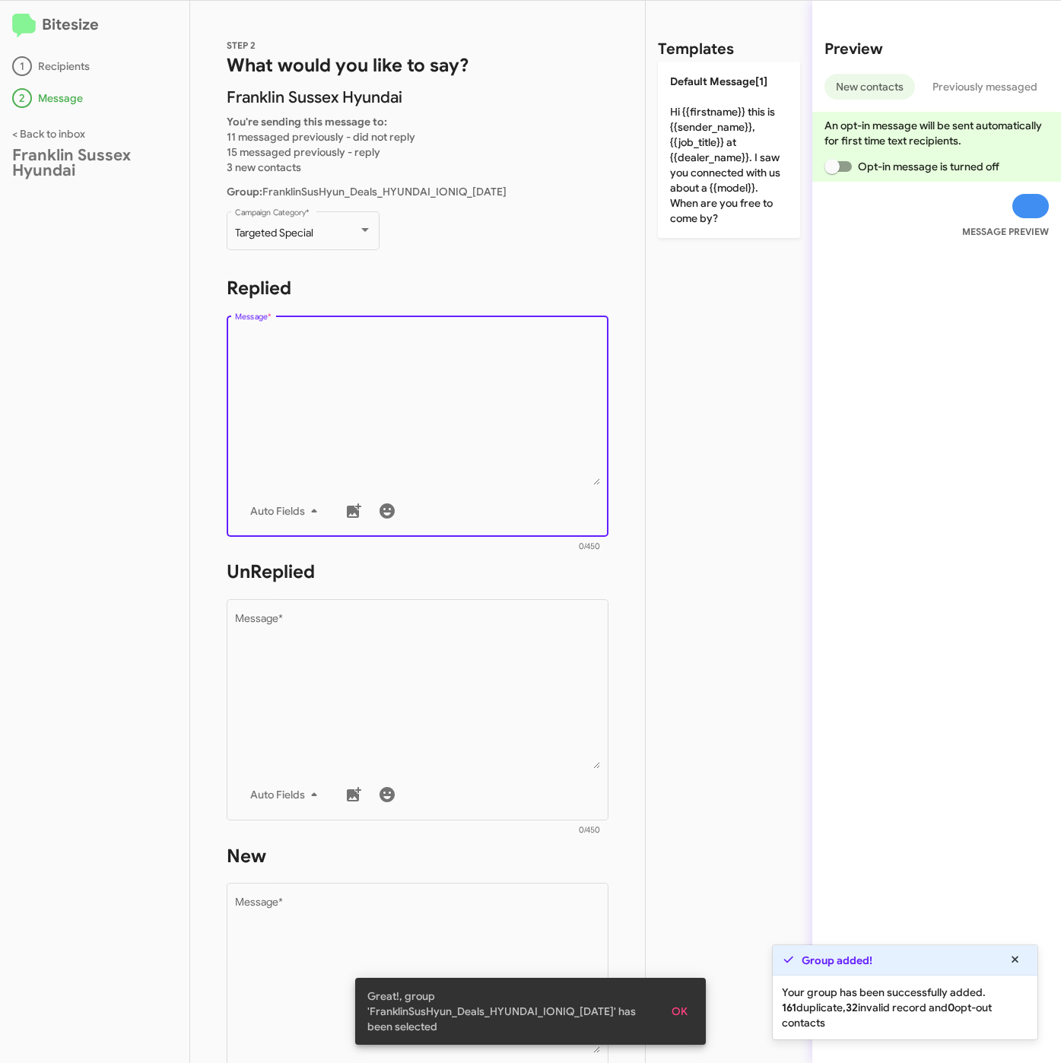
click at [281, 368] on textarea "Message *" at bounding box center [418, 407] width 366 height 155
paste textarea ""Hi {{firstname}} it's {{sender_name}} at {{dealer_name}}. We're kicking off Se…"
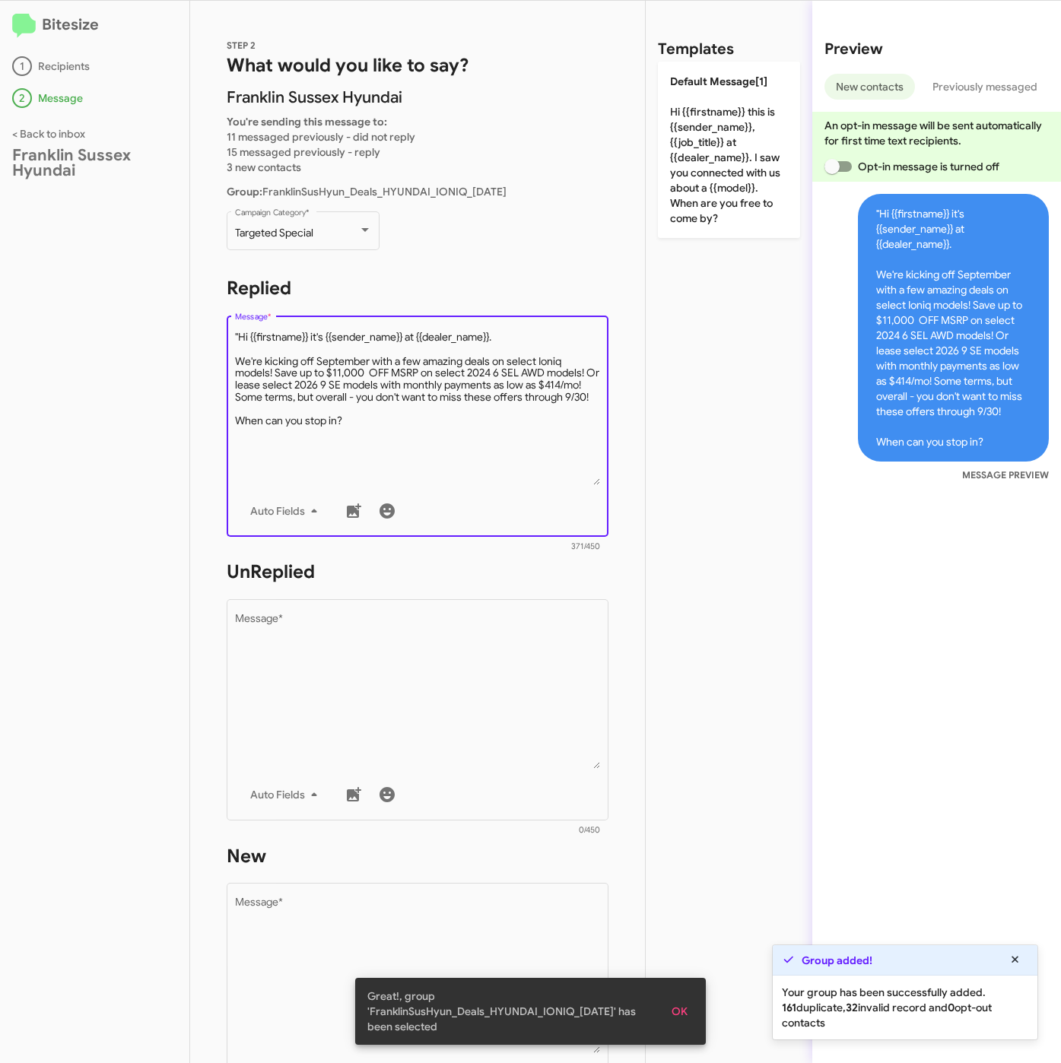
click at [240, 332] on textarea "Message *" at bounding box center [418, 407] width 366 height 155
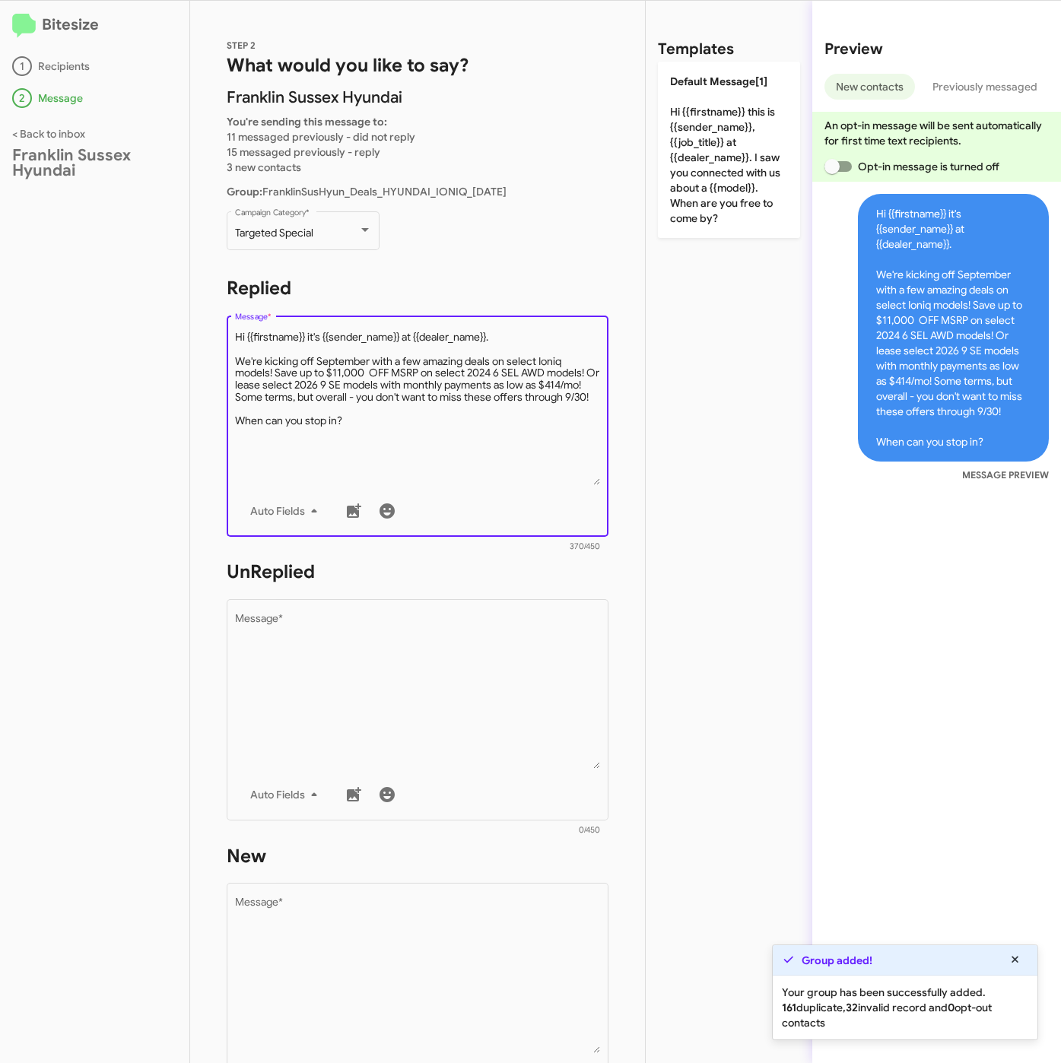
type textarea "Hi {{firstname}} it's {{sender_name}} at {{dealer_name}}. We're kicking off Sep…"
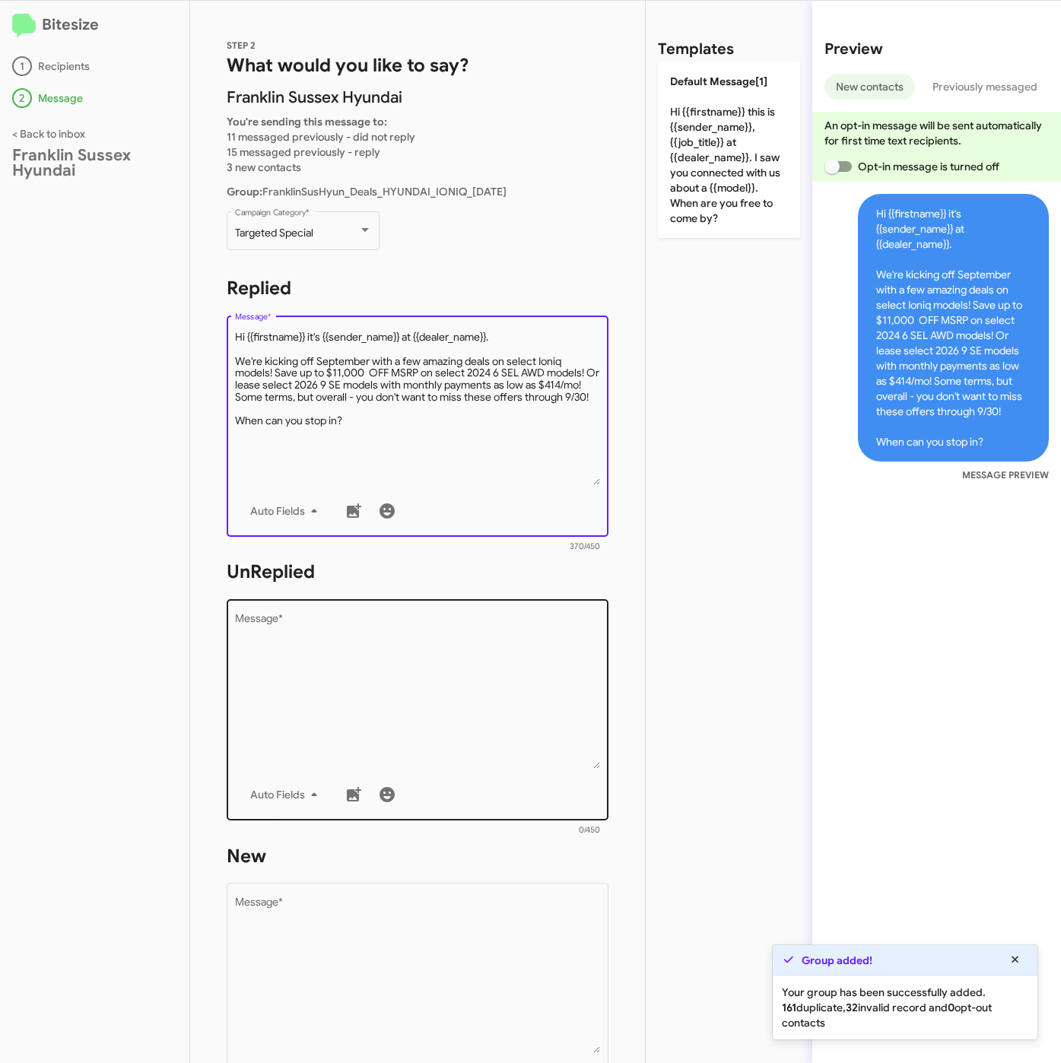
click at [414, 703] on textarea "Message *" at bounding box center [418, 691] width 366 height 155
paste textarea ""Hi {{firstname}} it's {{sender_name}}, {{job_title}} at {{dealer_name}}. Thank…"
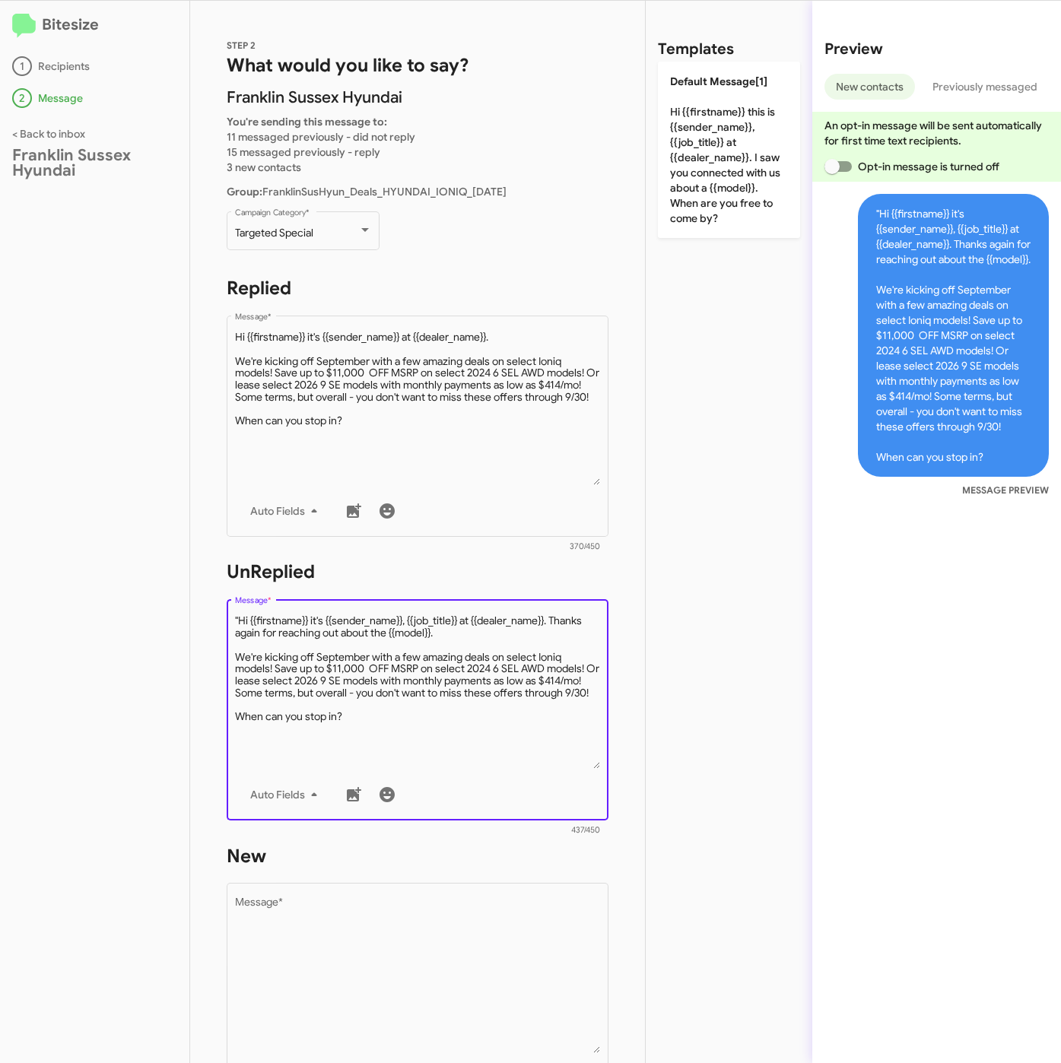
click at [240, 617] on textarea "Message *" at bounding box center [418, 691] width 366 height 155
type textarea "Hi {{firstname}} it's {{sender_name}}, {{job_title}} at {{dealer_name}}. Thanks…"
click at [457, 965] on textarea "Message *" at bounding box center [418, 975] width 366 height 155
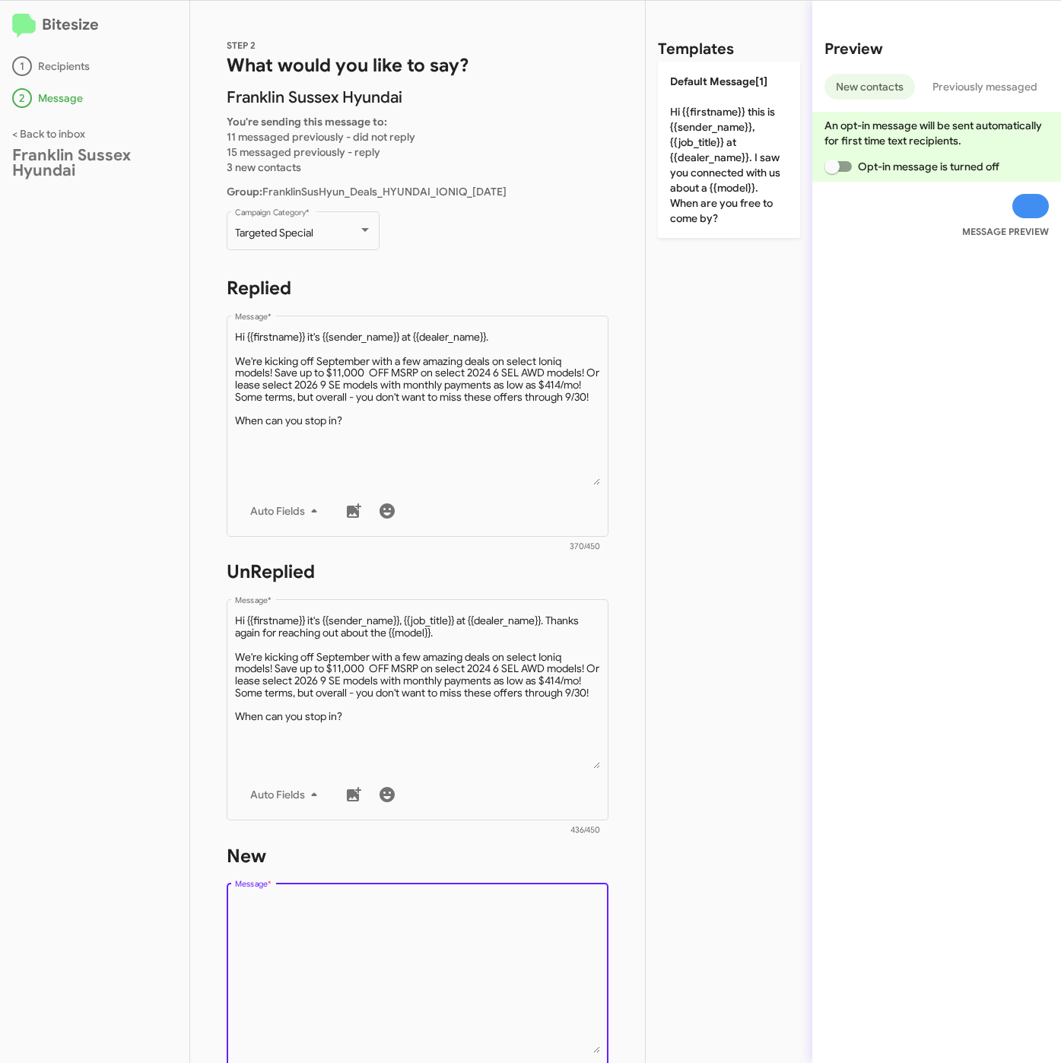
paste textarea ""Hi {{firstname}} it's {{sender_name}}, {{job_title}} at {{dealer_name}}. Thank…"
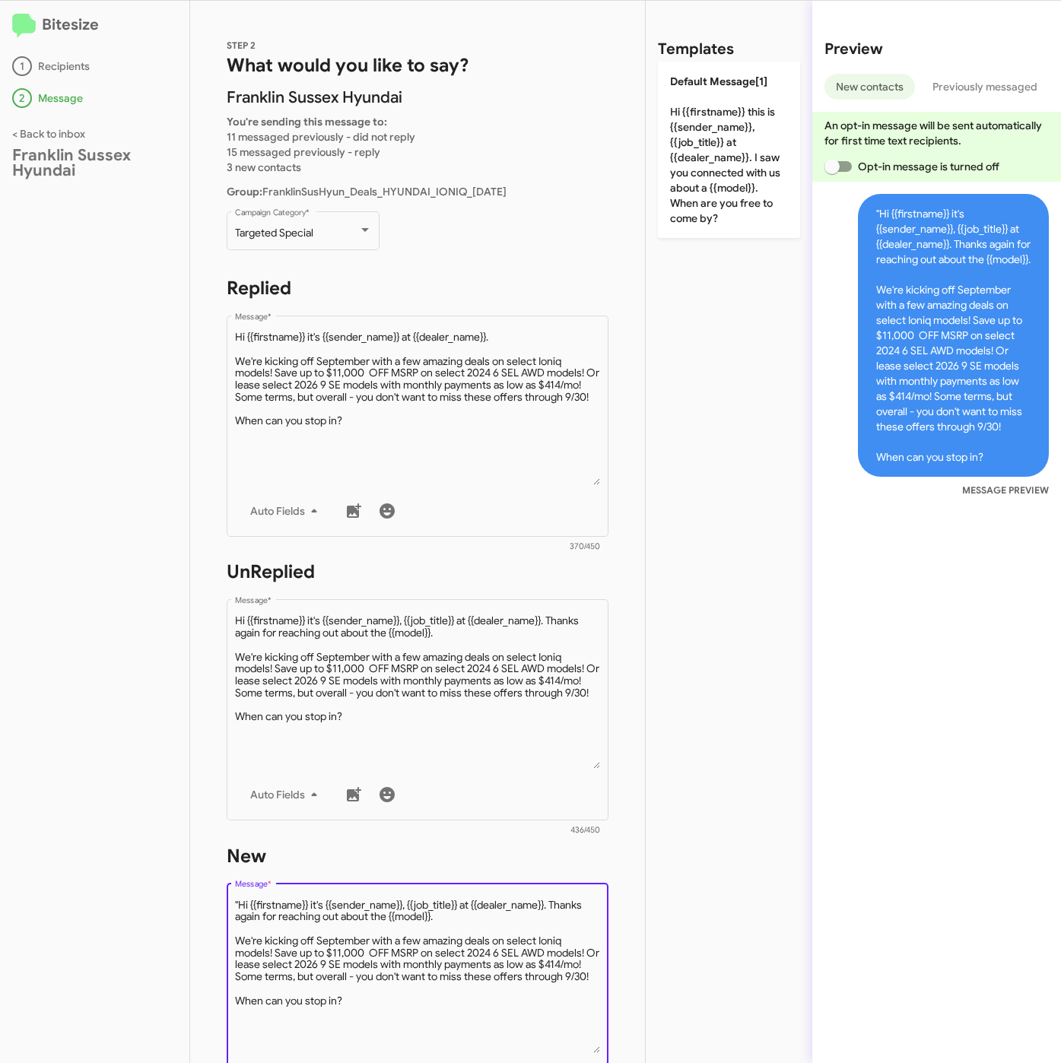
click at [238, 898] on textarea "Message *" at bounding box center [418, 975] width 366 height 155
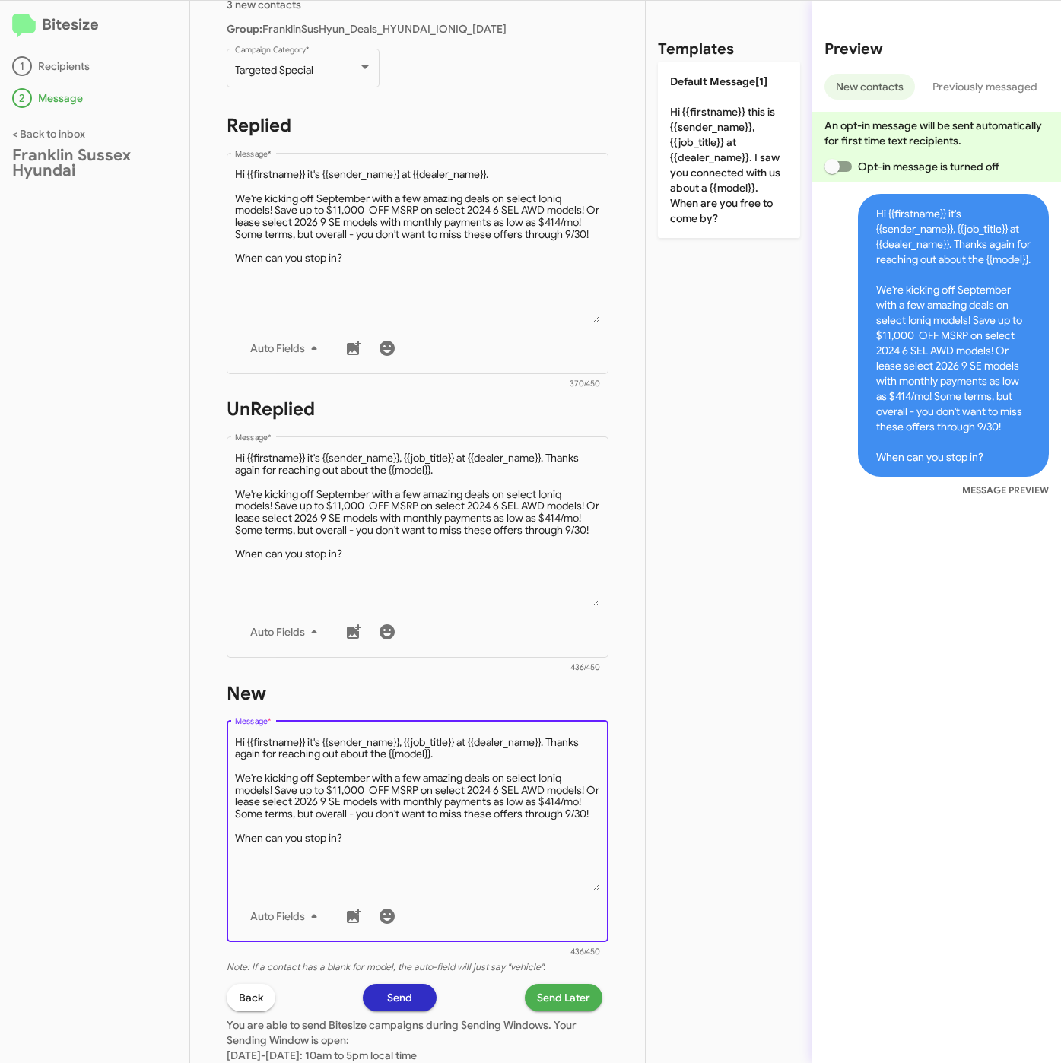
scroll to position [327, 0]
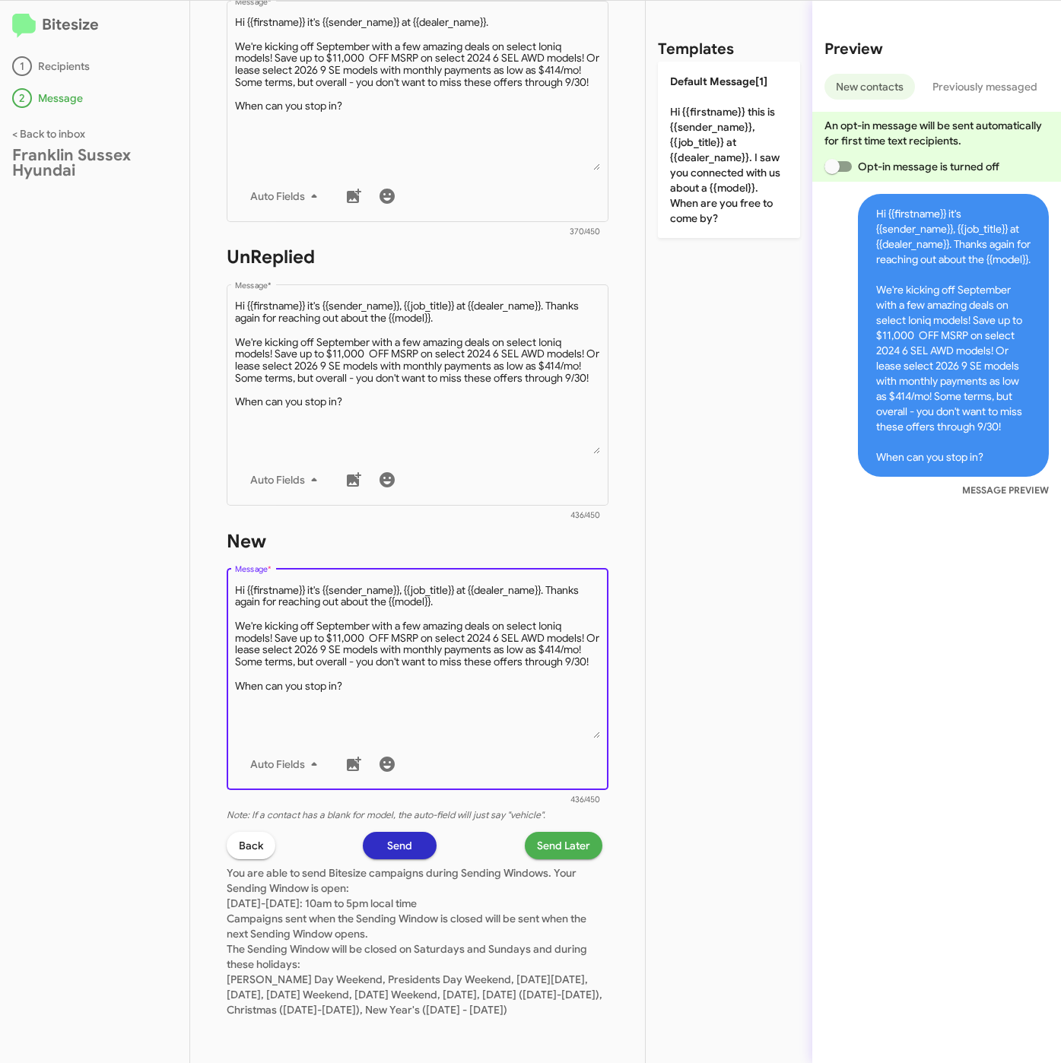
type textarea "Hi {{firstname}} it's {{sender_name}}, {{job_title}} at {{dealer_name}}. Thanks…"
click at [537, 833] on span "Send Later" at bounding box center [563, 845] width 53 height 27
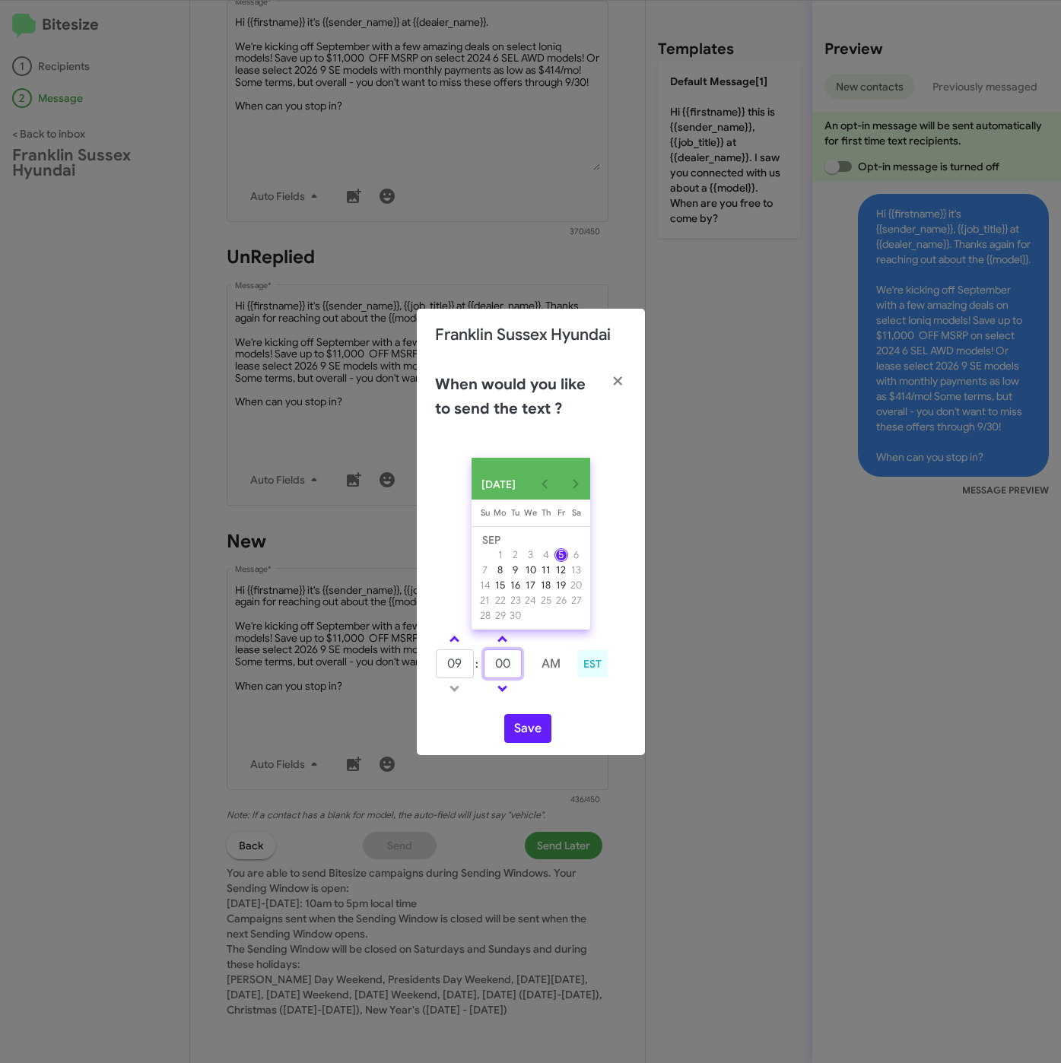
click at [490, 666] on input "00" at bounding box center [503, 663] width 38 height 29
type input "55"
click at [523, 732] on button "Save" at bounding box center [527, 728] width 47 height 29
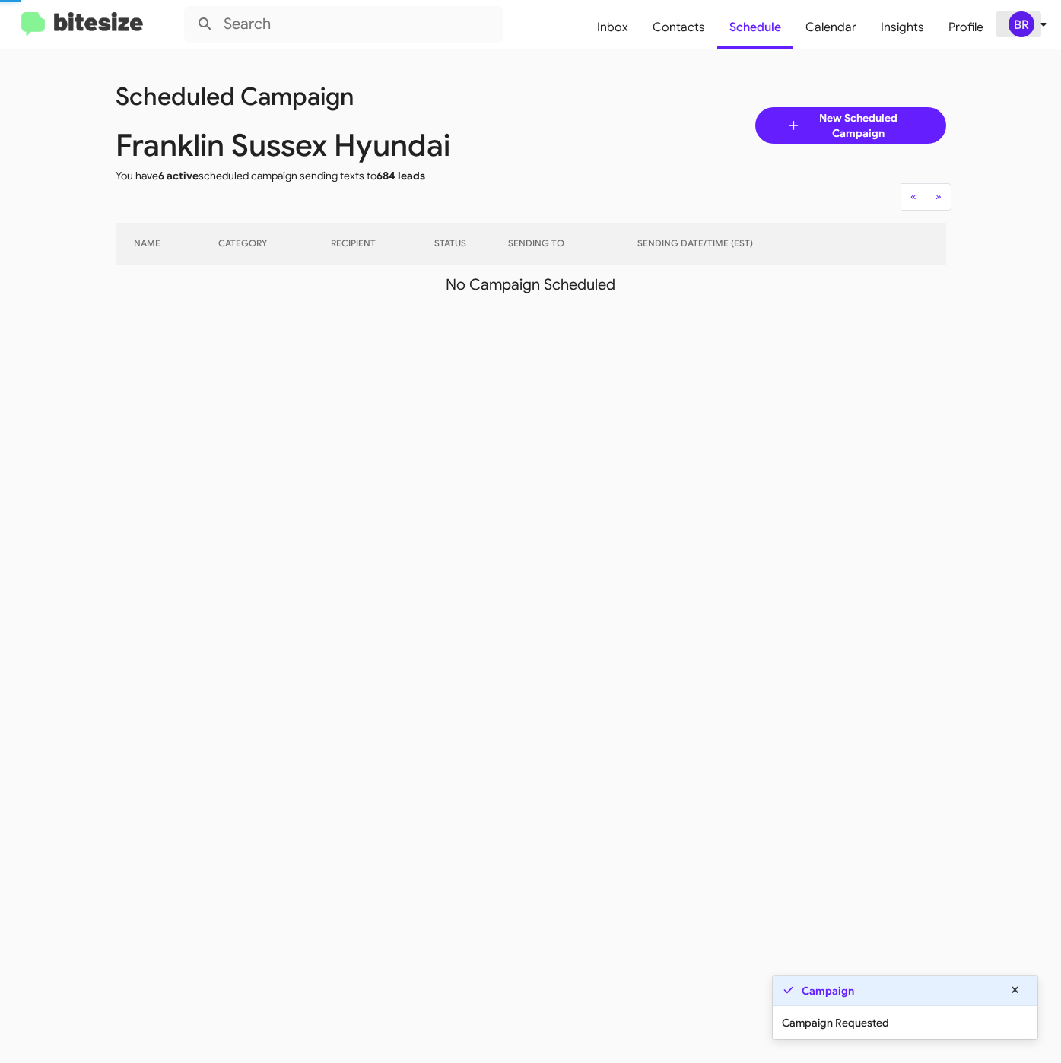
click at [1039, 30] on icon at bounding box center [1043, 24] width 18 height 18
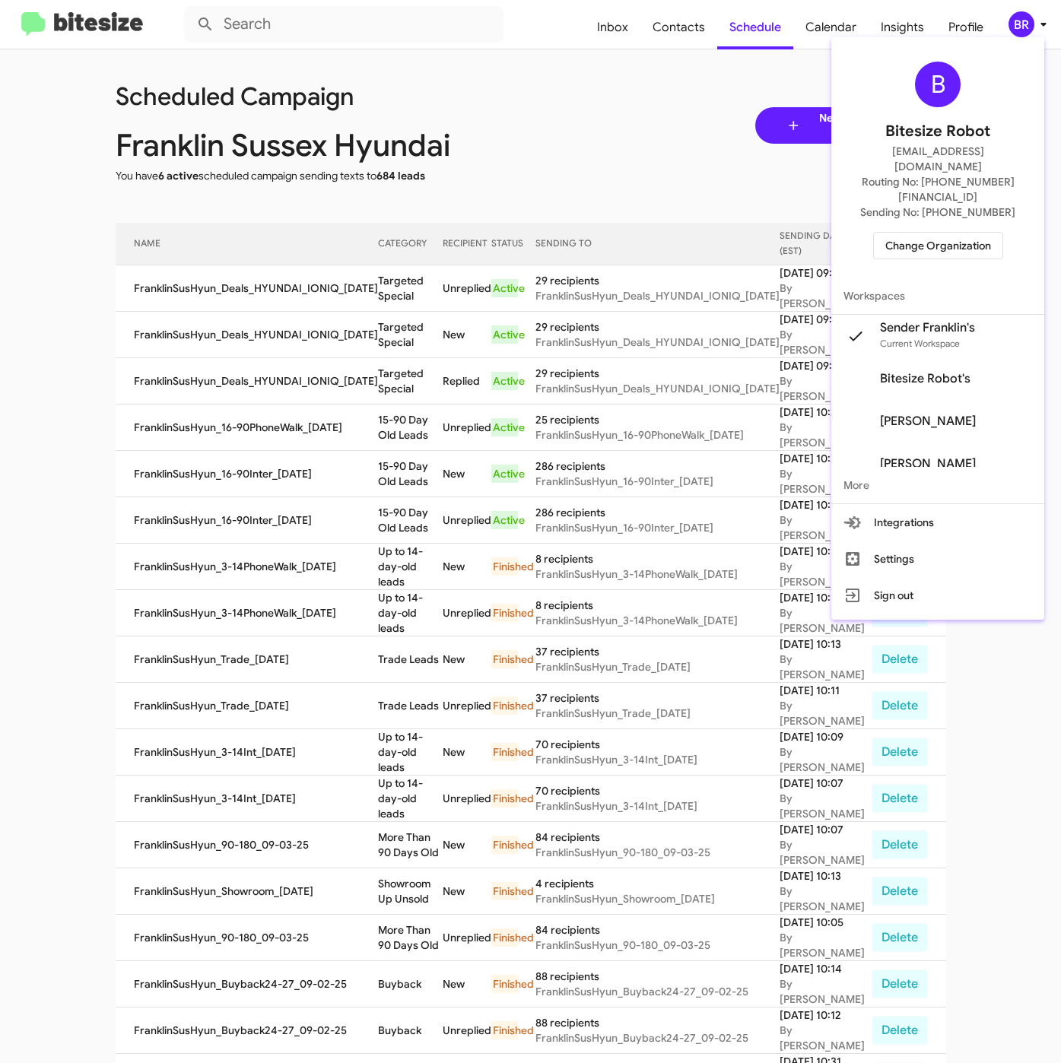
click at [693, 30] on div at bounding box center [530, 531] width 1061 height 1063
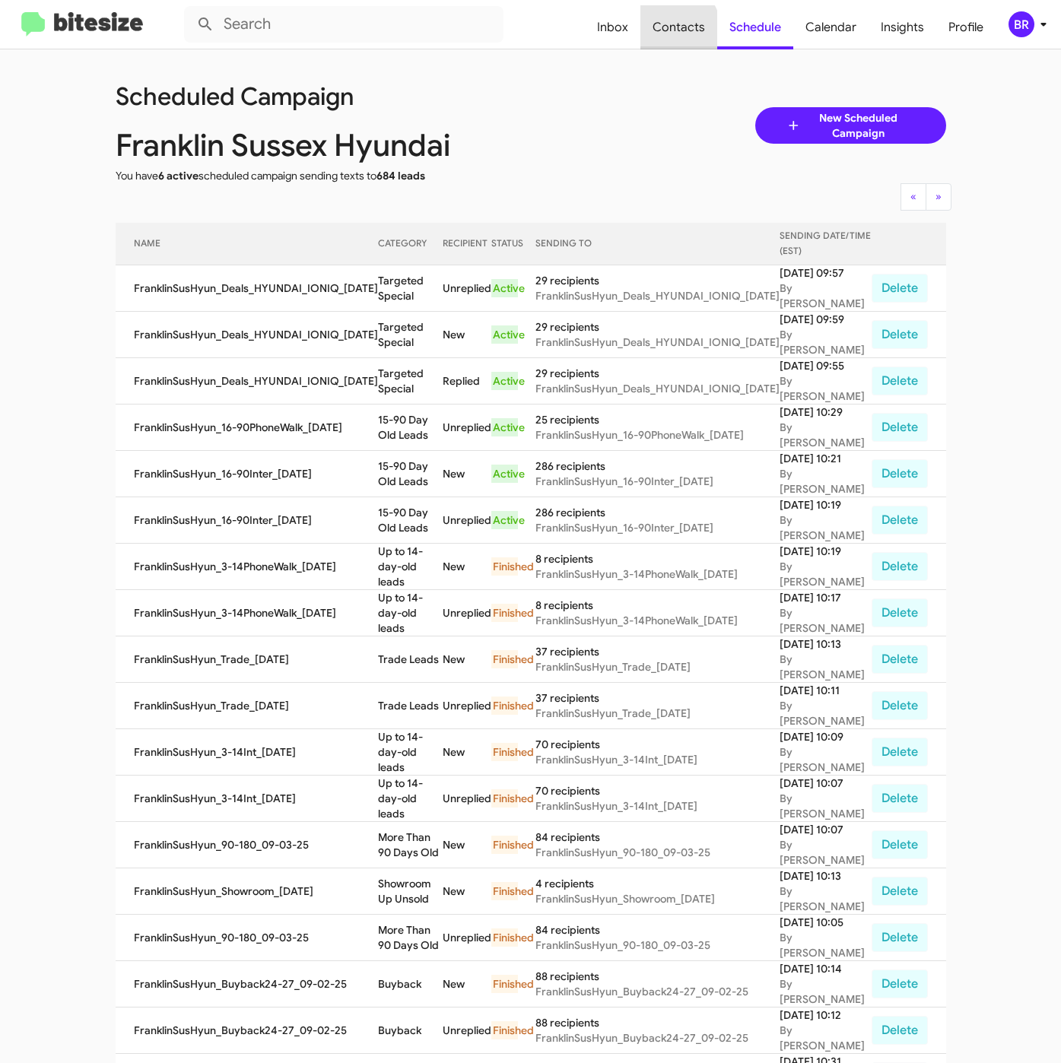
click at [675, 30] on span "Contacts" at bounding box center [678, 27] width 77 height 44
type input "in:groups"
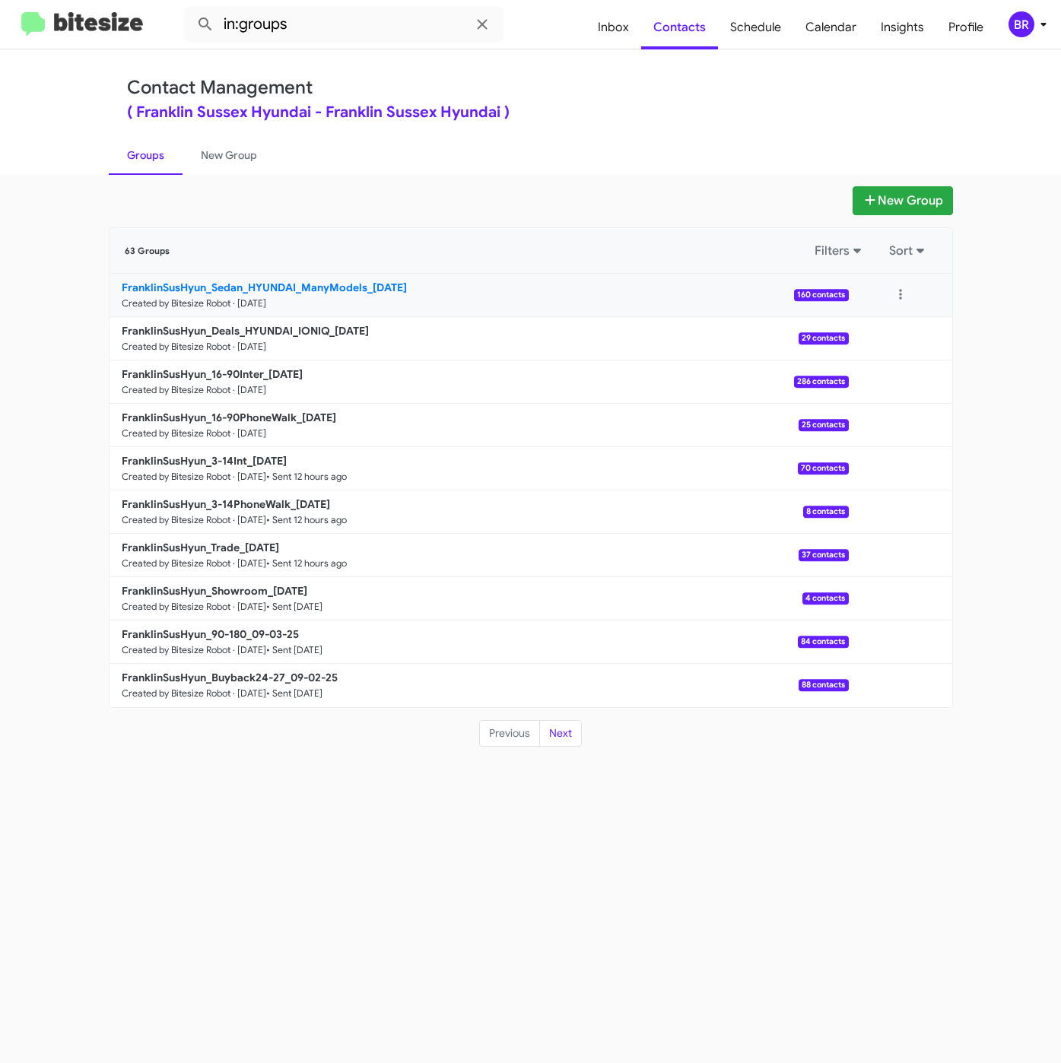
click at [366, 290] on b "FranklinSusHyun_Sedan_HYUNDAI_ManyModels_09-05-25" at bounding box center [264, 288] width 285 height 14
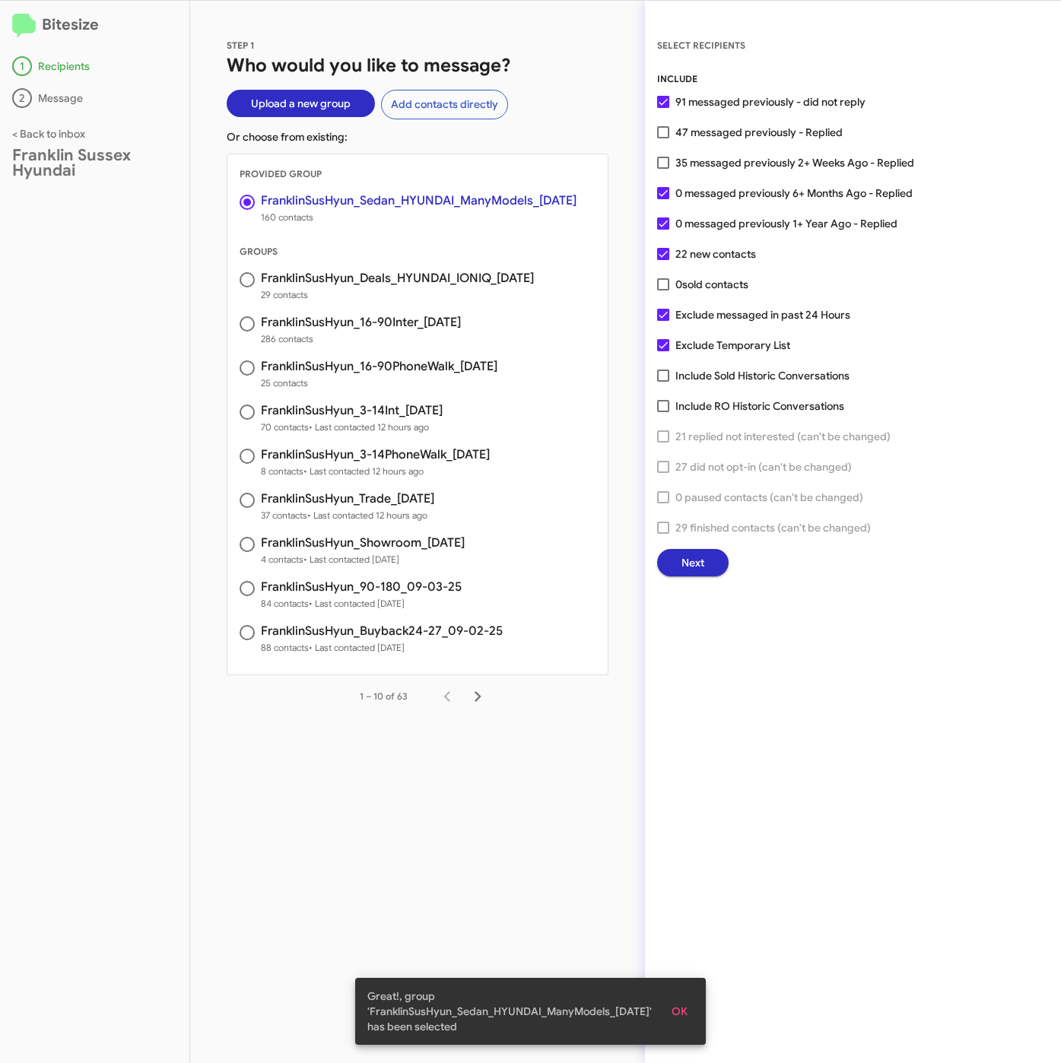
click at [724, 125] on span "47 messaged previously - Replied" at bounding box center [758, 132] width 167 height 18
click at [663, 138] on input "47 messaged previously - Replied" at bounding box center [662, 138] width 1 height 1
checkbox input "true"
click at [693, 560] on span "Next" at bounding box center [692, 562] width 23 height 27
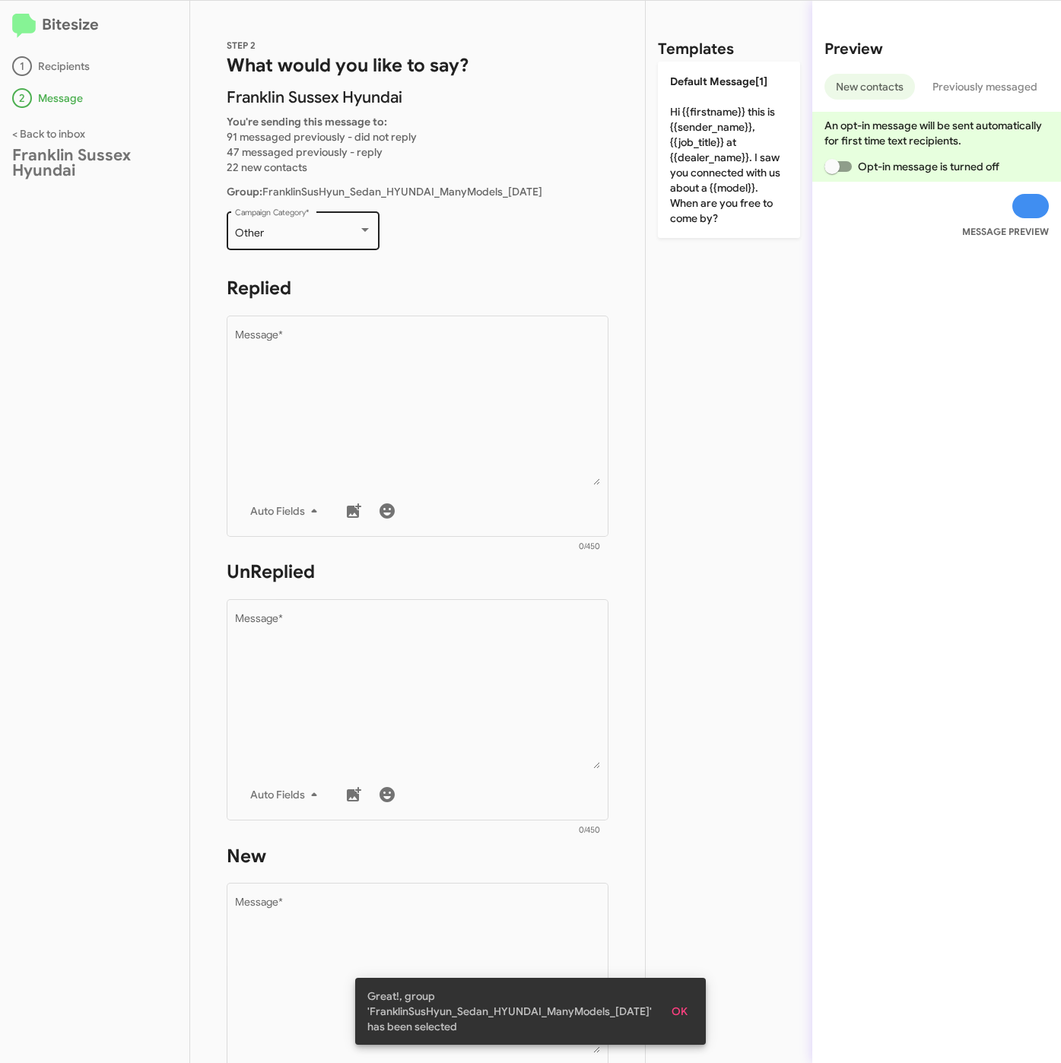
click at [276, 240] on div "Other Campaign Category *" at bounding box center [303, 229] width 137 height 42
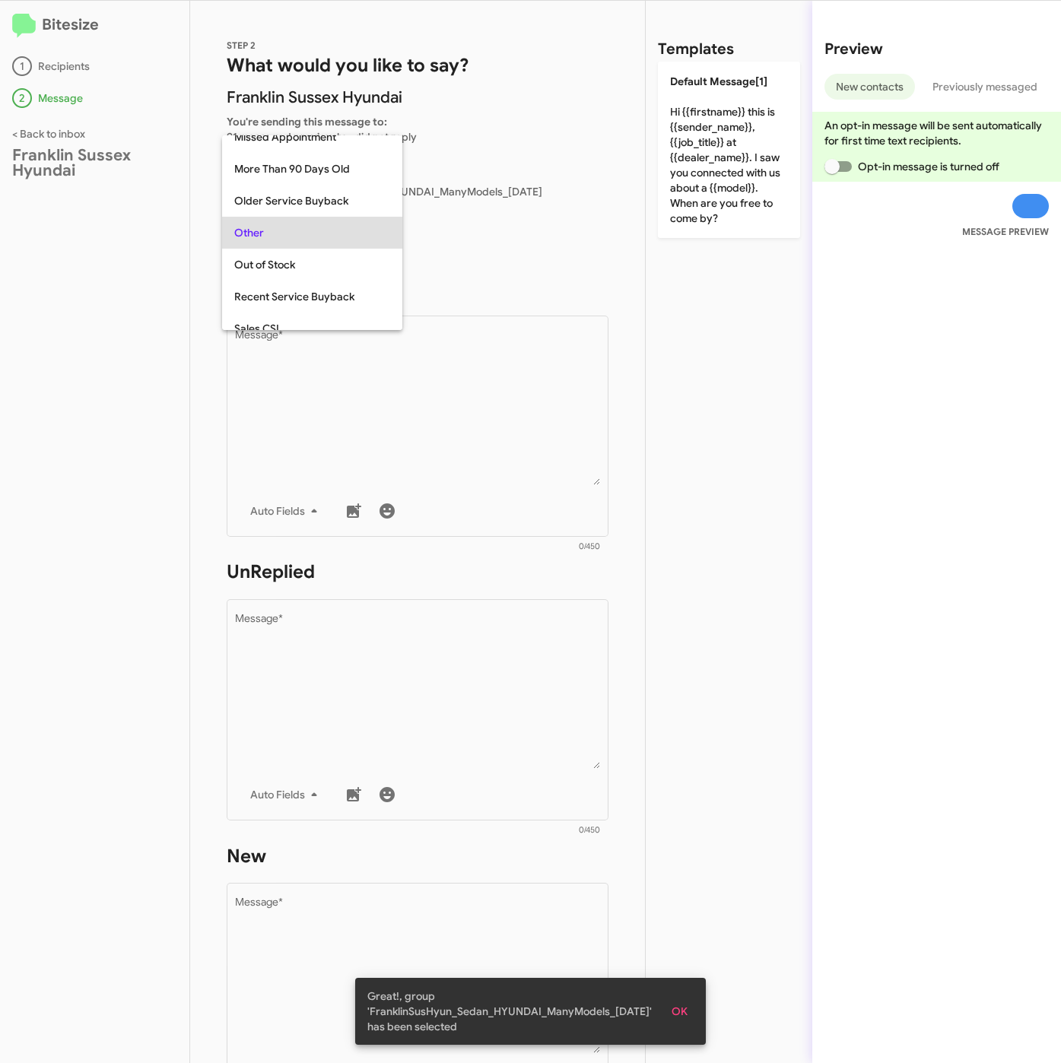
scroll to position [507, 0]
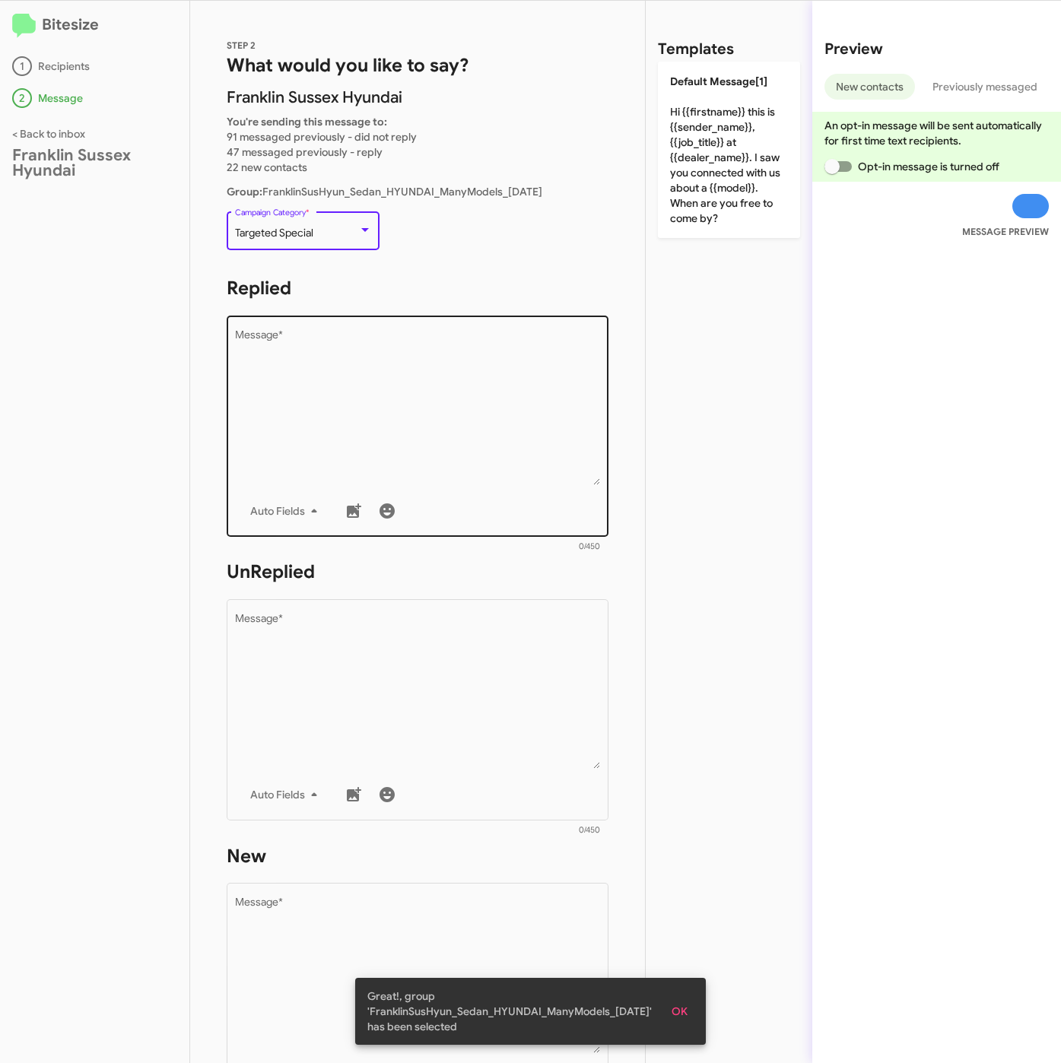
click at [317, 399] on textarea "Message *" at bounding box center [418, 407] width 366 height 155
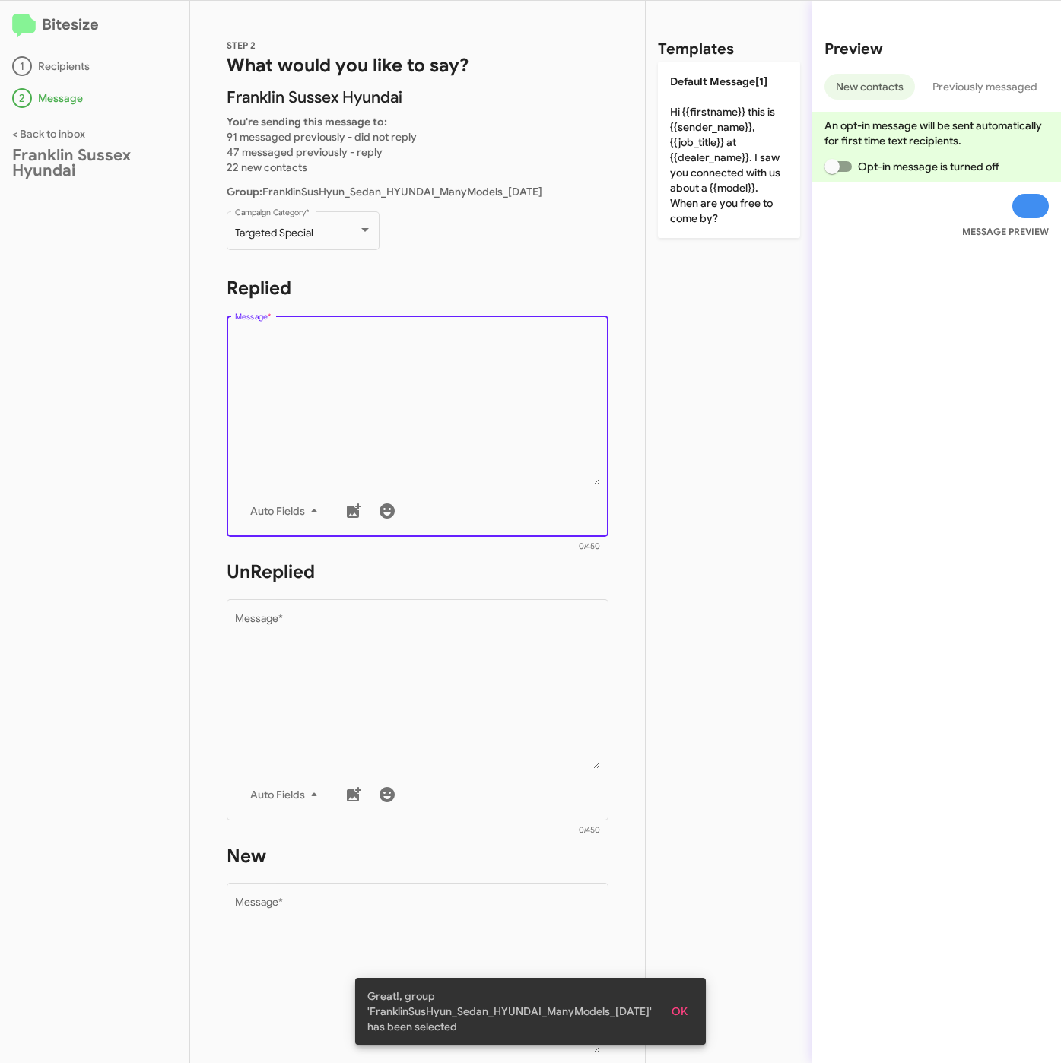
paste textarea ""Hi {{firstname}} it's {{sender_name}} at {{dealer_name}}. We're kicking off Se…"
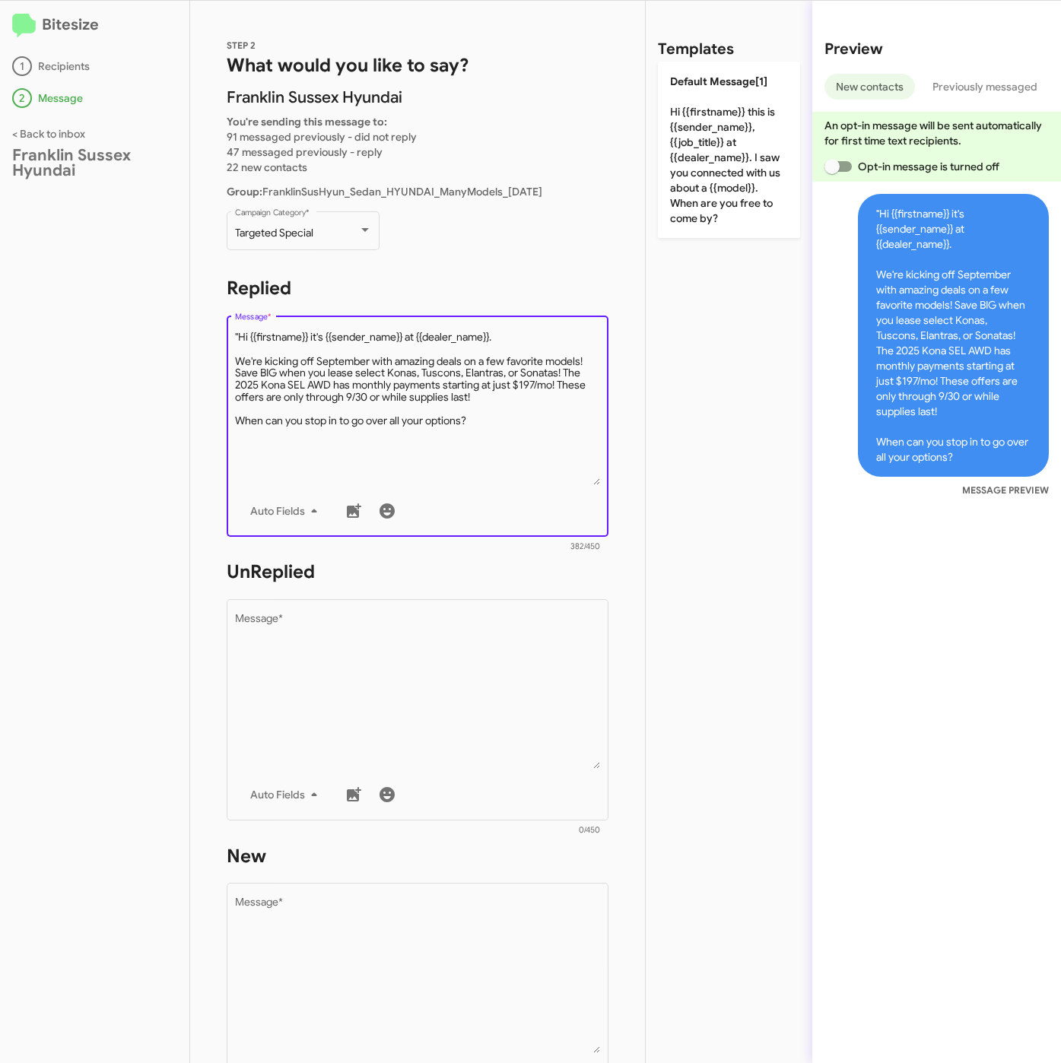
click at [240, 332] on textarea "Message *" at bounding box center [418, 407] width 366 height 155
type textarea "Hi {{firstname}} it's {{sender_name}} at {{dealer_name}}. We're kicking off Sep…"
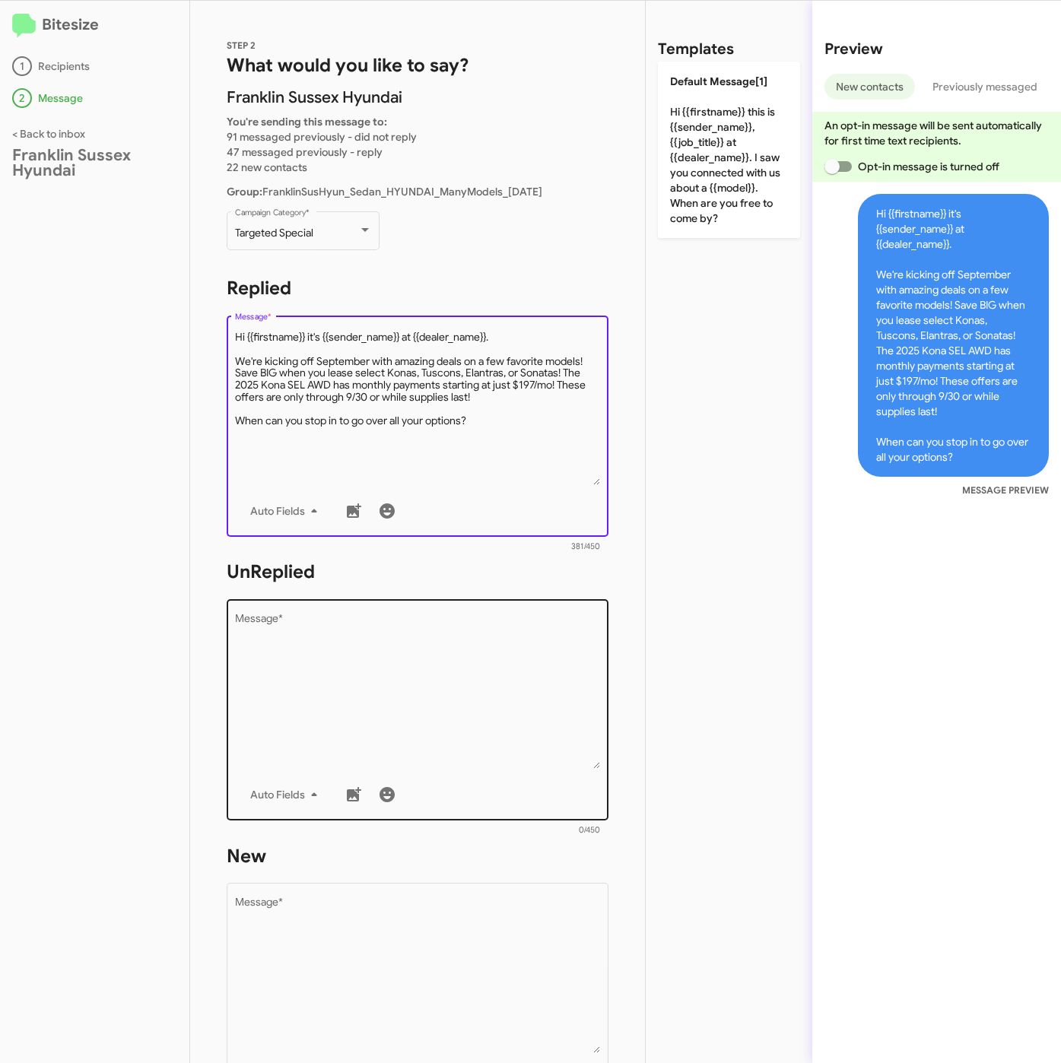
click at [413, 725] on textarea "Message *" at bounding box center [418, 691] width 366 height 155
paste textarea ""Hi {{firstname}} it's {{sender_name}}, {{job_title}} at {{dealer_name}}. Thank…"
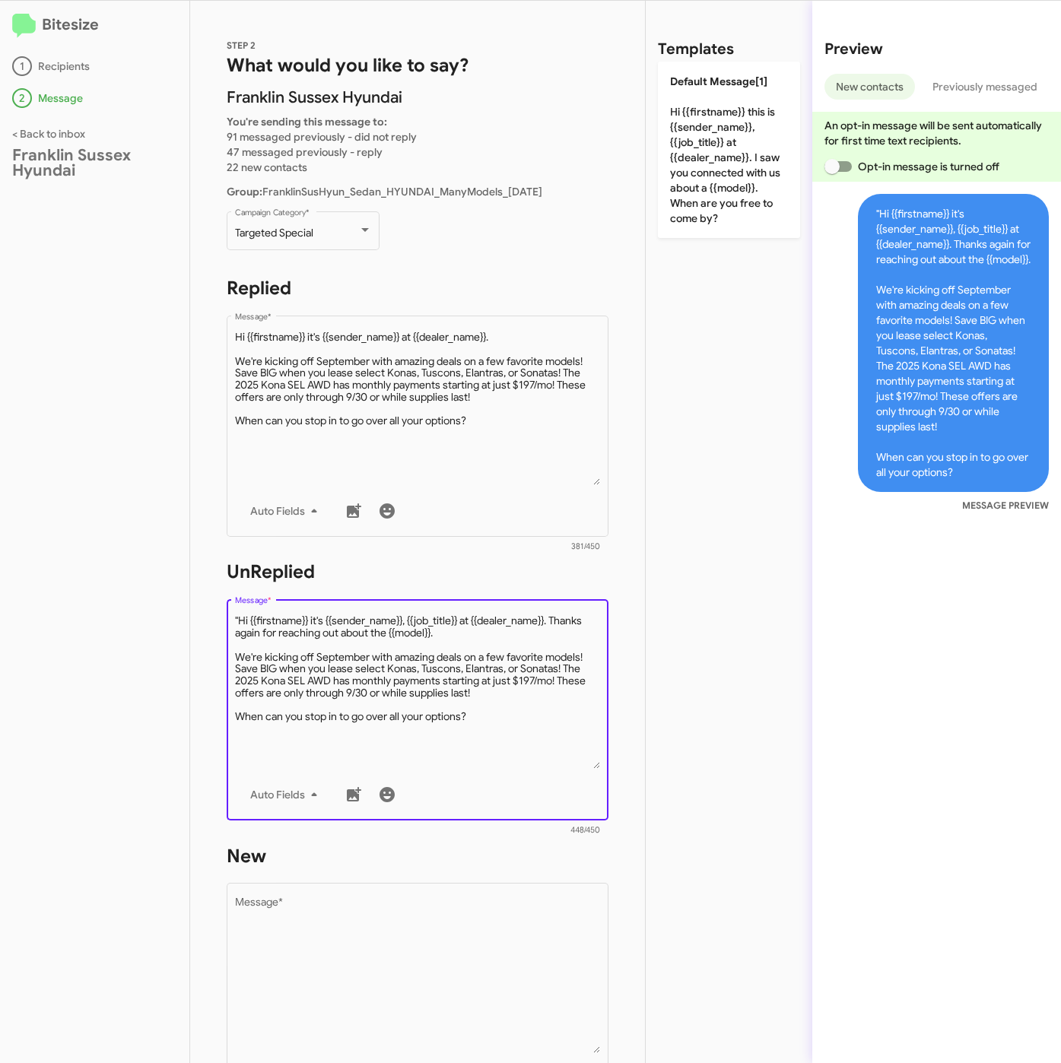
click at [240, 617] on textarea "Message *" at bounding box center [418, 691] width 366 height 155
type textarea "Hi {{firstname}} it's {{sender_name}}, {{job_title}} at {{dealer_name}}. Thanks…"
click at [367, 969] on textarea "Message *" at bounding box center [418, 975] width 366 height 155
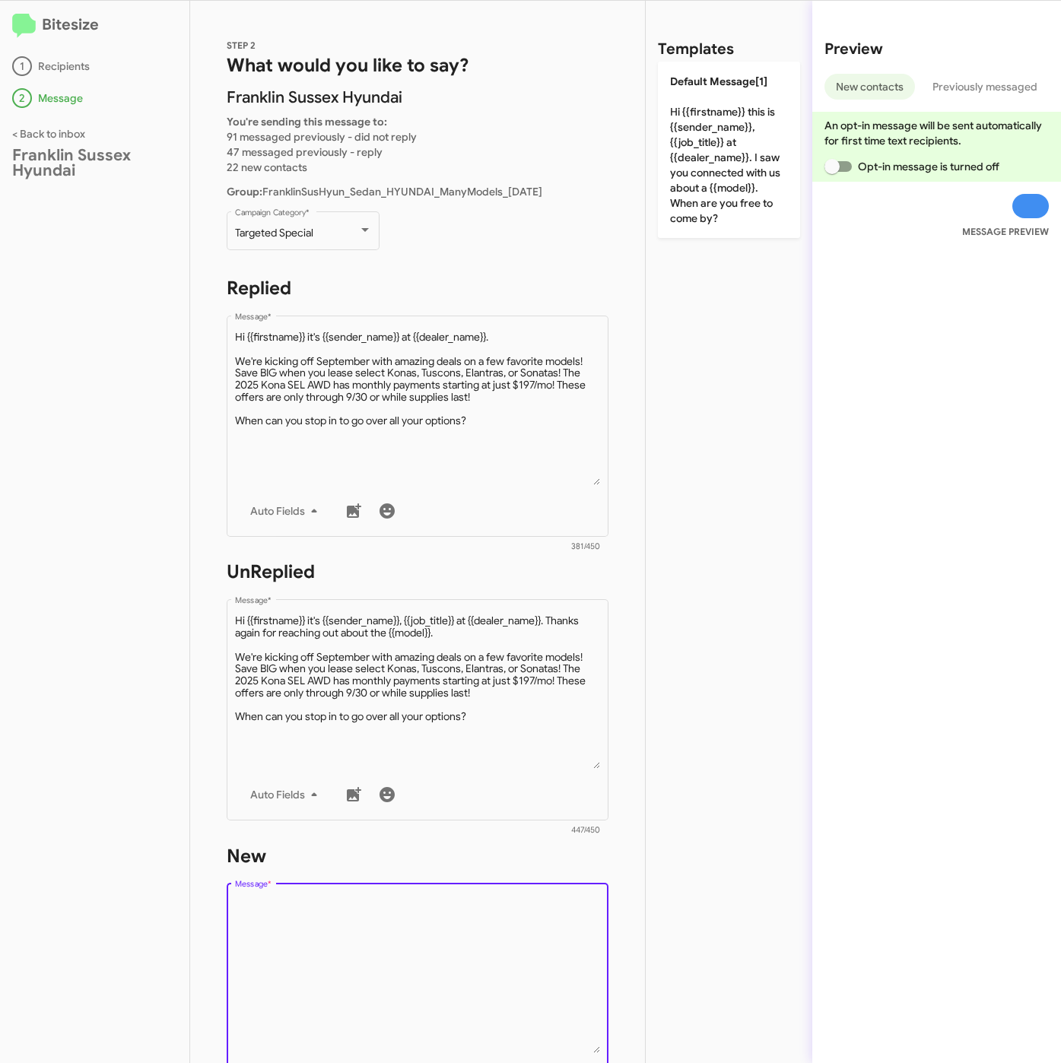
paste textarea ""Hi {{firstname}} it's {{sender_name}}, {{job_title}} at {{dealer_name}}. Thank…"
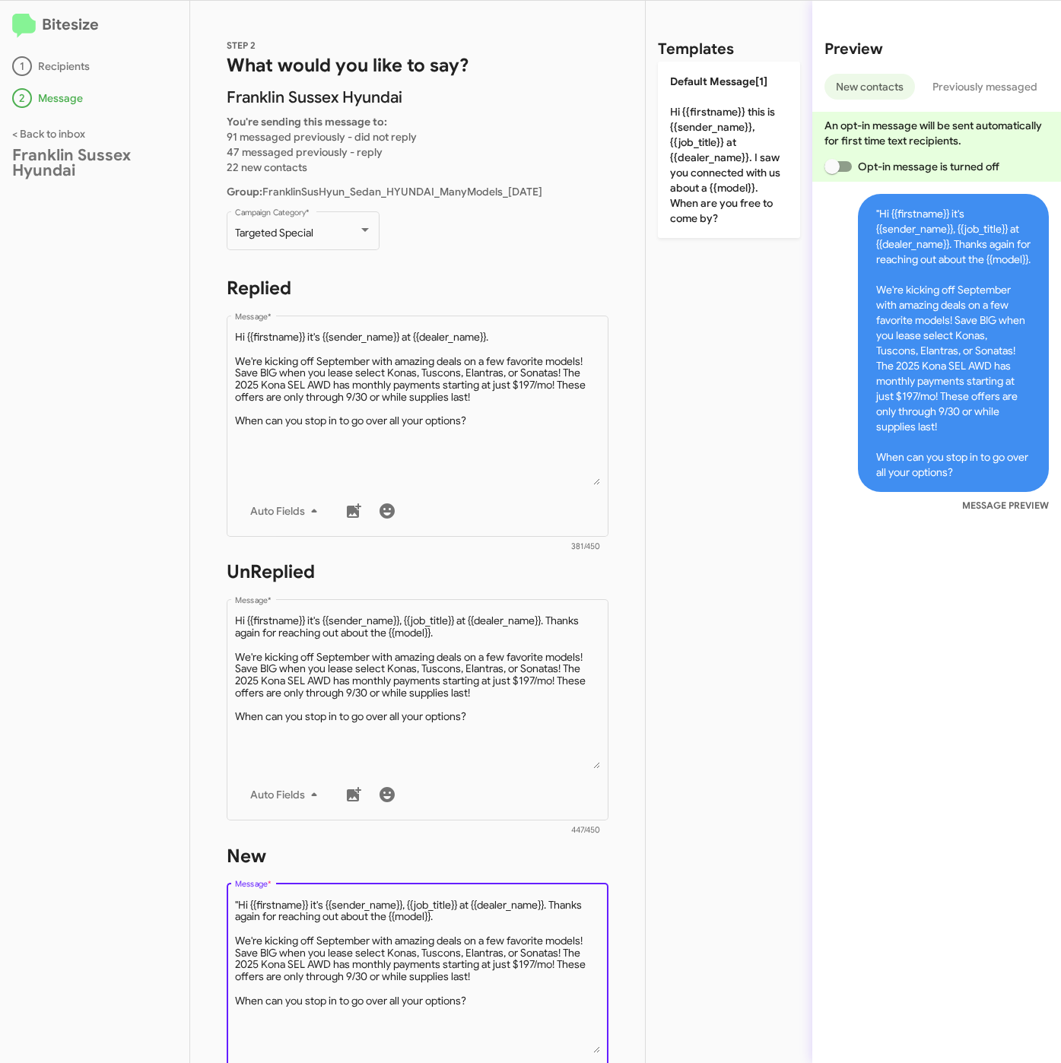
click at [240, 898] on textarea "Message *" at bounding box center [418, 975] width 366 height 155
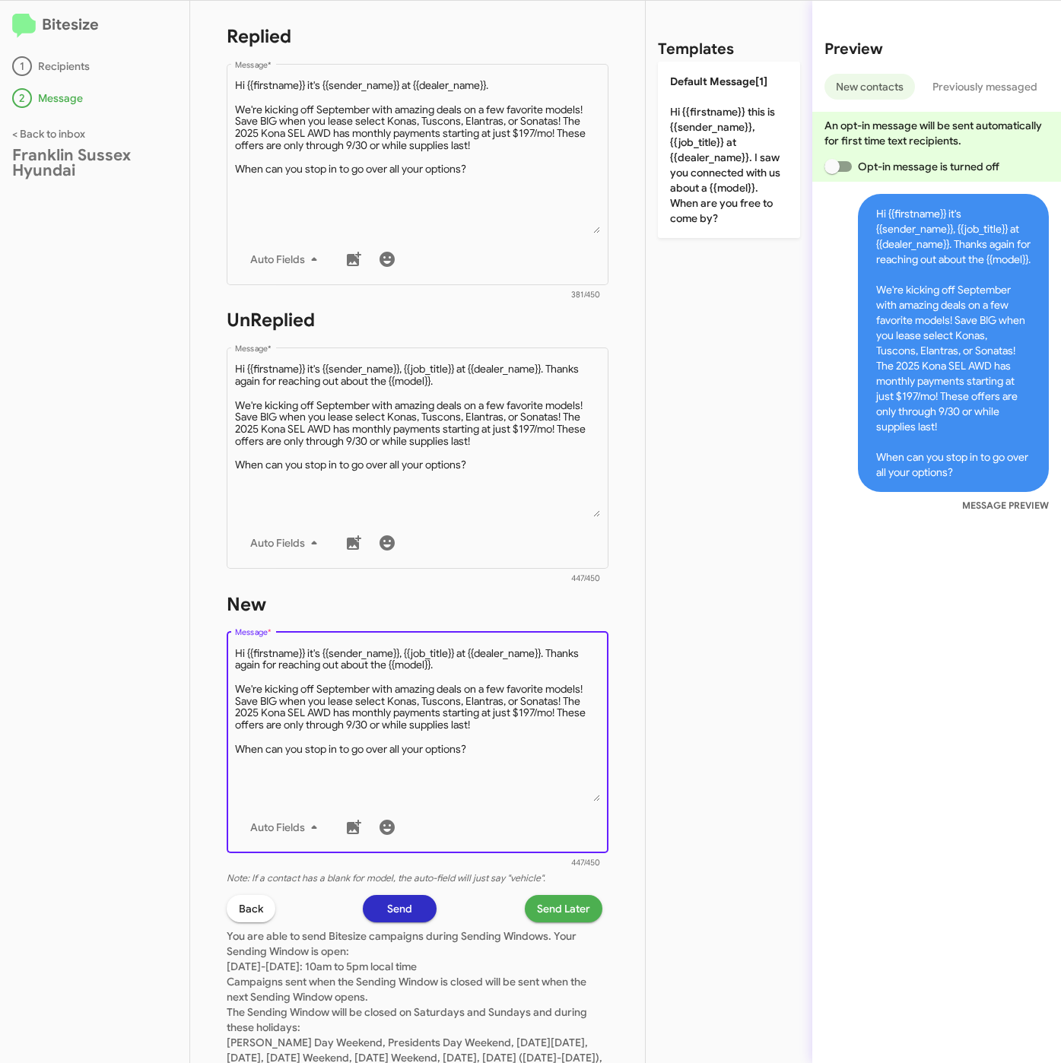
scroll to position [213, 0]
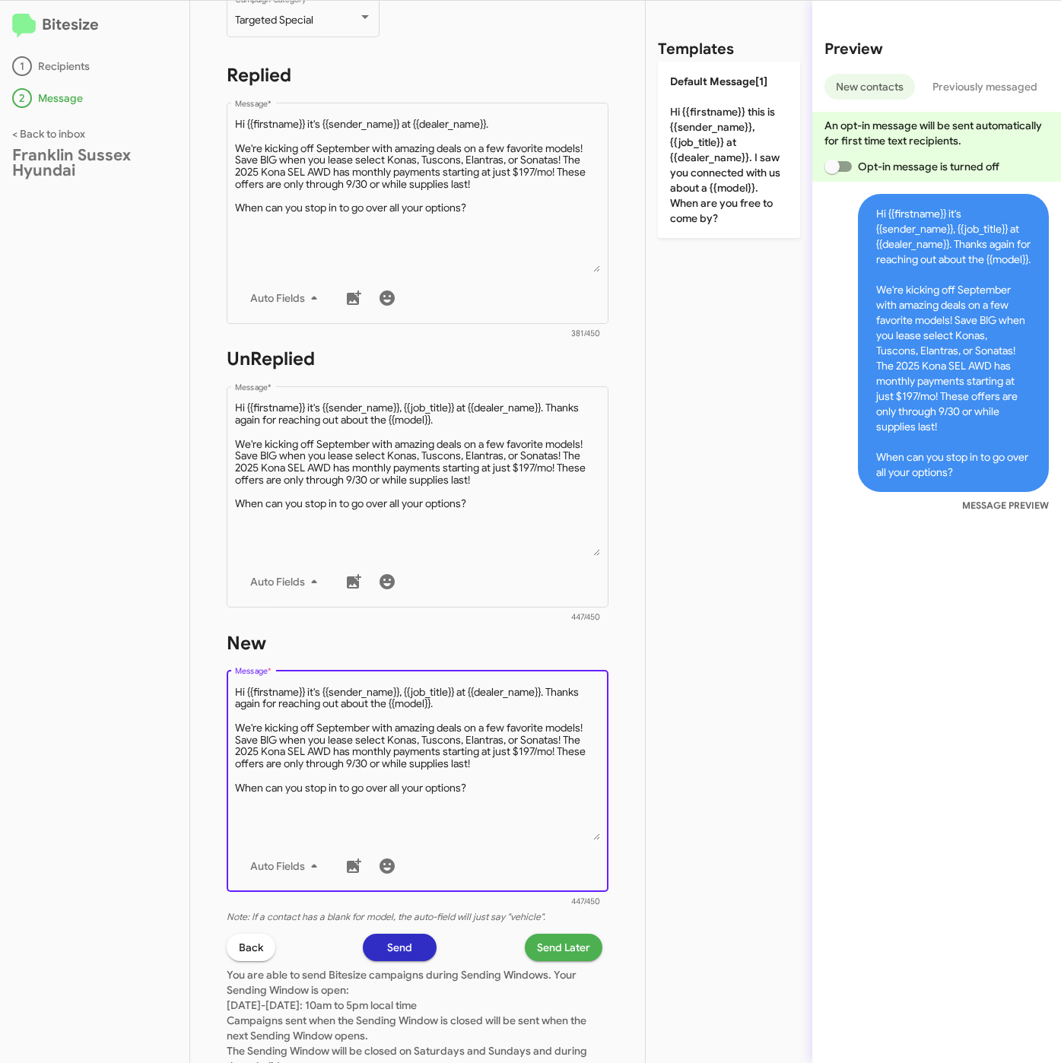
type textarea "Hi {{firstname}} it's {{sender_name}}, {{job_title}} at {{dealer_name}}. Thanks…"
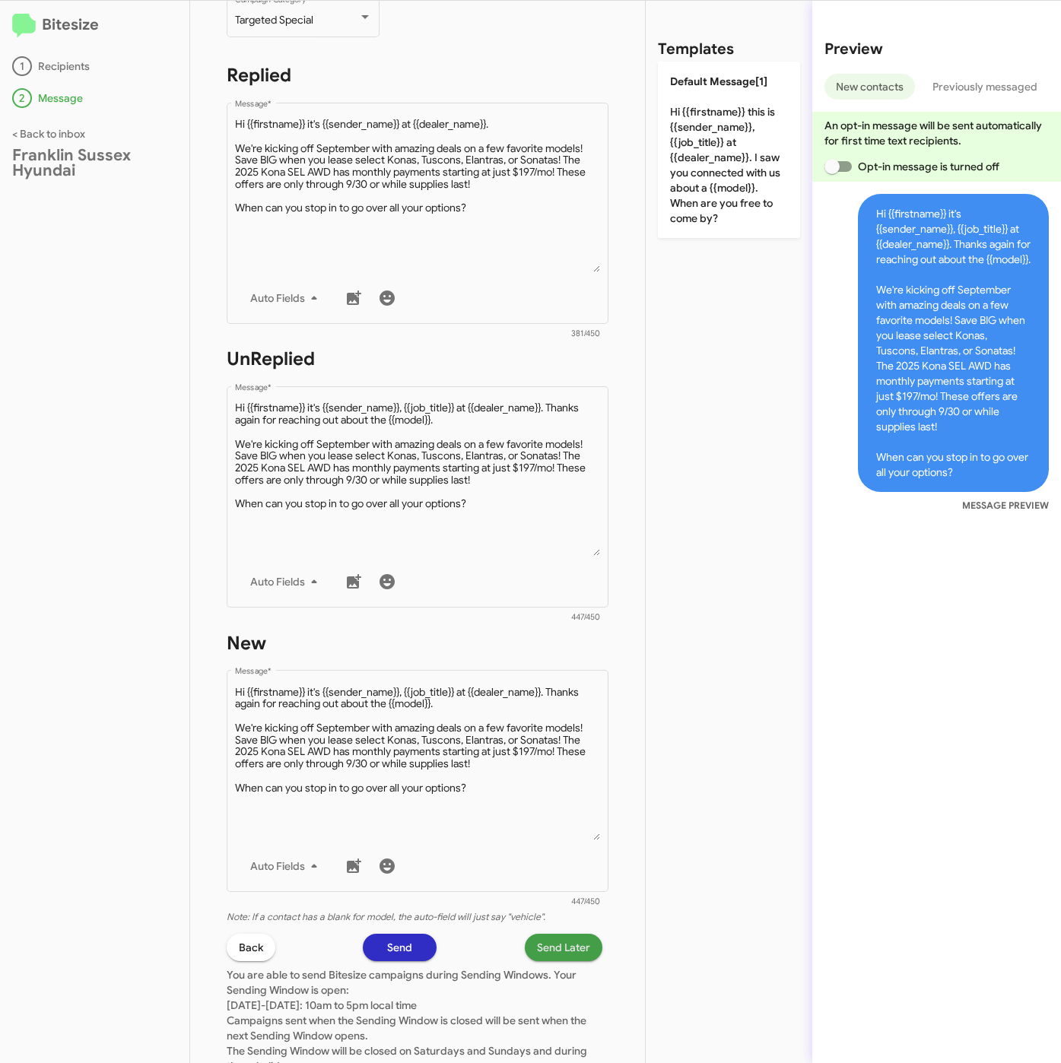
click at [545, 945] on span "Send Later" at bounding box center [563, 947] width 53 height 27
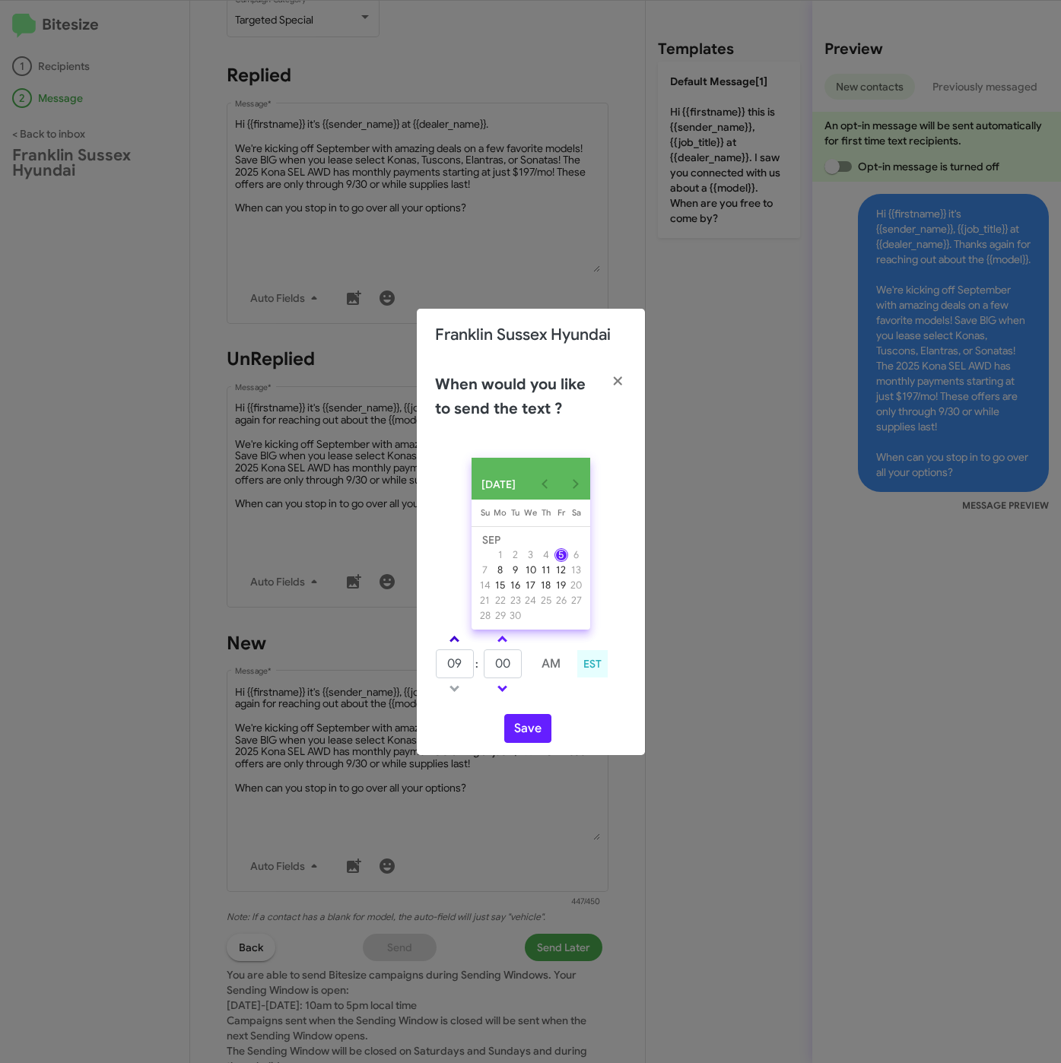
click at [455, 643] on span at bounding box center [454, 641] width 10 height 10
type input "10"
click at [511, 671] on input "00" at bounding box center [503, 663] width 38 height 29
type input "05"
click at [527, 734] on button "Save" at bounding box center [527, 728] width 47 height 29
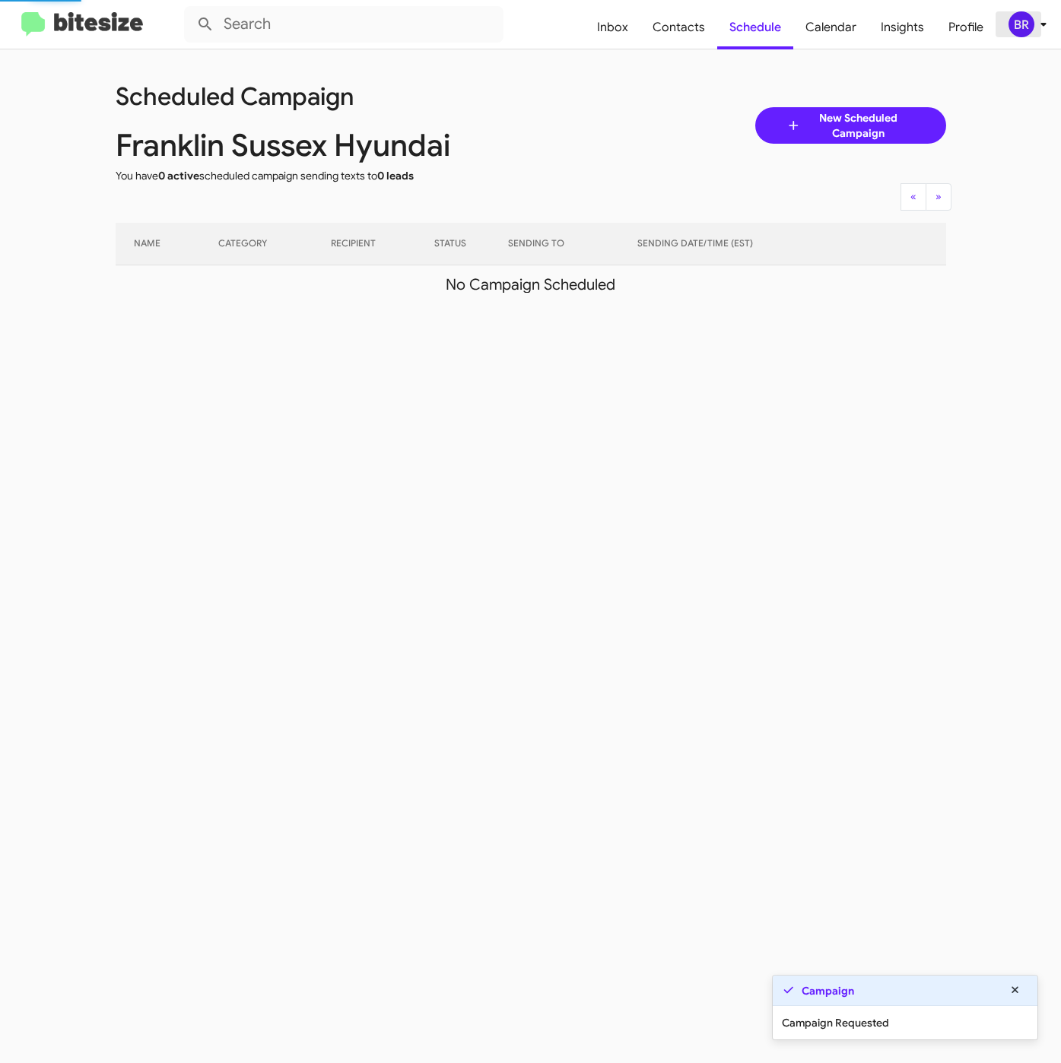
click at [1023, 28] on div "BR" at bounding box center [1021, 24] width 26 height 26
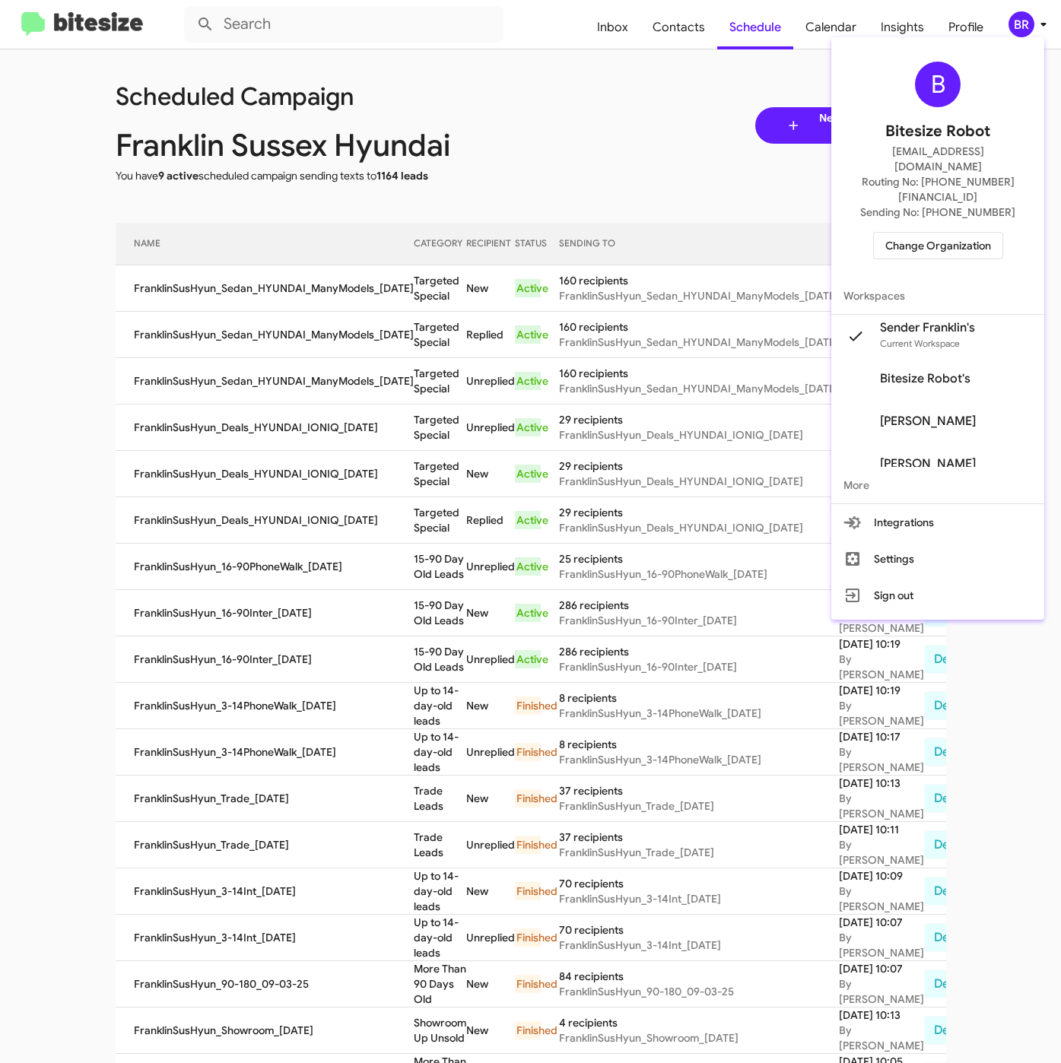
click at [691, 32] on div at bounding box center [530, 531] width 1061 height 1063
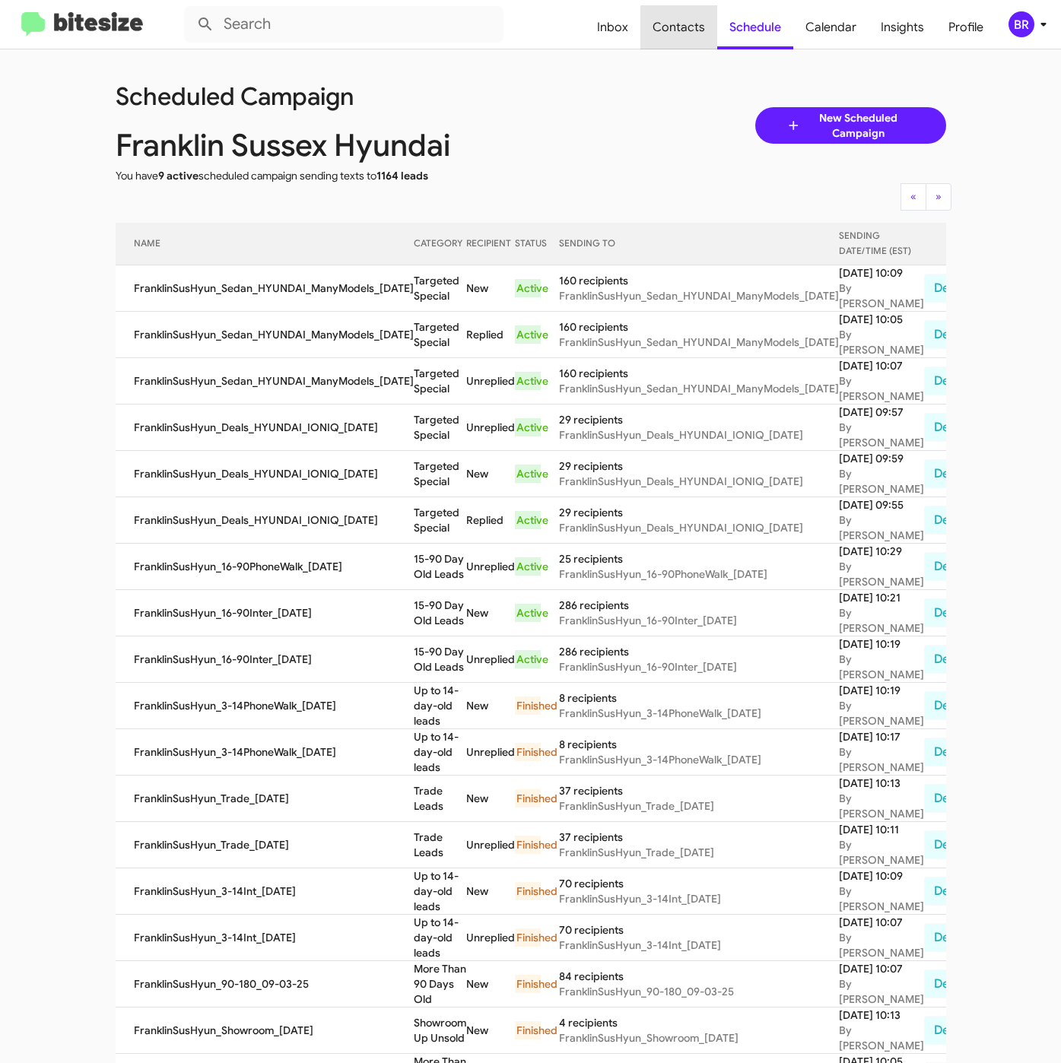
click at [691, 32] on span "Contacts" at bounding box center [678, 27] width 77 height 44
type input "in:groups"
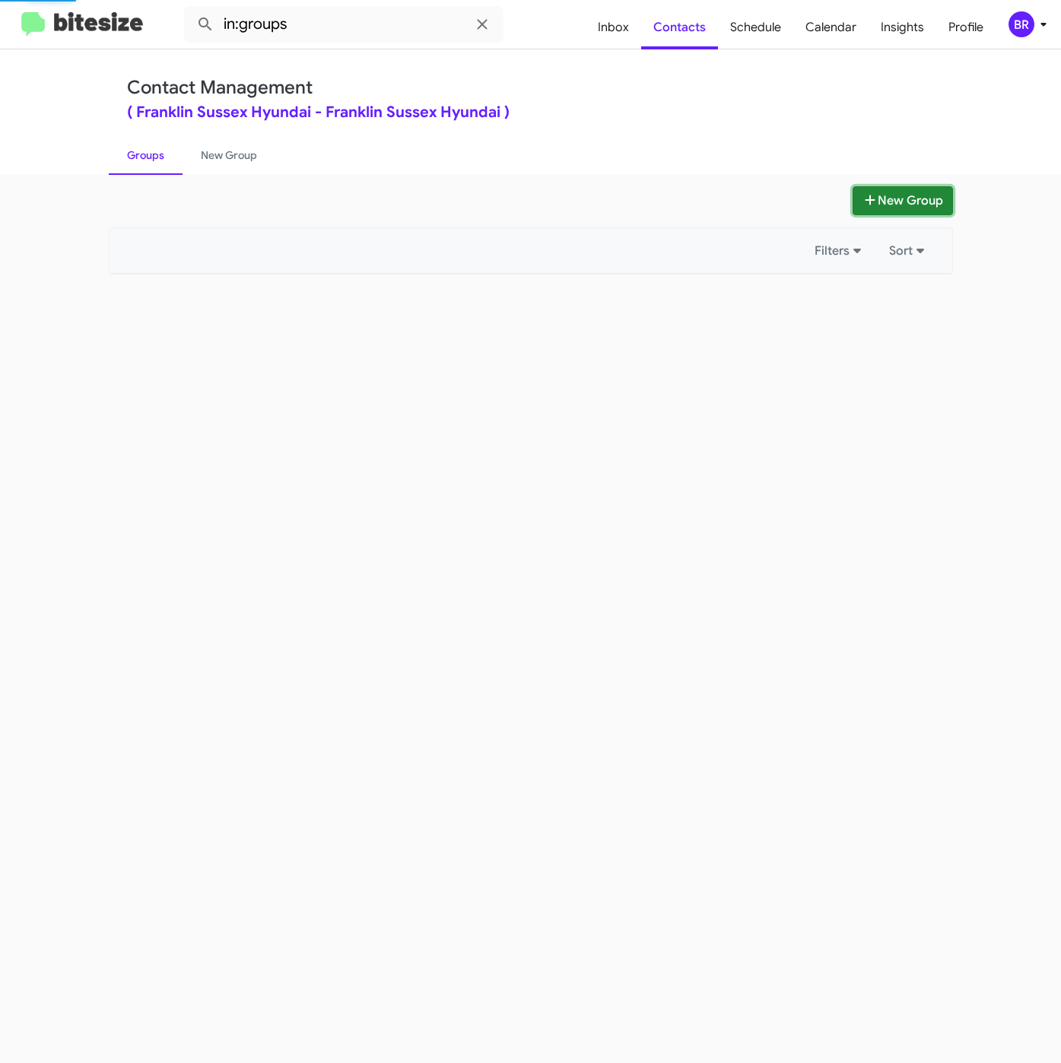
click at [927, 206] on button "New Group" at bounding box center [902, 200] width 100 height 29
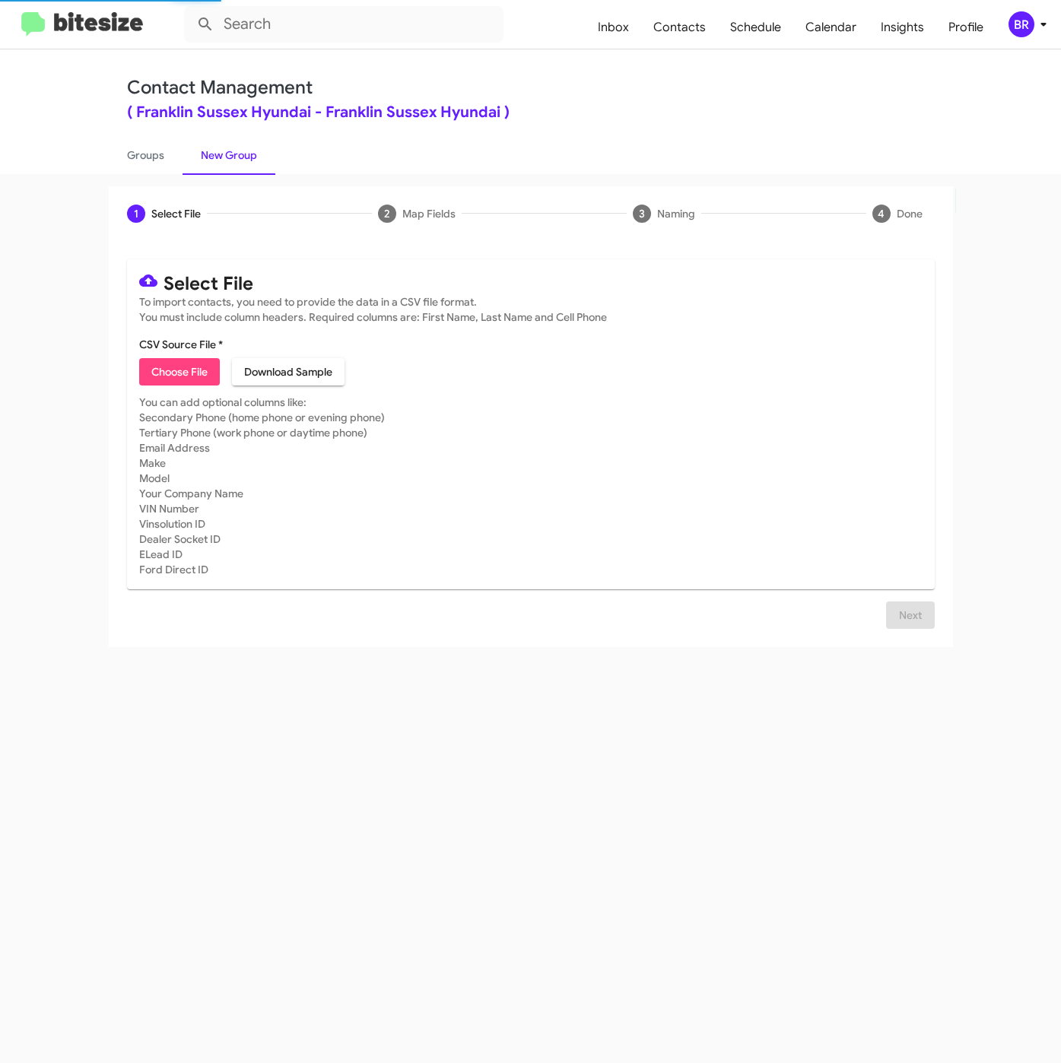
click at [160, 376] on span "Choose File" at bounding box center [179, 371] width 56 height 27
type input "FranklinSusHyun_SUV_HYUNDAI_PALISADESANTAFE_09-05-25"
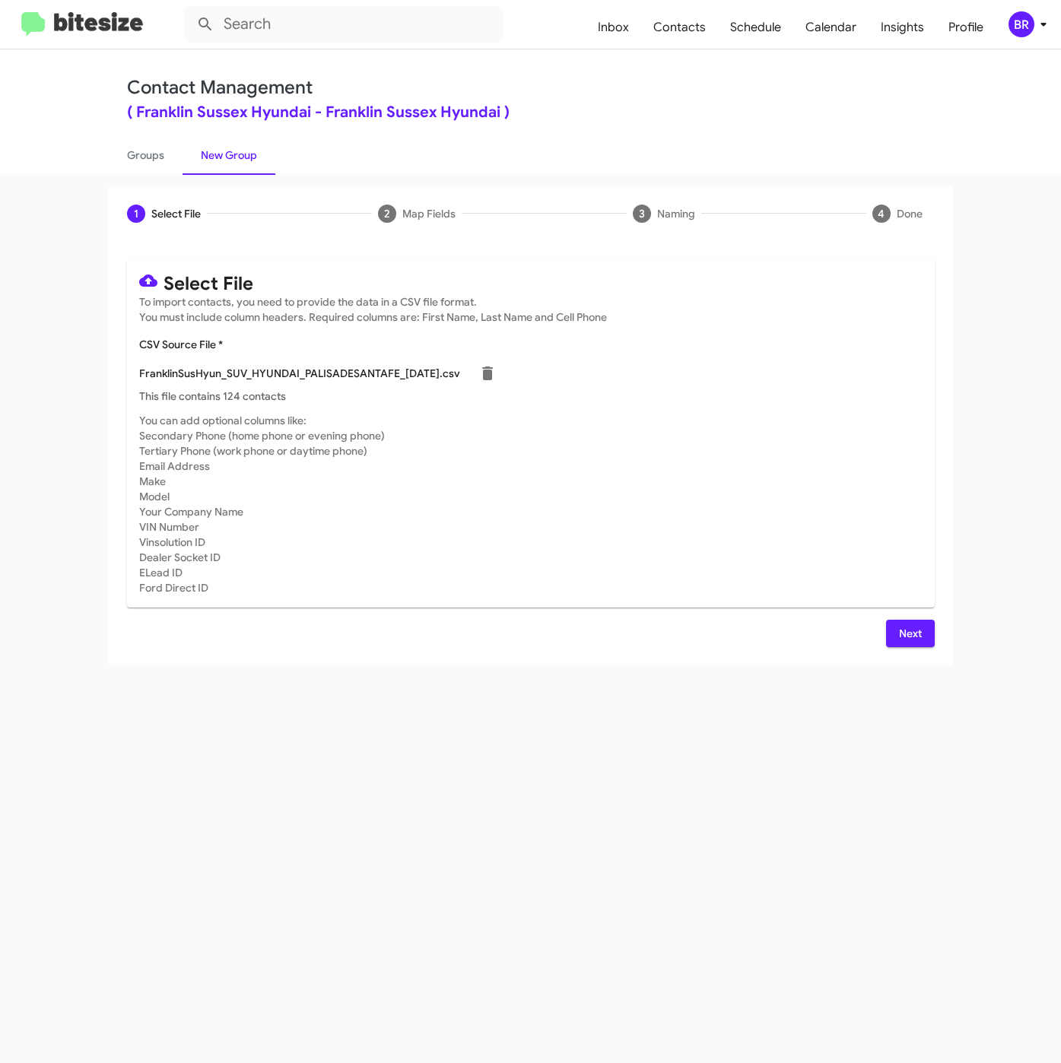
click at [910, 635] on span "Next" at bounding box center [910, 633] width 24 height 27
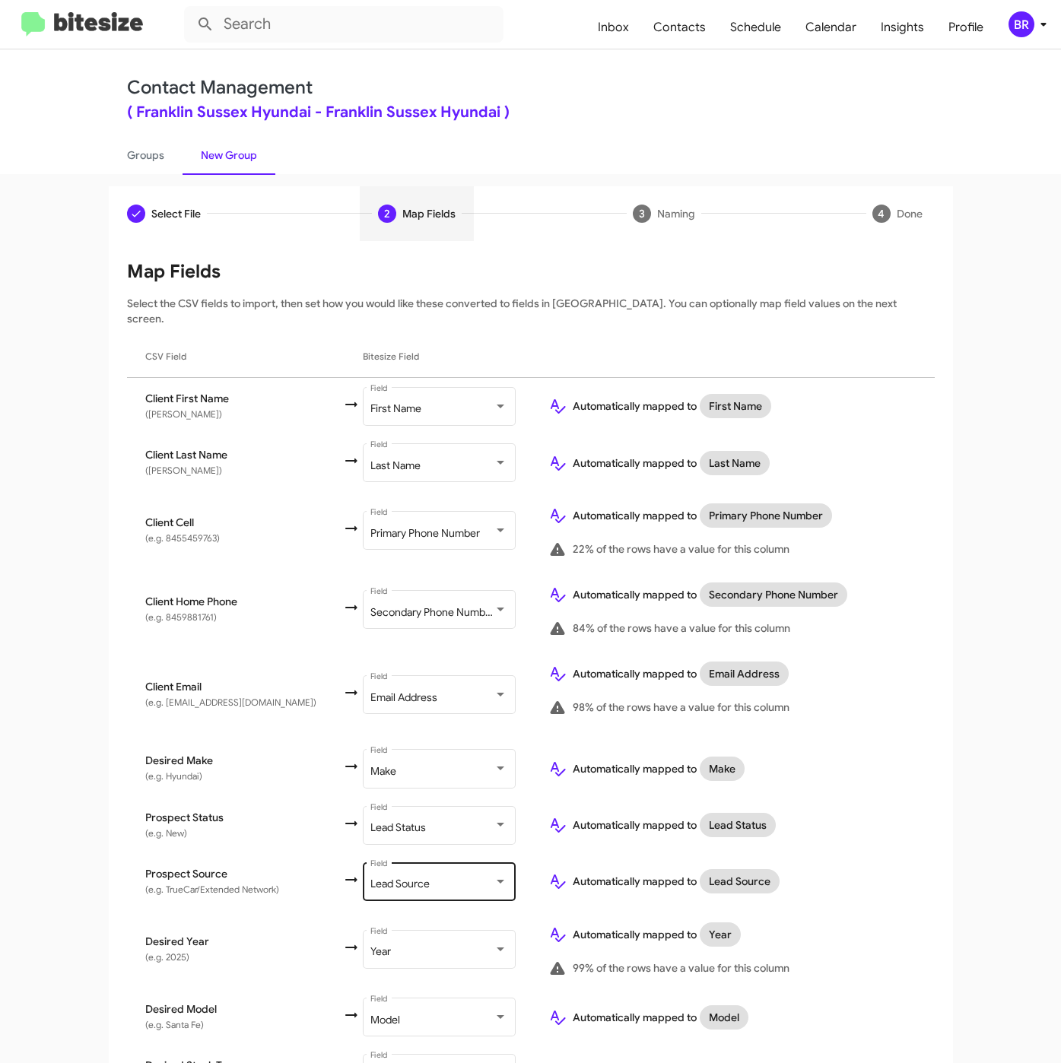
scroll to position [247, 0]
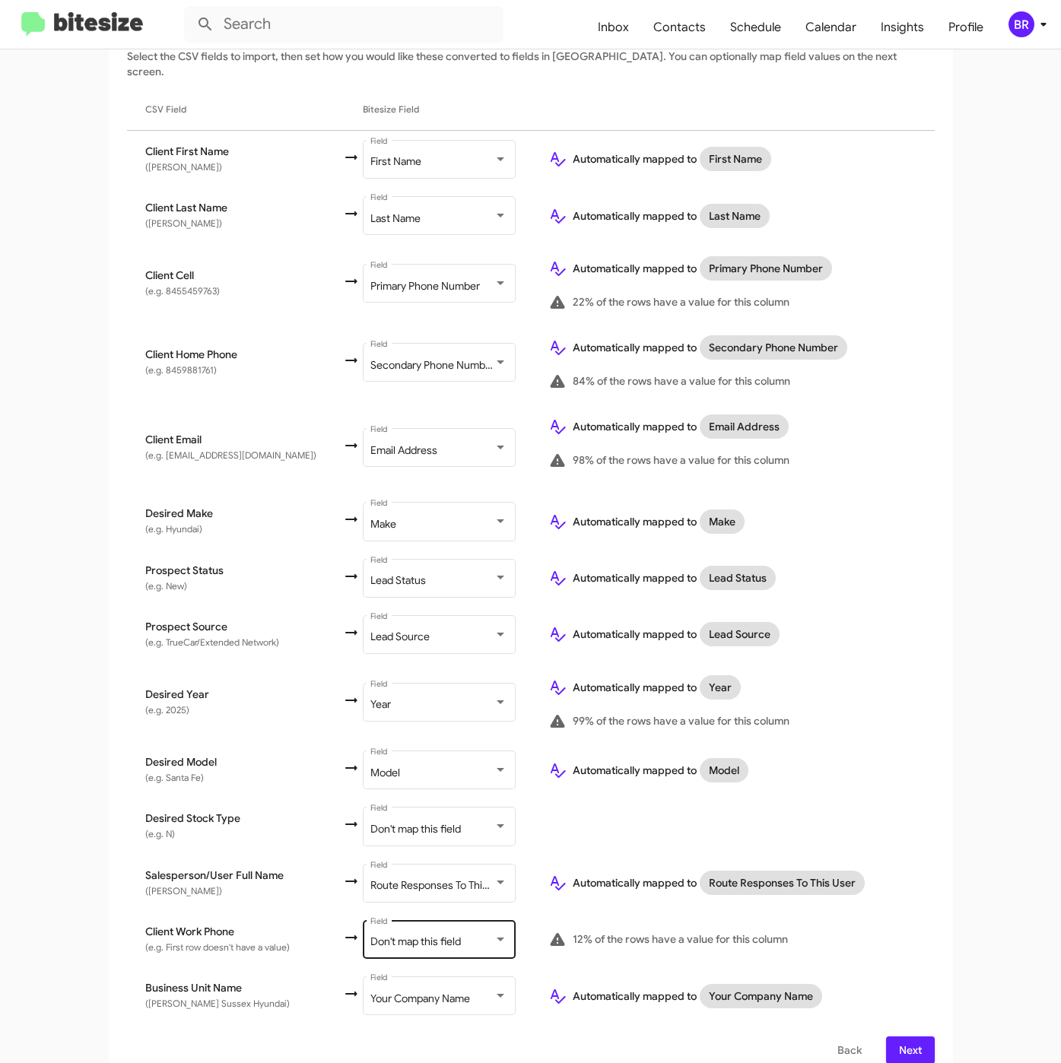
click at [448, 936] on div "Don't map this field" at bounding box center [431, 942] width 123 height 12
click at [898, 1036] on span "Next" at bounding box center [910, 1049] width 24 height 27
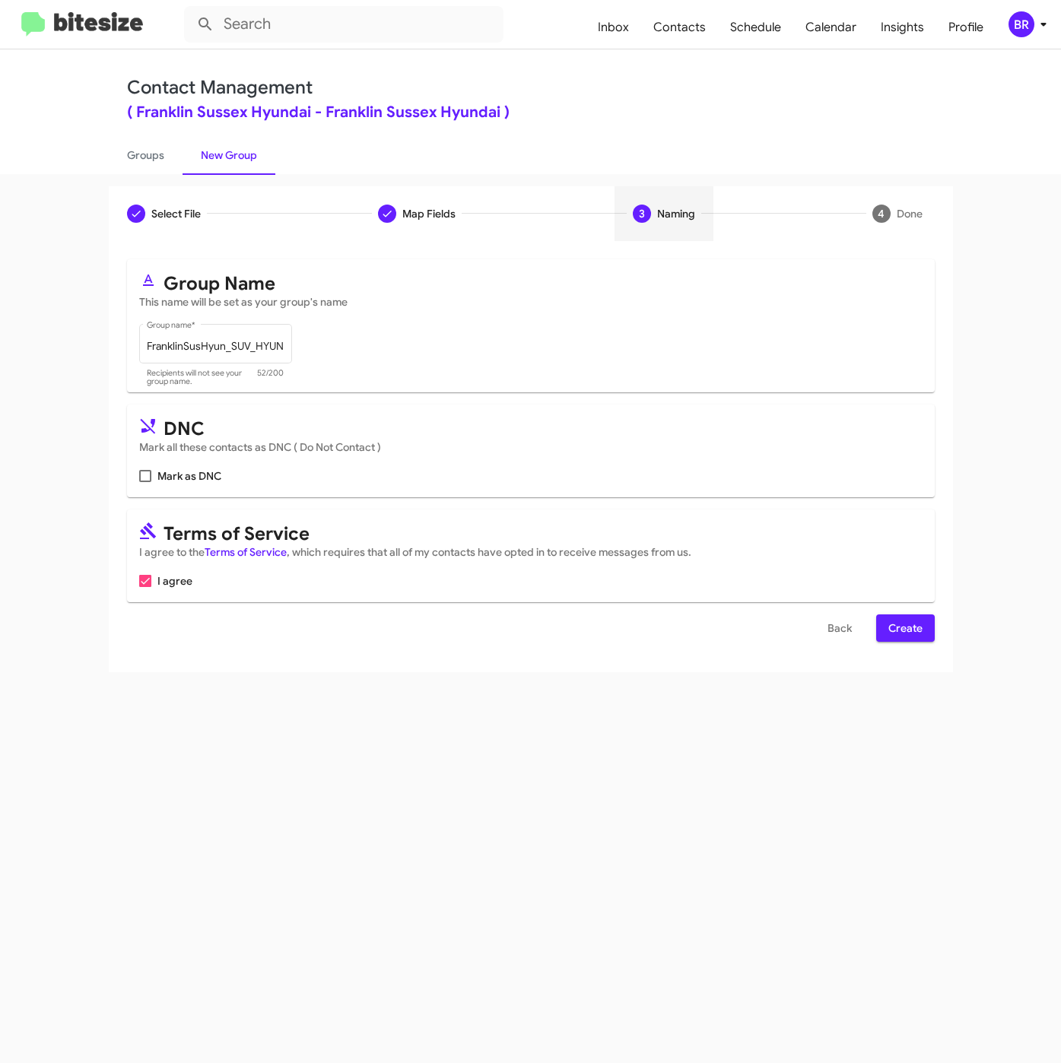
click at [904, 623] on span "Create" at bounding box center [905, 627] width 34 height 27
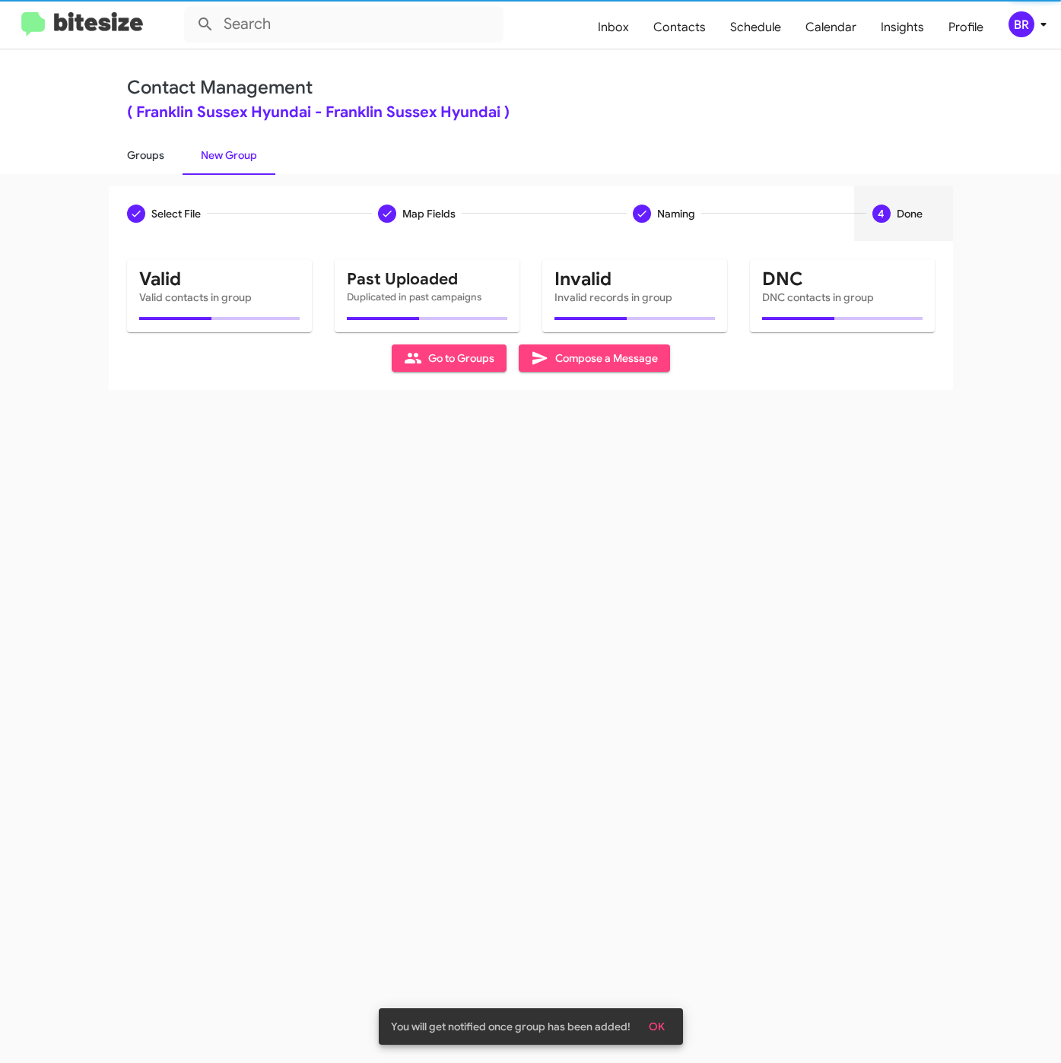
click at [151, 158] on link "Groups" at bounding box center [146, 155] width 74 height 40
type input "in:groups"
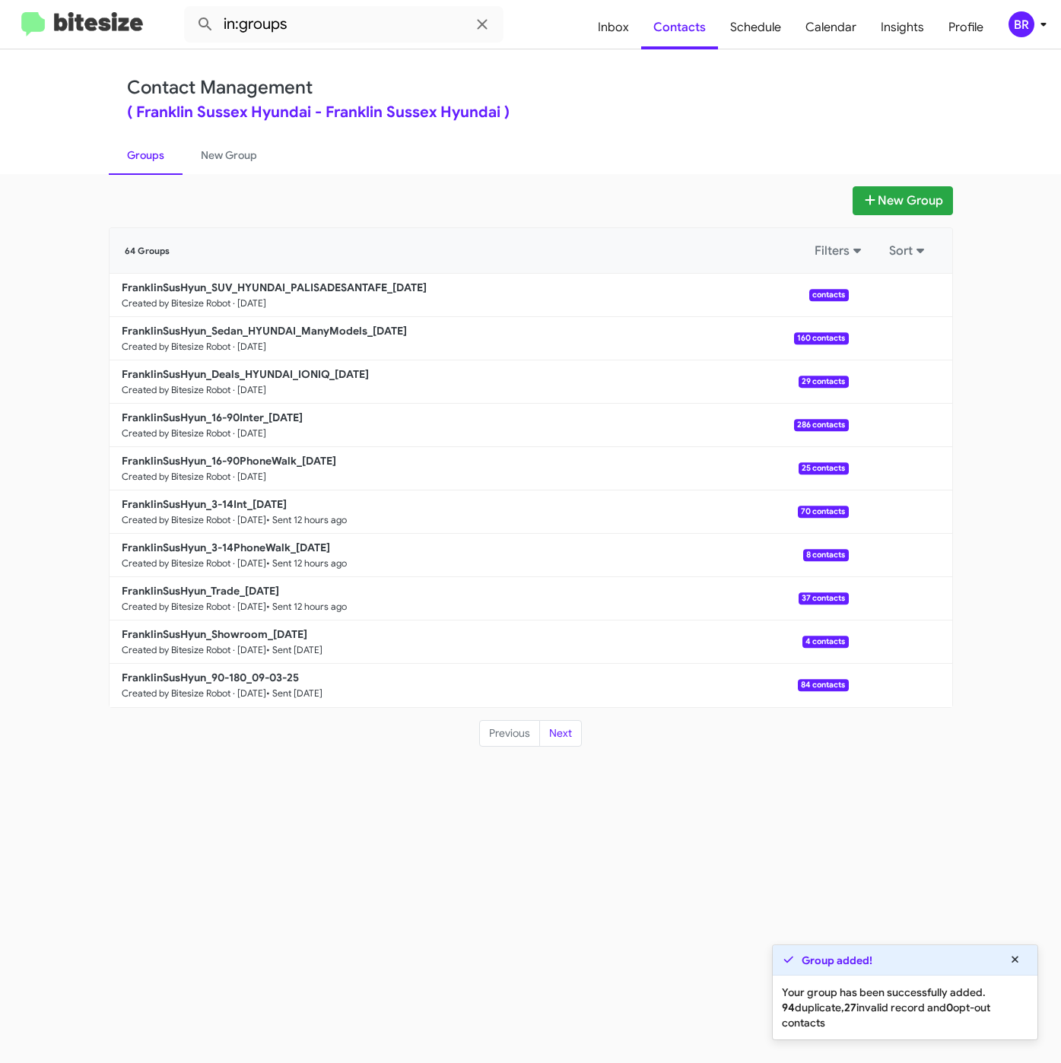
click at [50, 205] on app-groups "New Group 64 Groups Filters Sort FranklinSusHyun_SUV_HYUNDAI_PALISADESANTAFE_09…" at bounding box center [530, 466] width 1061 height 561
click at [246, 155] on link "New Group" at bounding box center [228, 155] width 93 height 40
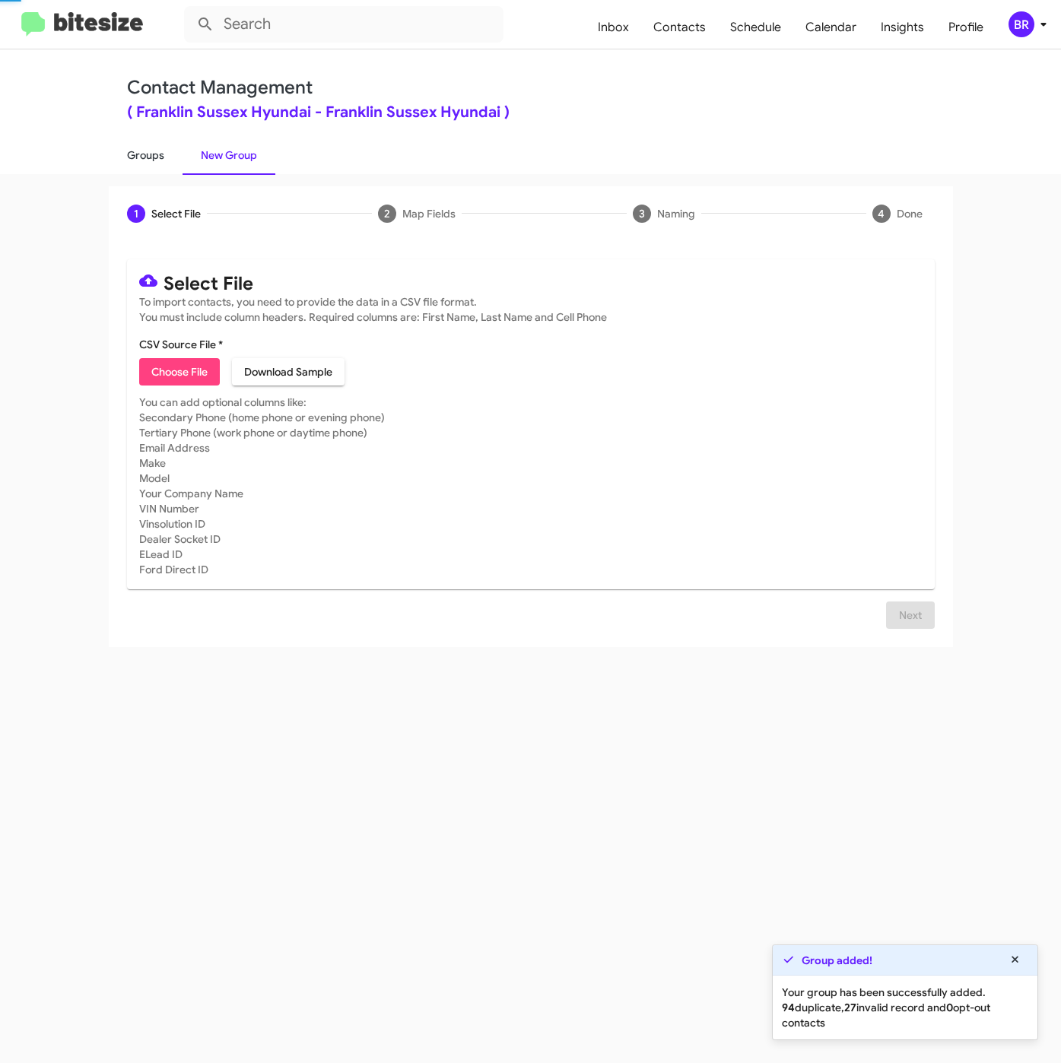
click at [169, 157] on link "Groups" at bounding box center [146, 155] width 74 height 40
type input "in:groups"
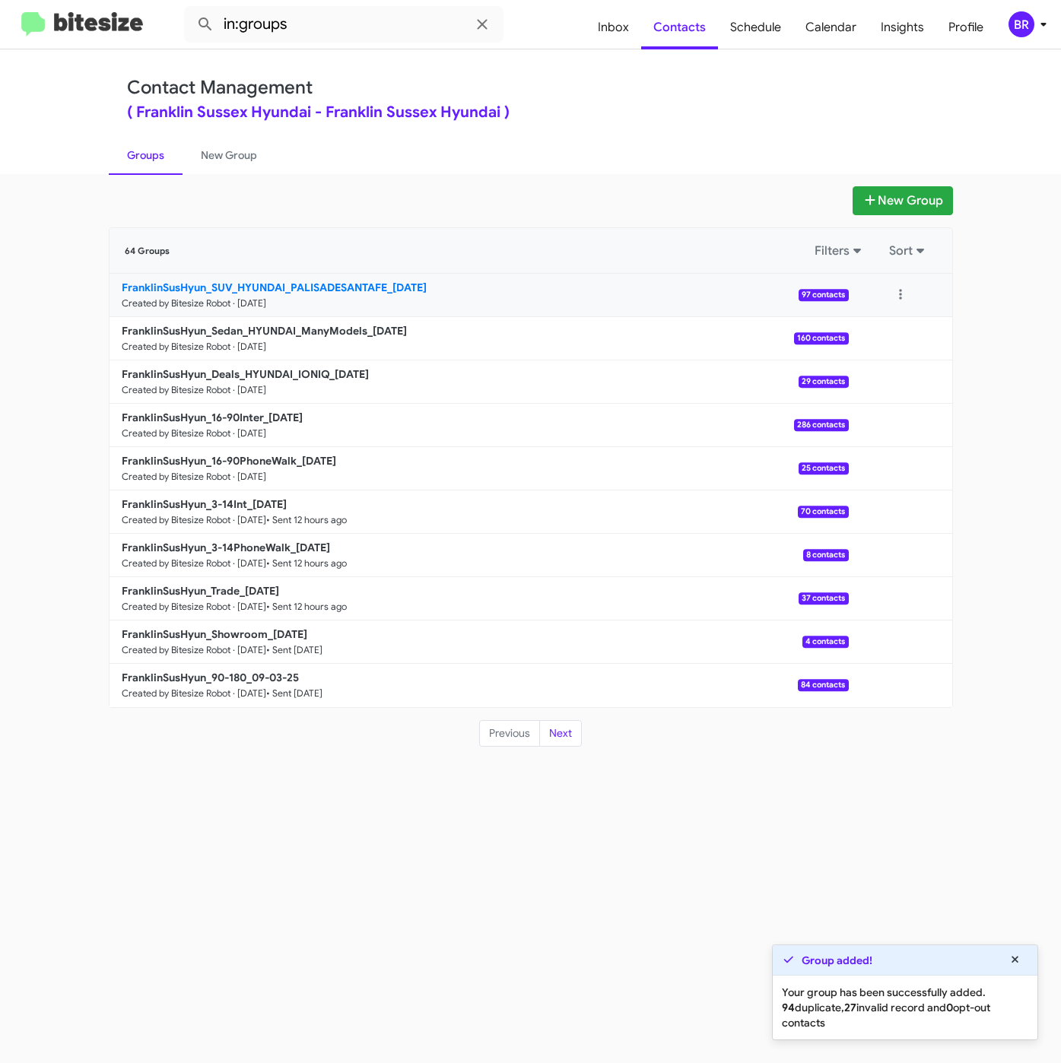
click at [215, 283] on b "FranklinSusHyun_SUV_HYUNDAI_PALISADESANTAFE_09-05-25" at bounding box center [274, 288] width 305 height 14
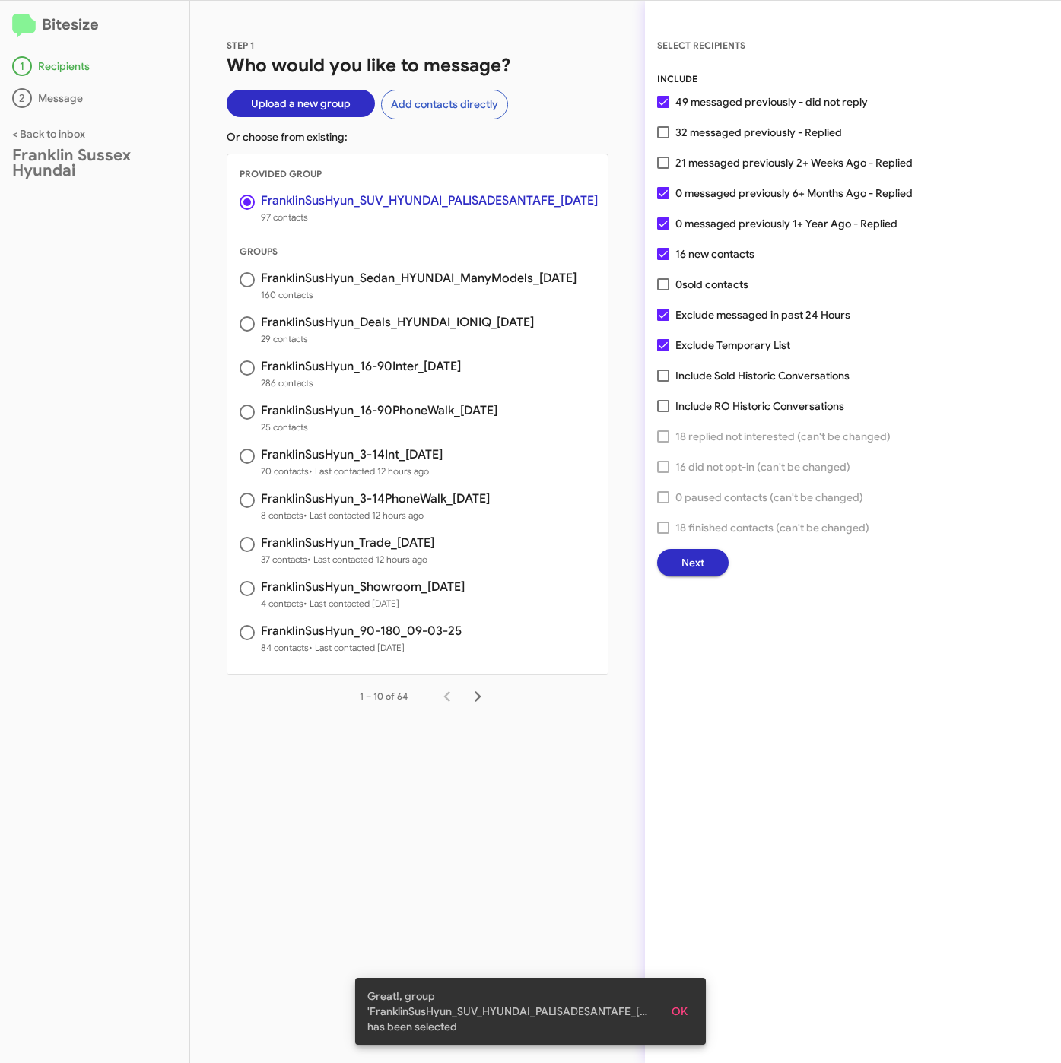
click at [732, 131] on span "32 messaged previously - Replied" at bounding box center [758, 132] width 167 height 18
click at [663, 138] on input "32 messaged previously - Replied" at bounding box center [662, 138] width 1 height 1
checkbox input "true"
click at [709, 550] on button "Next" at bounding box center [692, 562] width 71 height 27
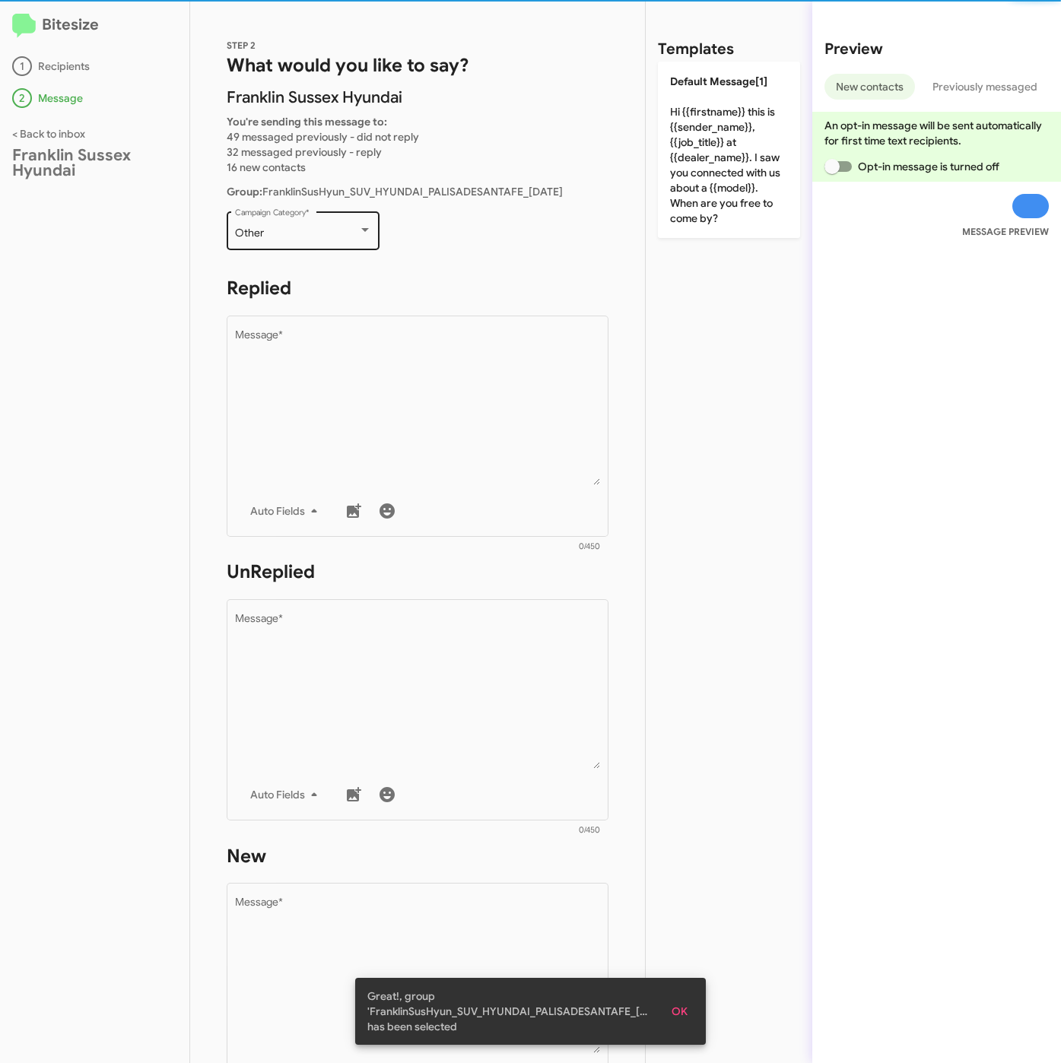
click at [295, 230] on div "Other" at bounding box center [296, 233] width 123 height 12
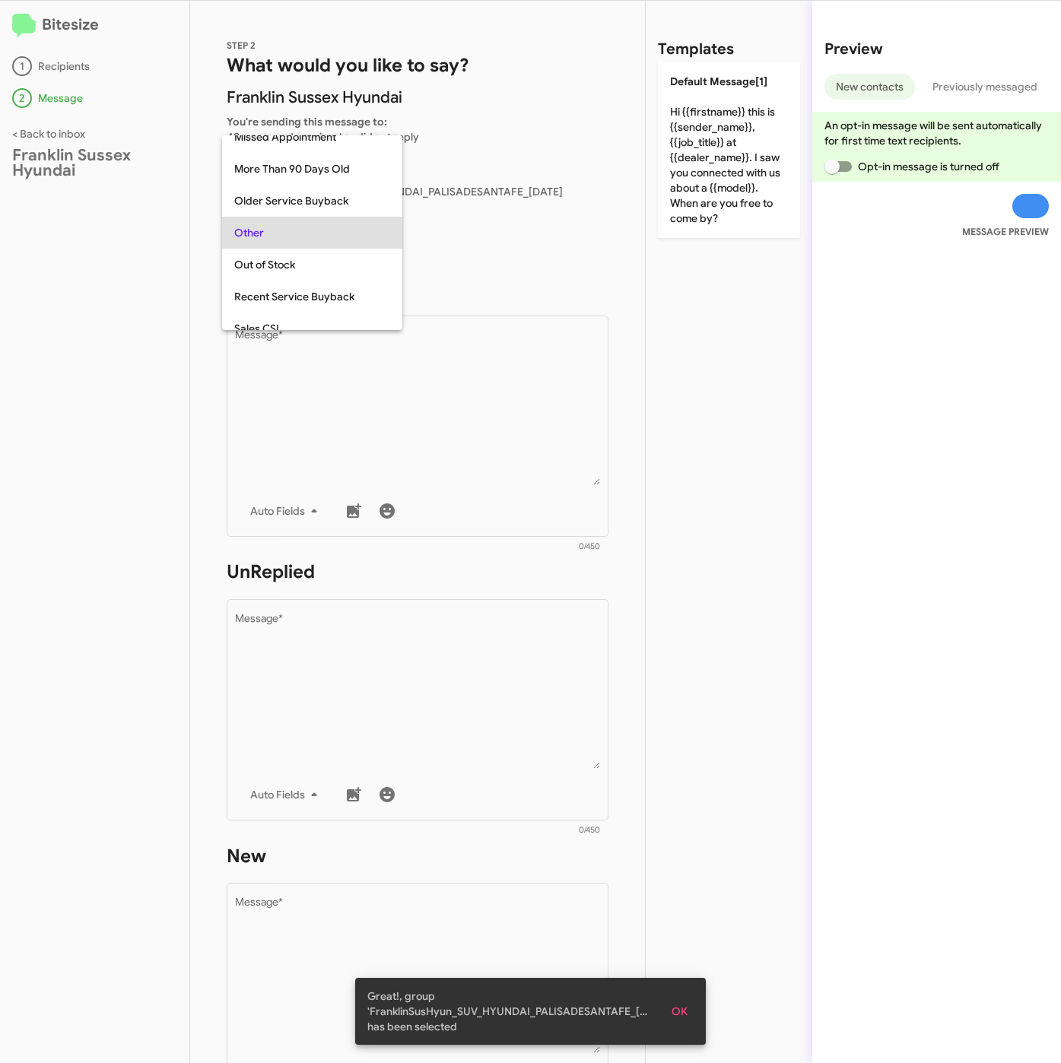
scroll to position [507, 0]
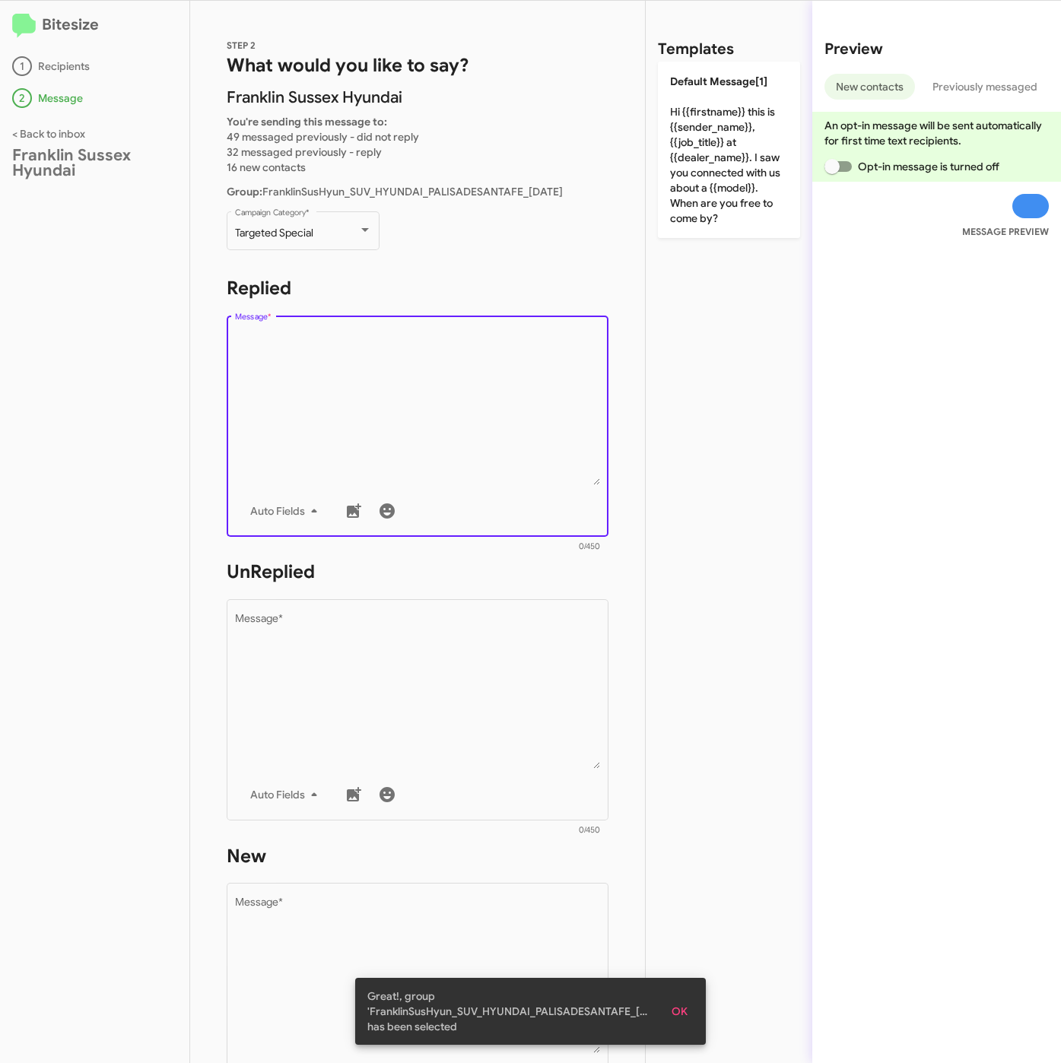
click at [316, 398] on textarea "Message *" at bounding box center [418, 407] width 366 height 155
paste textarea ""Hi {{firstname}} it's {{sender_name}} at {{dealer_name}}. We're kicking off Se…"
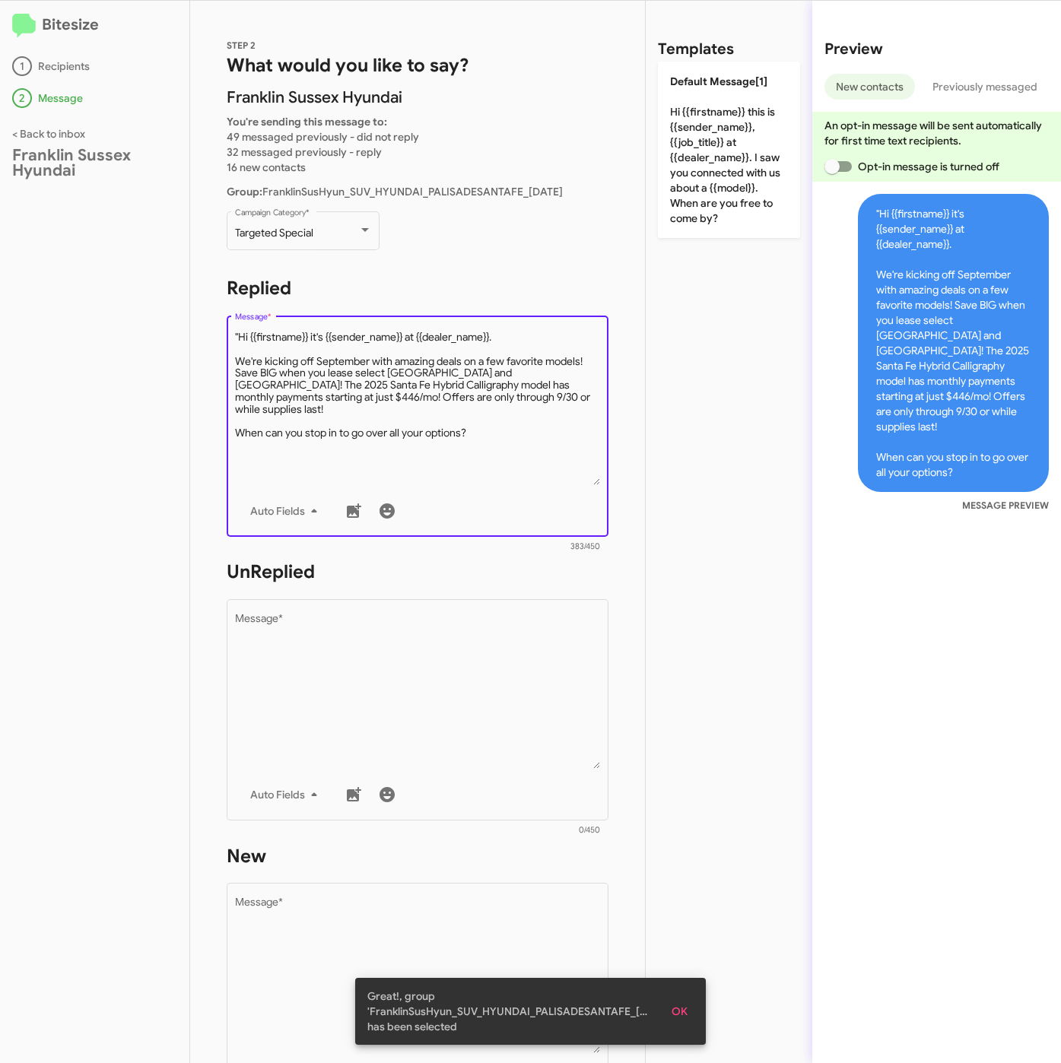
click at [243, 332] on textarea "Message *" at bounding box center [418, 407] width 366 height 155
click at [240, 334] on textarea "Message *" at bounding box center [418, 407] width 366 height 155
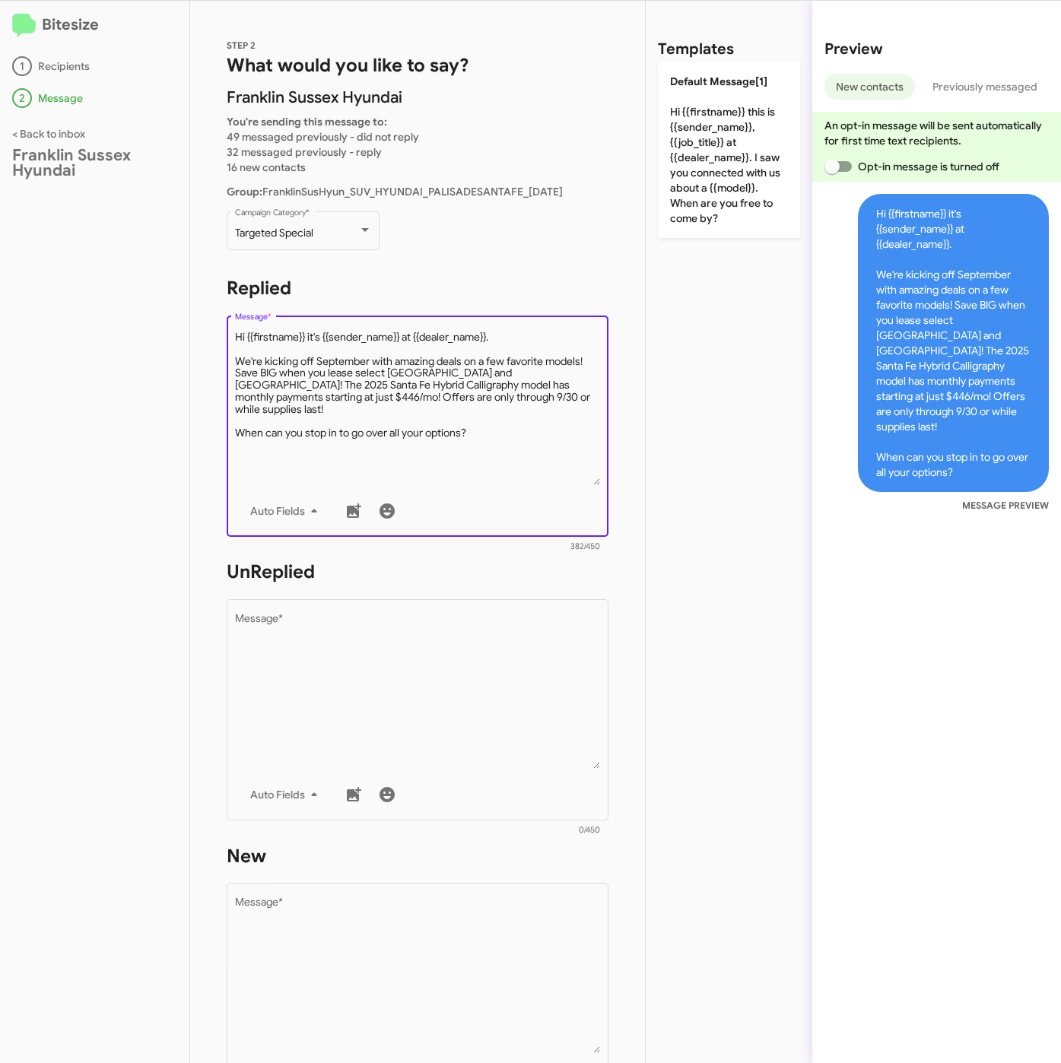
type textarea "Hi {{firstname}} it's {{sender_name}} at {{dealer_name}}. We're kicking off Sep…"
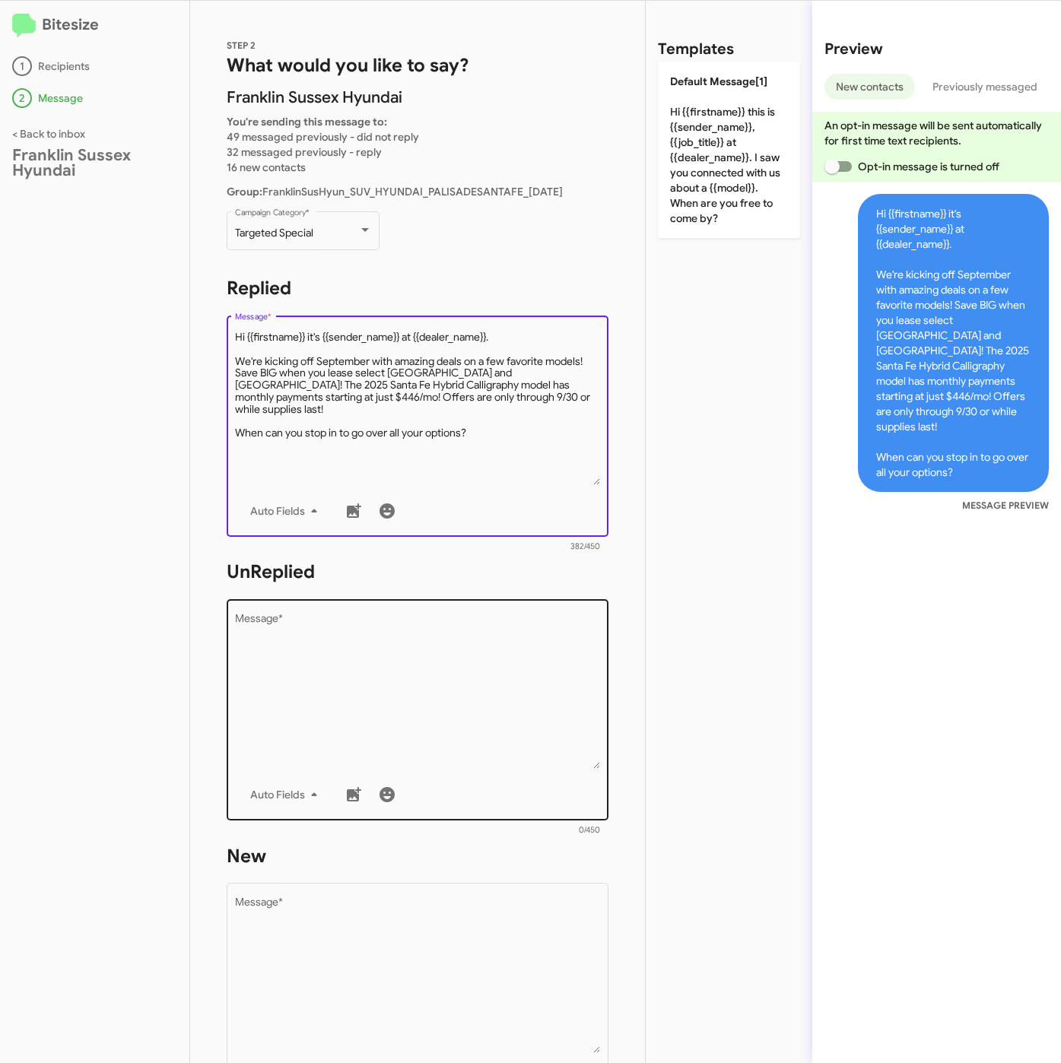
click at [422, 698] on textarea "Message *" at bounding box center [418, 691] width 366 height 155
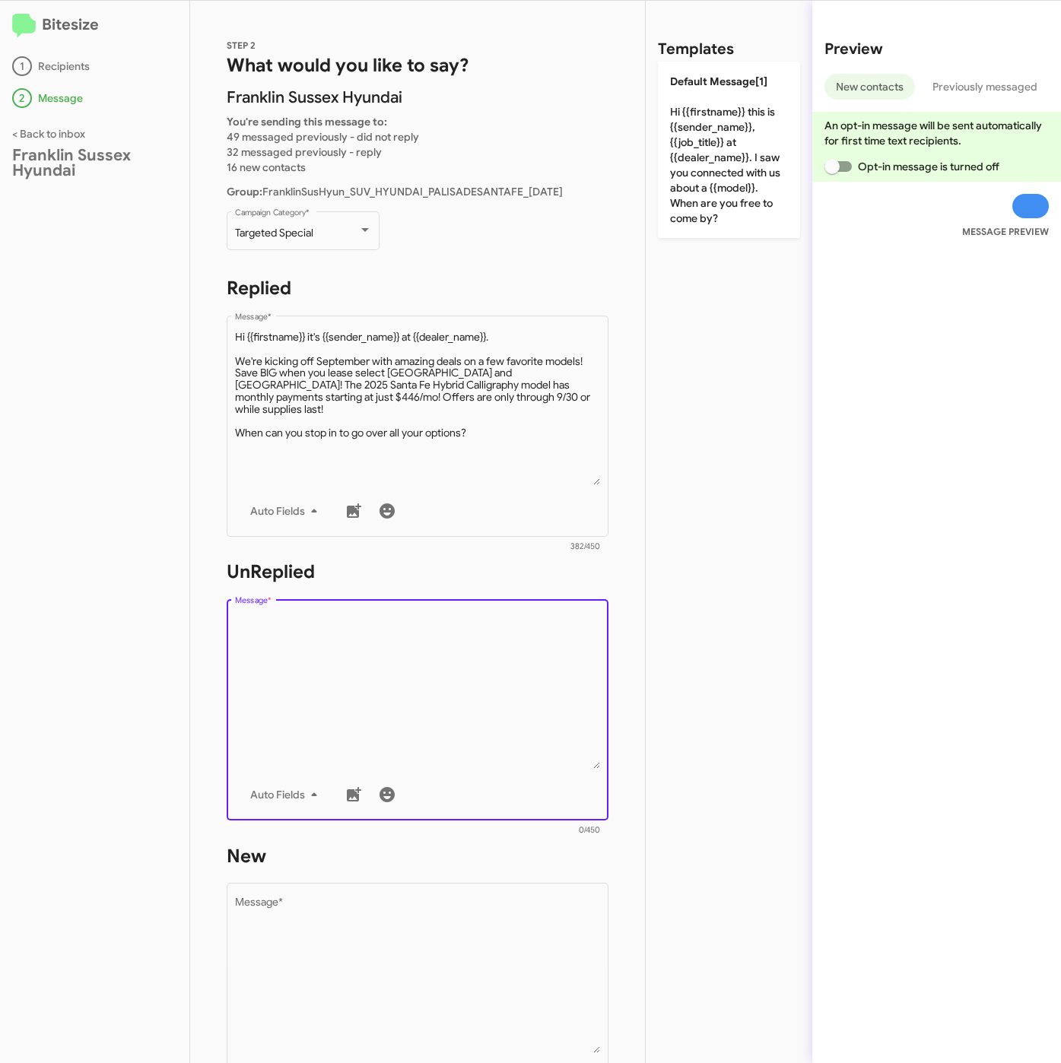
paste textarea ""Hi {{firstname}} it's {{sender_name}}, {{job_title}} at {{dealer_name}}. Thank…"
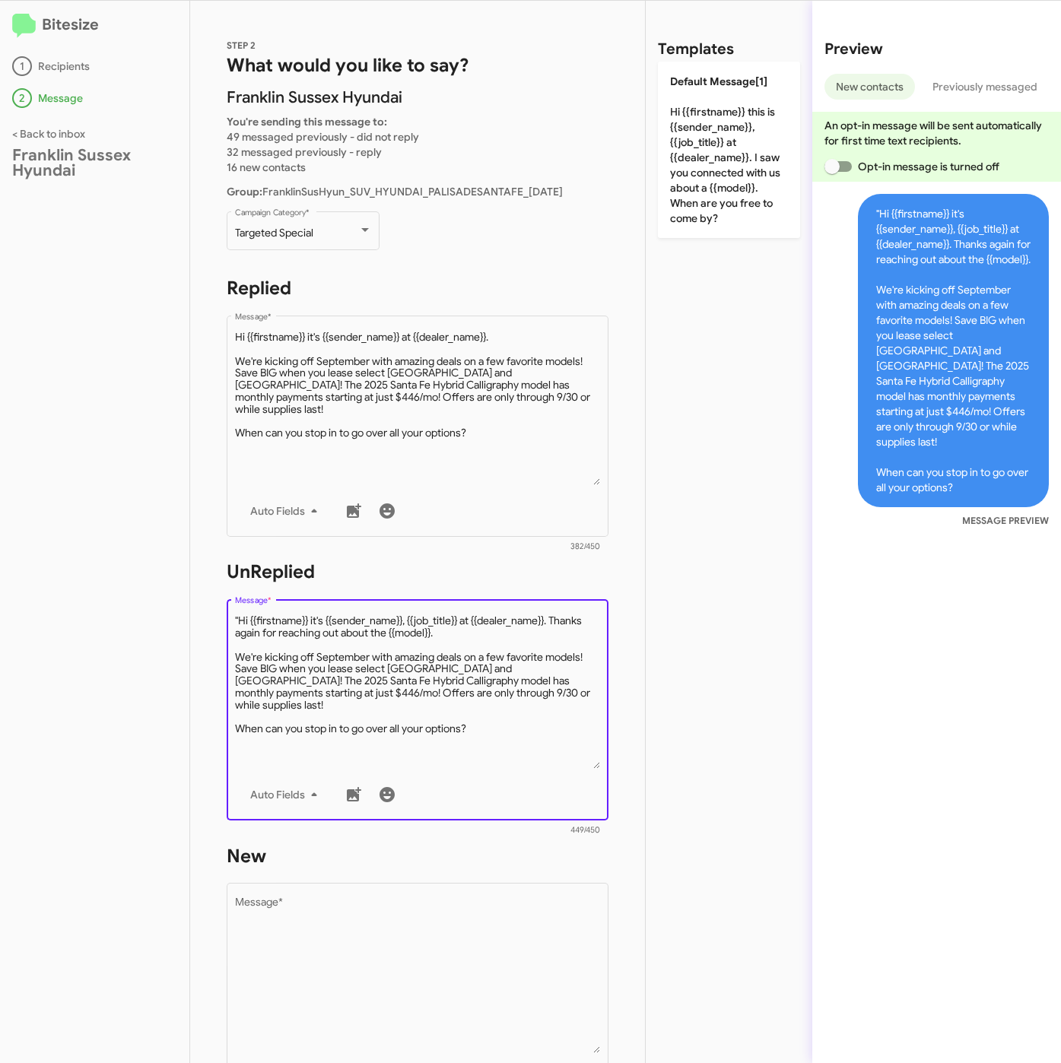
click at [238, 614] on textarea "Message *" at bounding box center [418, 691] width 366 height 155
type textarea "Hi {{firstname}} it's {{sender_name}}, {{job_title}} at {{dealer_name}}. Thanks…"
click at [521, 944] on textarea "Message *" at bounding box center [418, 975] width 366 height 155
paste textarea ""Hi {{firstname}} it's {{sender_name}}, {{job_title}} at {{dealer_name}}. Thank…"
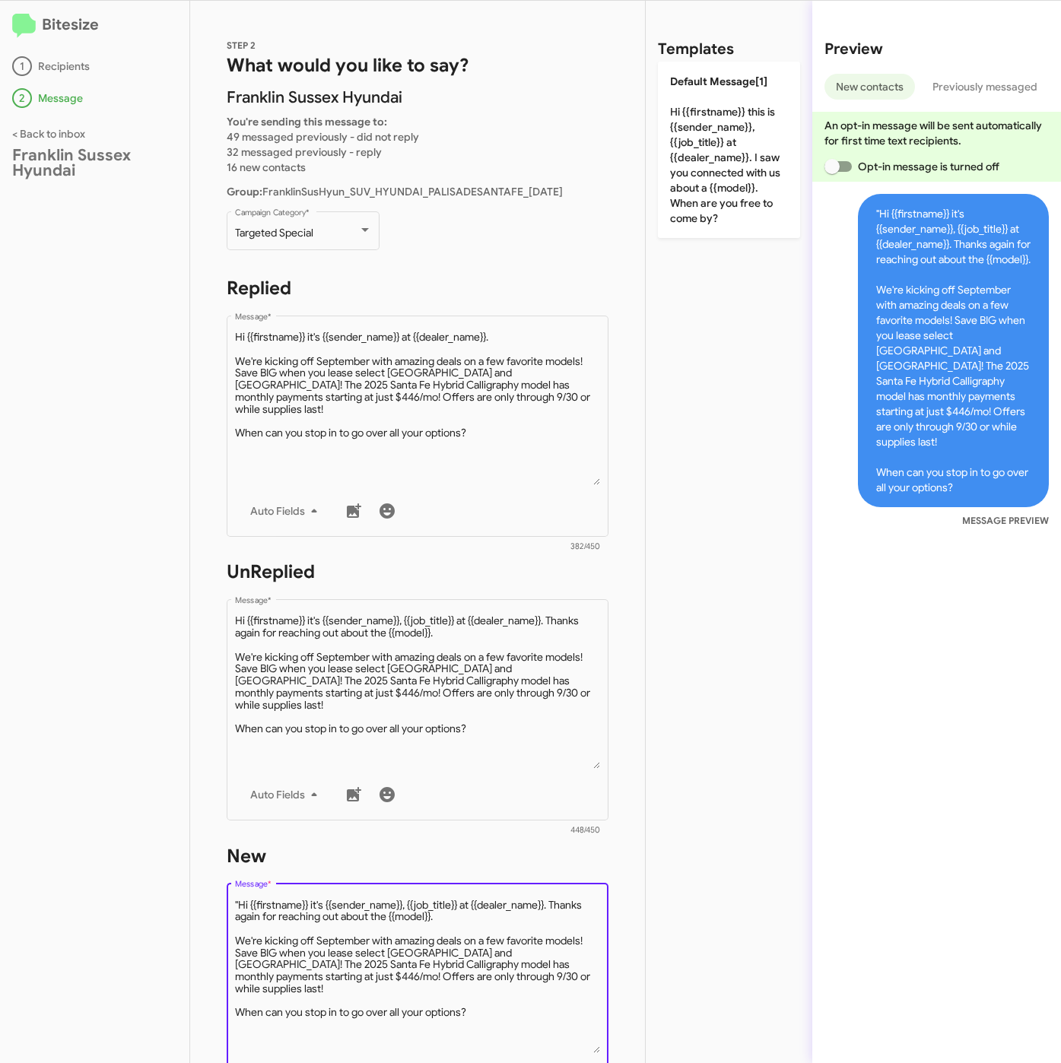
click at [240, 906] on textarea "Message *" at bounding box center [418, 975] width 366 height 155
type textarea "Hi {{firstname}} it's {{sender_name}}, {{job_title}} at {{dealer_name}}. Thanks…"
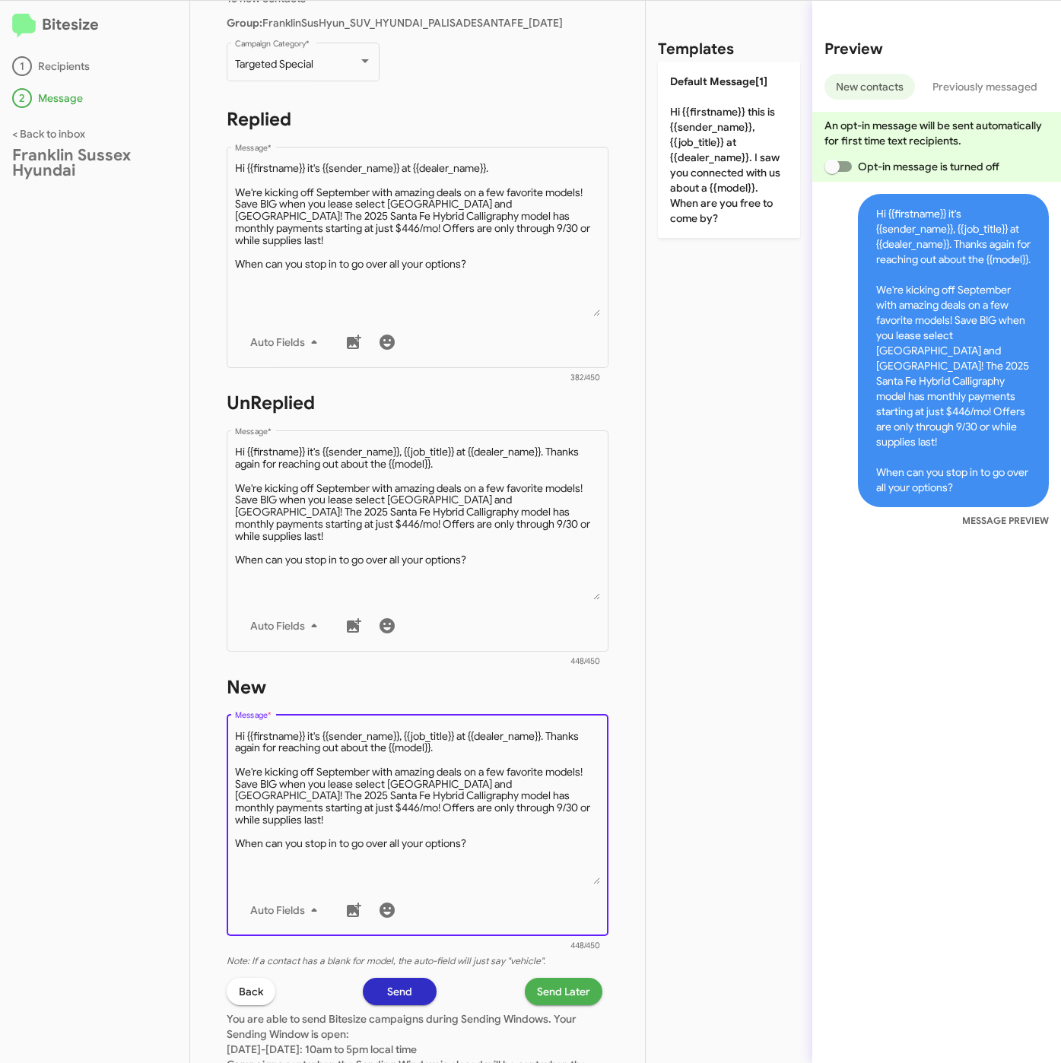
scroll to position [327, 0]
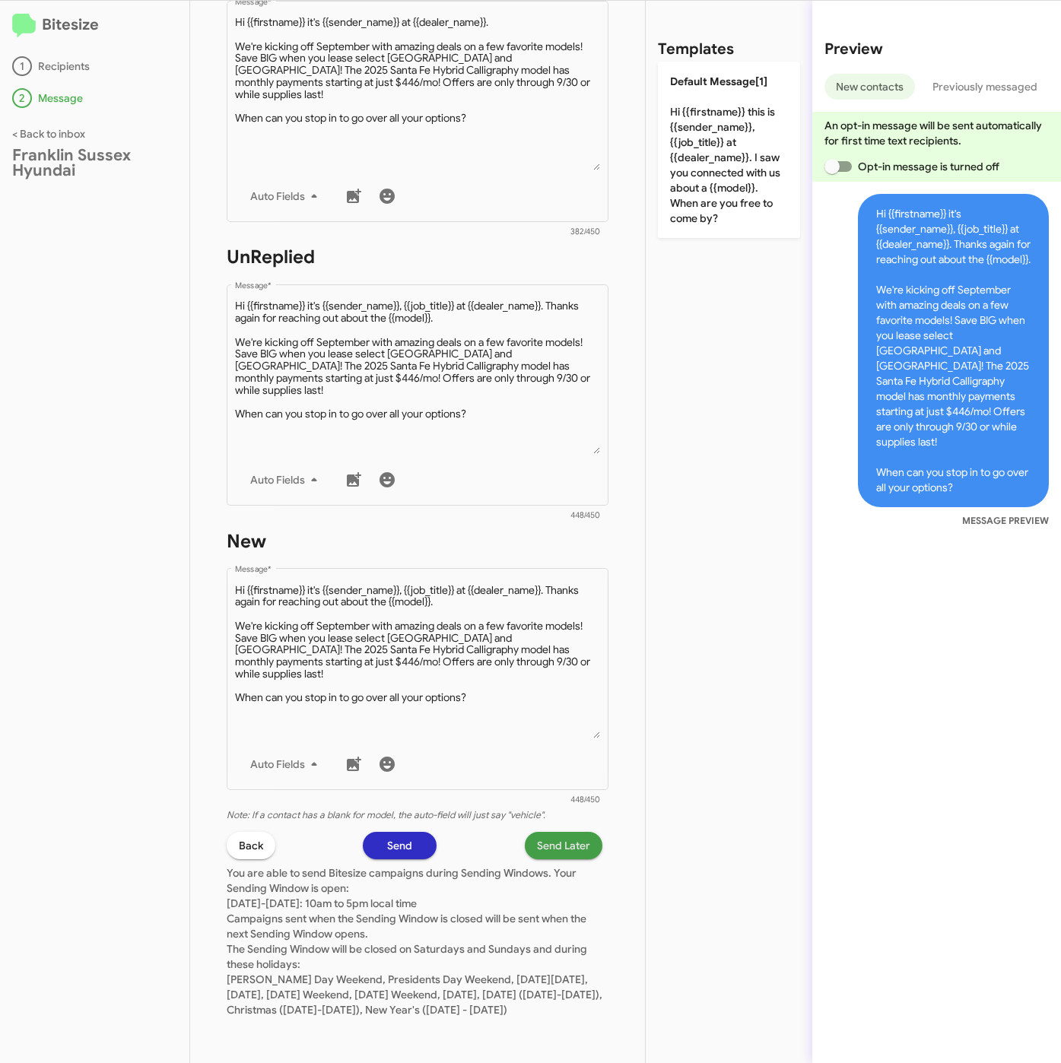
click at [557, 832] on span "Send Later" at bounding box center [563, 845] width 53 height 27
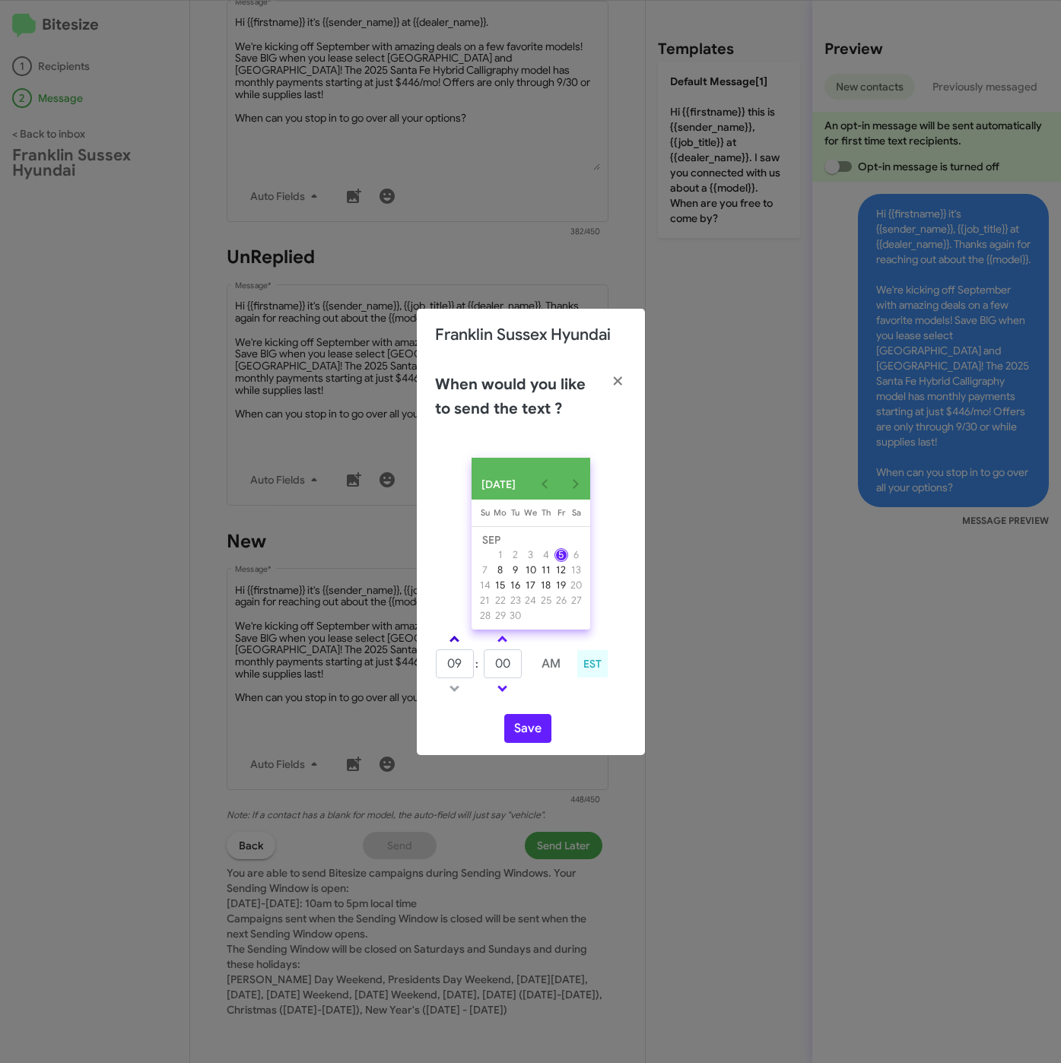
click at [455, 639] on span at bounding box center [454, 641] width 10 height 10
type input "10"
click at [489, 668] on input "00" at bounding box center [503, 663] width 38 height 29
type input "12"
drag, startPoint x: 518, startPoint y: 725, endPoint x: 637, endPoint y: 780, distance: 131.3
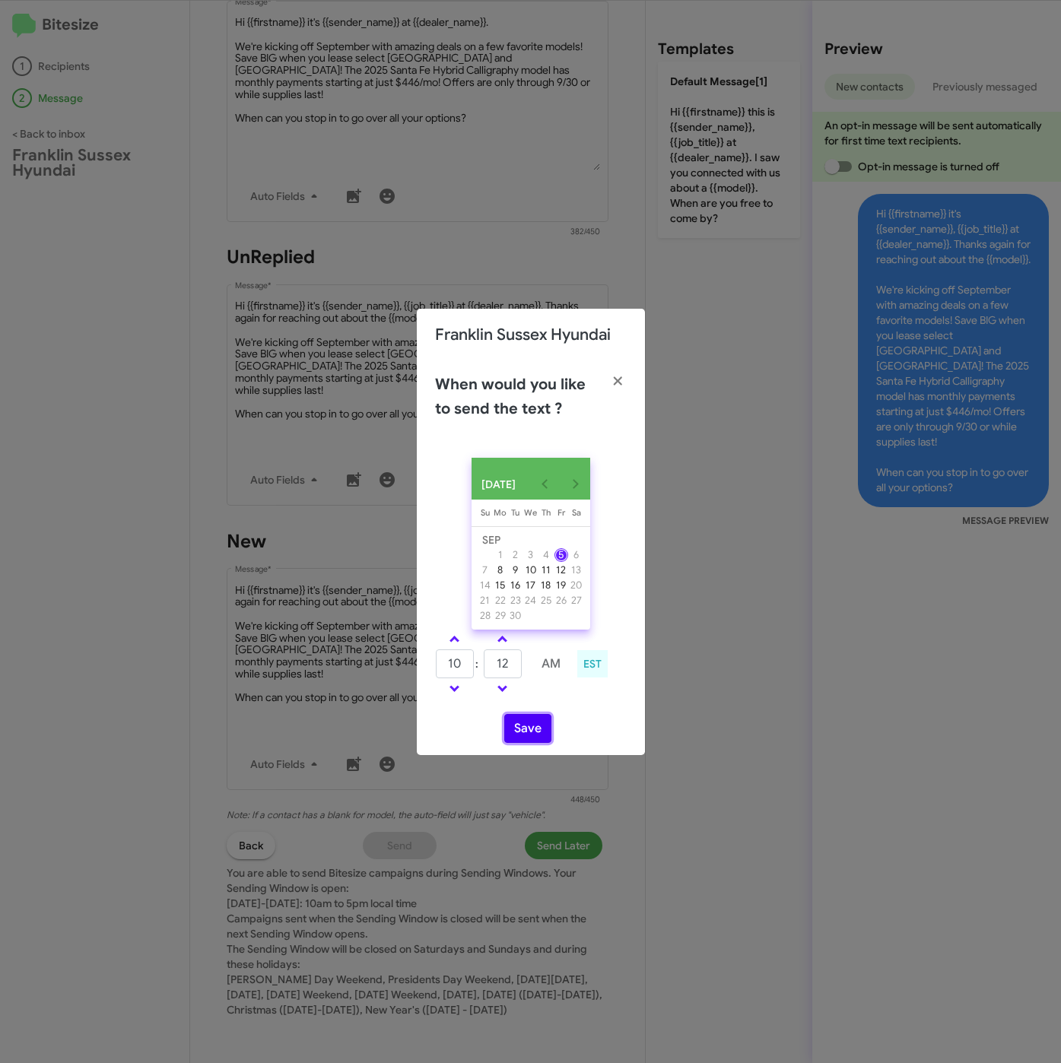
click at [519, 725] on button "Save" at bounding box center [527, 728] width 47 height 29
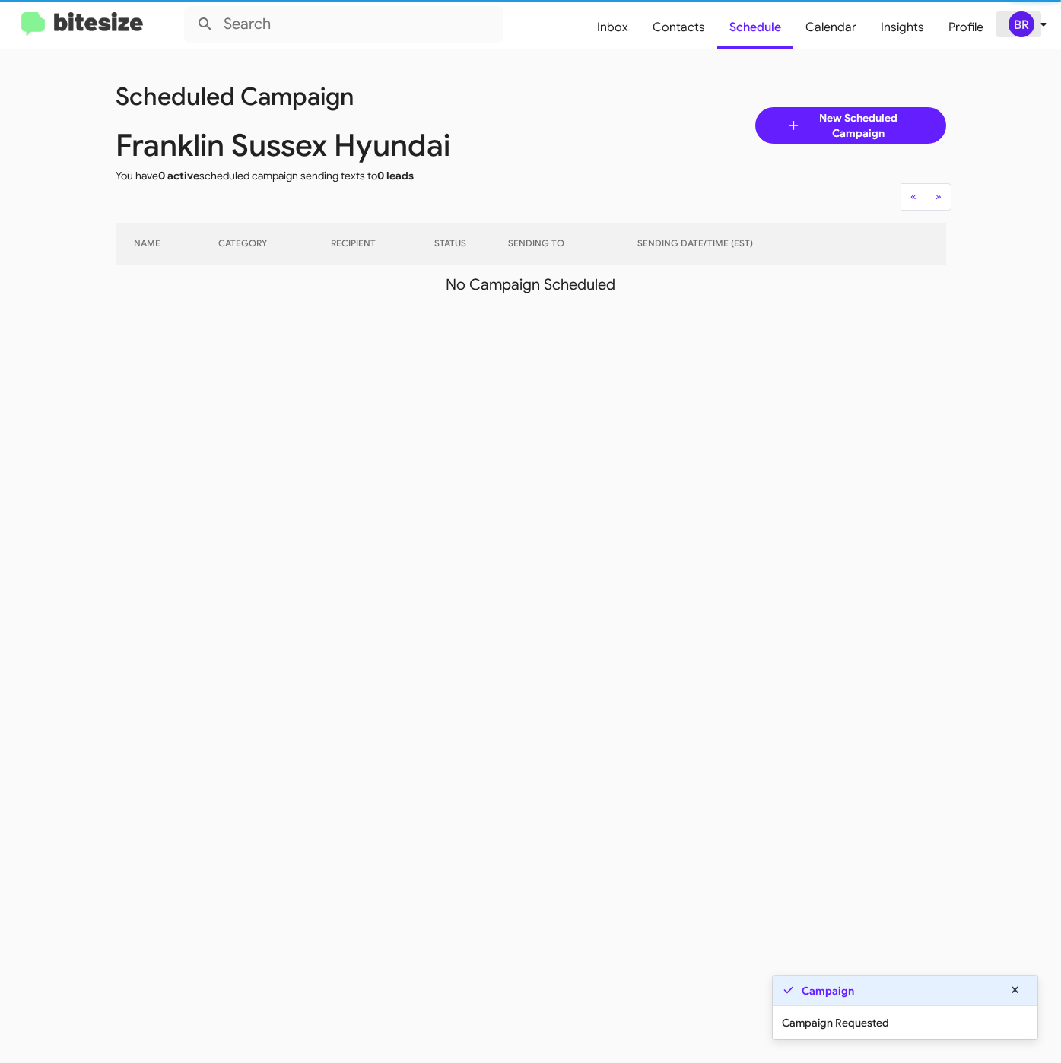
click at [1020, 26] on div "BR" at bounding box center [1021, 24] width 26 height 26
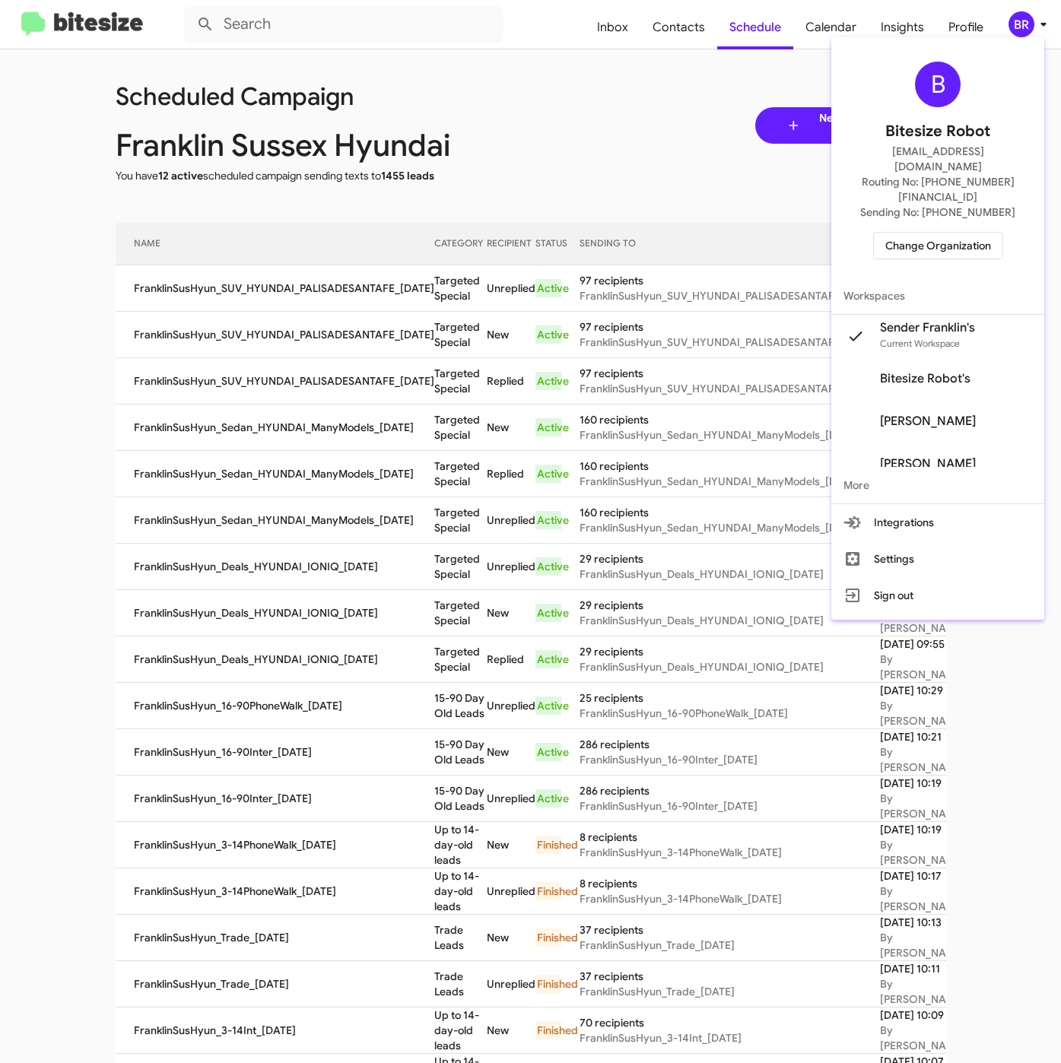
click at [409, 402] on div at bounding box center [530, 531] width 1061 height 1063
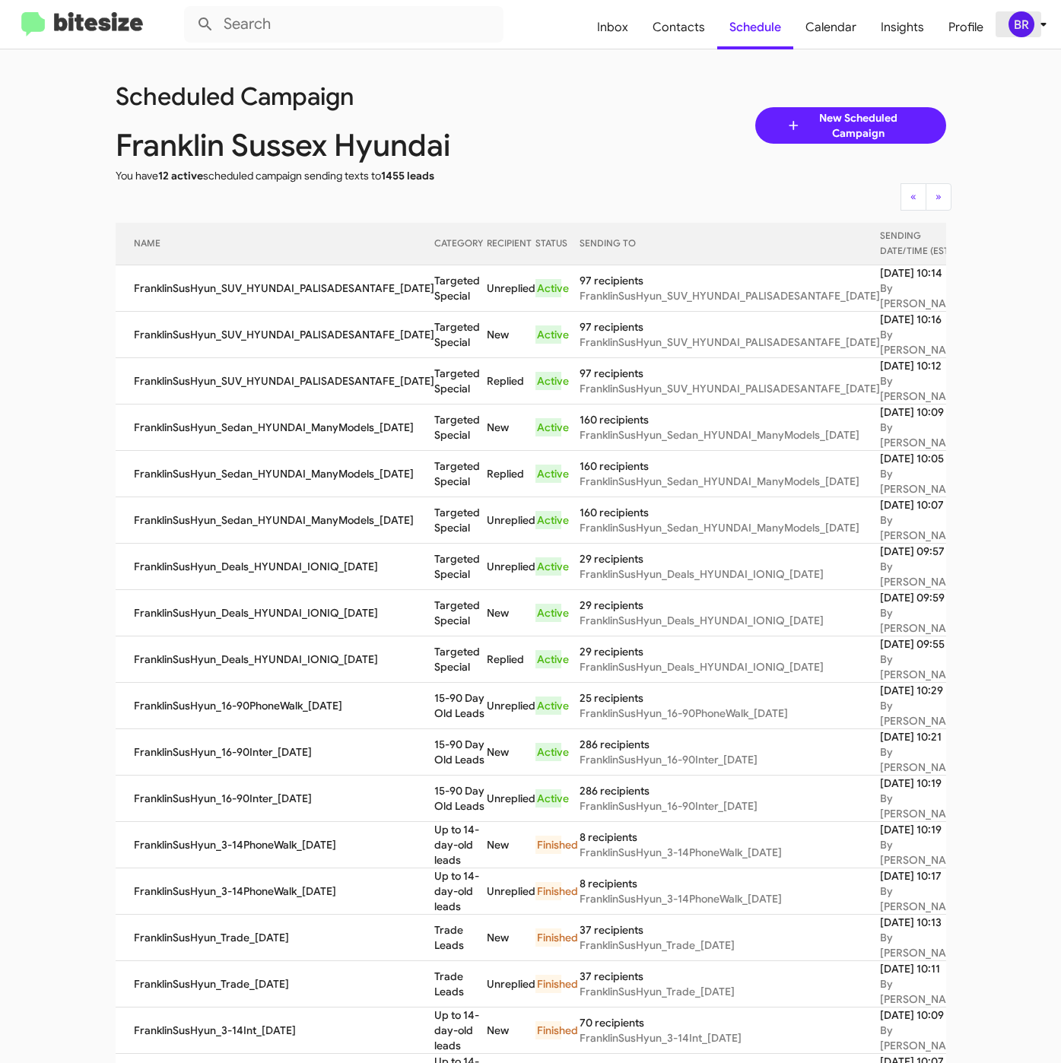
click at [1018, 23] on div "BR" at bounding box center [1021, 24] width 26 height 26
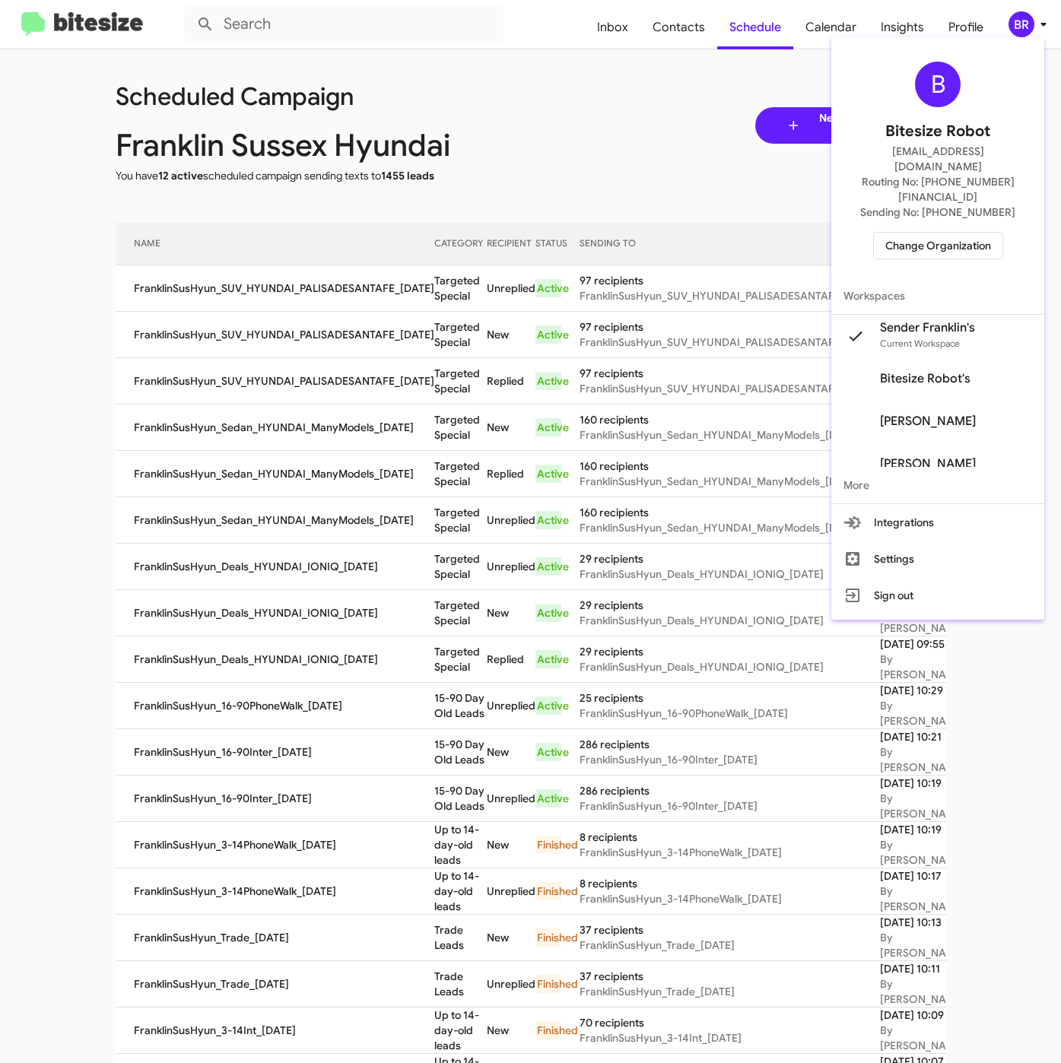
click at [936, 233] on span "Change Organization" at bounding box center [938, 246] width 106 height 26
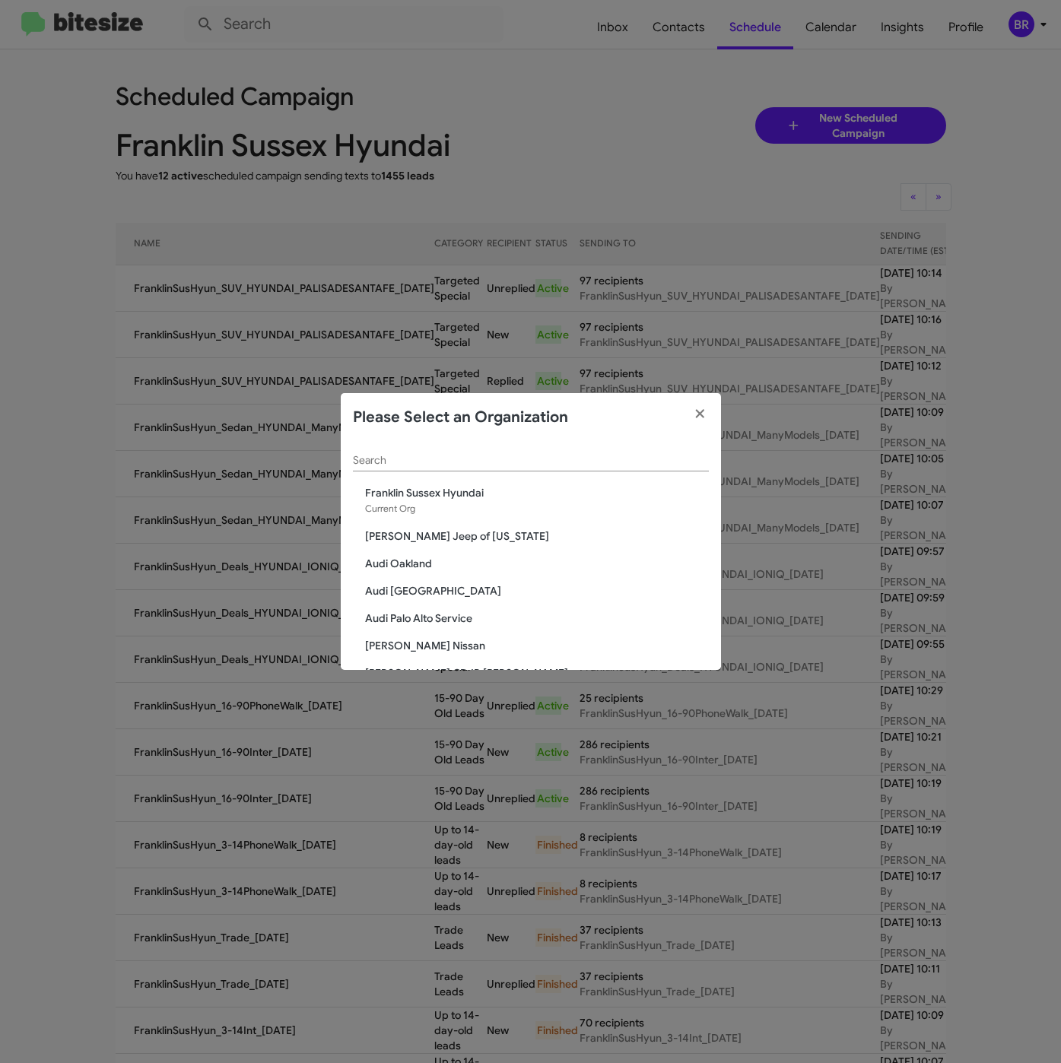
click at [427, 448] on div "Search" at bounding box center [531, 457] width 356 height 30
paste input "Franklin Sussex Auto Mall"
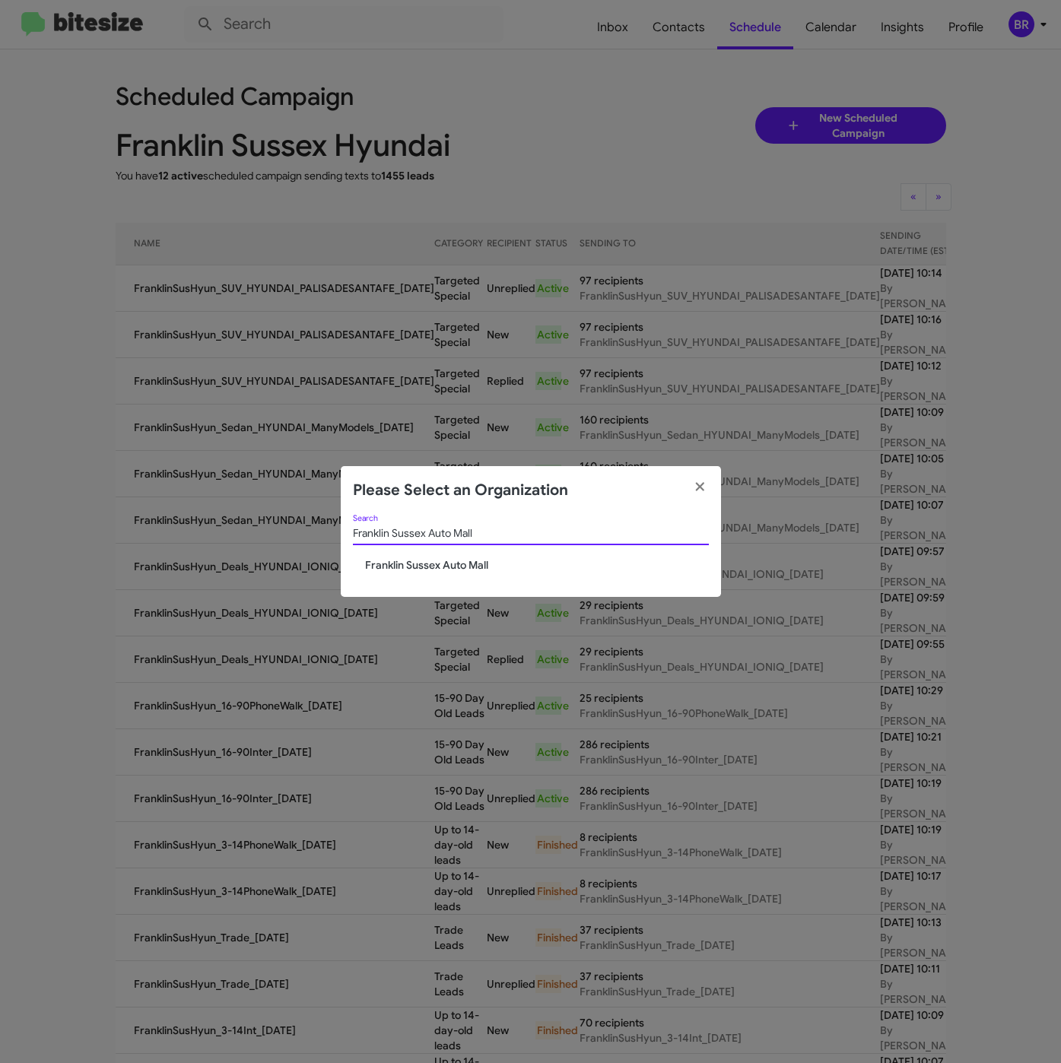
type input "Franklin Sussex Auto Mall"
click at [416, 562] on span "Franklin Sussex Auto Mall" at bounding box center [537, 564] width 344 height 15
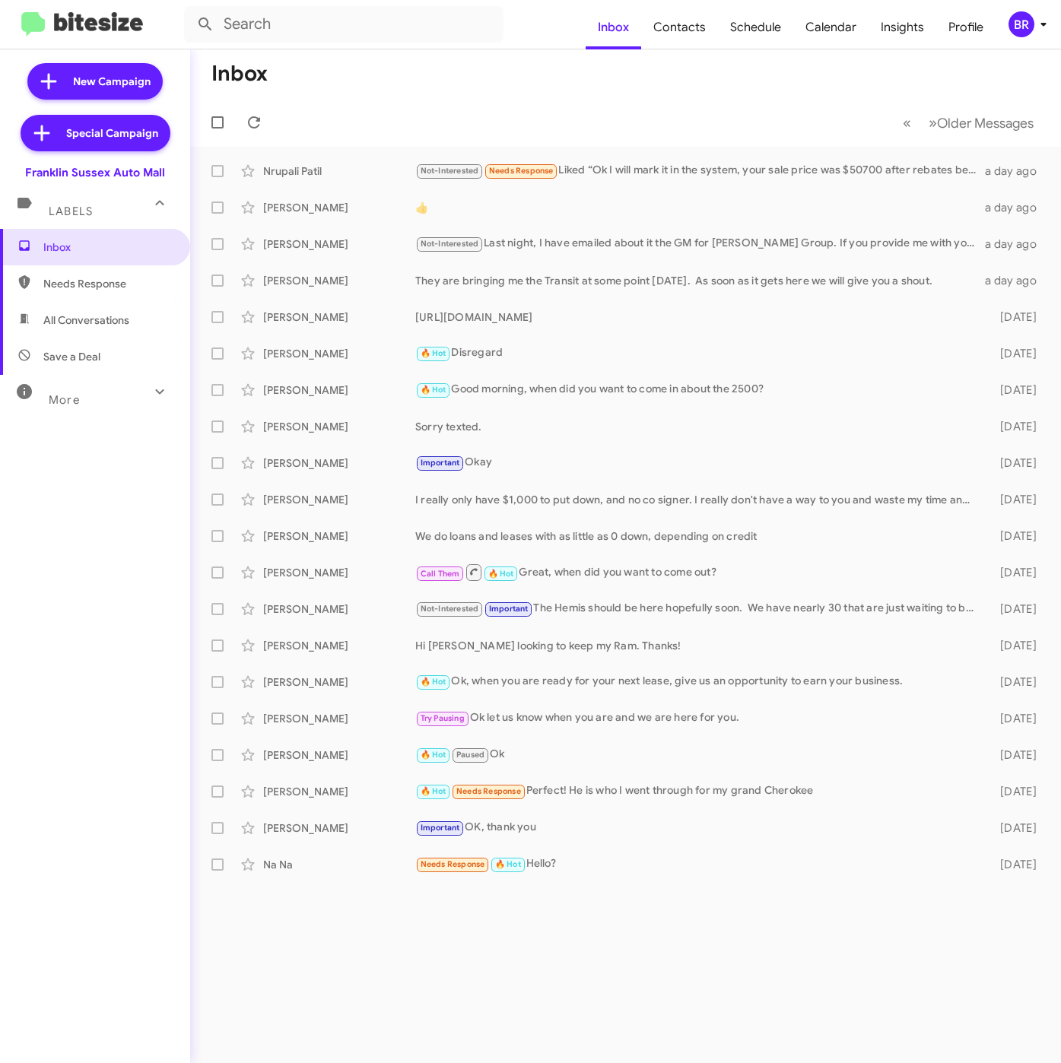
click at [1025, 25] on div "BR" at bounding box center [1021, 24] width 26 height 26
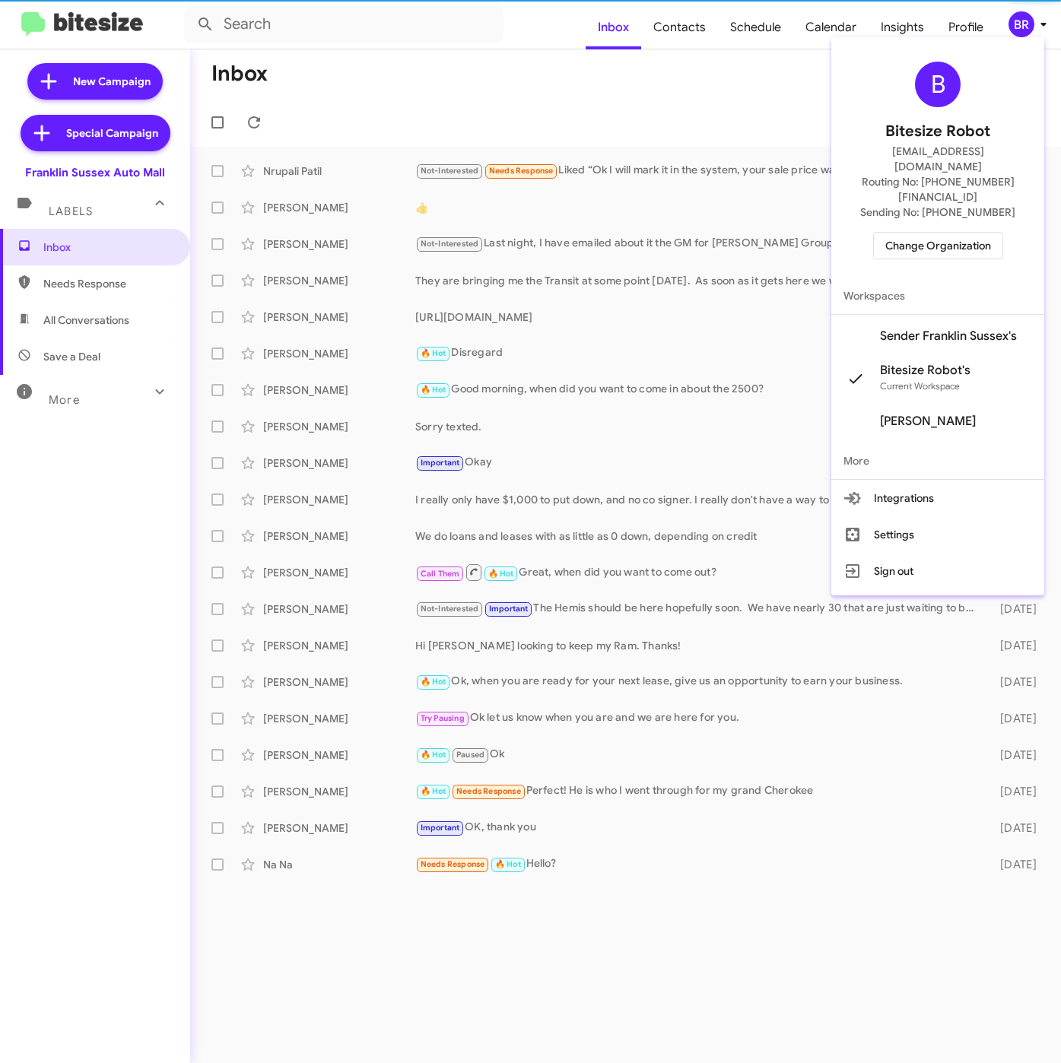
click at [928, 315] on span "Sender Franklin Sussex's" at bounding box center [937, 336] width 213 height 43
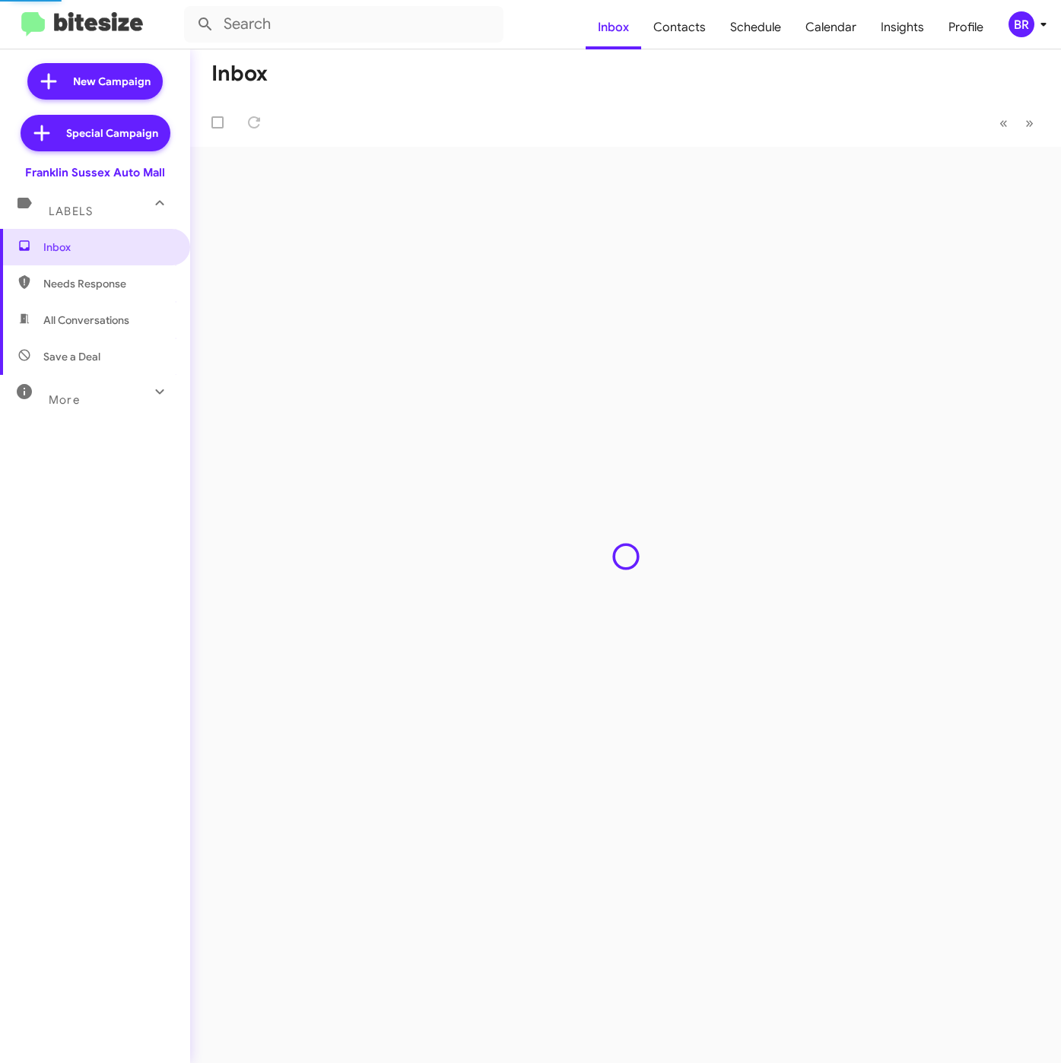
click at [673, 30] on span "Contacts" at bounding box center [679, 27] width 77 height 44
type input "in:groups"
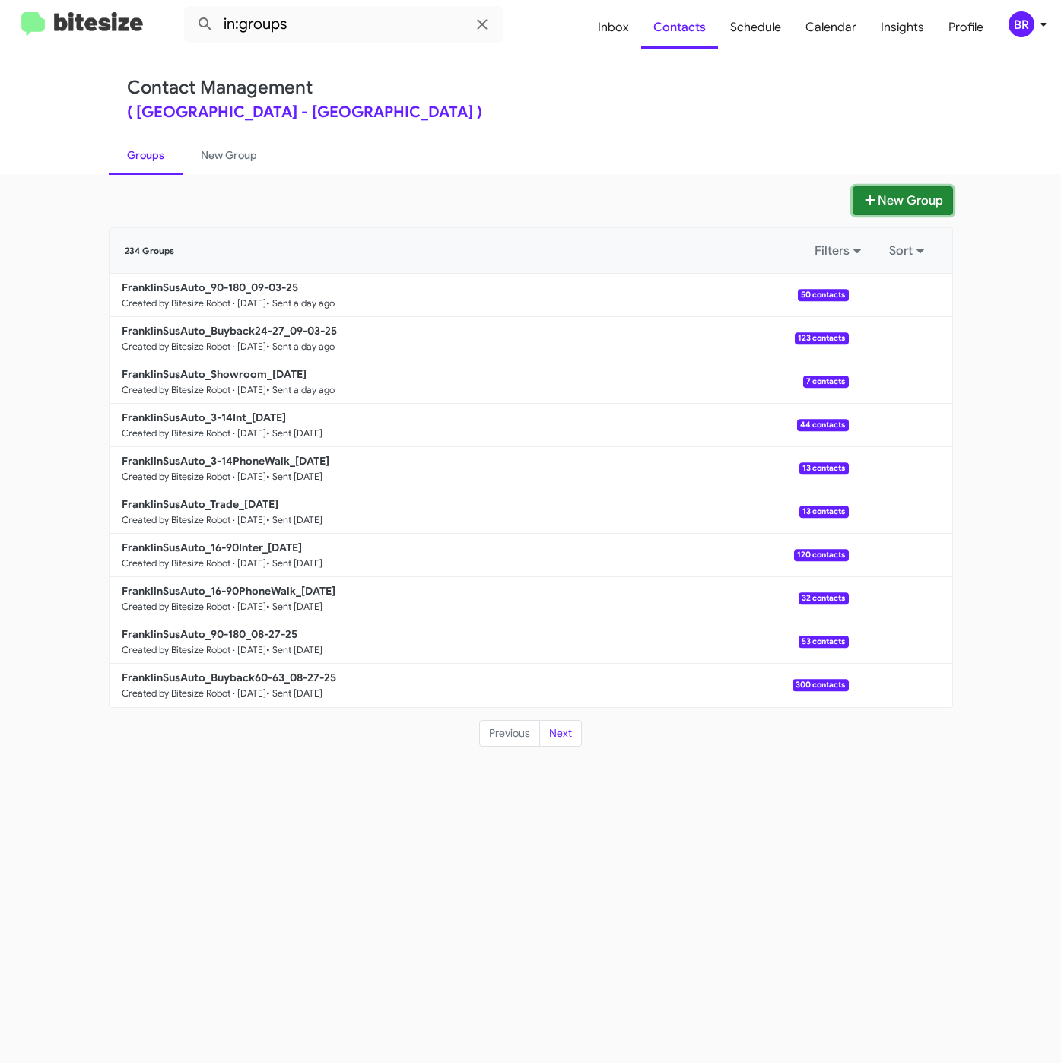
click at [864, 205] on icon at bounding box center [869, 200] width 15 height 12
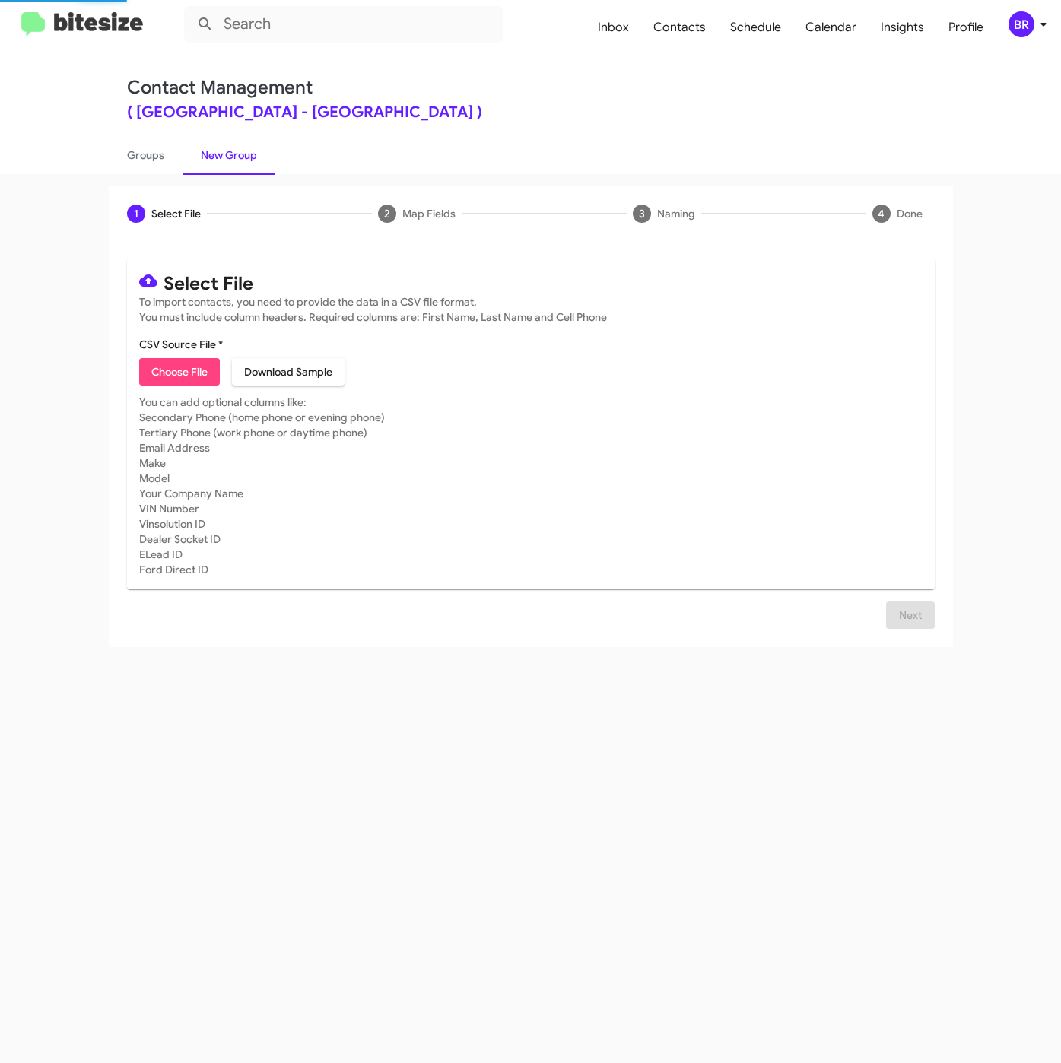
click at [192, 370] on span "Choose File" at bounding box center [179, 371] width 56 height 27
type input "FranklinSusAuto_16-90PhoneWalk_[DATE]"
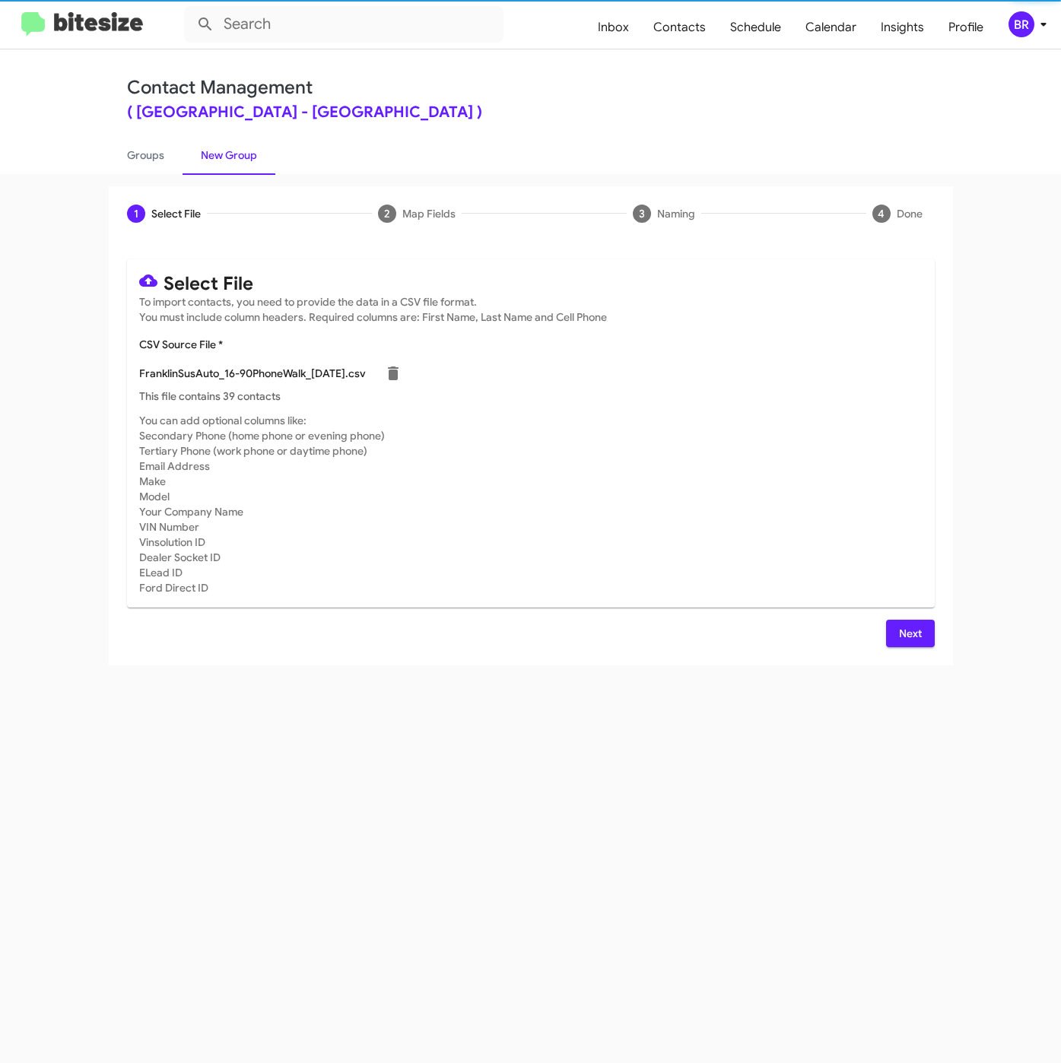
click at [895, 632] on button "Next" at bounding box center [910, 633] width 49 height 27
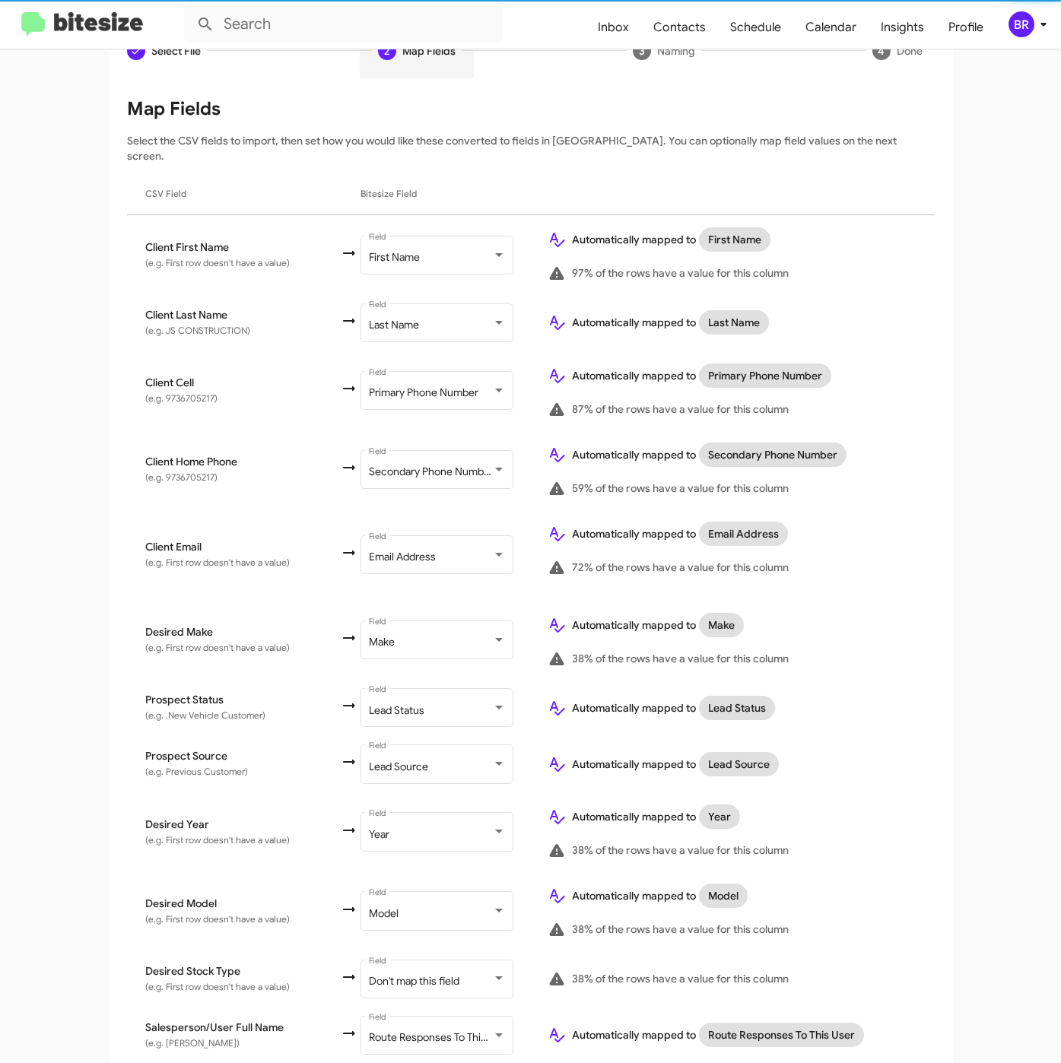
scroll to position [316, 0]
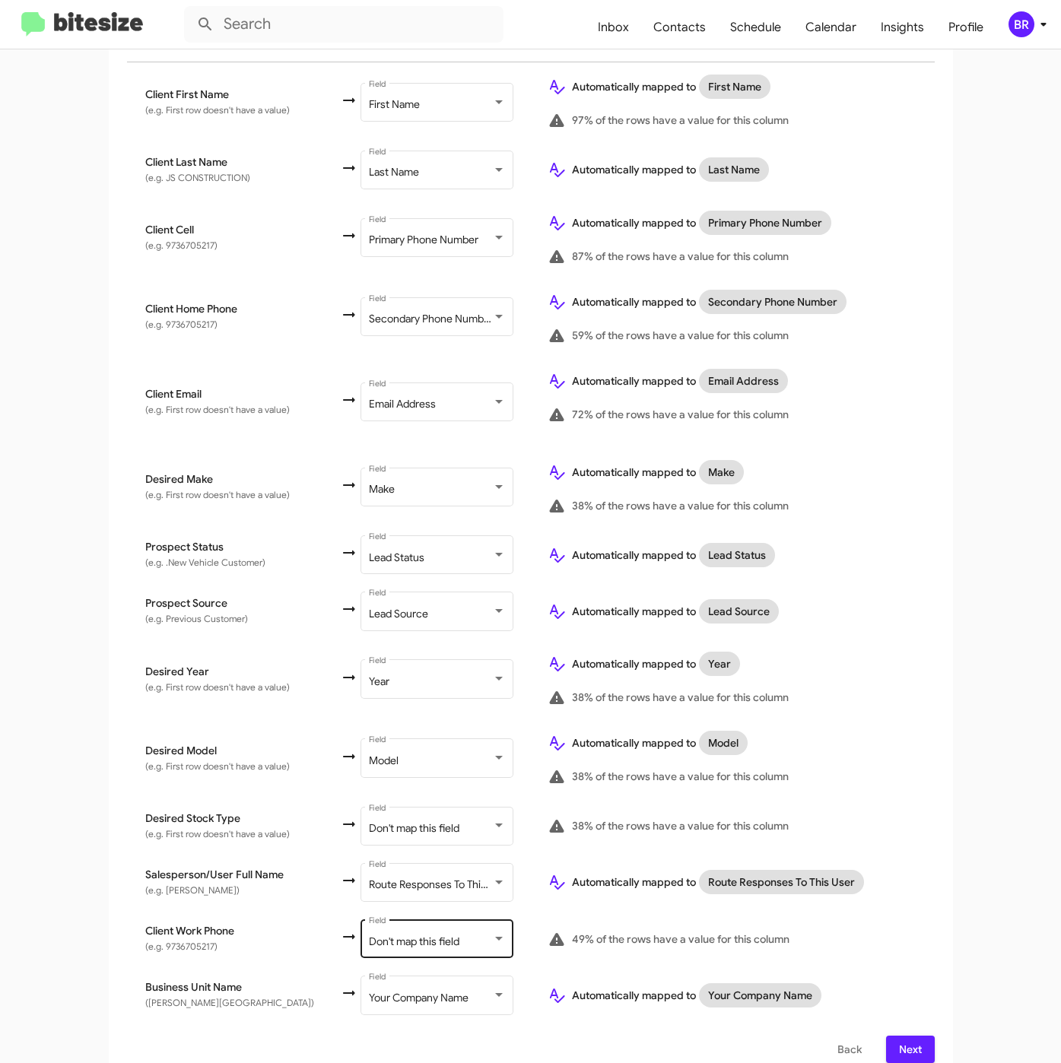
click at [492, 932] on div at bounding box center [499, 938] width 14 height 12
click at [902, 1036] on span "Next" at bounding box center [910, 1049] width 24 height 27
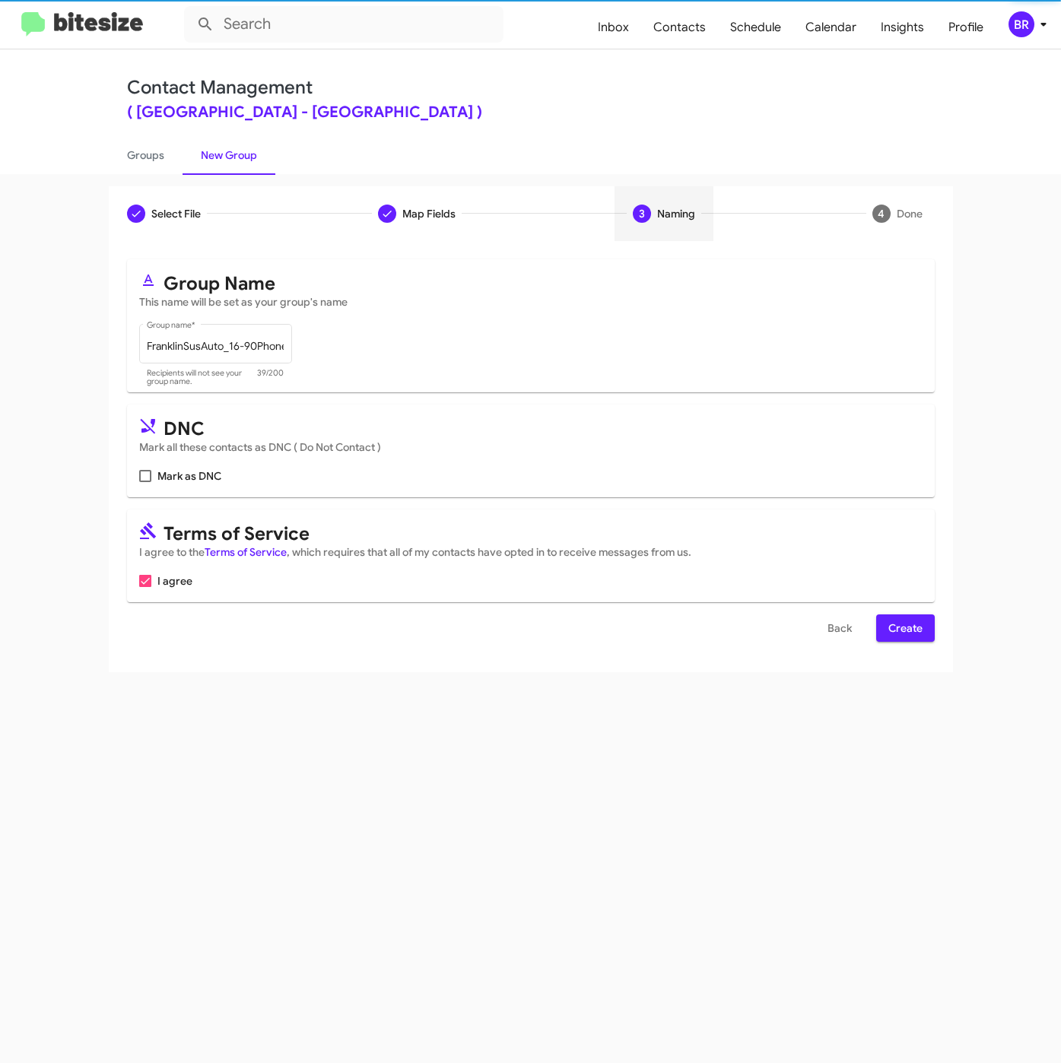
scroll to position [0, 0]
click at [920, 621] on span "Create" at bounding box center [905, 627] width 34 height 27
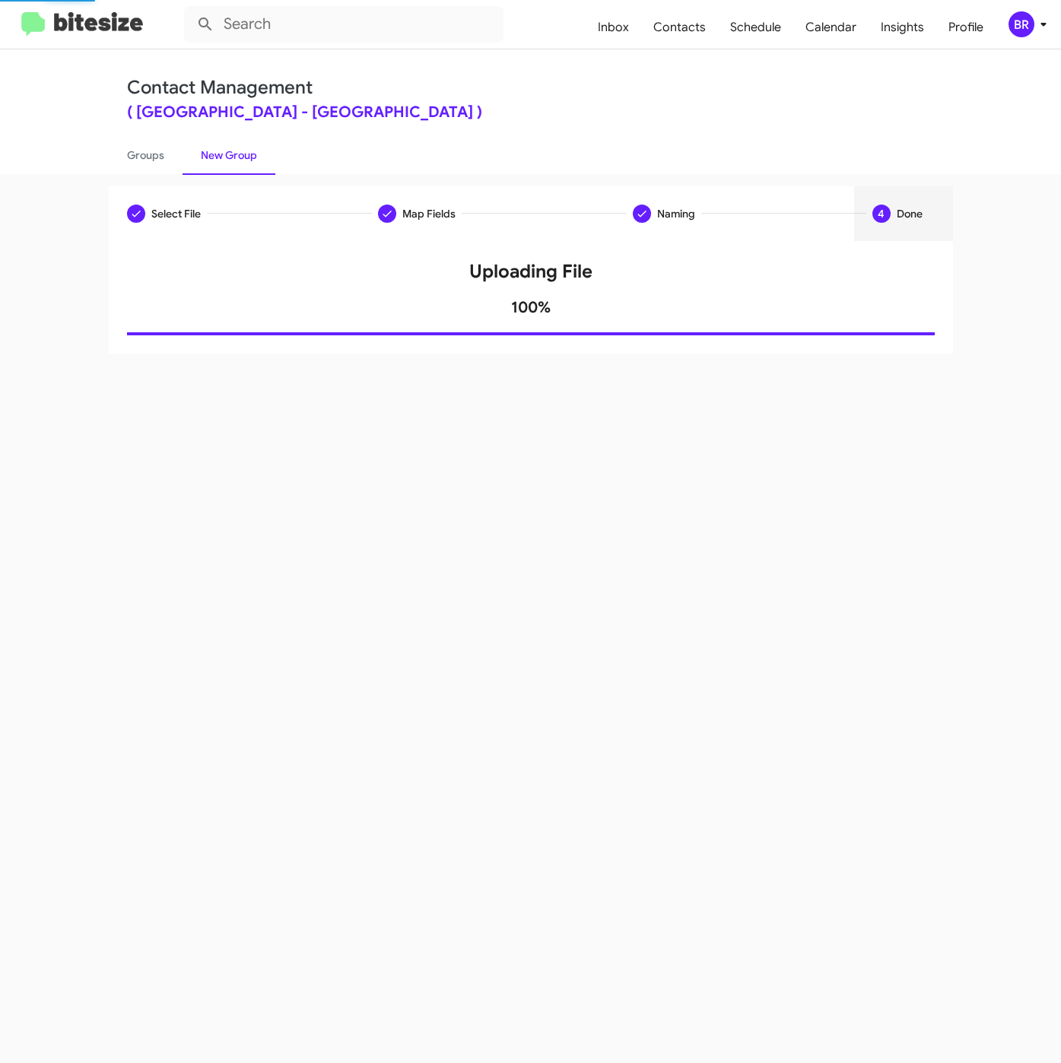
click at [146, 158] on link "Groups" at bounding box center [146, 155] width 74 height 40
type input "in:groups"
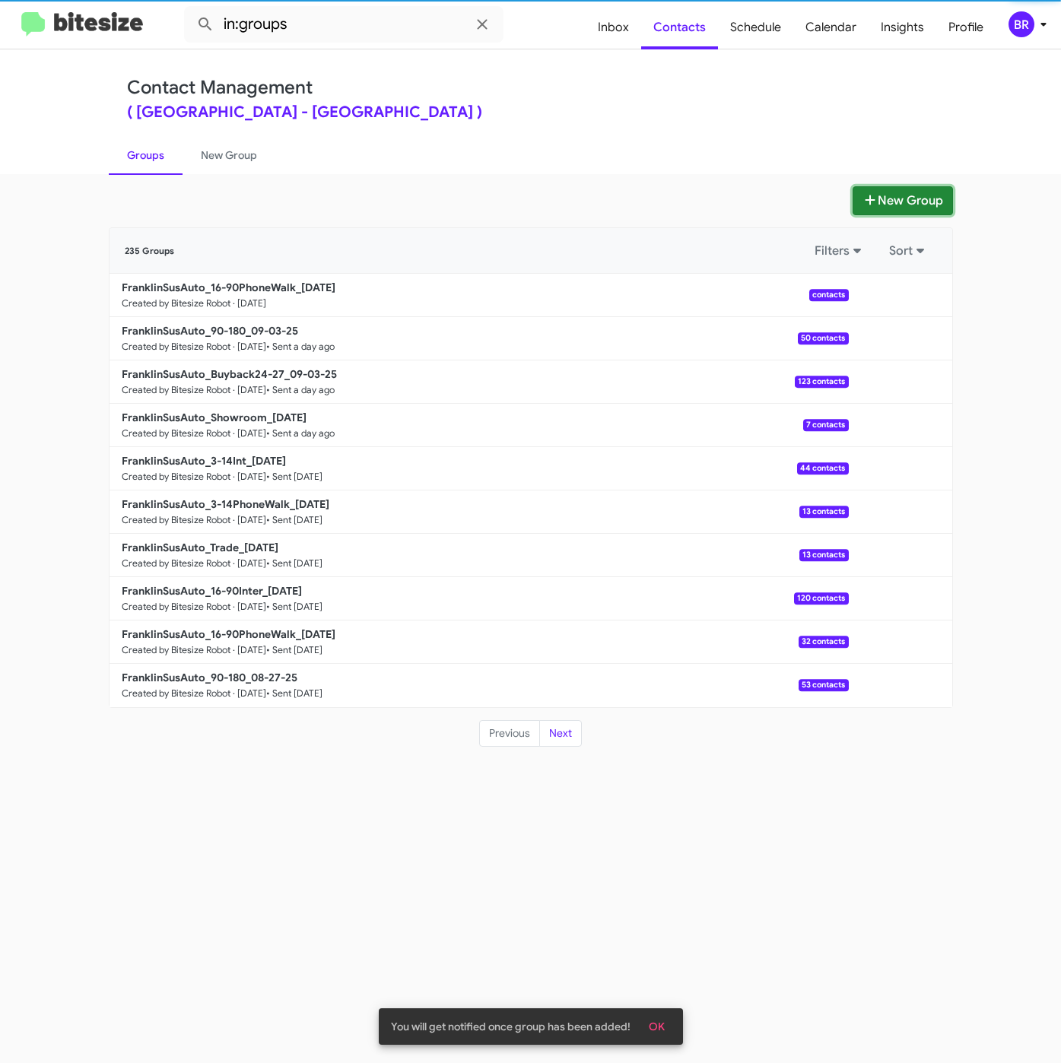
click at [897, 197] on button "New Group" at bounding box center [902, 200] width 100 height 29
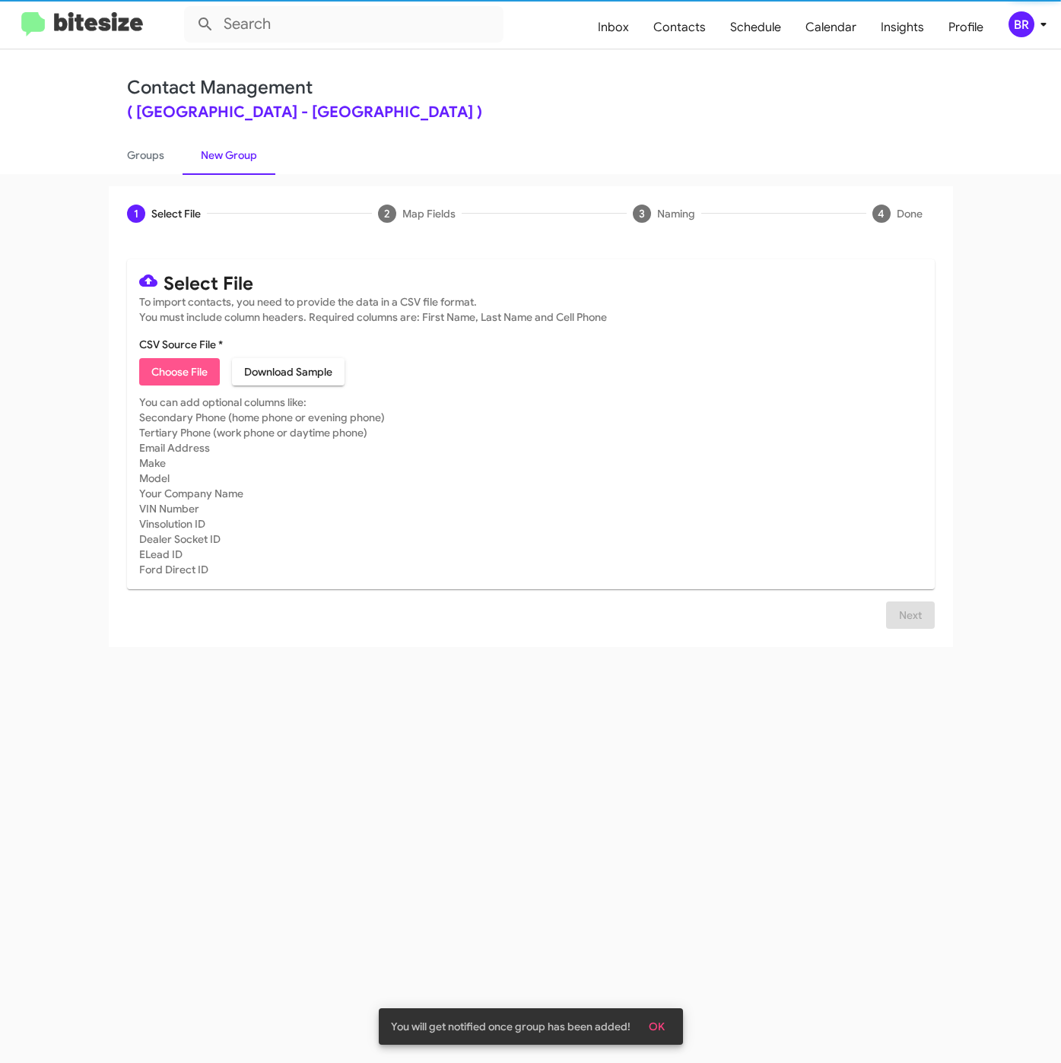
click at [181, 361] on span "Choose File" at bounding box center [179, 371] width 56 height 27
type input "FranklinSusAuto_16-90Inter_[DATE]"
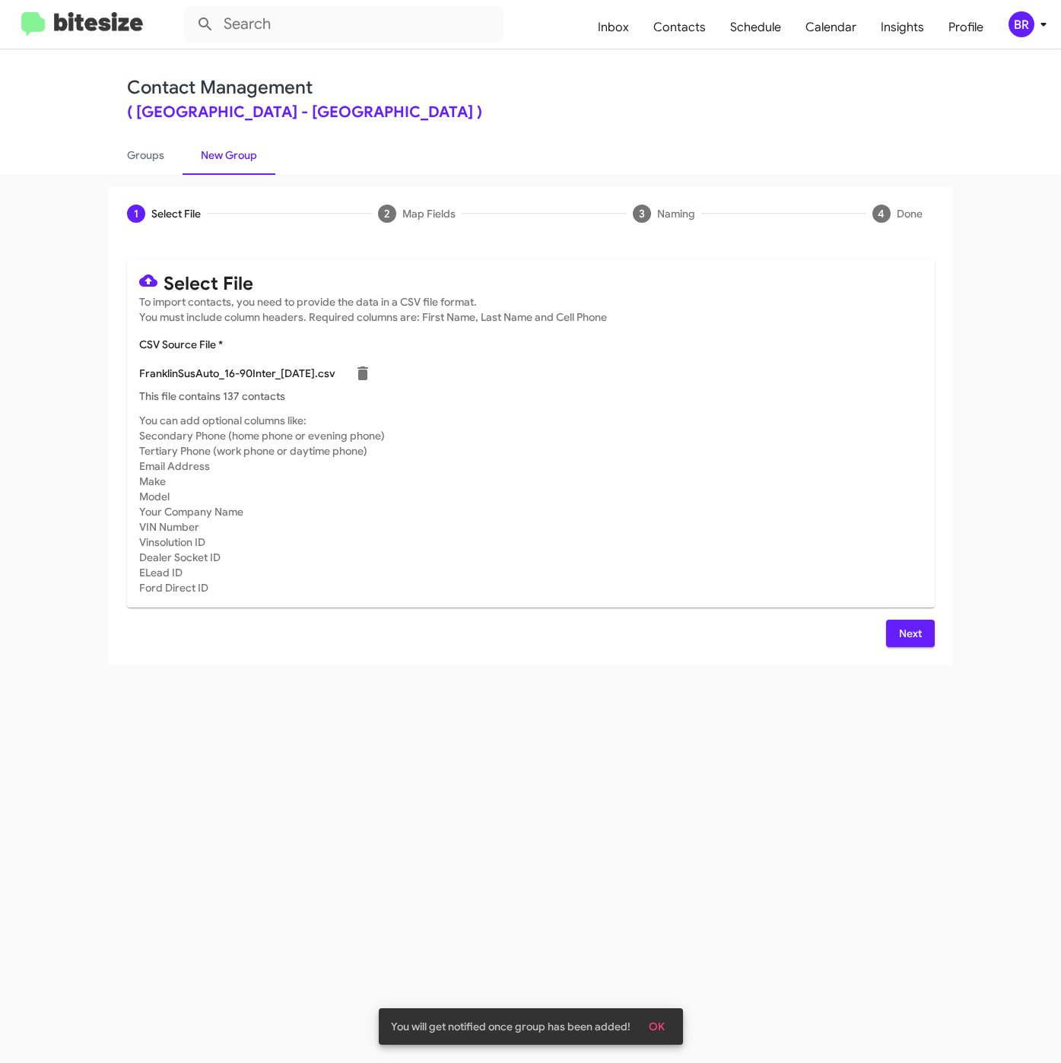
click at [885, 630] on div "Next" at bounding box center [530, 633] width 807 height 27
click at [906, 637] on span "Next" at bounding box center [910, 633] width 24 height 27
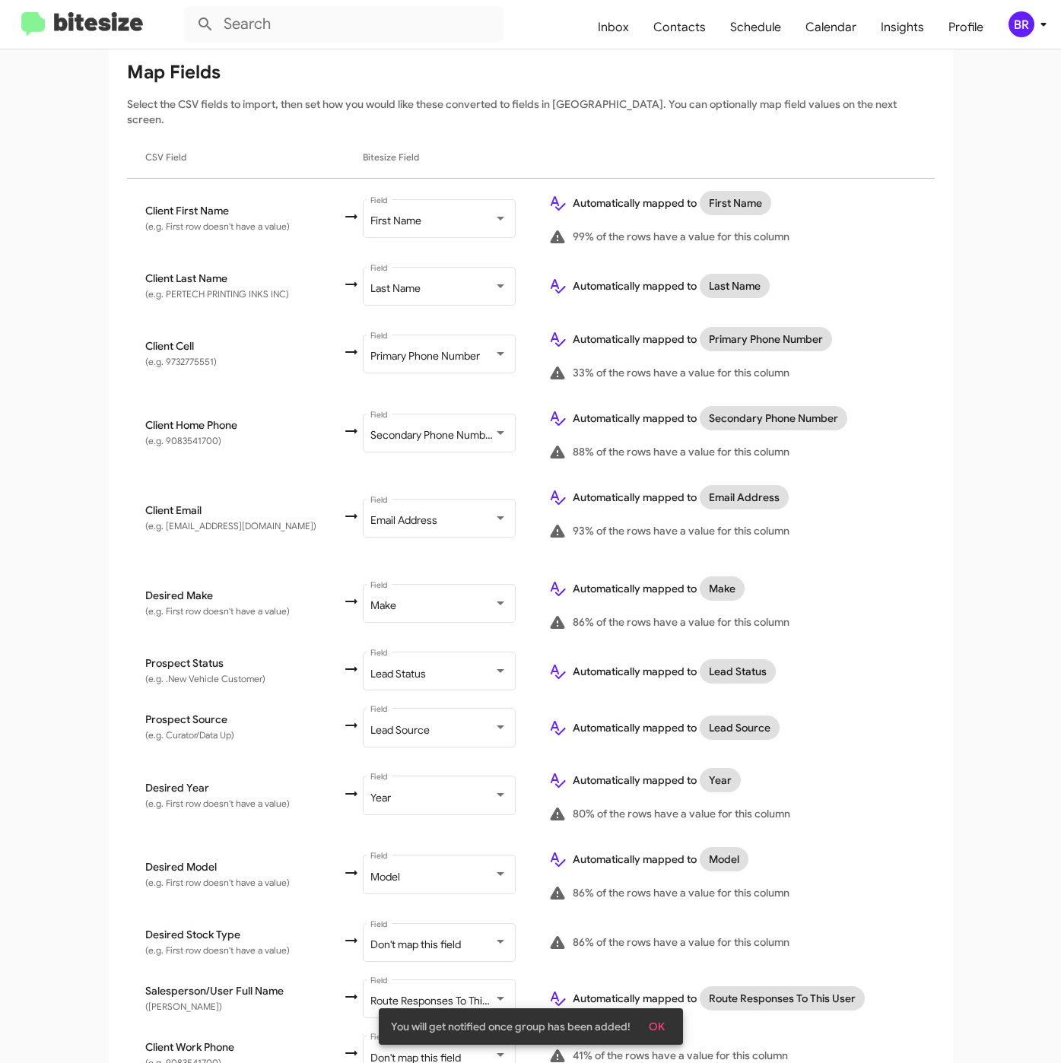
scroll to position [316, 0]
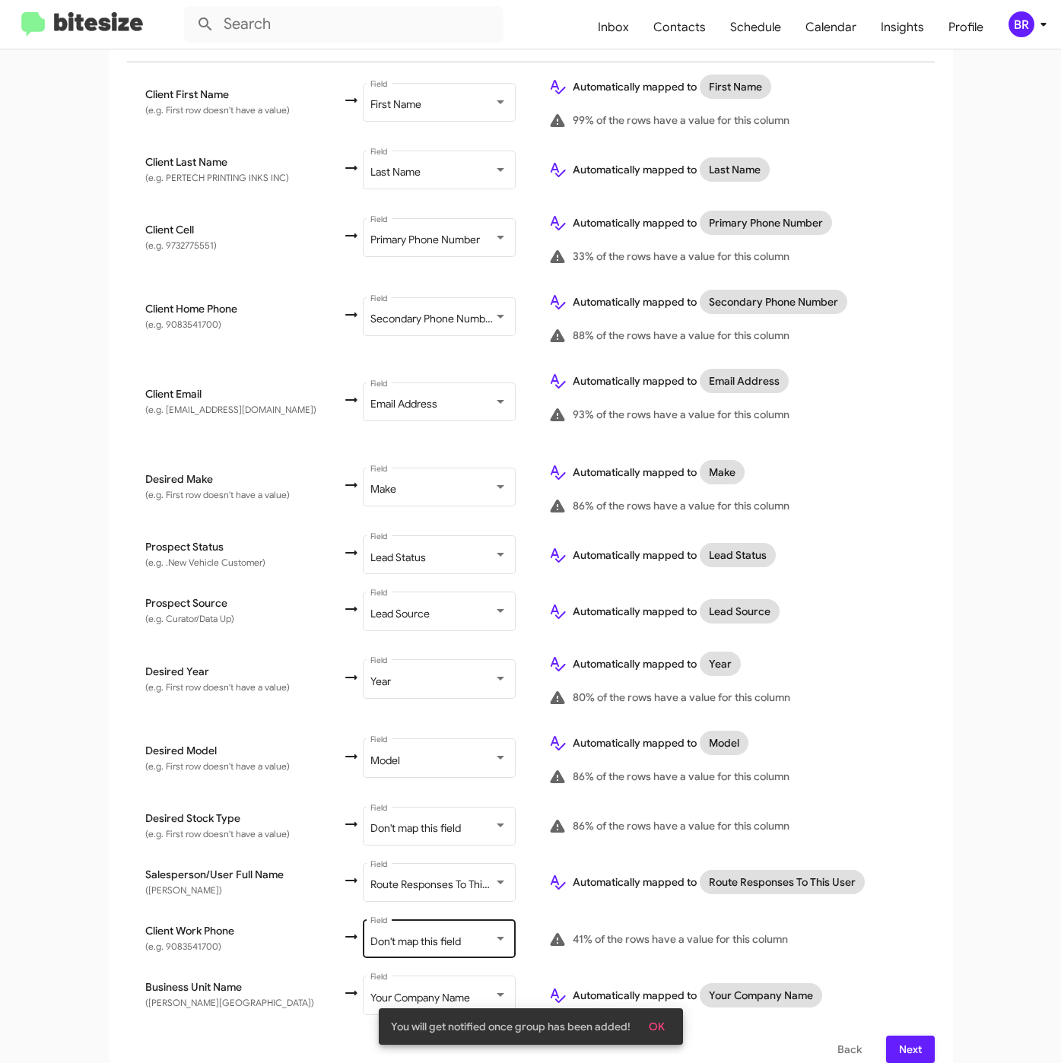
click at [370, 934] on span "Don't map this field" at bounding box center [415, 941] width 90 height 14
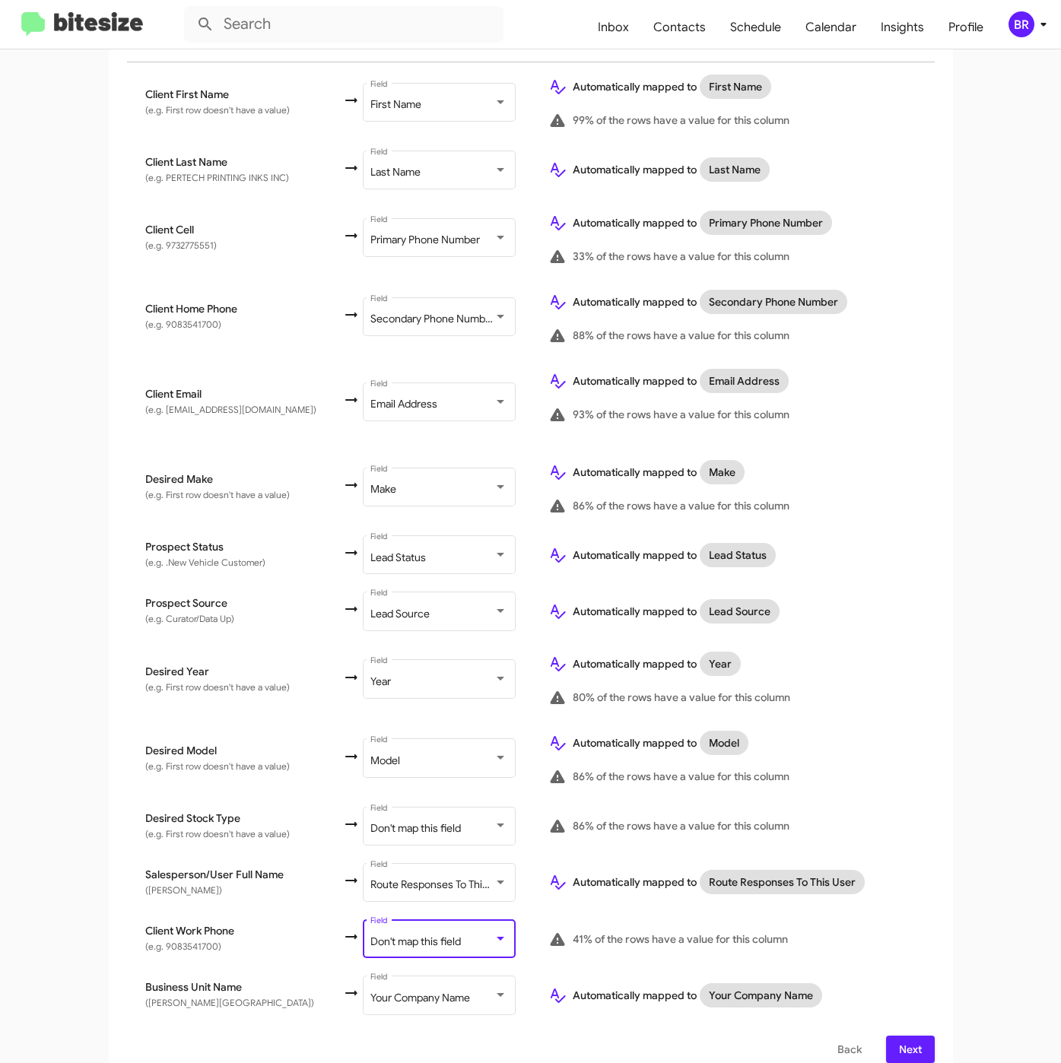
scroll to position [60, 0]
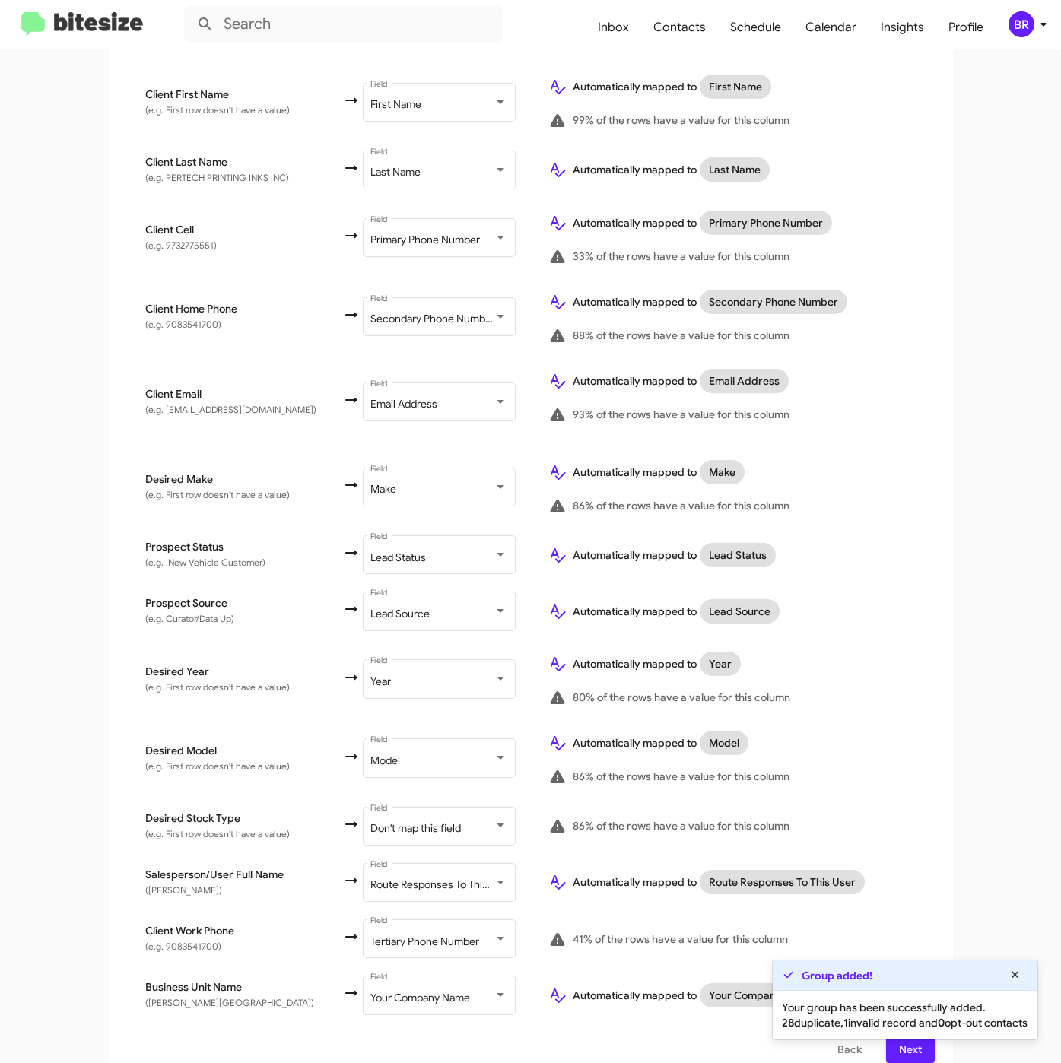
click at [894, 1022] on div "Your group has been successfully added. 28 duplicate, 1 invalid record and 0 op…" at bounding box center [904, 1015] width 265 height 49
click at [896, 1045] on div "Select File To import contacts, you need to provide the data in a CSV file form…" at bounding box center [531, 503] width 844 height 1156
click at [898, 1042] on span "Next" at bounding box center [910, 1049] width 24 height 27
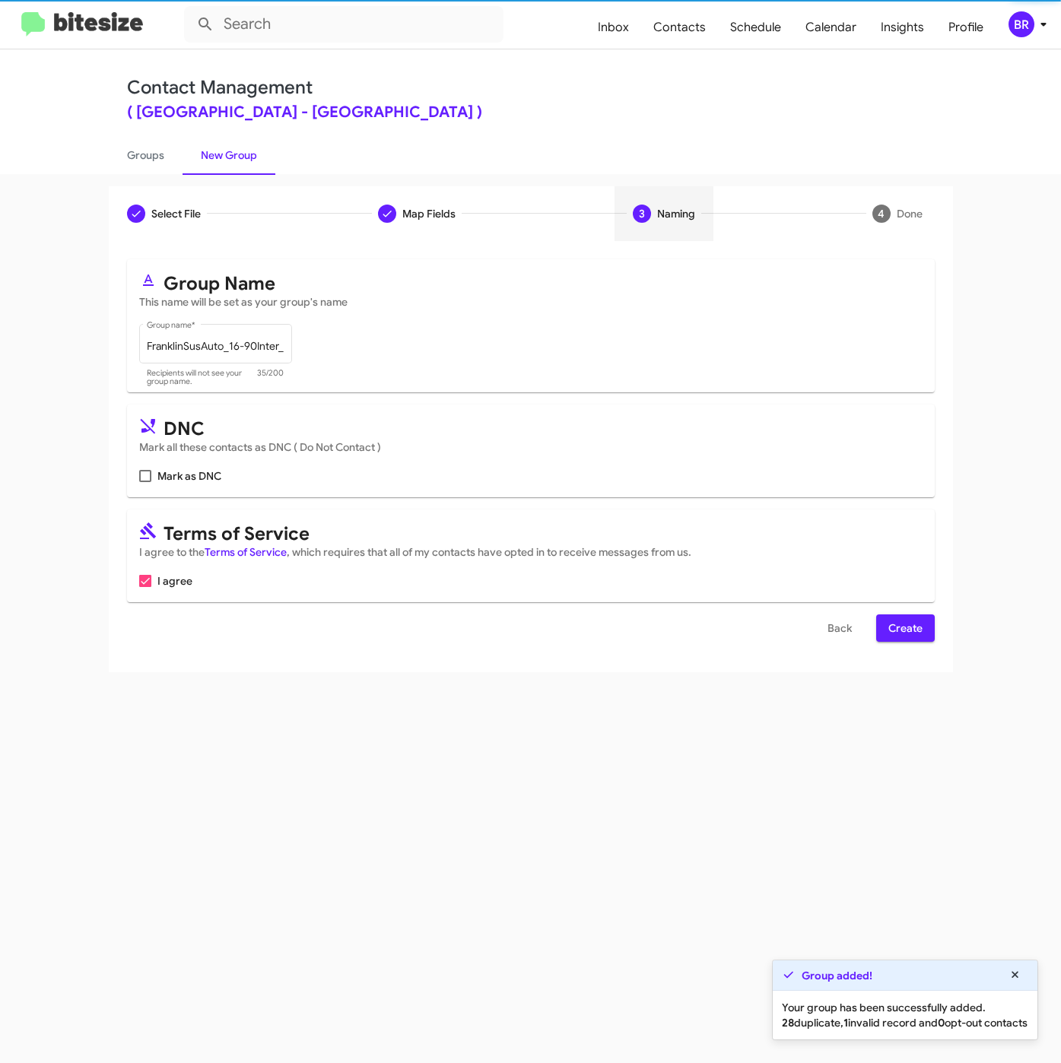
scroll to position [0, 0]
click at [912, 627] on span "Create" at bounding box center [905, 627] width 34 height 27
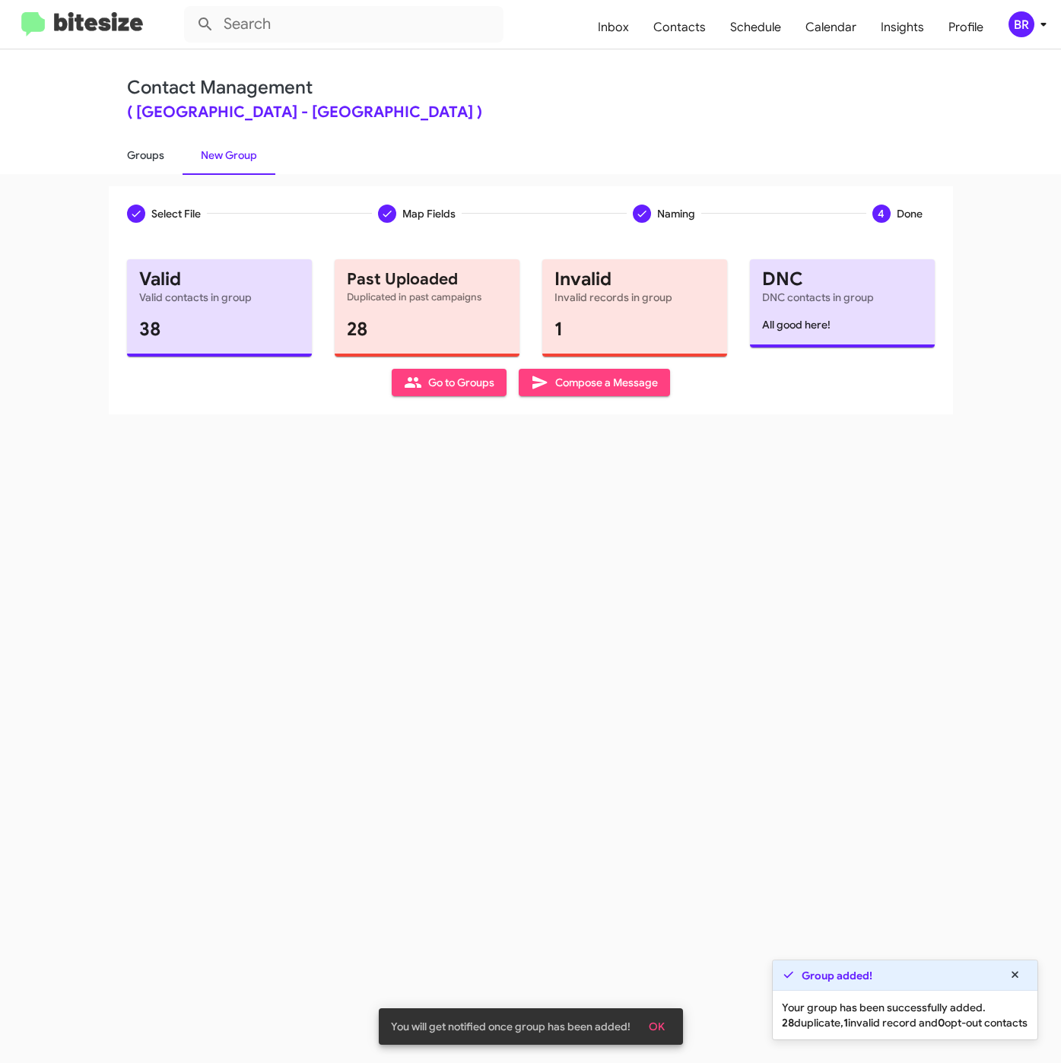
click at [160, 162] on link "Groups" at bounding box center [146, 155] width 74 height 40
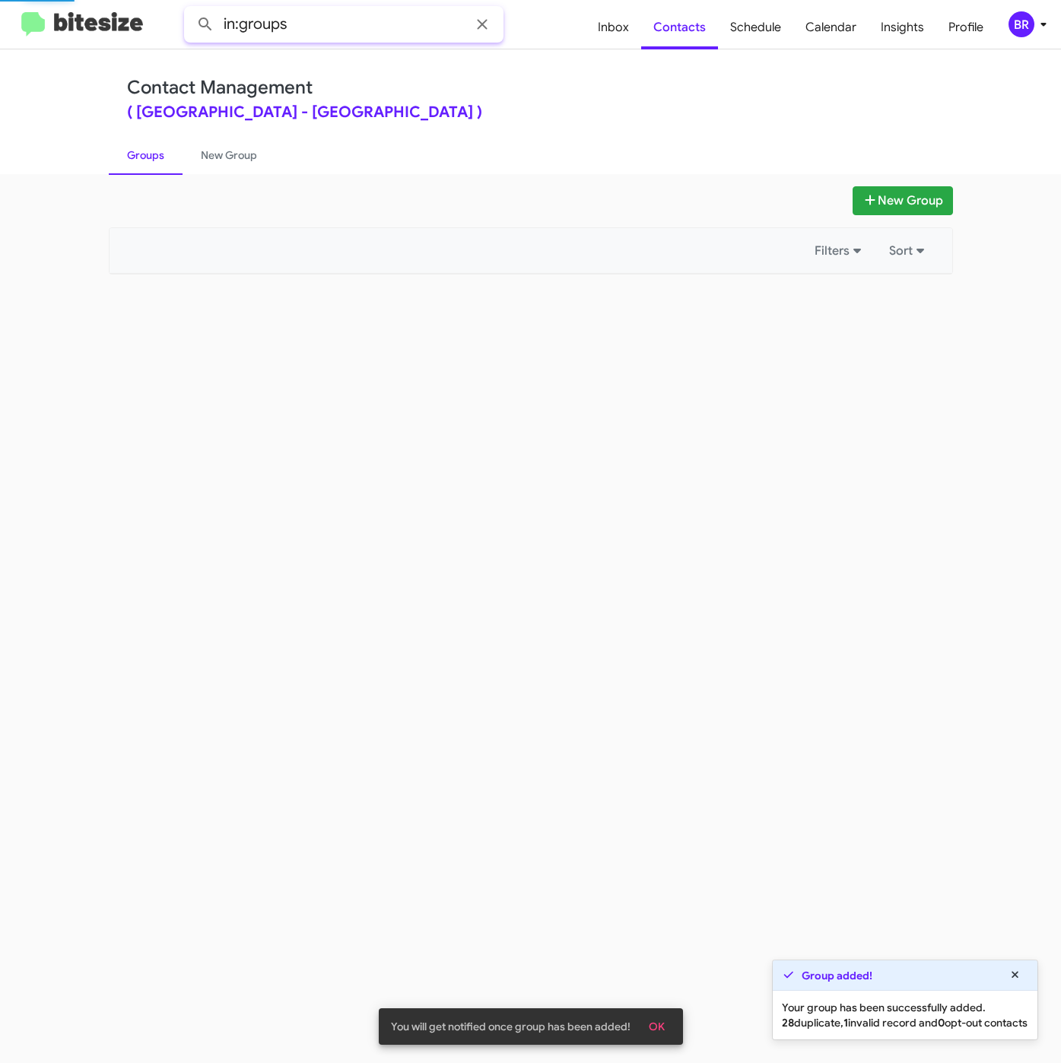
click at [331, 21] on input "in:groups" at bounding box center [343, 24] width 319 height 36
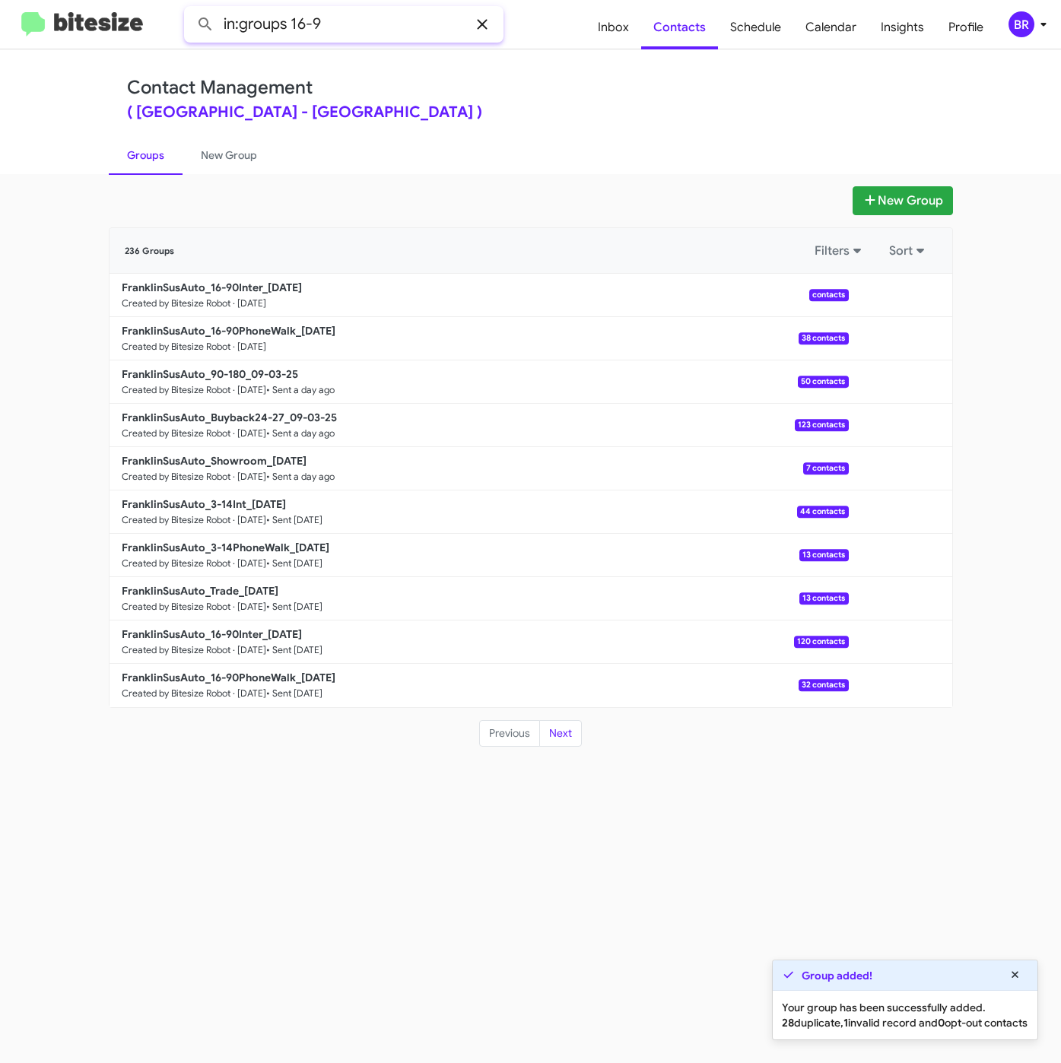
type input "in:groups 16-9"
click at [190, 9] on button at bounding box center [205, 24] width 30 height 30
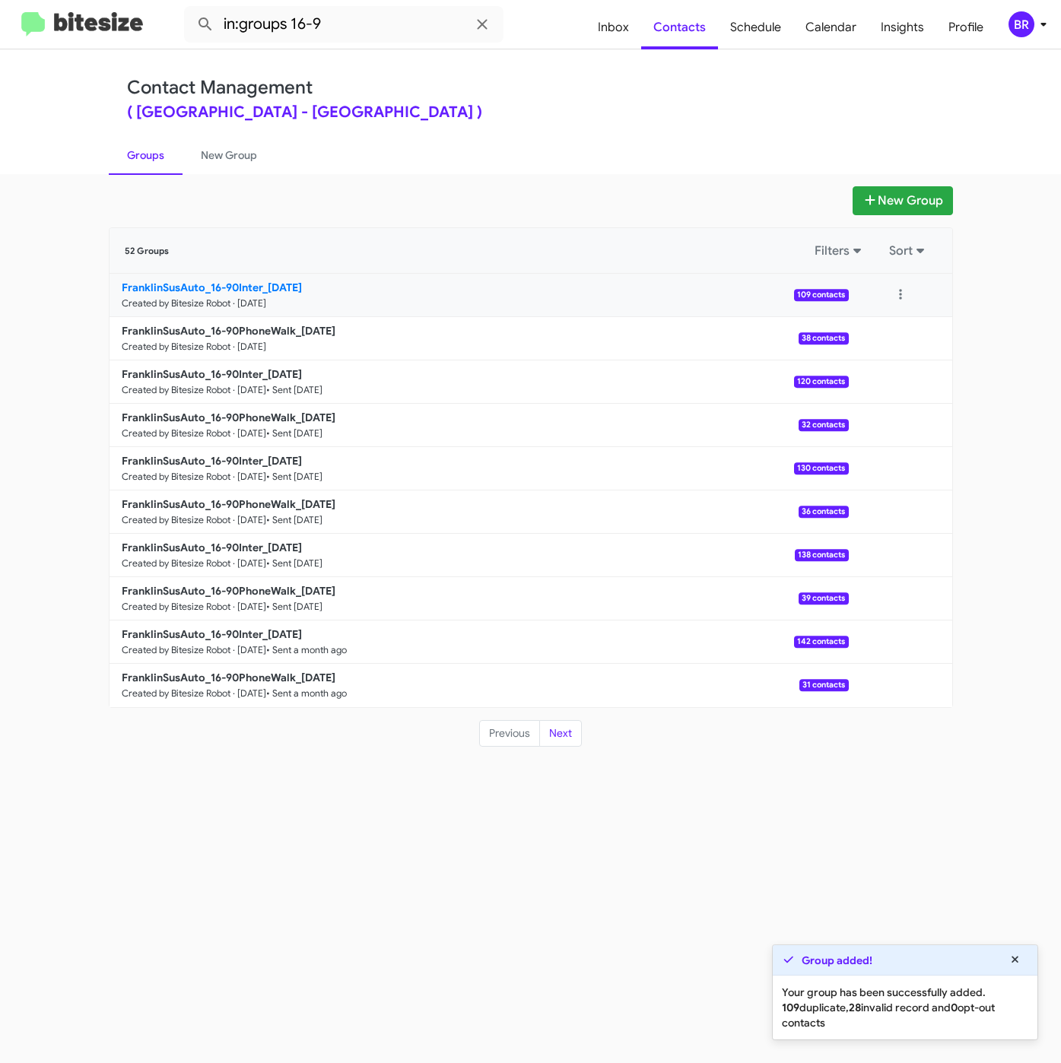
click at [246, 284] on b "FranklinSusAuto_16-90Inter_[DATE]" at bounding box center [212, 288] width 180 height 14
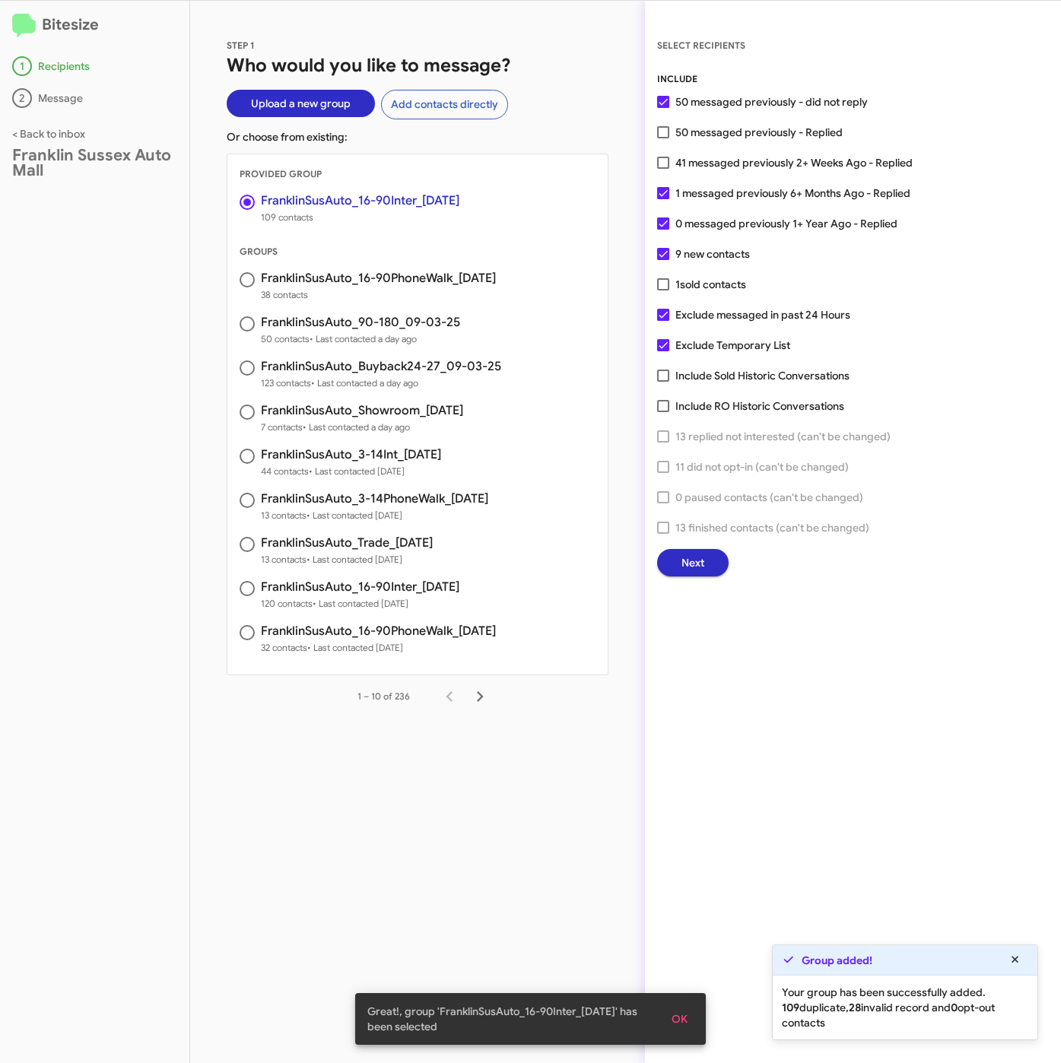
click at [689, 563] on span "Next" at bounding box center [692, 562] width 23 height 27
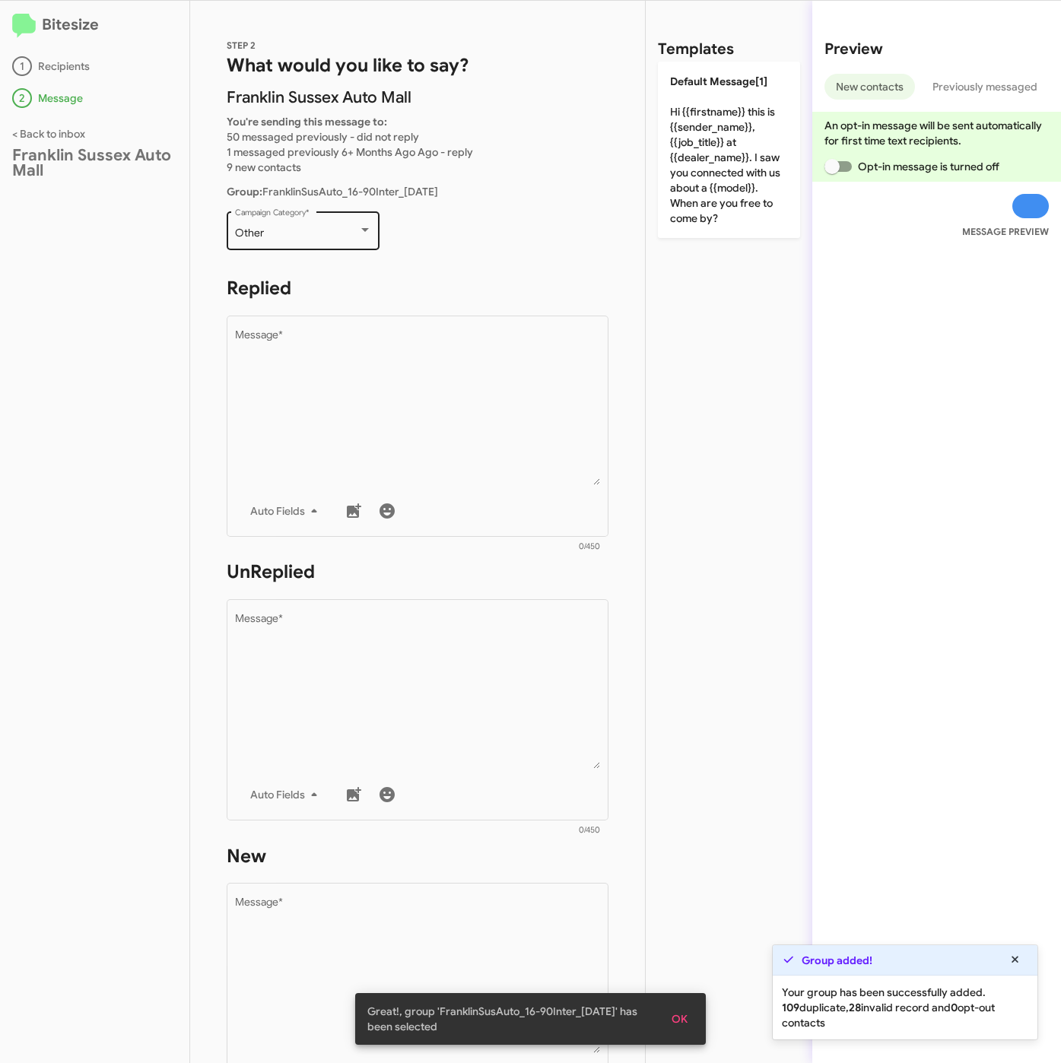
click at [285, 233] on div "Other" at bounding box center [296, 233] width 123 height 12
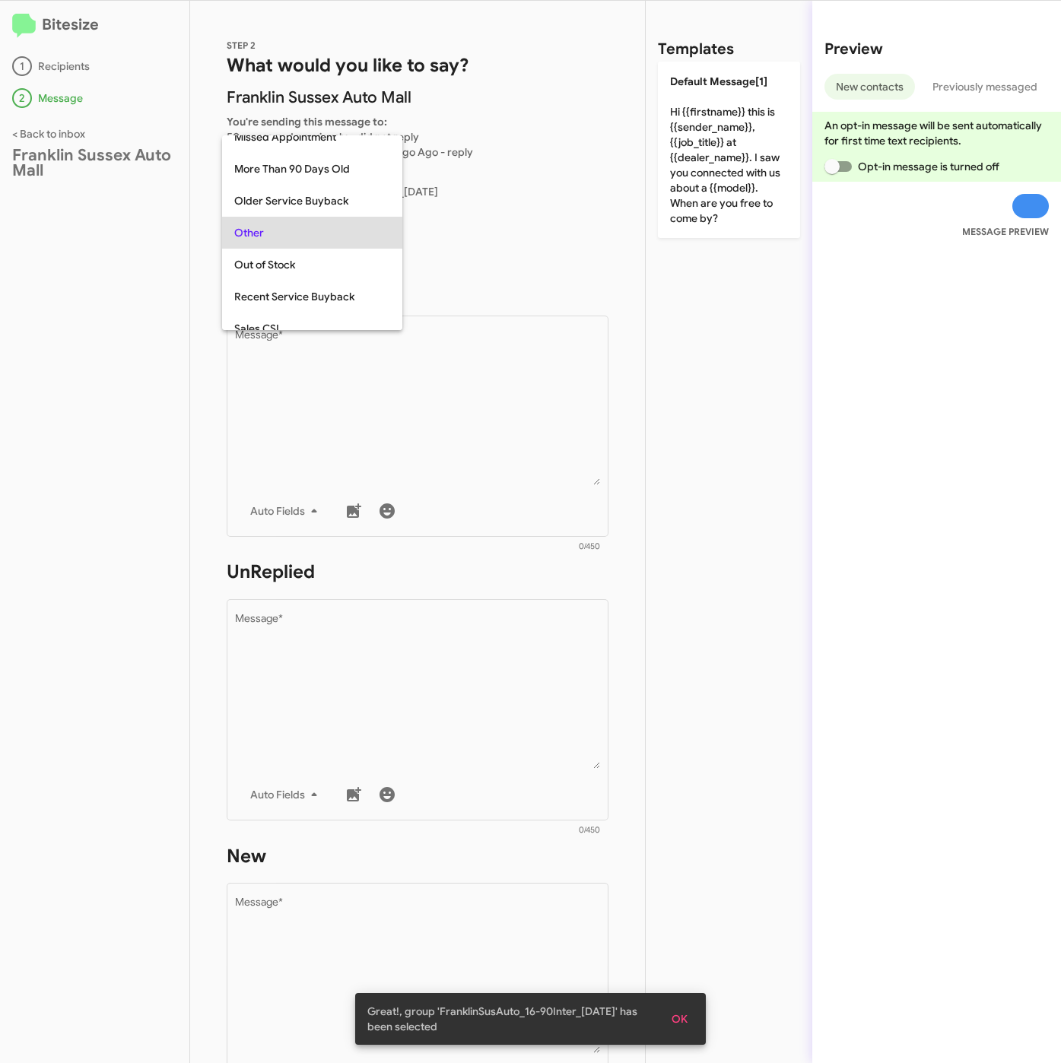
scroll to position [32, 0]
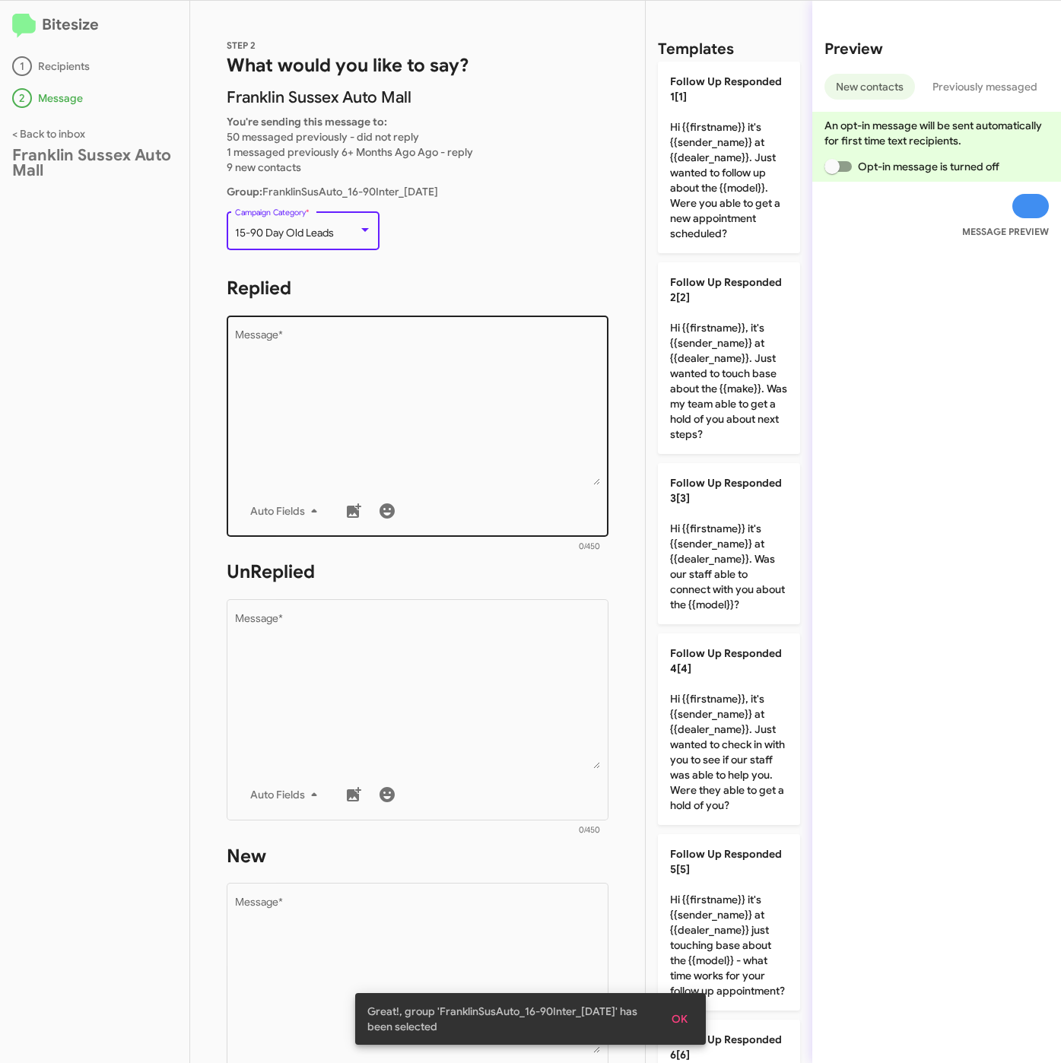
click at [351, 420] on textarea "Message *" at bounding box center [418, 407] width 366 height 155
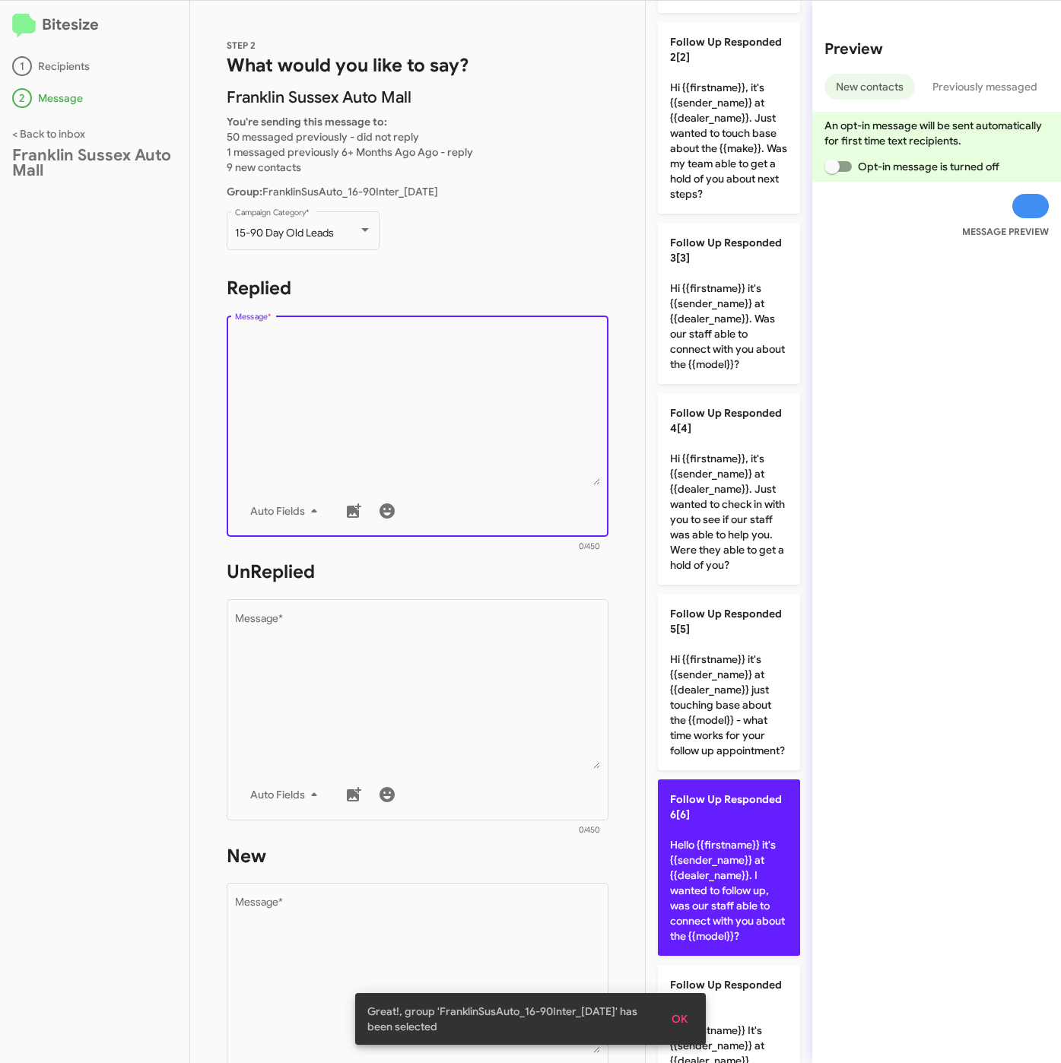
scroll to position [570, 0]
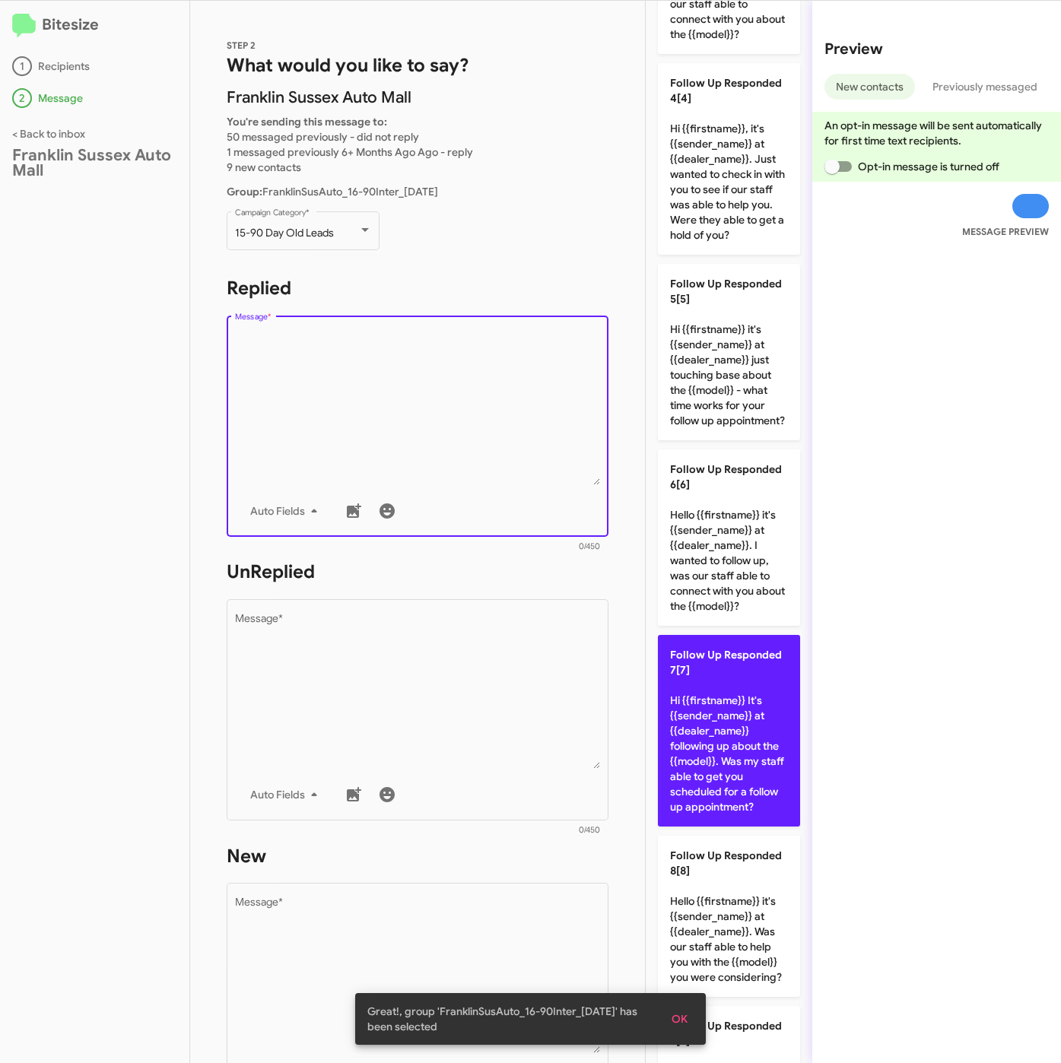
click at [714, 795] on p "Follow Up Responded 7[7] Hi {{firstname}} It's {{sender_name}} at {{dealer_name…" at bounding box center [729, 731] width 142 height 192
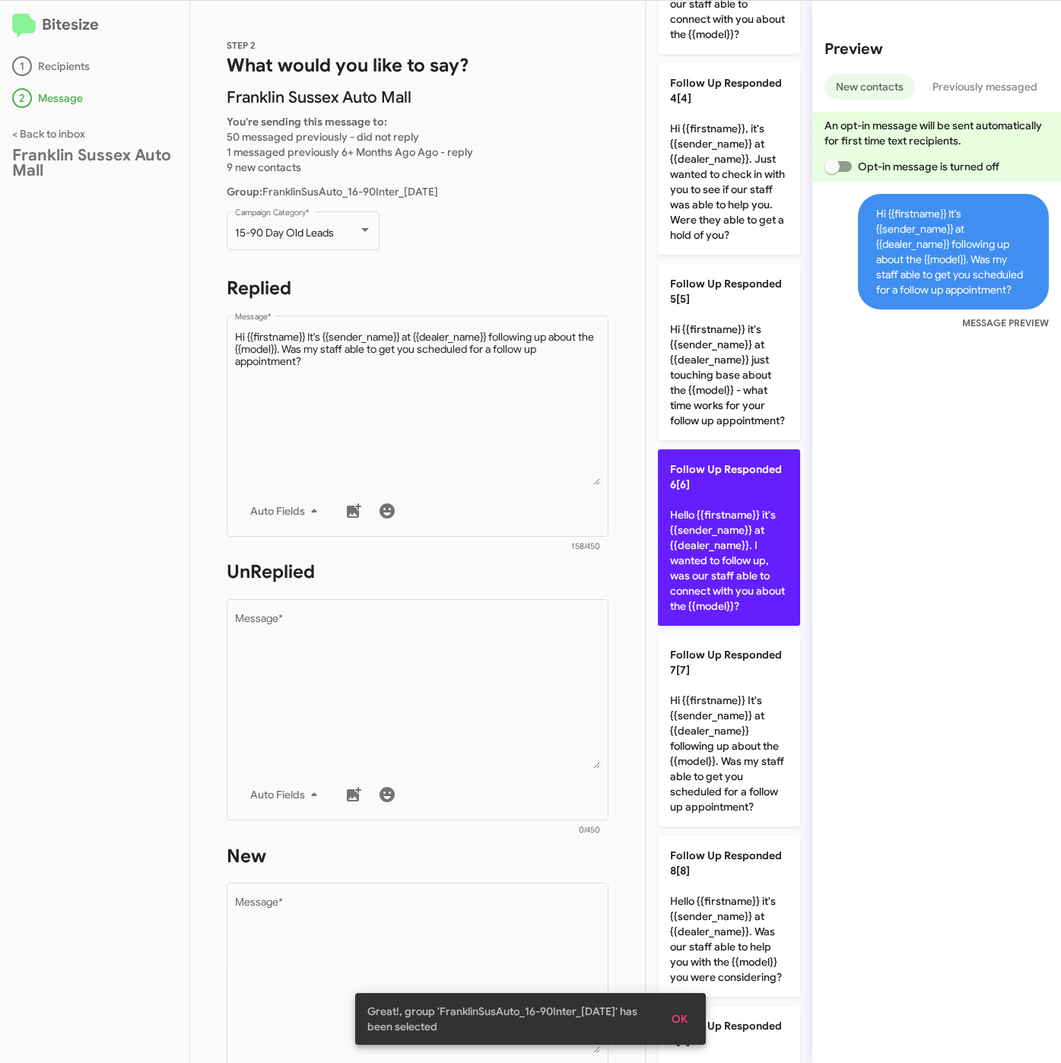
click at [712, 571] on p "Follow Up Responded 6[6] Hello {{firstname}} it's {{sender_name}} at {{dealer_n…" at bounding box center [729, 537] width 142 height 176
type textarea "Hello {{firstname}} it's {{sender_name}} at {{dealer_name}}. I wanted to follow…"
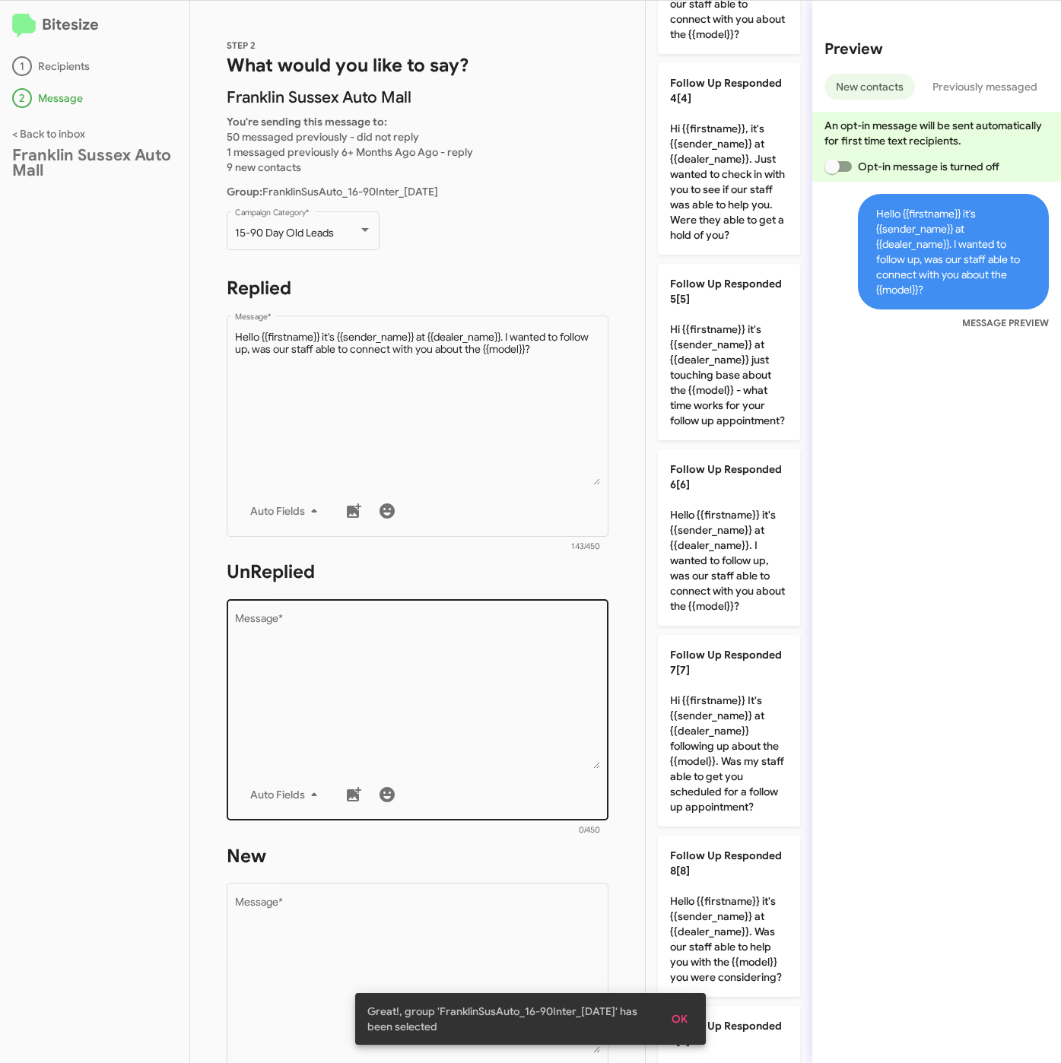
click at [477, 685] on textarea "Message *" at bounding box center [418, 691] width 366 height 155
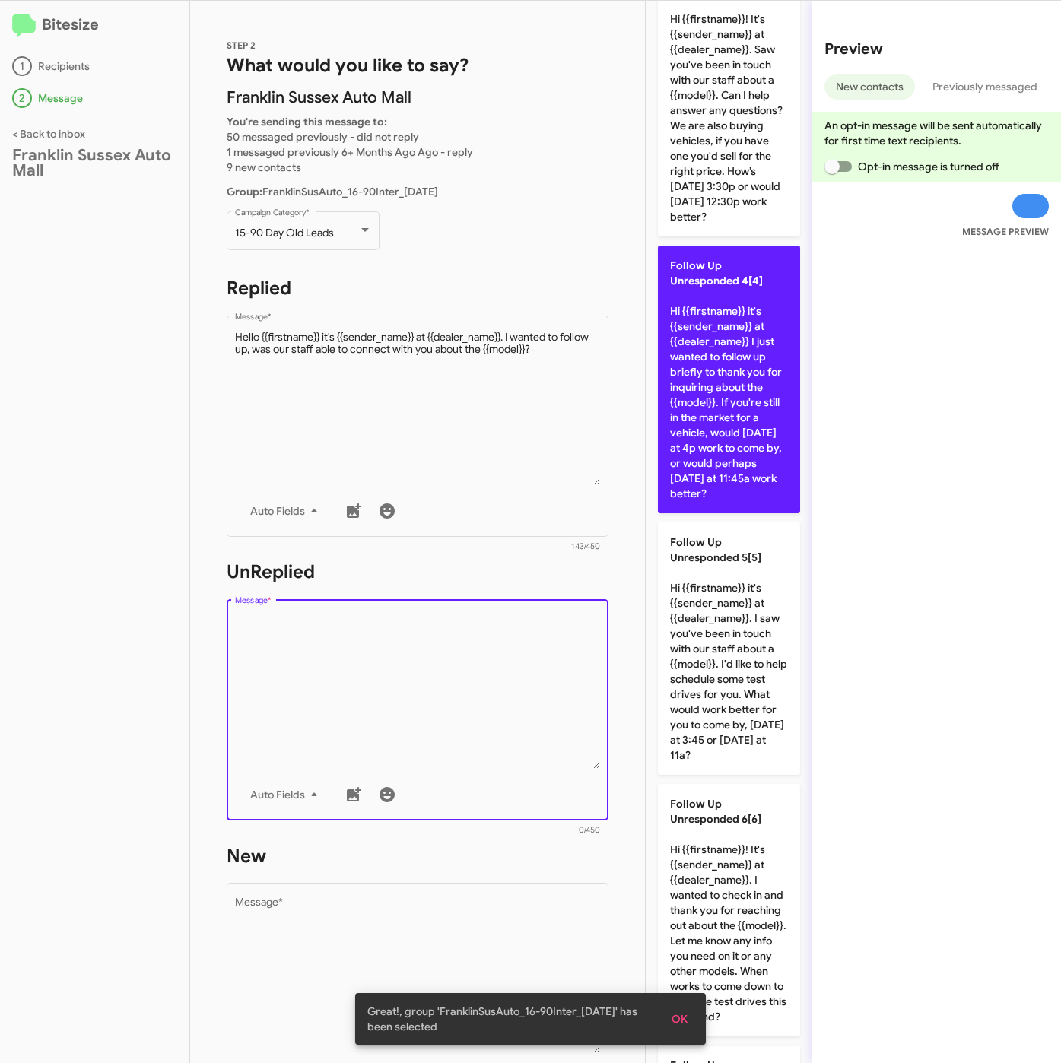
click at [708, 390] on p "Follow Up Unresponded 4[4] Hi {{firstname}} it's {{sender_name}} at {{dealer_na…" at bounding box center [729, 380] width 142 height 268
type textarea "Hi {{firstname}} it's {{sender_name}} at {{dealer_name}} I just wanted to follo…"
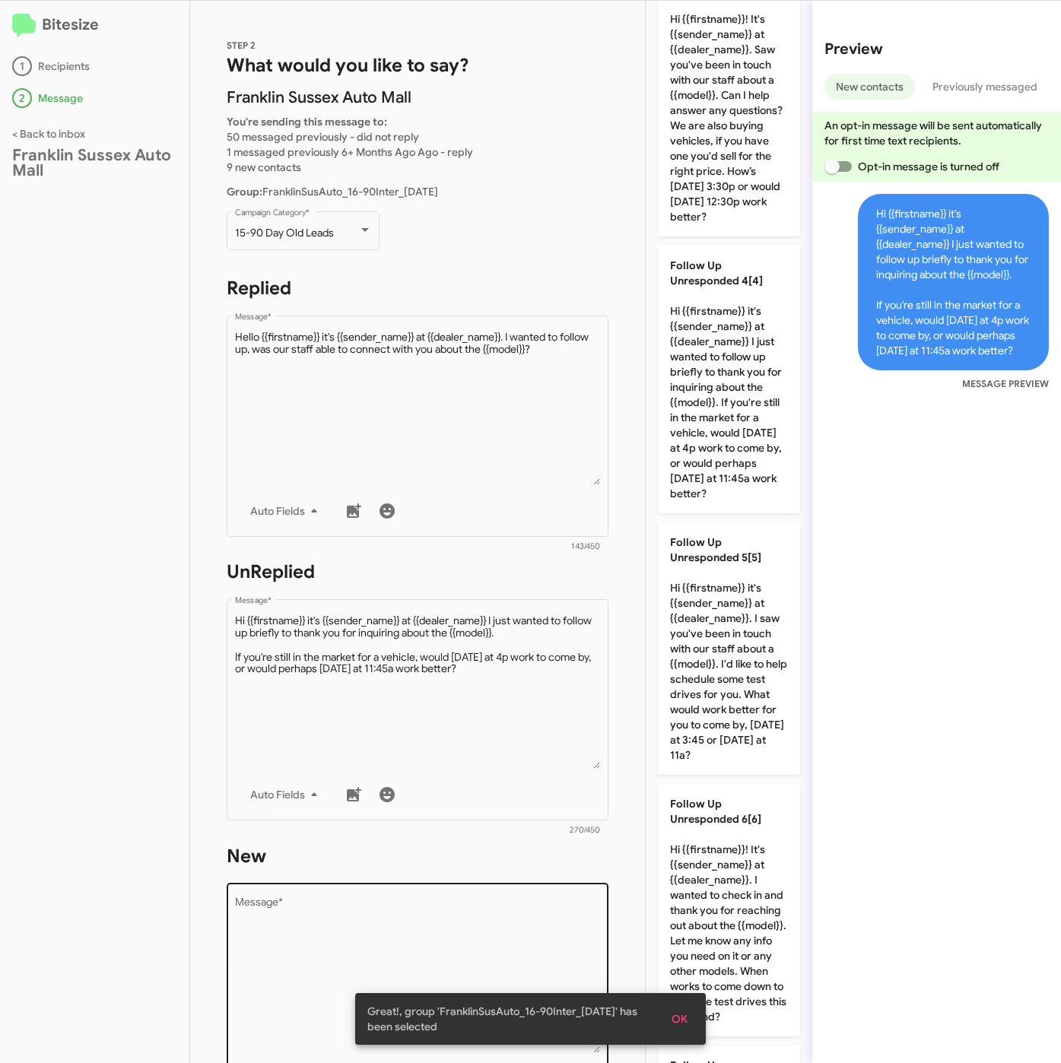
click at [516, 898] on textarea "Message *" at bounding box center [418, 975] width 366 height 155
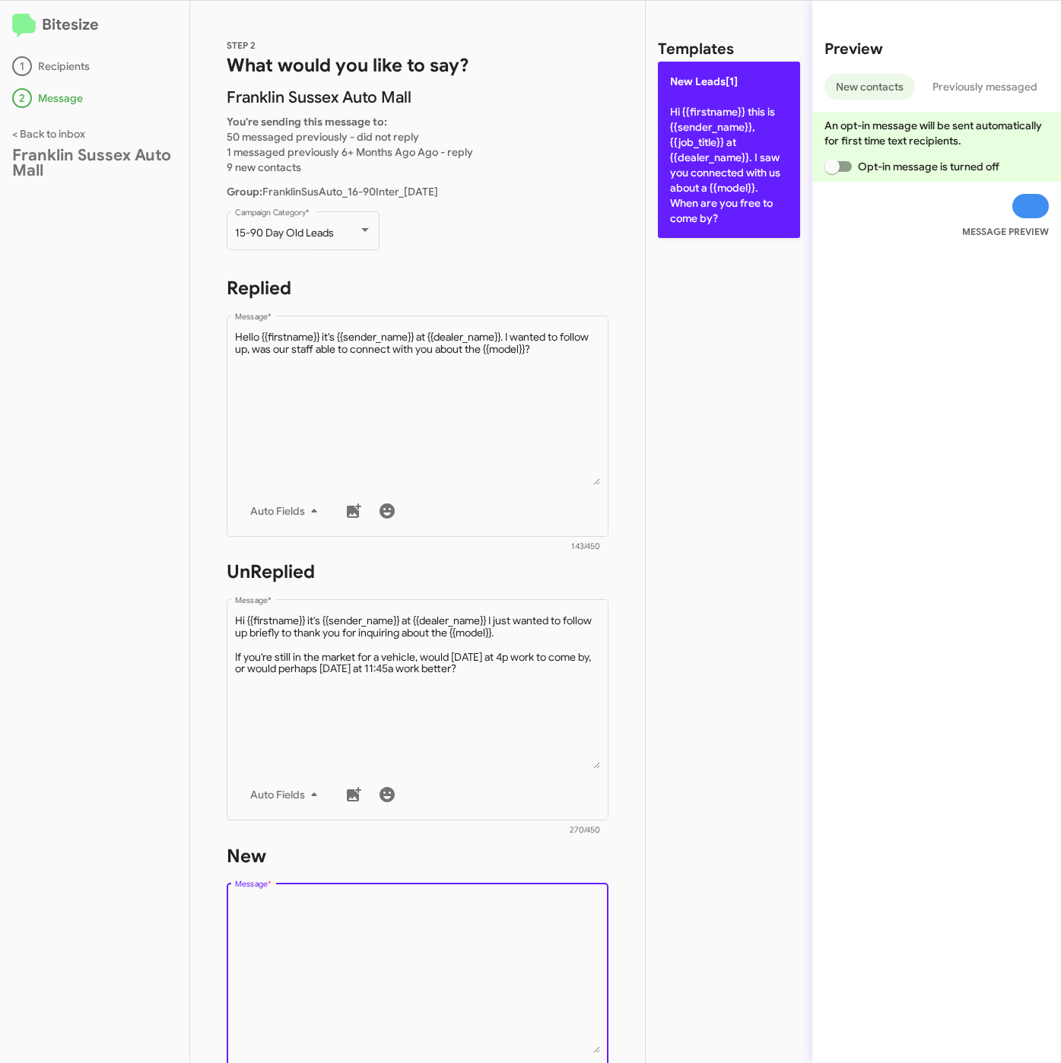
click at [749, 212] on p "New Leads[1] Hi {{firstname}} this is {{sender_name}}, {{job_title}} at {{deale…" at bounding box center [729, 150] width 142 height 176
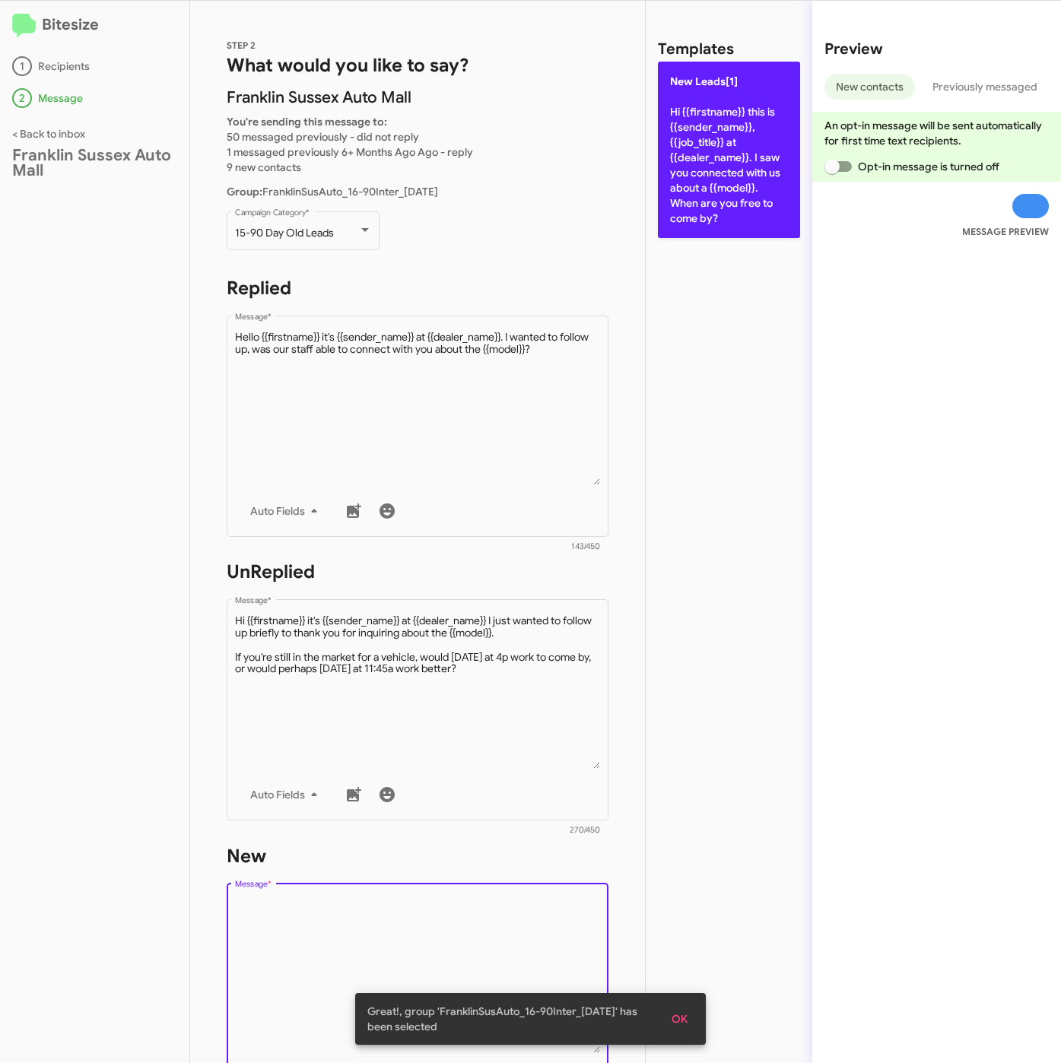
type textarea "Hi {{firstname}} this is {{sender_name}}, {{job_title}} at {{dealer_name}}. I s…"
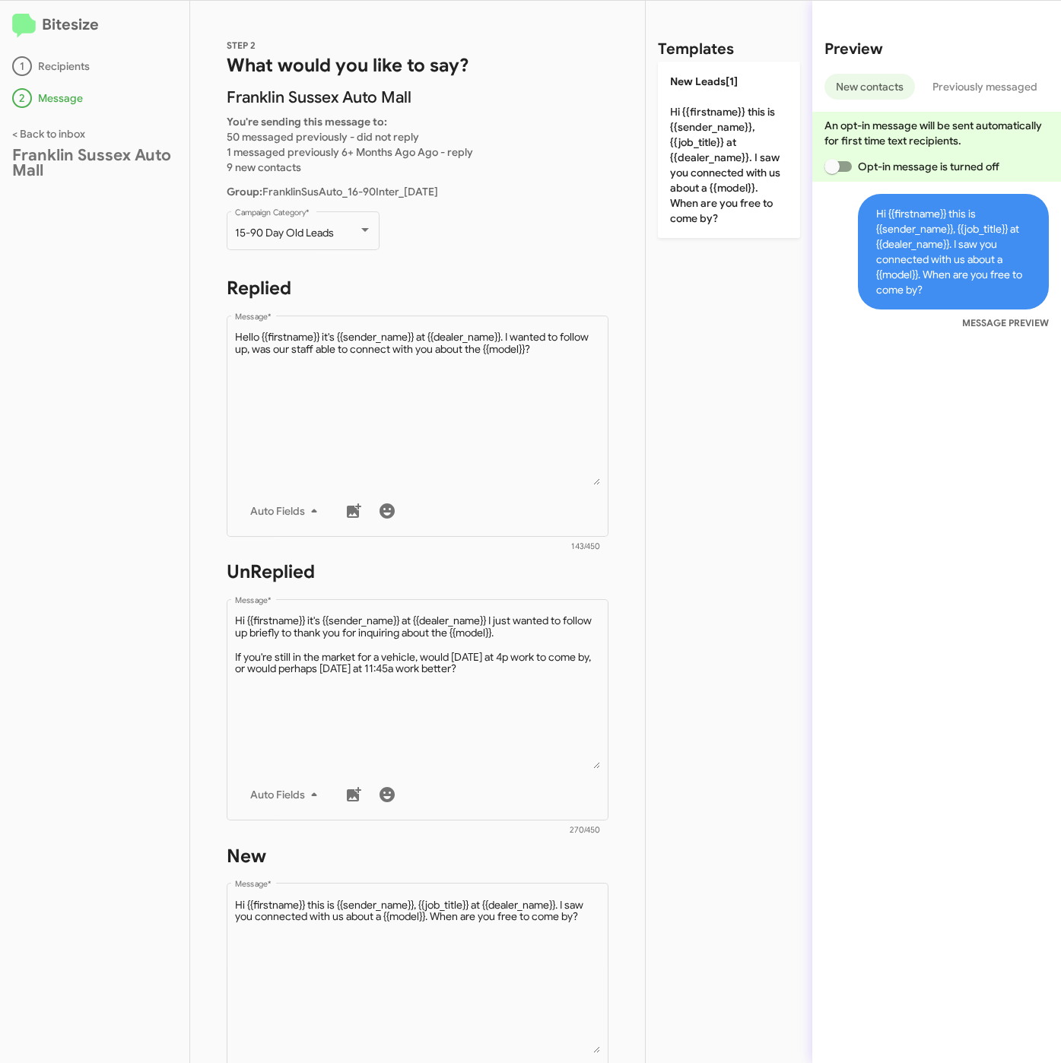
scroll to position [327, 0]
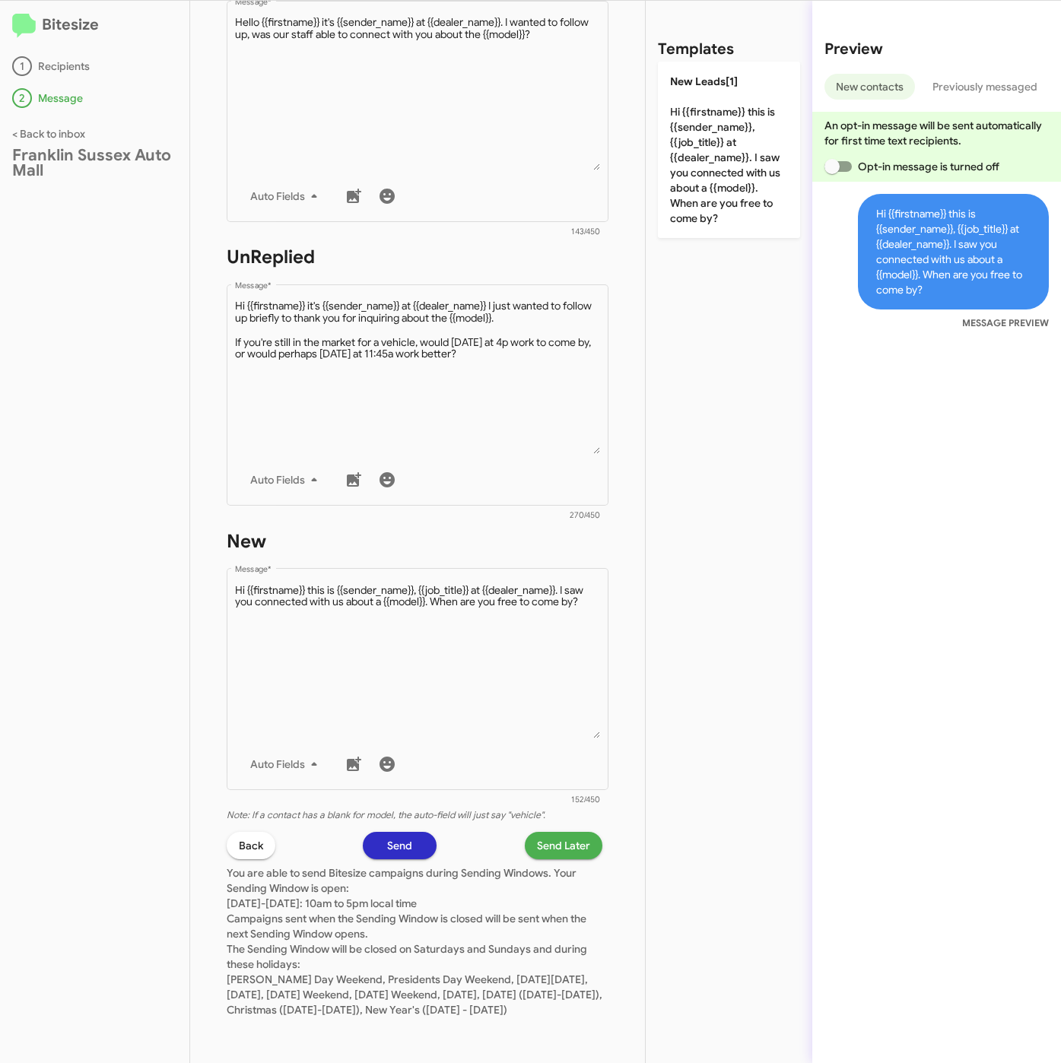
click at [541, 832] on span "Send Later" at bounding box center [563, 845] width 53 height 27
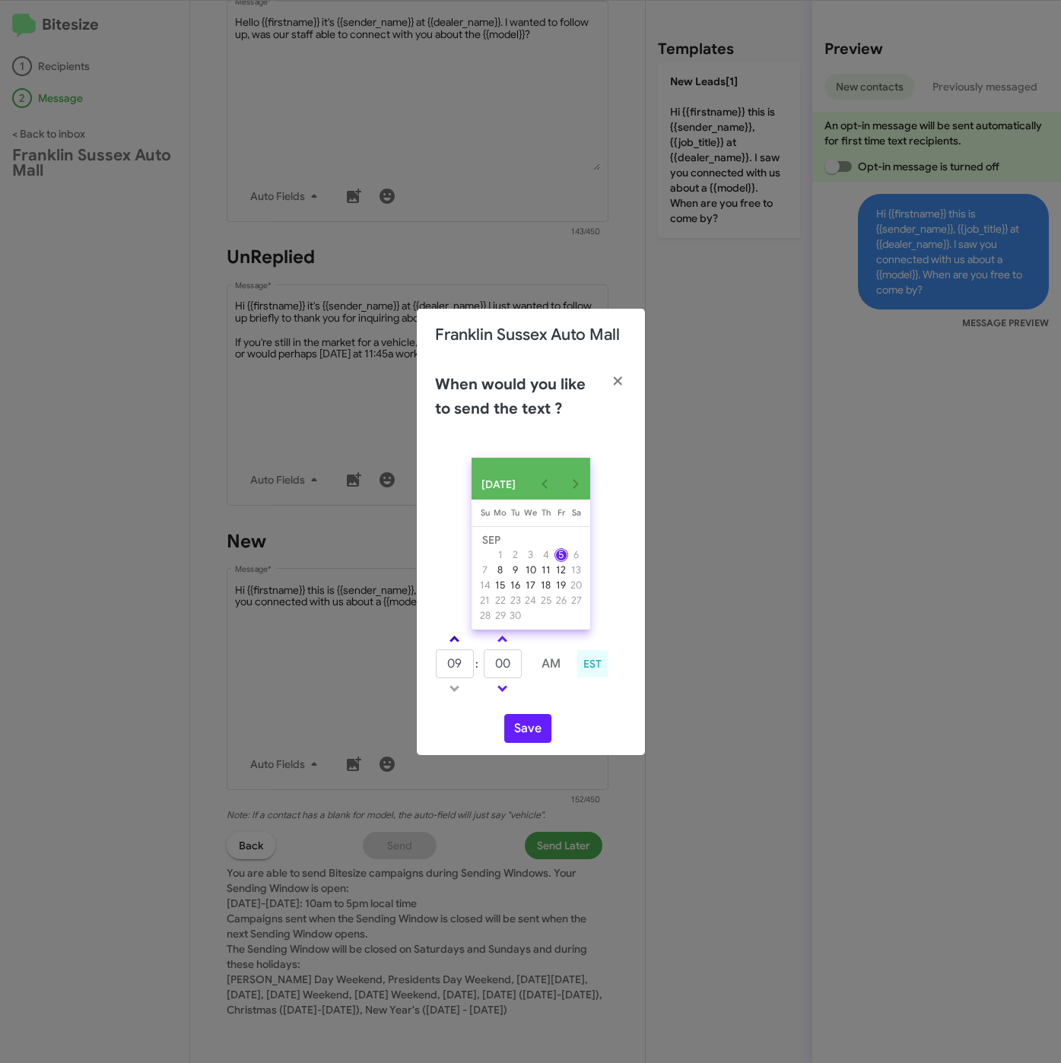
click at [450, 642] on span at bounding box center [454, 641] width 10 height 10
click at [450, 641] on span at bounding box center [454, 641] width 10 height 10
type input "01"
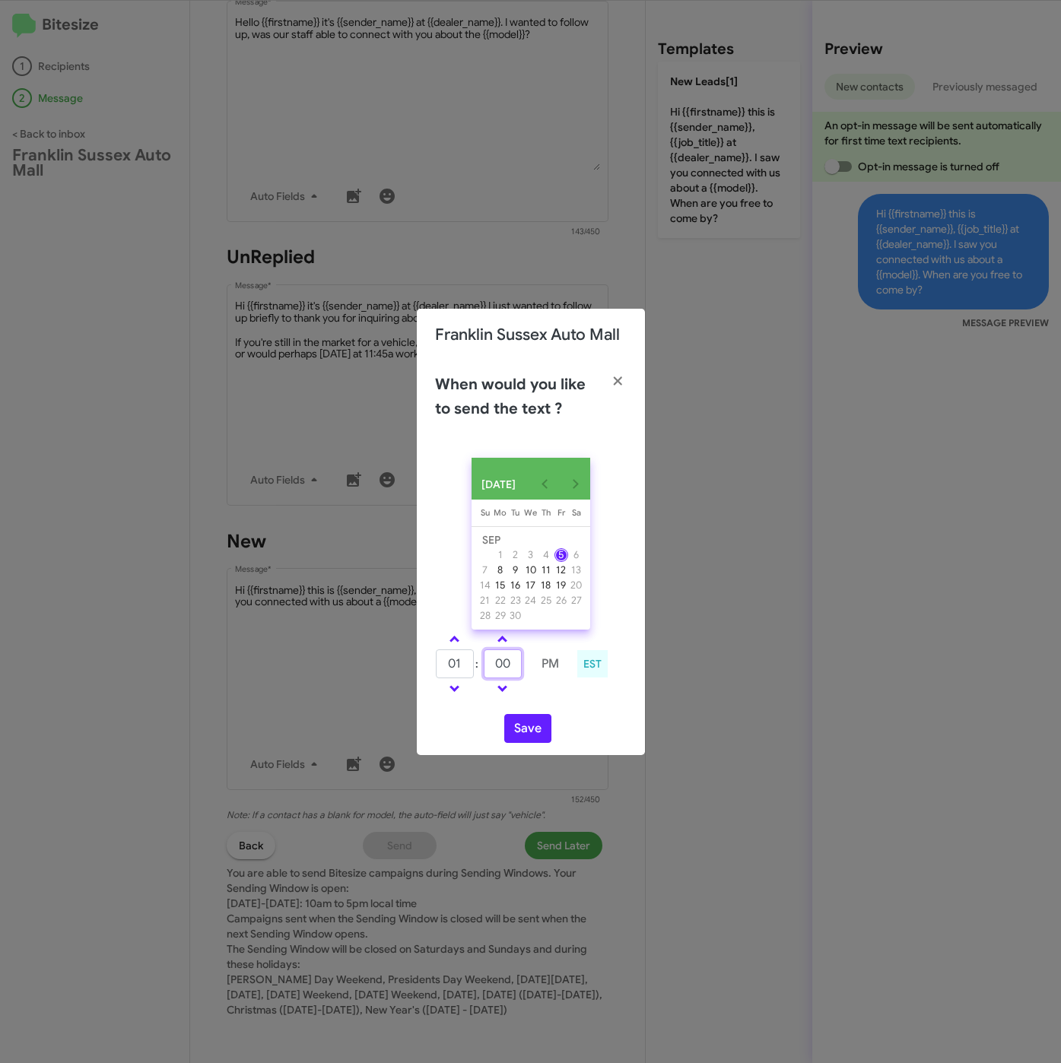
drag, startPoint x: 509, startPoint y: 668, endPoint x: 490, endPoint y: 666, distance: 19.1
click at [490, 666] on input "00" at bounding box center [503, 663] width 38 height 29
type input "35"
click at [534, 731] on button "Save" at bounding box center [527, 728] width 47 height 29
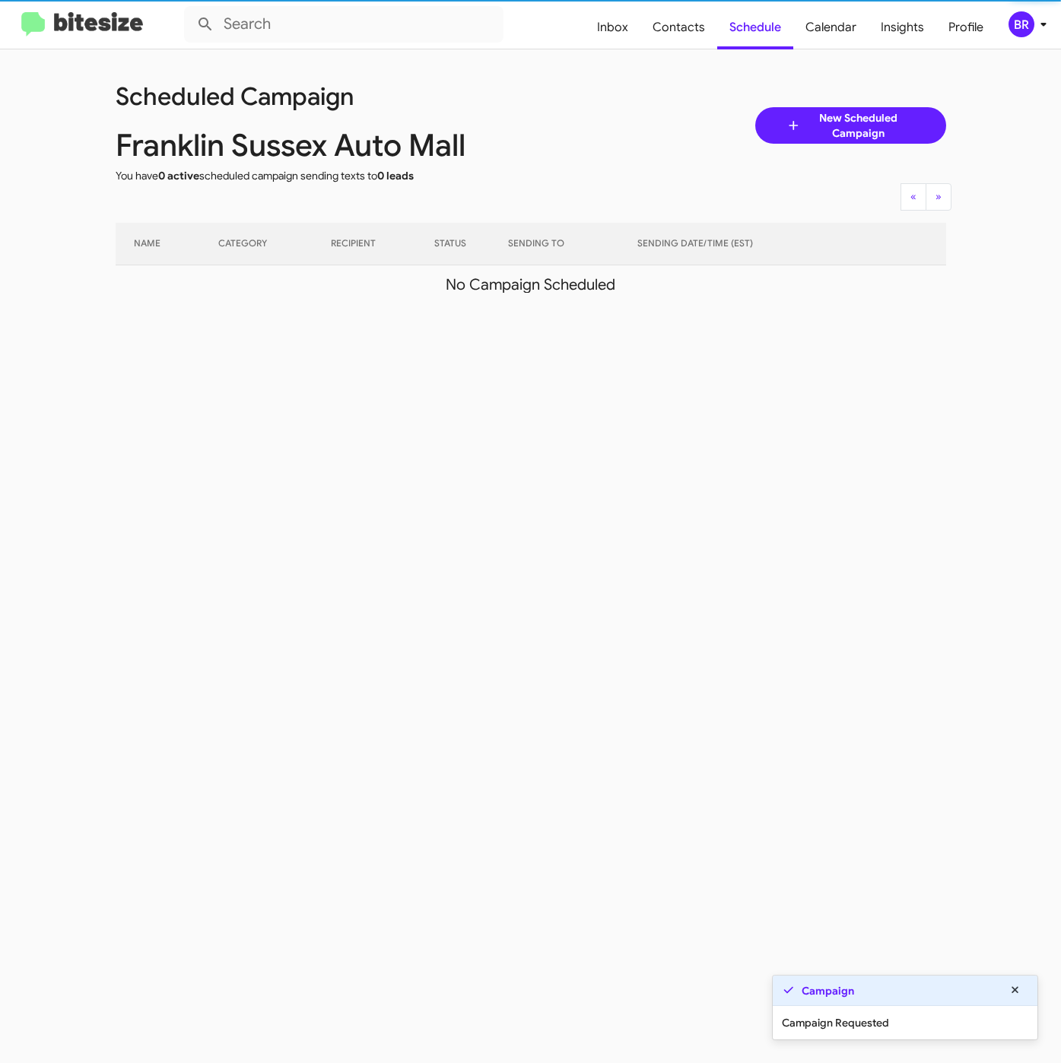
click at [1024, 25] on div "BR" at bounding box center [1021, 24] width 26 height 26
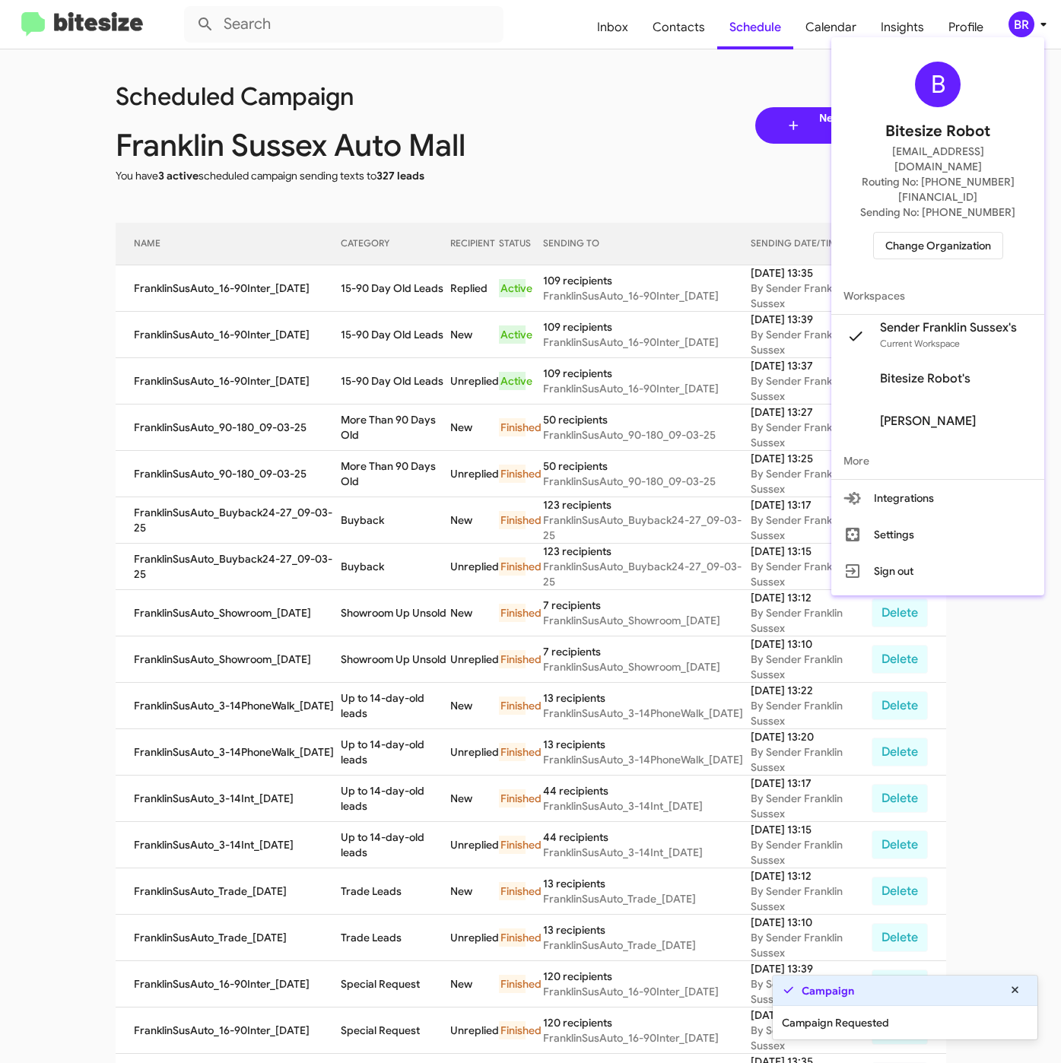
click at [357, 288] on div at bounding box center [530, 531] width 1061 height 1063
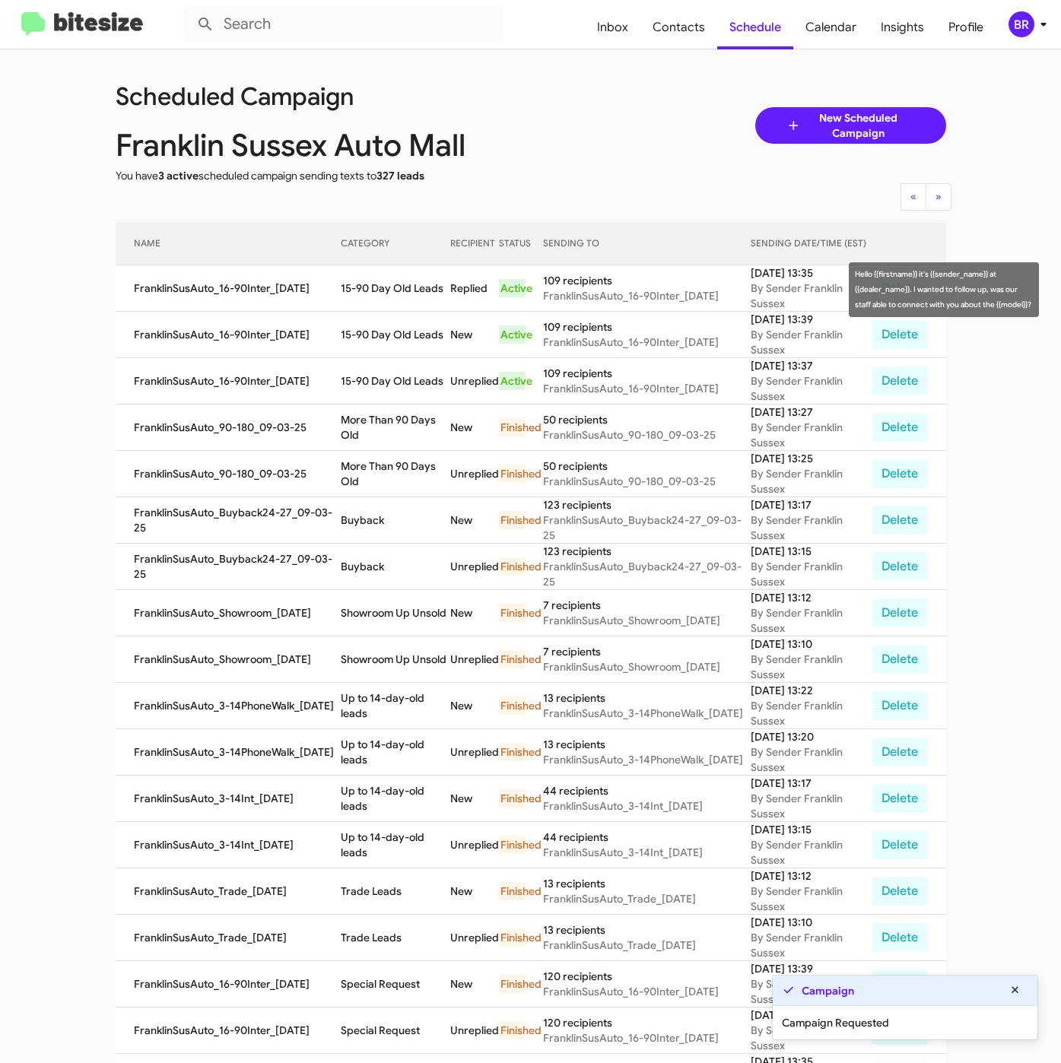
drag, startPoint x: 335, startPoint y: 292, endPoint x: 438, endPoint y: 301, distance: 103.0
click at [438, 301] on td "15-90 Day Old Leads" at bounding box center [395, 288] width 109 height 46
copy td "15-90 Day Old Leads"
click at [664, 32] on span "Contacts" at bounding box center [678, 27] width 77 height 44
type input "in:groups"
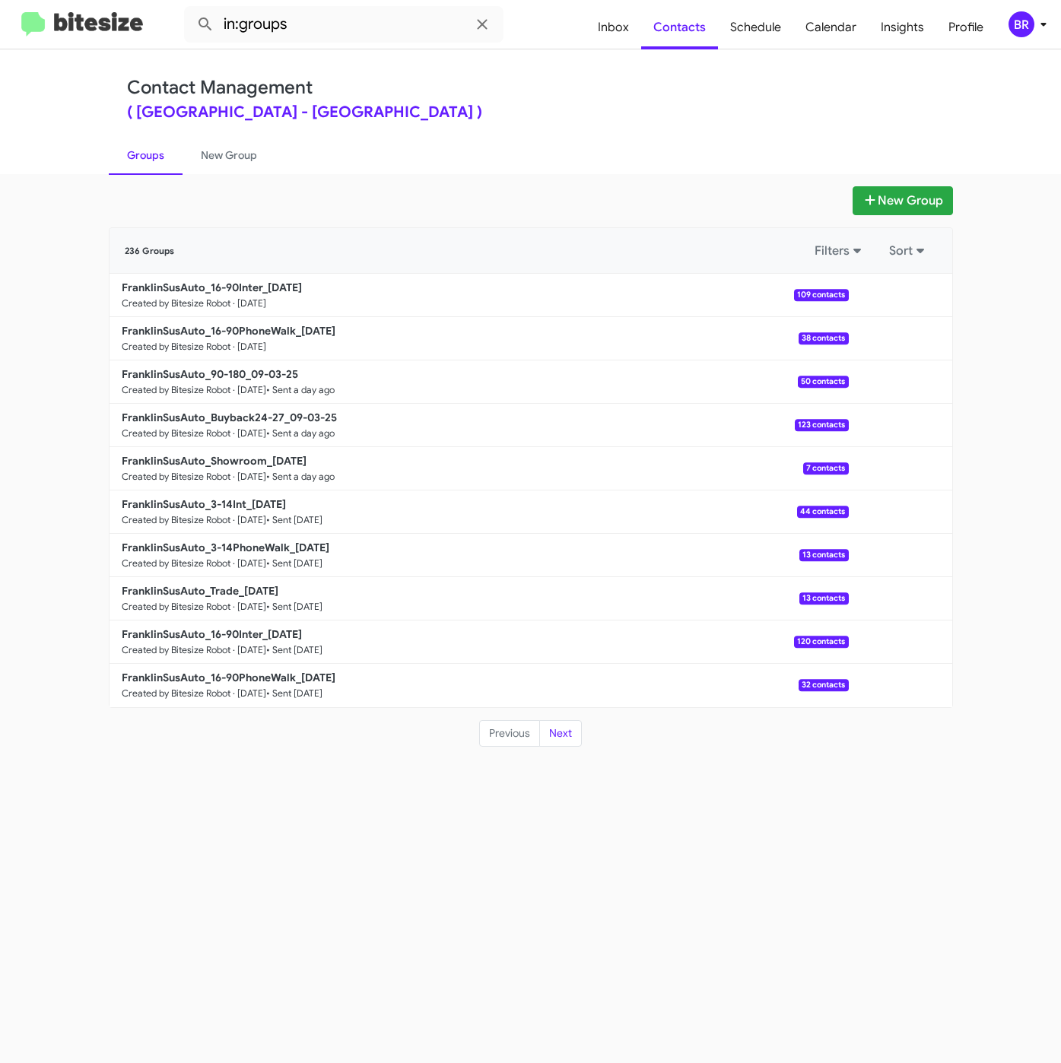
click at [666, 119] on div "( [GEOGRAPHIC_DATA] - [GEOGRAPHIC_DATA] )" at bounding box center [530, 112] width 807 height 15
click at [300, 325] on b "FranklinSusAuto_16-90PhoneWalk_[DATE]" at bounding box center [229, 331] width 214 height 14
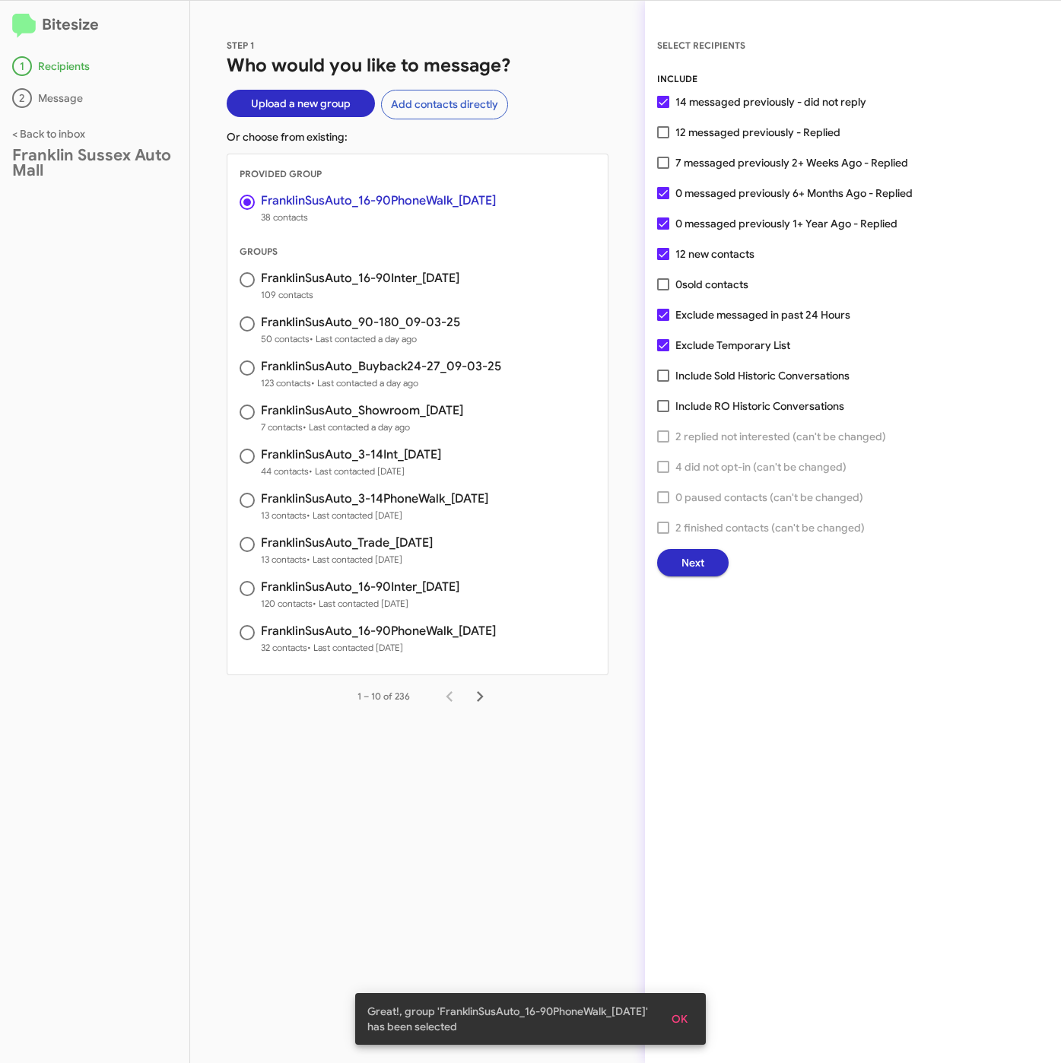
click at [684, 559] on span "Next" at bounding box center [692, 562] width 23 height 27
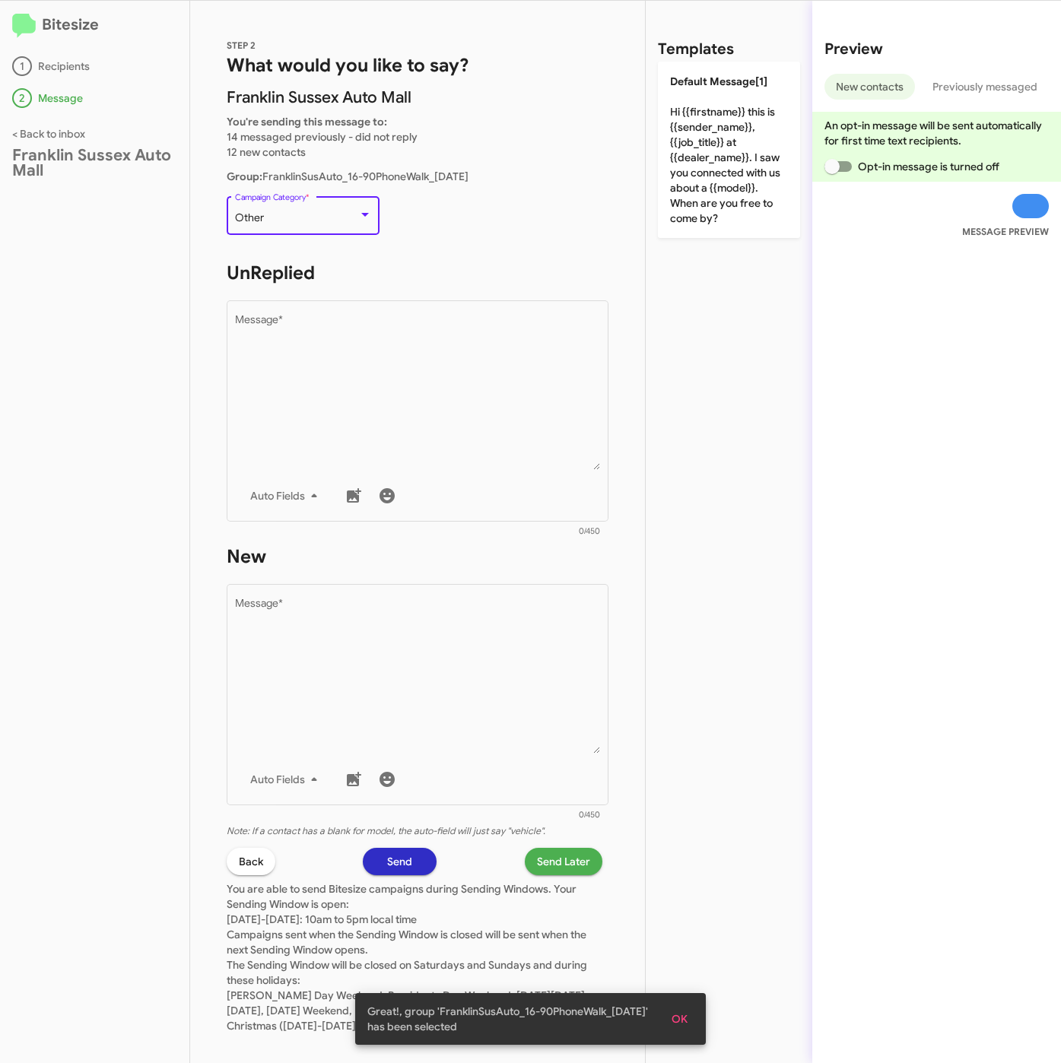
click at [318, 217] on div "Other" at bounding box center [296, 218] width 123 height 12
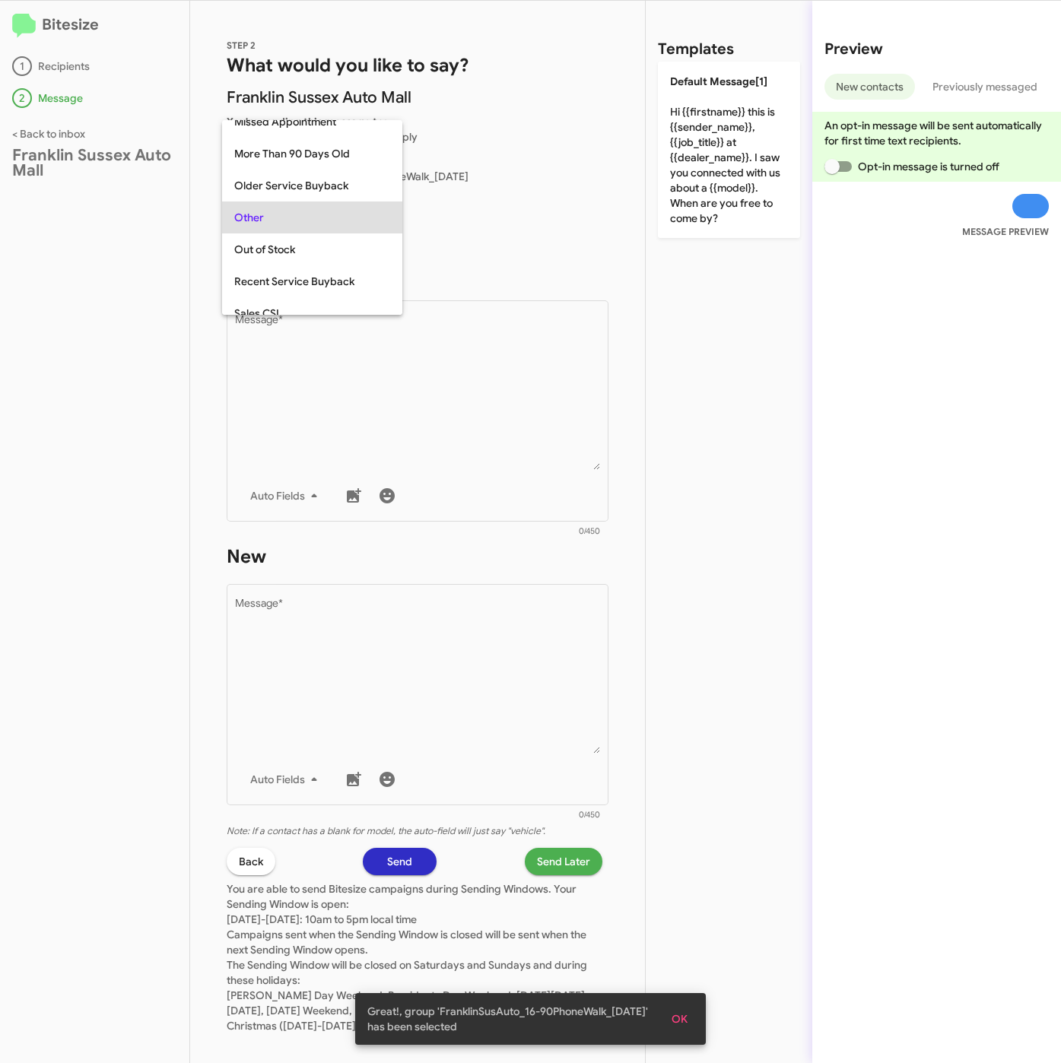
scroll to position [32, 0]
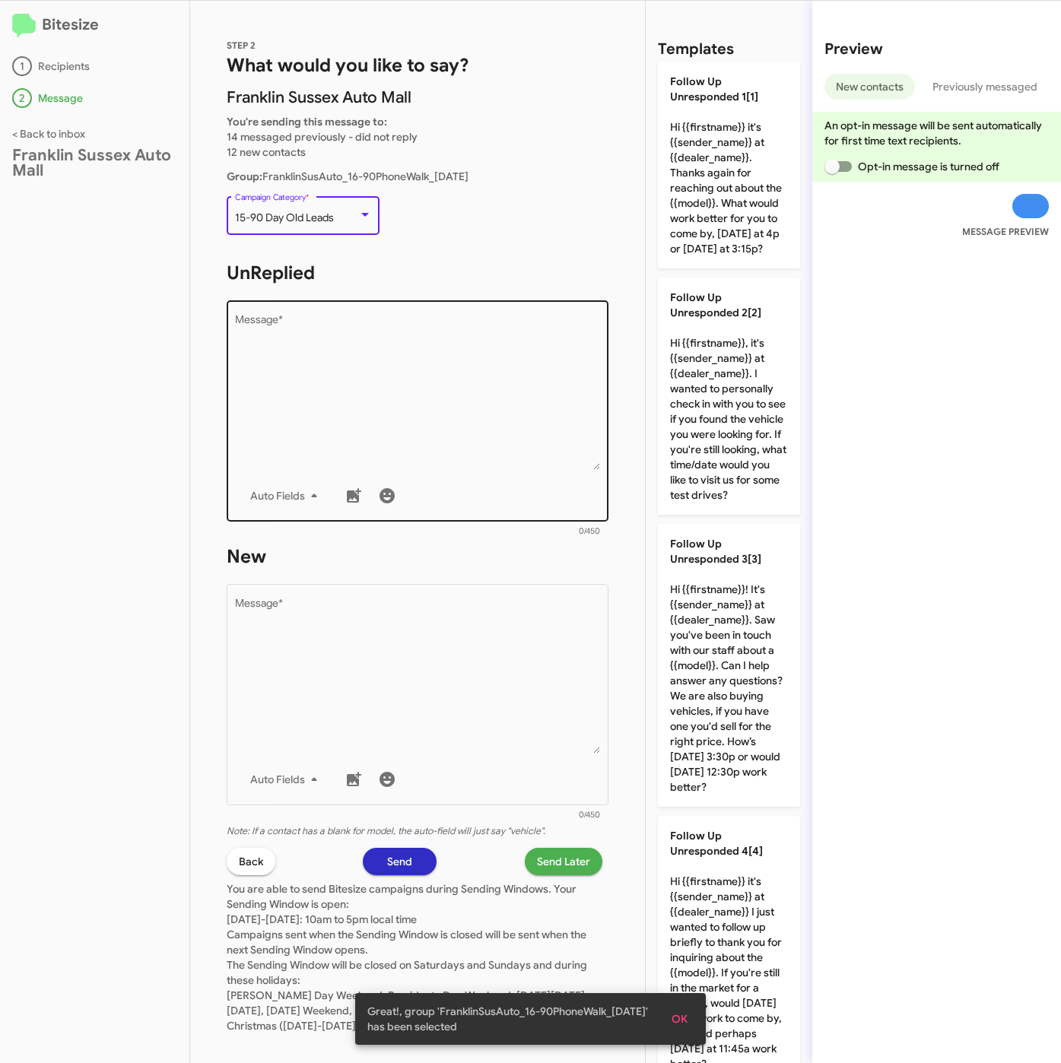
drag, startPoint x: 332, startPoint y: 344, endPoint x: 334, endPoint y: 331, distance: 13.9
click at [333, 344] on textarea "Message *" at bounding box center [418, 392] width 366 height 155
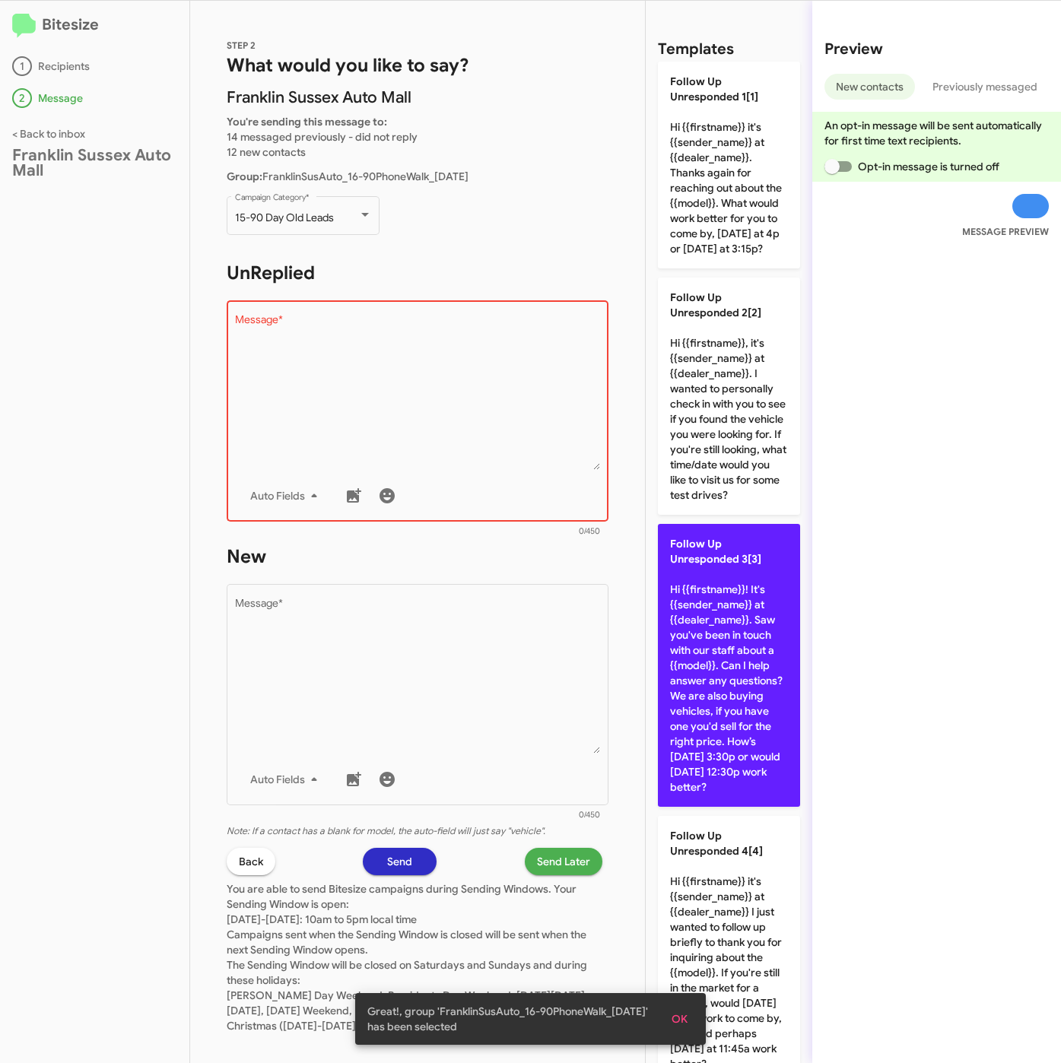
click at [694, 658] on p "Follow Up Unresponded 3[3] Hi {{firstname}}! It's {{sender_name}} at {{dealer_n…" at bounding box center [729, 665] width 142 height 283
type textarea "Hi {{firstname}}! It's {{sender_name}} at {{dealer_name}}. Saw you've been in t…"
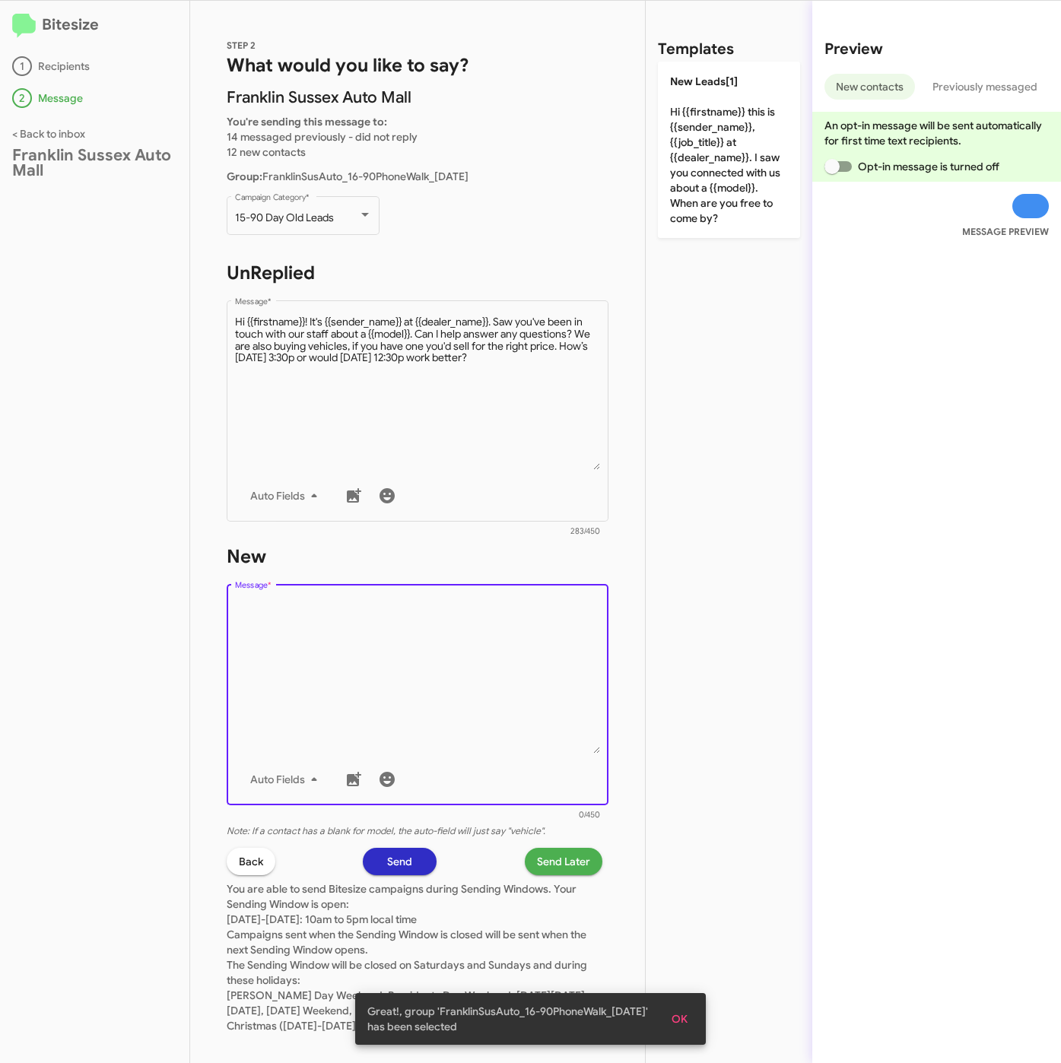
click at [503, 719] on textarea "Message *" at bounding box center [418, 675] width 366 height 155
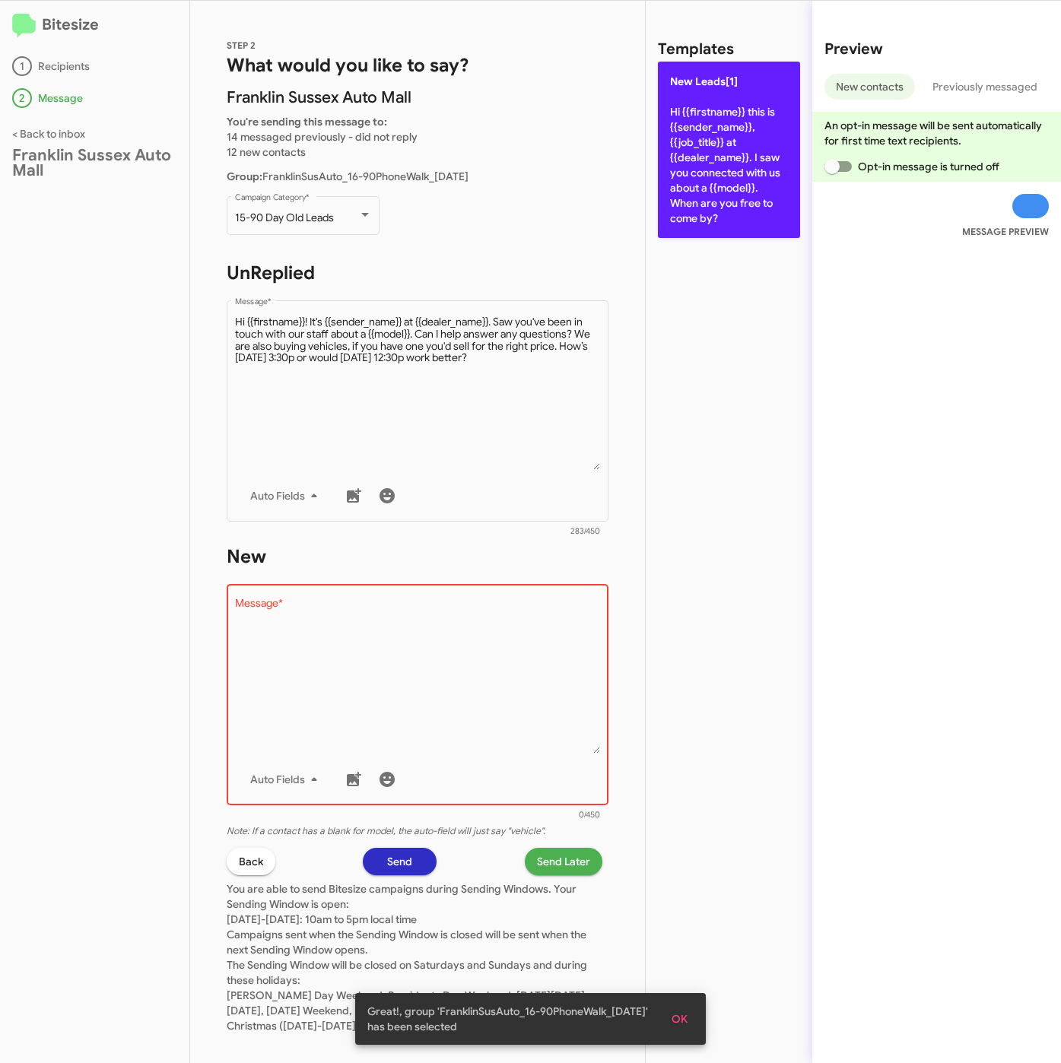
click at [715, 236] on p "New Leads[1] Hi {{firstname}} this is {{sender_name}}, {{job_title}} at {{deale…" at bounding box center [729, 150] width 142 height 176
type textarea "Hi {{firstname}} this is {{sender_name}}, {{job_title}} at {{dealer_name}}. I s…"
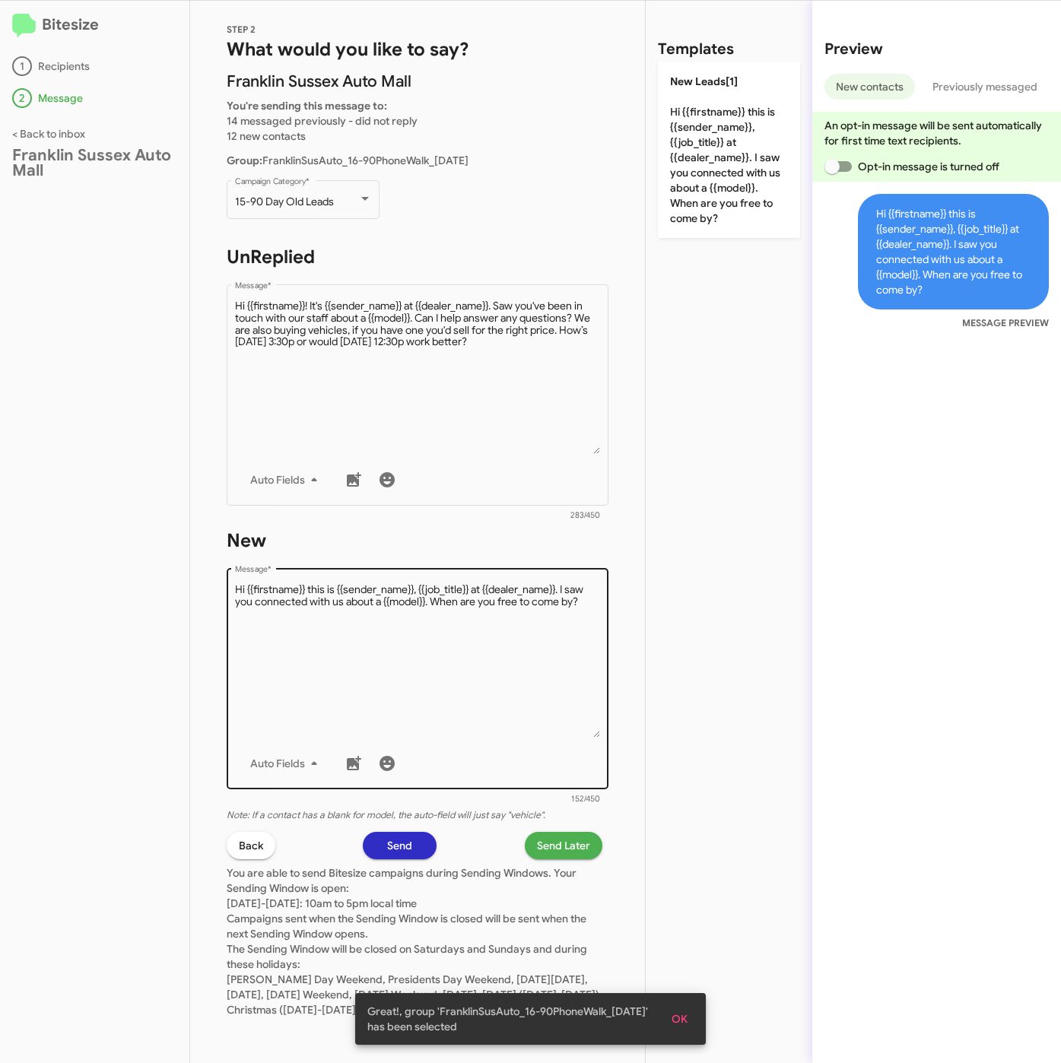
scroll to position [28, 0]
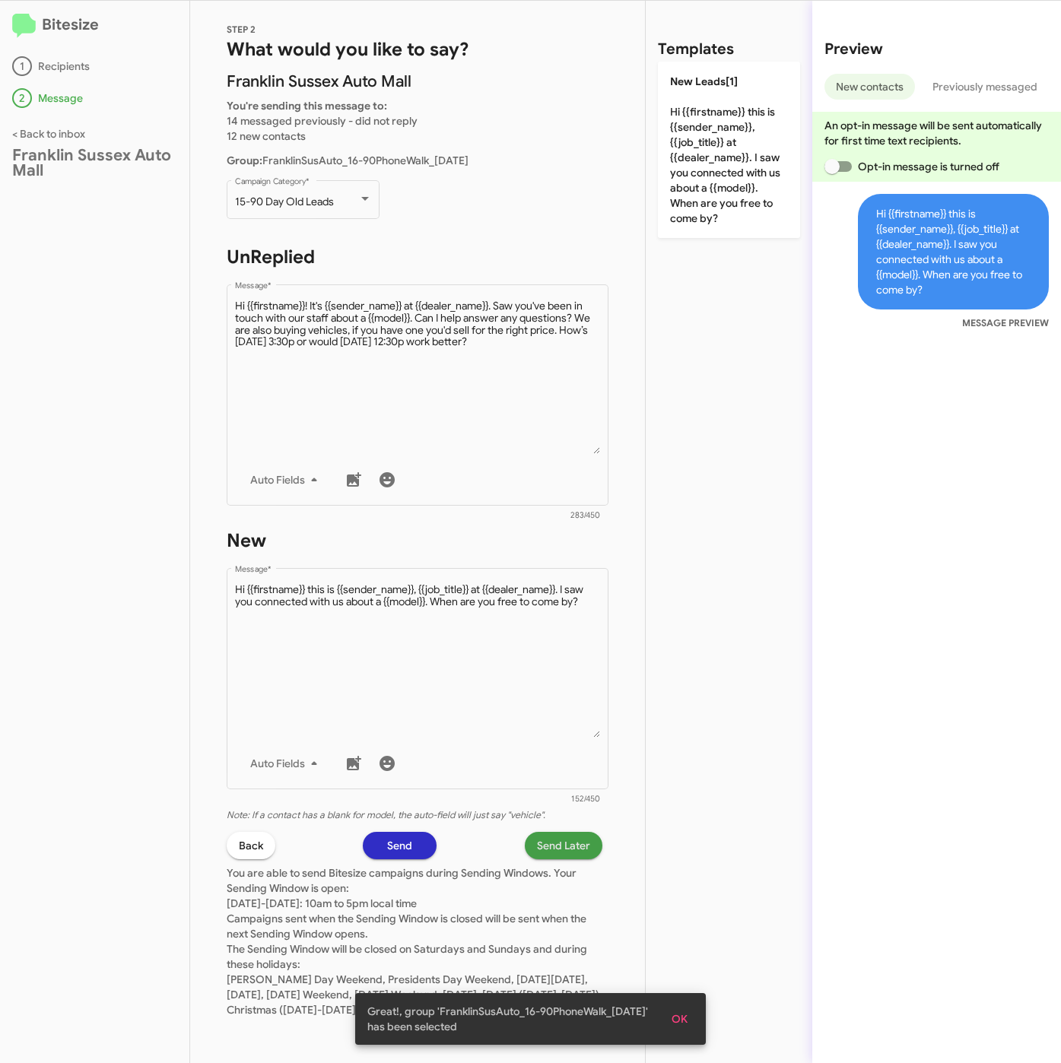
click at [552, 832] on span "Send Later" at bounding box center [563, 845] width 53 height 27
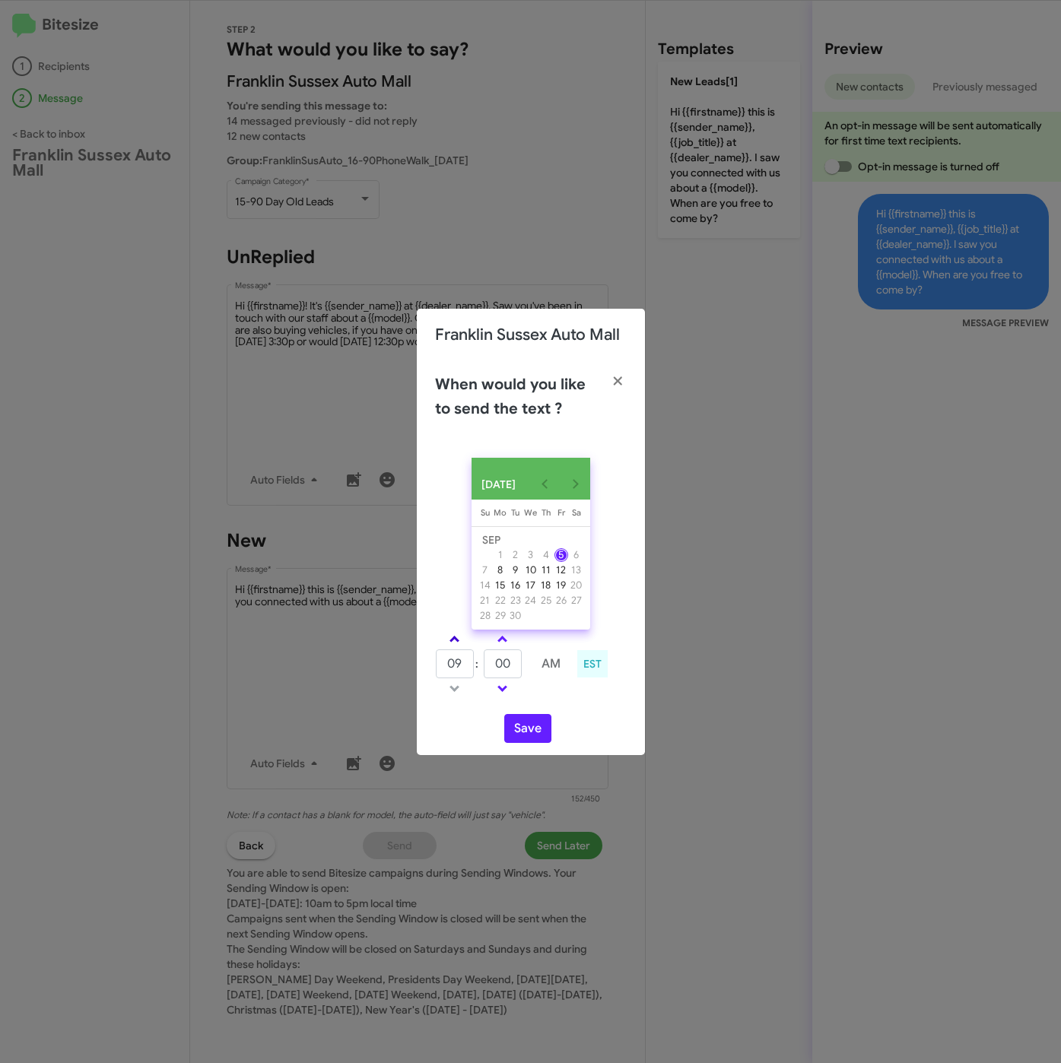
click at [456, 643] on span at bounding box center [454, 641] width 10 height 10
click at [456, 642] on span at bounding box center [454, 641] width 10 height 10
type input "01"
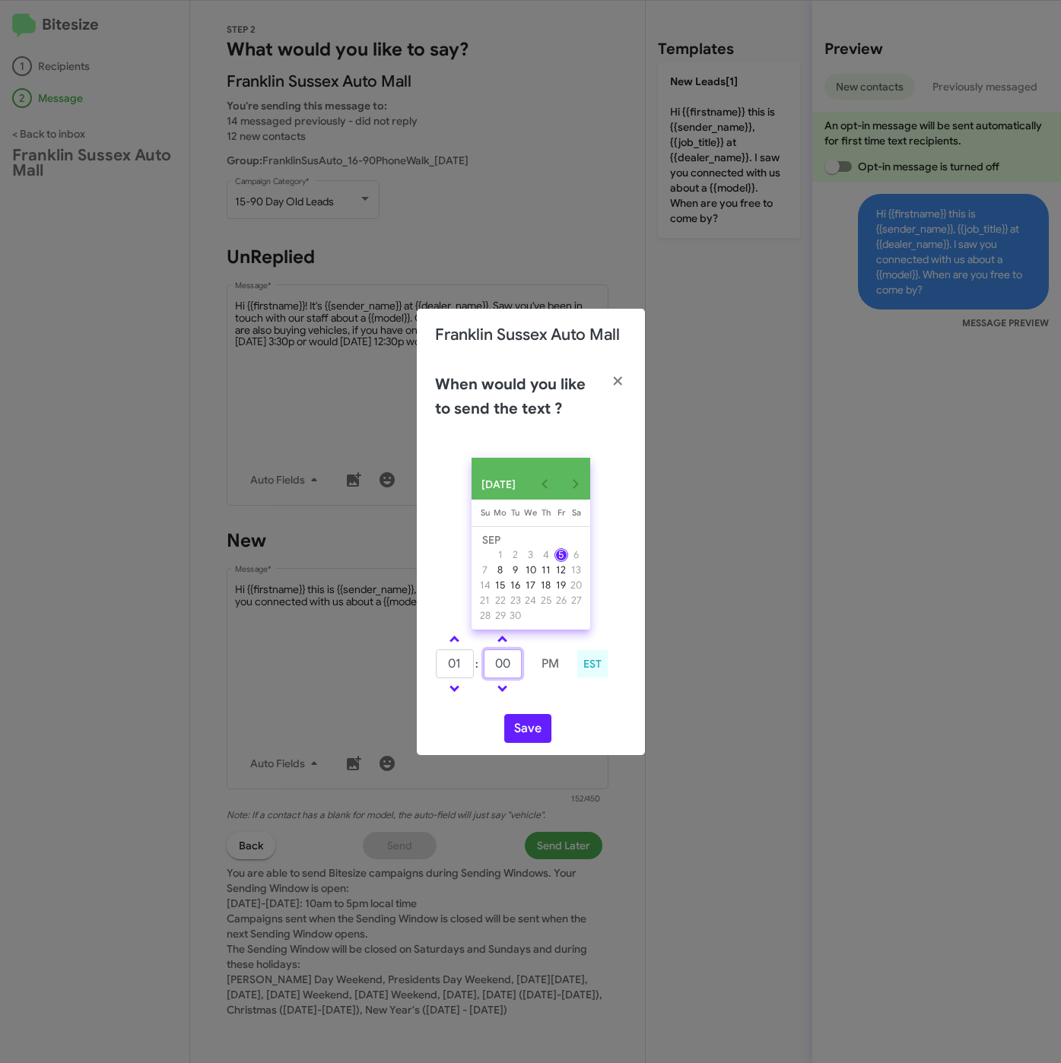
drag, startPoint x: 516, startPoint y: 666, endPoint x: 477, endPoint y: 666, distance: 39.5
click at [477, 666] on tr "01 : 00 PM" at bounding box center [502, 664] width 135 height 30
type input "25"
click at [527, 733] on button "Save" at bounding box center [527, 728] width 47 height 29
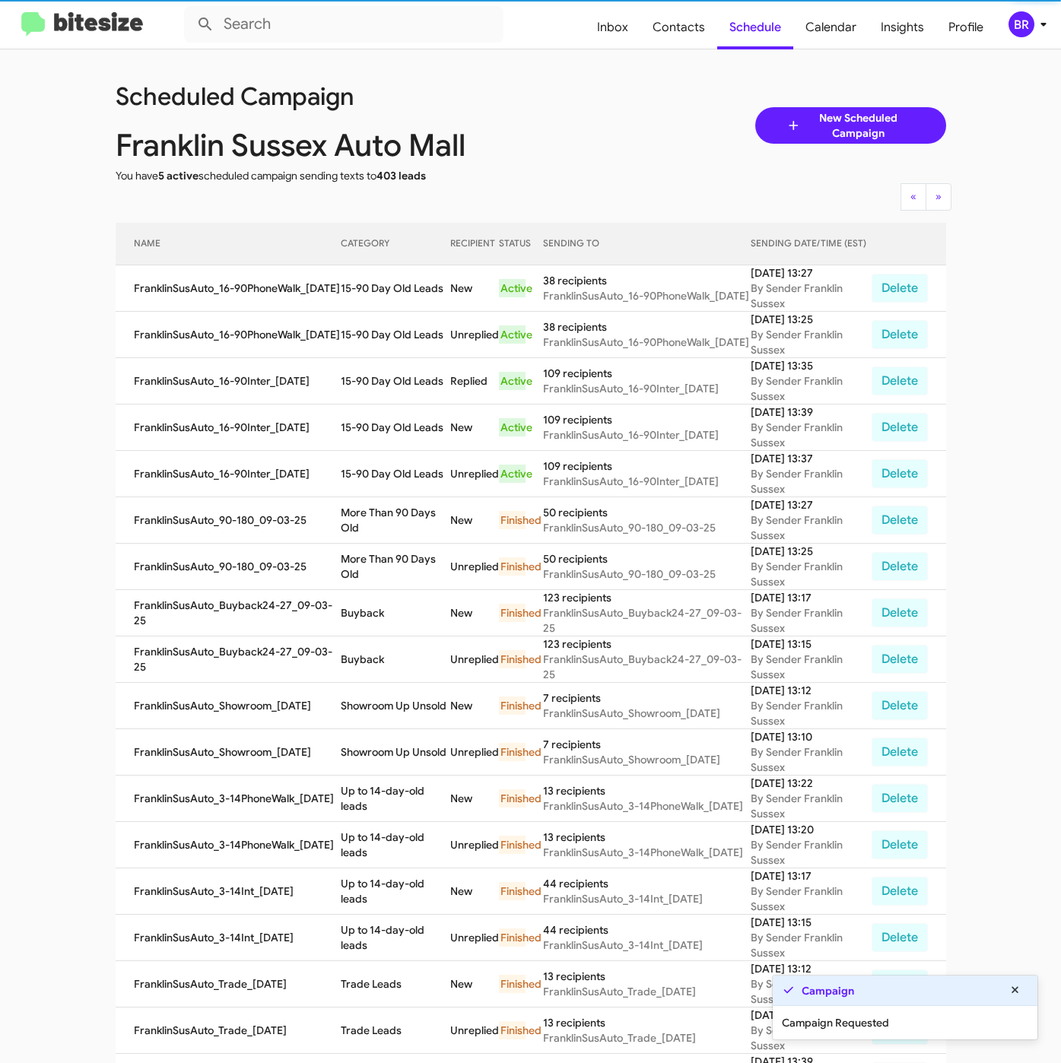
click at [1043, 27] on icon at bounding box center [1043, 24] width 18 height 18
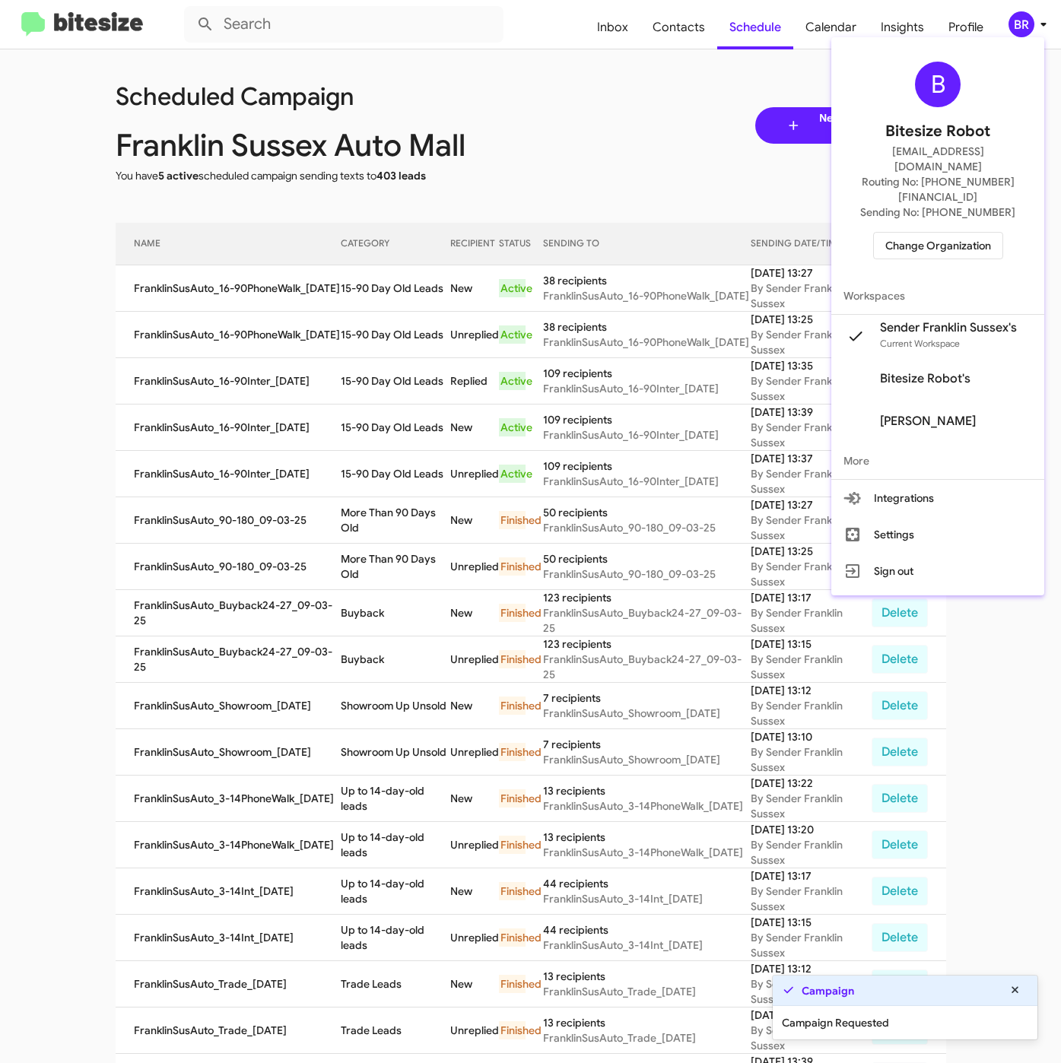
click at [417, 268] on div at bounding box center [530, 531] width 1061 height 1063
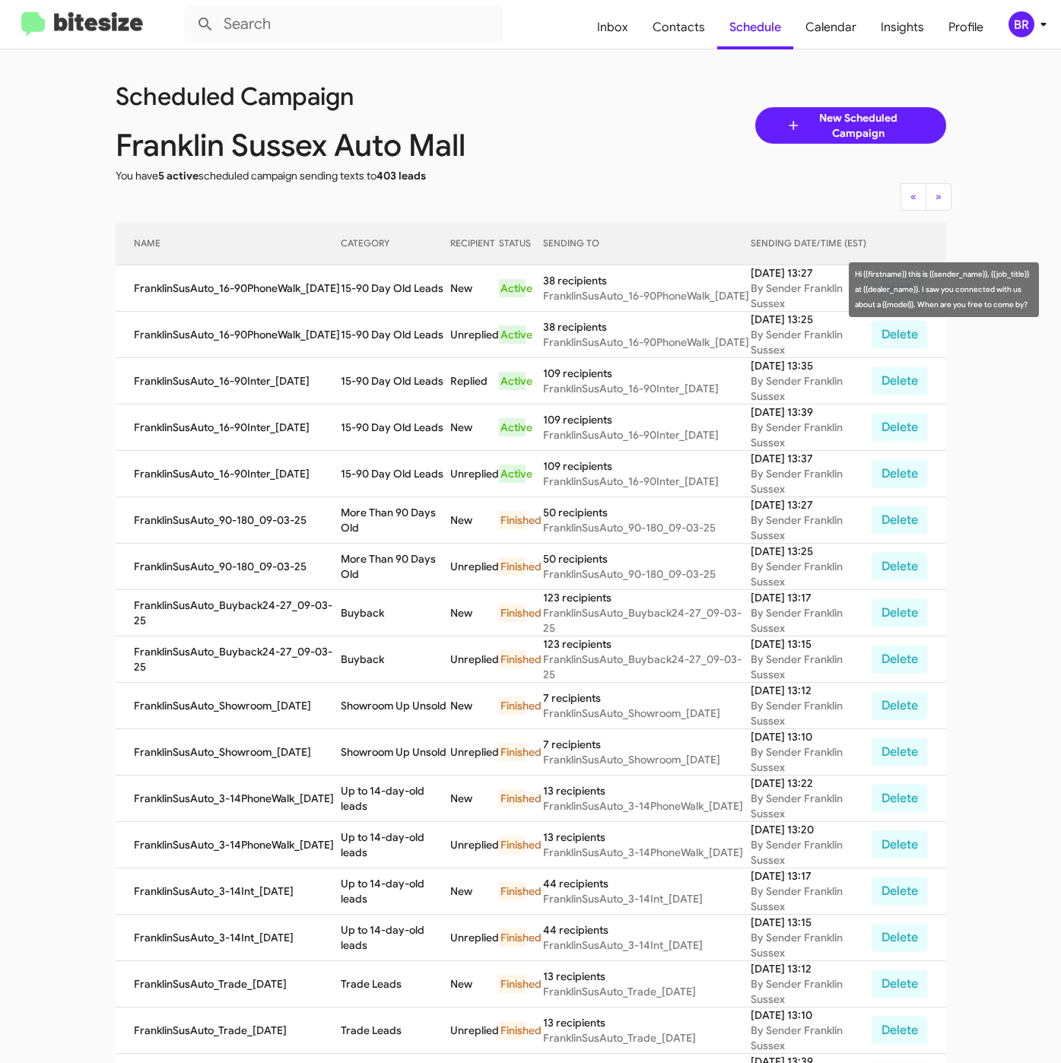
drag, startPoint x: 342, startPoint y: 292, endPoint x: 438, endPoint y: 306, distance: 96.8
click at [438, 306] on td "15-90 Day Old Leads" at bounding box center [395, 288] width 109 height 46
copy td "15-90 Day Old Leads"
click at [678, 30] on span "Contacts" at bounding box center [678, 27] width 77 height 44
type input "in:groups"
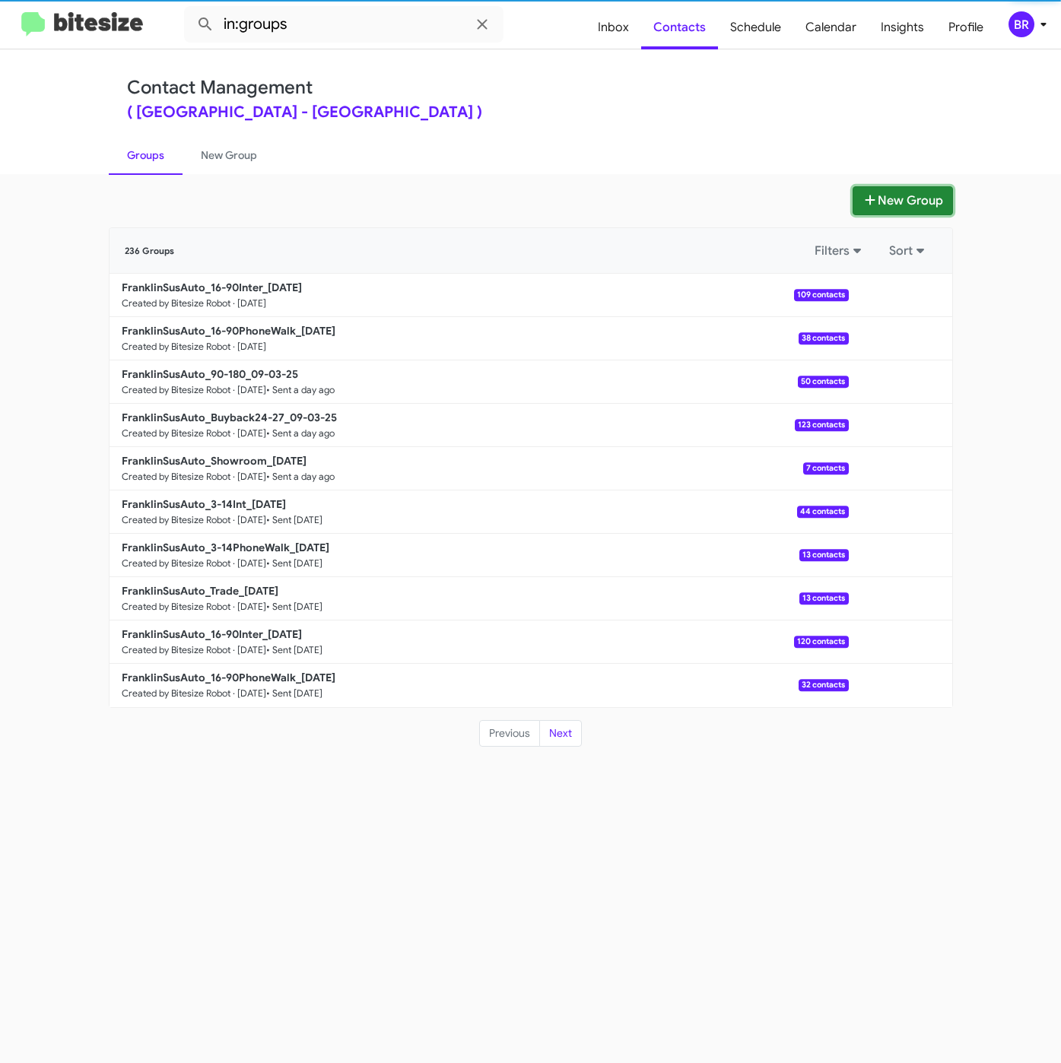
click at [903, 201] on button "New Group" at bounding box center [902, 200] width 100 height 29
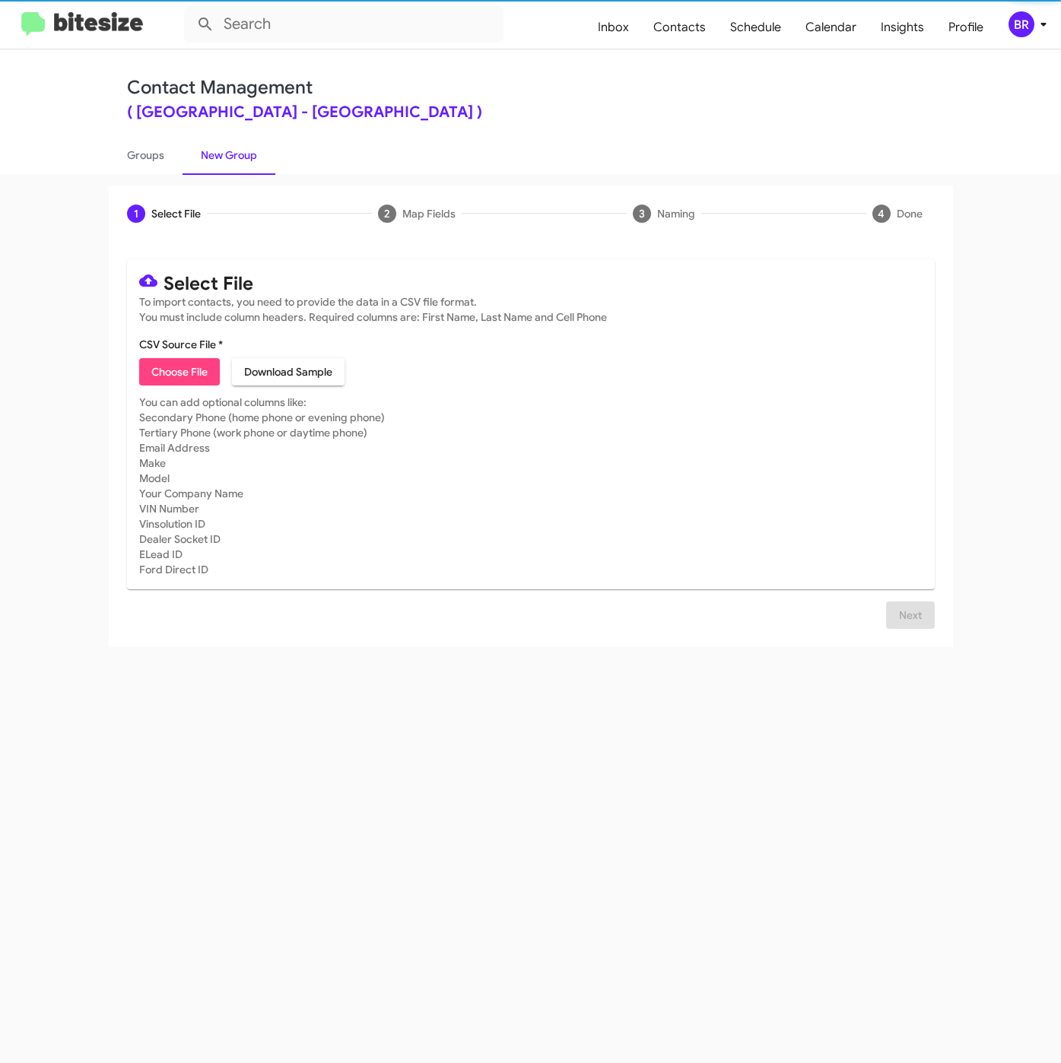
click at [186, 379] on span "Choose File" at bounding box center [179, 371] width 56 height 27
type input "FranklinSusAuto_Exclusive__ALL_[DATE]"
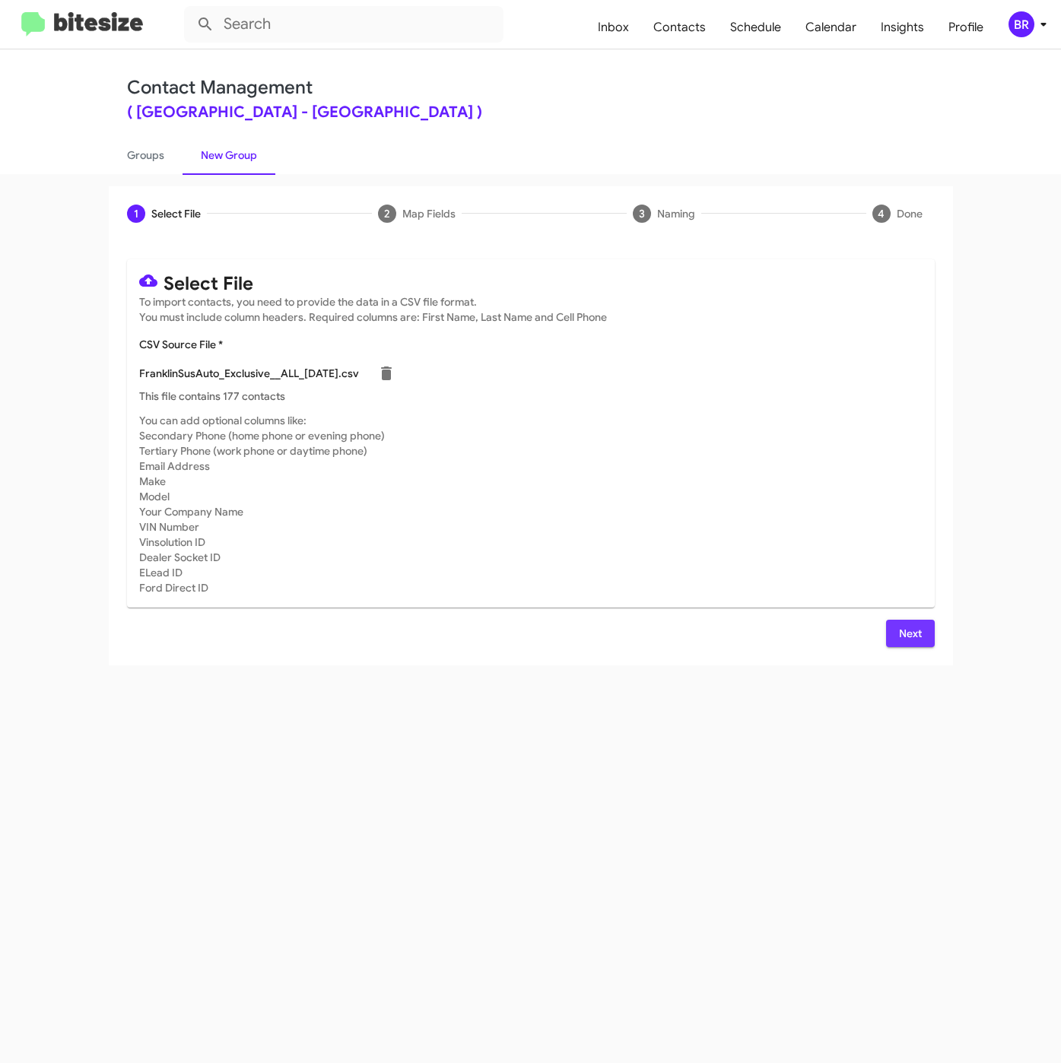
click at [902, 639] on span "Next" at bounding box center [910, 633] width 24 height 27
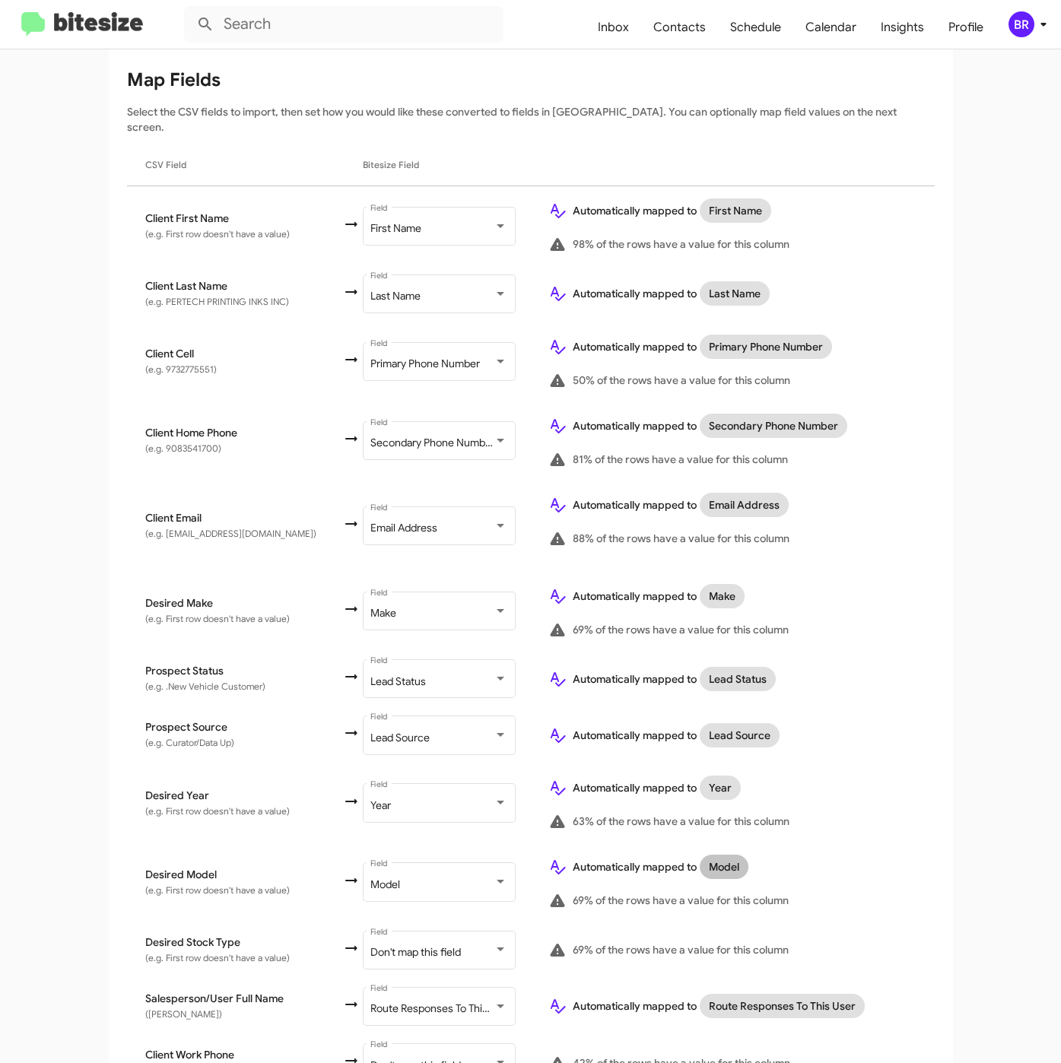
scroll to position [316, 0]
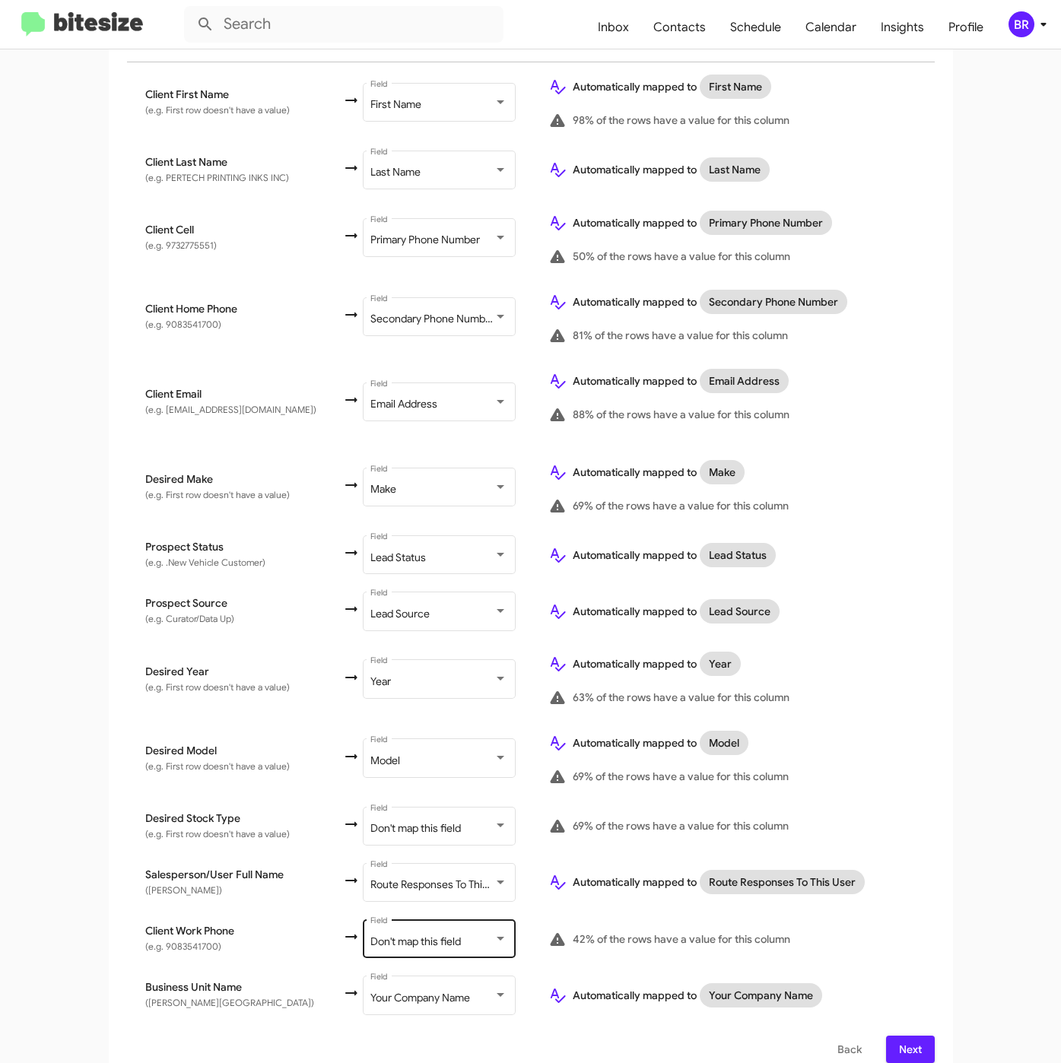
click at [416, 934] on span "Don't map this field" at bounding box center [415, 941] width 90 height 14
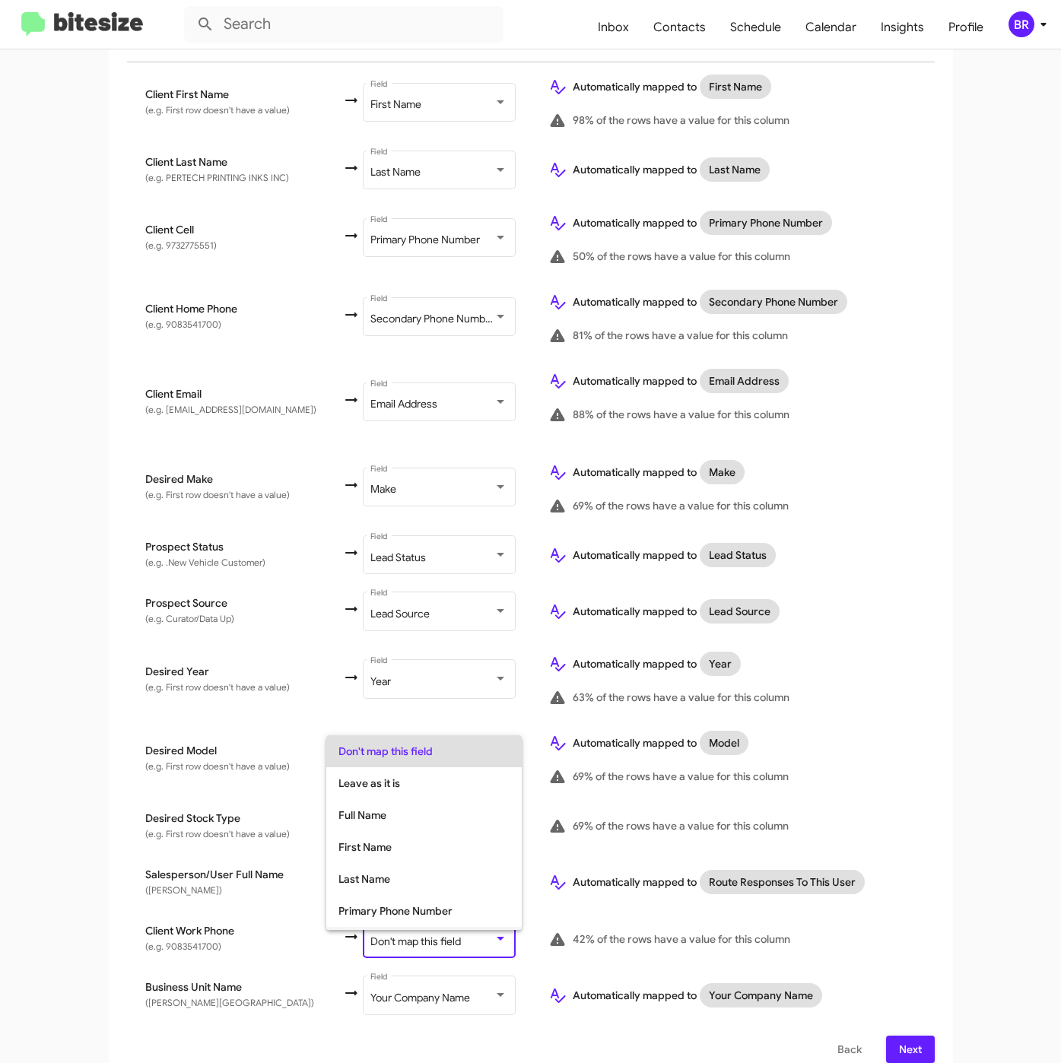
scroll to position [60, 0]
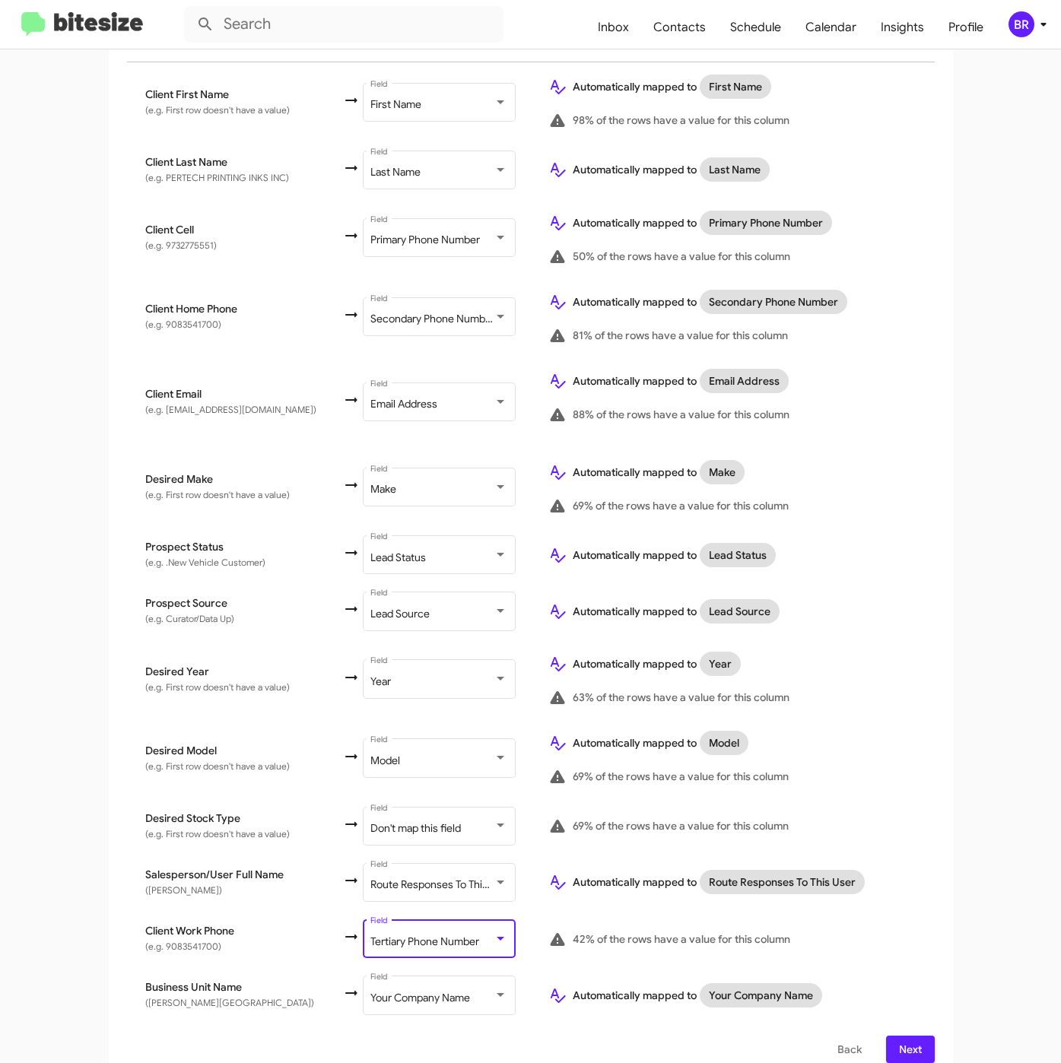
click at [906, 1036] on span "Next" at bounding box center [910, 1049] width 24 height 27
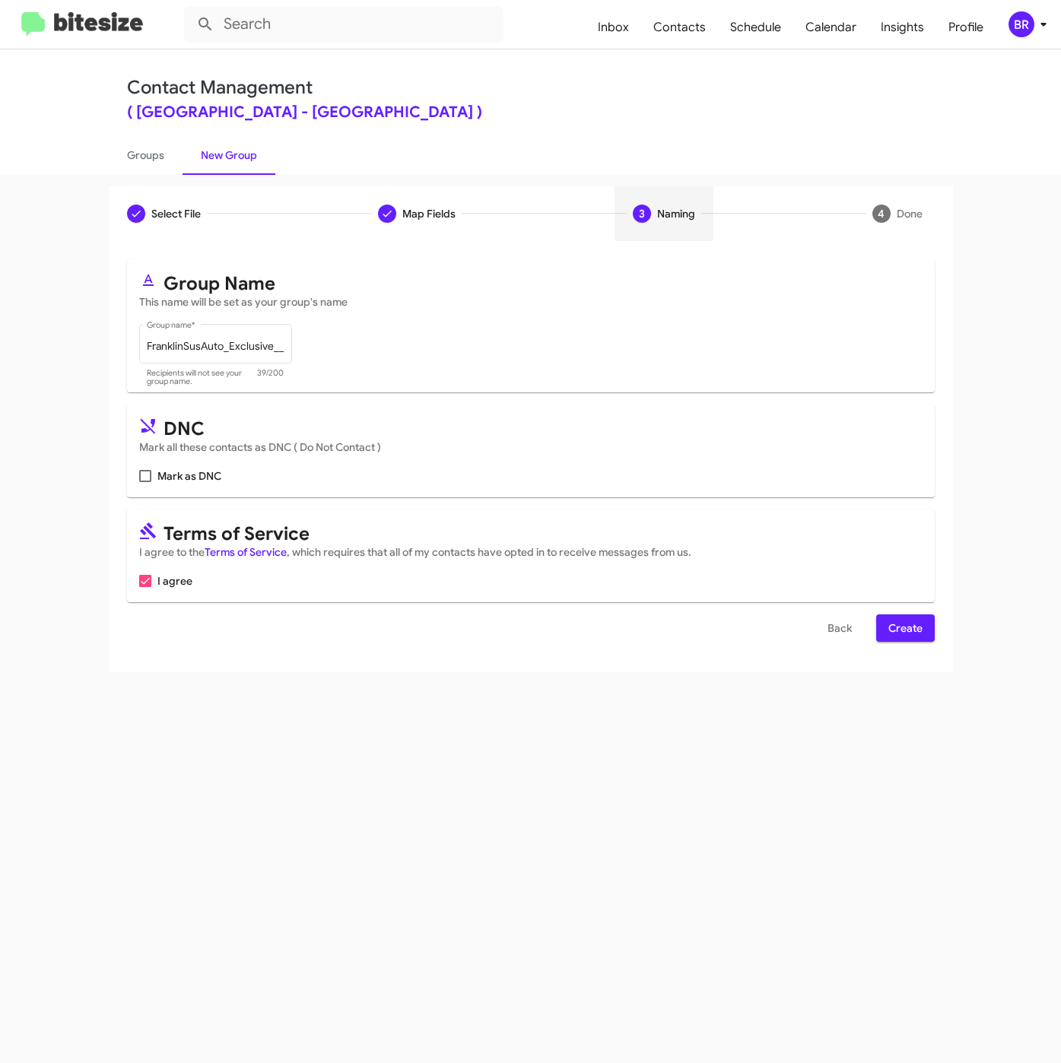
click at [890, 626] on span "Create" at bounding box center [905, 627] width 34 height 27
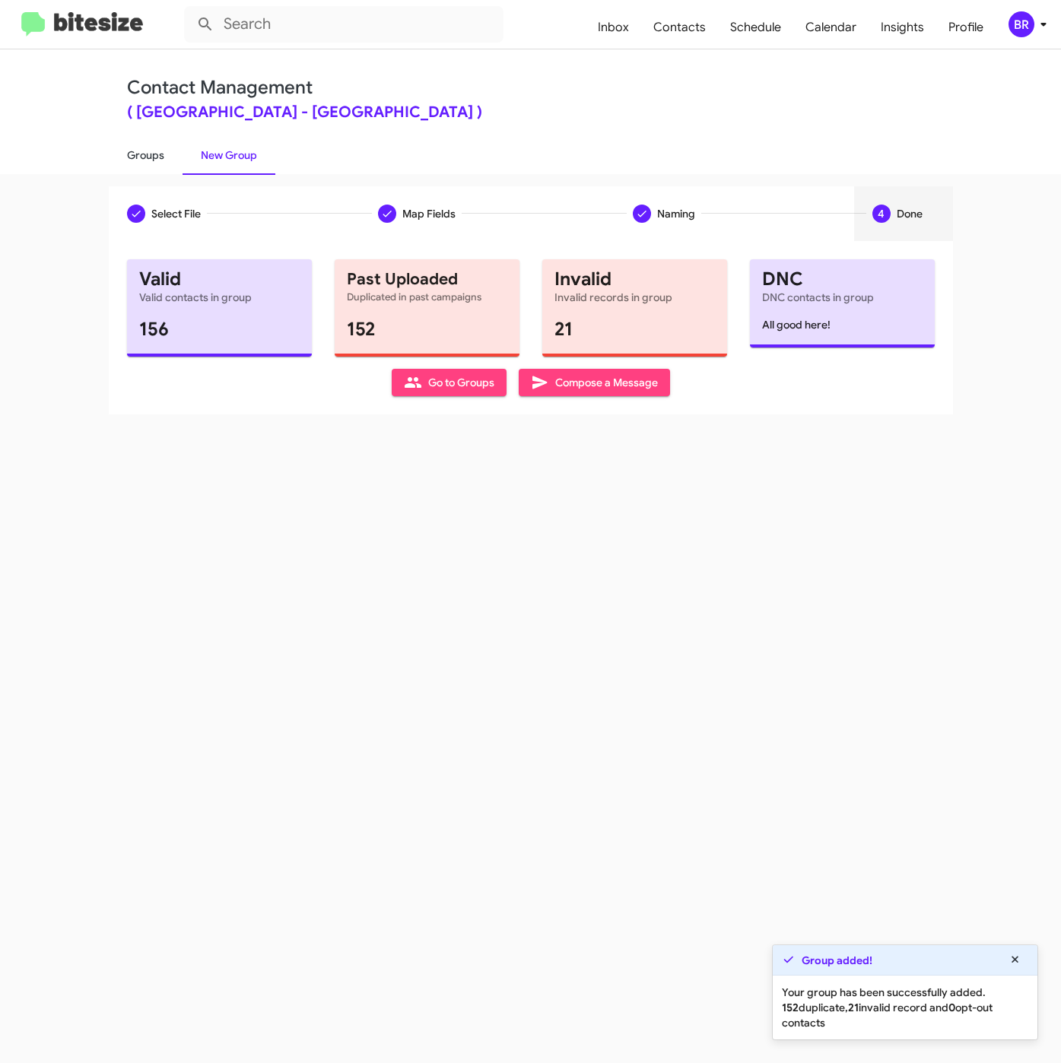
click at [144, 149] on link "Groups" at bounding box center [146, 155] width 74 height 40
type input "in:groups"
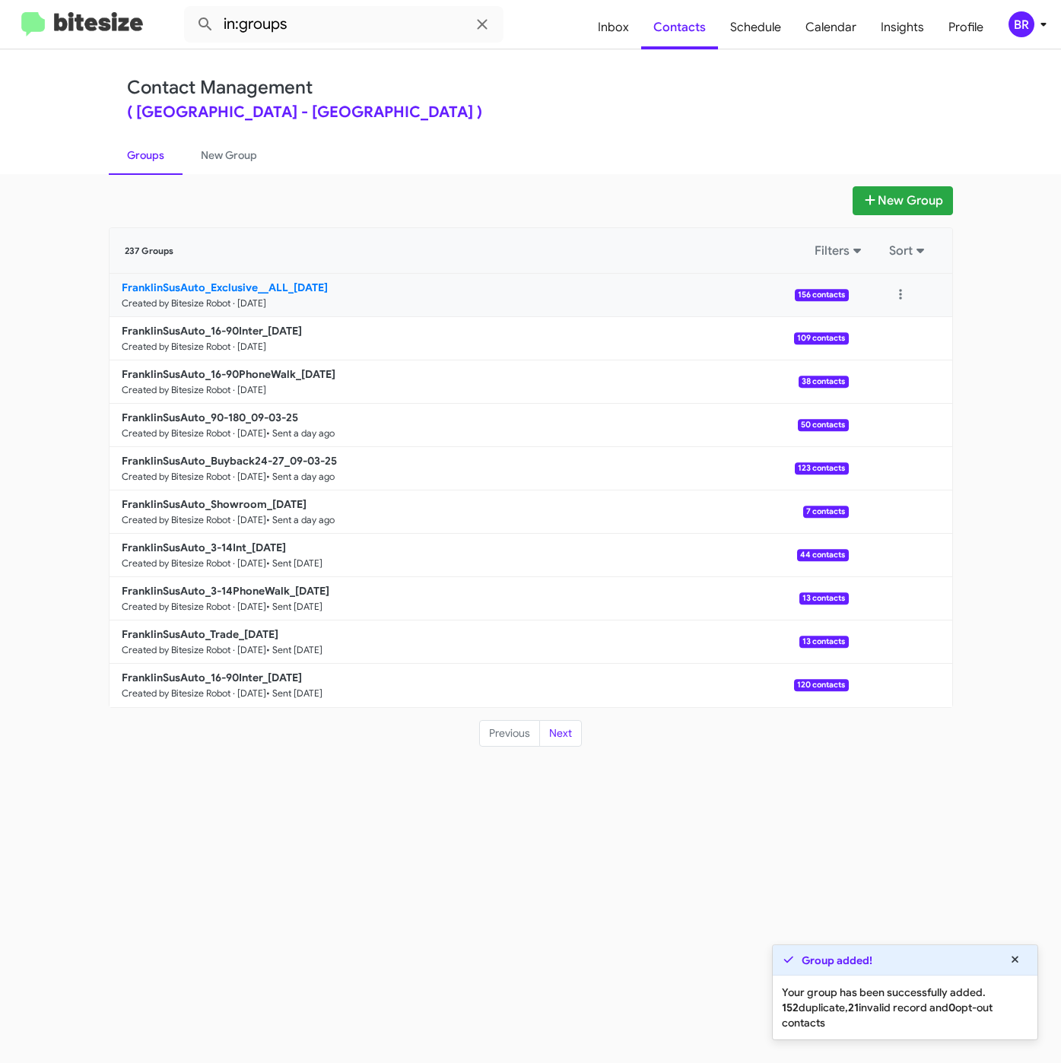
click at [302, 290] on b "FranklinSusAuto_Exclusive__ALL_[DATE]" at bounding box center [225, 288] width 206 height 14
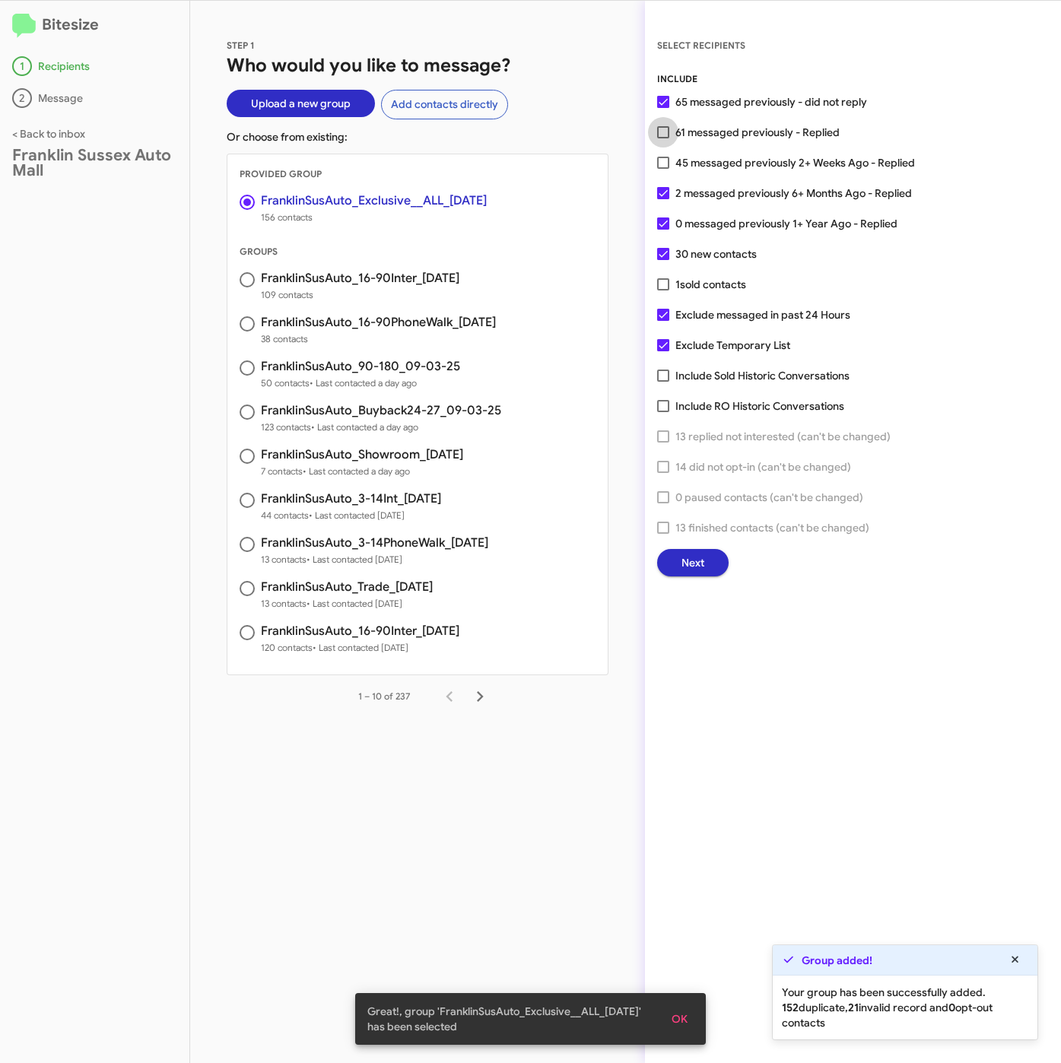
click at [671, 125] on label "61 messaged previously - Replied" at bounding box center [748, 132] width 182 height 18
click at [663, 138] on input "61 messaged previously - Replied" at bounding box center [662, 138] width 1 height 1
checkbox input "true"
click at [698, 564] on span "Next" at bounding box center [692, 562] width 23 height 27
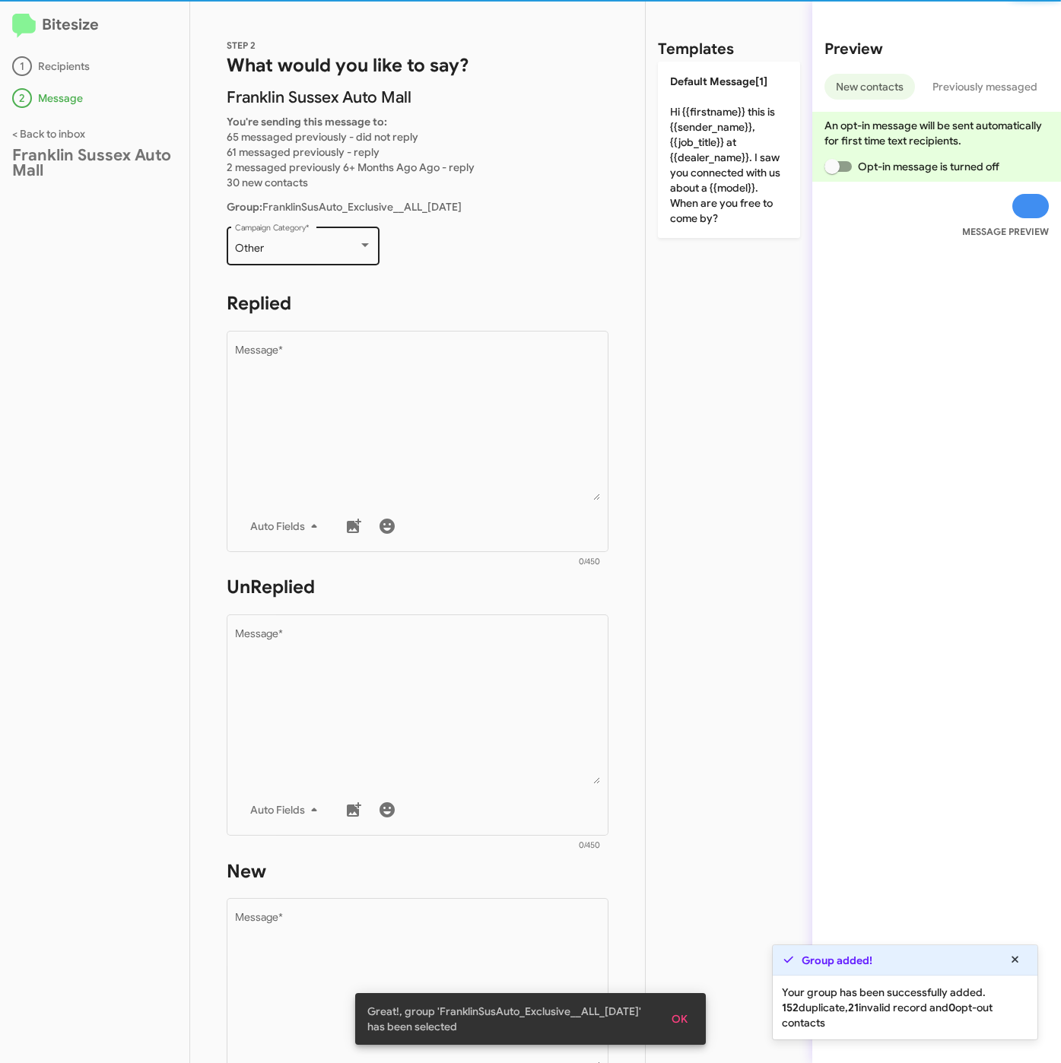
click at [327, 240] on div "Other Campaign Category *" at bounding box center [303, 245] width 137 height 42
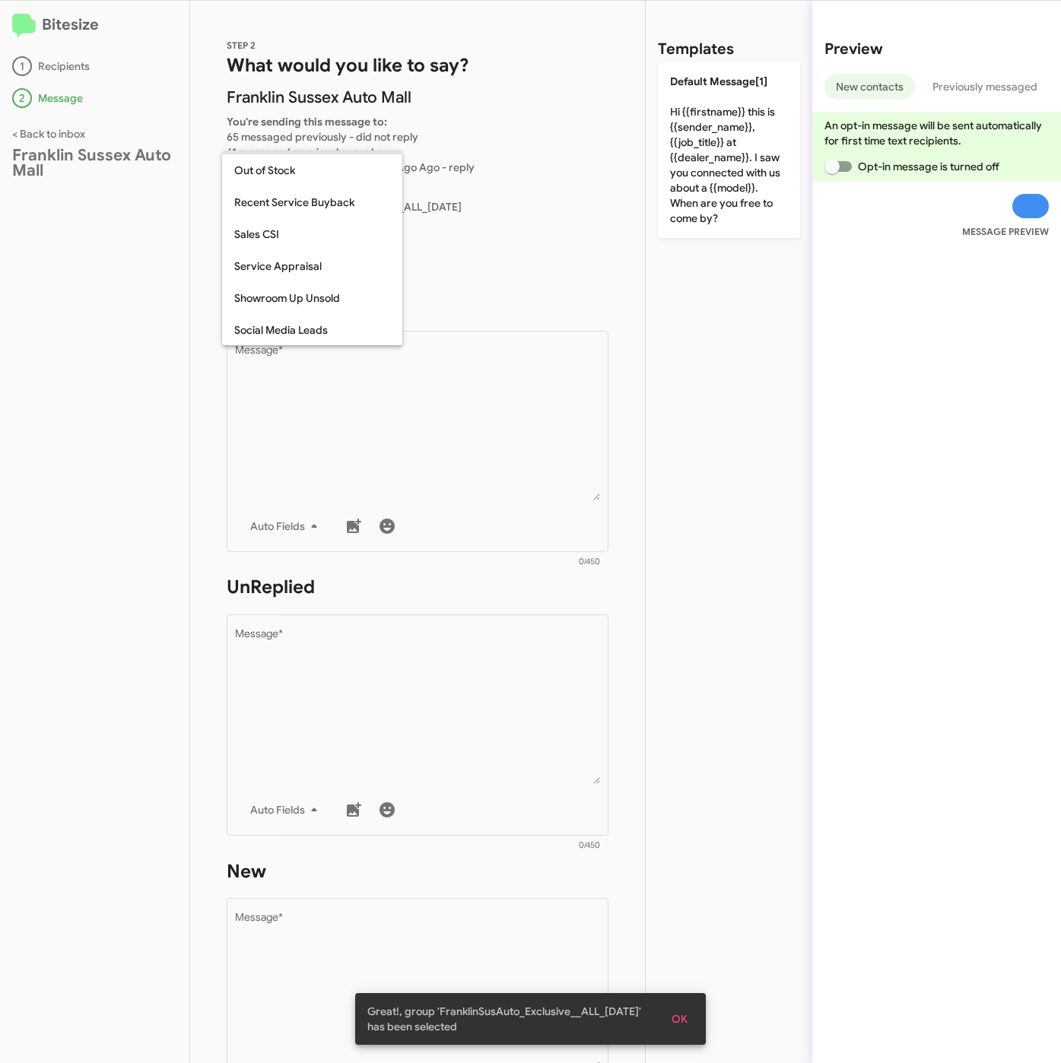
scroll to position [475, 0]
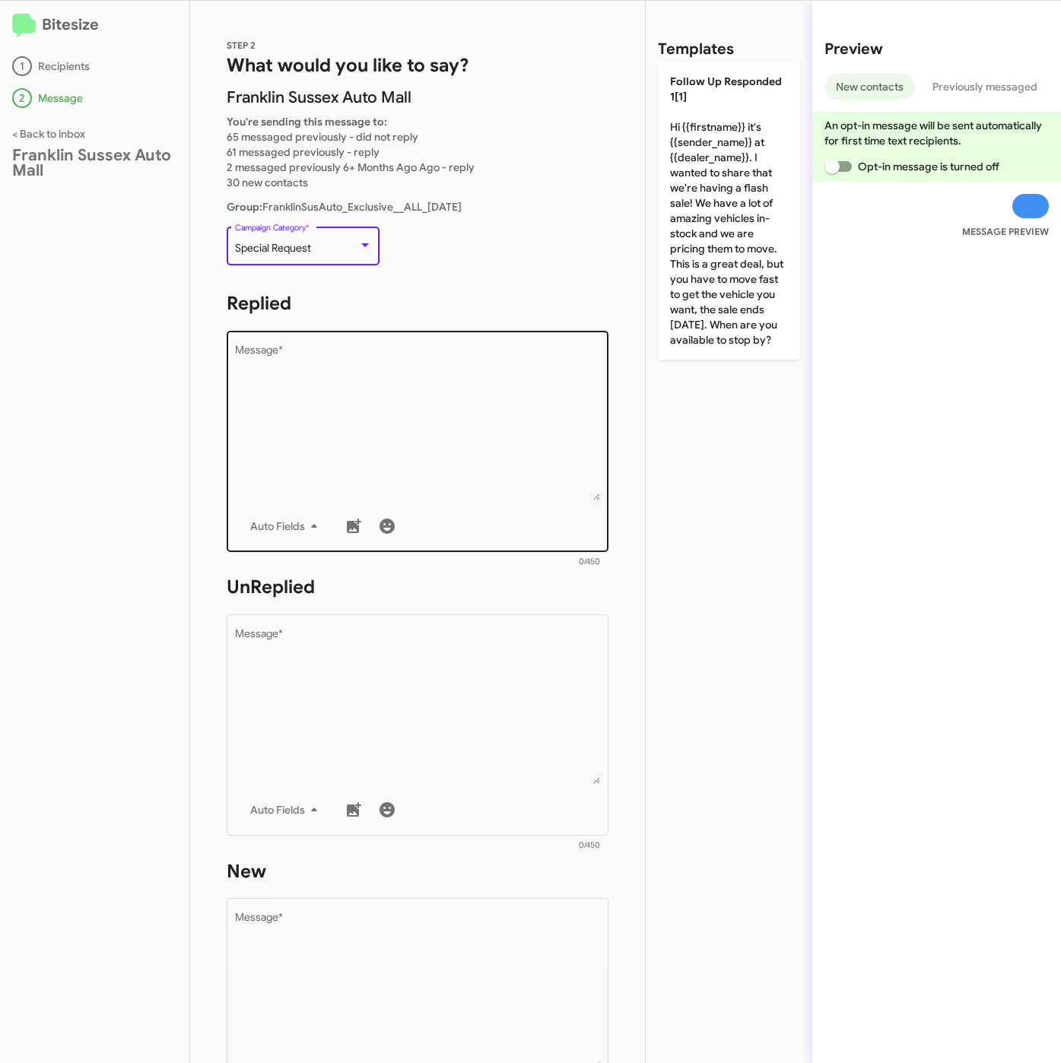
click at [331, 441] on textarea "Message *" at bounding box center [418, 422] width 366 height 155
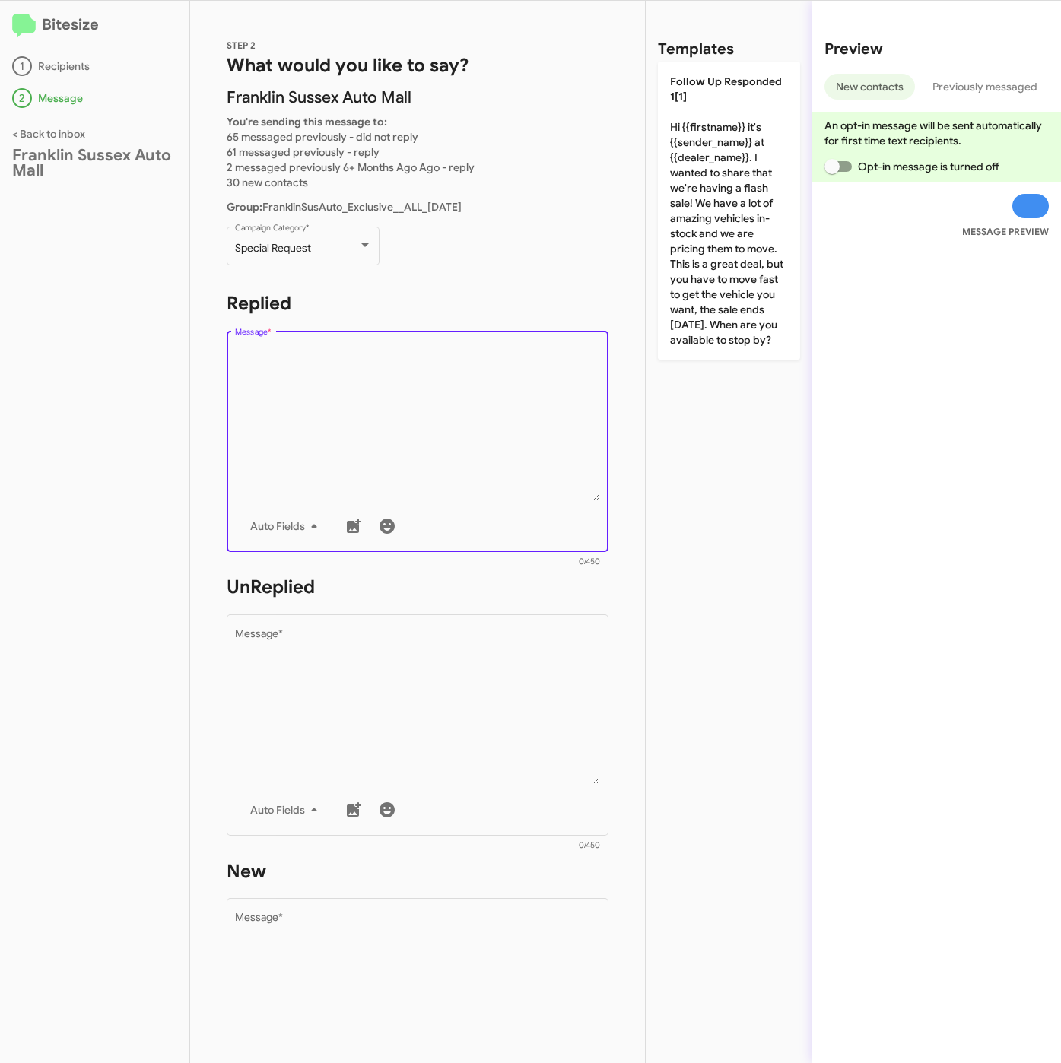
paste textarea ""Hi {{firstname}} it's {{sender_name}} at {{dealer_name}}. We're kicking off Se…"
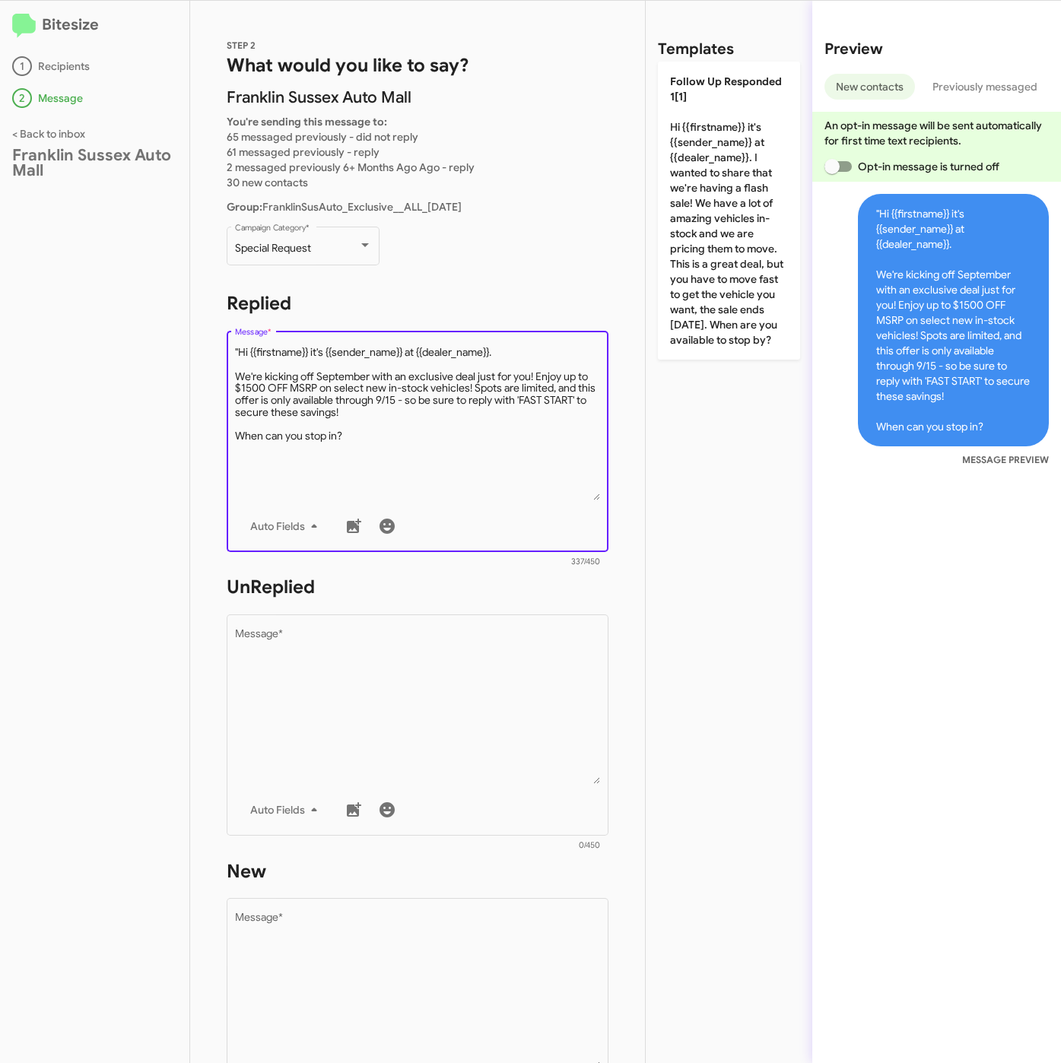
click at [240, 347] on textarea "Message *" at bounding box center [418, 422] width 366 height 155
type textarea "Hi {{firstname}} it's {{sender_name}} at {{dealer_name}}. We're kicking off Sep…"
click at [333, 765] on textarea "Message *" at bounding box center [418, 706] width 366 height 155
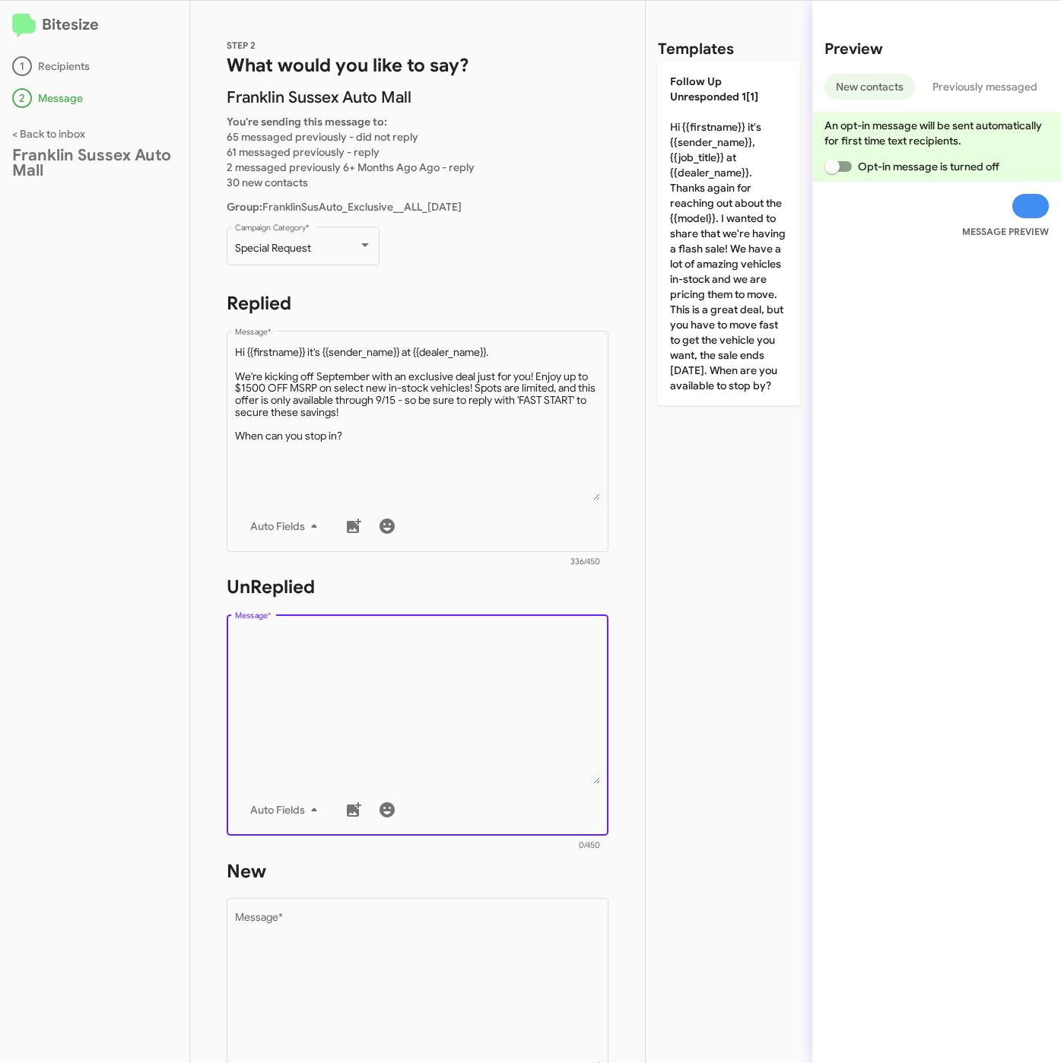
paste textarea ""Hi {{firstname}} it's {{sender_name}}, {{job_title}} at {{dealer_name}}. Thank…"
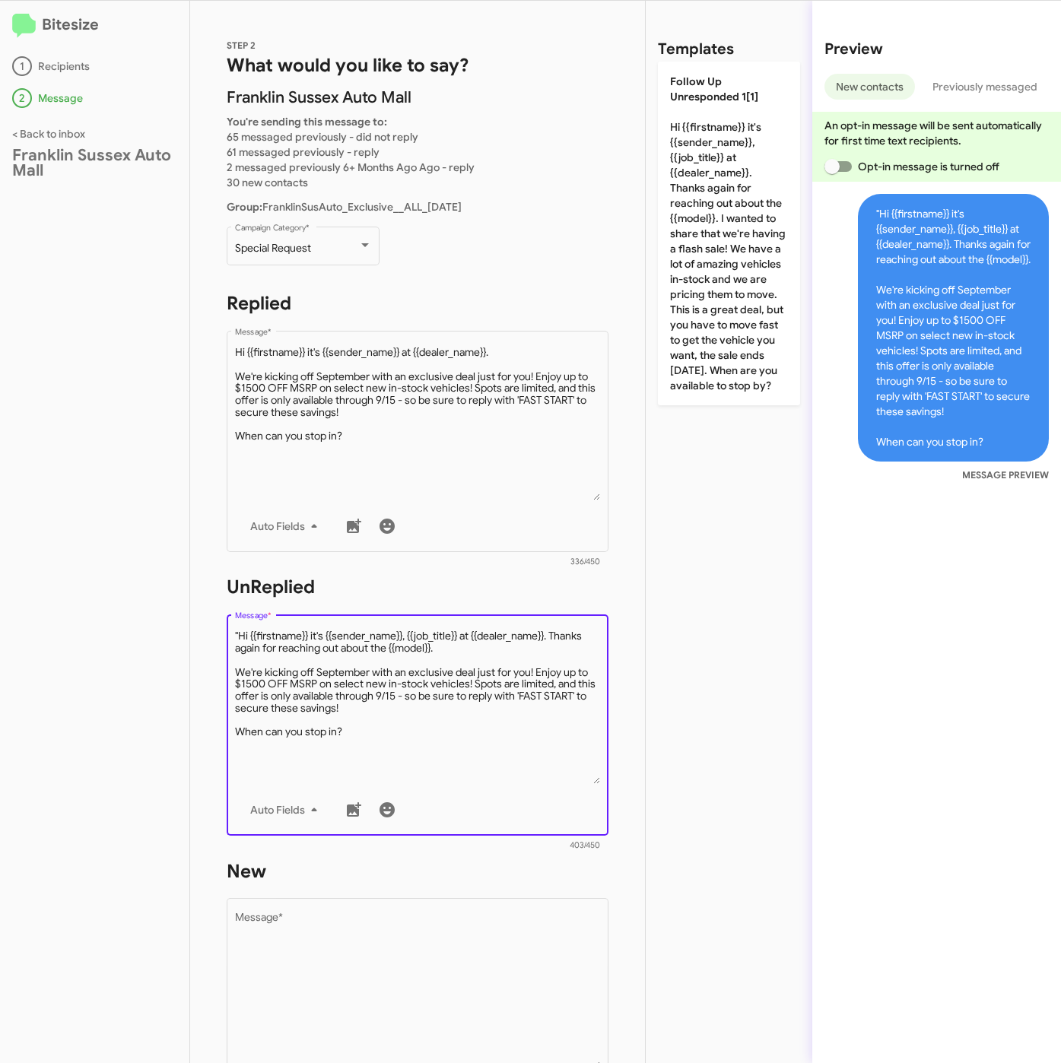
click at [236, 632] on textarea "Message *" at bounding box center [418, 706] width 366 height 155
click at [240, 632] on textarea "Message *" at bounding box center [418, 706] width 366 height 155
type textarea "Hi {{firstname}} it's {{sender_name}}, {{job_title}} at {{dealer_name}}. Thanks…"
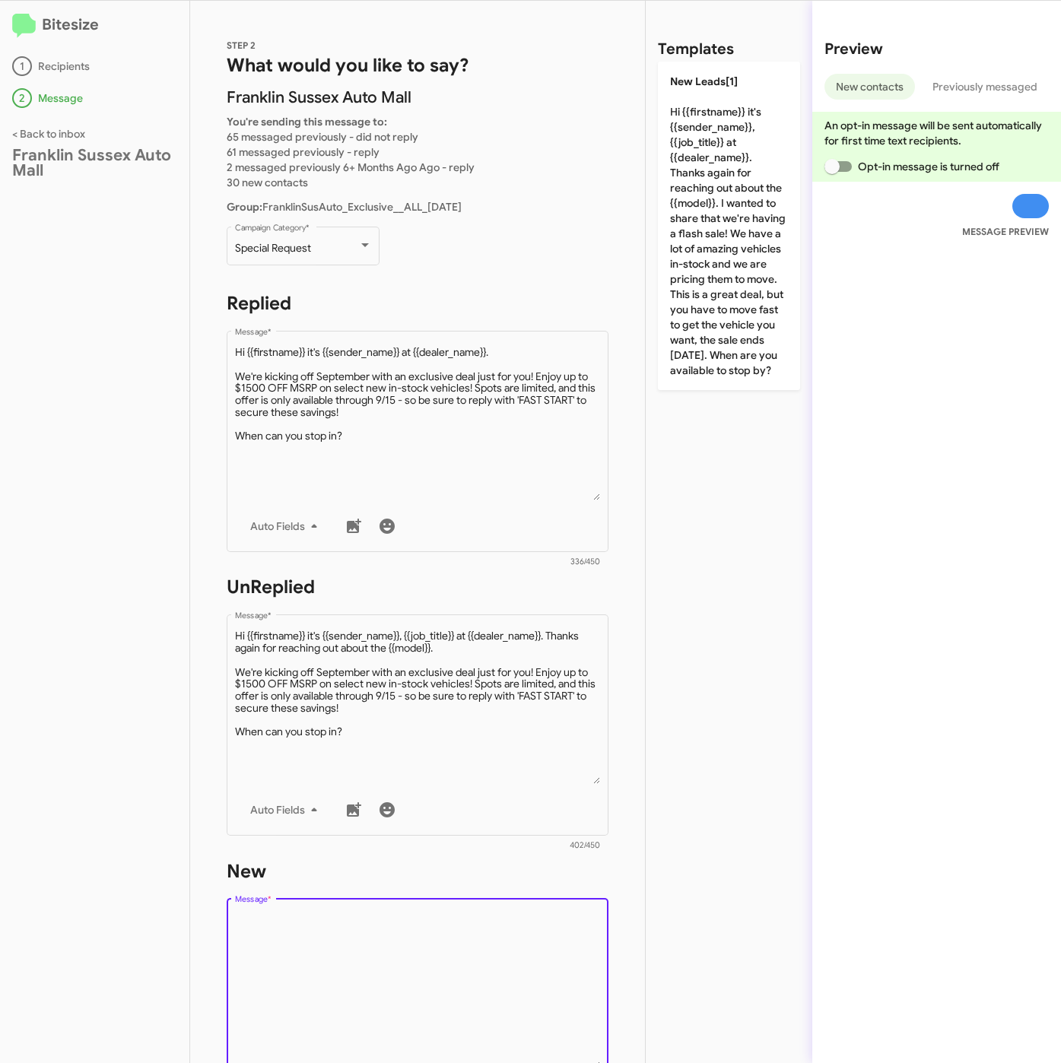
click at [304, 945] on textarea "Message *" at bounding box center [418, 990] width 366 height 155
paste textarea ""Hi {{firstname}} it's {{sender_name}}, {{job_title}} at {{dealer_name}}. Thank…"
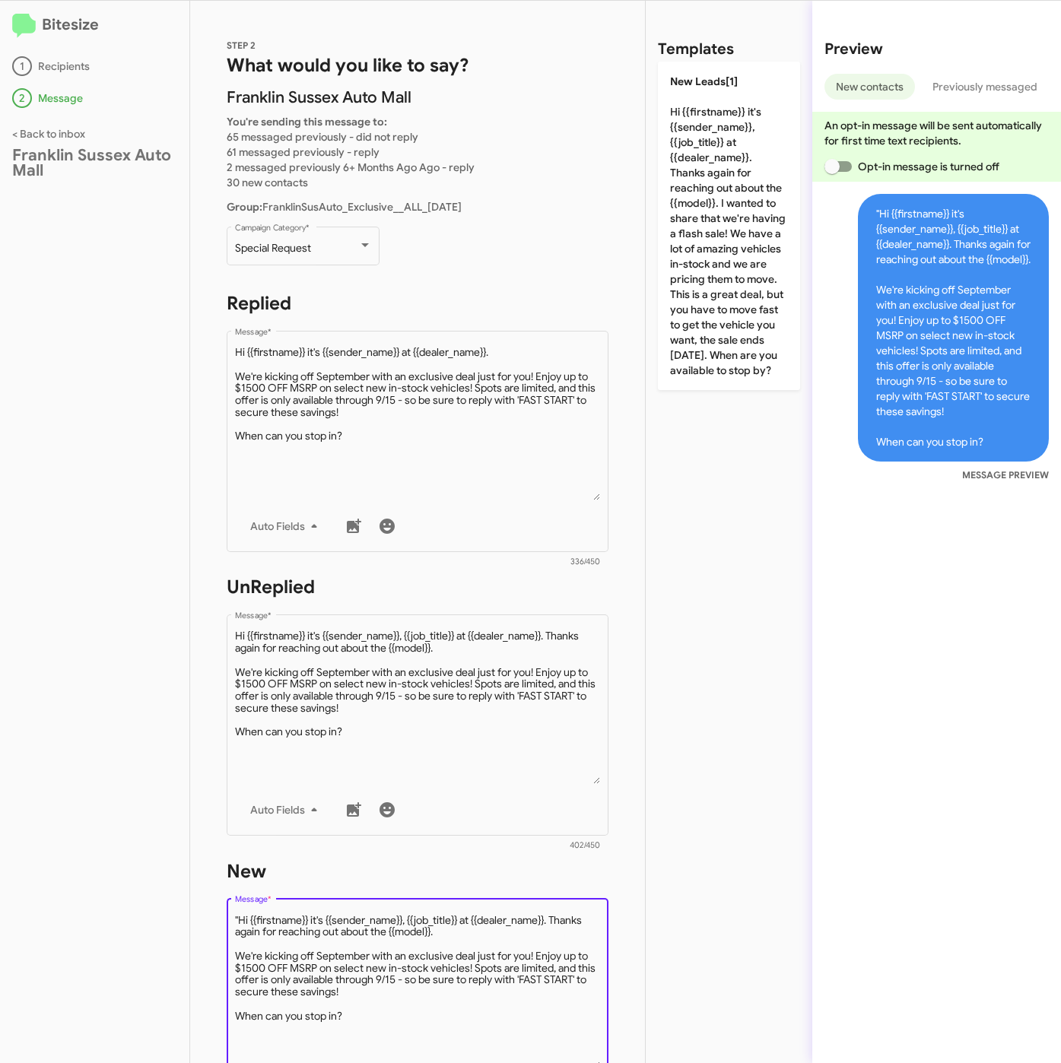
click at [240, 915] on textarea "Message *" at bounding box center [418, 990] width 366 height 155
type textarea "Hi {{firstname}} it's {{sender_name}}, {{job_title}} at {{dealer_name}}. Thanks…"
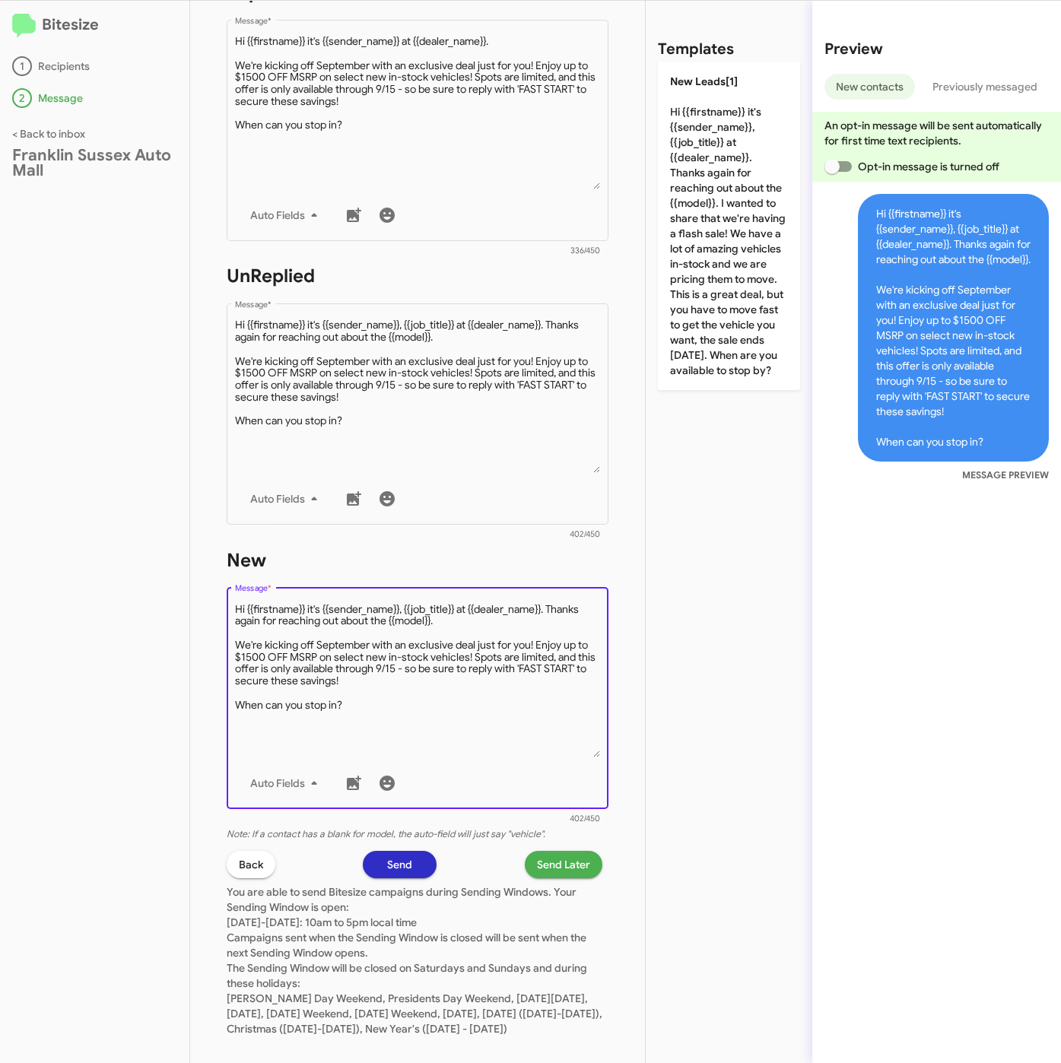
scroll to position [342, 0]
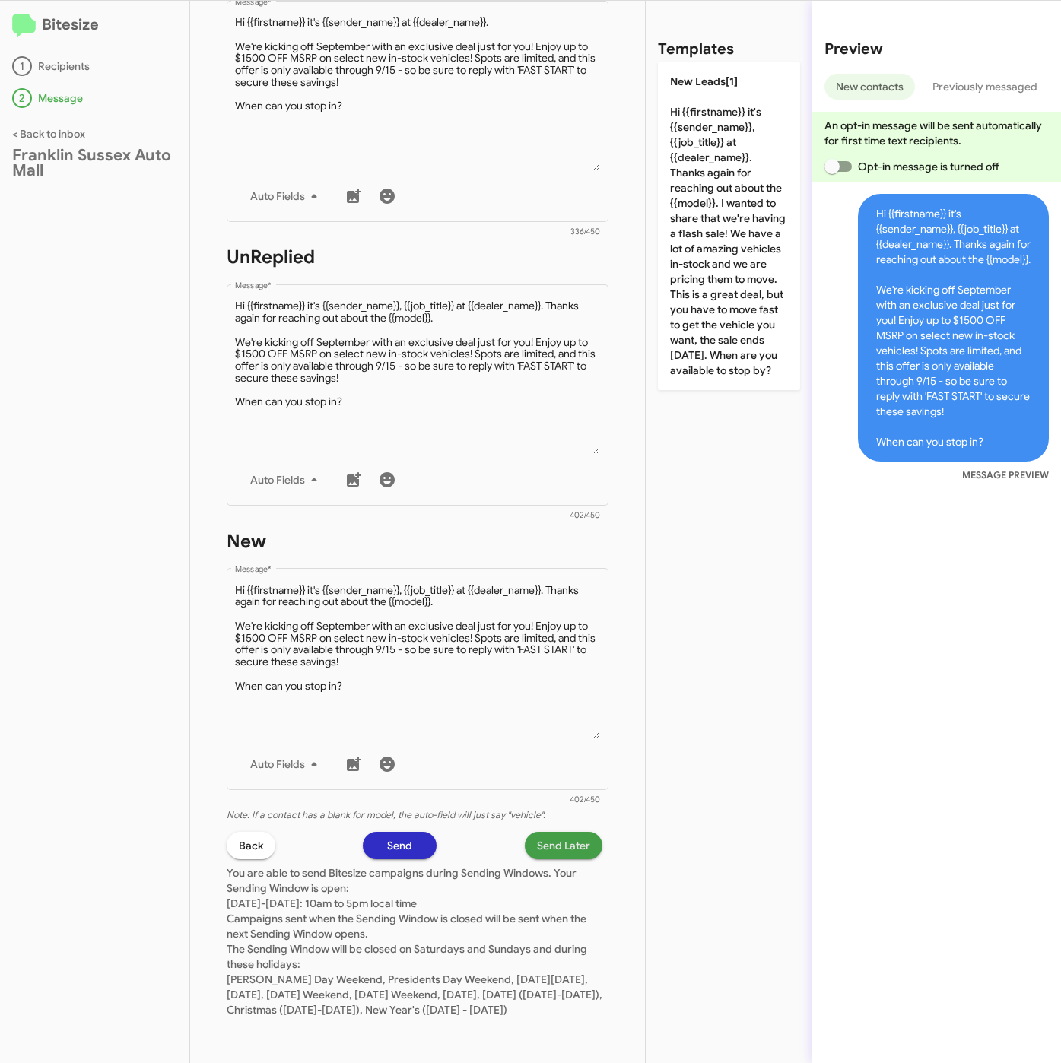
click at [557, 832] on span "Send Later" at bounding box center [563, 845] width 53 height 27
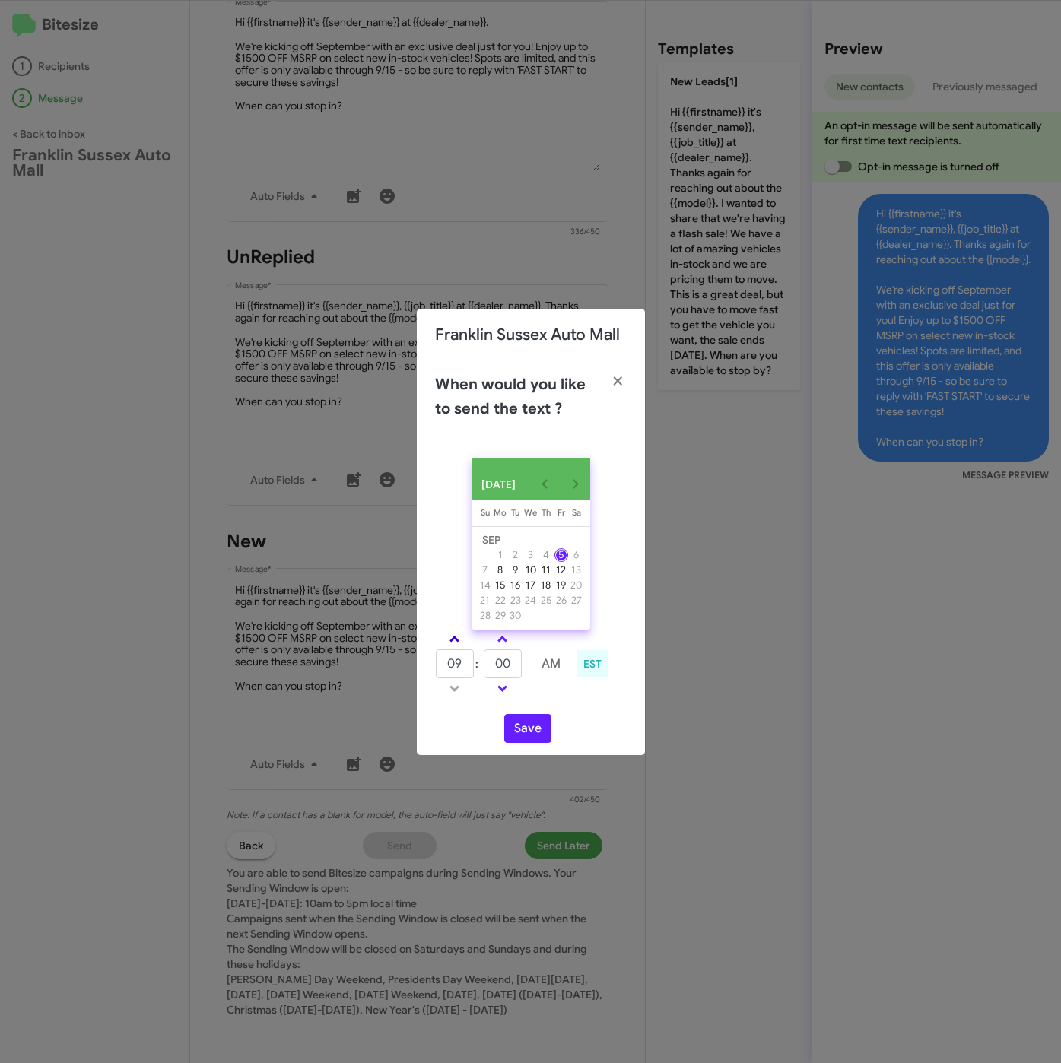
click at [459, 636] on link at bounding box center [454, 638] width 27 height 17
click at [461, 637] on link at bounding box center [454, 638] width 27 height 17
type input "01"
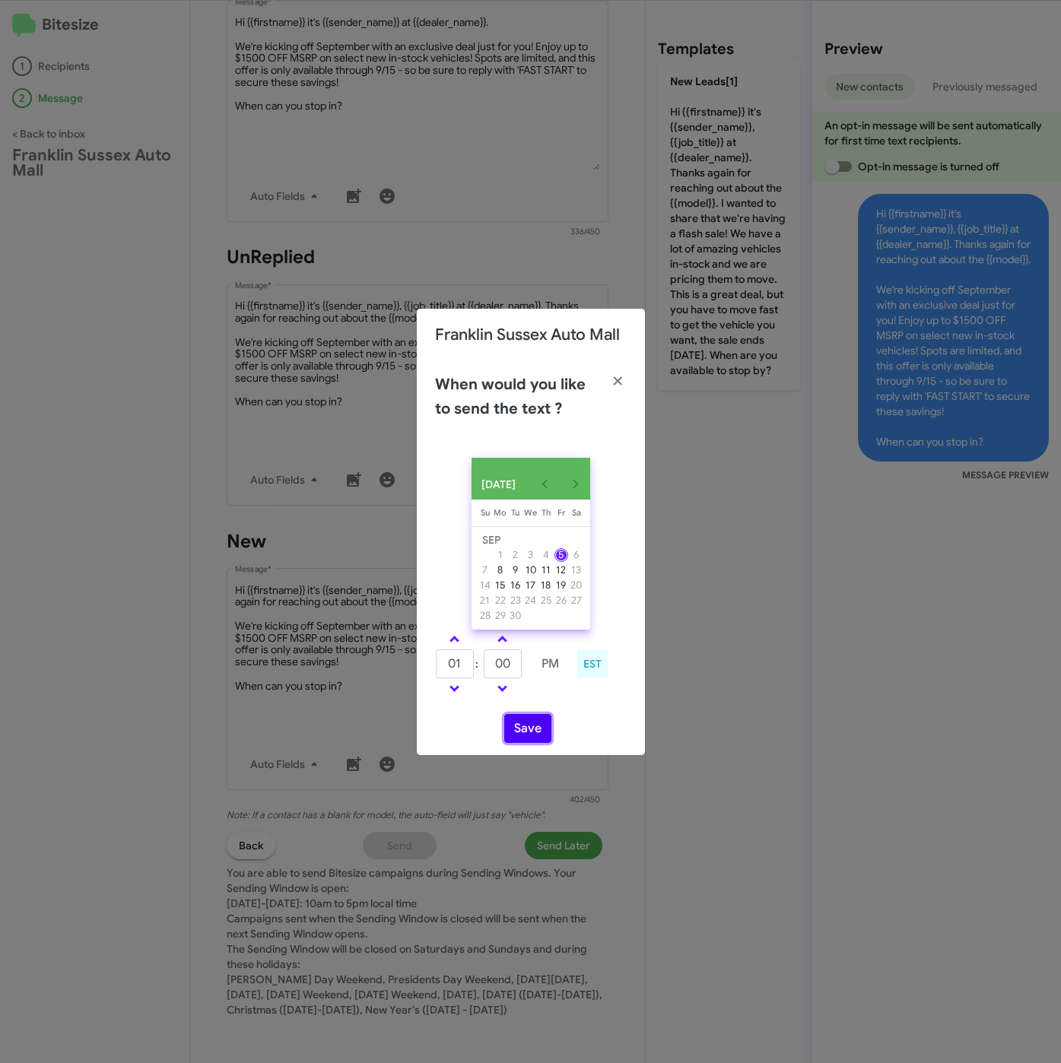
click at [514, 726] on button "Save" at bounding box center [527, 728] width 47 height 29
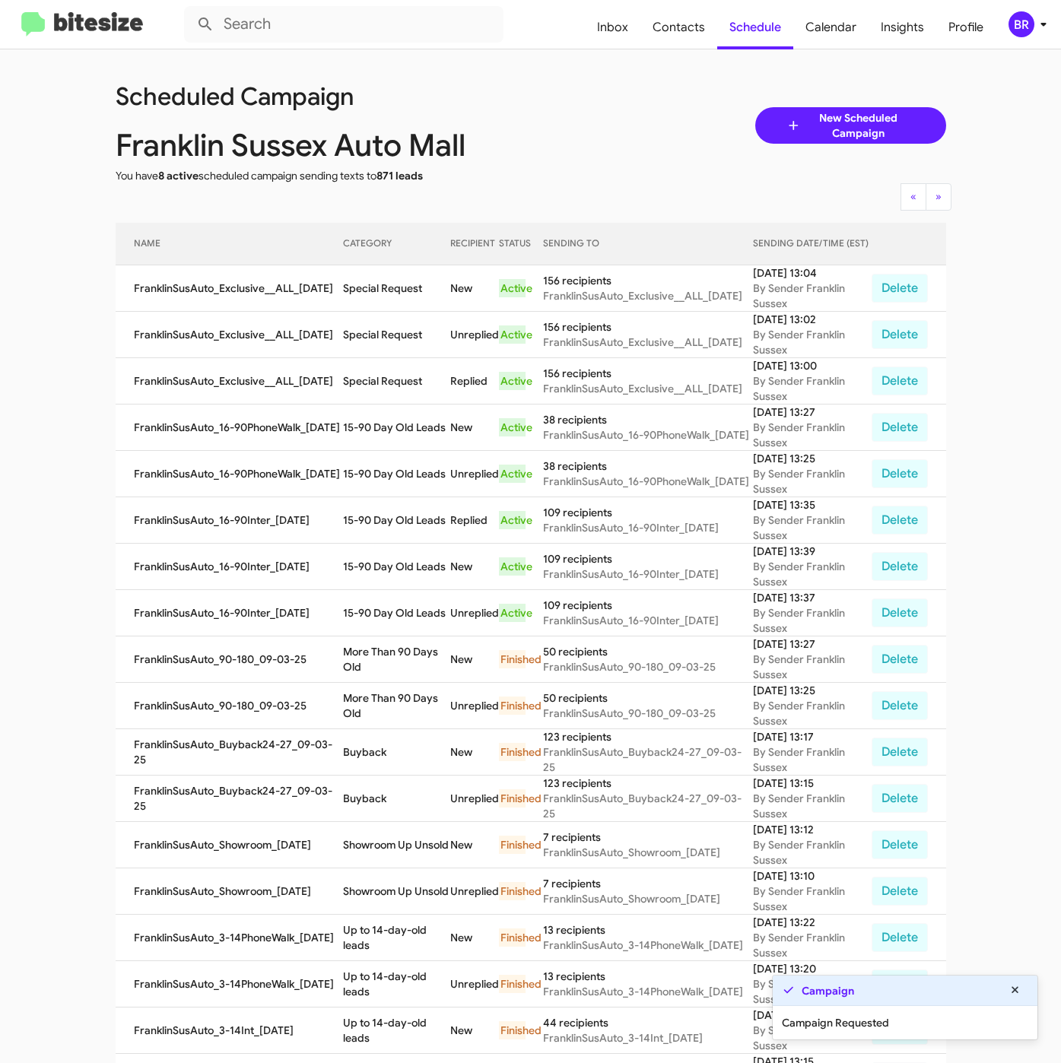
click at [1011, 17] on div "BR" at bounding box center [1021, 24] width 26 height 26
